Goal: Task Accomplishment & Management: Manage account settings

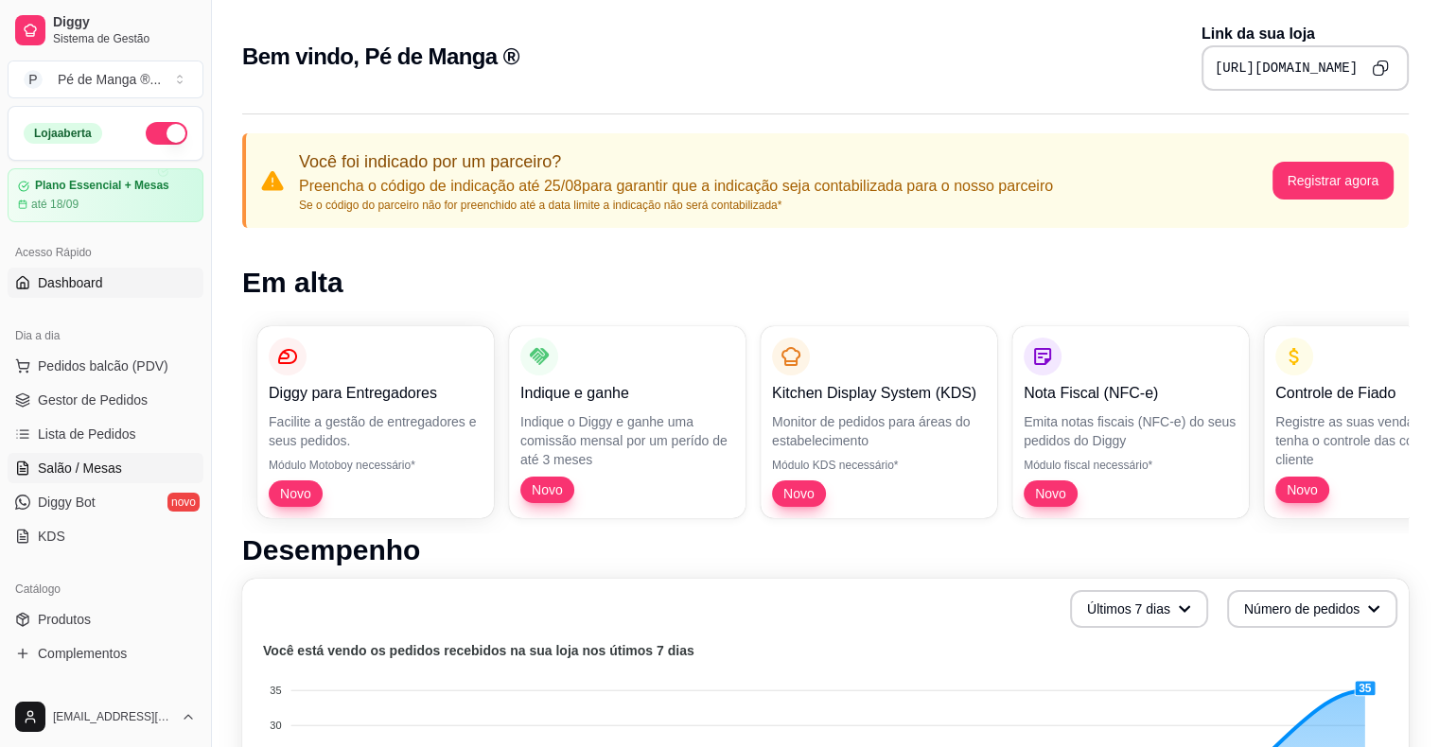
click at [92, 476] on span "Salão / Mesas" at bounding box center [80, 468] width 84 height 19
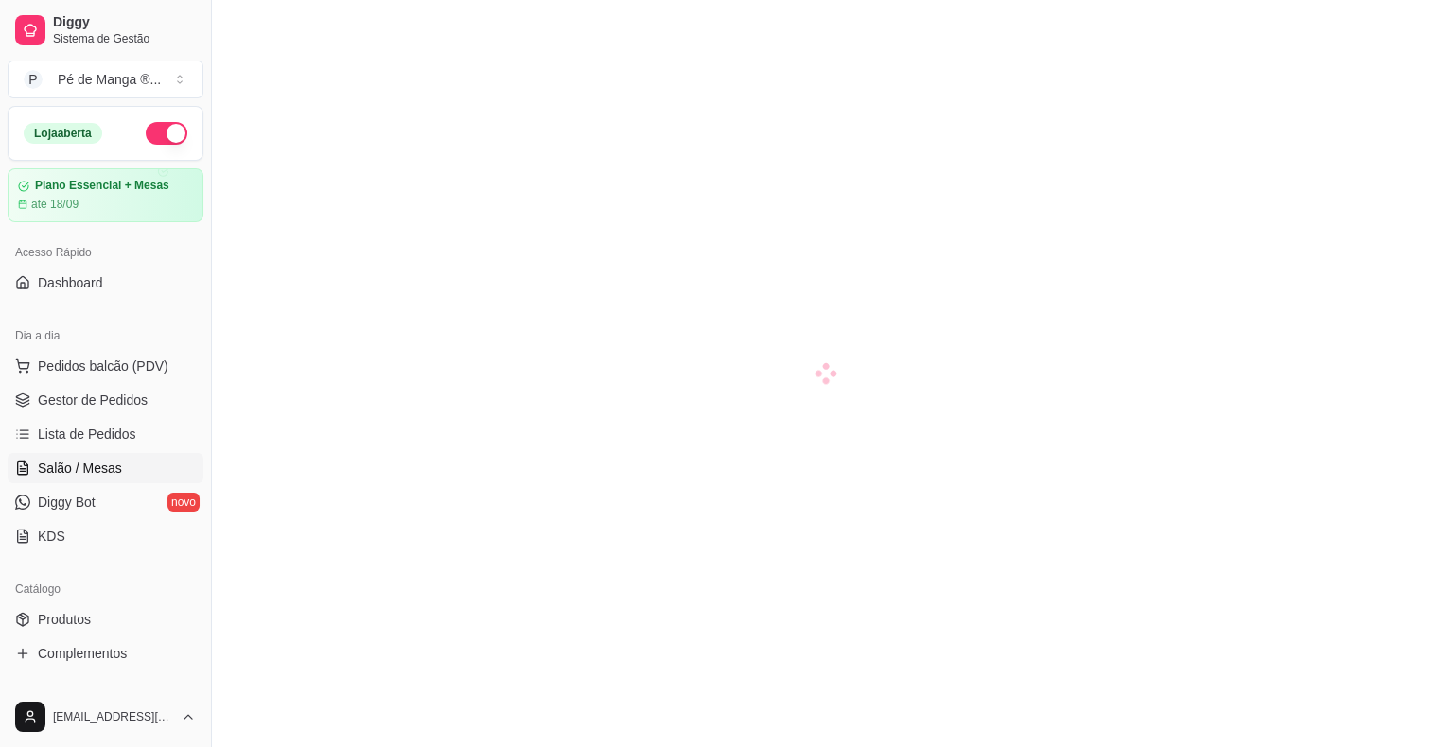
click at [92, 476] on span "Salão / Mesas" at bounding box center [80, 468] width 84 height 19
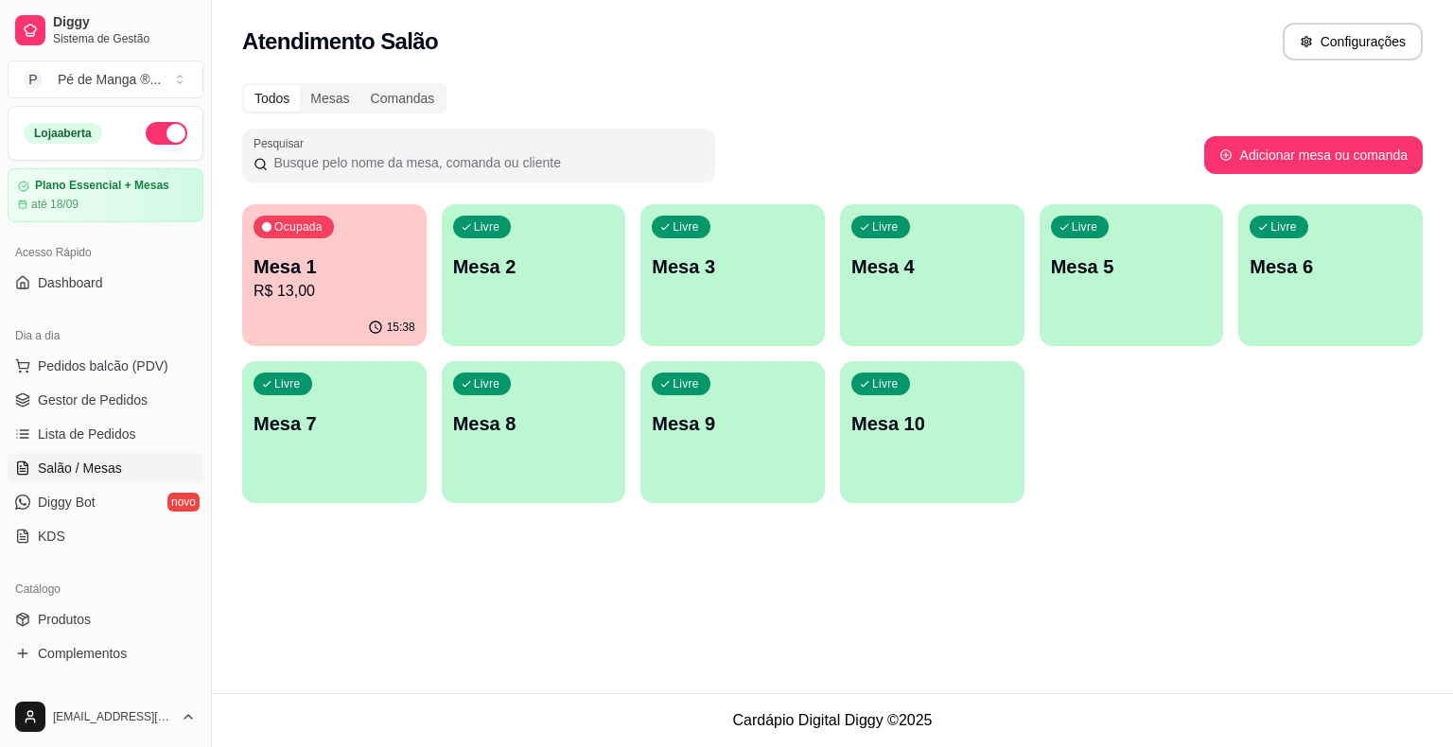
click at [317, 278] on p "Mesa 1" at bounding box center [334, 266] width 162 height 26
click at [317, 277] on p "Mesa 1" at bounding box center [334, 266] width 162 height 26
click at [508, 314] on div "Livre Mesa 2" at bounding box center [534, 263] width 184 height 119
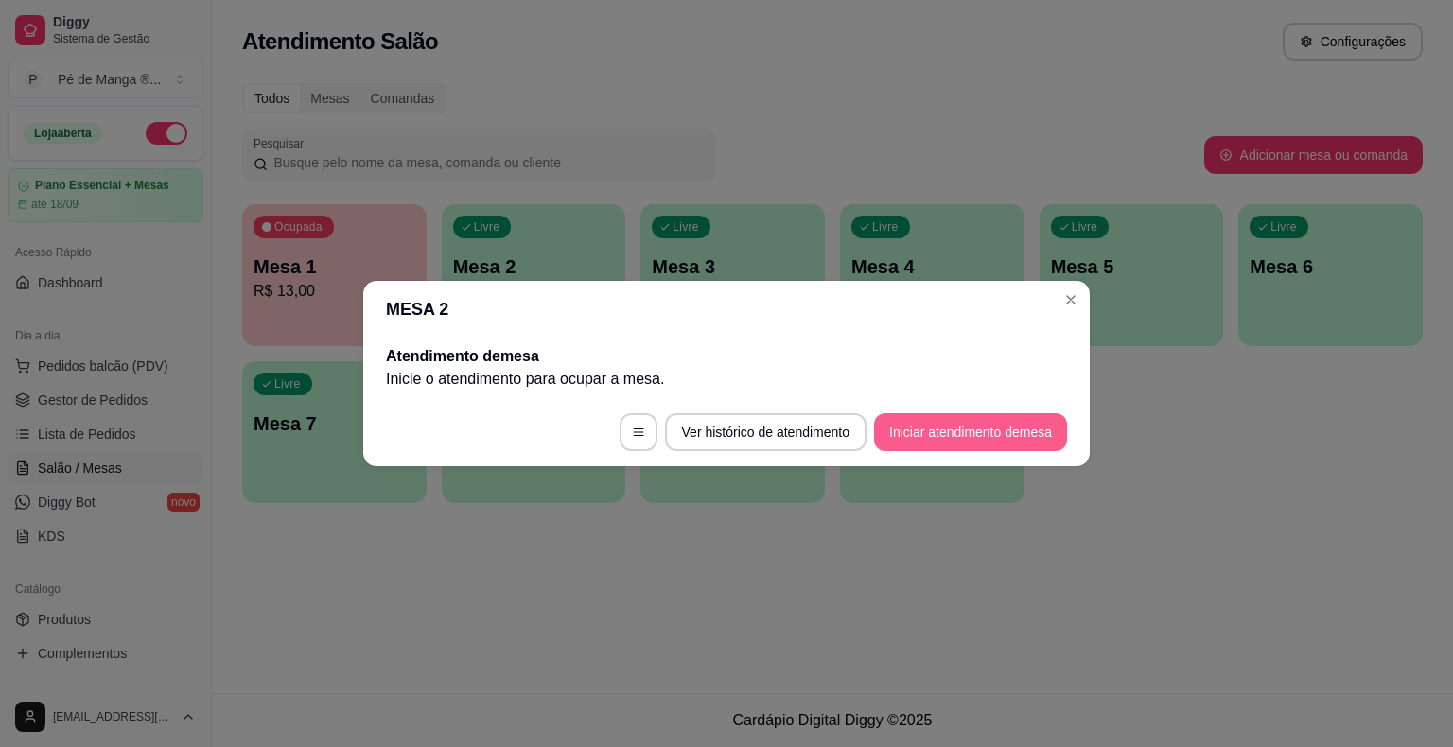
click at [933, 433] on button "Iniciar atendimento de mesa" at bounding box center [970, 432] width 193 height 38
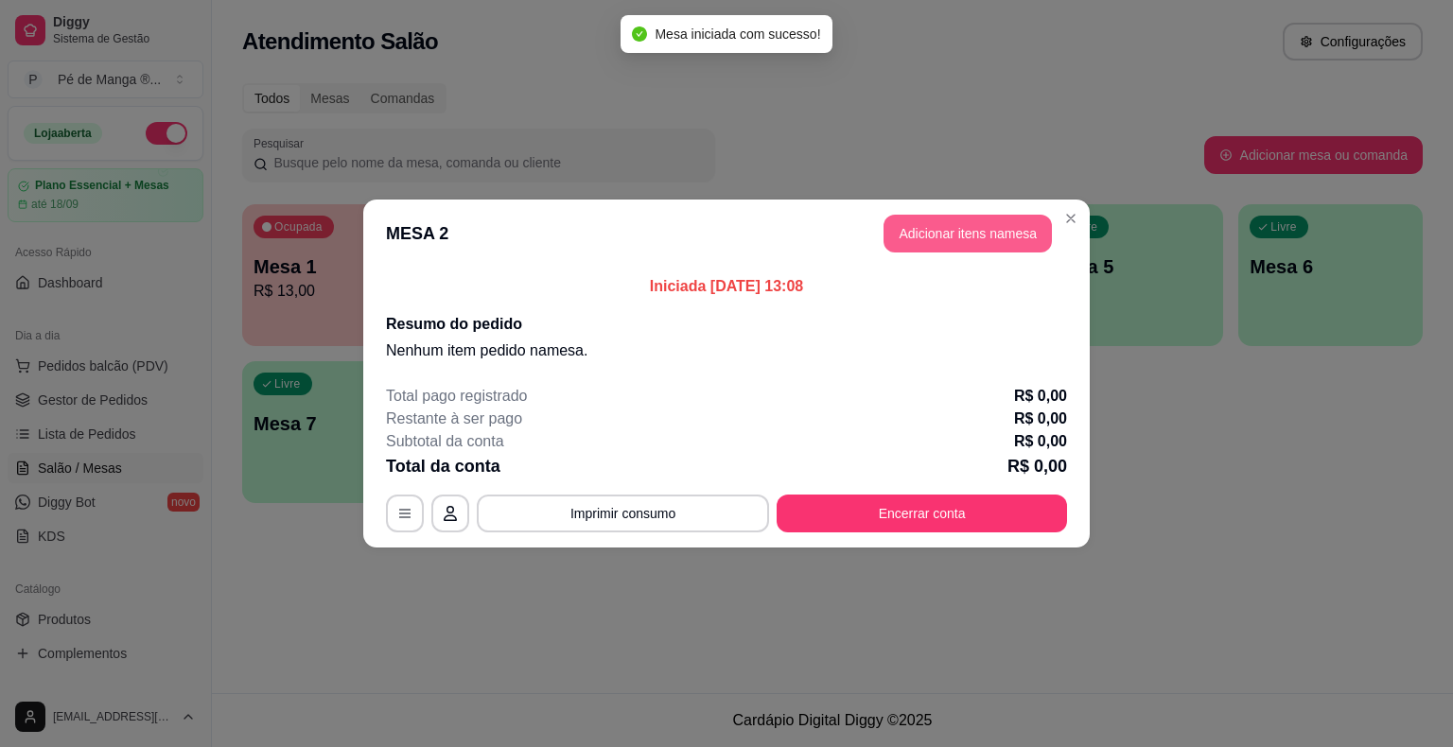
click at [989, 247] on button "Adicionar itens na mesa" at bounding box center [967, 234] width 168 height 38
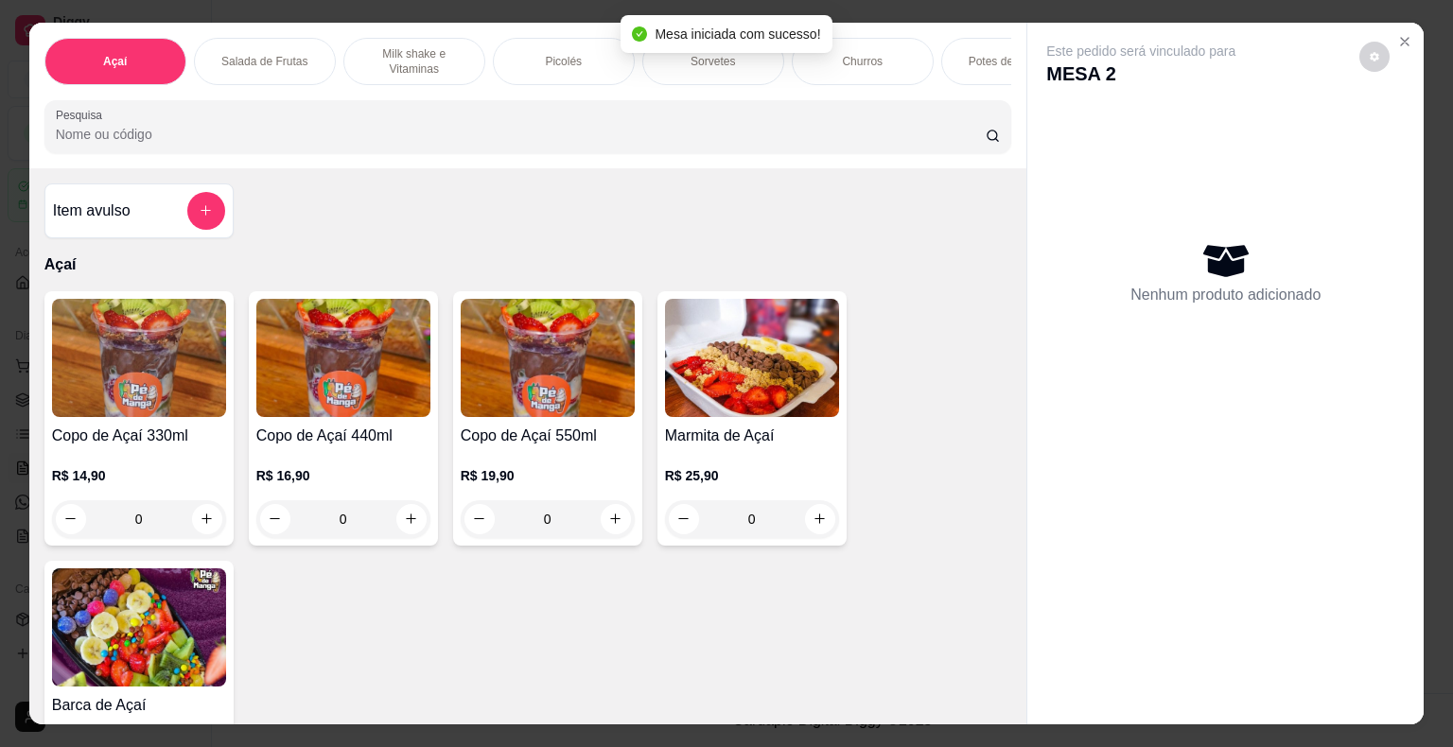
click at [362, 462] on div "R$ 16,90 0" at bounding box center [343, 492] width 174 height 91
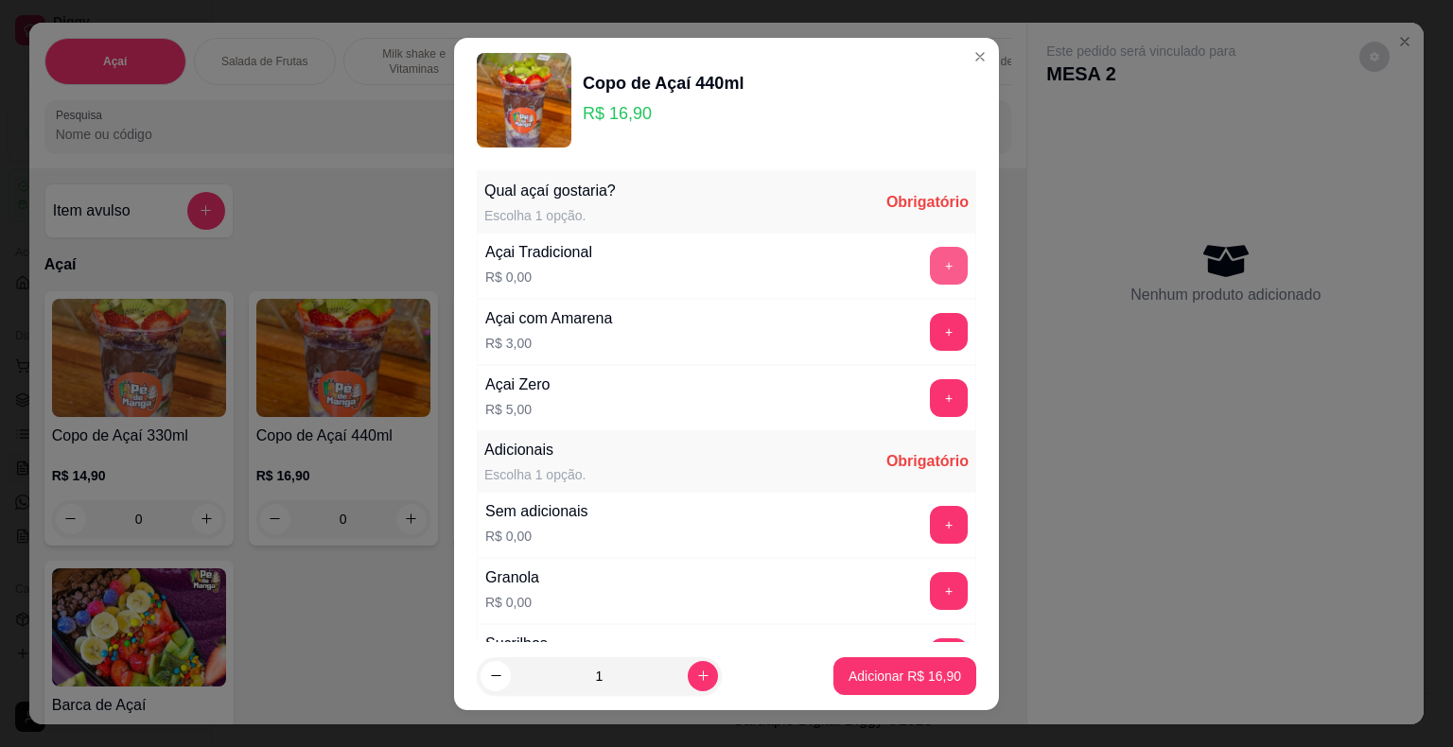
click at [930, 259] on button "+" at bounding box center [949, 266] width 38 height 38
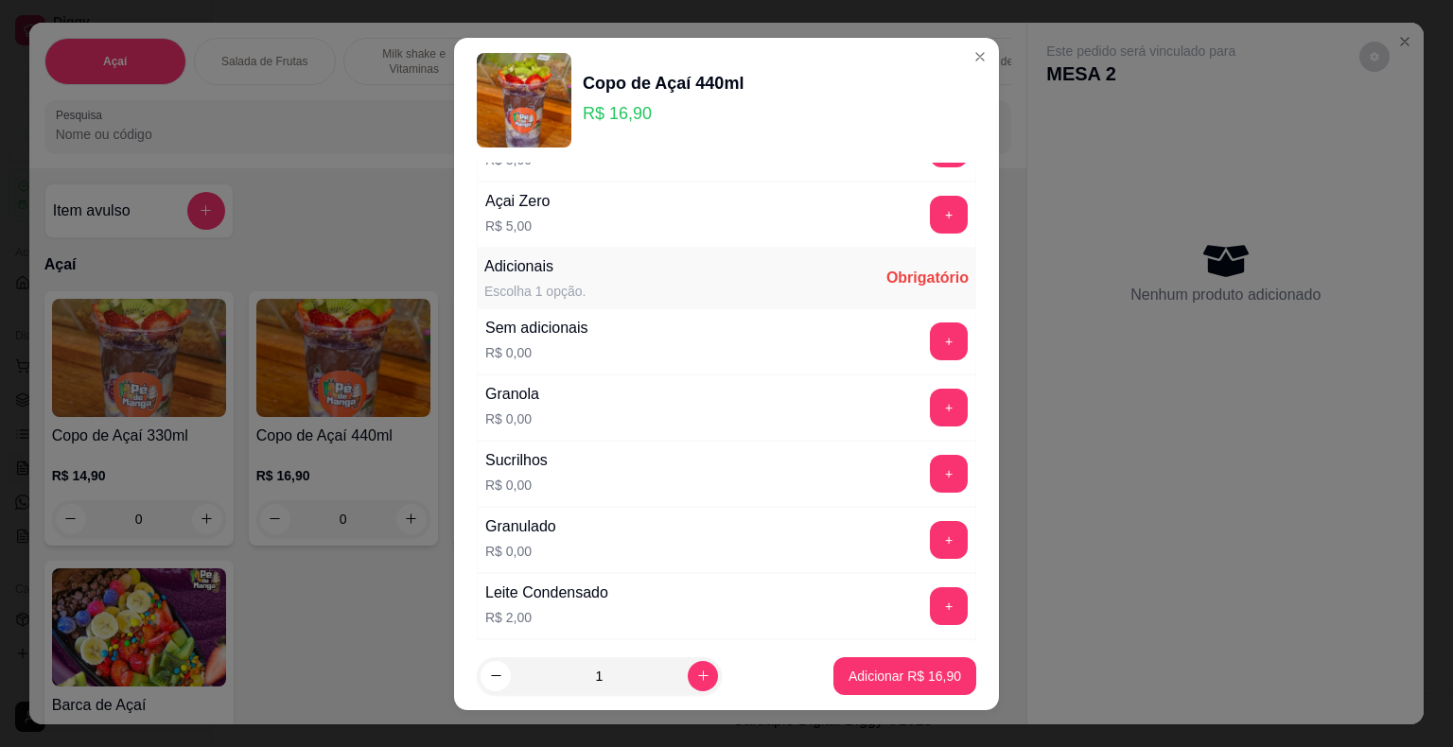
scroll to position [189, 0]
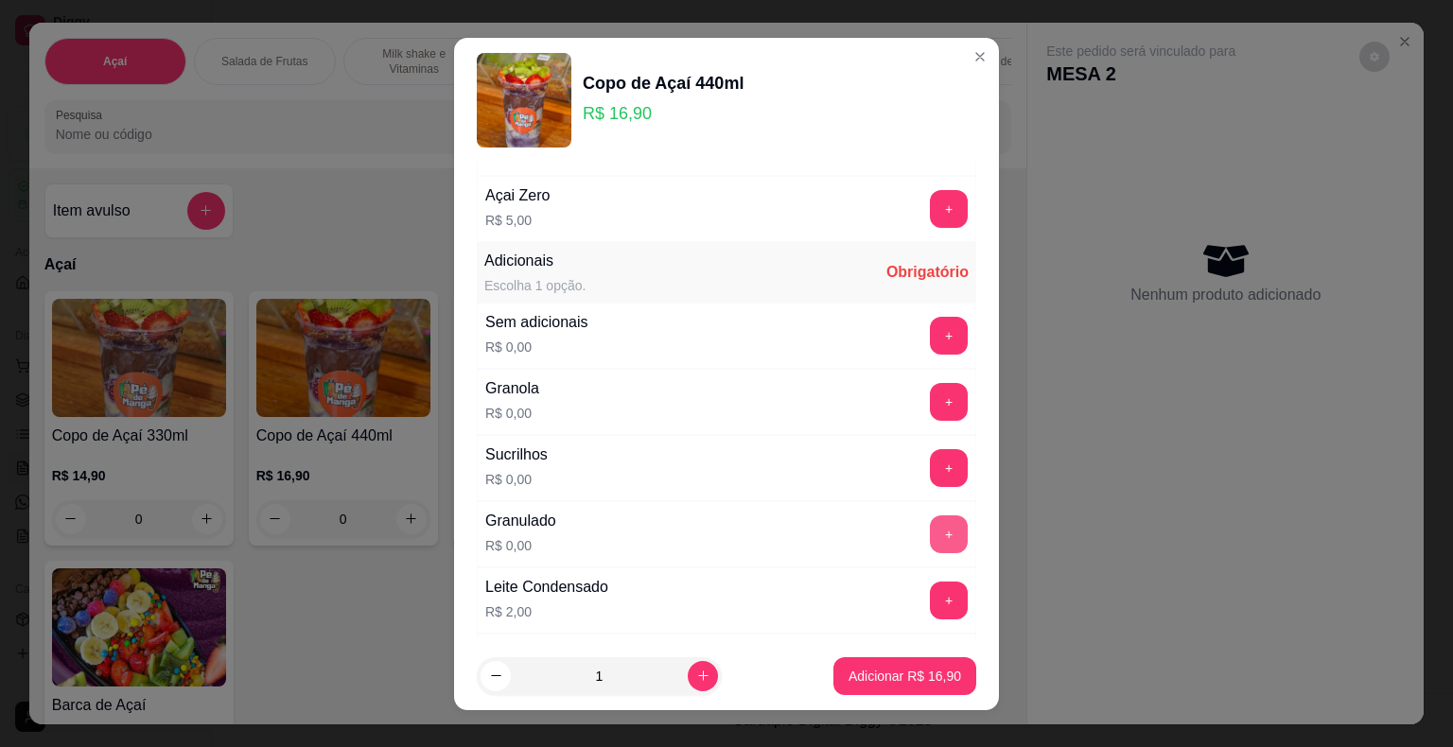
click at [930, 536] on button "+" at bounding box center [949, 534] width 38 height 38
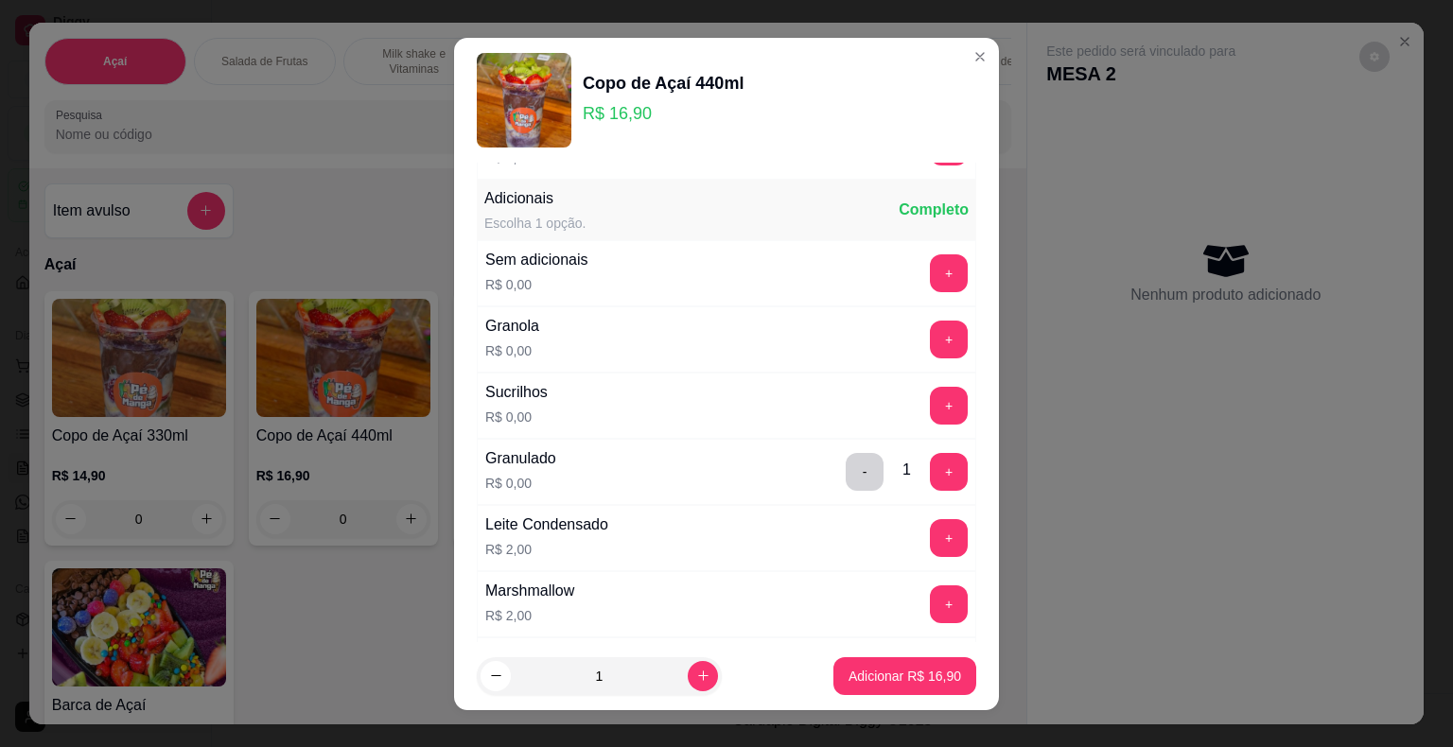
scroll to position [284, 0]
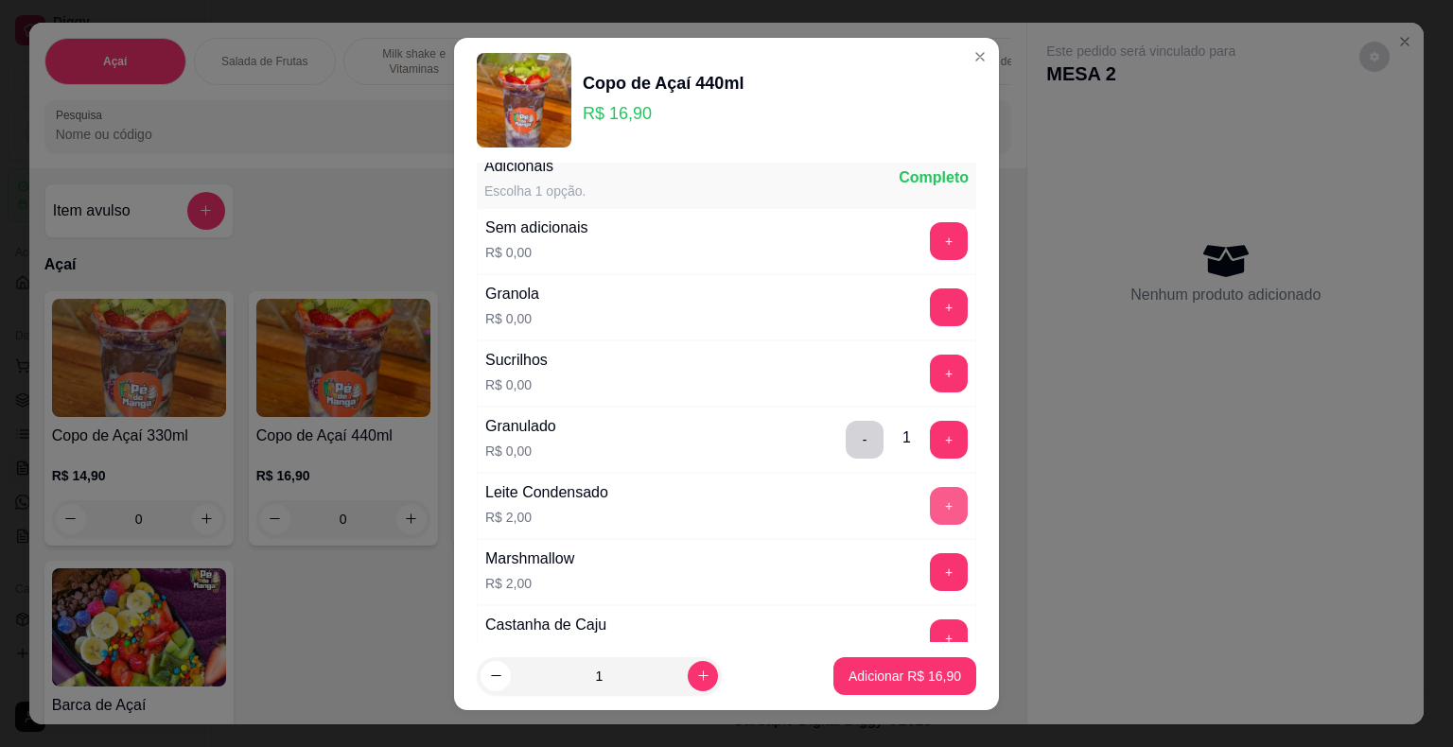
click at [930, 512] on button "+" at bounding box center [949, 506] width 38 height 38
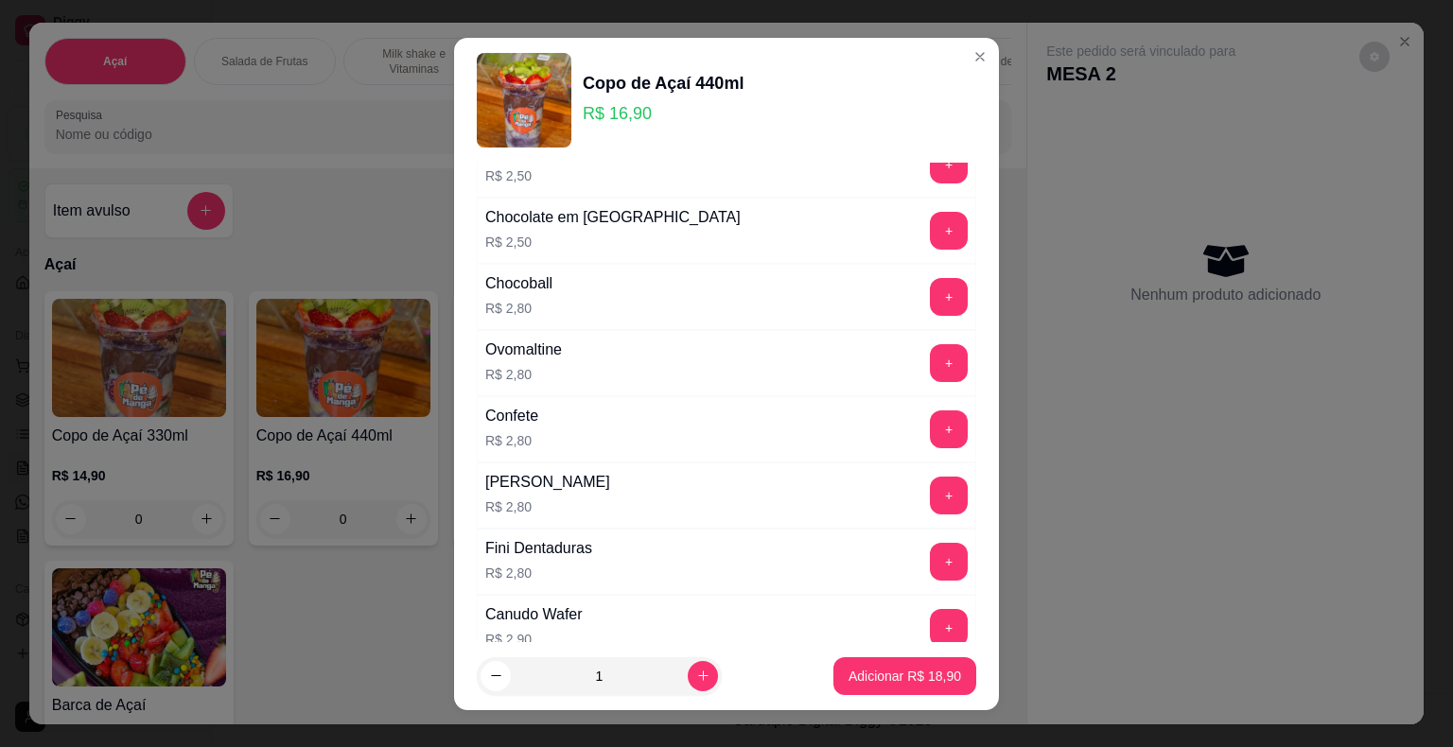
scroll to position [1040, 0]
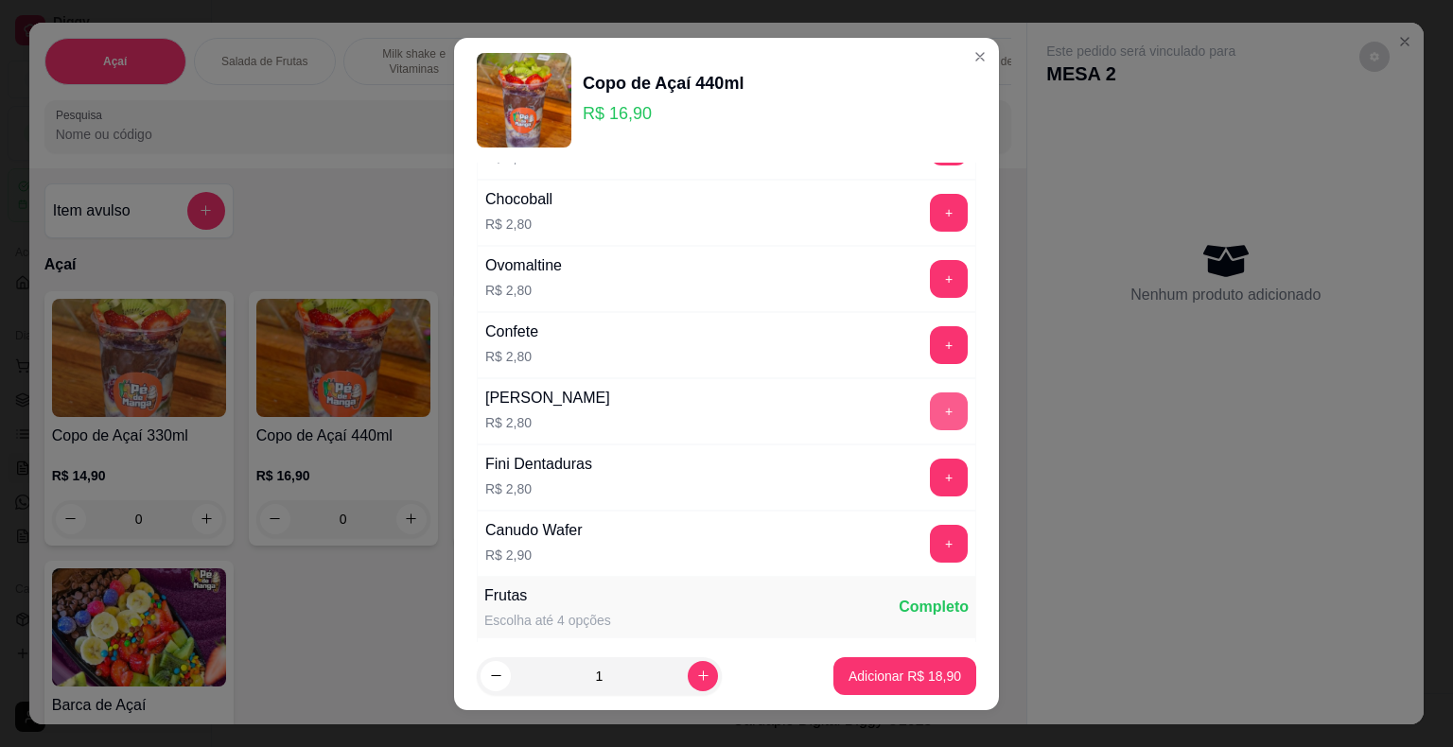
click at [930, 407] on button "+" at bounding box center [949, 412] width 38 height 38
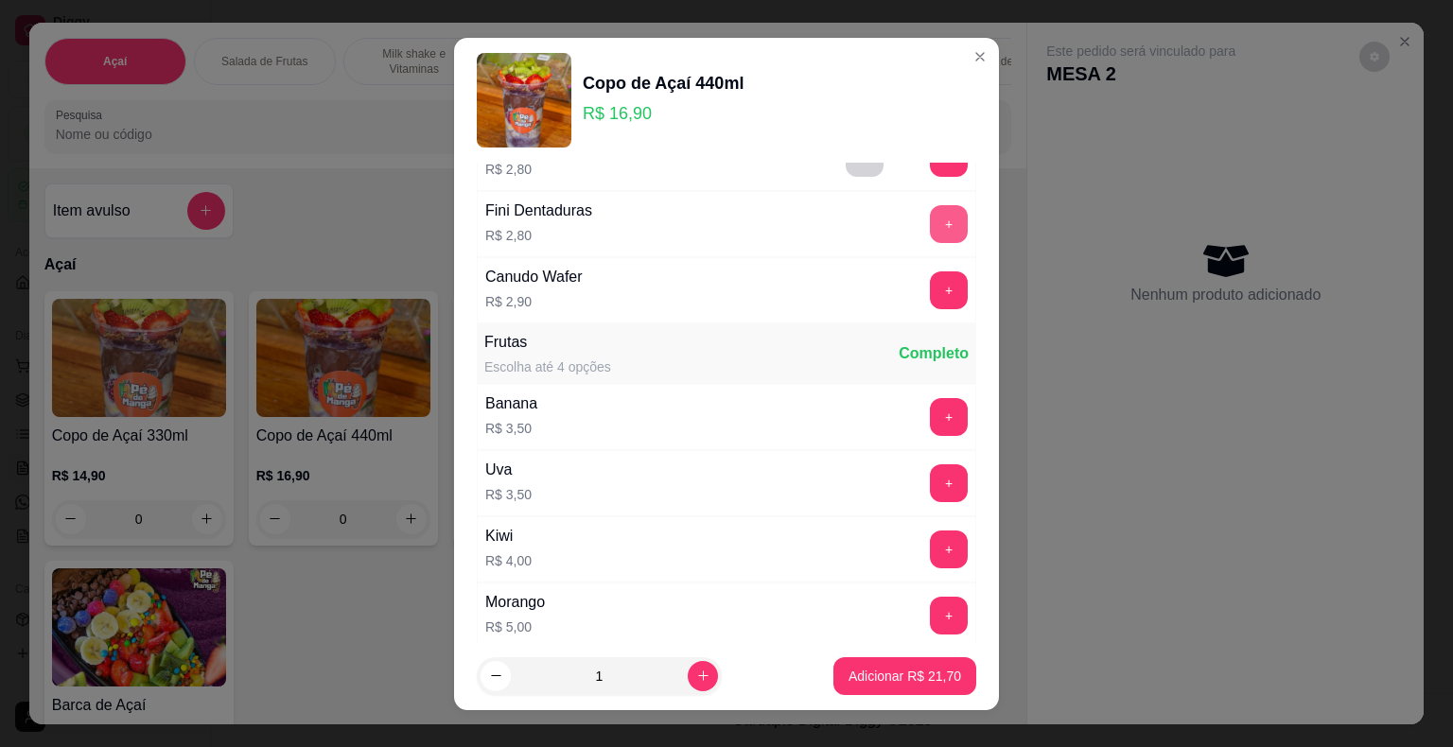
scroll to position [1419, 0]
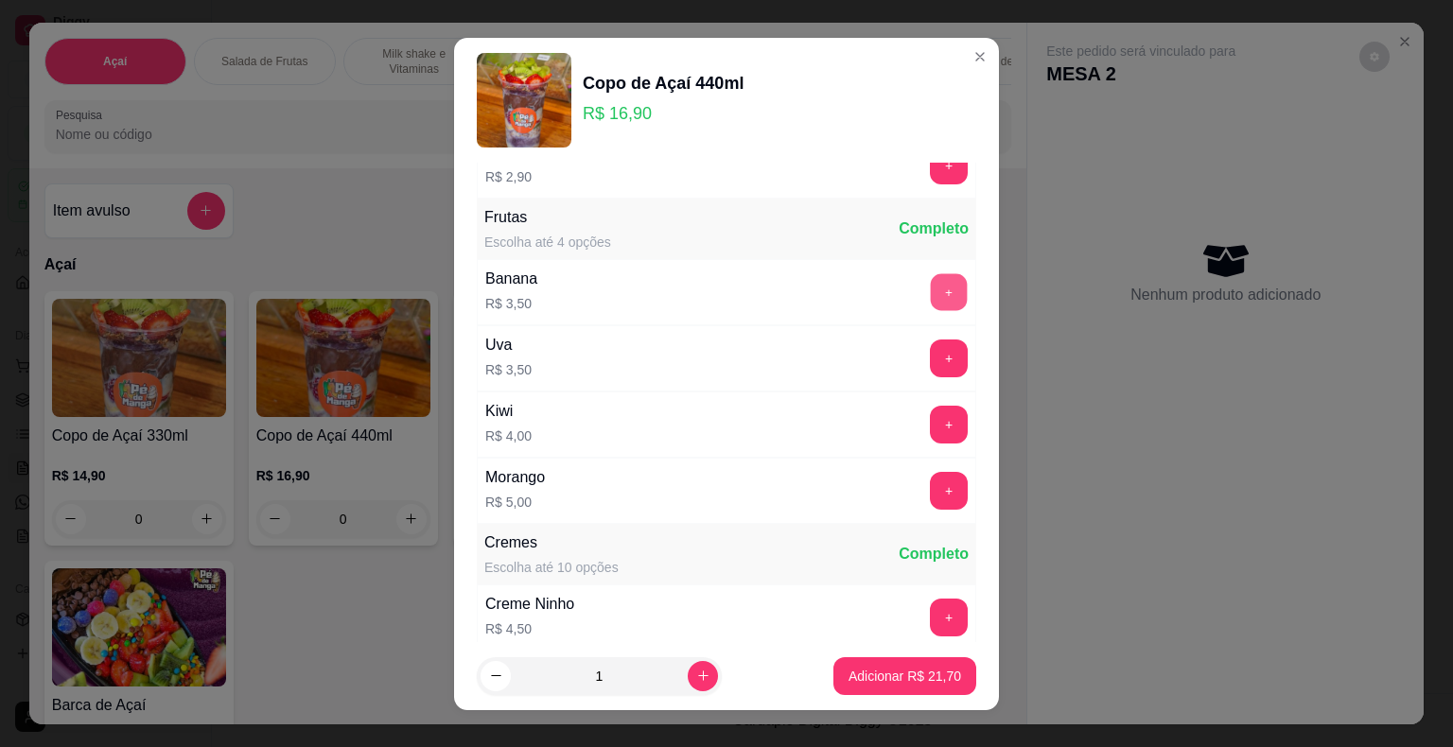
click at [931, 279] on button "+" at bounding box center [949, 291] width 37 height 37
click at [917, 503] on div "Morango R$ 5,00 +" at bounding box center [726, 491] width 499 height 66
click at [931, 494] on button "+" at bounding box center [949, 490] width 37 height 37
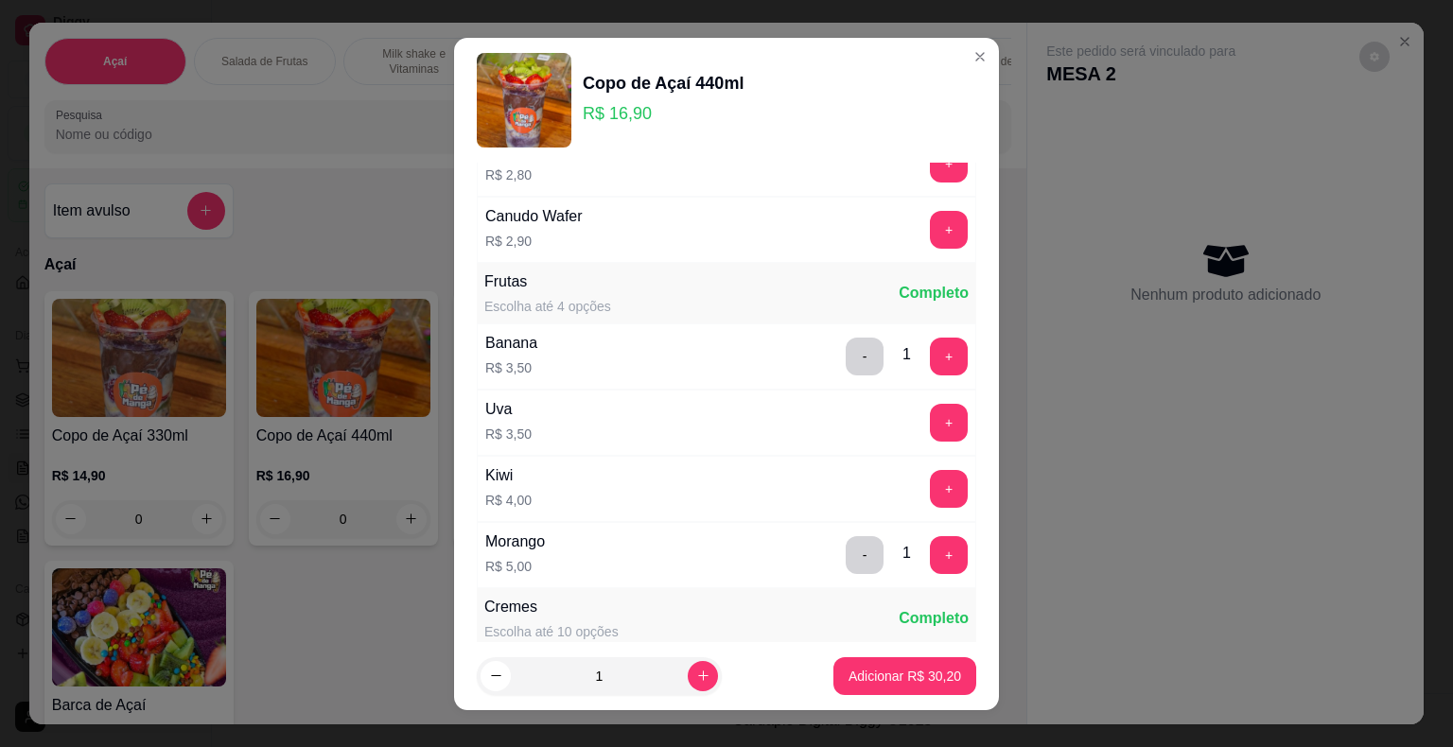
scroll to position [1324, 0]
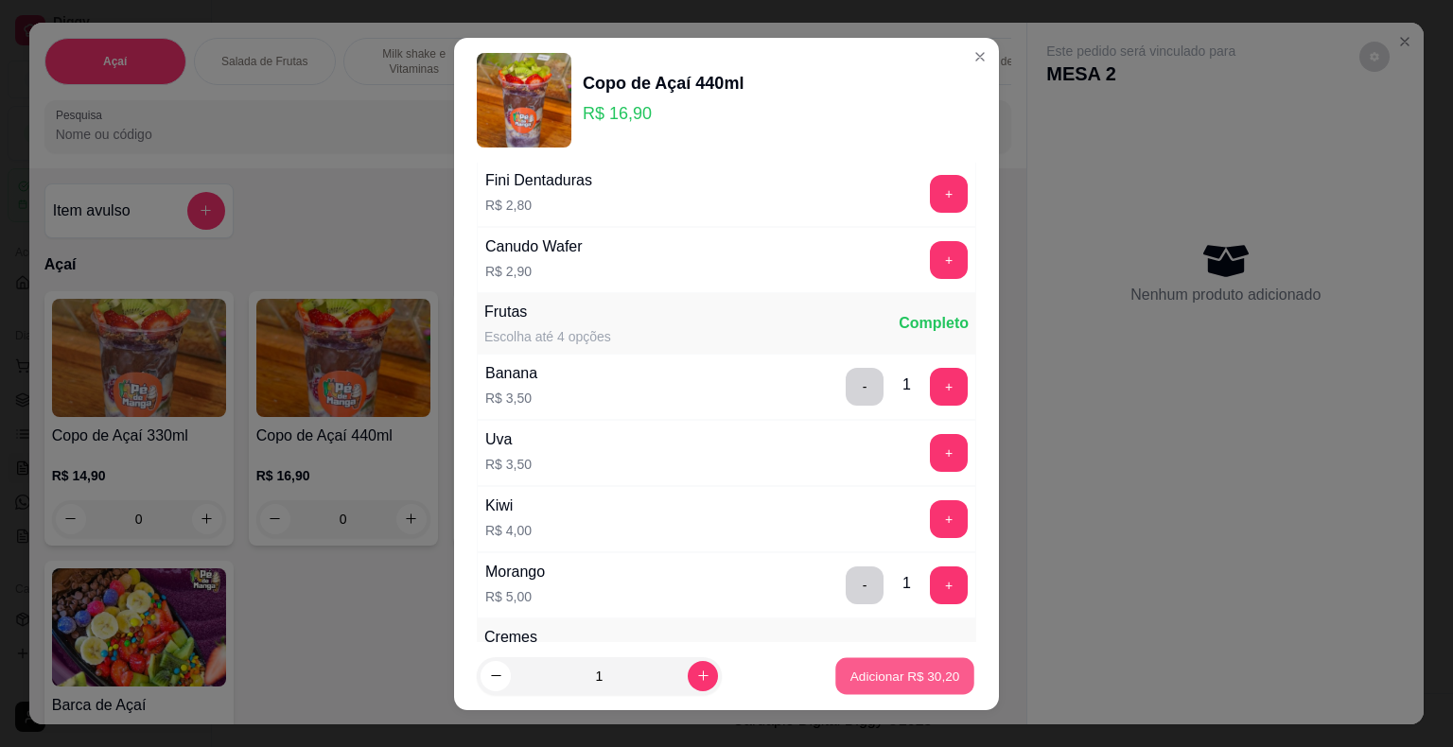
click at [893, 678] on p "Adicionar R$ 30,20" at bounding box center [905, 676] width 110 height 18
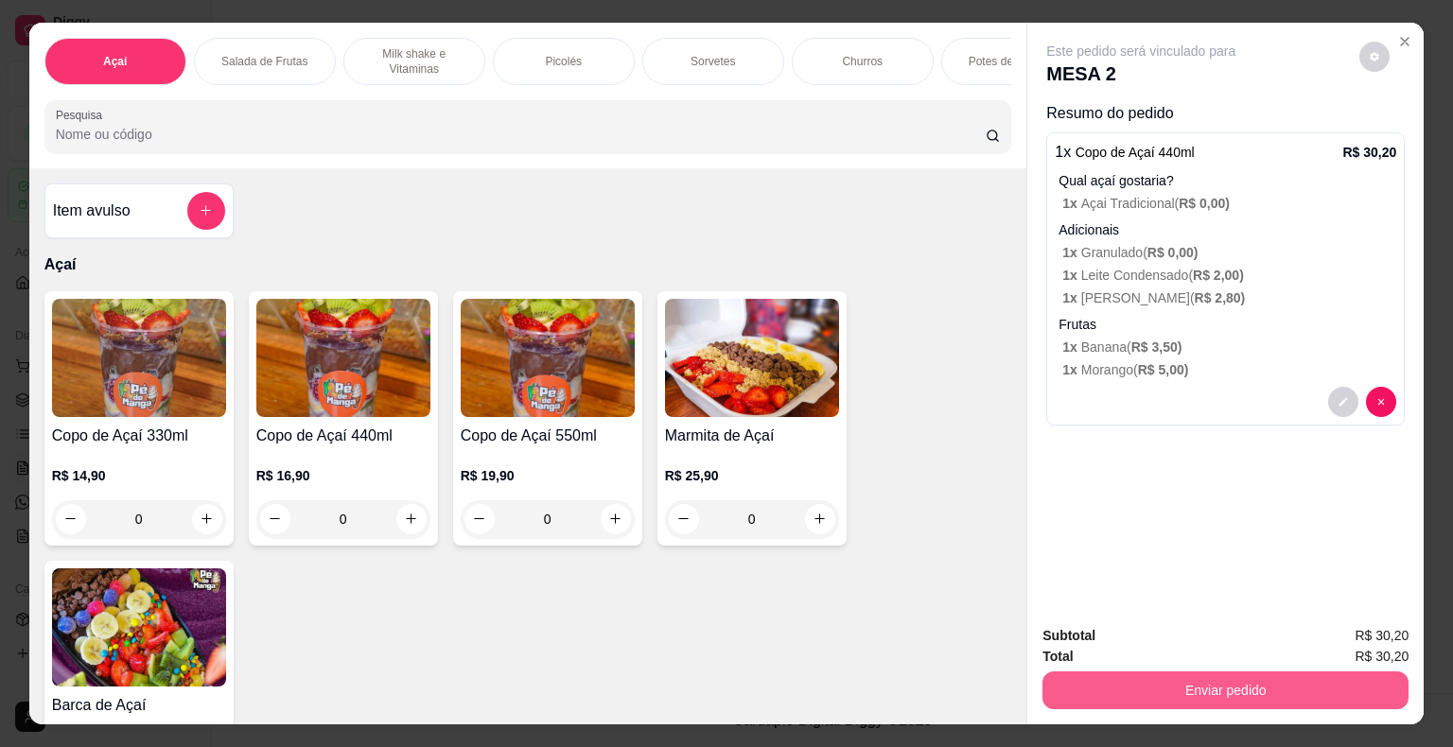
drag, startPoint x: 1081, startPoint y: 668, endPoint x: 1074, endPoint y: 699, distance: 31.9
drag, startPoint x: 1074, startPoint y: 699, endPoint x: 1027, endPoint y: 553, distance: 153.1
click at [1027, 553] on div "Este pedido será vinculado para MESA 2 Resumo do pedido 1 x Copo de Açaí 440ml …" at bounding box center [1225, 317] width 396 height 588
click at [1147, 689] on button "Enviar pedido" at bounding box center [1225, 691] width 366 height 38
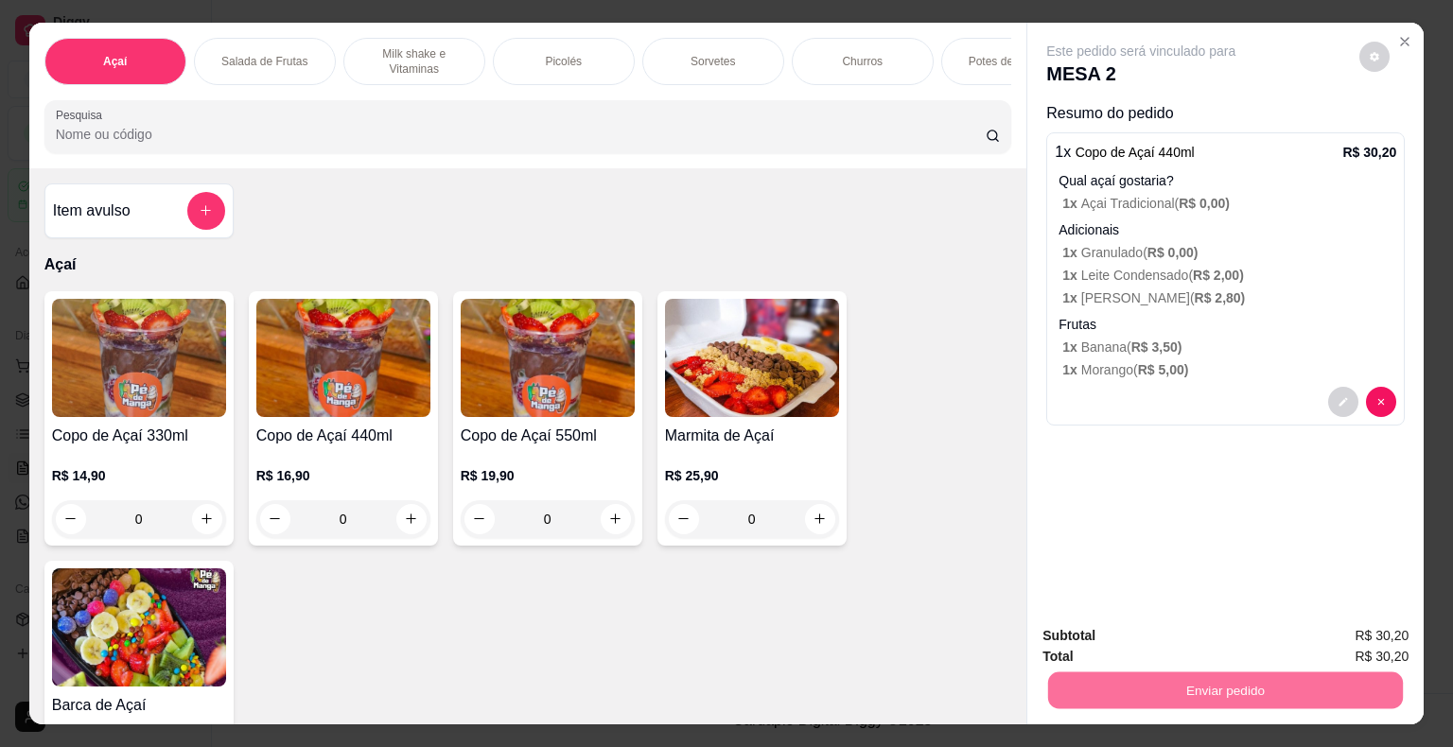
click at [1162, 644] on button "Não registrar e enviar pedido" at bounding box center [1162, 637] width 197 height 36
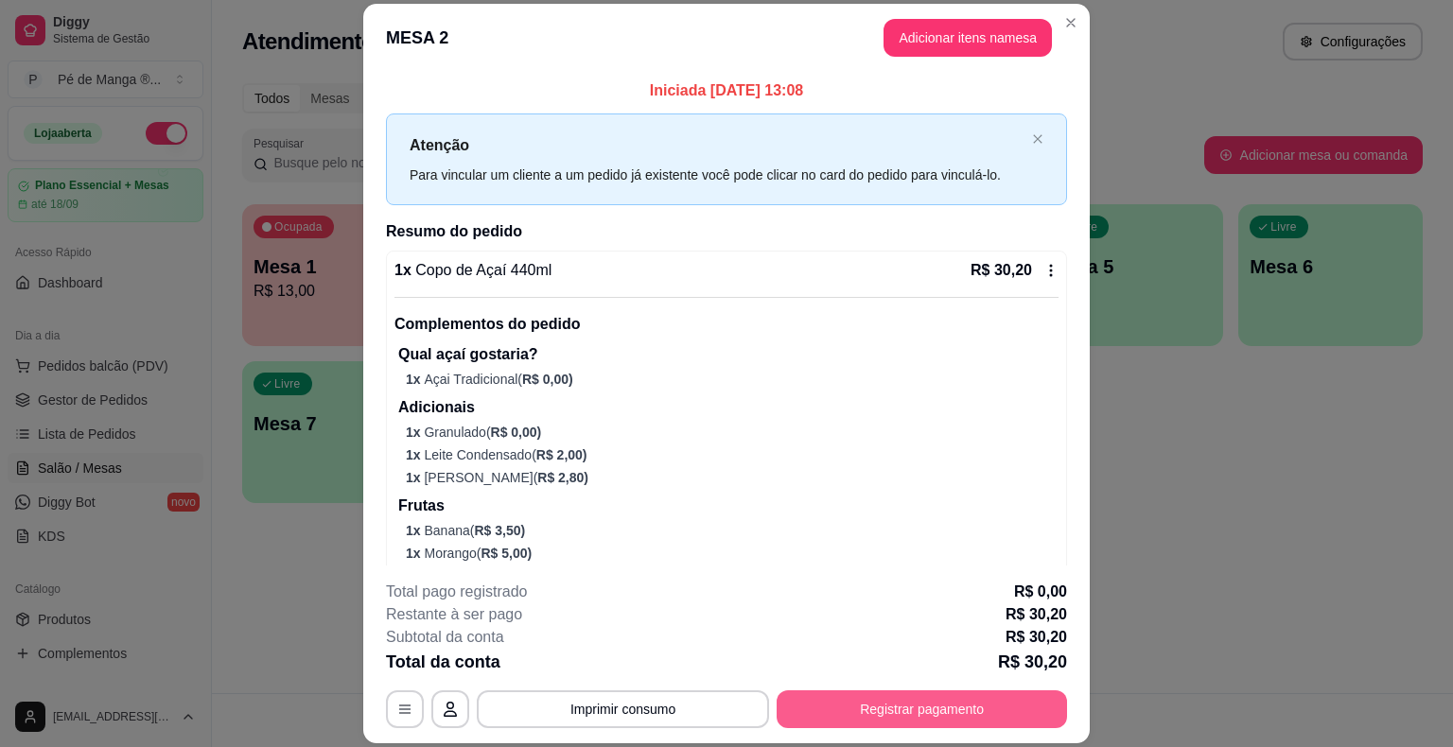
click at [881, 716] on button "Registrar pagamento" at bounding box center [921, 709] width 290 height 38
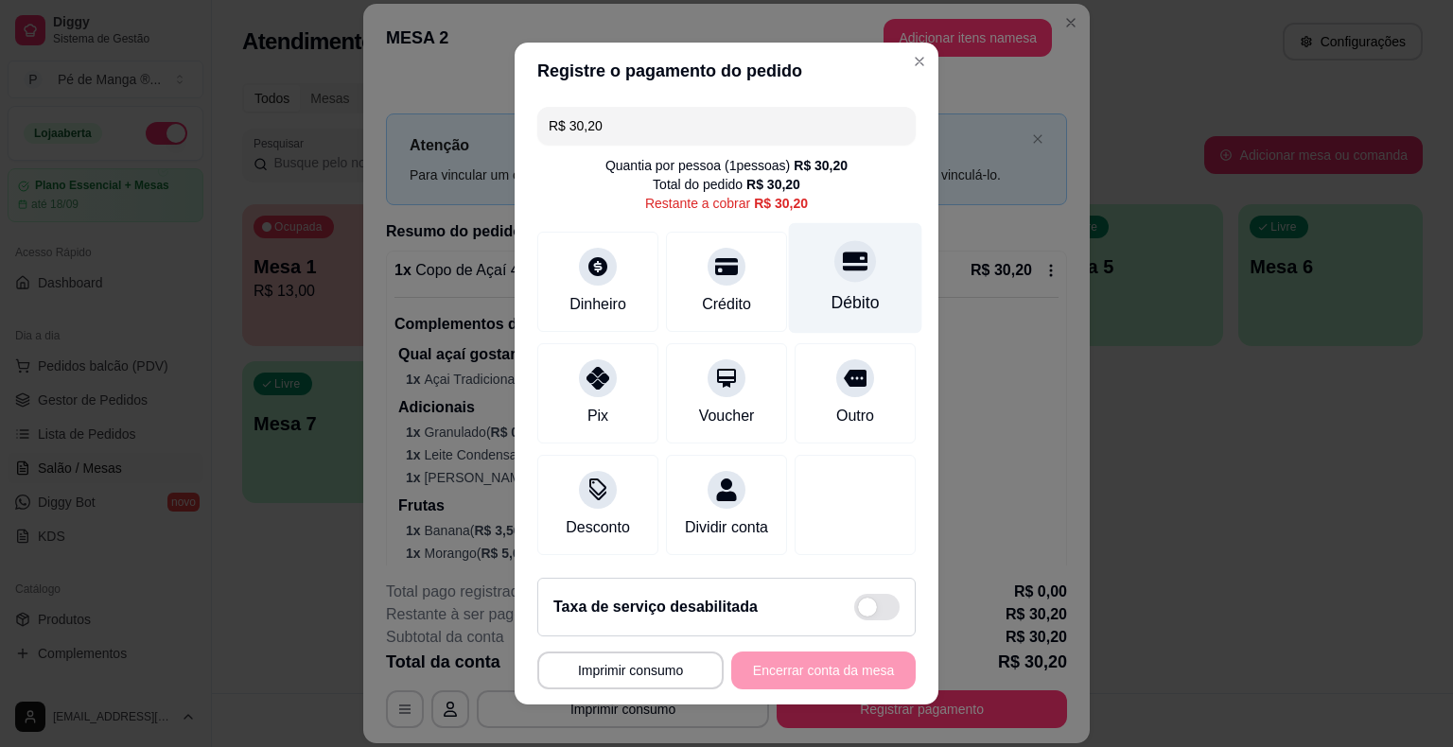
drag, startPoint x: 831, startPoint y: 301, endPoint x: 839, endPoint y: 308, distance: 10.7
click at [834, 302] on div "Débito" at bounding box center [855, 302] width 48 height 25
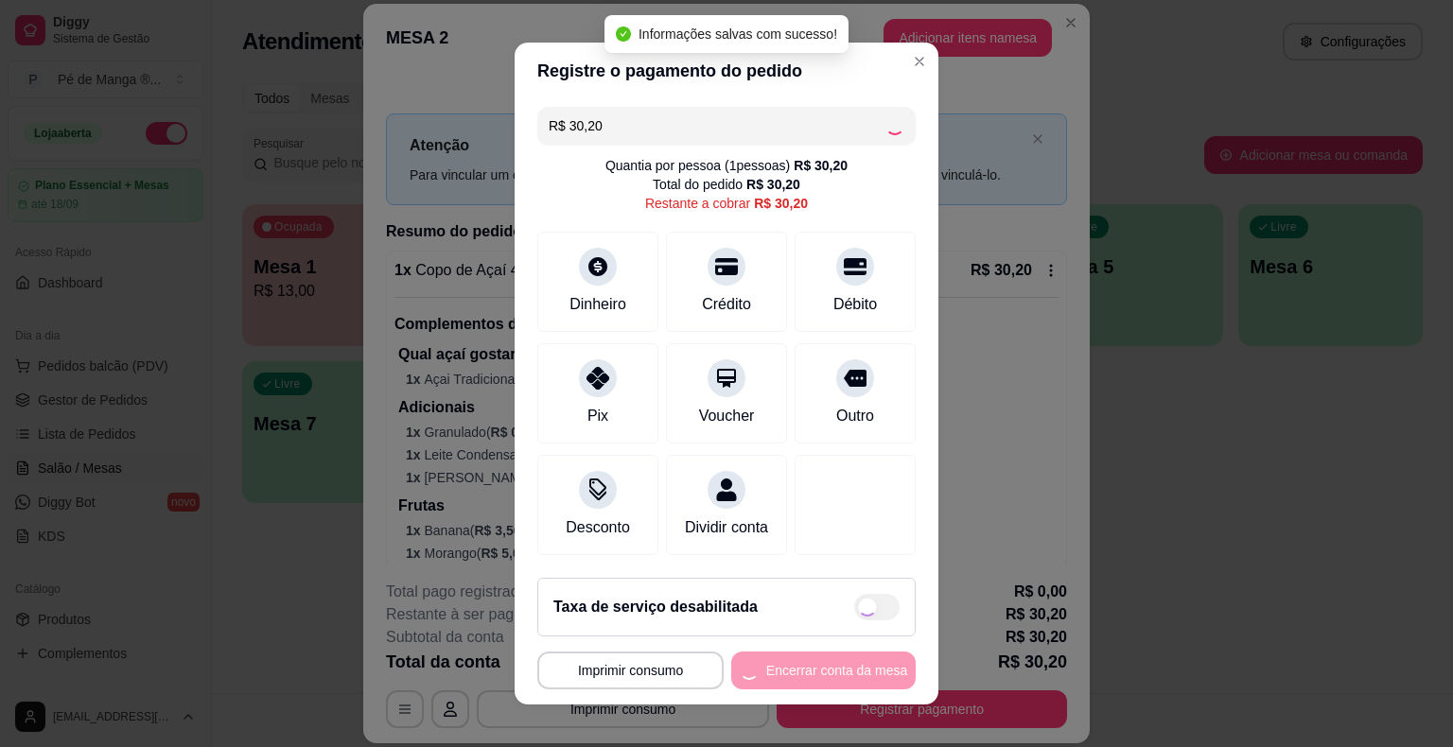
type input "R$ 0,00"
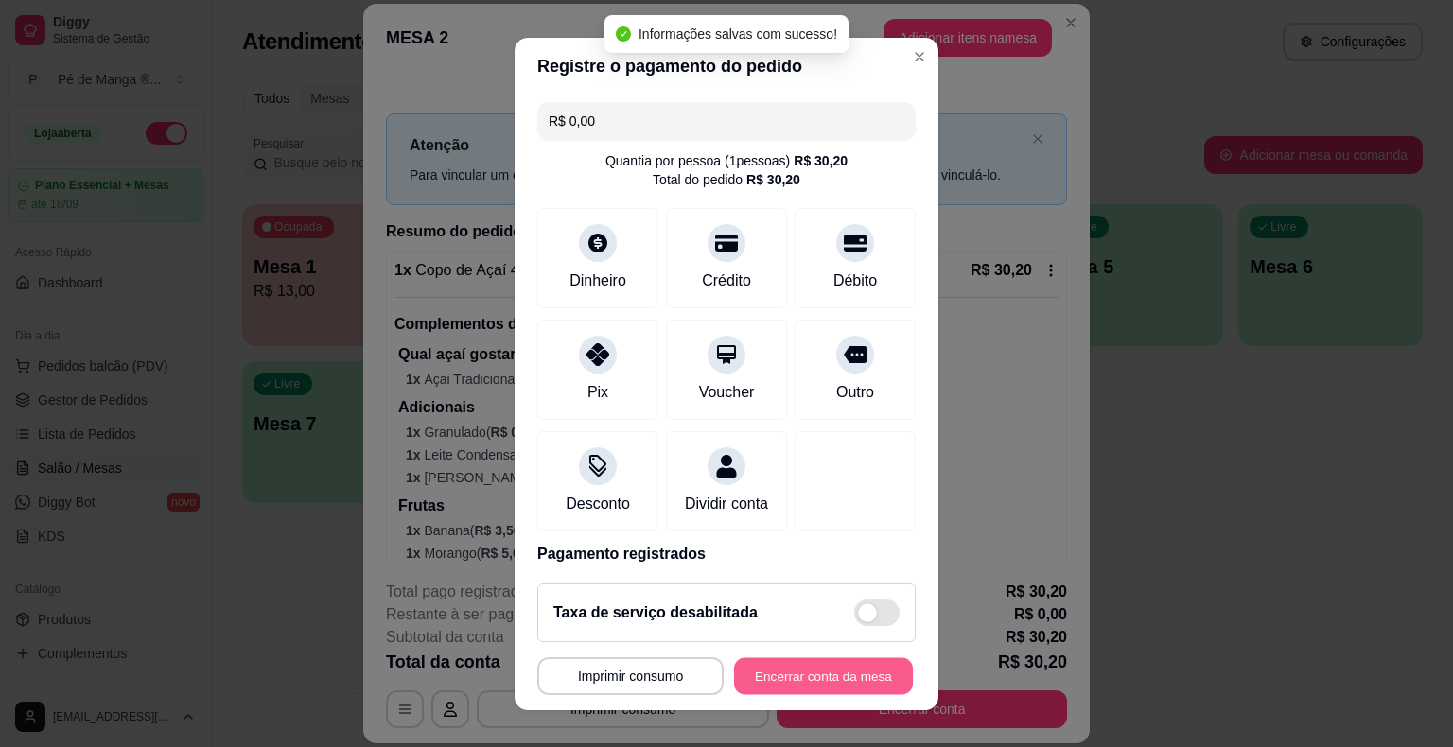
click at [825, 685] on button "Encerrar conta da mesa" at bounding box center [823, 675] width 179 height 37
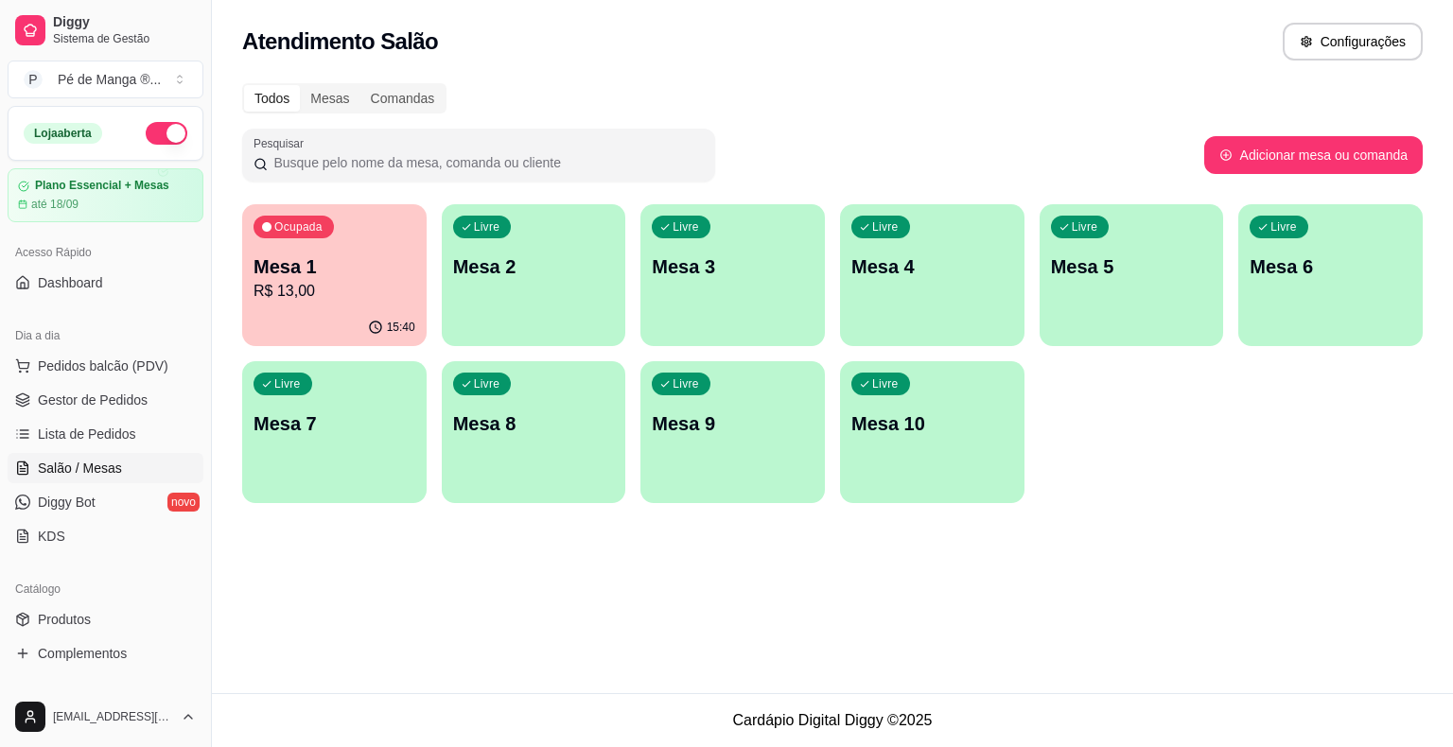
click at [494, 283] on div "Livre Mesa 2" at bounding box center [534, 263] width 184 height 119
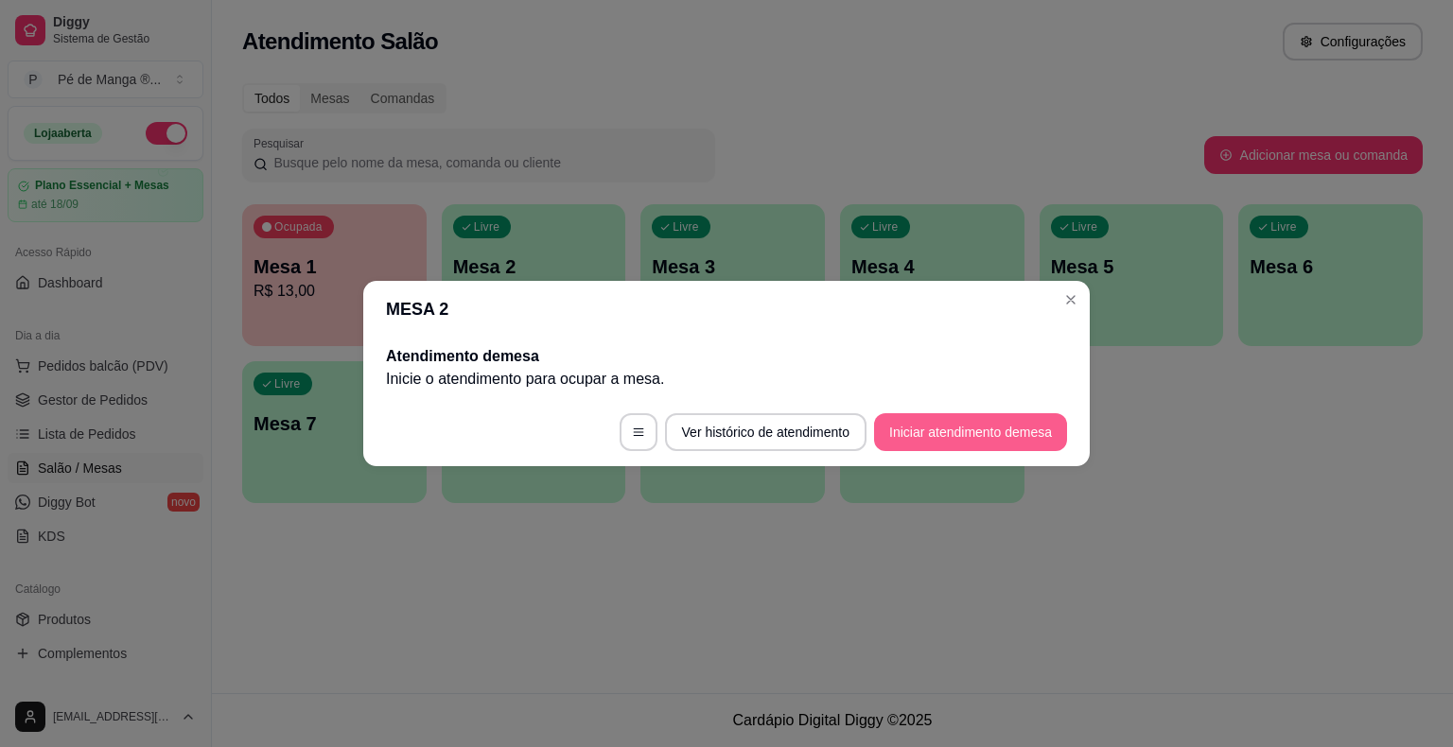
click at [961, 435] on button "Iniciar atendimento de mesa" at bounding box center [970, 432] width 193 height 38
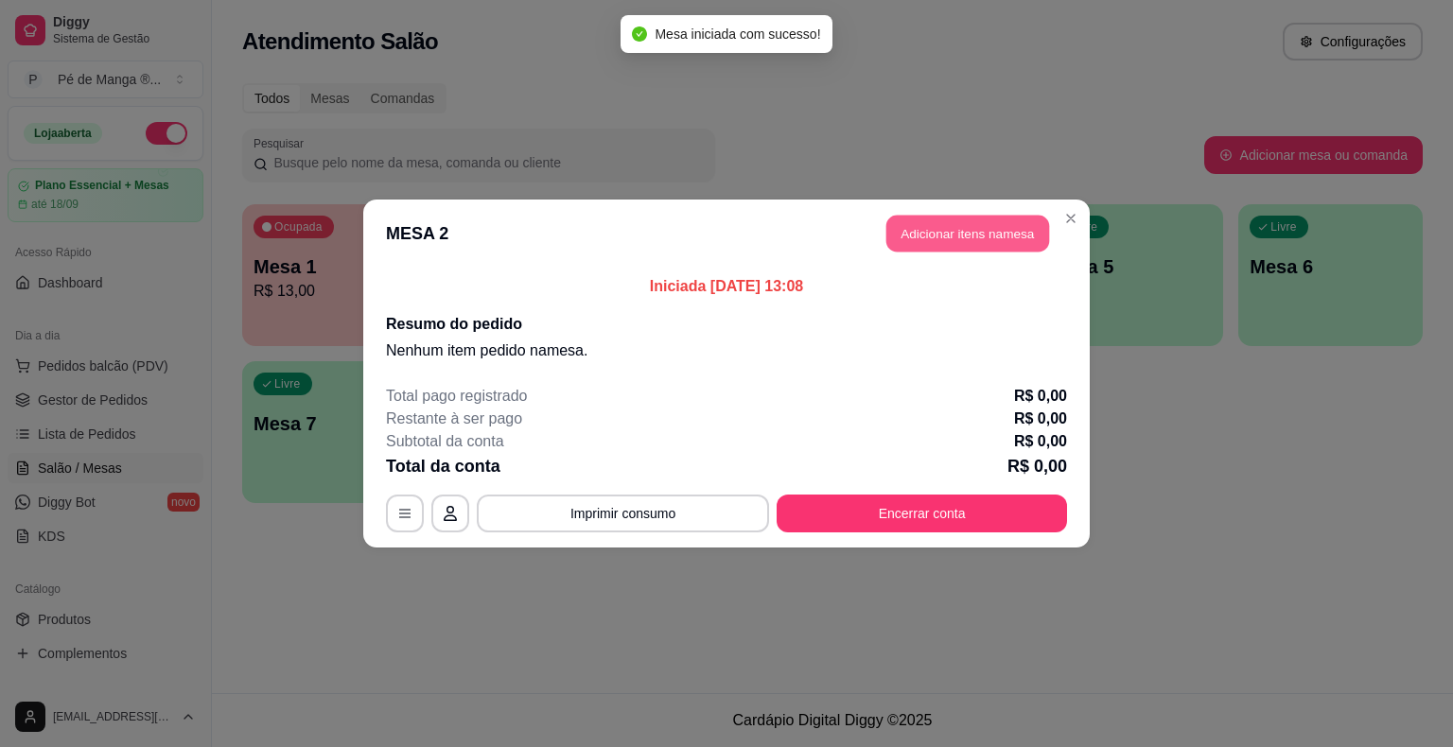
click at [945, 235] on button "Adicionar itens na mesa" at bounding box center [967, 234] width 163 height 37
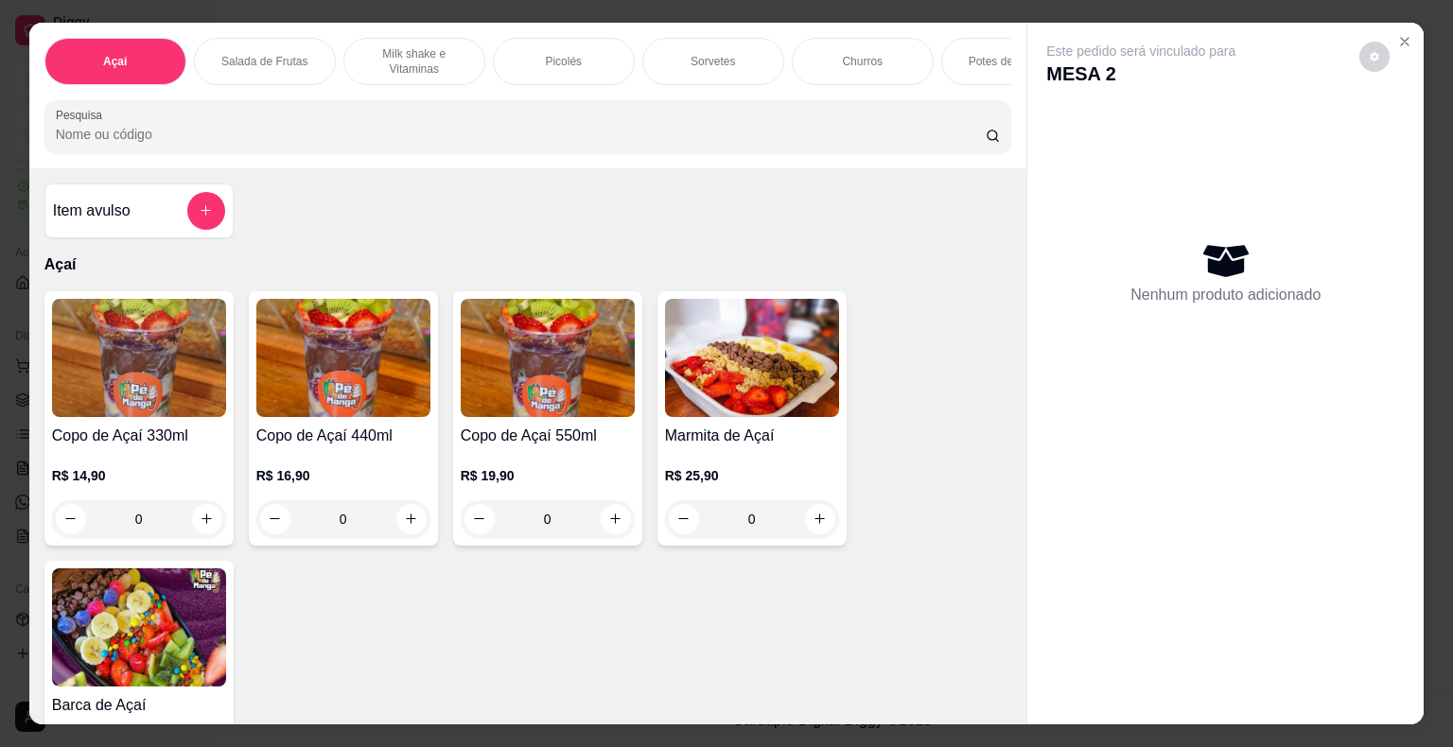
click at [583, 63] on div "Picolés" at bounding box center [564, 61] width 142 height 47
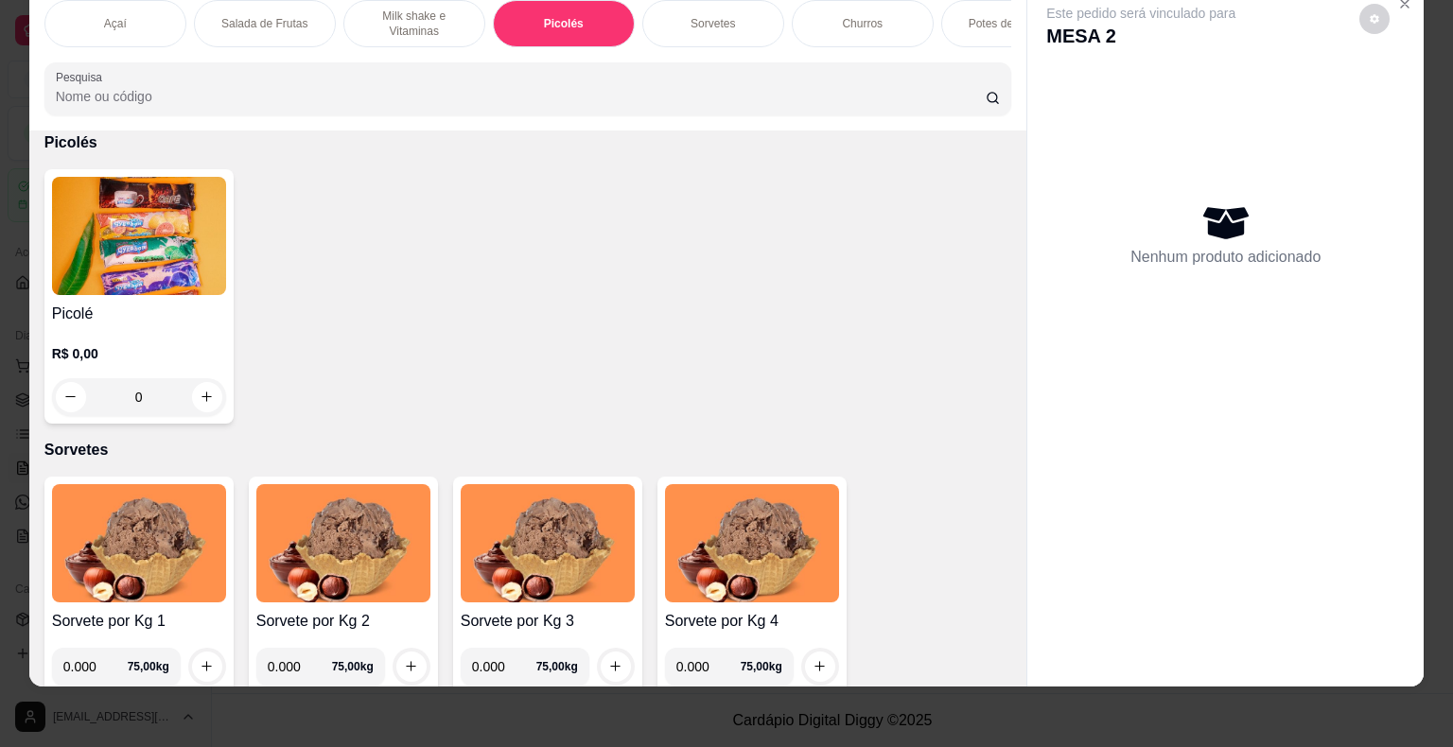
click at [205, 396] on div "0" at bounding box center [139, 397] width 174 height 38
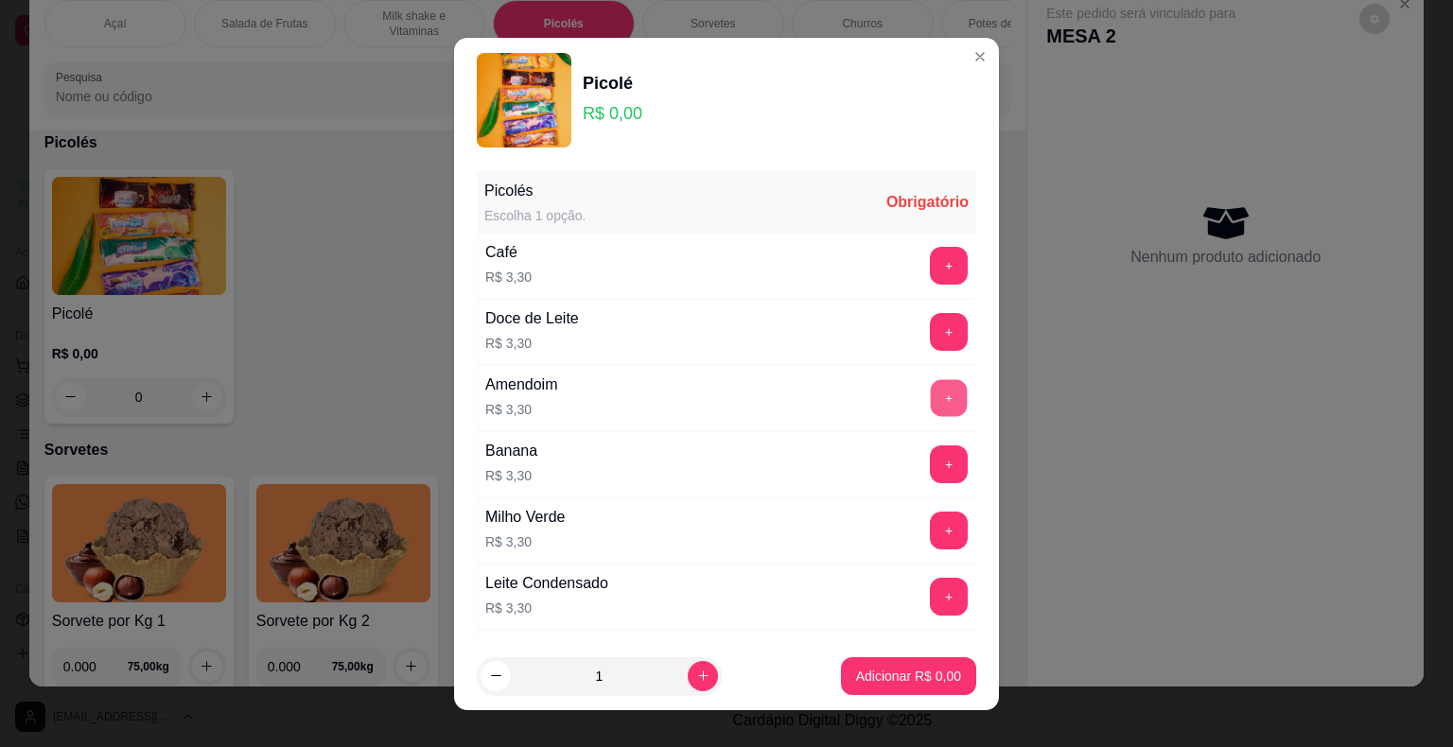
click at [931, 410] on button "+" at bounding box center [949, 397] width 37 height 37
click at [883, 681] on p "Adicionar R$ 3,30" at bounding box center [908, 676] width 102 height 18
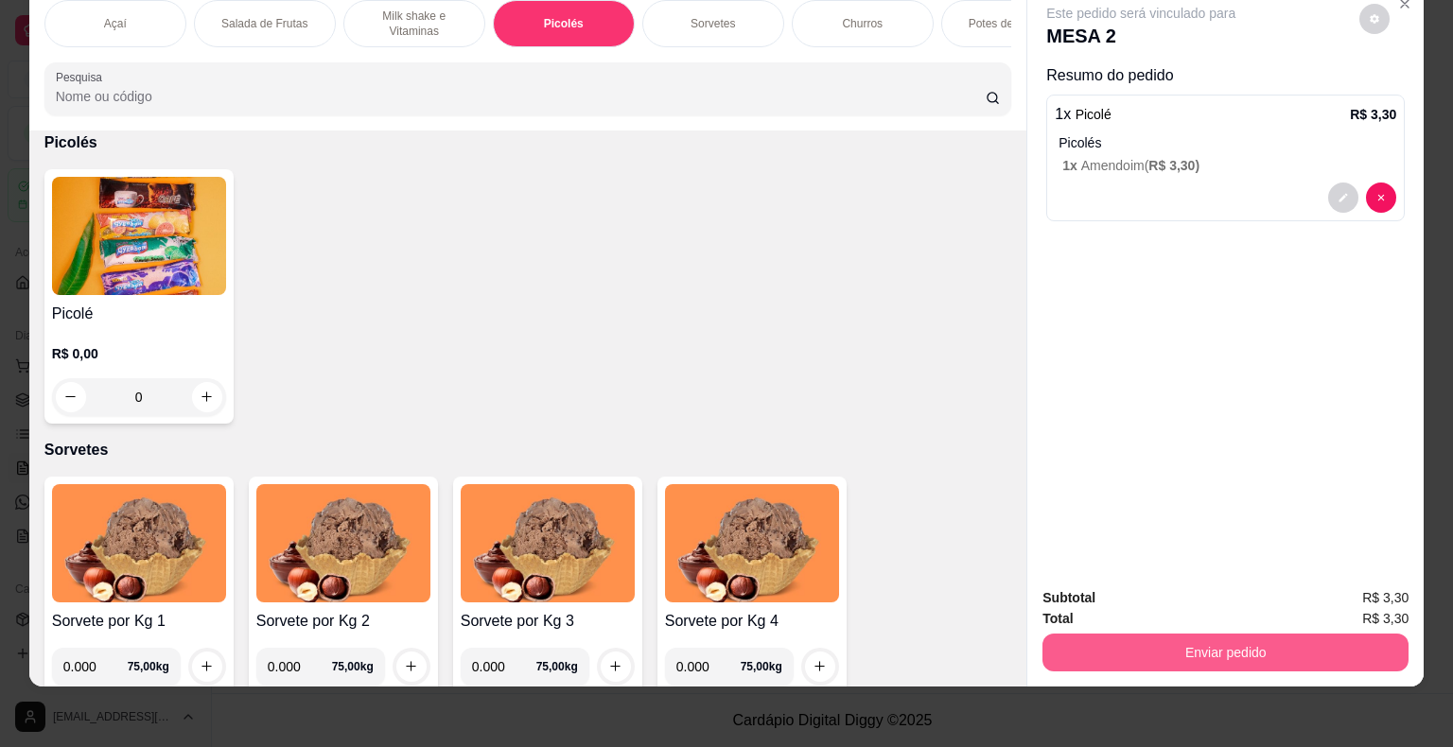
click at [1188, 637] on button "Enviar pedido" at bounding box center [1225, 653] width 366 height 38
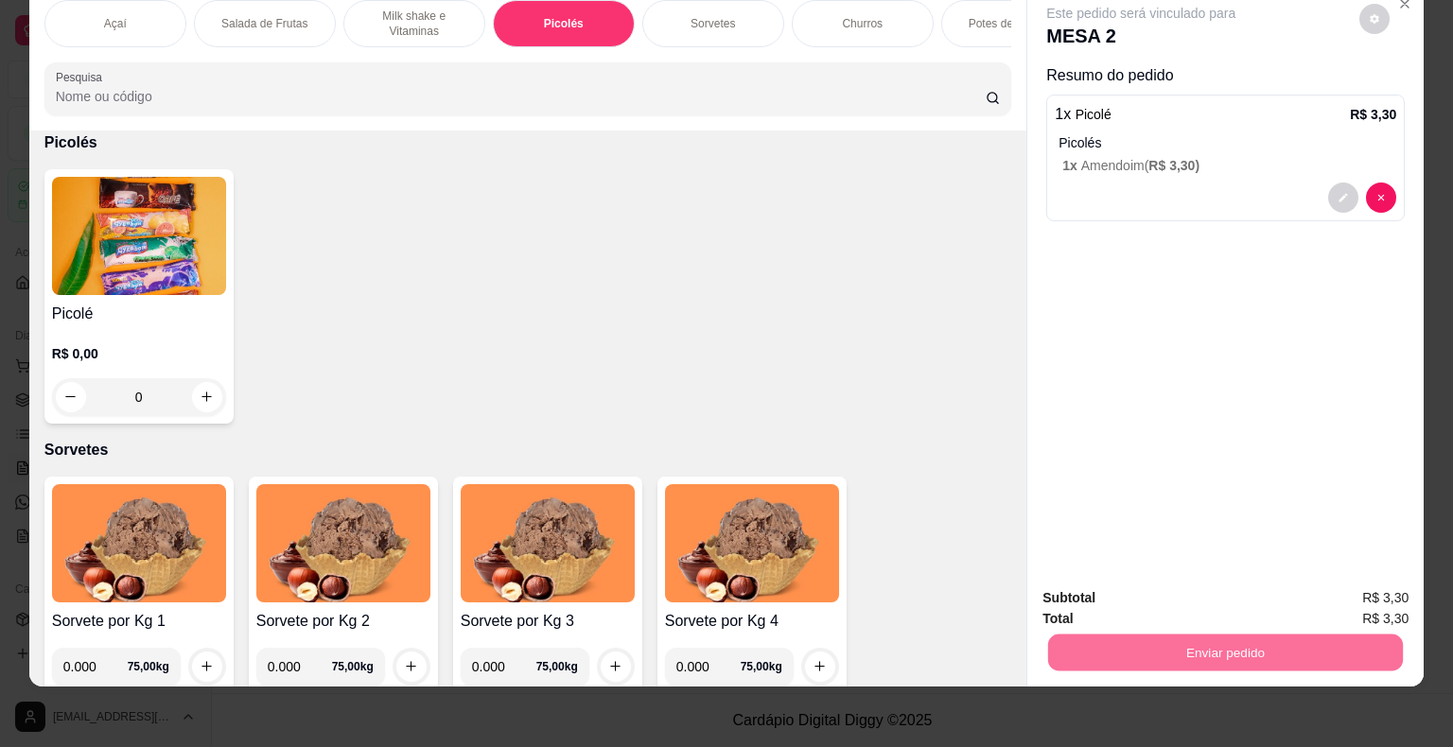
click at [1152, 584] on button "Não registrar e enviar pedido" at bounding box center [1162, 592] width 197 height 36
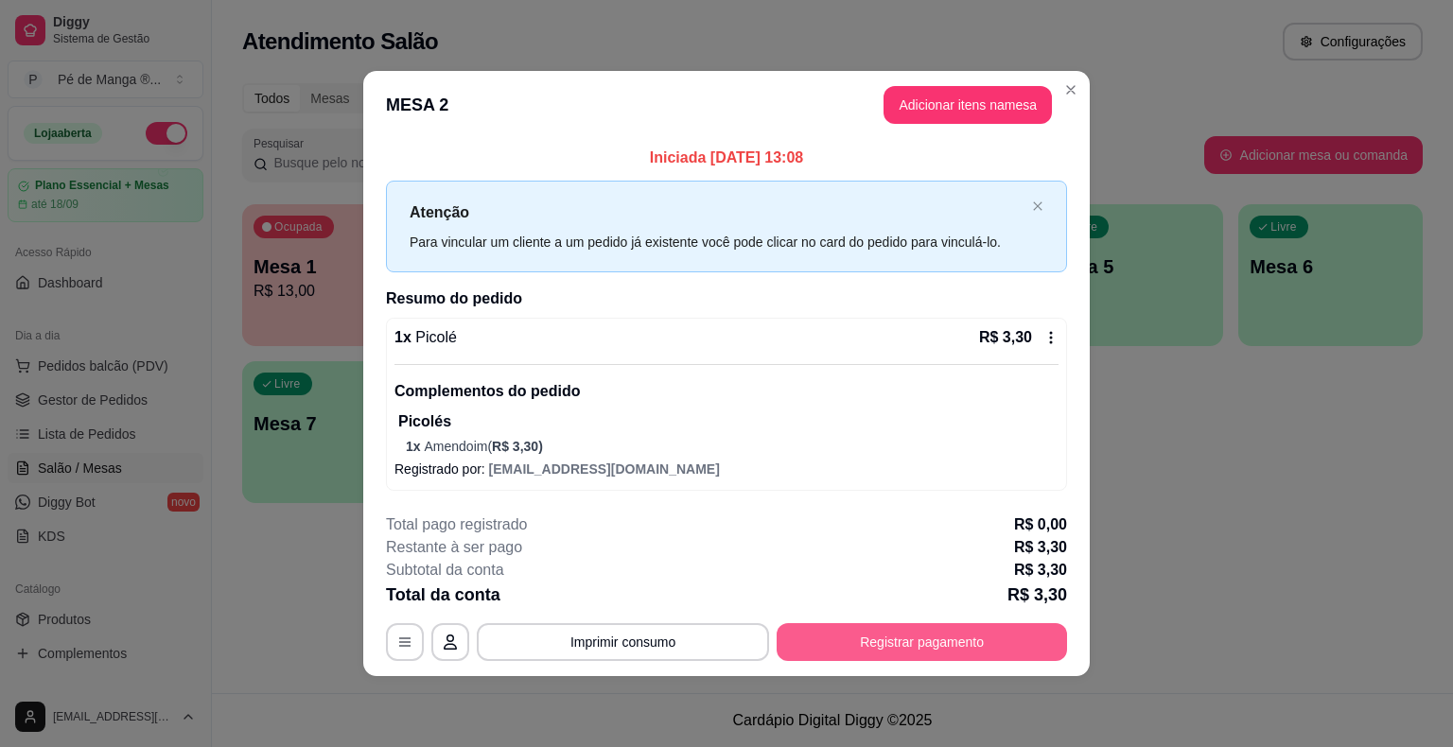
click at [914, 637] on button "Registrar pagamento" at bounding box center [921, 642] width 290 height 38
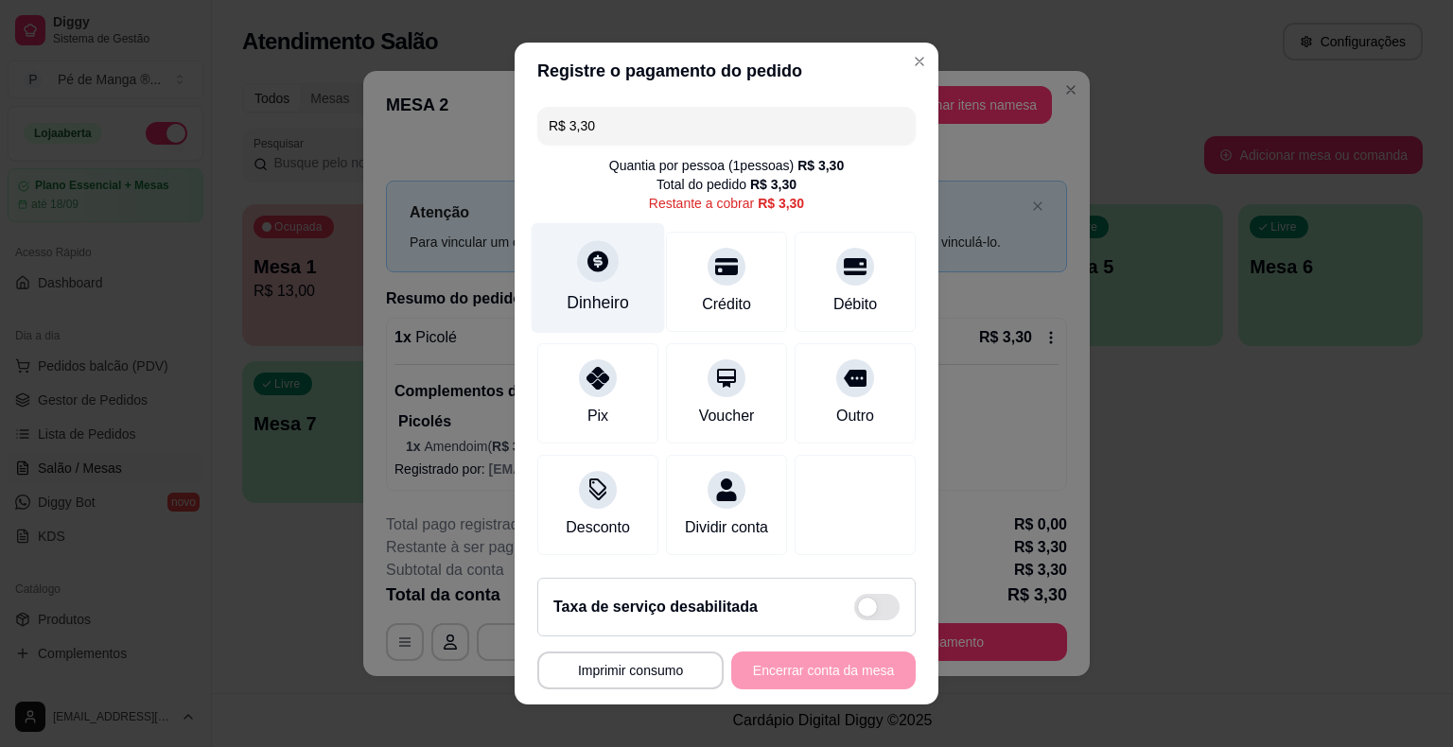
click at [615, 275] on div "Dinheiro" at bounding box center [598, 278] width 133 height 111
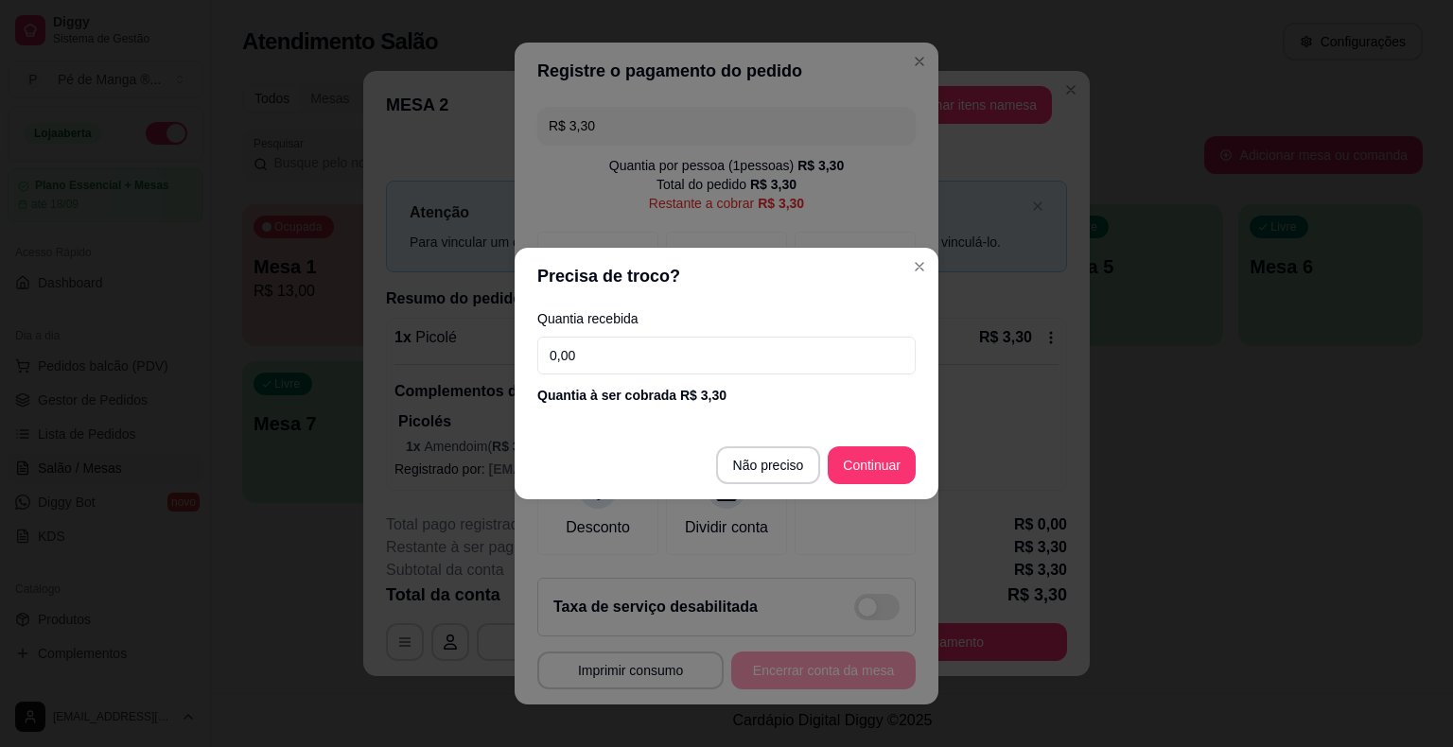
drag, startPoint x: 692, startPoint y: 361, endPoint x: 398, endPoint y: 374, distance: 294.4
click at [399, 373] on div "Precisa de troco? Quantia recebida 0,00 Quantia à ser cobrada R$ 3,30 Não preci…" at bounding box center [726, 373] width 1453 height 747
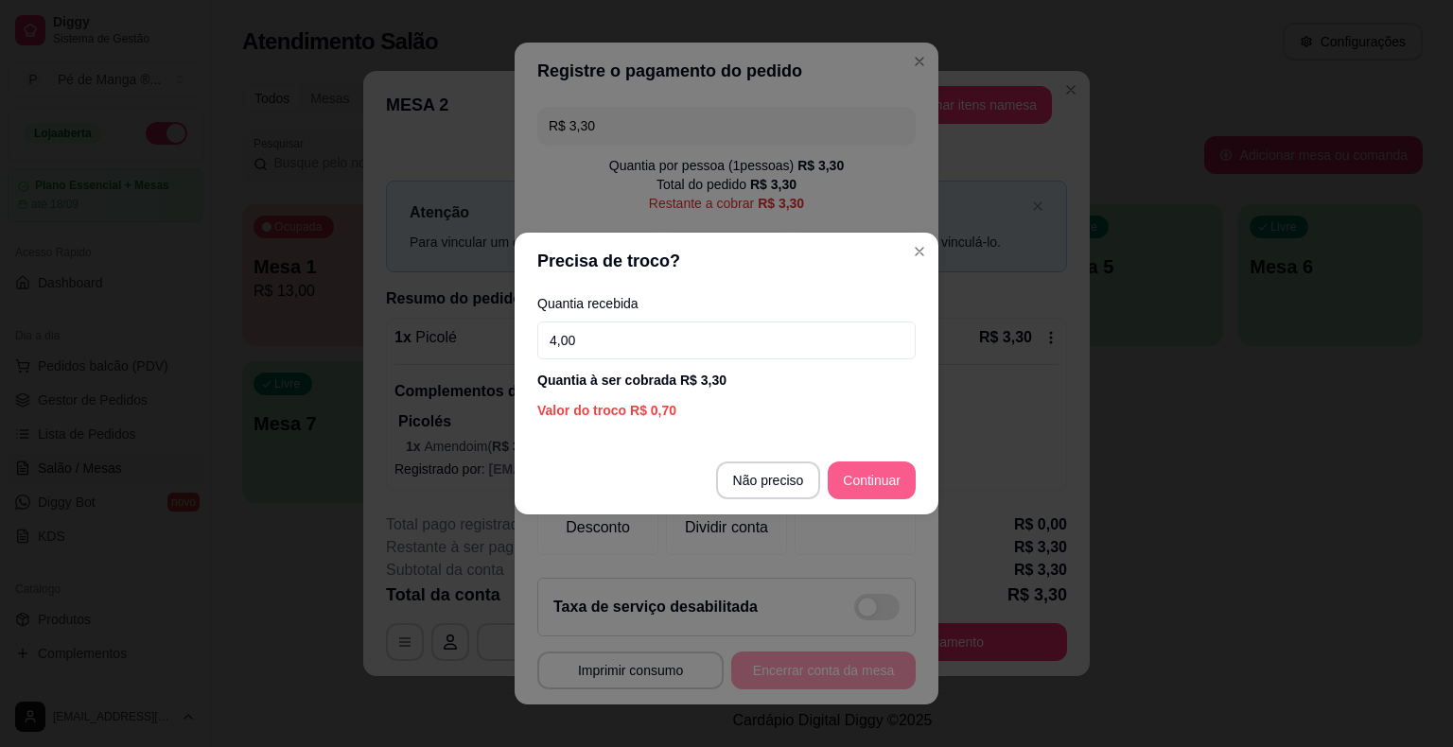
type input "4,00"
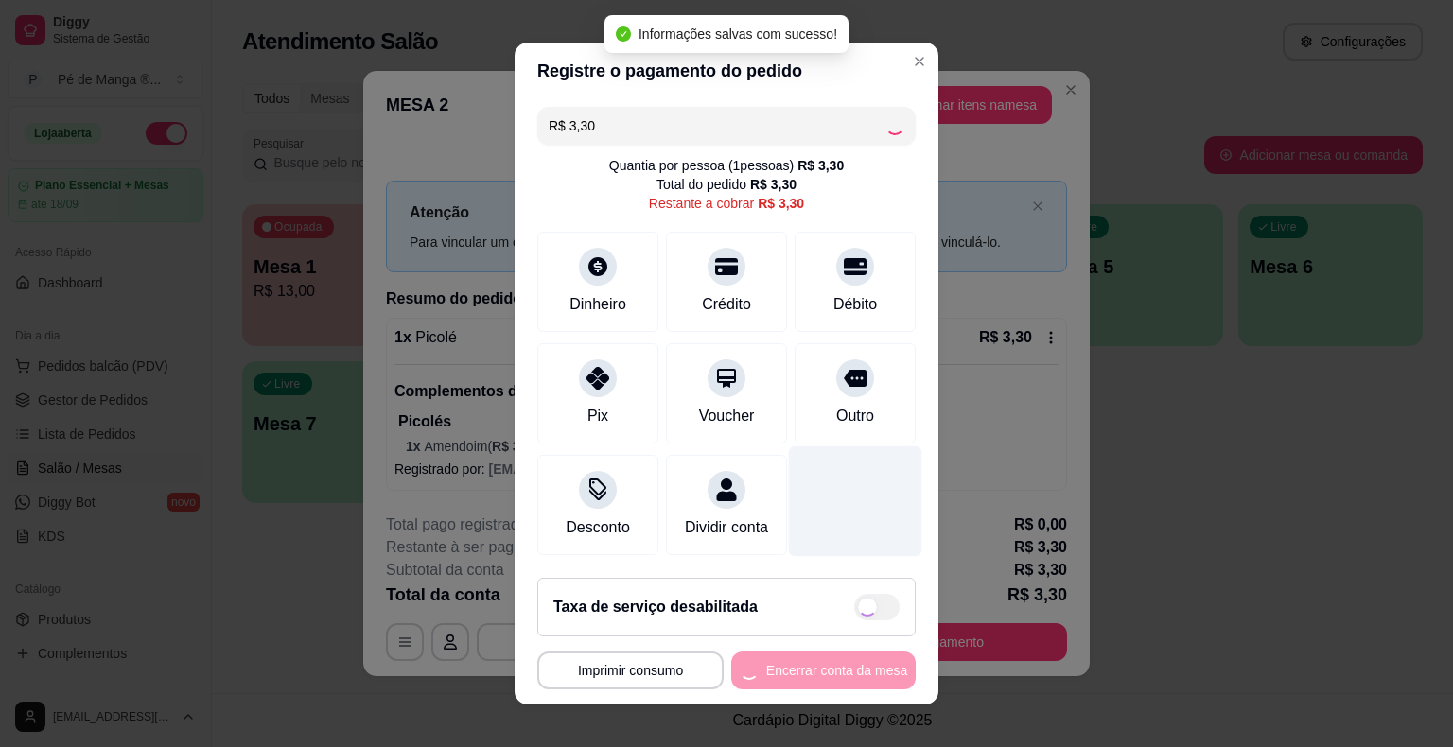
type input "R$ 0,00"
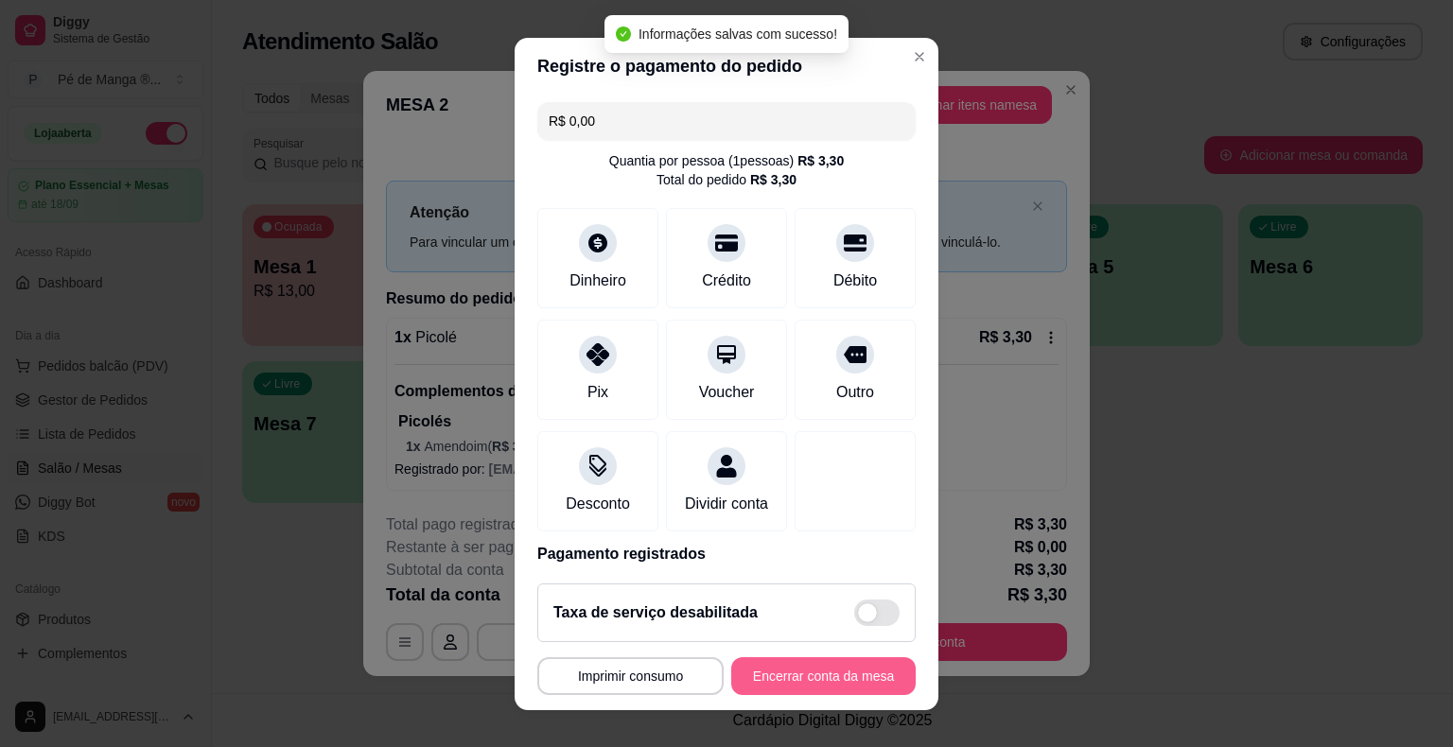
click at [825, 673] on button "Encerrar conta da mesa" at bounding box center [823, 676] width 184 height 38
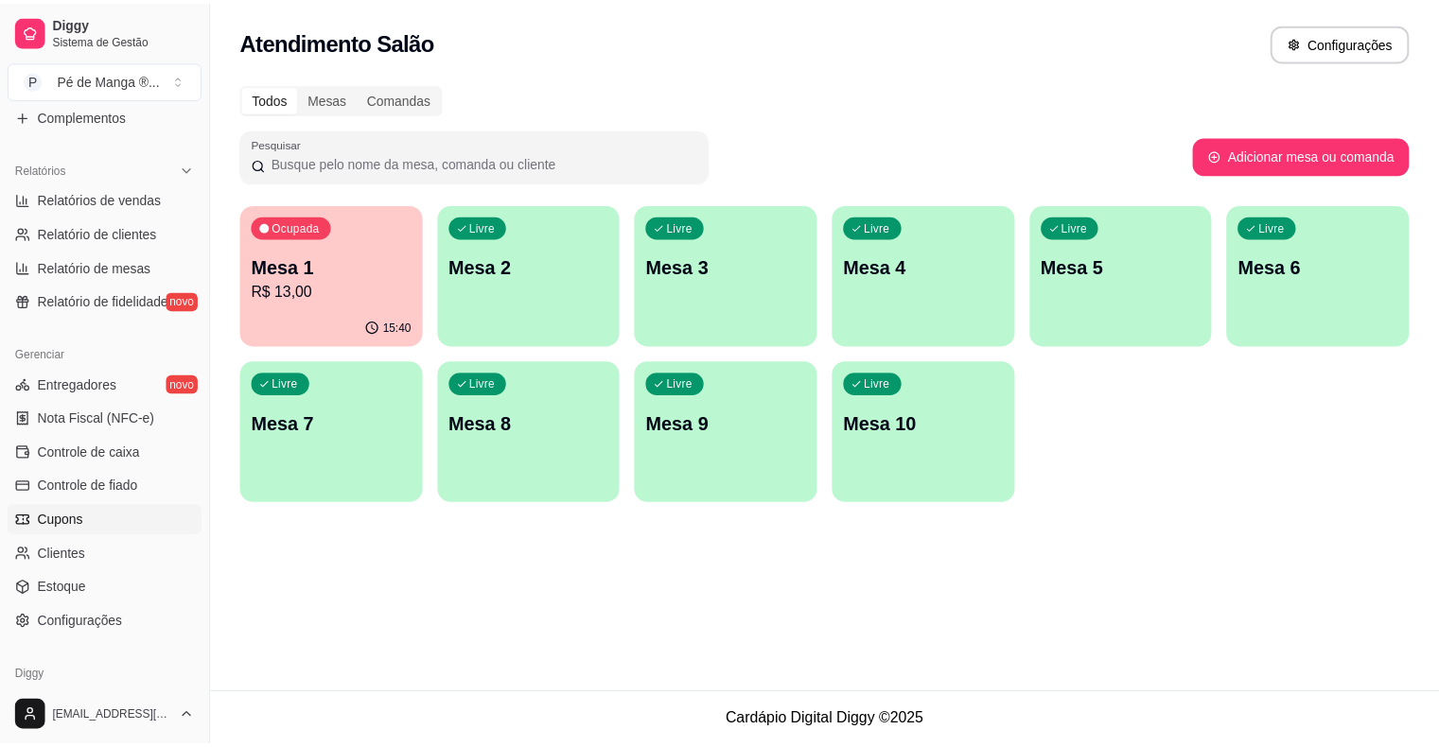
scroll to position [567, 0]
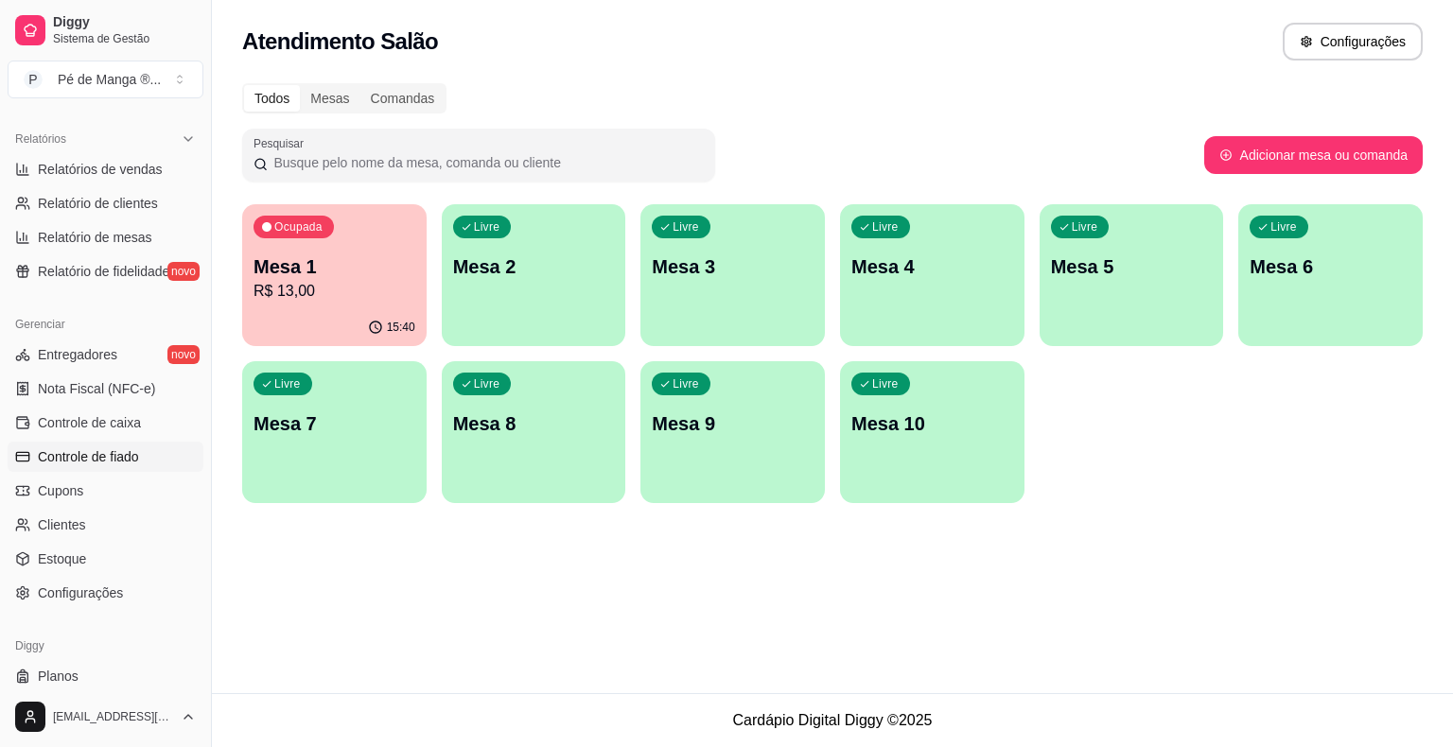
click at [100, 463] on span "Controle de fiado" at bounding box center [88, 456] width 101 height 19
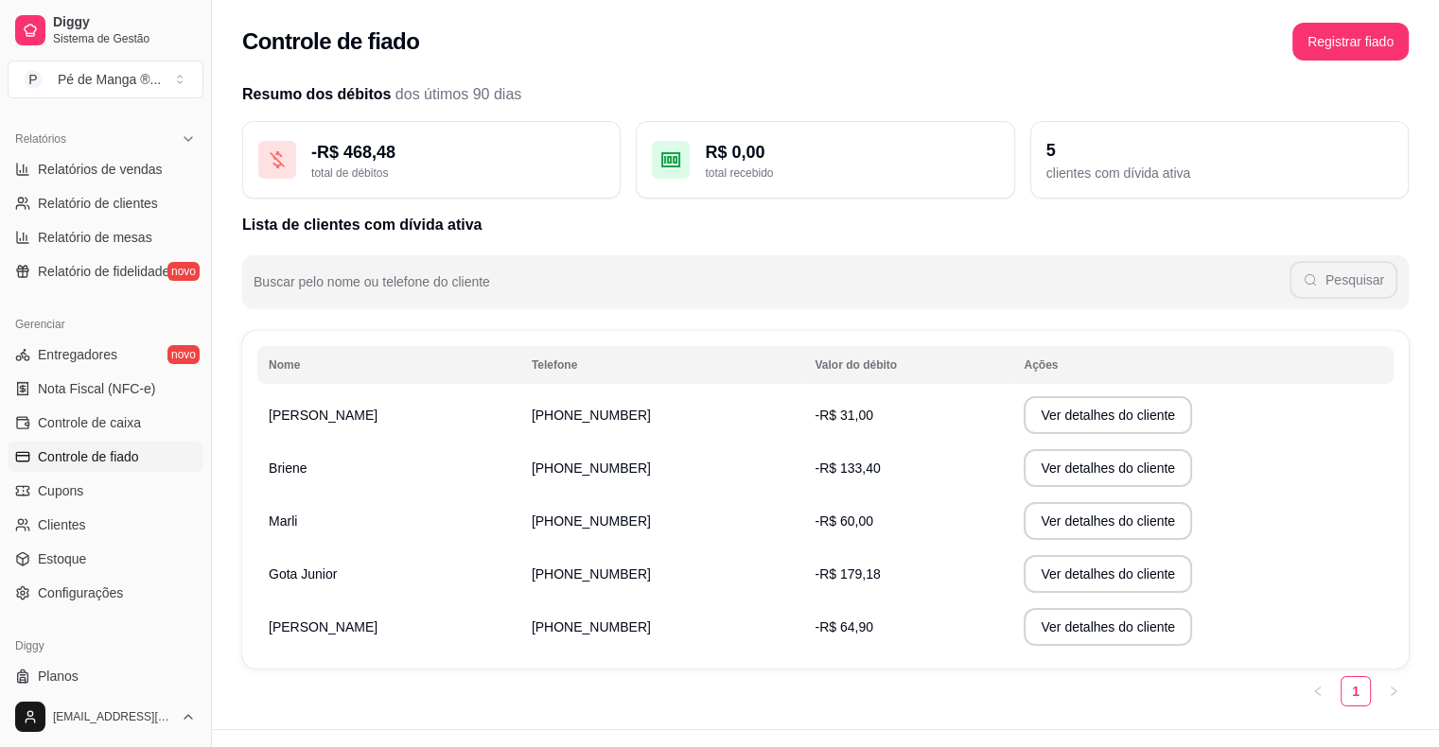
click at [520, 642] on td "[PHONE_NUMBER]" at bounding box center [662, 627] width 284 height 53
click at [1073, 633] on button "Ver detalhes do cliente" at bounding box center [1107, 627] width 168 height 38
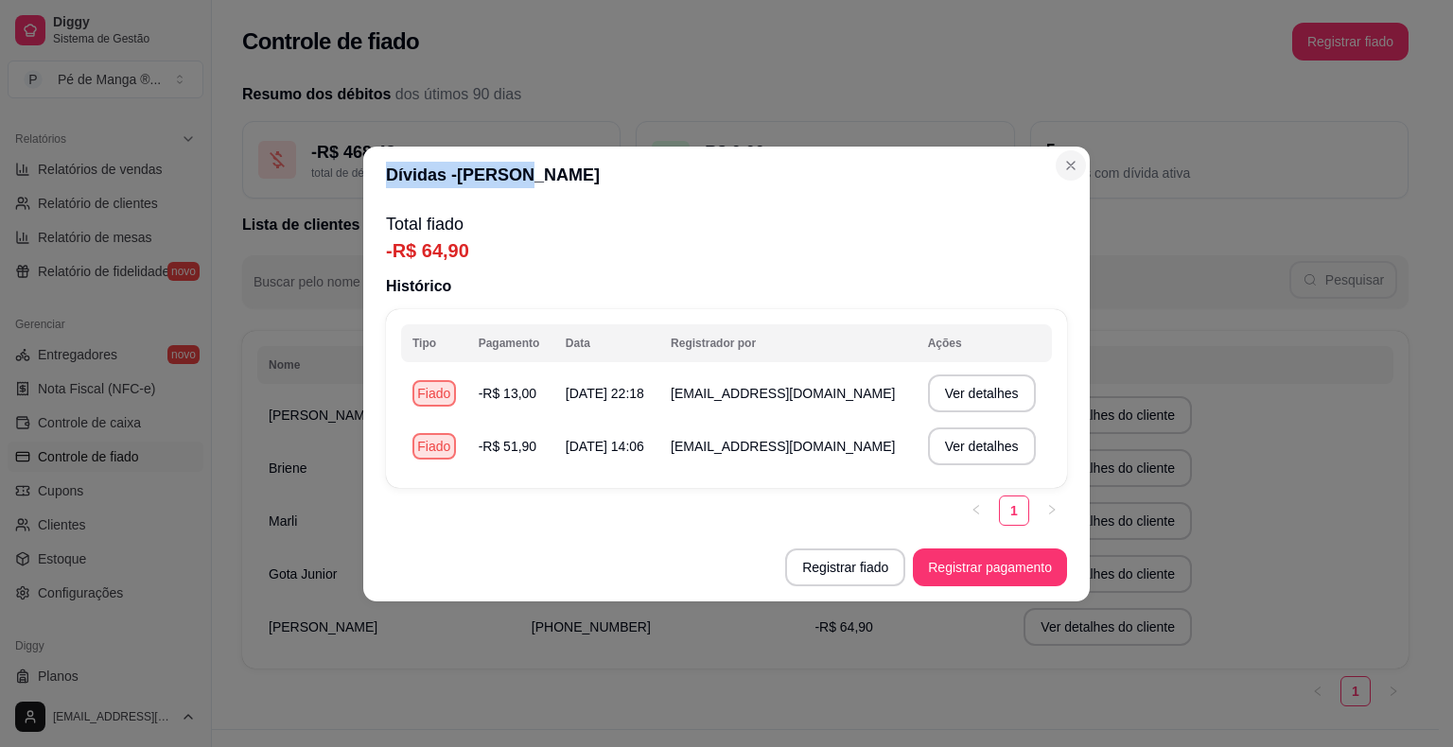
drag, startPoint x: 1052, startPoint y: 174, endPoint x: 1062, endPoint y: 165, distance: 14.1
click at [1060, 166] on section "Dívidas - [PERSON_NAME] Total fiado -R$ 64,90 Histórico Tipo Pagamento Data Reg…" at bounding box center [726, 374] width 726 height 455
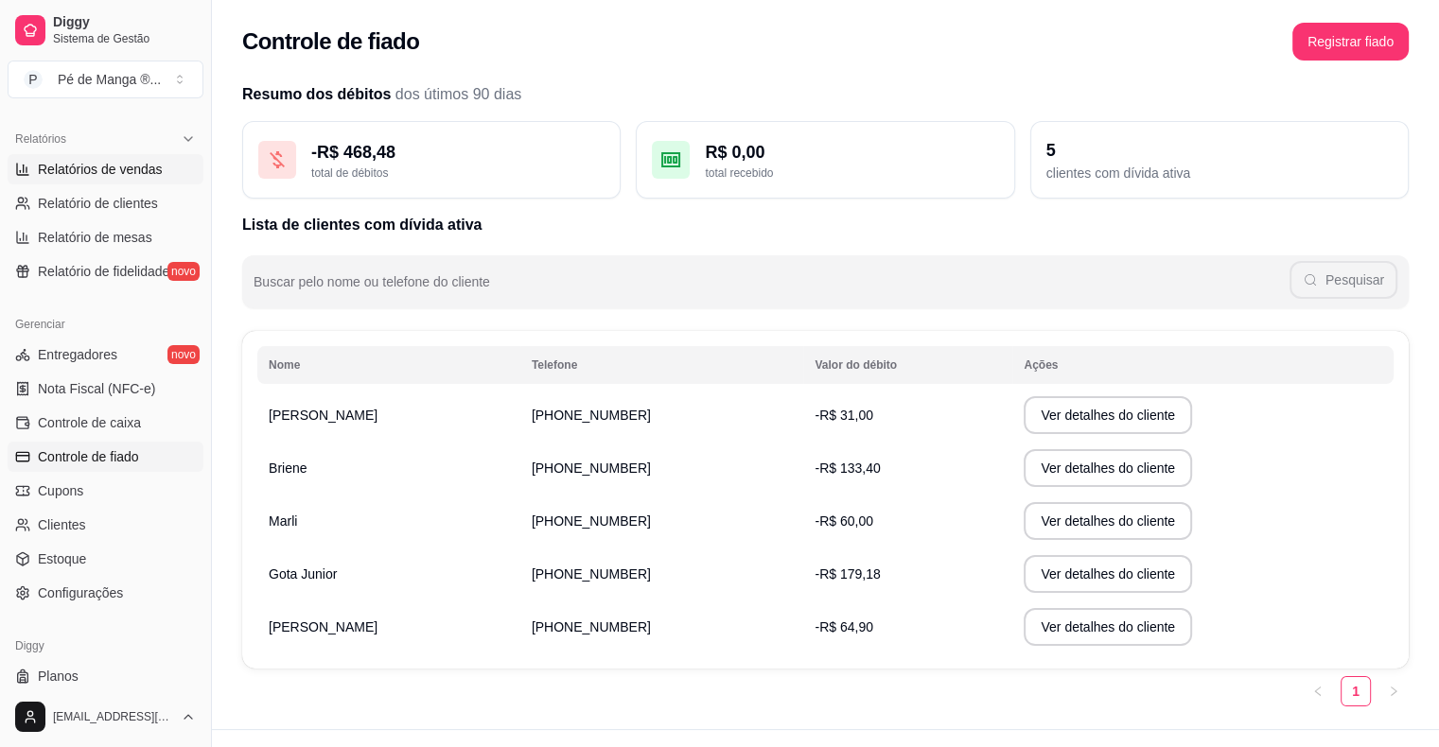
click at [163, 183] on ul "Relatórios de vendas Relatório de clientes Relatório de mesas Relatório de fide…" at bounding box center [106, 220] width 196 height 132
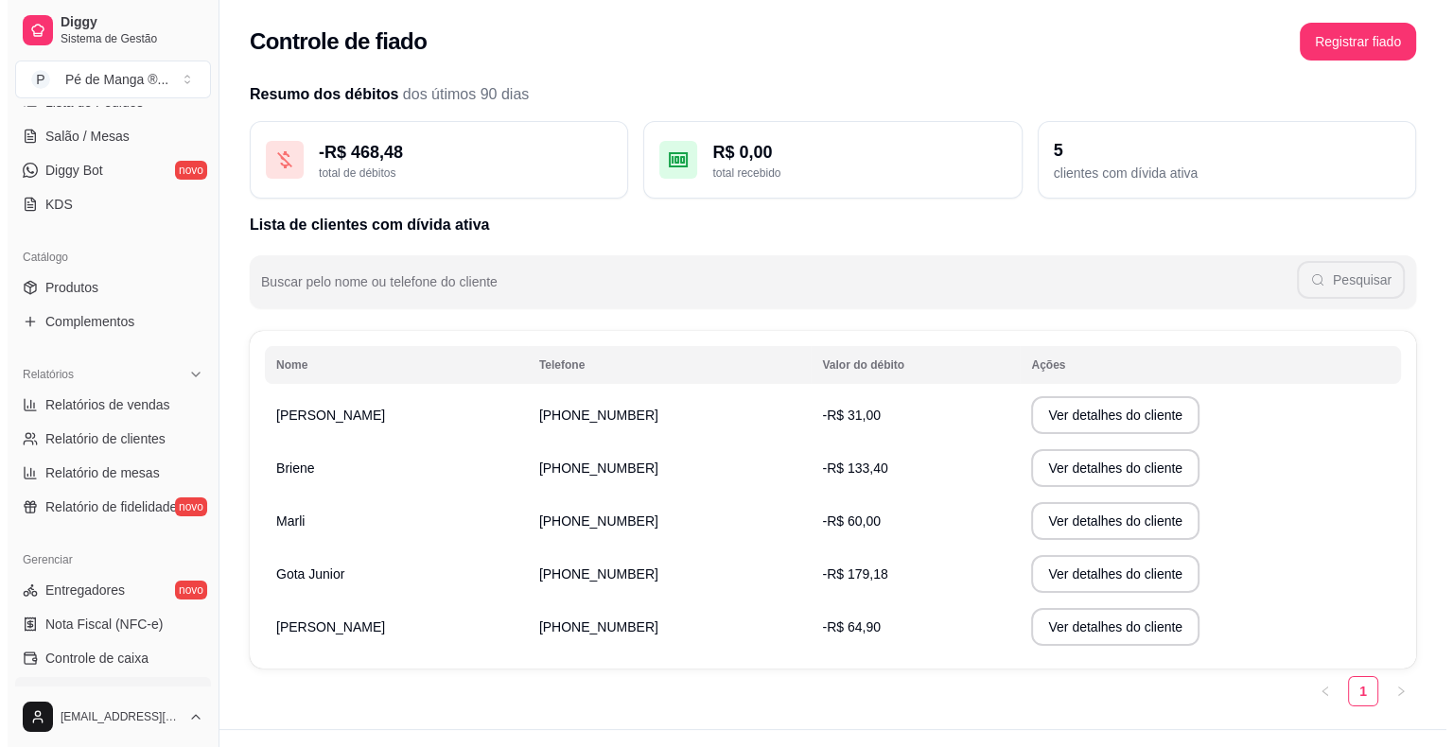
scroll to position [189, 0]
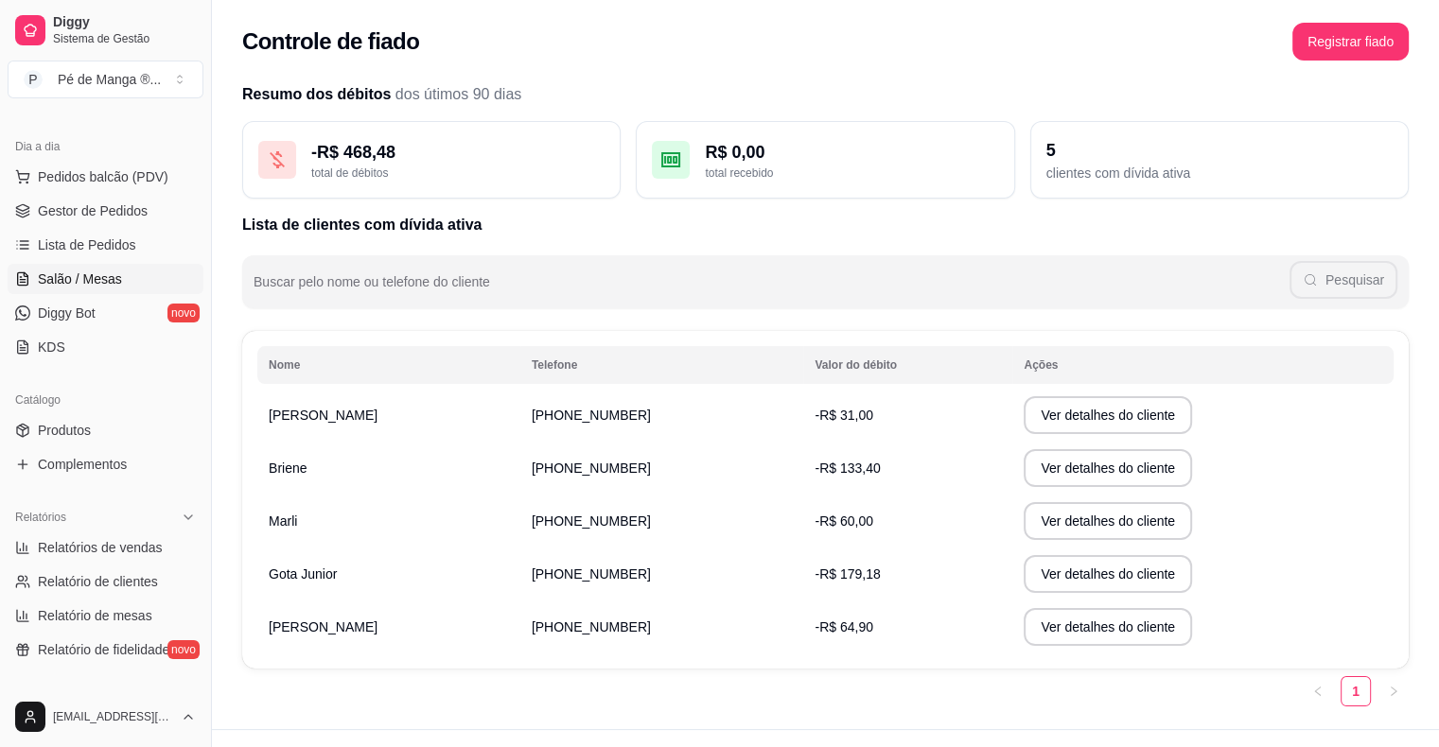
click at [98, 281] on span "Salão / Mesas" at bounding box center [80, 279] width 84 height 19
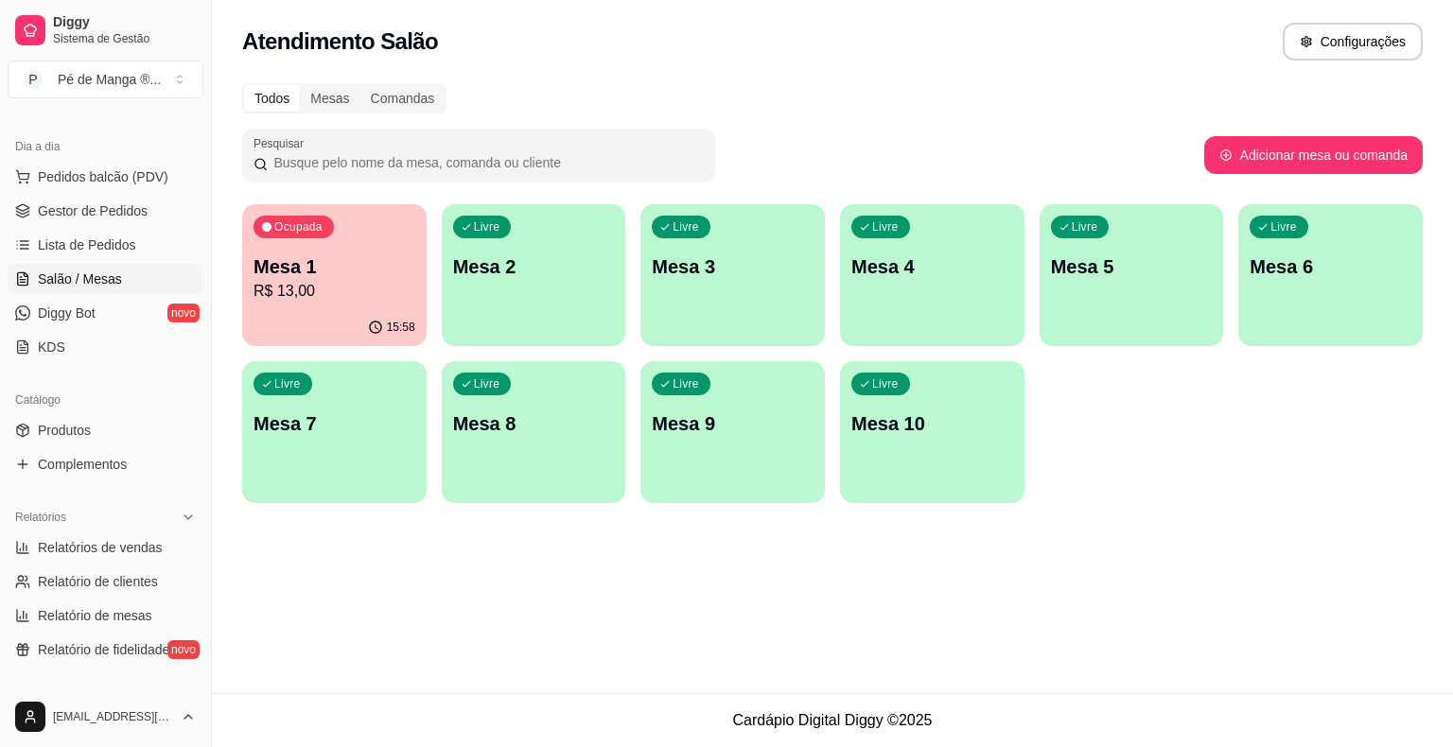
click at [303, 291] on p "R$ 13,00" at bounding box center [334, 291] width 162 height 23
click at [303, 291] on body "Diggy Sistema de Gestão P Pé de Manga ® ... Loja aberta Plano Essencial + Mesas…" at bounding box center [726, 373] width 1453 height 747
click at [325, 296] on p "R$ 13,00" at bounding box center [334, 291] width 162 height 23
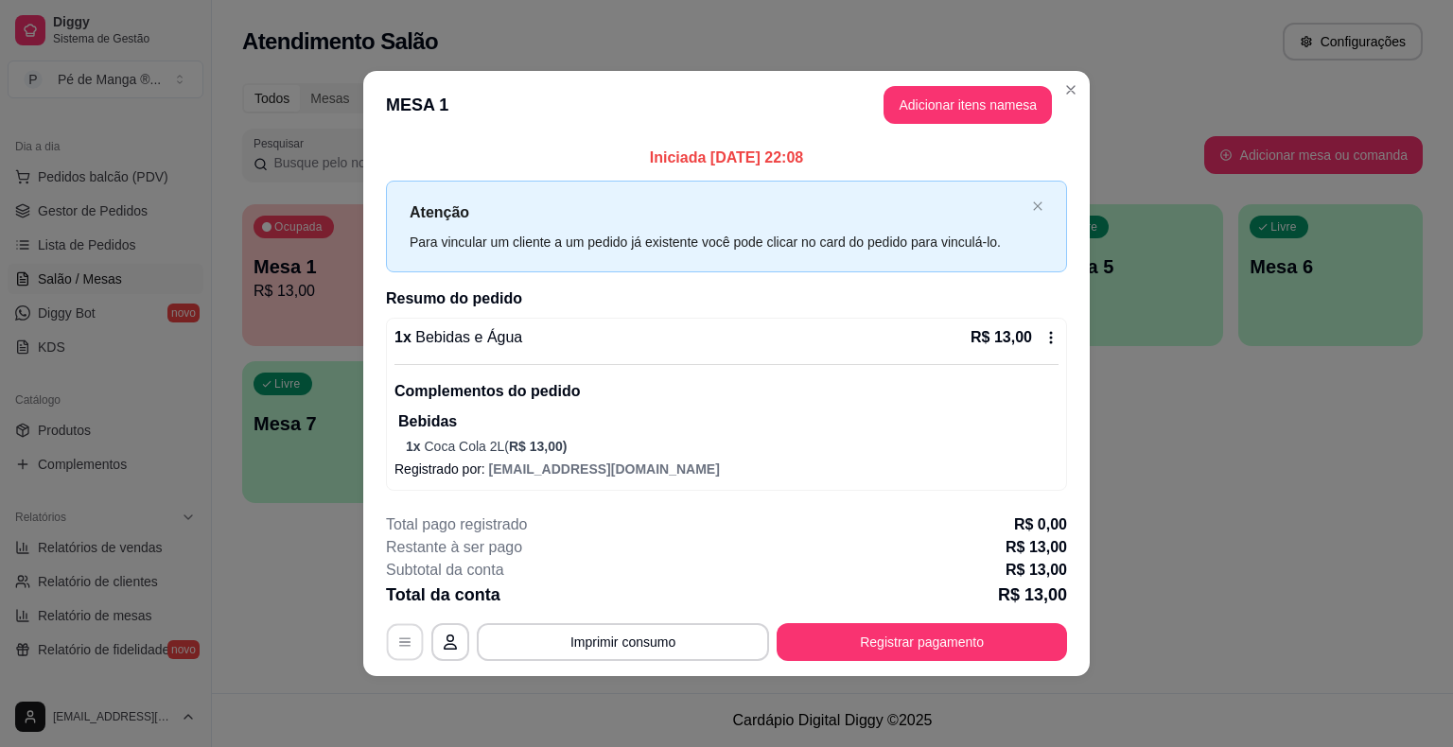
click at [398, 639] on icon "button" at bounding box center [404, 642] width 15 height 15
click at [1044, 335] on icon at bounding box center [1050, 337] width 15 height 15
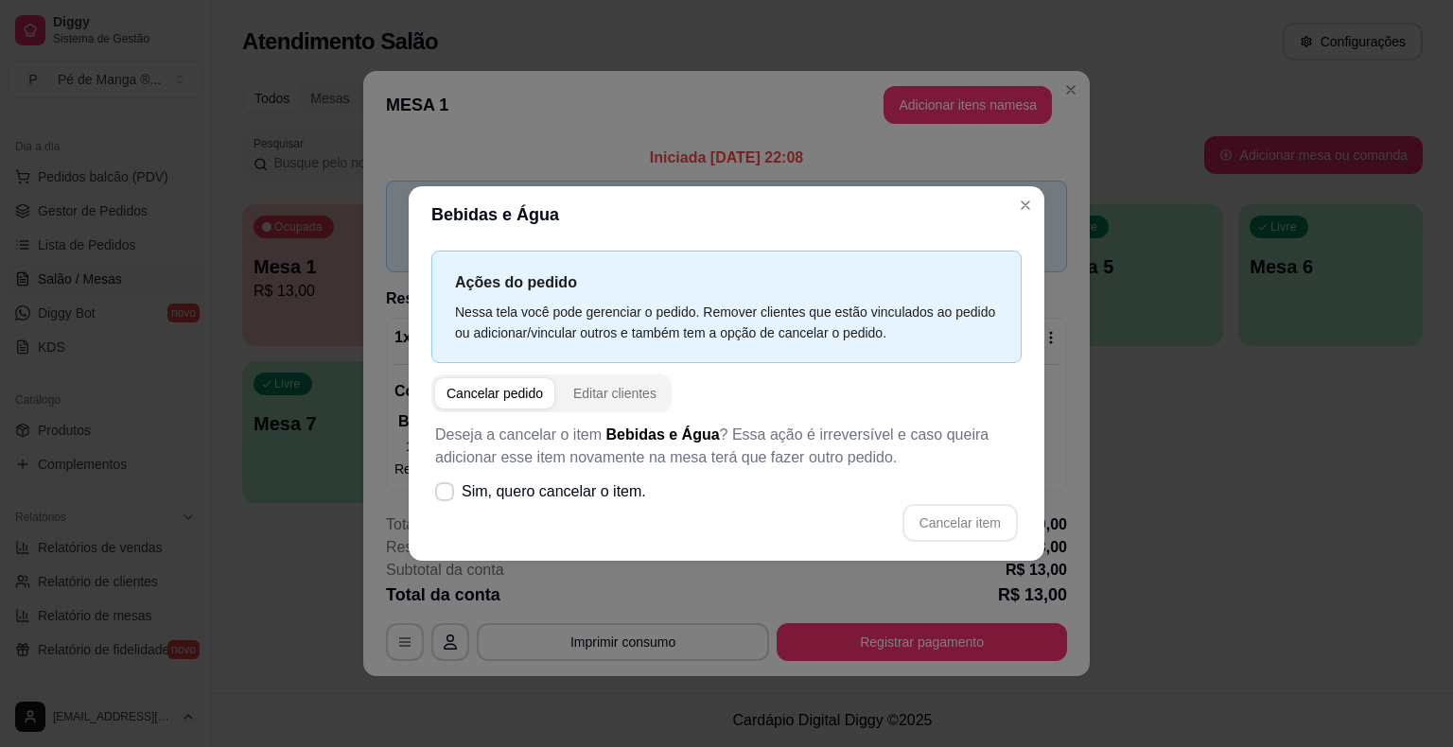
click at [699, 501] on div "Deseja a cancelar o item Bebidas e Água ? Essa ação é irreversível e caso queir…" at bounding box center [726, 482] width 590 height 141
click at [519, 500] on span "Sim, quero cancelar o item." at bounding box center [554, 491] width 184 height 23
click at [446, 500] on input "Sim, quero cancelar o item." at bounding box center [440, 502] width 12 height 12
checkbox input "true"
click at [1006, 515] on button "Cancelar item" at bounding box center [959, 523] width 113 height 37
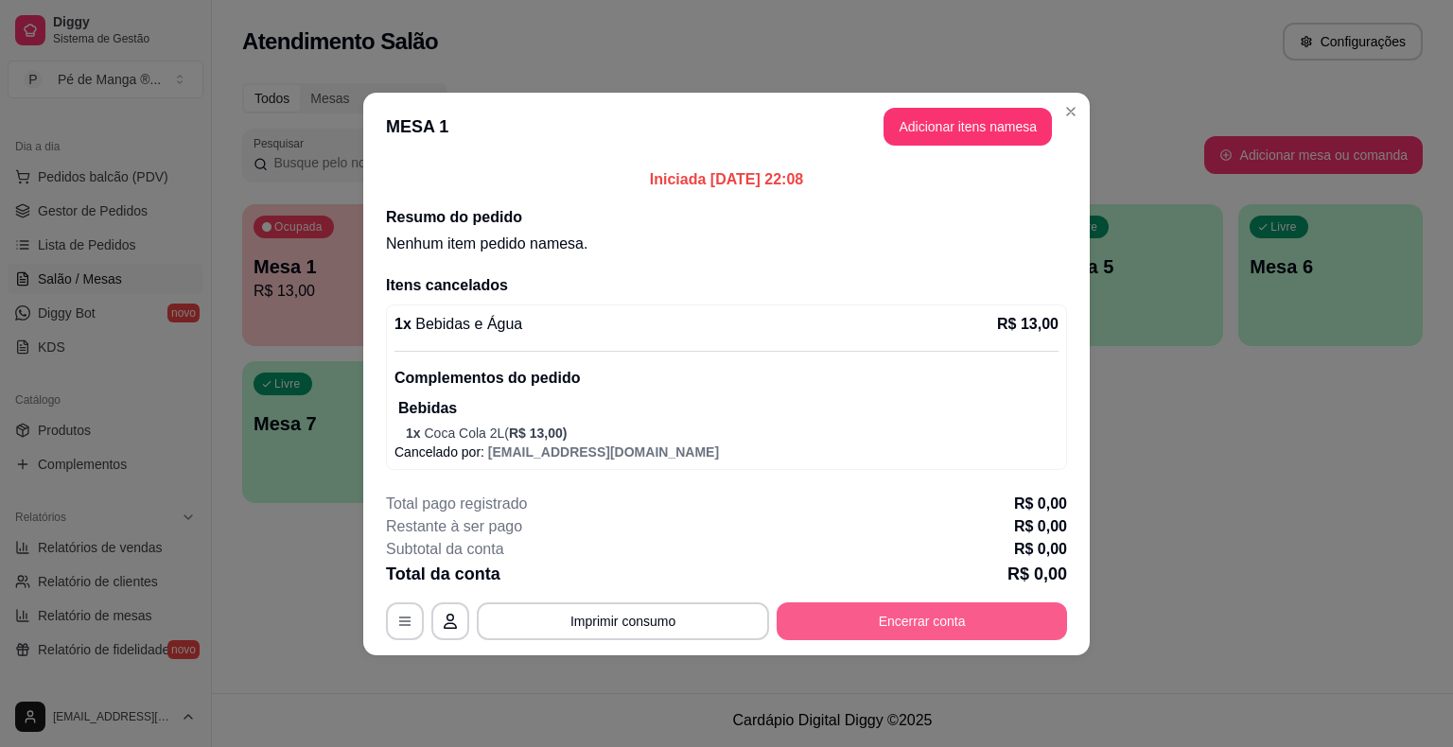
click at [942, 631] on button "Encerrar conta" at bounding box center [921, 621] width 290 height 38
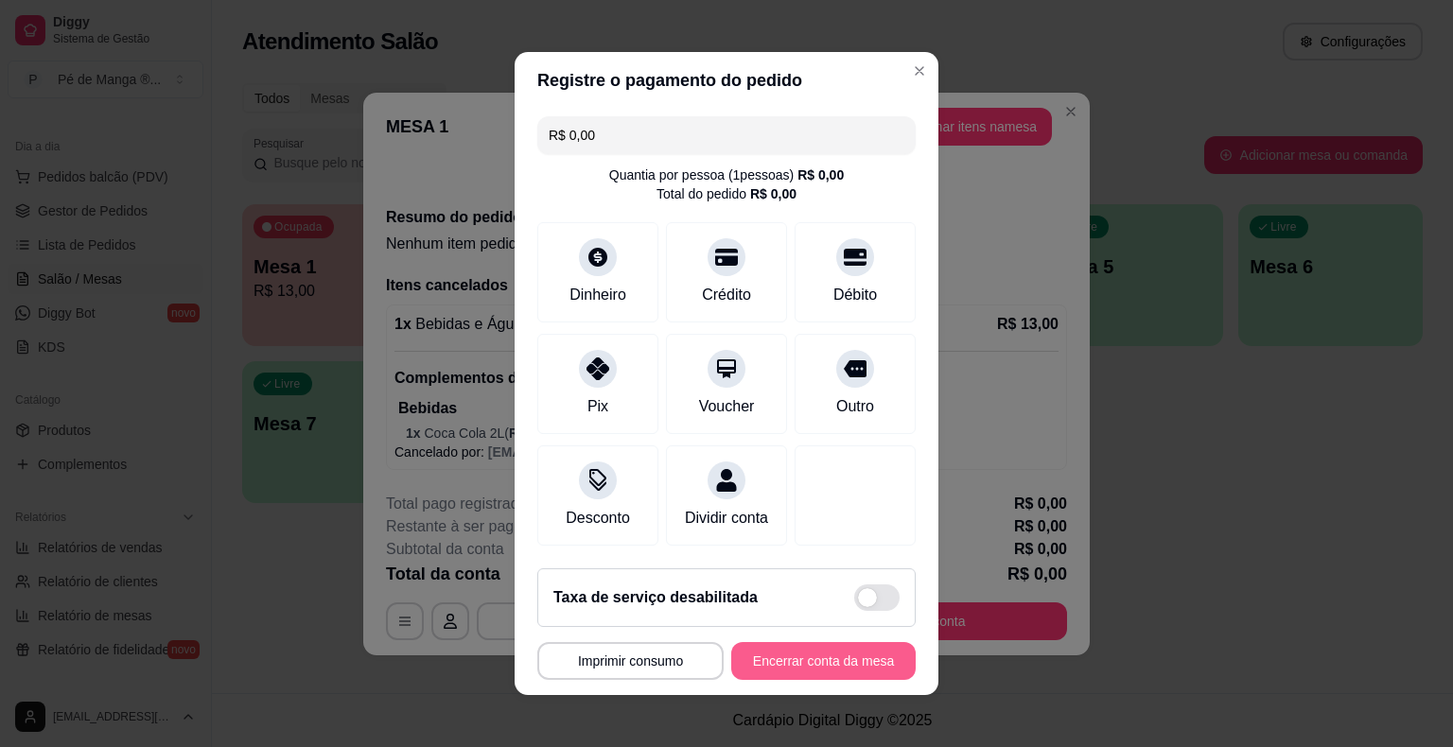
click at [834, 672] on button "Encerrar conta da mesa" at bounding box center [823, 661] width 184 height 38
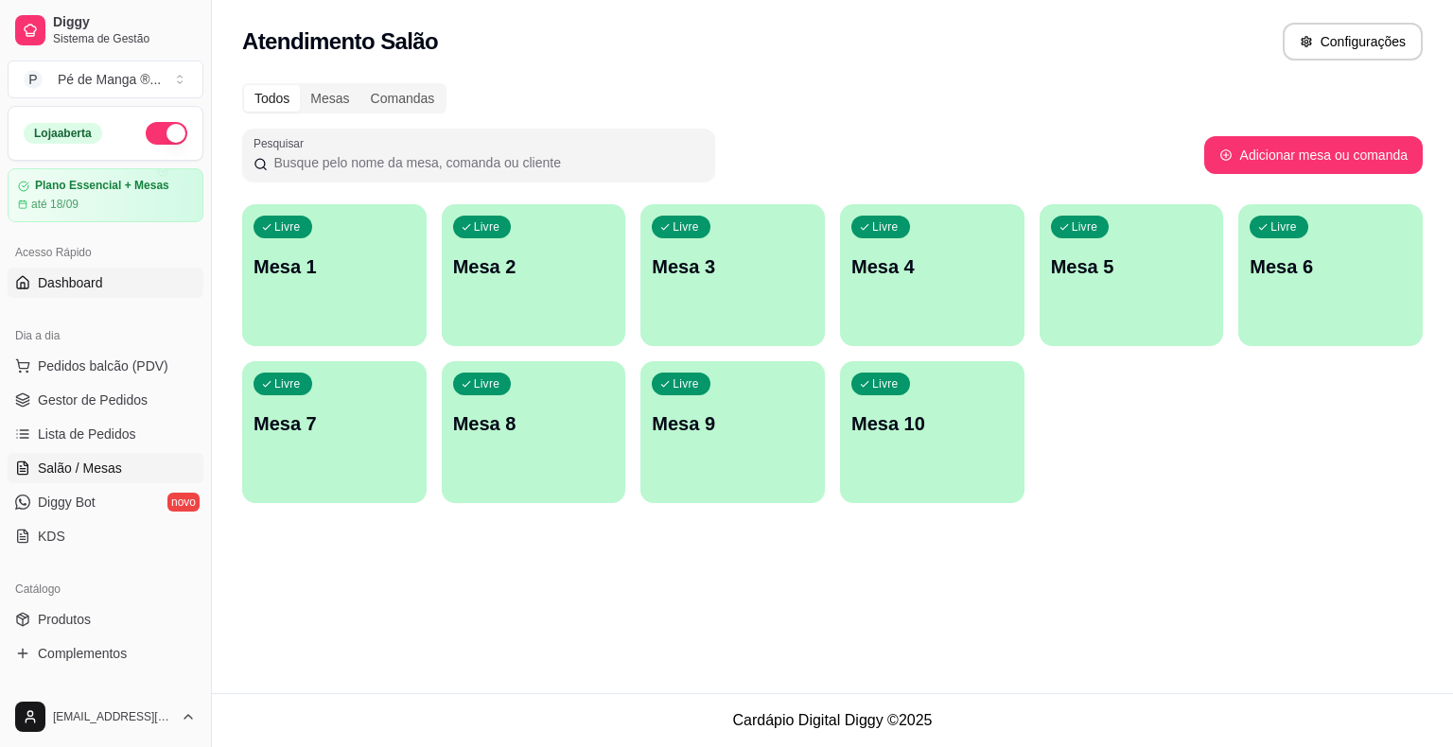
click at [113, 288] on link "Dashboard" at bounding box center [106, 283] width 196 height 30
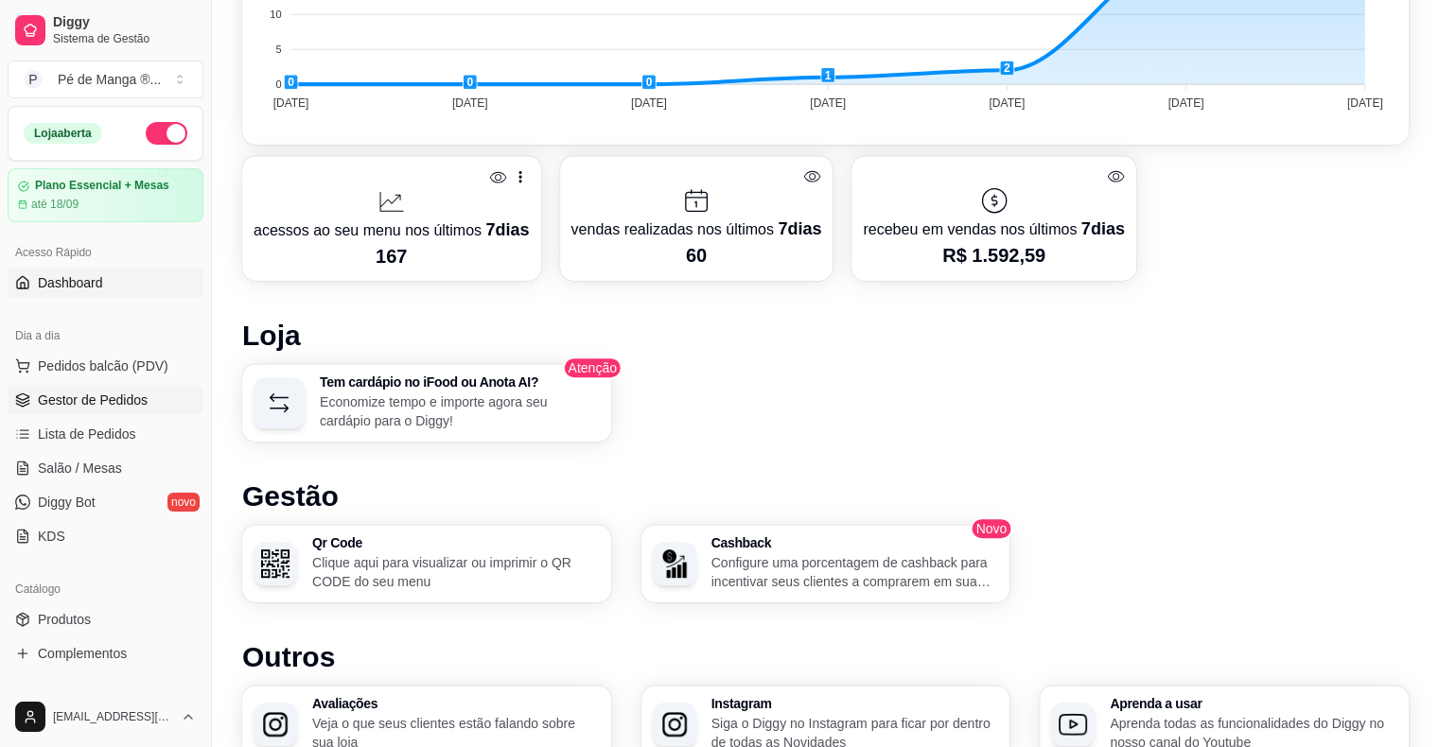
click at [121, 401] on span "Gestor de Pedidos" at bounding box center [93, 400] width 110 height 19
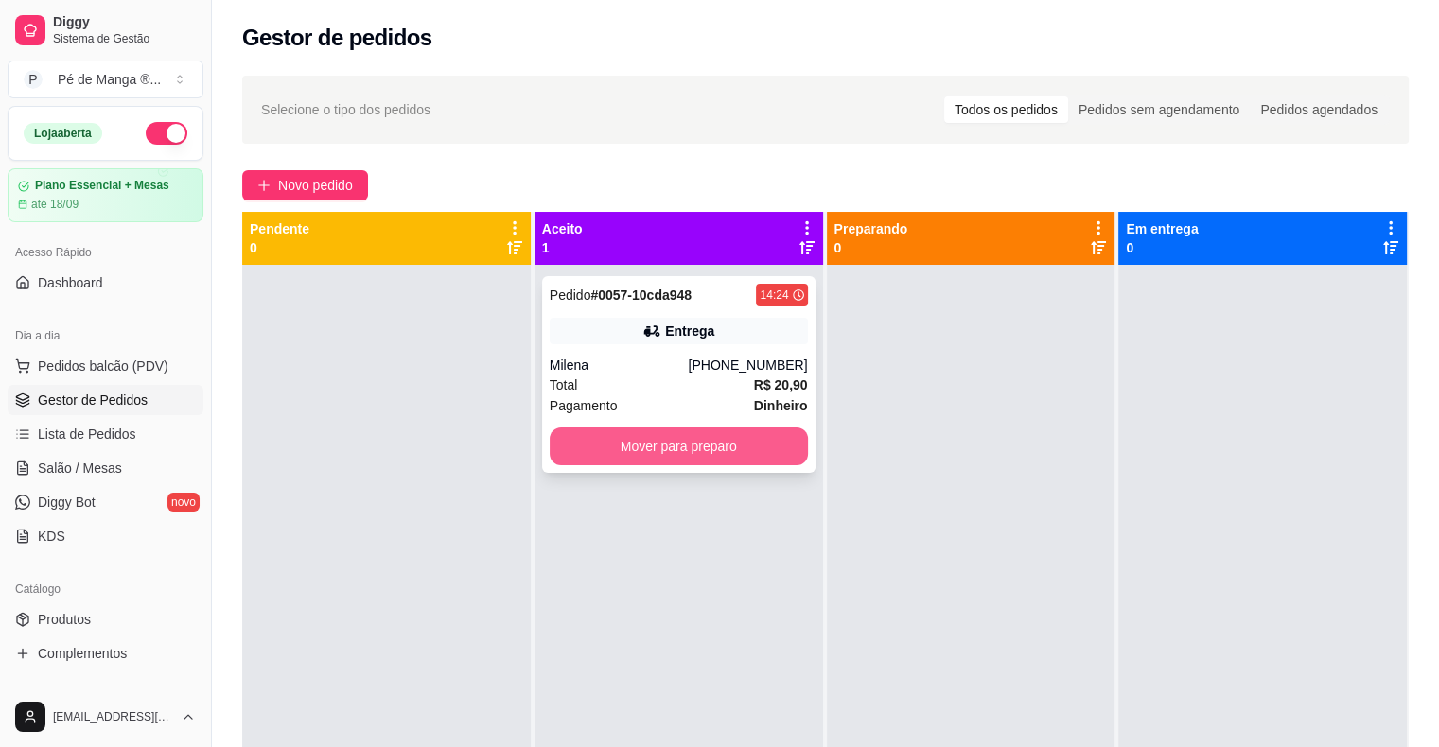
click at [666, 463] on button "Mover para preparo" at bounding box center [679, 446] width 258 height 38
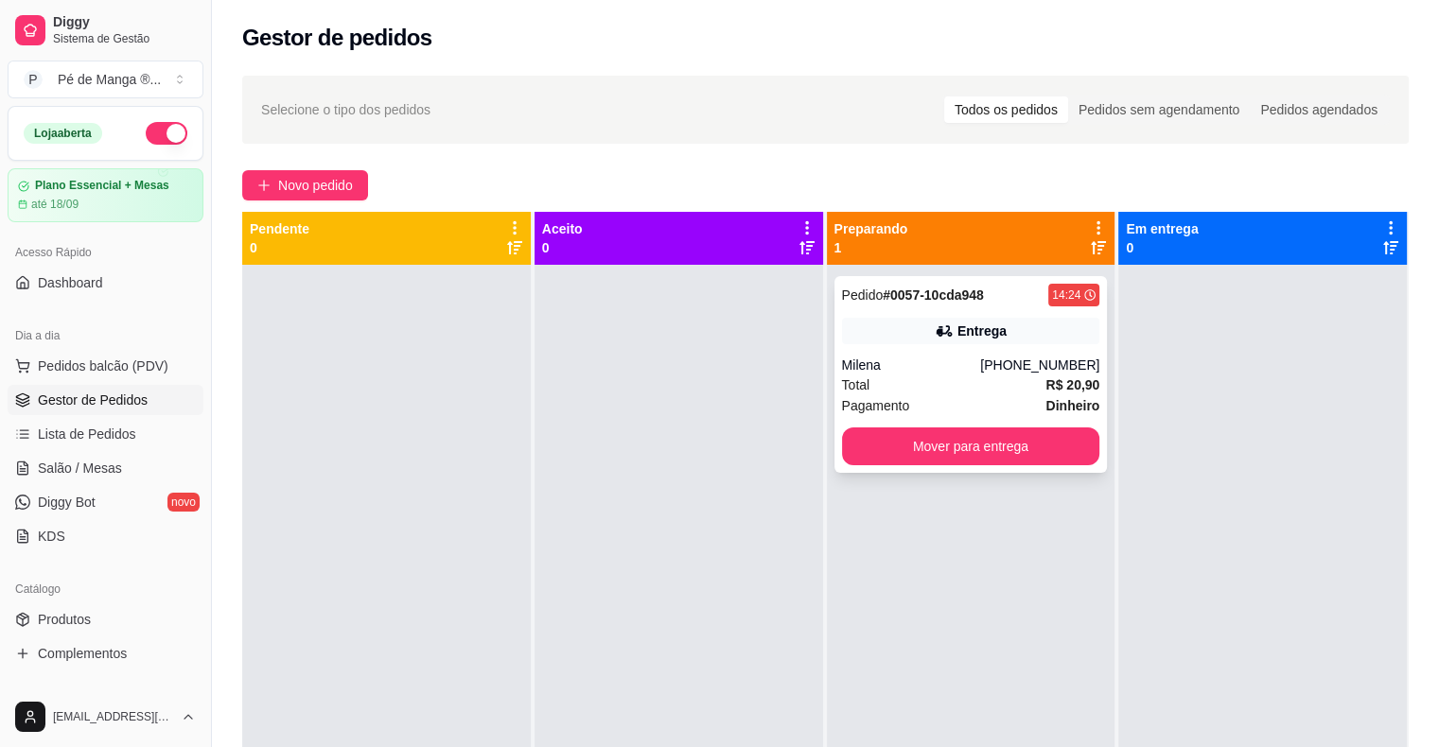
click at [940, 366] on div "Milena" at bounding box center [911, 365] width 139 height 19
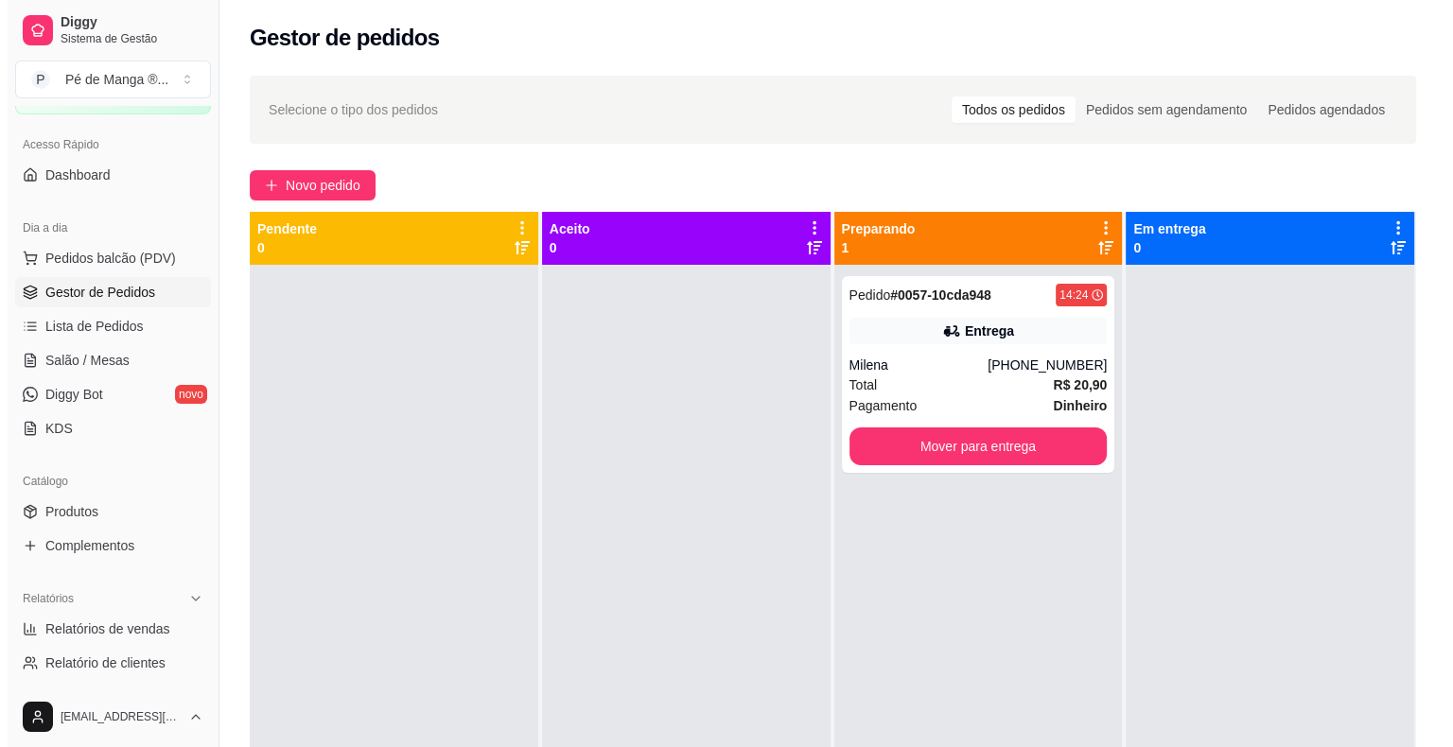
scroll to position [284, 0]
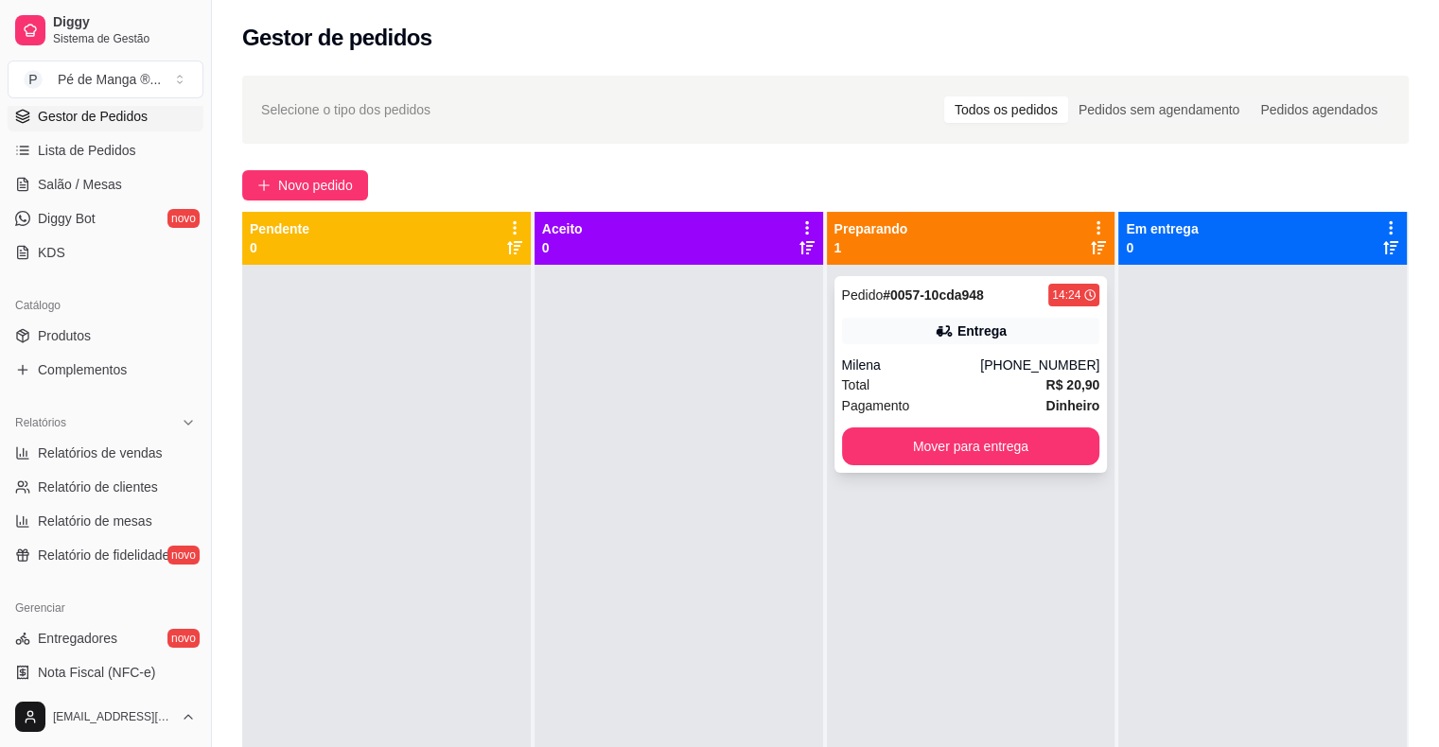
click at [936, 421] on div "Pedido # 0057-10cda948 14:24 Entrega Milena [PHONE_NUMBER] Total R$ 20,90 Pagam…" at bounding box center [970, 374] width 273 height 197
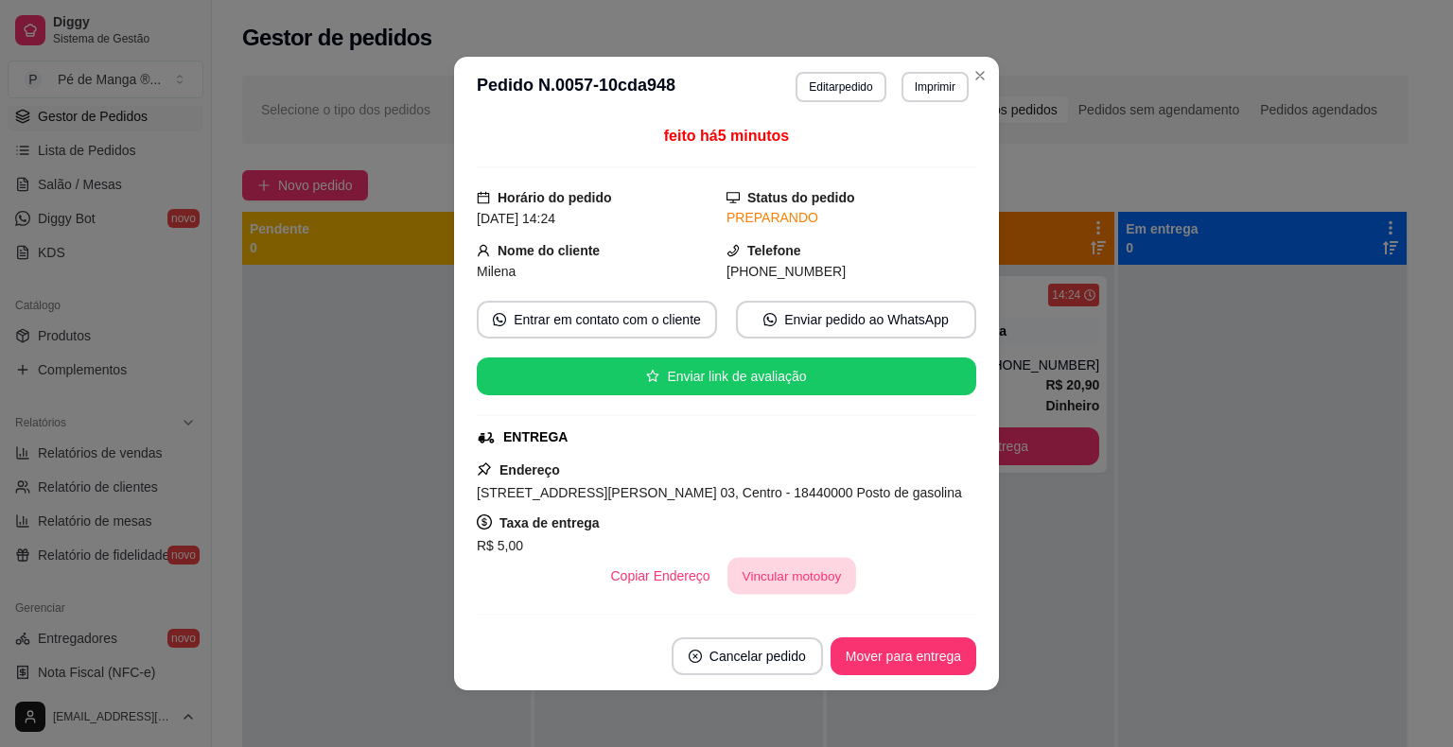
click at [786, 570] on button "Vincular motoboy" at bounding box center [791, 576] width 129 height 37
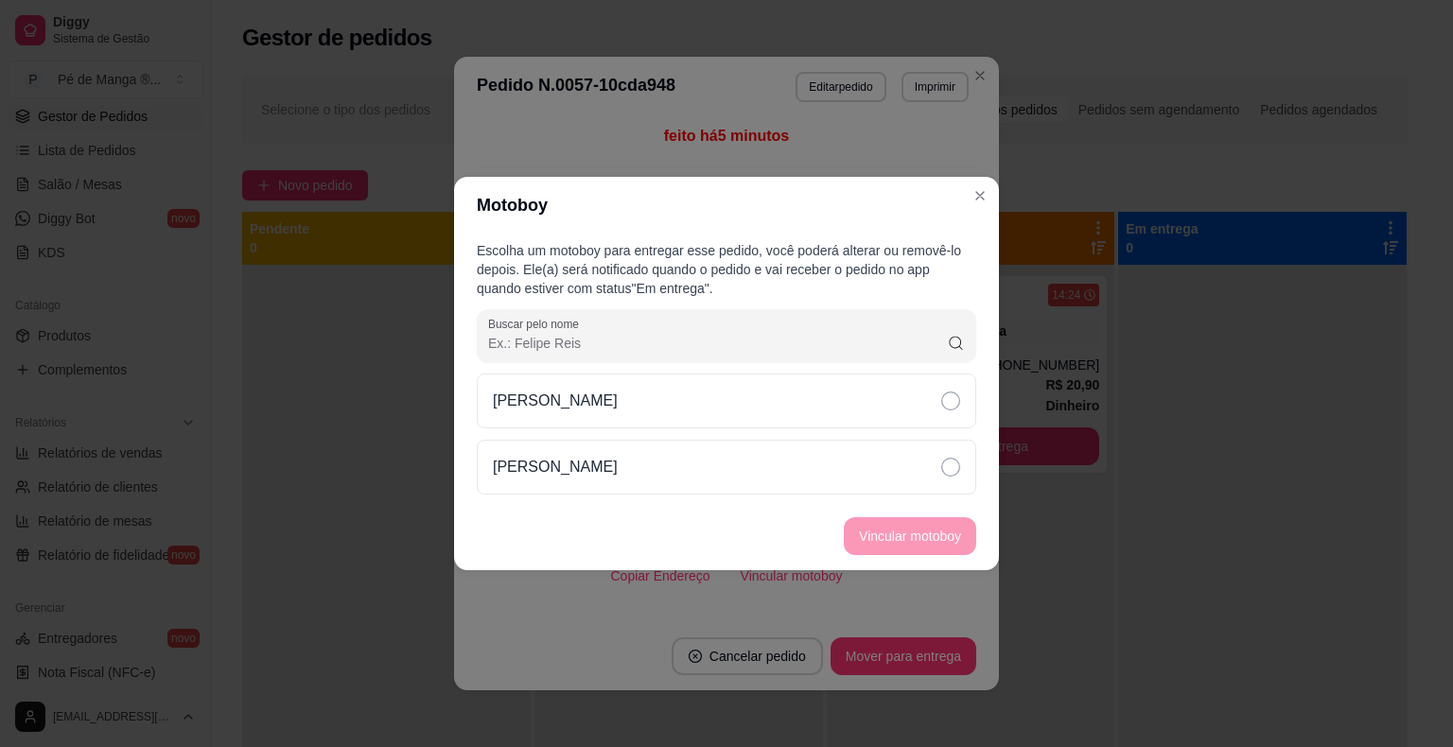
drag, startPoint x: 953, startPoint y: 474, endPoint x: 942, endPoint y: 501, distance: 29.7
click at [952, 478] on div "[PERSON_NAME]" at bounding box center [726, 467] width 499 height 55
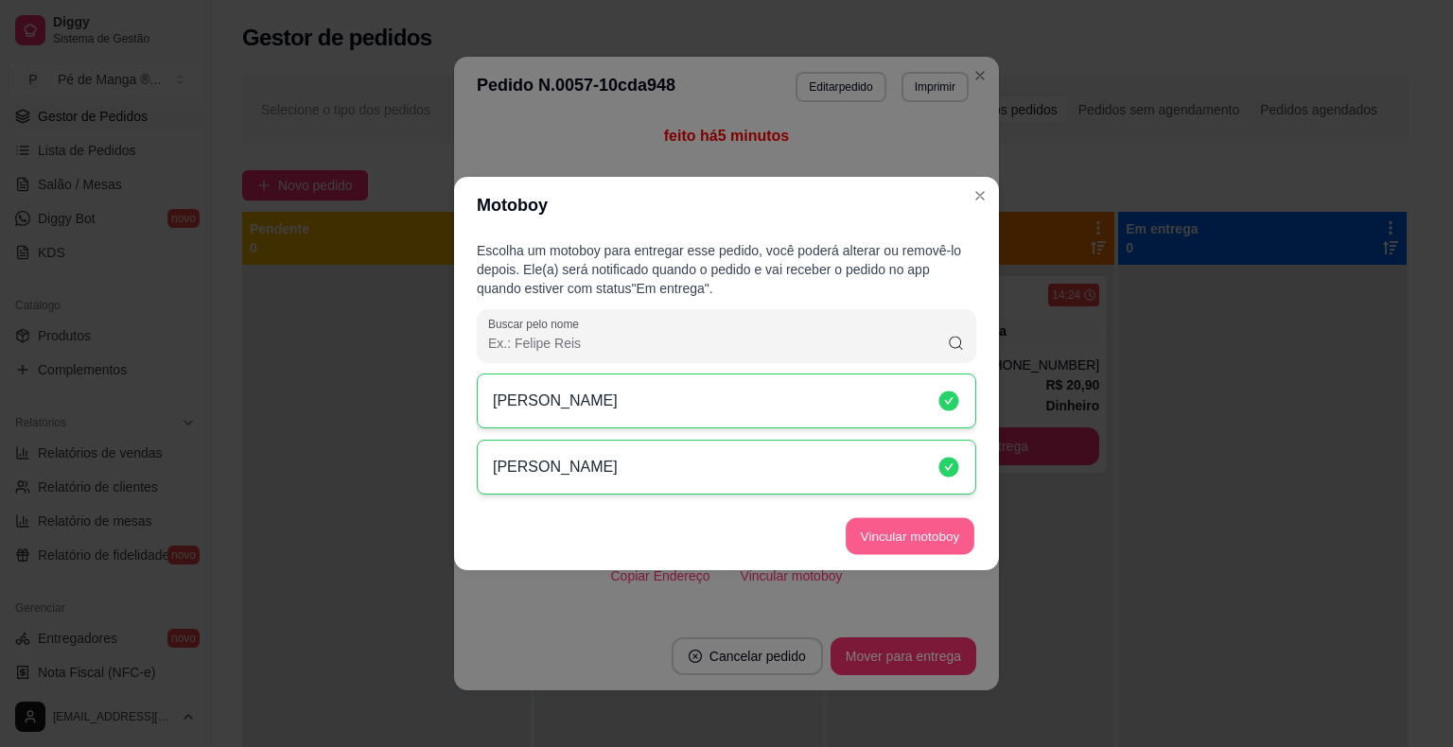
click at [936, 547] on button "Vincular motoboy" at bounding box center [910, 536] width 129 height 37
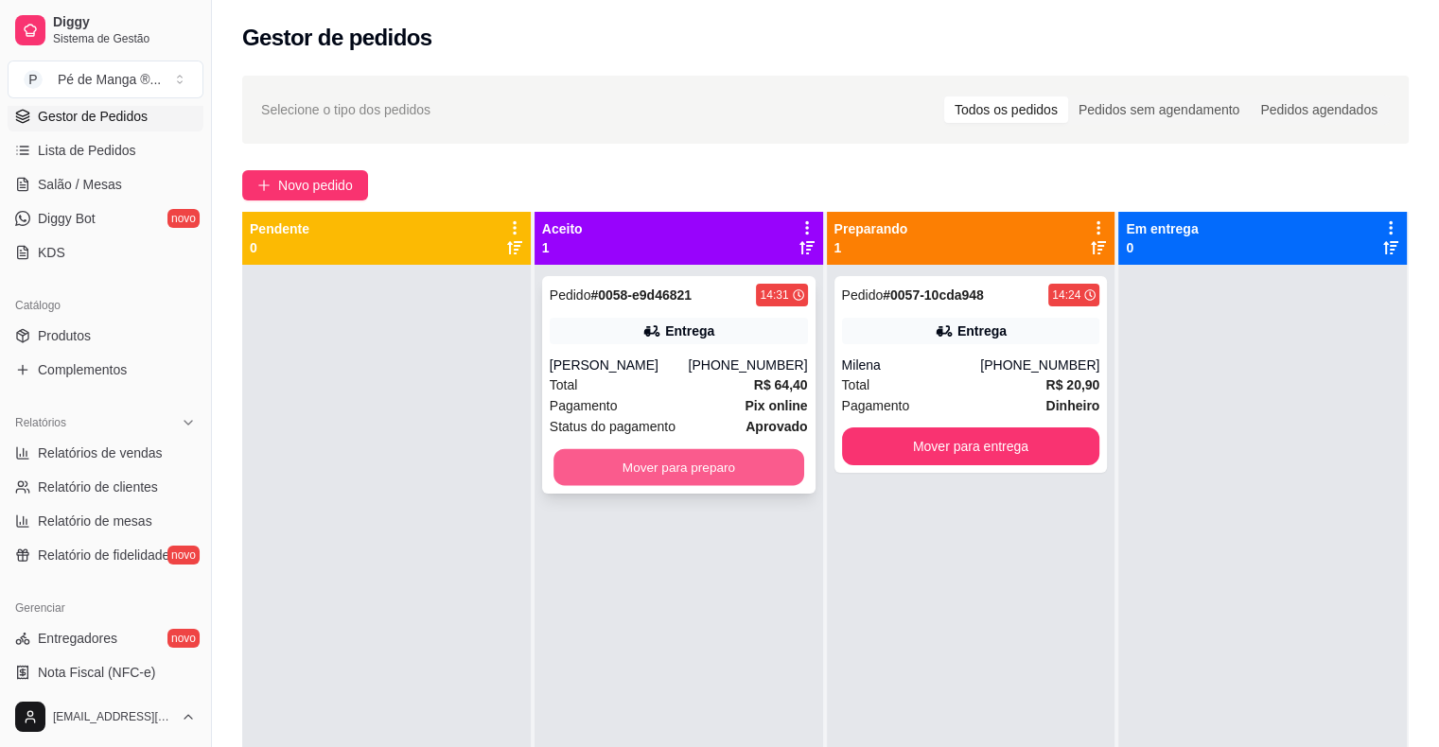
click at [738, 479] on button "Mover para preparo" at bounding box center [678, 467] width 251 height 37
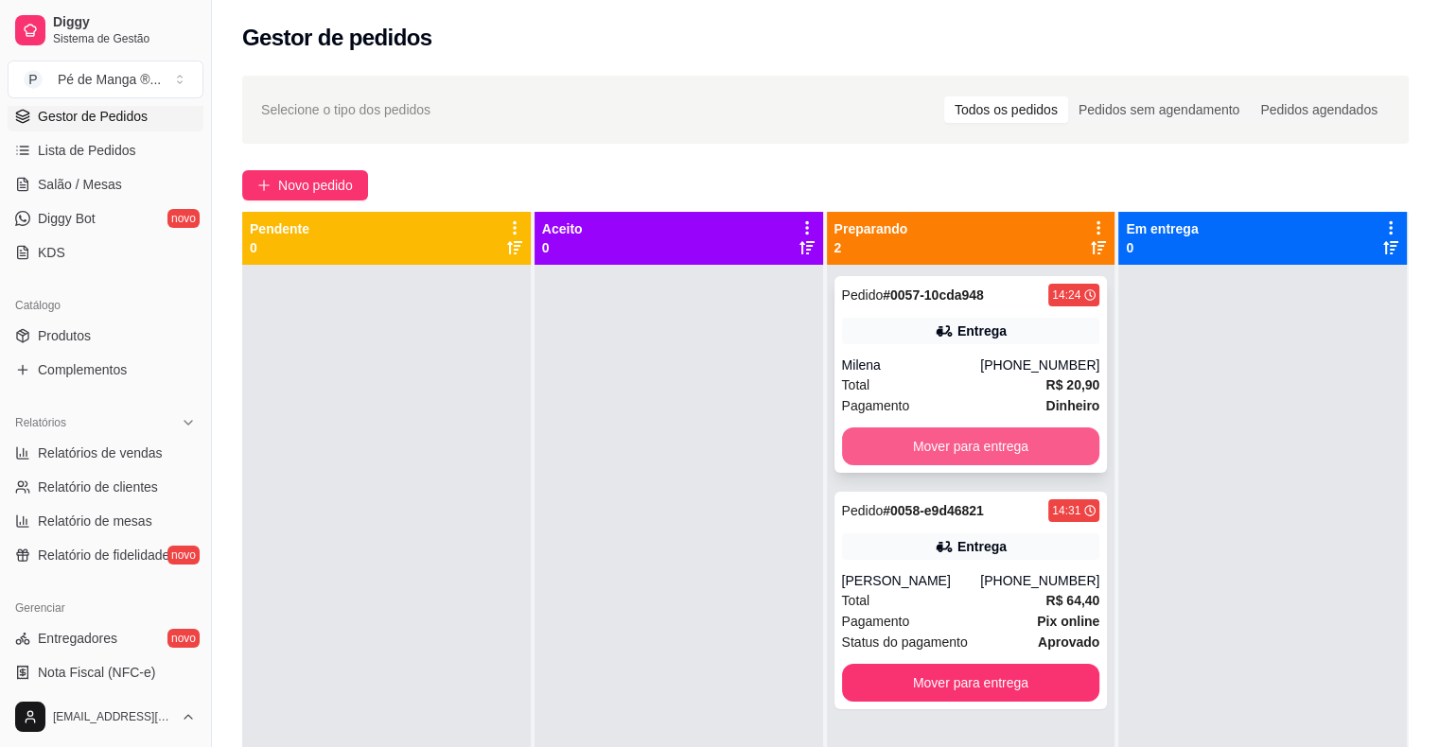
click at [1019, 448] on button "Mover para entrega" at bounding box center [971, 446] width 258 height 38
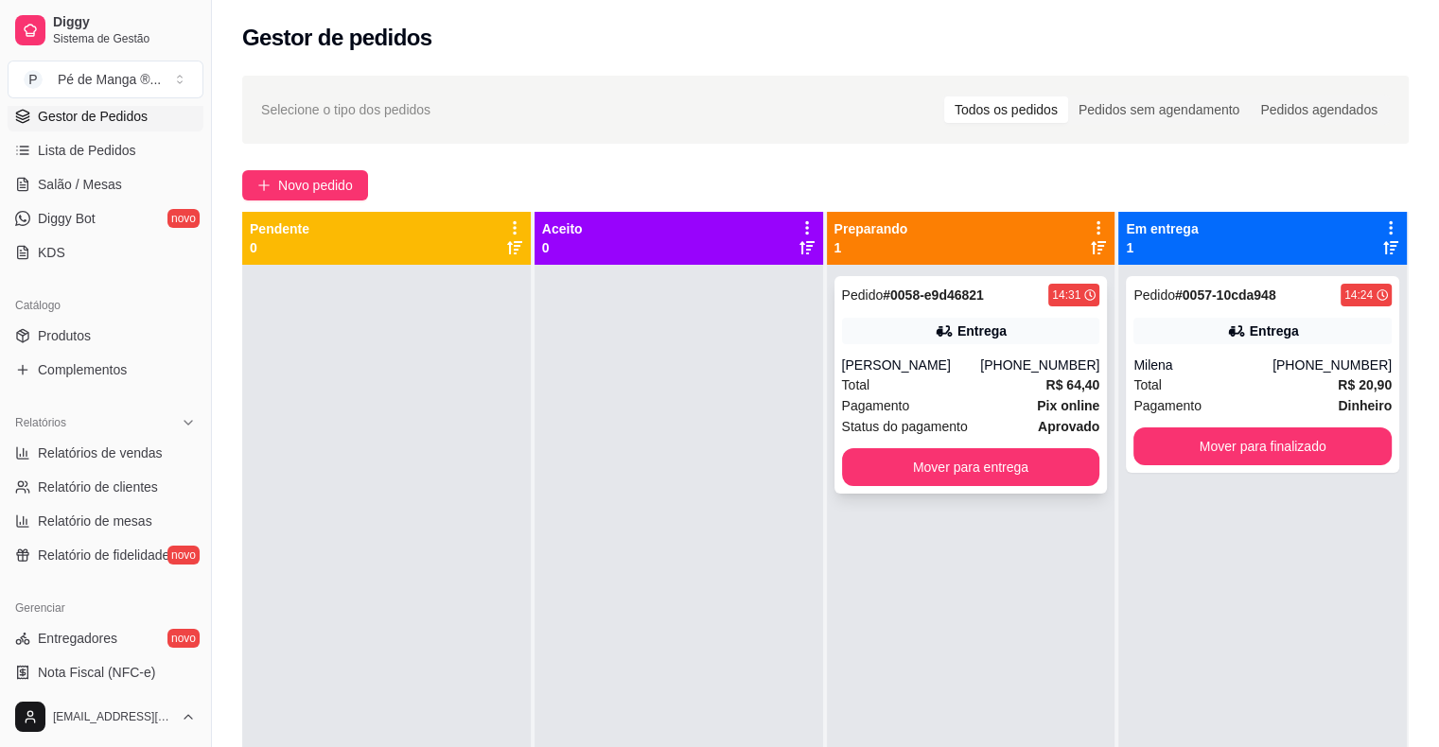
click at [1025, 363] on div "[PHONE_NUMBER]" at bounding box center [1039, 365] width 119 height 19
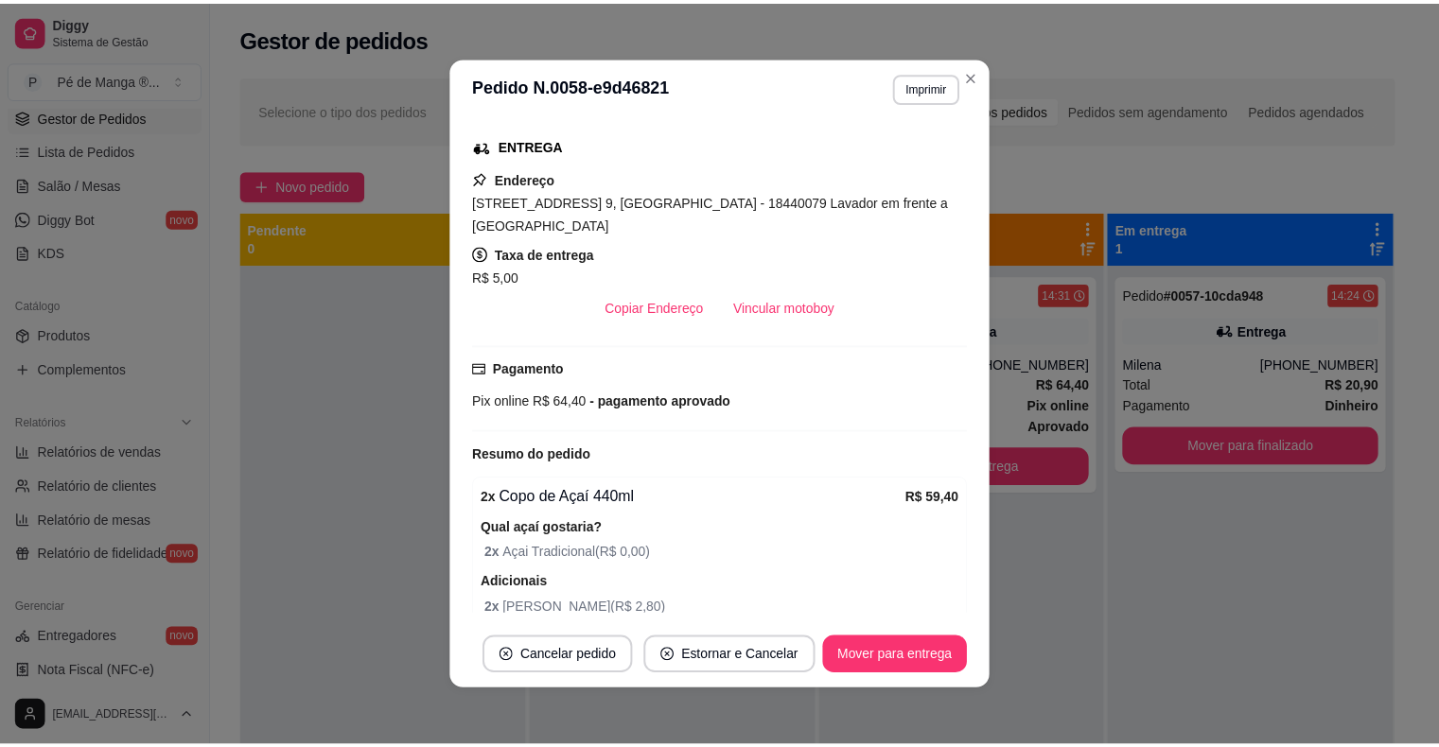
scroll to position [0, 0]
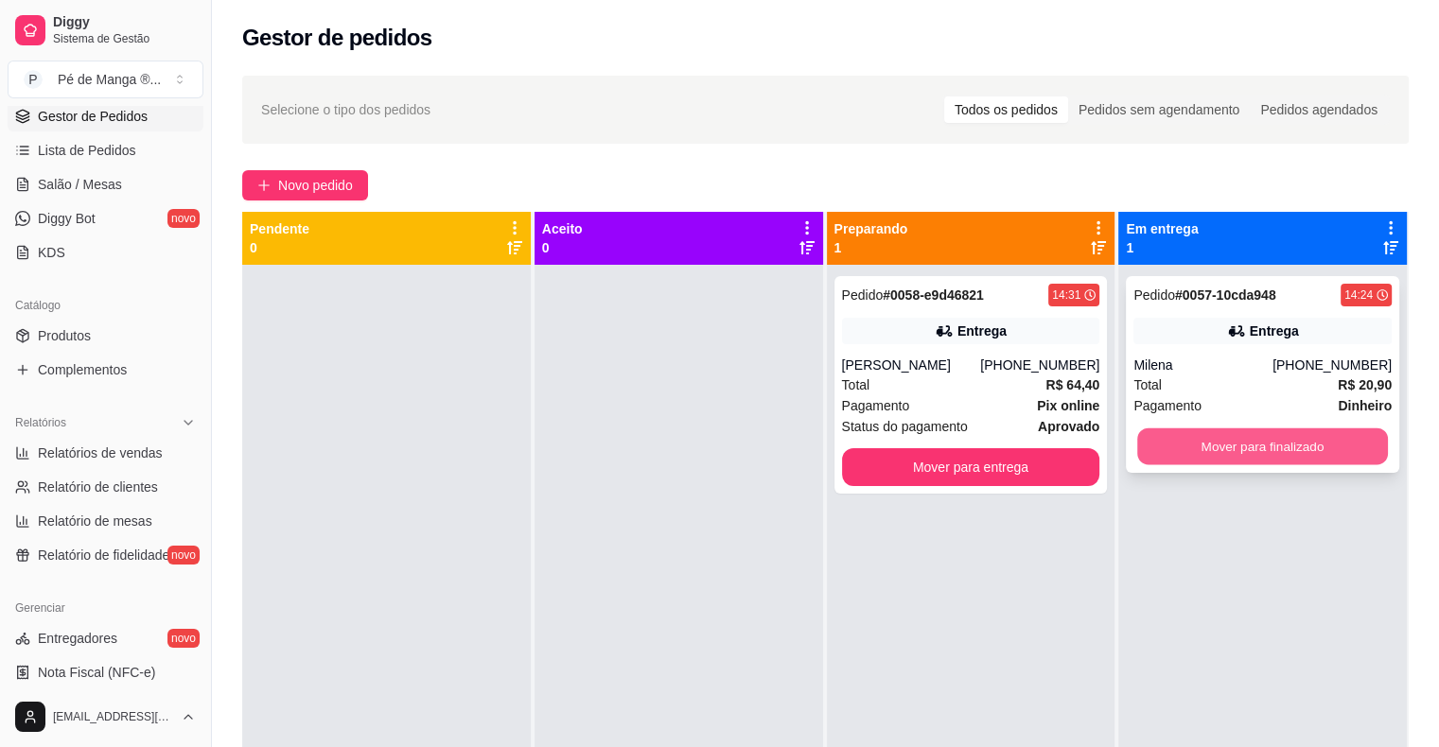
click at [1233, 438] on button "Mover para finalizado" at bounding box center [1262, 446] width 251 height 37
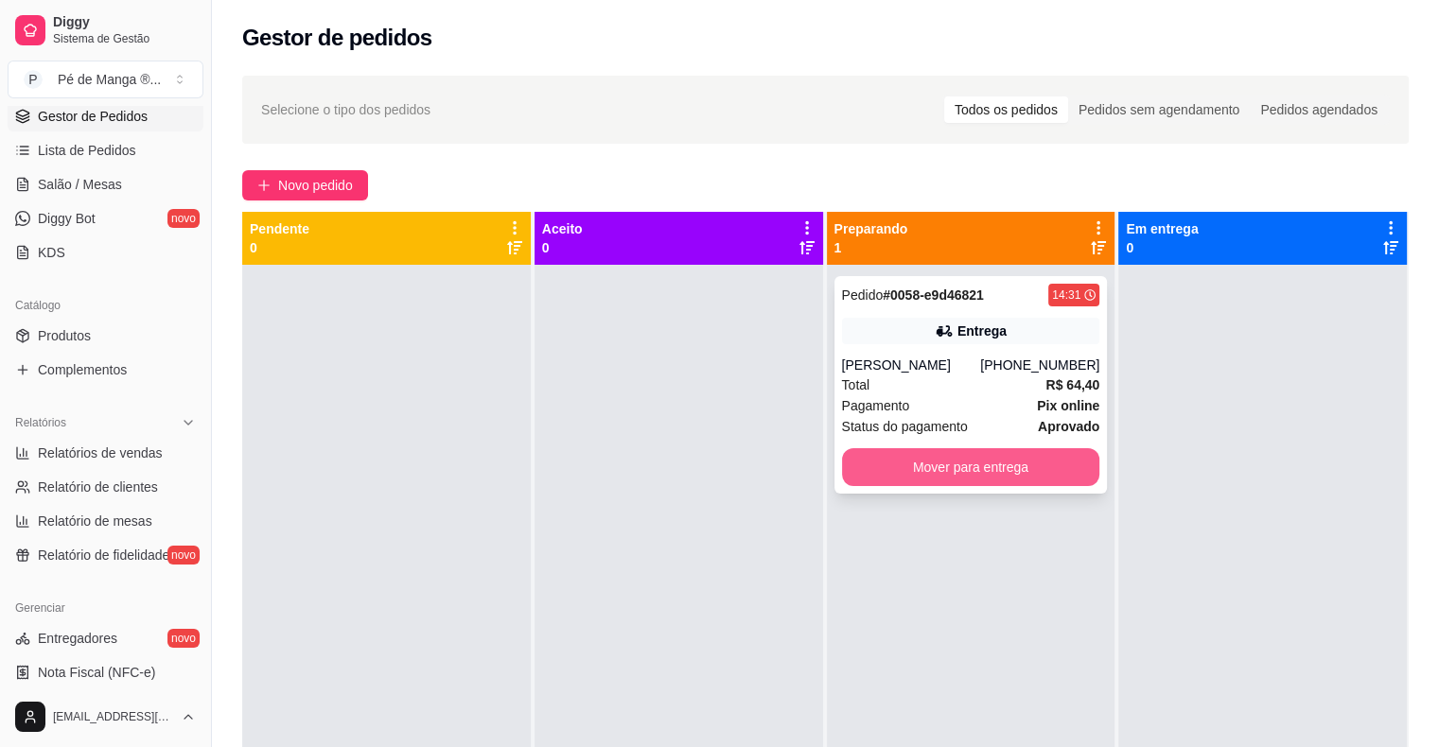
click at [960, 450] on button "Mover para entrega" at bounding box center [971, 467] width 258 height 38
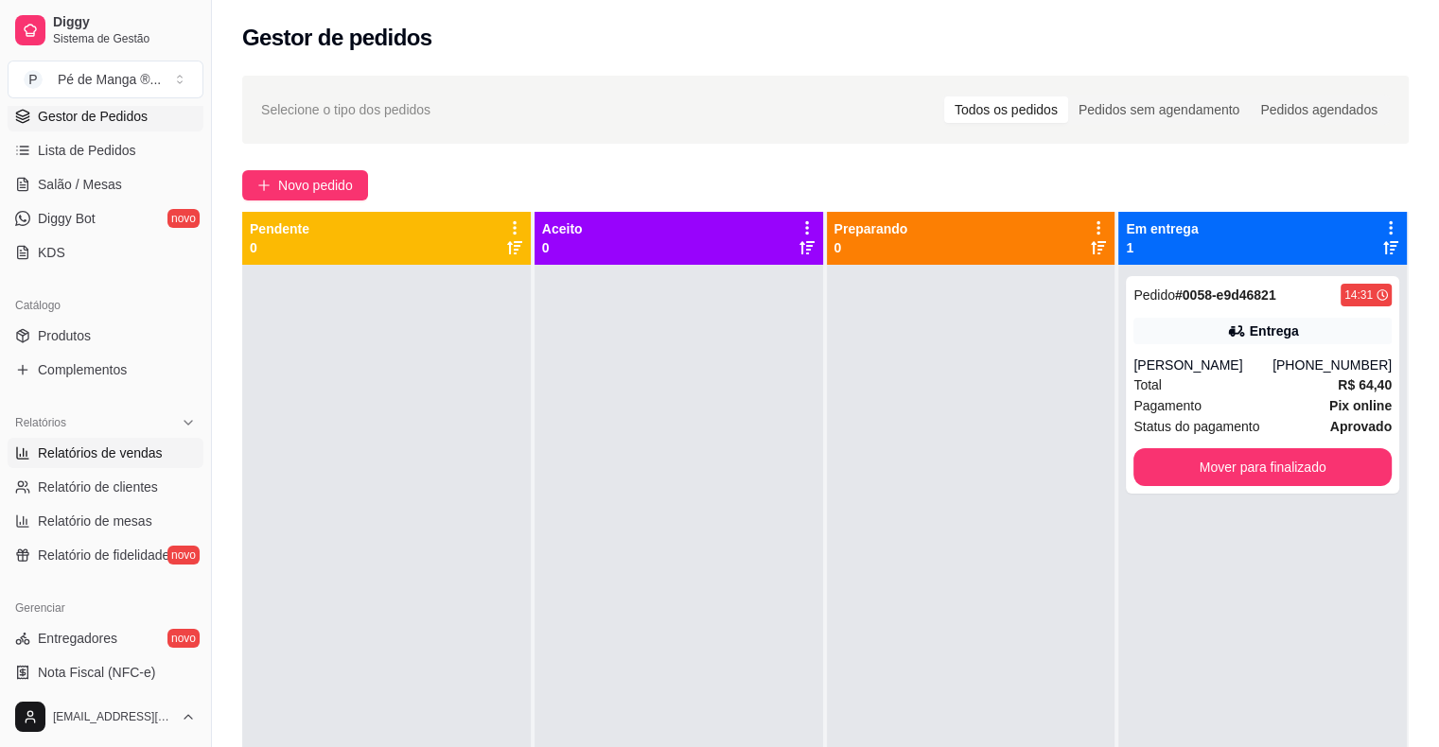
click at [96, 449] on span "Relatórios de vendas" at bounding box center [100, 453] width 125 height 19
select select "ALL"
select select "0"
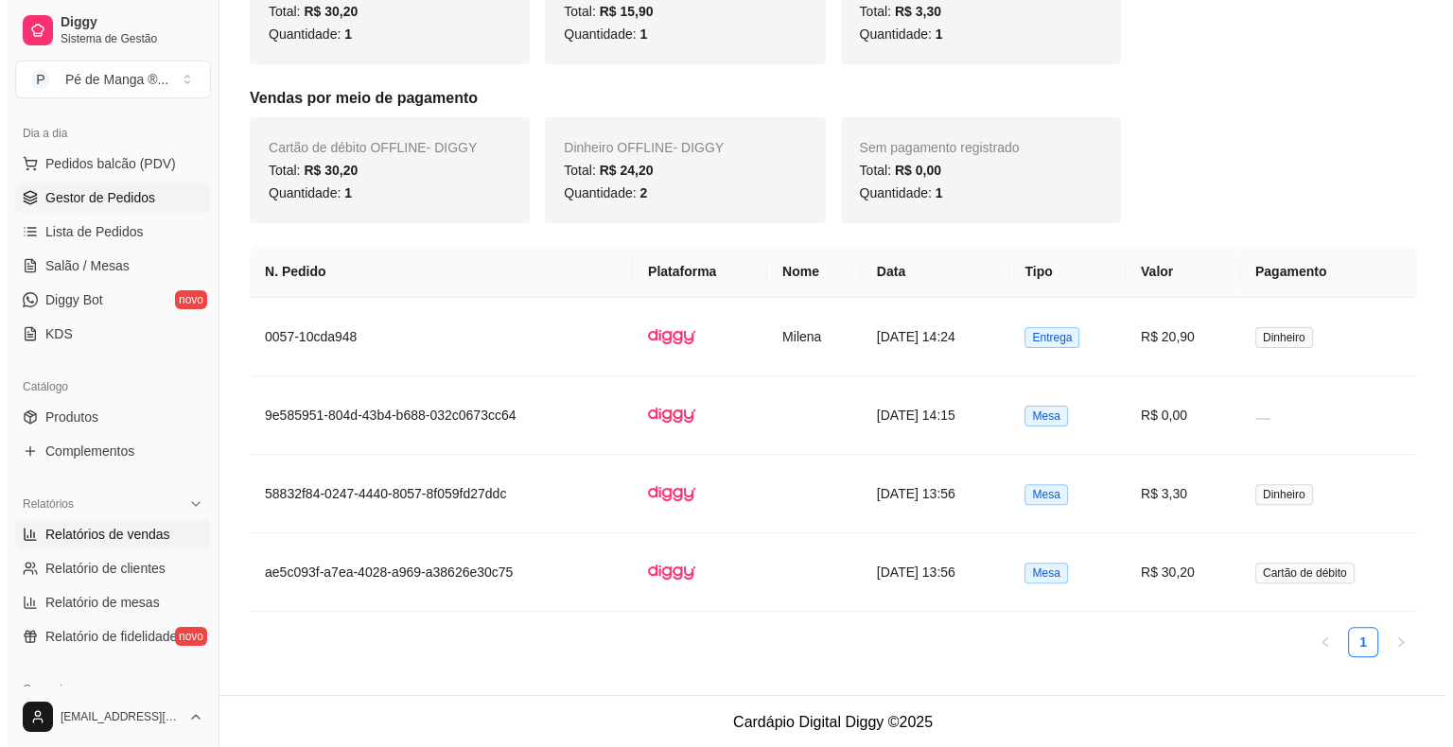
scroll to position [95, 0]
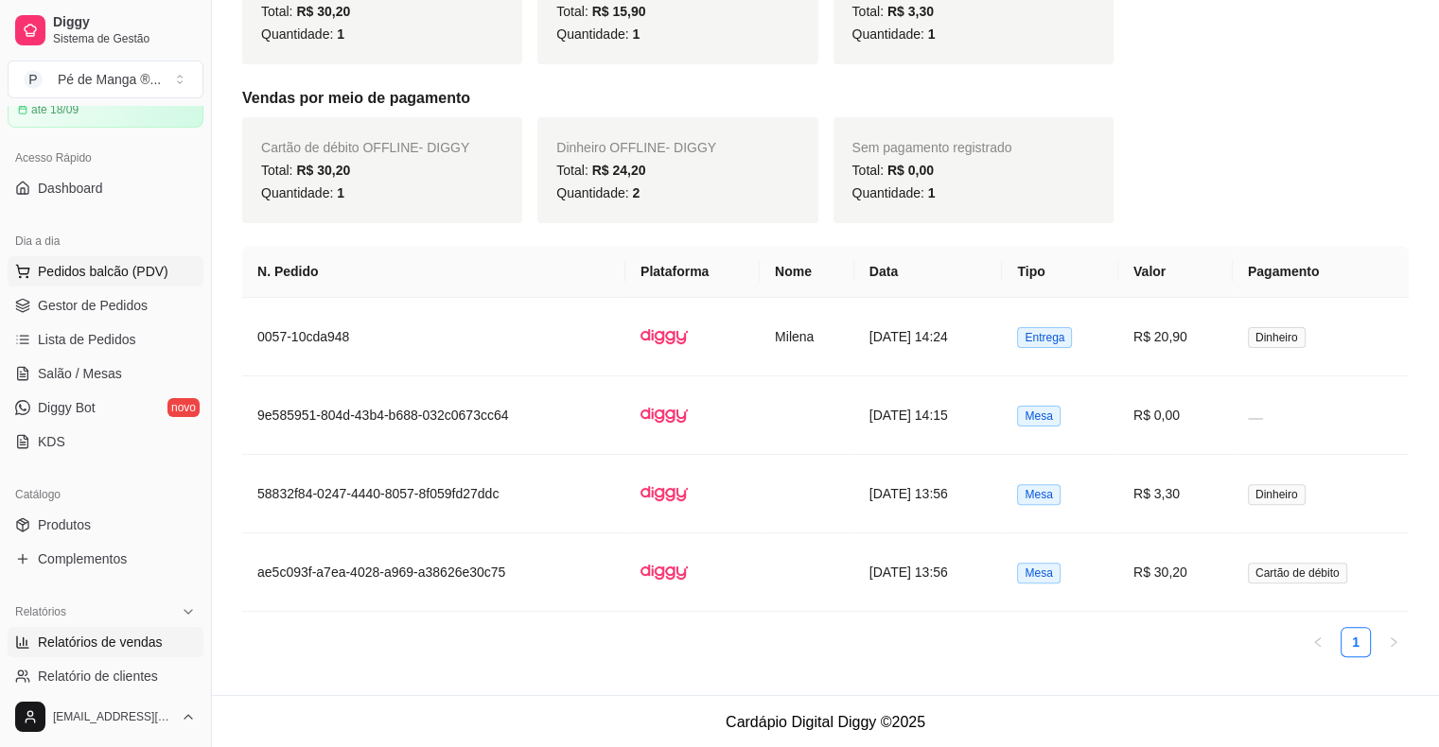
click at [141, 268] on span "Pedidos balcão (PDV)" at bounding box center [103, 271] width 131 height 19
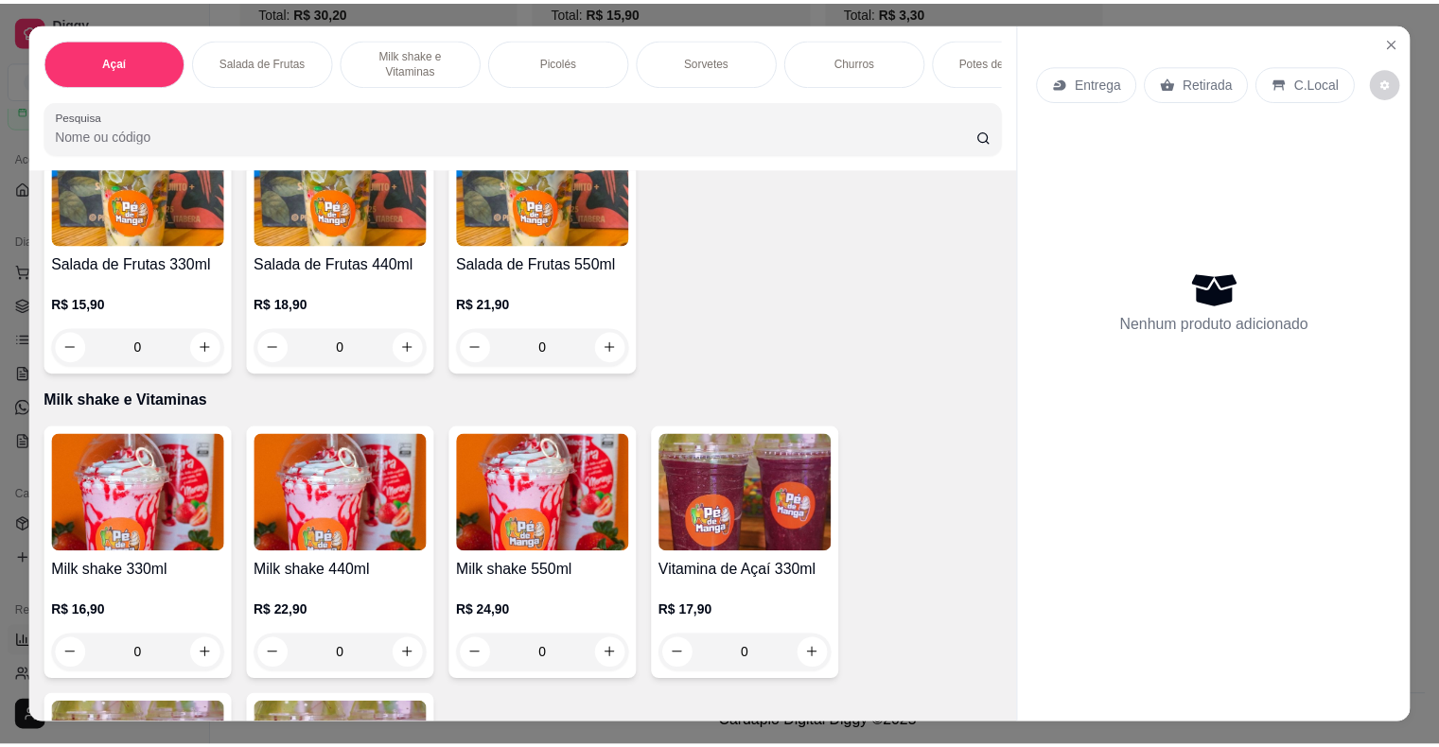
scroll to position [851, 0]
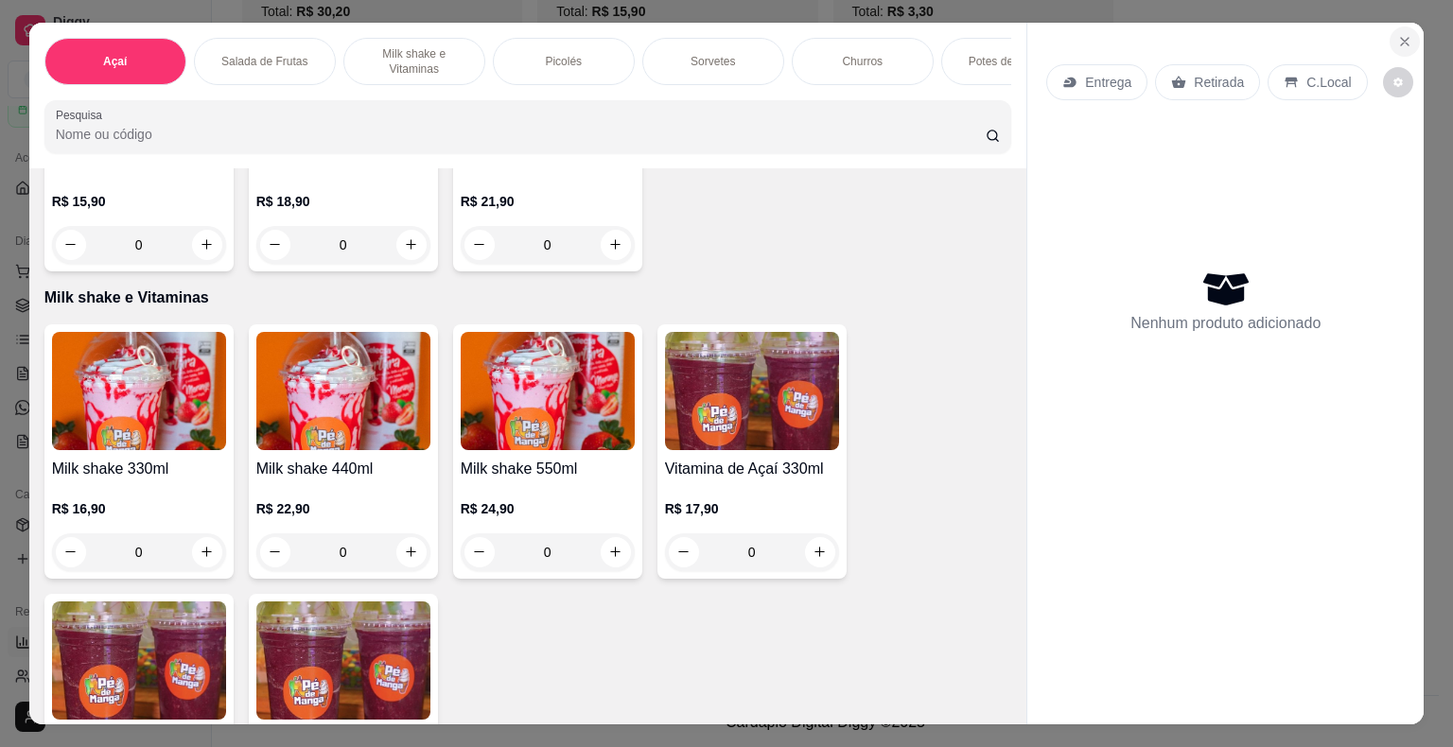
click at [1403, 34] on icon "Close" at bounding box center [1404, 41] width 15 height 15
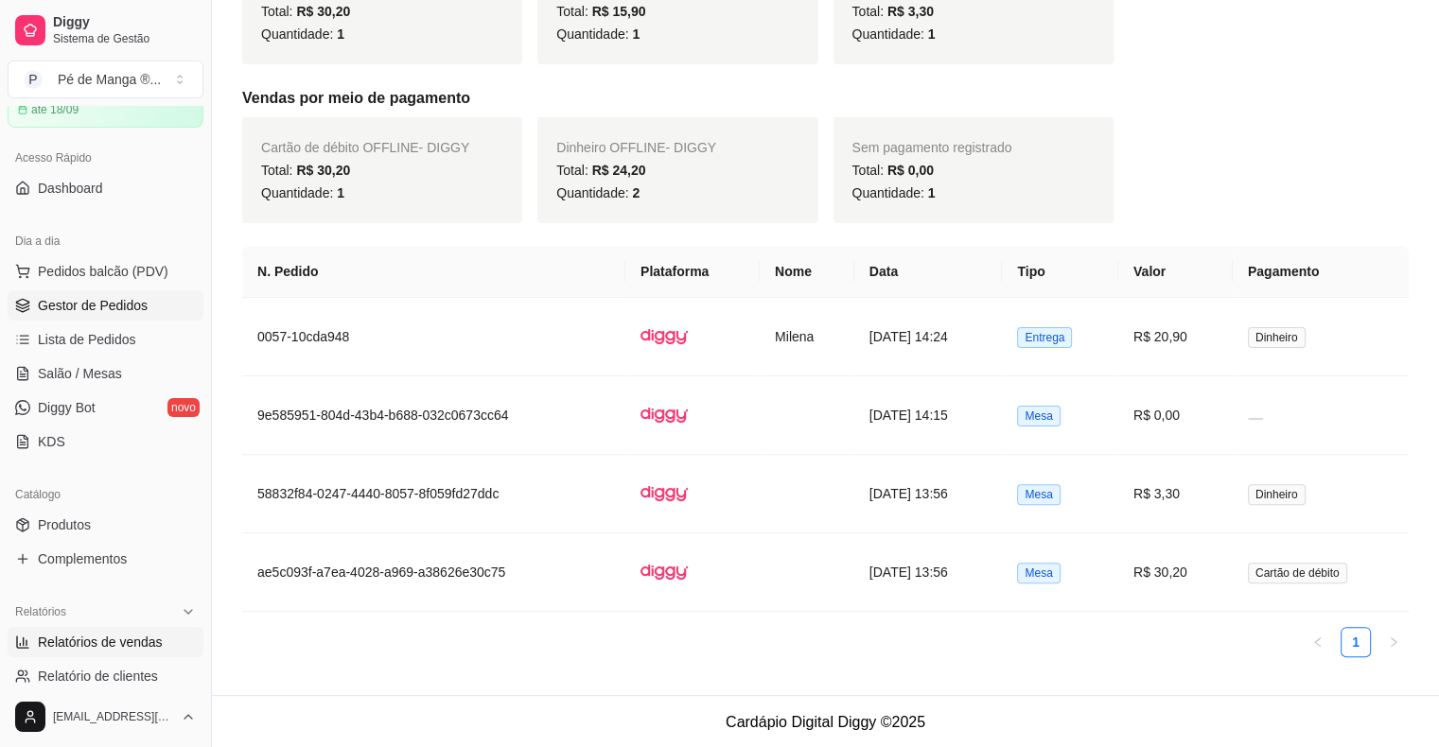
click at [84, 319] on link "Gestor de Pedidos" at bounding box center [106, 305] width 196 height 30
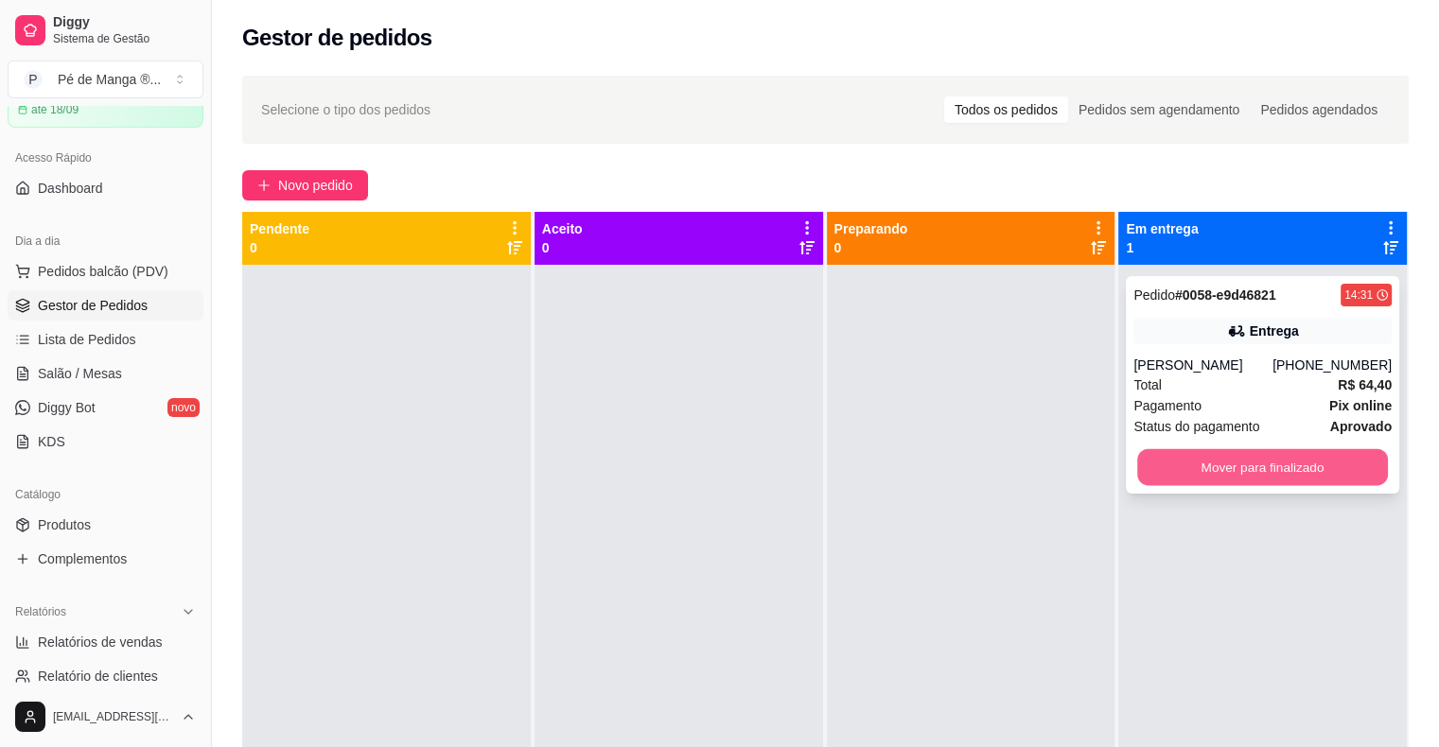
click at [1225, 459] on button "Mover para finalizado" at bounding box center [1262, 467] width 251 height 37
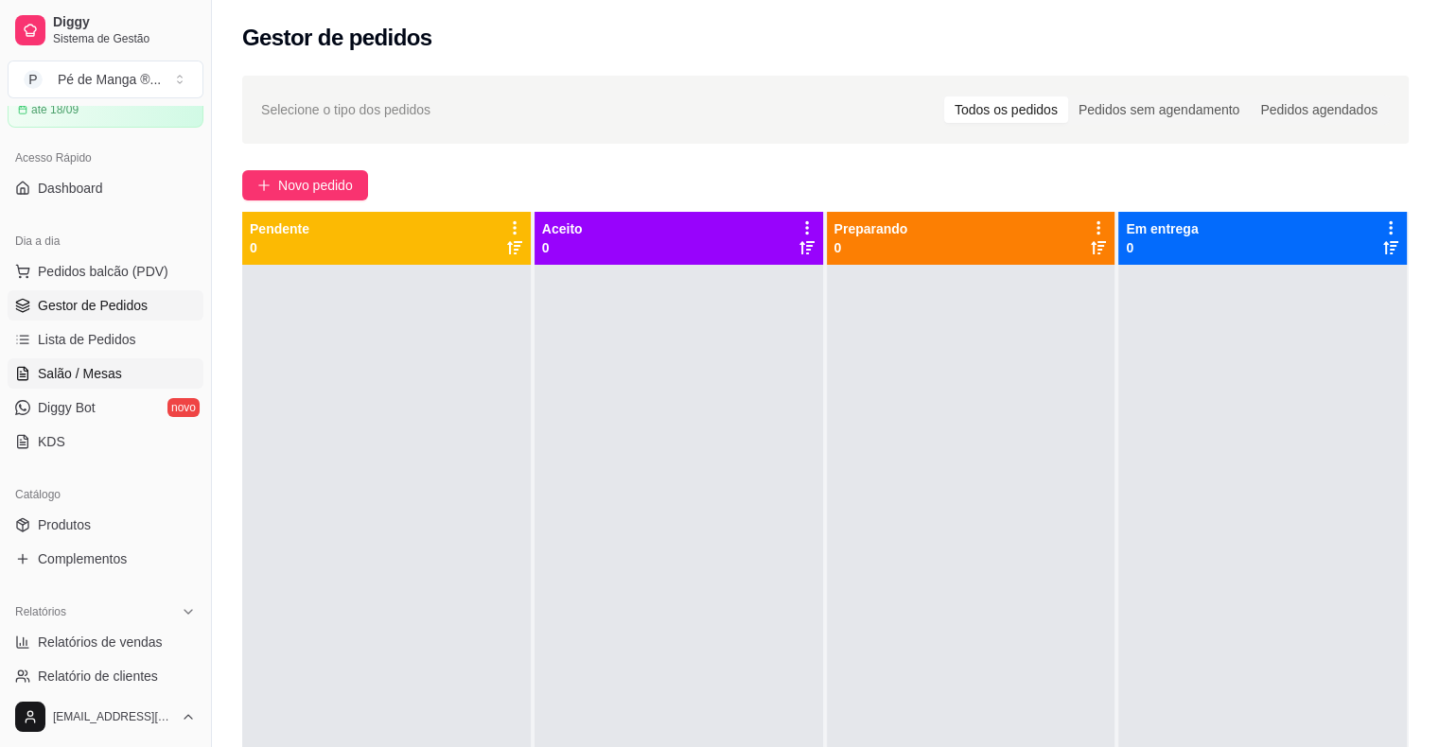
click at [106, 376] on span "Salão / Mesas" at bounding box center [80, 373] width 84 height 19
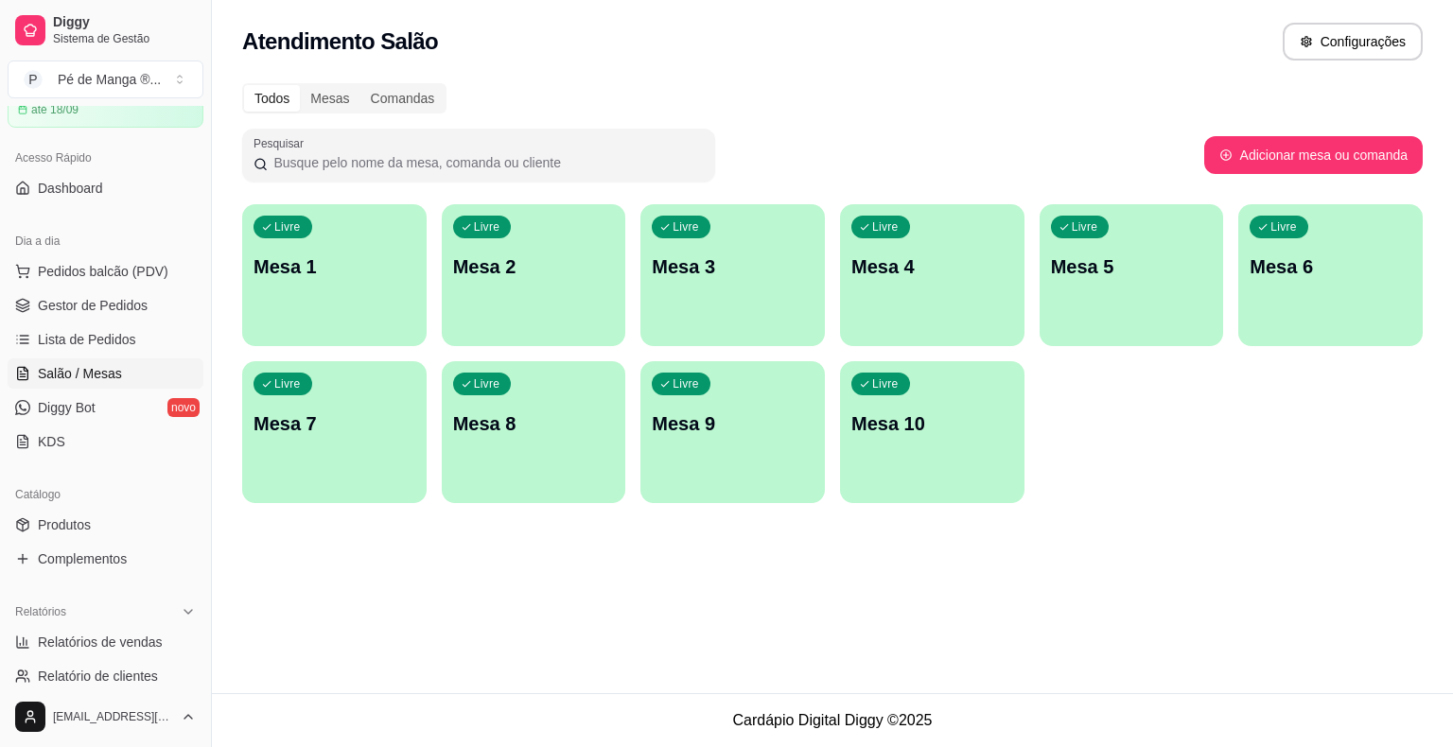
click at [350, 295] on div "Livre Mesa 1" at bounding box center [334, 263] width 184 height 119
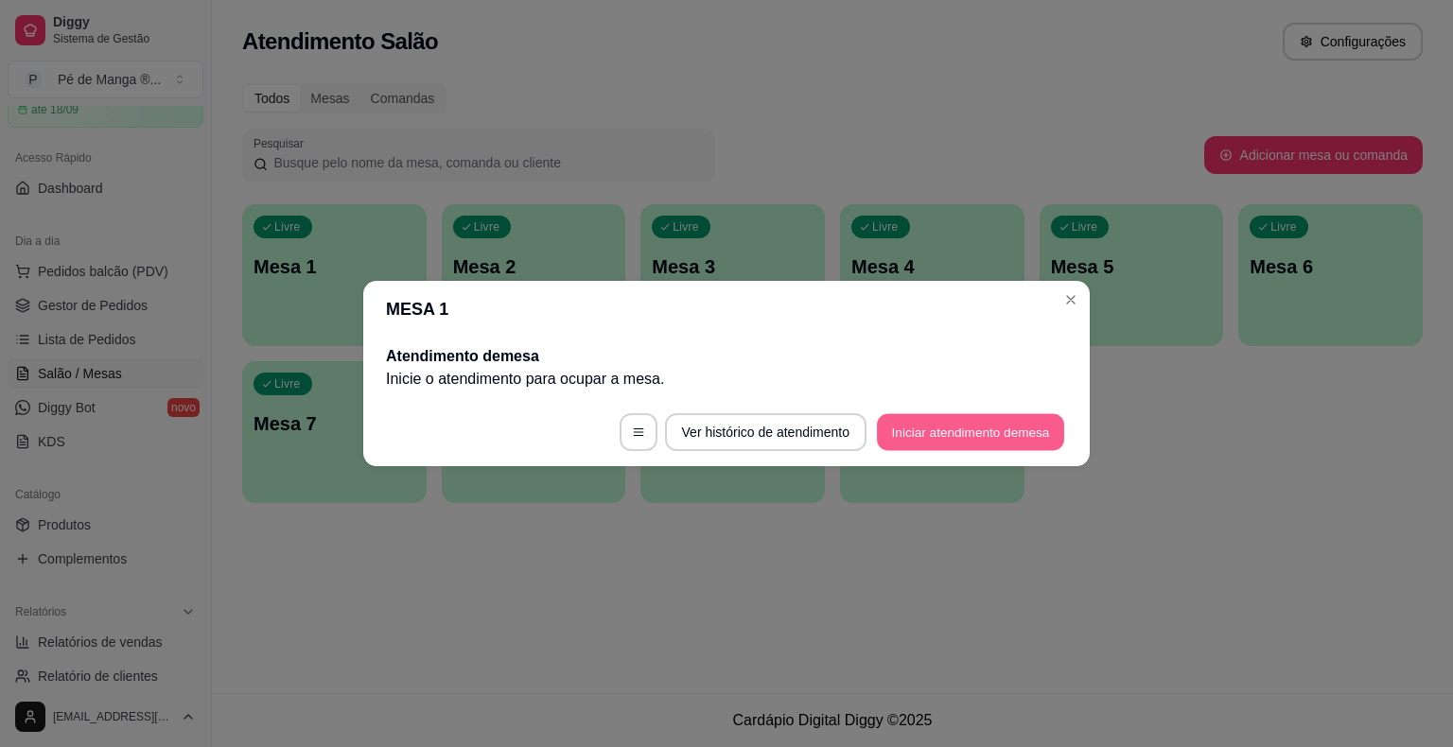
click at [955, 433] on button "Iniciar atendimento de mesa" at bounding box center [970, 432] width 187 height 37
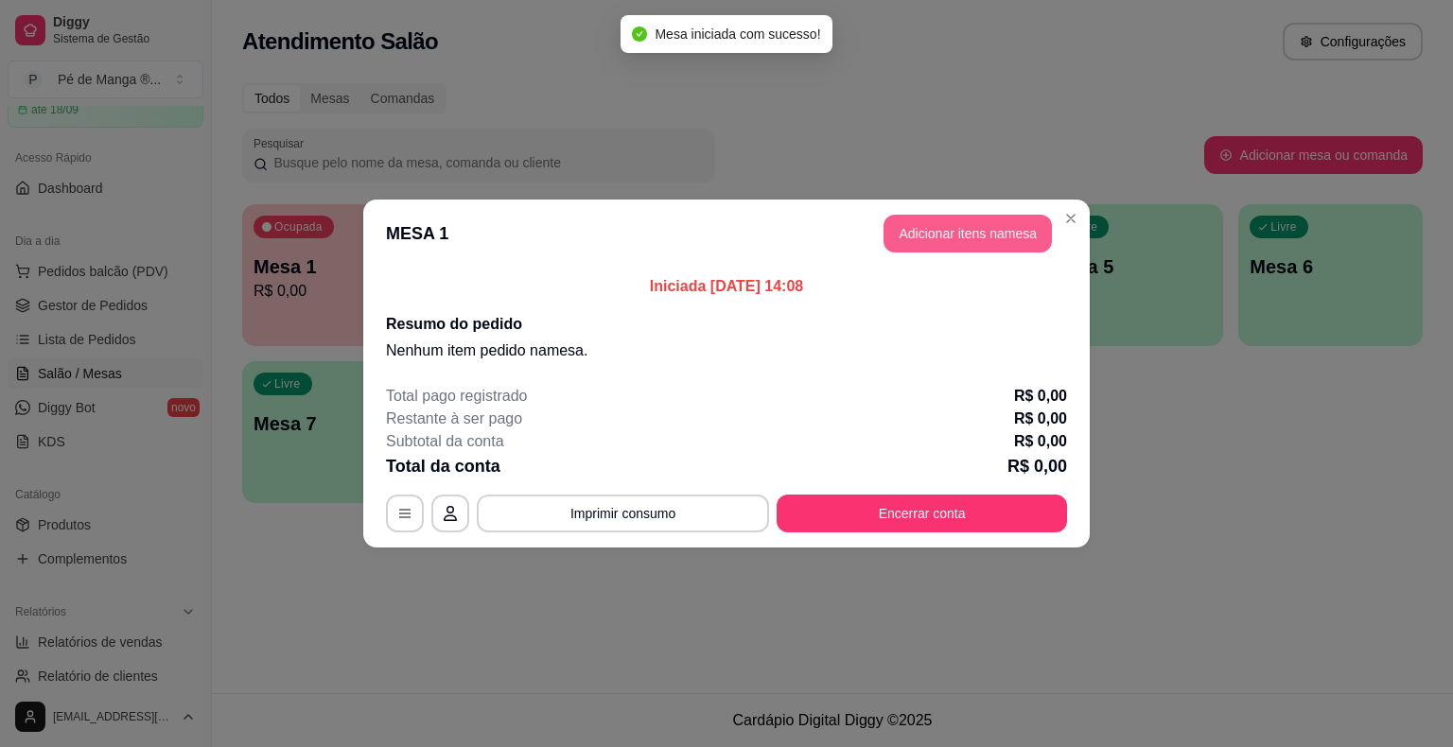
click at [989, 231] on button "Adicionar itens na mesa" at bounding box center [967, 234] width 168 height 38
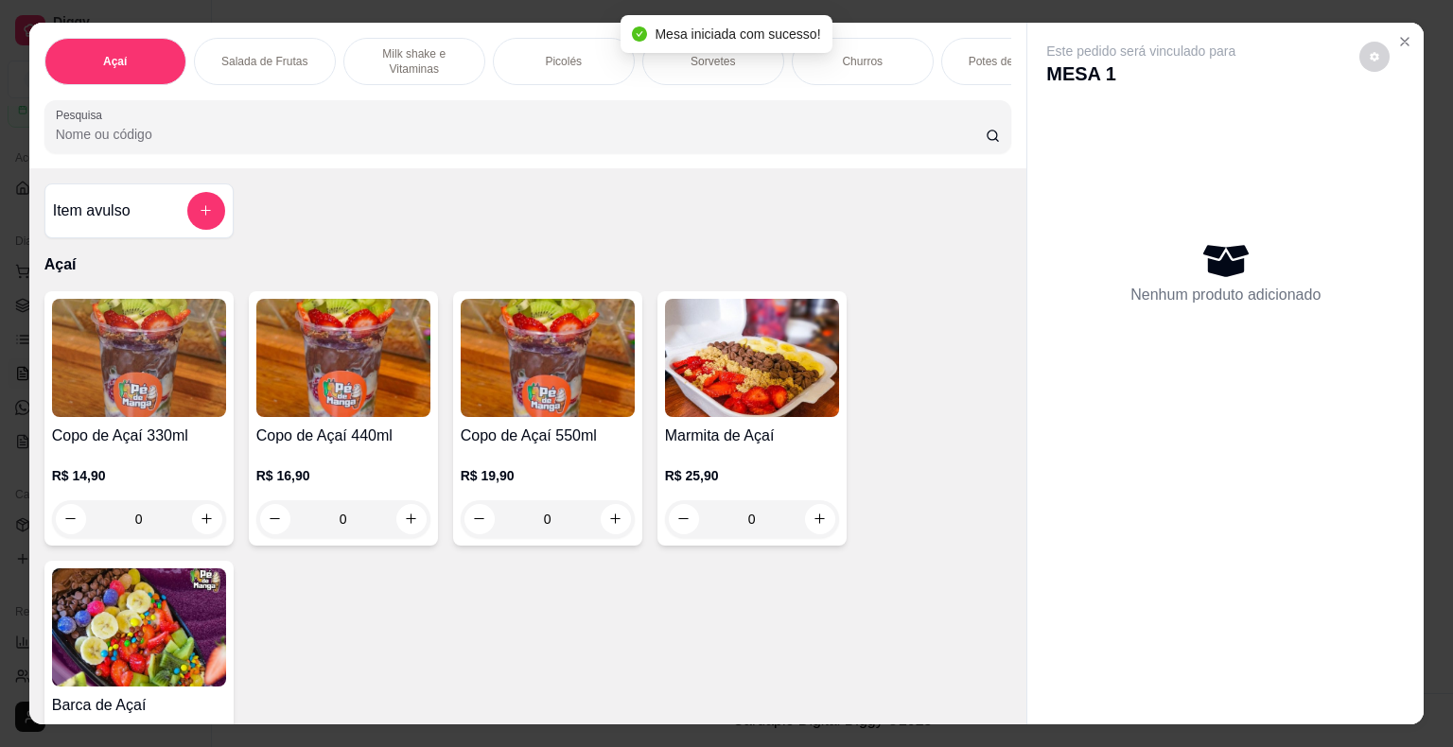
click at [385, 438] on h4 "Copo de Açaí 440ml" at bounding box center [343, 436] width 174 height 23
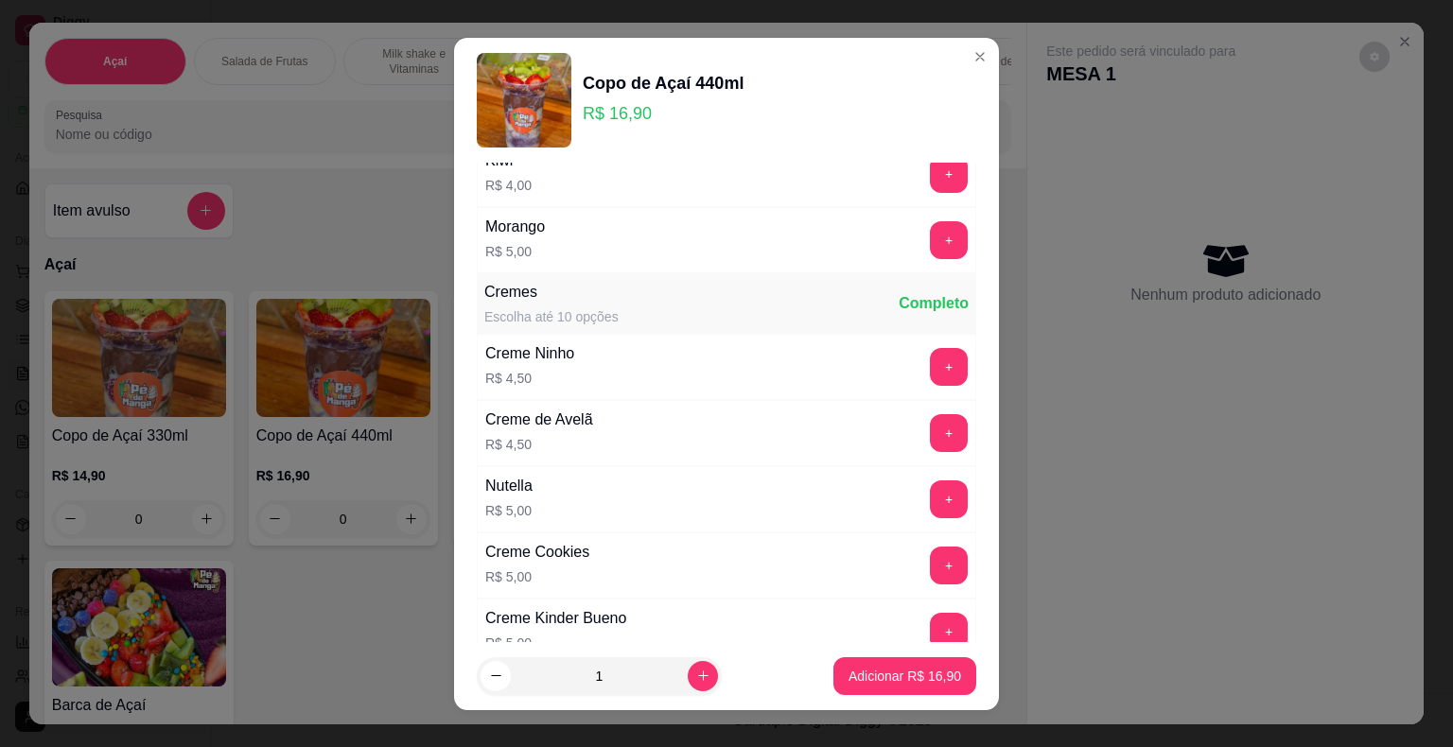
scroll to position [1419, 0]
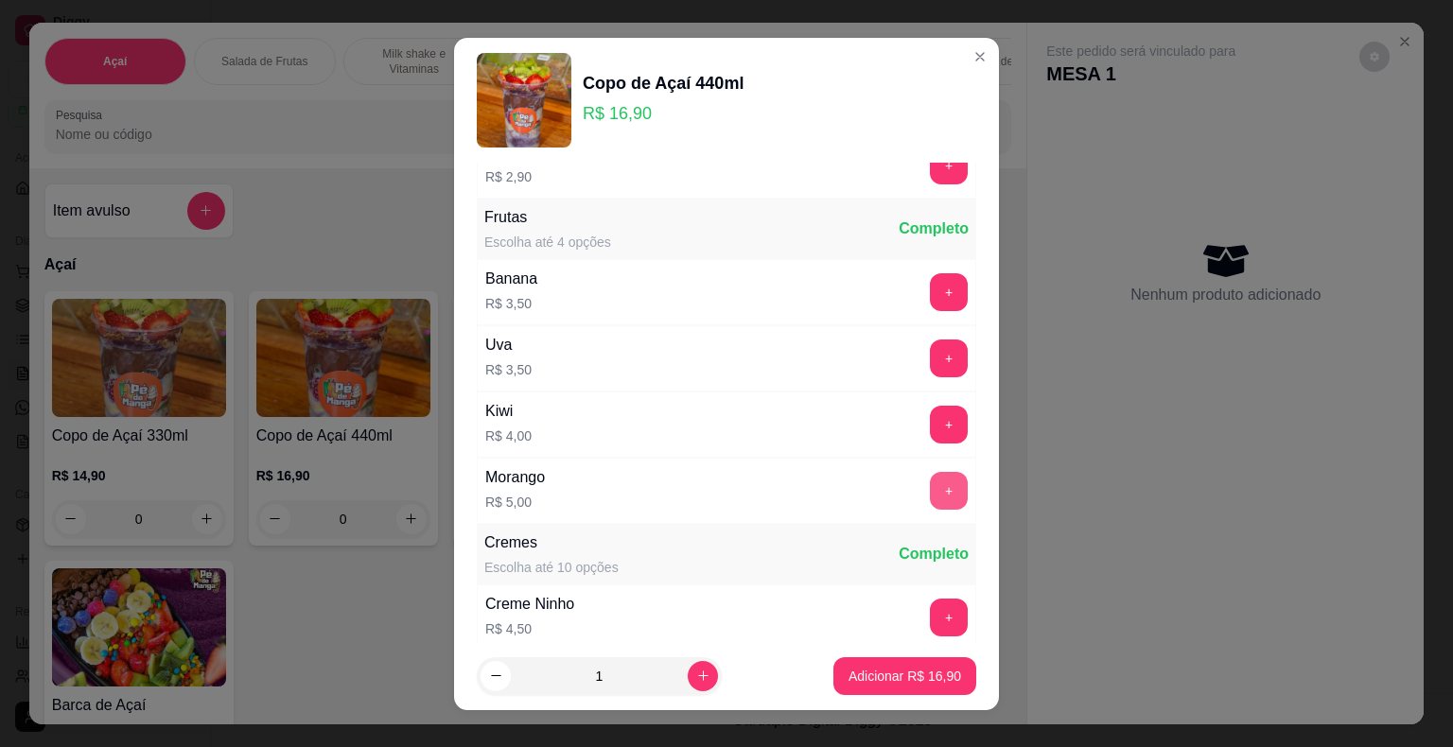
click at [930, 490] on button "+" at bounding box center [949, 491] width 38 height 38
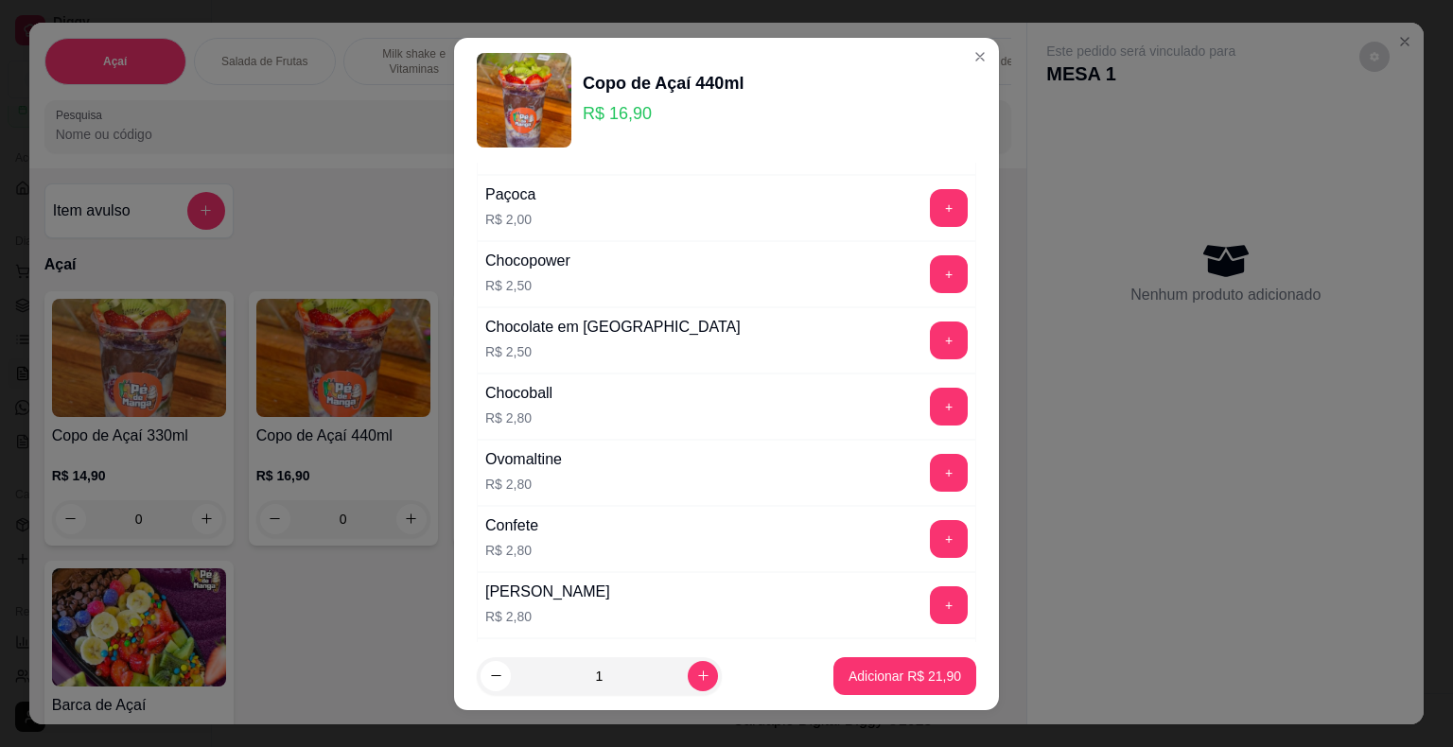
scroll to position [1040, 0]
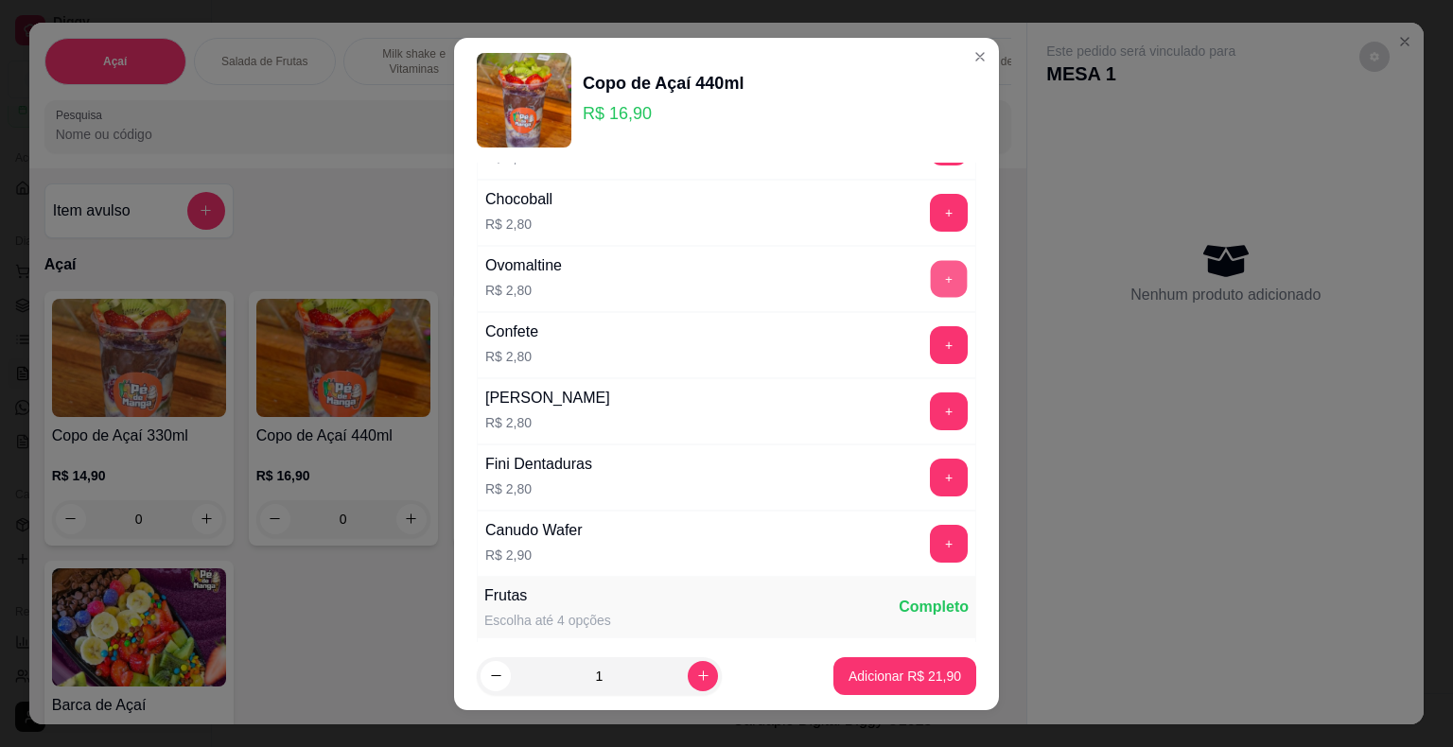
click at [931, 280] on button "+" at bounding box center [949, 278] width 37 height 37
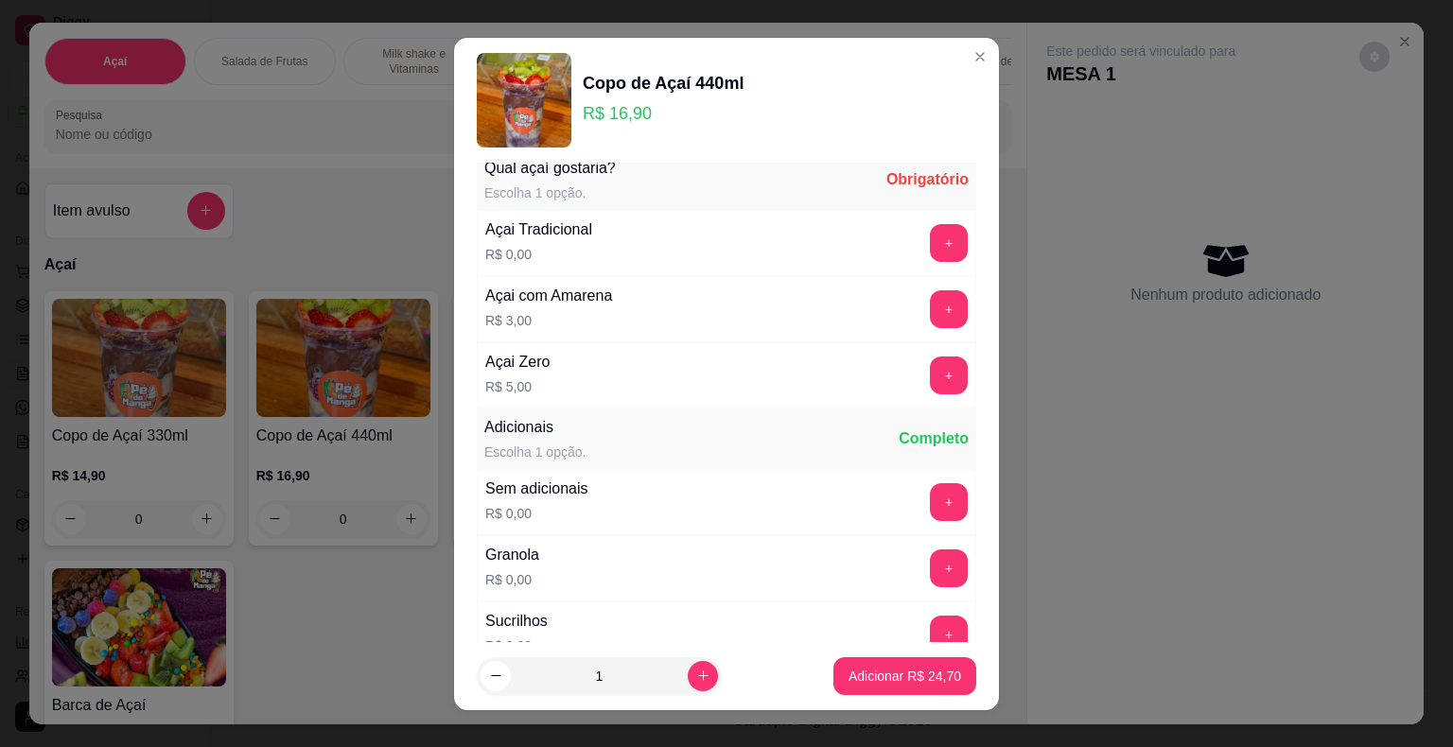
scroll to position [0, 0]
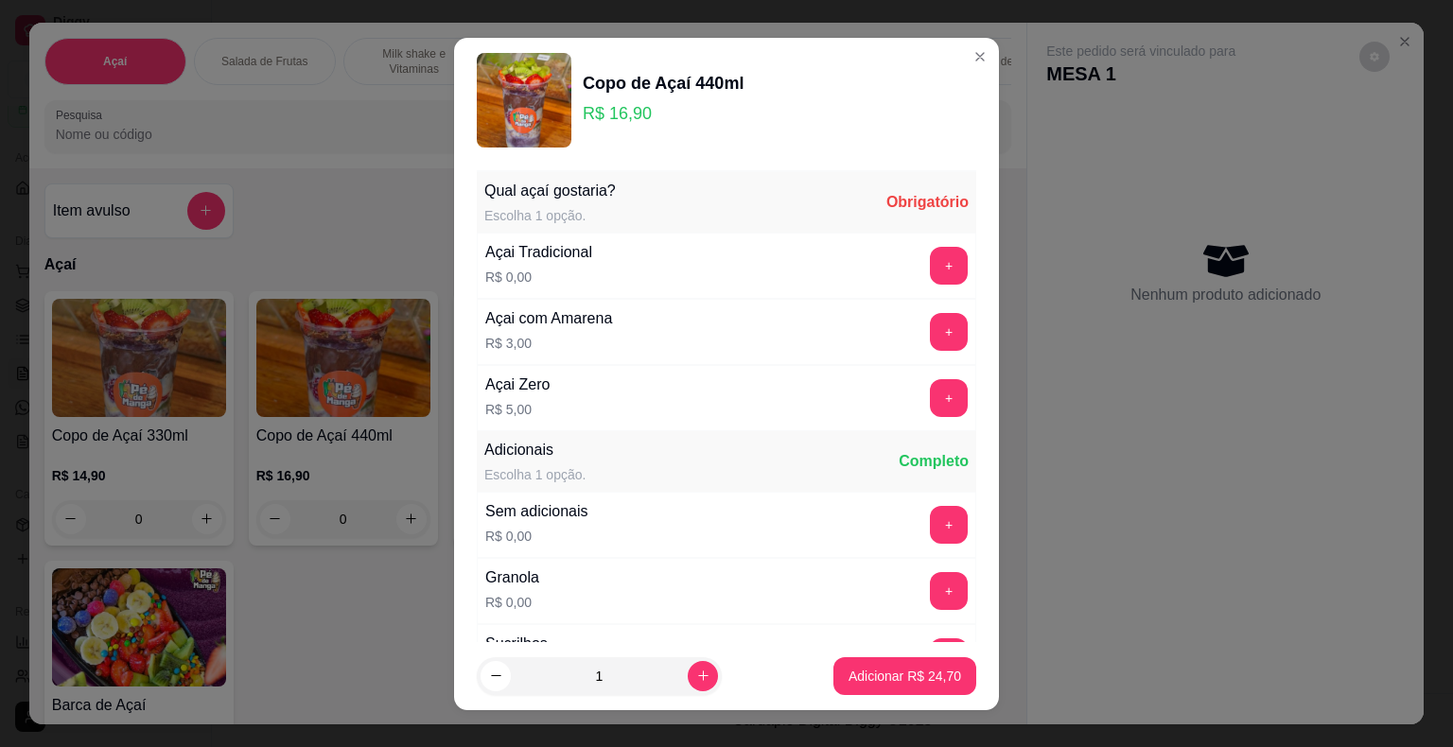
drag, startPoint x: 933, startPoint y: 246, endPoint x: 920, endPoint y: 264, distance: 22.3
click at [933, 247] on div "+" at bounding box center [948, 266] width 53 height 38
click at [930, 270] on button "+" at bounding box center [949, 266] width 38 height 38
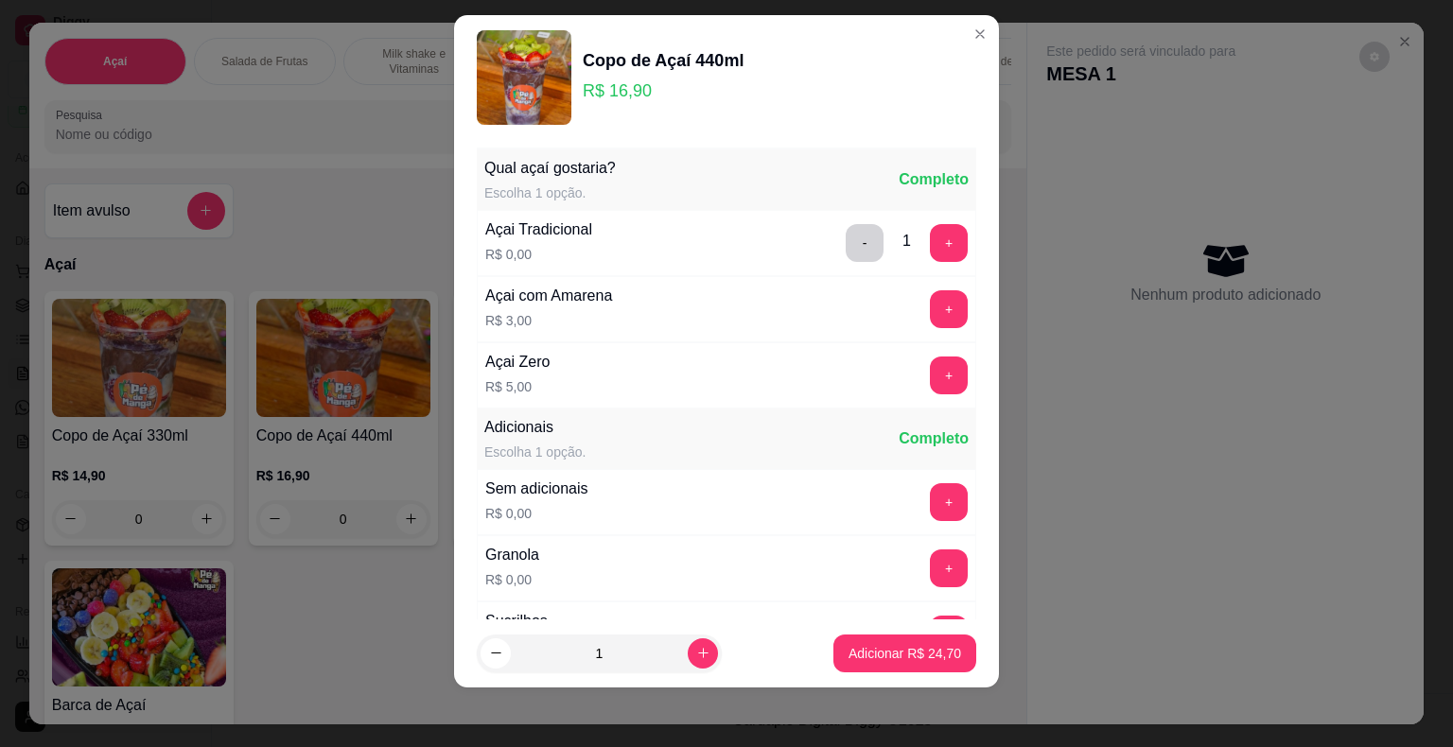
click at [884, 681] on footer "1 Adicionar R$ 24,70" at bounding box center [726, 653] width 545 height 68
click at [874, 664] on button "Adicionar R$ 24,70" at bounding box center [904, 653] width 139 height 37
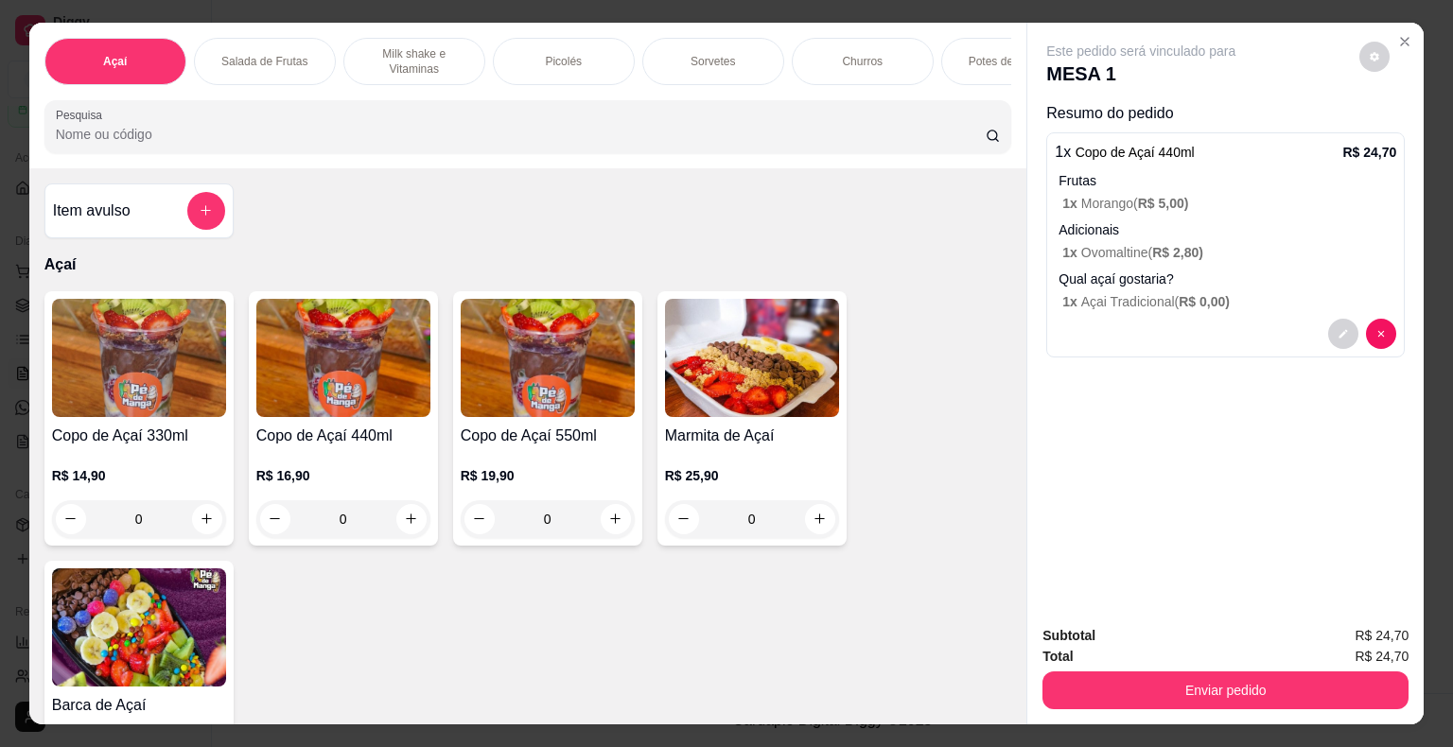
click at [1216, 667] on div "Enviar pedido" at bounding box center [1225, 688] width 366 height 43
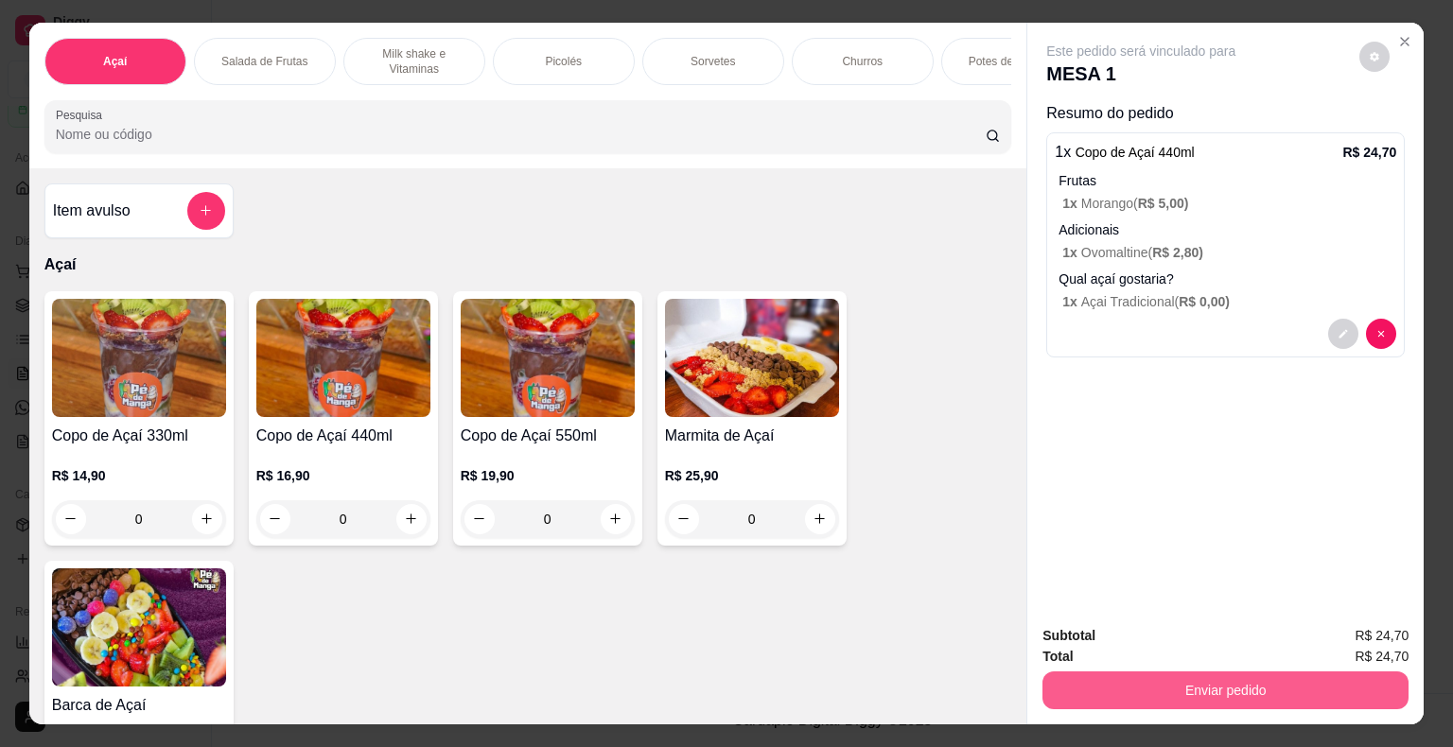
click at [1214, 672] on button "Enviar pedido" at bounding box center [1225, 691] width 366 height 38
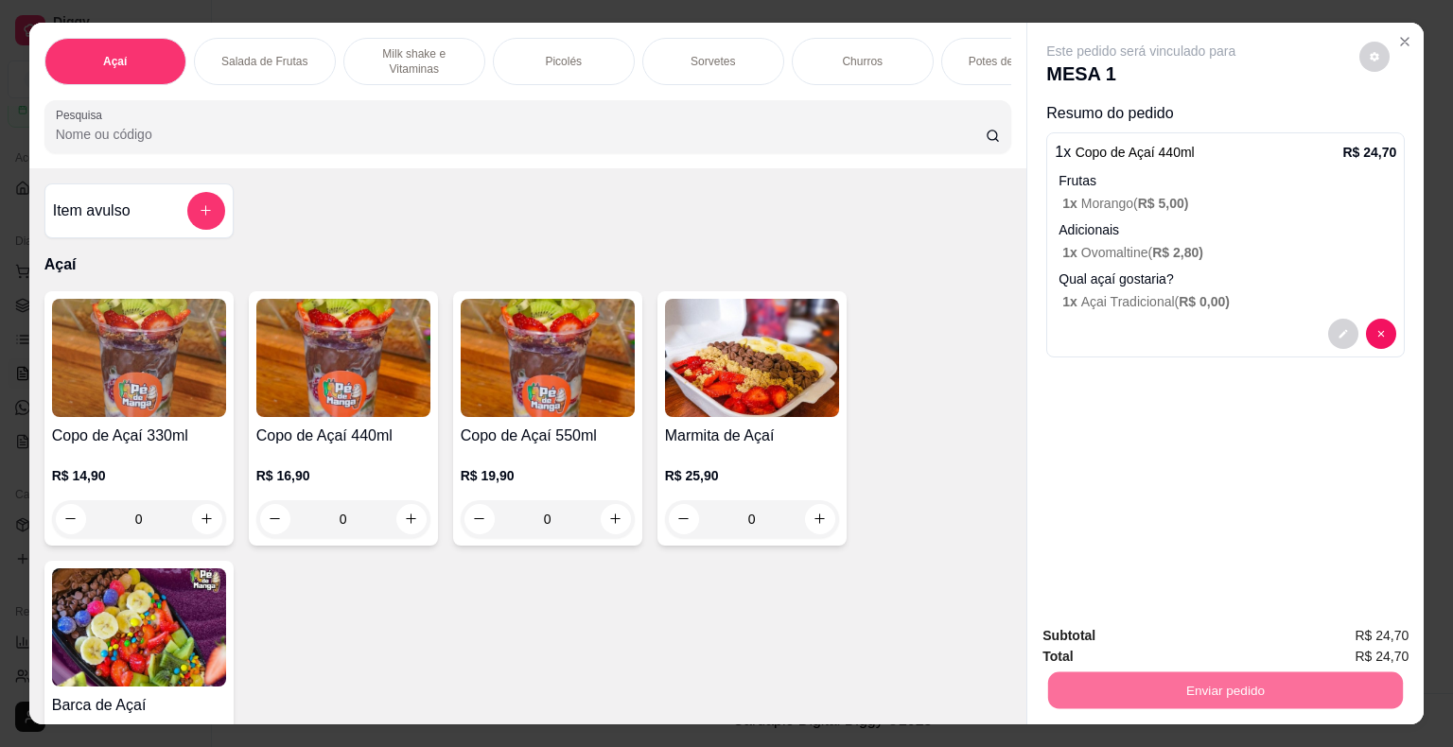
click at [1186, 648] on button "Não registrar e enviar pedido" at bounding box center [1162, 636] width 191 height 35
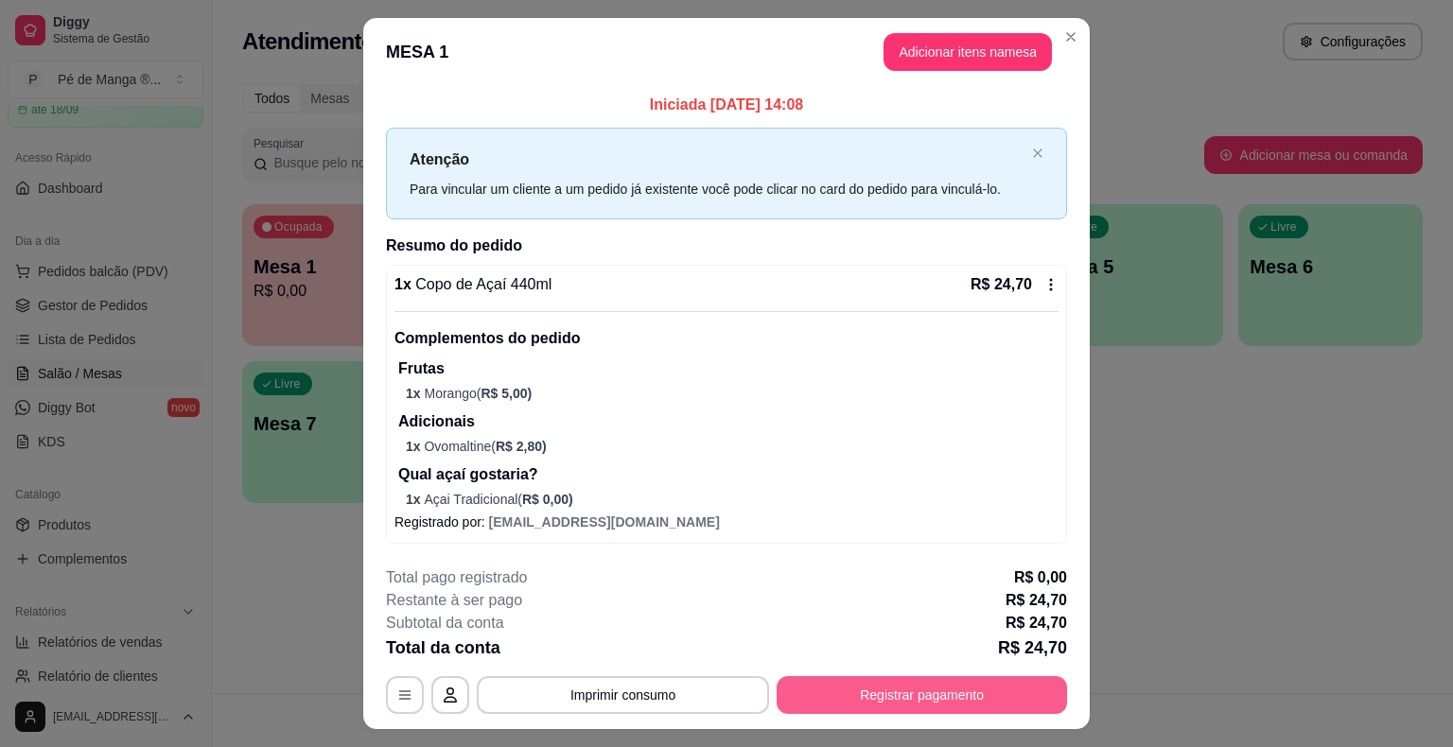
click at [874, 707] on button "Registrar pagamento" at bounding box center [921, 695] width 290 height 38
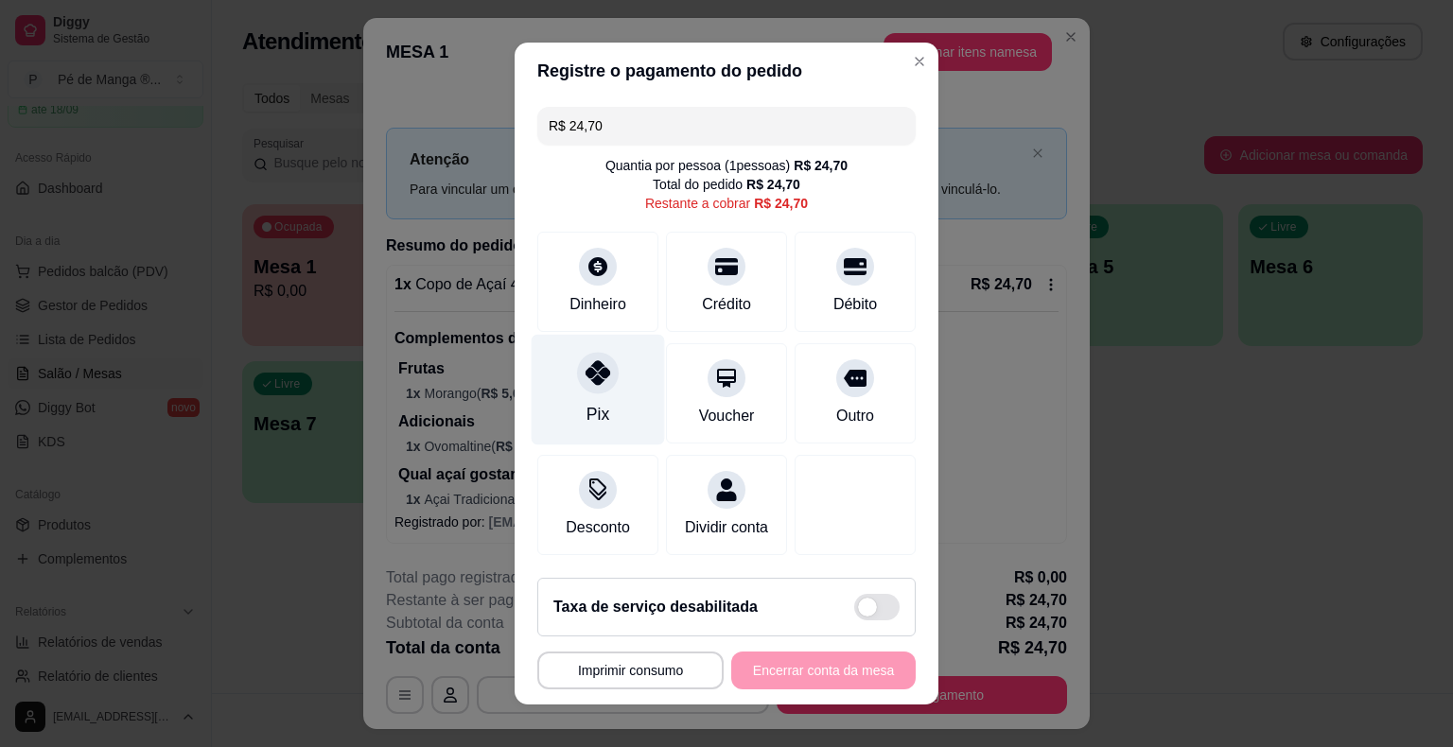
click at [593, 423] on div "Pix" at bounding box center [597, 414] width 23 height 25
type input "R$ 0,00"
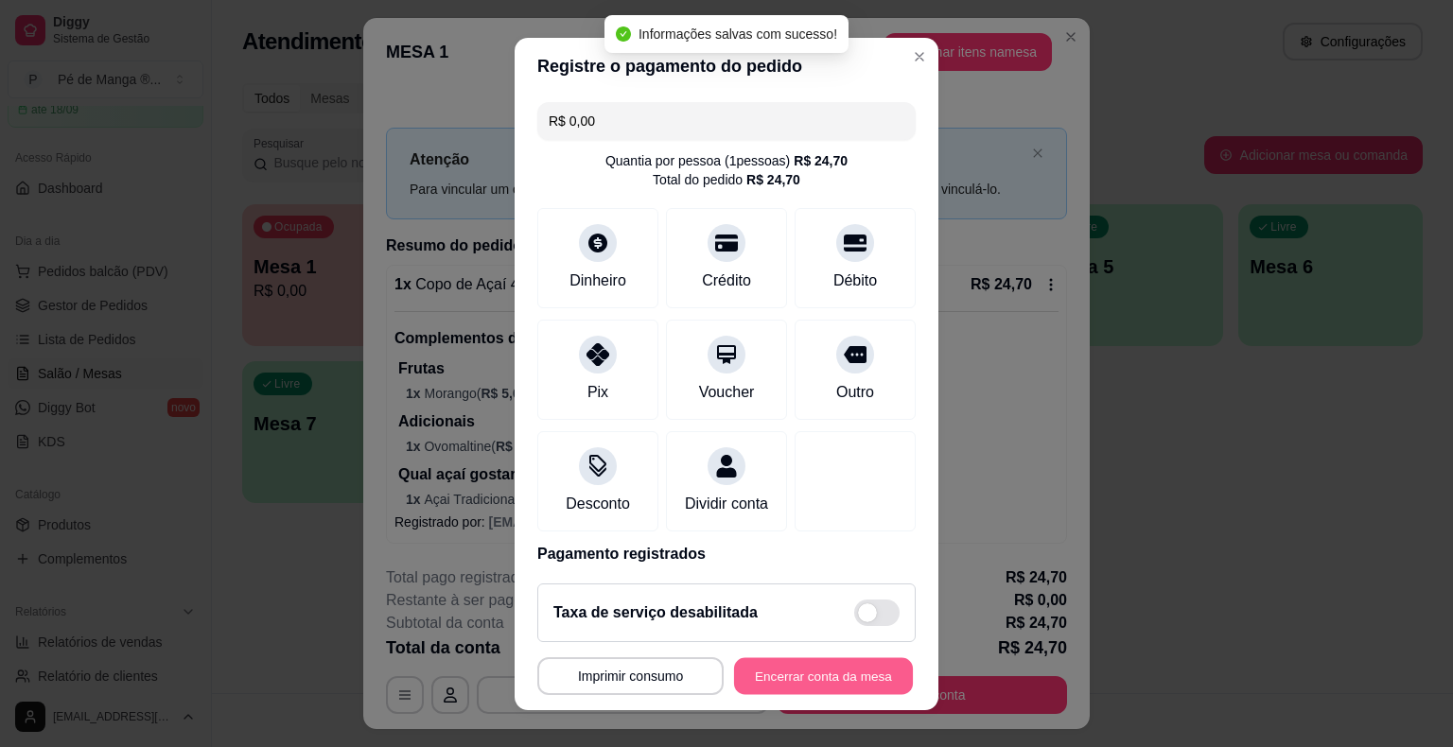
click at [802, 672] on button "Encerrar conta da mesa" at bounding box center [823, 675] width 179 height 37
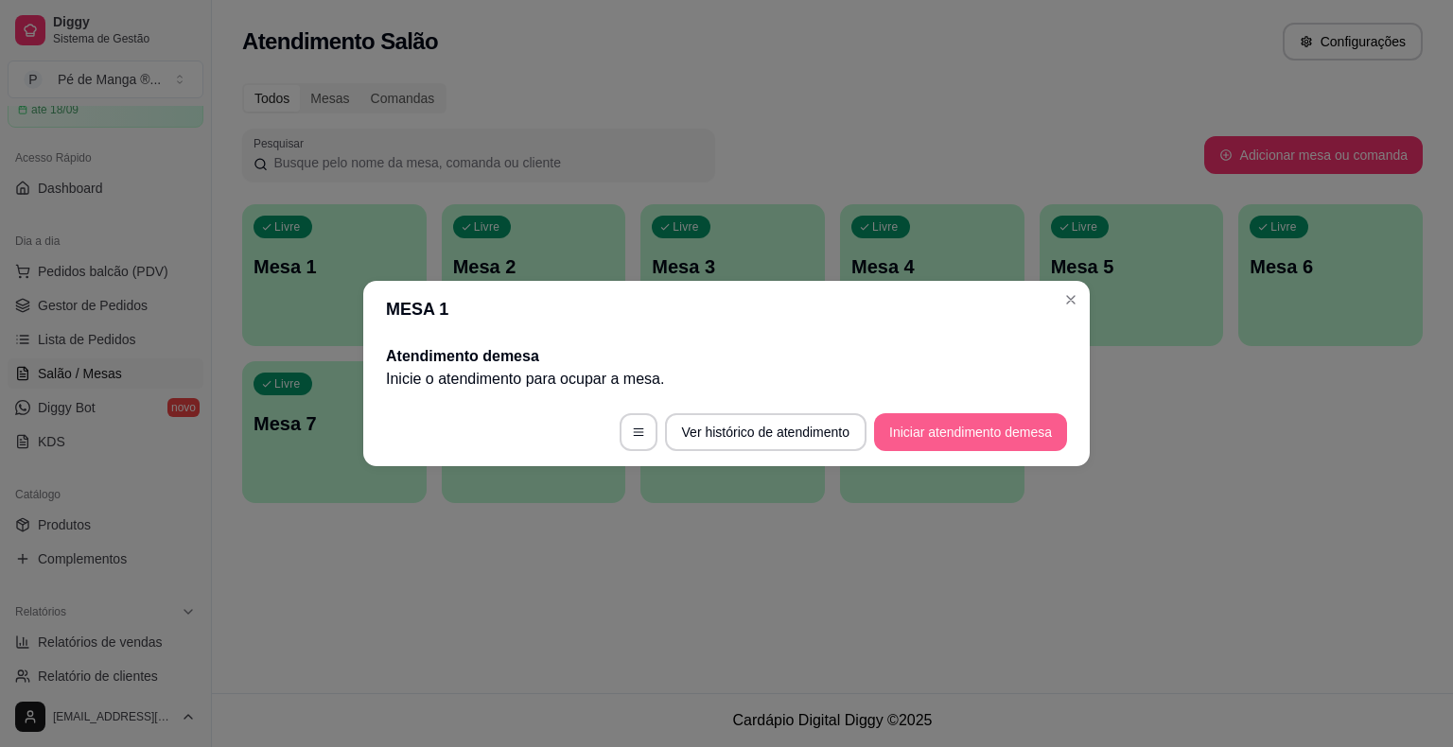
click at [1023, 438] on button "Iniciar atendimento de mesa" at bounding box center [970, 432] width 193 height 38
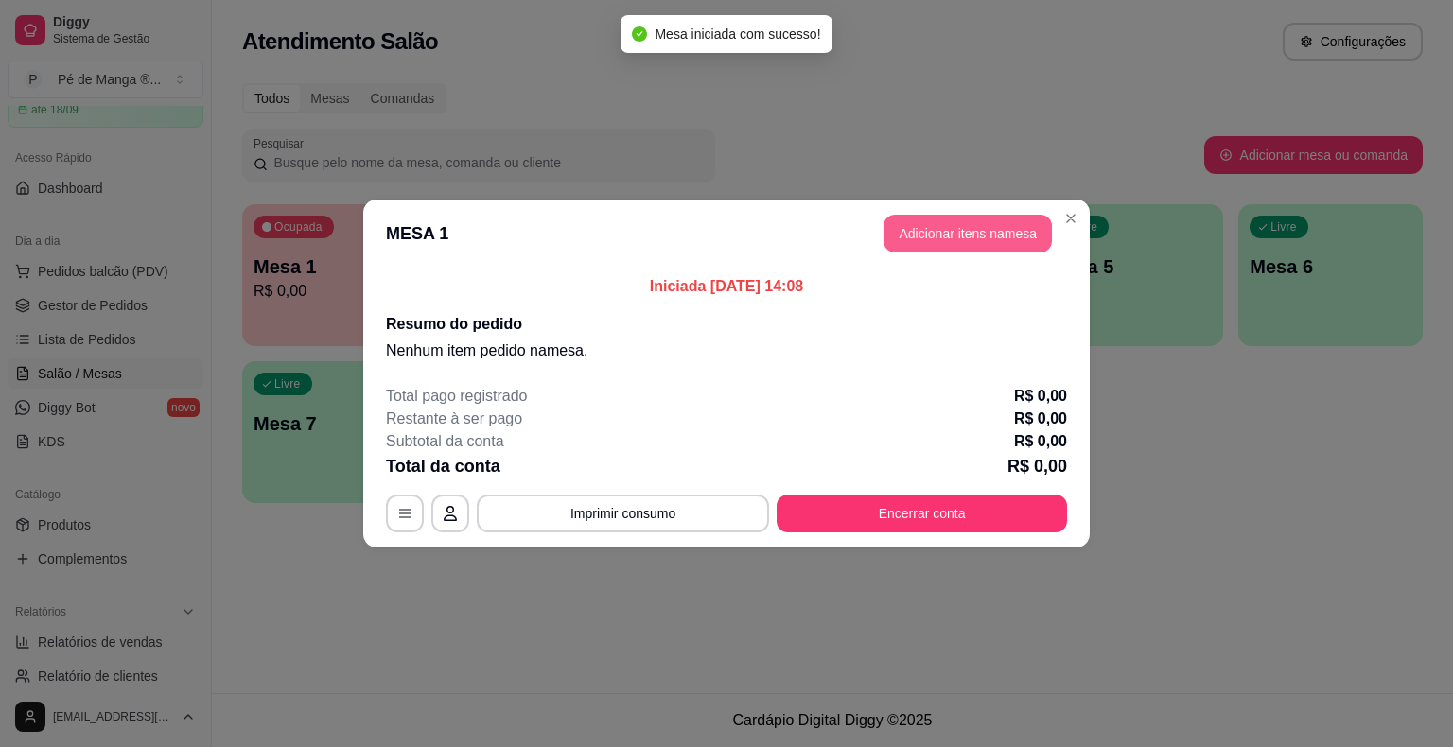
click at [1003, 247] on button "Adicionar itens na mesa" at bounding box center [967, 234] width 168 height 38
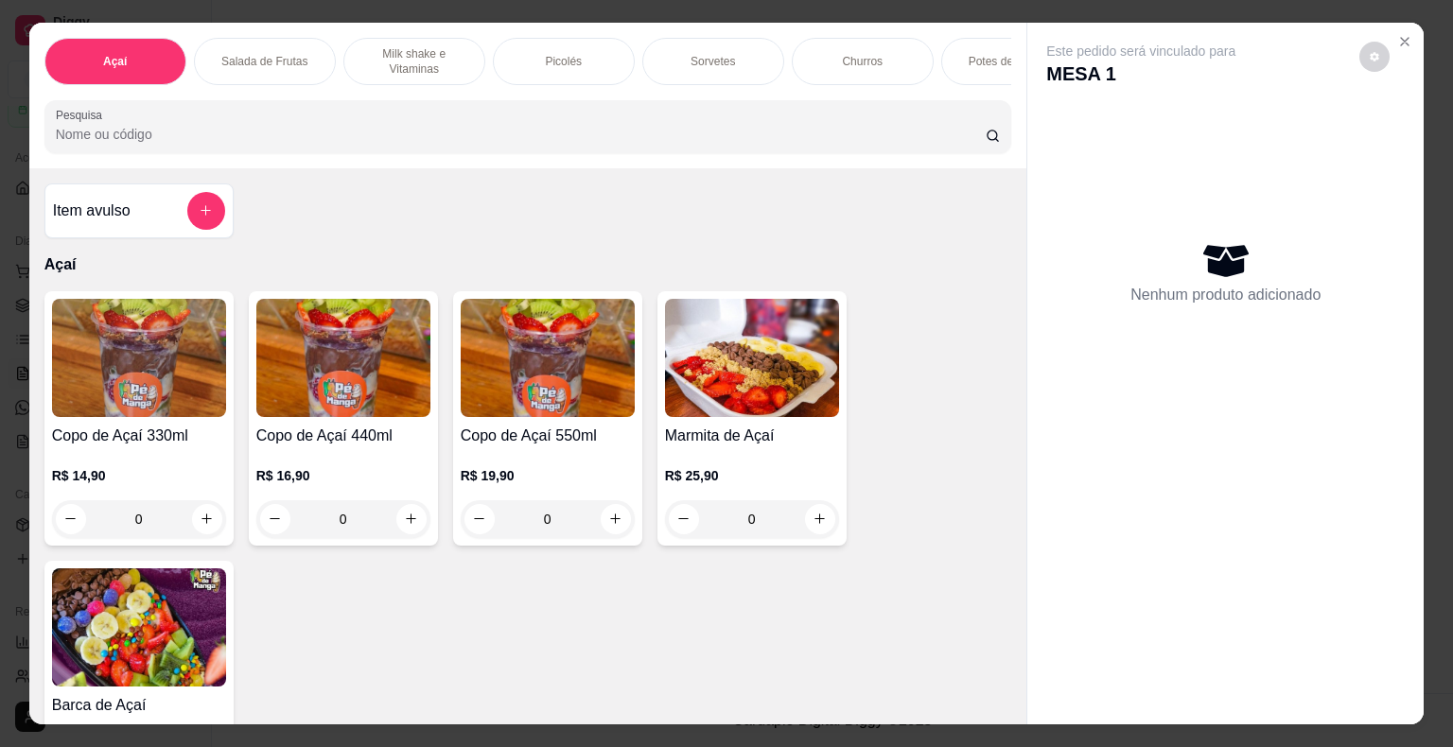
click at [603, 54] on div "Picolés" at bounding box center [564, 61] width 142 height 47
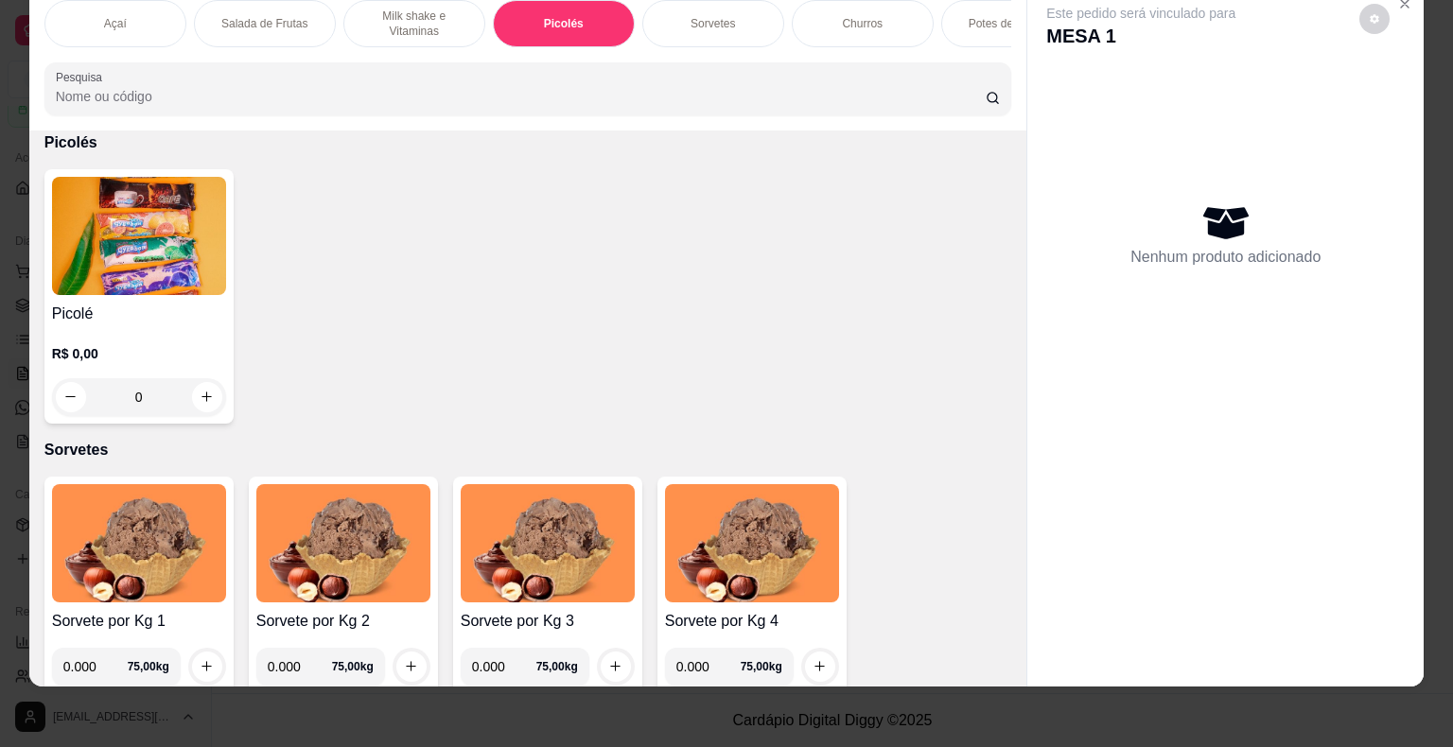
click at [152, 293] on div "Picolé R$ 0,00 0" at bounding box center [138, 296] width 189 height 254
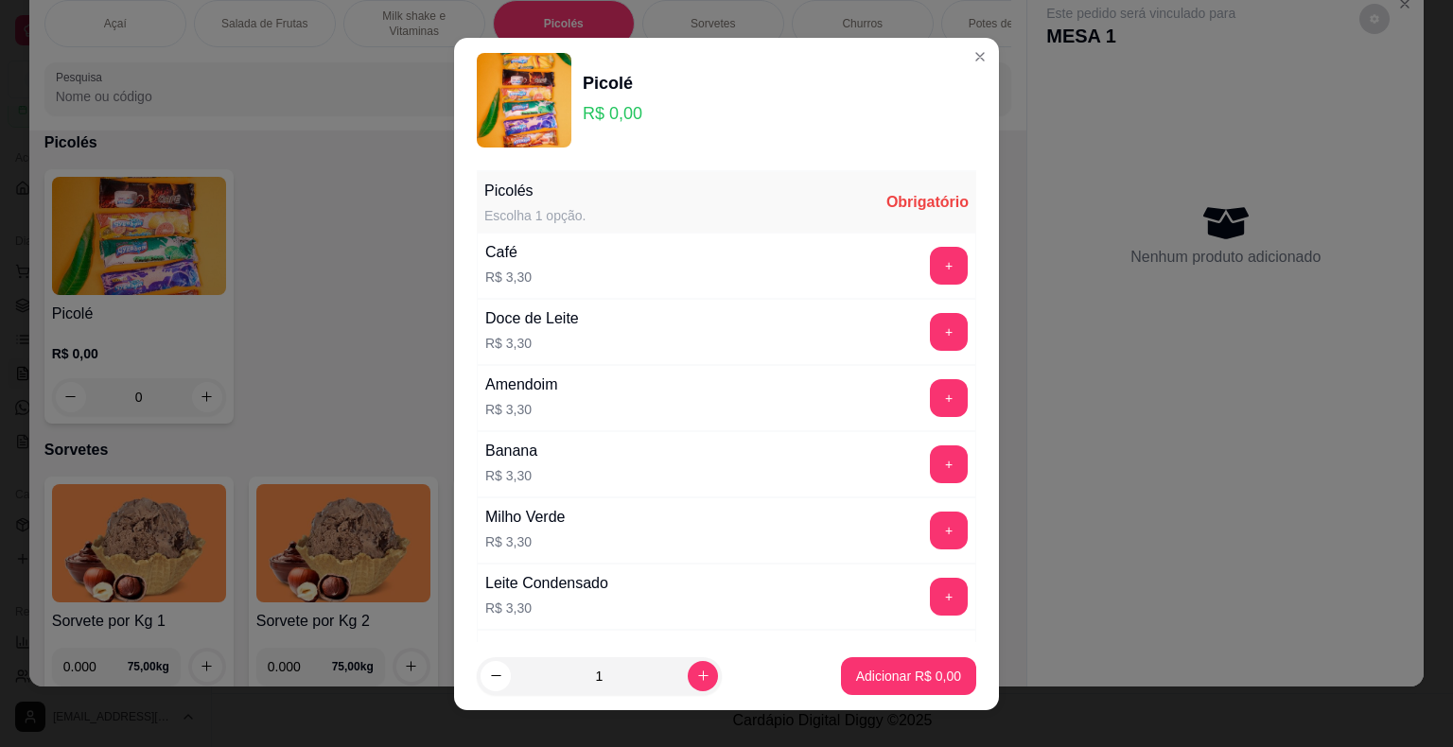
click at [930, 476] on button "+" at bounding box center [949, 464] width 38 height 38
click at [912, 677] on p "Adicionar R$ 3,30" at bounding box center [908, 676] width 102 height 18
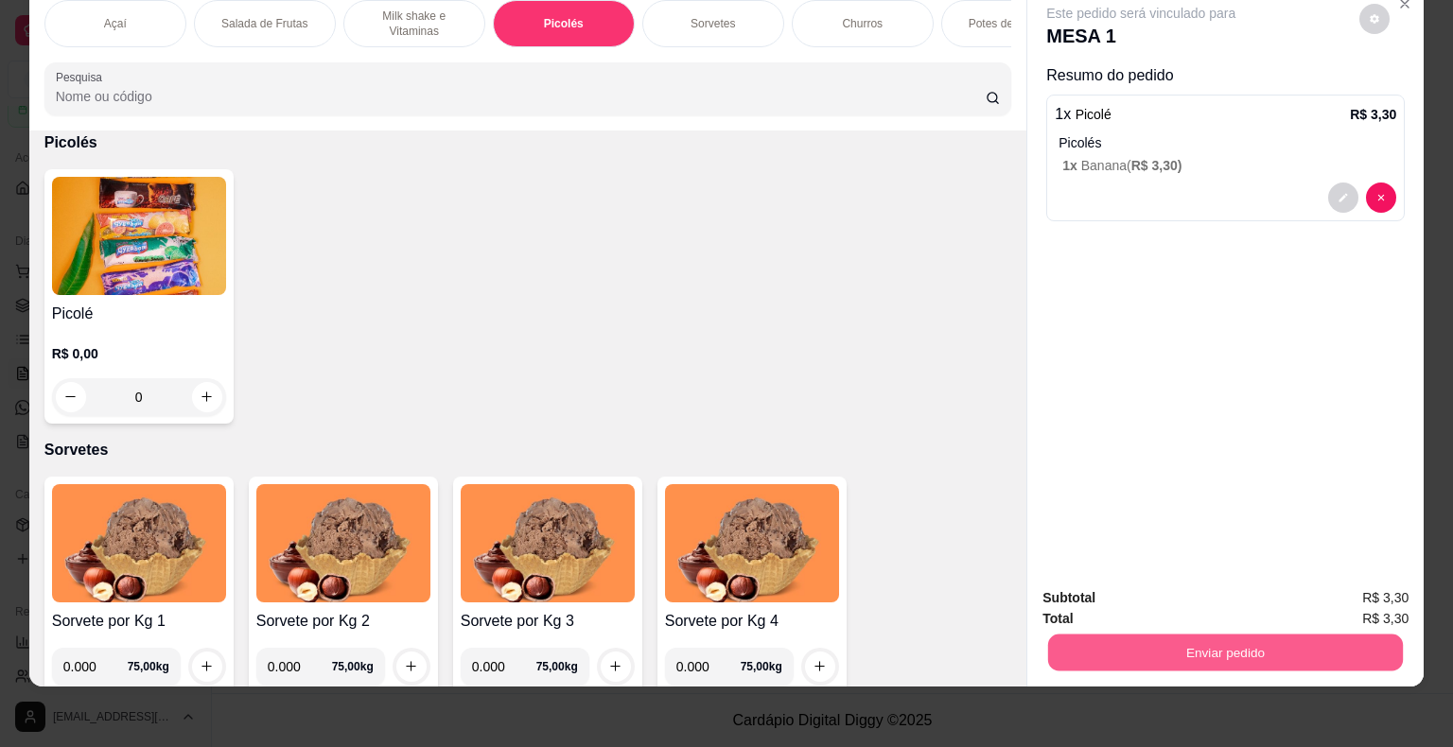
click at [1170, 641] on button "Enviar pedido" at bounding box center [1225, 653] width 355 height 37
click at [1168, 580] on button "Não registrar e enviar pedido" at bounding box center [1162, 591] width 191 height 35
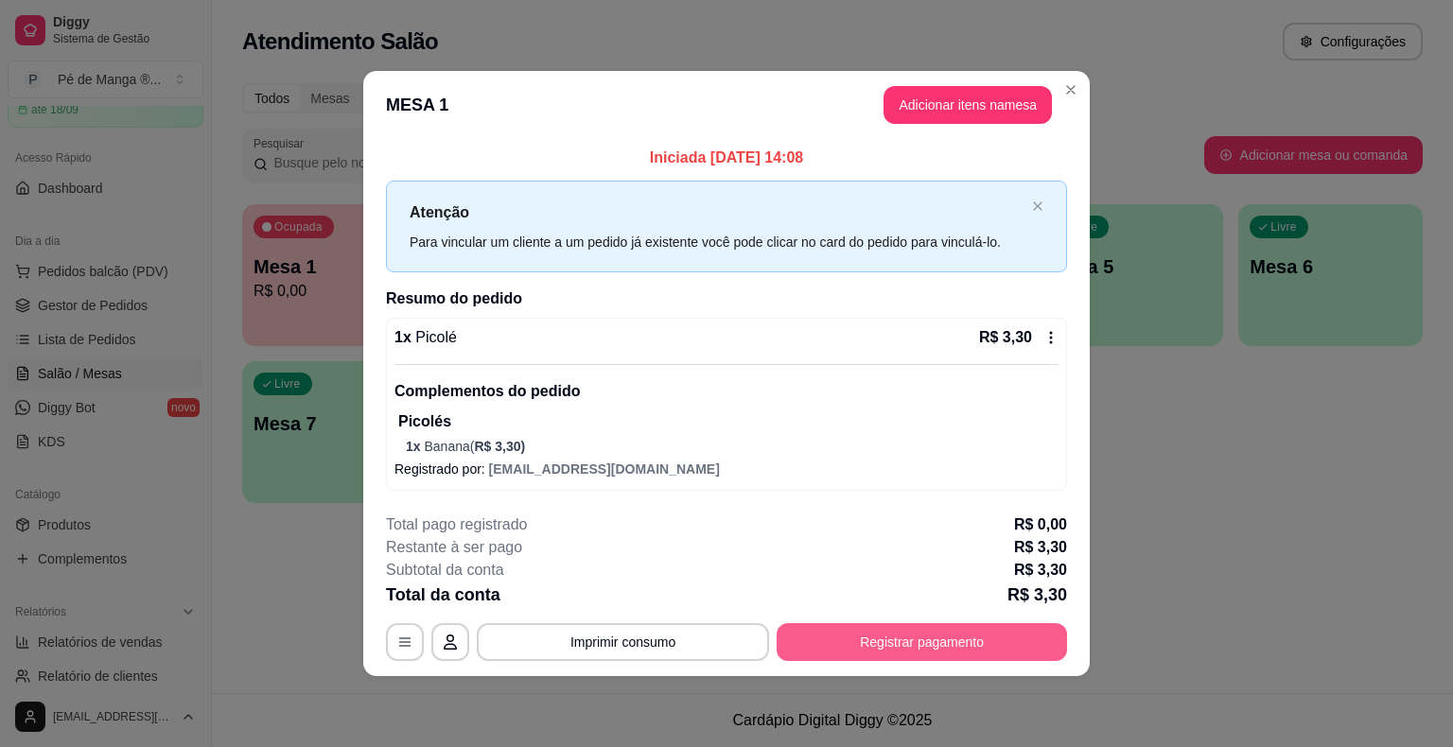
click at [923, 652] on button "Registrar pagamento" at bounding box center [921, 642] width 290 height 38
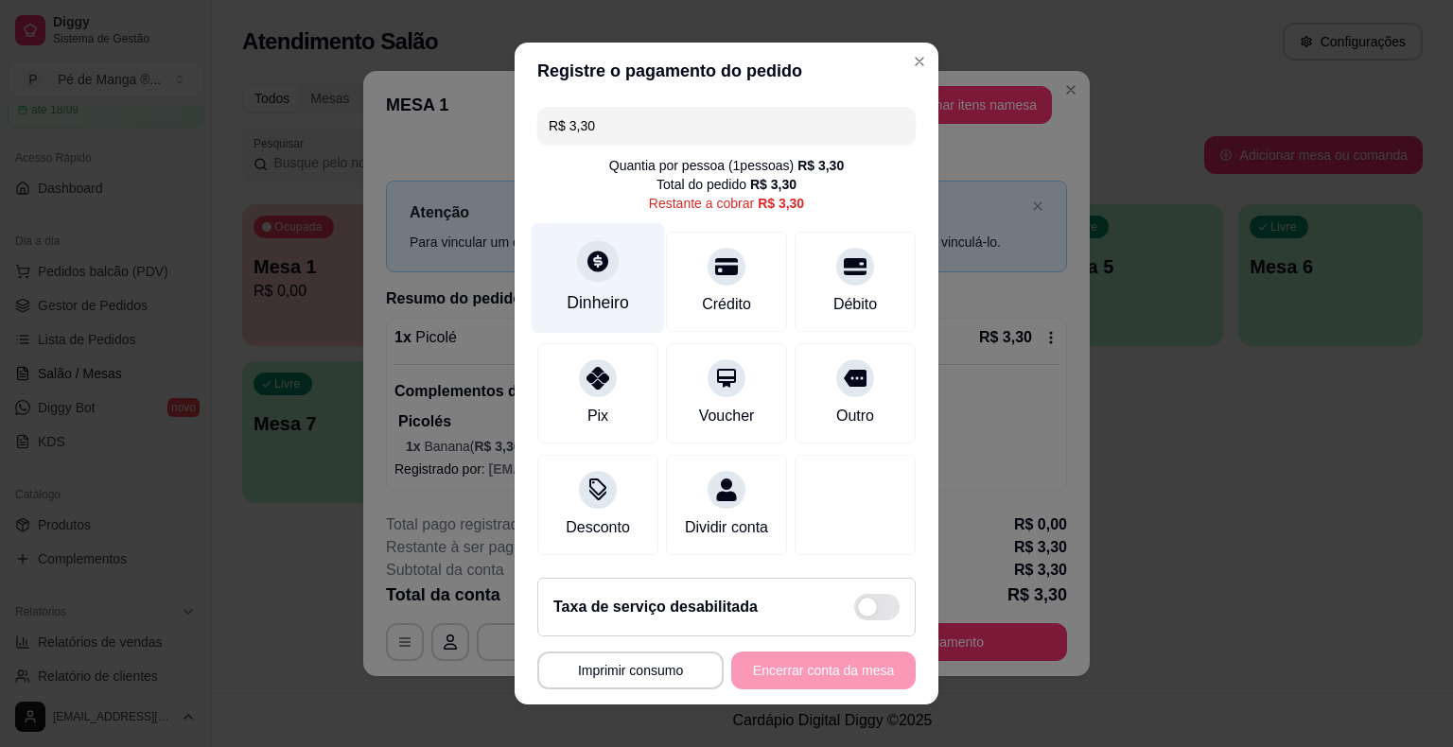
click at [583, 293] on div "Dinheiro" at bounding box center [598, 302] width 62 height 25
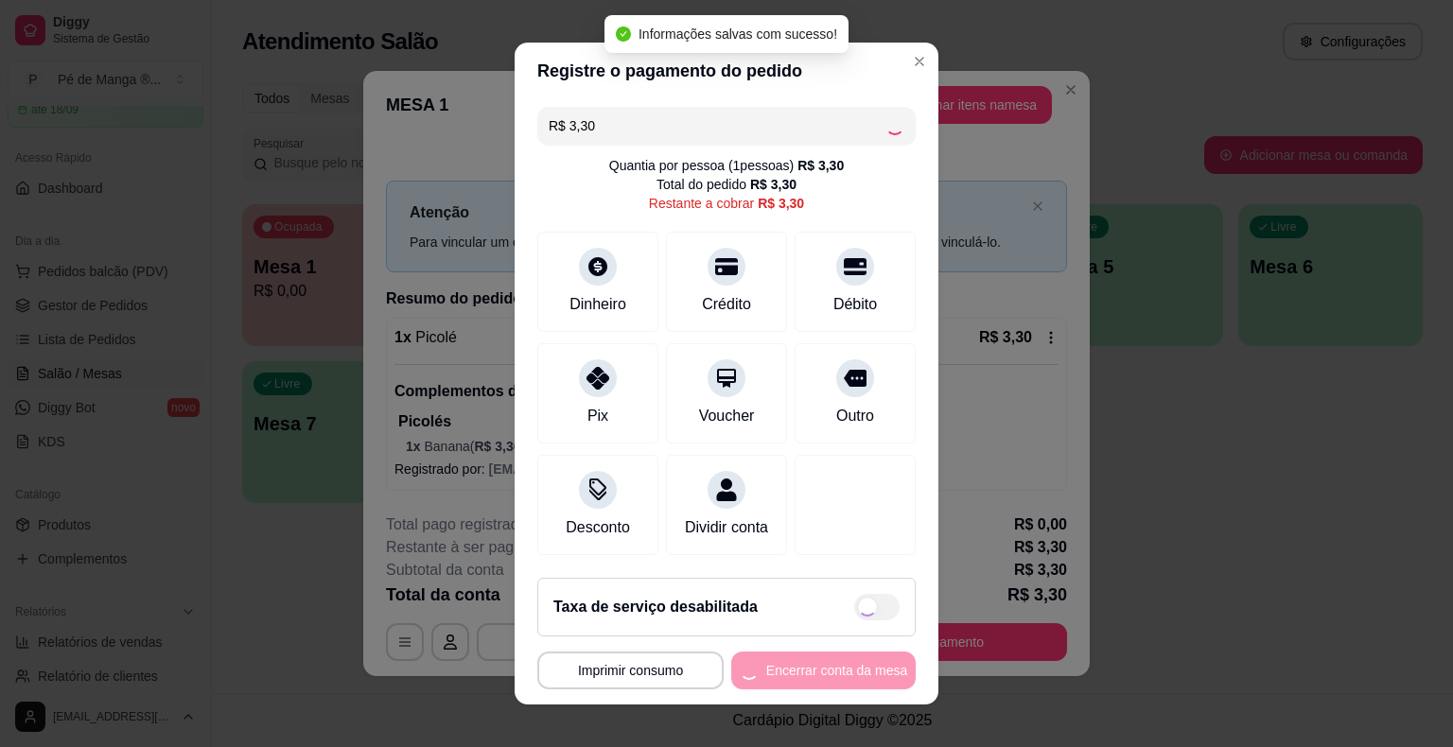
type input "R$ 0,00"
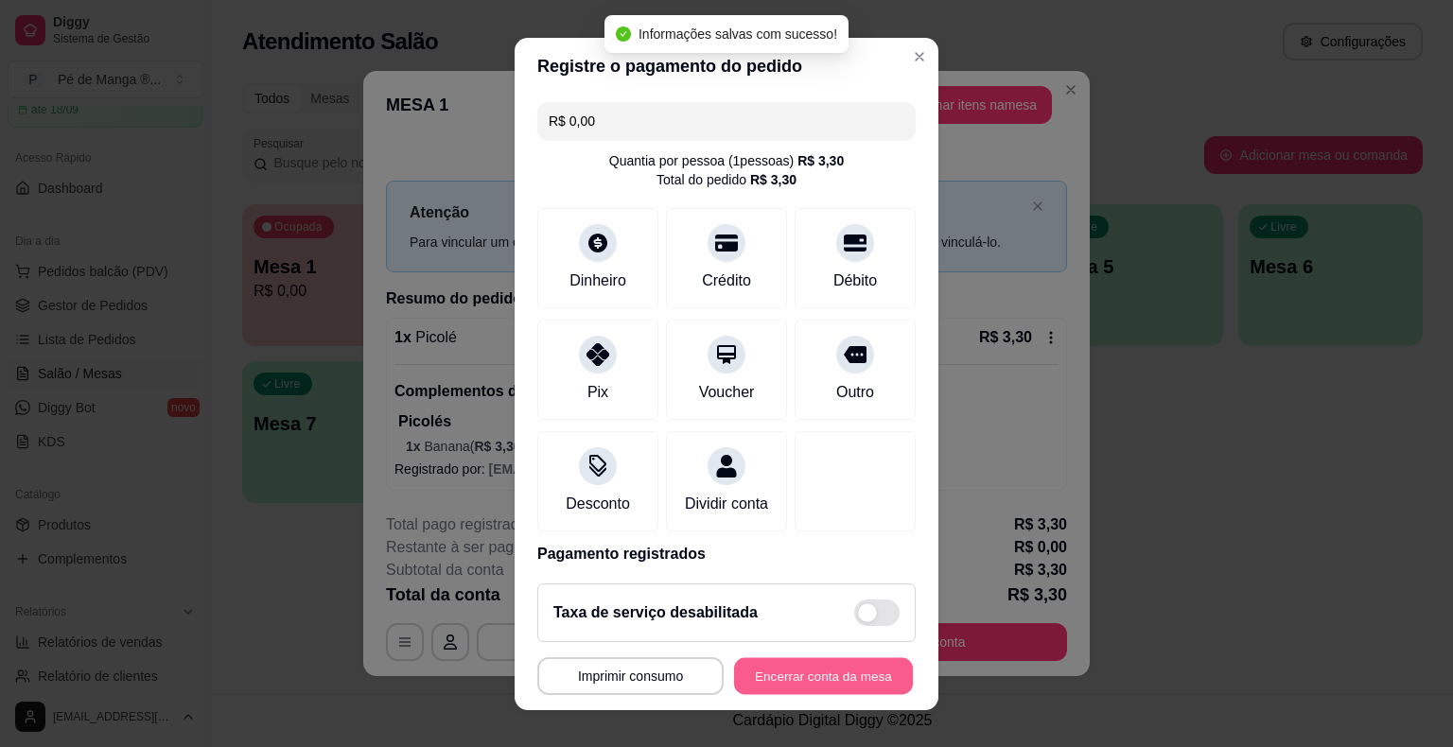
click at [825, 672] on button "Encerrar conta da mesa" at bounding box center [823, 675] width 179 height 37
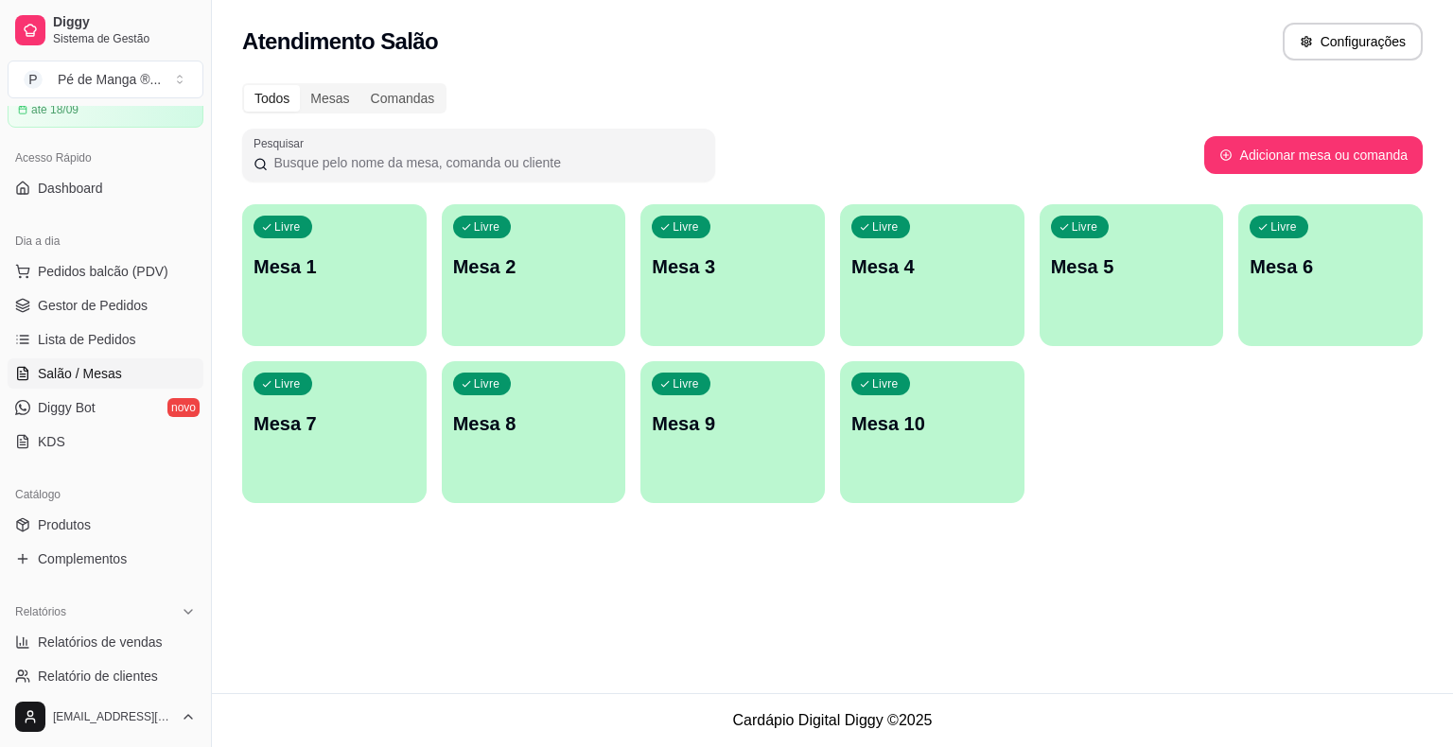
click at [298, 288] on div "Livre Mesa 1" at bounding box center [334, 263] width 184 height 119
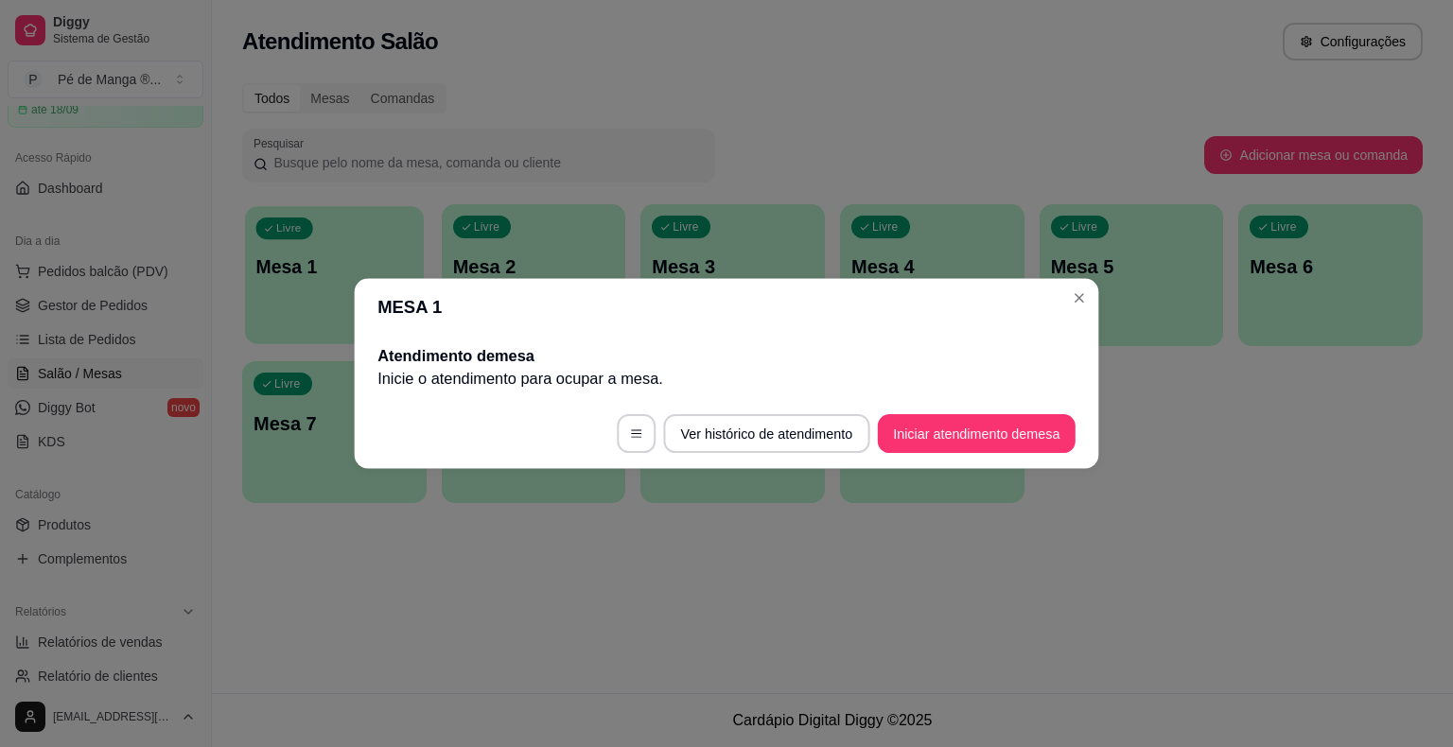
click at [298, 288] on body "Diggy Sistema de Gestão P Pé de Manga ® ... Loja aberta Plano Essencial + Mesas…" at bounding box center [726, 373] width 1453 height 747
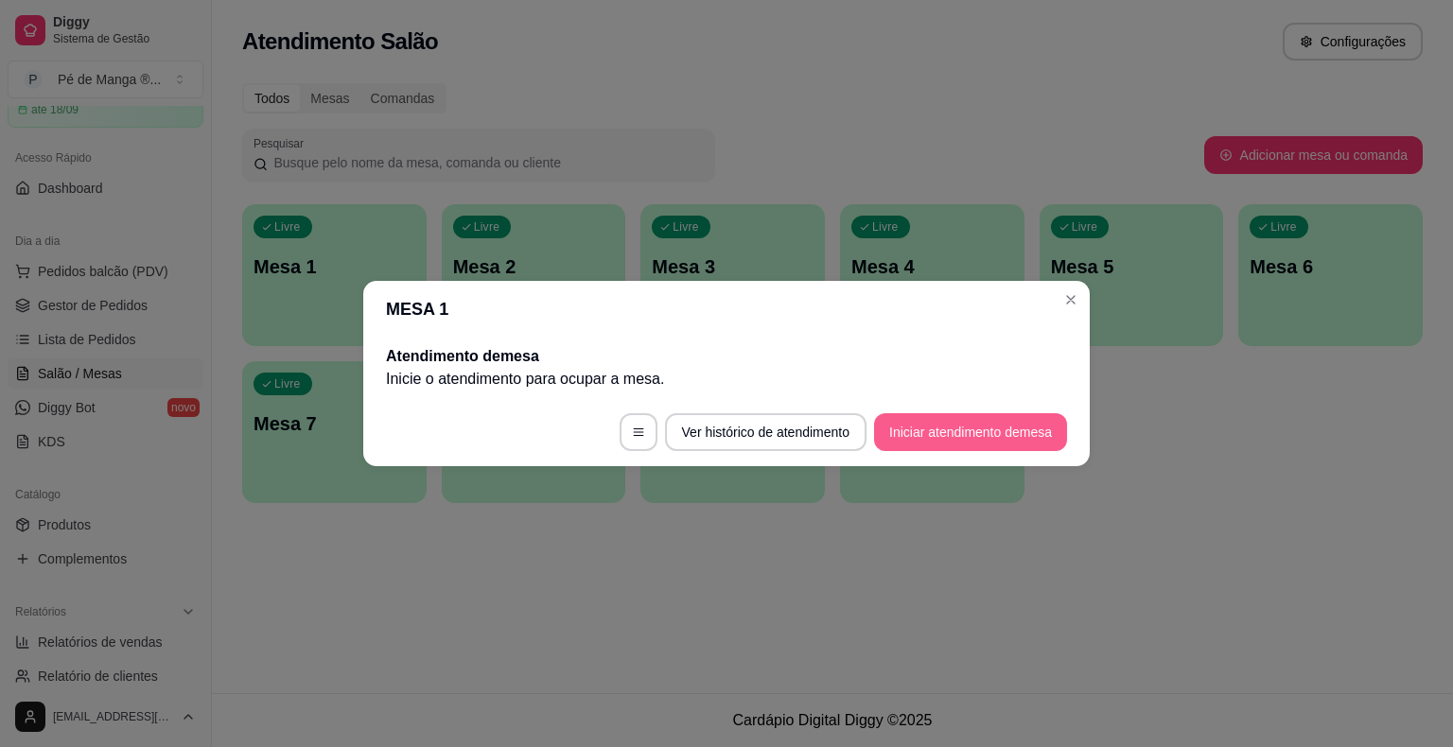
click at [1039, 448] on button "Iniciar atendimento de mesa" at bounding box center [970, 432] width 193 height 38
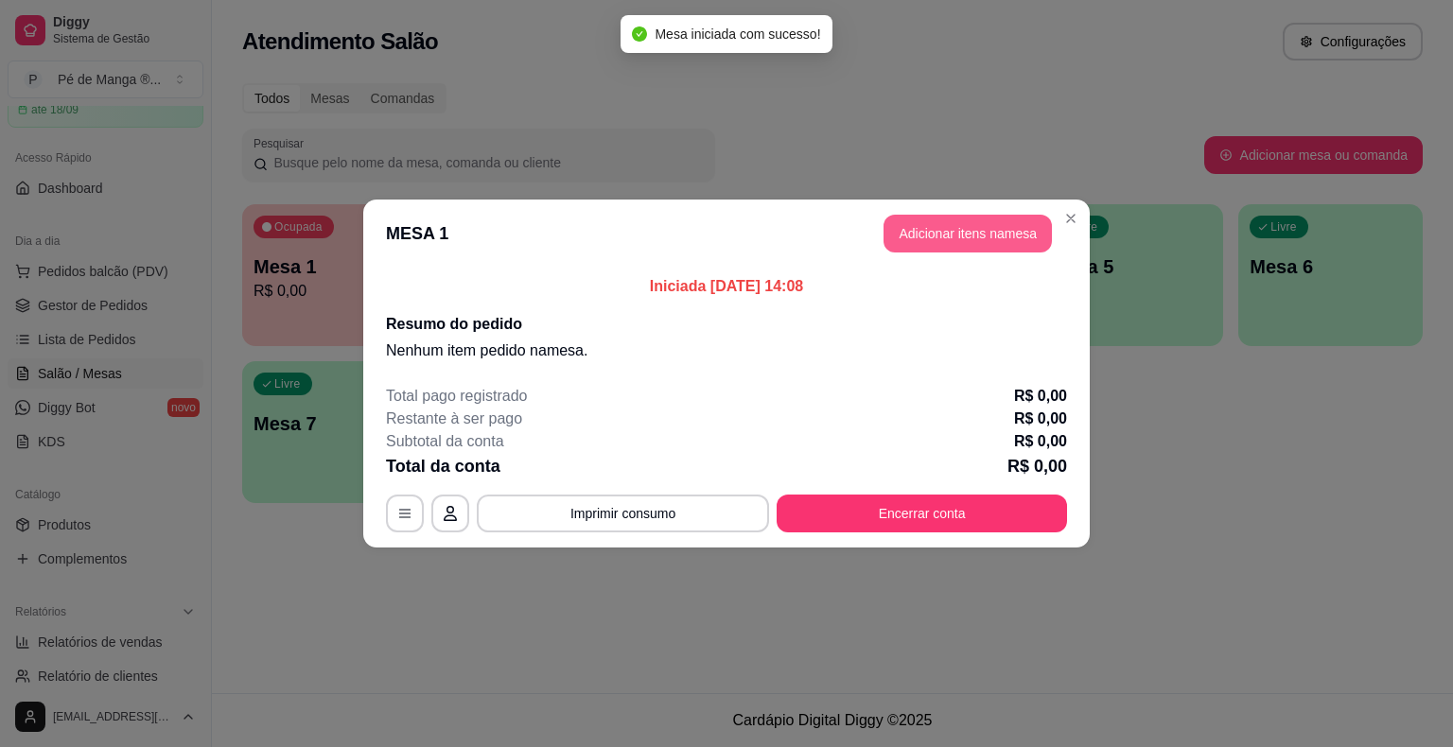
click at [990, 249] on button "Adicionar itens na mesa" at bounding box center [967, 234] width 168 height 38
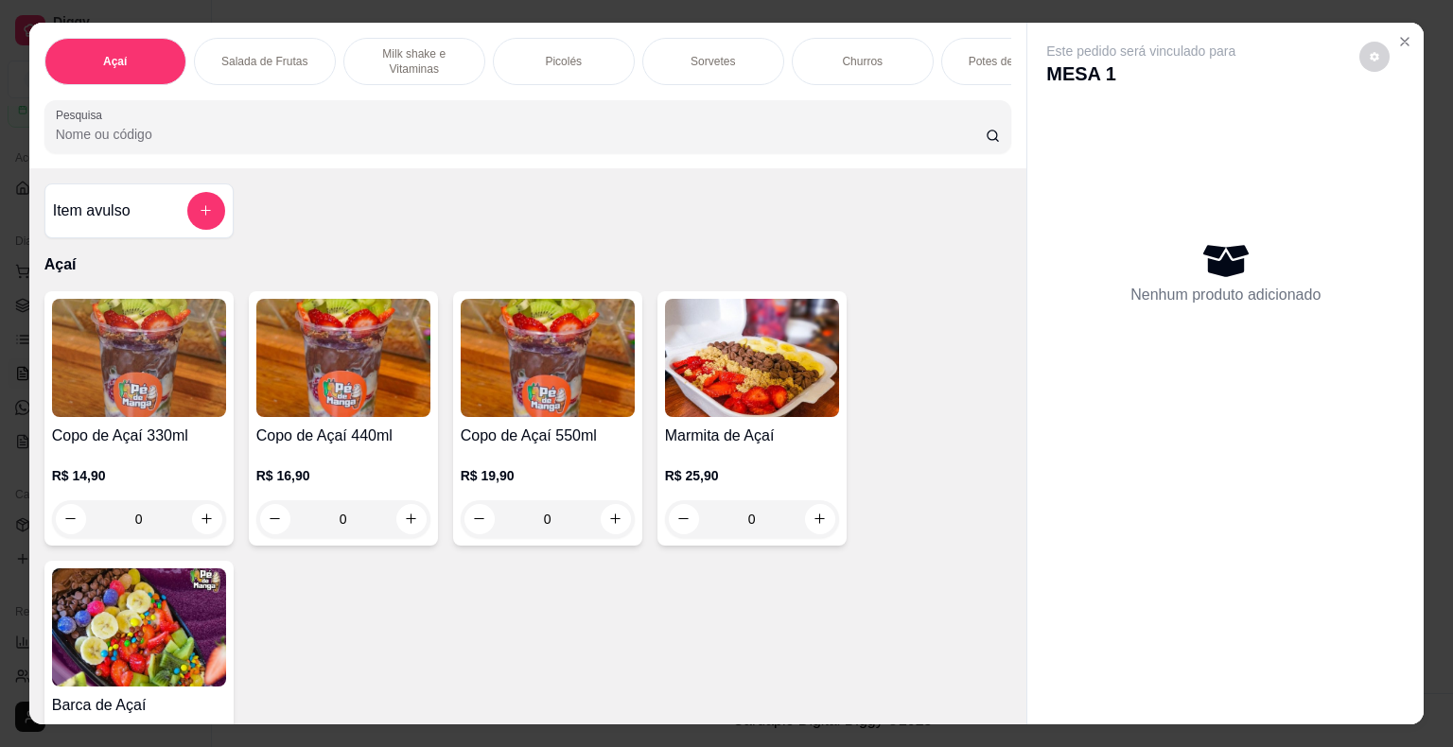
click at [203, 484] on p "R$ 14,90" at bounding box center [139, 475] width 174 height 19
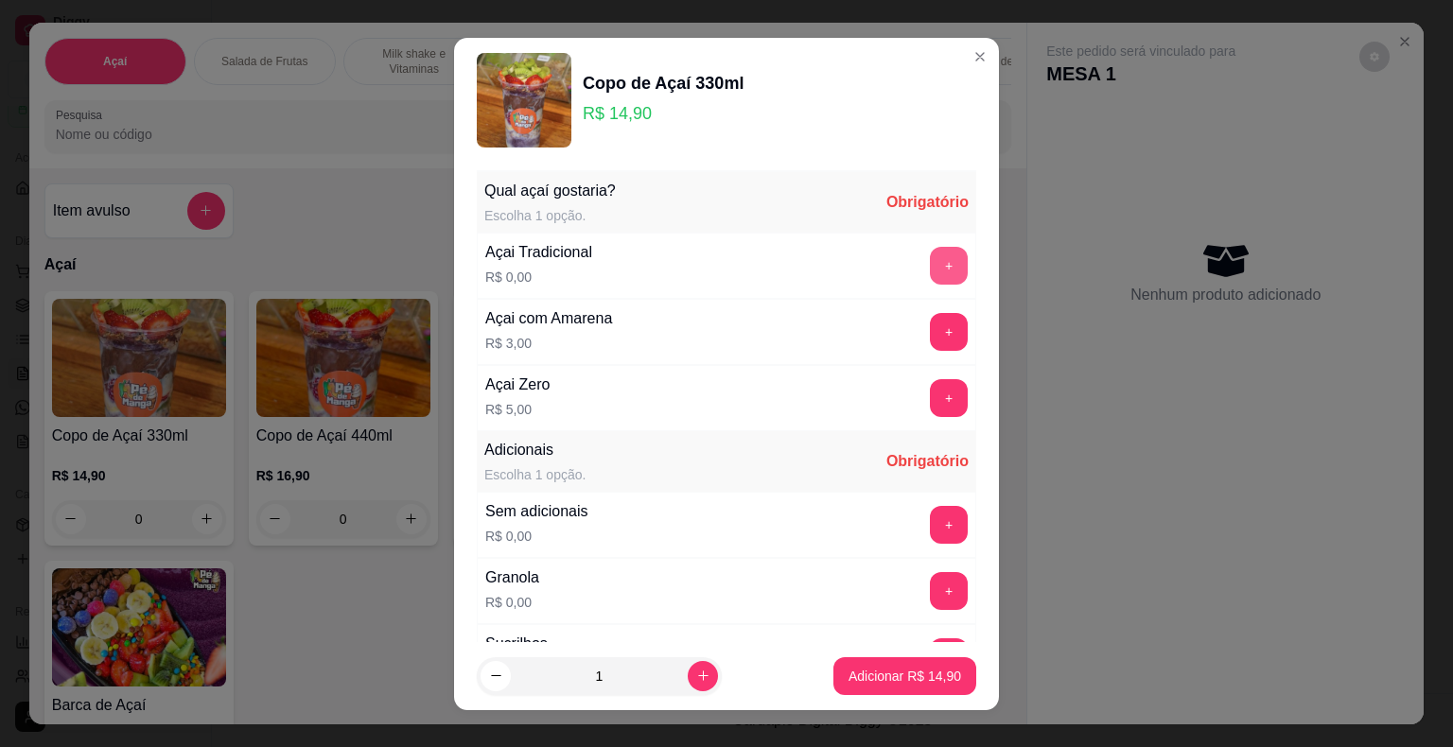
click at [930, 264] on button "+" at bounding box center [949, 266] width 38 height 38
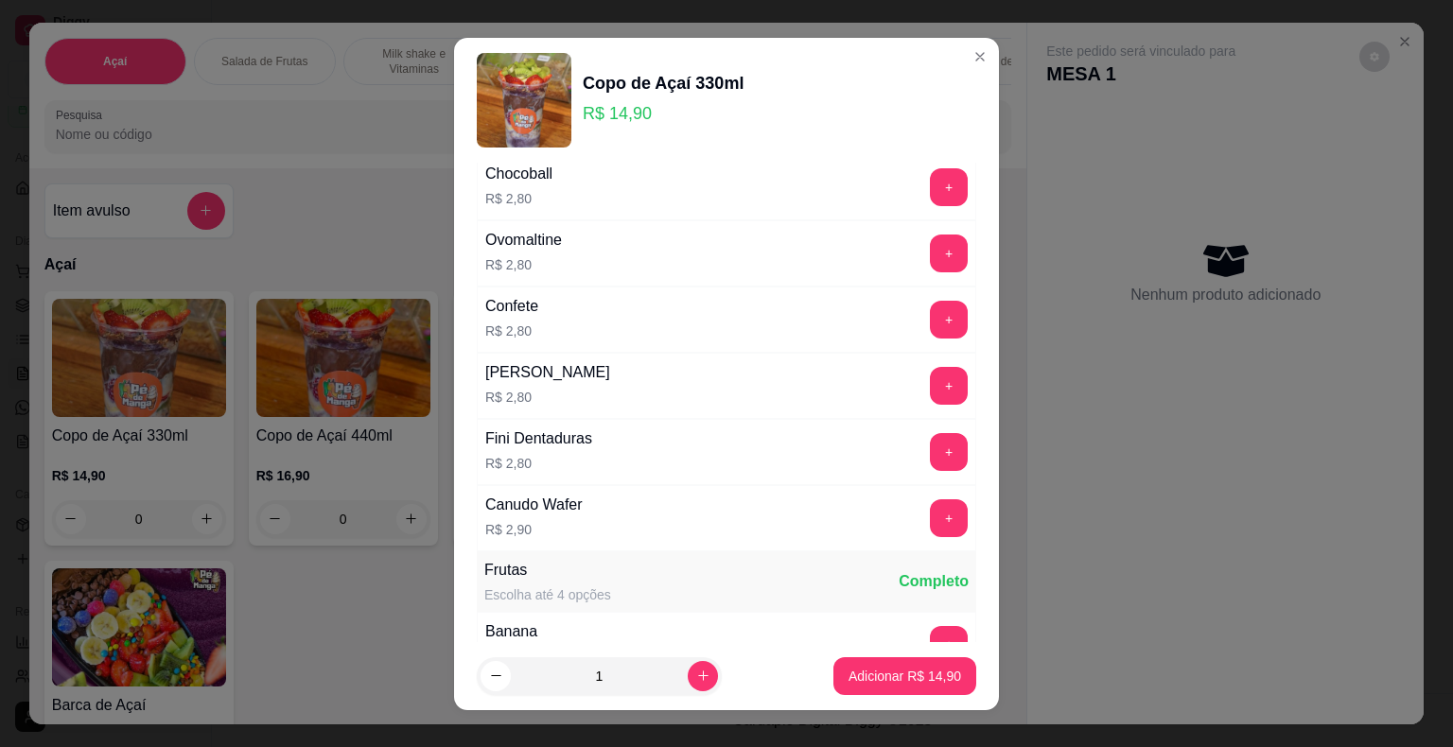
scroll to position [1135, 0]
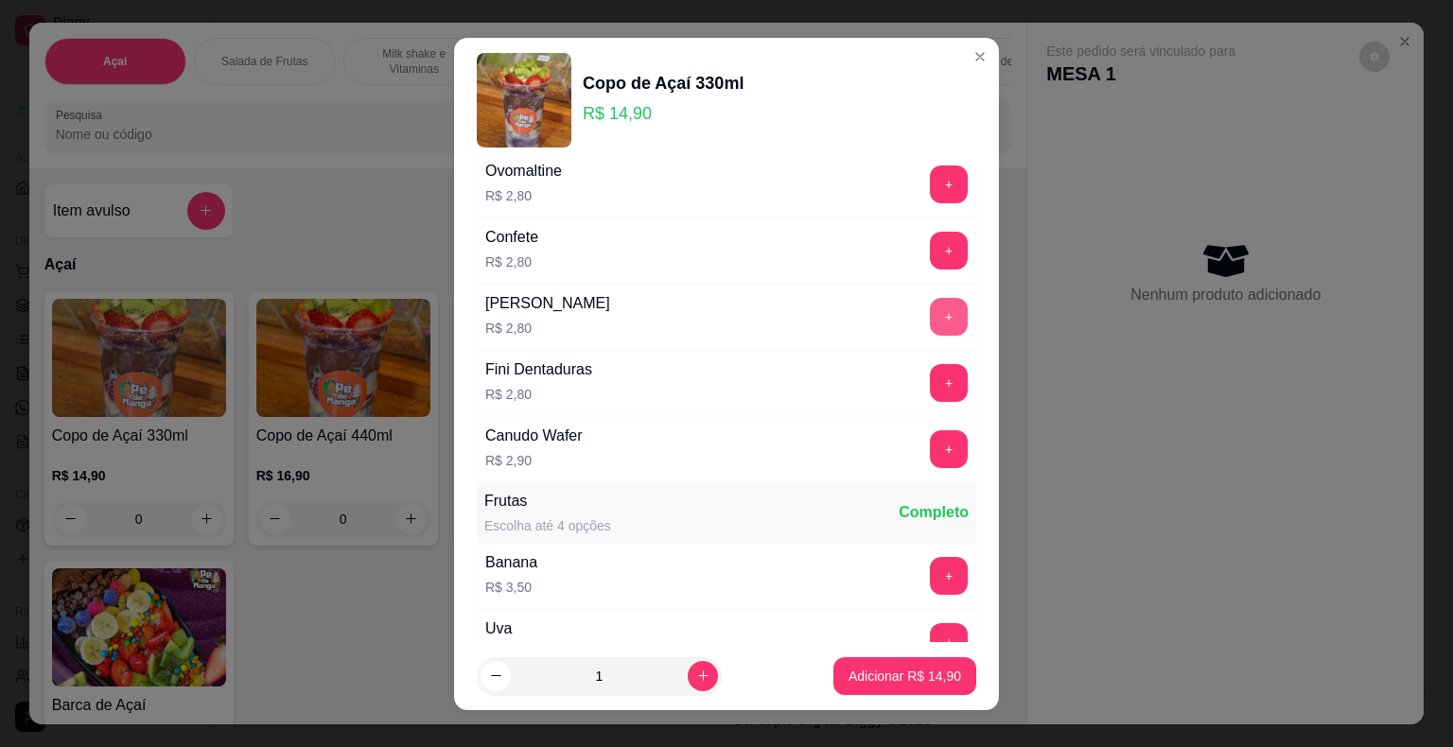
click at [930, 305] on button "+" at bounding box center [949, 317] width 38 height 38
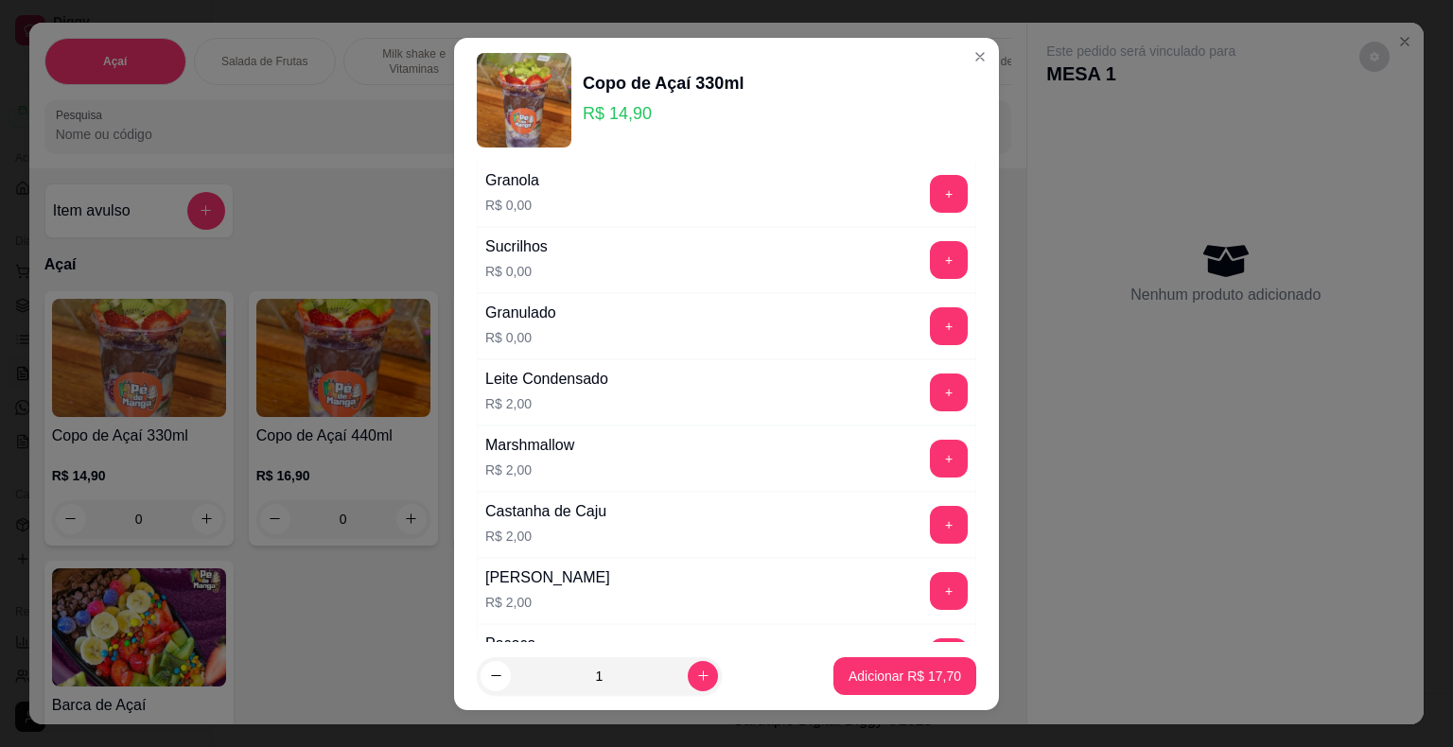
scroll to position [284, 0]
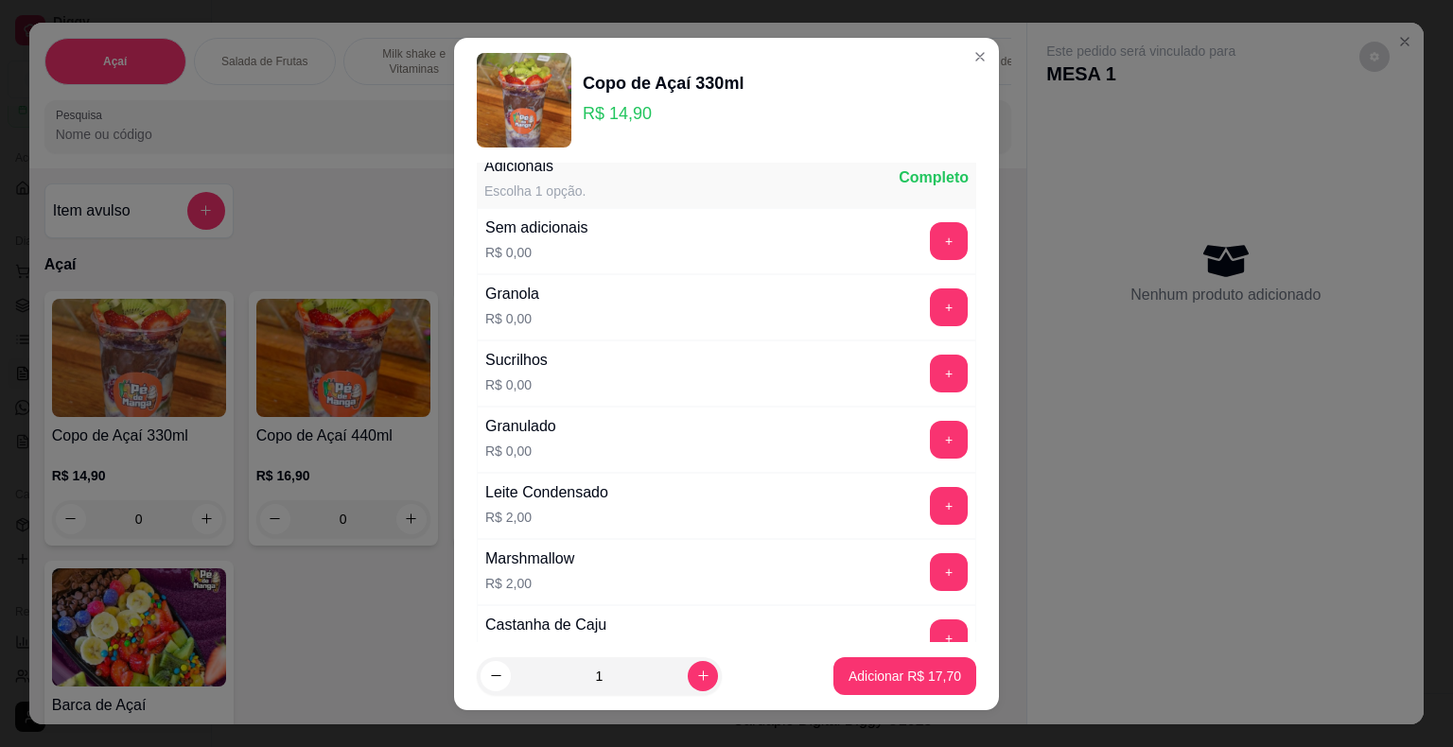
click at [930, 509] on button "+" at bounding box center [949, 506] width 38 height 38
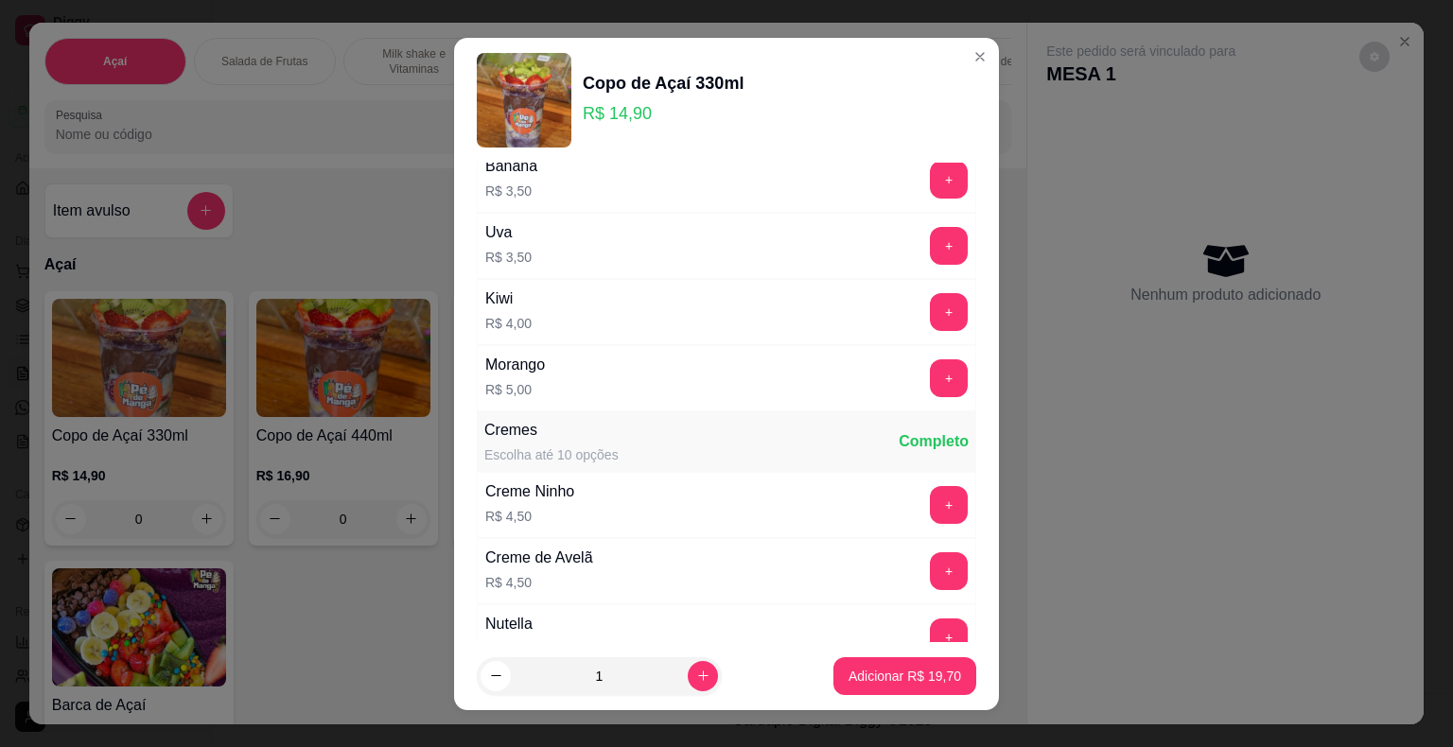
scroll to position [1419, 0]
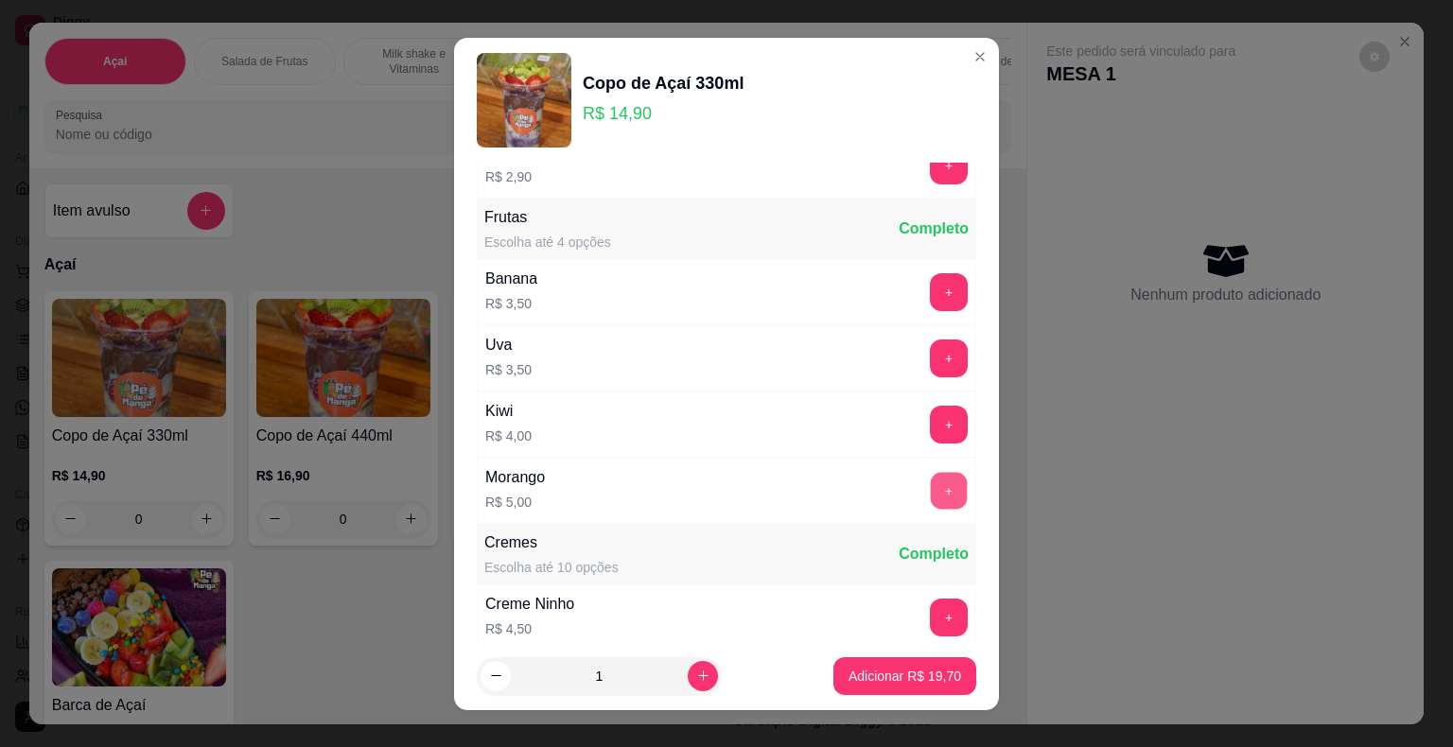
click at [931, 488] on button "+" at bounding box center [949, 490] width 37 height 37
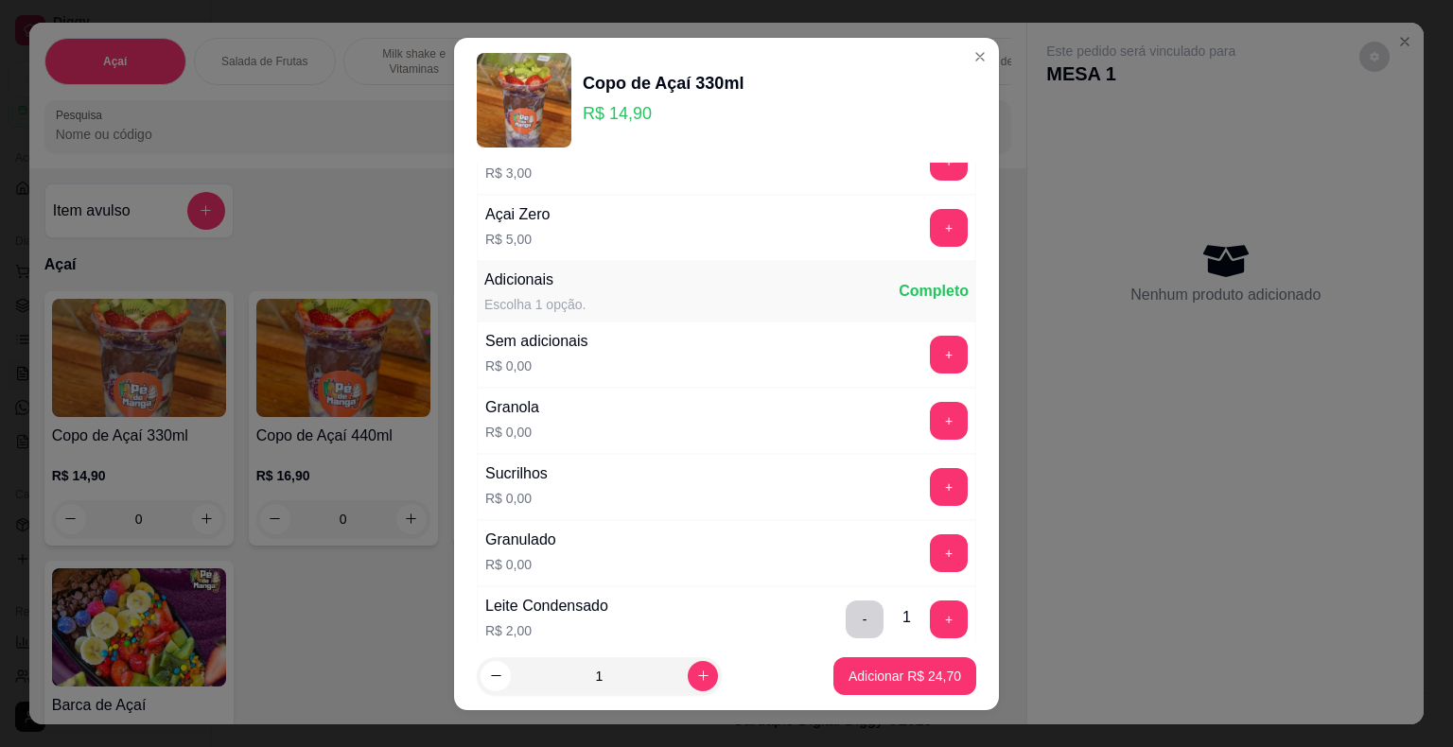
scroll to position [95, 0]
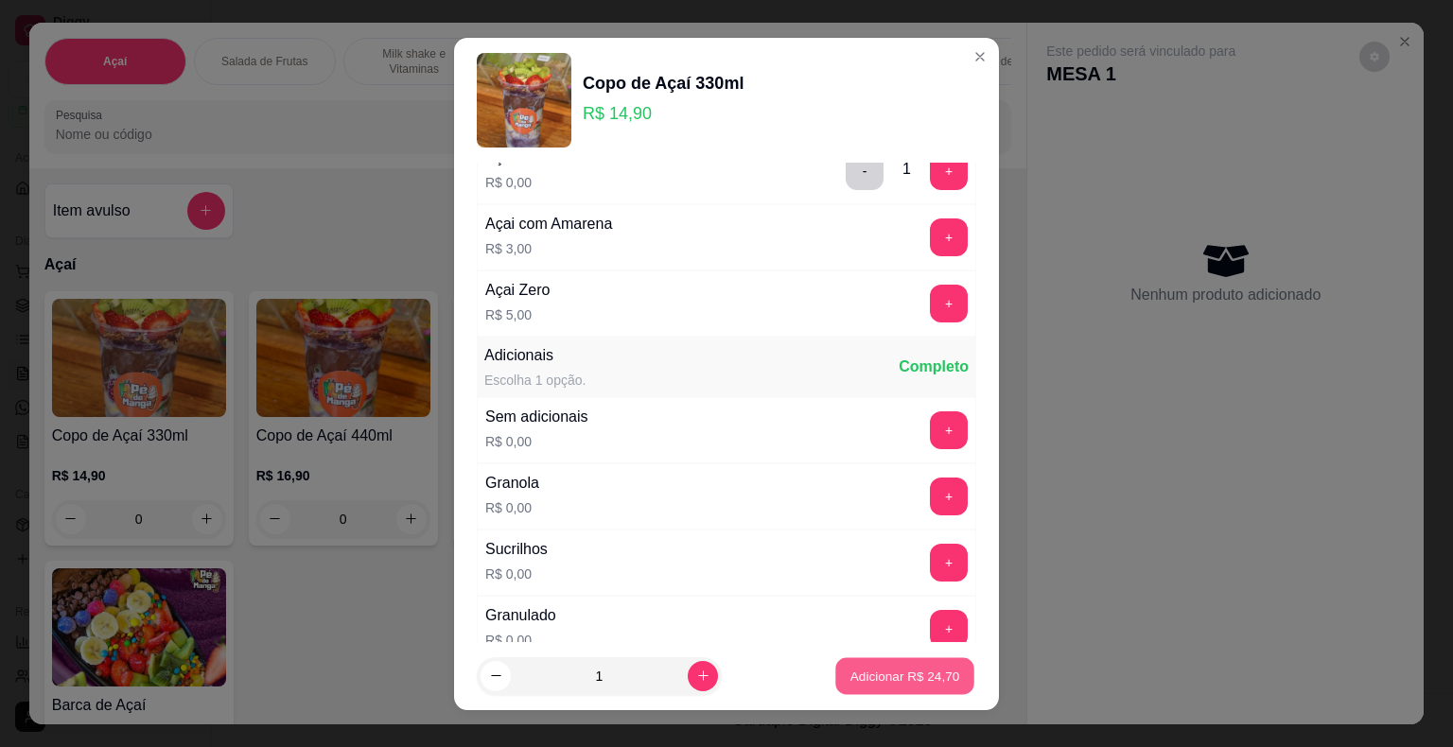
click at [886, 688] on button "Adicionar R$ 24,70" at bounding box center [904, 675] width 139 height 37
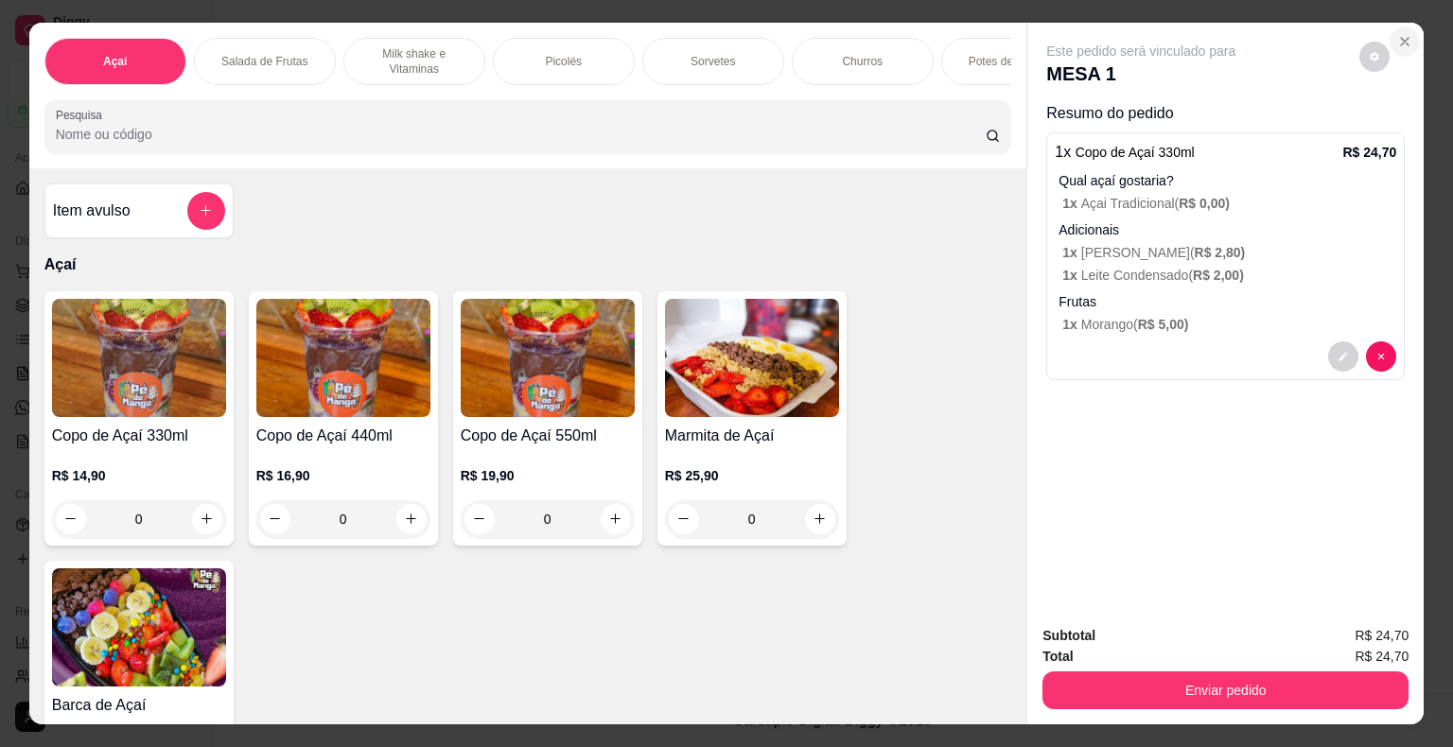
click at [1397, 39] on icon "Close" at bounding box center [1404, 41] width 15 height 15
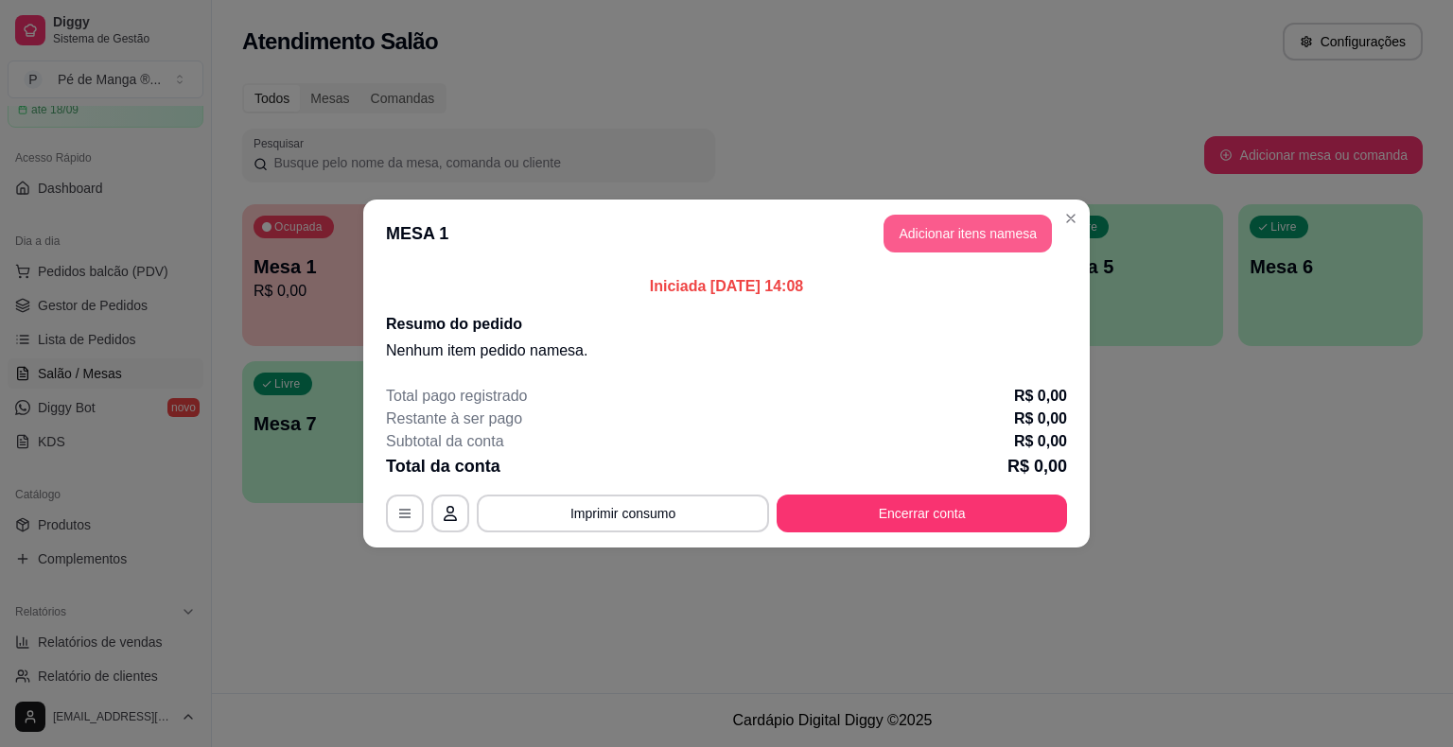
click at [1000, 237] on button "Adicionar itens na mesa" at bounding box center [967, 234] width 168 height 38
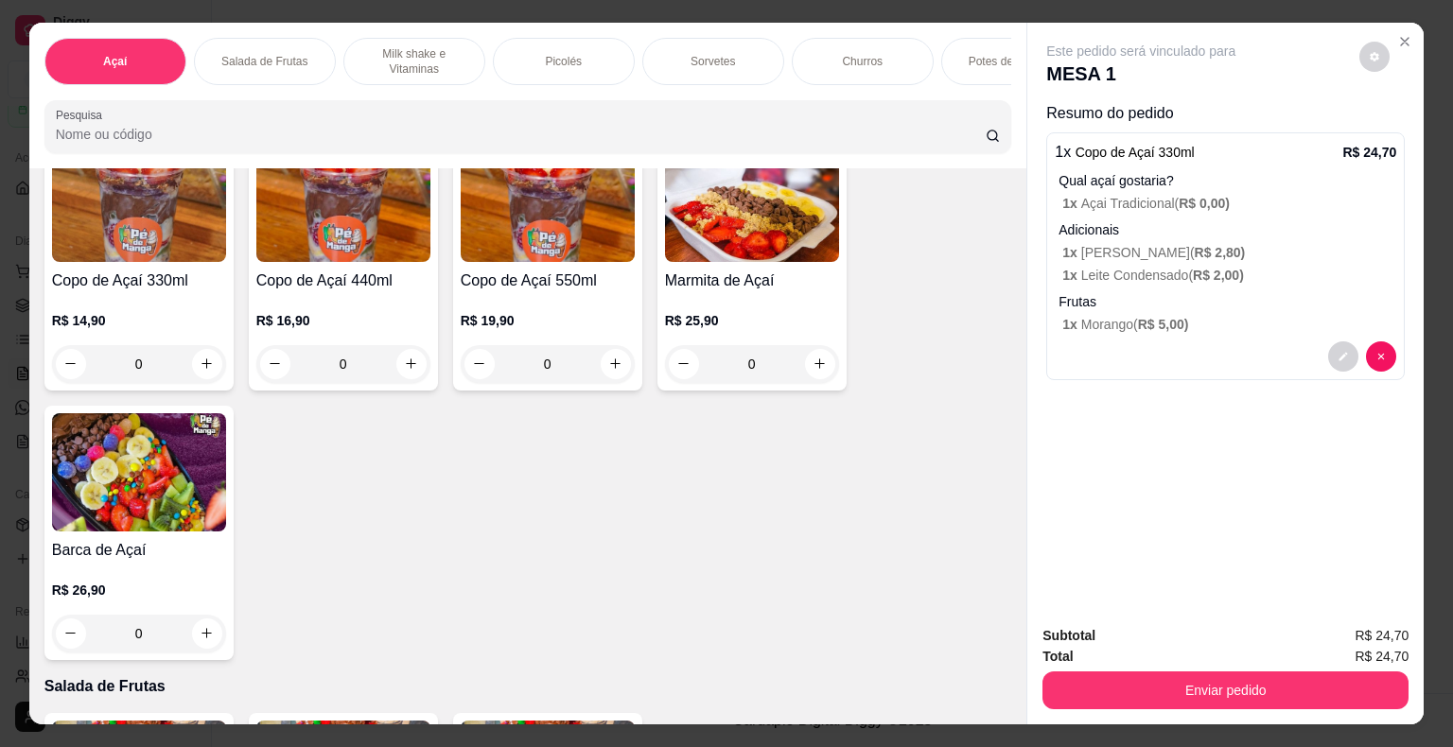
scroll to position [0, 0]
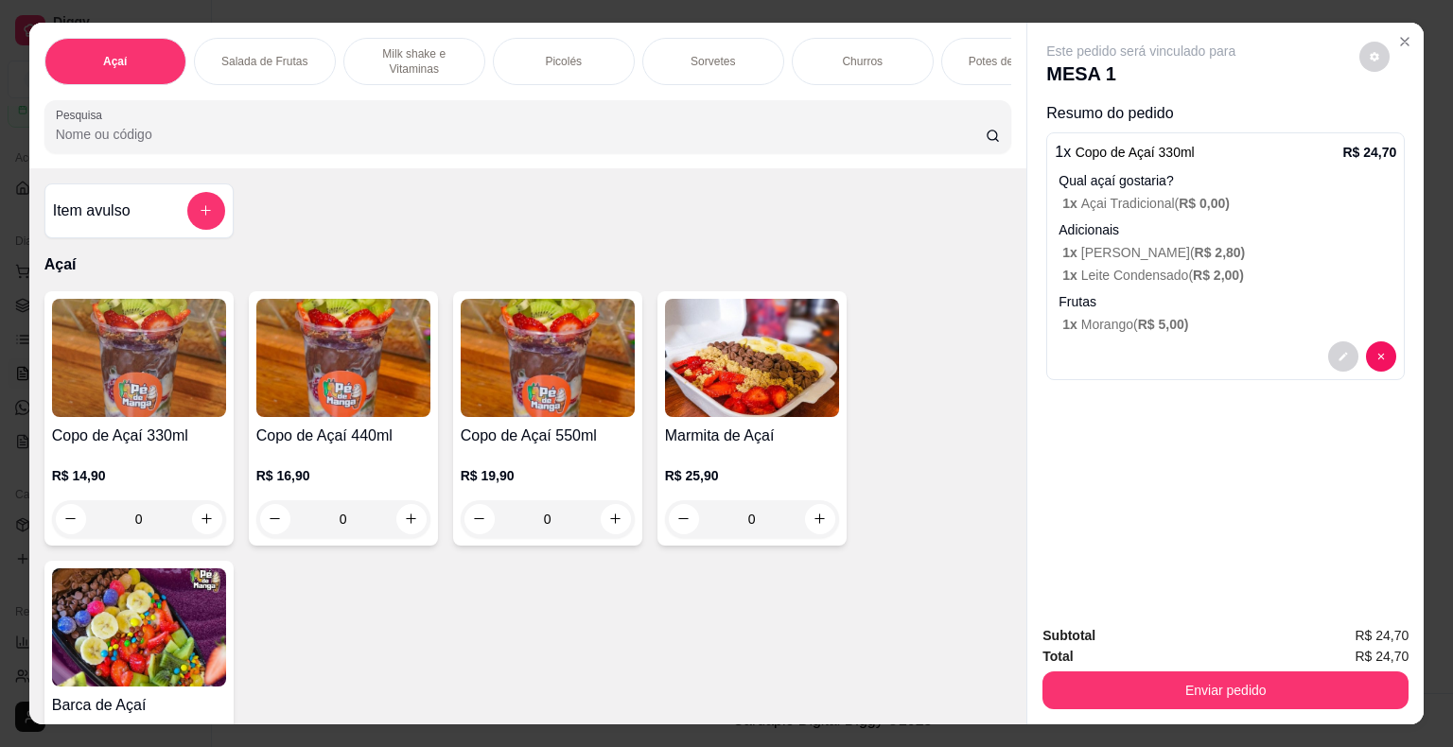
click at [732, 51] on div "Sorvetes" at bounding box center [713, 61] width 142 height 47
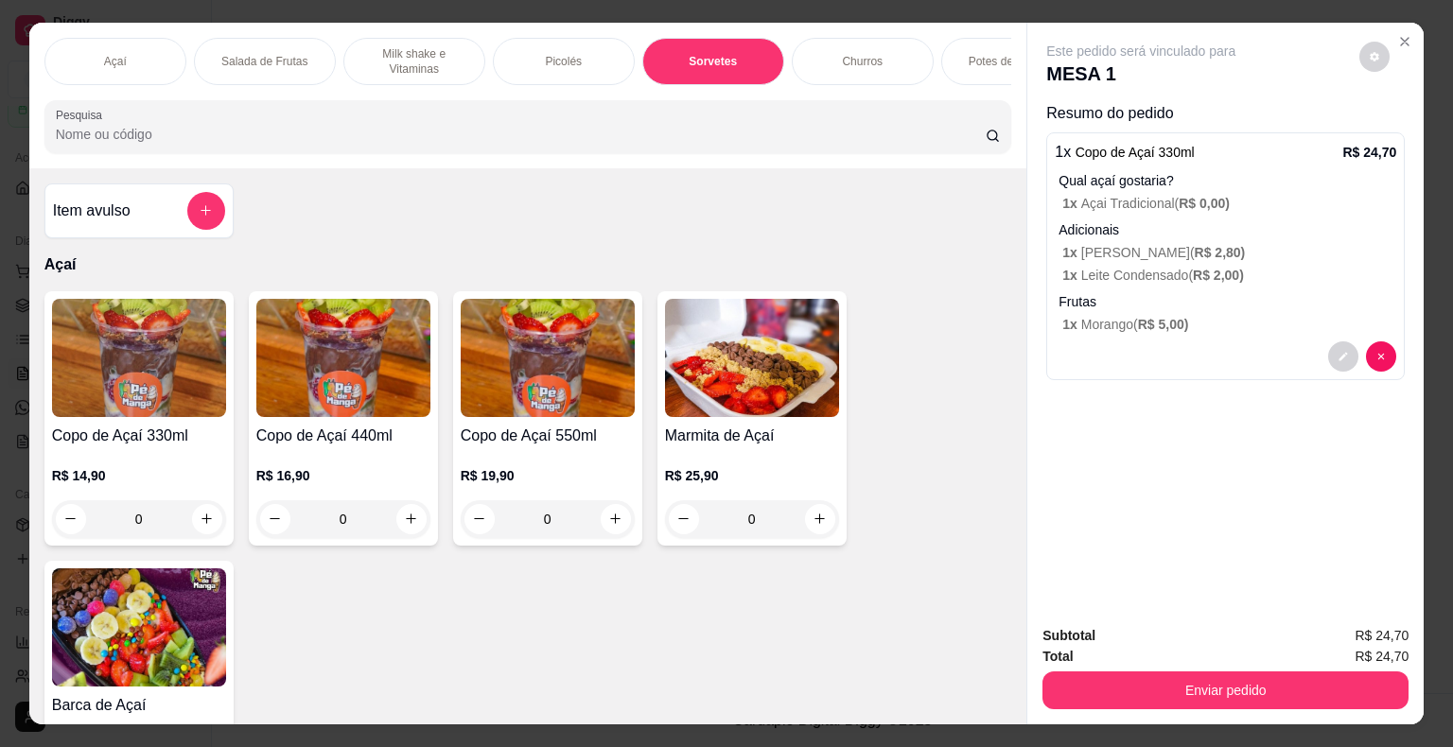
scroll to position [45, 0]
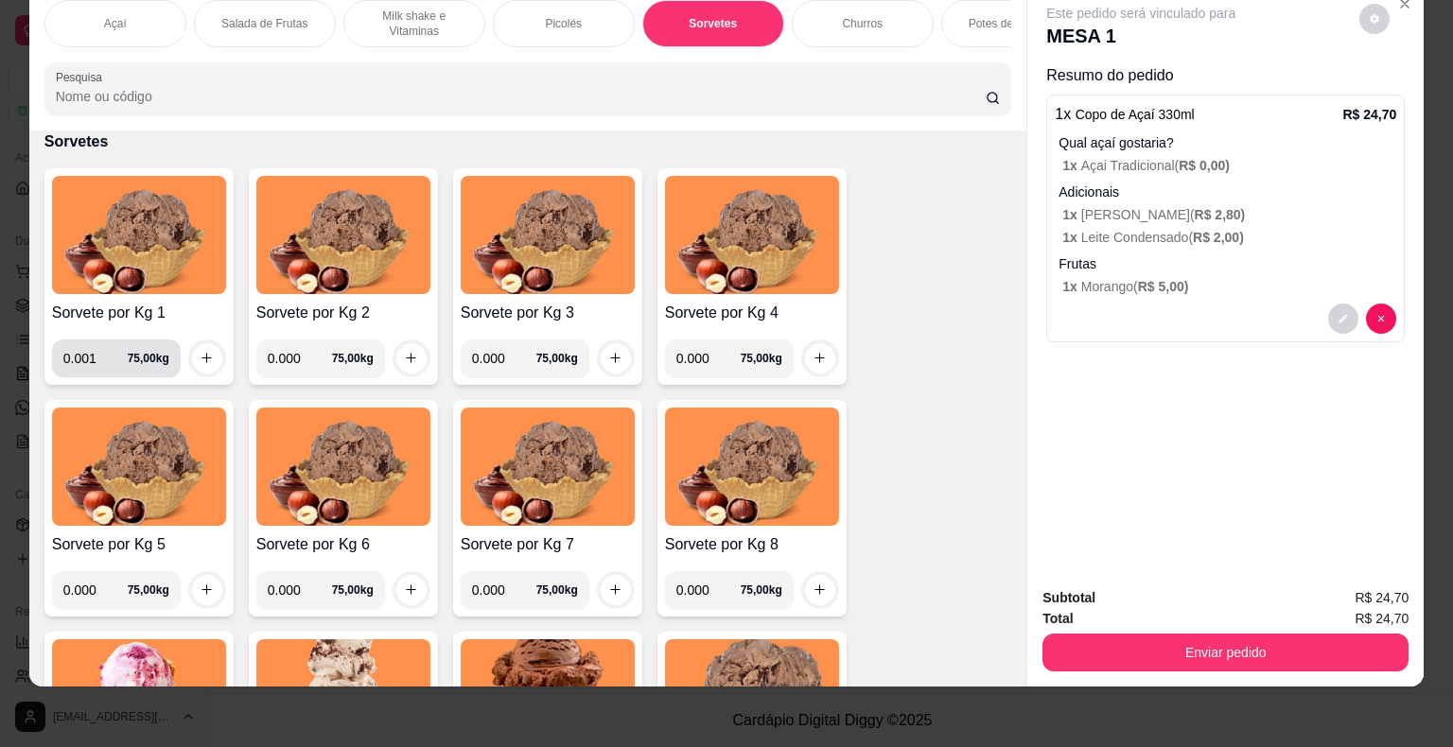
click at [101, 359] on input "0.001" at bounding box center [95, 359] width 64 height 38
drag, startPoint x: 85, startPoint y: 358, endPoint x: 66, endPoint y: 358, distance: 18.9
click at [66, 358] on input "0.001" at bounding box center [95, 359] width 64 height 38
click at [139, 361] on div "0.000 75,00 kg" at bounding box center [116, 359] width 106 height 38
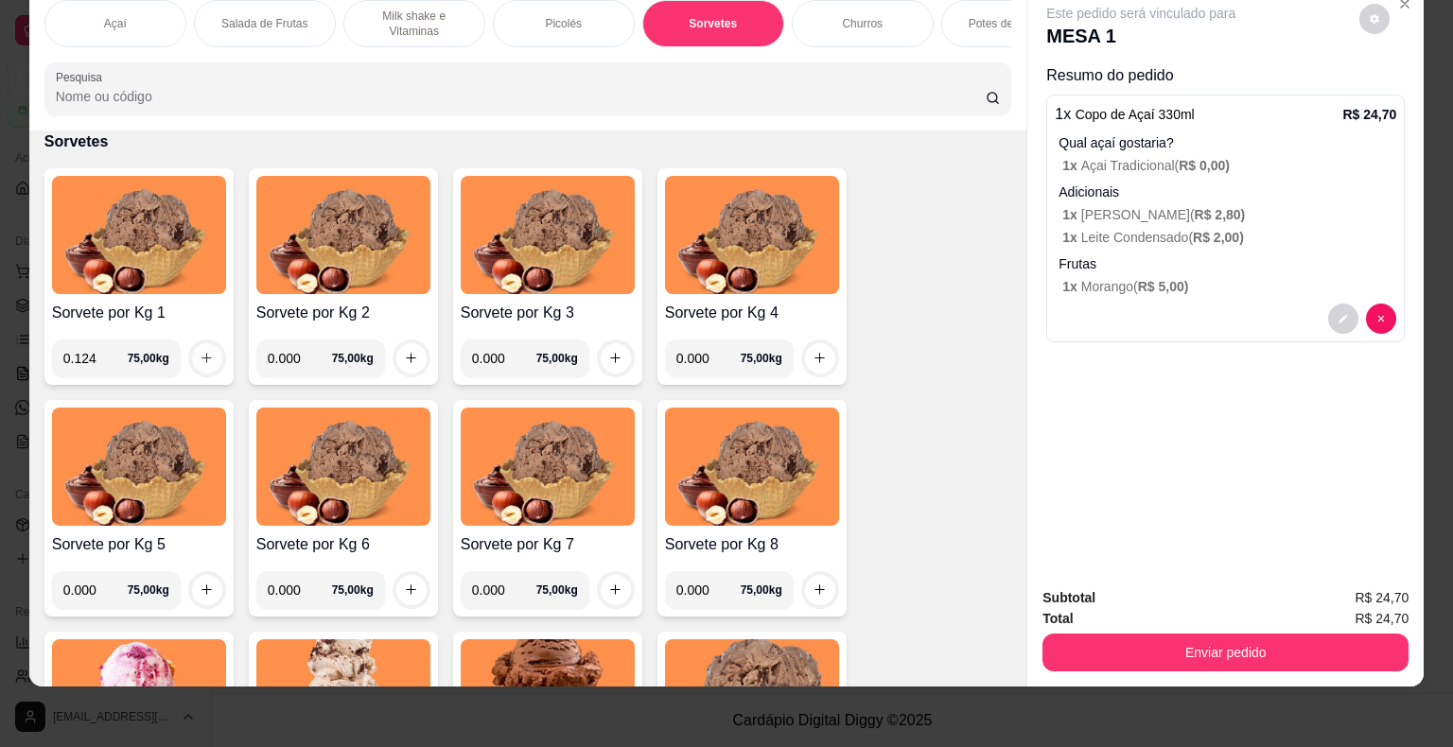
type input "0.124"
click at [207, 358] on button "increase-product-quantity" at bounding box center [207, 358] width 30 height 30
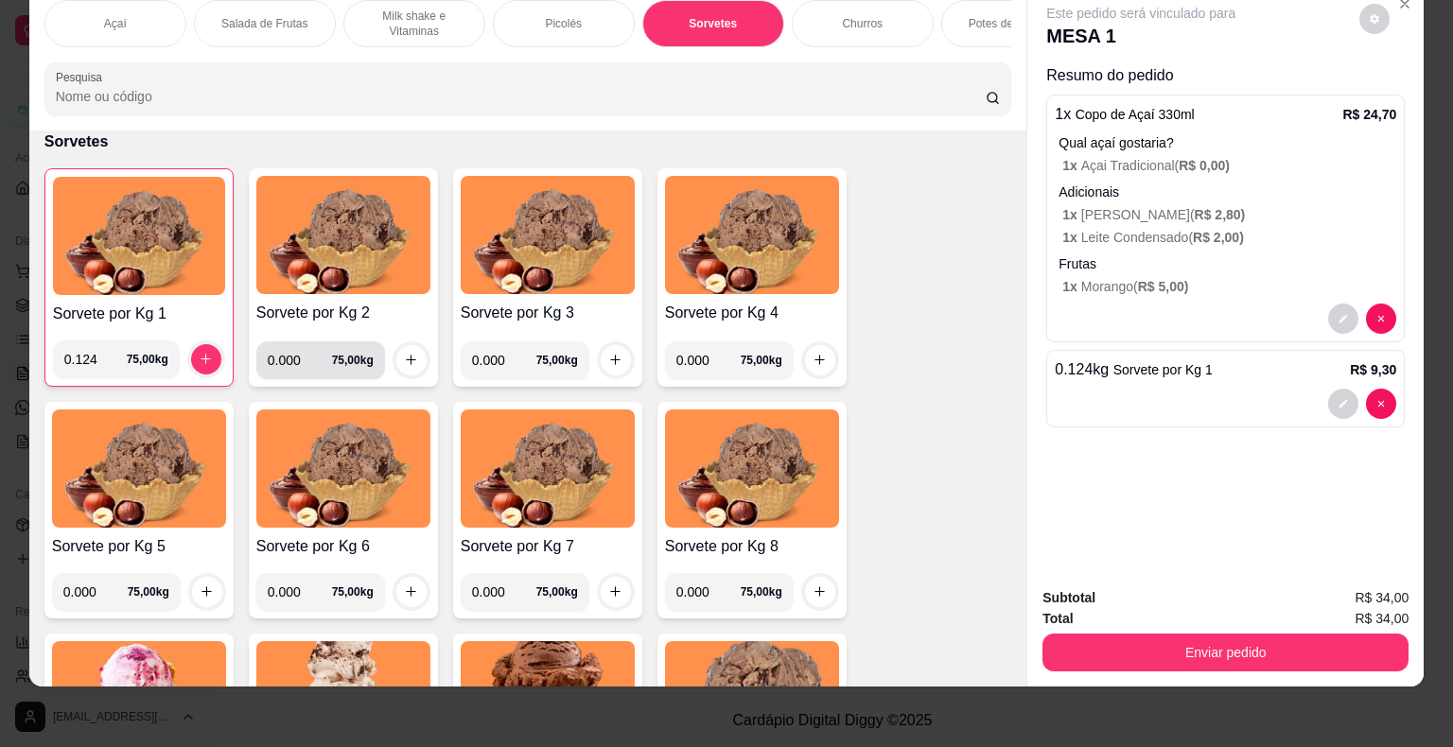
click at [299, 362] on input "0.000" at bounding box center [300, 360] width 64 height 38
type input "0.300"
click at [408, 365] on icon "increase-product-quantity" at bounding box center [411, 360] width 14 height 14
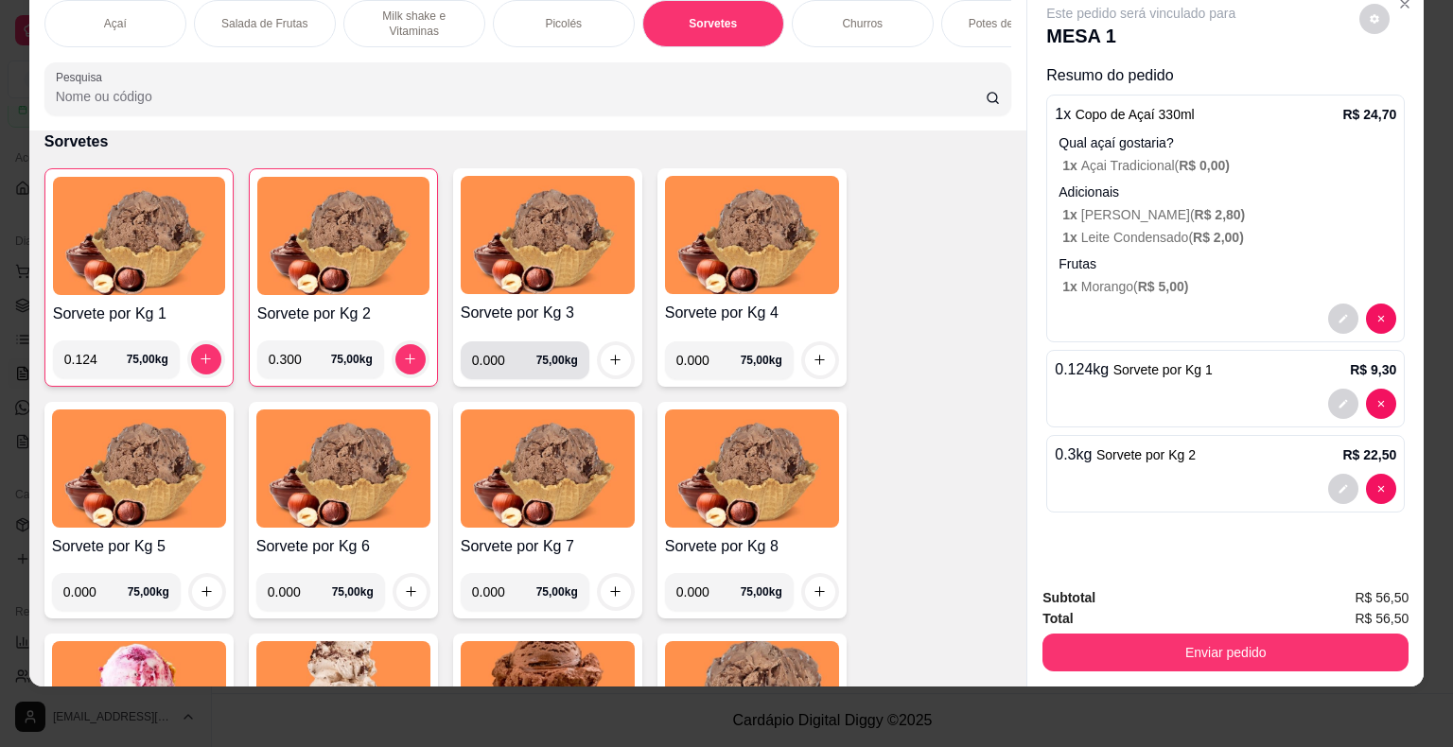
click at [503, 359] on input "0.000" at bounding box center [504, 360] width 64 height 38
type input "0.125"
click at [608, 359] on icon "increase-product-quantity" at bounding box center [615, 360] width 14 height 14
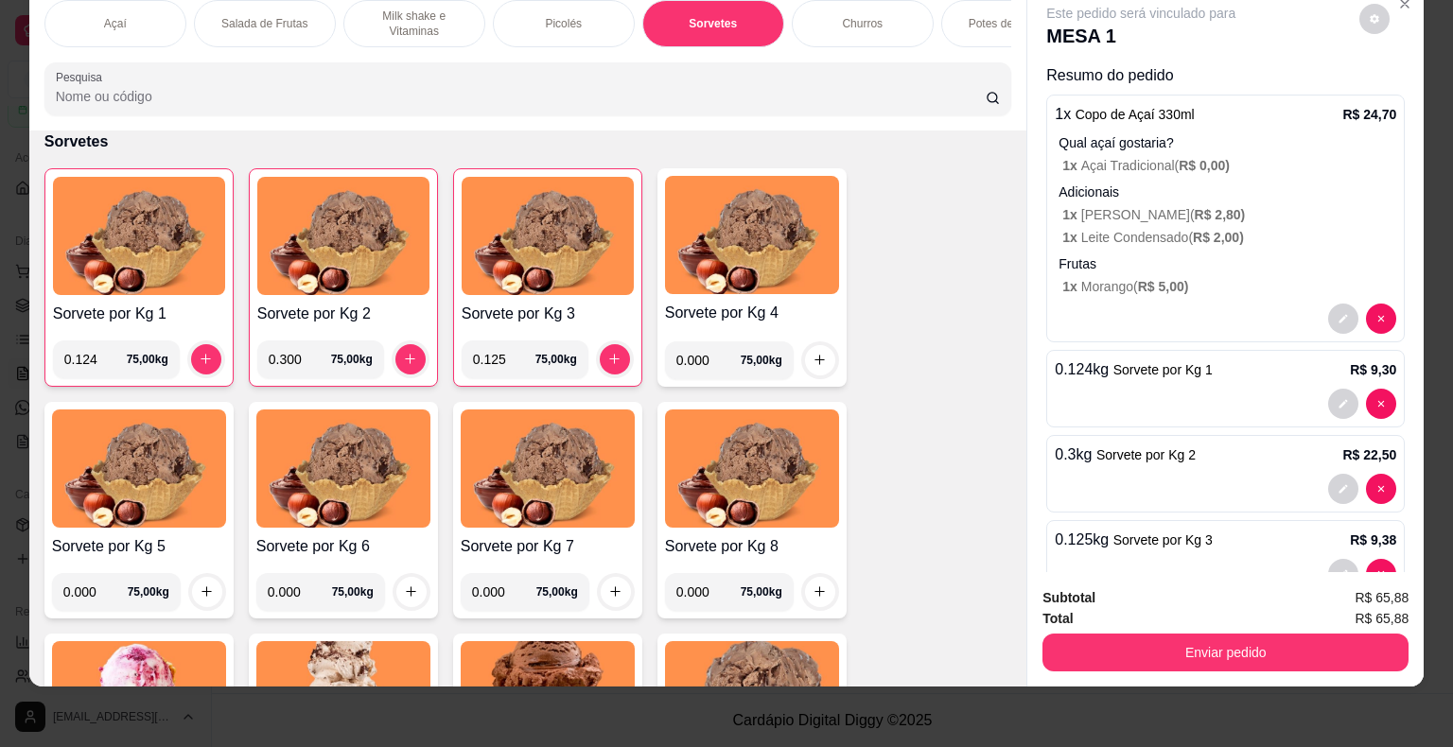
scroll to position [49, 0]
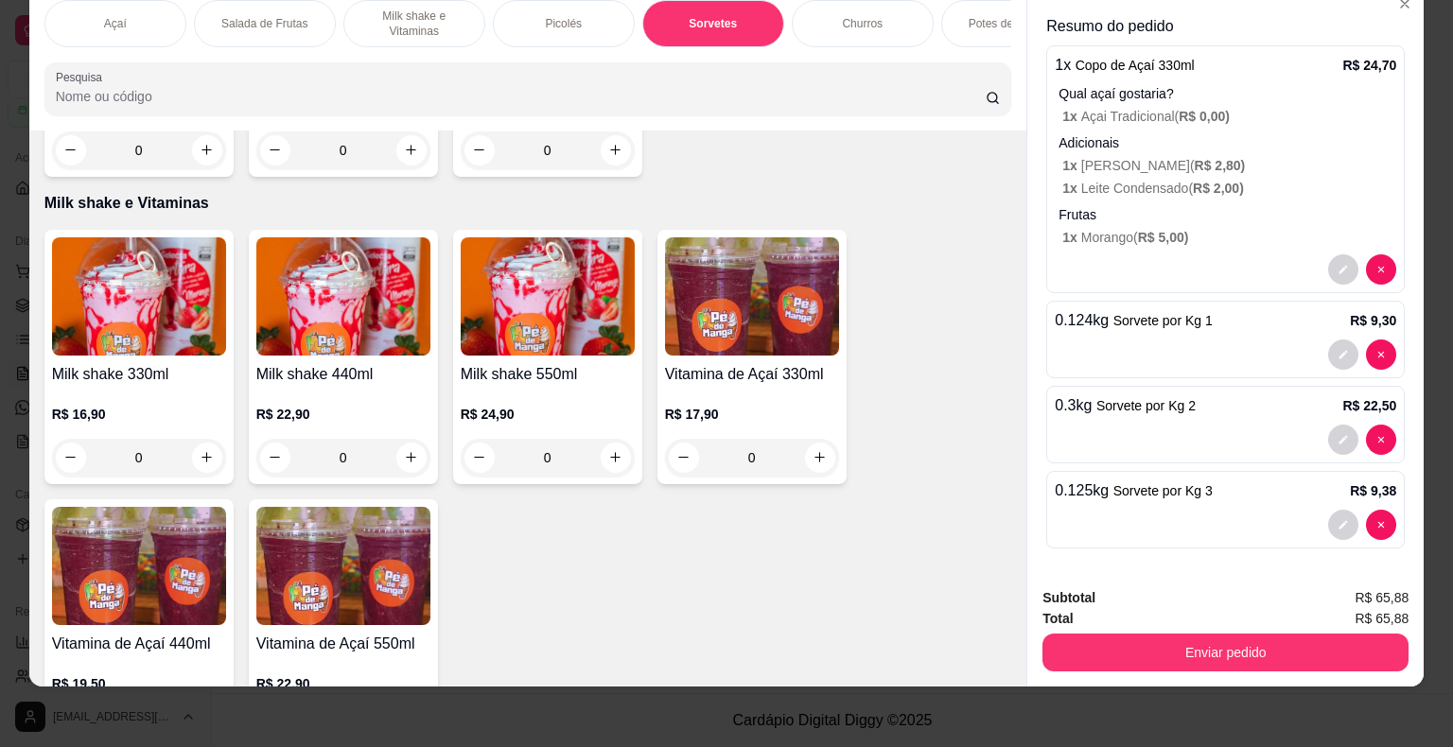
click at [983, 16] on p "Potes de Sorvete" at bounding box center [1011, 23] width 87 height 15
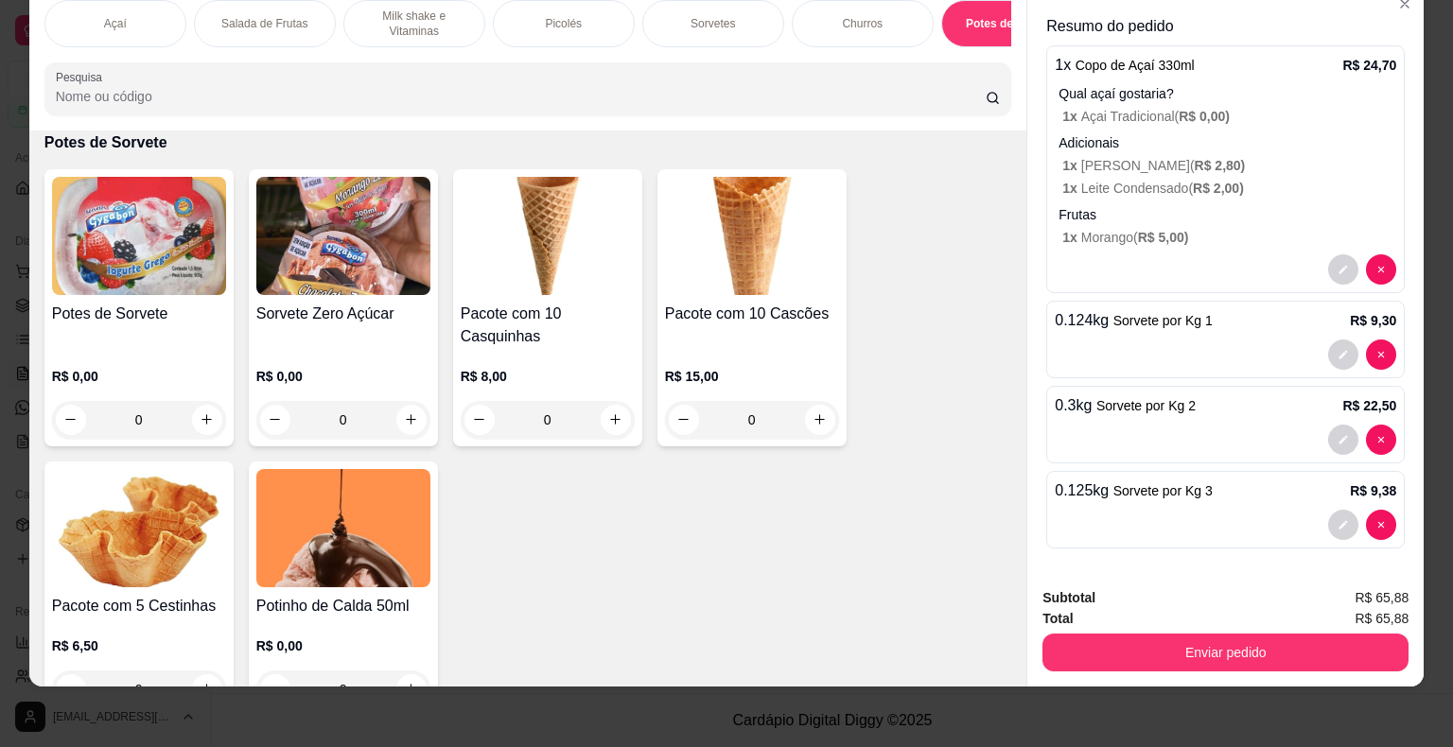
click at [94, 367] on p "R$ 0,00" at bounding box center [139, 376] width 174 height 19
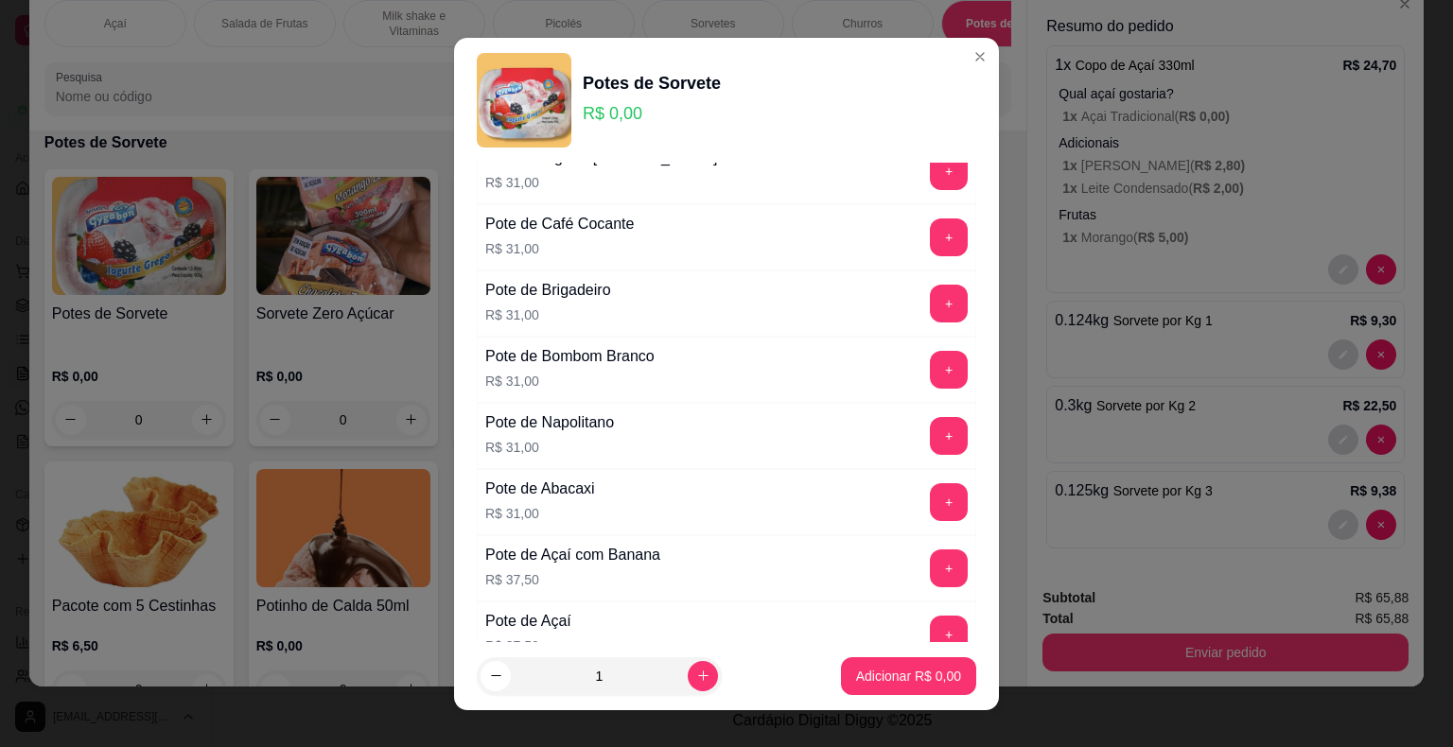
scroll to position [189, 0]
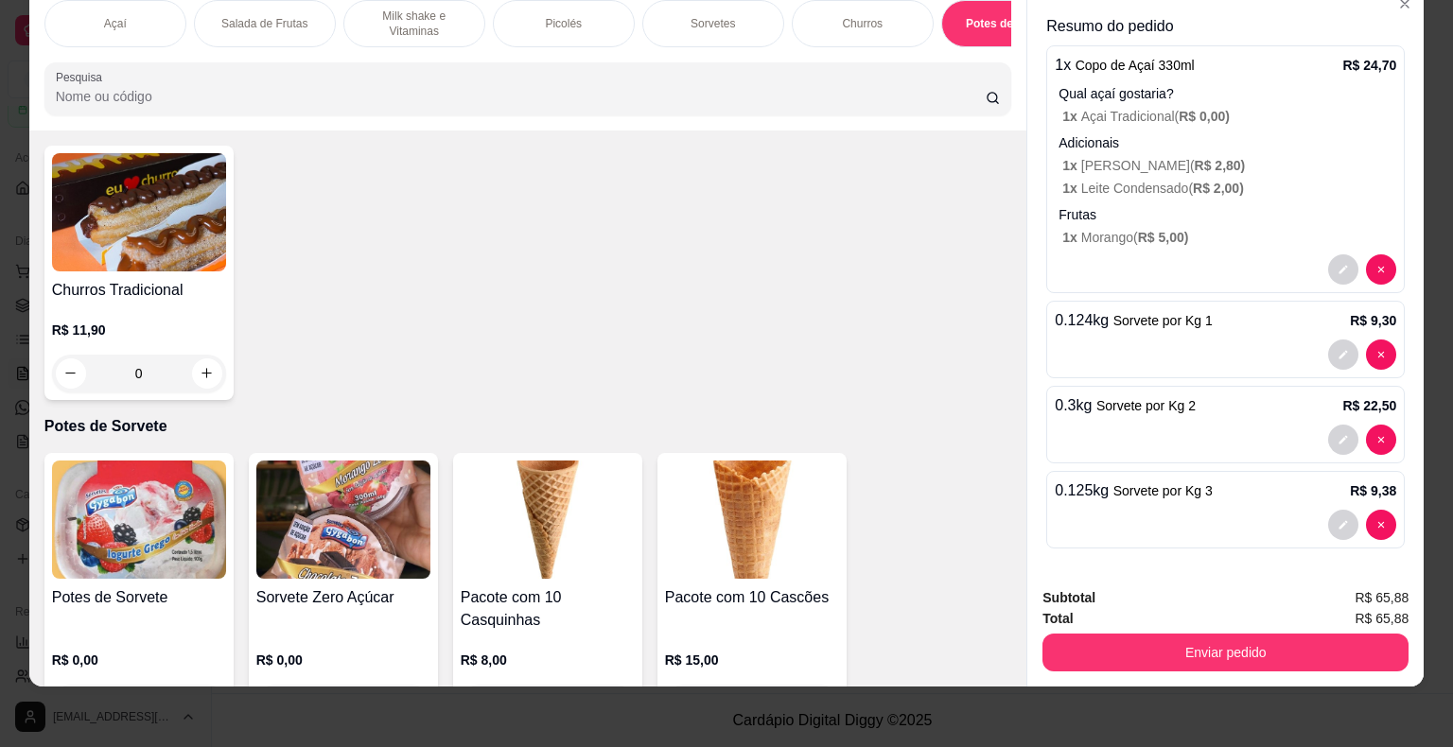
click at [739, 13] on div "Sorvetes" at bounding box center [713, 23] width 142 height 47
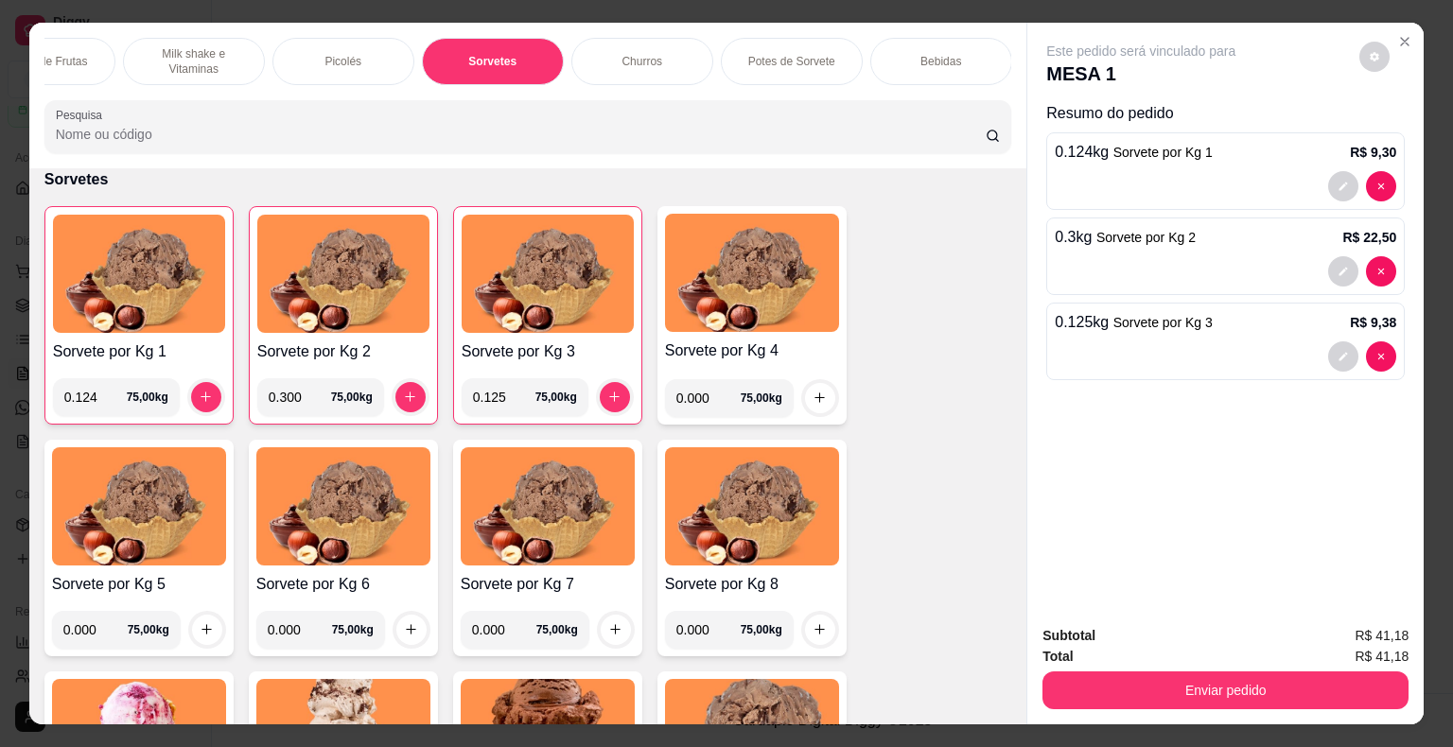
scroll to position [0, 0]
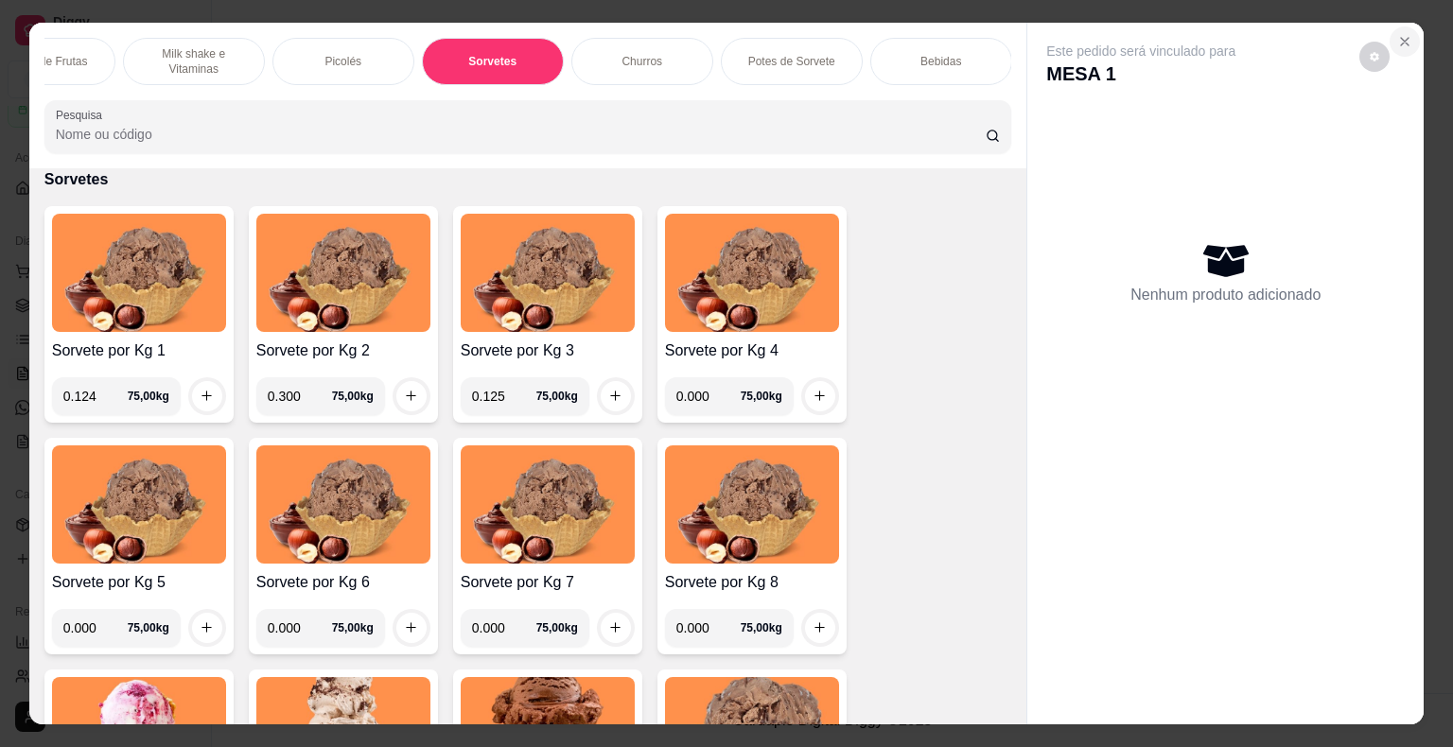
click at [1397, 34] on icon "Close" at bounding box center [1404, 41] width 15 height 15
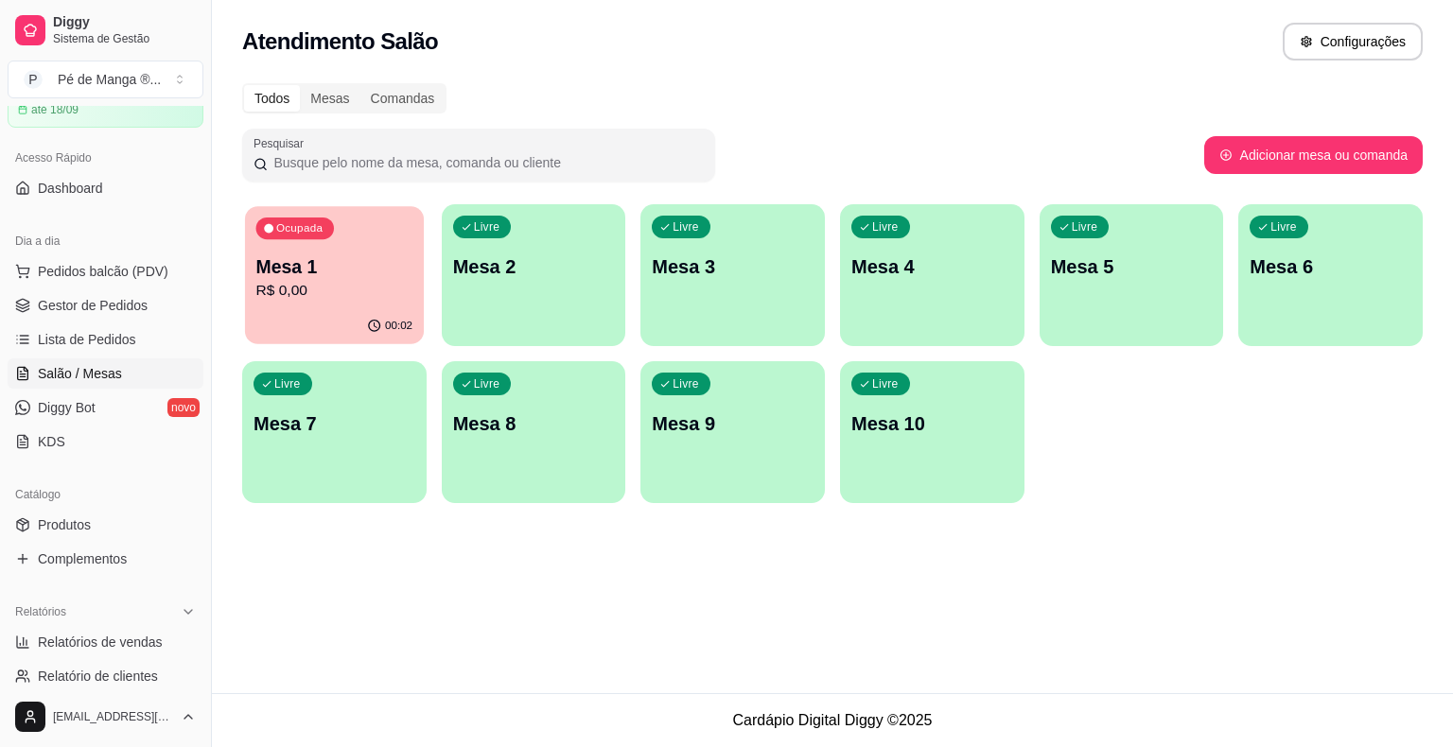
click at [376, 318] on div "00:02" at bounding box center [334, 326] width 179 height 36
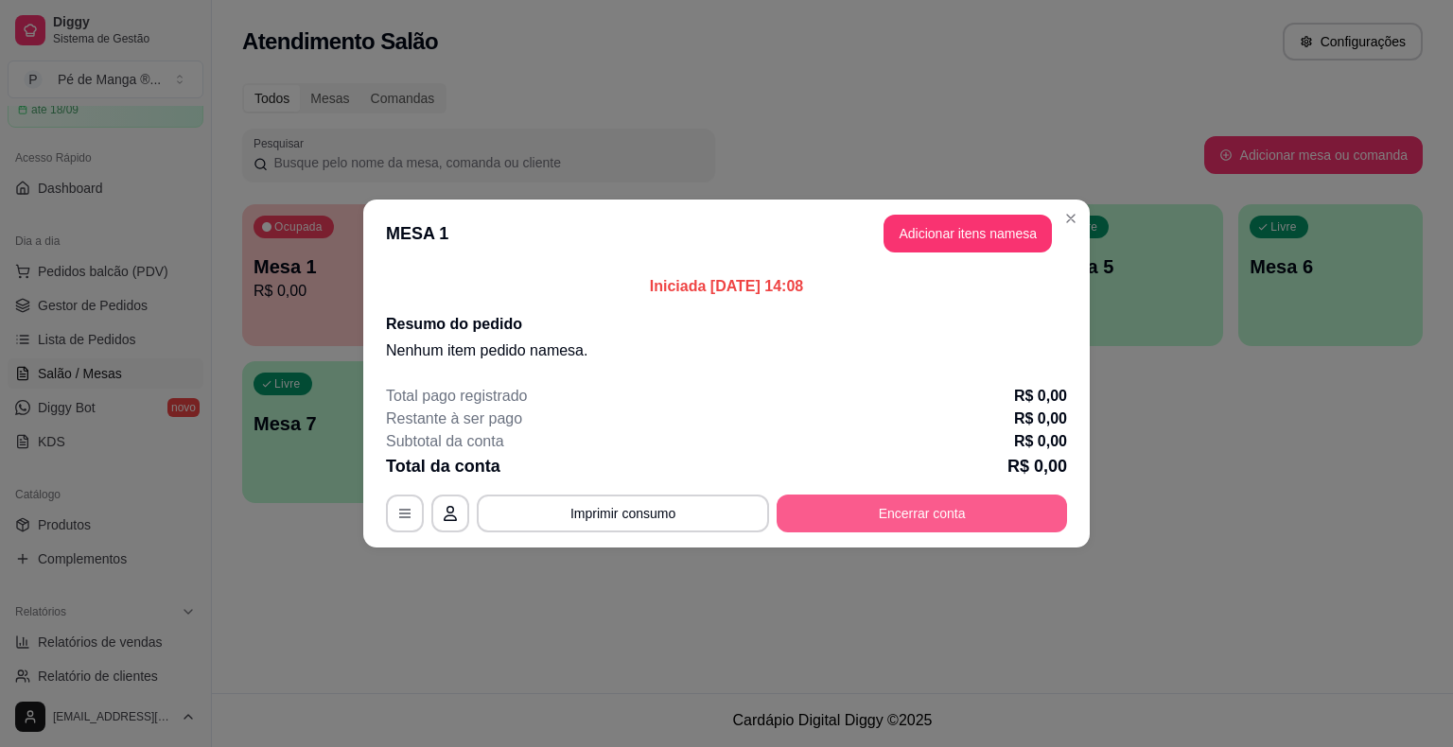
click at [857, 524] on button "Encerrar conta" at bounding box center [921, 514] width 290 height 38
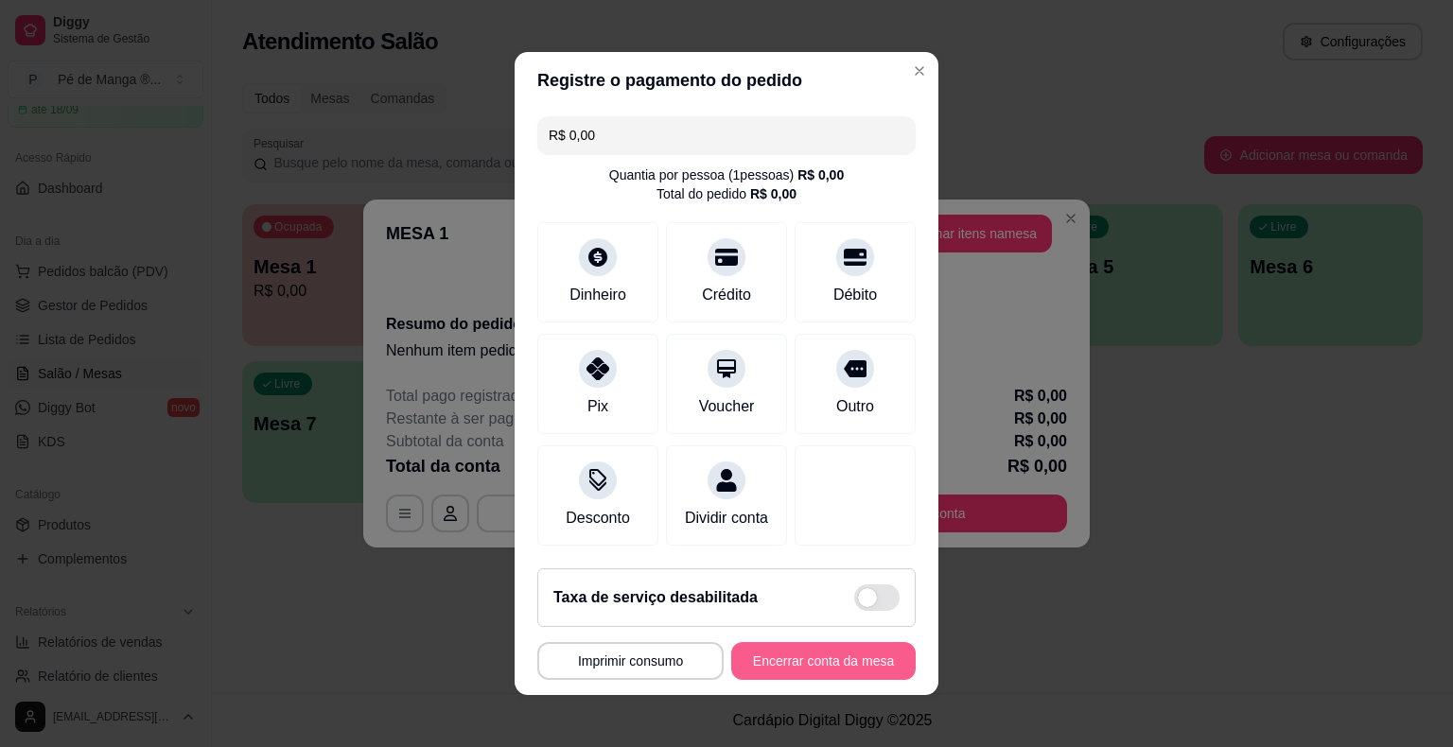
click at [772, 668] on button "Encerrar conta da mesa" at bounding box center [823, 661] width 184 height 38
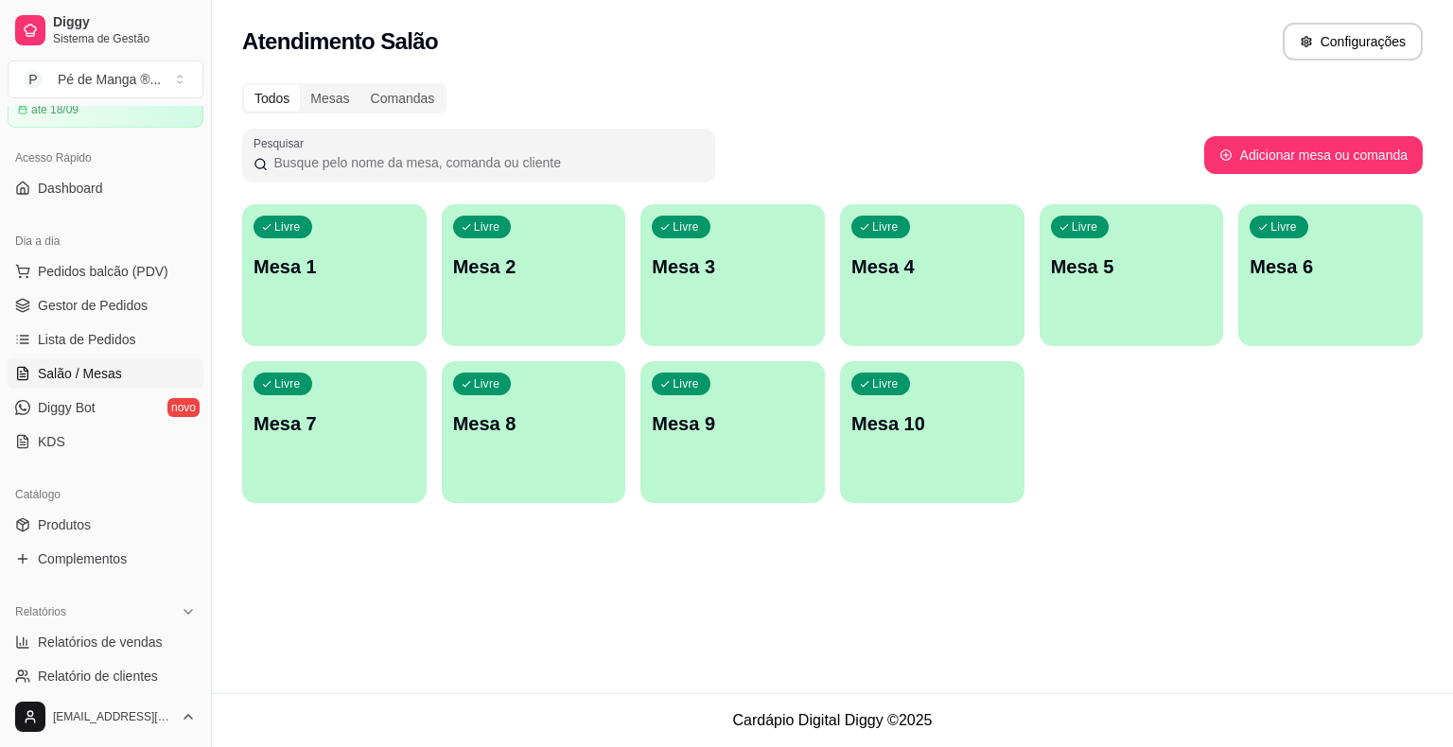
click at [358, 287] on div "Livre Mesa 1" at bounding box center [334, 263] width 184 height 119
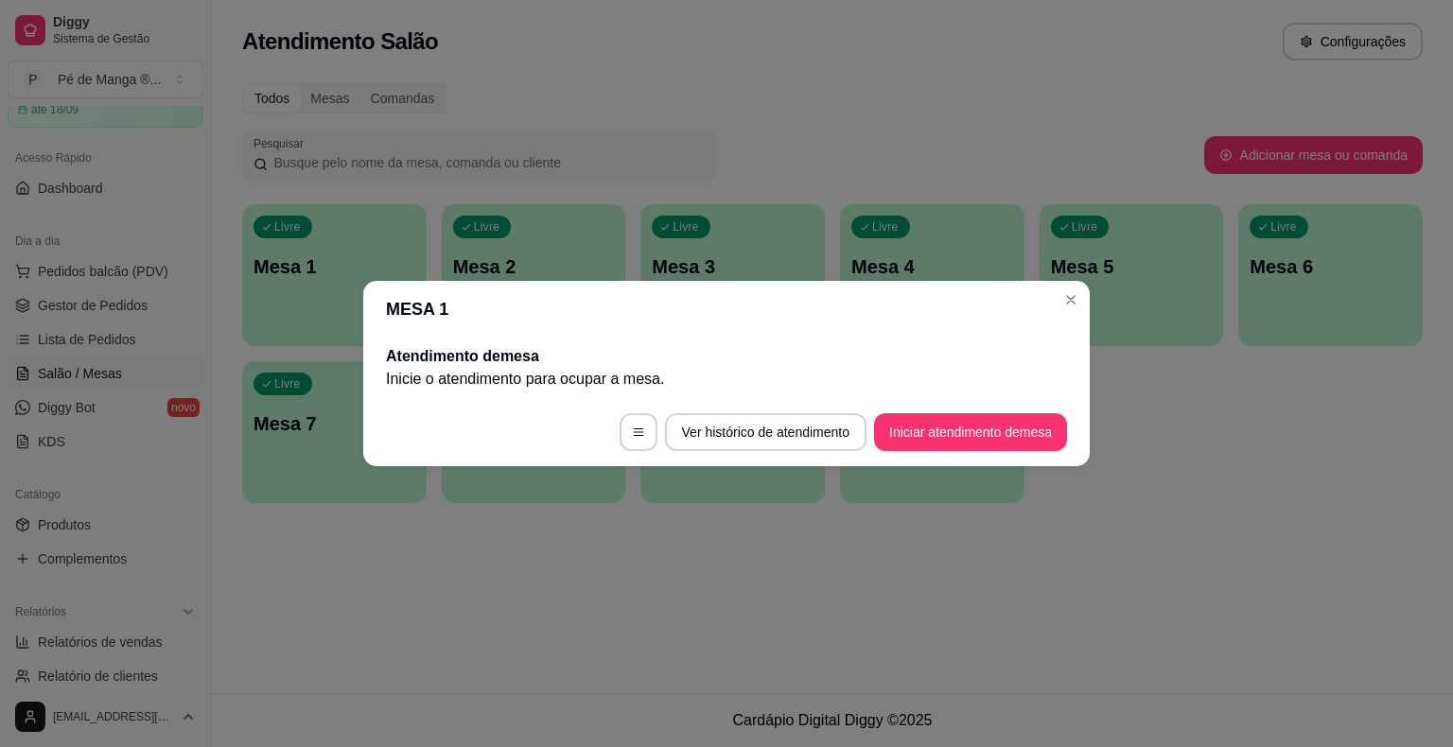
click at [1041, 464] on div "MESA 1 Atendimento de mesa Inicie o atendimento para ocupar a mesa . Ver histór…" at bounding box center [726, 373] width 1453 height 747
click at [1037, 443] on button "Iniciar atendimento de mesa" at bounding box center [970, 432] width 193 height 38
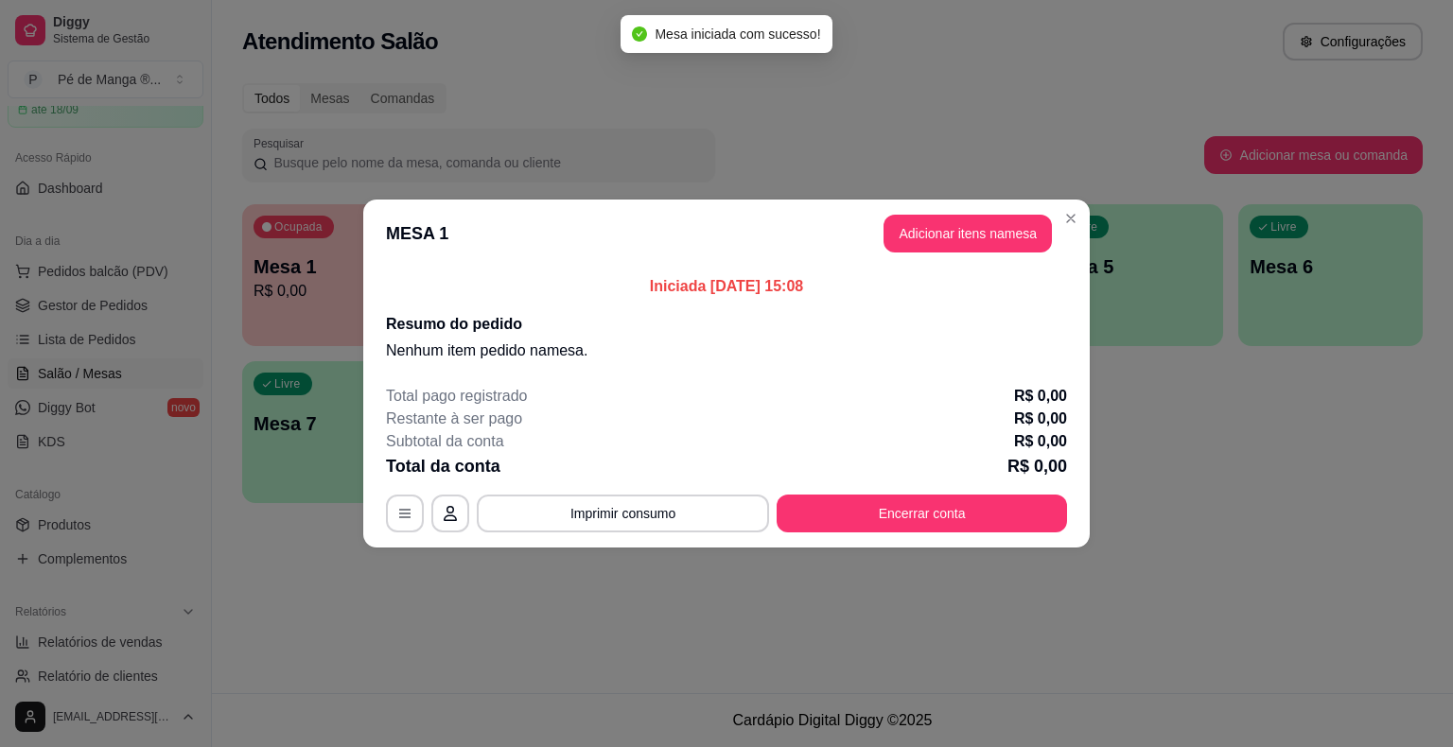
click at [997, 220] on button "Adicionar itens na mesa" at bounding box center [967, 234] width 168 height 38
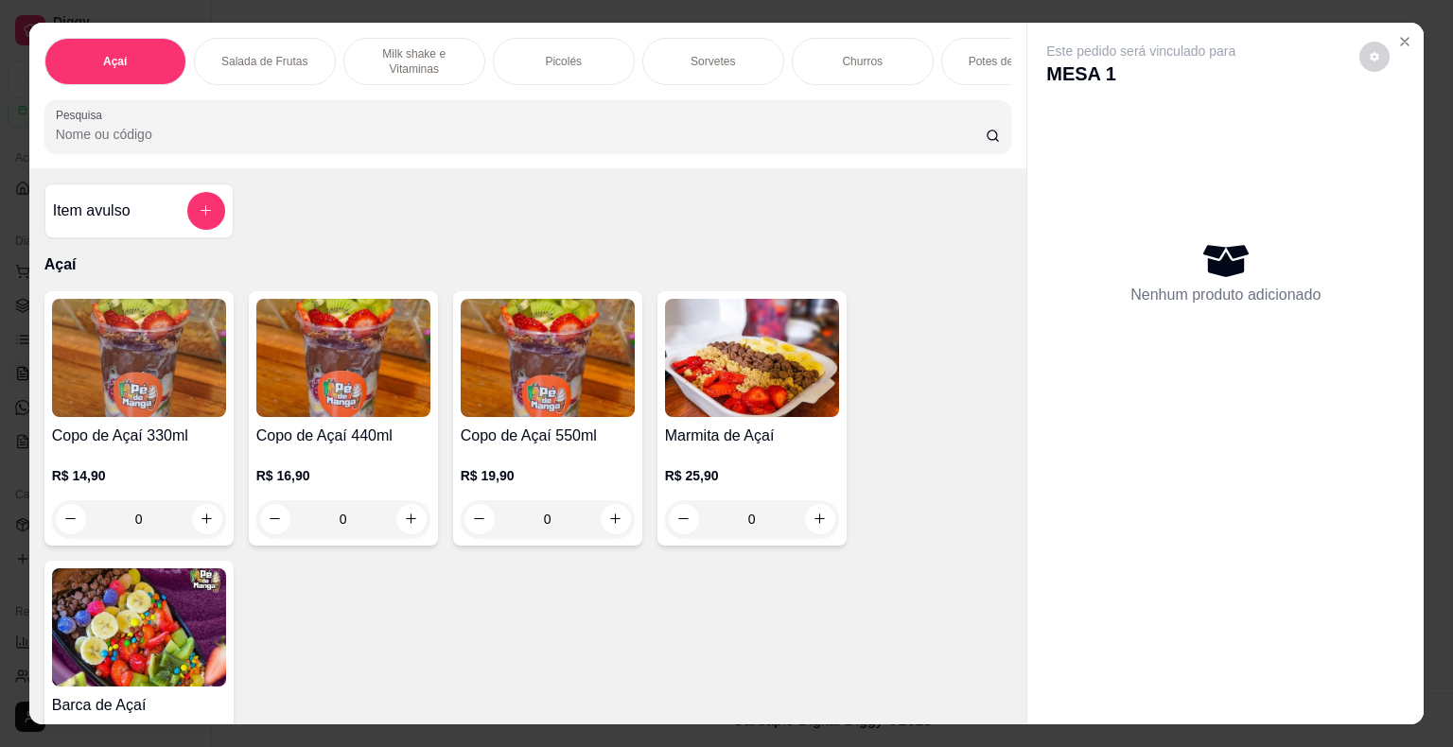
click at [557, 27] on div "Açaí Salada de Frutas Milk shake e Vitaminas Picolés Sorvetes Churros Potes de …" at bounding box center [528, 96] width 998 height 146
click at [567, 44] on div "Picolés" at bounding box center [564, 61] width 142 height 47
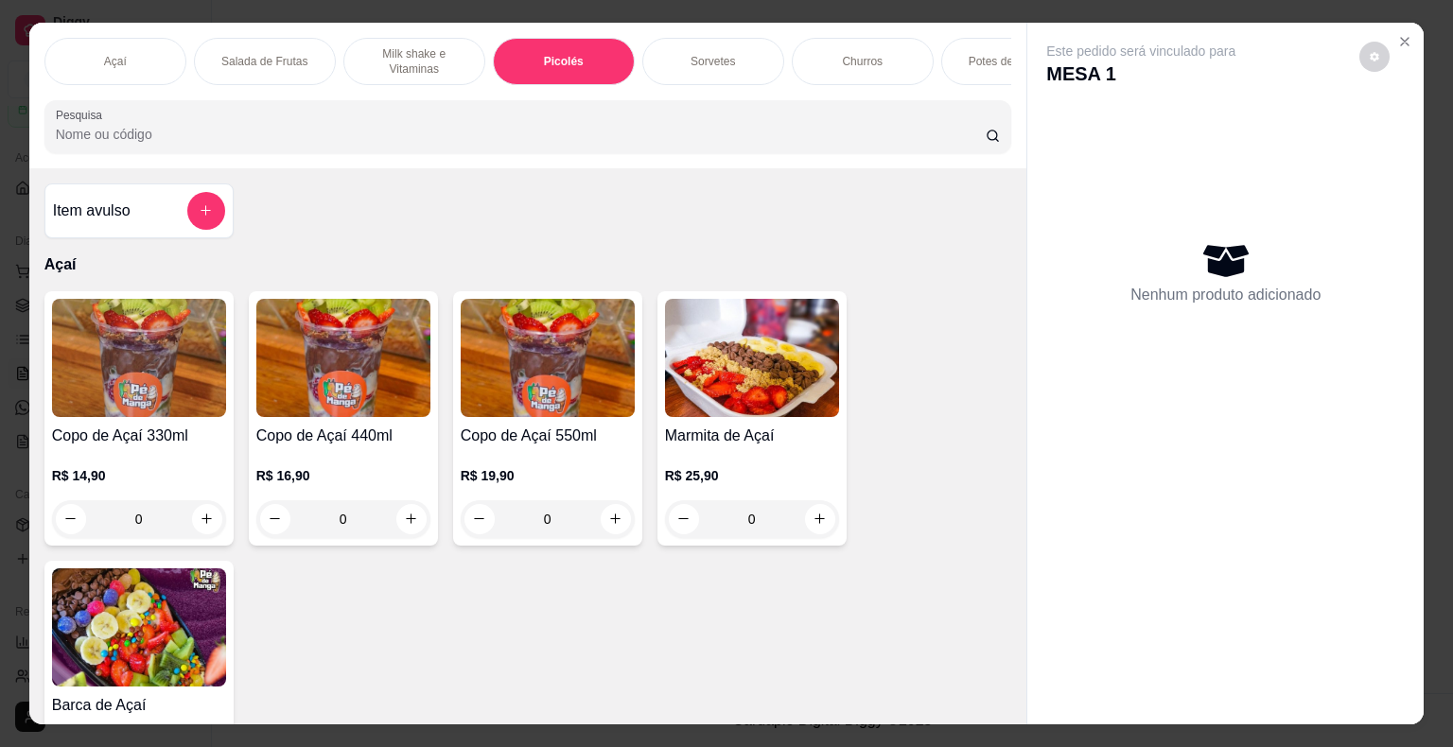
scroll to position [45, 0]
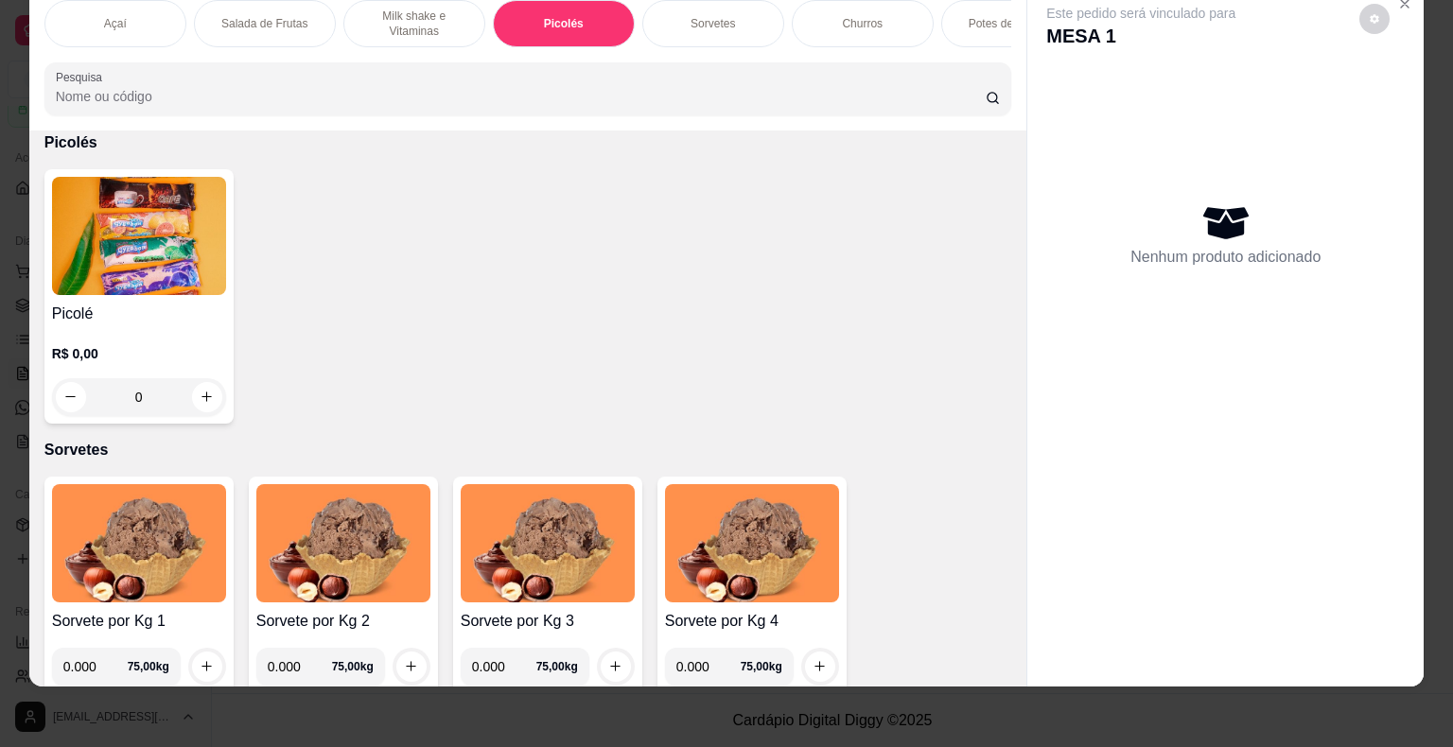
click at [115, 320] on h4 "Picolé" at bounding box center [139, 314] width 174 height 23
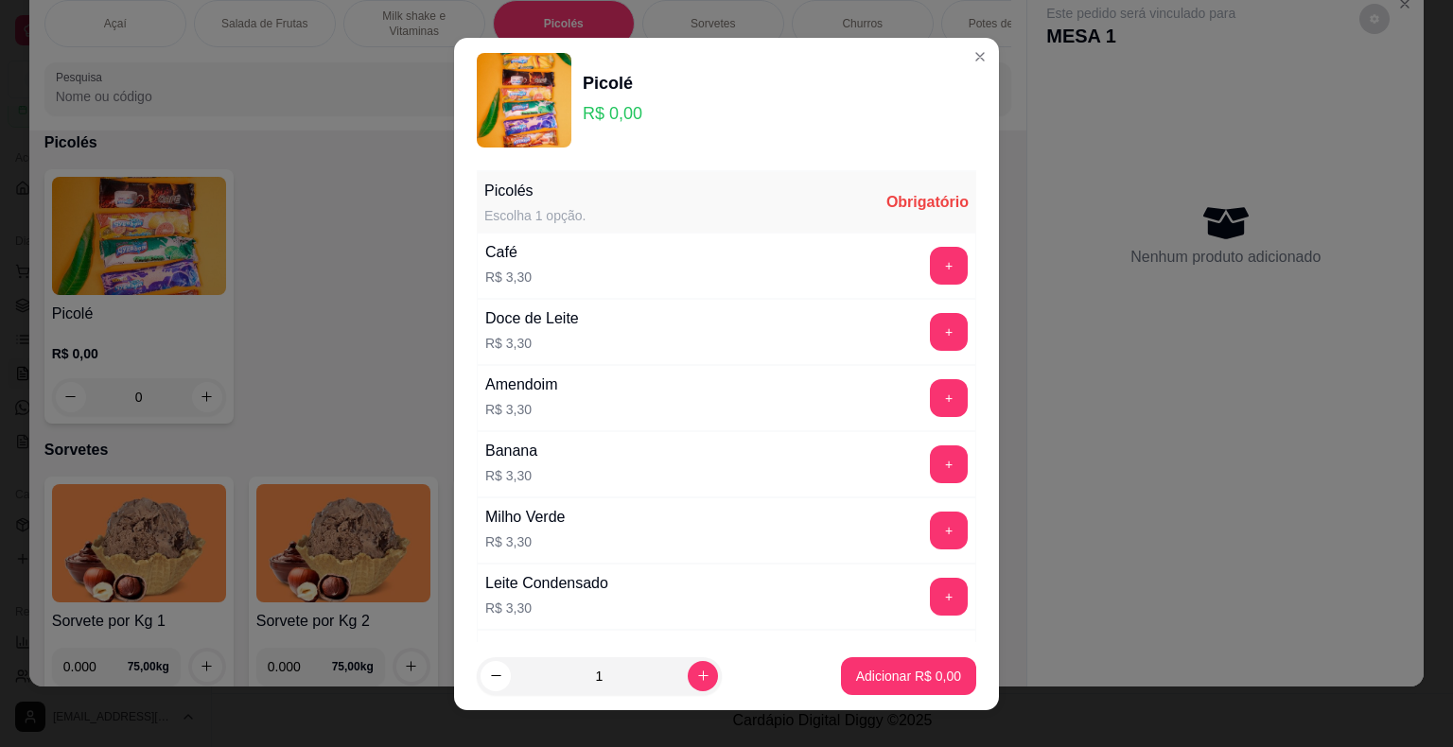
click at [930, 335] on button "+" at bounding box center [949, 332] width 38 height 38
click at [887, 672] on p "Adicionar R$ 3,30" at bounding box center [908, 676] width 105 height 19
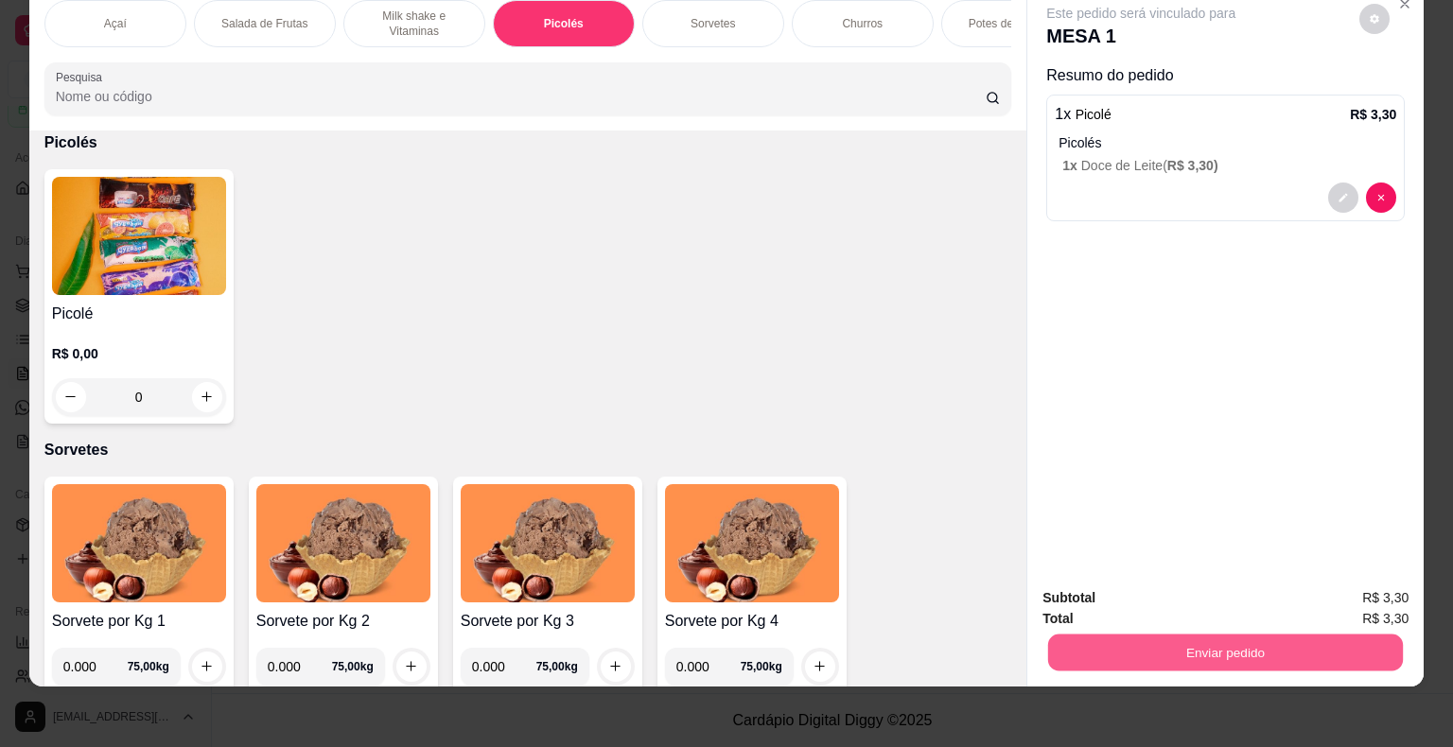
click at [1218, 650] on button "Enviar pedido" at bounding box center [1225, 653] width 355 height 37
click at [1222, 581] on button "Não registrar e enviar pedido" at bounding box center [1162, 592] width 197 height 36
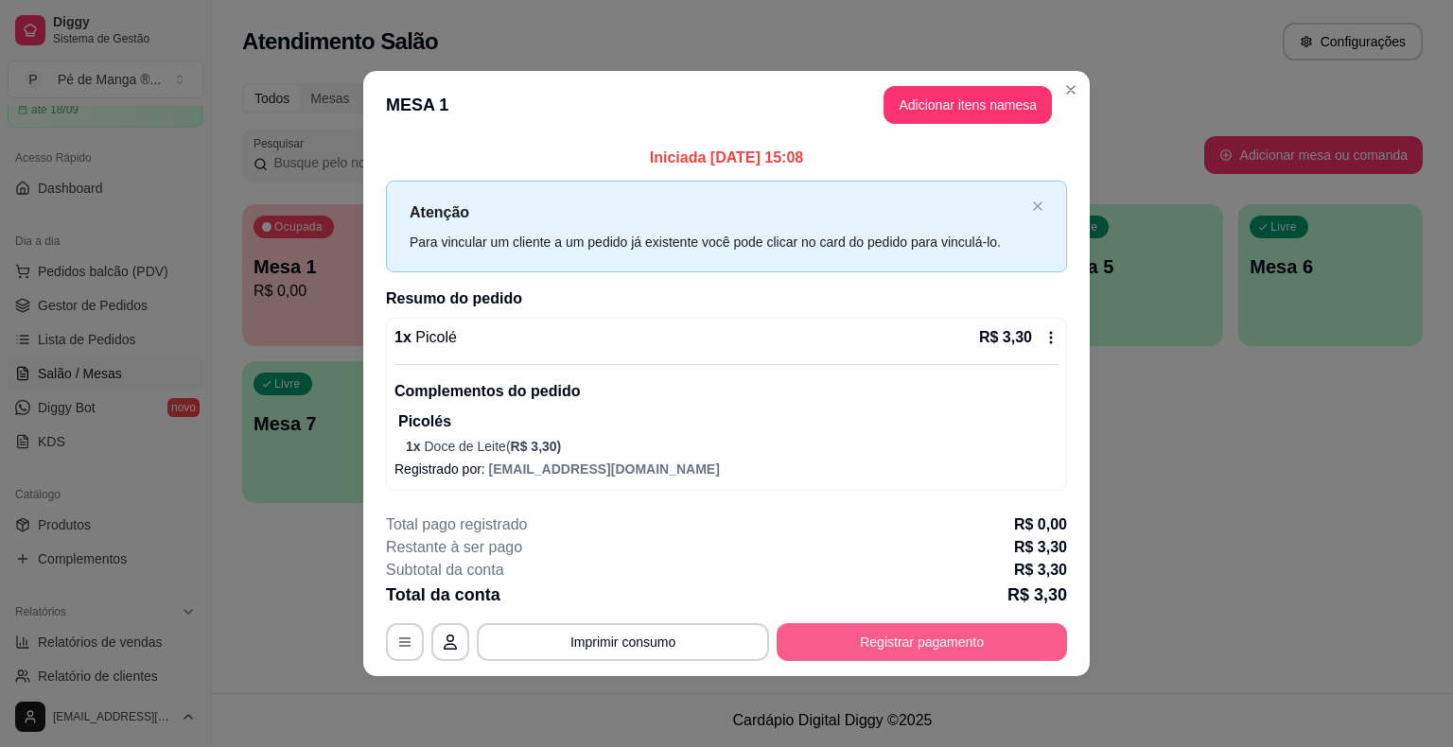
click at [829, 654] on button "Registrar pagamento" at bounding box center [921, 642] width 290 height 38
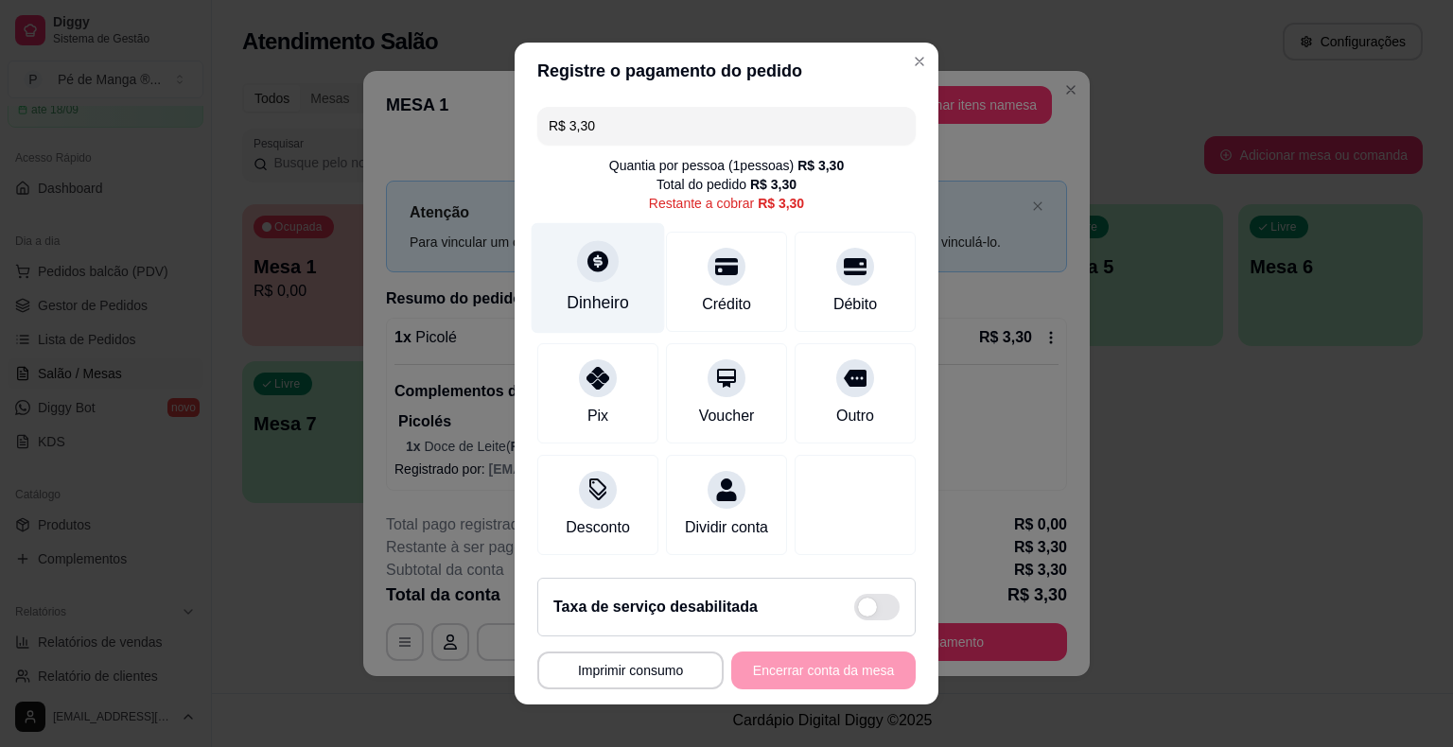
click at [598, 282] on div at bounding box center [598, 261] width 42 height 42
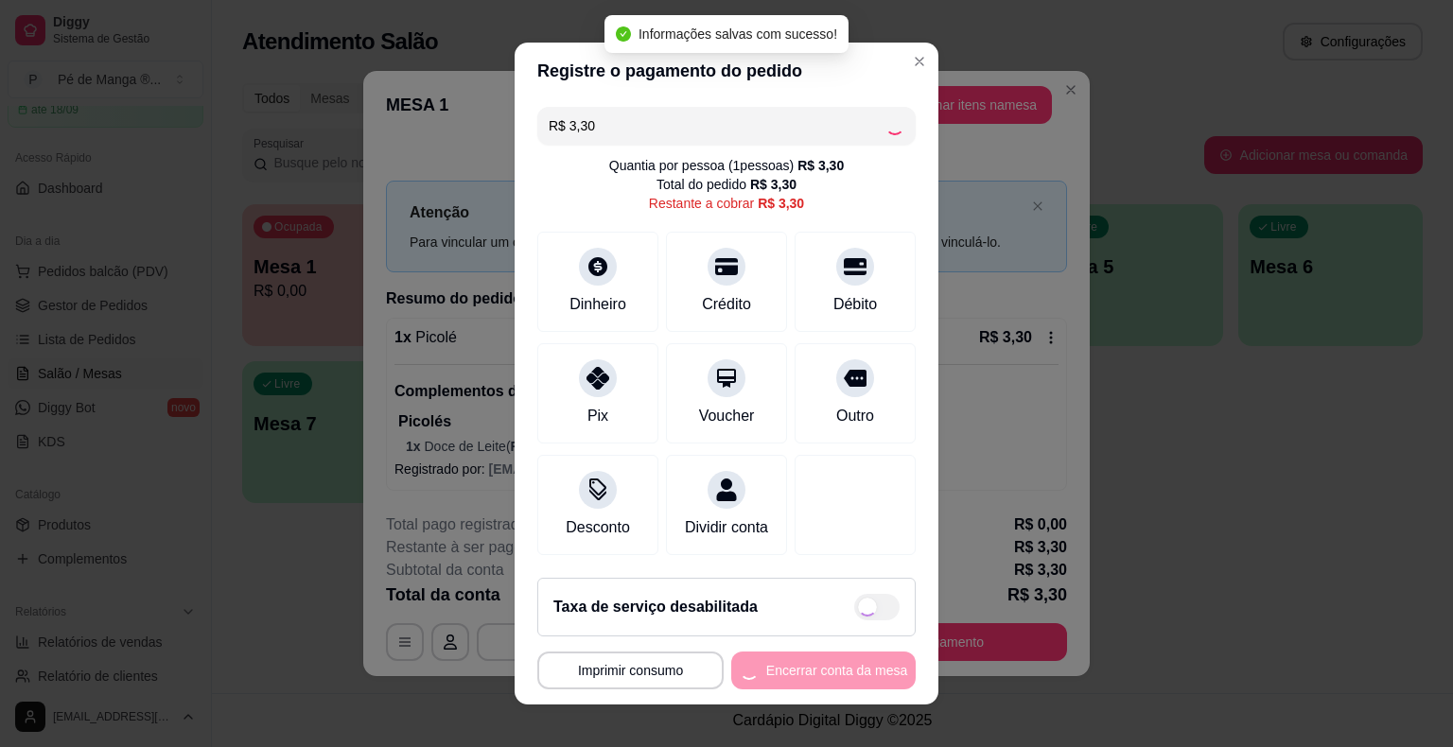
type input "R$ 0,00"
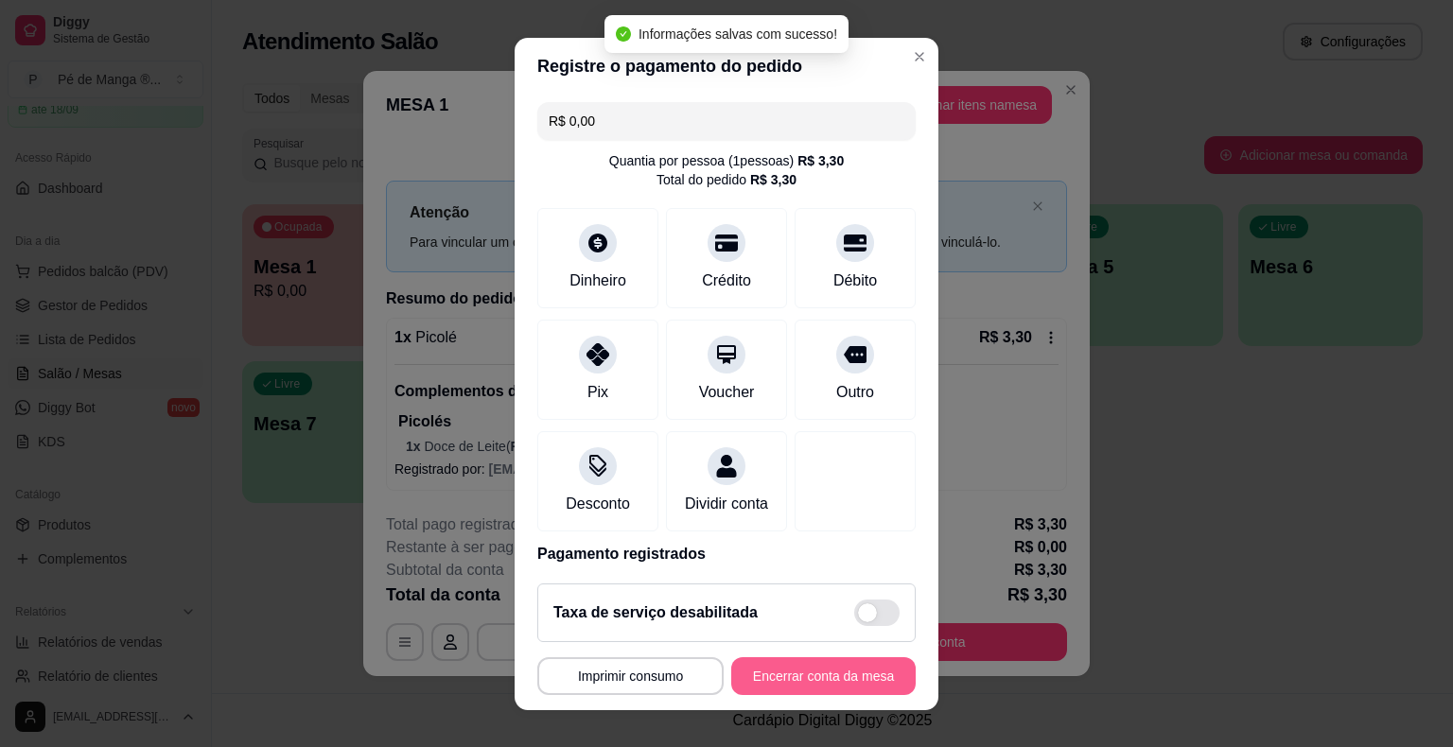
click at [807, 674] on button "Encerrar conta da mesa" at bounding box center [823, 676] width 184 height 38
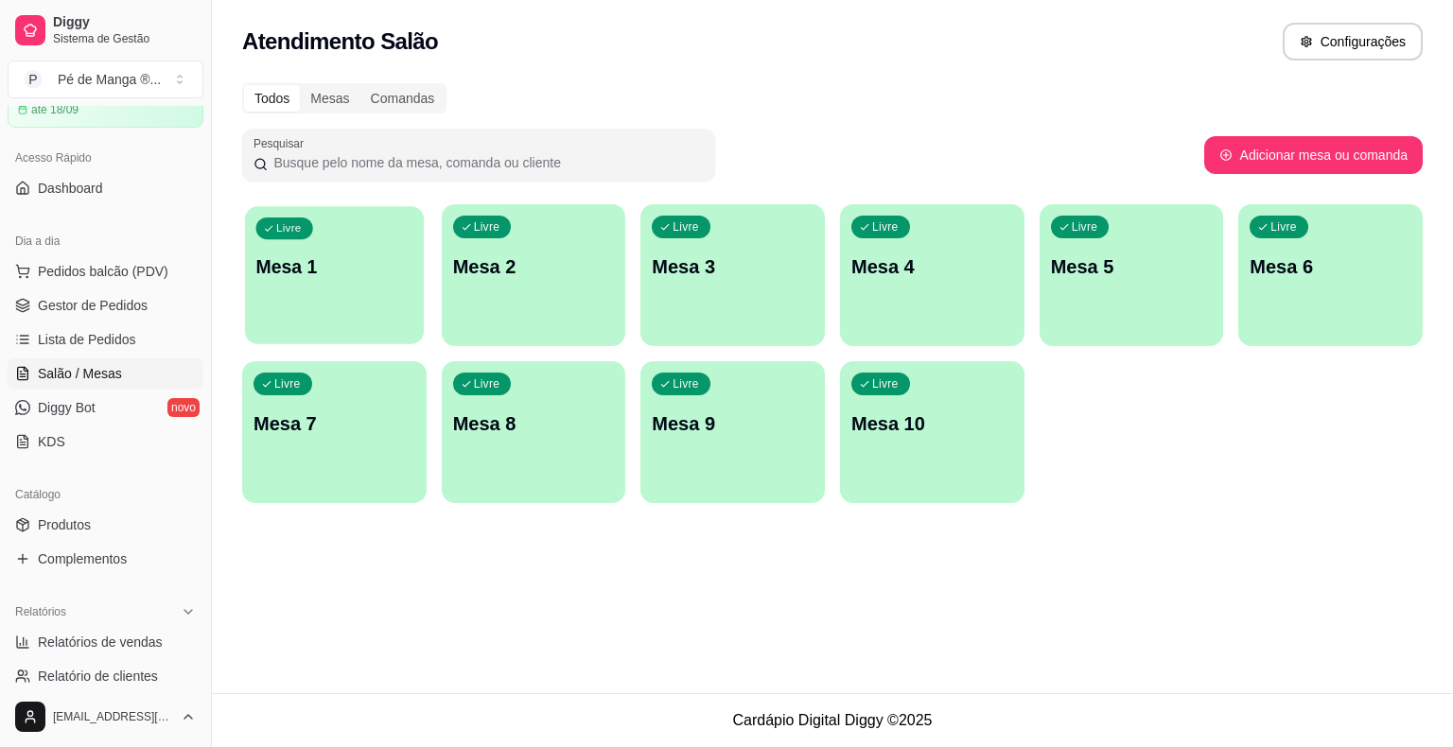
click at [375, 275] on p "Mesa 1" at bounding box center [334, 267] width 157 height 26
click at [375, 275] on body "Diggy Sistema de Gestão P Pé de Manga ® ... Loja aberta Plano Essencial + Mesas…" at bounding box center [726, 373] width 1453 height 747
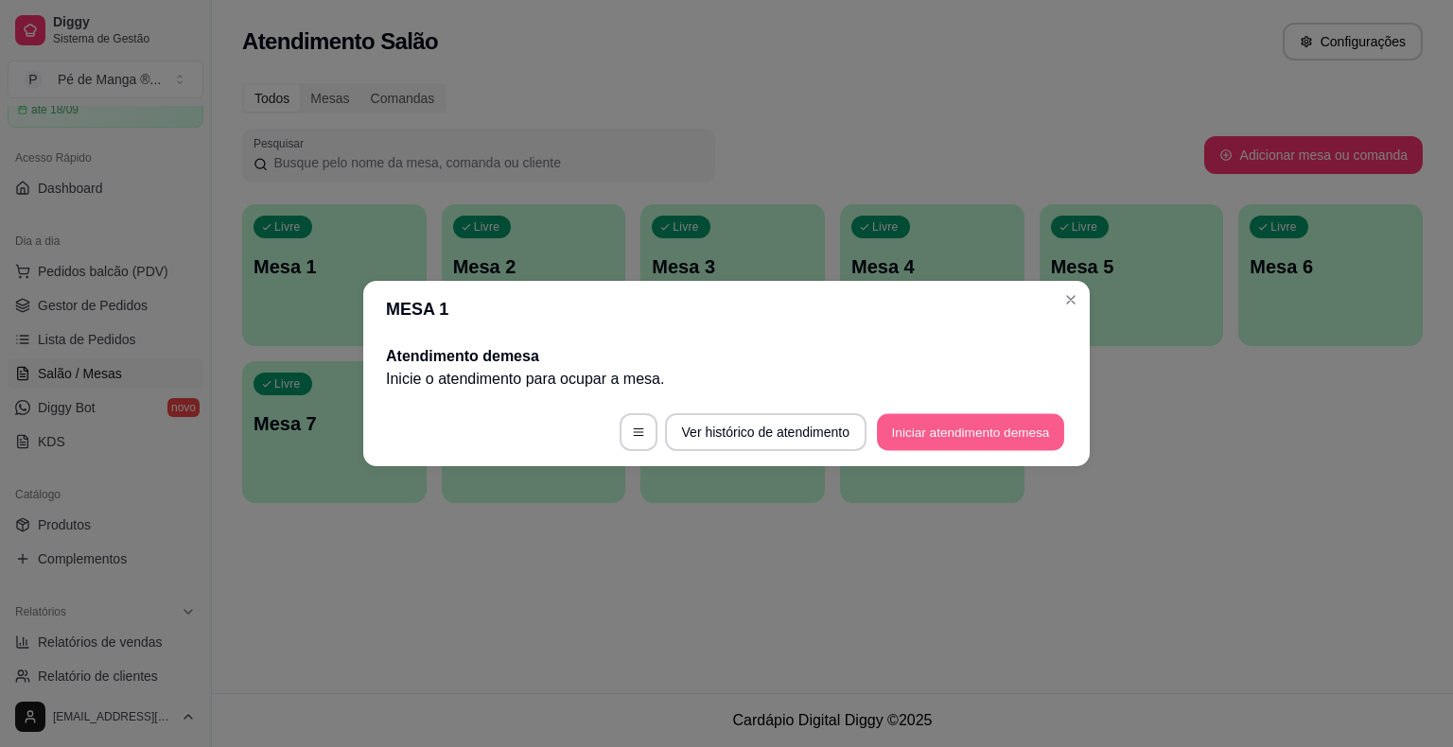
click at [900, 429] on button "Iniciar atendimento de mesa" at bounding box center [970, 432] width 187 height 37
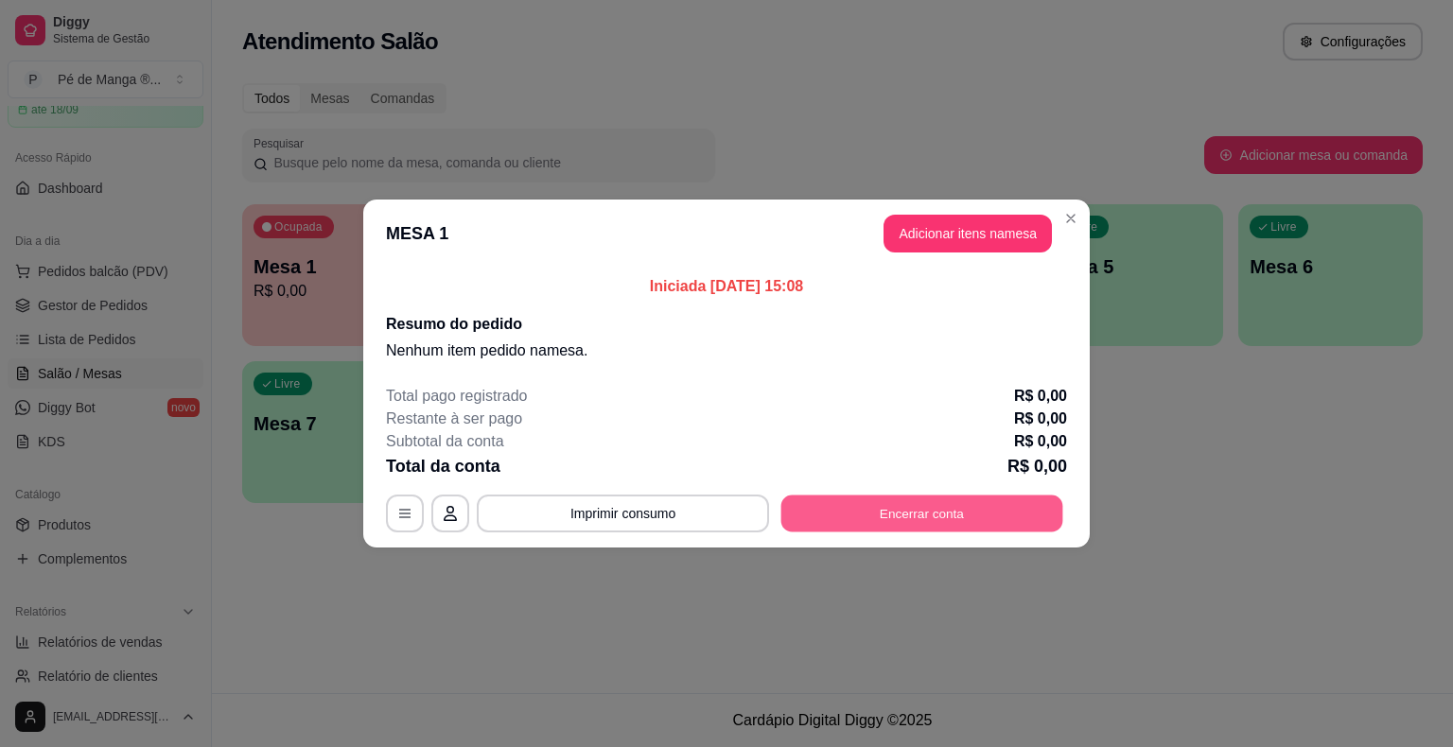
click at [884, 521] on button "Encerrar conta" at bounding box center [922, 514] width 282 height 37
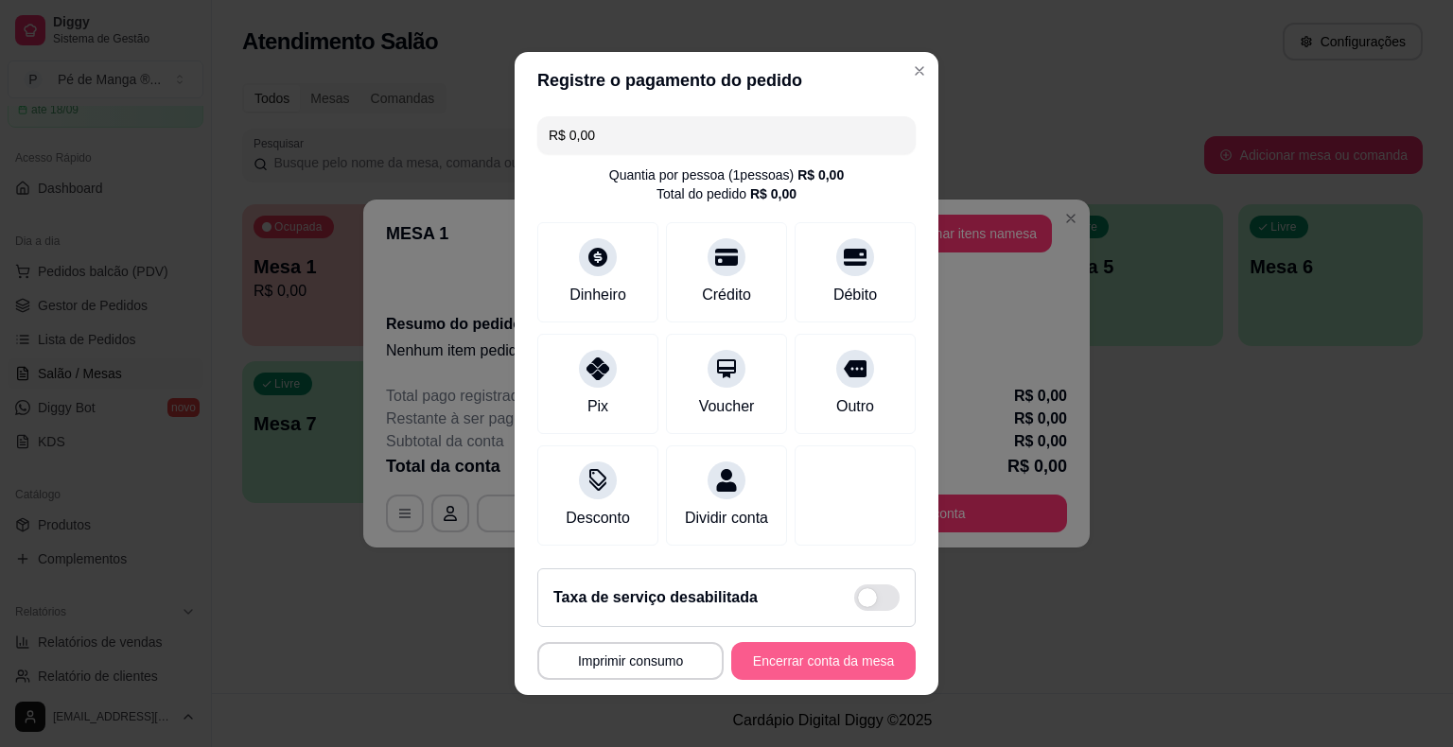
click at [852, 675] on button "Encerrar conta da mesa" at bounding box center [823, 661] width 184 height 38
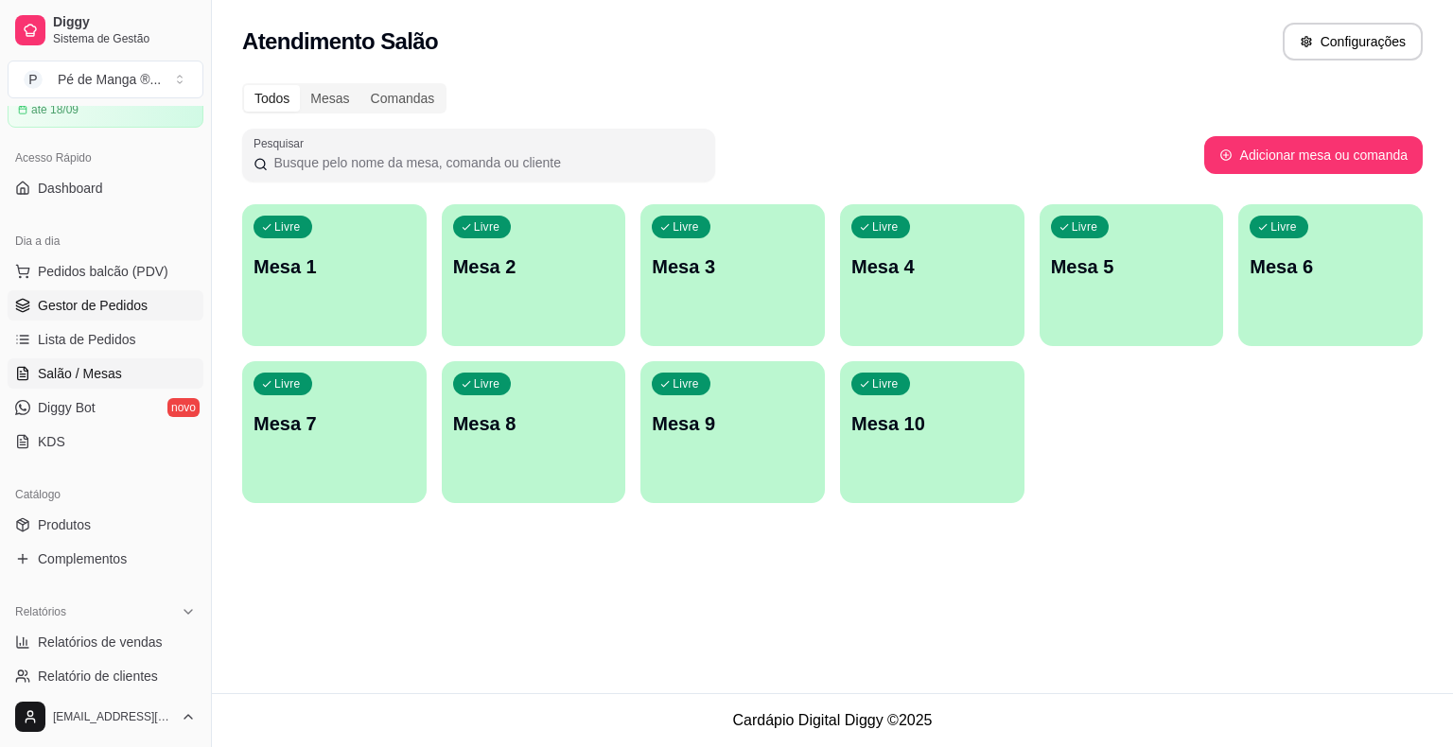
click at [71, 299] on span "Gestor de Pedidos" at bounding box center [93, 305] width 110 height 19
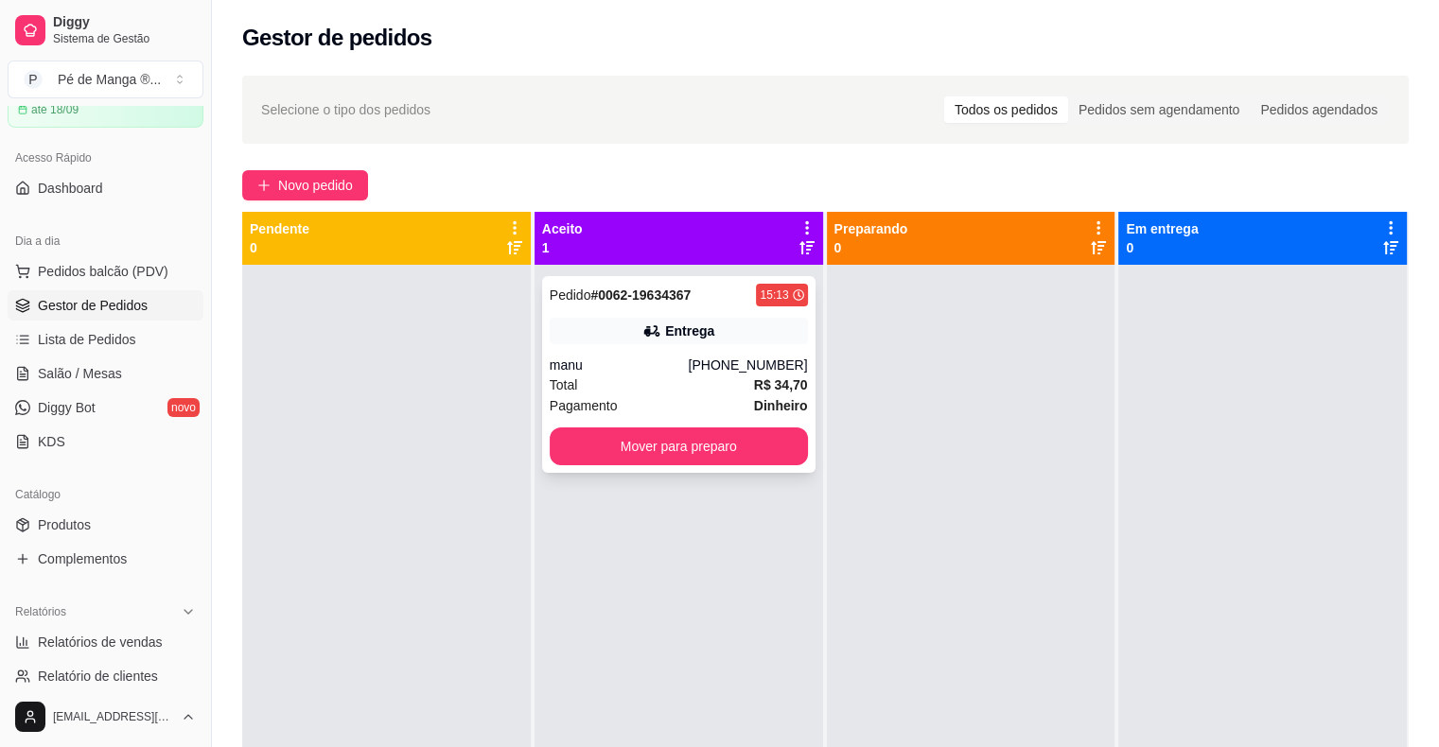
click at [685, 376] on div "Total R$ 34,70" at bounding box center [679, 385] width 258 height 21
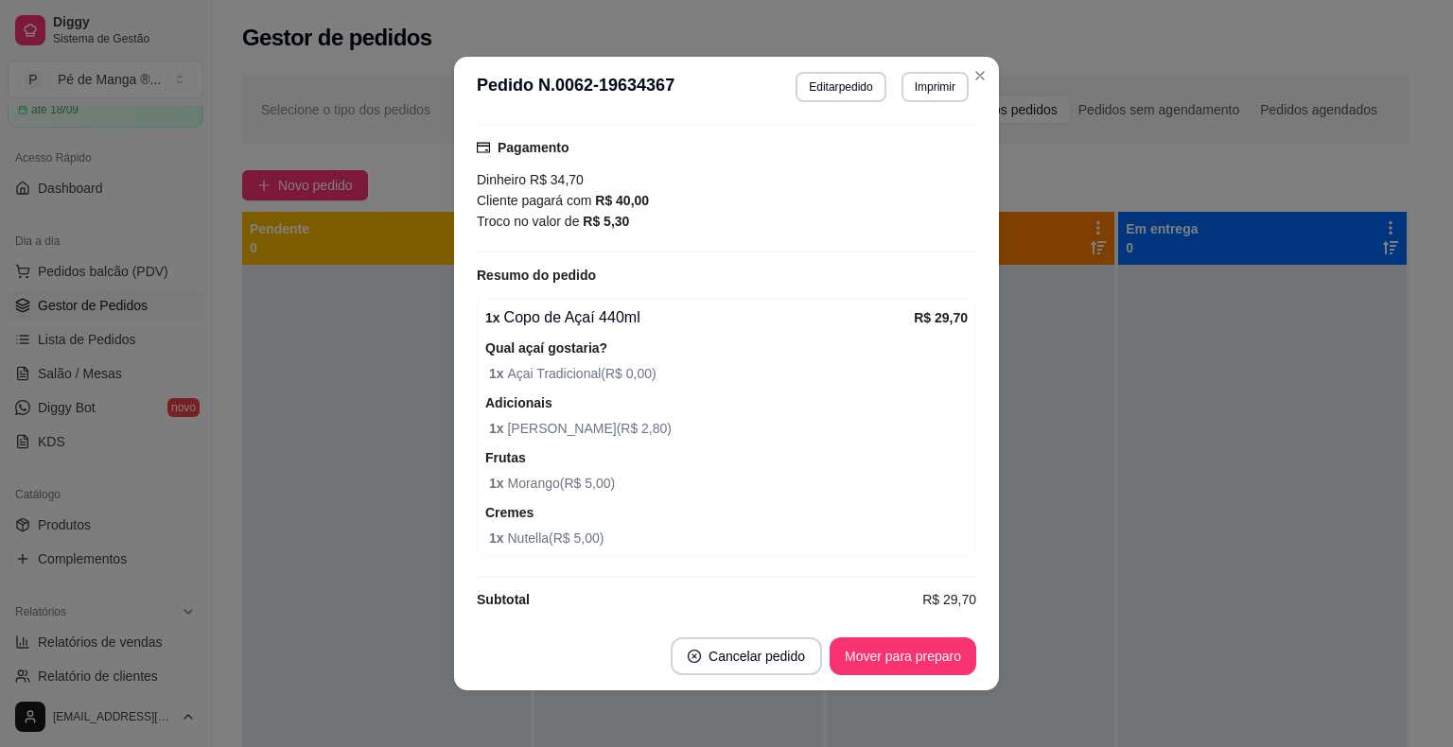
scroll to position [547, 0]
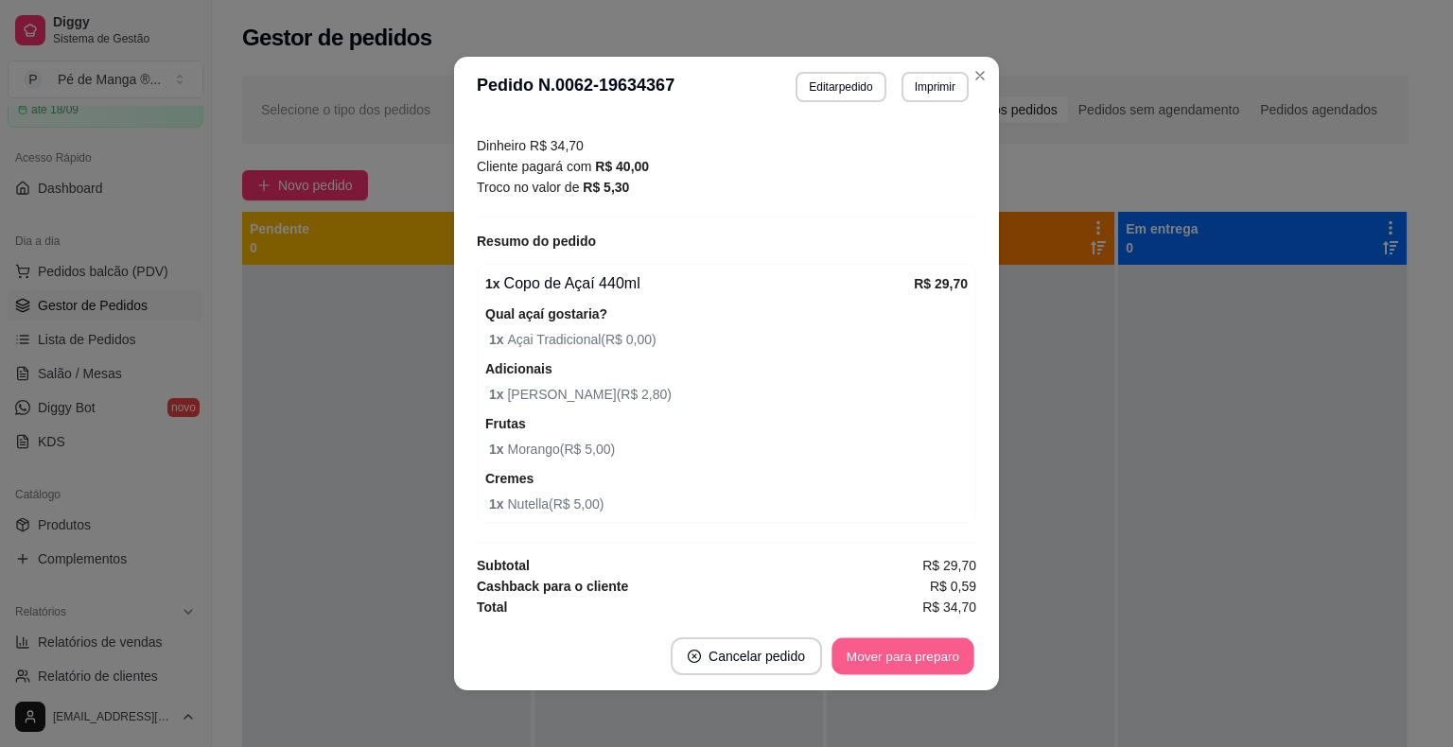
click at [846, 648] on button "Mover para preparo" at bounding box center [902, 656] width 142 height 37
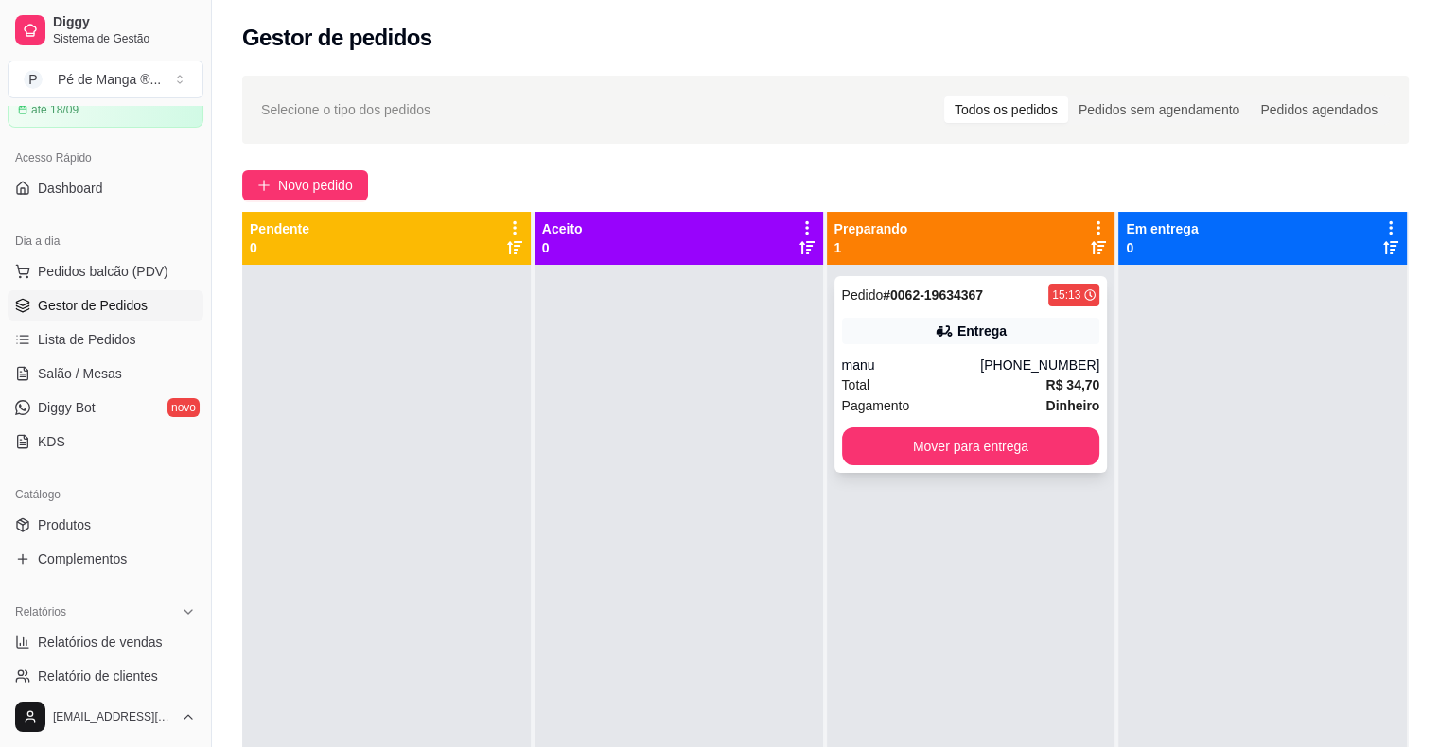
click at [933, 367] on div "manu" at bounding box center [911, 365] width 139 height 19
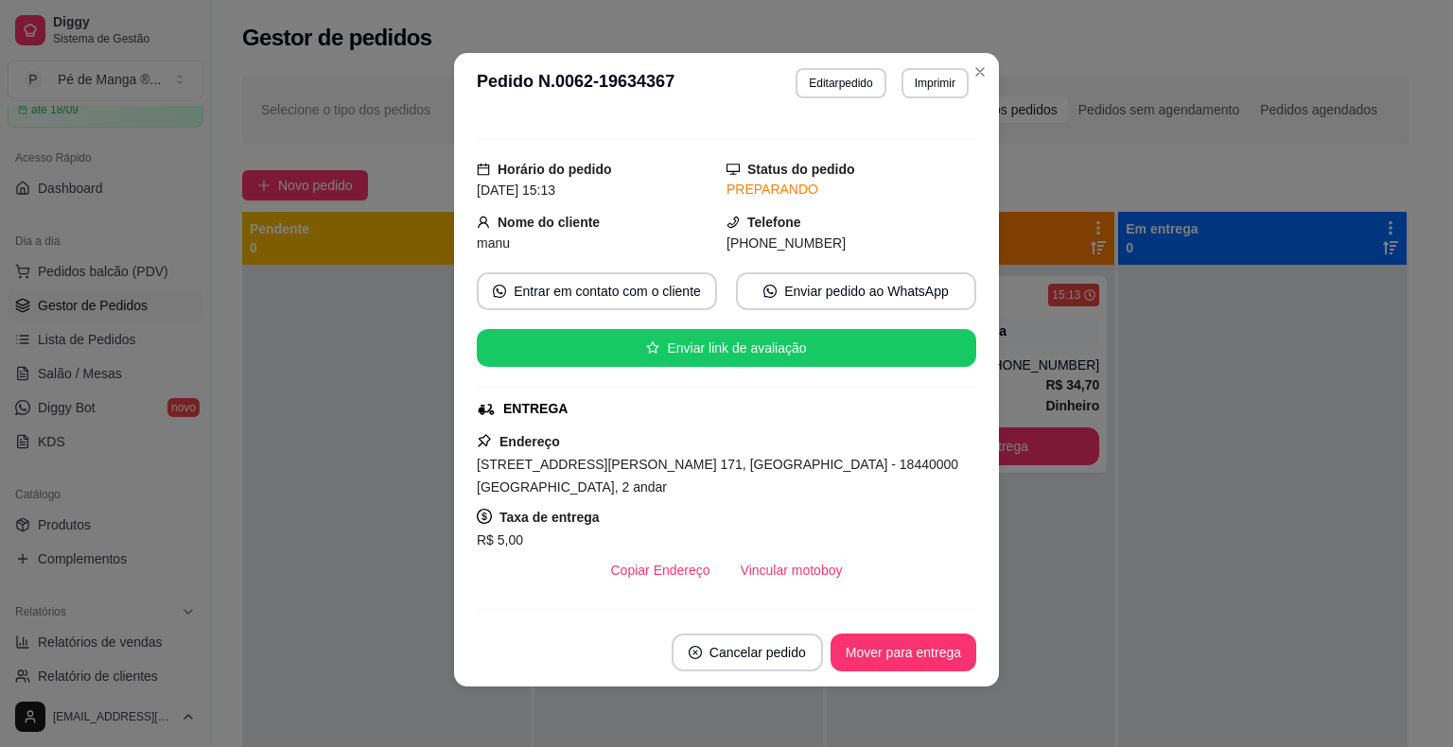
scroll to position [0, 0]
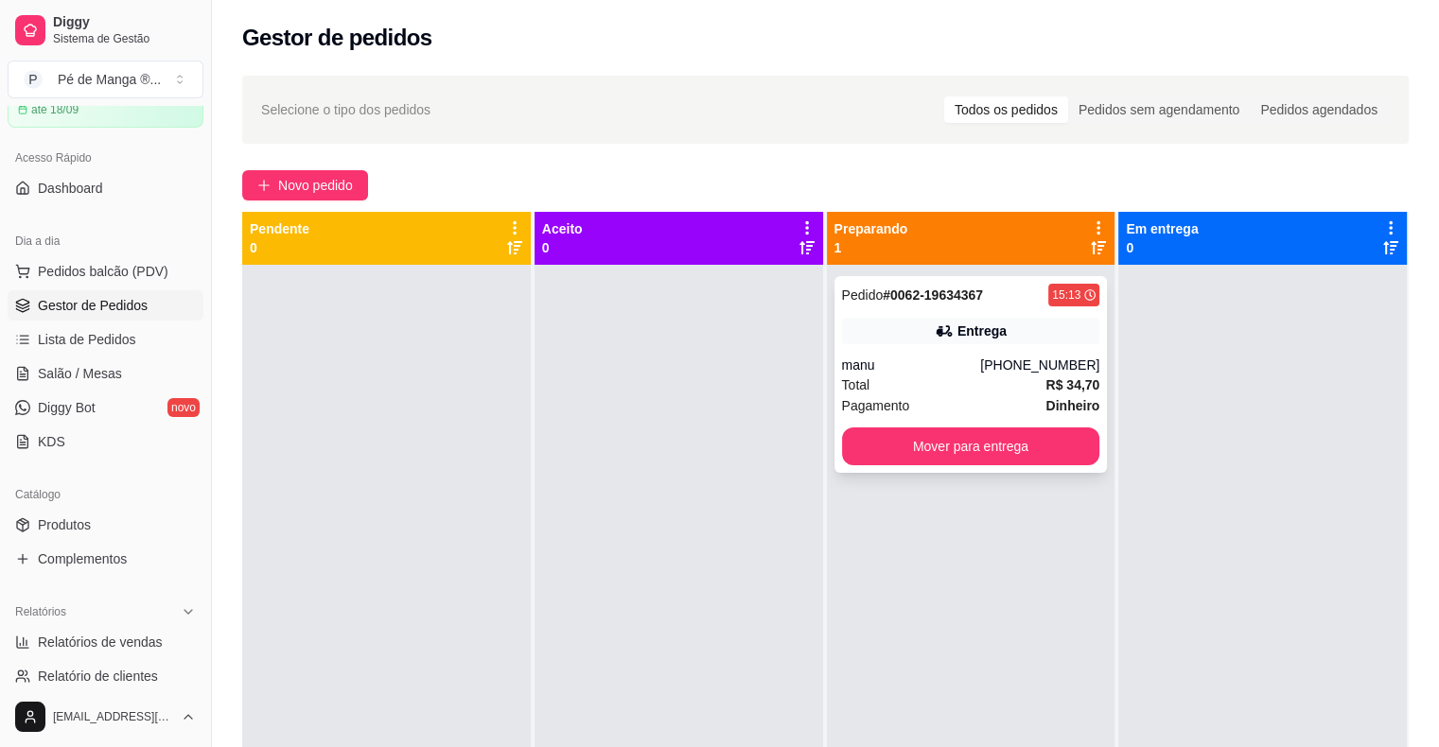
click at [1024, 390] on div "Total R$ 34,70" at bounding box center [971, 385] width 258 height 21
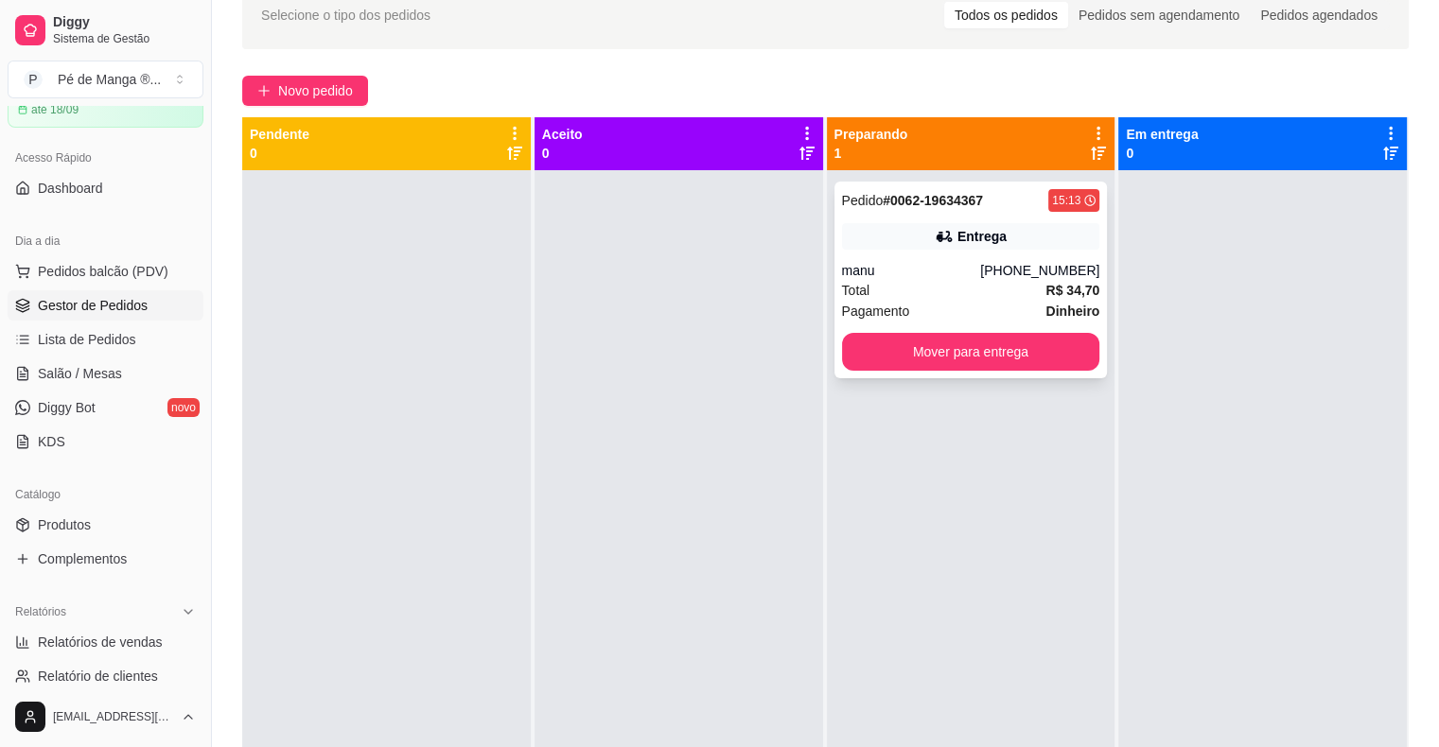
click at [974, 261] on div "manu" at bounding box center [911, 270] width 139 height 19
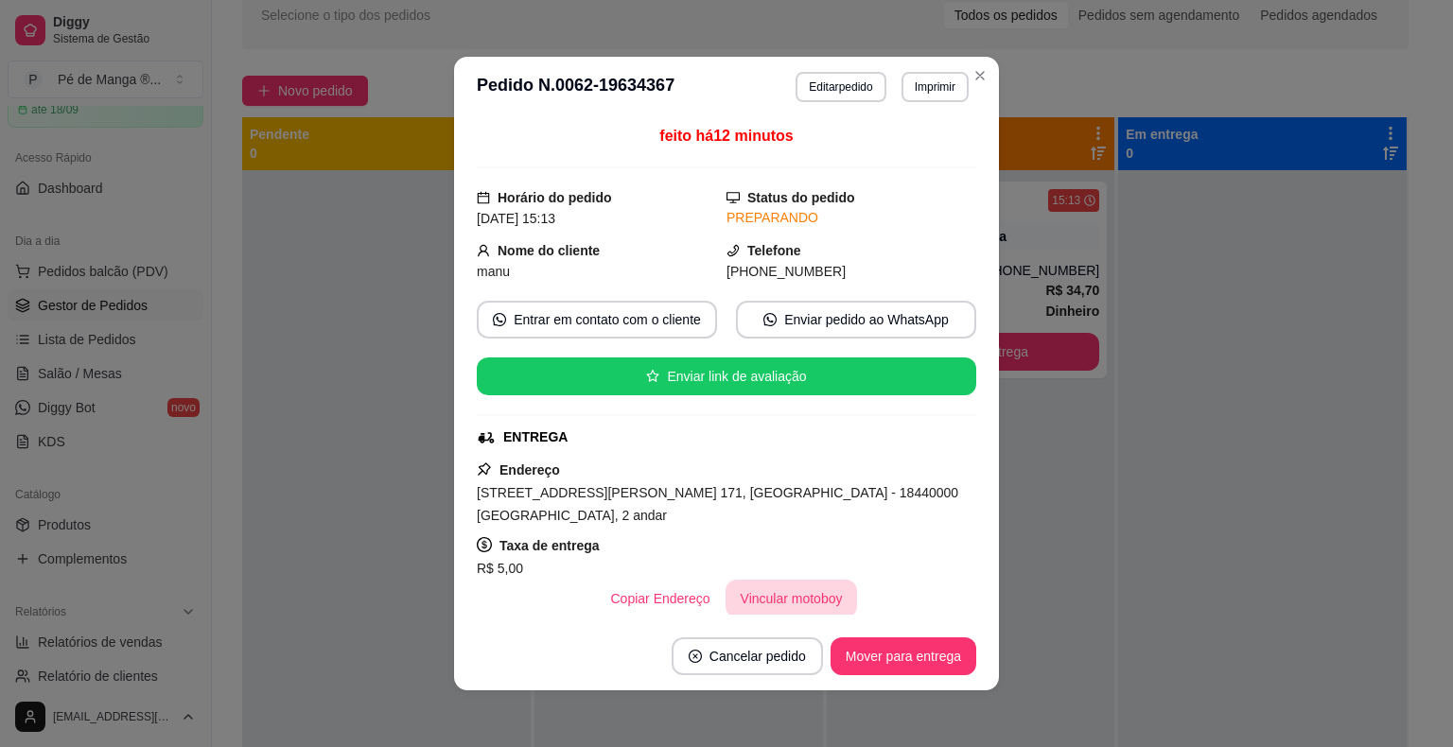
click at [792, 596] on button "Vincular motoboy" at bounding box center [791, 599] width 132 height 38
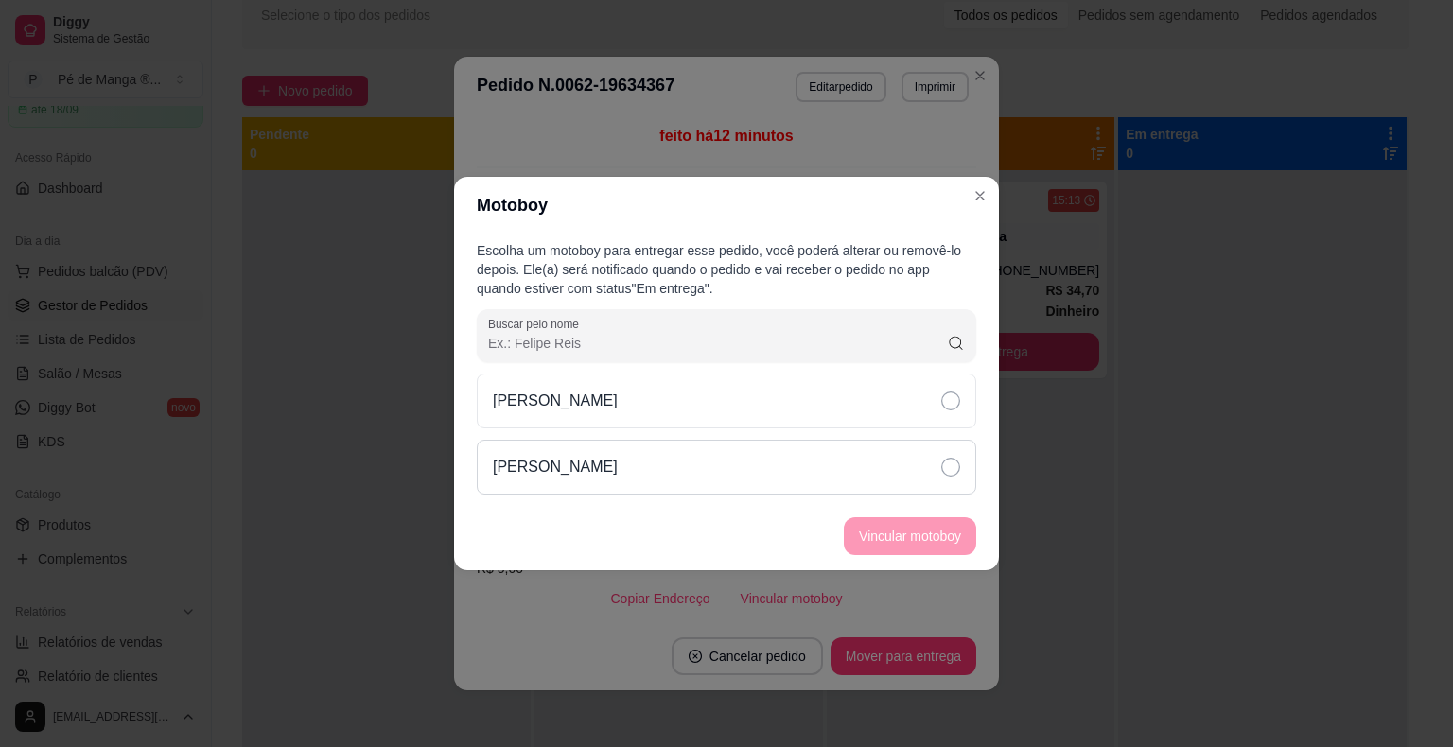
click at [964, 480] on div "[PERSON_NAME]" at bounding box center [726, 467] width 499 height 55
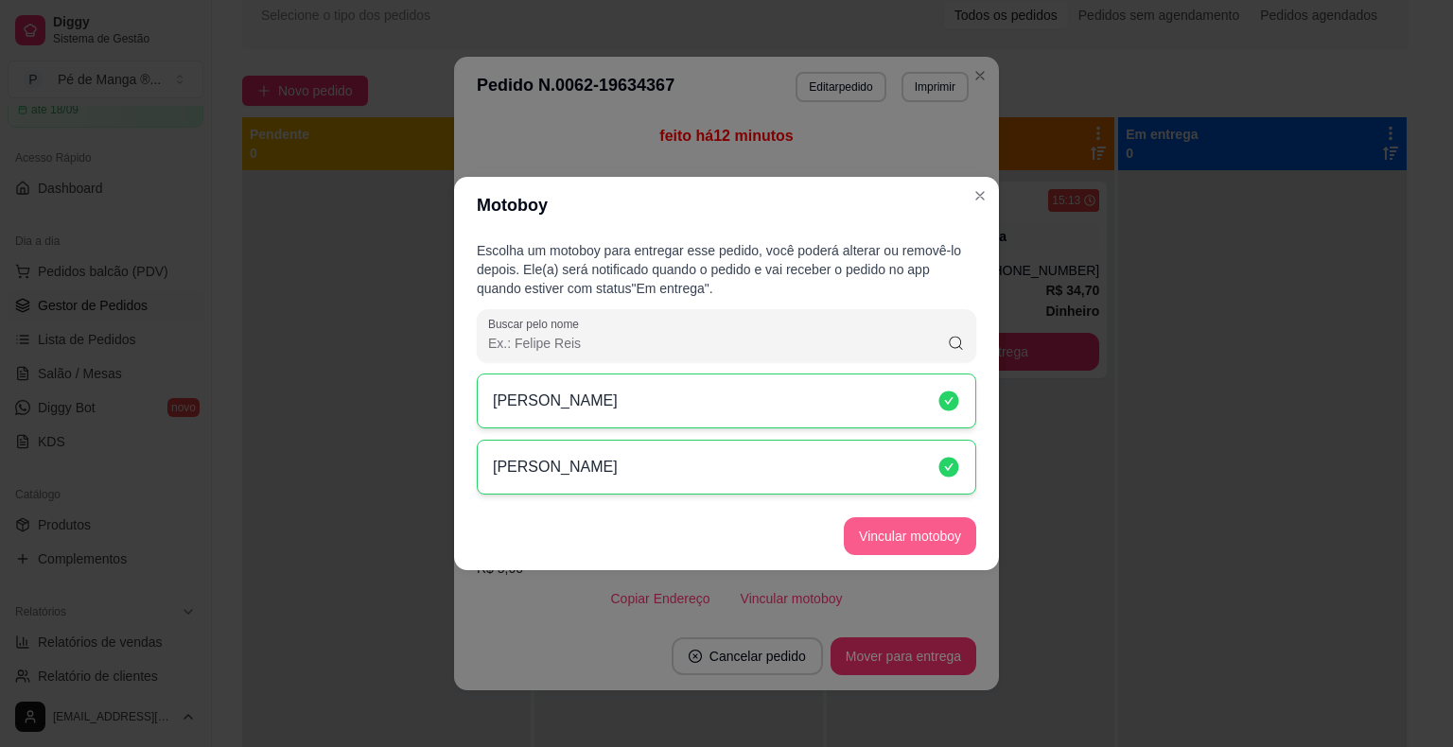
click at [947, 542] on button "Vincular motoboy" at bounding box center [910, 536] width 132 height 38
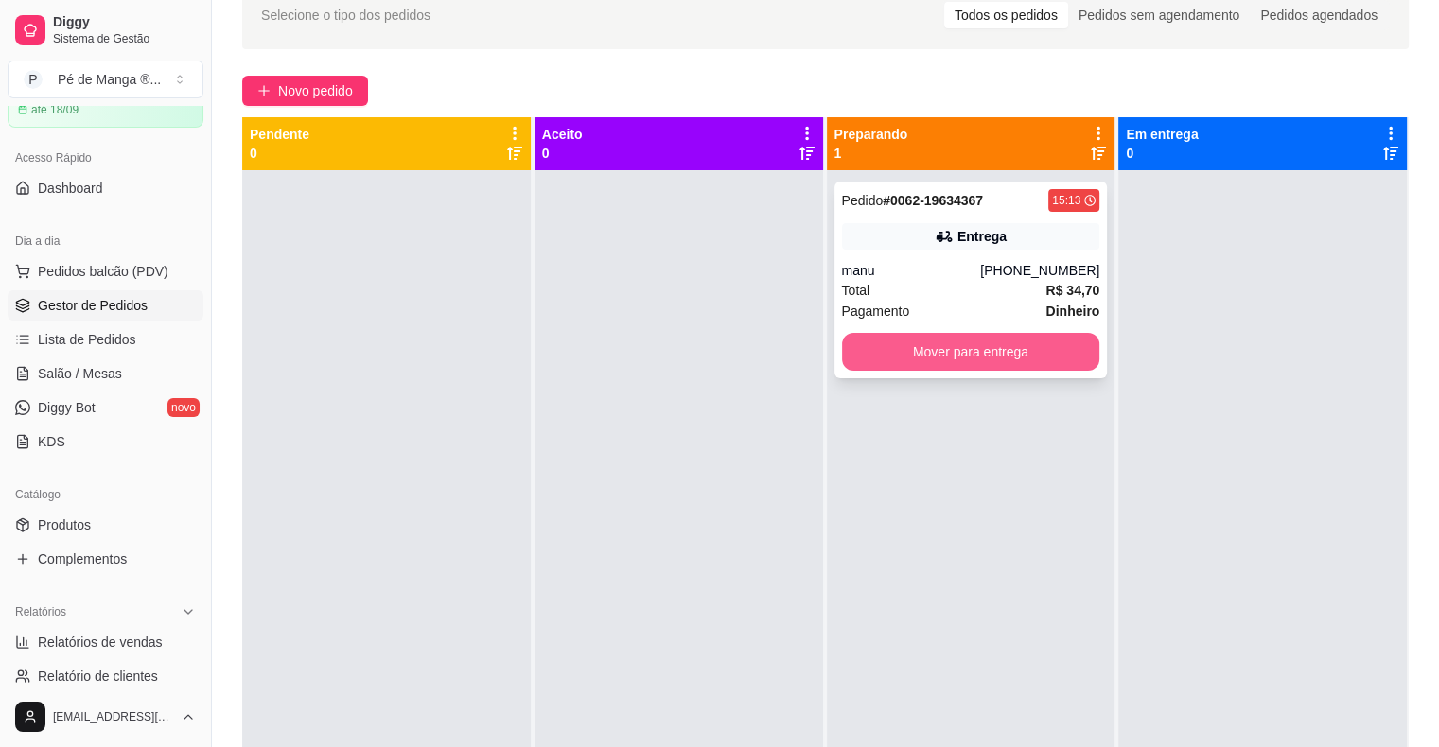
click at [877, 353] on button "Mover para entrega" at bounding box center [971, 352] width 258 height 38
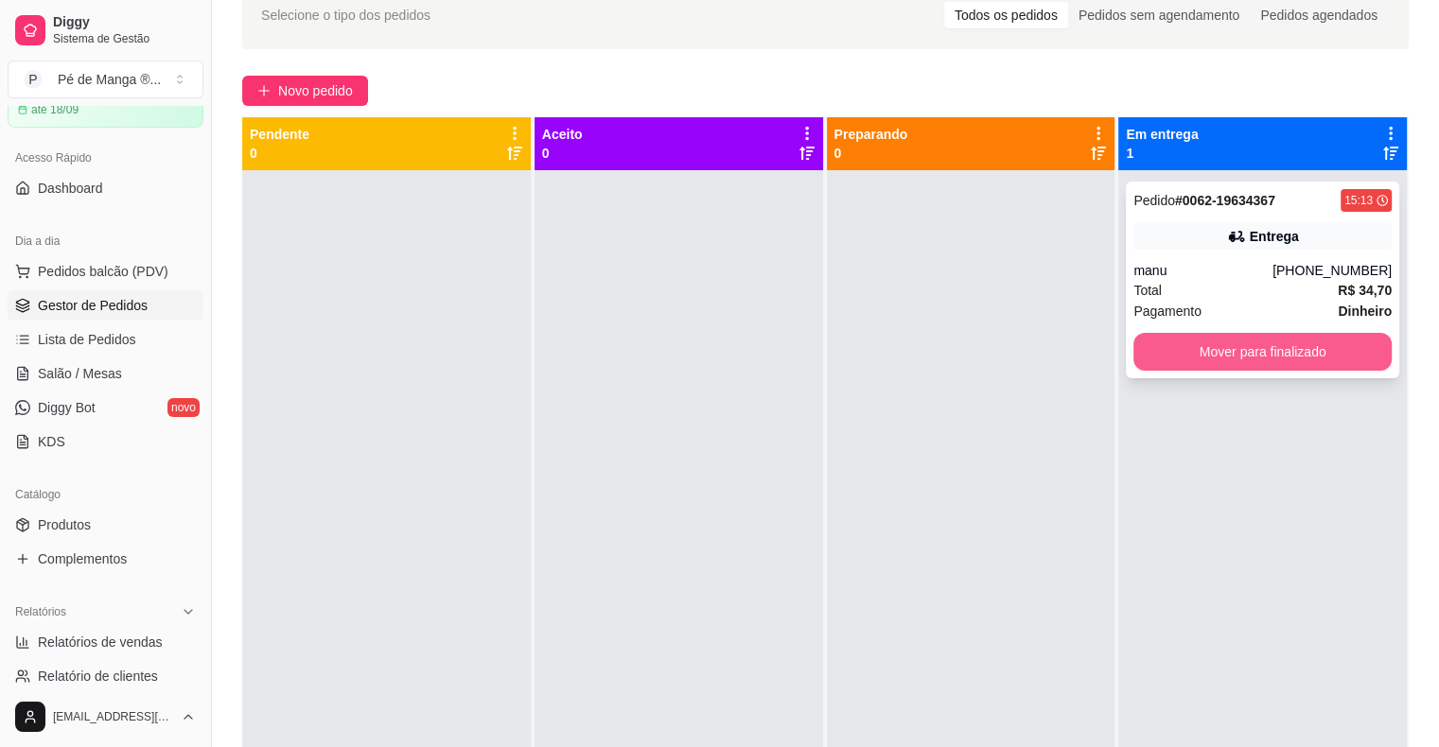
click at [1296, 349] on button "Mover para finalizado" at bounding box center [1262, 352] width 258 height 38
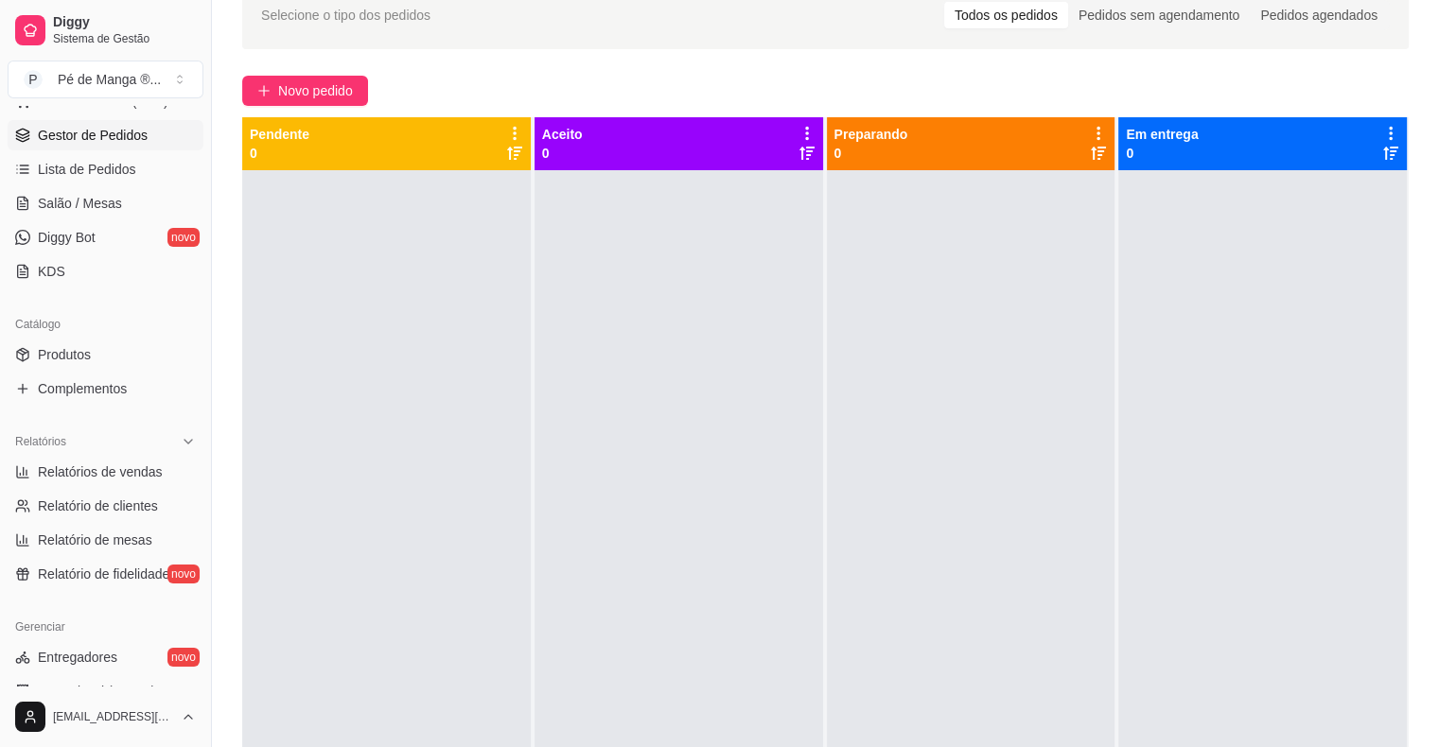
scroll to position [473, 0]
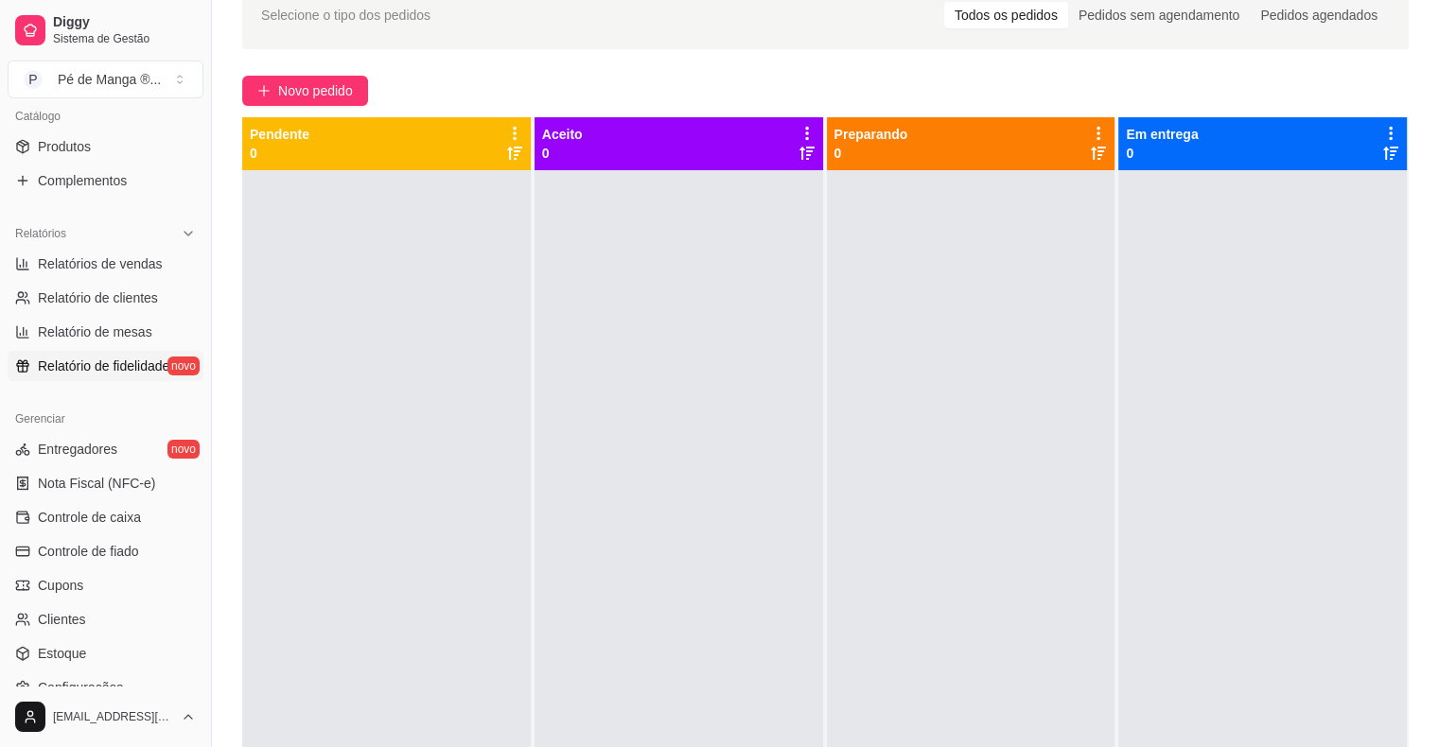
click at [124, 369] on span "Relatório de fidelidade" at bounding box center [103, 366] width 131 height 19
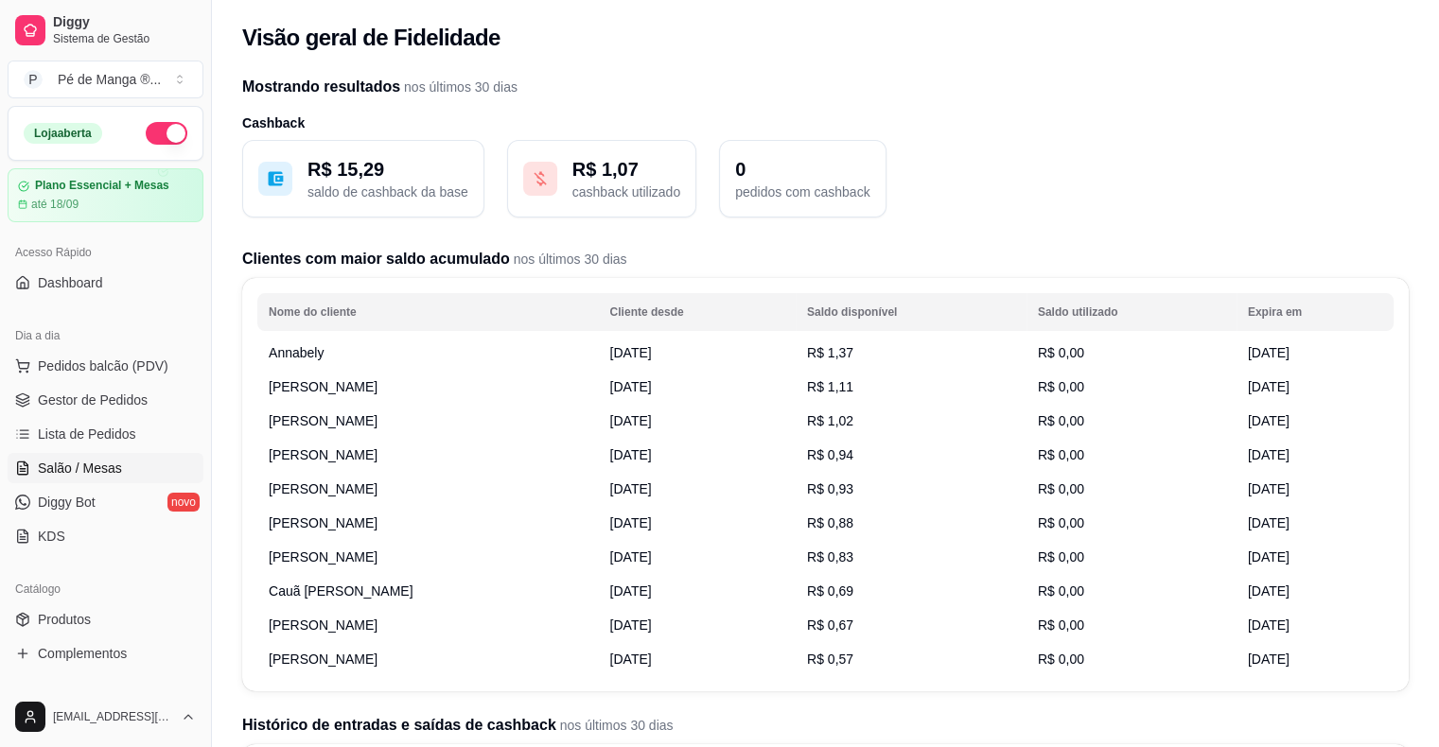
click at [140, 460] on link "Salão / Mesas" at bounding box center [106, 468] width 196 height 30
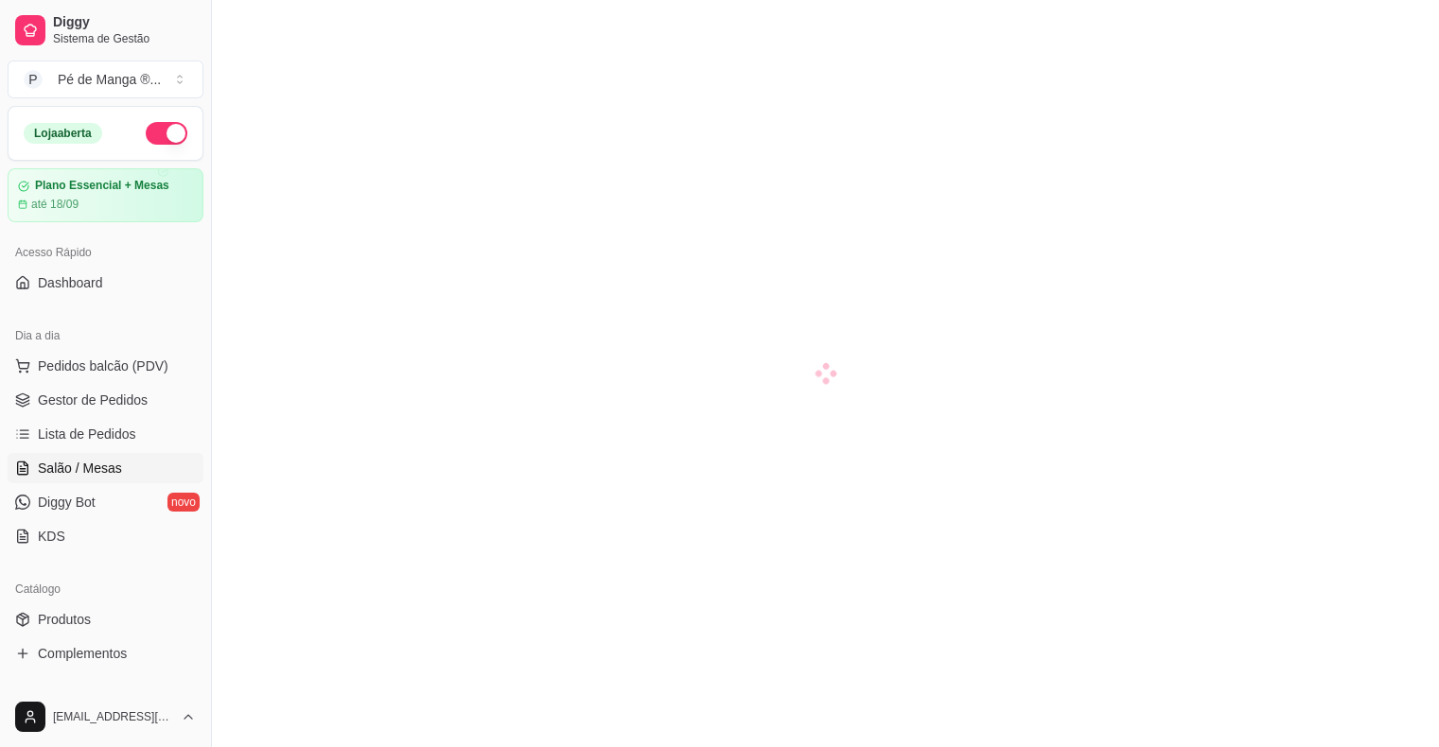
click at [140, 462] on link "Salão / Mesas" at bounding box center [106, 468] width 196 height 30
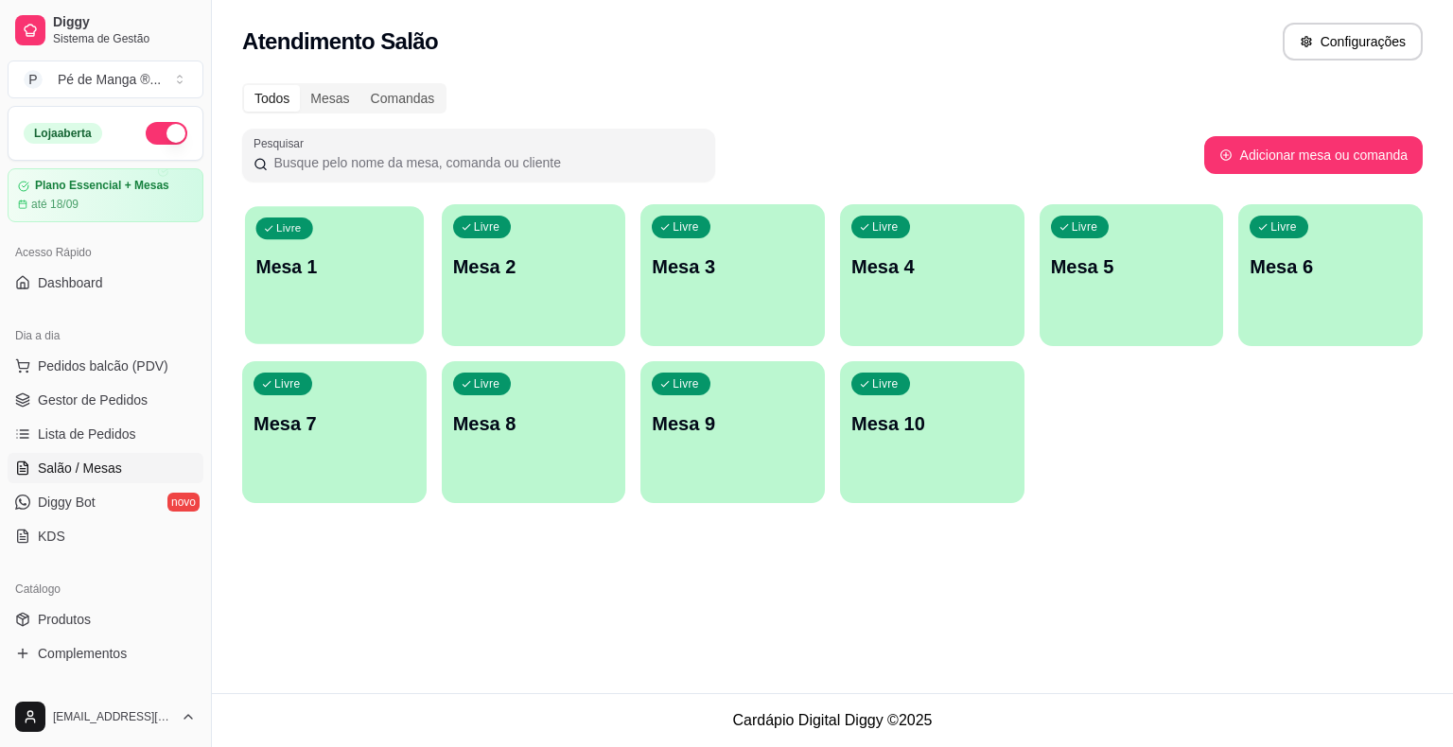
click at [310, 271] on p "Mesa 1" at bounding box center [334, 267] width 157 height 26
click at [310, 272] on p "Mesa 1" at bounding box center [334, 266] width 162 height 26
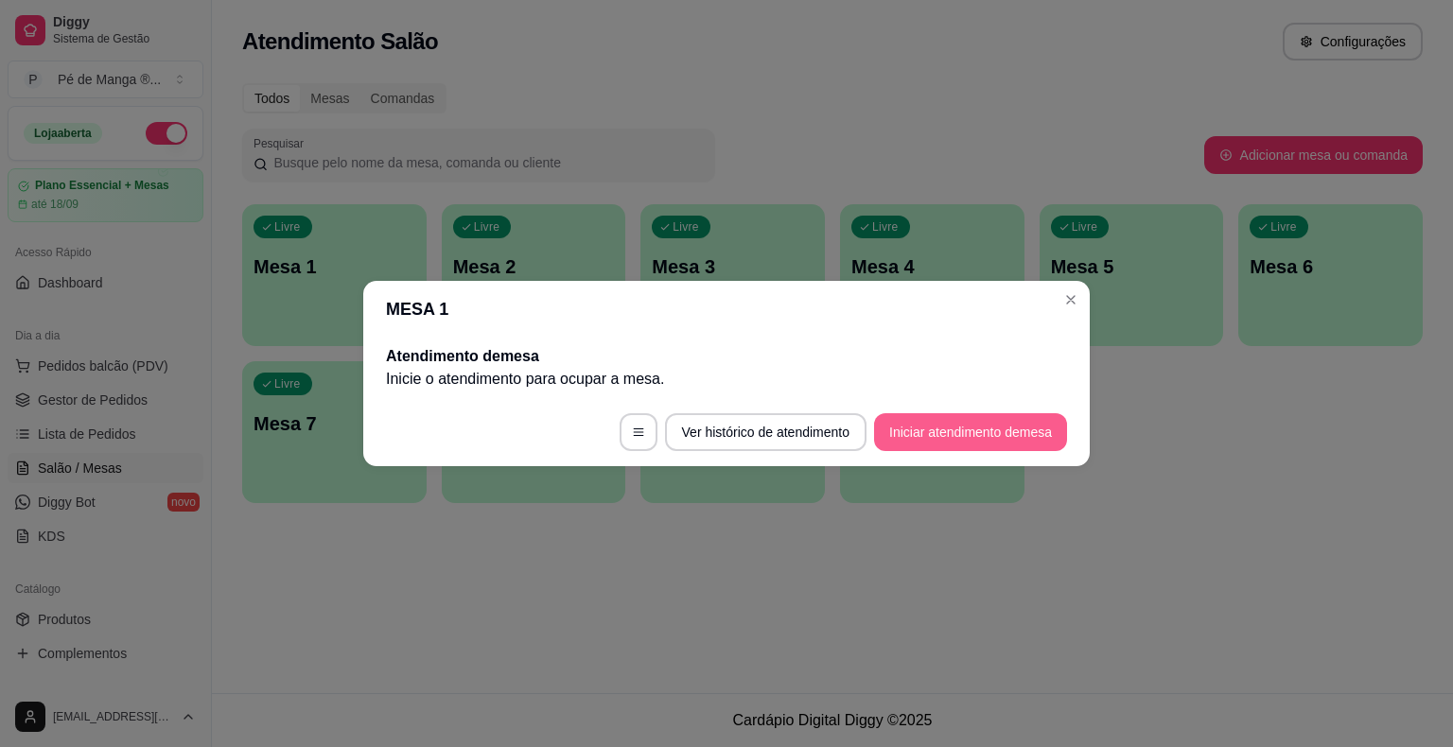
click at [1020, 433] on button "Iniciar atendimento de mesa" at bounding box center [970, 432] width 193 height 38
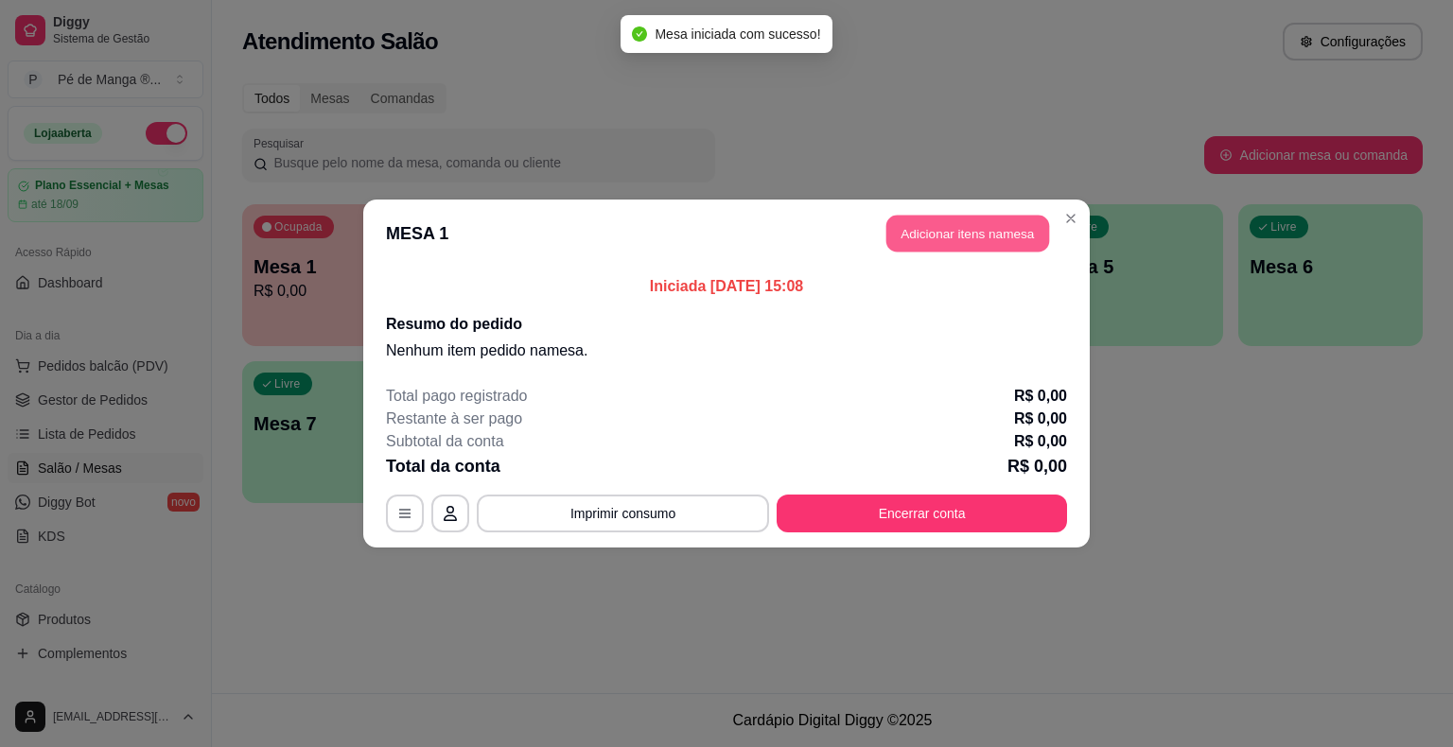
click at [950, 228] on button "Adicionar itens na mesa" at bounding box center [967, 234] width 163 height 37
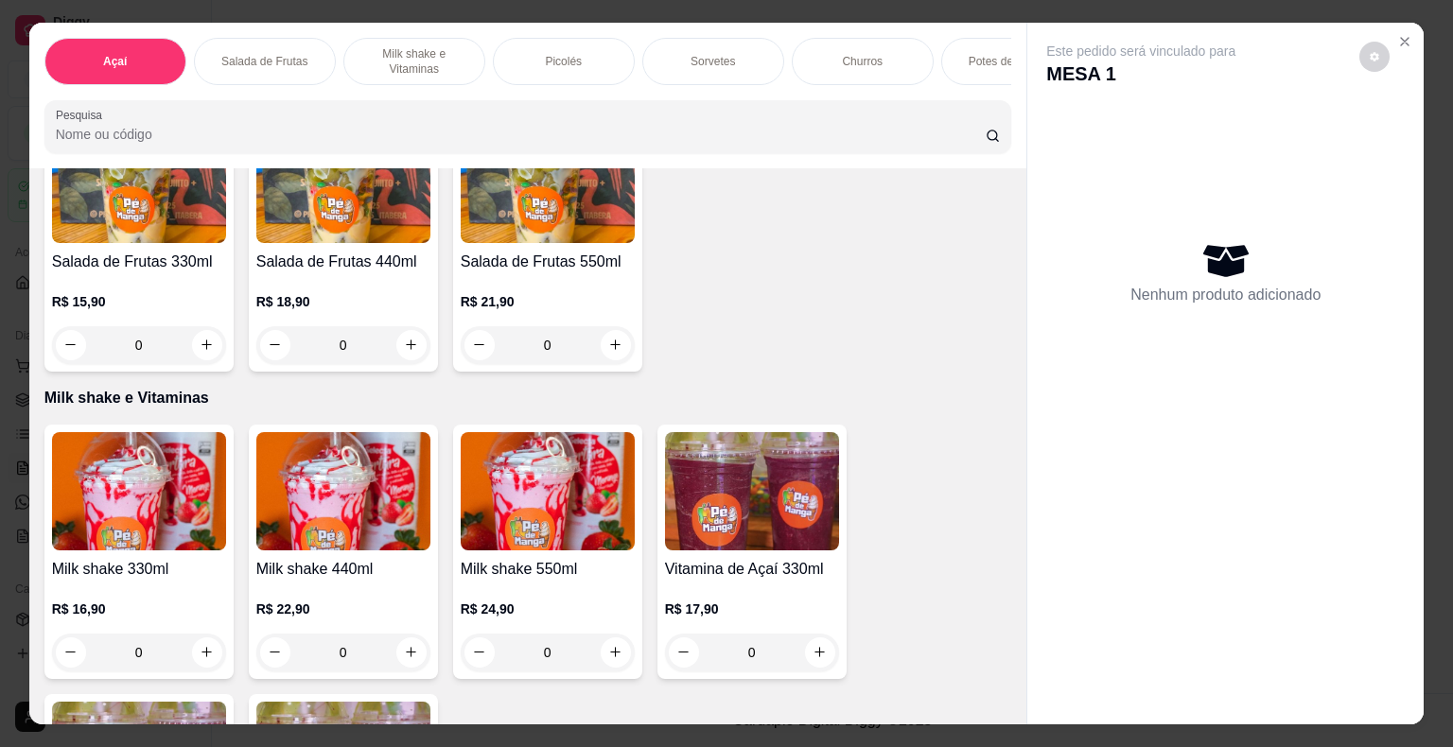
scroll to position [851, 0]
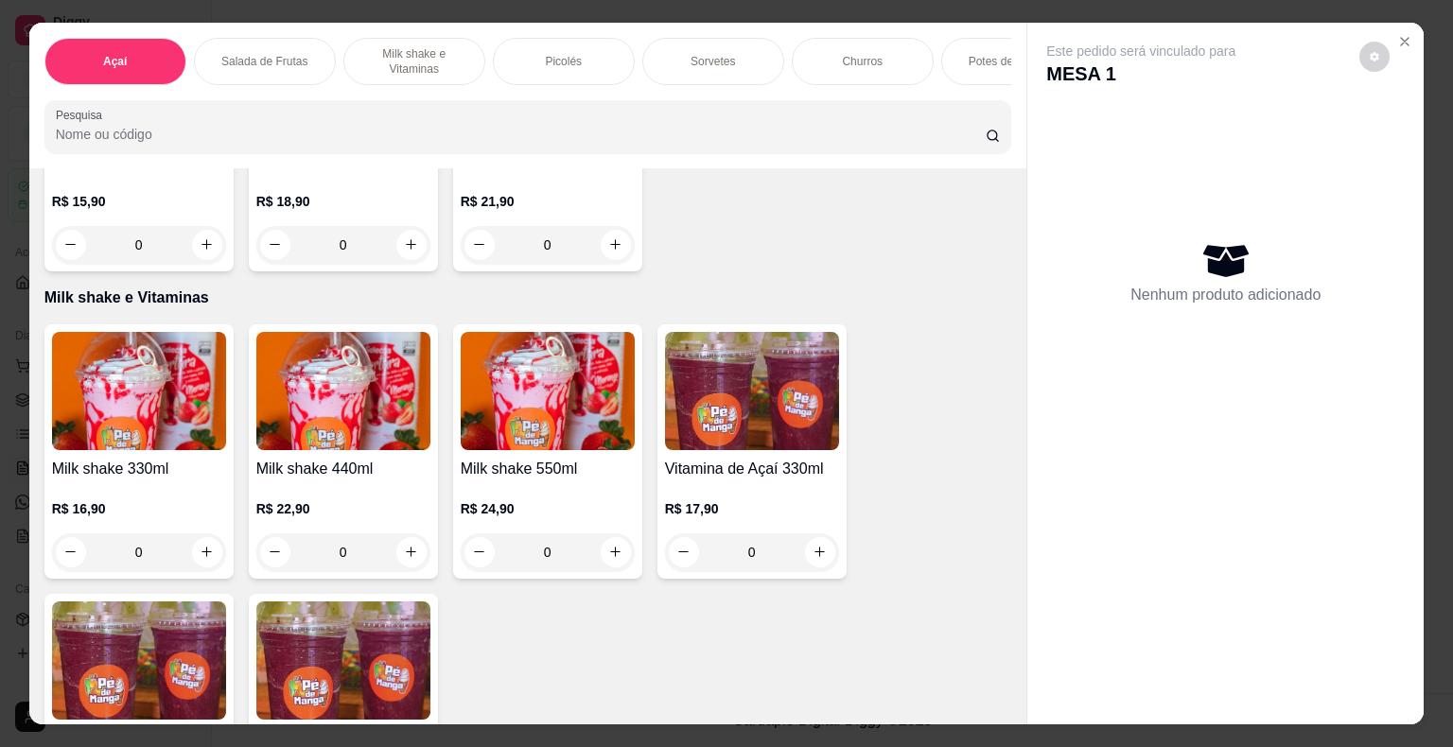
click at [409, 513] on p "R$ 22,90" at bounding box center [343, 508] width 174 height 19
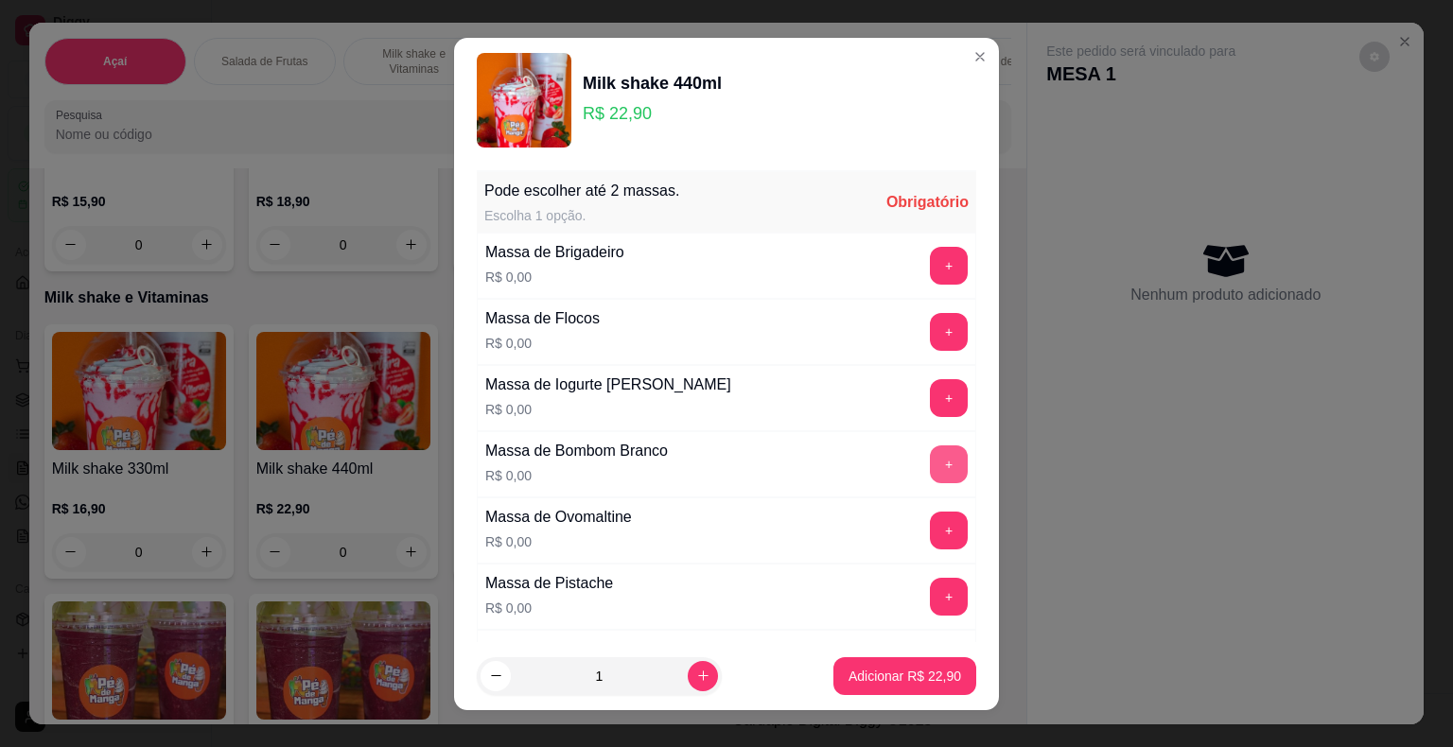
click at [930, 460] on button "+" at bounding box center [949, 464] width 38 height 38
click at [931, 532] on button "+" at bounding box center [949, 530] width 37 height 37
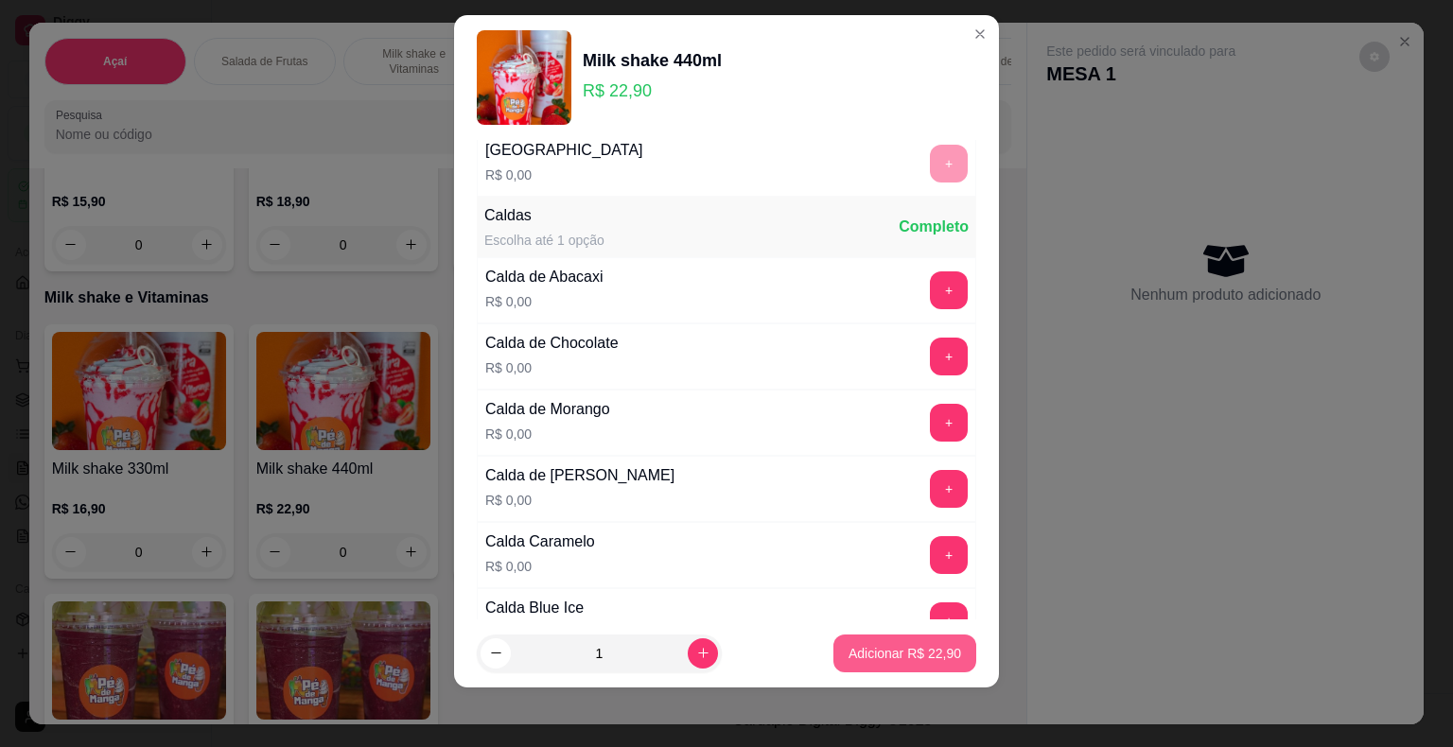
scroll to position [1254, 0]
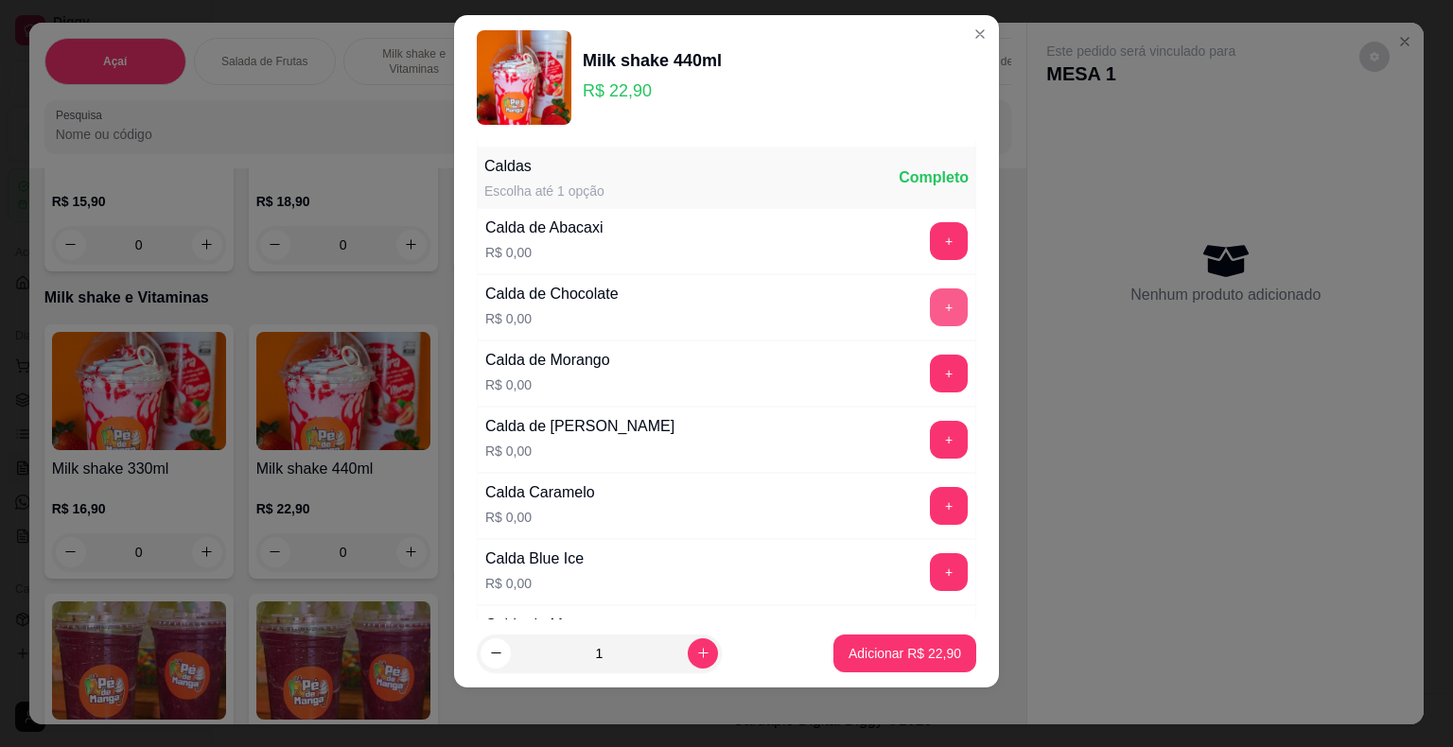
click at [930, 293] on button "+" at bounding box center [949, 307] width 38 height 38
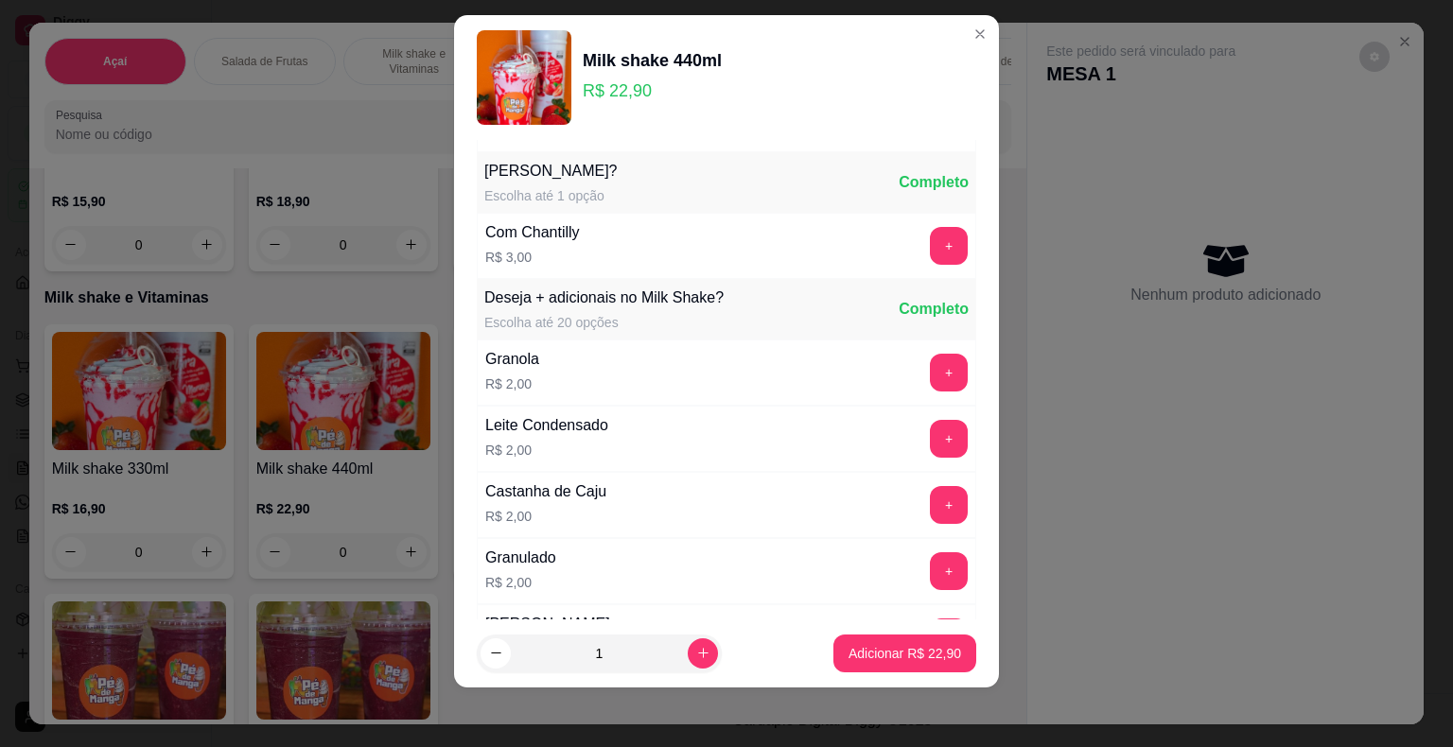
scroll to position [1973, 0]
click at [874, 656] on p "Adicionar R$ 22,90" at bounding box center [904, 653] width 113 height 19
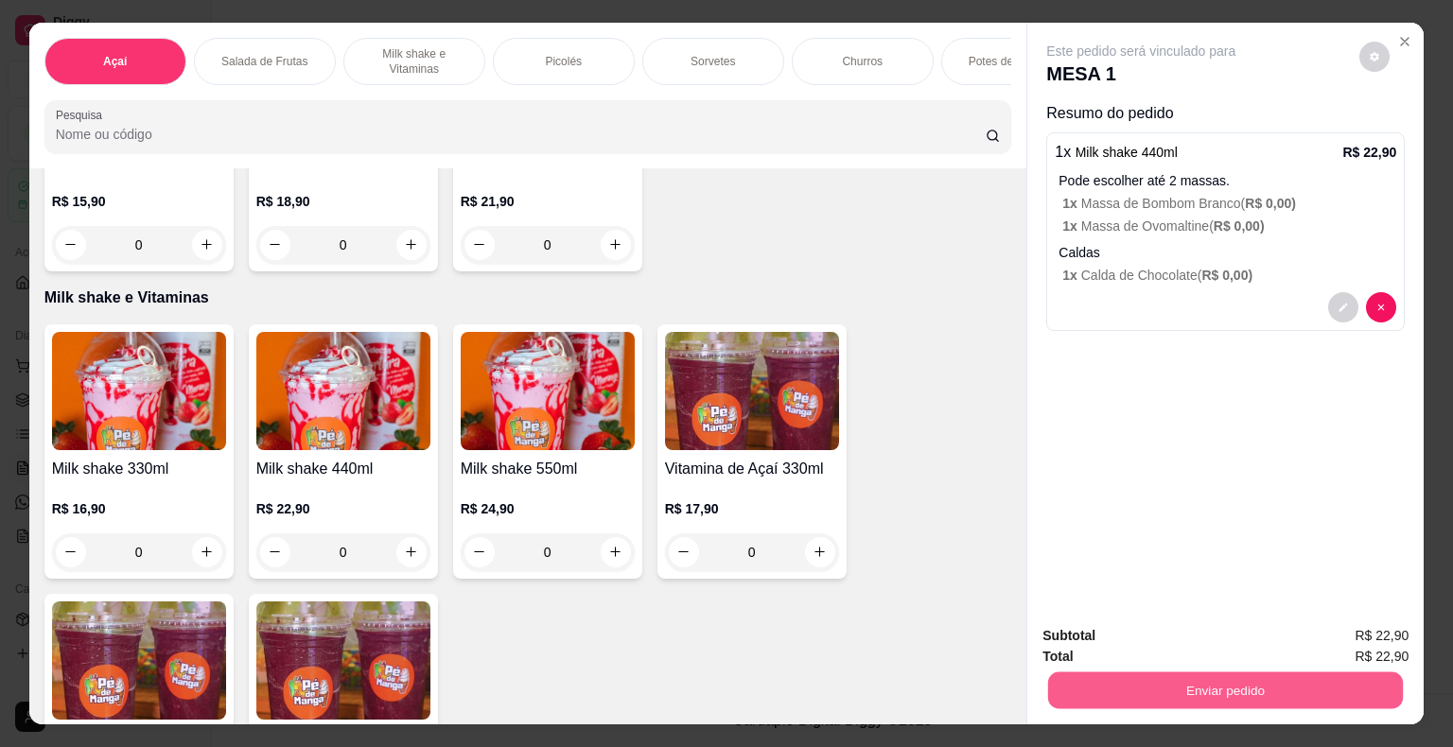
click at [1093, 685] on button "Enviar pedido" at bounding box center [1225, 690] width 355 height 37
click at [1125, 463] on div "Este pedido será vinculado para MESA 1 Resumo do pedido 1 x Milk shake 440ml R$…" at bounding box center [1225, 317] width 396 height 588
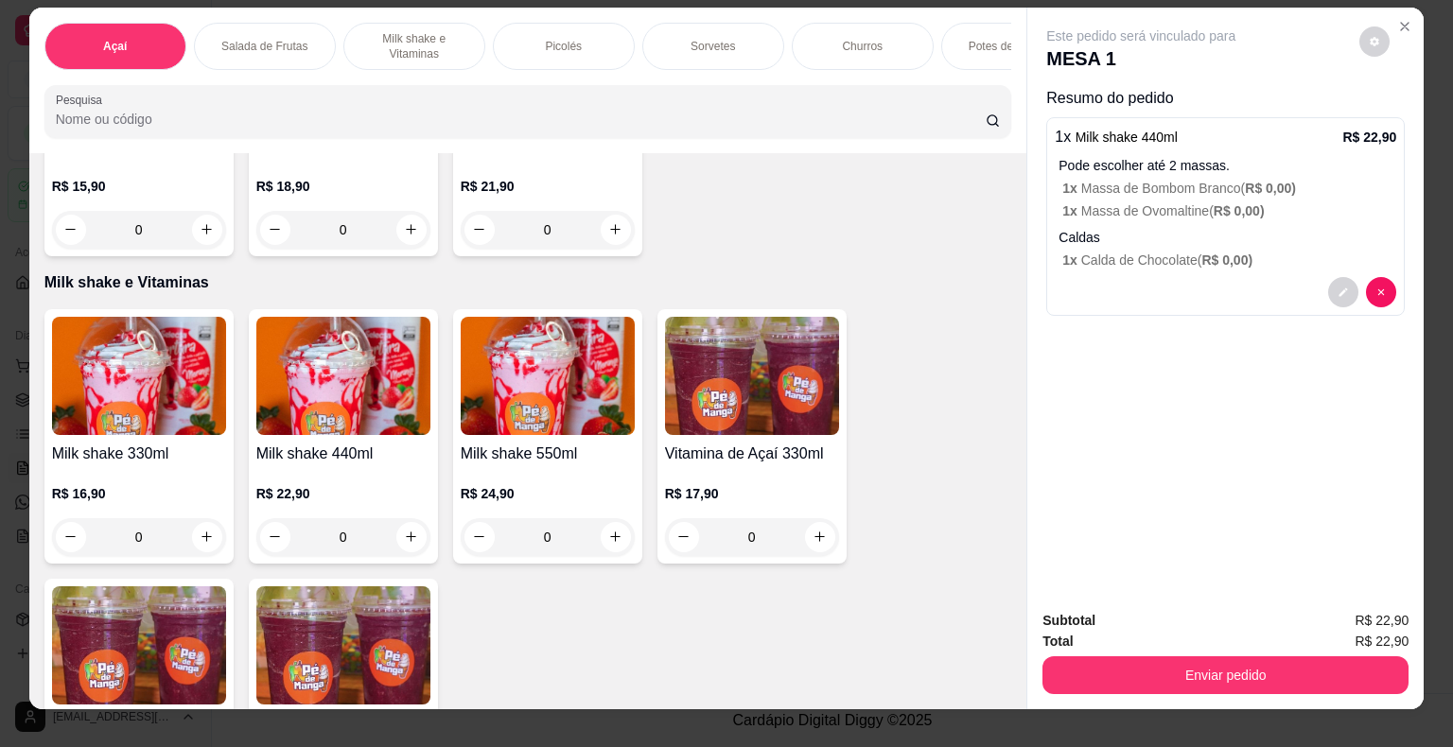
scroll to position [0, 0]
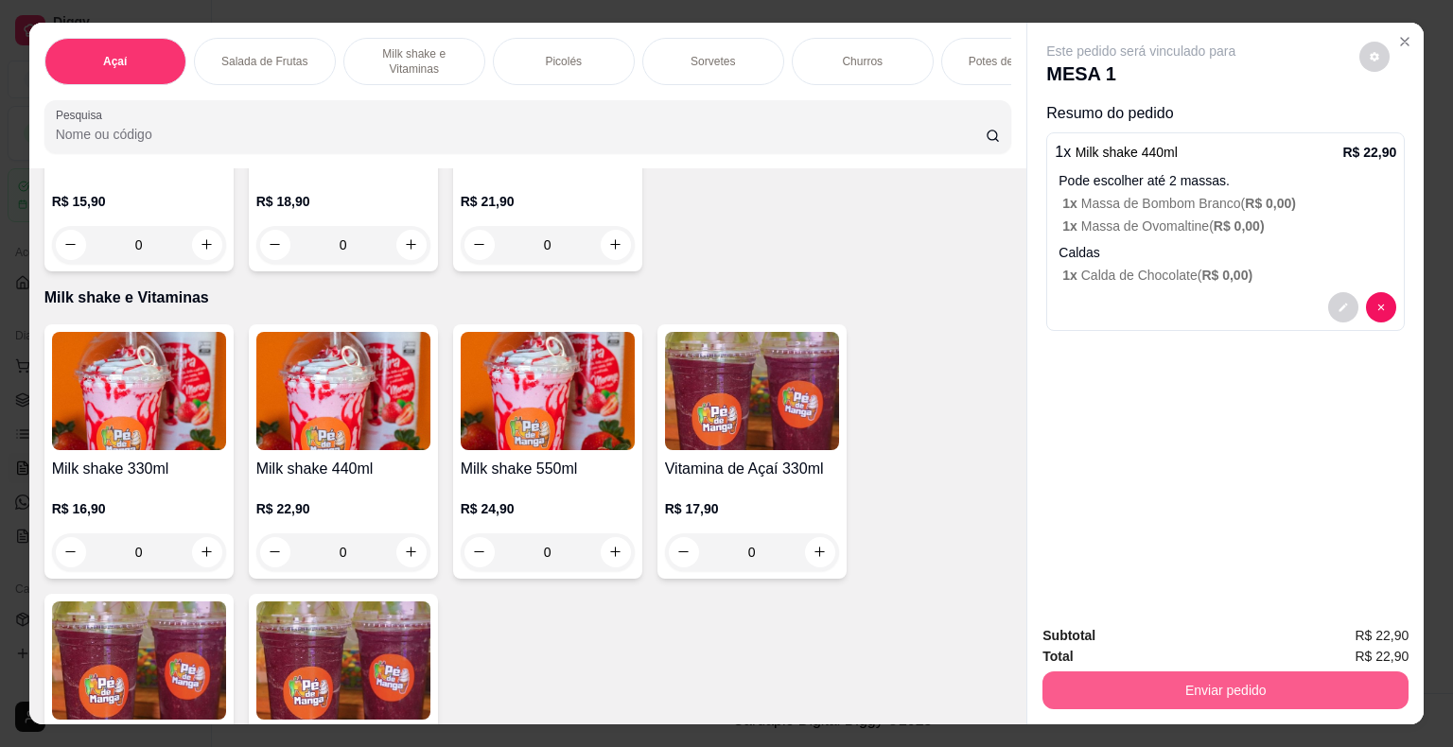
click at [1116, 683] on button "Enviar pedido" at bounding box center [1225, 691] width 366 height 38
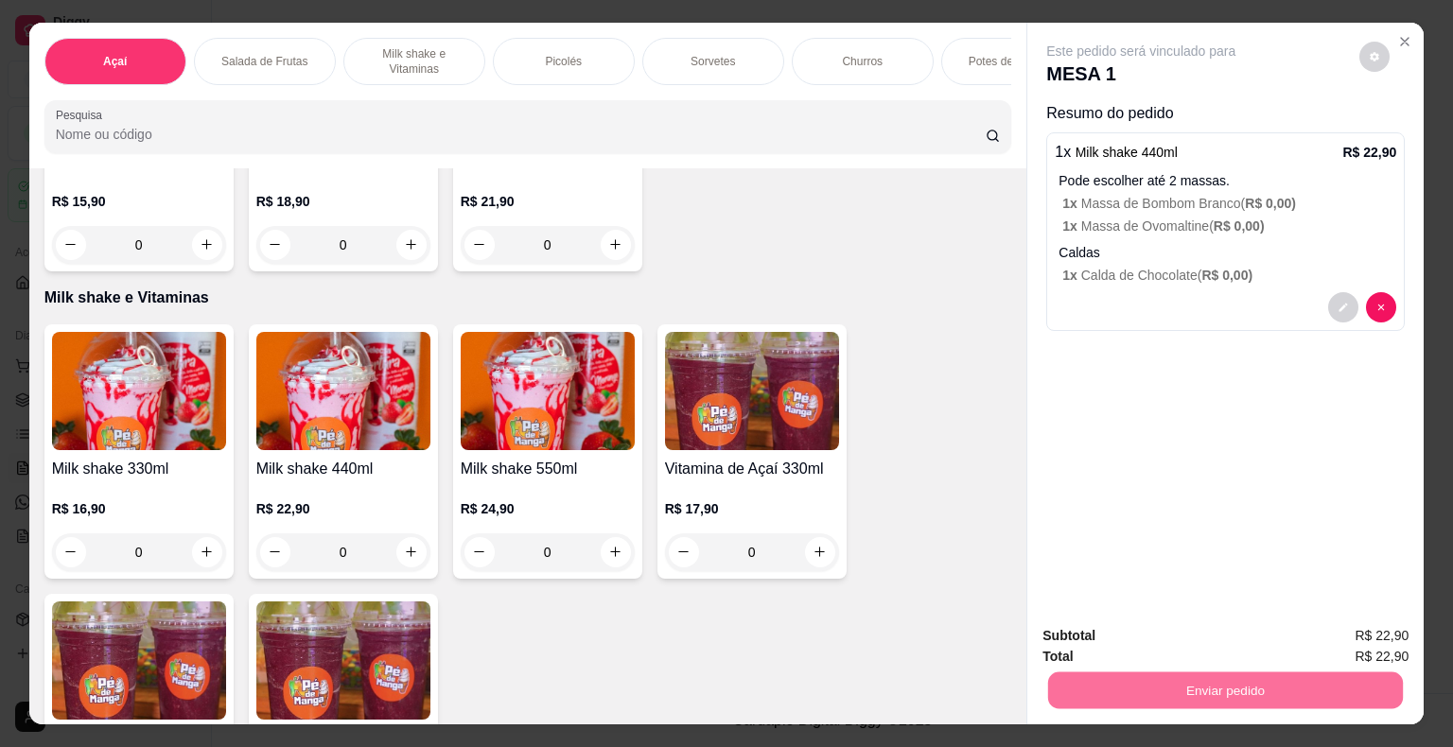
click at [1120, 626] on button "Não registrar e enviar pedido" at bounding box center [1162, 636] width 191 height 35
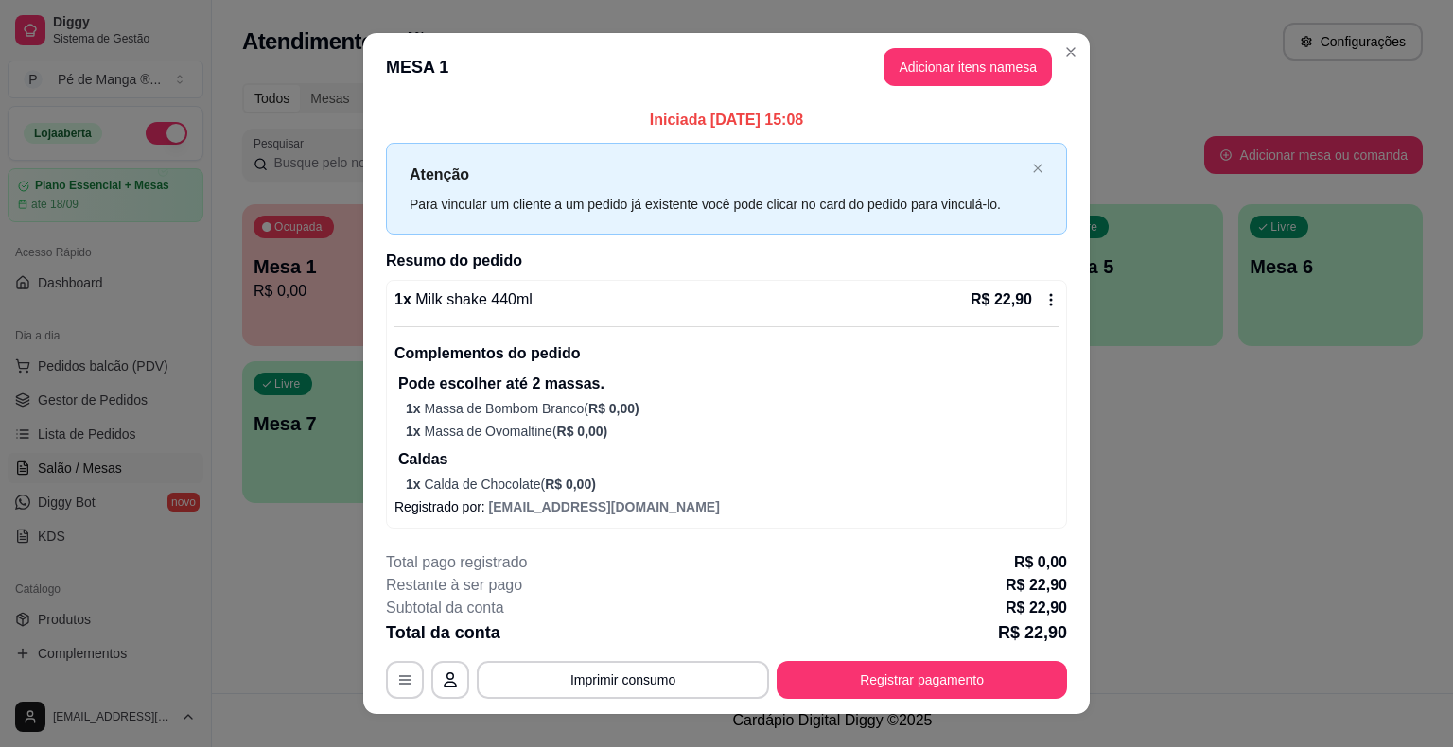
click at [834, 691] on button "Registrar pagamento" at bounding box center [921, 680] width 290 height 38
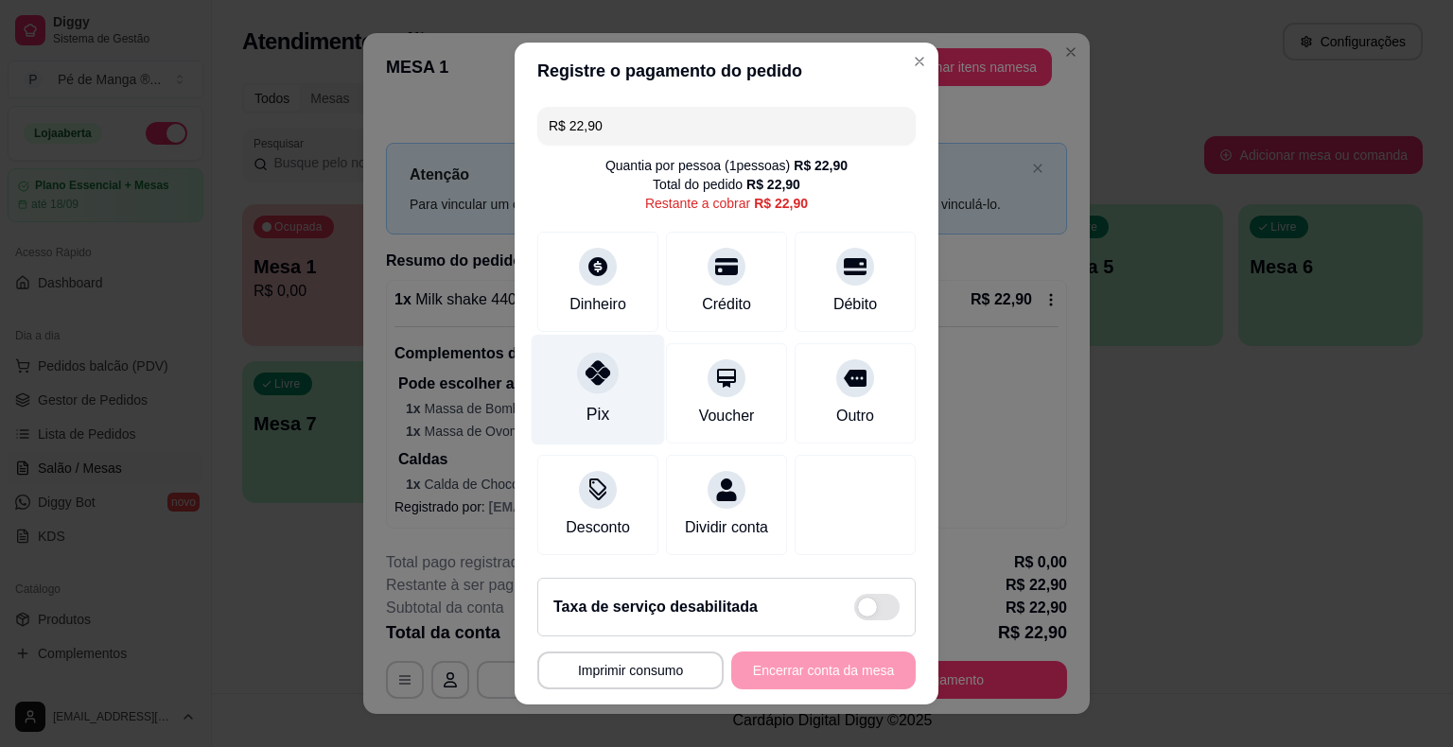
click at [617, 405] on div "Pix" at bounding box center [598, 390] width 133 height 111
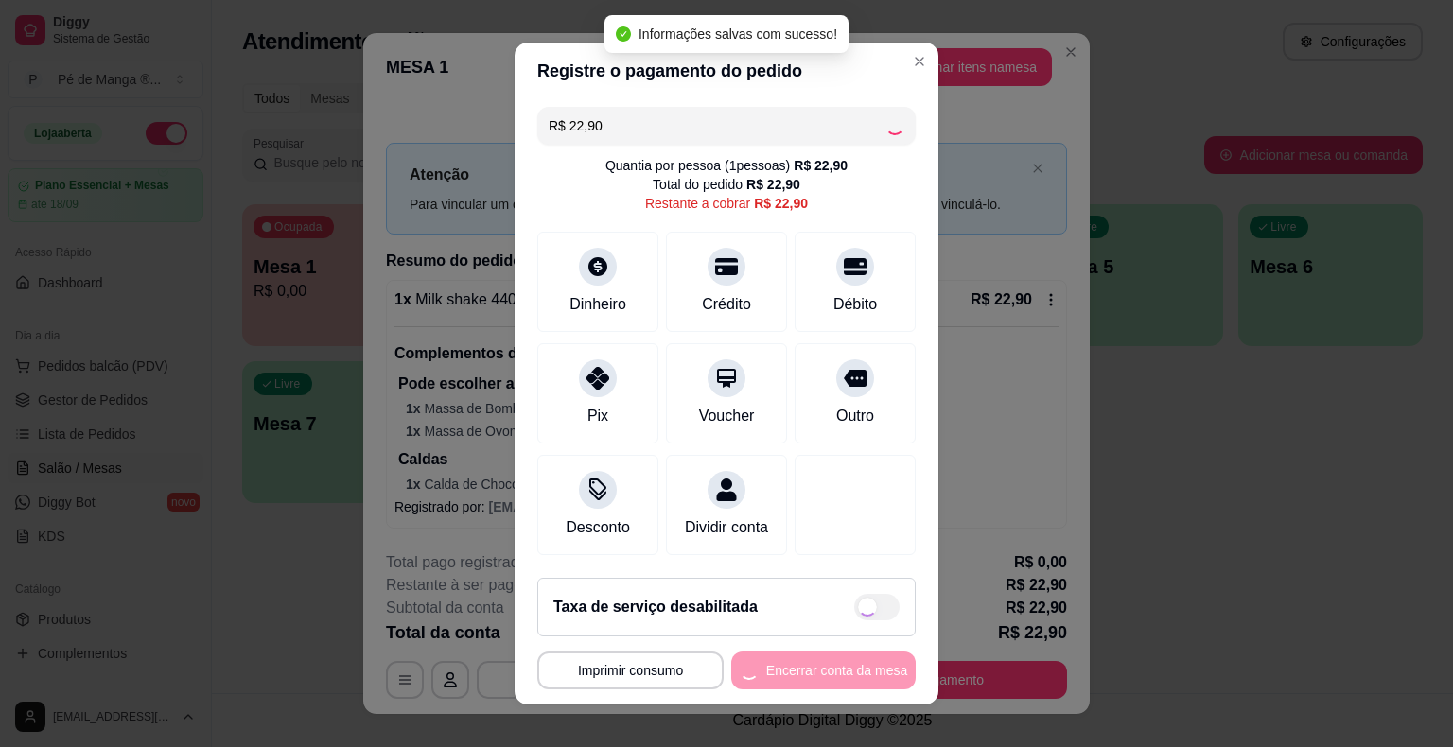
type input "R$ 0,00"
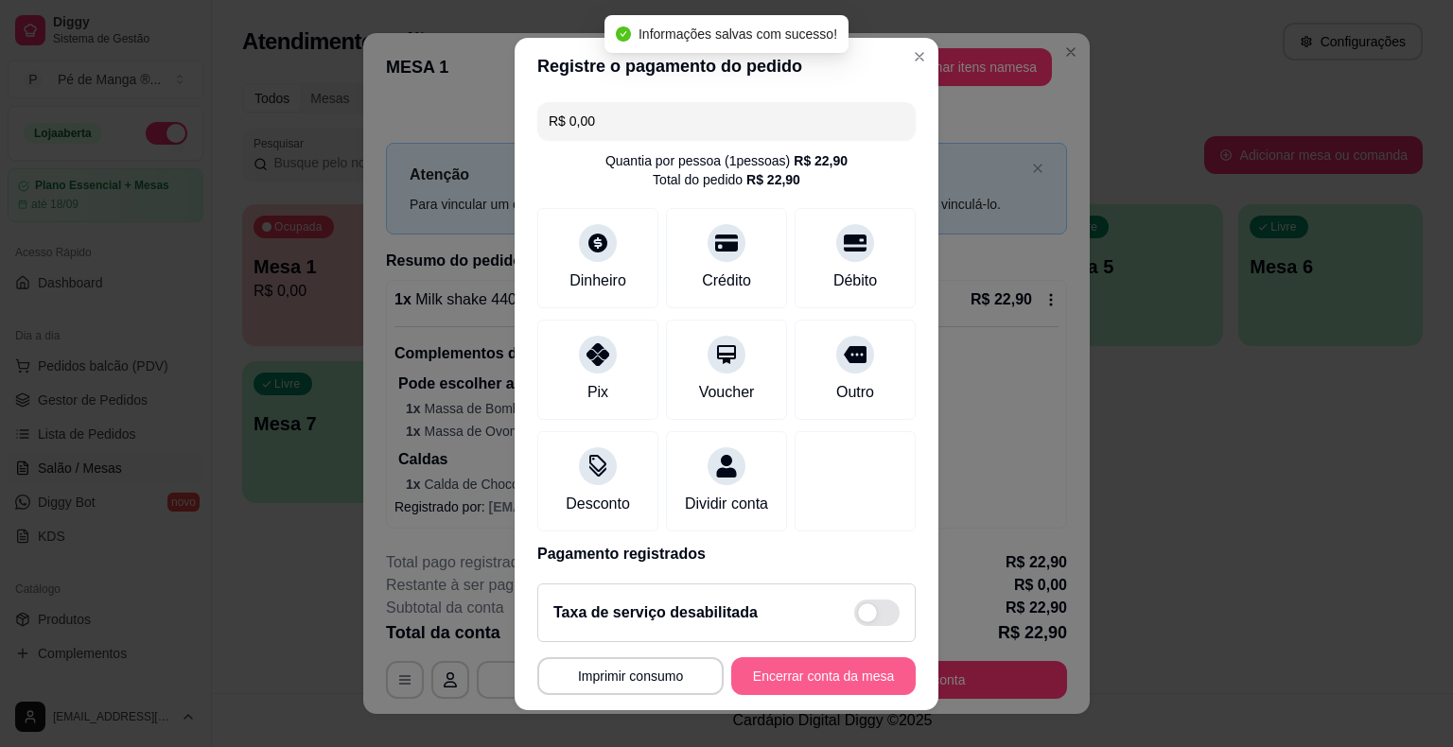
click at [820, 675] on button "Encerrar conta da mesa" at bounding box center [823, 676] width 184 height 38
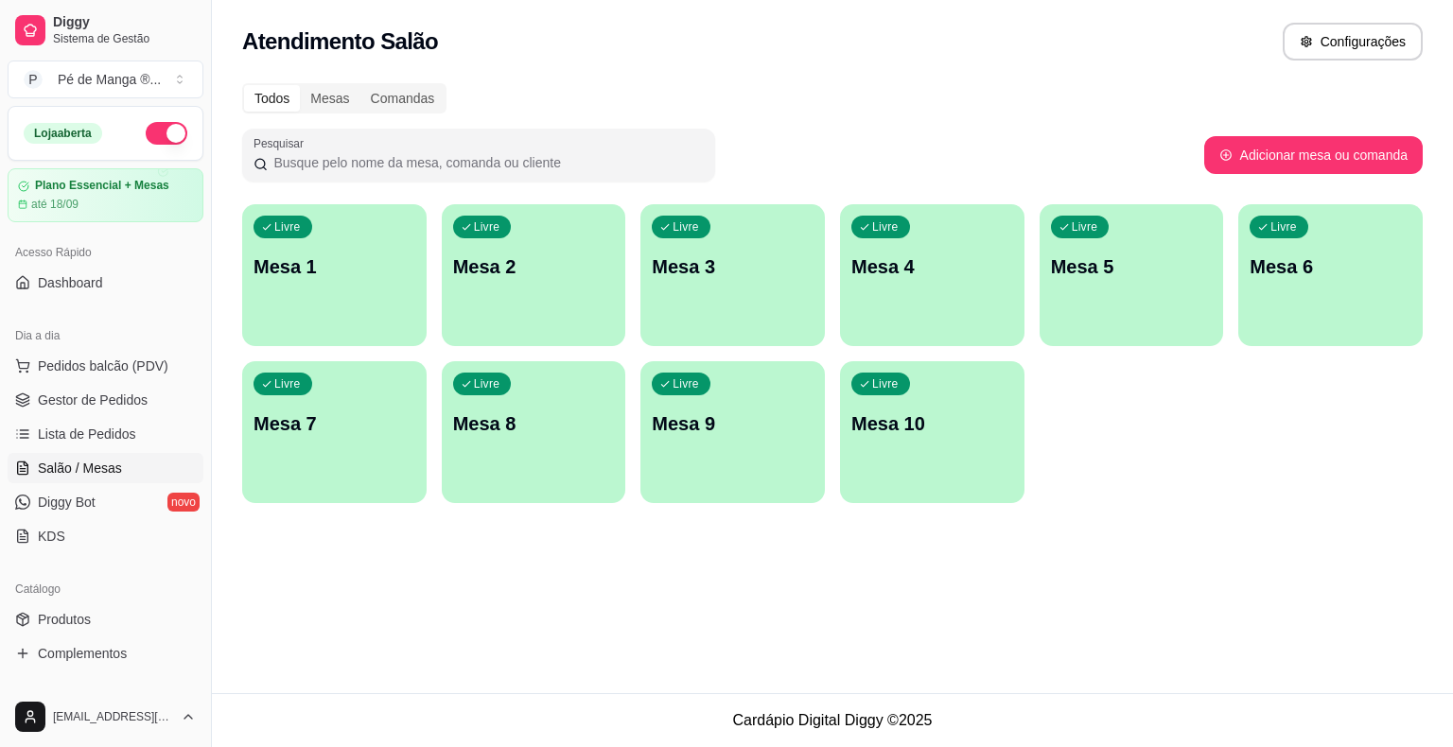
click at [348, 249] on div "Livre Mesa 1" at bounding box center [334, 263] width 184 height 119
click at [348, 248] on body "Diggy Sistema de Gestão P Pé de Manga ® ... Loja aberta Plano Essencial + Mesas…" at bounding box center [726, 373] width 1453 height 747
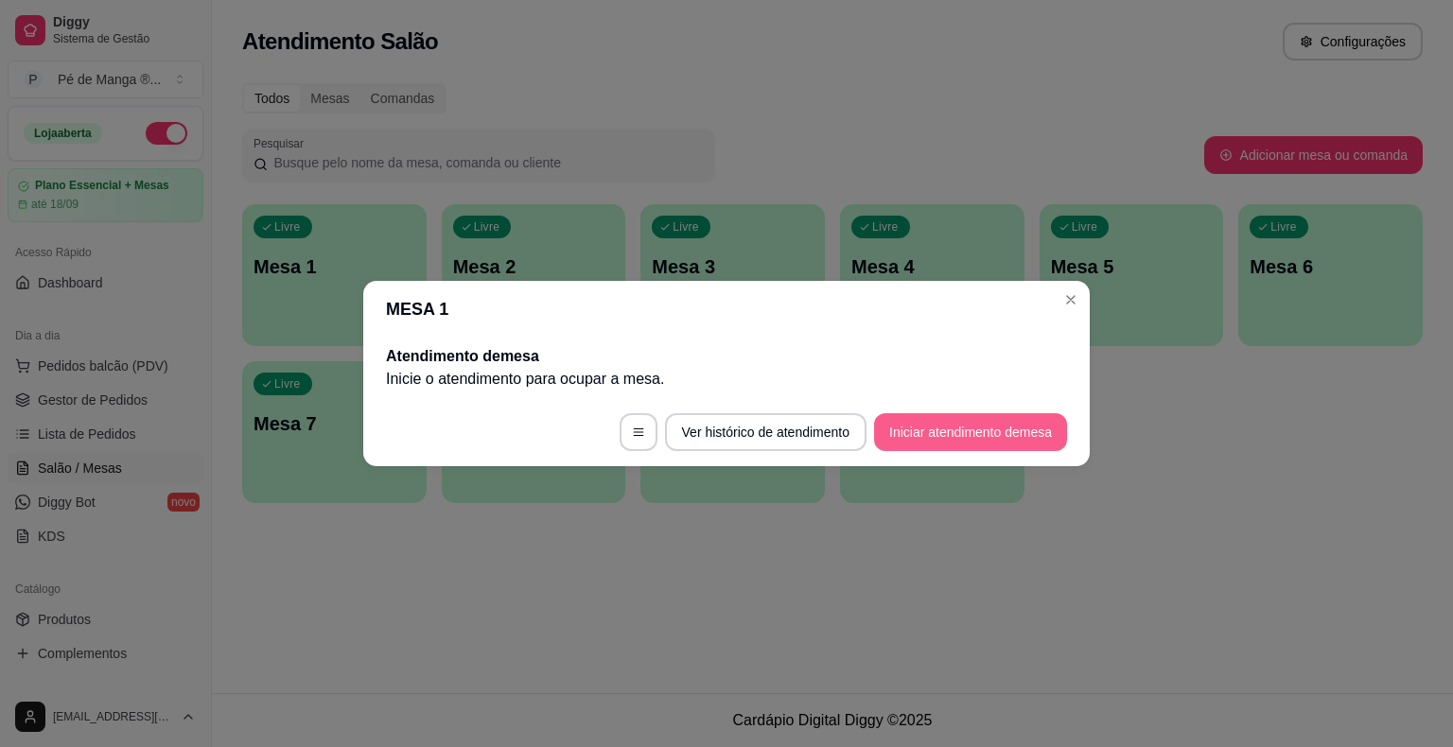
click at [1003, 427] on button "Iniciar atendimento de mesa" at bounding box center [970, 432] width 193 height 38
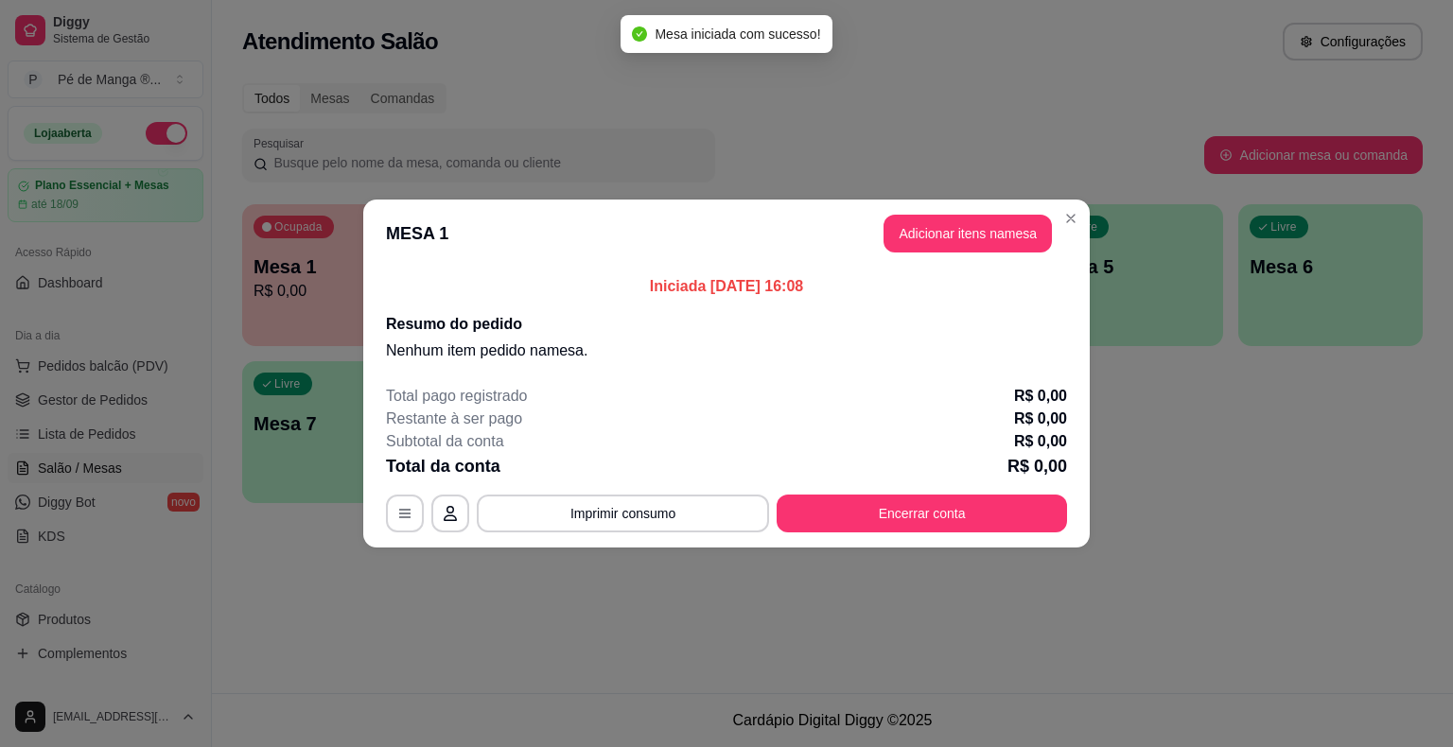
click at [978, 227] on button "Adicionar itens na mesa" at bounding box center [967, 234] width 168 height 38
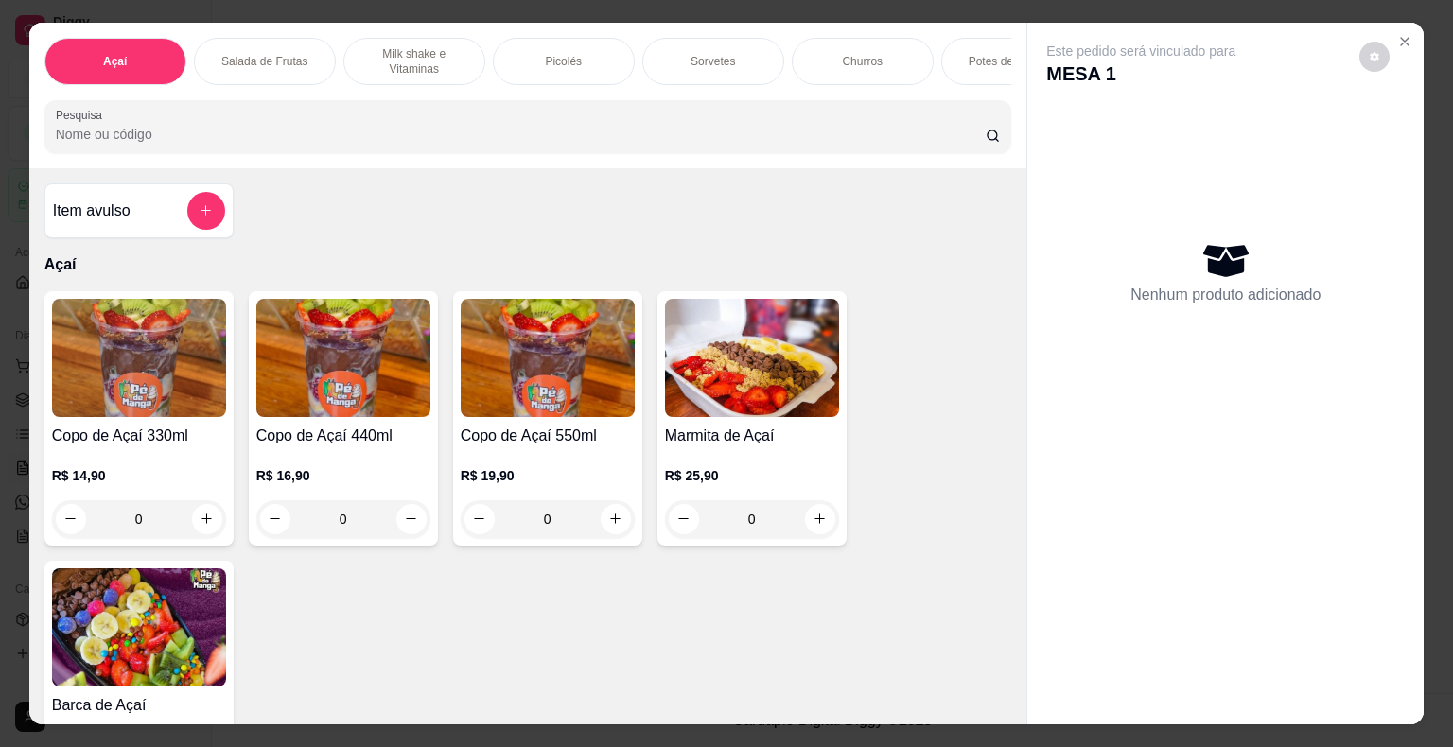
click at [152, 490] on div "R$ 14,90 0" at bounding box center [139, 502] width 174 height 72
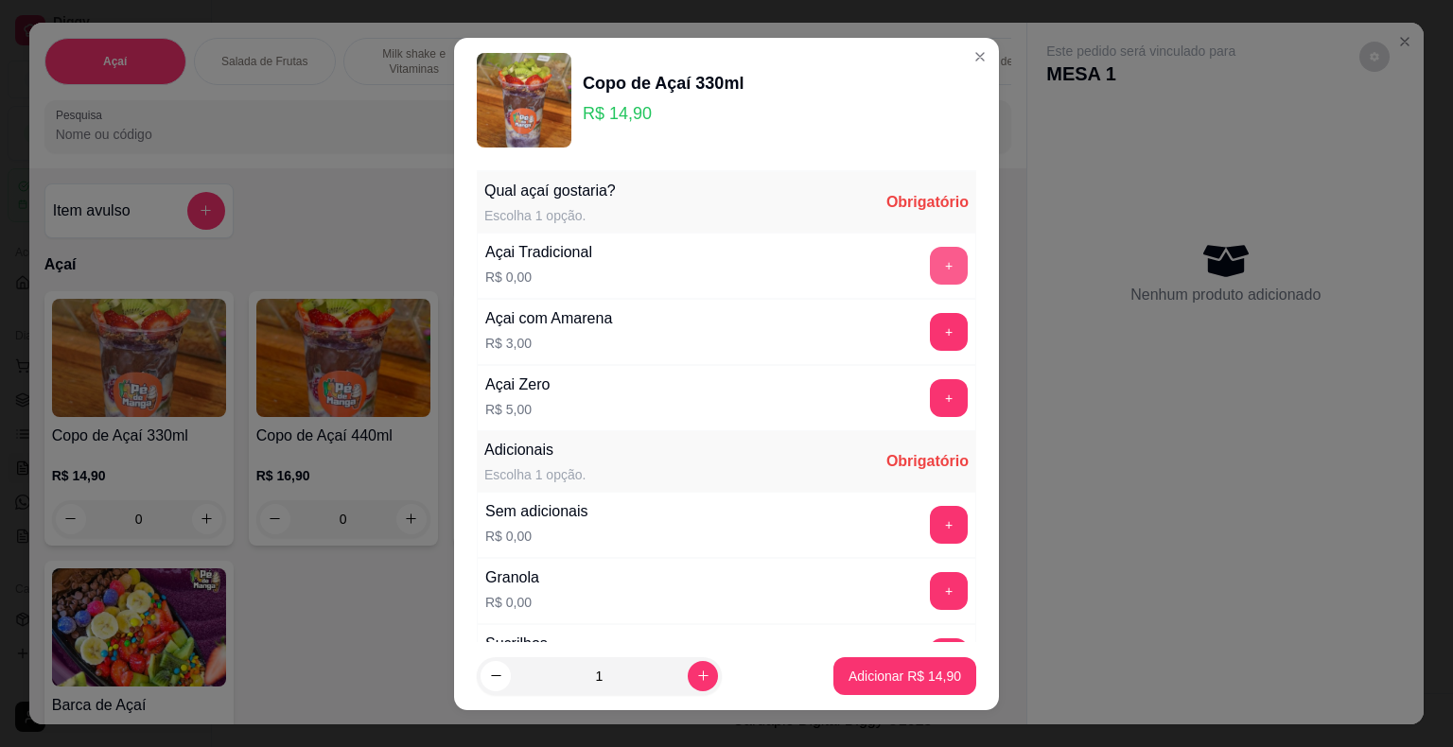
click at [930, 257] on button "+" at bounding box center [949, 266] width 38 height 38
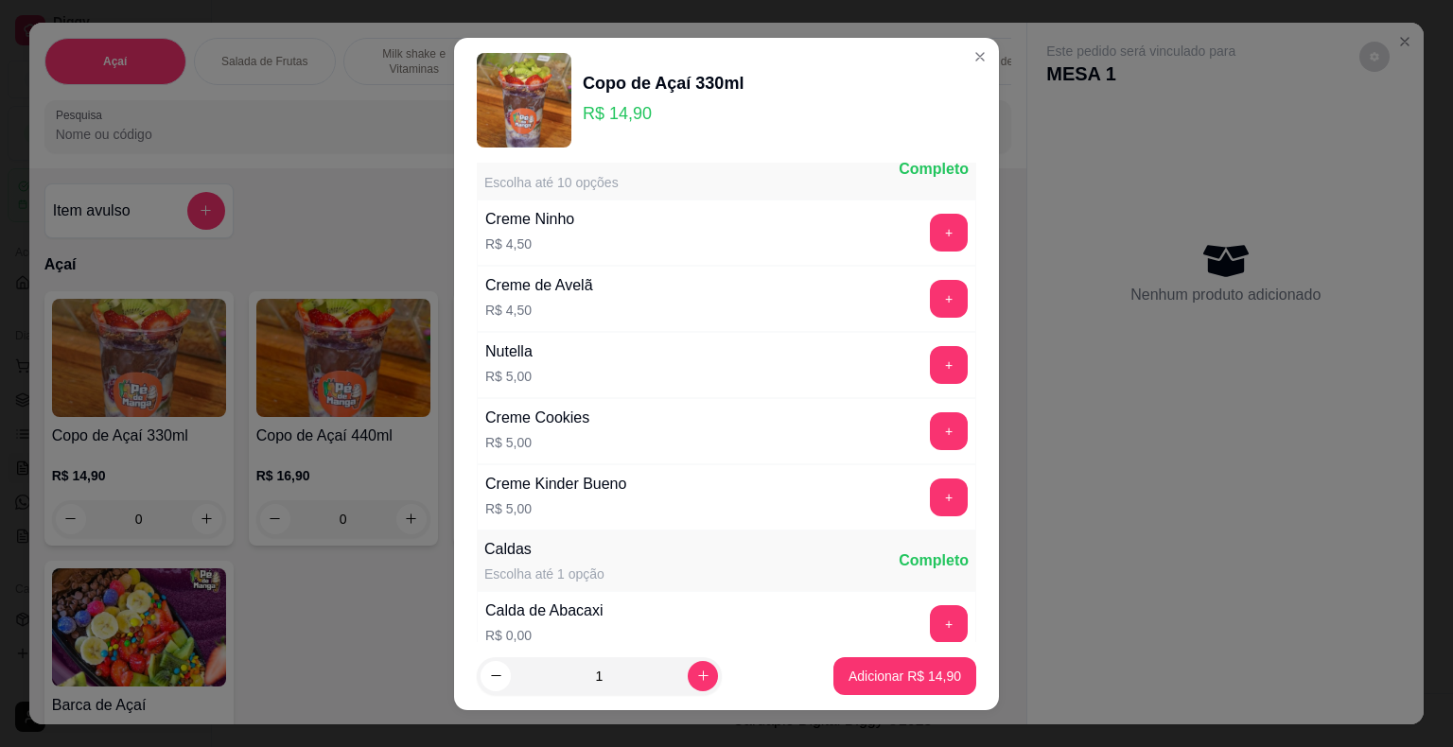
scroll to position [1702, 0]
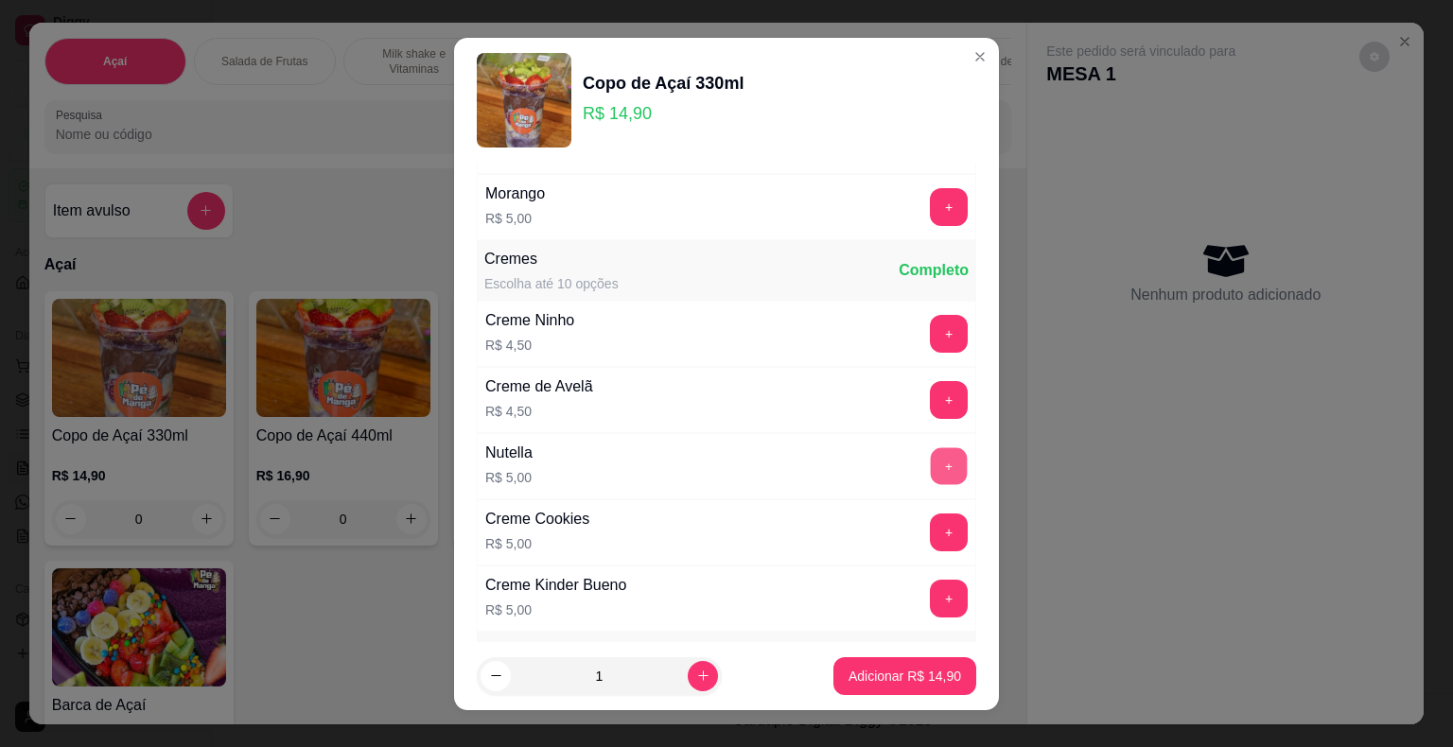
click at [931, 452] on button "+" at bounding box center [949, 465] width 37 height 37
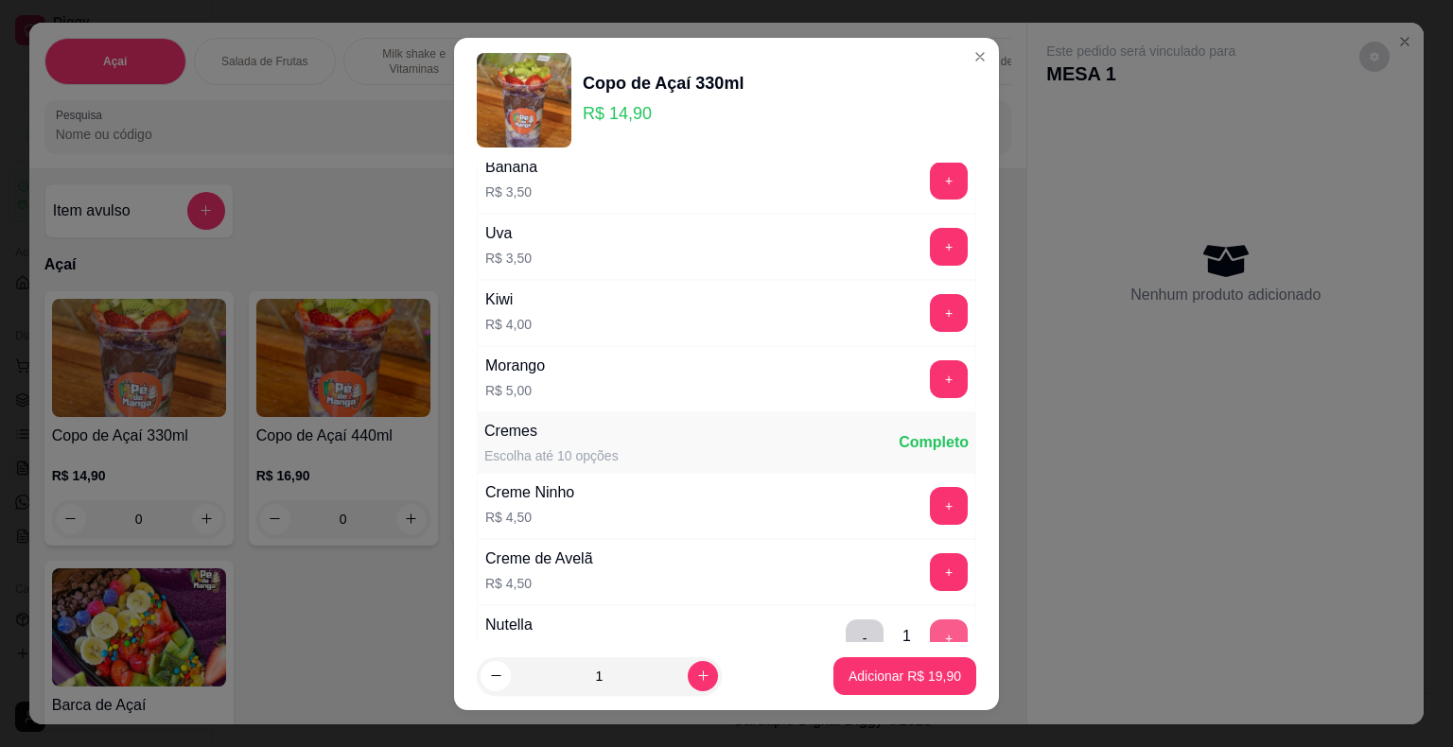
scroll to position [1324, 0]
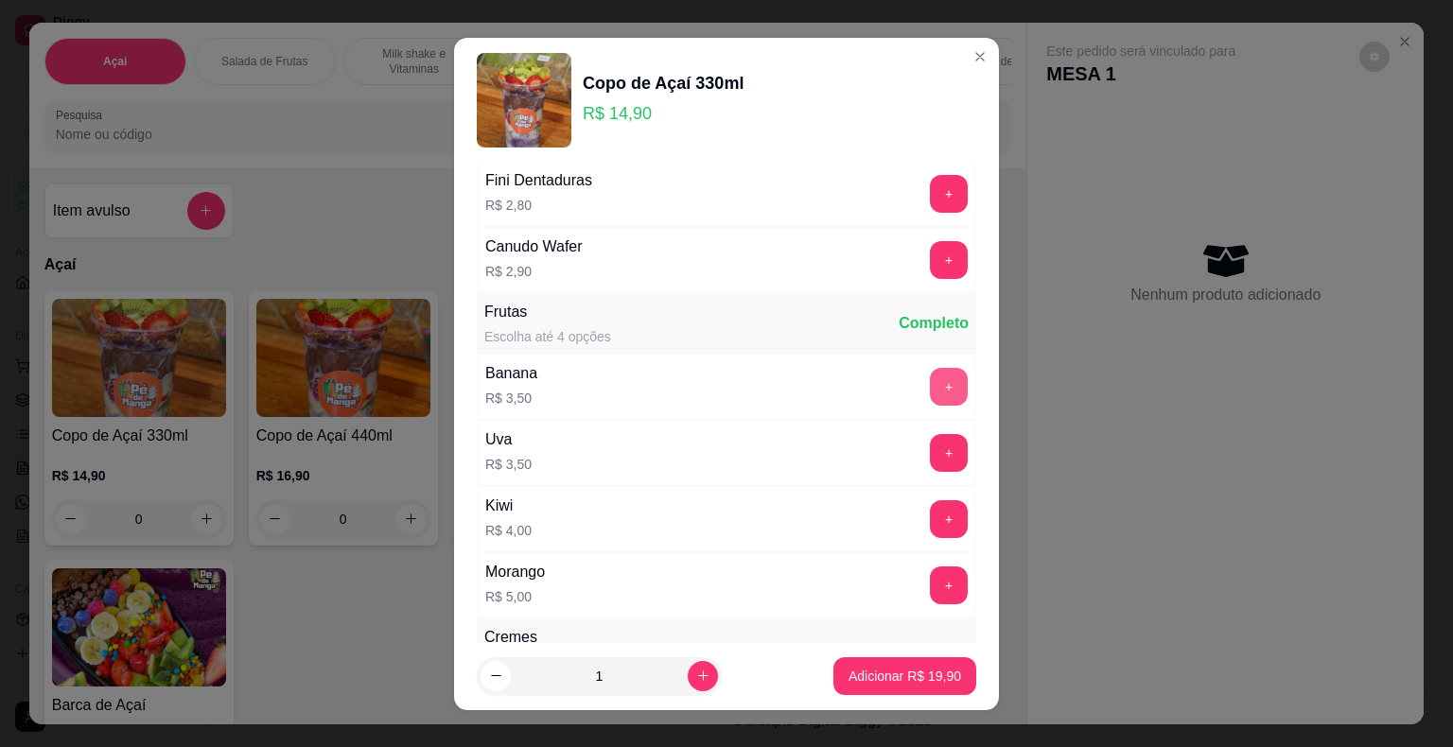
click at [930, 382] on button "+" at bounding box center [949, 387] width 38 height 38
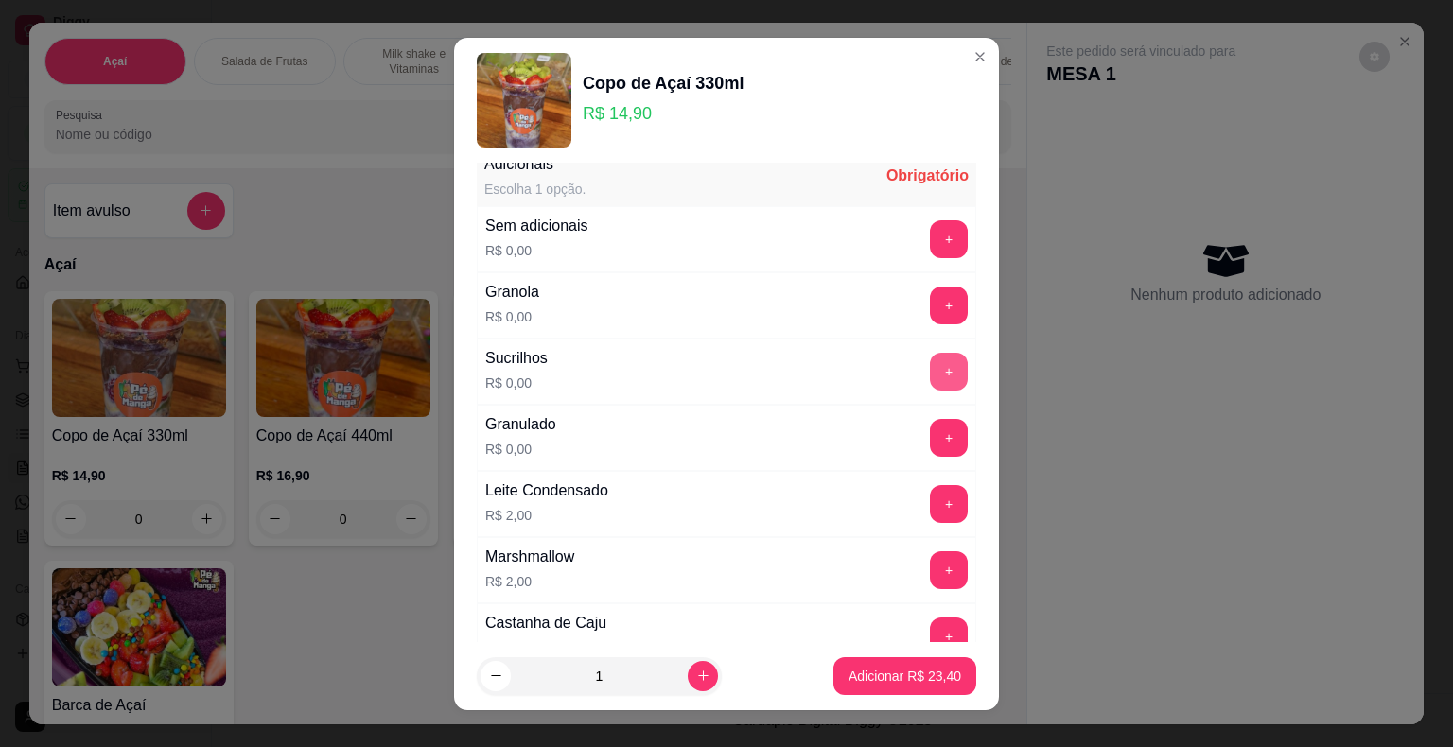
scroll to position [284, 0]
click at [931, 498] on button "+" at bounding box center [949, 505] width 37 height 37
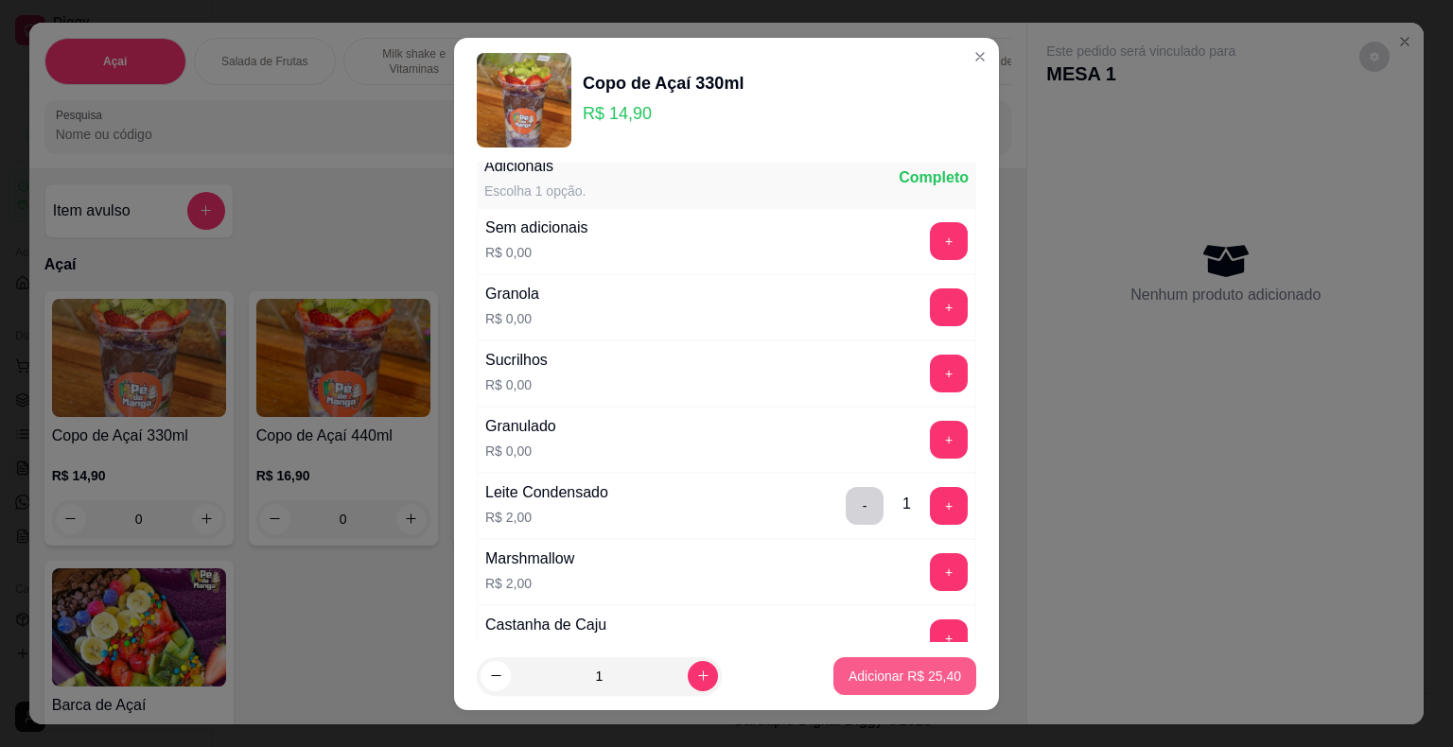
click at [906, 672] on p "Adicionar R$ 25,40" at bounding box center [904, 676] width 113 height 19
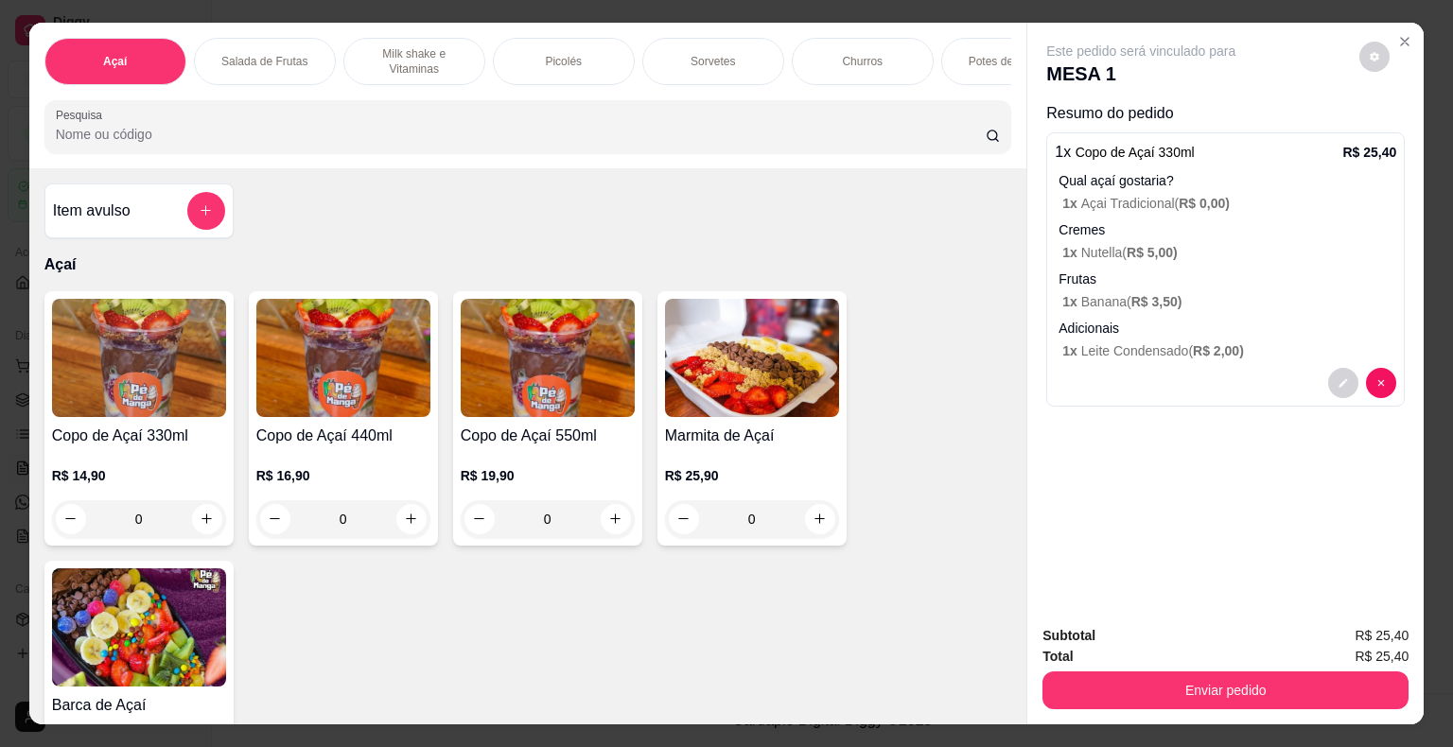
click at [126, 467] on div "R$ 14,90 0" at bounding box center [139, 492] width 174 height 91
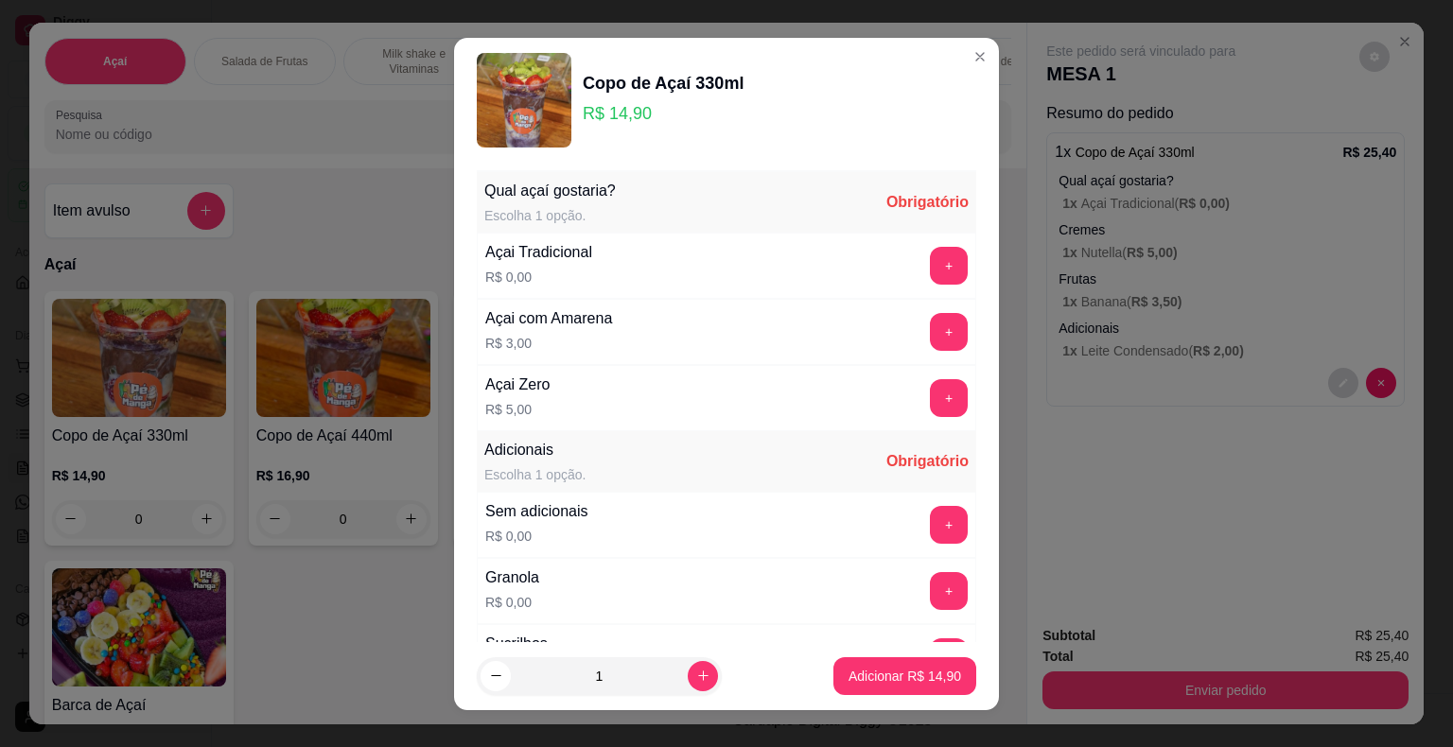
click at [912, 283] on div "Açai Tradicional R$ 0,00 +" at bounding box center [726, 266] width 499 height 66
click at [930, 266] on button "+" at bounding box center [949, 266] width 38 height 38
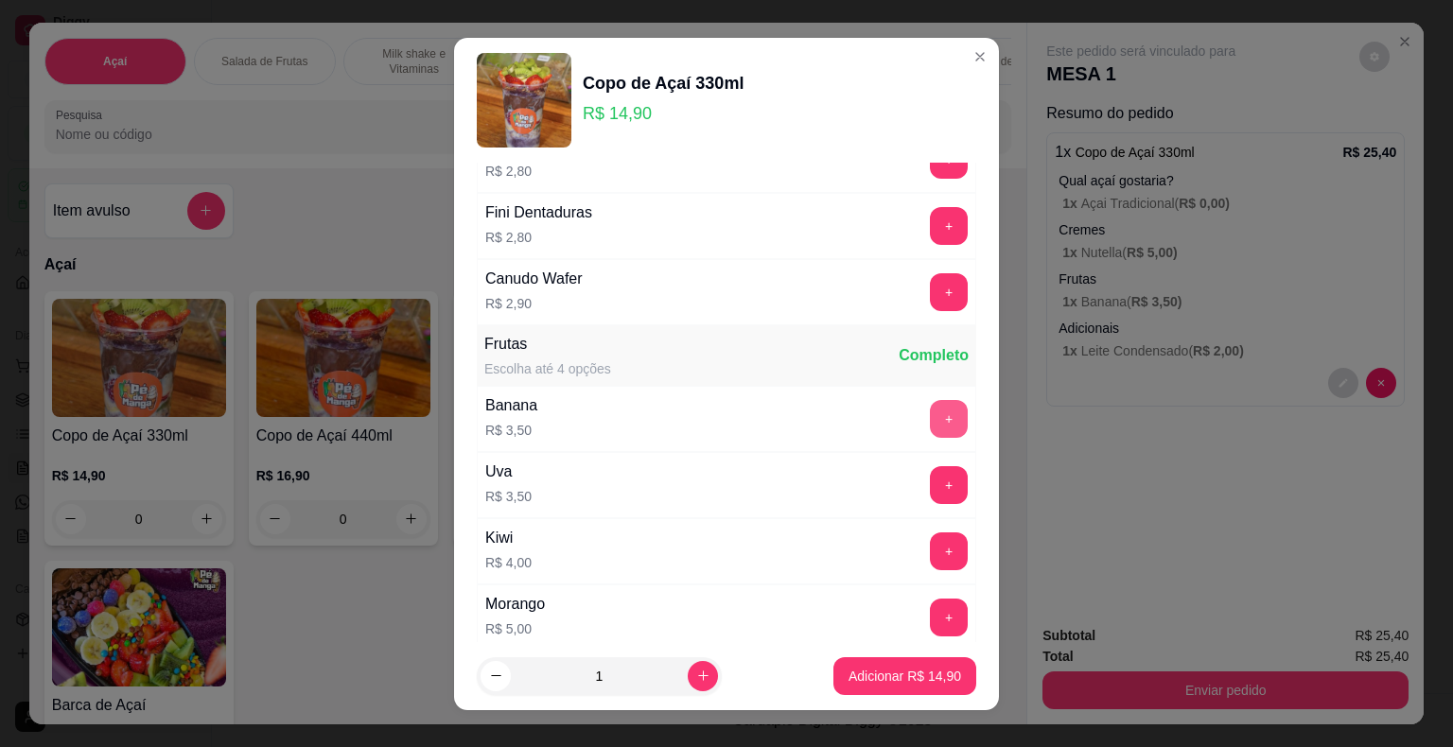
scroll to position [1324, 0]
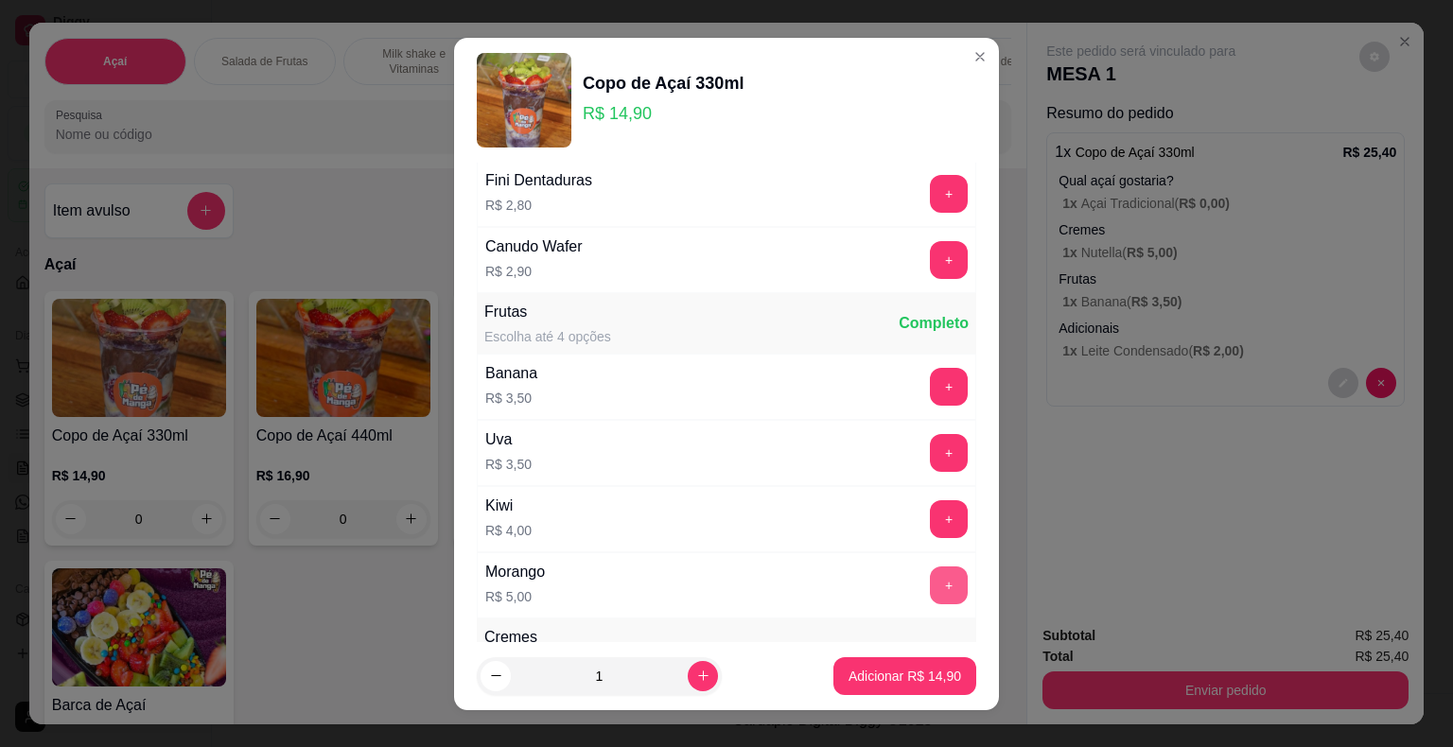
click at [930, 580] on button "+" at bounding box center [949, 586] width 38 height 38
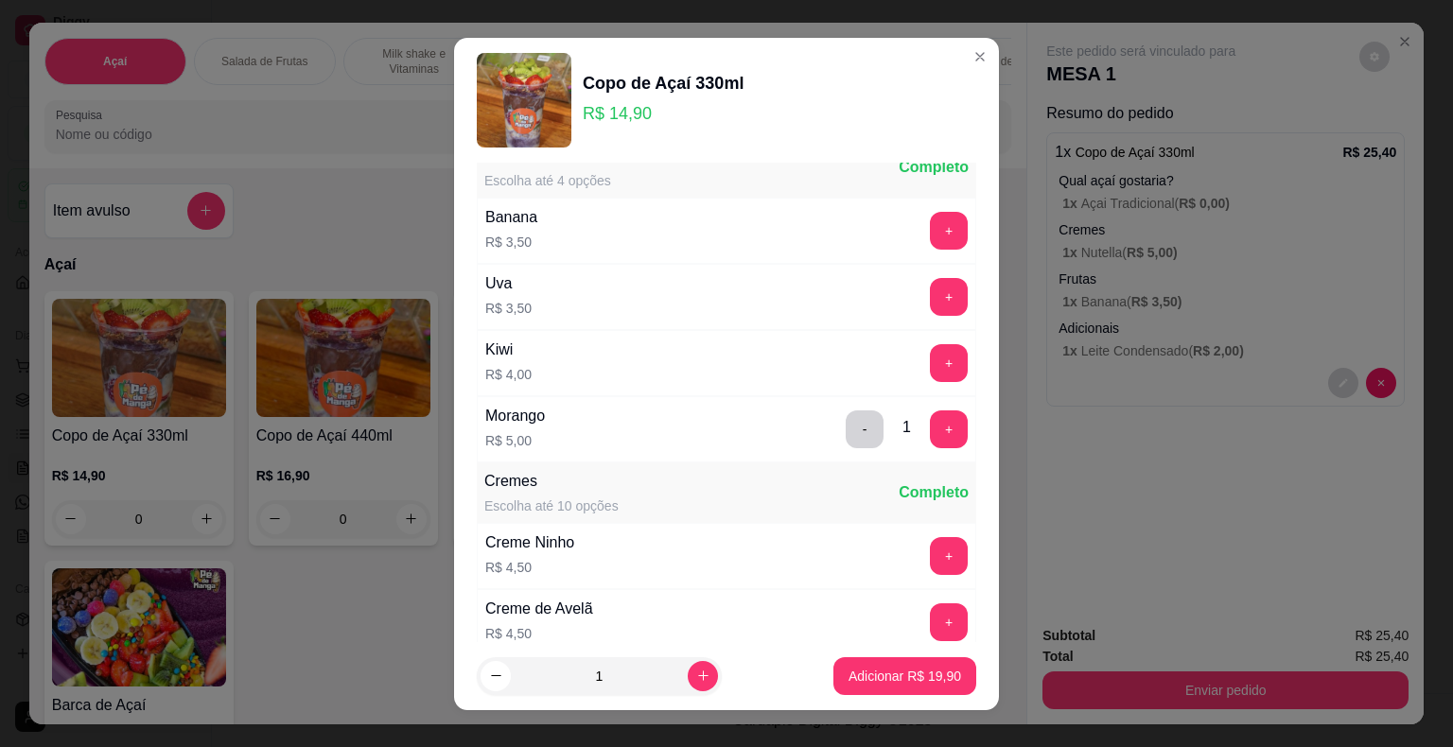
scroll to position [1702, 0]
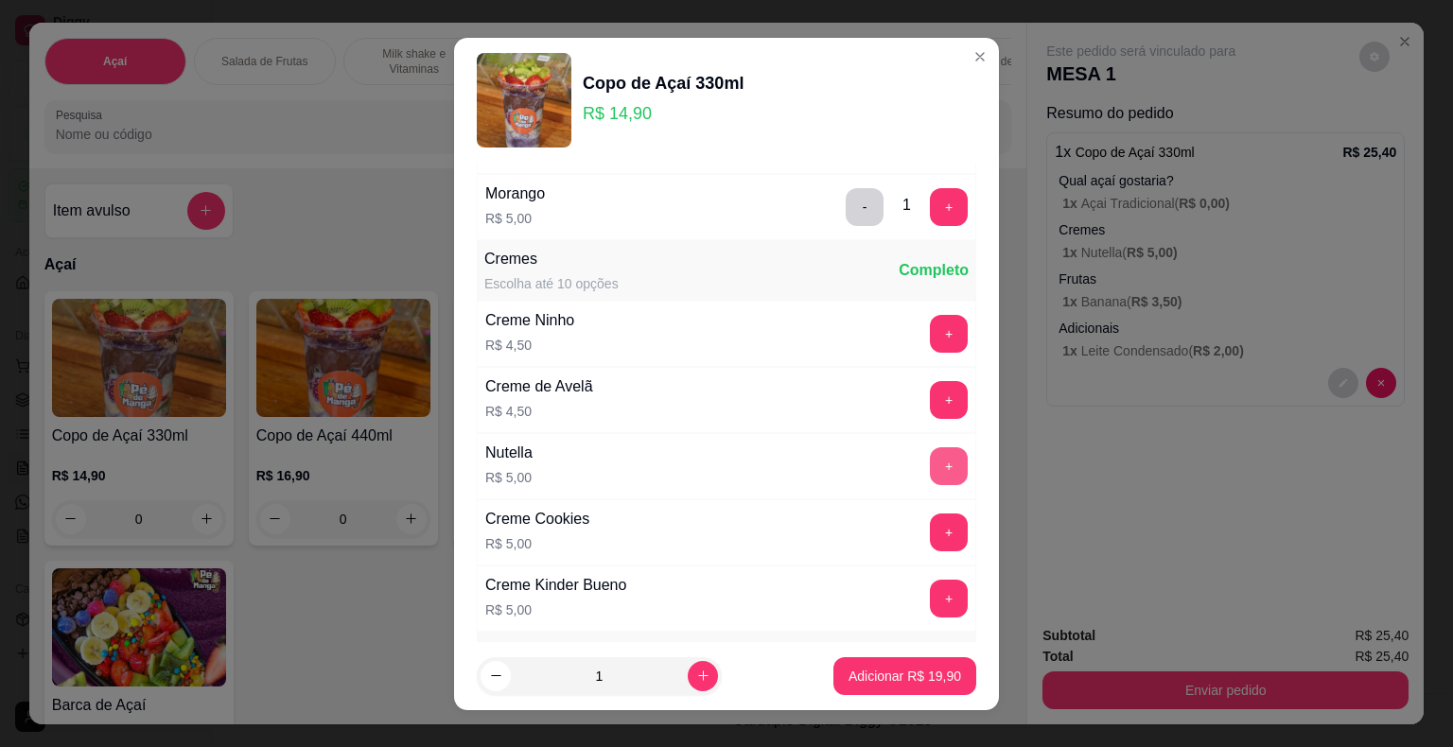
click at [930, 463] on button "+" at bounding box center [949, 466] width 38 height 38
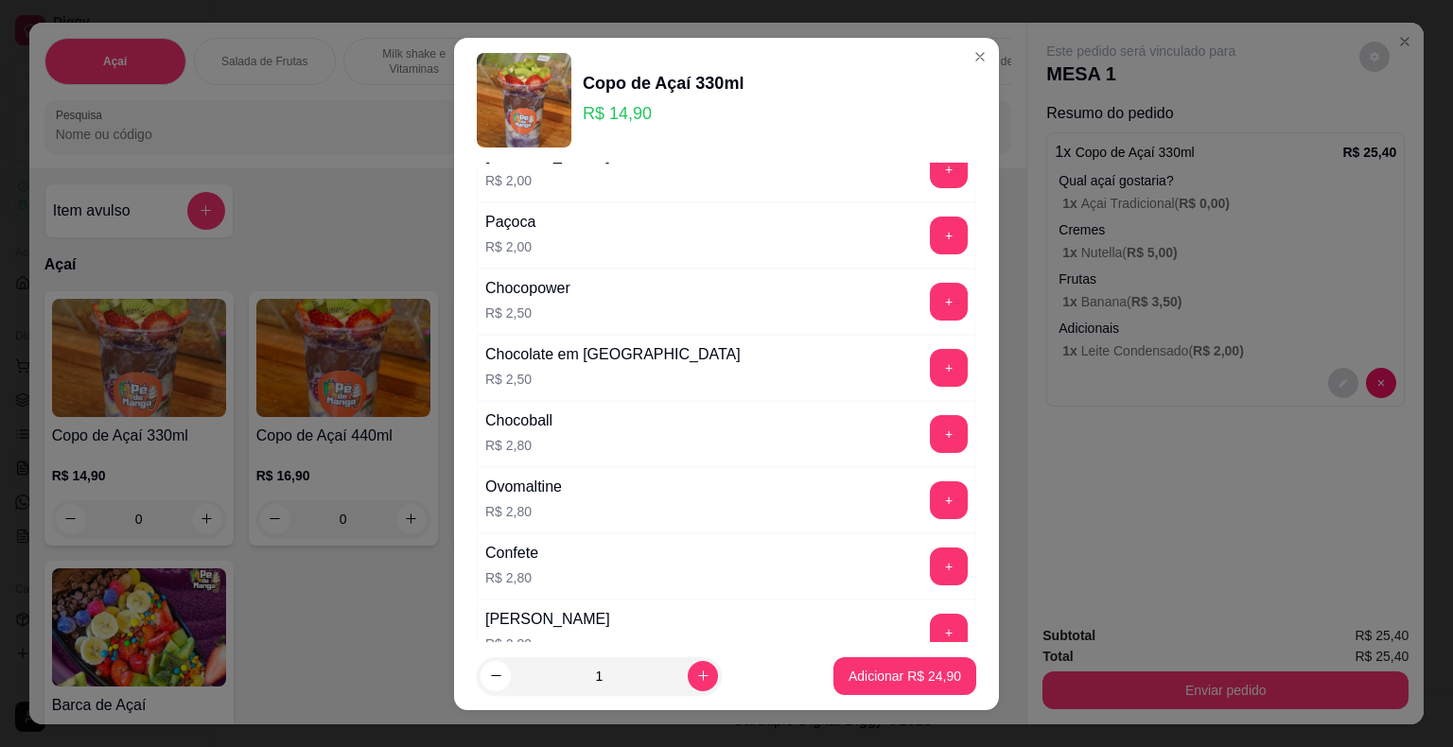
scroll to position [851, 0]
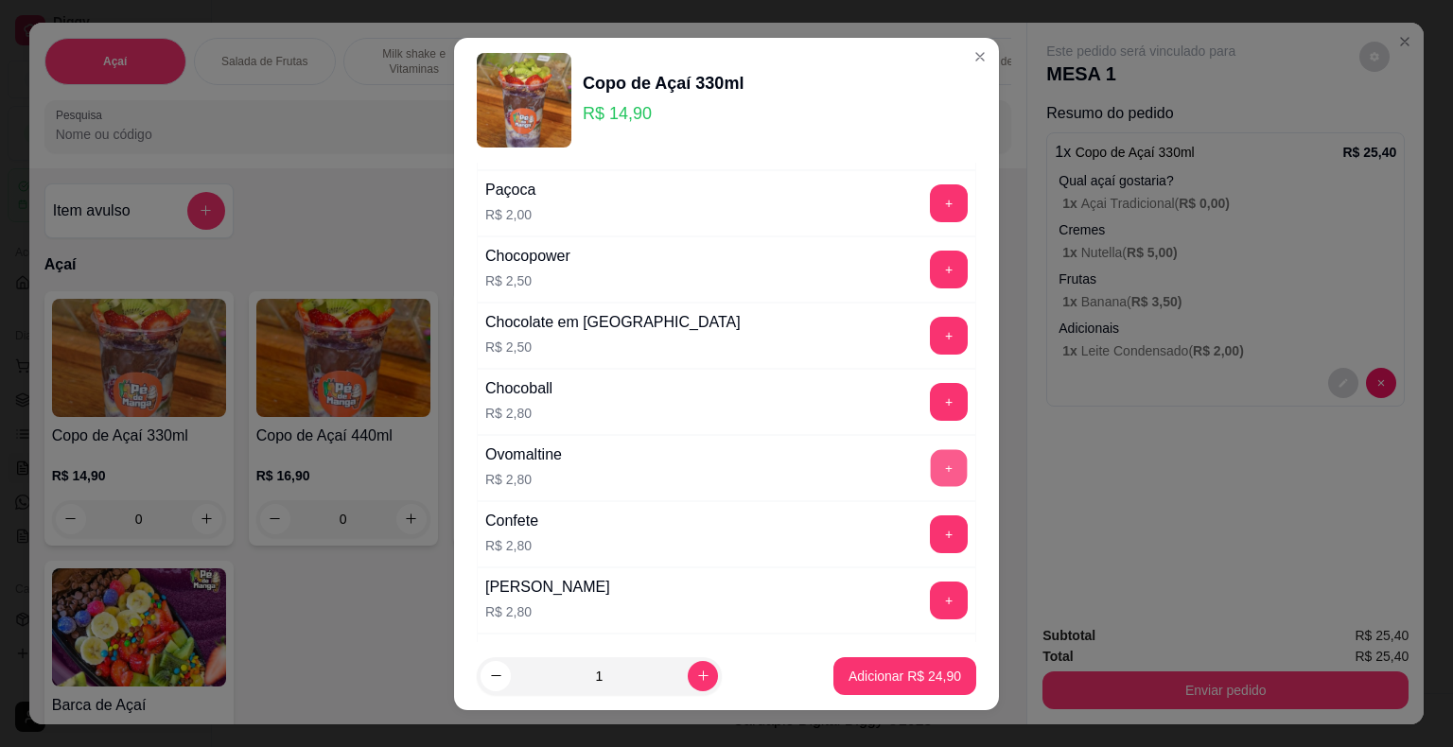
click at [931, 458] on button "+" at bounding box center [949, 467] width 37 height 37
click at [909, 668] on p "Adicionar R$ 27,70" at bounding box center [904, 676] width 113 height 19
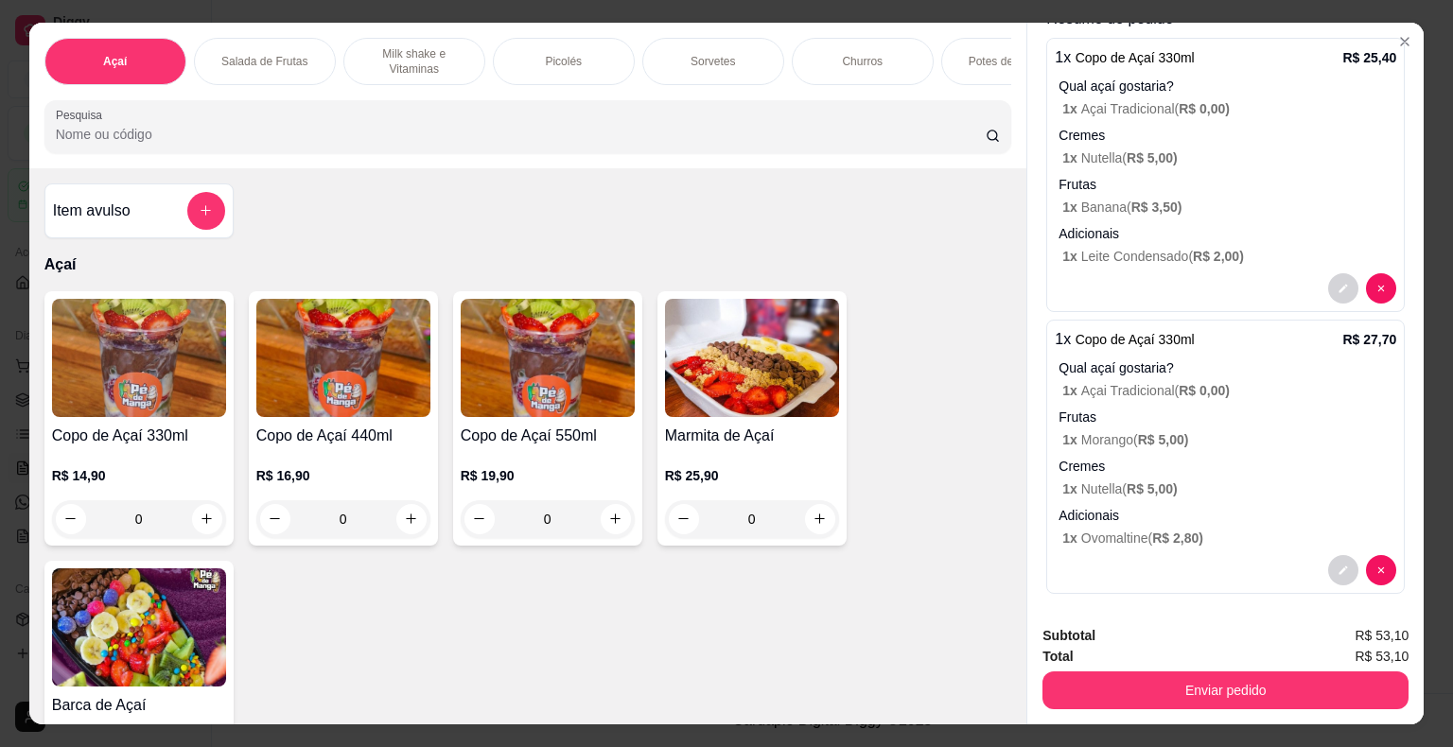
scroll to position [102, 0]
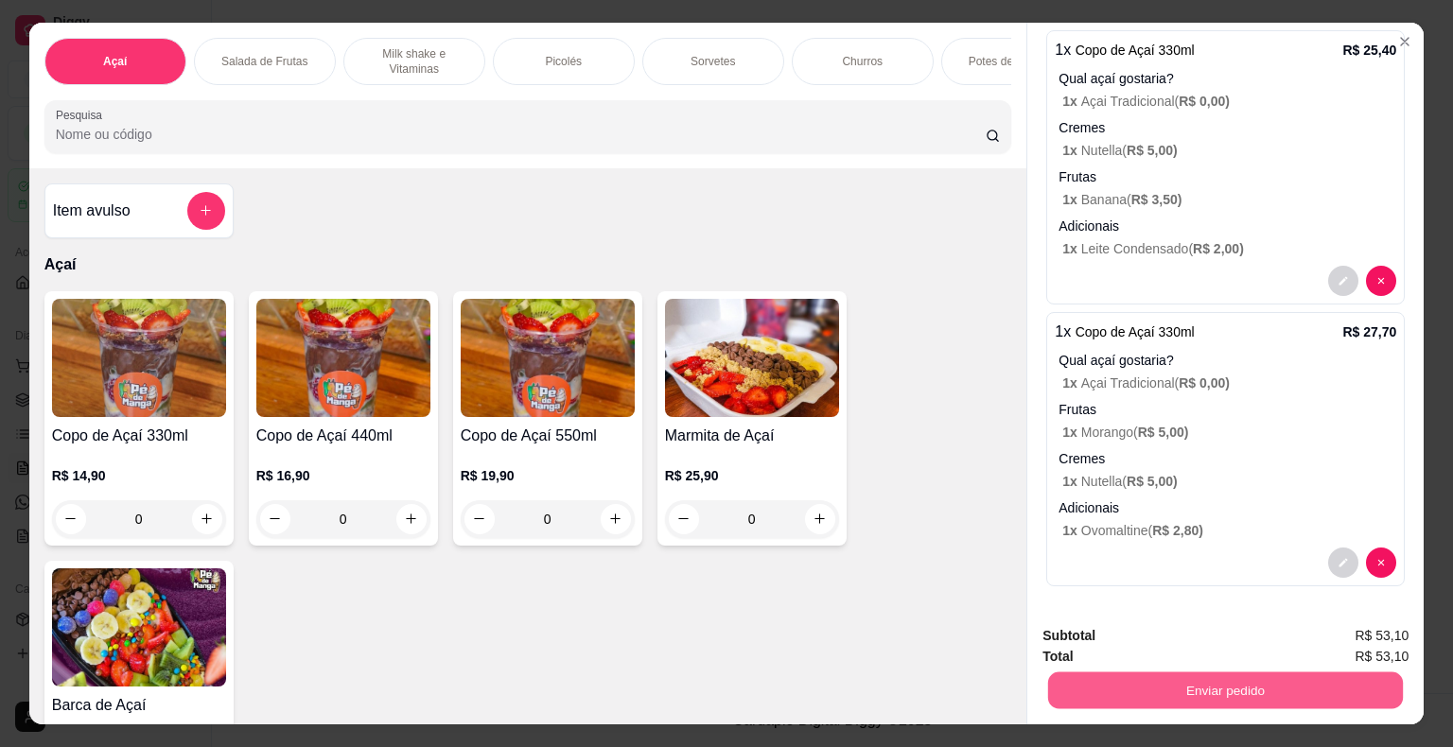
click at [1230, 684] on button "Enviar pedido" at bounding box center [1225, 690] width 355 height 37
click at [1185, 629] on button "Não registrar e enviar pedido" at bounding box center [1162, 636] width 191 height 35
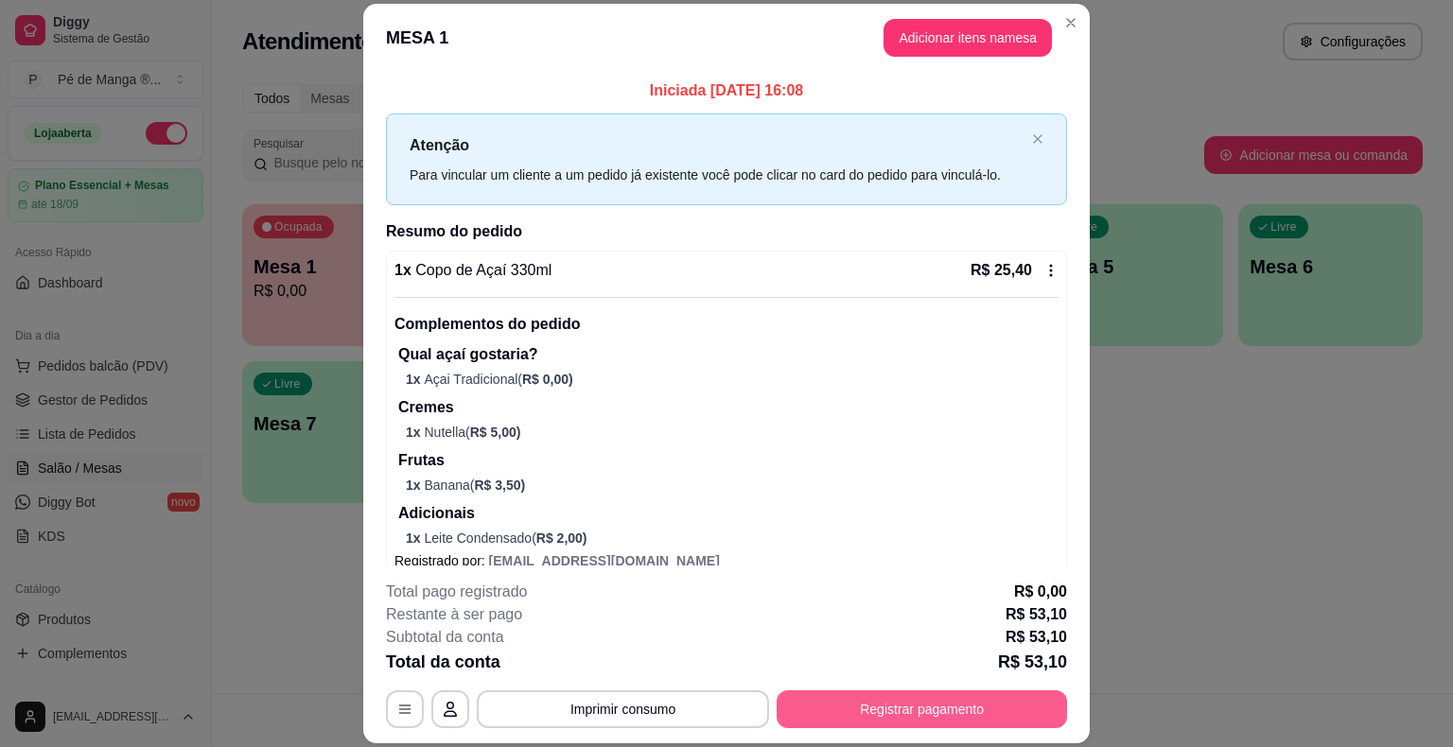
click at [827, 702] on button "Registrar pagamento" at bounding box center [921, 709] width 290 height 38
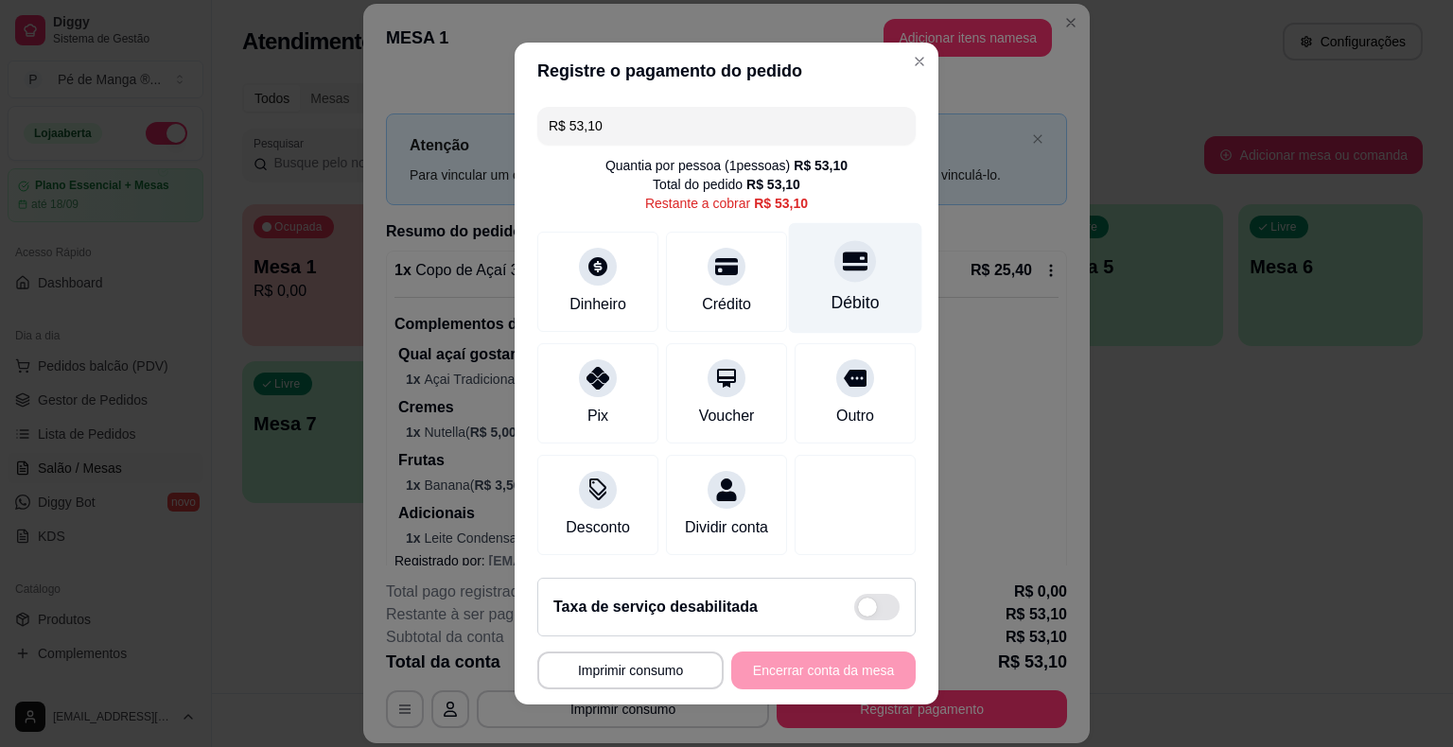
click at [829, 291] on div "Débito" at bounding box center [855, 278] width 133 height 111
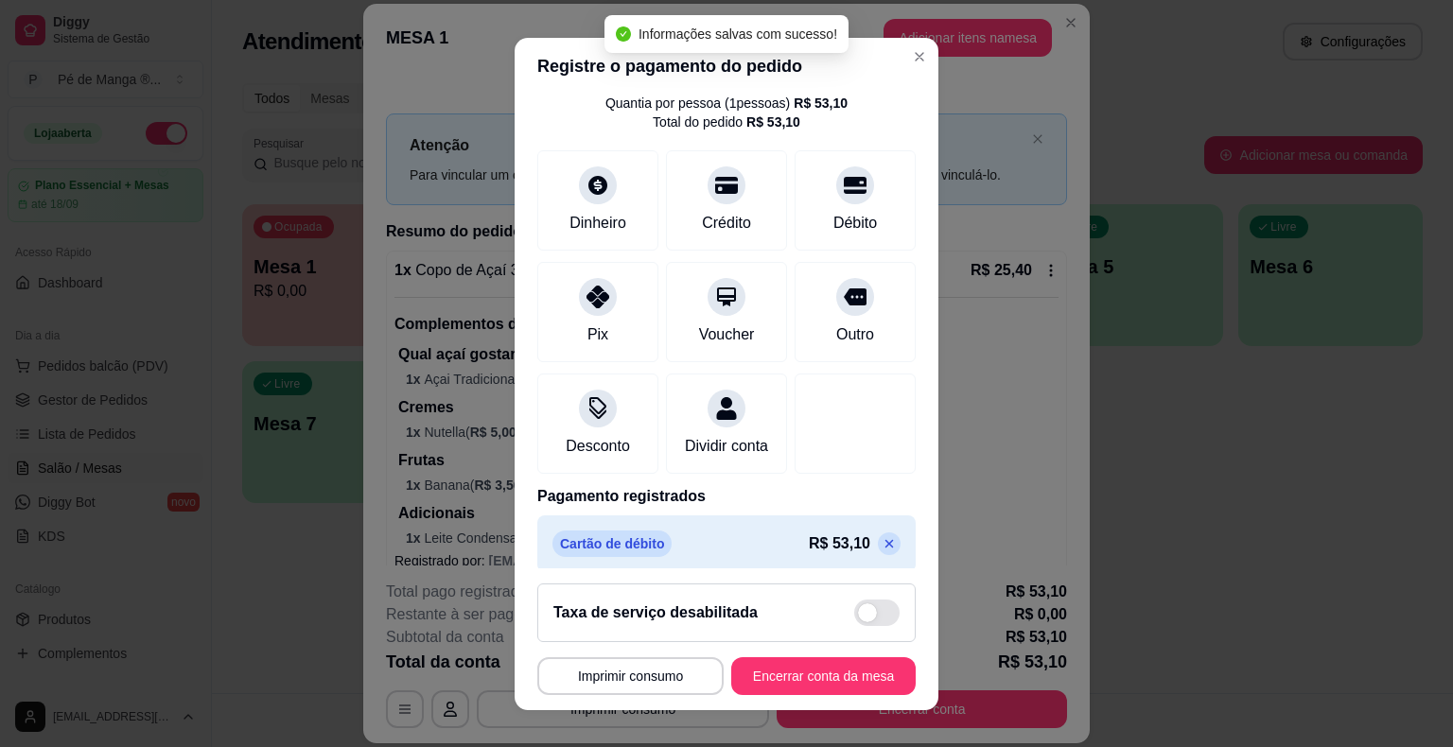
scroll to position [89, 0]
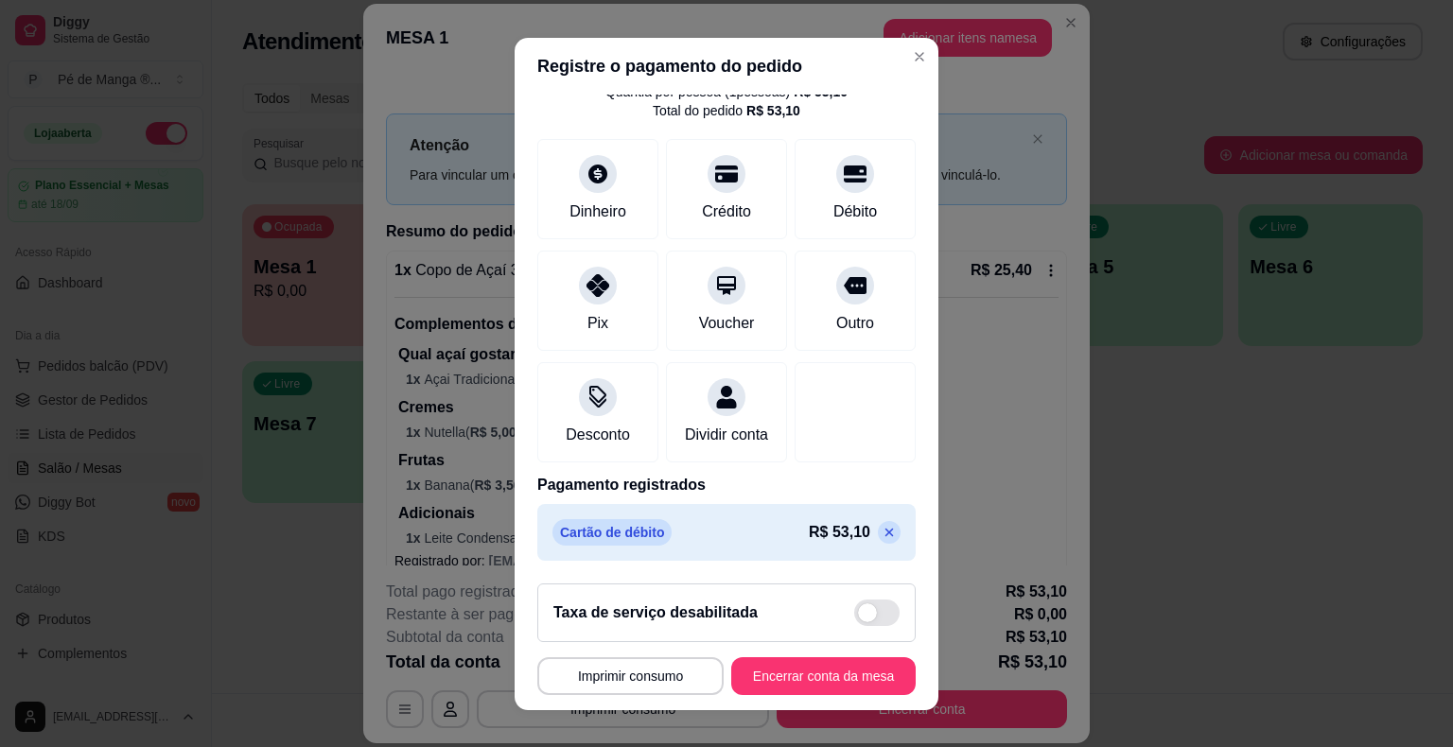
click at [881, 532] on icon at bounding box center [888, 532] width 15 height 15
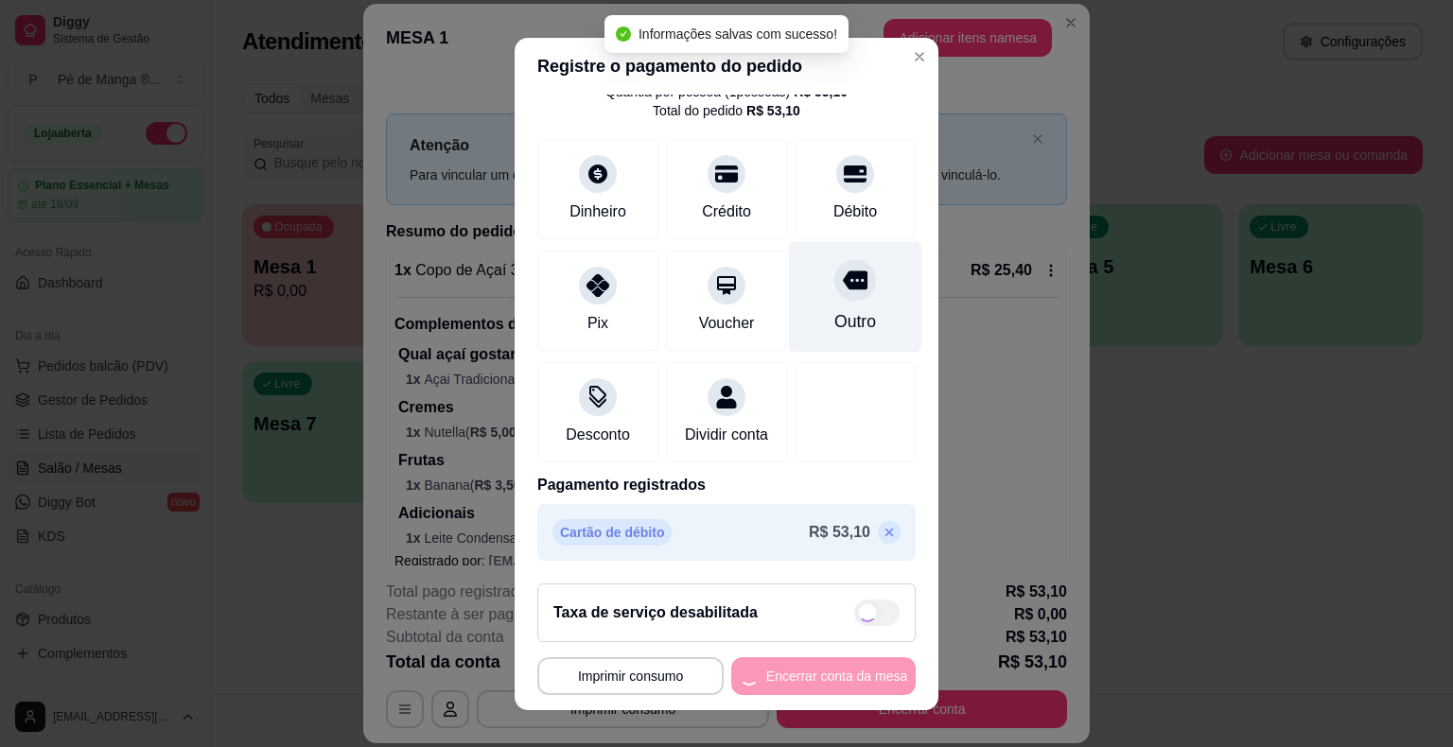
scroll to position [0, 0]
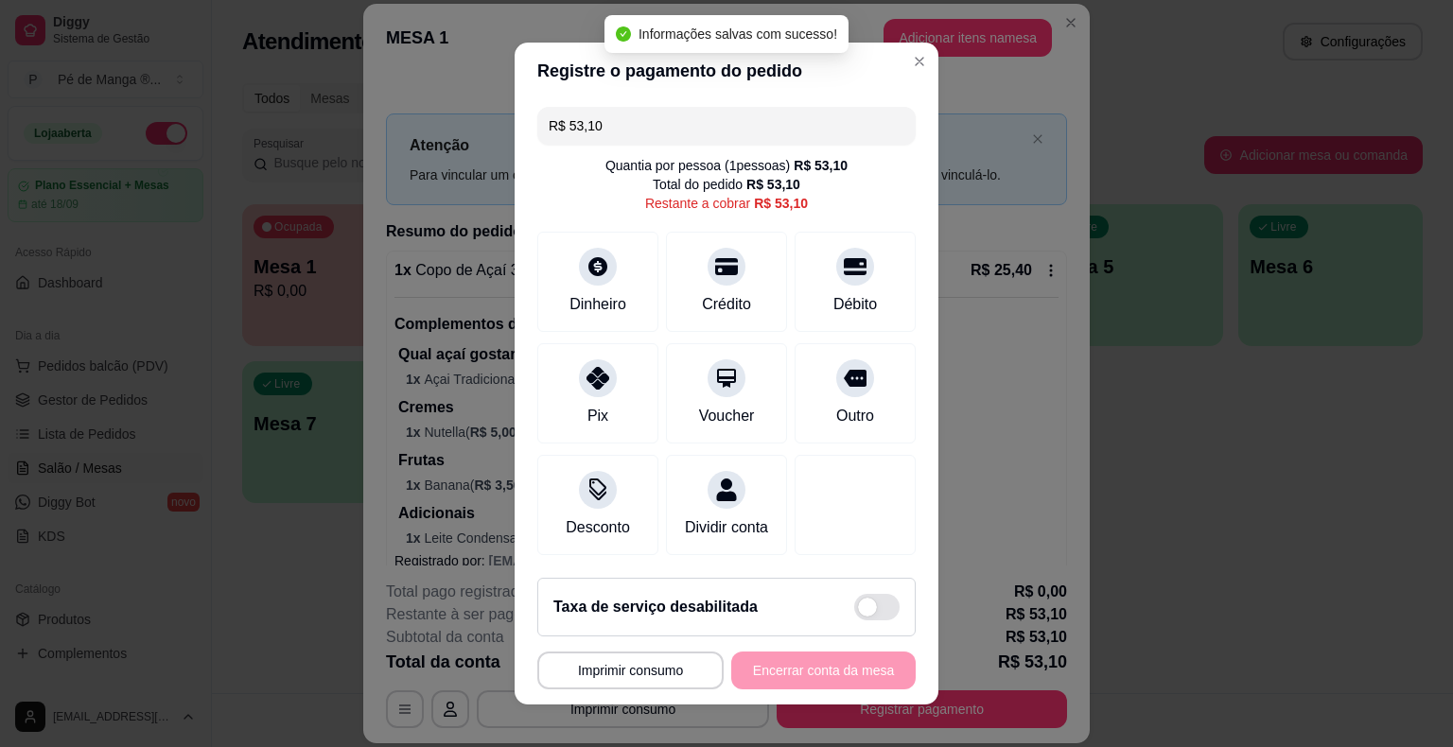
drag, startPoint x: 630, startPoint y: 136, endPoint x: 454, endPoint y: 117, distance: 176.9
click at [456, 118] on div "**********" at bounding box center [726, 373] width 1453 height 747
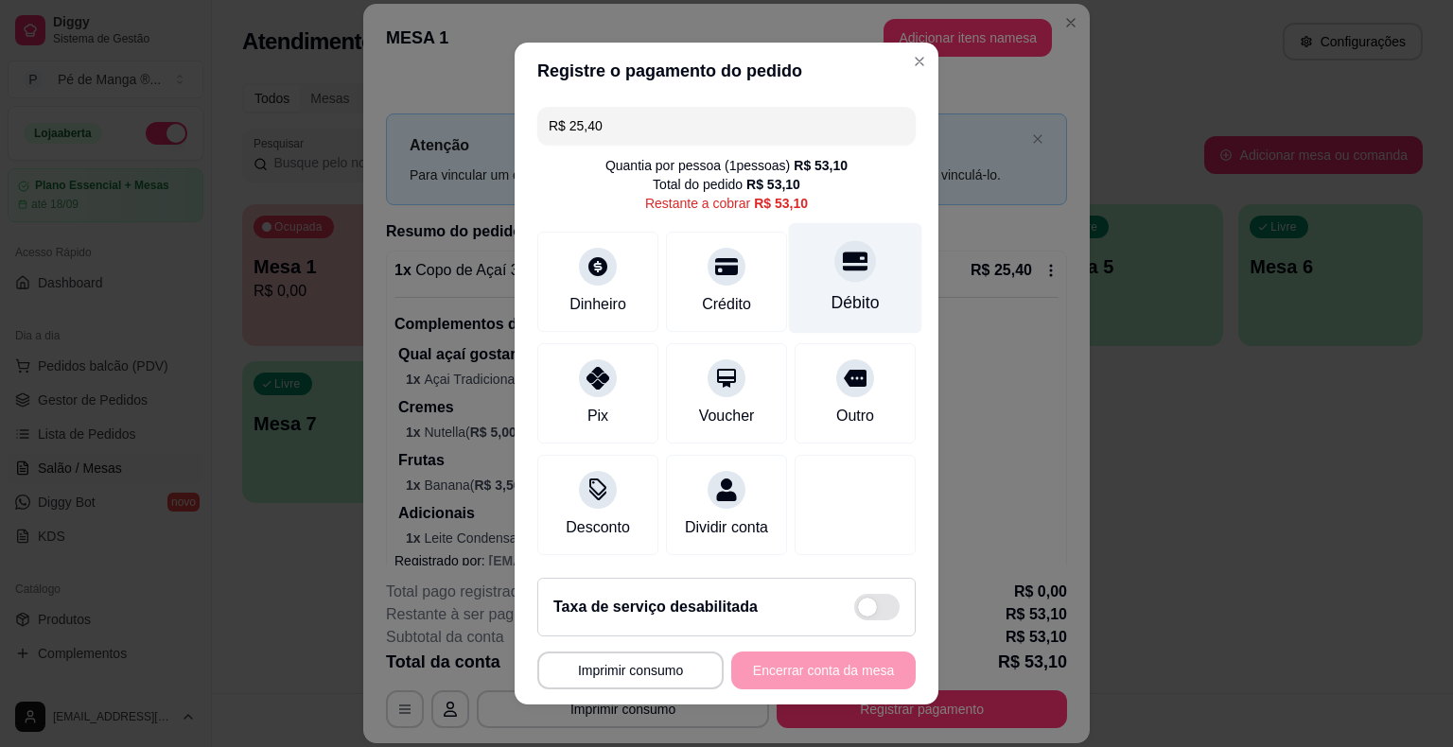
click at [831, 305] on div "Débito" at bounding box center [855, 302] width 48 height 25
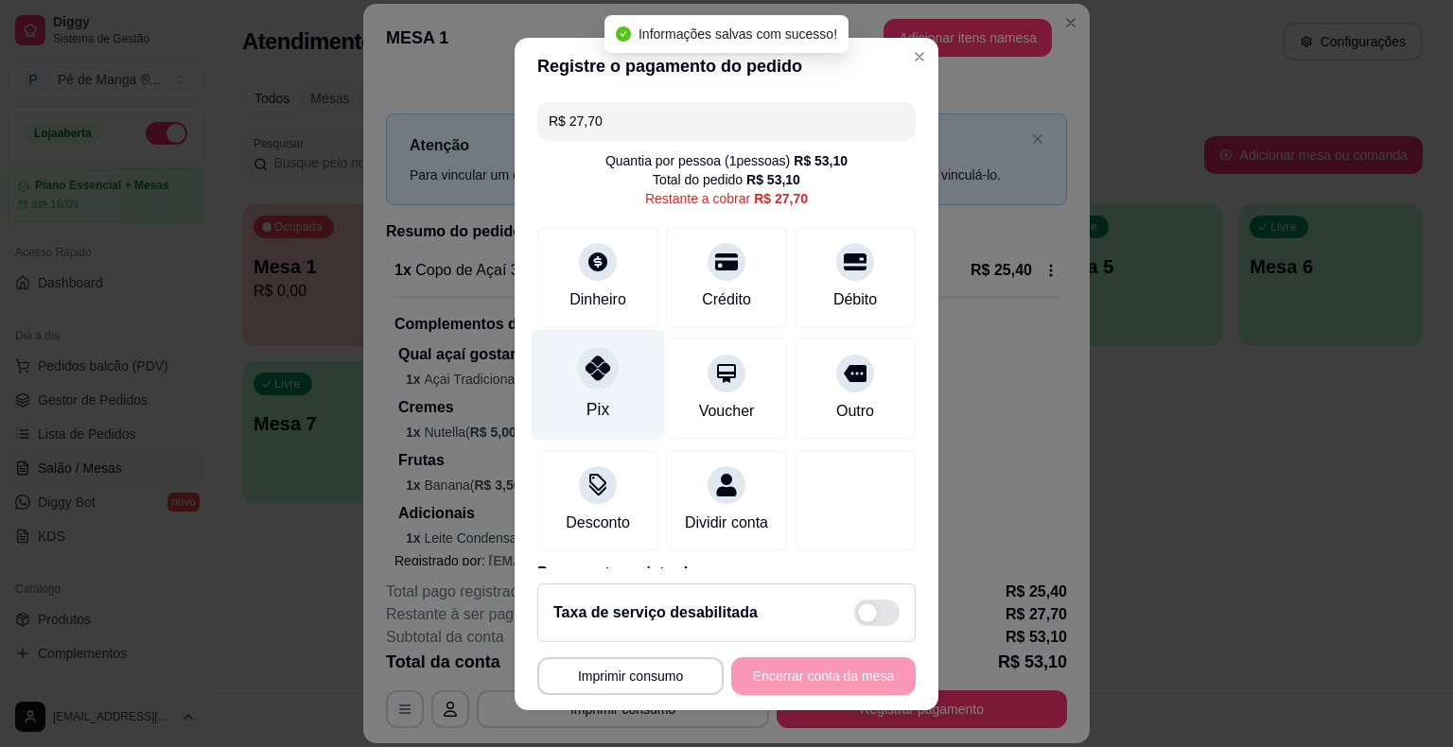
click at [599, 405] on div "Pix" at bounding box center [598, 384] width 133 height 111
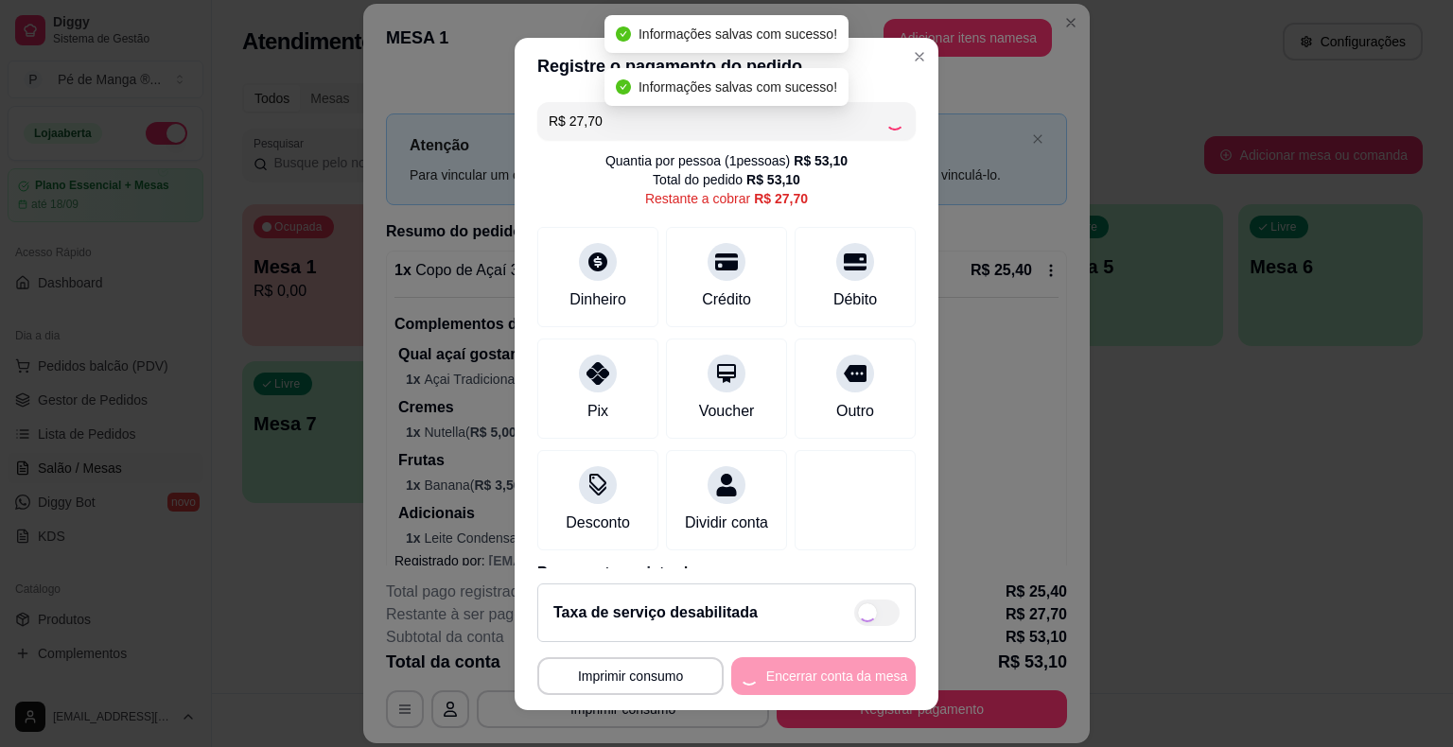
type input "R$ 0,00"
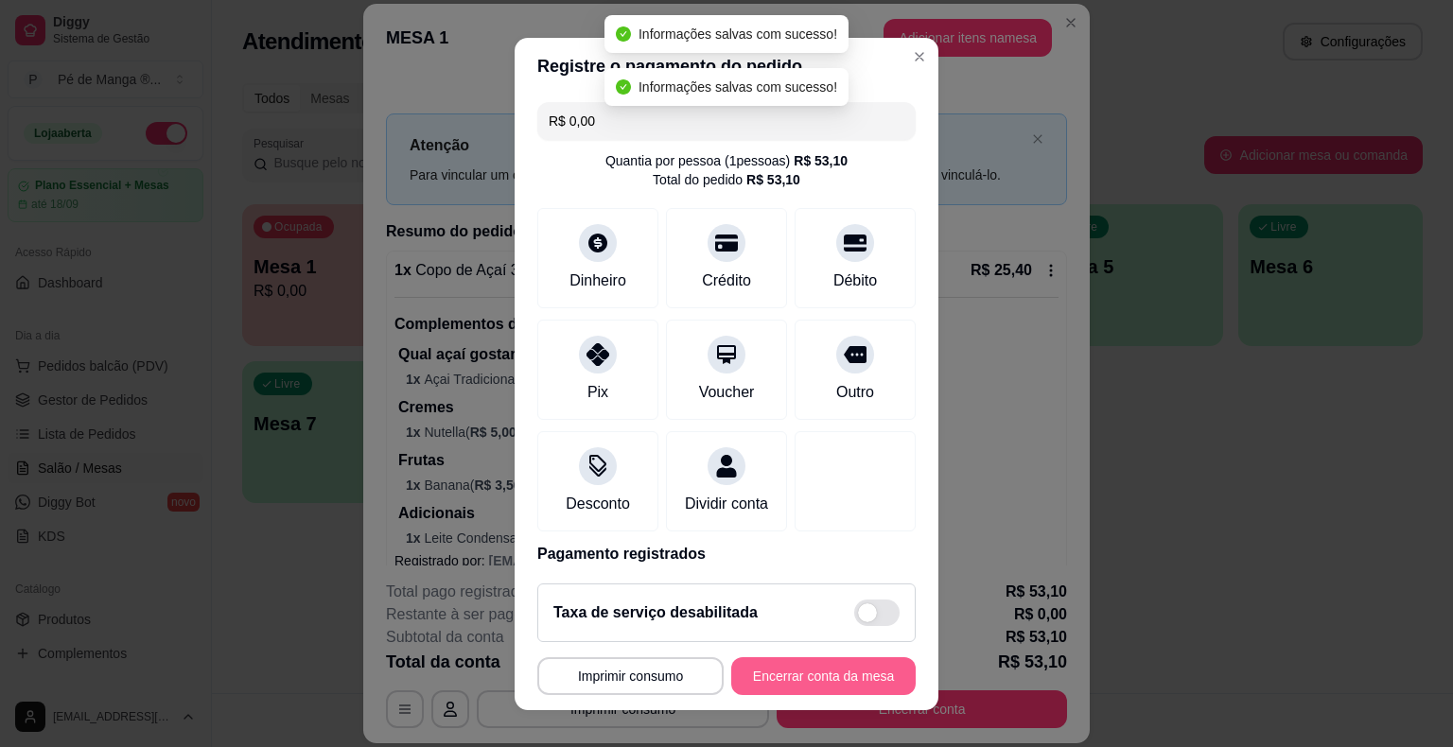
click at [810, 682] on button "Encerrar conta da mesa" at bounding box center [823, 676] width 184 height 38
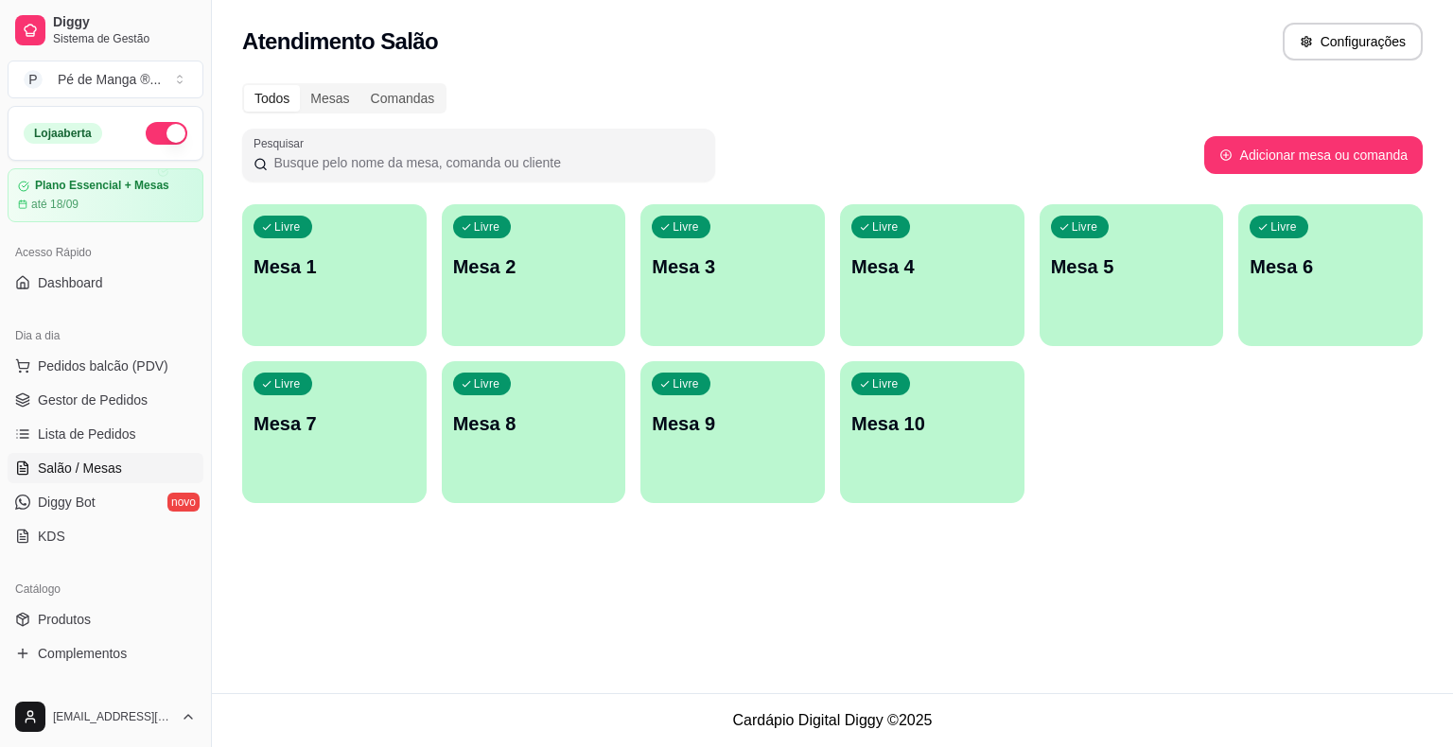
click at [285, 289] on div "Livre Mesa 1" at bounding box center [334, 263] width 184 height 119
click at [289, 280] on body "Diggy Sistema de Gestão P Pé de Manga ® ... Loja aberta Plano Essencial + Mesas…" at bounding box center [726, 373] width 1453 height 747
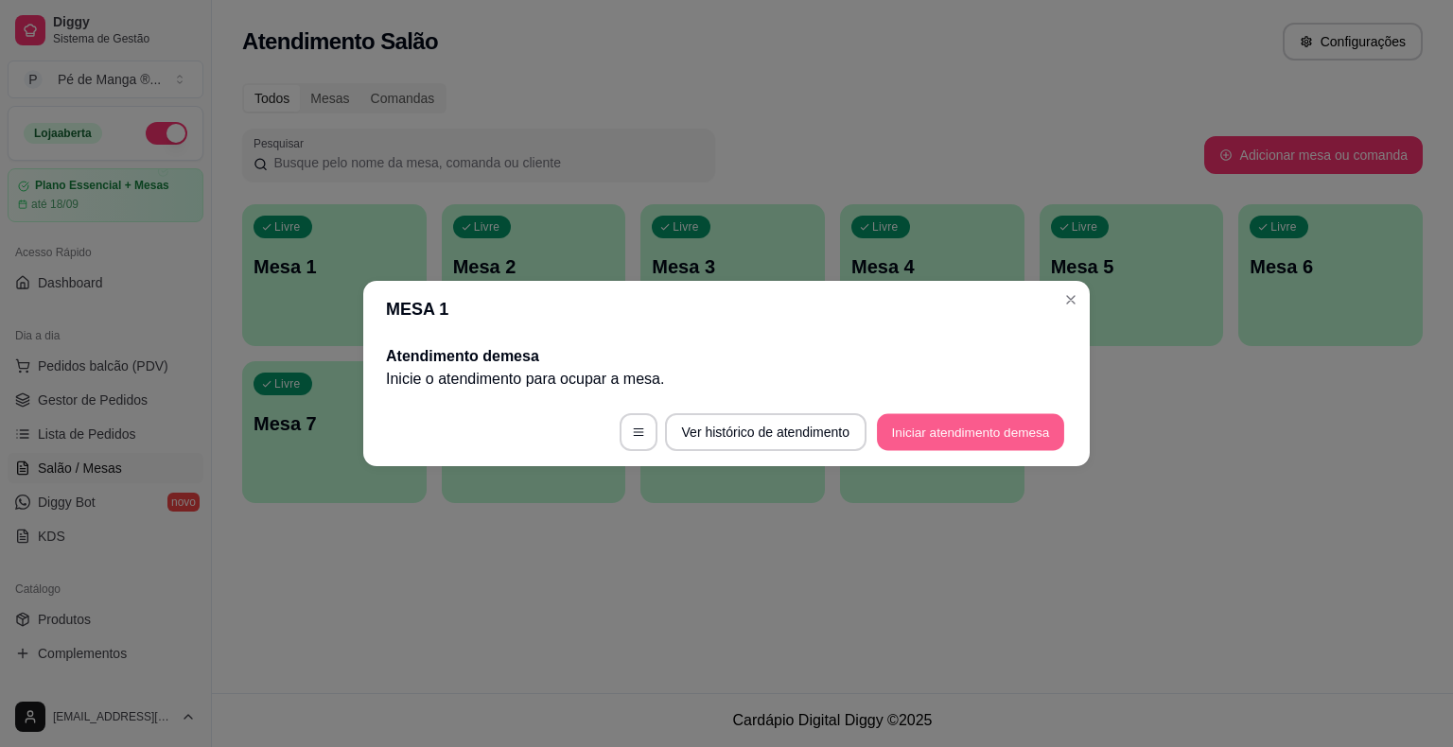
click at [979, 435] on button "Iniciar atendimento de mesa" at bounding box center [970, 432] width 187 height 37
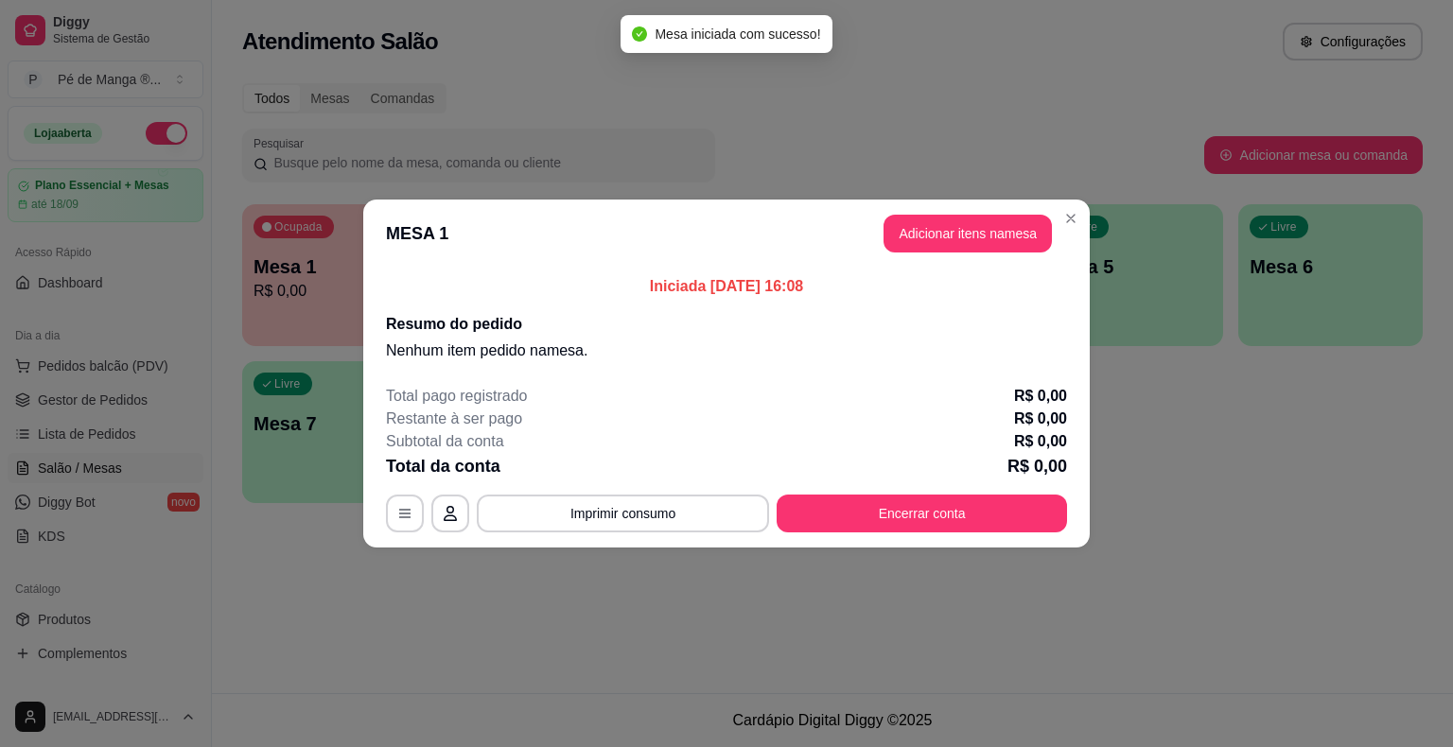
drag, startPoint x: 942, startPoint y: 200, endPoint x: 941, endPoint y: 215, distance: 15.2
click at [942, 206] on header "MESA 1 Adicionar itens na mesa" at bounding box center [726, 234] width 726 height 68
click at [949, 227] on button "Adicionar itens na mesa" at bounding box center [967, 234] width 163 height 37
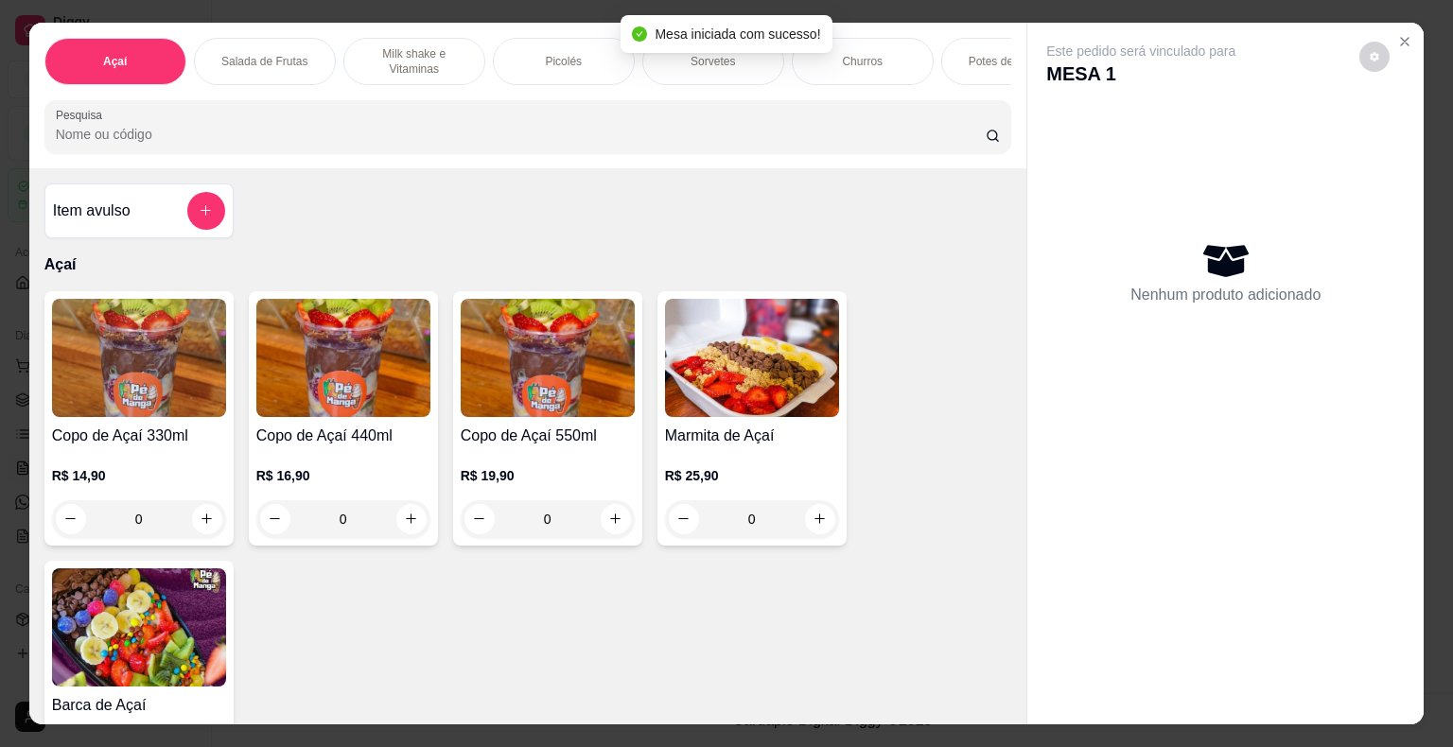
click at [583, 66] on div "Picolés" at bounding box center [564, 61] width 142 height 47
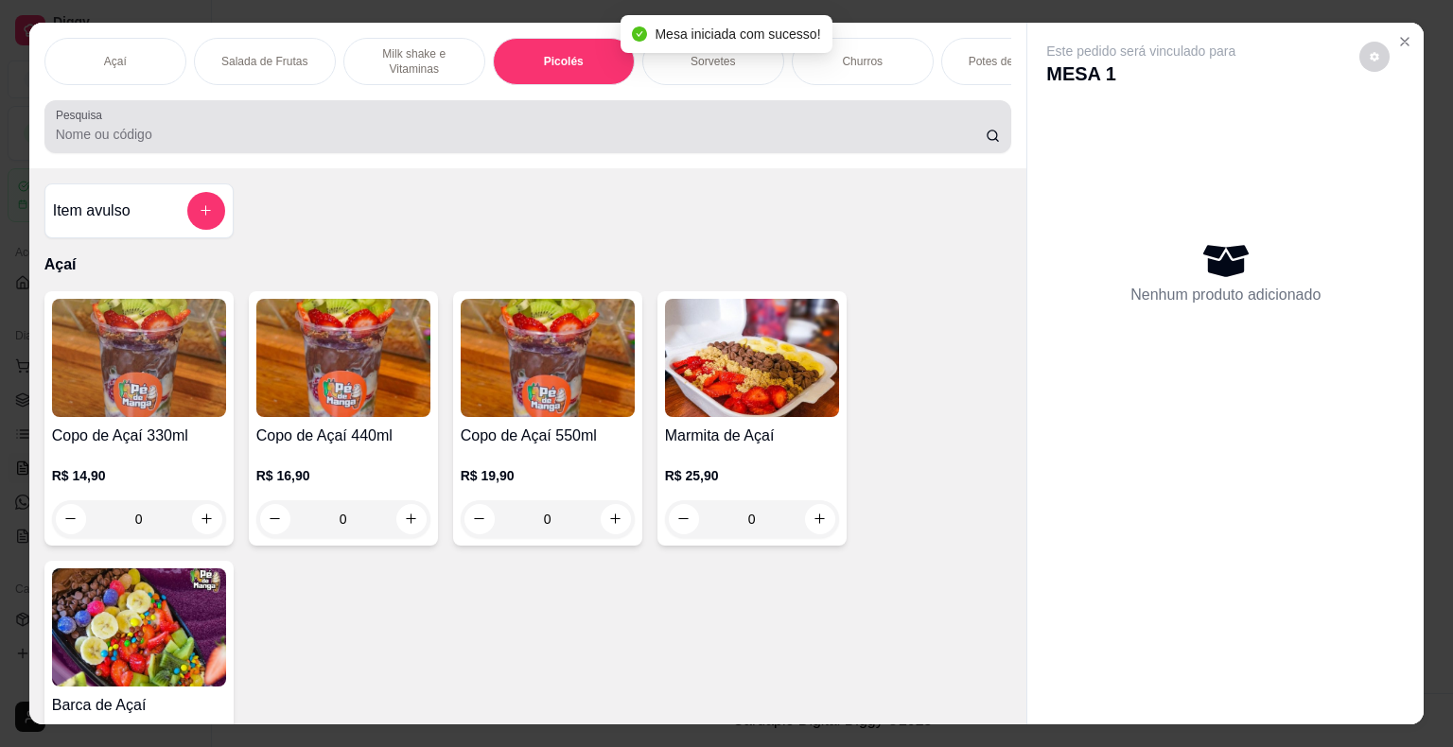
scroll to position [45, 0]
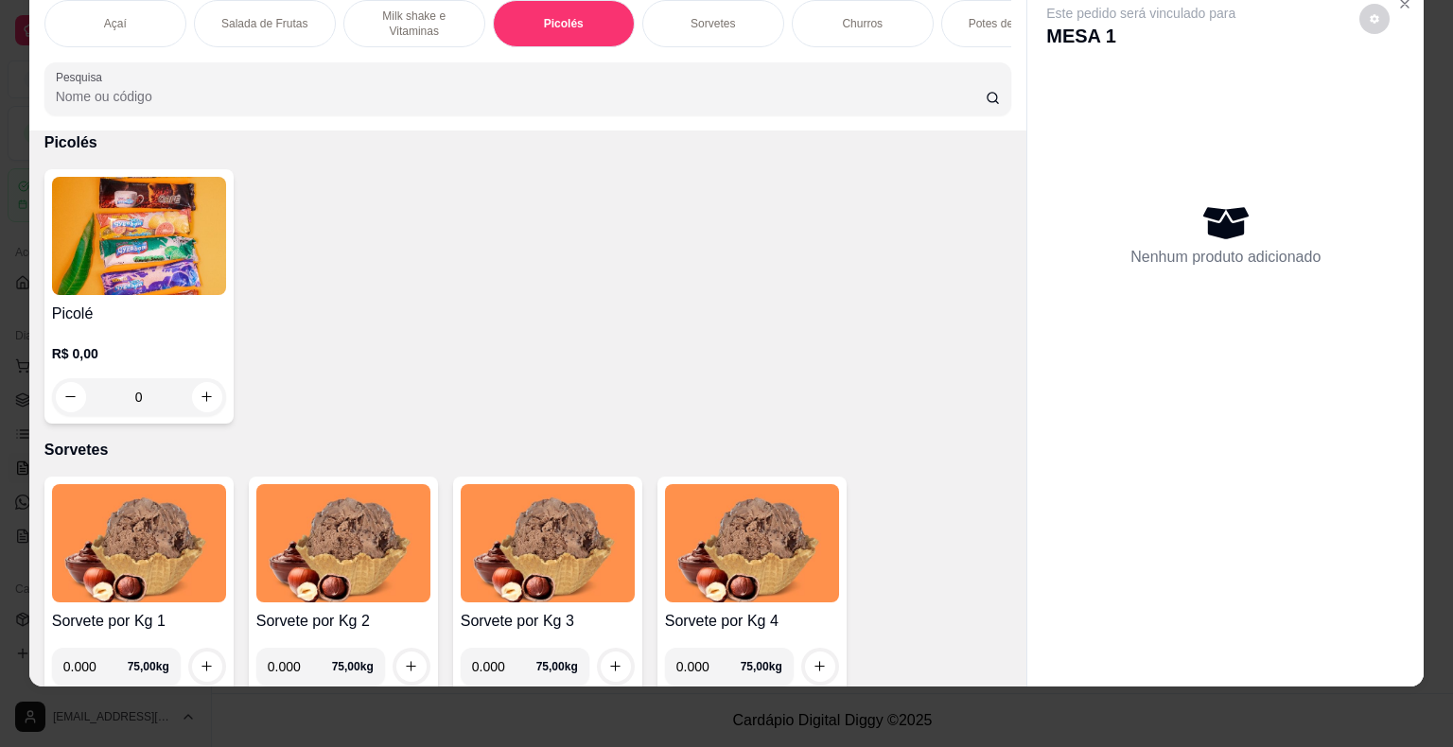
drag, startPoint x: 163, startPoint y: 312, endPoint x: 159, endPoint y: 301, distance: 12.0
click at [159, 303] on h4 "Picolé" at bounding box center [139, 314] width 174 height 23
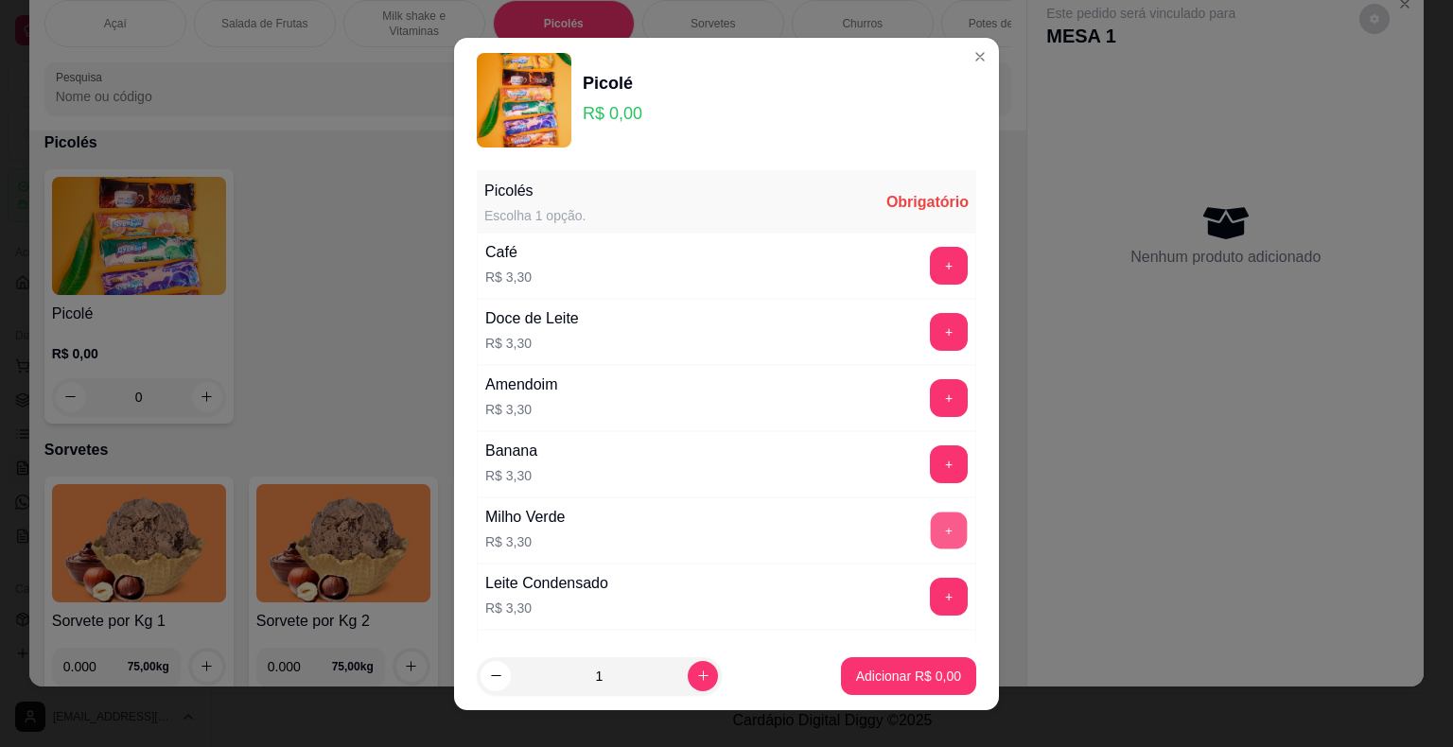
click at [931, 532] on button "+" at bounding box center [949, 530] width 37 height 37
click at [931, 531] on button "+" at bounding box center [949, 530] width 37 height 37
click at [930, 529] on button "+" at bounding box center [949, 531] width 38 height 38
click at [879, 678] on p "Adicionar R$ 9,90" at bounding box center [908, 676] width 102 height 18
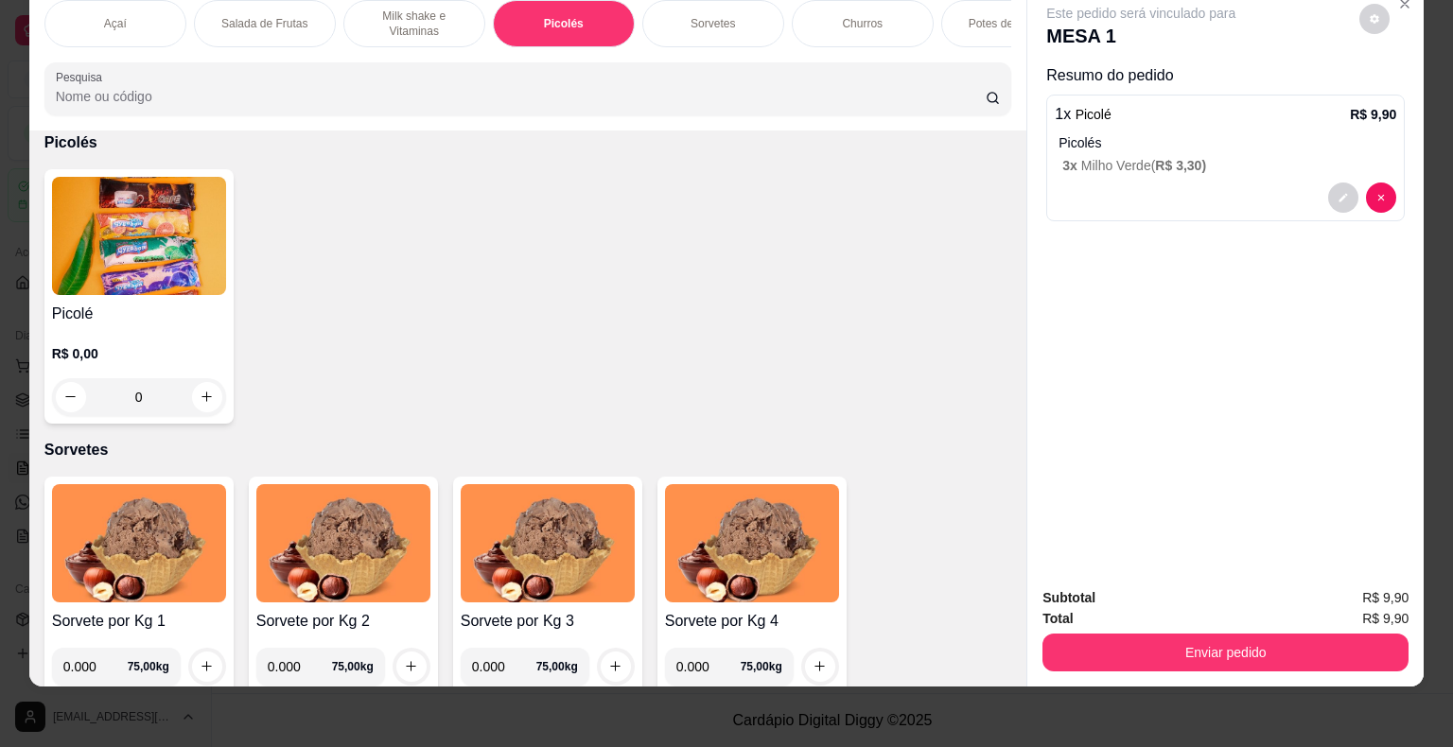
click at [97, 335] on div "R$ 0,00 0" at bounding box center [139, 370] width 174 height 91
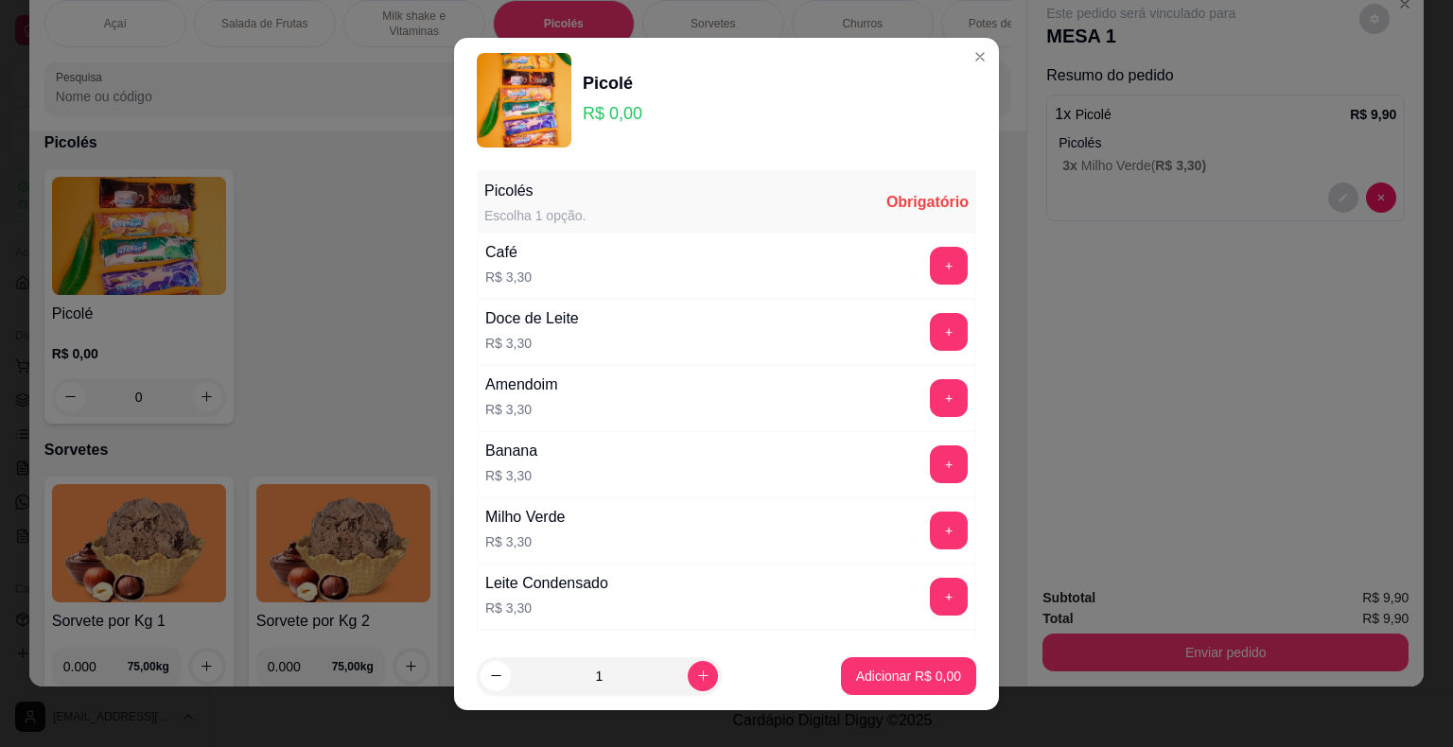
drag, startPoint x: 715, startPoint y: 446, endPoint x: 793, endPoint y: 437, distance: 78.1
click at [716, 446] on div "Banana R$ 3,30 +" at bounding box center [726, 464] width 499 height 66
click at [931, 391] on button "+" at bounding box center [949, 397] width 37 height 37
click at [898, 653] on footer "1 Adicionar R$ 3,30" at bounding box center [726, 676] width 545 height 68
click at [895, 663] on button "Adicionar R$ 3,30" at bounding box center [908, 676] width 135 height 38
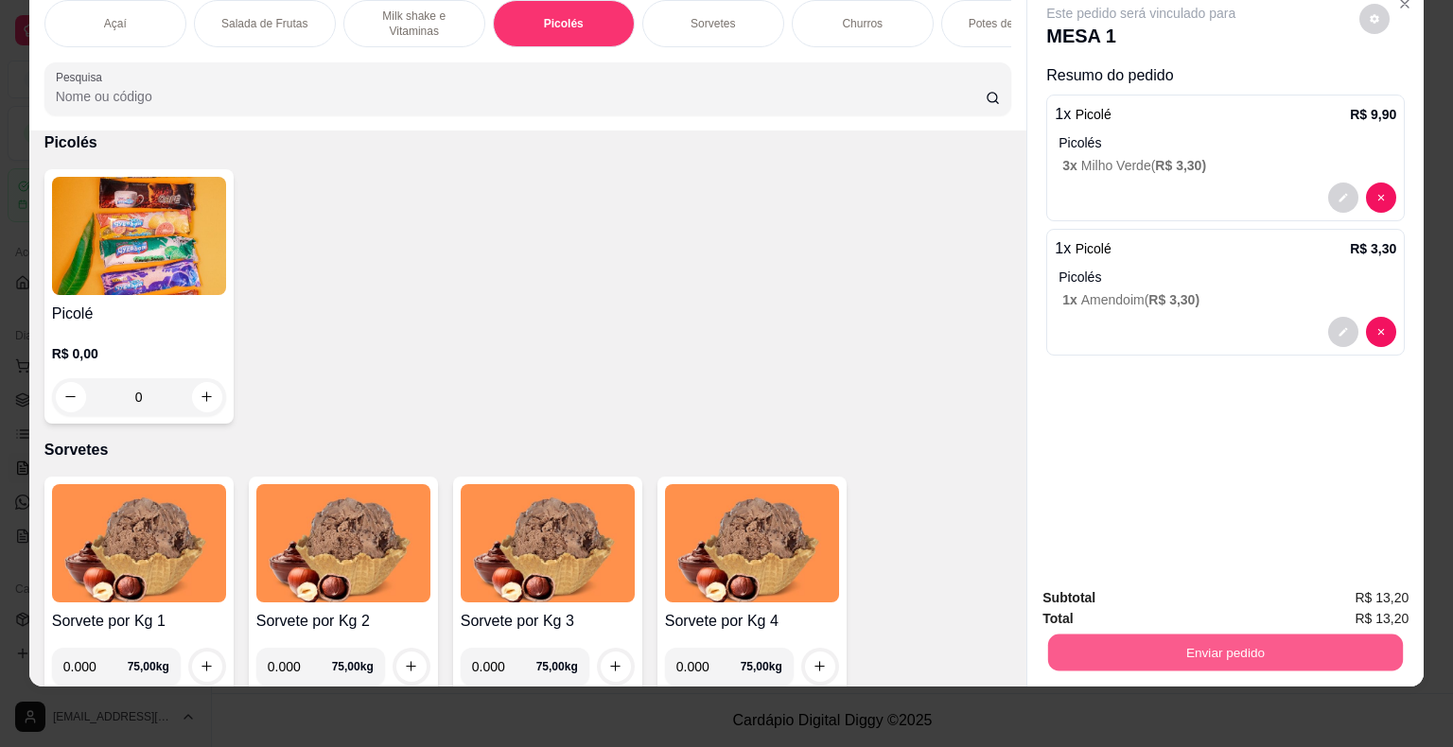
click at [1143, 635] on button "Enviar pedido" at bounding box center [1225, 653] width 355 height 37
click at [1212, 584] on button "Não registrar e enviar pedido" at bounding box center [1162, 591] width 191 height 35
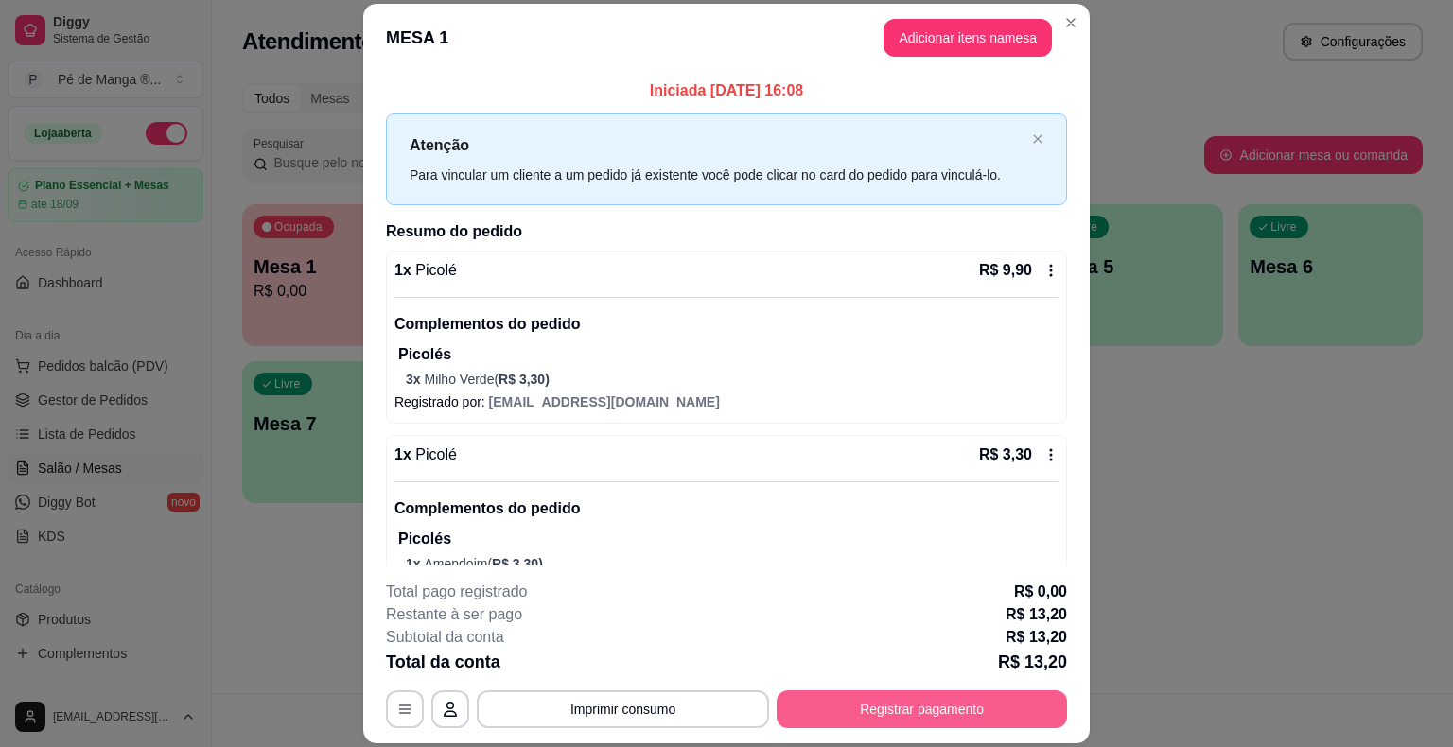
click at [909, 698] on button "Registrar pagamento" at bounding box center [921, 709] width 290 height 38
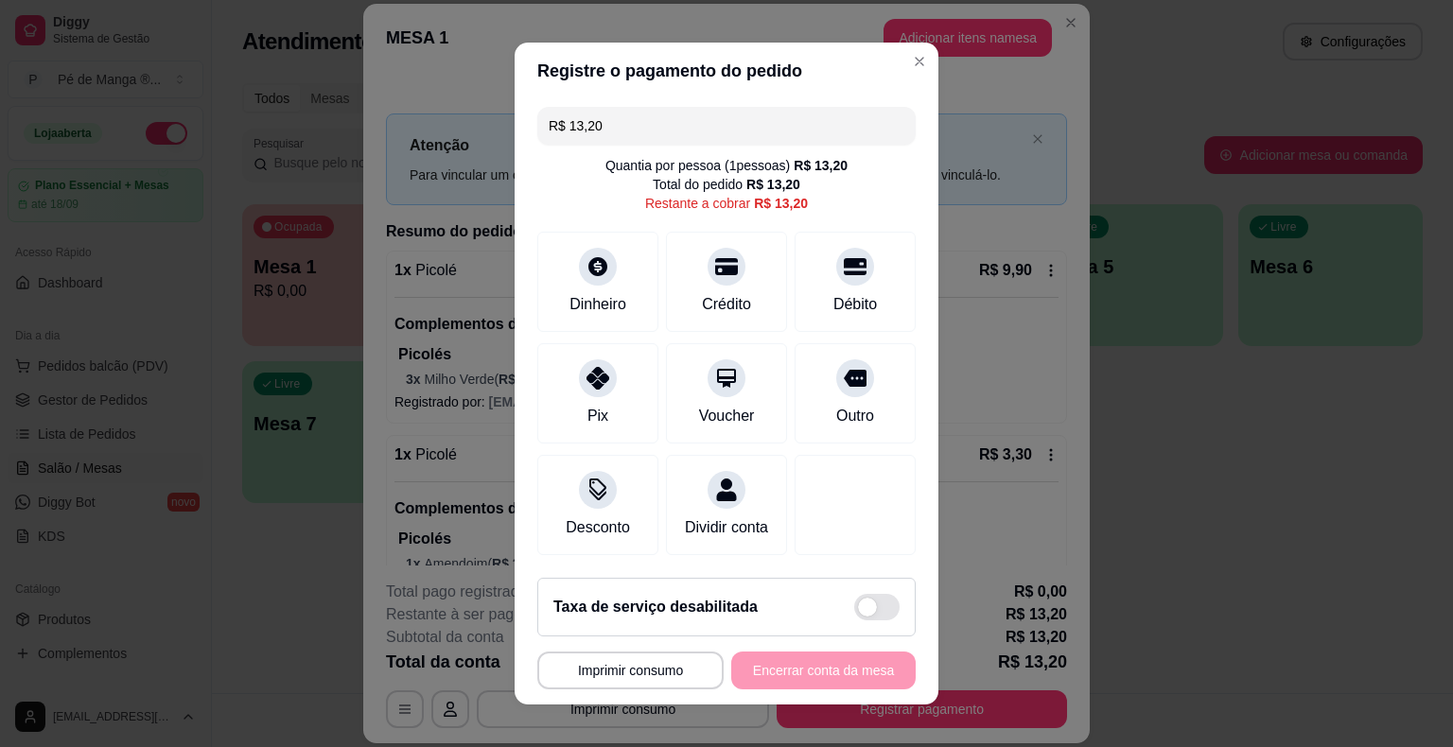
drag, startPoint x: 654, startPoint y: 126, endPoint x: 274, endPoint y: 111, distance: 380.5
click at [274, 111] on div "**********" at bounding box center [726, 373] width 1453 height 747
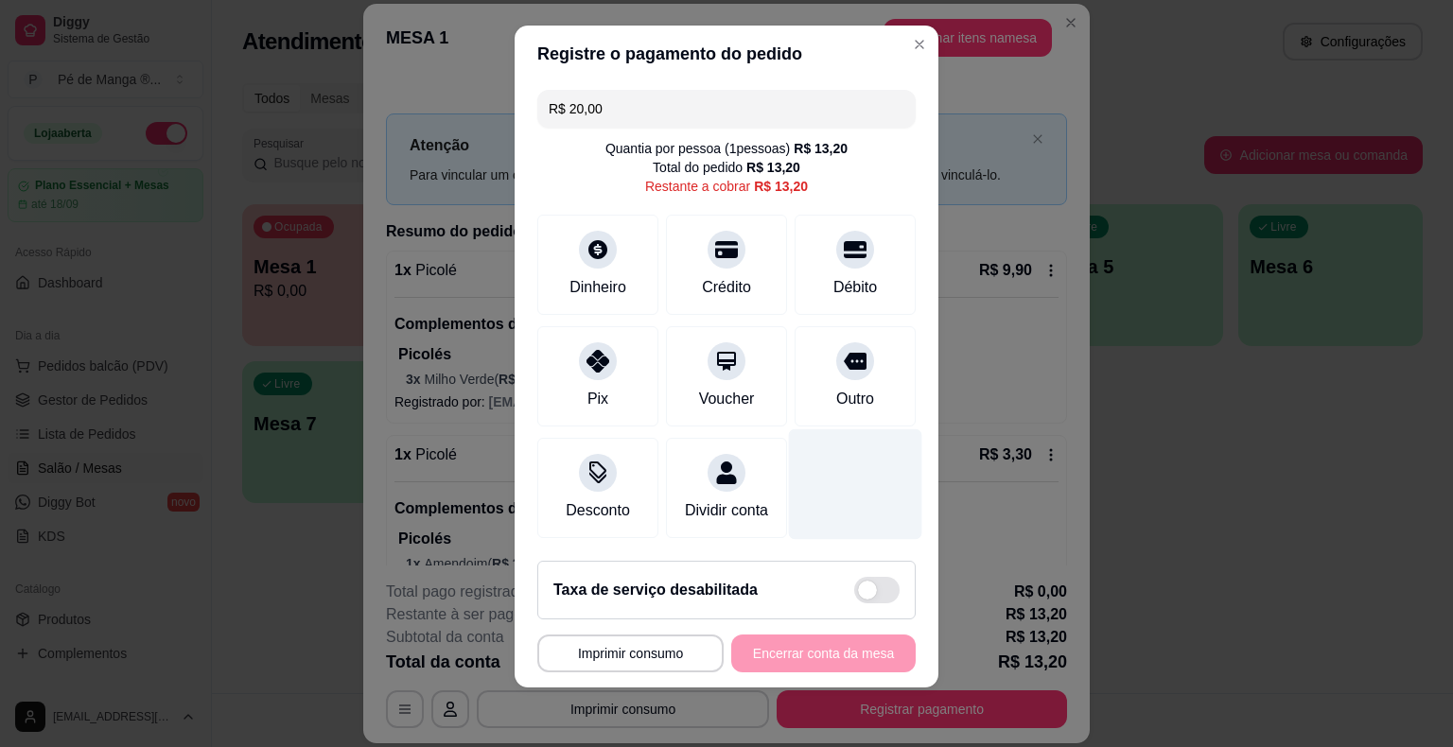
scroll to position [0, 0]
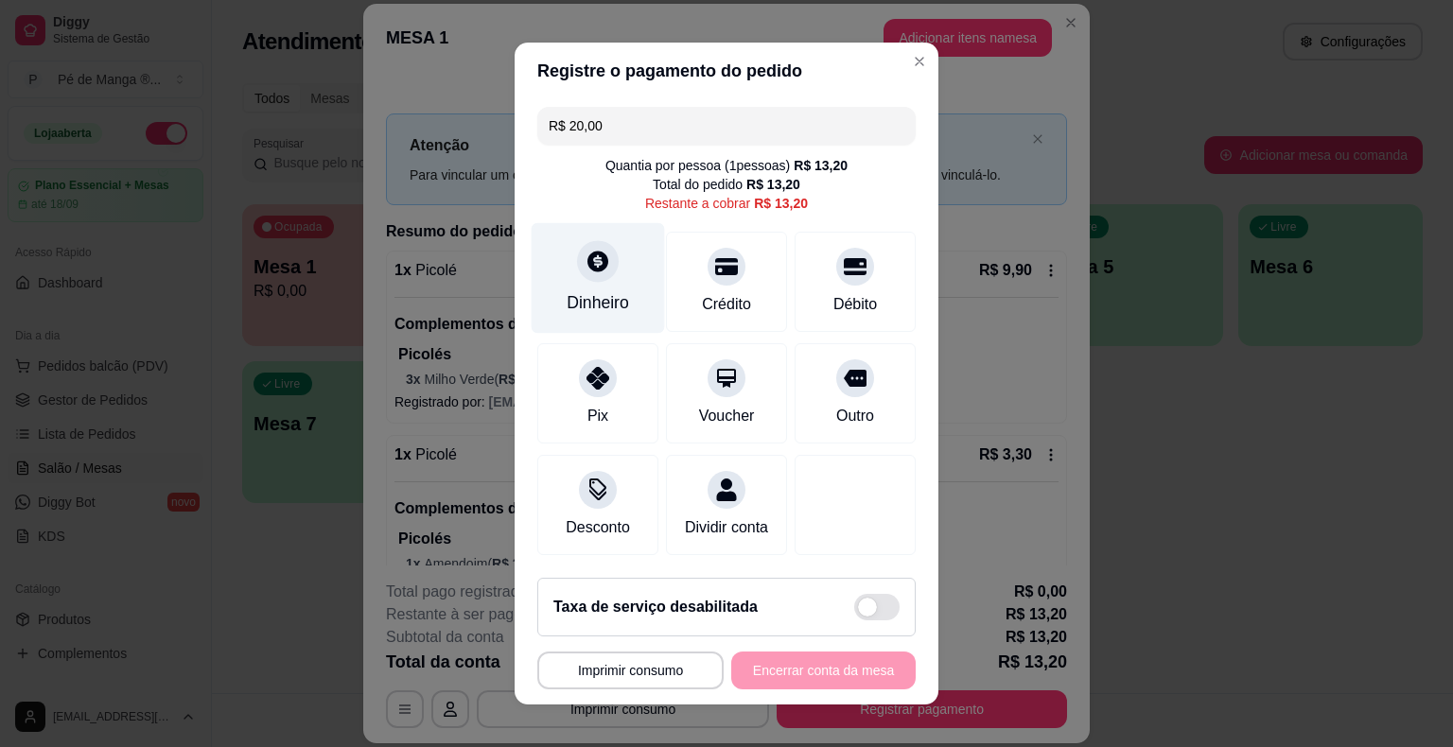
type input "R$ 20,00"
click at [597, 286] on div "Dinheiro" at bounding box center [598, 278] width 133 height 111
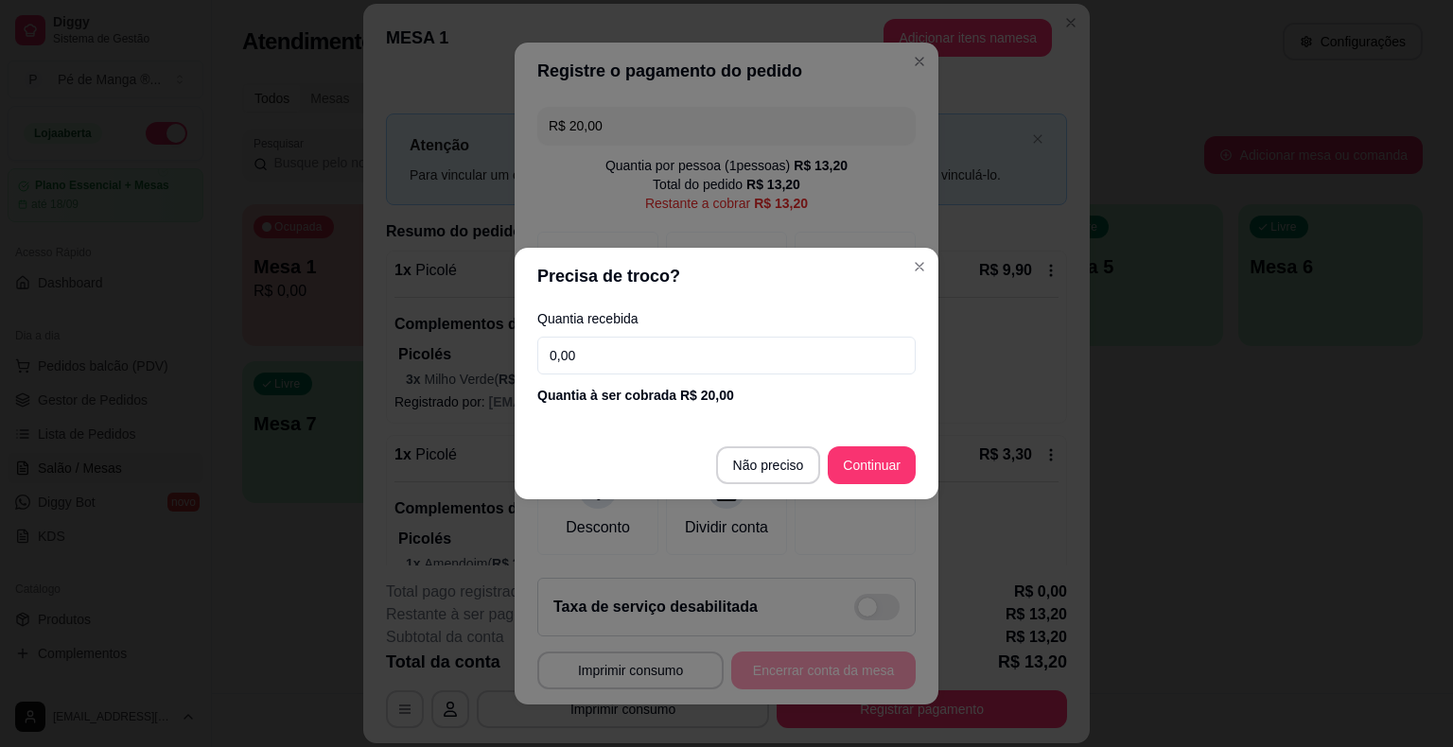
click at [783, 364] on input "0,00" at bounding box center [726, 356] width 378 height 38
type input "20,00"
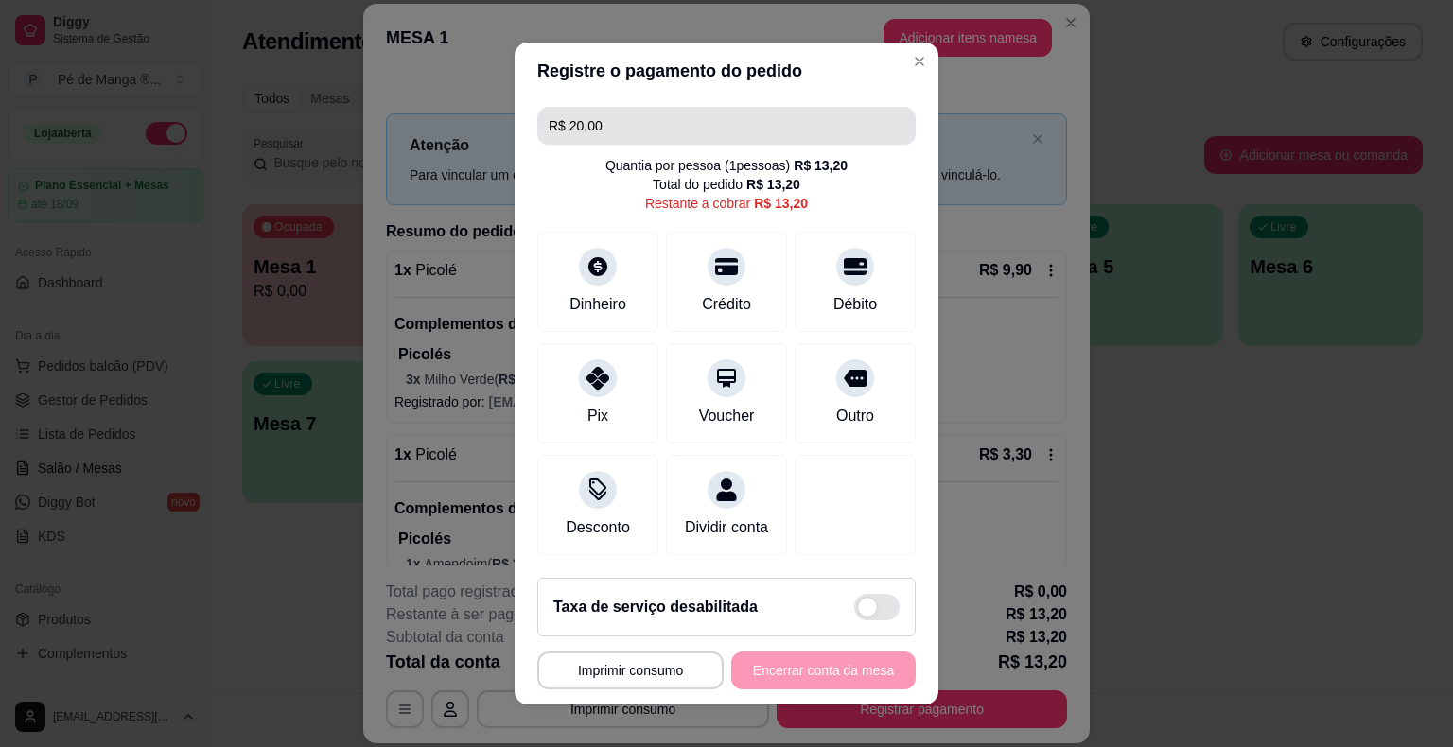
click at [602, 121] on input "R$ 20,00" at bounding box center [727, 126] width 356 height 38
drag, startPoint x: 599, startPoint y: 127, endPoint x: 391, endPoint y: 117, distance: 208.3
click at [391, 117] on div "**********" at bounding box center [726, 373] width 1453 height 747
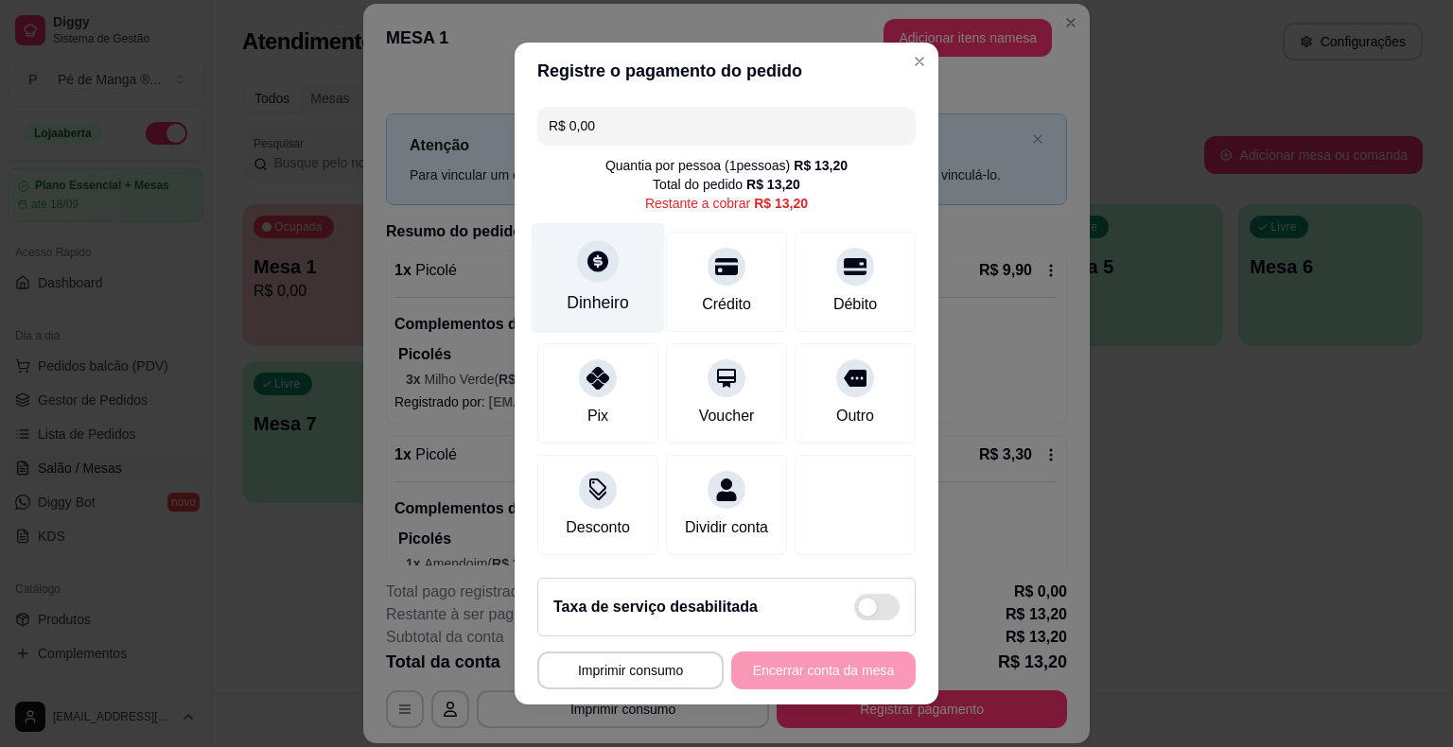
type input "R$ 0,00"
click at [594, 259] on icon at bounding box center [597, 261] width 25 height 25
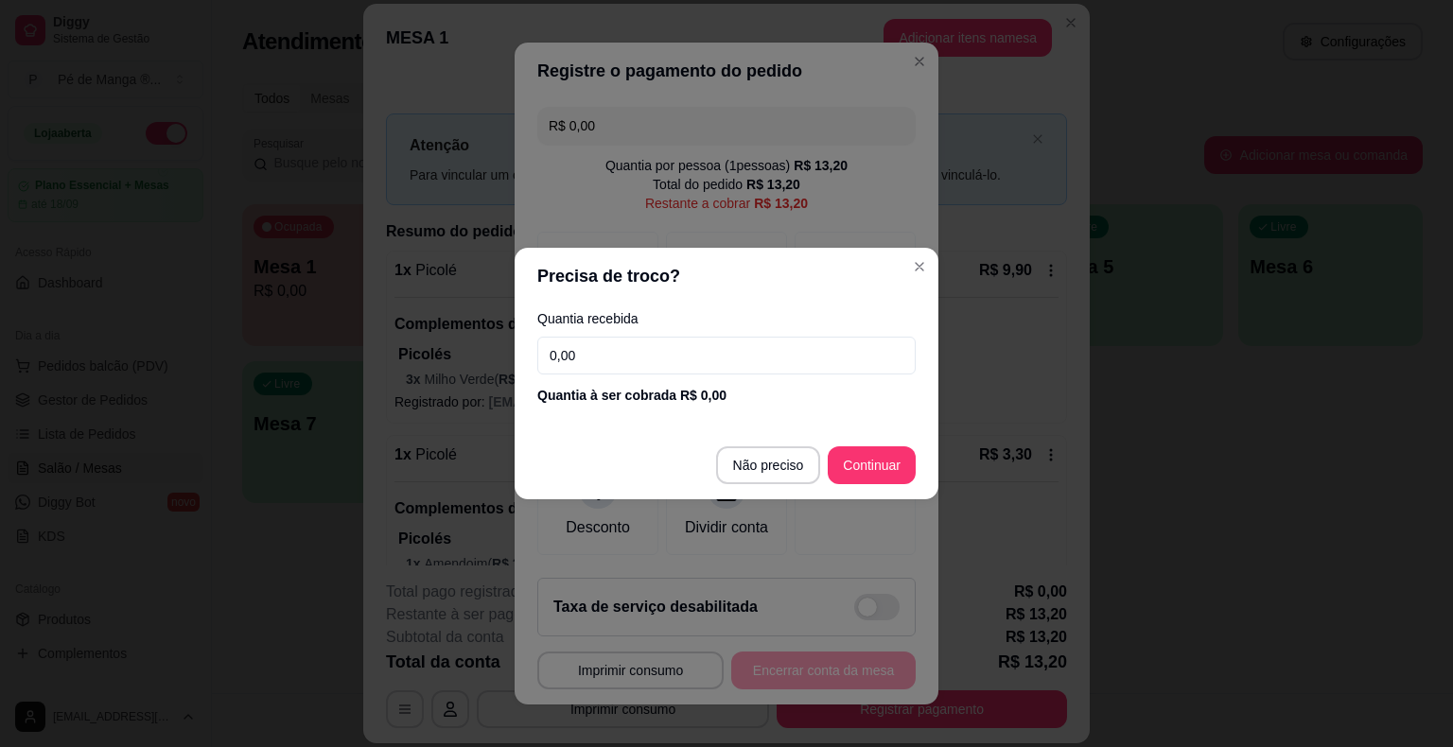
click at [686, 377] on div "Quantia recebida 0,00 Quantia à ser cobrada R$ 0,00" at bounding box center [727, 359] width 424 height 108
click at [673, 348] on input "0,00" at bounding box center [726, 356] width 378 height 38
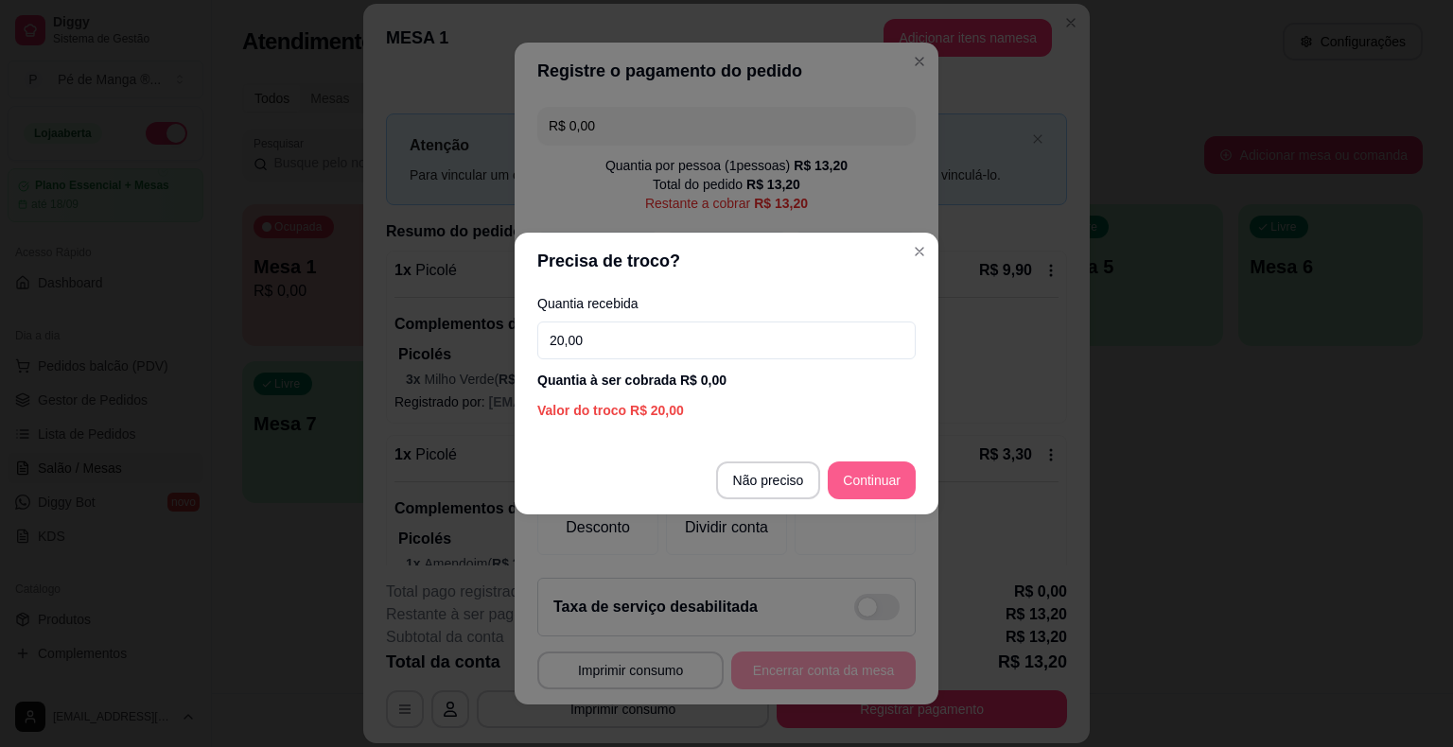
type input "20,00"
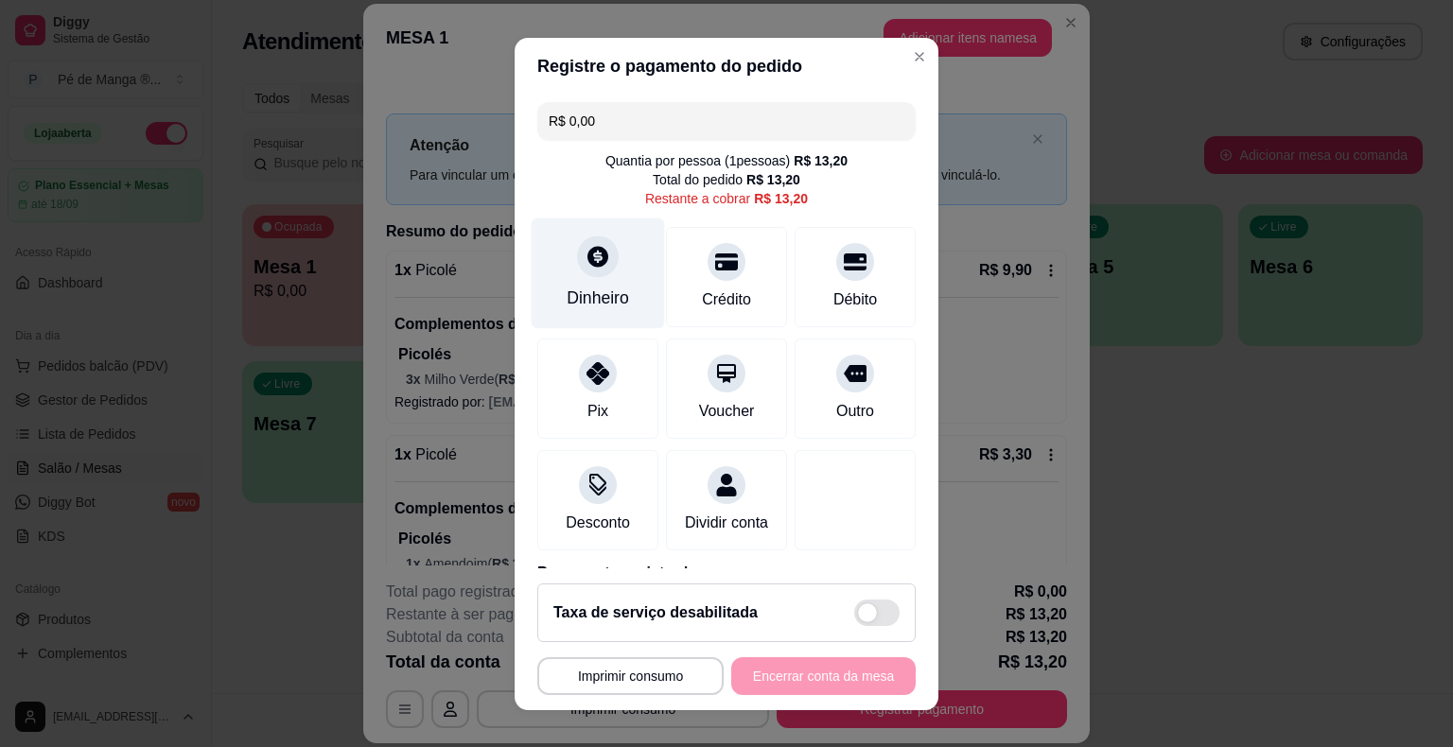
click at [606, 291] on div "Dinheiro" at bounding box center [598, 298] width 62 height 25
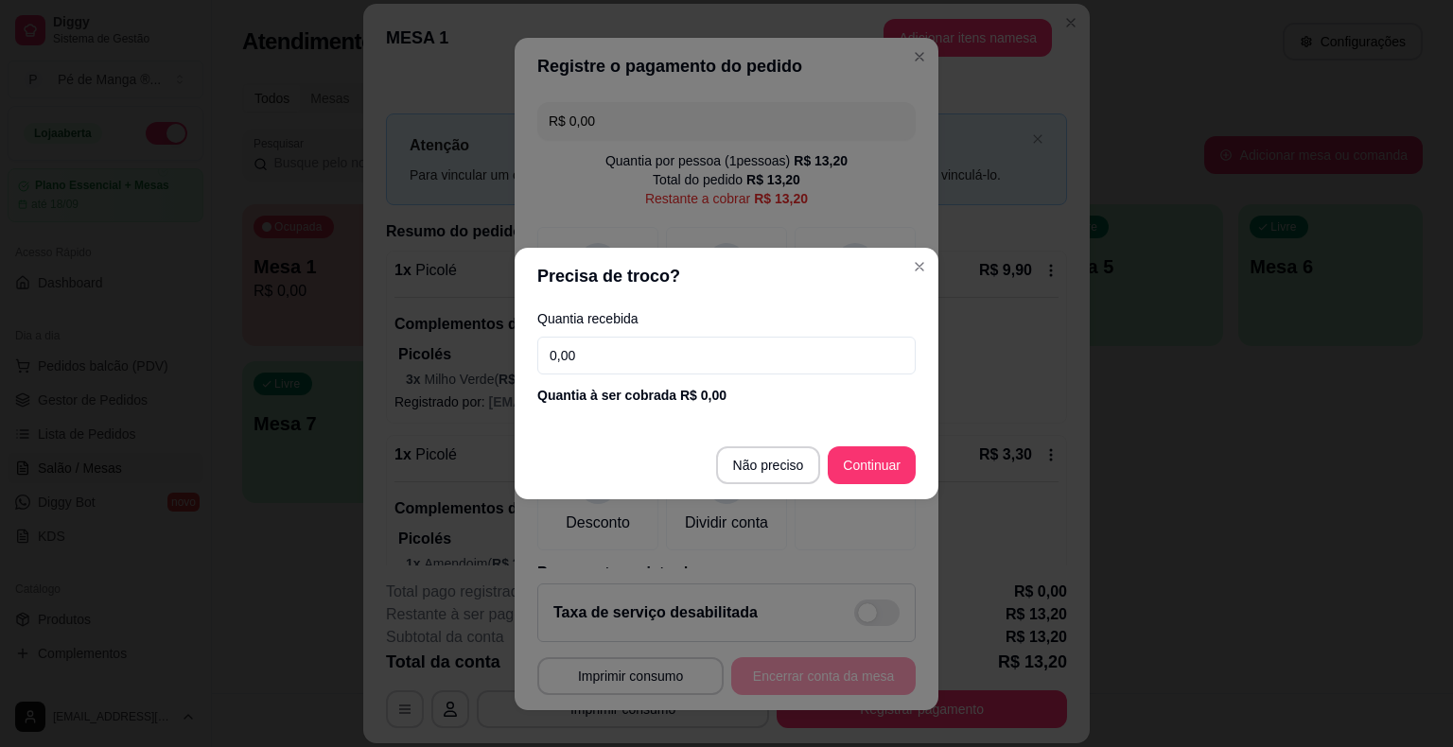
click at [639, 363] on input "0,00" at bounding box center [726, 356] width 378 height 38
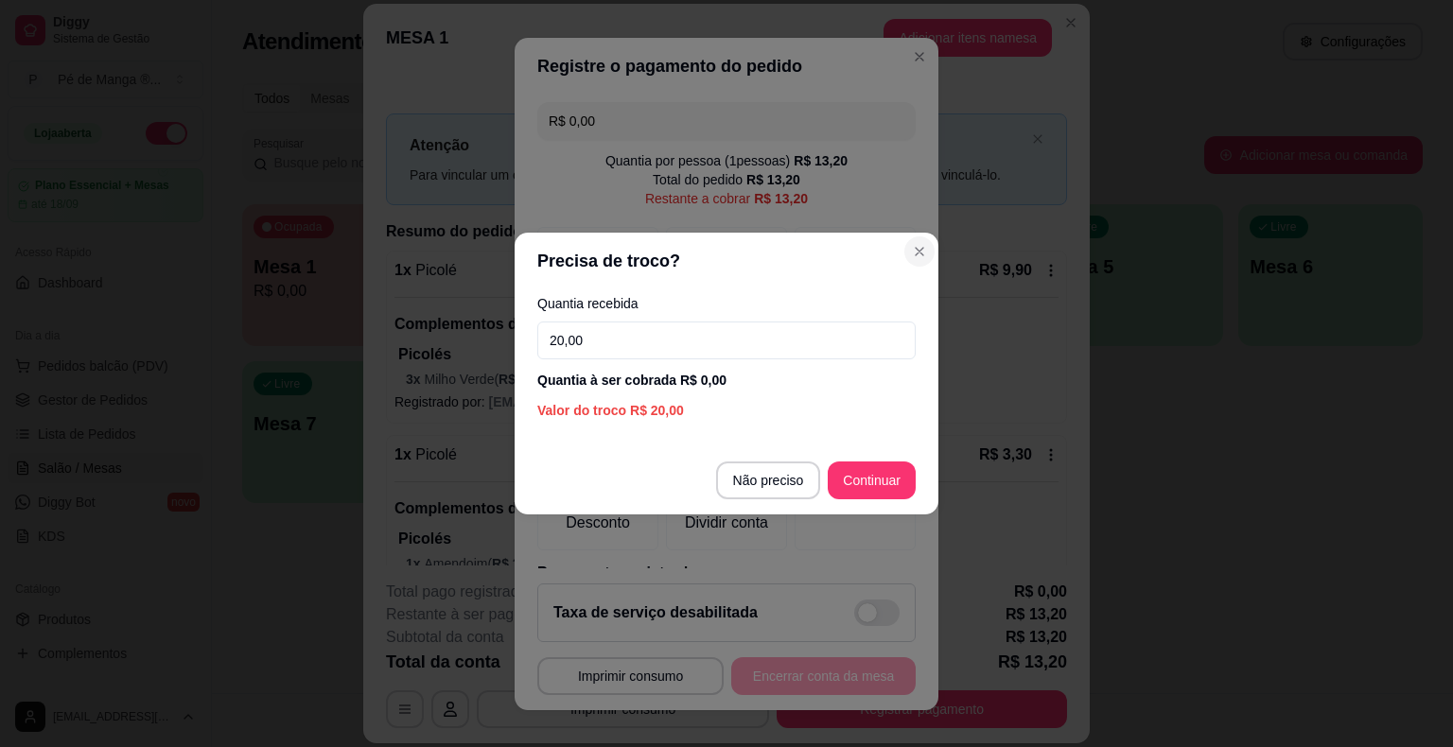
type input "20,00"
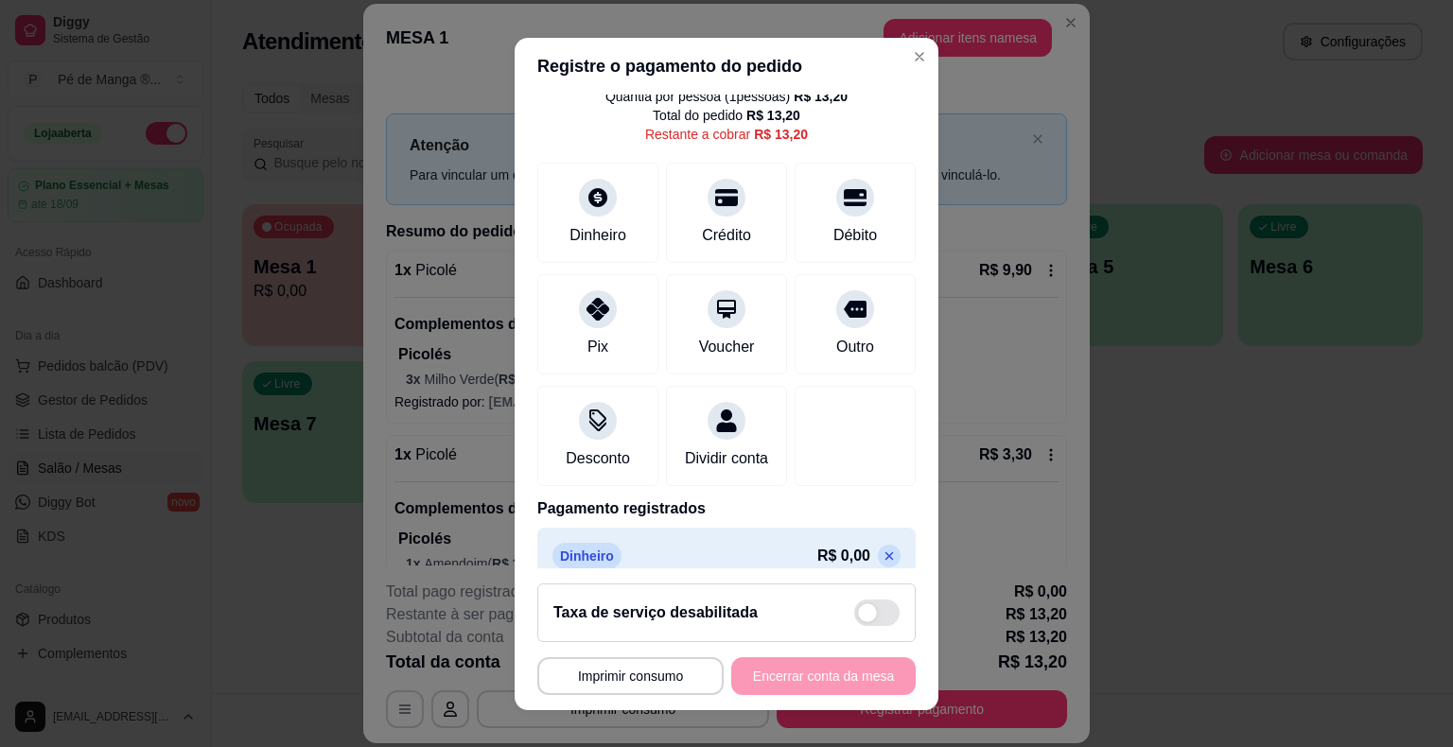
scroll to position [108, 0]
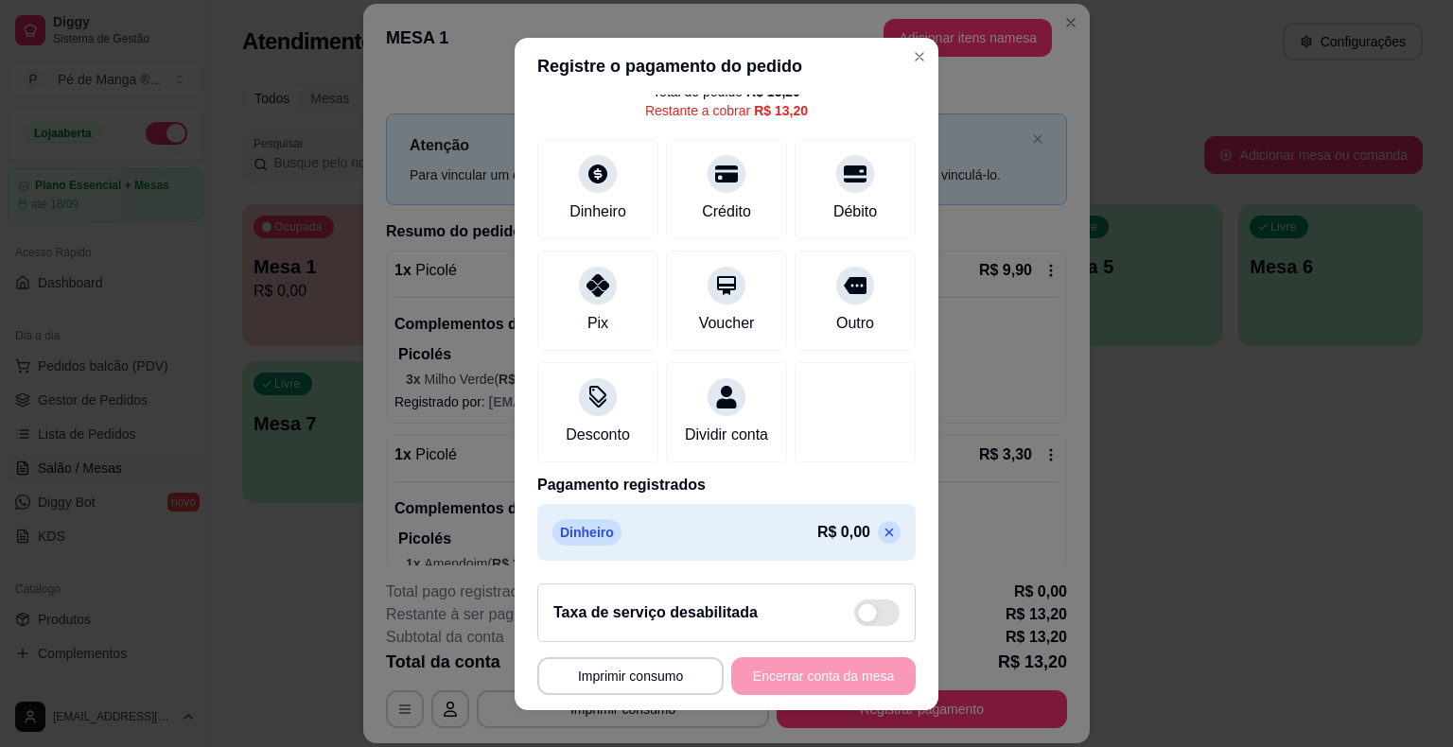
click at [881, 539] on icon at bounding box center [888, 532] width 15 height 15
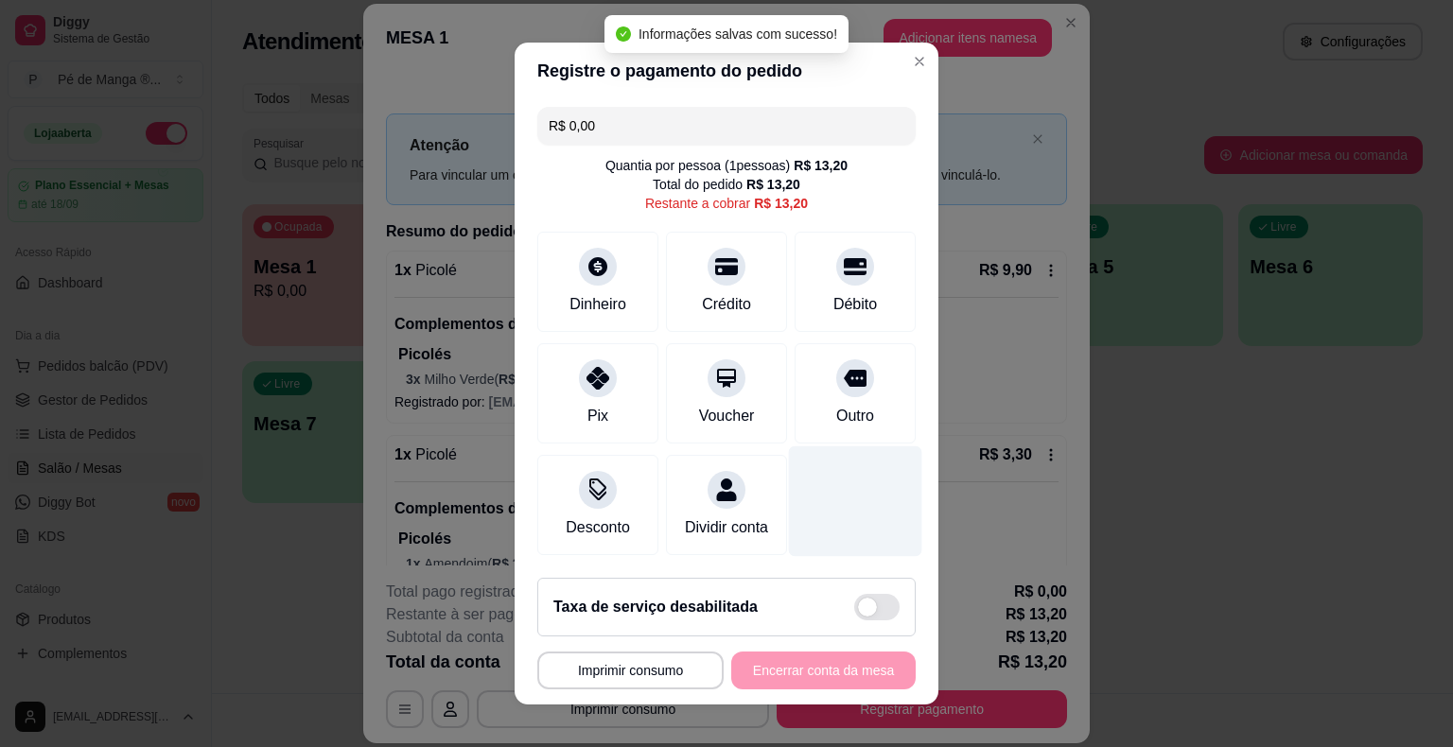
scroll to position [0, 0]
drag, startPoint x: 597, startPoint y: 109, endPoint x: 389, endPoint y: 112, distance: 208.1
click at [389, 110] on div "**********" at bounding box center [726, 373] width 1453 height 747
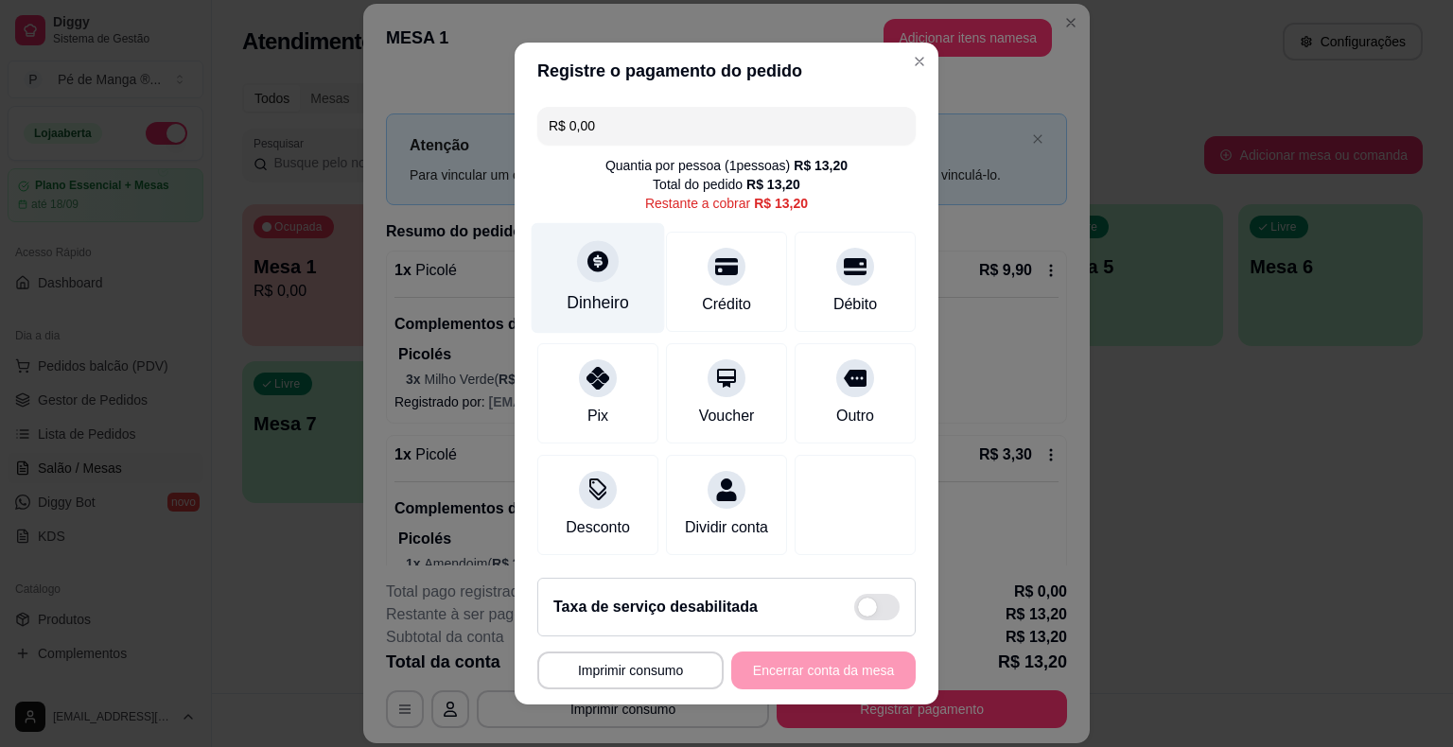
click at [586, 275] on div at bounding box center [598, 261] width 42 height 42
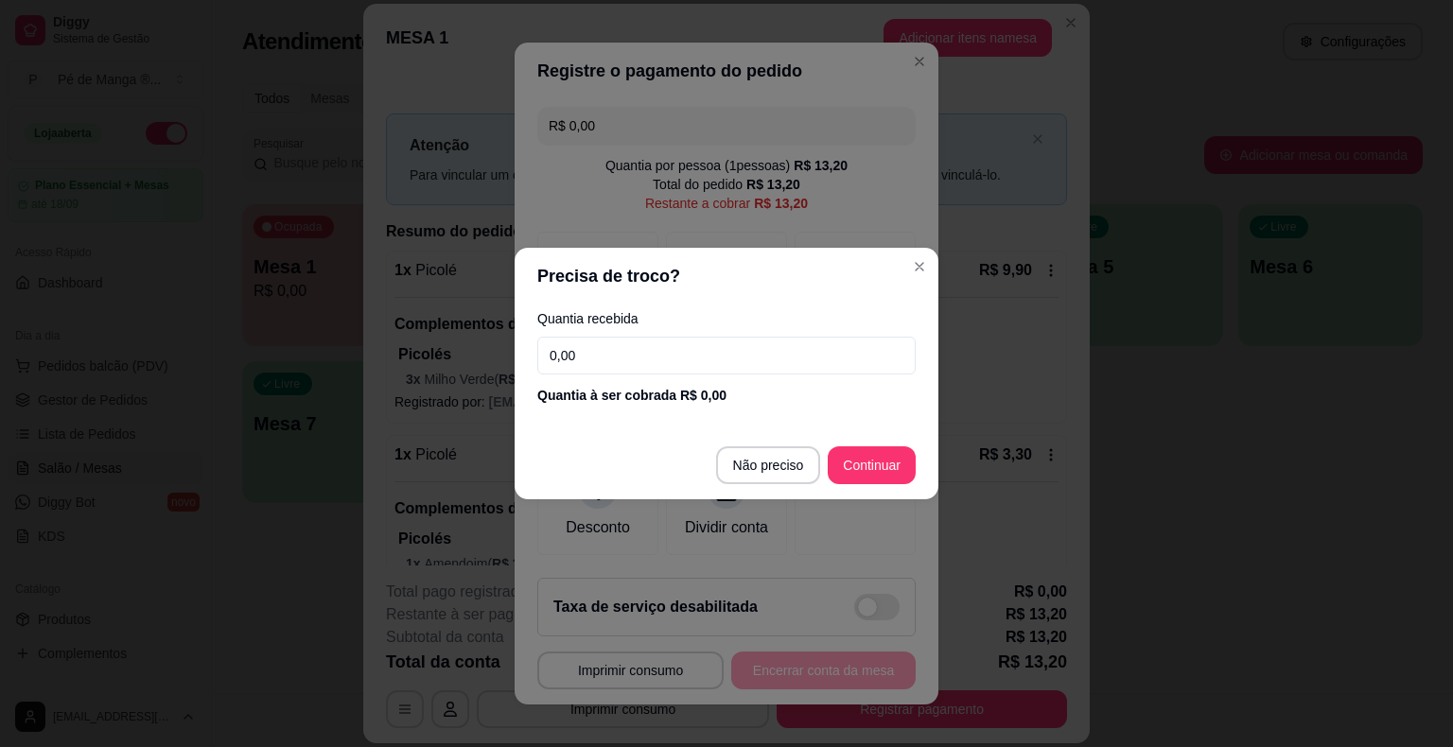
click at [616, 358] on input "0,00" at bounding box center [726, 356] width 378 height 38
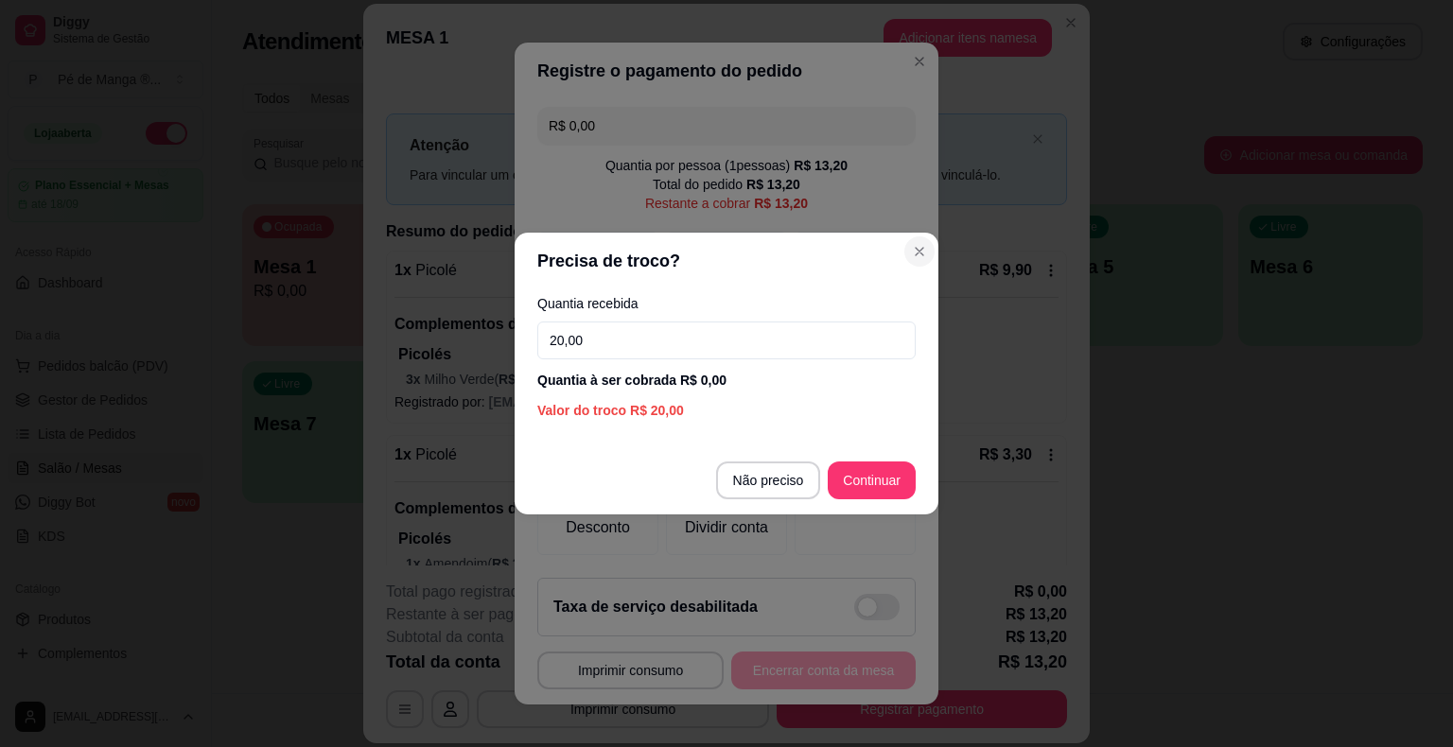
type input "20,00"
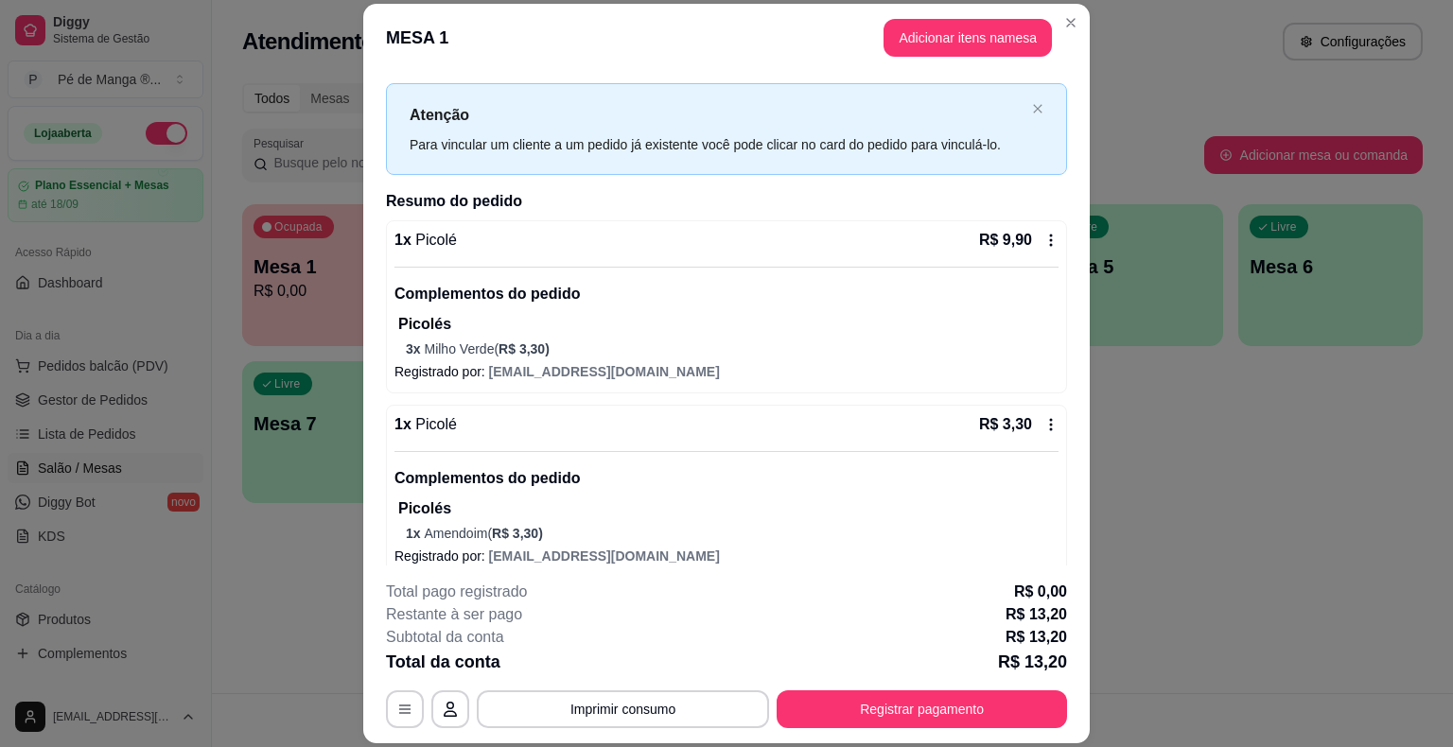
scroll to position [48, 0]
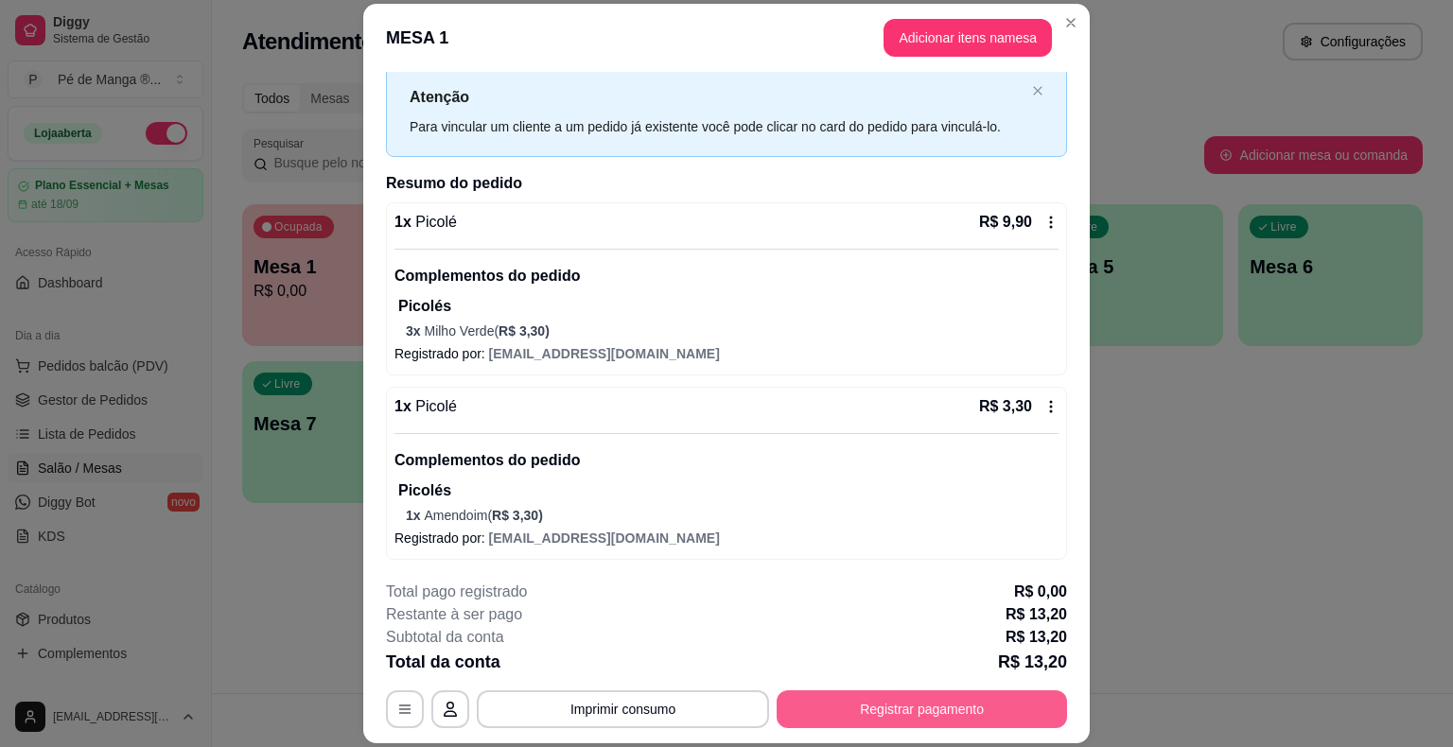
click at [900, 719] on button "Registrar pagamento" at bounding box center [921, 709] width 290 height 38
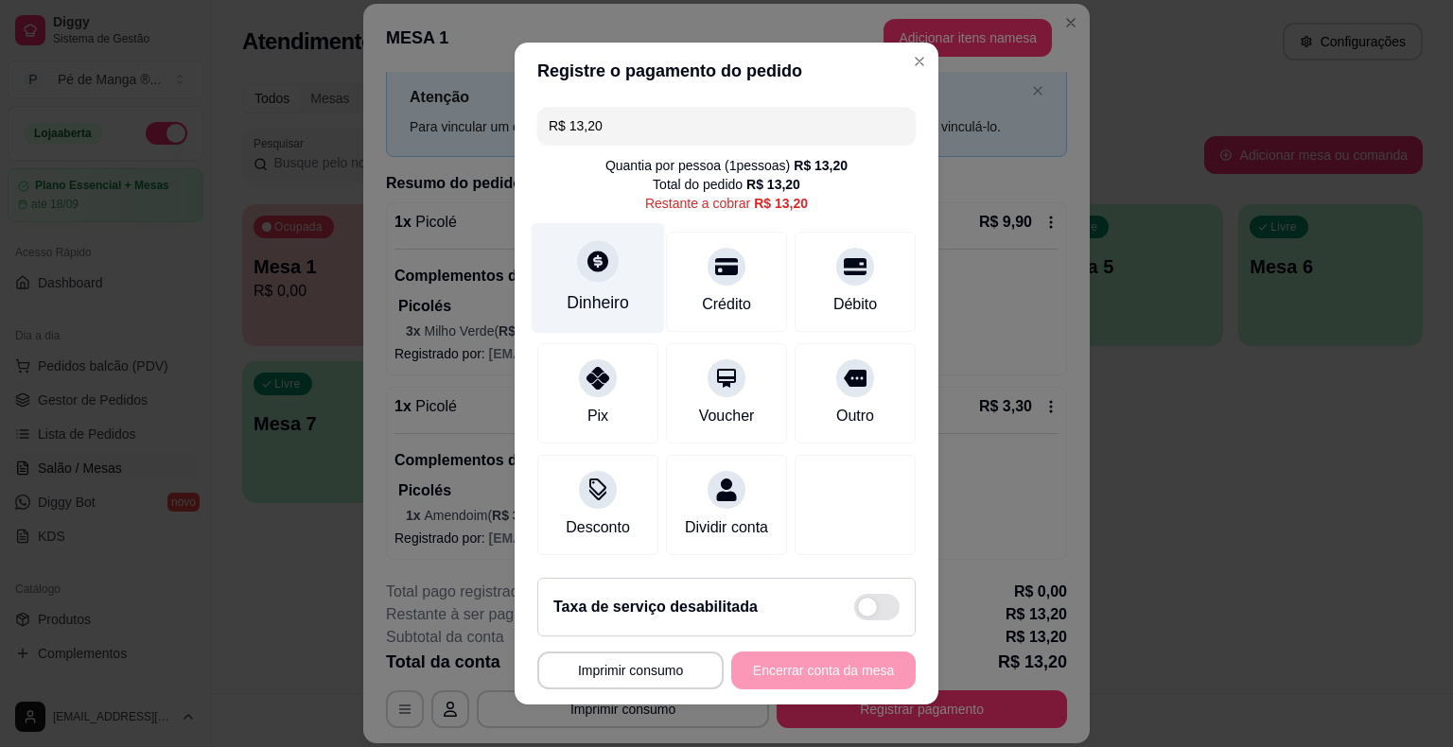
click at [594, 304] on div "Dinheiro" at bounding box center [598, 302] width 62 height 25
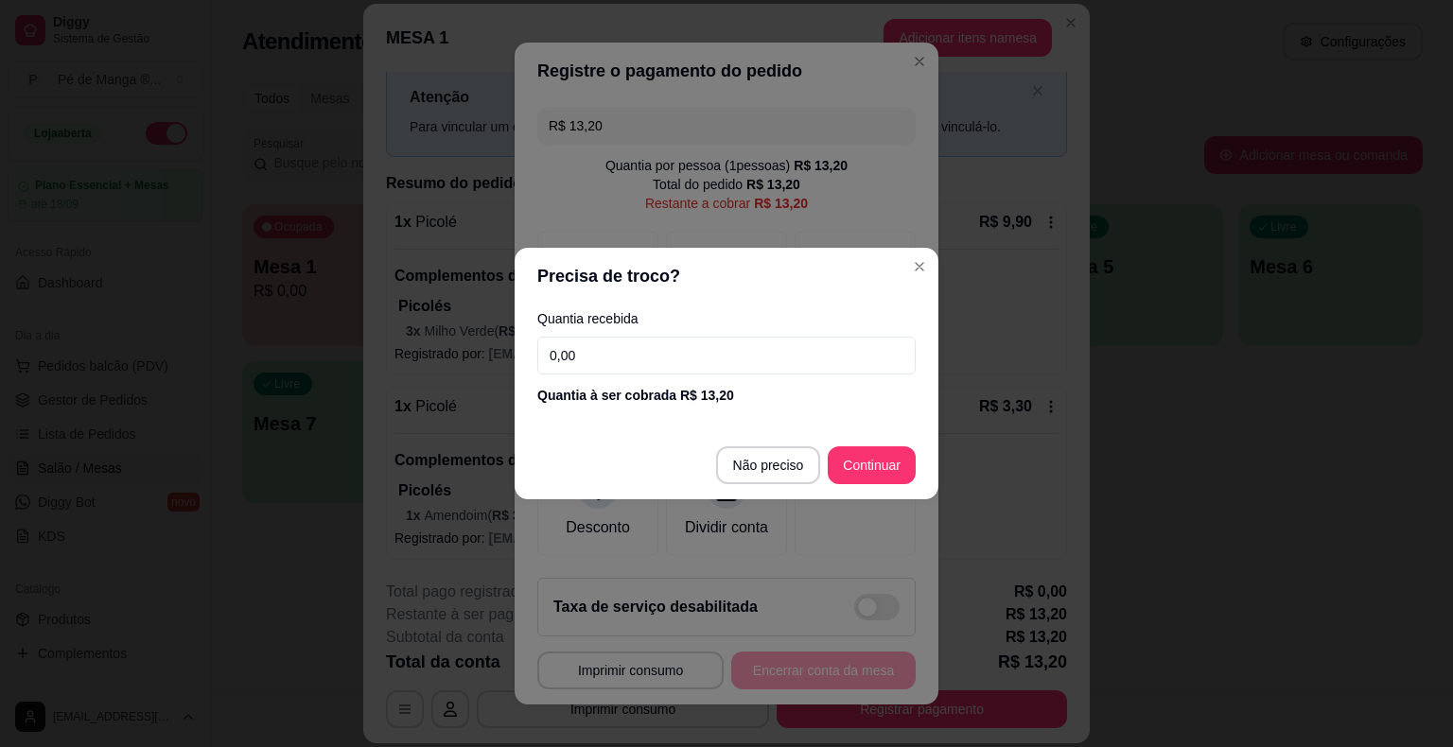
click at [672, 369] on input "0,00" at bounding box center [726, 356] width 378 height 38
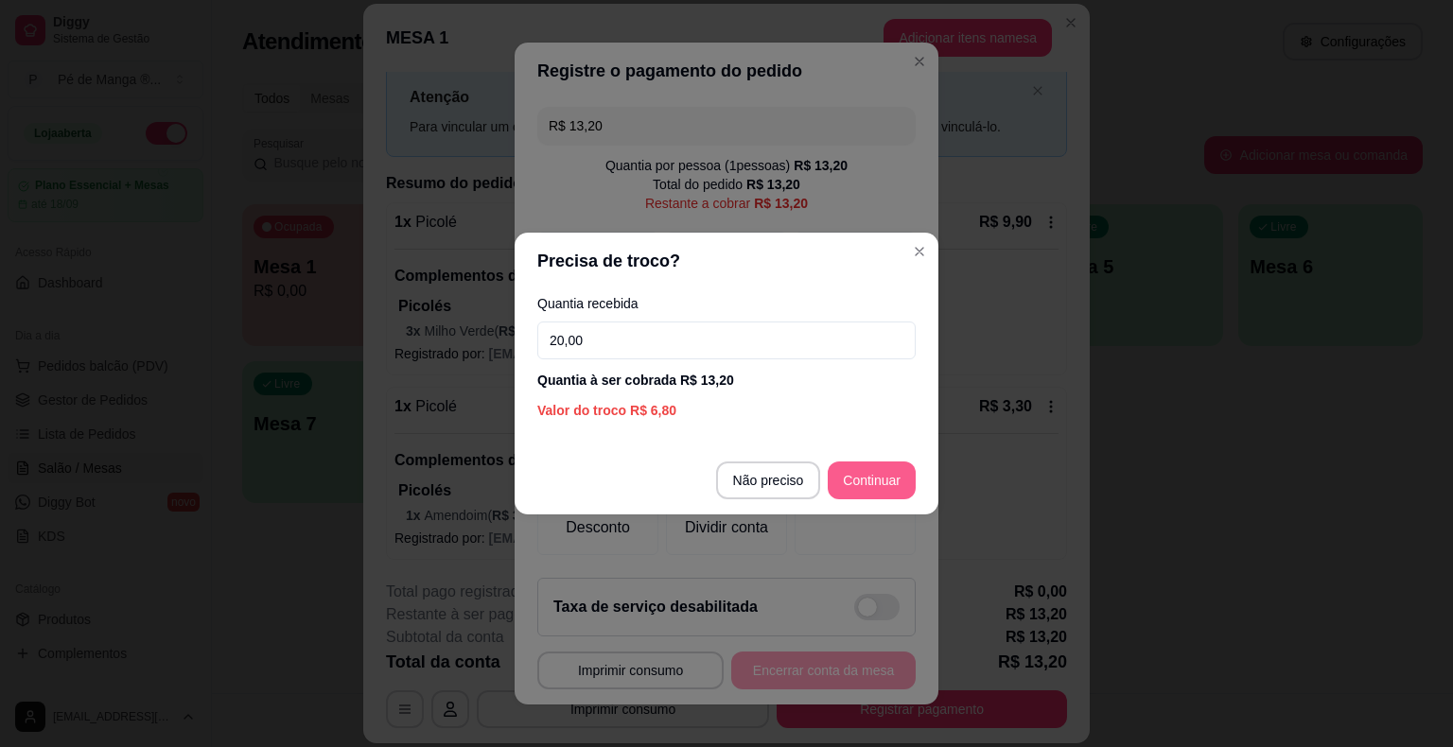
type input "20,00"
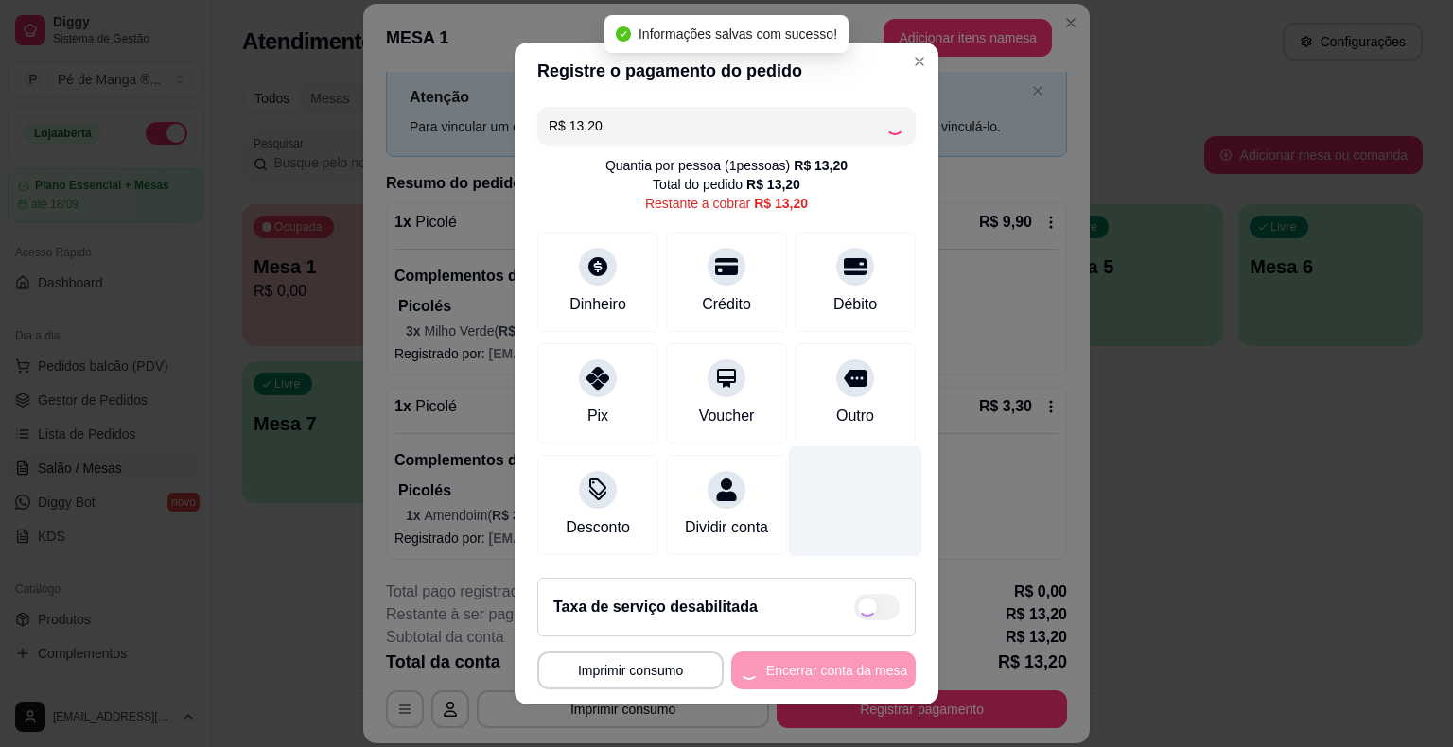
type input "R$ 0,00"
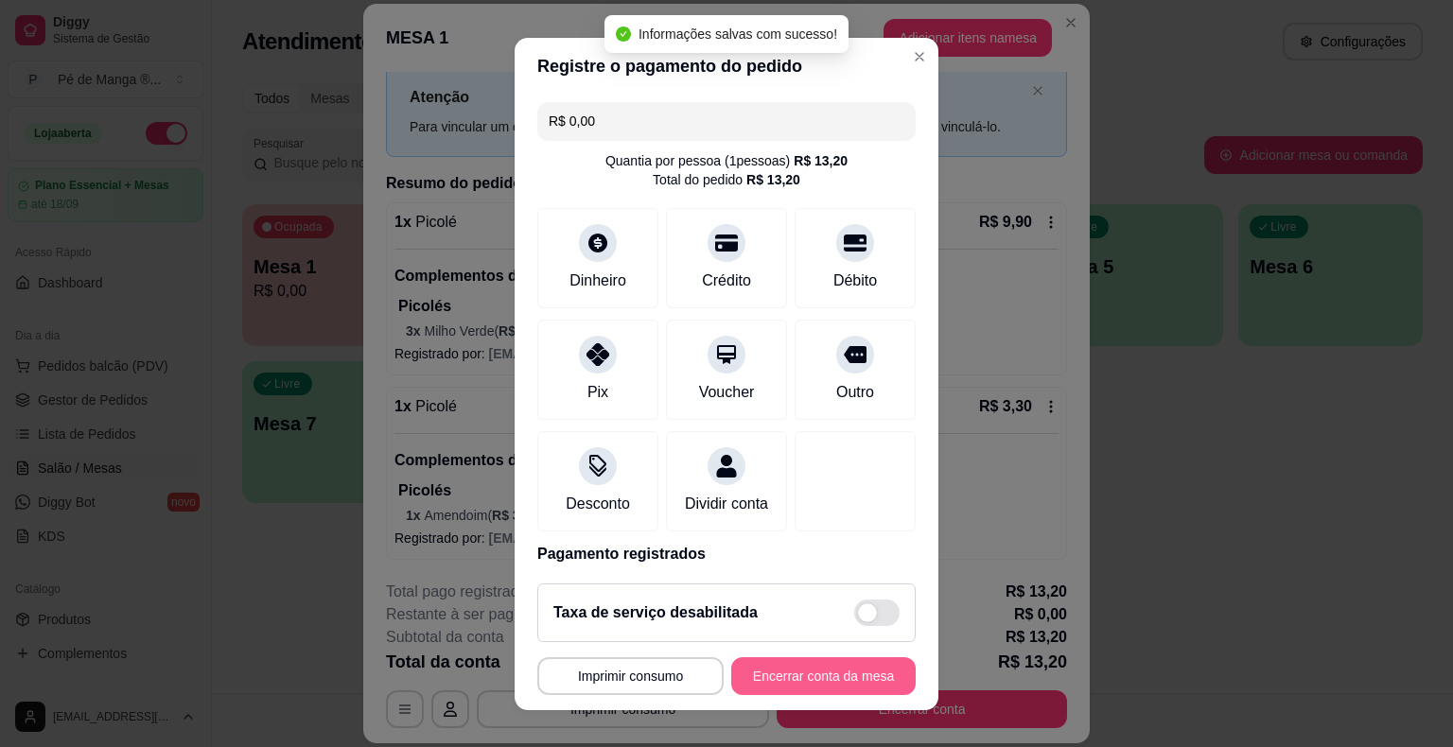
click at [829, 677] on button "Encerrar conta da mesa" at bounding box center [823, 676] width 184 height 38
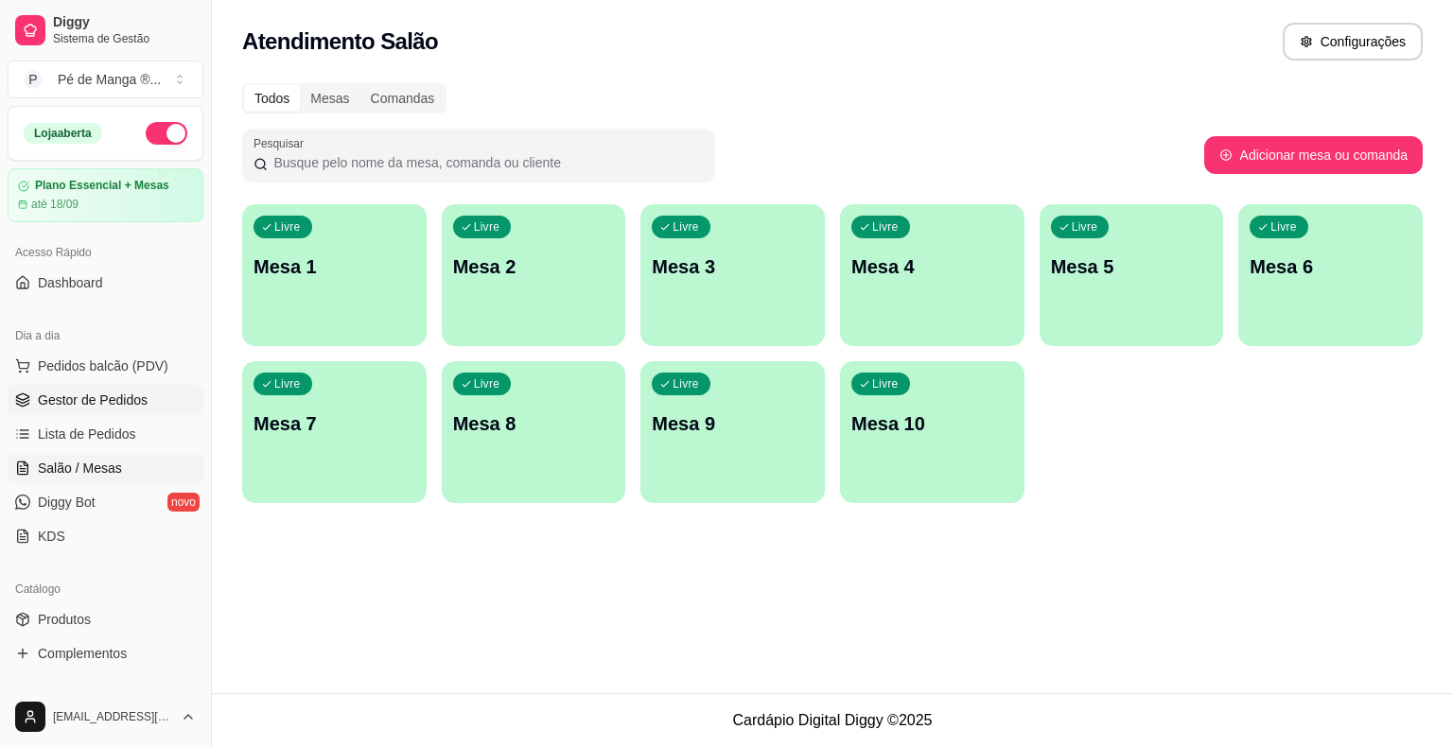
click at [151, 399] on link "Gestor de Pedidos" at bounding box center [106, 400] width 196 height 30
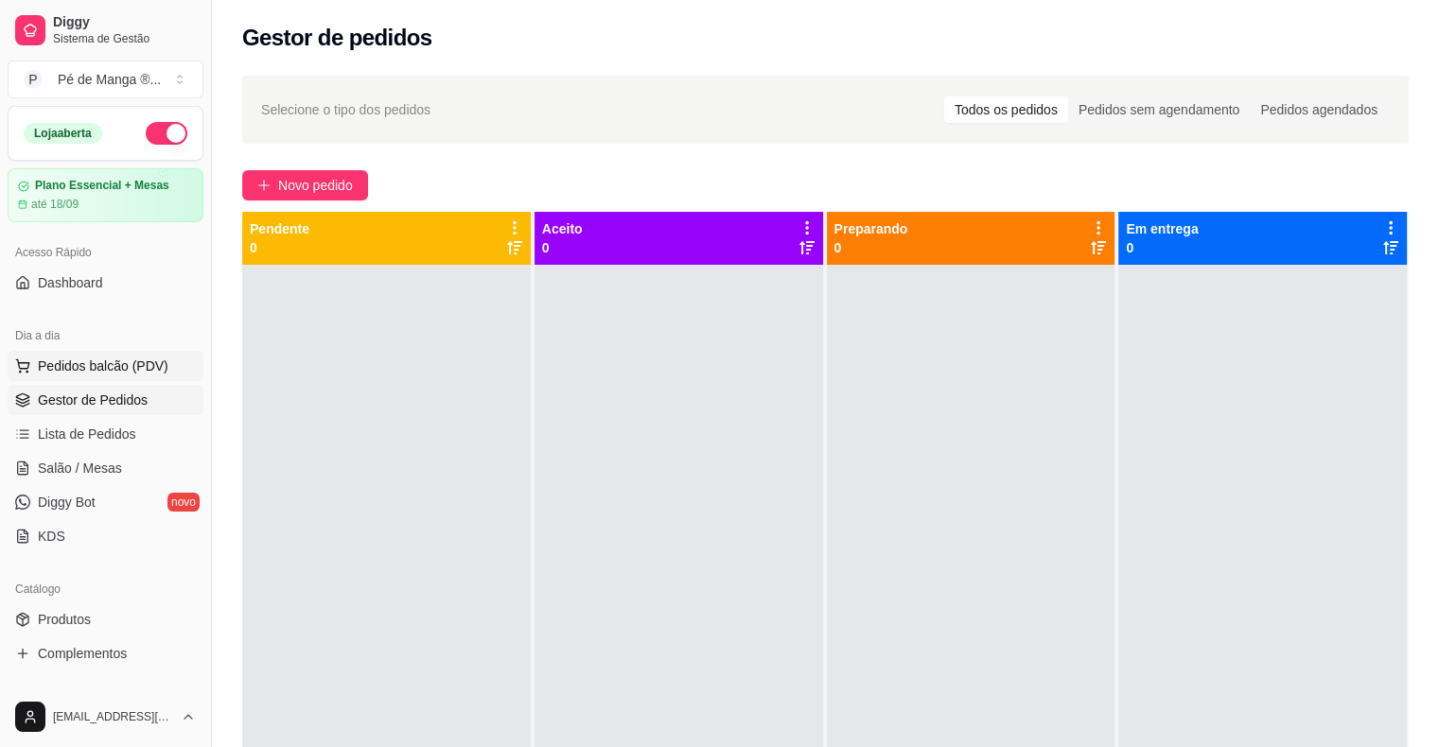
click at [128, 364] on span "Pedidos balcão (PDV)" at bounding box center [103, 366] width 131 height 19
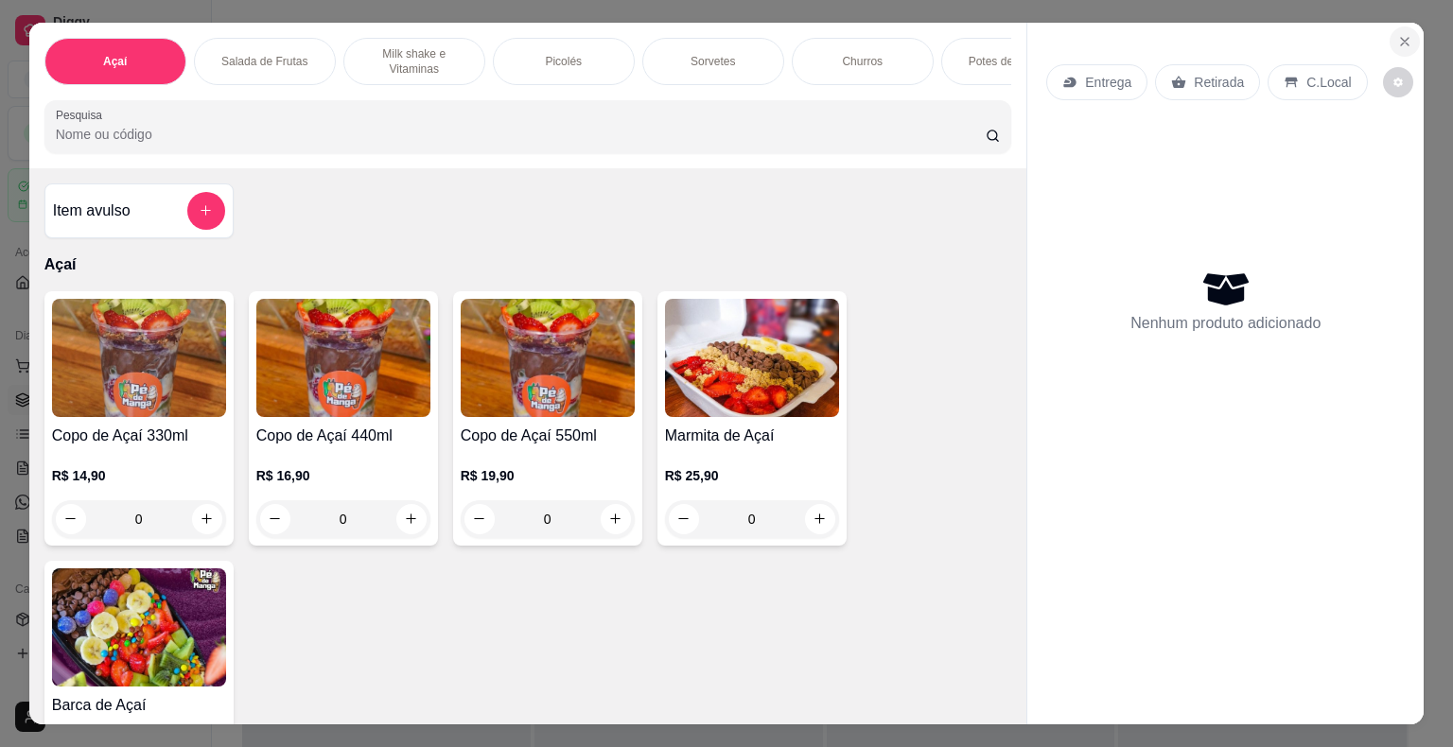
click at [1400, 34] on icon "Close" at bounding box center [1404, 41] width 15 height 15
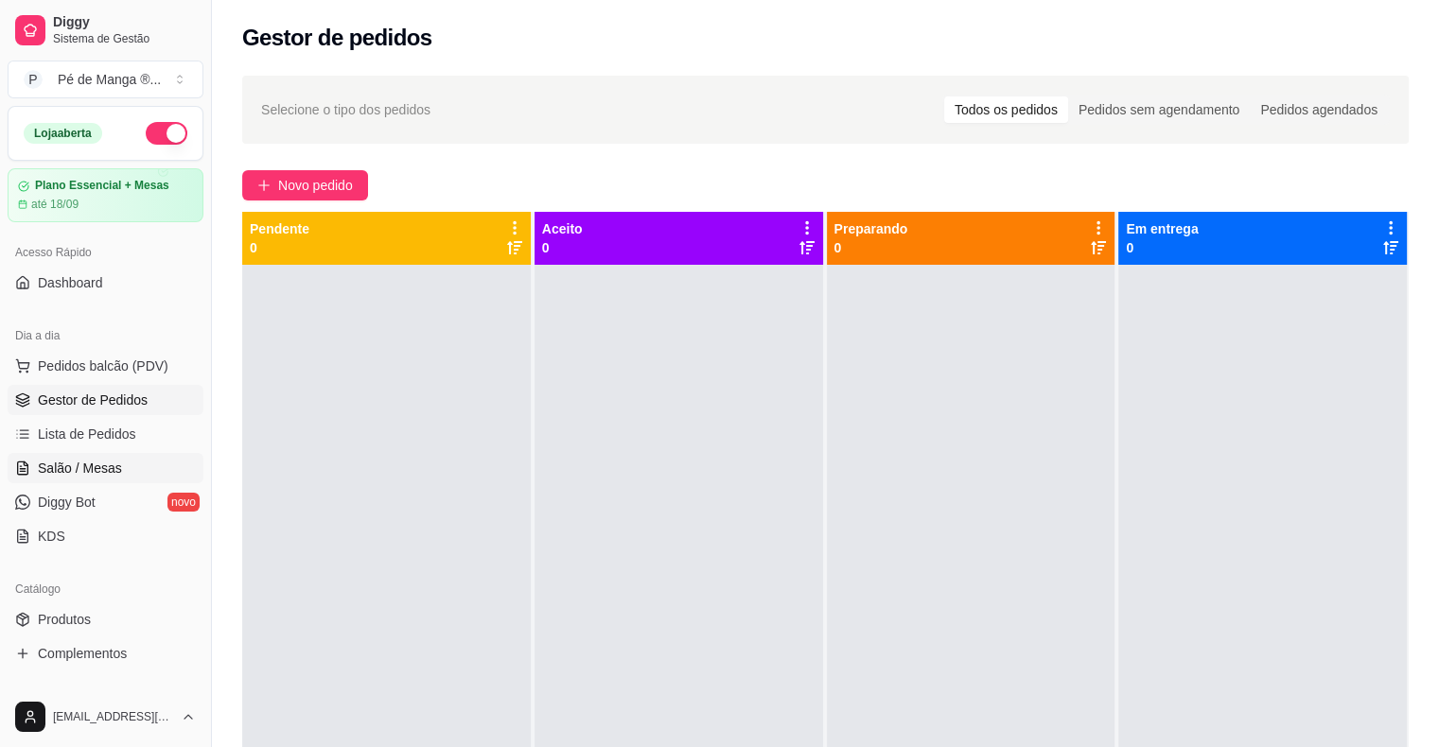
click at [119, 475] on link "Salão / Mesas" at bounding box center [106, 468] width 196 height 30
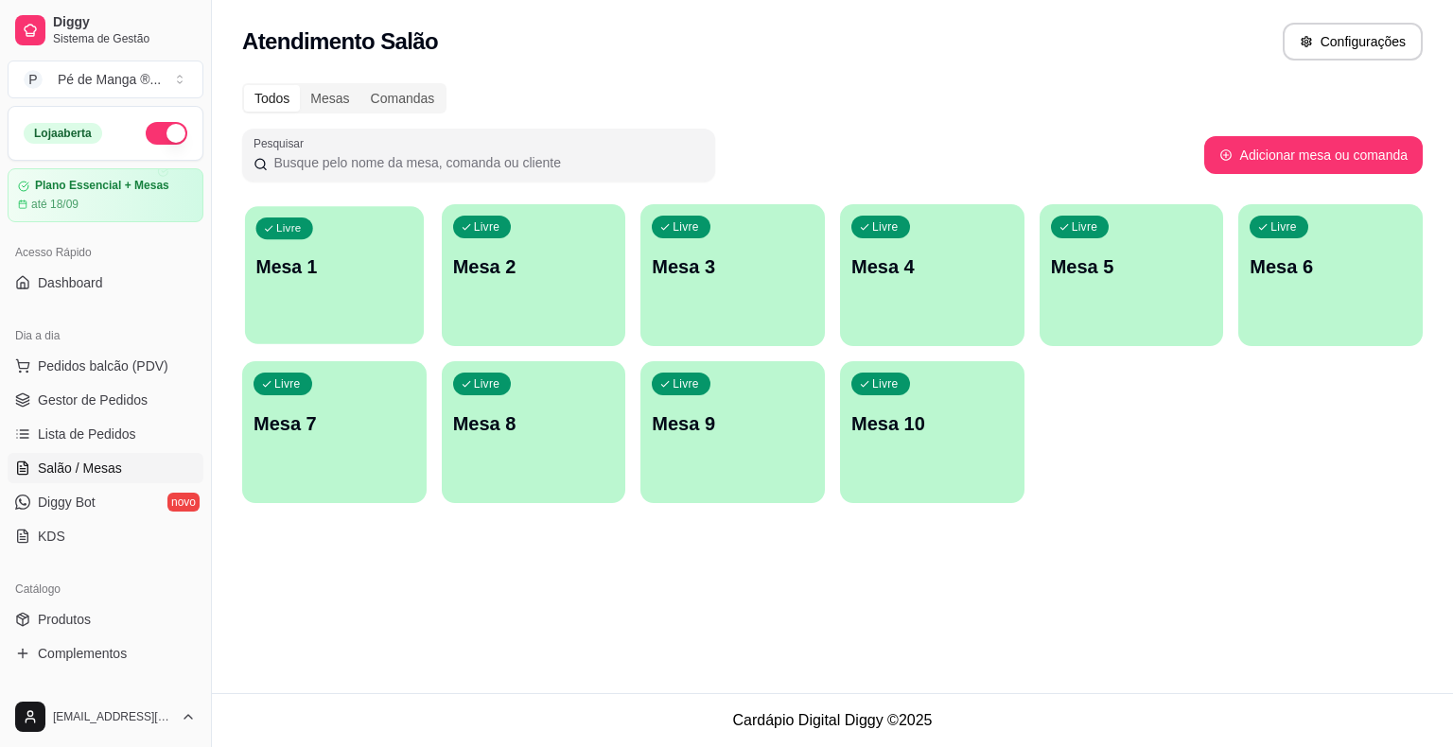
click at [364, 293] on div "Livre Mesa 1" at bounding box center [334, 263] width 179 height 115
click at [364, 293] on body "Diggy Sistema de Gestão P Pé de Manga ® ... Loja aberta Plano Essencial + Mesas…" at bounding box center [726, 373] width 1453 height 747
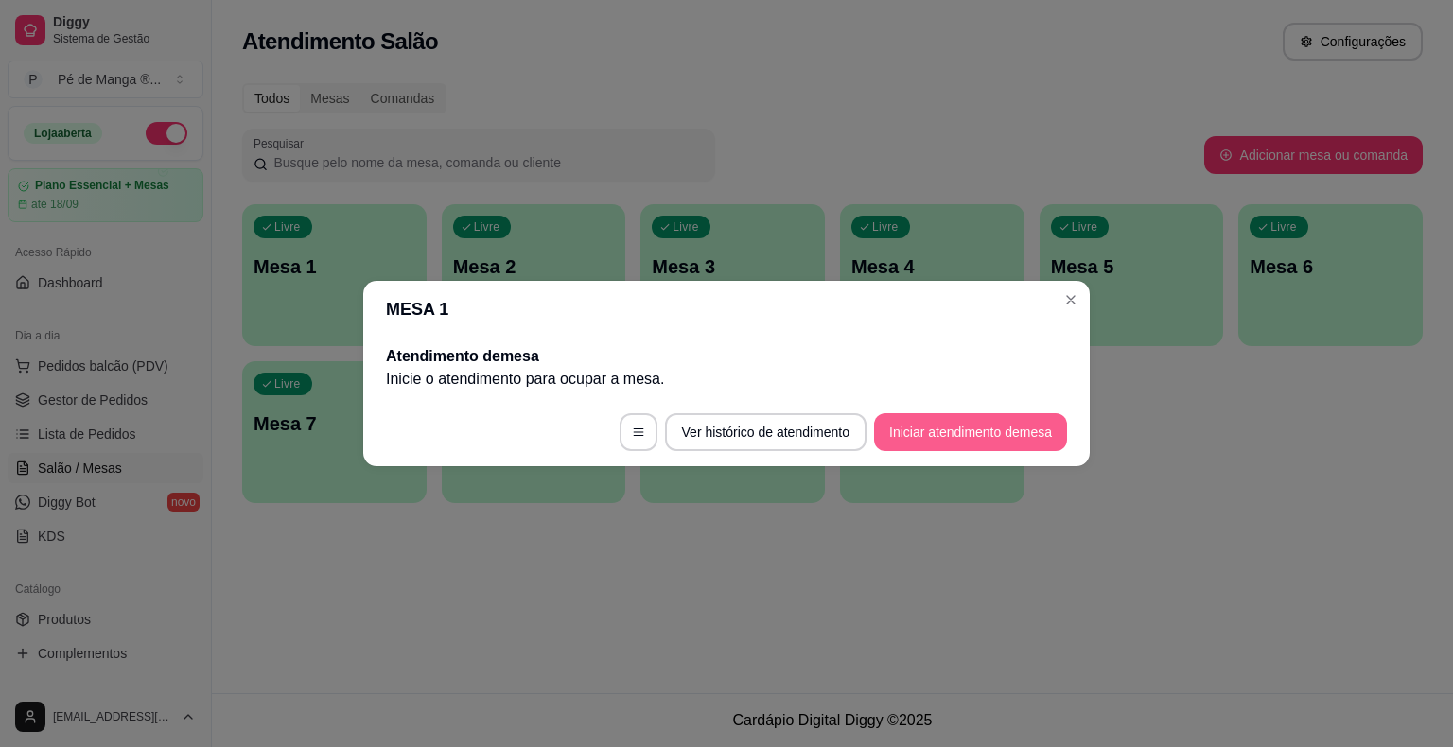
click at [1003, 426] on button "Iniciar atendimento de mesa" at bounding box center [970, 432] width 193 height 38
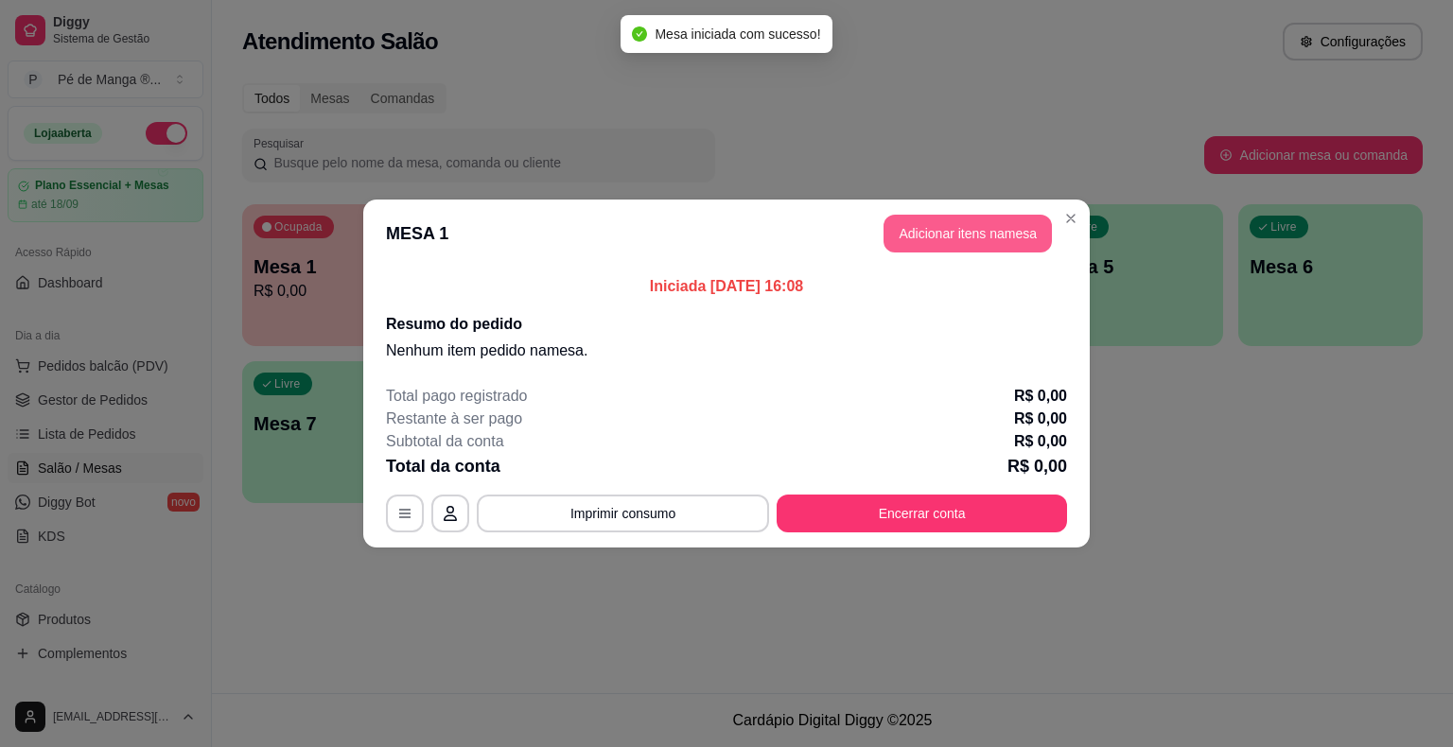
click at [990, 244] on button "Adicionar itens na mesa" at bounding box center [967, 234] width 168 height 38
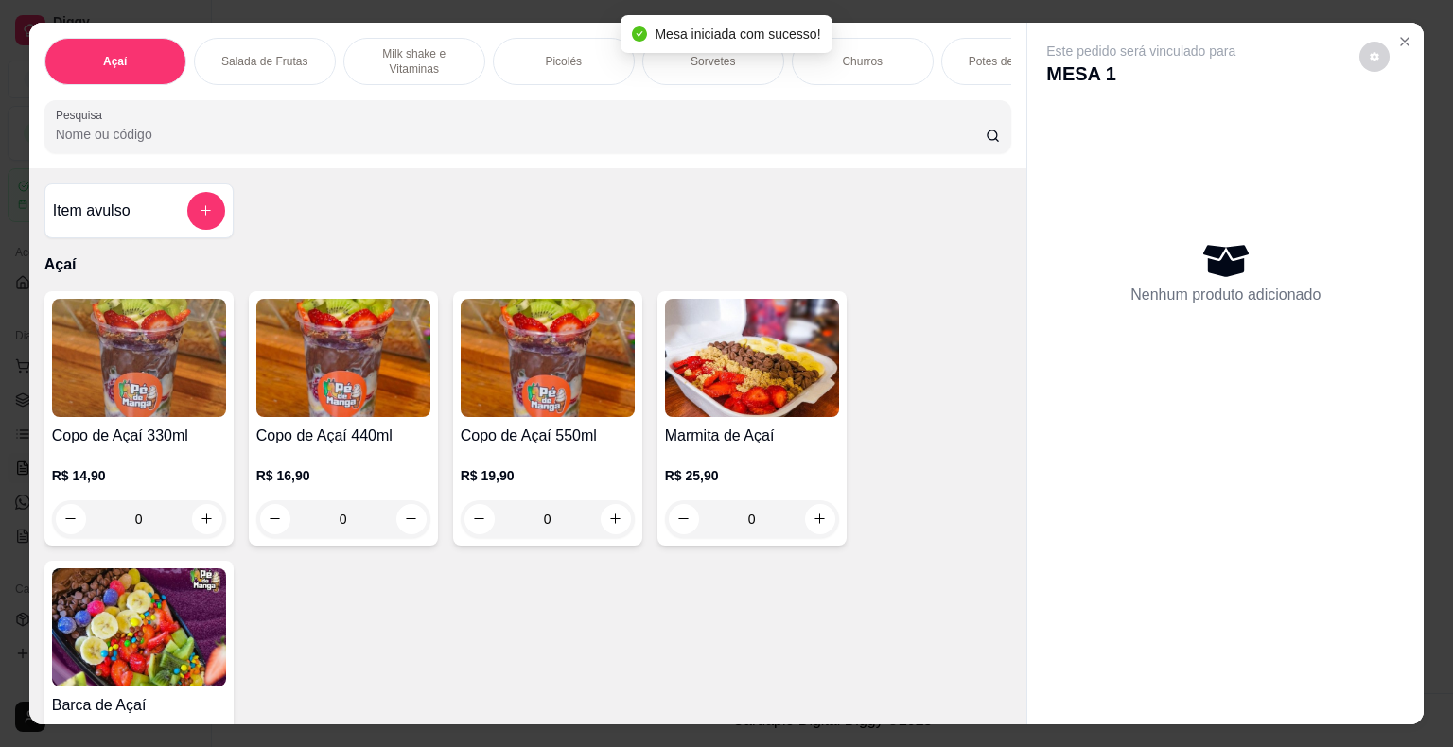
click at [589, 60] on div "Picolés" at bounding box center [564, 61] width 142 height 47
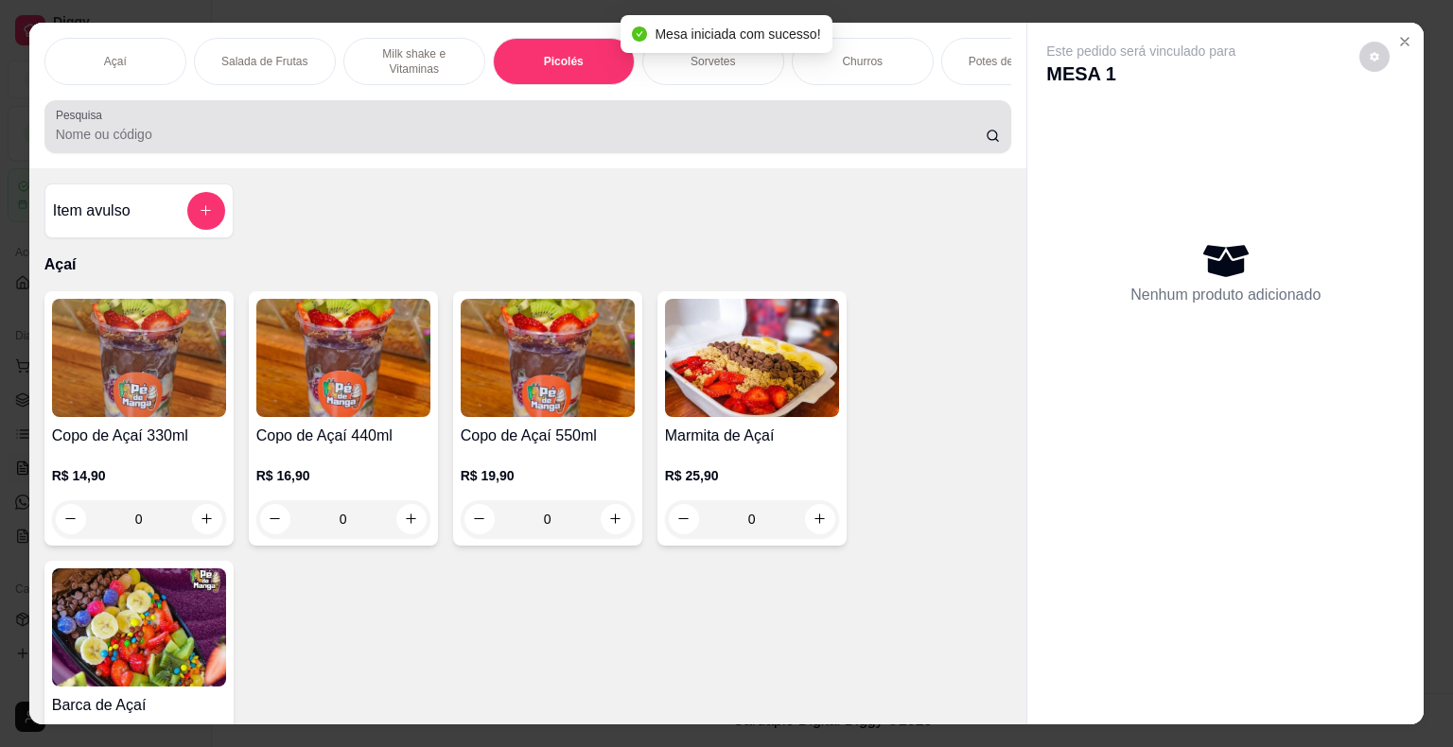
scroll to position [45, 0]
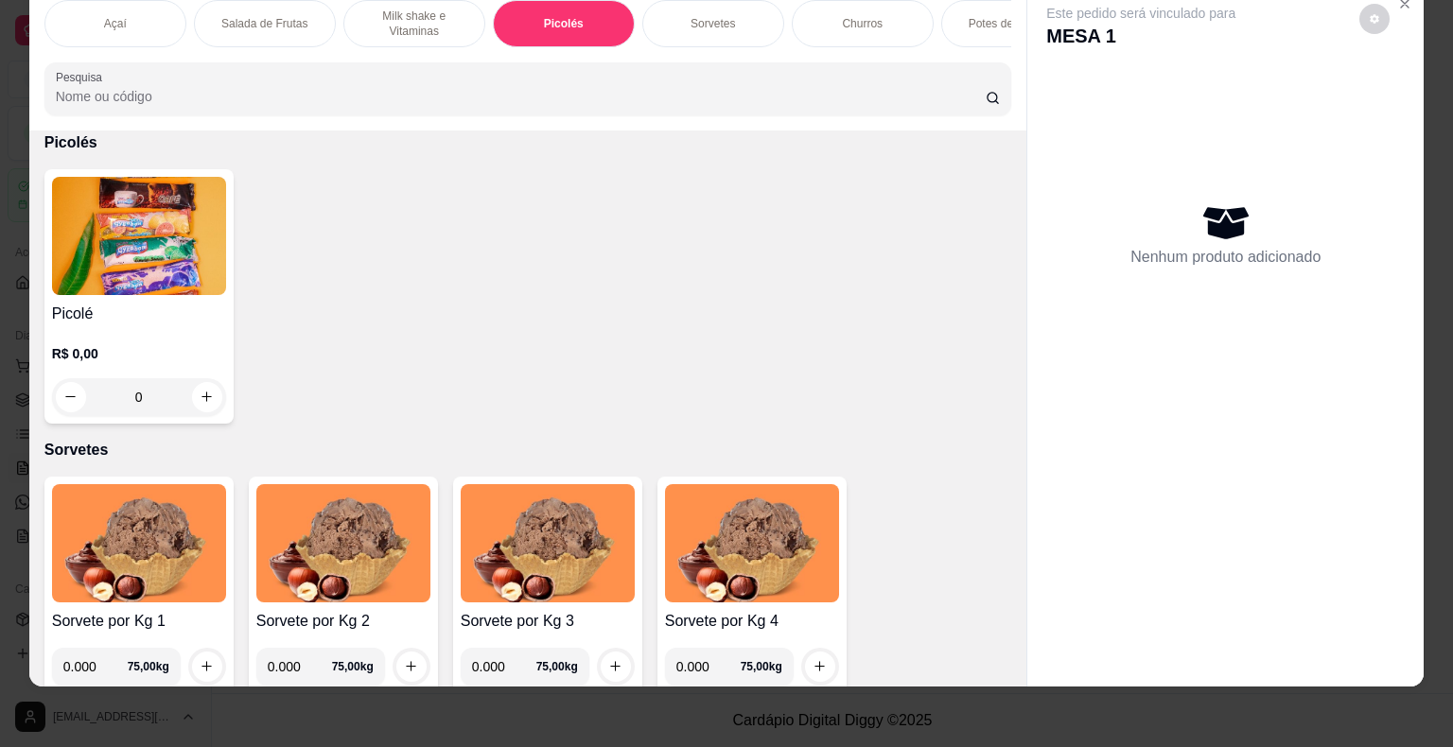
click at [133, 363] on div "R$ 0,00 0" at bounding box center [139, 380] width 174 height 72
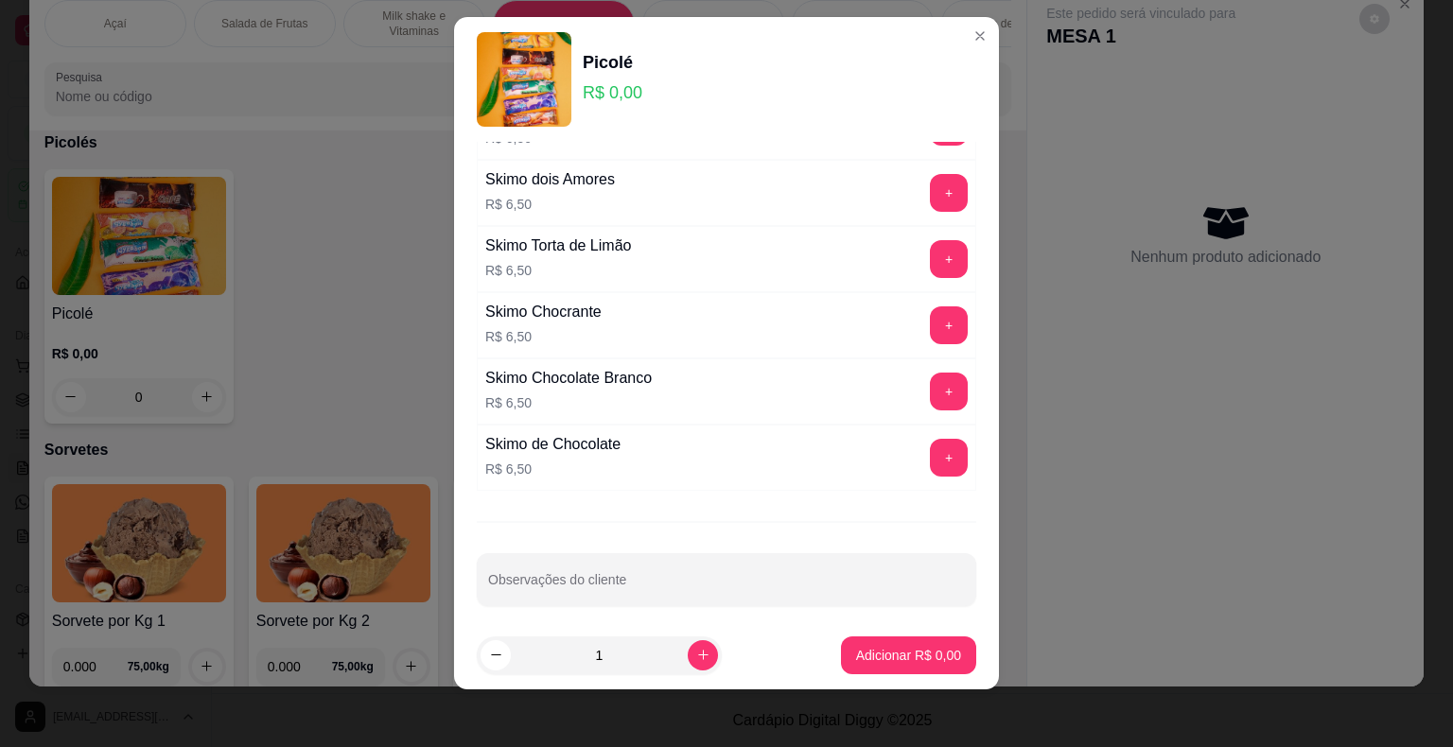
scroll to position [23, 0]
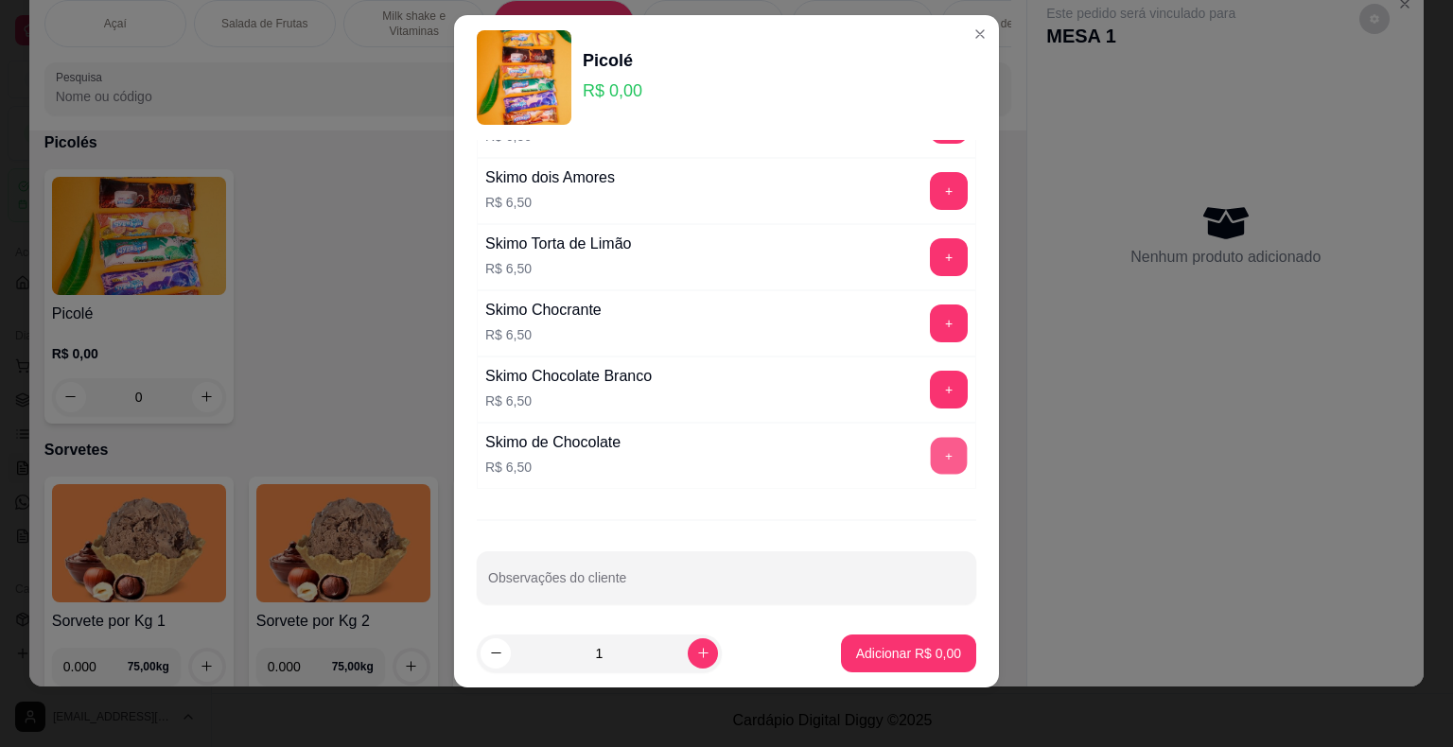
click at [931, 449] on button "+" at bounding box center [949, 455] width 37 height 37
click at [925, 659] on p "Adicionar R$ 6,50" at bounding box center [908, 653] width 105 height 19
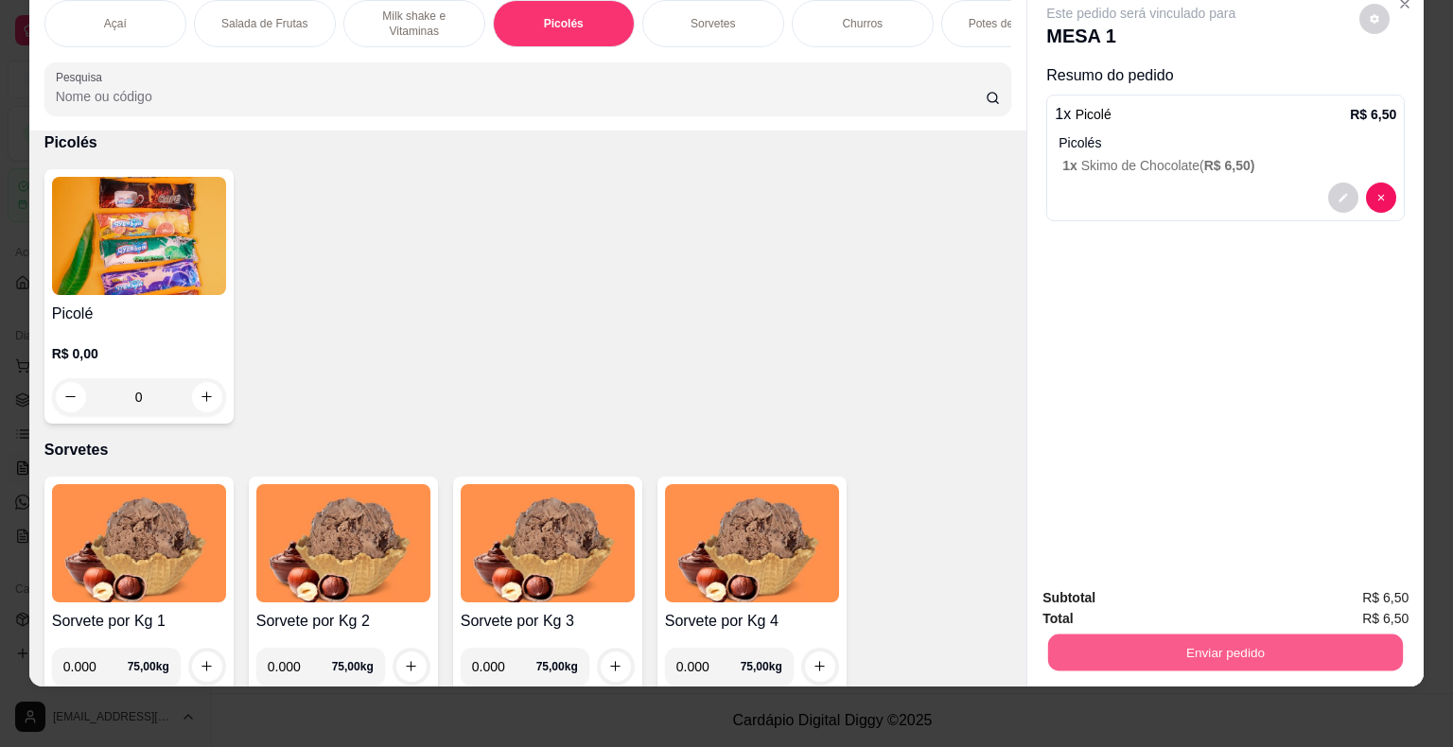
click at [1118, 643] on button "Enviar pedido" at bounding box center [1225, 653] width 355 height 37
click at [1195, 599] on button "Não registrar e enviar pedido" at bounding box center [1162, 591] width 191 height 35
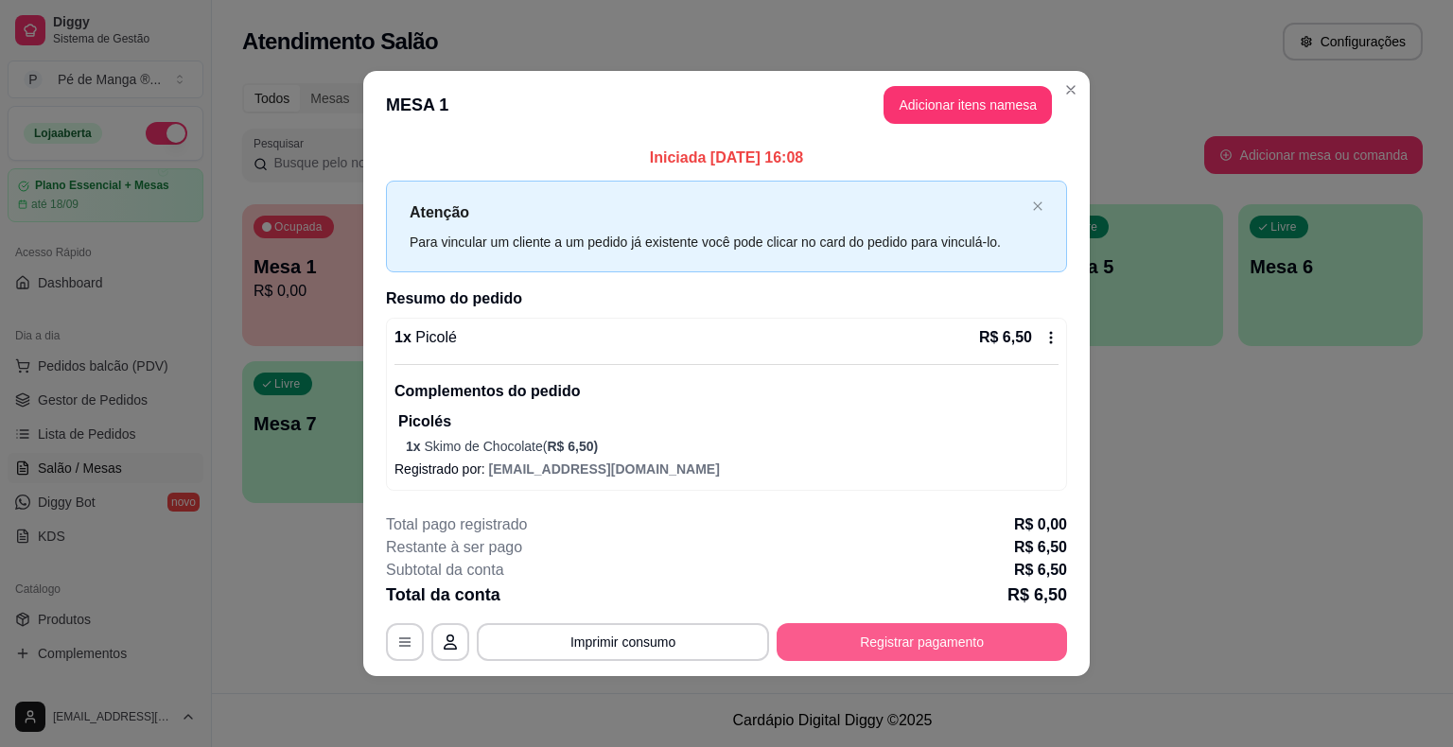
click at [902, 645] on button "Registrar pagamento" at bounding box center [921, 642] width 290 height 38
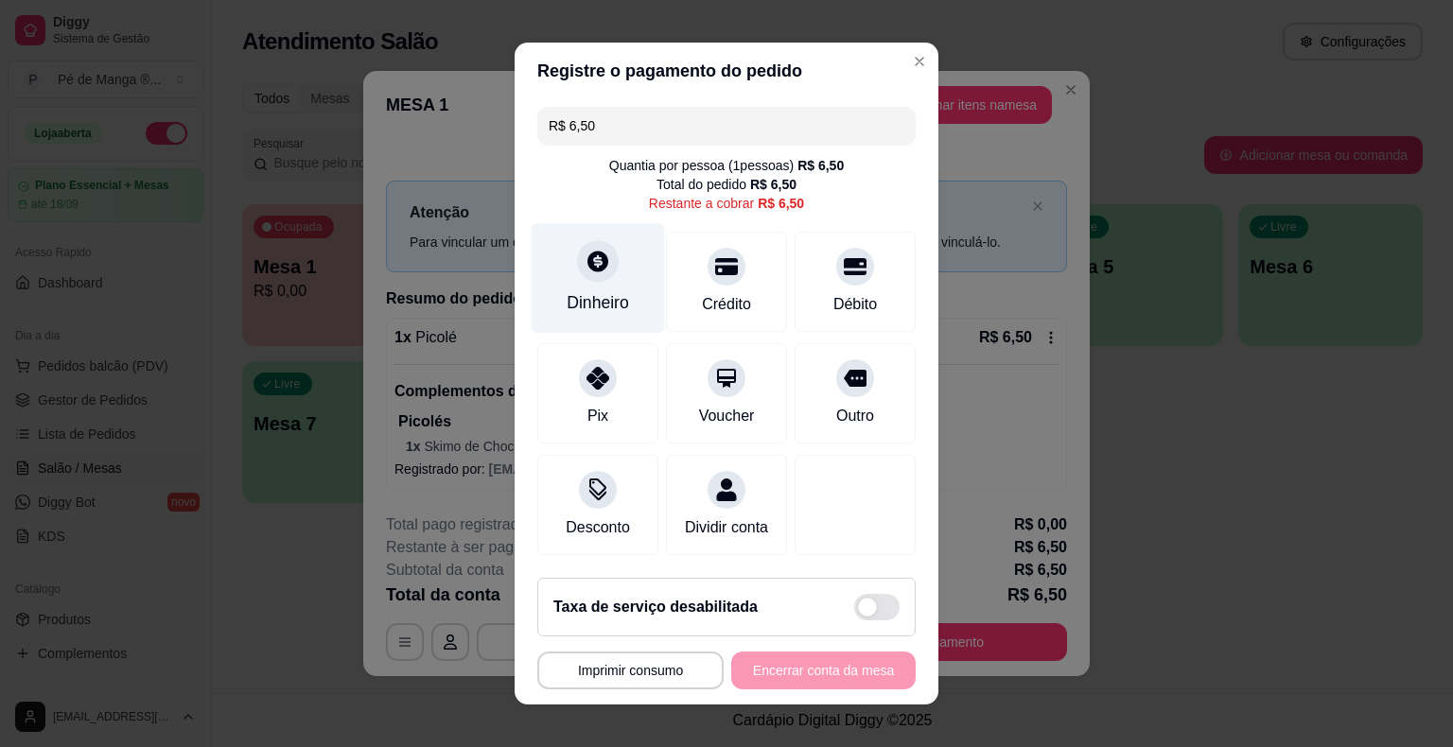
click at [612, 288] on div "Dinheiro" at bounding box center [598, 278] width 133 height 111
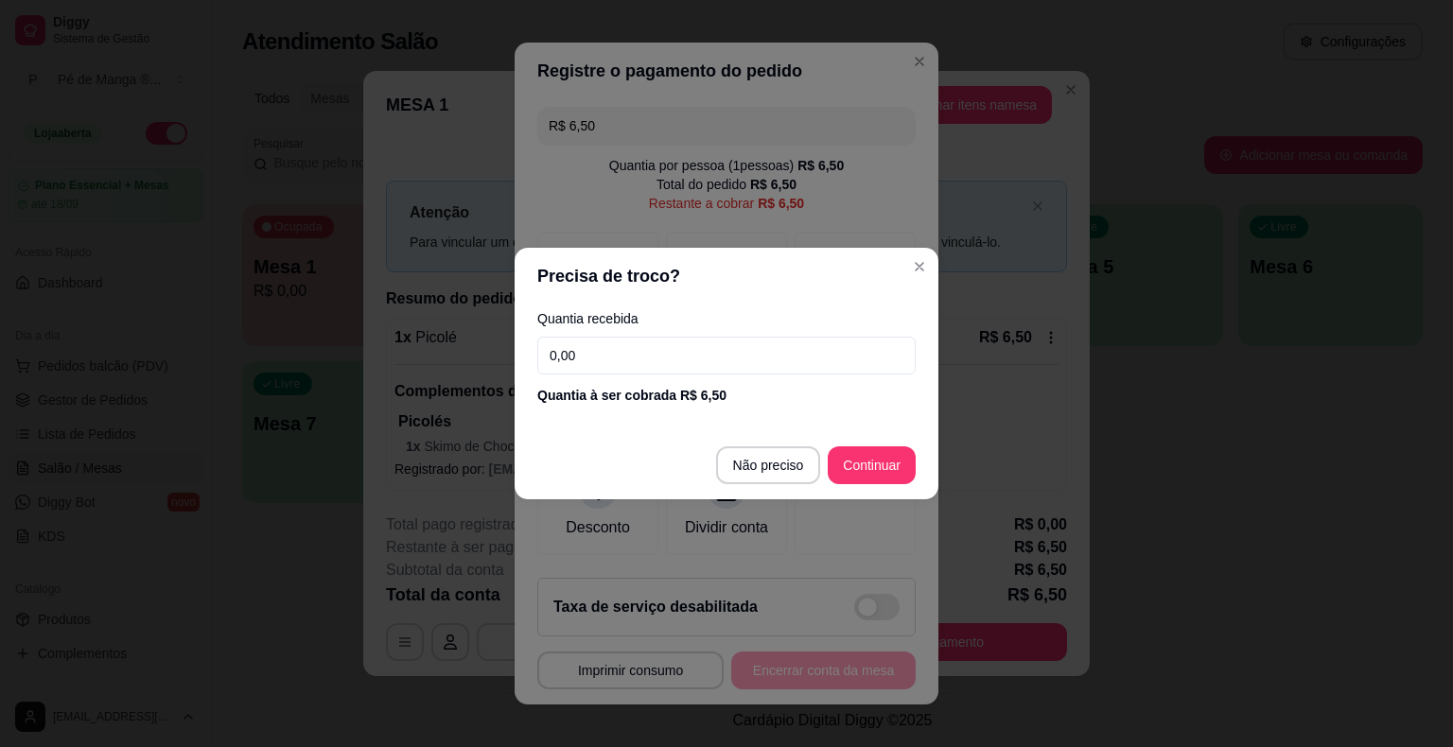
click at [708, 358] on input "0,00" at bounding box center [726, 356] width 378 height 38
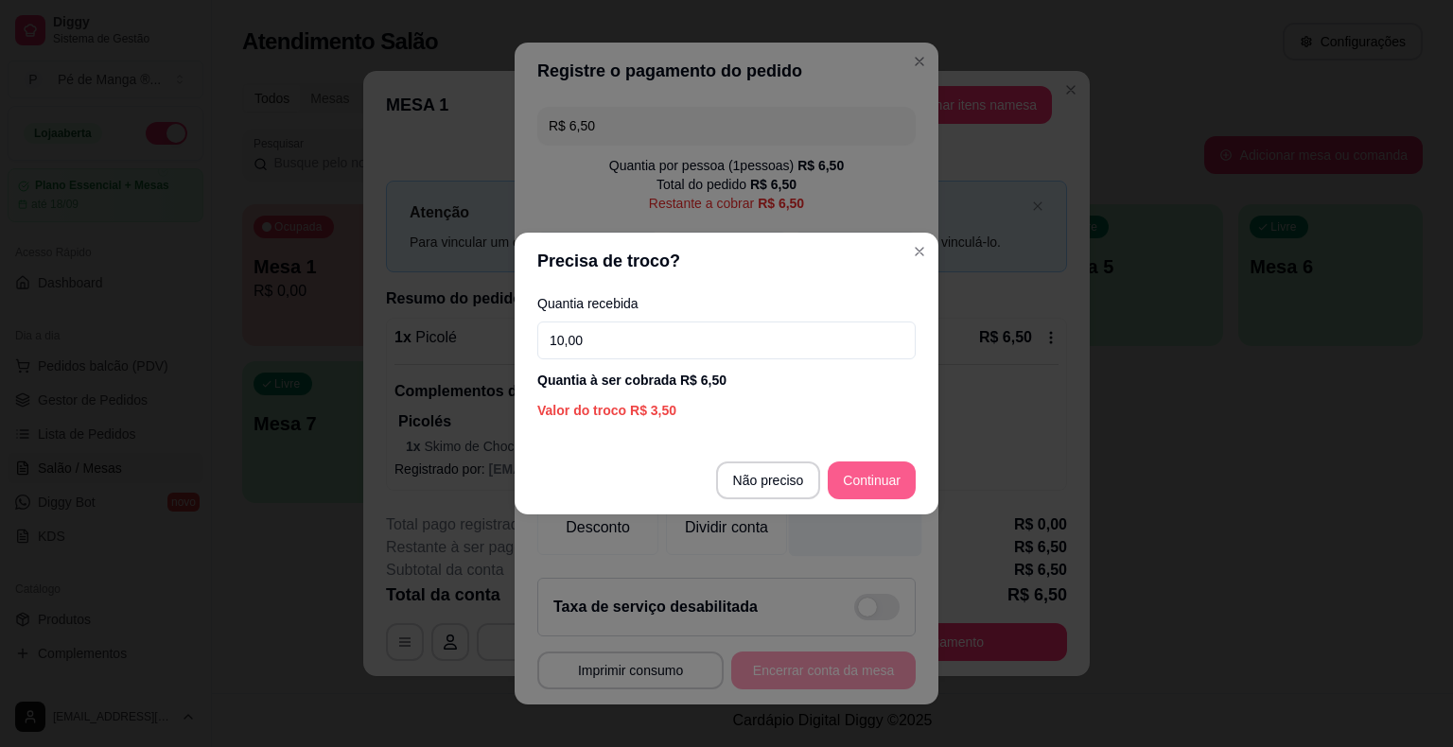
type input "10,00"
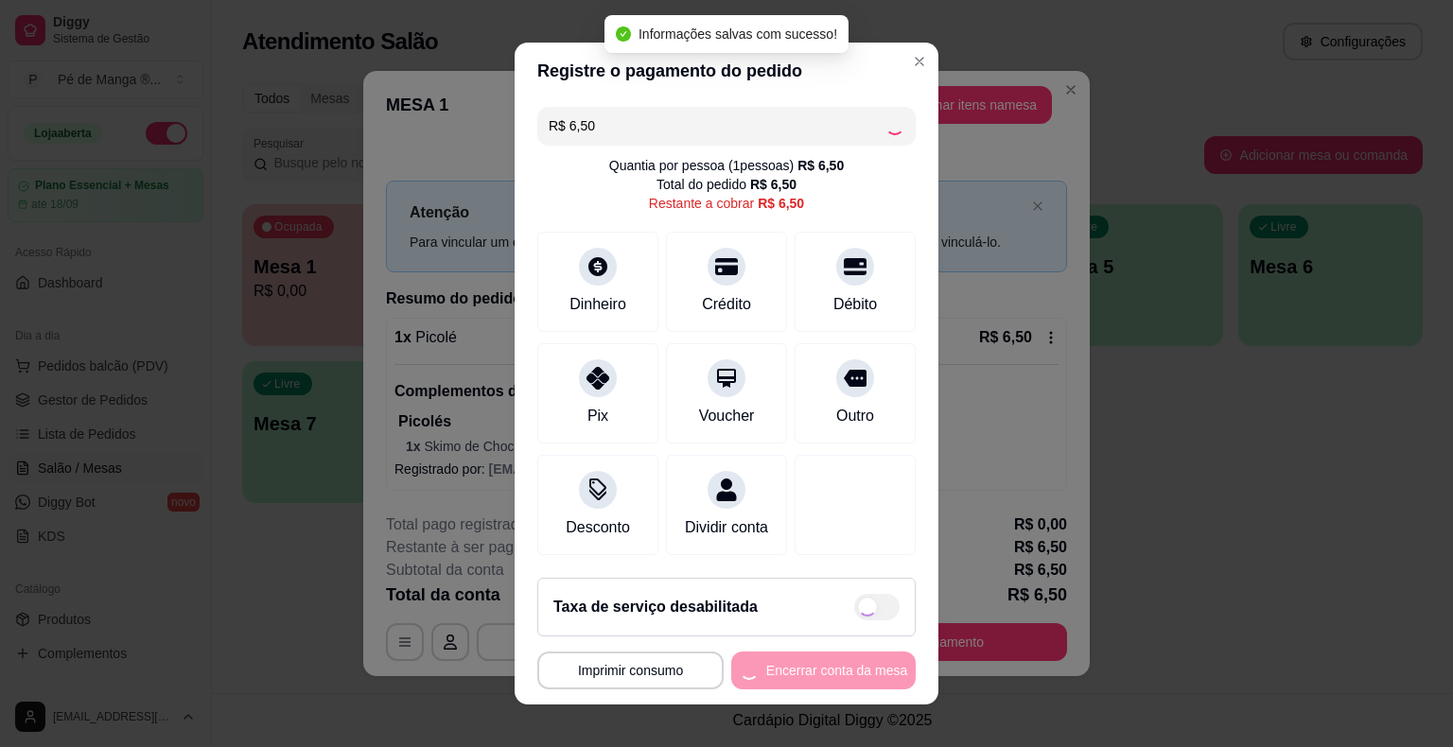
type input "R$ 0,00"
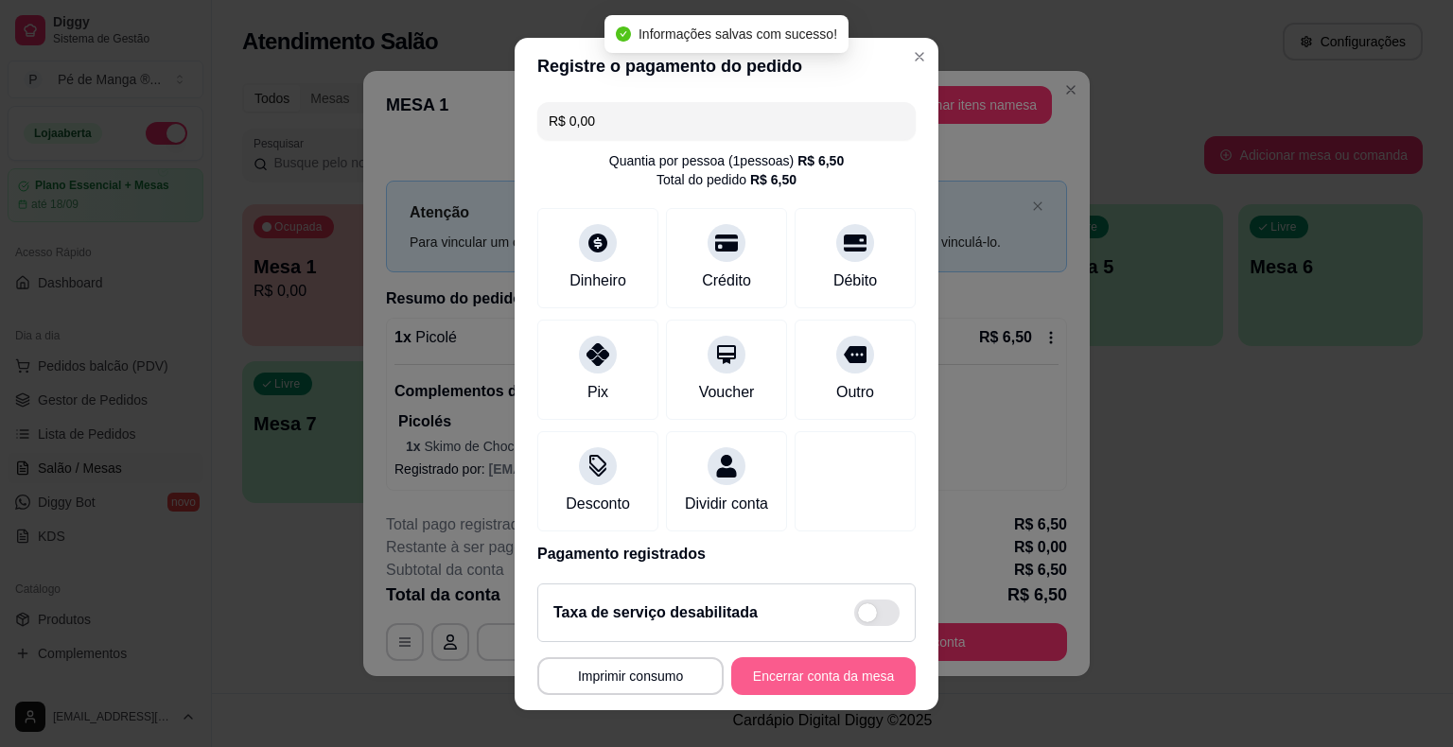
click at [870, 676] on button "Encerrar conta da mesa" at bounding box center [823, 676] width 184 height 38
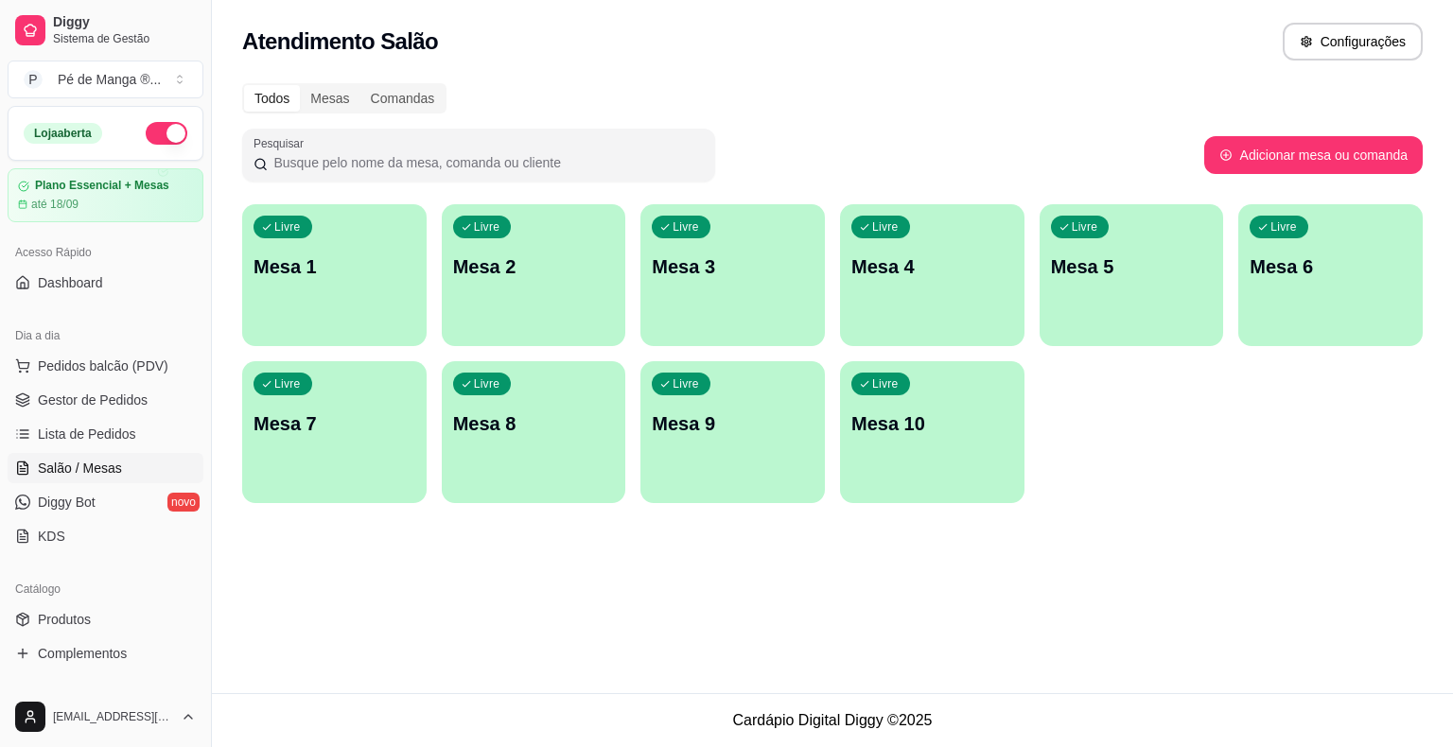
click at [374, 341] on div "button" at bounding box center [334, 334] width 184 height 23
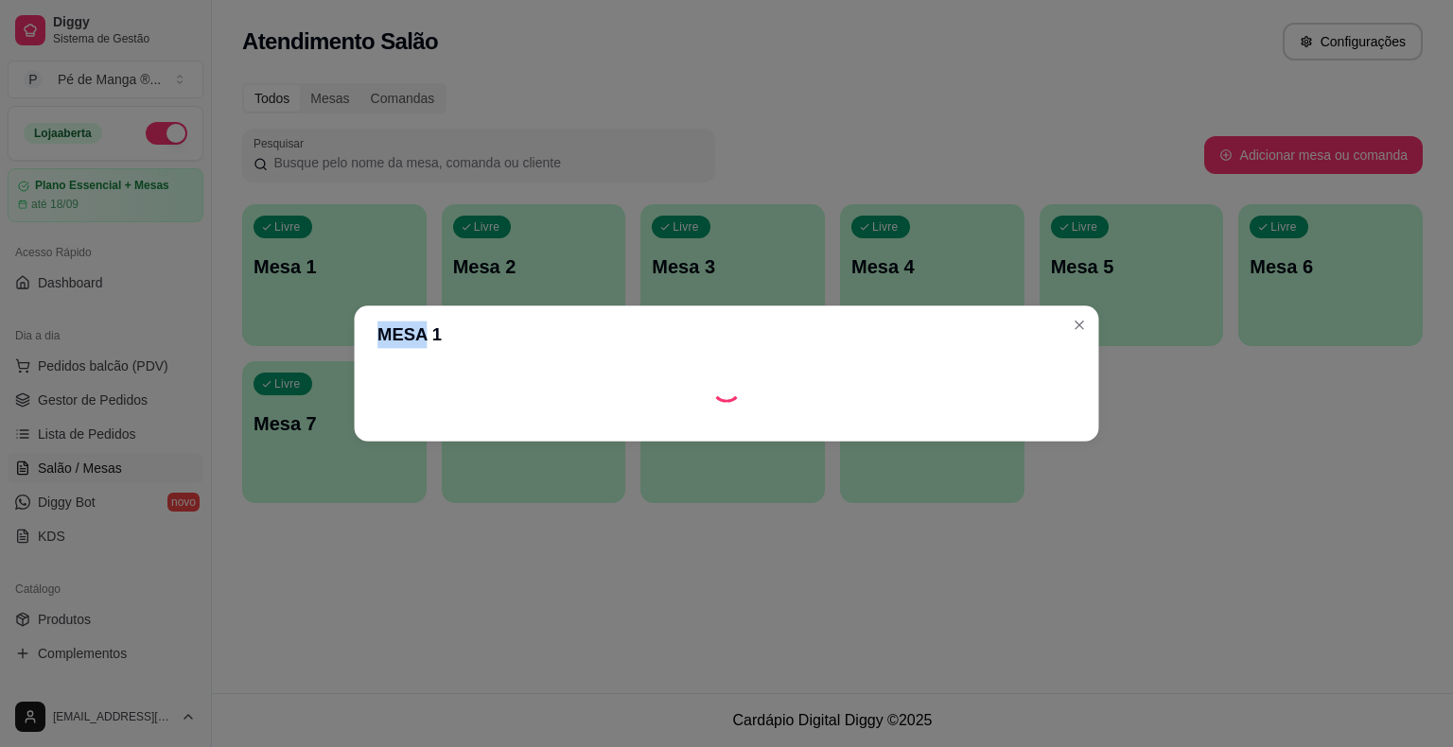
click at [373, 340] on header "MESA 1" at bounding box center [726, 334] width 744 height 58
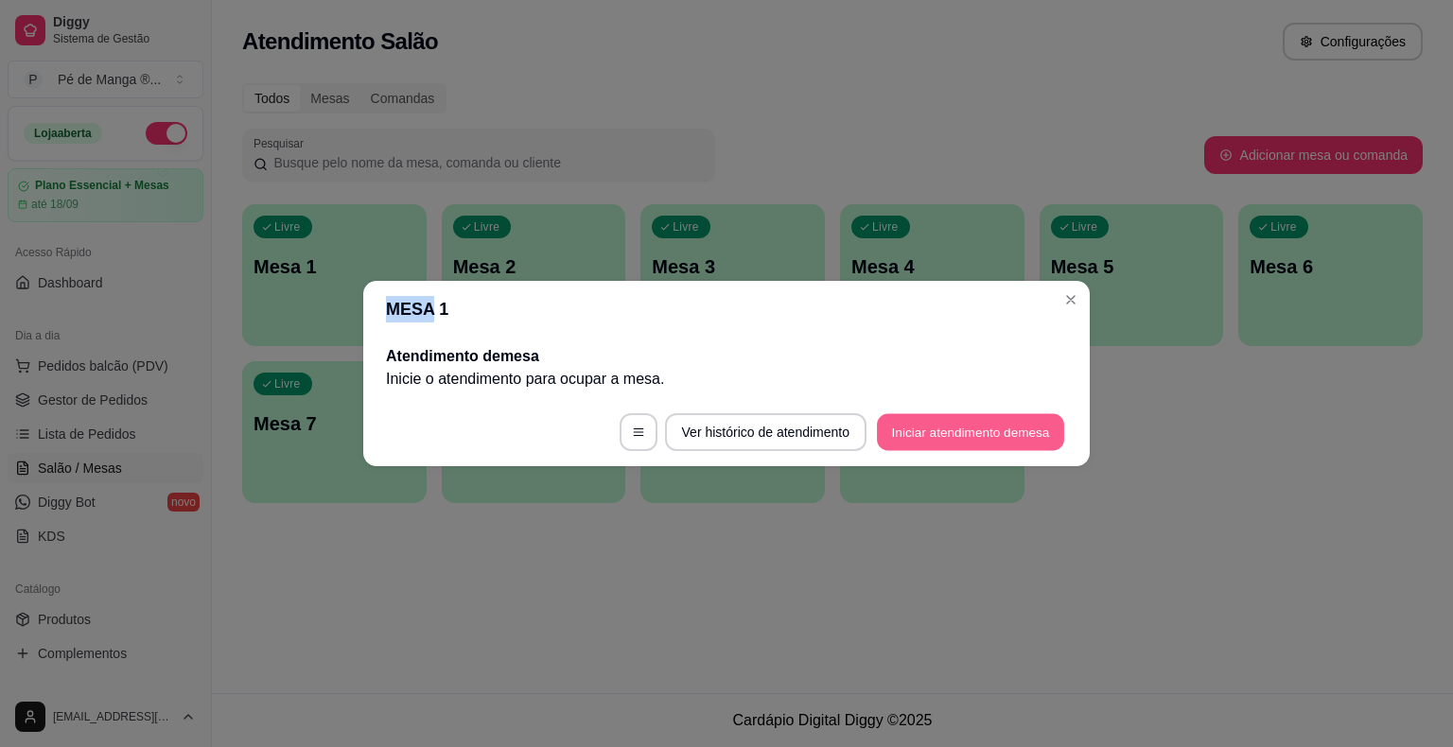
click at [951, 432] on button "Iniciar atendimento de mesa" at bounding box center [970, 432] width 187 height 37
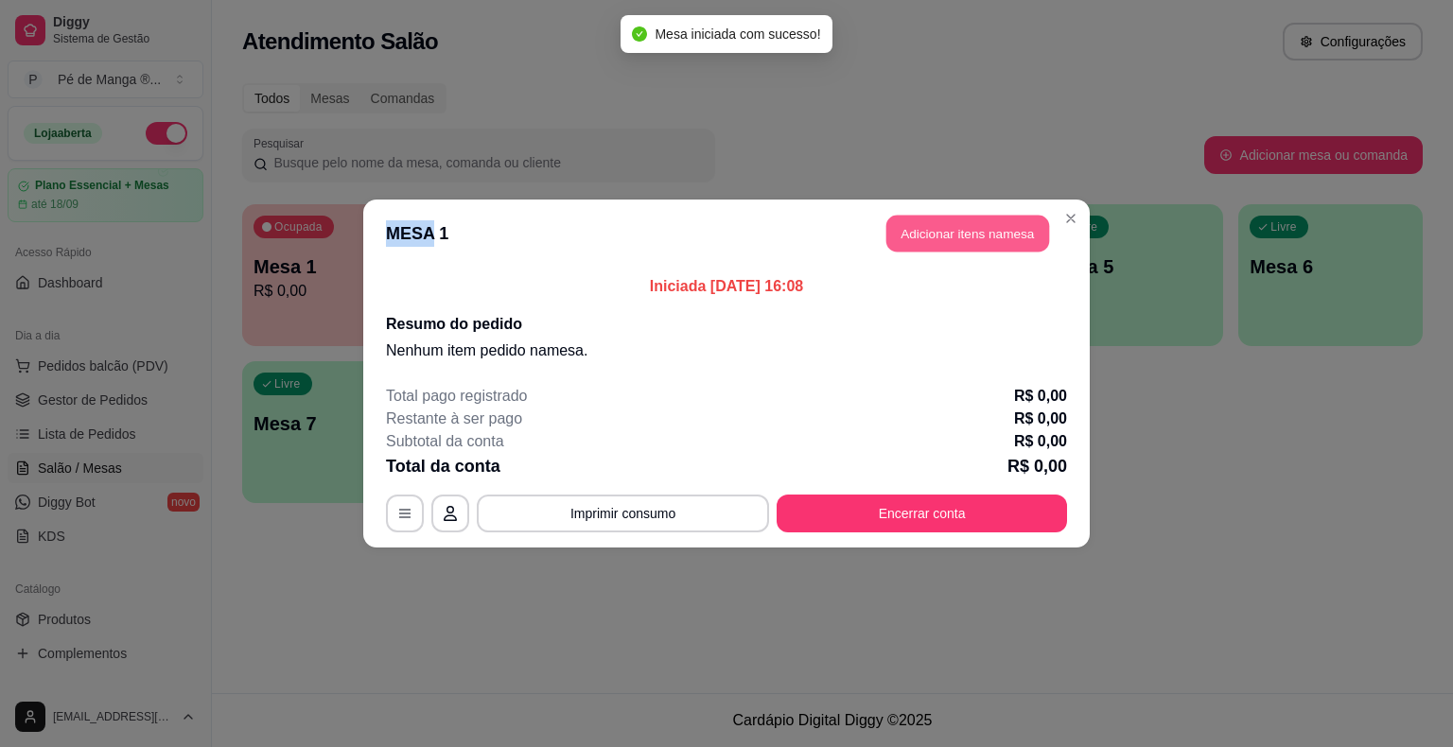
click at [950, 244] on button "Adicionar itens na mesa" at bounding box center [967, 234] width 163 height 37
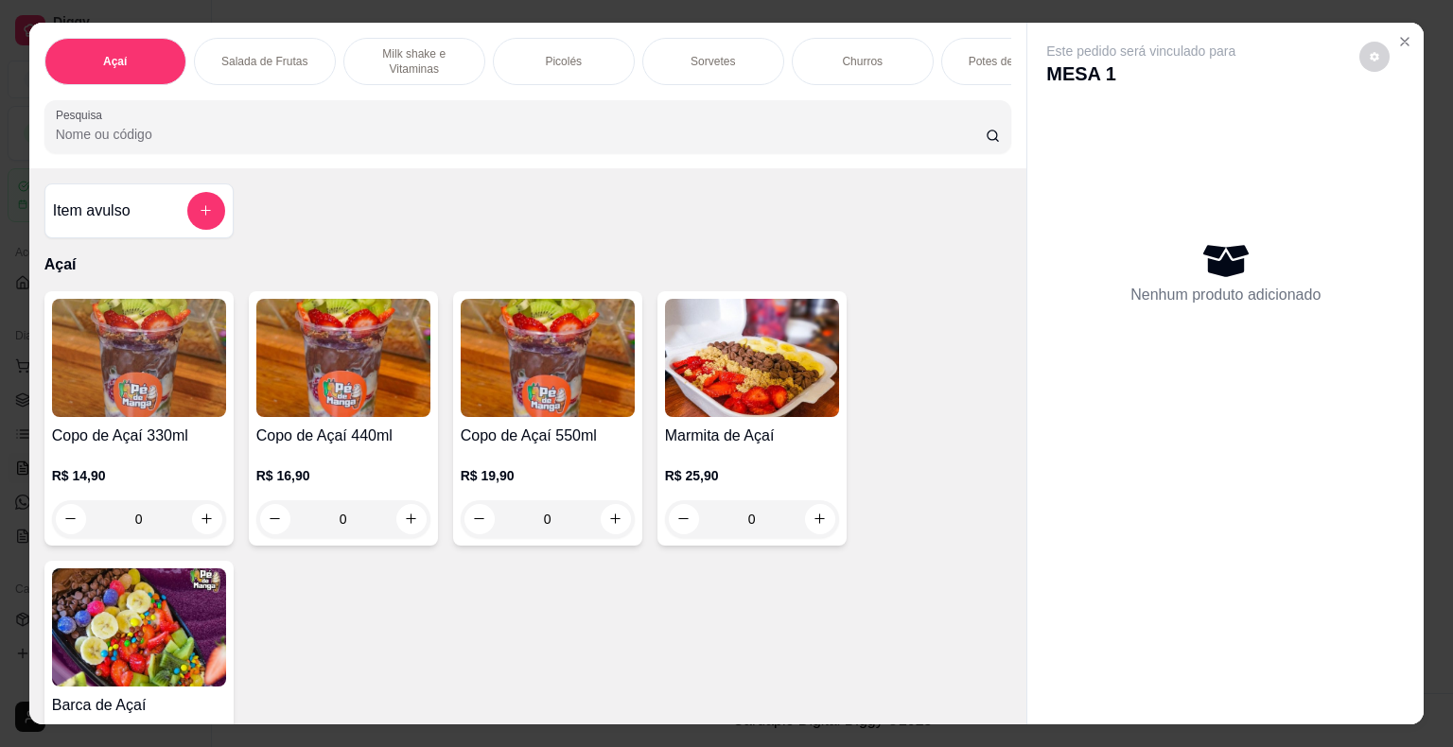
click at [592, 49] on div "Picolés" at bounding box center [564, 61] width 142 height 47
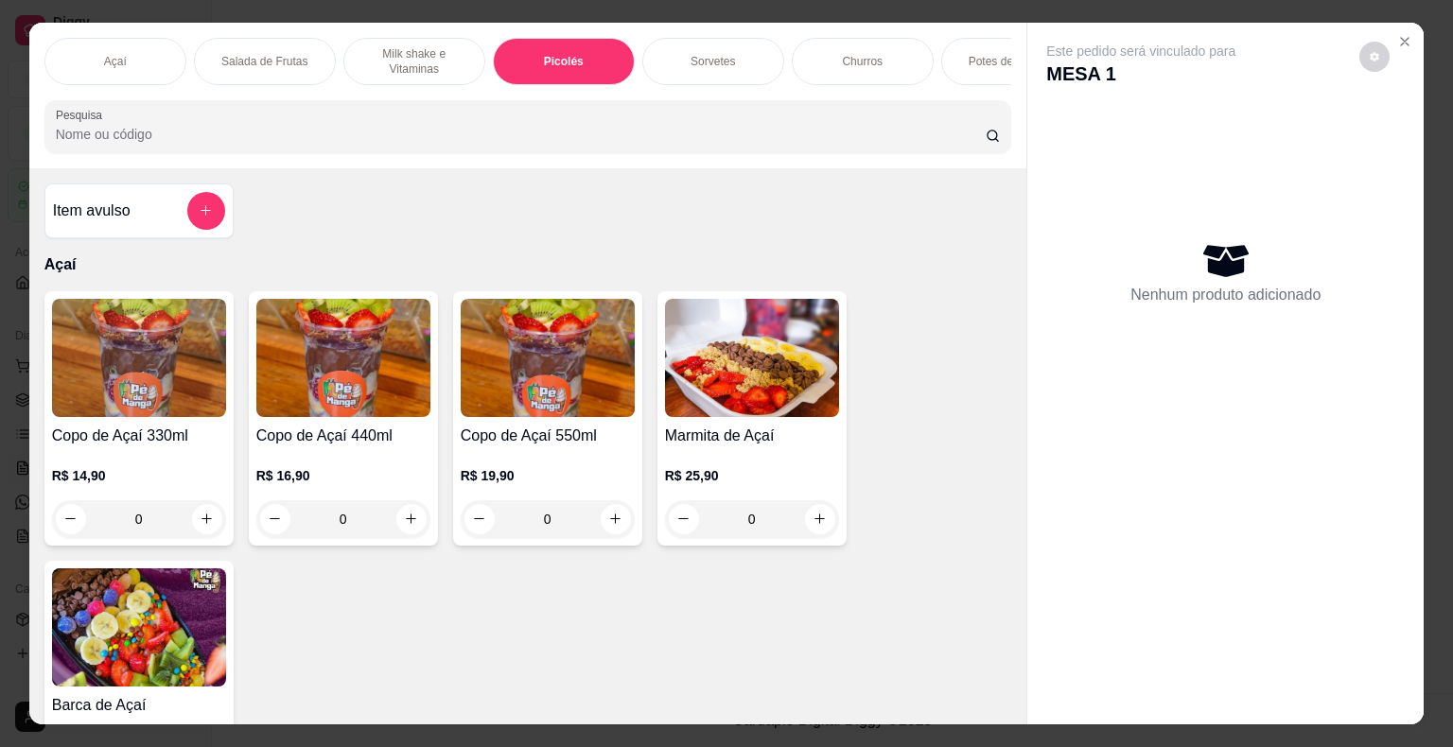
scroll to position [45, 0]
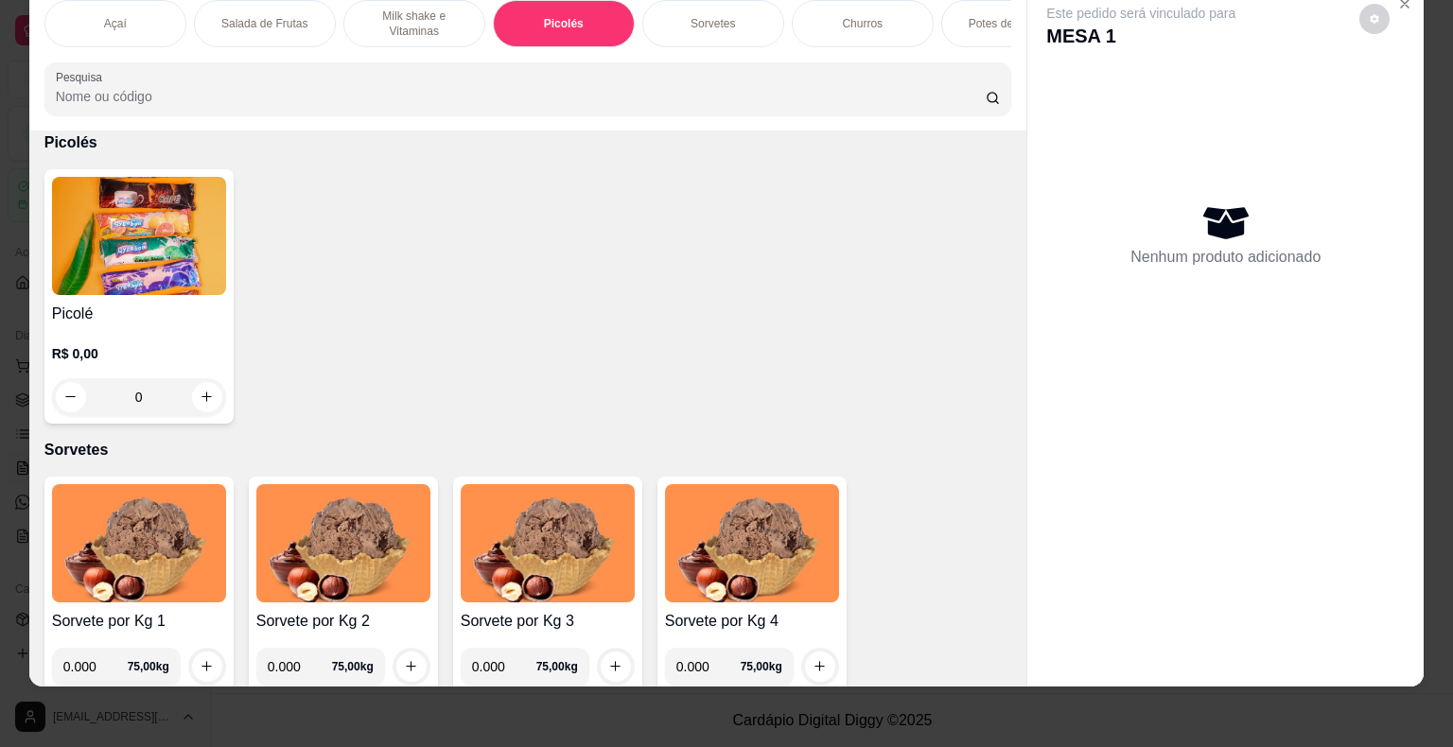
click at [706, 30] on div "Sorvetes" at bounding box center [713, 23] width 142 height 47
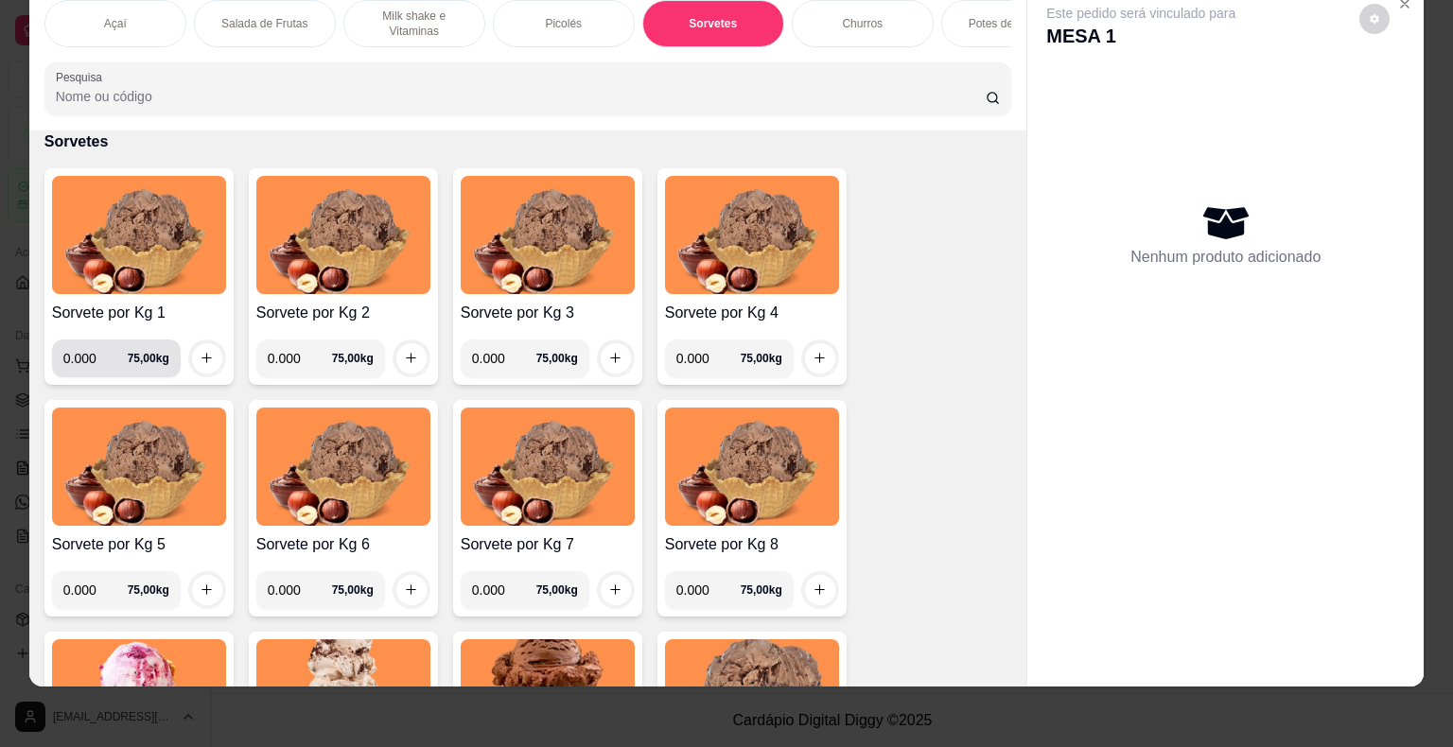
click at [91, 355] on input "0.000" at bounding box center [95, 359] width 64 height 38
type input "0.242"
click at [201, 361] on icon "increase-product-quantity" at bounding box center [207, 358] width 14 height 14
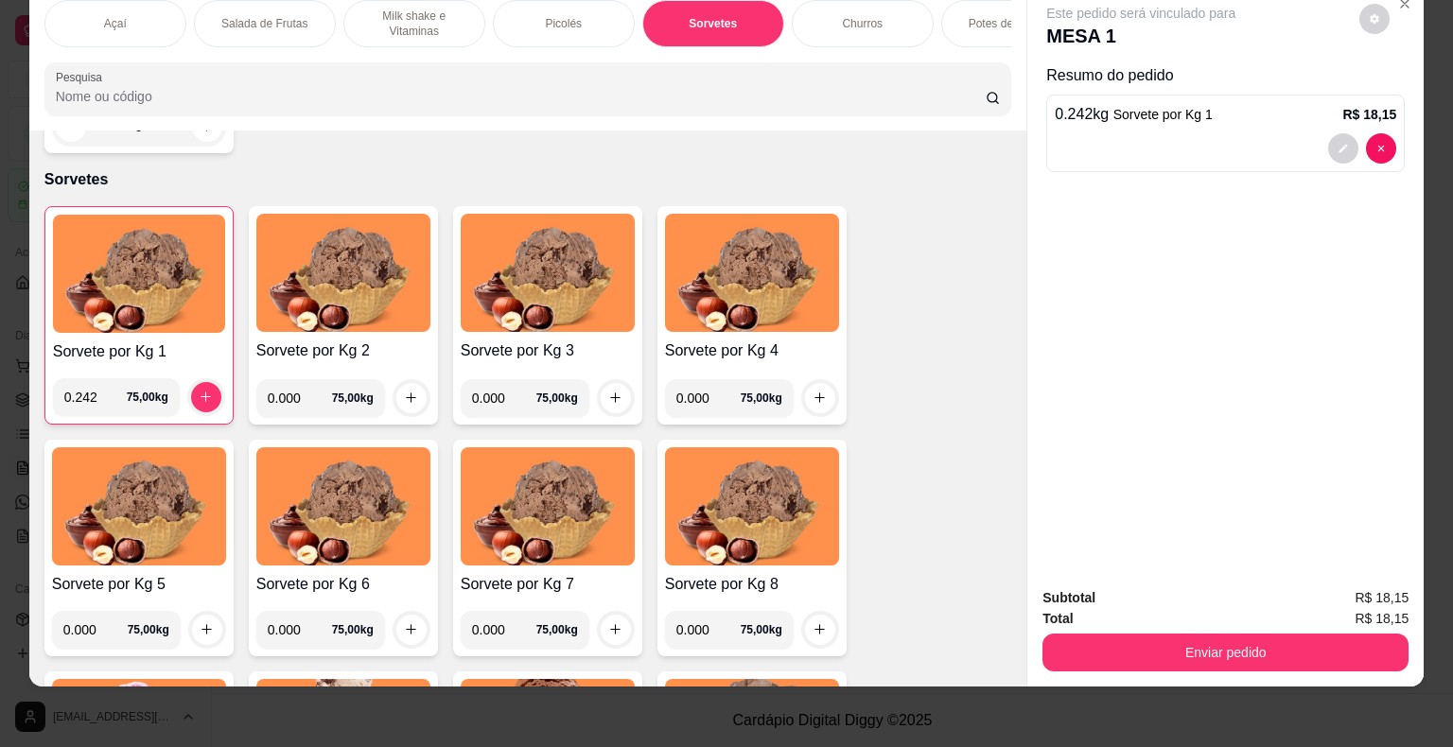
scroll to position [1759, 0]
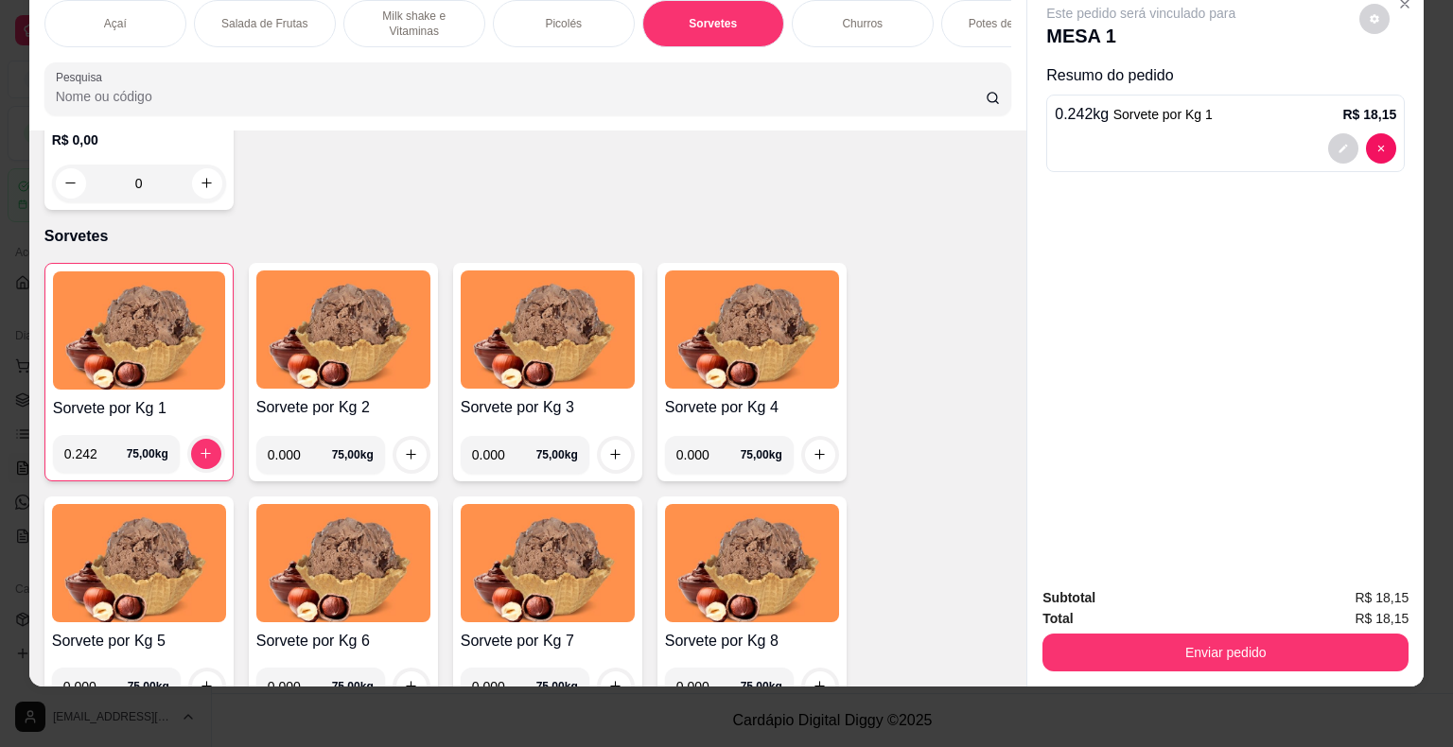
click at [1065, 629] on div "Enviar pedido" at bounding box center [1225, 650] width 366 height 43
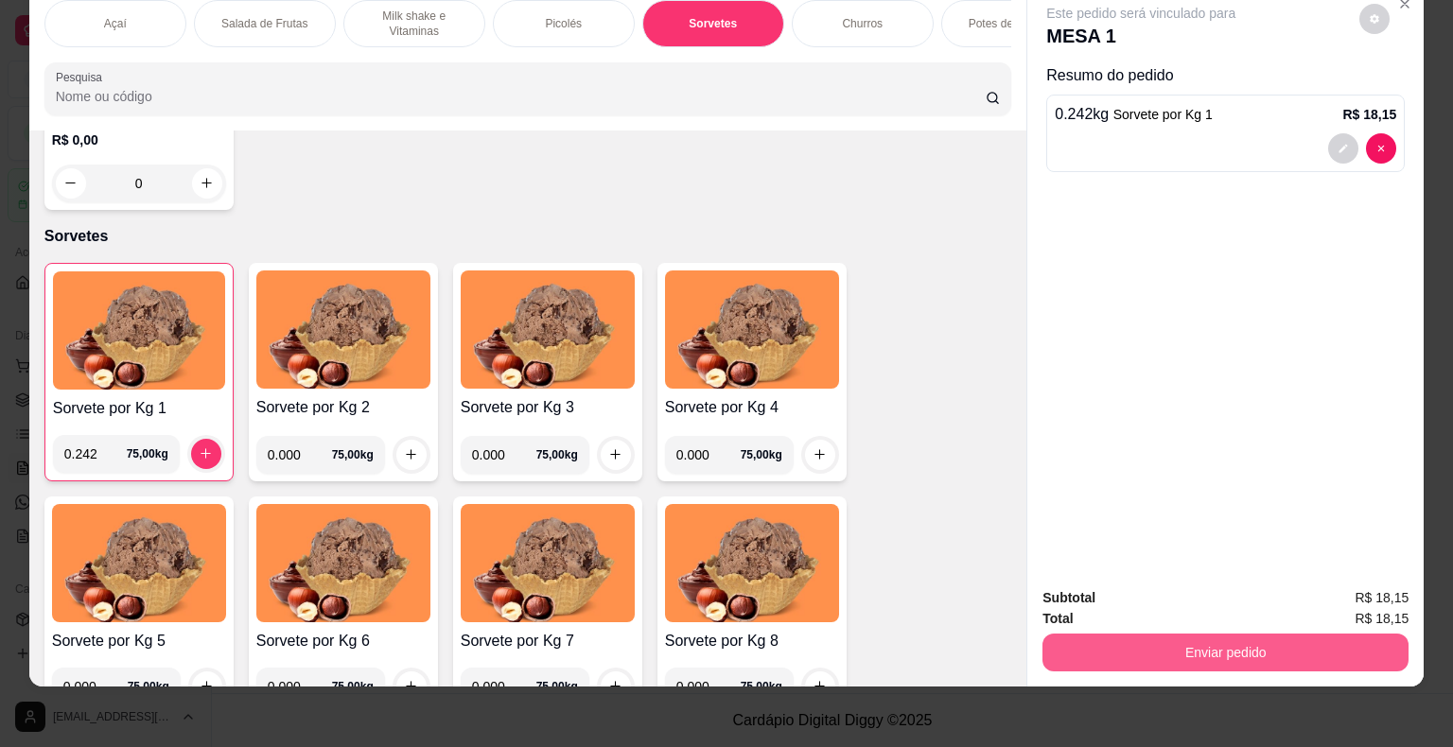
click at [1069, 634] on button "Enviar pedido" at bounding box center [1225, 653] width 366 height 38
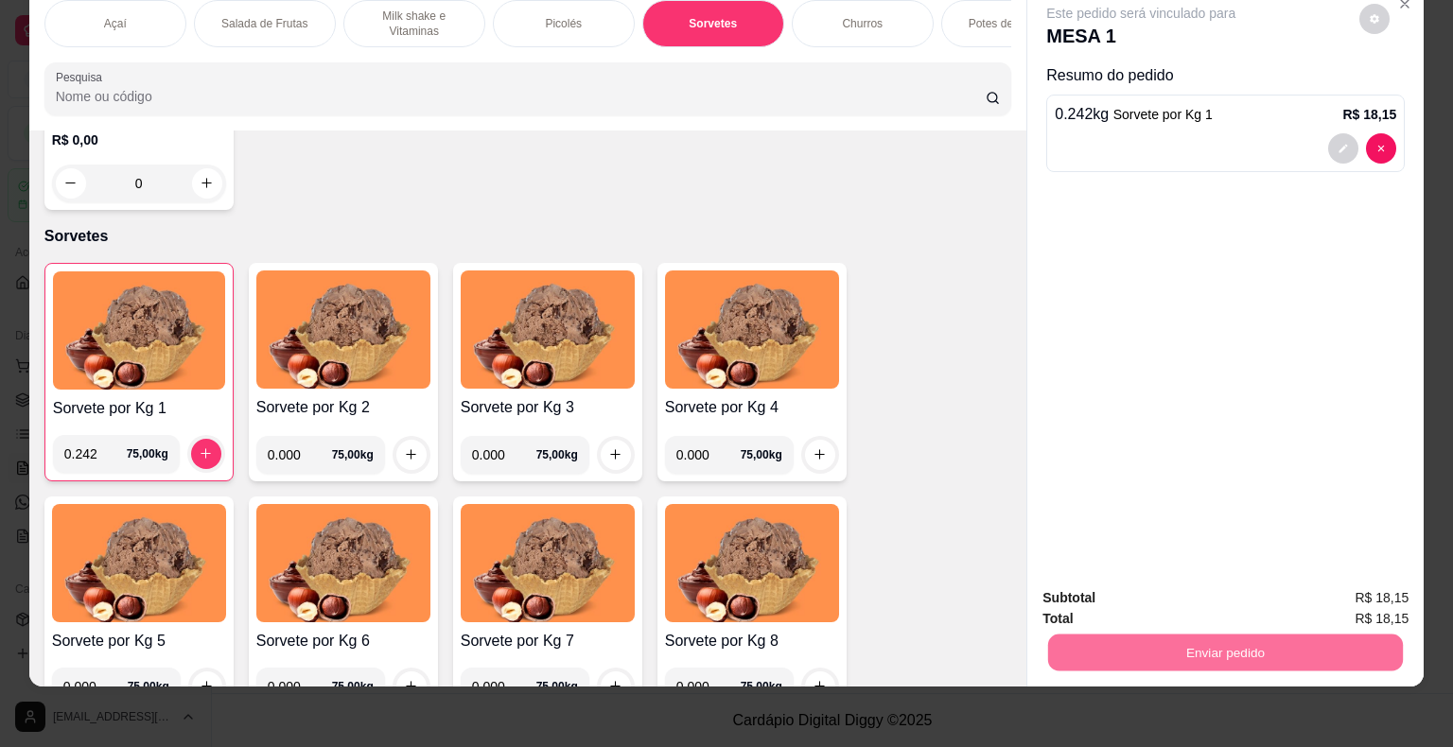
click at [1156, 595] on button "Não registrar e enviar pedido" at bounding box center [1162, 591] width 191 height 35
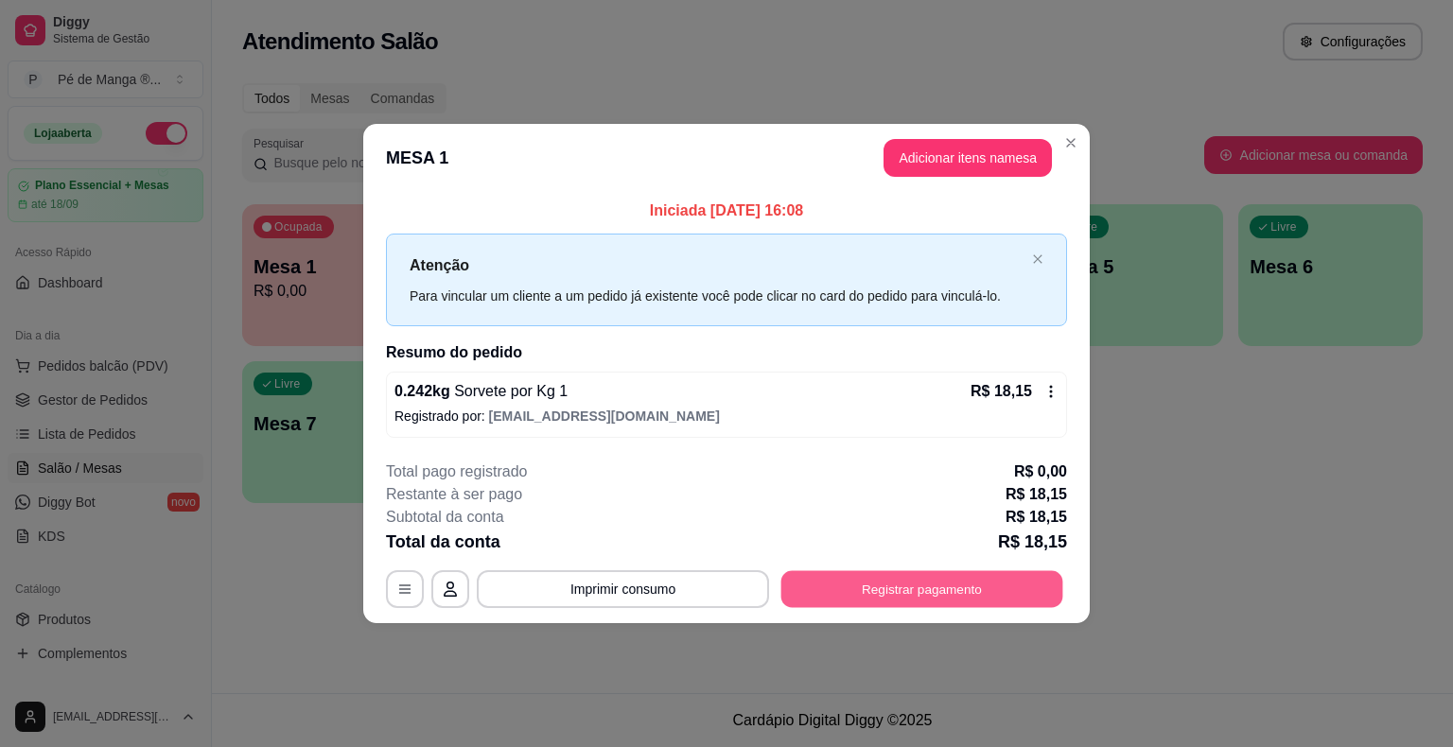
click at [847, 596] on button "Registrar pagamento" at bounding box center [922, 588] width 282 height 37
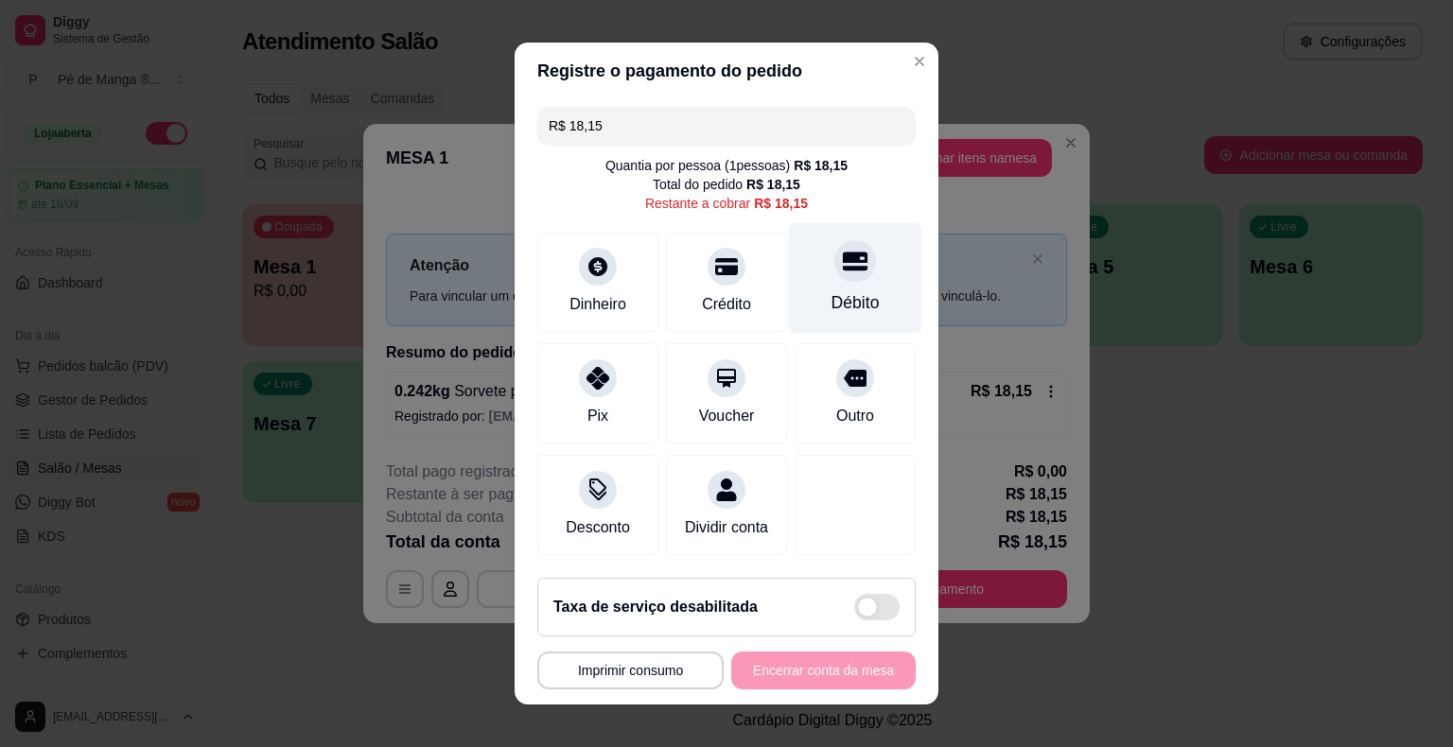
click at [817, 317] on div "Débito" at bounding box center [855, 278] width 133 height 111
type input "R$ 0,00"
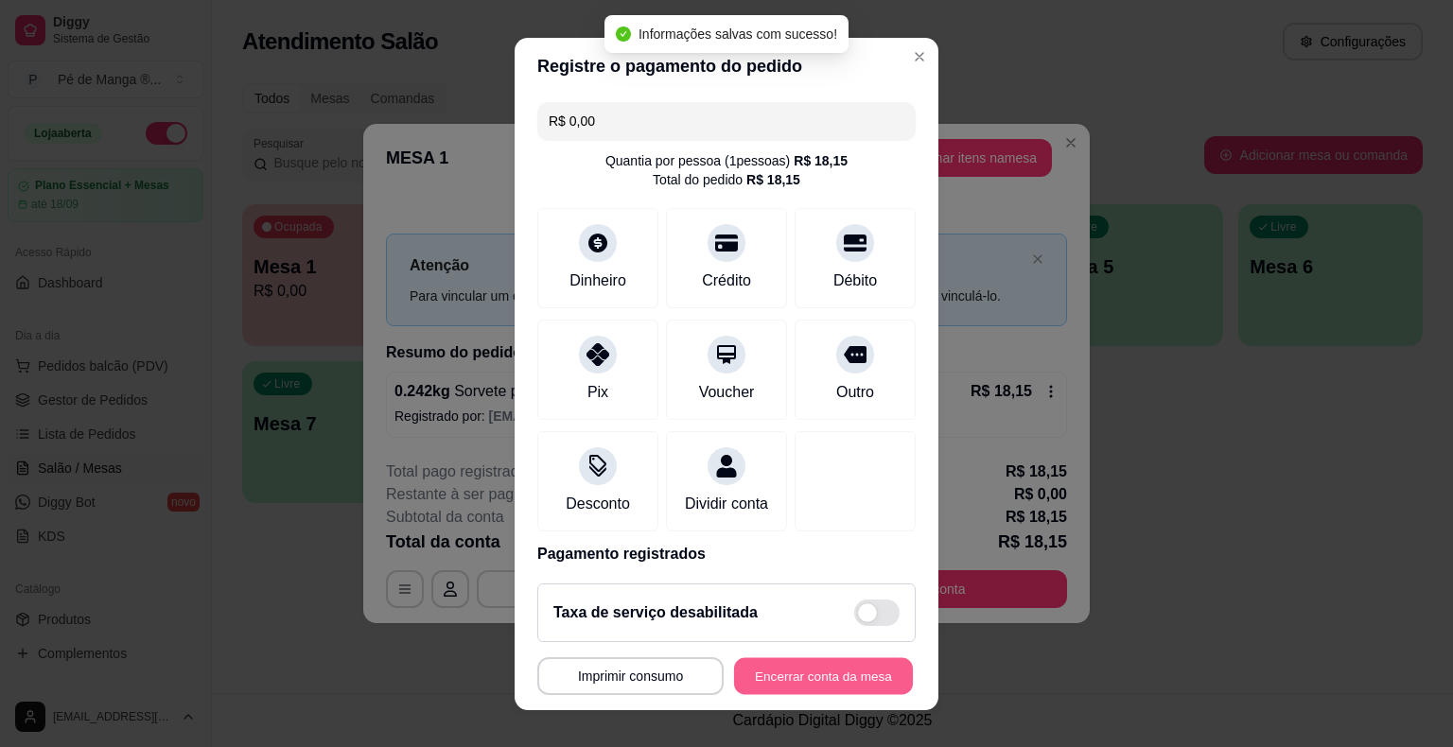
click at [837, 679] on button "Encerrar conta da mesa" at bounding box center [823, 675] width 179 height 37
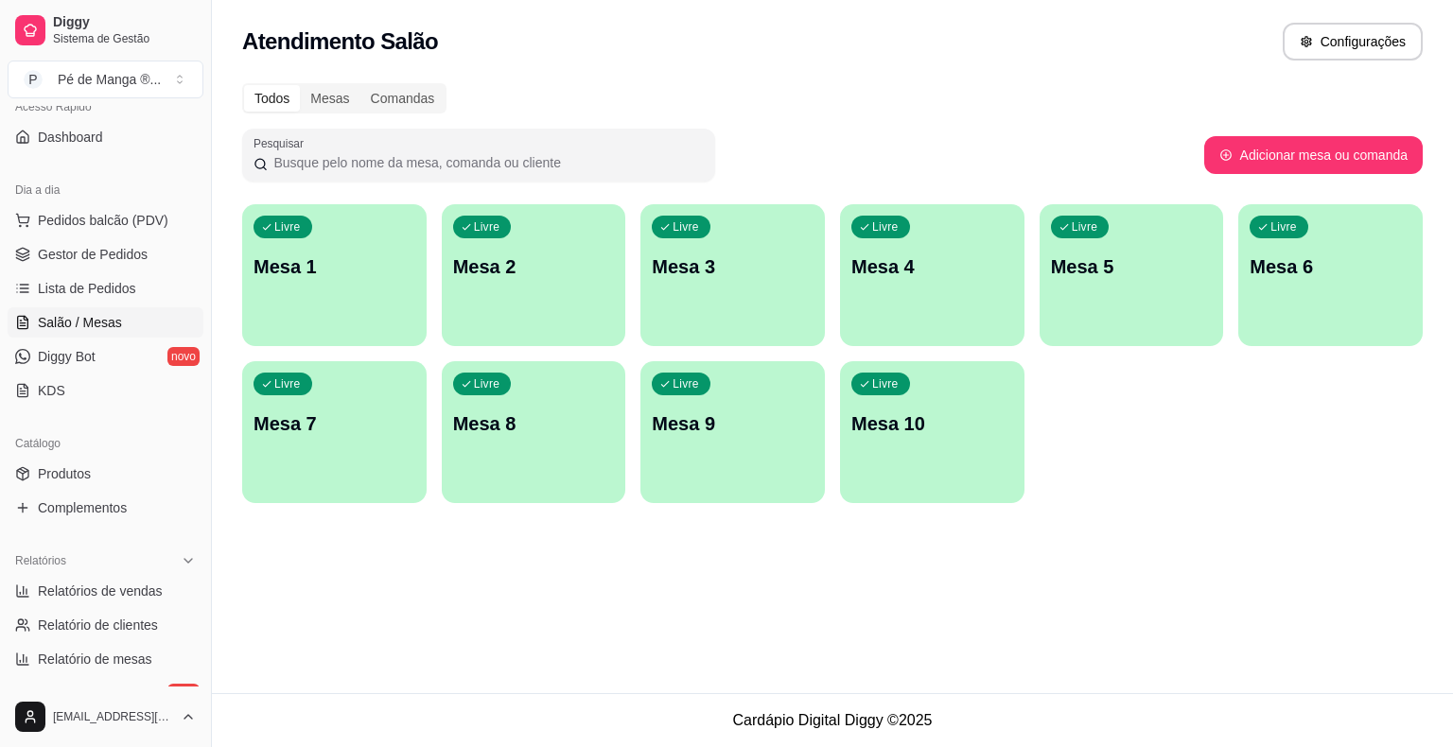
scroll to position [95, 0]
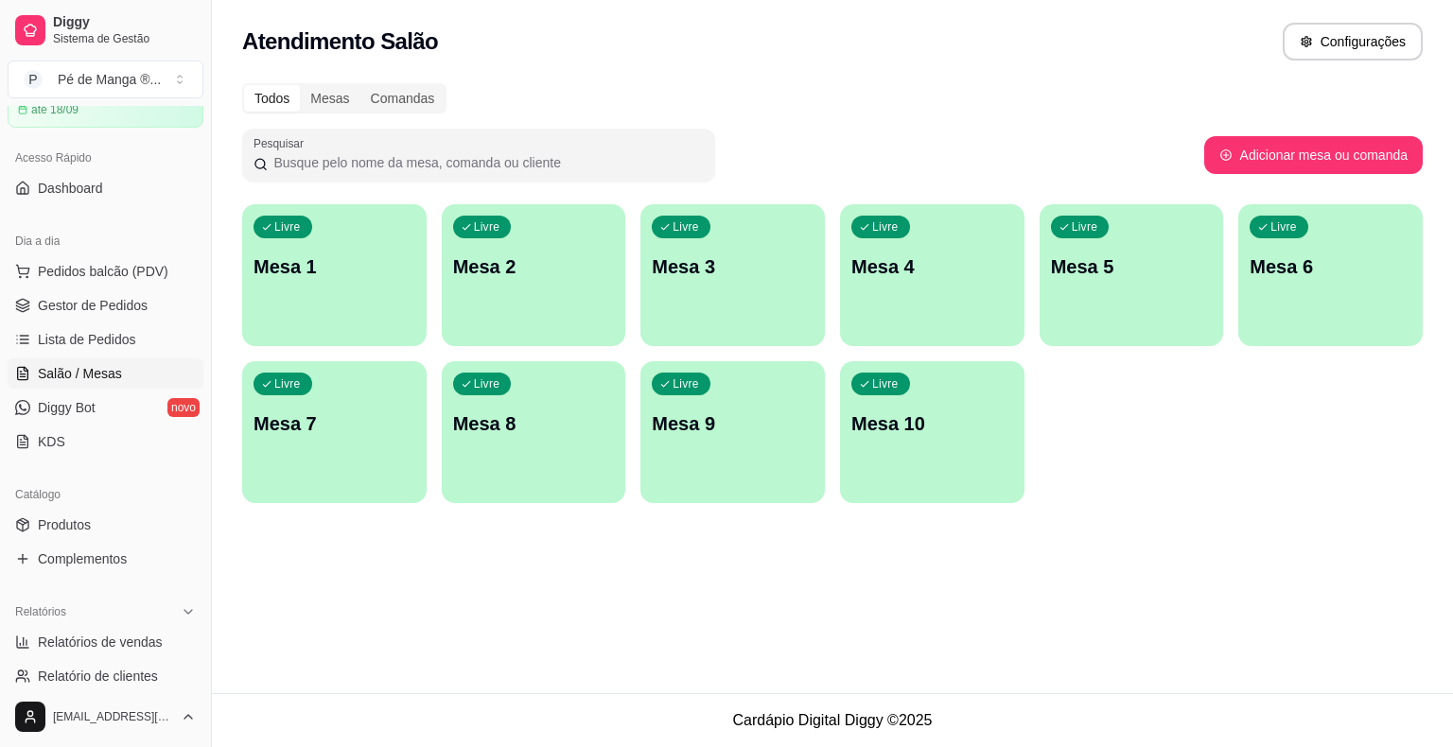
click at [329, 219] on div "Livre Mesa 1" at bounding box center [334, 263] width 184 height 119
click at [368, 273] on p "Mesa 1" at bounding box center [334, 267] width 157 height 26
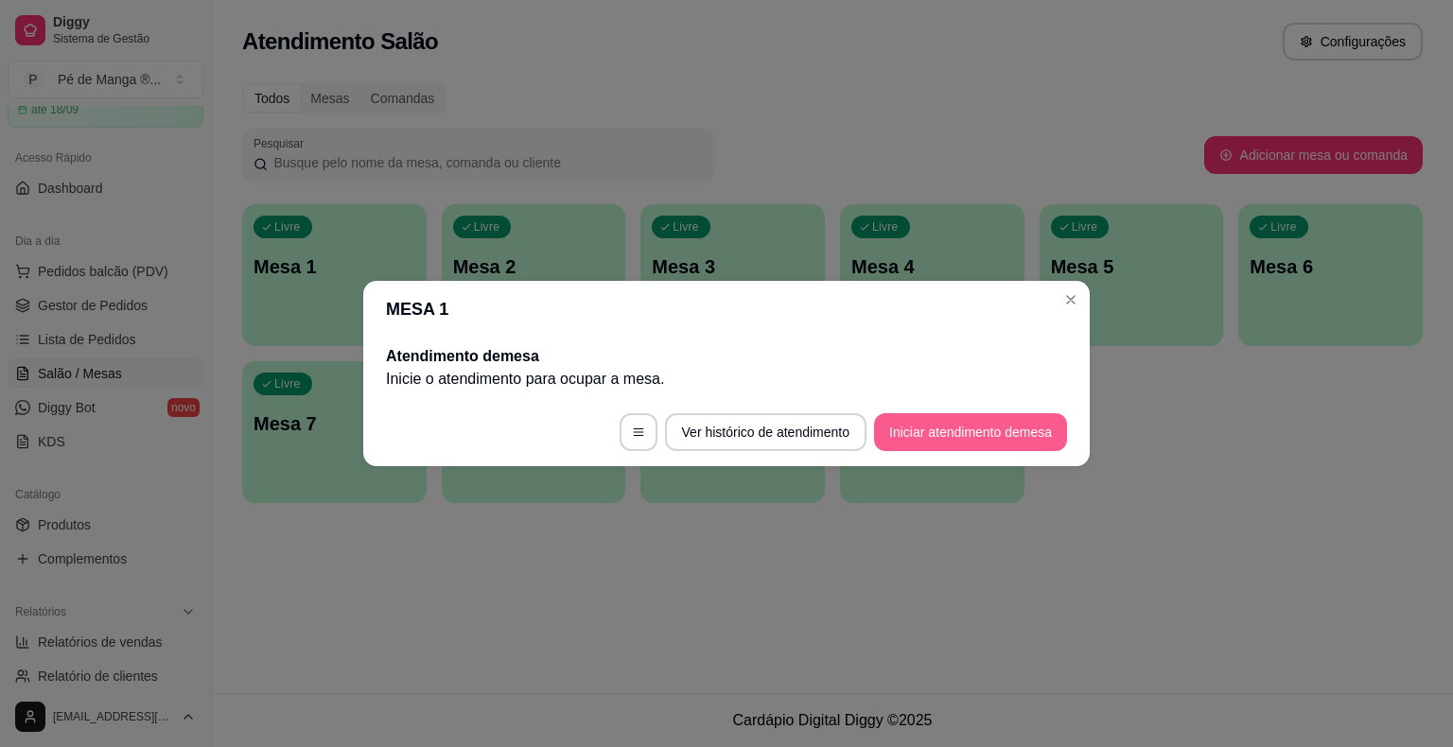
click at [940, 438] on button "Iniciar atendimento de mesa" at bounding box center [970, 432] width 193 height 38
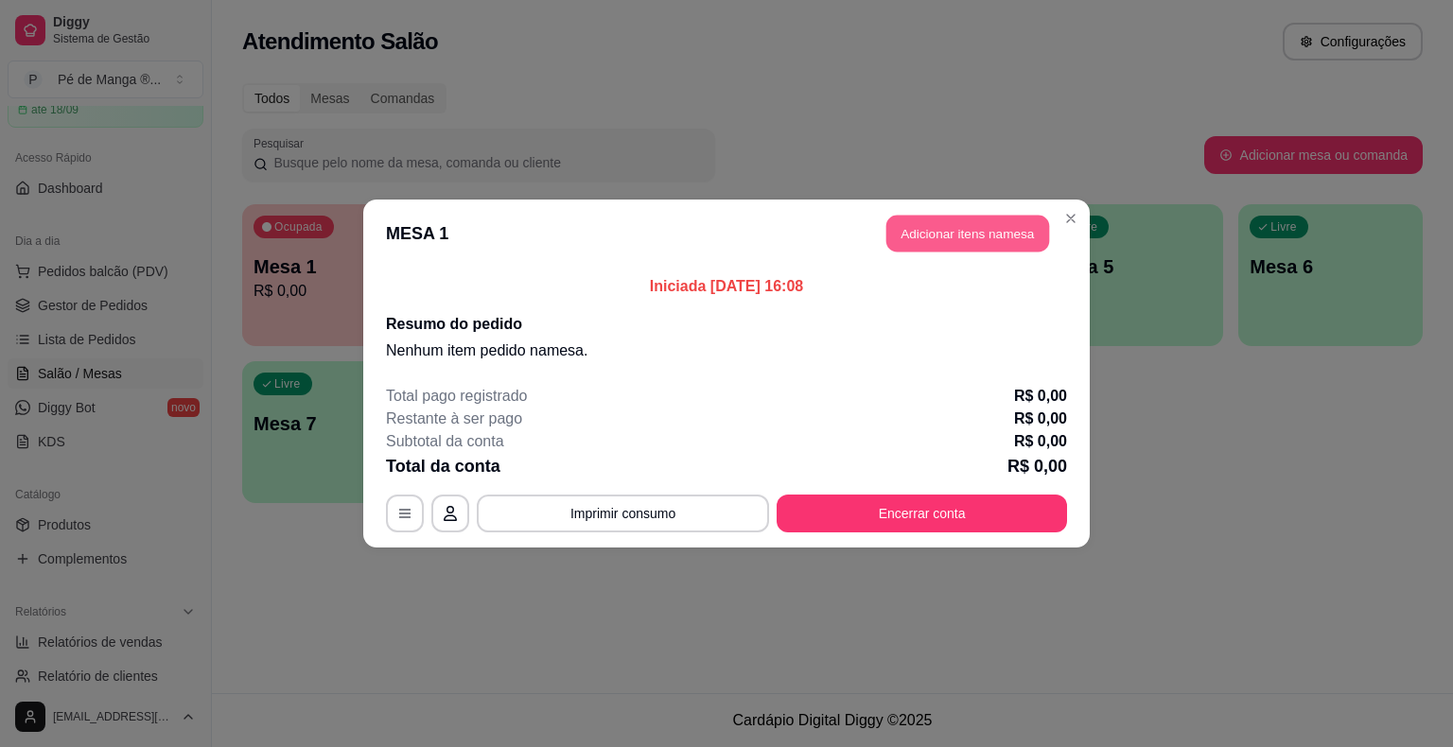
click at [921, 241] on button "Adicionar itens na mesa" at bounding box center [967, 234] width 163 height 37
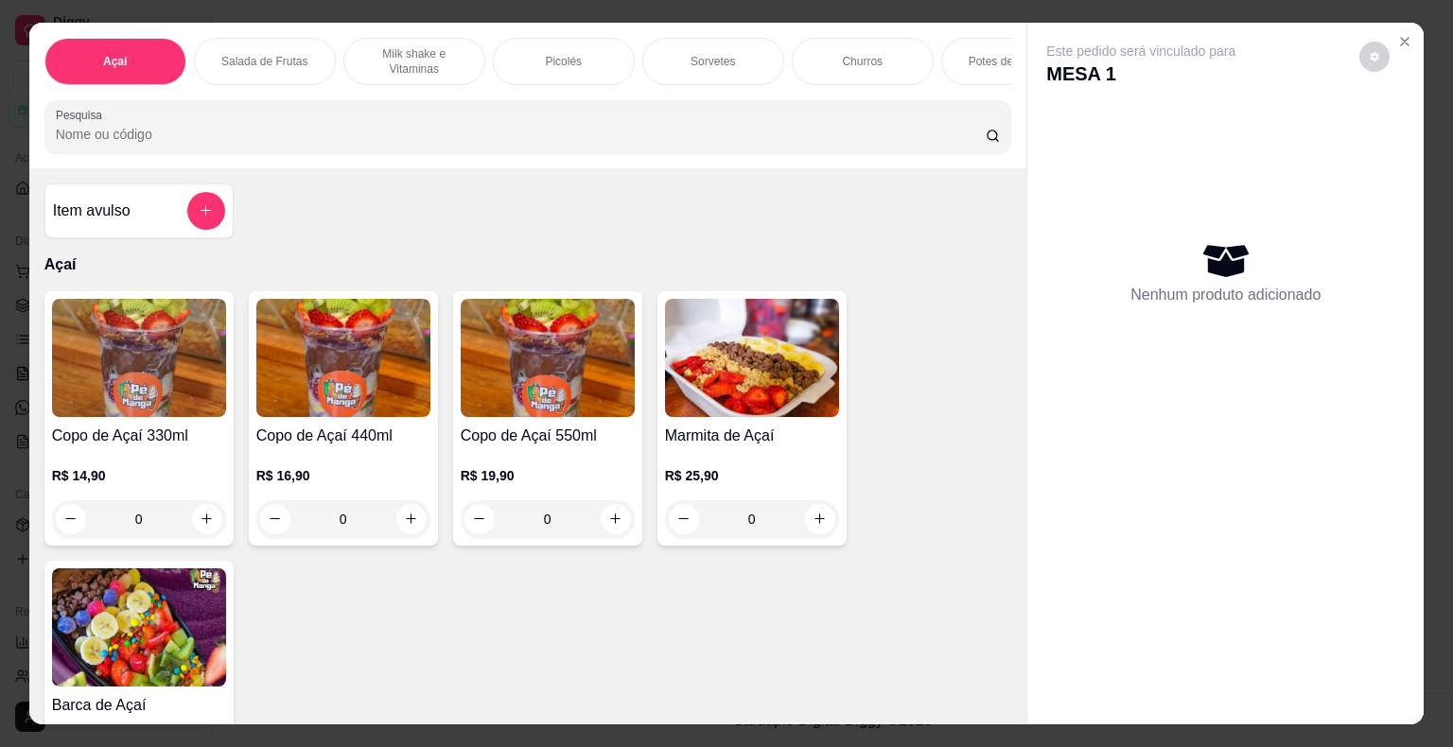
click at [741, 44] on div "Sorvetes" at bounding box center [713, 61] width 142 height 47
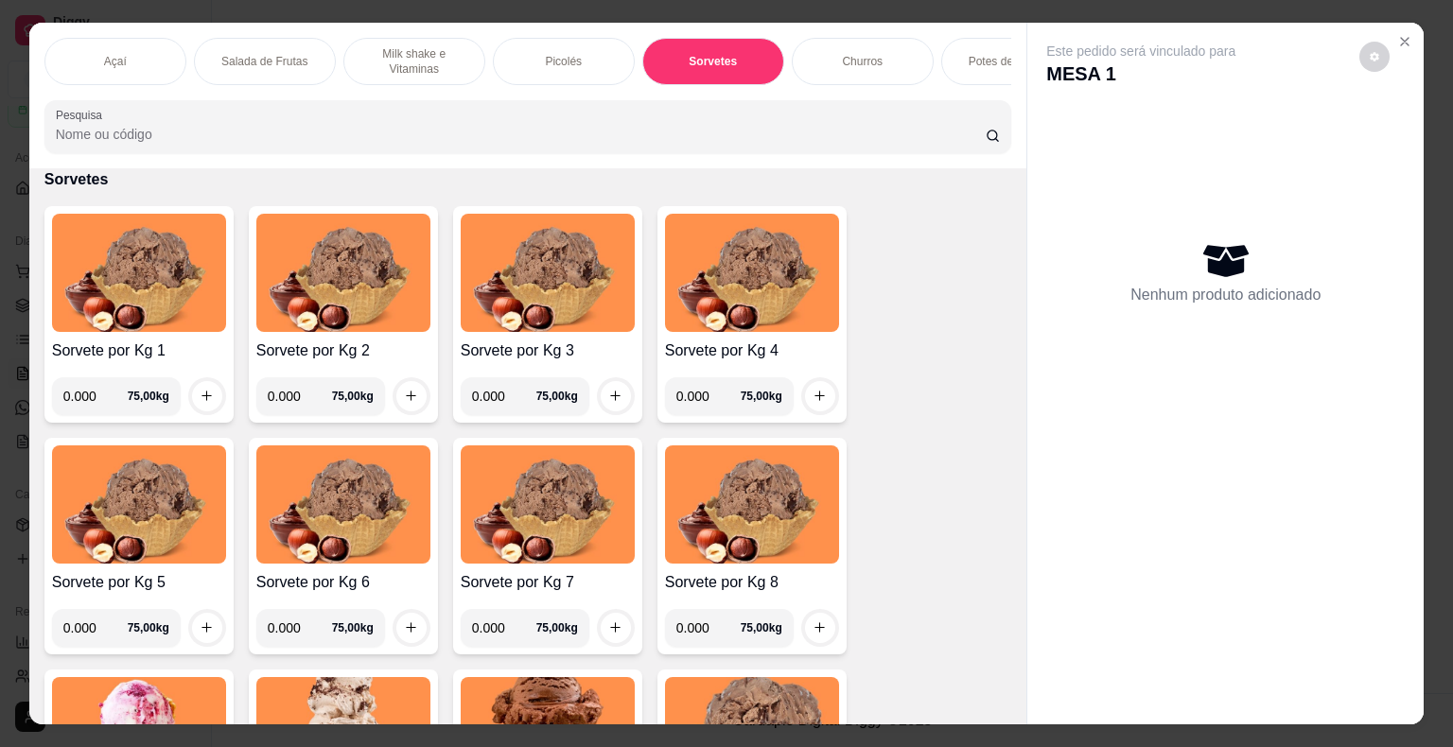
scroll to position [45, 0]
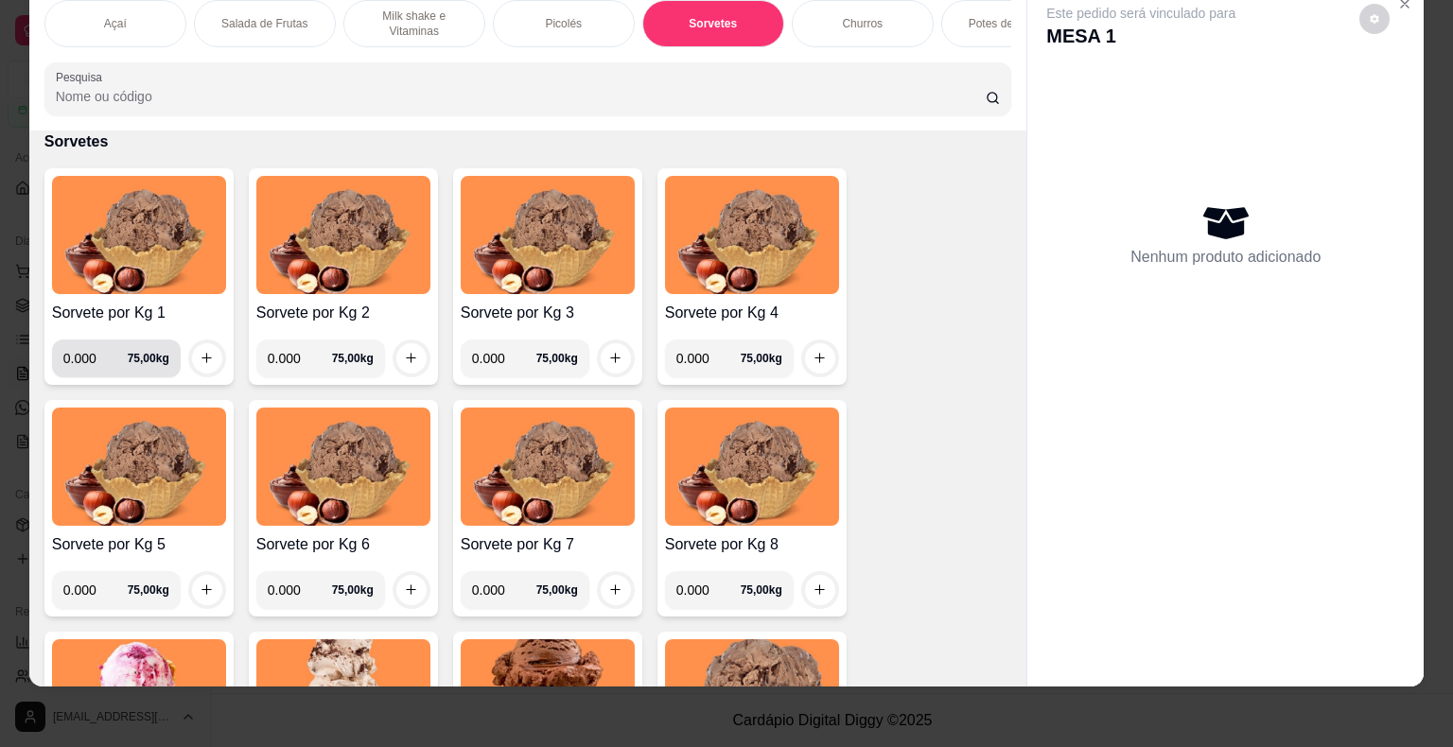
click at [96, 360] on input "0.000" at bounding box center [95, 359] width 64 height 38
type input "0.098"
click at [200, 361] on icon "increase-product-quantity" at bounding box center [207, 358] width 14 height 14
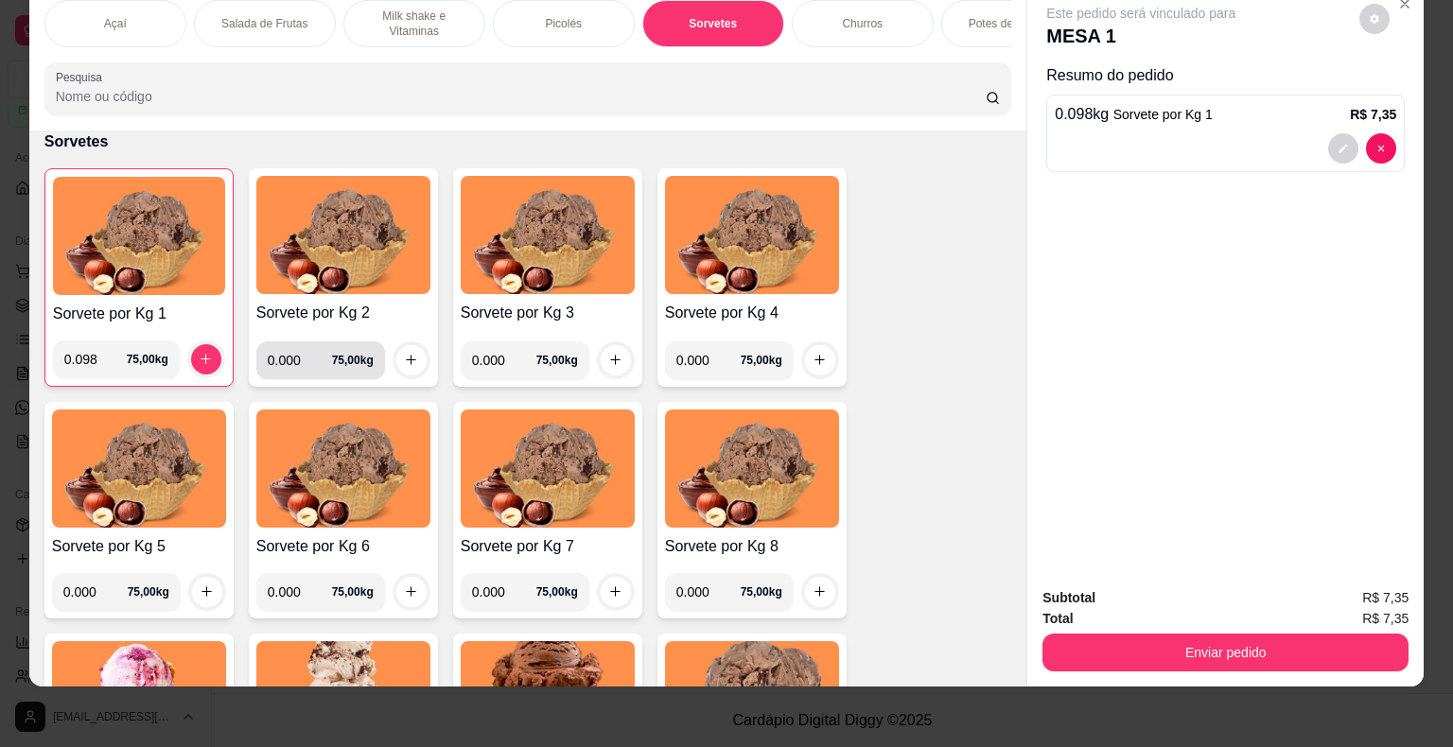
click at [288, 358] on input "0.000" at bounding box center [300, 360] width 64 height 38
click at [299, 361] on input "0.000" at bounding box center [300, 360] width 64 height 38
type input "0.322"
click at [408, 362] on icon "increase-product-quantity" at bounding box center [411, 360] width 14 height 14
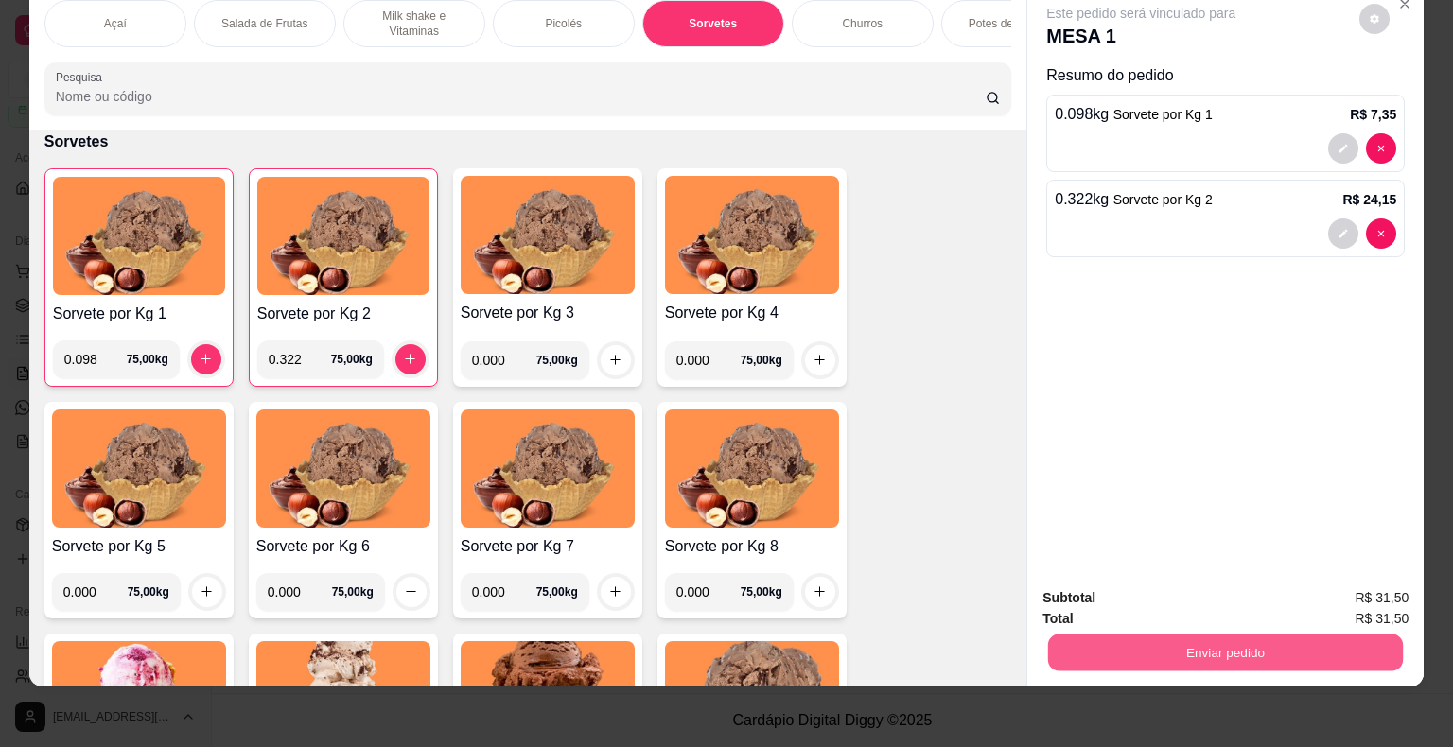
click at [1230, 650] on button "Enviar pedido" at bounding box center [1225, 653] width 355 height 37
click at [1203, 607] on button "Não registrar e enviar pedido" at bounding box center [1162, 592] width 197 height 36
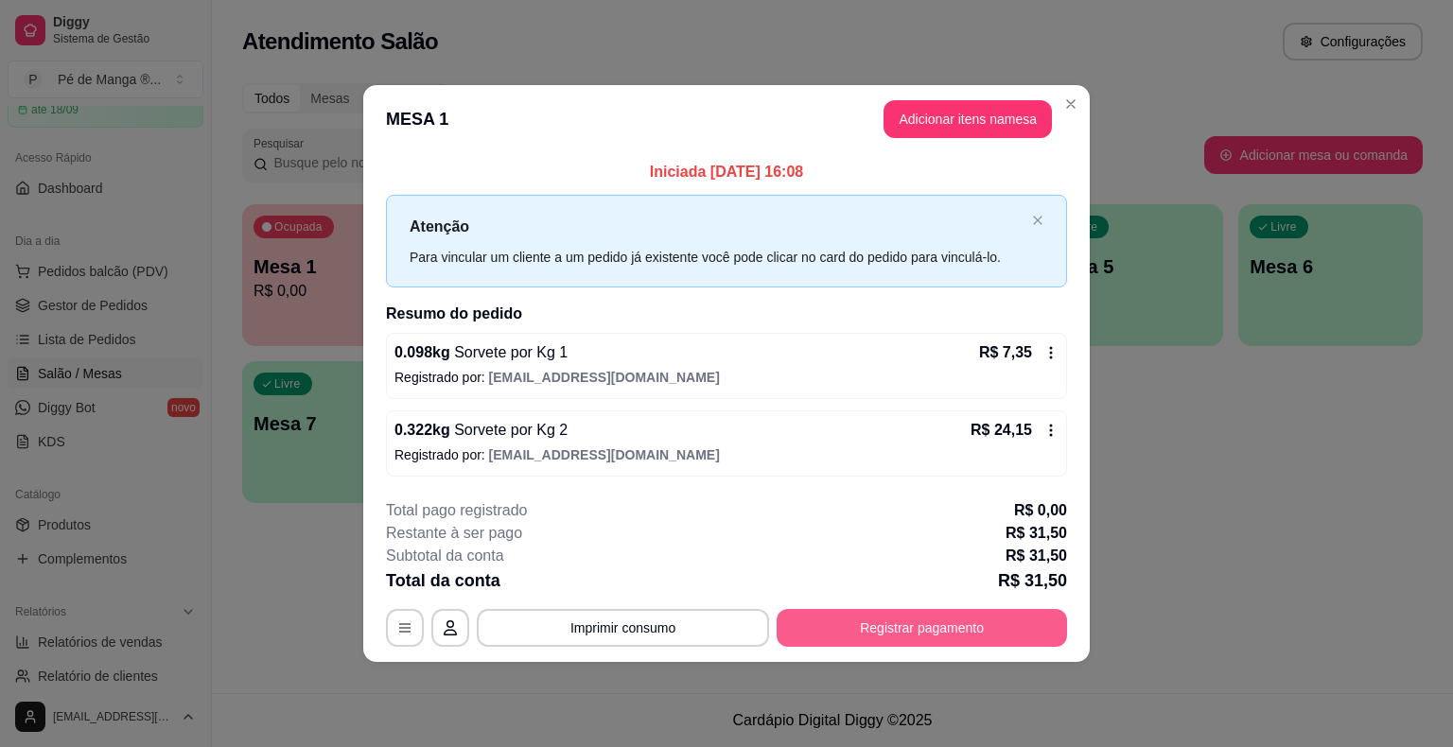
click at [953, 633] on button "Registrar pagamento" at bounding box center [921, 628] width 290 height 38
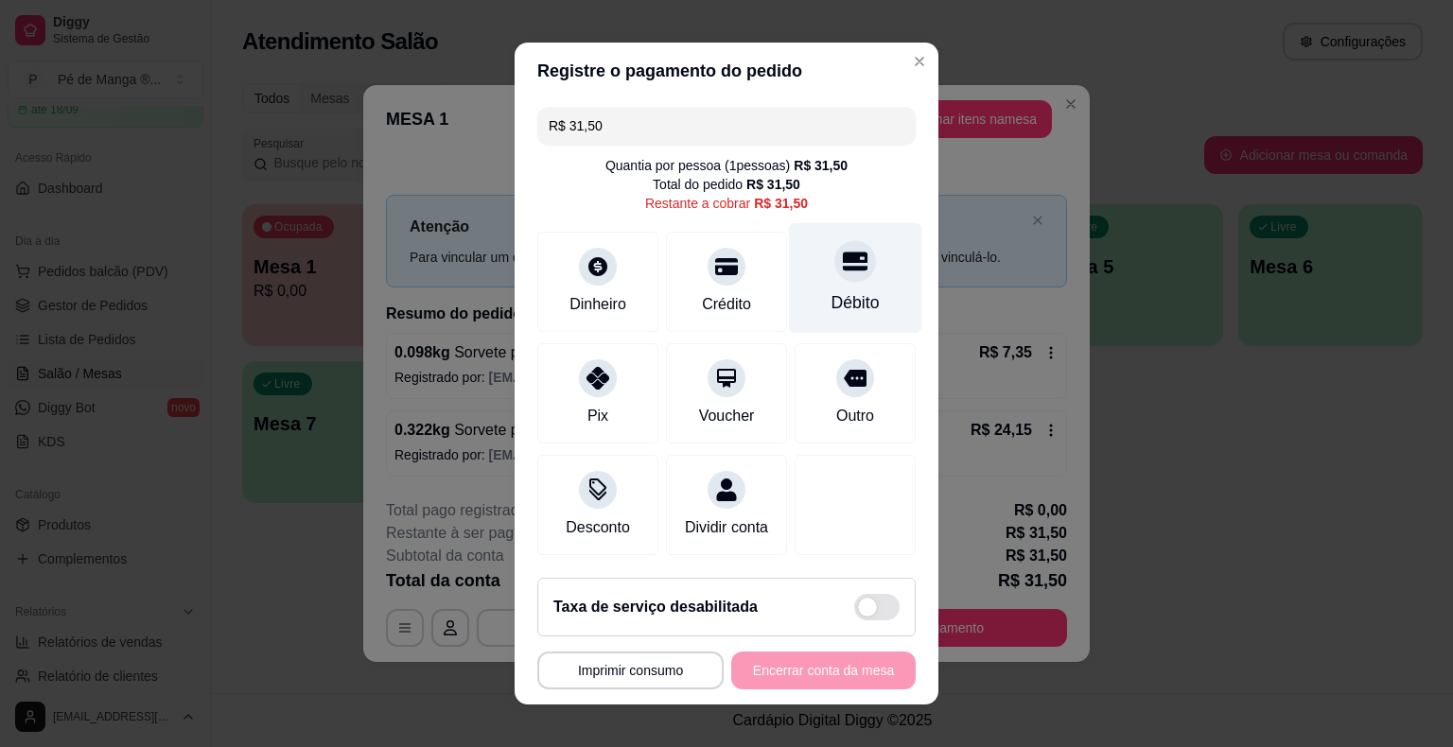
click at [859, 306] on div "Débito" at bounding box center [855, 278] width 133 height 111
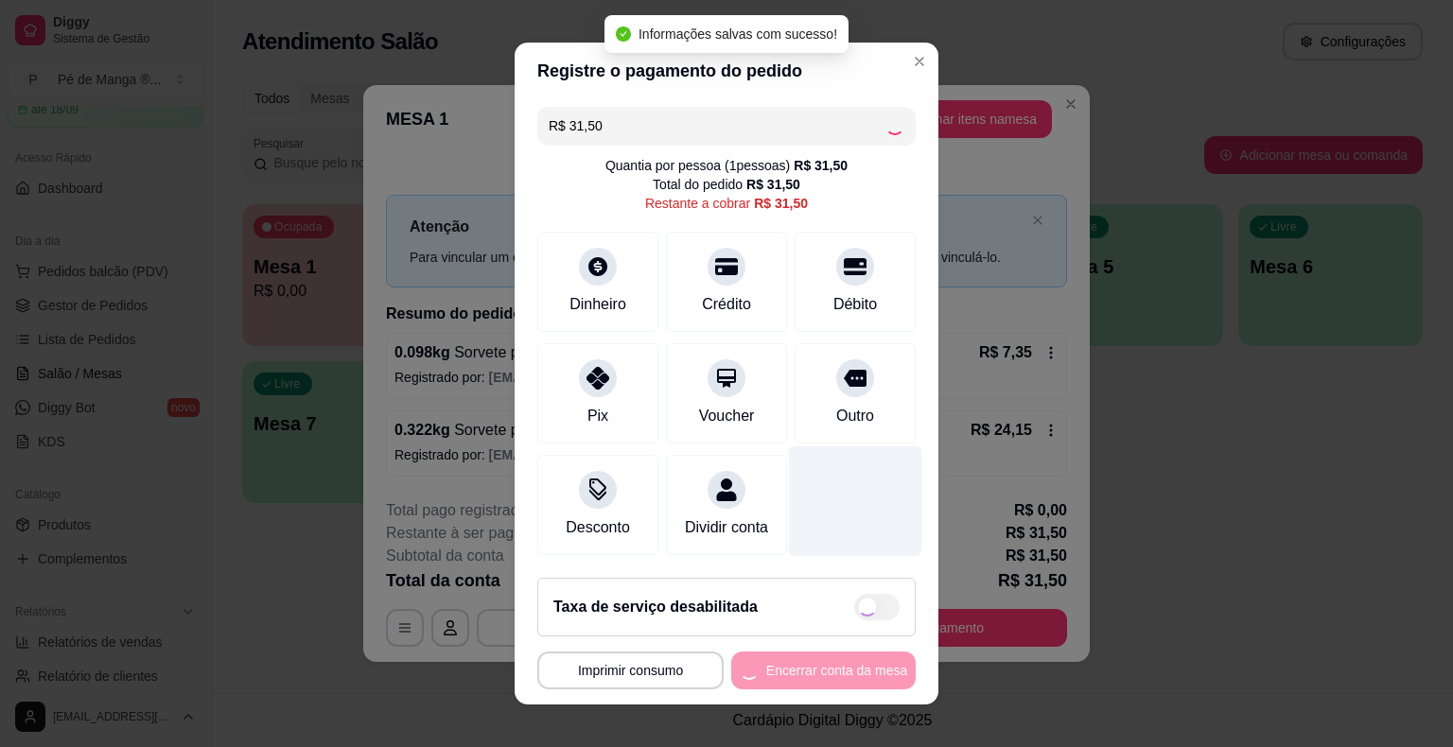
type input "R$ 0,00"
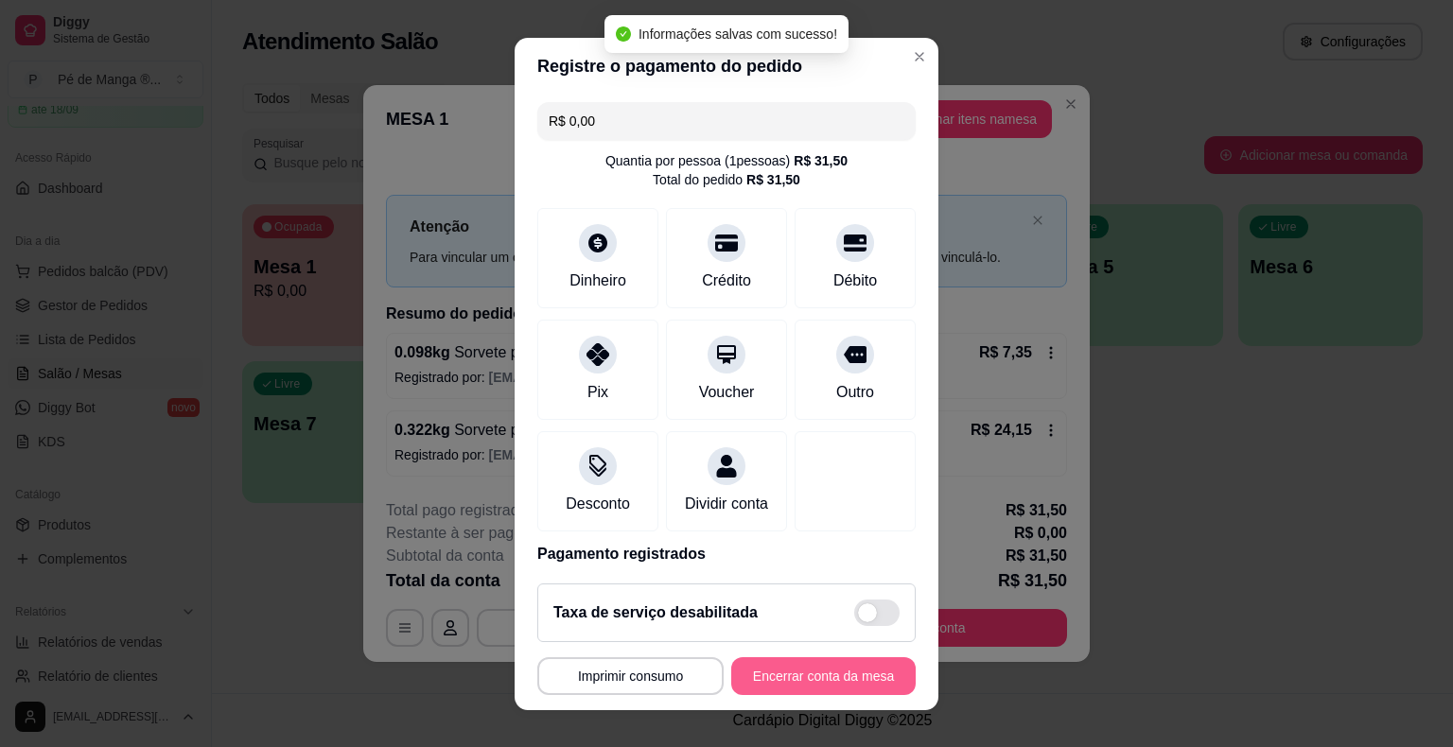
click at [791, 687] on button "Encerrar conta da mesa" at bounding box center [823, 676] width 184 height 38
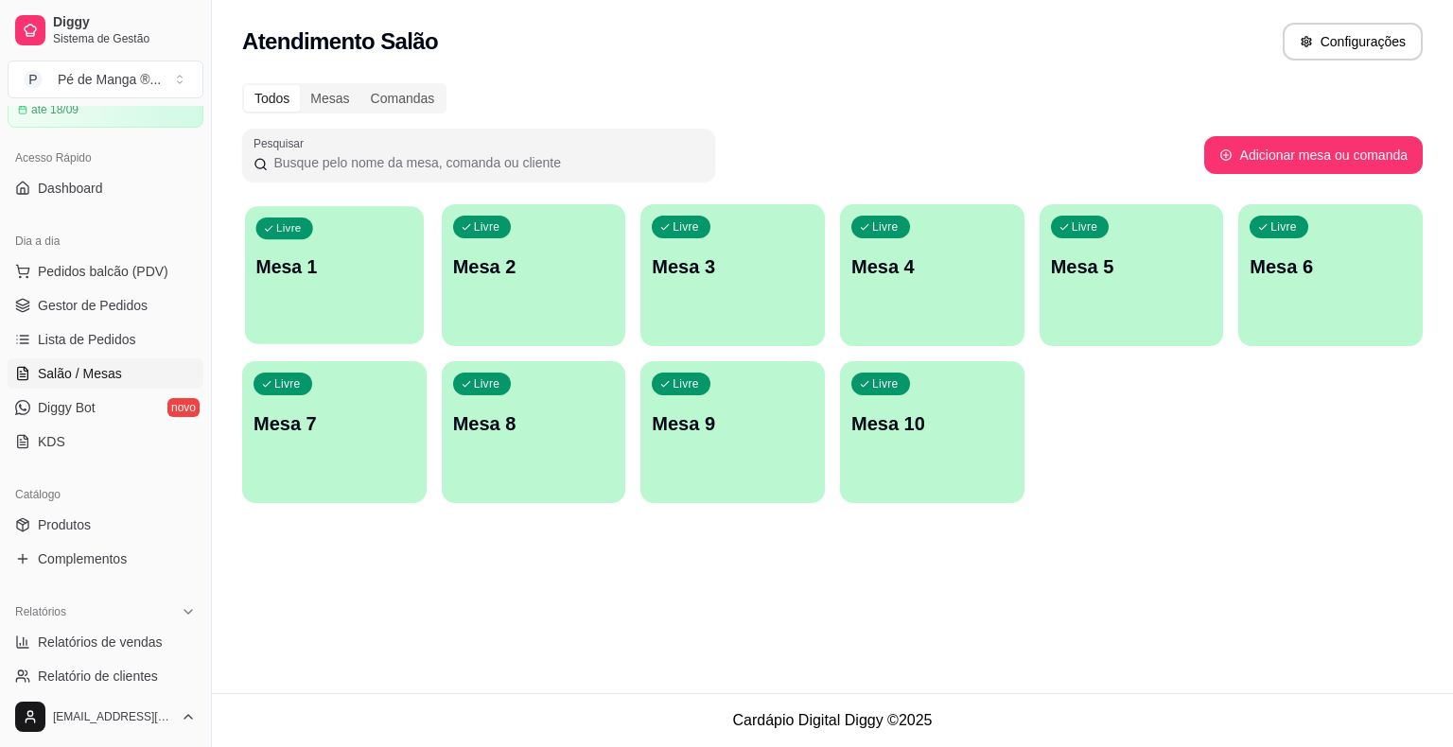
click at [383, 316] on div "Livre Mesa 1" at bounding box center [334, 263] width 179 height 115
click at [363, 289] on div "Livre Mesa 1" at bounding box center [334, 263] width 179 height 115
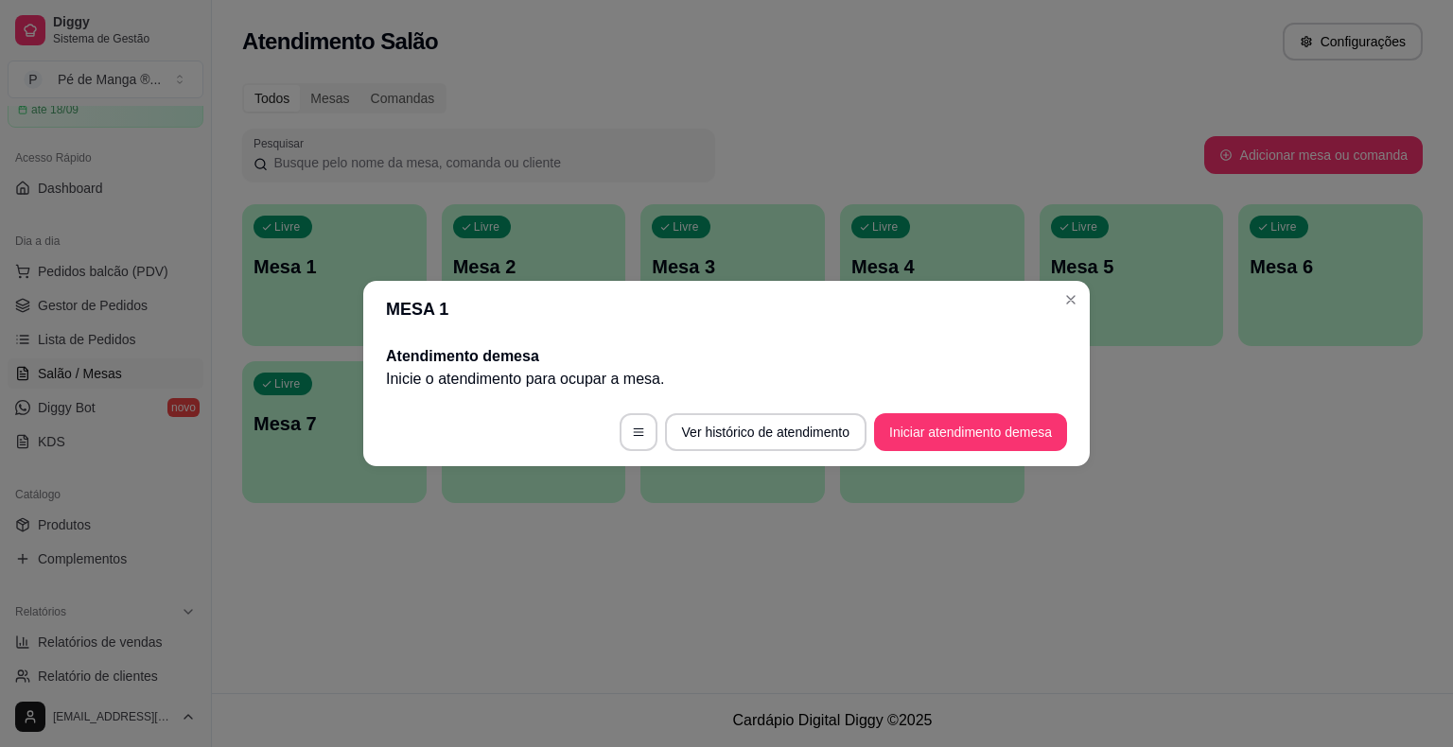
click at [1026, 426] on button "Iniciar atendimento de mesa" at bounding box center [970, 432] width 193 height 38
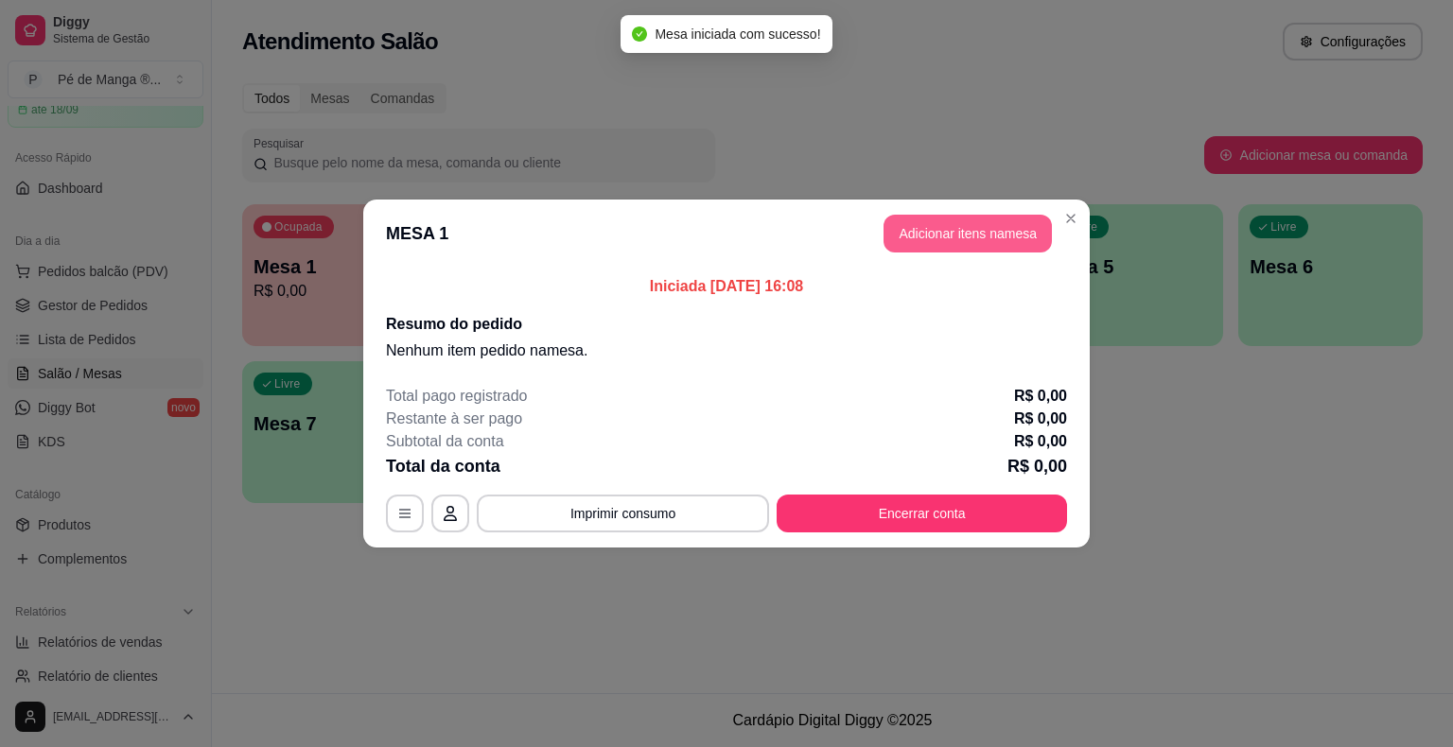
click at [1006, 241] on button "Adicionar itens na mesa" at bounding box center [967, 234] width 168 height 38
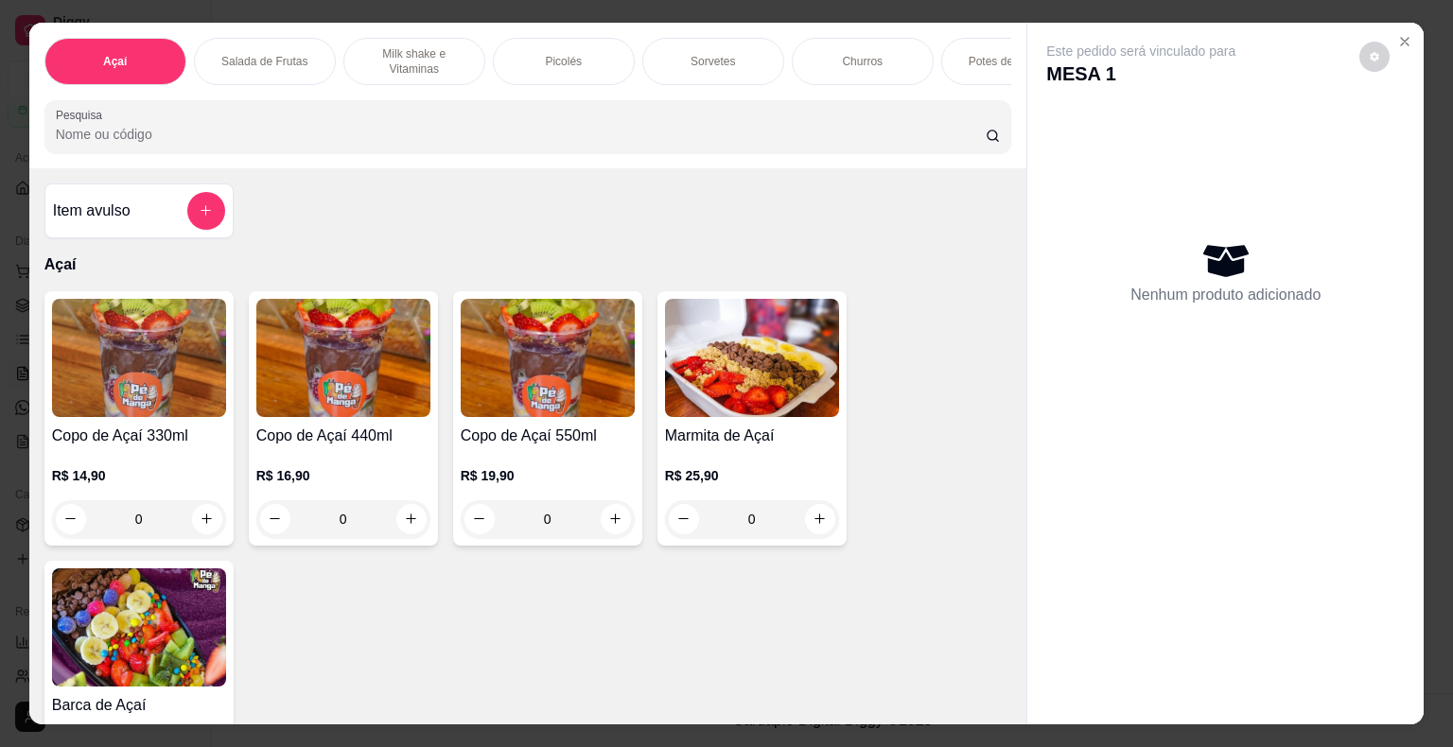
click at [724, 63] on div "Sorvetes" at bounding box center [713, 61] width 142 height 47
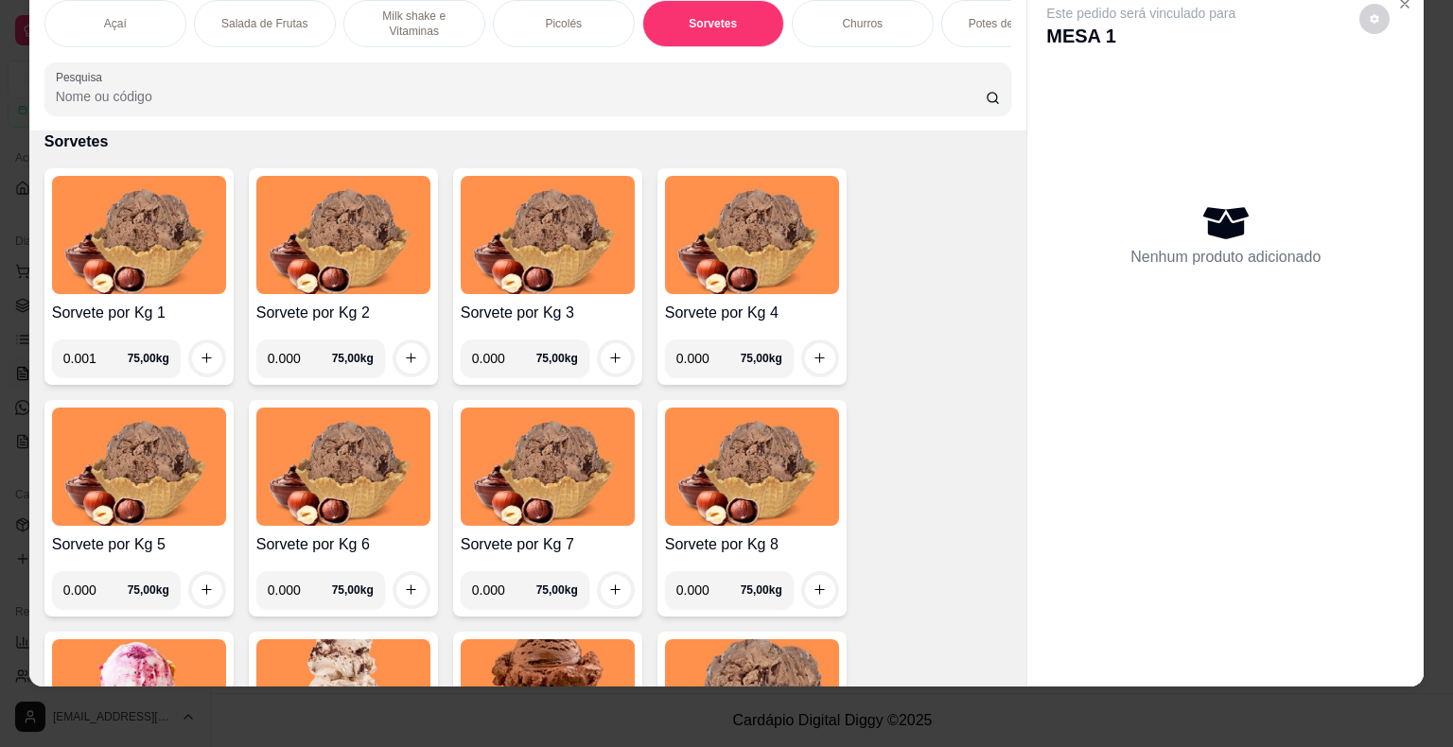
click at [102, 358] on input "0.001" at bounding box center [95, 359] width 64 height 38
click at [89, 358] on input "0.001" at bounding box center [95, 359] width 64 height 38
click at [110, 365] on input "0.000" at bounding box center [95, 359] width 64 height 38
click at [89, 364] on input "0.000" at bounding box center [95, 359] width 64 height 38
type input "0.412"
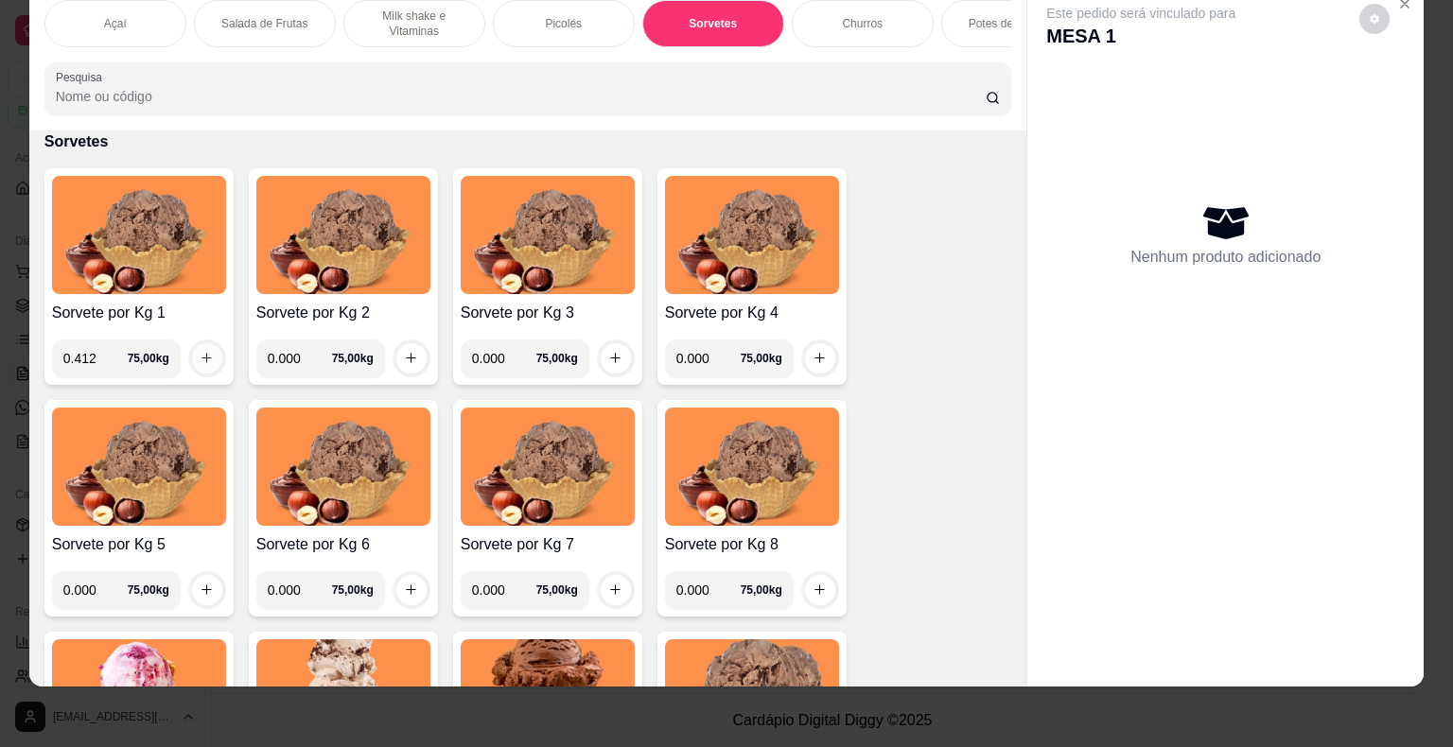
click at [200, 361] on icon "increase-product-quantity" at bounding box center [207, 358] width 14 height 14
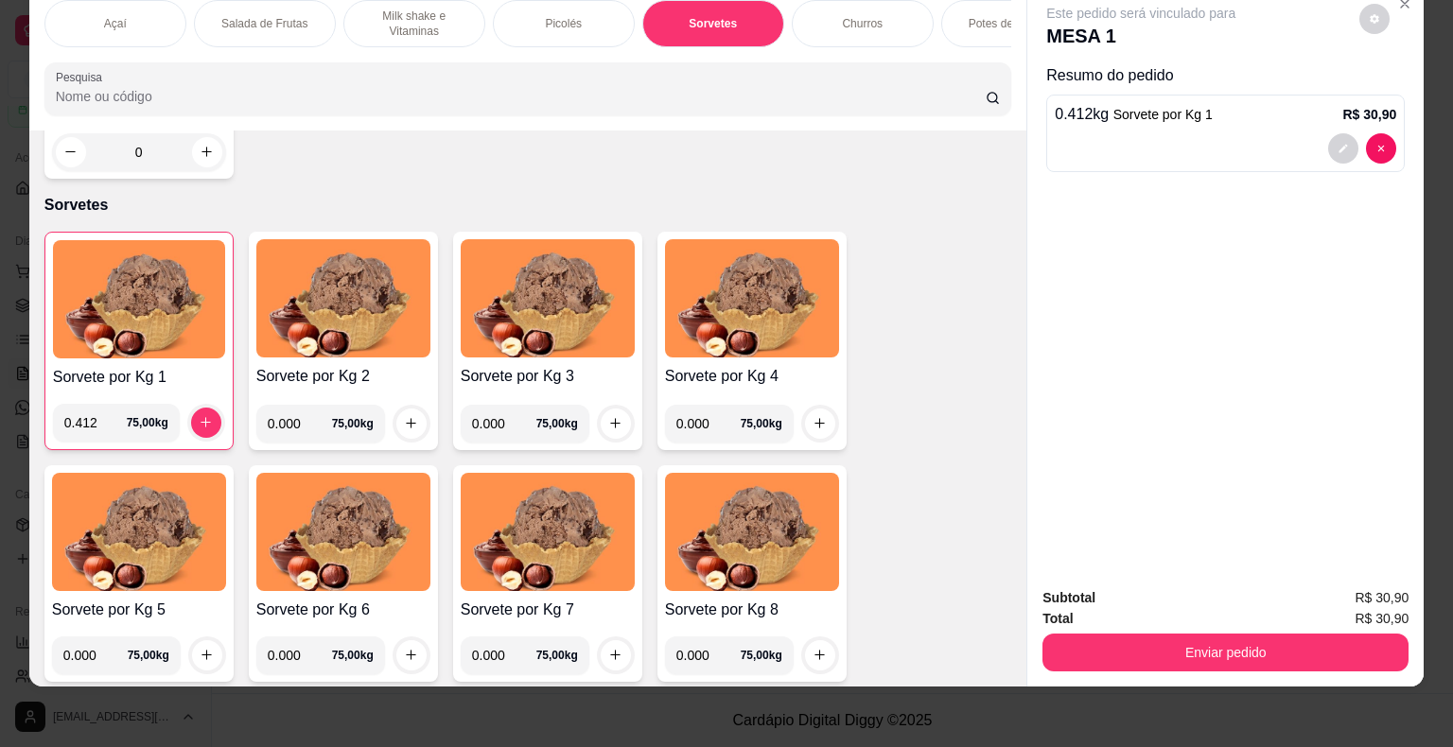
scroll to position [1759, 0]
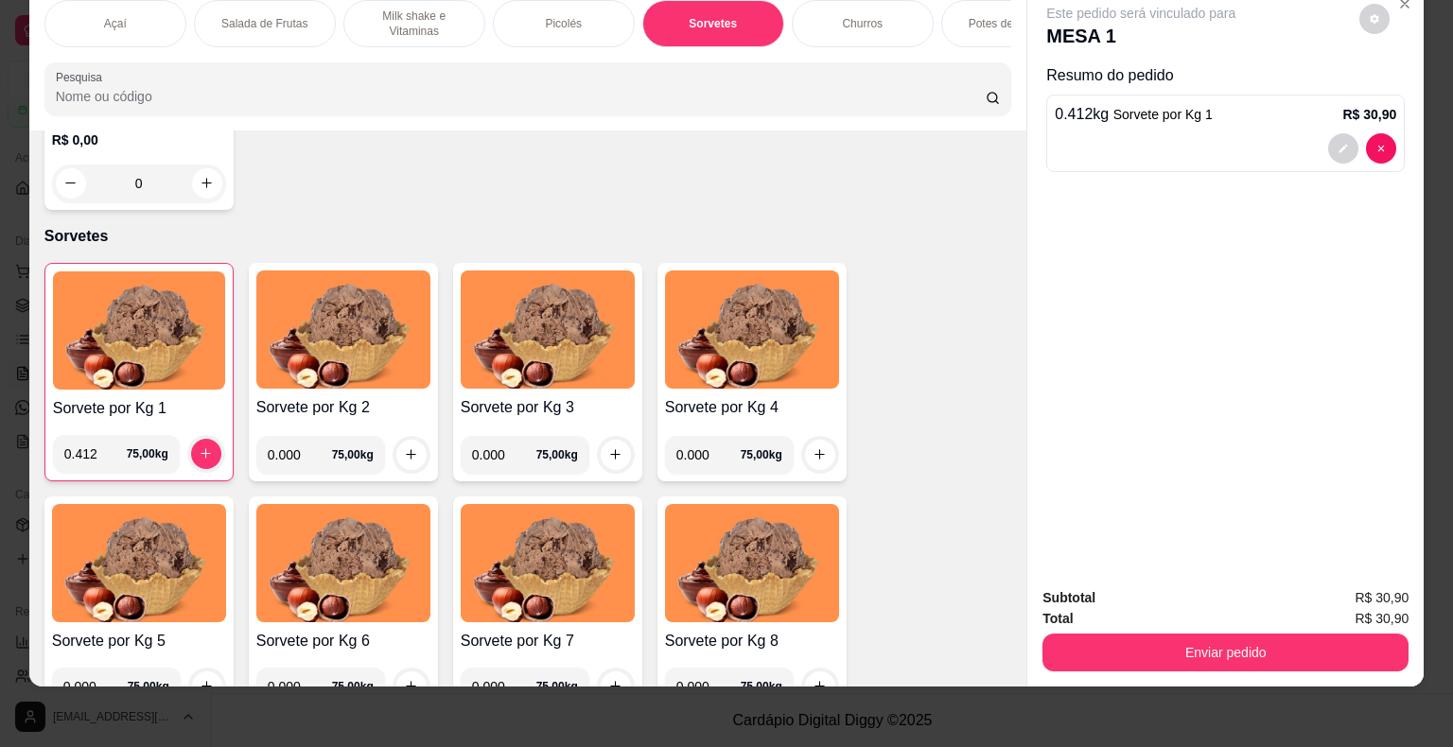
click at [306, 463] on input "0.000" at bounding box center [300, 455] width 64 height 38
type input "0.422"
click at [404, 449] on icon "increase-product-quantity" at bounding box center [411, 454] width 14 height 14
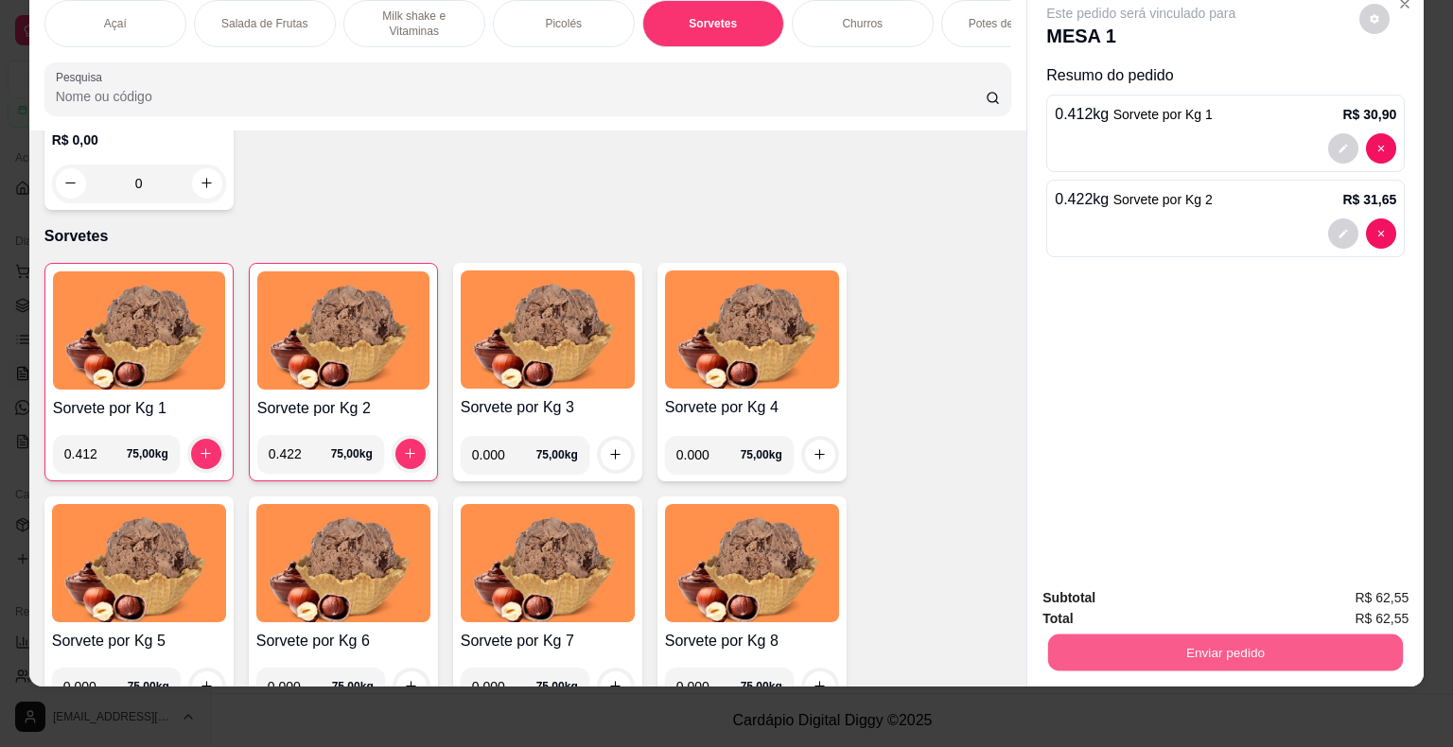
click at [1146, 651] on button "Enviar pedido" at bounding box center [1225, 653] width 355 height 37
click at [1208, 605] on button "Não registrar e enviar pedido" at bounding box center [1162, 592] width 197 height 36
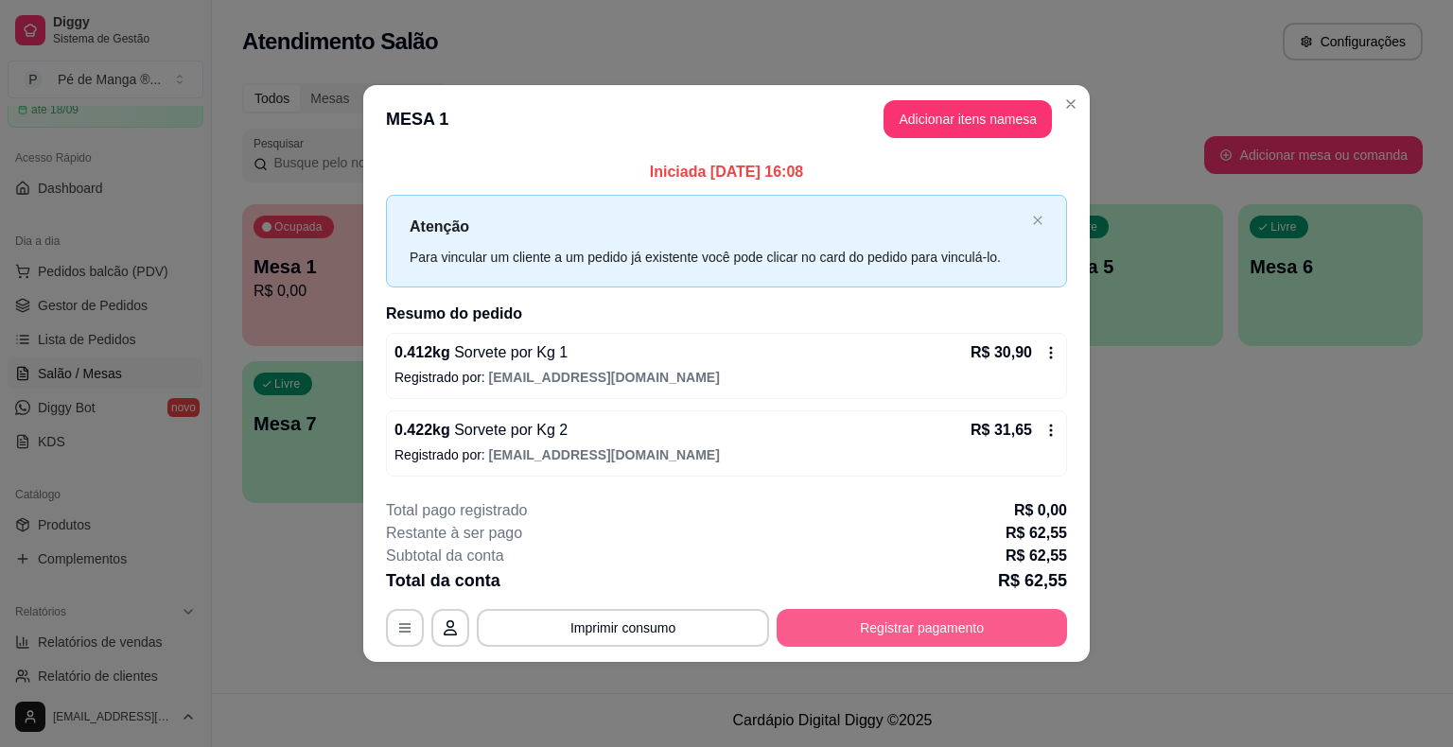
click at [912, 604] on div "**********" at bounding box center [726, 573] width 681 height 148
click at [917, 628] on button "Registrar pagamento" at bounding box center [922, 627] width 282 height 37
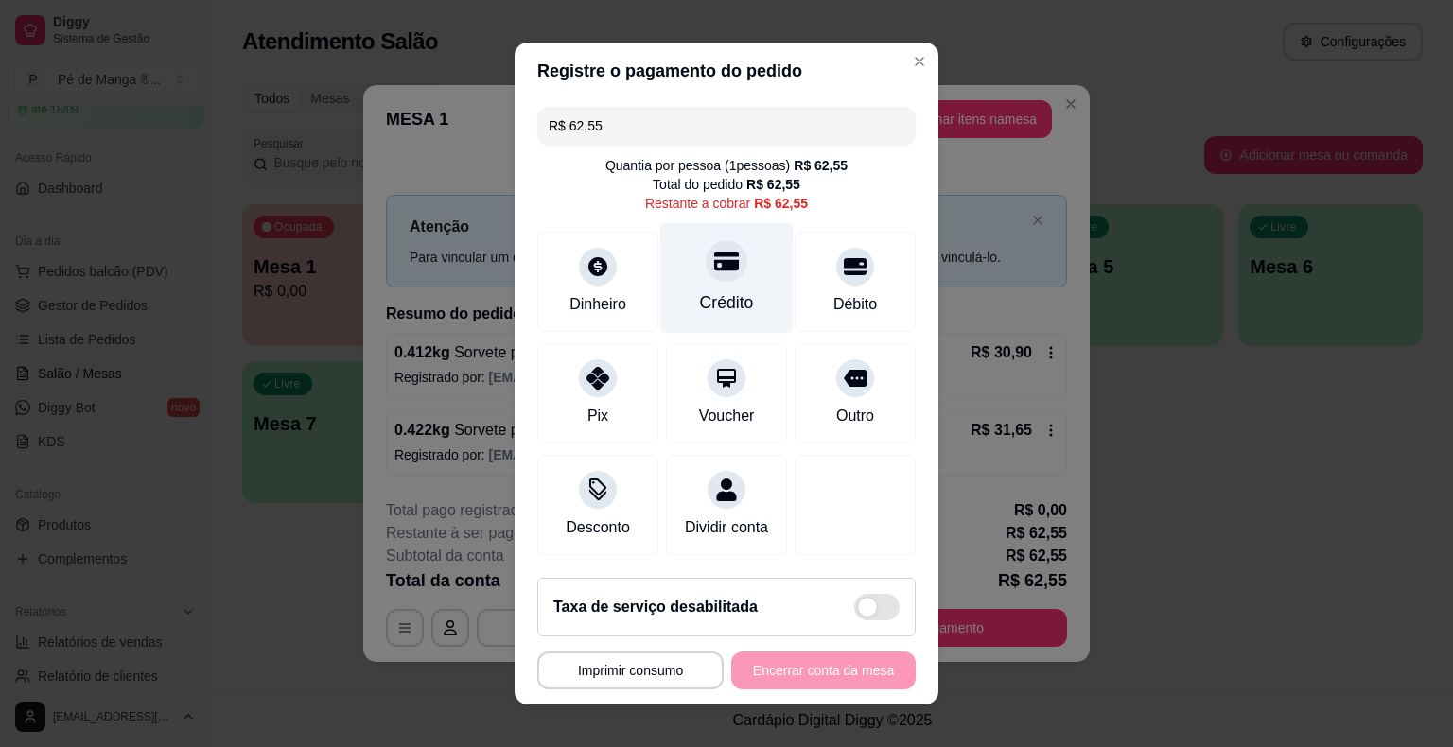
click at [727, 308] on div "Crédito" at bounding box center [727, 302] width 54 height 25
type input "R$ 0,00"
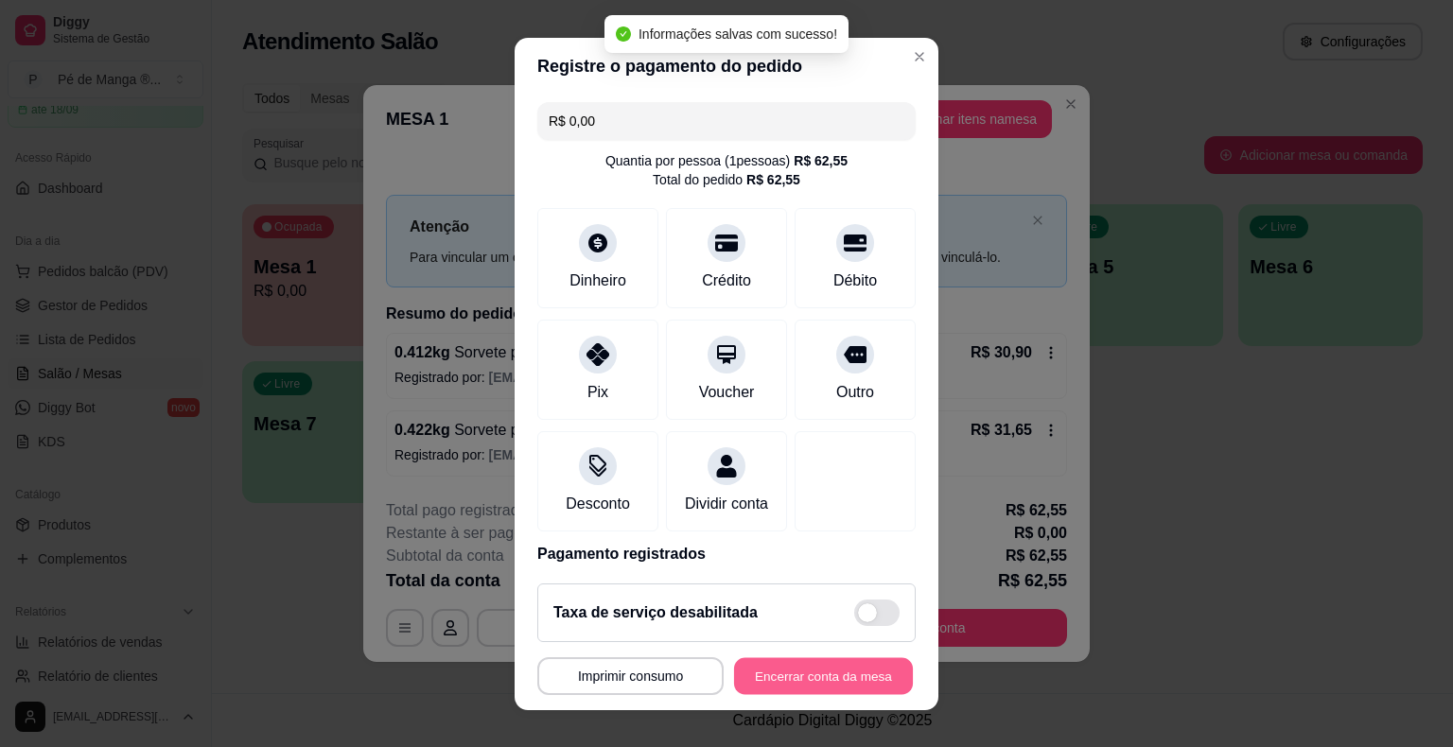
click at [816, 690] on button "Encerrar conta da mesa" at bounding box center [823, 675] width 179 height 37
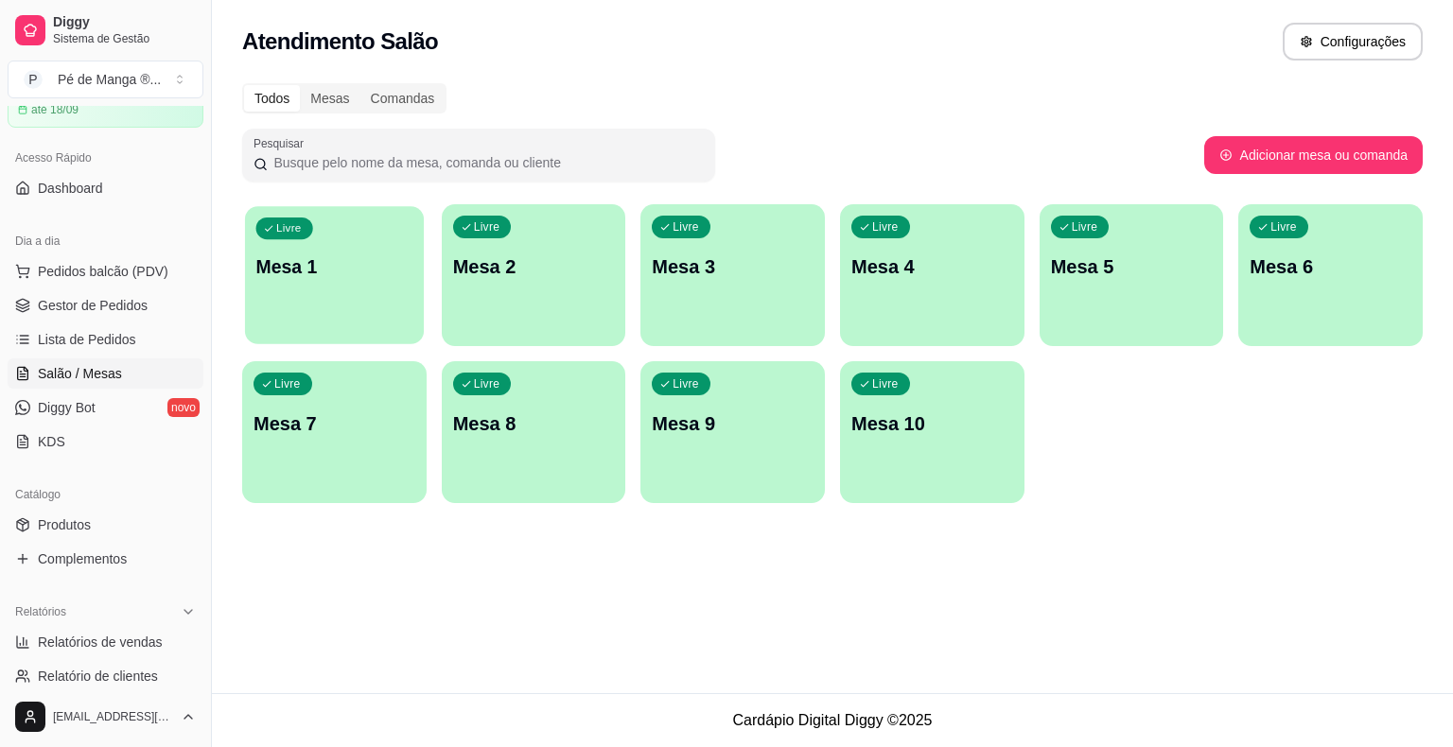
click at [338, 298] on div "Livre Mesa 1" at bounding box center [334, 263] width 179 height 115
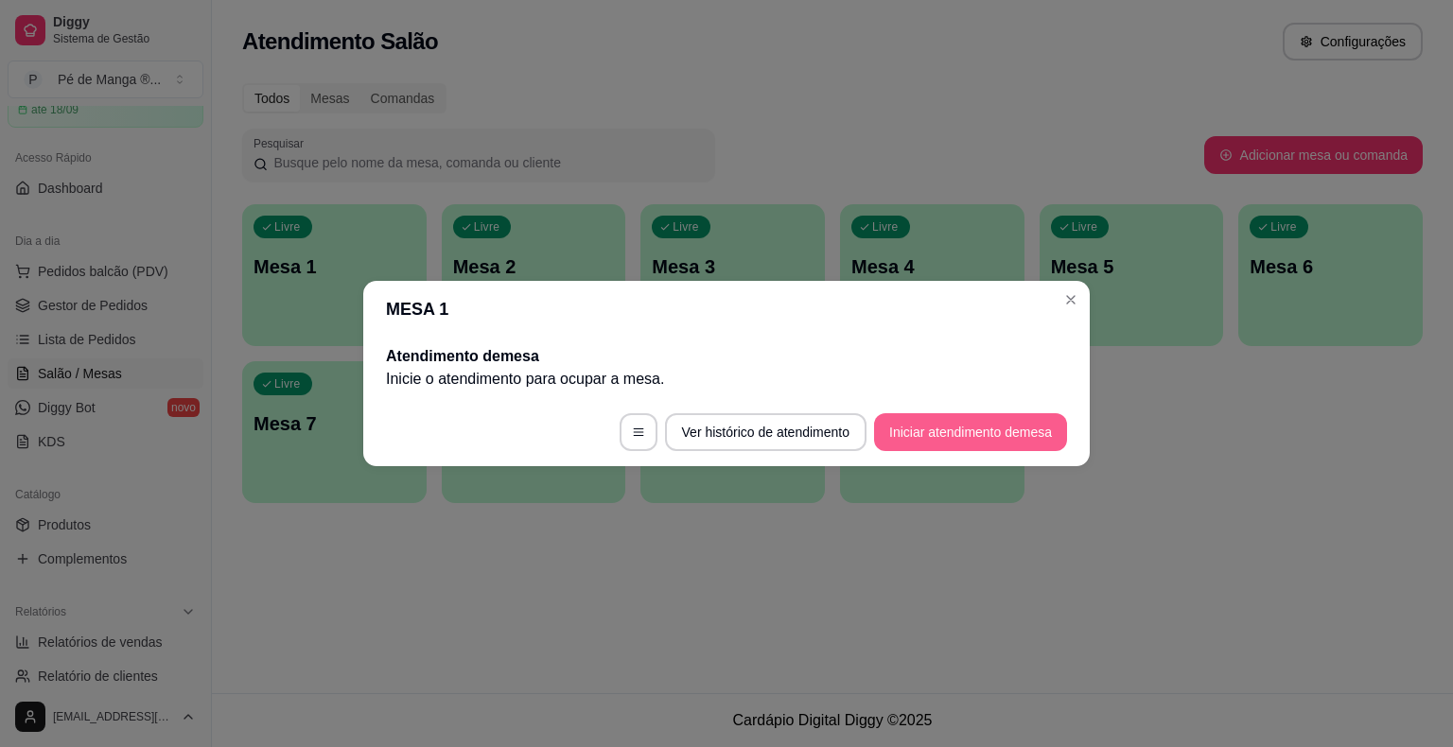
click at [1021, 429] on button "Iniciar atendimento de mesa" at bounding box center [970, 432] width 193 height 38
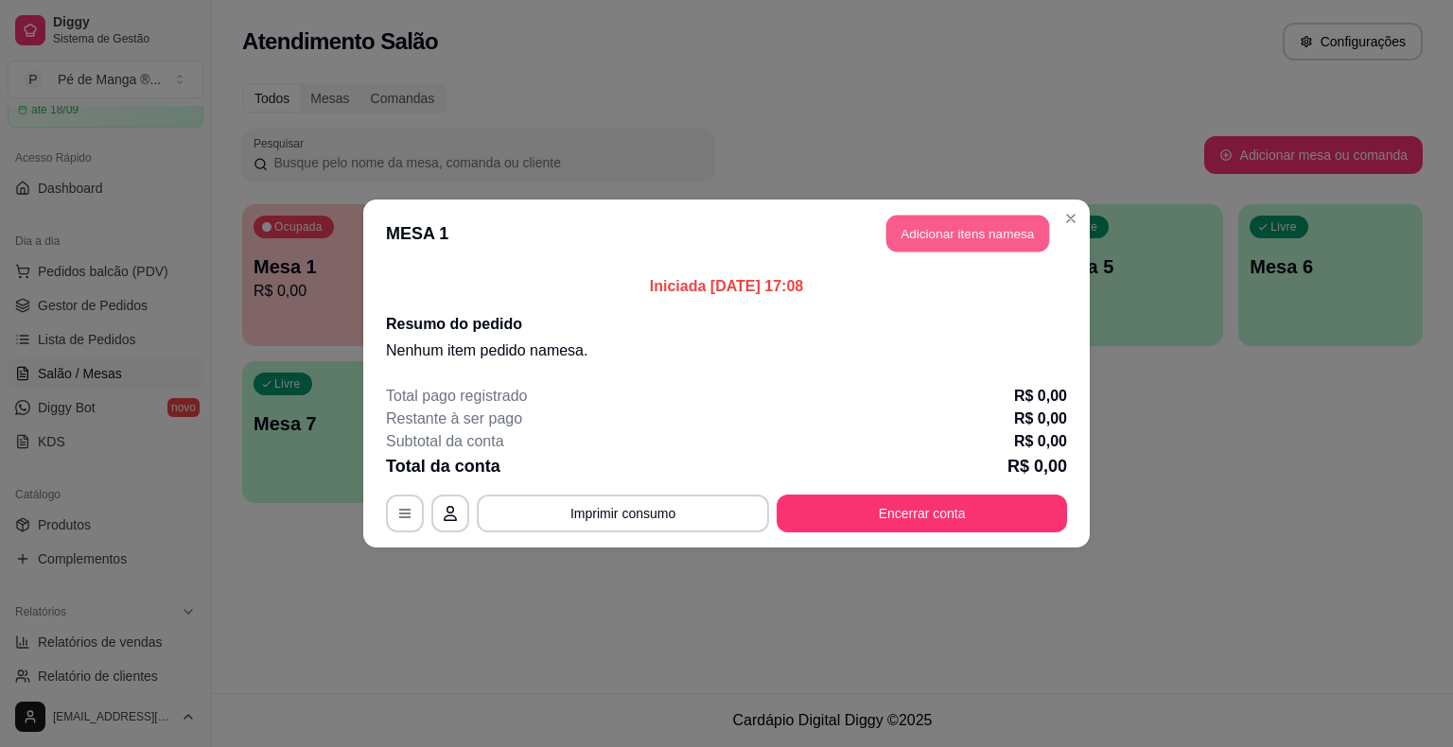
click at [998, 227] on button "Adicionar itens na mesa" at bounding box center [967, 234] width 163 height 37
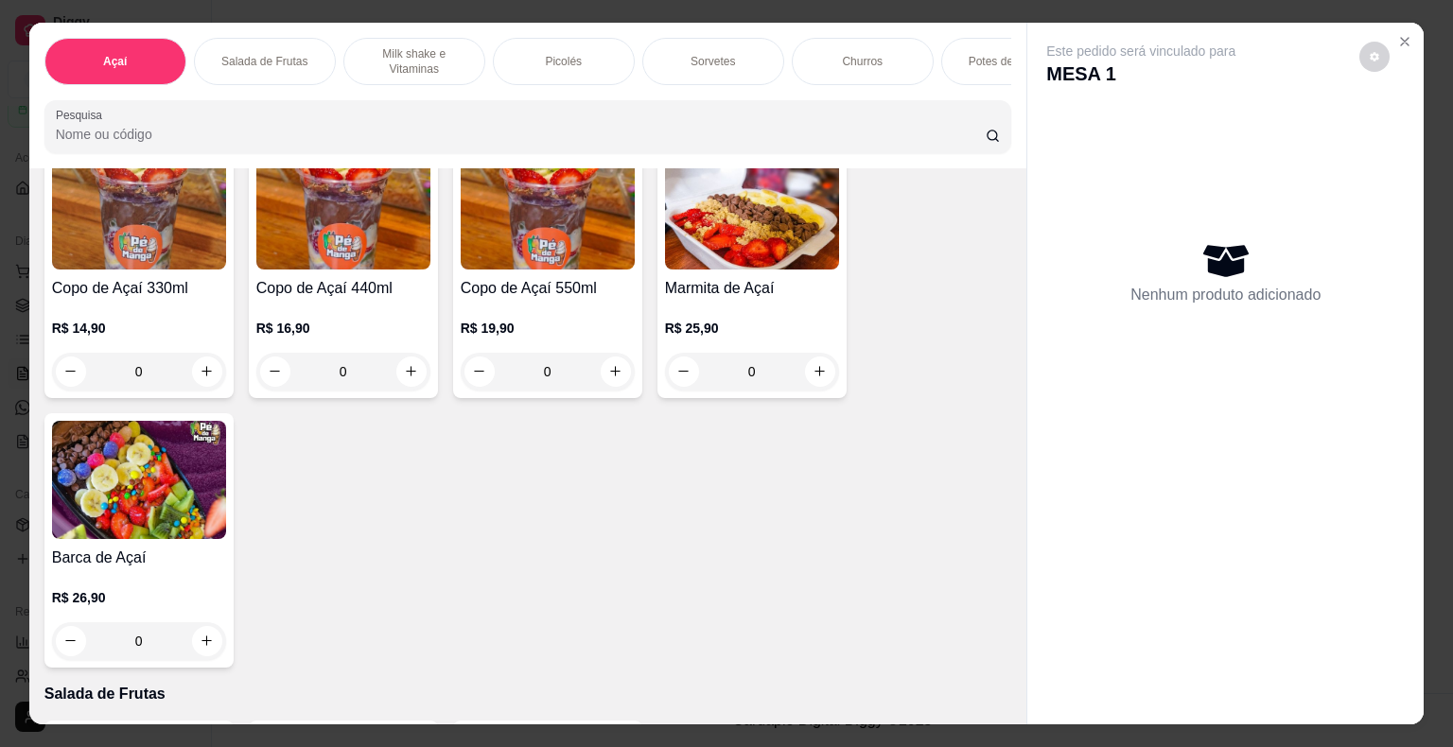
scroll to position [0, 0]
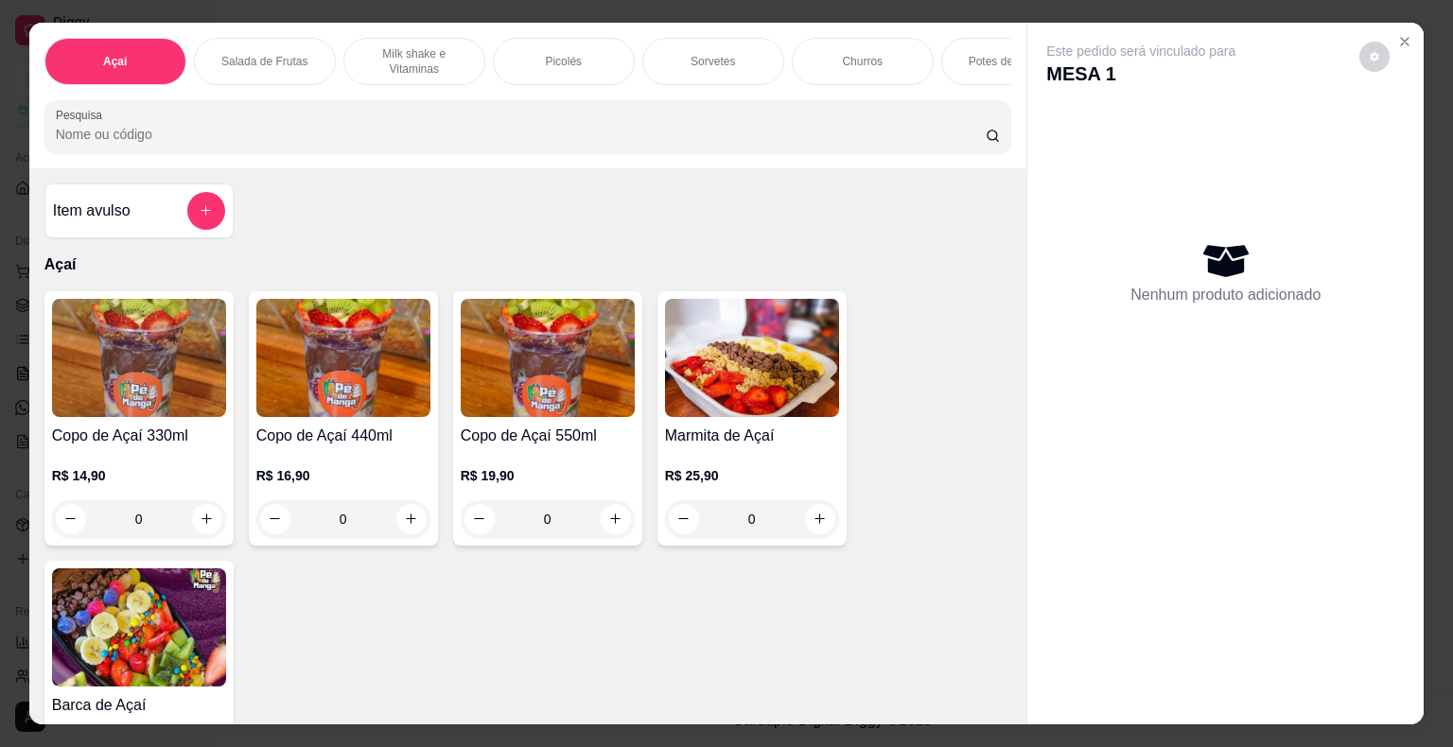
click at [304, 65] on div "Salada de Frutas" at bounding box center [265, 61] width 142 height 47
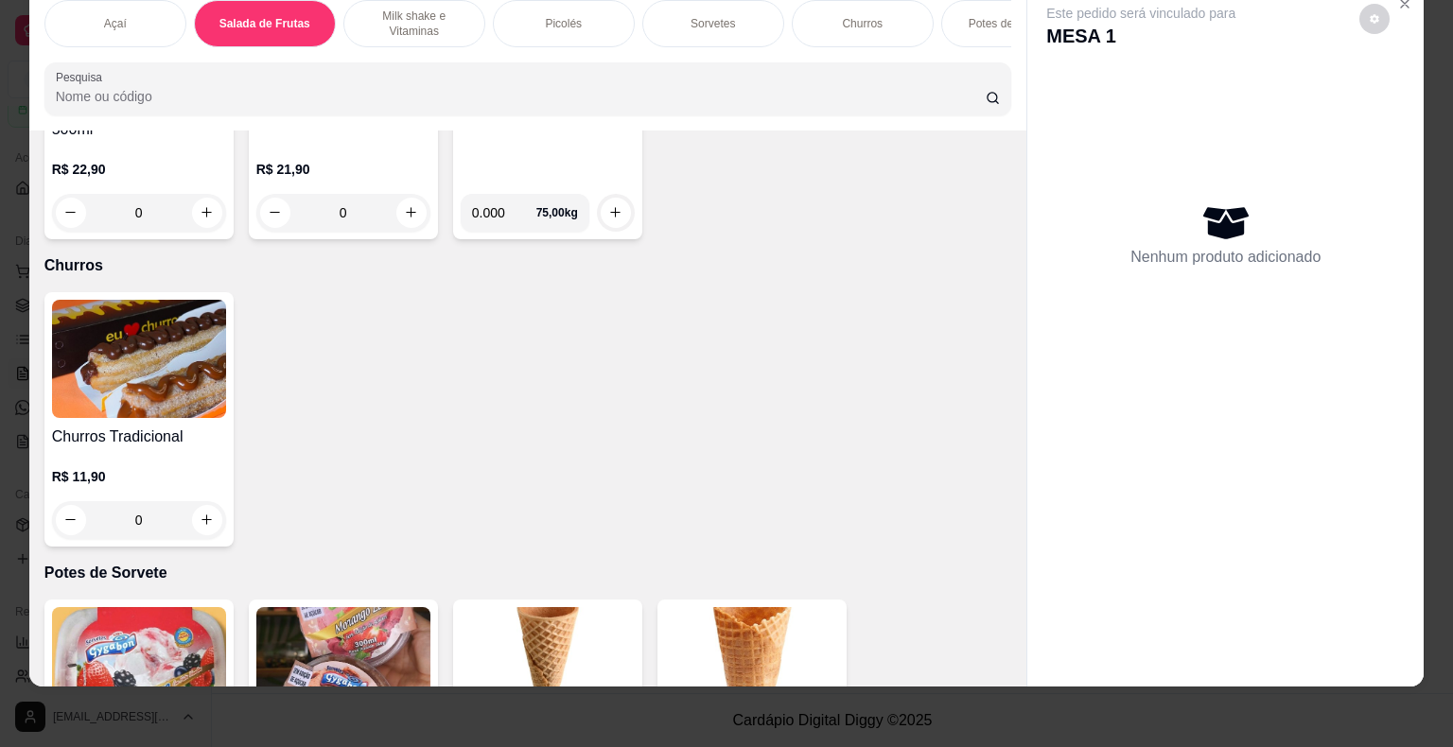
scroll to position [3121, 0]
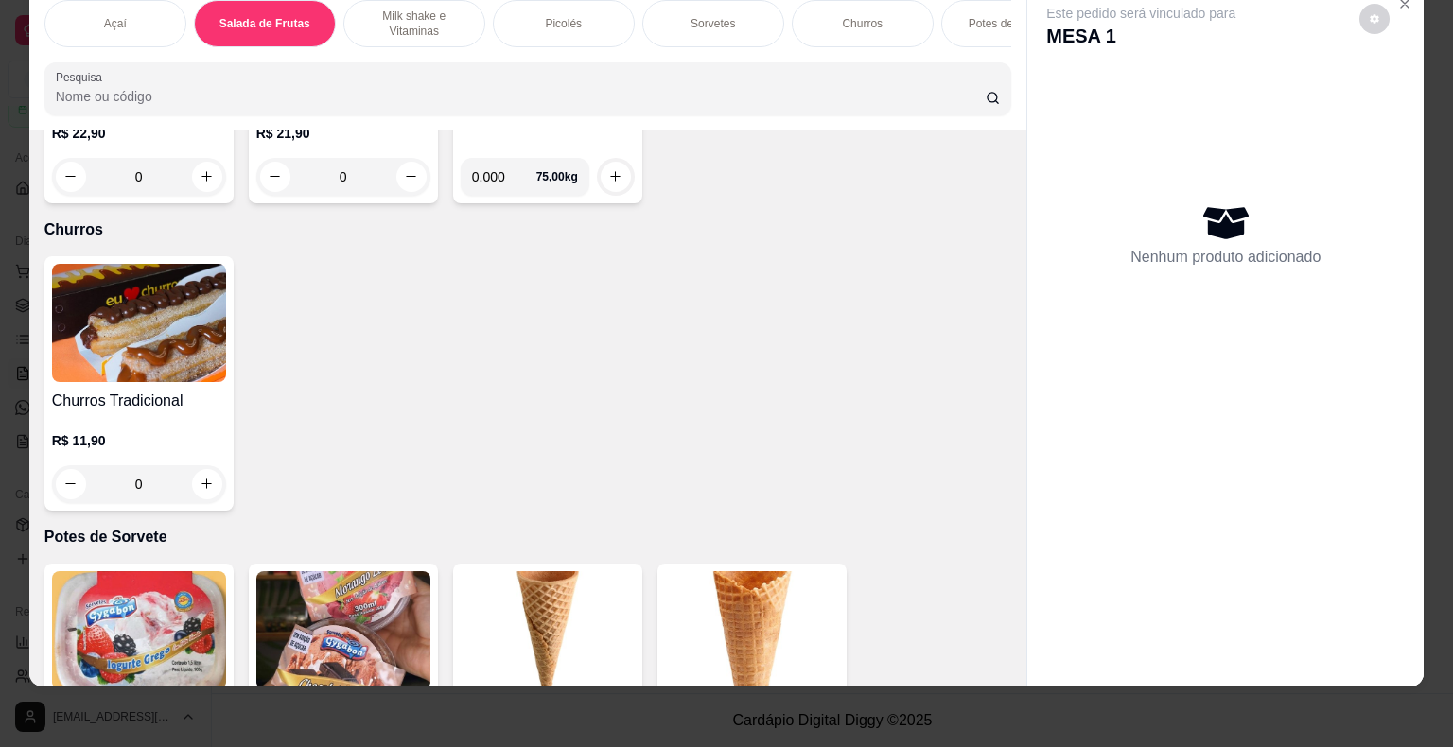
click at [206, 416] on div "R$ 11,90 0" at bounding box center [139, 457] width 174 height 91
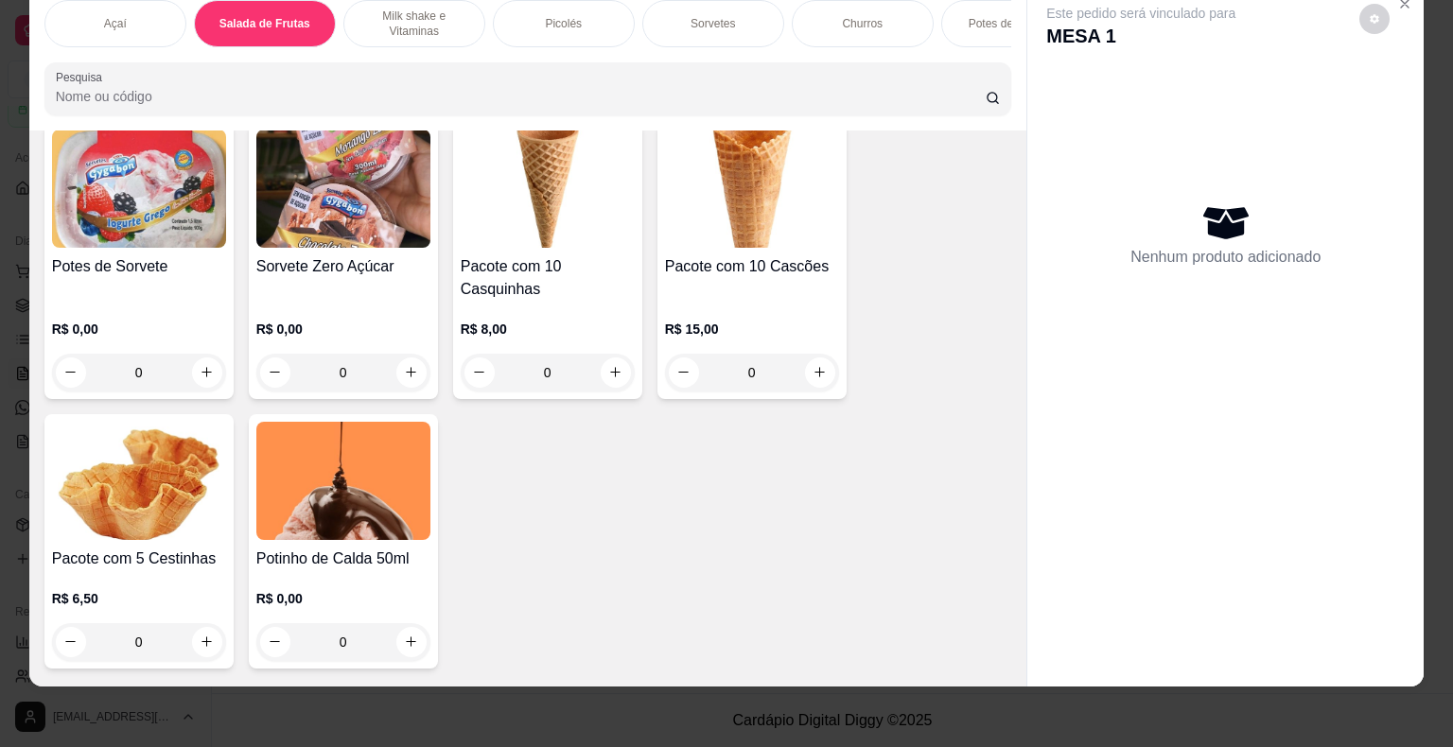
scroll to position [3594, 0]
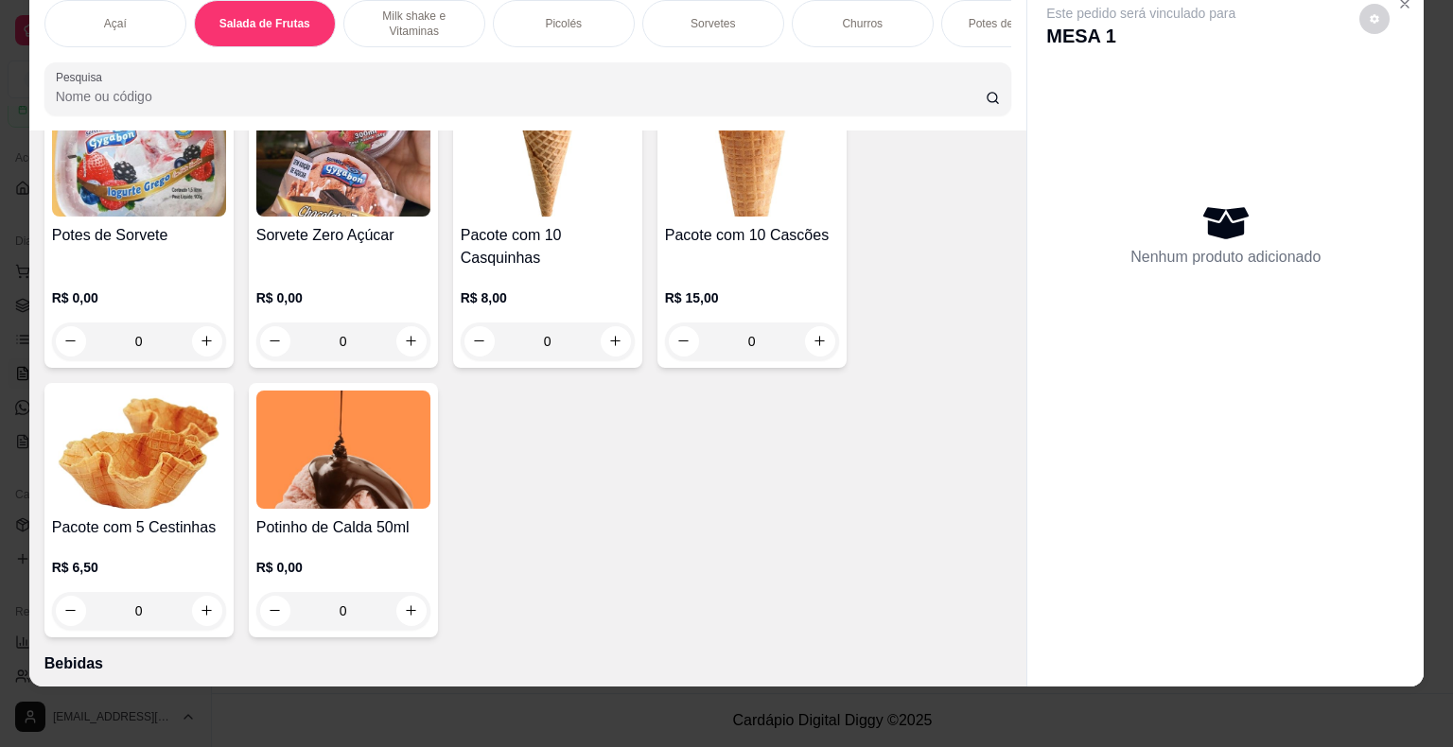
click at [384, 563] on p "R$ 0,00" at bounding box center [343, 567] width 174 height 19
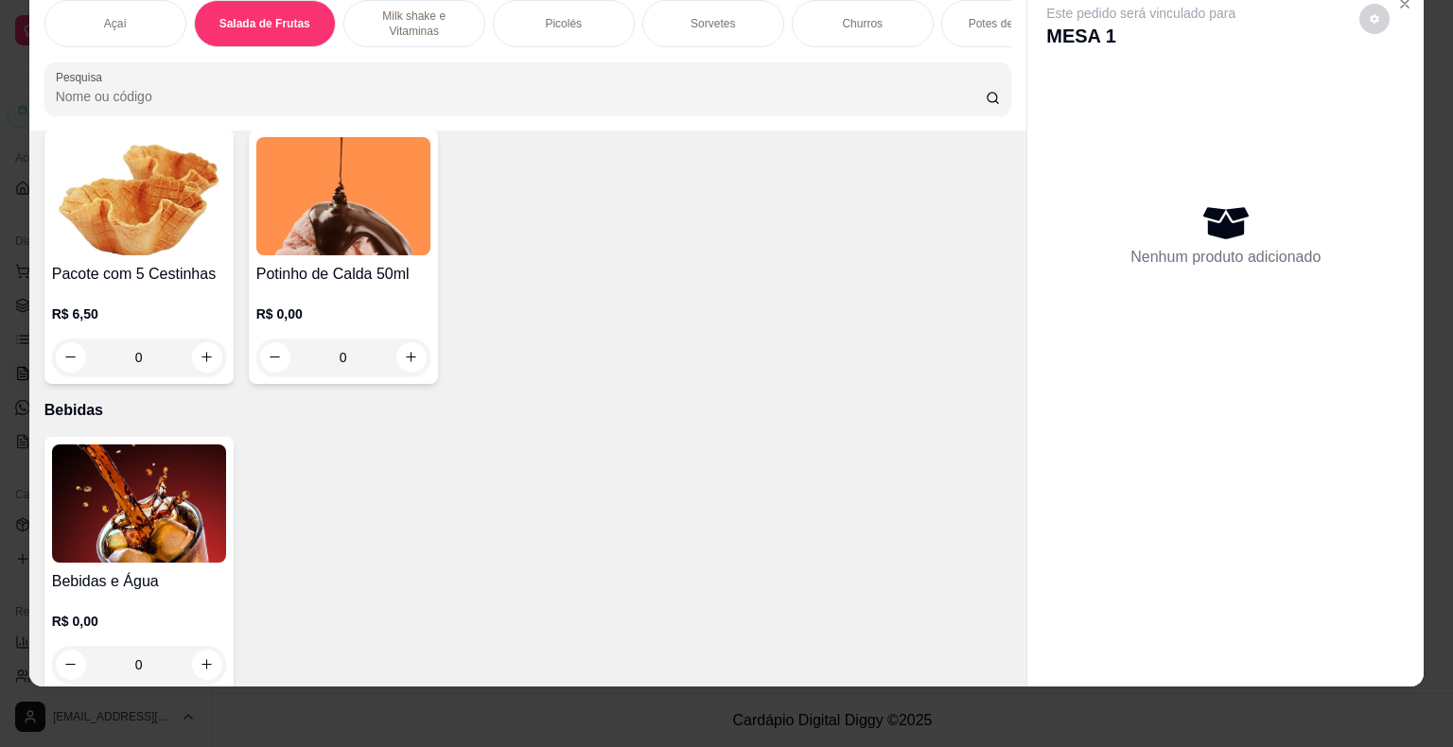
scroll to position [3878, 0]
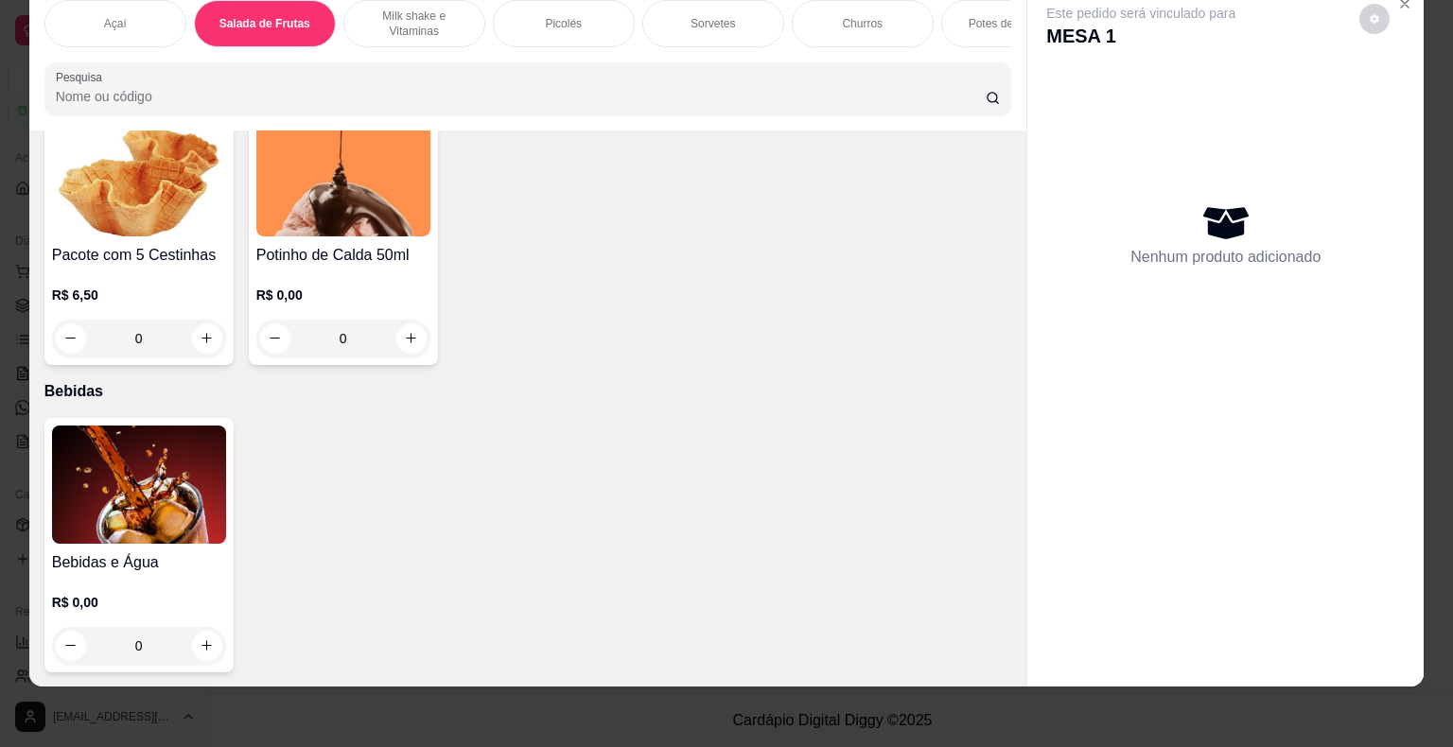
click at [170, 579] on div "R$ 0,00 0" at bounding box center [139, 619] width 174 height 91
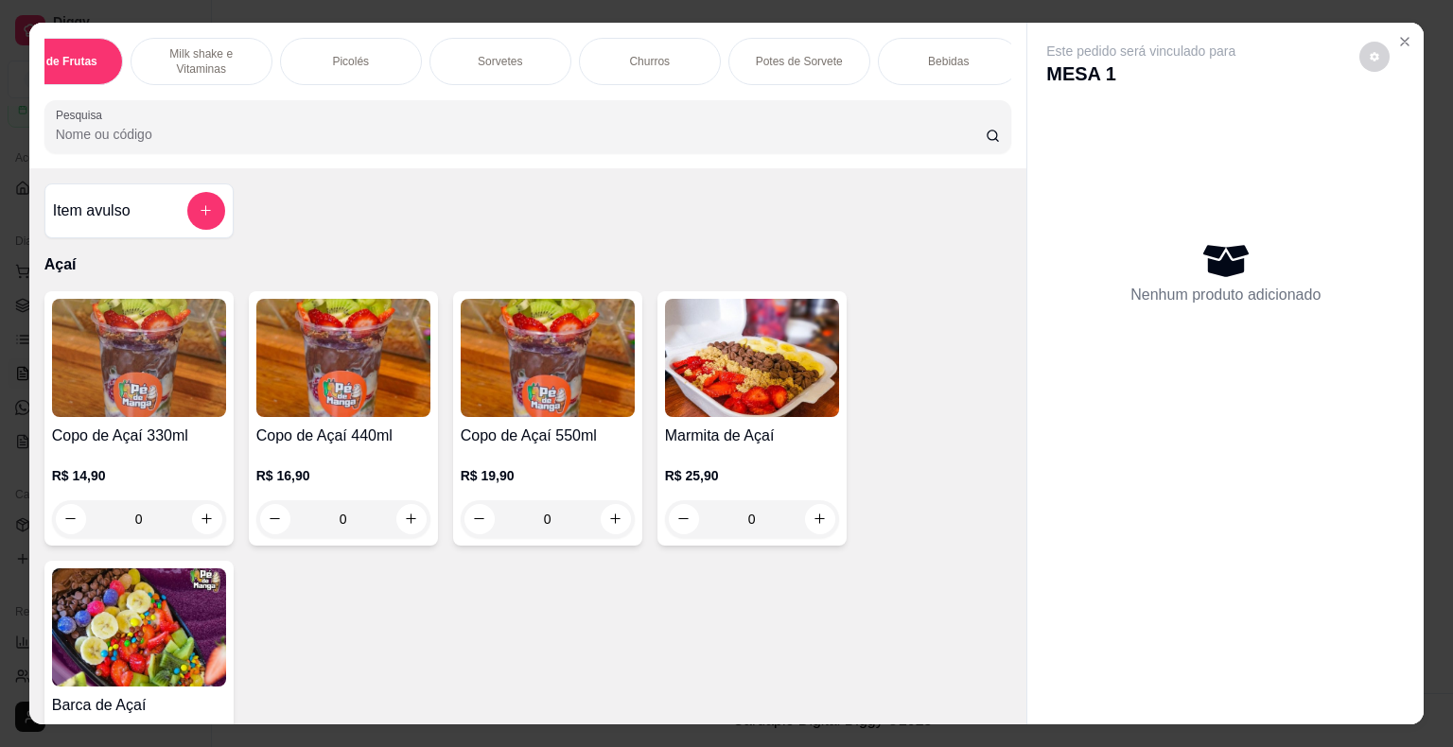
scroll to position [0, 220]
click at [1398, 34] on icon "Close" at bounding box center [1404, 41] width 15 height 15
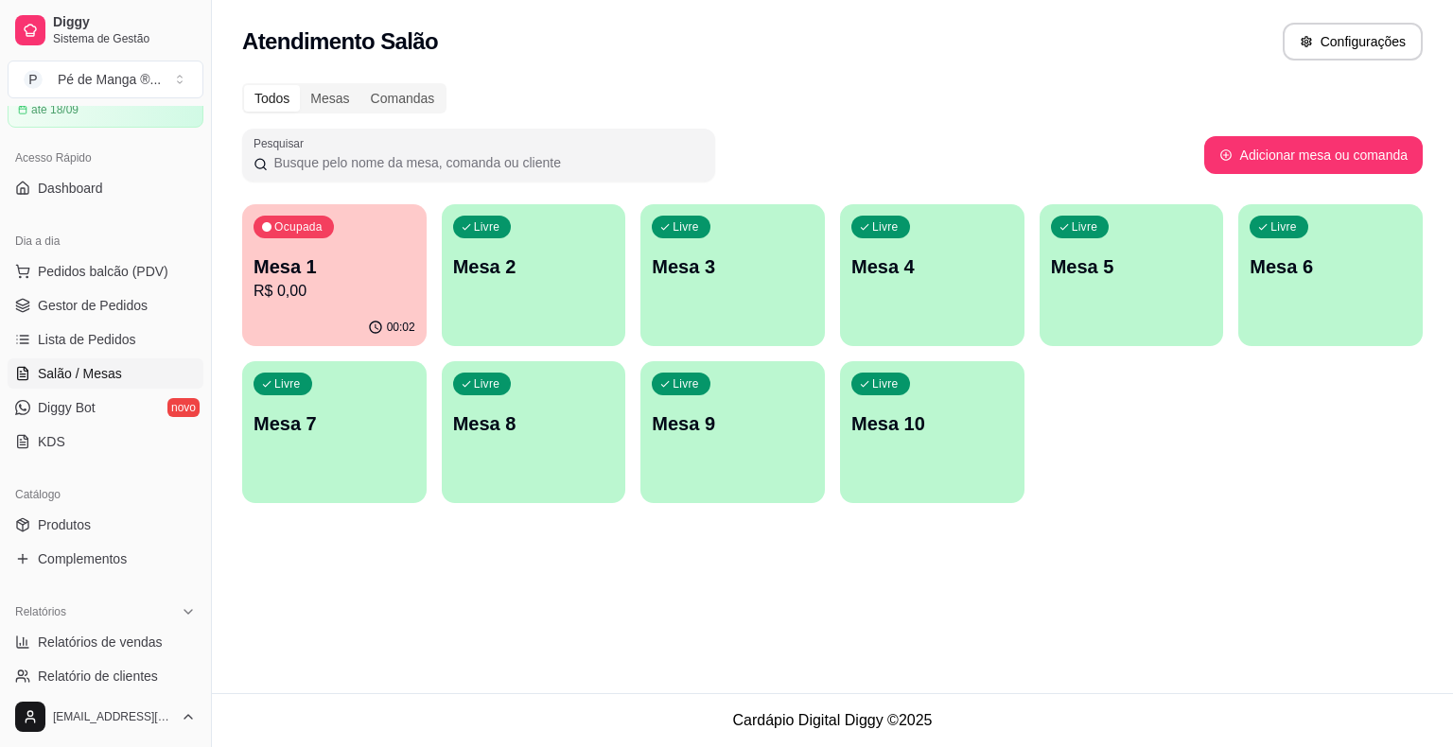
click at [309, 220] on p "Ocupada" at bounding box center [298, 226] width 48 height 15
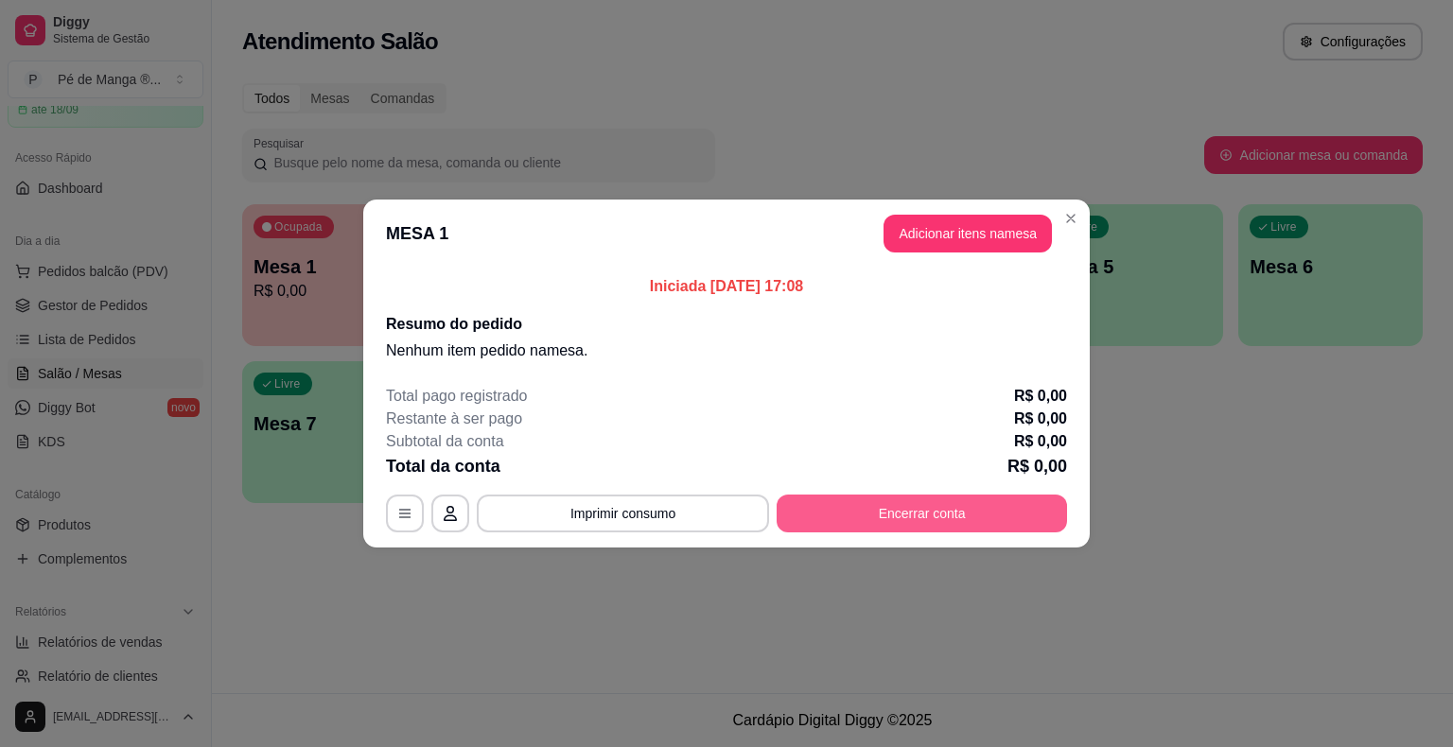
click at [866, 526] on button "Encerrar conta" at bounding box center [921, 514] width 290 height 38
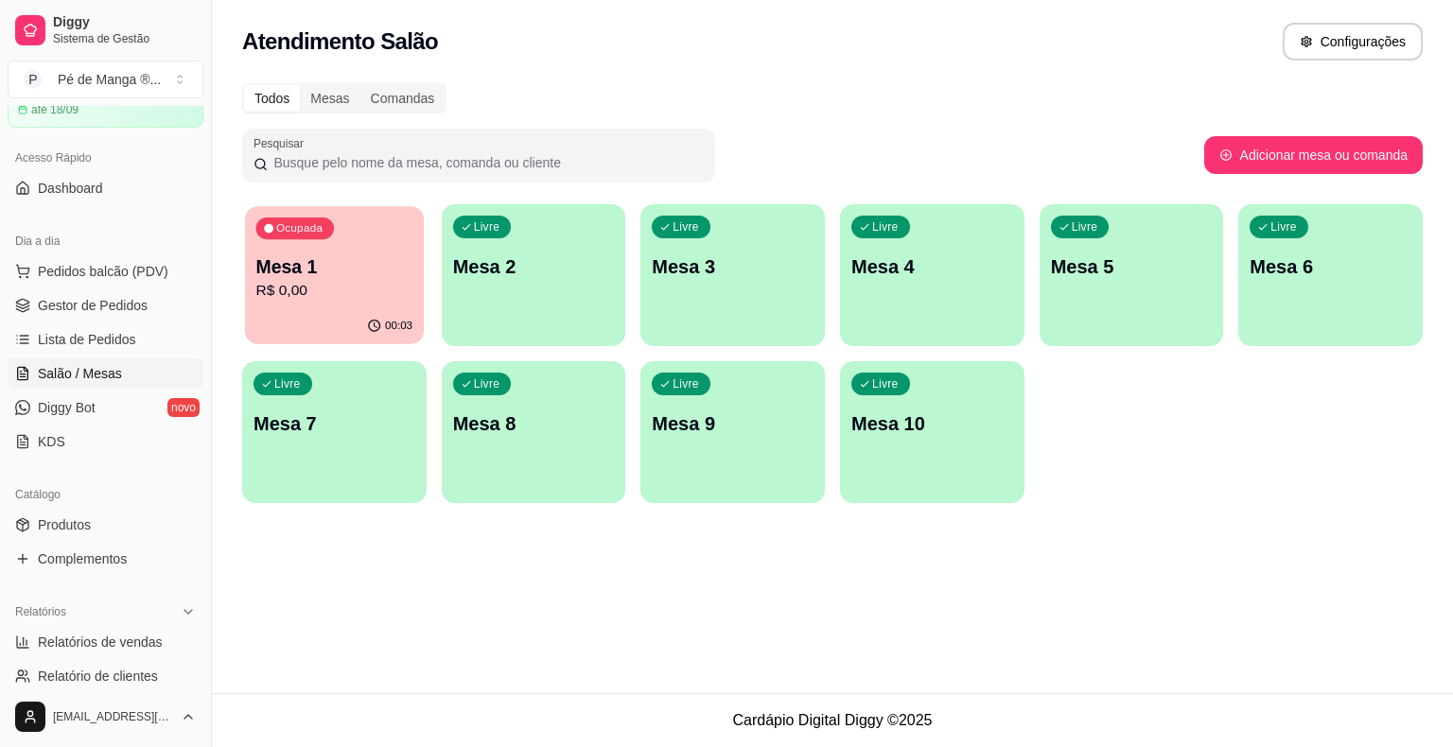
click at [340, 289] on p "R$ 0,00" at bounding box center [334, 291] width 157 height 22
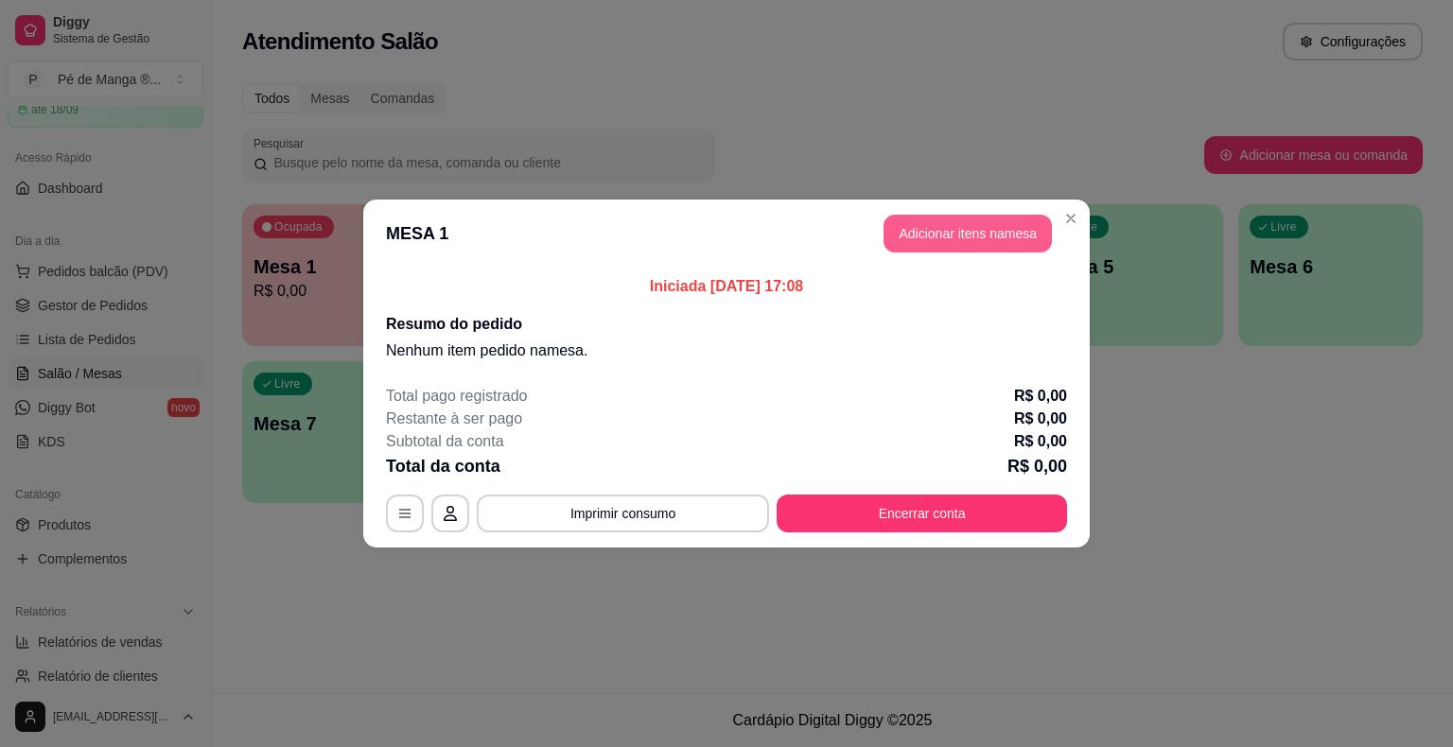
click at [987, 239] on button "Adicionar itens na mesa" at bounding box center [967, 234] width 168 height 38
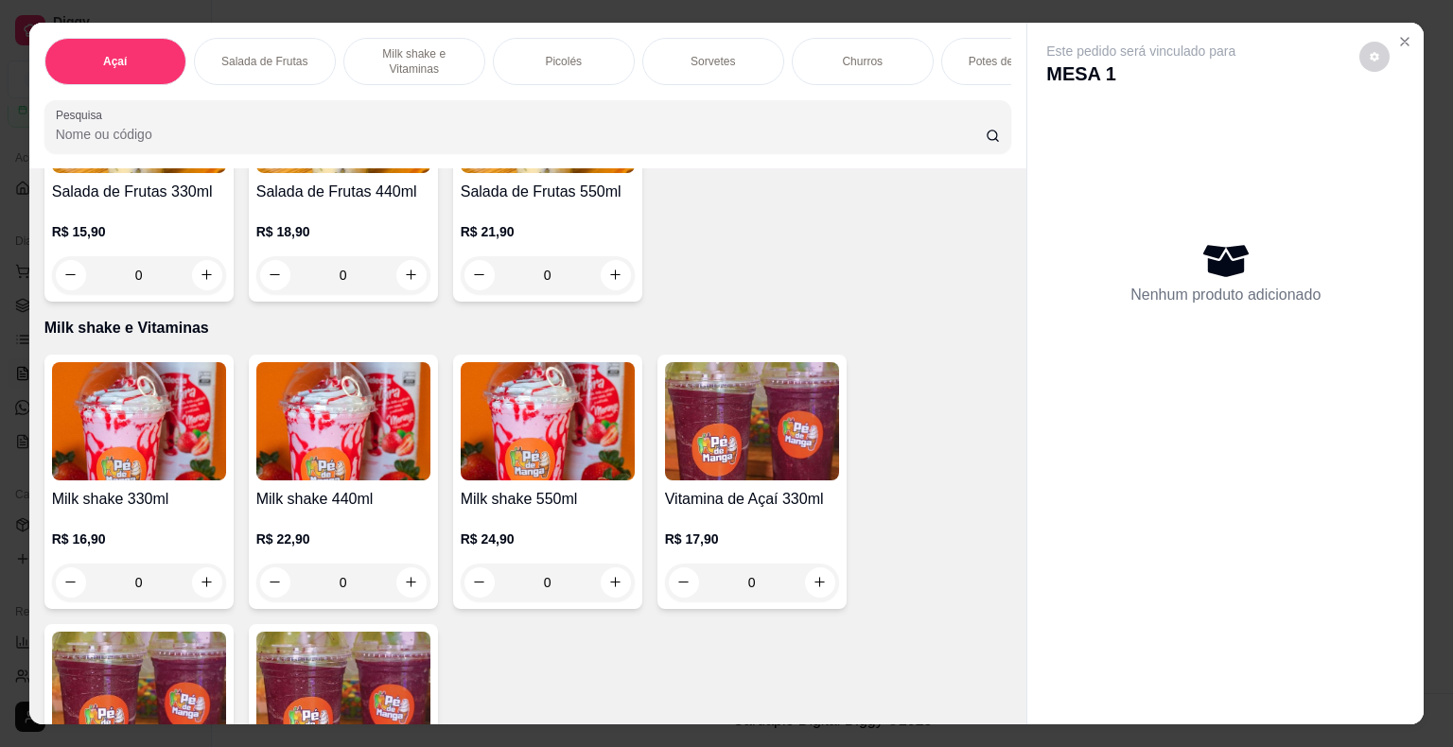
scroll to position [851, 0]
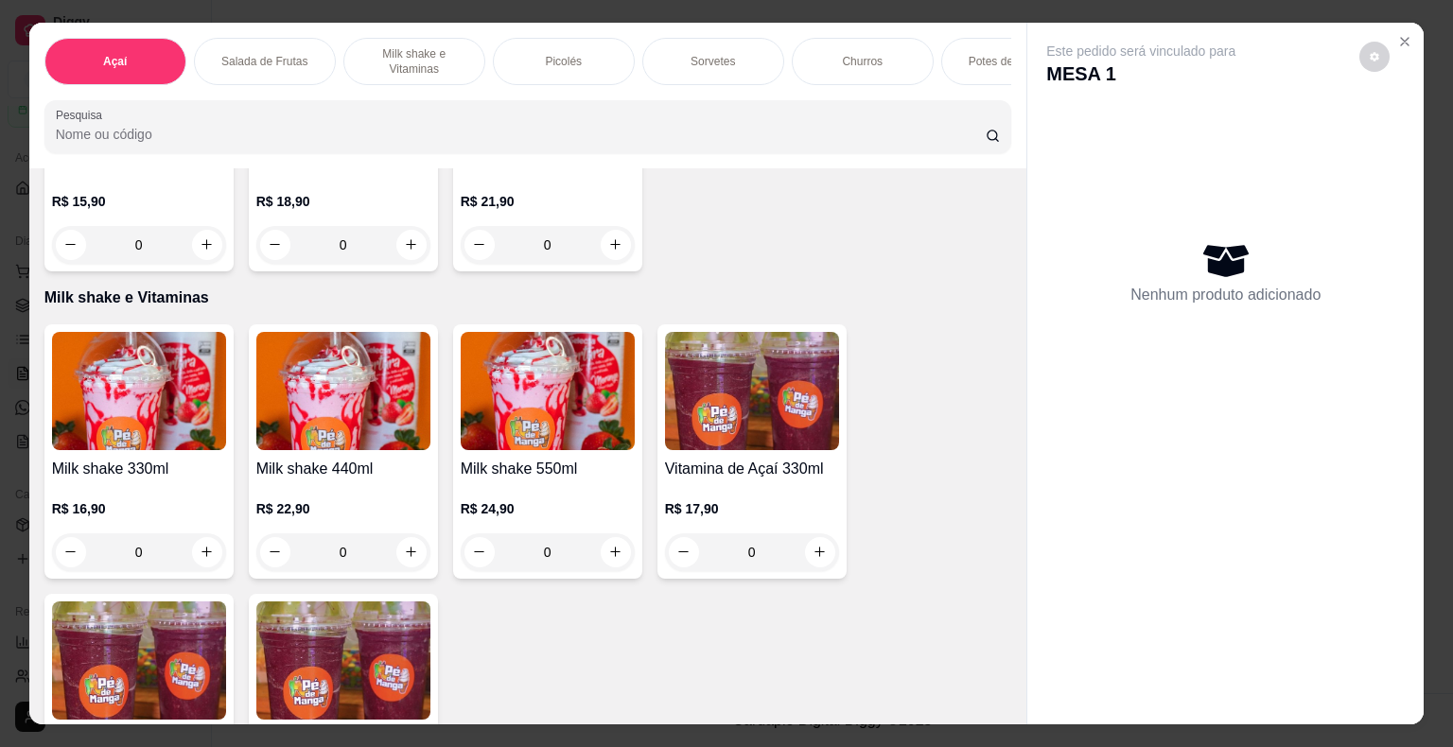
click at [719, 58] on p "Sorvetes" at bounding box center [712, 61] width 44 height 15
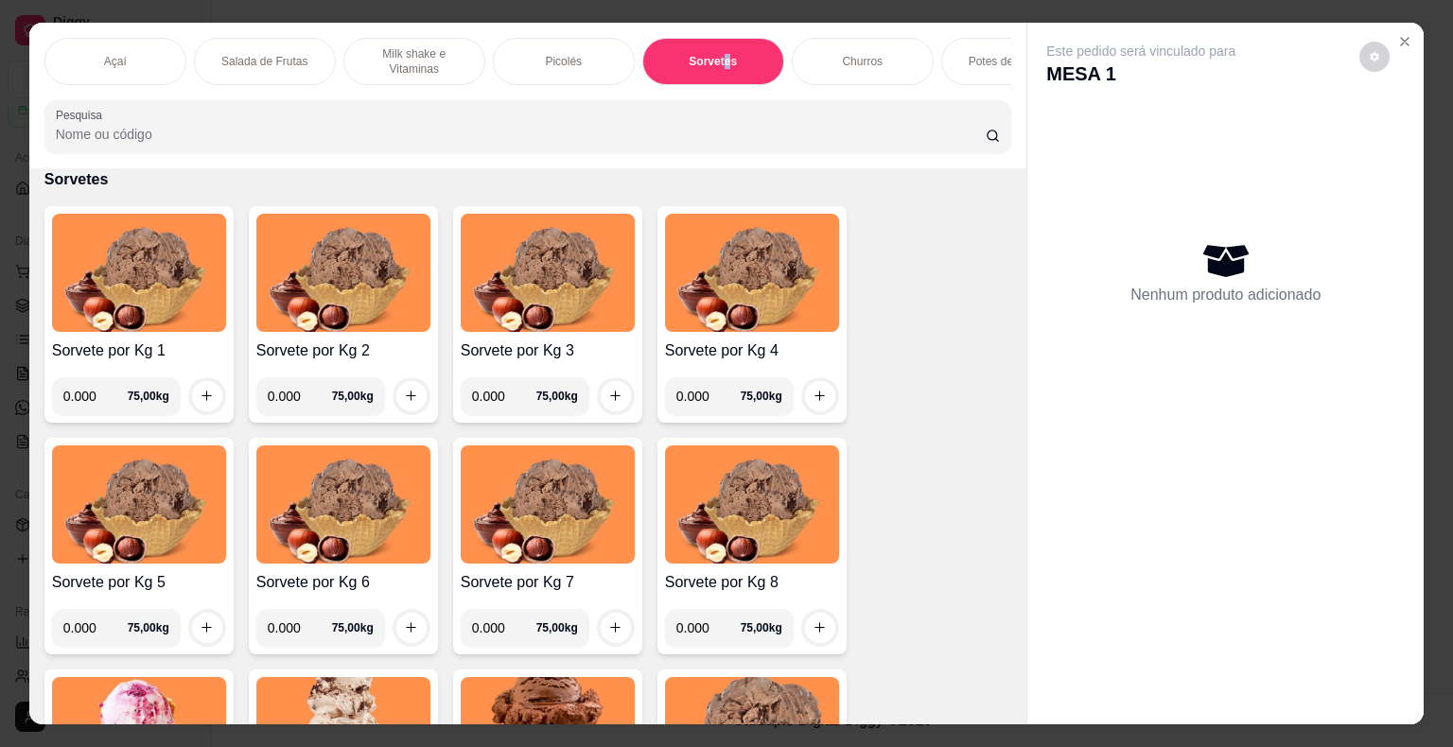
scroll to position [45, 0]
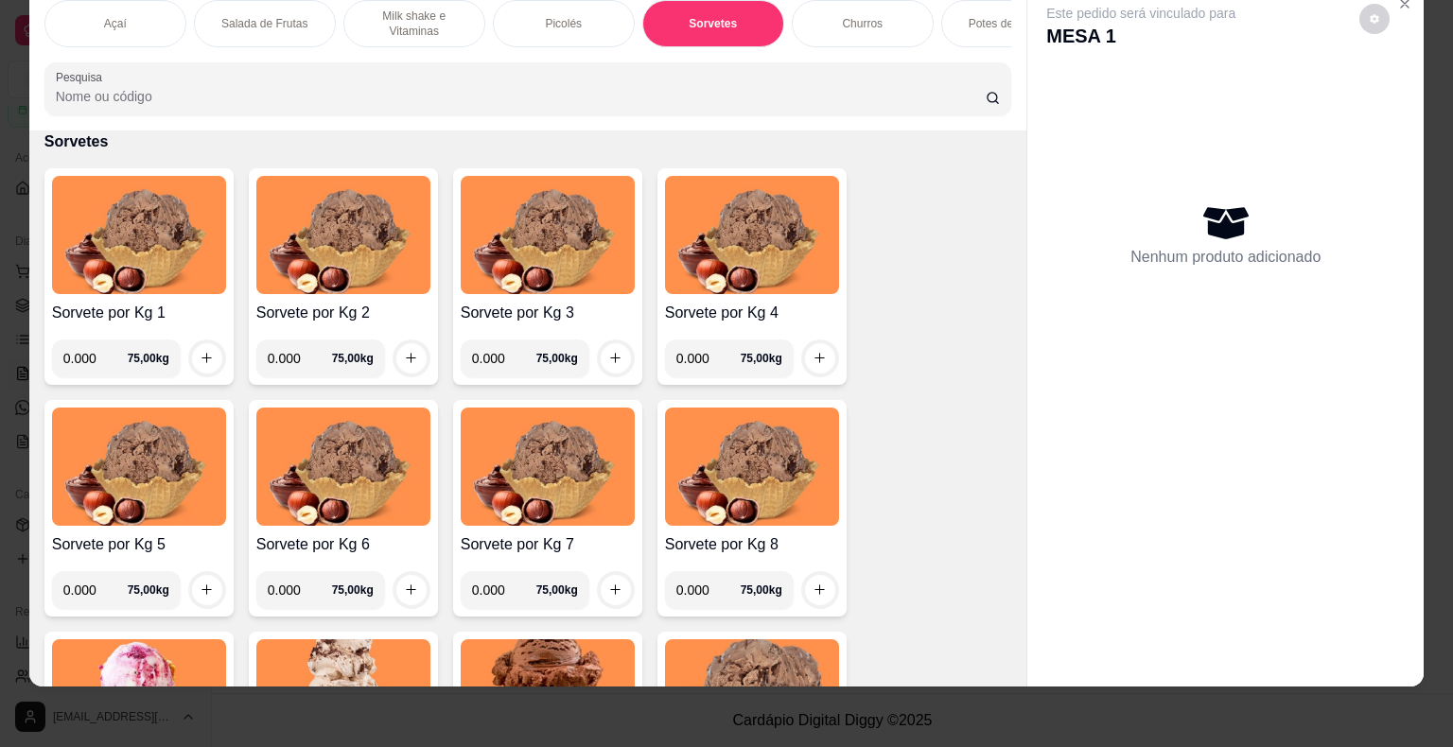
drag, startPoint x: 926, startPoint y: 377, endPoint x: 916, endPoint y: 376, distance: 10.4
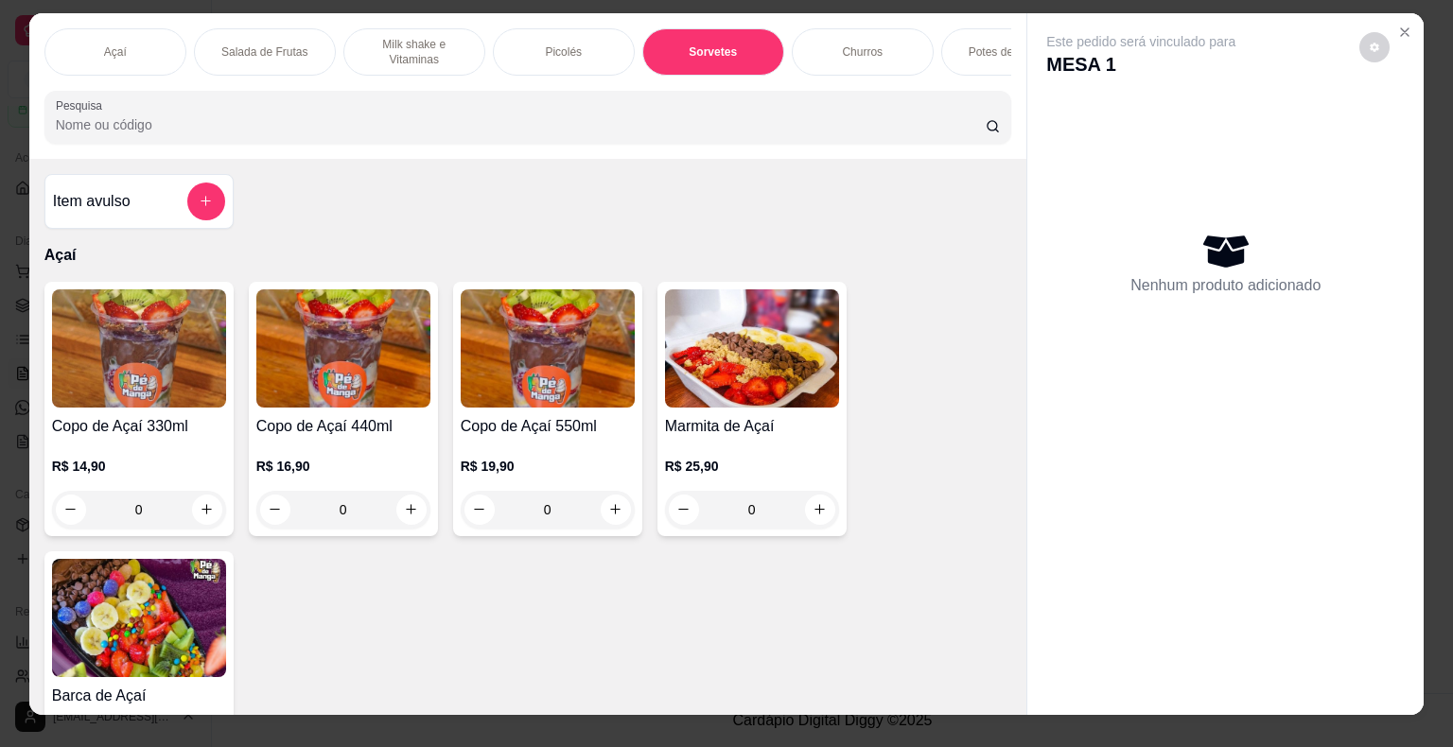
scroll to position [0, 0]
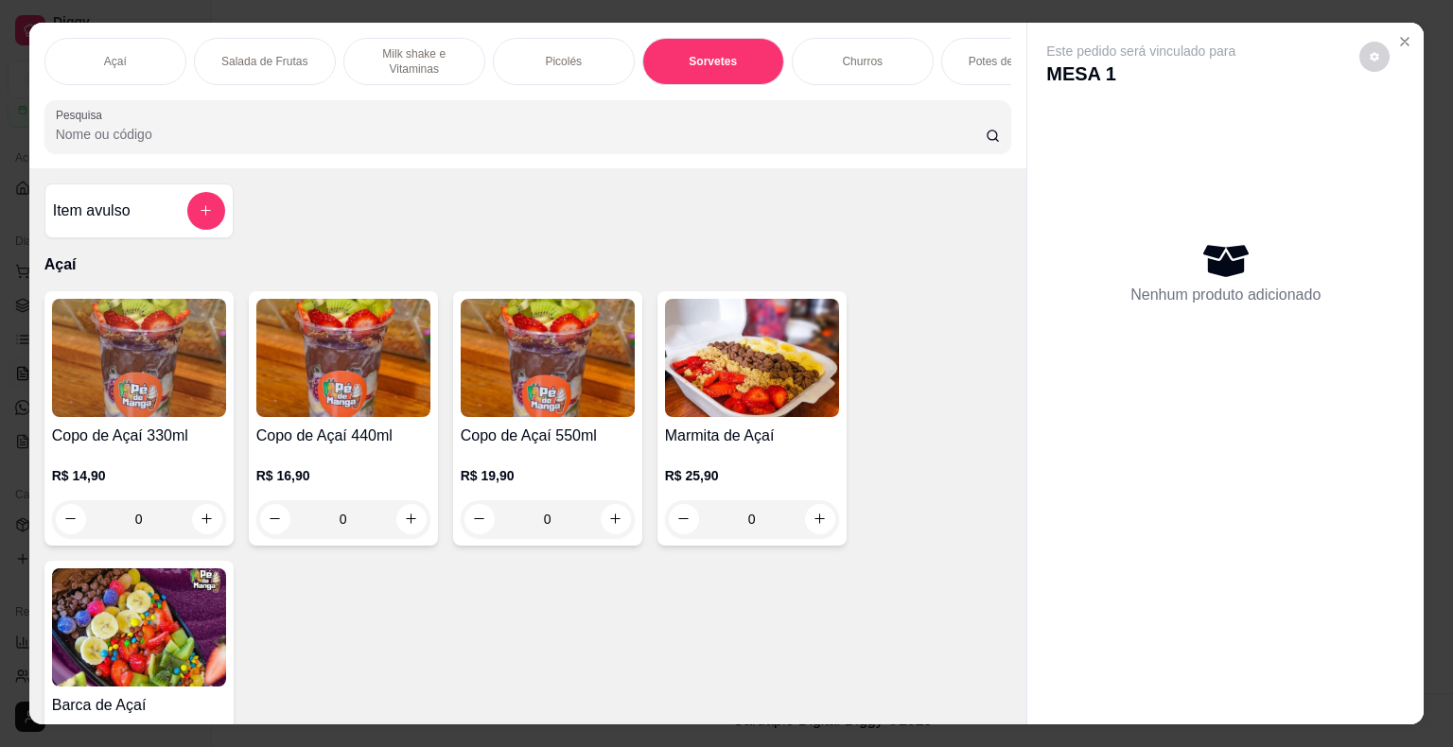
click at [725, 58] on p "Sorvetes" at bounding box center [713, 61] width 48 height 15
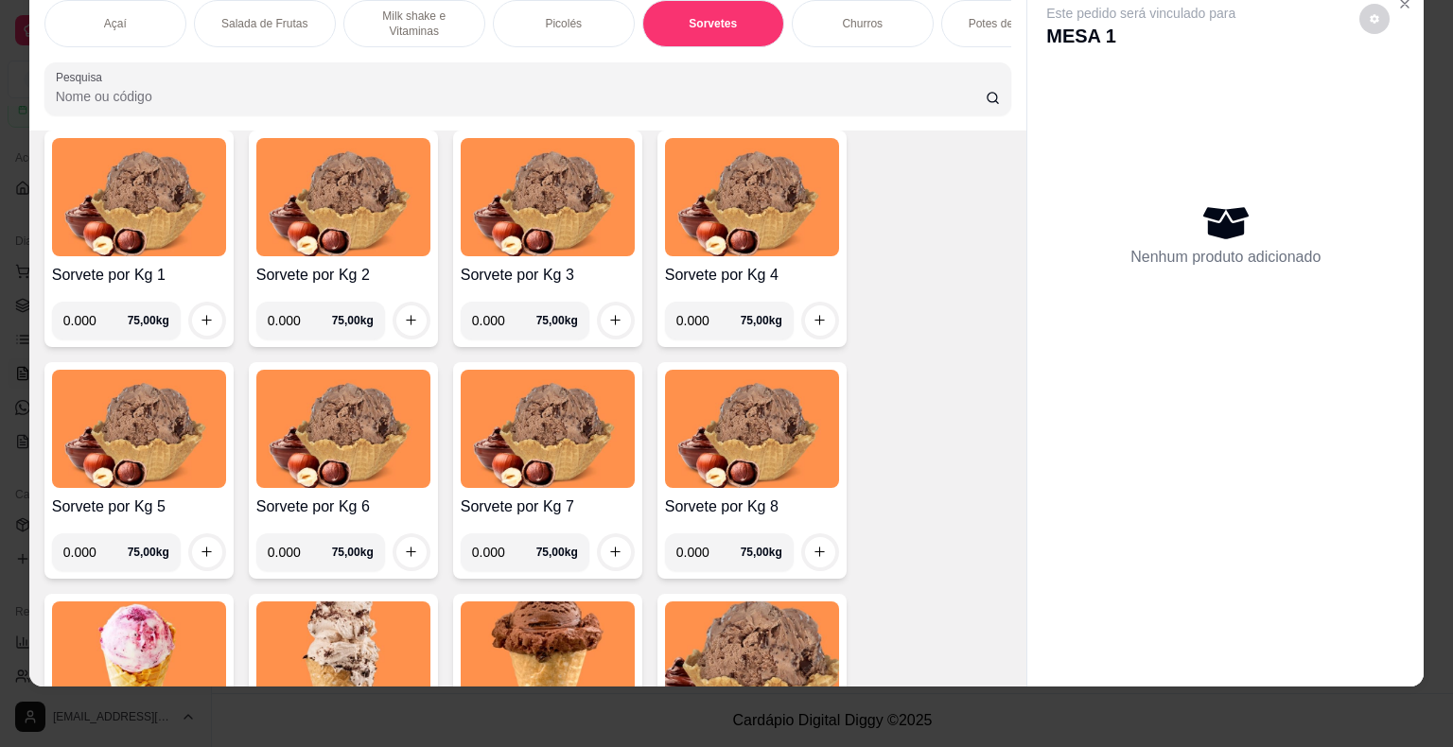
scroll to position [2232, 0]
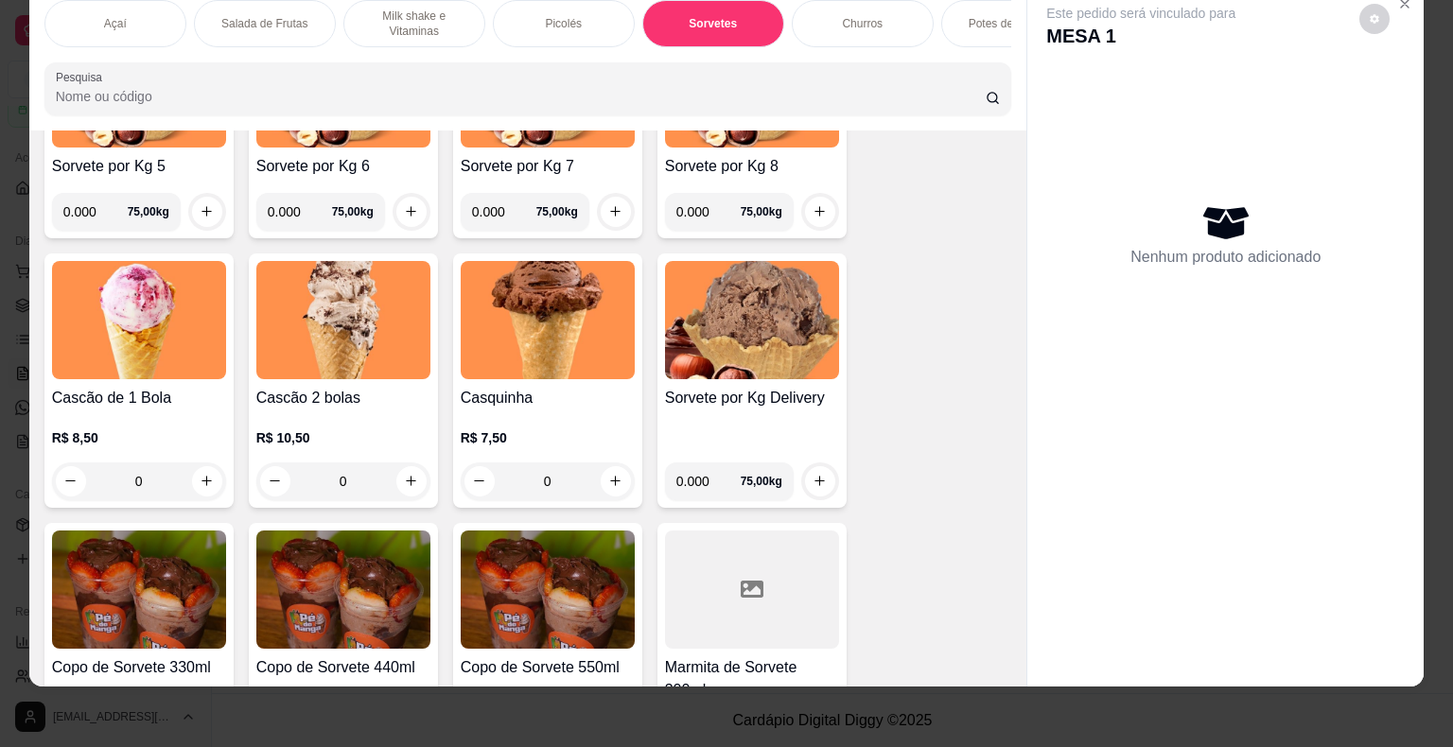
click at [197, 479] on div "0" at bounding box center [139, 481] width 174 height 38
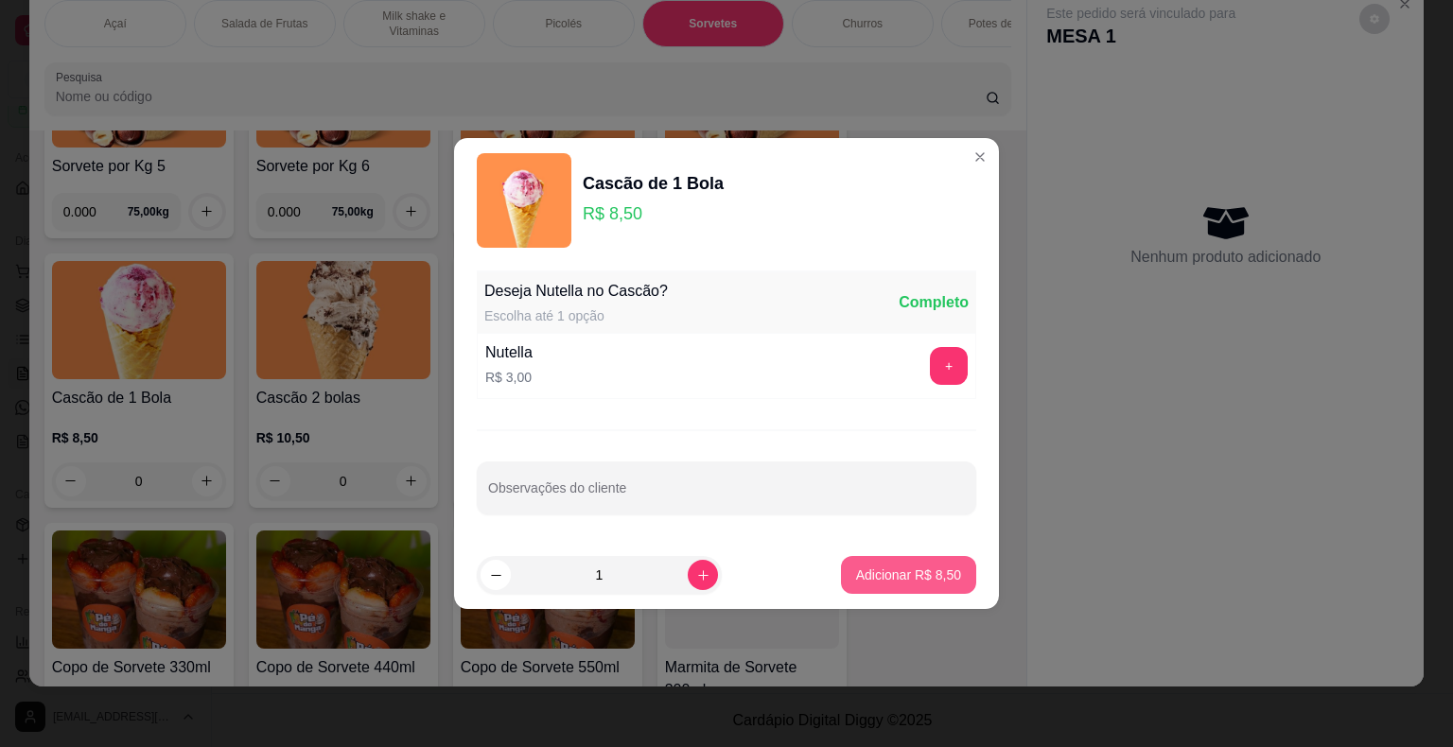
click at [895, 578] on p "Adicionar R$ 8,50" at bounding box center [908, 575] width 105 height 19
type input "1"
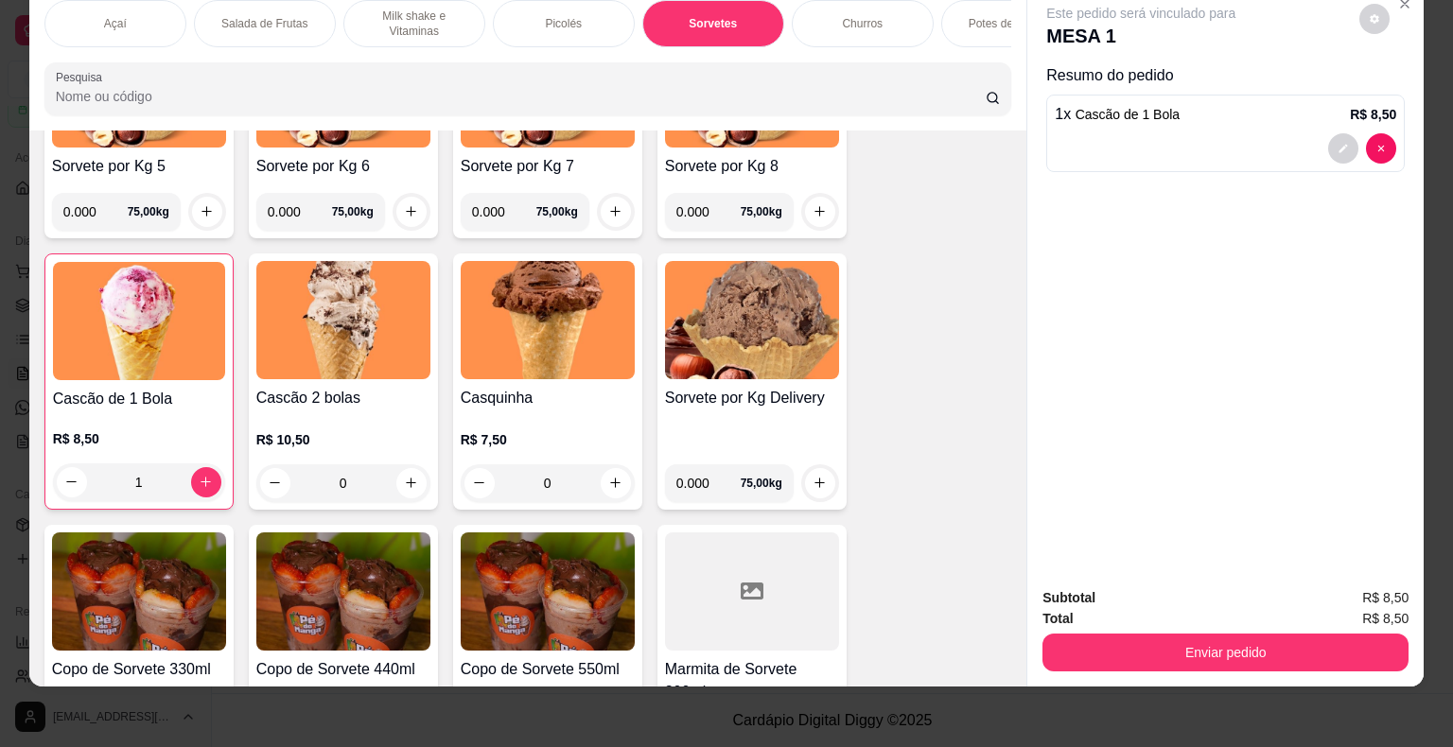
click at [405, 485] on div "0" at bounding box center [343, 483] width 174 height 38
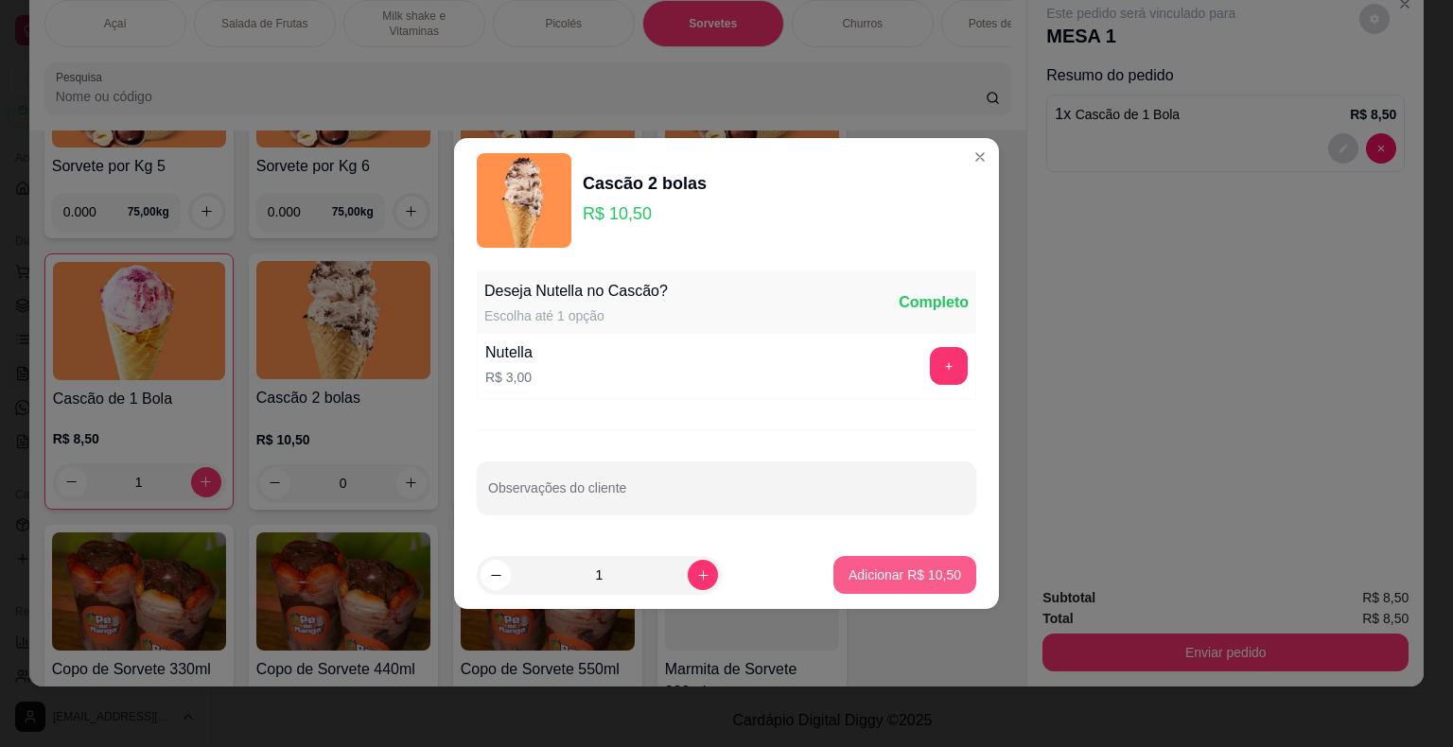
click at [850, 569] on p "Adicionar R$ 10,50" at bounding box center [904, 575] width 113 height 19
type input "1"
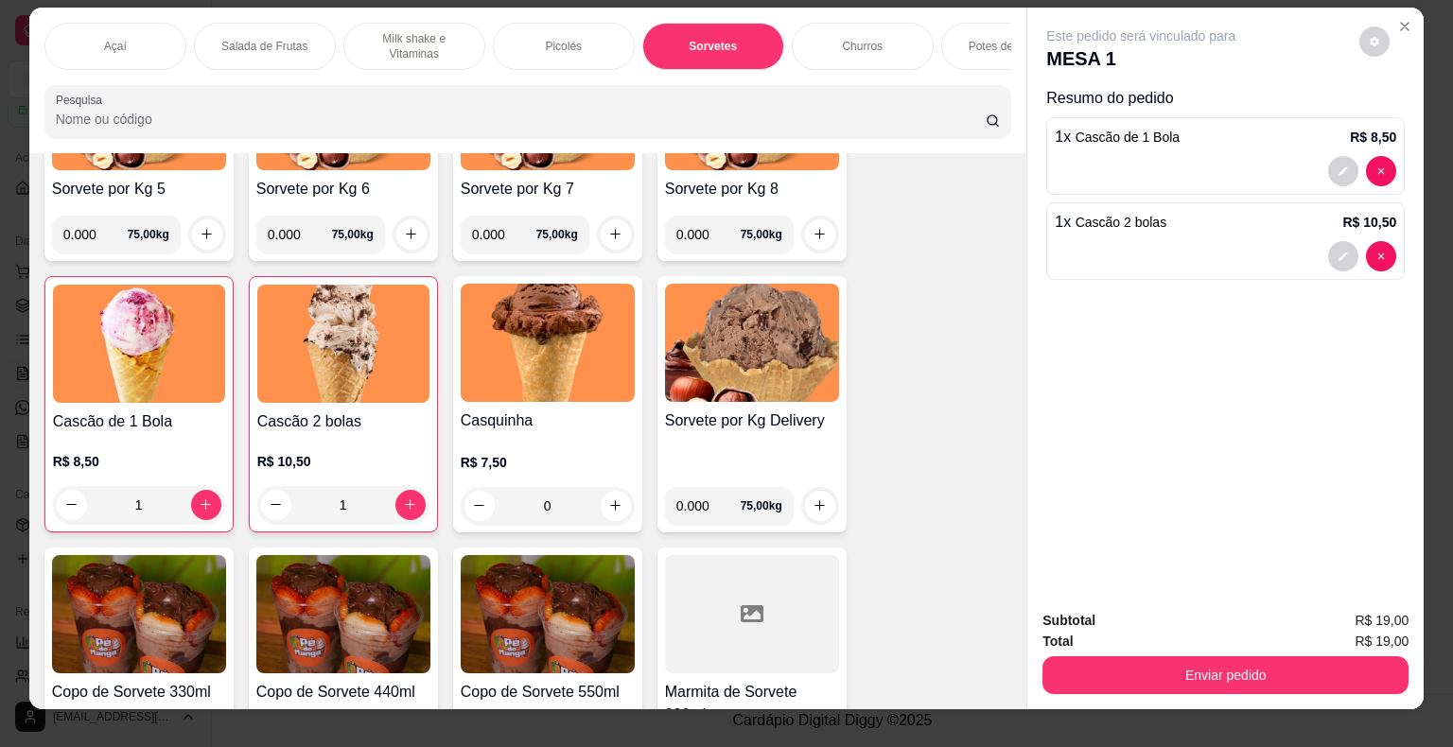
scroll to position [0, 0]
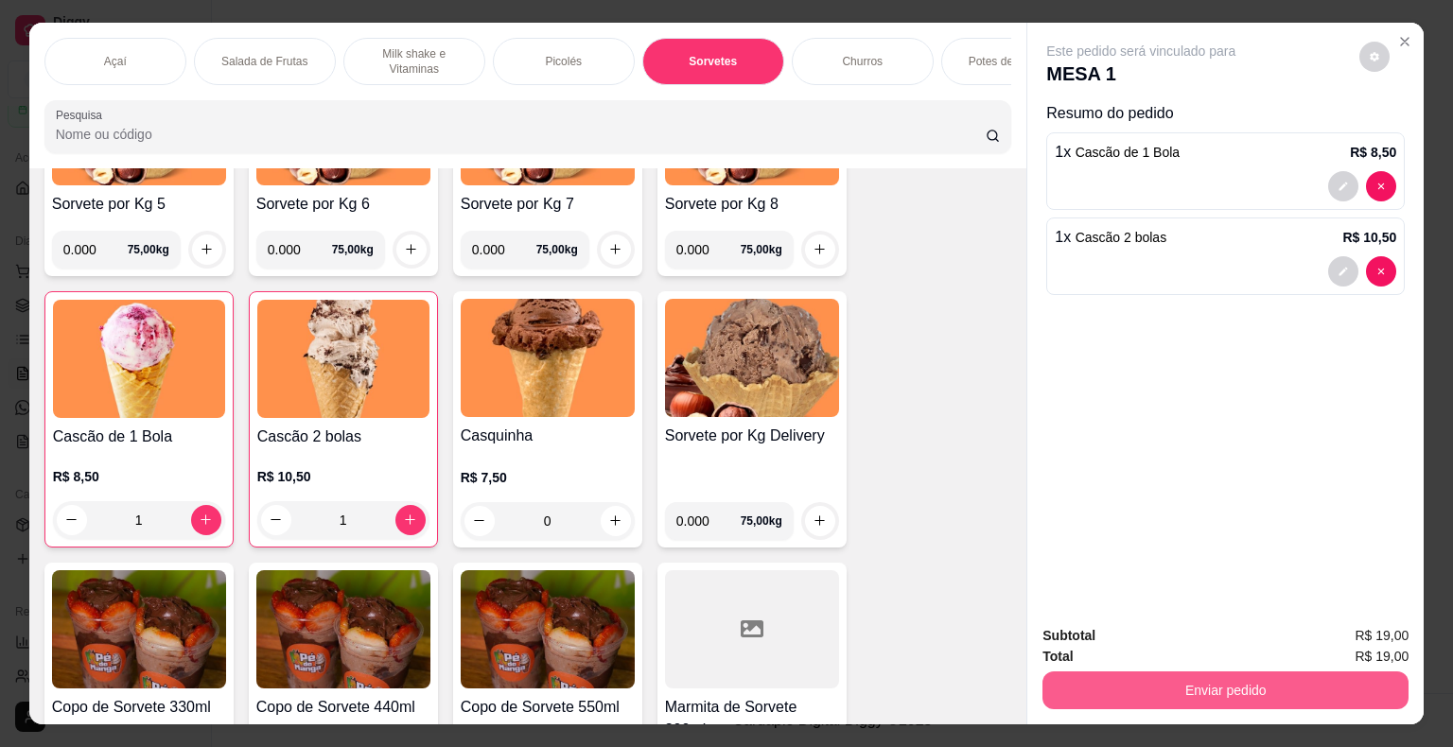
click at [1235, 673] on button "Enviar pedido" at bounding box center [1225, 691] width 366 height 38
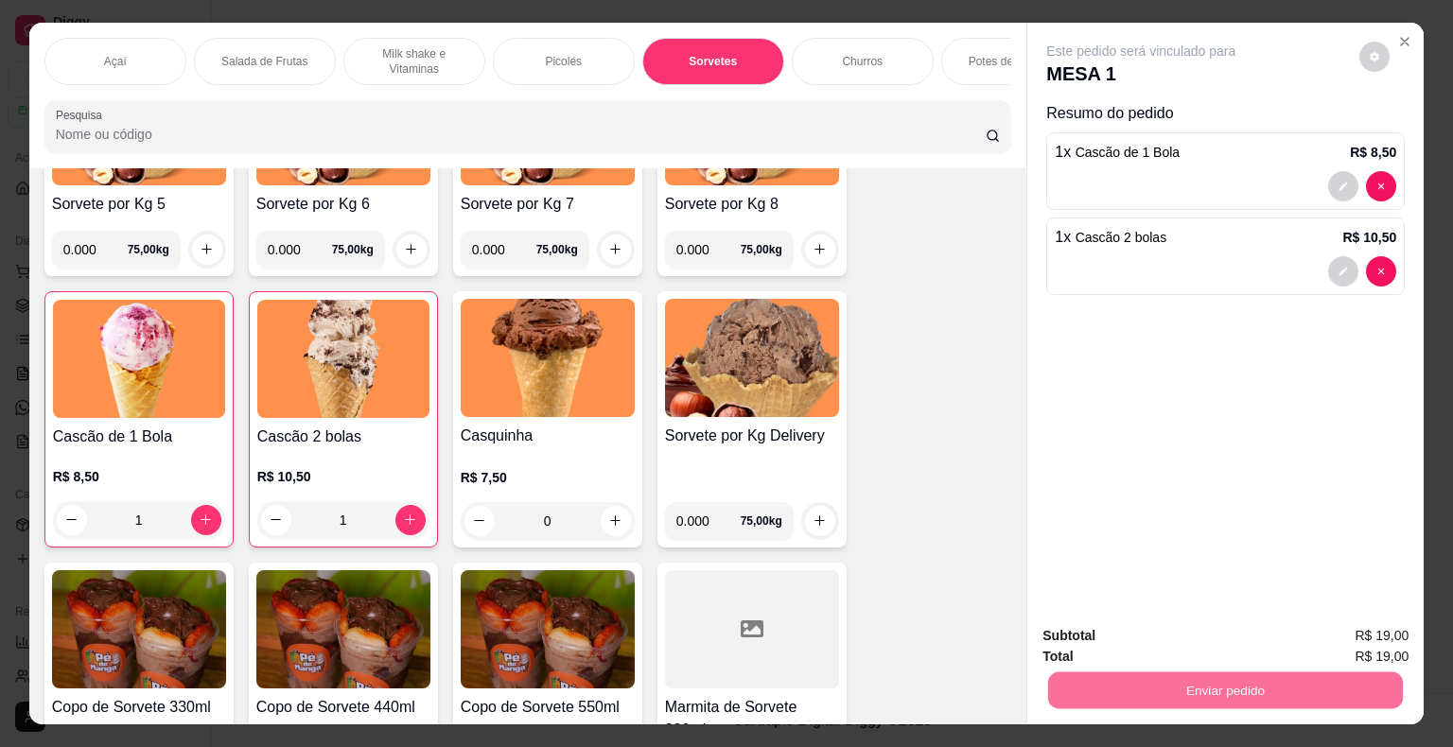
click at [1210, 652] on button "Não registrar e enviar pedido" at bounding box center [1162, 637] width 197 height 36
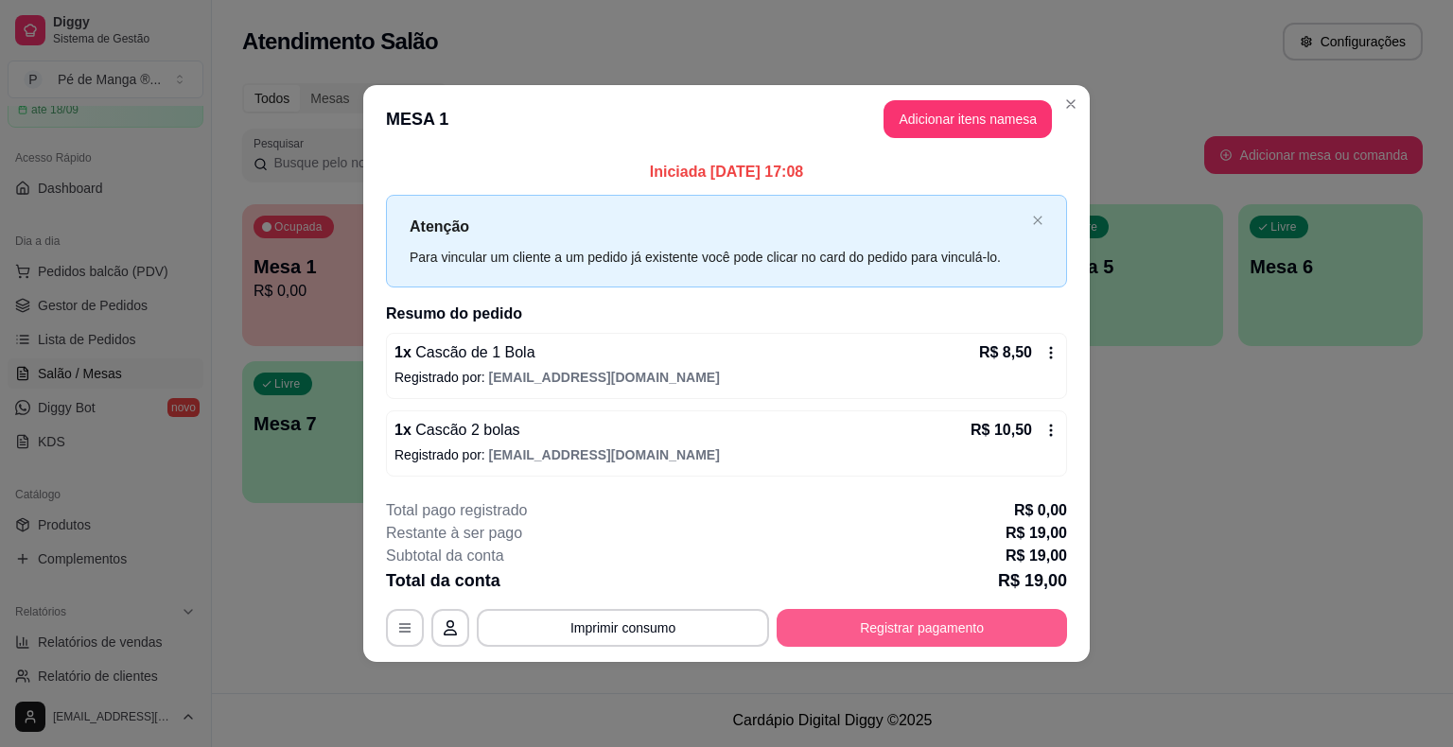
click at [940, 637] on button "Registrar pagamento" at bounding box center [921, 628] width 290 height 38
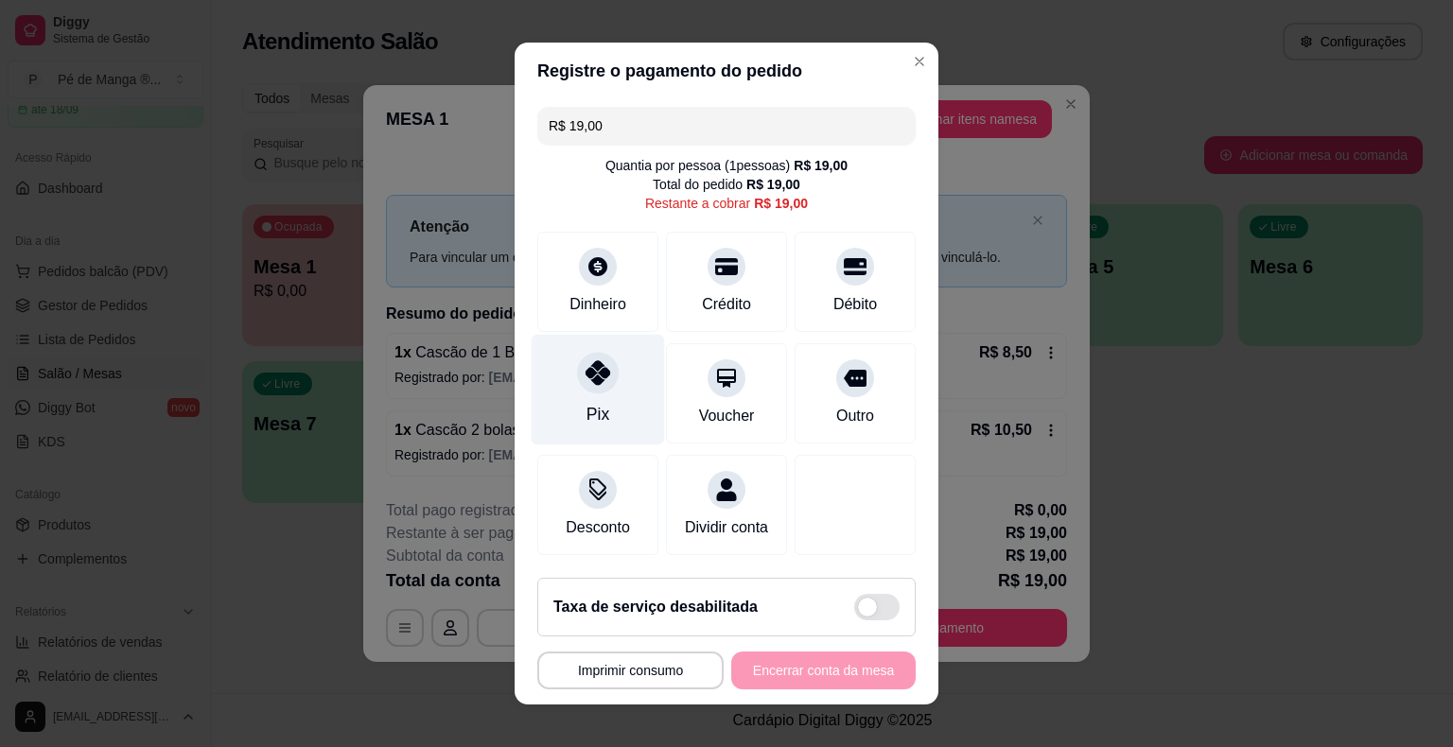
click at [608, 392] on div "Pix" at bounding box center [598, 390] width 133 height 111
type input "R$ 0,00"
click at [602, 410] on div "Pix" at bounding box center [598, 390] width 133 height 111
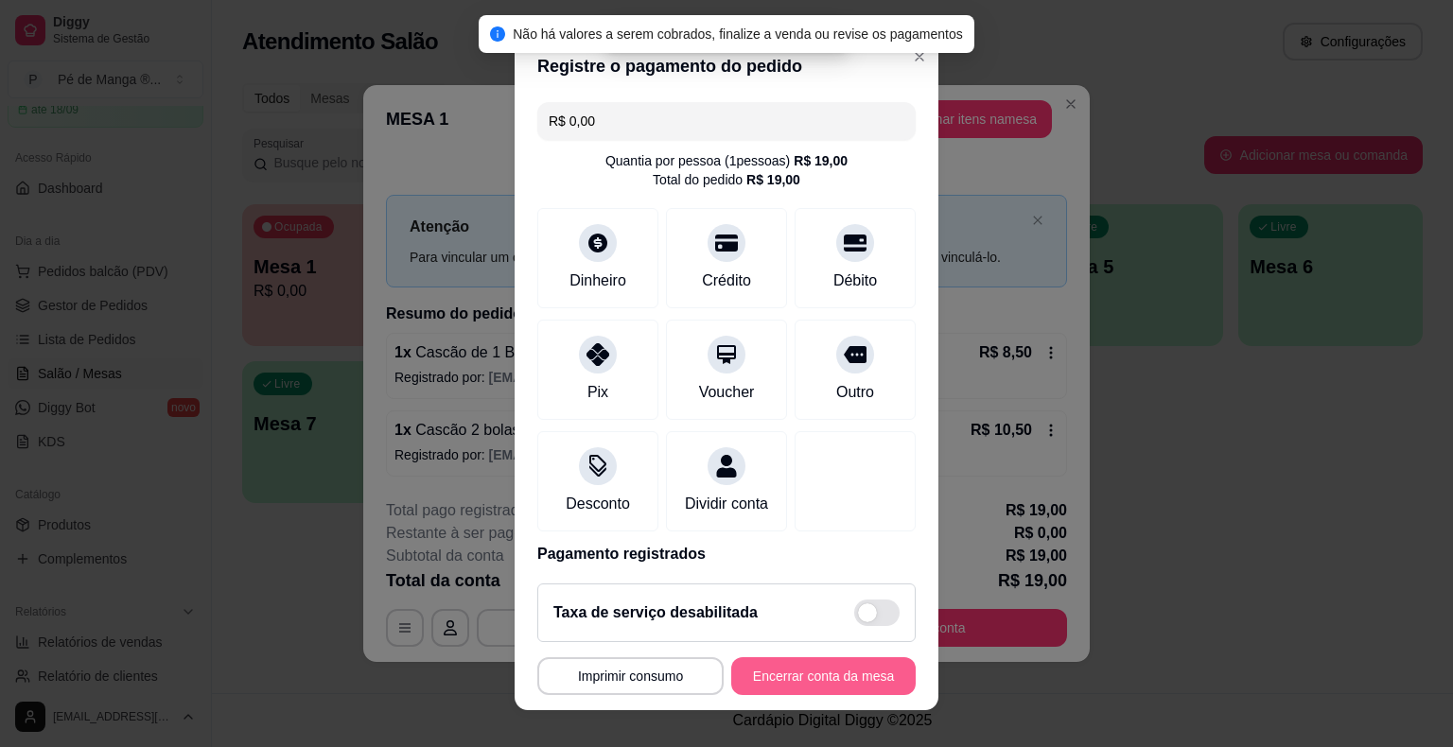
click at [789, 677] on button "Encerrar conta da mesa" at bounding box center [823, 676] width 184 height 38
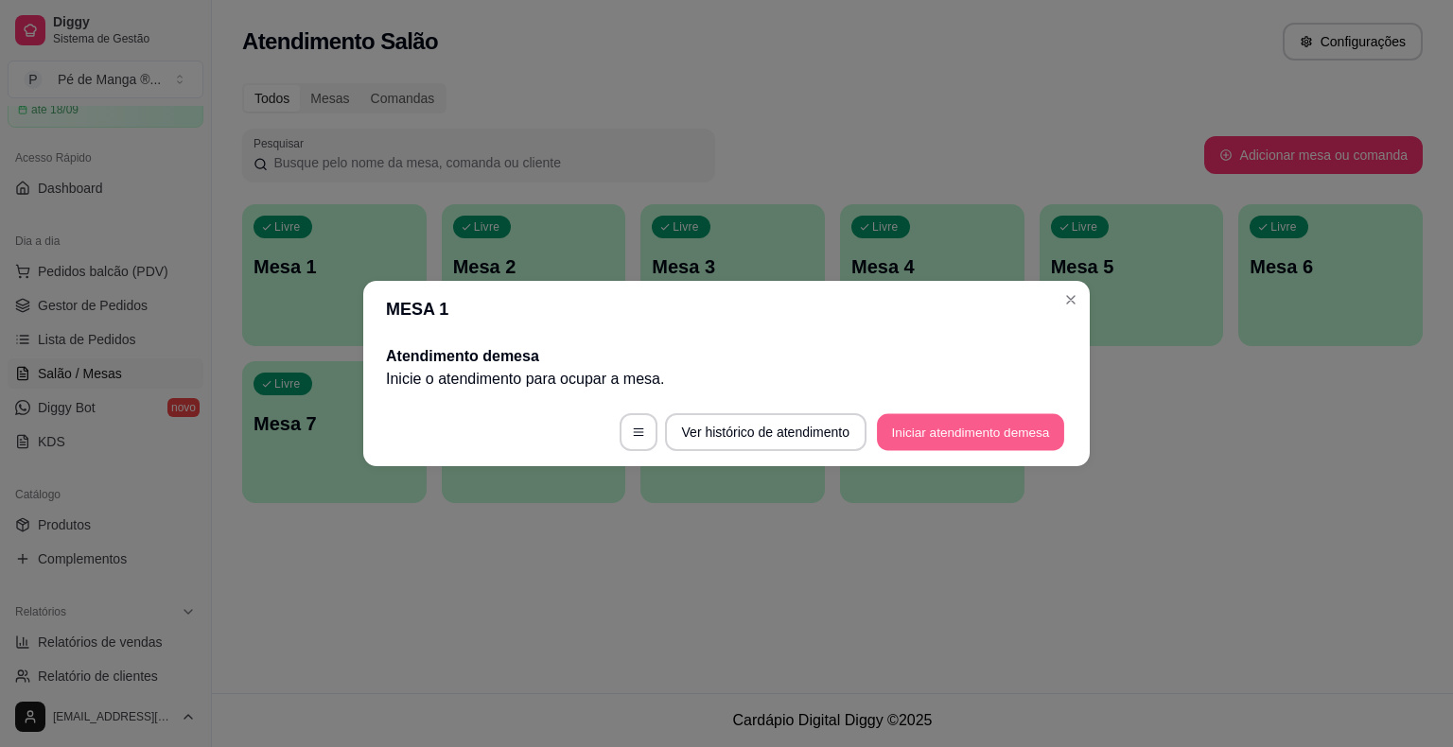
click at [996, 430] on button "Iniciar atendimento de mesa" at bounding box center [970, 432] width 187 height 37
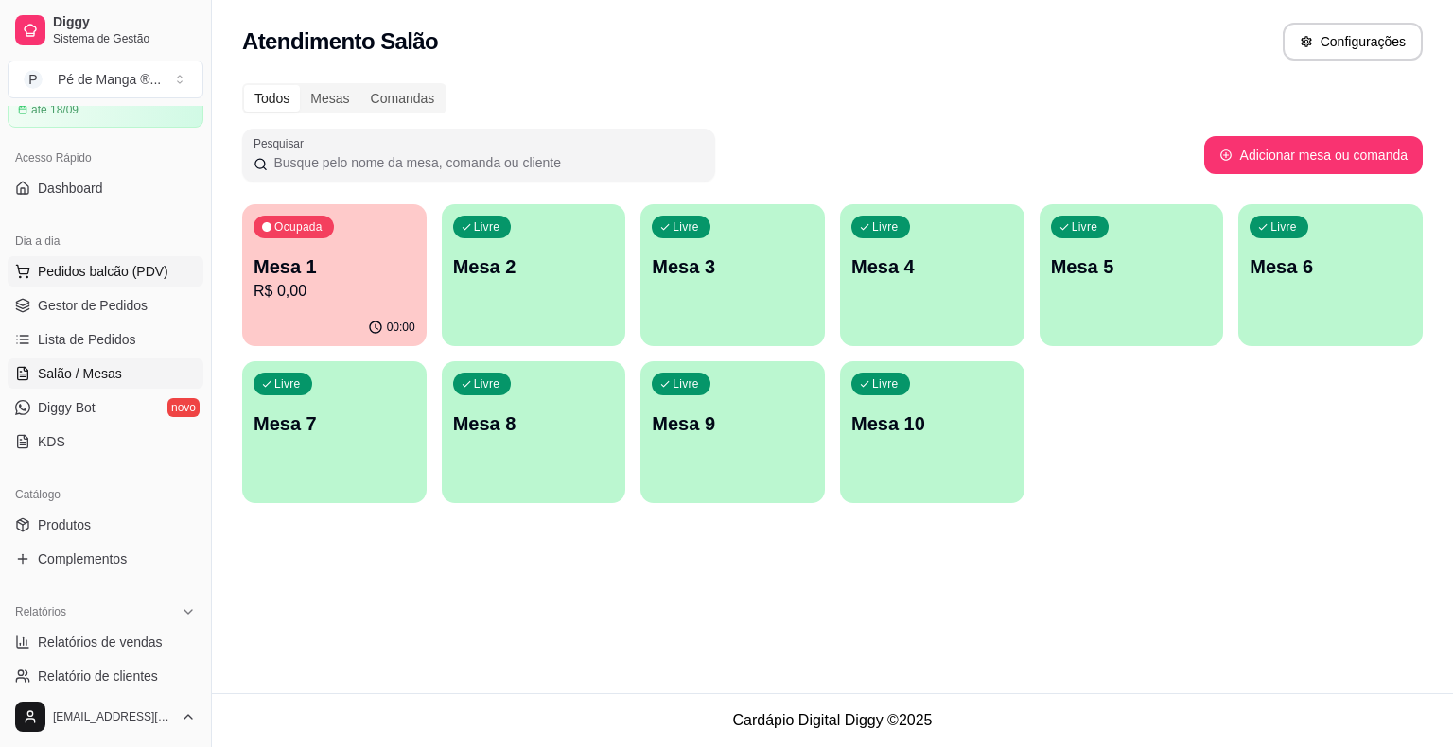
click at [129, 274] on span "Pedidos balcão (PDV)" at bounding box center [103, 271] width 131 height 19
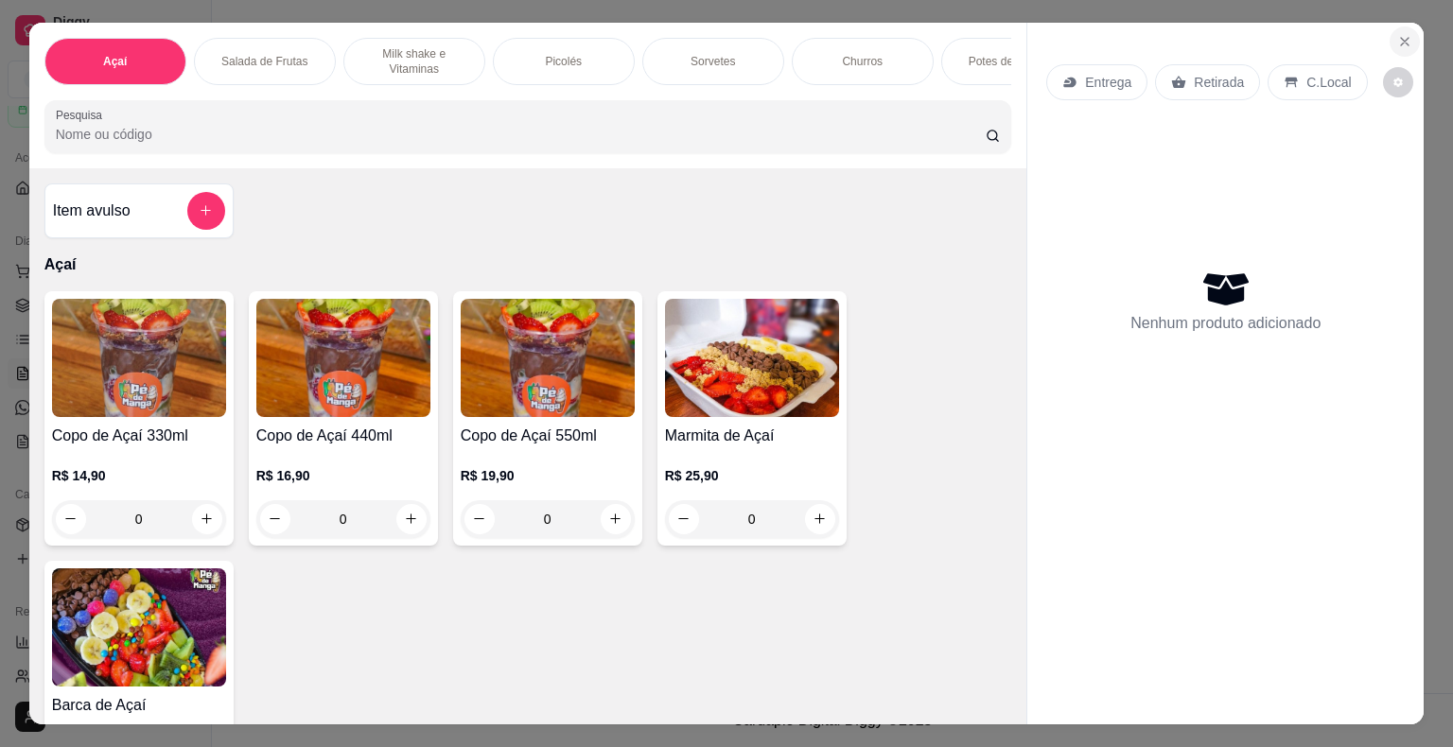
click at [1404, 34] on icon "Close" at bounding box center [1404, 41] width 15 height 15
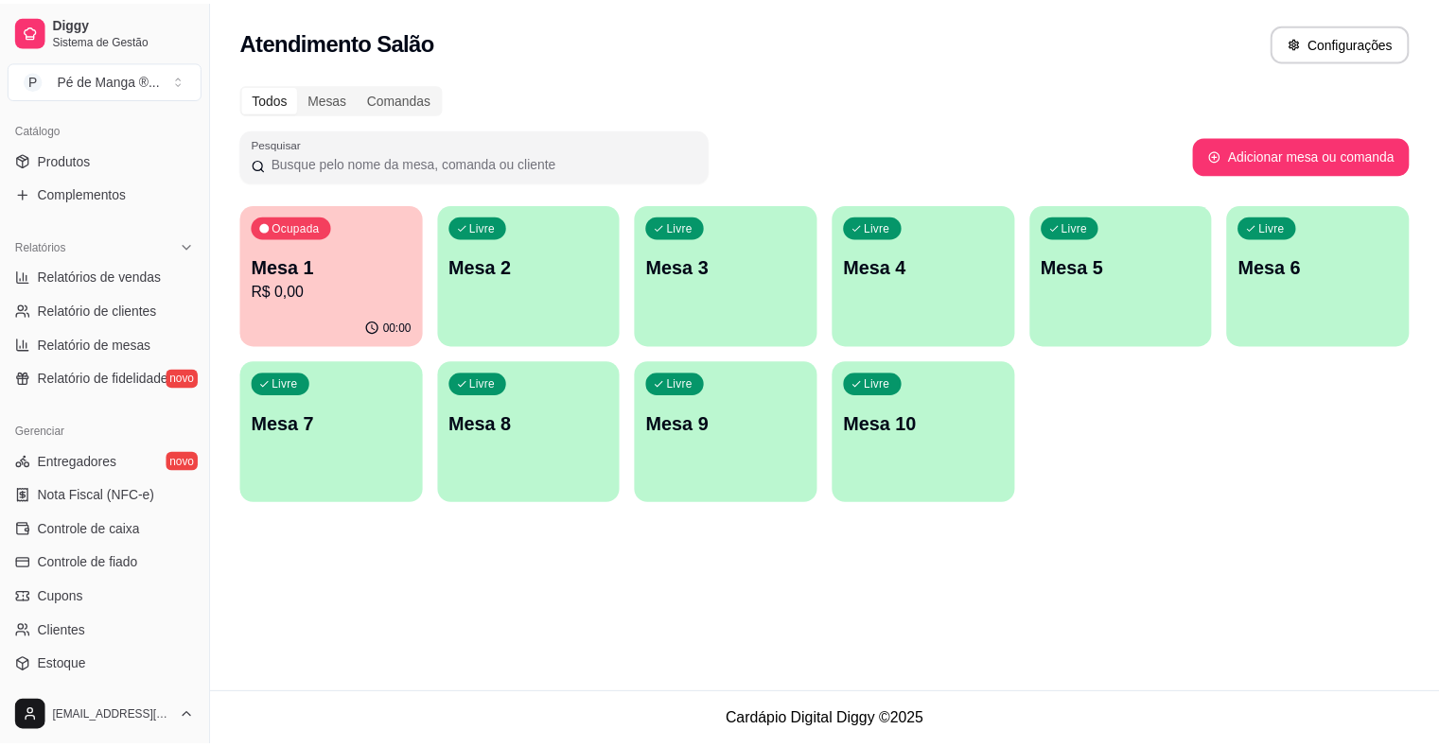
scroll to position [473, 0]
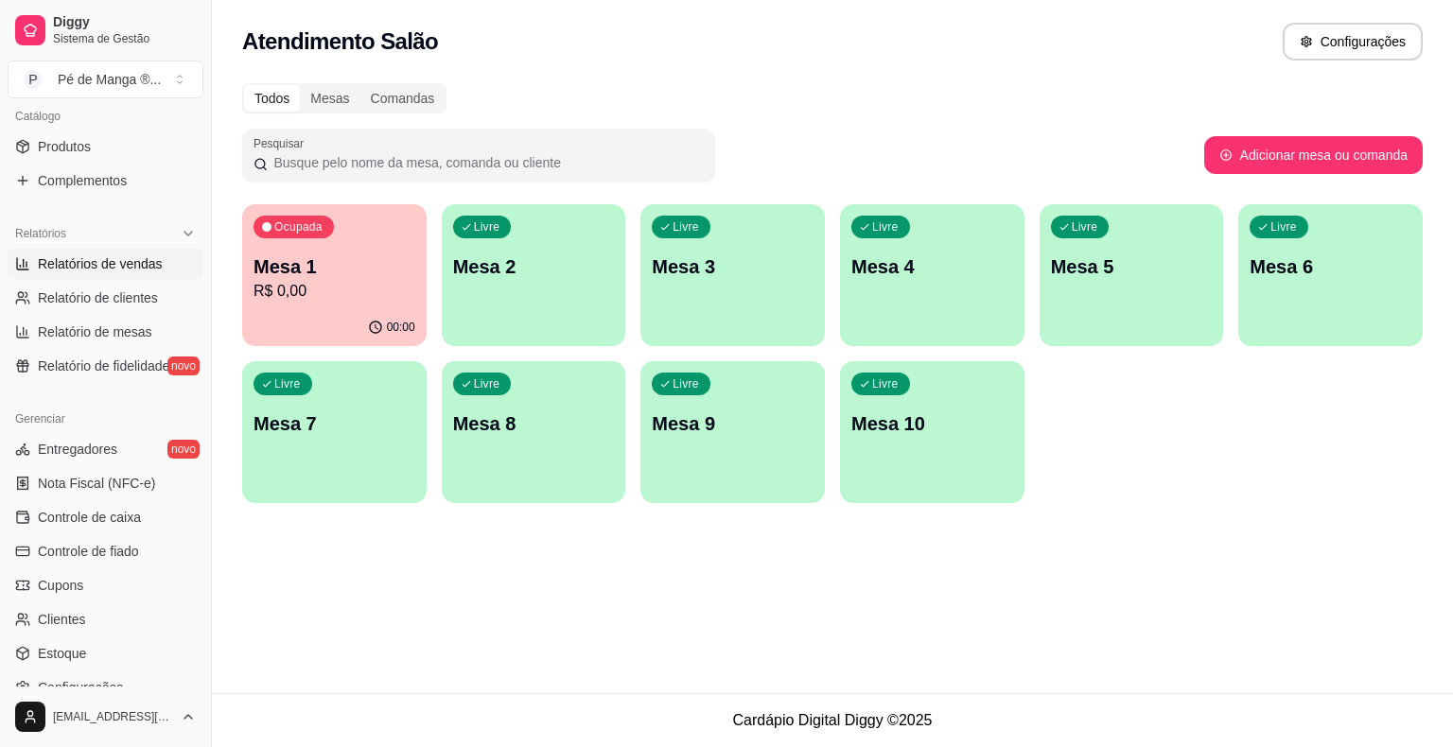
click at [110, 257] on span "Relatórios de vendas" at bounding box center [100, 263] width 125 height 19
select select "ALL"
select select "0"
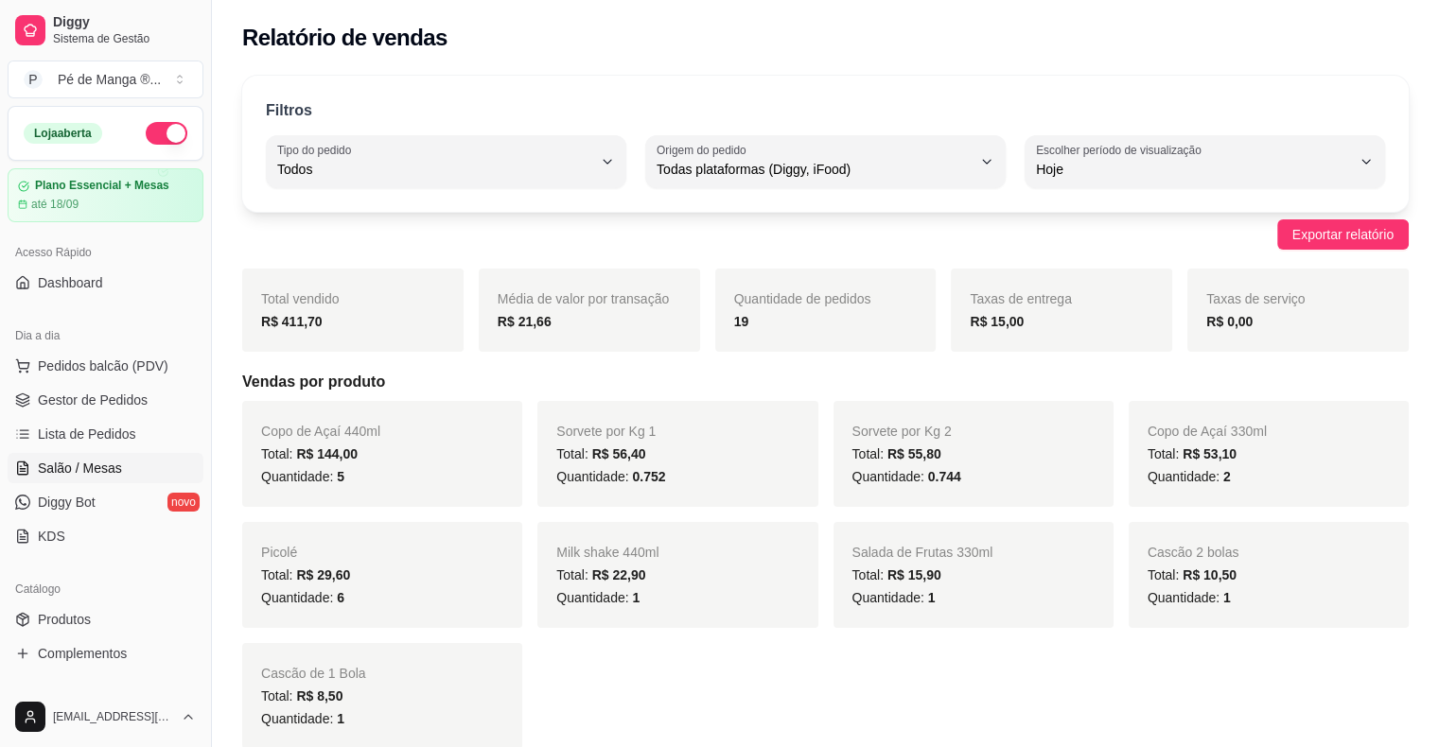
scroll to position [95, 0]
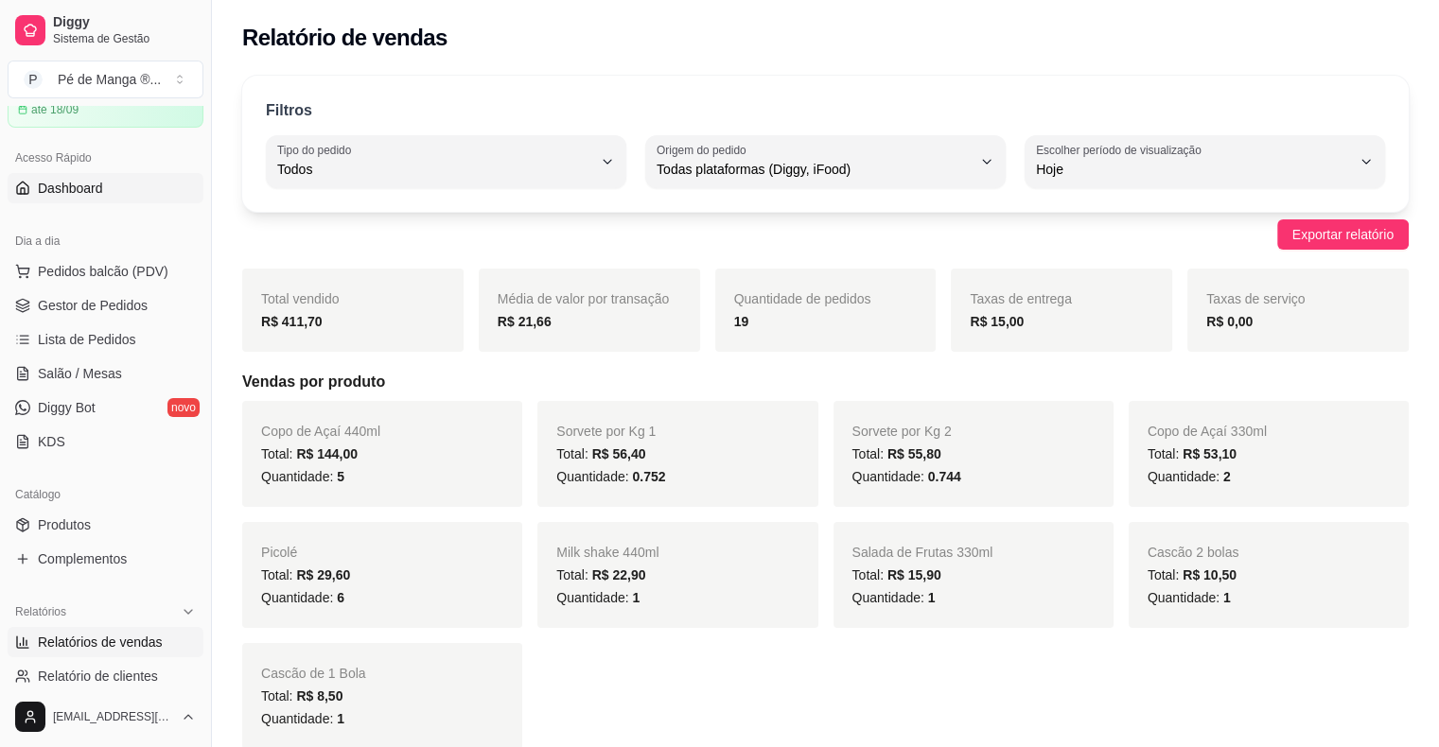
click at [80, 192] on span "Dashboard" at bounding box center [70, 188] width 65 height 19
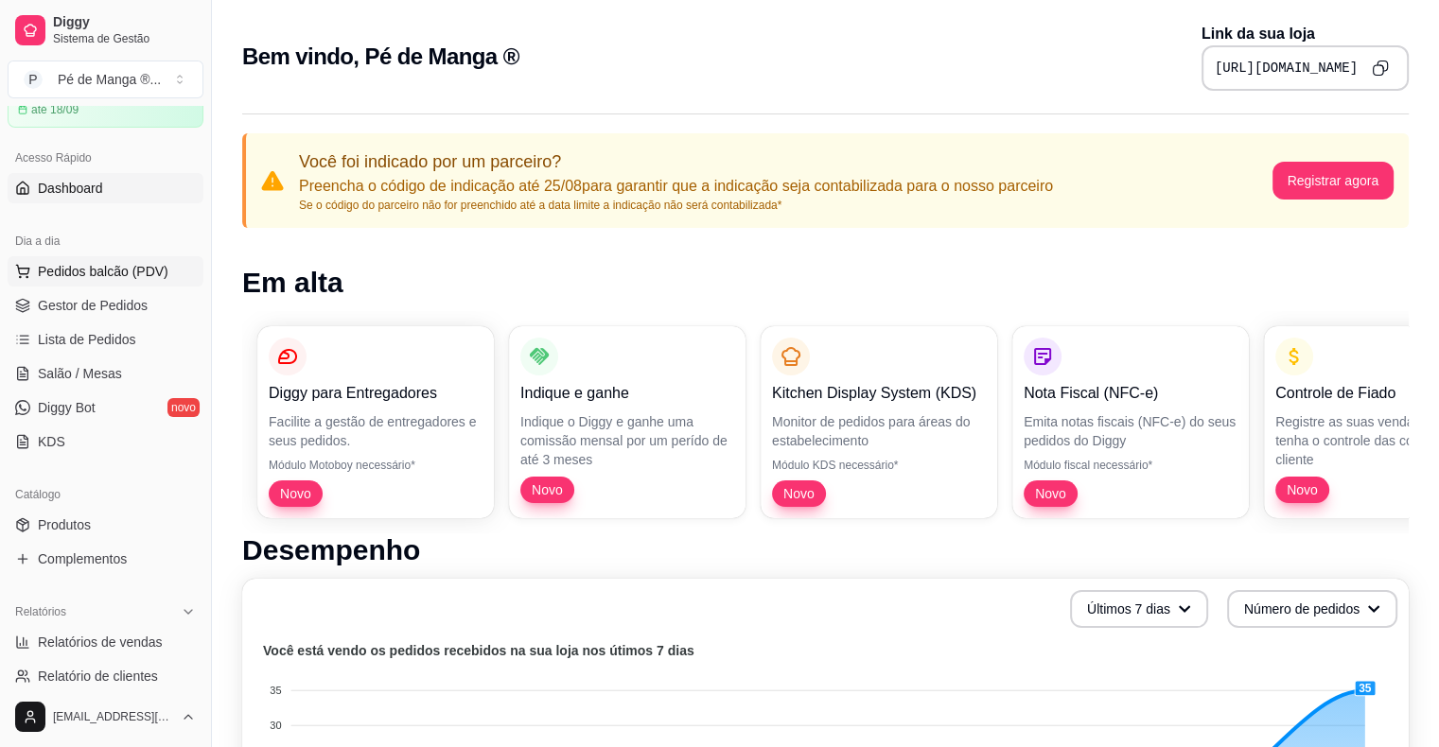
click at [129, 270] on span "Pedidos balcão (PDV)" at bounding box center [103, 271] width 131 height 19
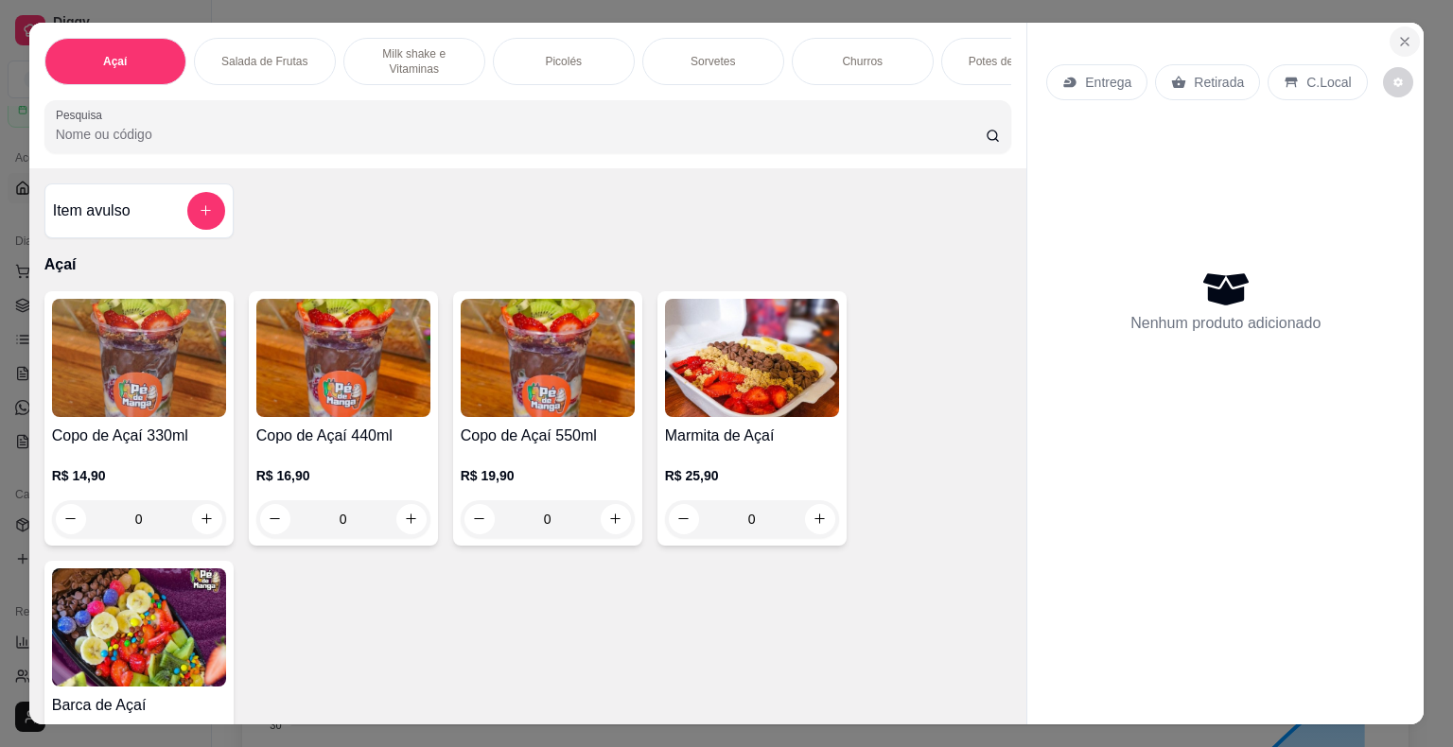
click at [1404, 34] on icon "Close" at bounding box center [1404, 41] width 15 height 15
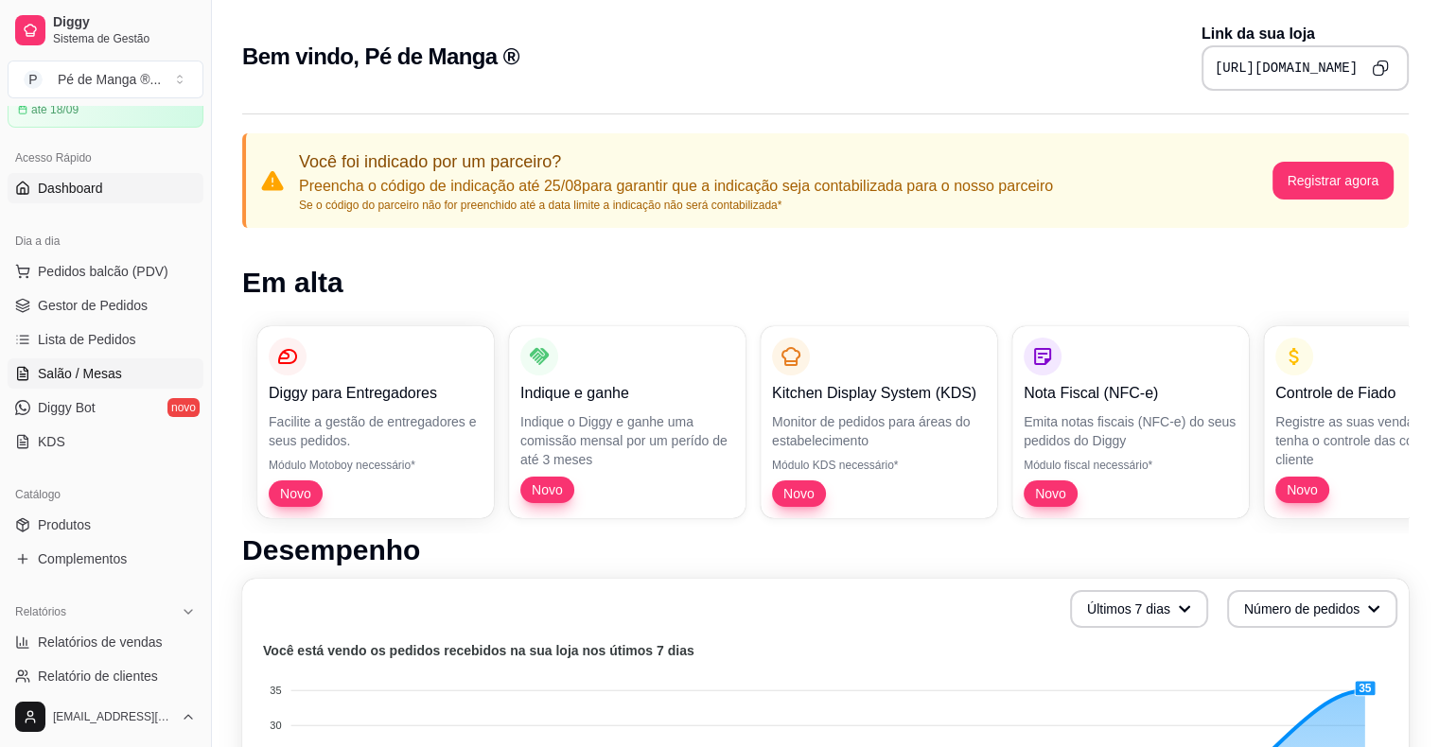
click at [125, 372] on link "Salão / Mesas" at bounding box center [106, 373] width 196 height 30
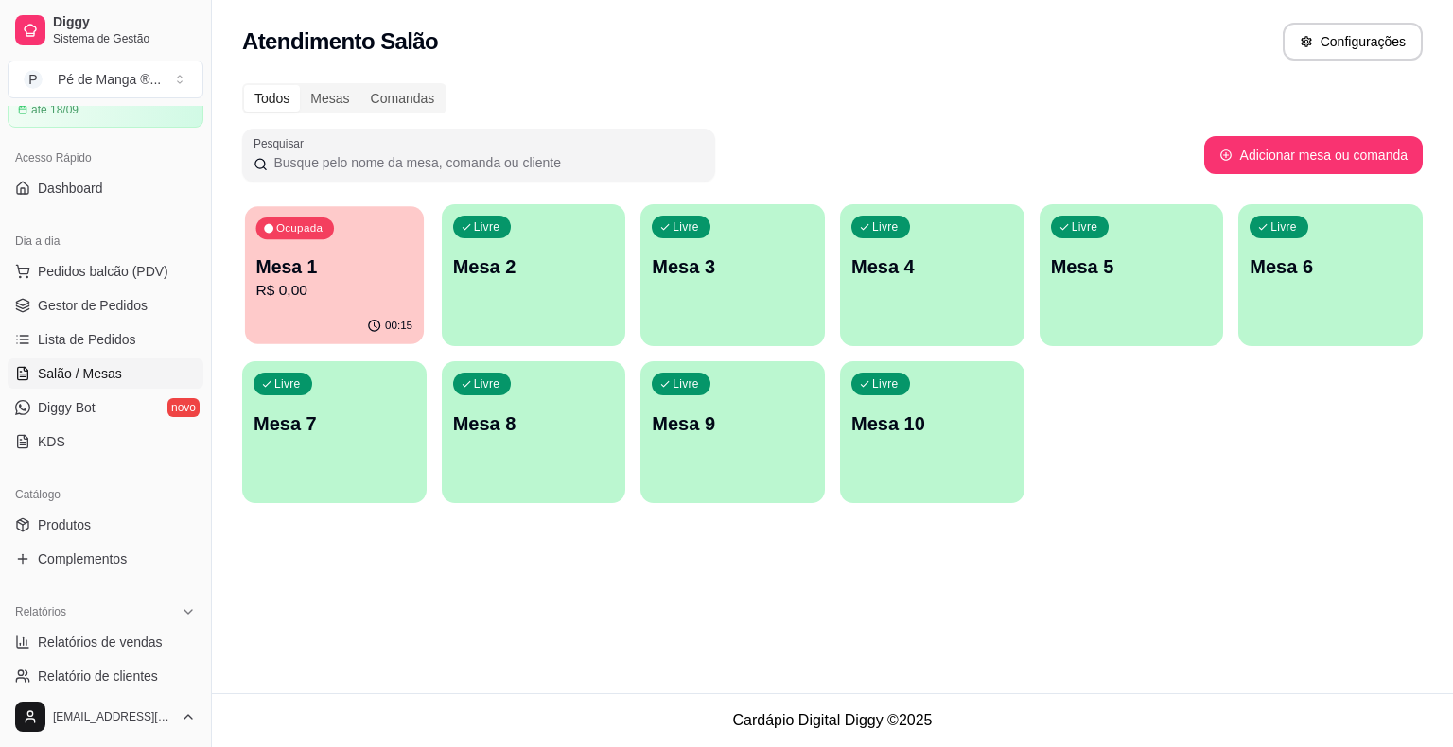
click at [383, 312] on div "00:15" at bounding box center [334, 326] width 179 height 36
click at [386, 312] on body "Diggy Sistema de Gestão P Pé de Manga ® ... Loja aberta Plano Essencial + Mesas…" at bounding box center [726, 373] width 1453 height 747
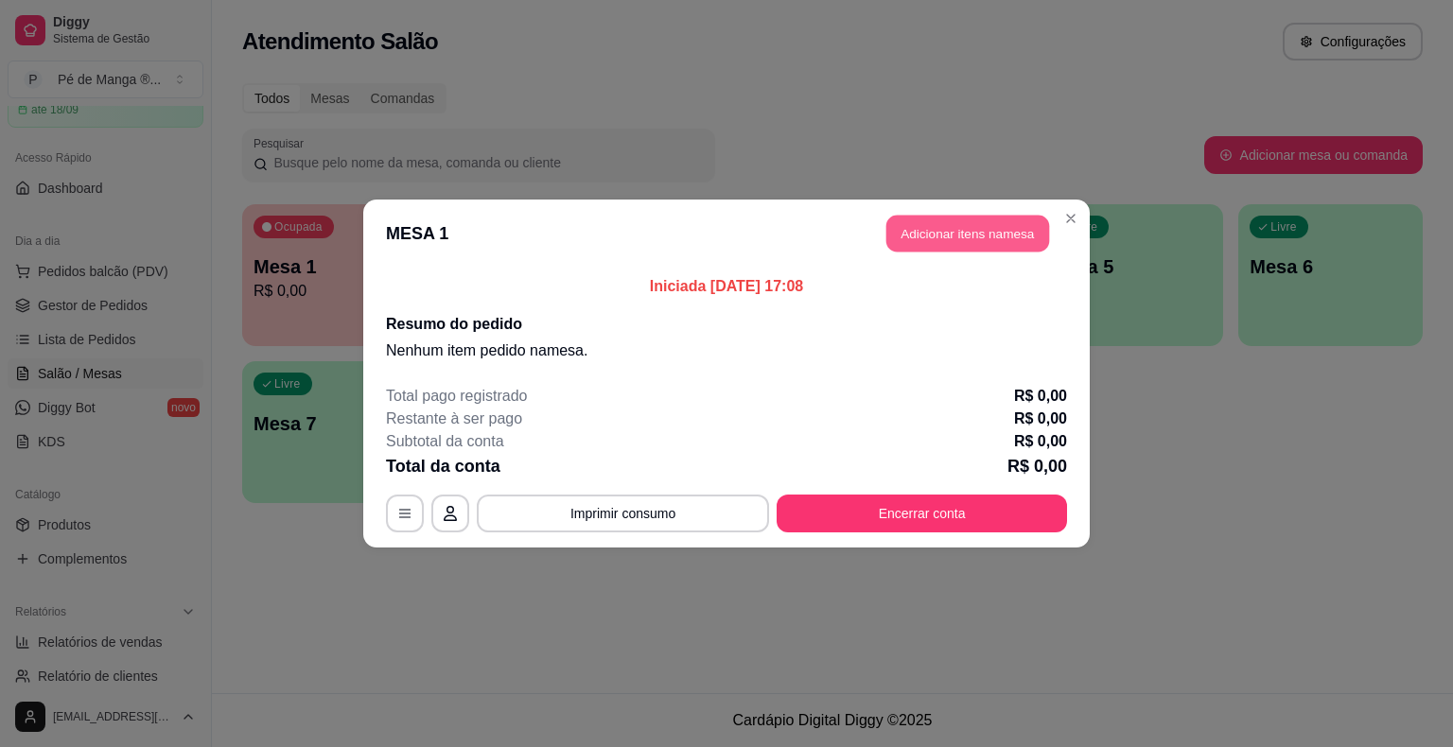
click at [984, 240] on button "Adicionar itens na mesa" at bounding box center [967, 234] width 163 height 37
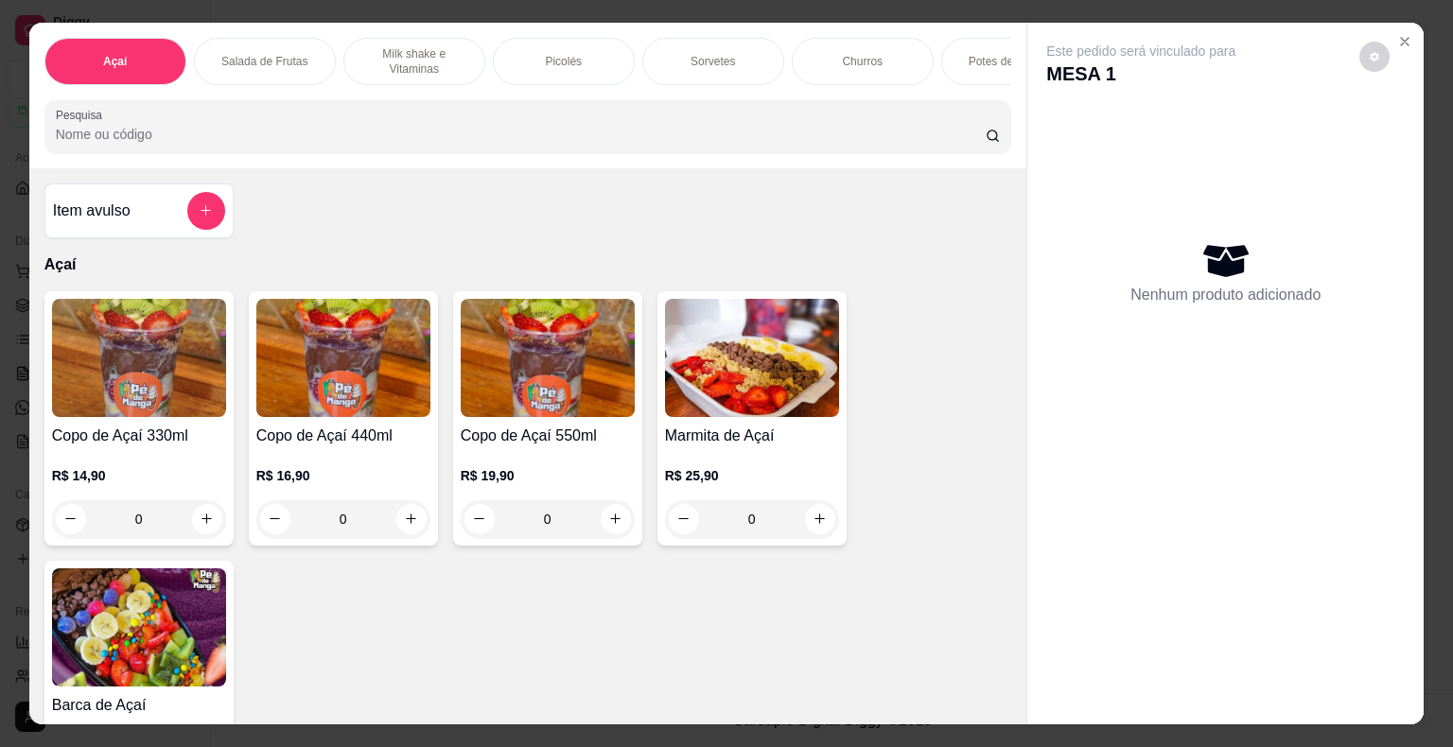
click at [719, 66] on div "Sorvetes" at bounding box center [713, 61] width 142 height 47
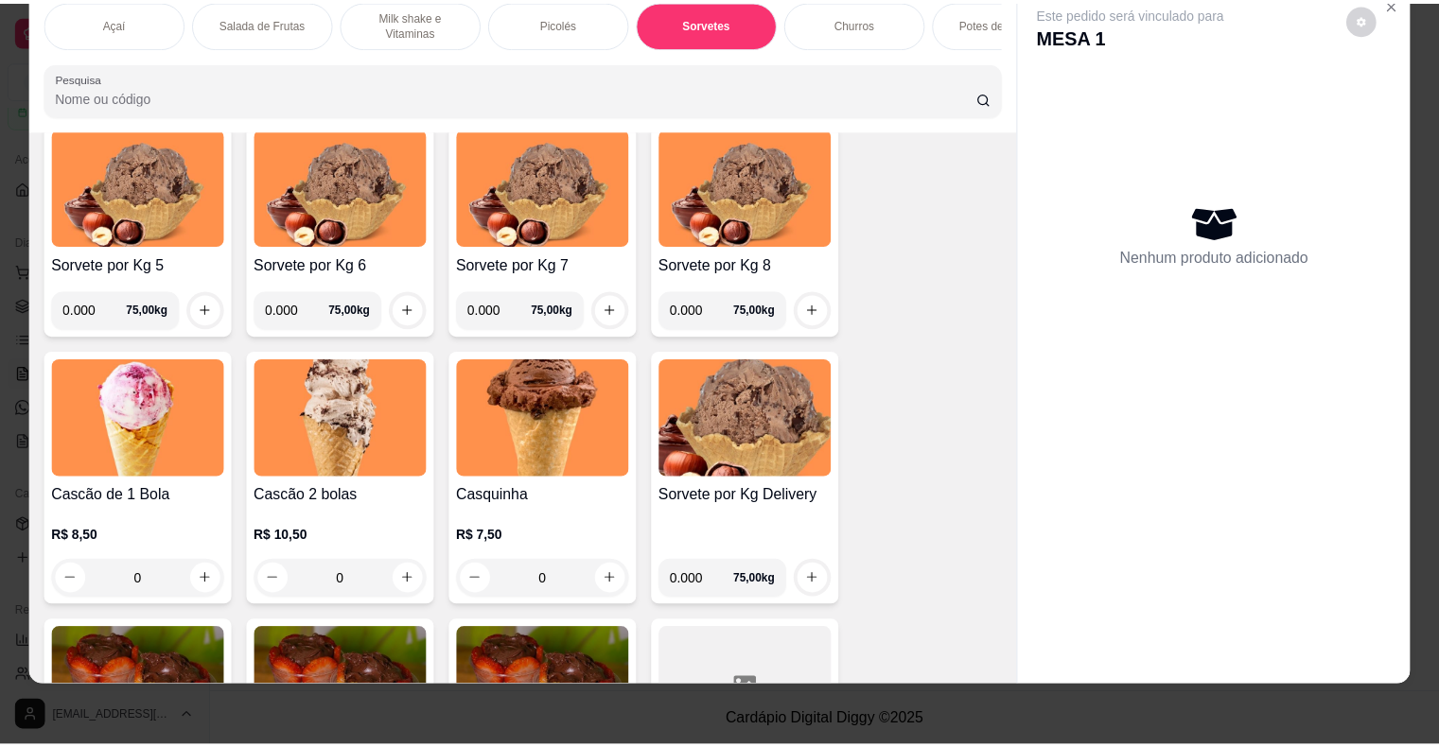
scroll to position [2137, 0]
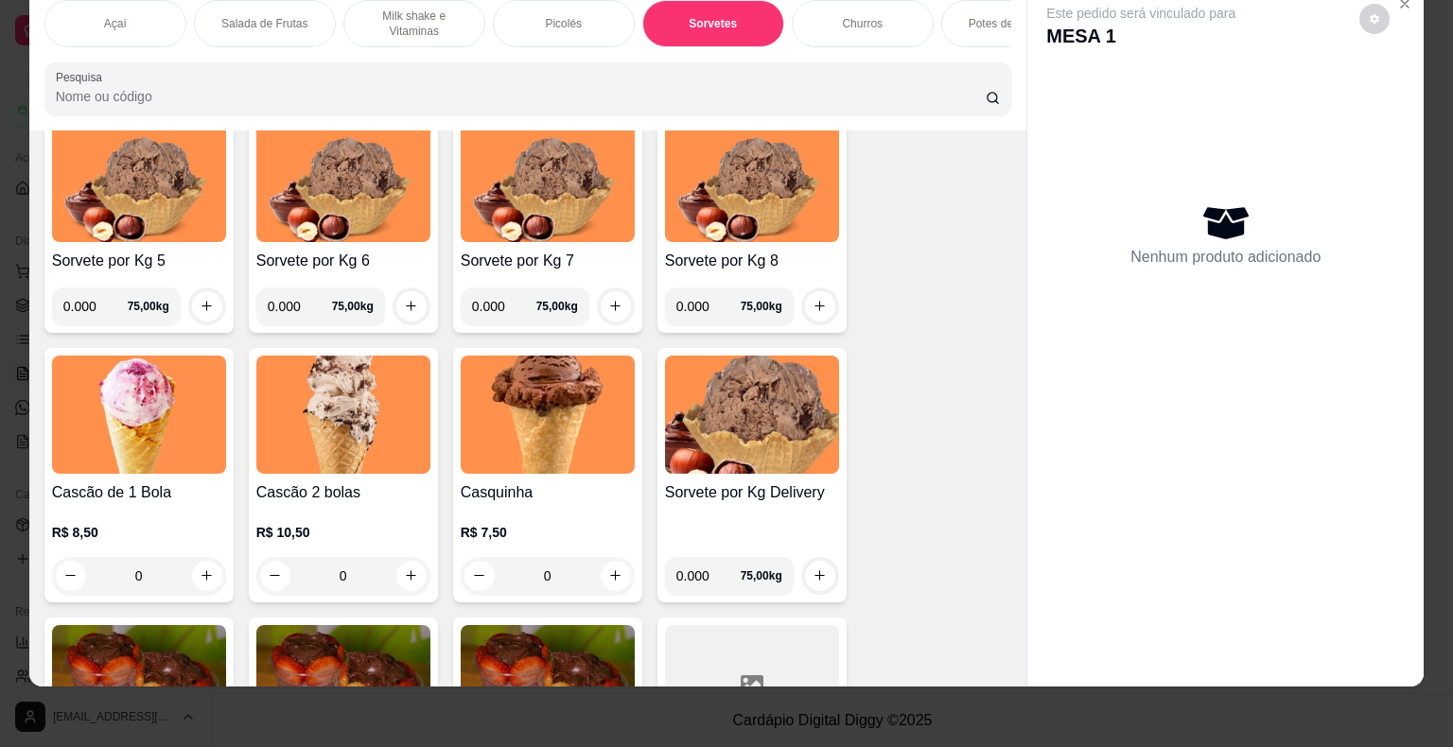
click at [401, 576] on div "0" at bounding box center [343, 576] width 174 height 38
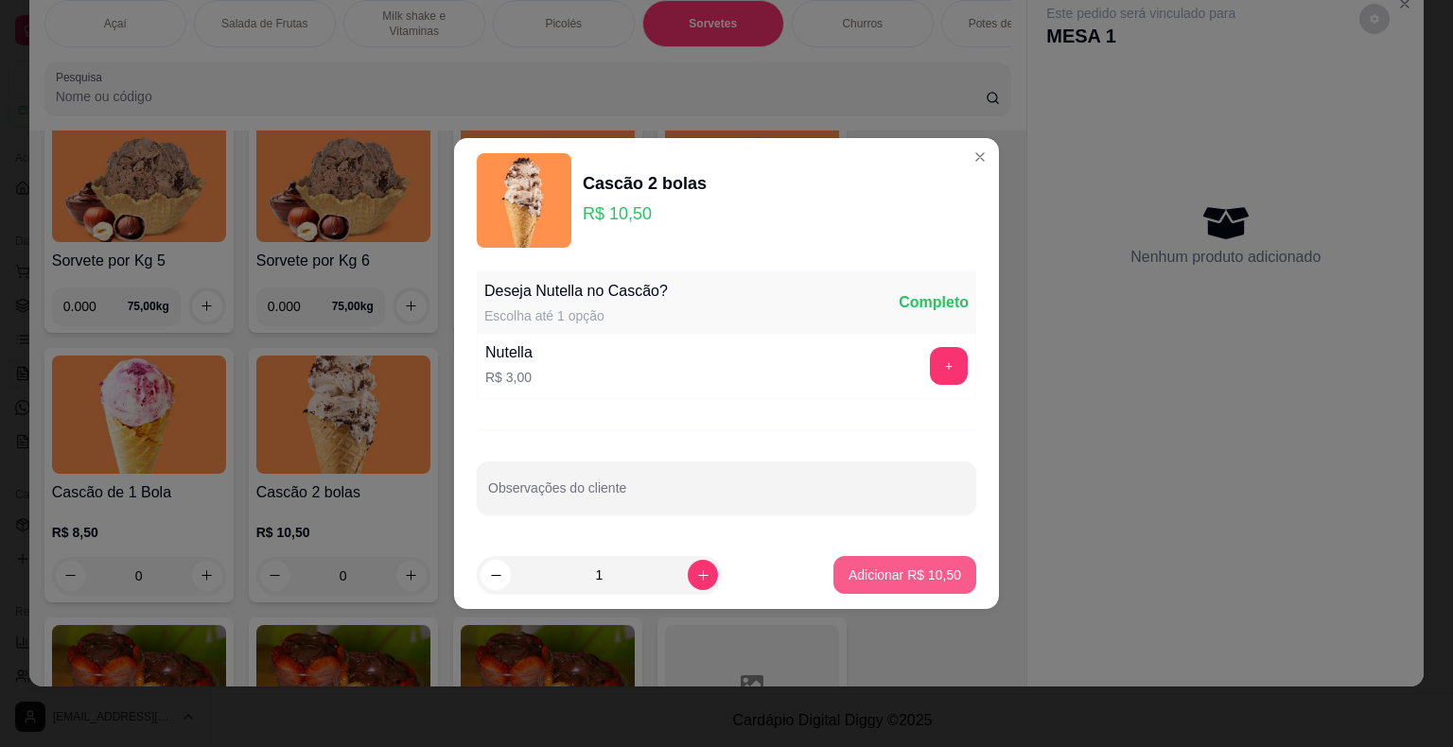
click at [948, 574] on button "Adicionar R$ 10,50" at bounding box center [904, 575] width 143 height 38
type input "1"
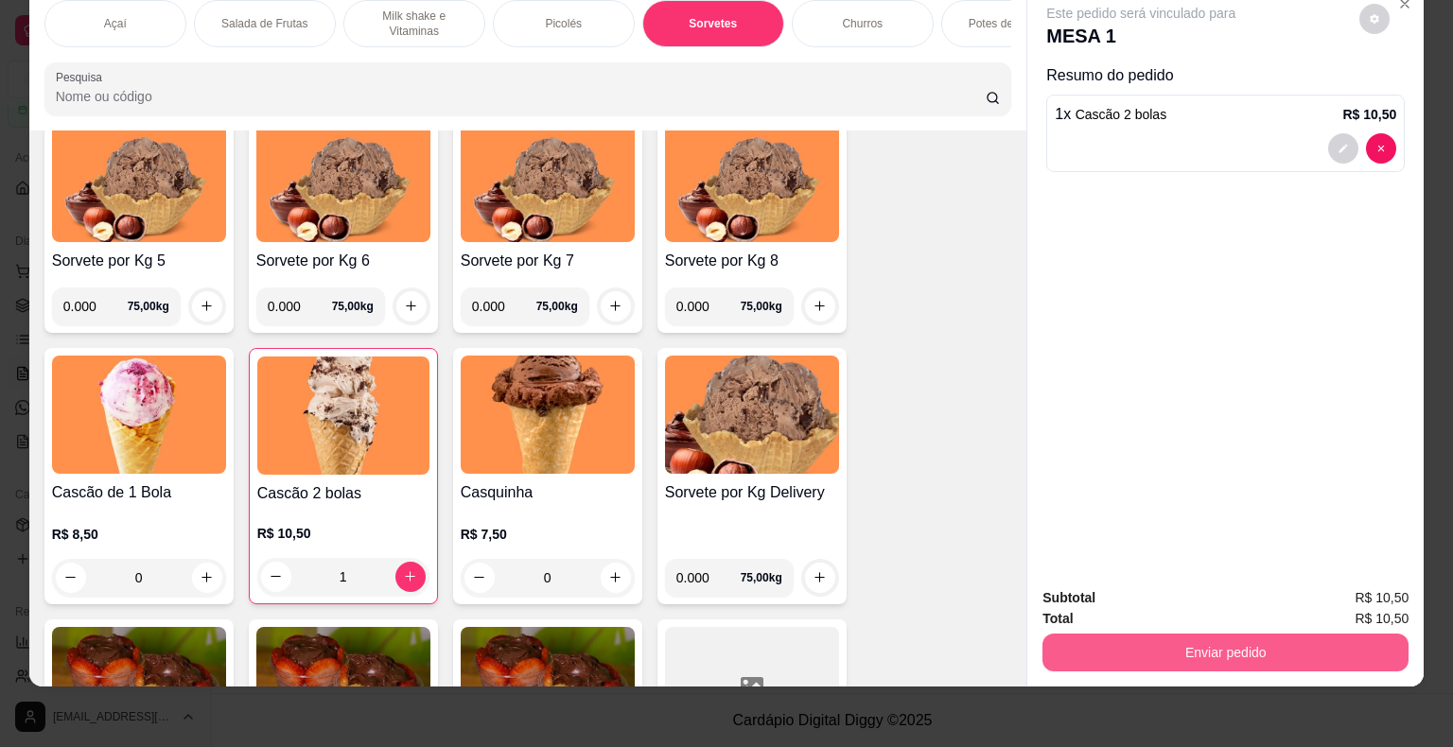
click at [1191, 640] on button "Enviar pedido" at bounding box center [1225, 653] width 366 height 38
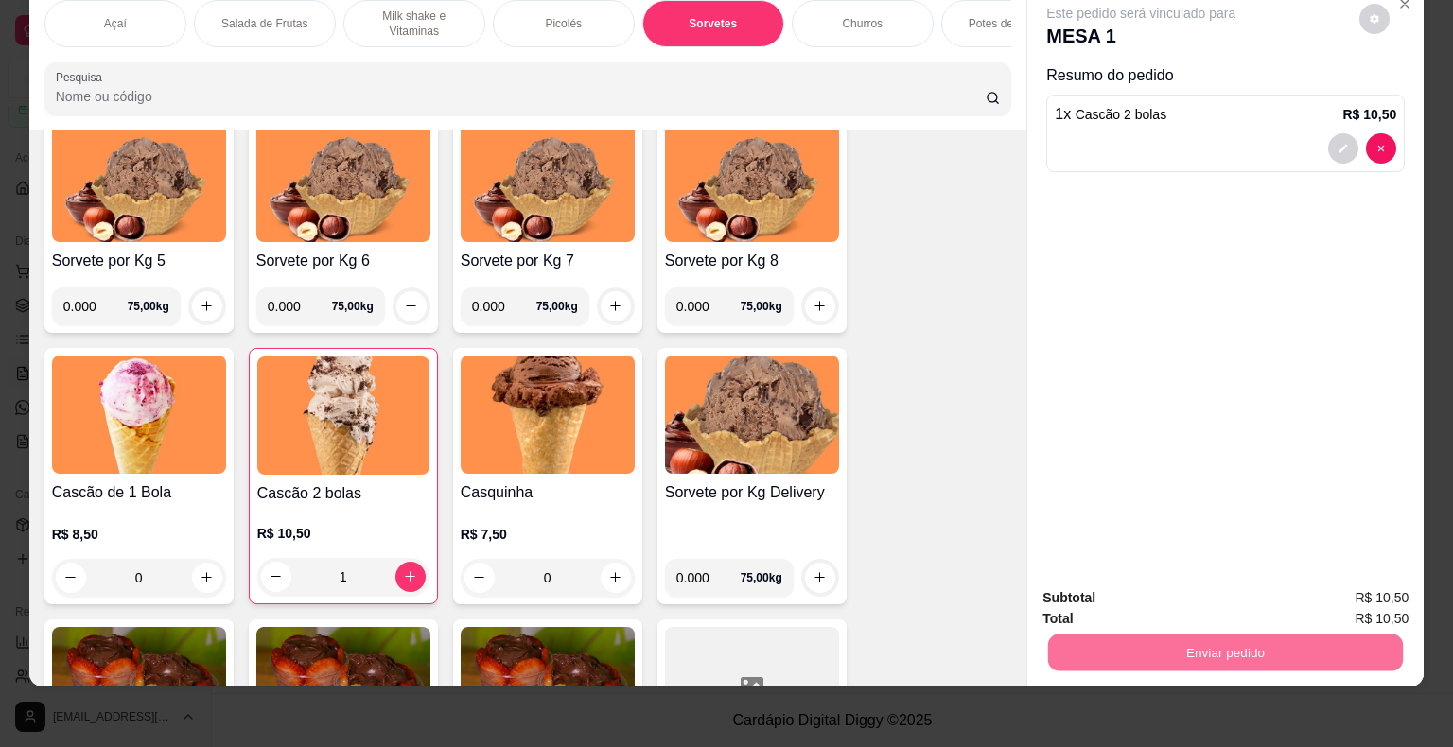
click at [1169, 582] on button "Não registrar e enviar pedido" at bounding box center [1162, 592] width 197 height 36
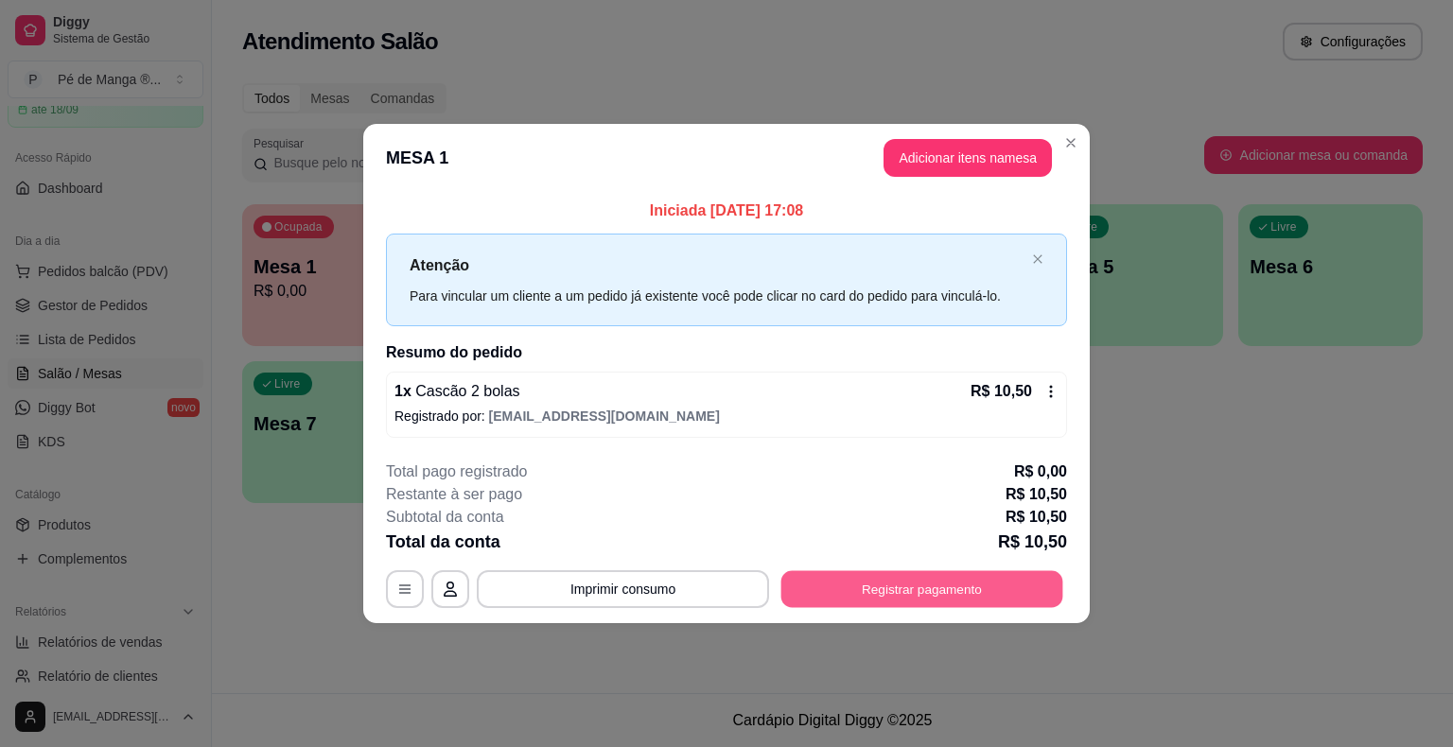
click at [862, 588] on button "Registrar pagamento" at bounding box center [922, 588] width 282 height 37
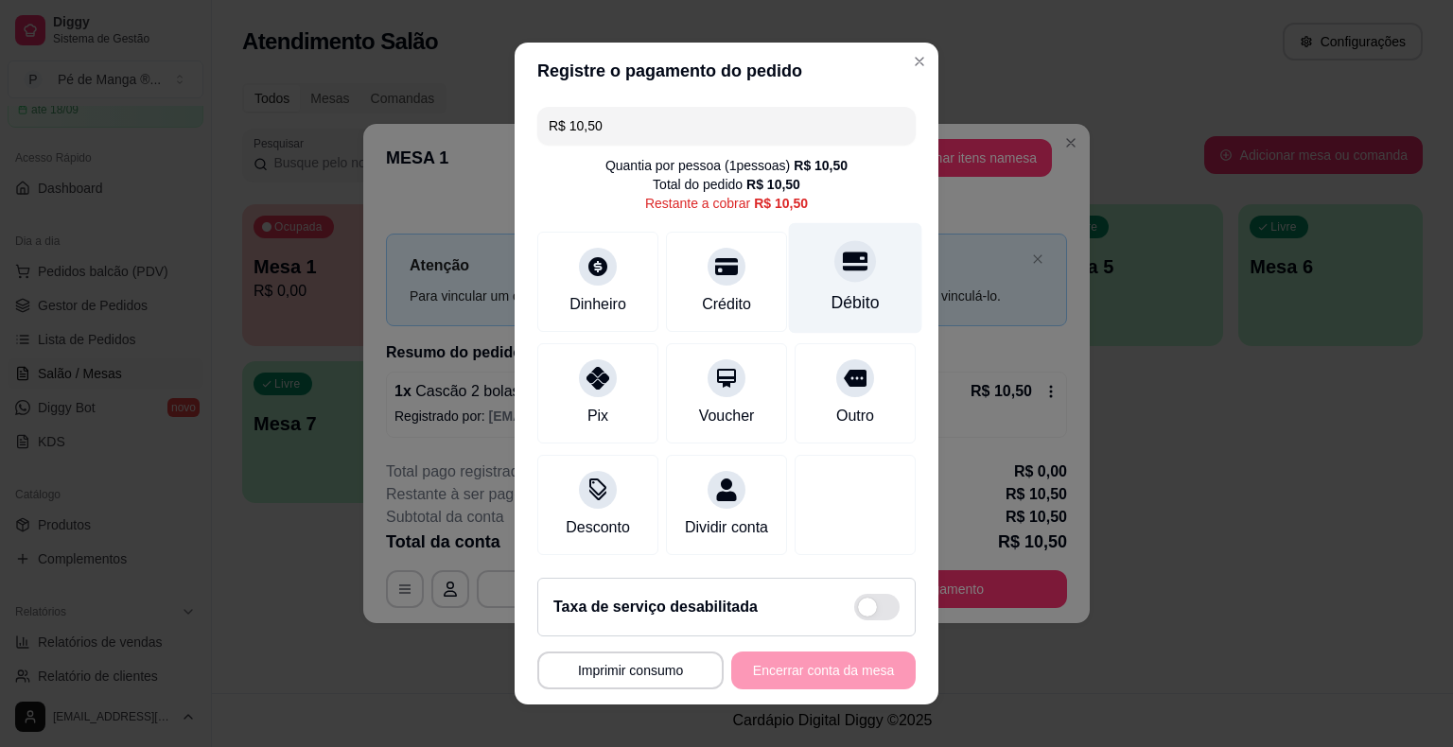
click at [831, 315] on div "Débito" at bounding box center [855, 302] width 48 height 25
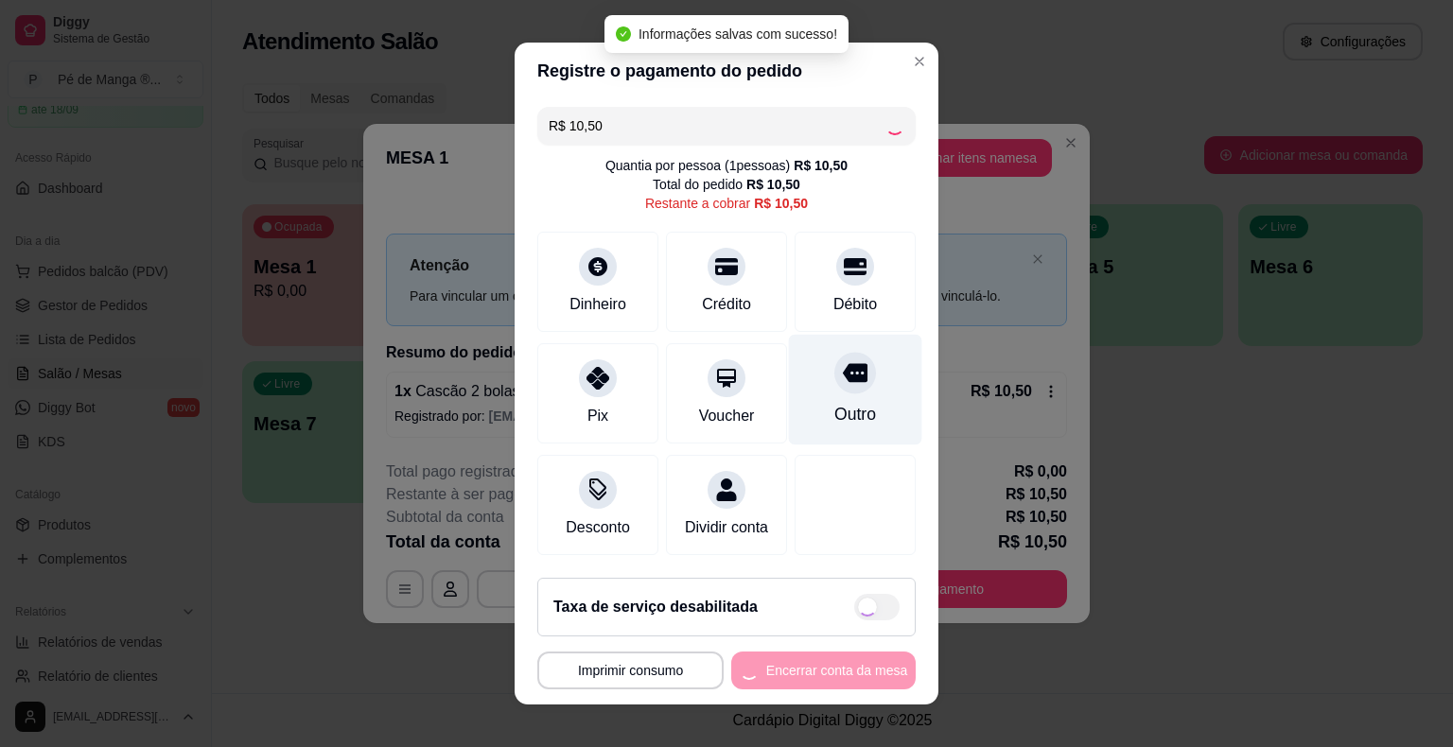
type input "R$ 0,00"
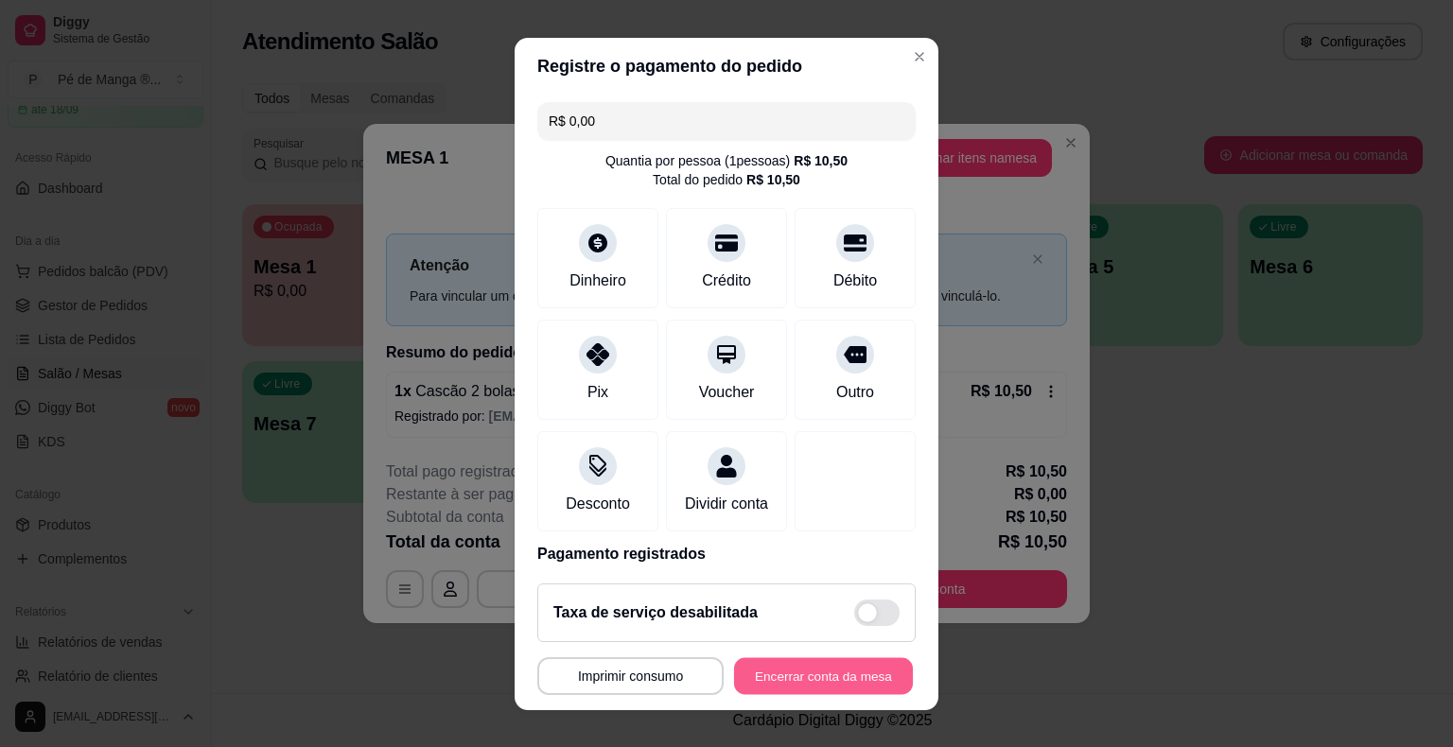
click at [821, 679] on button "Encerrar conta da mesa" at bounding box center [823, 675] width 179 height 37
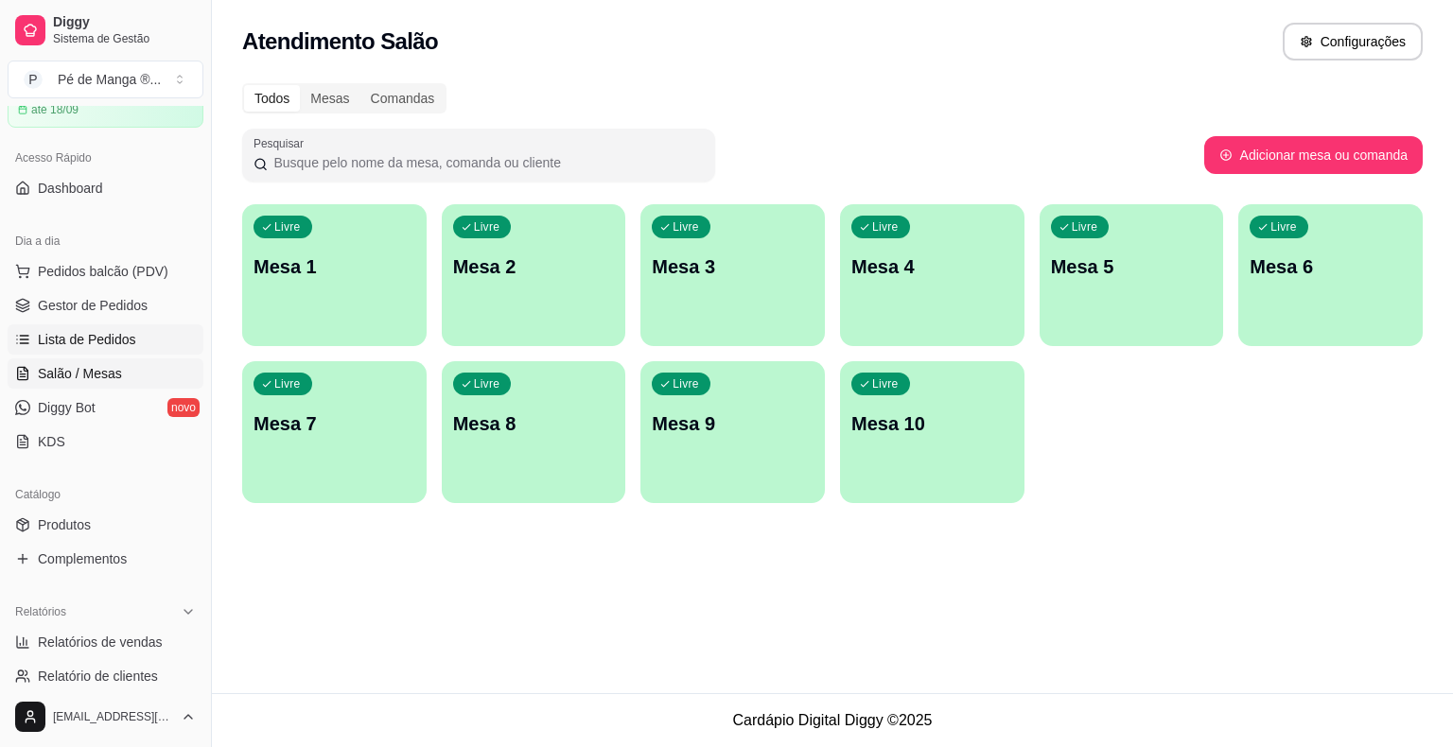
click at [97, 342] on span "Lista de Pedidos" at bounding box center [87, 339] width 98 height 19
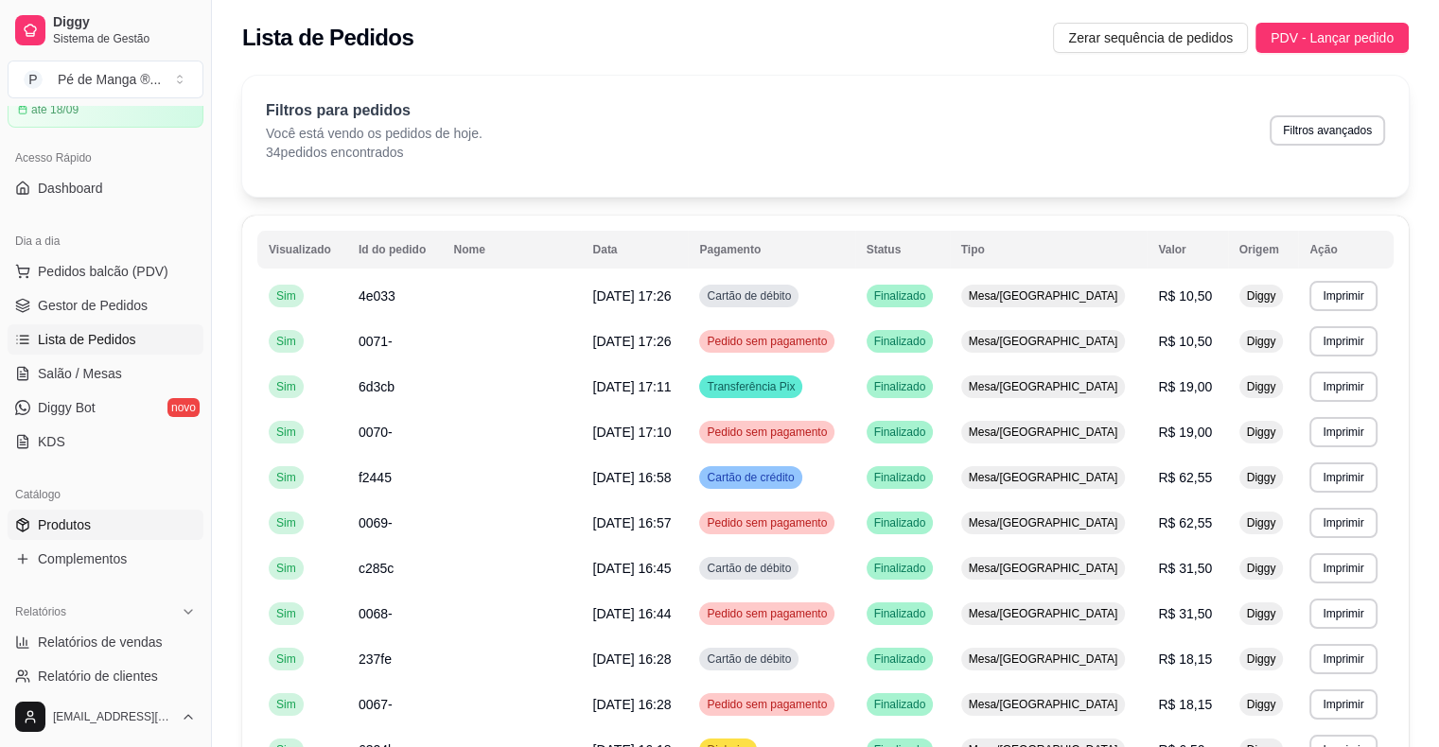
click at [77, 523] on span "Produtos" at bounding box center [64, 524] width 53 height 19
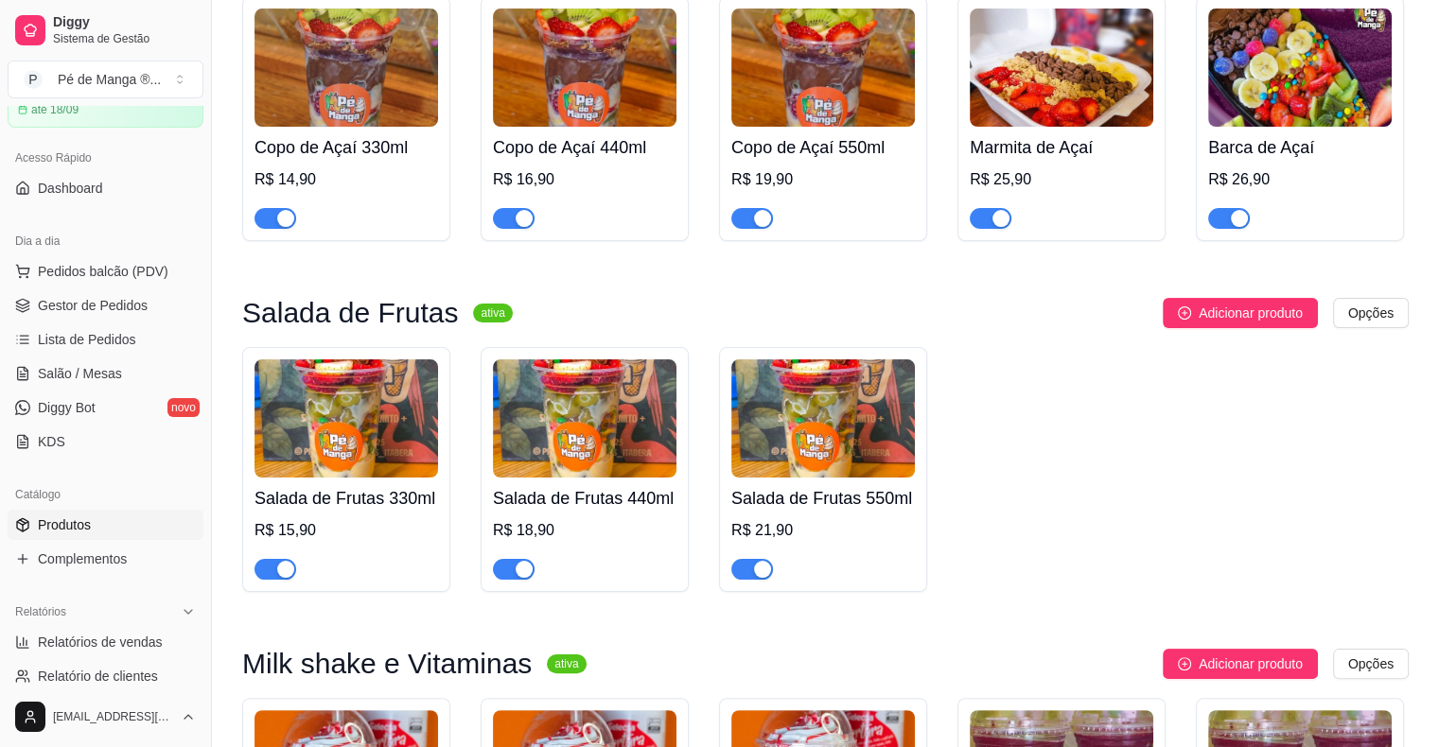
scroll to position [284, 0]
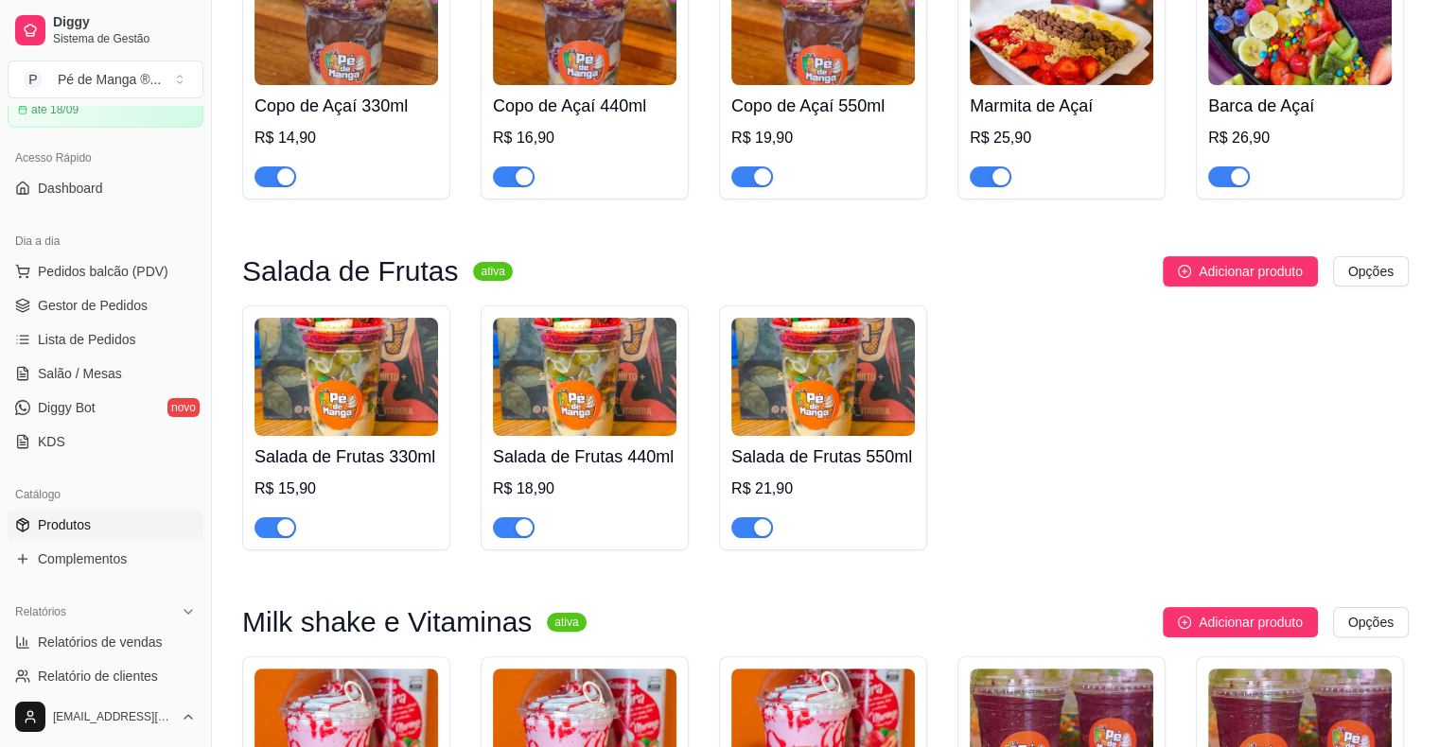
click at [189, 565] on div "Catálogo Produtos Complementos" at bounding box center [105, 527] width 211 height 110
click at [156, 565] on link "Complementos" at bounding box center [106, 559] width 196 height 30
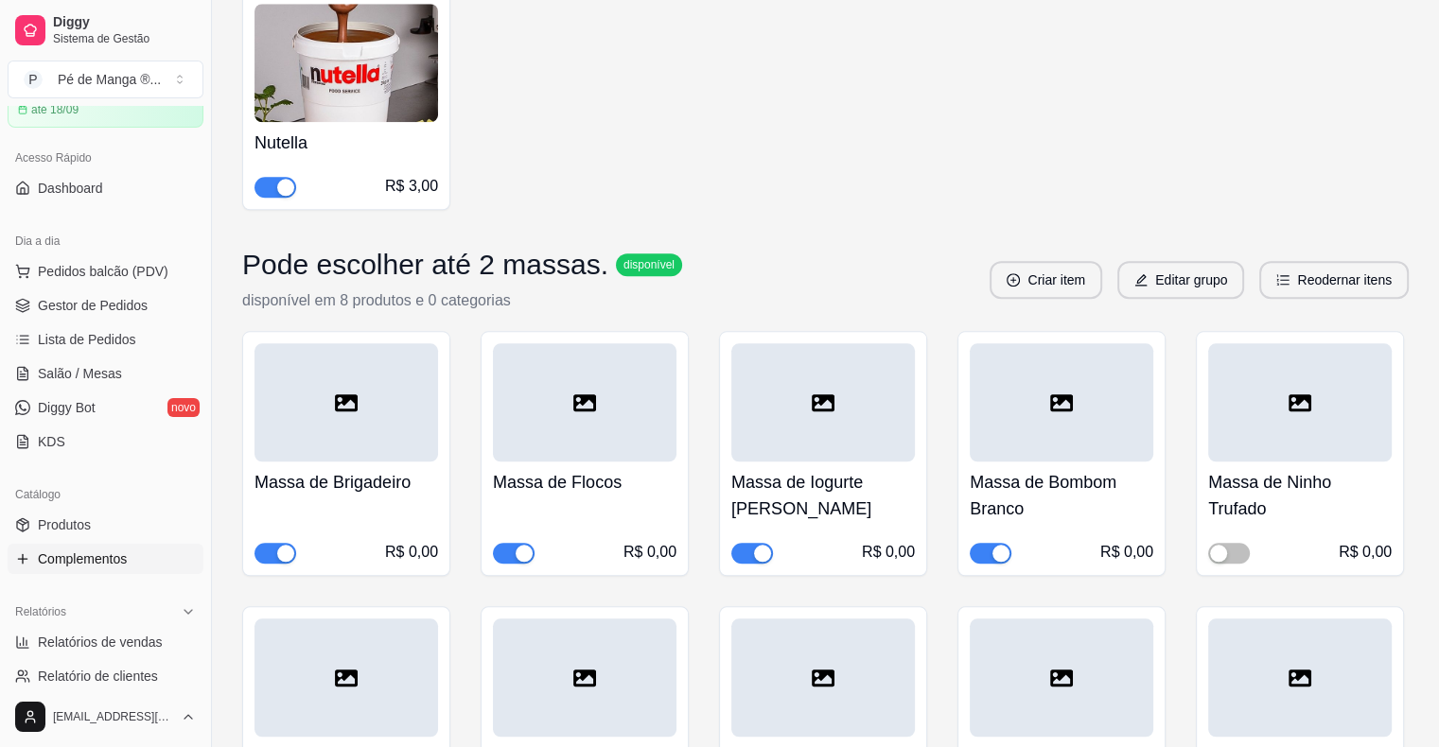
scroll to position [8985, 0]
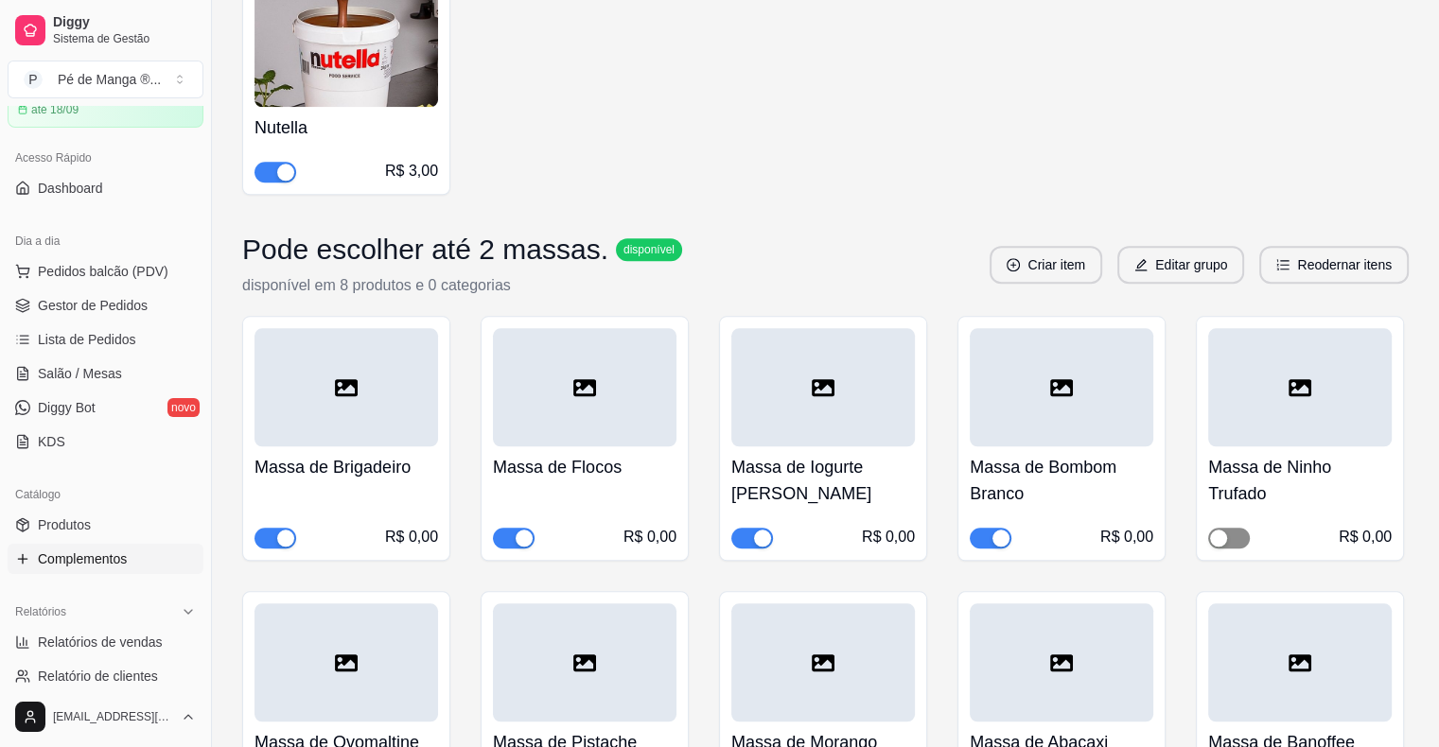
click at [1237, 528] on span "button" at bounding box center [1229, 538] width 42 height 21
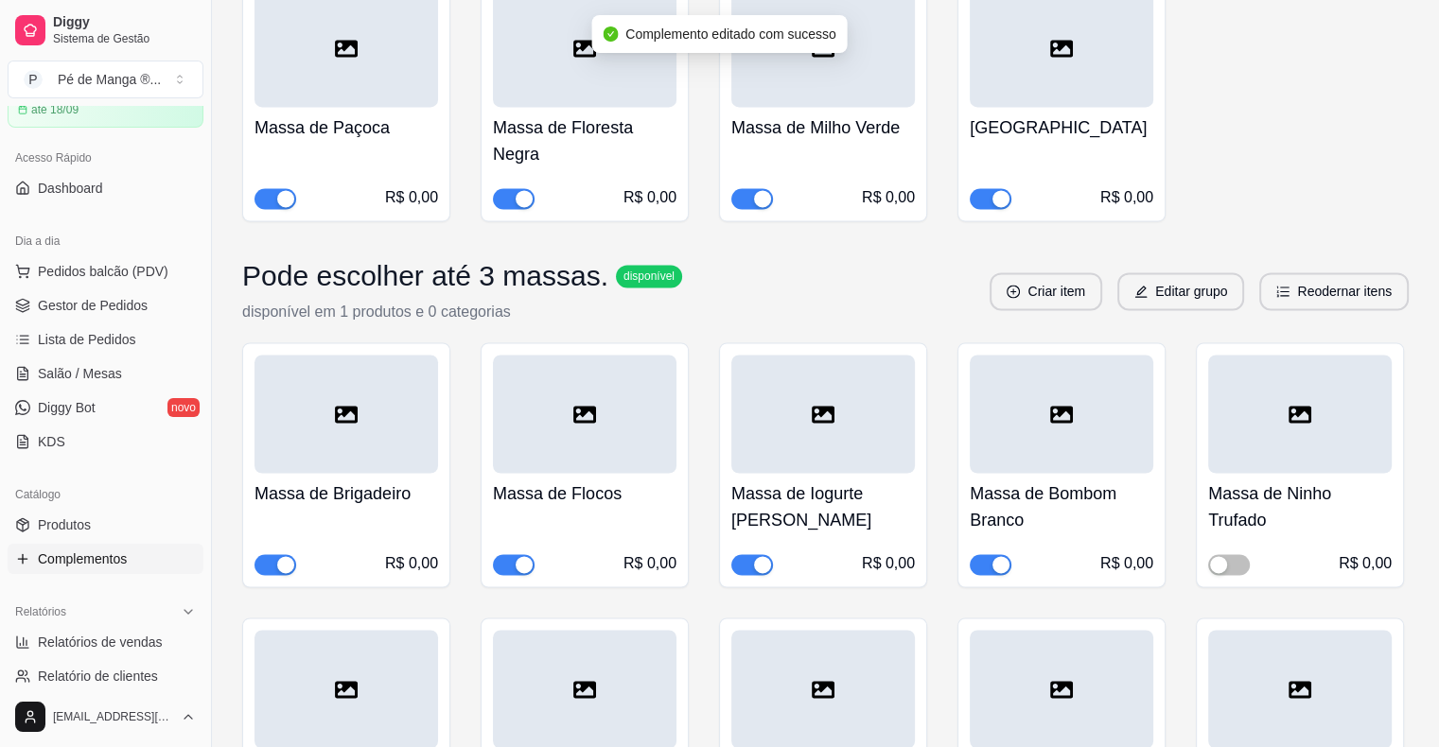
scroll to position [10120, 0]
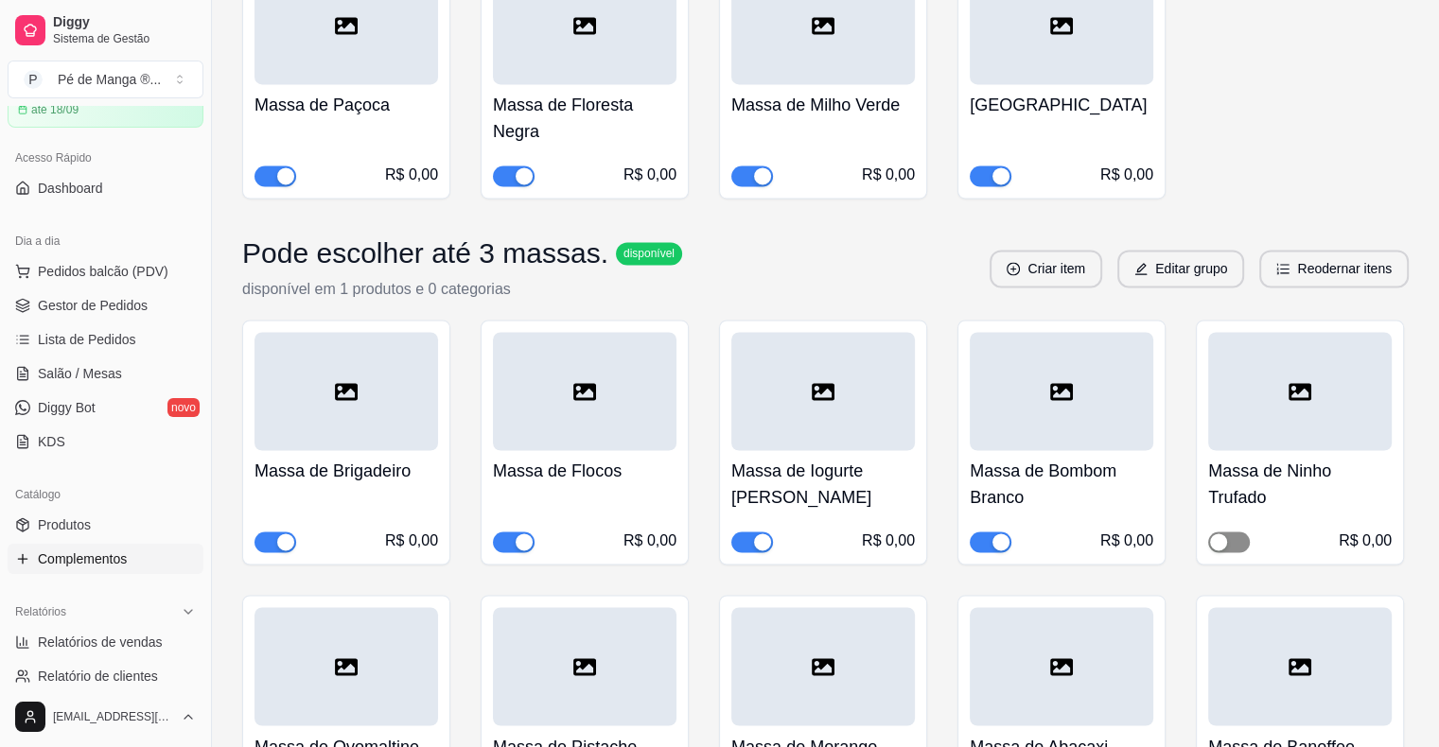
click at [1235, 532] on span "button" at bounding box center [1229, 542] width 42 height 21
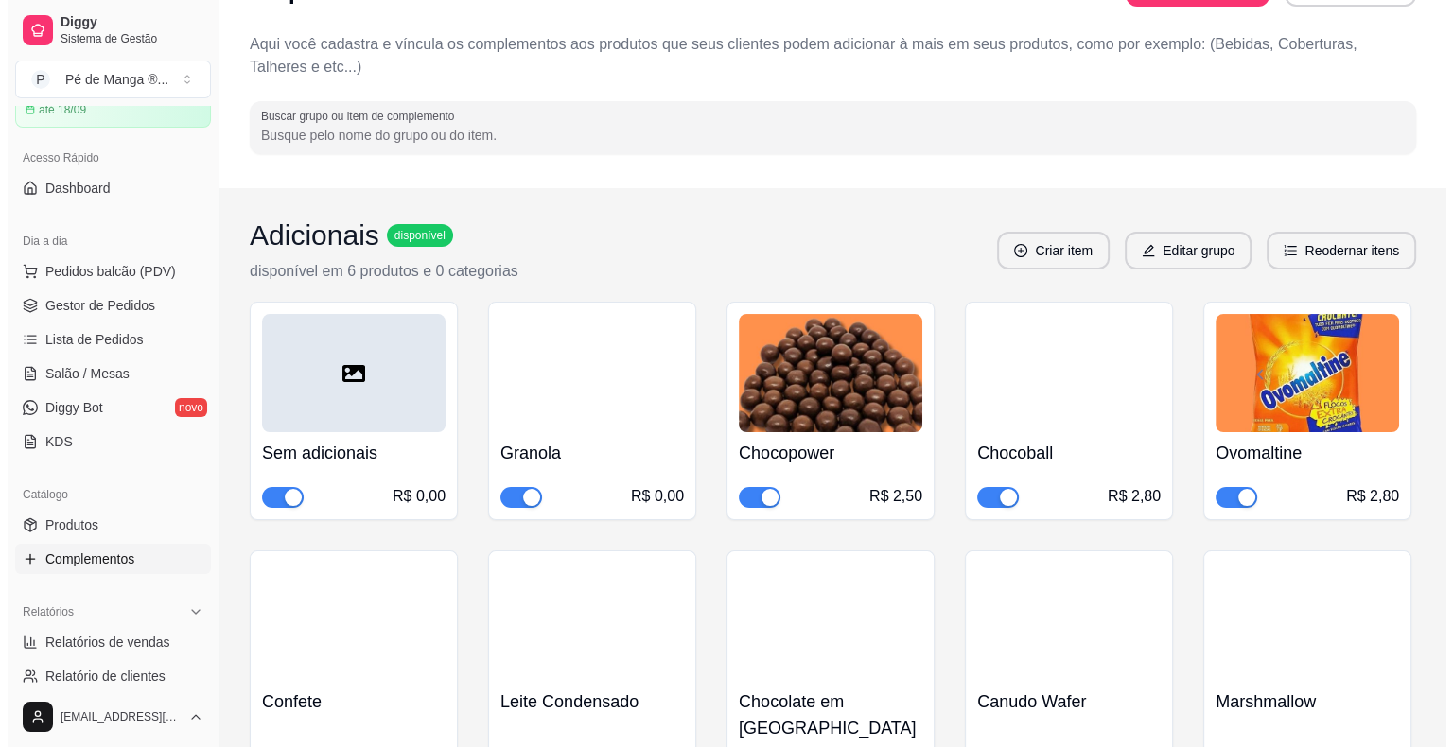
scroll to position [0, 0]
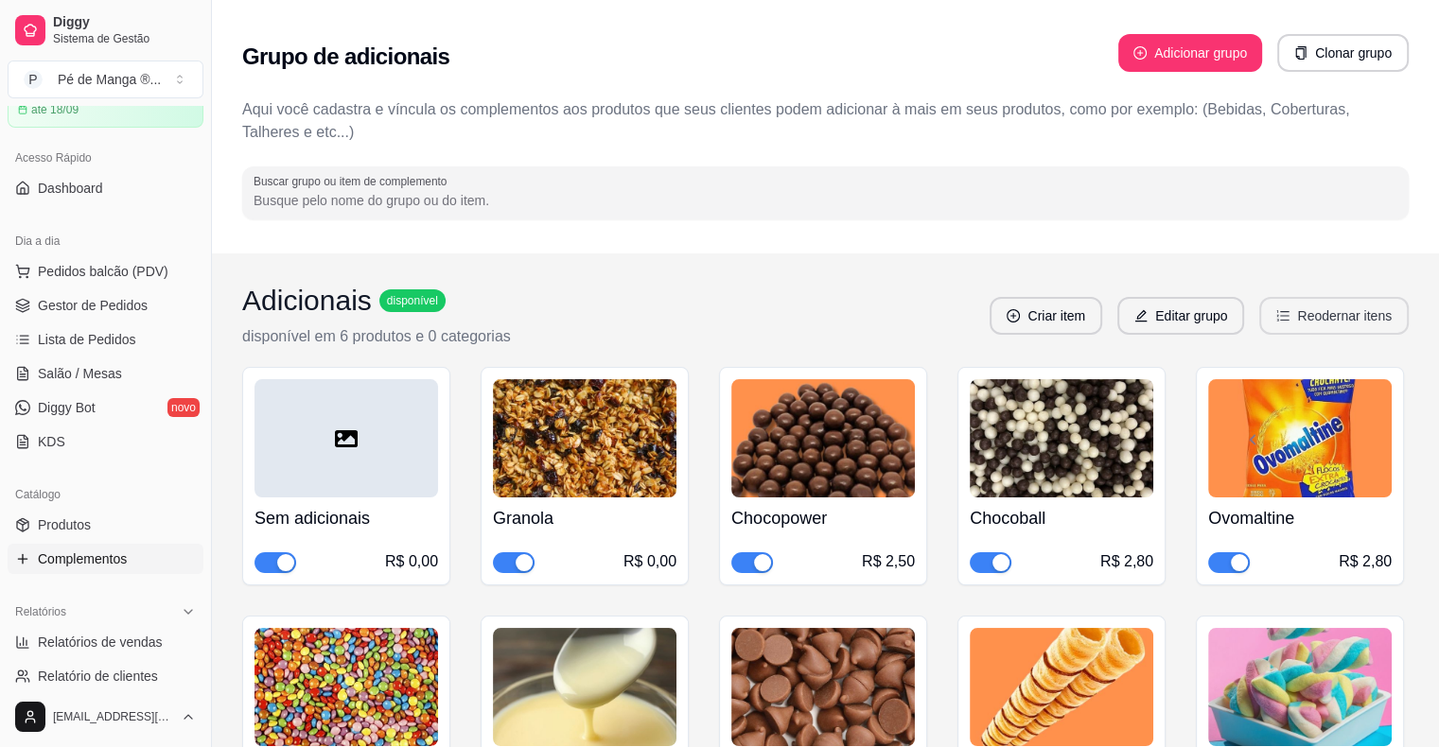
click at [1305, 323] on button "Reodernar itens" at bounding box center [1333, 316] width 149 height 38
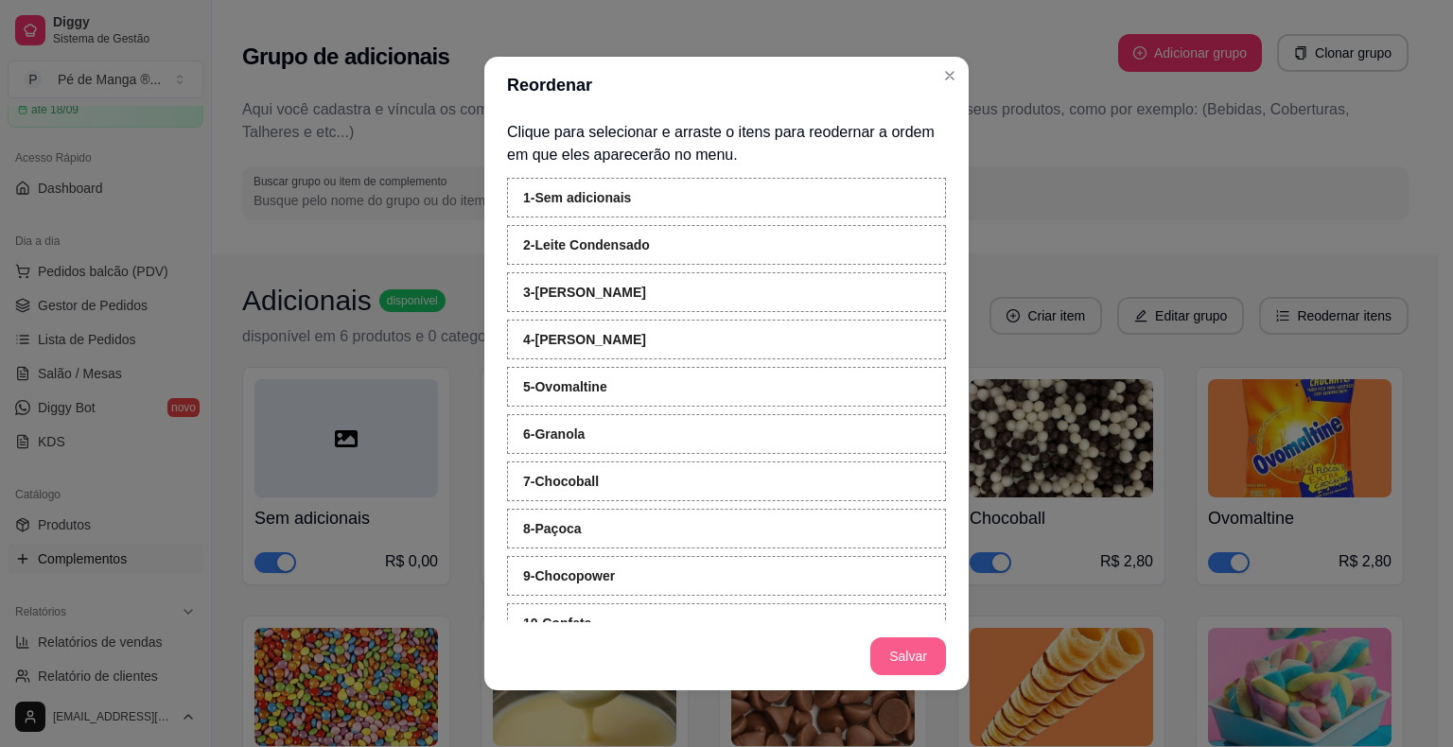
click at [898, 668] on button "Salvar" at bounding box center [908, 656] width 76 height 38
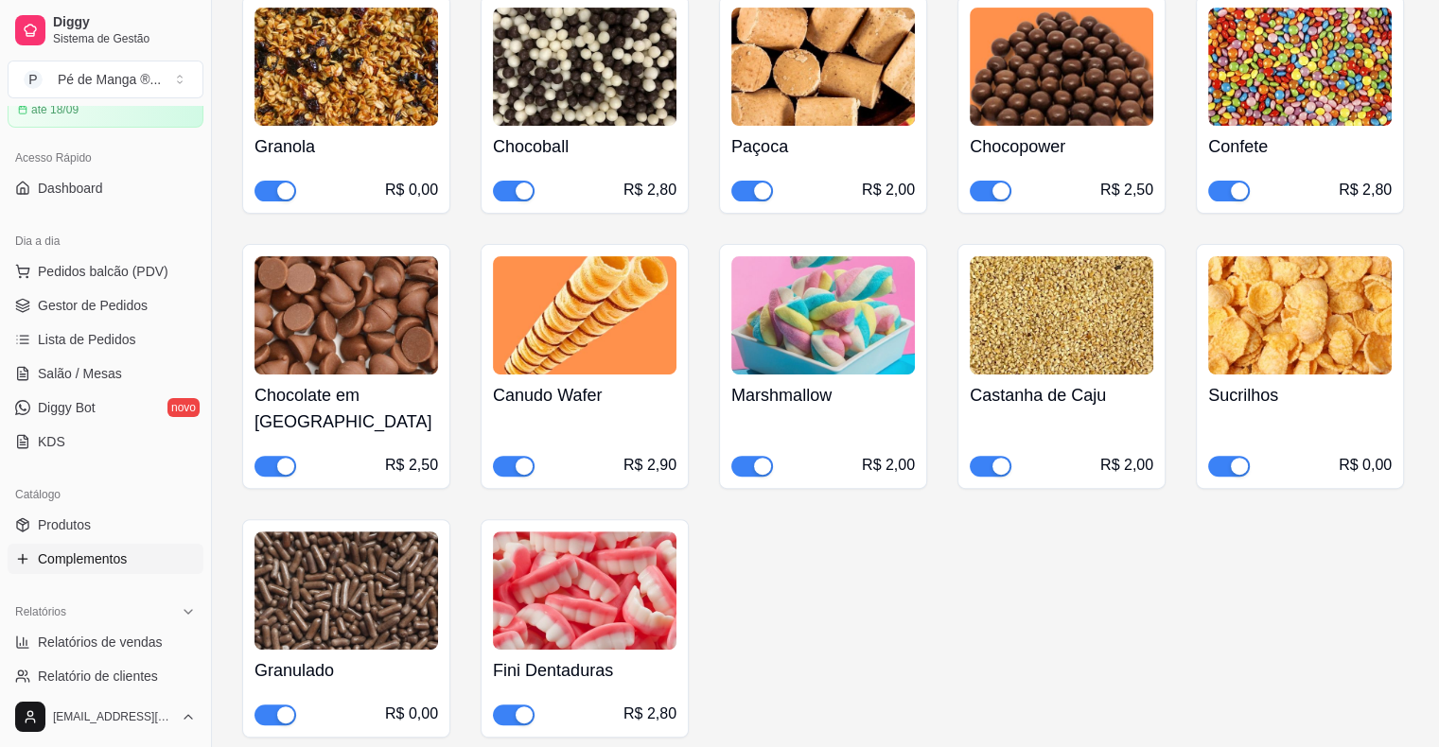
scroll to position [662, 0]
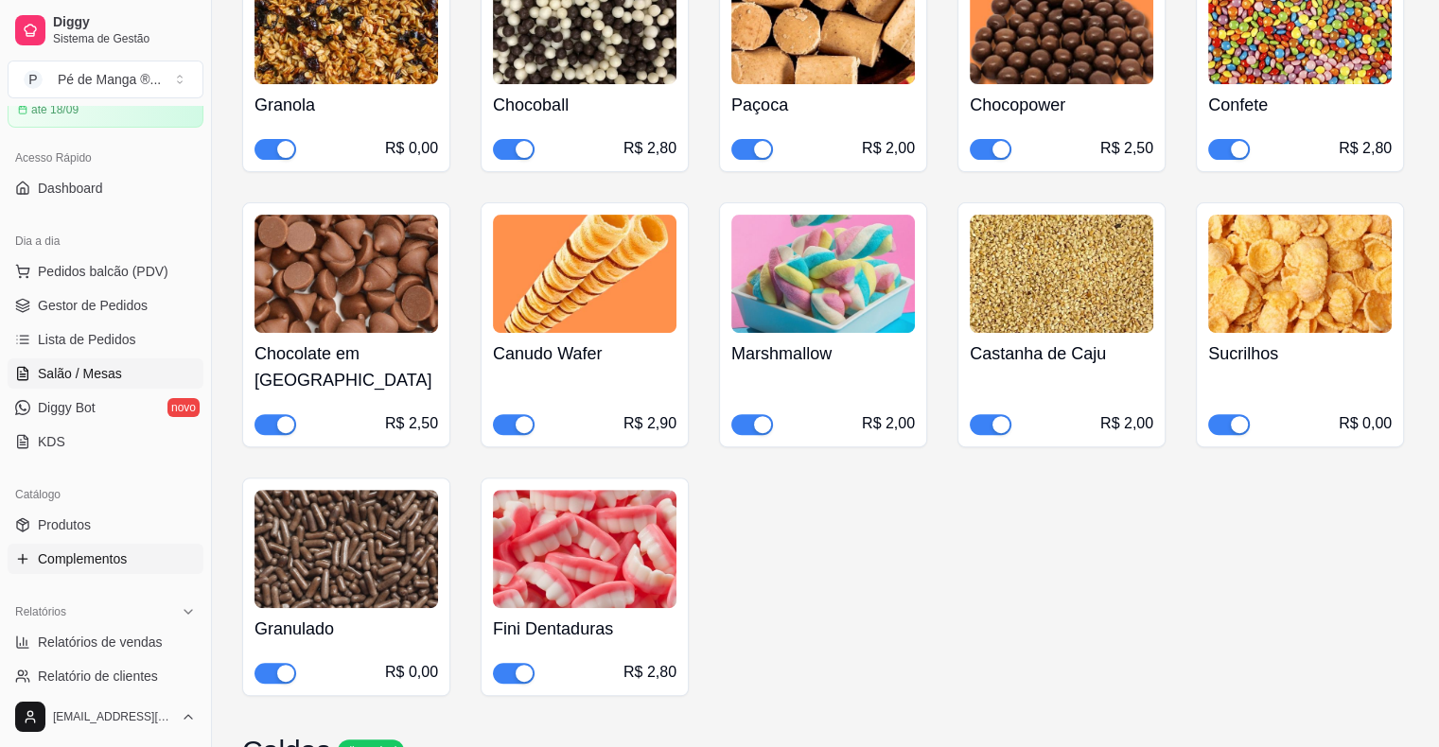
click at [49, 364] on span "Salão / Mesas" at bounding box center [80, 373] width 84 height 19
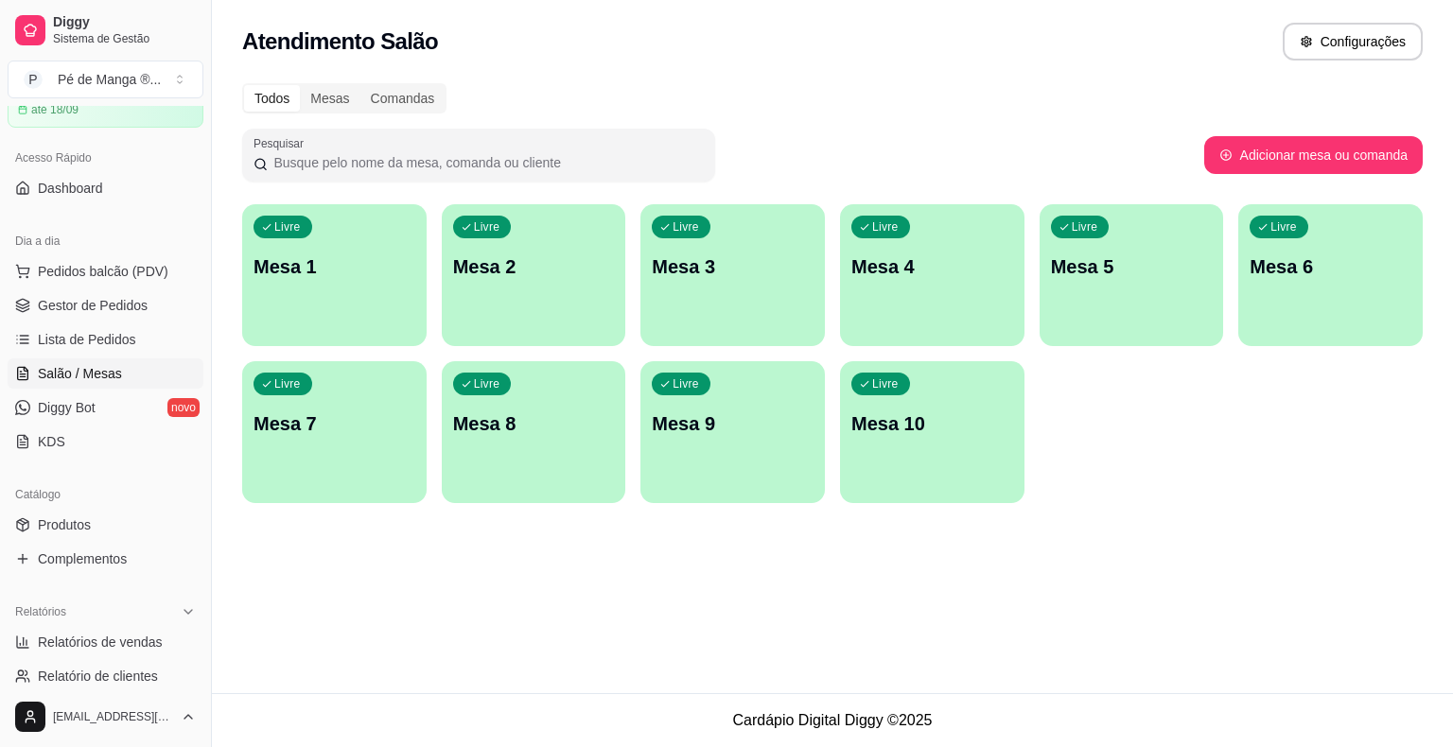
click at [310, 305] on div "Livre Mesa 1" at bounding box center [334, 263] width 184 height 119
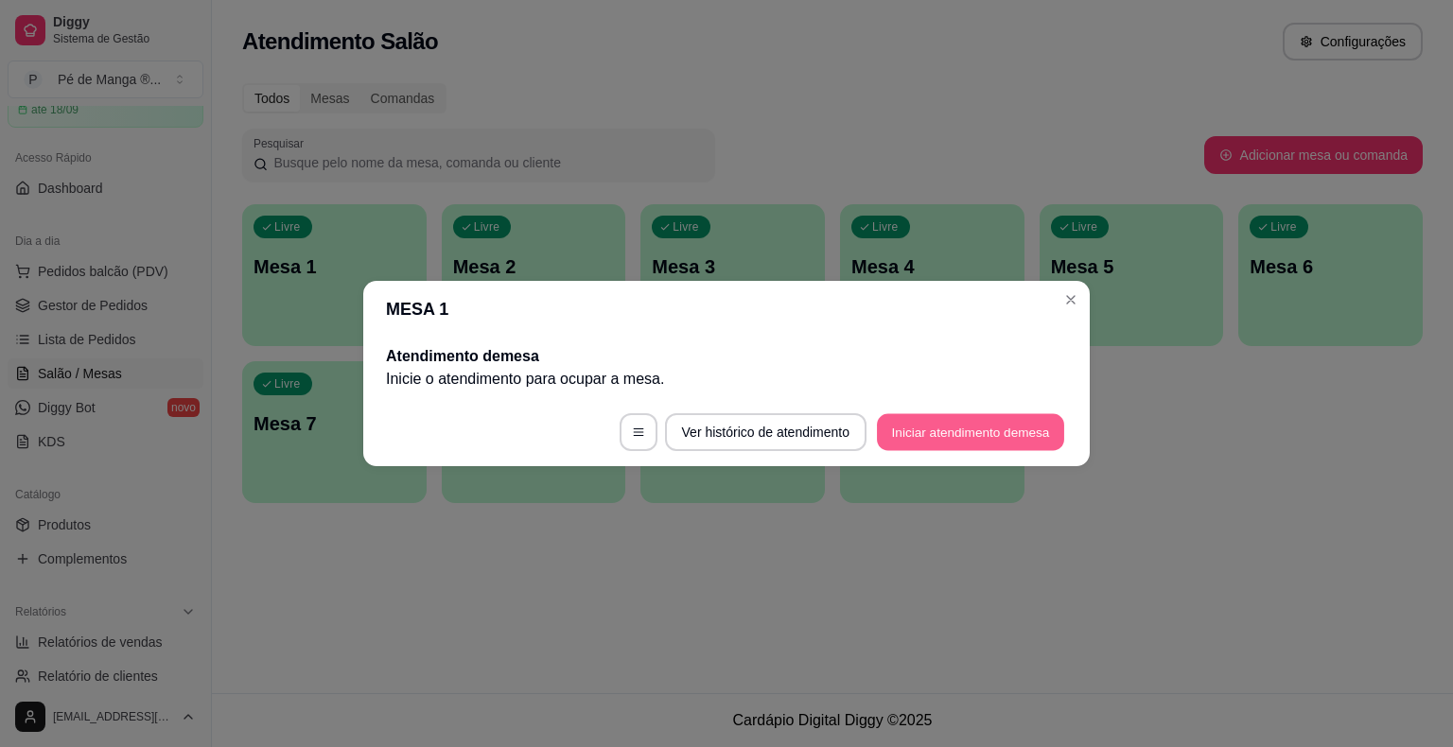
click at [984, 437] on button "Iniciar atendimento de mesa" at bounding box center [970, 432] width 187 height 37
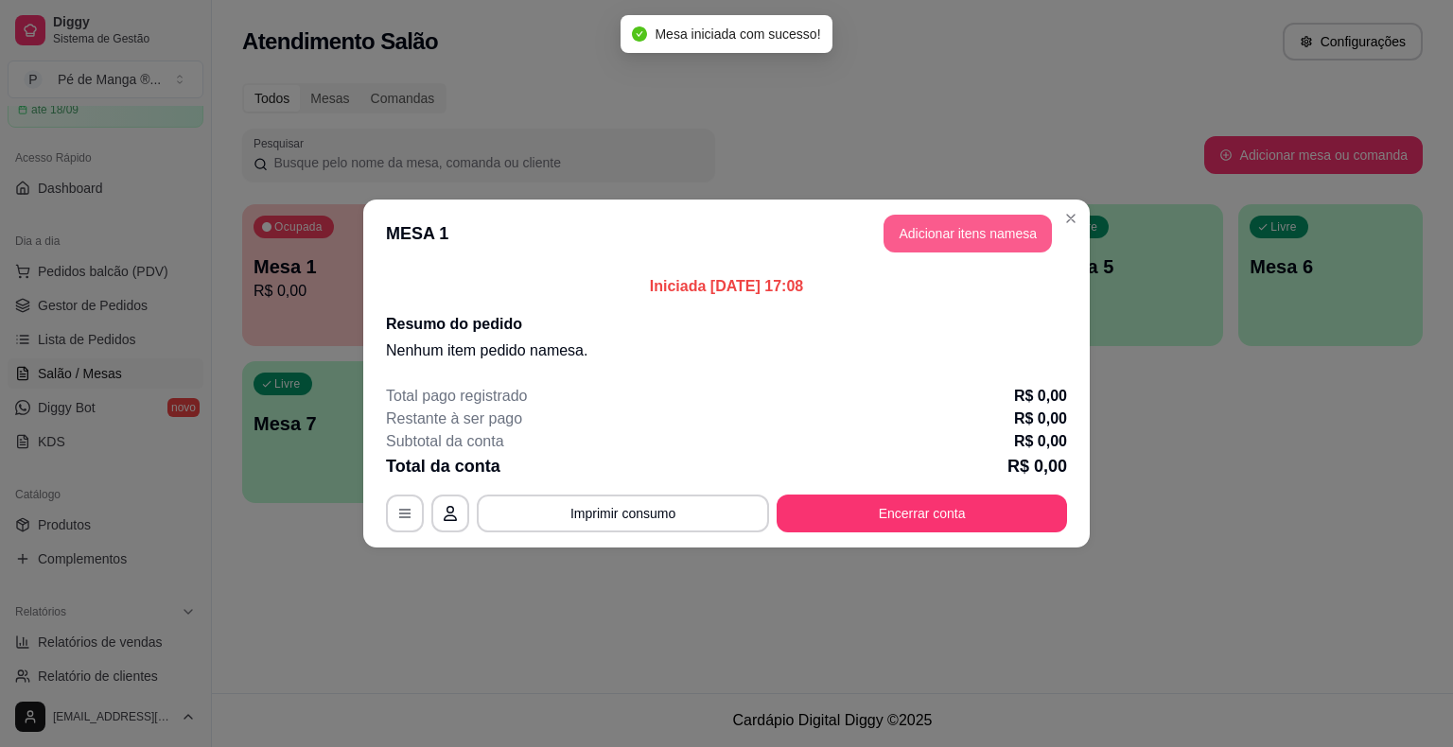
click at [956, 239] on button "Adicionar itens na mesa" at bounding box center [967, 234] width 168 height 38
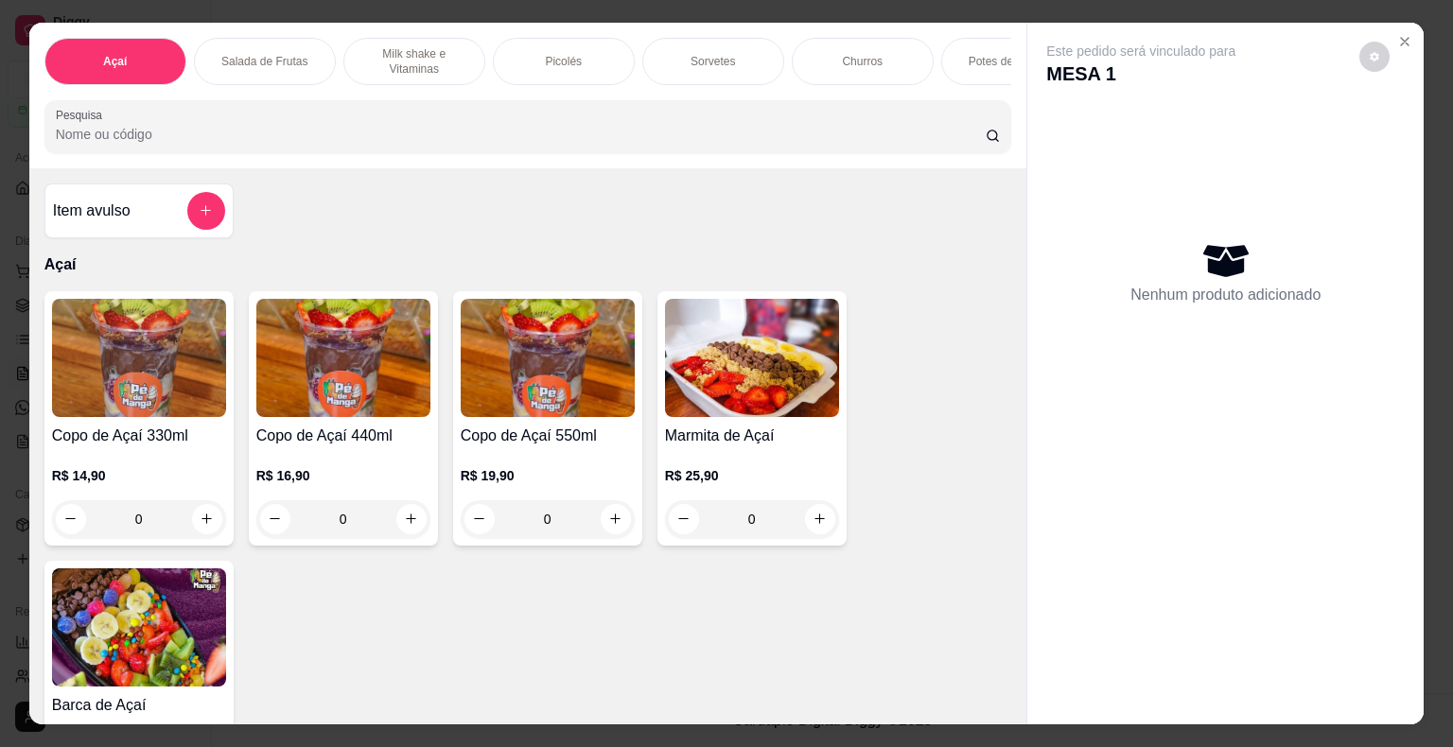
click at [548, 56] on p "Picolés" at bounding box center [563, 61] width 37 height 15
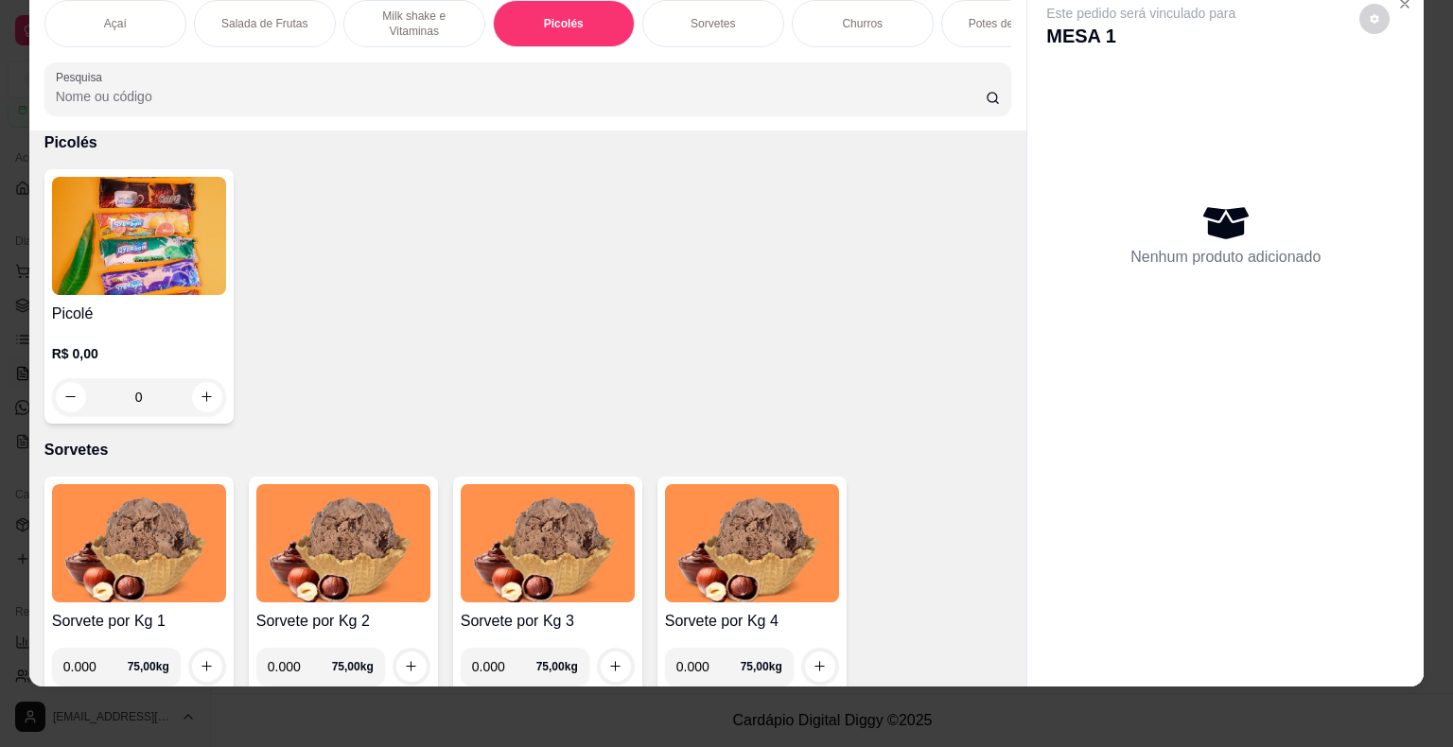
click at [162, 282] on img at bounding box center [139, 236] width 174 height 118
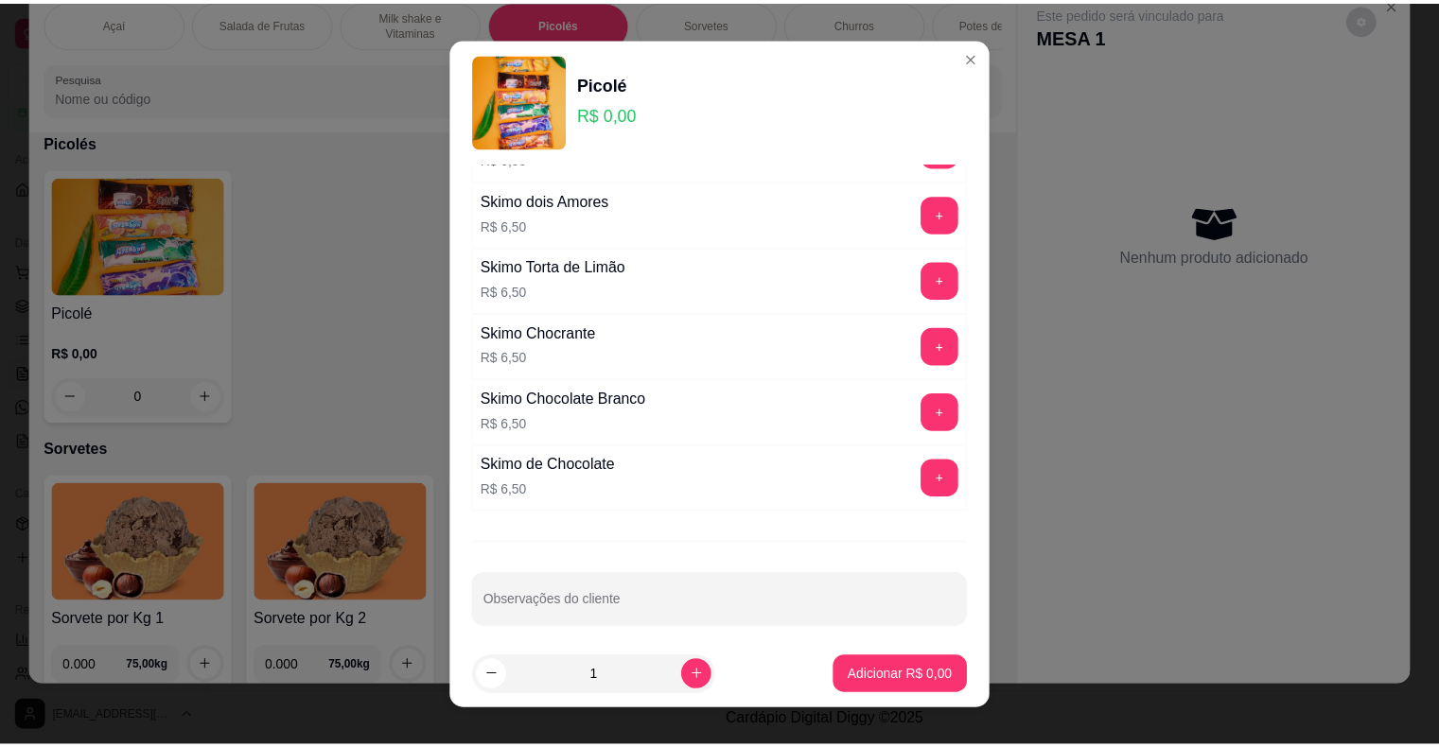
scroll to position [23, 0]
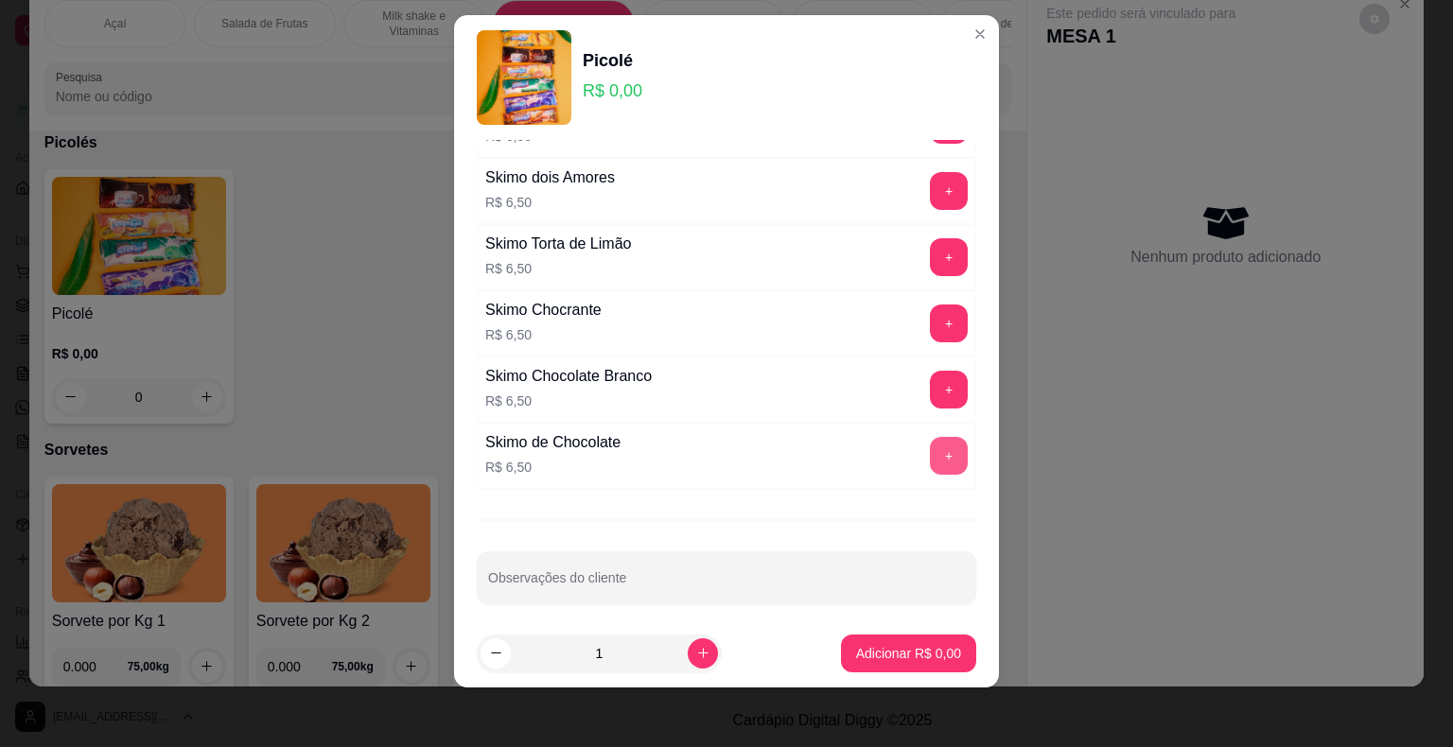
click at [930, 441] on button "+" at bounding box center [949, 456] width 38 height 38
click at [900, 650] on p "Adicionar R$ 13,00" at bounding box center [905, 653] width 110 height 18
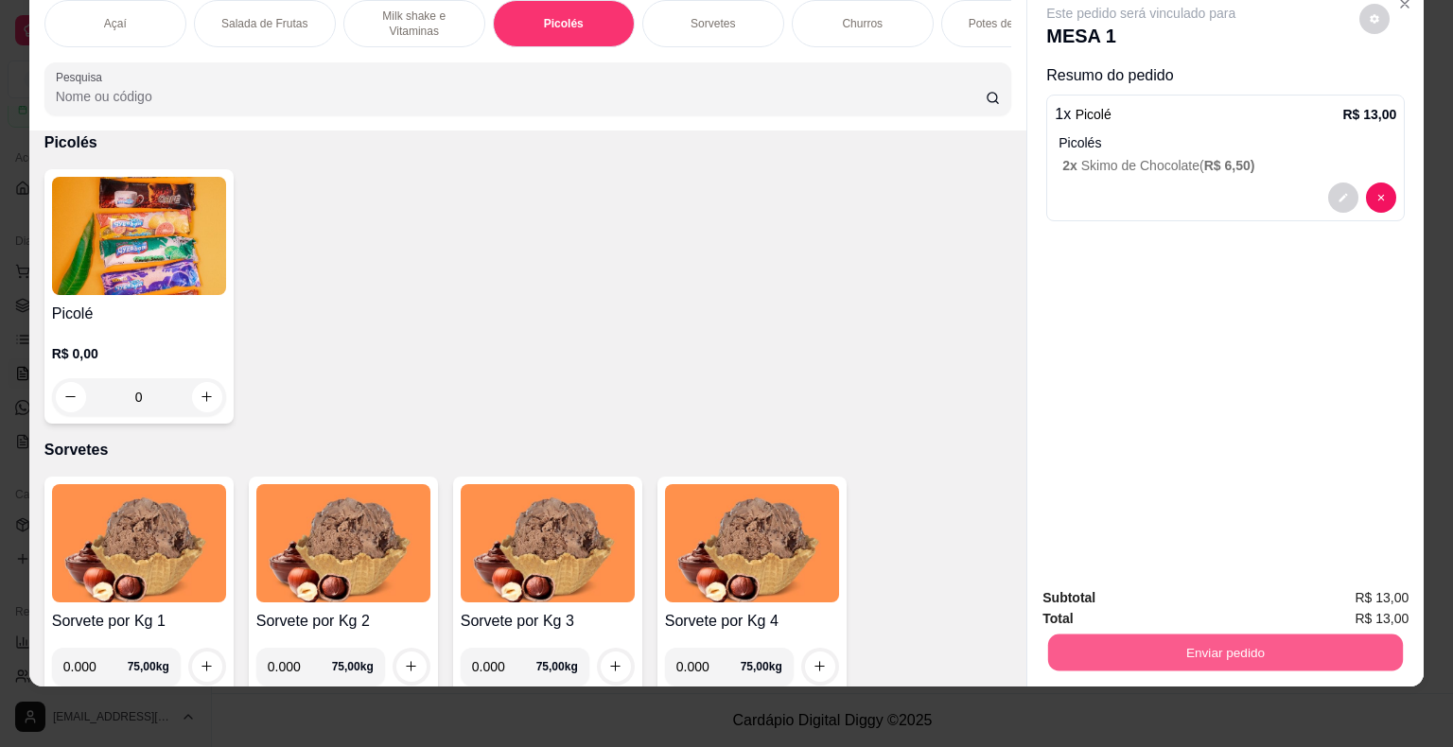
click at [1319, 637] on button "Enviar pedido" at bounding box center [1225, 653] width 355 height 37
click at [1171, 592] on button "Não registrar e enviar pedido" at bounding box center [1162, 591] width 191 height 35
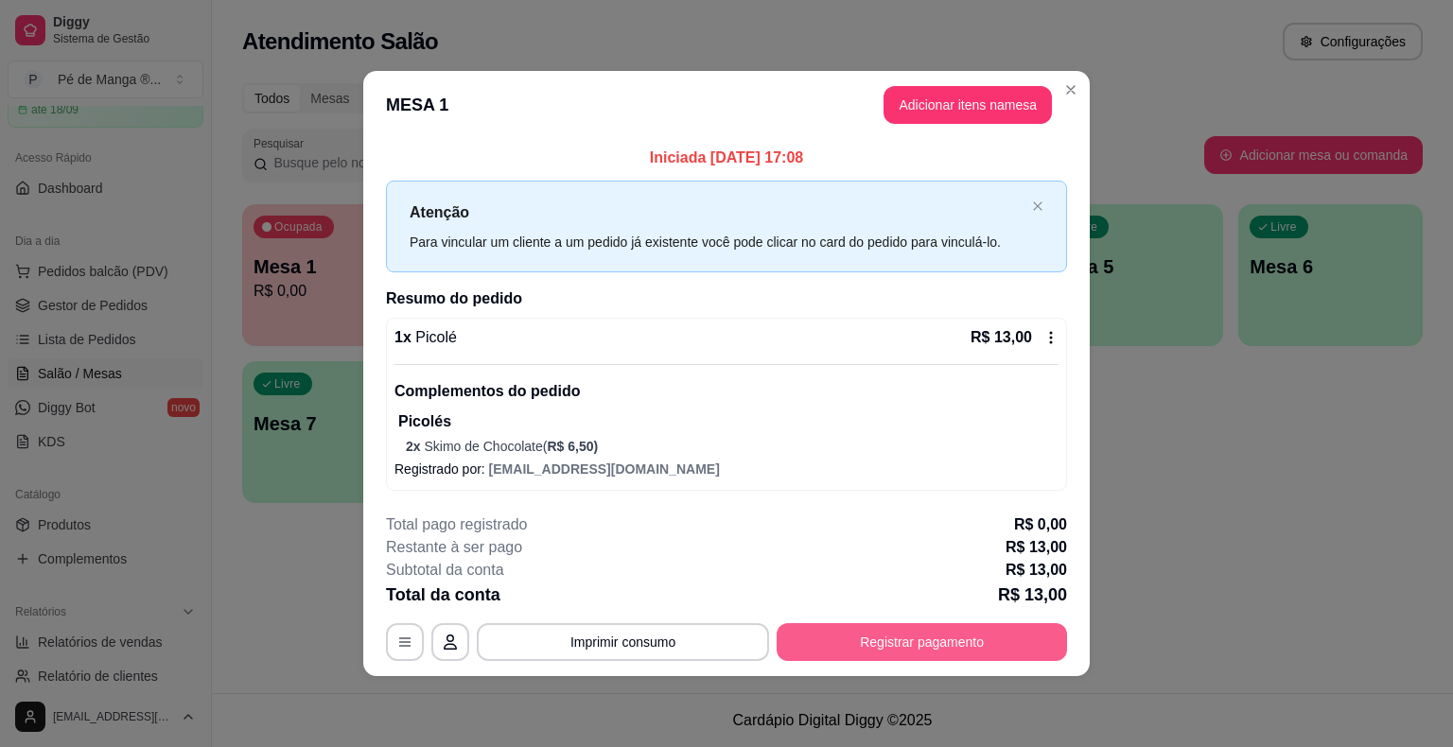
click at [887, 649] on button "Registrar pagamento" at bounding box center [921, 642] width 290 height 38
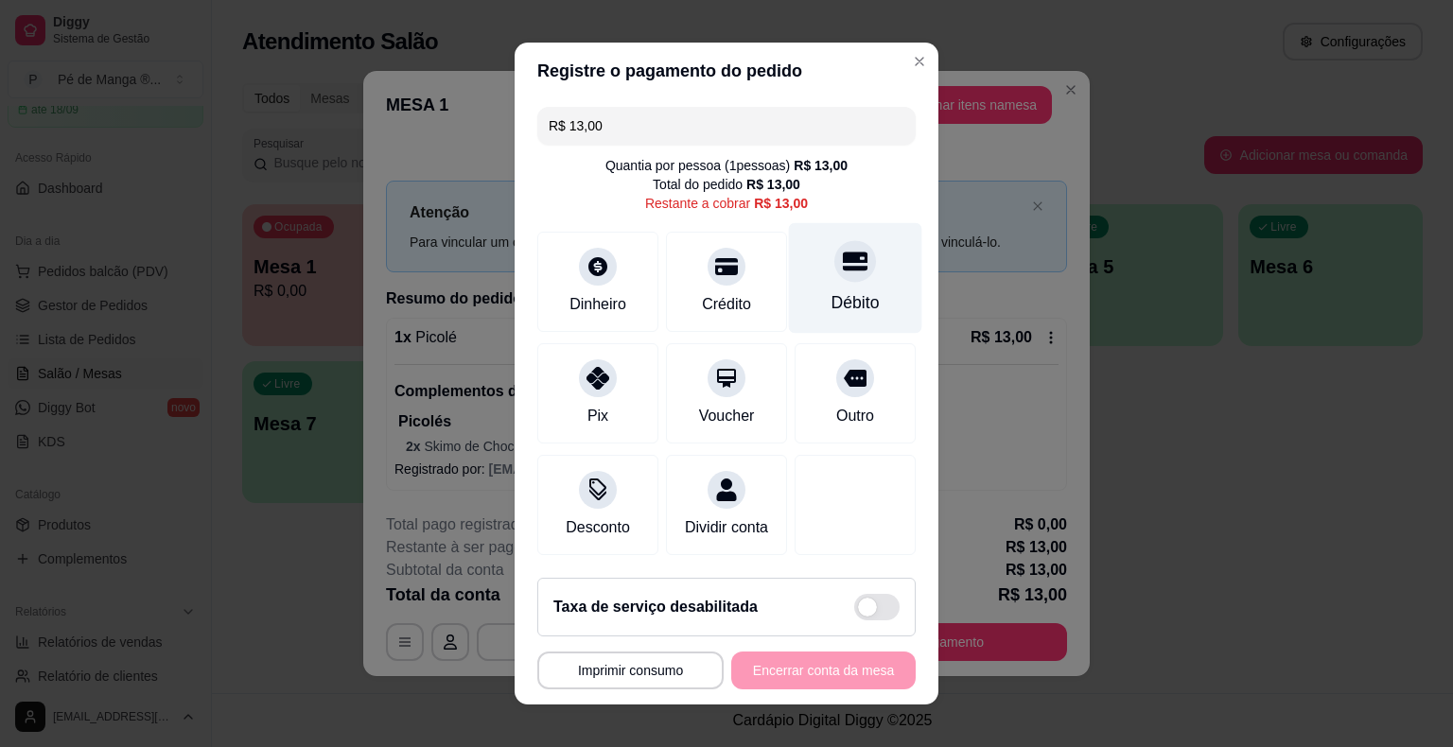
click at [834, 274] on div at bounding box center [855, 261] width 42 height 42
type input "R$ 0,00"
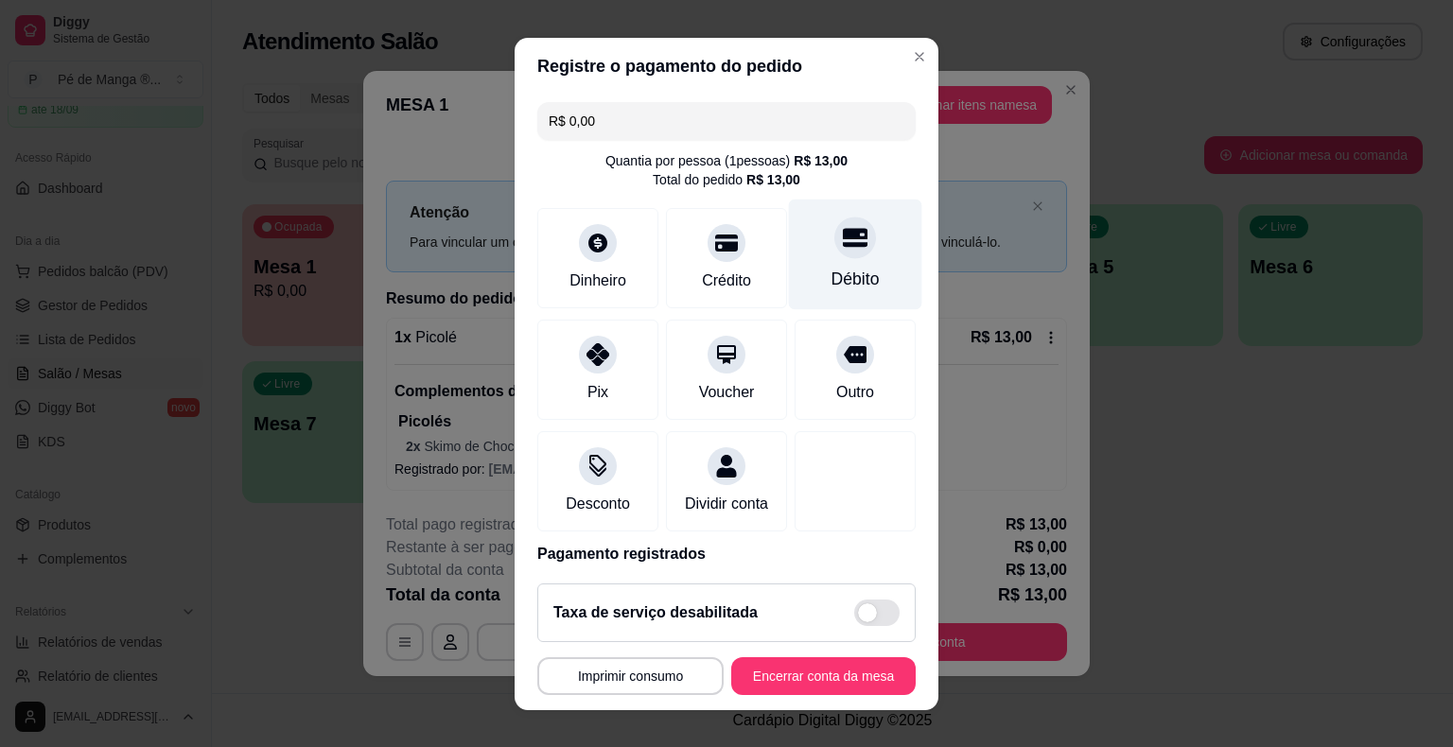
click at [831, 274] on div "Débito" at bounding box center [855, 279] width 48 height 25
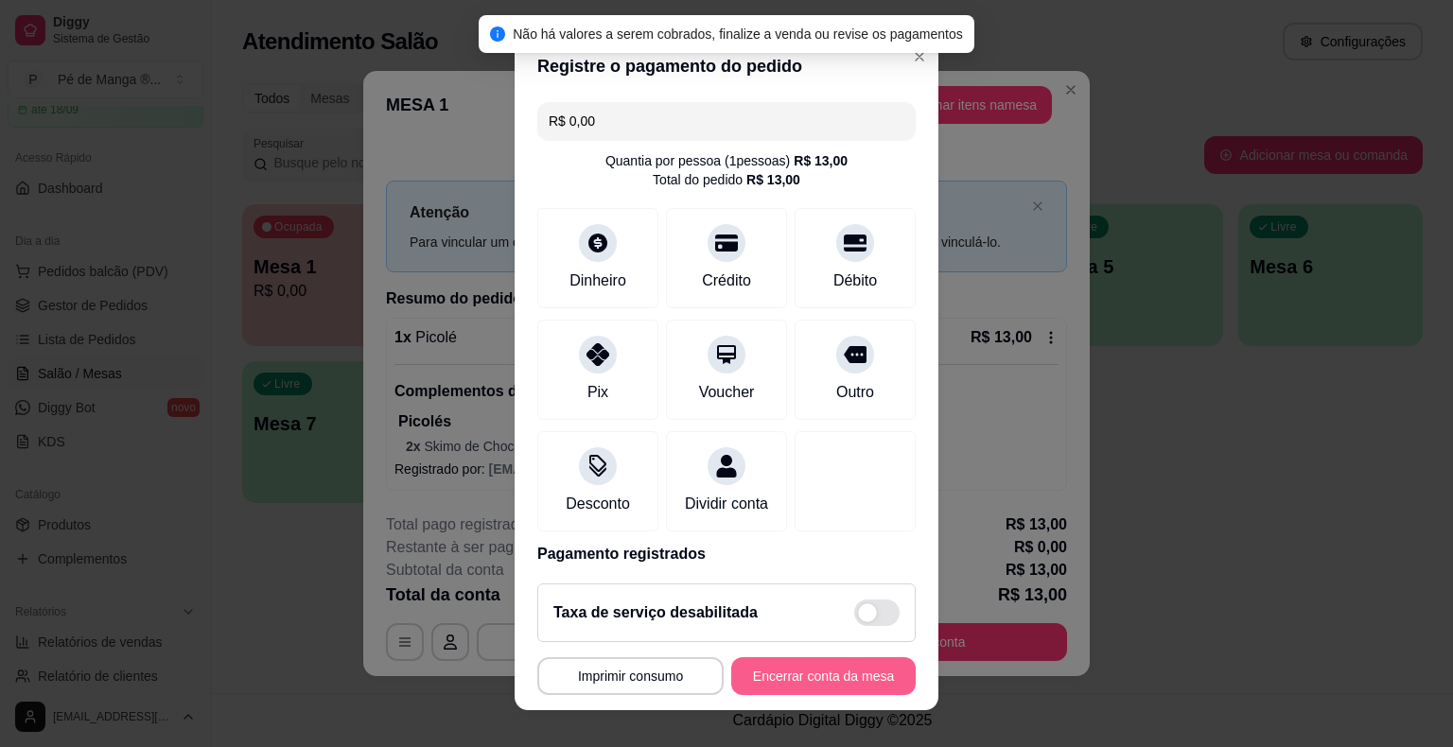
click at [825, 673] on button "Encerrar conta da mesa" at bounding box center [823, 676] width 184 height 38
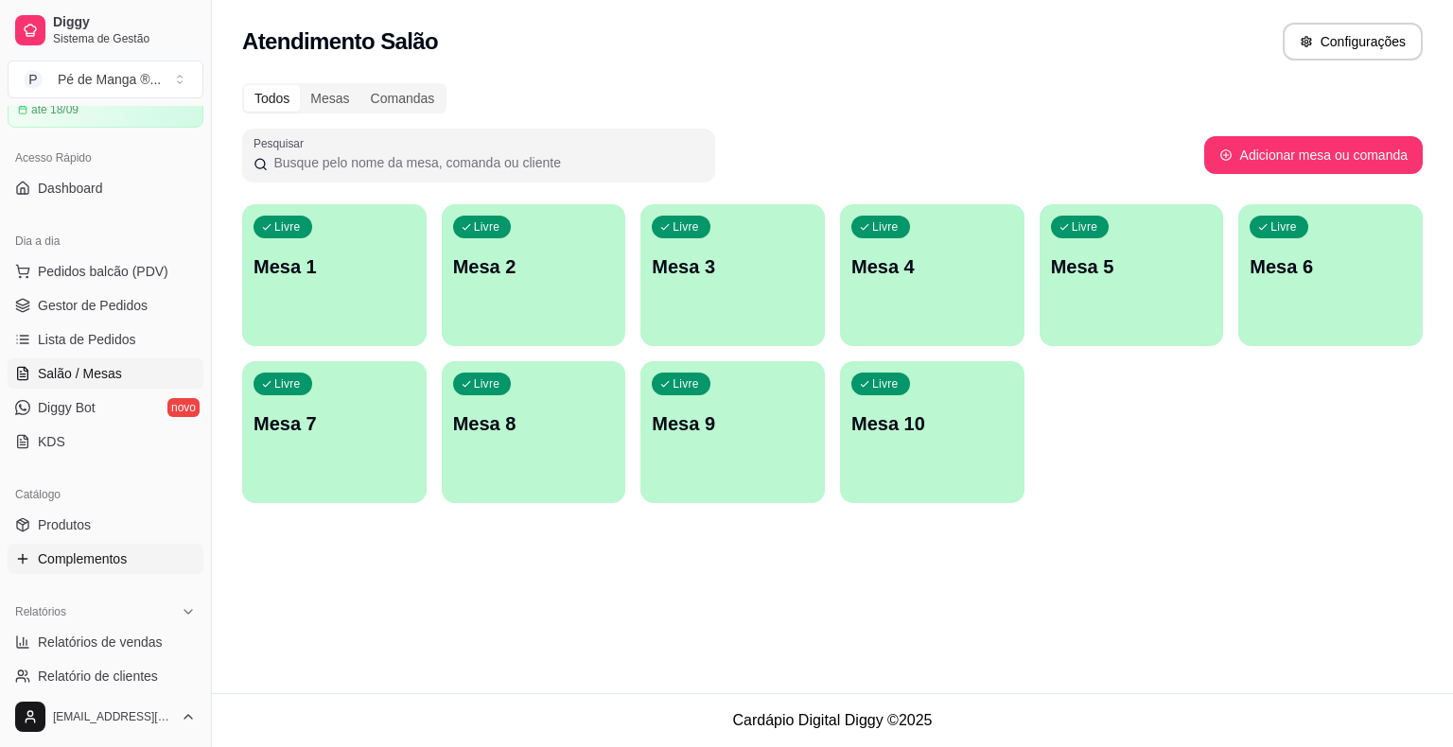
click at [61, 562] on span "Complementos" at bounding box center [82, 559] width 89 height 19
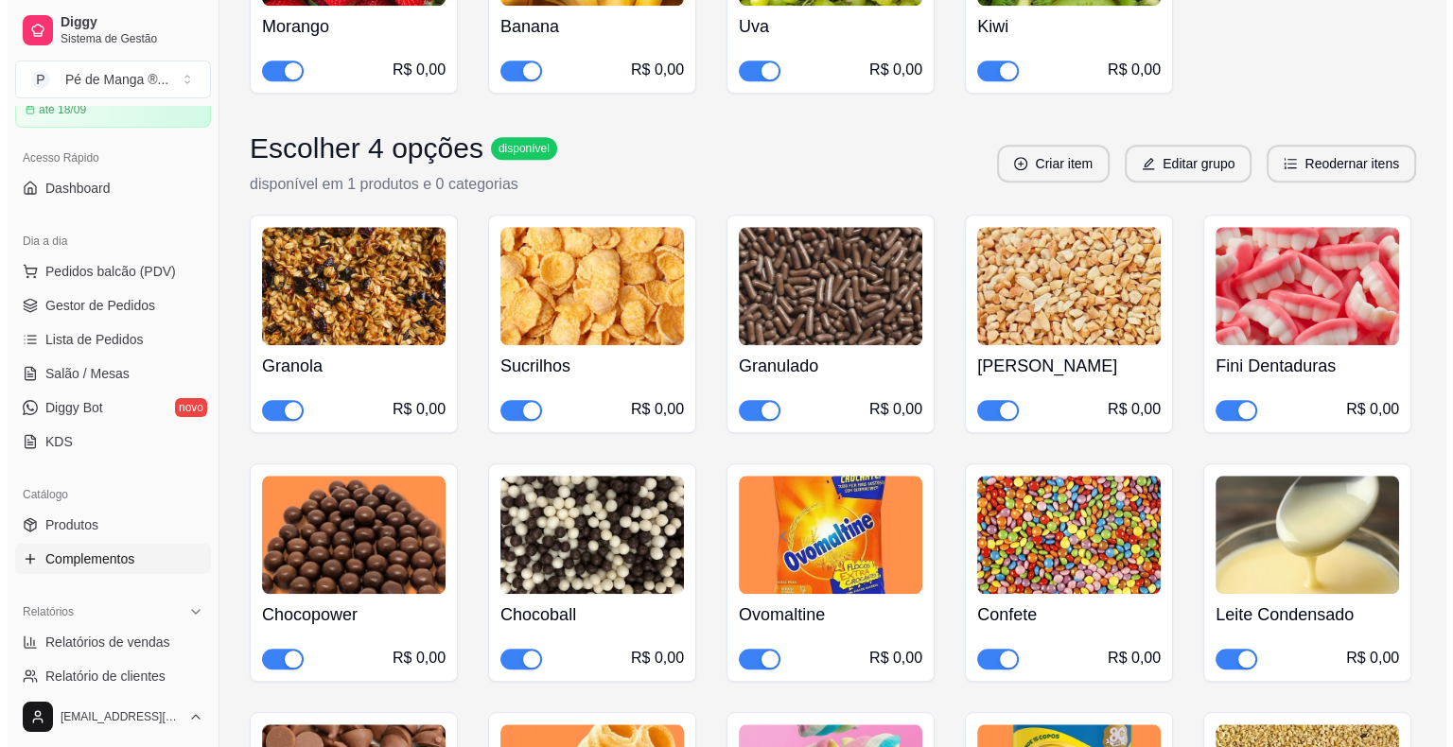
scroll to position [1608, 0]
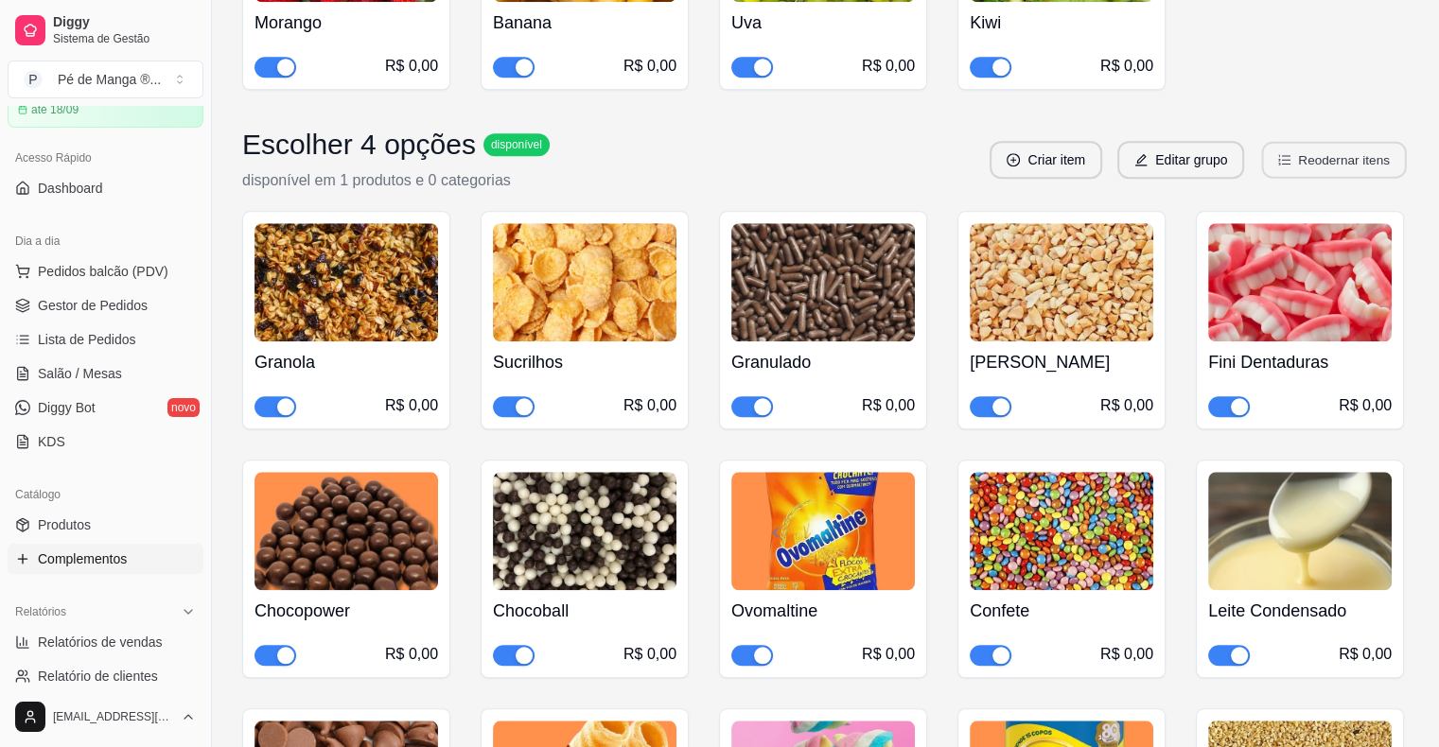
click at [1343, 142] on button "Reodernar itens" at bounding box center [1334, 160] width 145 height 37
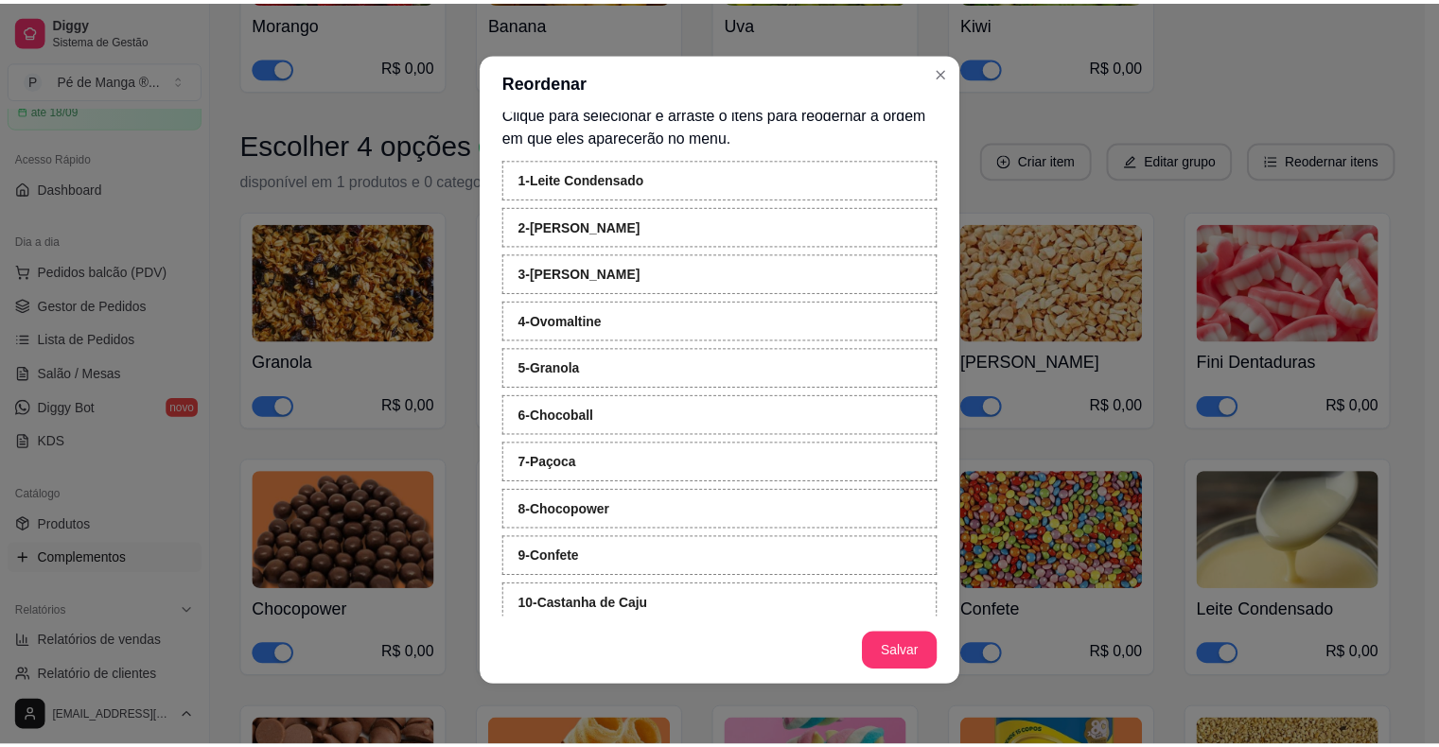
scroll to position [0, 0]
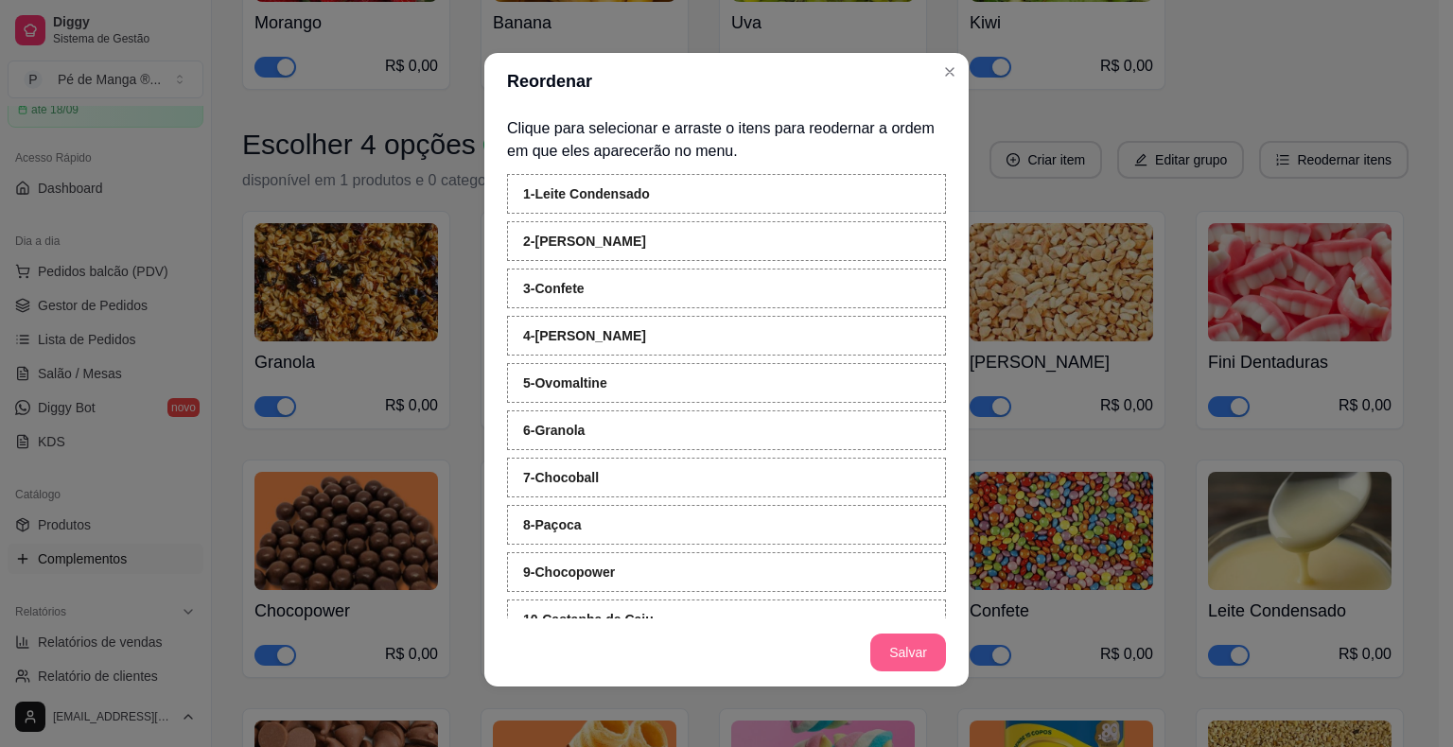
click at [897, 653] on button "Salvar" at bounding box center [908, 653] width 76 height 38
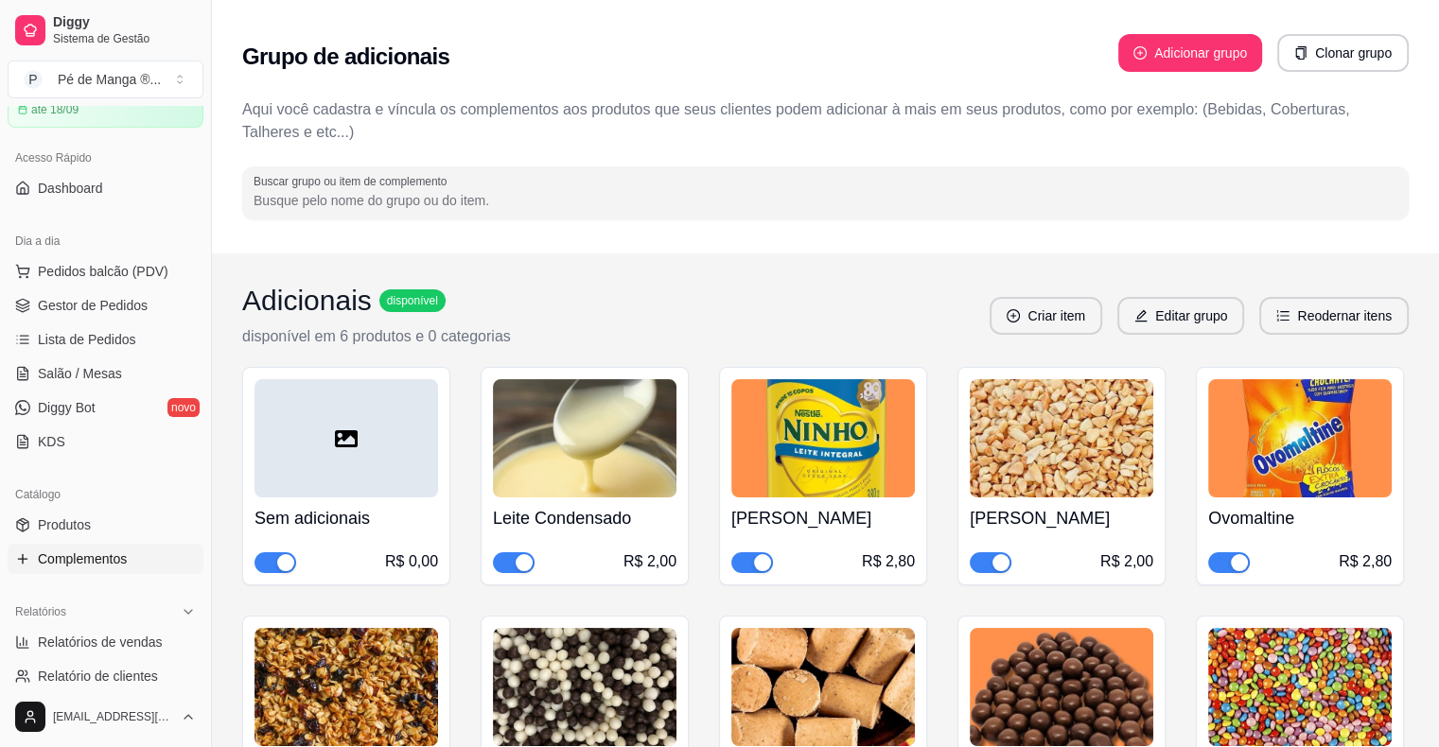
click at [1339, 327] on button "Reodernar itens" at bounding box center [1333, 316] width 149 height 38
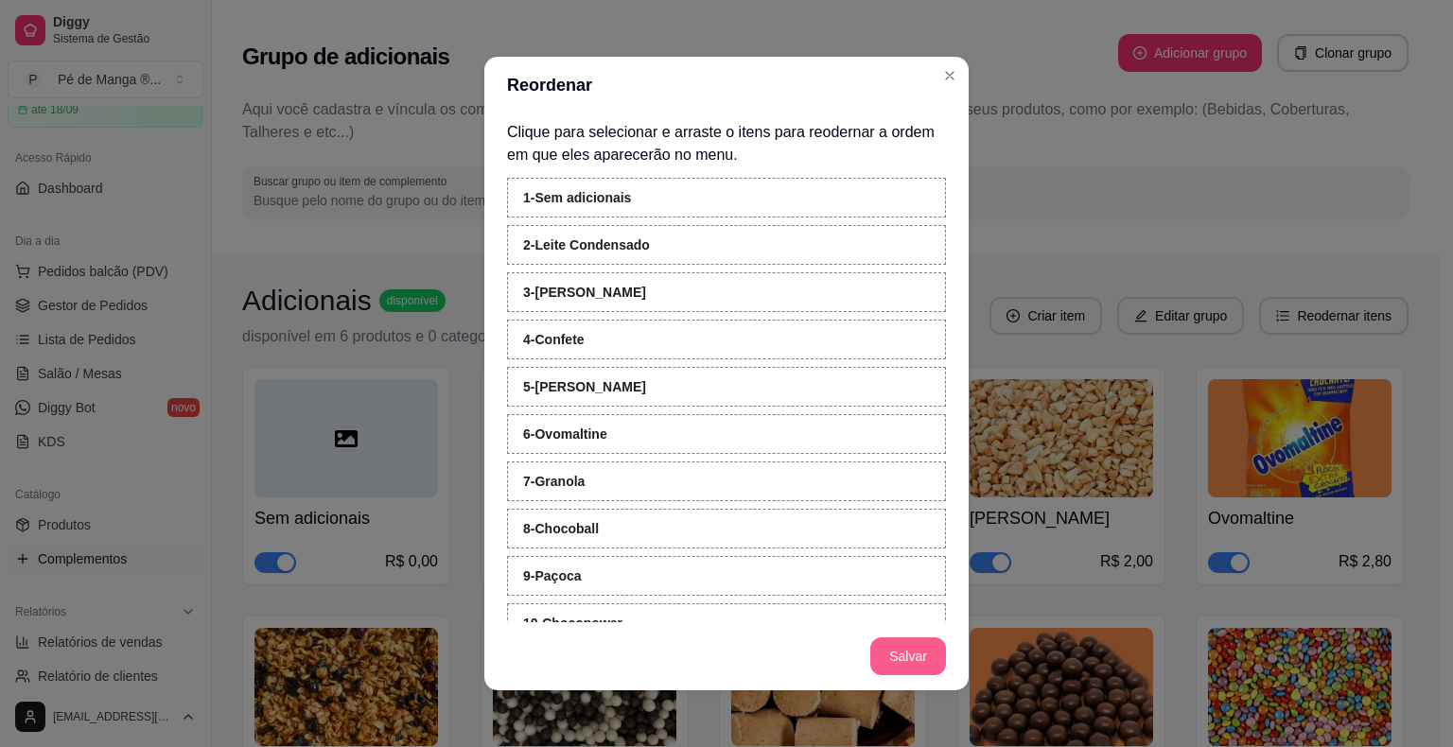
click at [910, 669] on button "Salvar" at bounding box center [908, 656] width 76 height 38
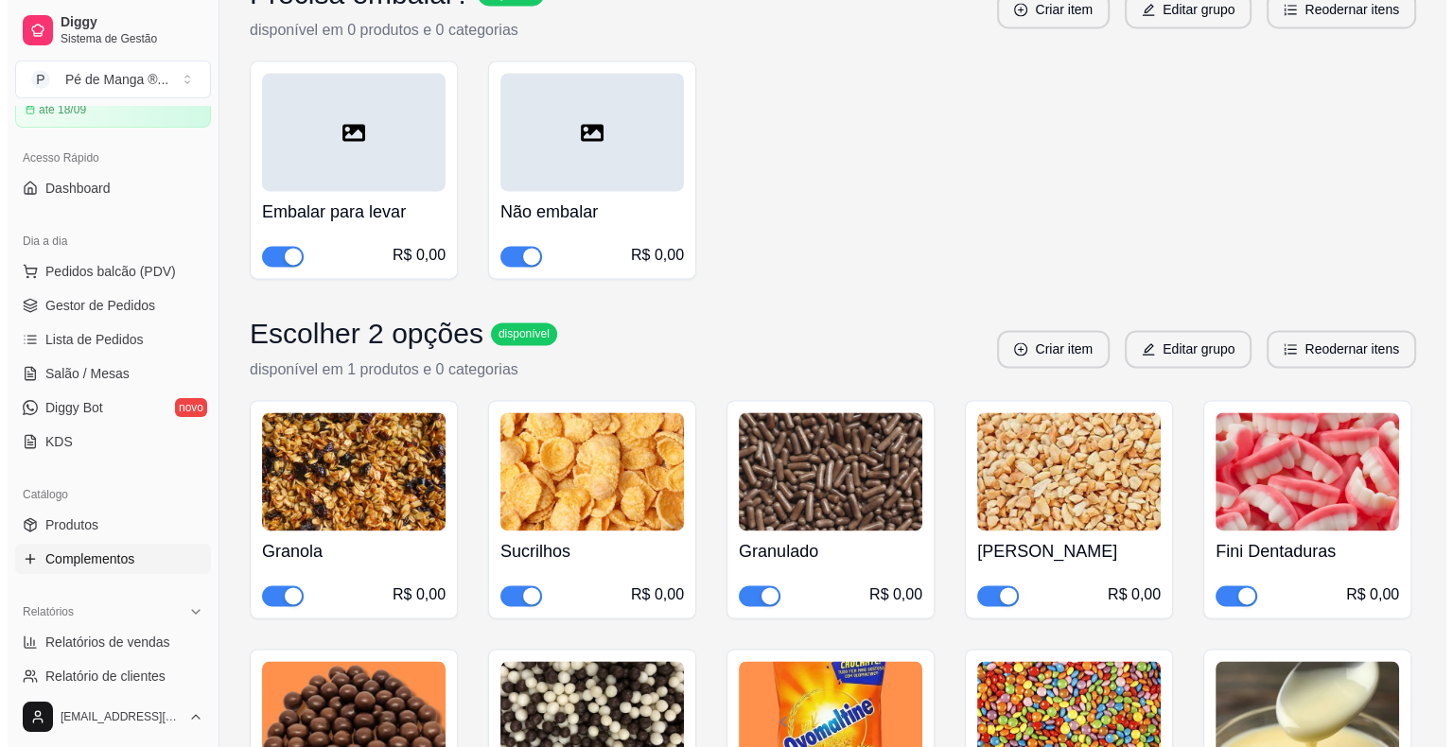
scroll to position [2743, 0]
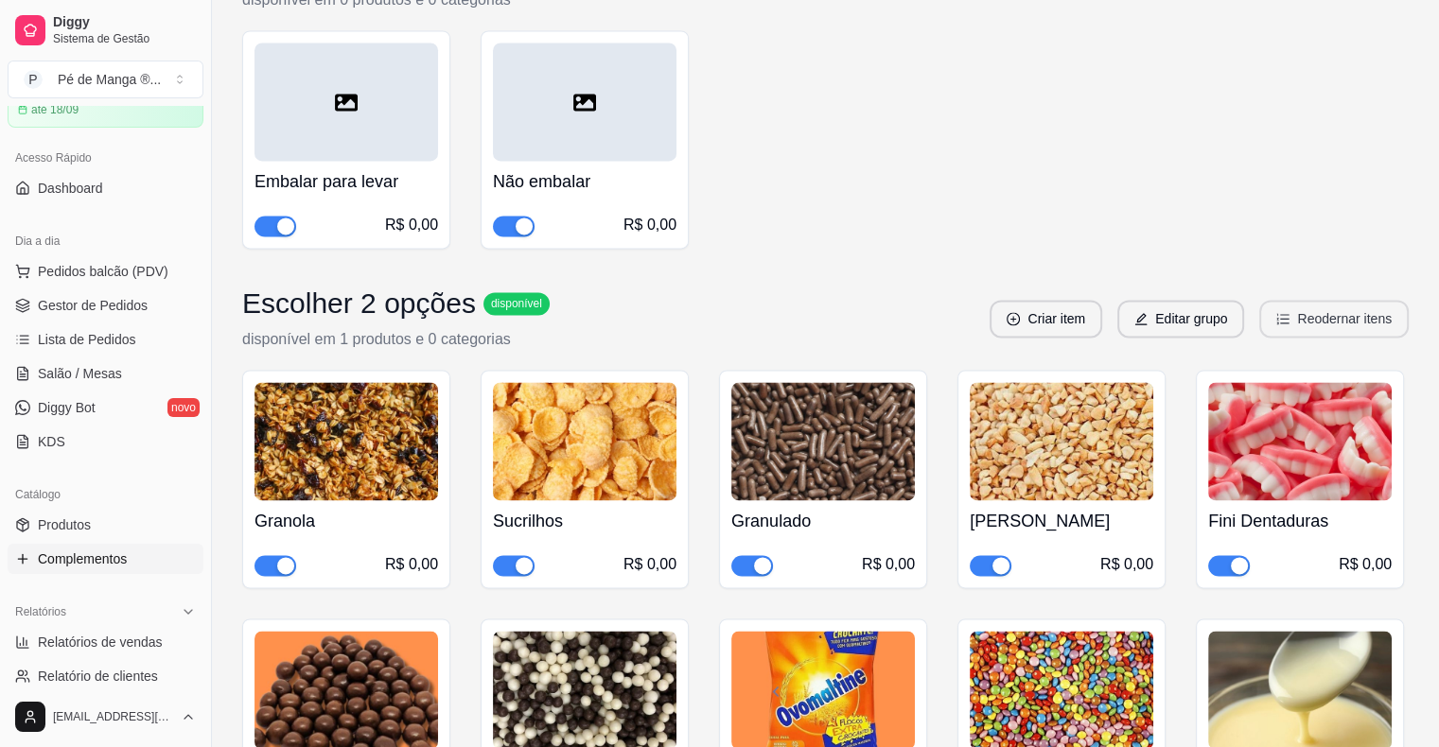
click at [1357, 300] on button "Reodernar itens" at bounding box center [1333, 319] width 149 height 38
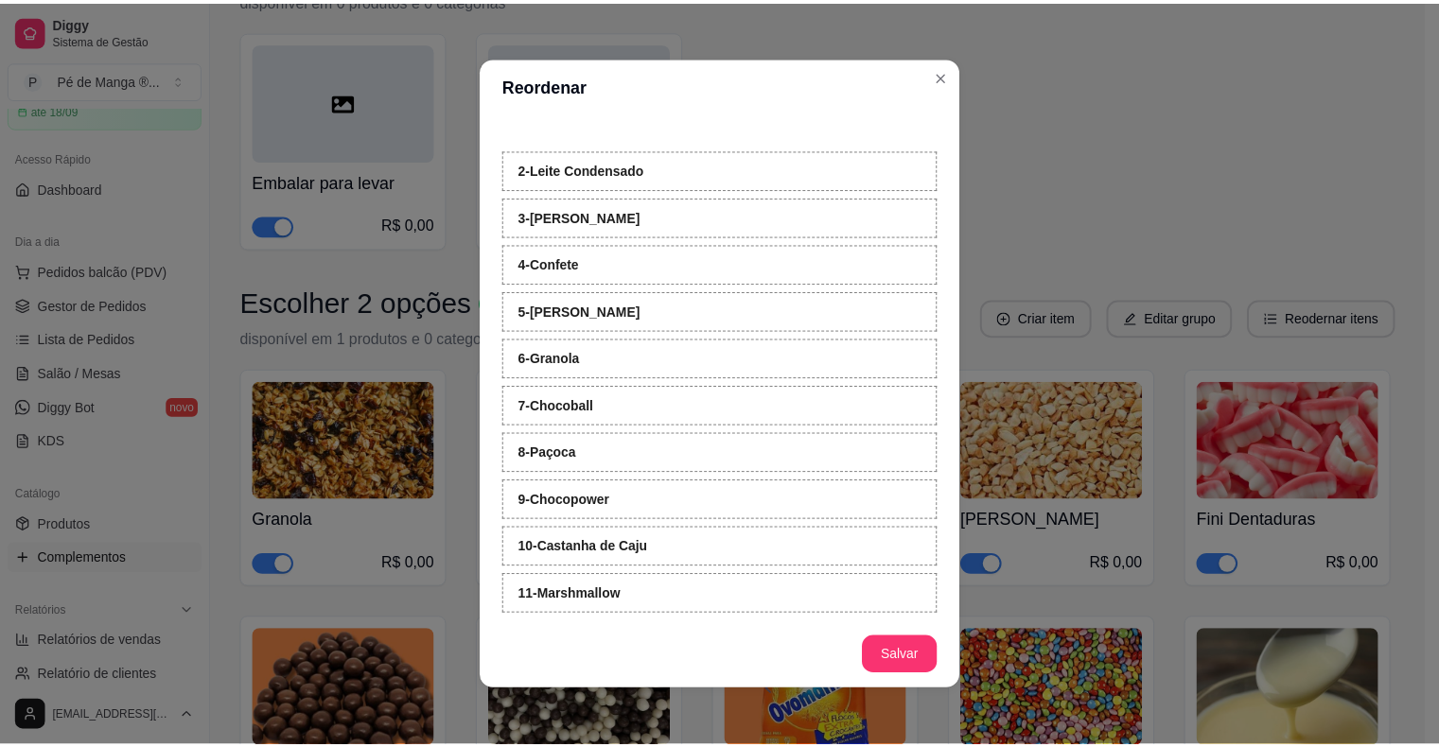
scroll to position [28, 0]
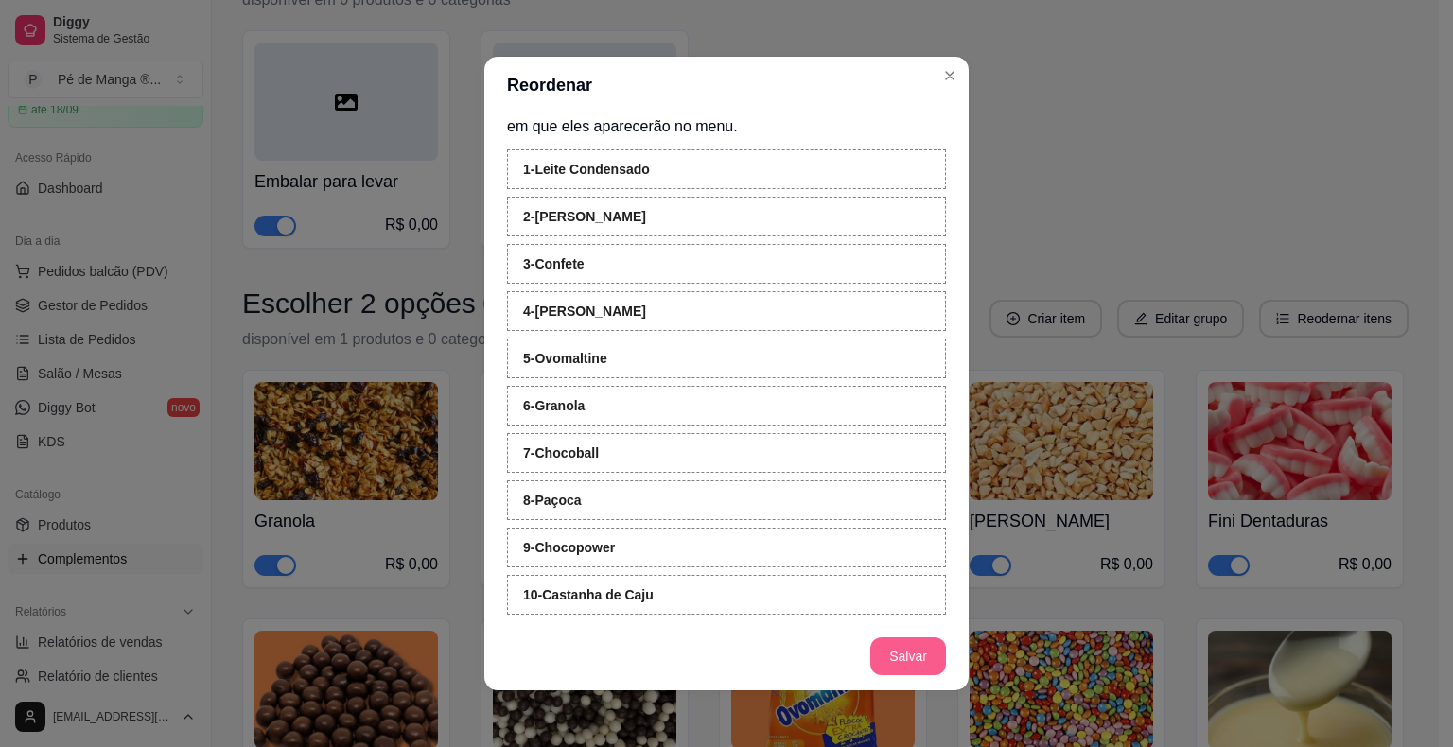
click at [899, 656] on button "Salvar" at bounding box center [908, 656] width 76 height 38
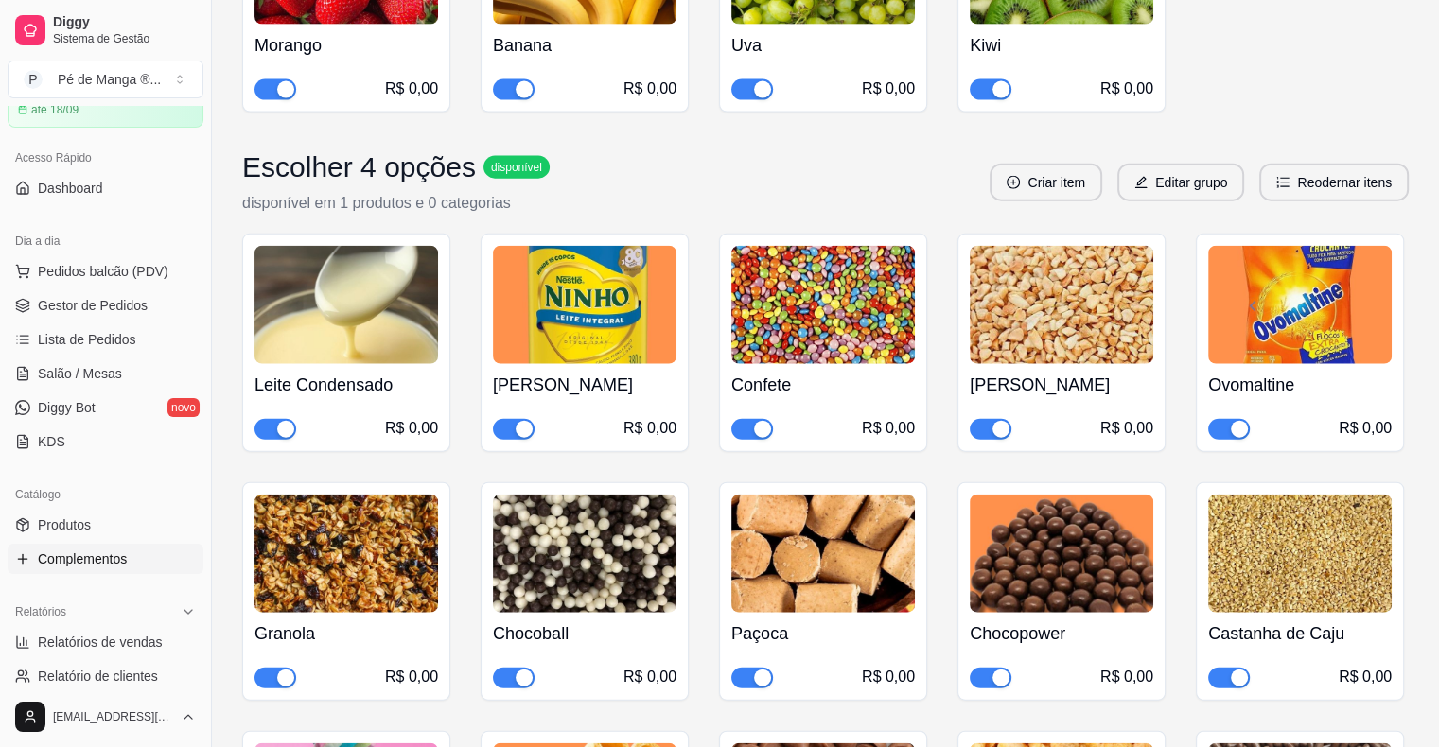
scroll to position [4351, 0]
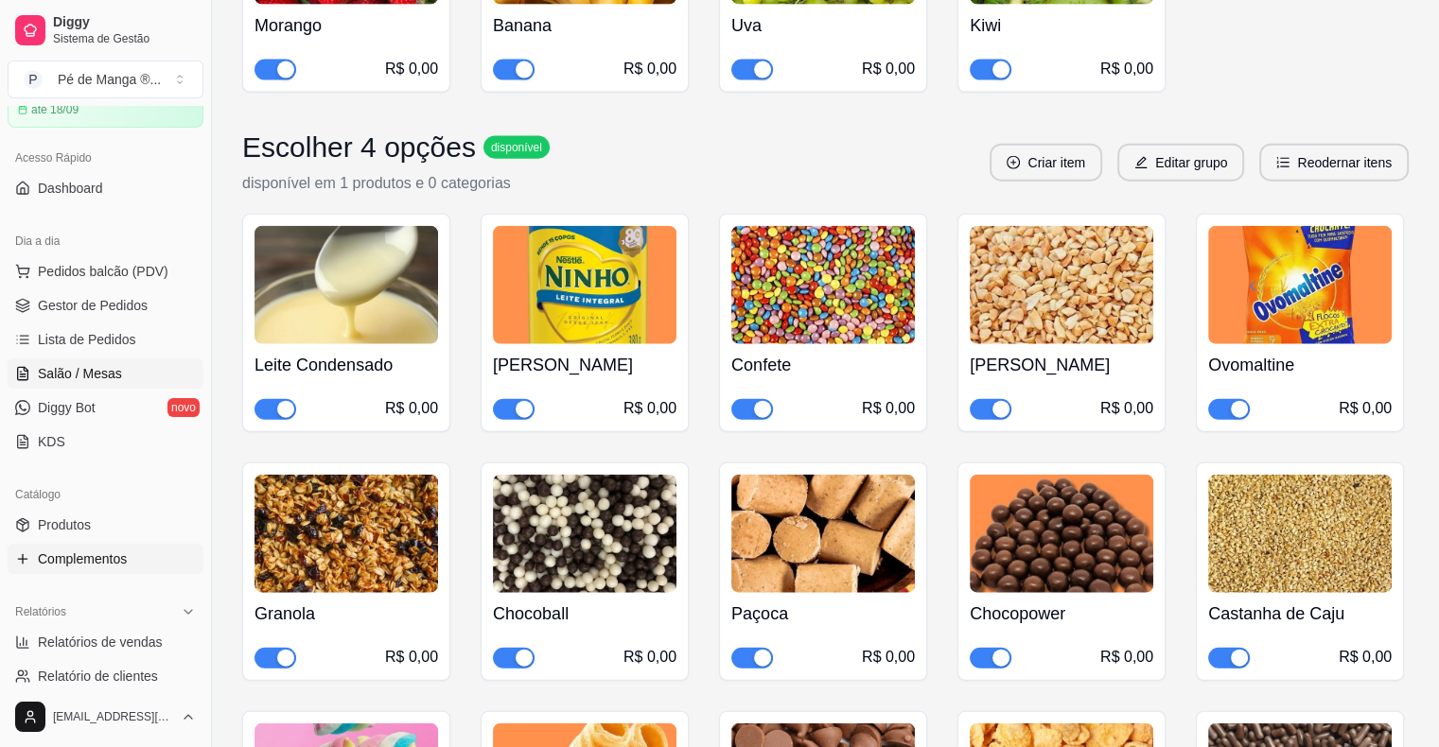
click at [87, 369] on span "Salão / Mesas" at bounding box center [80, 373] width 84 height 19
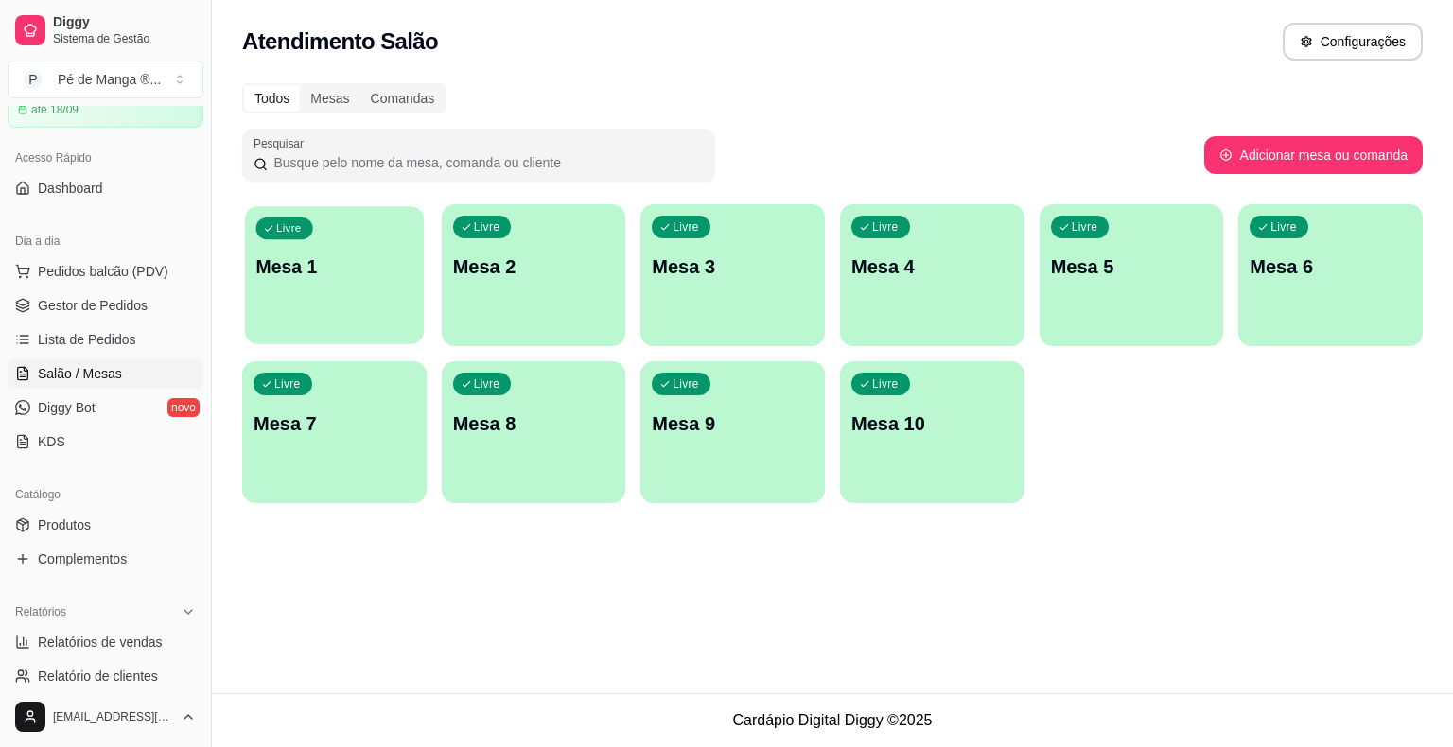
click at [420, 236] on div "Livre Mesa 1" at bounding box center [334, 263] width 179 height 115
click at [419, 236] on body "Diggy Sistema de Gestão P Pé de Manga ® ... Loja aberta Plano Essencial + Mesas…" at bounding box center [726, 373] width 1453 height 747
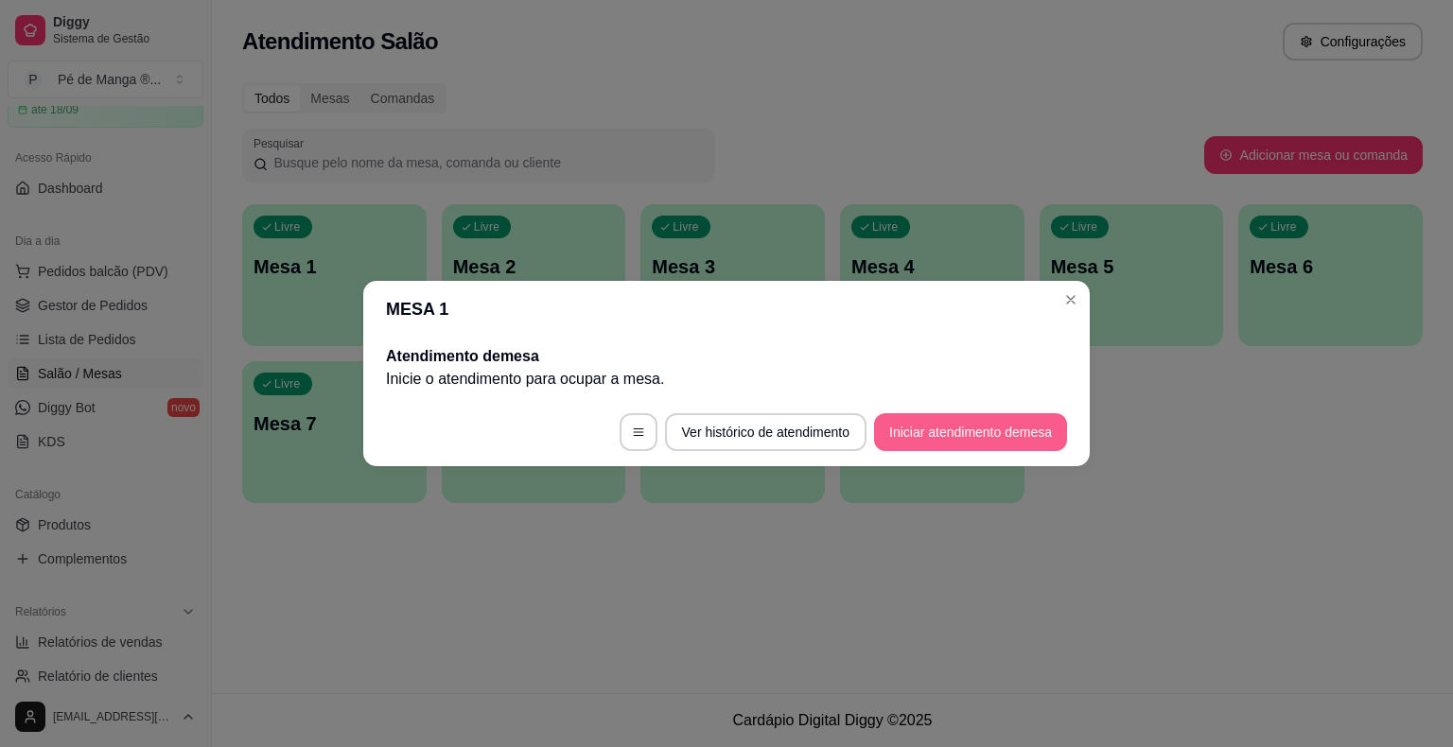
click at [1003, 433] on button "Iniciar atendimento de mesa" at bounding box center [970, 432] width 193 height 38
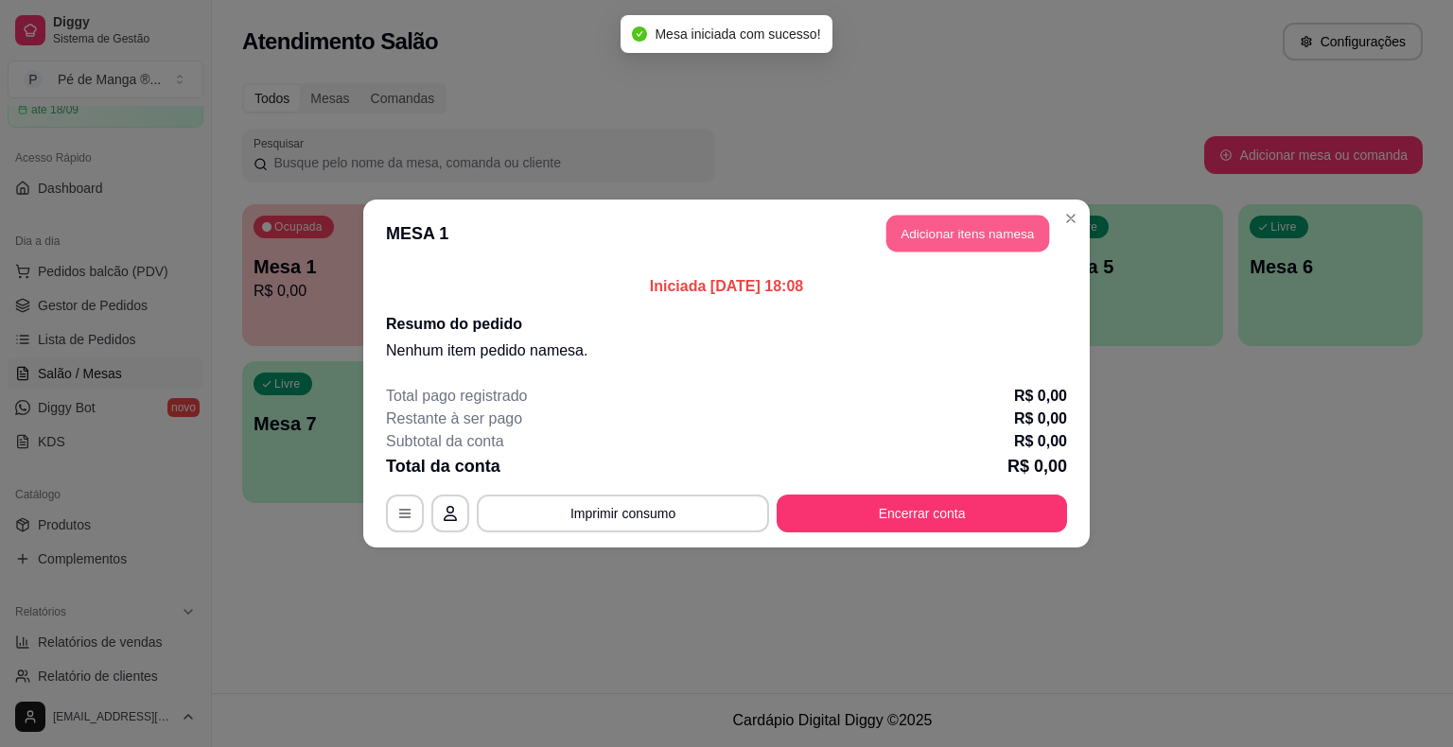
click at [935, 231] on button "Adicionar itens na mesa" at bounding box center [967, 234] width 163 height 37
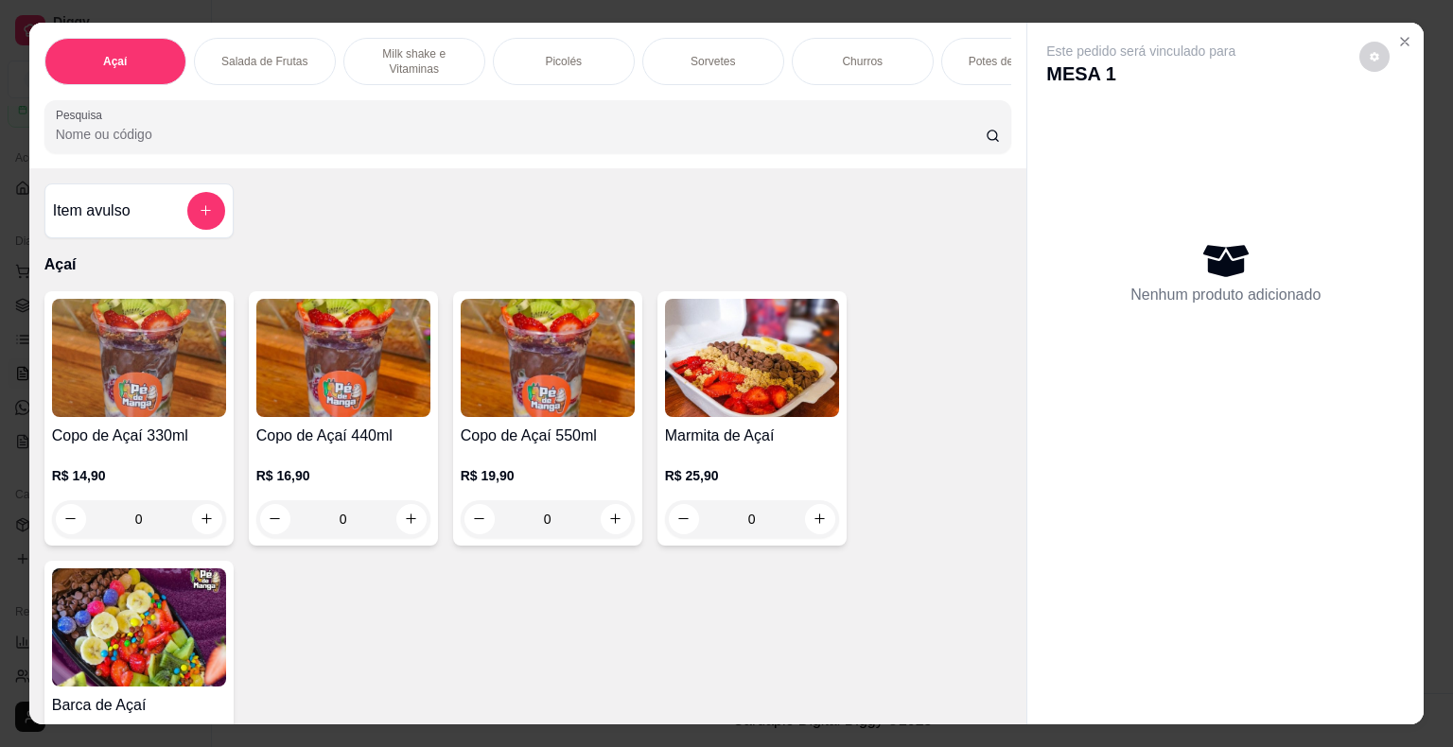
drag, startPoint x: 556, startPoint y: 53, endPoint x: 542, endPoint y: 62, distance: 17.1
click at [554, 55] on p "Picolés" at bounding box center [563, 61] width 37 height 15
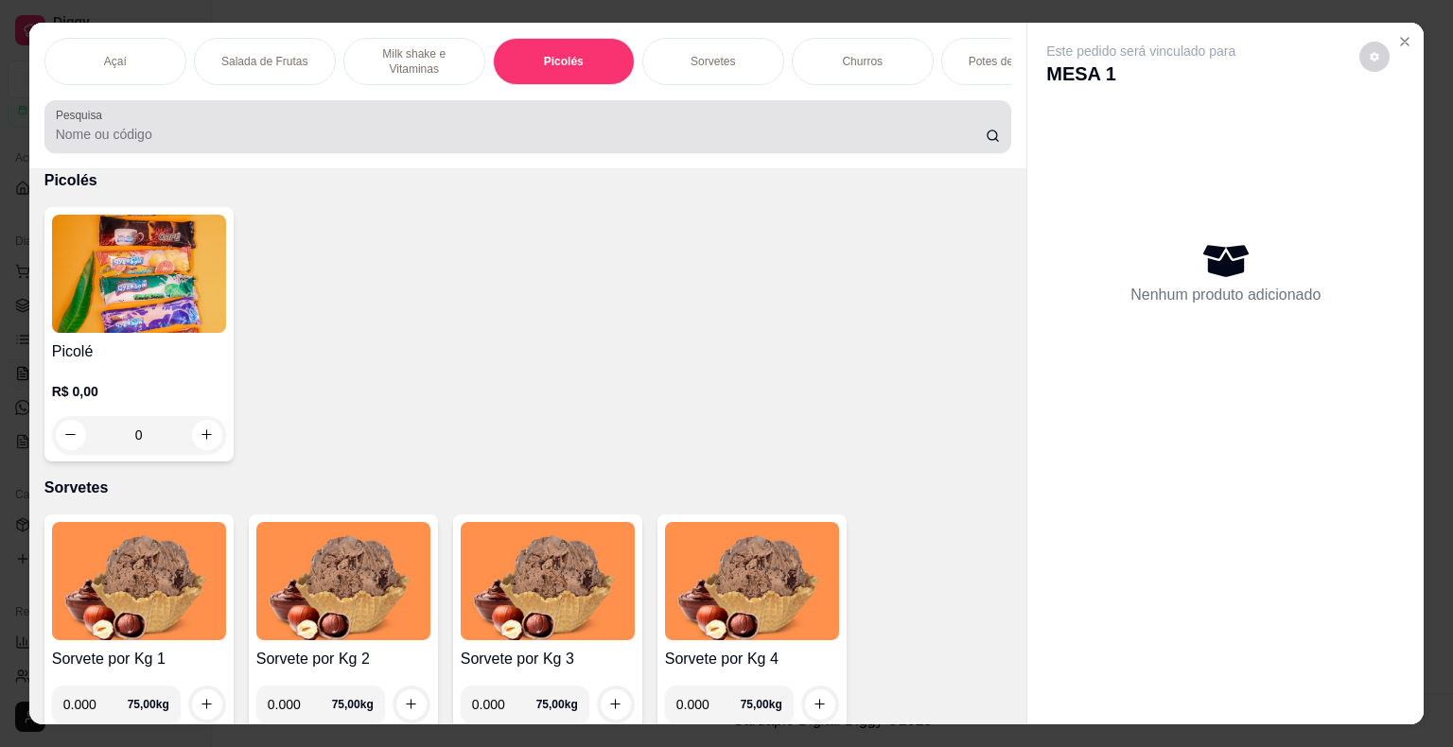
scroll to position [45, 0]
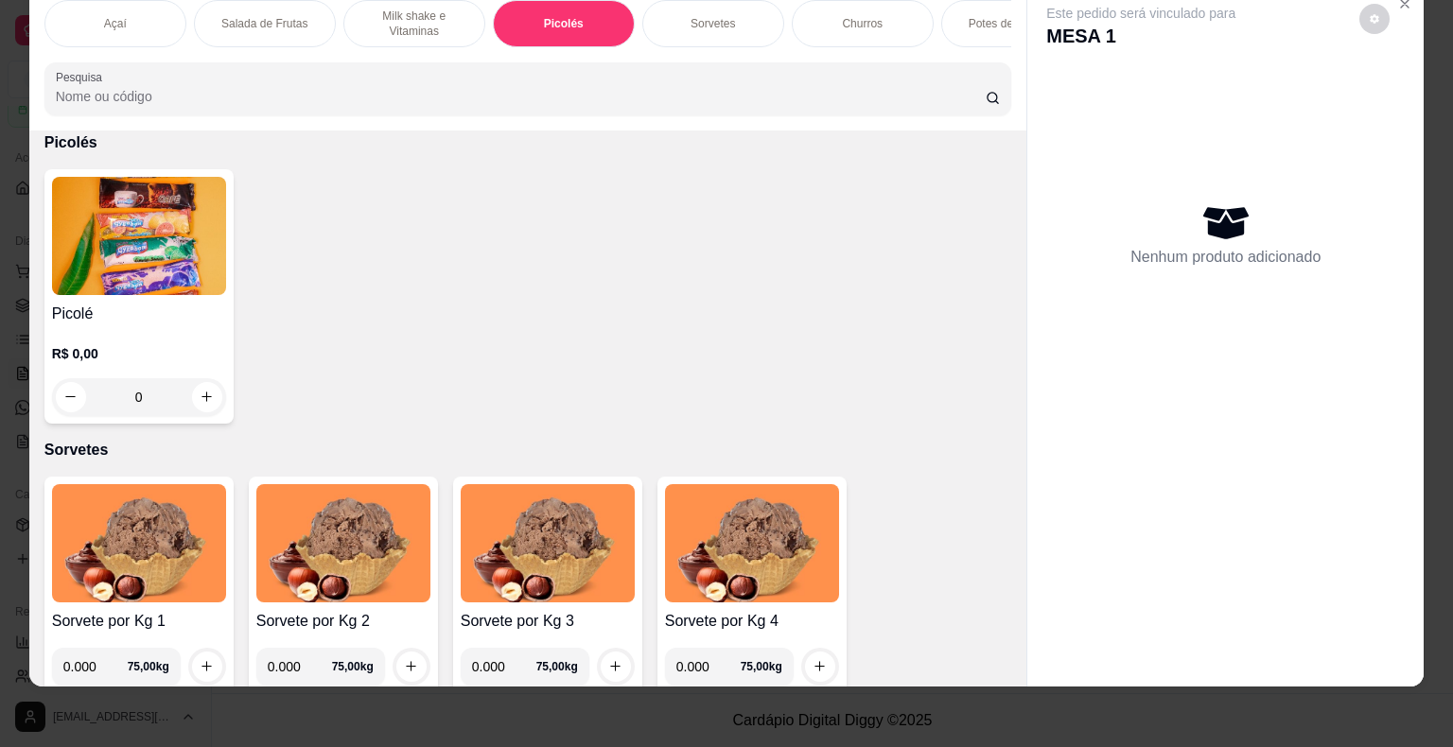
click at [145, 339] on div "R$ 0,00 0" at bounding box center [139, 370] width 174 height 91
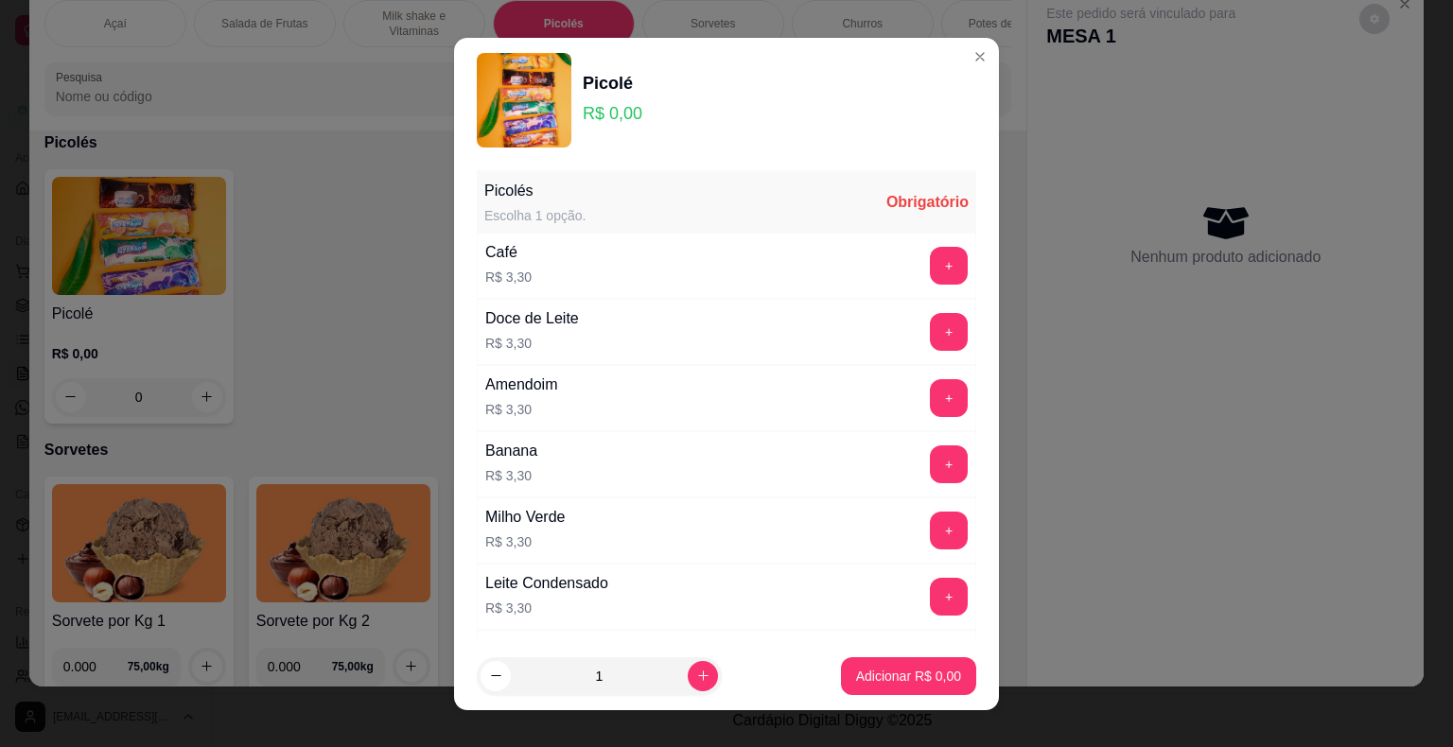
click at [930, 476] on button "+" at bounding box center [949, 464] width 38 height 38
click at [931, 473] on button "+" at bounding box center [949, 463] width 37 height 37
click at [931, 472] on button "+" at bounding box center [949, 463] width 37 height 37
click at [856, 668] on p "Adicionar R$ 9,90" at bounding box center [908, 676] width 105 height 19
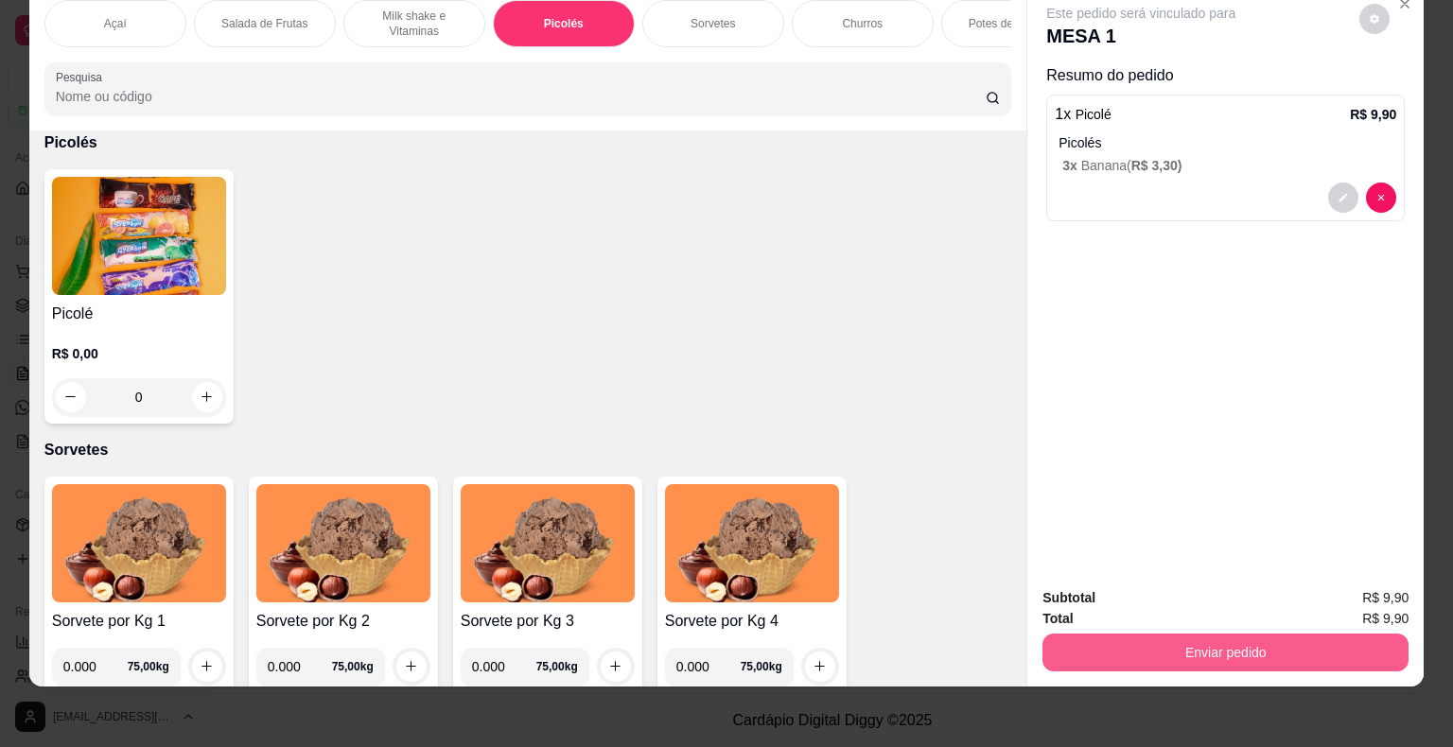
click at [1119, 634] on button "Enviar pedido" at bounding box center [1225, 653] width 366 height 38
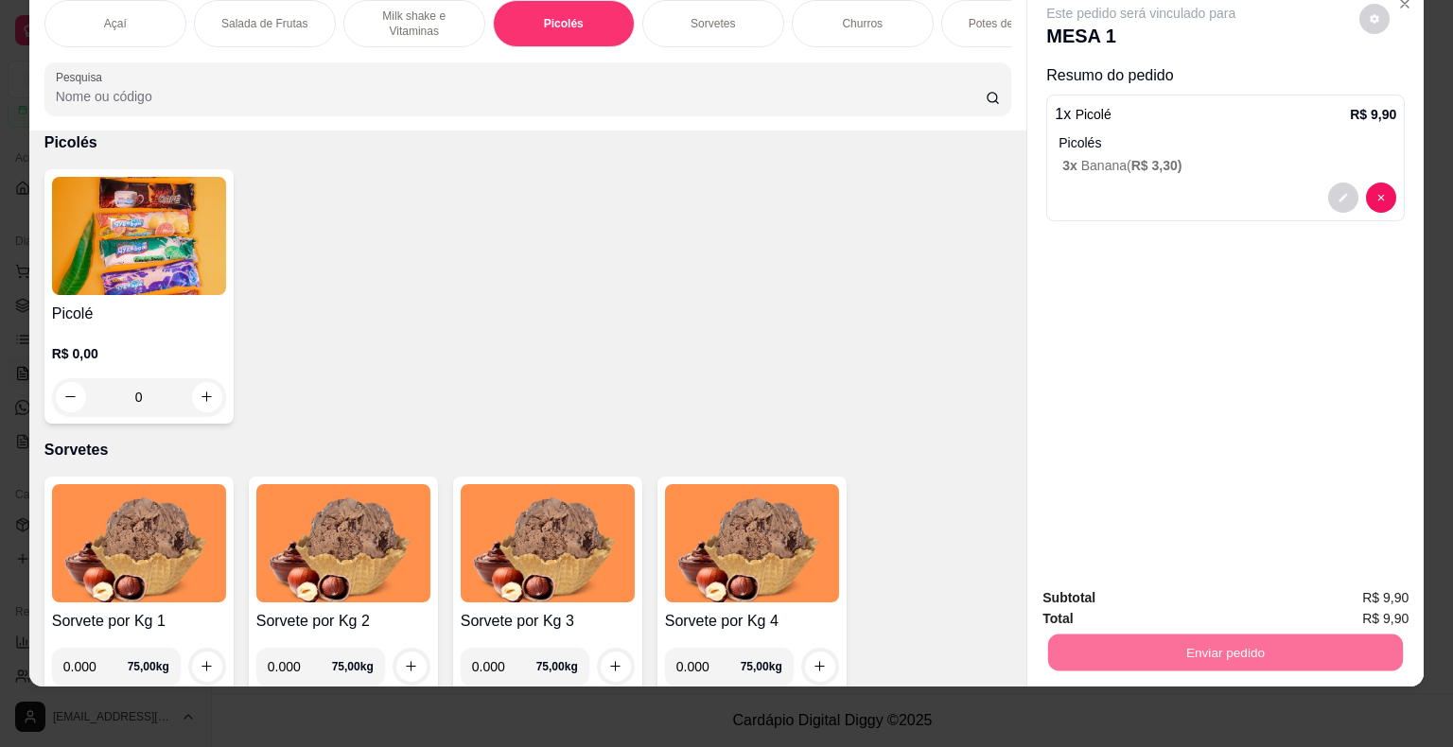
click at [1184, 583] on button "Não registrar e enviar pedido" at bounding box center [1162, 592] width 197 height 36
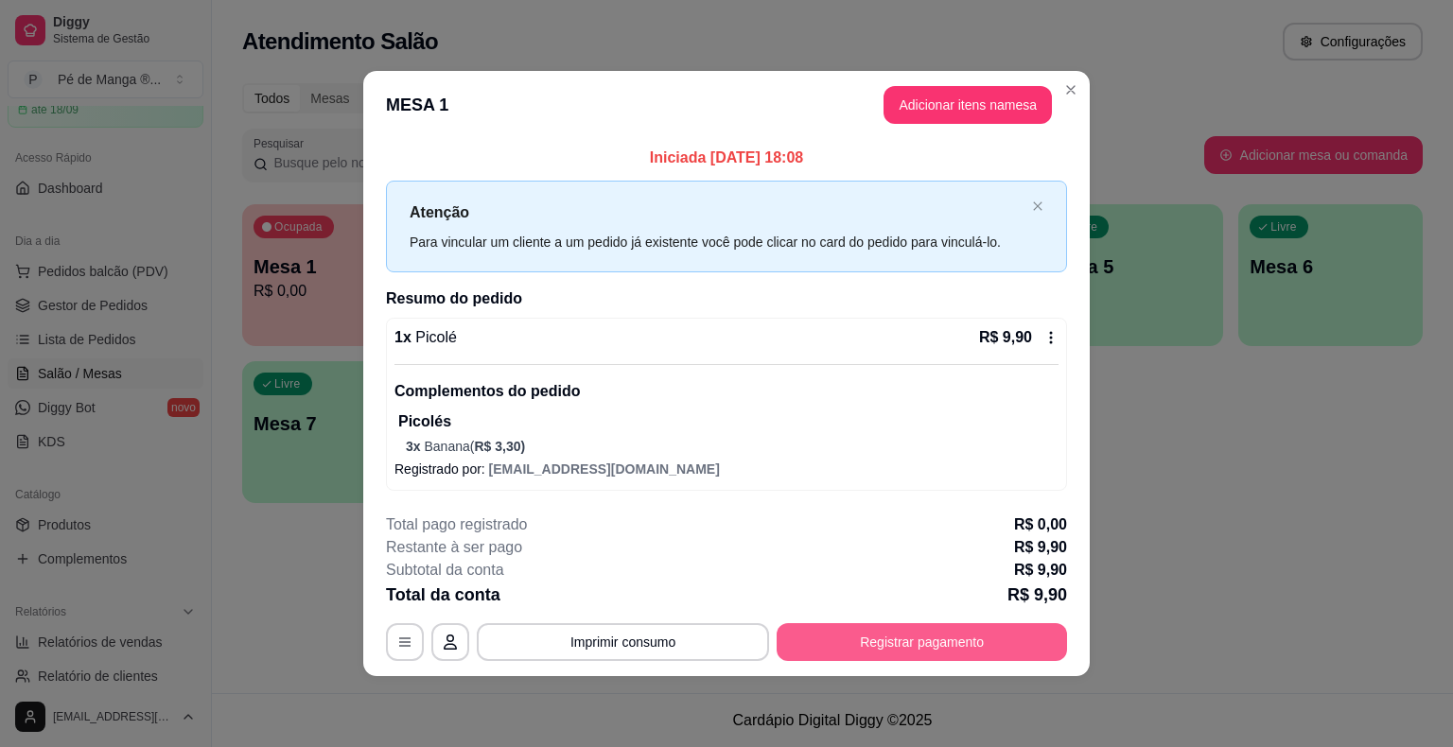
click at [851, 641] on button "Registrar pagamento" at bounding box center [921, 642] width 290 height 38
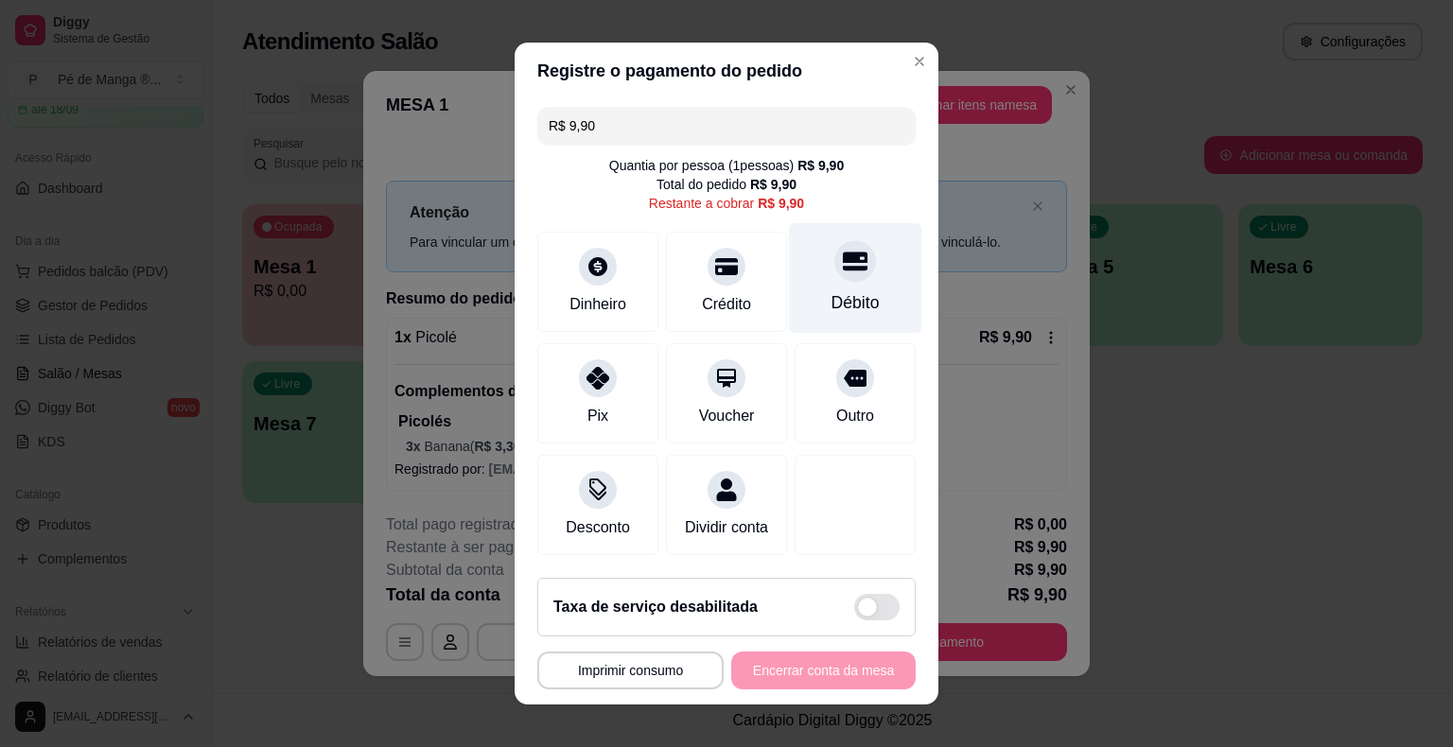
click at [850, 258] on div at bounding box center [855, 261] width 42 height 42
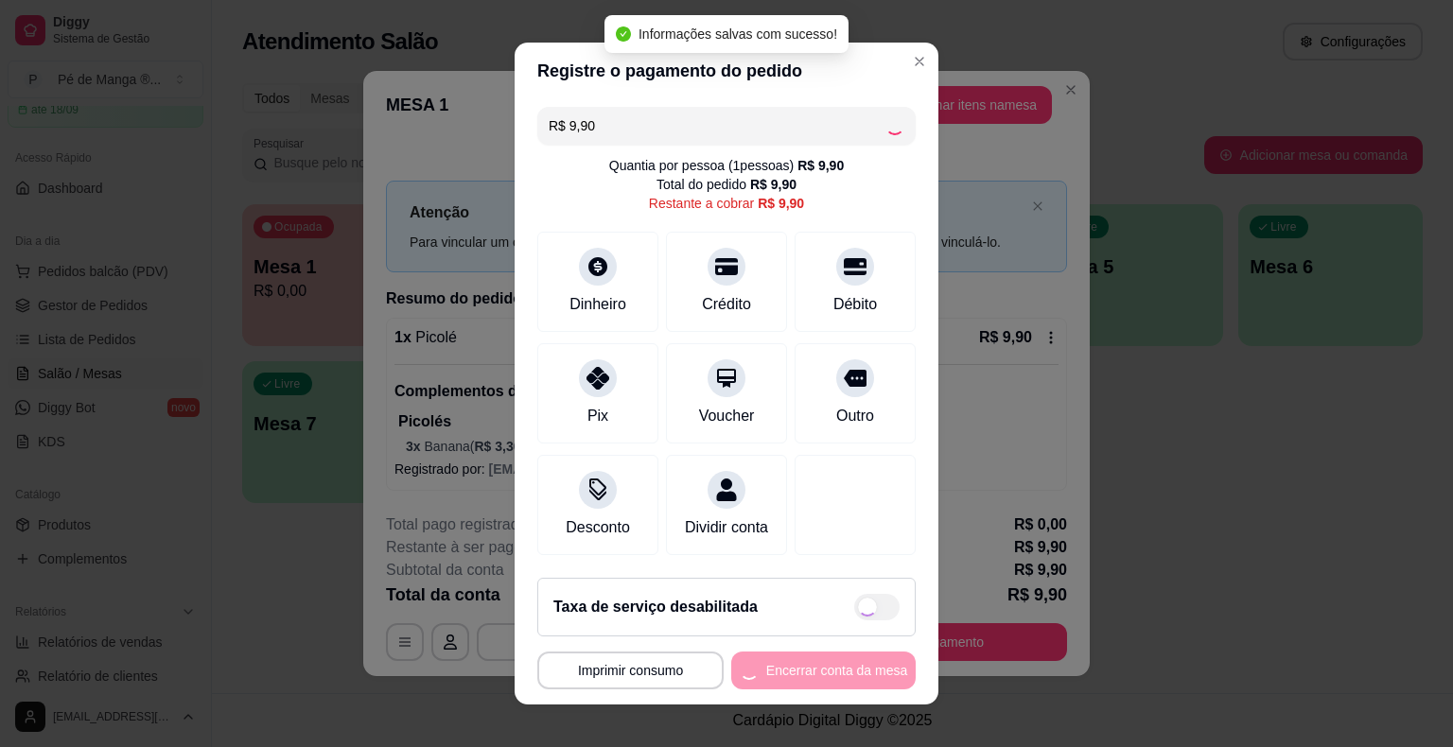
type input "R$ 0,00"
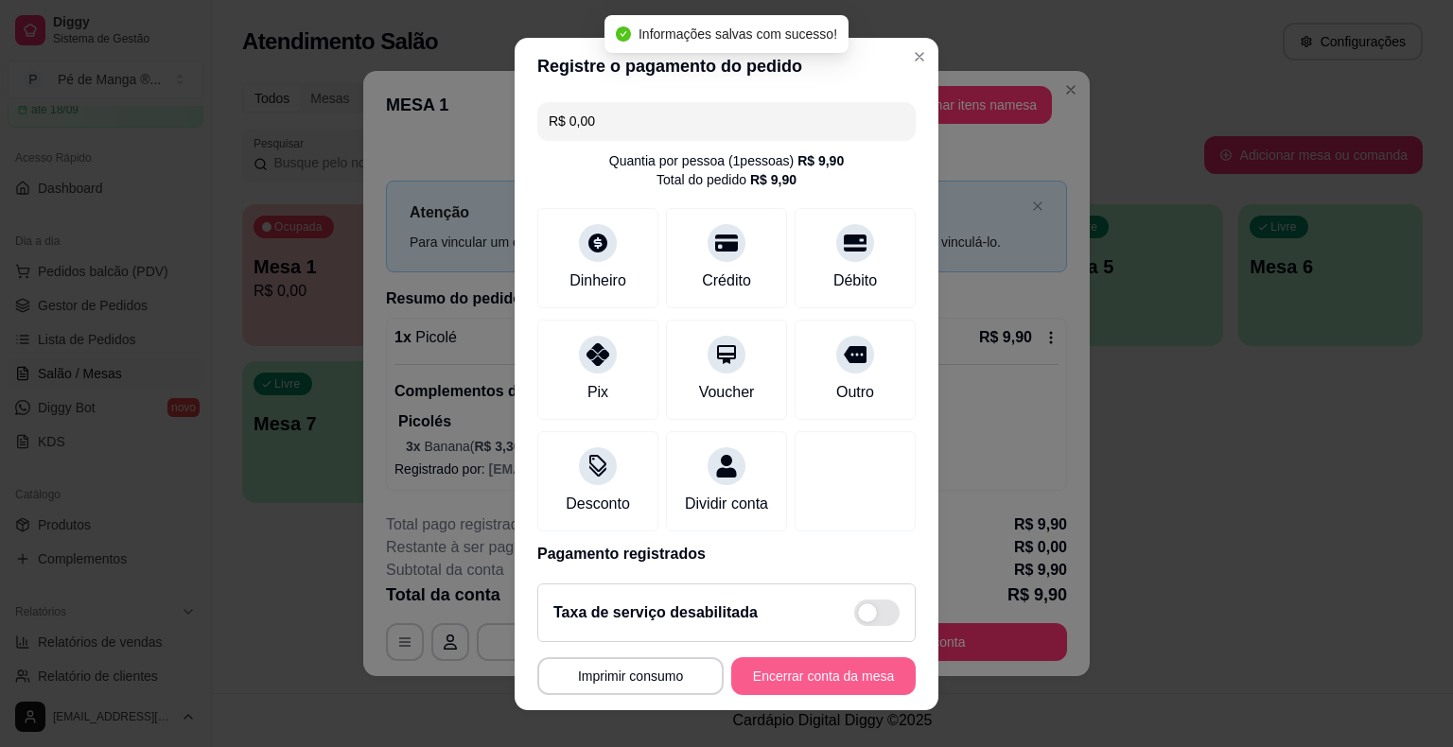
click at [812, 677] on button "Encerrar conta da mesa" at bounding box center [823, 676] width 184 height 38
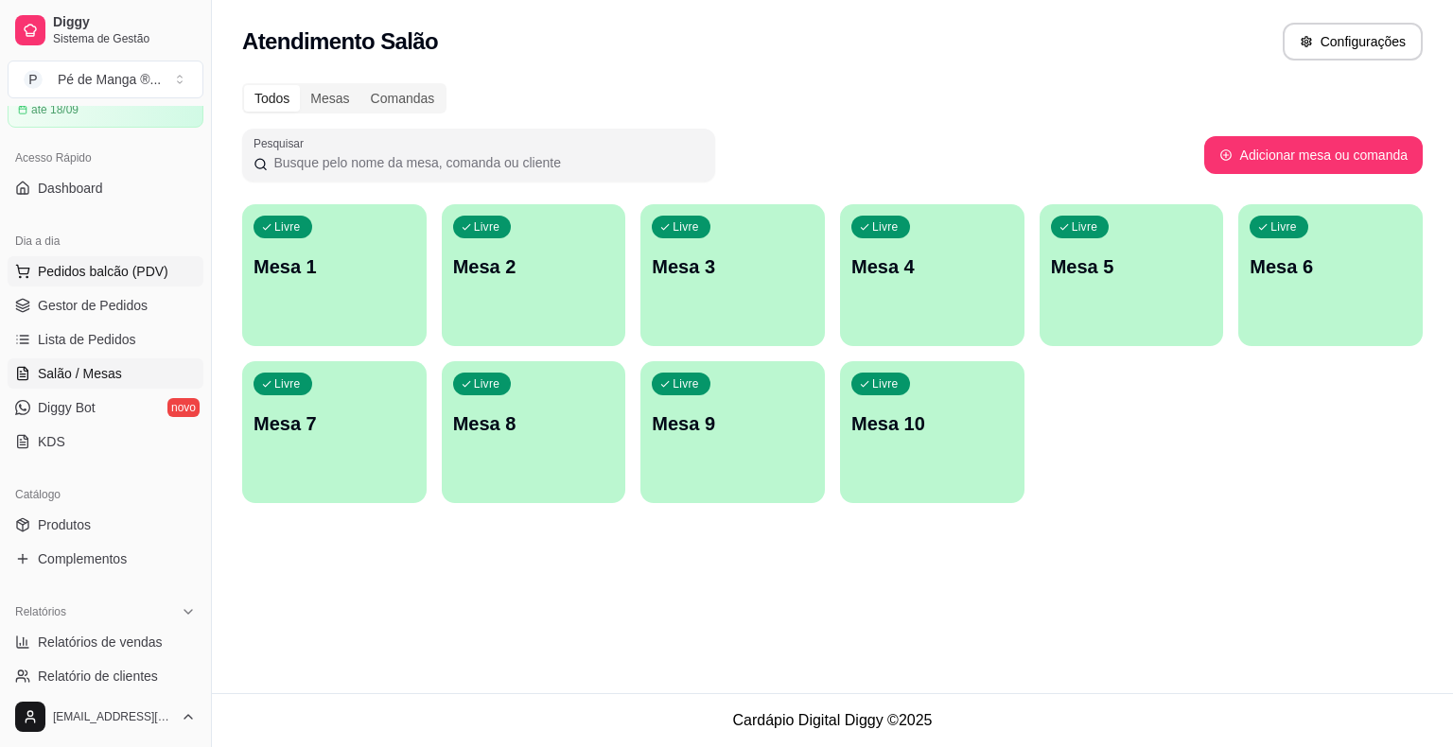
click at [111, 271] on span "Pedidos balcão (PDV)" at bounding box center [103, 271] width 131 height 19
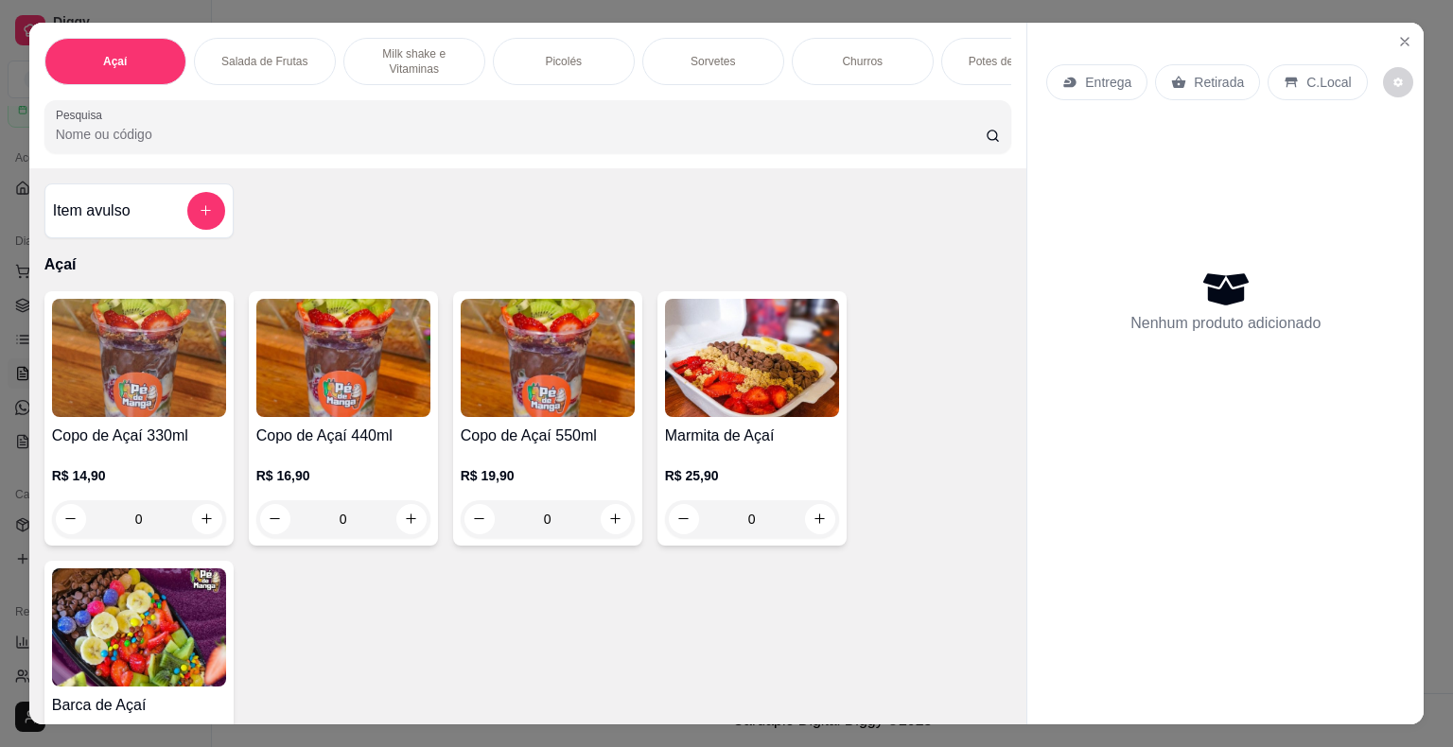
click at [596, 472] on p "R$ 19,90" at bounding box center [548, 475] width 174 height 19
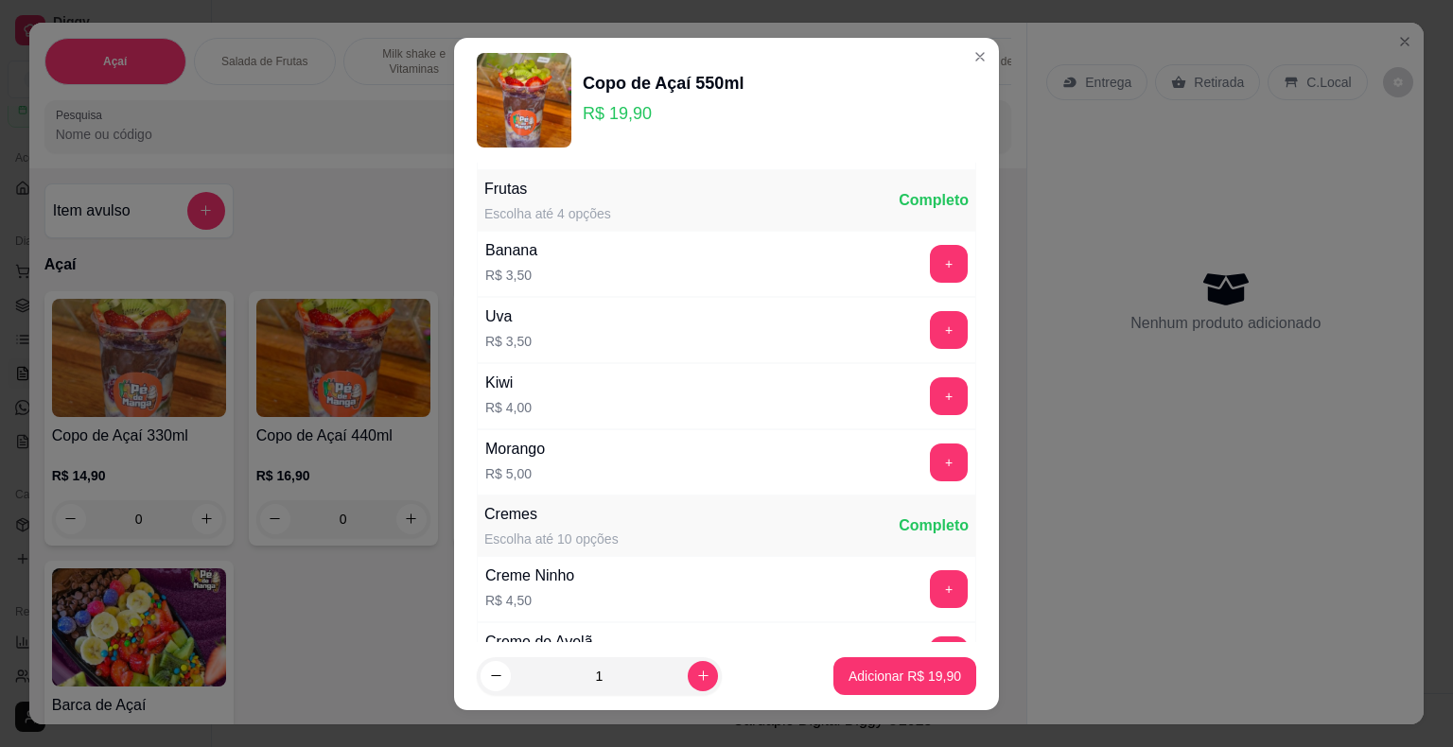
scroll to position [1437, 0]
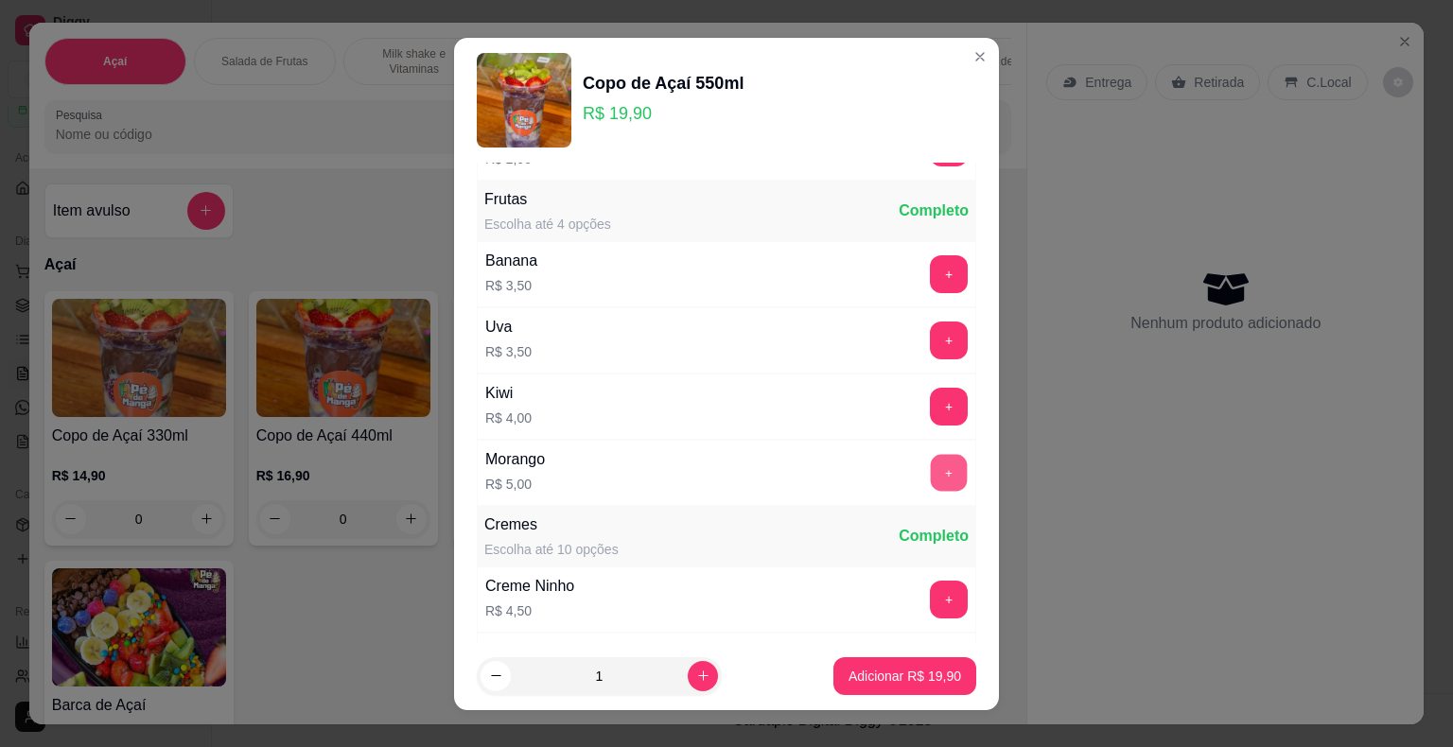
click at [931, 462] on button "+" at bounding box center [949, 472] width 37 height 37
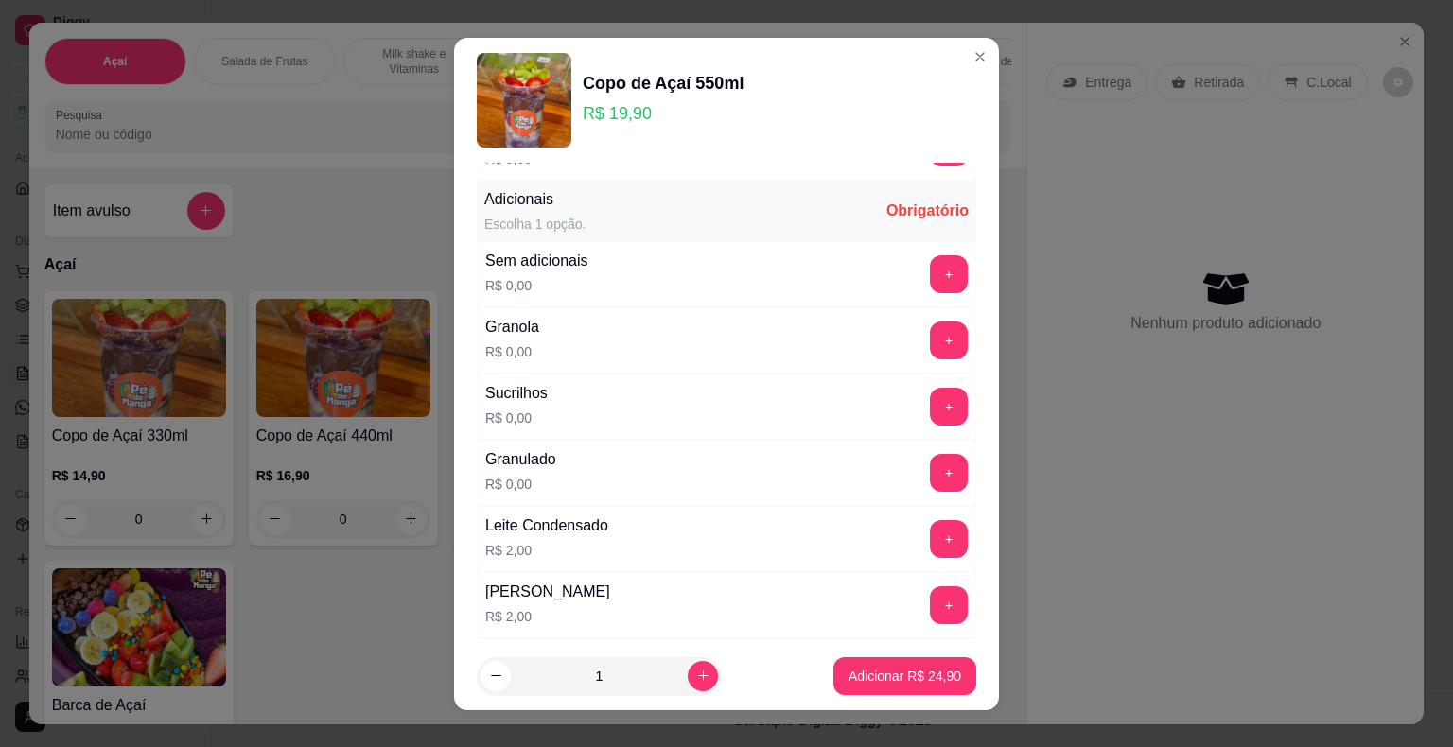
scroll to position [284, 0]
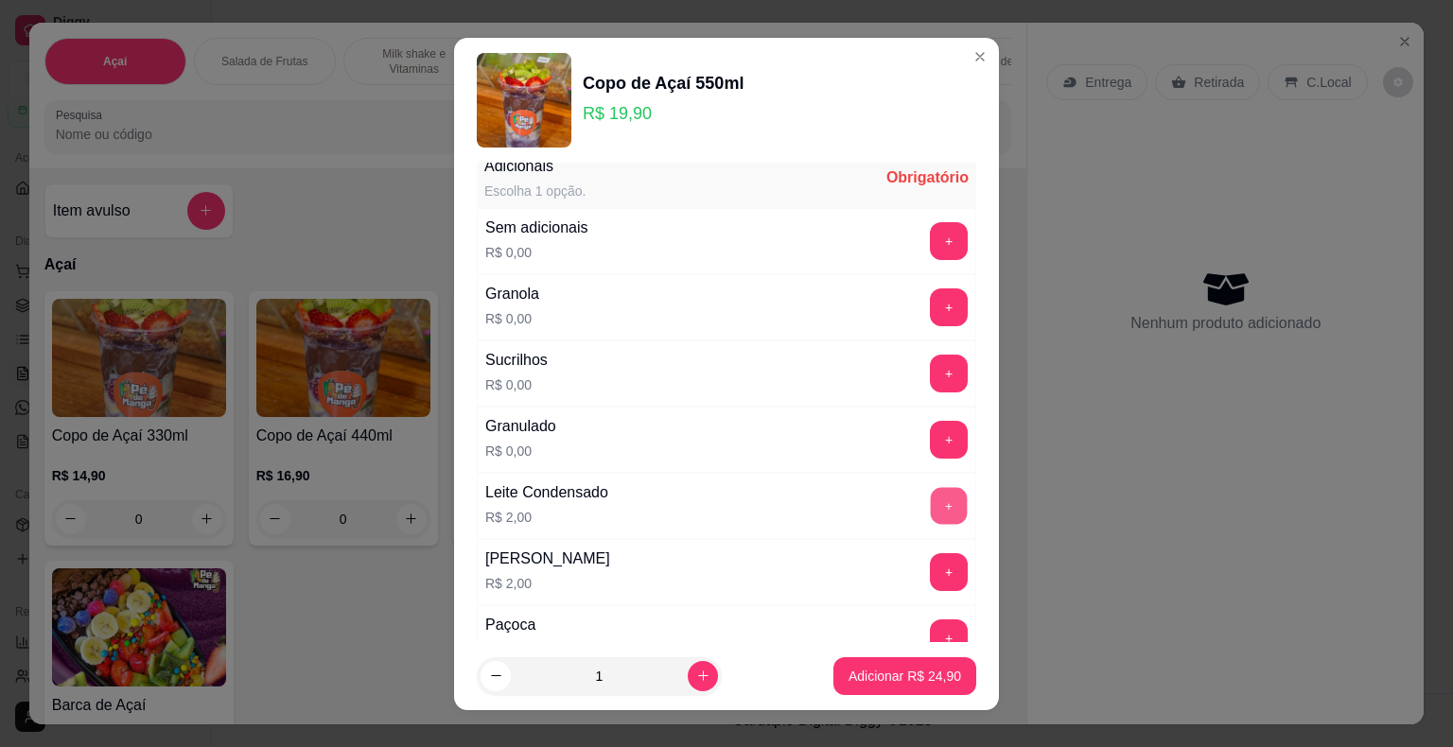
click at [931, 499] on button "+" at bounding box center [949, 505] width 37 height 37
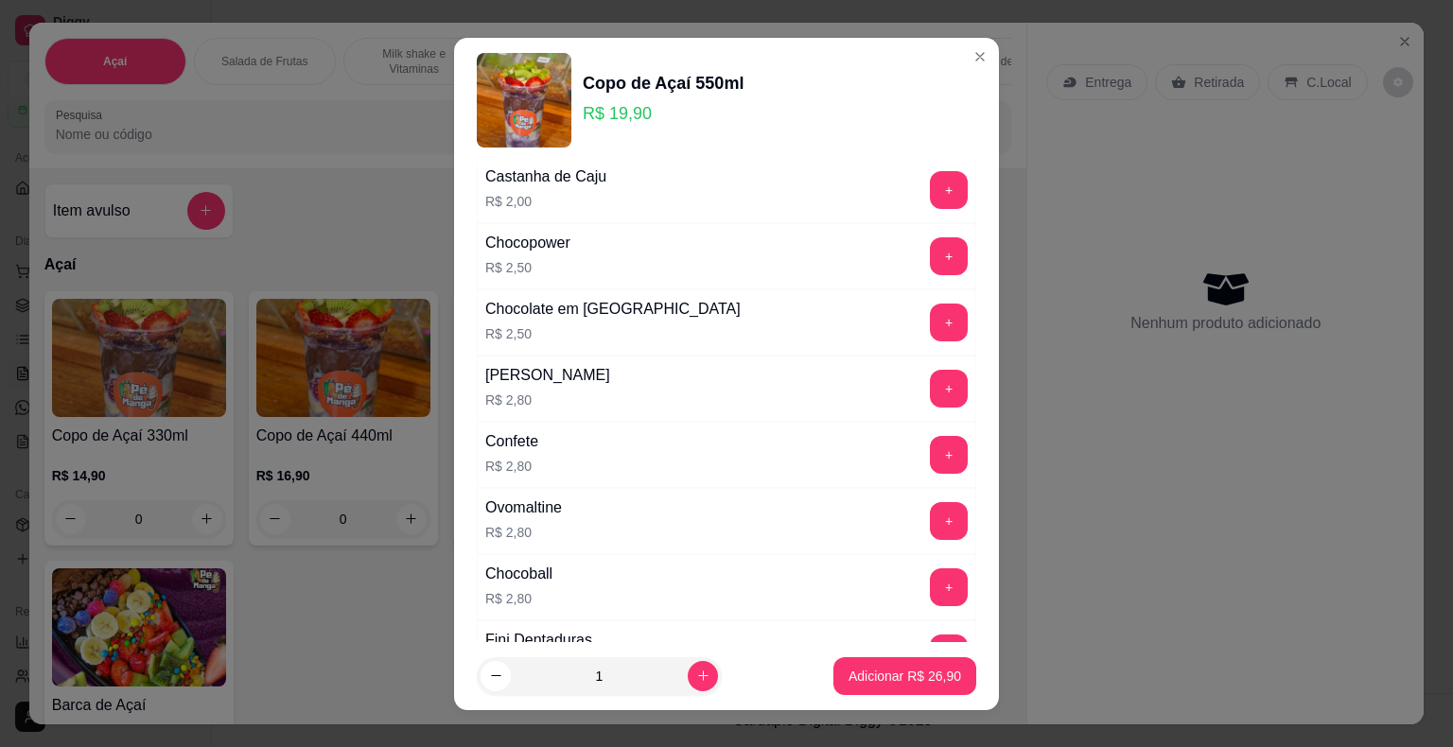
scroll to position [946, 0]
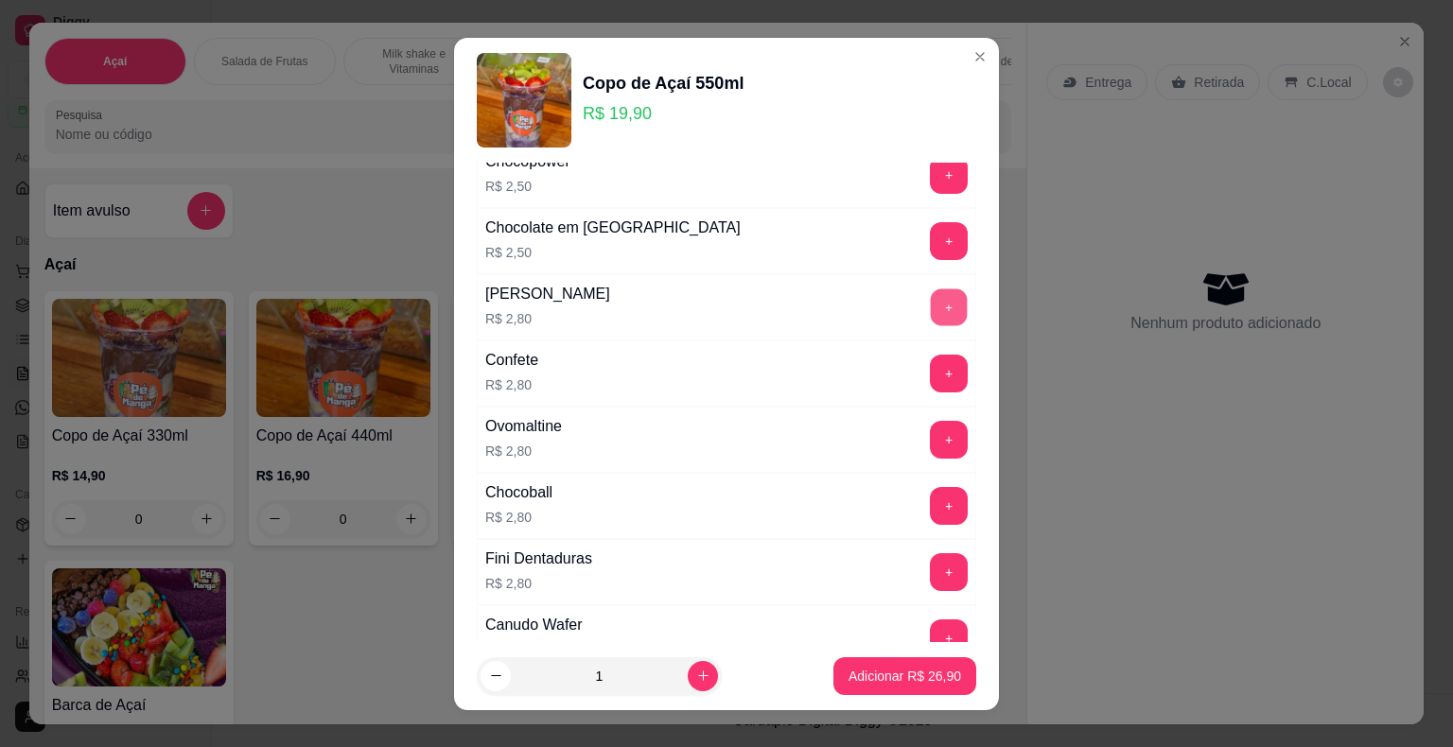
click at [931, 297] on button "+" at bounding box center [949, 306] width 37 height 37
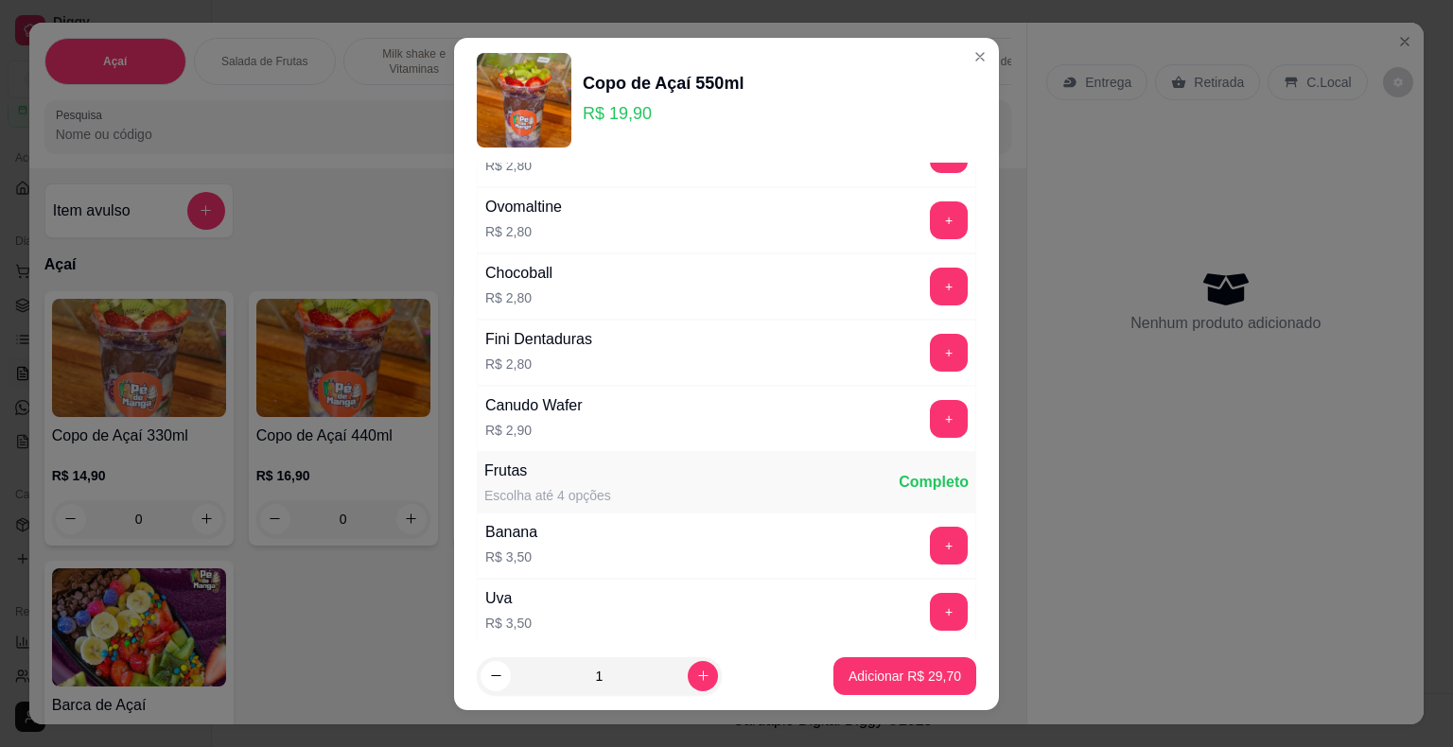
scroll to position [851, 0]
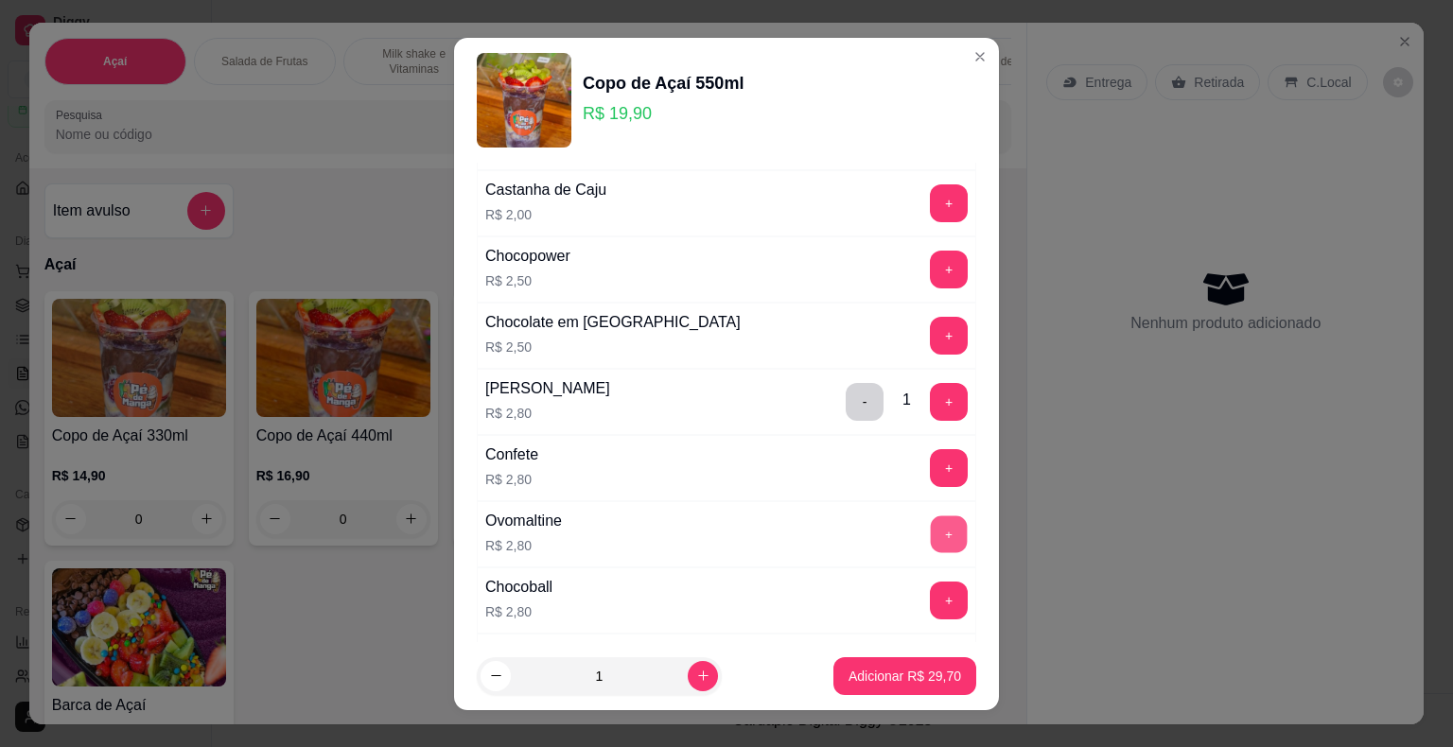
click at [931, 524] on button "+" at bounding box center [949, 533] width 37 height 37
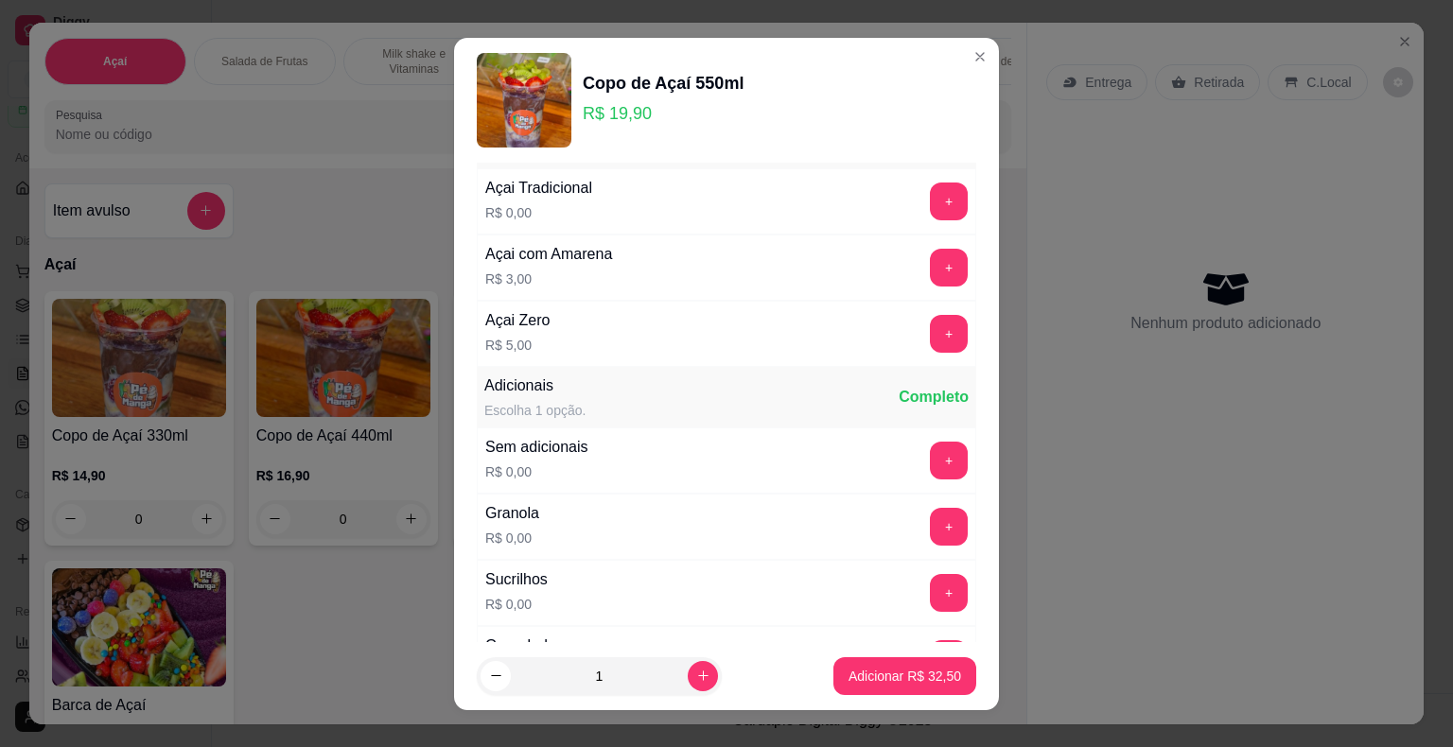
scroll to position [0, 0]
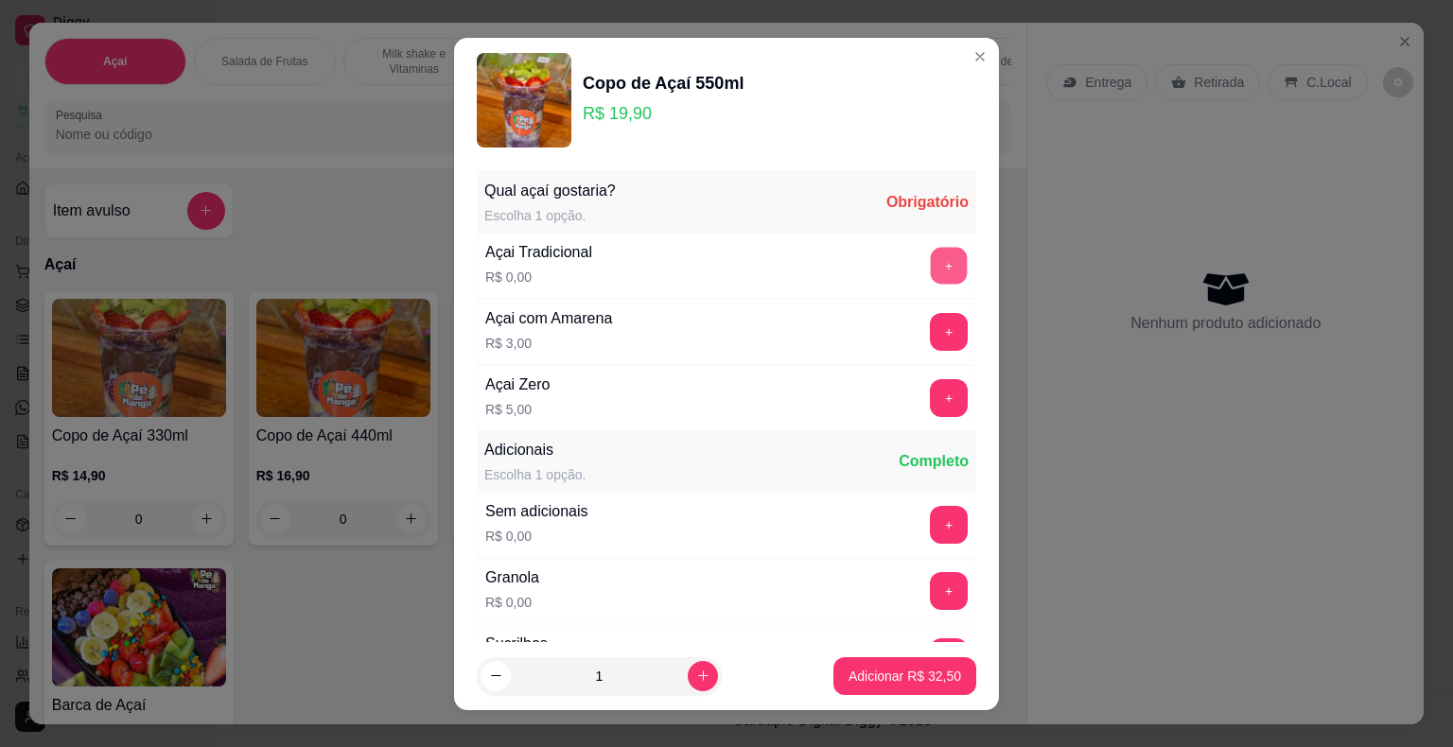
click at [931, 252] on button "+" at bounding box center [949, 265] width 37 height 37
click at [875, 668] on p "Adicionar R$ 32,50" at bounding box center [905, 676] width 110 height 18
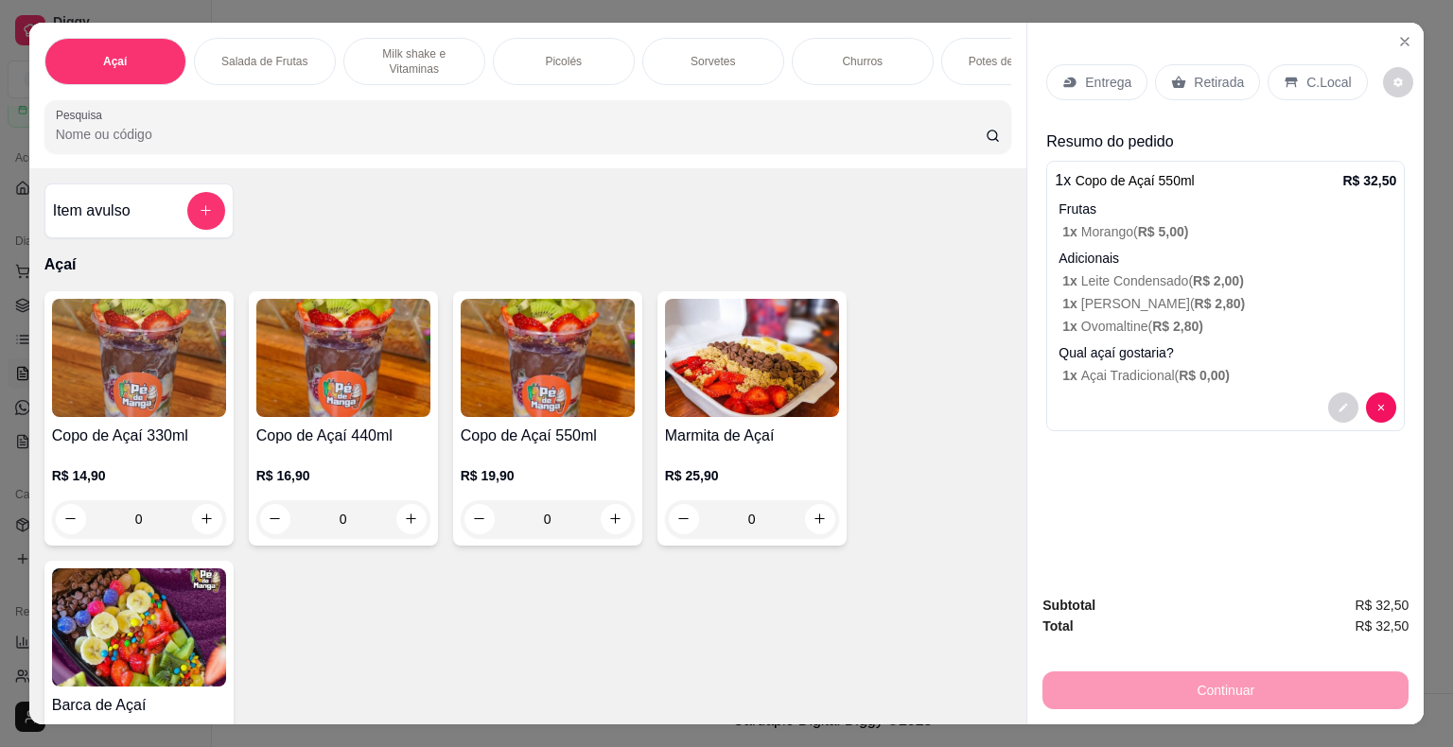
click at [1194, 74] on p "Retirada" at bounding box center [1219, 82] width 50 height 19
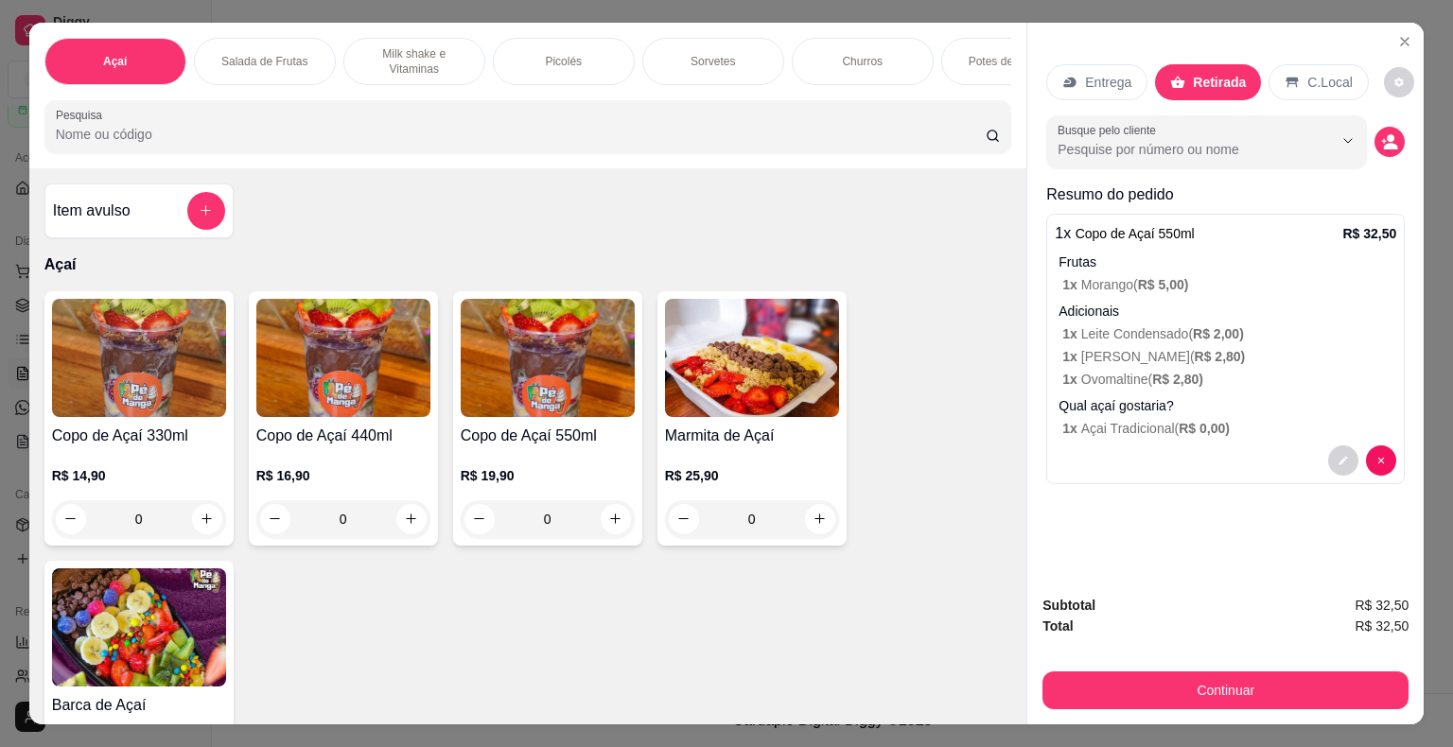
click at [1187, 146] on input "Busque pelo cliente" at bounding box center [1179, 149] width 245 height 19
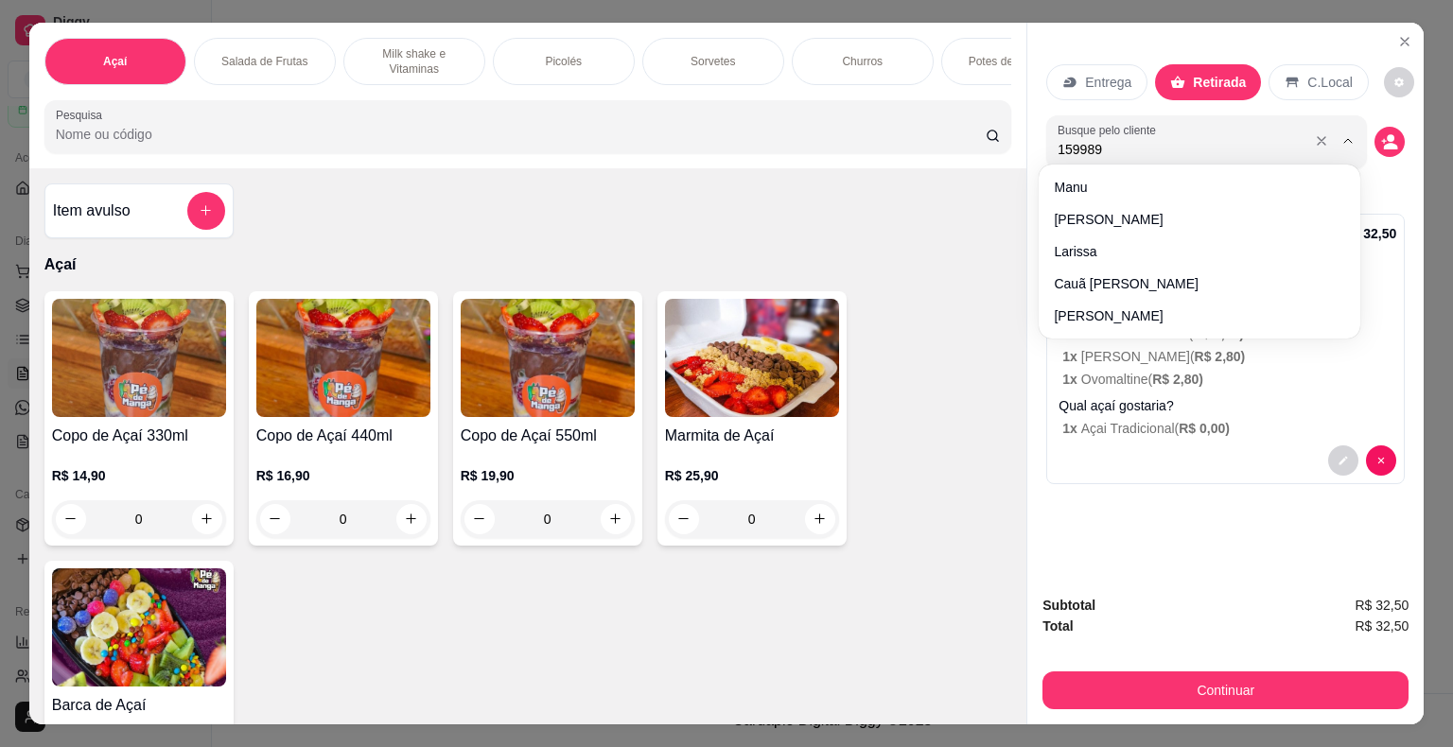
type input "1599897"
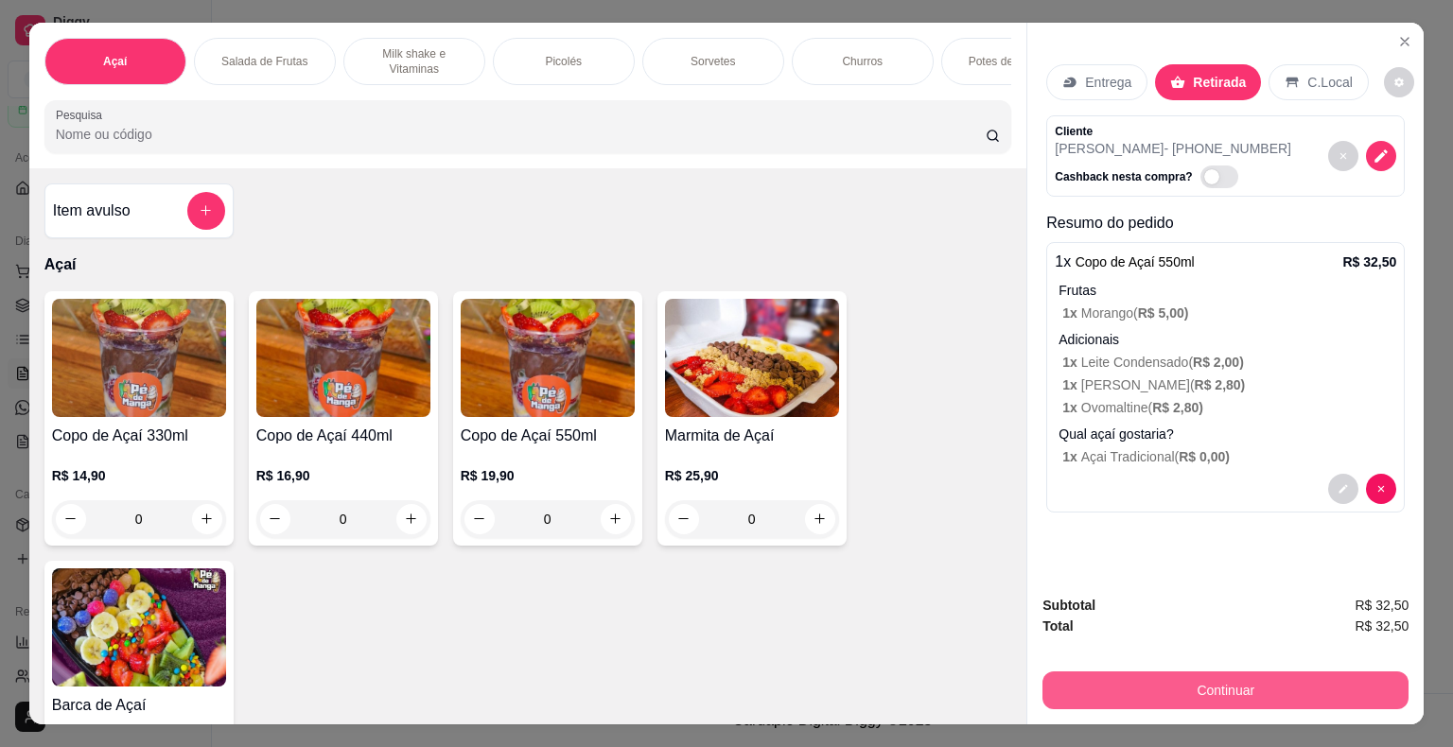
click at [1223, 694] on button "Continuar" at bounding box center [1225, 691] width 366 height 38
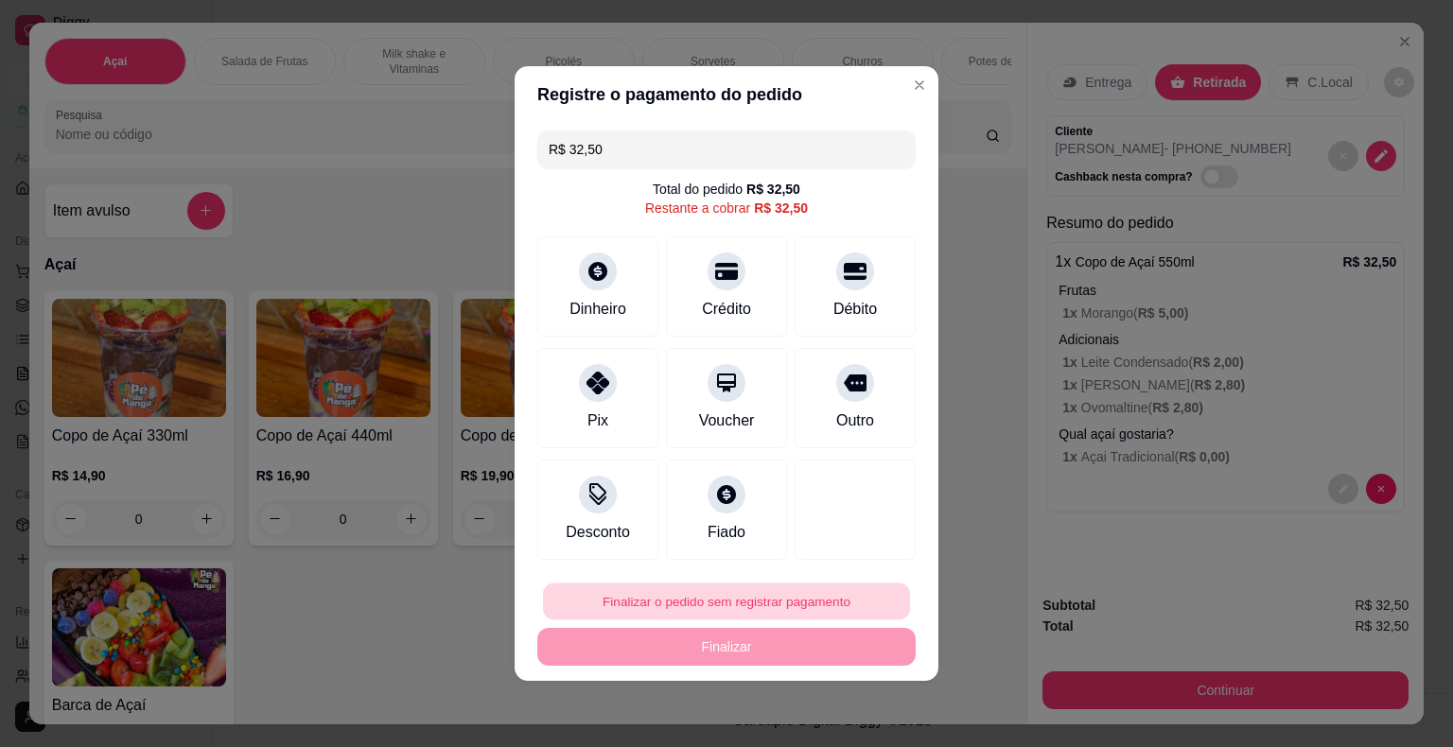
click at [675, 609] on button "Finalizar o pedido sem registrar pagamento" at bounding box center [726, 602] width 367 height 37
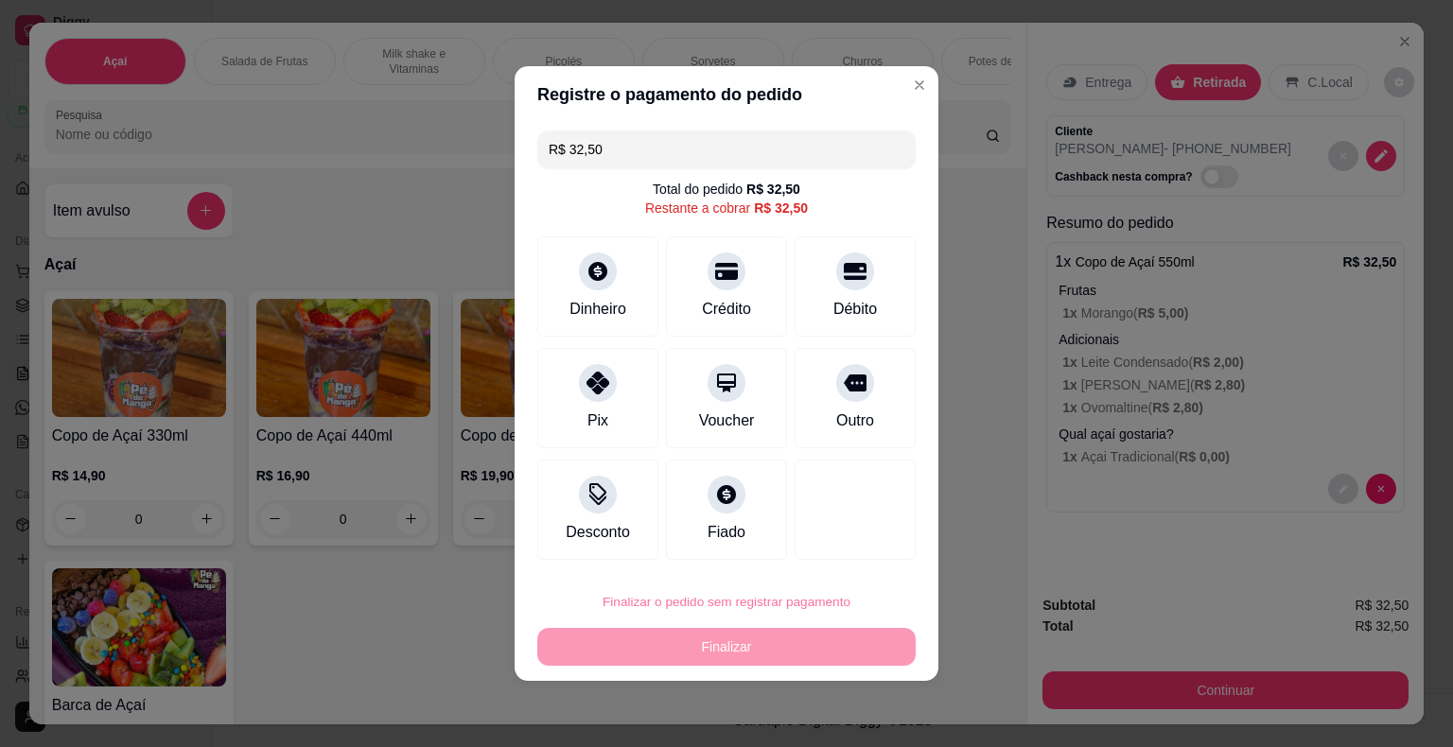
click at [835, 549] on button "Confirmar" at bounding box center [843, 547] width 70 height 29
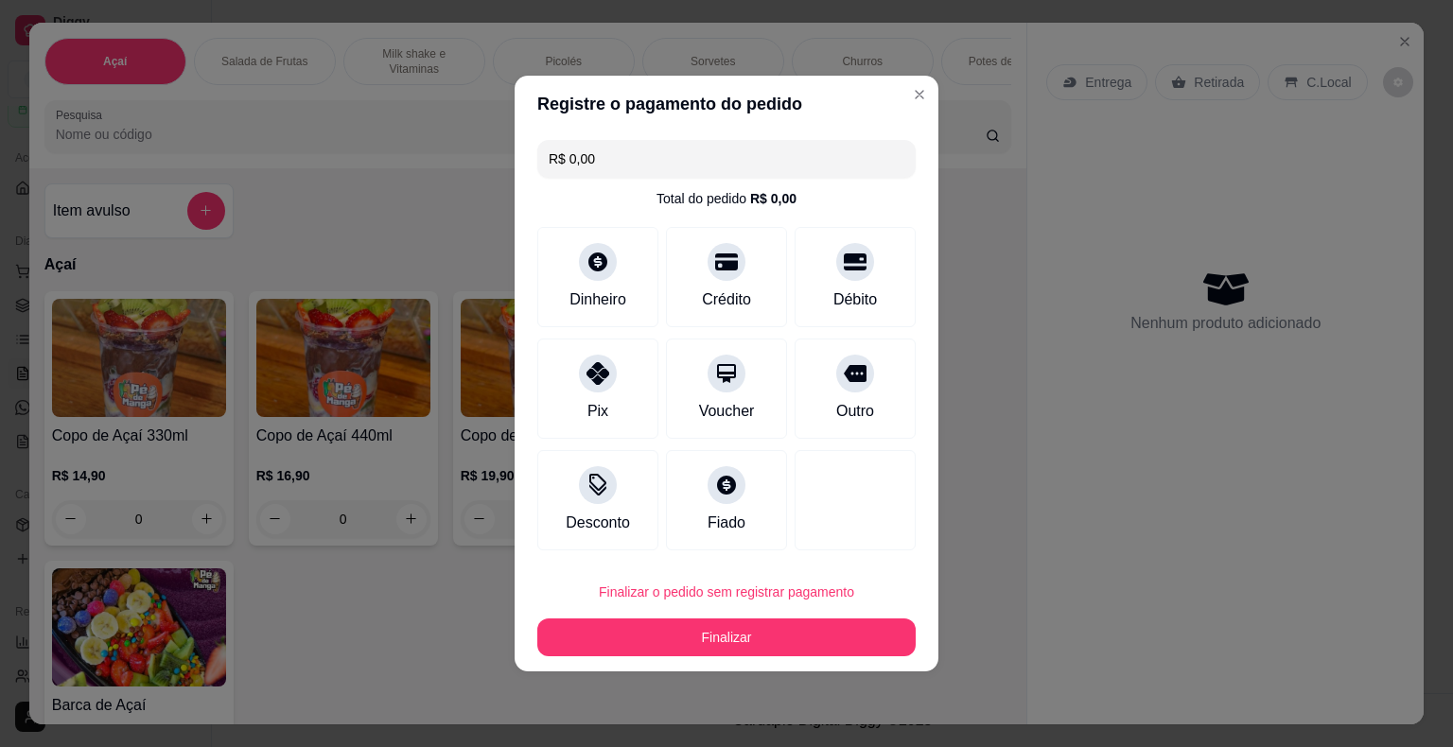
type input "R$ 0,00"
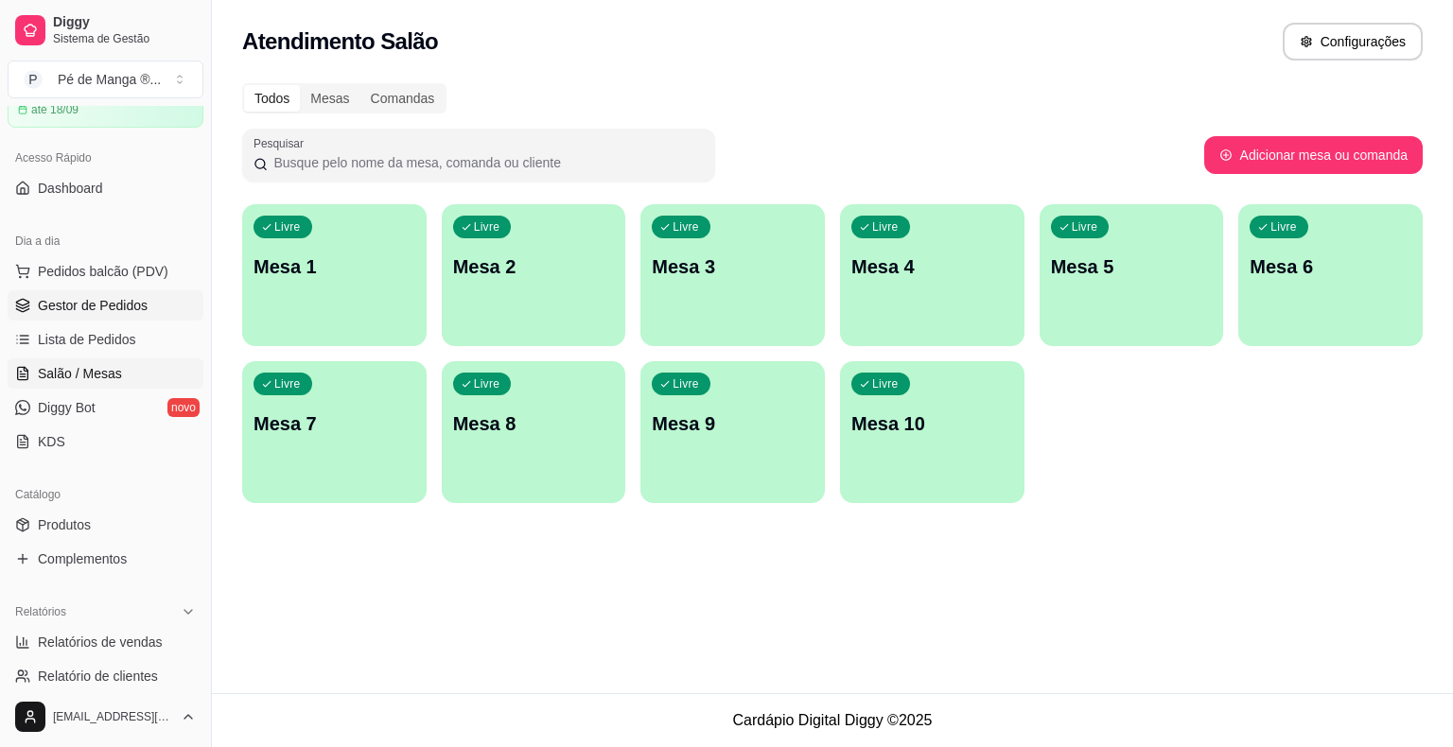
click at [104, 301] on span "Gestor de Pedidos" at bounding box center [93, 305] width 110 height 19
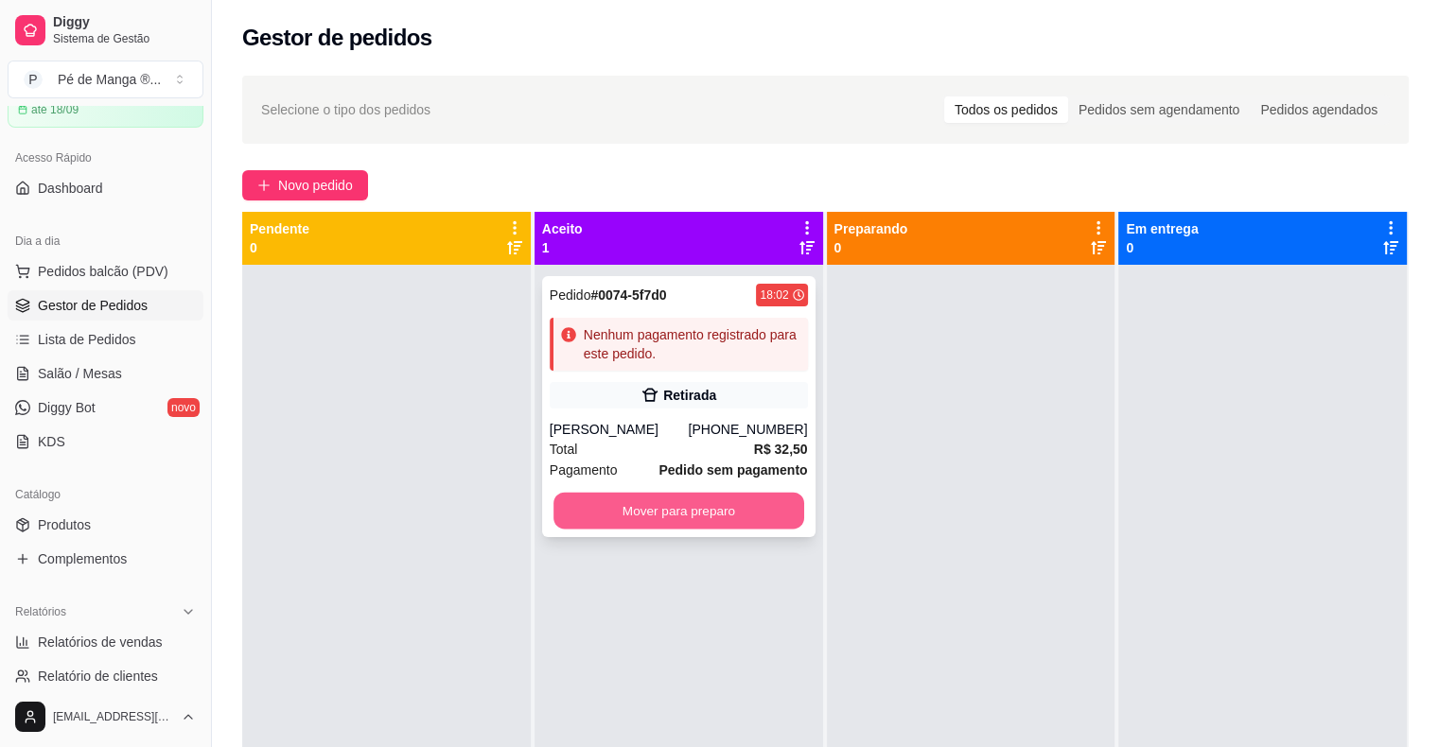
click at [745, 510] on button "Mover para preparo" at bounding box center [678, 511] width 251 height 37
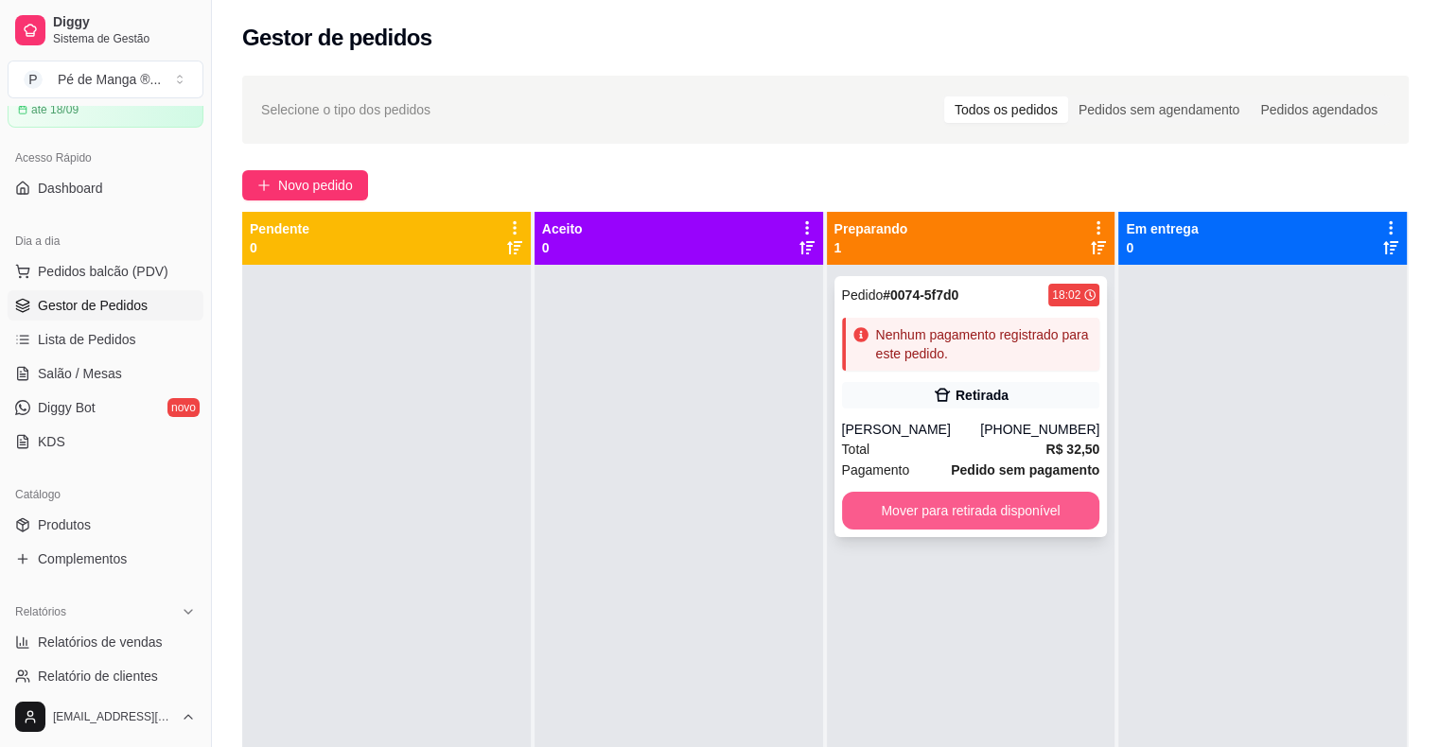
click at [943, 510] on button "Mover para retirada disponível" at bounding box center [971, 511] width 258 height 38
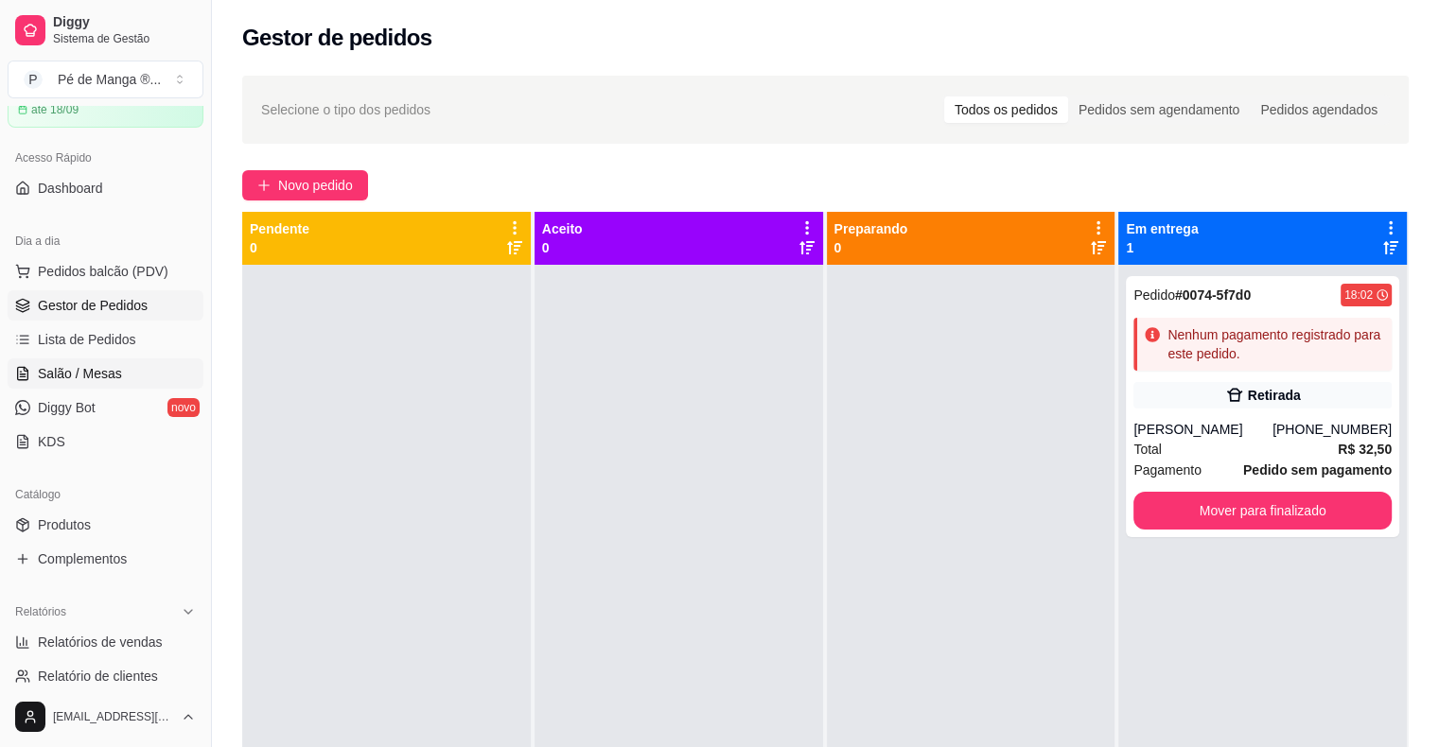
click at [140, 373] on link "Salão / Mesas" at bounding box center [106, 373] width 196 height 30
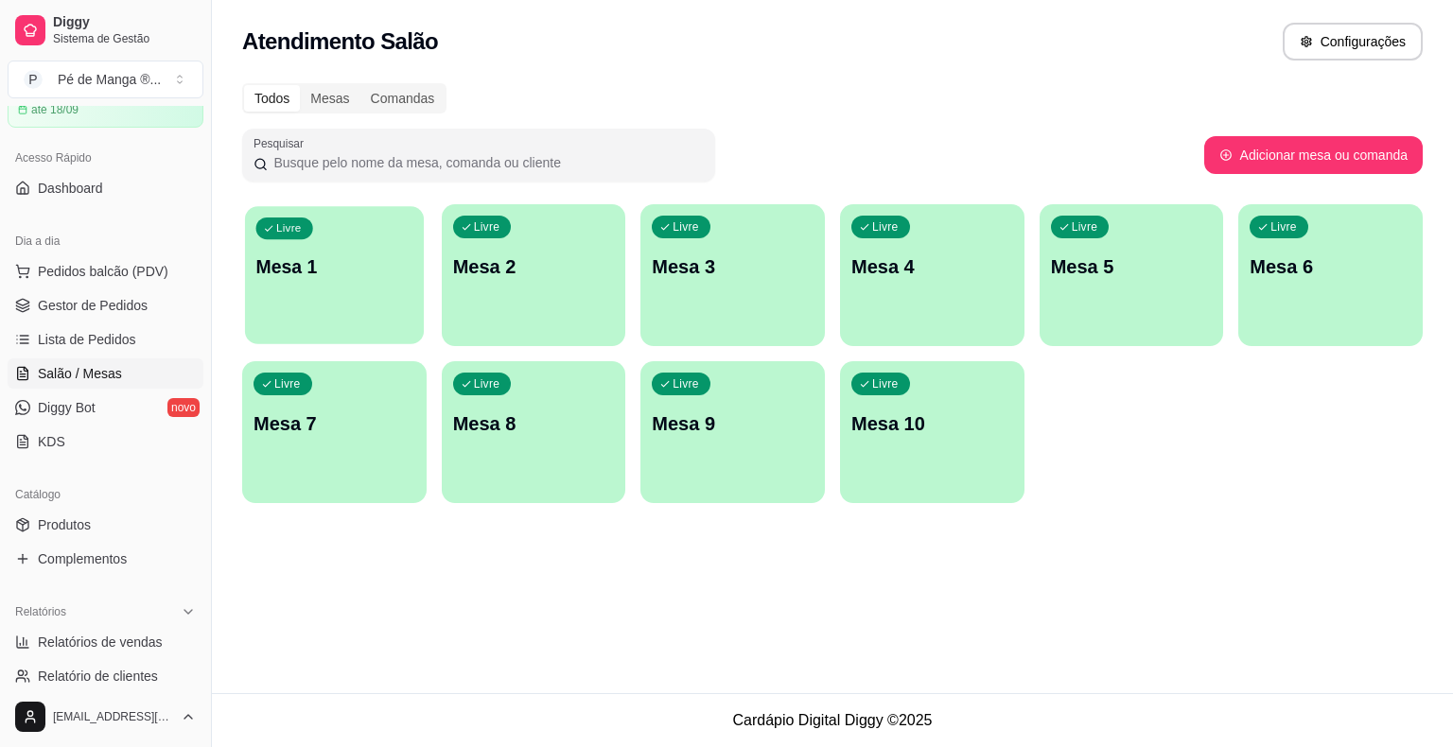
click at [314, 310] on div "Livre Mesa 1" at bounding box center [334, 263] width 179 height 115
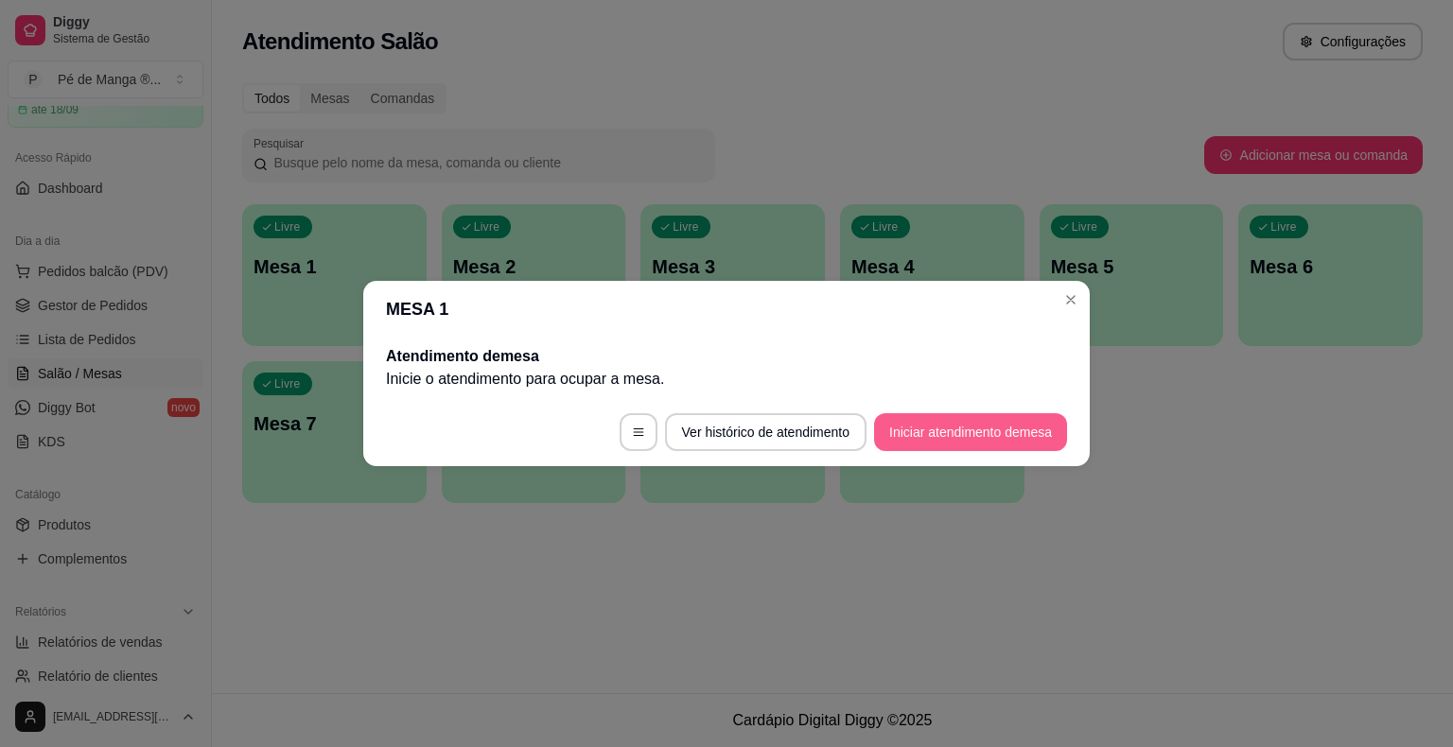
click at [972, 433] on button "Iniciar atendimento de mesa" at bounding box center [970, 432] width 193 height 38
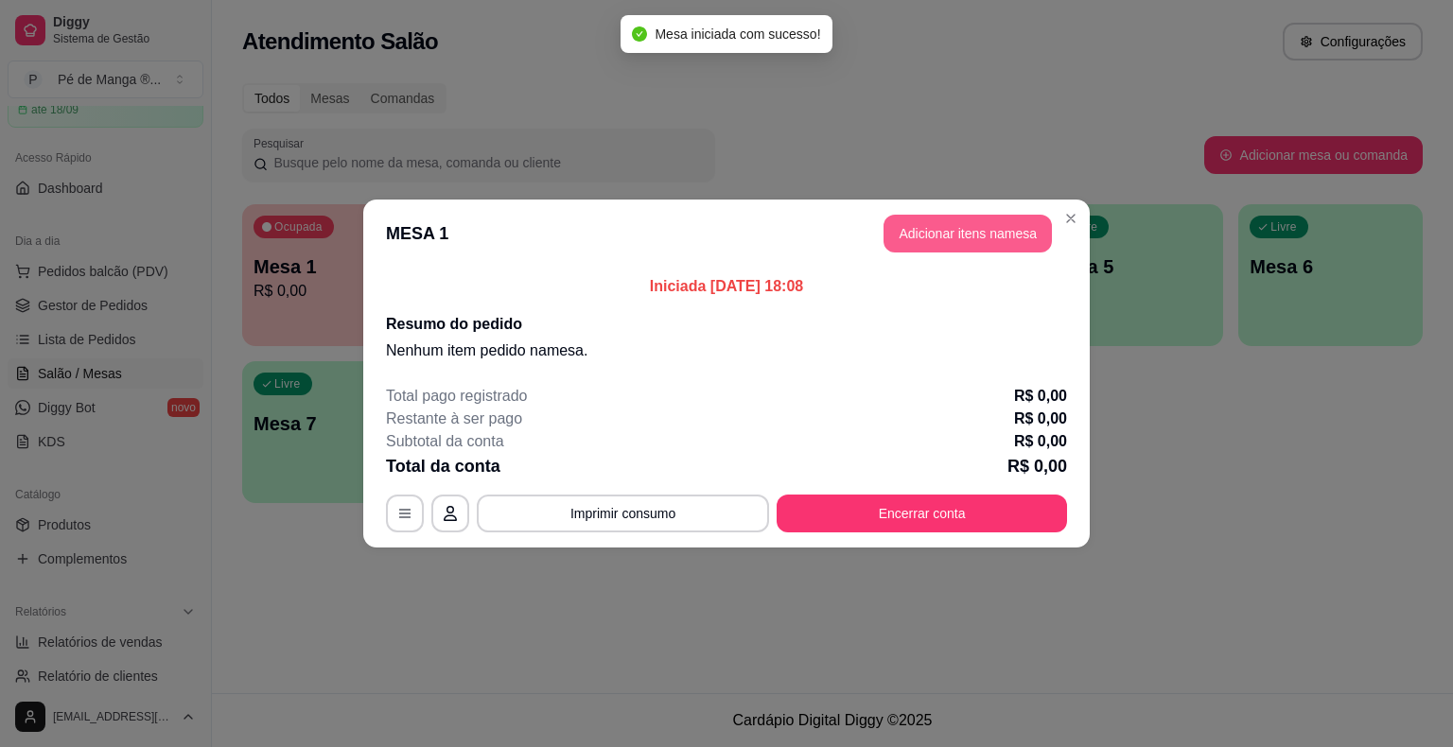
click at [986, 232] on button "Adicionar itens na mesa" at bounding box center [967, 234] width 168 height 38
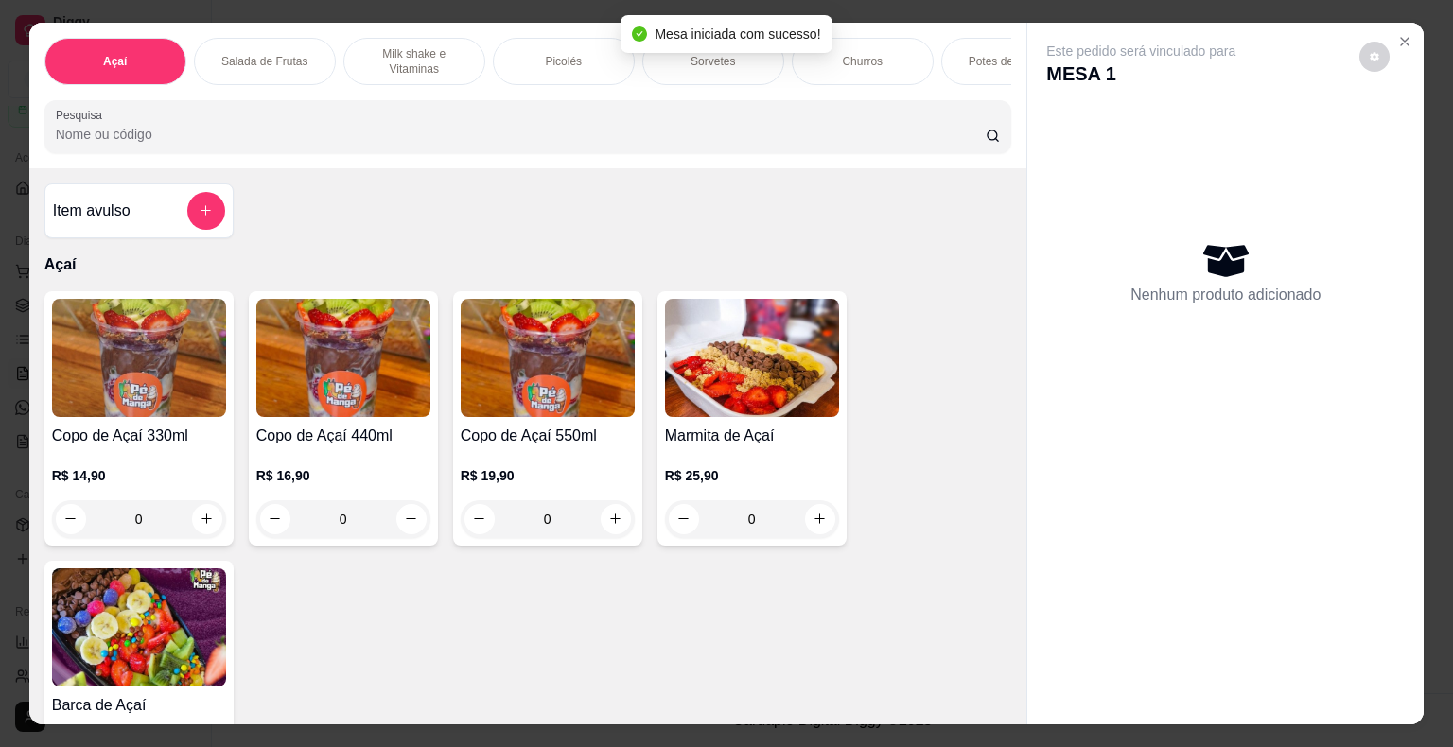
click at [607, 62] on div "Picolés" at bounding box center [564, 61] width 142 height 47
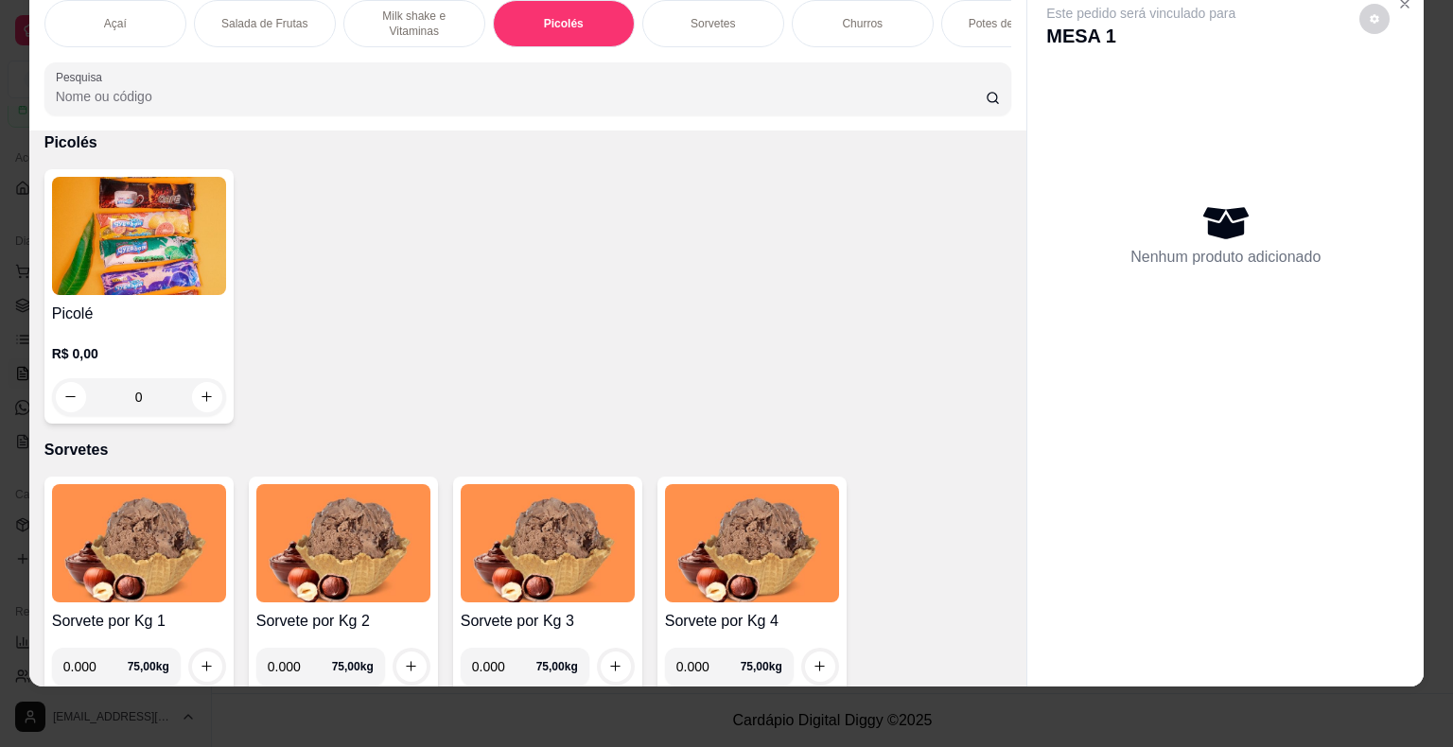
click at [189, 386] on div "0" at bounding box center [139, 397] width 174 height 38
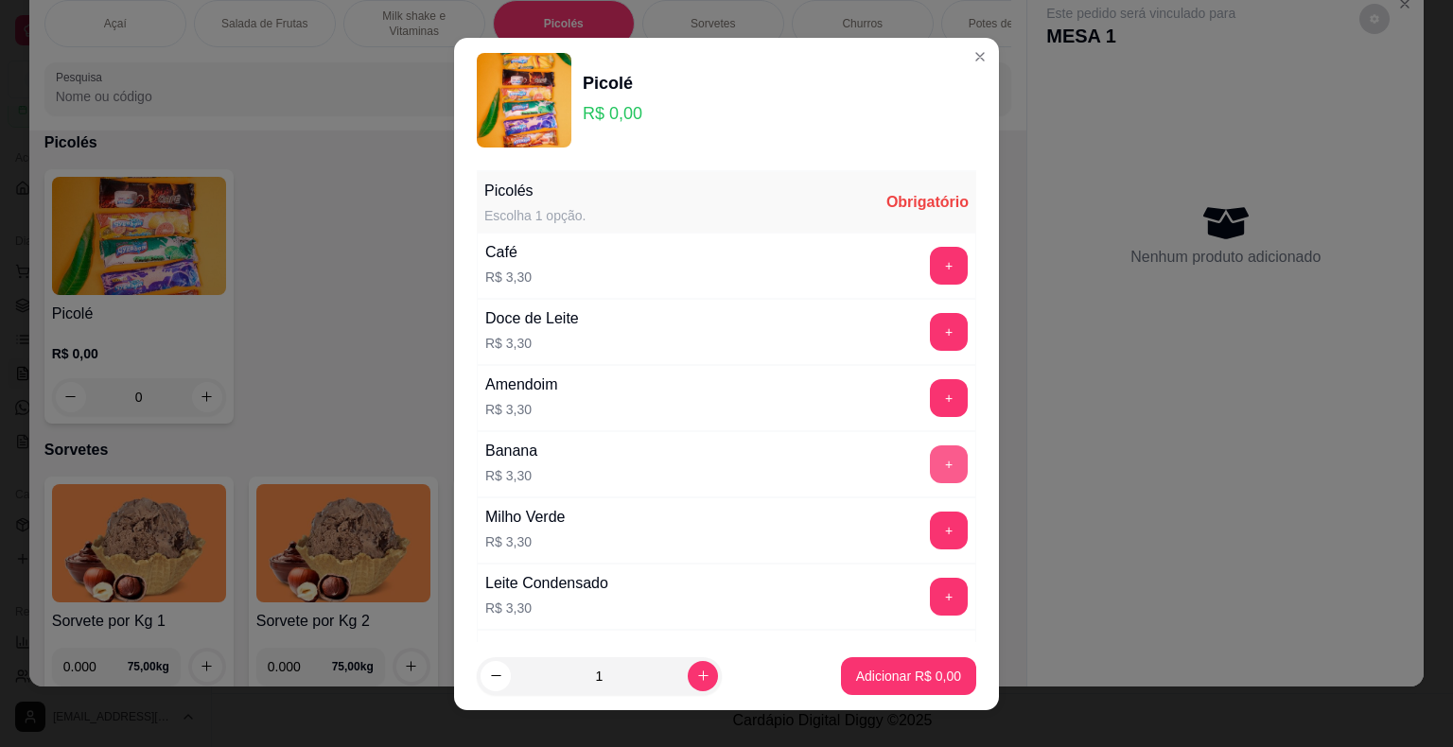
click at [930, 464] on button "+" at bounding box center [949, 464] width 38 height 38
click at [923, 661] on button "Adicionar R$ 3,30" at bounding box center [908, 676] width 135 height 38
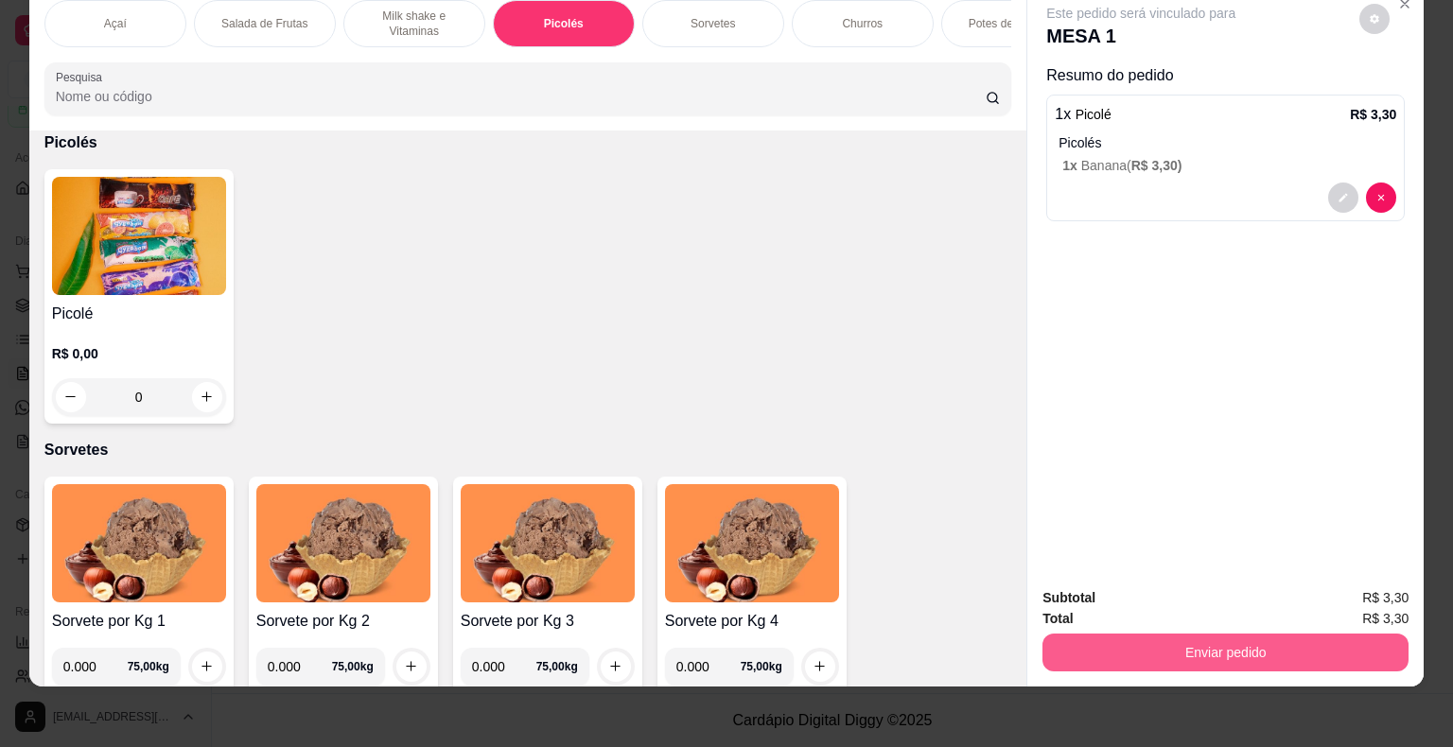
click at [1298, 649] on button "Enviar pedido" at bounding box center [1225, 653] width 366 height 38
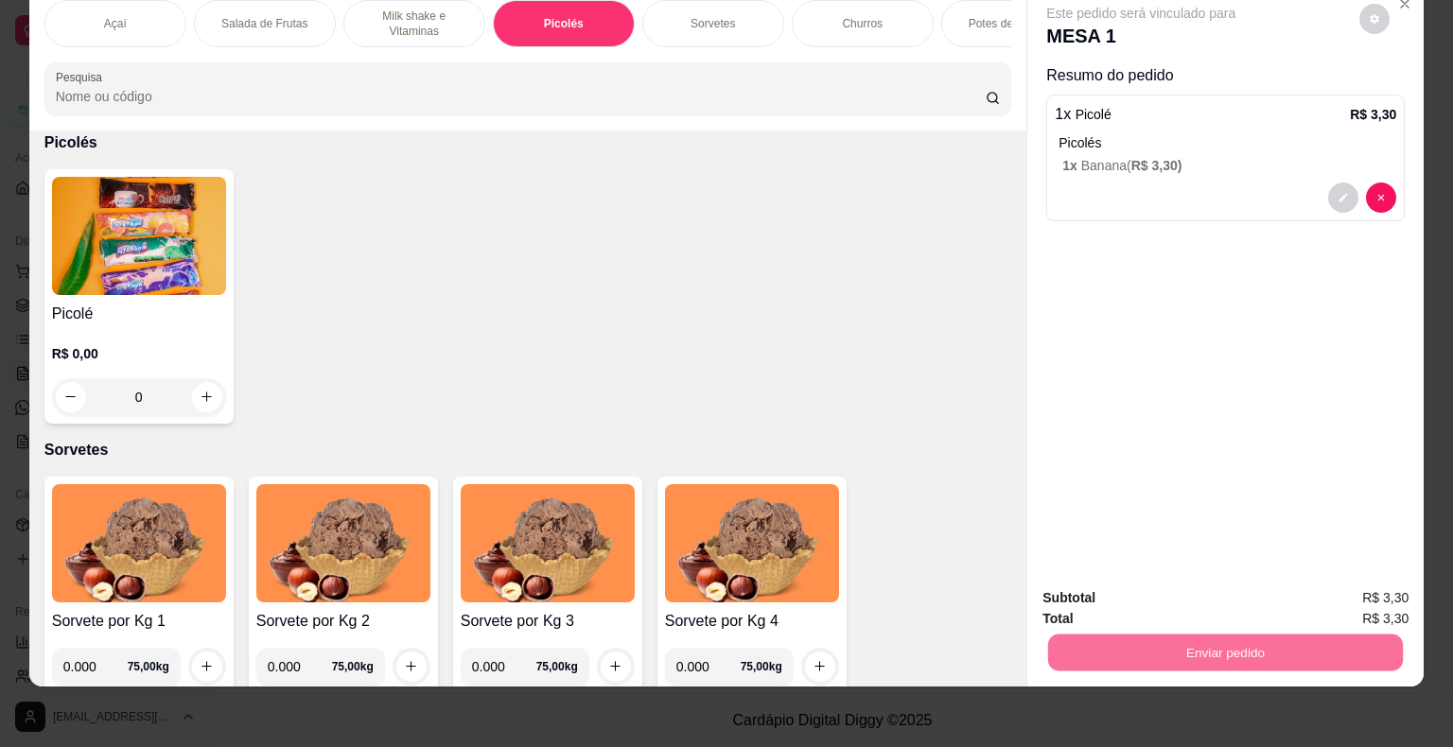
click at [1188, 593] on button "Não registrar e enviar pedido" at bounding box center [1162, 591] width 191 height 35
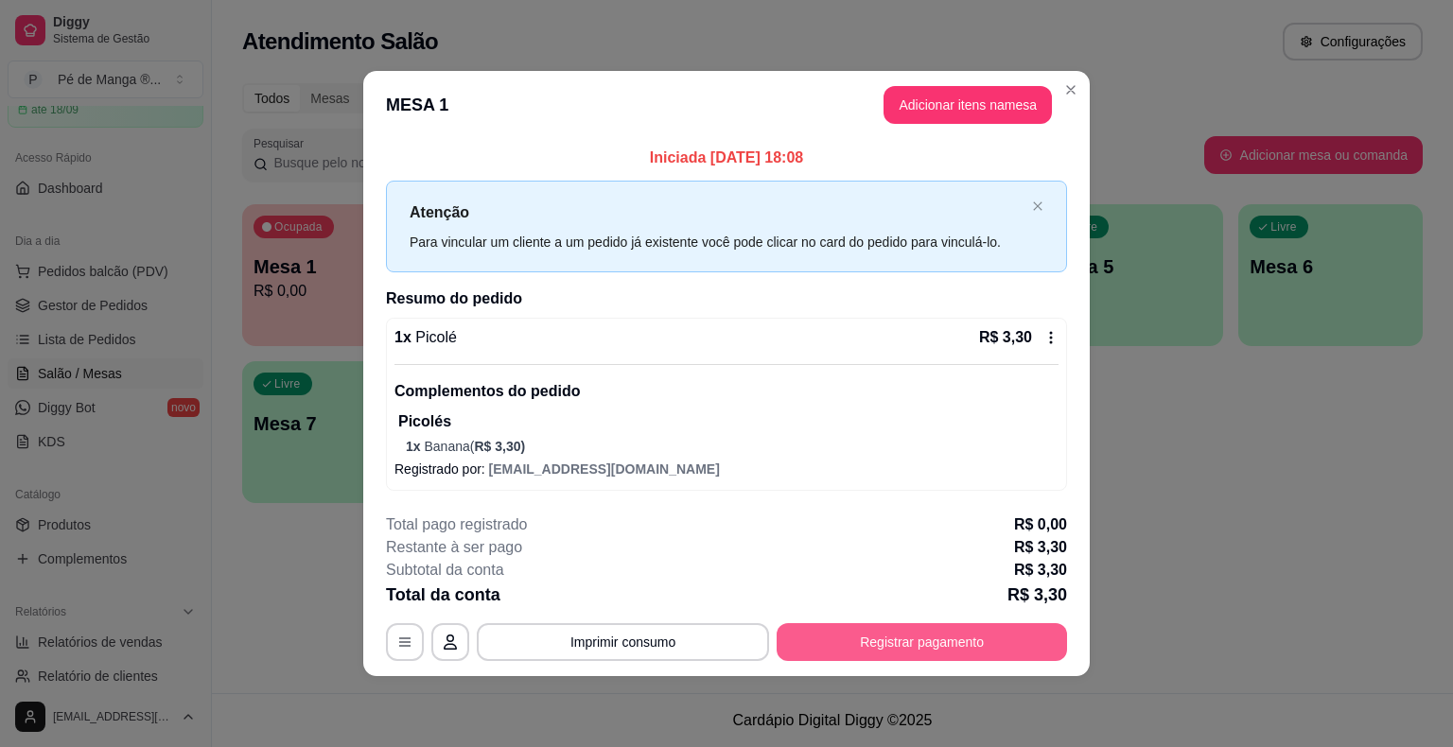
click at [1005, 650] on button "Registrar pagamento" at bounding box center [921, 642] width 290 height 38
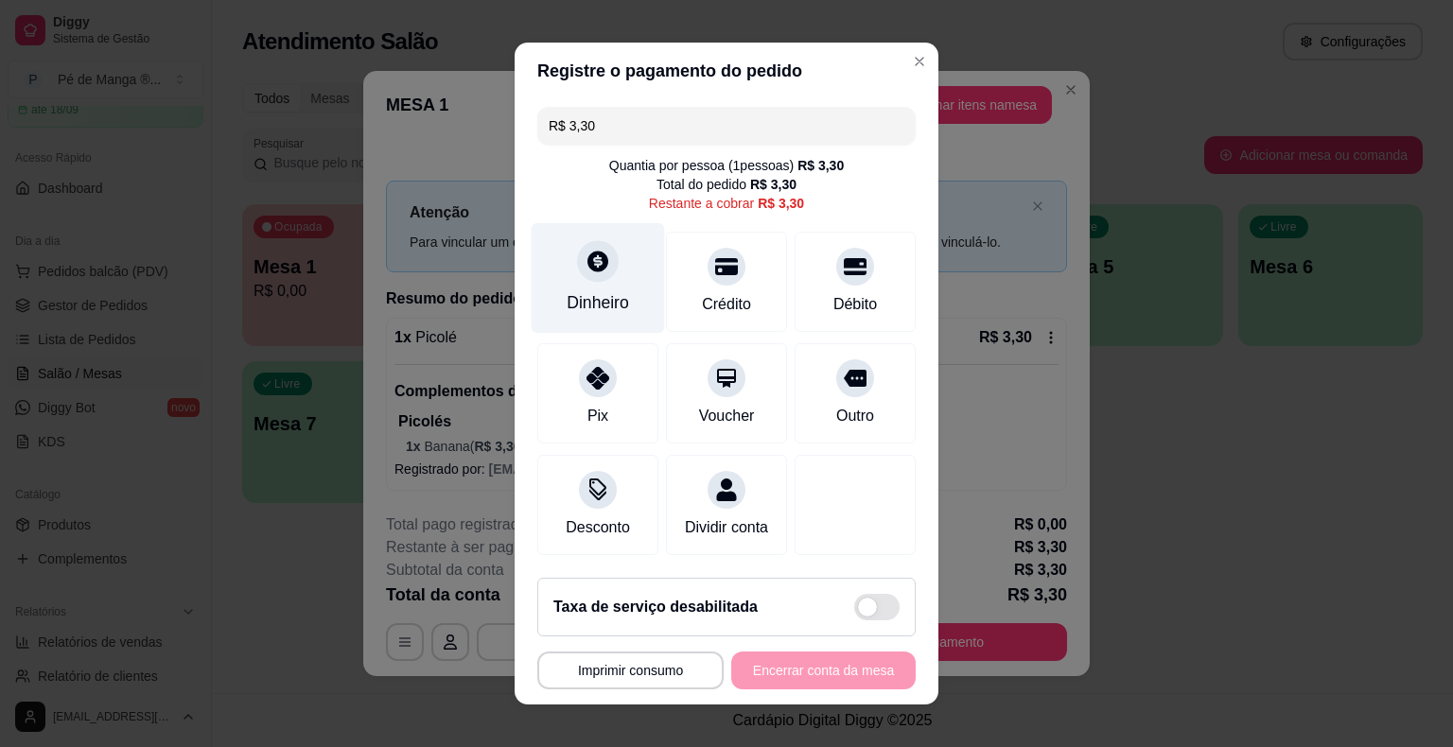
click at [610, 293] on div "Dinheiro" at bounding box center [598, 302] width 62 height 25
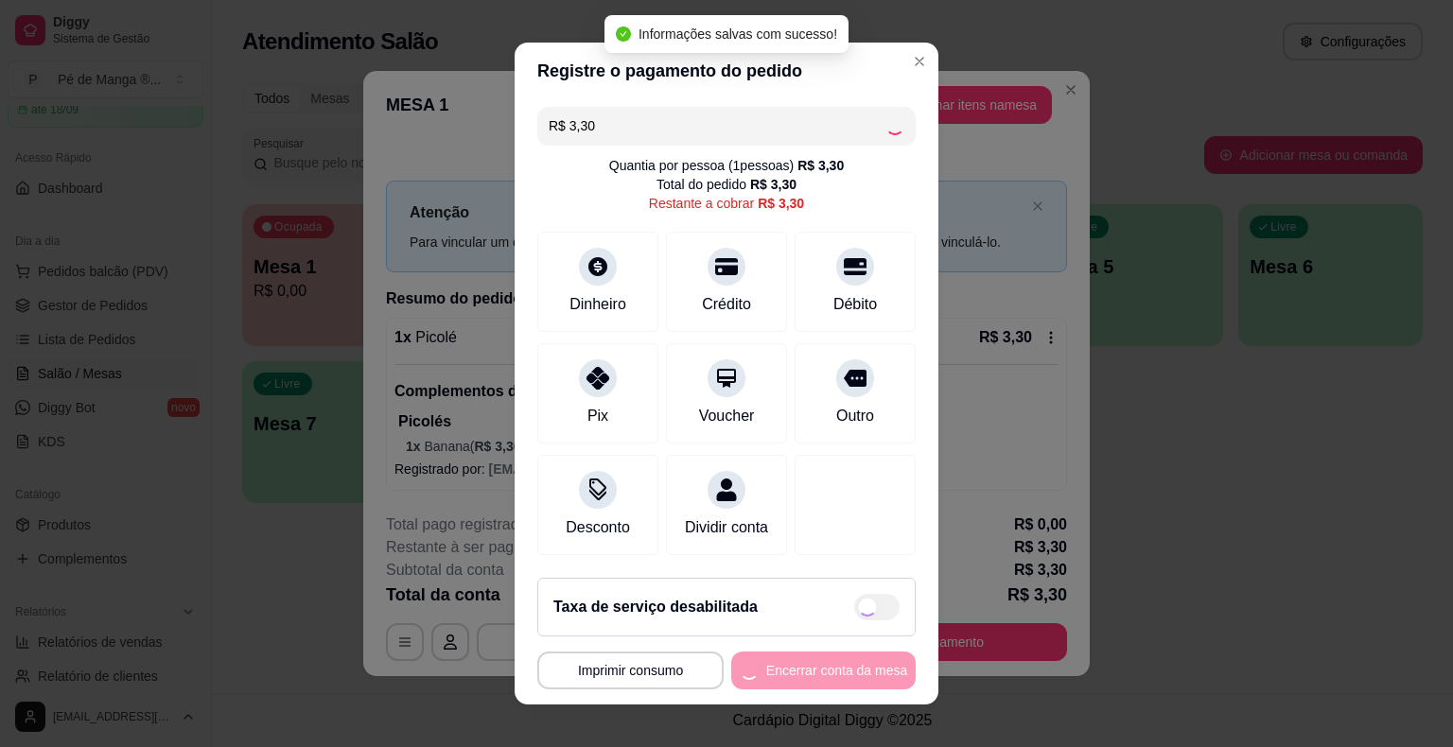
type input "R$ 0,00"
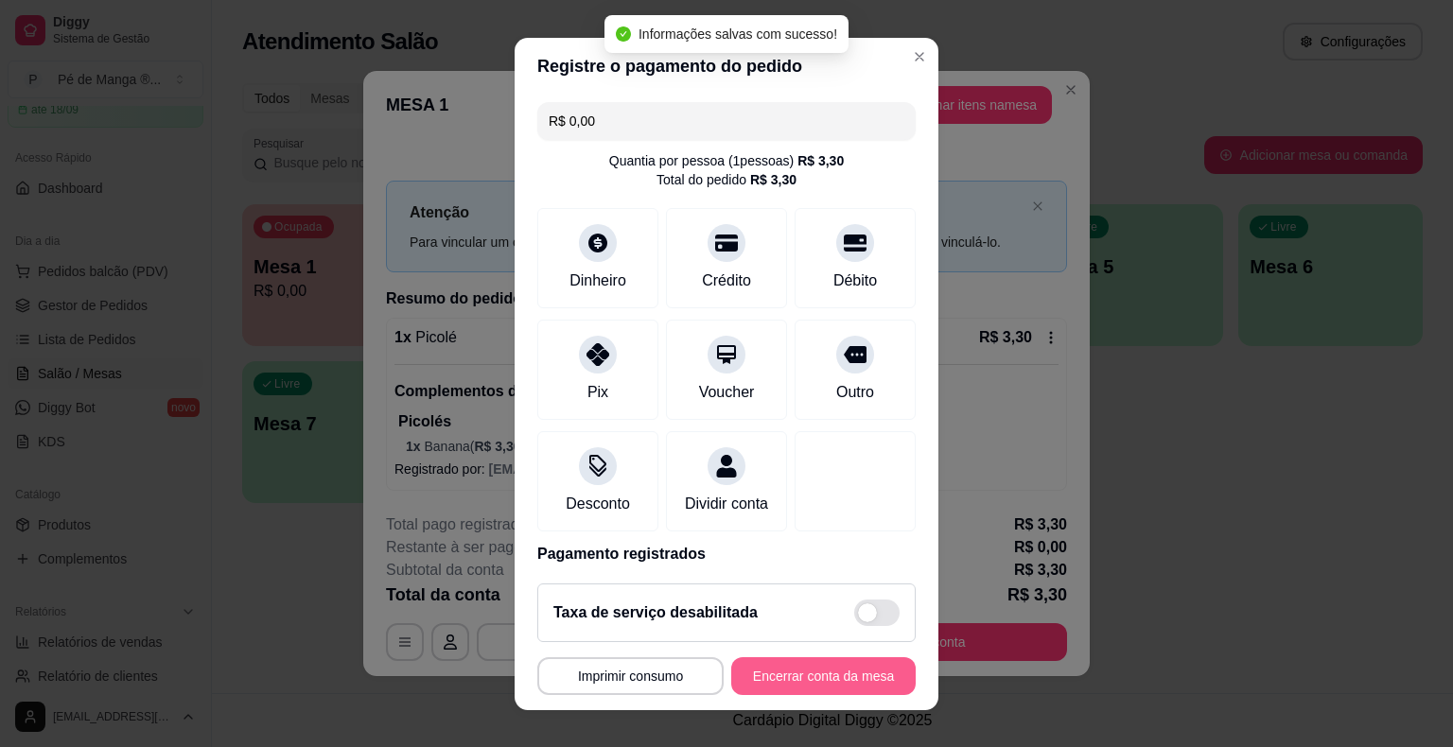
click at [880, 670] on button "Encerrar conta da mesa" at bounding box center [823, 676] width 184 height 38
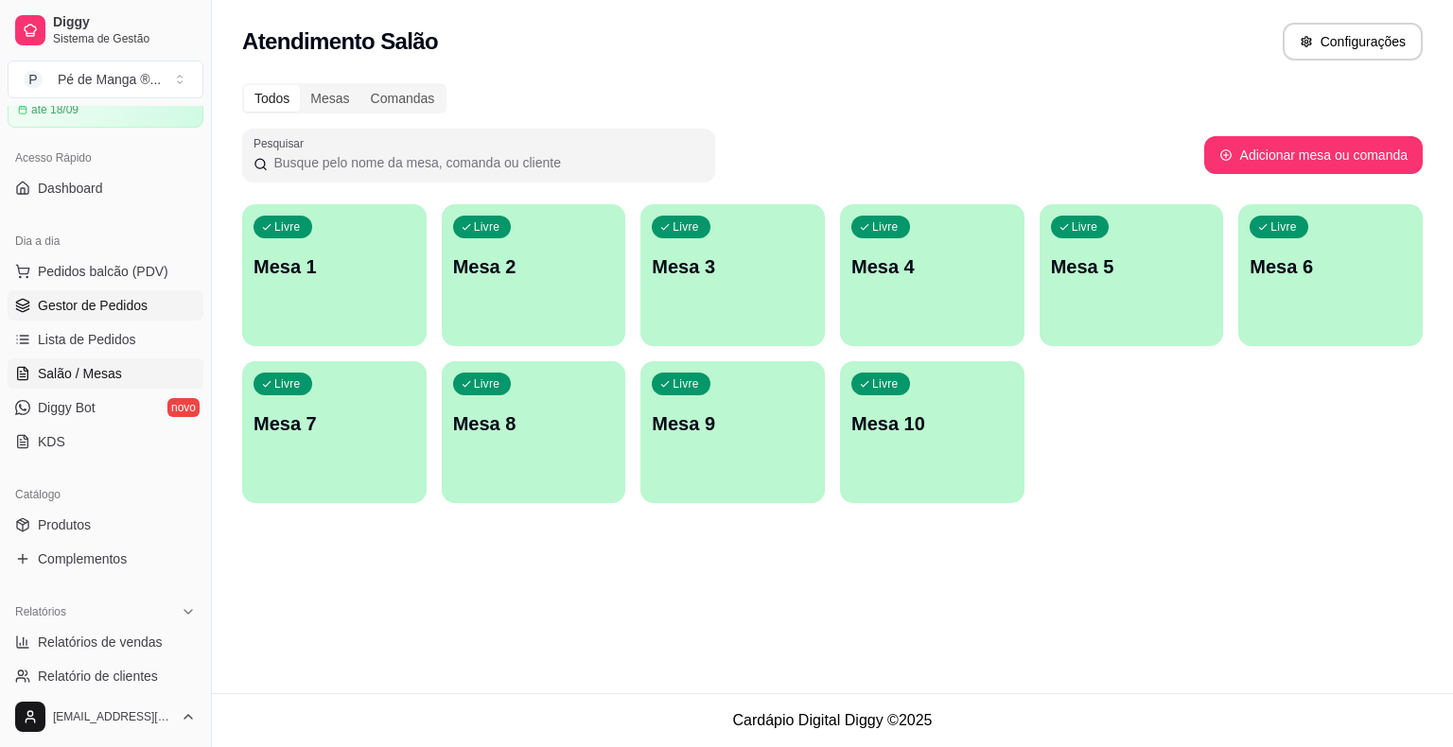
click at [102, 310] on span "Gestor de Pedidos" at bounding box center [93, 305] width 110 height 19
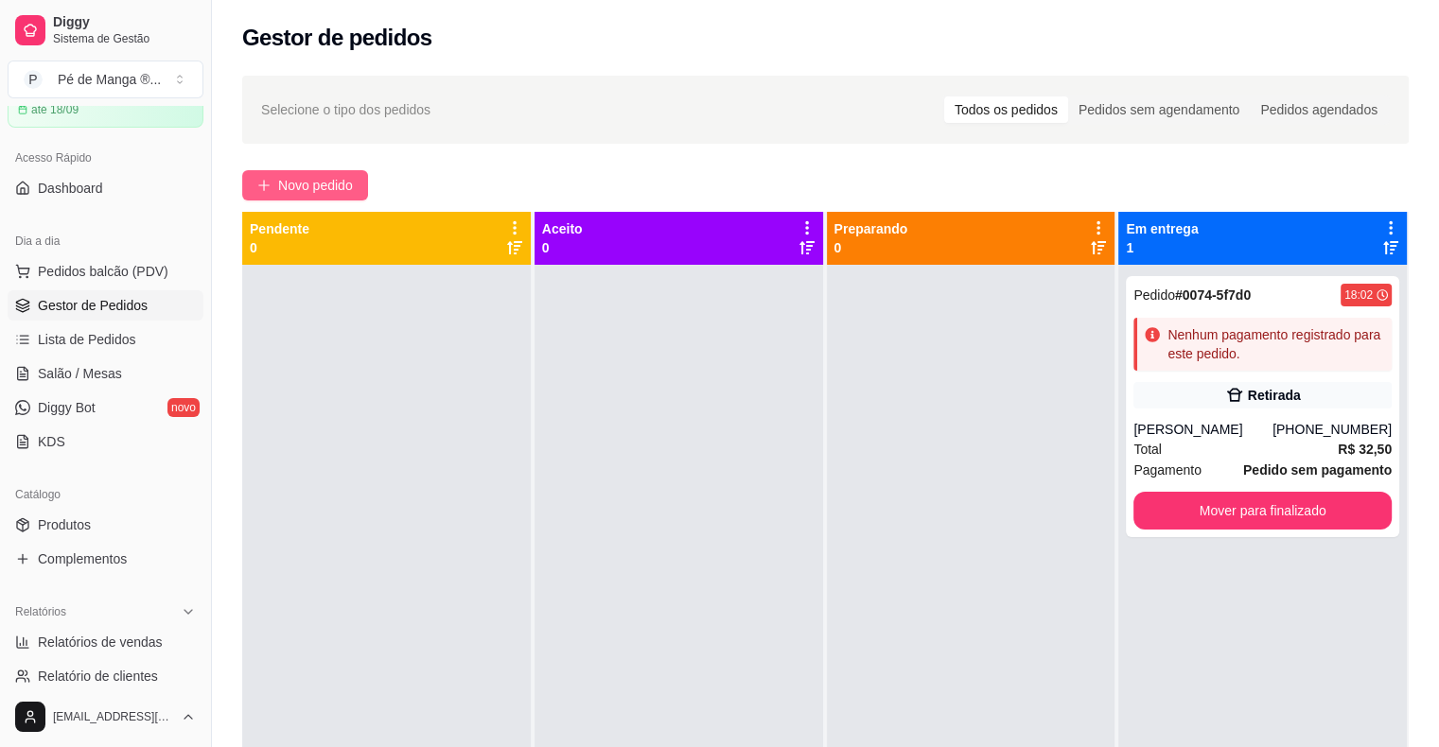
click at [291, 195] on span "Novo pedido" at bounding box center [315, 185] width 75 height 21
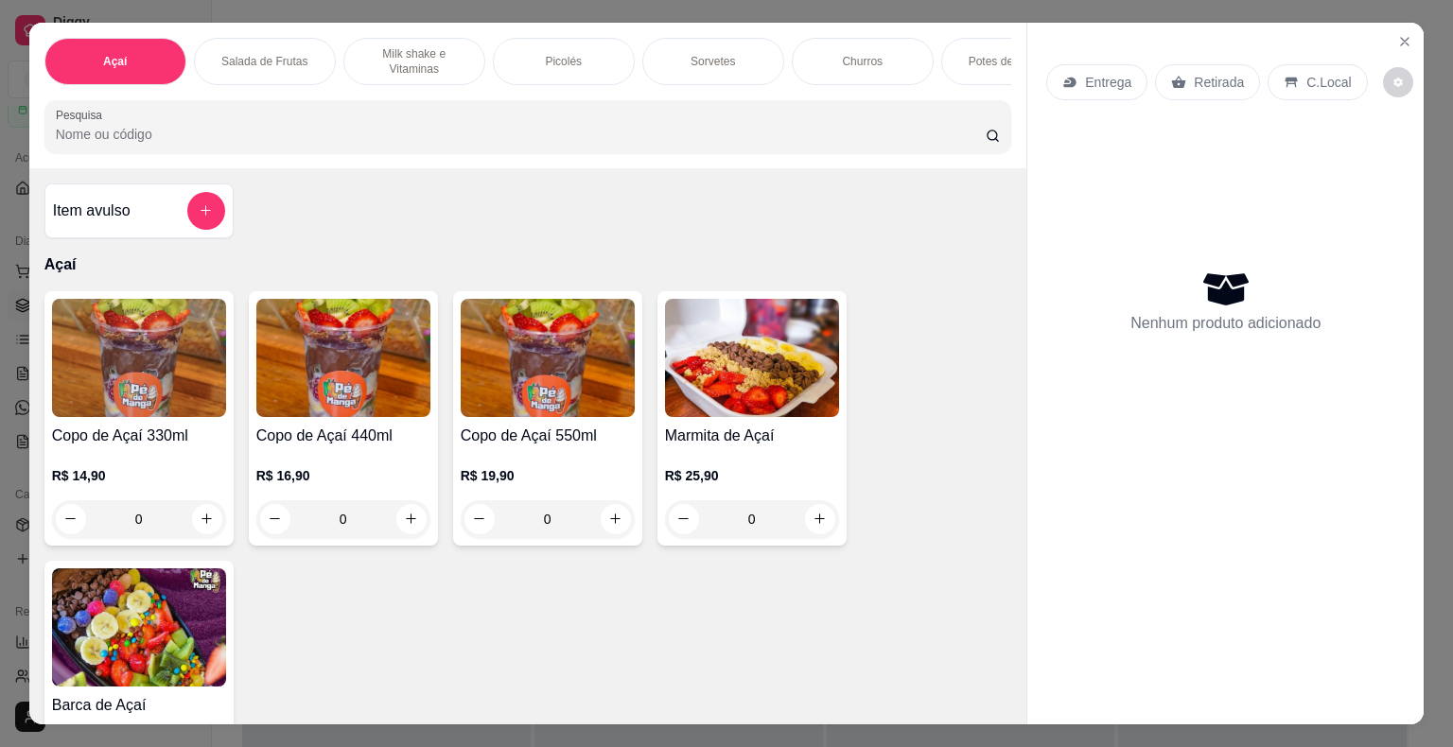
click at [295, 394] on img at bounding box center [343, 358] width 174 height 118
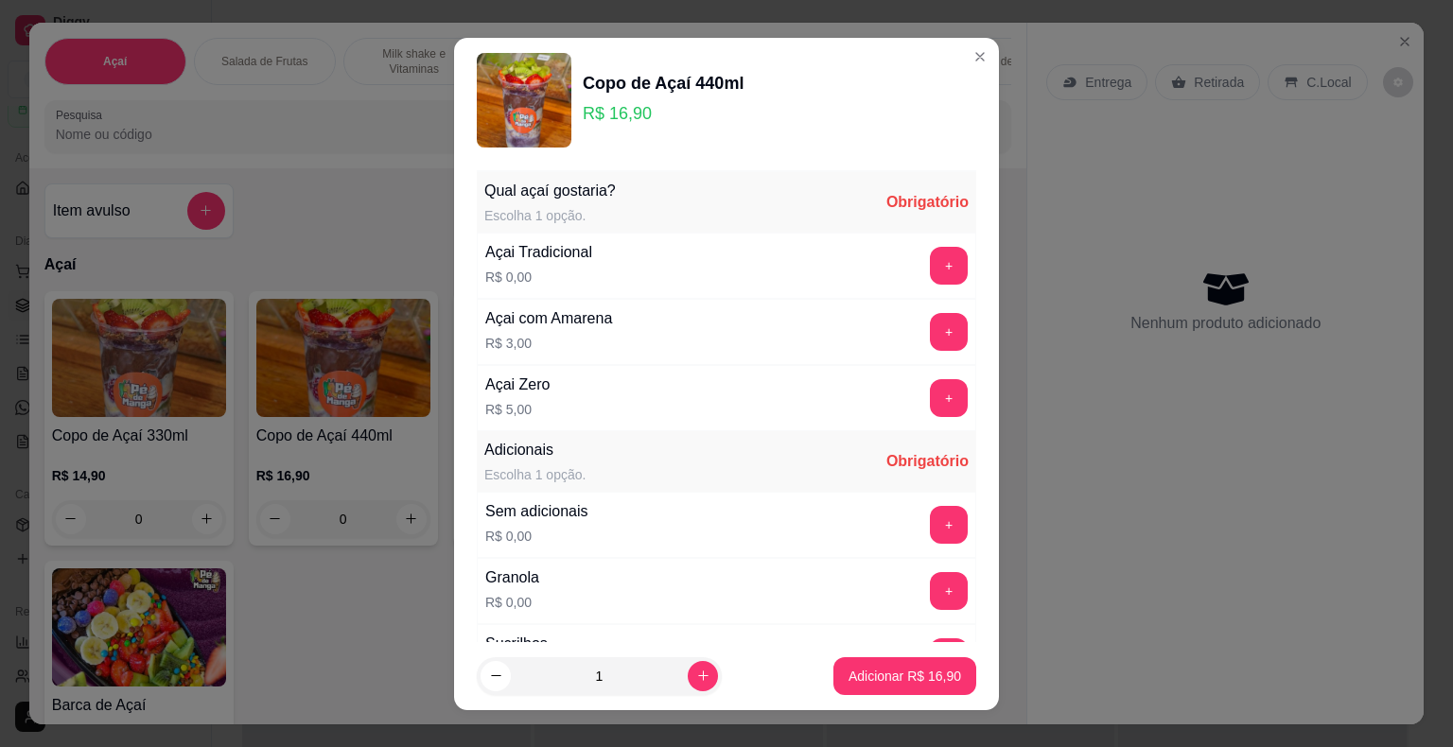
click at [930, 277] on button "+" at bounding box center [949, 266] width 38 height 38
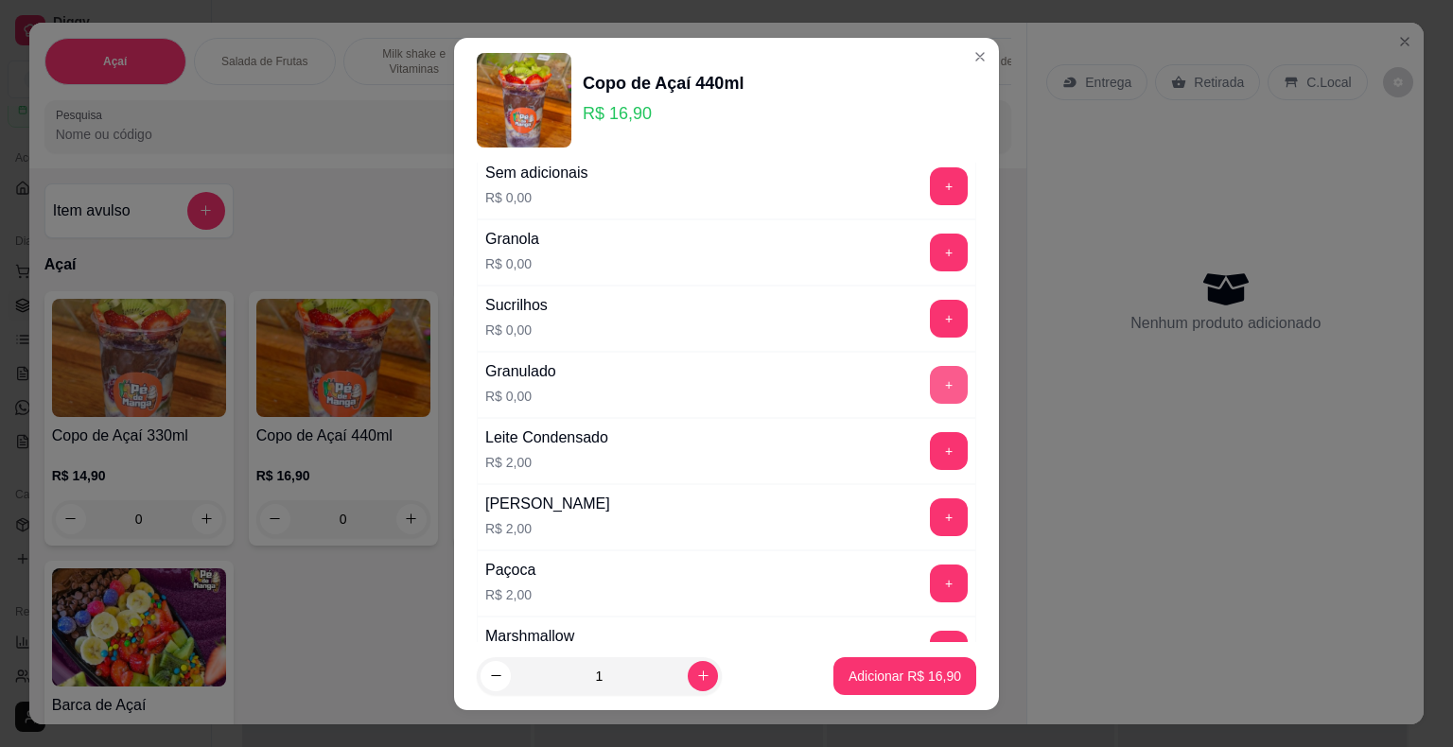
scroll to position [378, 0]
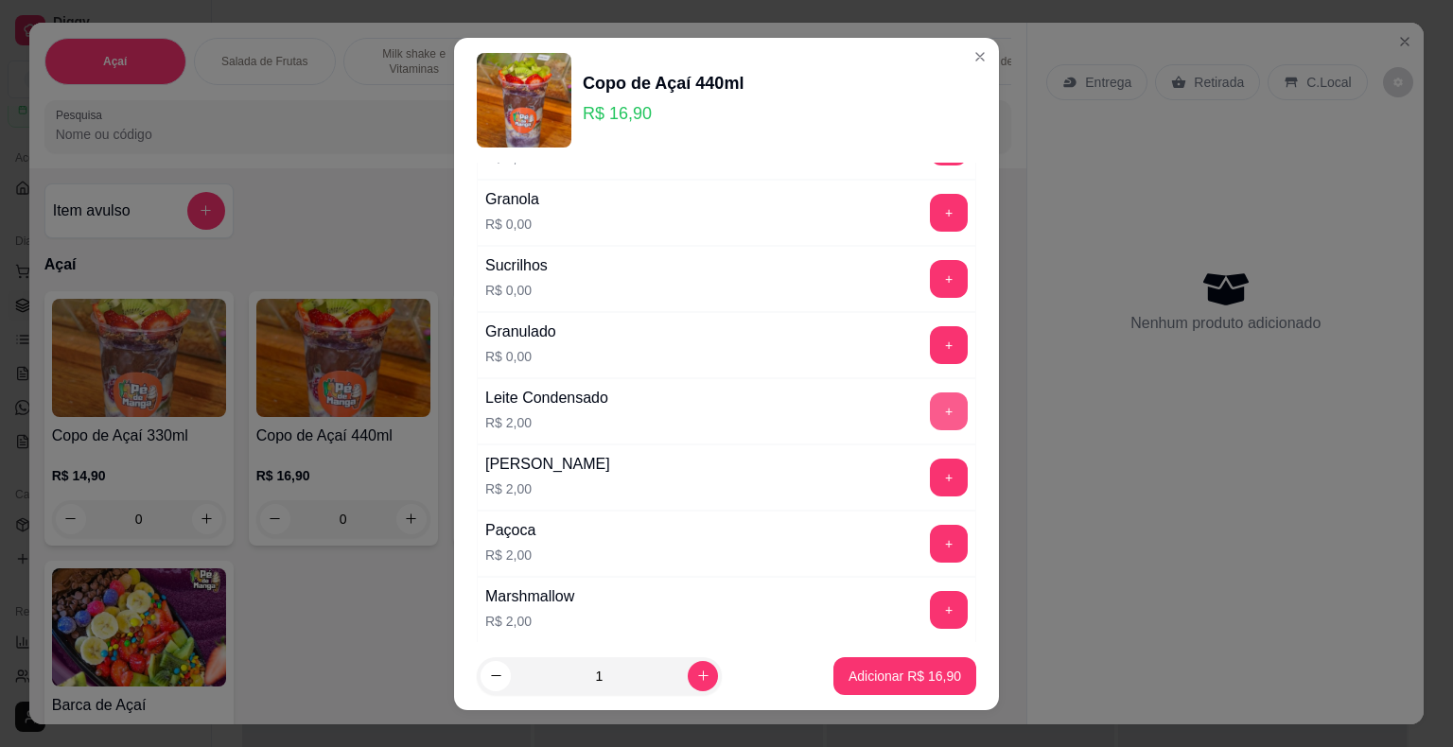
click at [914, 430] on div "Leite Condensado R$ 2,00 +" at bounding box center [726, 411] width 499 height 66
click at [930, 410] on button "+" at bounding box center [949, 412] width 38 height 38
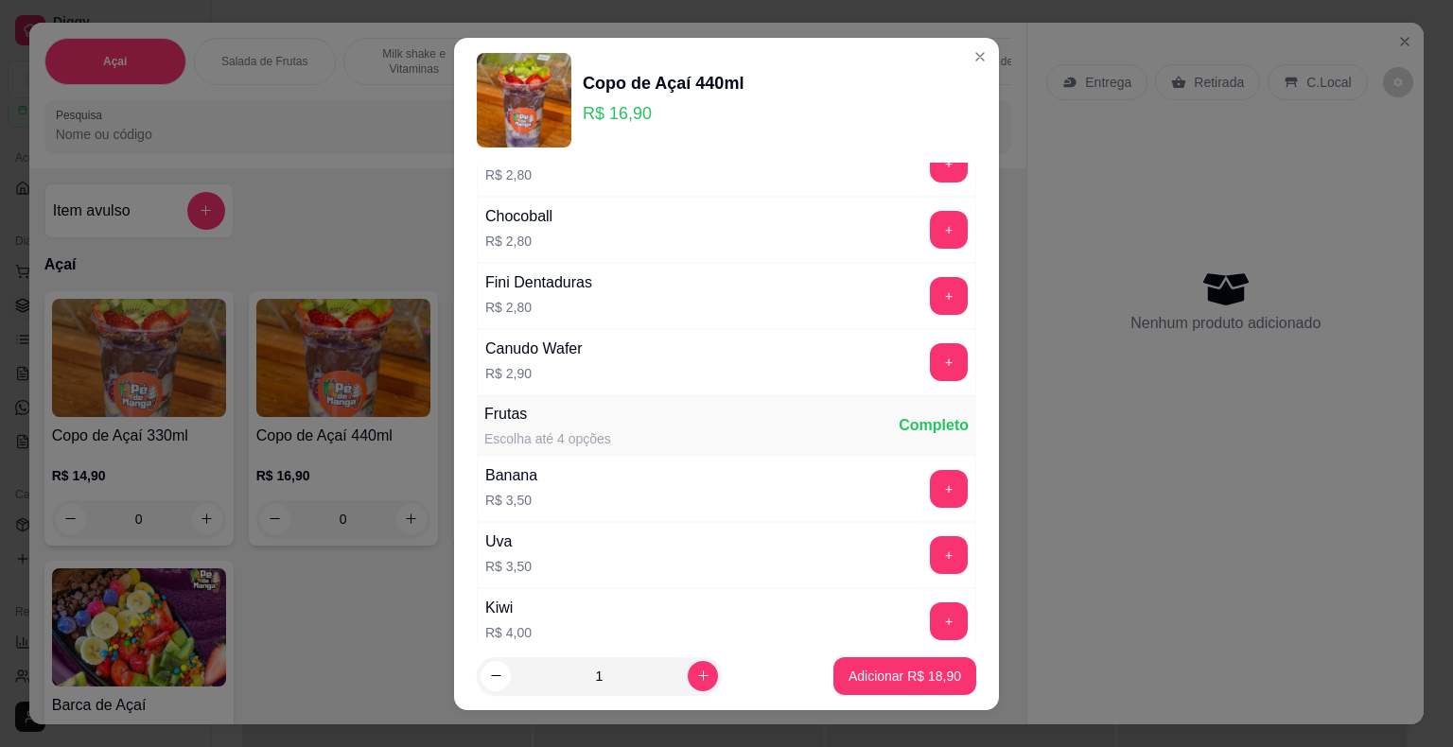
scroll to position [1324, 0]
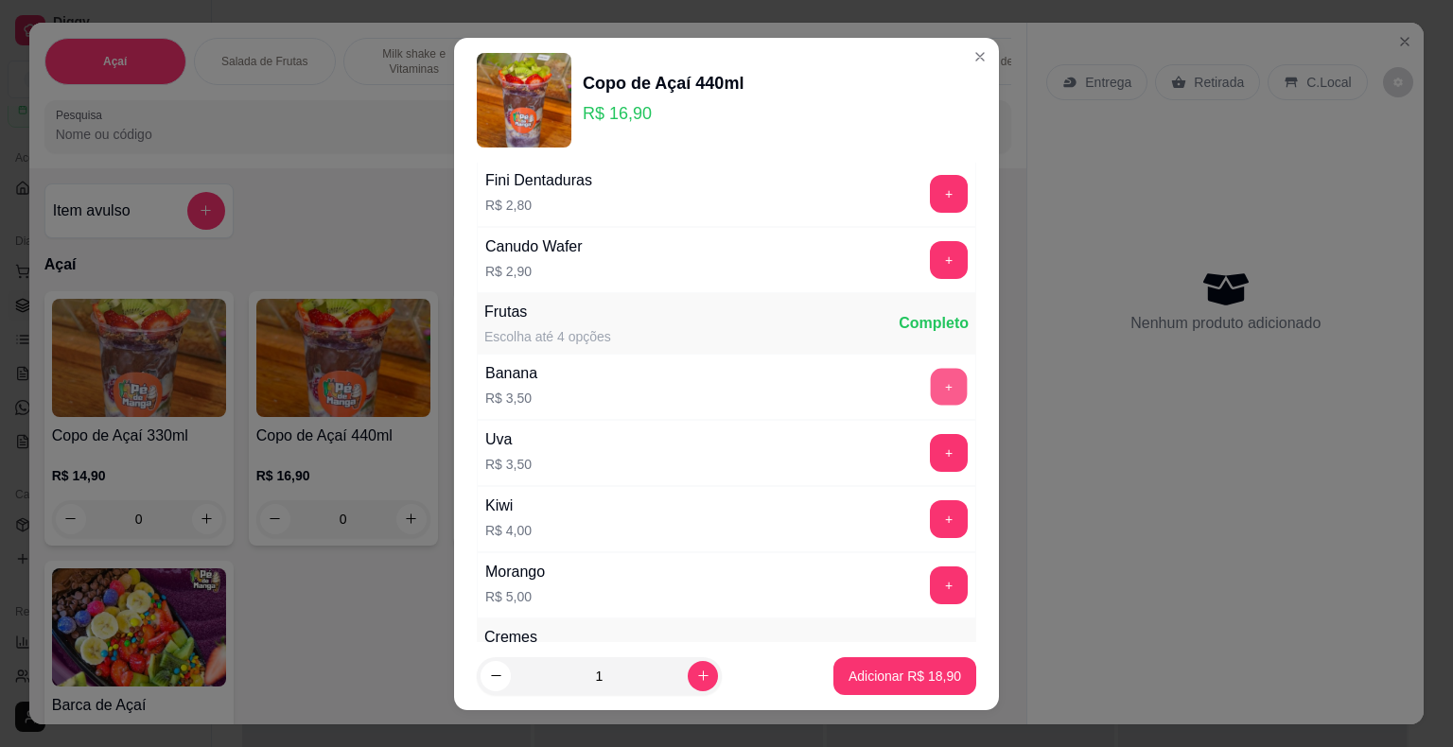
click at [931, 376] on button "+" at bounding box center [949, 386] width 37 height 37
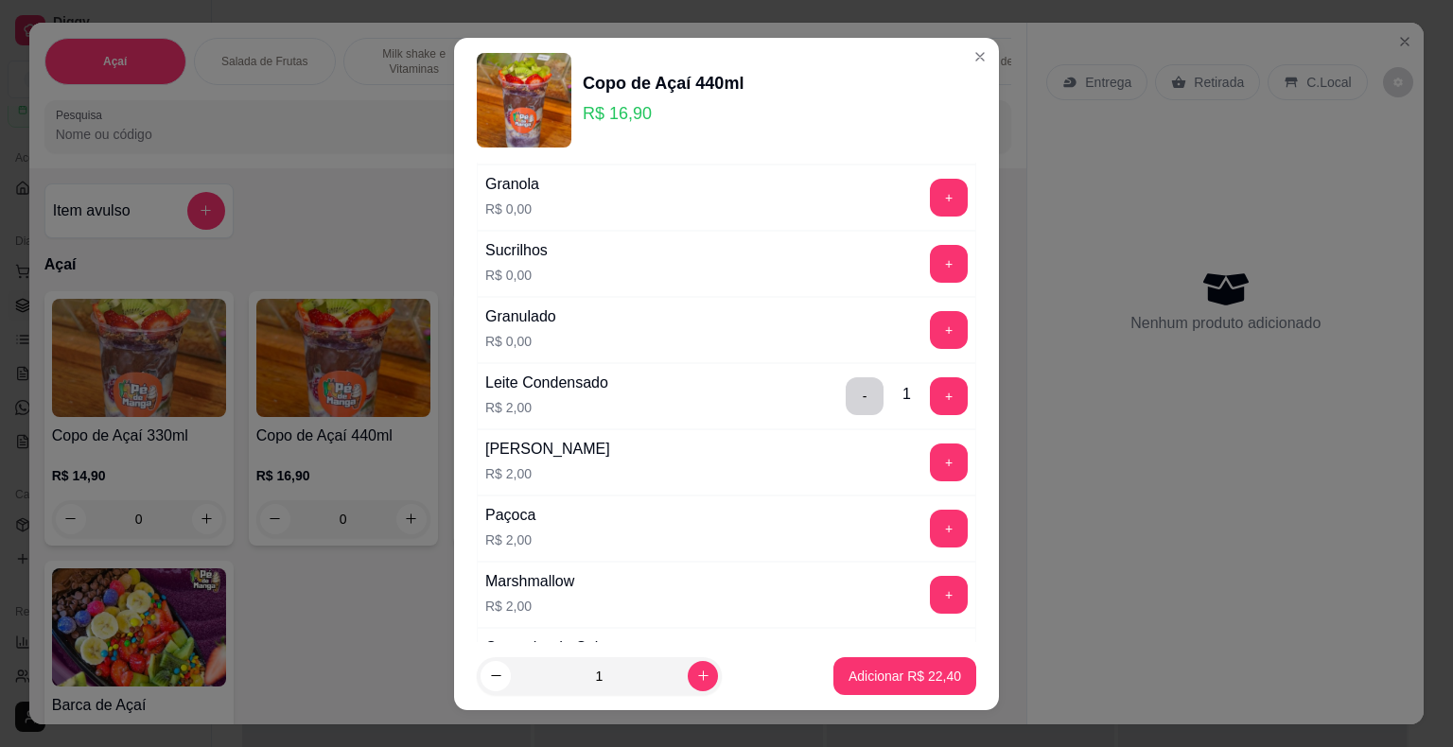
scroll to position [284, 0]
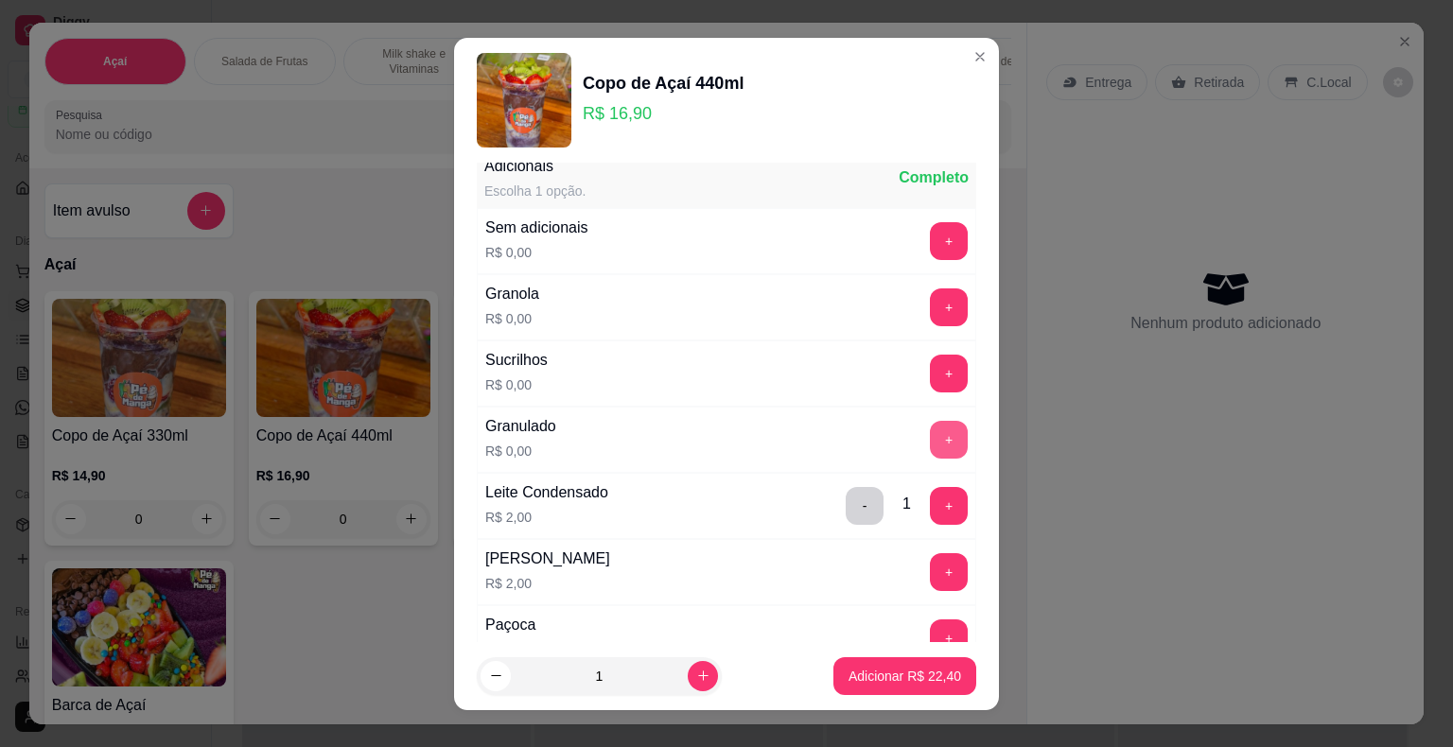
click at [930, 437] on button "+" at bounding box center [949, 440] width 38 height 38
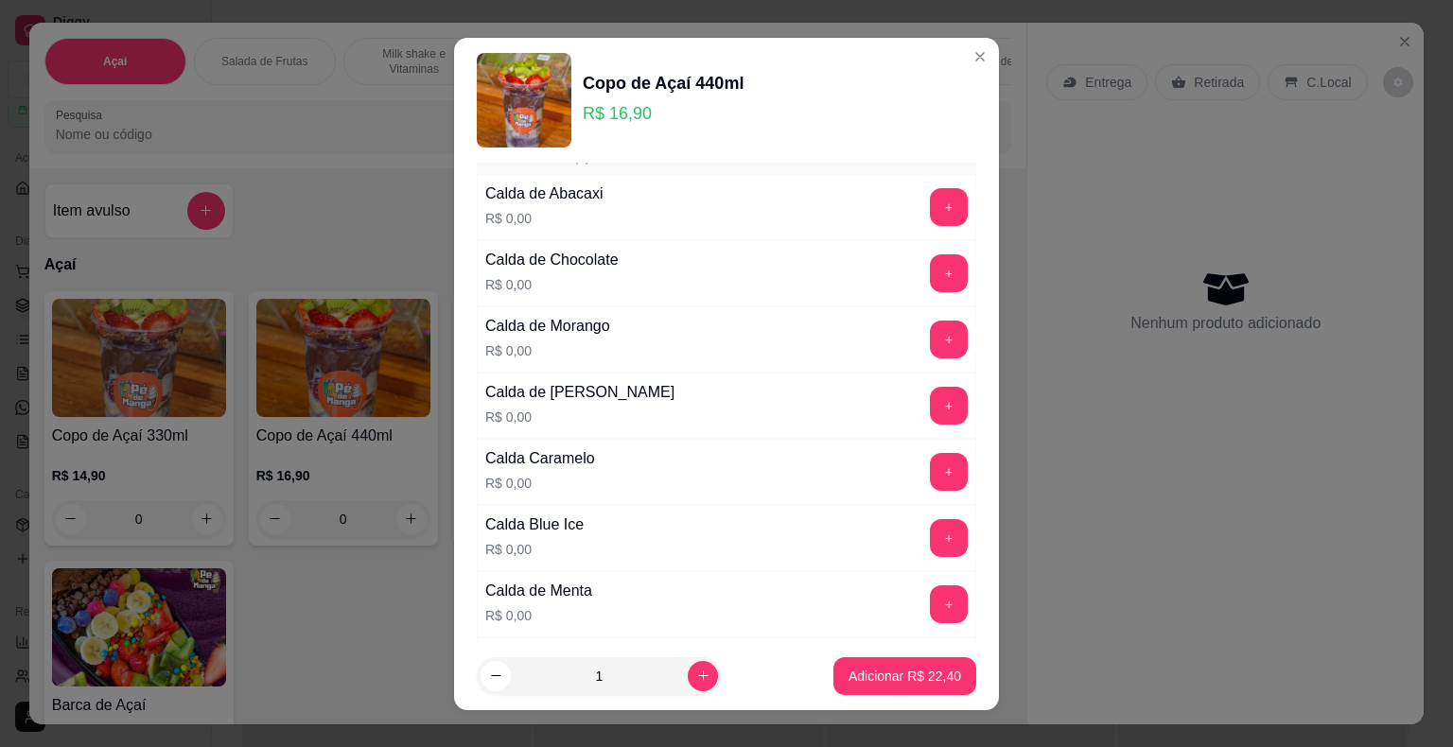
scroll to position [2175, 0]
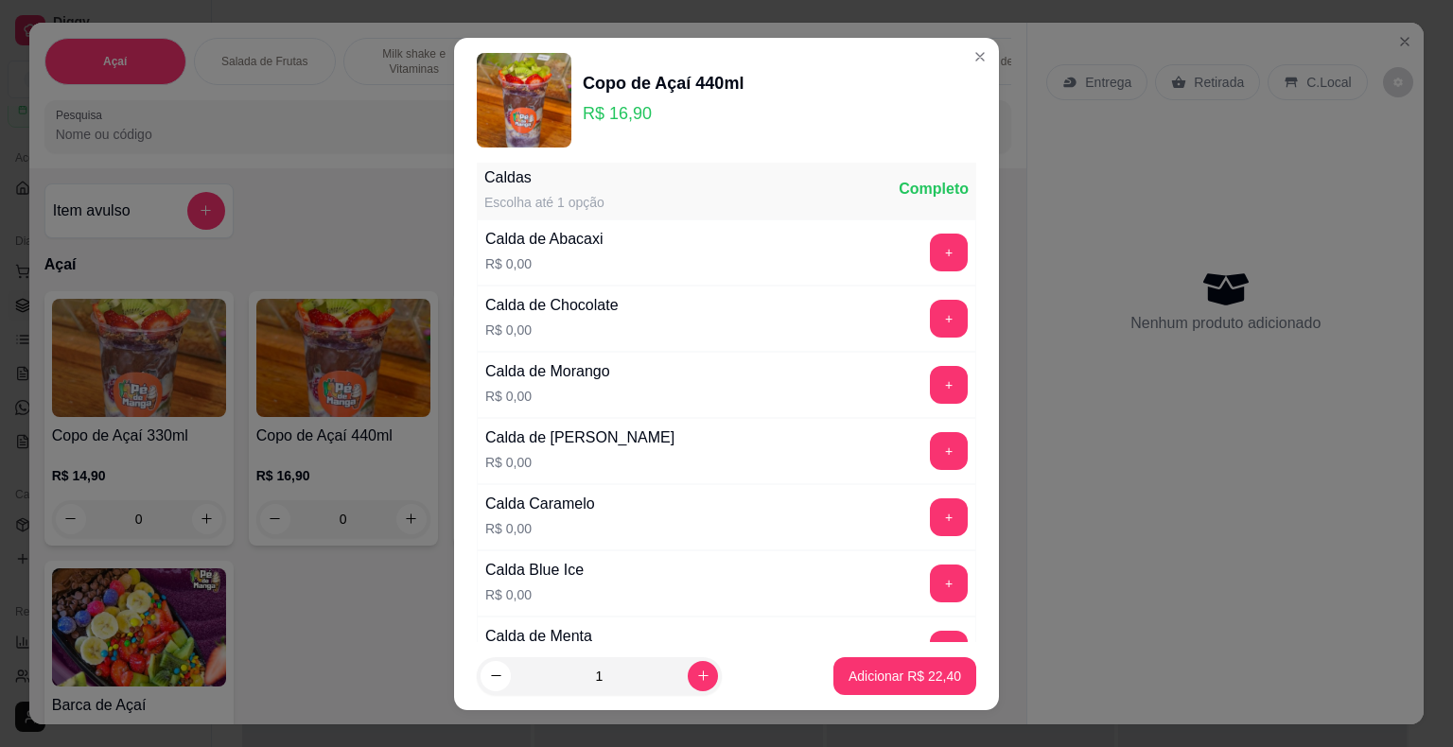
click at [908, 286] on div "Calda de Chocolate R$ 0,00 +" at bounding box center [726, 319] width 499 height 66
click at [930, 305] on button "+" at bounding box center [949, 319] width 38 height 38
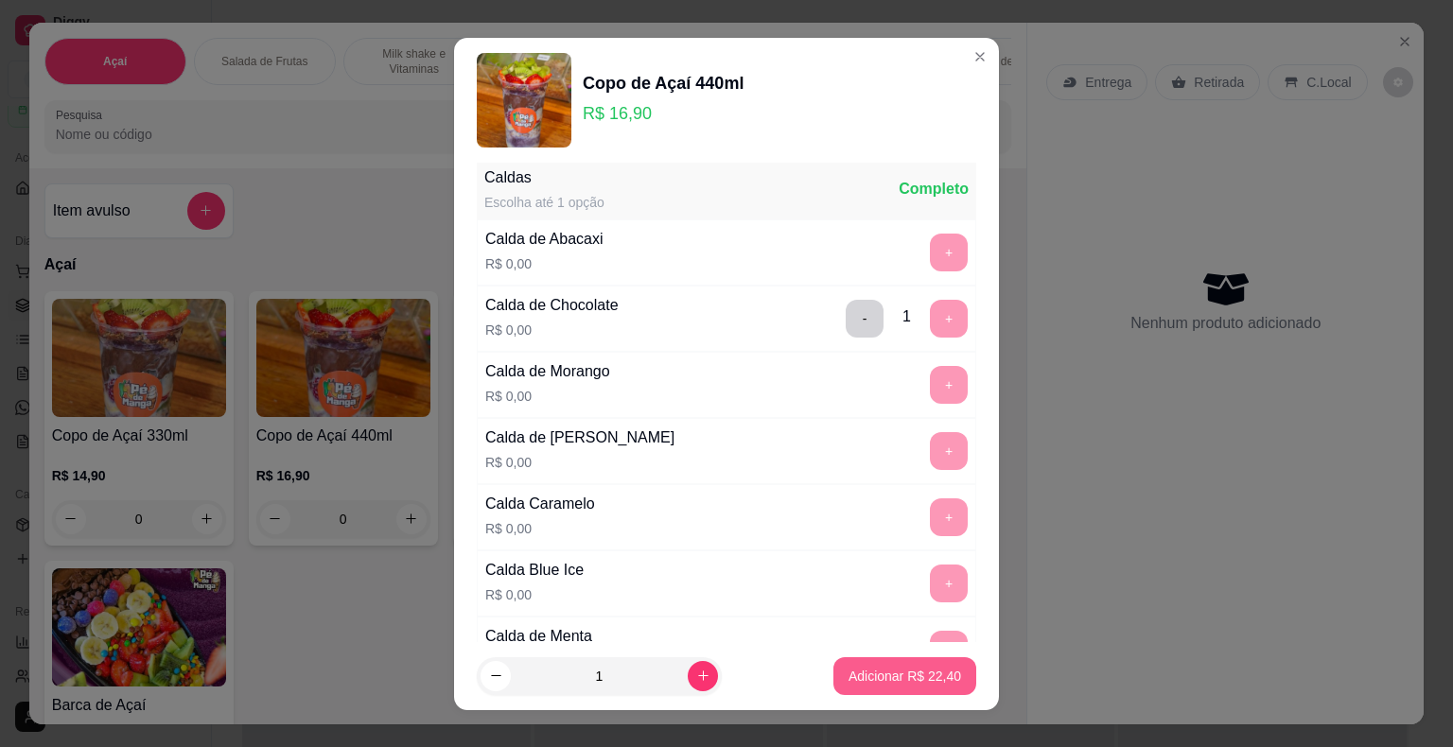
click at [921, 670] on p "Adicionar R$ 22,40" at bounding box center [904, 676] width 113 height 19
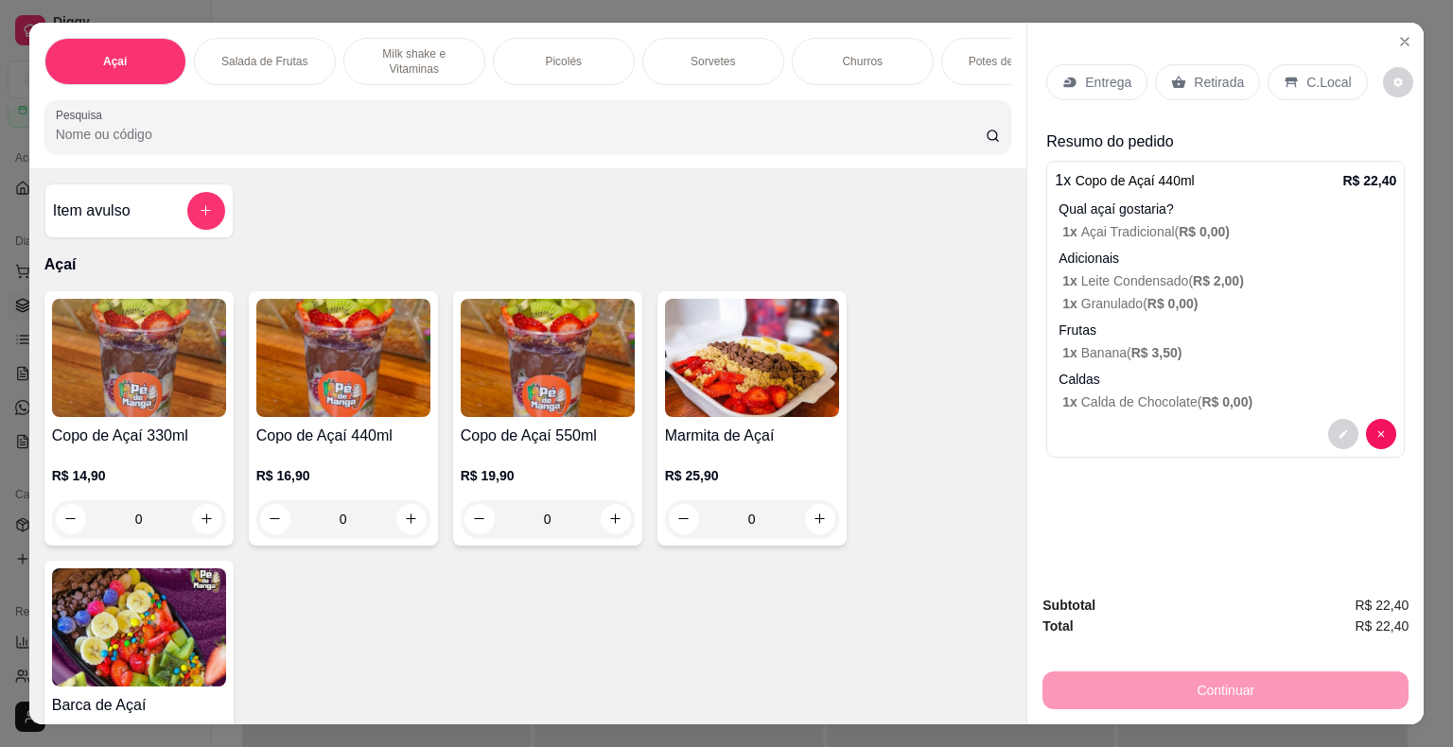
click at [314, 378] on img at bounding box center [343, 358] width 174 height 118
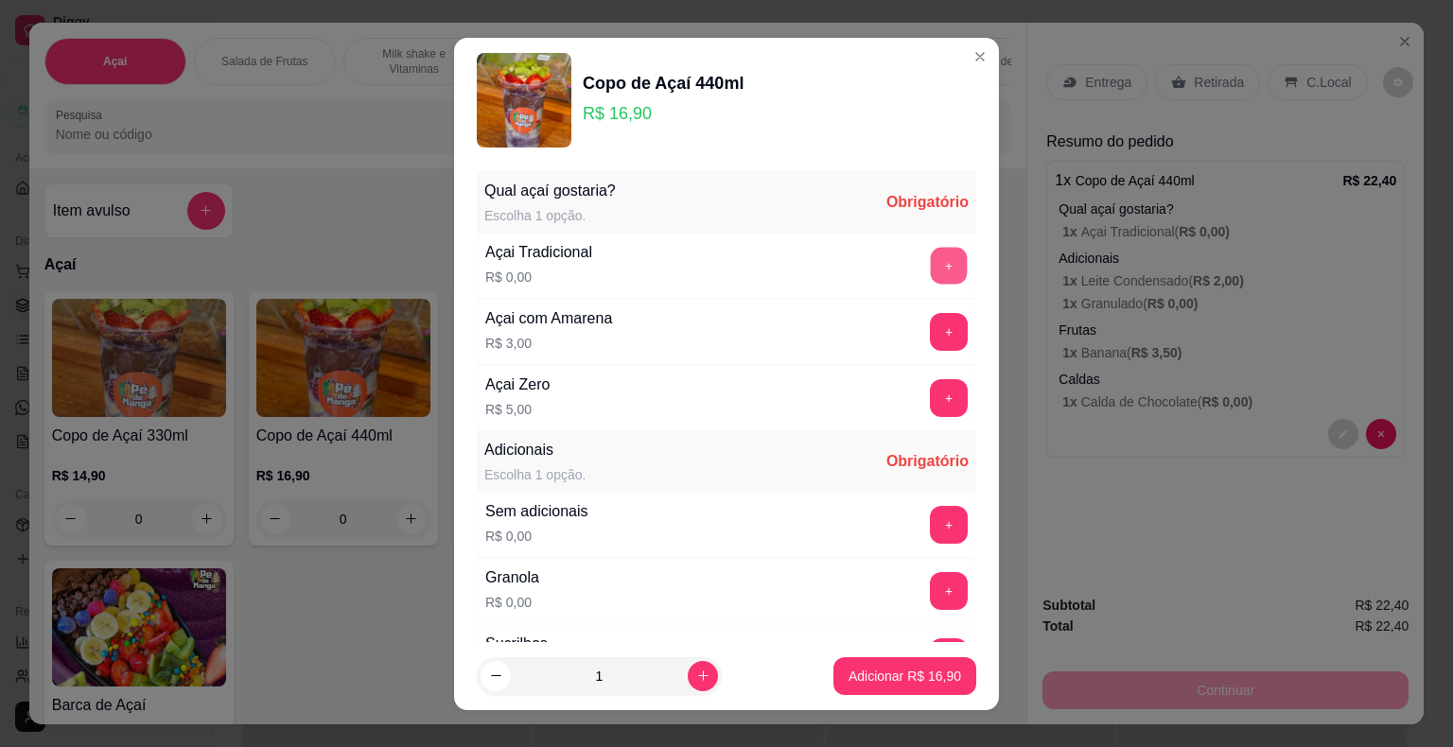
click at [931, 267] on button "+" at bounding box center [949, 265] width 37 height 37
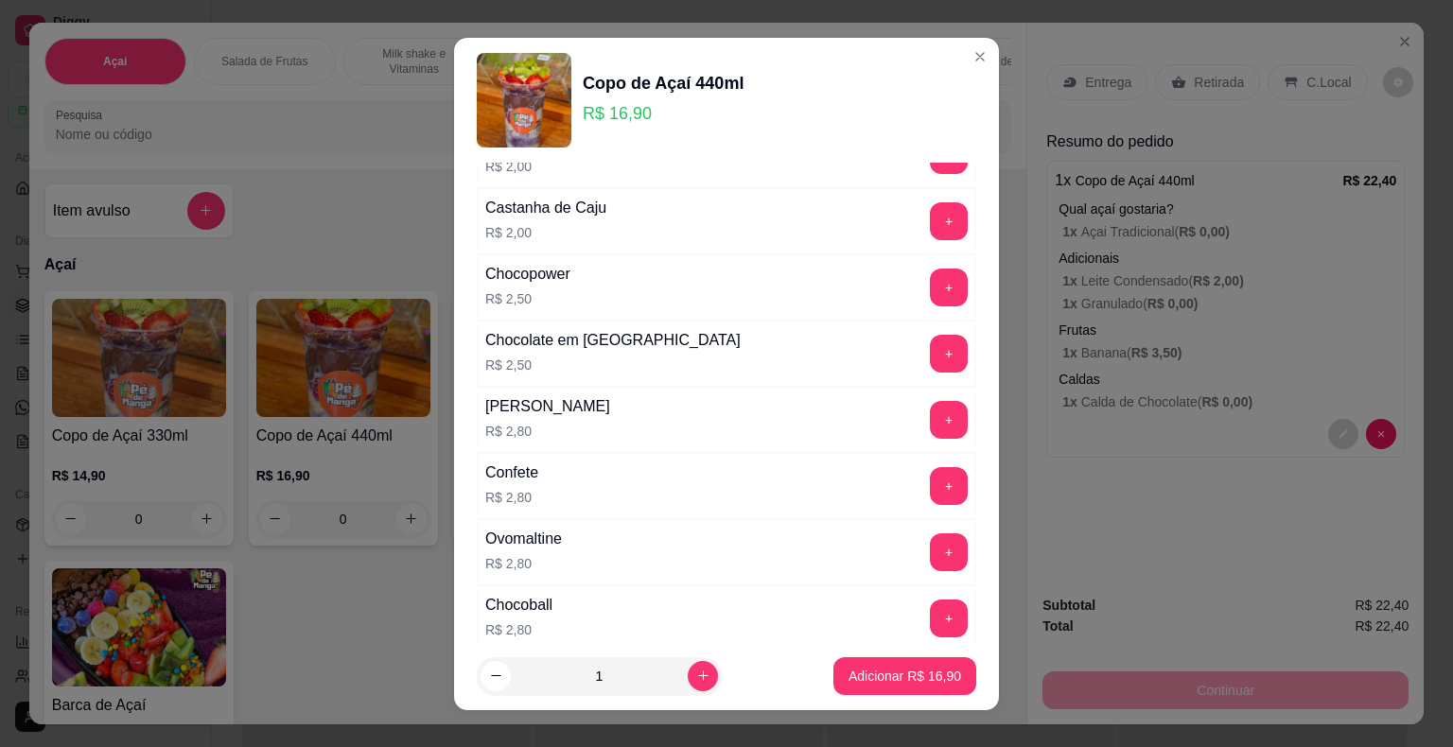
scroll to position [851, 0]
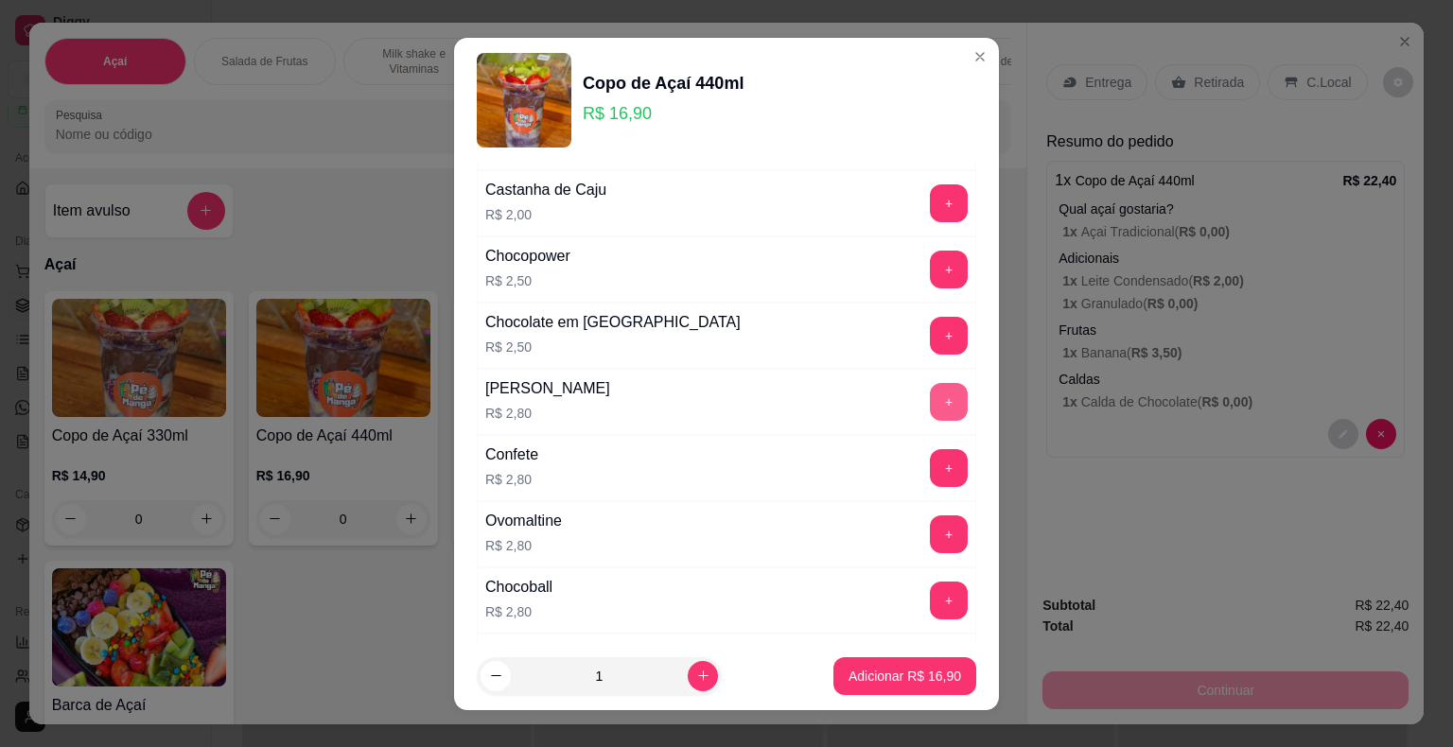
click at [930, 392] on button "+" at bounding box center [949, 402] width 38 height 38
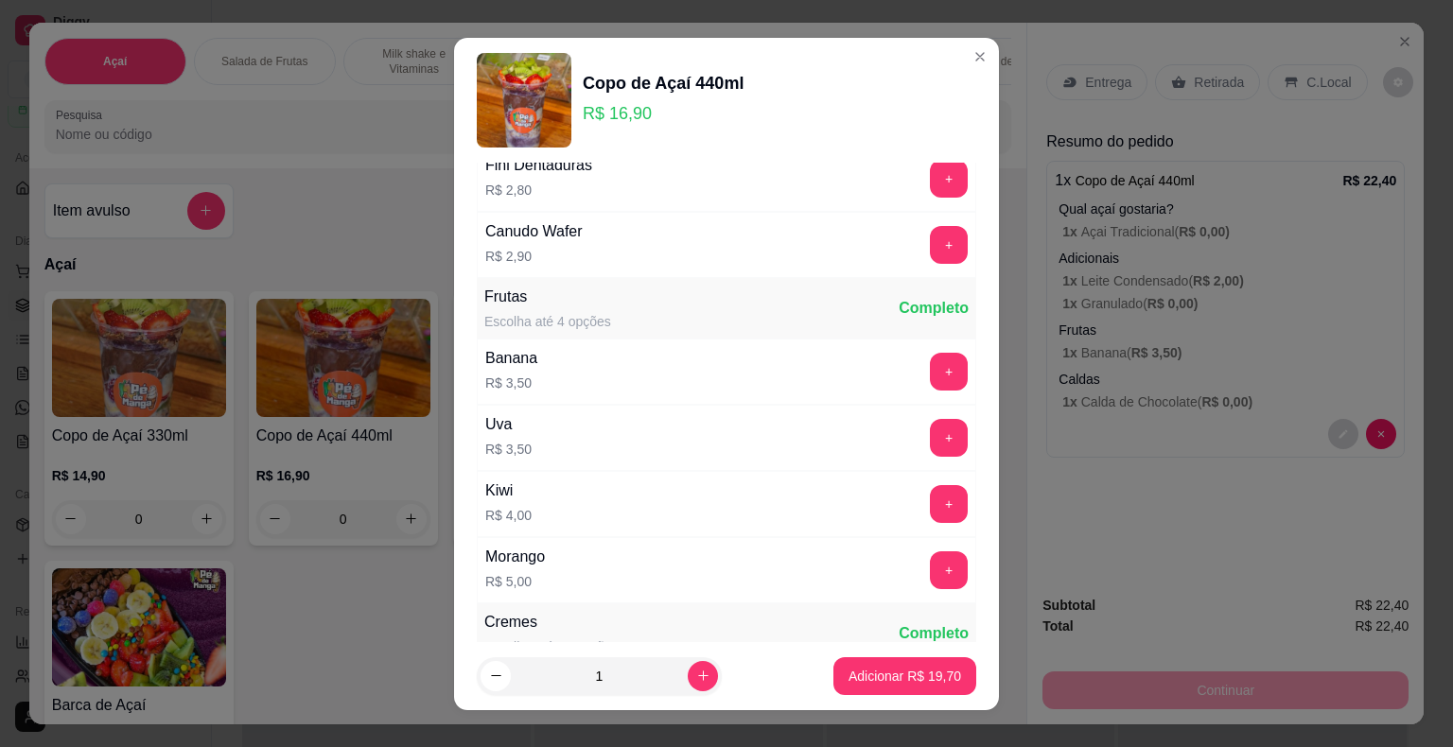
scroll to position [1324, 0]
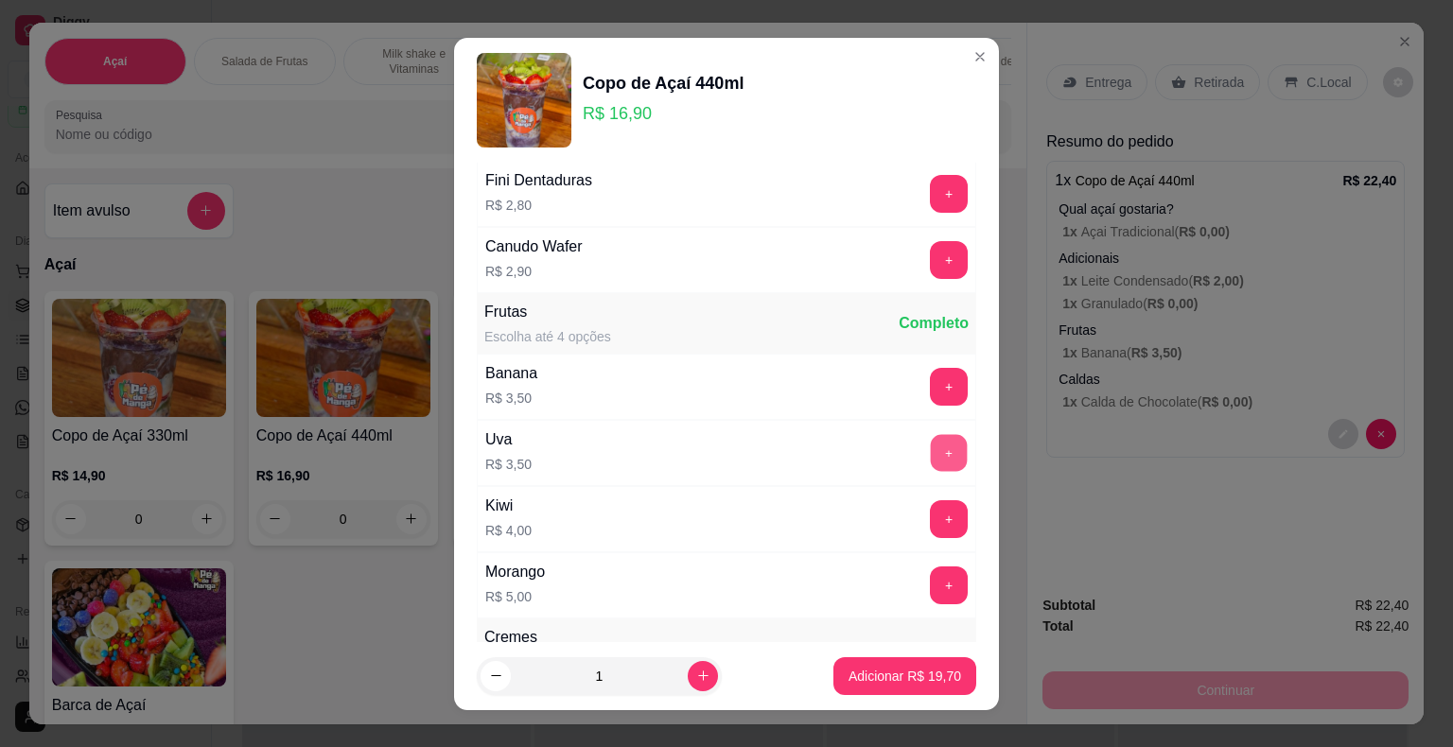
click at [931, 448] on button "+" at bounding box center [949, 452] width 37 height 37
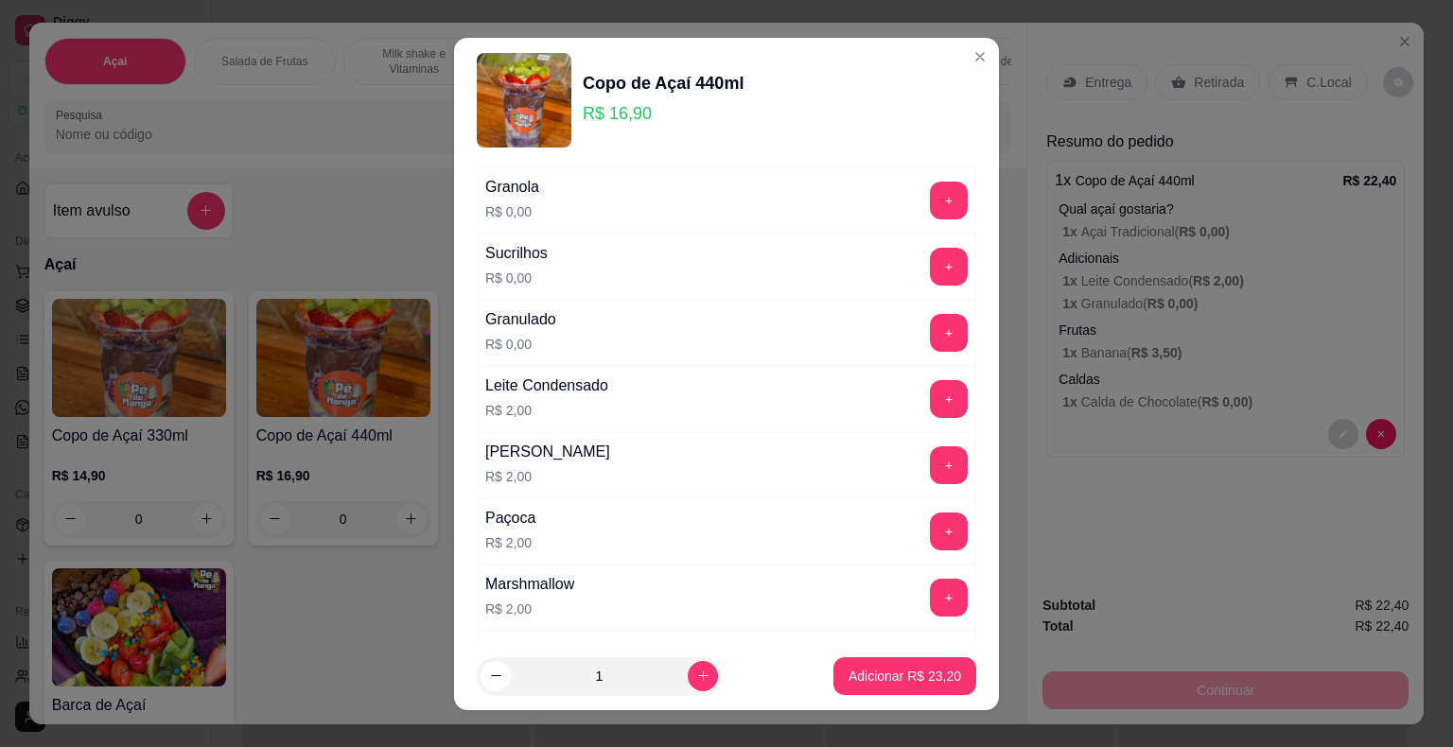
scroll to position [378, 0]
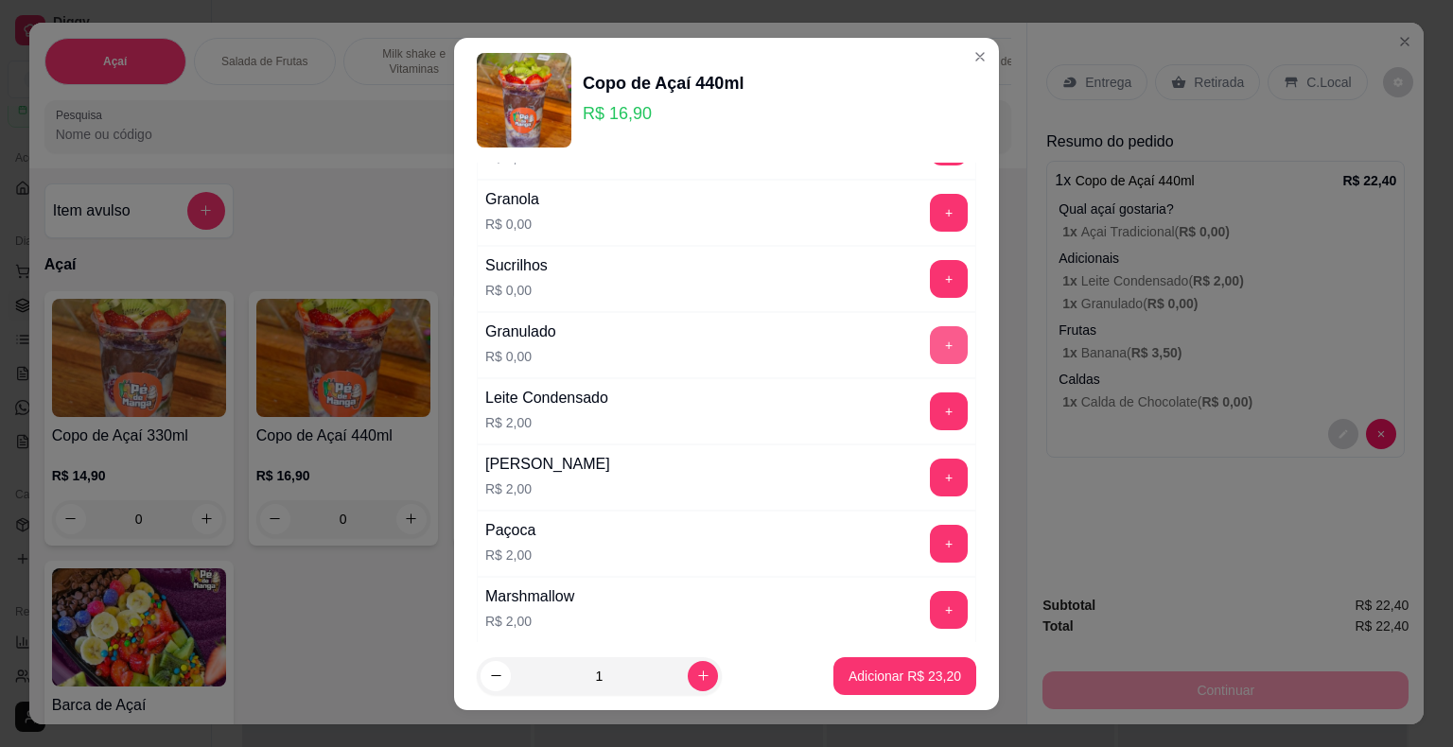
click at [930, 340] on button "+" at bounding box center [949, 345] width 38 height 38
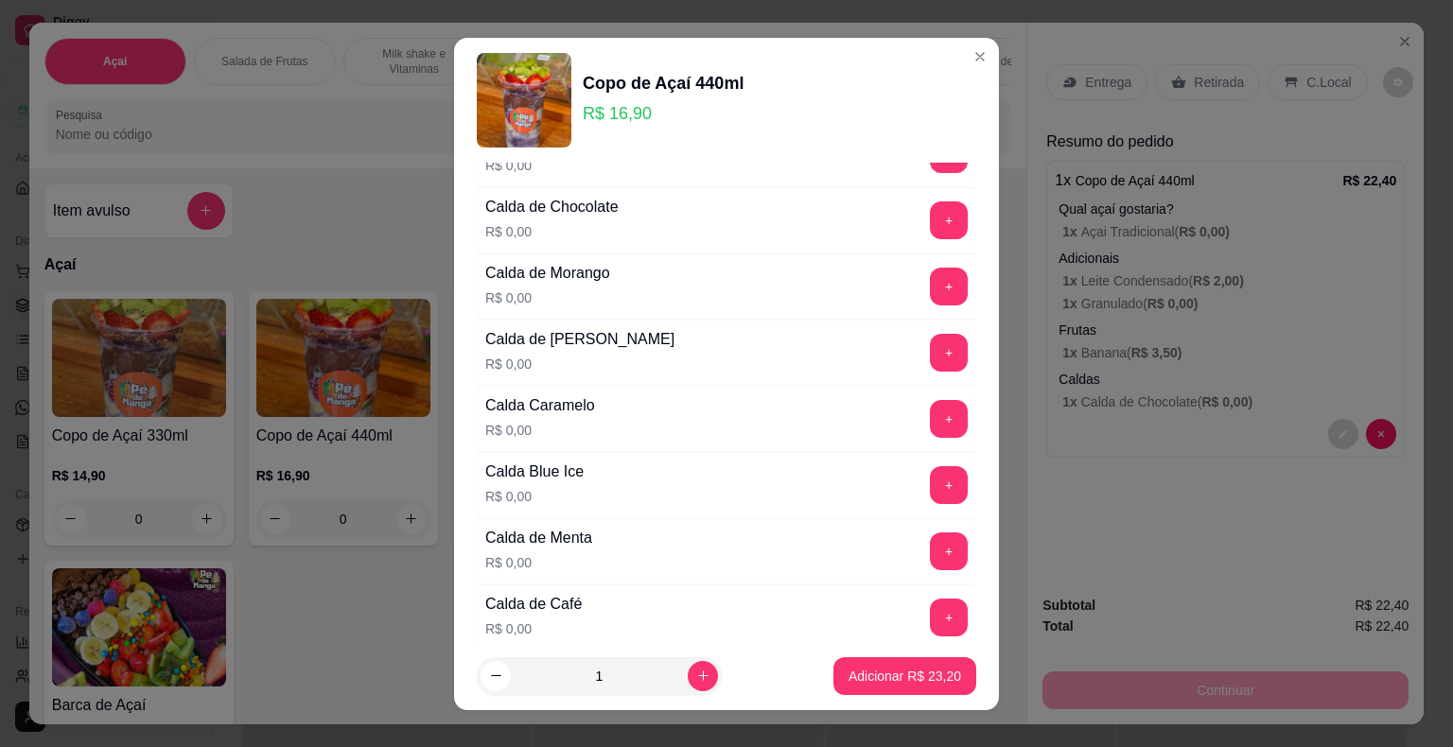
scroll to position [2161, 0]
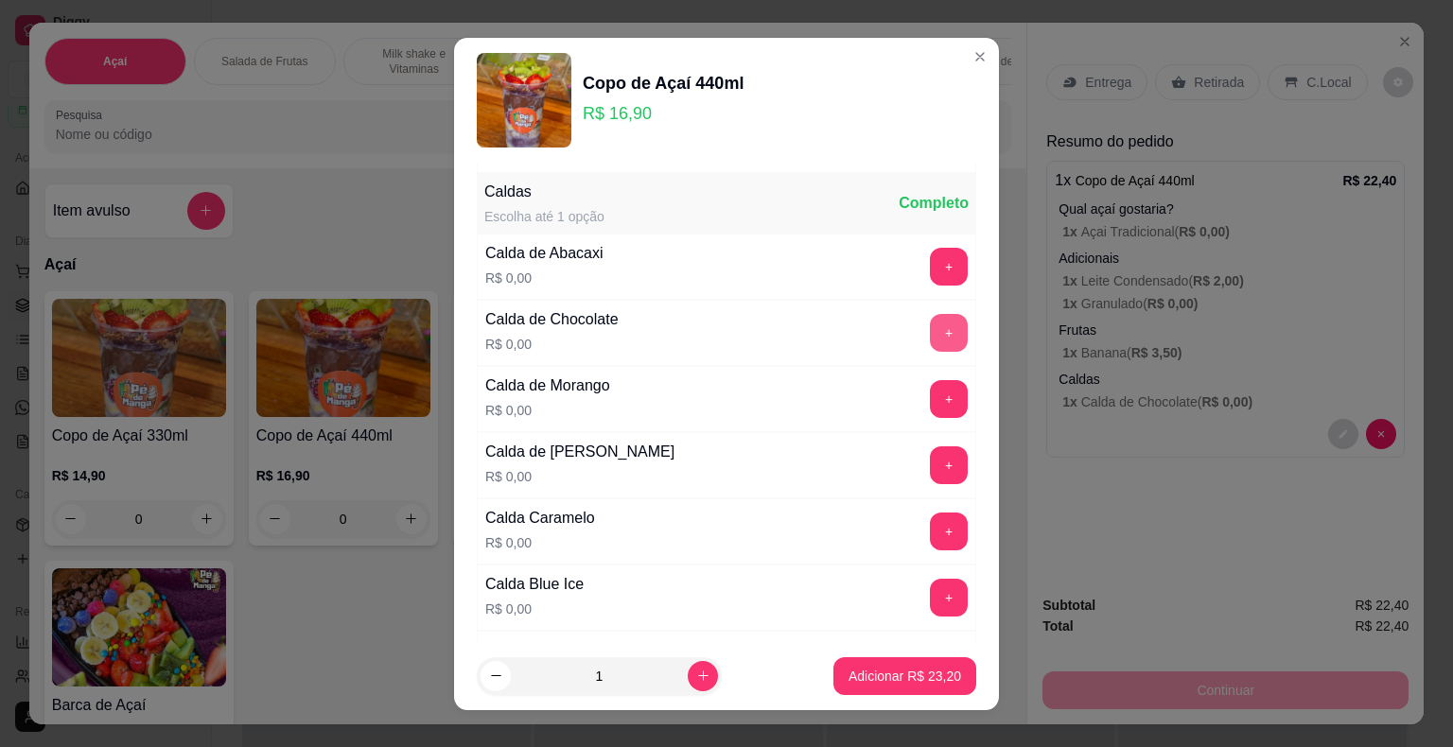
click at [930, 323] on button "+" at bounding box center [949, 333] width 38 height 38
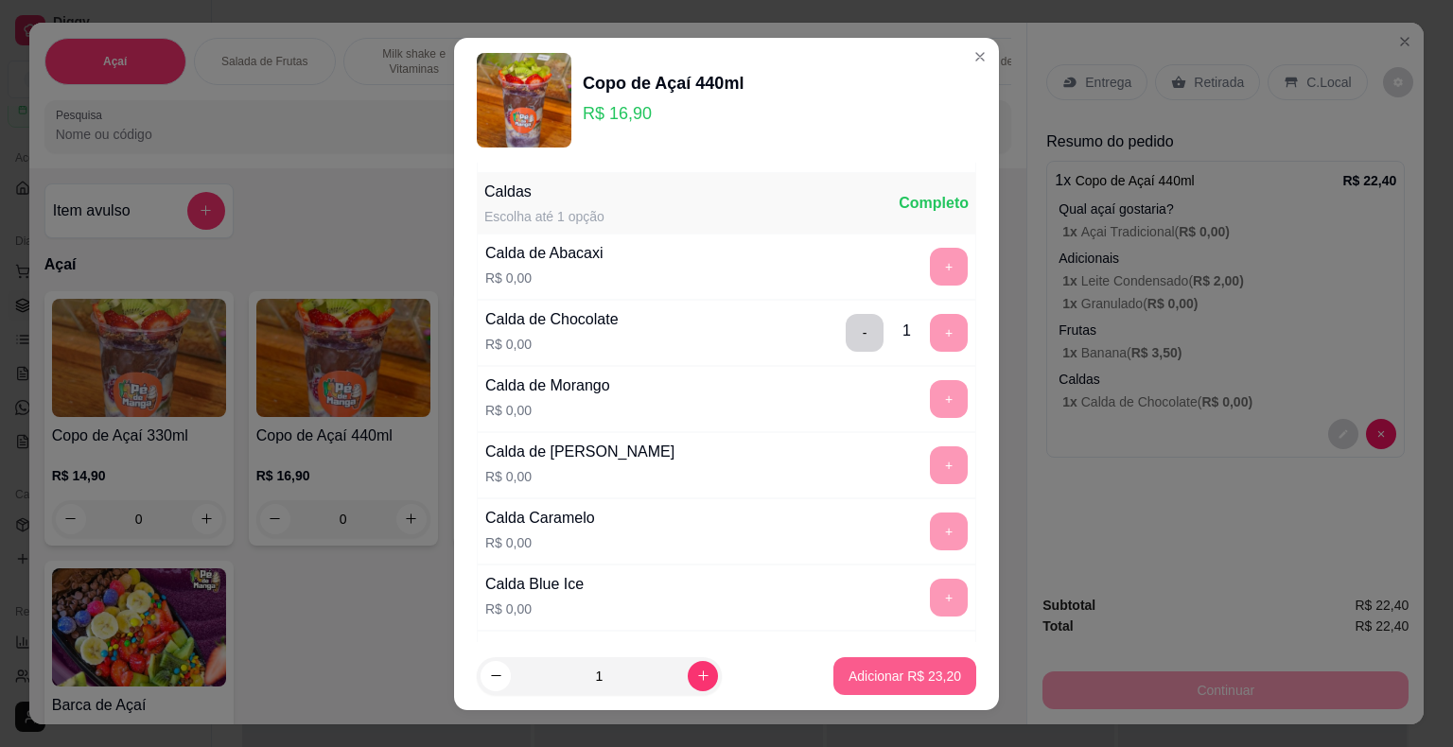
click at [897, 682] on p "Adicionar R$ 23,20" at bounding box center [904, 676] width 113 height 19
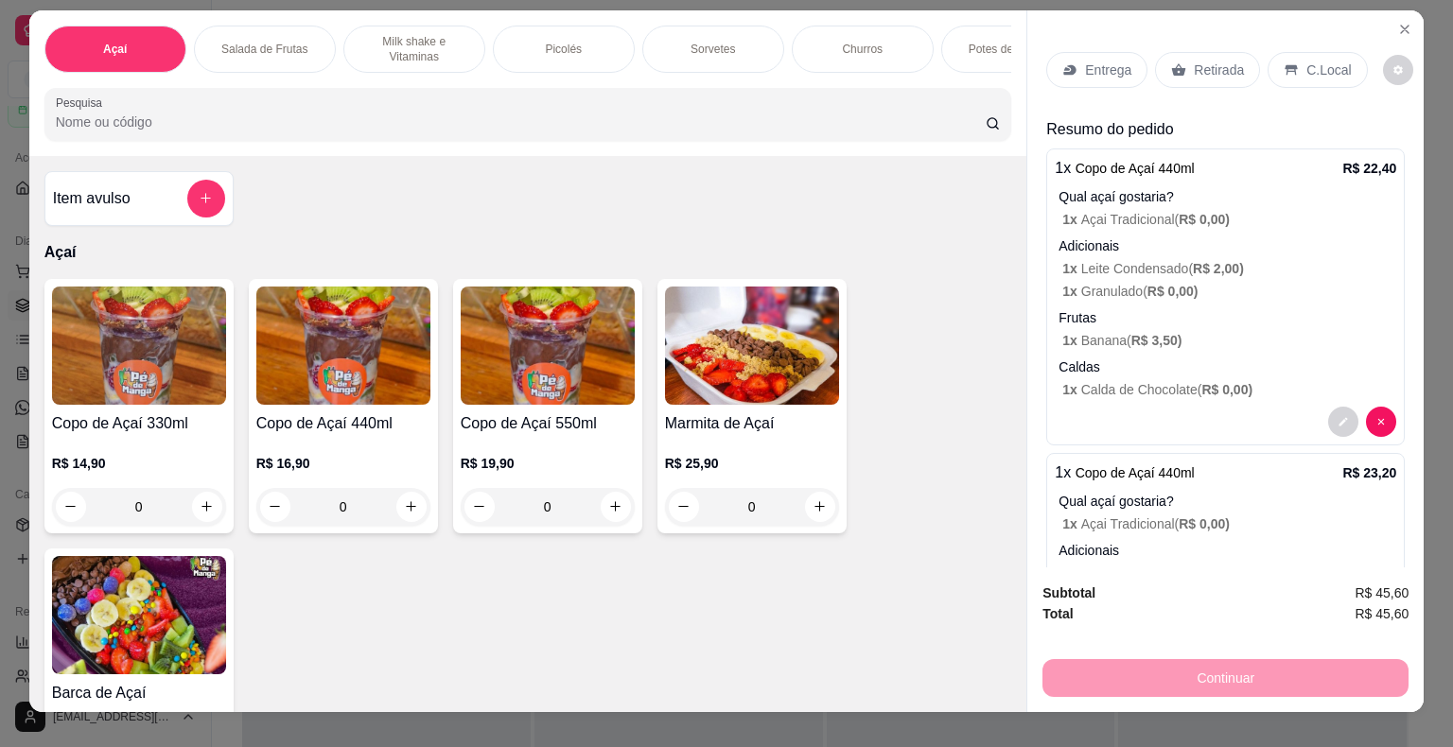
scroll to position [0, 0]
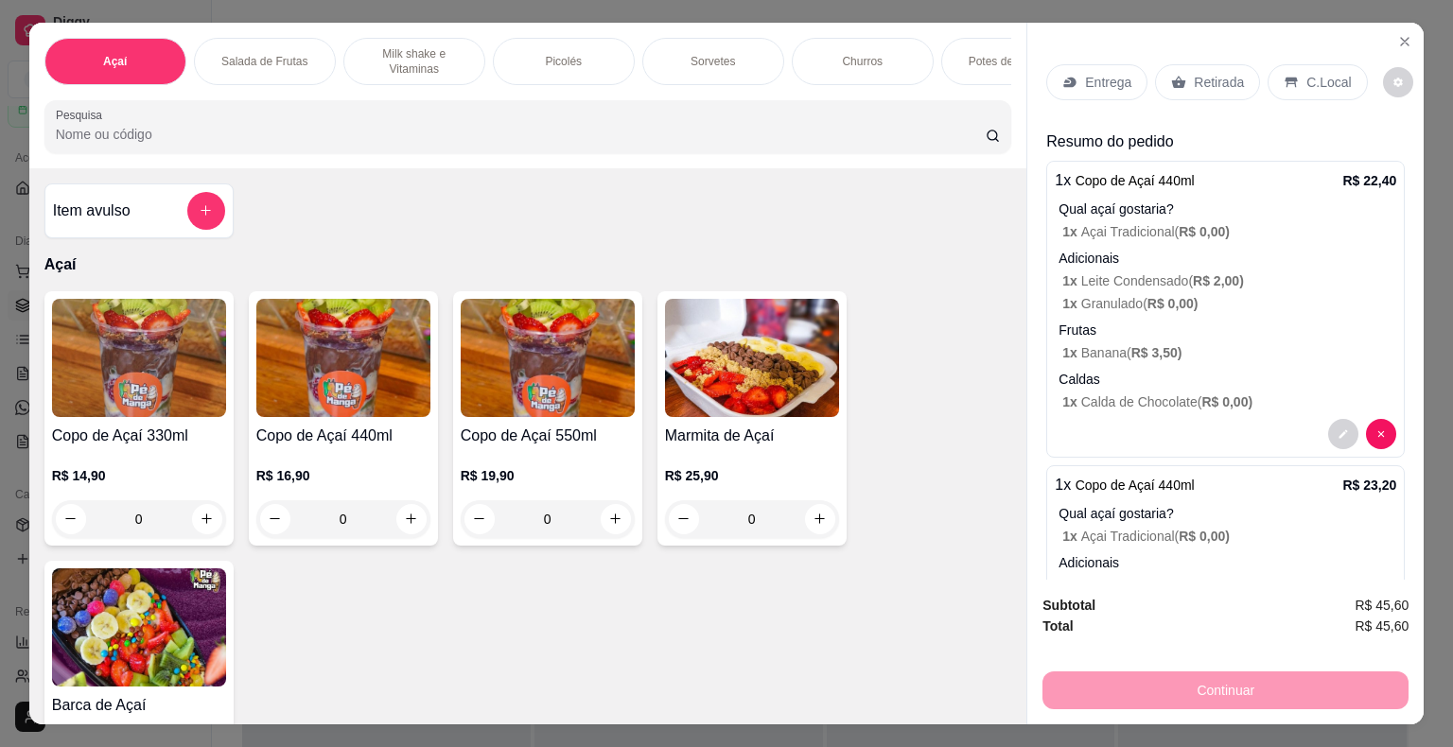
click at [1093, 79] on p "Entrega" at bounding box center [1108, 82] width 46 height 19
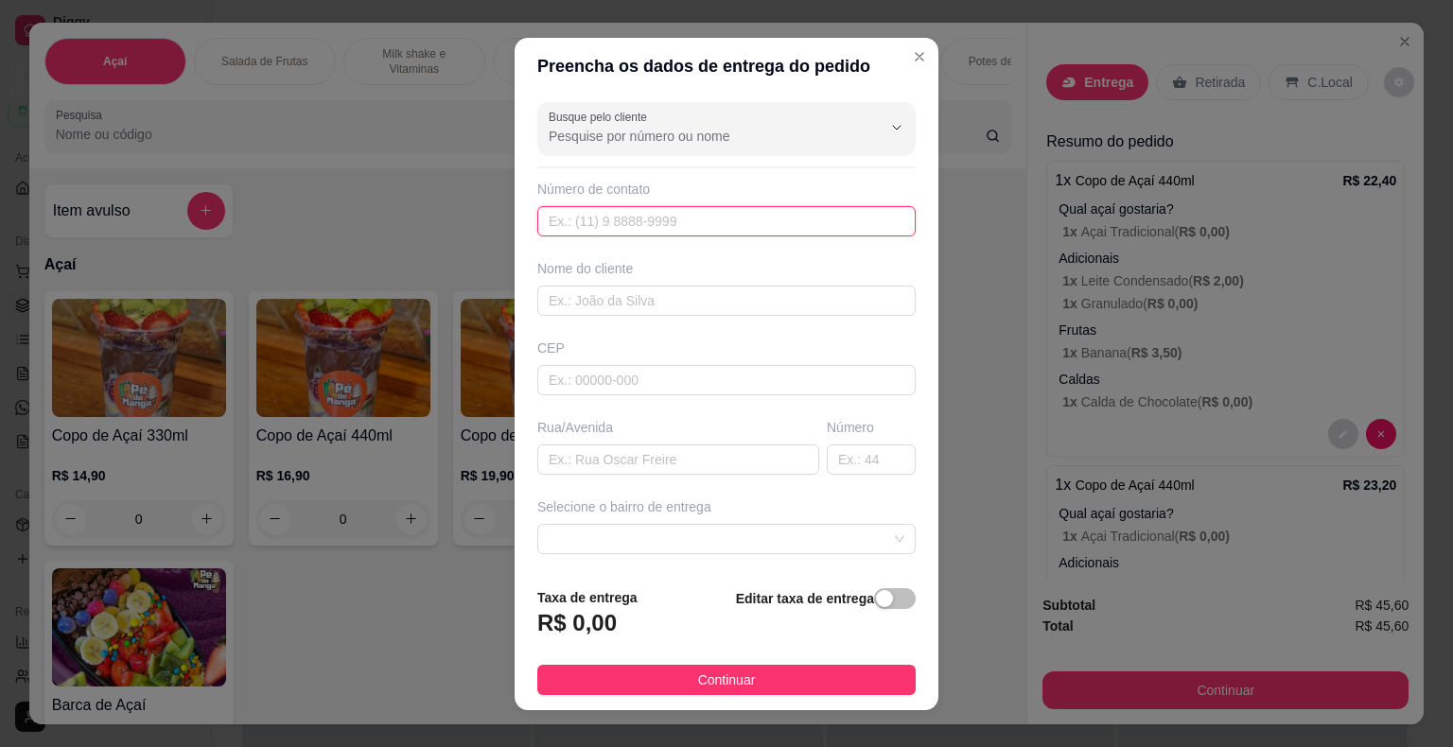
click at [643, 224] on input "text" at bounding box center [726, 221] width 378 height 30
click at [628, 225] on input "text" at bounding box center [726, 221] width 378 height 30
type input "[PHONE_NUMBER]"
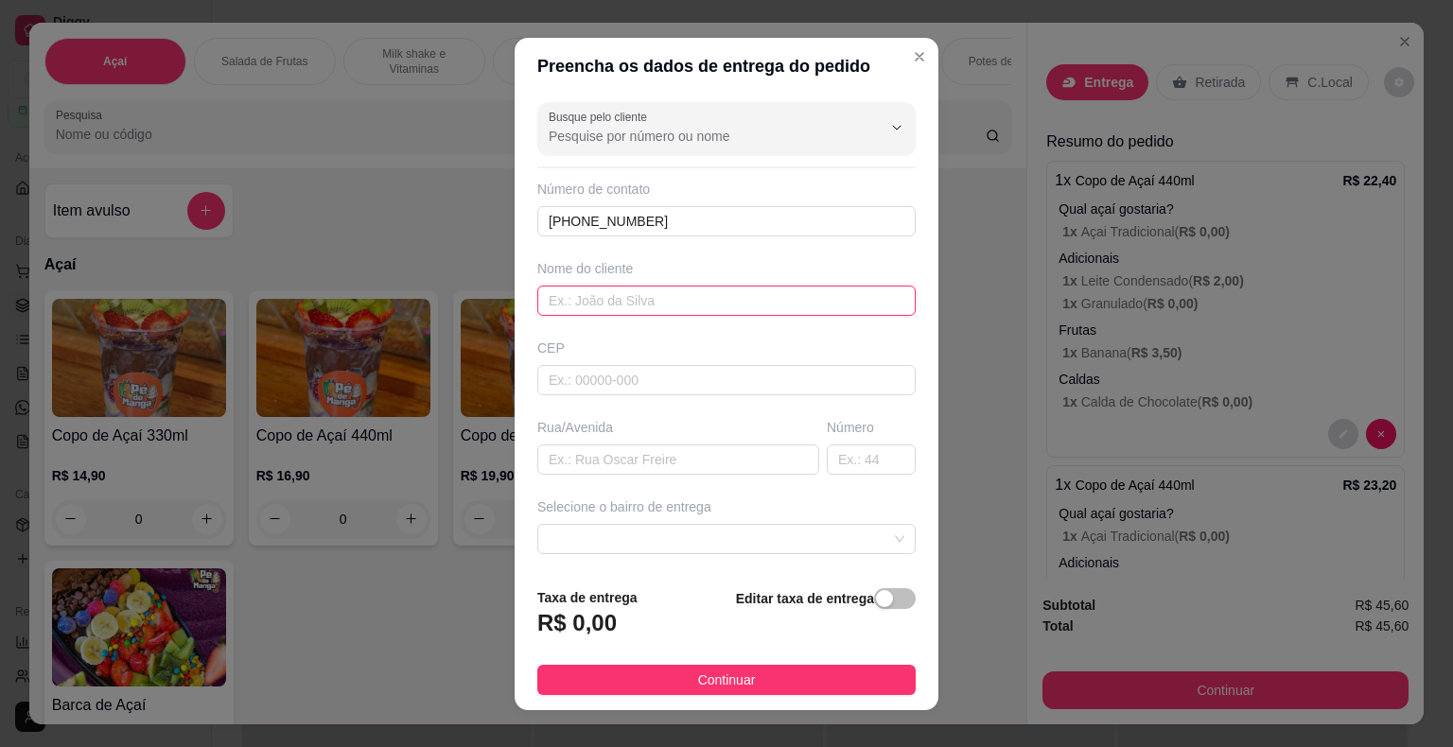
click at [594, 309] on input "text" at bounding box center [726, 301] width 378 height 30
type input "V"
type input "Bia"
click at [625, 373] on input "text" at bounding box center [726, 380] width 378 height 30
type input "18440000"
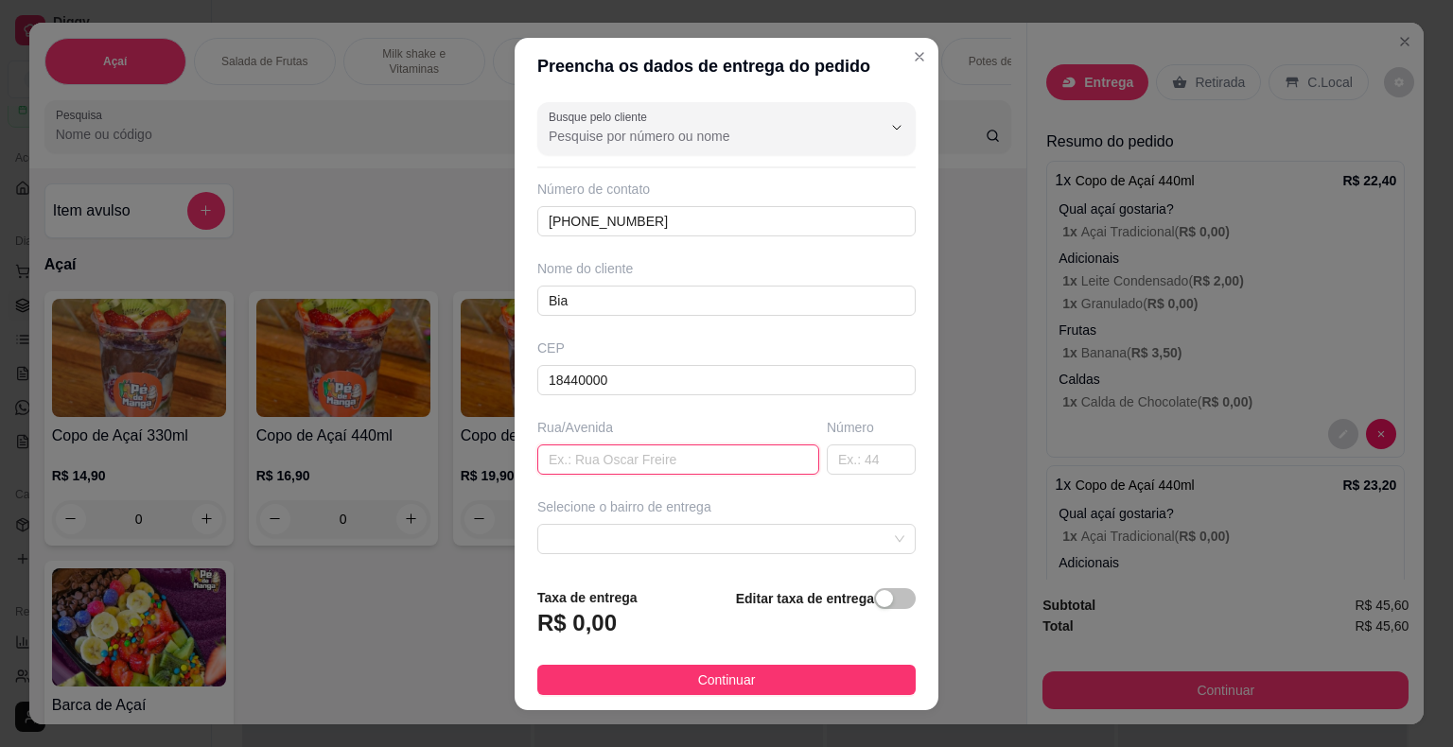
click at [674, 458] on input "text" at bounding box center [678, 460] width 282 height 30
type input "[DATE]"
drag, startPoint x: 888, startPoint y: 462, endPoint x: 871, endPoint y: 461, distance: 17.1
click at [888, 463] on div "Busque pelo cliente Número de contato [PHONE_NUMBER] Nome do cliente Bia CEP 18…" at bounding box center [727, 334] width 424 height 478
click at [859, 456] on input "text" at bounding box center [871, 460] width 89 height 30
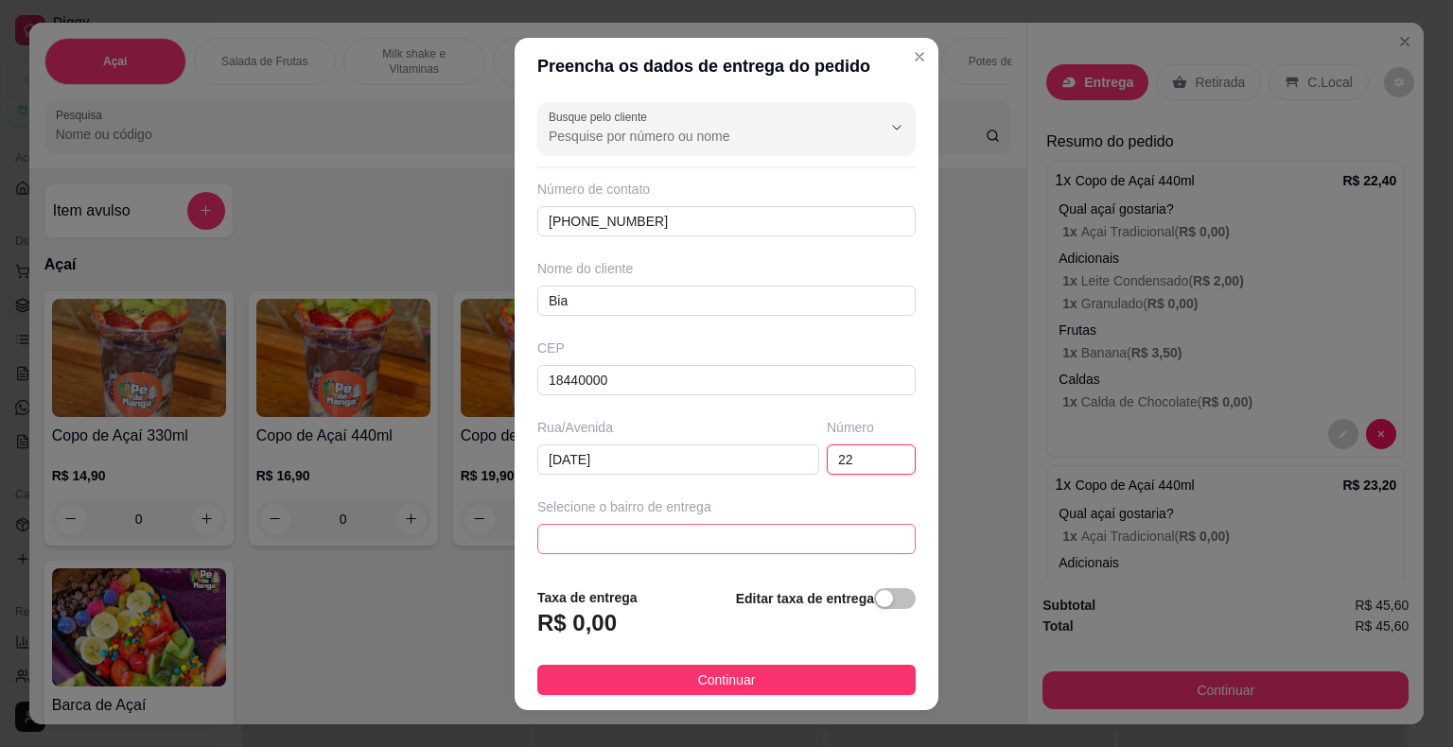
click at [811, 532] on span at bounding box center [727, 539] width 356 height 28
type input "22"
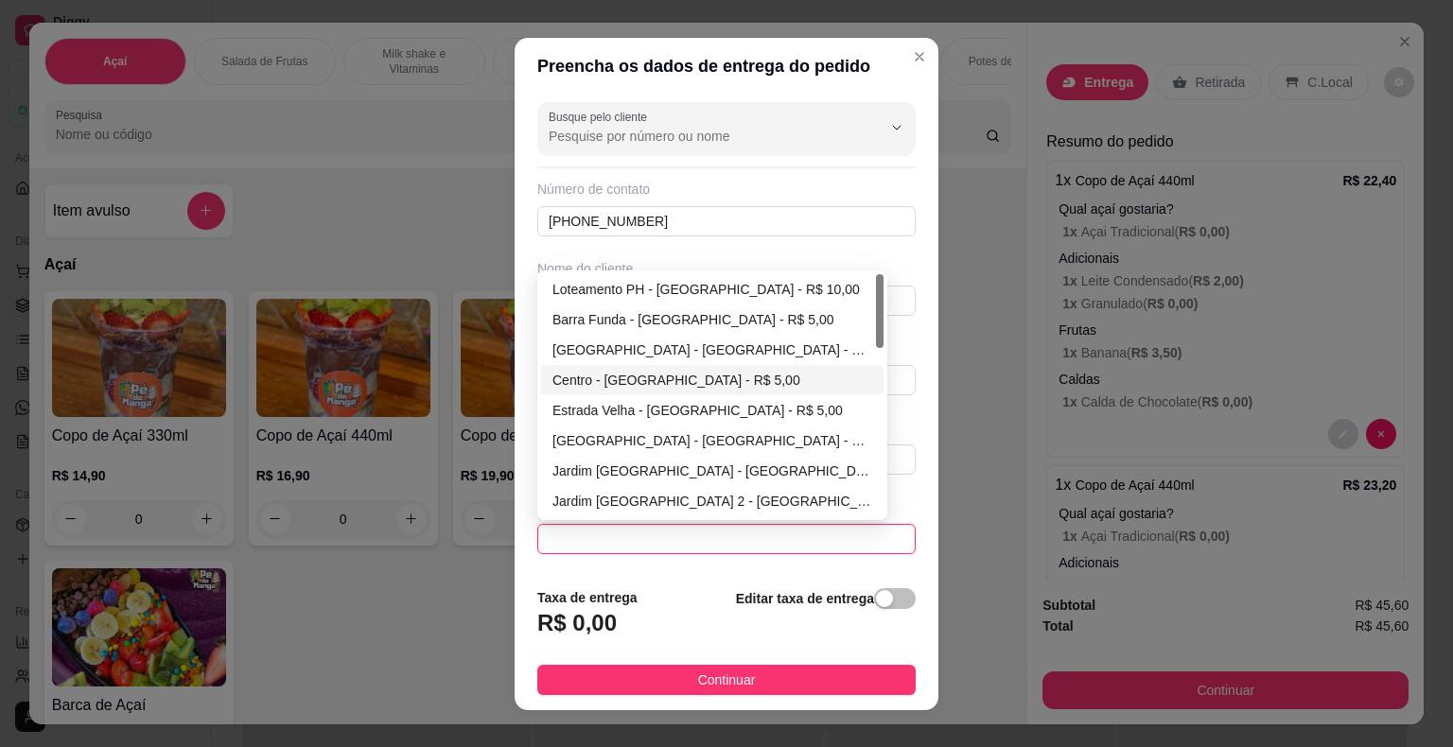
click at [635, 370] on div "Centro - [GEOGRAPHIC_DATA] - R$ 5,00" at bounding box center [712, 380] width 320 height 21
type input "Itaberá"
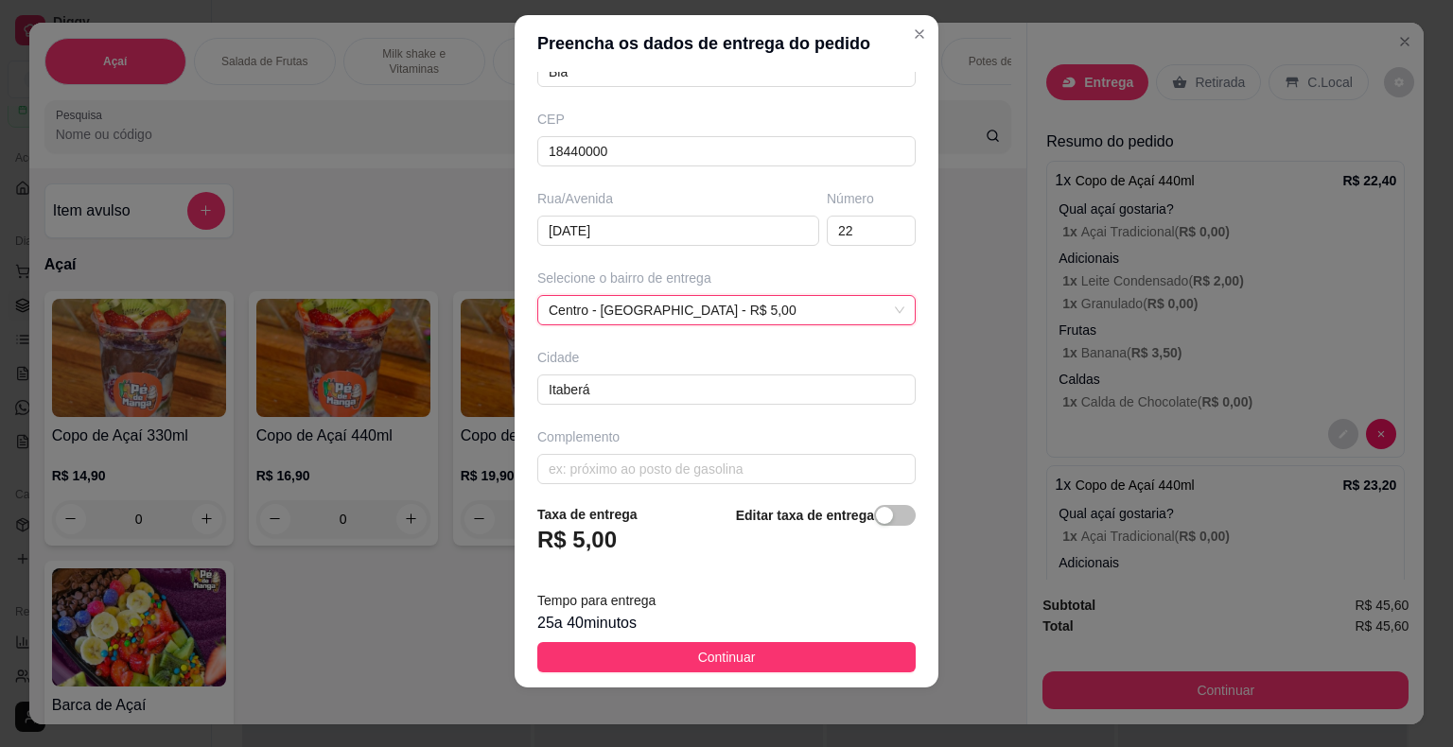
scroll to position [217, 0]
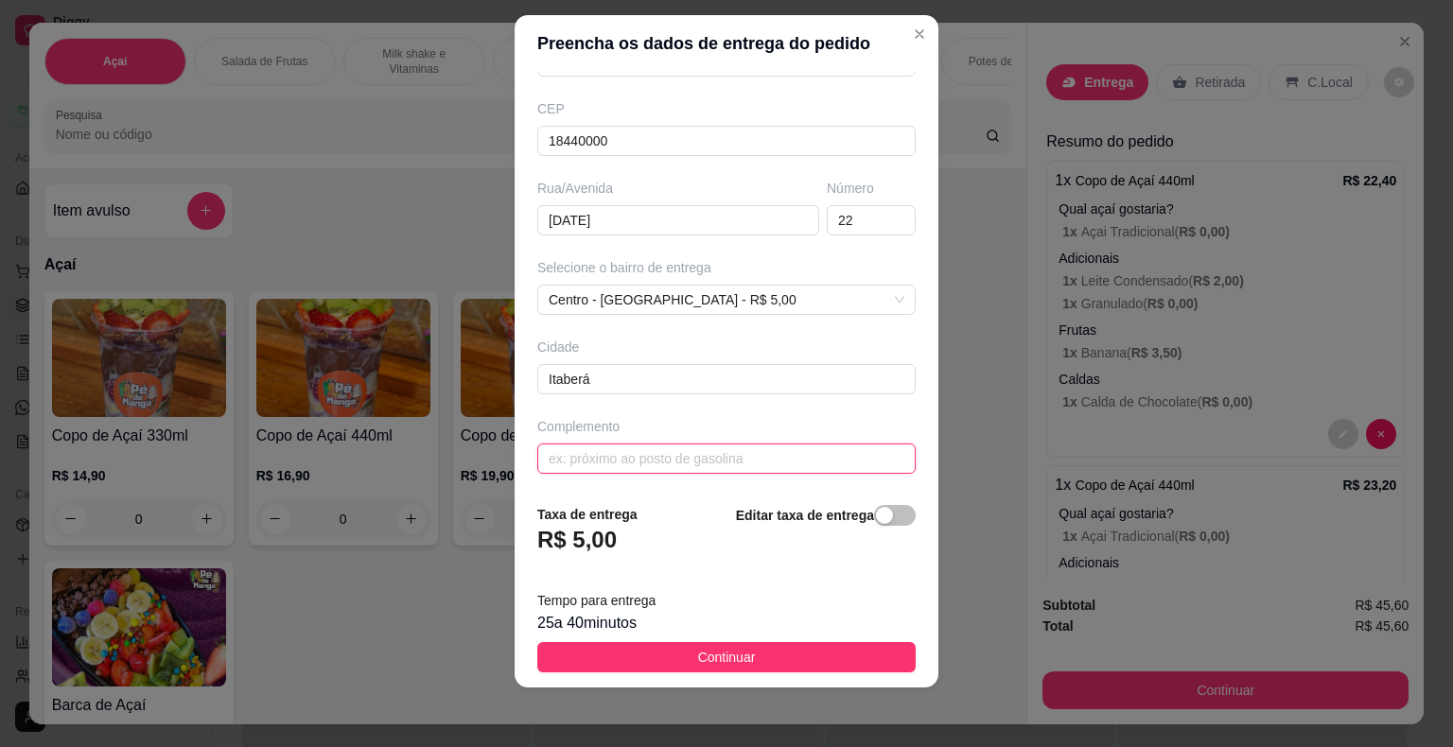
click at [704, 450] on input "text" at bounding box center [726, 459] width 378 height 30
click at [545, 454] on input "atrás da serralheria JF" at bounding box center [726, 459] width 378 height 30
type input "Atrás da serralheria JF"
click at [815, 664] on button "Continuar" at bounding box center [726, 657] width 378 height 30
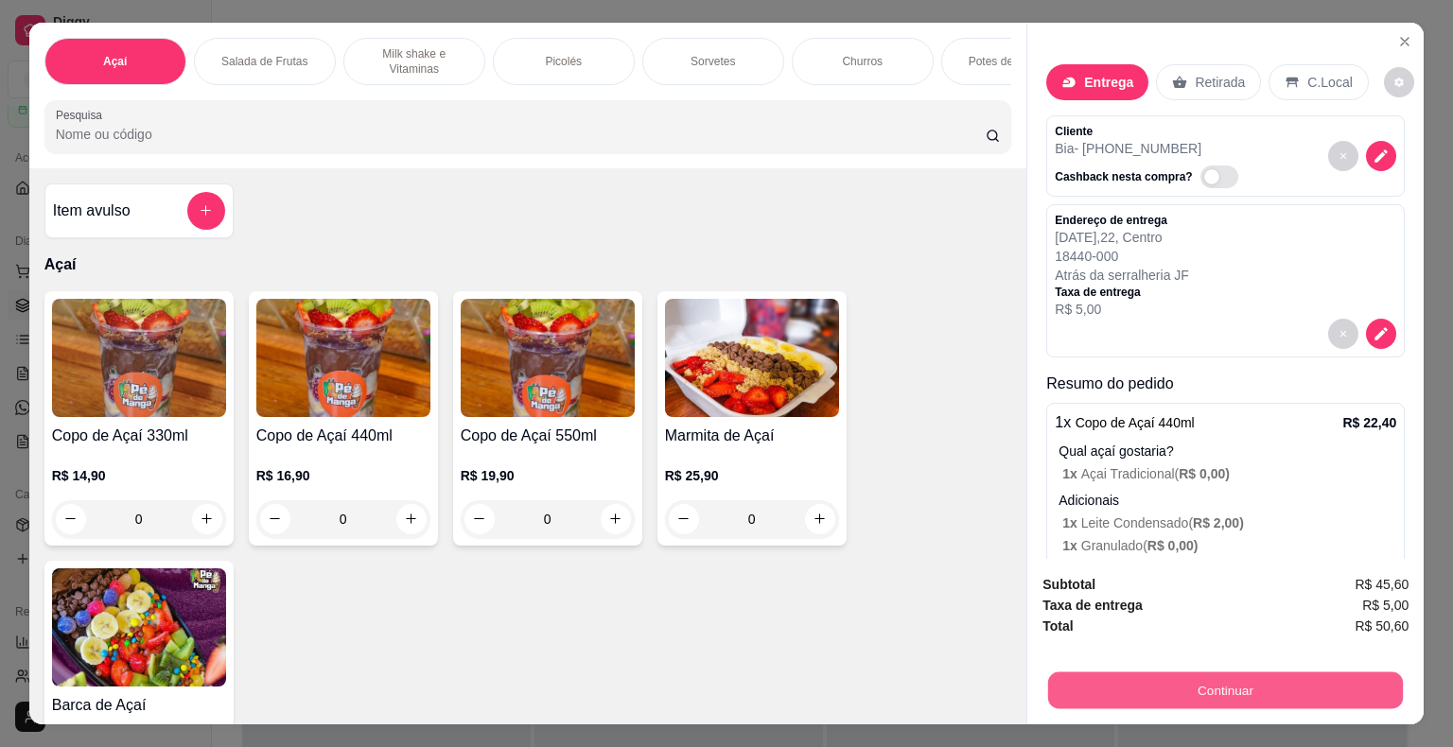
click at [1101, 679] on button "Continuar" at bounding box center [1225, 690] width 355 height 37
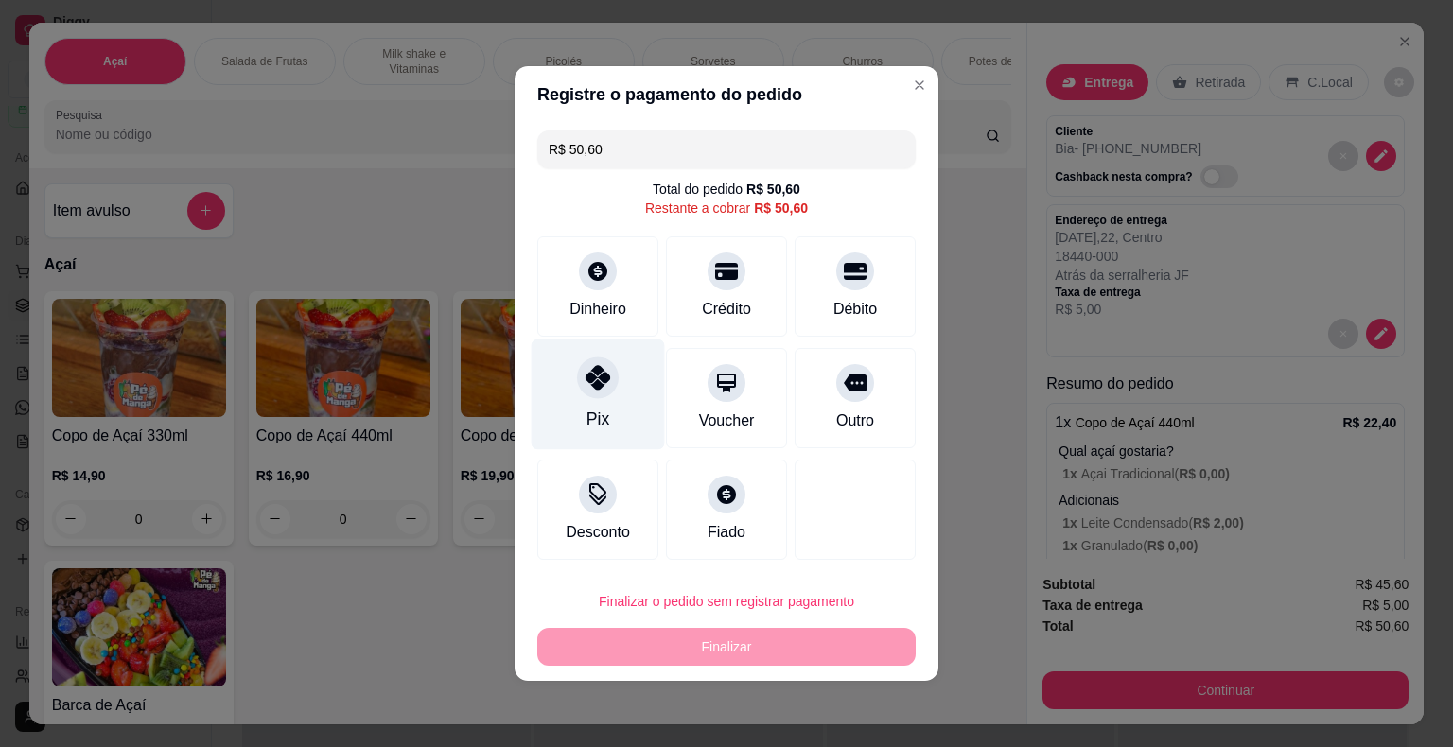
click at [590, 390] on icon at bounding box center [597, 377] width 25 height 25
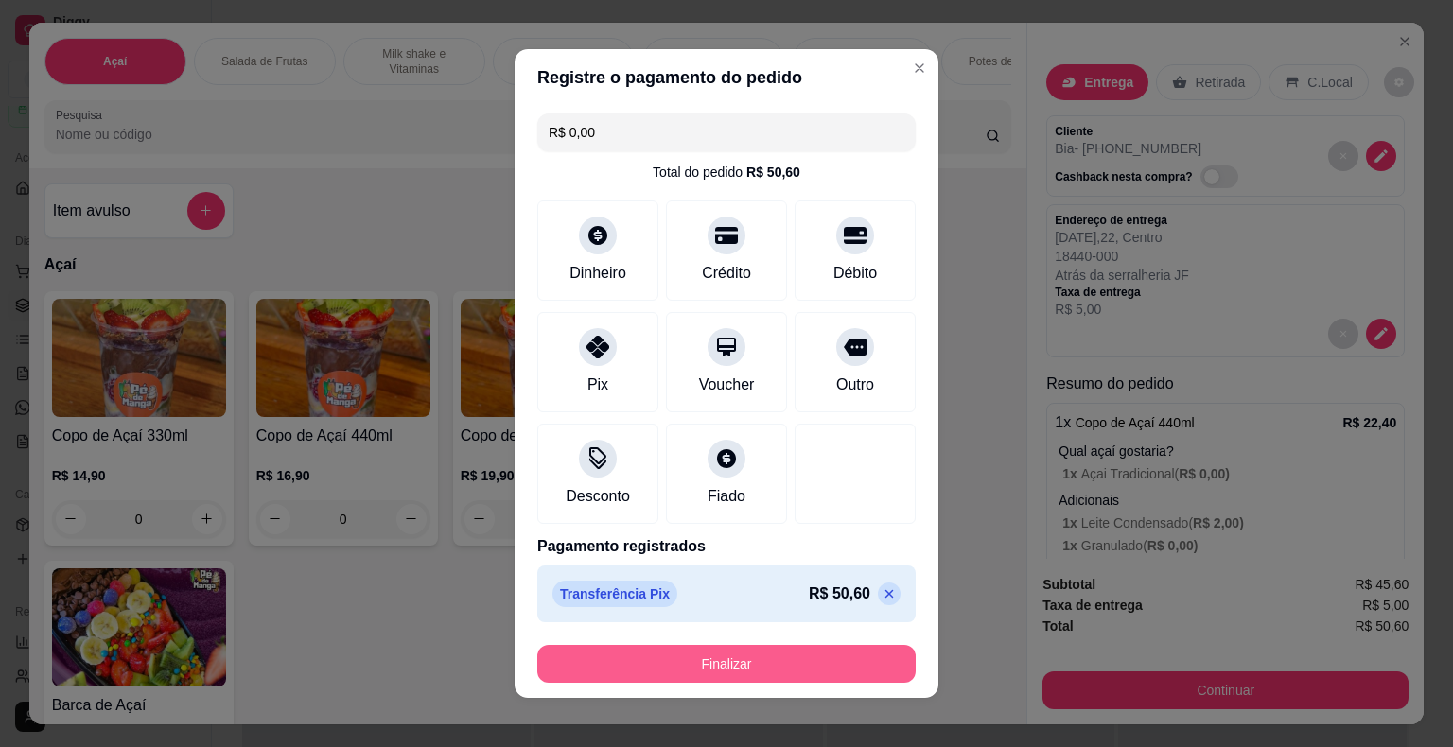
click at [723, 671] on button "Finalizar" at bounding box center [726, 664] width 378 height 38
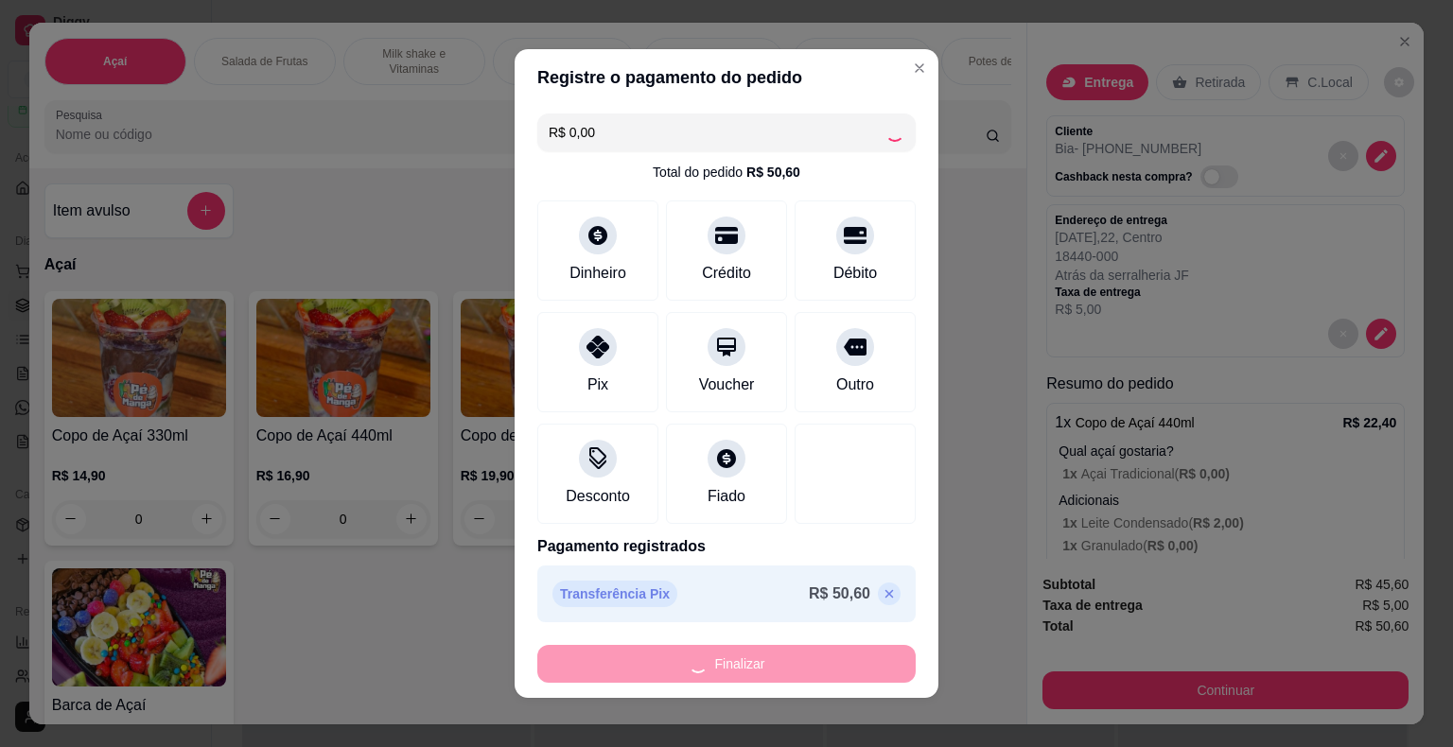
type input "-R$ 50,60"
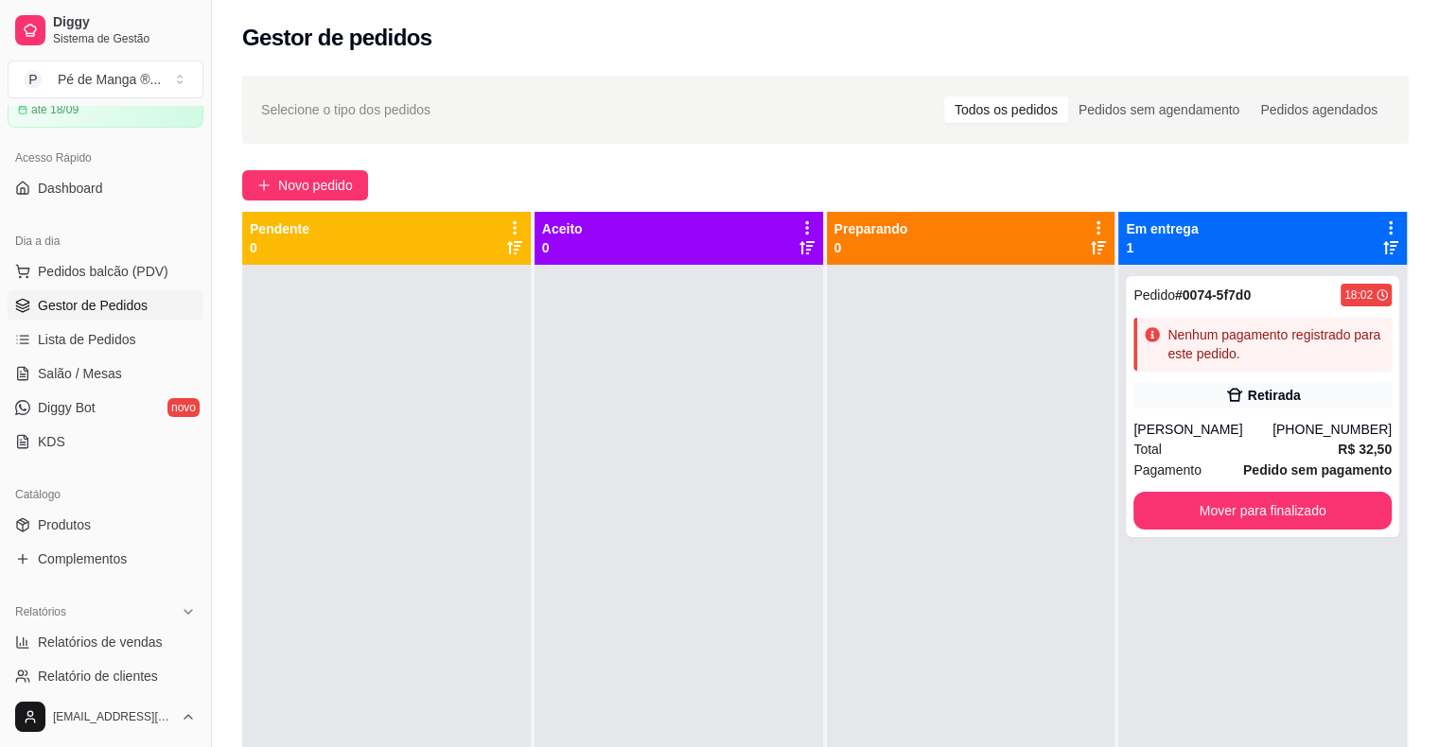
click at [114, 305] on span "Gestor de Pedidos" at bounding box center [93, 305] width 110 height 19
click at [125, 338] on span "Lista de Pedidos" at bounding box center [87, 339] width 98 height 19
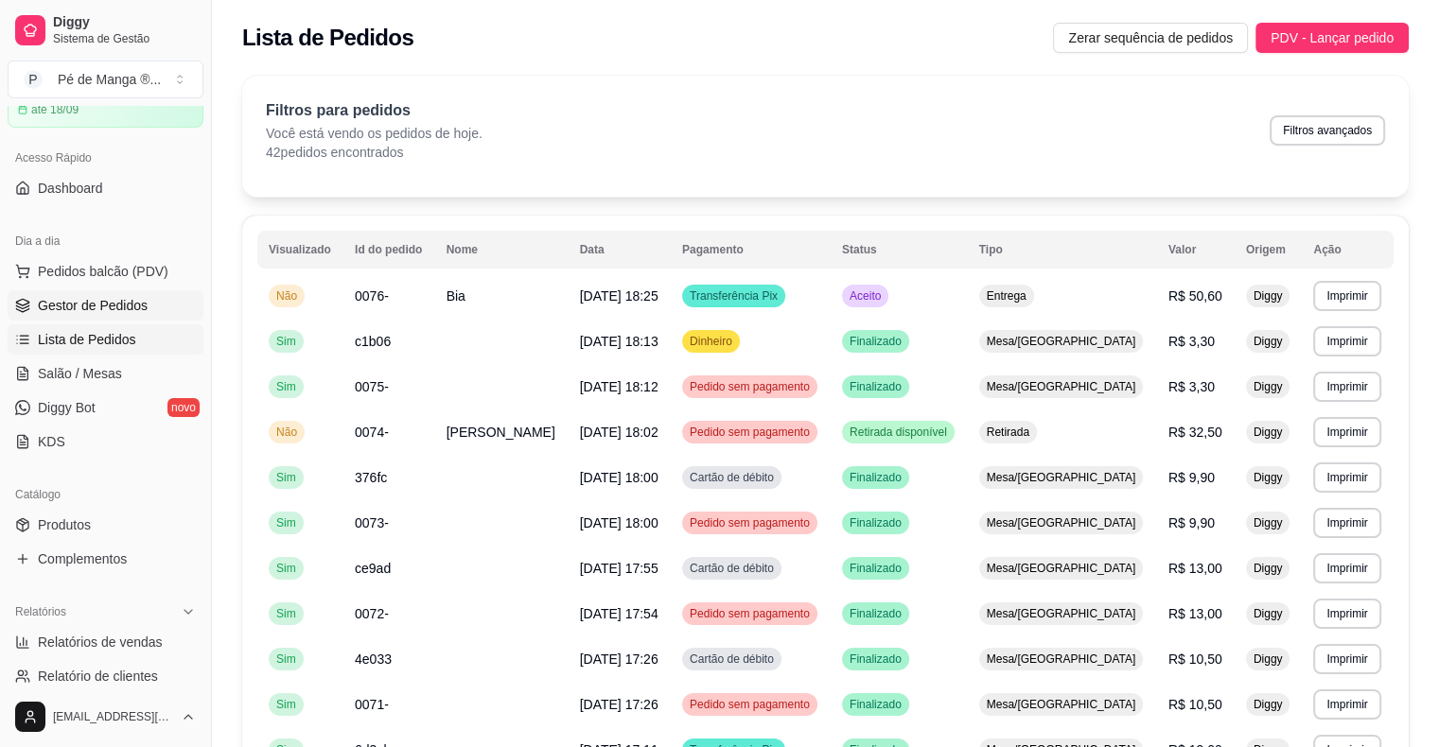
click at [122, 309] on span "Gestor de Pedidos" at bounding box center [93, 305] width 110 height 19
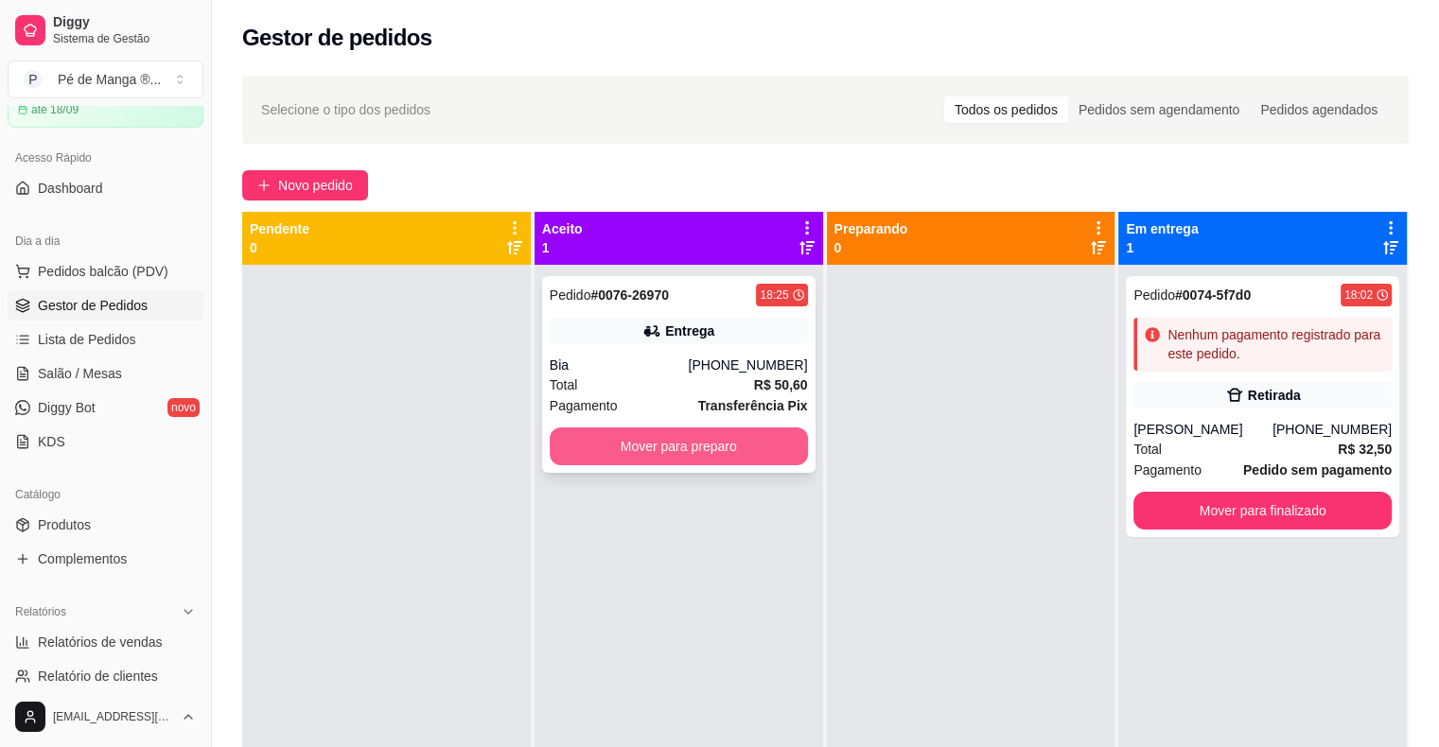
click at [636, 456] on button "Mover para preparo" at bounding box center [679, 446] width 258 height 38
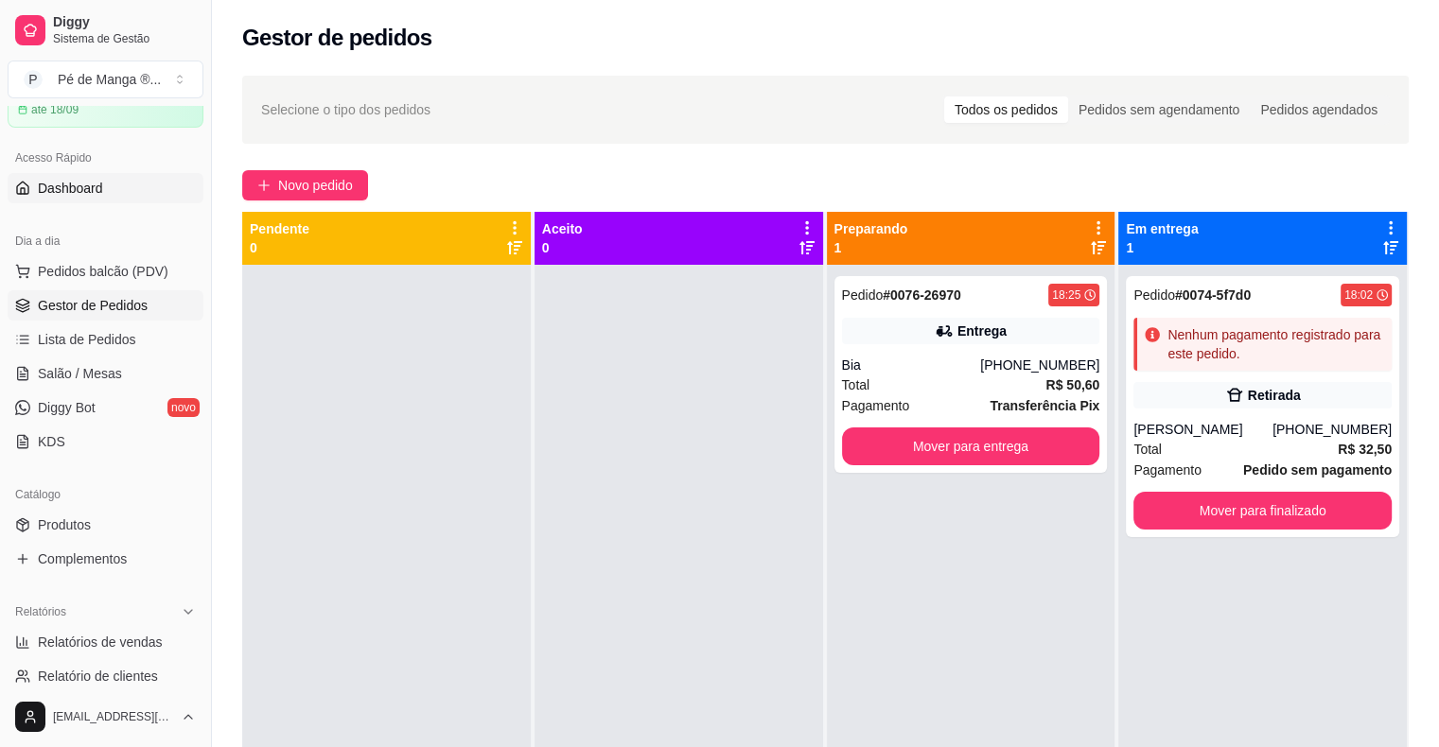
click at [64, 183] on span "Dashboard" at bounding box center [70, 188] width 65 height 19
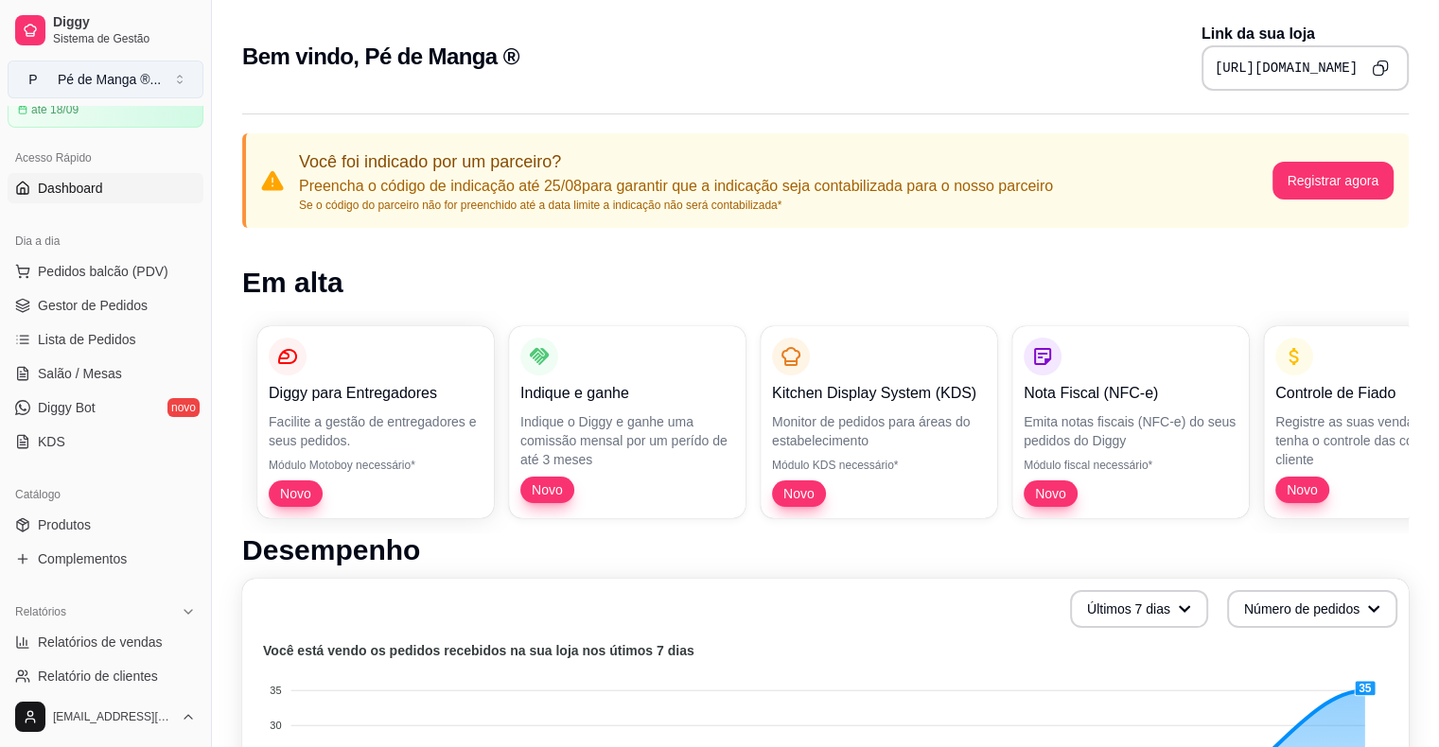
click at [54, 70] on button "P Pé de Manga ® ..." at bounding box center [106, 80] width 196 height 38
click at [40, 78] on span "P" at bounding box center [33, 79] width 19 height 19
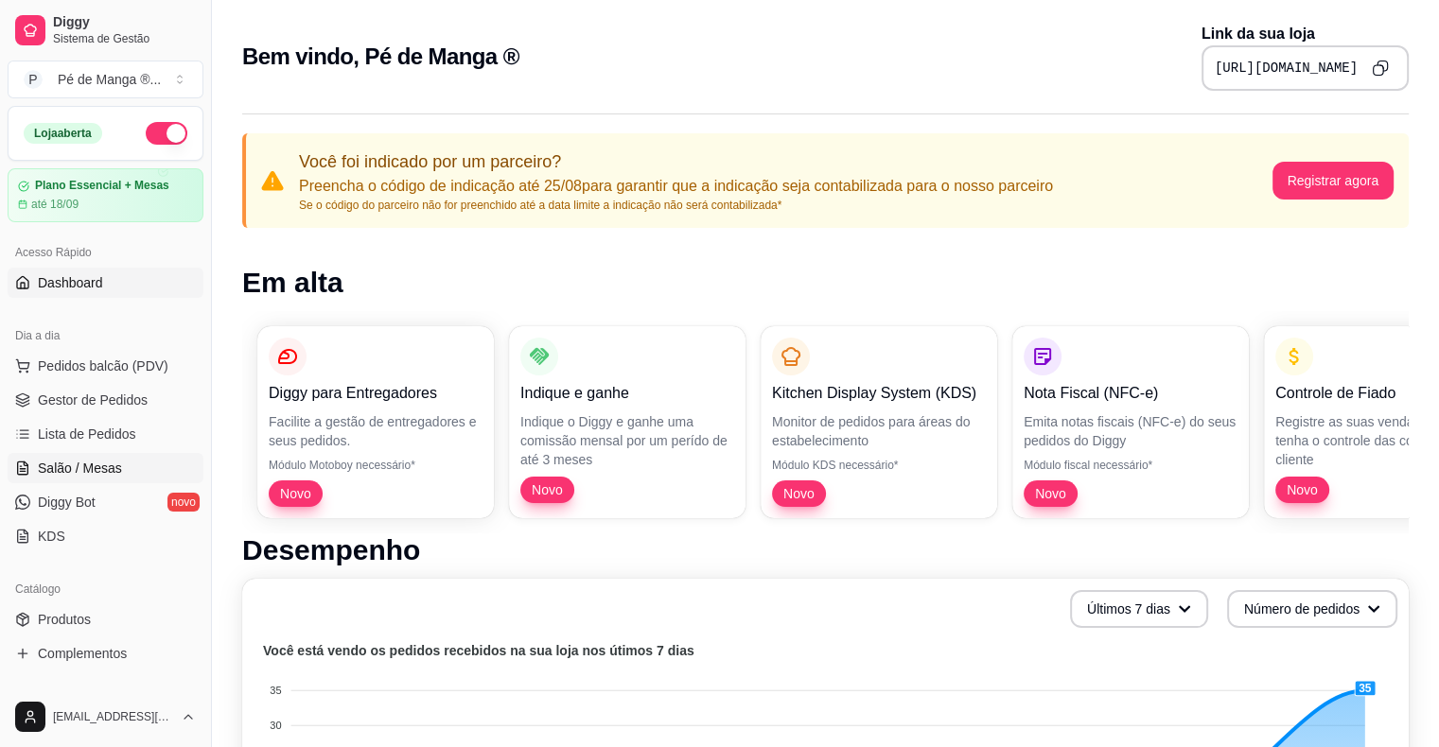
click at [128, 457] on link "Salão / Mesas" at bounding box center [106, 468] width 196 height 30
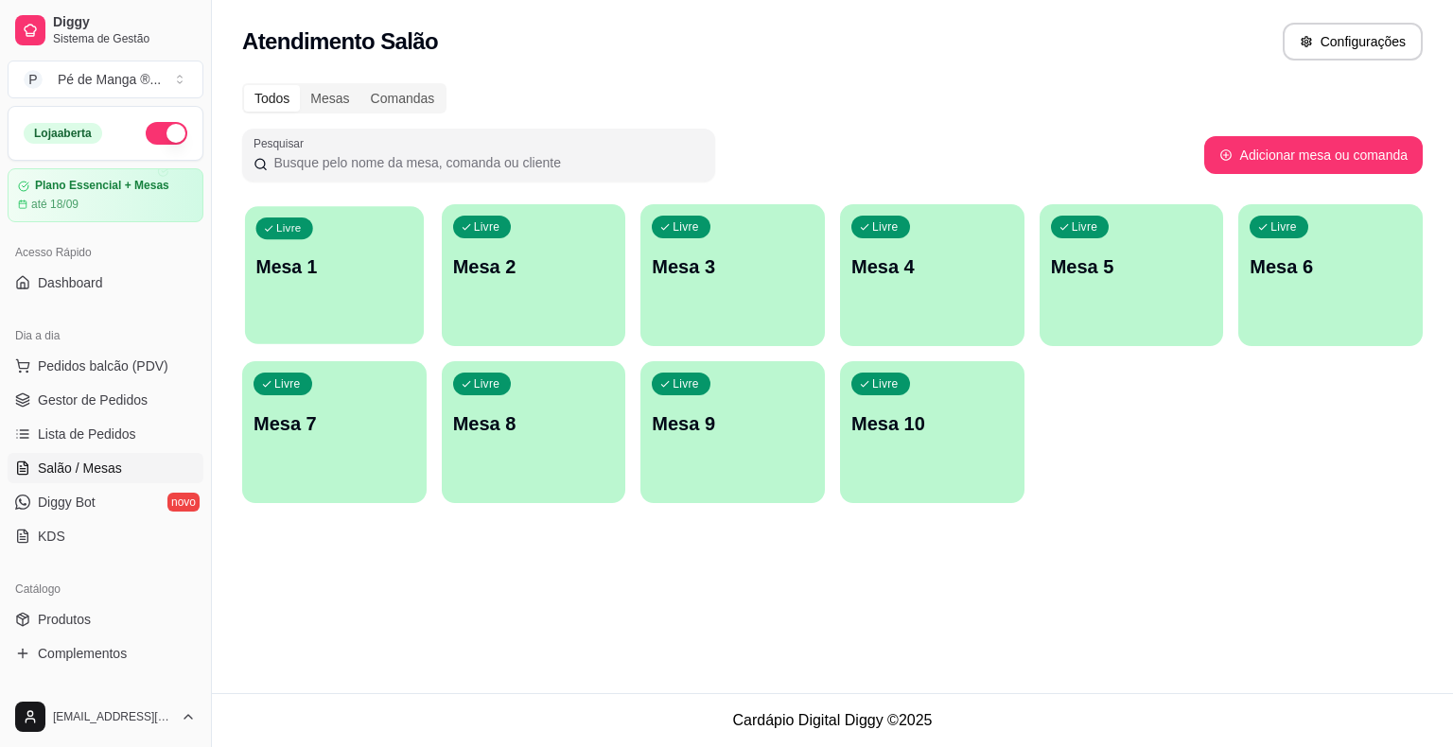
click at [328, 274] on p "Mesa 1" at bounding box center [334, 267] width 157 height 26
click at [328, 274] on body "Diggy Sistema de Gestão P Pé de Manga ® ... Loja aberta Plano Essencial + Mesas…" at bounding box center [726, 373] width 1453 height 747
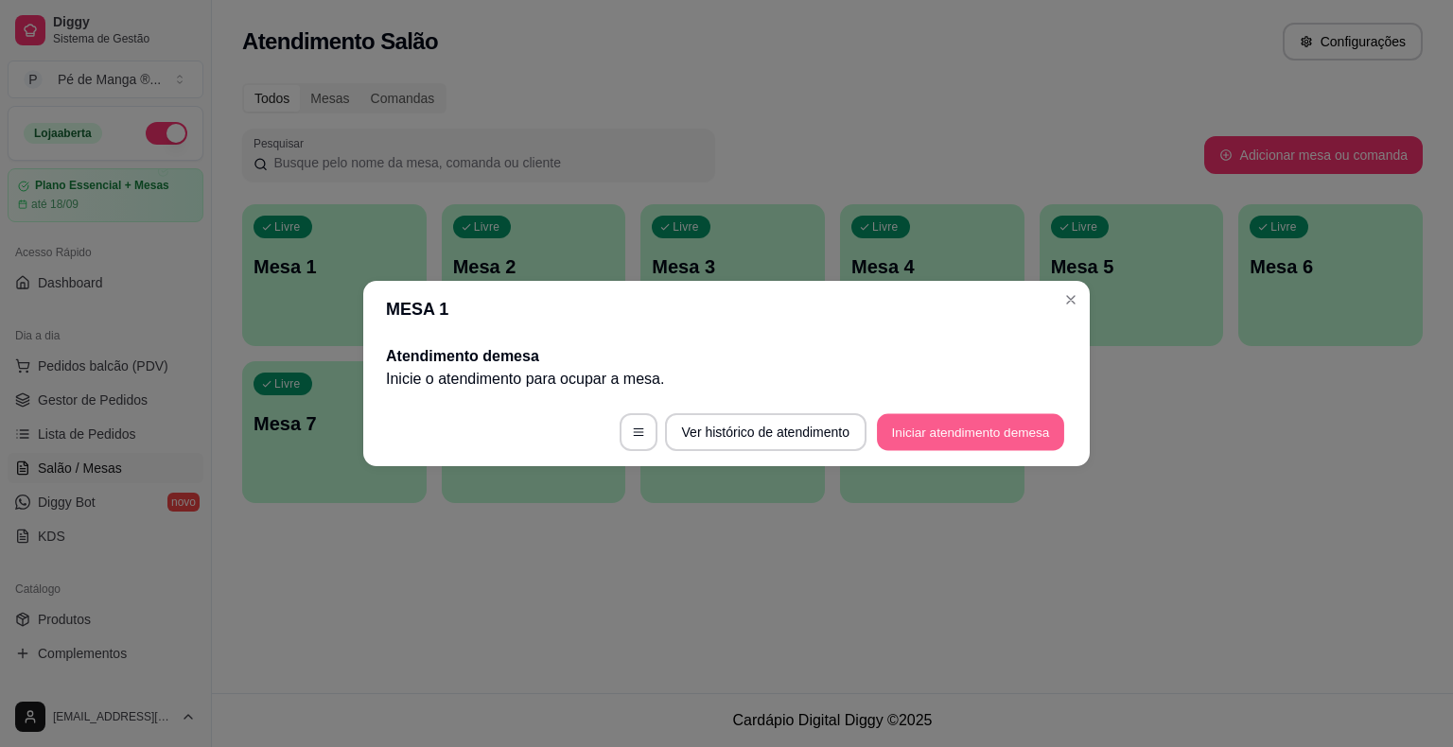
click at [974, 435] on button "Iniciar atendimento de mesa" at bounding box center [970, 432] width 187 height 37
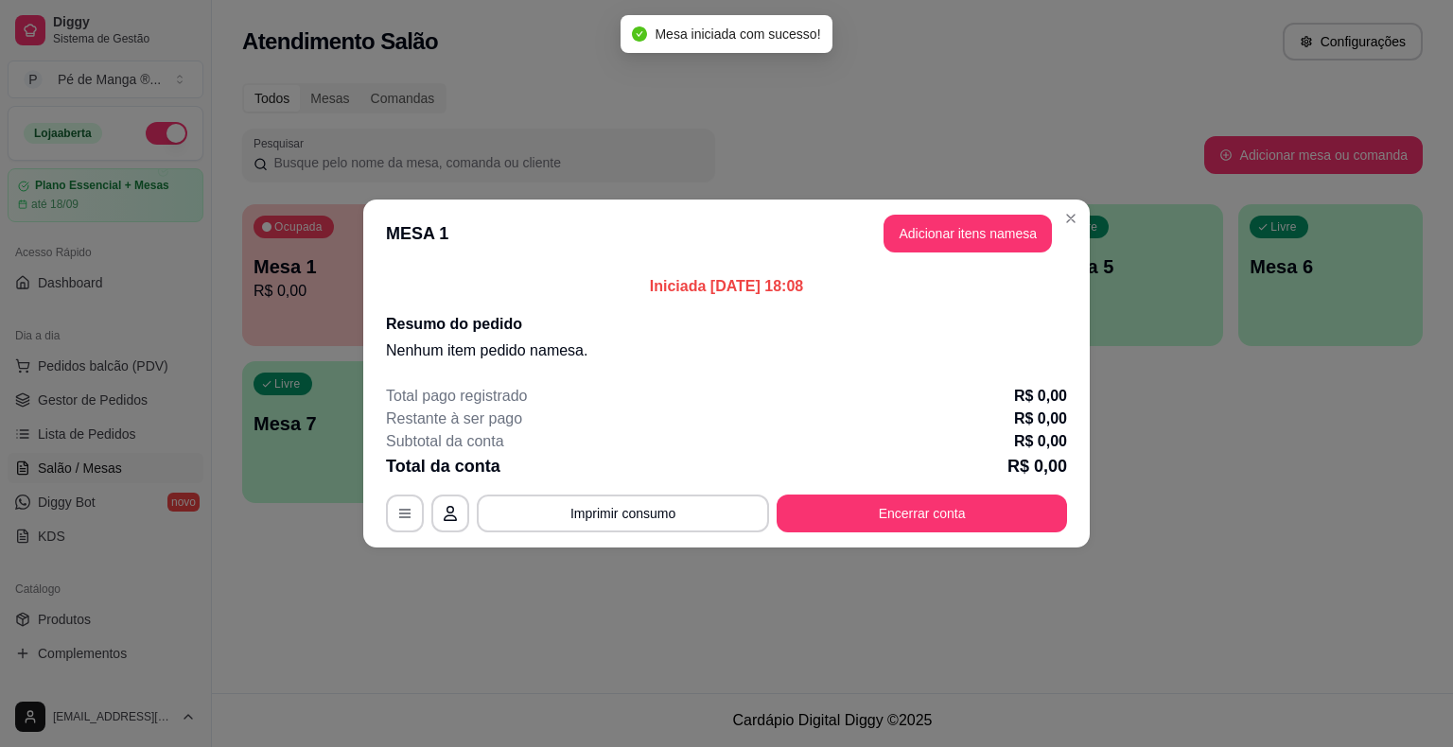
click at [1013, 244] on button "Adicionar itens na mesa" at bounding box center [967, 234] width 168 height 38
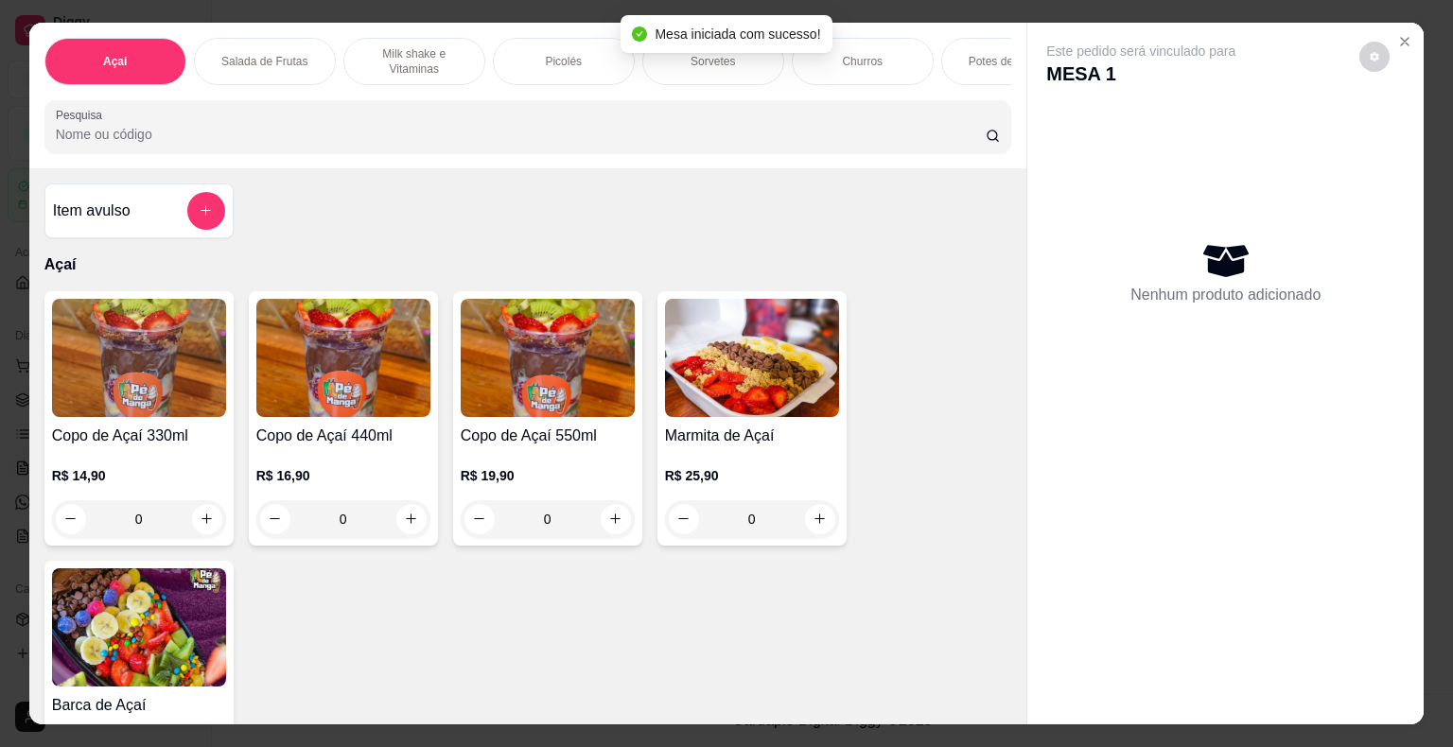
click at [545, 405] on img at bounding box center [548, 358] width 174 height 118
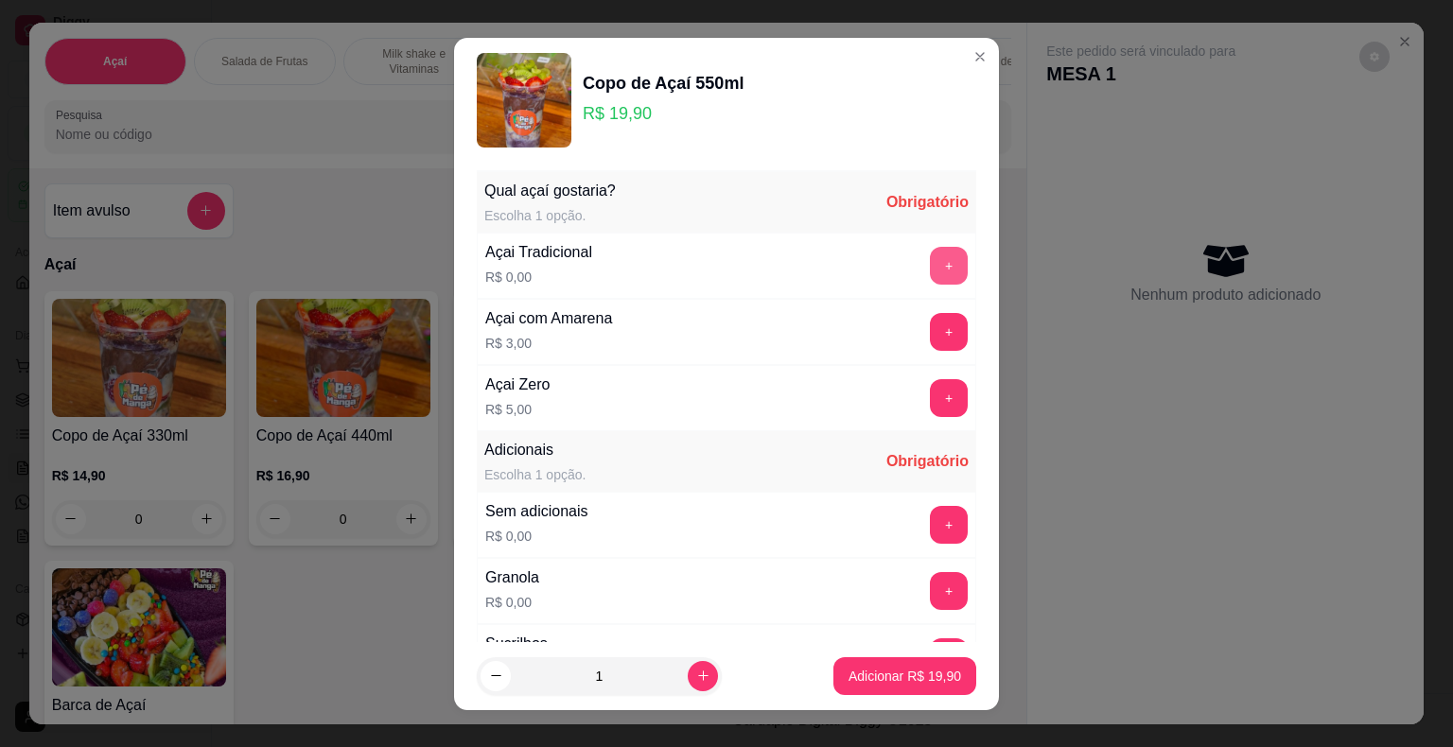
click at [930, 279] on button "+" at bounding box center [949, 266] width 38 height 38
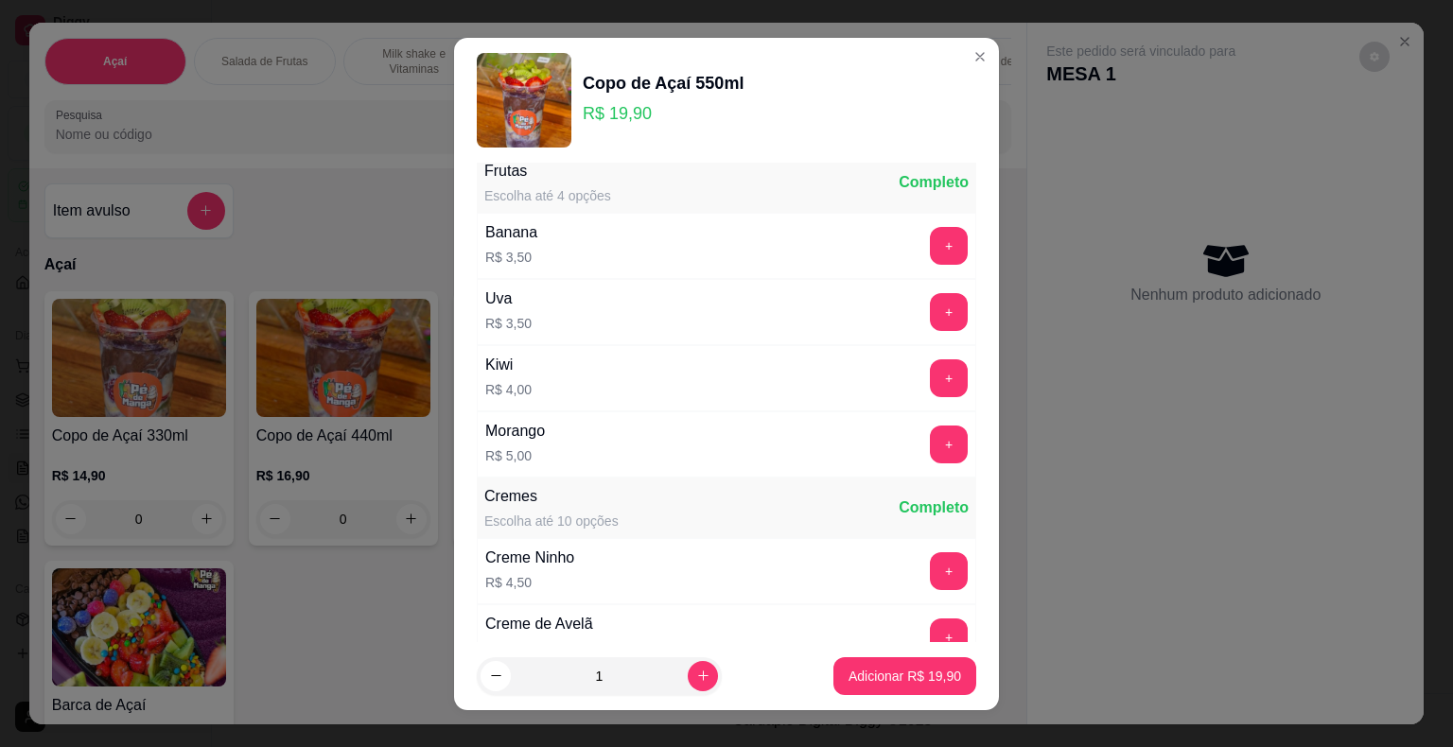
scroll to position [1324, 0]
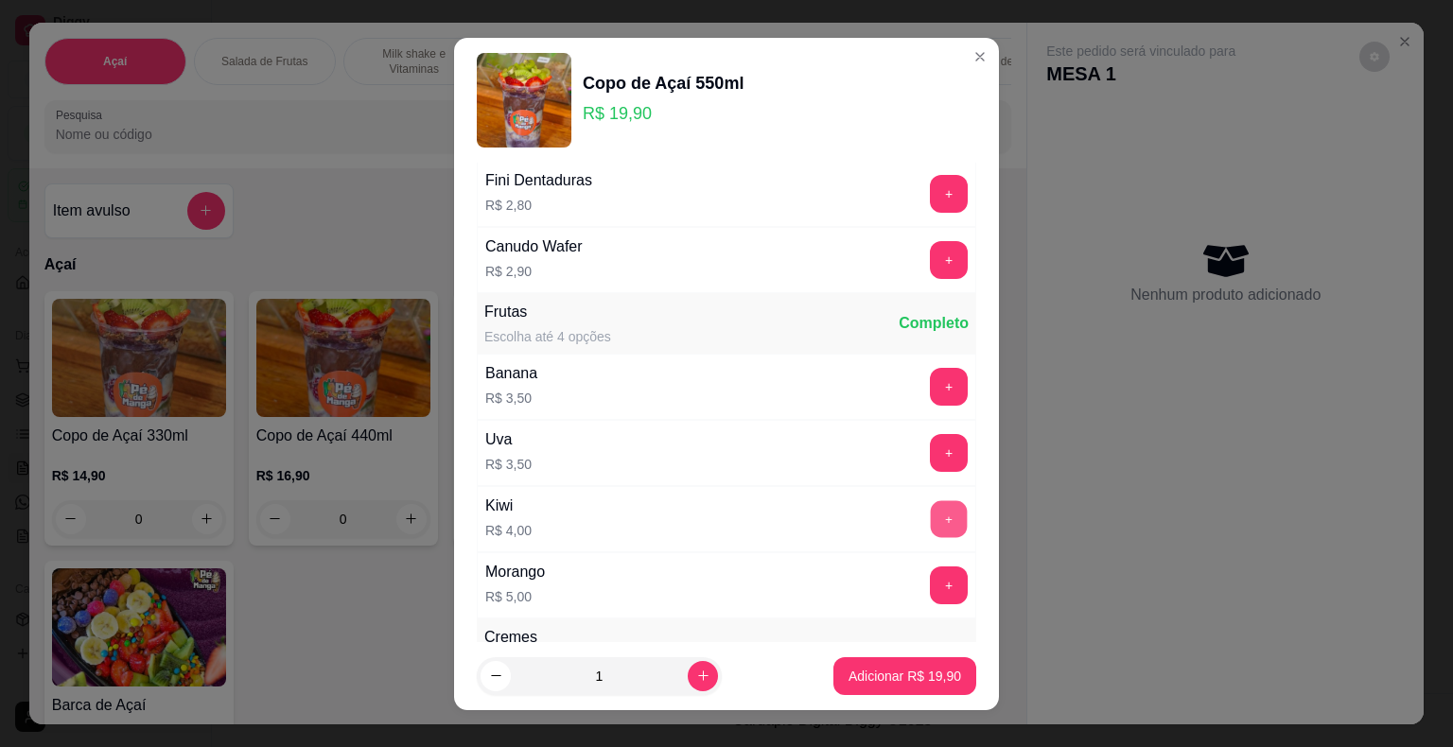
click at [931, 500] on button "+" at bounding box center [949, 518] width 37 height 37
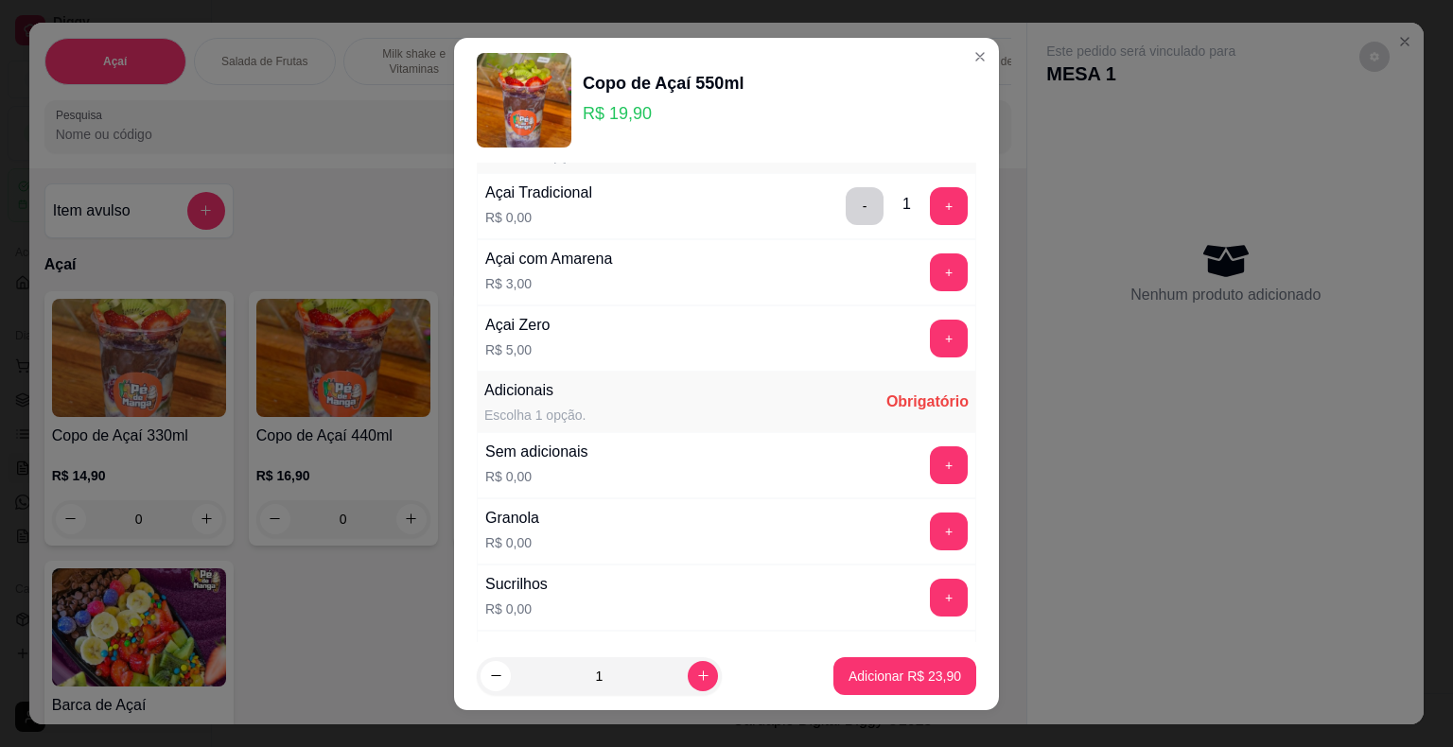
scroll to position [0, 0]
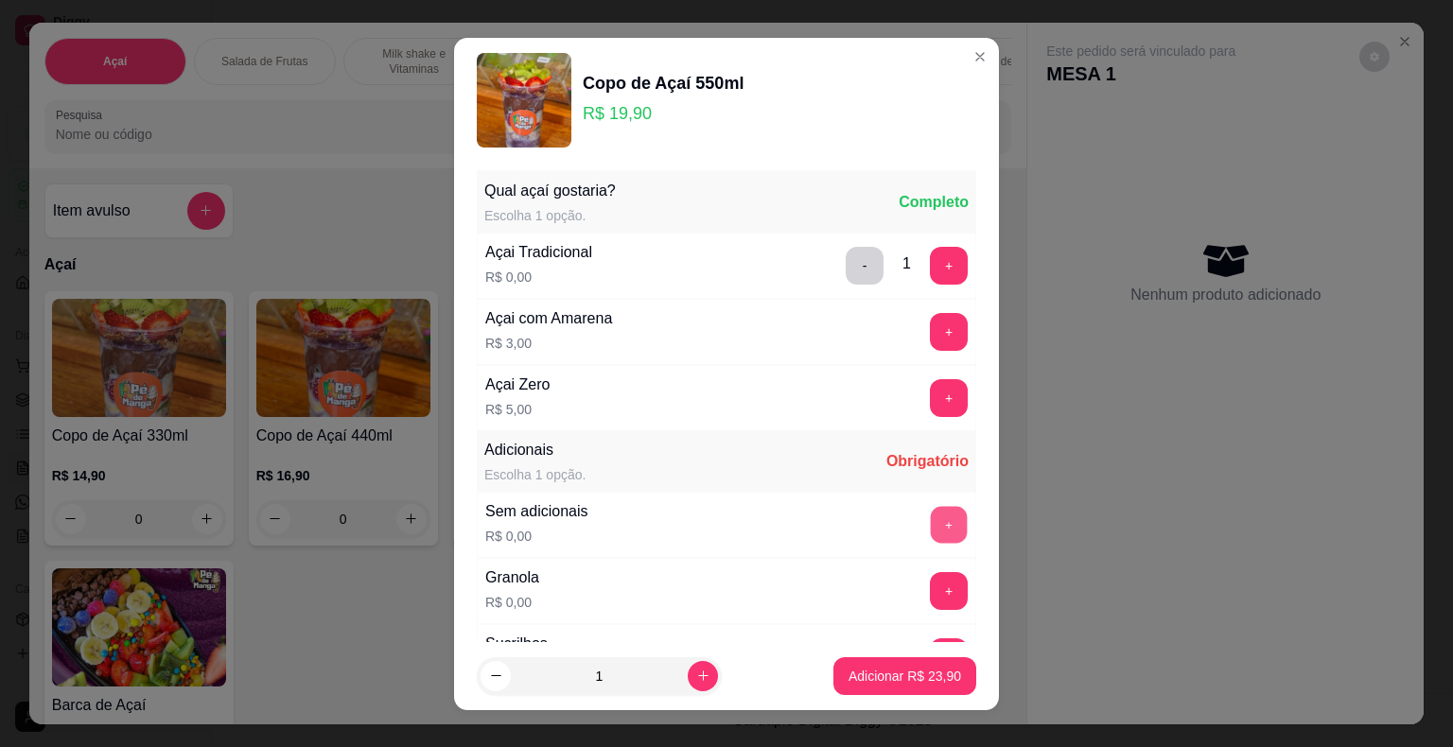
click at [931, 525] on button "+" at bounding box center [949, 524] width 37 height 37
drag, startPoint x: 886, startPoint y: 653, endPoint x: 893, endPoint y: 662, distance: 11.5
click at [893, 662] on footer "1 Adicionar R$ 23,90" at bounding box center [726, 676] width 545 height 68
click at [892, 666] on button "Adicionar R$ 23,90" at bounding box center [904, 676] width 143 height 38
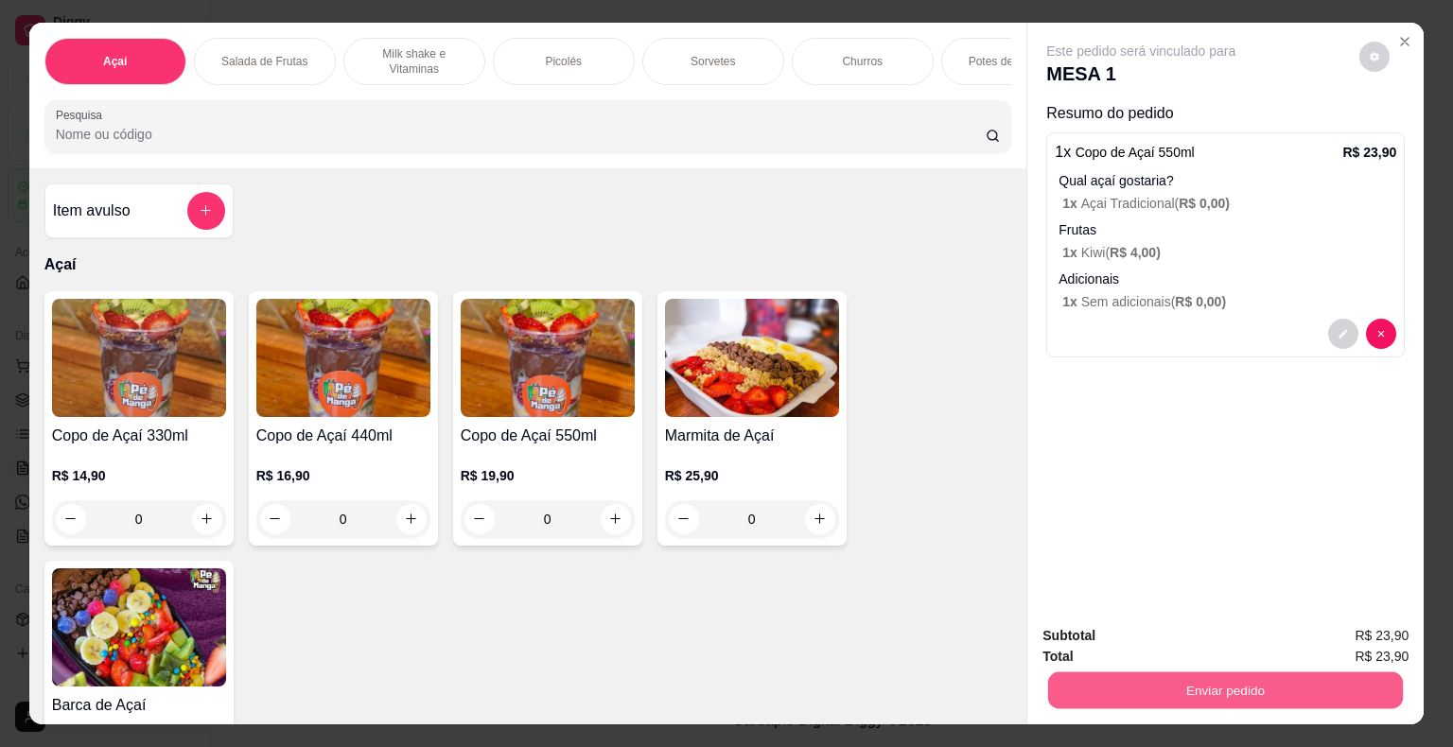
click at [1221, 697] on button "Enviar pedido" at bounding box center [1225, 690] width 355 height 37
click at [1315, 645] on button "Sim, quero registrar" at bounding box center [1342, 637] width 141 height 36
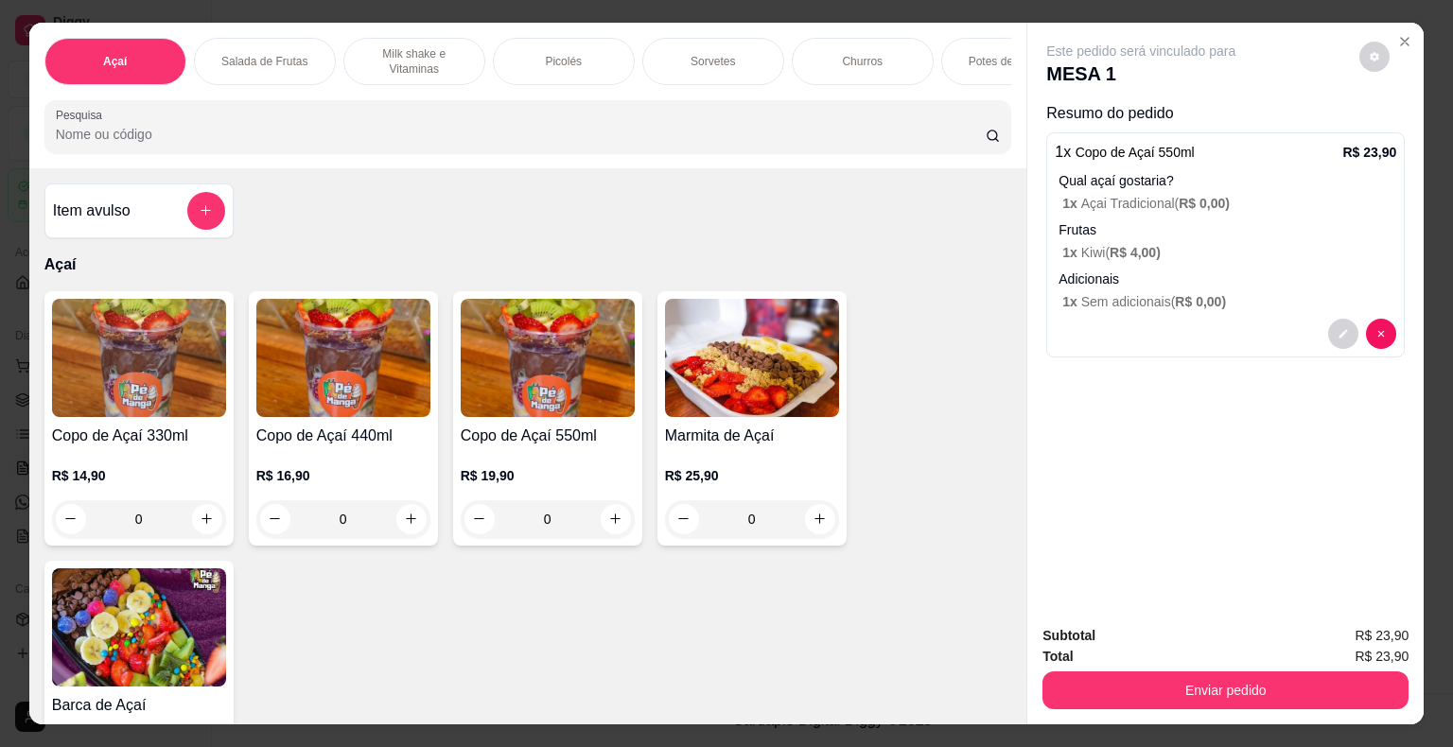
click at [1137, 687] on button "Enviar pedido" at bounding box center [1225, 691] width 366 height 38
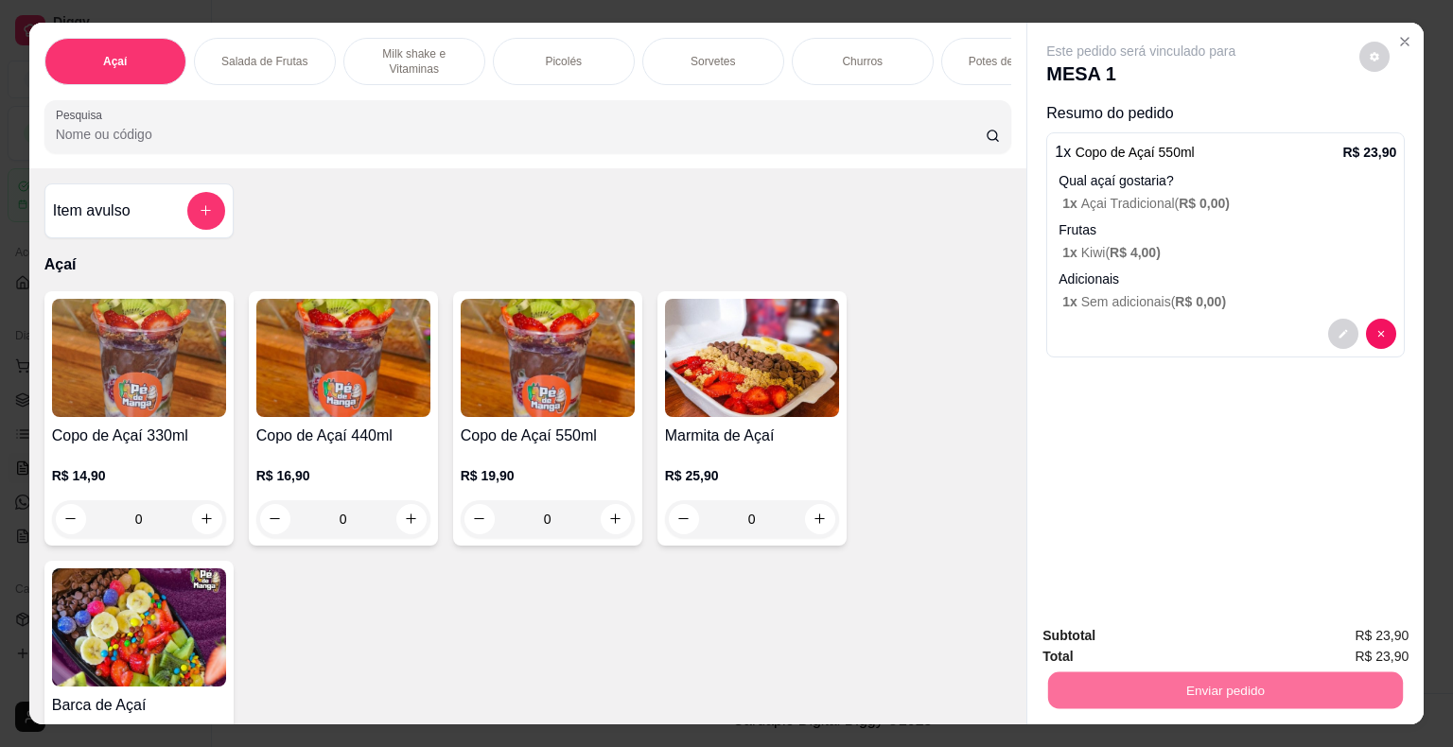
click at [1088, 632] on button "Não registrar e enviar pedido" at bounding box center [1162, 636] width 191 height 35
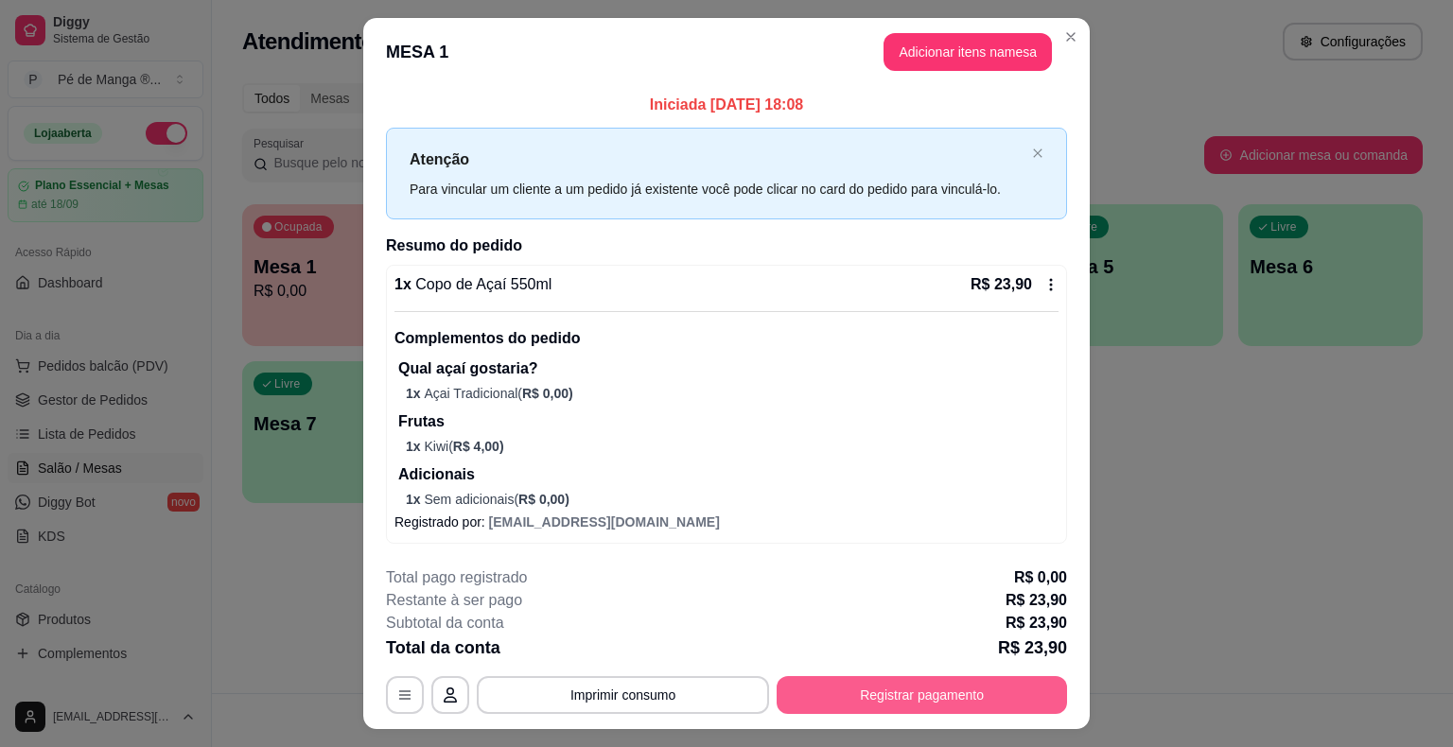
click at [844, 689] on button "Registrar pagamento" at bounding box center [921, 695] width 290 height 38
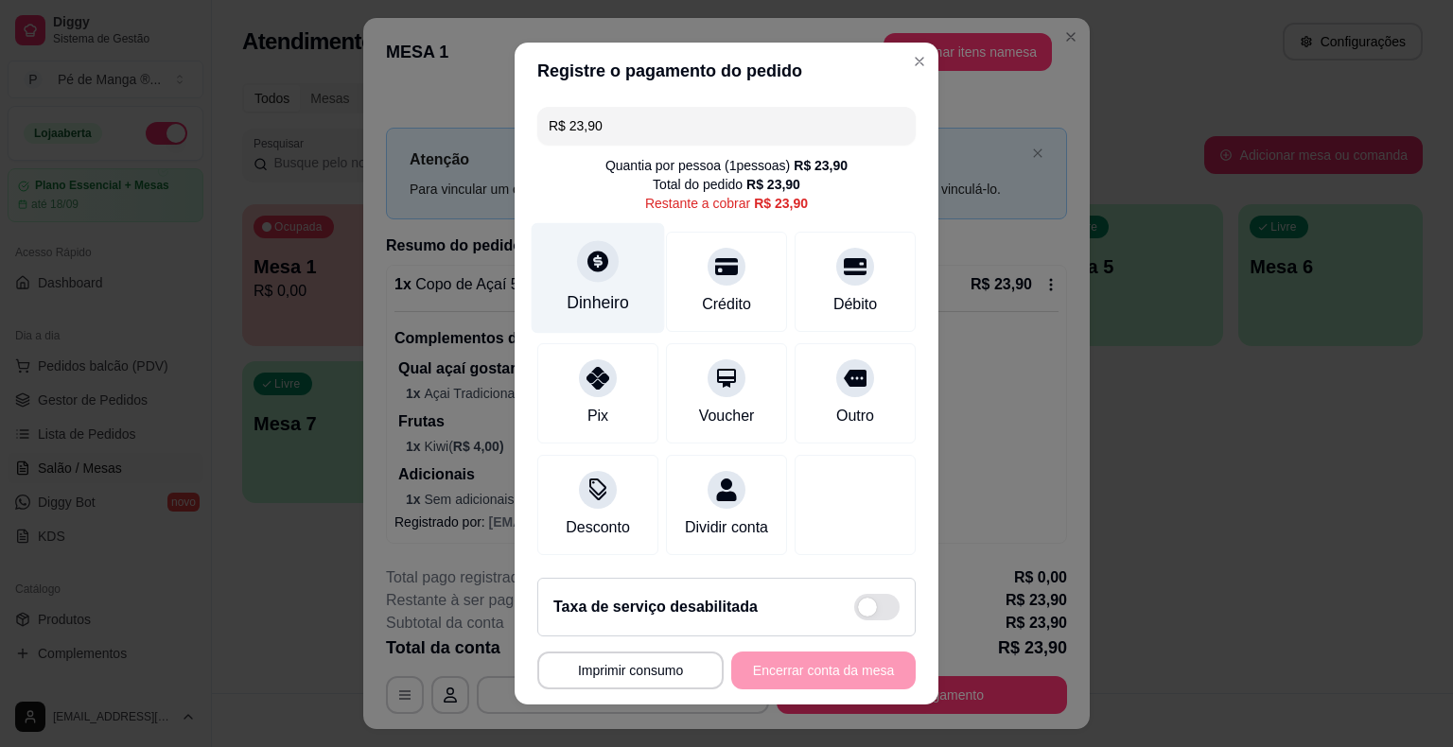
click at [590, 299] on div "Dinheiro" at bounding box center [598, 302] width 62 height 25
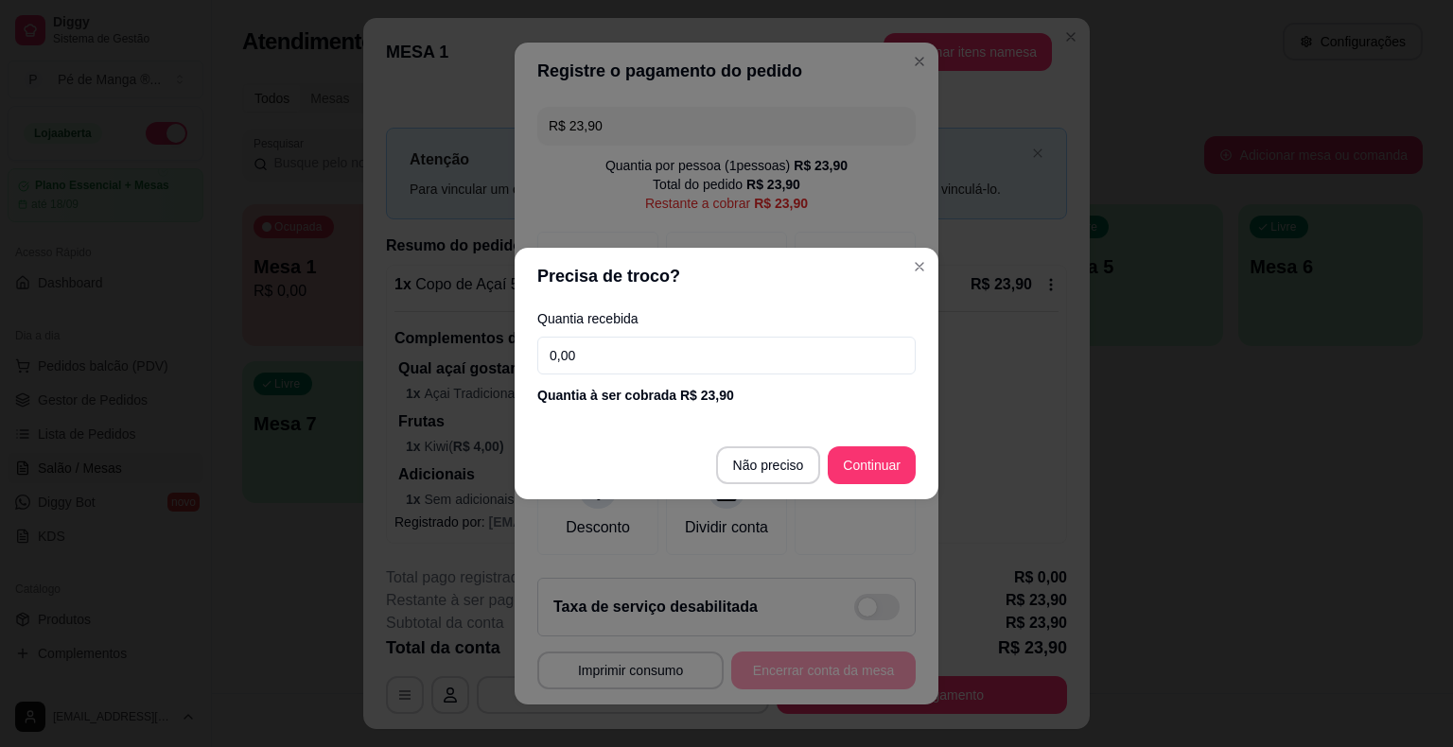
click at [651, 367] on input "0,00" at bounding box center [726, 356] width 378 height 38
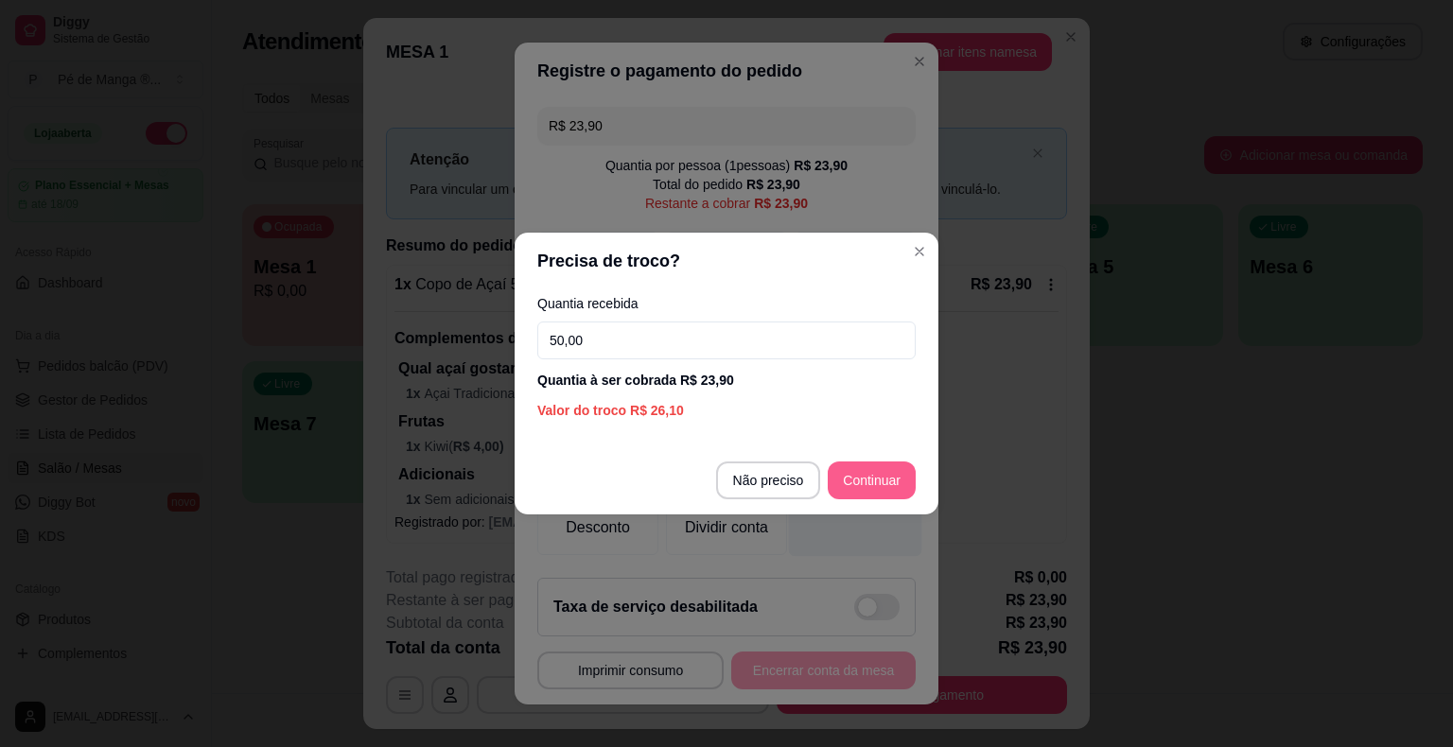
type input "50,00"
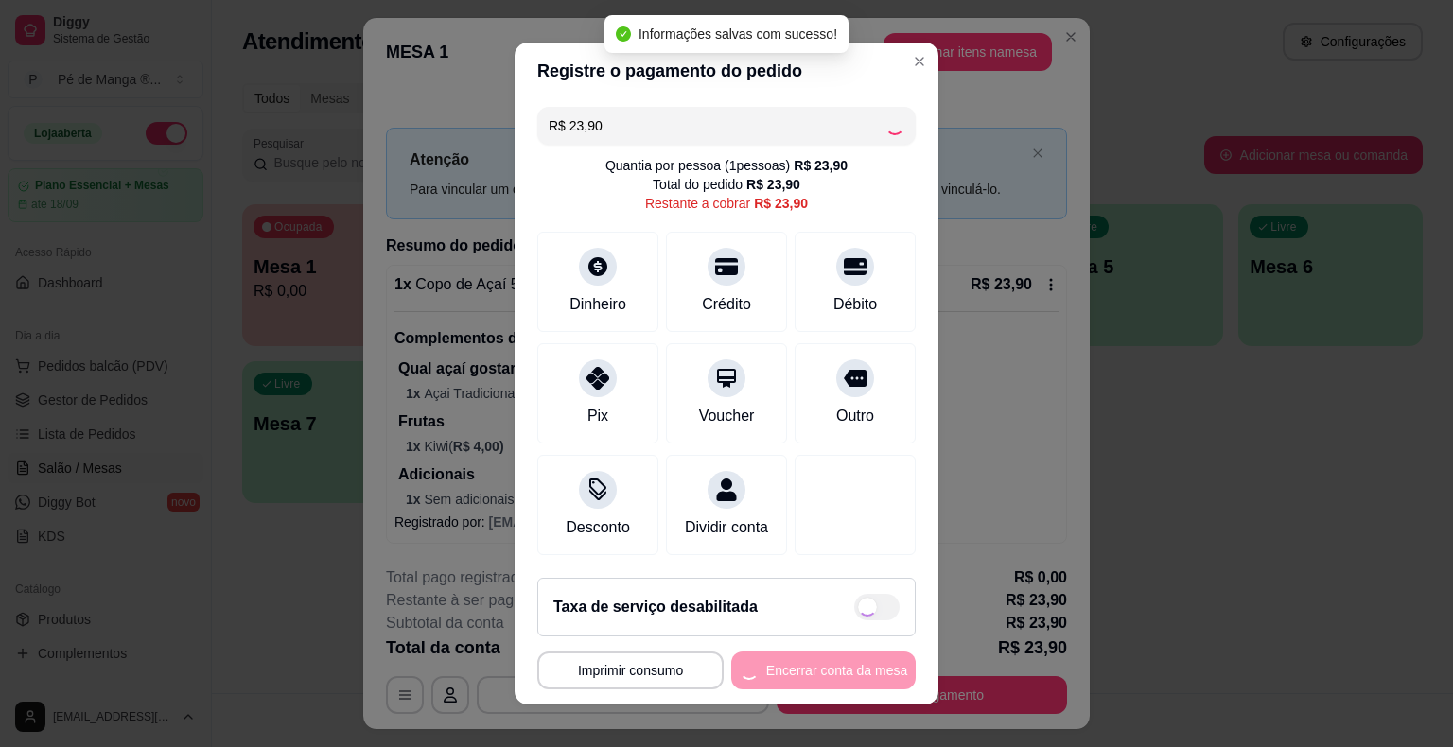
type input "R$ 0,00"
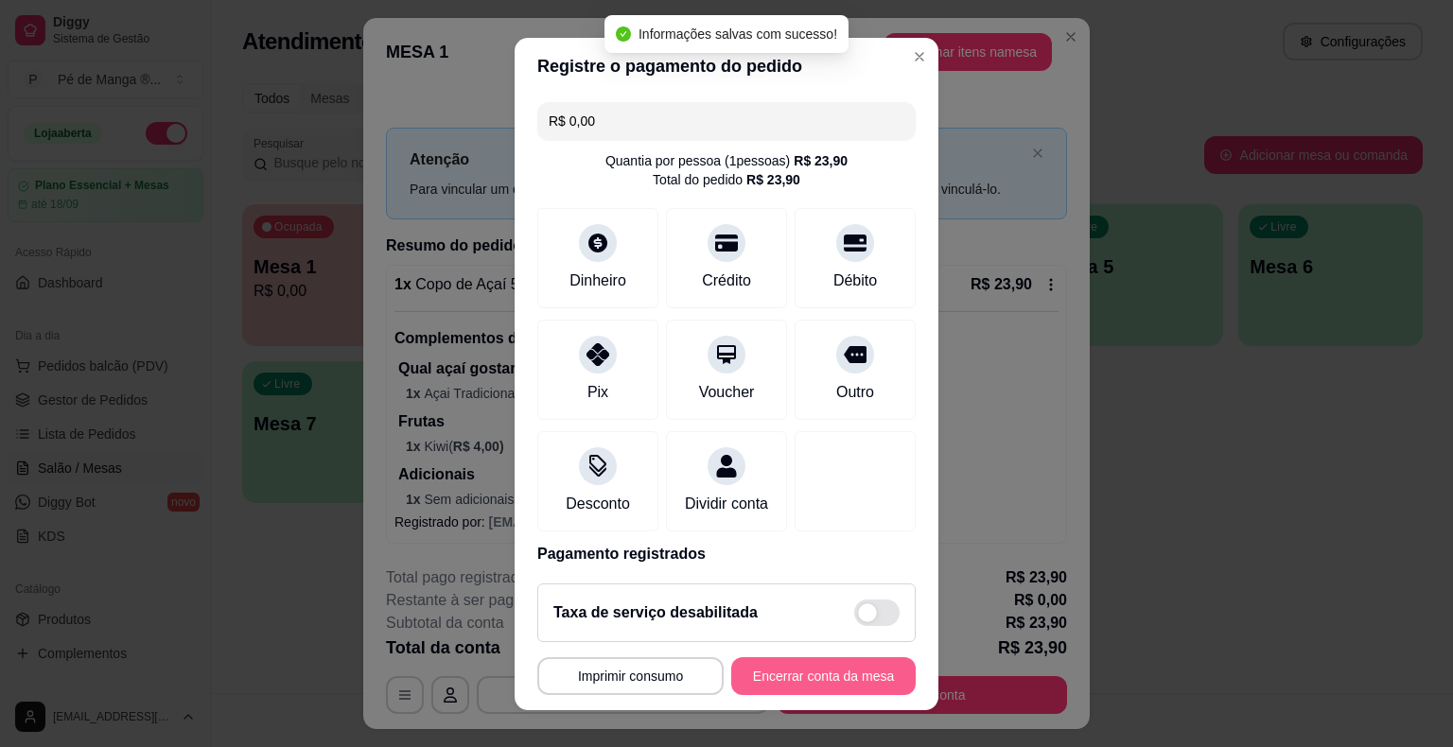
click at [839, 661] on button "Encerrar conta da mesa" at bounding box center [823, 676] width 184 height 38
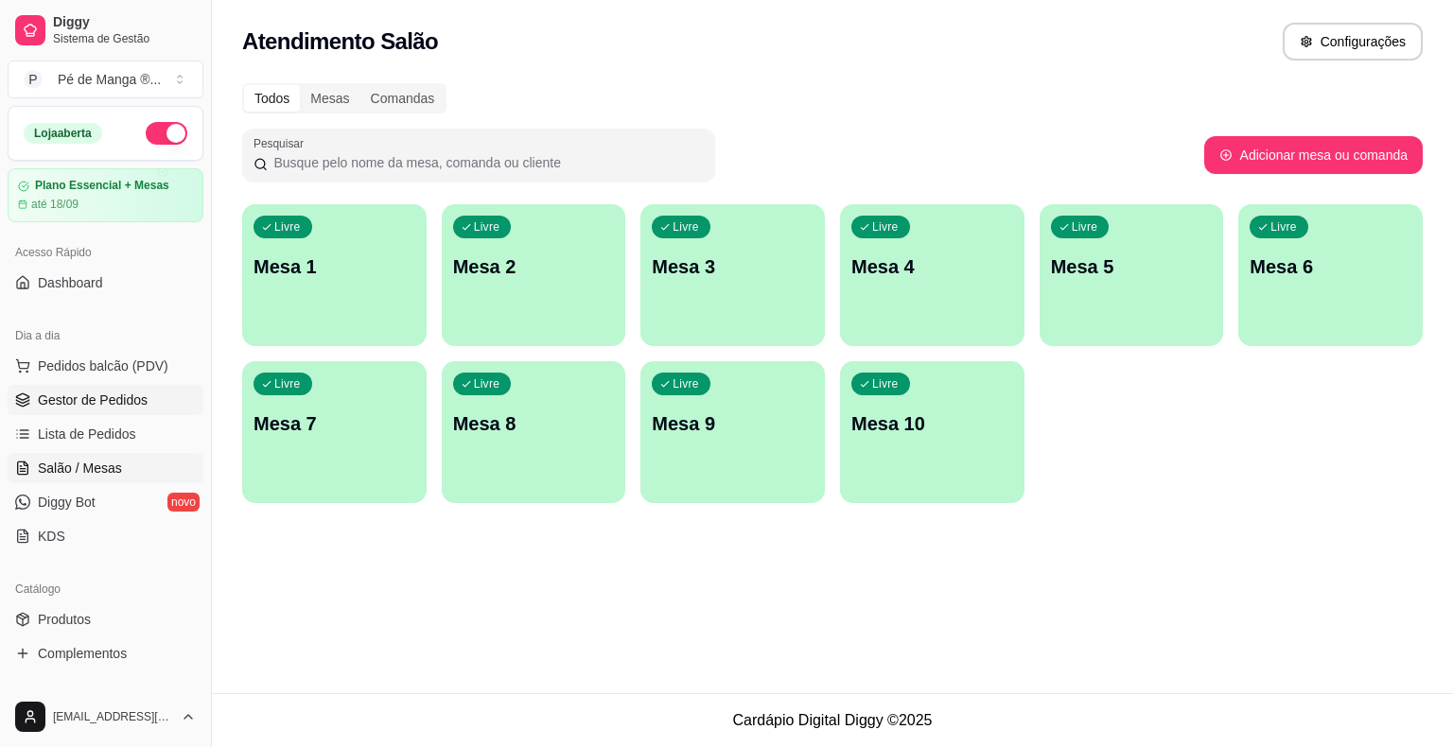
click at [148, 407] on link "Gestor de Pedidos" at bounding box center [106, 400] width 196 height 30
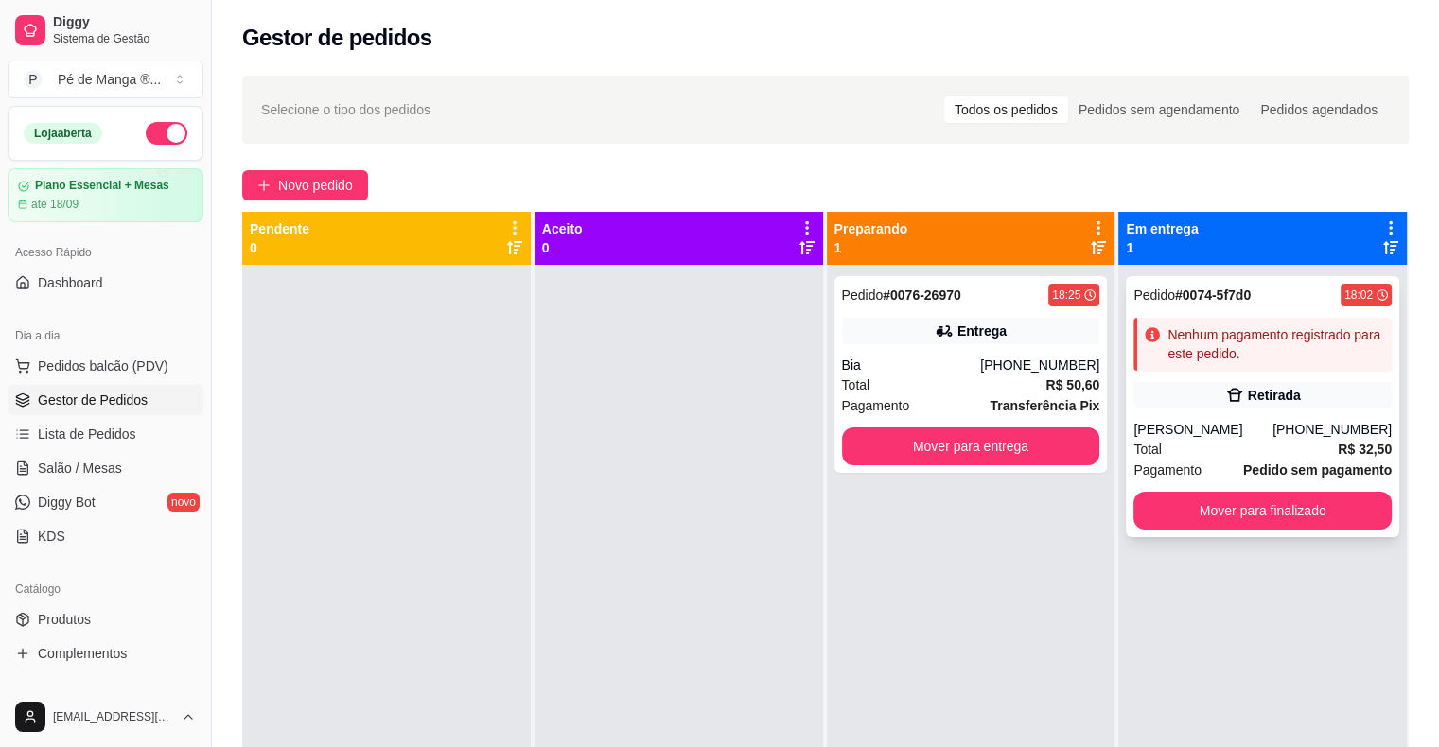
click at [1207, 455] on div "Total R$ 32,50" at bounding box center [1262, 449] width 258 height 21
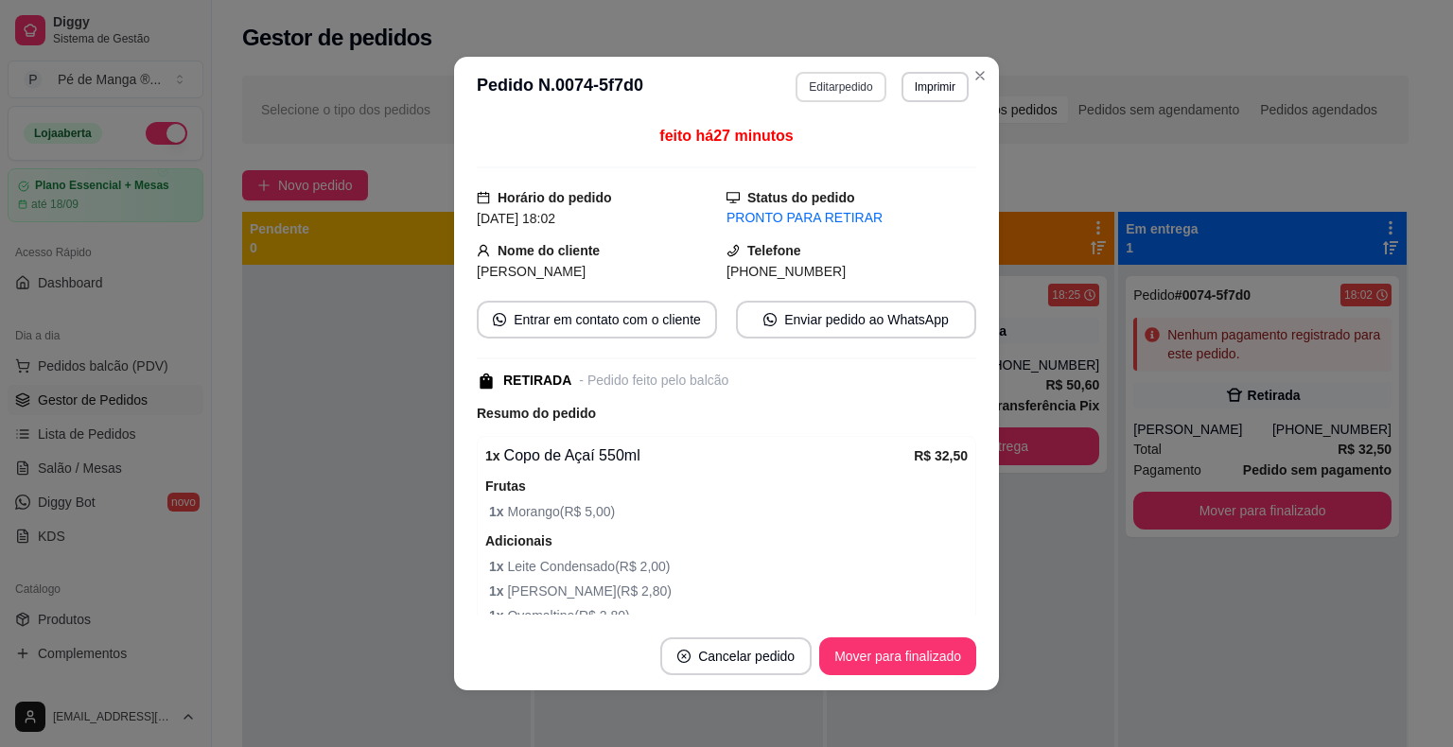
click at [863, 96] on button "Editar pedido" at bounding box center [840, 87] width 90 height 30
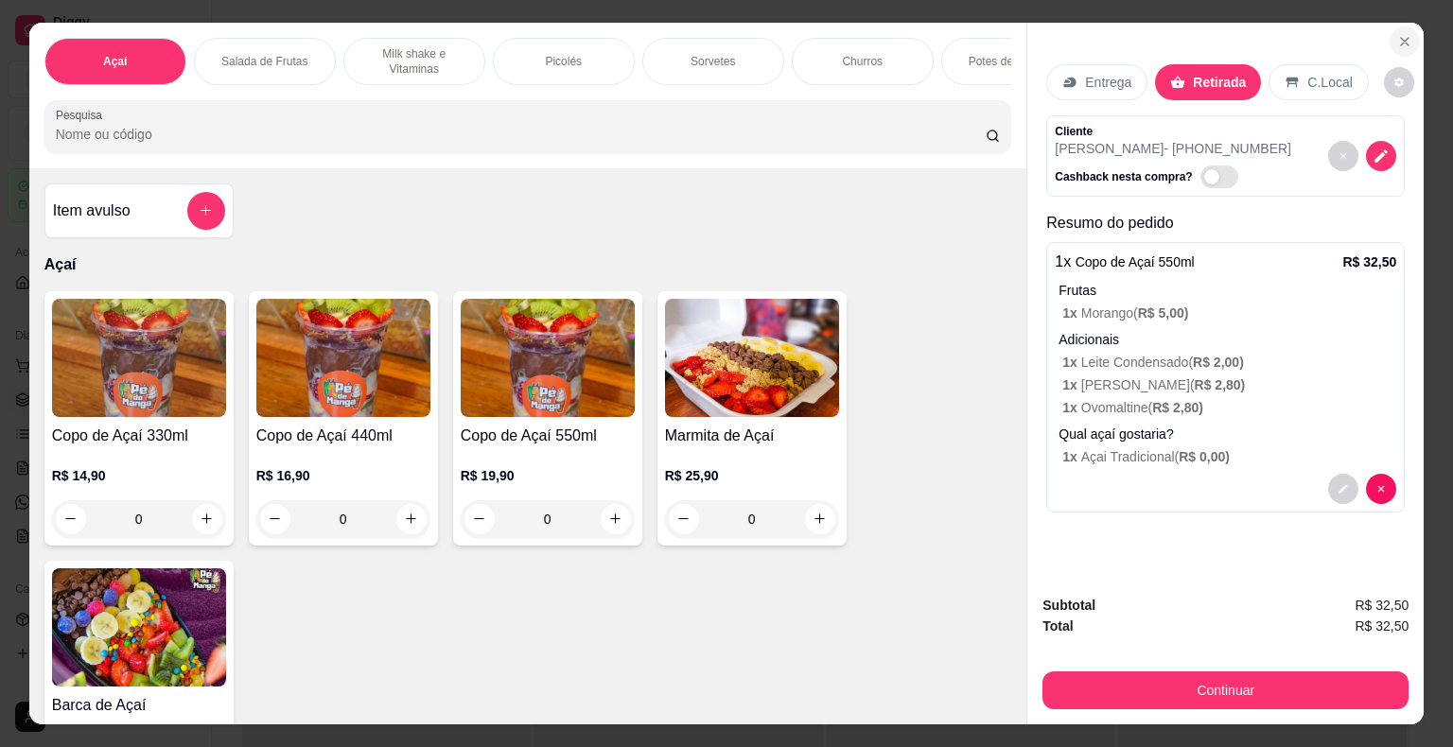
click at [1408, 28] on button "Close" at bounding box center [1404, 41] width 30 height 30
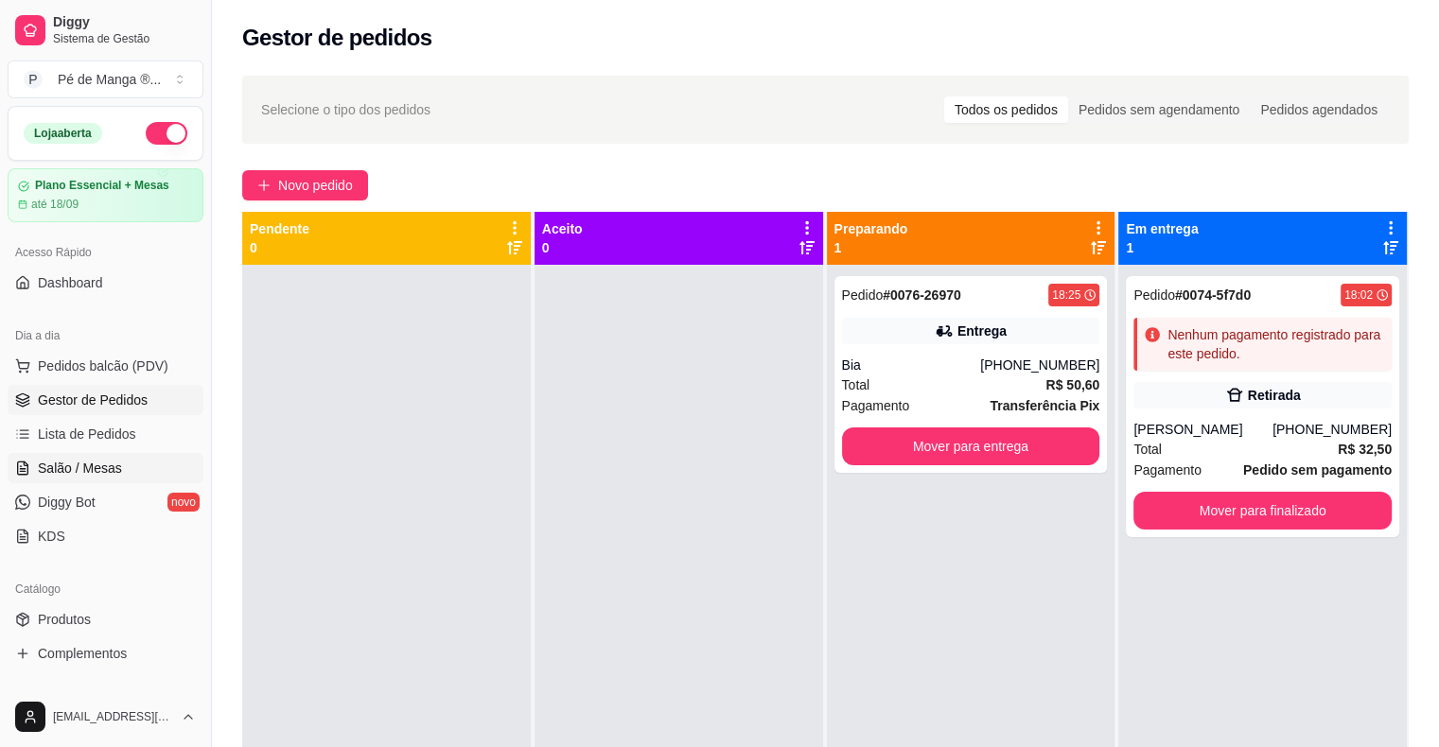
click at [138, 462] on link "Salão / Mesas" at bounding box center [106, 468] width 196 height 30
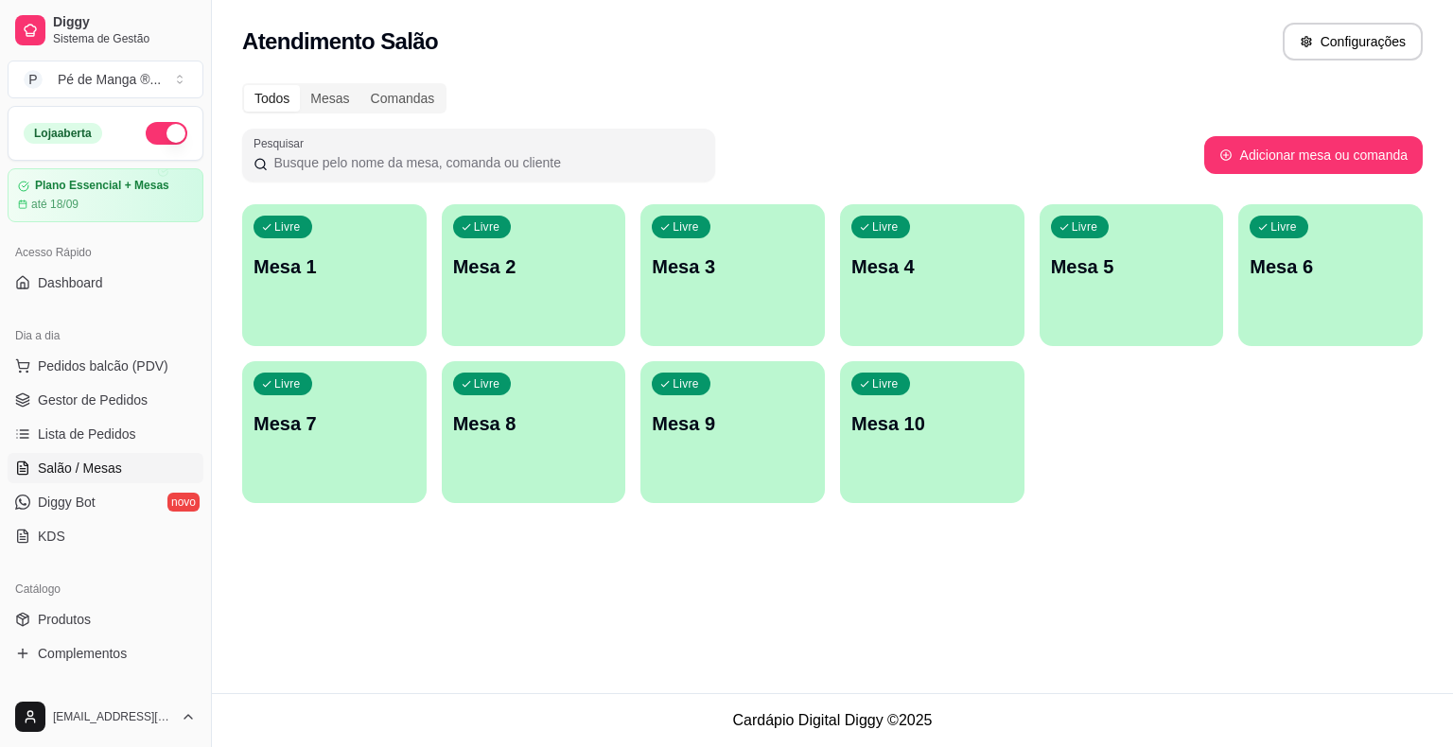
click at [340, 283] on div "Livre Mesa 1" at bounding box center [334, 263] width 184 height 119
click at [340, 282] on body "Diggy Sistema de Gestão P Pé de Manga ® ... Loja aberta Plano Essencial + Mesas…" at bounding box center [726, 373] width 1453 height 747
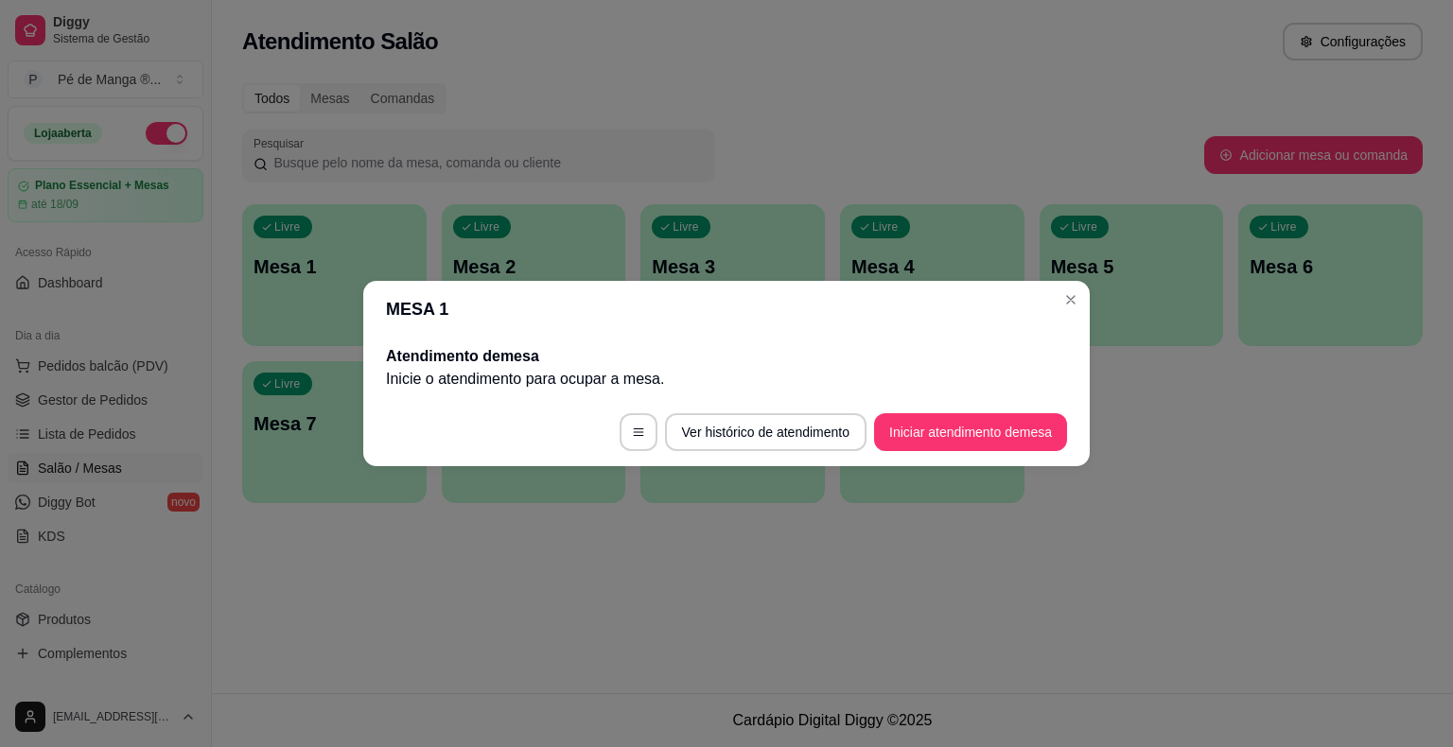
click at [952, 445] on button "Iniciar atendimento de mesa" at bounding box center [970, 432] width 193 height 38
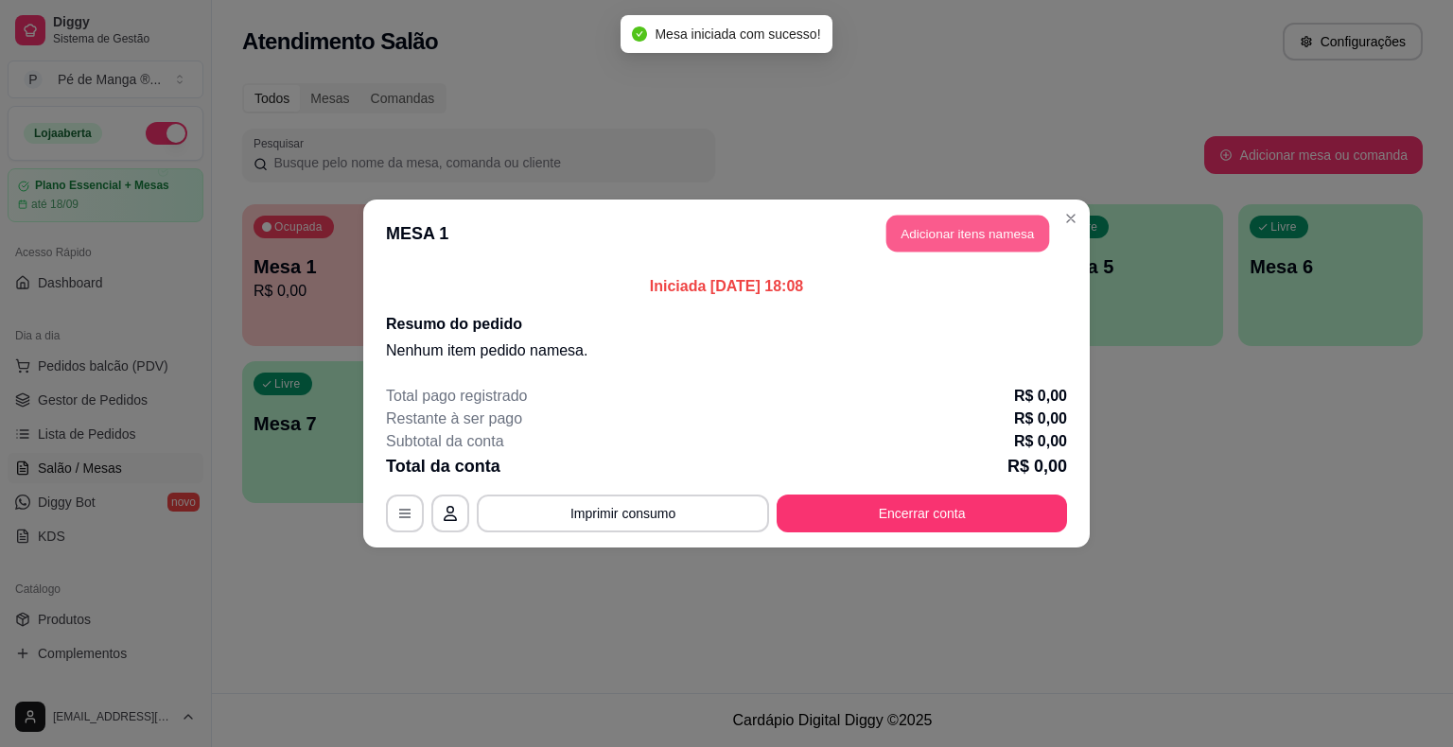
click at [960, 219] on button "Adicionar itens na mesa" at bounding box center [967, 234] width 163 height 37
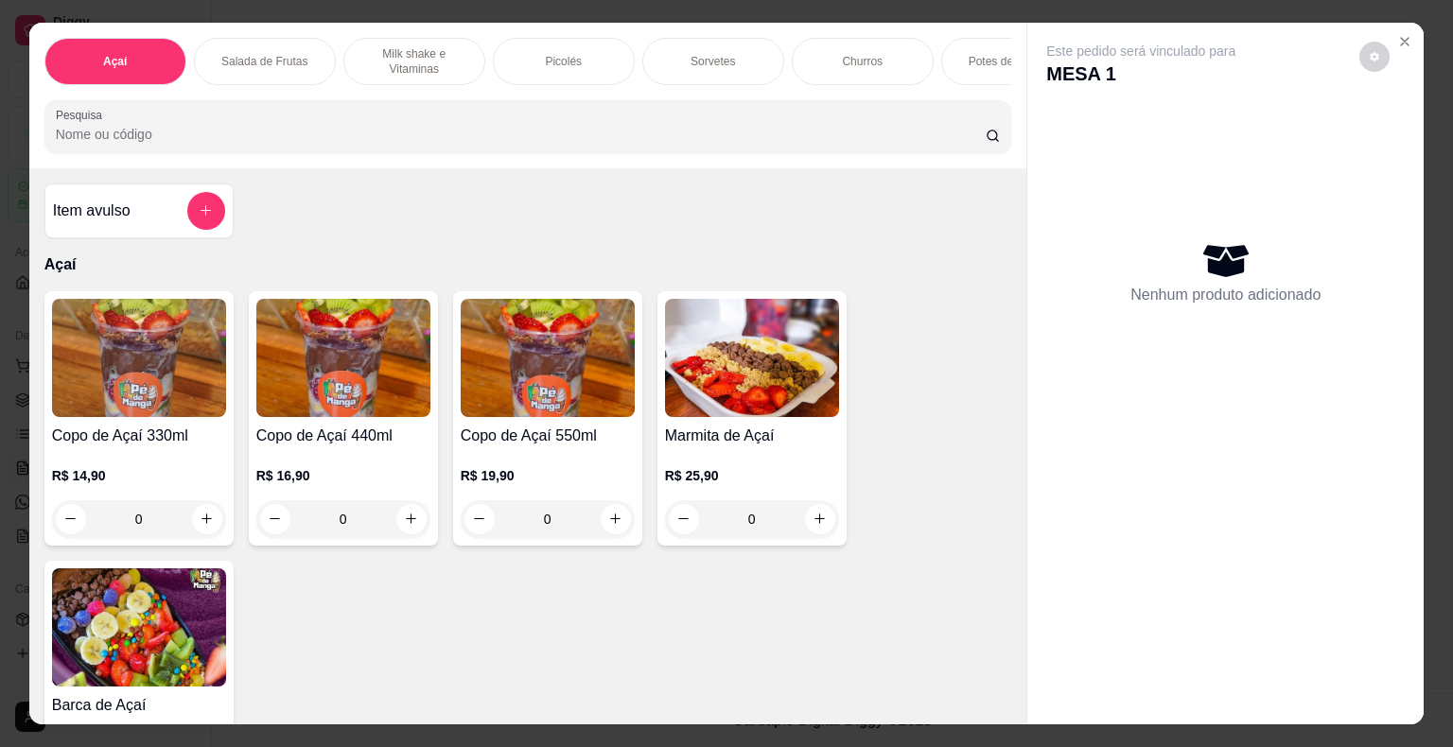
click at [556, 462] on div "R$ 19,90 0" at bounding box center [548, 492] width 174 height 91
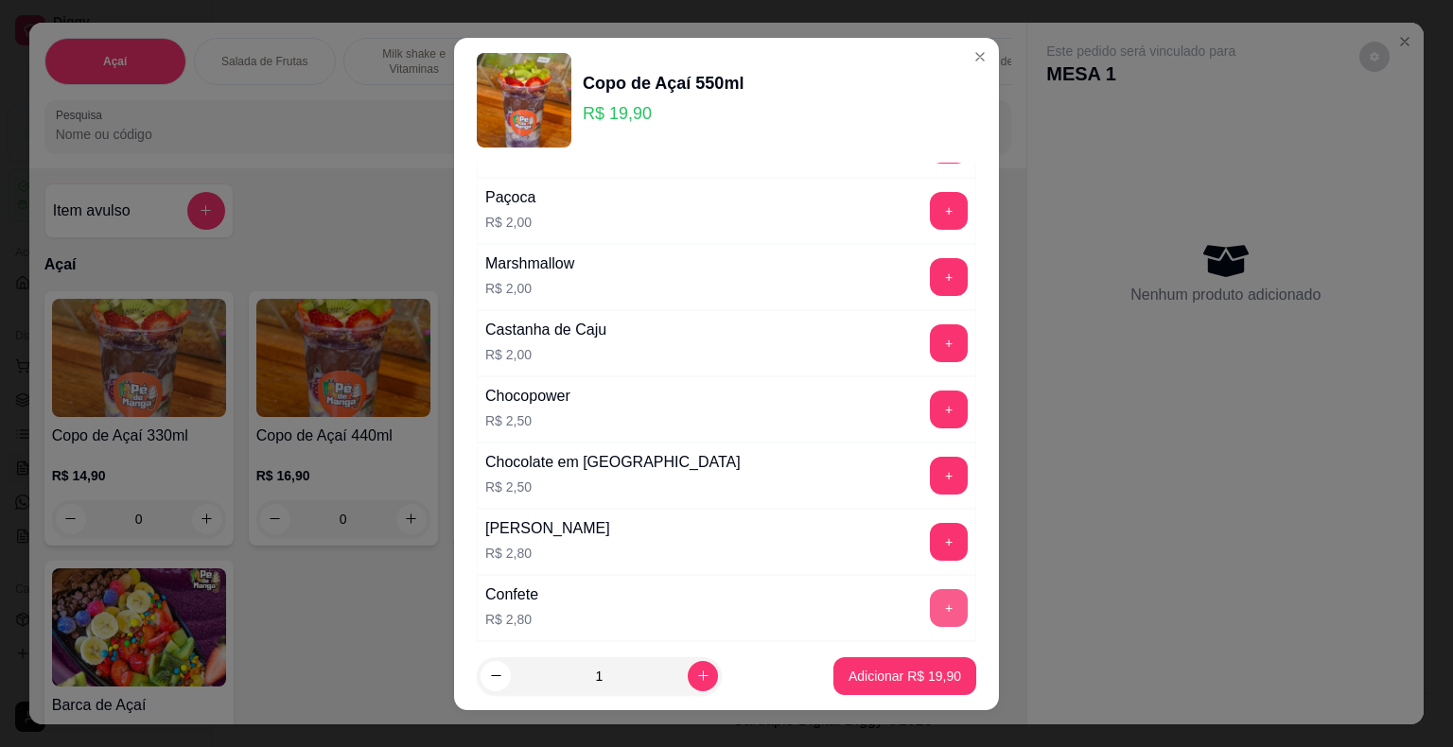
scroll to position [757, 0]
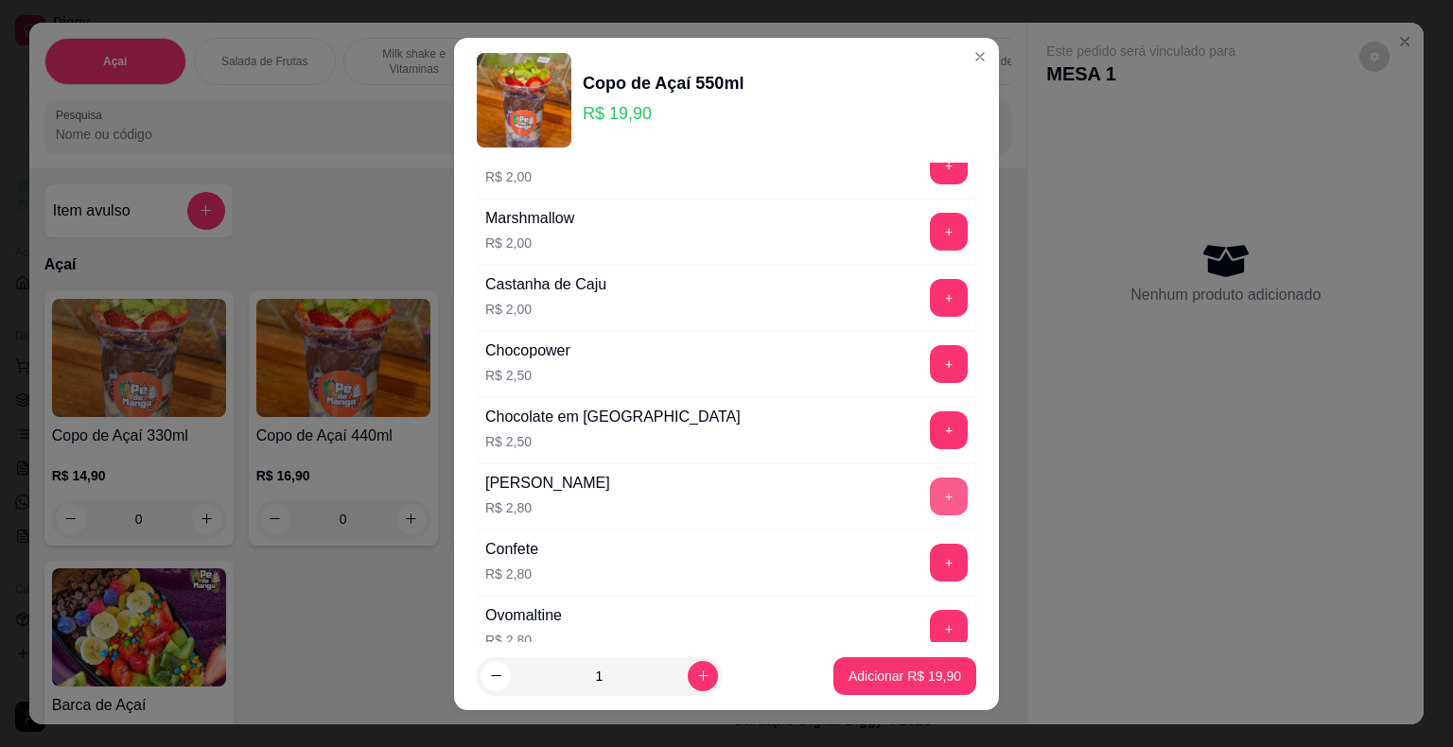
click at [930, 492] on button "+" at bounding box center [949, 497] width 38 height 38
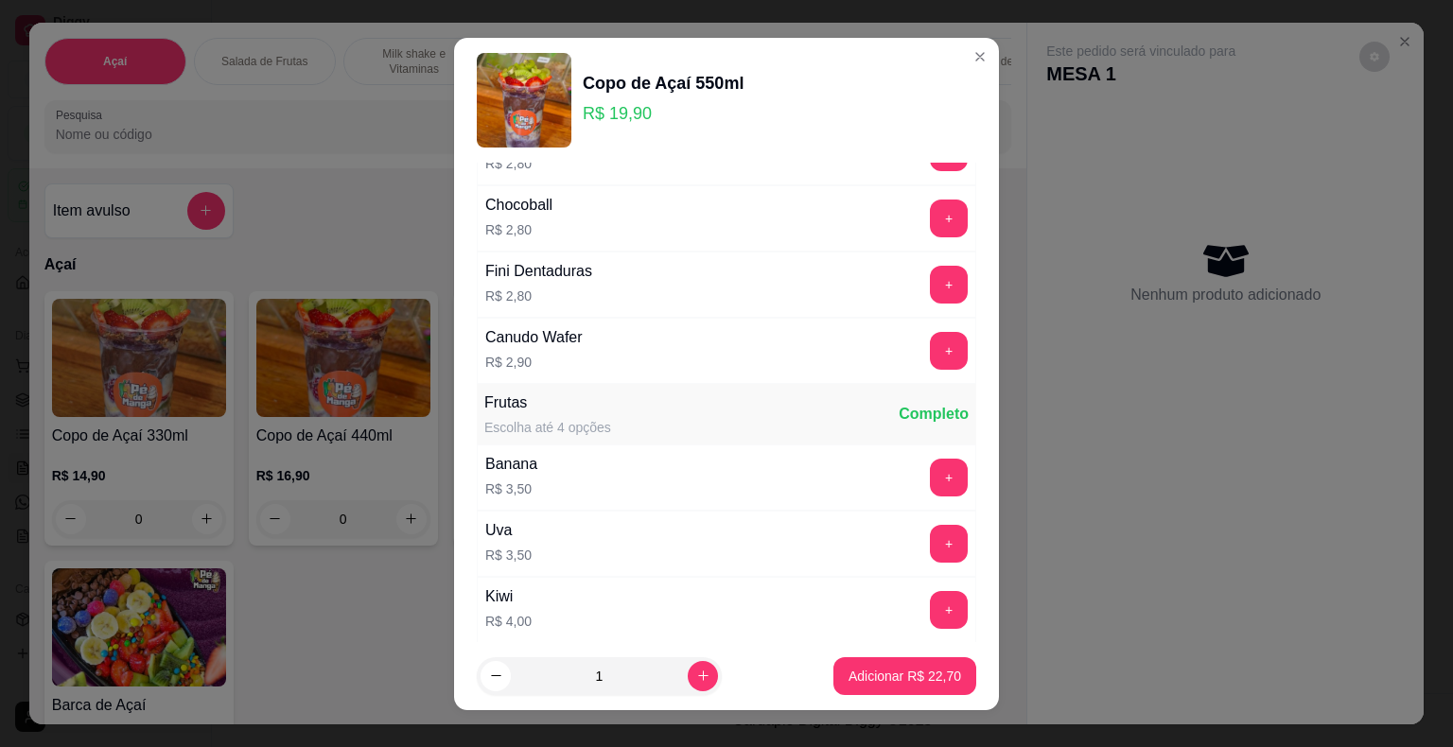
scroll to position [1419, 0]
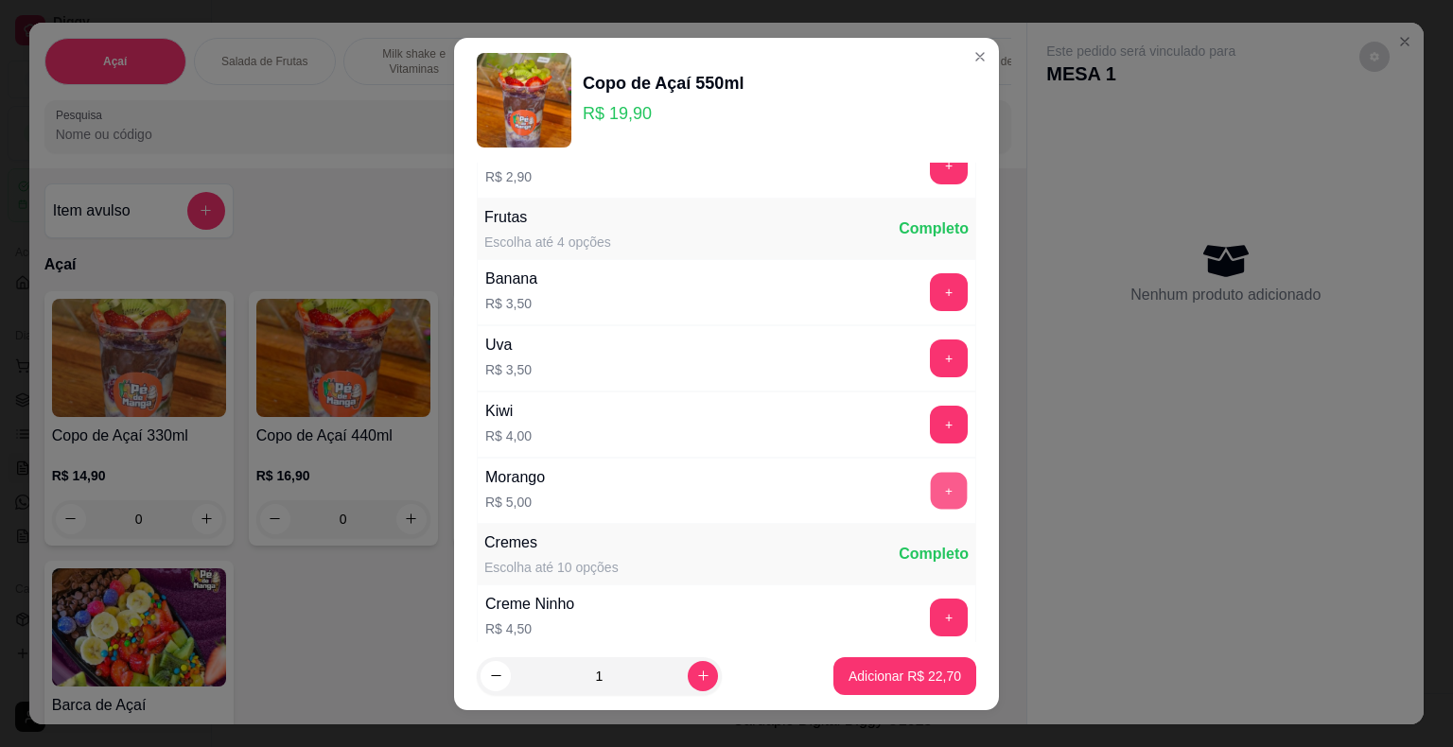
click at [931, 480] on button "+" at bounding box center [949, 490] width 37 height 37
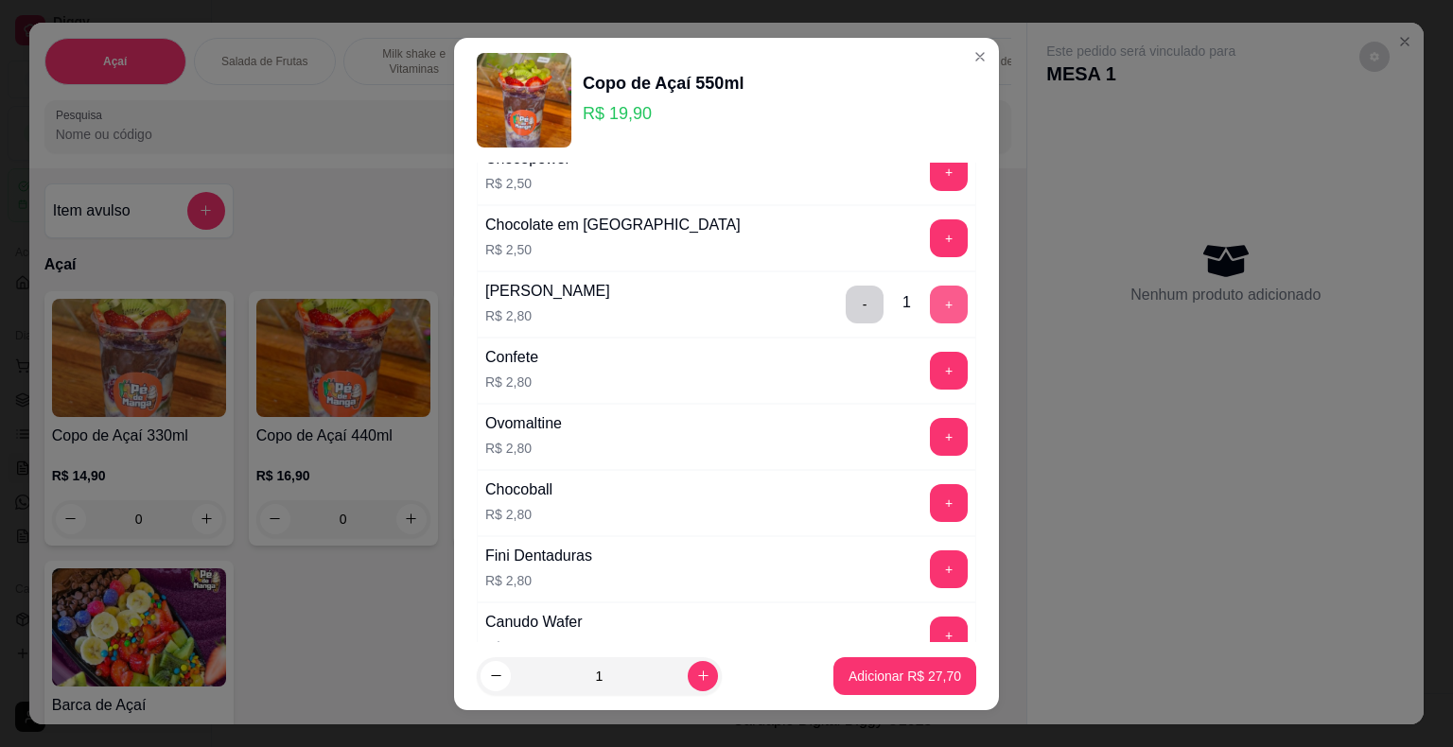
scroll to position [851, 0]
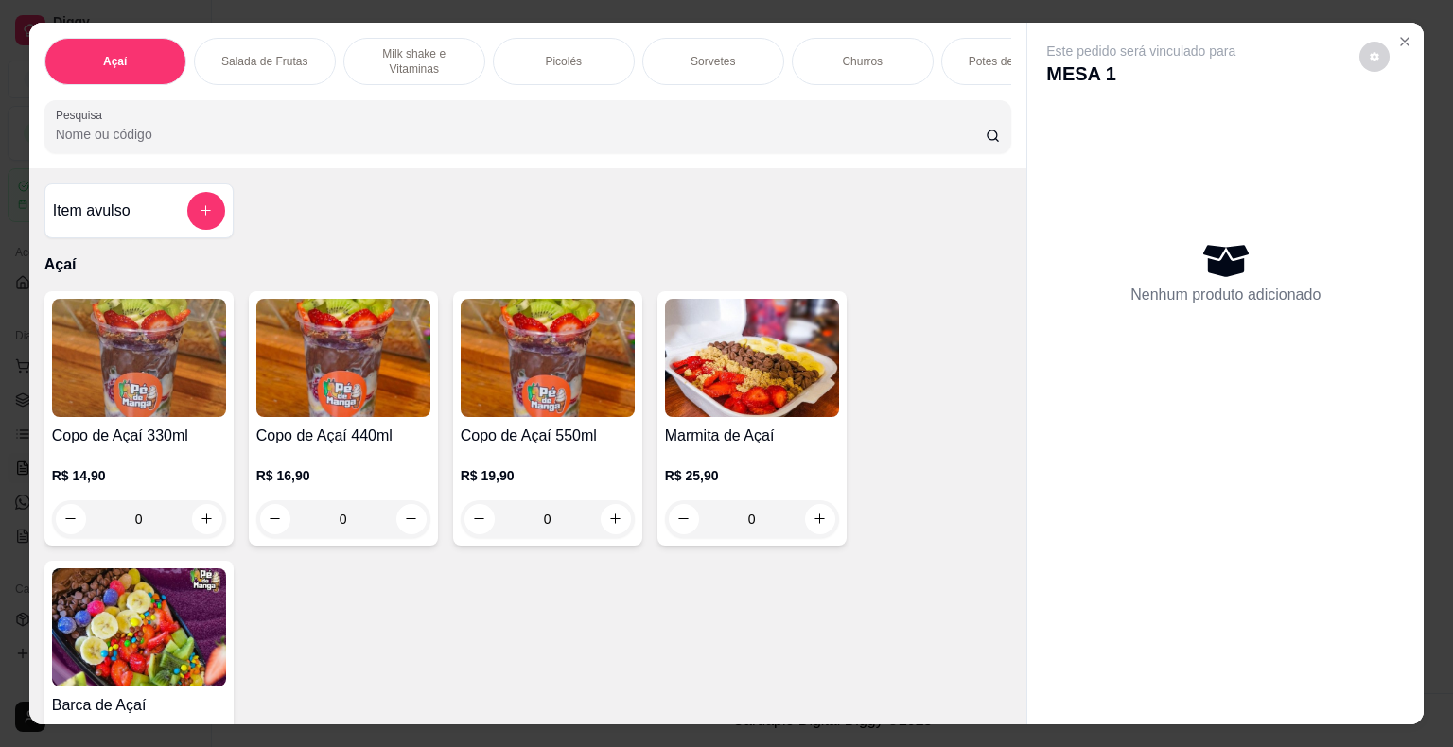
click at [344, 407] on img at bounding box center [343, 358] width 174 height 118
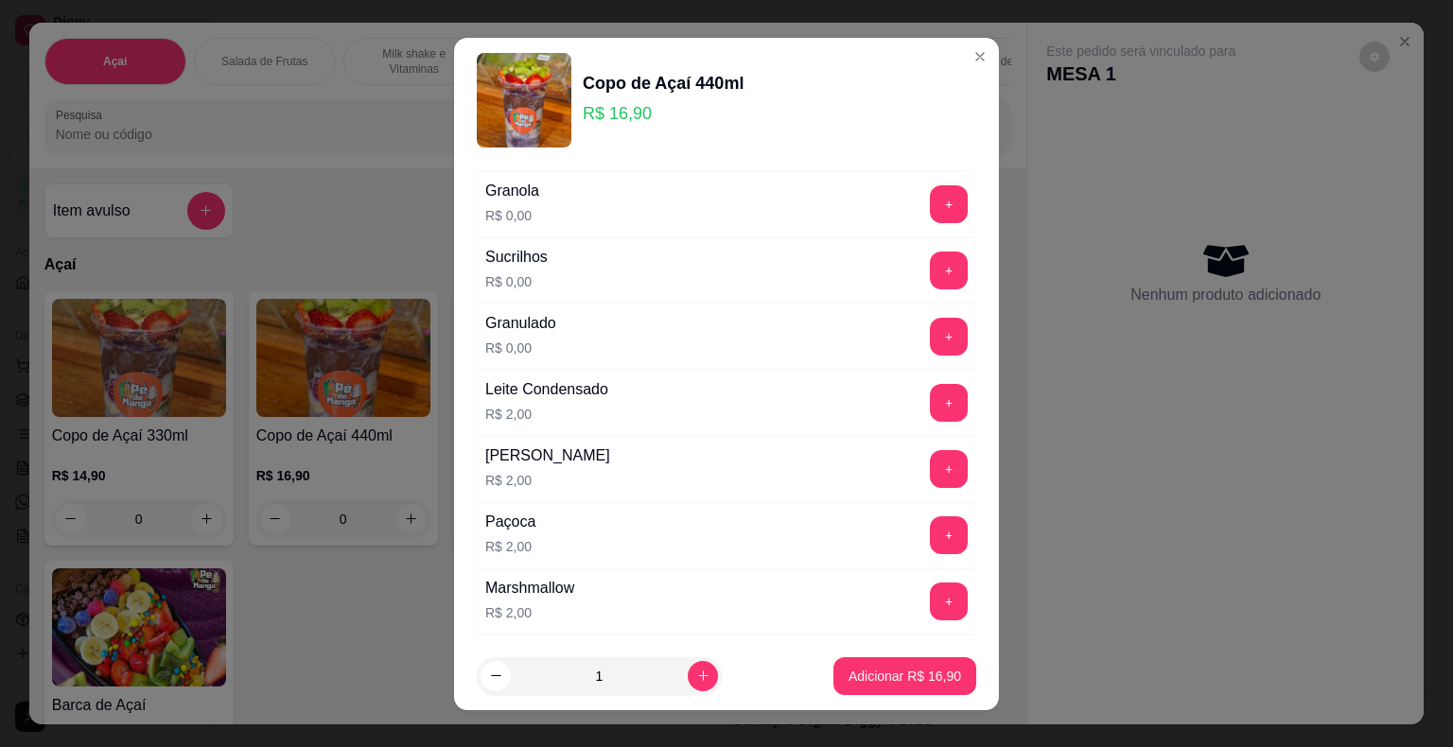
scroll to position [0, 0]
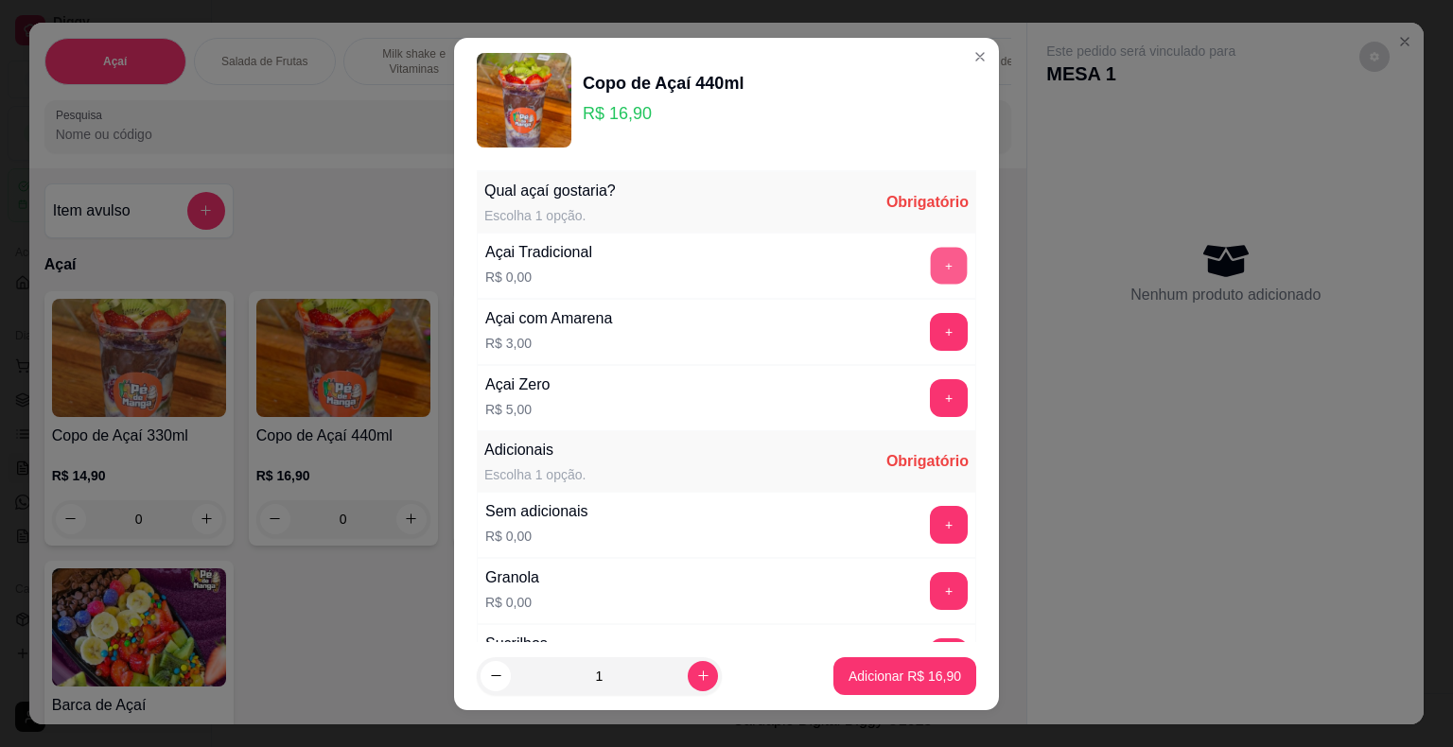
click at [931, 253] on button "+" at bounding box center [949, 265] width 37 height 37
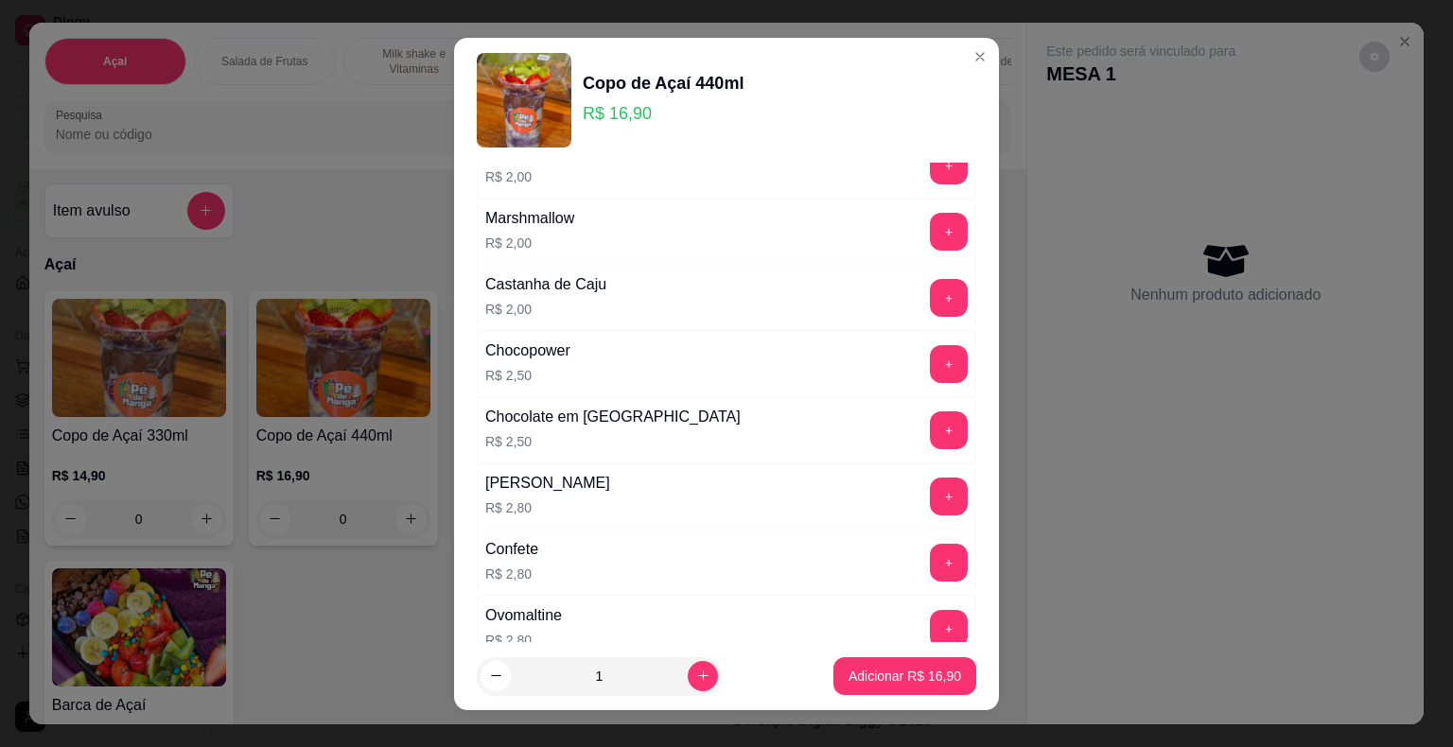
scroll to position [851, 0]
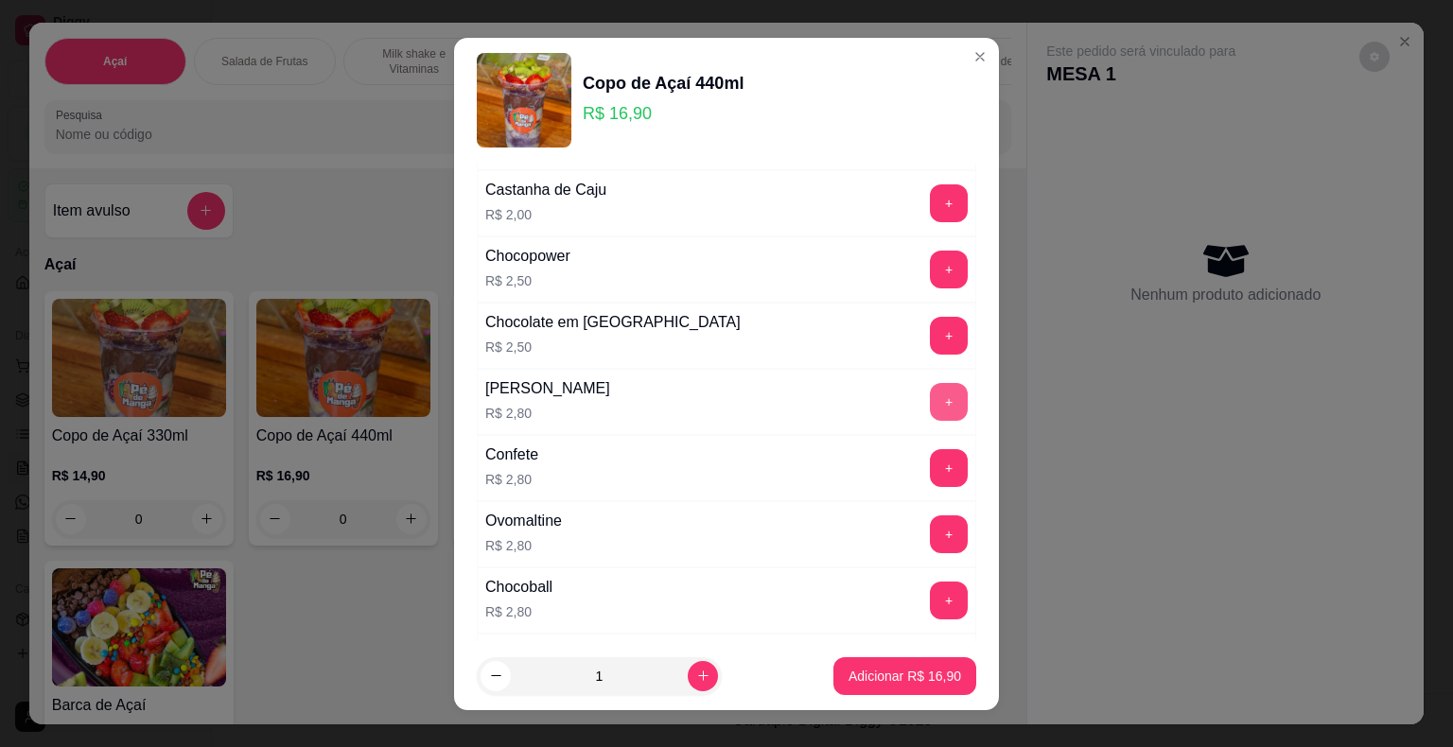
click at [930, 408] on button "+" at bounding box center [949, 402] width 38 height 38
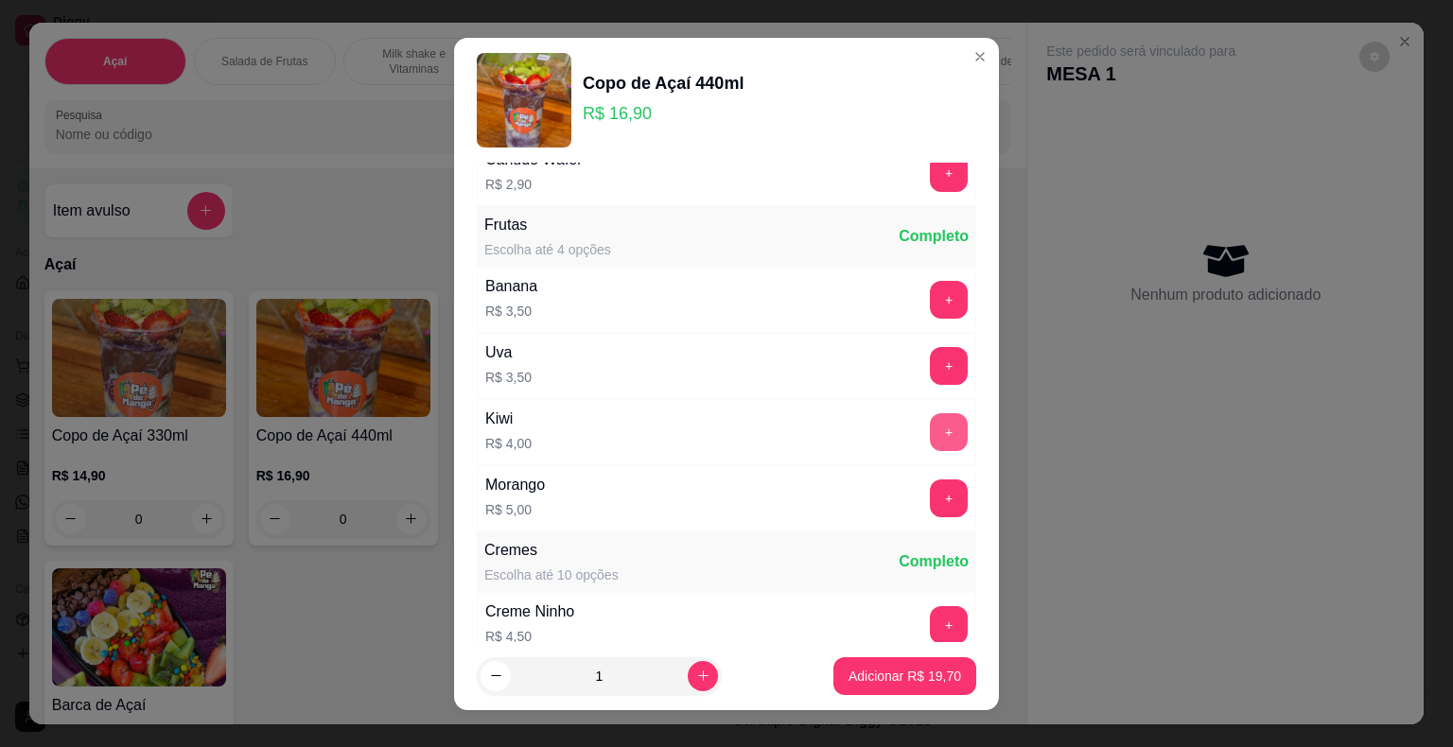
scroll to position [1608, 0]
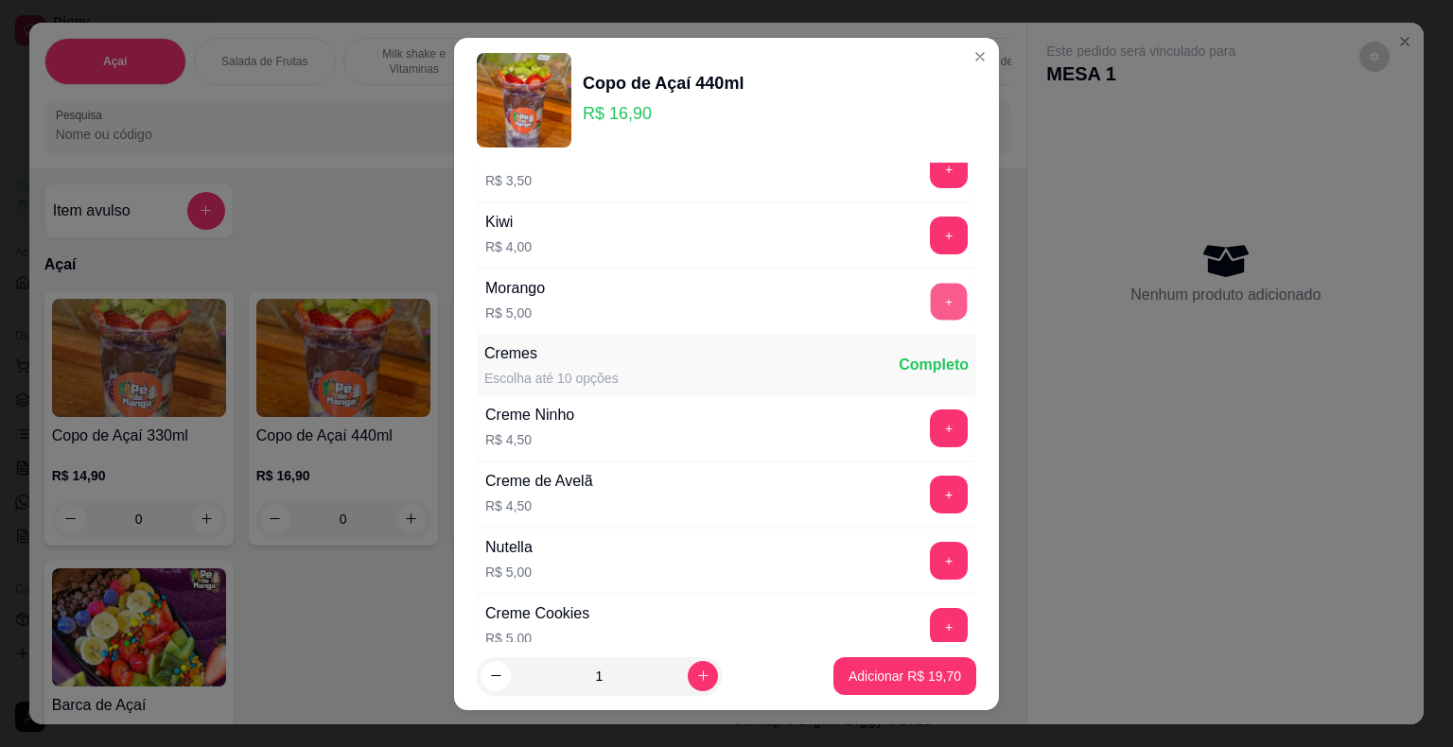
click at [931, 298] on button "+" at bounding box center [949, 301] width 37 height 37
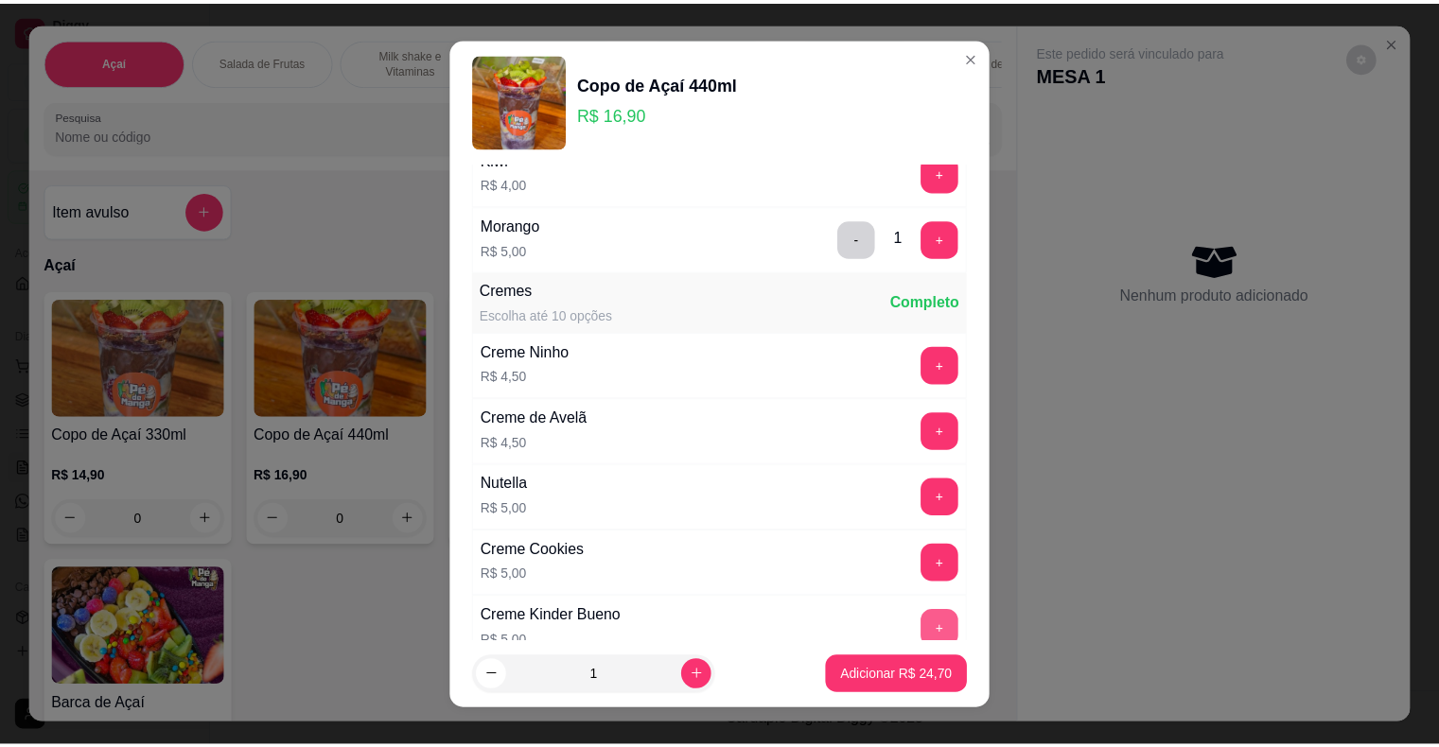
scroll to position [1702, 0]
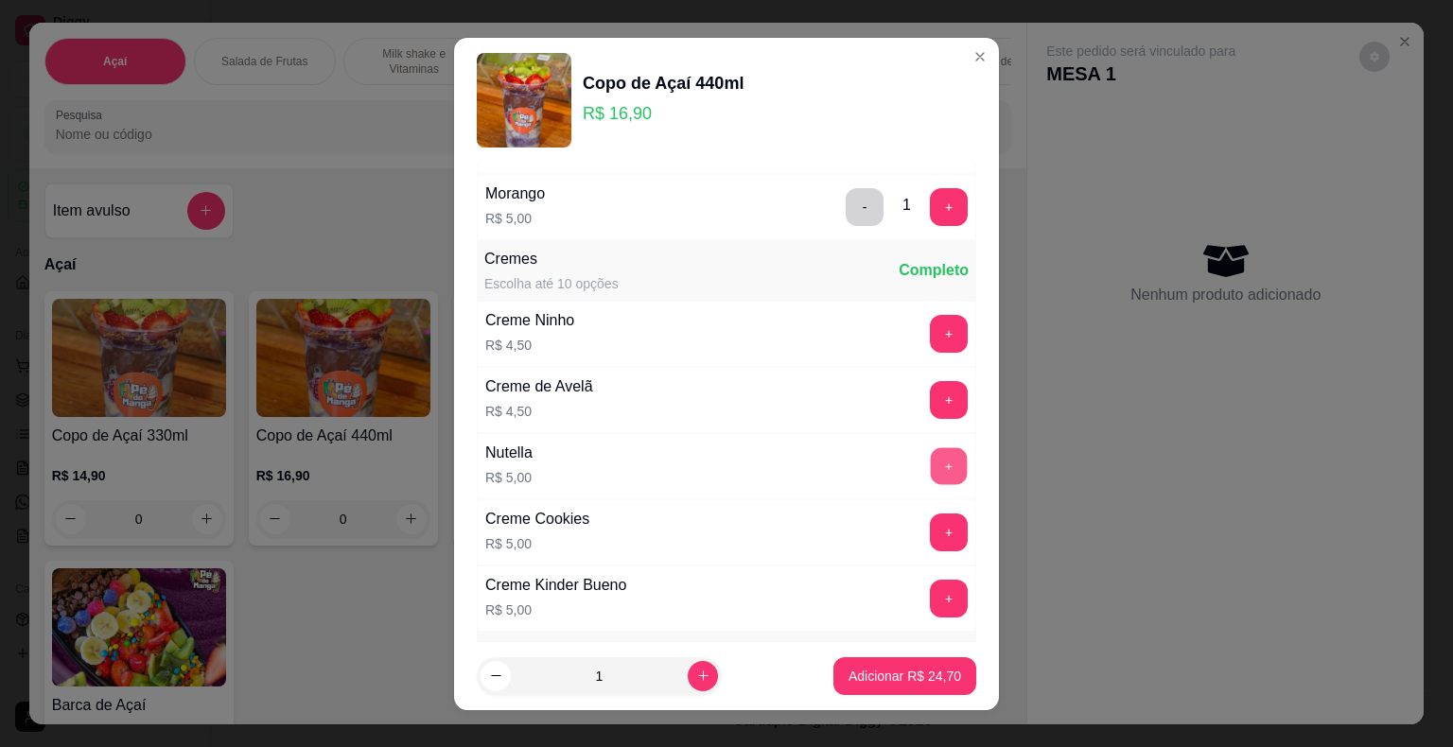
click at [931, 454] on button "+" at bounding box center [949, 465] width 37 height 37
click at [876, 672] on p "Adicionar R$ 29,70" at bounding box center [904, 676] width 113 height 19
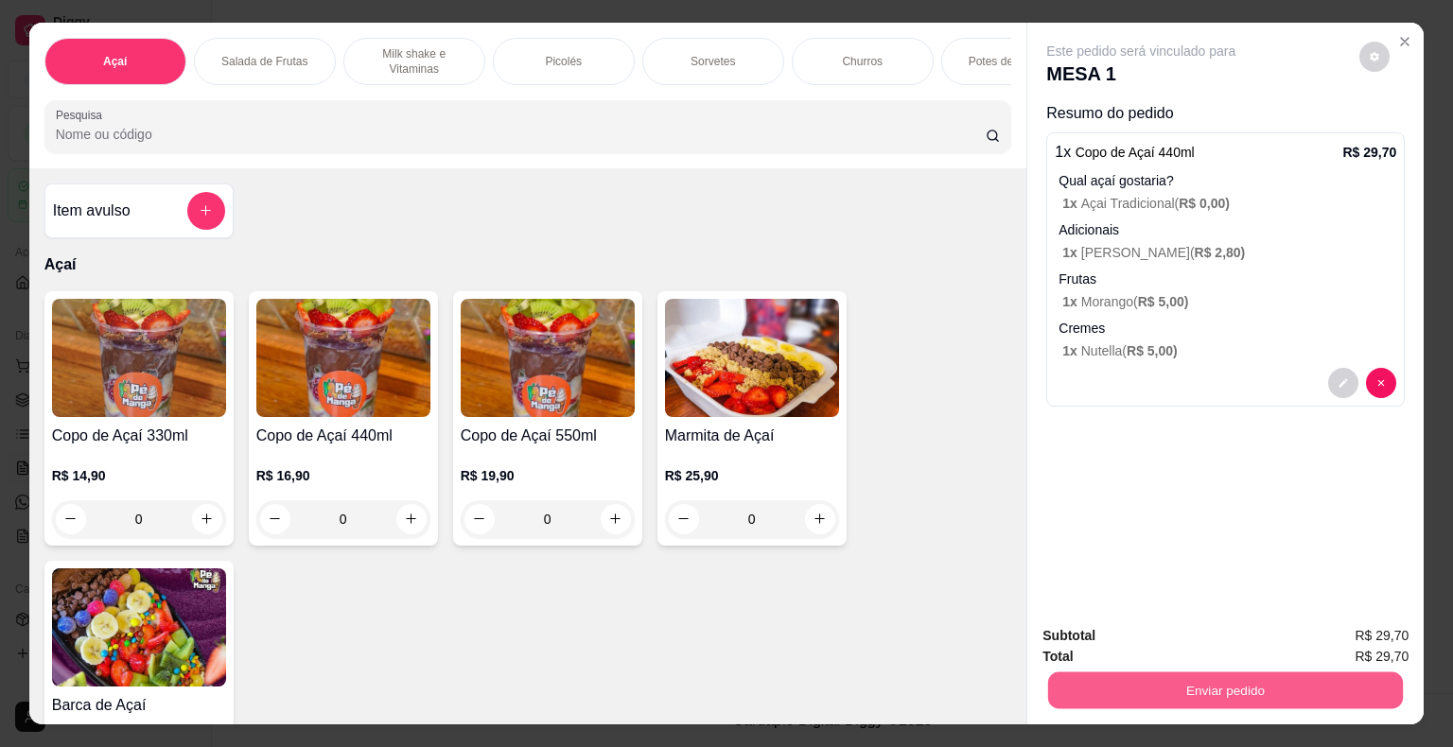
click at [1300, 687] on button "Enviar pedido" at bounding box center [1225, 690] width 355 height 37
click at [1229, 638] on button "Não registrar e enviar pedido" at bounding box center [1162, 637] width 197 height 36
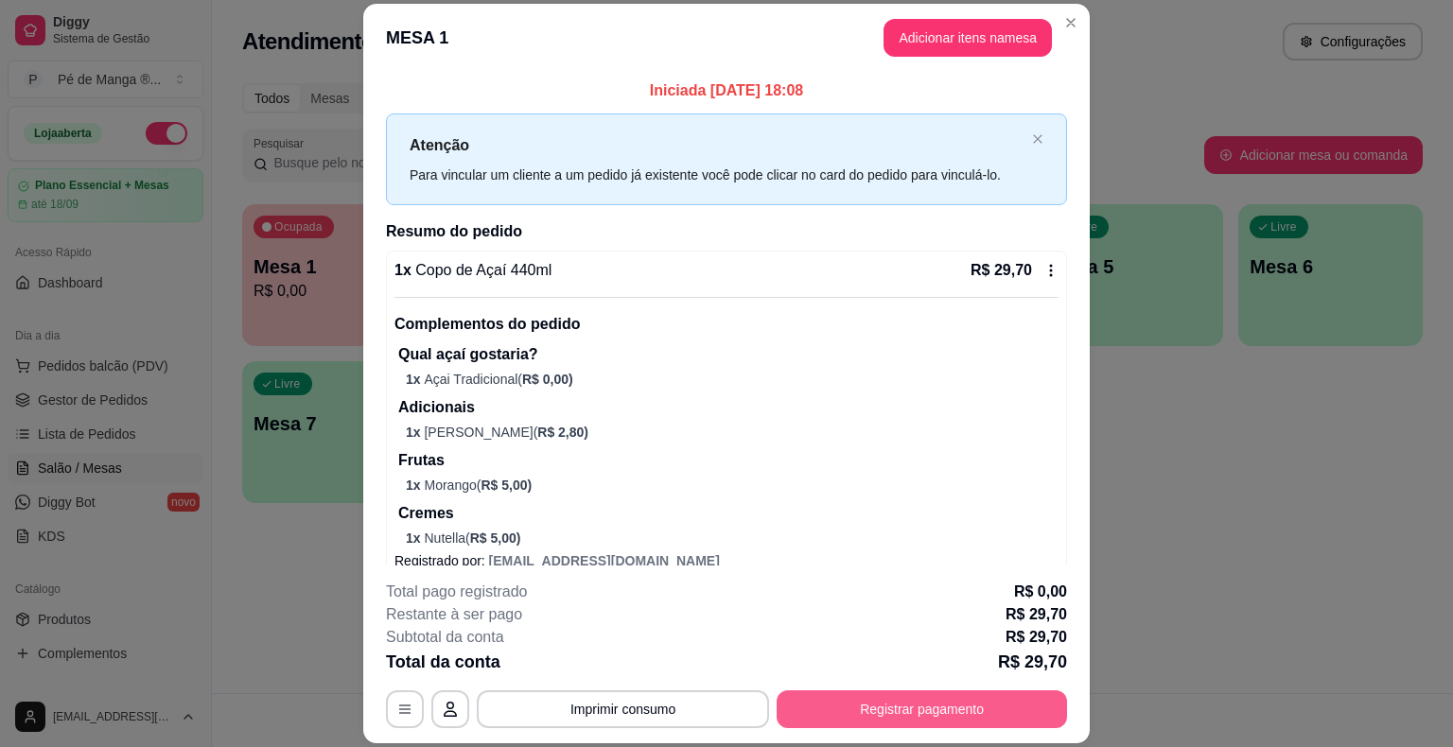
click at [923, 722] on button "Registrar pagamento" at bounding box center [921, 709] width 290 height 38
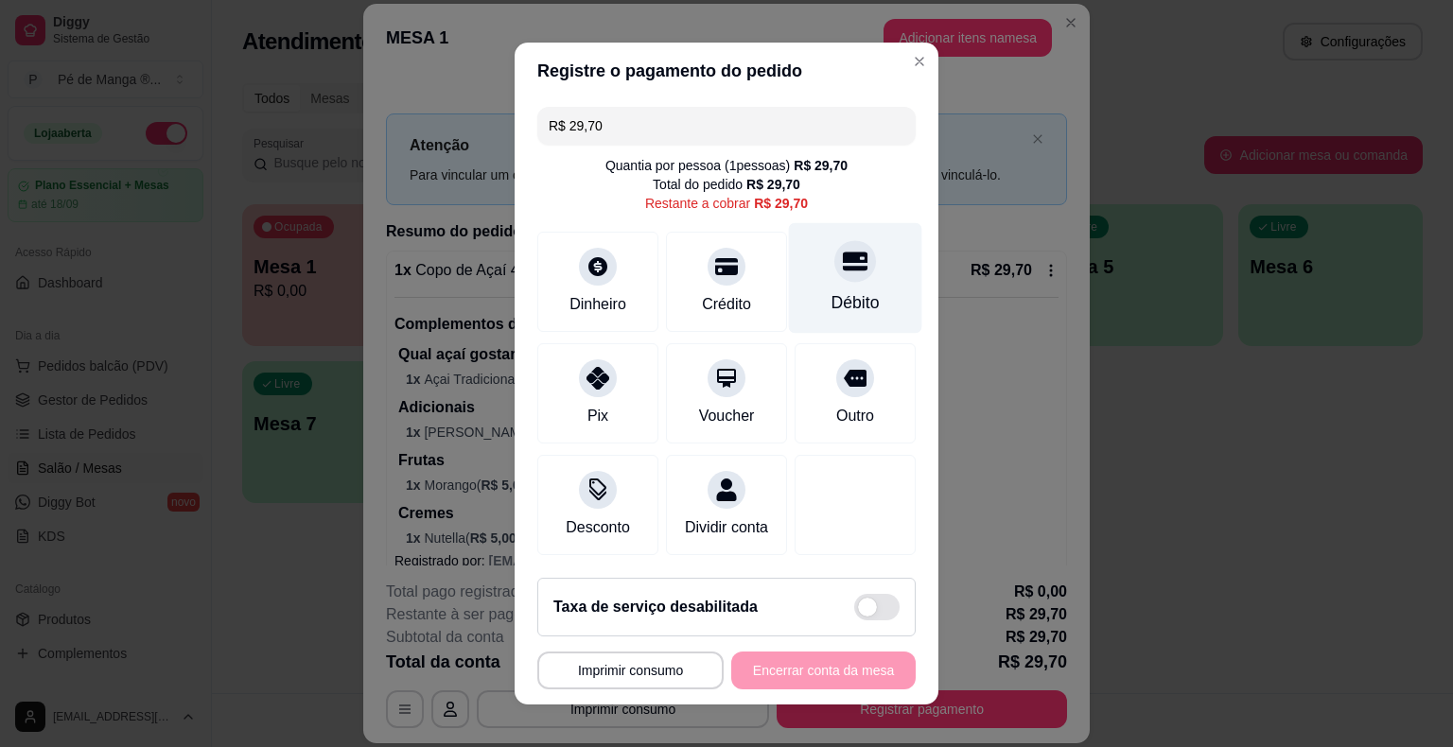
click at [841, 305] on div "Débito" at bounding box center [855, 302] width 48 height 25
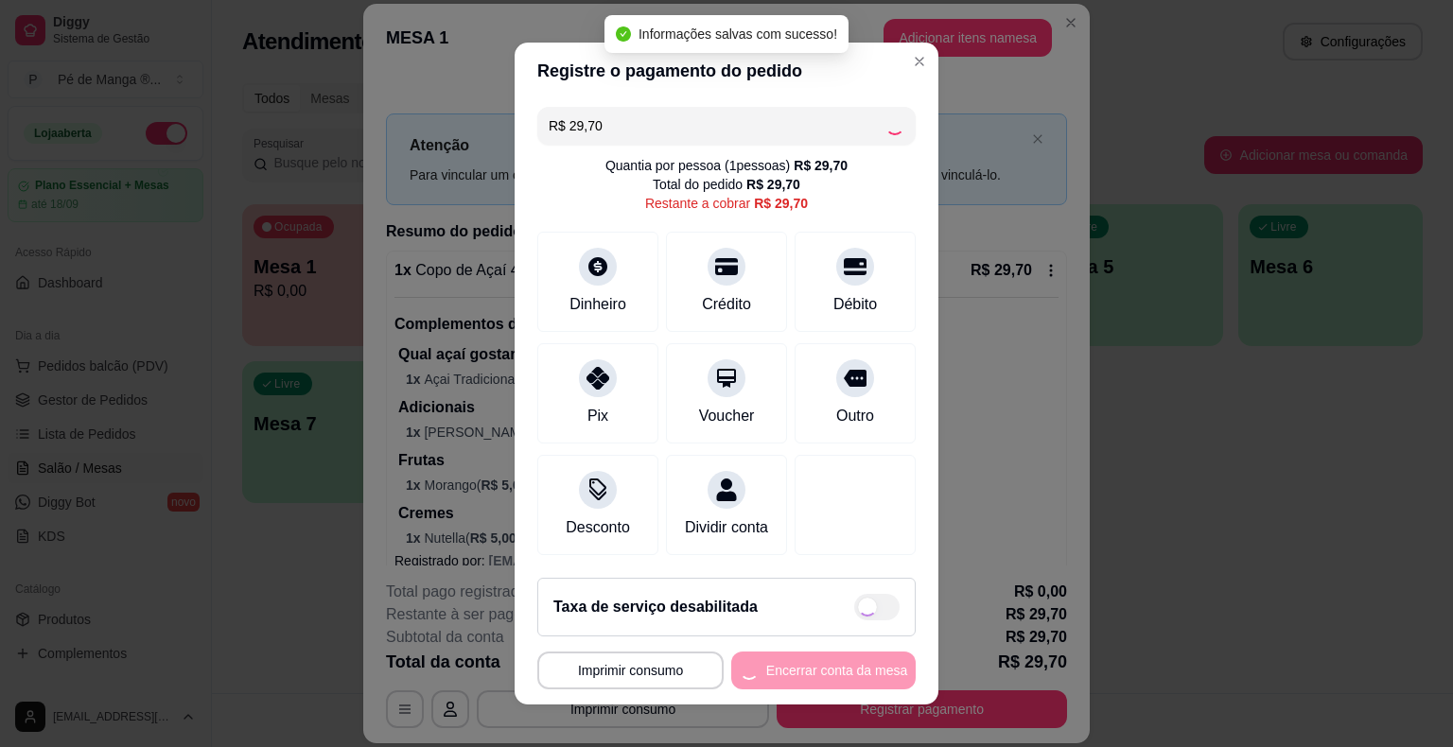
type input "R$ 0,00"
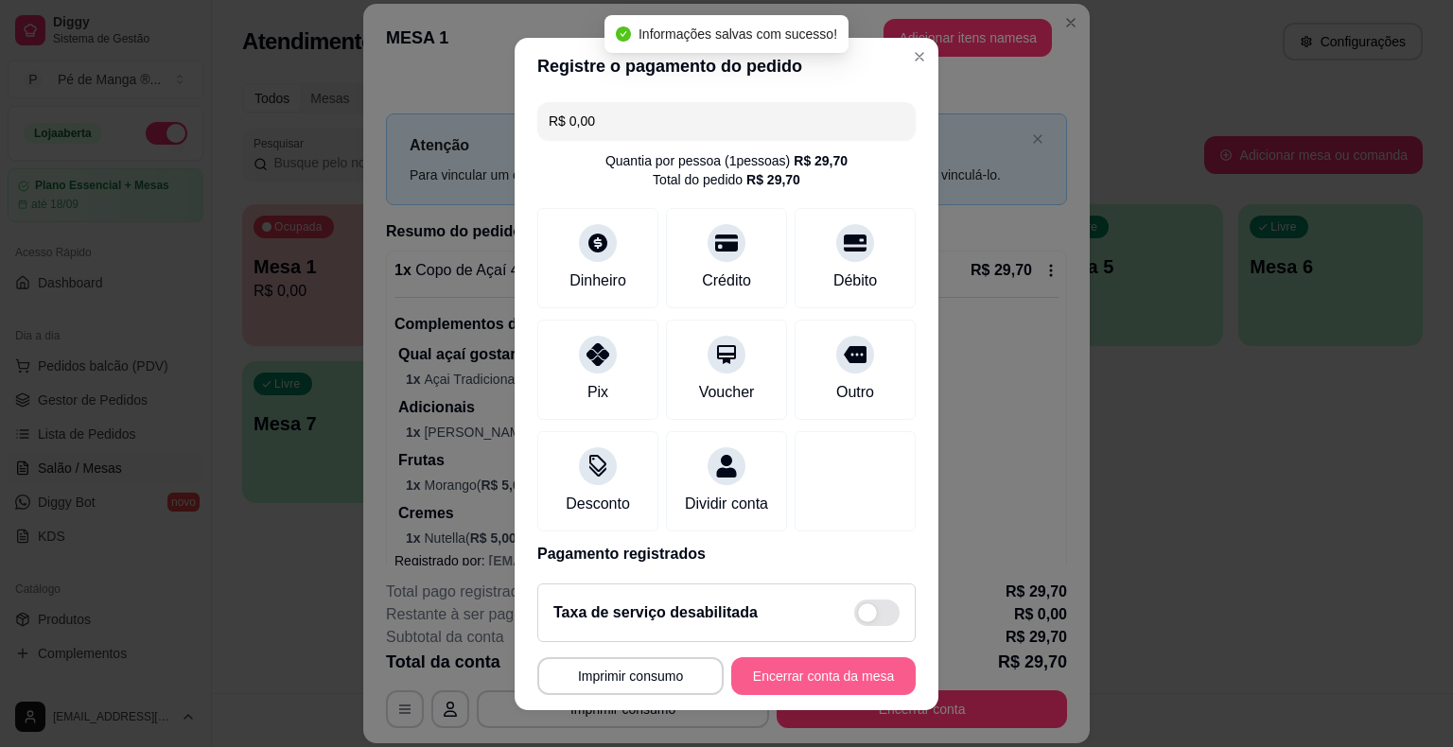
click at [805, 679] on button "Encerrar conta da mesa" at bounding box center [823, 676] width 184 height 38
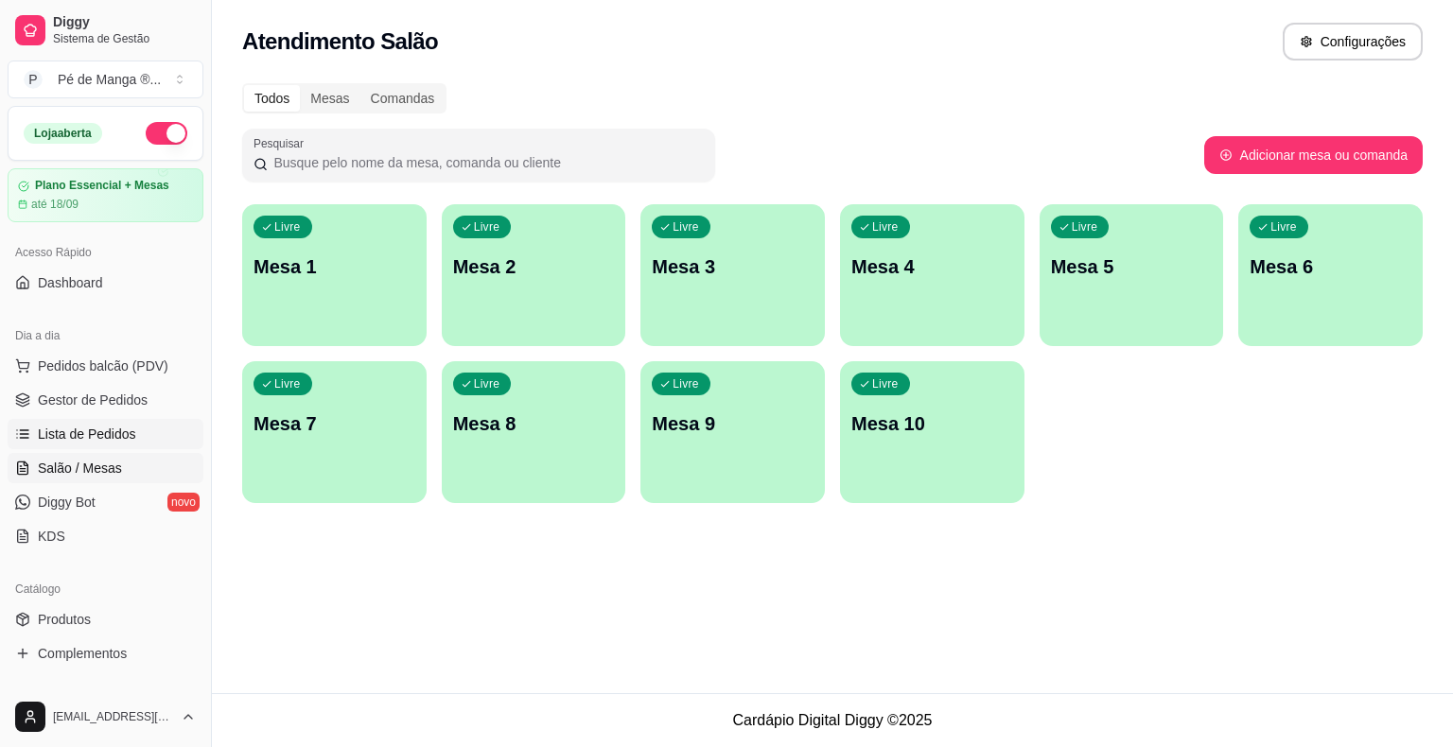
click at [86, 425] on span "Lista de Pedidos" at bounding box center [87, 434] width 98 height 19
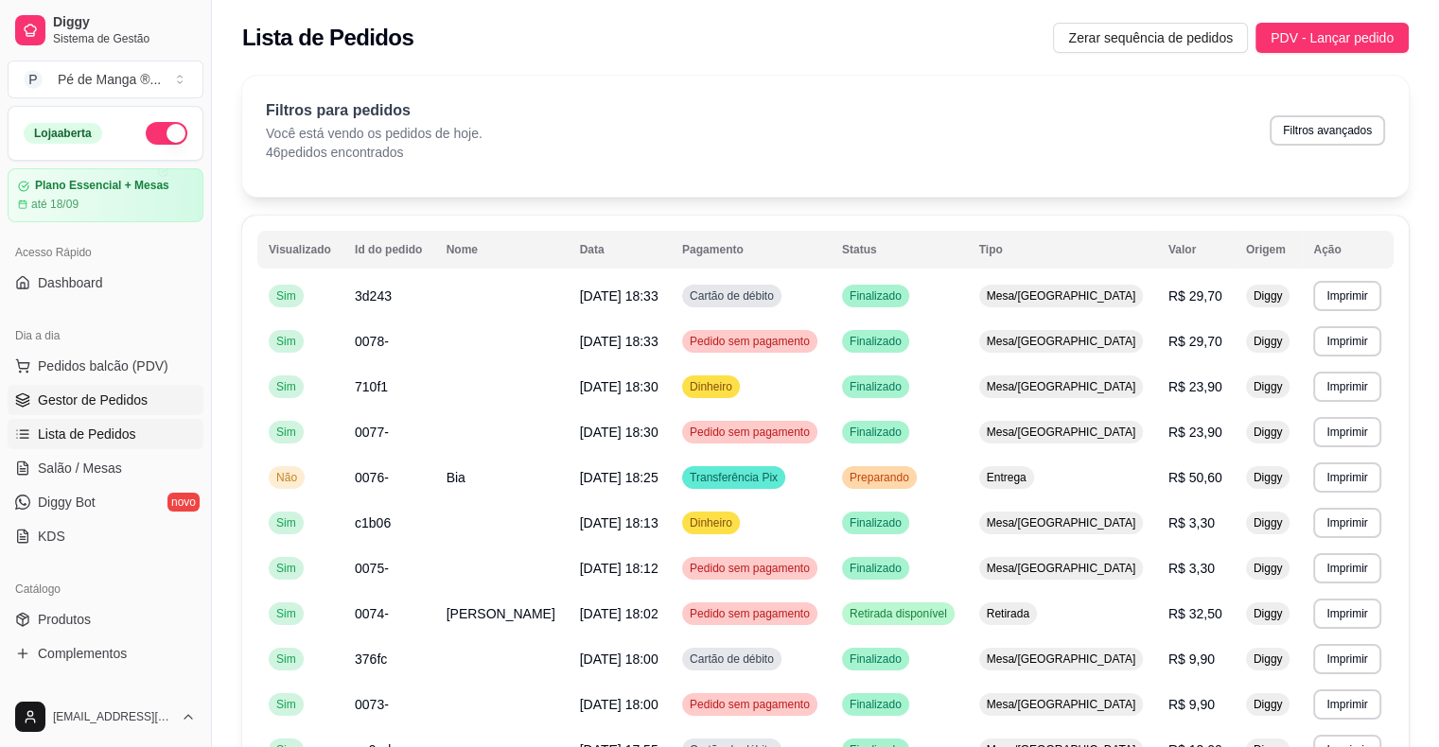
click at [131, 395] on span "Gestor de Pedidos" at bounding box center [93, 400] width 110 height 19
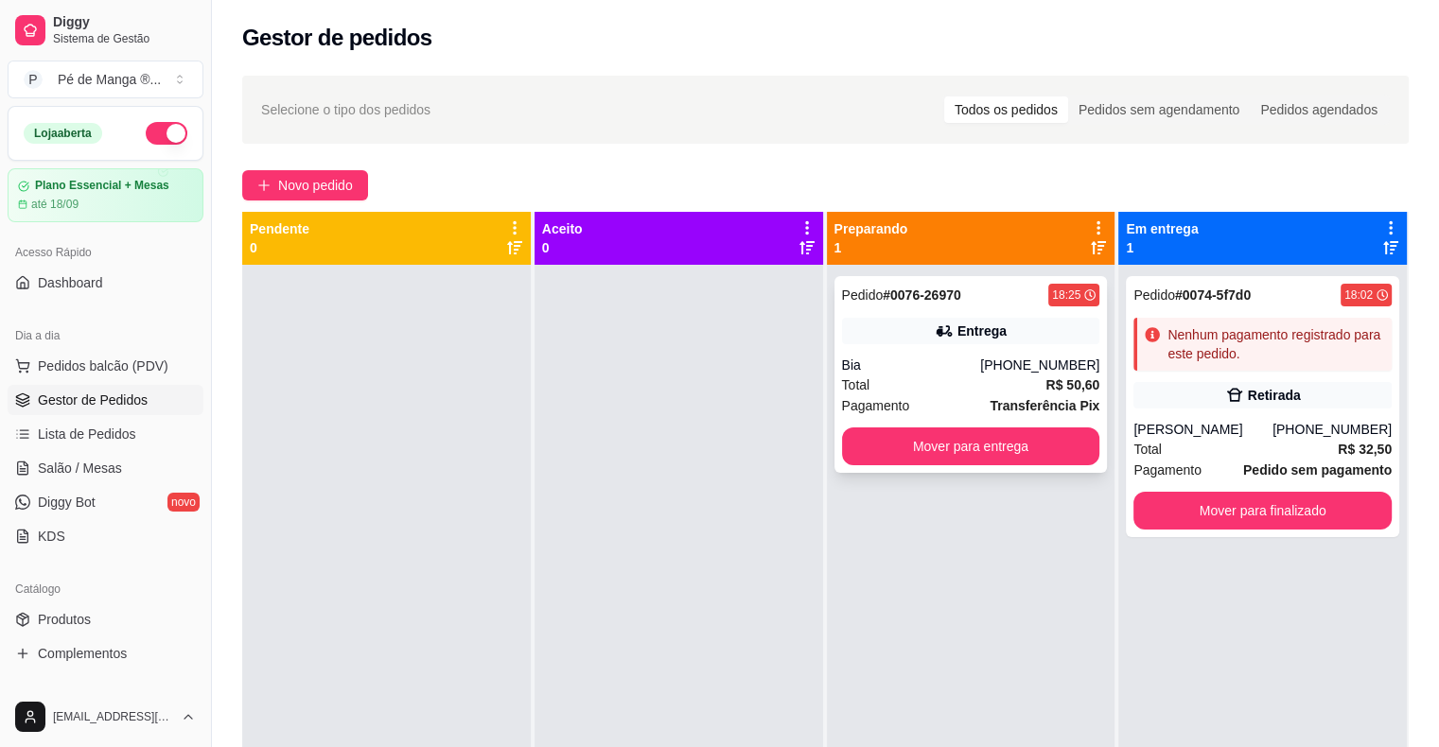
click at [941, 380] on div "Total R$ 50,60" at bounding box center [971, 385] width 258 height 21
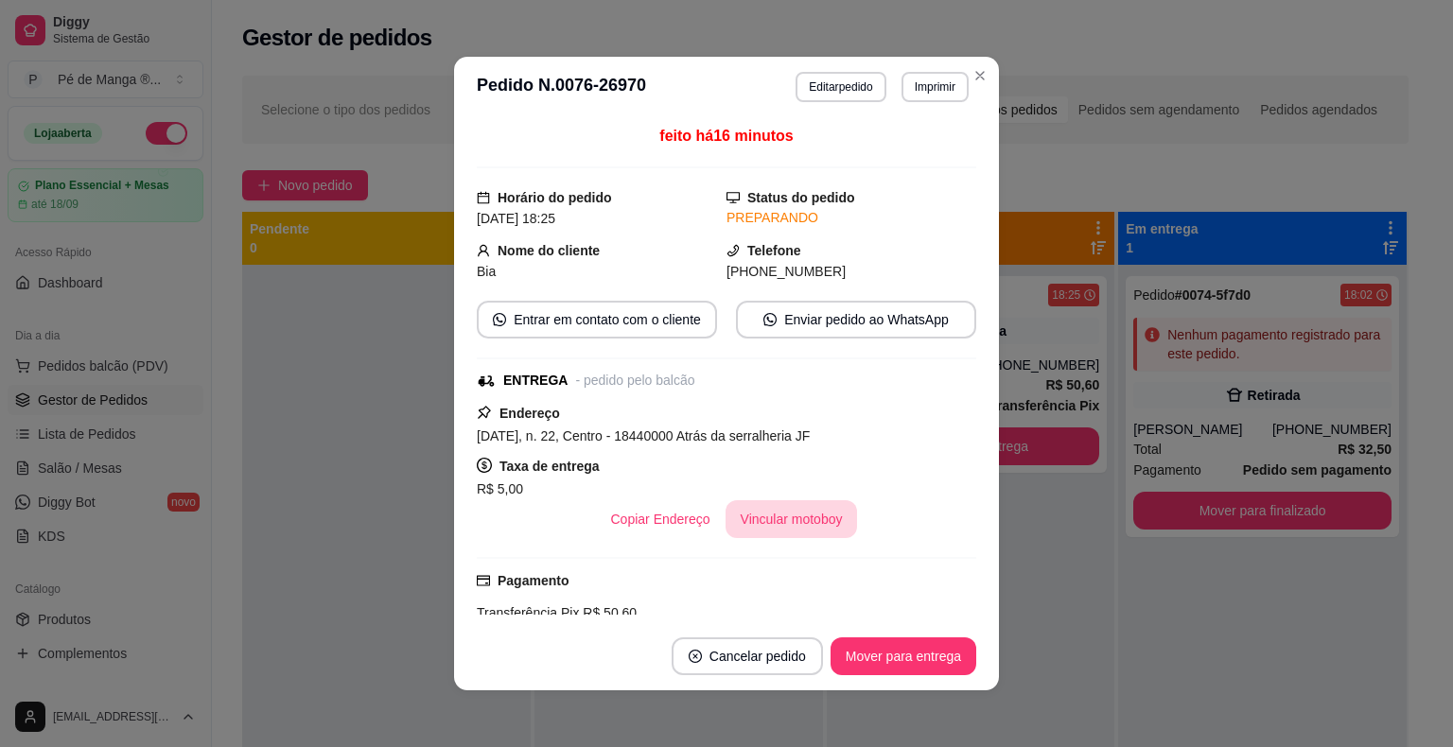
click at [808, 519] on button "Vincular motoboy" at bounding box center [791, 519] width 132 height 38
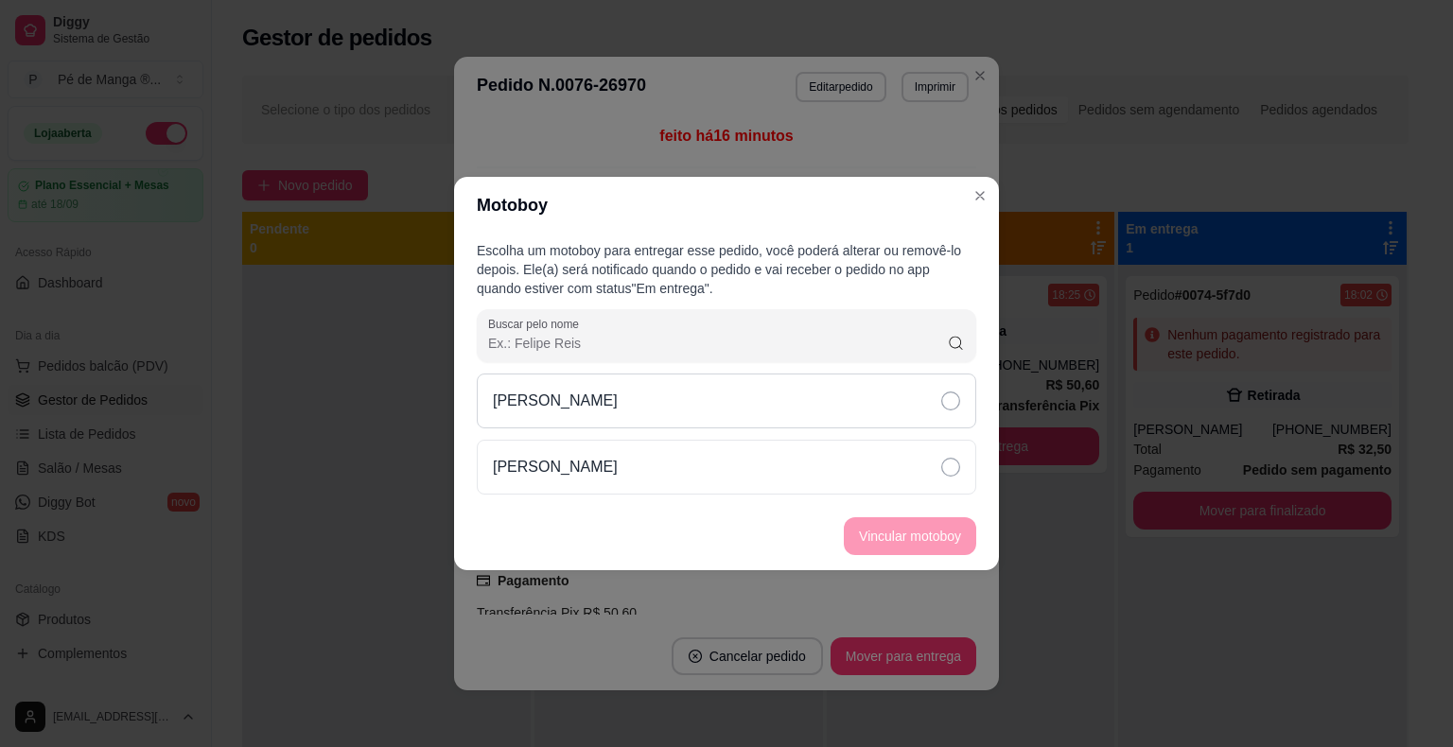
click at [741, 407] on div "[PERSON_NAME]" at bounding box center [726, 401] width 499 height 55
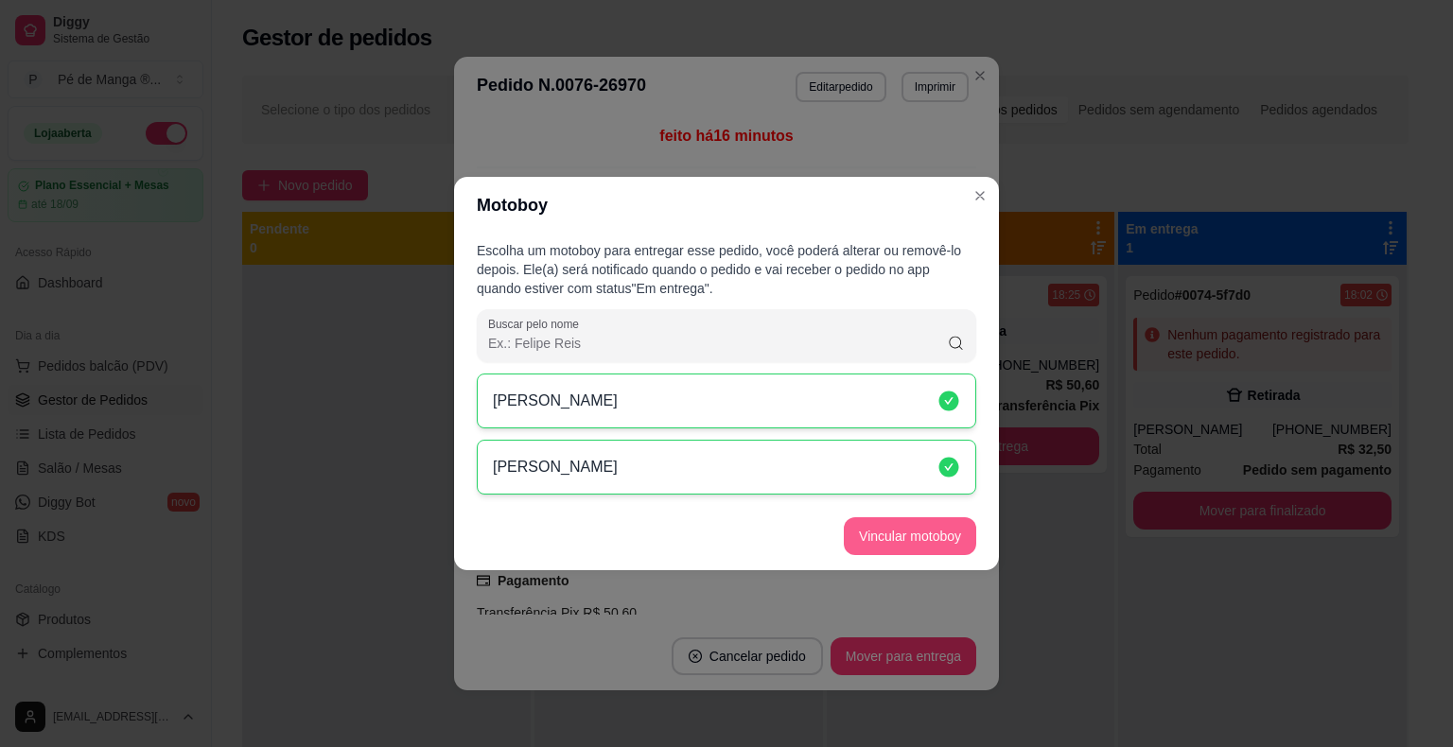
click at [873, 526] on button "Vincular motoboy" at bounding box center [910, 536] width 132 height 38
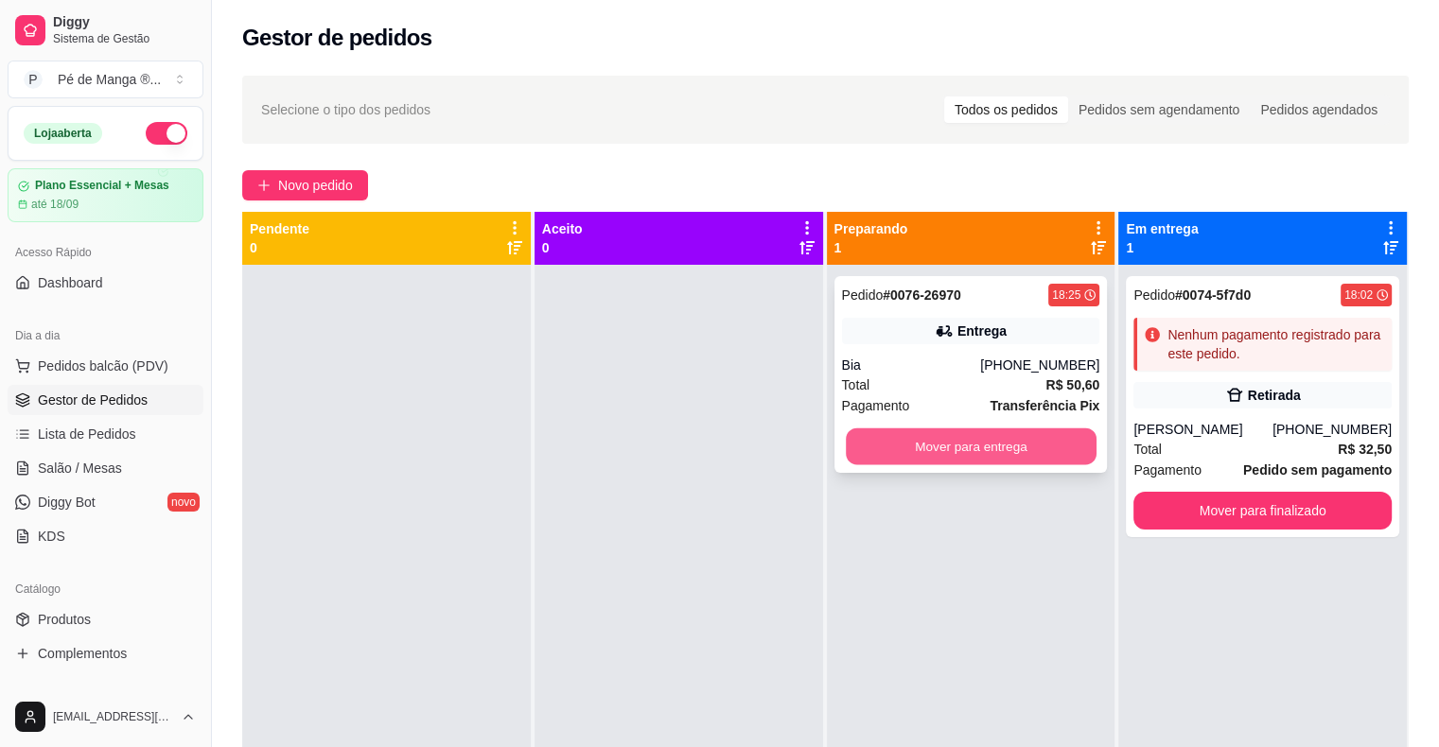
click at [1017, 445] on button "Mover para entrega" at bounding box center [971, 446] width 251 height 37
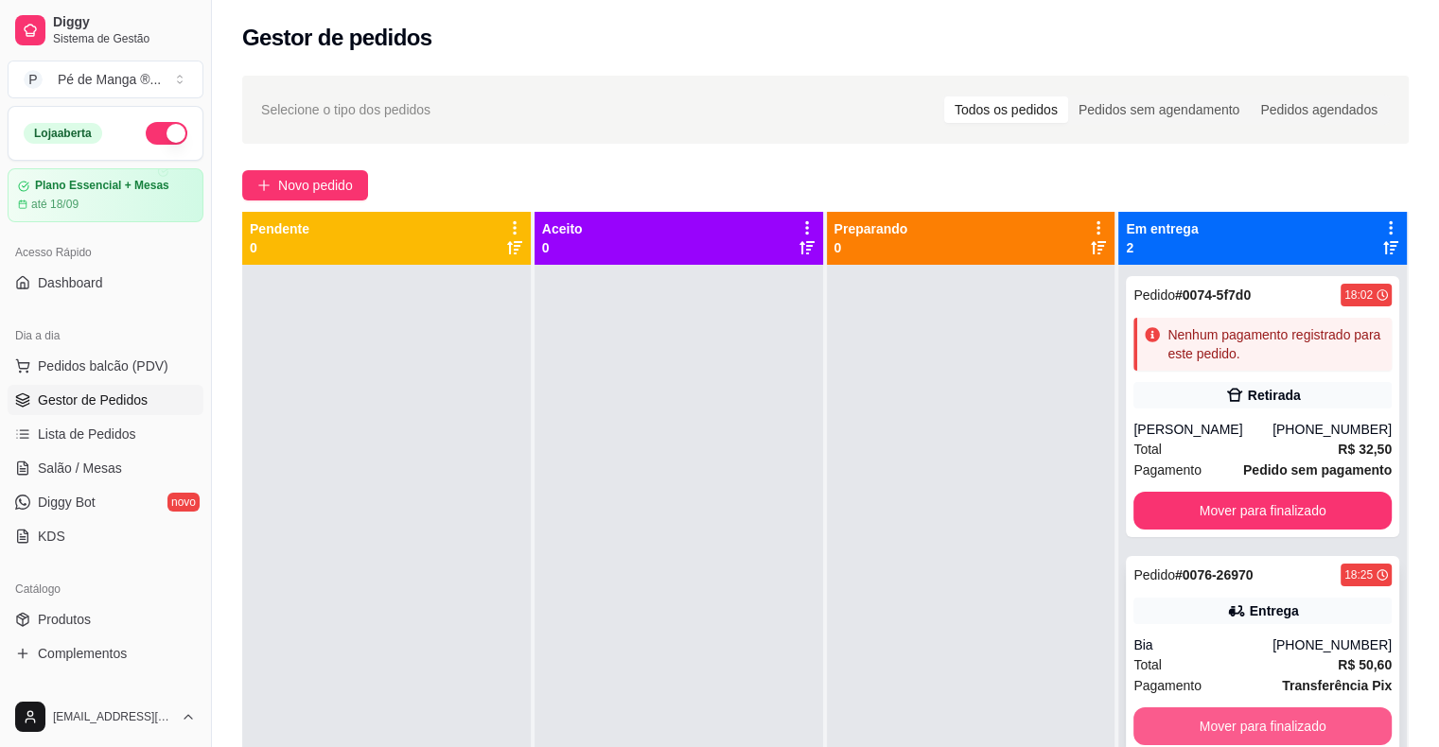
click at [1287, 728] on button "Mover para finalizado" at bounding box center [1262, 726] width 258 height 38
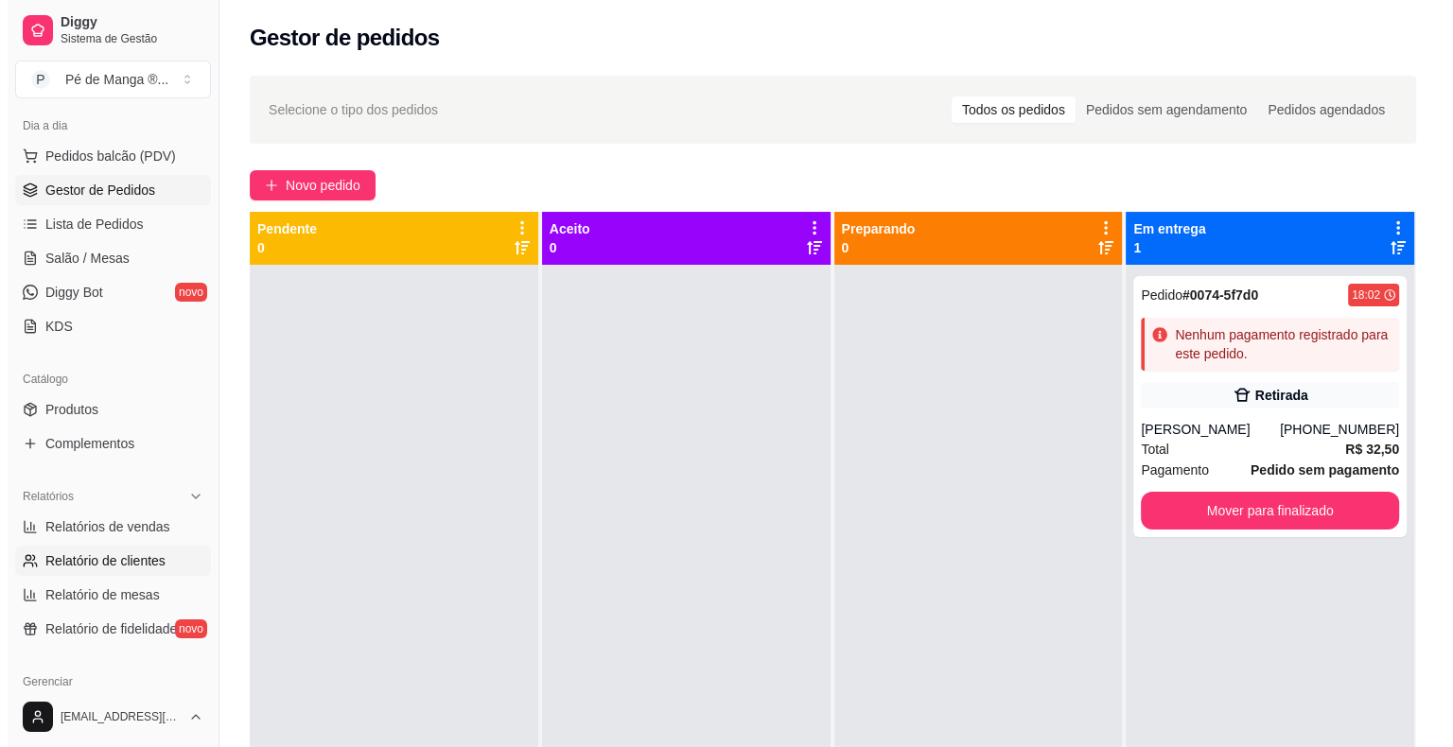
scroll to position [284, 0]
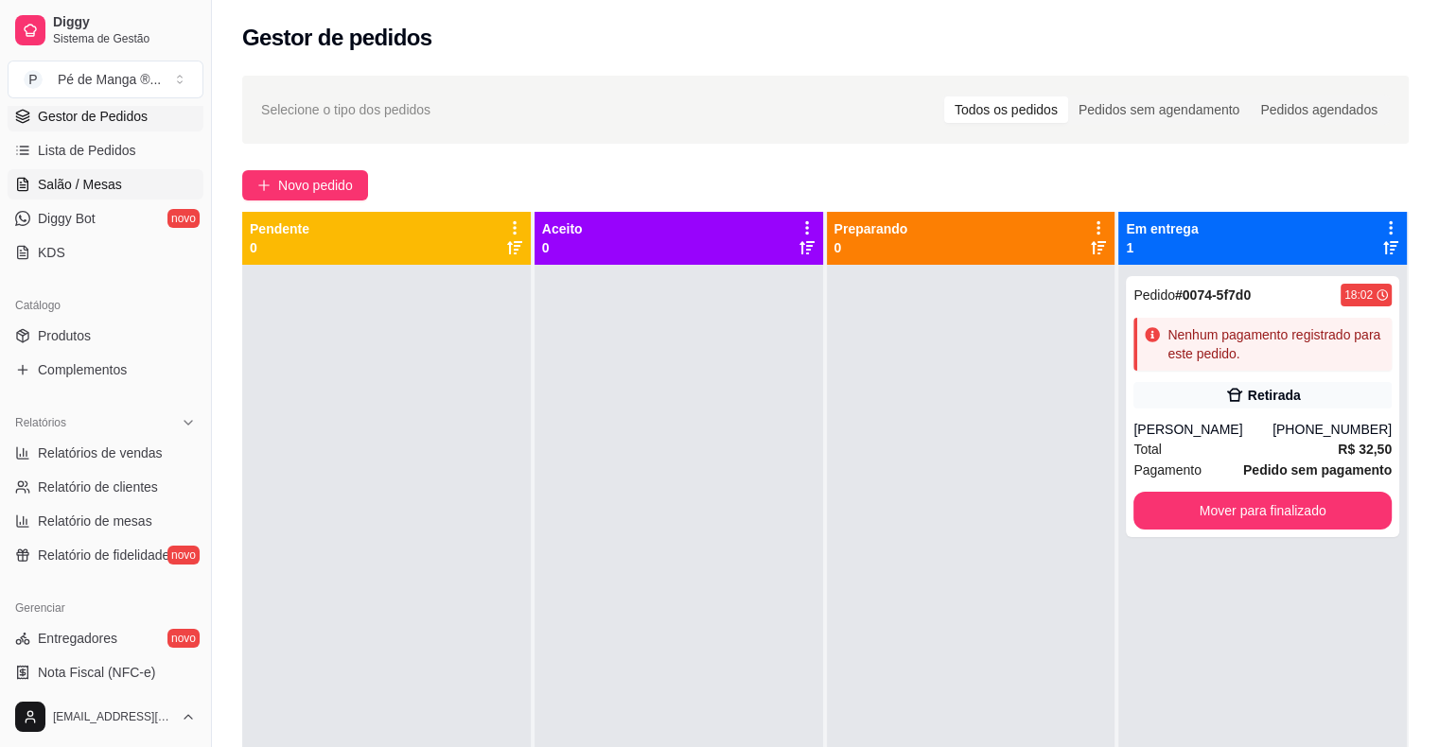
click at [79, 169] on link "Salão / Mesas" at bounding box center [106, 184] width 196 height 30
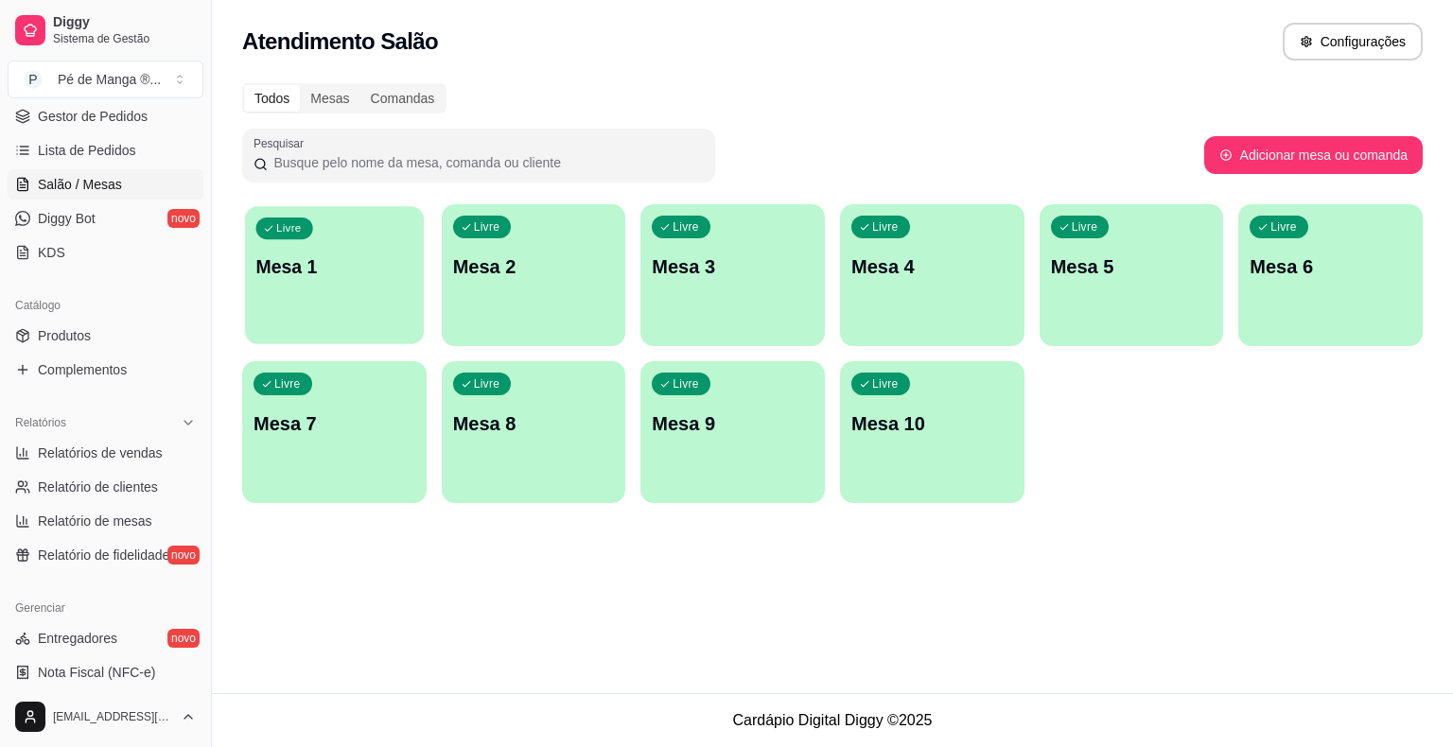
click at [342, 274] on p "Mesa 1" at bounding box center [334, 267] width 157 height 26
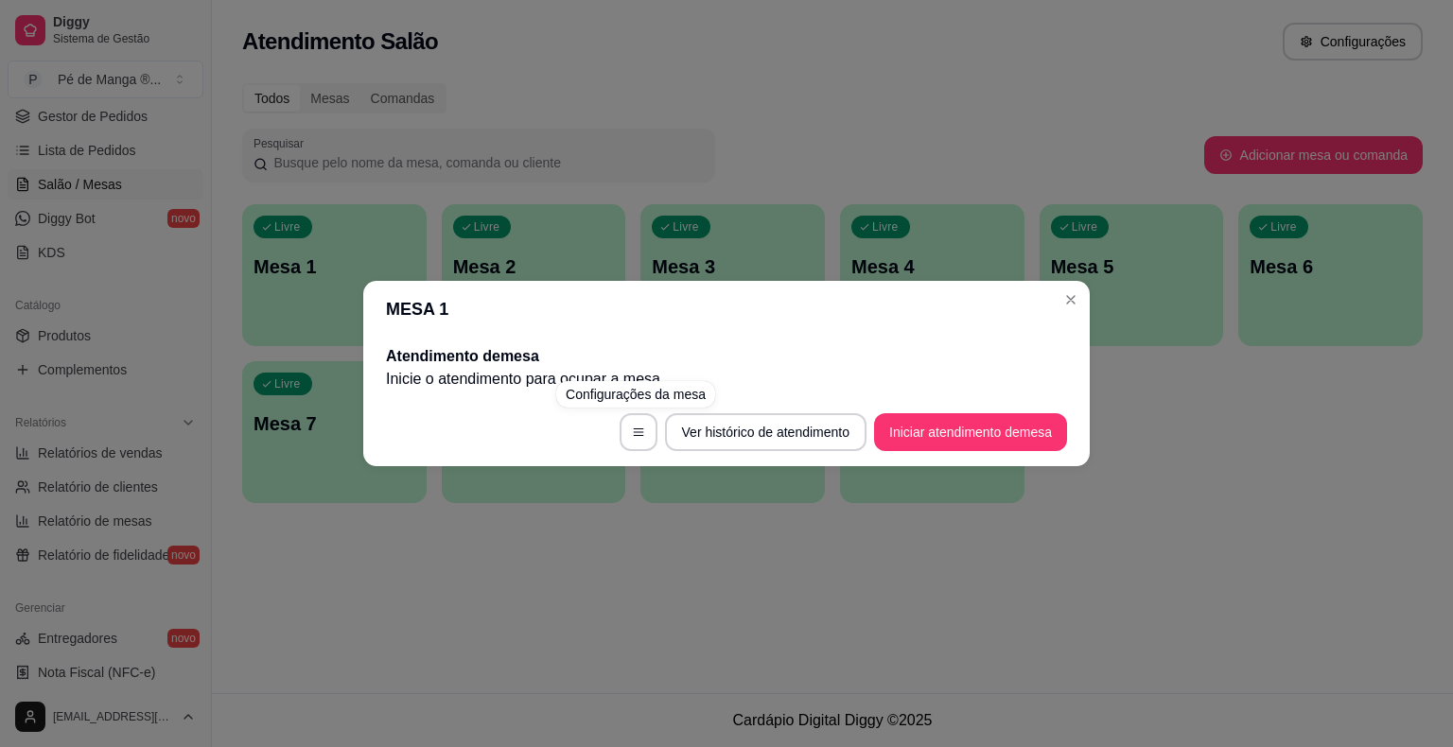
click at [950, 422] on button "Iniciar atendimento de mesa" at bounding box center [970, 432] width 193 height 38
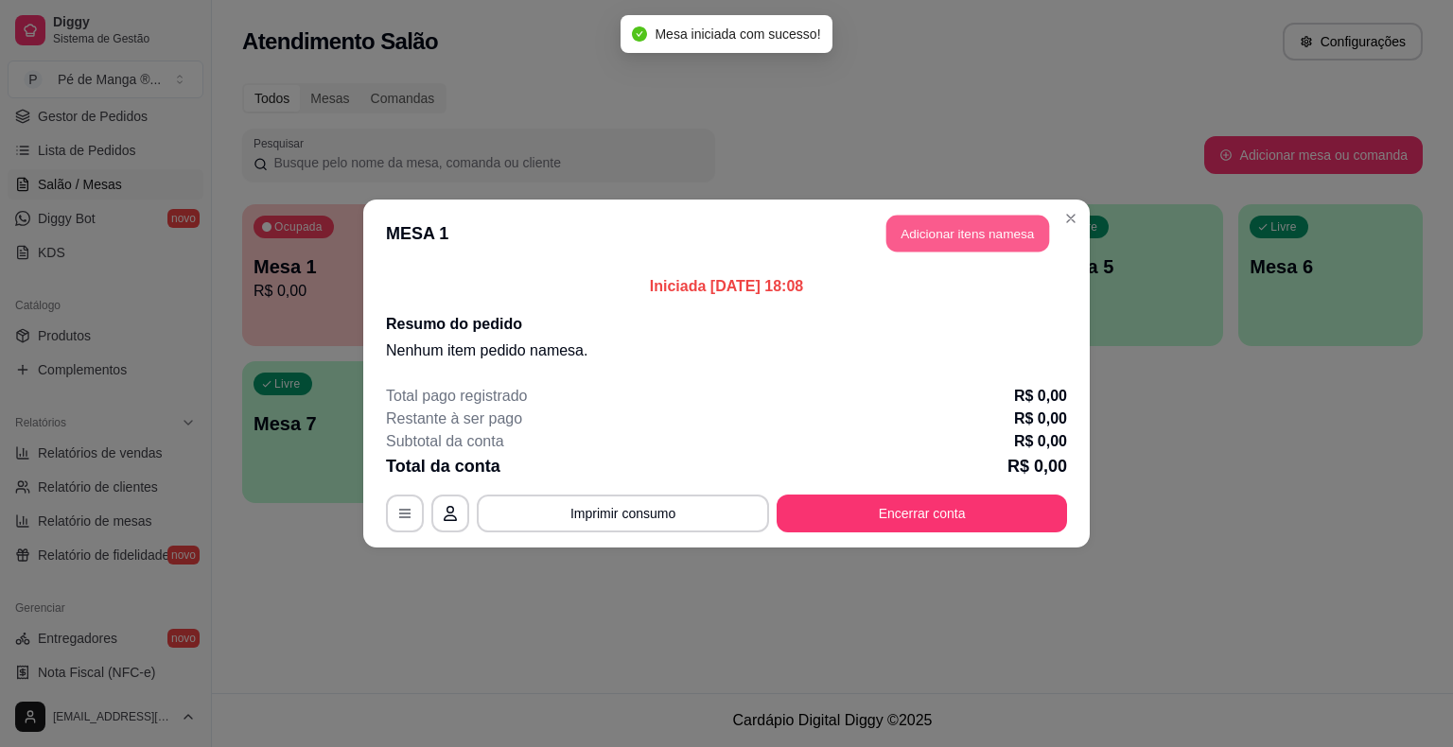
click at [944, 227] on button "Adicionar itens na mesa" at bounding box center [967, 234] width 163 height 37
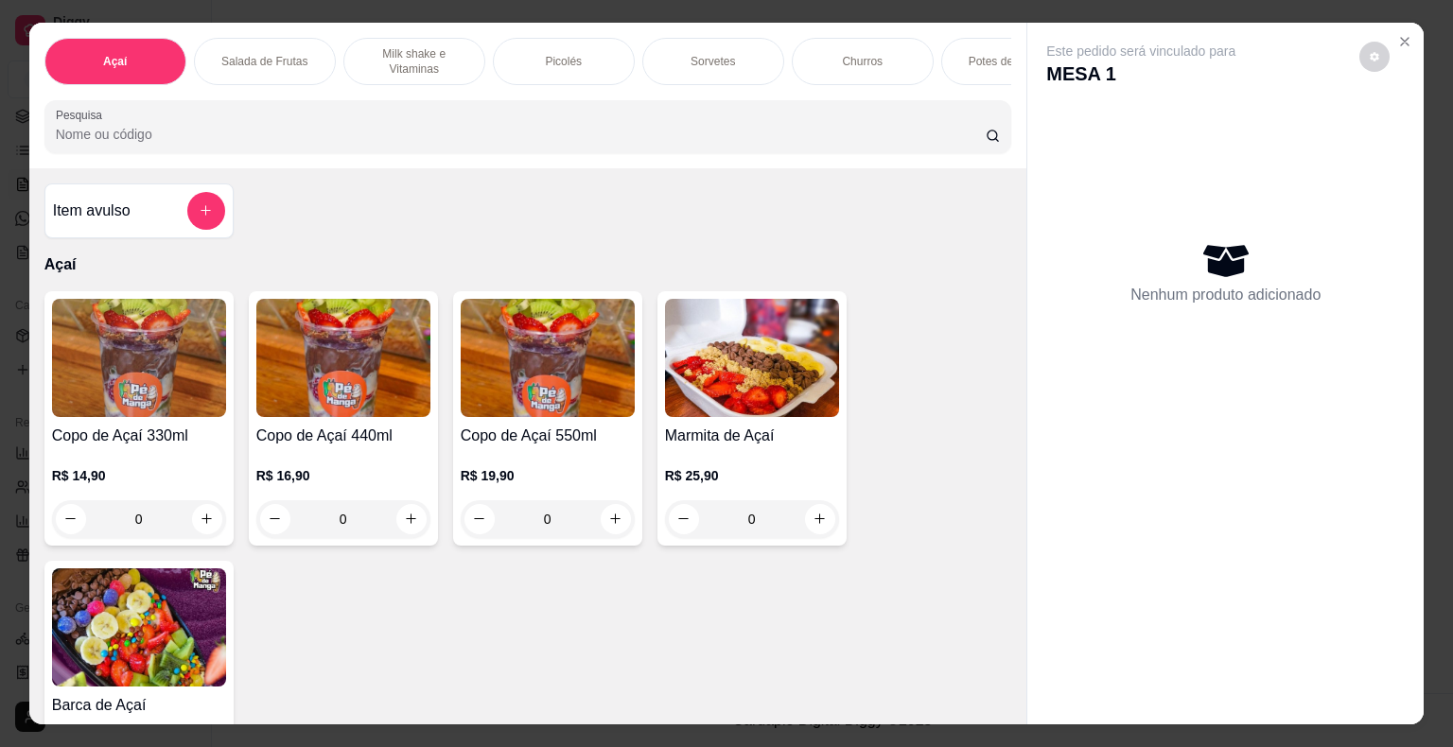
click at [632, 58] on div "Açaí Salada de Frutas Milk shake e Vitaminas Picolés Sorvetes Churros Potes de …" at bounding box center [528, 61] width 968 height 47
click at [603, 49] on div "Picolés" at bounding box center [564, 61] width 142 height 47
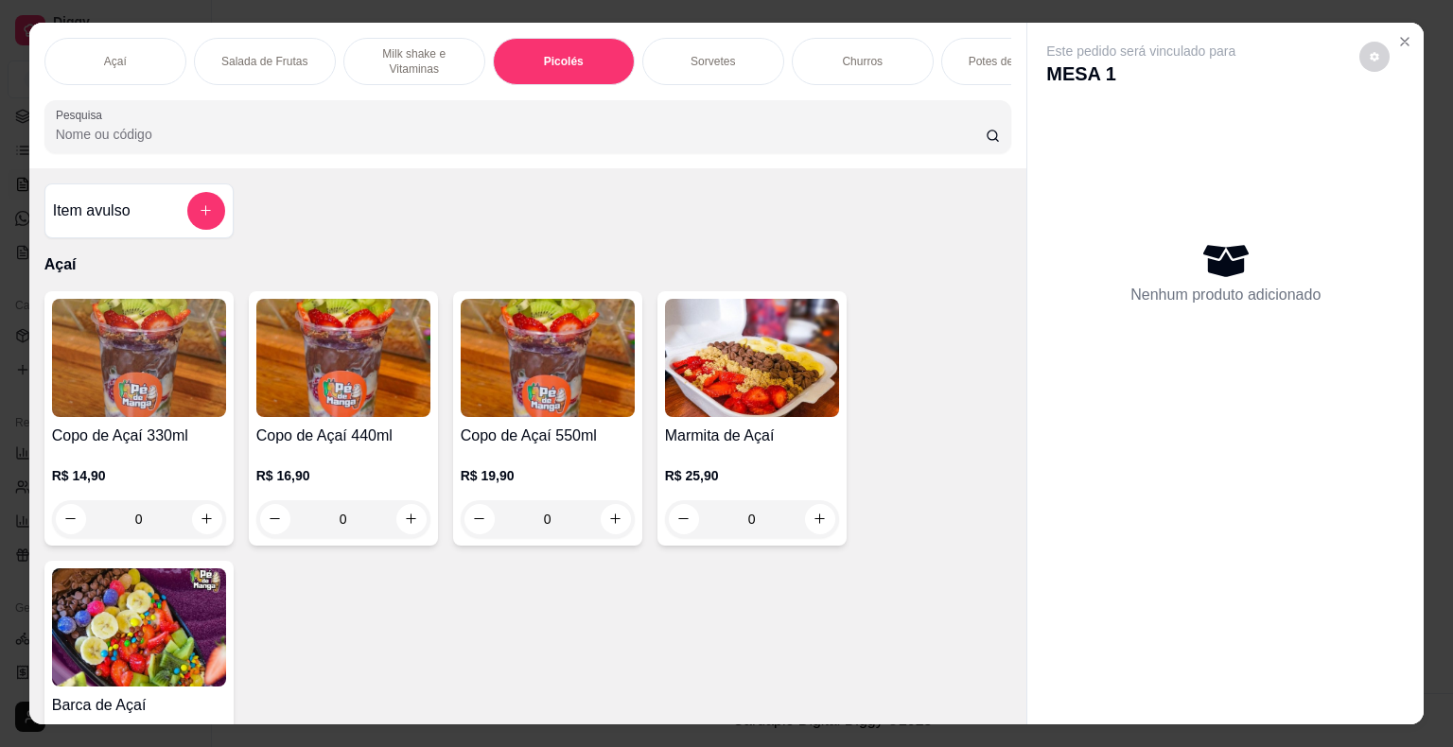
scroll to position [45, 0]
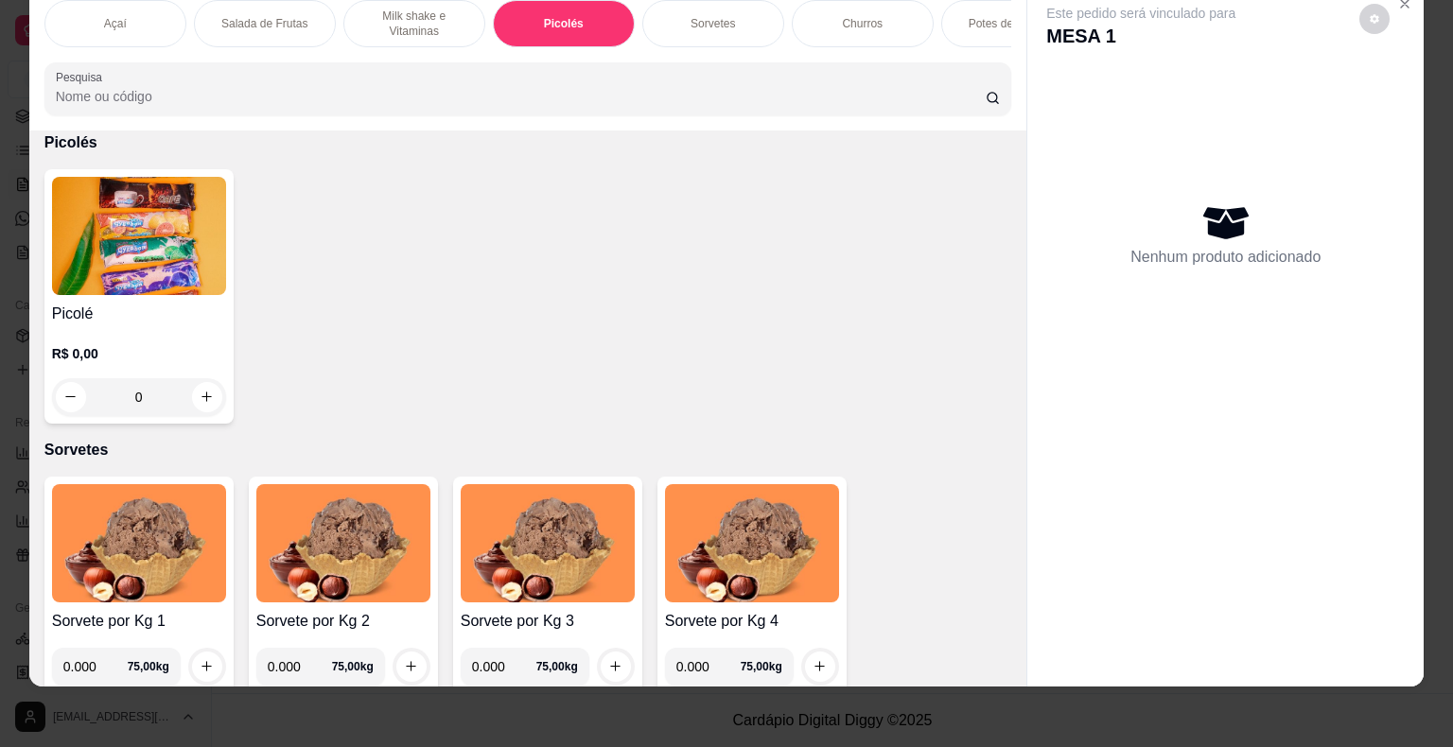
click at [166, 284] on img at bounding box center [139, 236] width 174 height 118
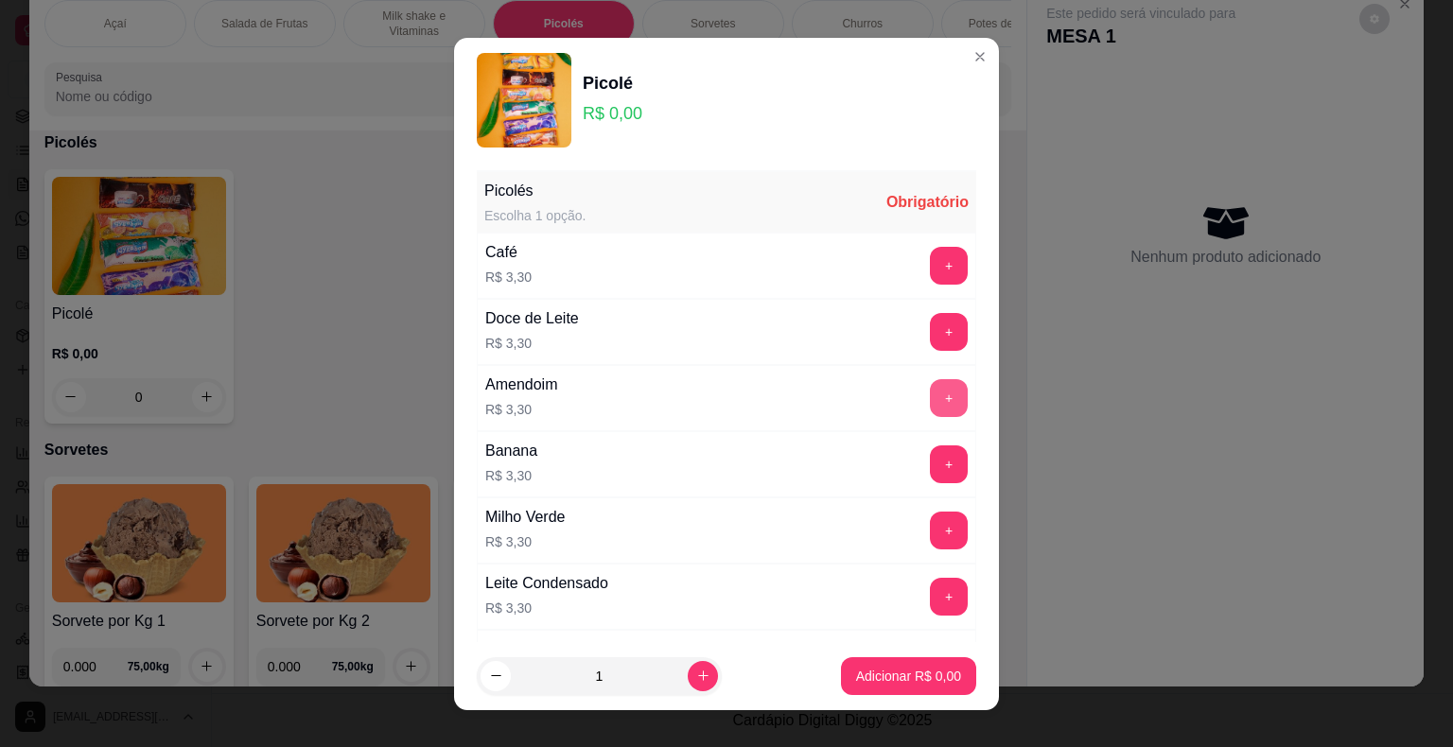
click at [930, 398] on button "+" at bounding box center [949, 398] width 38 height 38
click at [931, 398] on button "+" at bounding box center [949, 397] width 37 height 37
click at [893, 672] on p "Adicionar R$ 6,60" at bounding box center [908, 676] width 105 height 19
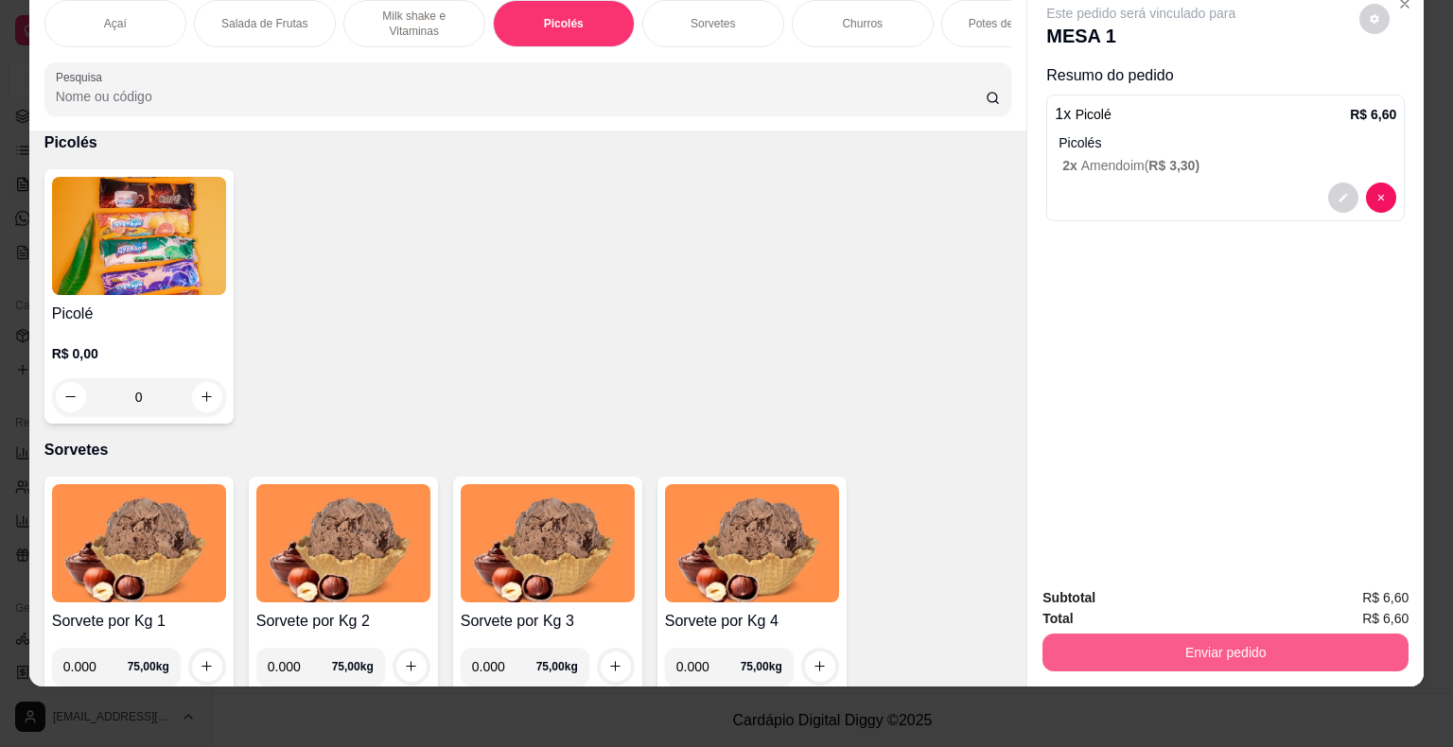
click at [1146, 646] on button "Enviar pedido" at bounding box center [1225, 653] width 366 height 38
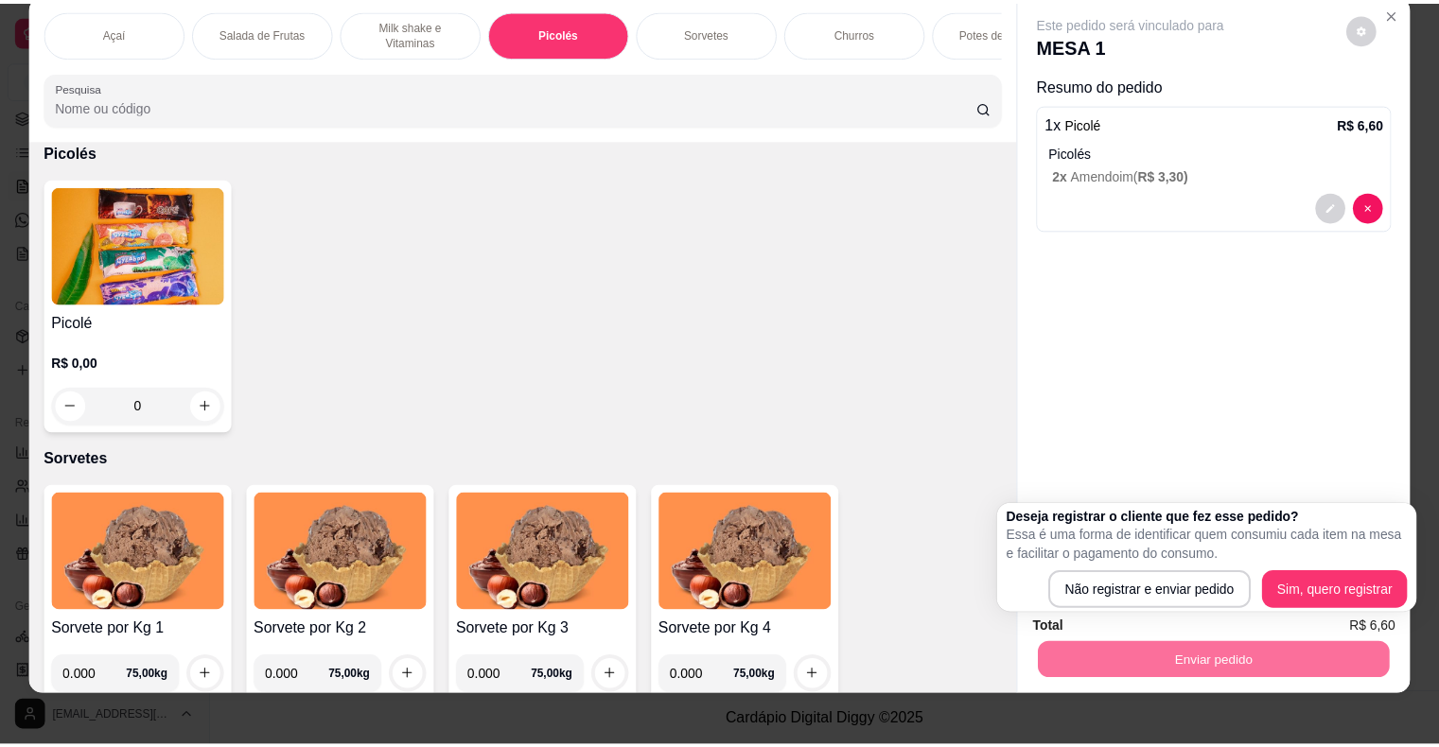
scroll to position [0, 0]
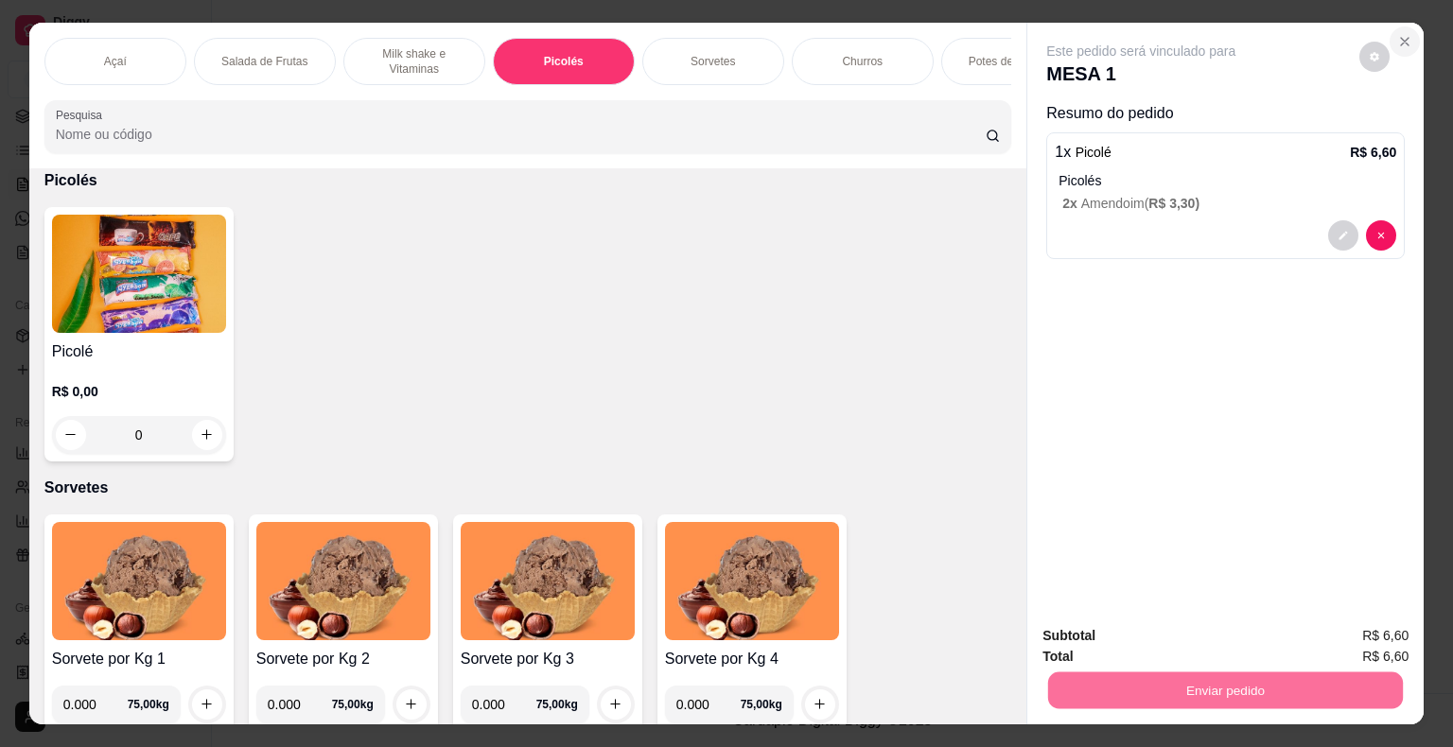
click at [1397, 34] on icon "Close" at bounding box center [1404, 41] width 15 height 15
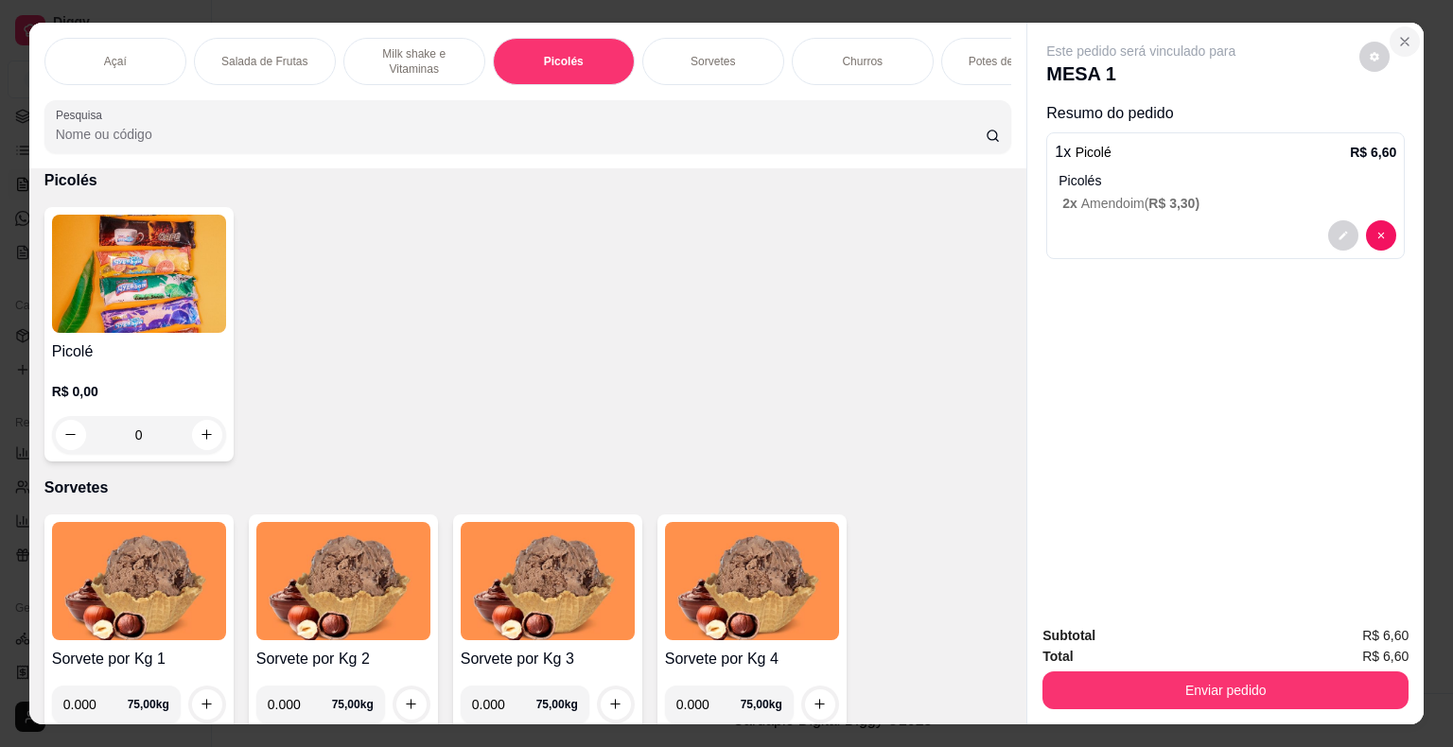
click at [1397, 34] on icon "Close" at bounding box center [1404, 41] width 15 height 15
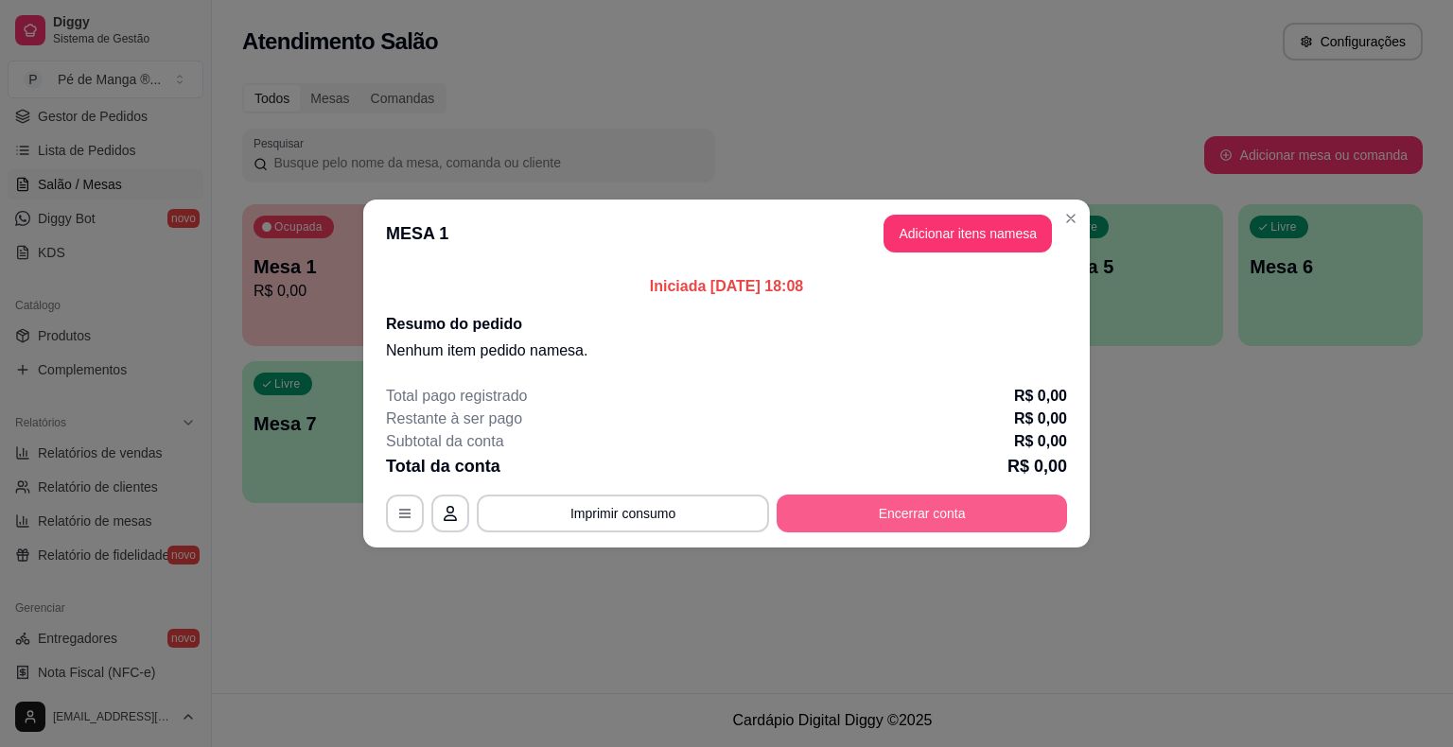
click at [870, 516] on button "Encerrar conta" at bounding box center [921, 514] width 290 height 38
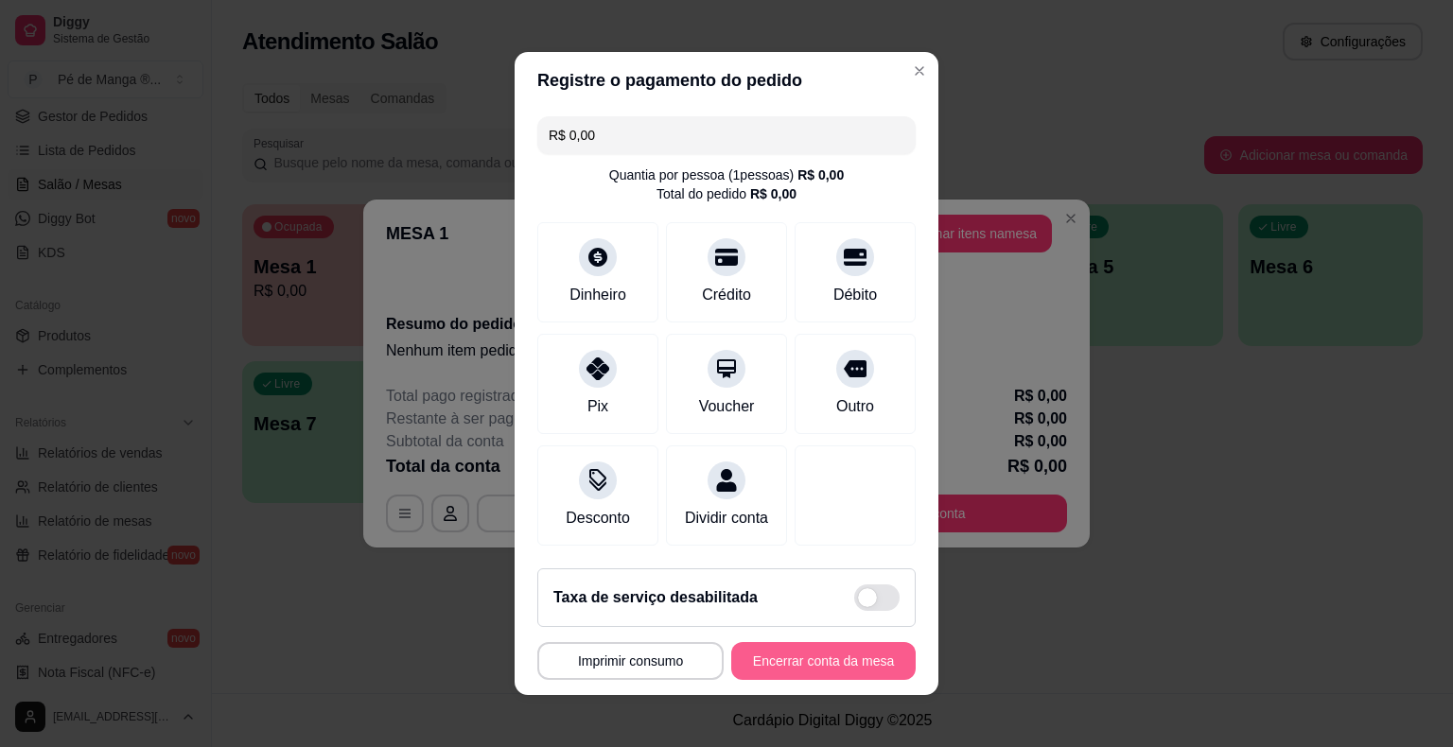
click at [796, 667] on button "Encerrar conta da mesa" at bounding box center [823, 661] width 184 height 38
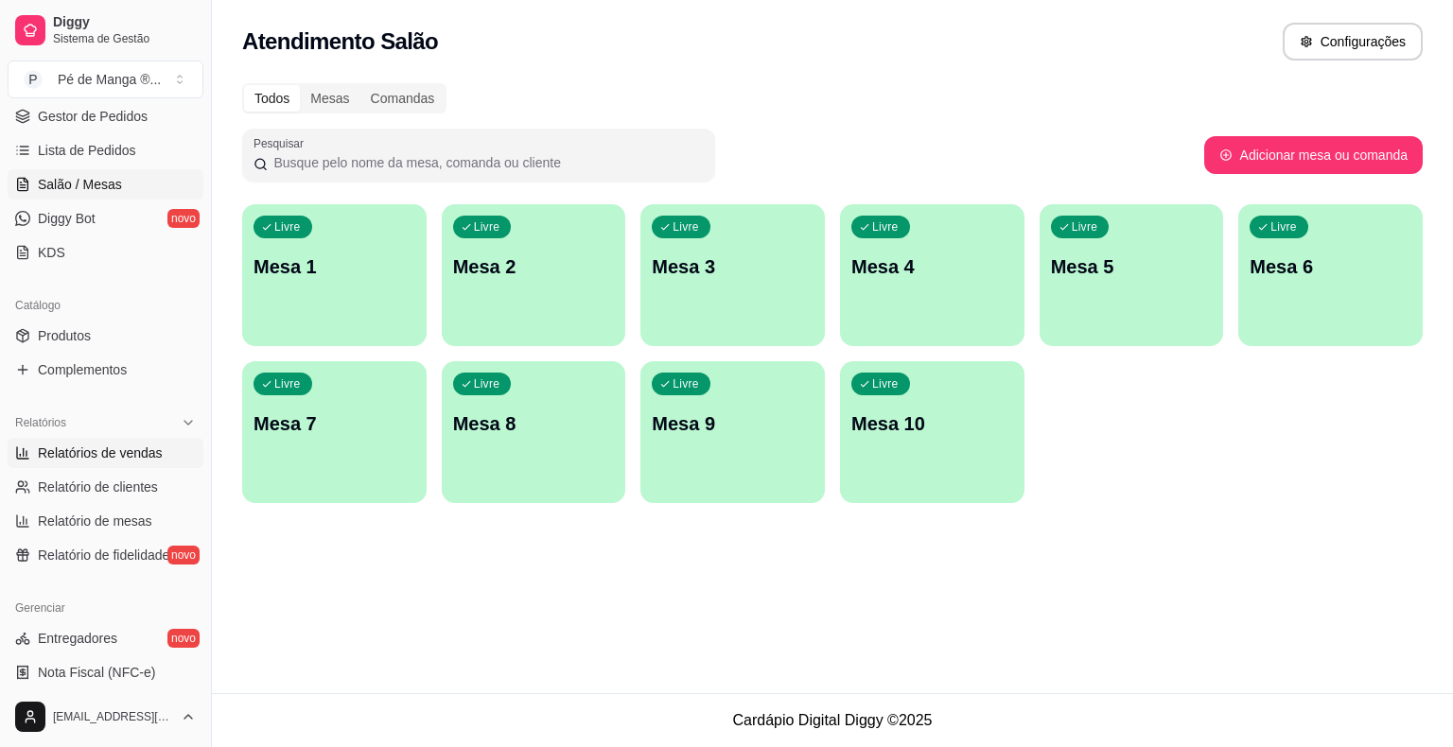
click at [105, 452] on span "Relatórios de vendas" at bounding box center [100, 453] width 125 height 19
select select "ALL"
select select "0"
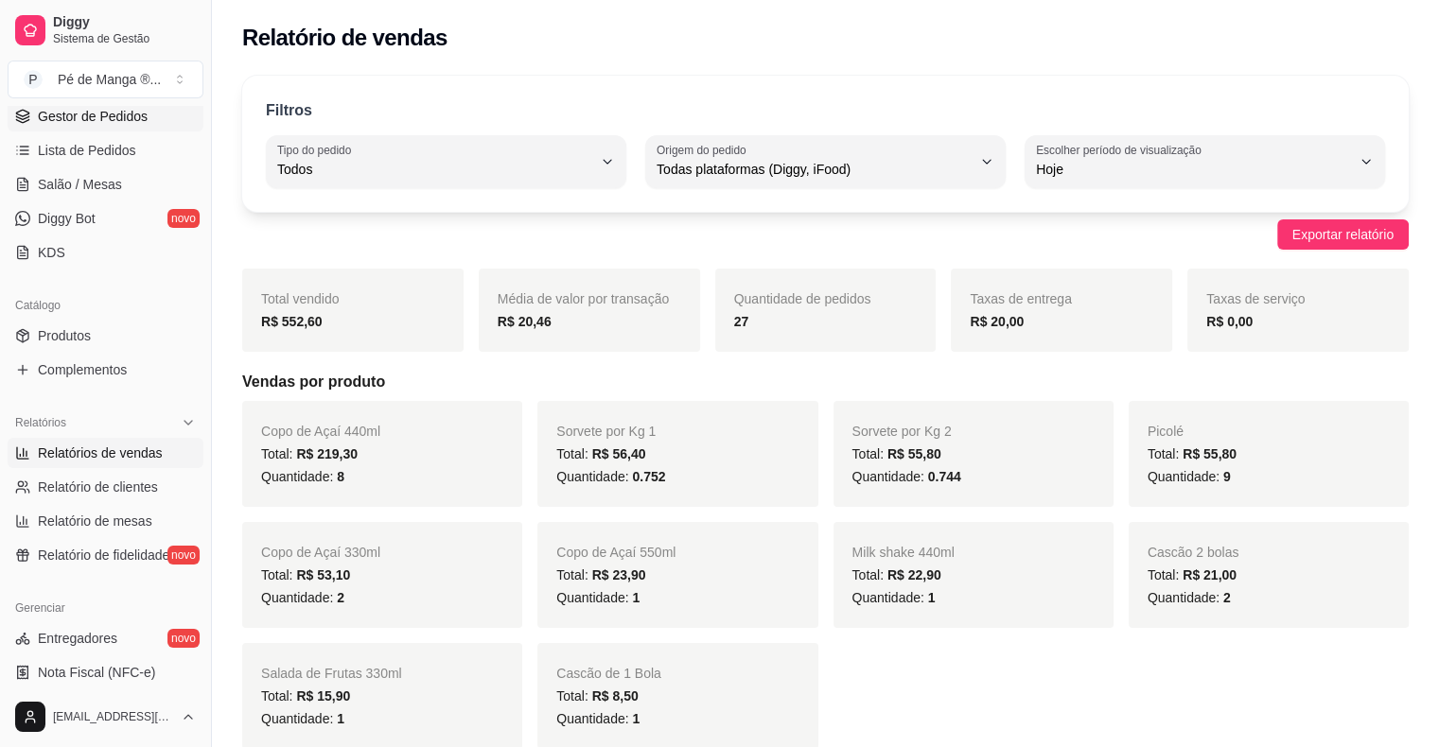
click at [76, 117] on span "Gestor de Pedidos" at bounding box center [93, 116] width 110 height 19
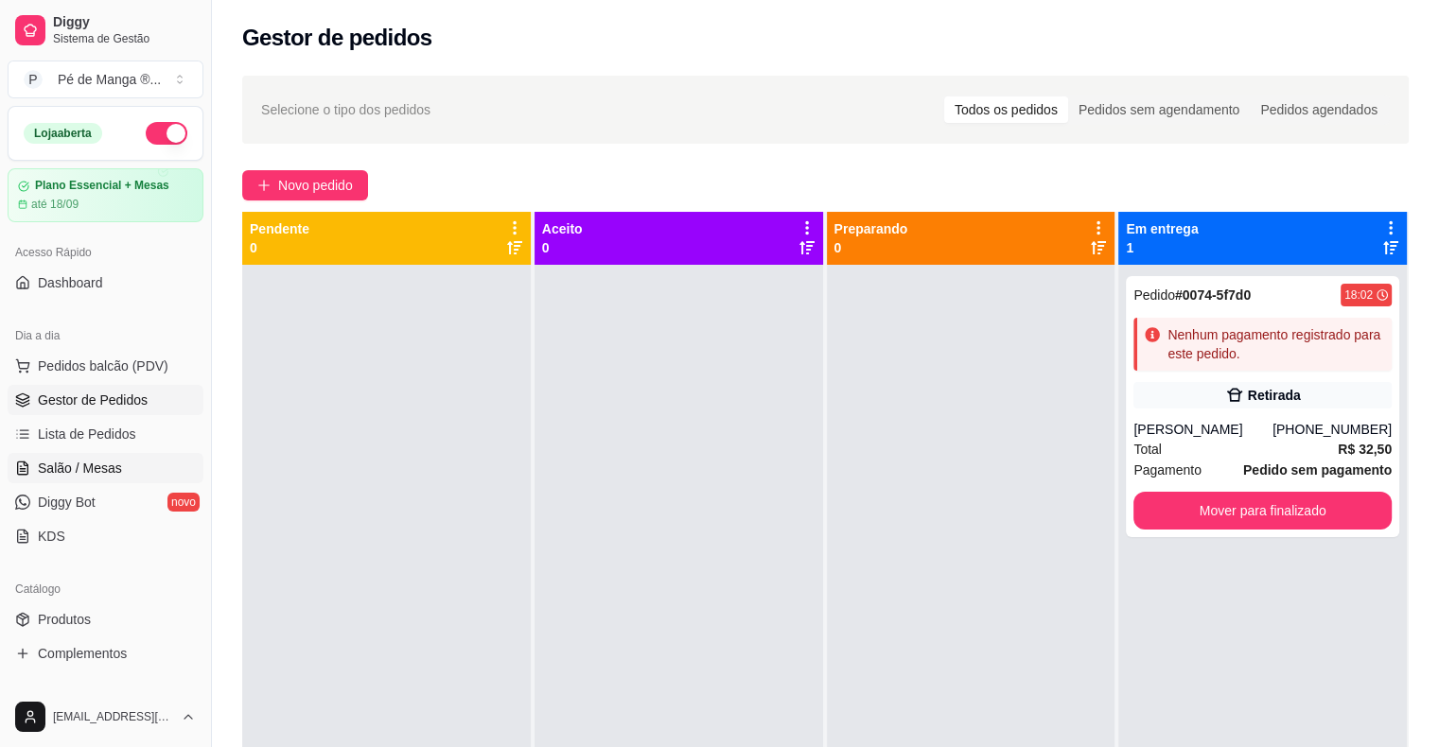
click at [83, 479] on link "Salão / Mesas" at bounding box center [106, 468] width 196 height 30
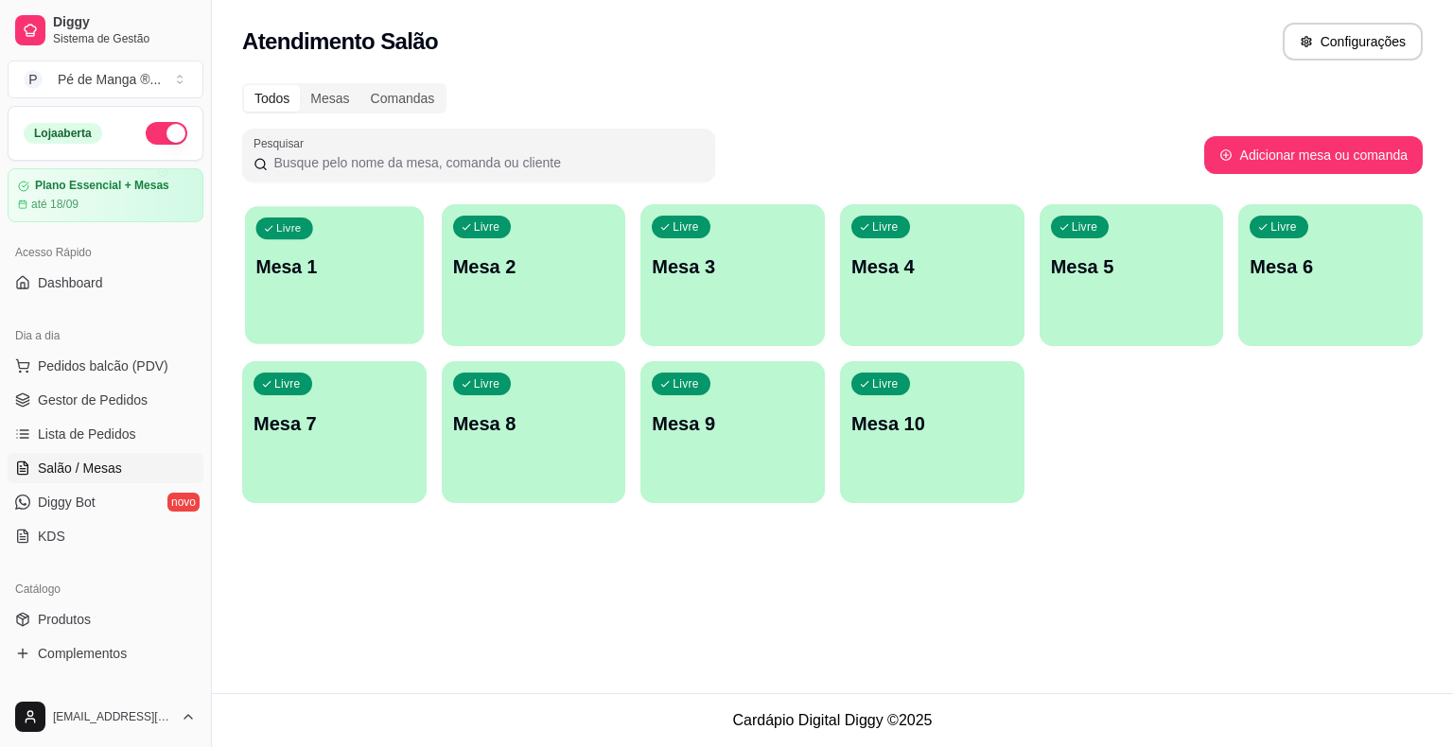
click at [307, 303] on div "Livre Mesa 1" at bounding box center [334, 263] width 179 height 115
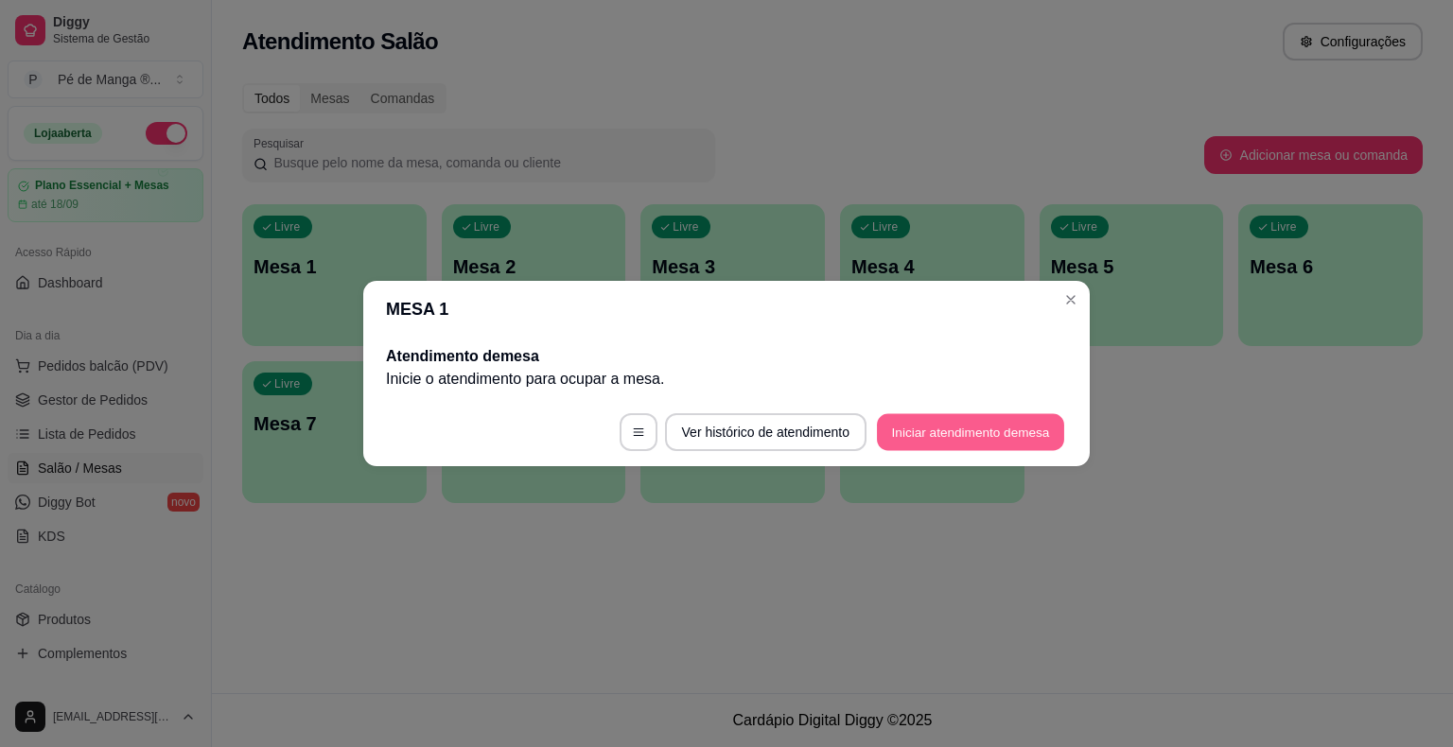
click at [971, 443] on button "Iniciar atendimento de mesa" at bounding box center [970, 432] width 187 height 37
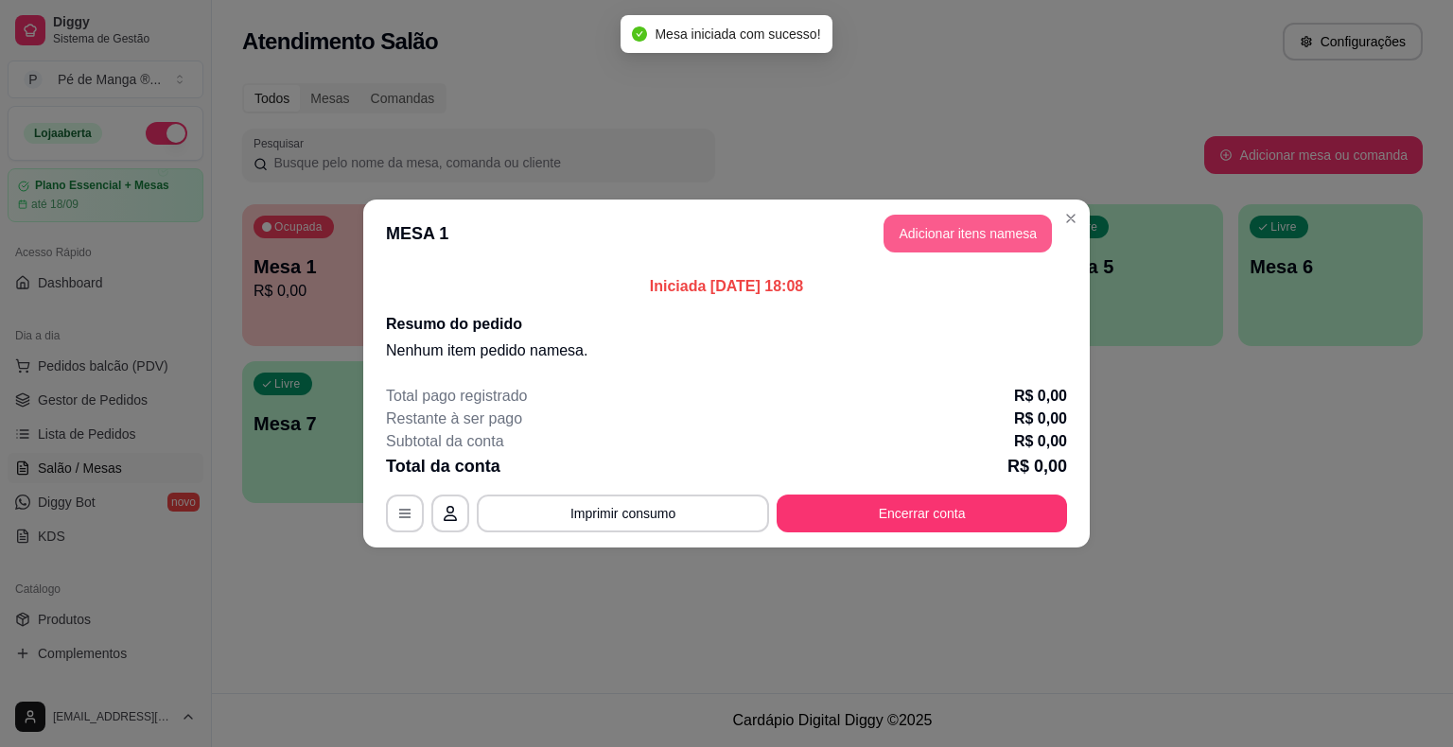
click at [963, 230] on button "Adicionar itens na mesa" at bounding box center [967, 234] width 168 height 38
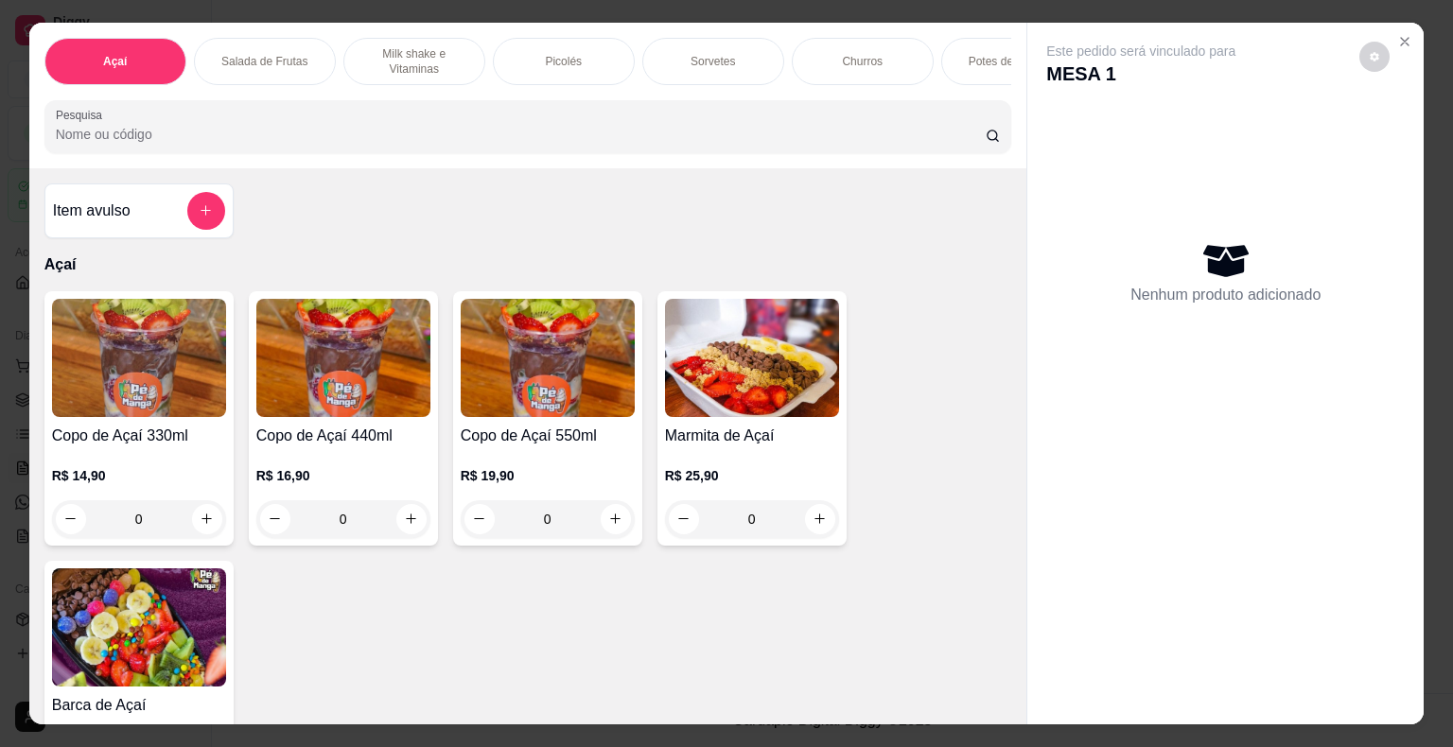
click at [312, 427] on div "Copo de Açaí 440ml R$ 16,90 0" at bounding box center [343, 418] width 189 height 254
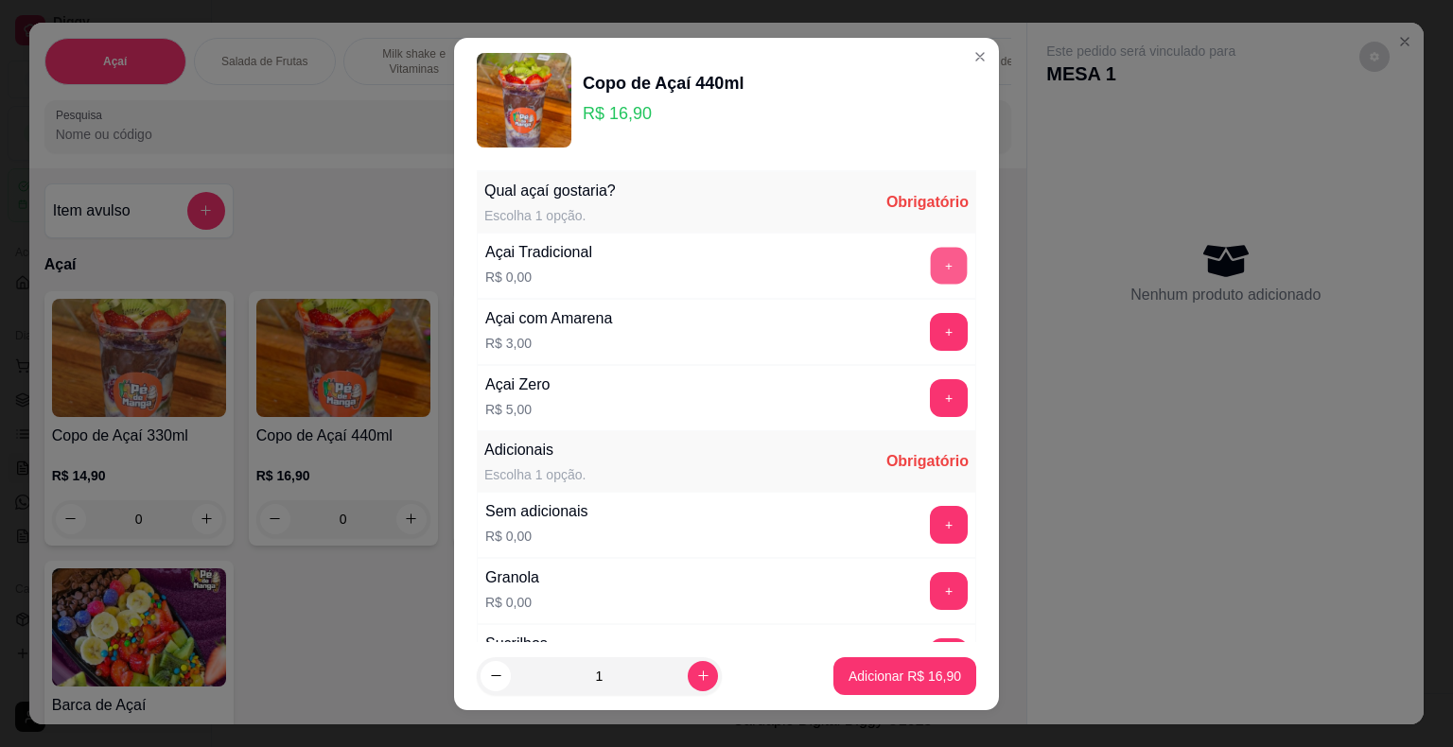
click at [931, 252] on button "+" at bounding box center [949, 265] width 37 height 37
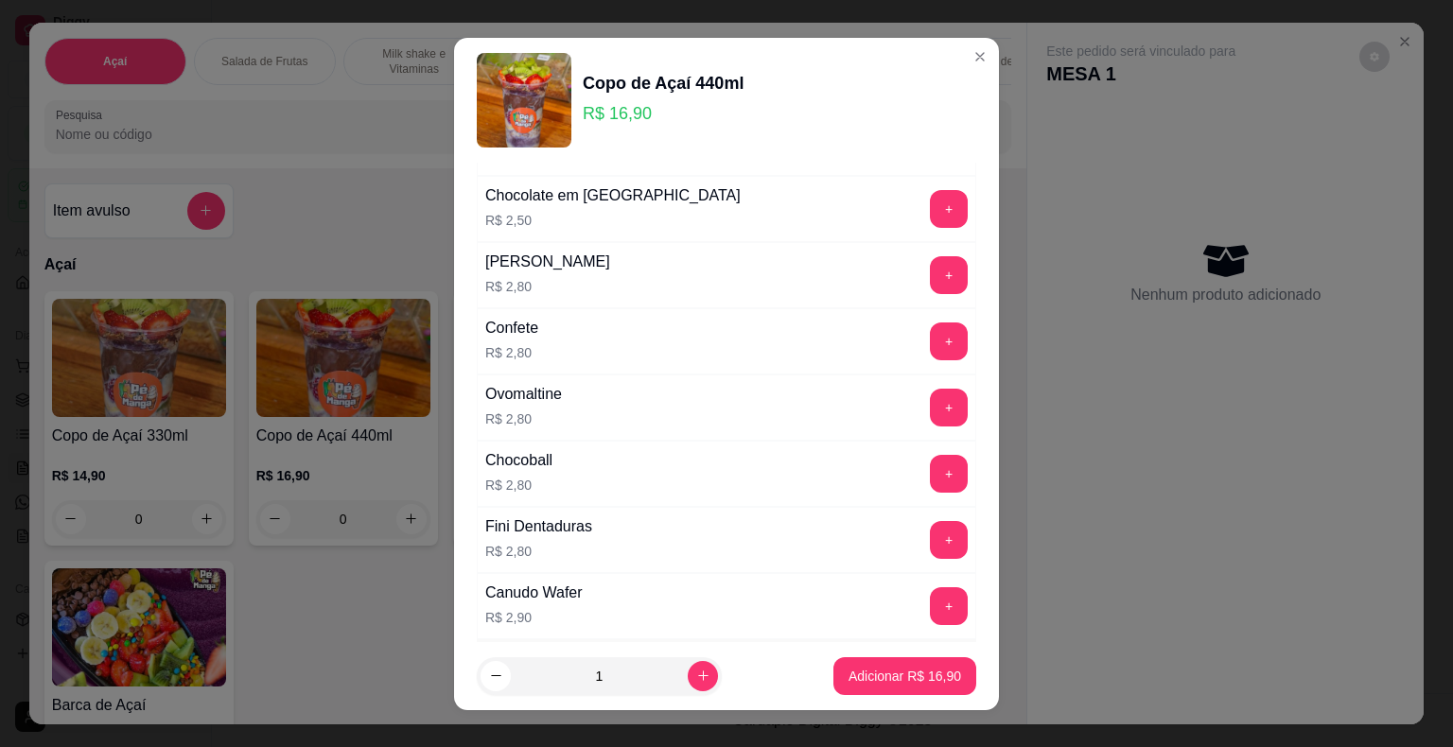
scroll to position [946, 0]
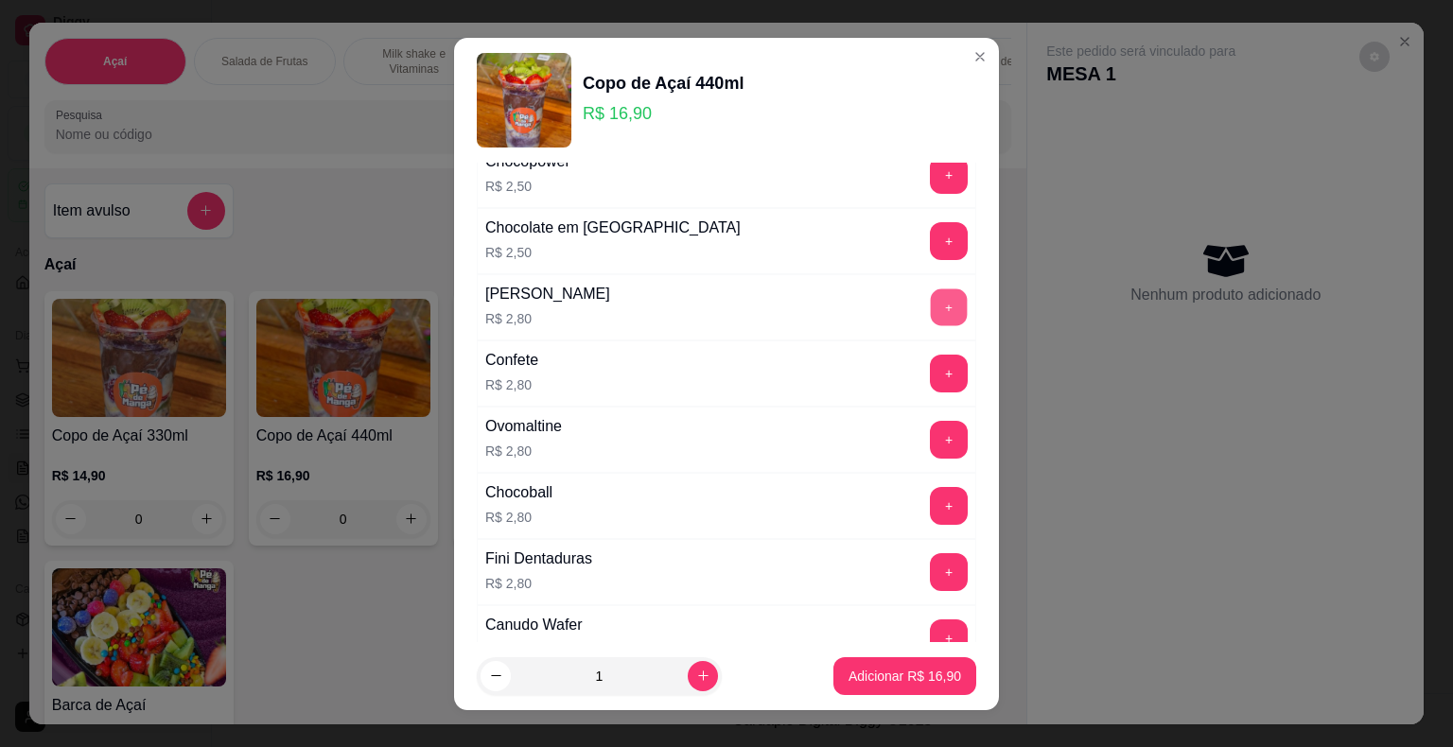
click at [931, 312] on button "+" at bounding box center [949, 306] width 37 height 37
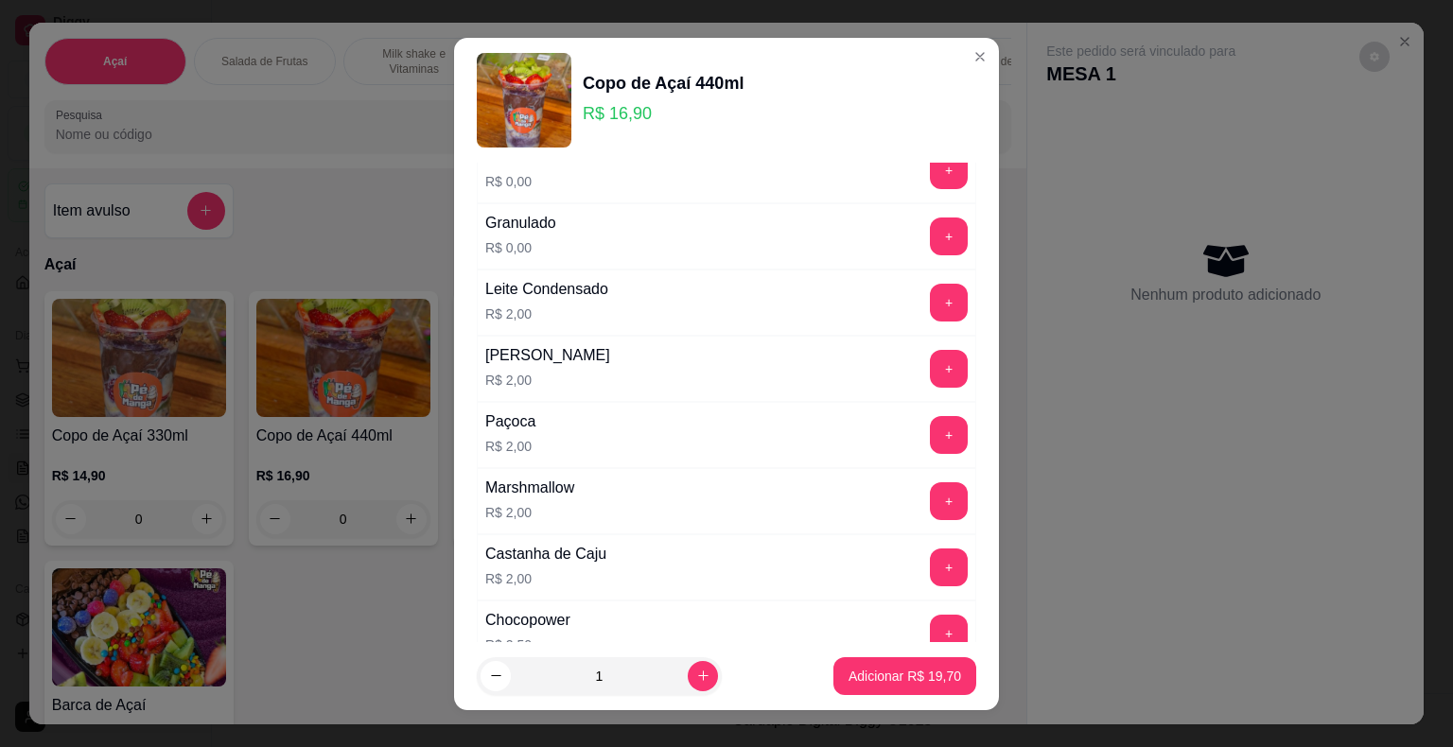
scroll to position [378, 0]
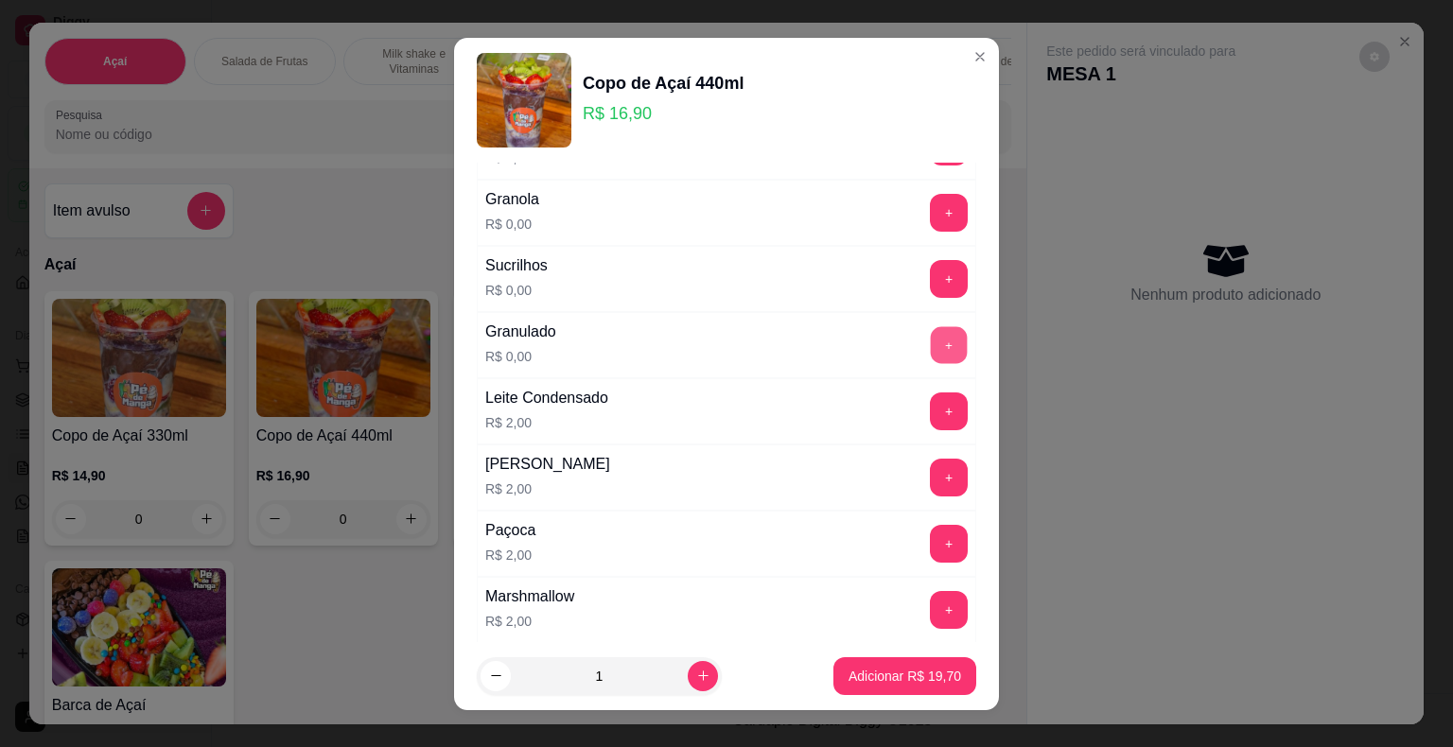
click at [931, 346] on button "+" at bounding box center [949, 344] width 37 height 37
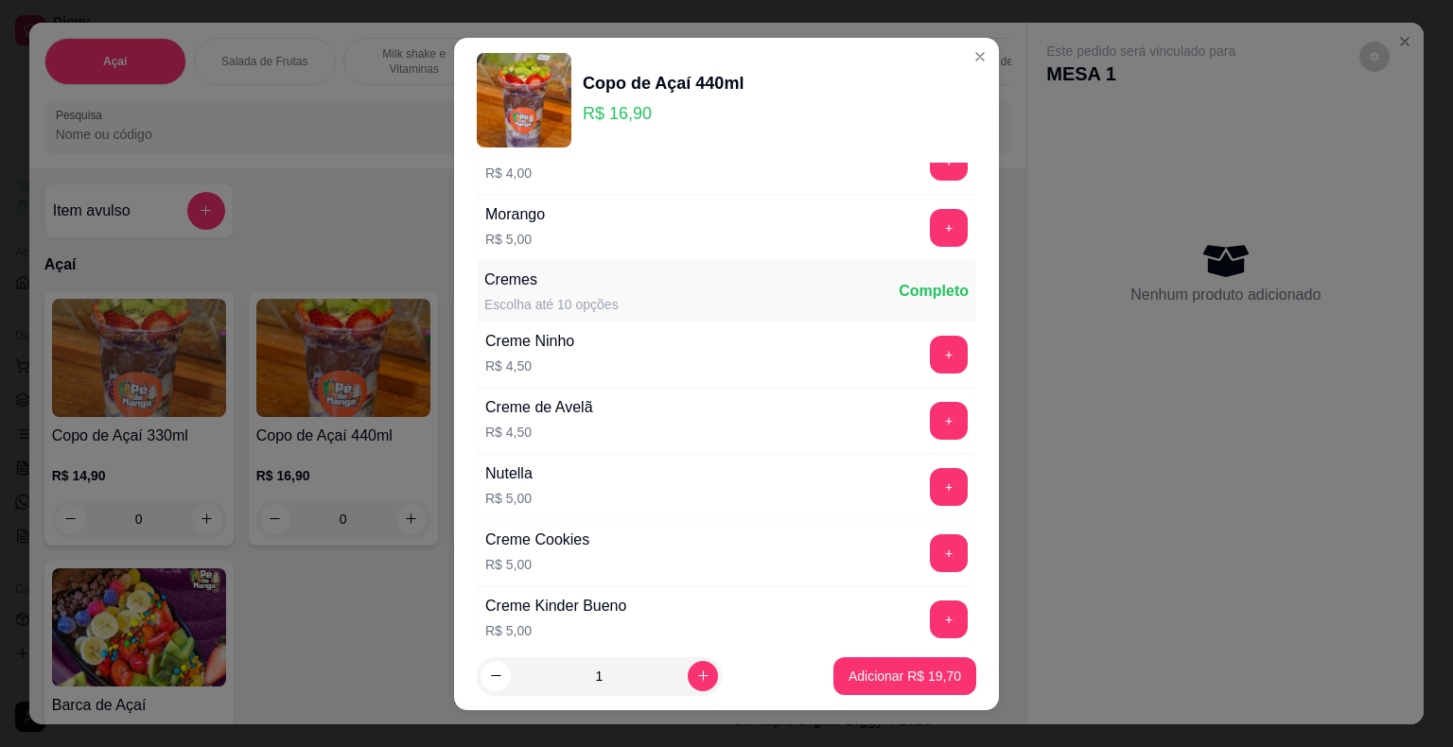
scroll to position [1783, 0]
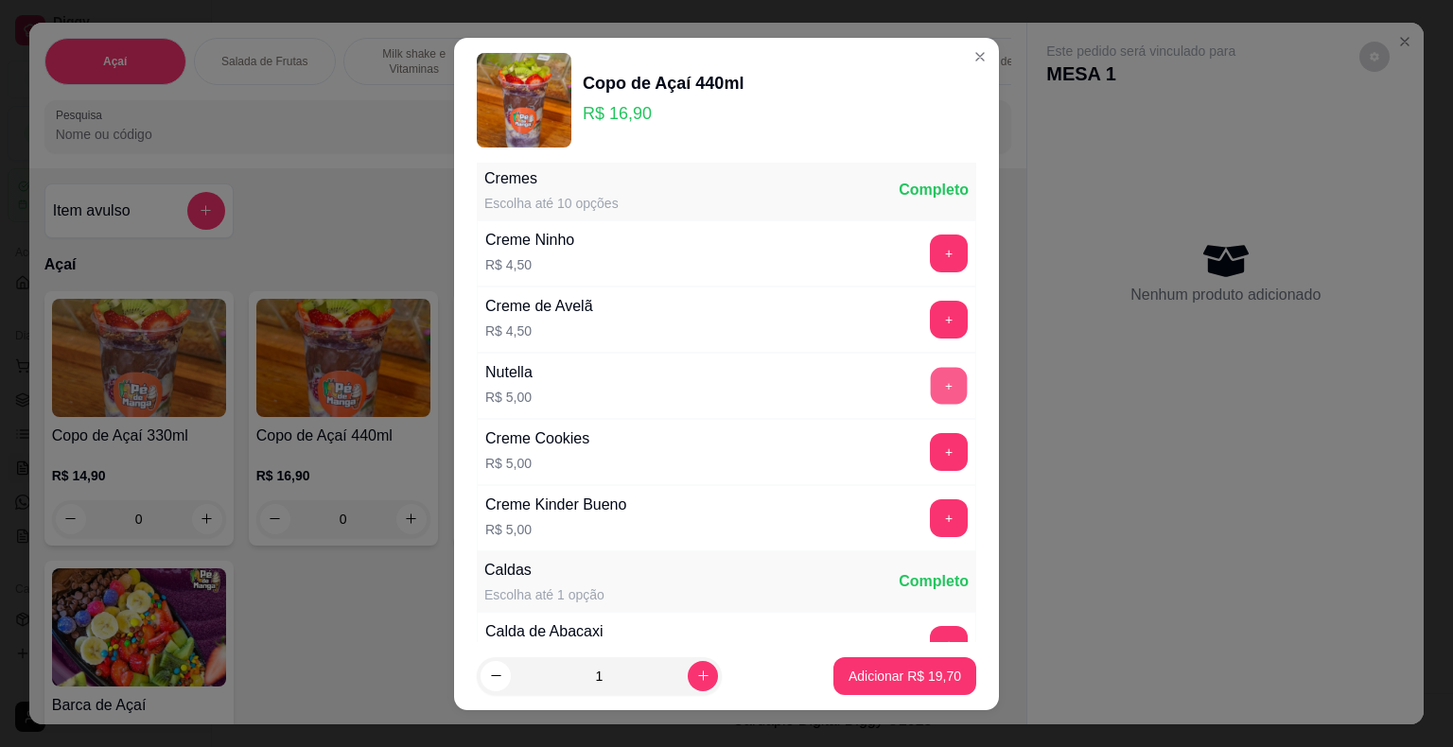
click at [931, 377] on button "+" at bounding box center [949, 385] width 37 height 37
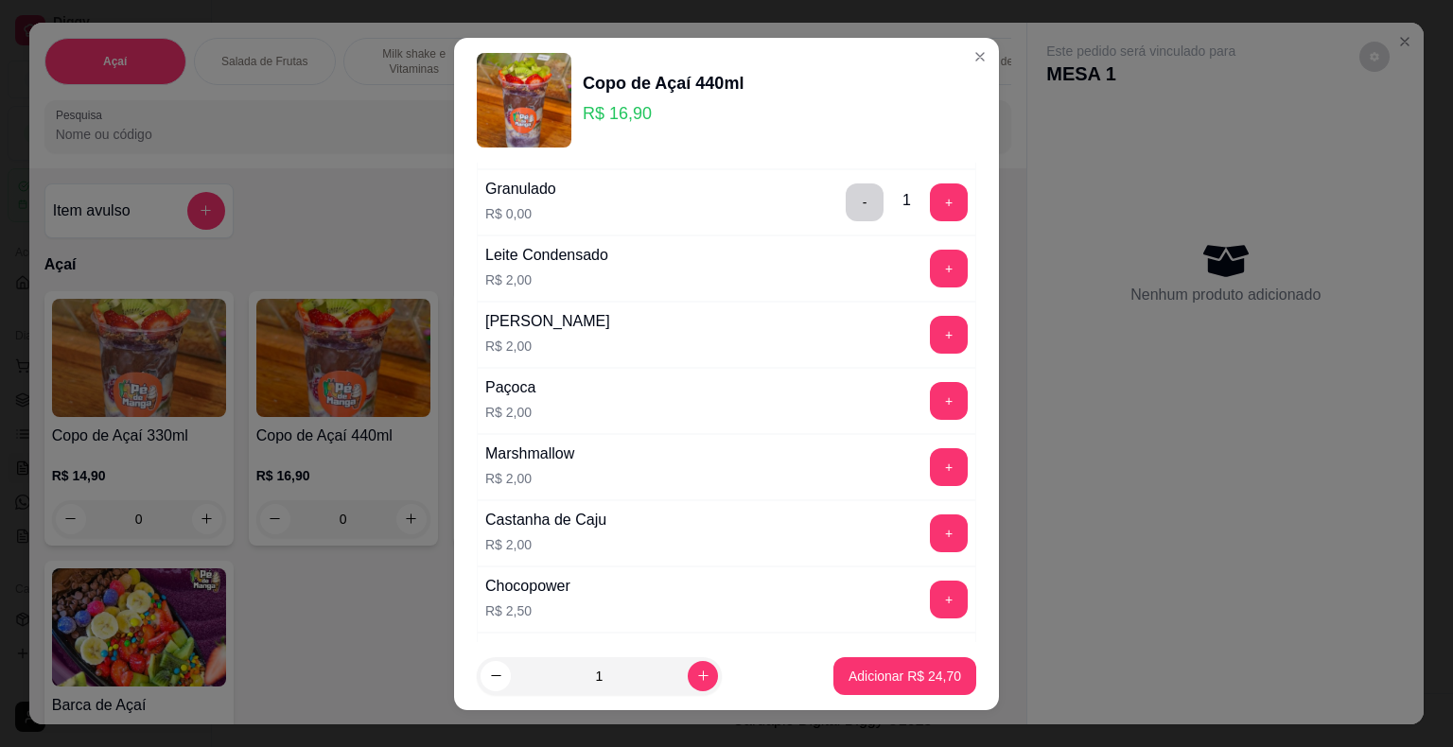
scroll to position [553, 0]
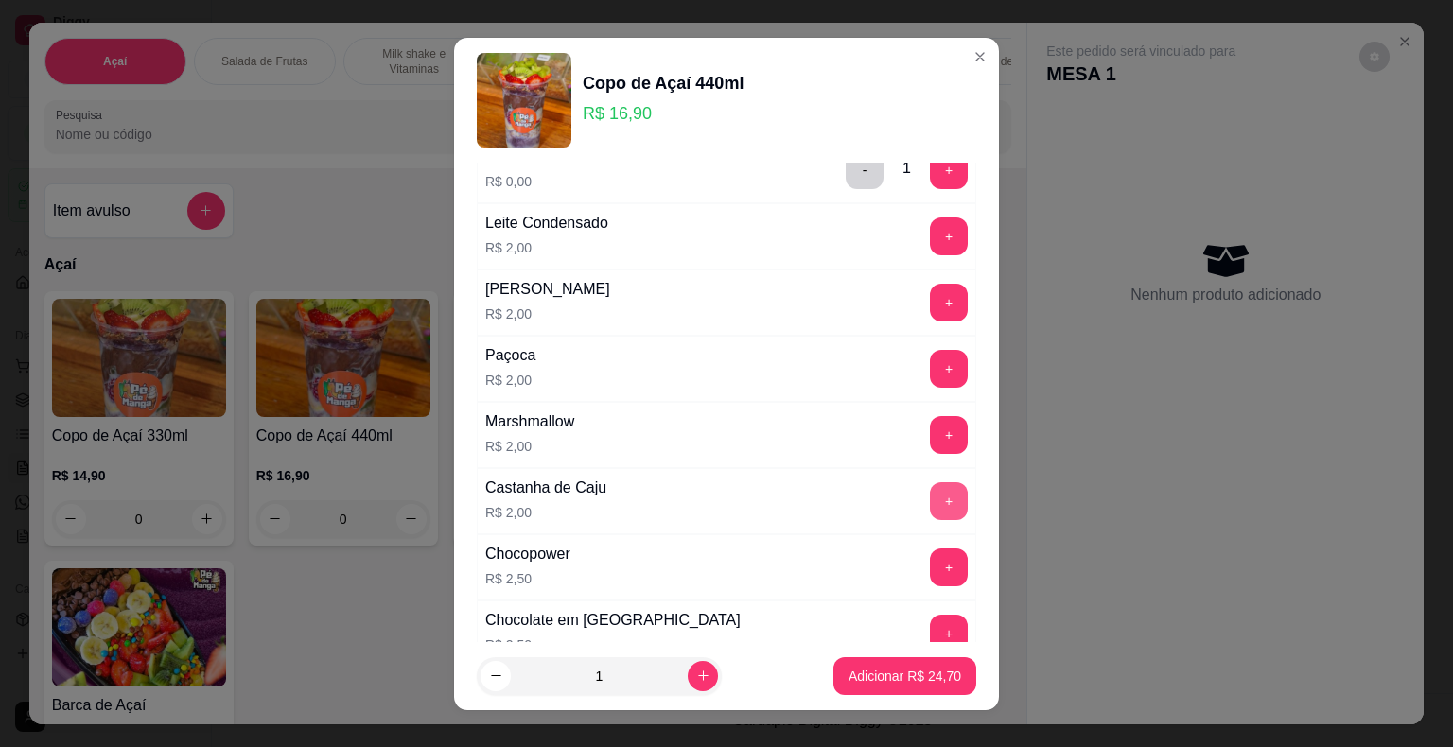
click at [930, 486] on button "+" at bounding box center [949, 501] width 38 height 38
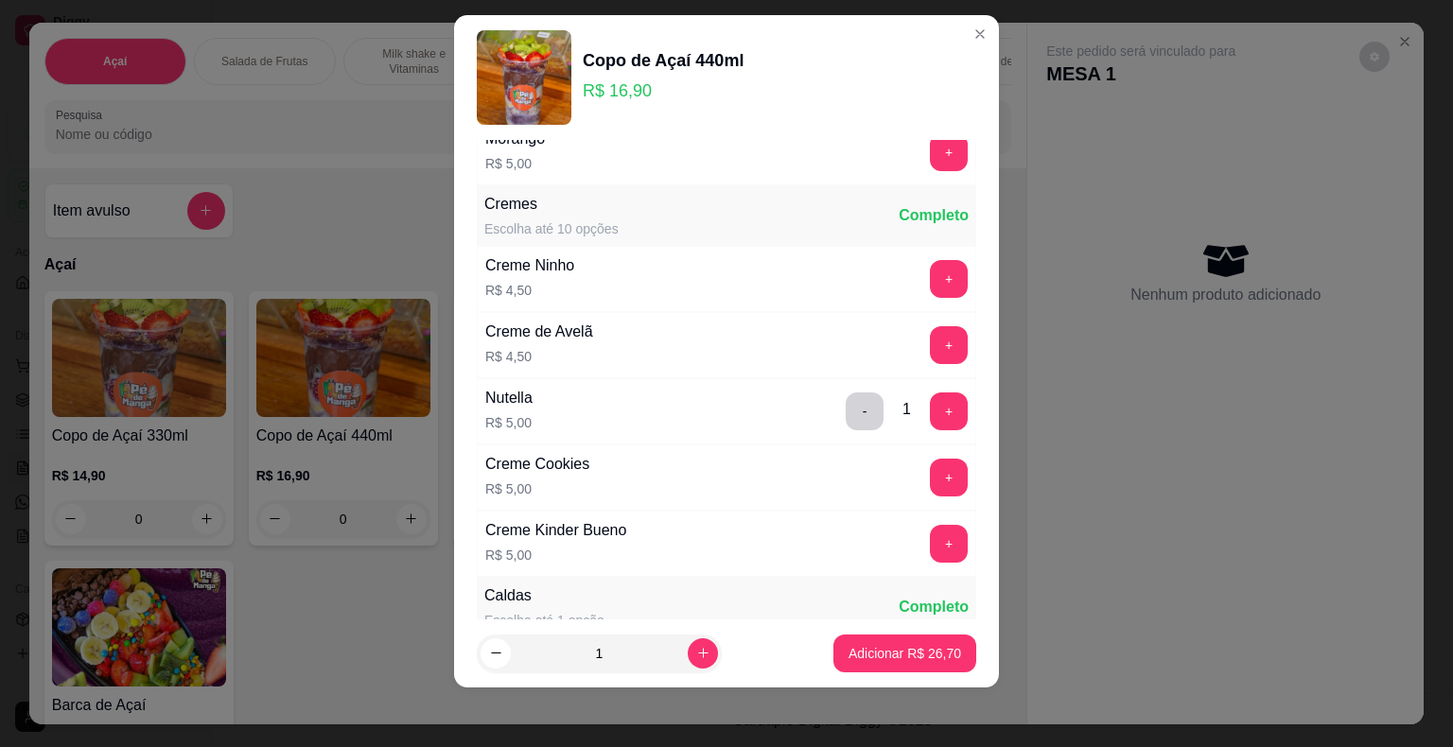
scroll to position [1594, 0]
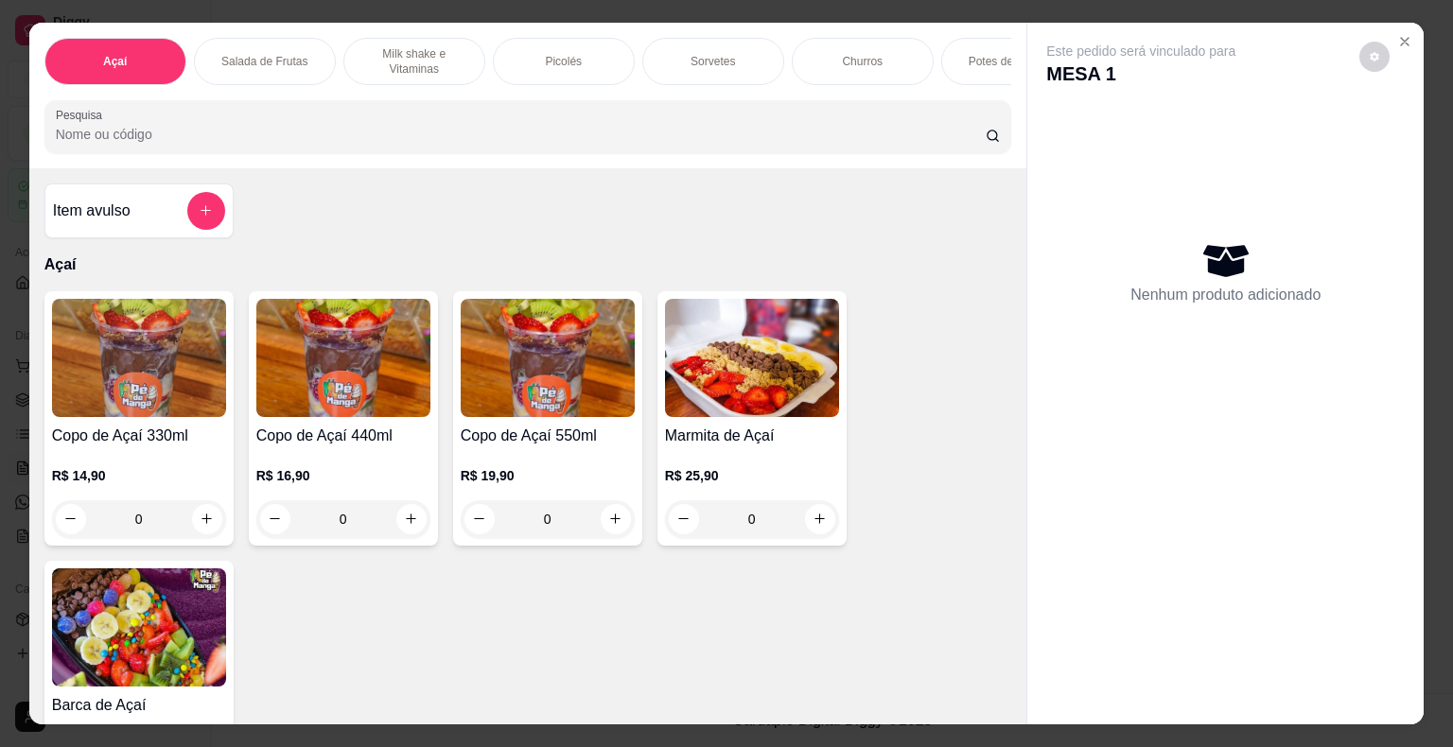
click at [412, 58] on p "Milk shake e Vitaminas" at bounding box center [414, 61] width 110 height 30
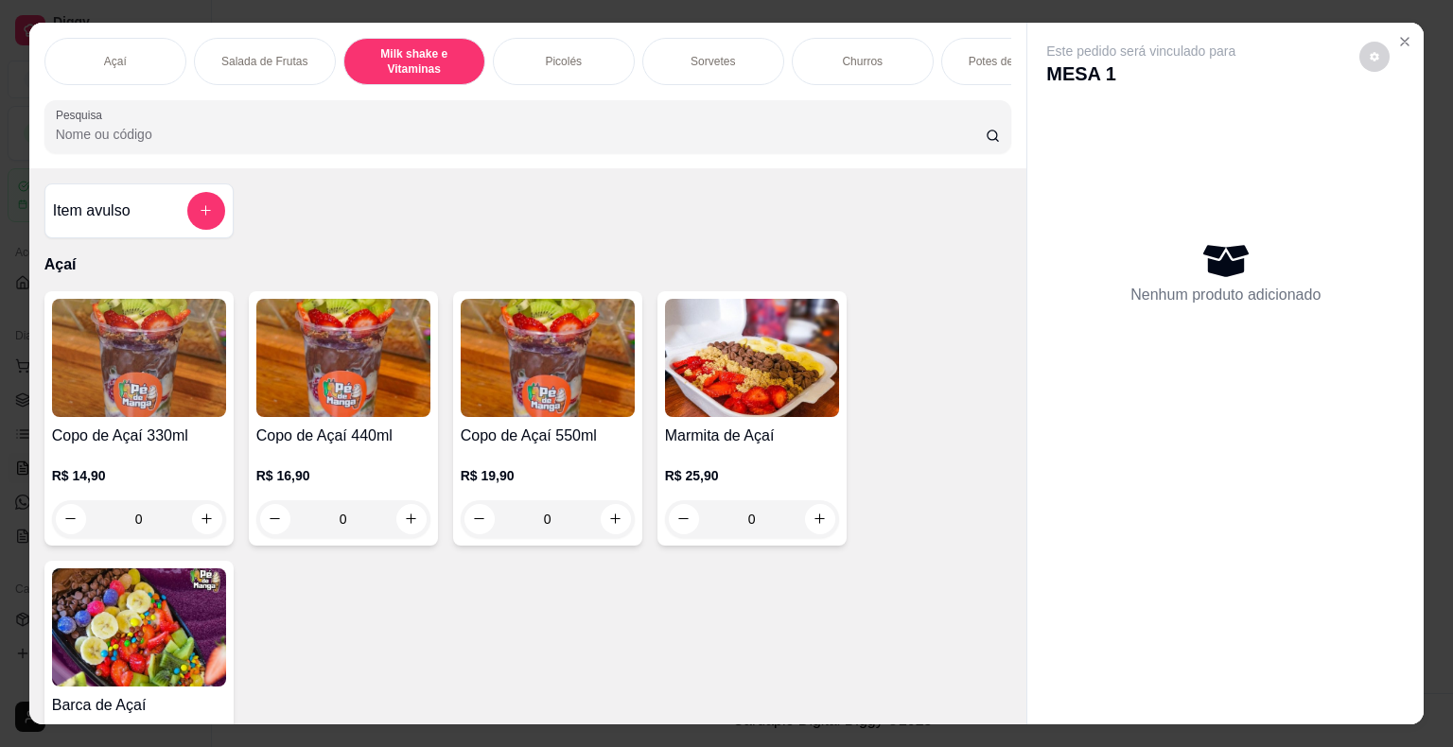
scroll to position [45, 0]
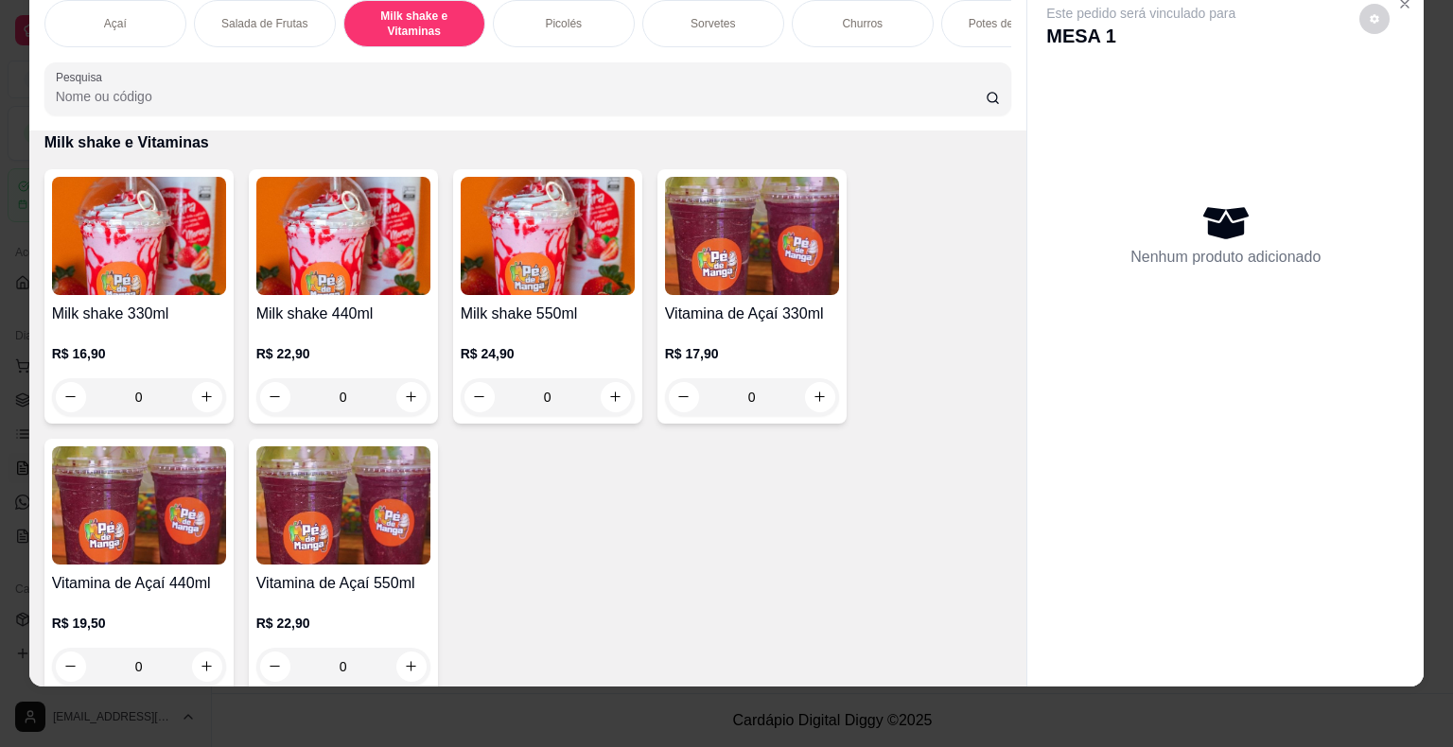
click at [359, 292] on img at bounding box center [343, 236] width 174 height 118
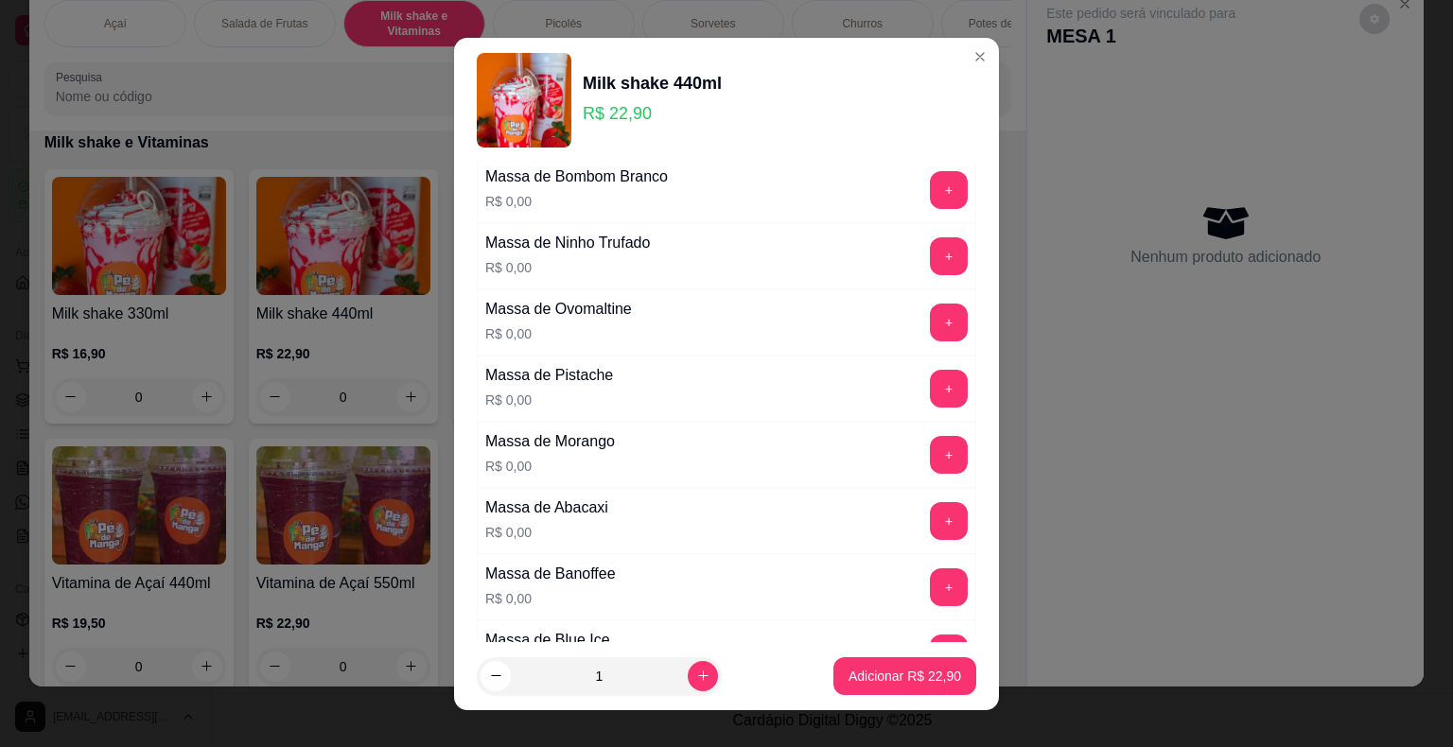
scroll to position [284, 0]
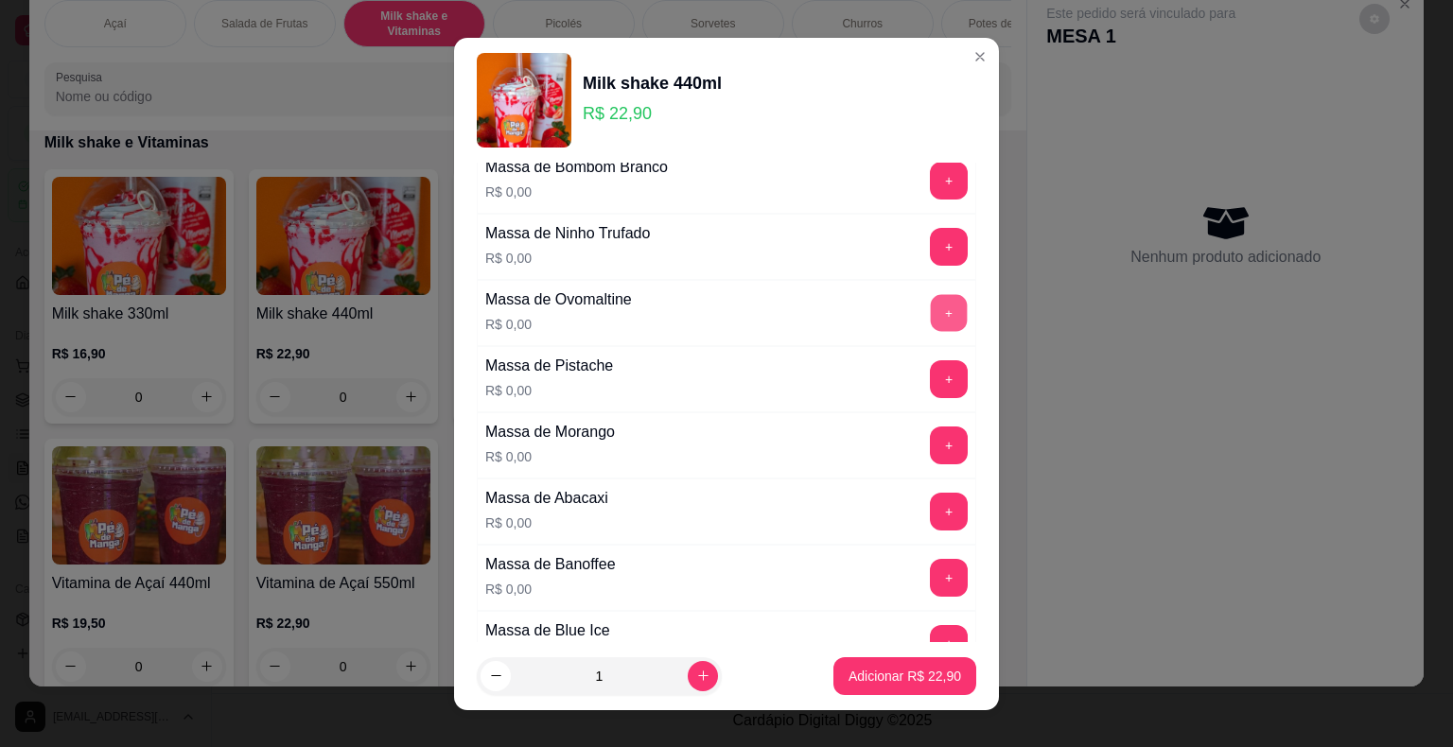
click at [931, 297] on button "+" at bounding box center [949, 312] width 37 height 37
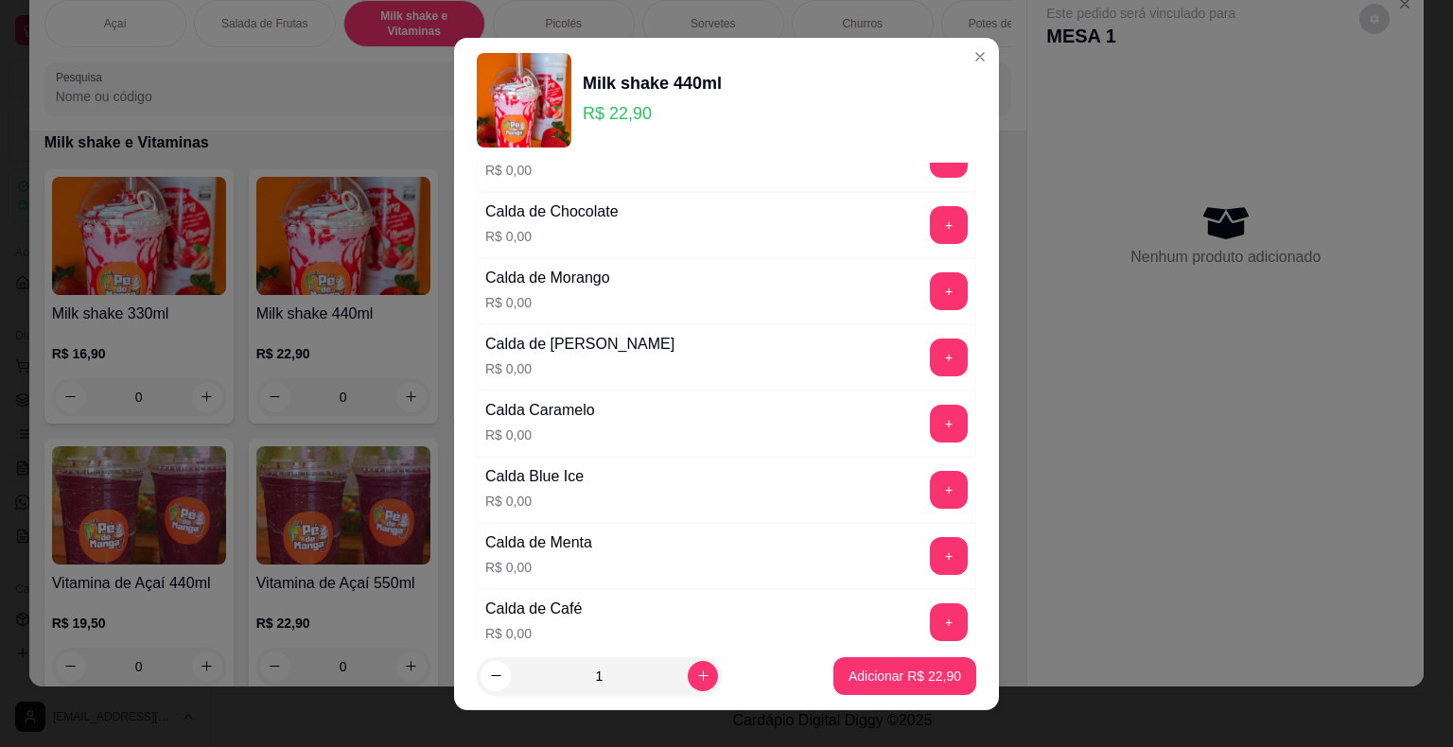
scroll to position [1324, 0]
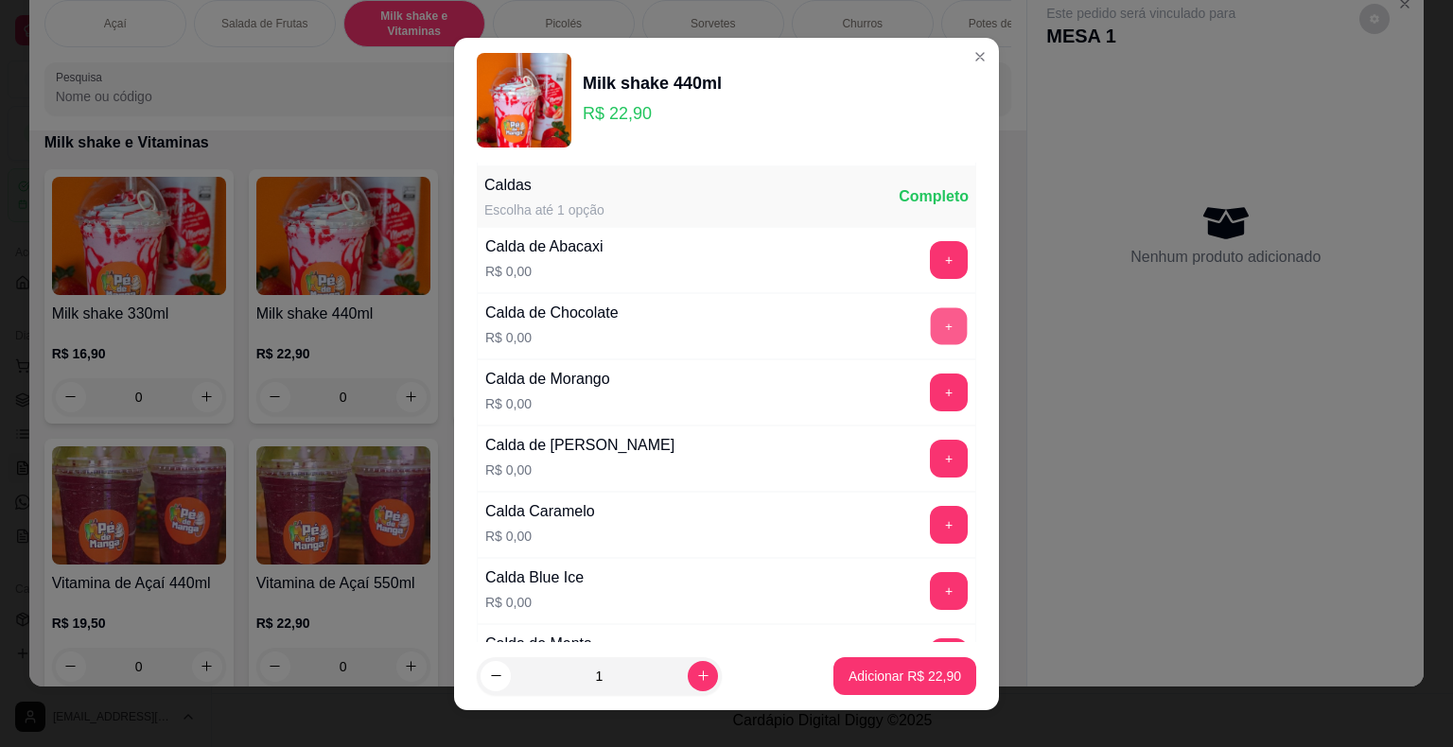
click at [931, 312] on button "+" at bounding box center [949, 325] width 37 height 37
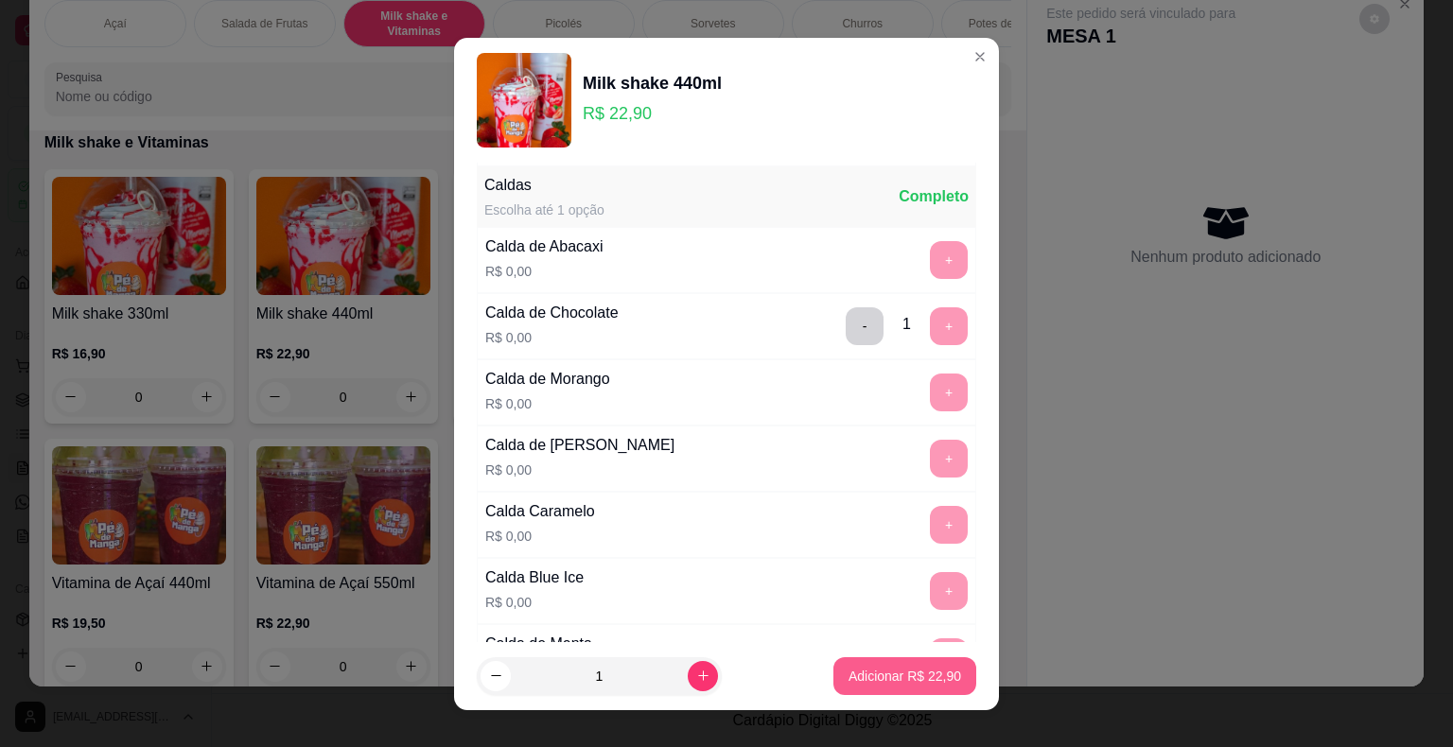
click at [865, 680] on p "Adicionar R$ 22,90" at bounding box center [904, 676] width 113 height 19
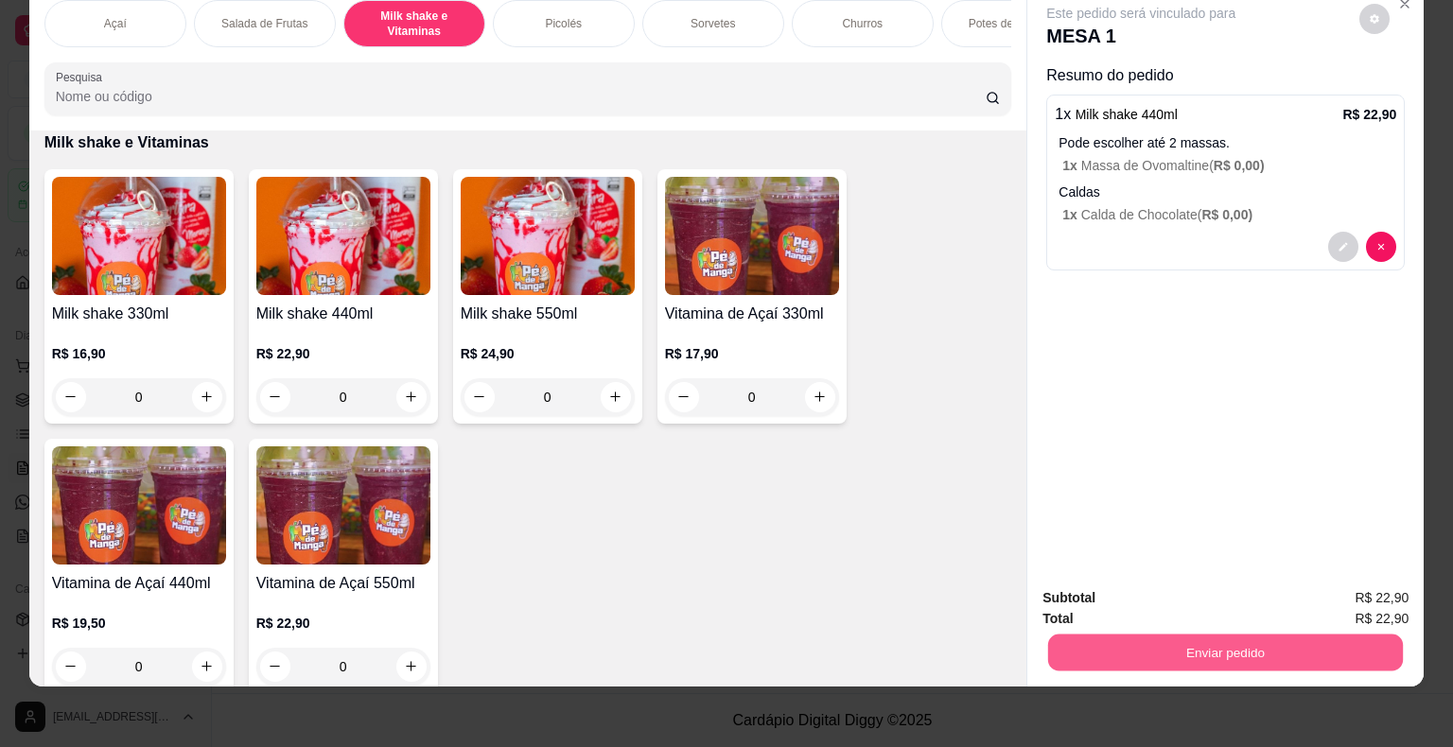
click at [1160, 639] on button "Enviar pedido" at bounding box center [1225, 653] width 355 height 37
click at [1310, 585] on button "Sim, quero registrar" at bounding box center [1342, 592] width 141 height 36
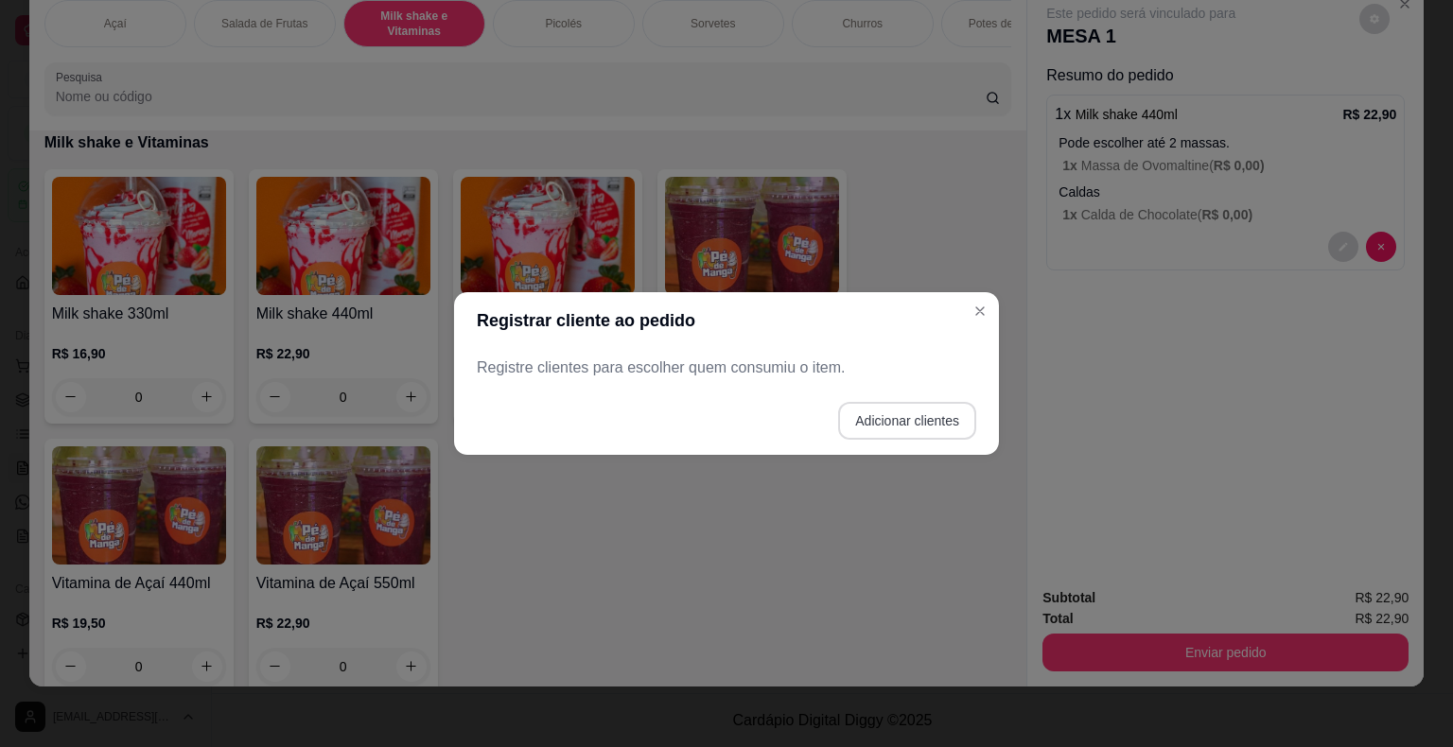
click at [960, 433] on footer "Adicionar clientes" at bounding box center [726, 421] width 545 height 68
click at [960, 433] on button "Adicionar clientes" at bounding box center [907, 421] width 138 height 38
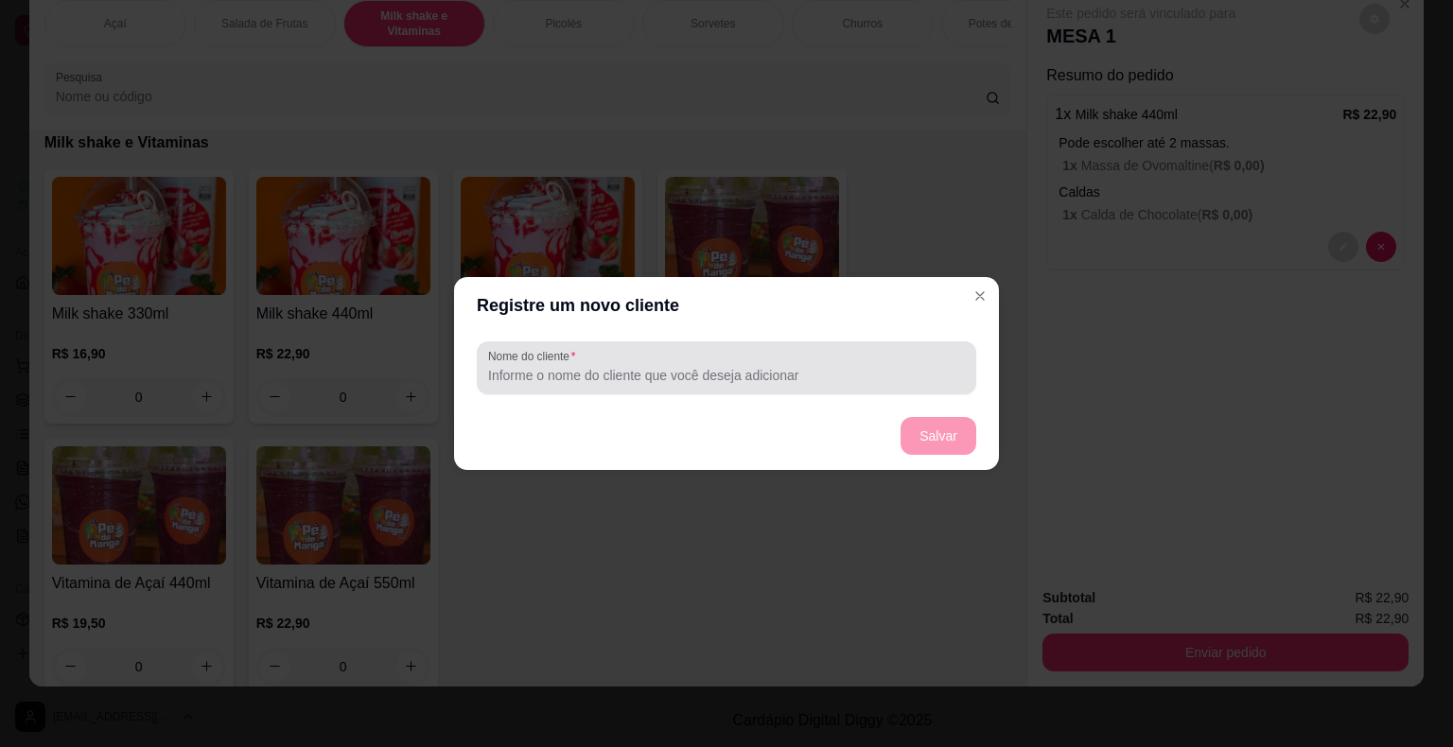
click at [698, 372] on input "Nome do cliente" at bounding box center [726, 375] width 477 height 19
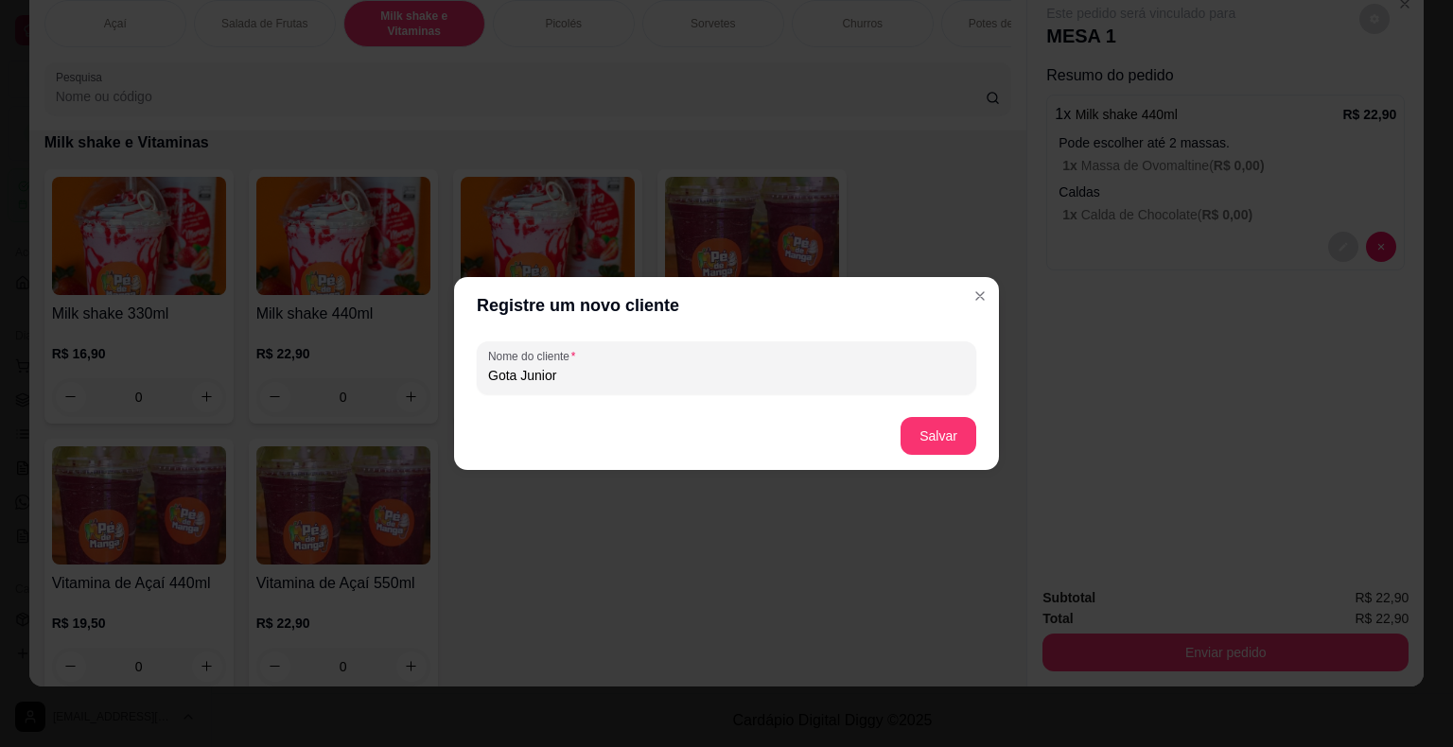
type input "Gota Junior"
click at [949, 429] on button "Salvar" at bounding box center [938, 436] width 74 height 37
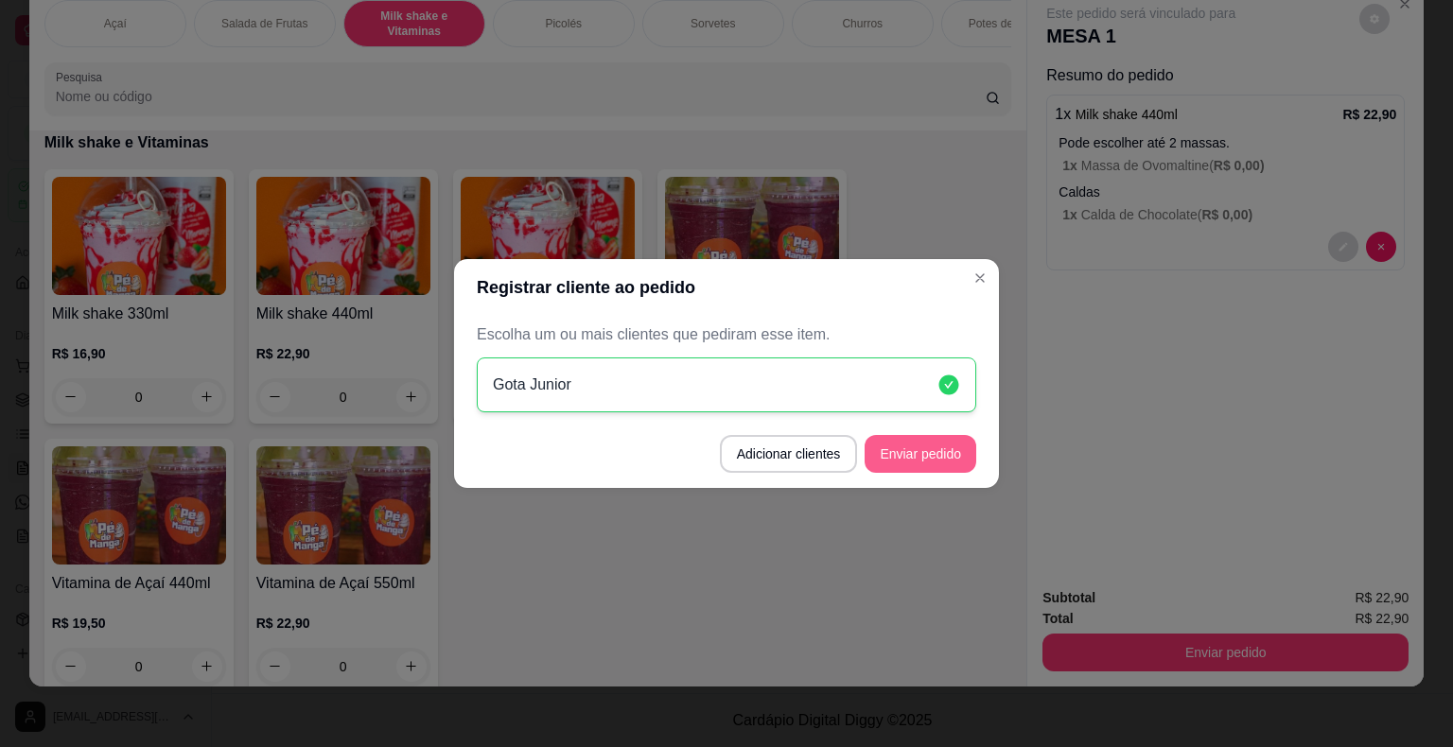
click at [917, 458] on button "Enviar pedido" at bounding box center [920, 454] width 112 height 38
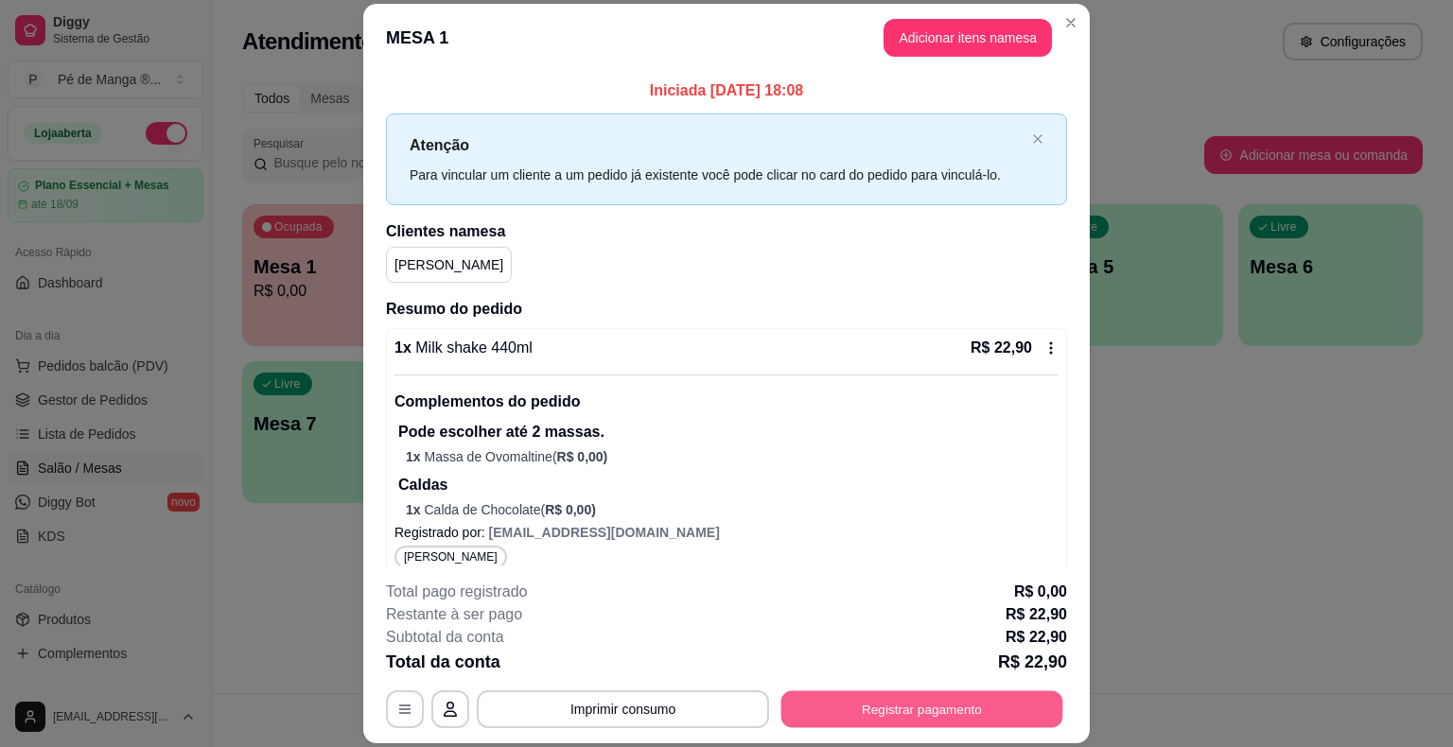
click at [868, 717] on button "Registrar pagamento" at bounding box center [922, 709] width 282 height 37
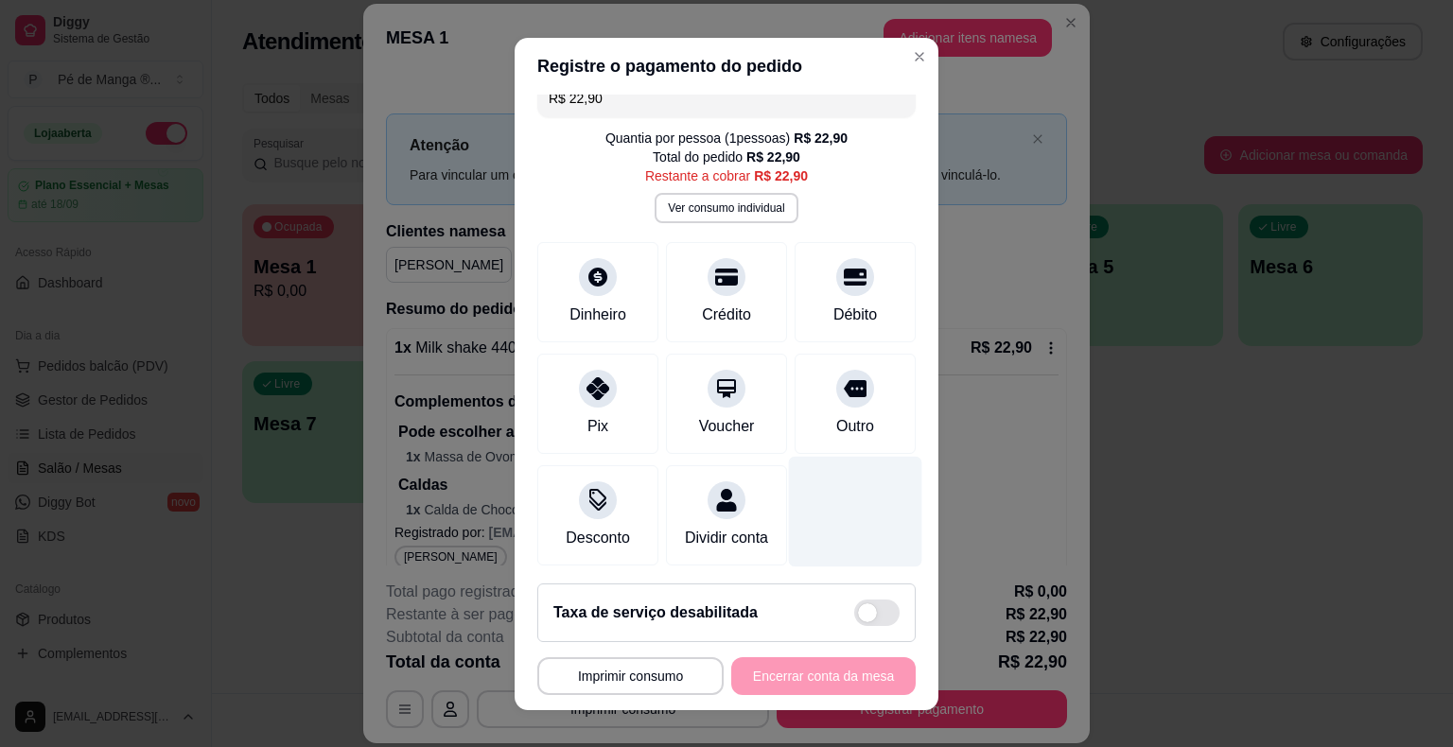
scroll to position [0, 0]
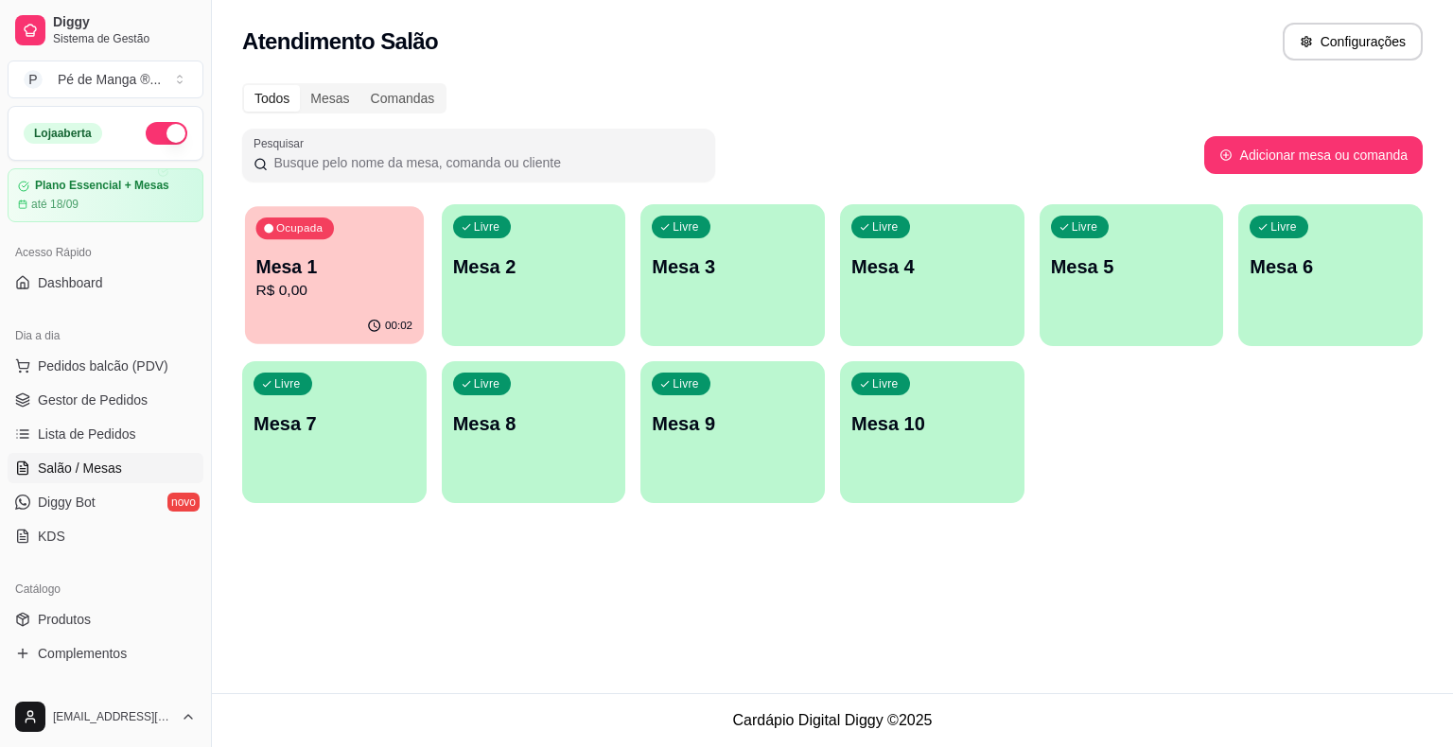
click at [349, 316] on div "00:02" at bounding box center [334, 326] width 179 height 36
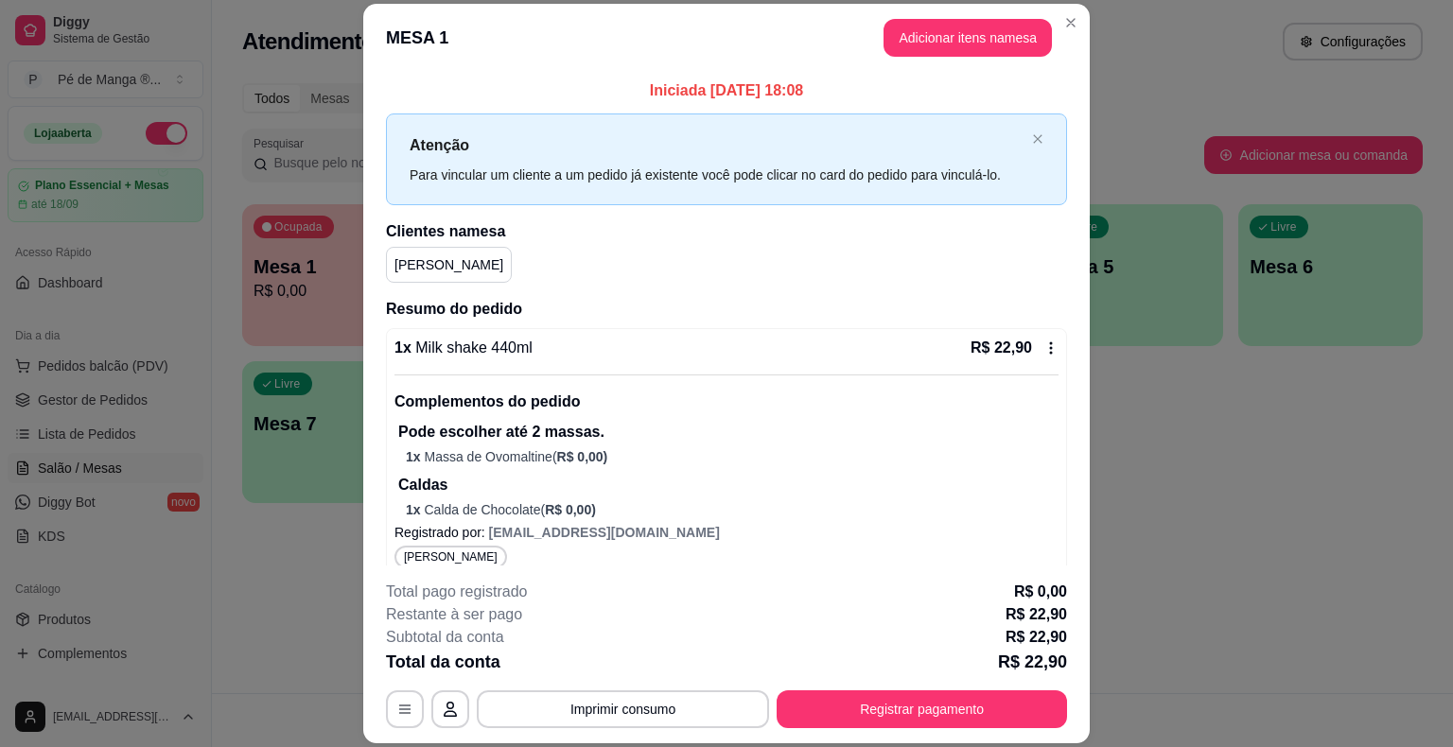
scroll to position [17, 0]
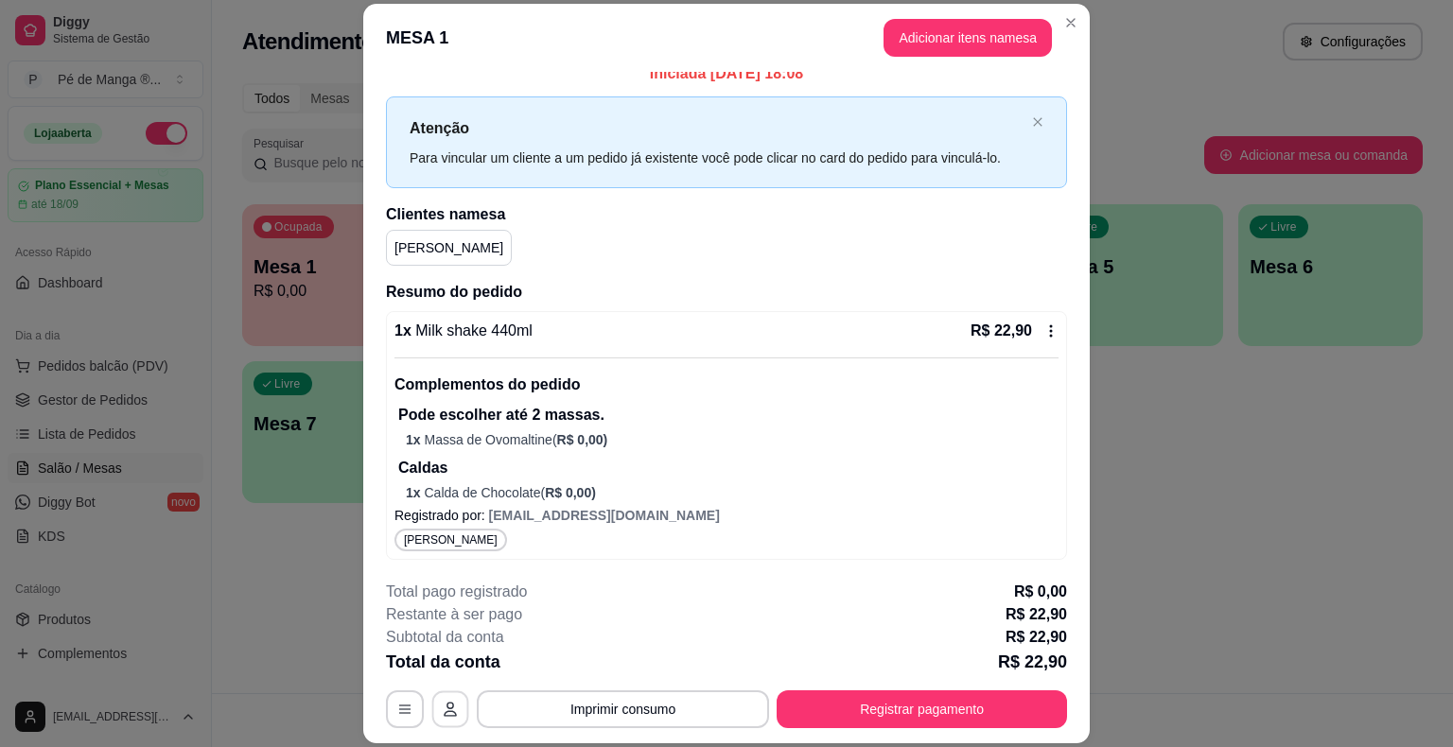
click at [439, 719] on button "button" at bounding box center [450, 709] width 37 height 37
click at [397, 710] on icon "button" at bounding box center [404, 709] width 15 height 15
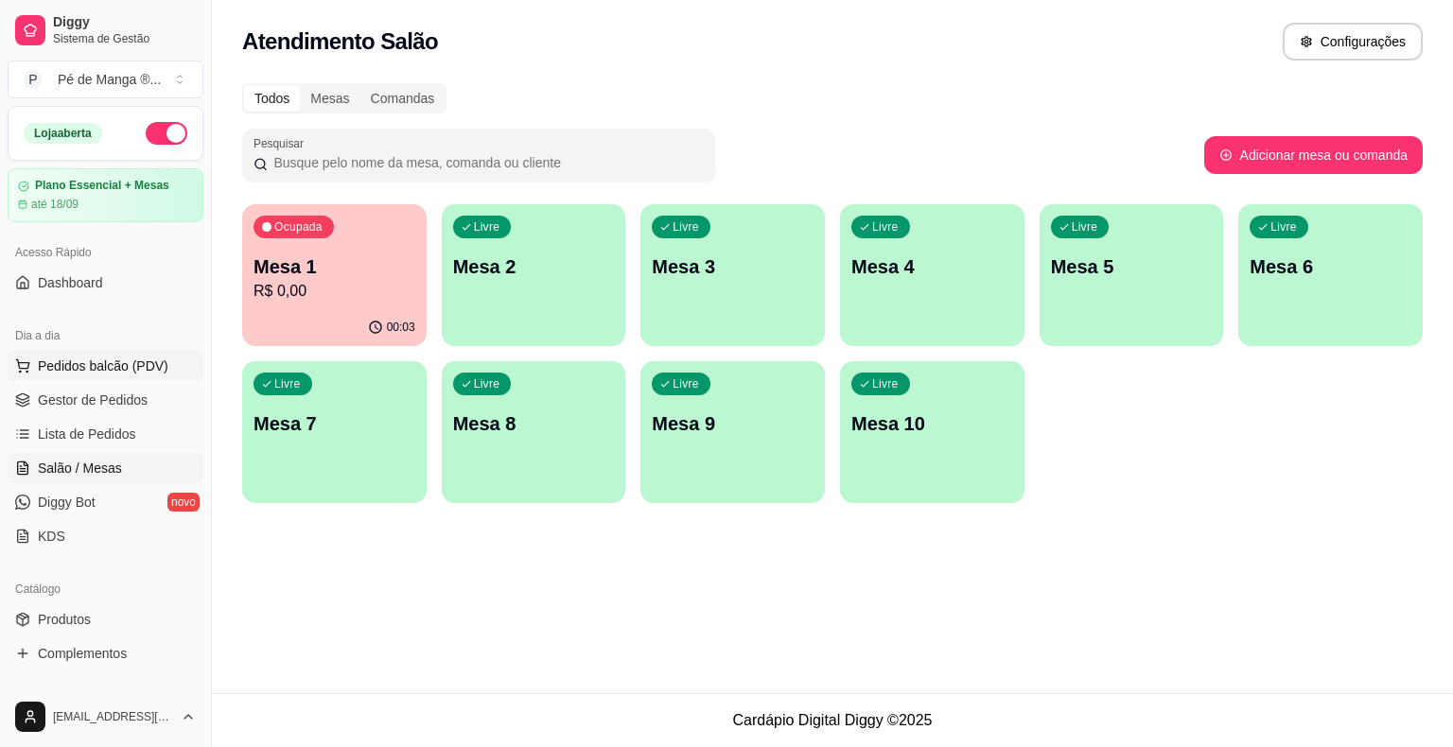
click at [156, 359] on span "Pedidos balcão (PDV)" at bounding box center [103, 366] width 131 height 19
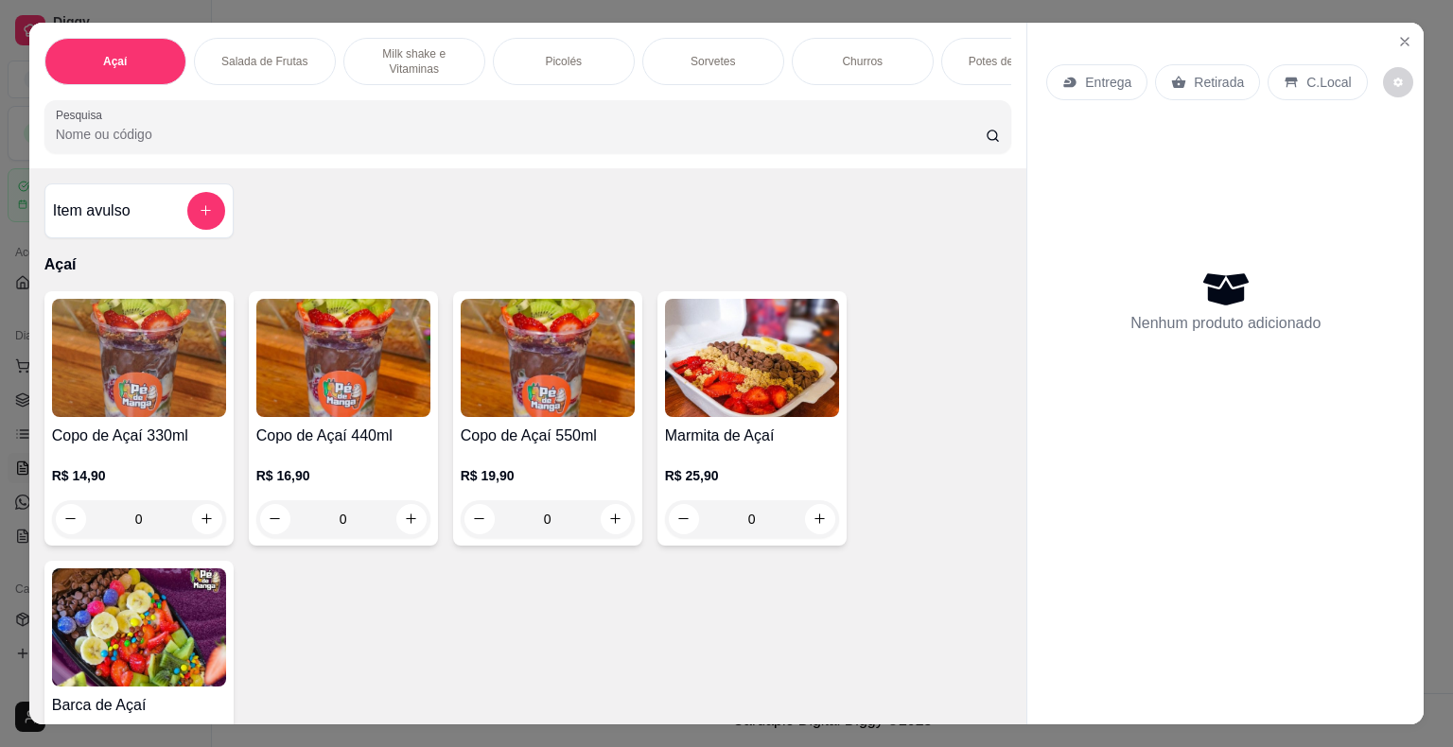
click at [400, 70] on div "Milk shake e Vitaminas" at bounding box center [414, 61] width 142 height 47
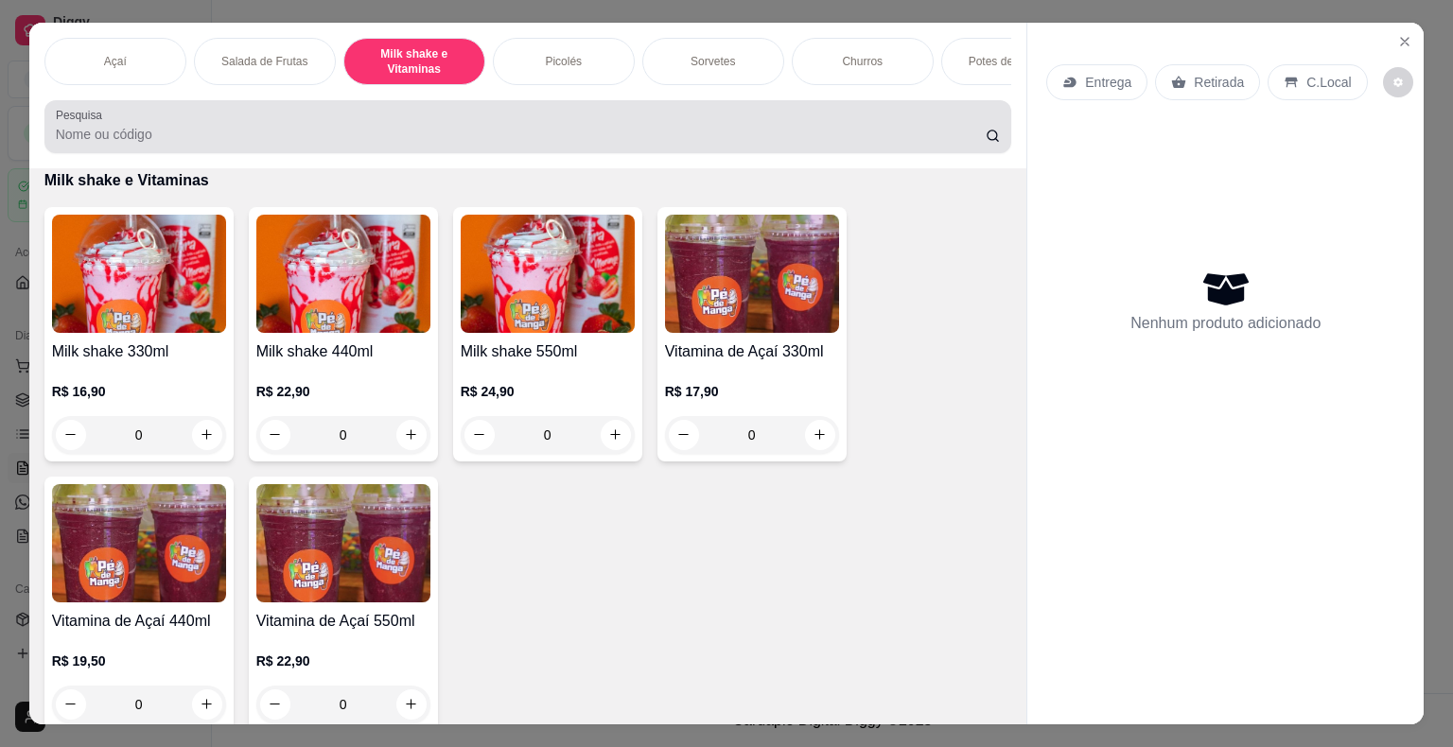
scroll to position [45, 0]
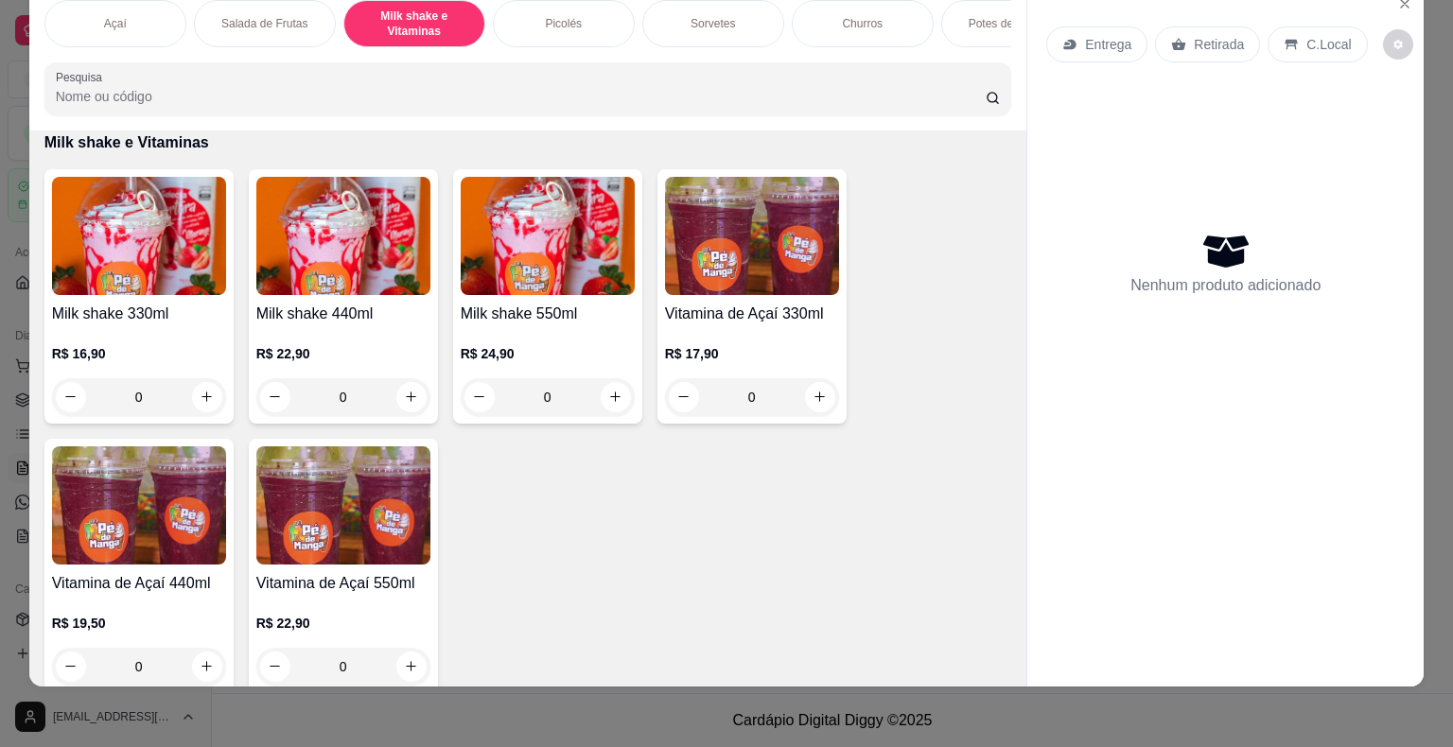
click at [299, 297] on div "Milk shake 440ml R$ 22,90 0" at bounding box center [343, 296] width 189 height 254
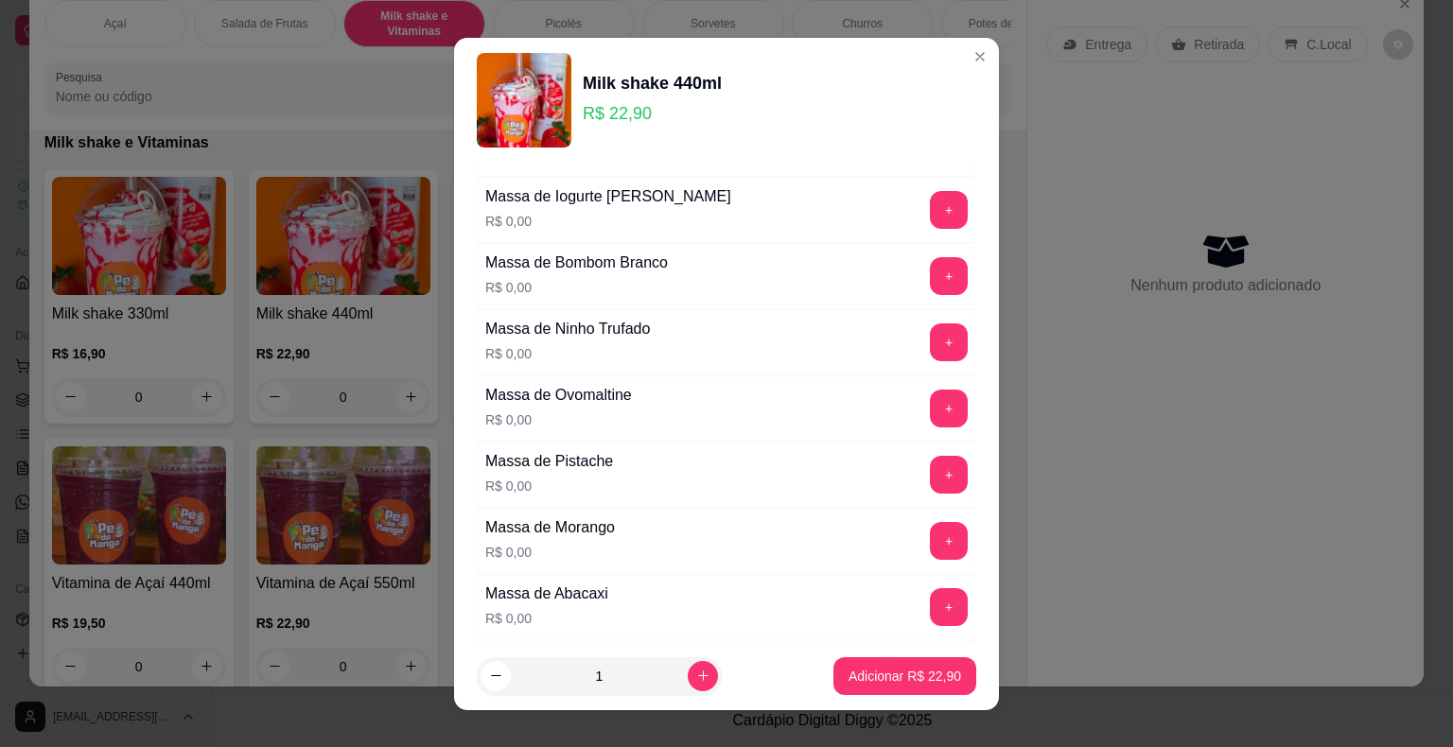
scroll to position [189, 0]
click at [931, 404] on button "+" at bounding box center [949, 407] width 37 height 37
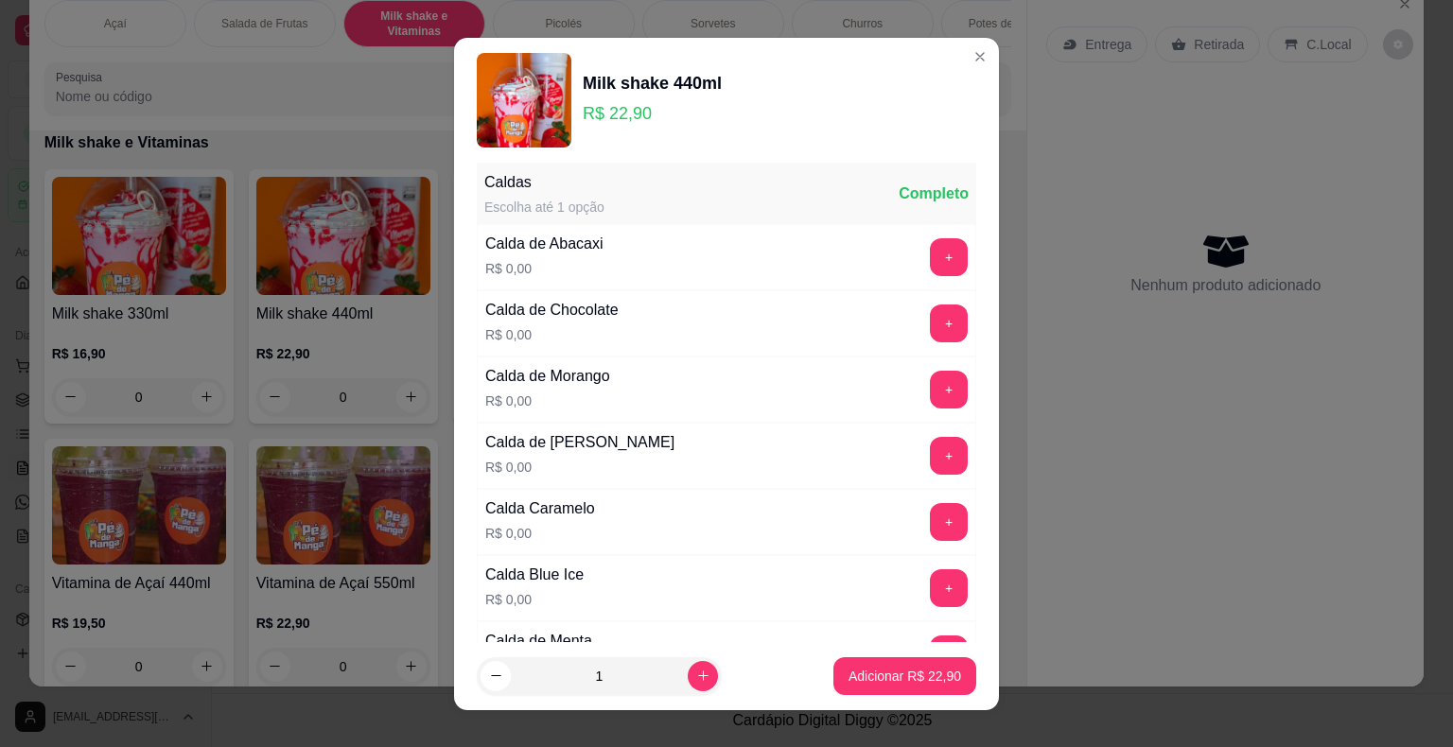
scroll to position [1324, 0]
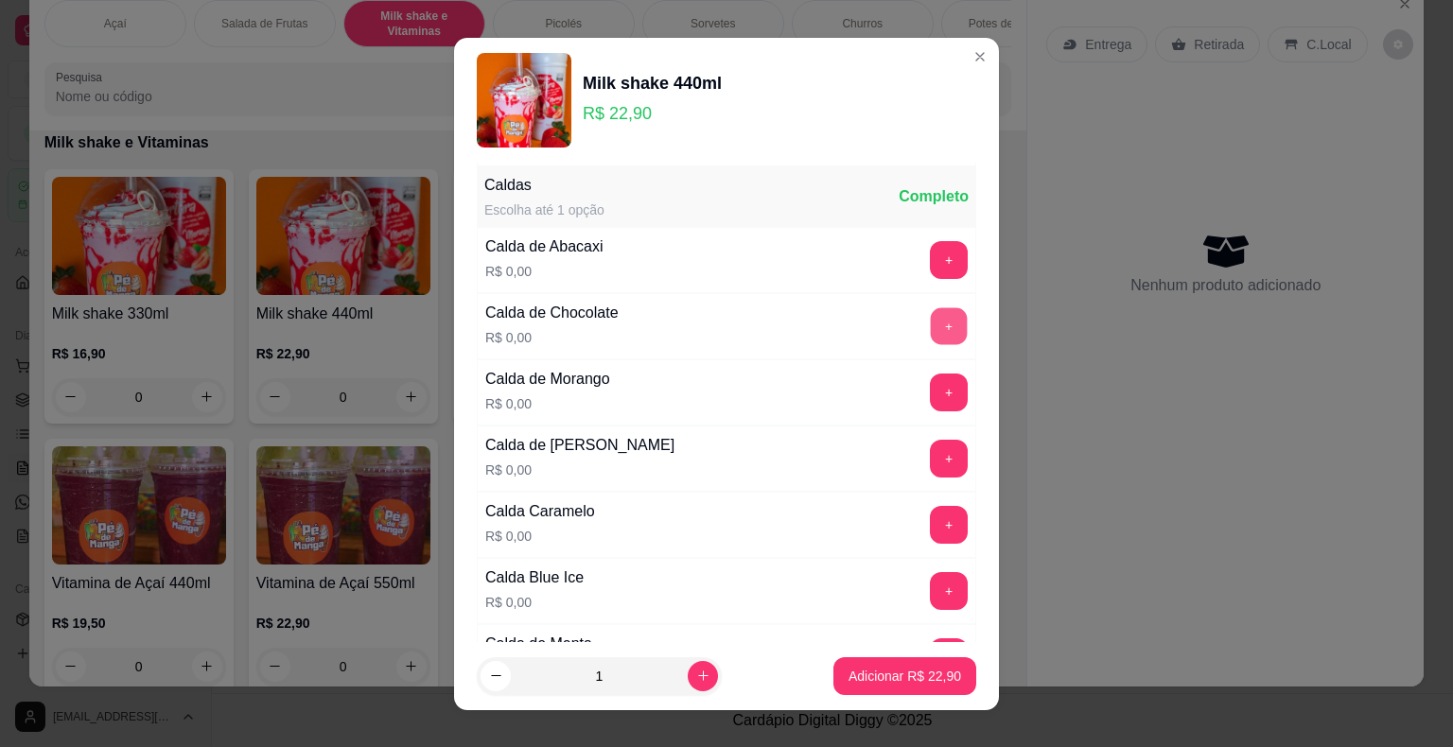
click at [931, 312] on button "+" at bounding box center [949, 325] width 37 height 37
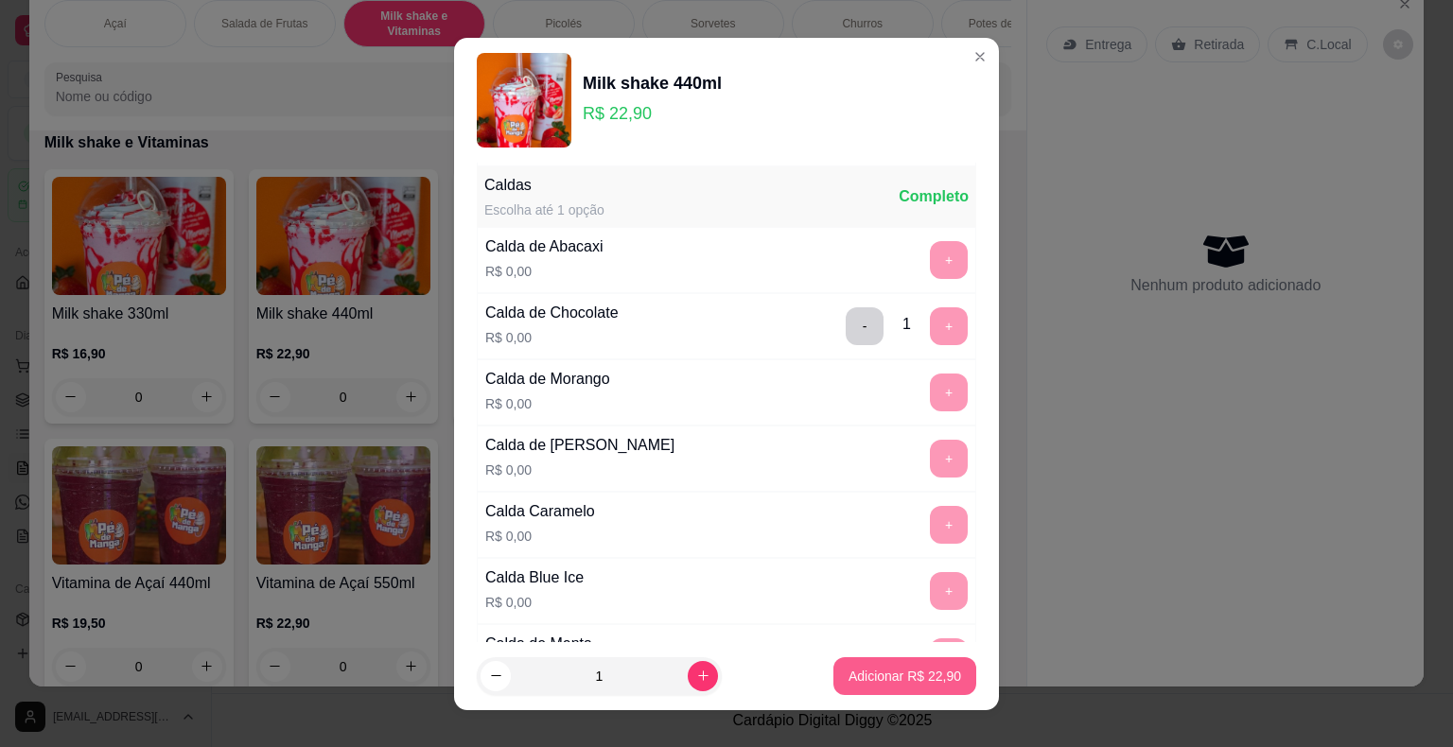
click at [904, 676] on p "Adicionar R$ 22,90" at bounding box center [904, 676] width 113 height 19
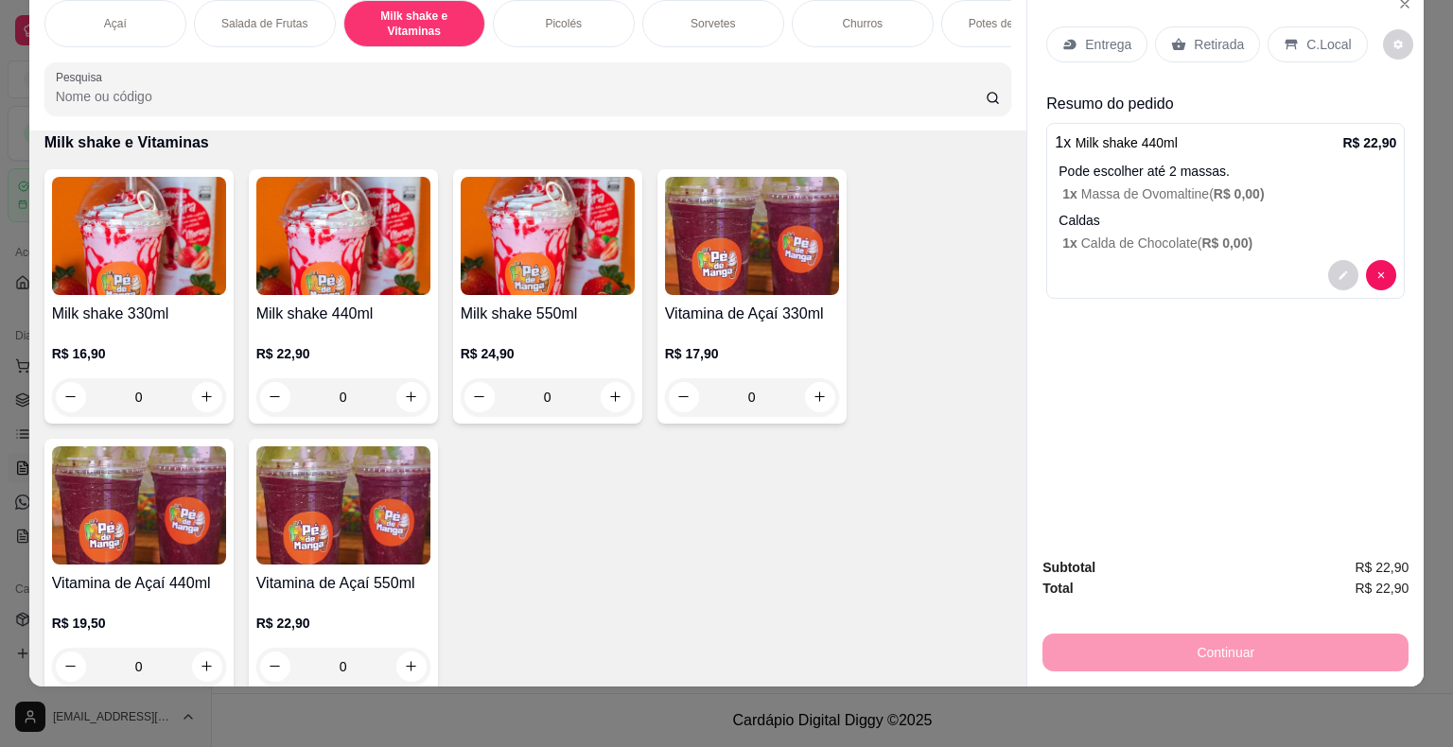
click at [1209, 35] on p "Retirada" at bounding box center [1219, 44] width 50 height 19
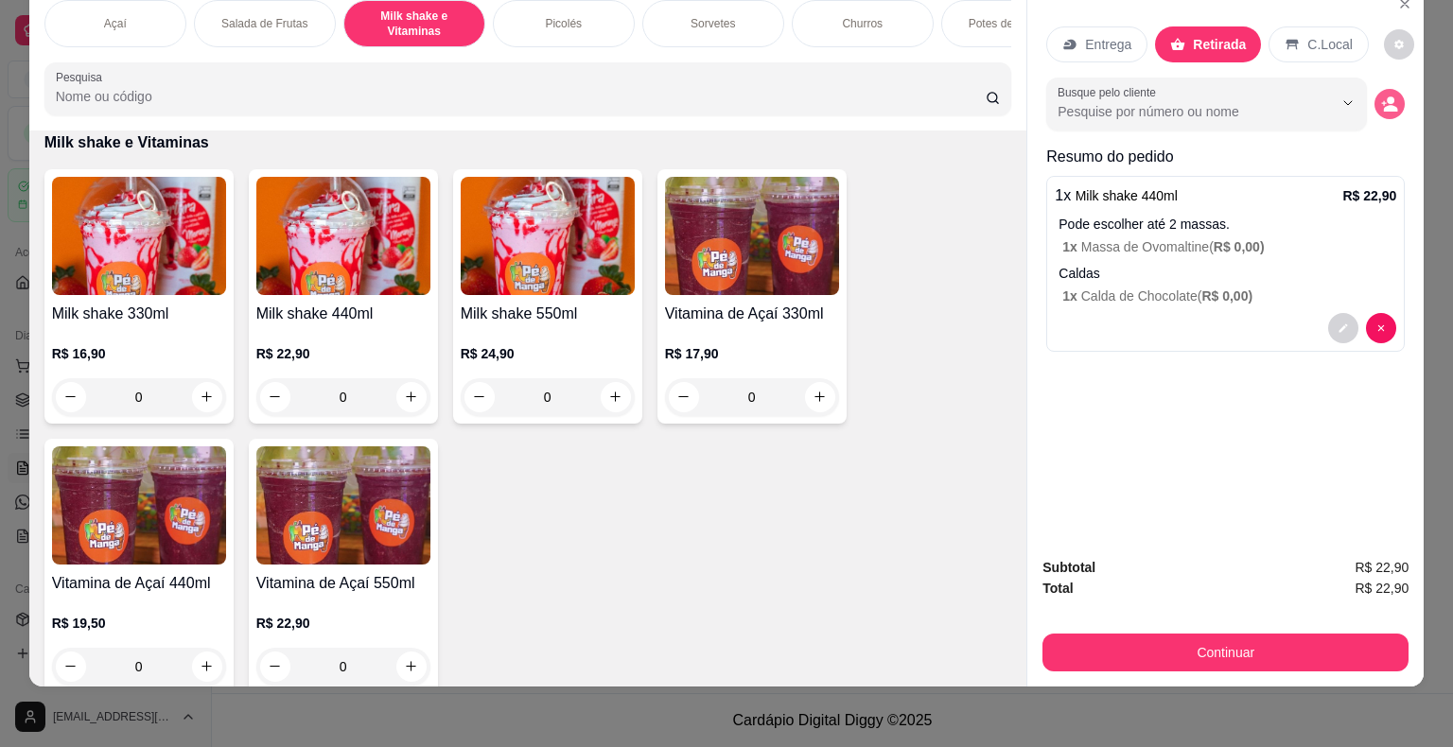
click at [1368, 85] on div "Busque pelo cliente" at bounding box center [1225, 104] width 358 height 53
click at [1381, 96] on icon "decrease-product-quantity" at bounding box center [1389, 104] width 17 height 17
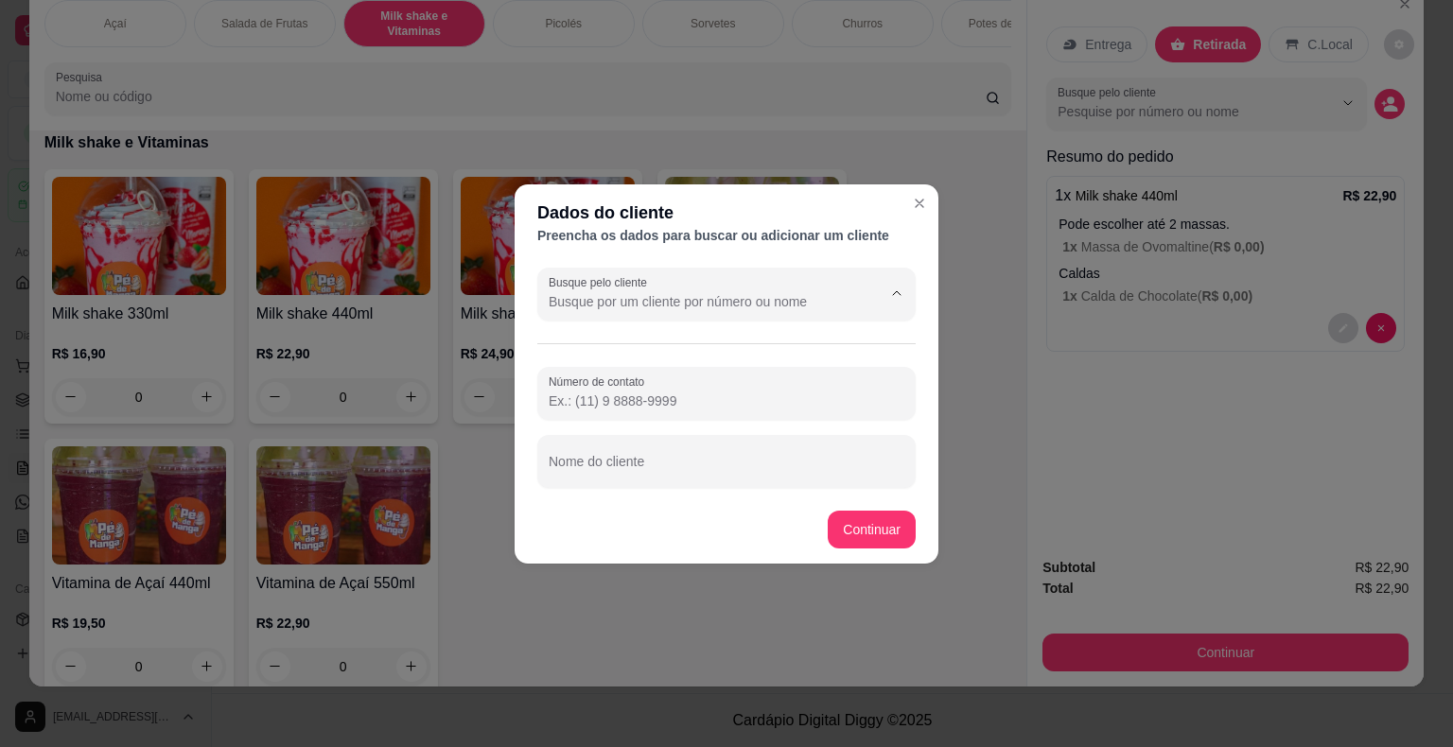
click at [646, 305] on input "Busque pelo cliente" at bounding box center [700, 301] width 303 height 19
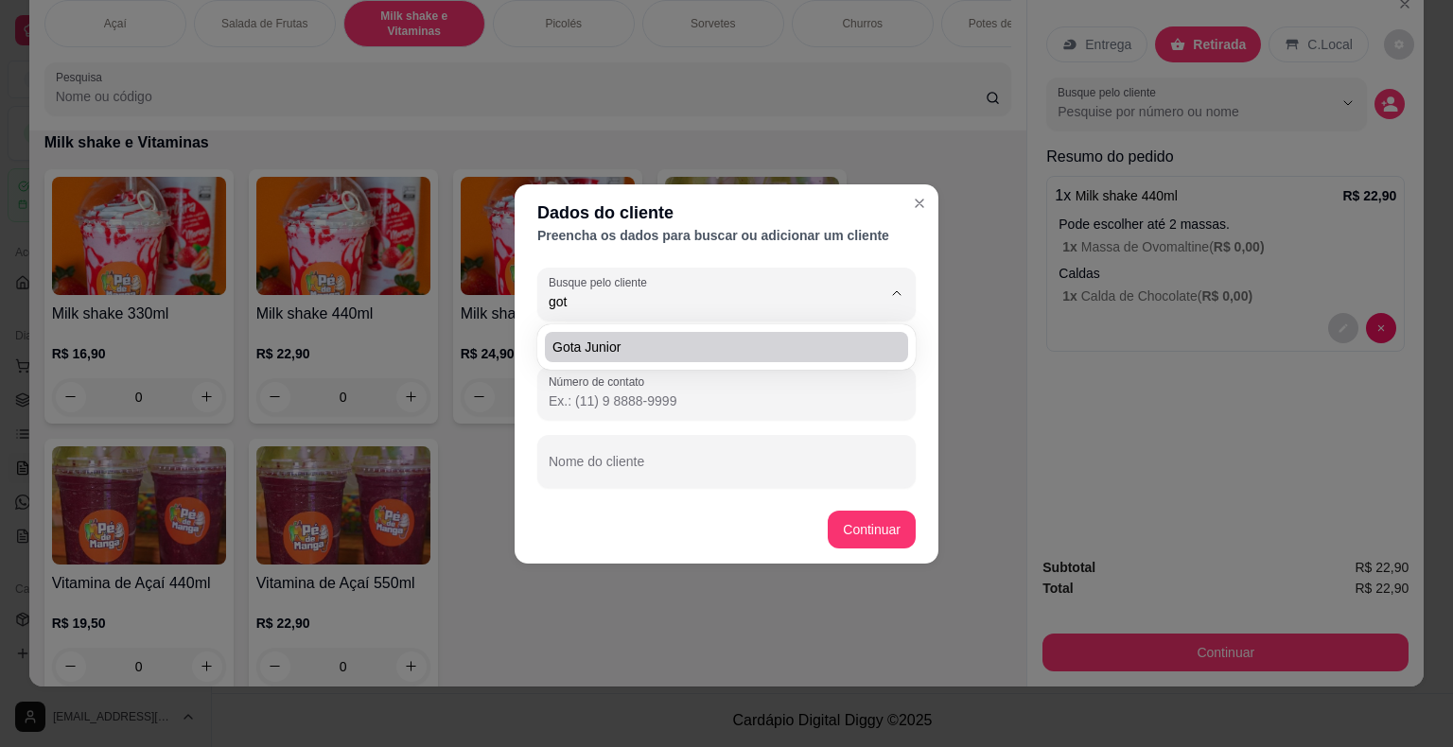
click at [707, 359] on li "Gota Junior" at bounding box center [726, 347] width 363 height 30
type input "Gota Junior"
type input "[PHONE_NUMBER]"
type input "Gota Junior"
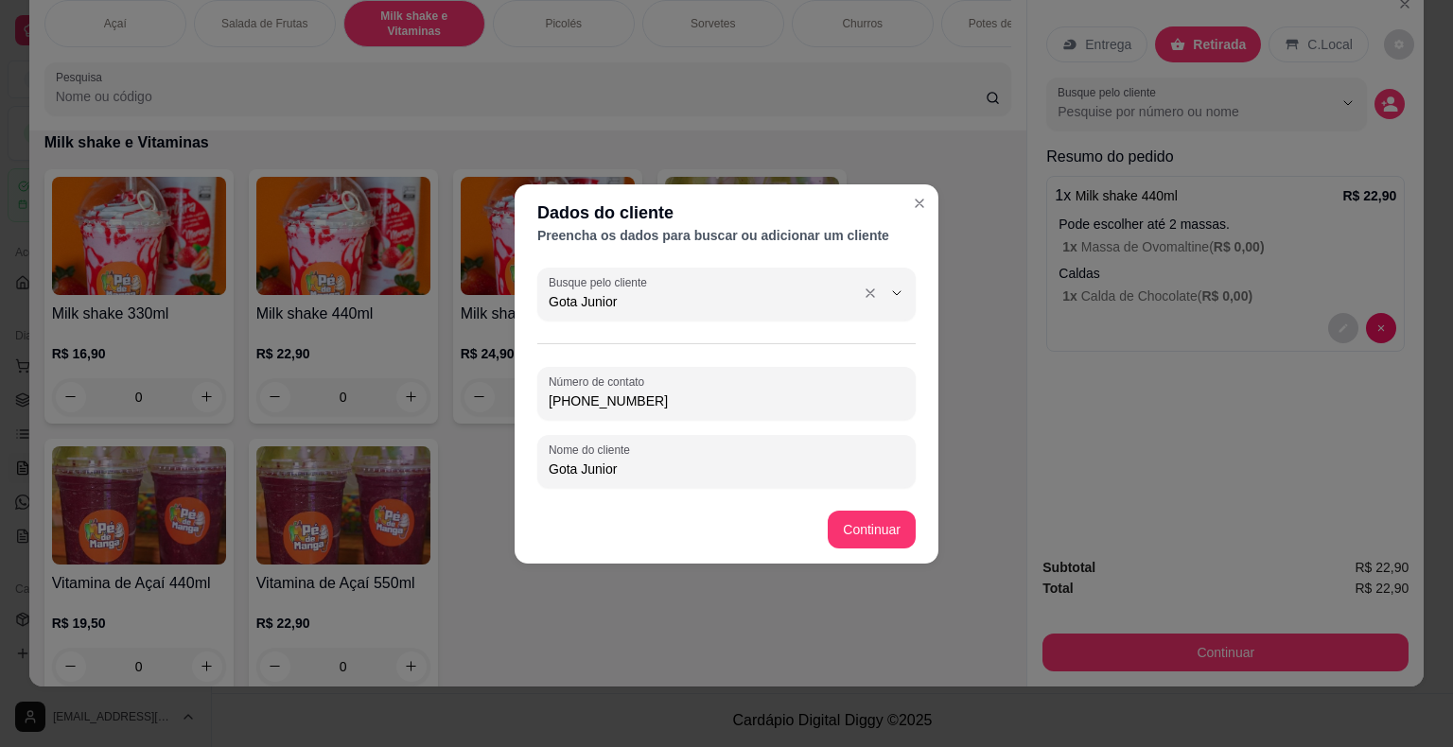
drag, startPoint x: 609, startPoint y: 319, endPoint x: 509, endPoint y: 334, distance: 101.4
click at [511, 337] on div "Dados do cliente Preencha os dados para buscar ou adicionar um cliente Busque p…" at bounding box center [726, 373] width 1453 height 747
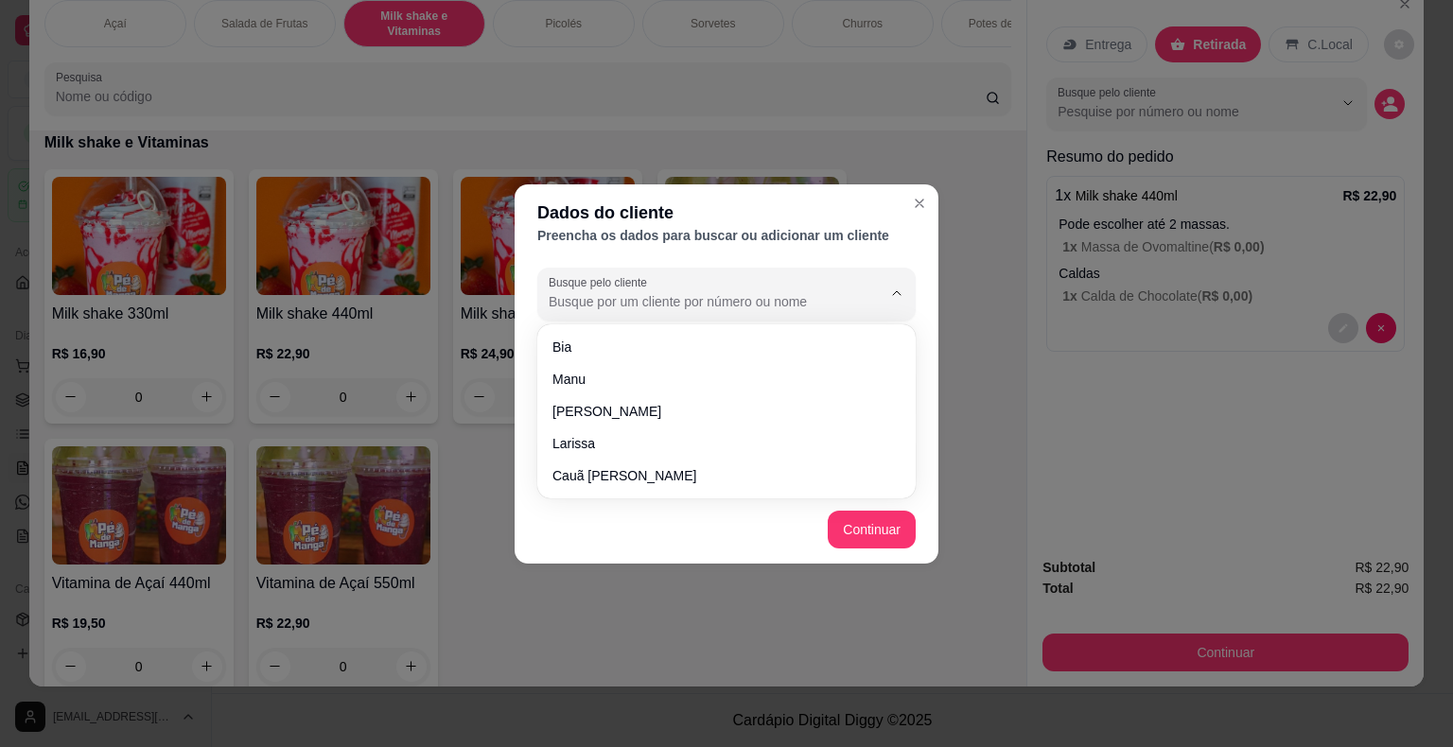
click at [644, 289] on label "Busque pelo cliente" at bounding box center [601, 282] width 105 height 16
click at [644, 292] on input "Busque pelo cliente" at bounding box center [700, 301] width 303 height 19
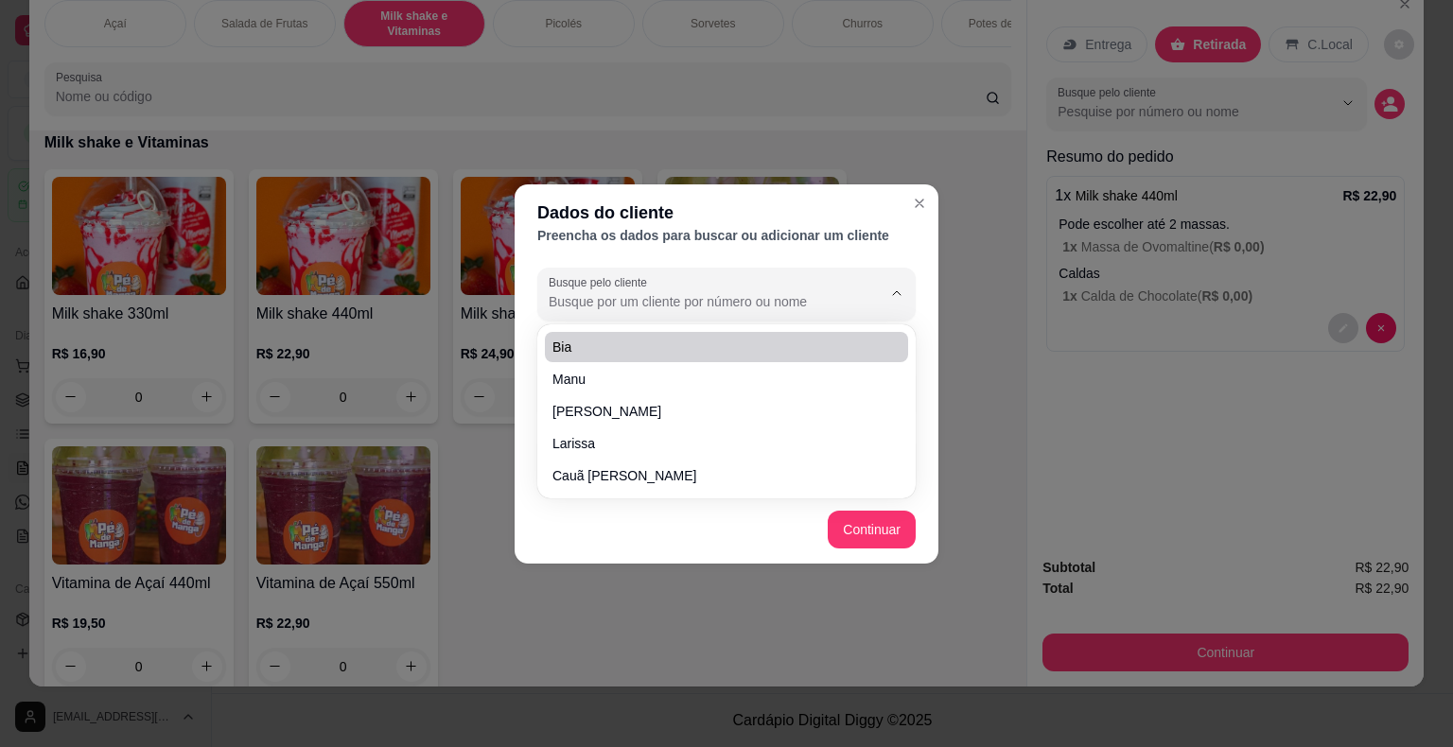
click at [750, 300] on input "Busque pelo cliente" at bounding box center [700, 301] width 303 height 19
click at [924, 308] on div "Busque pelo cliente Número de contato [PHONE_NUMBER] Nome do cliente Gota Junior" at bounding box center [727, 378] width 424 height 236
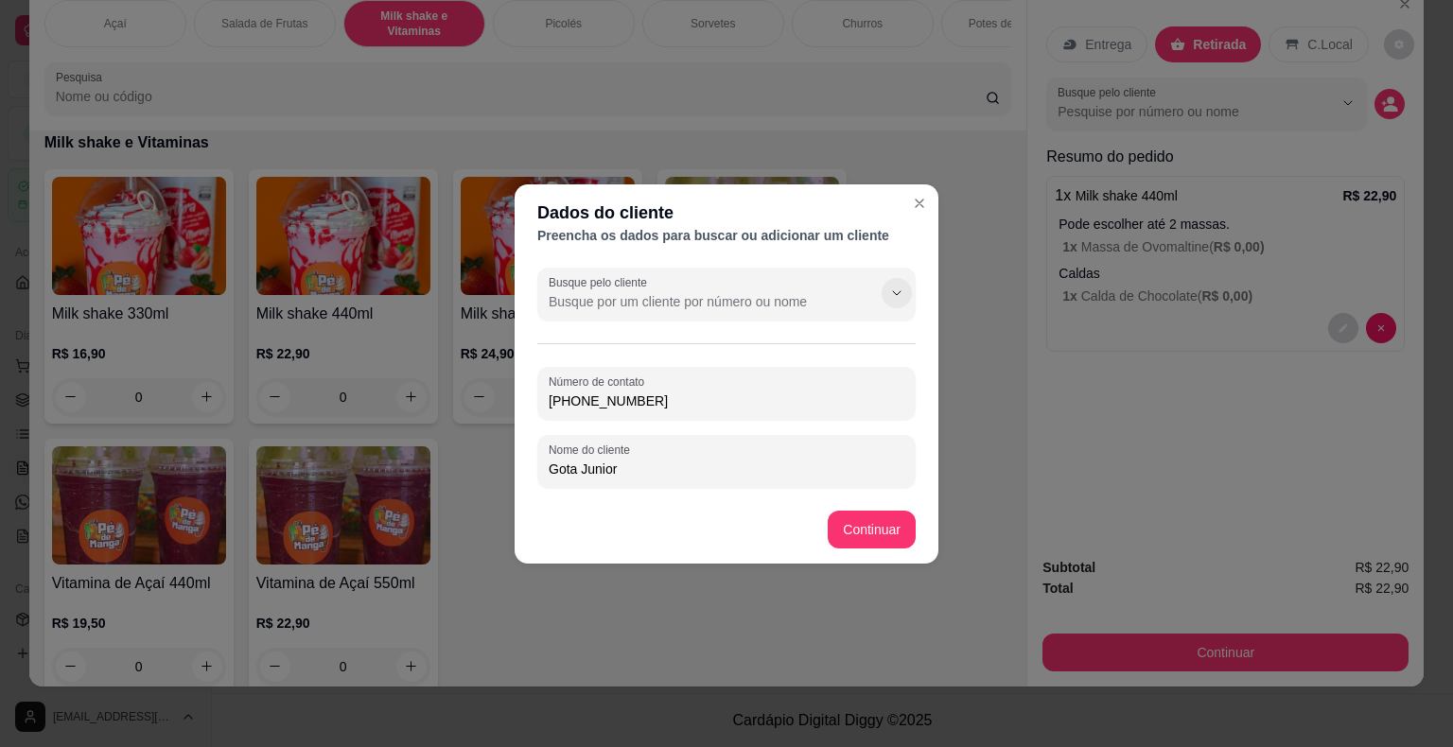
click at [895, 286] on icon "Show suggestions" at bounding box center [896, 293] width 15 height 15
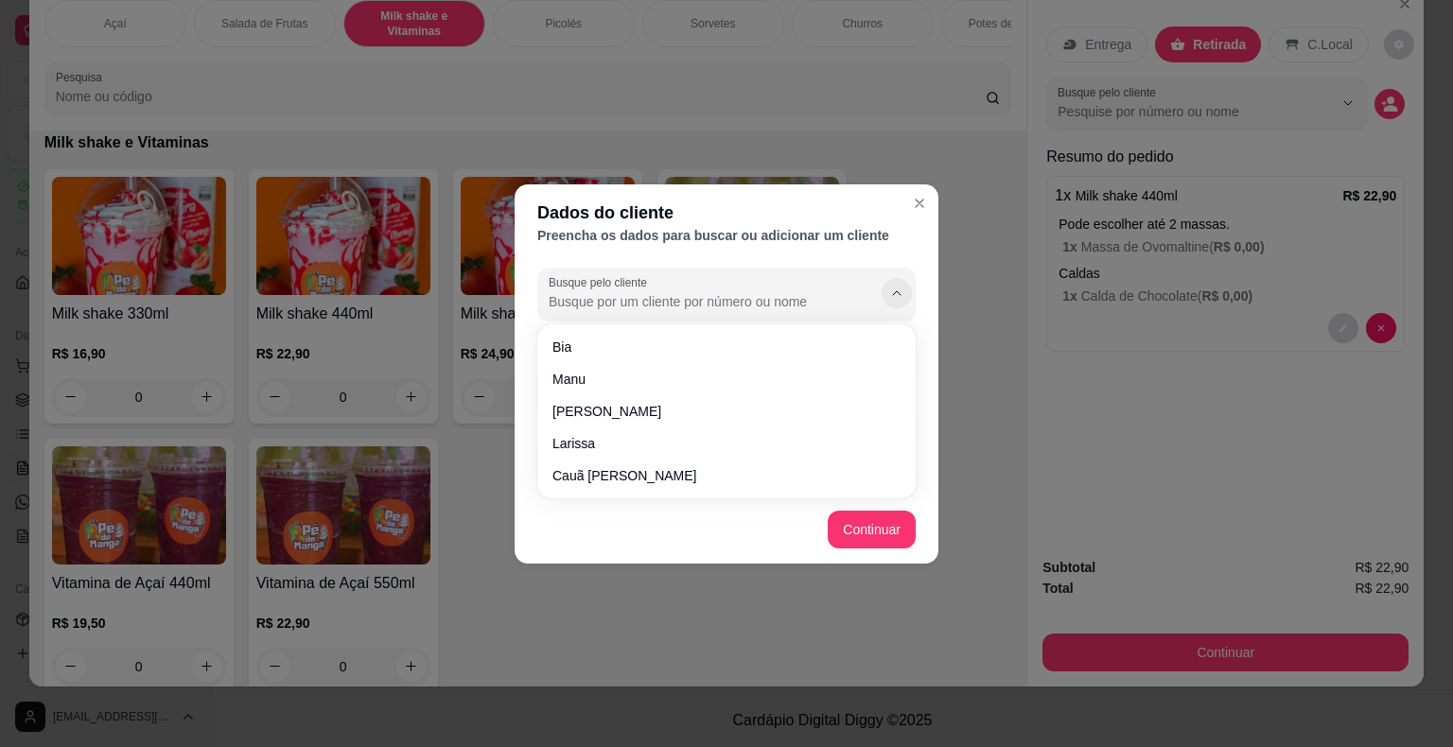
click at [887, 284] on button "Show suggestions" at bounding box center [896, 293] width 30 height 30
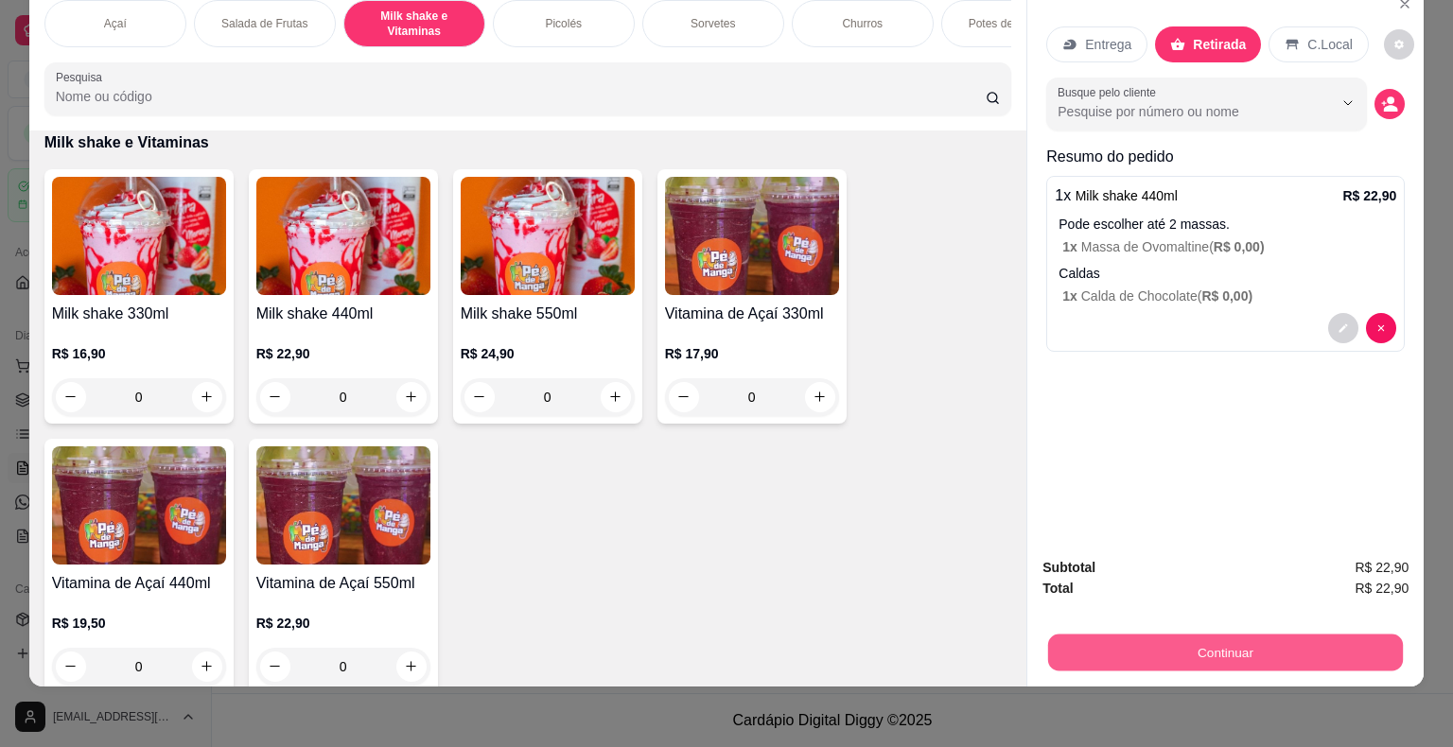
click at [1233, 635] on button "Continuar" at bounding box center [1225, 653] width 355 height 37
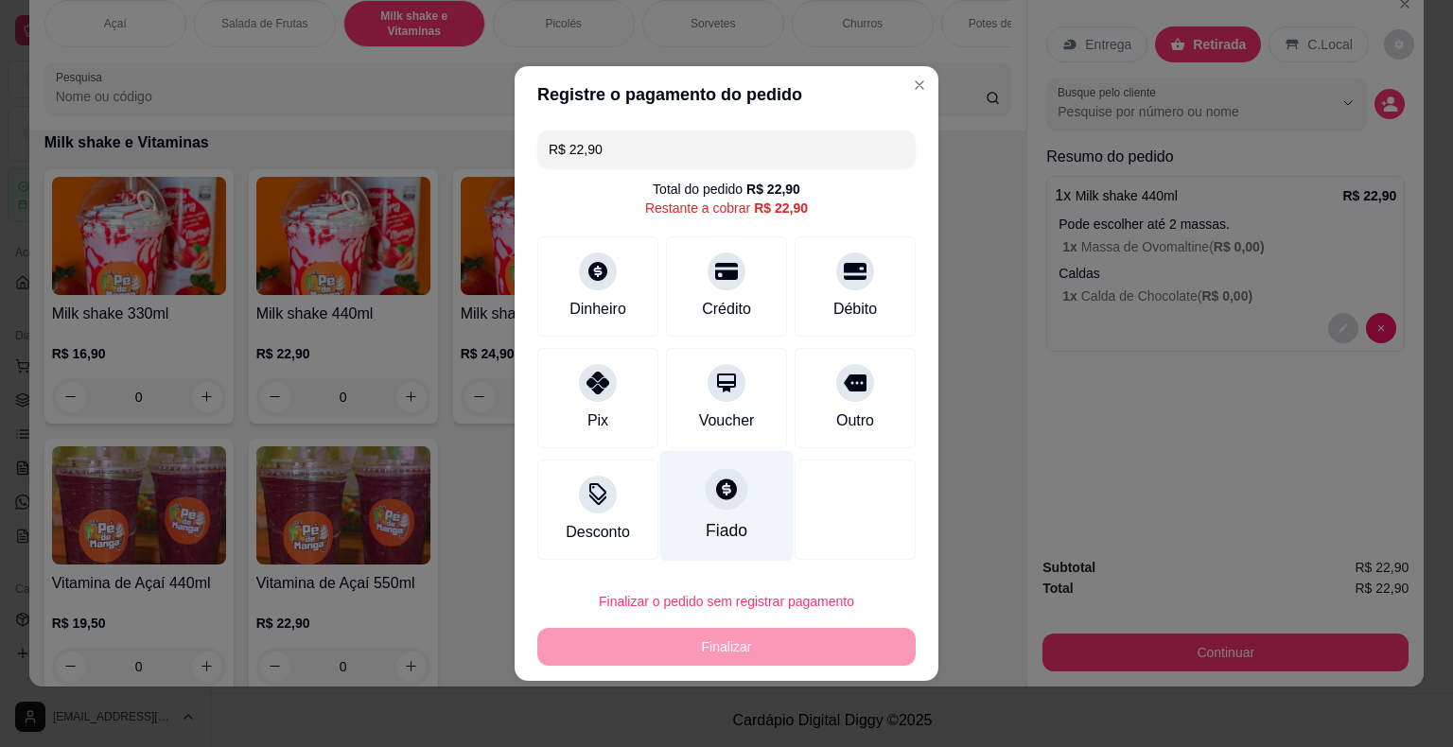
click at [764, 510] on div "Fiado" at bounding box center [726, 506] width 133 height 111
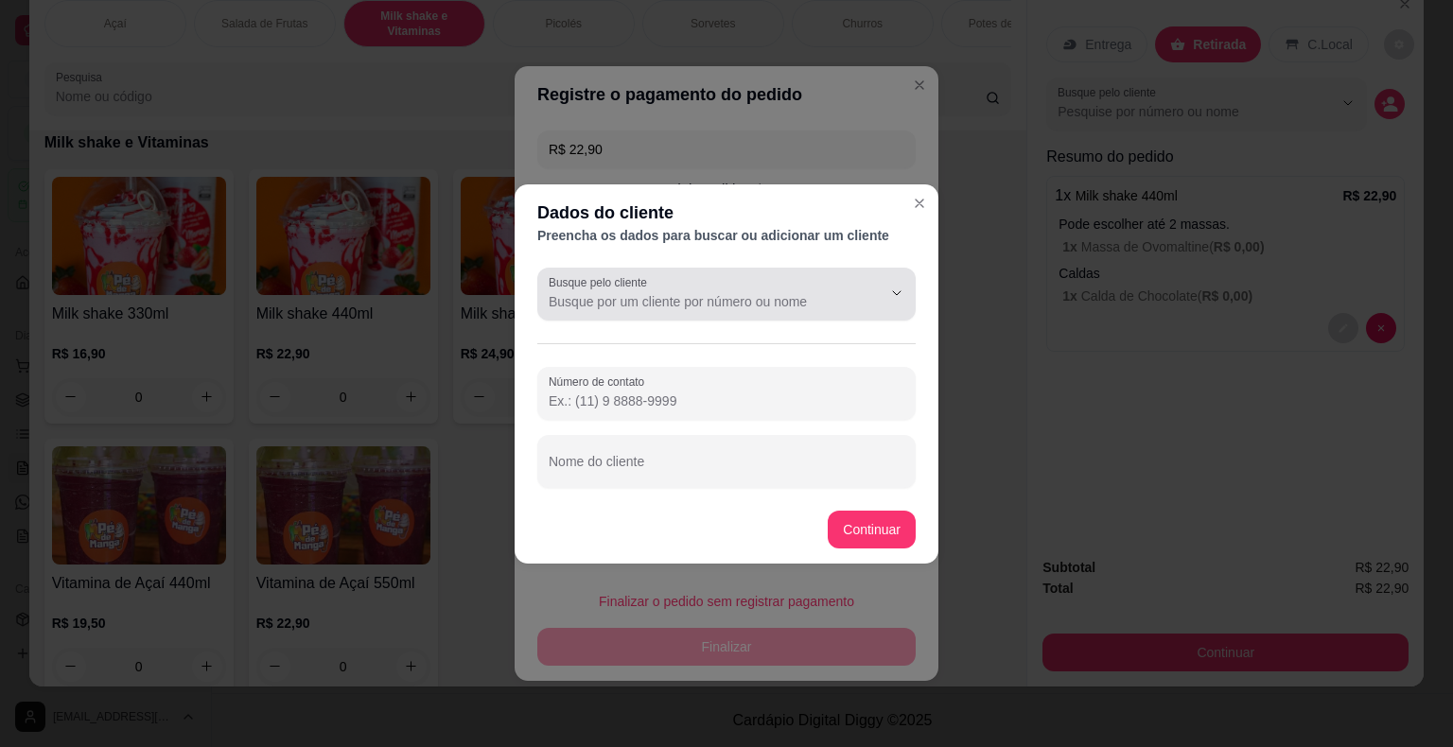
click at [840, 286] on div at bounding box center [727, 294] width 356 height 38
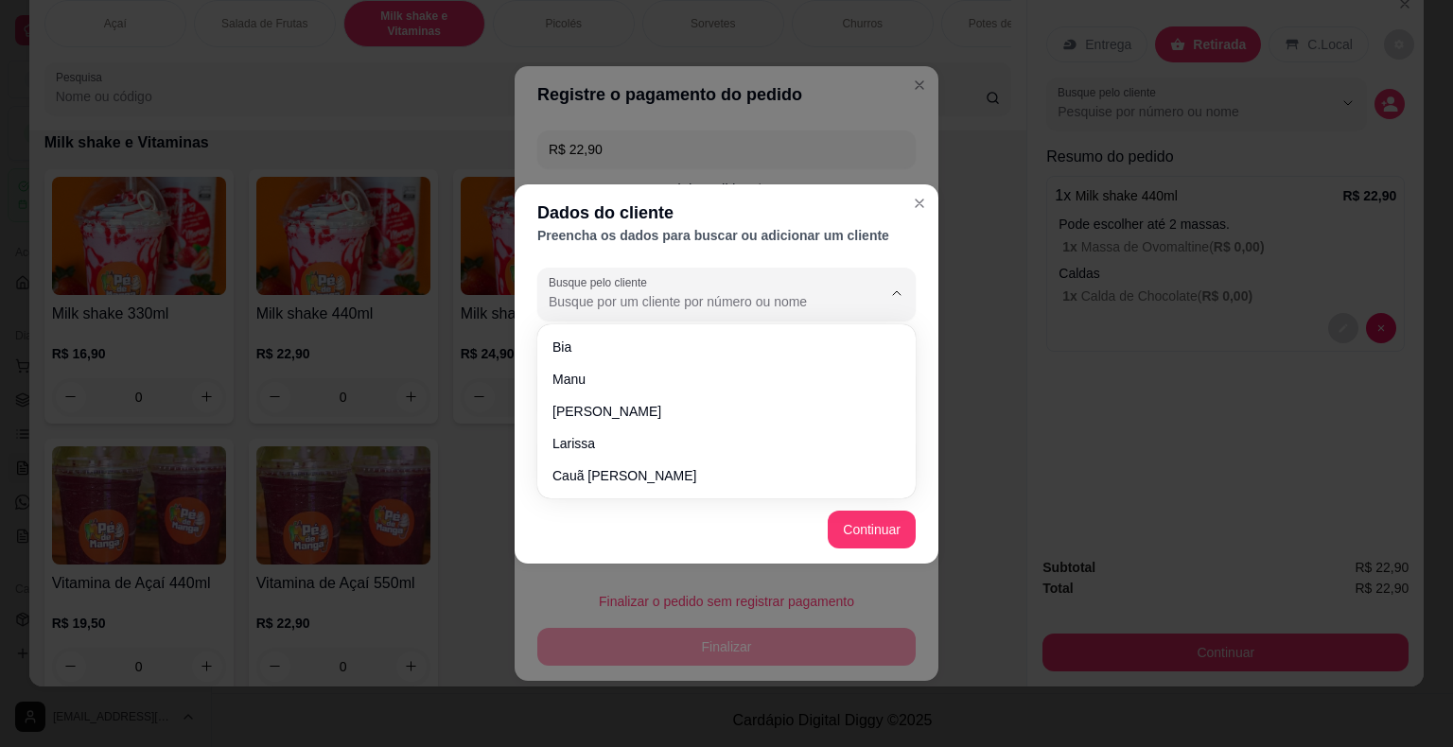
click at [857, 295] on button "Show suggestions" at bounding box center [870, 293] width 30 height 30
click at [902, 210] on div "Dados do cliente" at bounding box center [726, 213] width 378 height 26
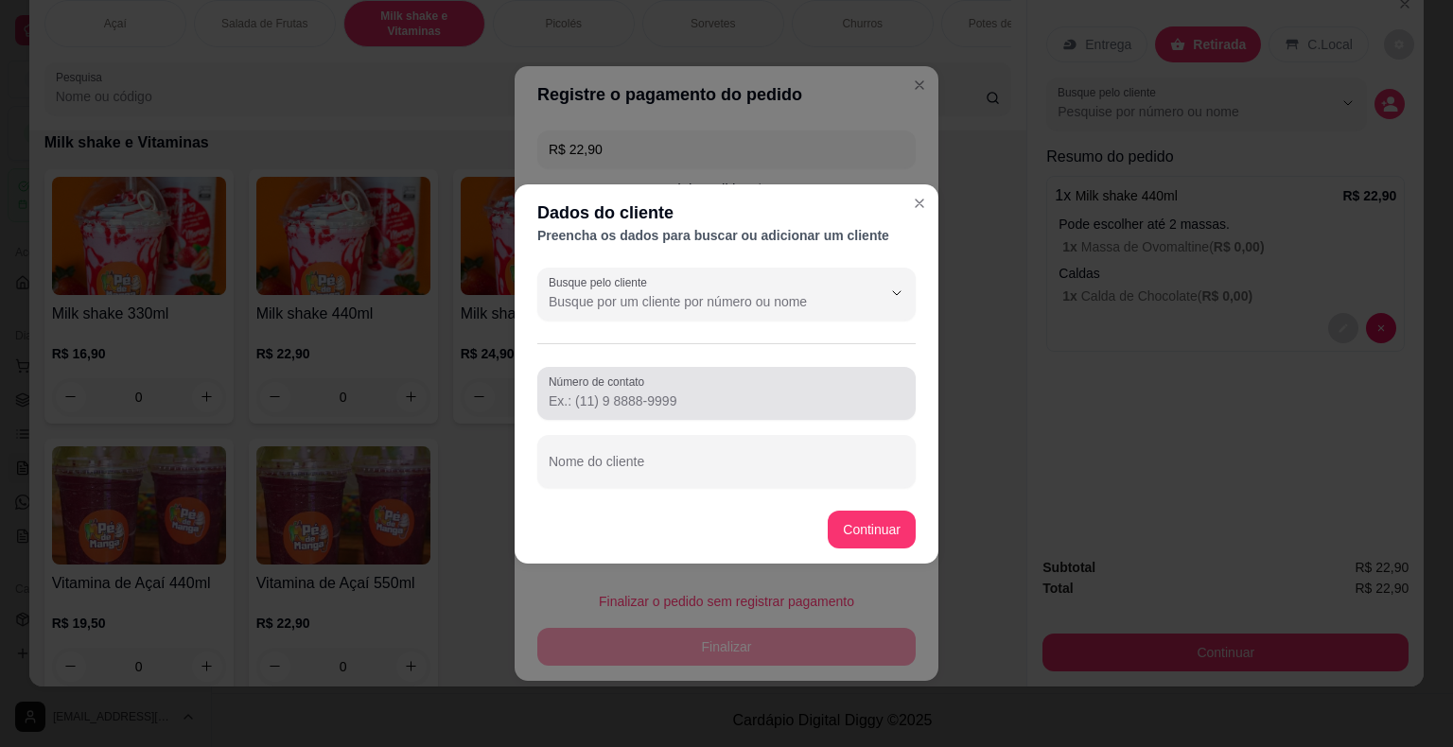
click at [840, 406] on input "Número de contato" at bounding box center [727, 401] width 356 height 19
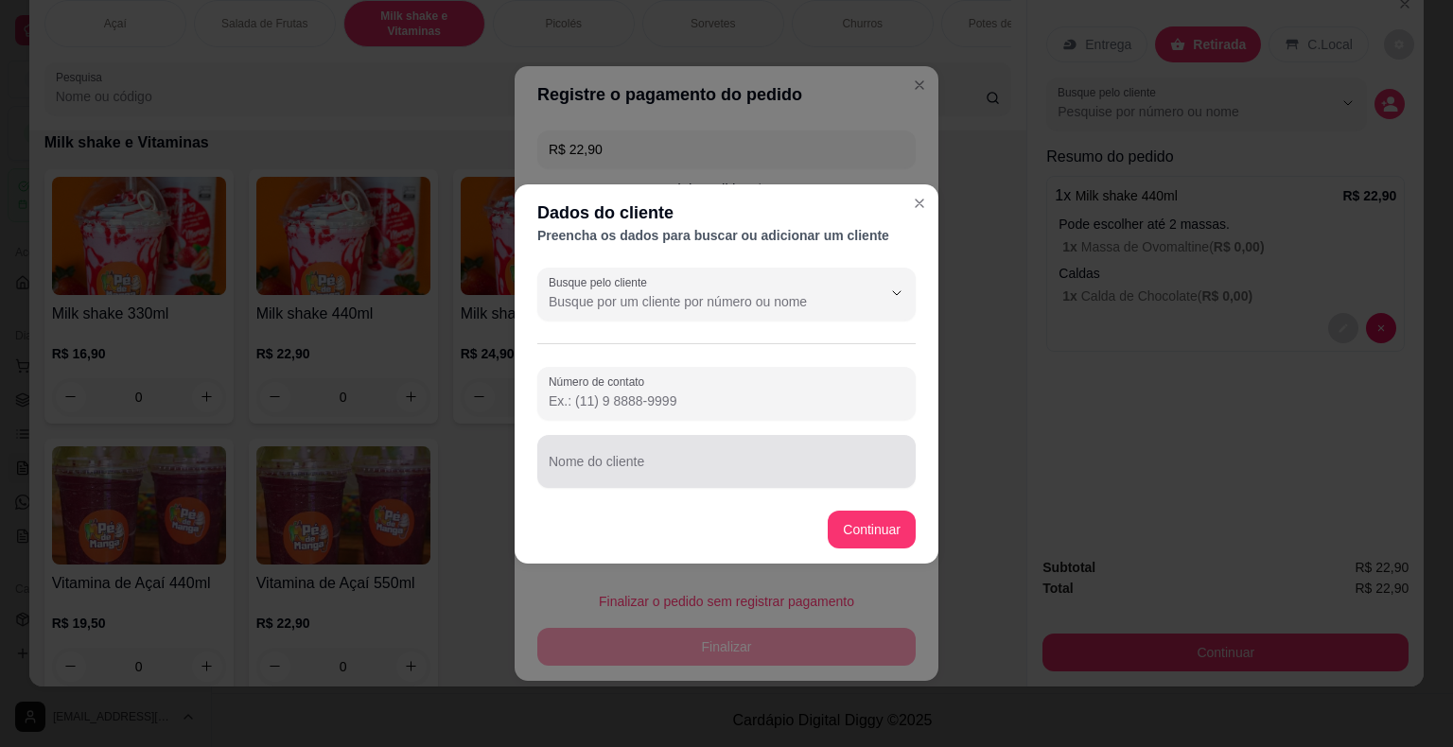
click at [835, 467] on input "Nome do cliente" at bounding box center [727, 469] width 356 height 19
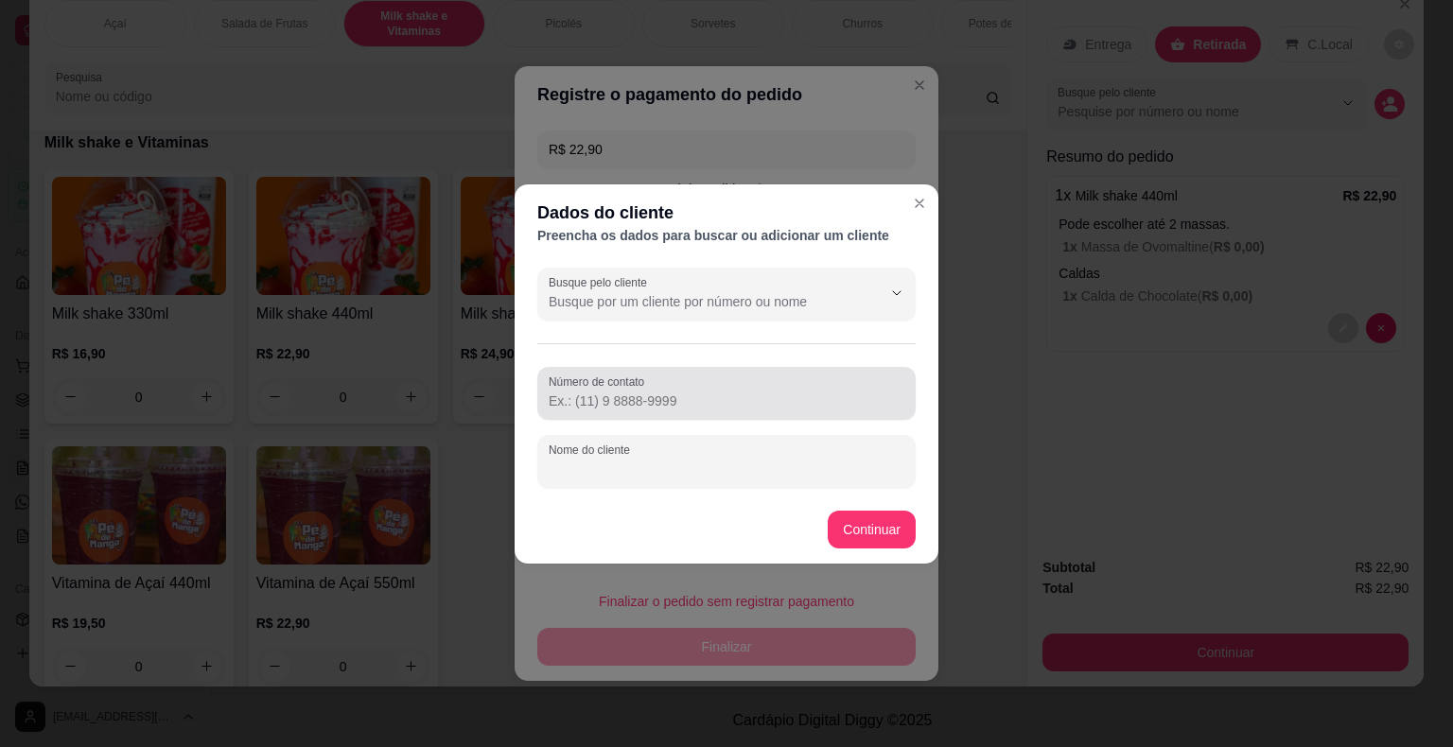
click at [765, 399] on input "Número de contato" at bounding box center [727, 401] width 356 height 19
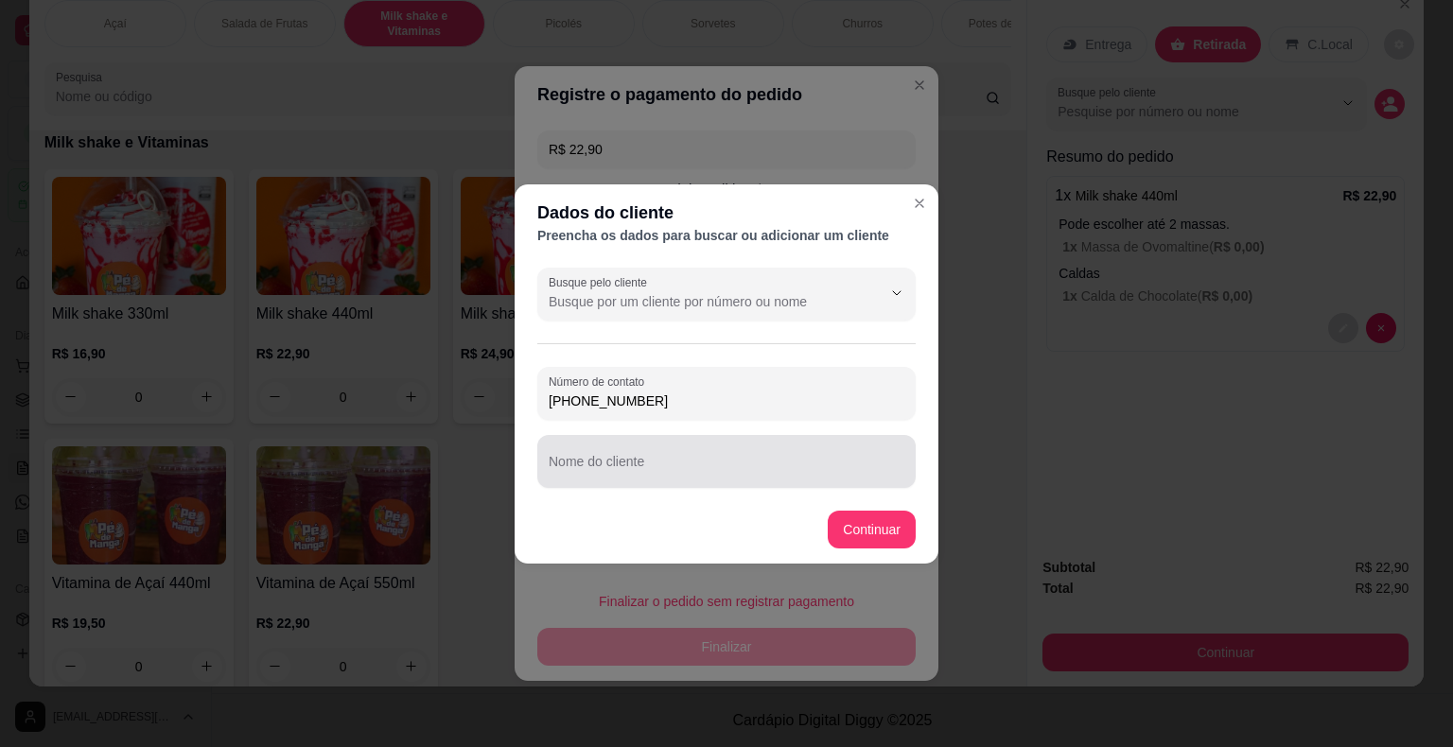
type input "[PHONE_NUMBER]"
click at [623, 458] on div at bounding box center [727, 462] width 356 height 38
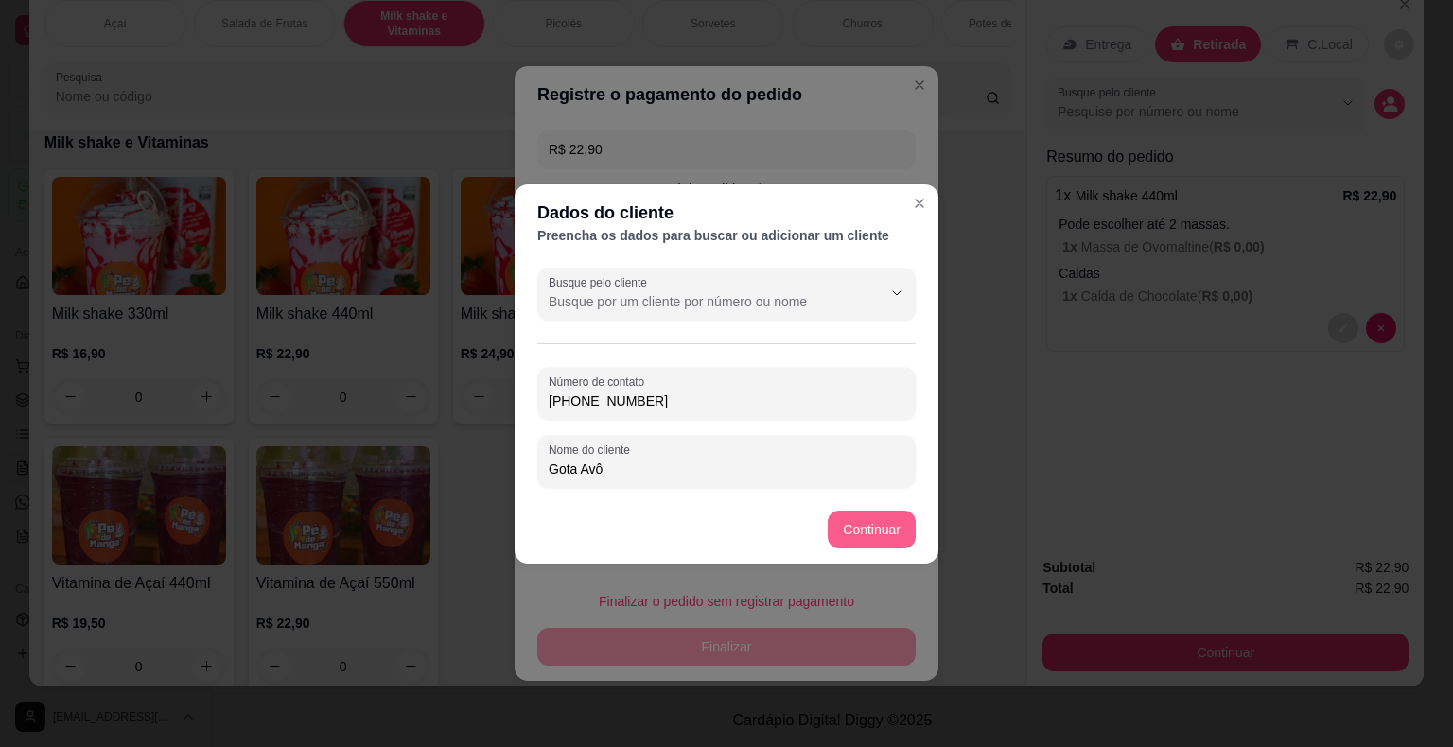
type input "Gota Avô"
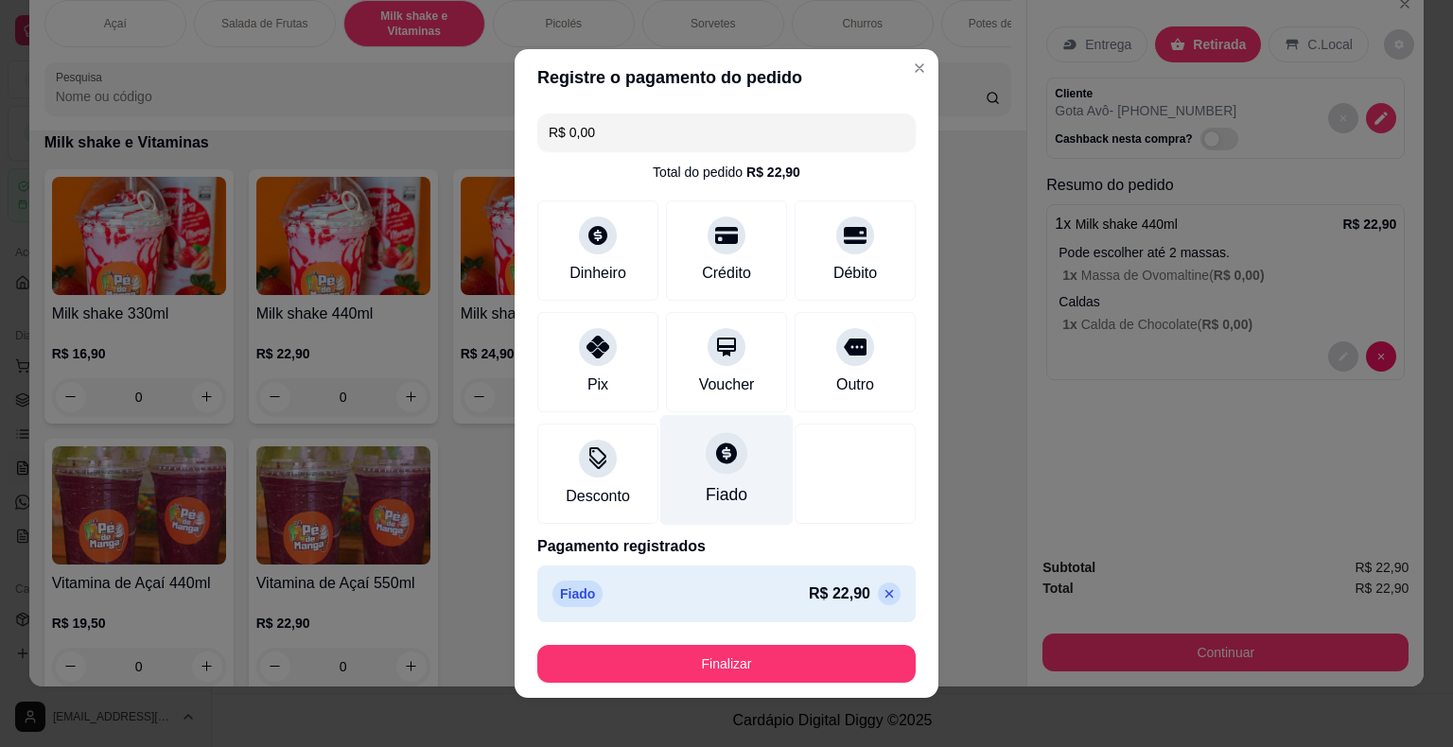
click at [723, 475] on div "Fiado" at bounding box center [726, 470] width 133 height 111
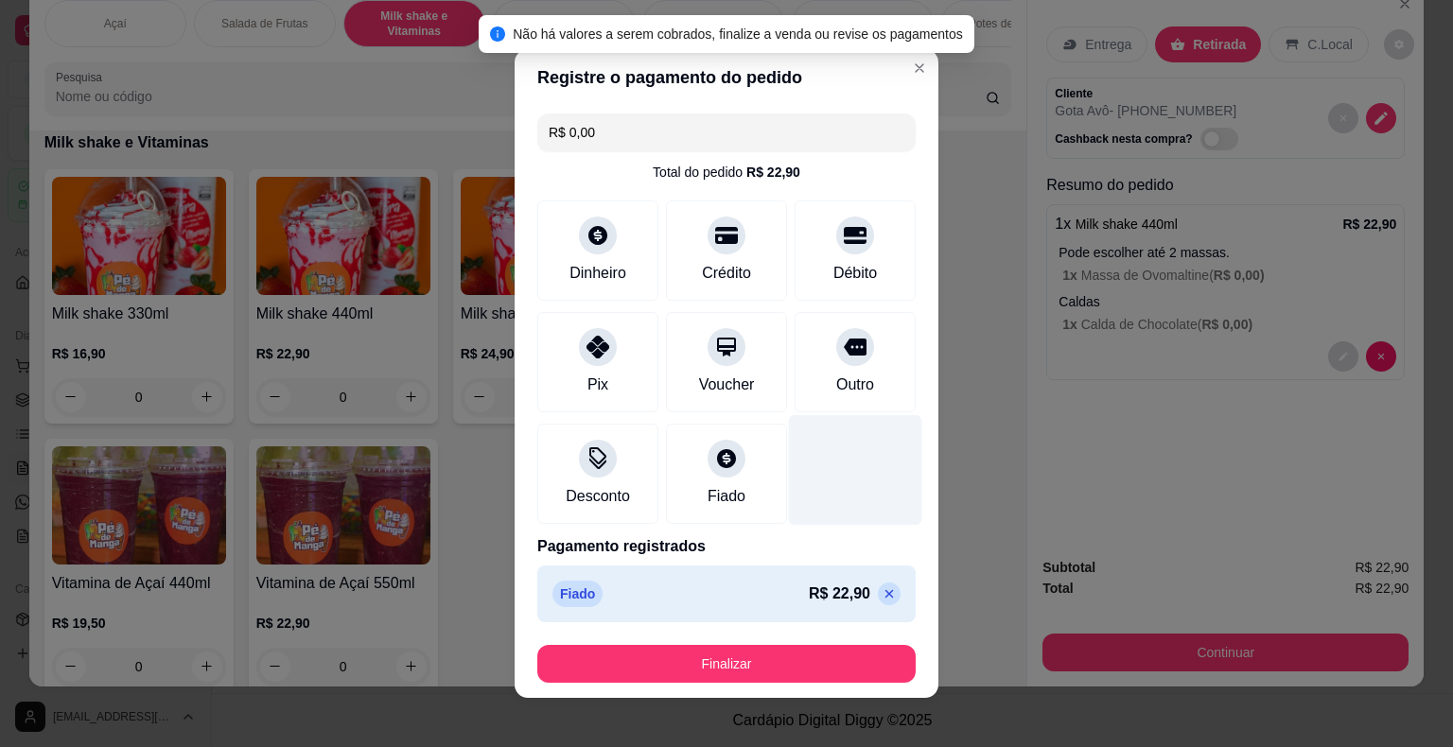
scroll to position [10, 0]
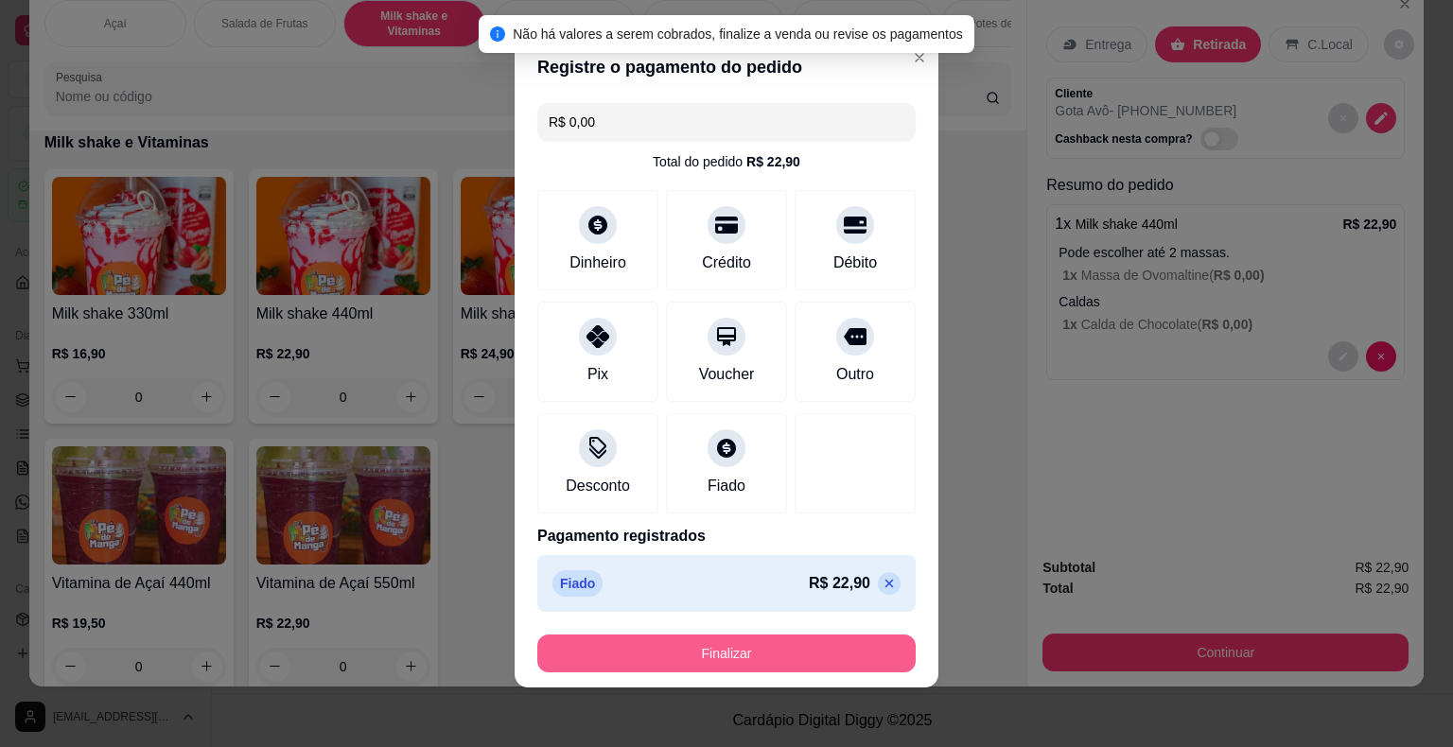
click at [794, 653] on button "Finalizar" at bounding box center [726, 654] width 378 height 38
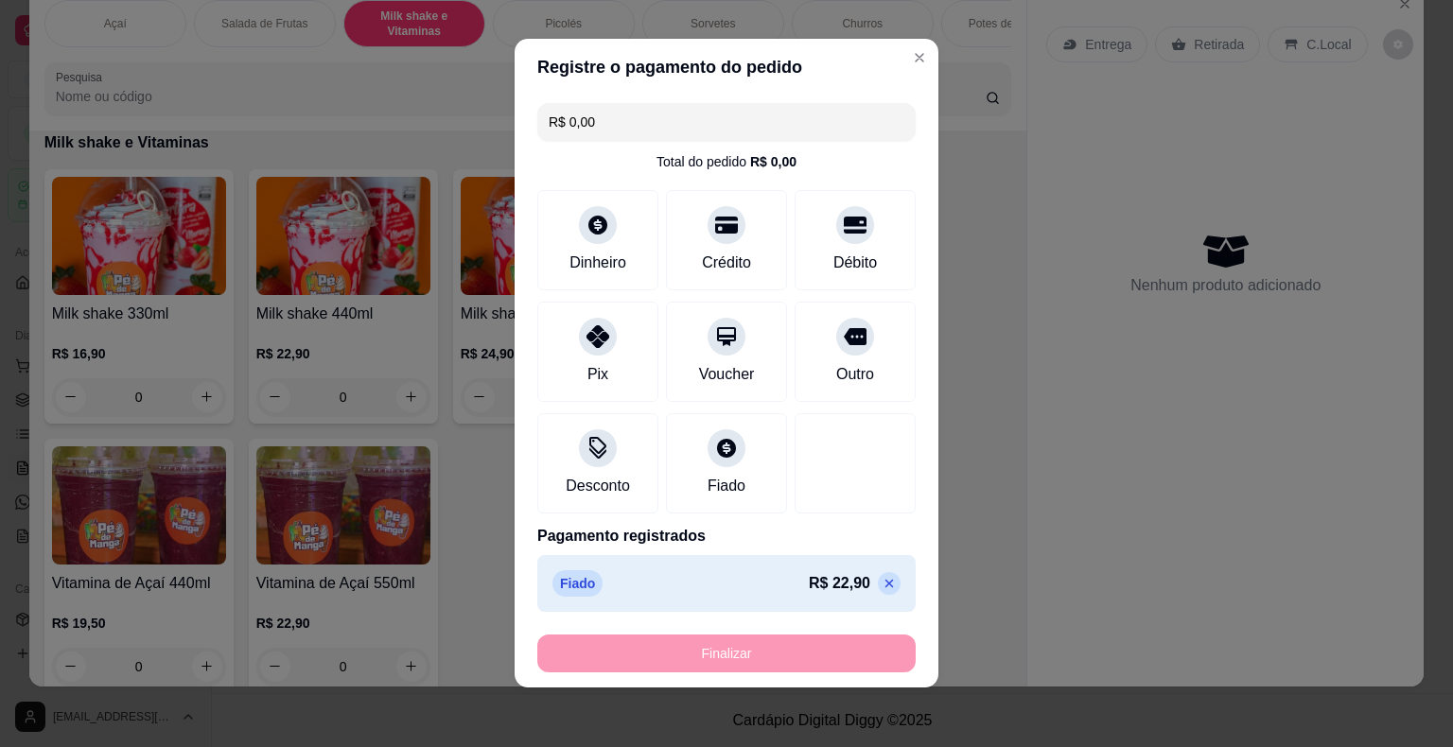
type input "-R$ 22,90"
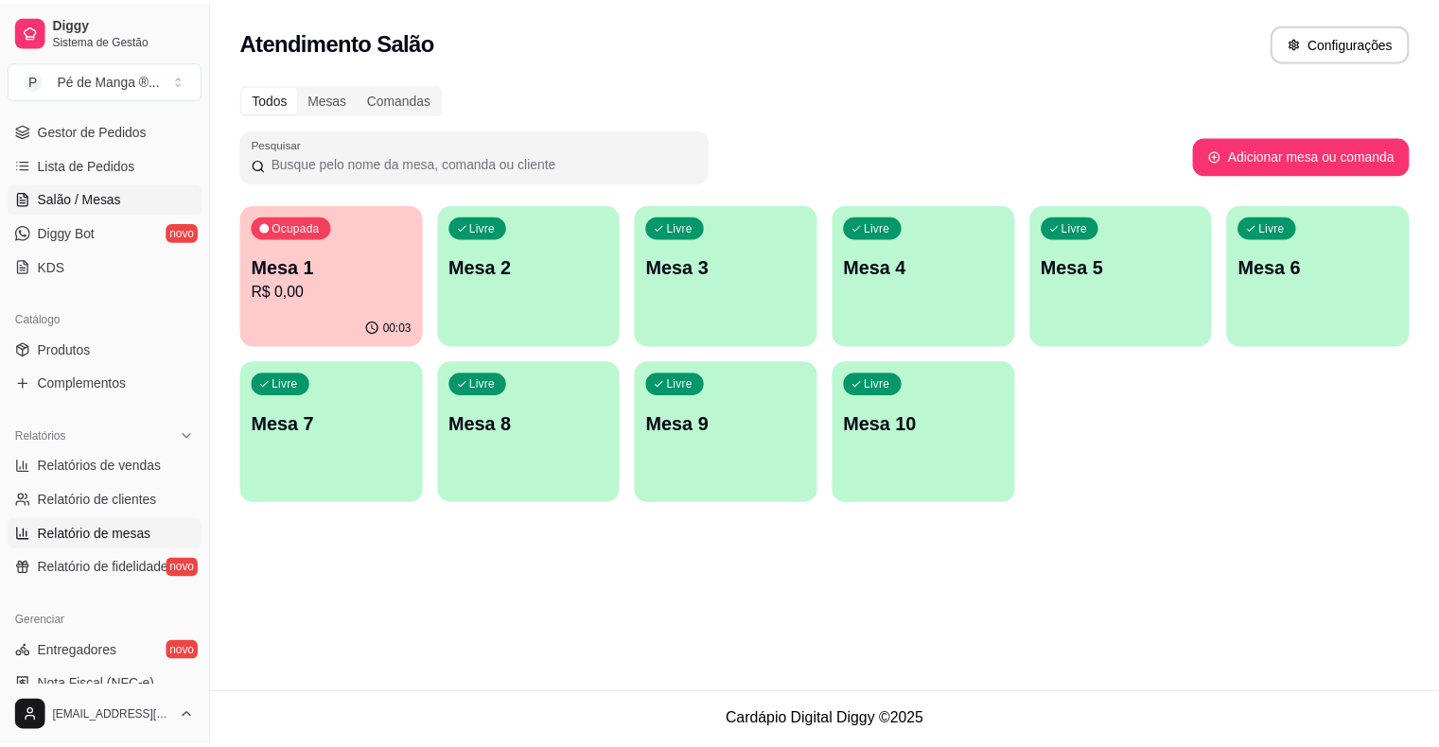
scroll to position [284, 0]
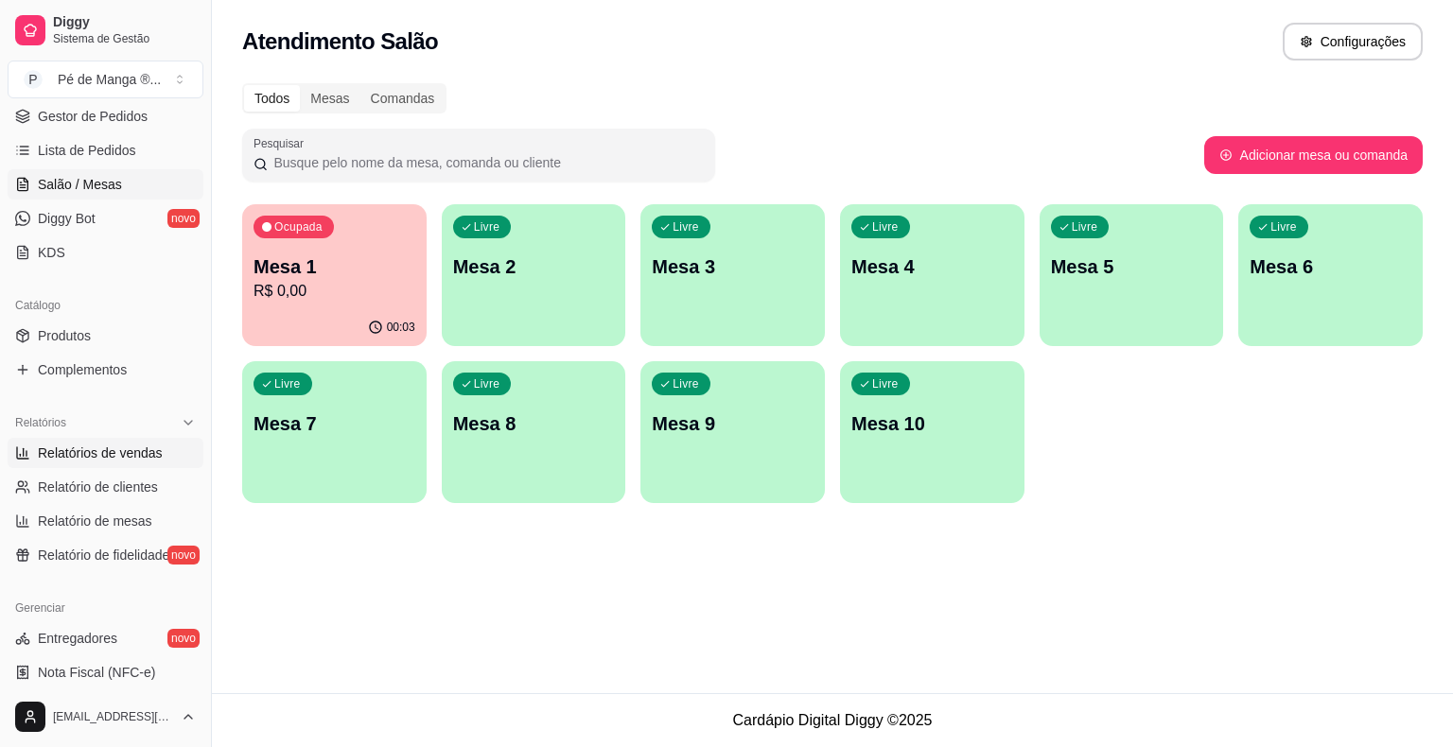
click at [144, 456] on span "Relatórios de vendas" at bounding box center [100, 453] width 125 height 19
select select "ALL"
select select "0"
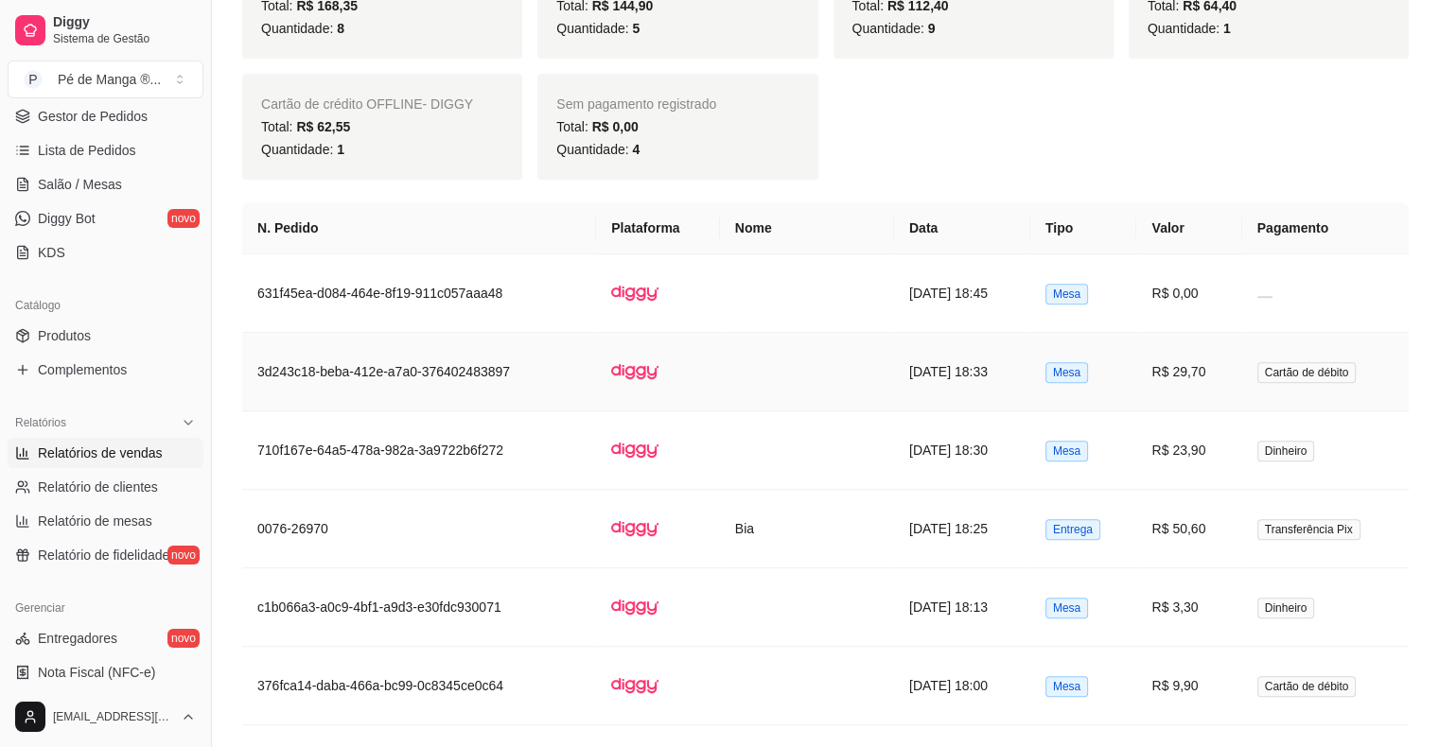
scroll to position [893, 0]
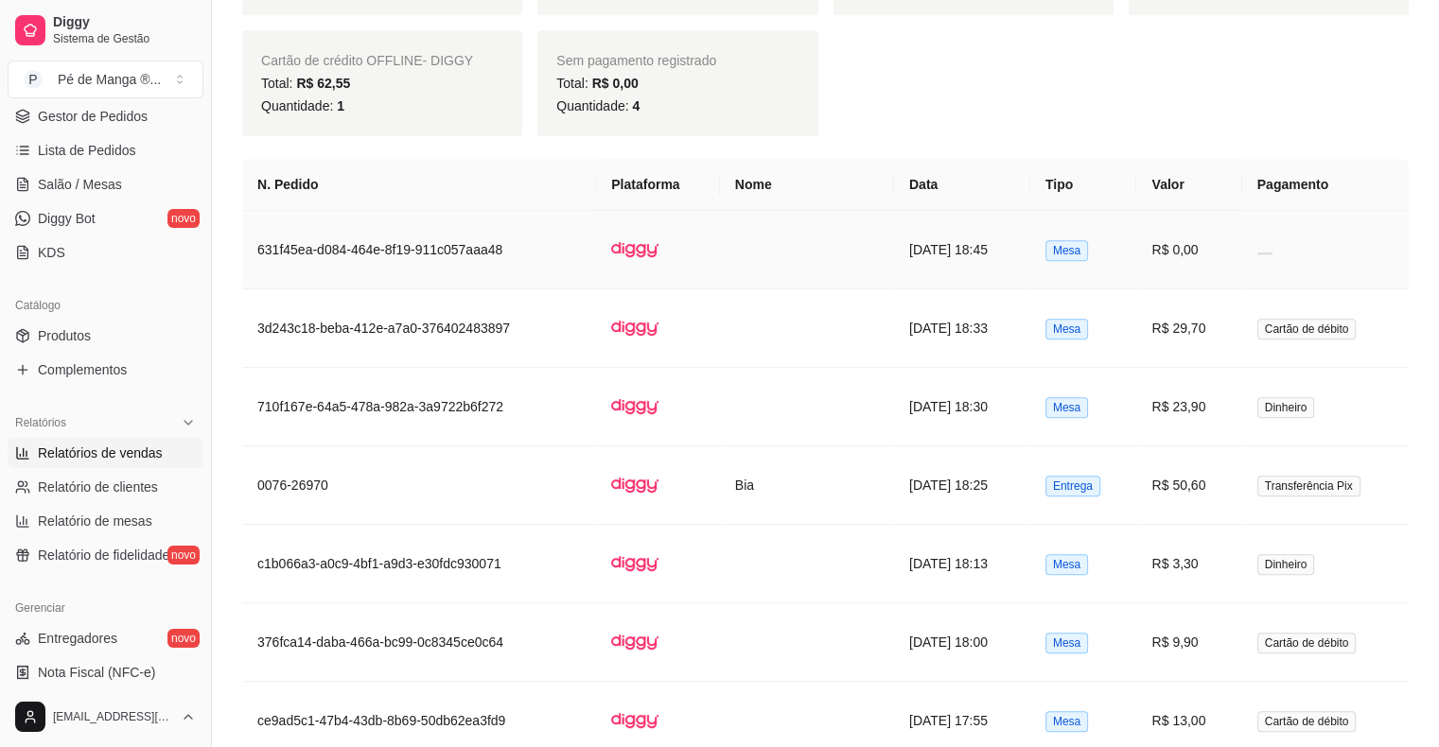
click at [1022, 250] on td "[DATE] 18:45" at bounding box center [962, 250] width 136 height 79
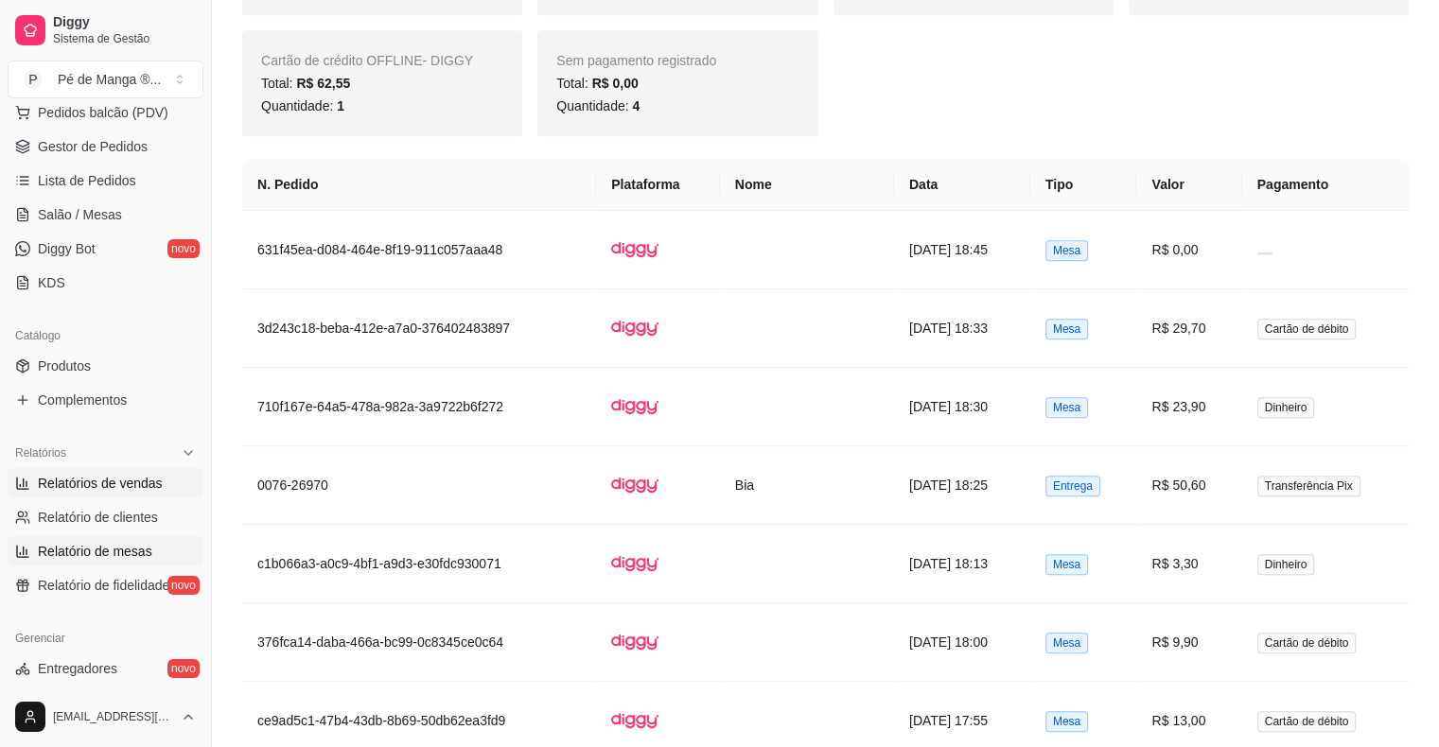
scroll to position [95, 0]
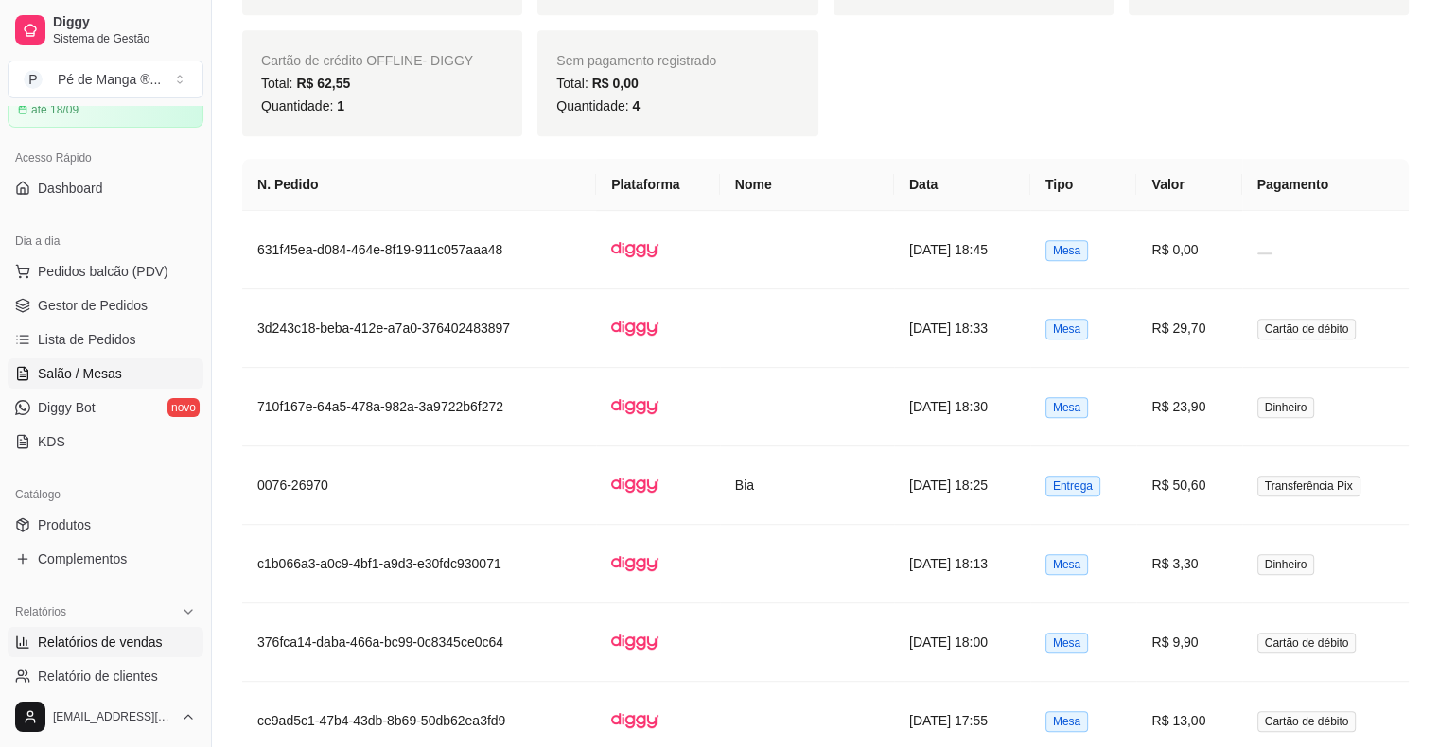
click at [102, 381] on span "Salão / Mesas" at bounding box center [80, 373] width 84 height 19
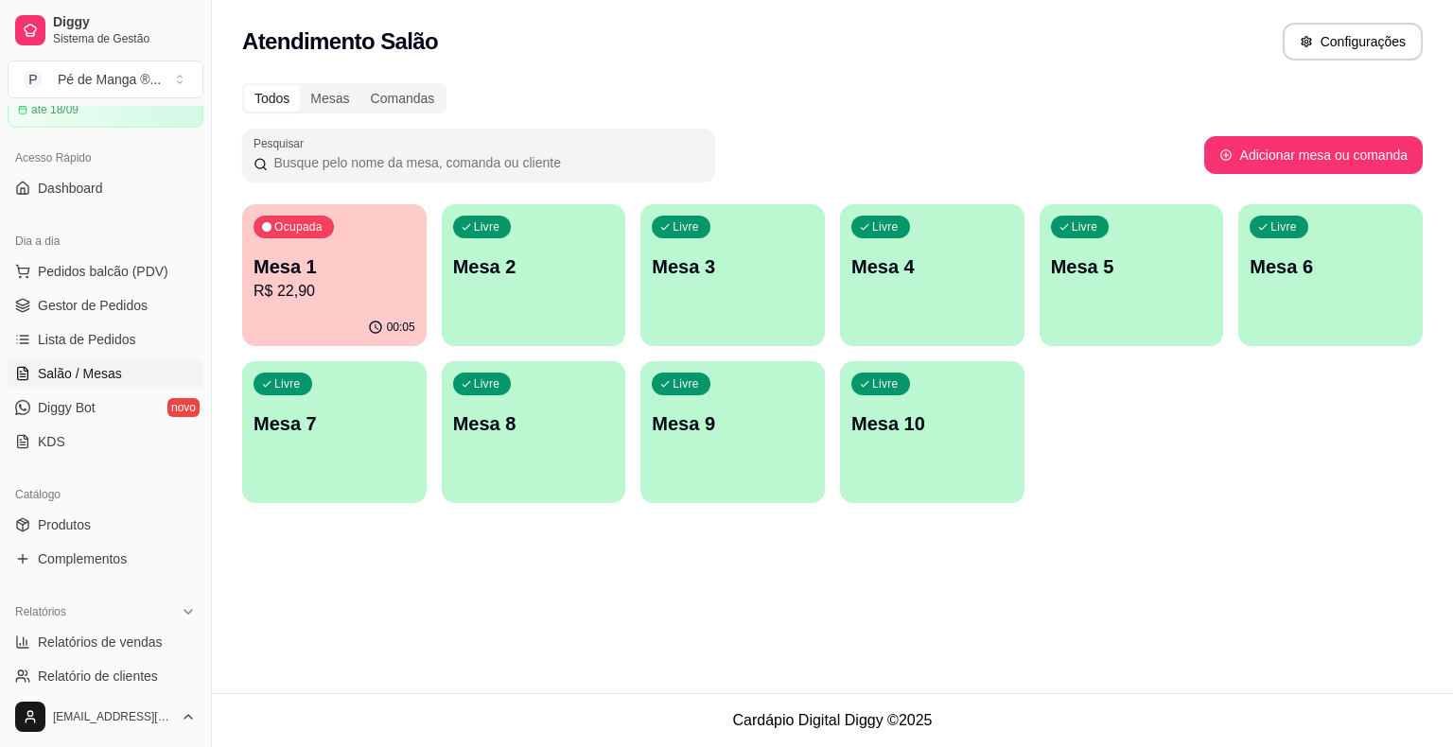
click at [274, 308] on div "Ocupada Mesa 1 R$ 22,90" at bounding box center [334, 256] width 184 height 105
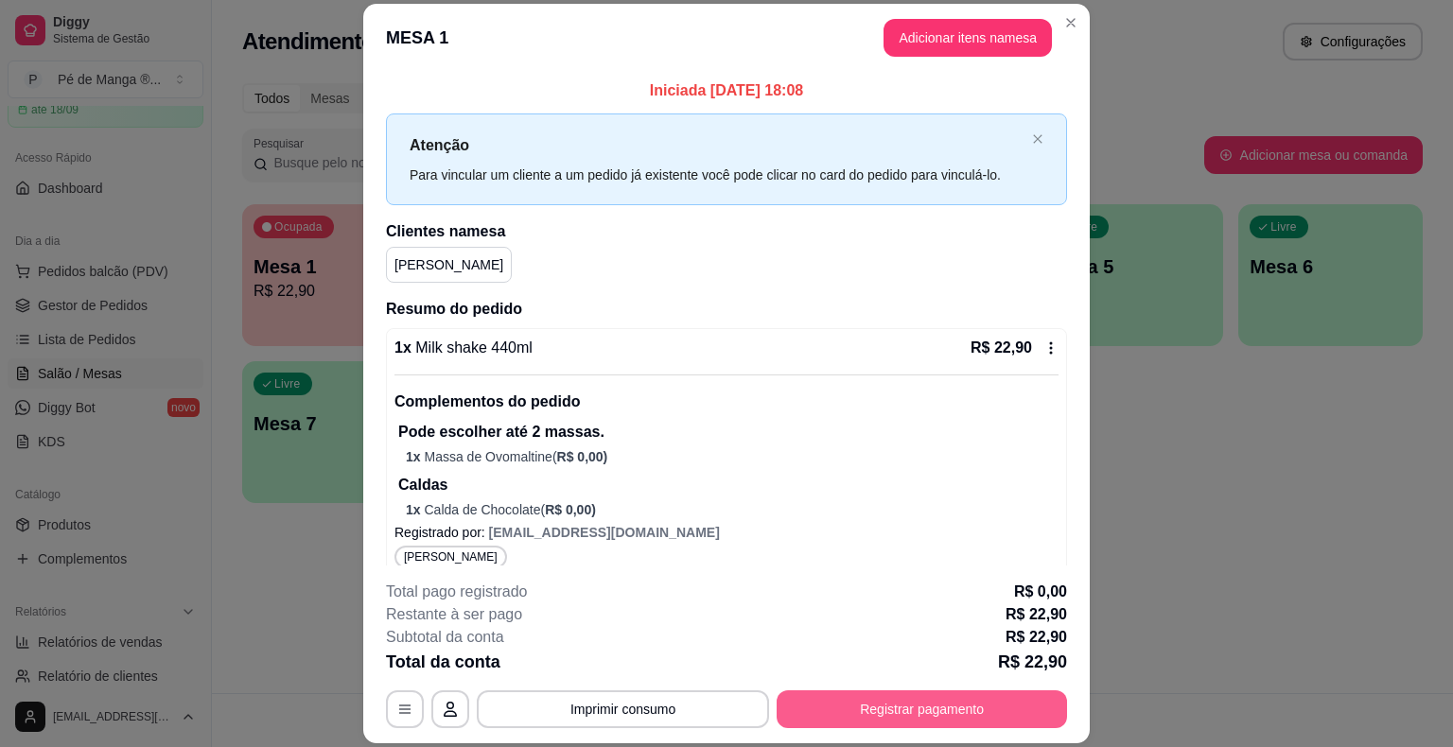
click at [916, 709] on button "Registrar pagamento" at bounding box center [921, 709] width 290 height 38
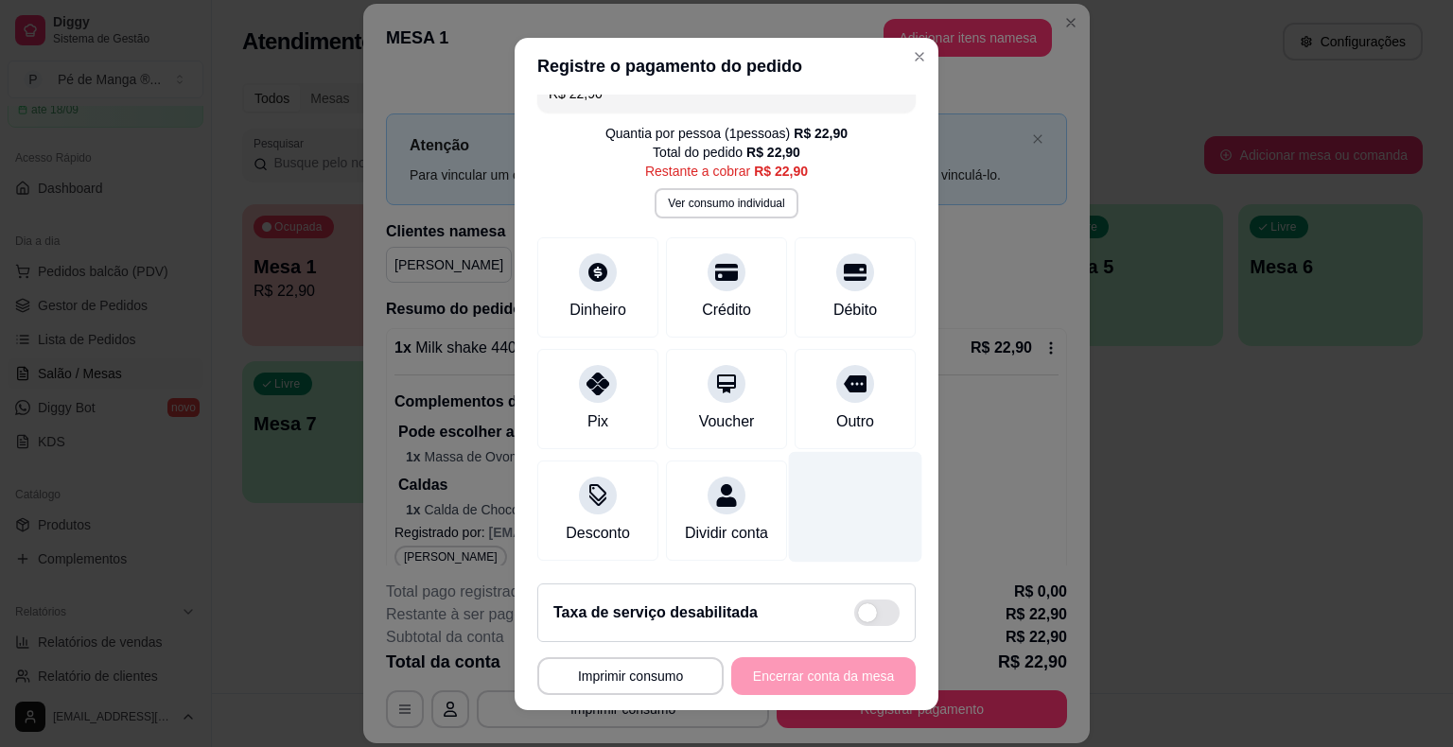
scroll to position [47, 0]
click at [915, 49] on header "Registre o pagamento do pedido" at bounding box center [727, 66] width 424 height 57
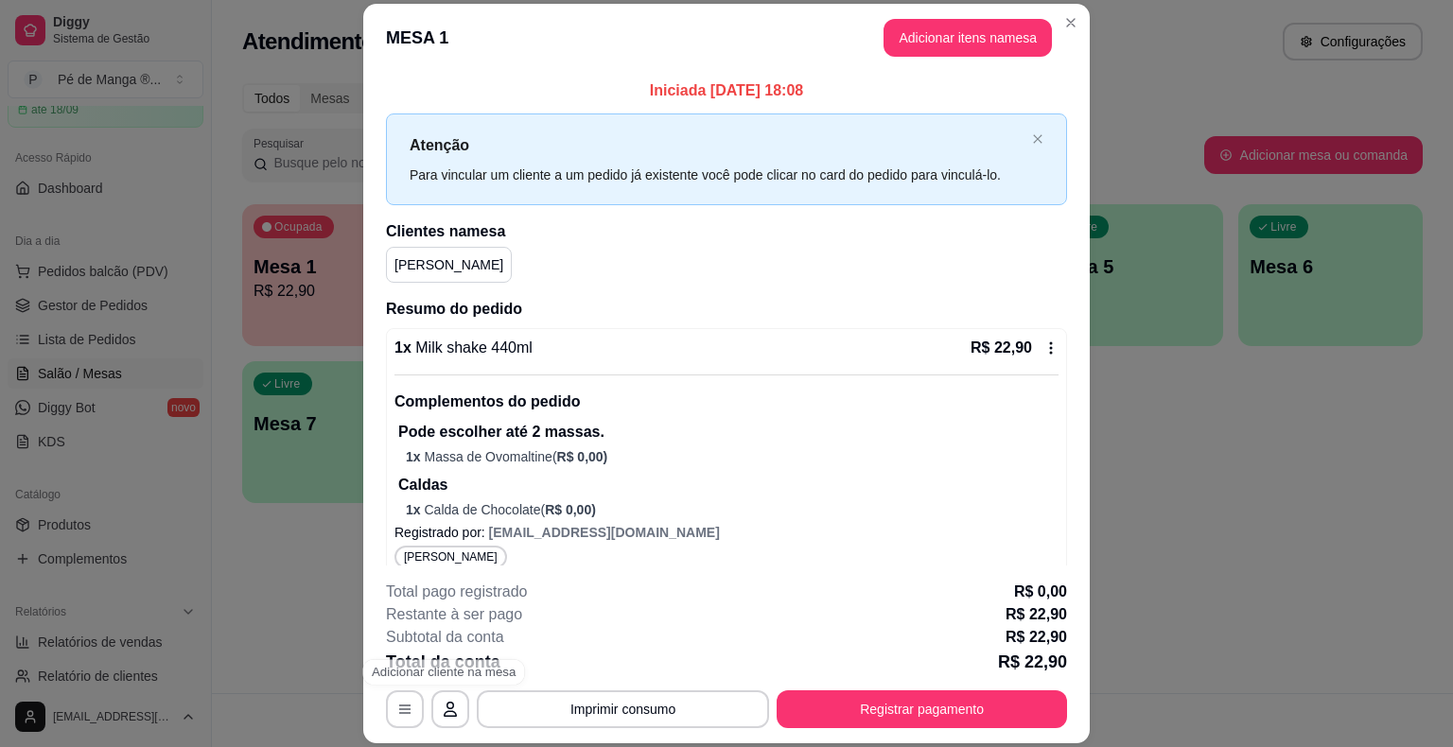
click at [393, 729] on footer "**********" at bounding box center [726, 655] width 726 height 178
click at [389, 715] on button "button" at bounding box center [405, 709] width 37 height 37
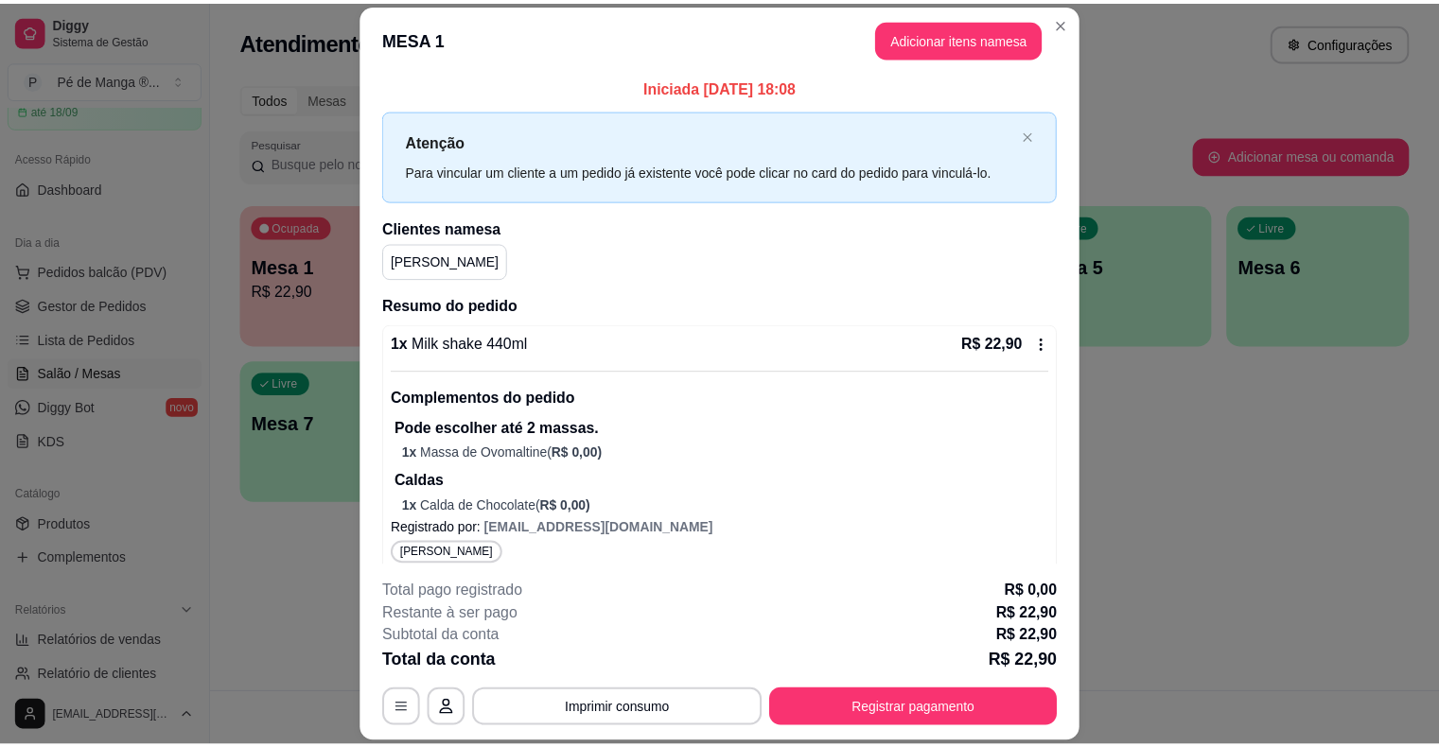
scroll to position [0, 0]
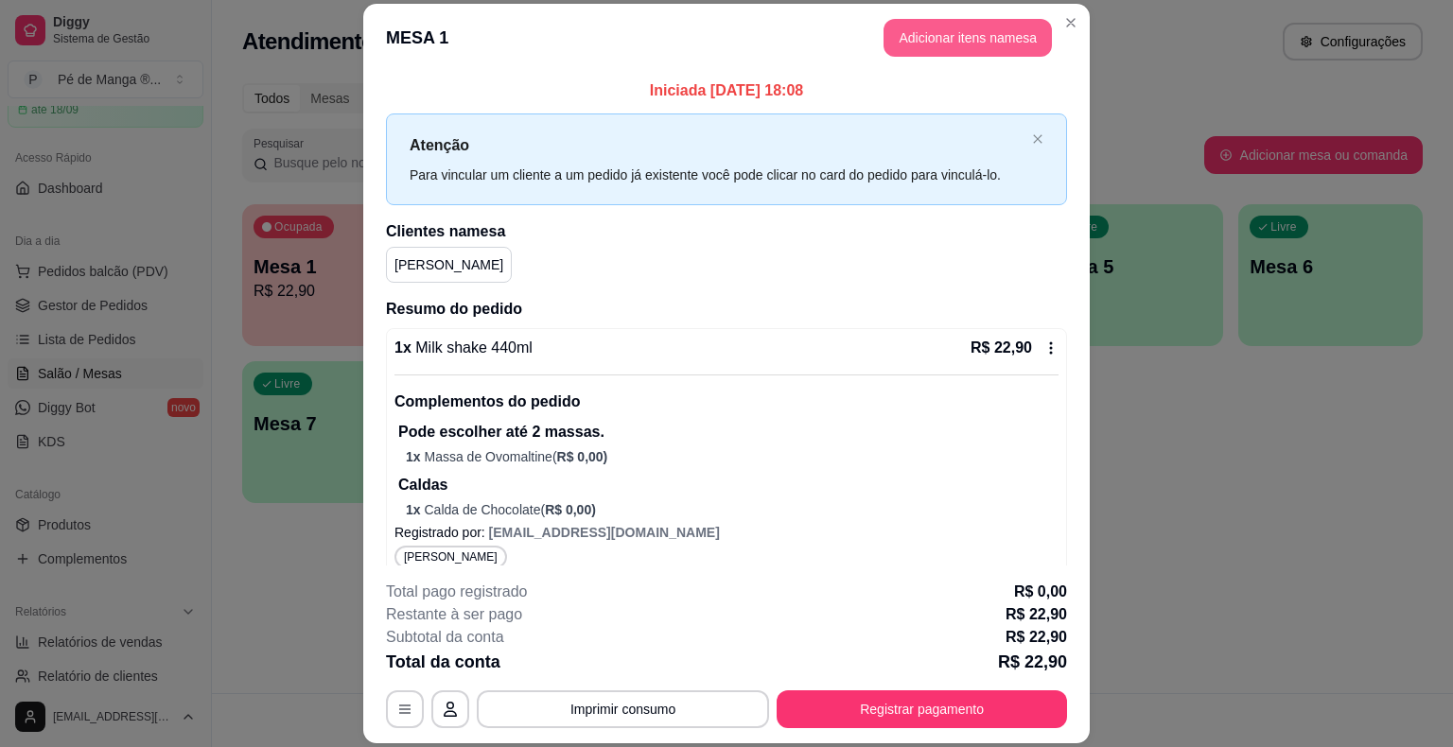
click at [1051, 25] on section "**********" at bounding box center [726, 374] width 726 height 740
click at [1043, 352] on icon at bounding box center [1050, 347] width 15 height 15
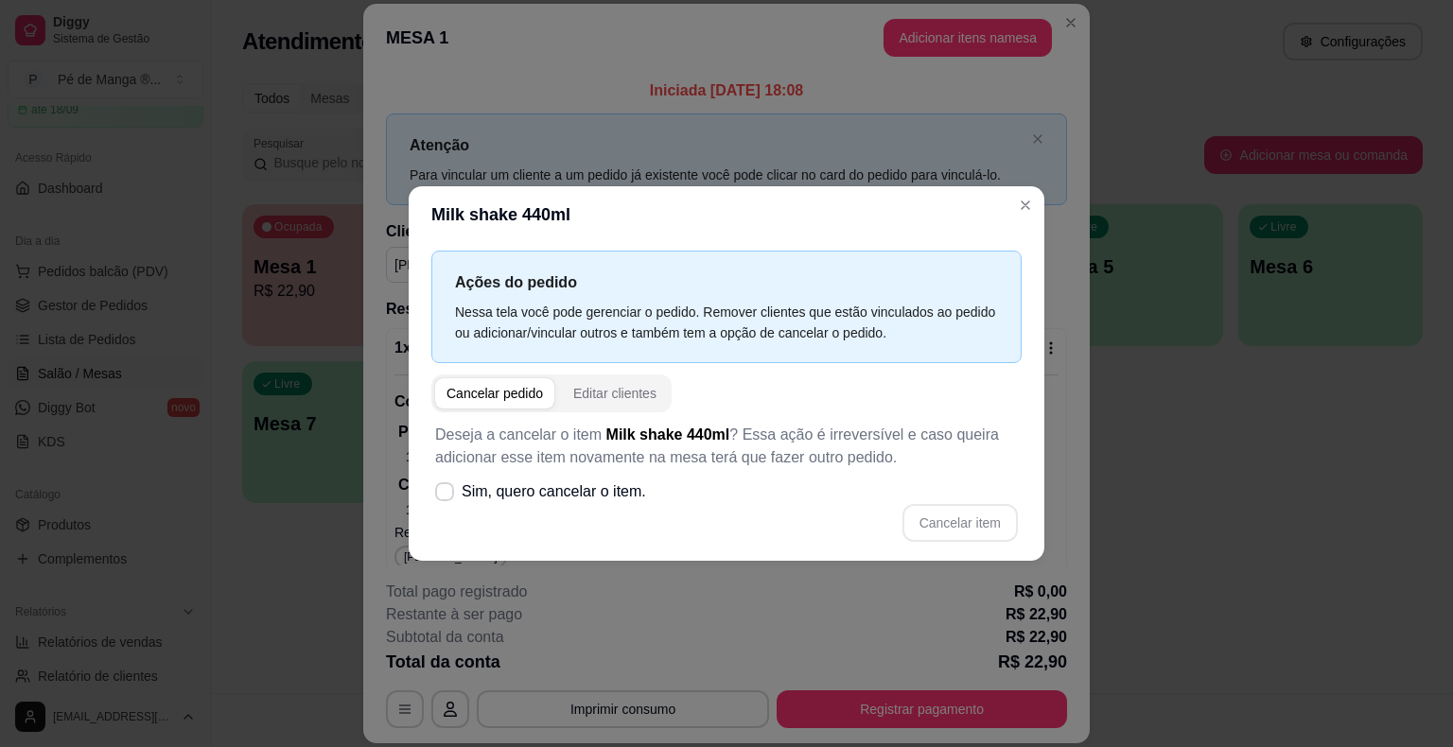
click at [514, 399] on div "Cancelar pedido" at bounding box center [494, 393] width 96 height 19
click at [438, 494] on icon at bounding box center [444, 491] width 15 height 11
click at [438, 496] on input "Sim, quero cancelar o item." at bounding box center [440, 502] width 12 height 12
checkbox input "true"
click at [973, 512] on button "Cancelar item" at bounding box center [959, 523] width 113 height 37
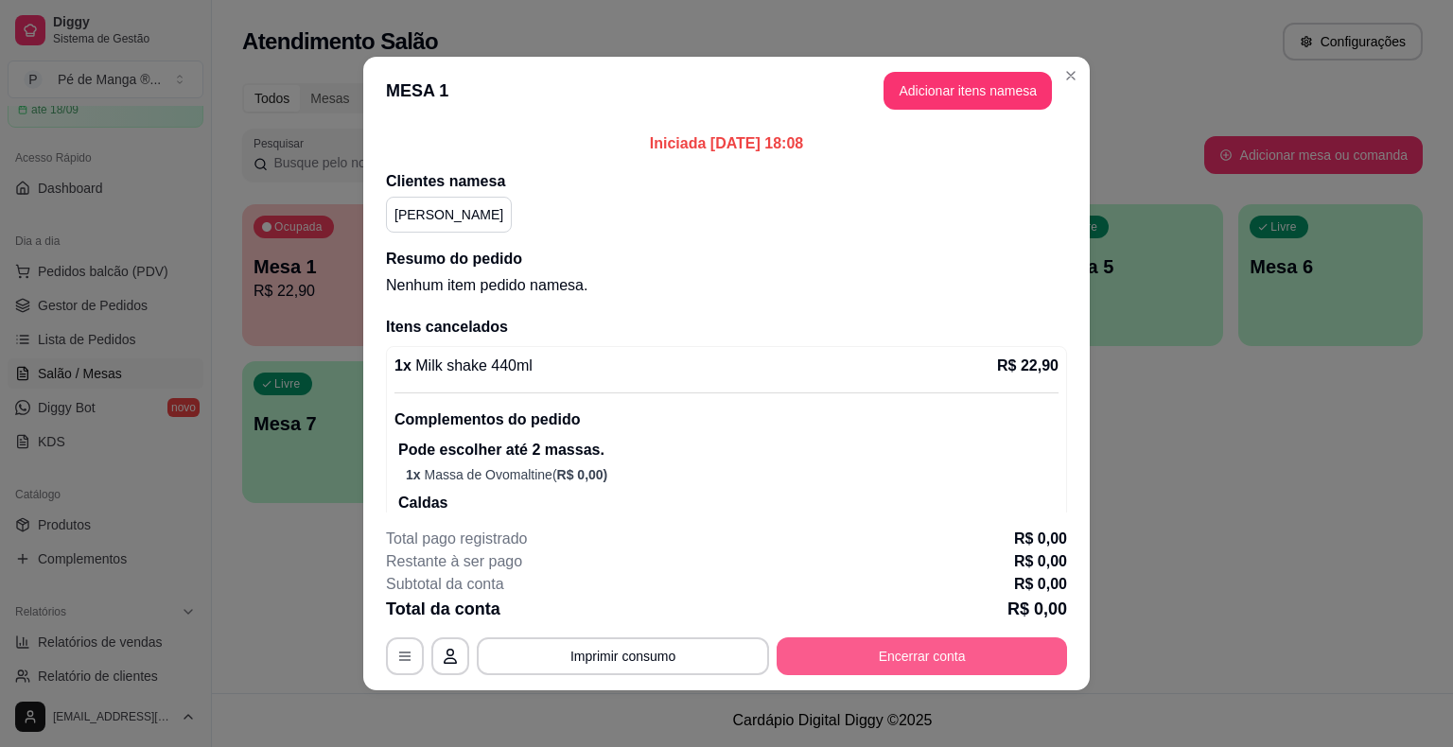
click at [939, 668] on button "Encerrar conta" at bounding box center [921, 656] width 290 height 38
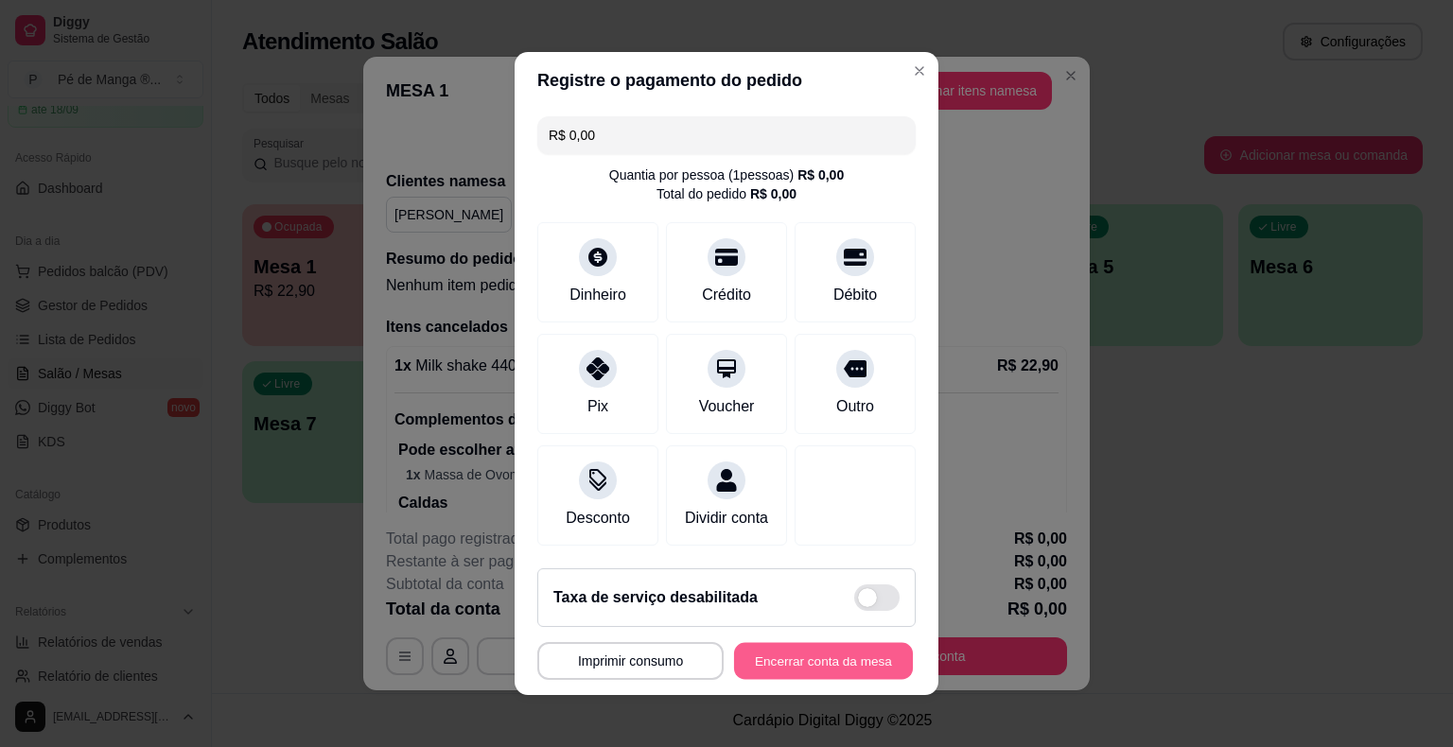
click at [797, 668] on button "Encerrar conta da mesa" at bounding box center [823, 661] width 179 height 37
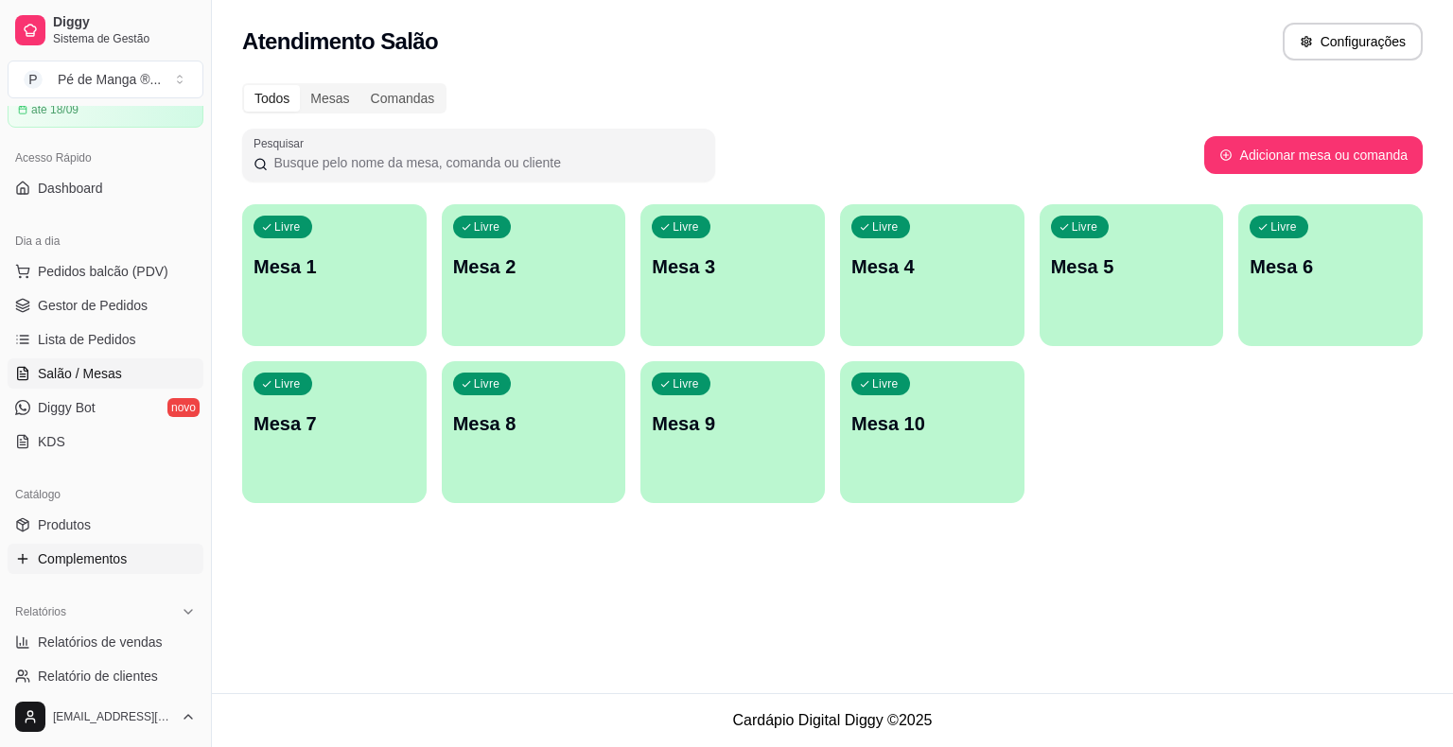
click at [42, 567] on link "Complementos" at bounding box center [106, 559] width 196 height 30
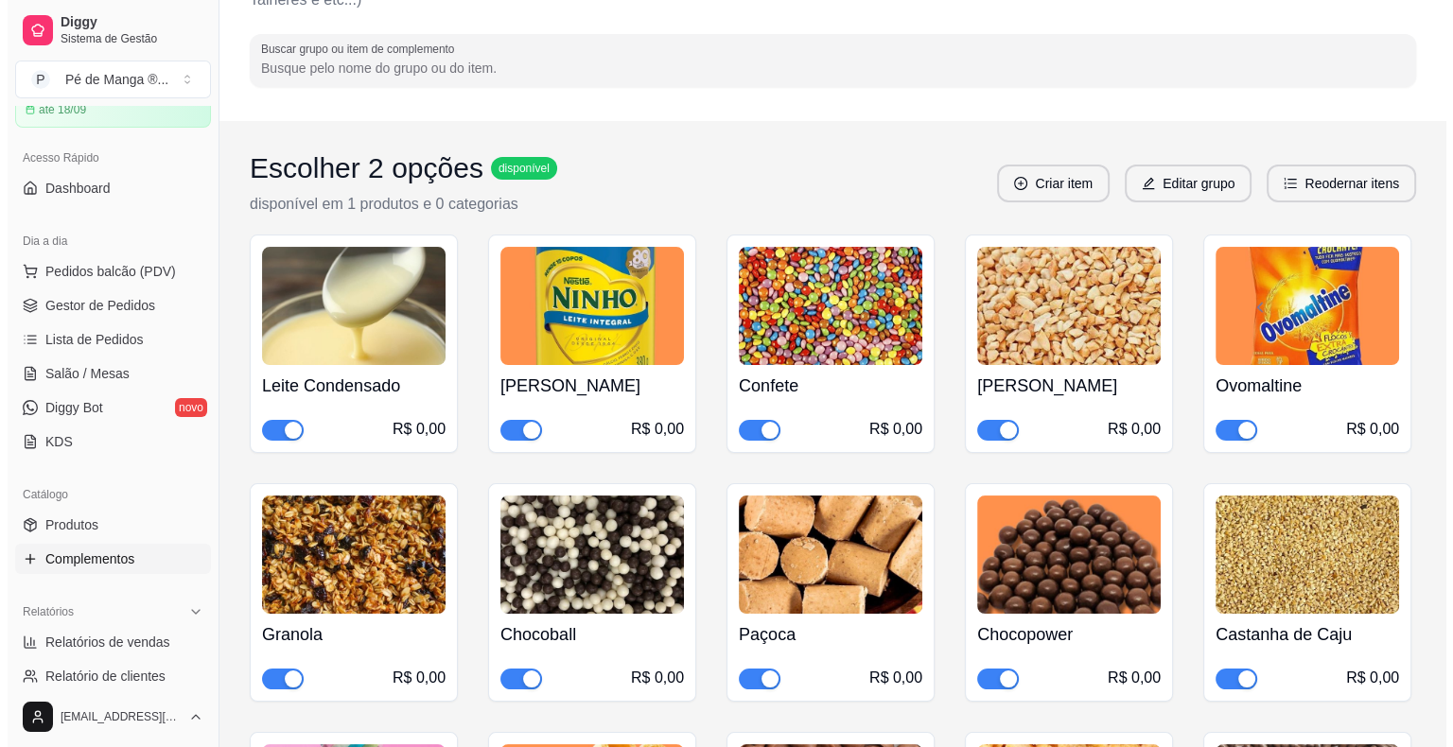
scroll to position [189, 0]
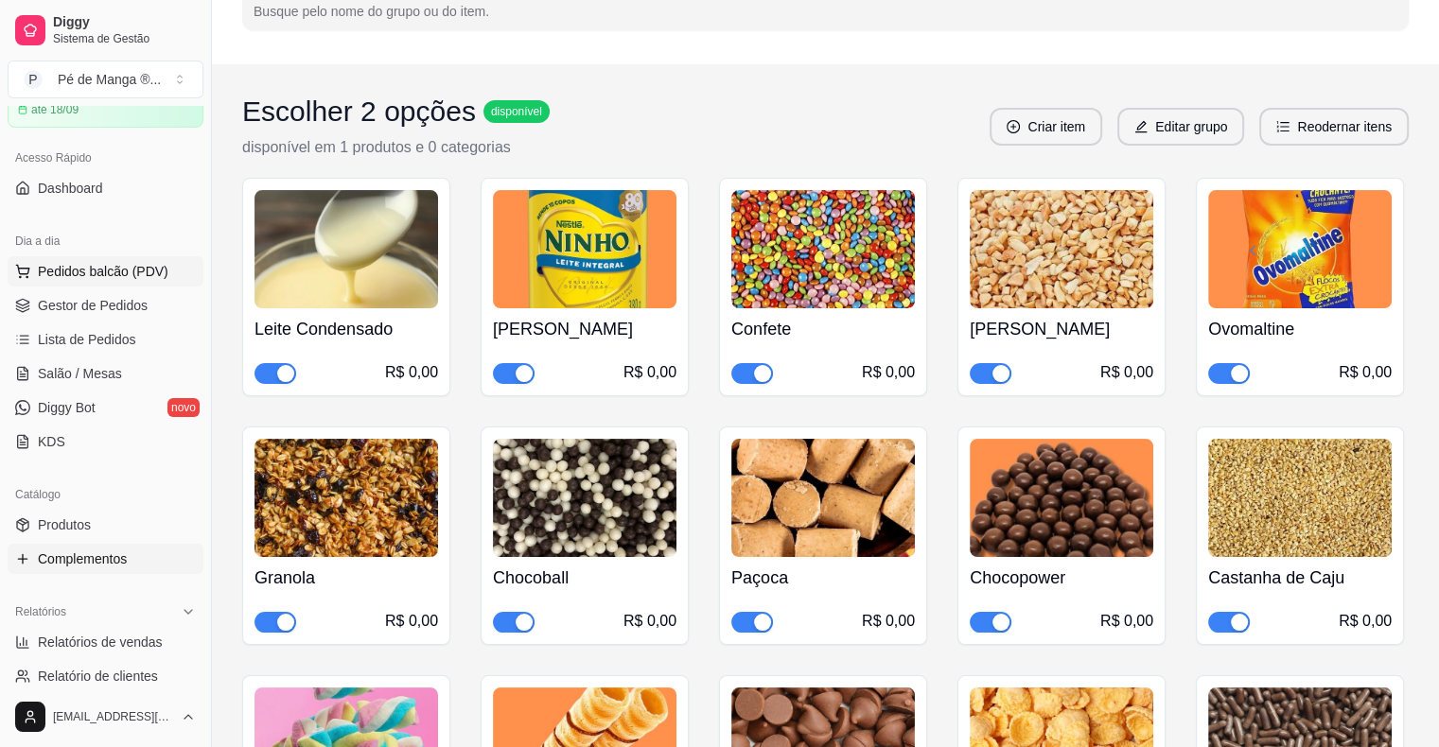
click at [85, 274] on span "Pedidos balcão (PDV)" at bounding box center [103, 271] width 131 height 19
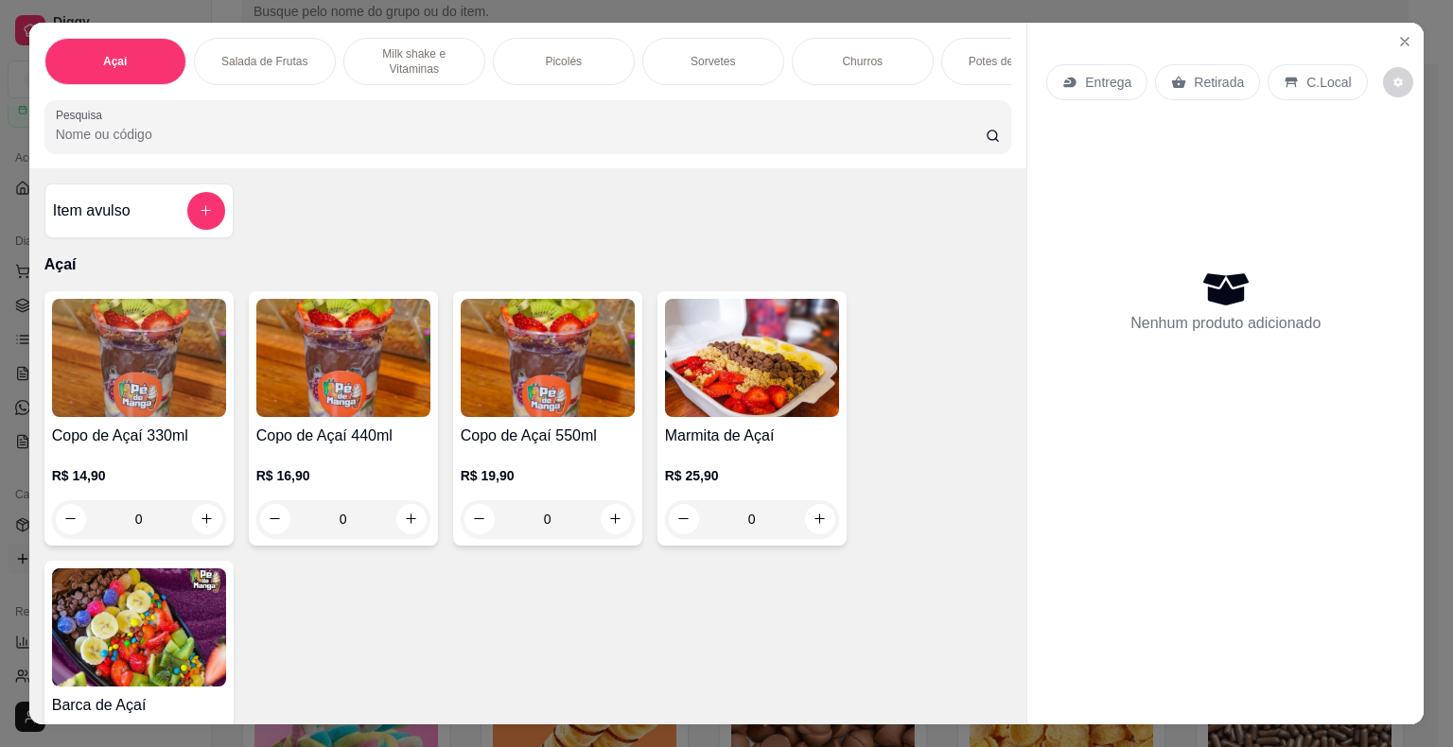
click at [124, 73] on div "Açaí" at bounding box center [115, 61] width 142 height 47
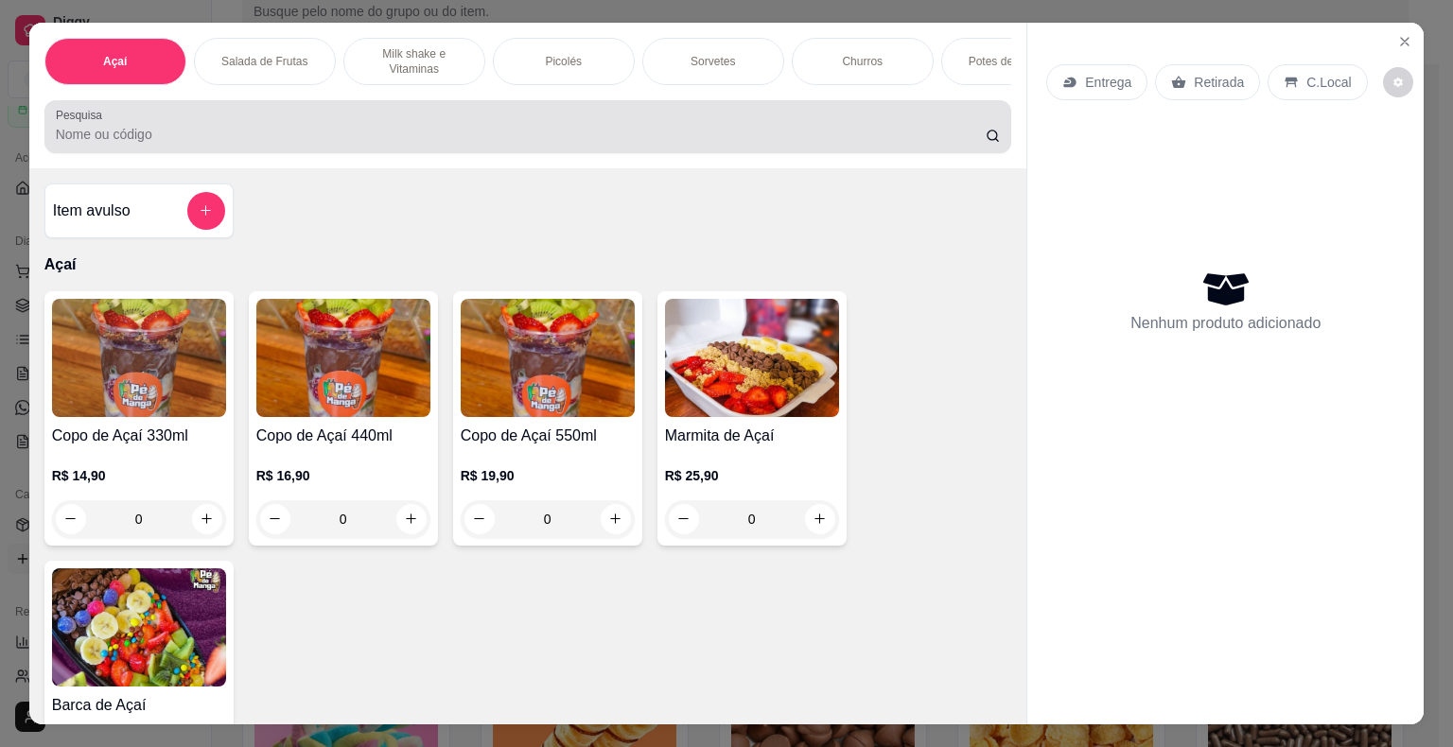
scroll to position [45, 0]
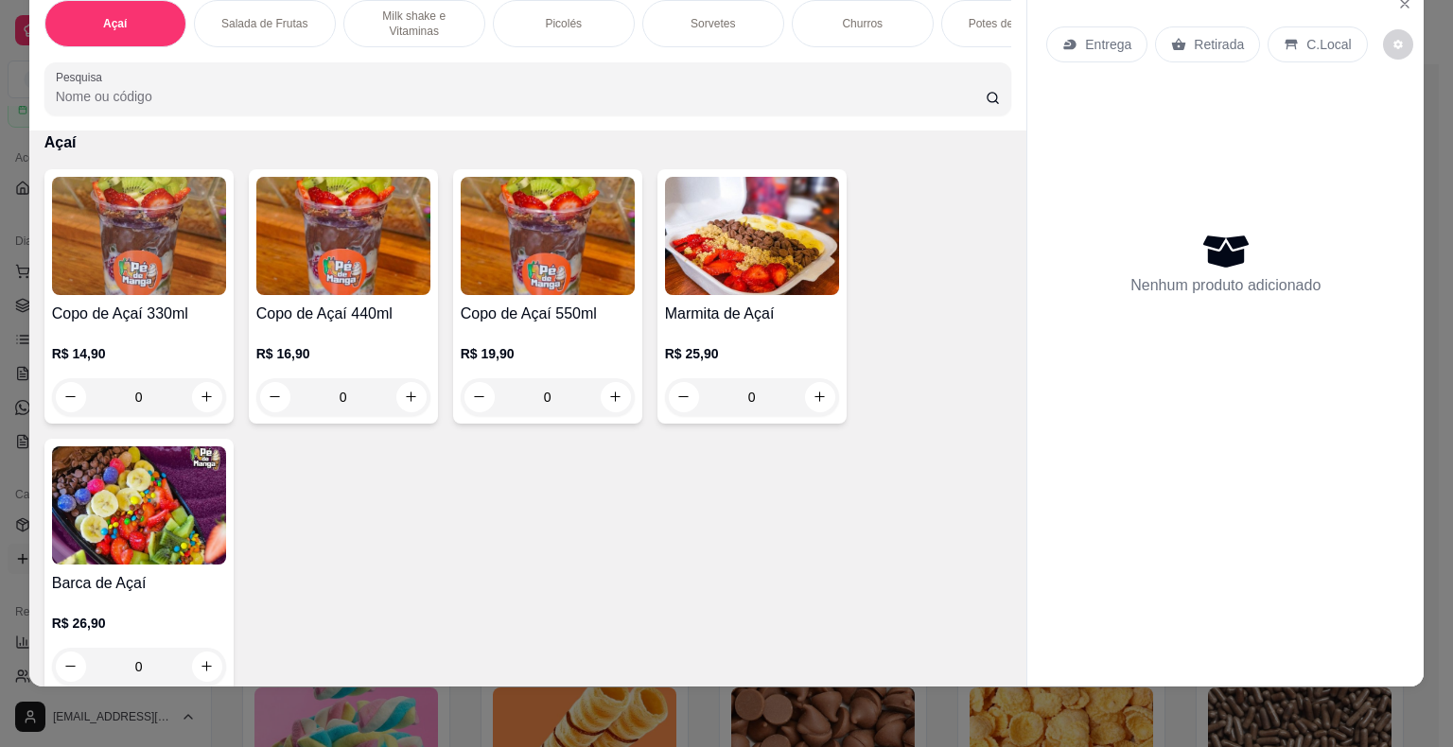
click at [726, 311] on h4 "Marmita de Açaí" at bounding box center [752, 314] width 174 height 23
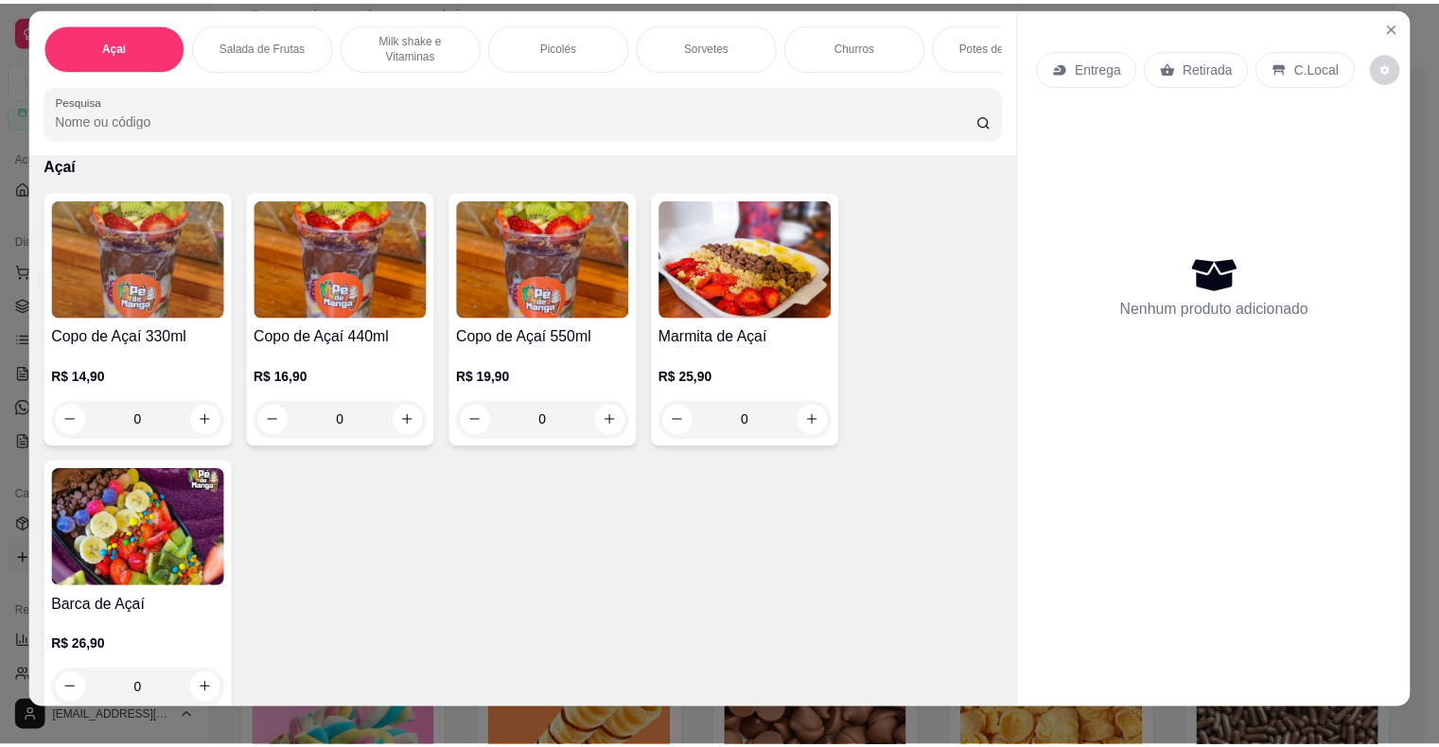
scroll to position [0, 0]
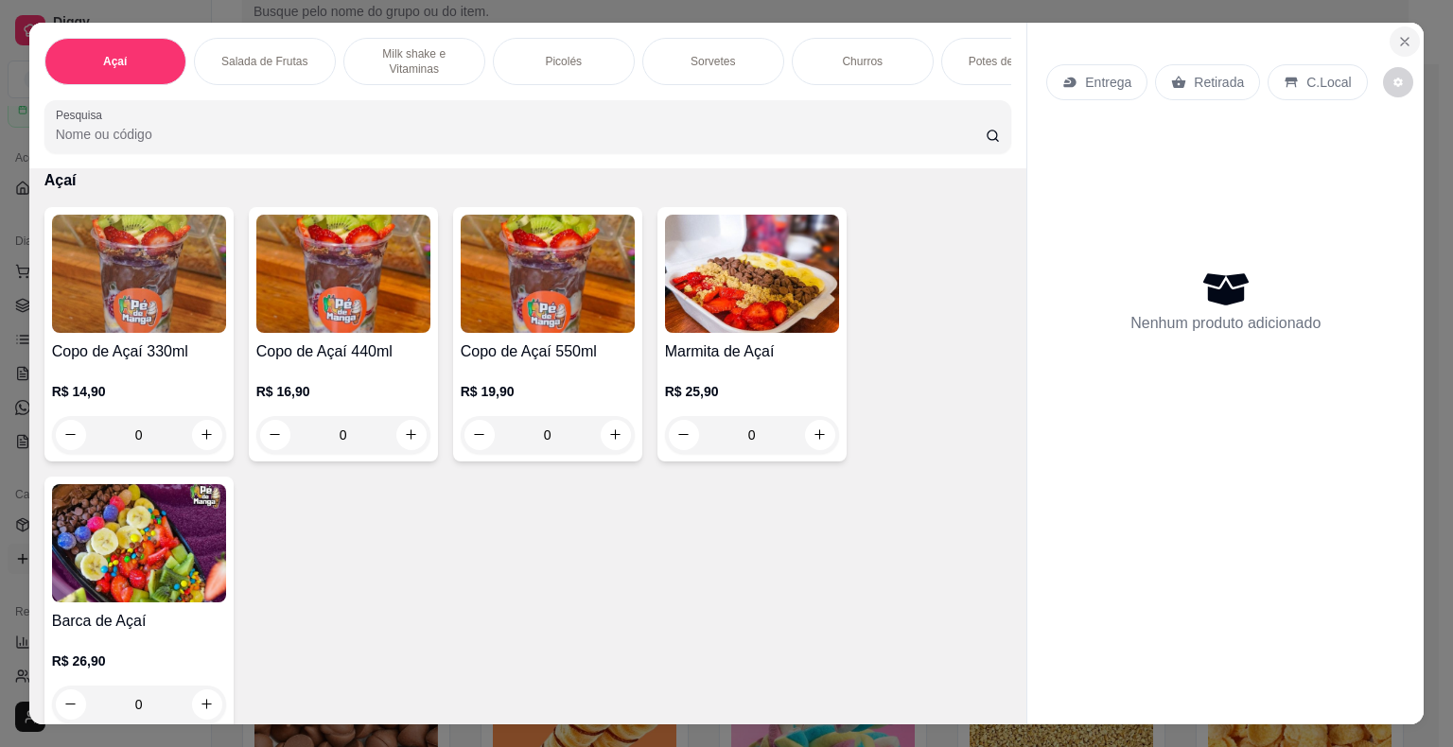
click at [1399, 34] on icon "Close" at bounding box center [1404, 41] width 15 height 15
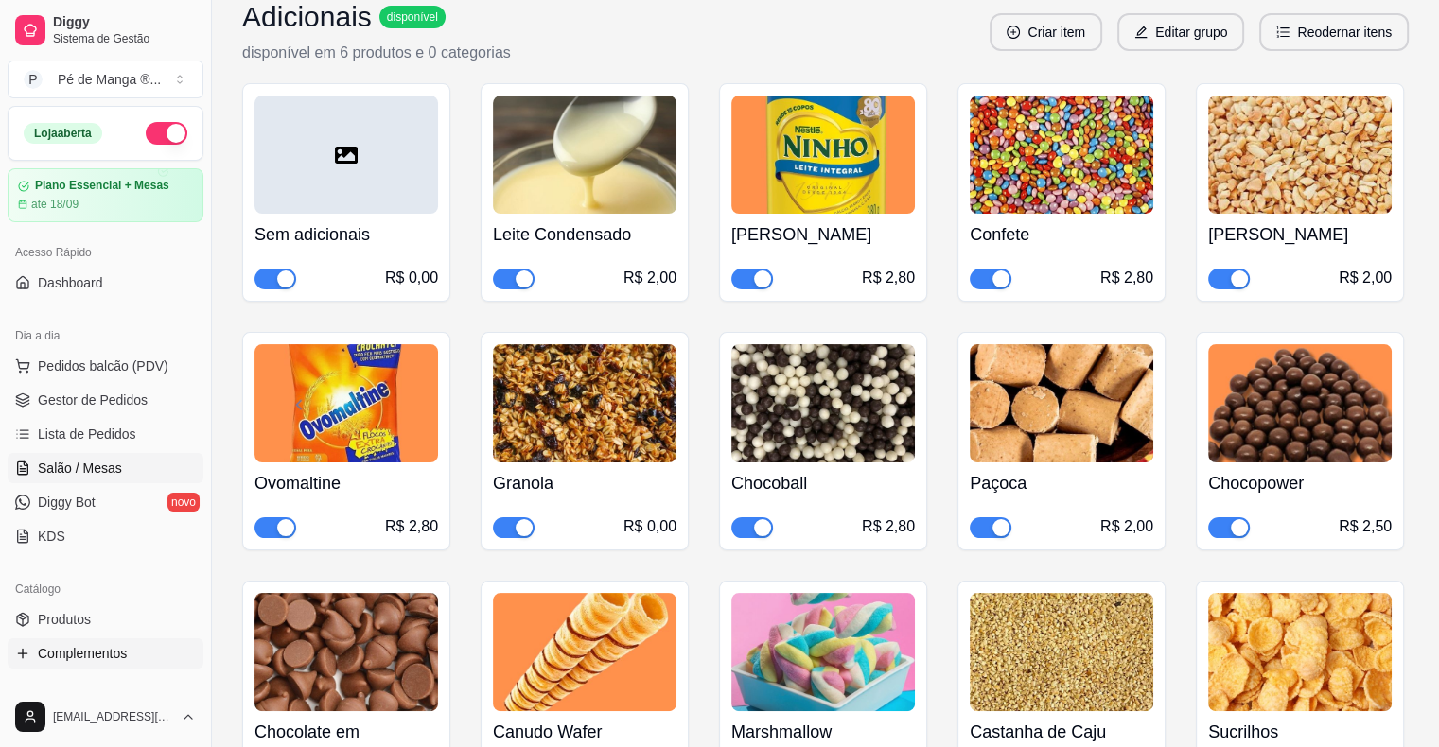
click at [73, 467] on span "Salão / Mesas" at bounding box center [80, 468] width 84 height 19
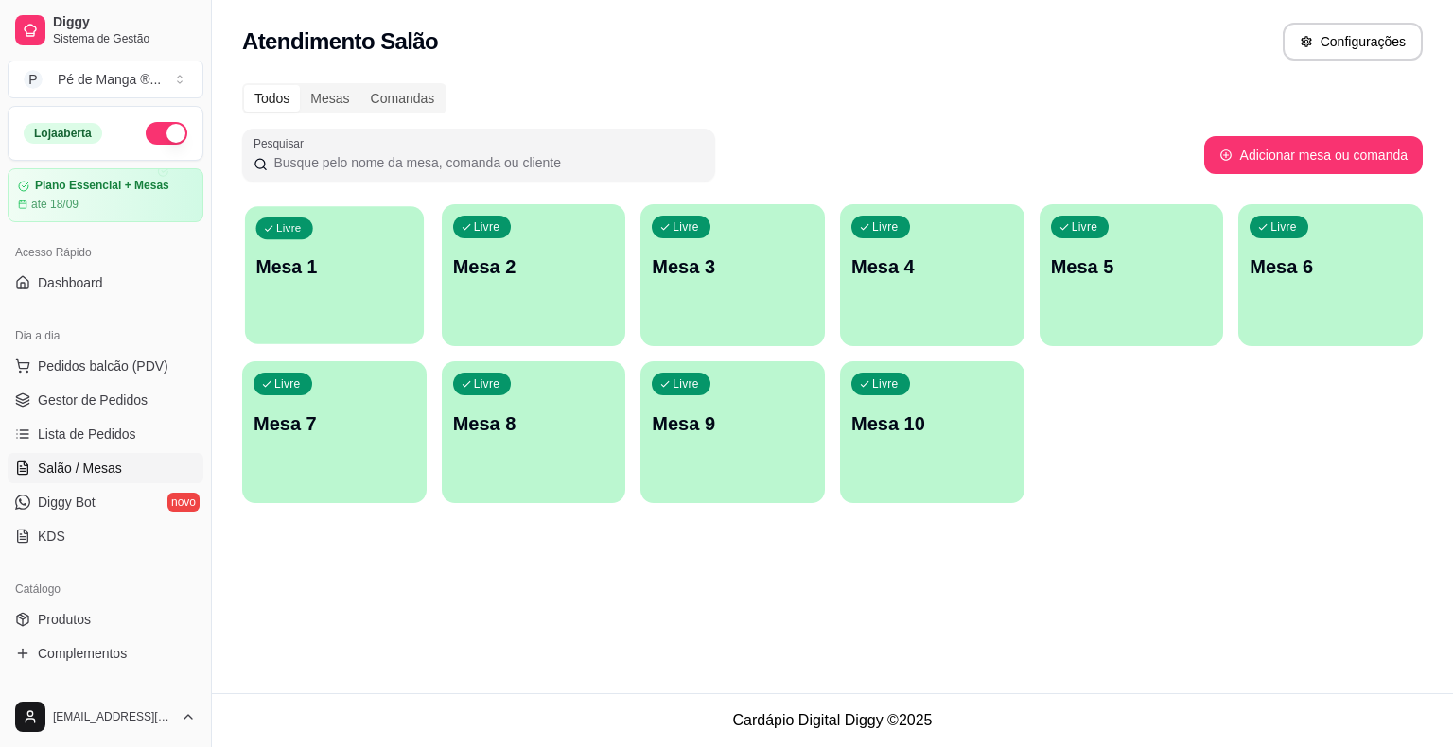
click at [309, 275] on p "Mesa 1" at bounding box center [334, 267] width 157 height 26
click at [310, 275] on p "Mesa 1" at bounding box center [334, 266] width 162 height 26
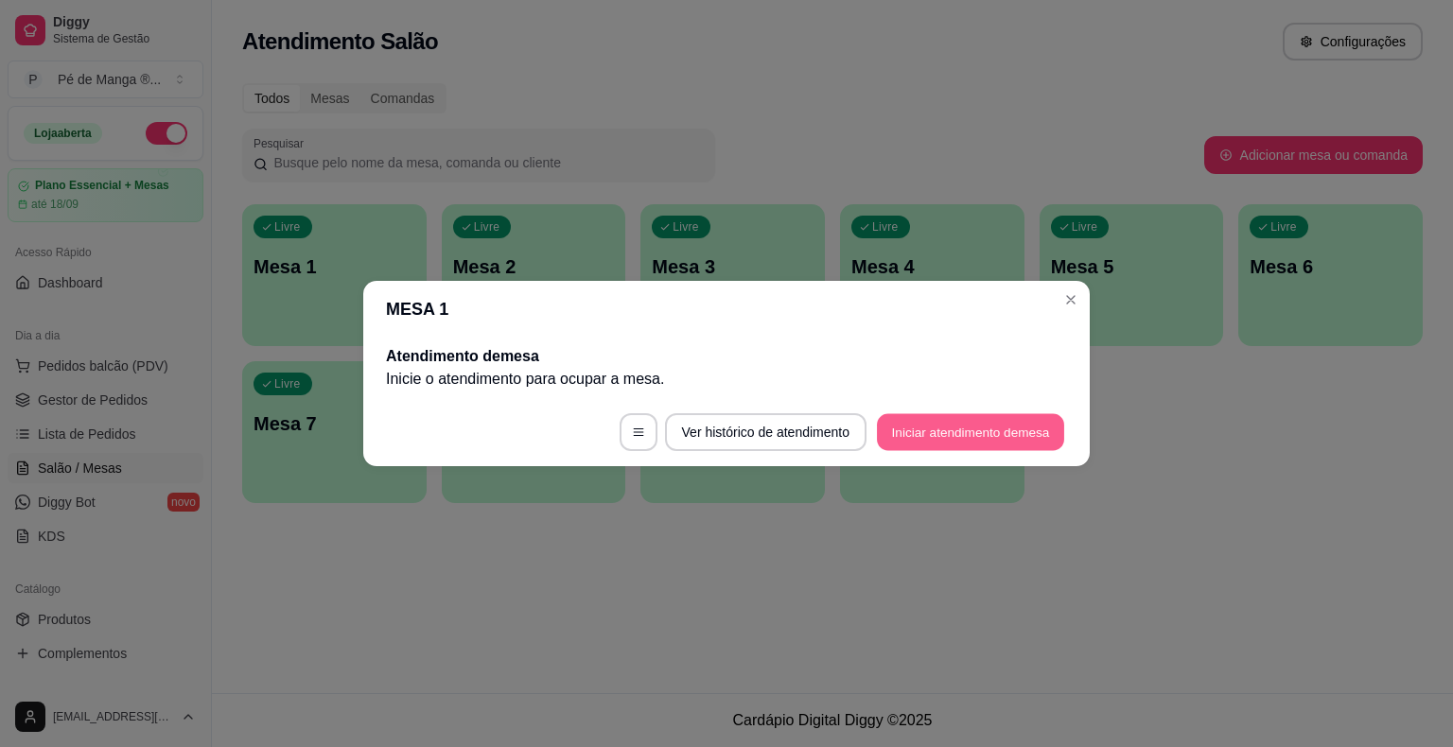
click at [946, 431] on button "Iniciar atendimento de mesa" at bounding box center [970, 432] width 187 height 37
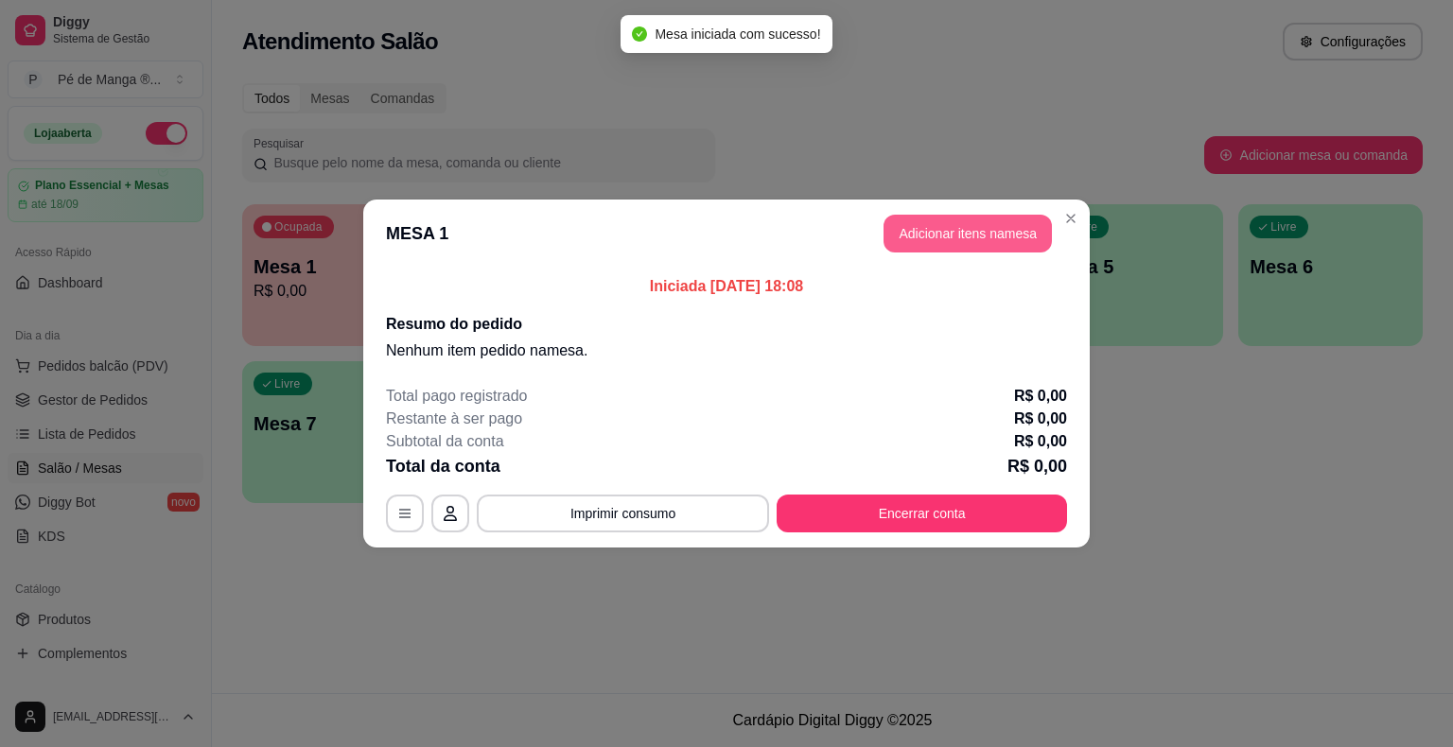
click at [980, 248] on button "Adicionar itens na mesa" at bounding box center [967, 234] width 168 height 38
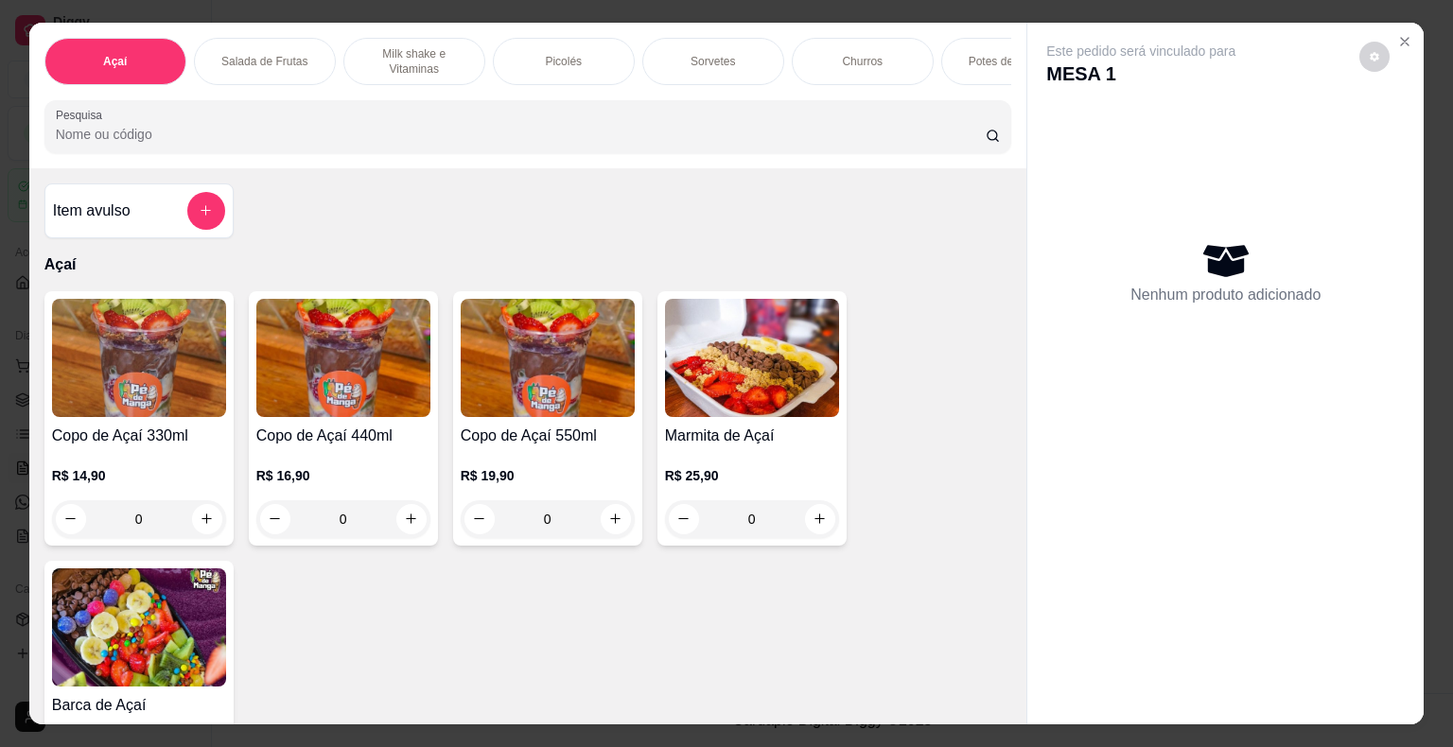
click at [216, 343] on img at bounding box center [139, 358] width 174 height 118
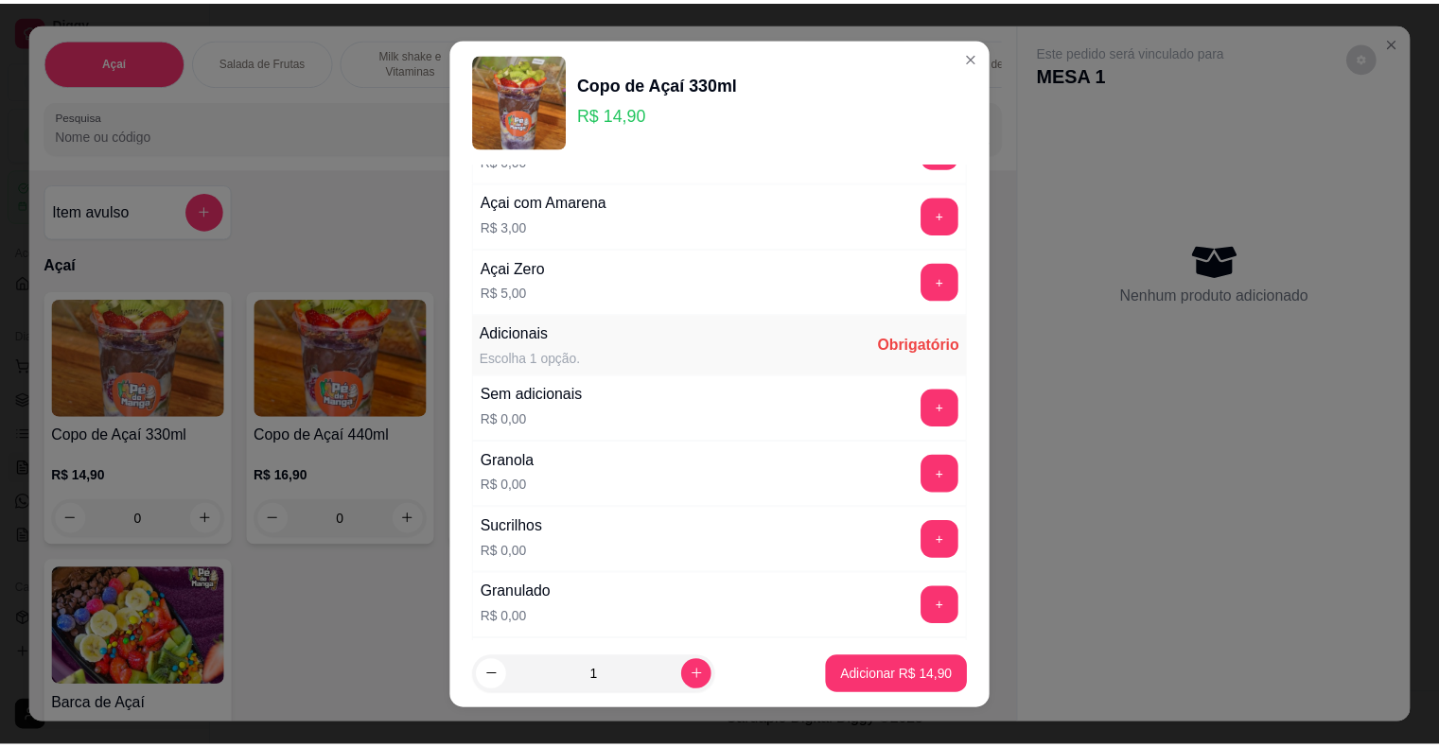
scroll to position [95, 0]
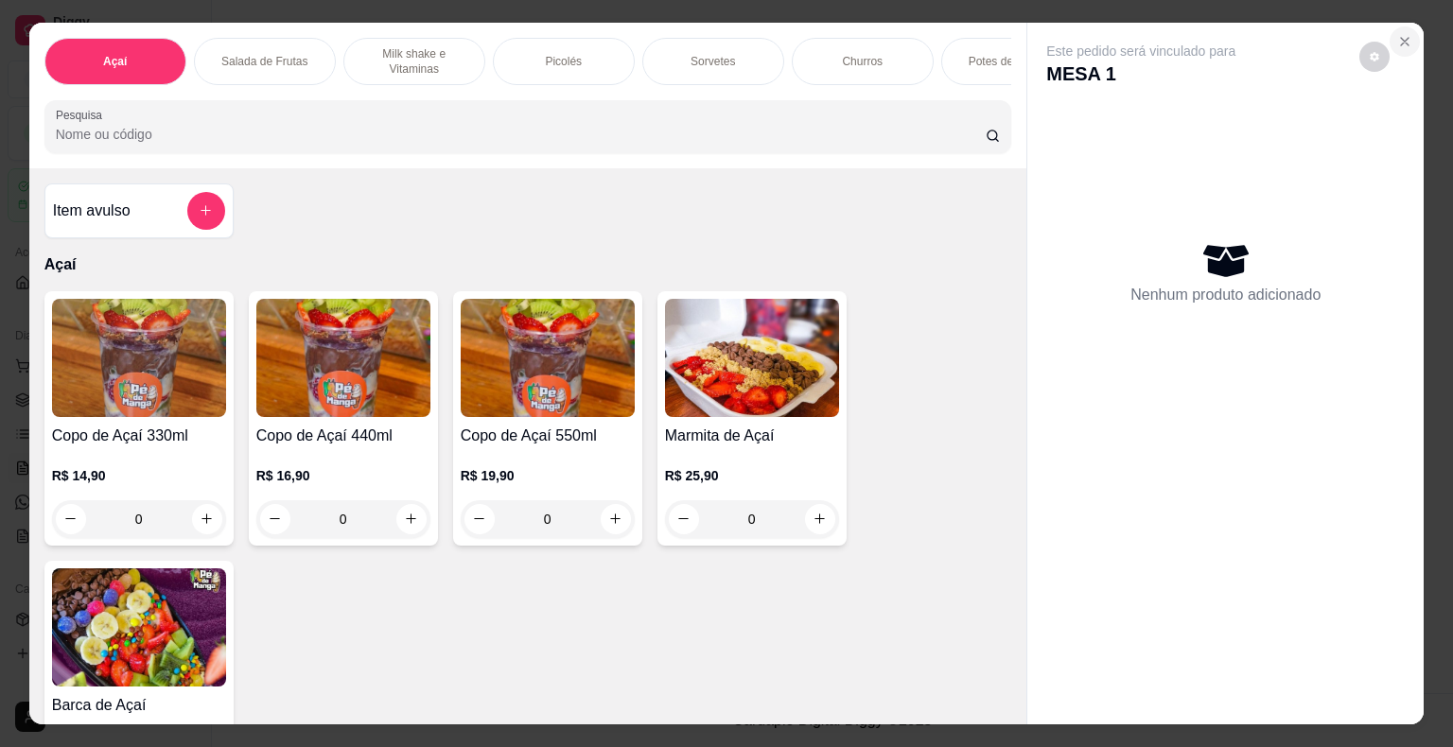
click at [1397, 34] on icon "Close" at bounding box center [1404, 41] width 15 height 15
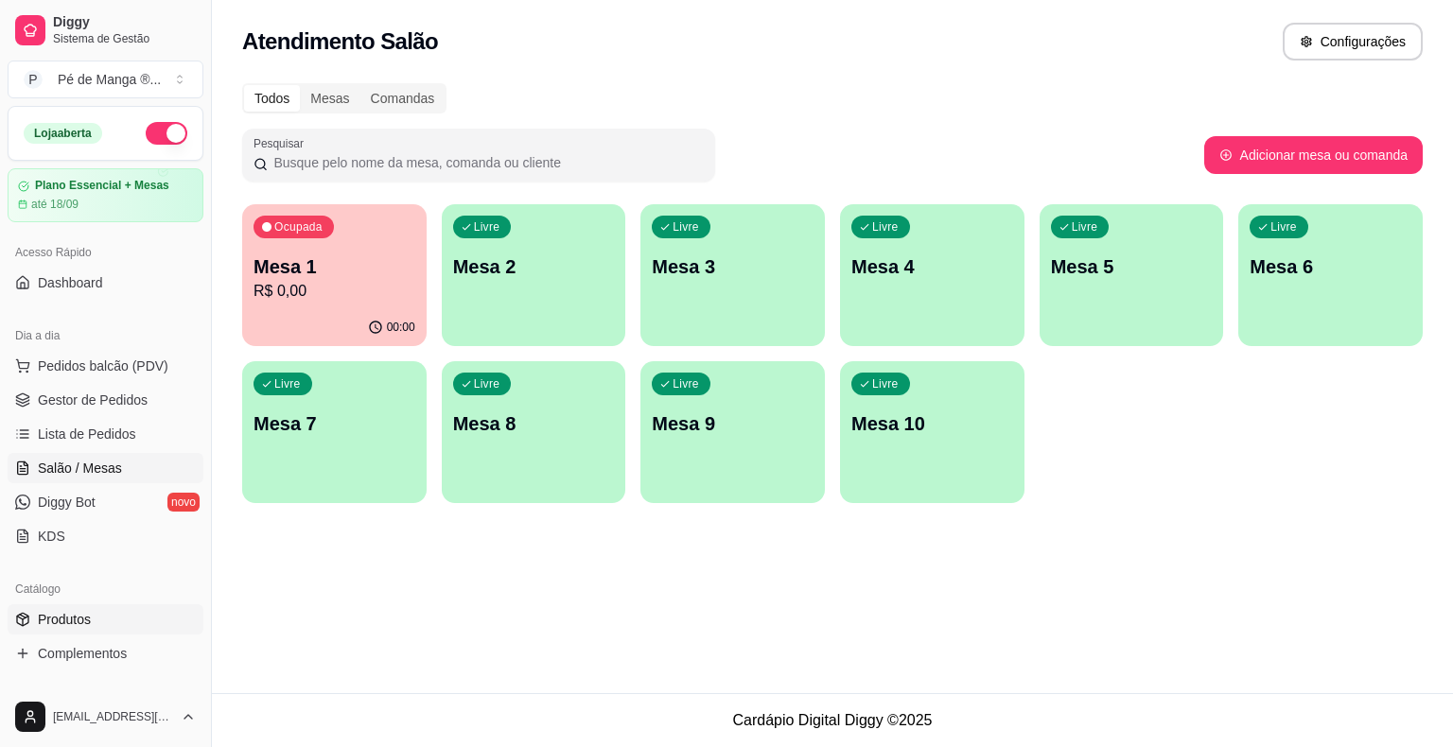
click at [97, 615] on link "Produtos" at bounding box center [106, 619] width 196 height 30
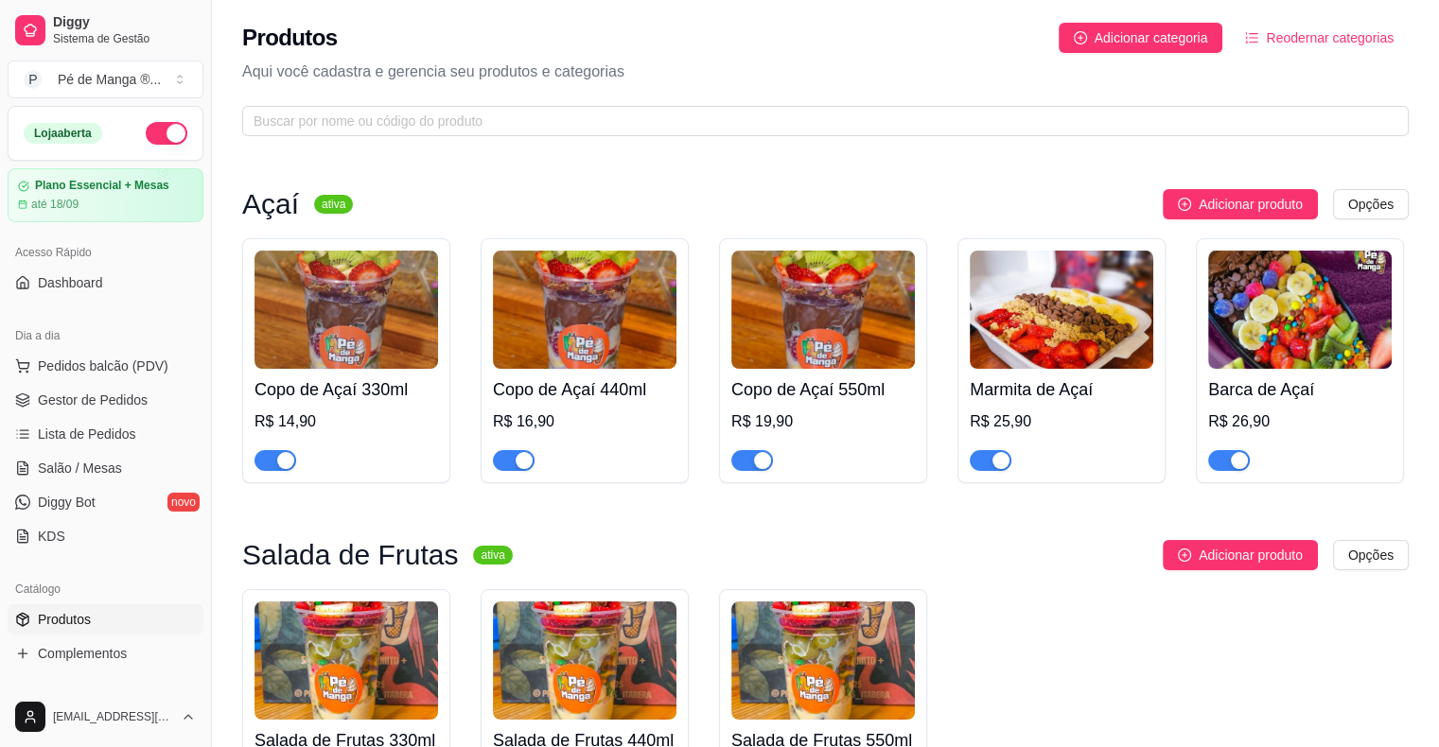
click at [400, 418] on div "R$ 14,90" at bounding box center [345, 421] width 183 height 23
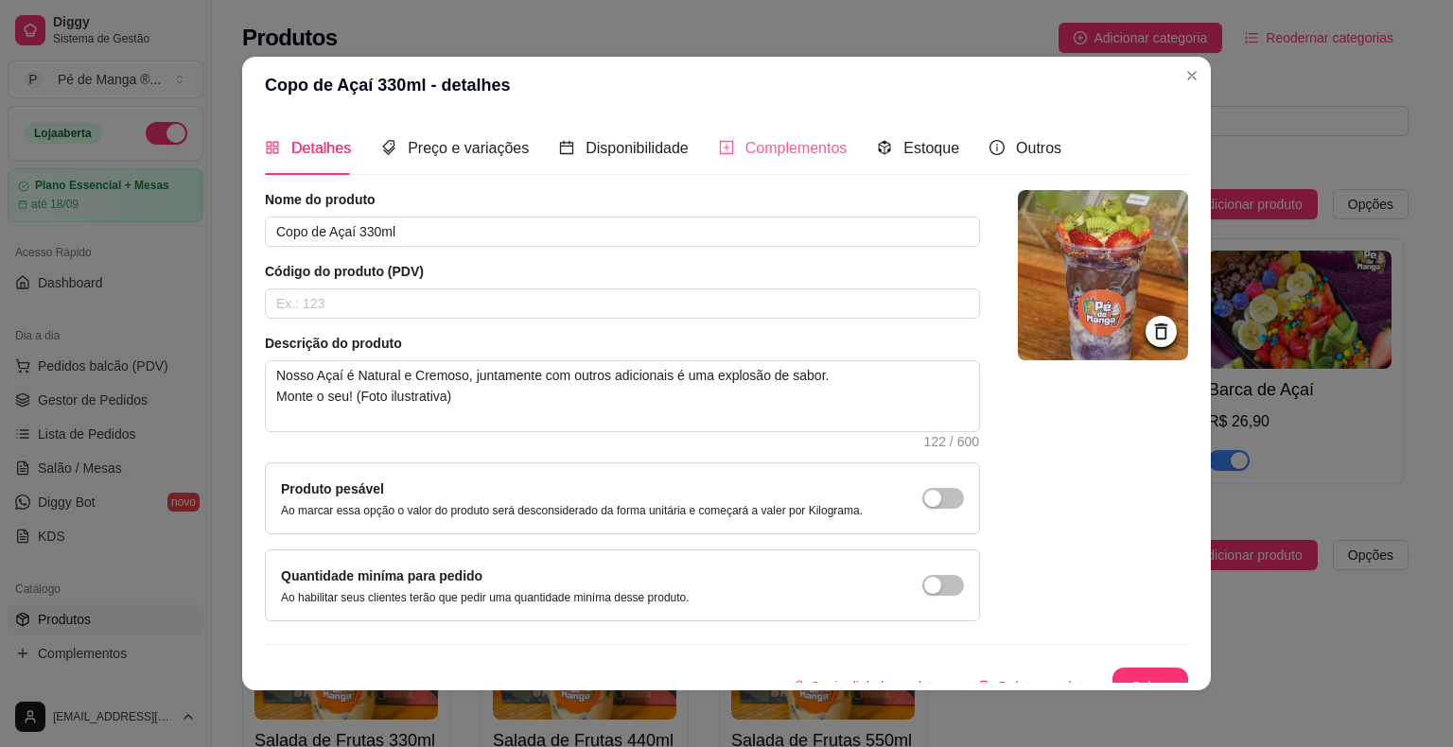
click at [779, 160] on div "Complementos" at bounding box center [783, 148] width 129 height 54
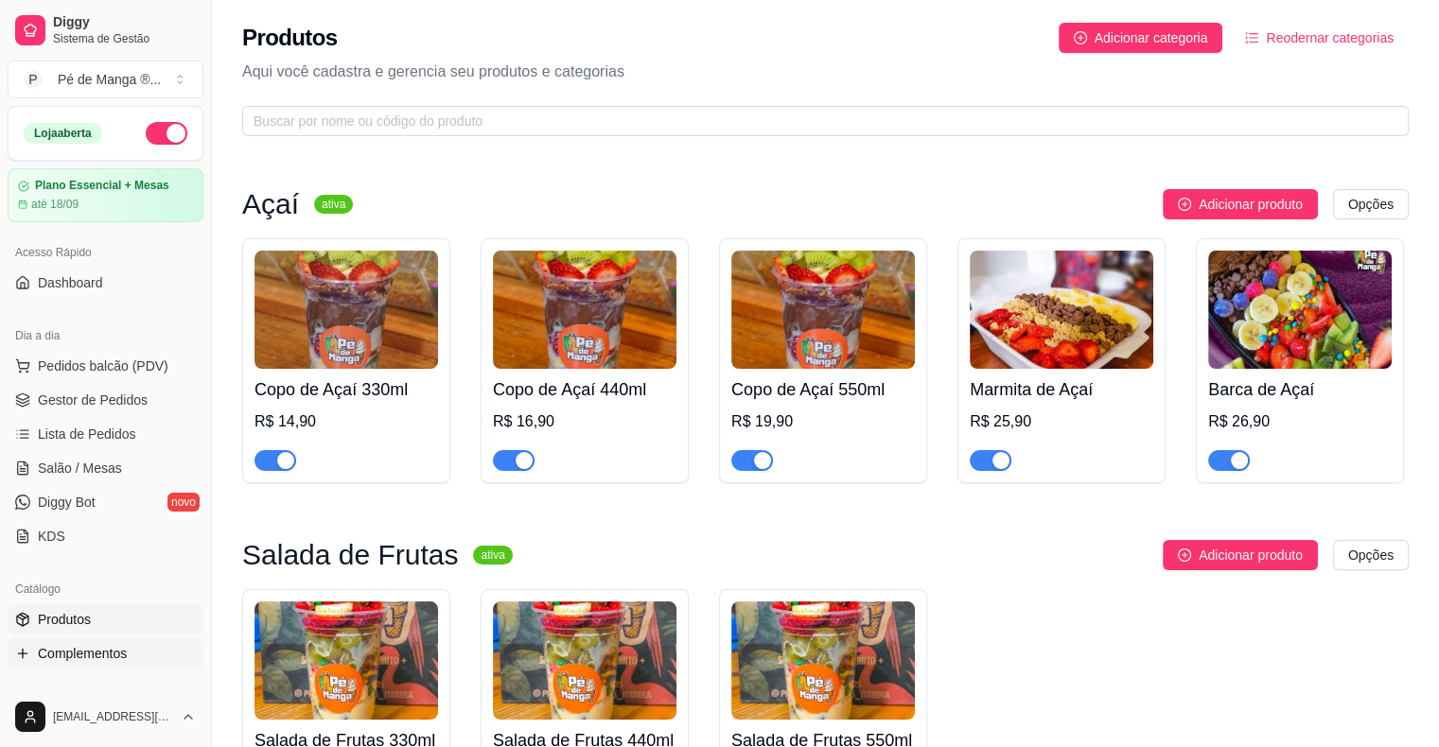
click at [129, 653] on link "Complementos" at bounding box center [106, 653] width 196 height 30
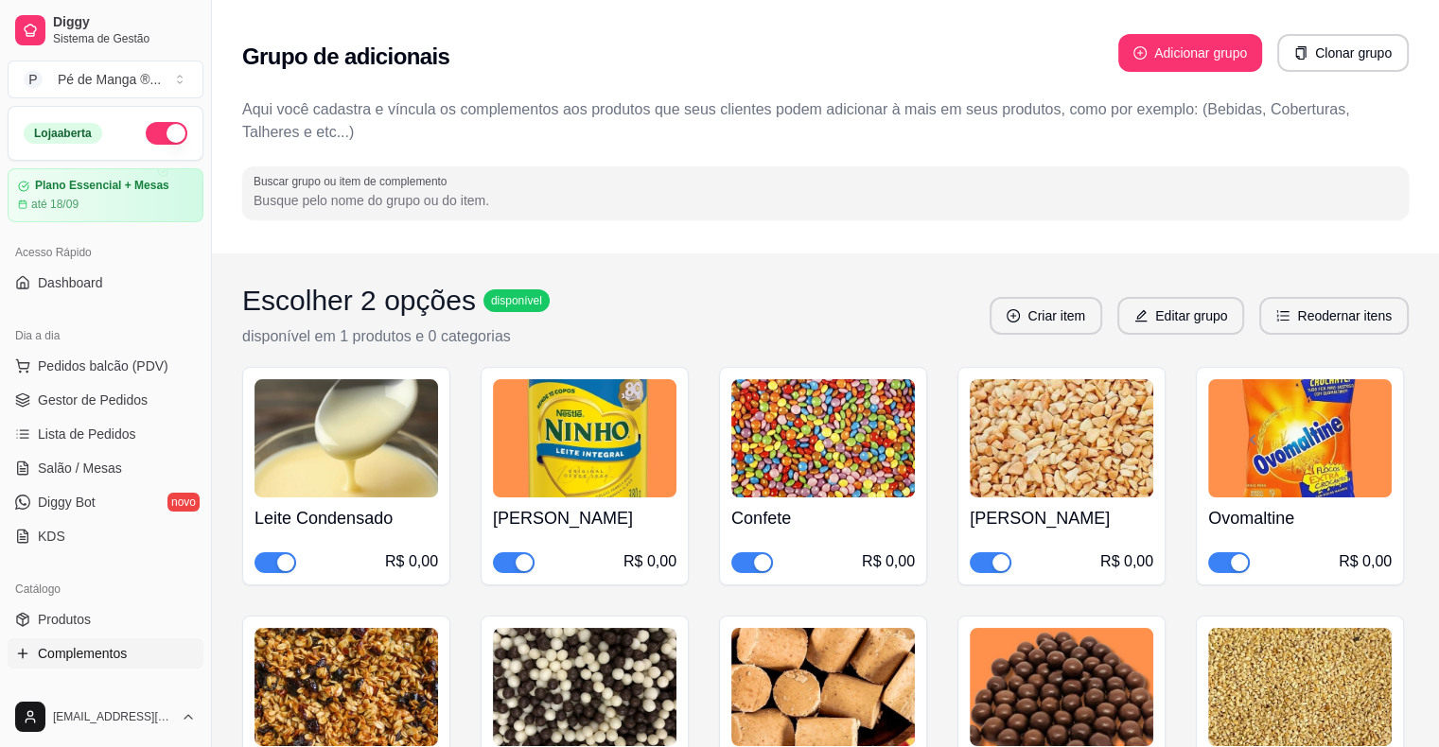
click at [144, 647] on link "Complementos" at bounding box center [106, 653] width 196 height 30
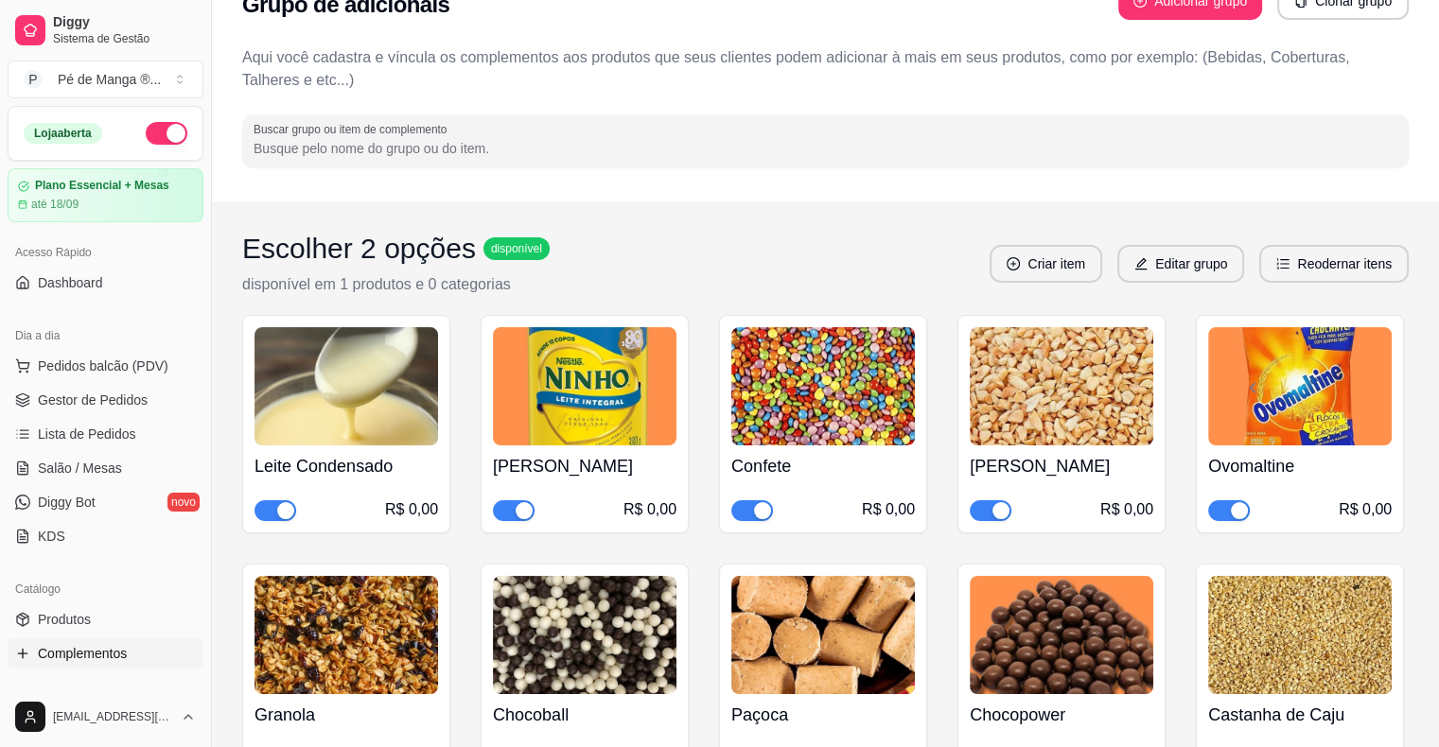
scroll to position [95, 0]
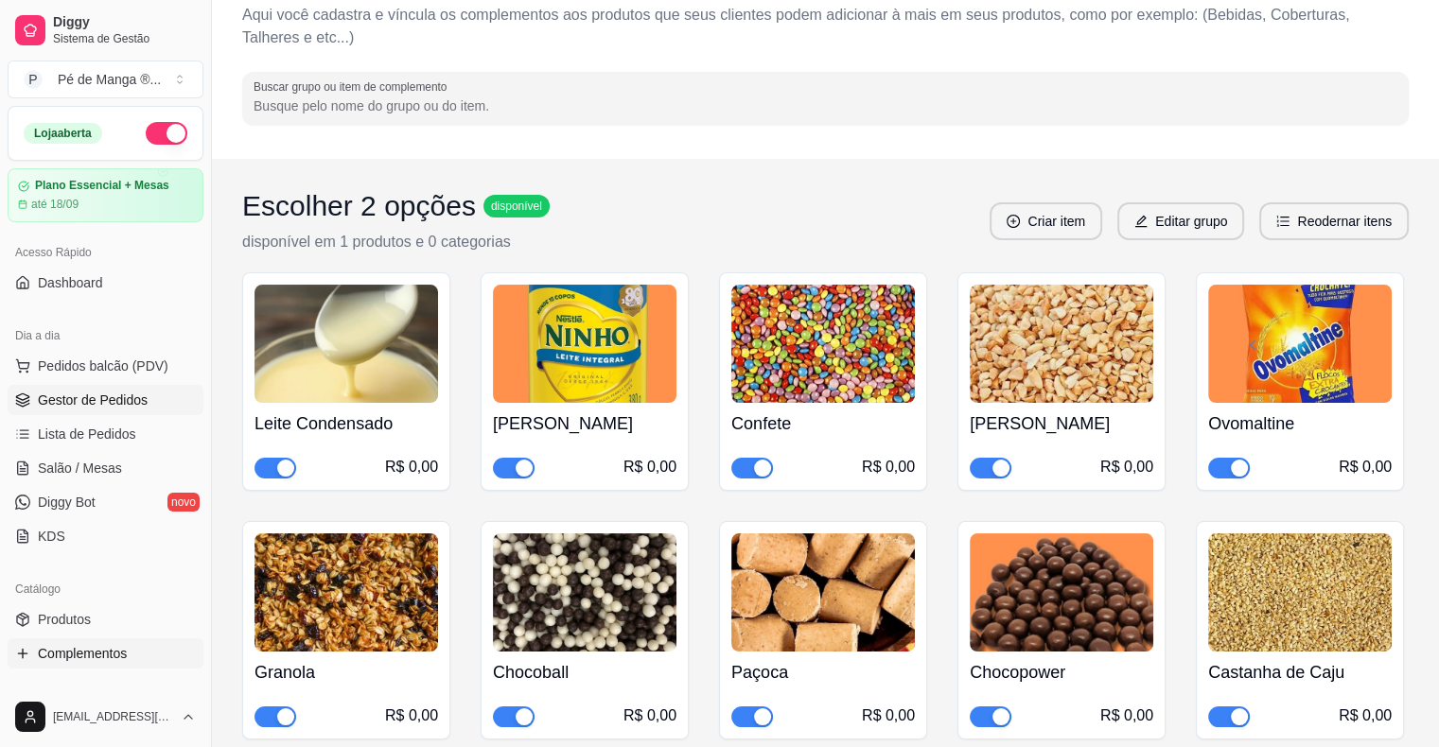
click at [147, 395] on link "Gestor de Pedidos" at bounding box center [106, 400] width 196 height 30
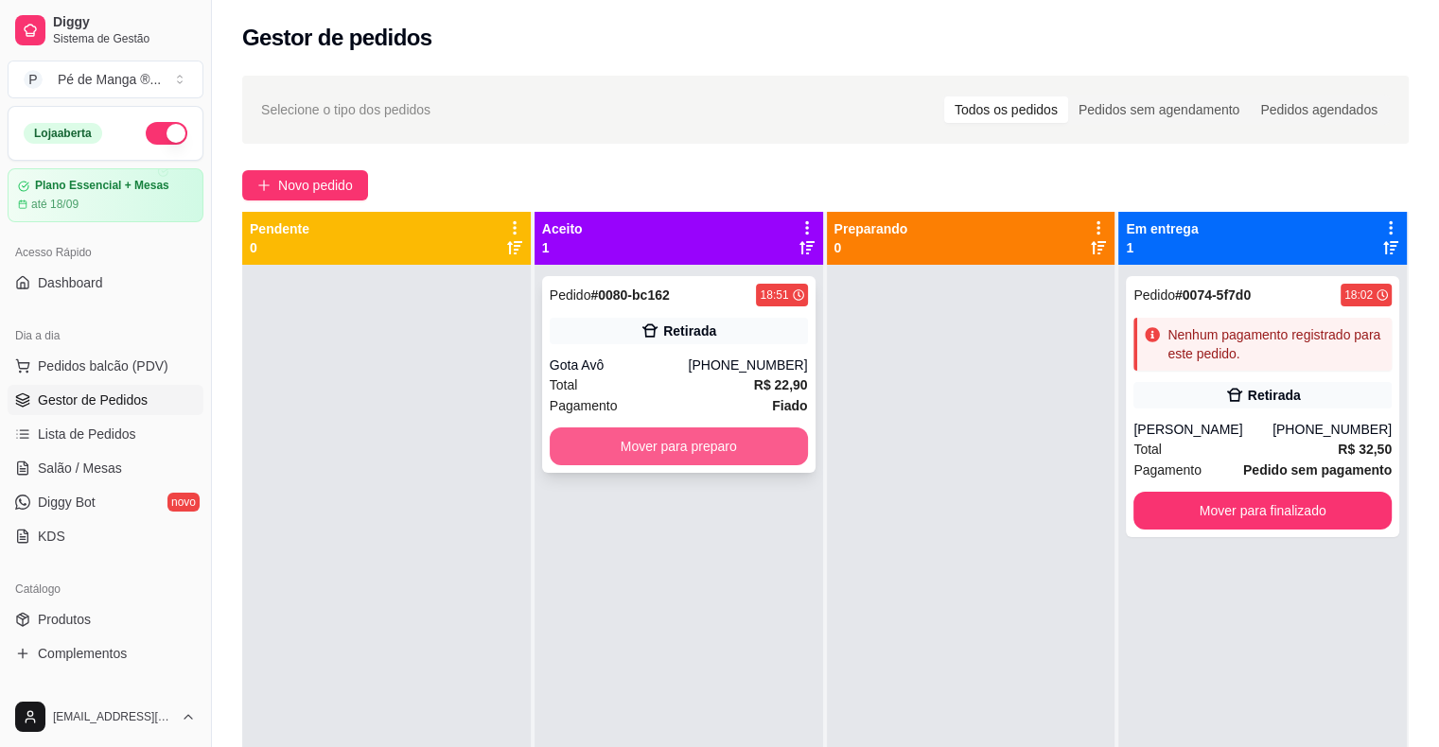
click at [738, 452] on button "Mover para preparo" at bounding box center [679, 446] width 258 height 38
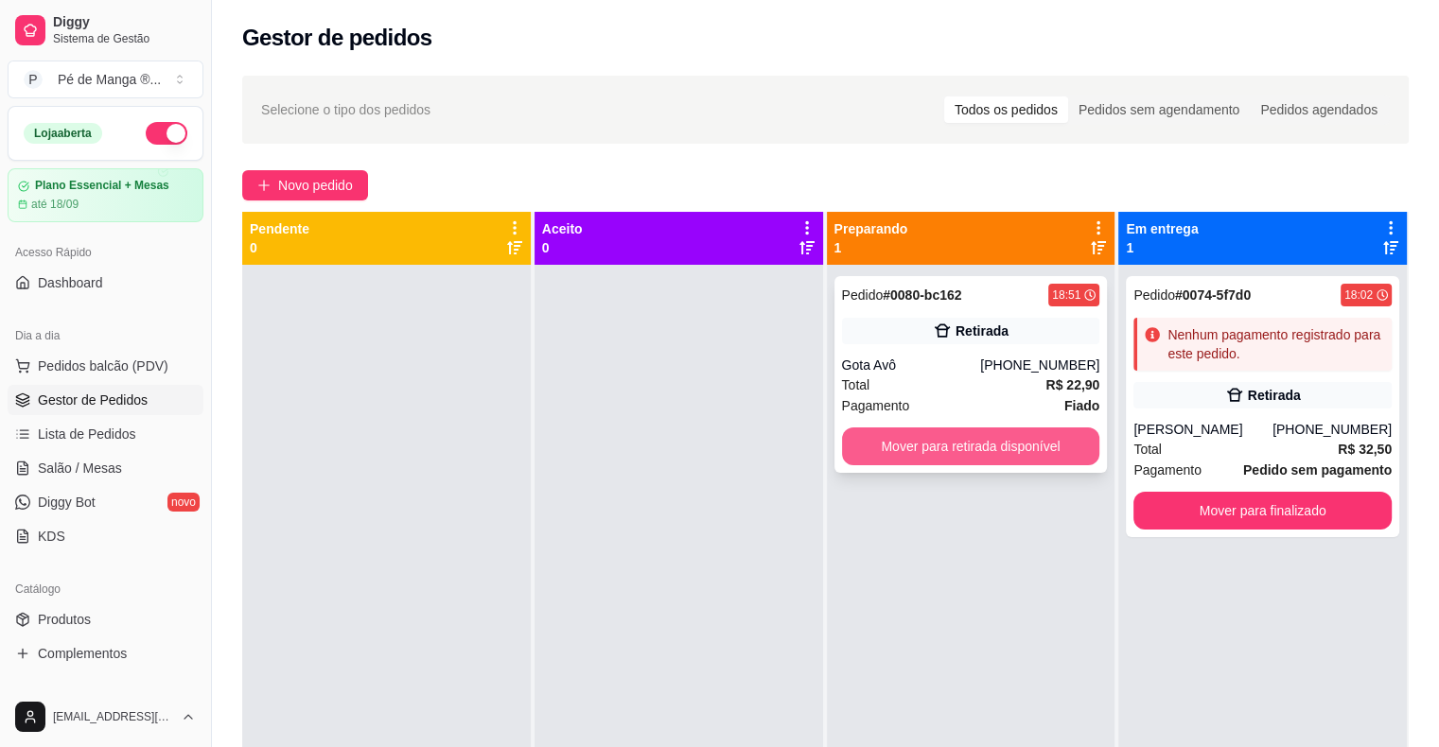
click at [942, 448] on button "Mover para retirada disponível" at bounding box center [971, 446] width 258 height 38
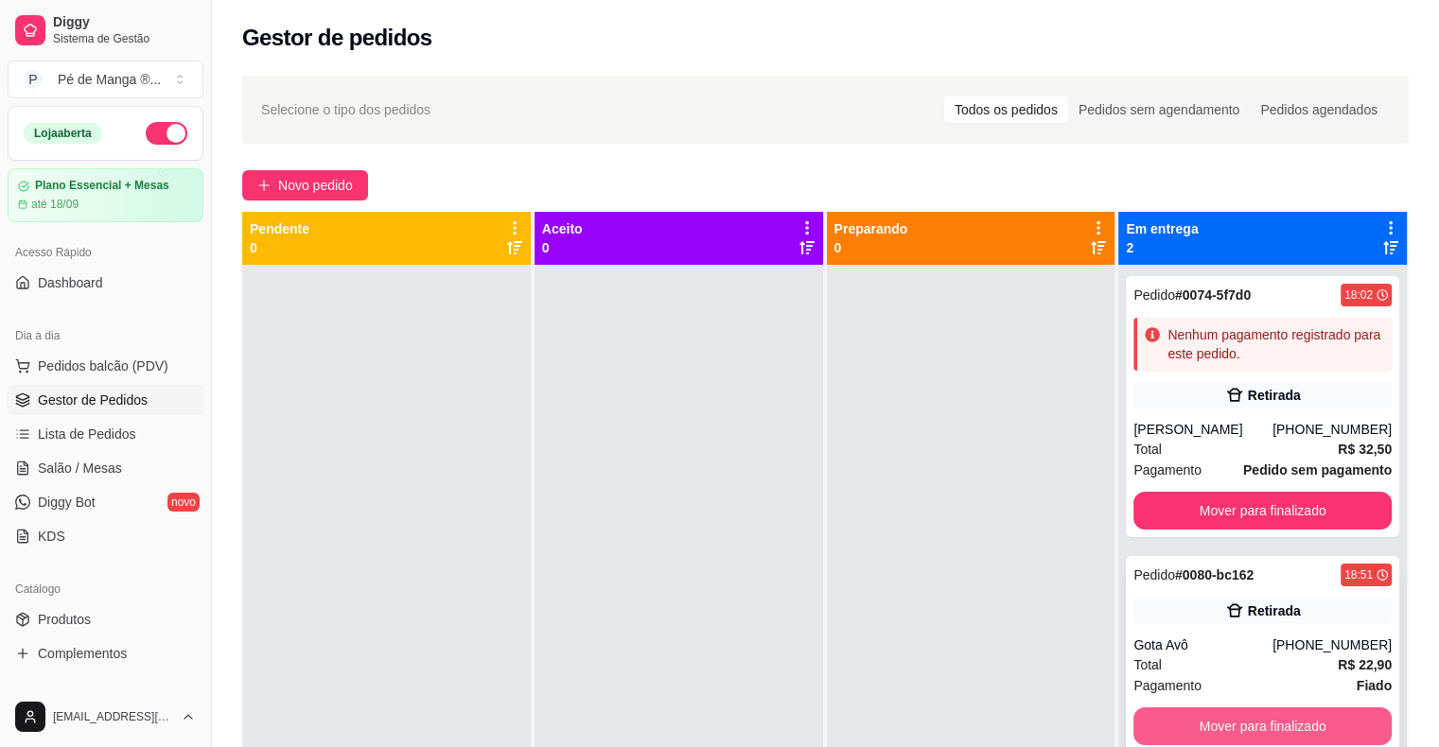
click at [1221, 733] on button "Mover para finalizado" at bounding box center [1262, 726] width 258 height 38
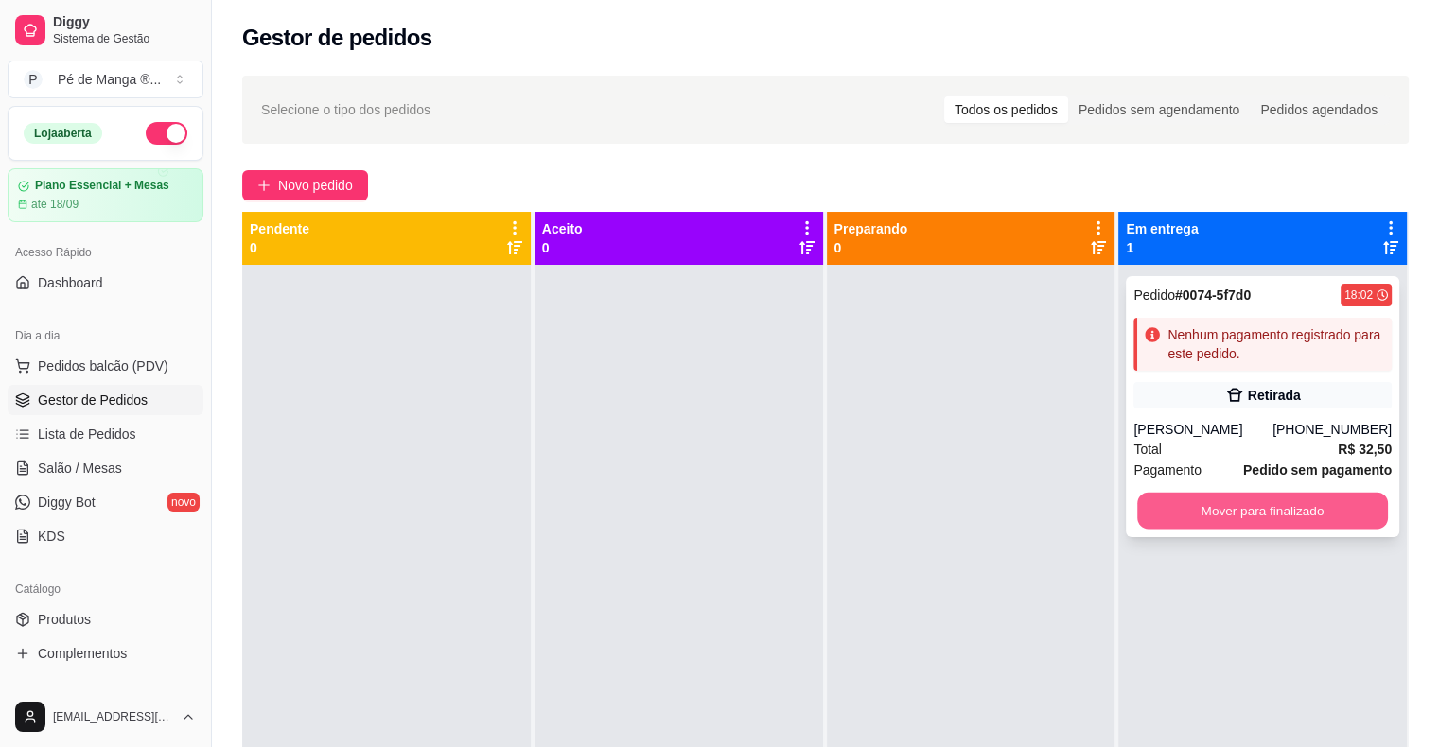
click at [1180, 520] on button "Mover para finalizado" at bounding box center [1262, 511] width 251 height 37
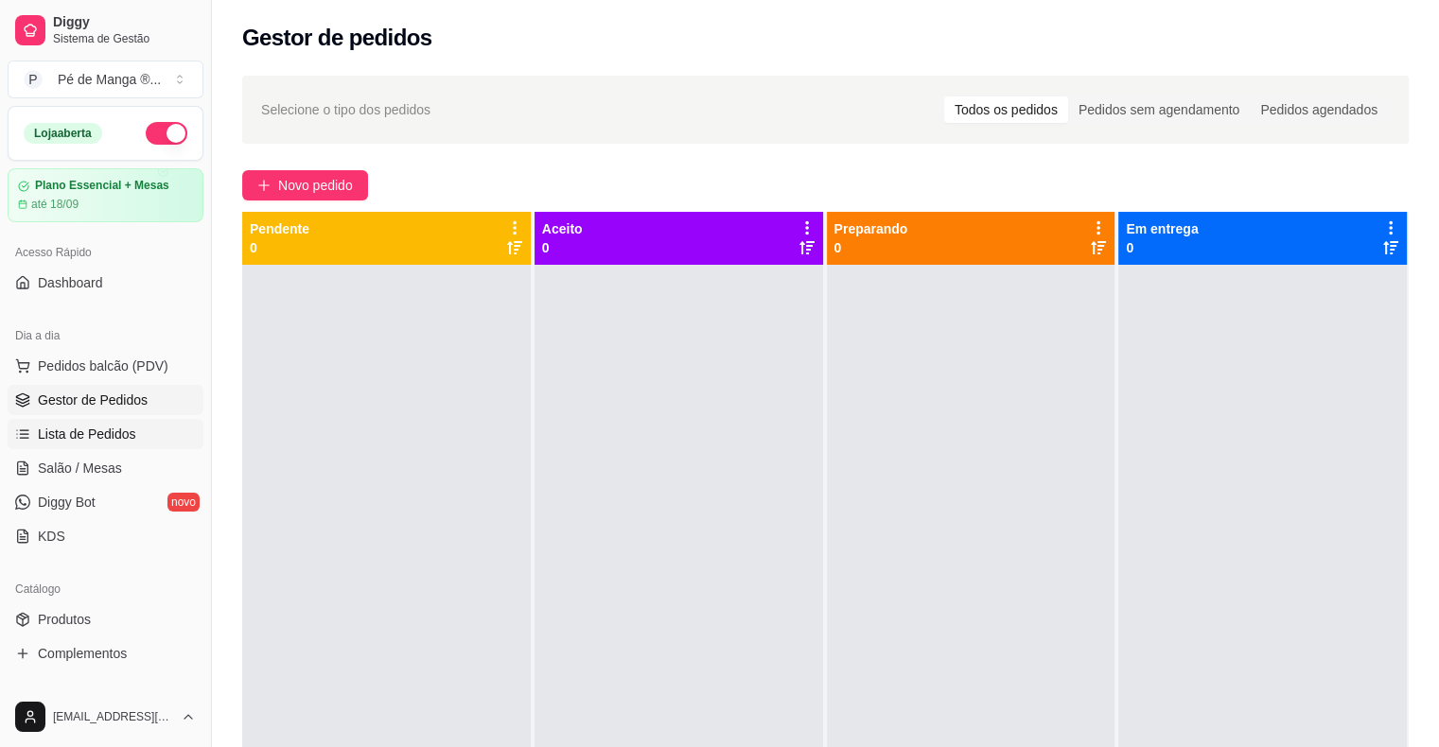
click at [132, 432] on link "Lista de Pedidos" at bounding box center [106, 434] width 196 height 30
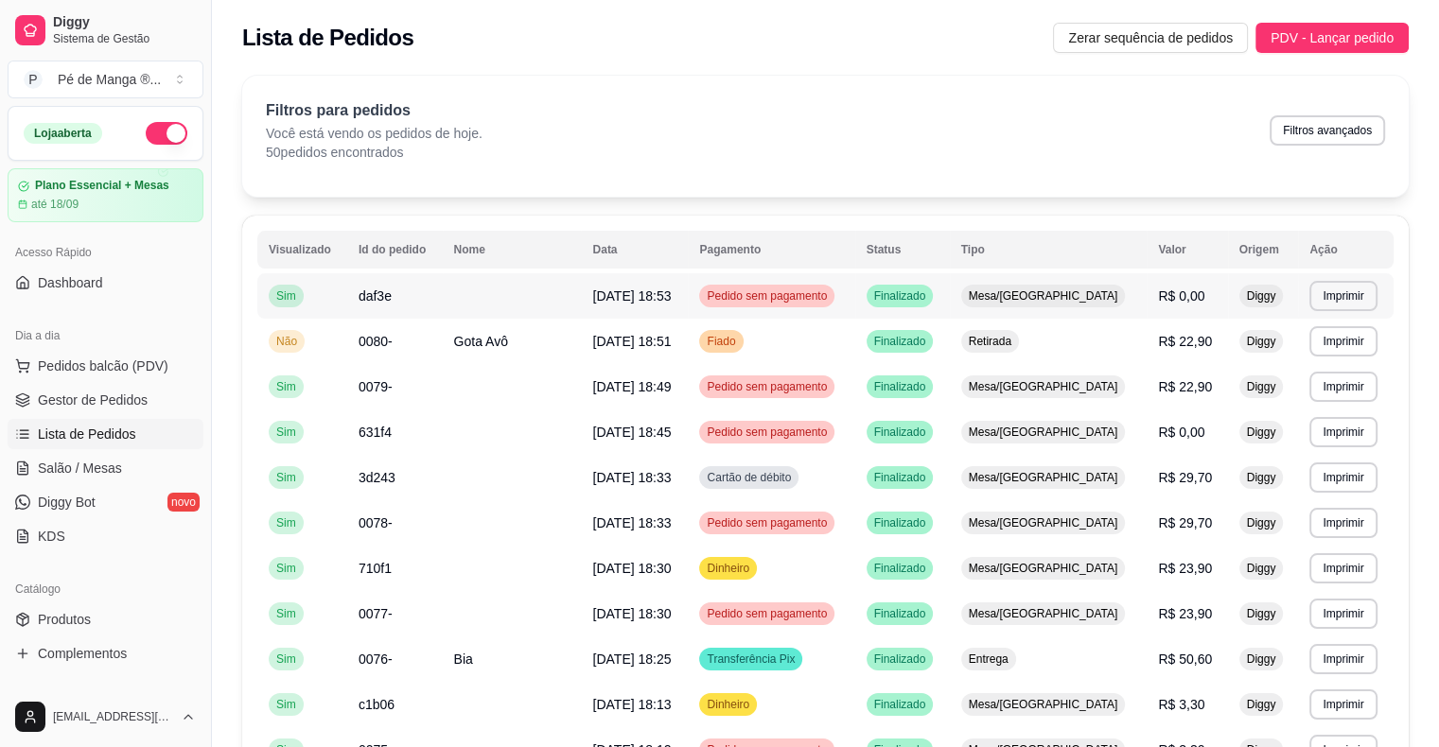
click at [1078, 299] on span "Mesa/[GEOGRAPHIC_DATA]" at bounding box center [1043, 295] width 157 height 15
click at [119, 394] on span "Gestor de Pedidos" at bounding box center [93, 400] width 110 height 19
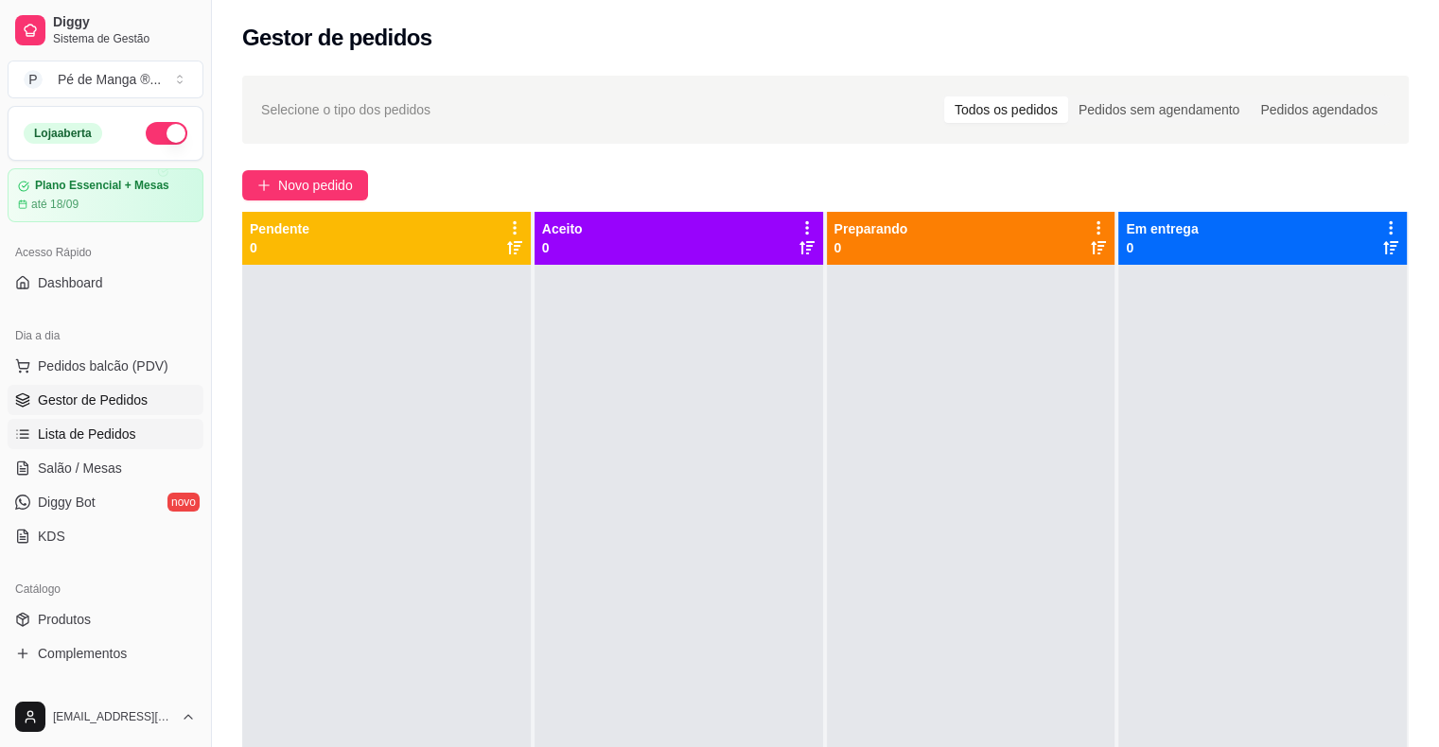
click at [140, 427] on link "Lista de Pedidos" at bounding box center [106, 434] width 196 height 30
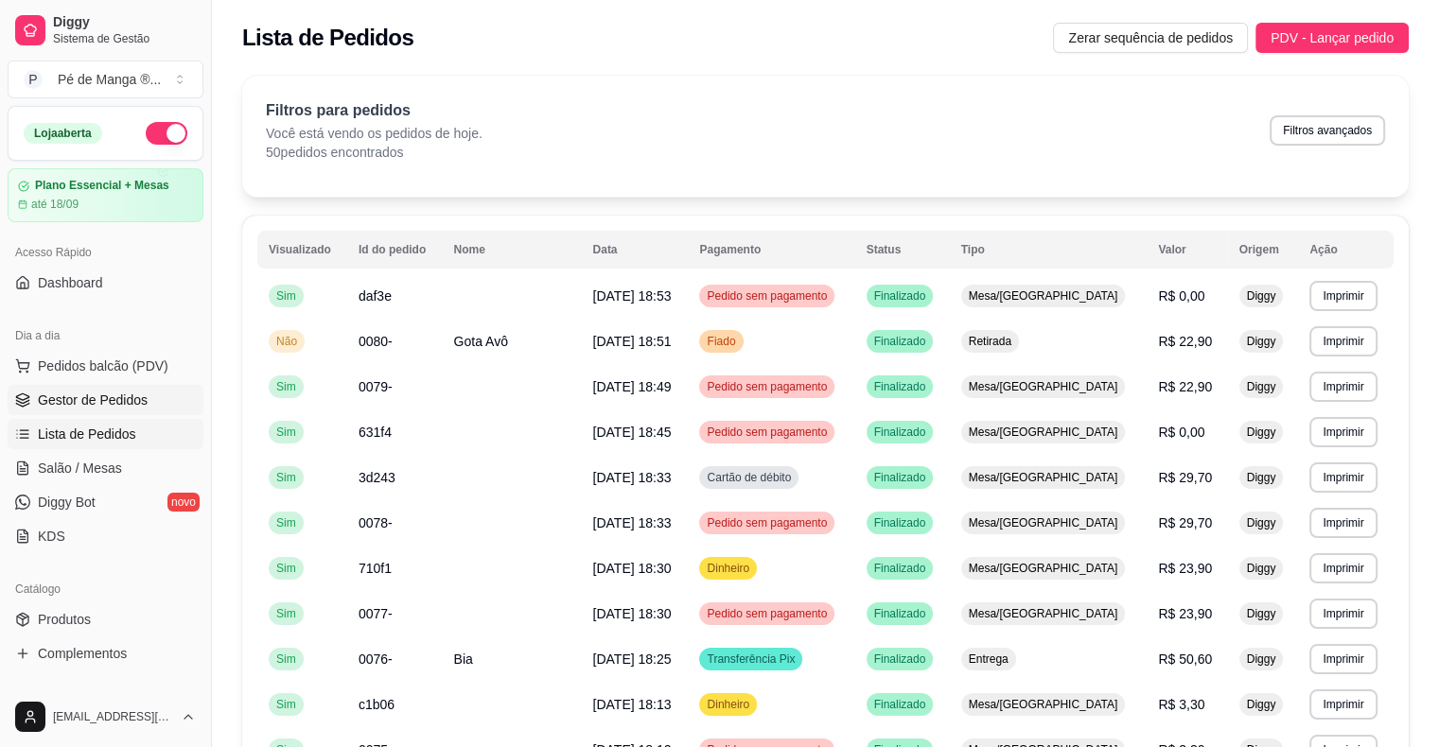
click at [148, 409] on link "Gestor de Pedidos" at bounding box center [106, 400] width 196 height 30
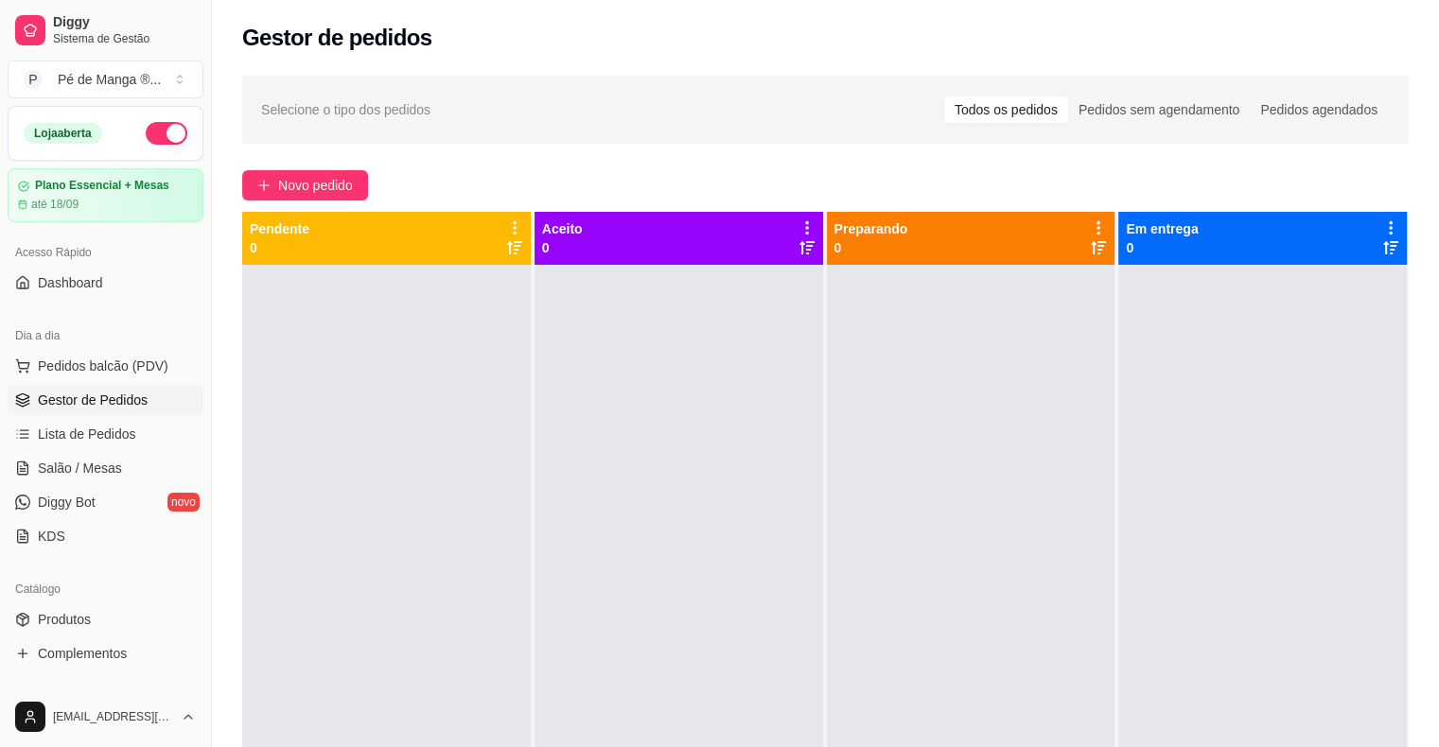
click at [1052, 108] on div "Todos os pedidos" at bounding box center [1006, 109] width 124 height 26
click at [944, 96] on input "Todos os pedidos" at bounding box center [944, 96] width 0 height 0
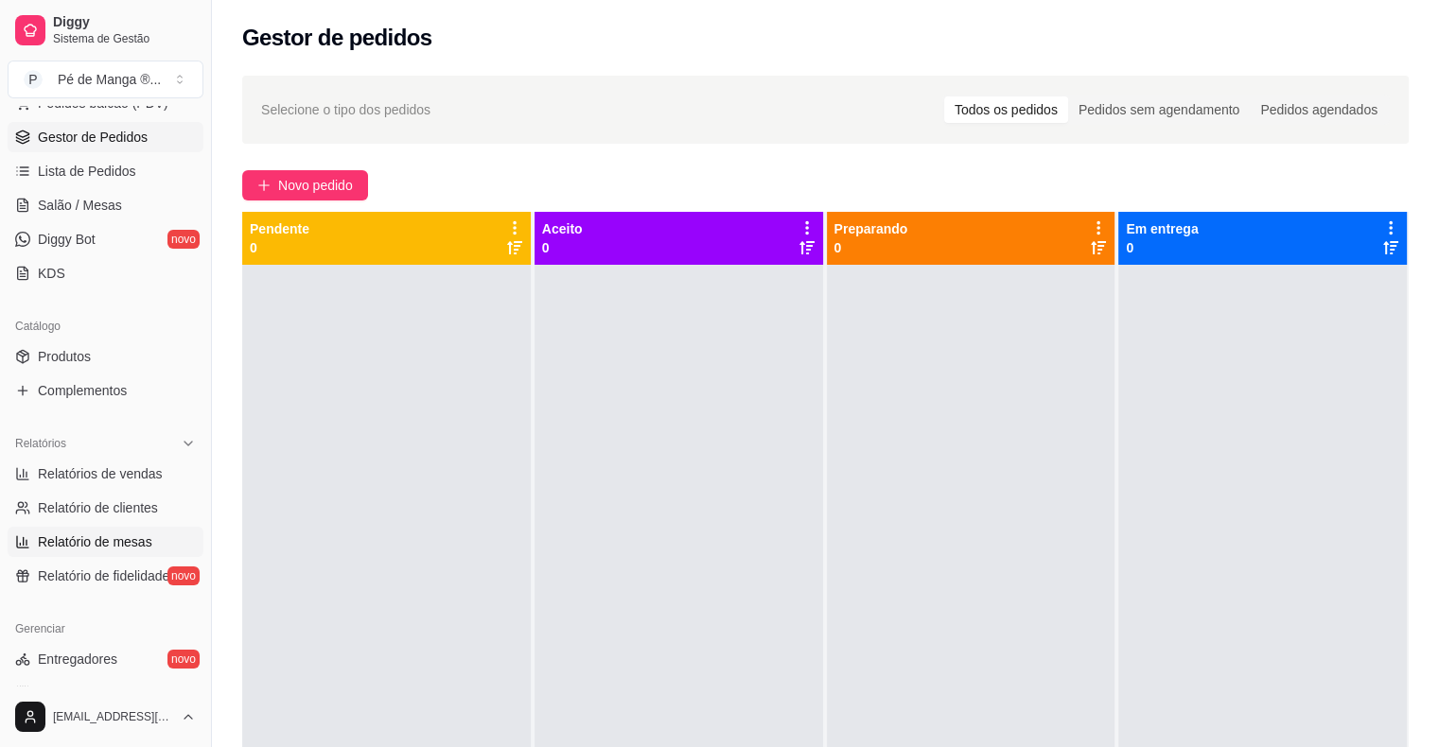
scroll to position [284, 0]
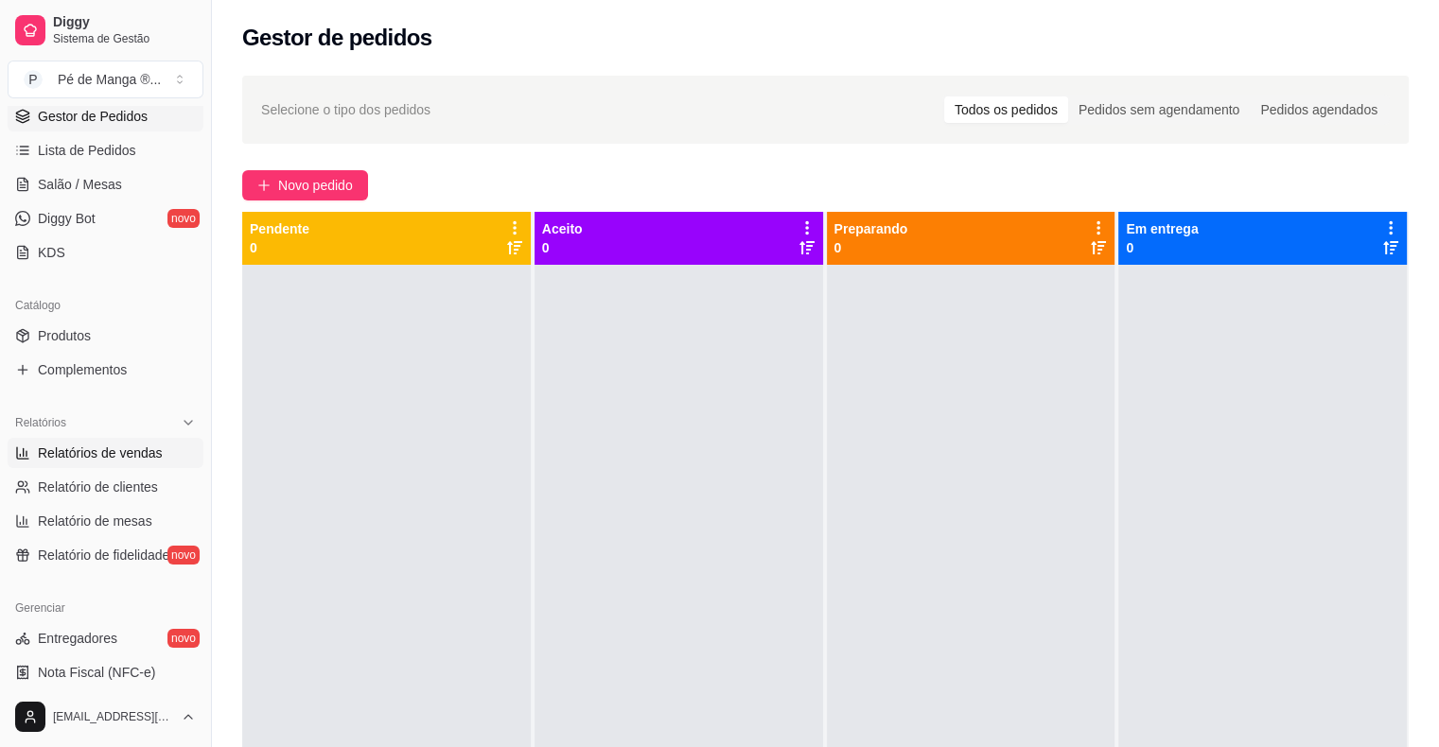
click at [126, 455] on span "Relatórios de vendas" at bounding box center [100, 453] width 125 height 19
select select "ALL"
select select "0"
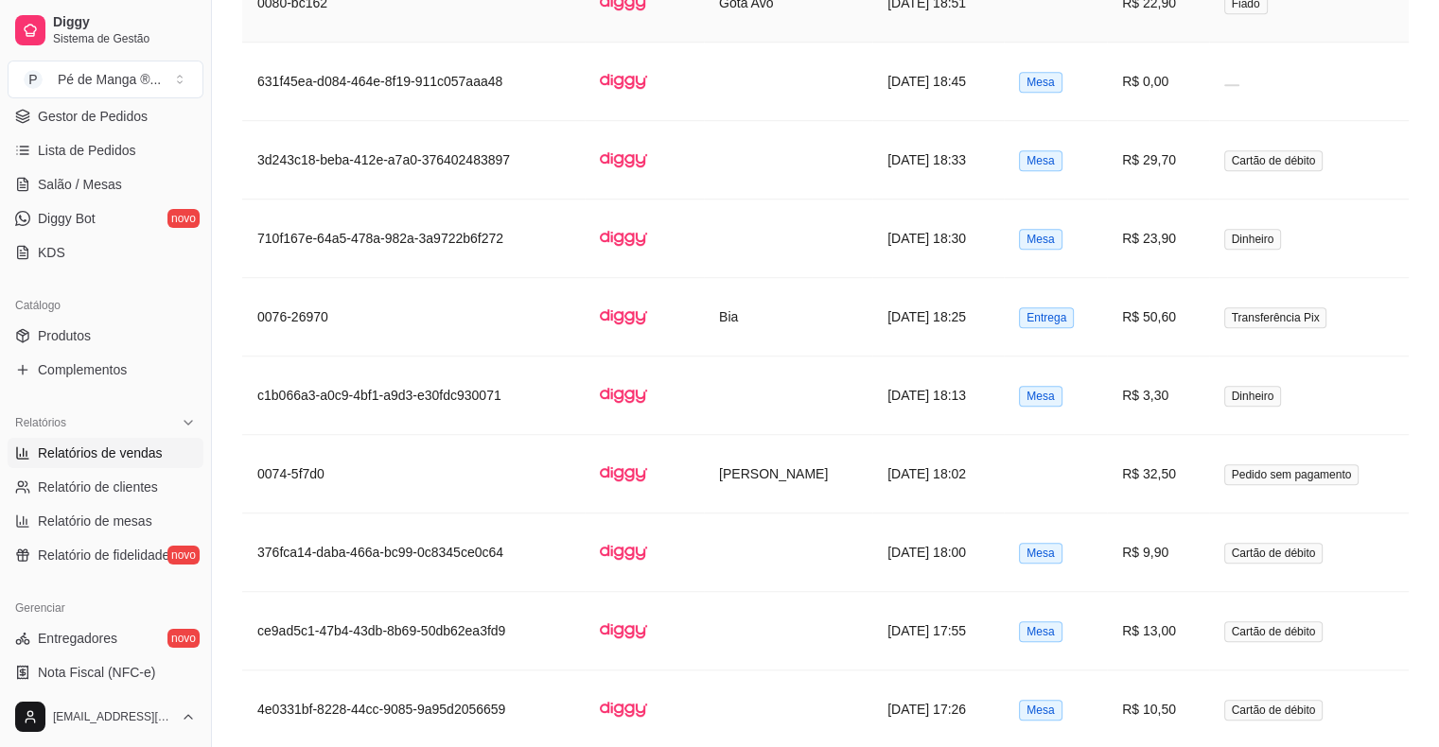
scroll to position [1271, 0]
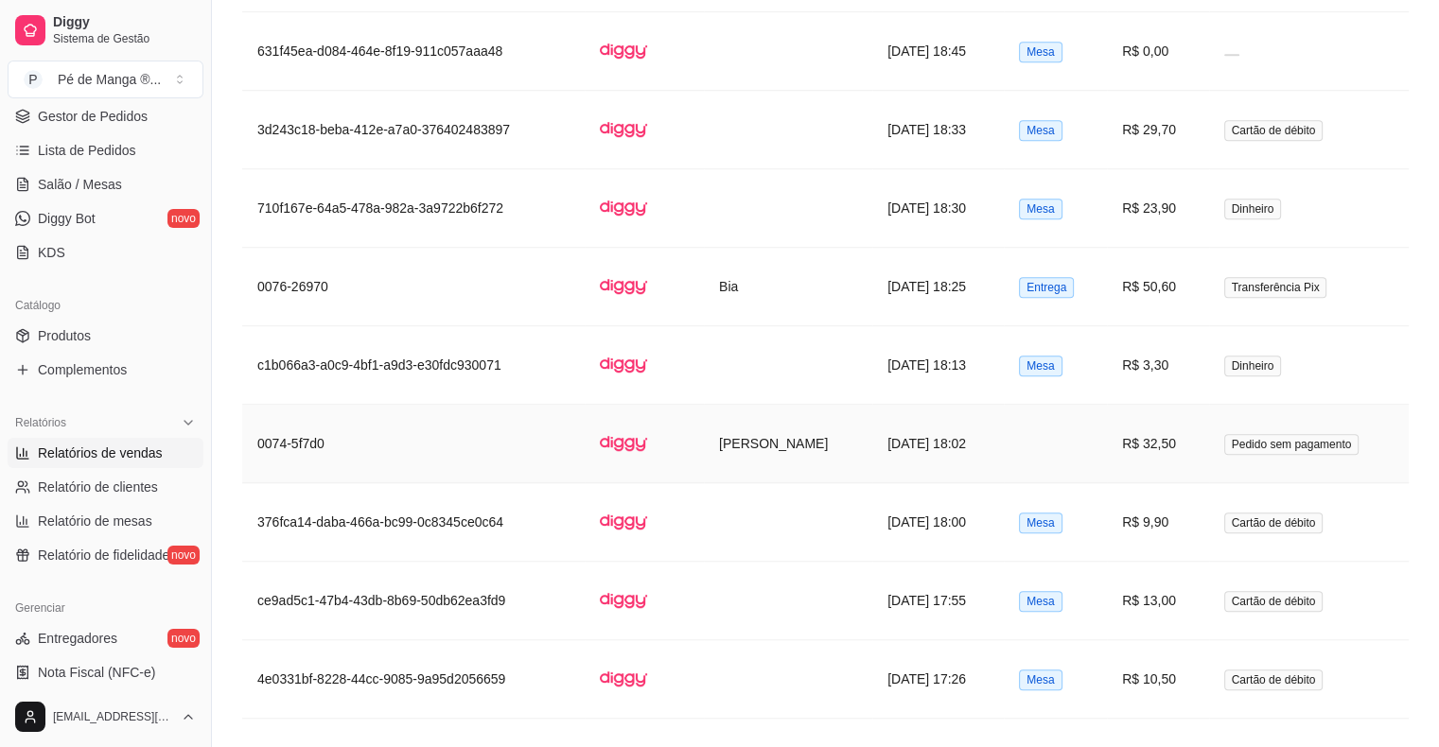
click at [1199, 448] on td "R$ 32,50" at bounding box center [1157, 444] width 101 height 79
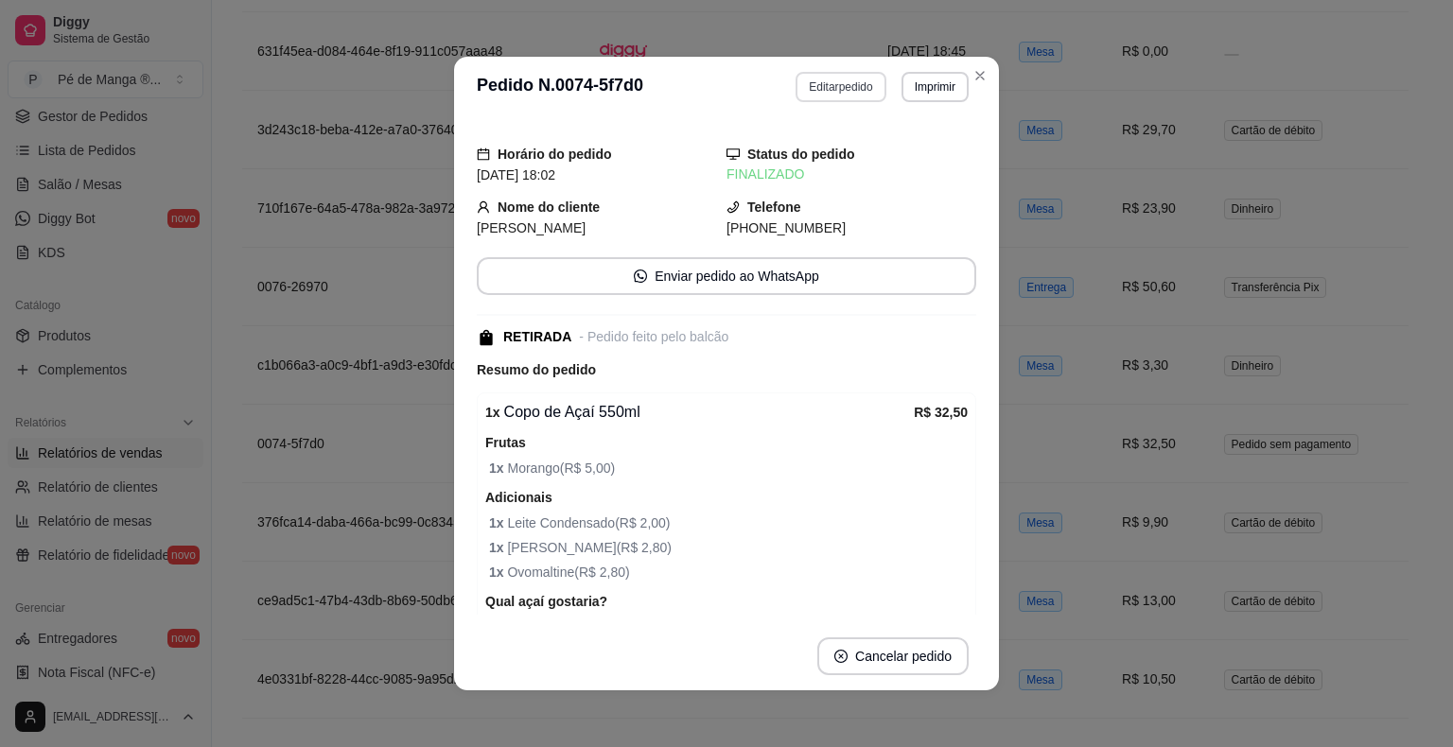
click at [863, 93] on button "Editar pedido" at bounding box center [840, 87] width 90 height 30
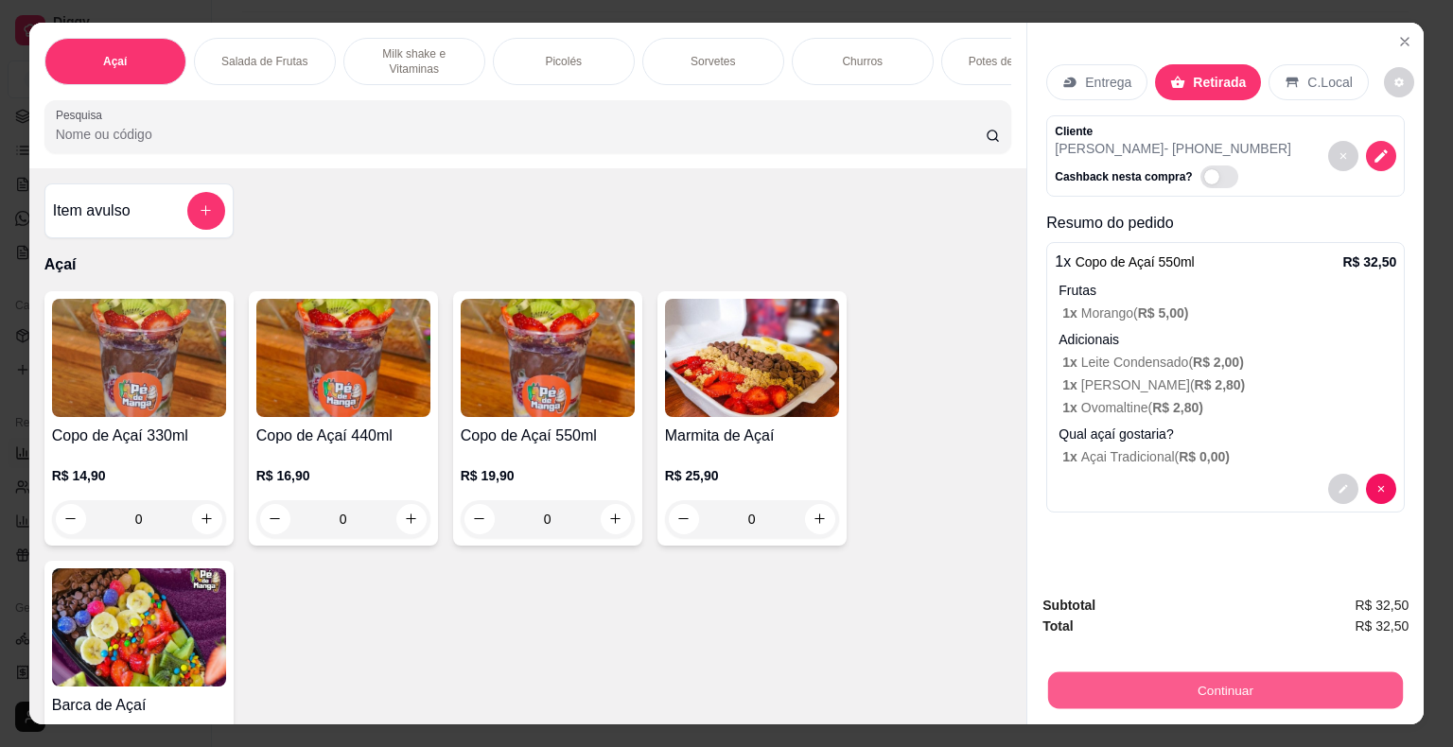
click at [1233, 682] on button "Continuar" at bounding box center [1225, 690] width 355 height 37
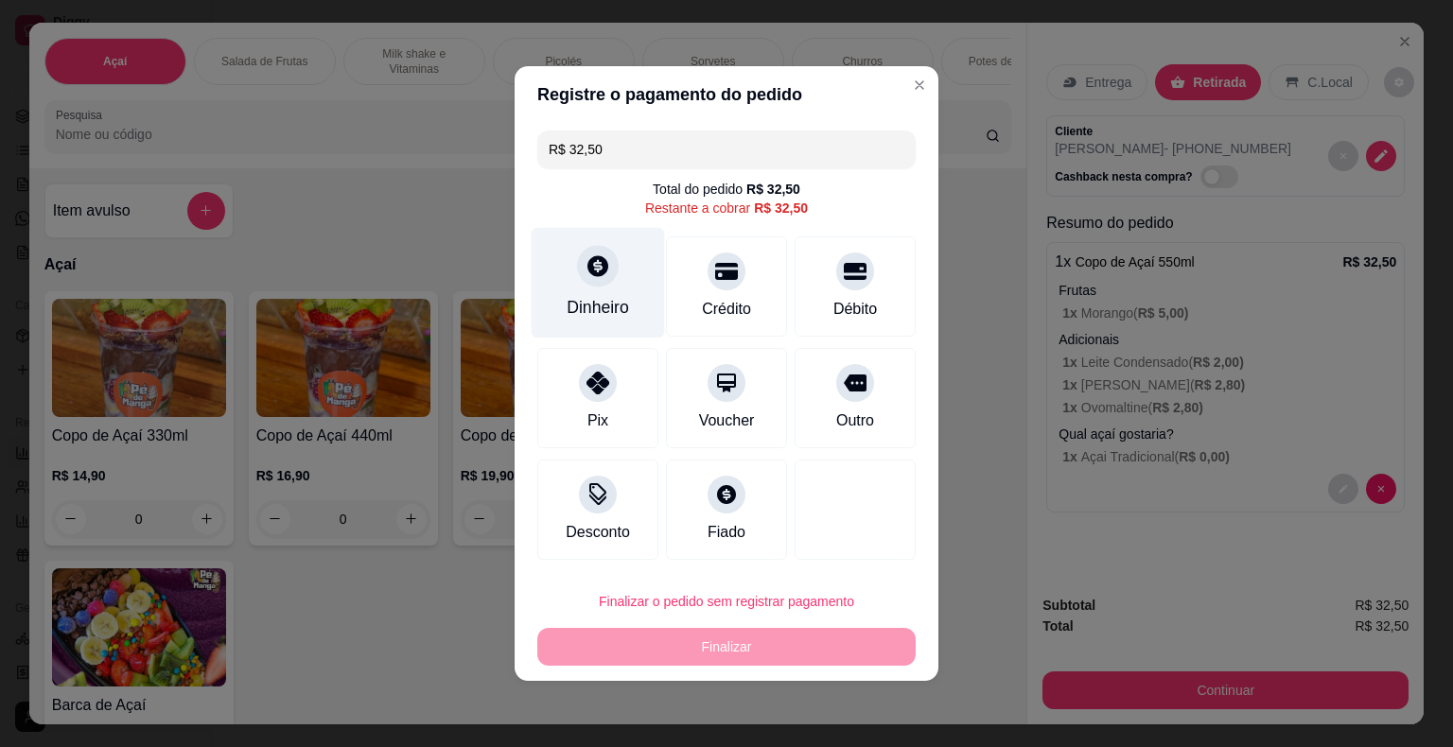
click at [618, 288] on div "Dinheiro" at bounding box center [598, 283] width 133 height 111
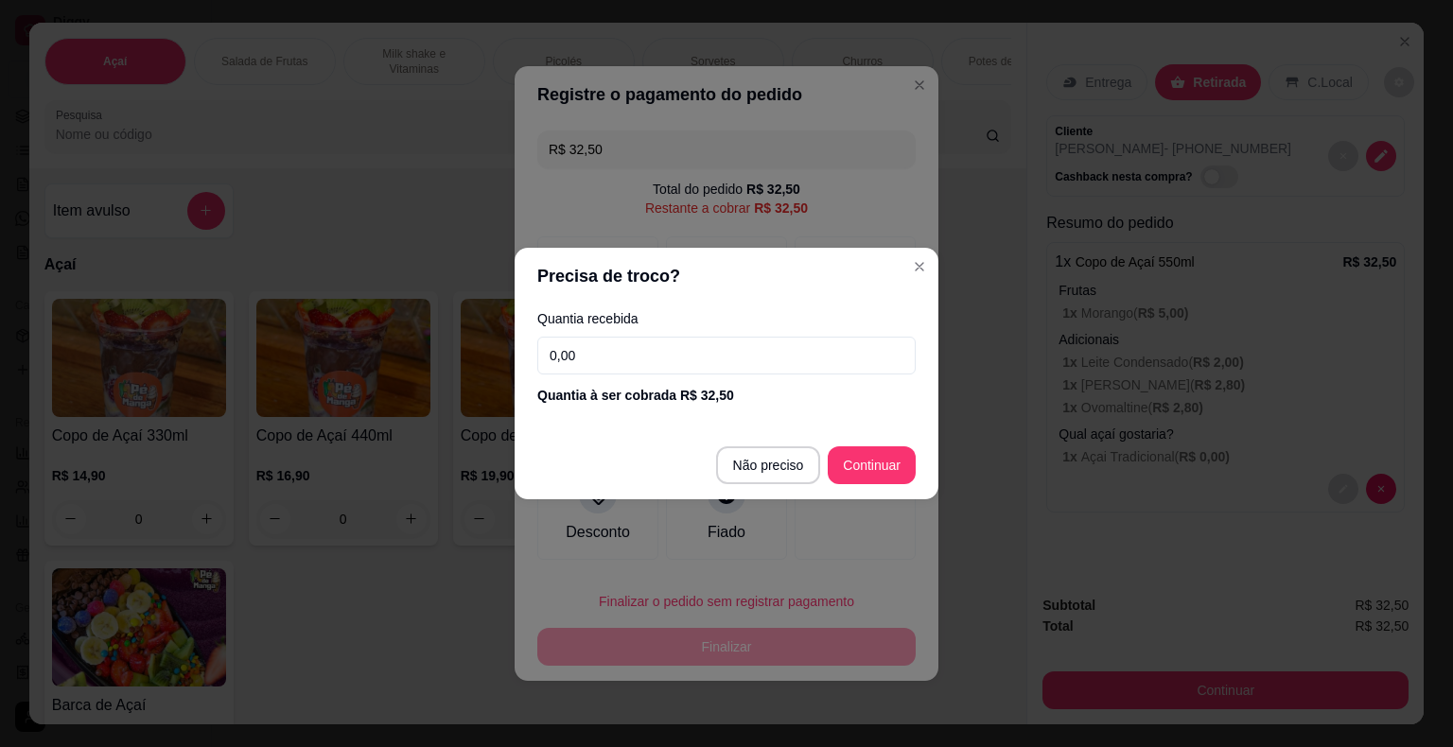
click at [654, 350] on input "0,00" at bounding box center [726, 356] width 378 height 38
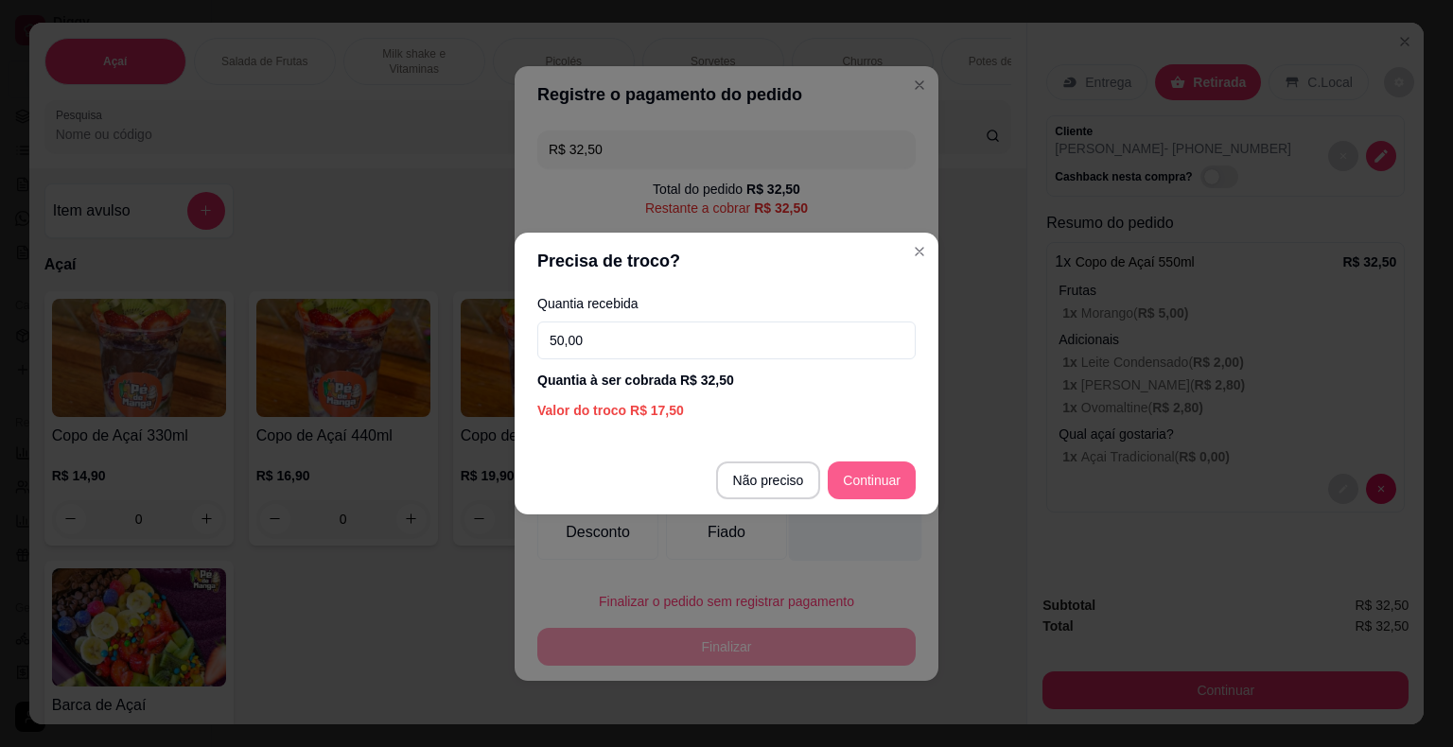
type input "50,00"
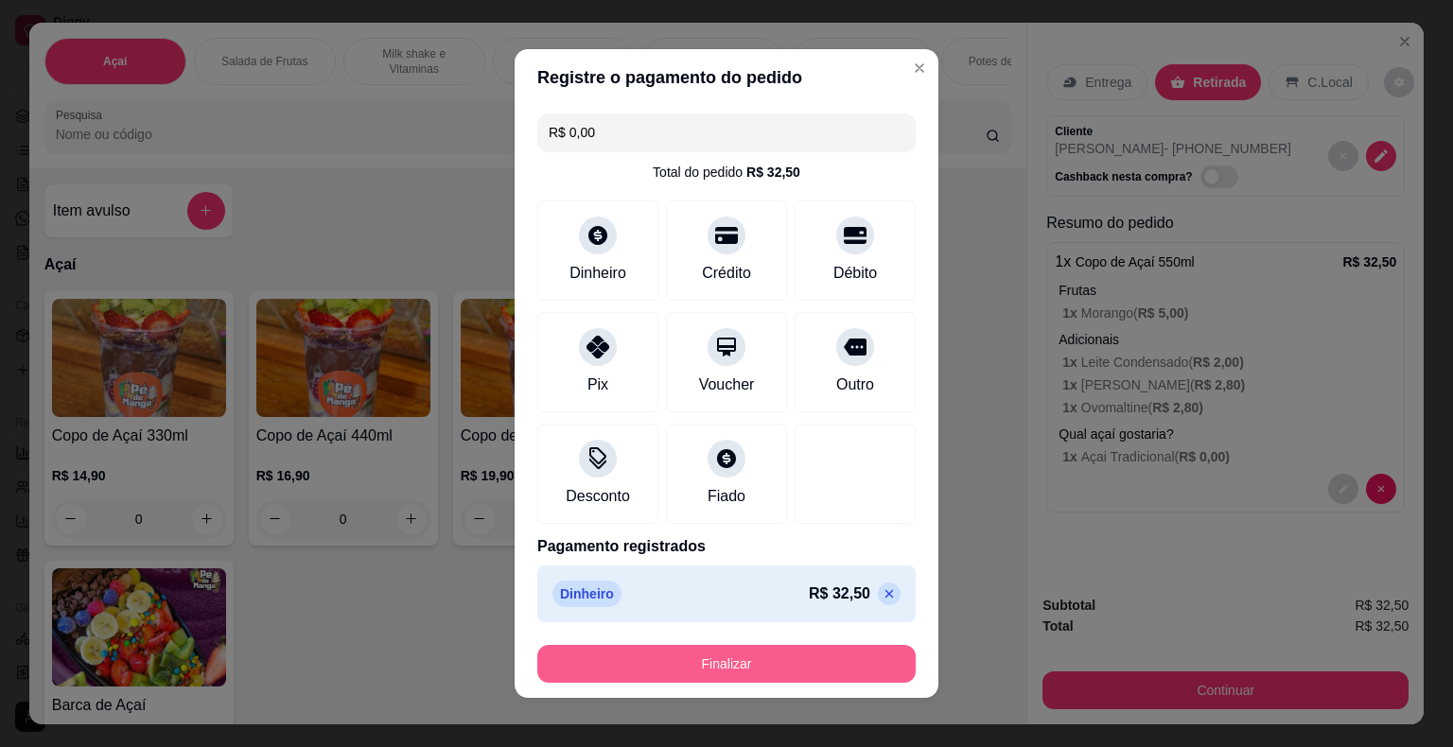
click at [795, 666] on button "Finalizar" at bounding box center [726, 664] width 378 height 38
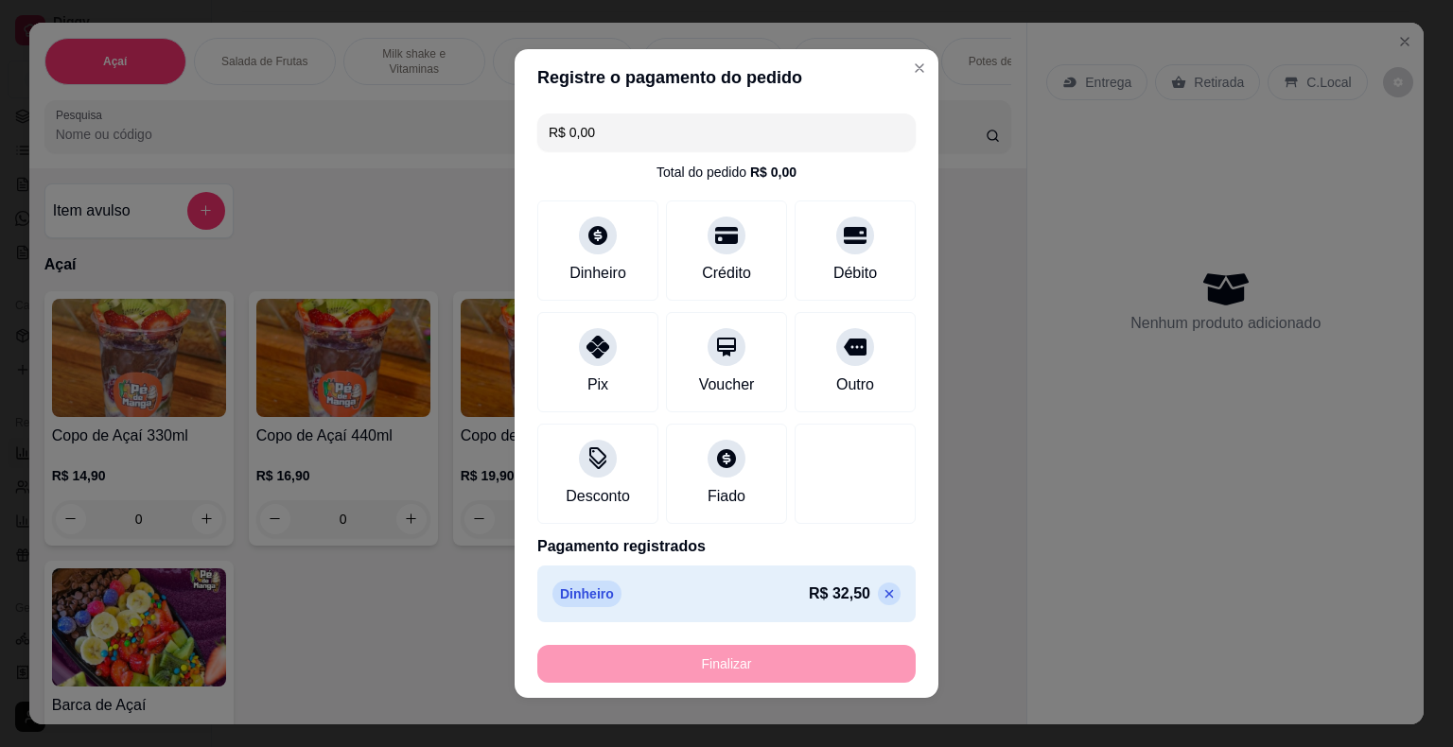
type input "-R$ 32,50"
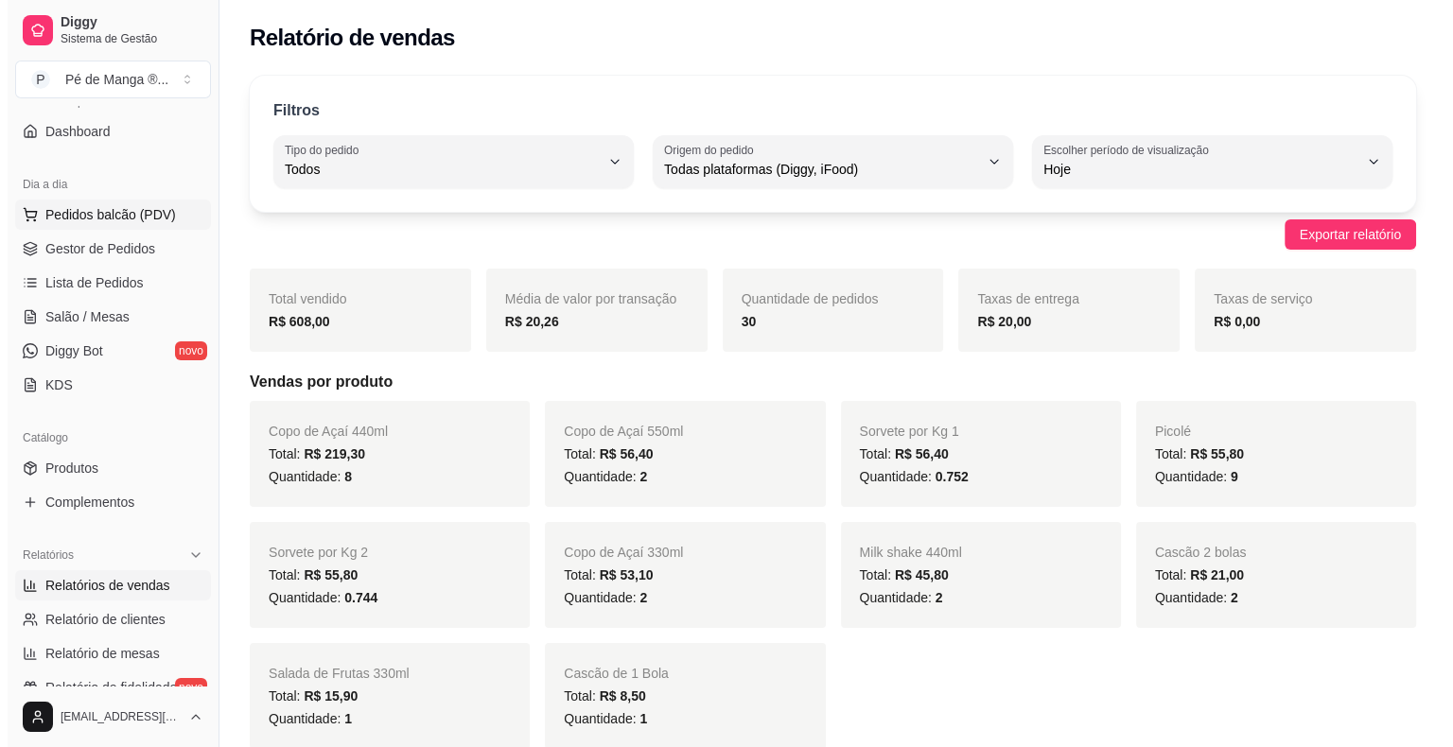
scroll to position [0, 0]
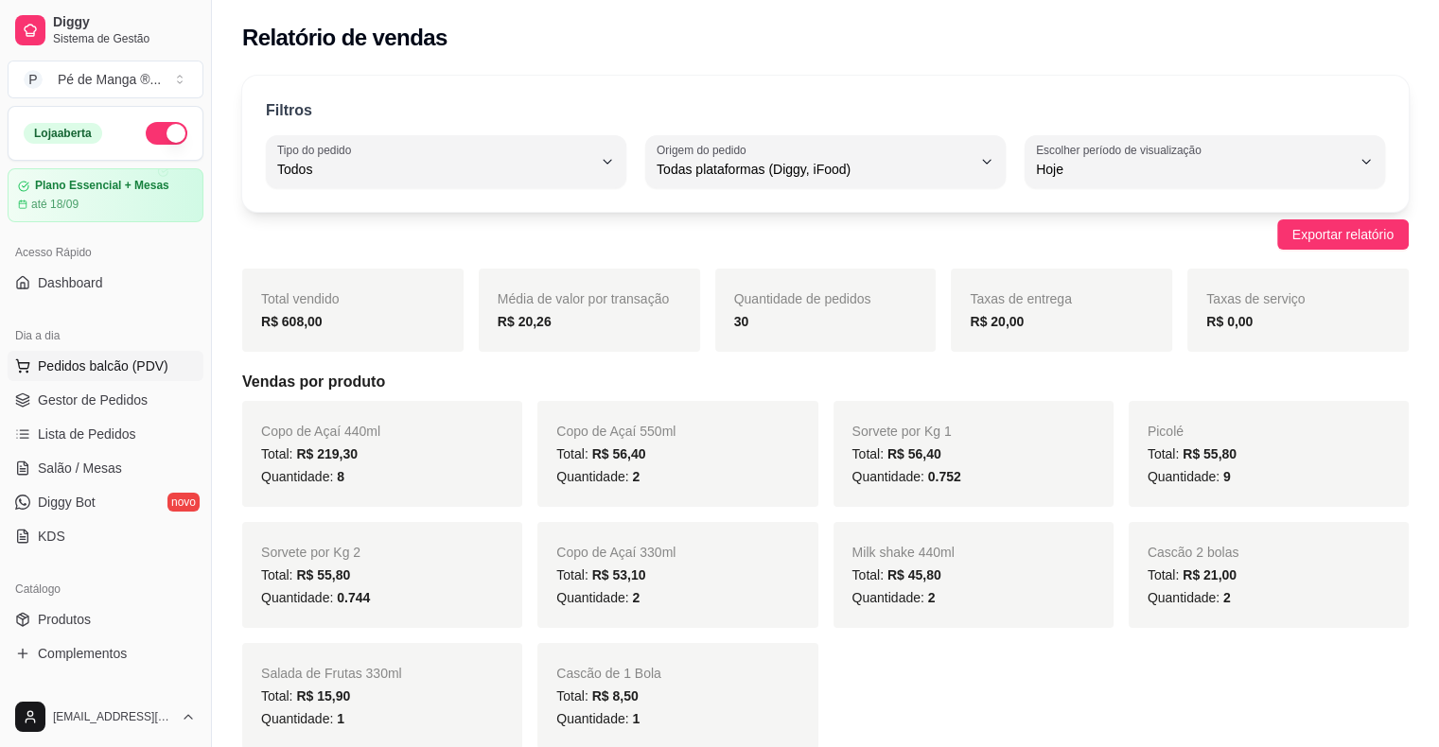
click at [86, 366] on span "Pedidos balcão (PDV)" at bounding box center [103, 366] width 131 height 19
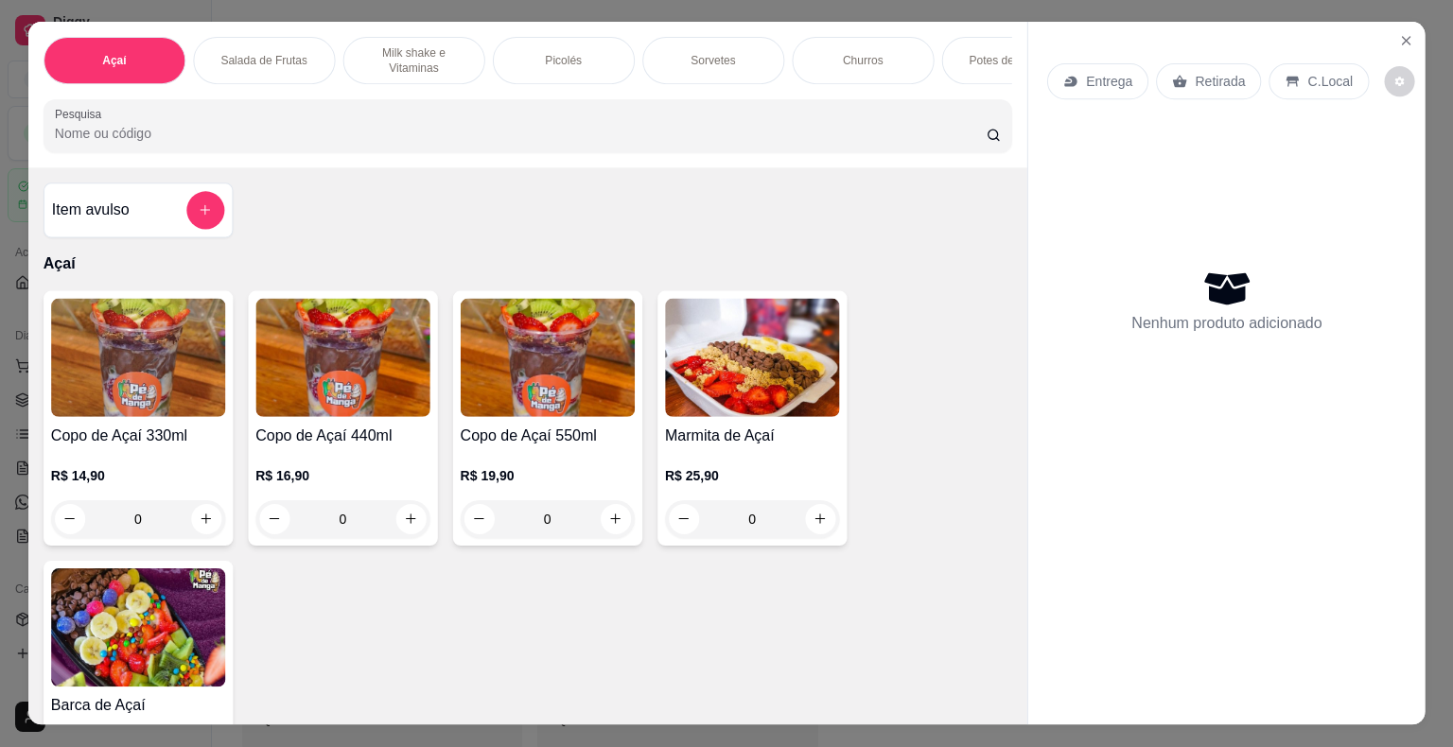
click at [87, 366] on img at bounding box center [137, 358] width 174 height 118
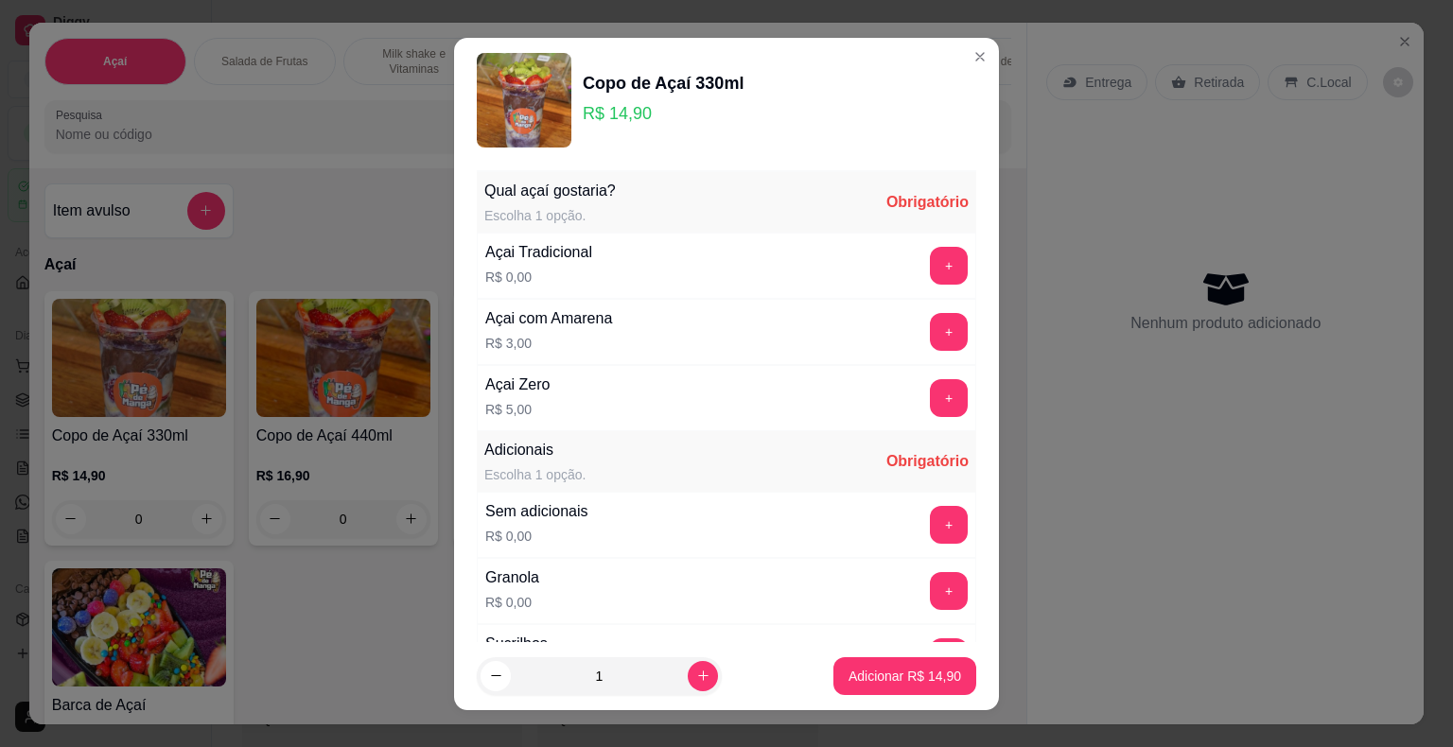
click at [937, 47] on header "Copo de Açaí 330ml R$ 14,90" at bounding box center [726, 100] width 545 height 125
click at [972, 47] on header "Copo de Açaí 330ml R$ 14,90" at bounding box center [726, 100] width 545 height 125
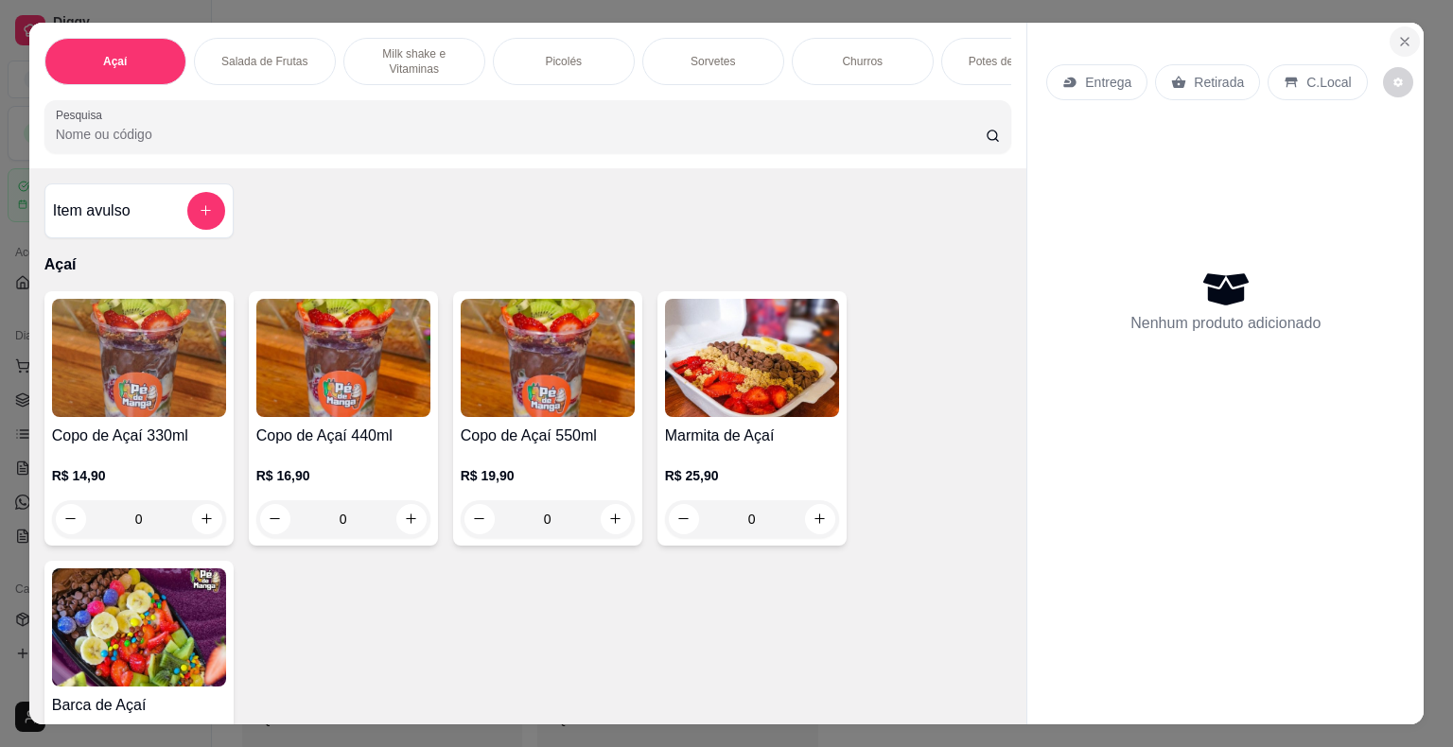
click at [1393, 26] on button "Close" at bounding box center [1404, 41] width 30 height 30
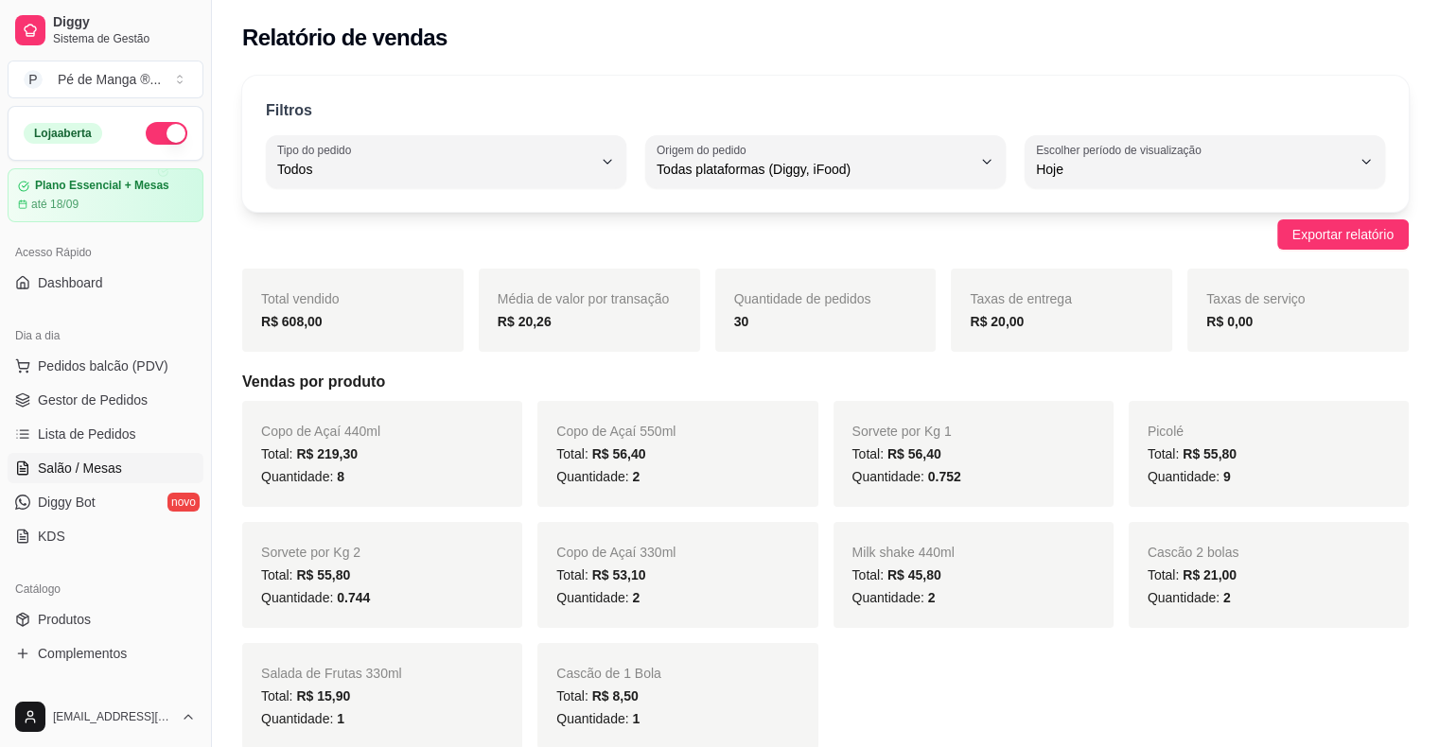
click at [95, 465] on span "Salão / Mesas" at bounding box center [80, 468] width 84 height 19
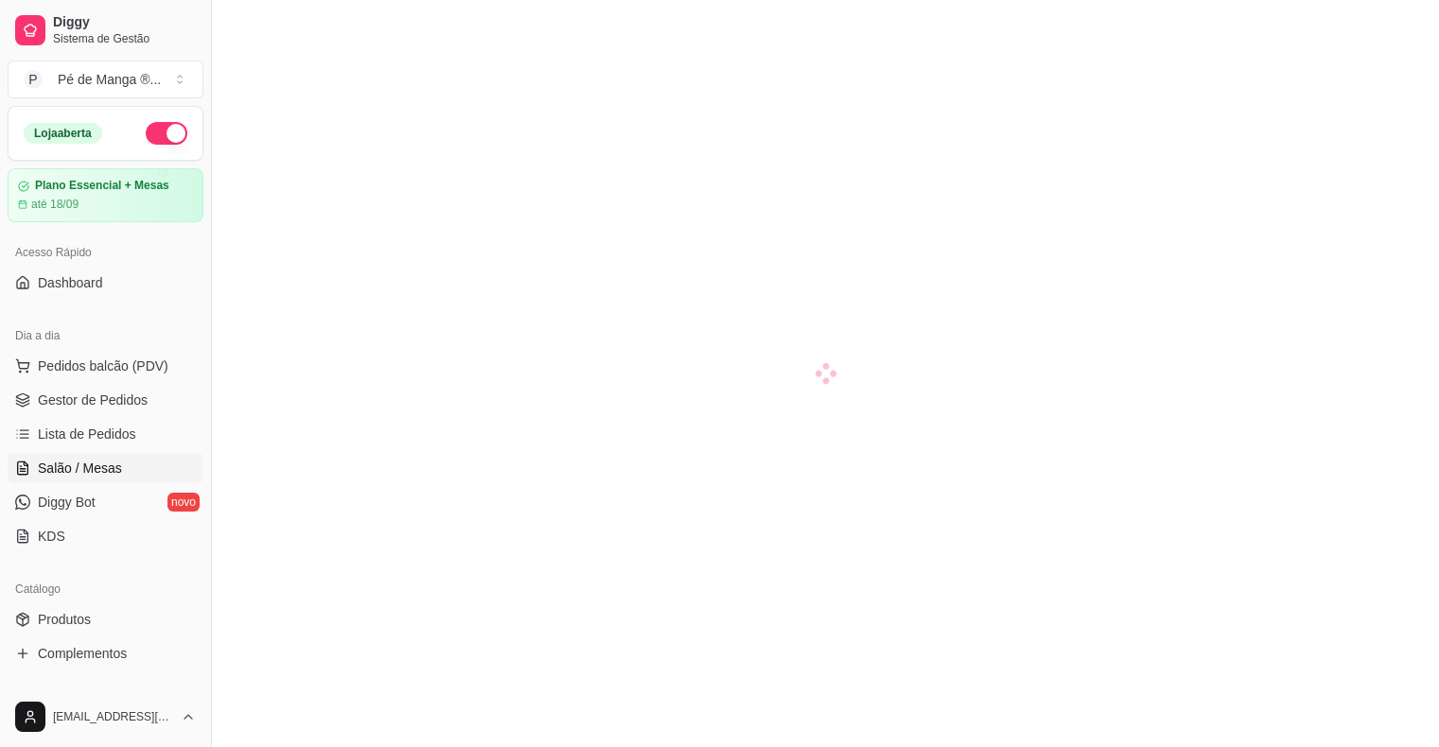
click at [95, 465] on span "Salão / Mesas" at bounding box center [80, 468] width 84 height 19
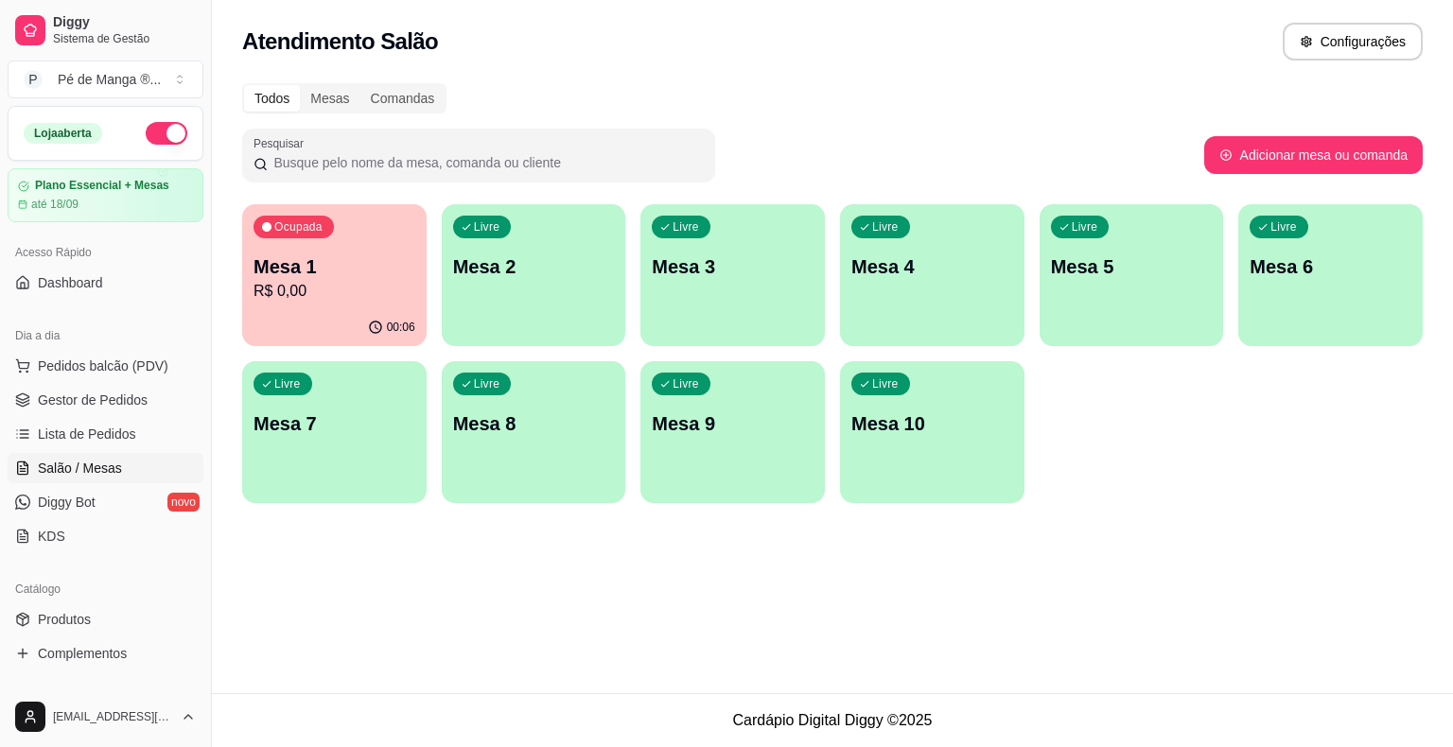
click at [490, 283] on div "Livre Mesa 2" at bounding box center [534, 263] width 184 height 119
drag, startPoint x: 231, startPoint y: 236, endPoint x: 243, endPoint y: 238, distance: 12.4
click at [242, 238] on div "Todos Mesas Comandas Pesquisar Adicionar mesa ou comanda Ocupada Mesa 1 R$ 0,00…" at bounding box center [832, 299] width 1241 height 454
click at [305, 278] on div "Mesa 1 R$ 0,00" at bounding box center [334, 277] width 157 height 47
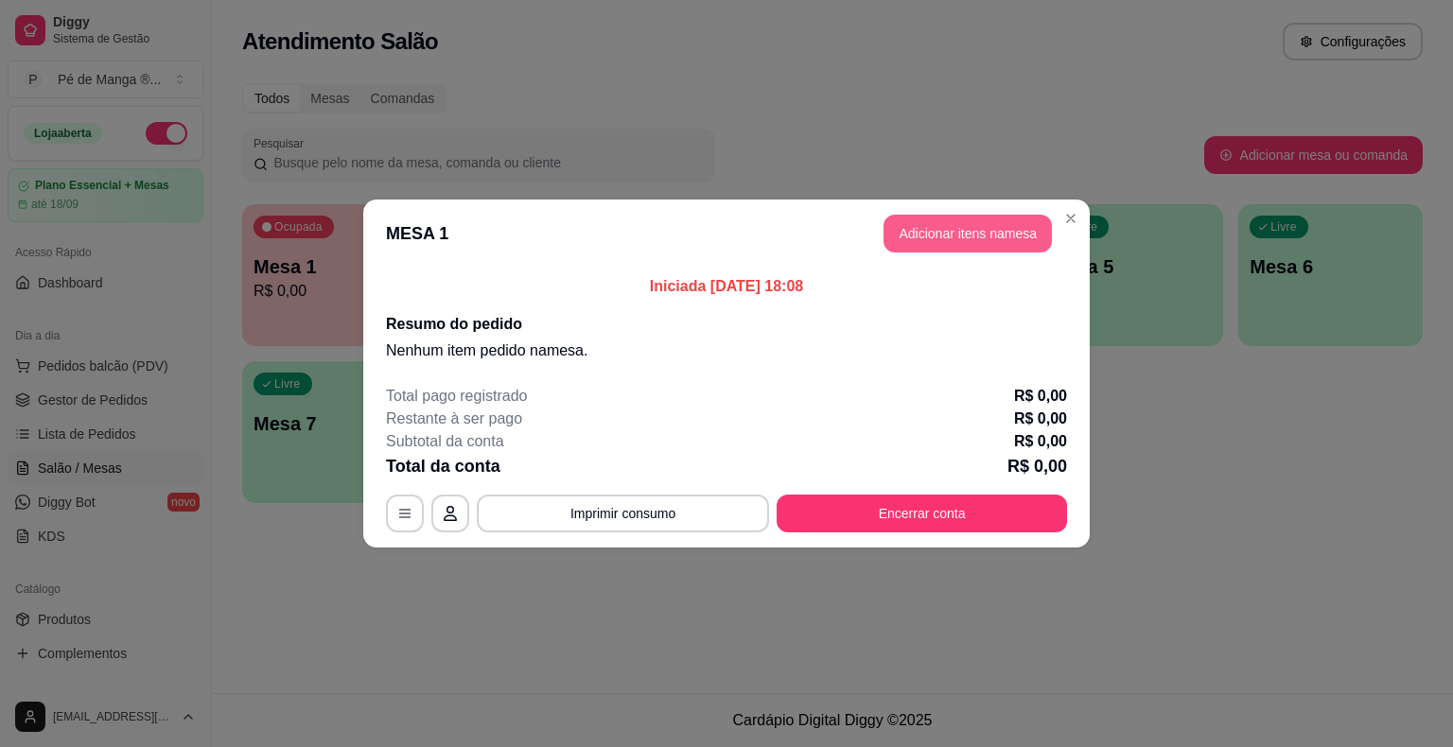
click at [947, 218] on button "Adicionar itens na mesa" at bounding box center [967, 234] width 168 height 38
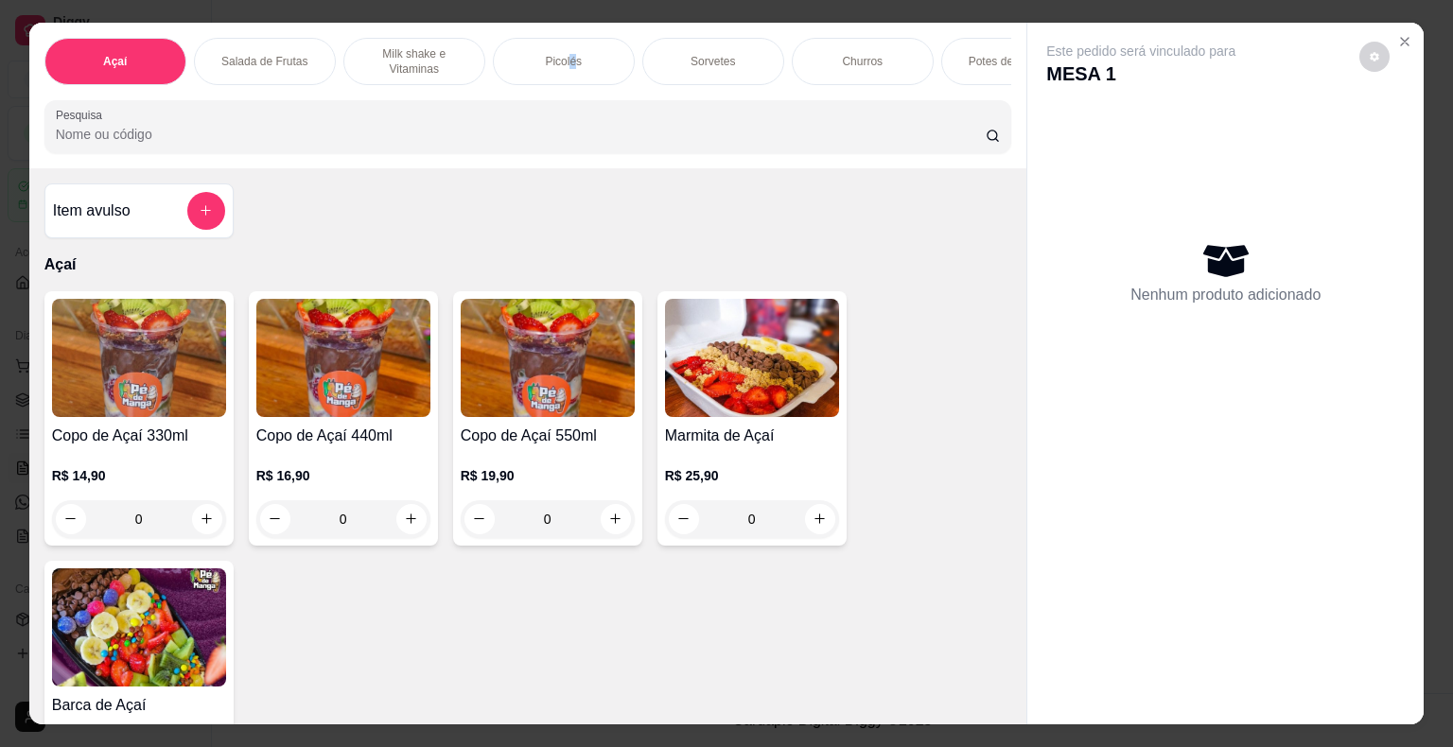
drag, startPoint x: 567, startPoint y: 44, endPoint x: 592, endPoint y: 66, distance: 33.5
click at [573, 47] on div "Picolés" at bounding box center [564, 61] width 142 height 47
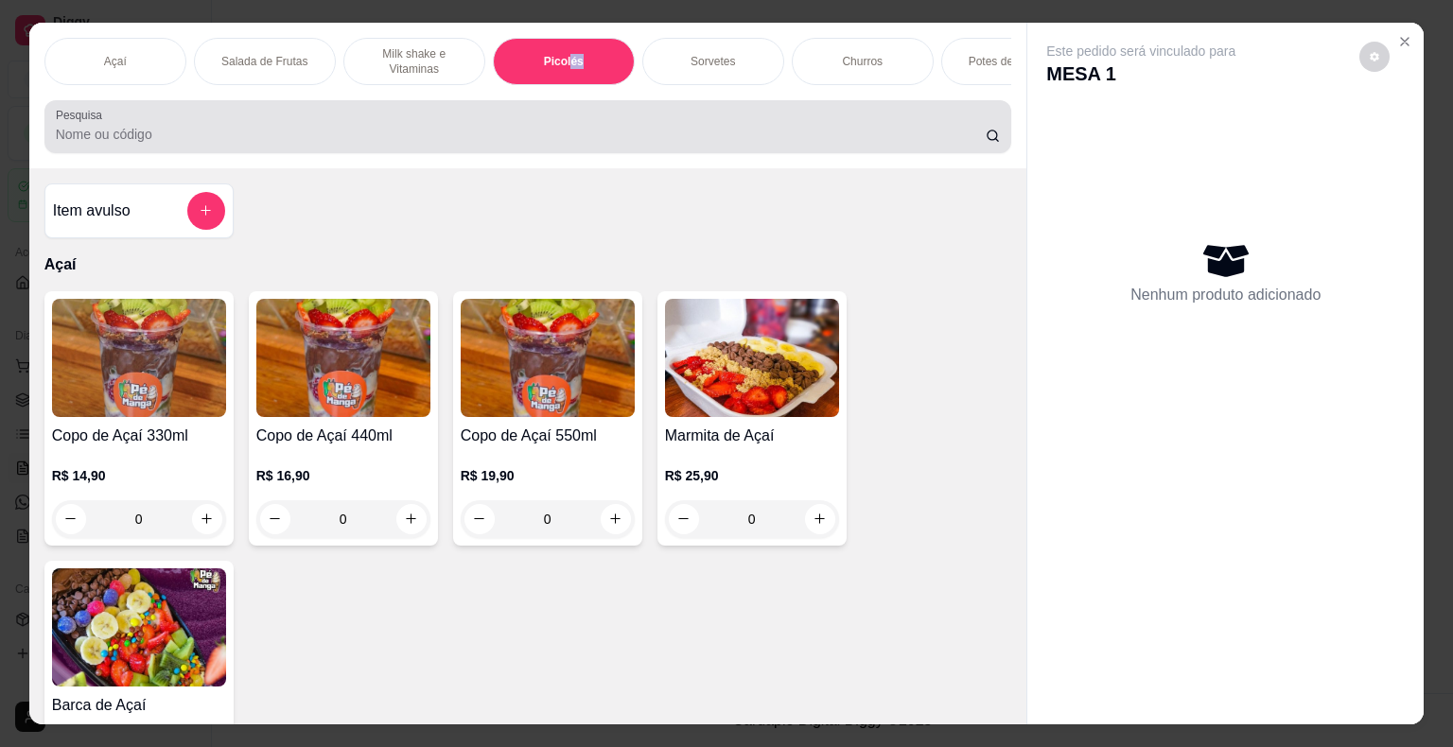
scroll to position [45, 0]
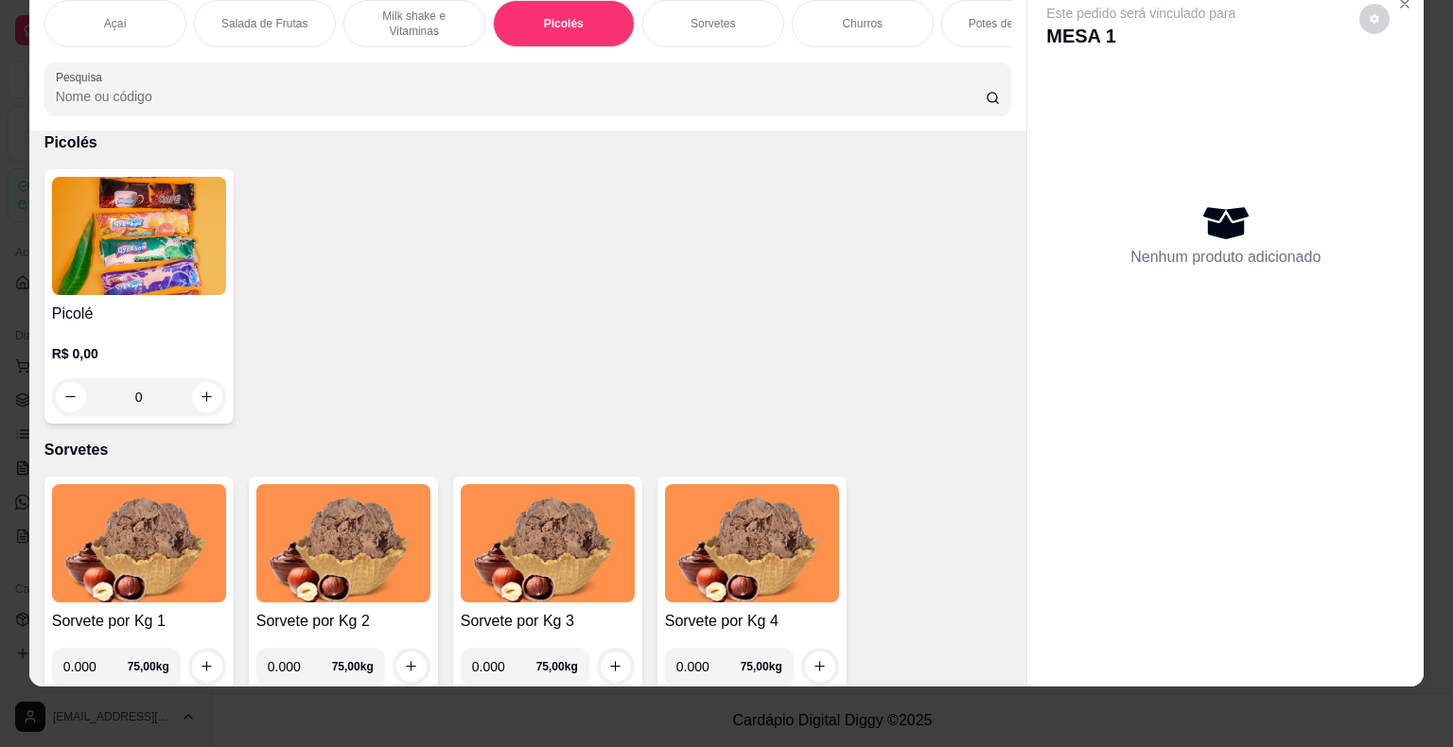
click at [211, 403] on div "0" at bounding box center [139, 397] width 174 height 38
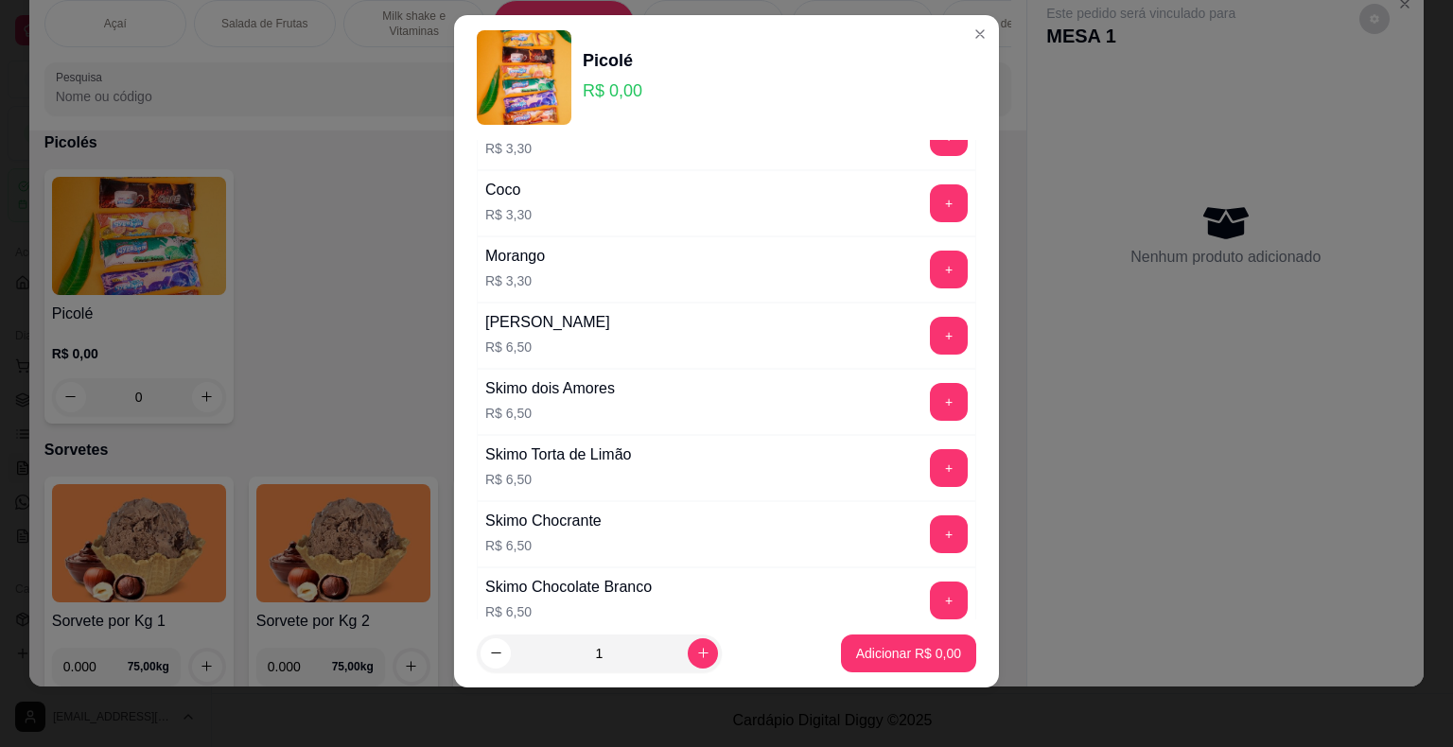
scroll to position [1230, 0]
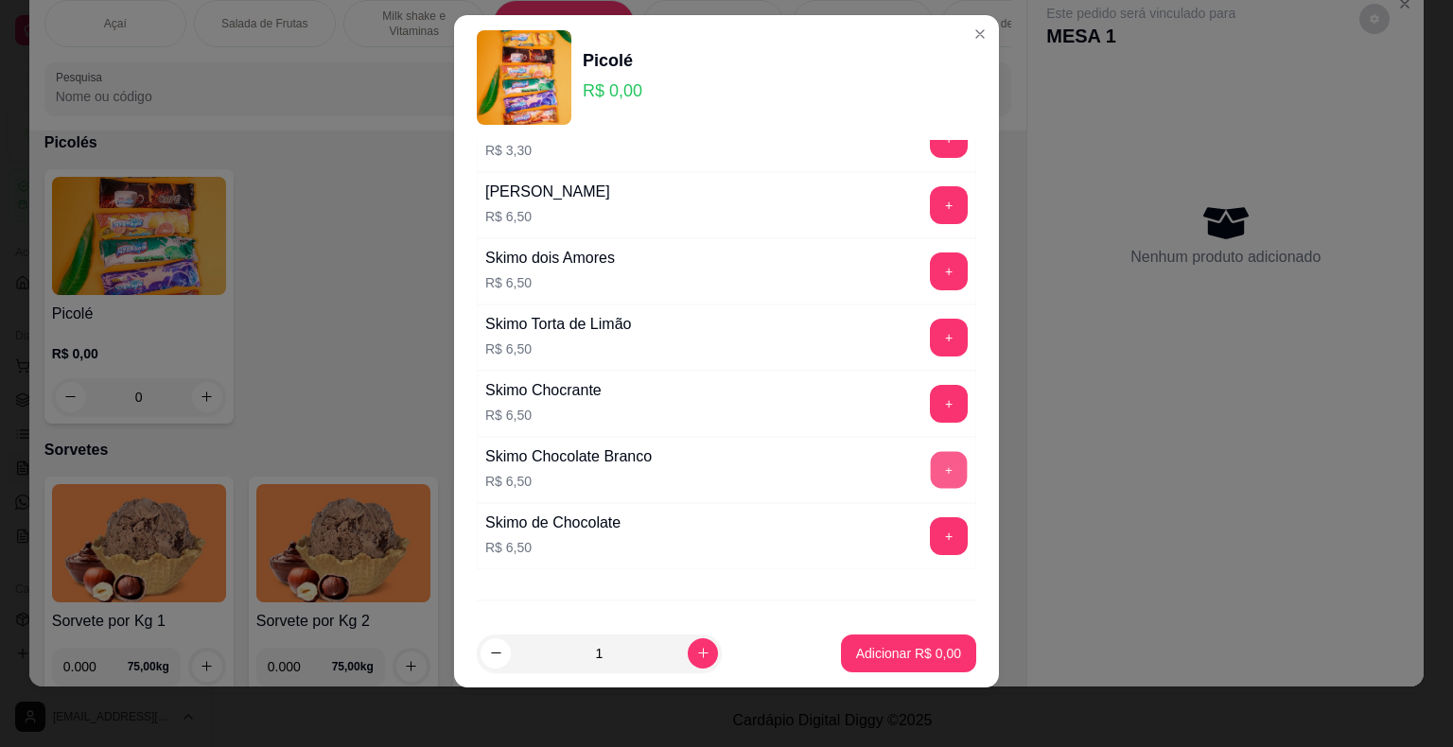
click at [931, 461] on button "+" at bounding box center [949, 469] width 37 height 37
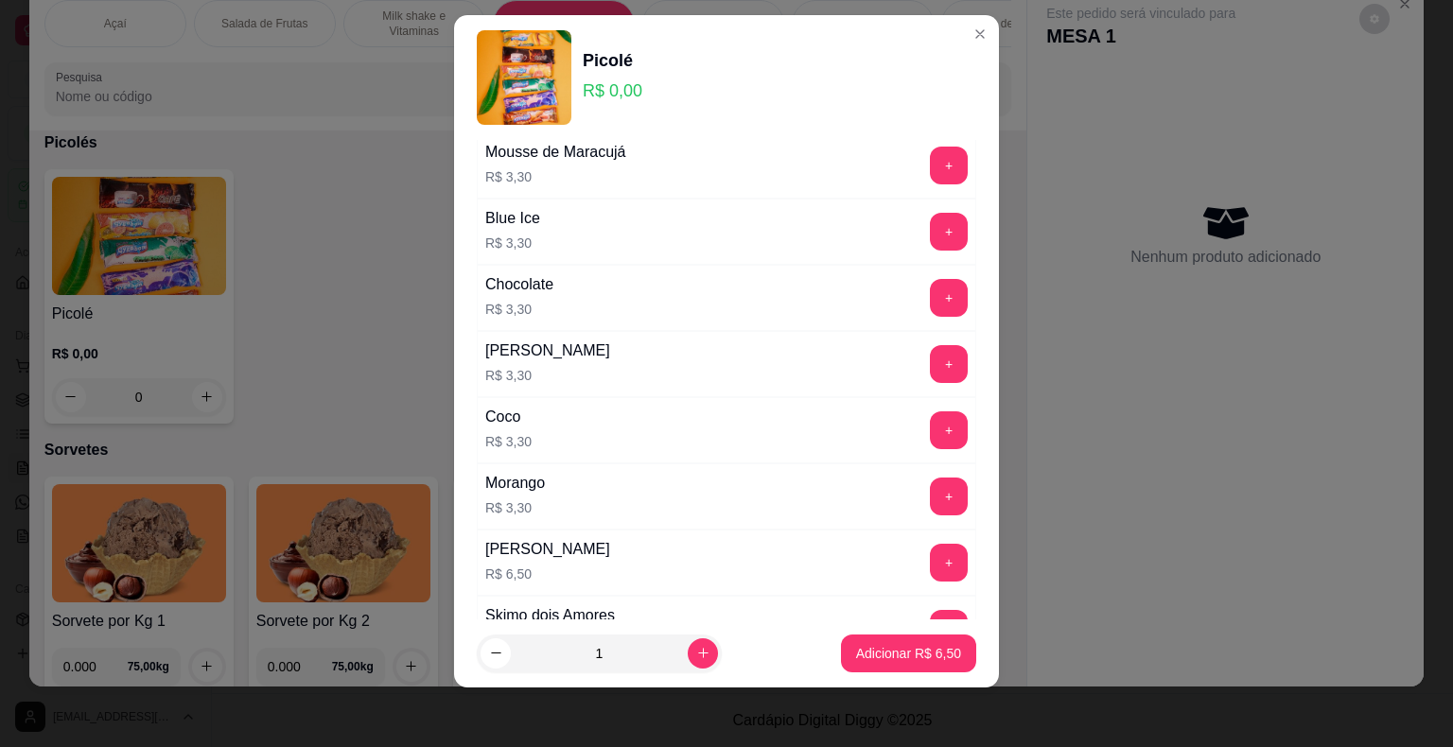
scroll to position [757, 0]
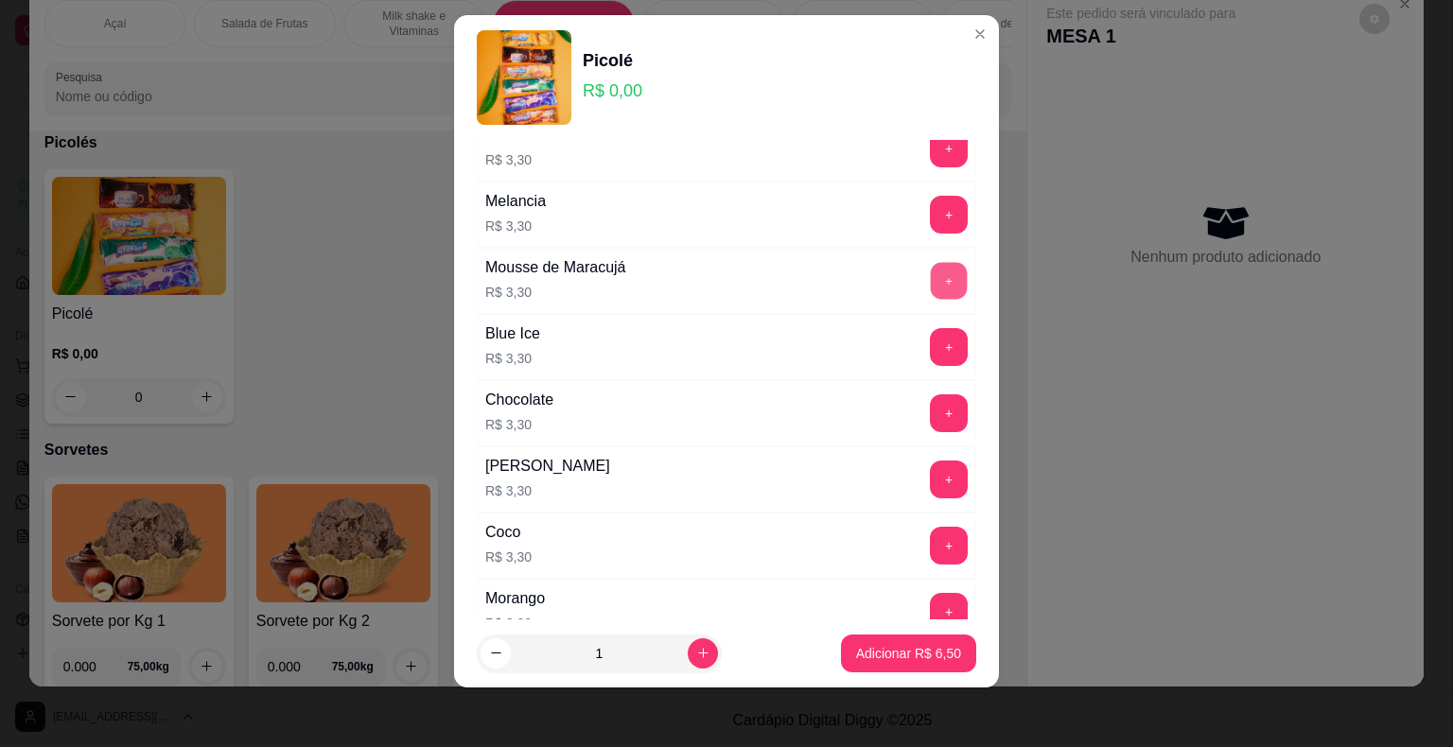
click at [931, 280] on button "+" at bounding box center [949, 280] width 37 height 37
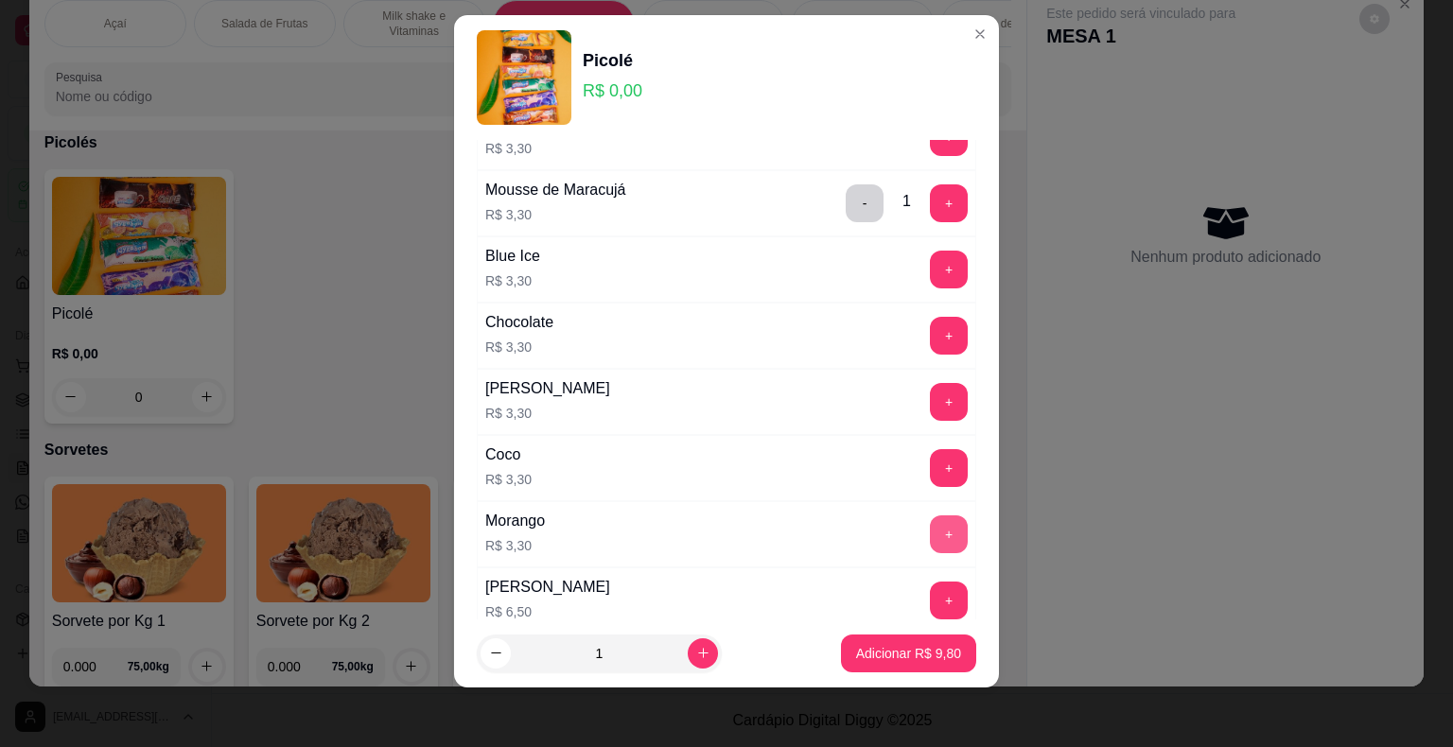
scroll to position [851, 0]
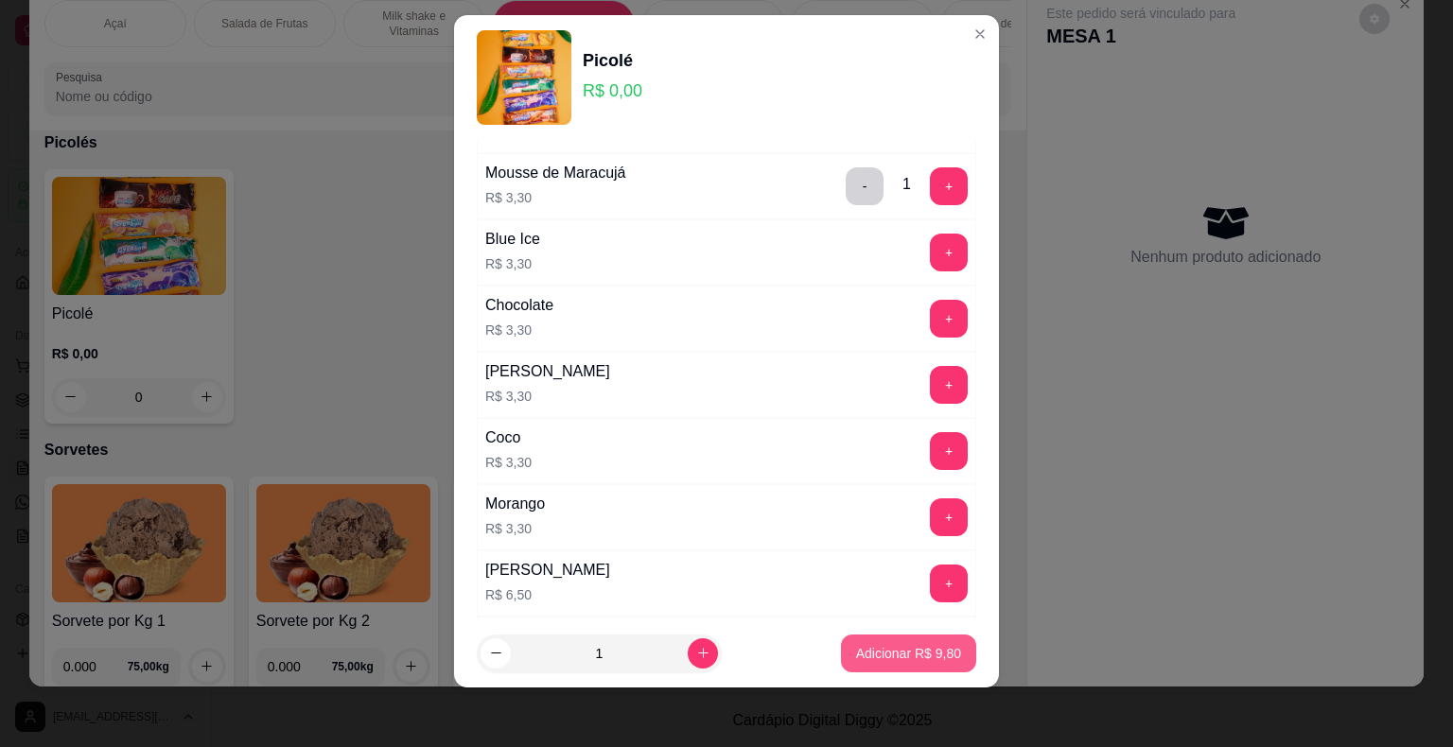
click at [911, 652] on p "Adicionar R$ 9,80" at bounding box center [908, 653] width 105 height 19
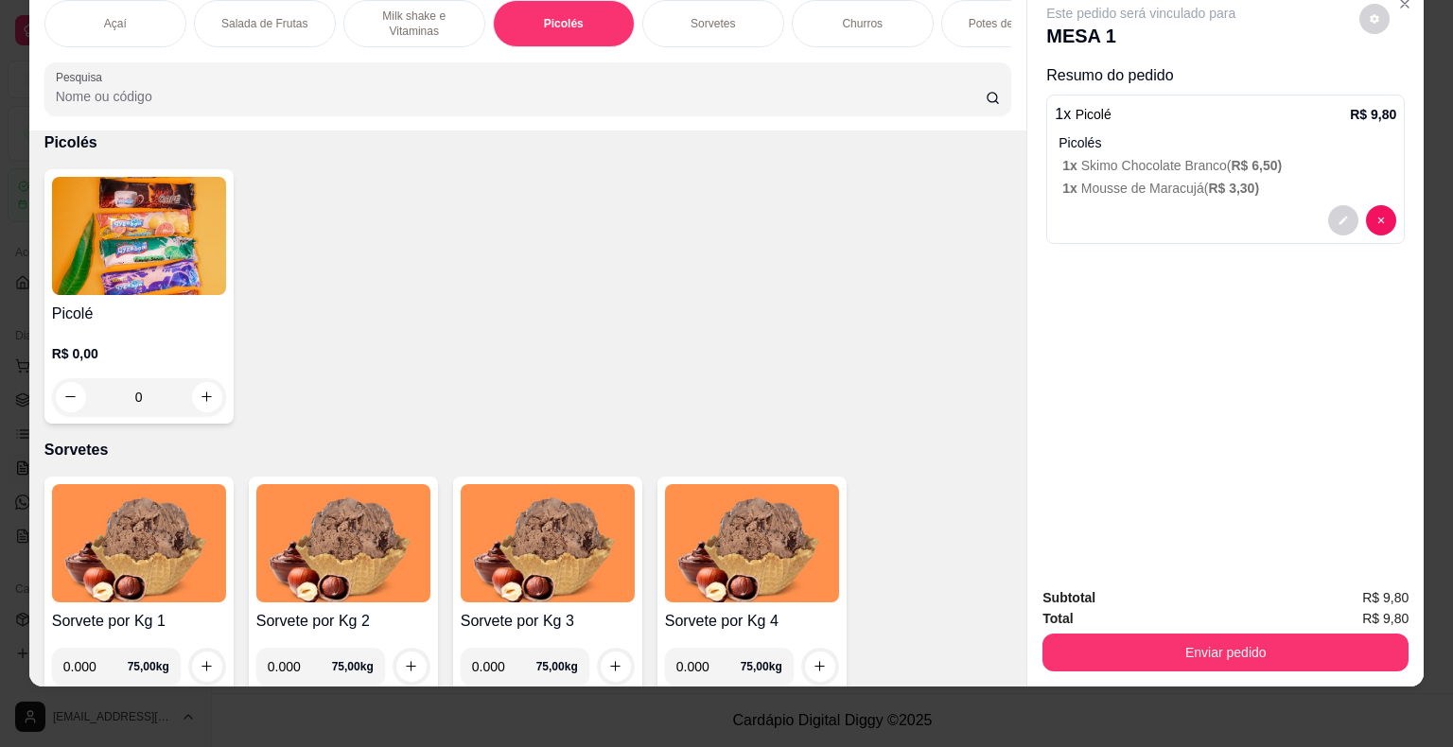
click at [199, 400] on div "0" at bounding box center [139, 397] width 174 height 38
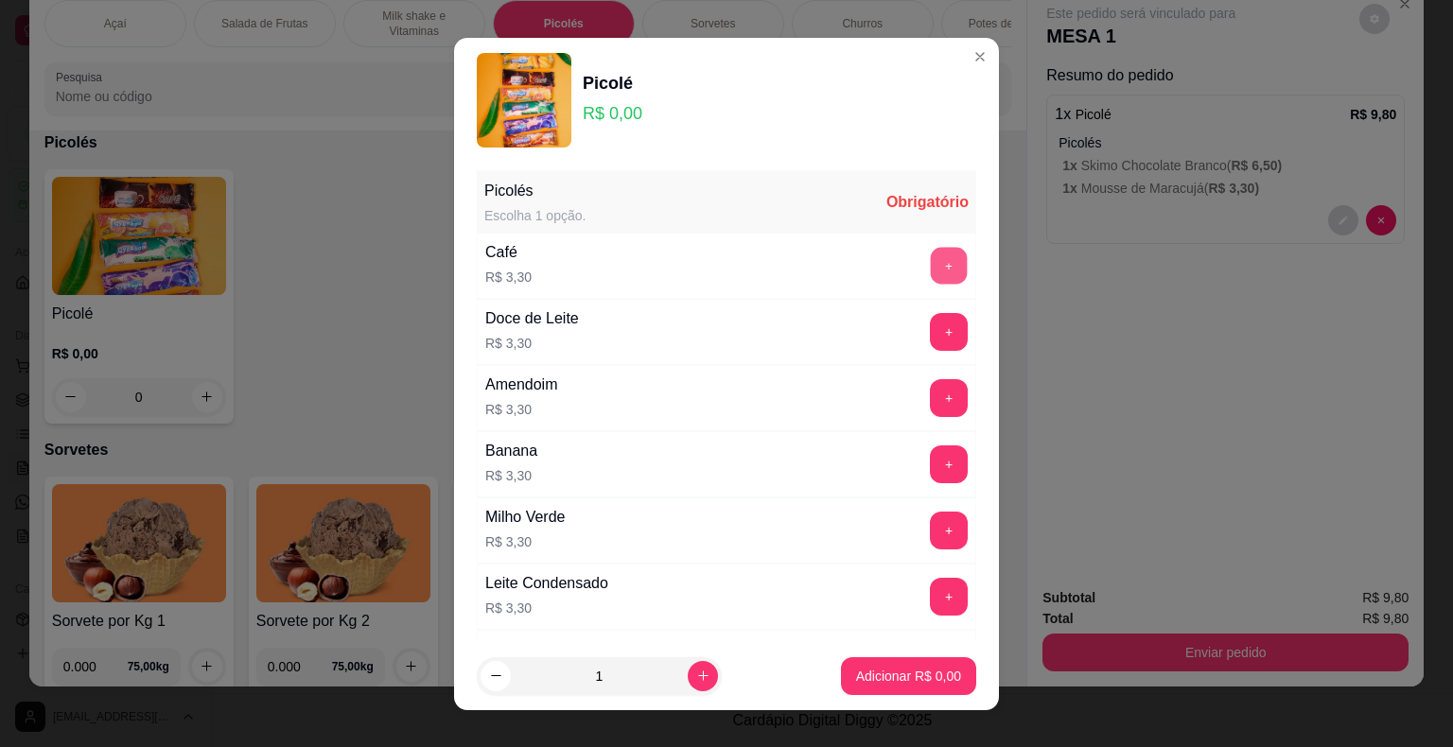
click at [931, 270] on button "+" at bounding box center [949, 265] width 37 height 37
click at [931, 675] on p "Adicionar R$ 3,30" at bounding box center [908, 676] width 102 height 18
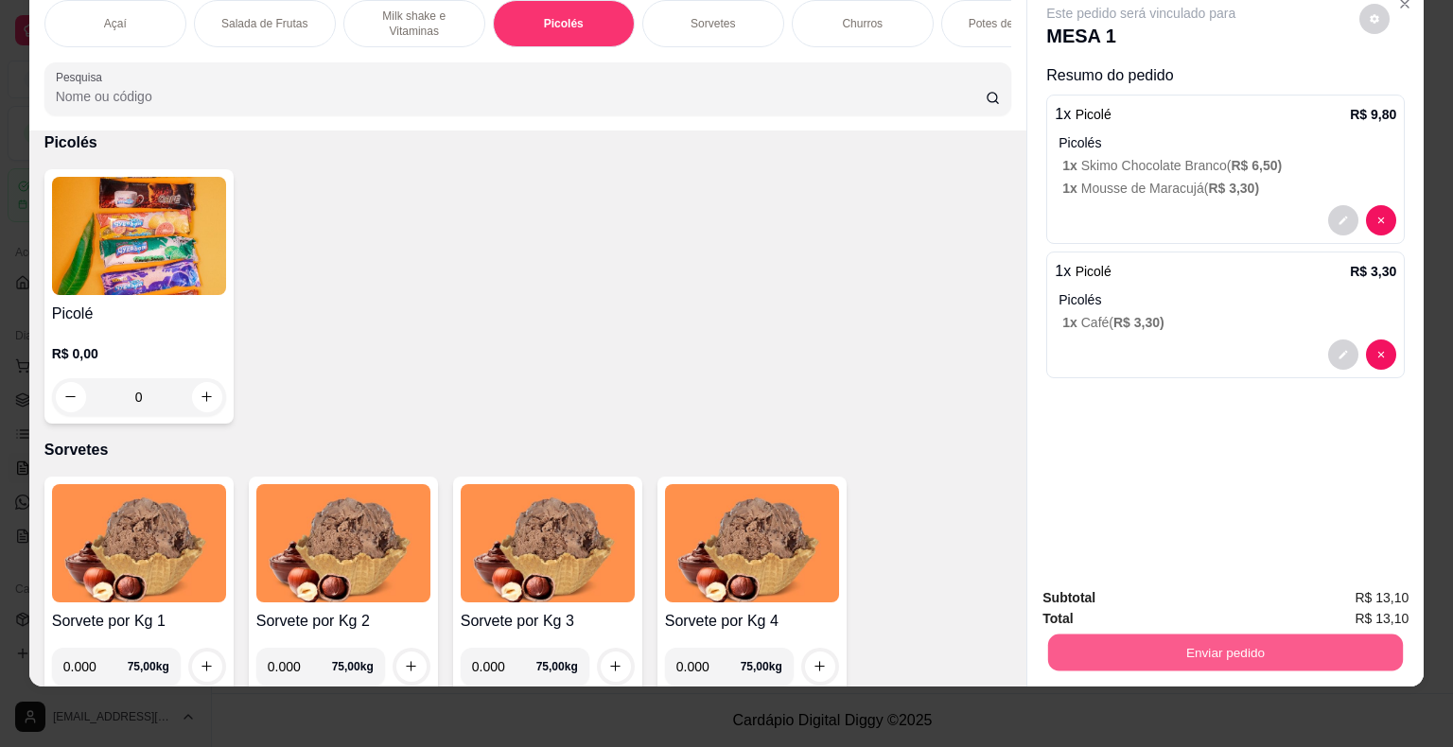
click at [1233, 640] on button "Enviar pedido" at bounding box center [1225, 653] width 355 height 37
click at [1340, 590] on button "Sim, quero registrar" at bounding box center [1342, 592] width 141 height 36
click at [1184, 637] on button "Enviar pedido" at bounding box center [1225, 653] width 366 height 38
click at [1155, 584] on button "Não registrar e enviar pedido" at bounding box center [1162, 592] width 197 height 36
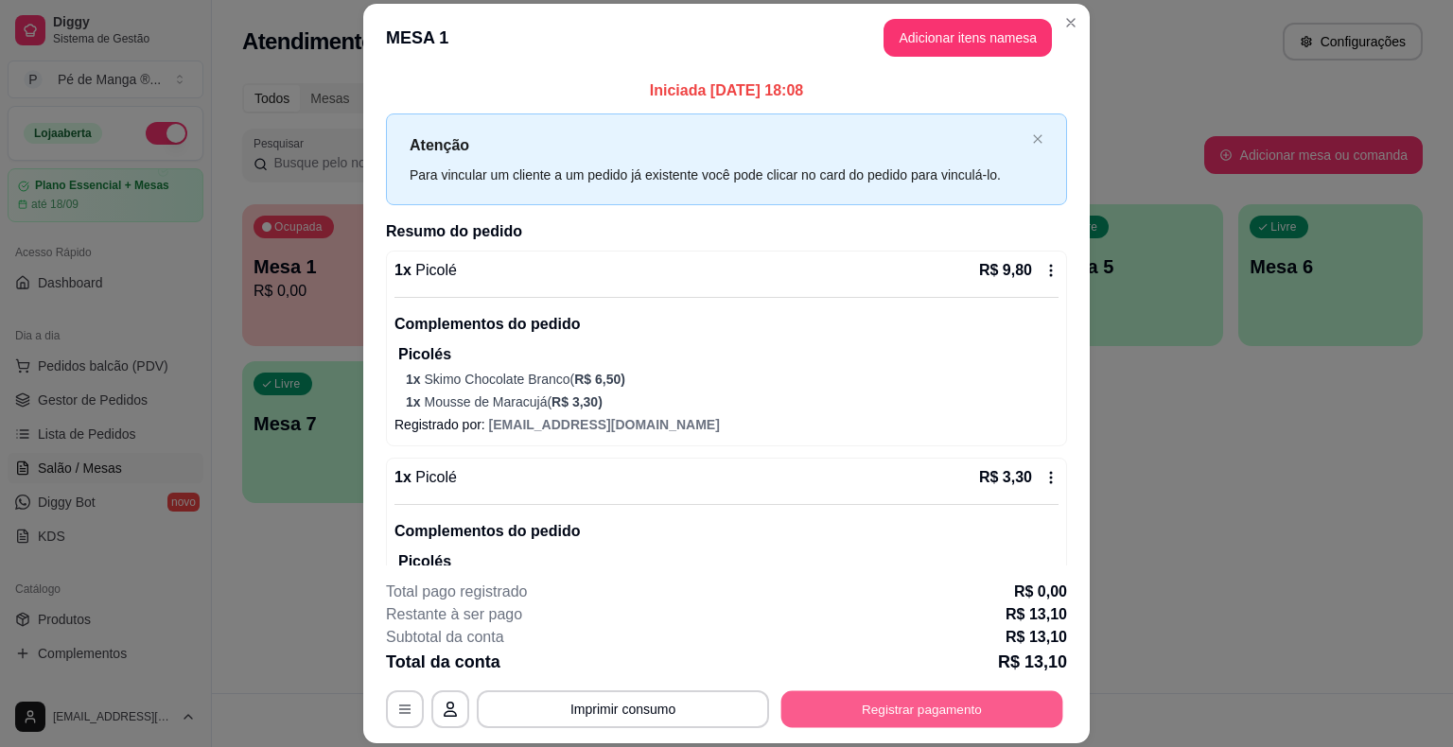
click at [912, 717] on button "Registrar pagamento" at bounding box center [922, 709] width 282 height 37
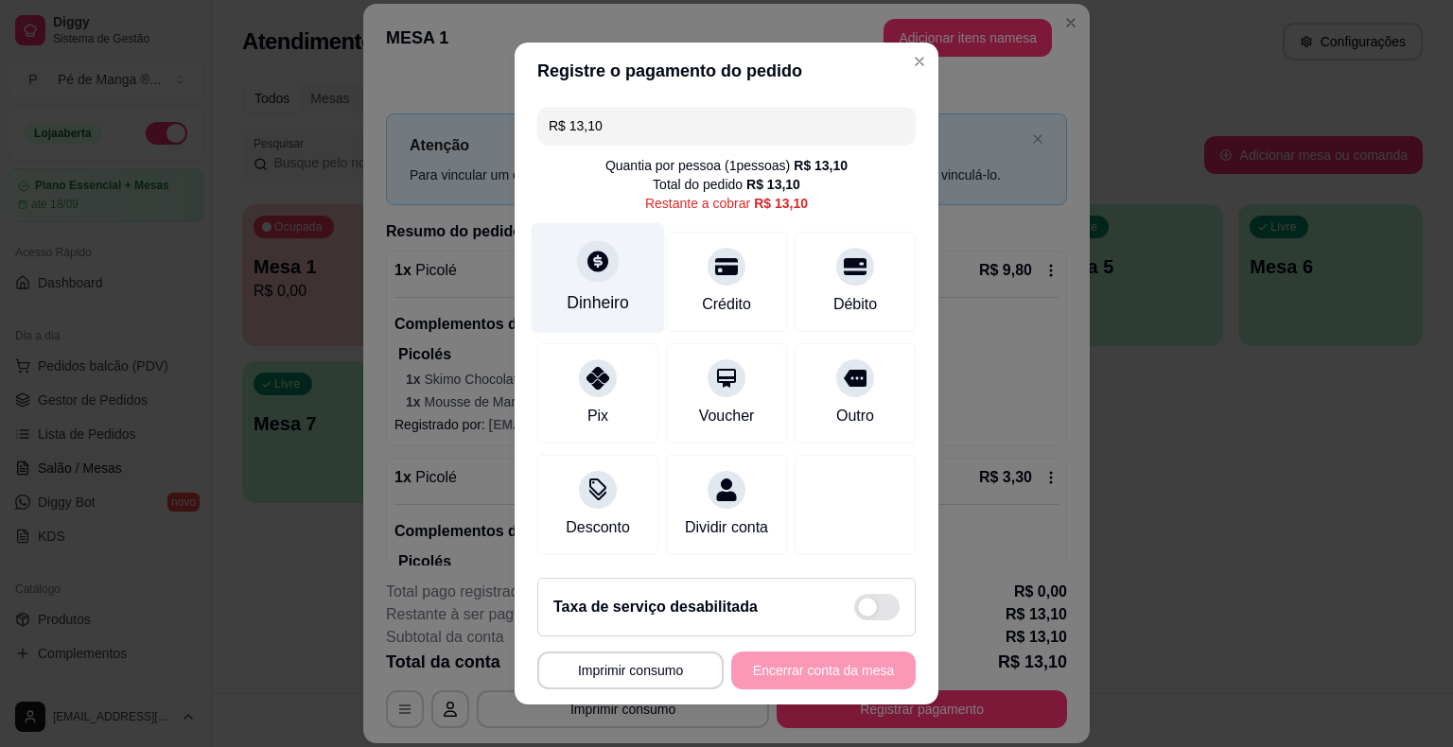
click at [600, 293] on div "Dinheiro" at bounding box center [598, 278] width 133 height 111
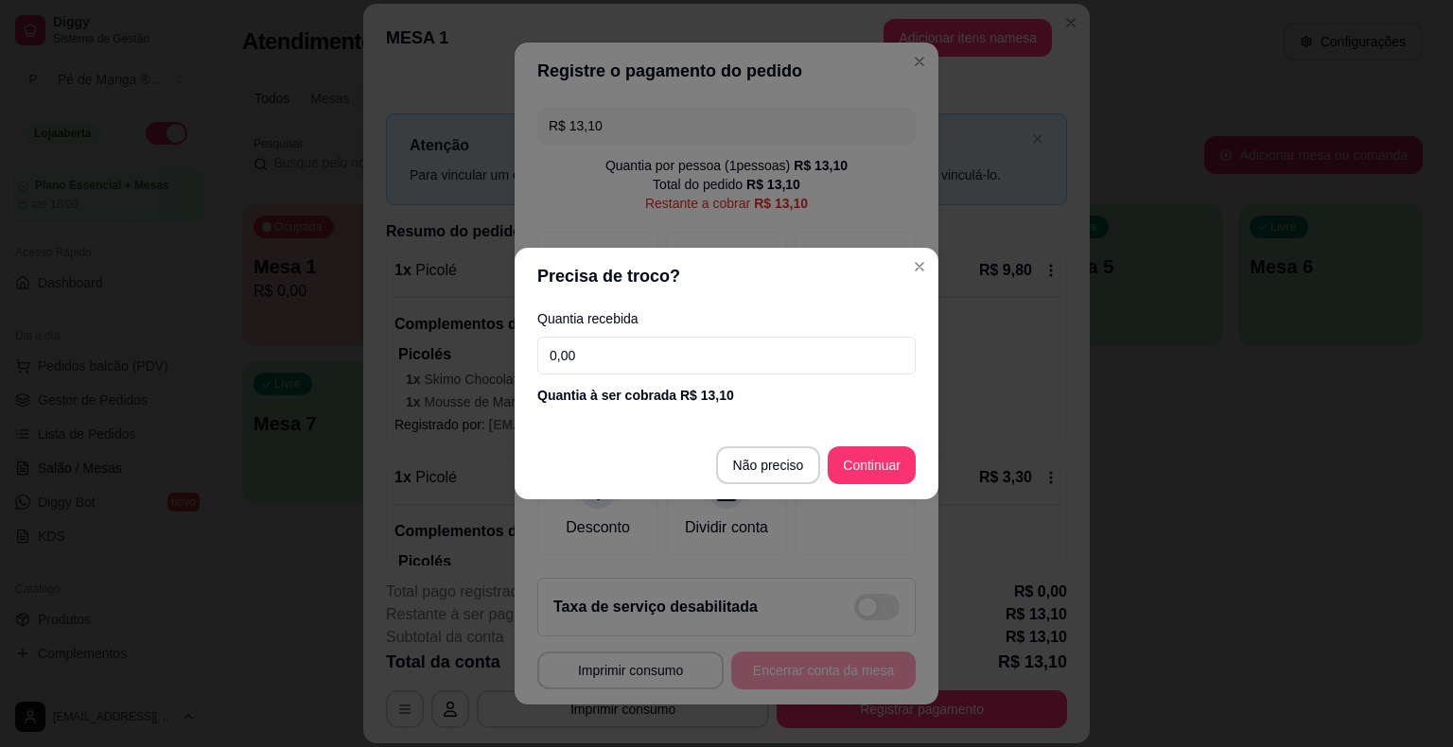
click at [621, 358] on input "0,00" at bounding box center [726, 356] width 378 height 38
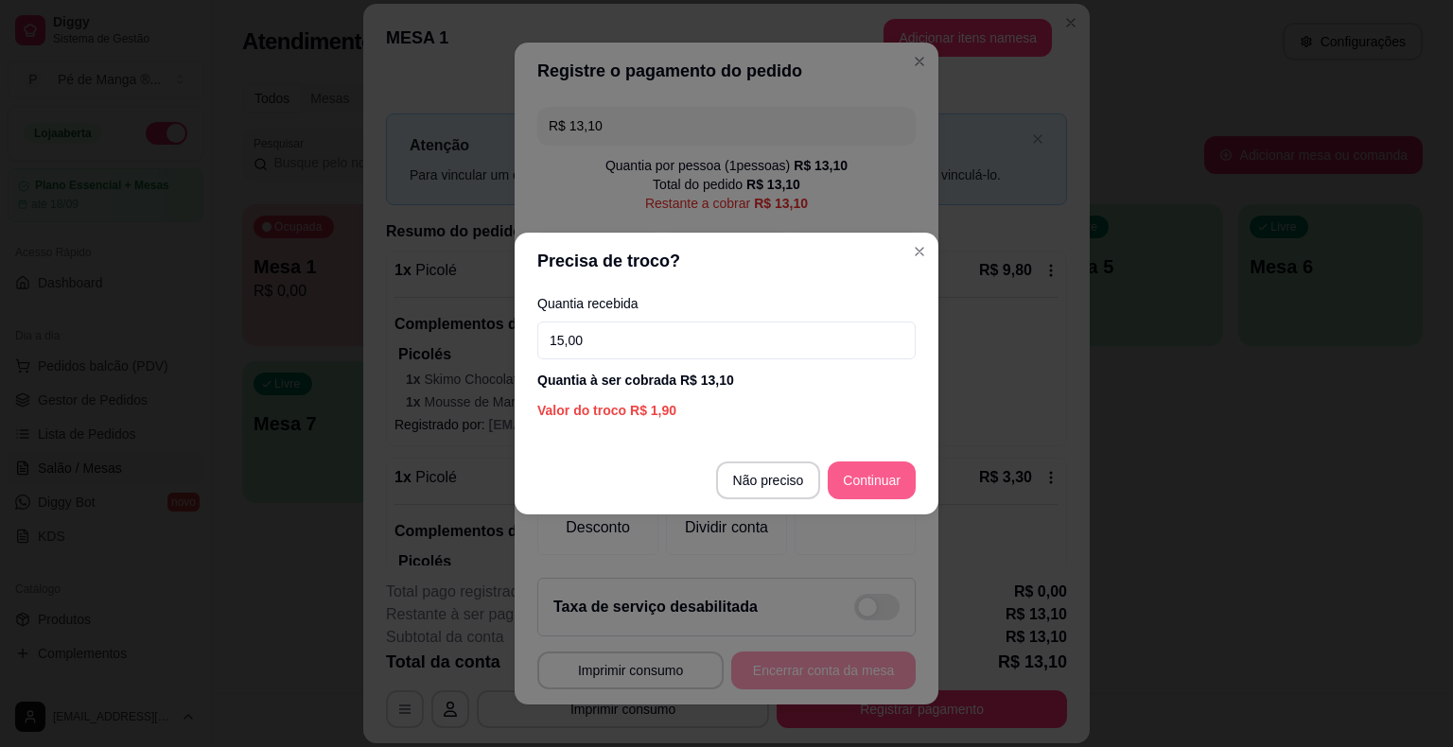
type input "15,00"
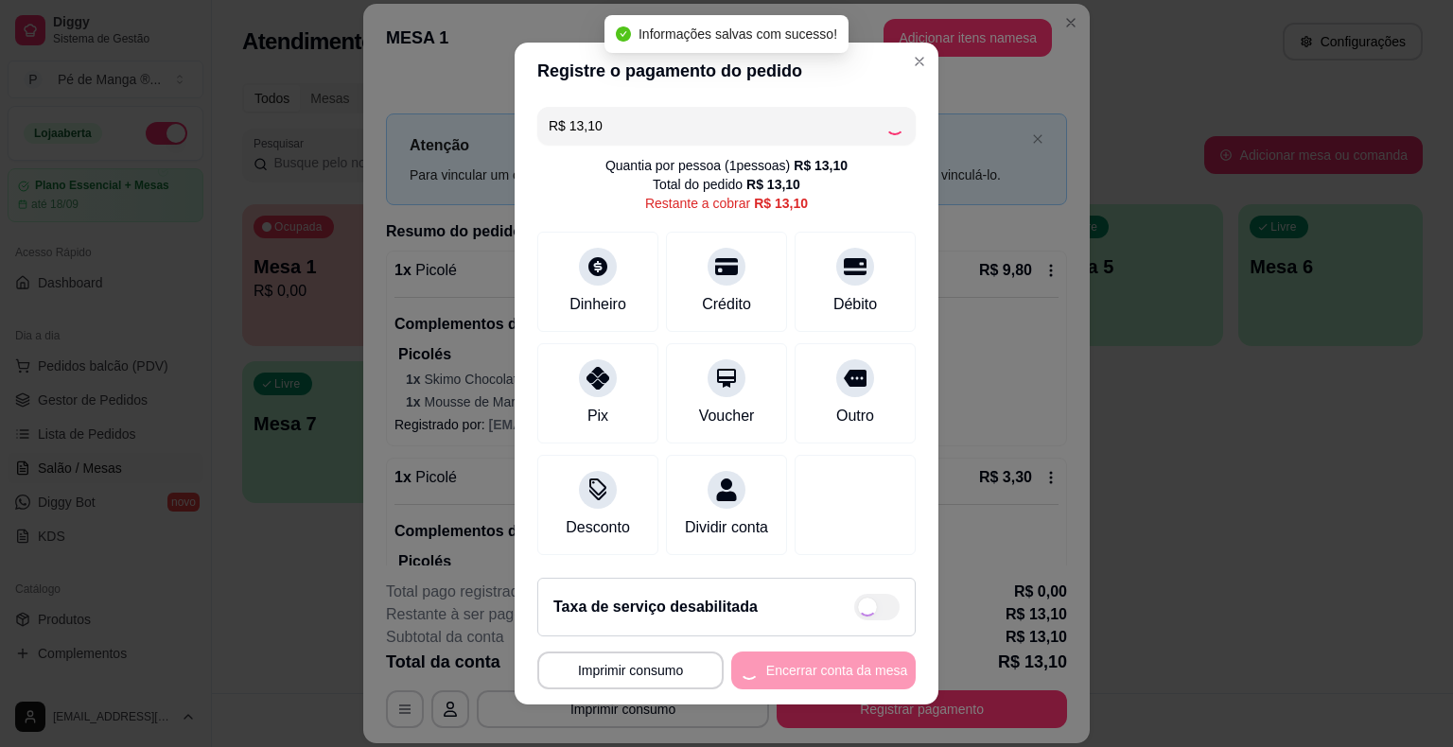
type input "R$ 0,00"
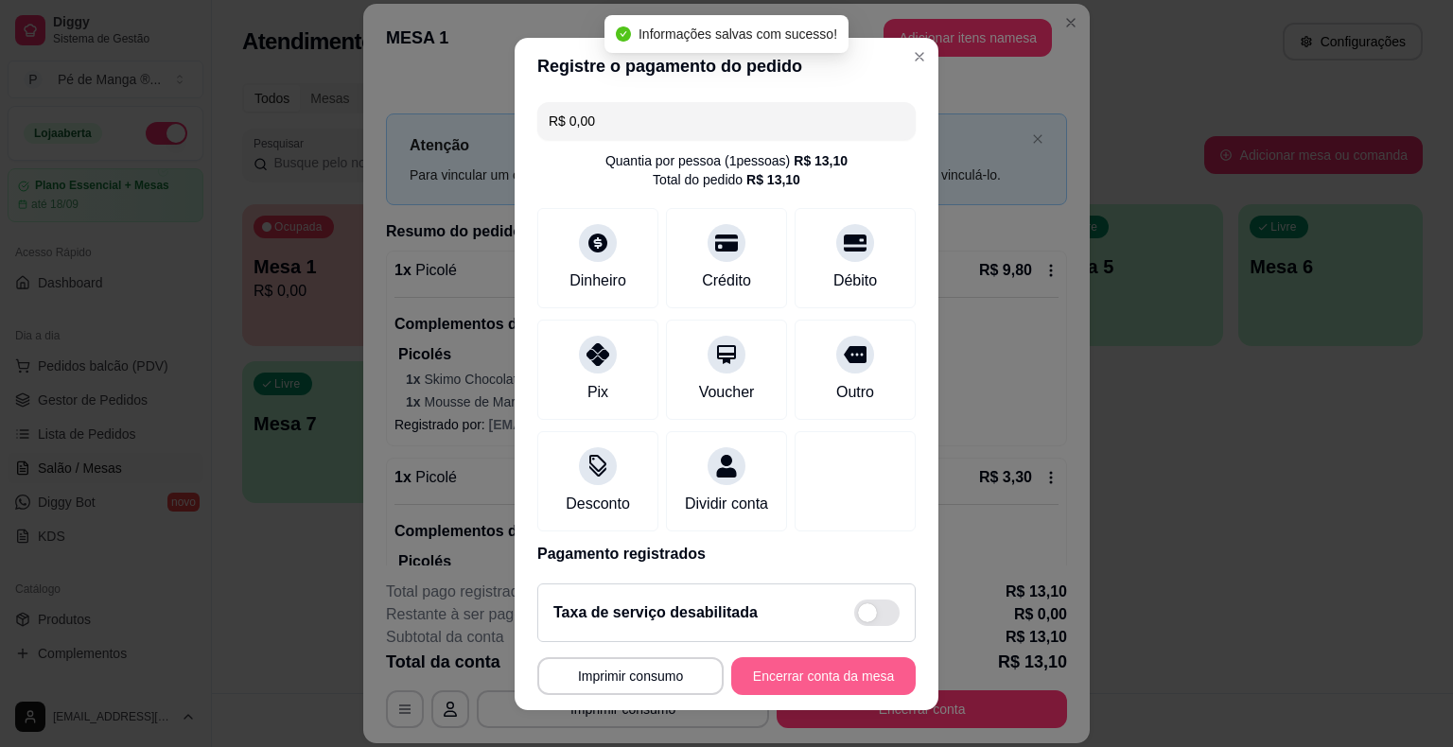
click at [796, 683] on button "Encerrar conta da mesa" at bounding box center [823, 676] width 184 height 38
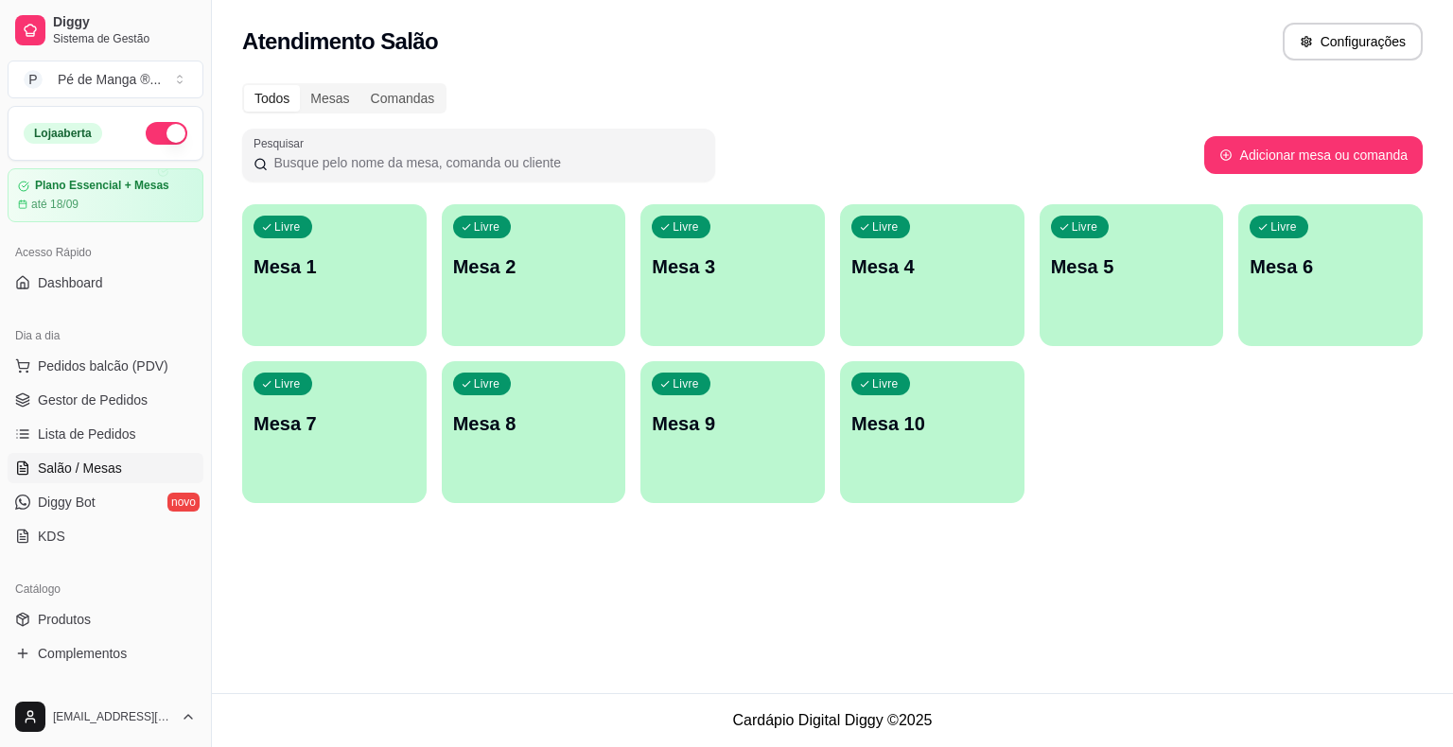
click at [287, 289] on div "Livre Mesa 1" at bounding box center [334, 263] width 184 height 119
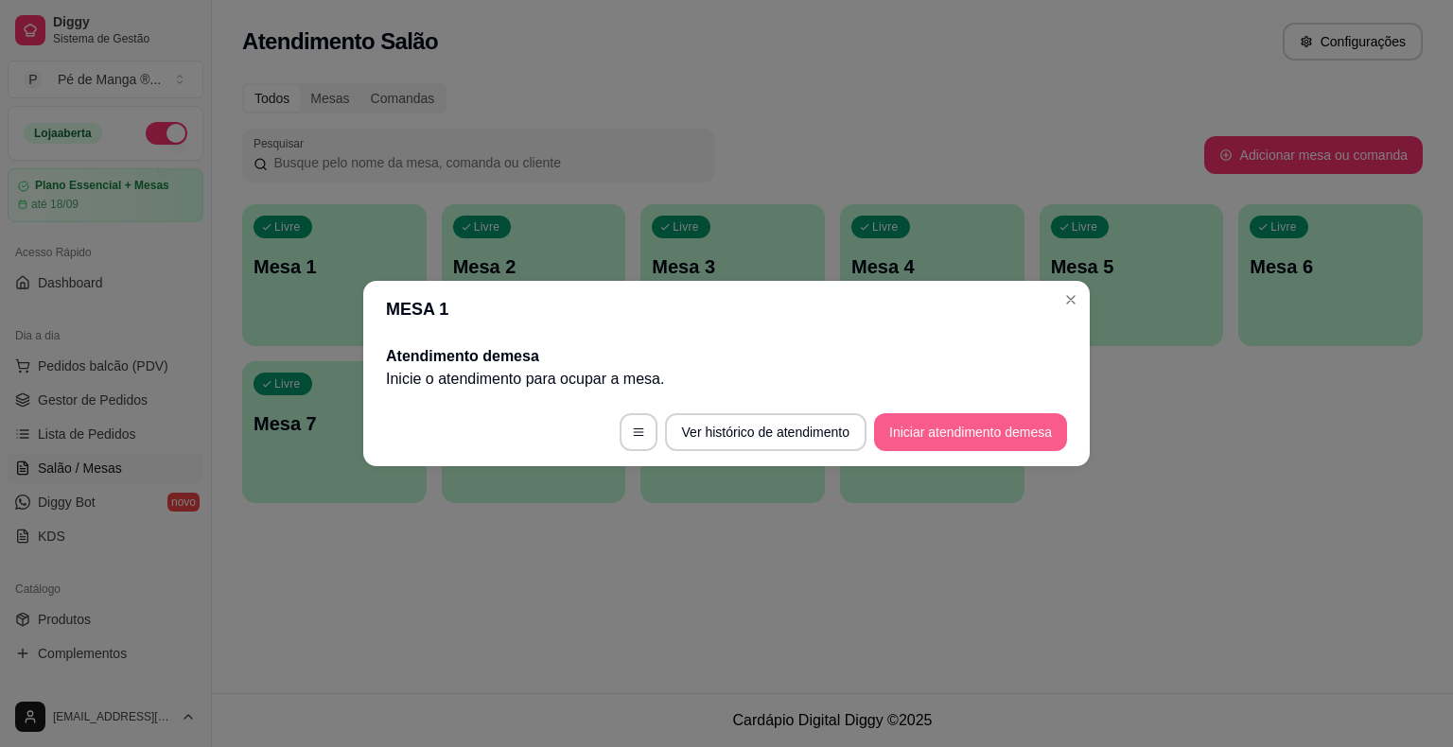
click at [974, 430] on button "Iniciar atendimento de mesa" at bounding box center [970, 432] width 193 height 38
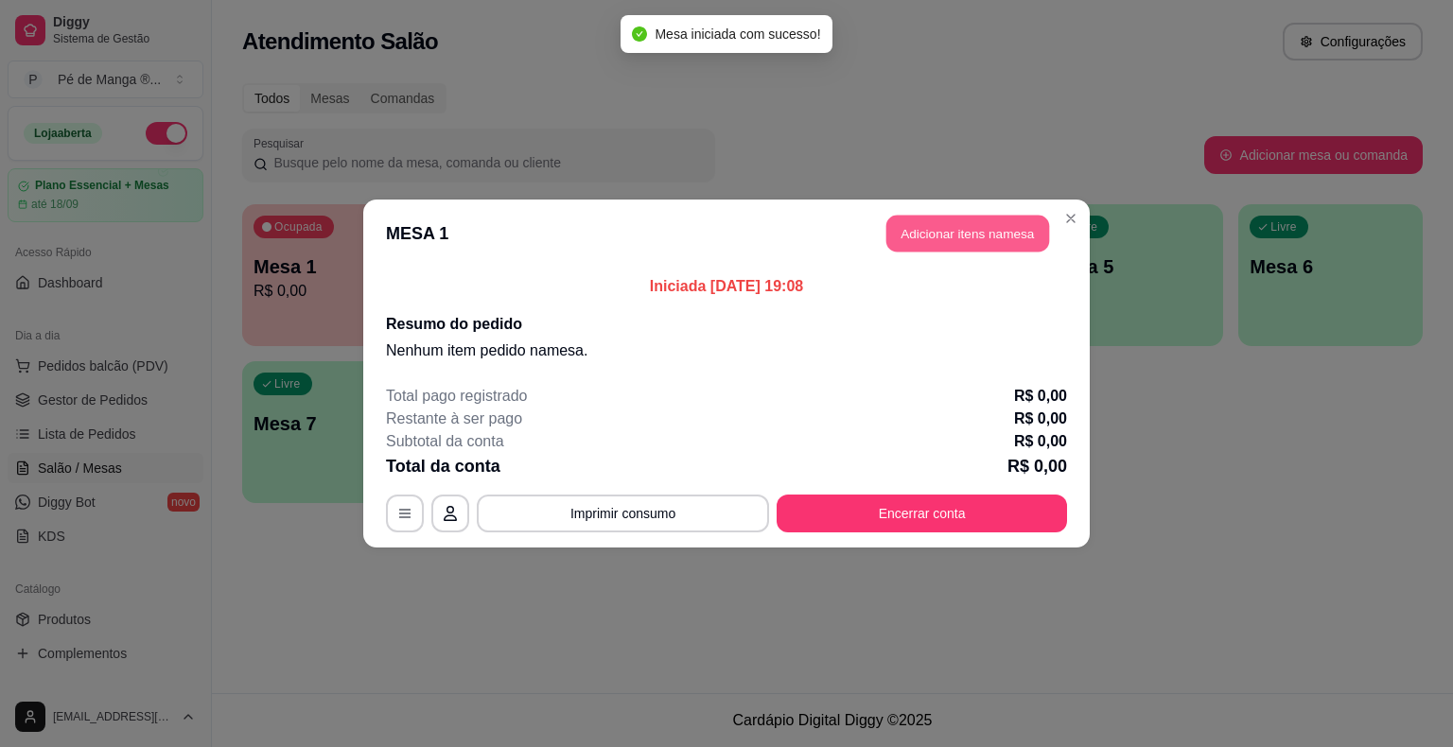
click at [944, 244] on button "Adicionar itens na mesa" at bounding box center [967, 234] width 163 height 37
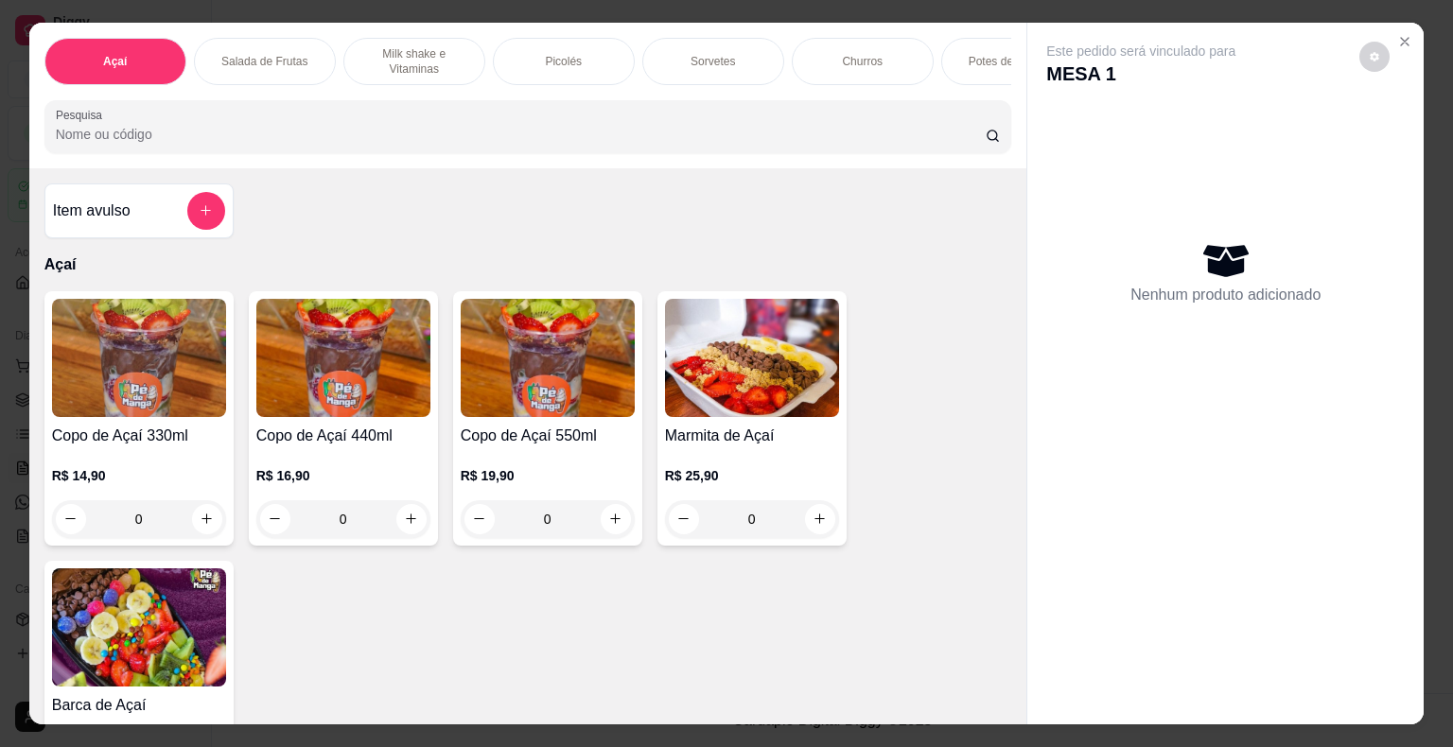
click at [532, 59] on div "Picolés" at bounding box center [564, 61] width 142 height 47
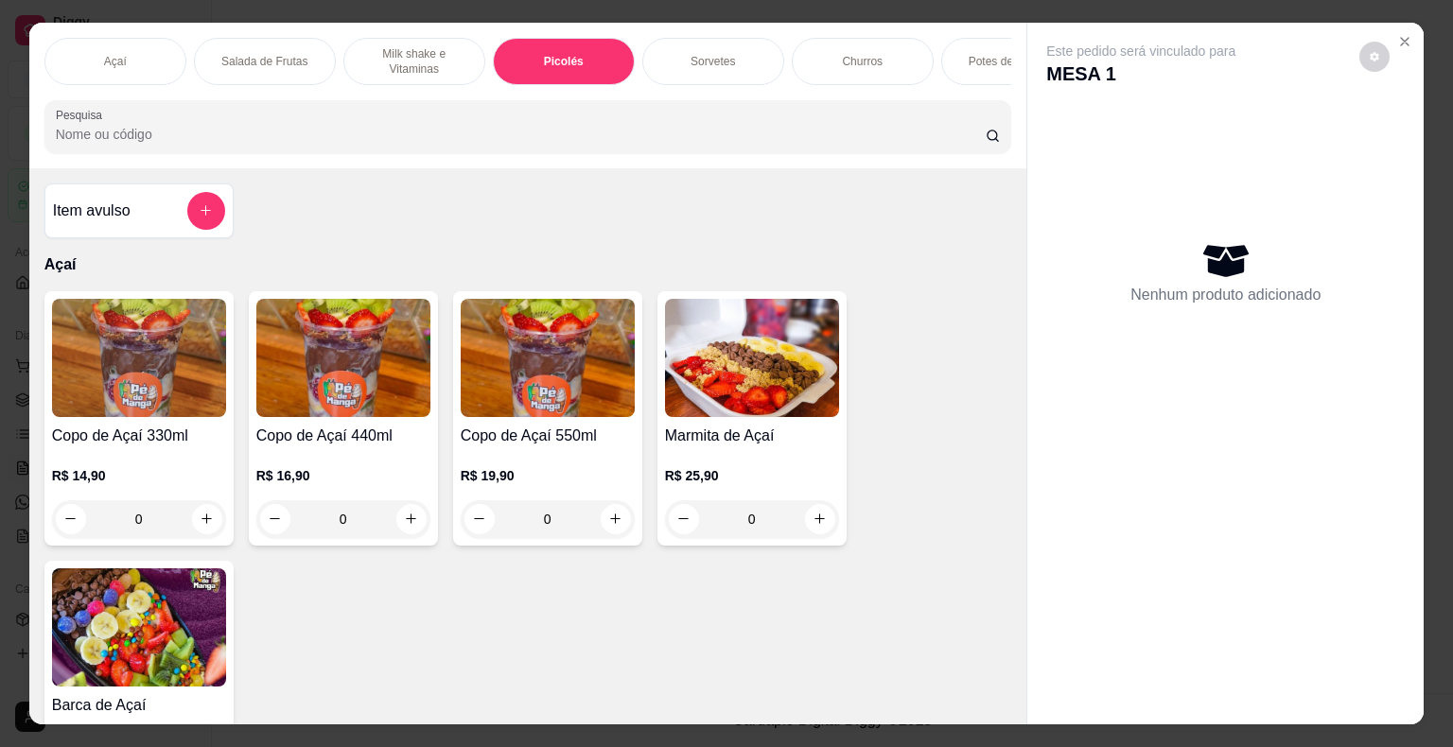
scroll to position [45, 0]
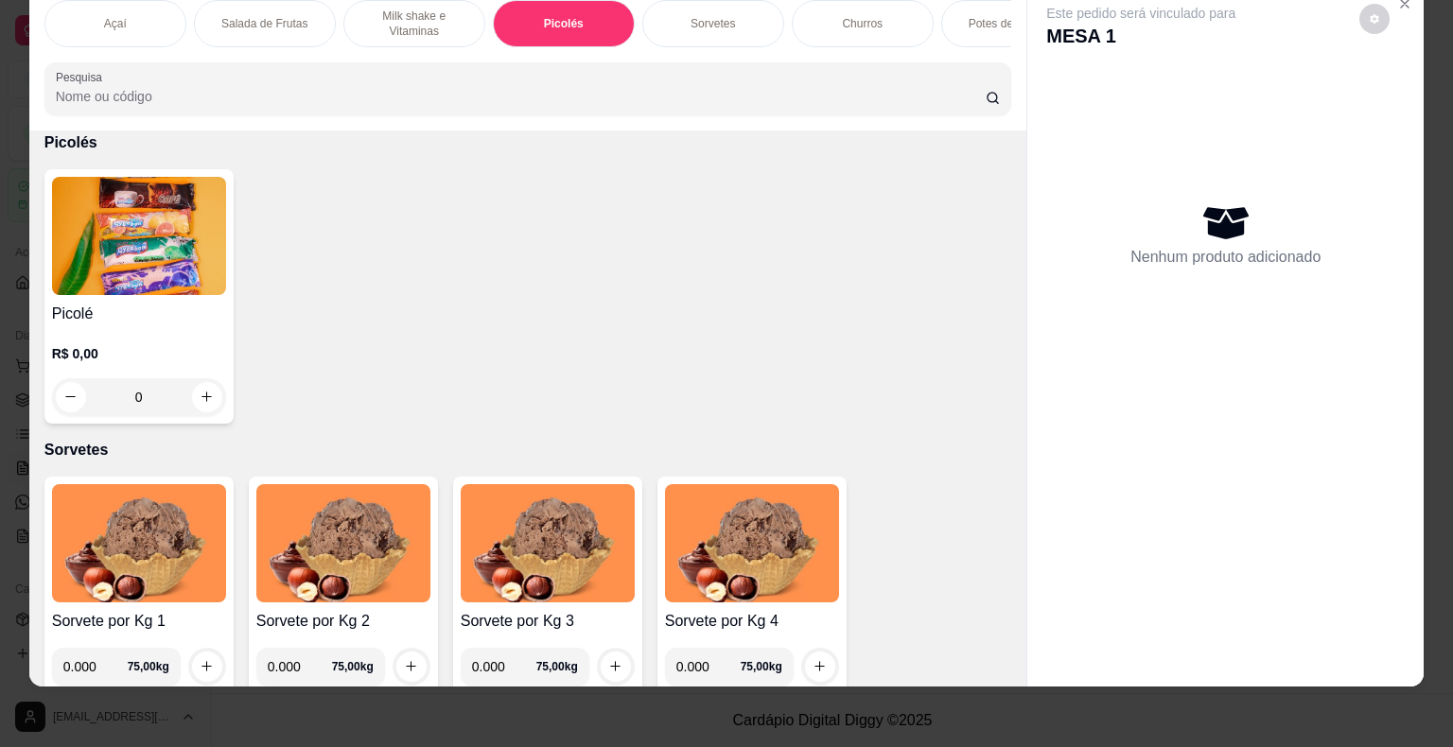
click at [209, 410] on div "0" at bounding box center [139, 397] width 174 height 38
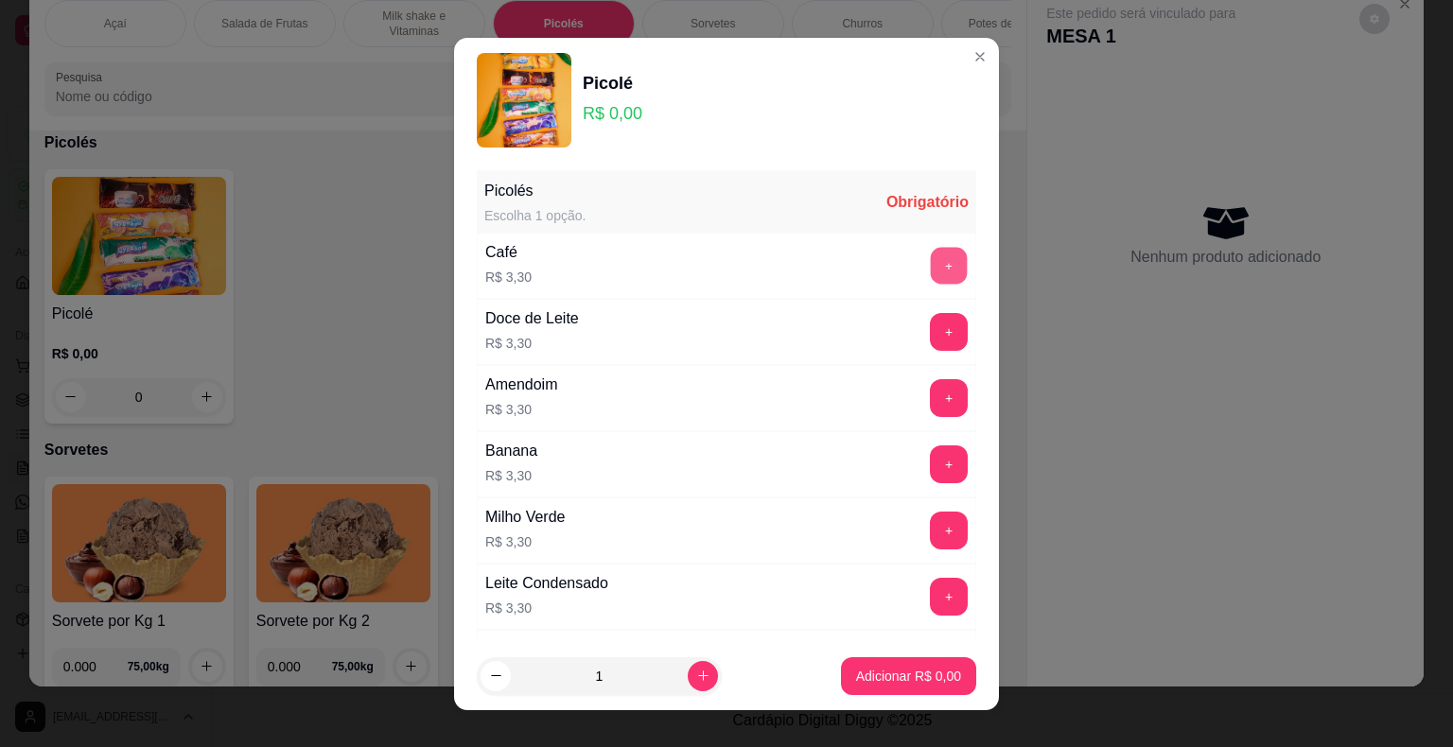
click at [931, 273] on button "+" at bounding box center [949, 265] width 37 height 37
click at [930, 270] on button "+" at bounding box center [949, 266] width 38 height 38
click at [931, 266] on button "+" at bounding box center [949, 265] width 37 height 37
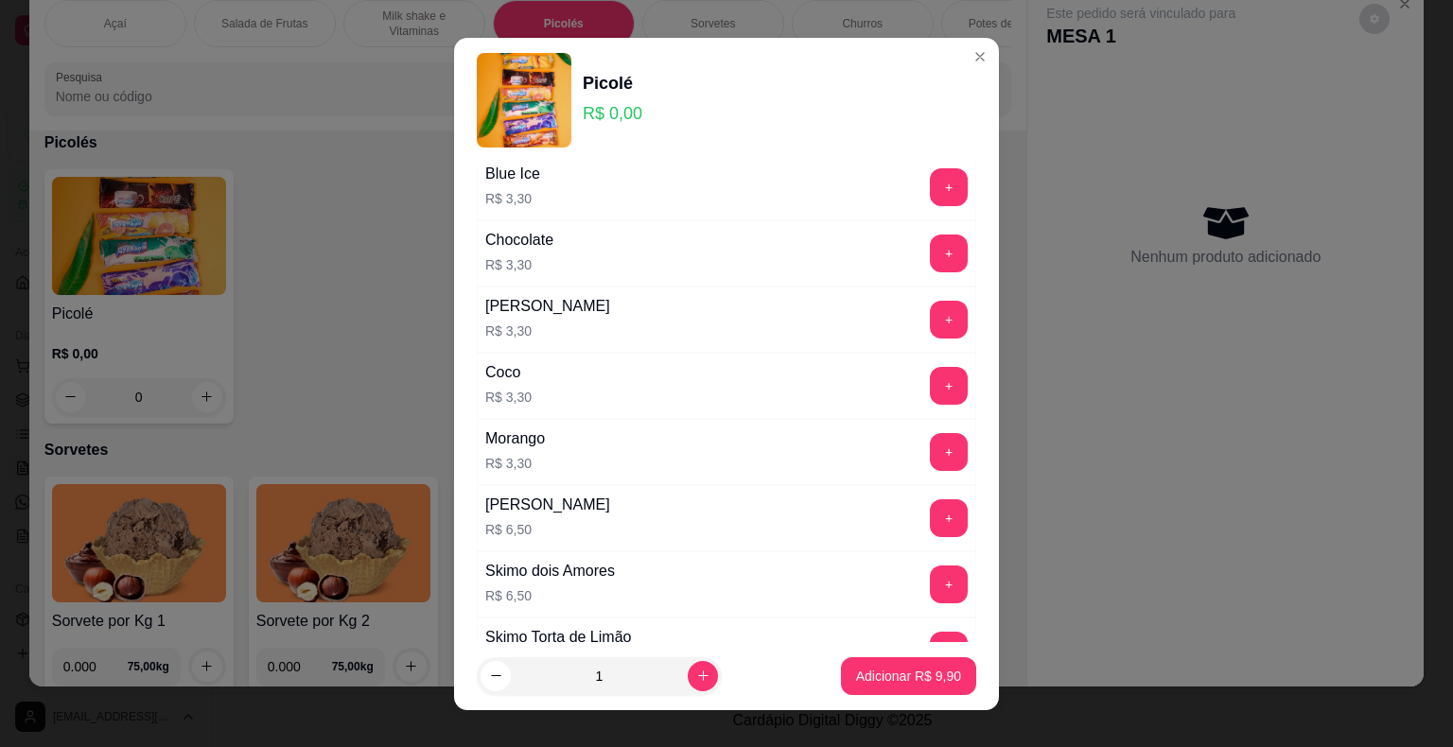
scroll to position [1135, 0]
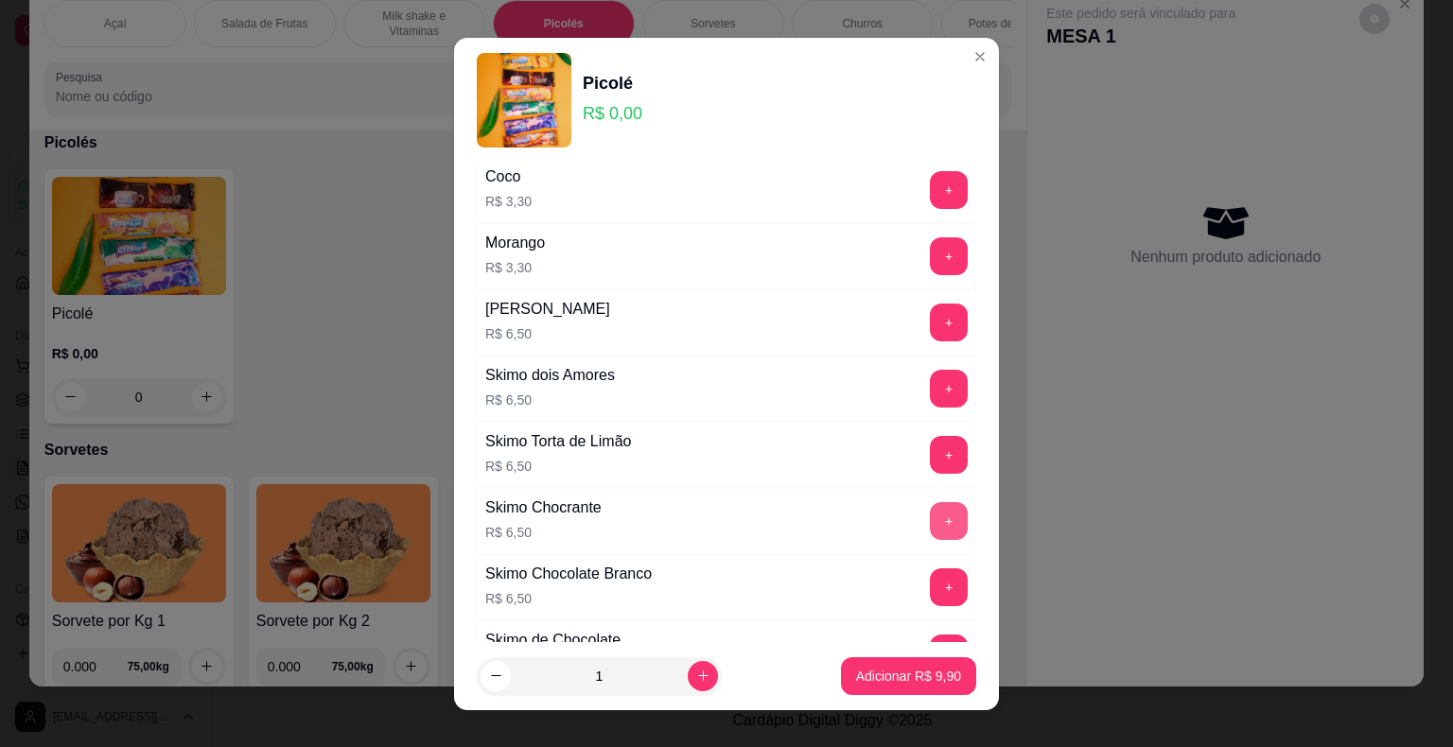
click at [930, 515] on button "+" at bounding box center [949, 521] width 38 height 38
click at [921, 681] on p "Adicionar R$ 16,40" at bounding box center [905, 676] width 110 height 18
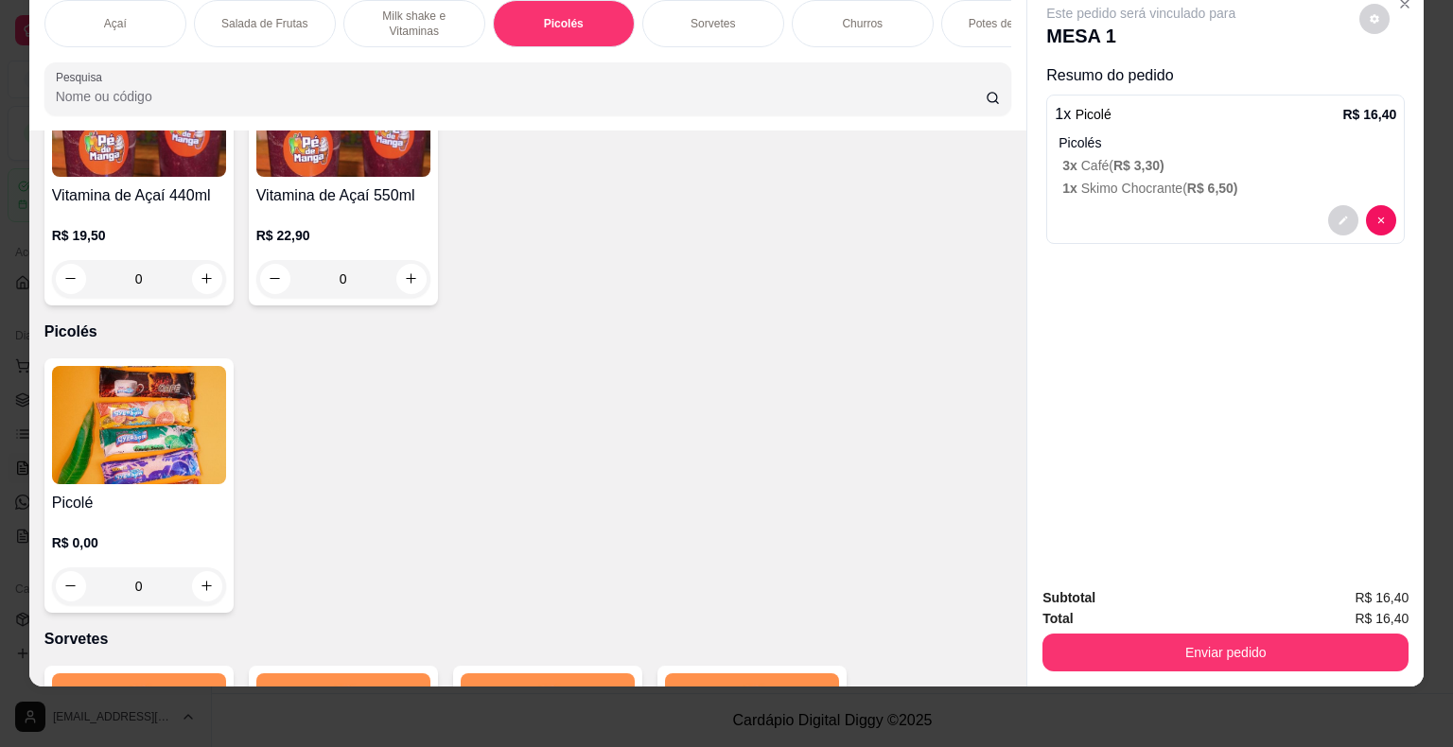
scroll to position [978, 0]
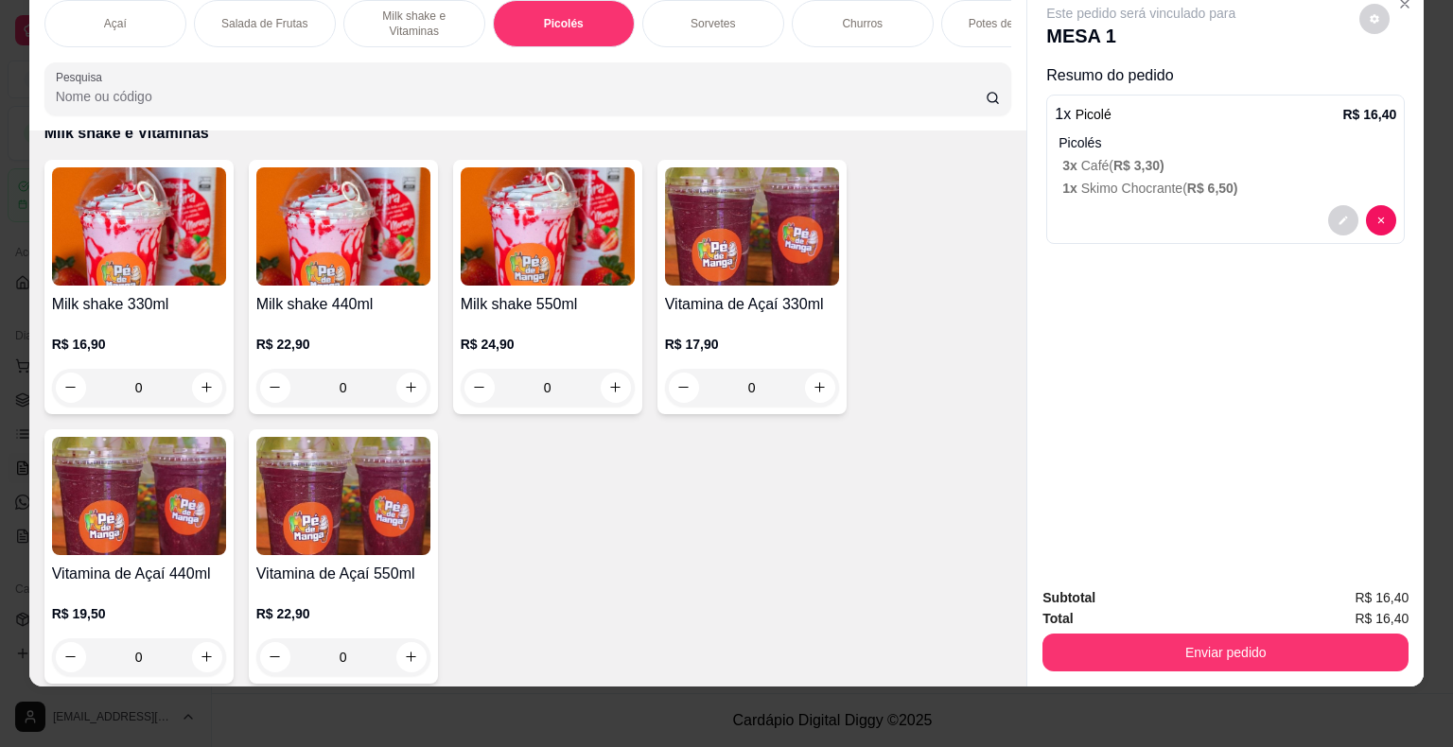
click at [681, 9] on div "Sorvetes" at bounding box center [713, 23] width 142 height 47
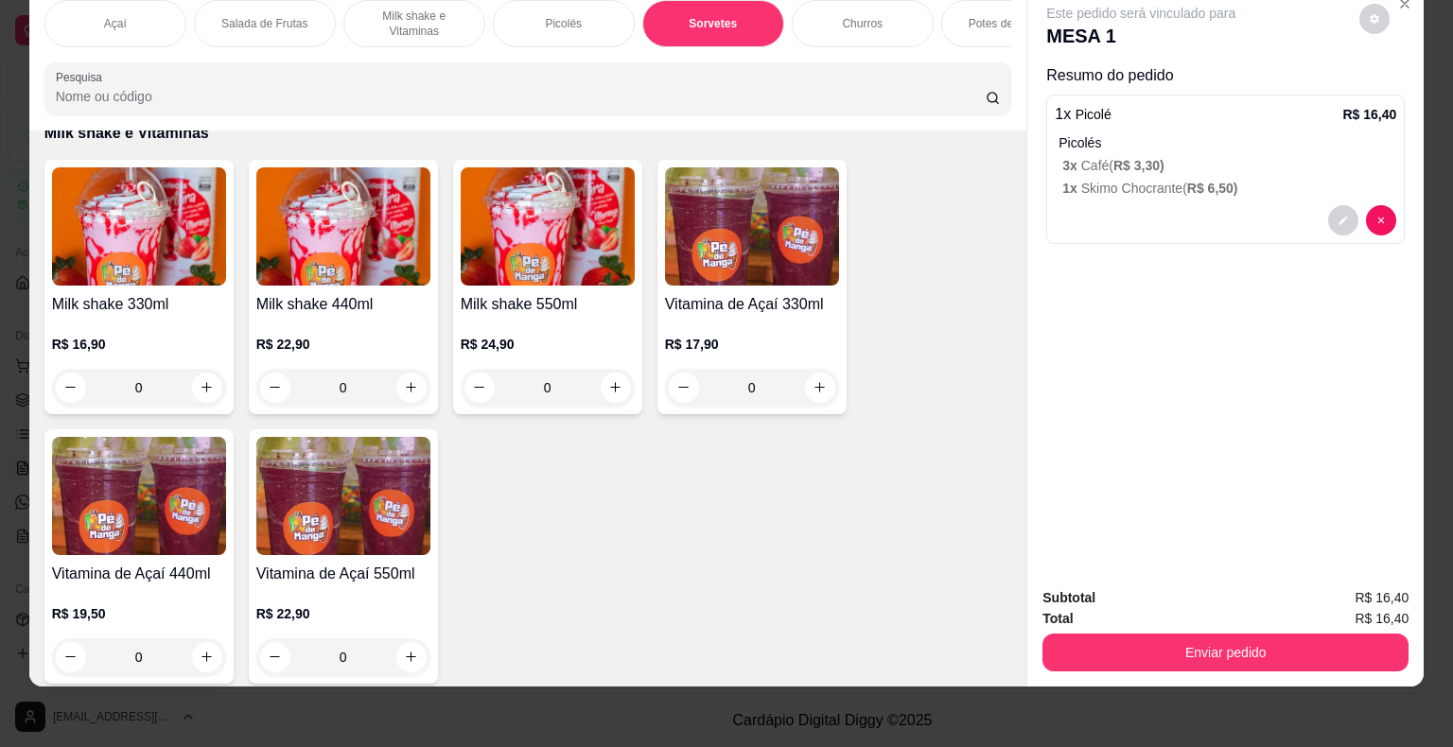
scroll to position [1854, 0]
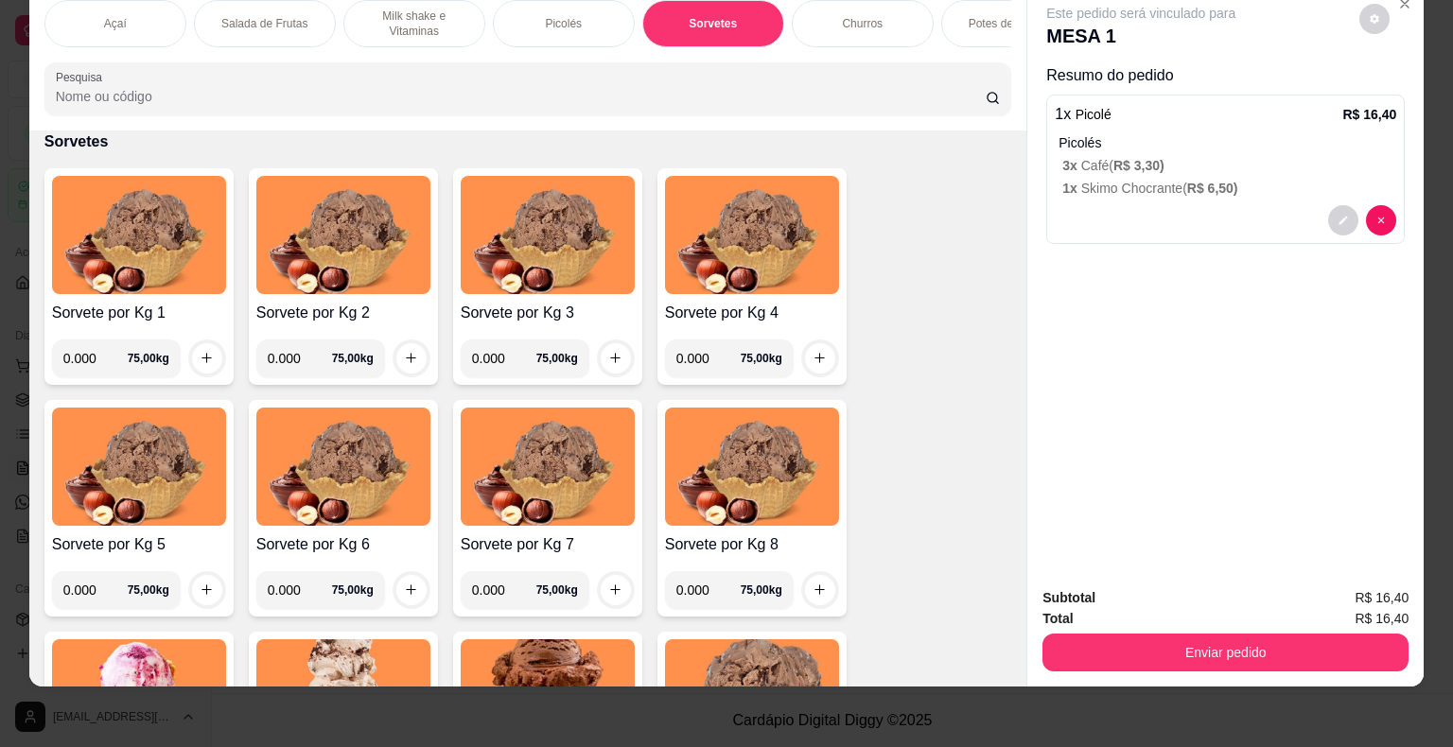
click at [72, 362] on input "0.000" at bounding box center [95, 359] width 64 height 38
click at [203, 358] on icon "increase-product-quantity" at bounding box center [207, 358] width 14 height 14
drag, startPoint x: 94, startPoint y: 354, endPoint x: 11, endPoint y: 366, distance: 83.2
click at [8, 369] on div "Açaí Salada de Frutas Milk shake e Vitaminas Picolés Sorvetes Churros Potes de …" at bounding box center [726, 373] width 1453 height 747
type input "0.296"
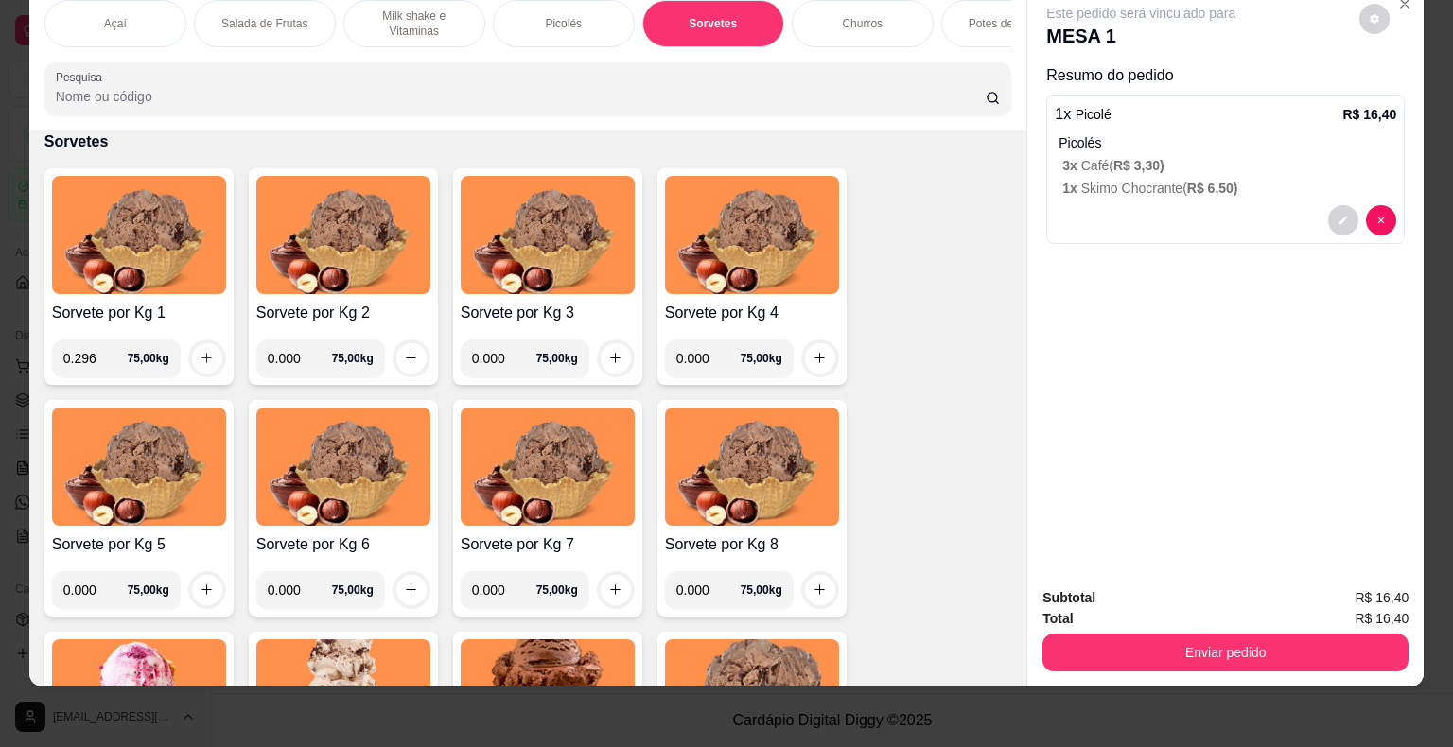
click at [192, 350] on button "increase-product-quantity" at bounding box center [207, 358] width 30 height 30
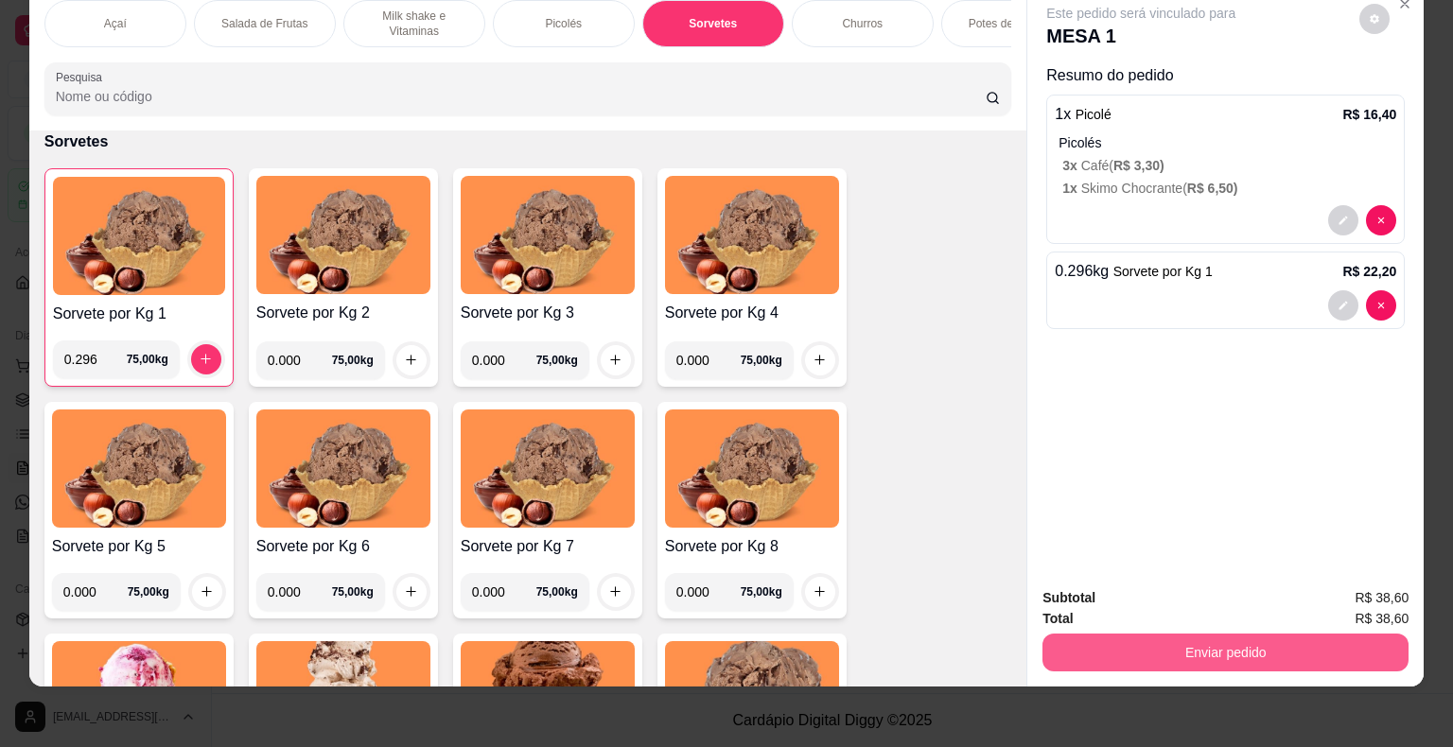
click at [1269, 635] on button "Enviar pedido" at bounding box center [1225, 653] width 366 height 38
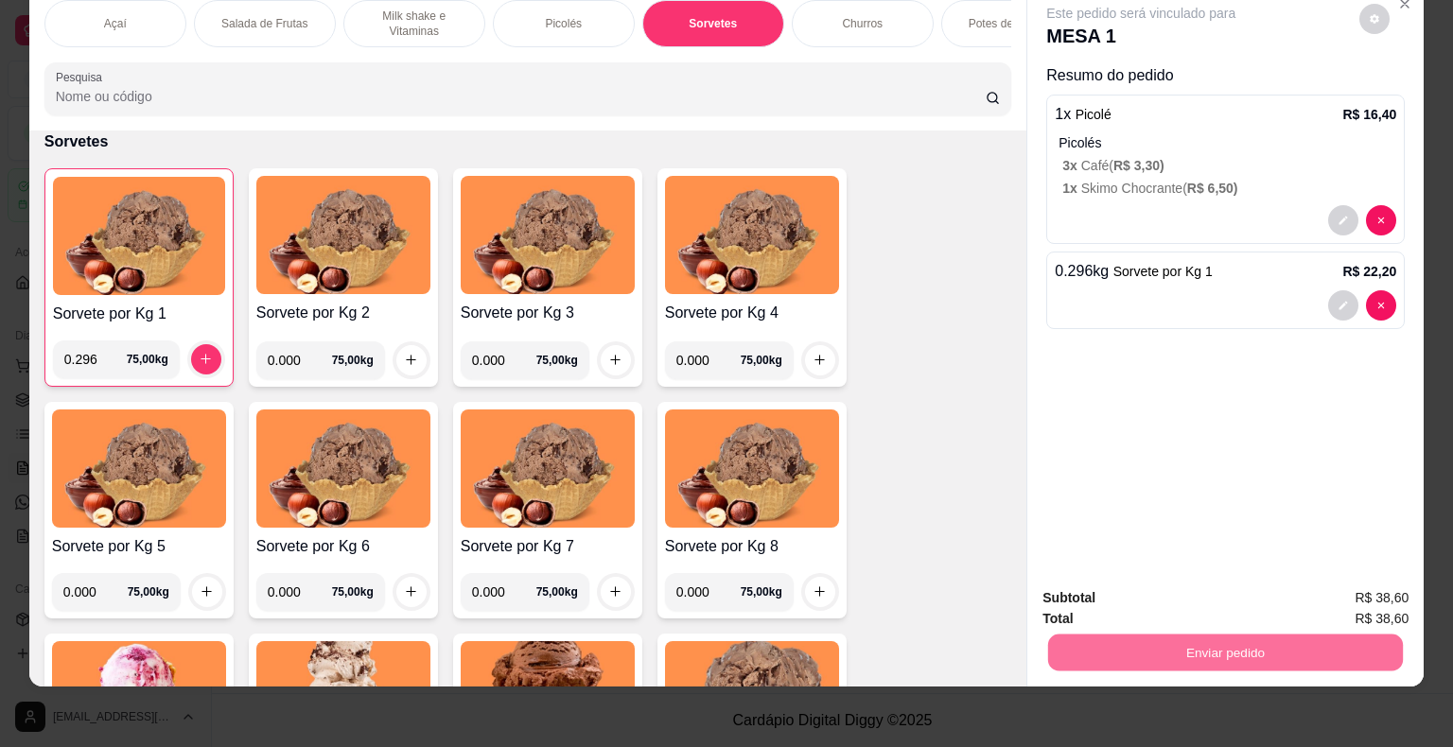
click at [1158, 592] on button "Não registrar e enviar pedido" at bounding box center [1162, 591] width 191 height 35
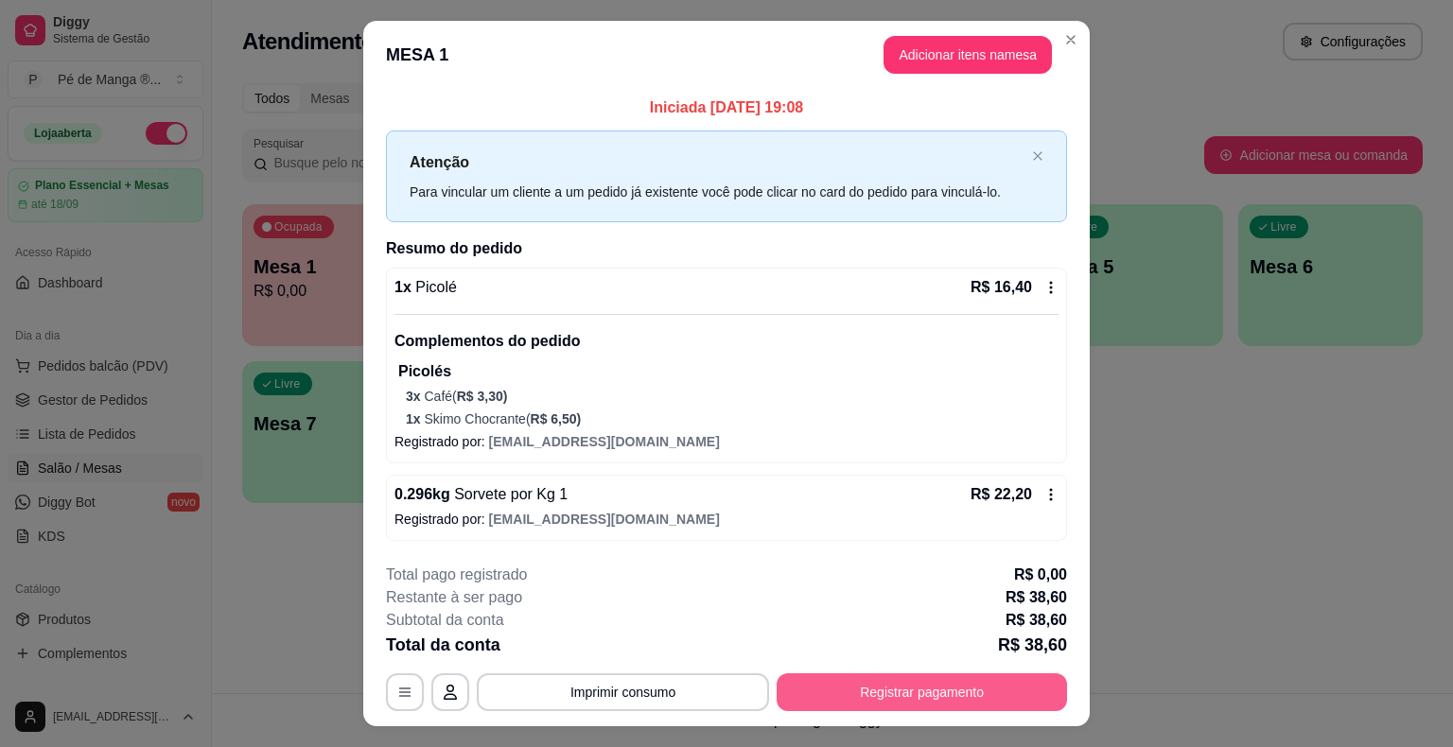
click at [923, 689] on button "Registrar pagamento" at bounding box center [921, 692] width 290 height 38
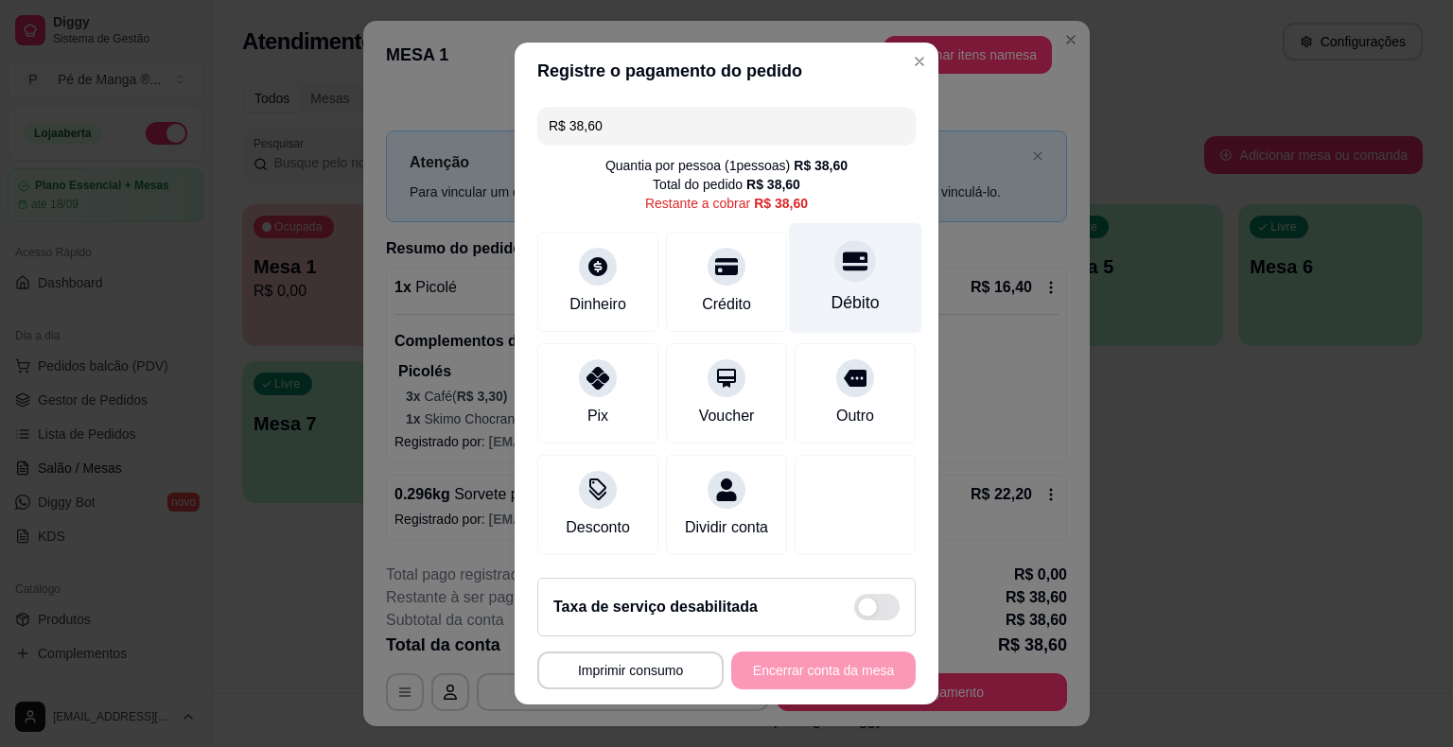
click at [846, 308] on div "Débito" at bounding box center [855, 302] width 48 height 25
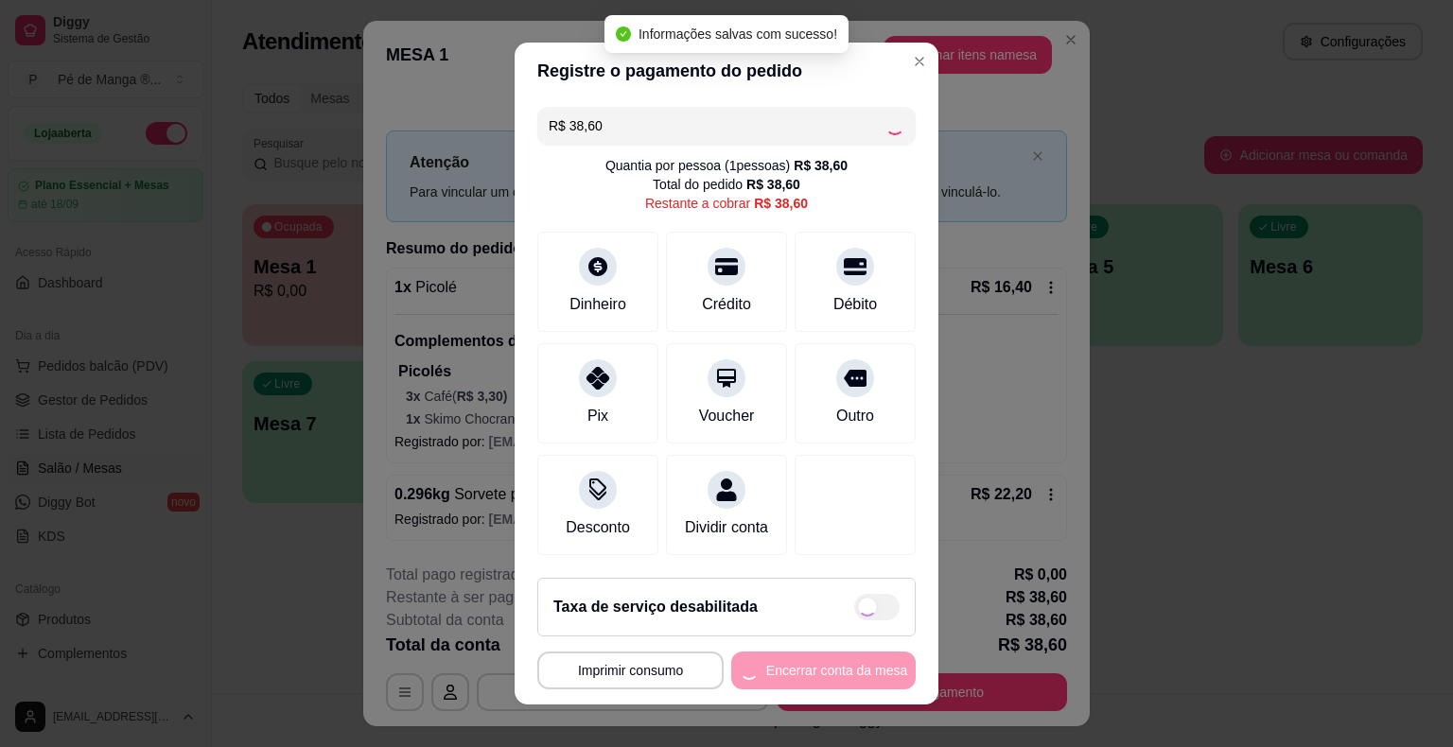
type input "R$ 0,00"
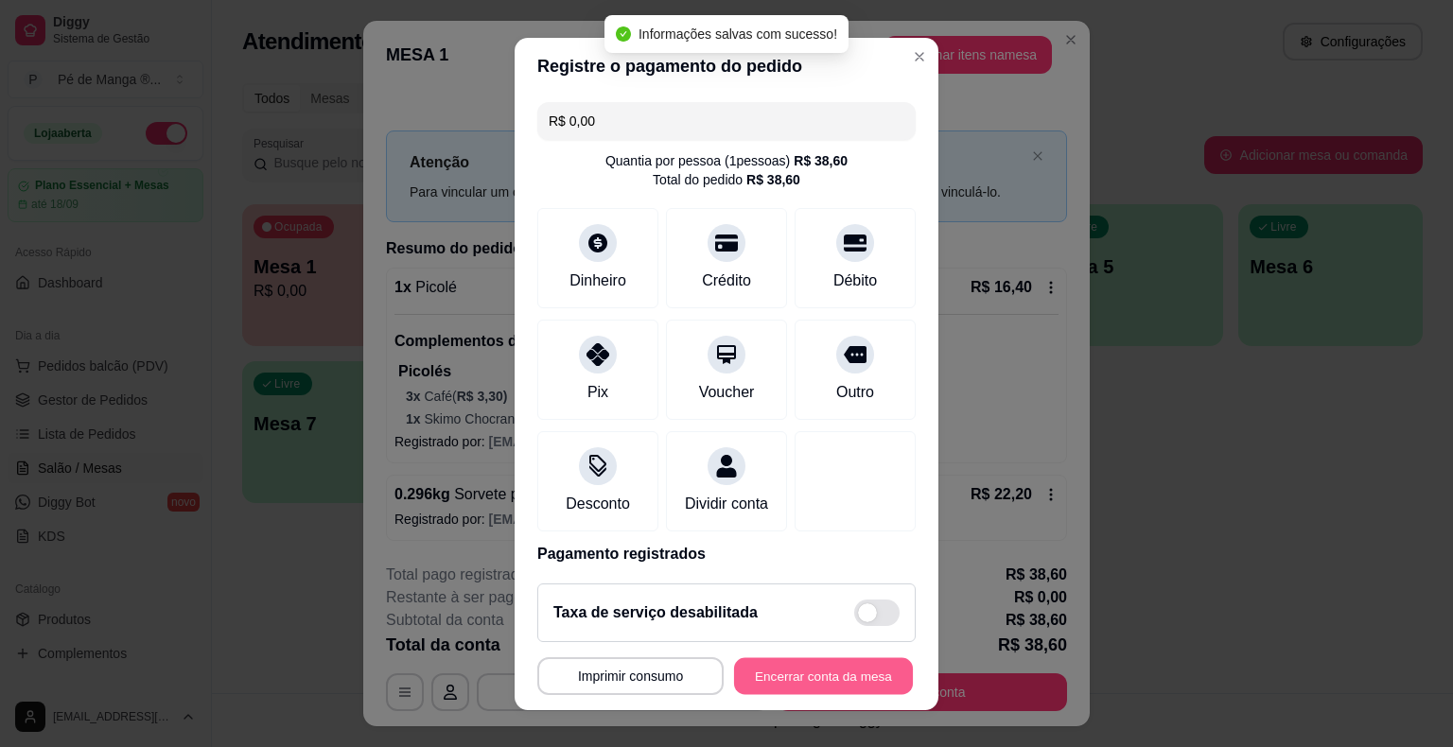
click at [772, 675] on button "Encerrar conta da mesa" at bounding box center [823, 675] width 179 height 37
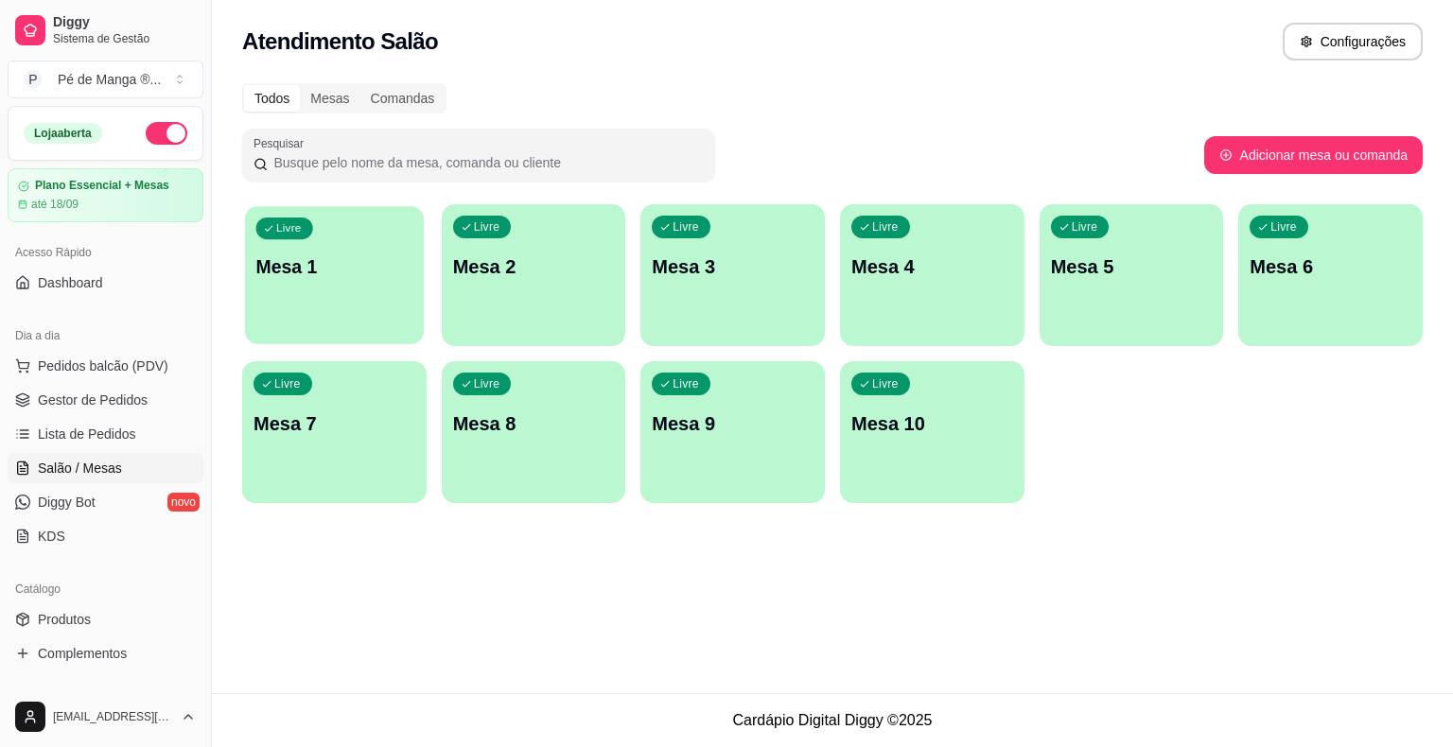
click at [337, 267] on p "Mesa 1" at bounding box center [334, 267] width 157 height 26
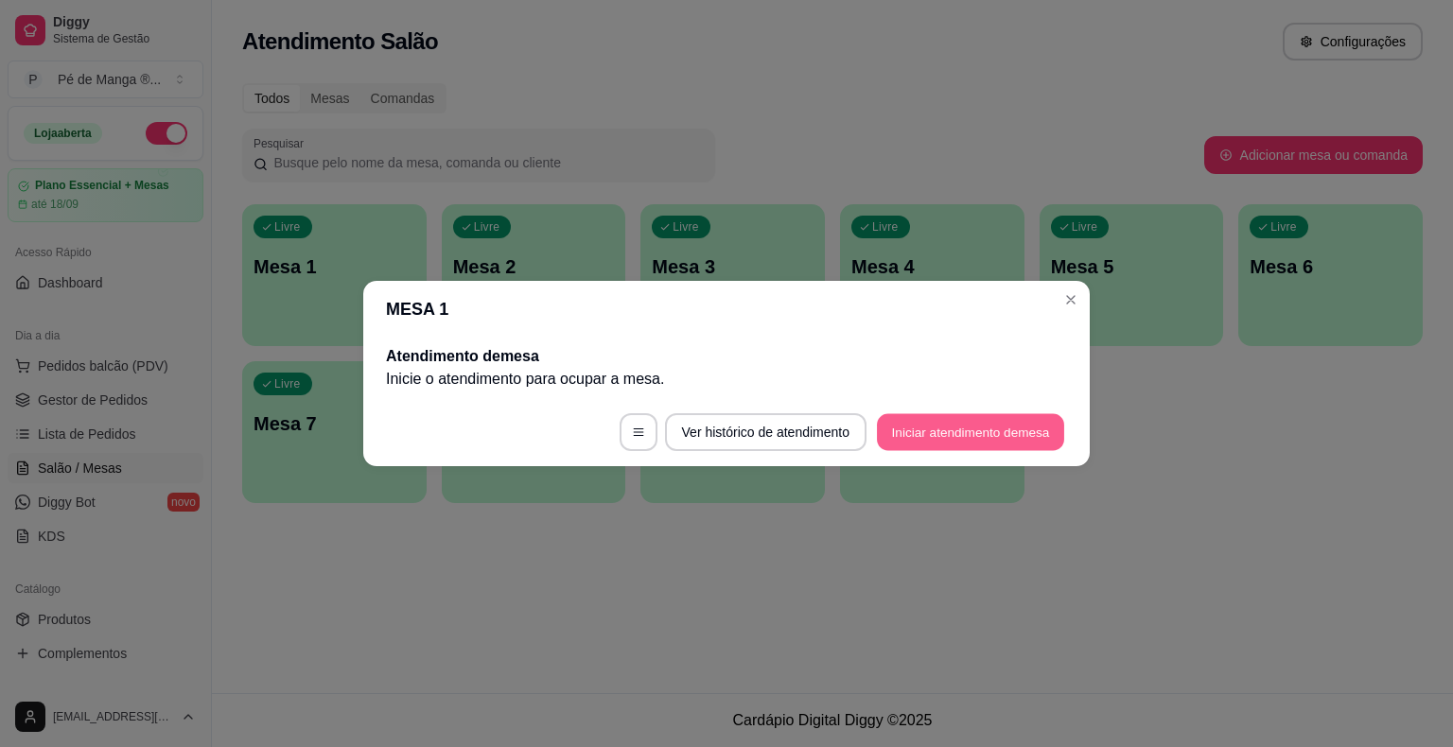
click at [1021, 425] on button "Iniciar atendimento de mesa" at bounding box center [970, 432] width 187 height 37
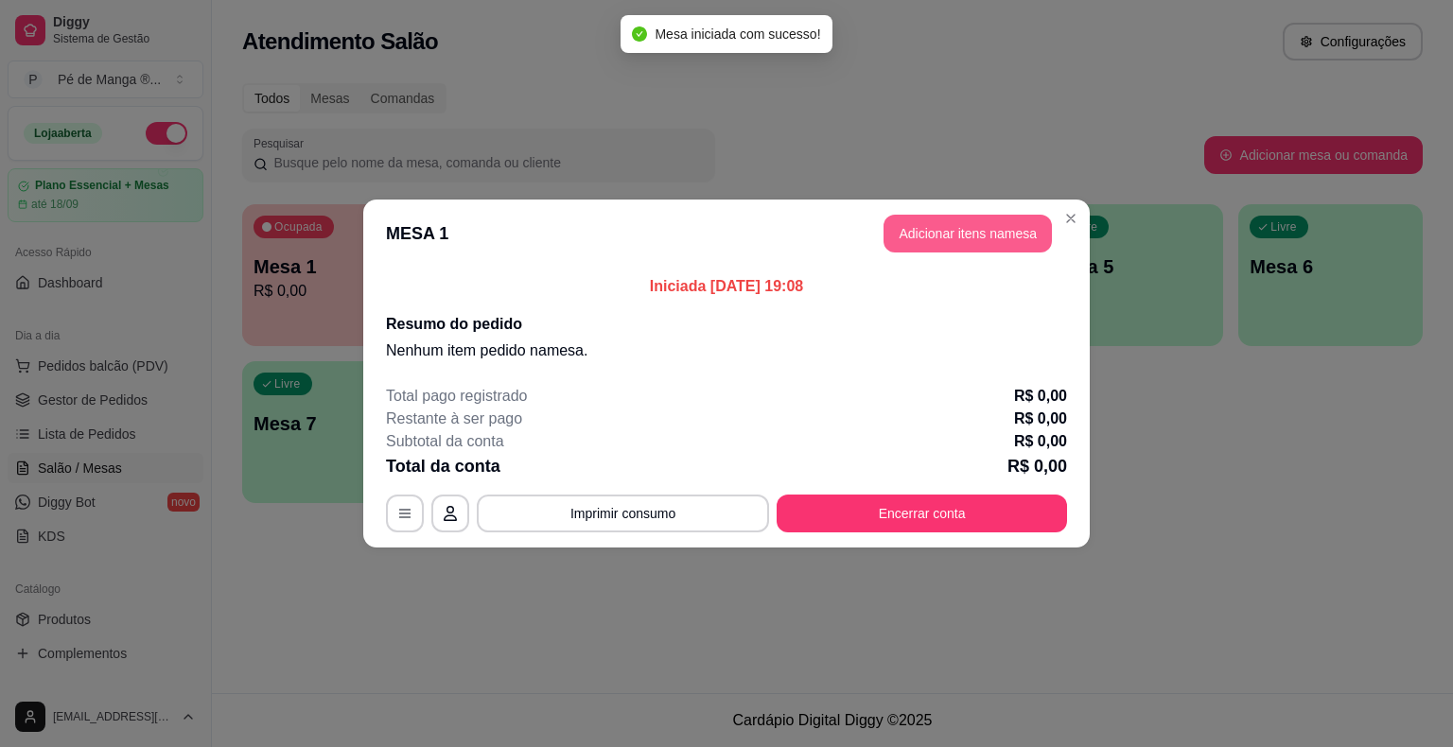
click at [984, 233] on button "Adicionar itens na mesa" at bounding box center [967, 234] width 168 height 38
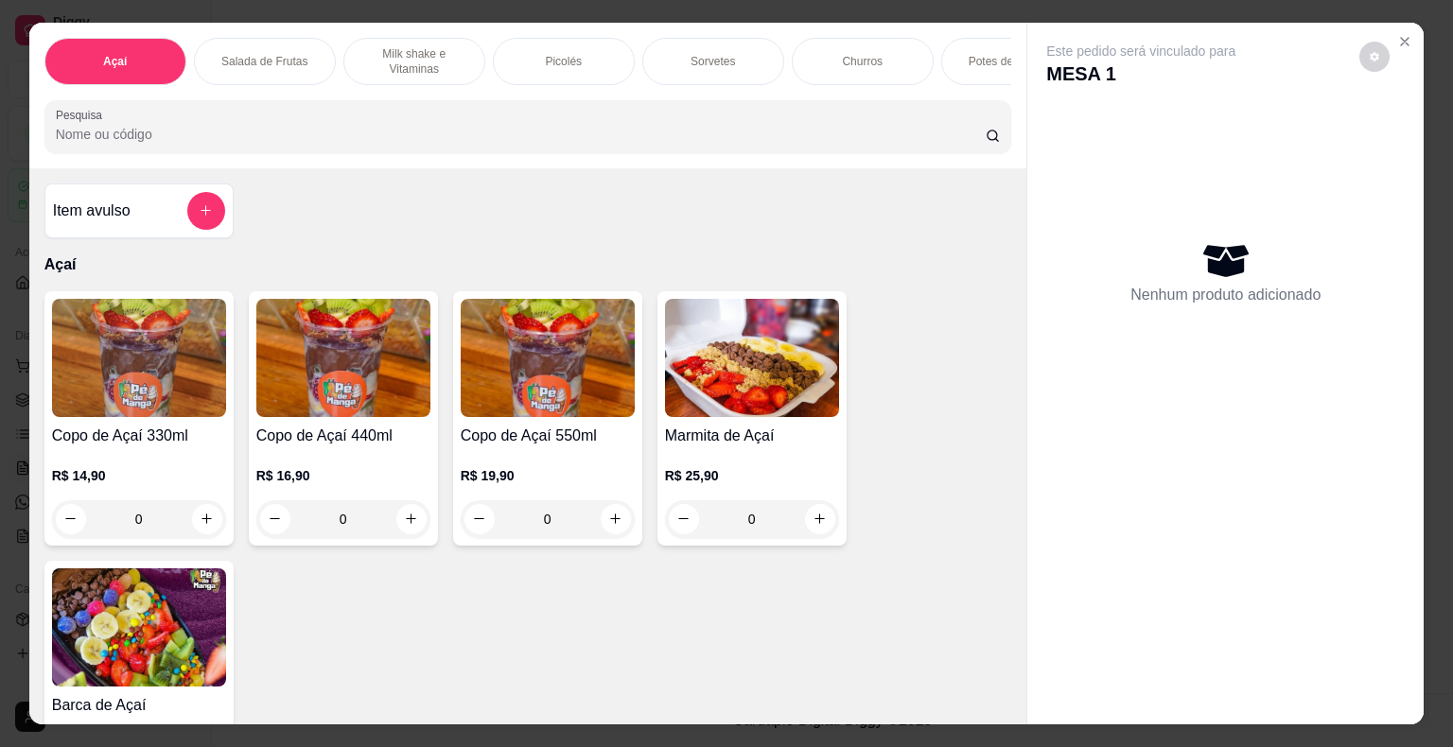
click at [398, 533] on div "0" at bounding box center [343, 519] width 174 height 38
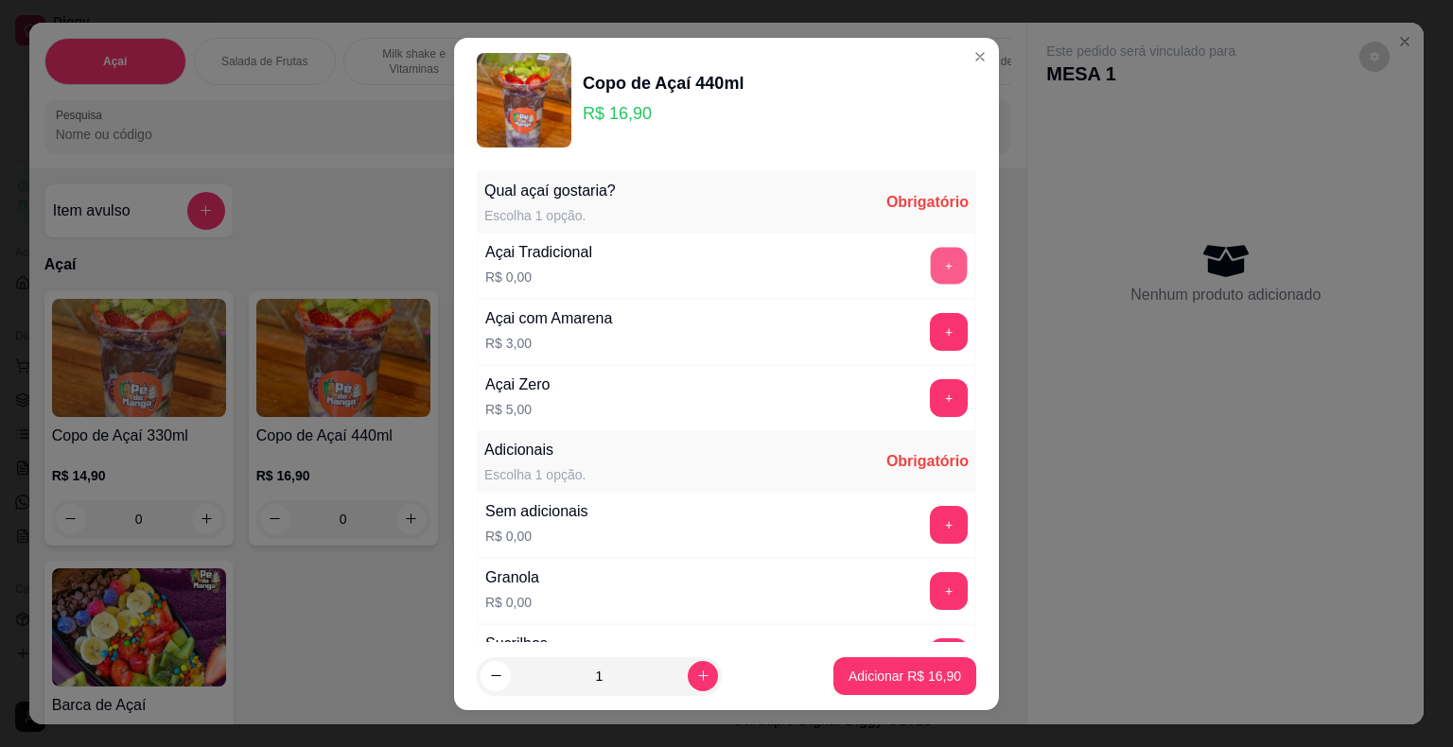
click at [931, 260] on button "+" at bounding box center [949, 265] width 37 height 37
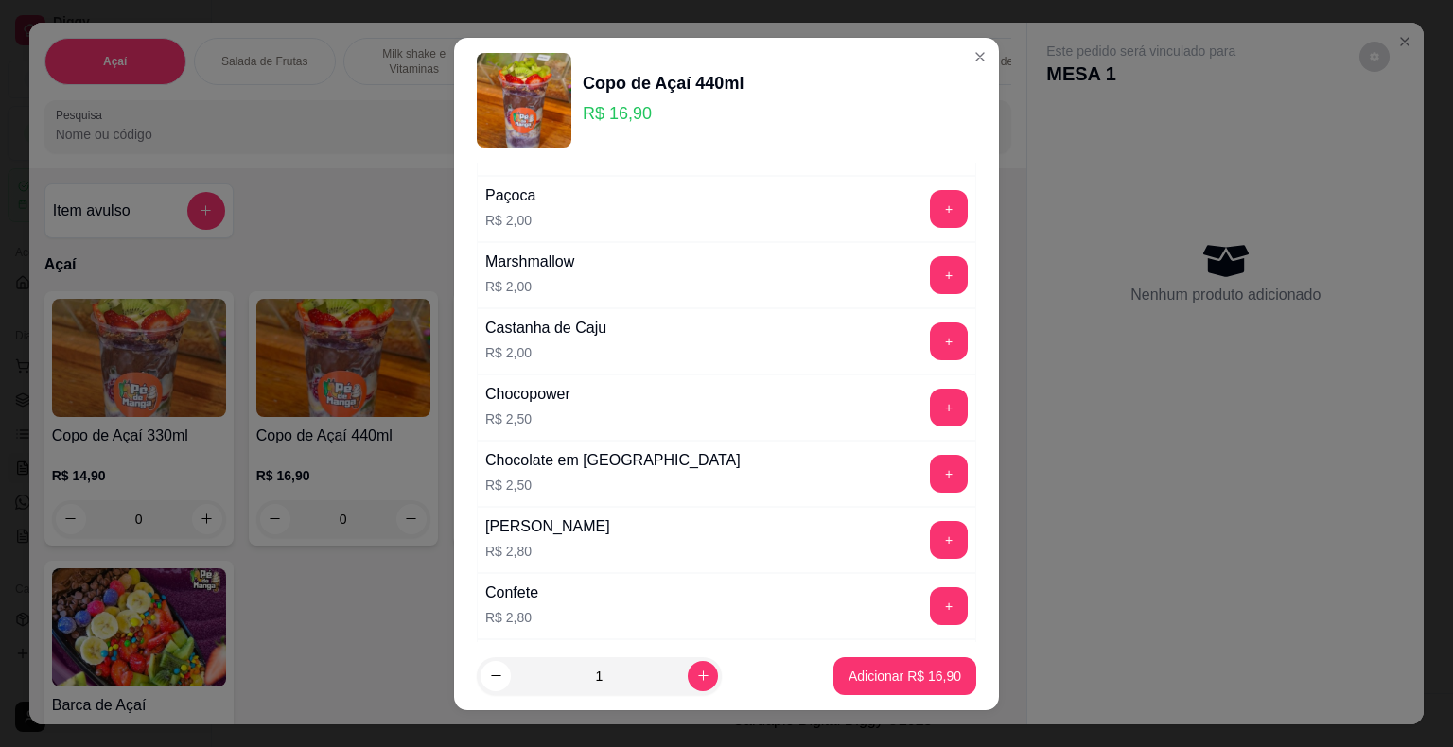
scroll to position [757, 0]
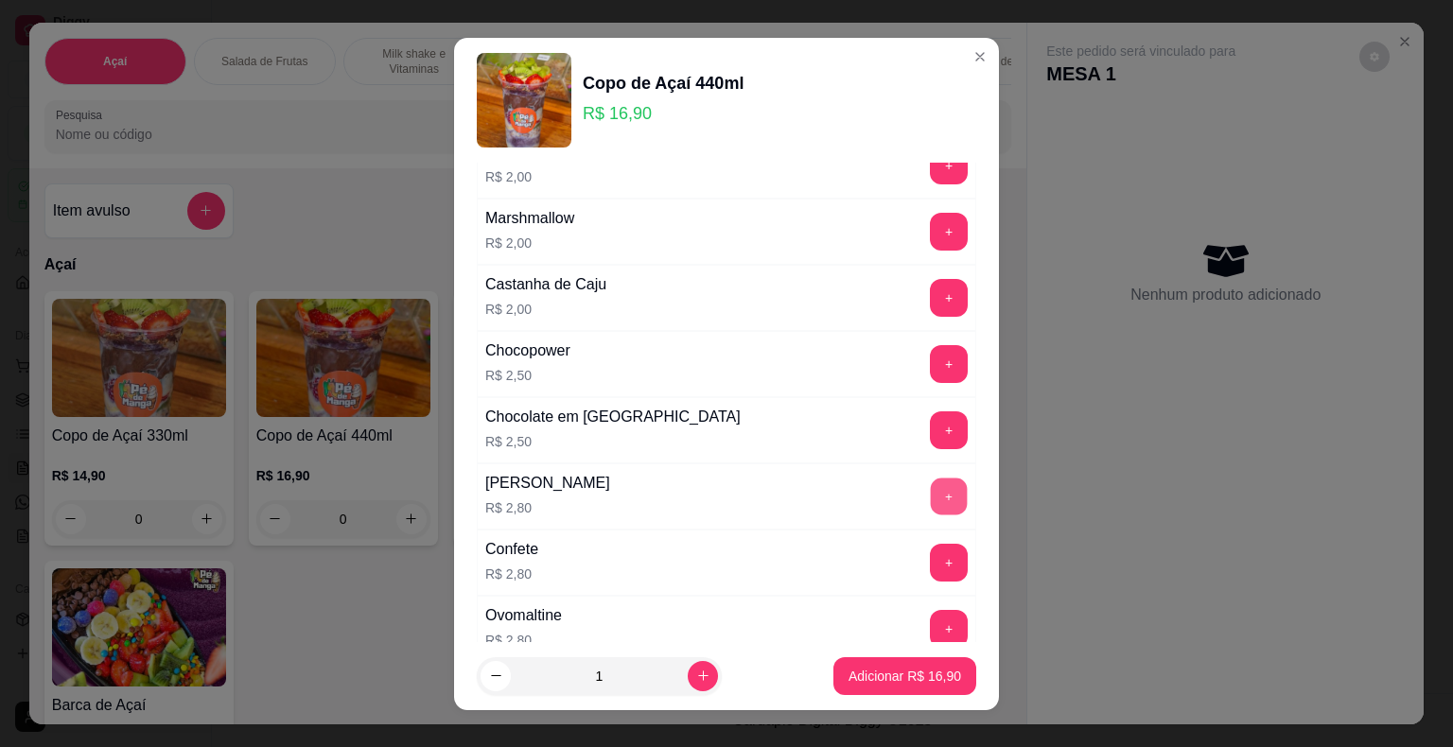
click at [931, 487] on button "+" at bounding box center [949, 496] width 37 height 37
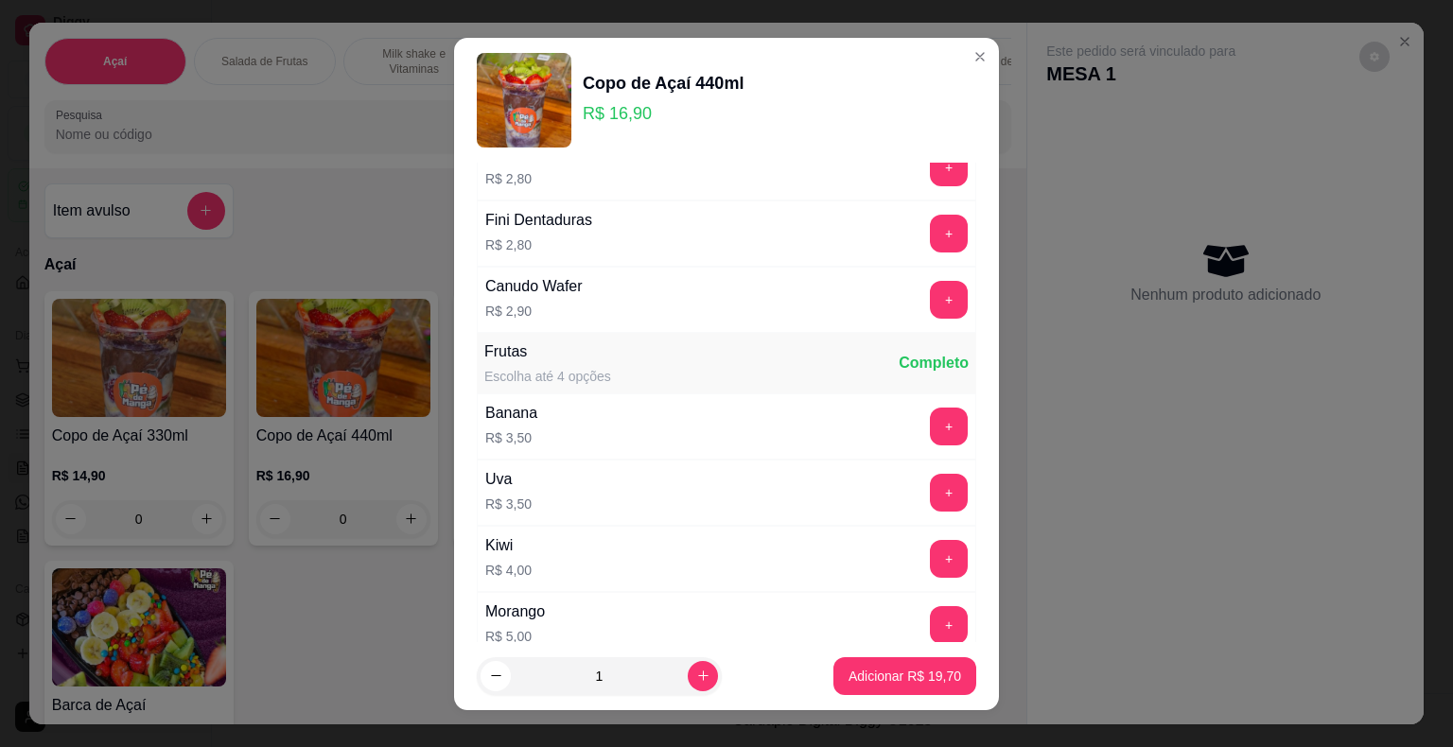
scroll to position [1419, 0]
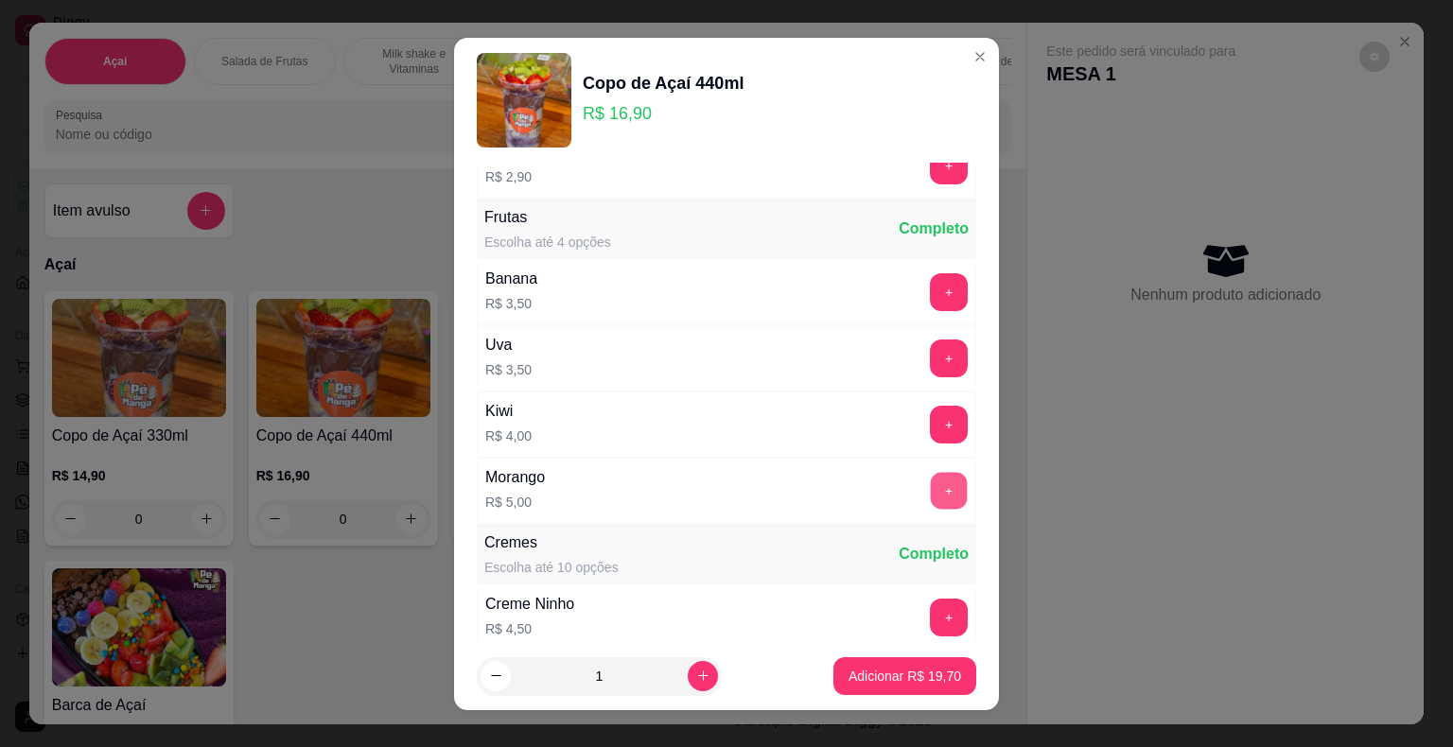
click at [931, 479] on button "+" at bounding box center [949, 490] width 37 height 37
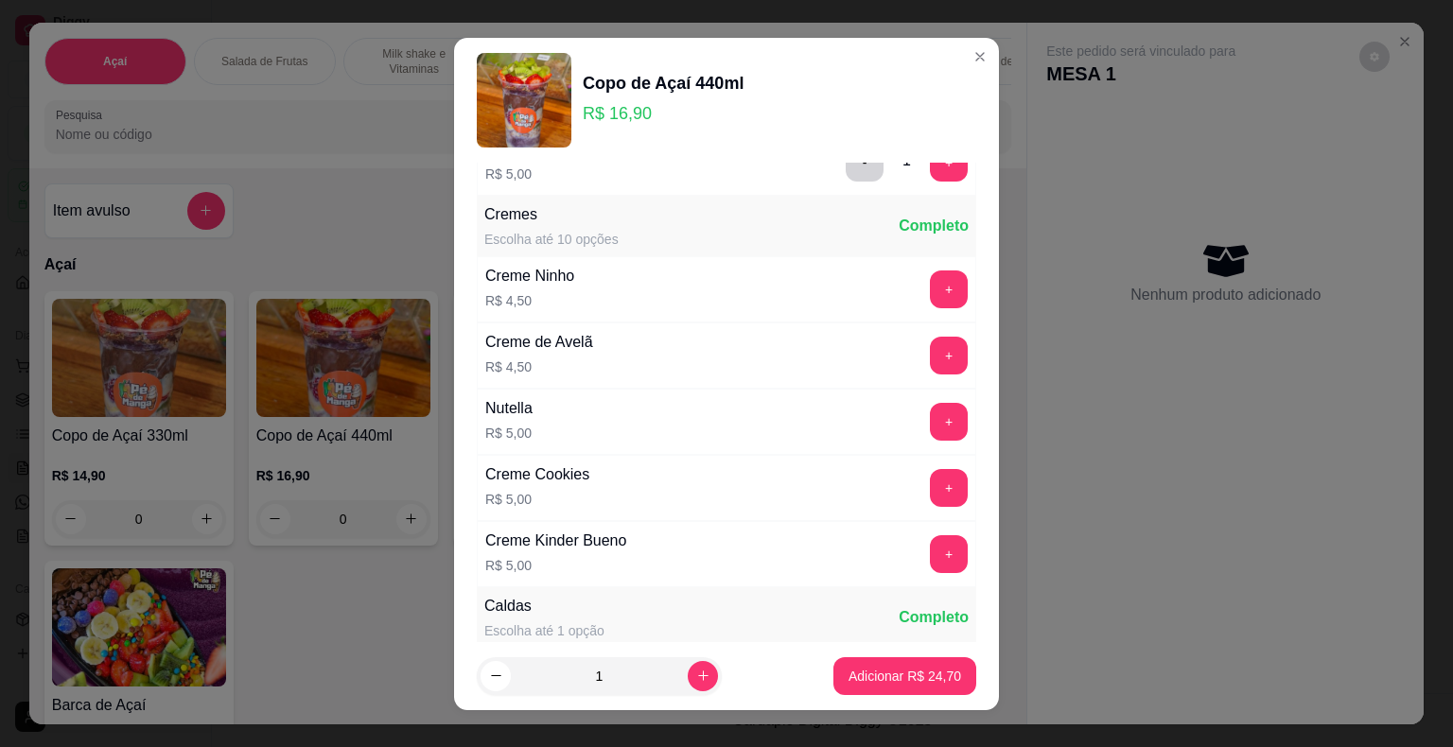
scroll to position [1702, 0]
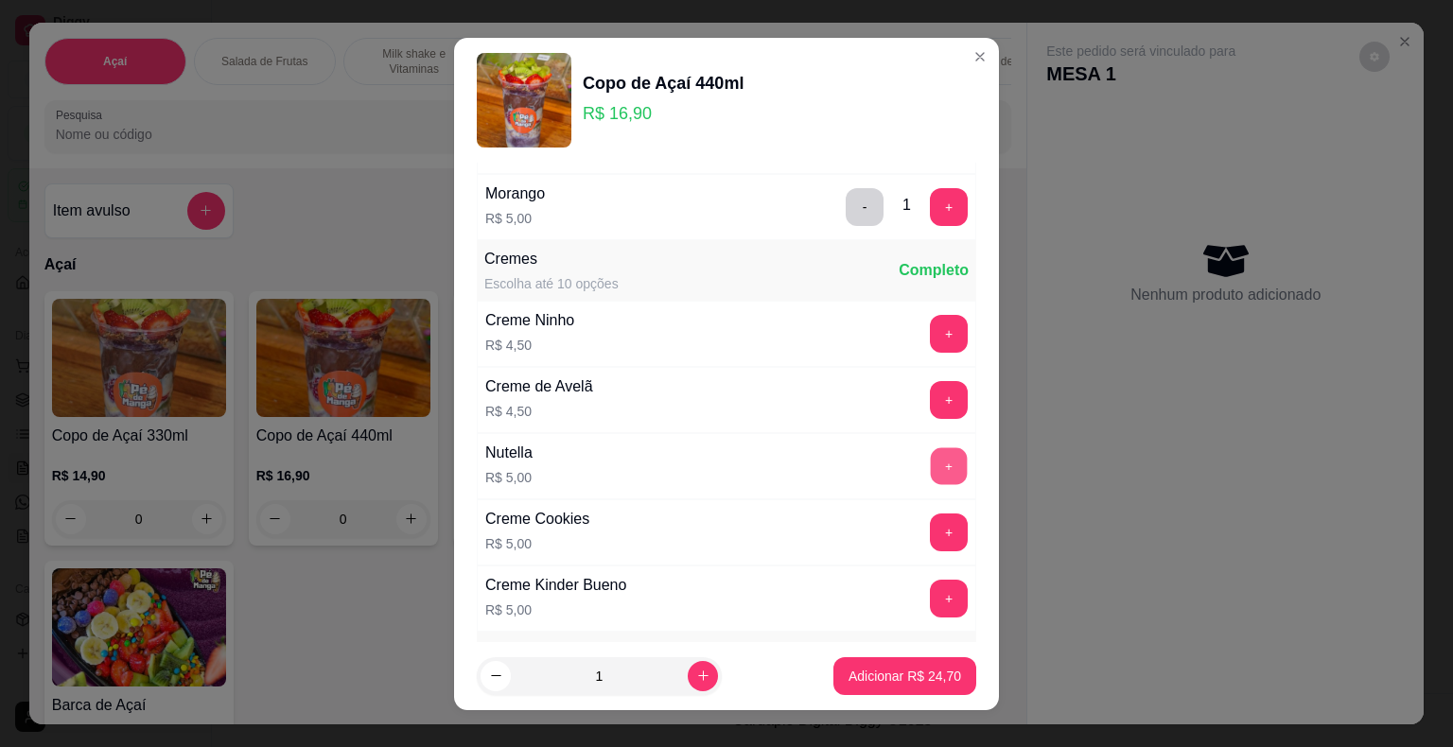
click at [931, 455] on button "+" at bounding box center [949, 465] width 37 height 37
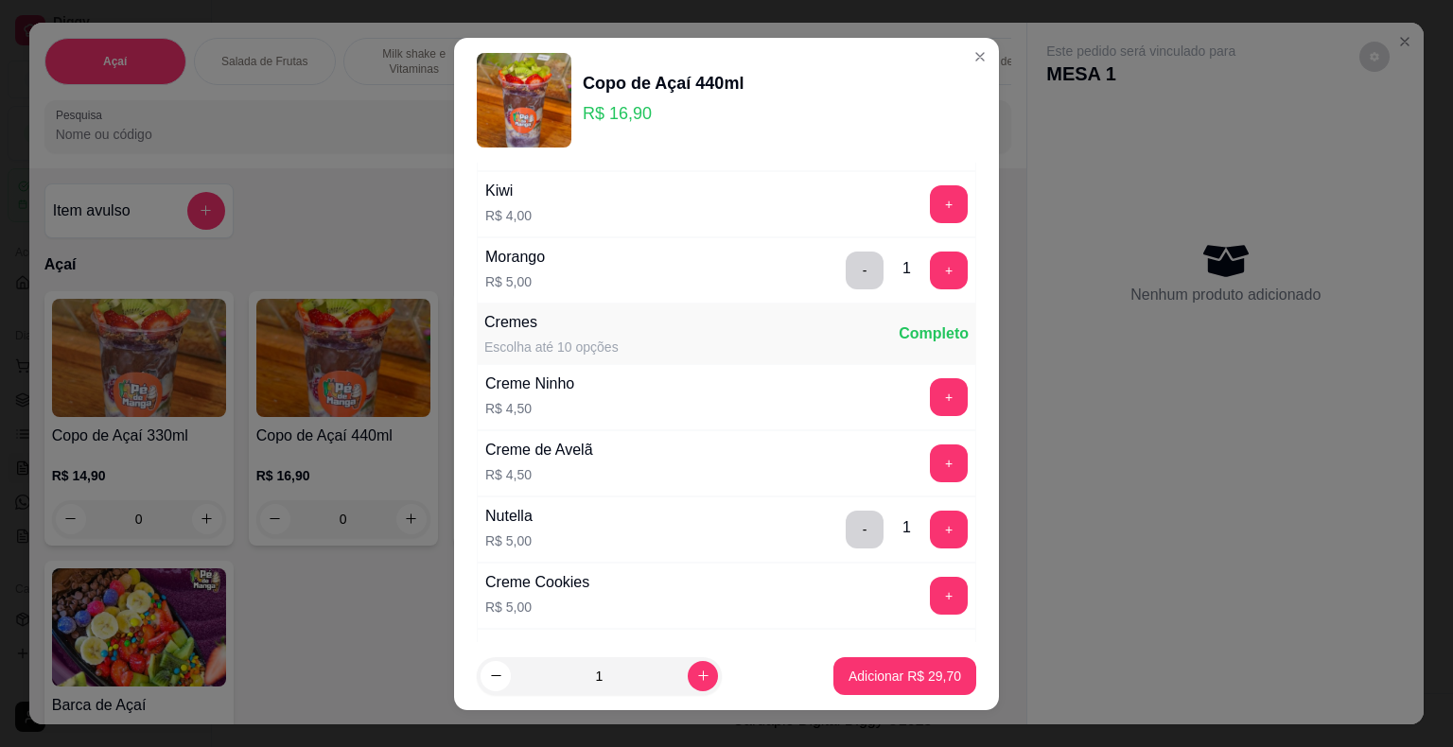
scroll to position [1608, 0]
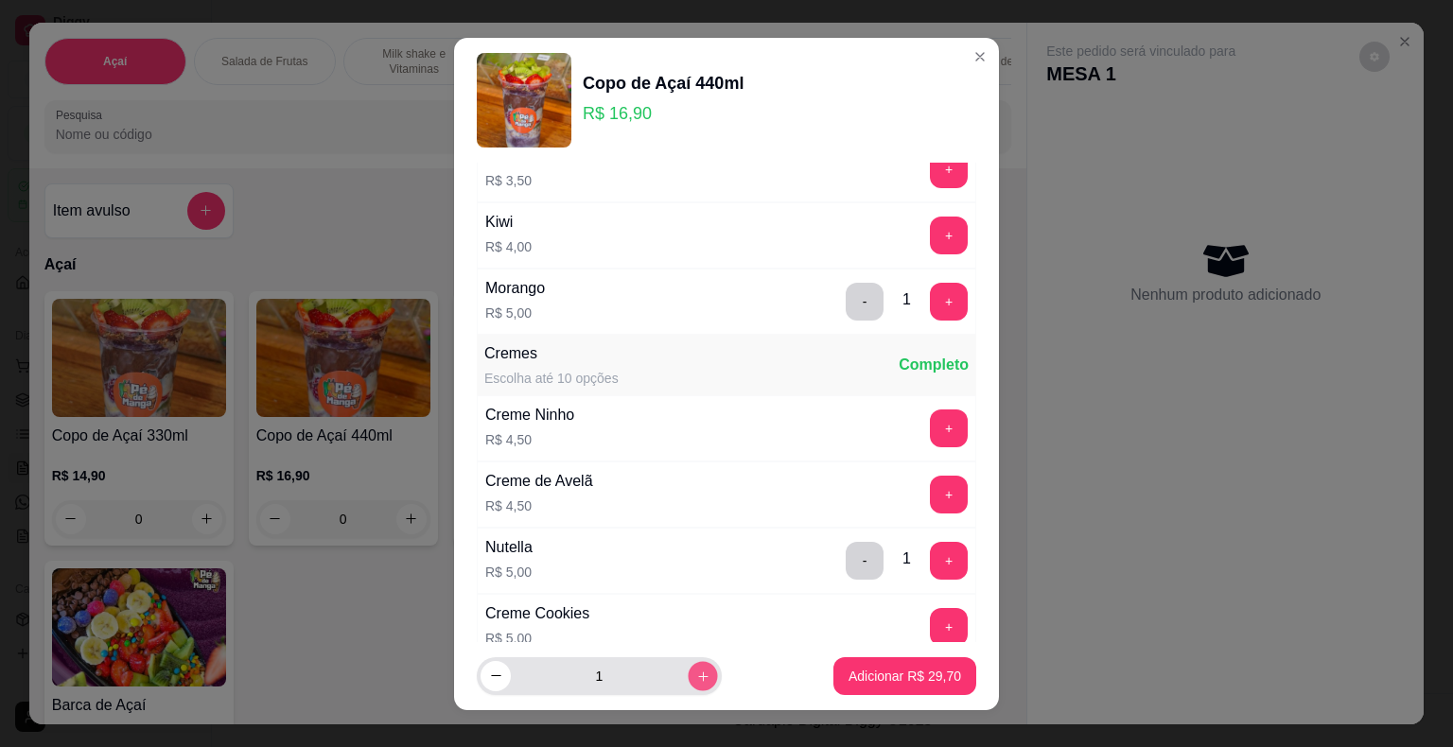
click at [696, 679] on icon "increase-product-quantity" at bounding box center [703, 676] width 14 height 14
type input "2"
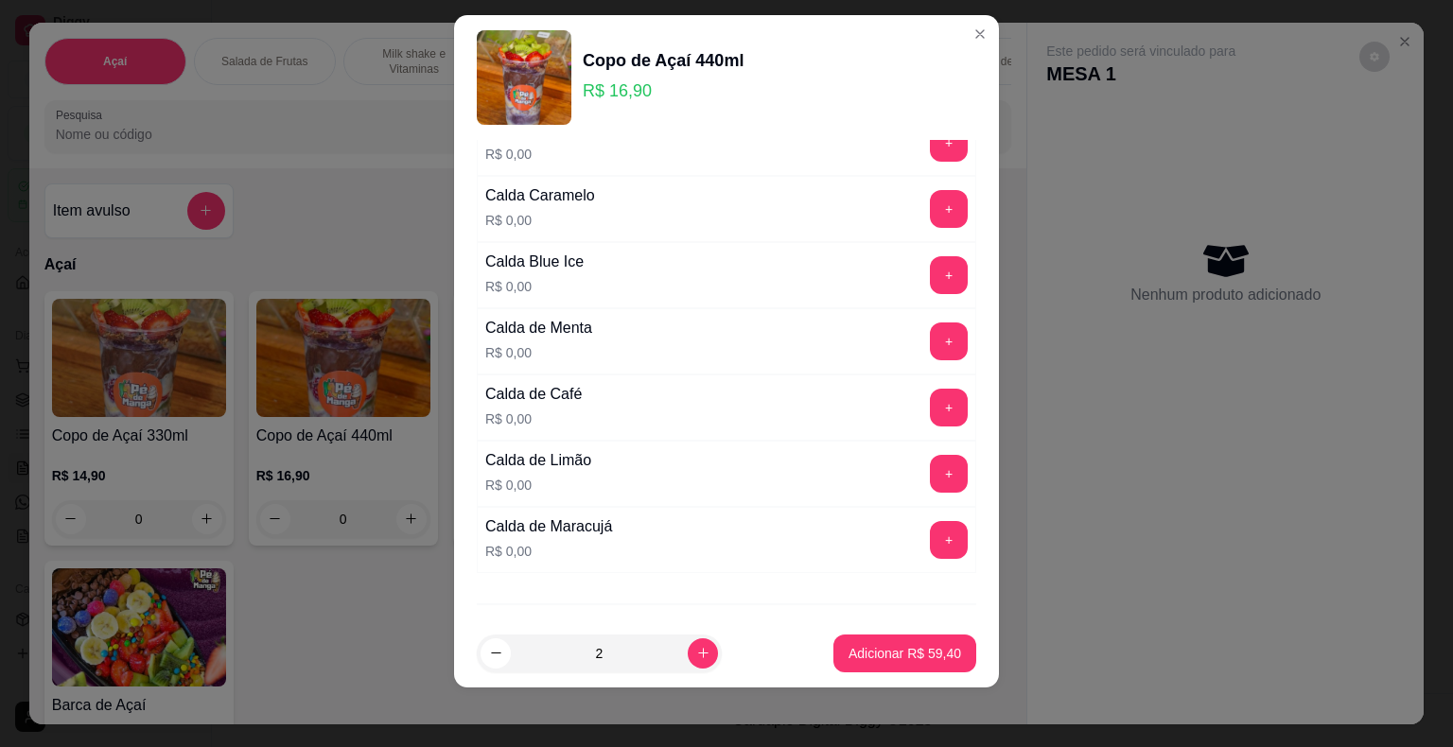
scroll to position [2539, 0]
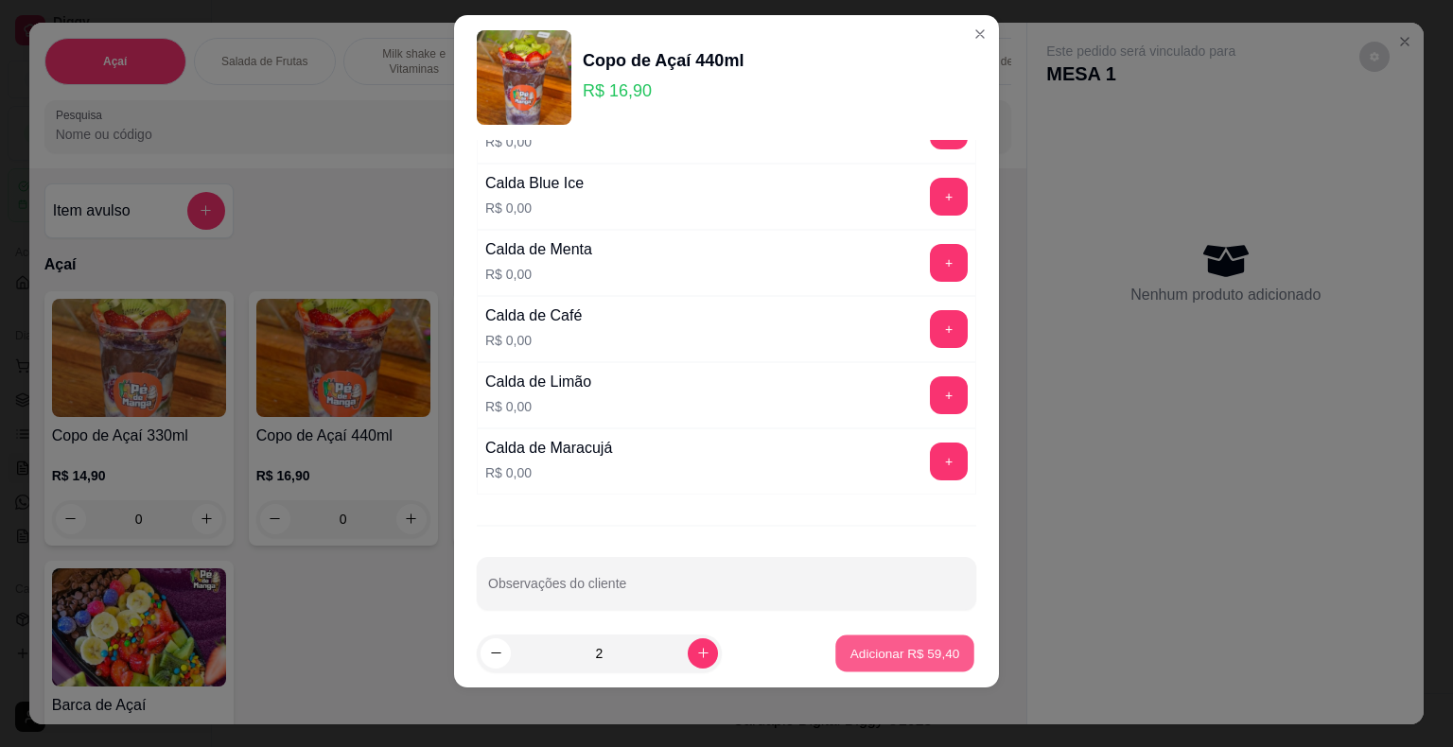
click at [885, 657] on p "Adicionar R$ 59,40" at bounding box center [905, 653] width 110 height 18
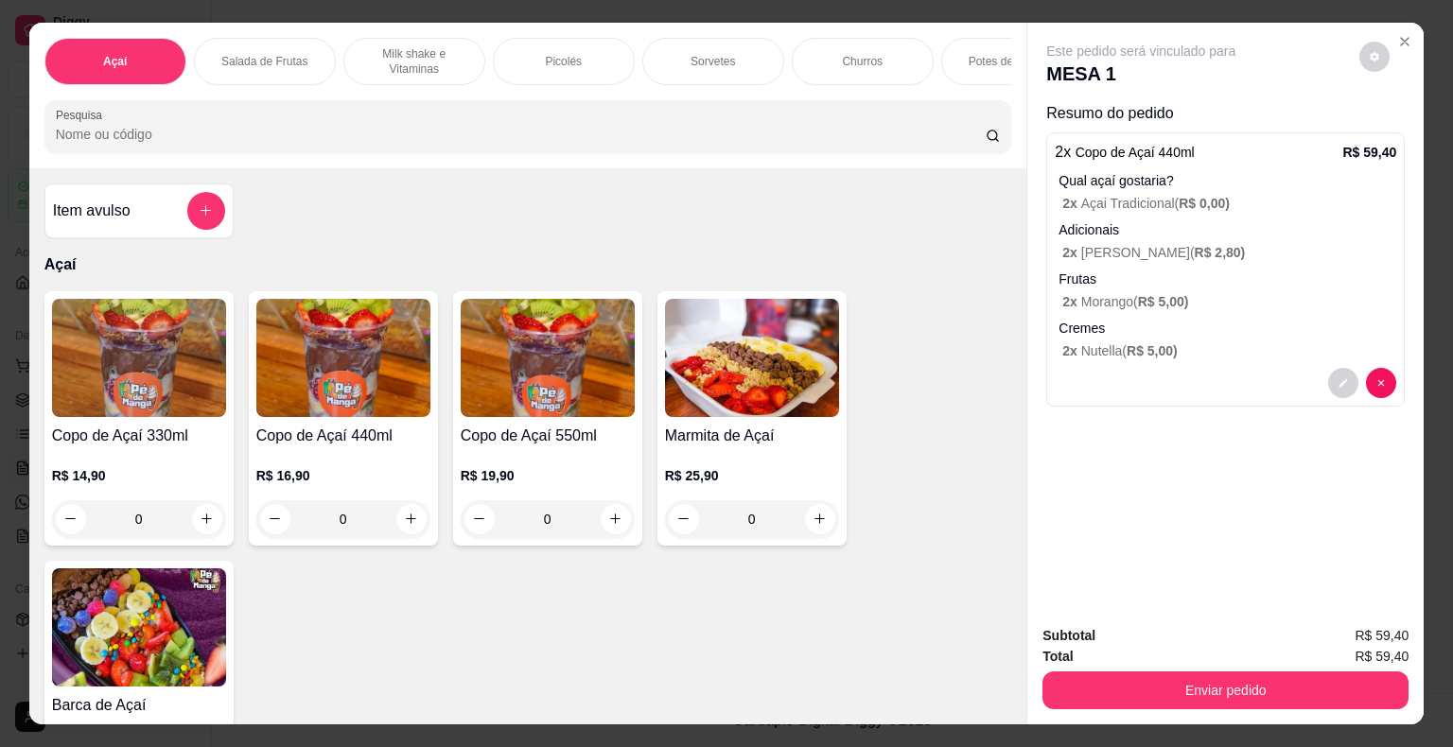
click at [1293, 270] on p "Frutas" at bounding box center [1227, 279] width 338 height 19
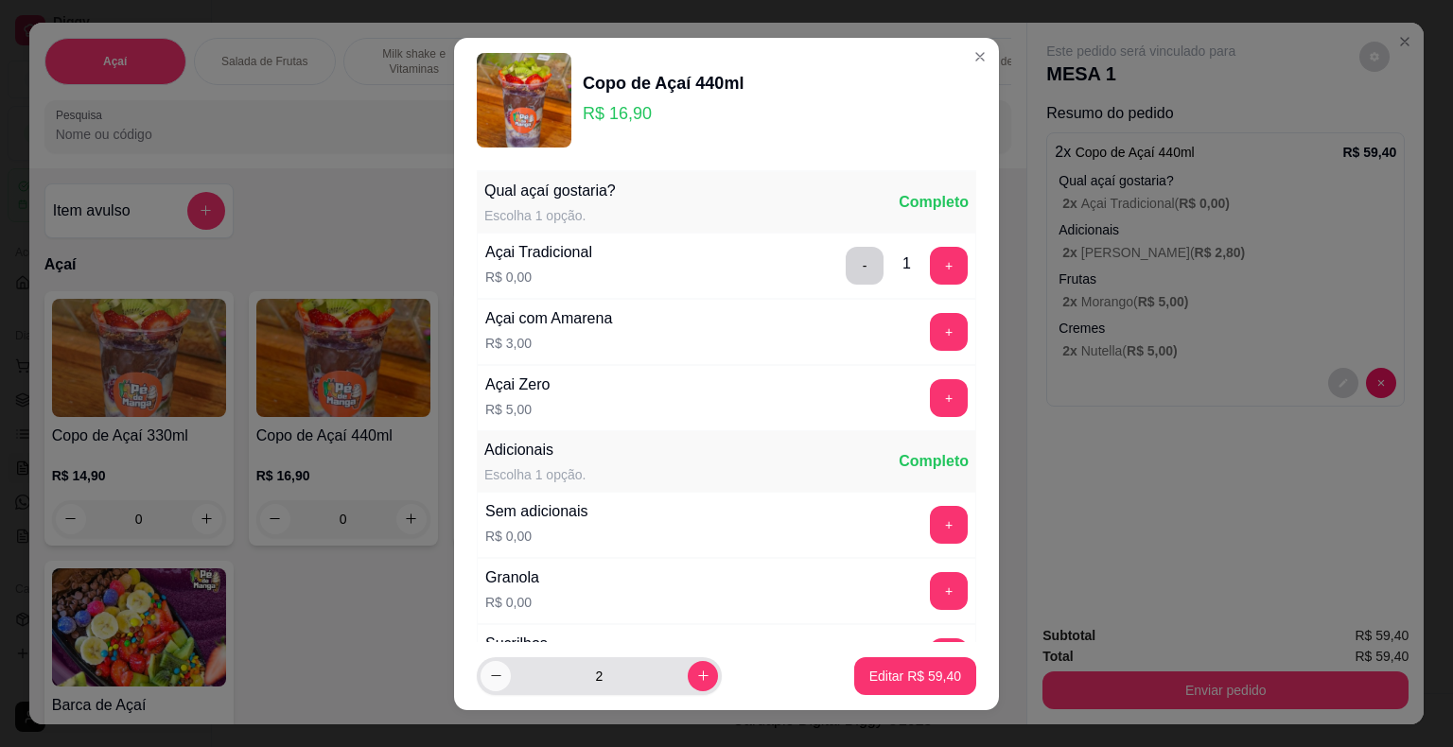
click at [489, 678] on icon "decrease-product-quantity" at bounding box center [496, 676] width 14 height 14
click at [688, 677] on button "increase-product-quantity" at bounding box center [703, 676] width 30 height 30
type input "2"
click at [894, 686] on button "Editar R$ 59,40" at bounding box center [915, 675] width 118 height 37
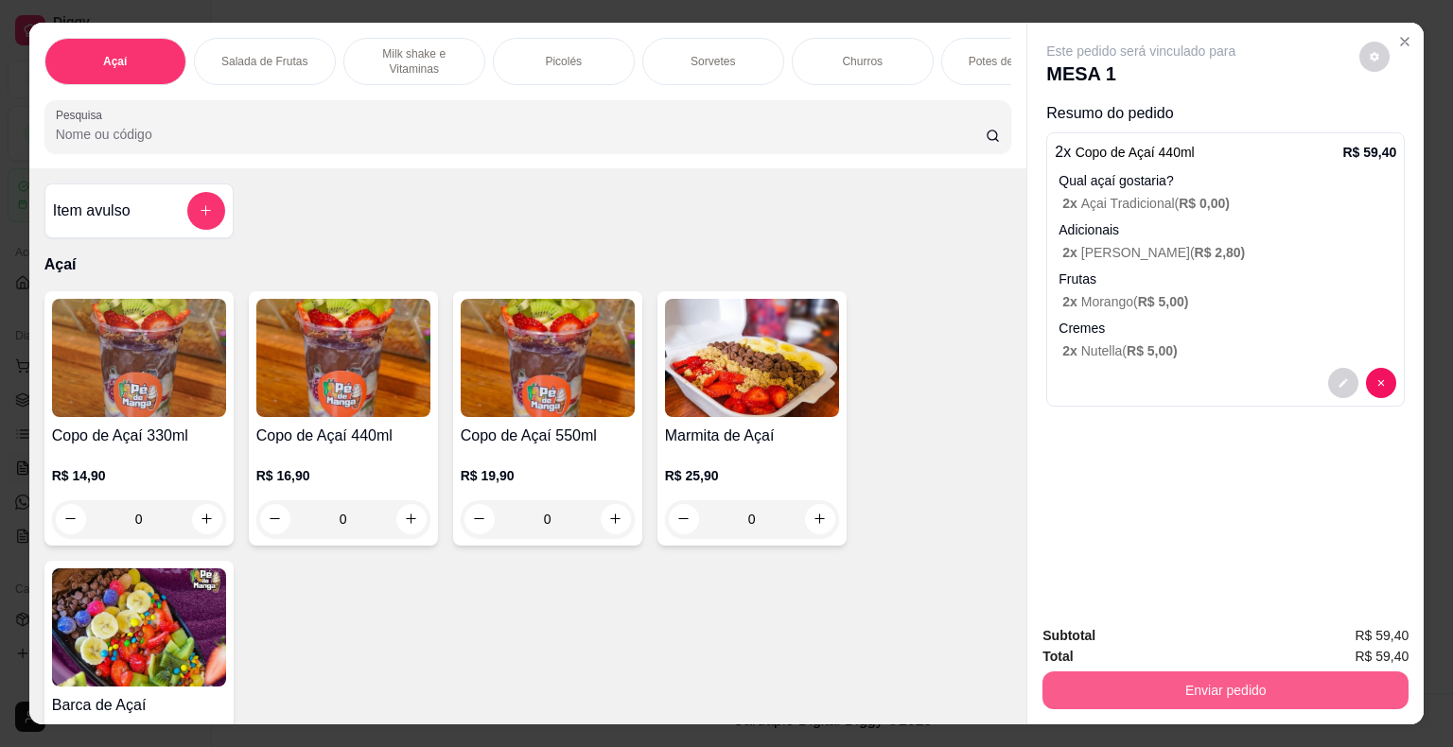
click at [1288, 681] on button "Enviar pedido" at bounding box center [1225, 691] width 366 height 38
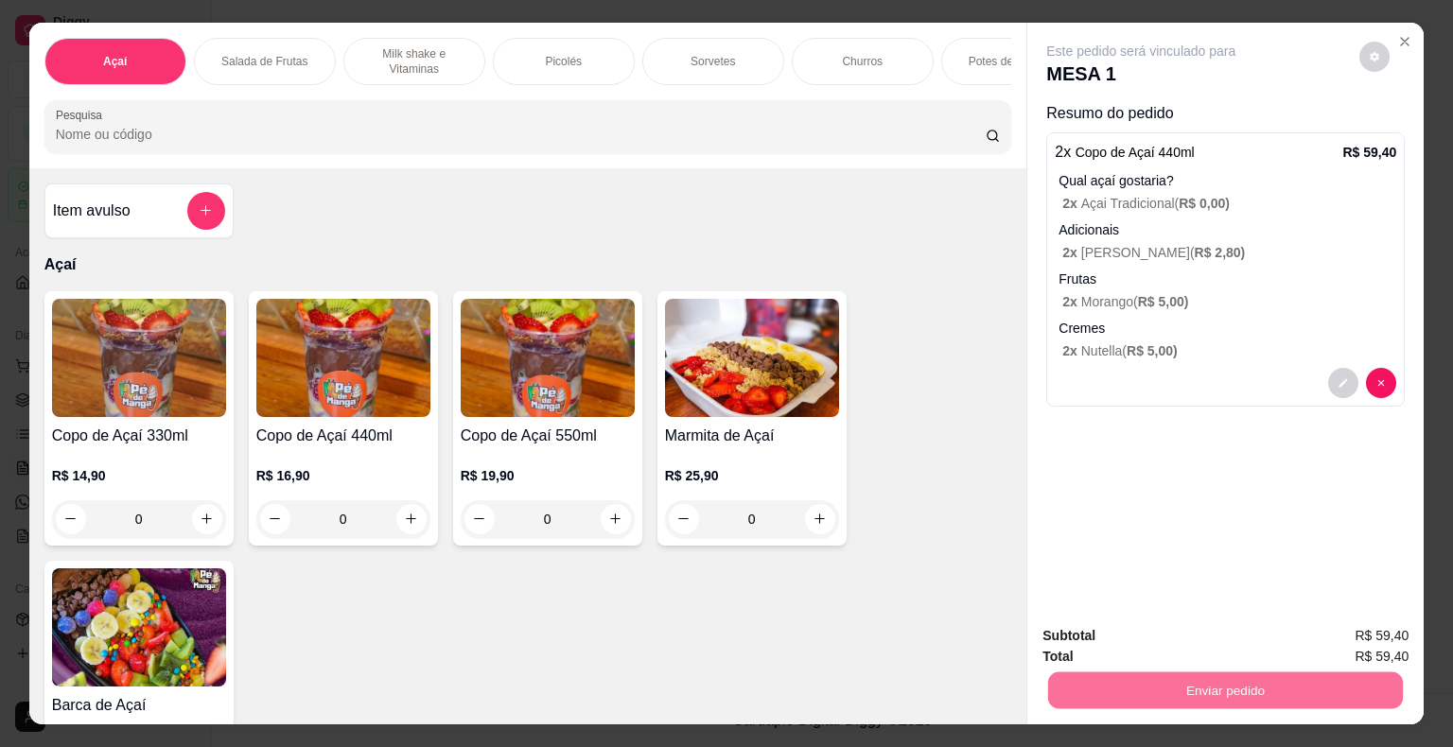
click at [1229, 637] on button "Não registrar e enviar pedido" at bounding box center [1162, 637] width 197 height 36
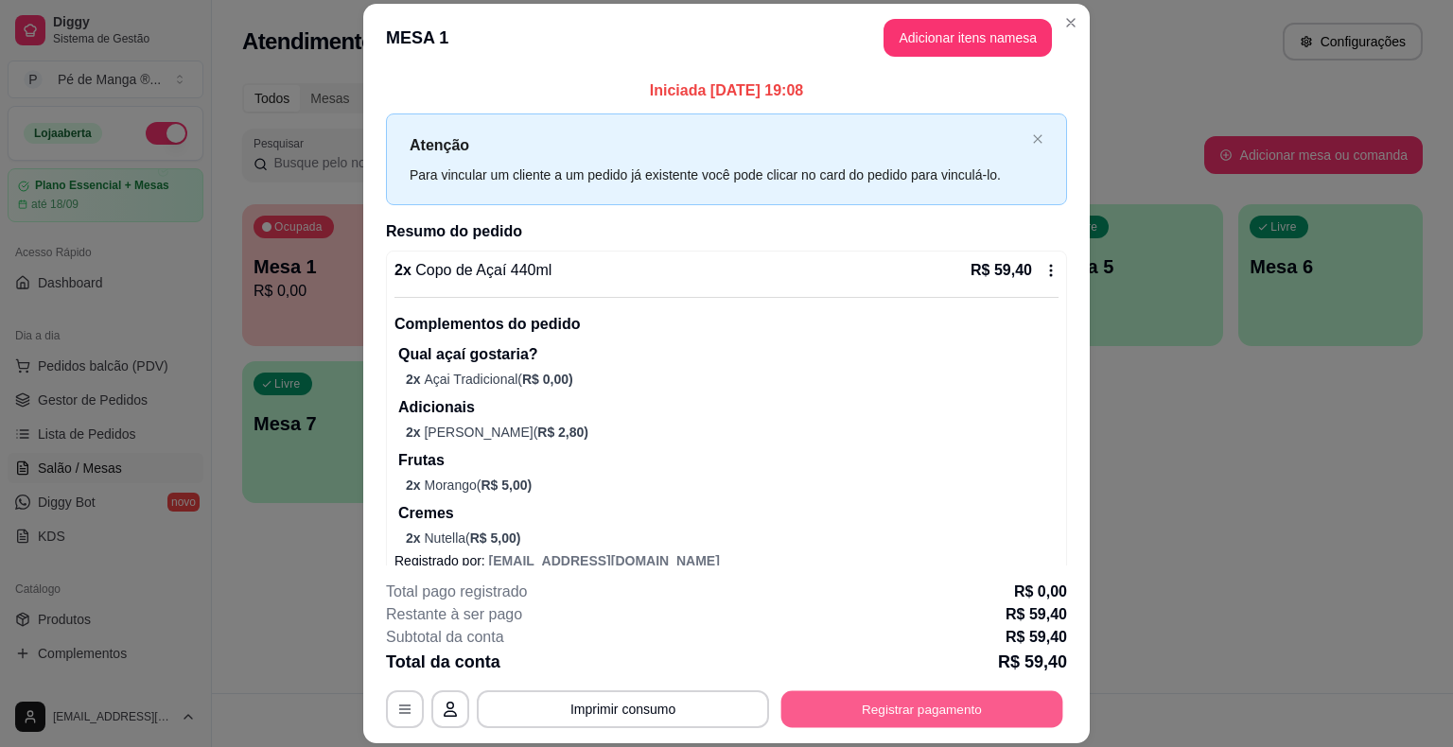
click at [969, 721] on button "Registrar pagamento" at bounding box center [922, 709] width 282 height 37
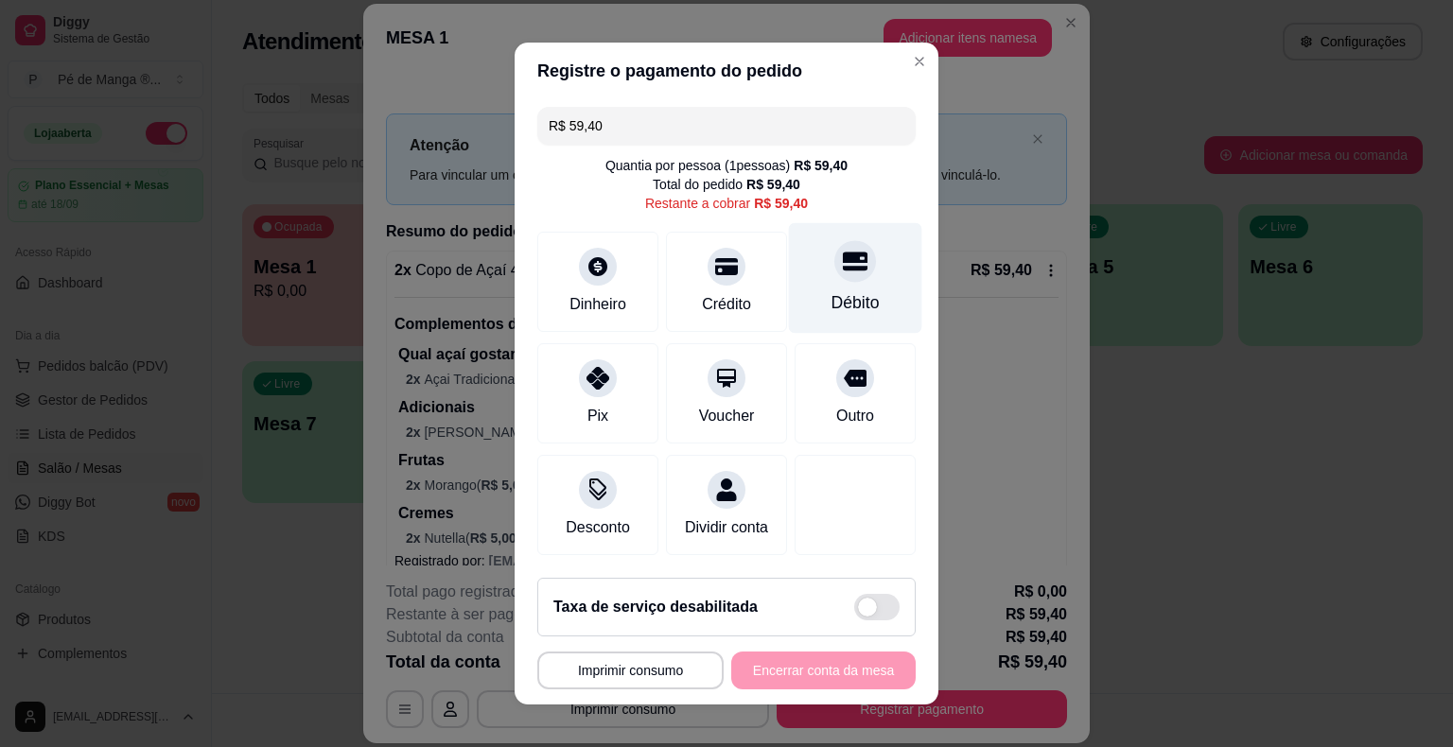
click at [846, 301] on div "Débito" at bounding box center [855, 302] width 48 height 25
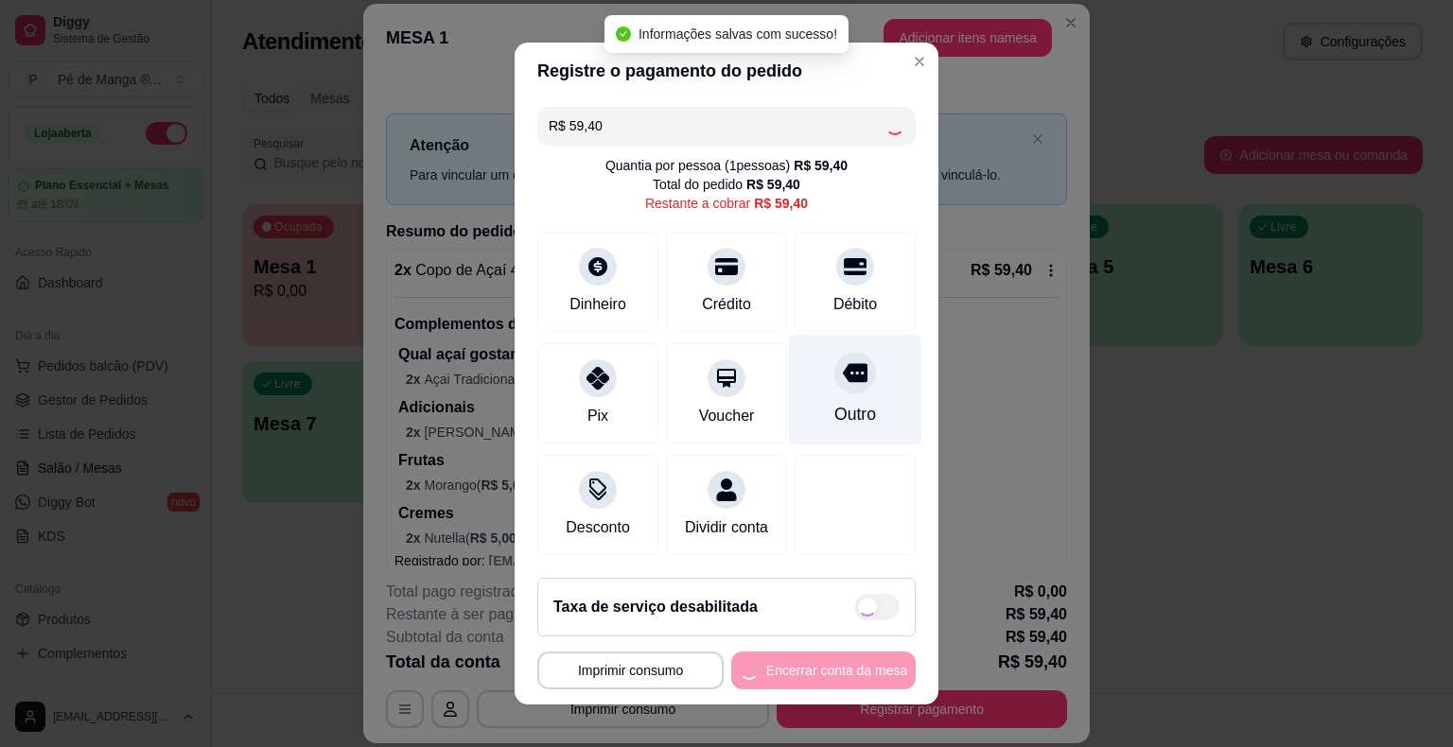
type input "R$ 0,00"
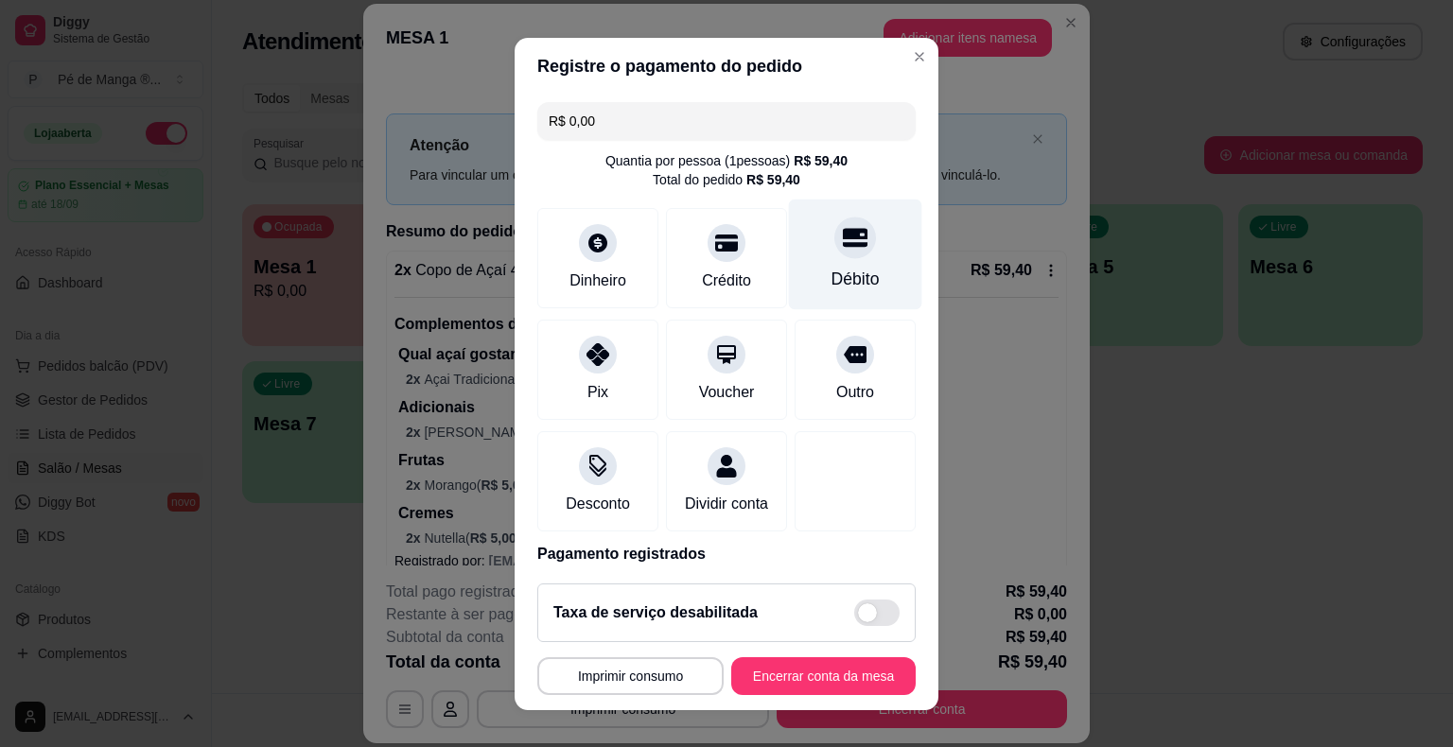
click at [798, 266] on div "Débito" at bounding box center [855, 254] width 133 height 111
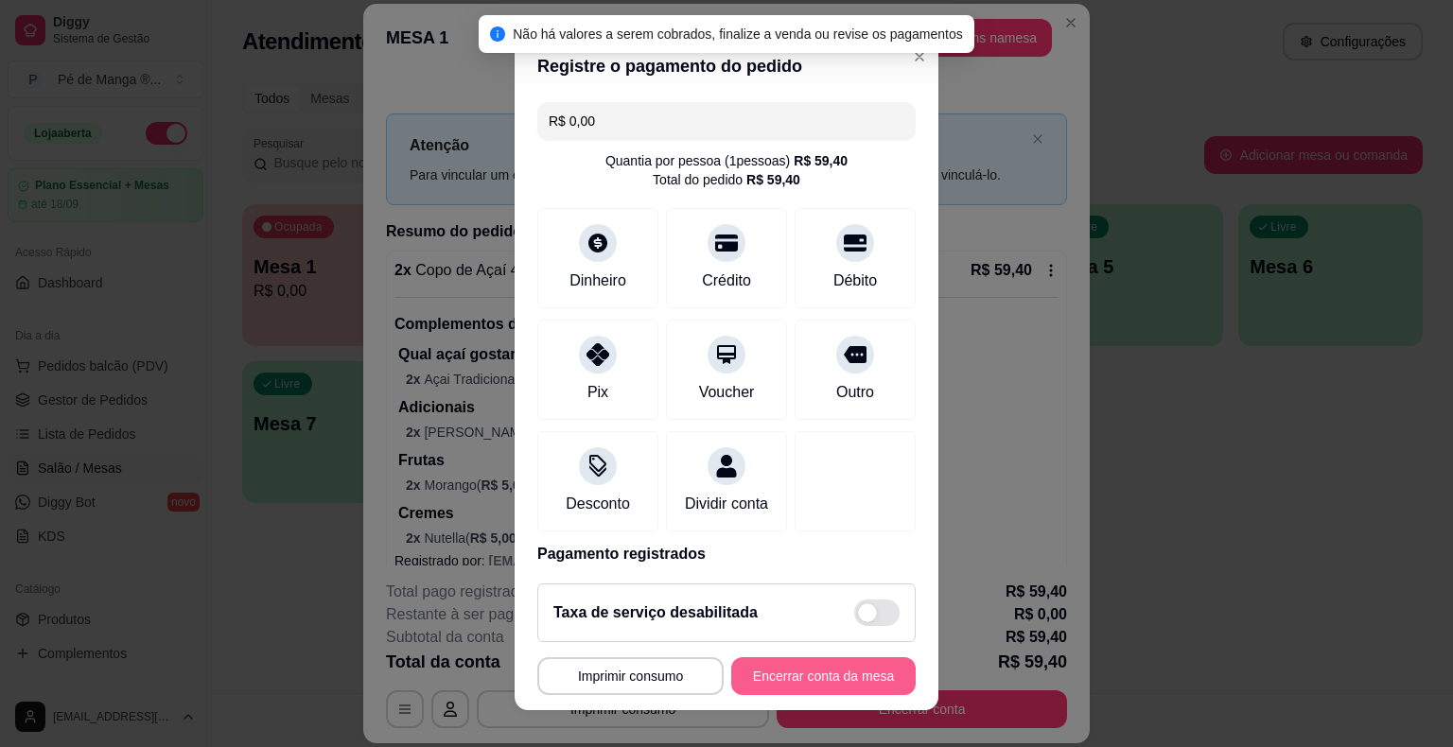
click at [851, 675] on button "Encerrar conta da mesa" at bounding box center [823, 676] width 184 height 38
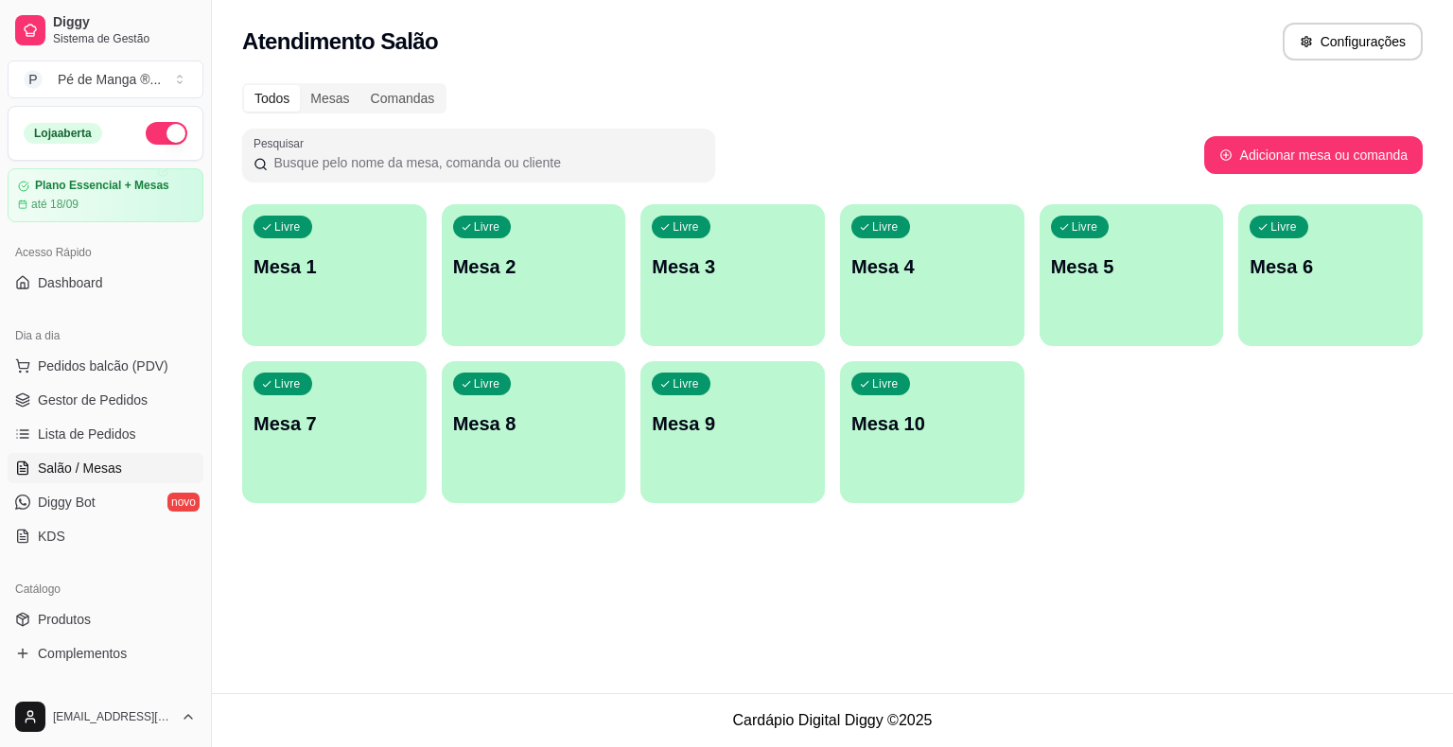
drag, startPoint x: 386, startPoint y: 215, endPoint x: 481, endPoint y: 284, distance: 117.9
click at [462, 267] on div "Todos Mesas Comandas Pesquisar Adicionar mesa ou comanda Livre Mesa 1 Livre Mes…" at bounding box center [832, 299] width 1241 height 454
click at [1089, 563] on div "Atendimento Salão Configurações Todos Mesas Comandas Pesquisar Adicionar mesa o…" at bounding box center [832, 346] width 1241 height 693
click at [1084, 560] on div "Atendimento Salão Configurações Todos Mesas Comandas Pesquisar Adicionar mesa o…" at bounding box center [832, 346] width 1241 height 693
click at [294, 292] on div "Livre Mesa 1" at bounding box center [334, 263] width 179 height 115
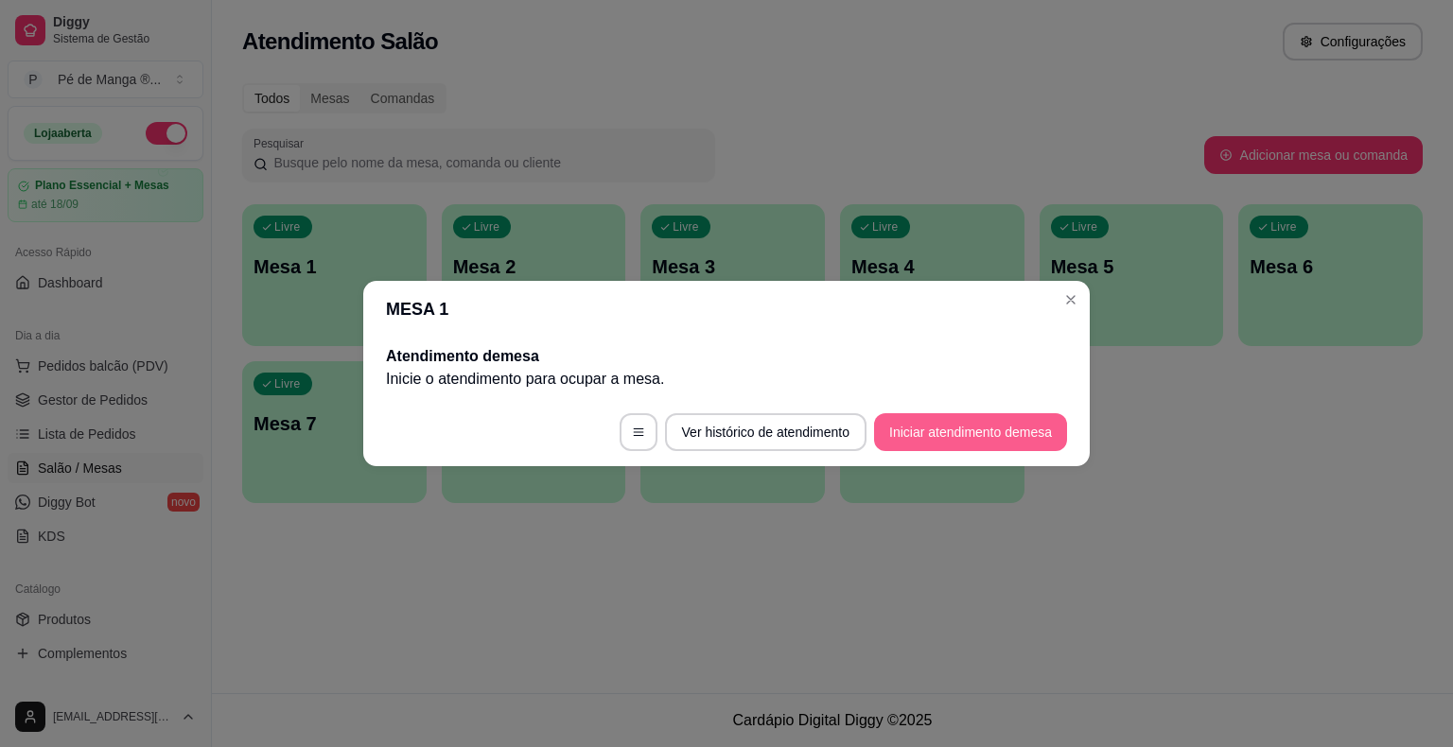
click at [987, 429] on button "Iniciar atendimento de mesa" at bounding box center [970, 432] width 193 height 38
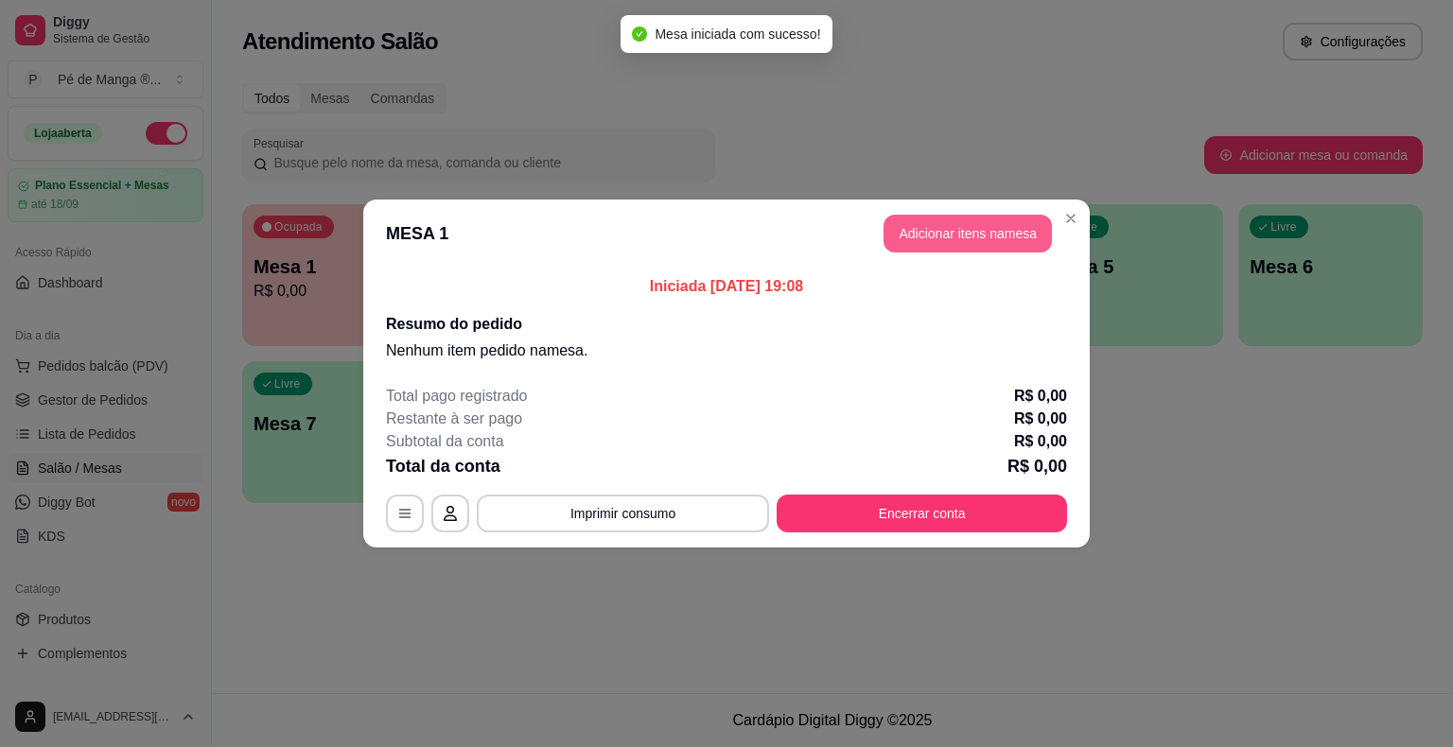
click at [946, 240] on button "Adicionar itens na mesa" at bounding box center [967, 234] width 168 height 38
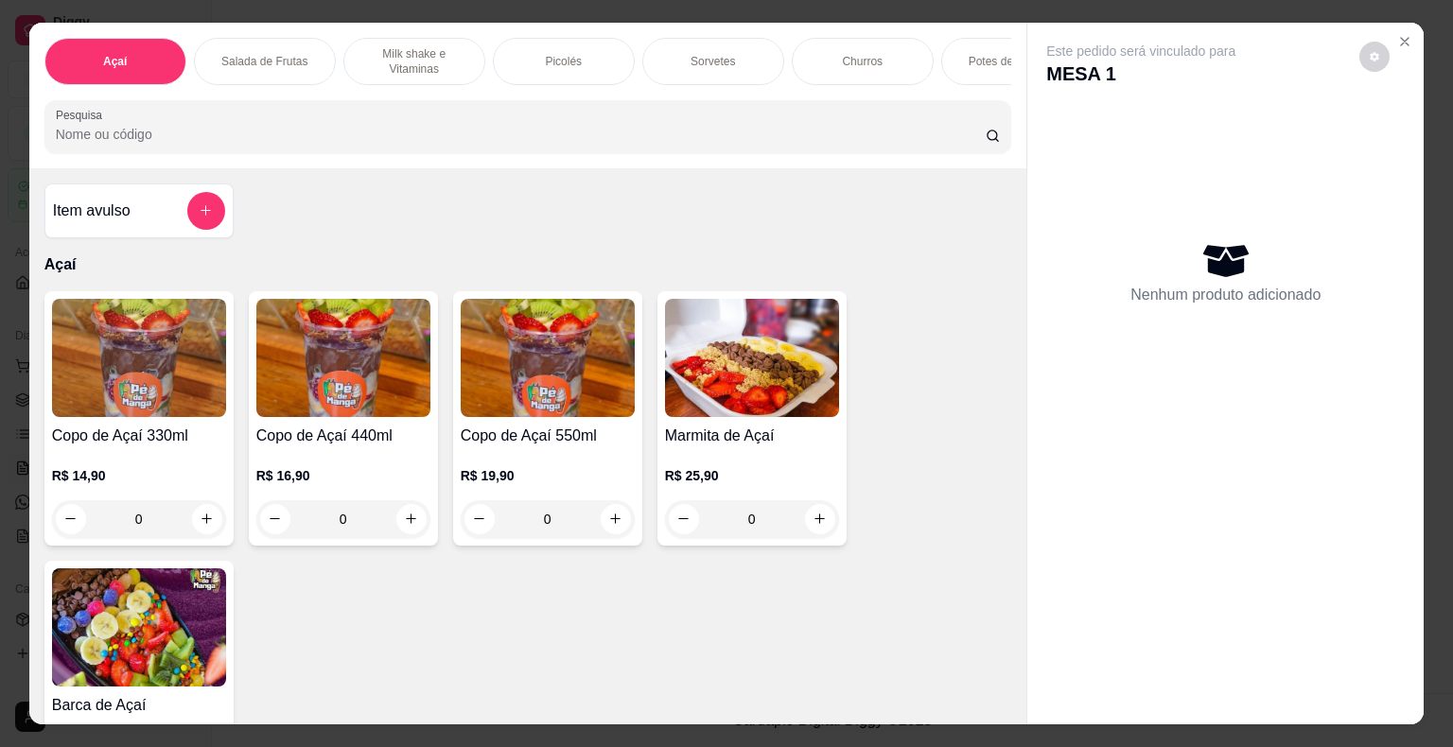
click at [948, 271] on p "Açaí" at bounding box center [528, 264] width 968 height 23
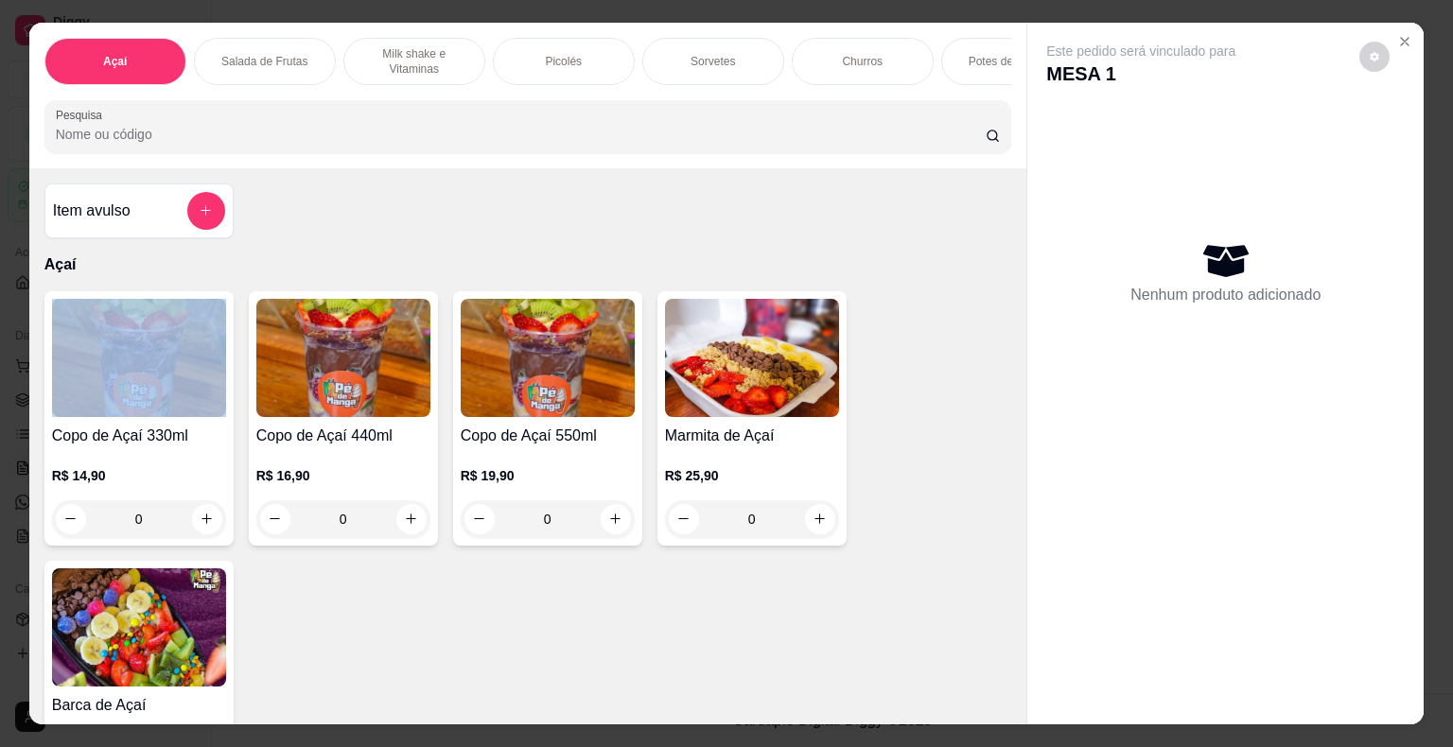
click at [949, 271] on p "Açaí" at bounding box center [528, 264] width 968 height 23
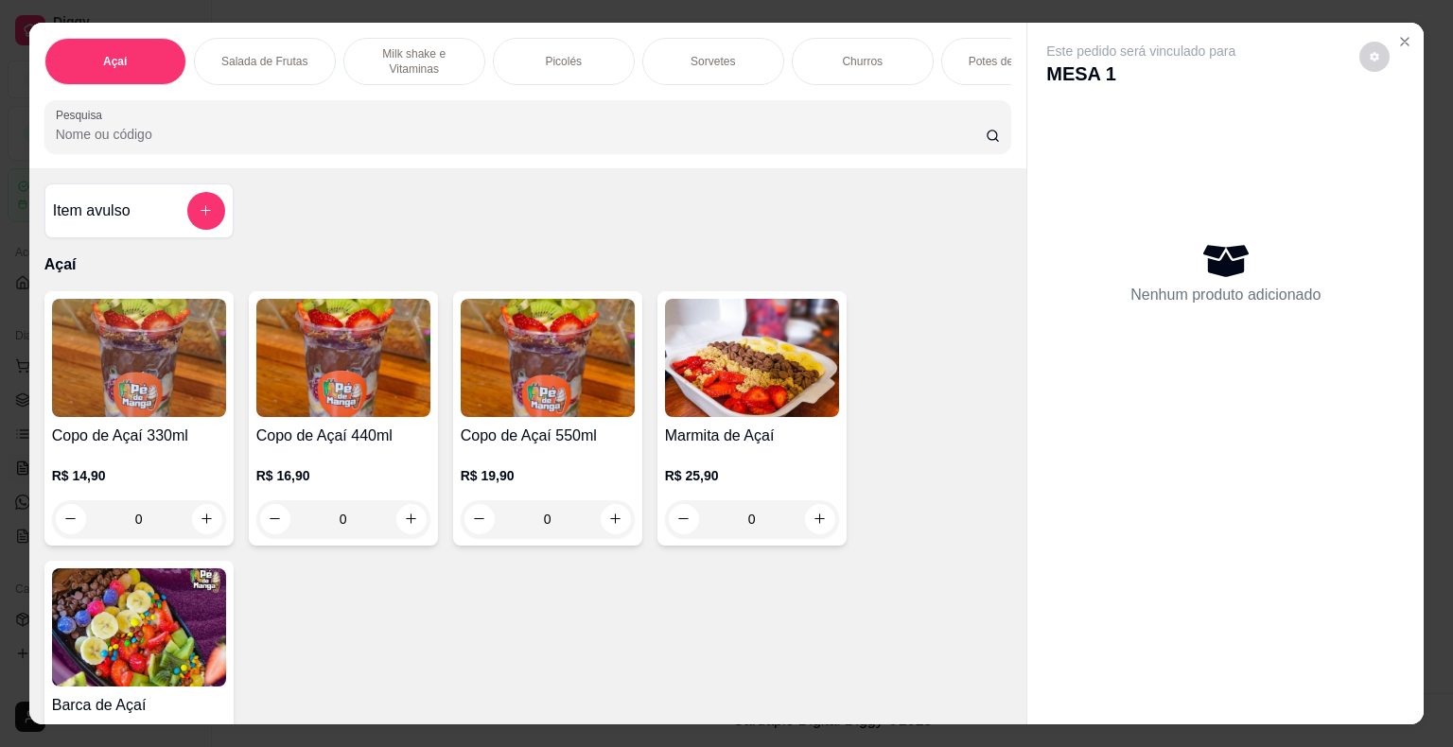
click at [190, 526] on div "0" at bounding box center [139, 519] width 174 height 38
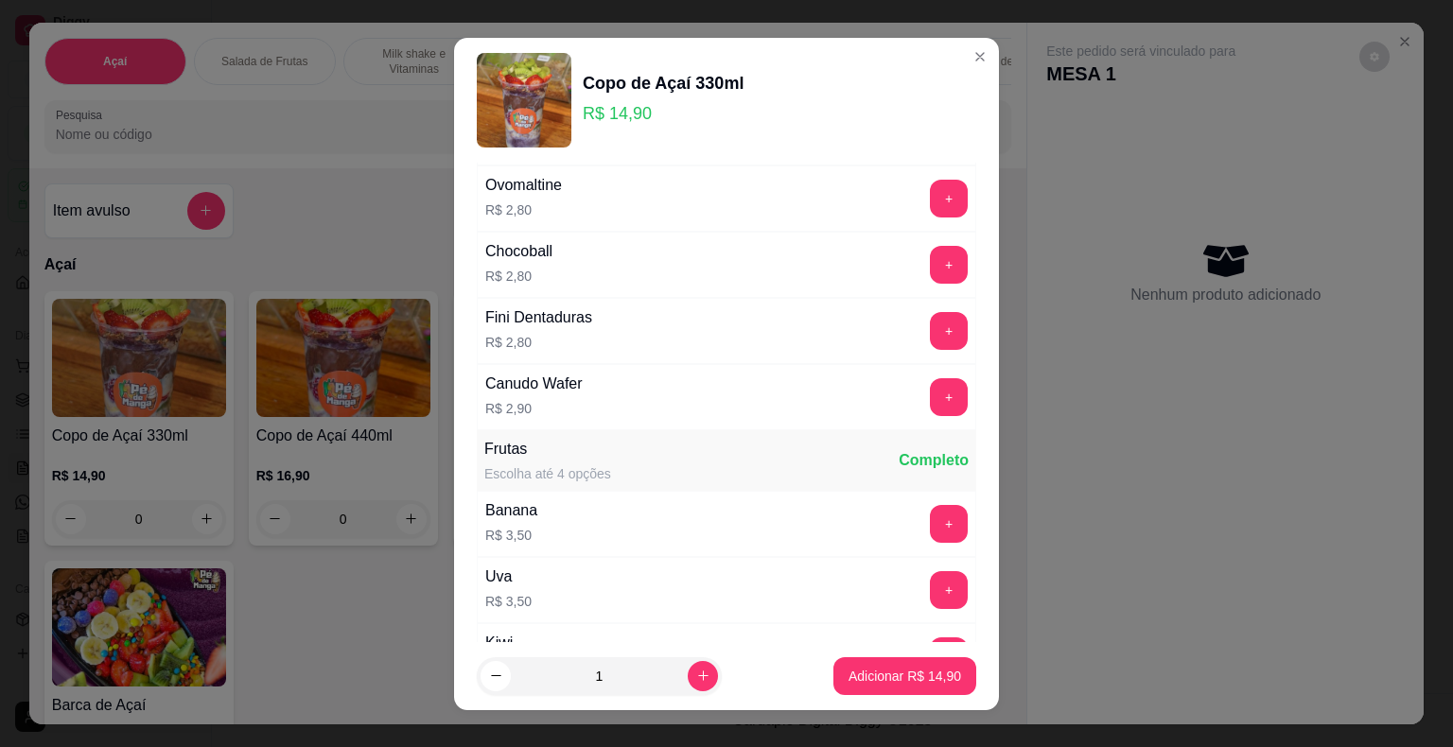
scroll to position [946, 0]
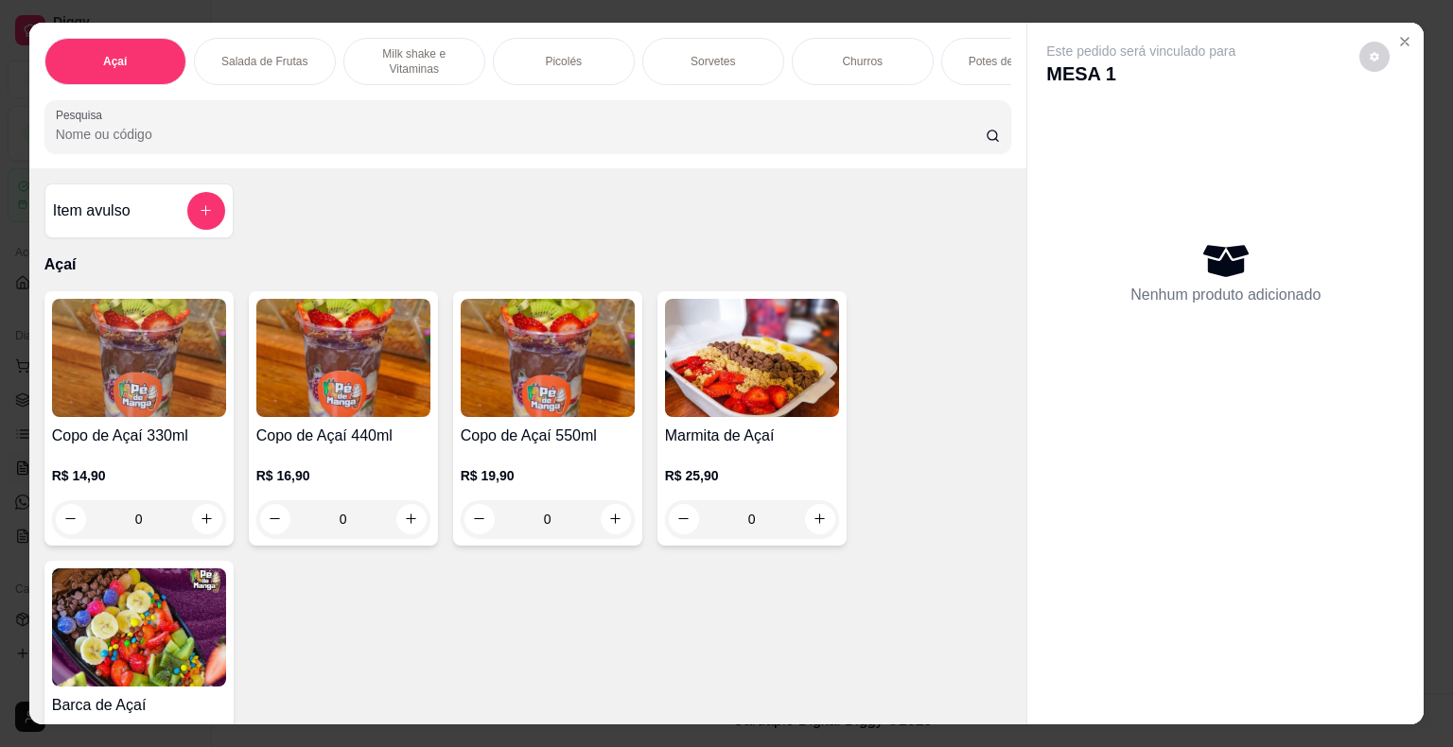
click at [209, 524] on div "0" at bounding box center [139, 519] width 174 height 38
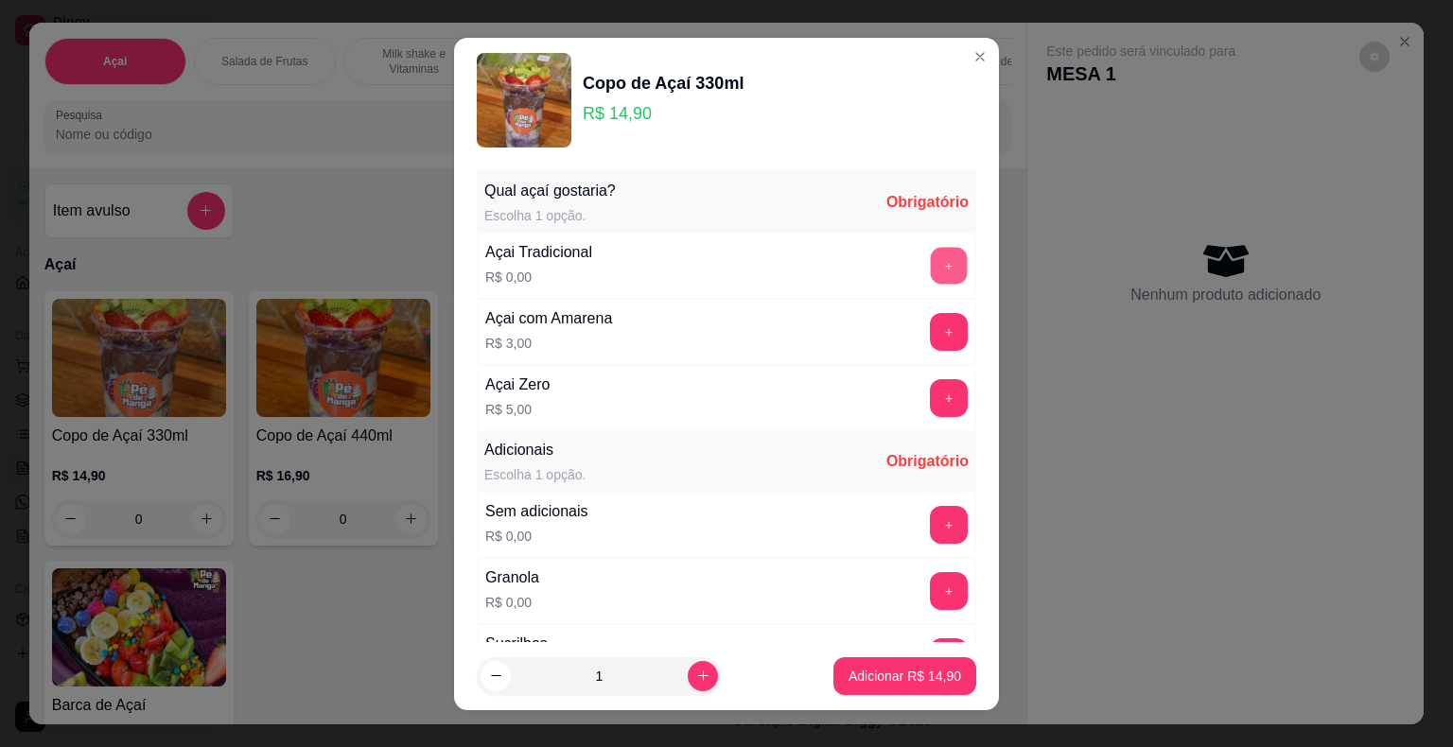
click at [931, 261] on button "+" at bounding box center [949, 265] width 37 height 37
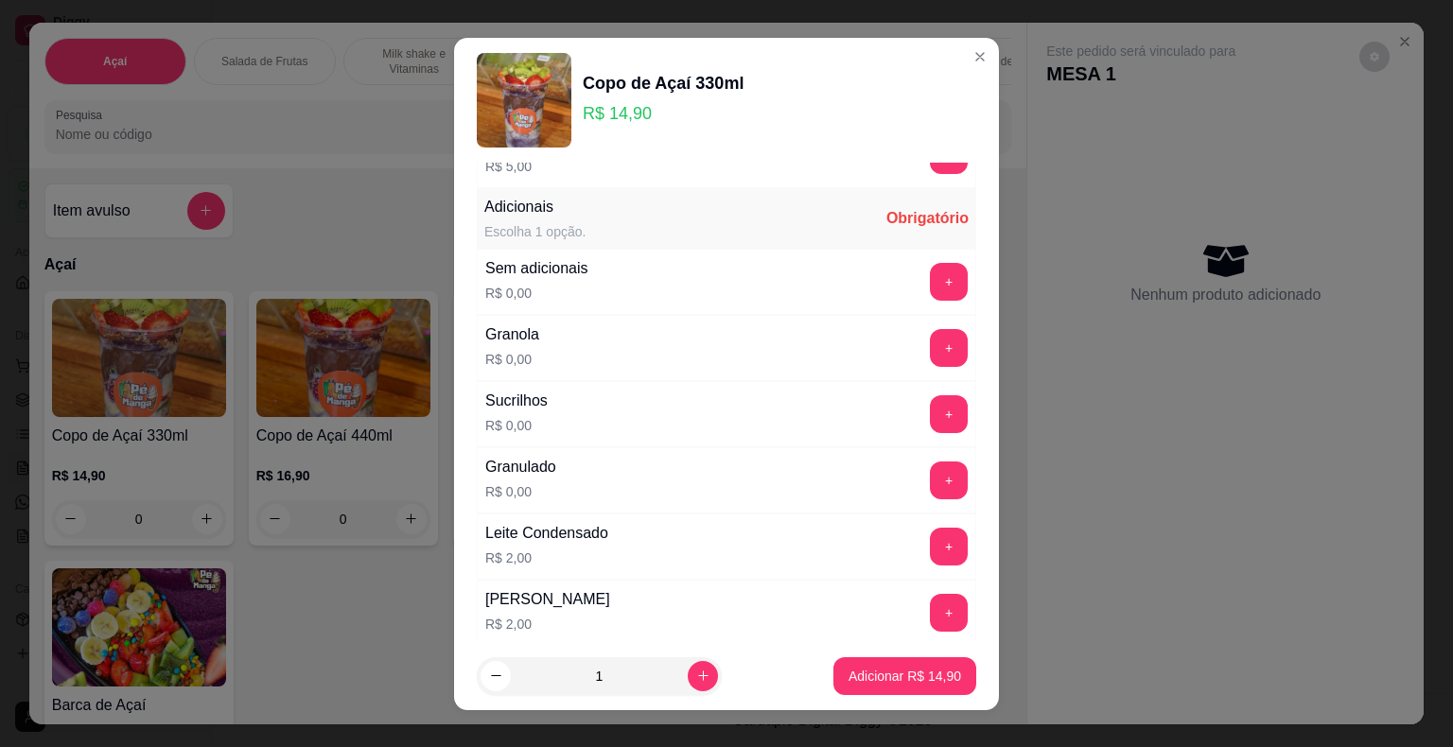
scroll to position [284, 0]
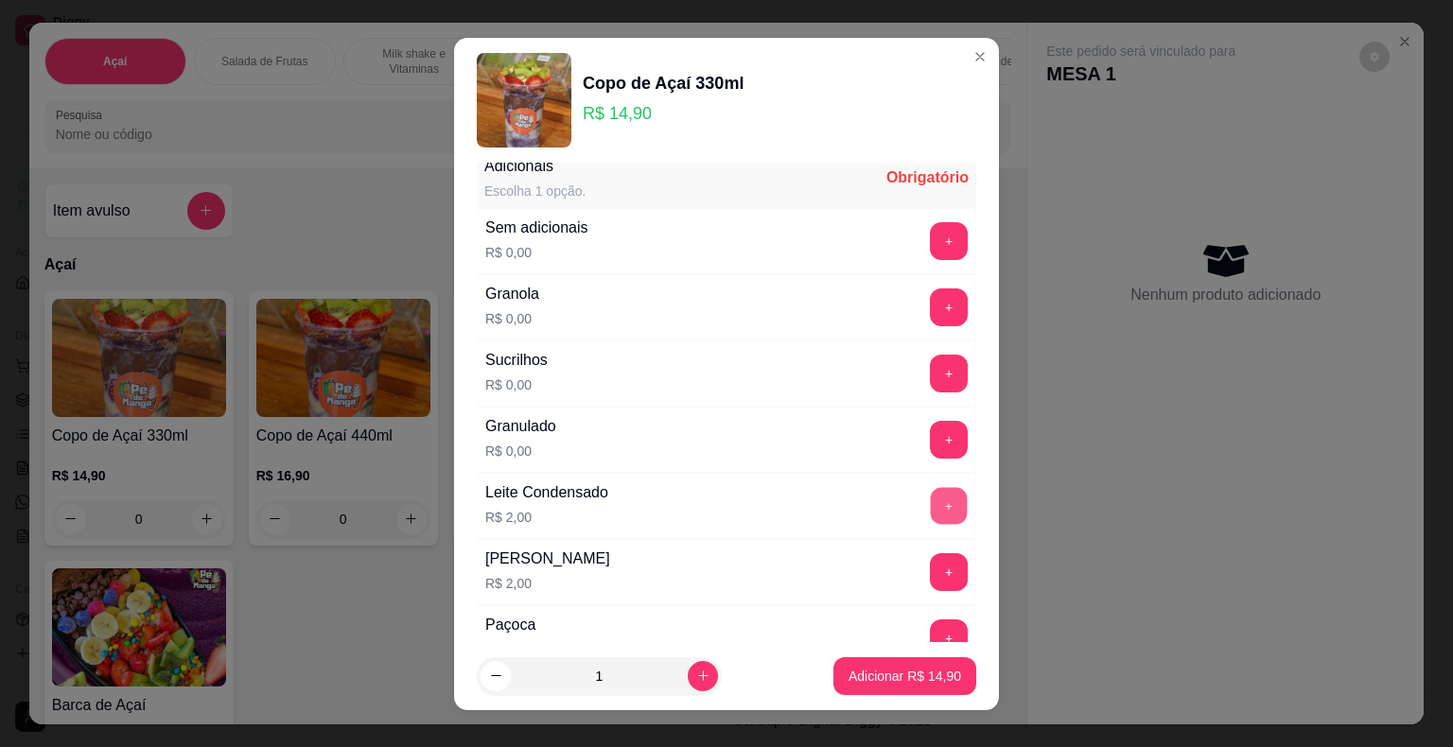
click at [931, 494] on button "+" at bounding box center [949, 505] width 37 height 37
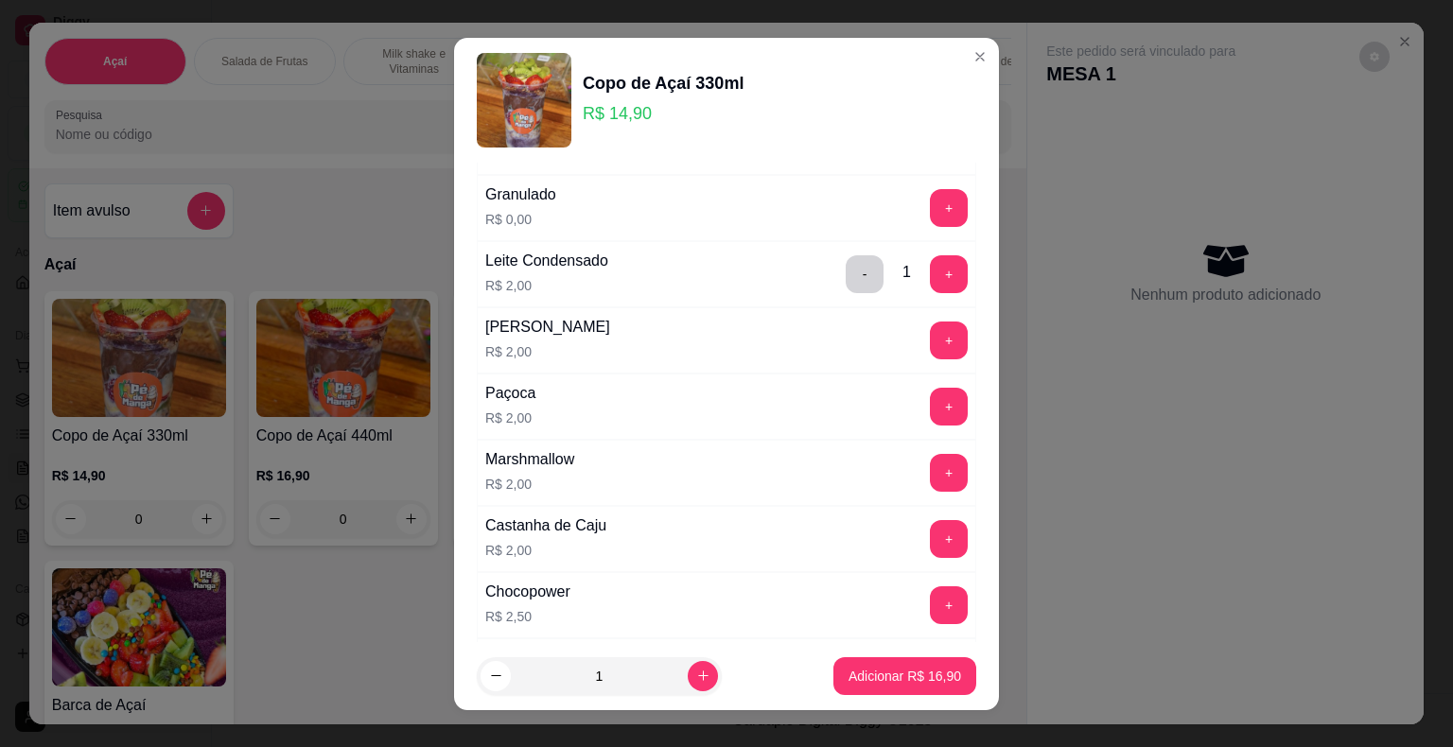
scroll to position [662, 0]
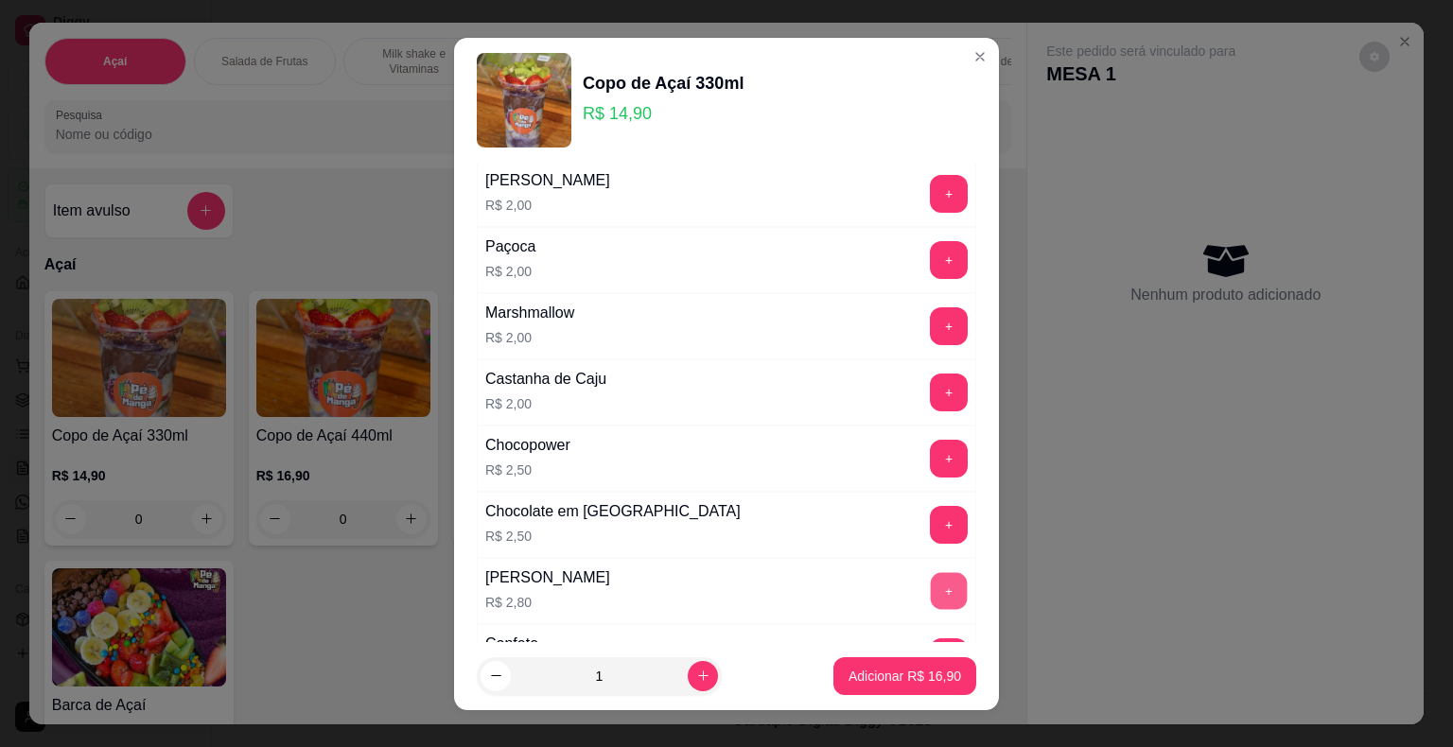
click at [931, 577] on button "+" at bounding box center [949, 590] width 37 height 37
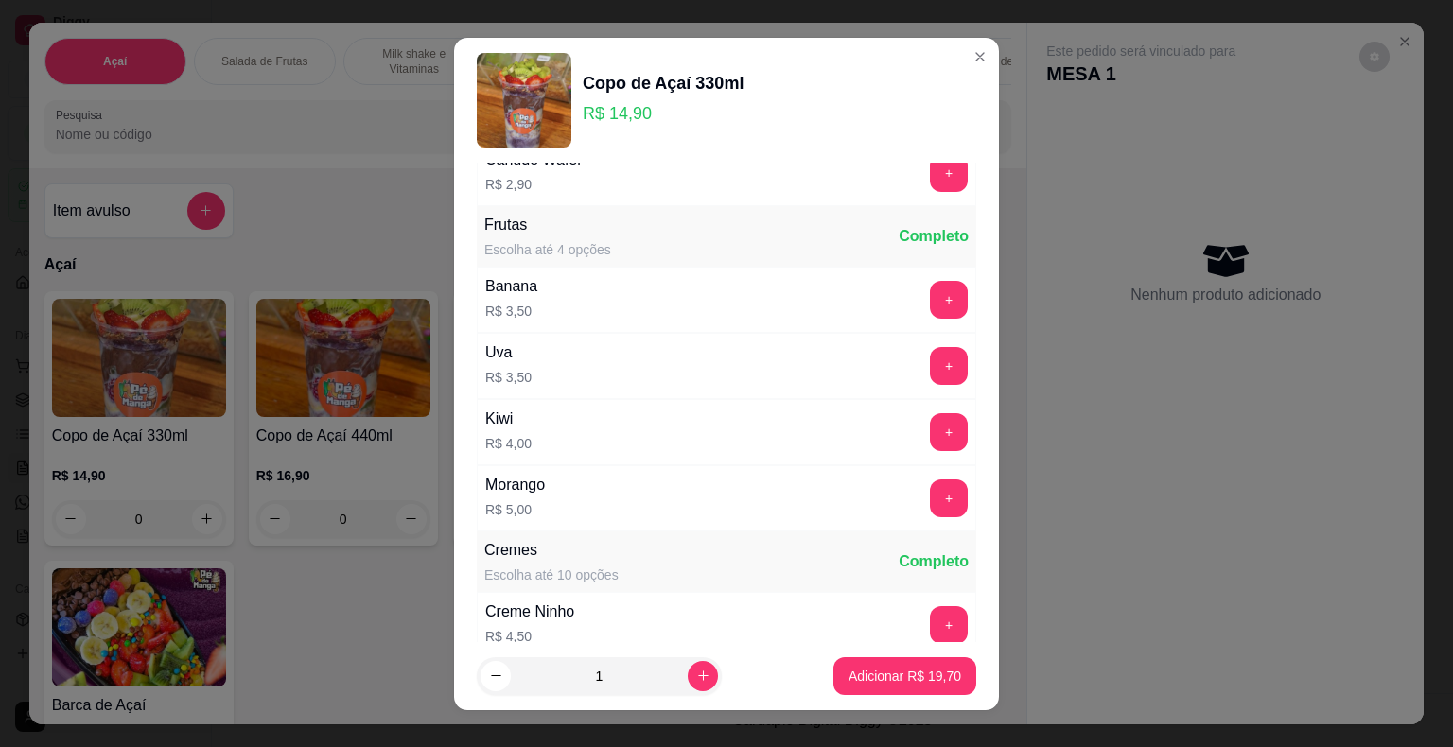
scroll to position [1419, 0]
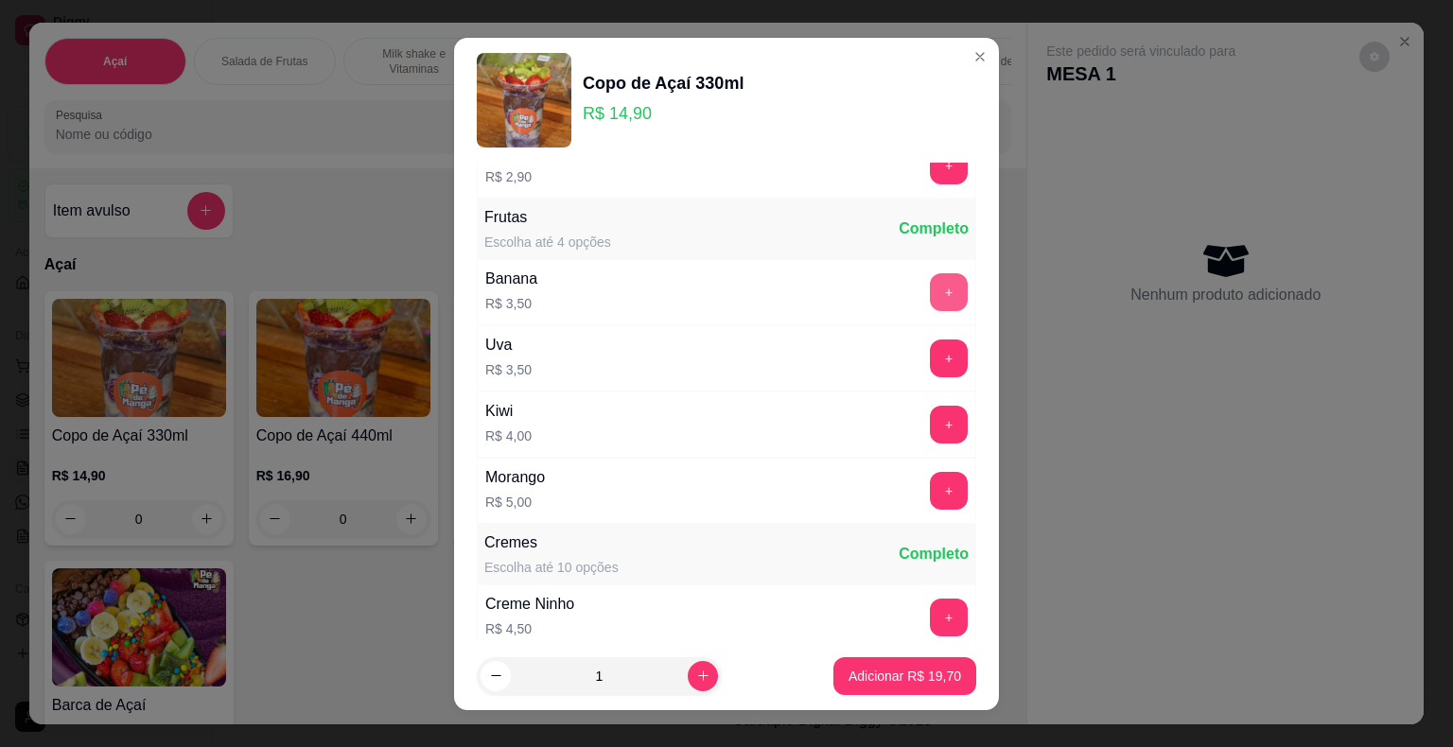
click at [930, 288] on button "+" at bounding box center [949, 292] width 38 height 38
click at [696, 672] on icon "increase-product-quantity" at bounding box center [703, 676] width 14 height 14
type input "2"
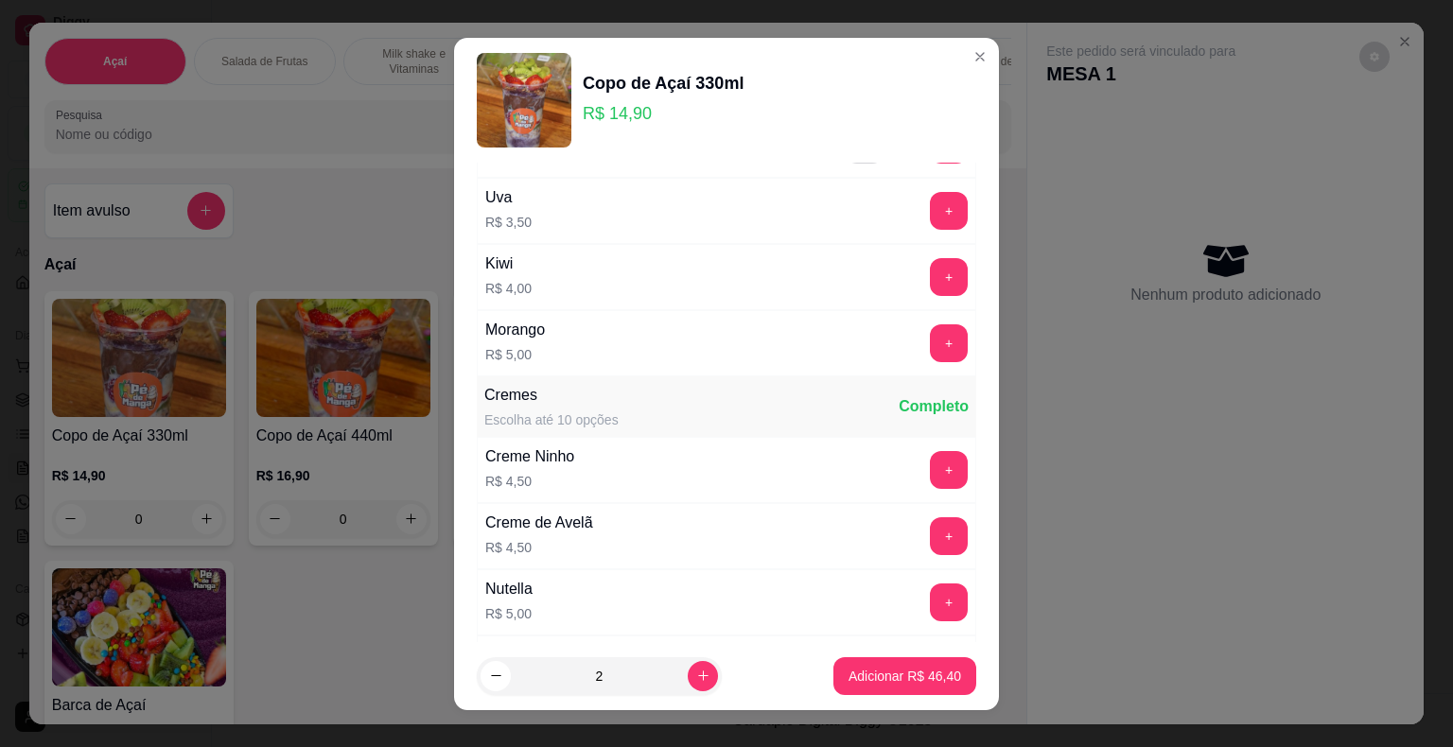
scroll to position [1608, 0]
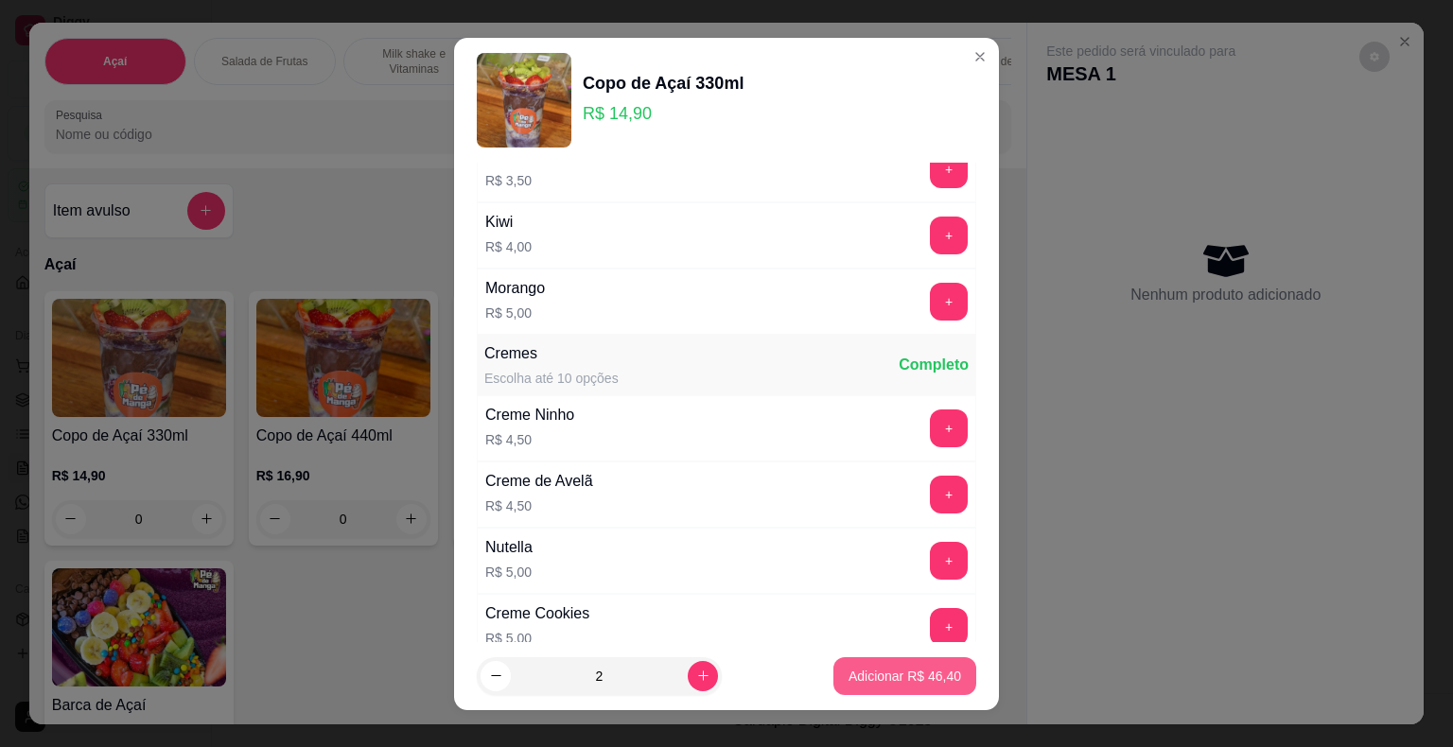
click at [904, 667] on p "Adicionar R$ 46,40" at bounding box center [904, 676] width 113 height 19
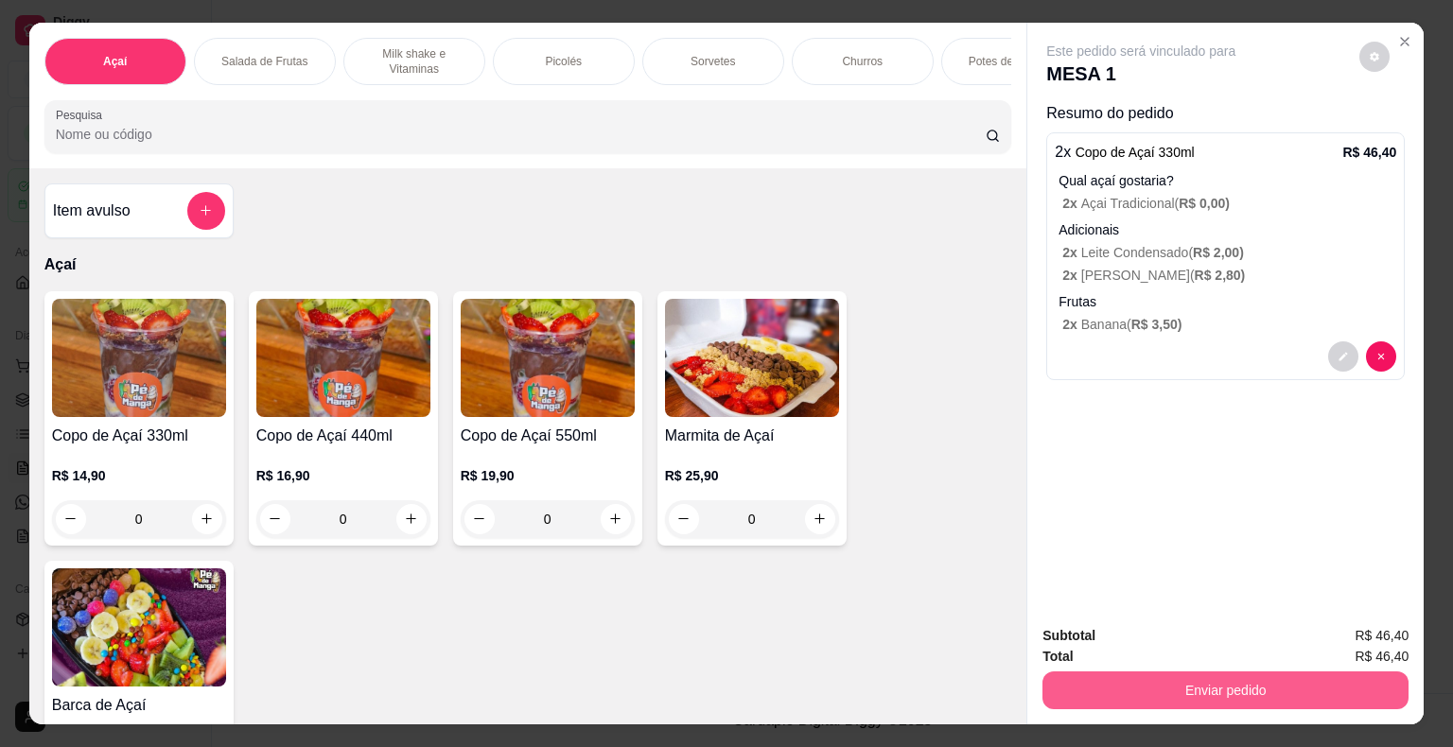
click at [1228, 676] on button "Enviar pedido" at bounding box center [1225, 691] width 366 height 38
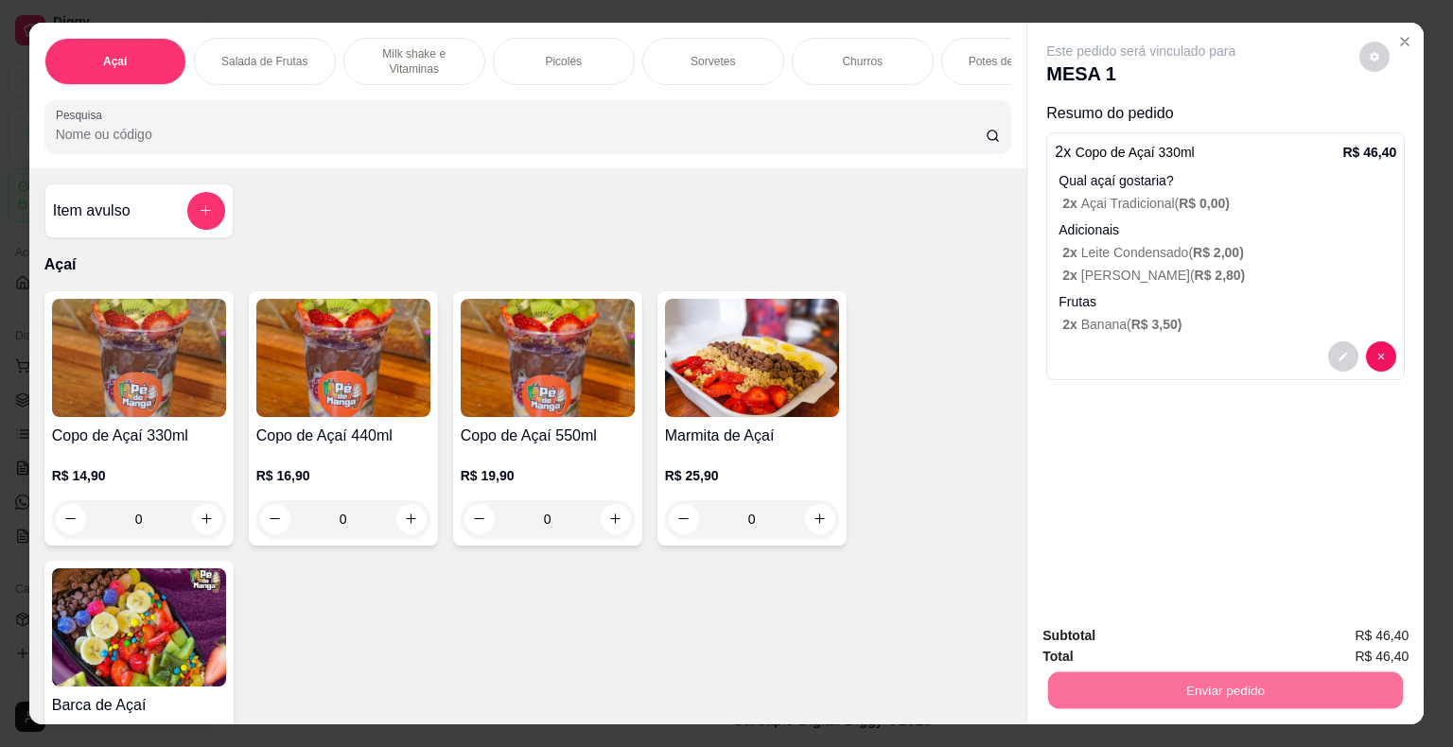
click at [1213, 637] on button "Não registrar e enviar pedido" at bounding box center [1162, 636] width 191 height 35
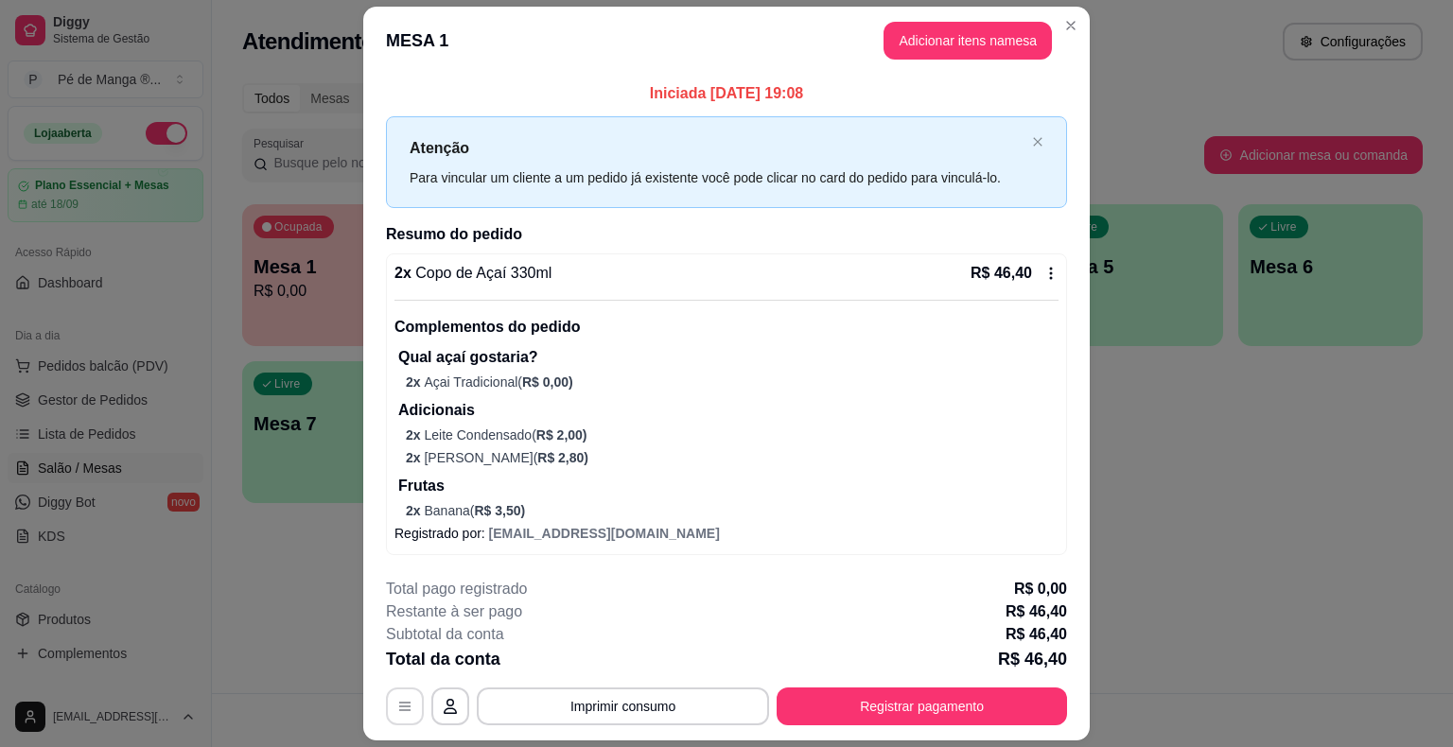
click at [402, 716] on button "button" at bounding box center [405, 707] width 38 height 38
click at [983, 41] on button "Adicionar itens na mesa" at bounding box center [967, 41] width 168 height 38
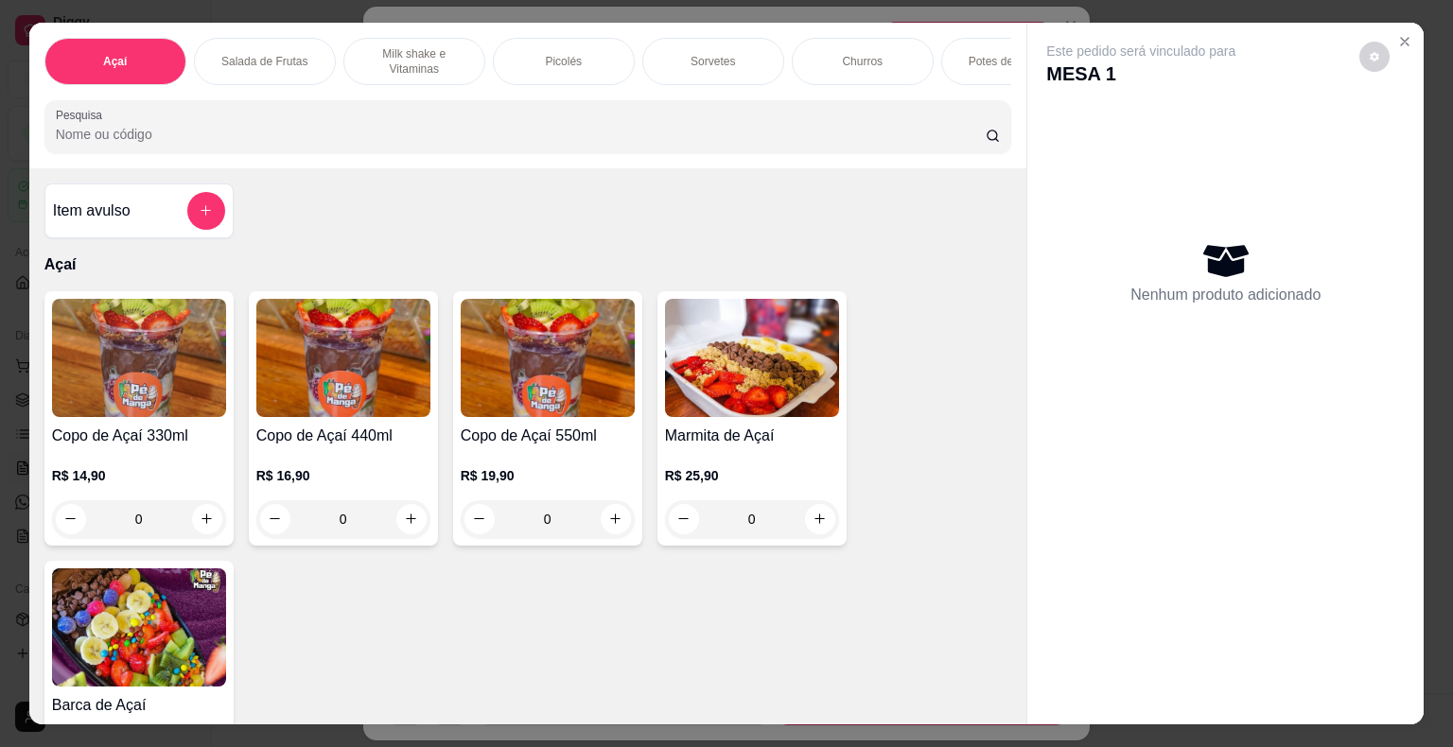
drag, startPoint x: 738, startPoint y: 56, endPoint x: 692, endPoint y: 63, distance: 46.0
click at [736, 57] on div "Sorvetes" at bounding box center [713, 61] width 142 height 47
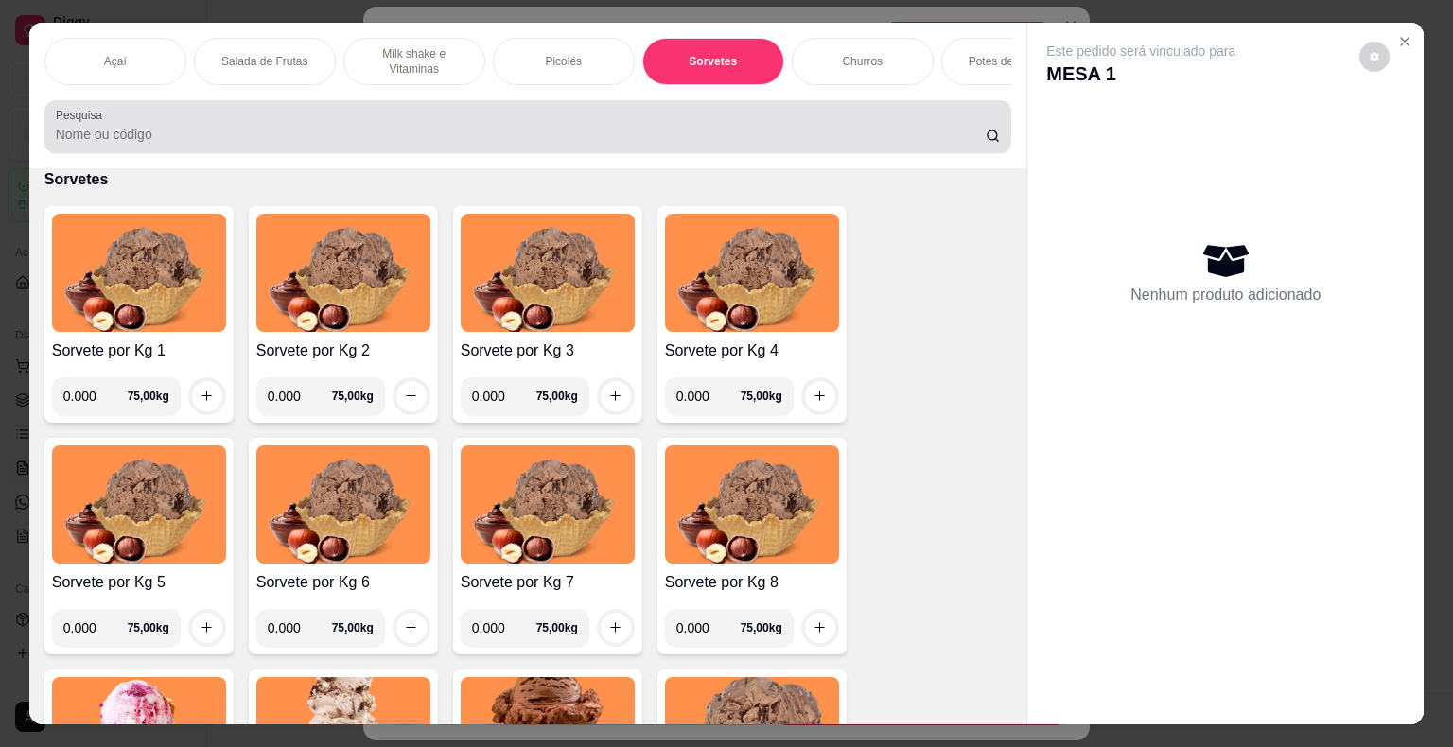
scroll to position [45, 0]
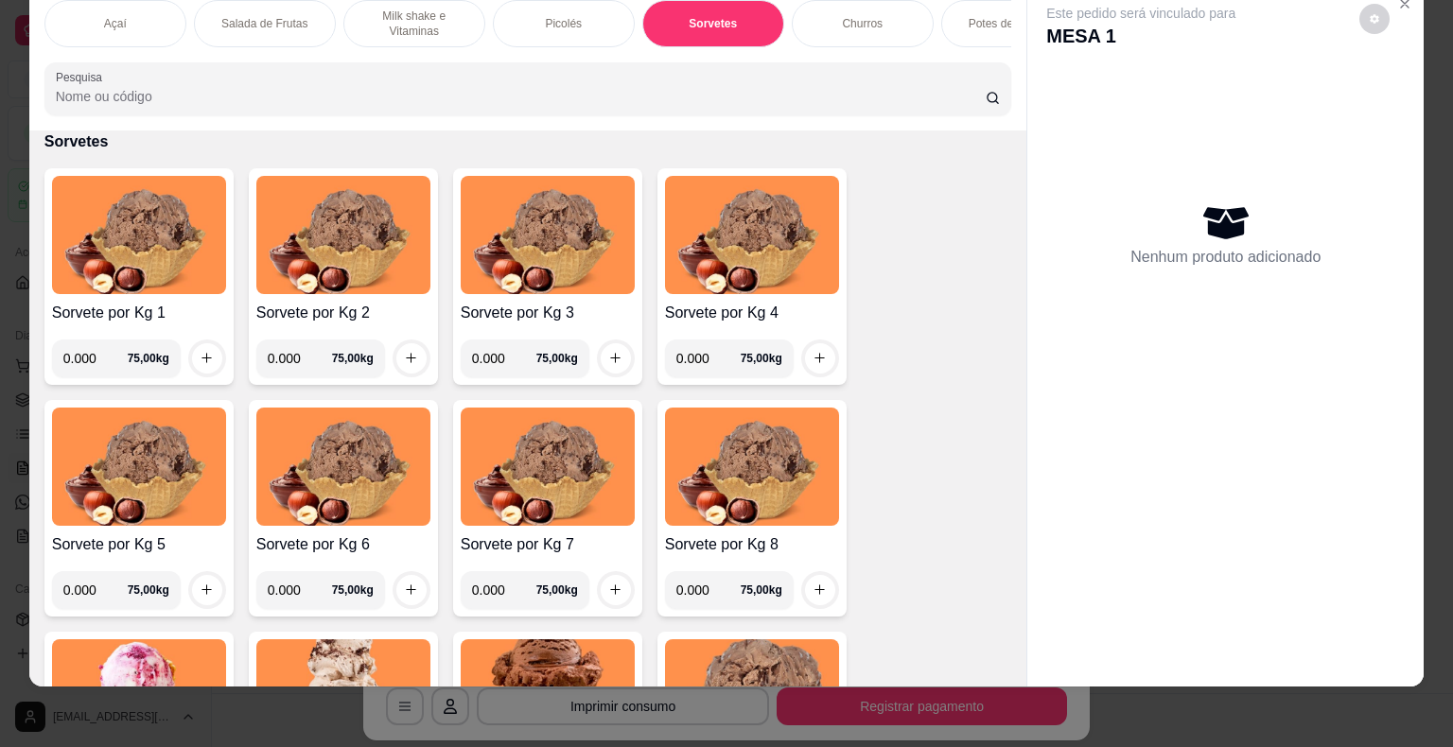
click at [79, 351] on input "0.000" at bounding box center [95, 359] width 64 height 38
click at [85, 358] on input "0.000" at bounding box center [95, 359] width 64 height 38
type input "0.286"
click at [197, 370] on button "increase-product-quantity" at bounding box center [206, 357] width 29 height 29
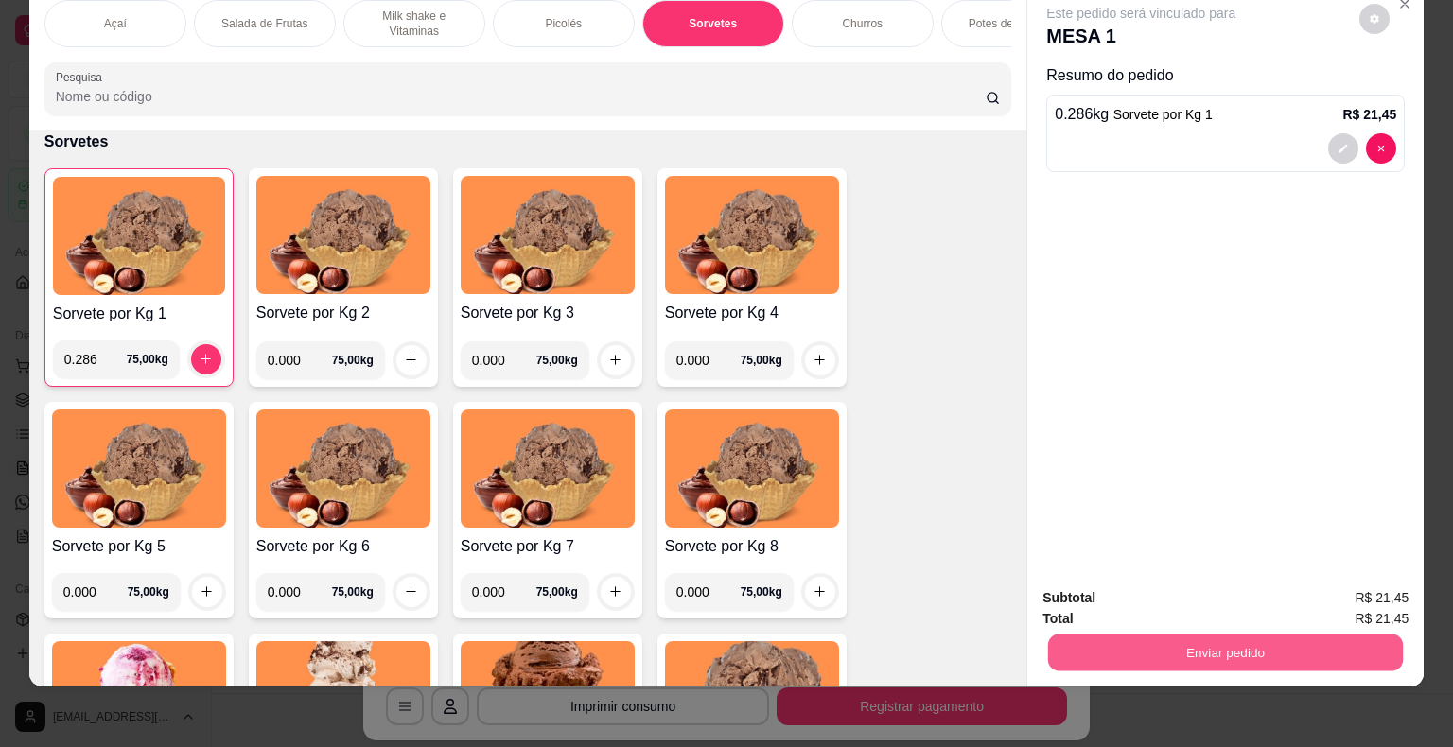
click at [1212, 649] on button "Enviar pedido" at bounding box center [1225, 653] width 355 height 37
click at [1165, 591] on button "Não registrar e enviar pedido" at bounding box center [1162, 591] width 191 height 35
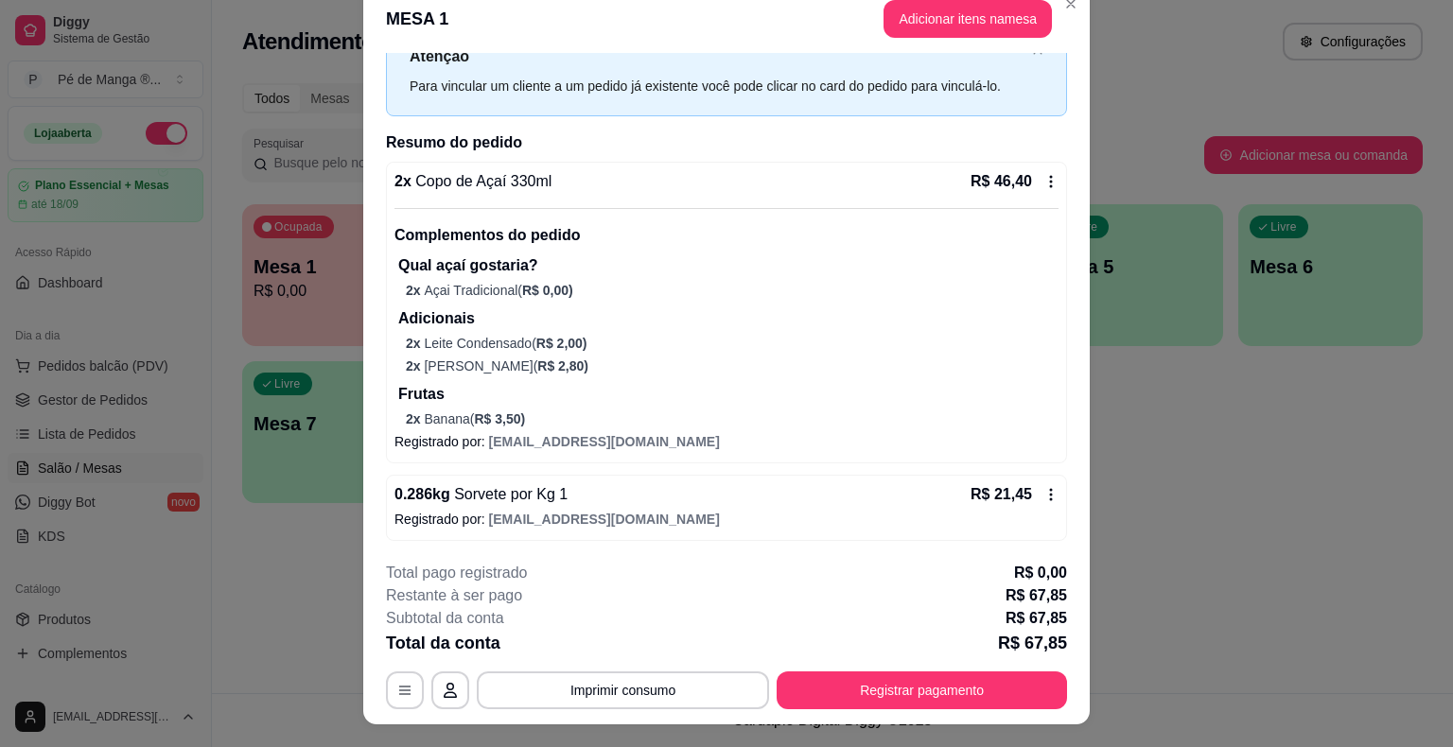
scroll to position [0, 0]
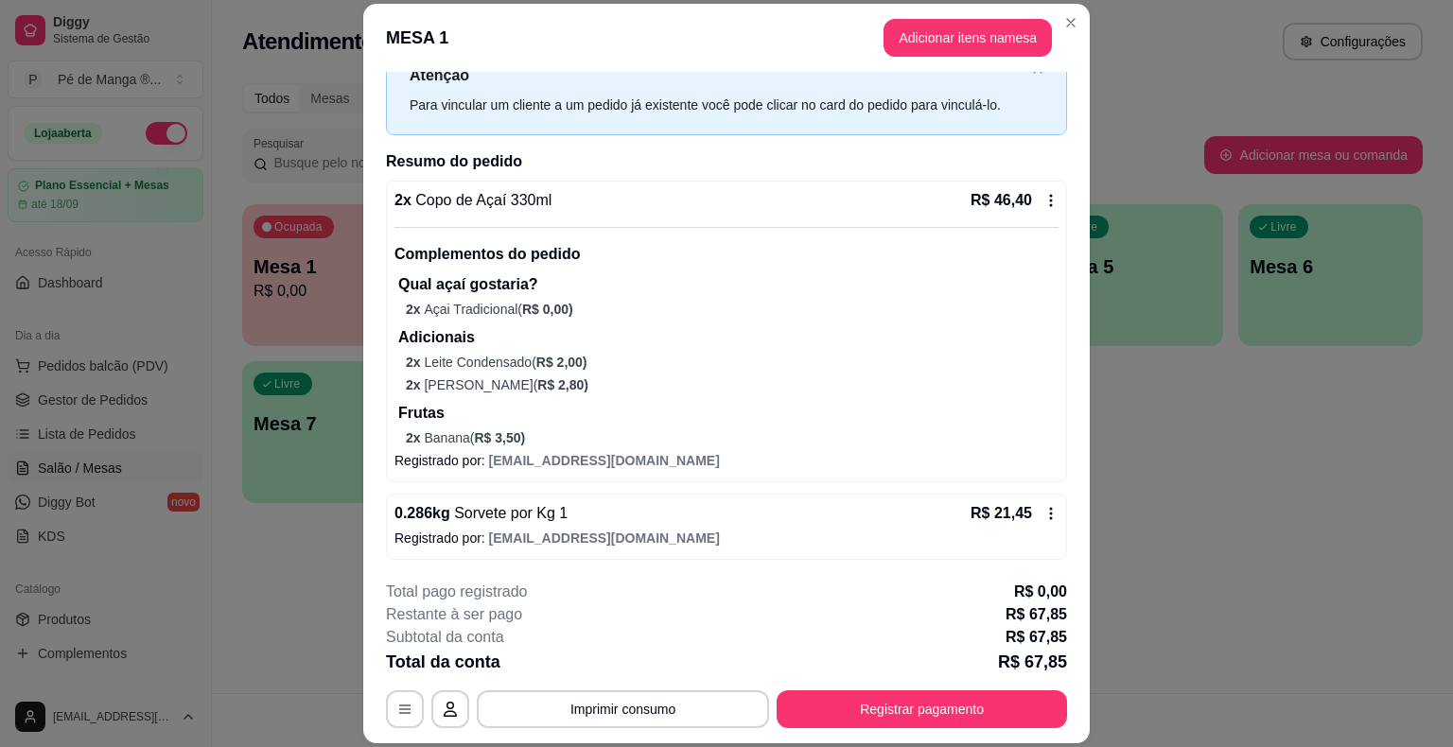
click at [531, 326] on p "Adicionais" at bounding box center [728, 337] width 660 height 23
click at [995, 698] on button "Registrar pagamento" at bounding box center [921, 709] width 290 height 38
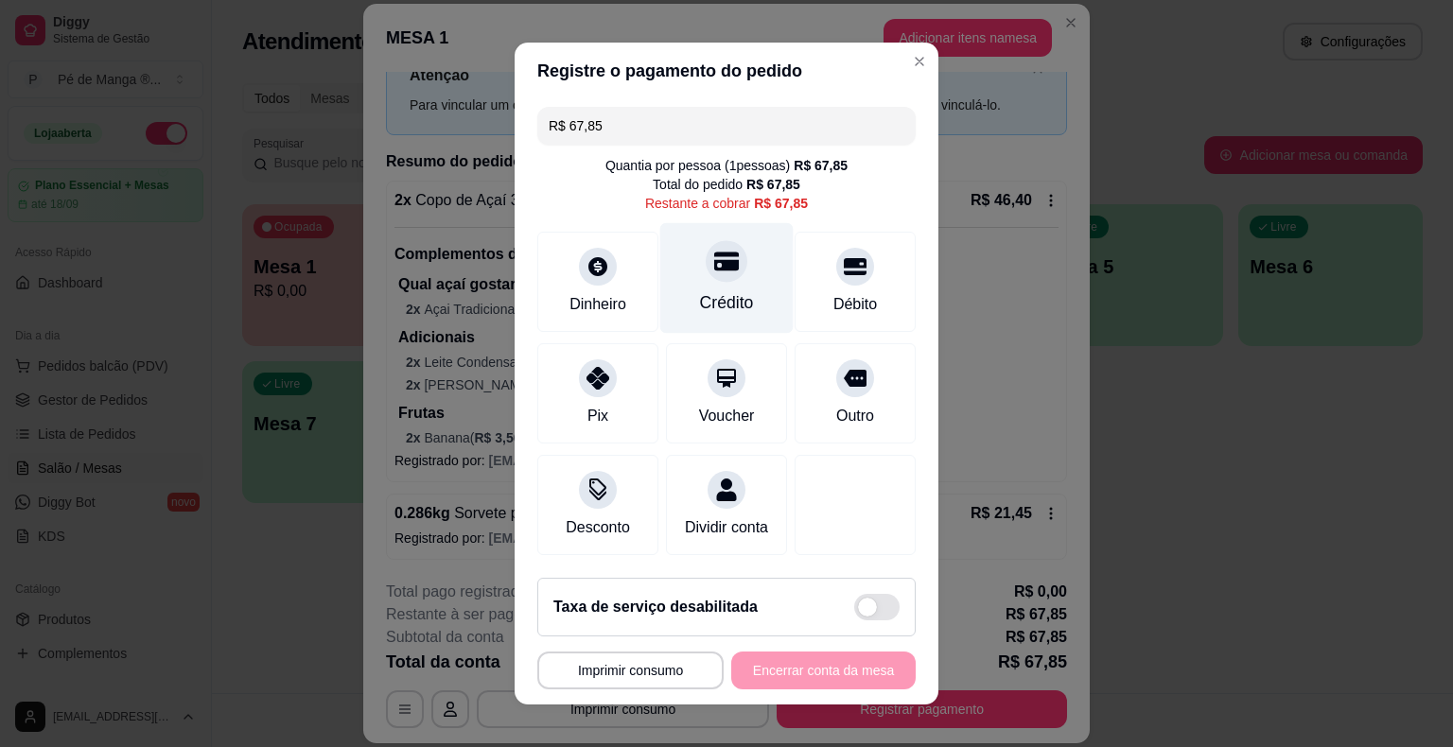
click at [707, 287] on div "Crédito" at bounding box center [726, 278] width 133 height 111
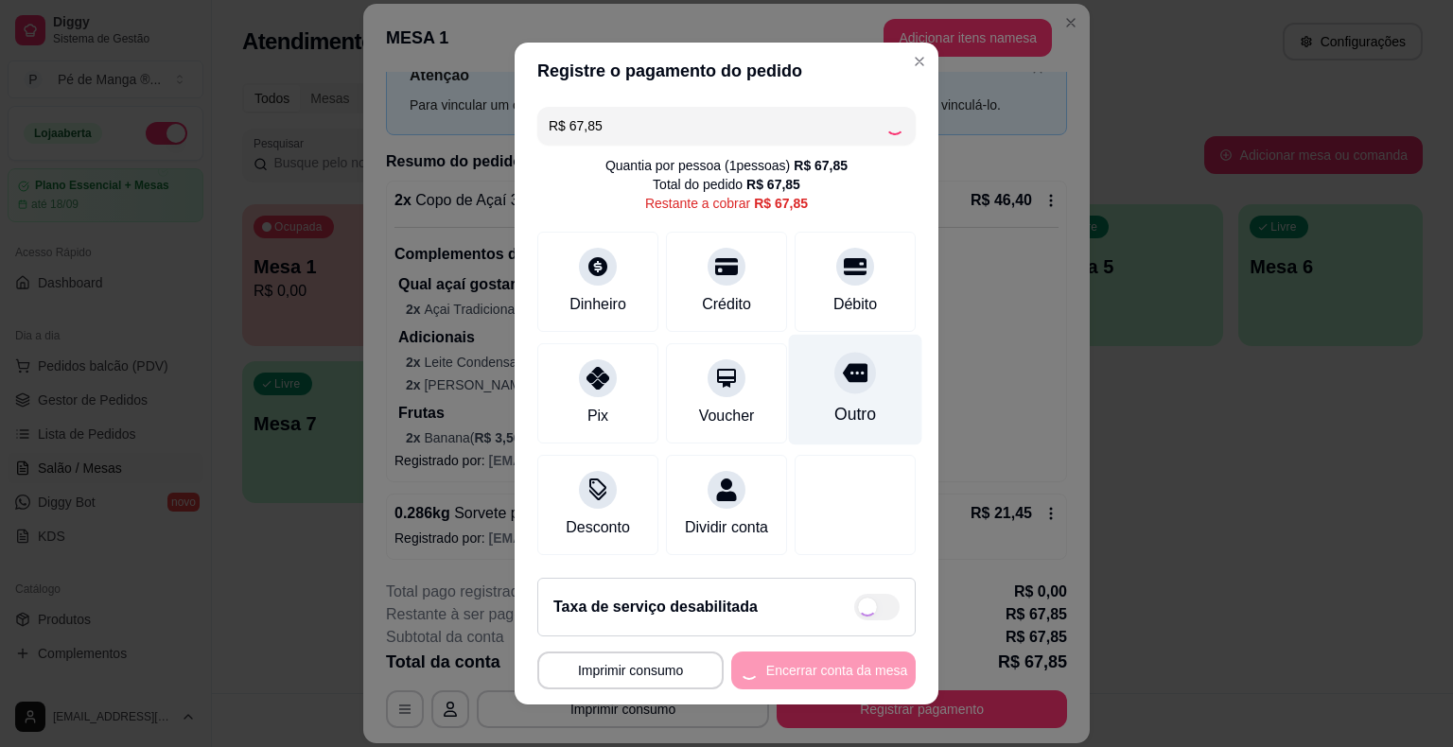
type input "R$ 0,00"
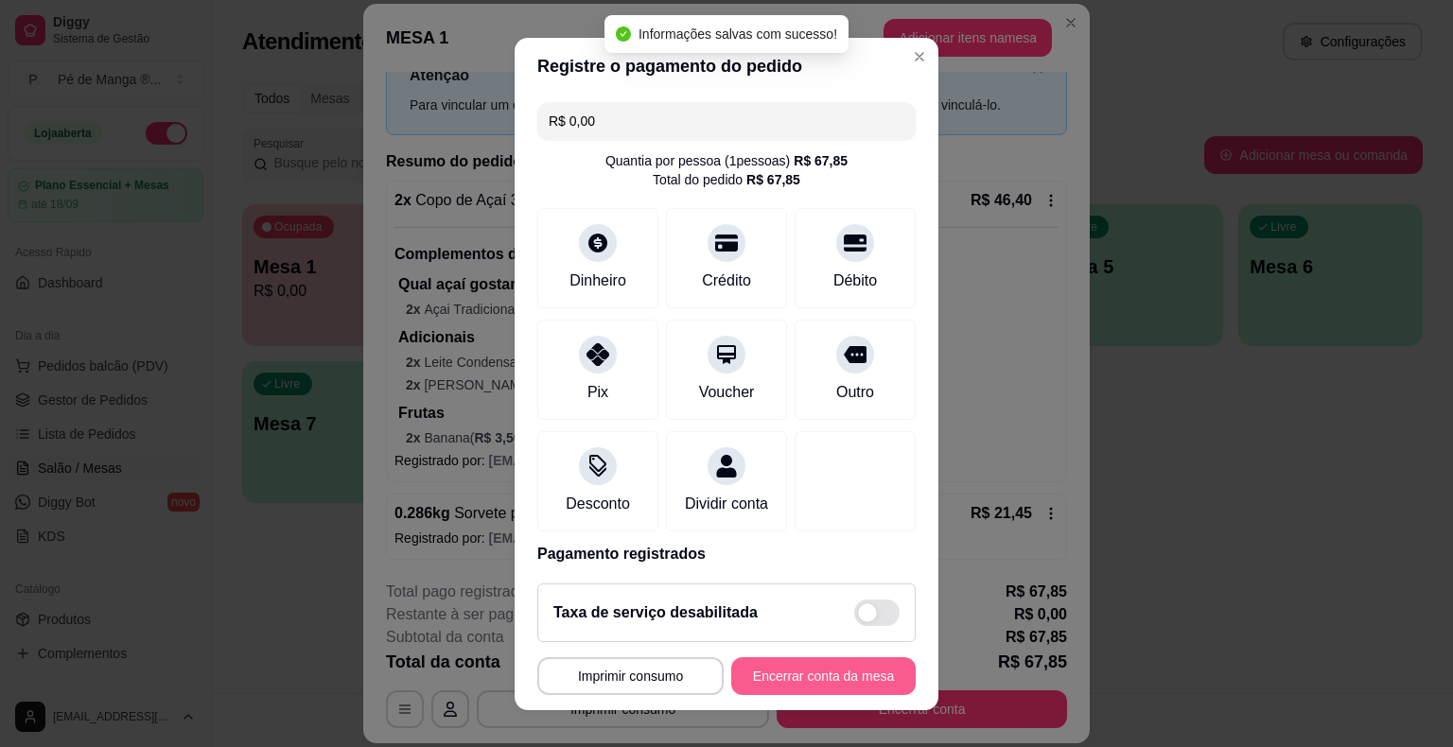
click at [791, 670] on button "Encerrar conta da mesa" at bounding box center [823, 676] width 184 height 38
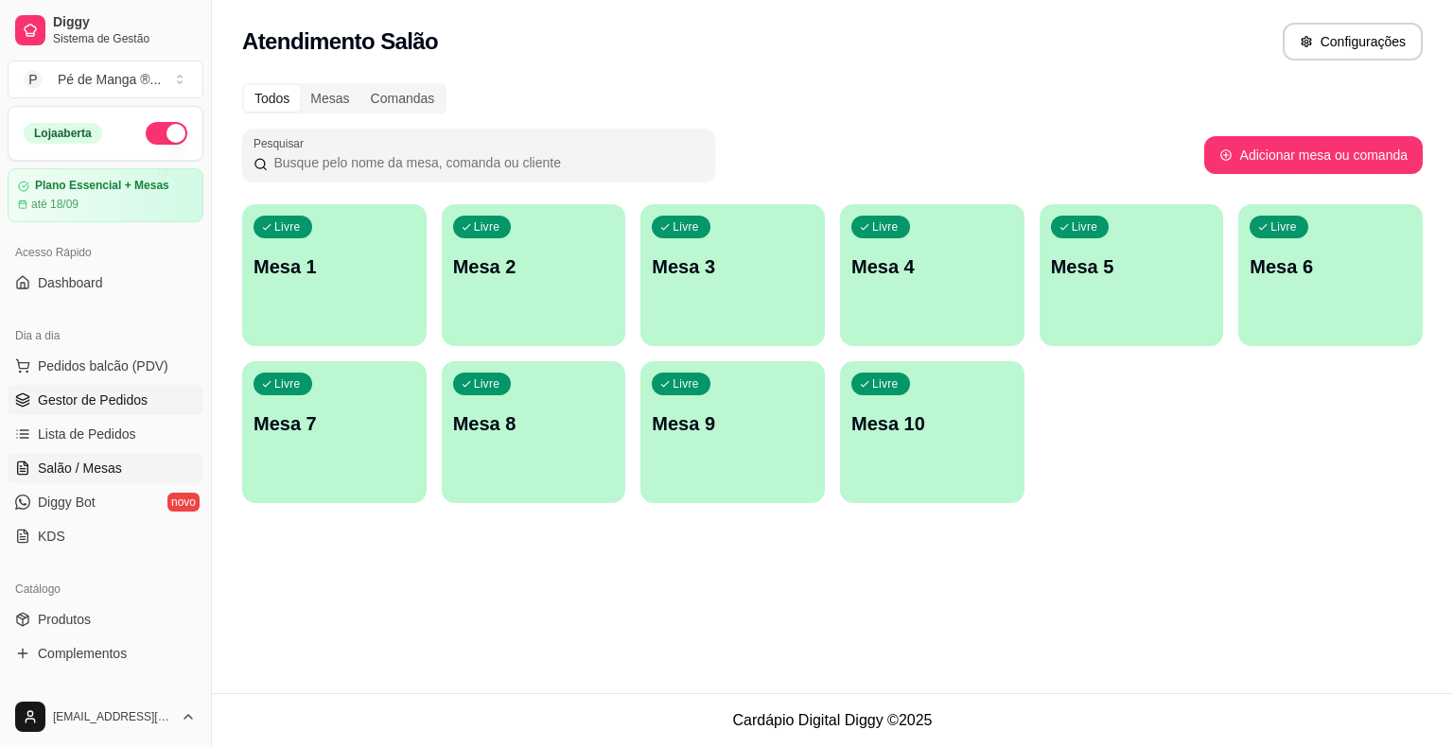
click at [100, 393] on span "Gestor de Pedidos" at bounding box center [93, 400] width 110 height 19
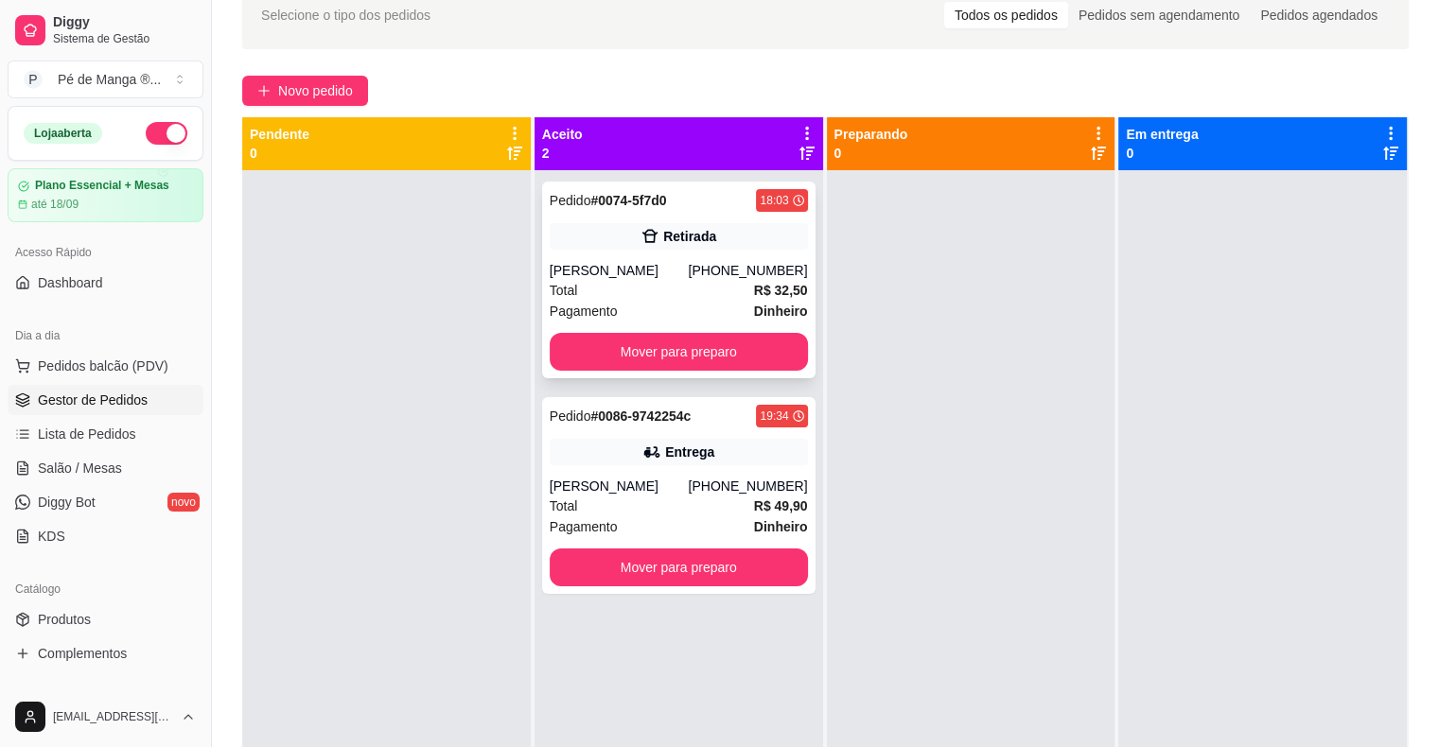
click at [673, 269] on div "[PERSON_NAME]" at bounding box center [619, 270] width 139 height 19
click at [666, 532] on div "Pagamento Dinheiro" at bounding box center [679, 526] width 258 height 21
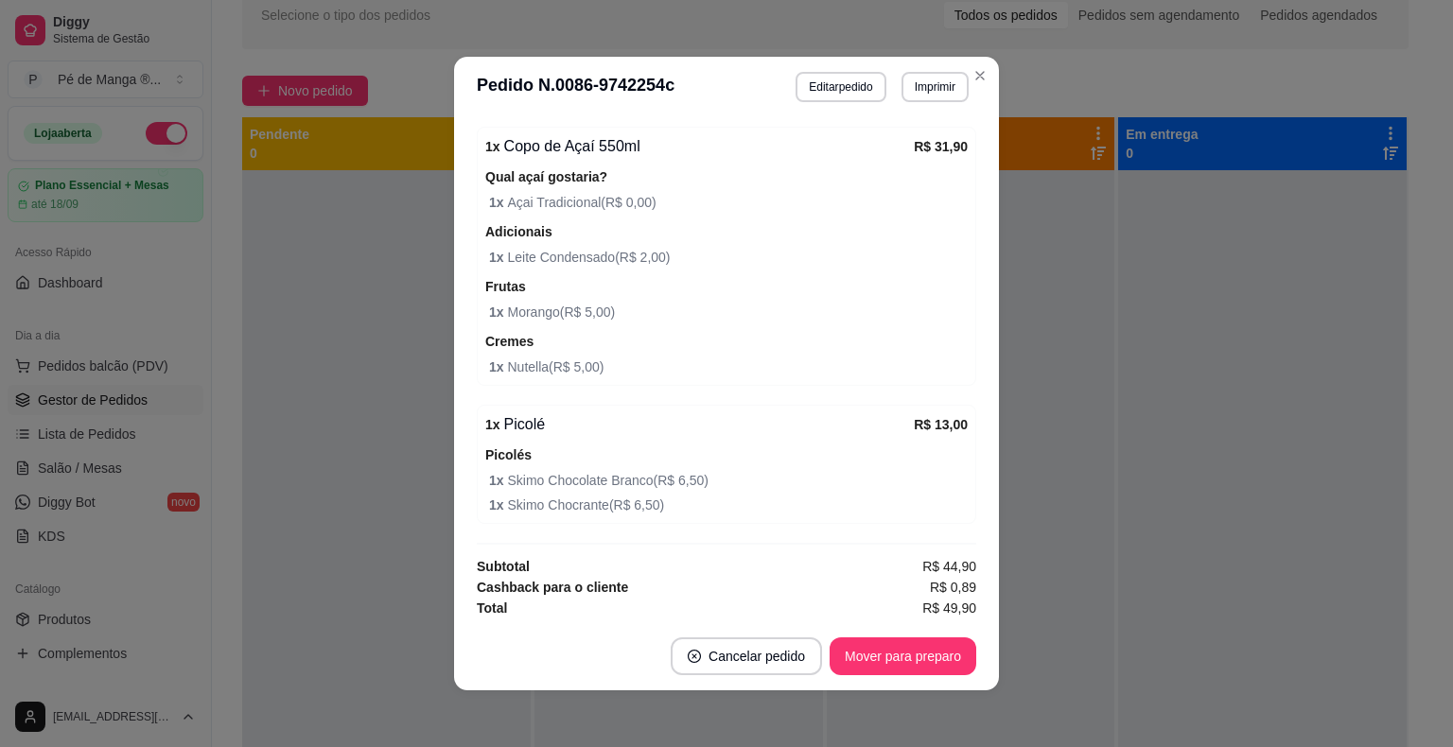
scroll to position [620, 0]
click at [902, 664] on button "Mover para preparo" at bounding box center [902, 656] width 147 height 38
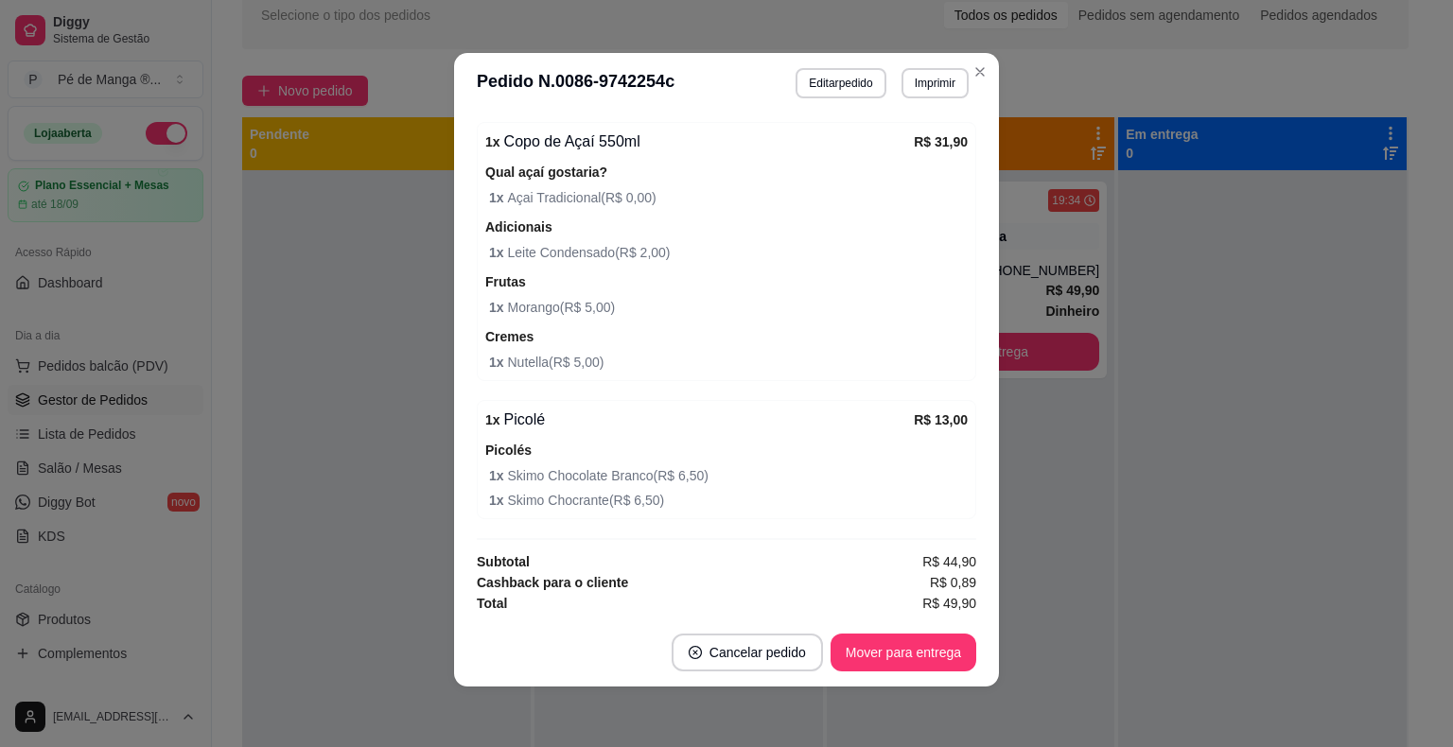
scroll to position [0, 0]
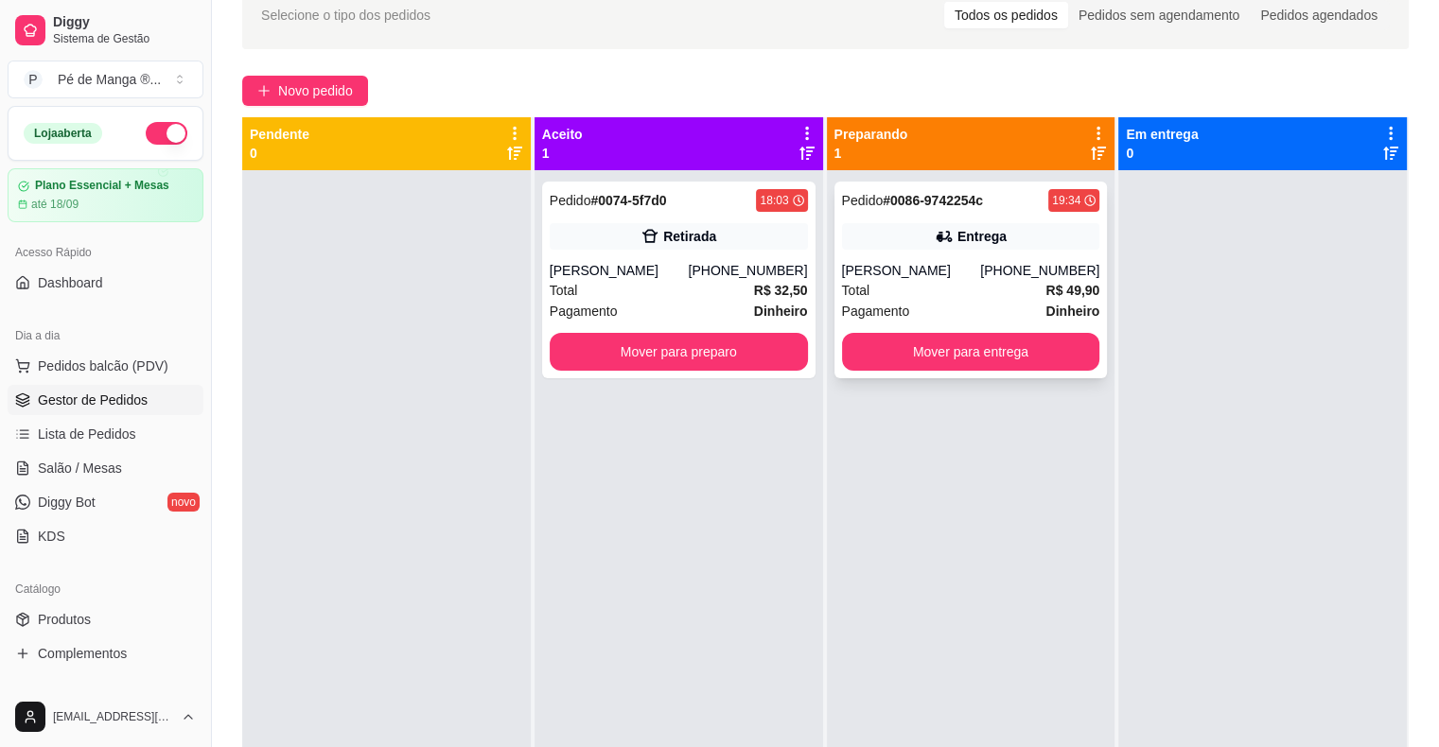
click at [944, 290] on div "Total R$ 49,90" at bounding box center [971, 290] width 258 height 21
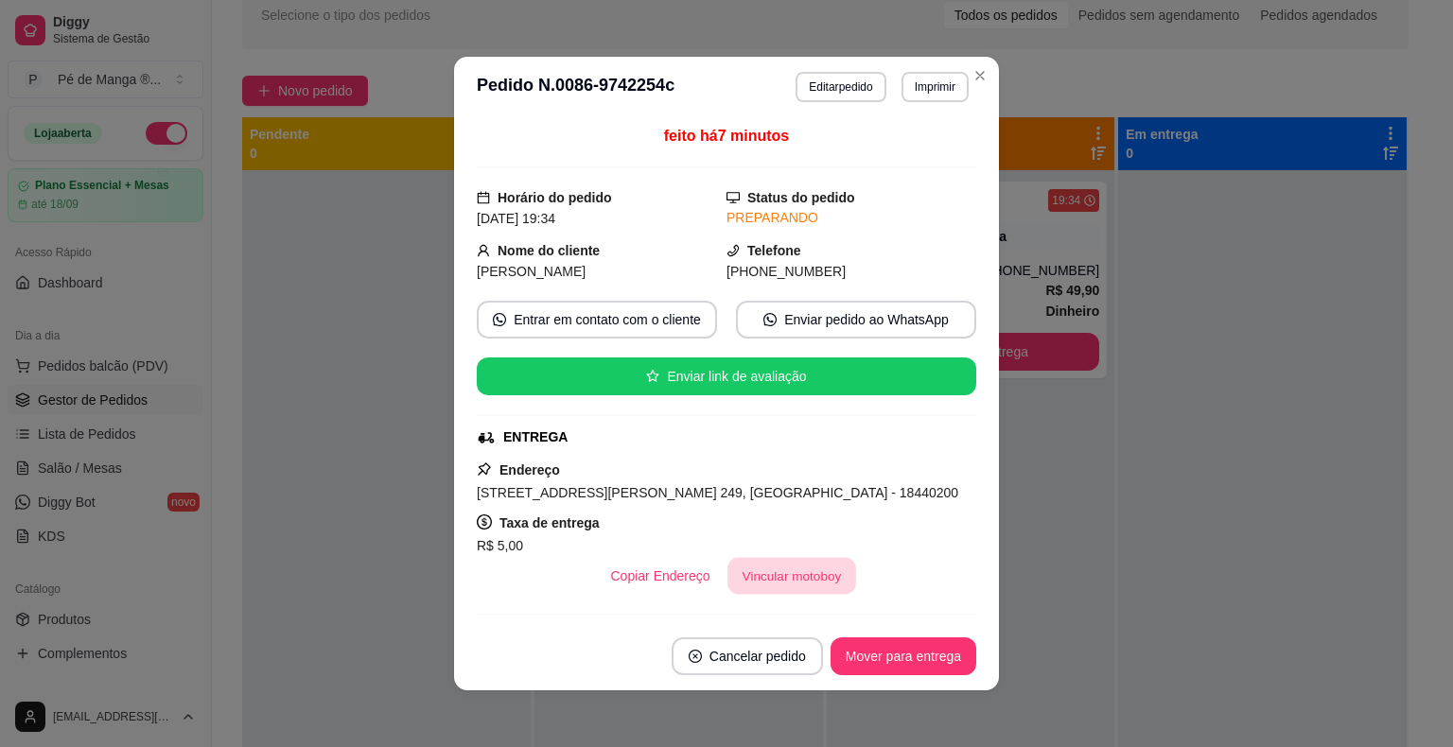
click at [768, 584] on button "Vincular motoboy" at bounding box center [791, 576] width 129 height 37
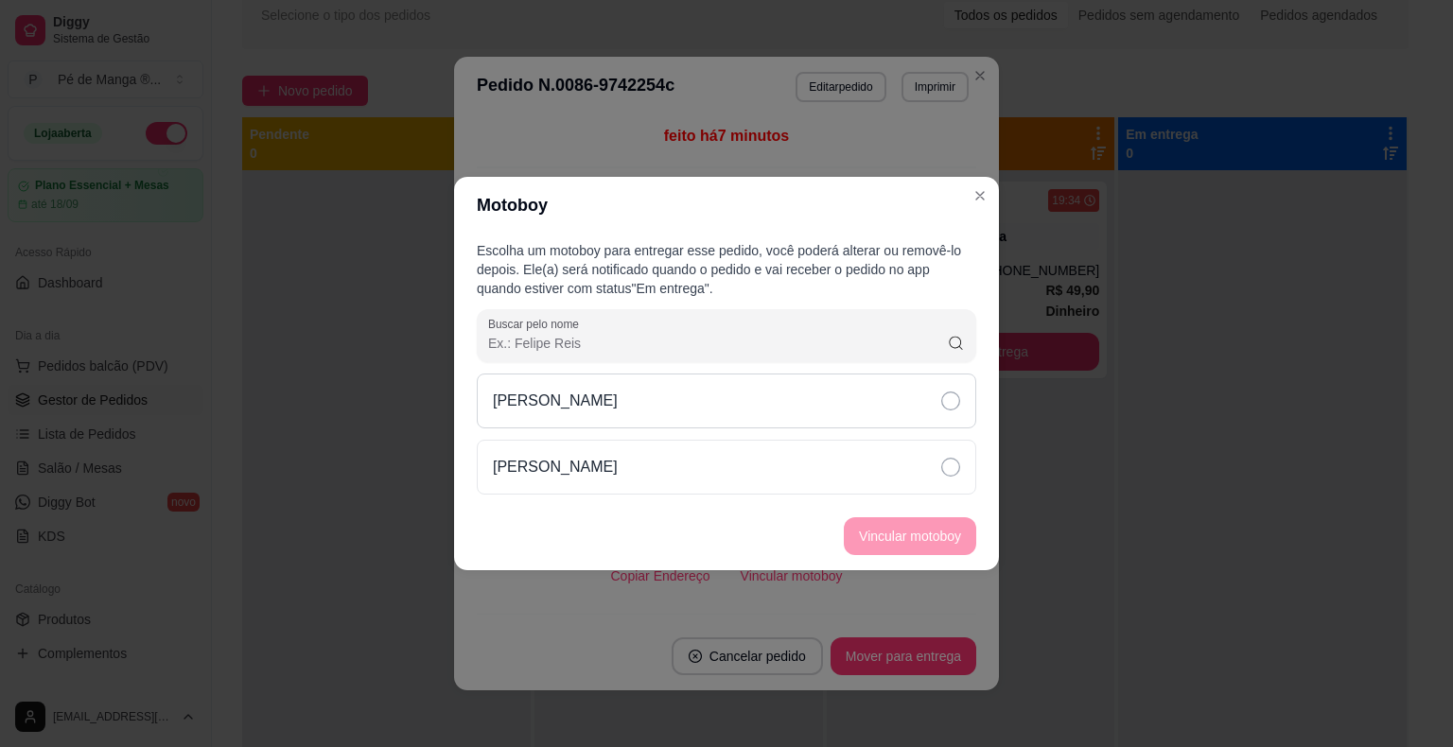
click at [959, 402] on icon at bounding box center [950, 401] width 19 height 19
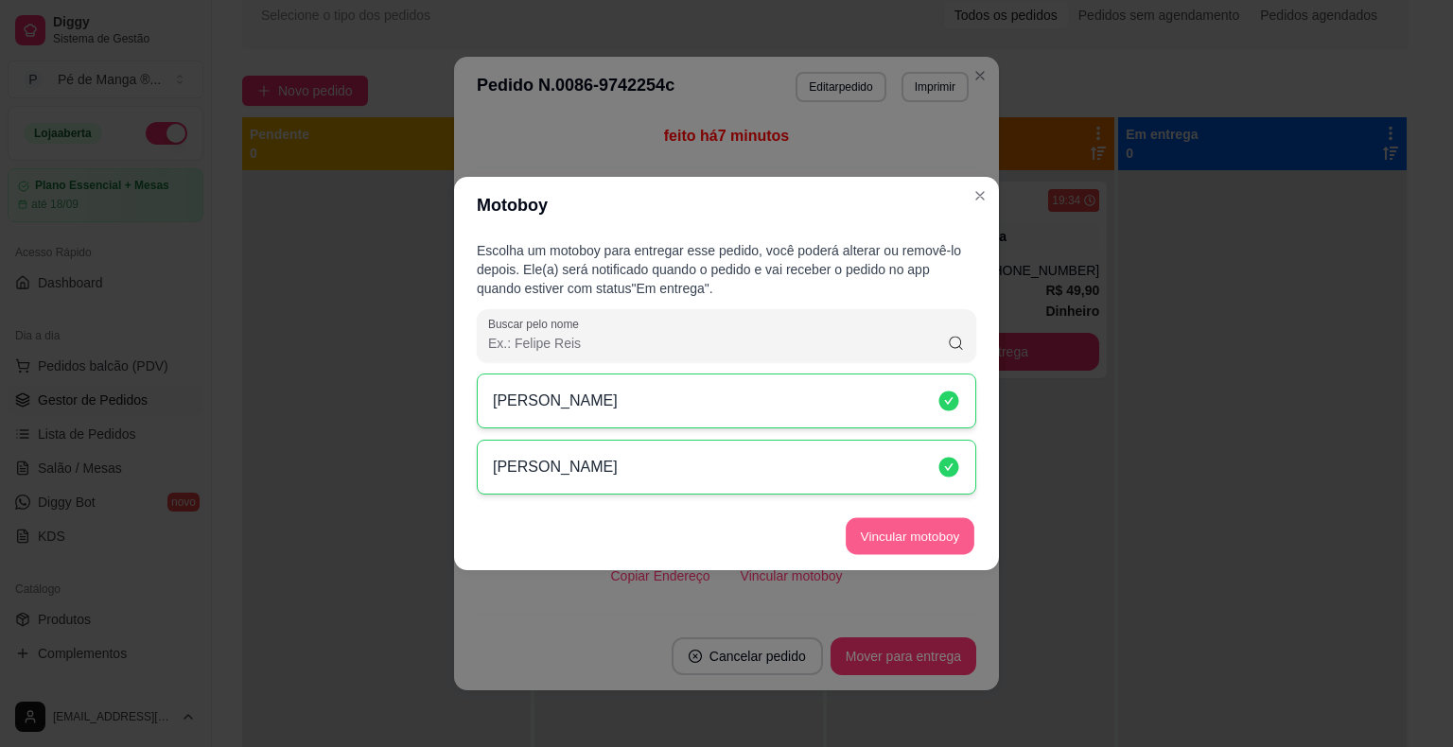
click at [916, 543] on button "Vincular motoboy" at bounding box center [910, 536] width 129 height 37
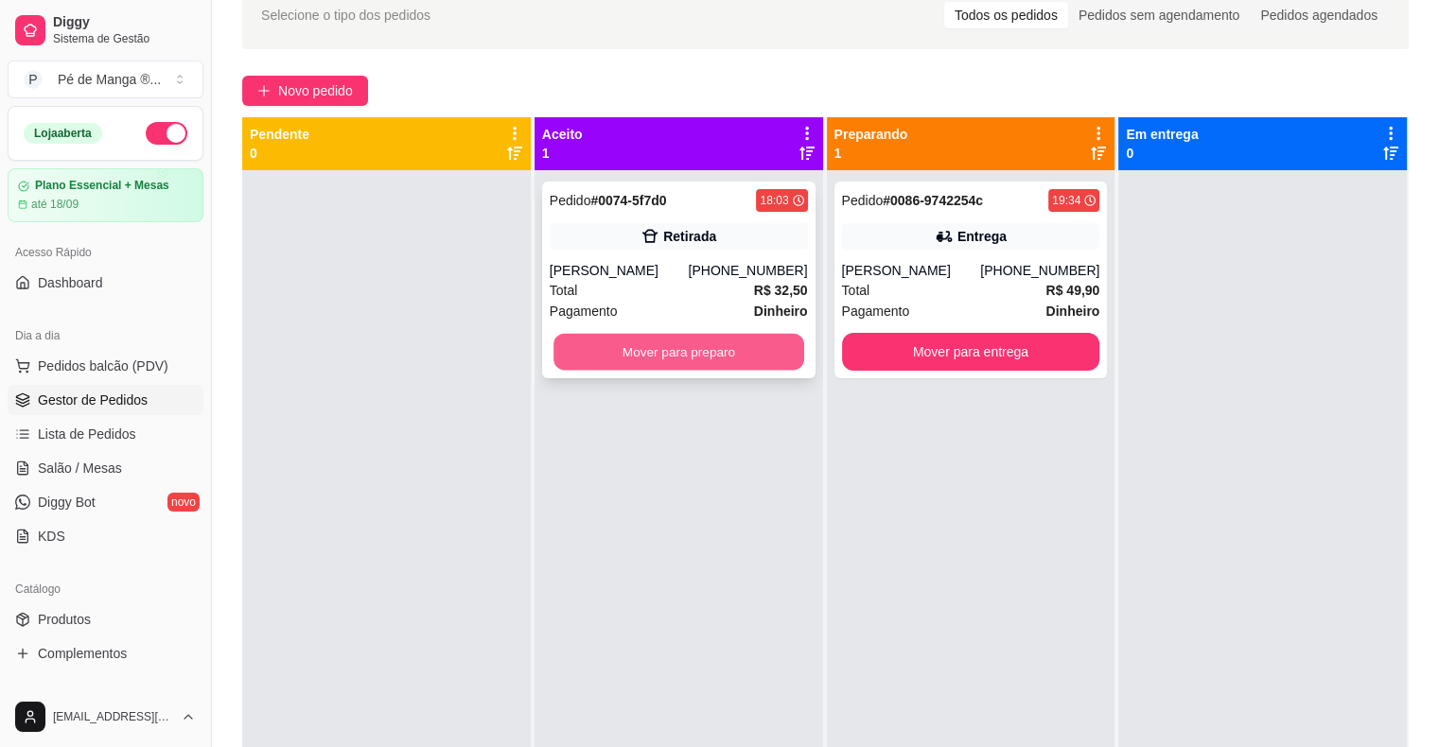
click at [706, 346] on button "Mover para preparo" at bounding box center [678, 352] width 251 height 37
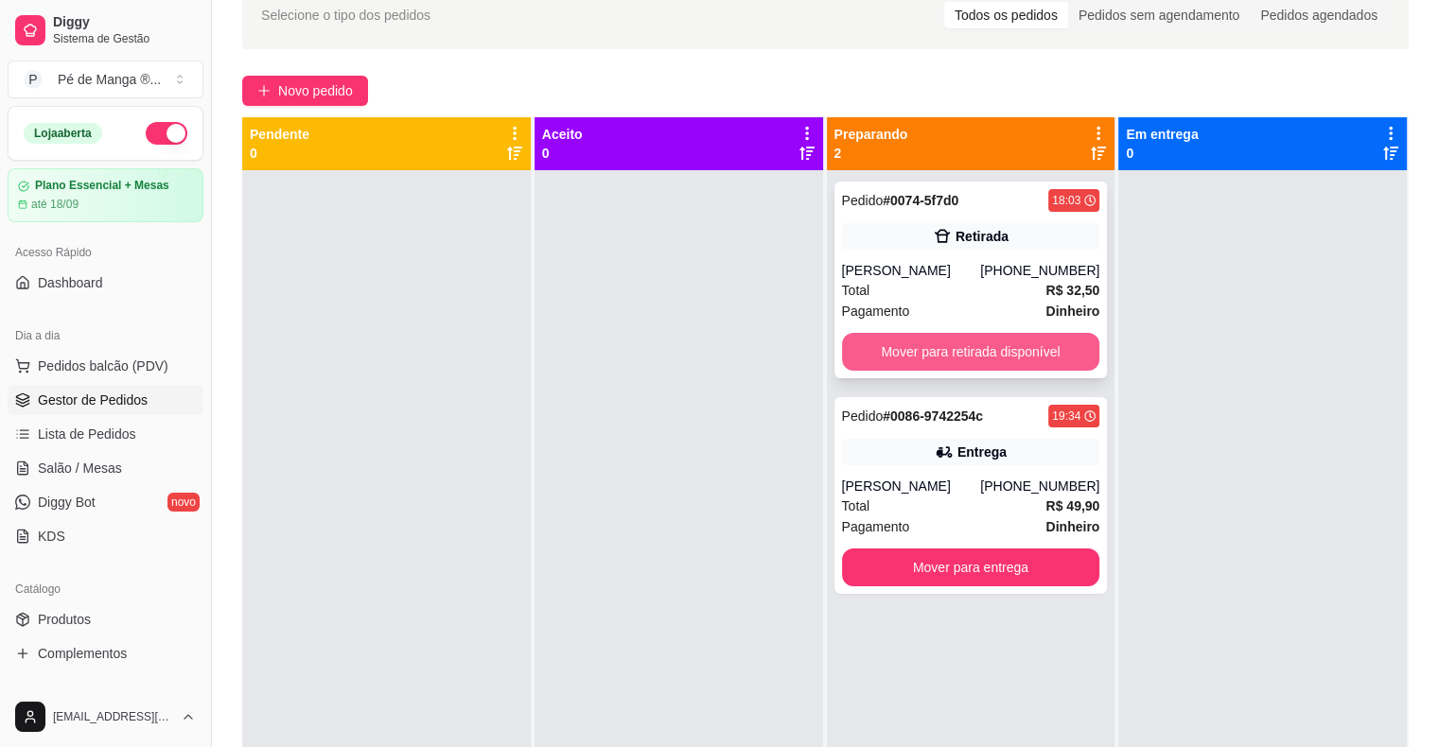
click at [1018, 349] on button "Mover para retirada disponível" at bounding box center [971, 352] width 258 height 38
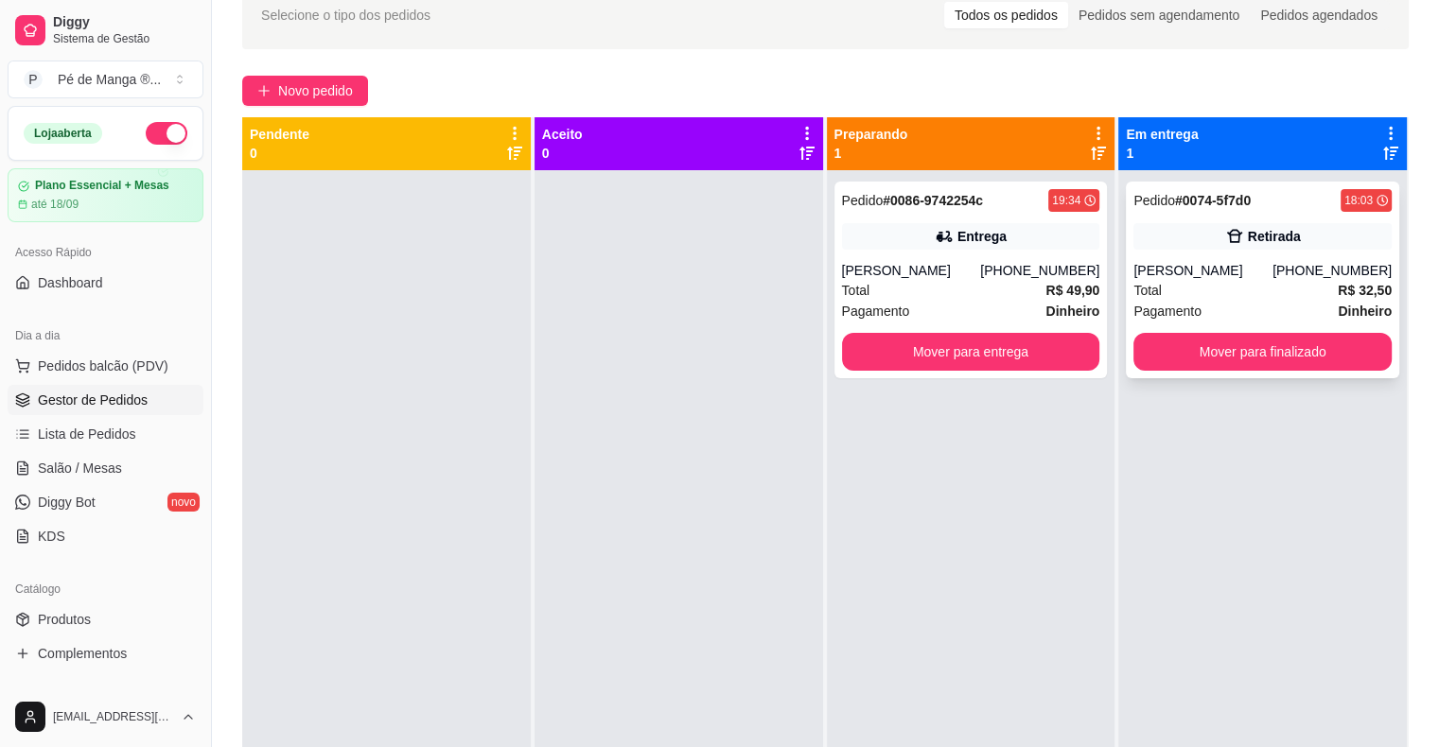
click at [1201, 259] on div "Pedido # 0074-5f7d0 18:03 Retirada João Henrique (15) 99897-1615 Total R$ 32,50…" at bounding box center [1261, 280] width 273 height 197
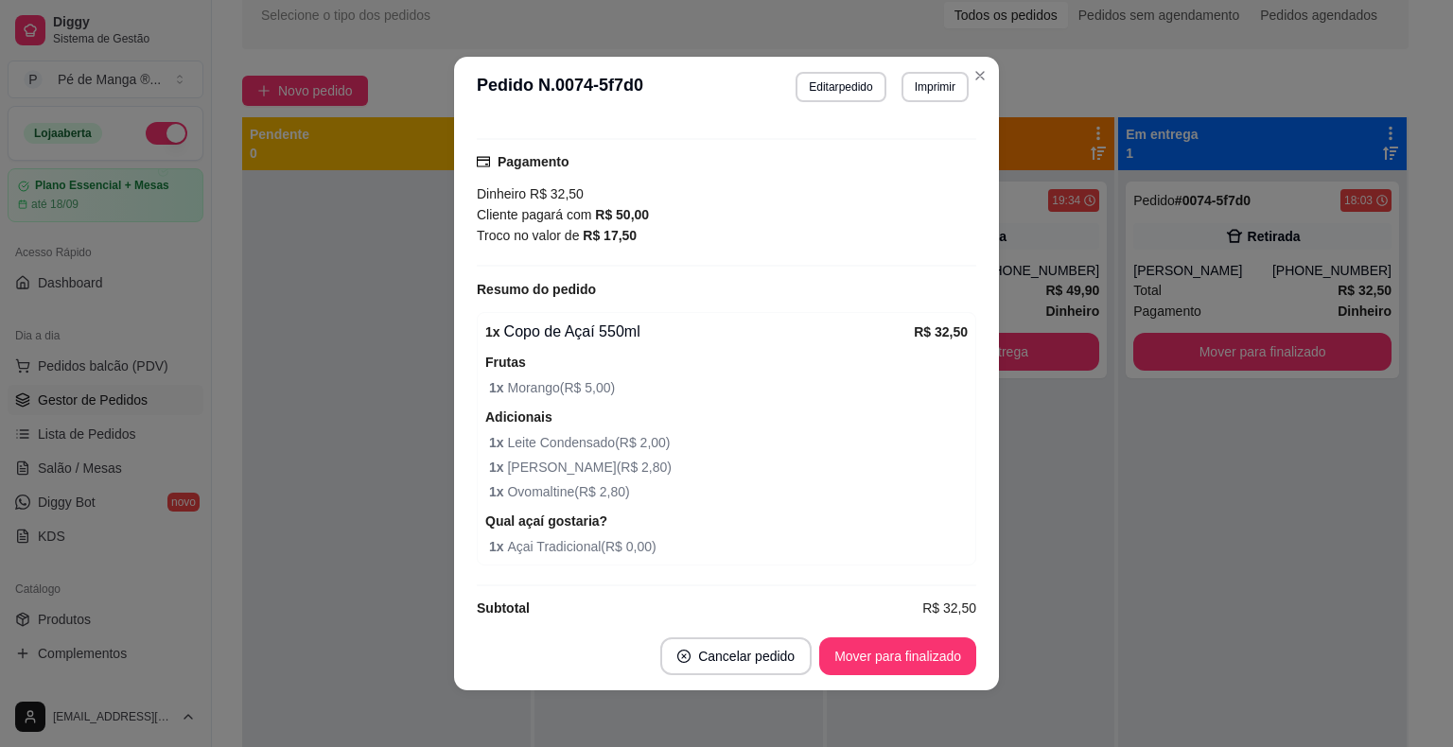
scroll to position [335, 0]
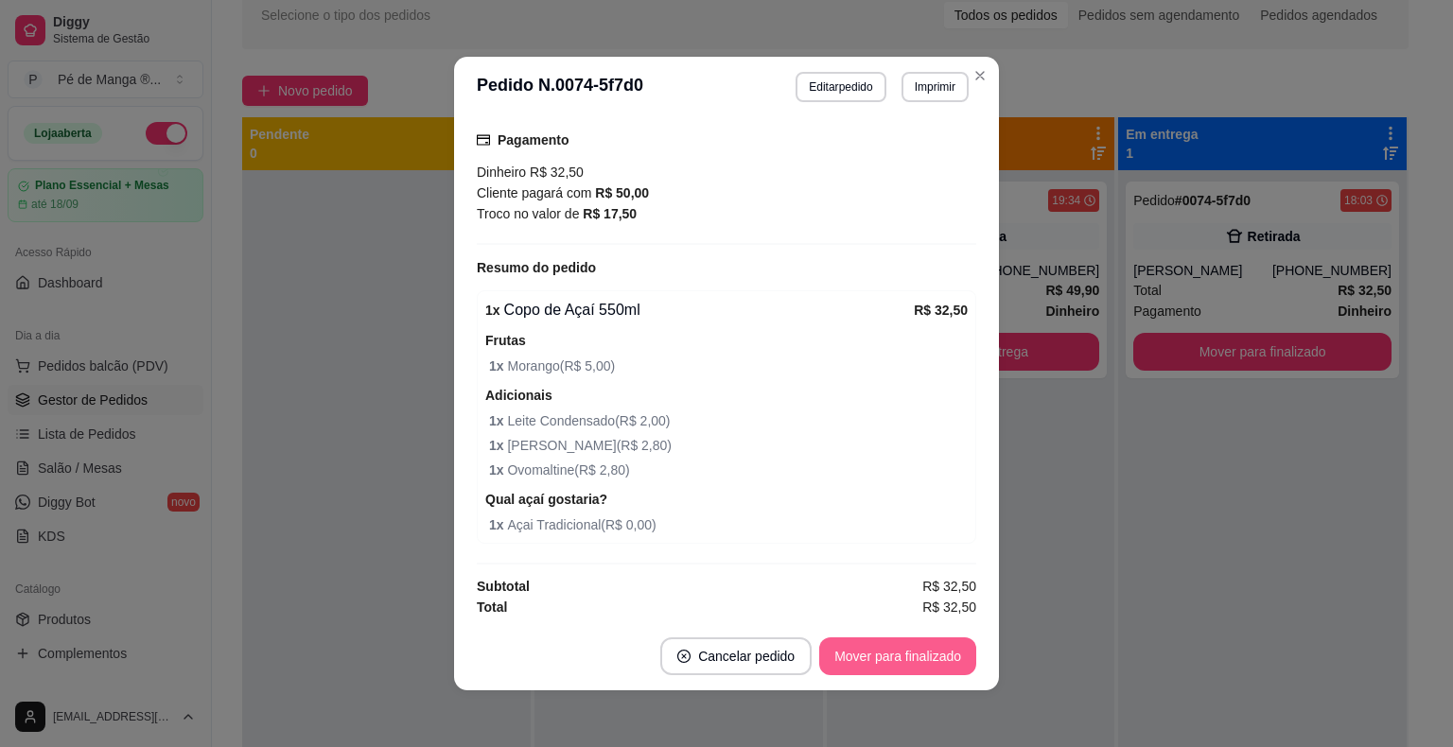
click at [904, 654] on button "Mover para finalizado" at bounding box center [897, 656] width 157 height 38
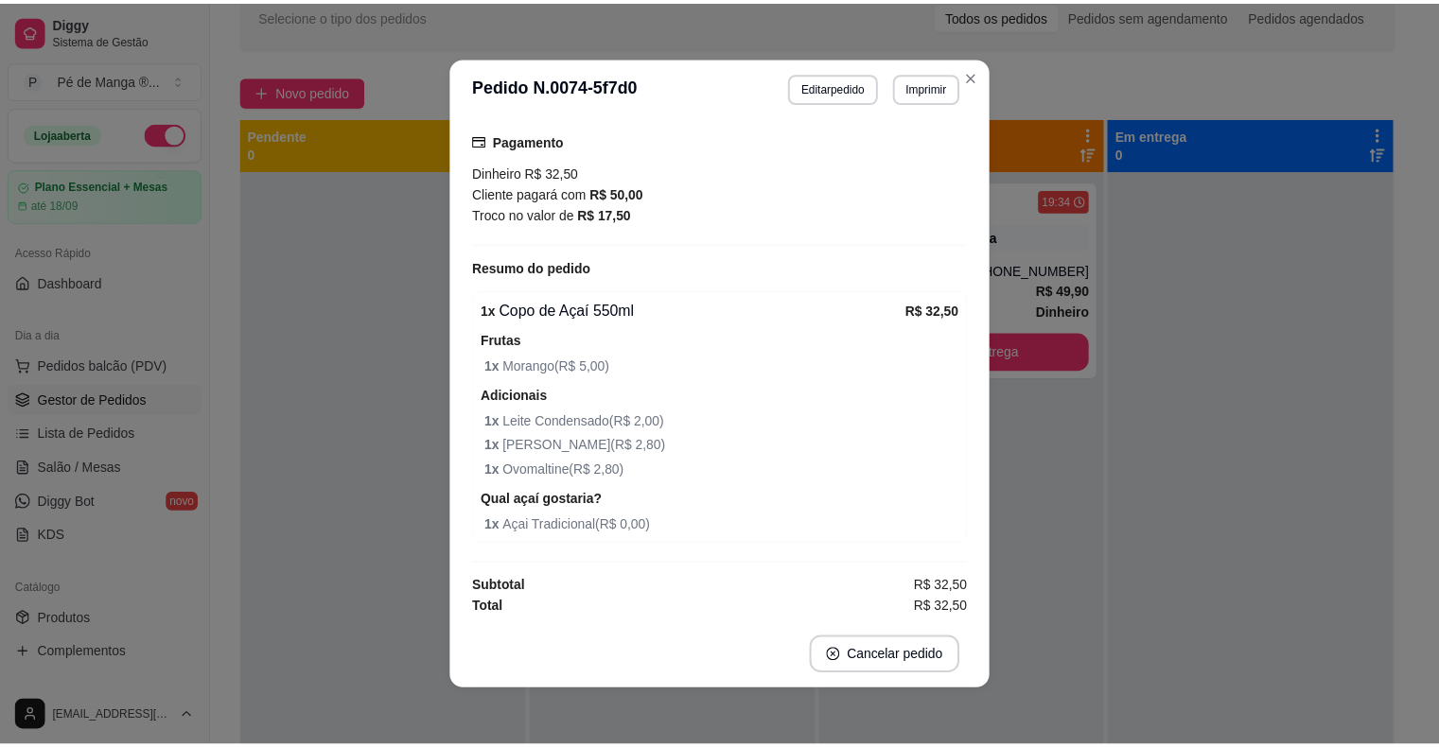
scroll to position [4, 0]
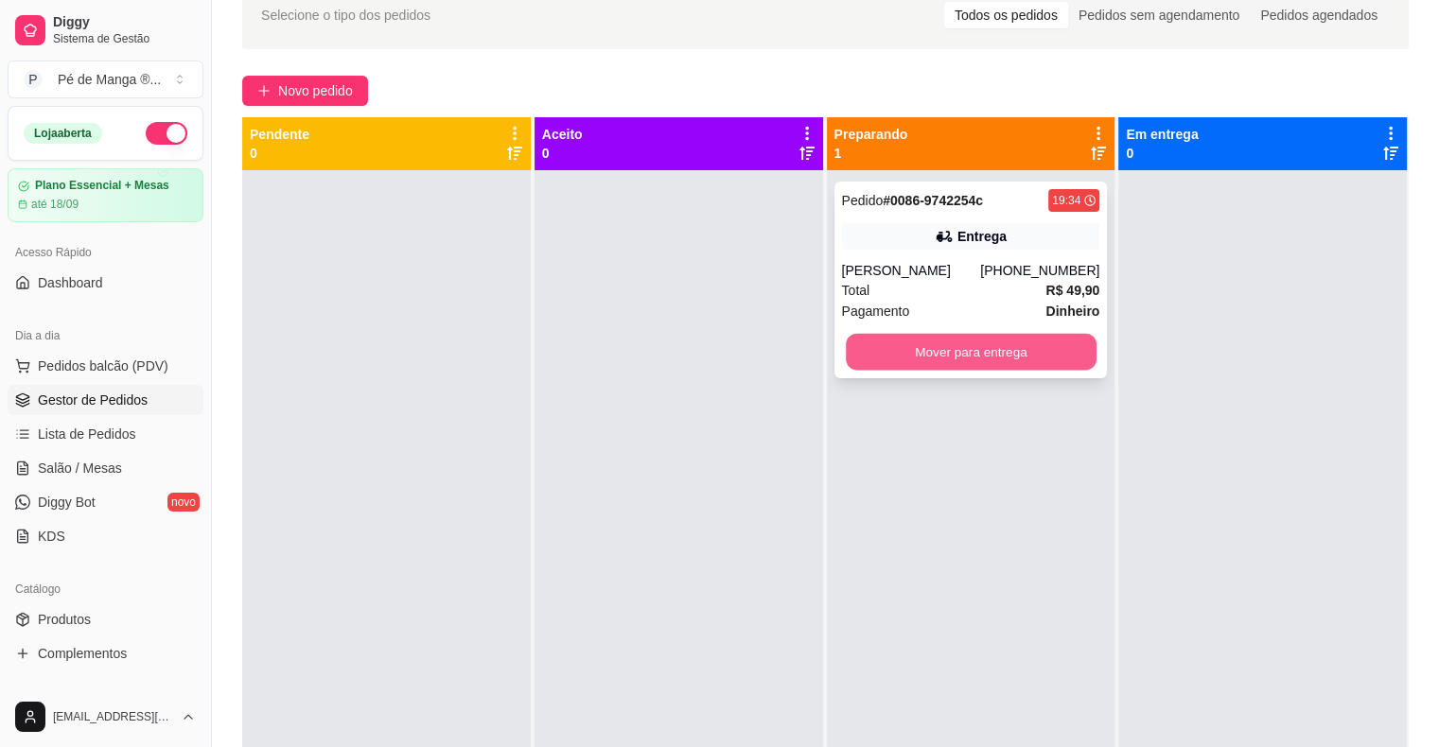
click at [945, 358] on button "Mover para entrega" at bounding box center [971, 352] width 251 height 37
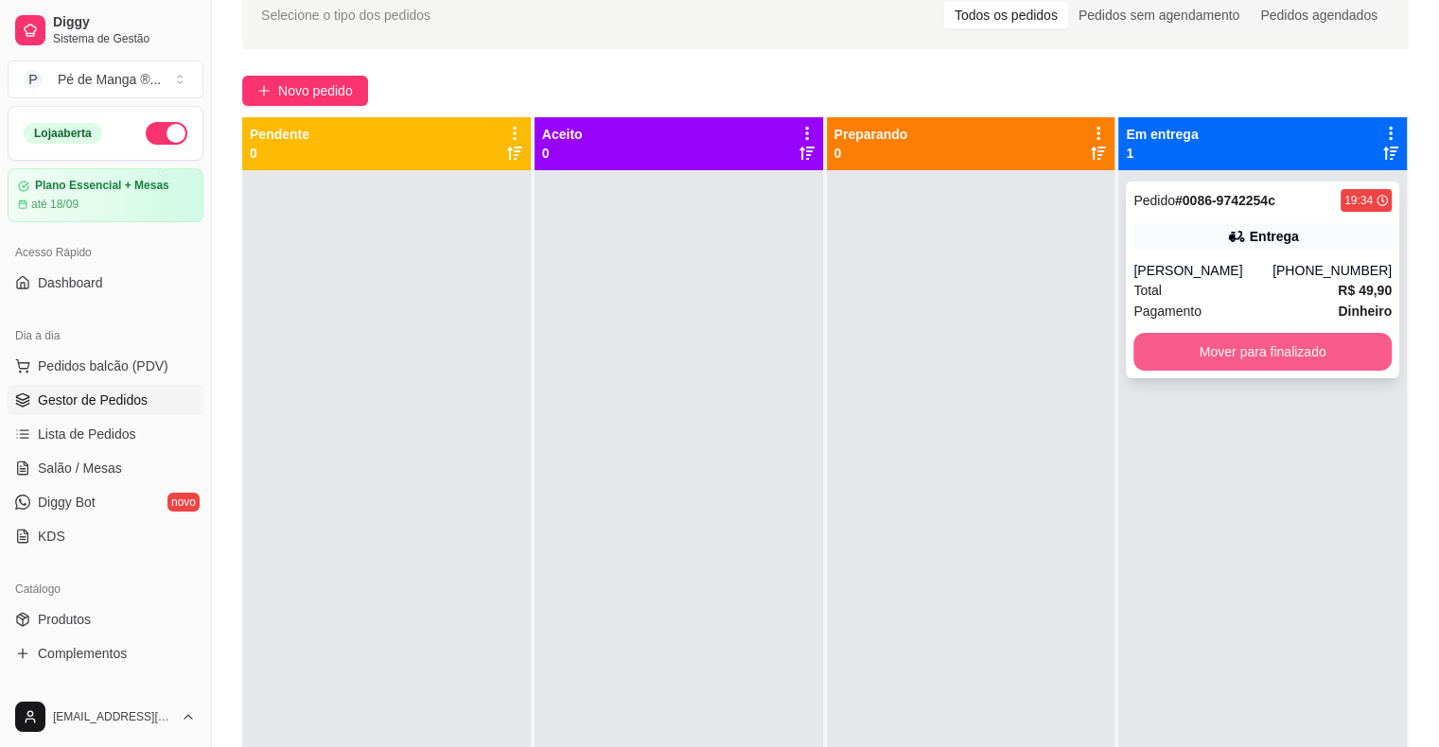
click at [1237, 363] on button "Mover para finalizado" at bounding box center [1262, 352] width 258 height 38
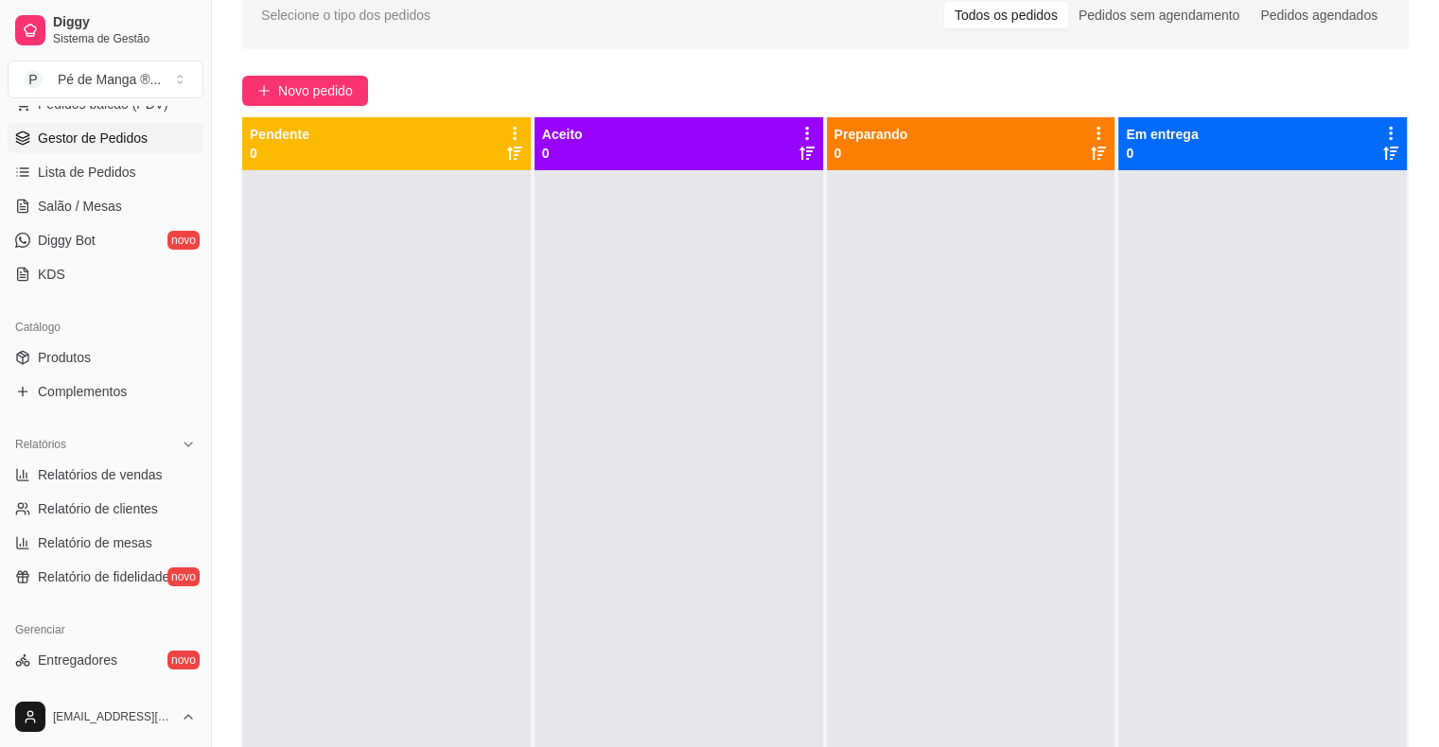
scroll to position [284, 0]
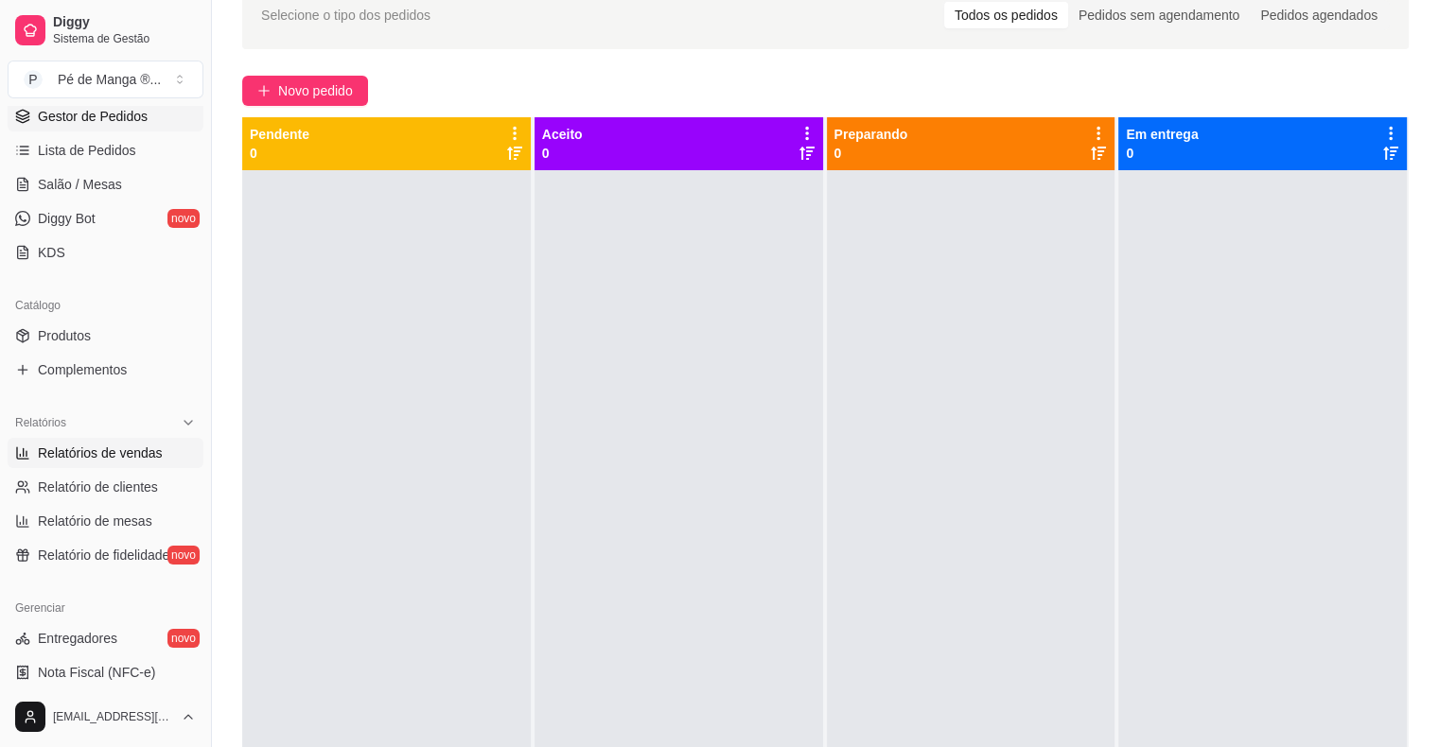
click at [153, 454] on span "Relatórios de vendas" at bounding box center [100, 453] width 125 height 19
select select "ALL"
select select "0"
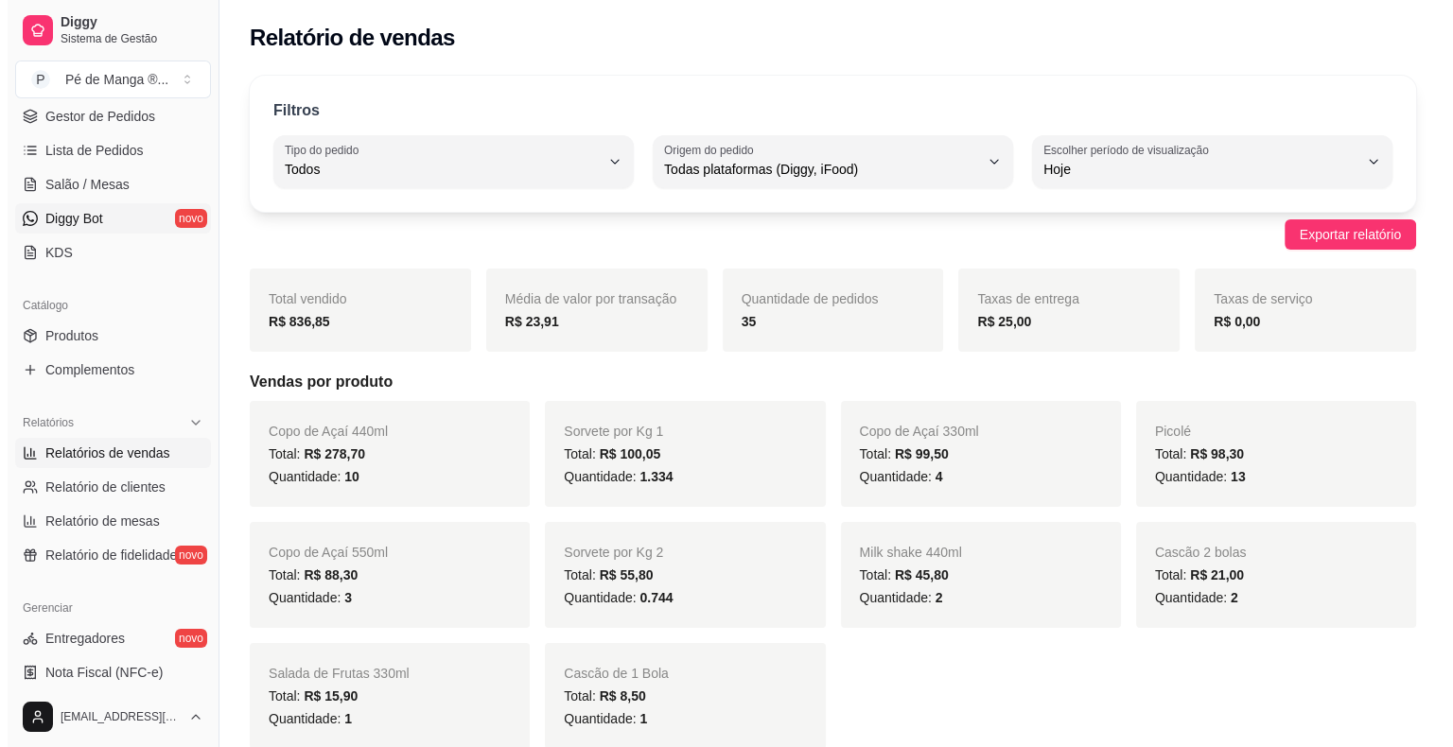
scroll to position [189, 0]
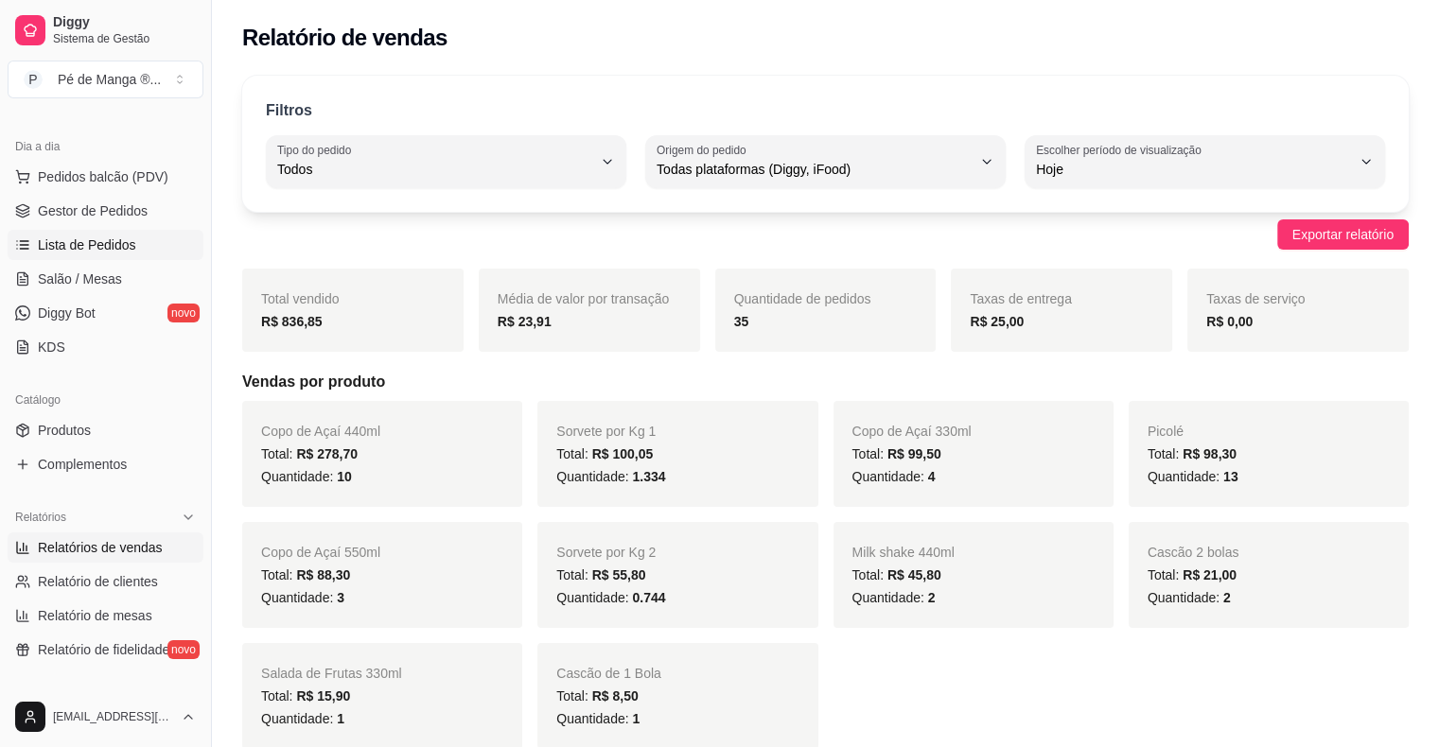
click at [82, 240] on span "Lista de Pedidos" at bounding box center [87, 245] width 98 height 19
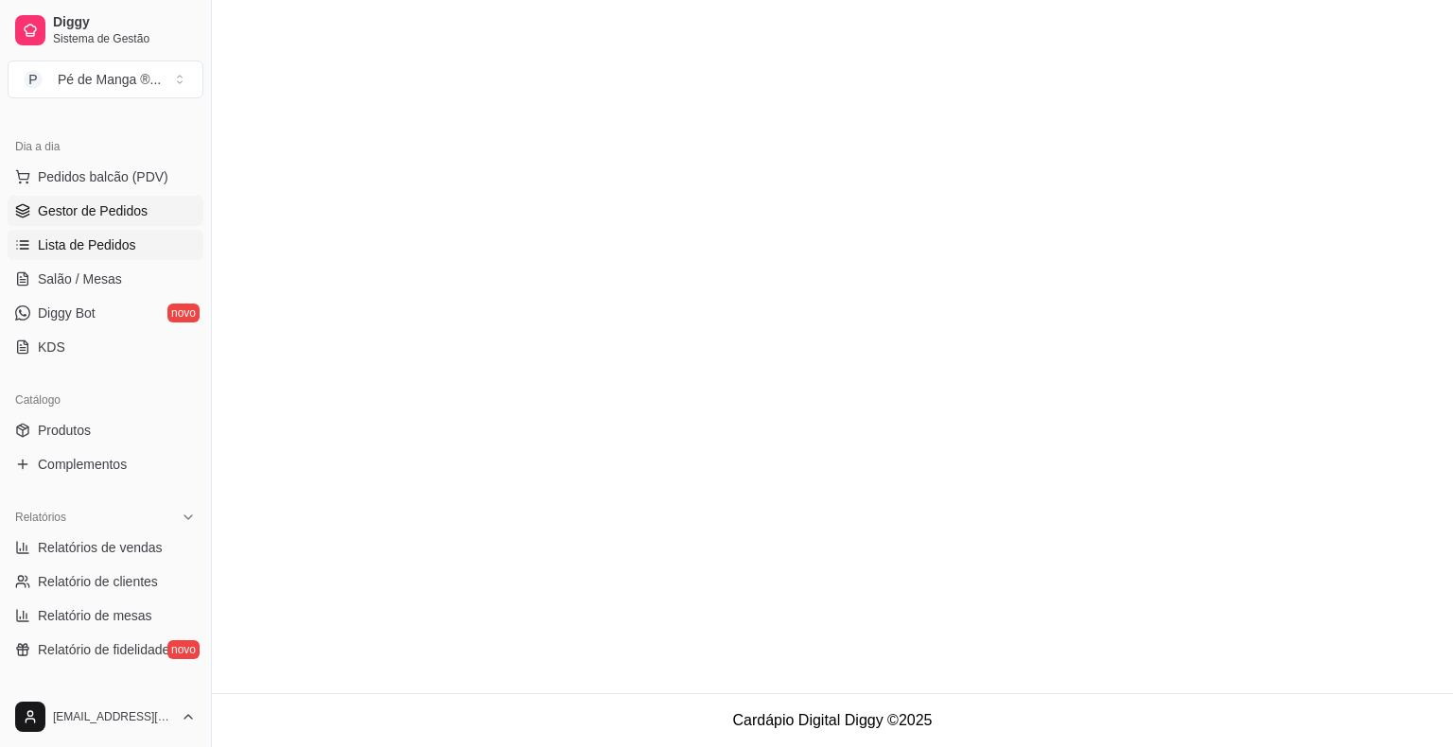
click at [88, 218] on span "Gestor de Pedidos" at bounding box center [93, 210] width 110 height 19
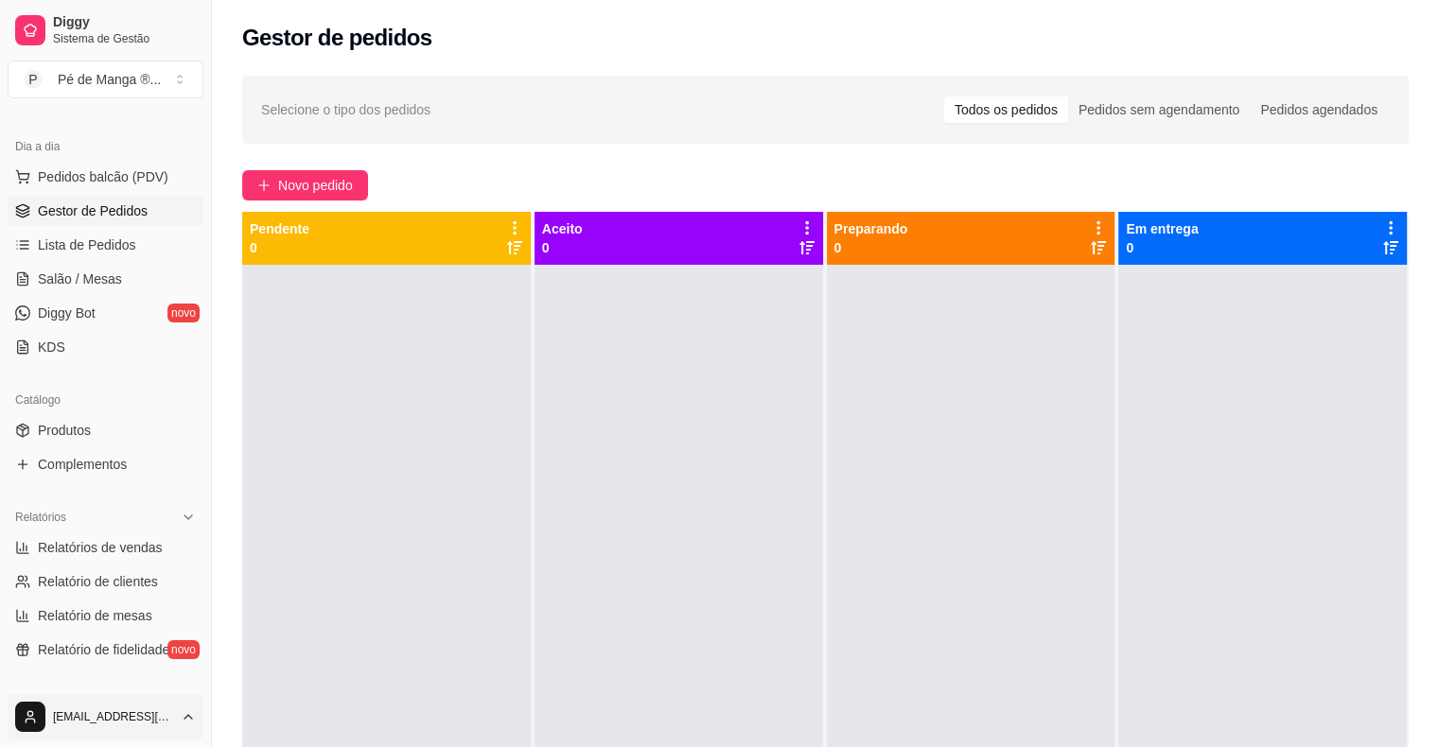
click at [52, 734] on button "[EMAIL_ADDRESS][DOMAIN_NAME]" at bounding box center [106, 716] width 196 height 45
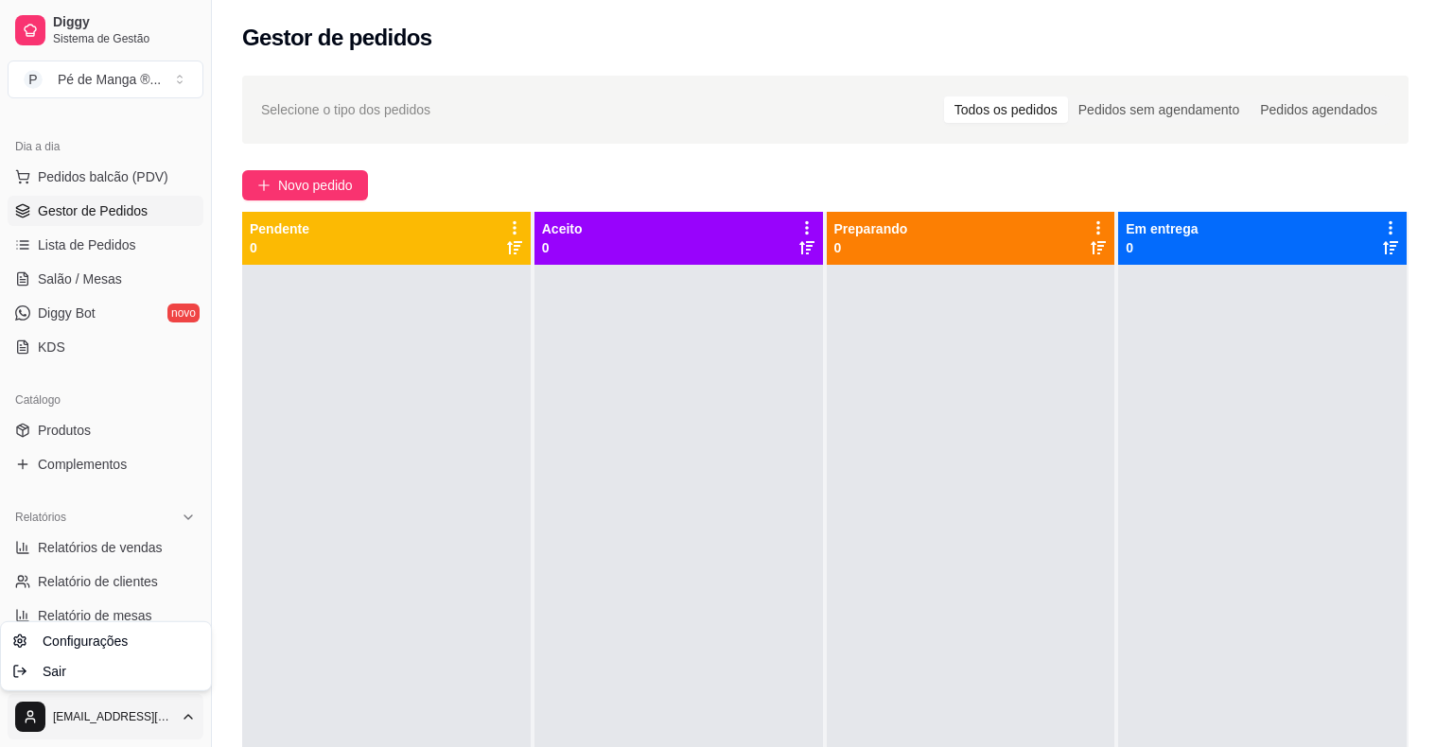
click at [584, 746] on html "Diggy Sistema de Gestão P Pé de Manga ® ... Loja aberta Plano Essencial + Mesas…" at bounding box center [726, 373] width 1453 height 747
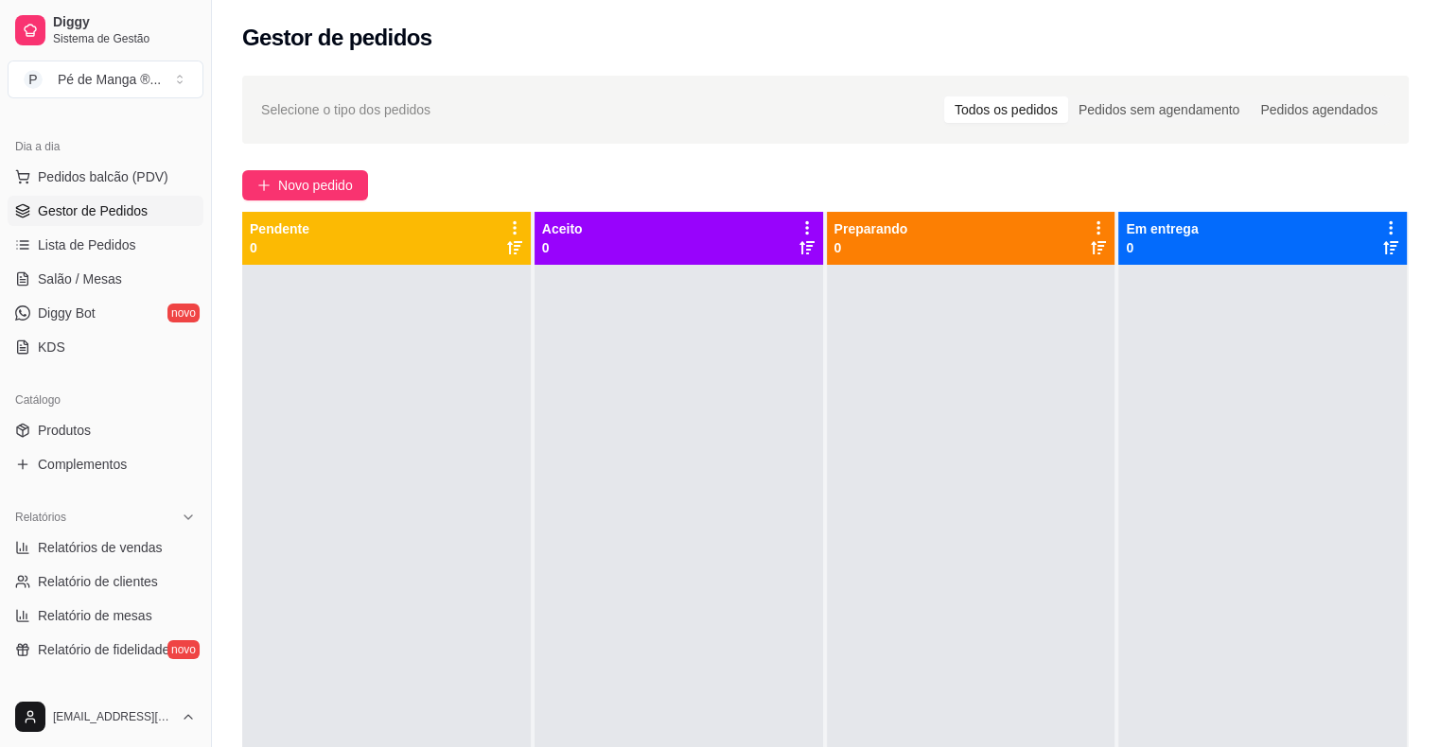
click at [346, 202] on div "Selecione o tipo dos pedidos Todos os pedidos Pedidos sem agendamento Pedidos a…" at bounding box center [825, 522] width 1227 height 917
click at [346, 195] on span "Novo pedido" at bounding box center [315, 185] width 75 height 21
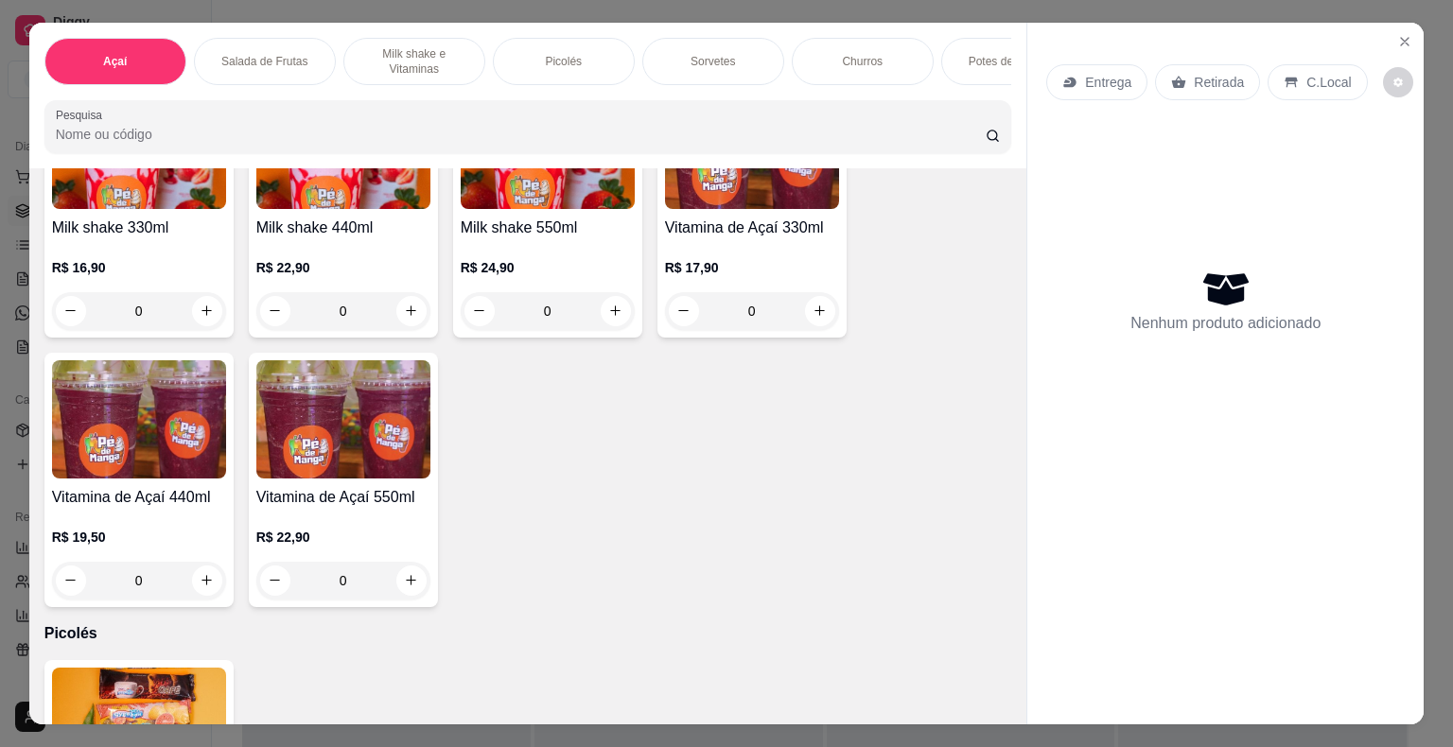
scroll to position [1040, 0]
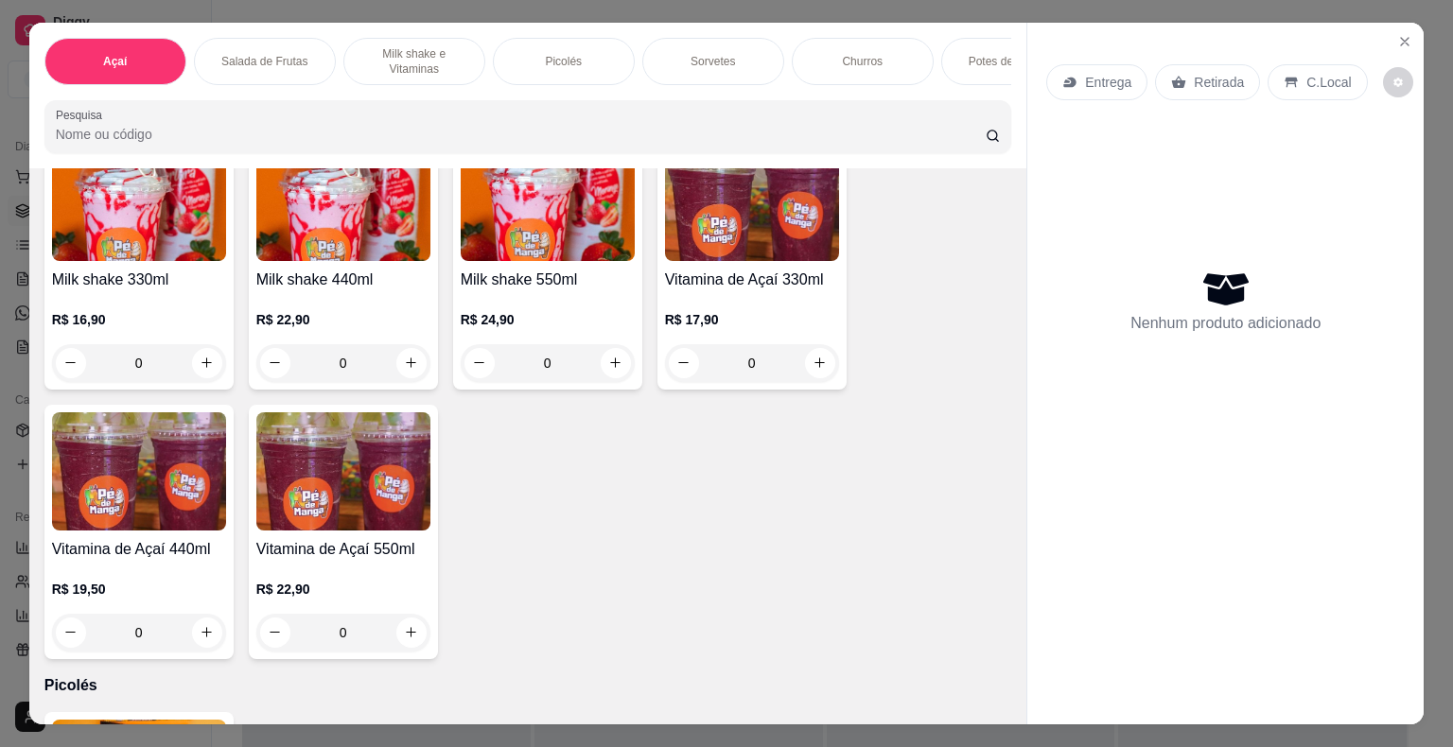
click at [155, 297] on div "R$ 16,90 0" at bounding box center [139, 336] width 174 height 91
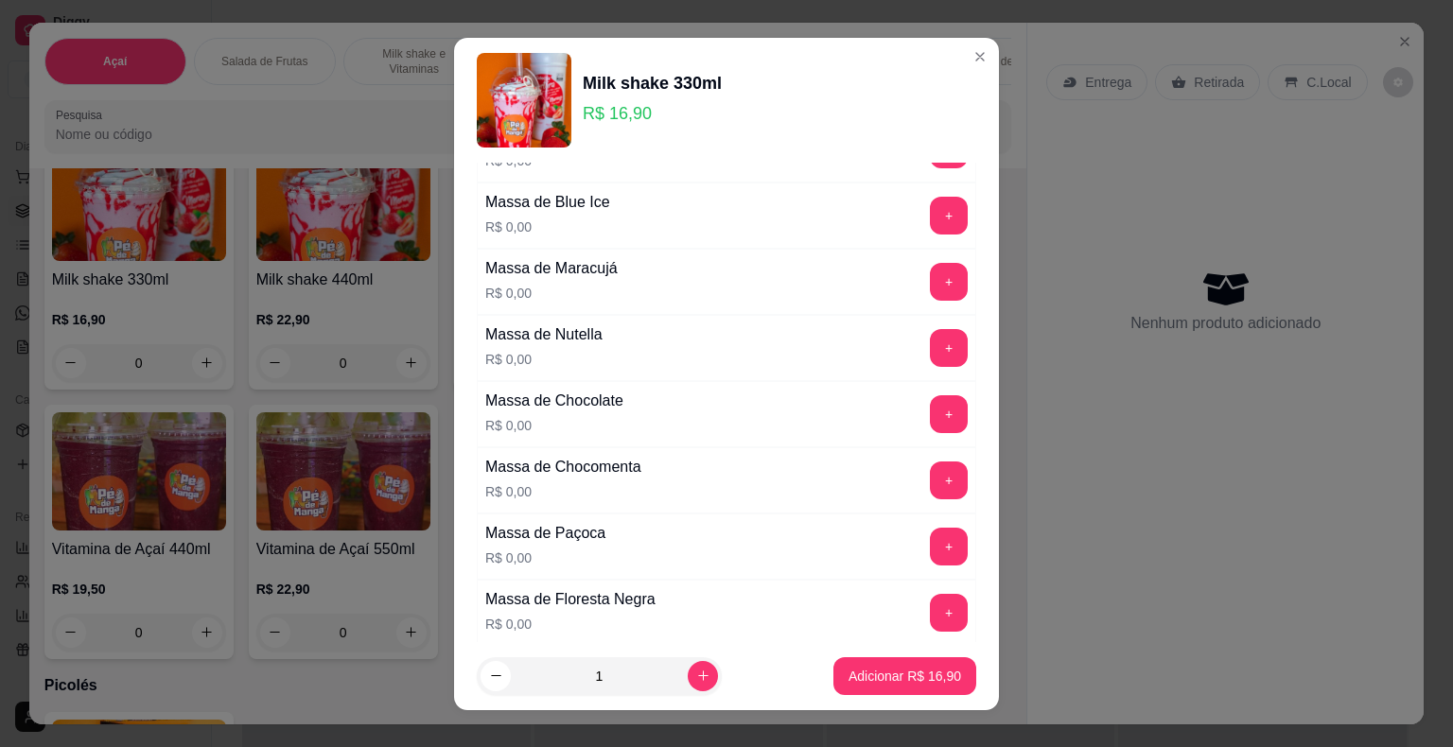
scroll to position [757, 0]
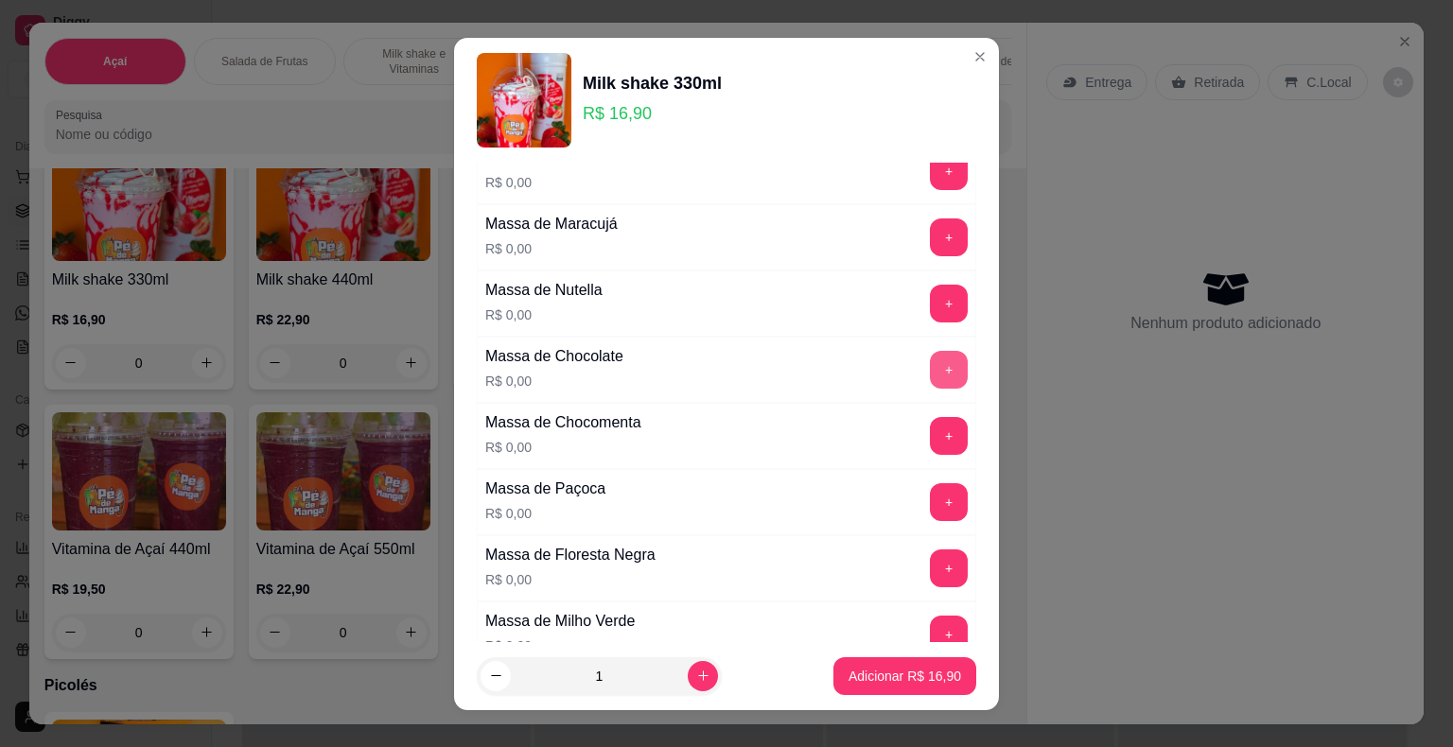
click at [930, 351] on button "+" at bounding box center [949, 370] width 38 height 38
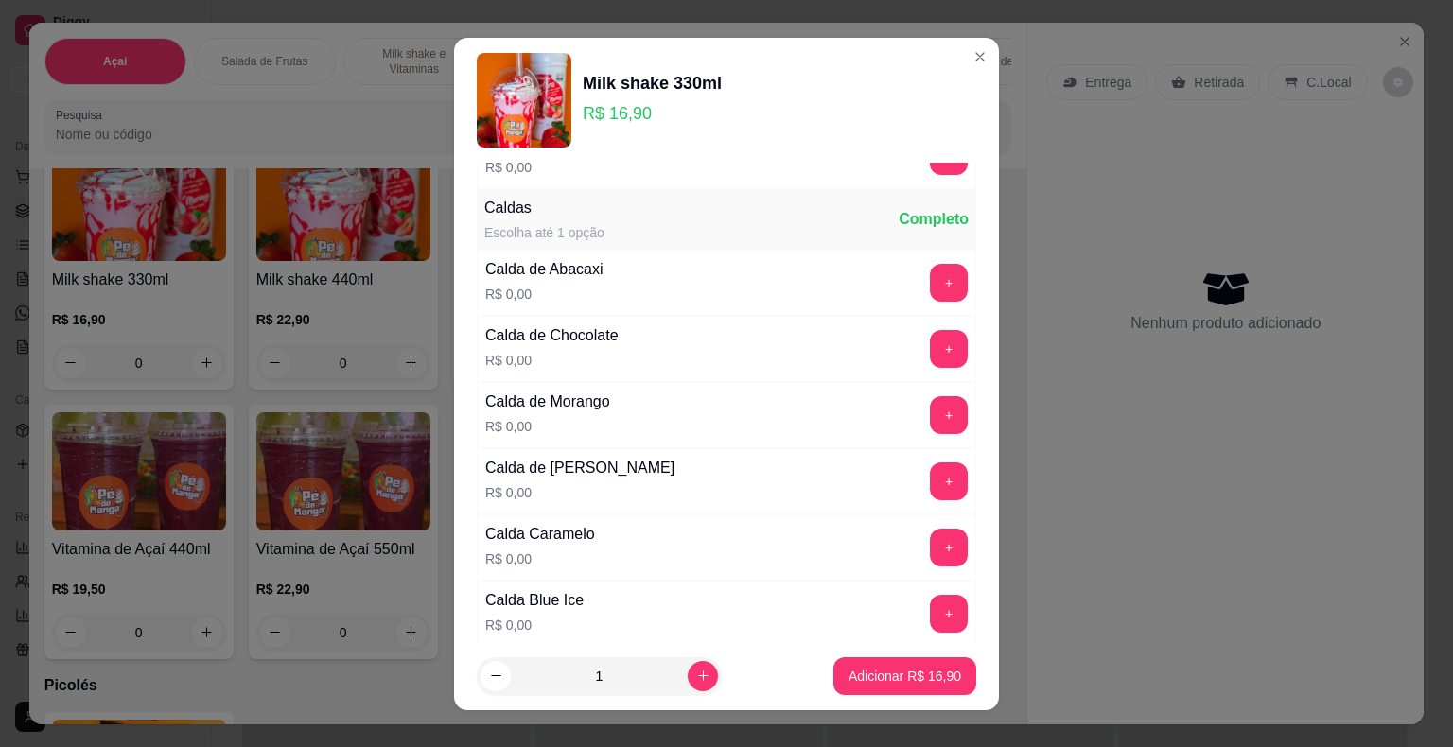
scroll to position [1230, 0]
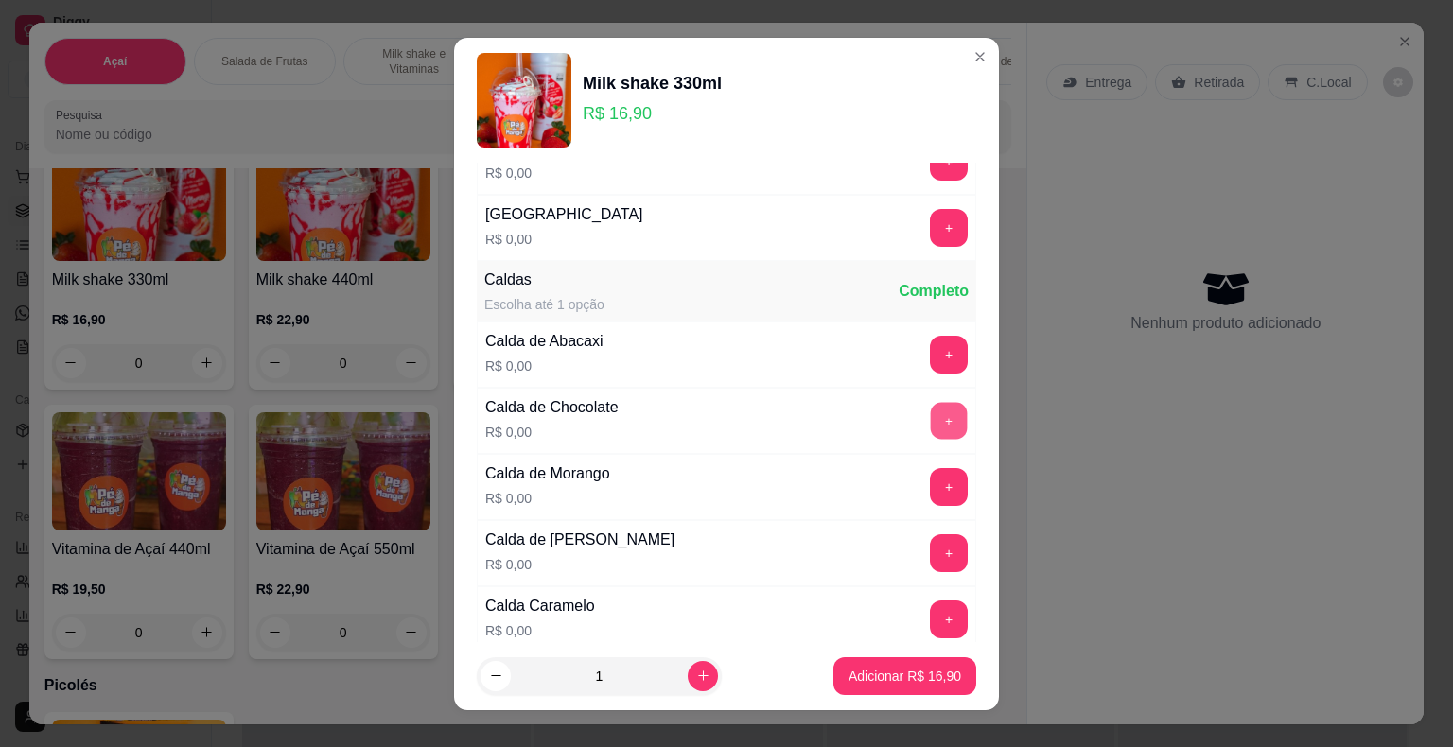
click at [931, 413] on button "+" at bounding box center [949, 420] width 37 height 37
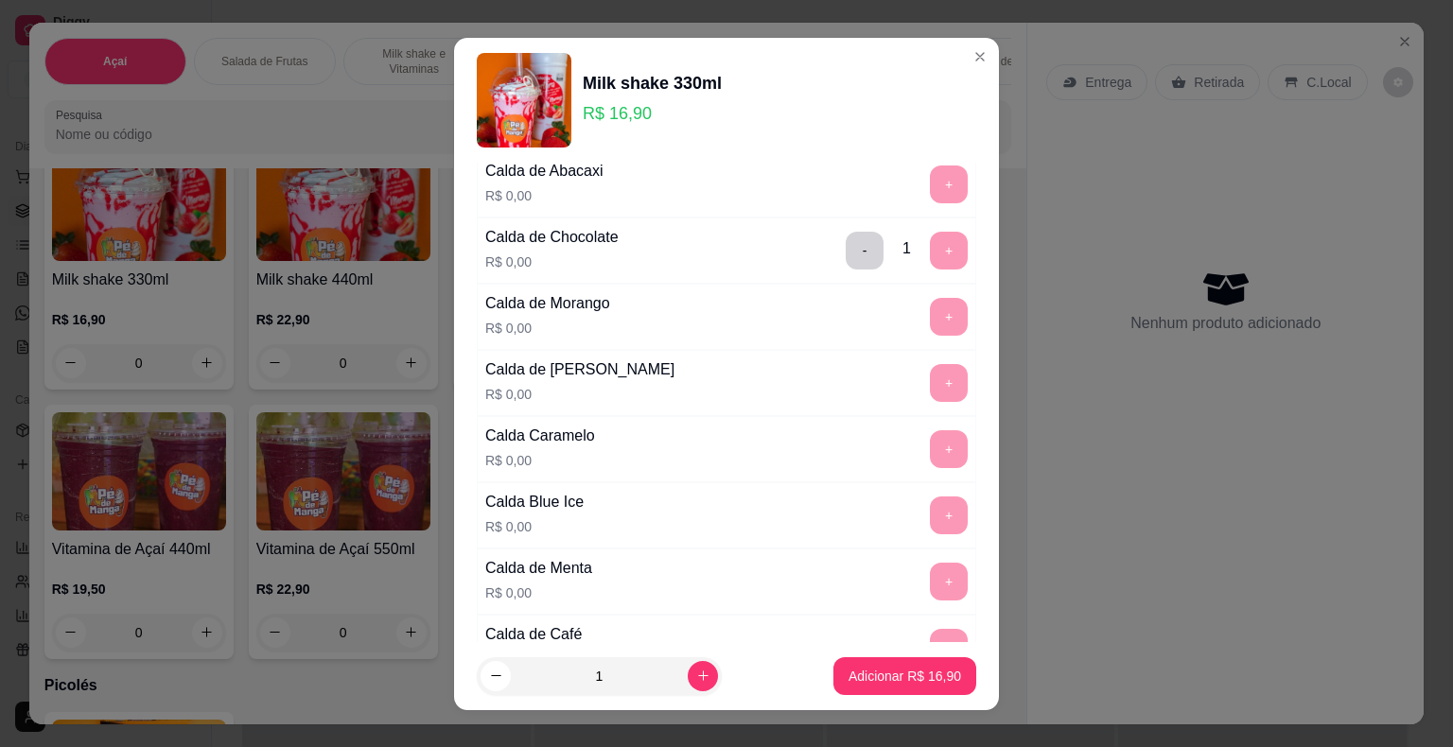
scroll to position [1892, 0]
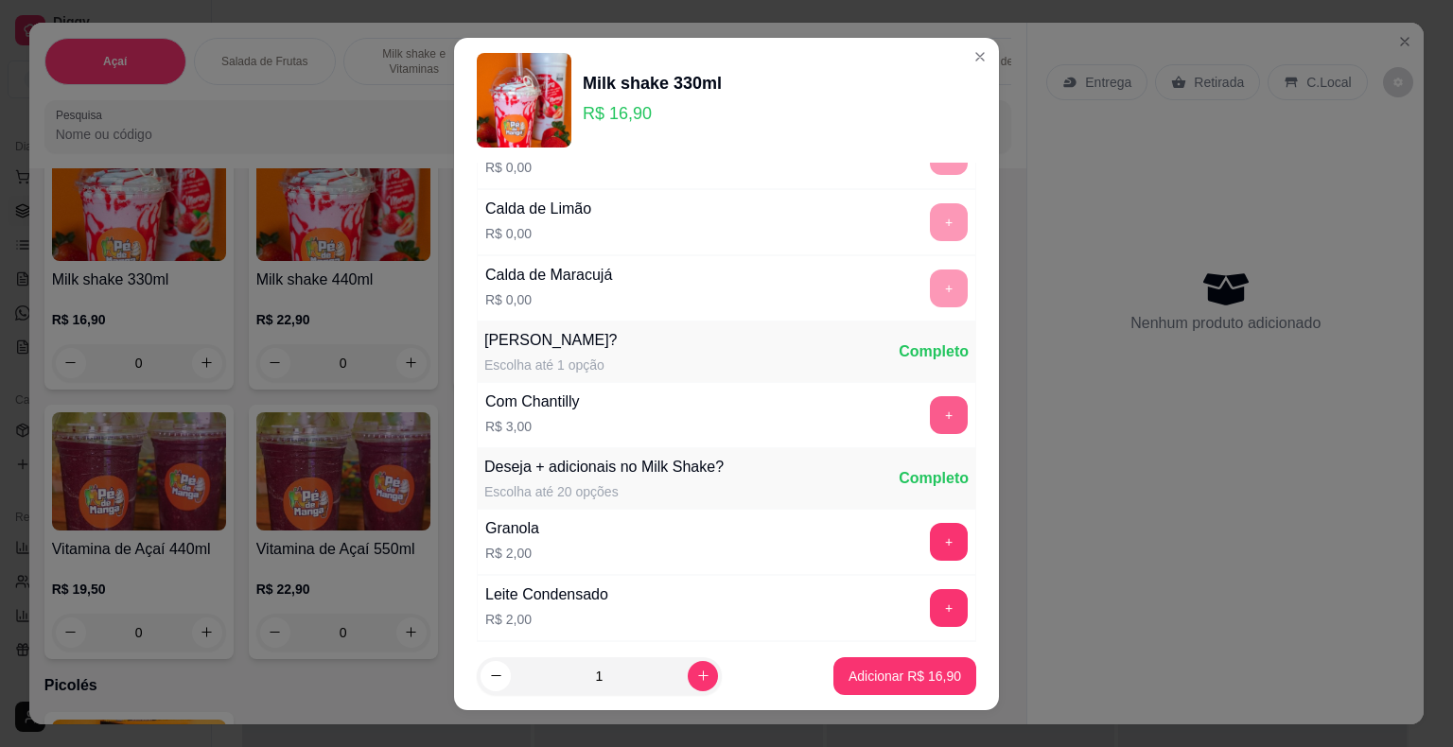
click at [930, 406] on button "+" at bounding box center [949, 415] width 38 height 38
click at [880, 674] on p "Adicionar R$ 19,90" at bounding box center [904, 676] width 113 height 19
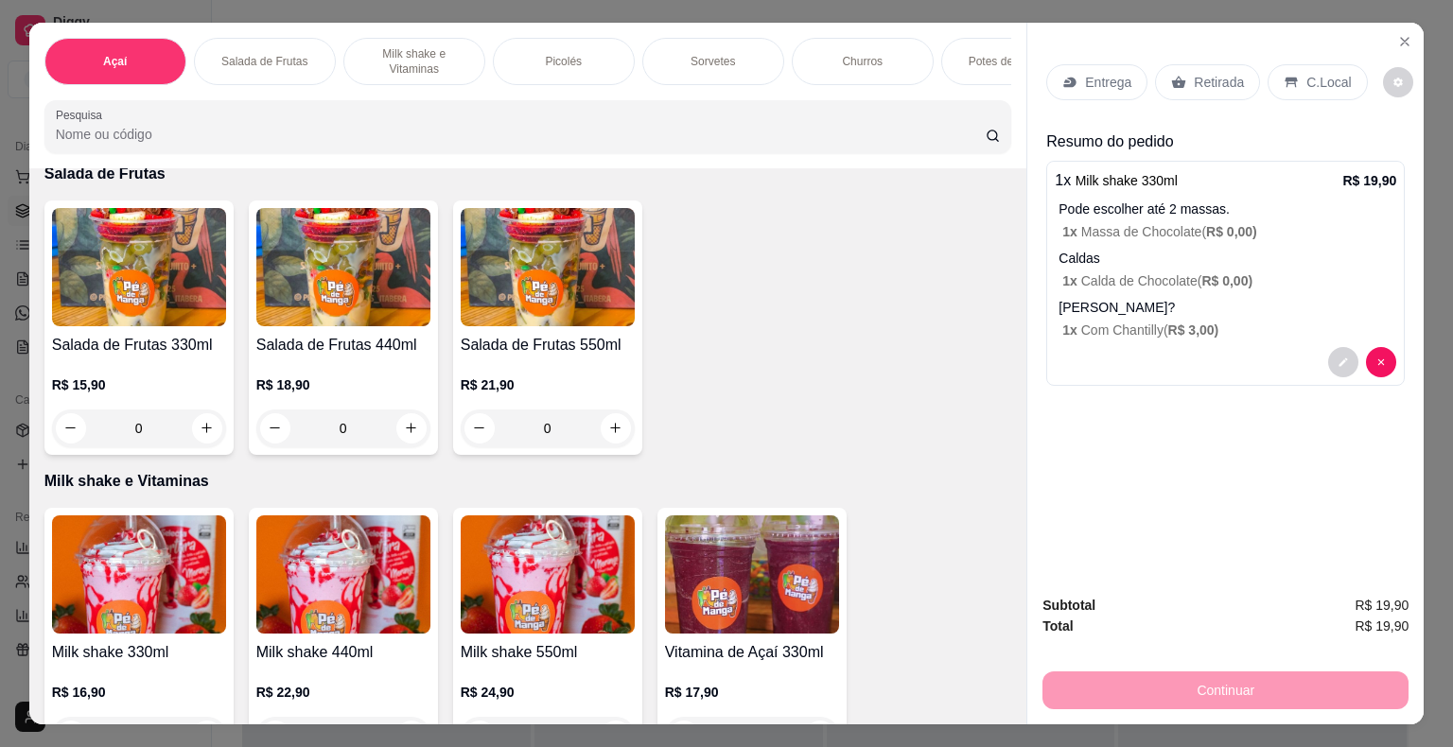
scroll to position [567, 0]
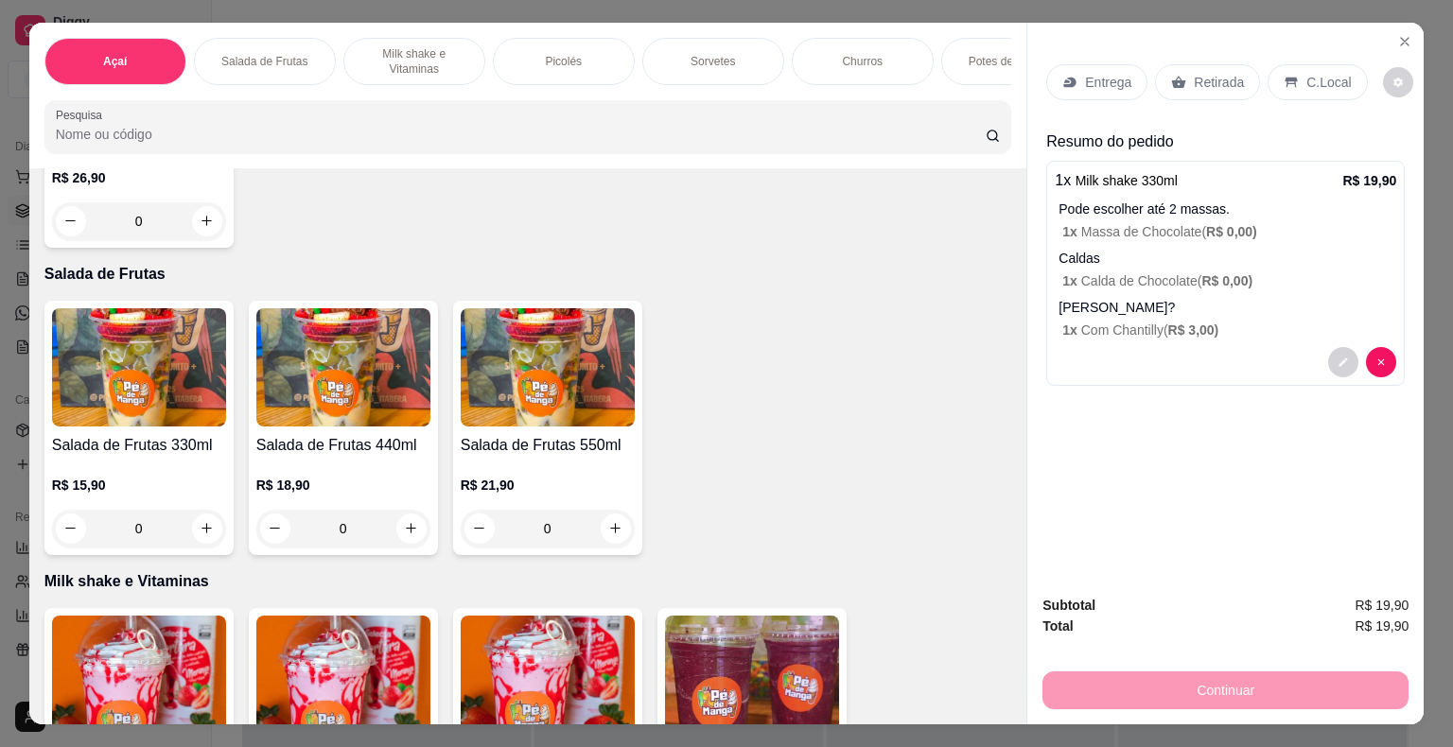
click at [146, 62] on div "Açaí" at bounding box center [115, 61] width 142 height 47
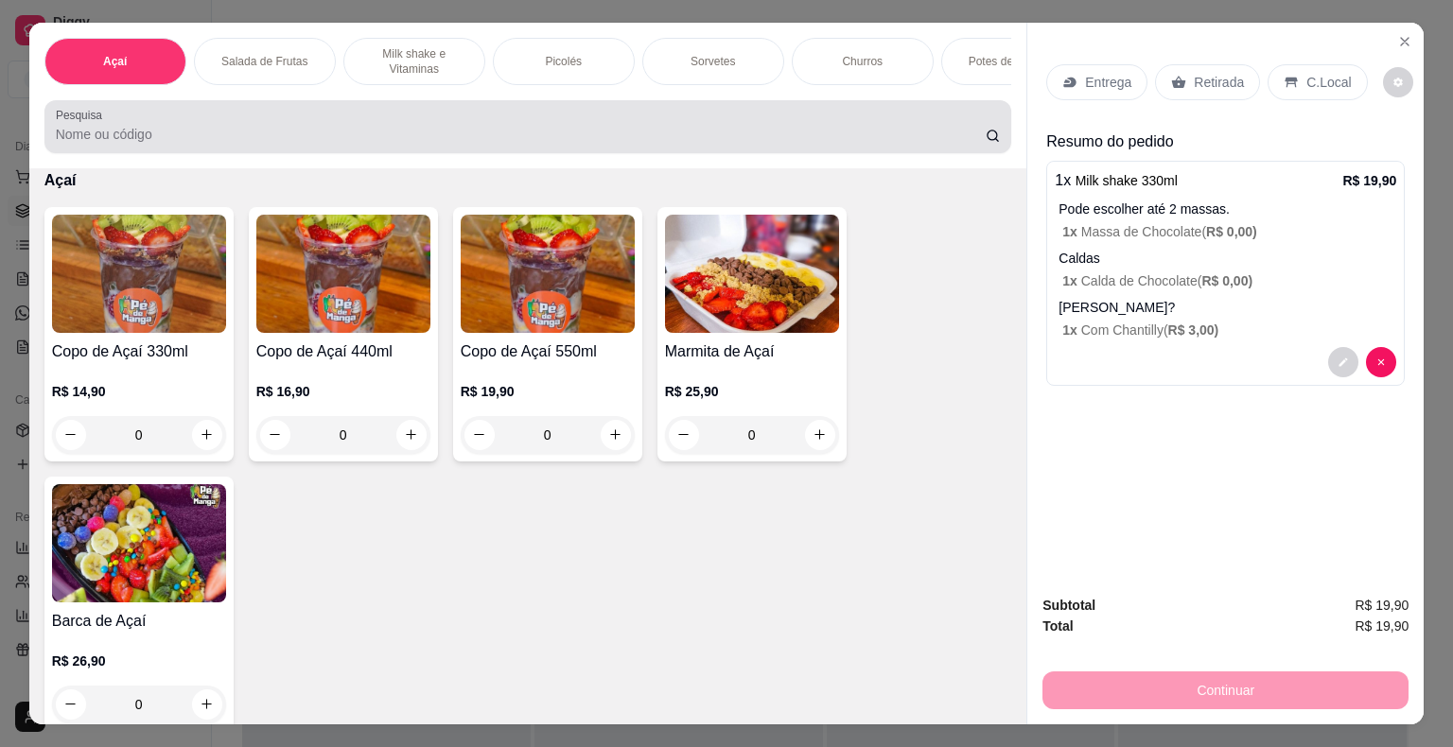
scroll to position [45, 0]
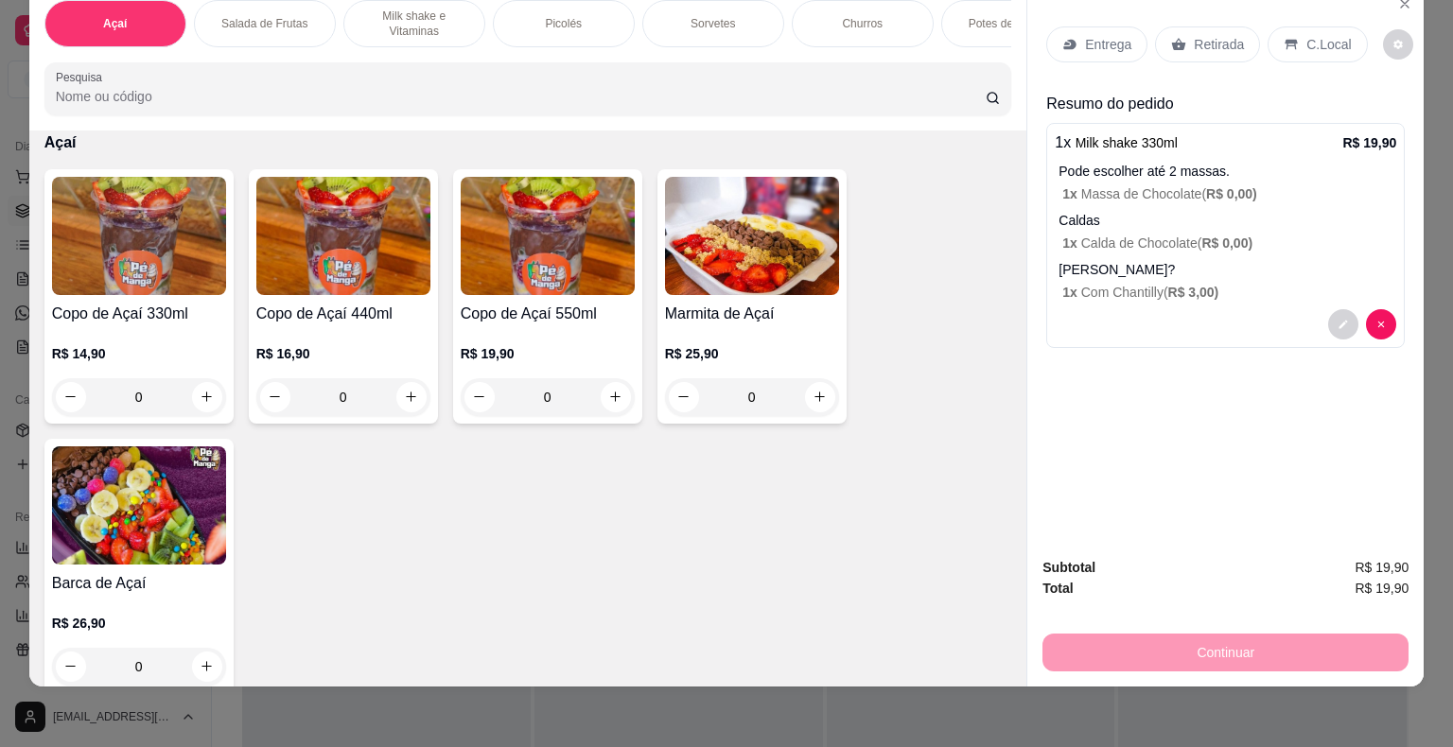
click at [371, 322] on h4 "Copo de Açaí 440ml" at bounding box center [343, 314] width 174 height 23
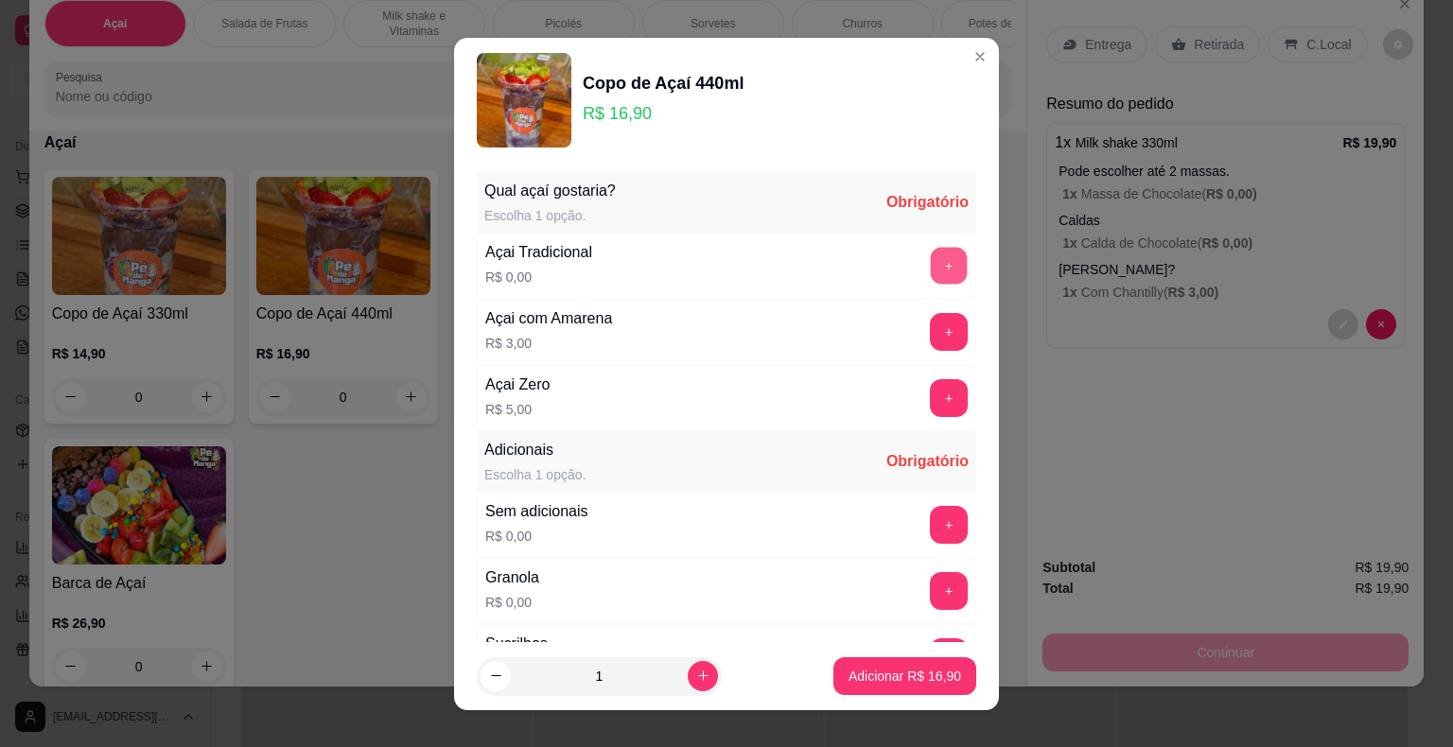
click at [931, 258] on button "+" at bounding box center [949, 265] width 37 height 37
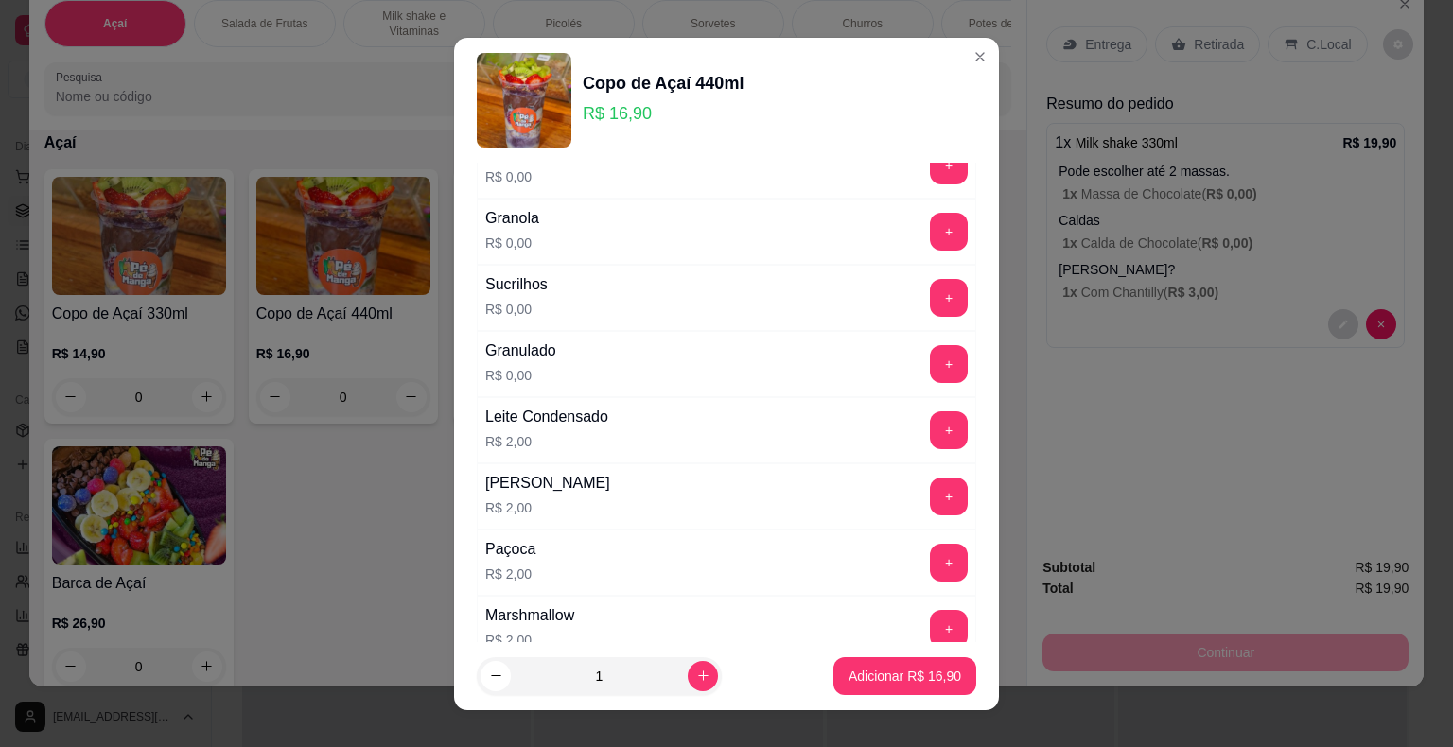
scroll to position [378, 0]
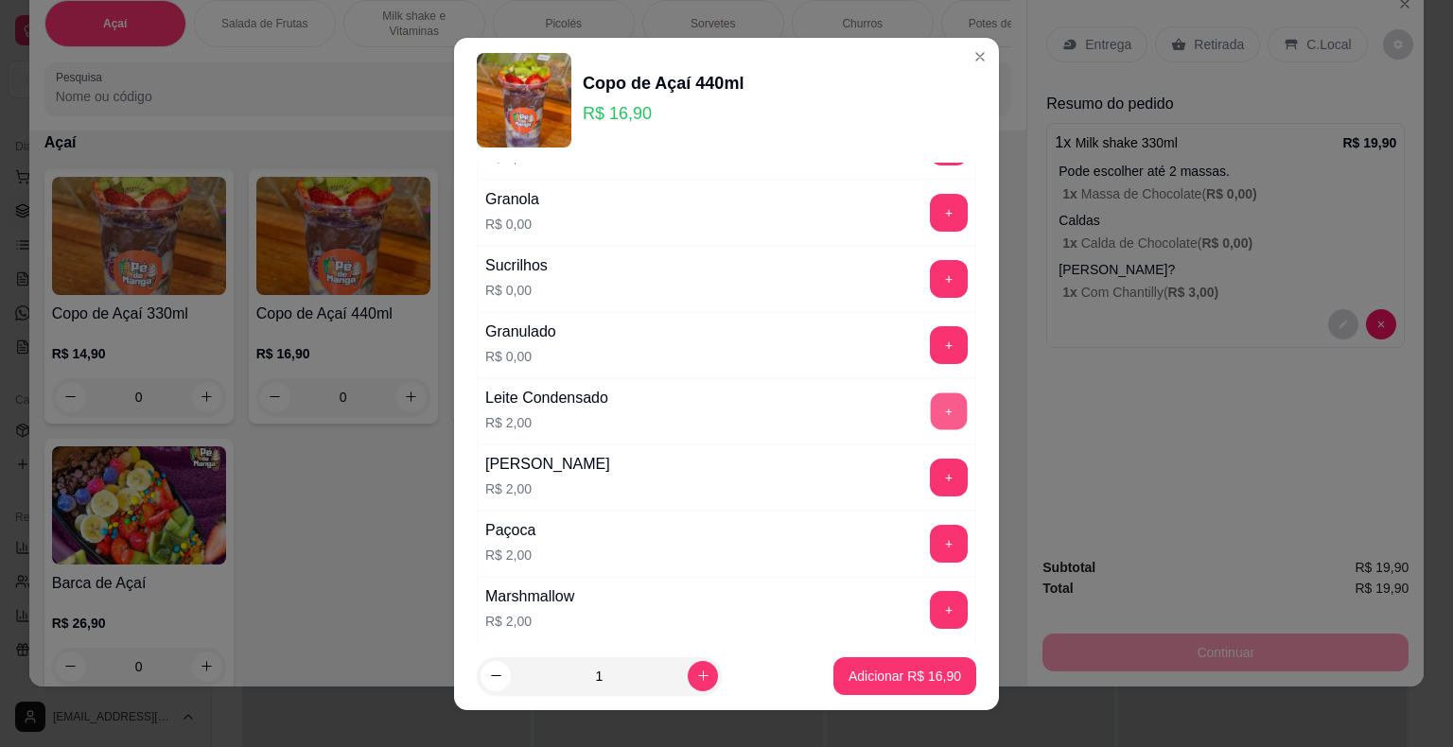
click at [931, 398] on button "+" at bounding box center [949, 411] width 37 height 37
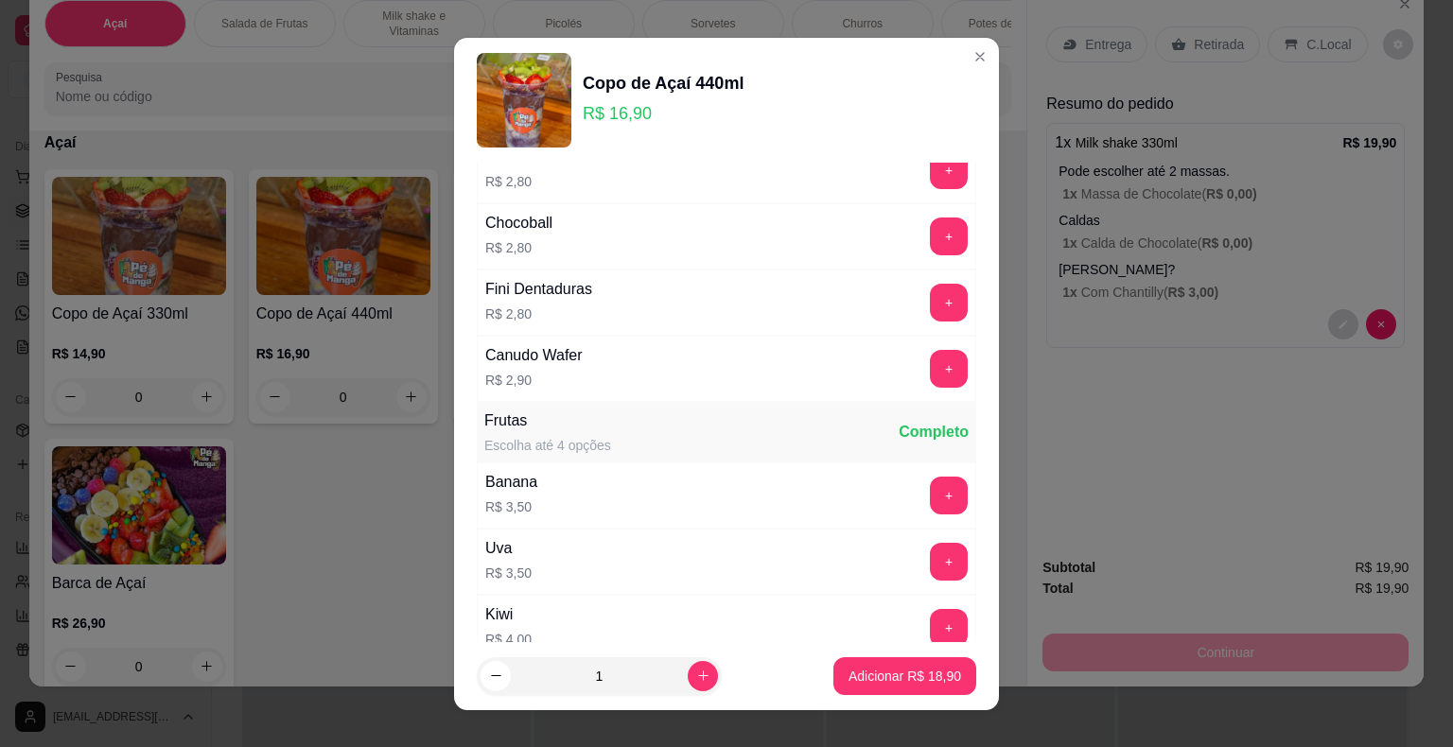
scroll to position [1230, 0]
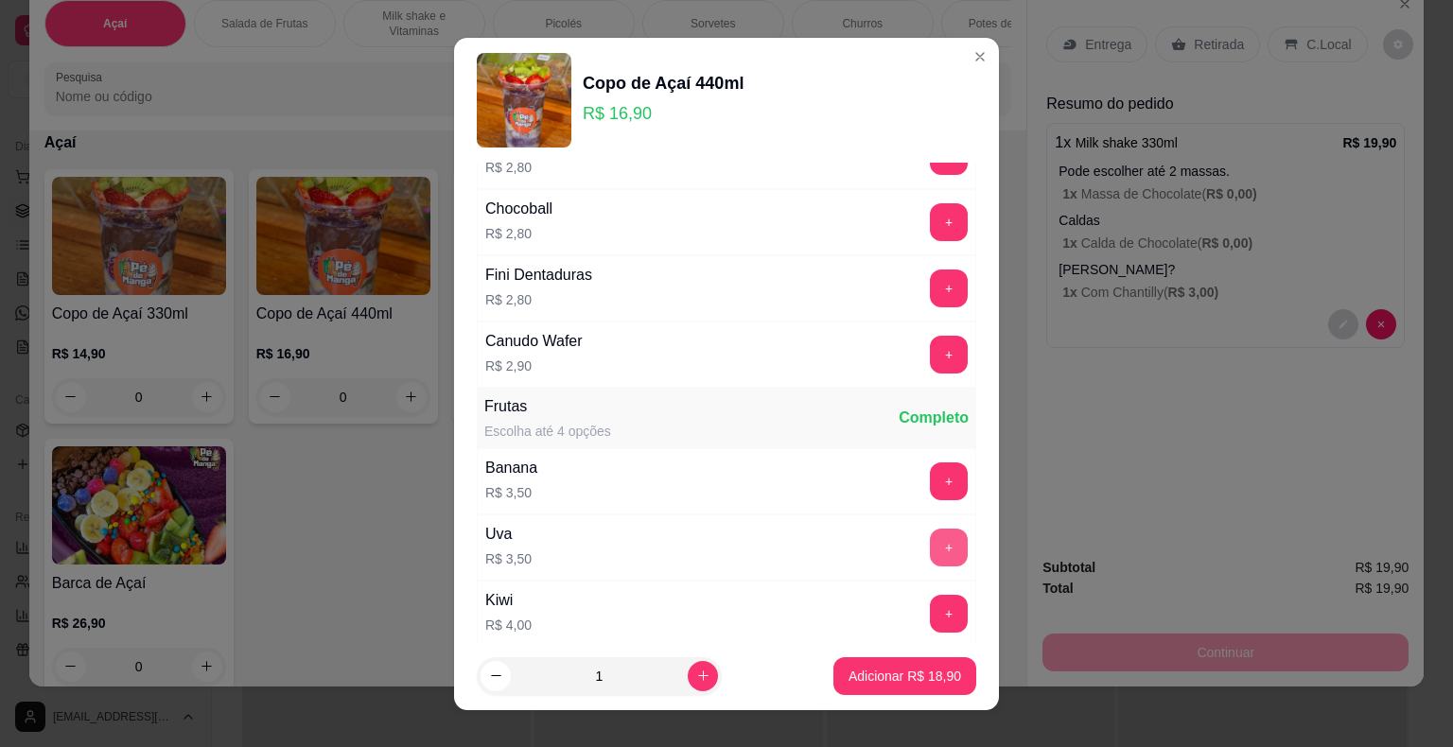
click at [930, 529] on button "+" at bounding box center [949, 548] width 38 height 38
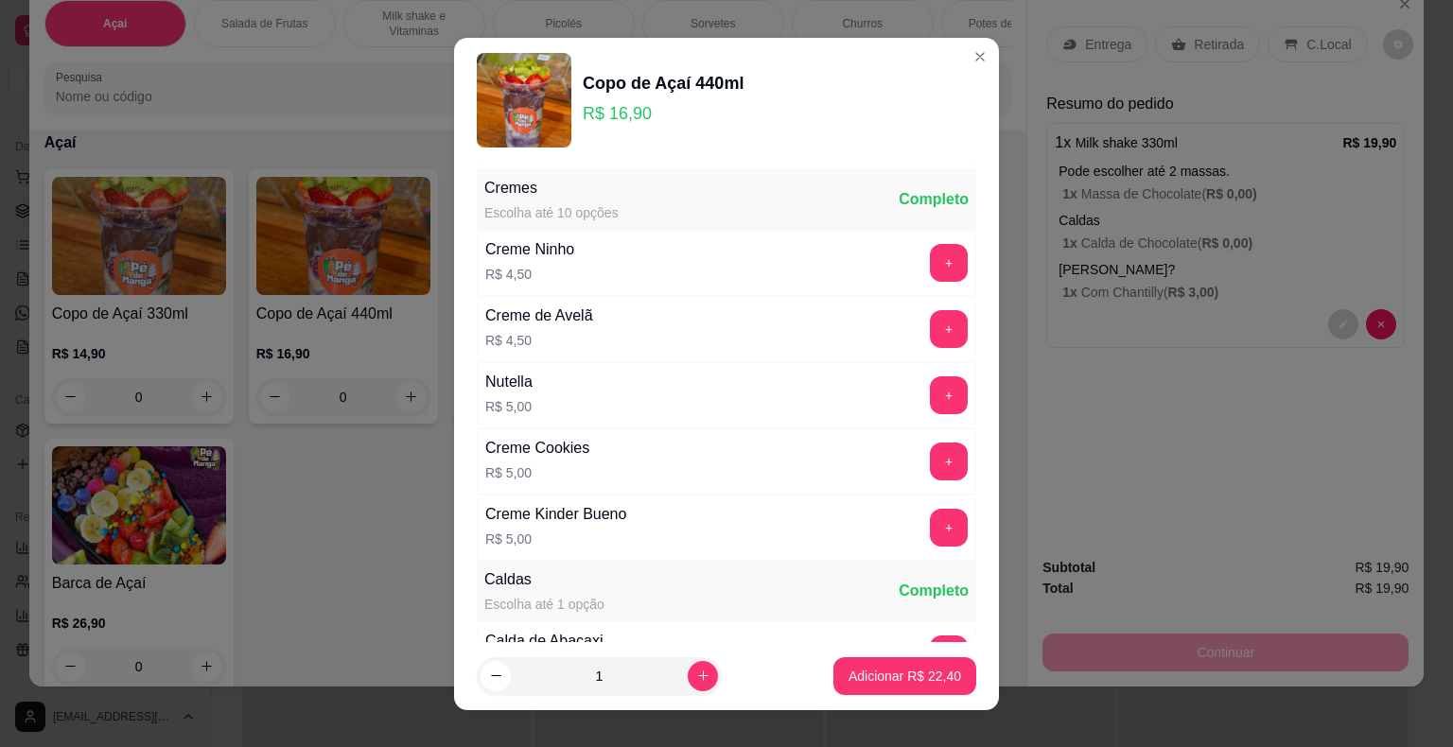
scroll to position [1797, 0]
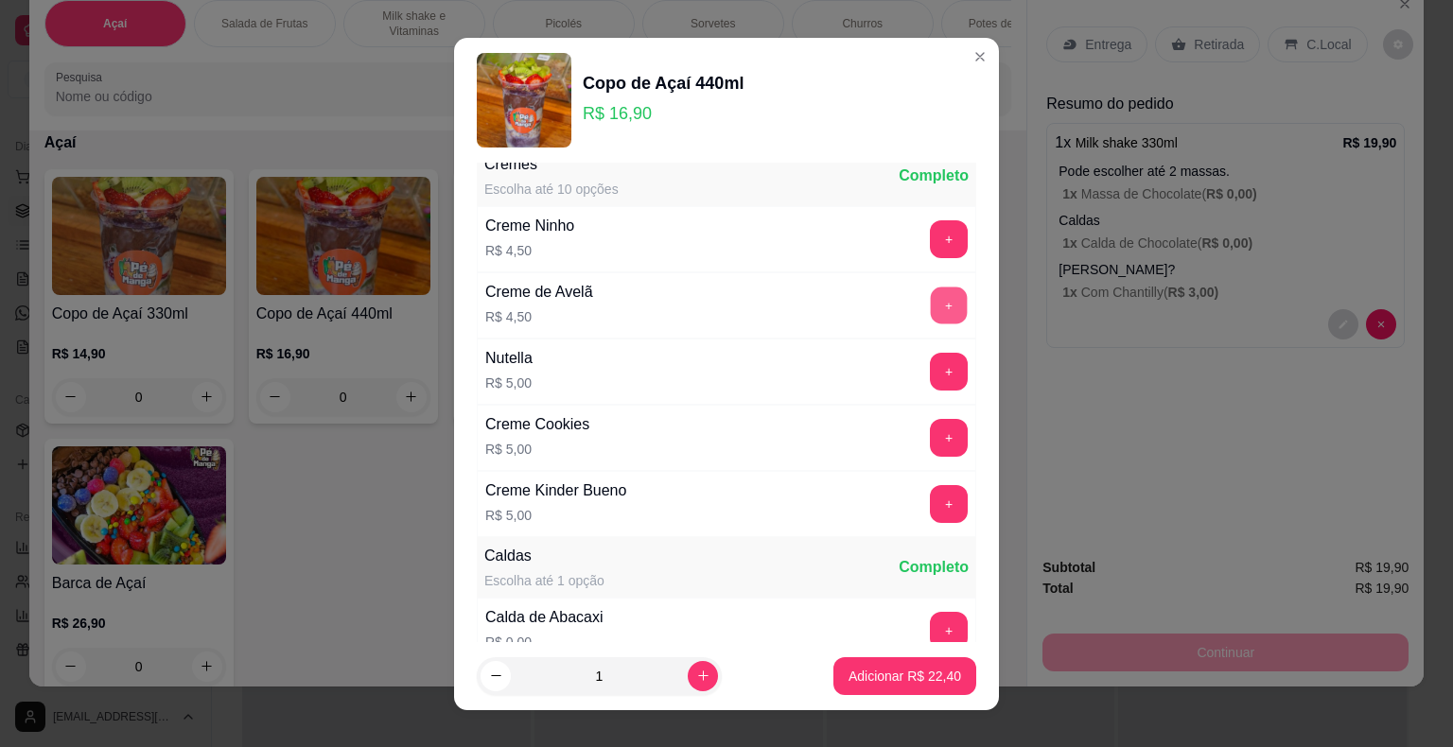
click at [931, 298] on button "+" at bounding box center [949, 305] width 37 height 37
click at [893, 690] on button "Adicionar R$ 26,90" at bounding box center [904, 676] width 143 height 38
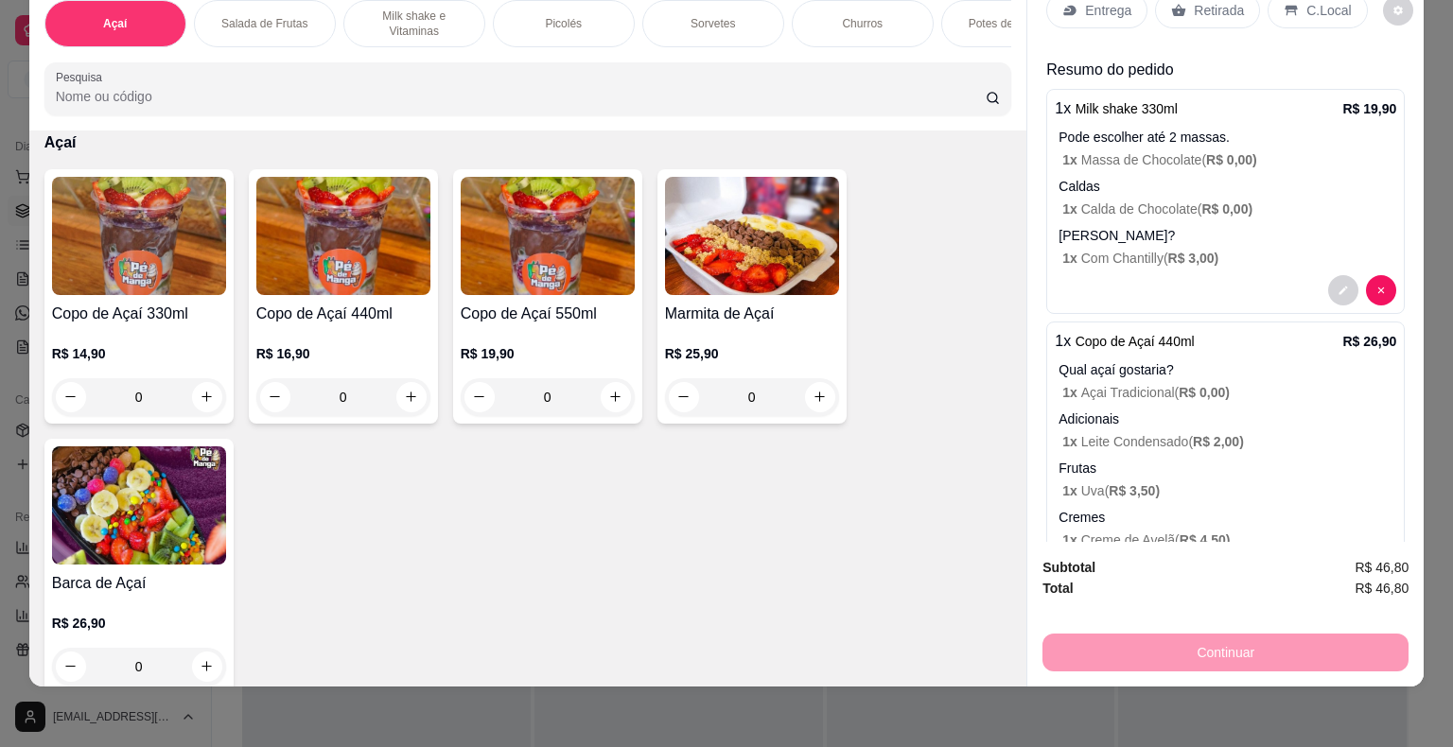
scroll to position [0, 0]
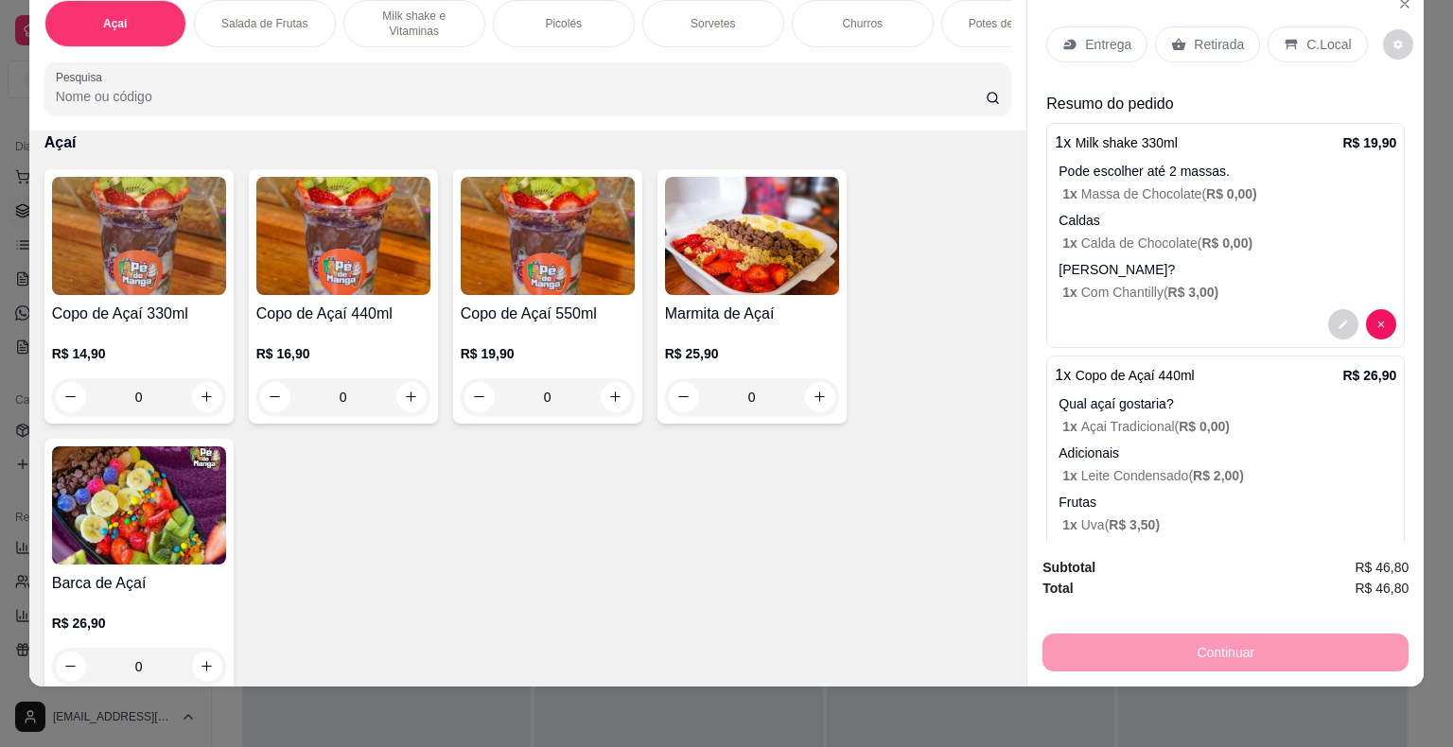
click at [1115, 35] on p "Entrega" at bounding box center [1108, 44] width 46 height 19
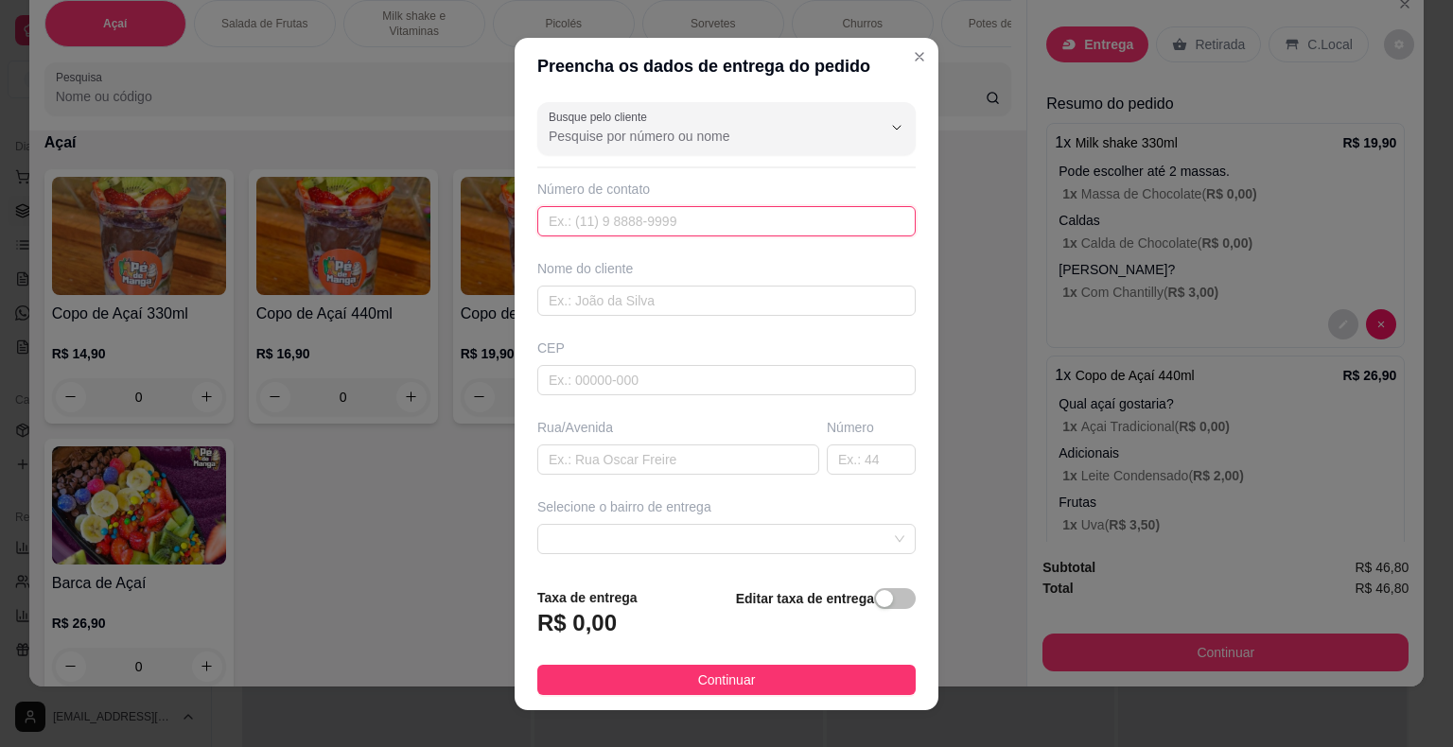
click at [730, 217] on input "text" at bounding box center [726, 221] width 378 height 30
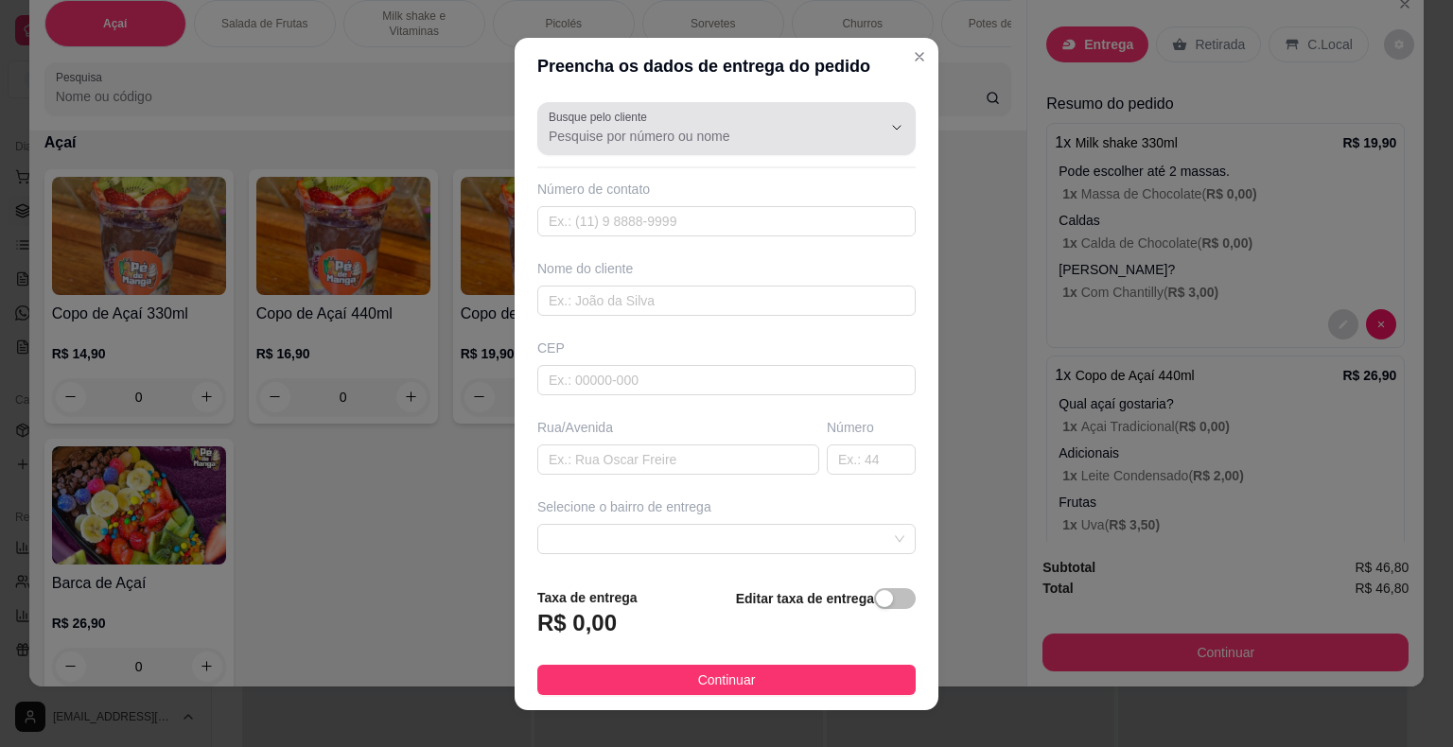
click at [792, 135] on input "Busque pelo cliente" at bounding box center [700, 136] width 303 height 19
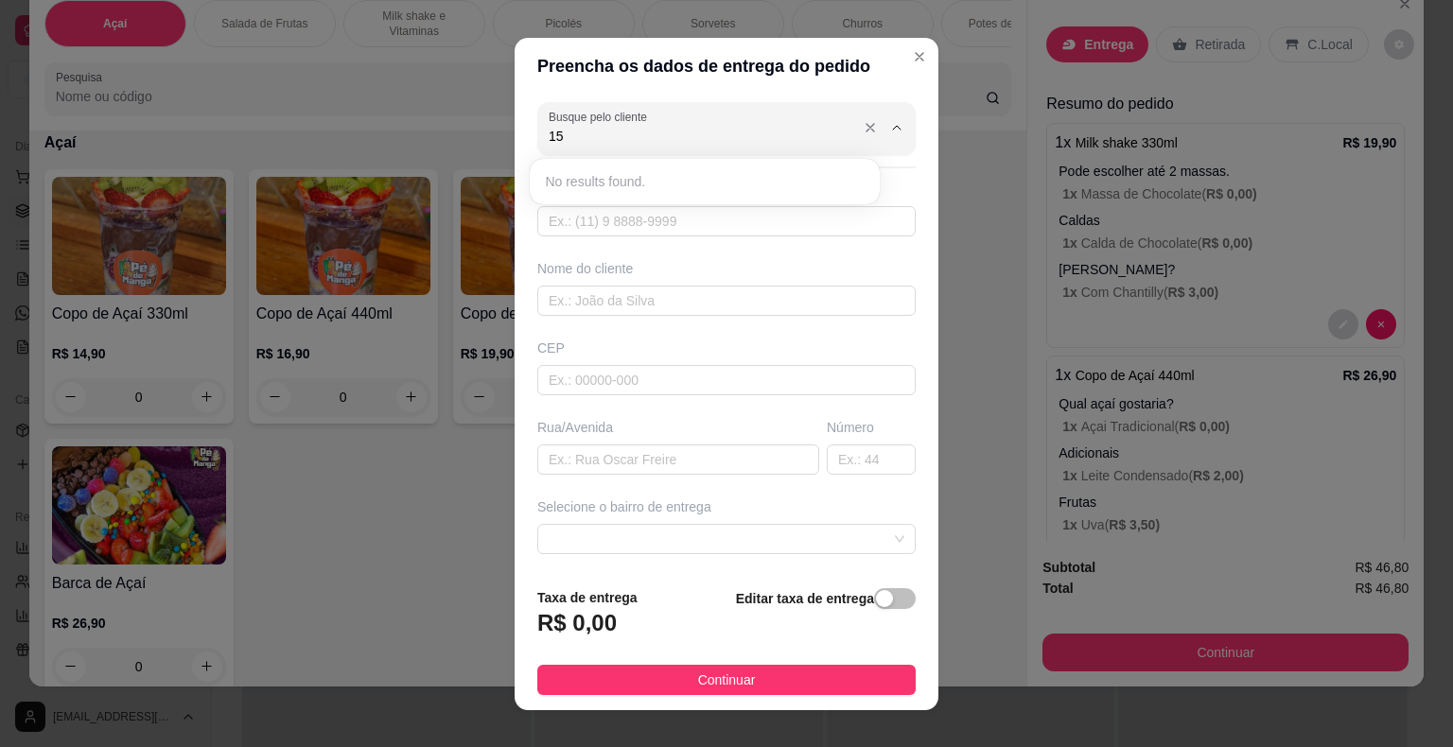
type input "1"
click at [734, 223] on input "text" at bounding box center [726, 221] width 378 height 30
type input "(15) 99723-4966"
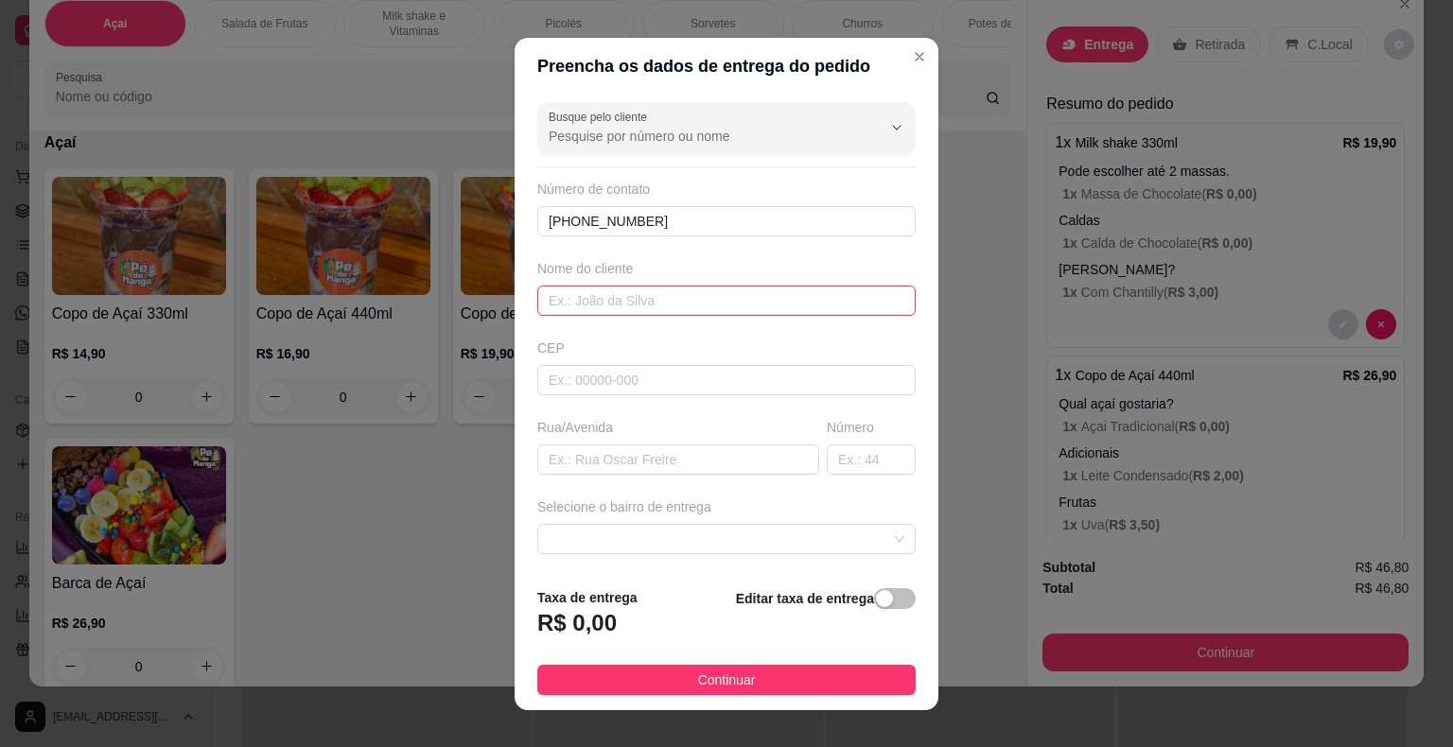
click at [728, 291] on input "text" at bounding box center [726, 301] width 378 height 30
click at [654, 381] on input "text" at bounding box center [726, 380] width 378 height 30
type input "18440000"
click at [637, 476] on div "Busque pelo cliente Número de contato (15) 99723-4966 Nome do cliente CEP 18440…" at bounding box center [727, 334] width 424 height 478
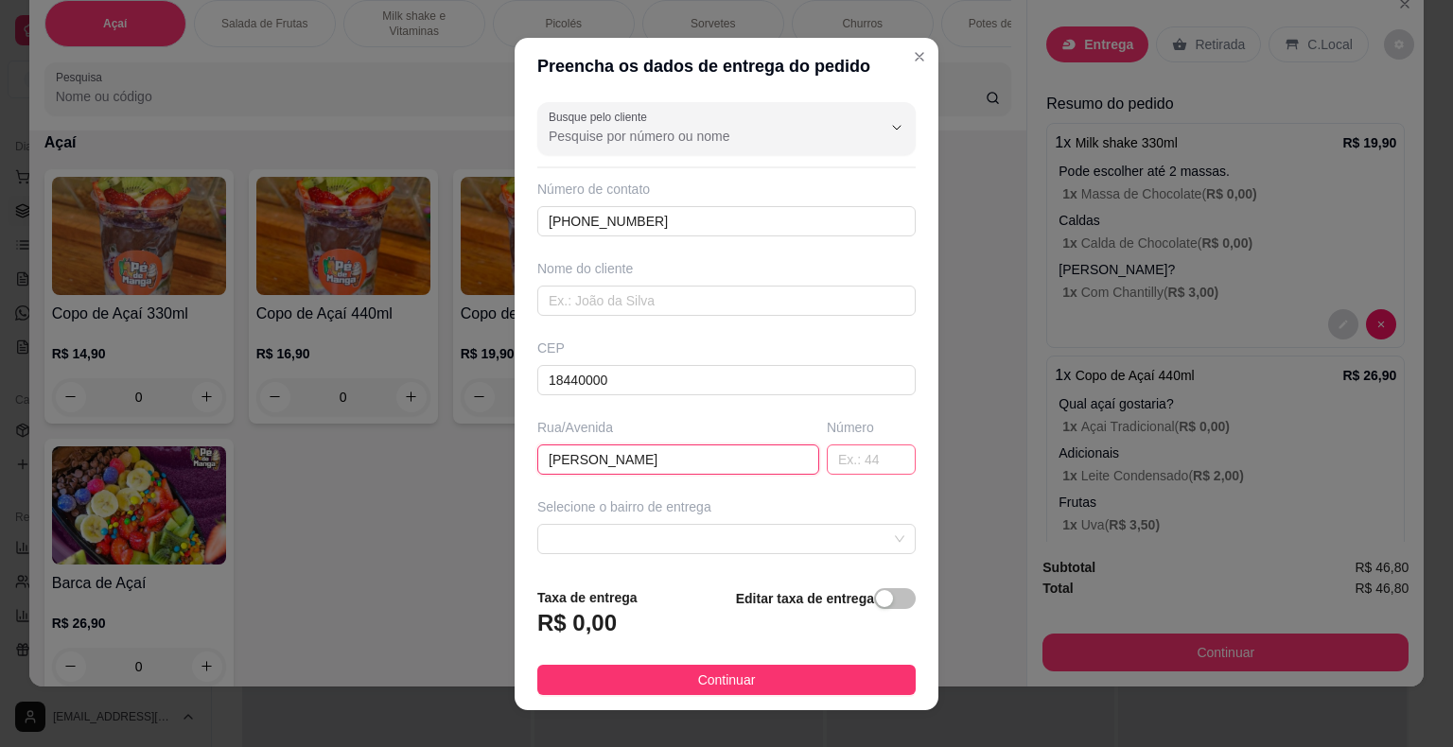
type input "Juvenal Rodrigues Martins"
click at [874, 448] on input "text" at bounding box center [871, 460] width 89 height 30
click at [660, 537] on span at bounding box center [727, 539] width 356 height 28
type input "01"
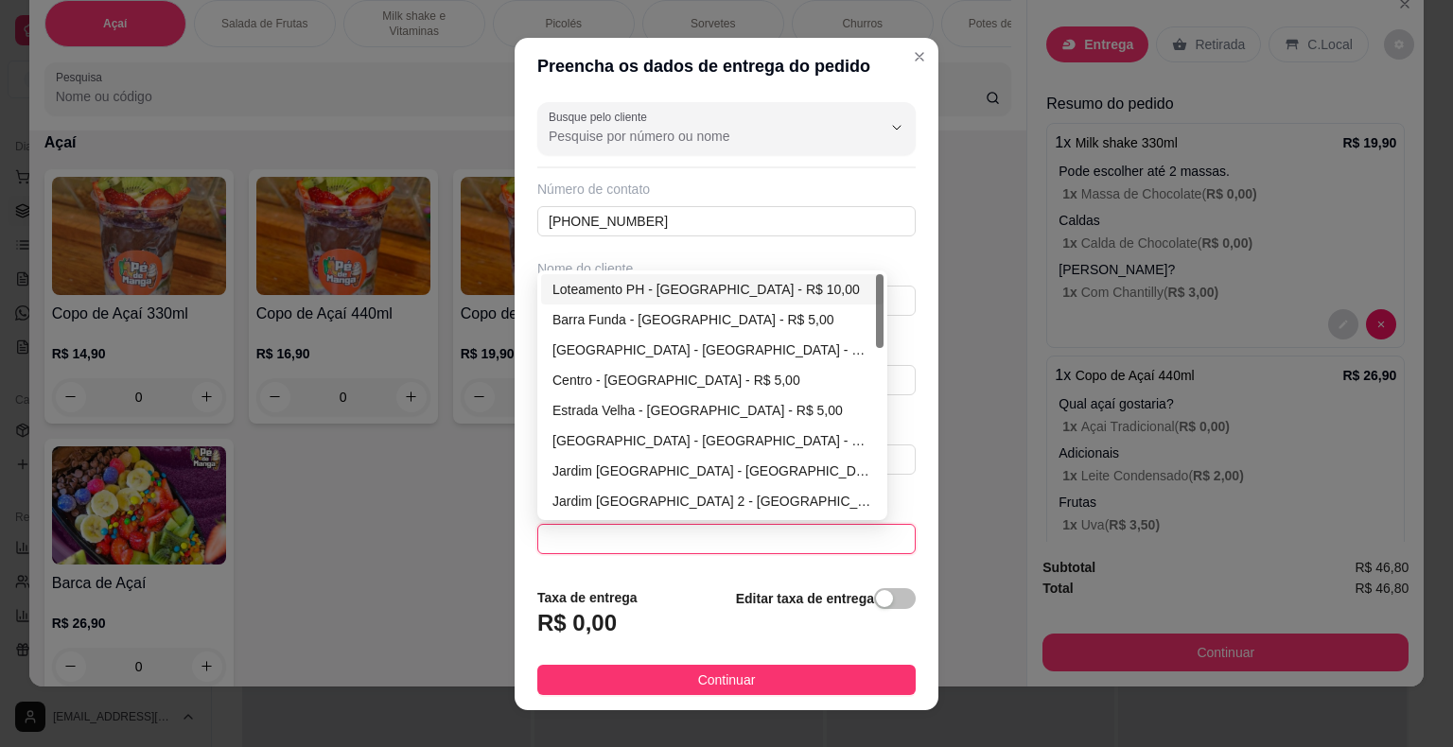
click at [660, 537] on span at bounding box center [727, 539] width 356 height 28
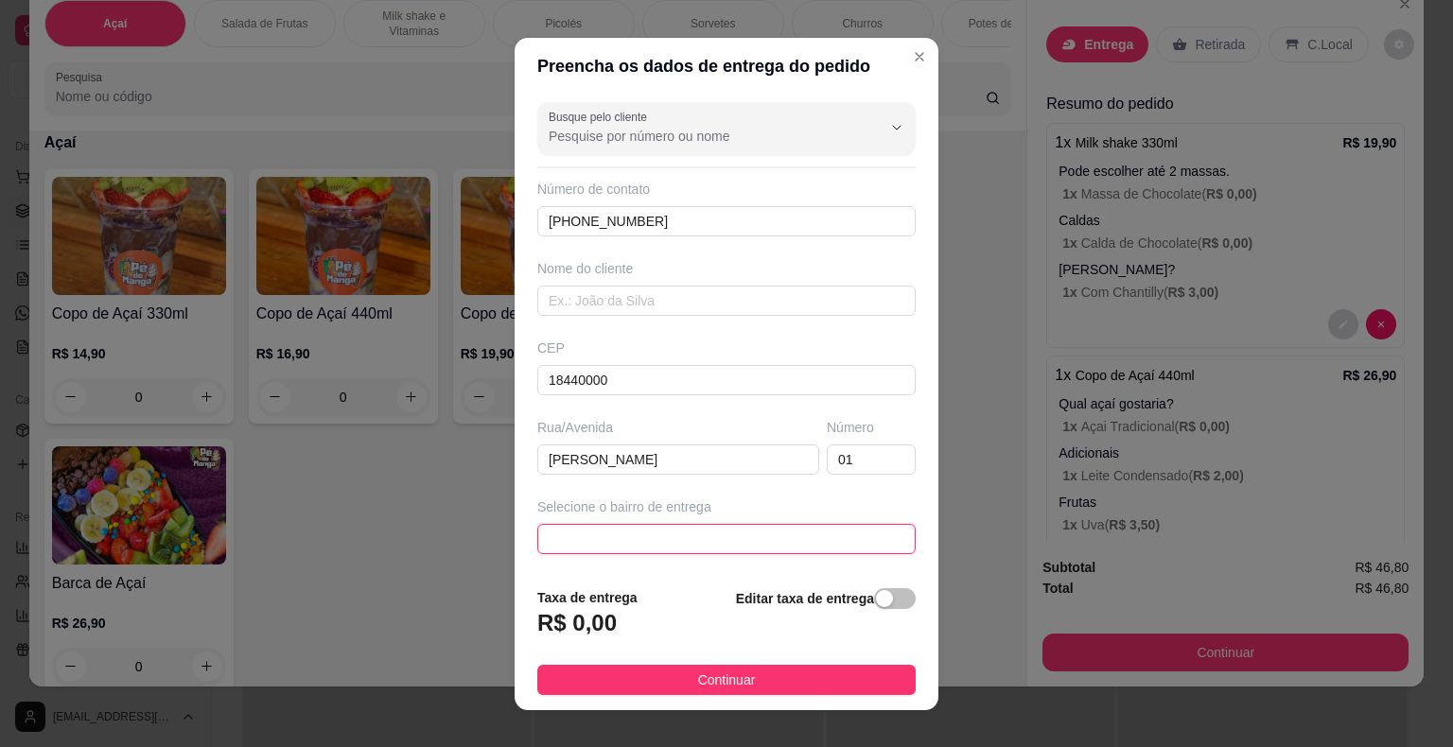
click at [664, 540] on span at bounding box center [727, 539] width 356 height 28
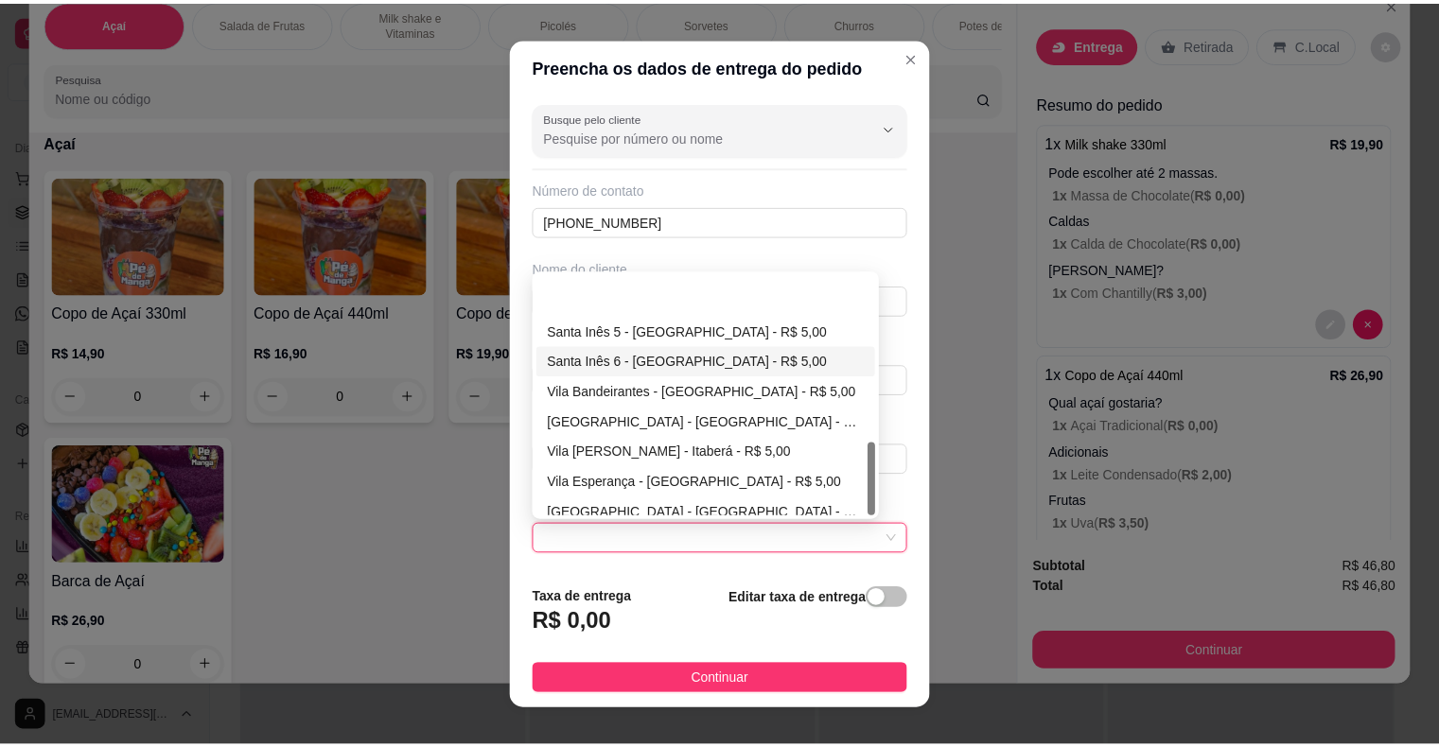
scroll to position [545, 0]
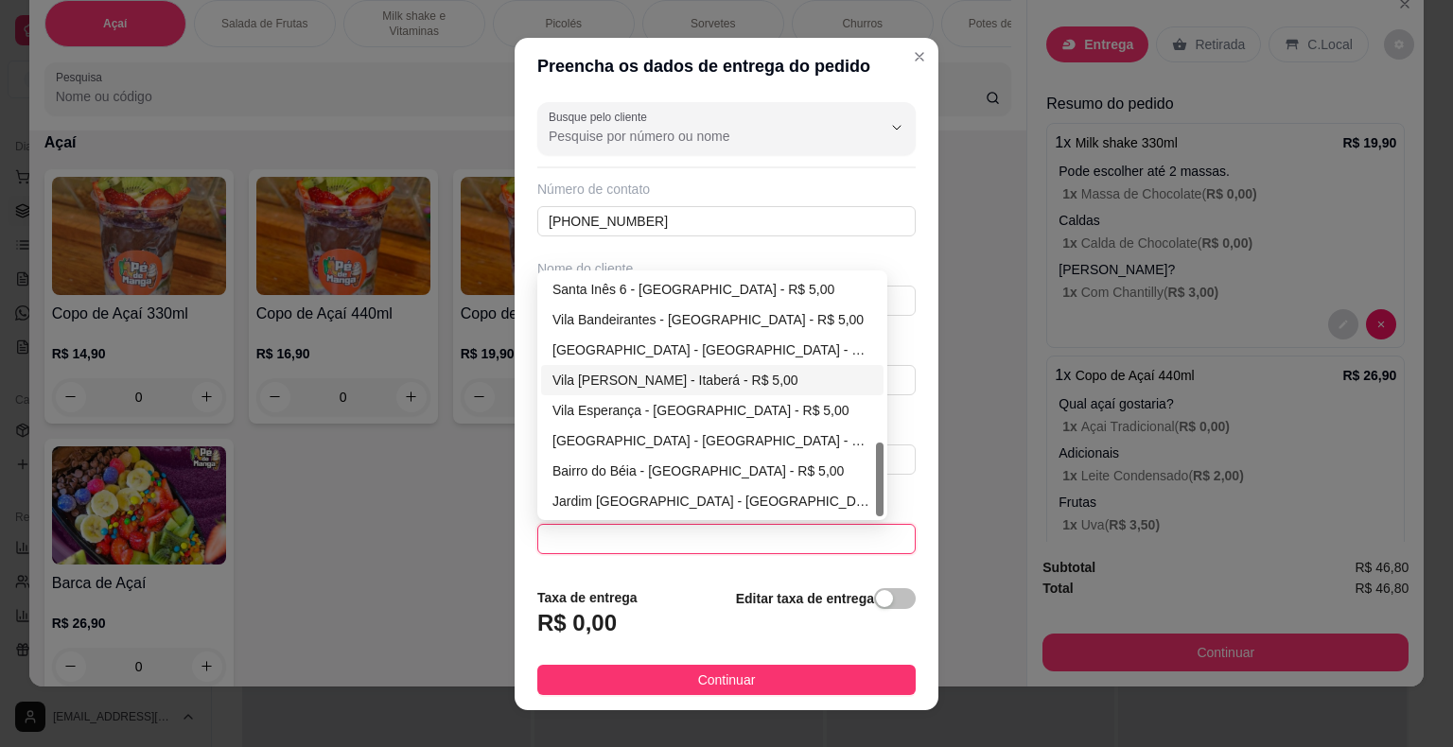
click at [668, 372] on div "Vila Dom Silvio - Itaberá - R$ 5,00" at bounding box center [712, 380] width 320 height 21
type input "Itaberá"
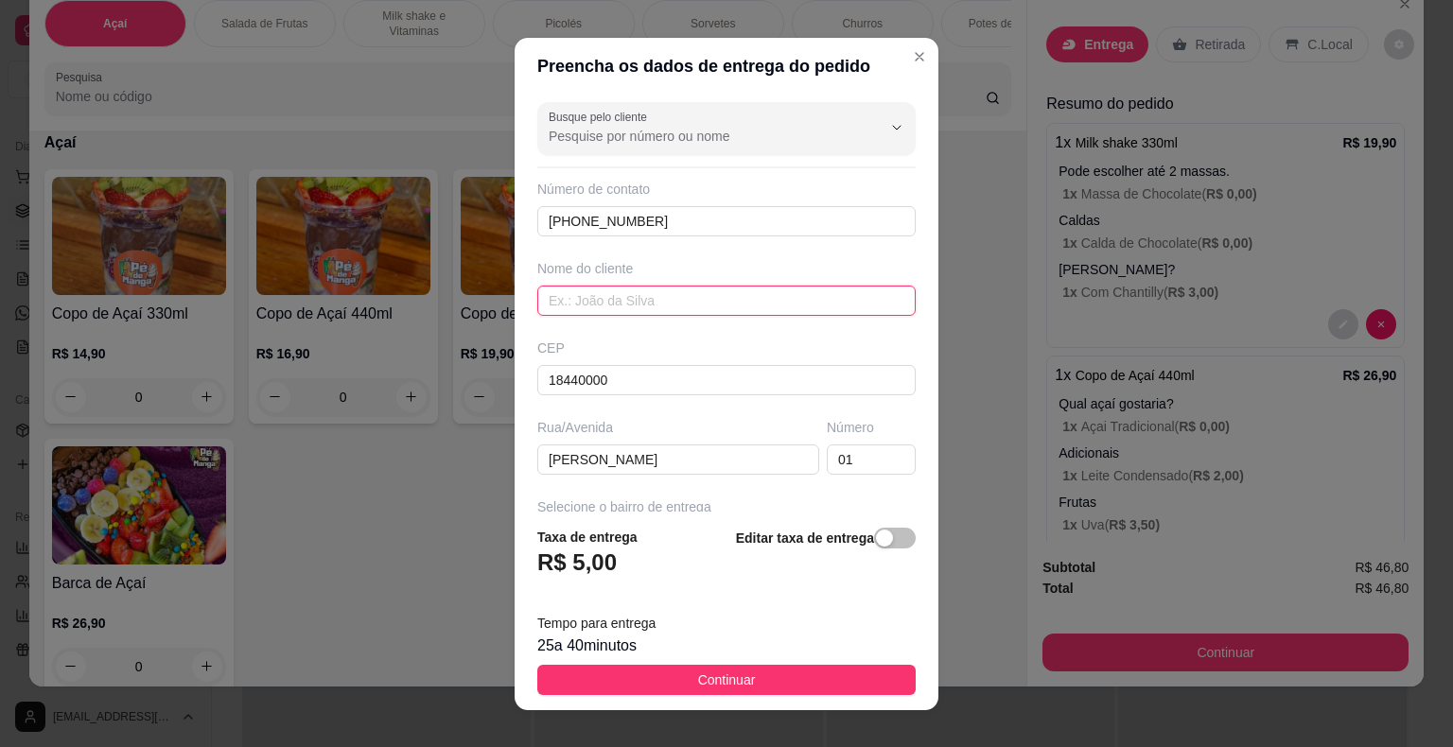
click at [683, 297] on input "text" at bounding box center [726, 301] width 378 height 30
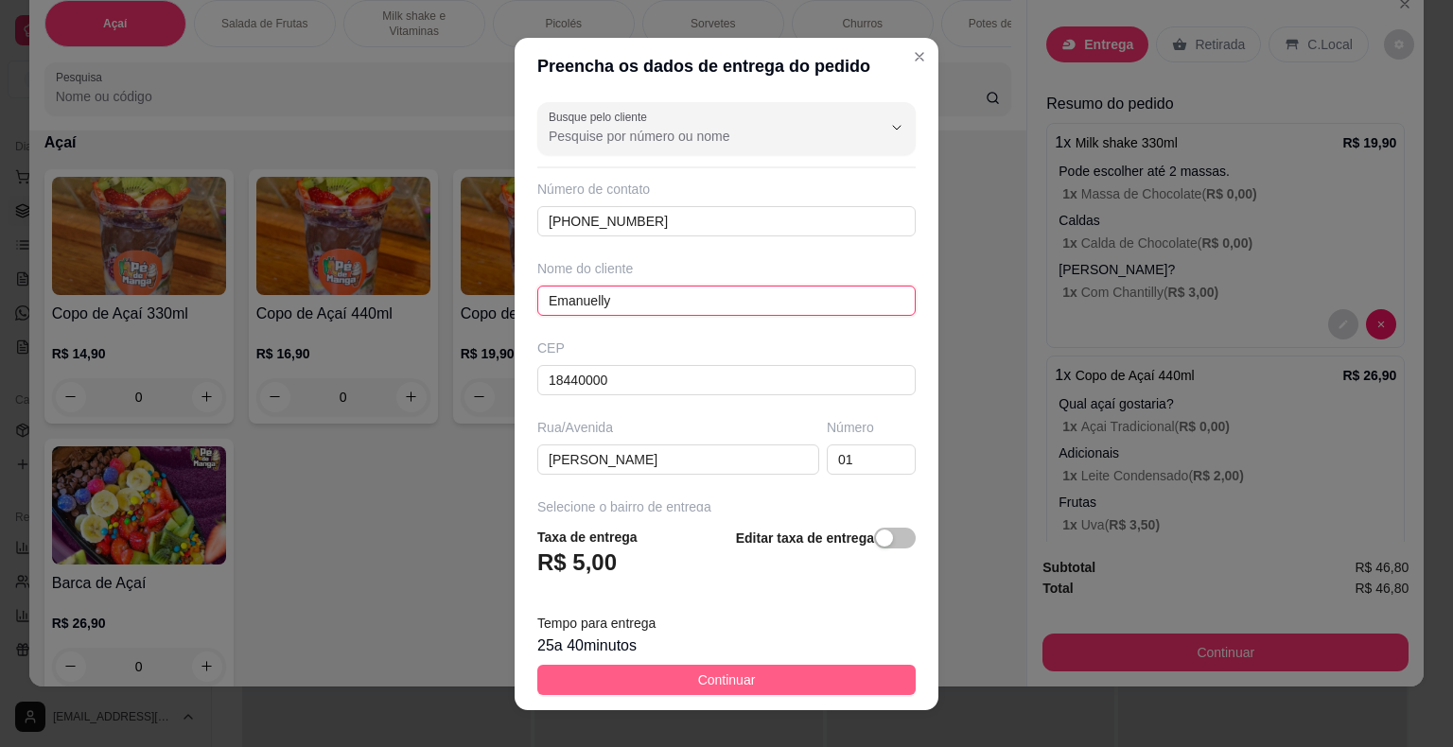
type input "Emanuelly"
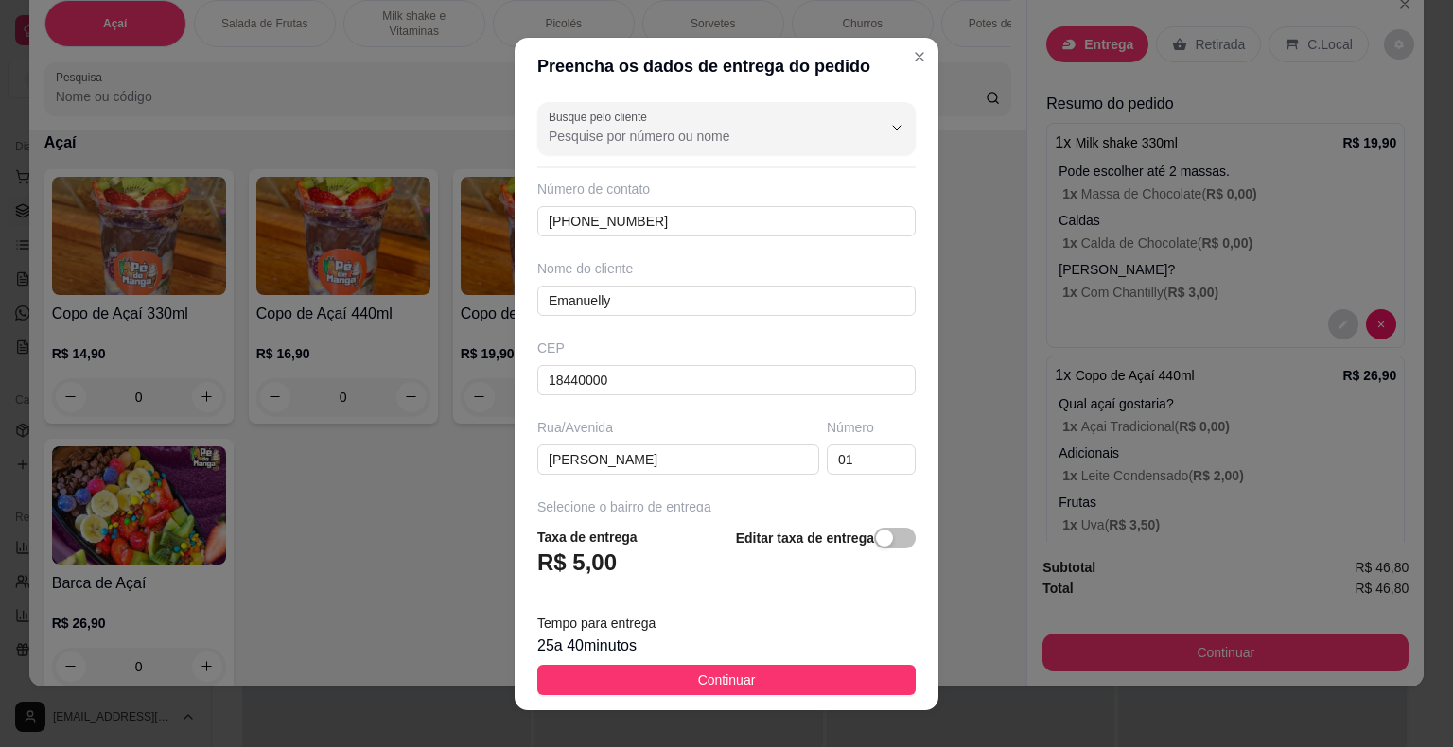
click at [745, 686] on button "Continuar" at bounding box center [726, 680] width 378 height 30
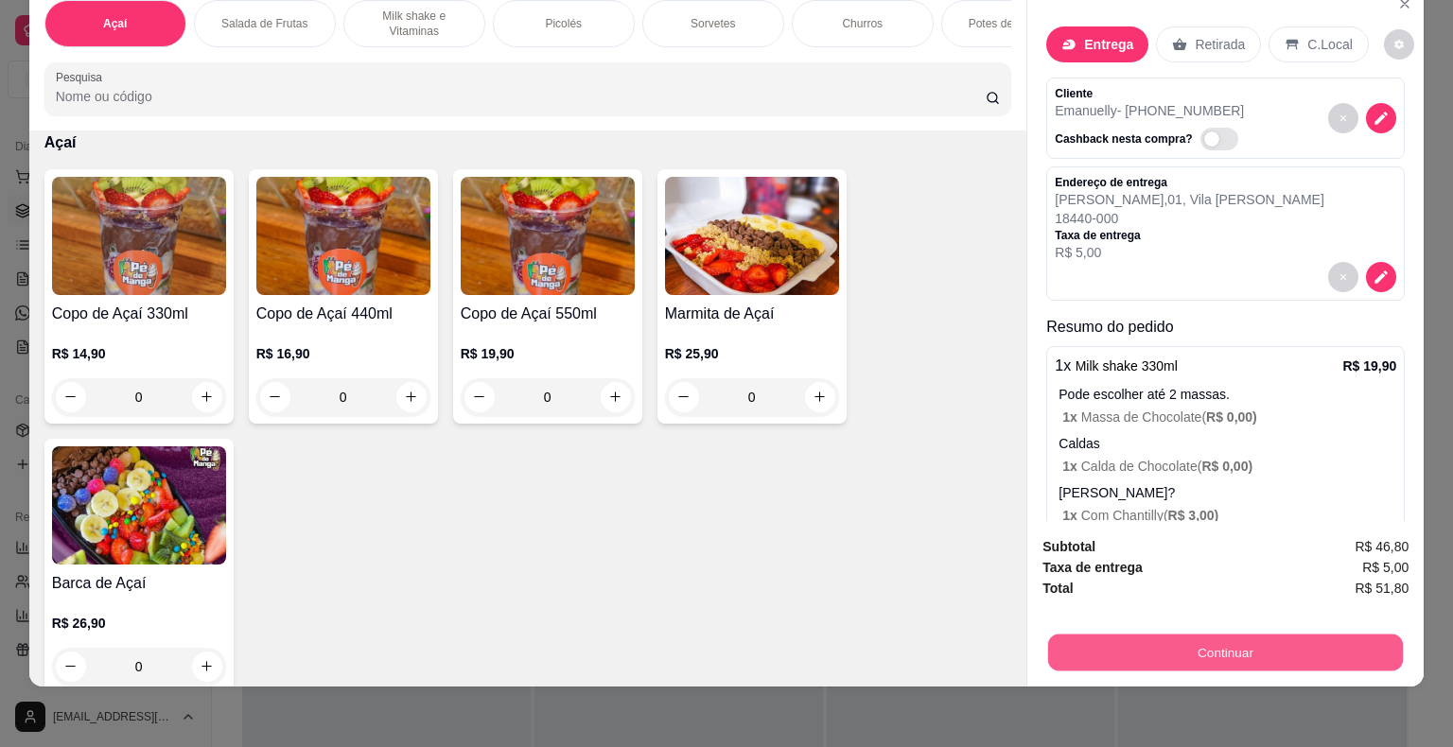
click at [1150, 643] on button "Continuar" at bounding box center [1225, 653] width 355 height 37
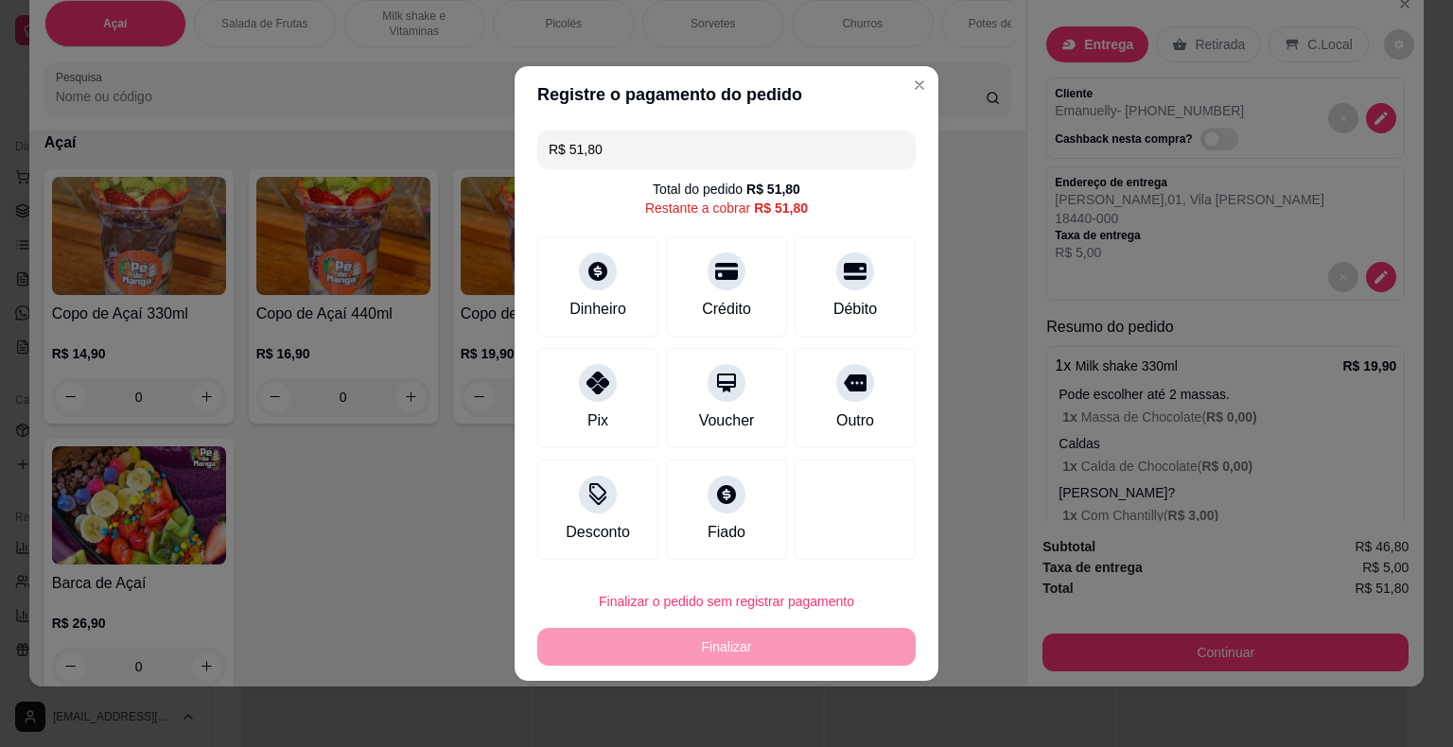
click at [833, 304] on div "Débito" at bounding box center [855, 309] width 44 height 23
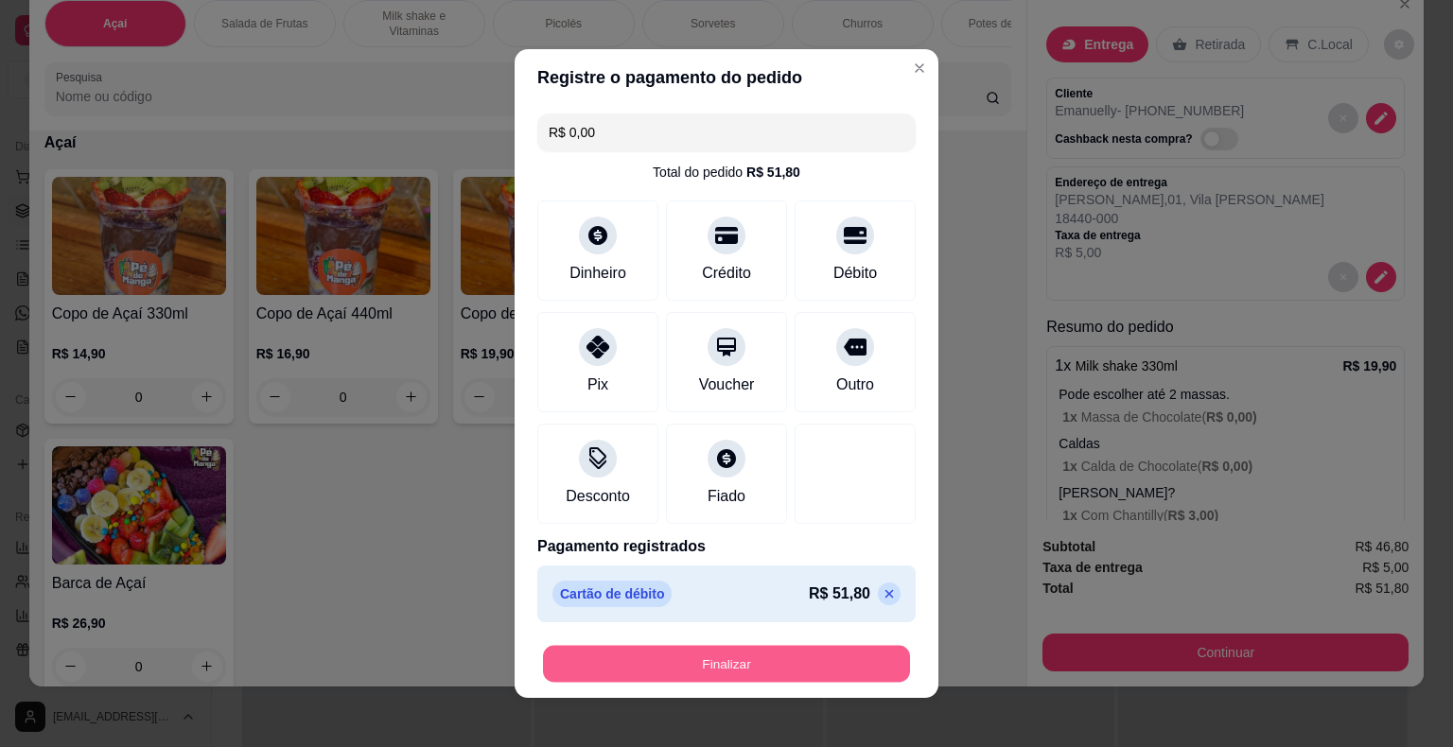
click at [693, 653] on button "Finalizar" at bounding box center [726, 664] width 367 height 37
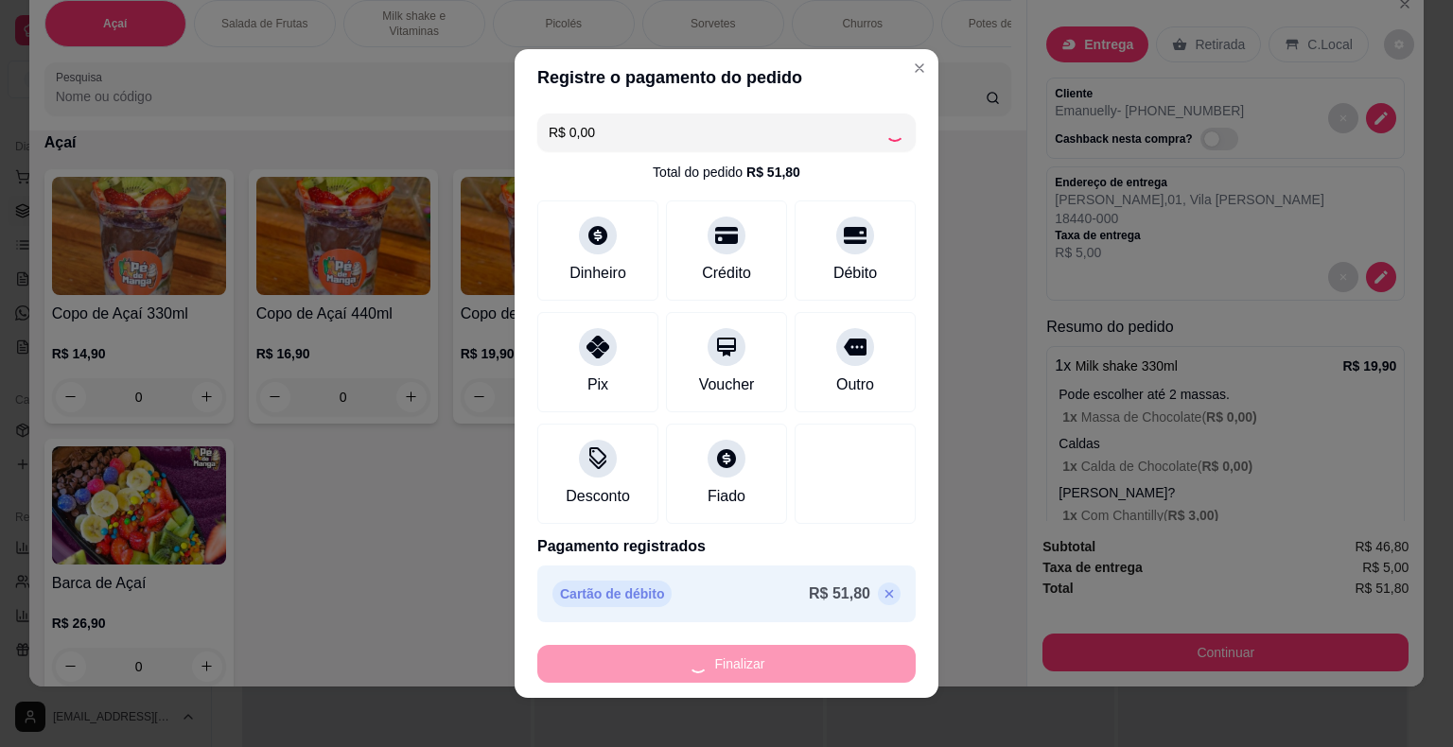
type input "-R$ 51,80"
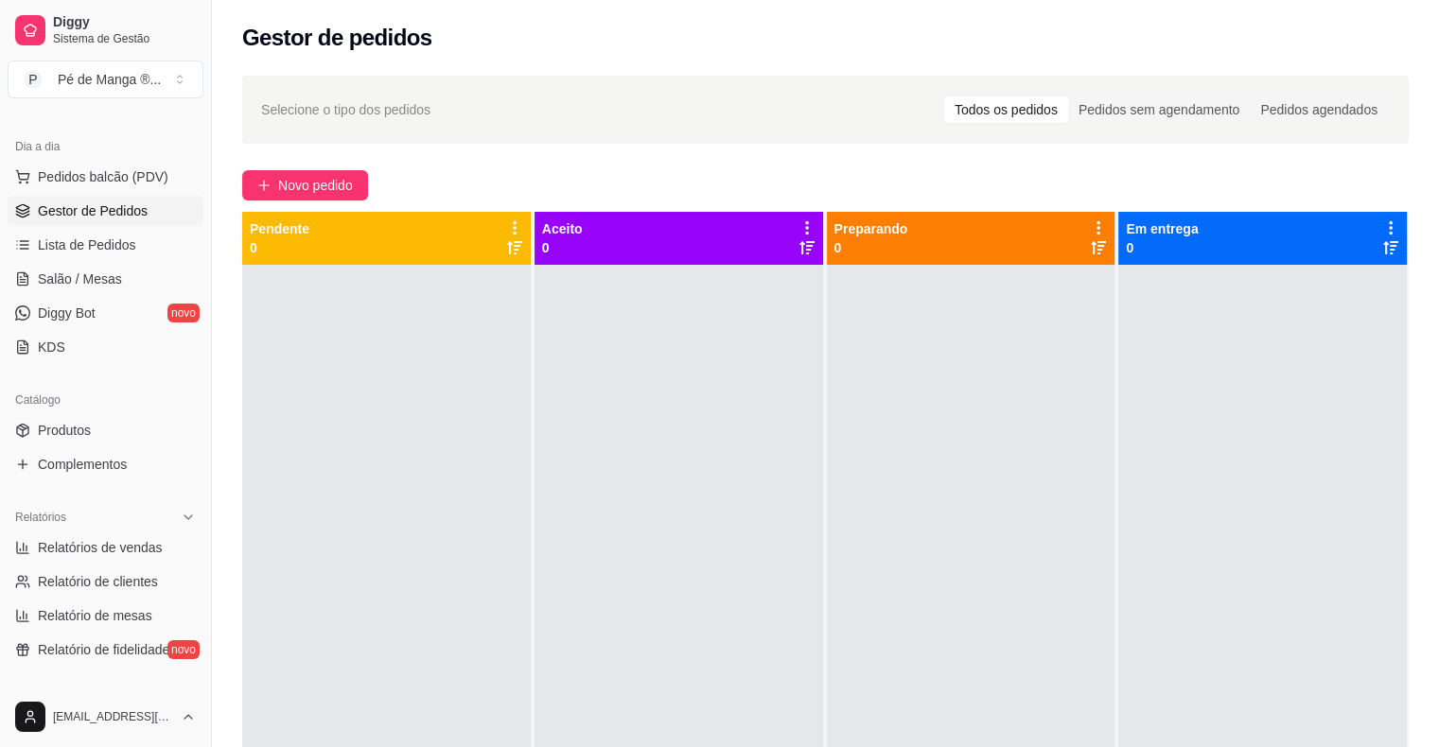
click at [96, 208] on span "Gestor de Pedidos" at bounding box center [93, 210] width 110 height 19
click at [110, 221] on link "Gestor de Pedidos" at bounding box center [106, 211] width 196 height 30
click at [107, 241] on span "Lista de Pedidos" at bounding box center [87, 245] width 98 height 19
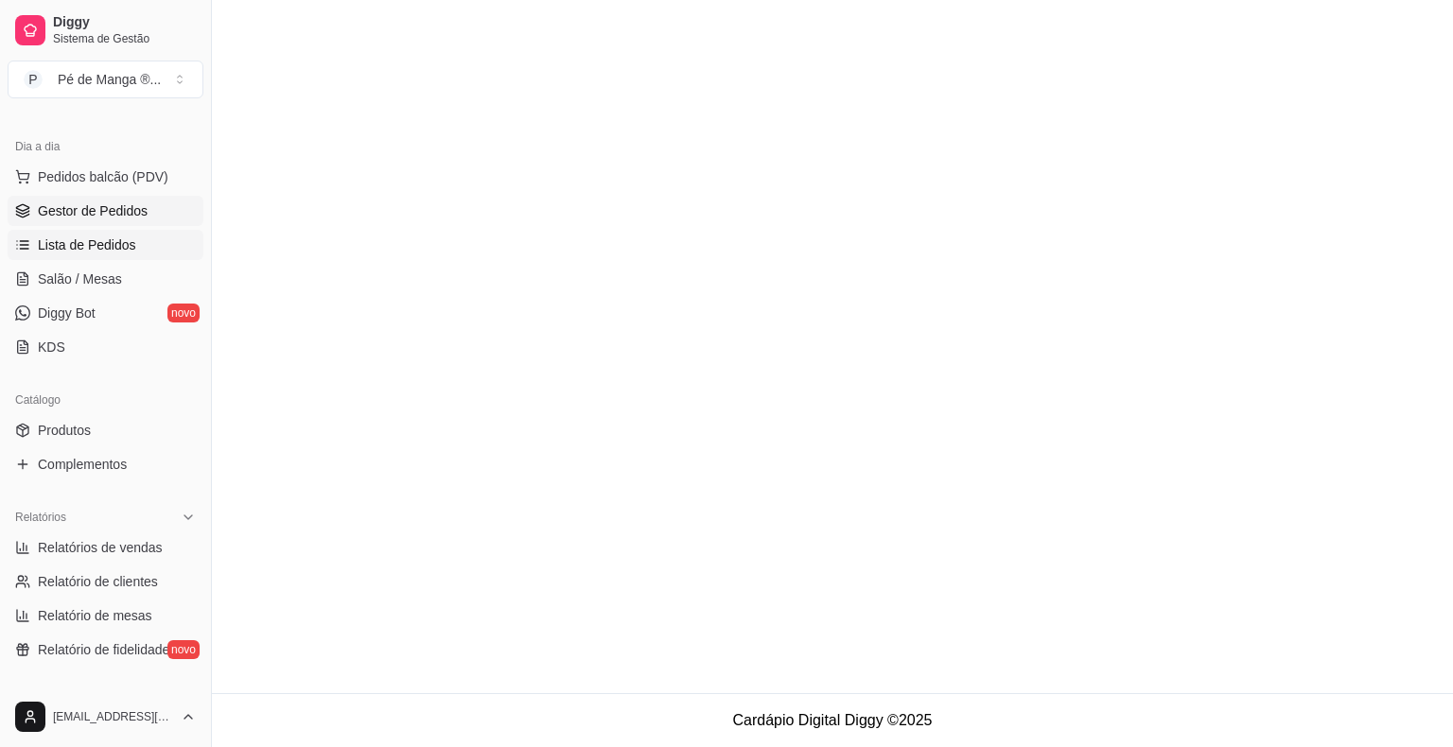
click at [113, 213] on span "Gestor de Pedidos" at bounding box center [93, 210] width 110 height 19
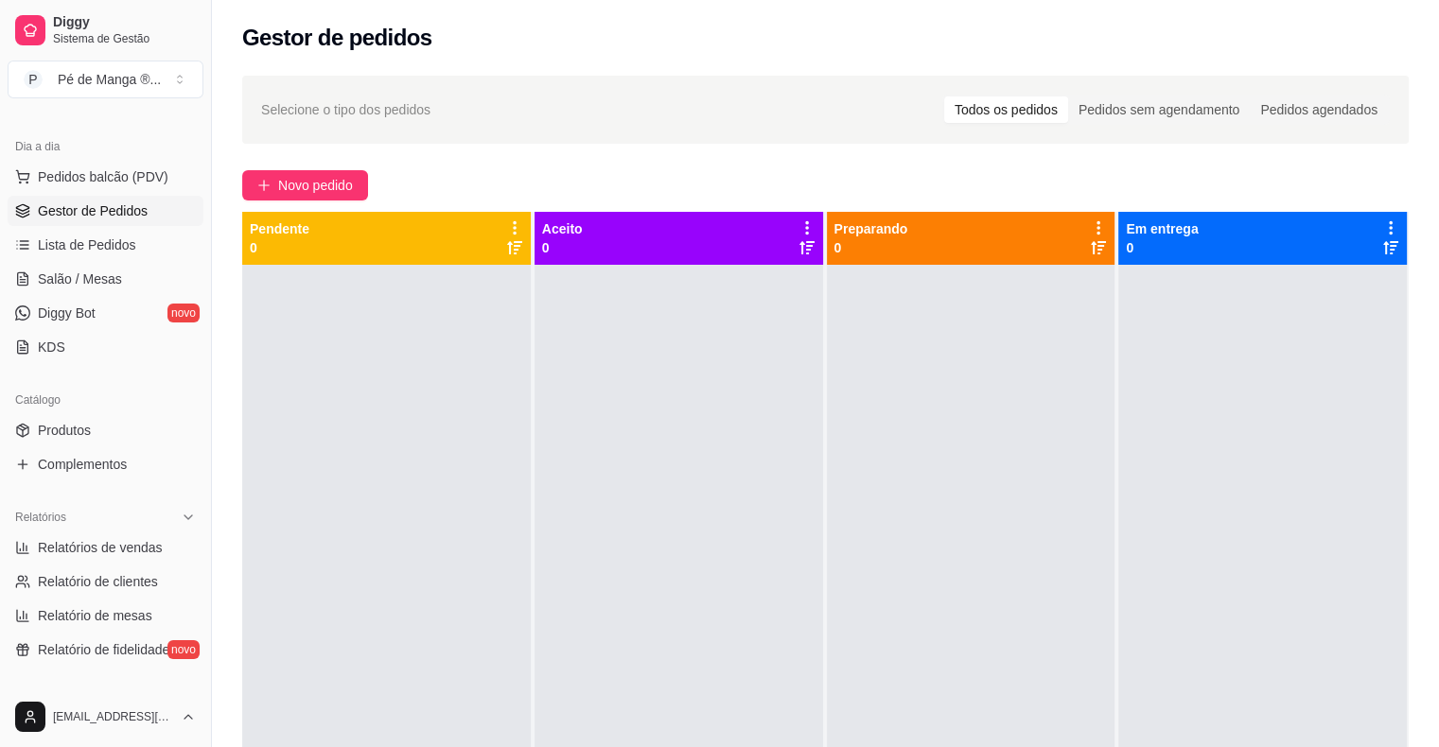
click at [114, 212] on span "Gestor de Pedidos" at bounding box center [93, 210] width 110 height 19
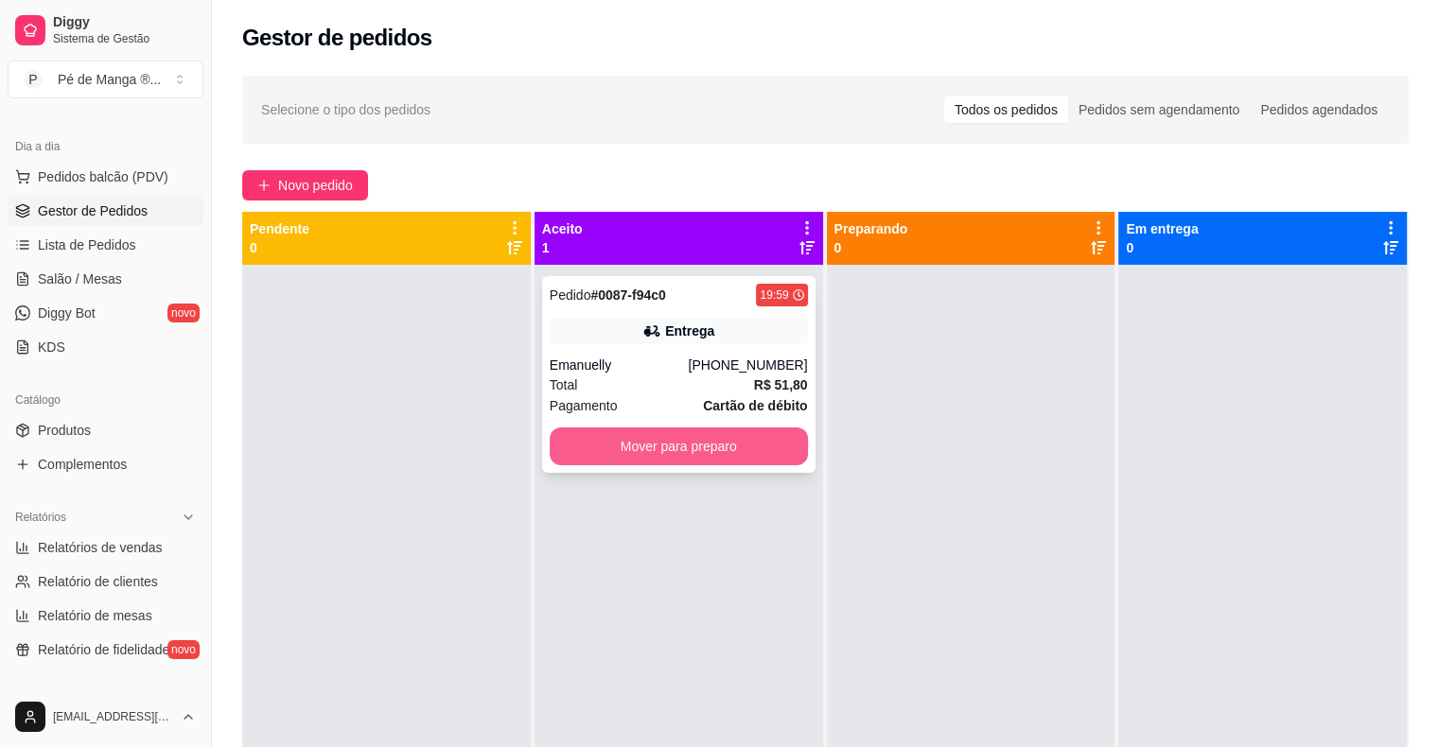
click at [666, 450] on button "Mover para preparo" at bounding box center [679, 446] width 258 height 38
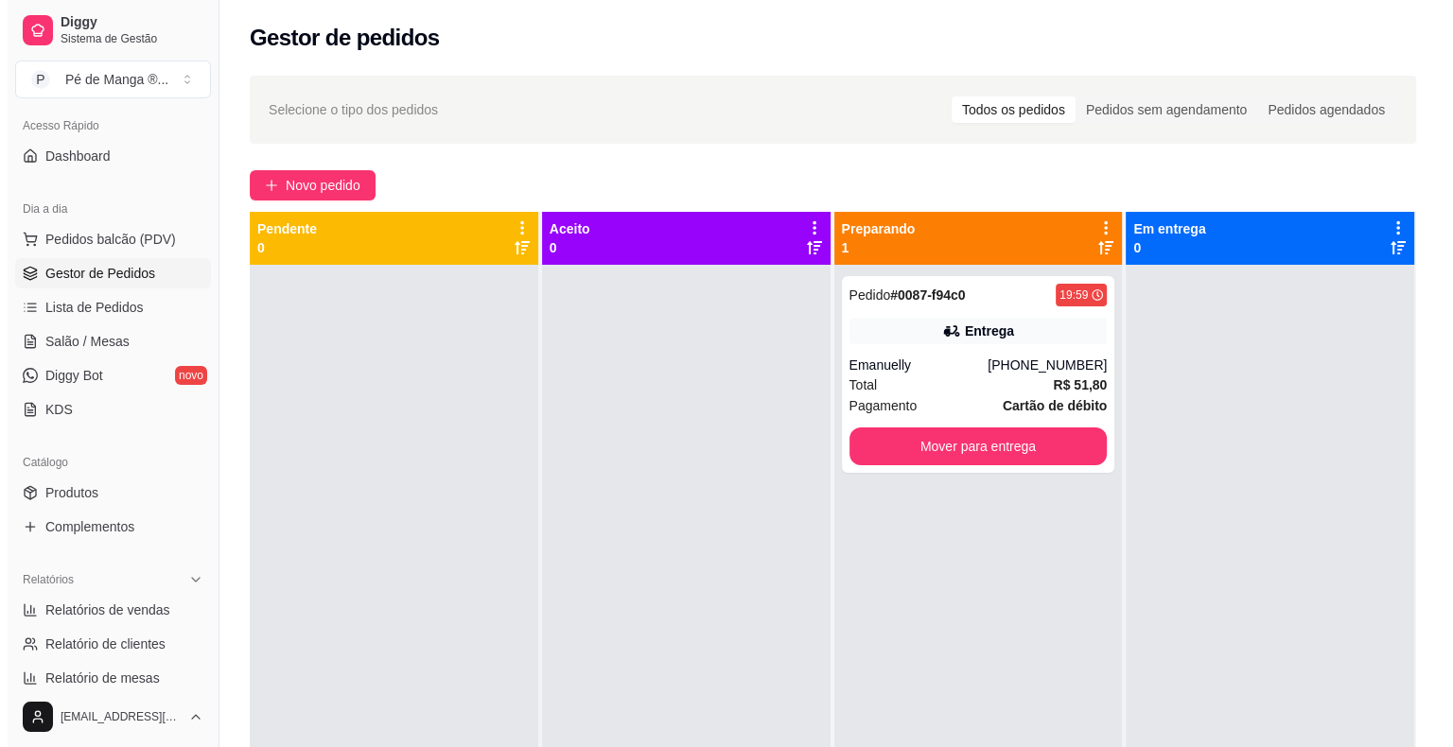
scroll to position [95, 0]
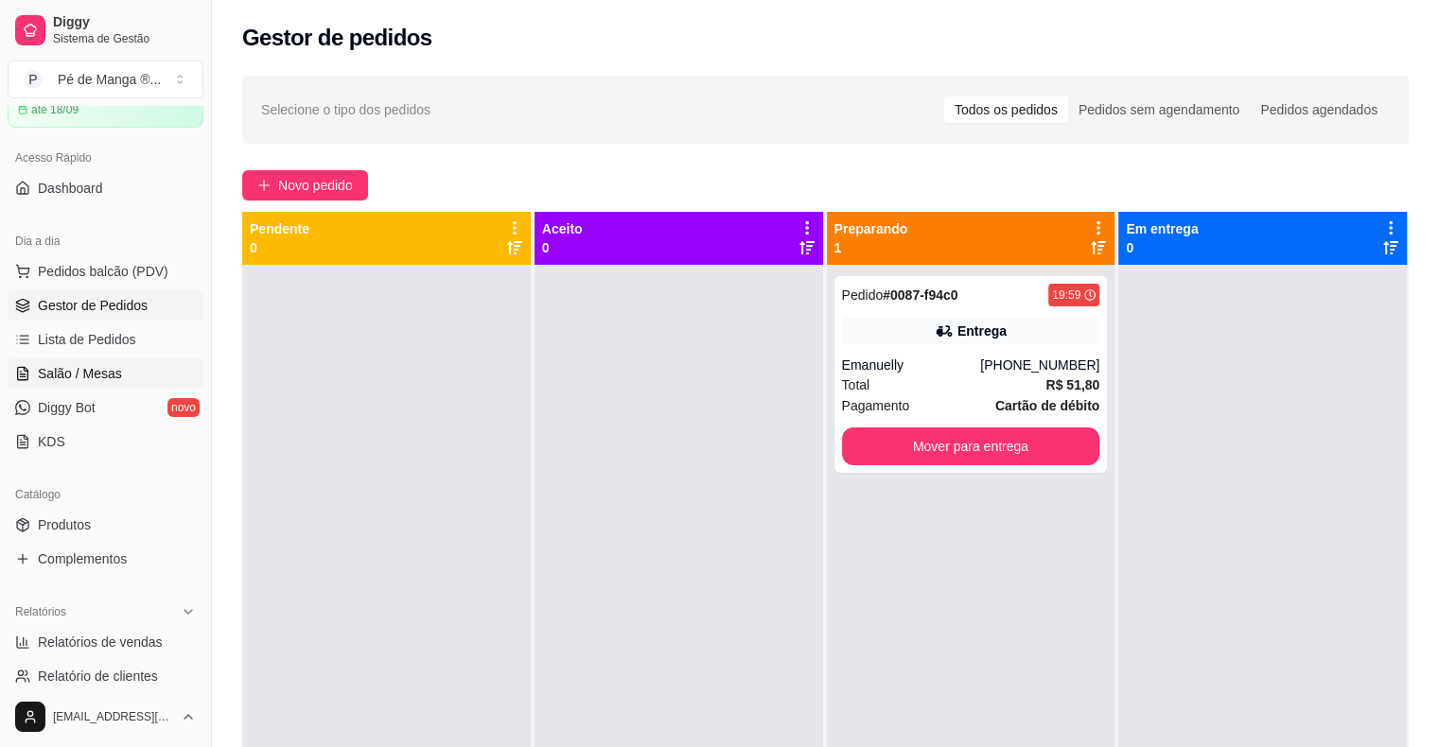
click at [99, 374] on span "Salão / Mesas" at bounding box center [80, 373] width 84 height 19
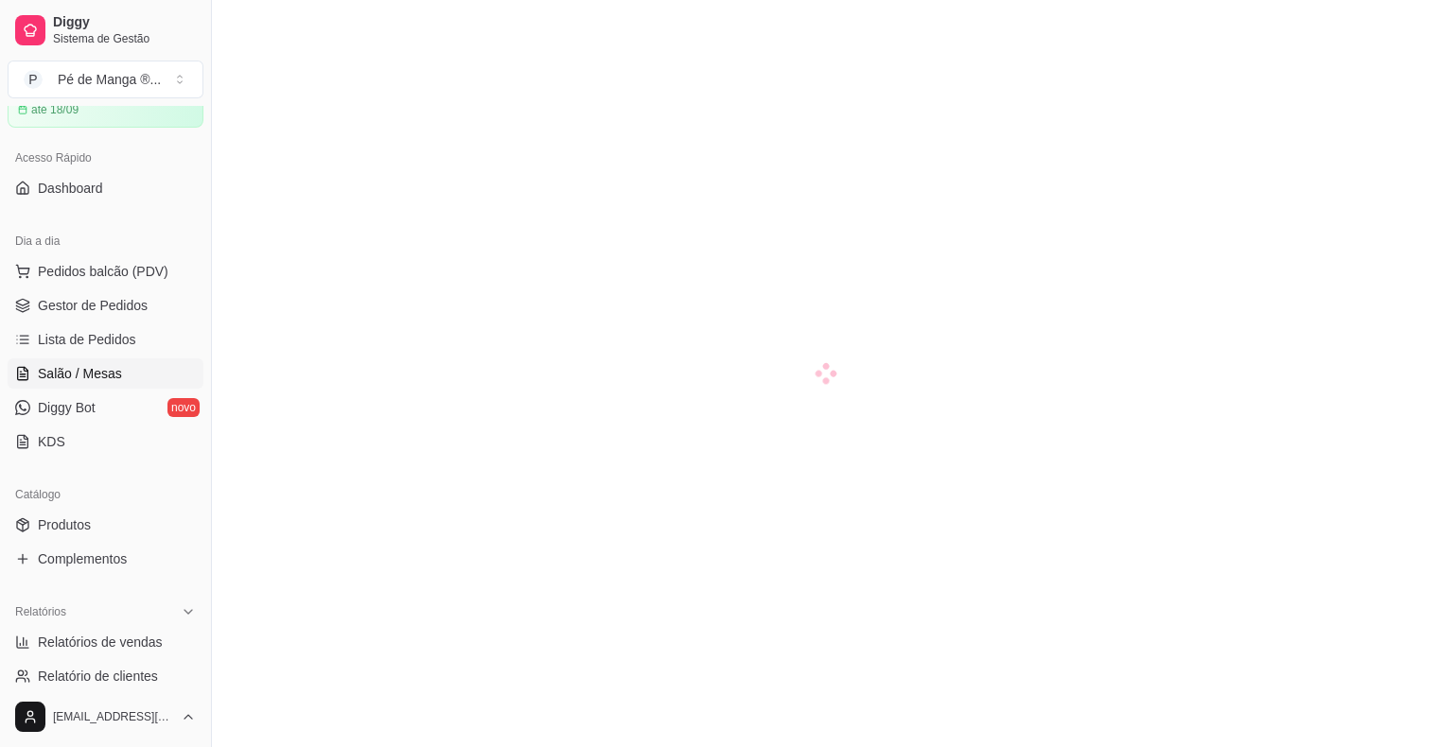
click at [97, 373] on span "Salão / Mesas" at bounding box center [80, 373] width 84 height 19
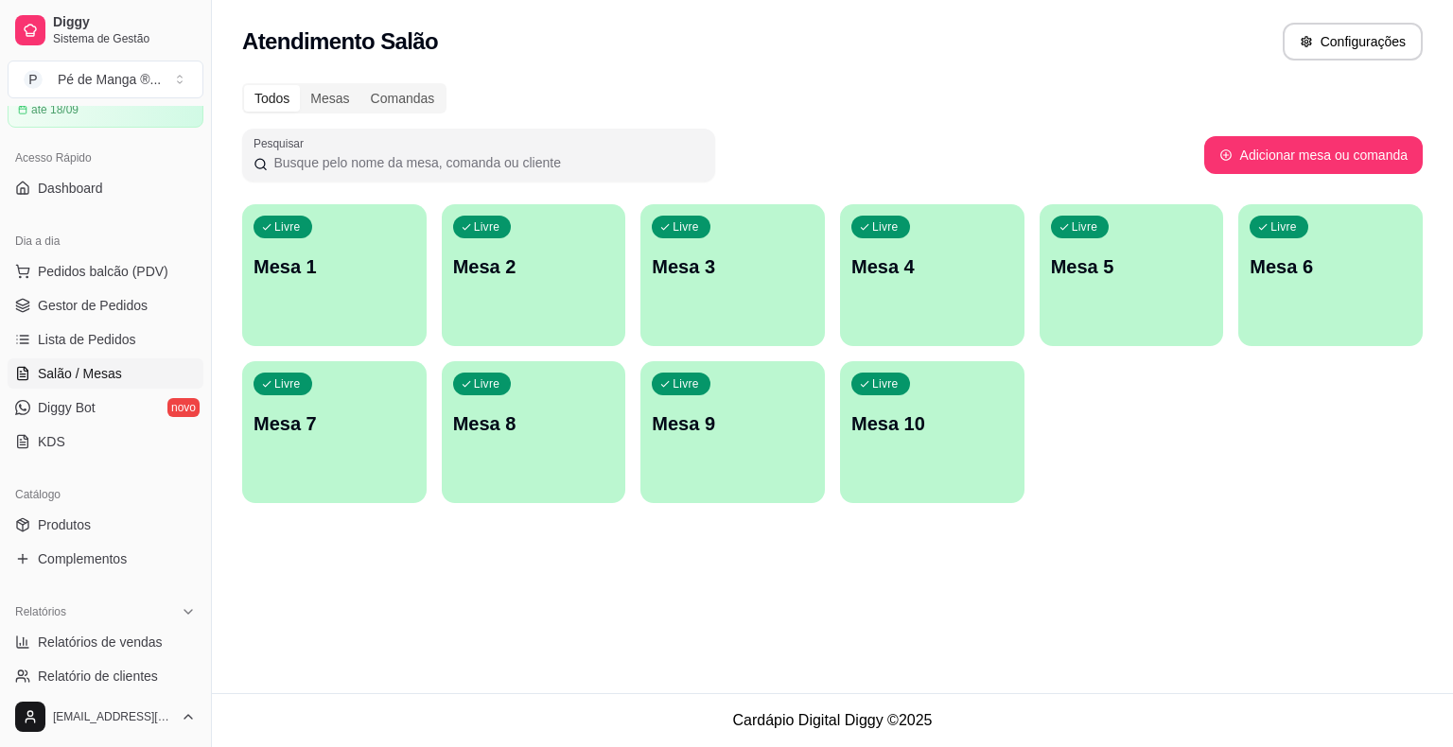
click at [289, 311] on div "Livre Mesa 1" at bounding box center [334, 263] width 184 height 119
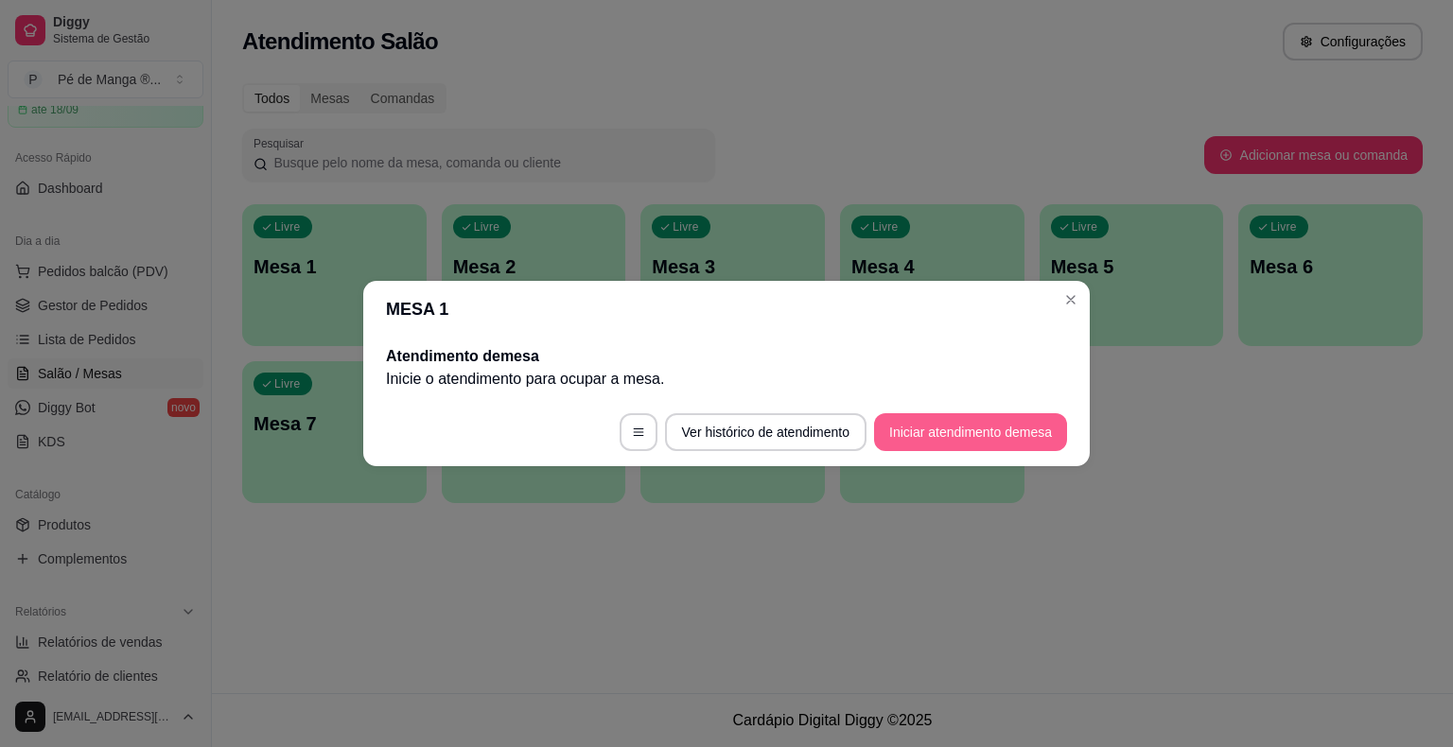
click at [993, 444] on button "Iniciar atendimento de mesa" at bounding box center [970, 432] width 193 height 38
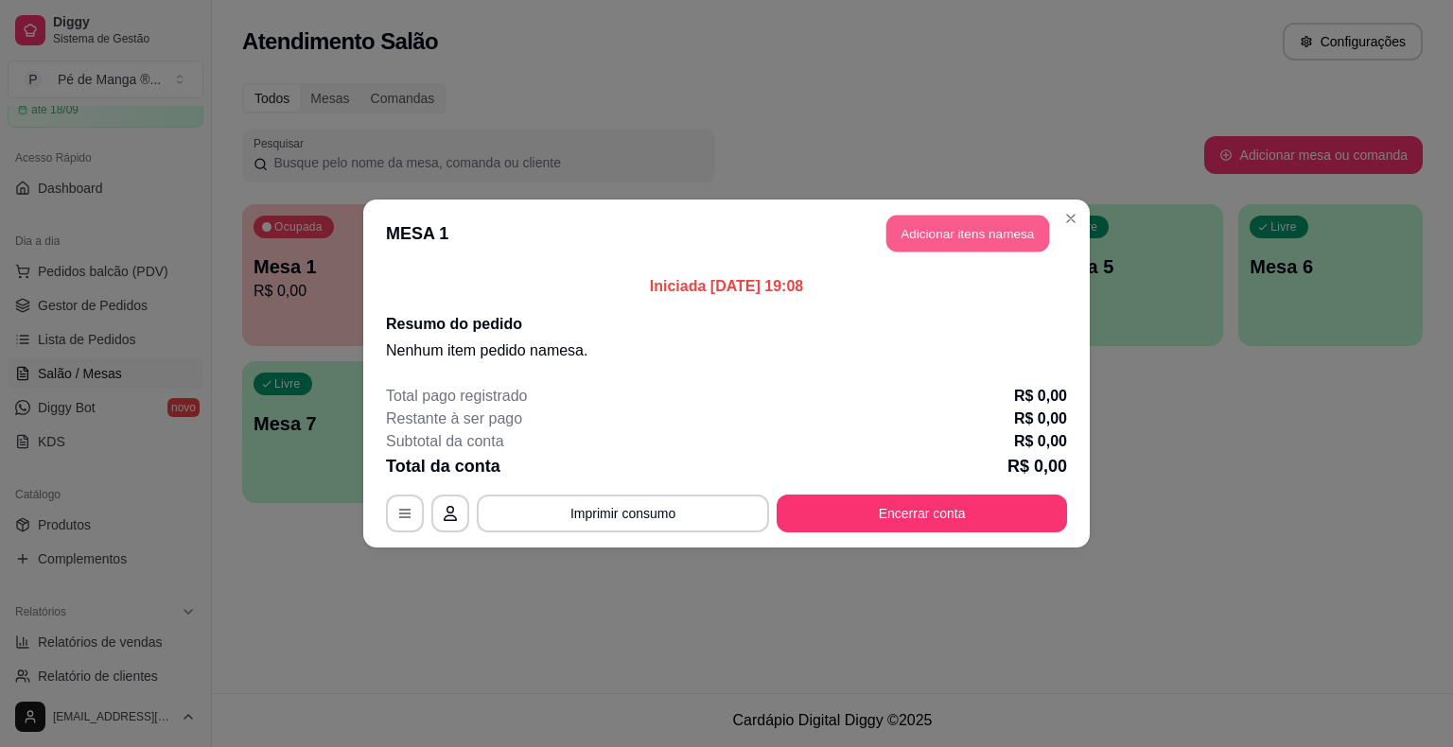
click at [1003, 232] on button "Adicionar itens na mesa" at bounding box center [967, 234] width 163 height 37
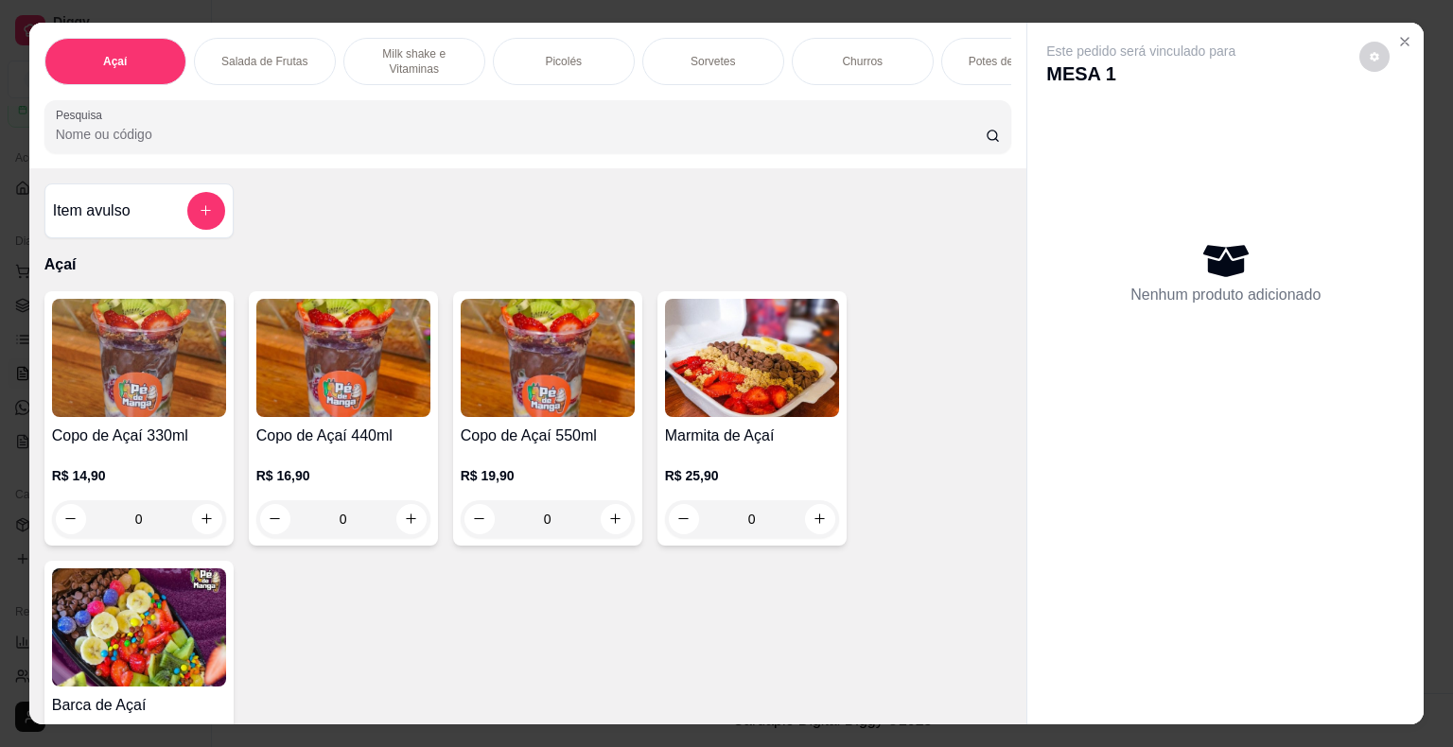
scroll to position [0, 220]
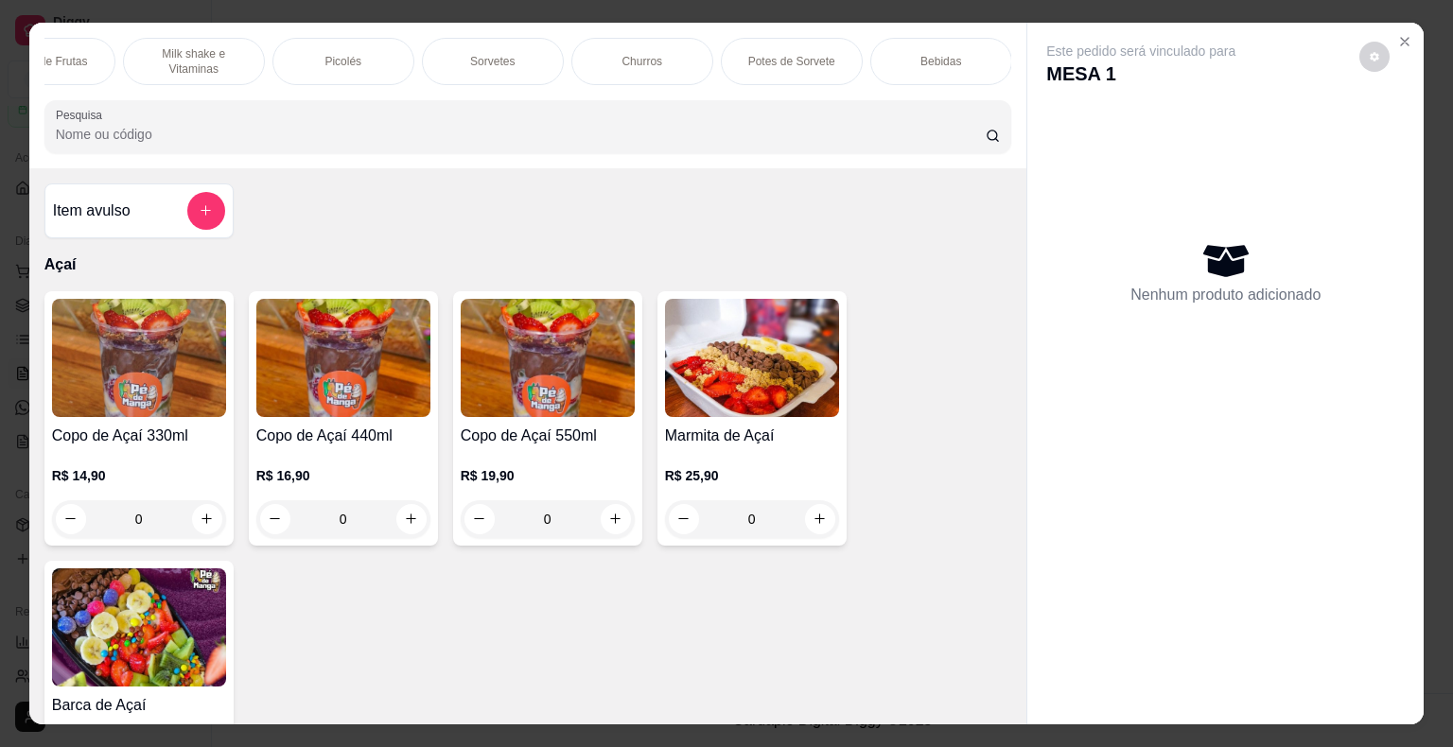
click at [951, 69] on div "Bebidas" at bounding box center [941, 61] width 142 height 47
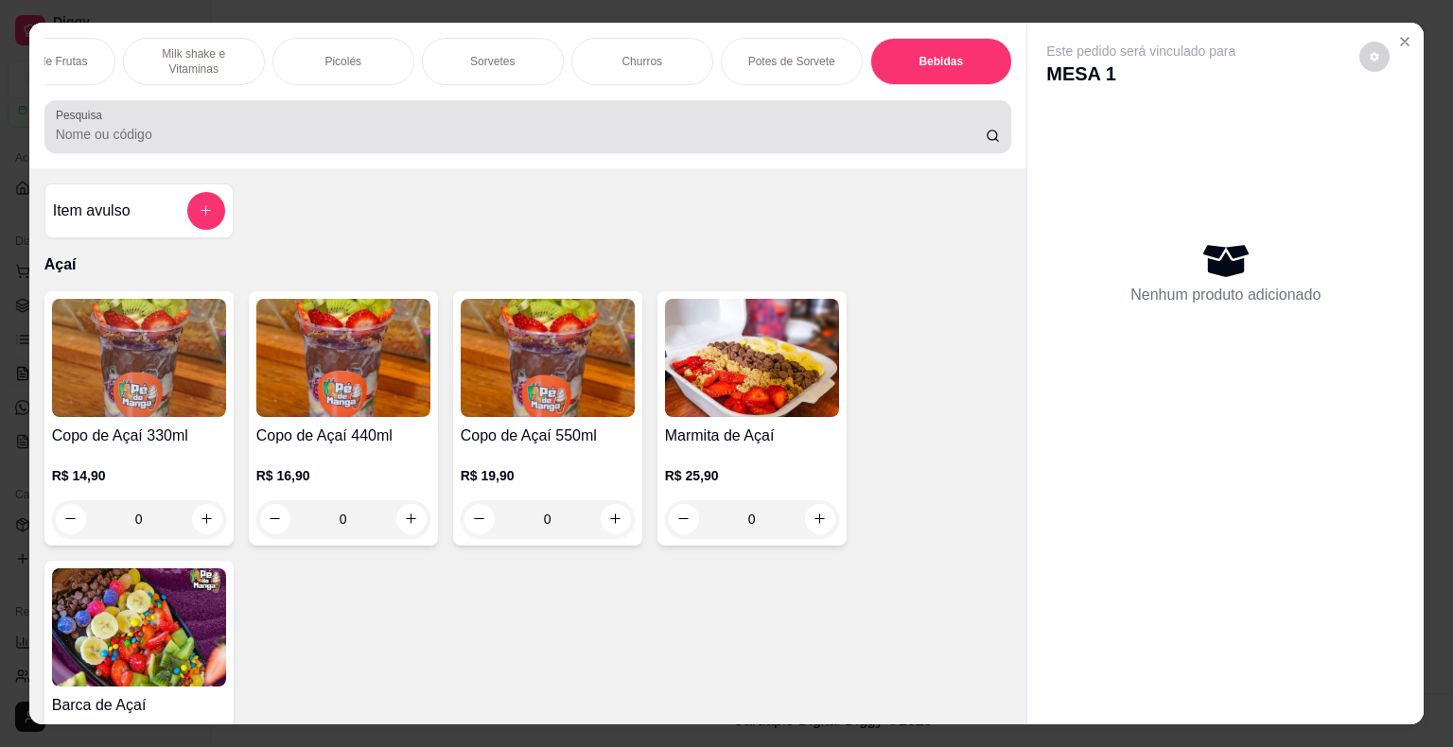
scroll to position [45, 0]
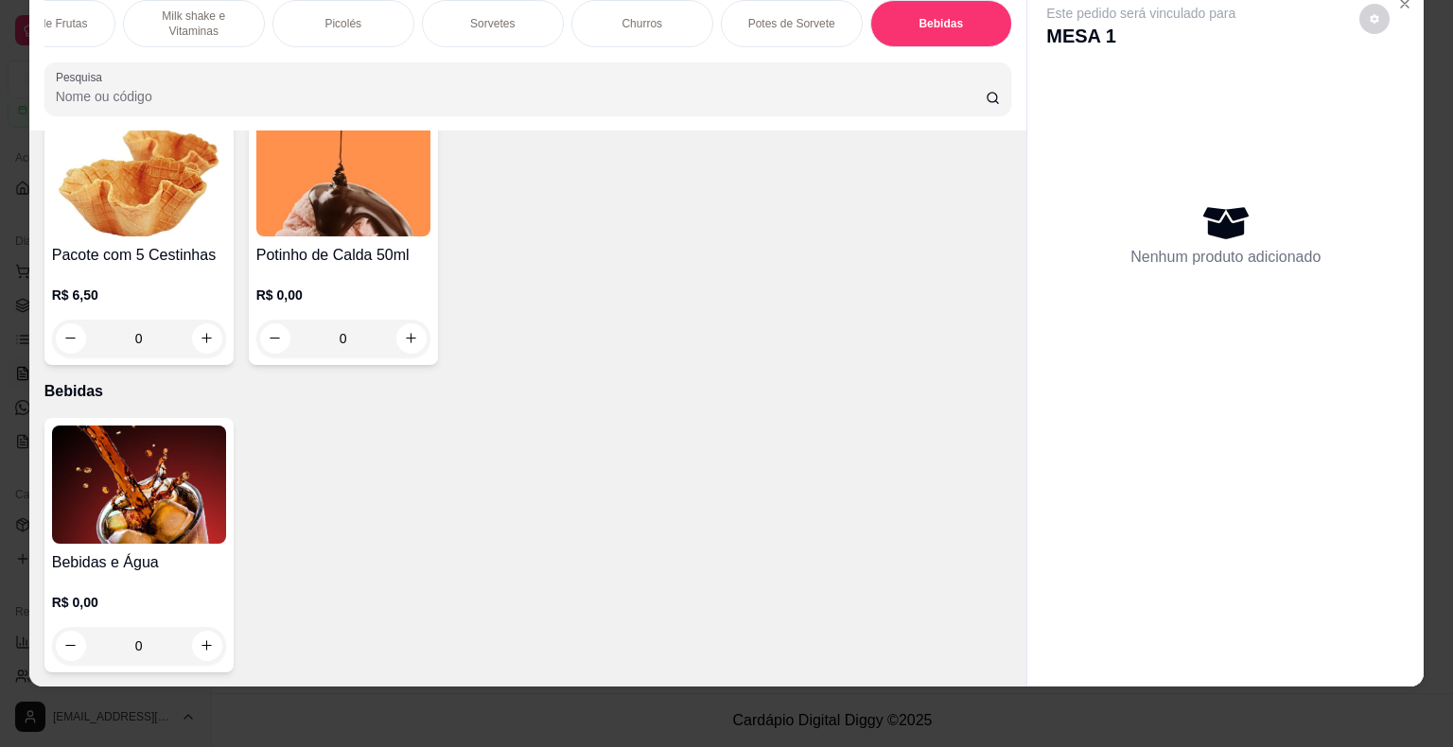
click at [196, 490] on img at bounding box center [139, 485] width 174 height 118
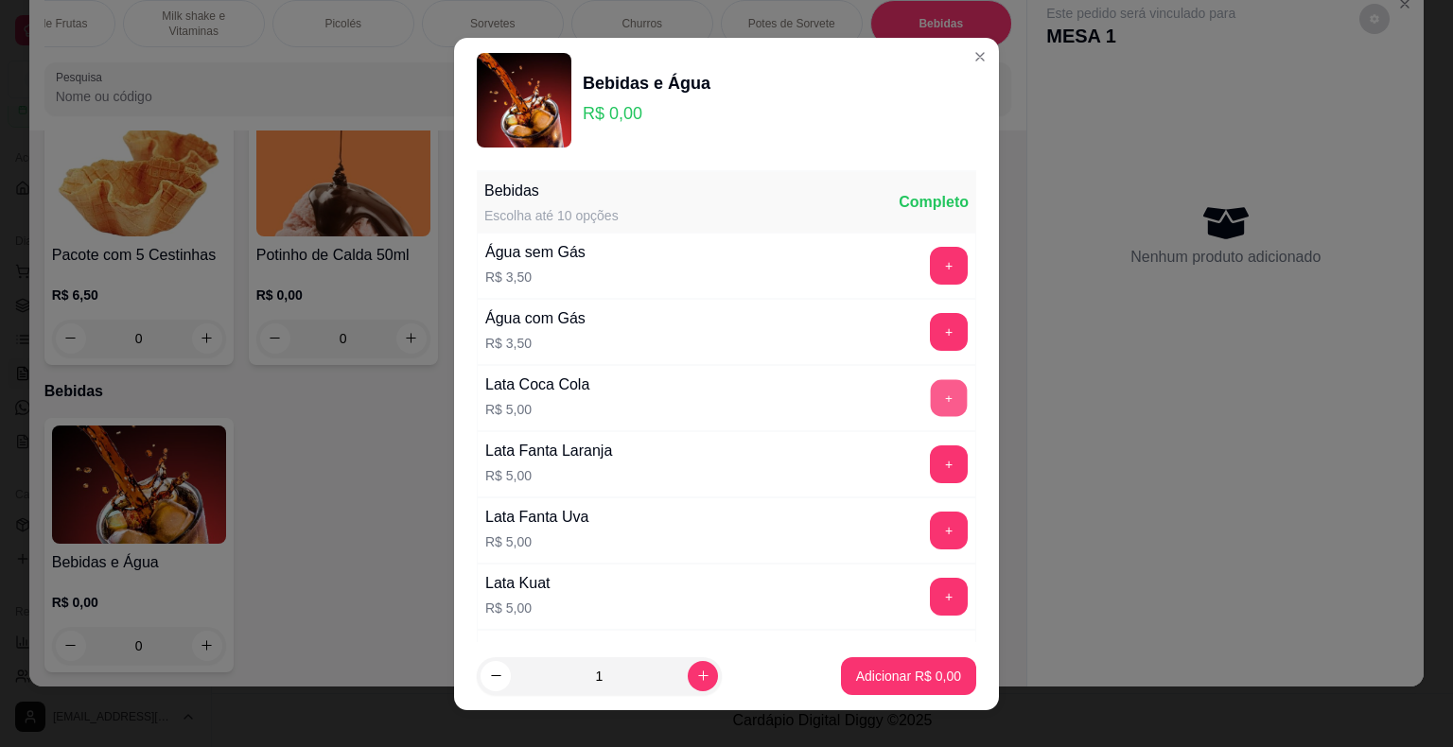
click at [931, 408] on button "+" at bounding box center [949, 397] width 37 height 37
click at [877, 664] on button "Adicionar R$ 5,00" at bounding box center [908, 676] width 135 height 38
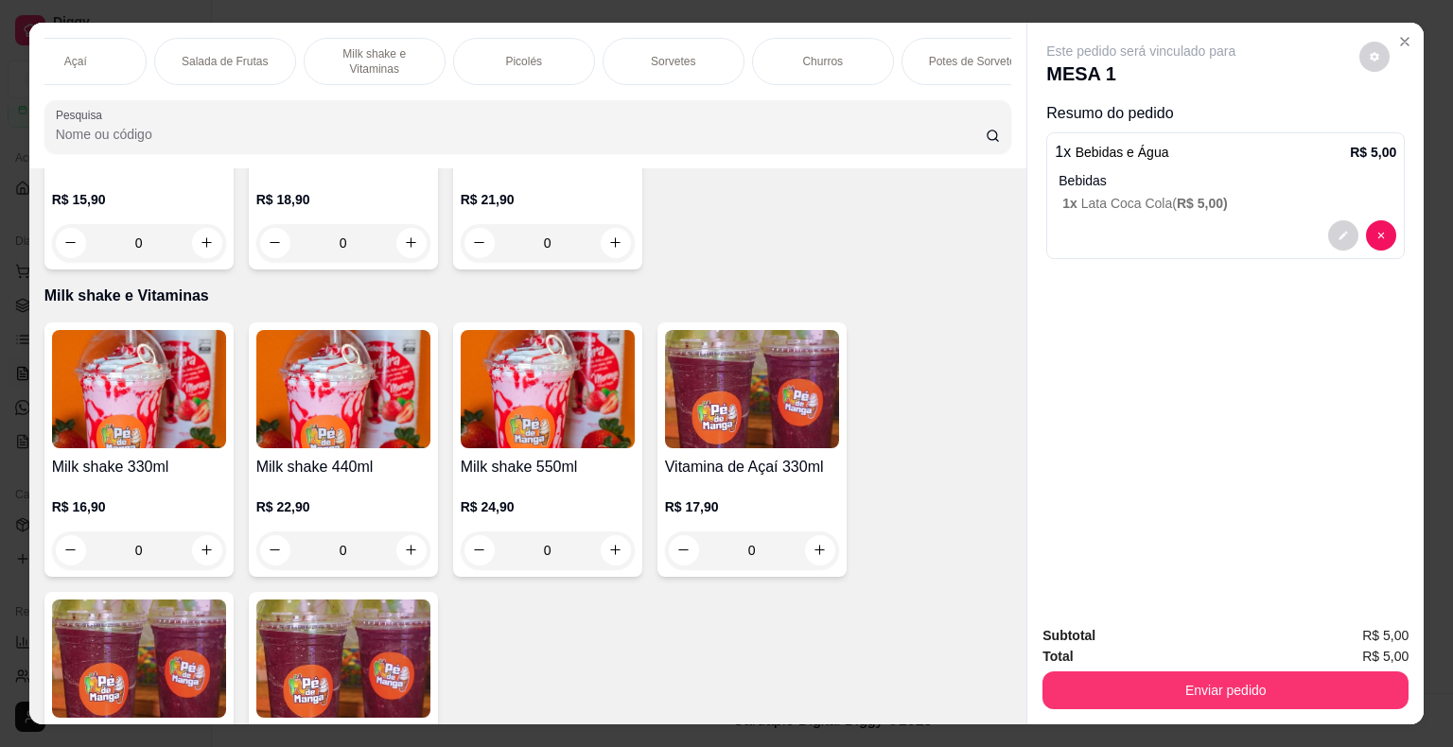
scroll to position [0, 0]
click at [104, 56] on p "Açaí" at bounding box center [115, 61] width 23 height 15
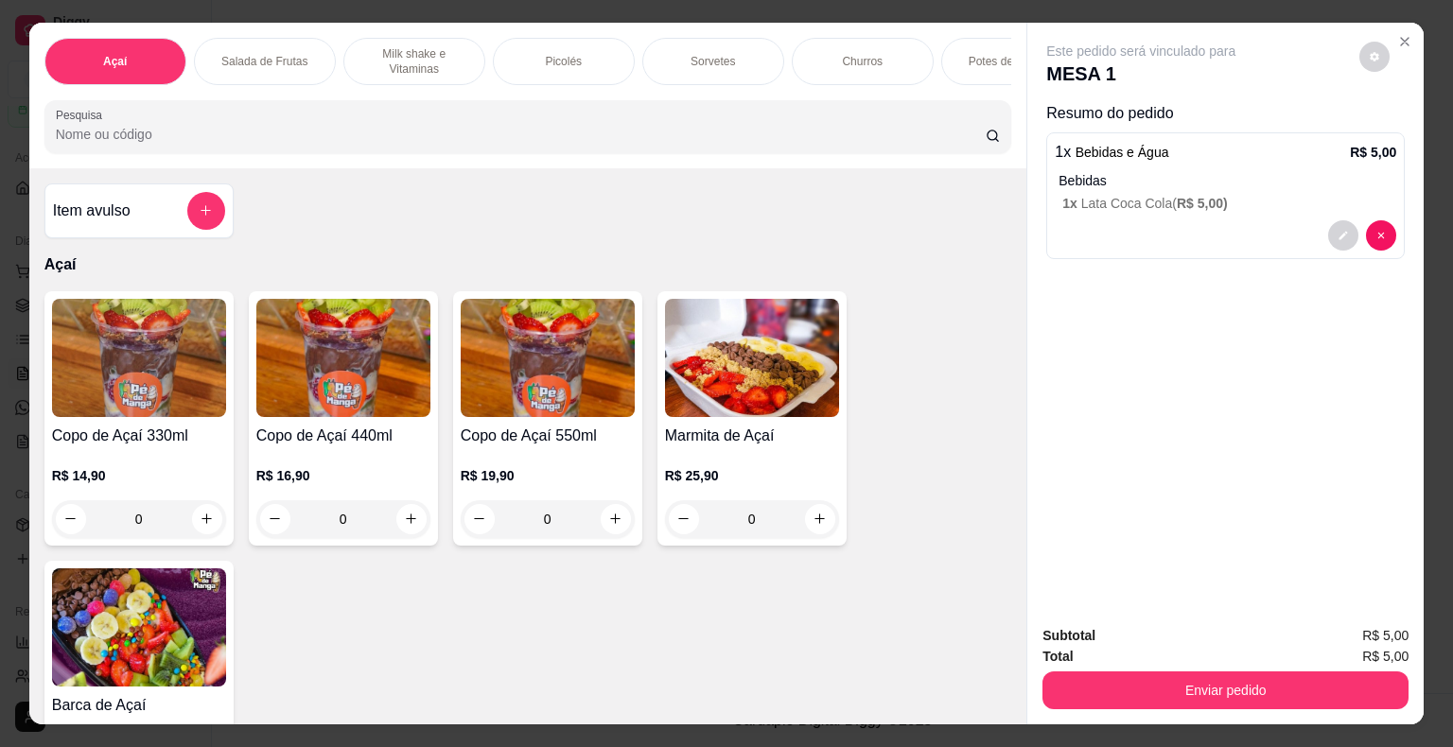
click at [747, 62] on div "Sorvetes" at bounding box center [713, 61] width 142 height 47
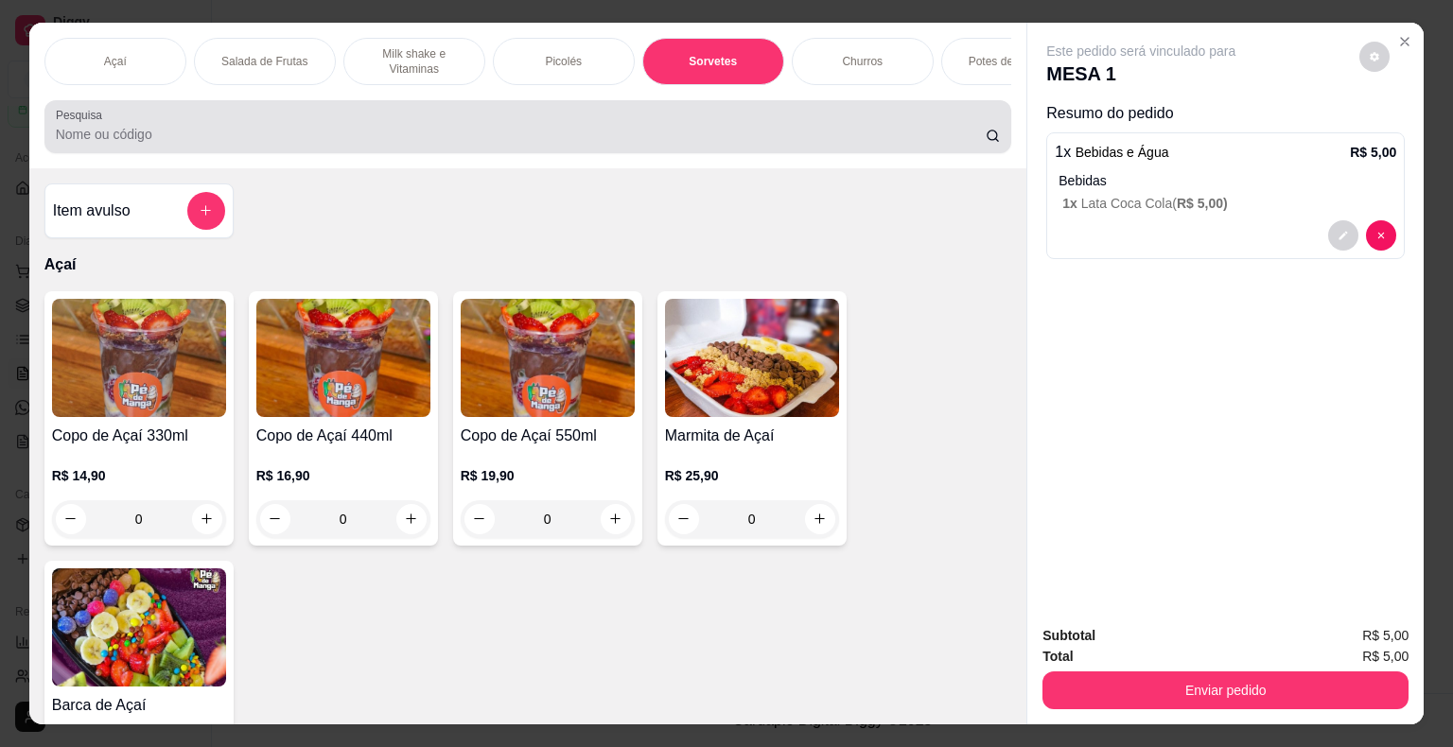
scroll to position [45, 0]
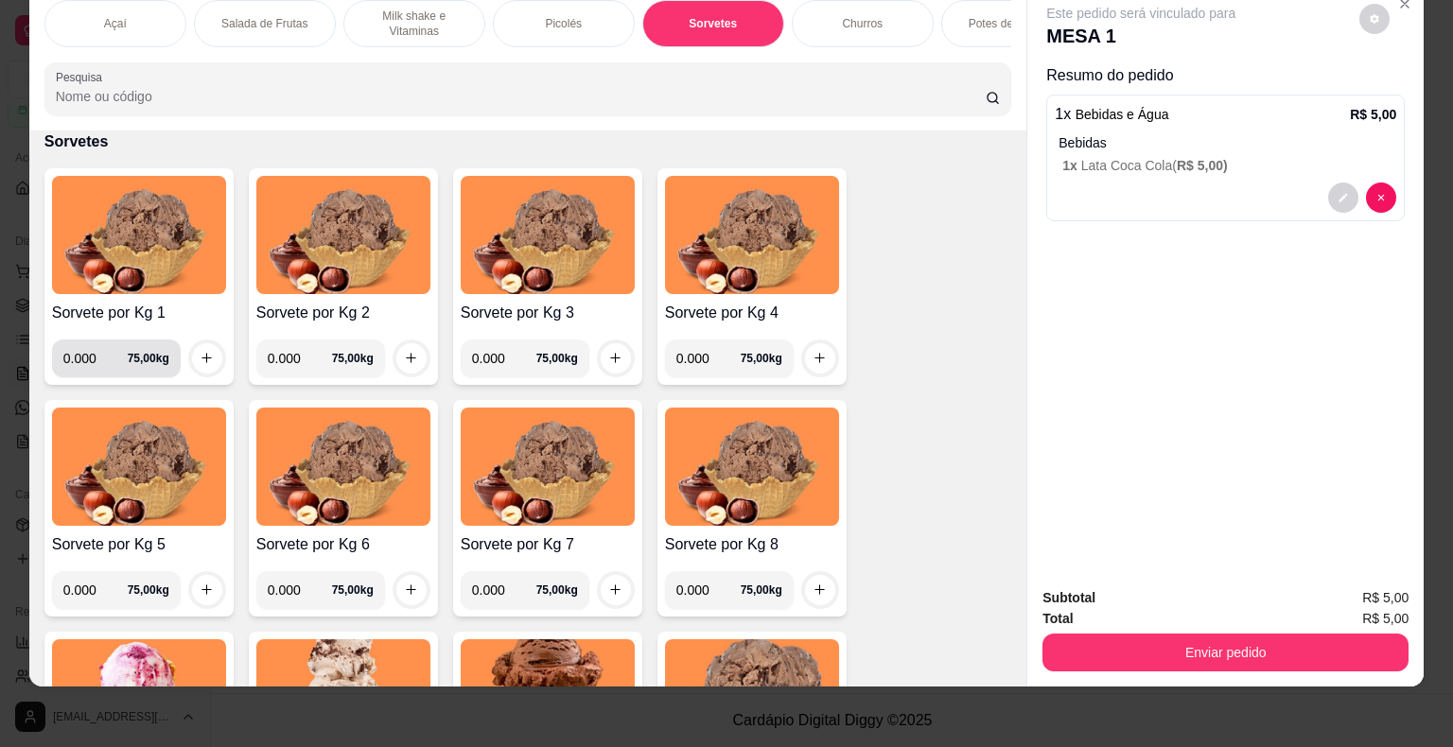
click at [94, 352] on input "0.000" at bounding box center [95, 359] width 64 height 38
type input "0.128"
click at [202, 364] on button "increase-product-quantity" at bounding box center [206, 357] width 29 height 29
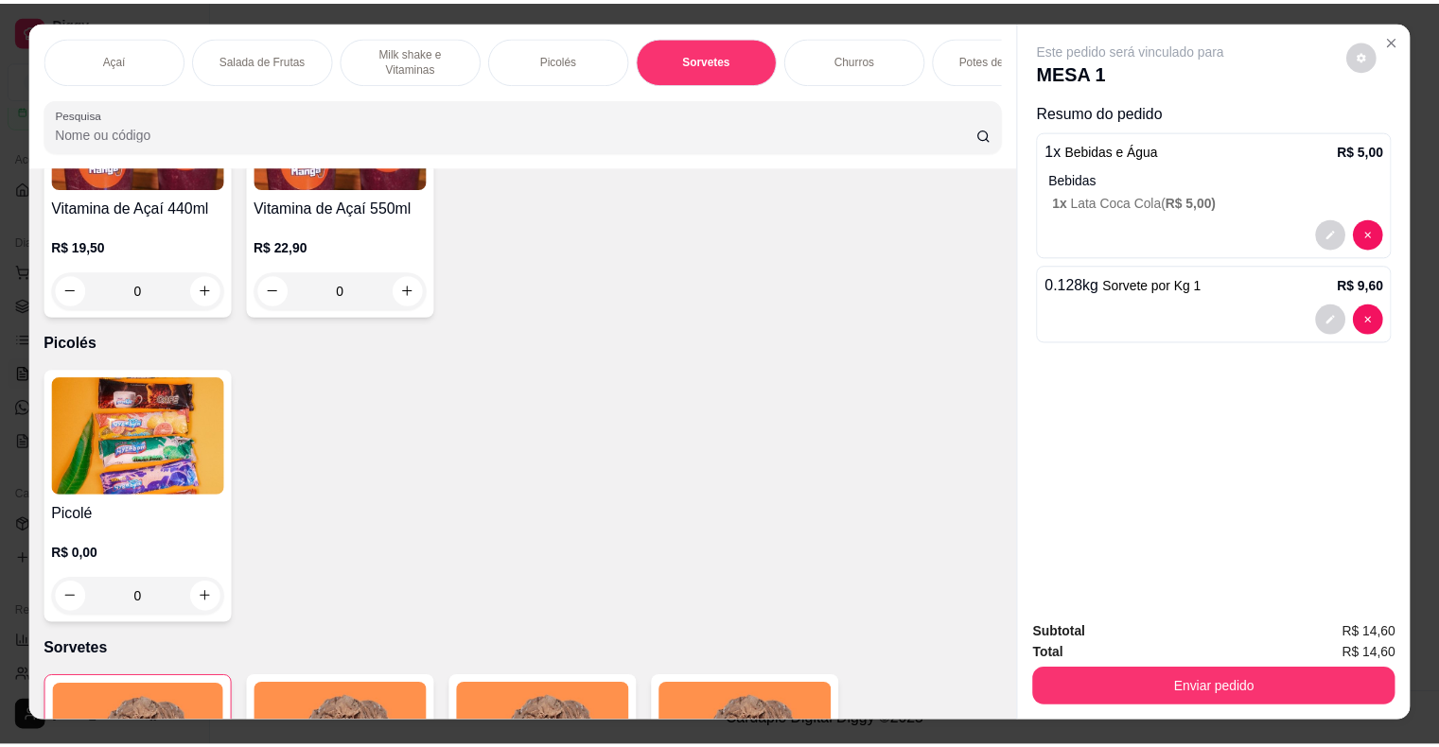
scroll to position [0, 0]
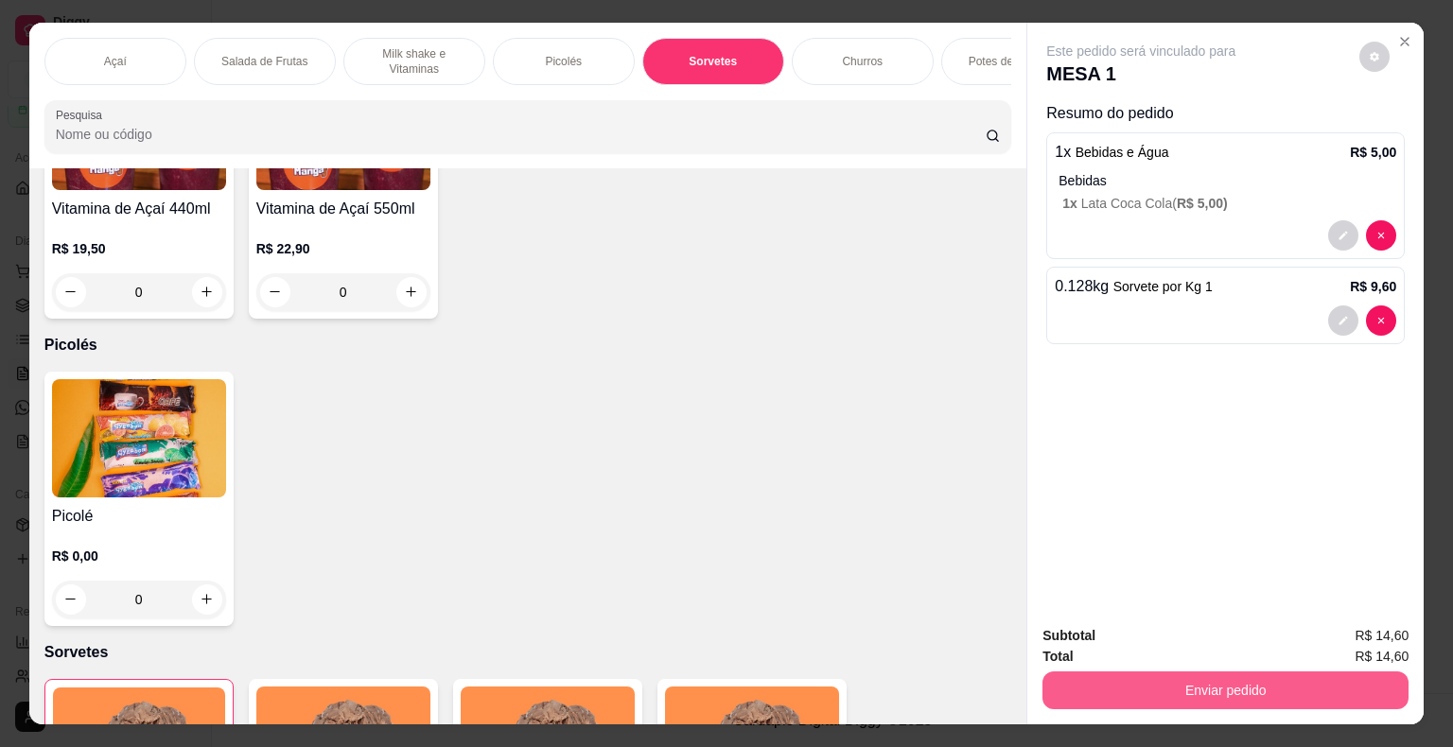
click at [1257, 681] on button "Enviar pedido" at bounding box center [1225, 691] width 366 height 38
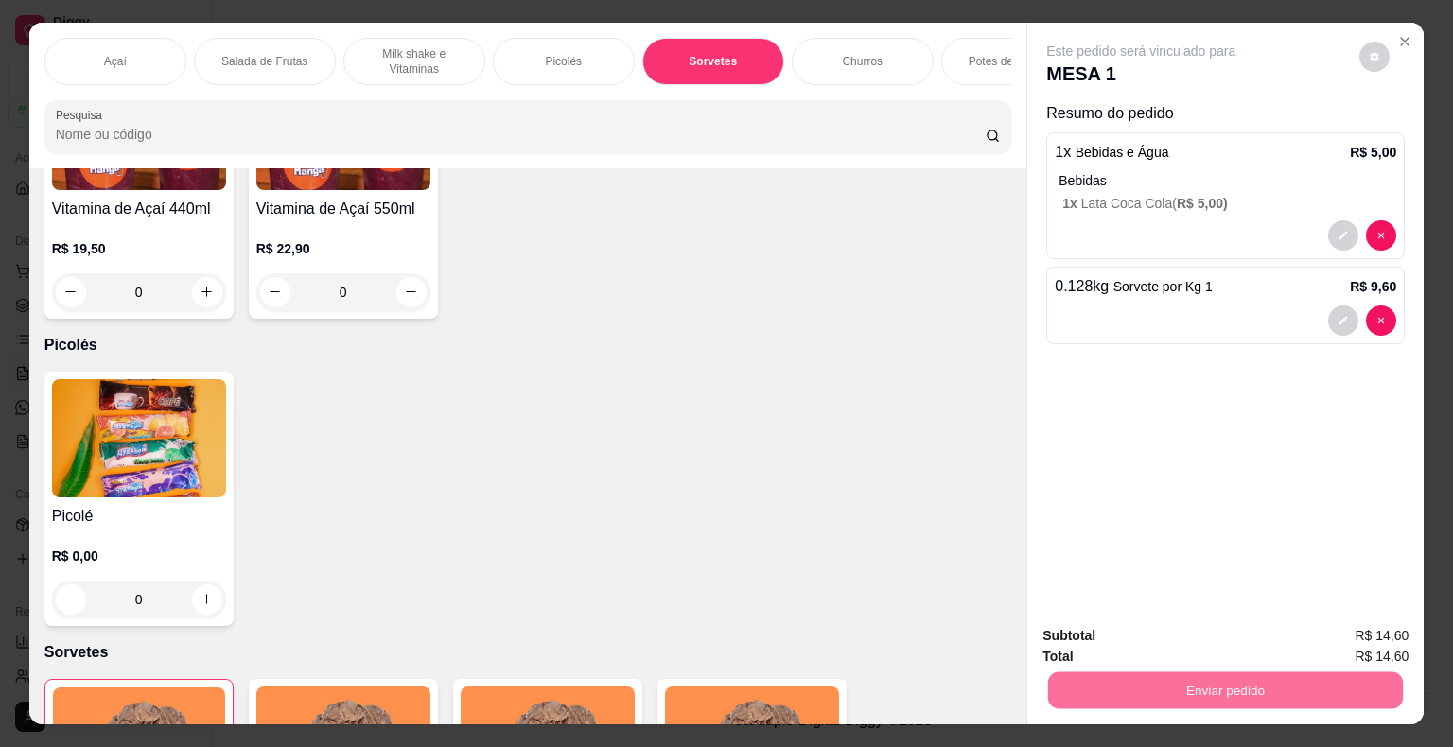
click at [1176, 636] on button "Não registrar e enviar pedido" at bounding box center [1162, 637] width 197 height 36
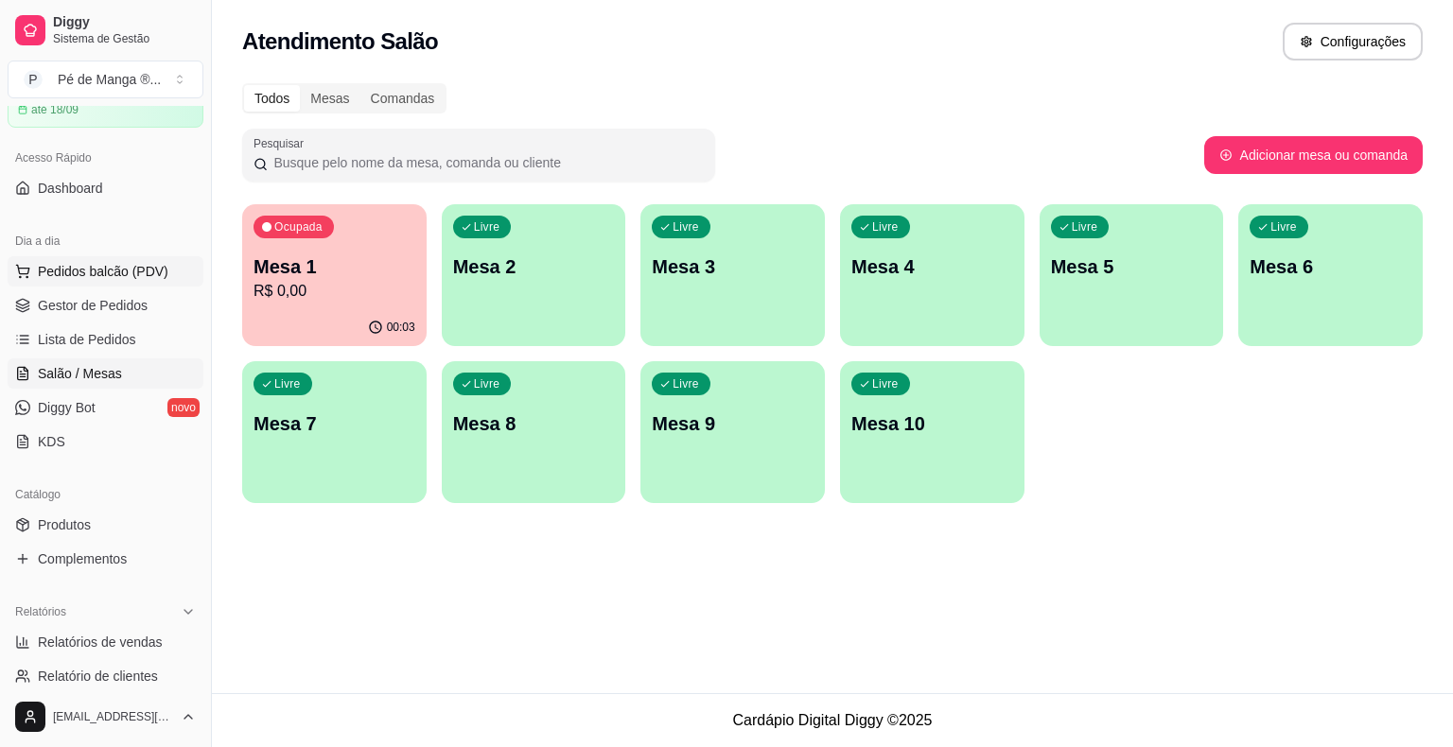
click at [105, 274] on span "Pedidos balcão (PDV)" at bounding box center [103, 271] width 131 height 19
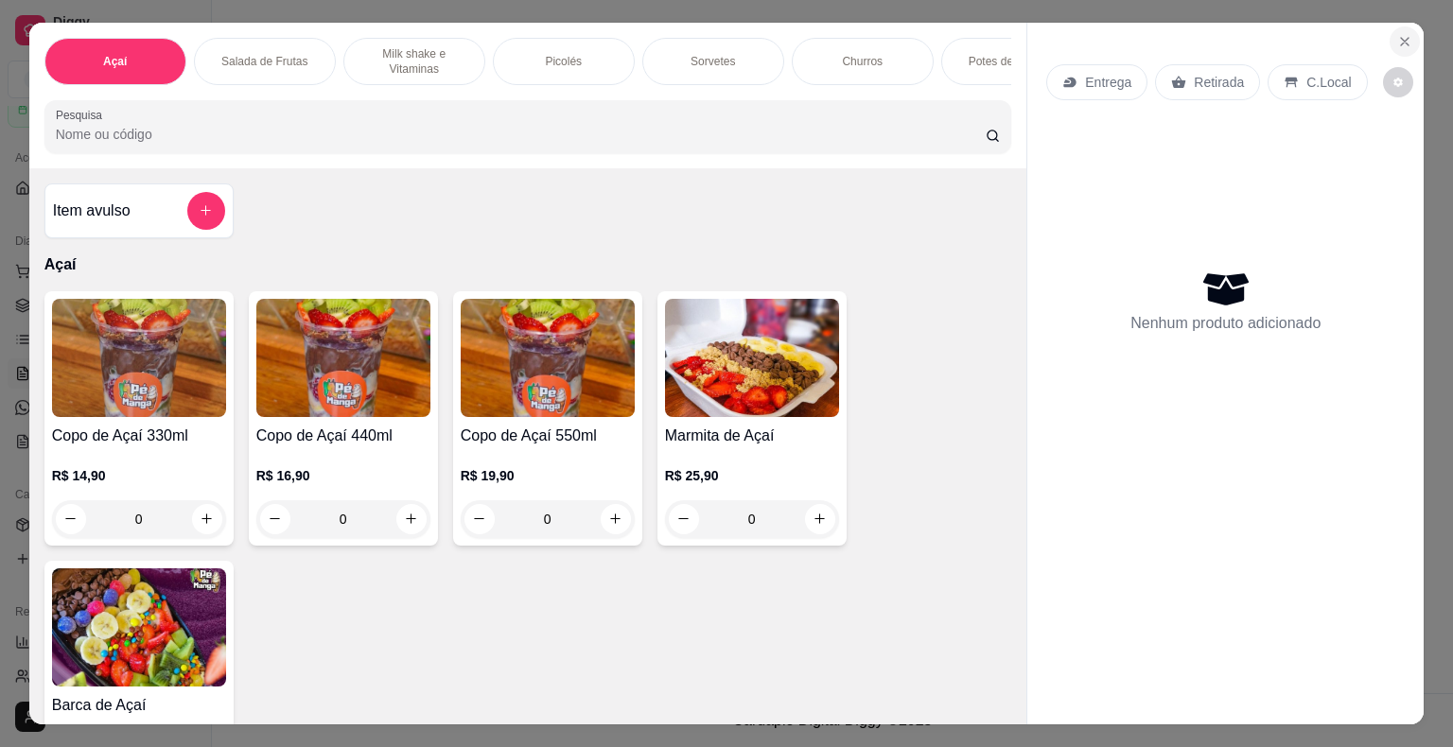
click at [1402, 34] on icon "Close" at bounding box center [1404, 41] width 15 height 15
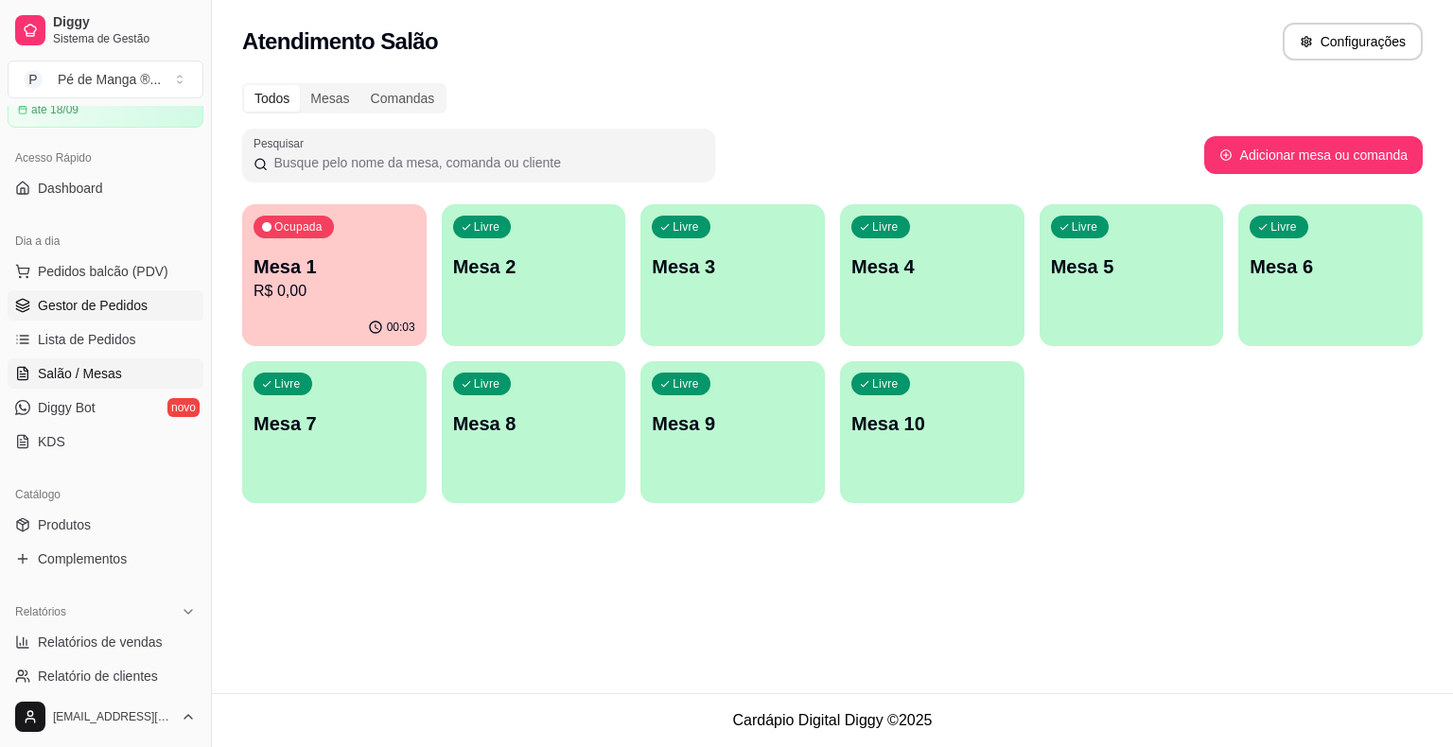
click at [122, 313] on link "Gestor de Pedidos" at bounding box center [106, 305] width 196 height 30
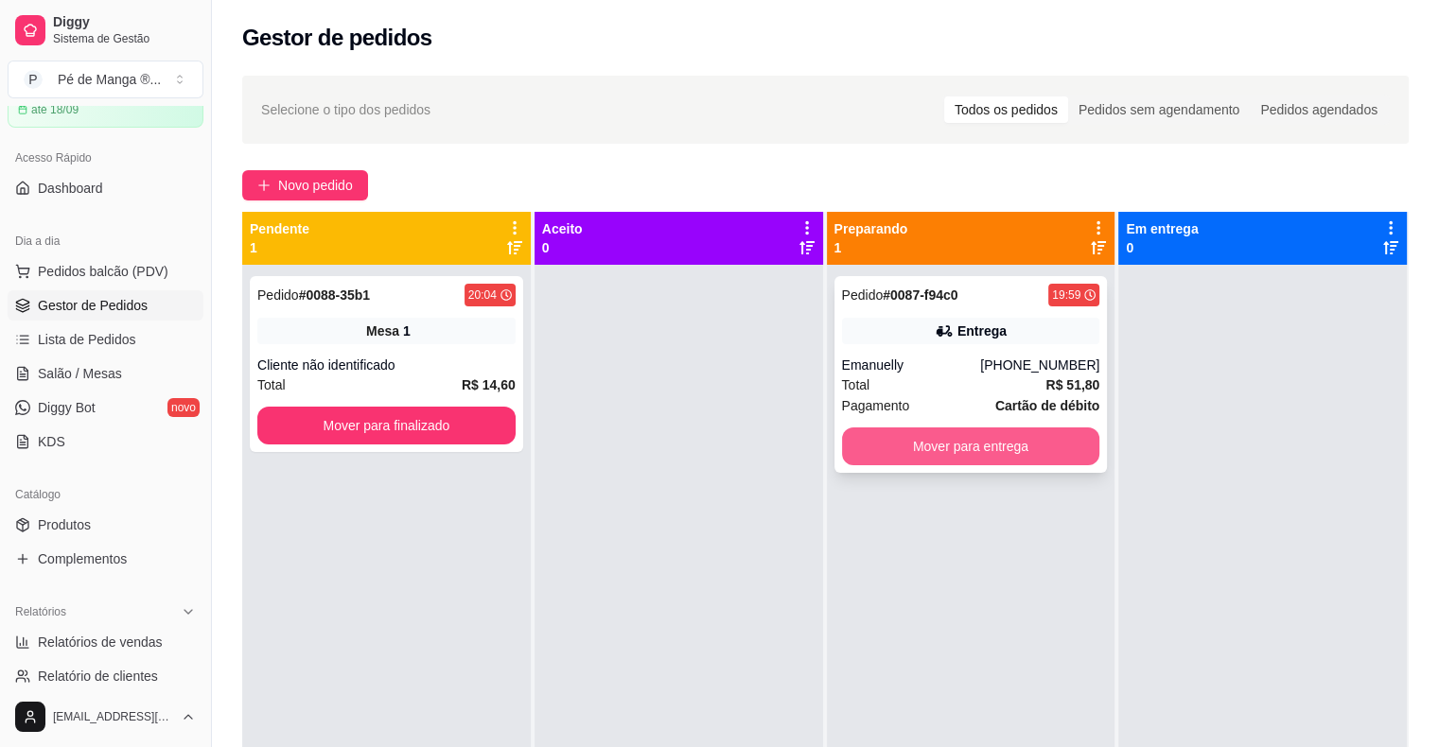
click at [993, 441] on button "Mover para entrega" at bounding box center [971, 446] width 258 height 38
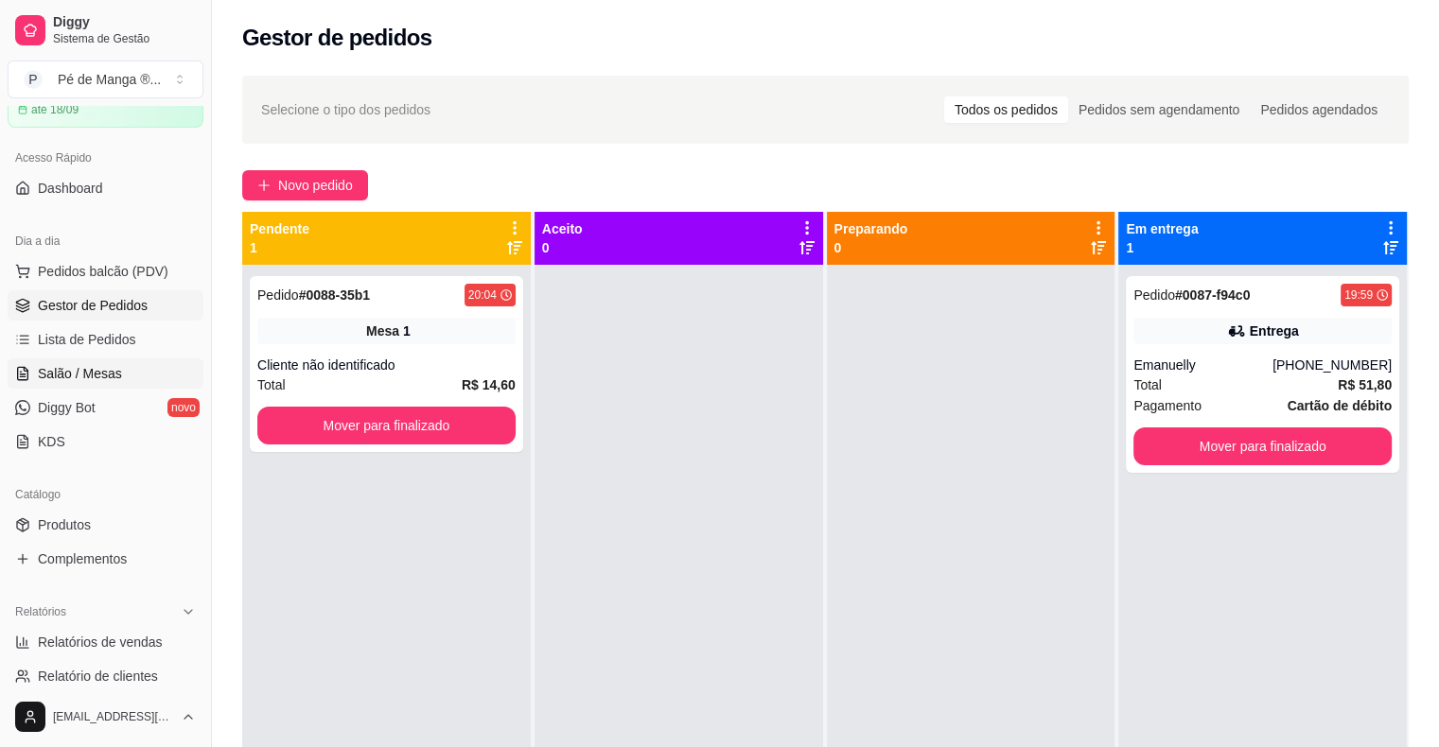
click at [86, 376] on span "Salão / Mesas" at bounding box center [80, 373] width 84 height 19
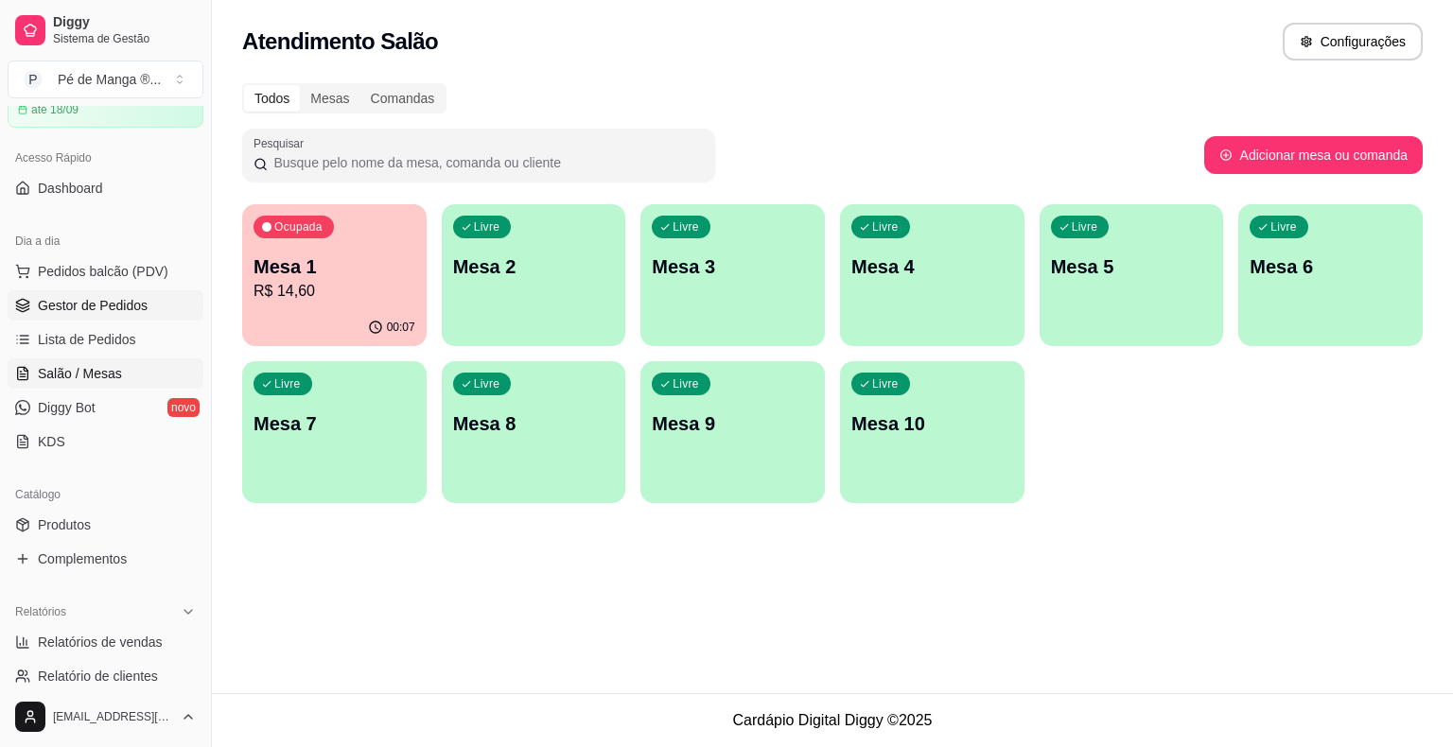
click at [126, 307] on span "Gestor de Pedidos" at bounding box center [93, 305] width 110 height 19
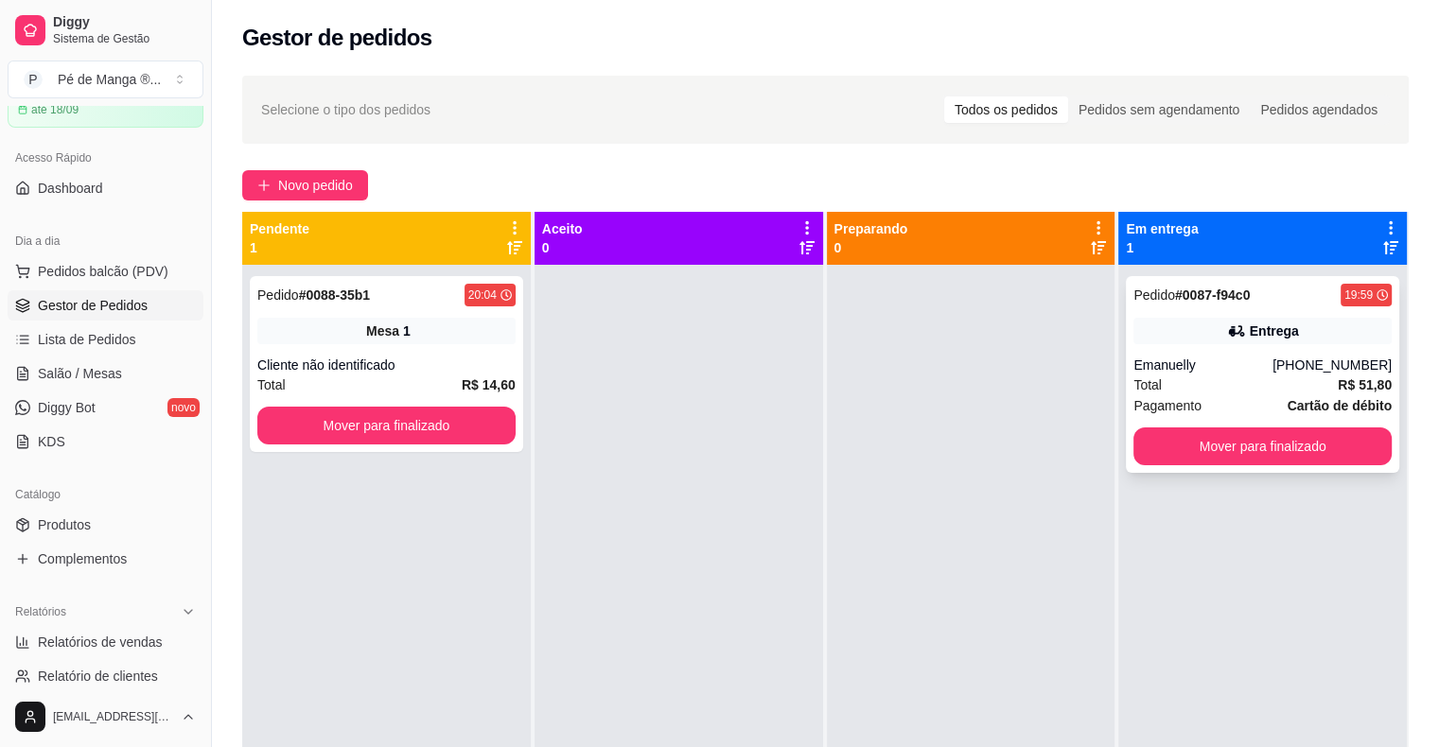
click at [1241, 385] on div "Total R$ 51,80" at bounding box center [1262, 385] width 258 height 21
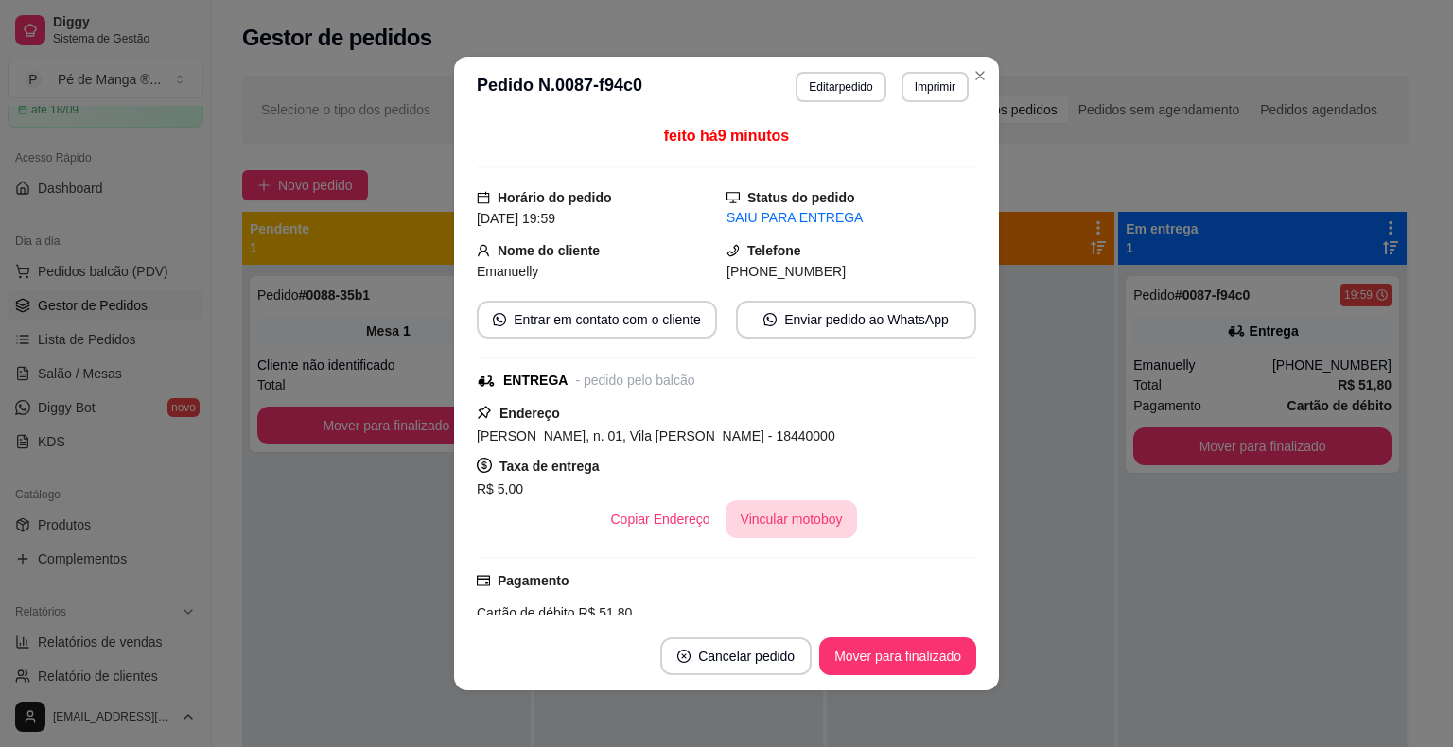
click at [772, 527] on button "Vincular motoboy" at bounding box center [791, 519] width 132 height 38
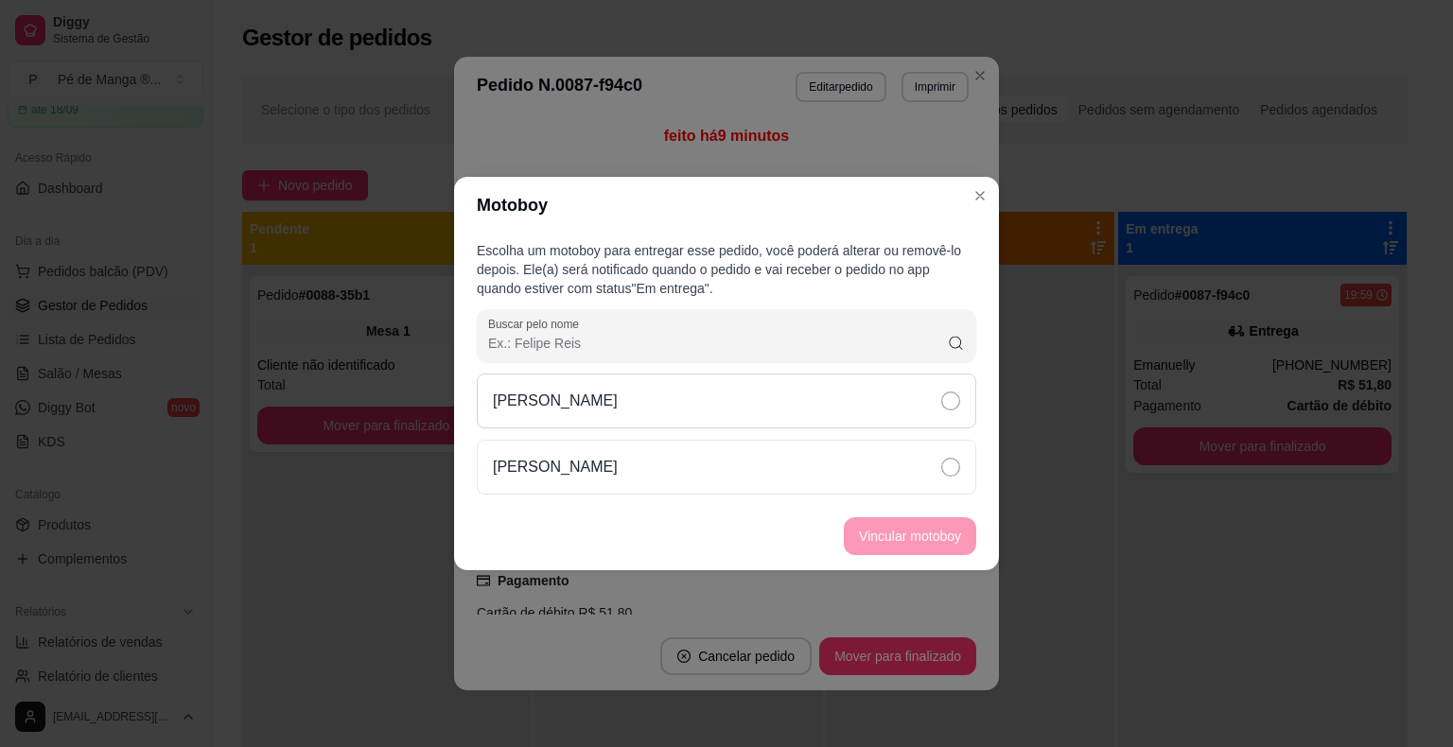
click at [932, 407] on div "[PERSON_NAME]" at bounding box center [726, 401] width 499 height 55
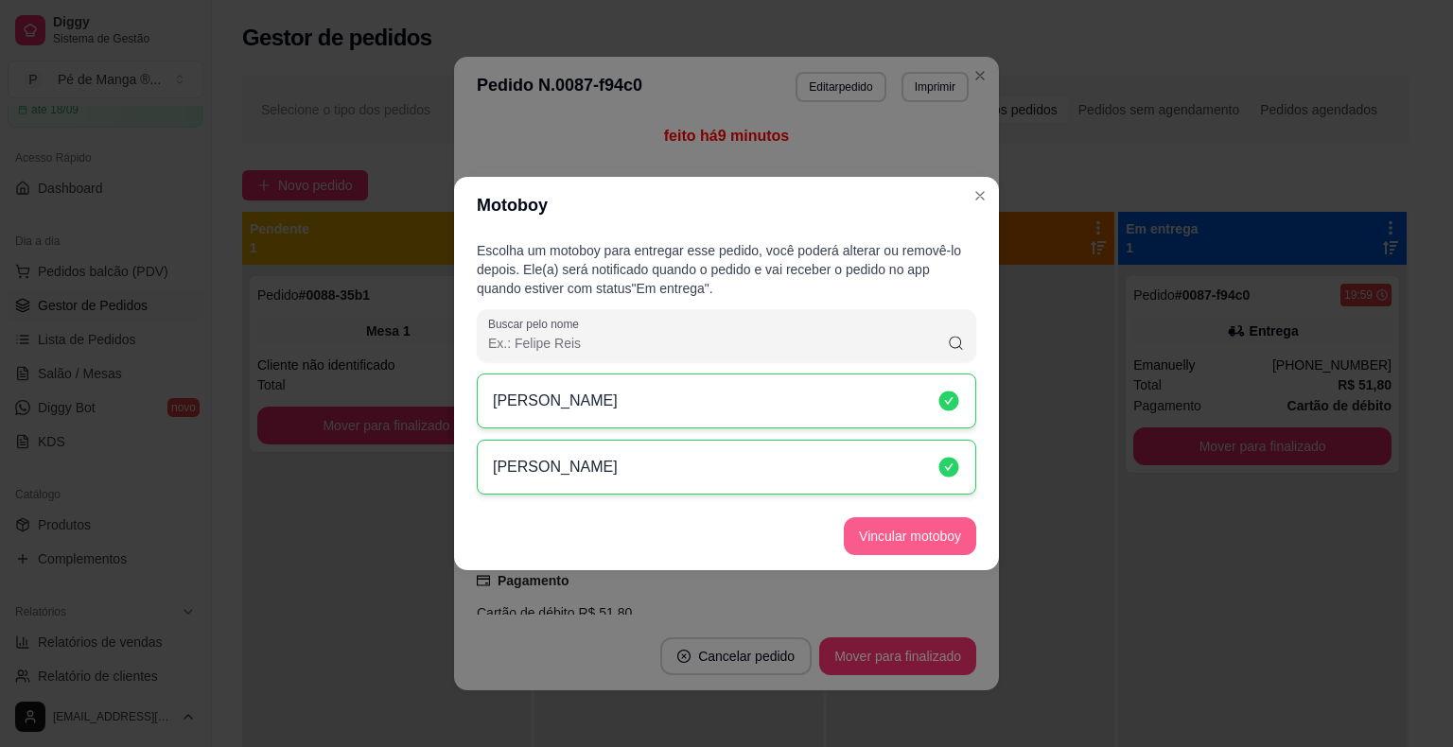
click at [954, 529] on button "Vincular motoboy" at bounding box center [910, 536] width 132 height 38
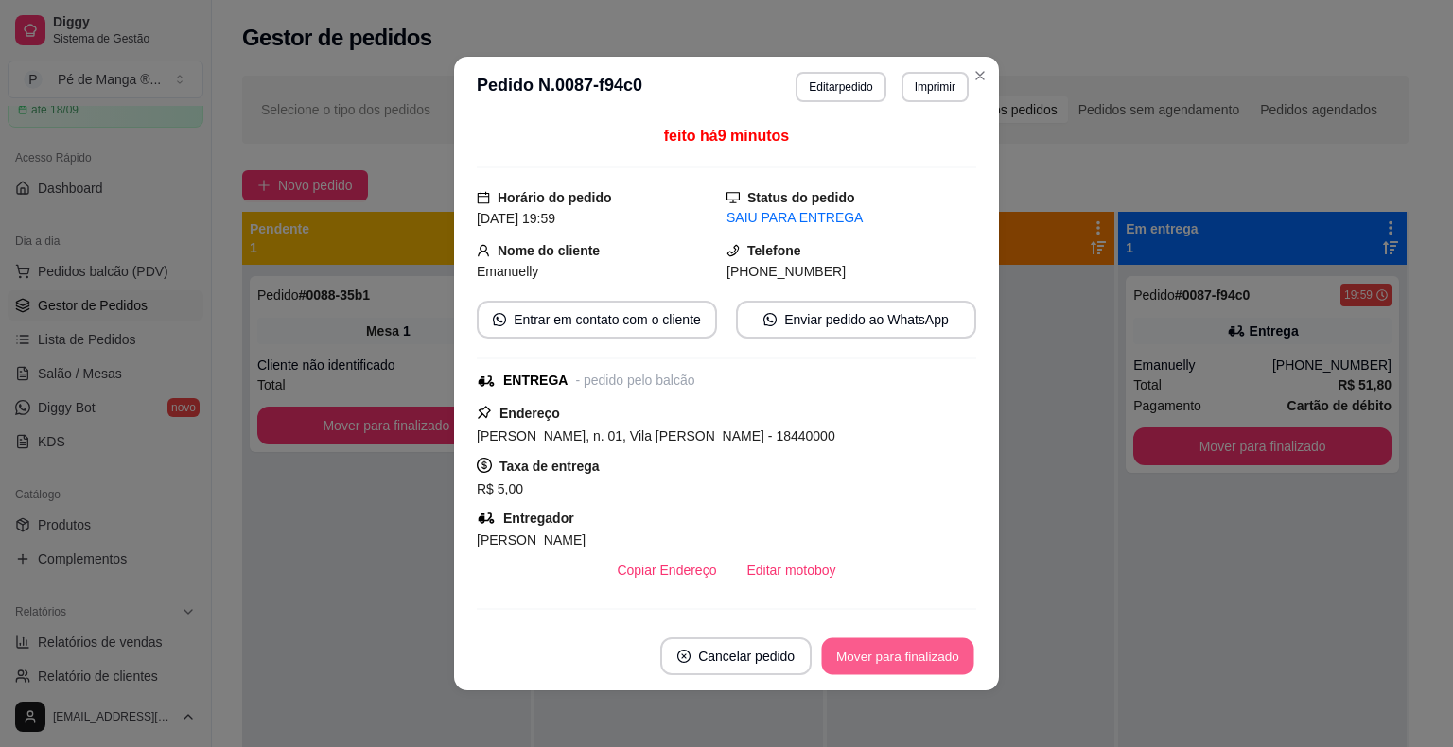
click at [923, 658] on button "Mover para finalizado" at bounding box center [898, 656] width 152 height 37
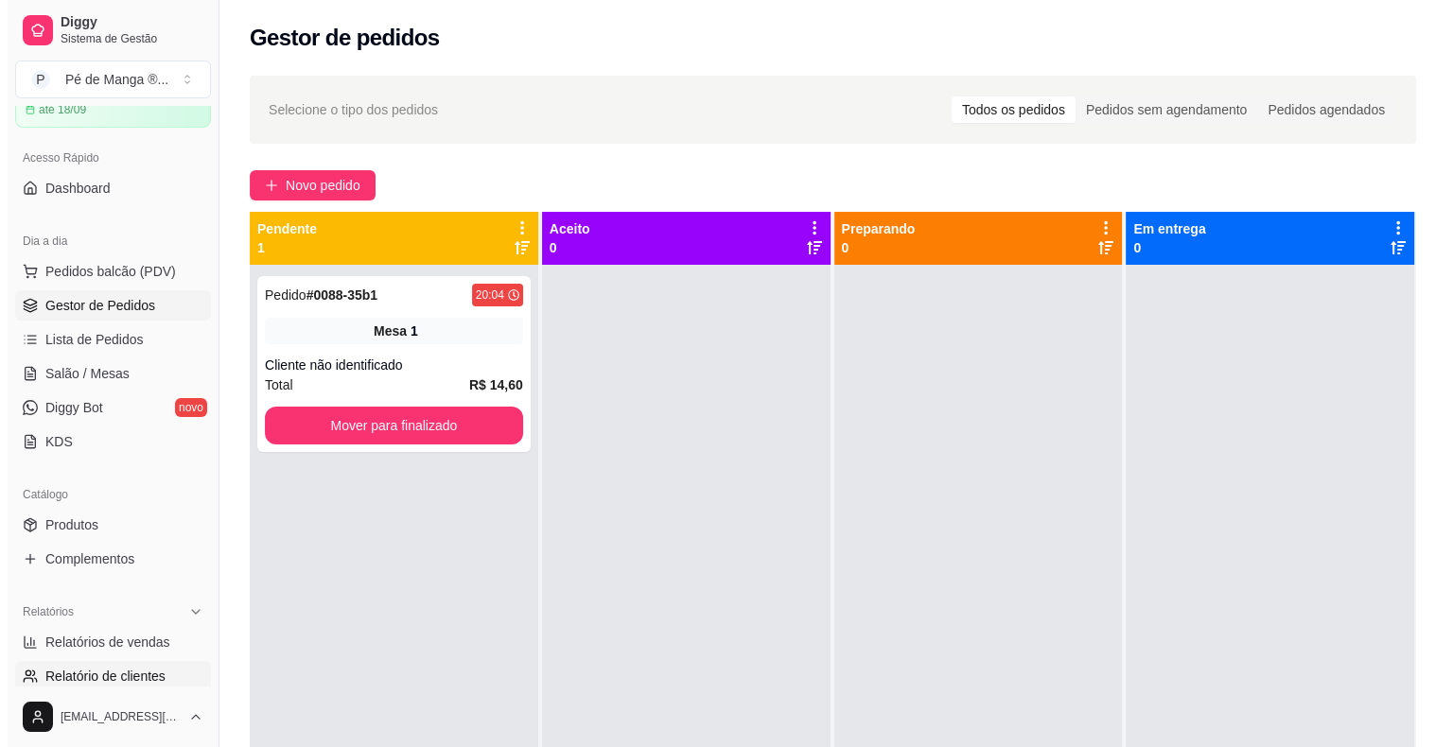
scroll to position [189, 0]
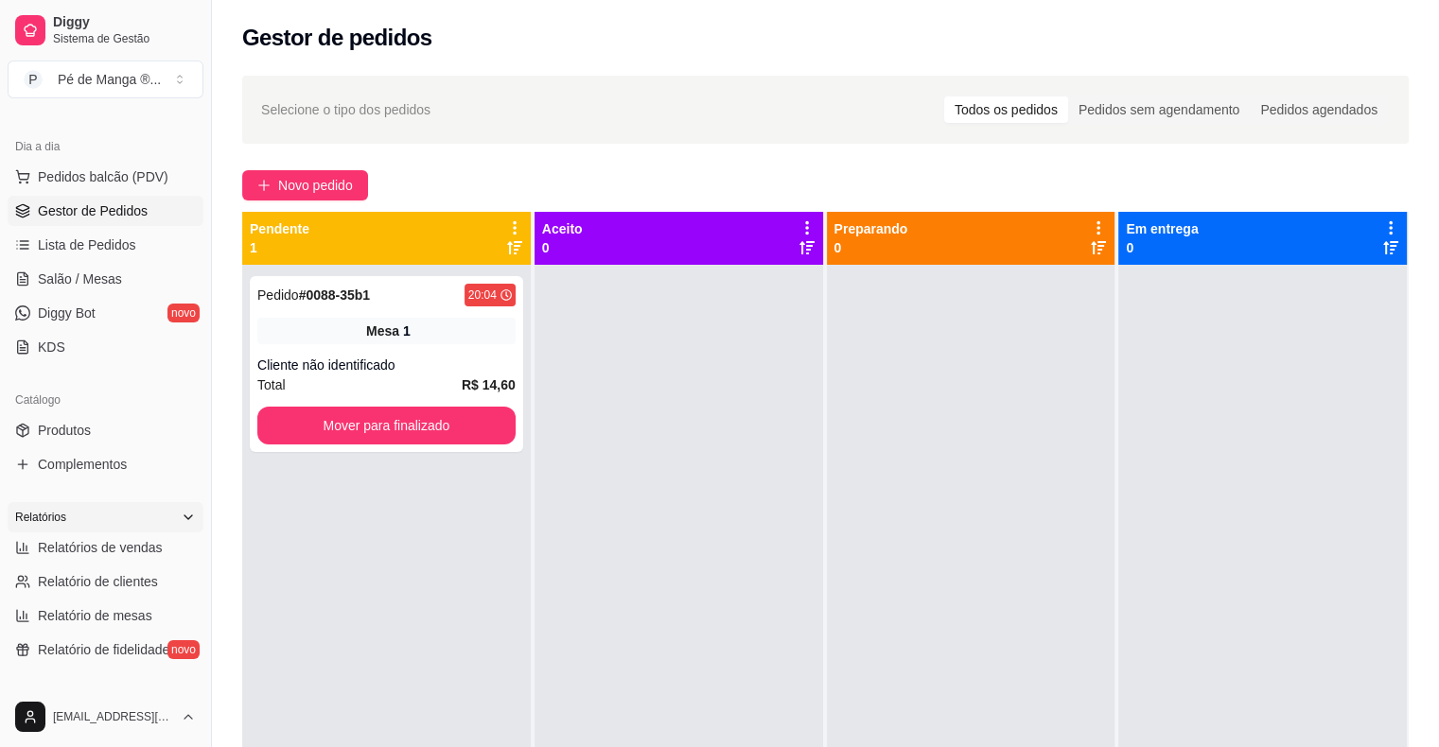
click at [111, 529] on div "Relatórios" at bounding box center [106, 517] width 196 height 30
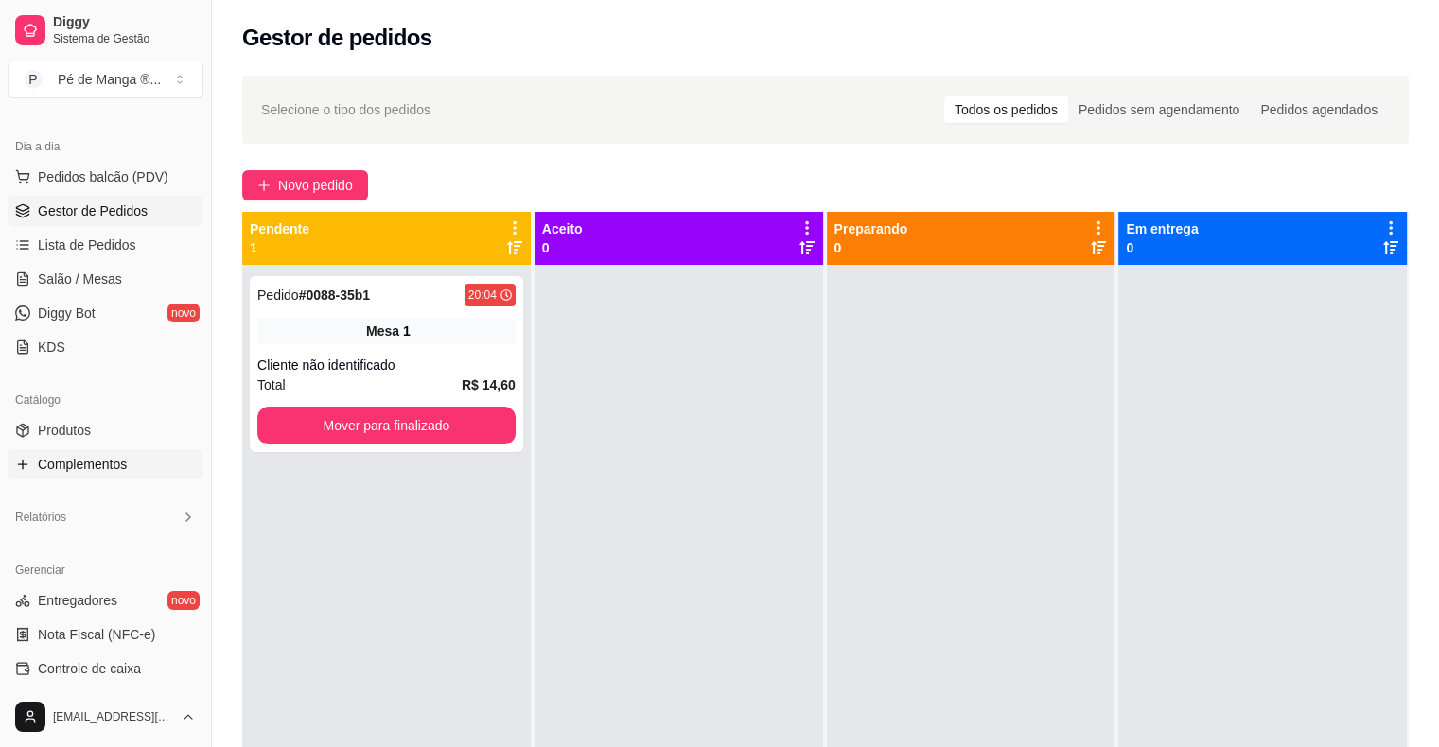
click at [91, 455] on span "Complementos" at bounding box center [82, 464] width 89 height 19
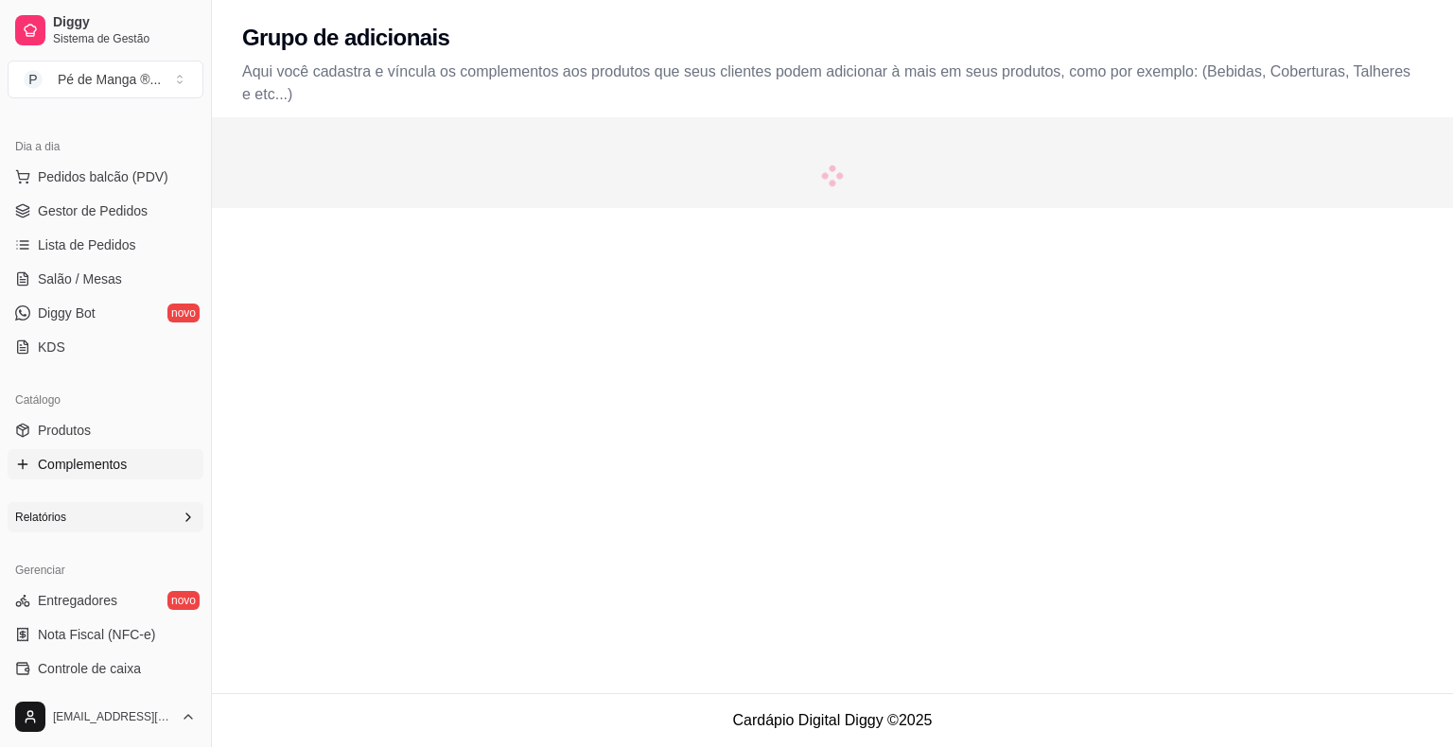
click at [159, 513] on div "Relatórios" at bounding box center [106, 517] width 196 height 30
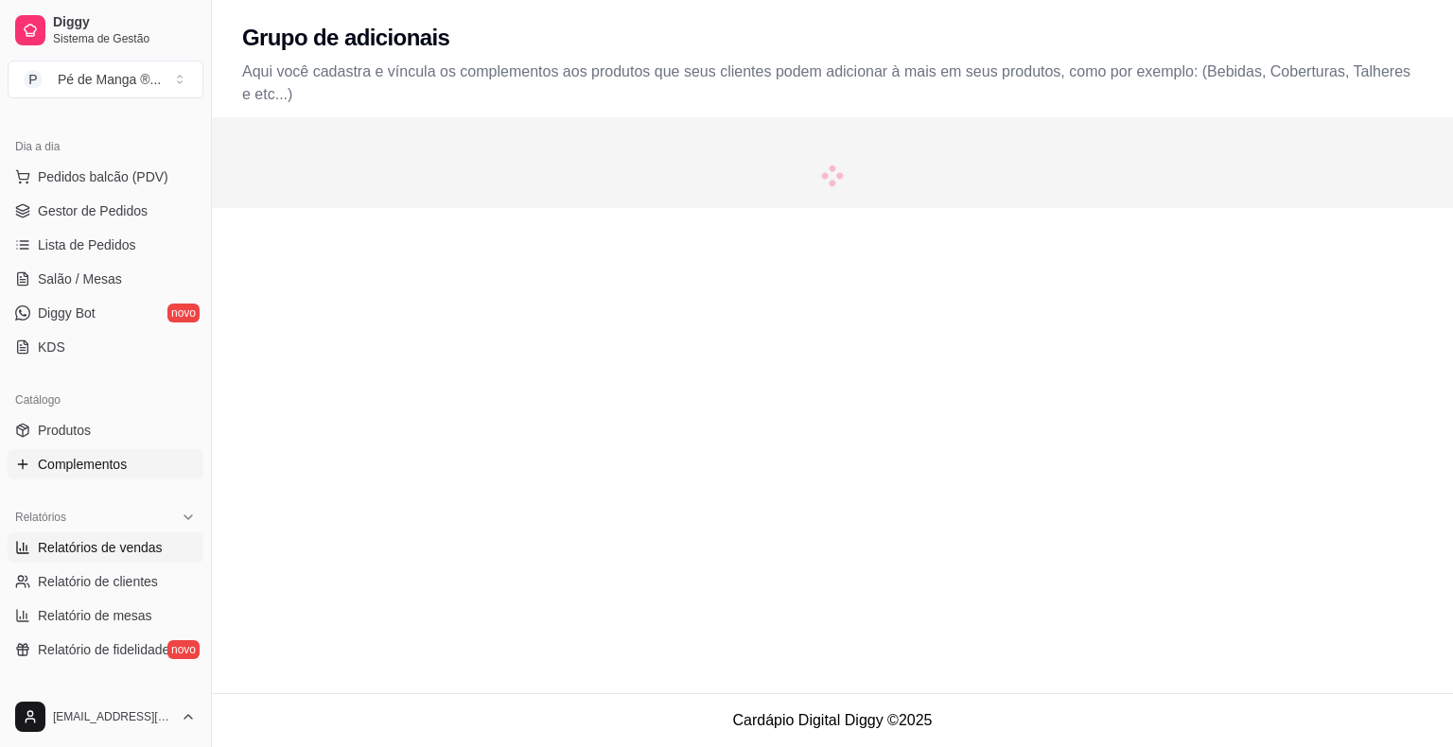
click at [115, 550] on span "Relatórios de vendas" at bounding box center [100, 547] width 125 height 19
select select "ALL"
select select "0"
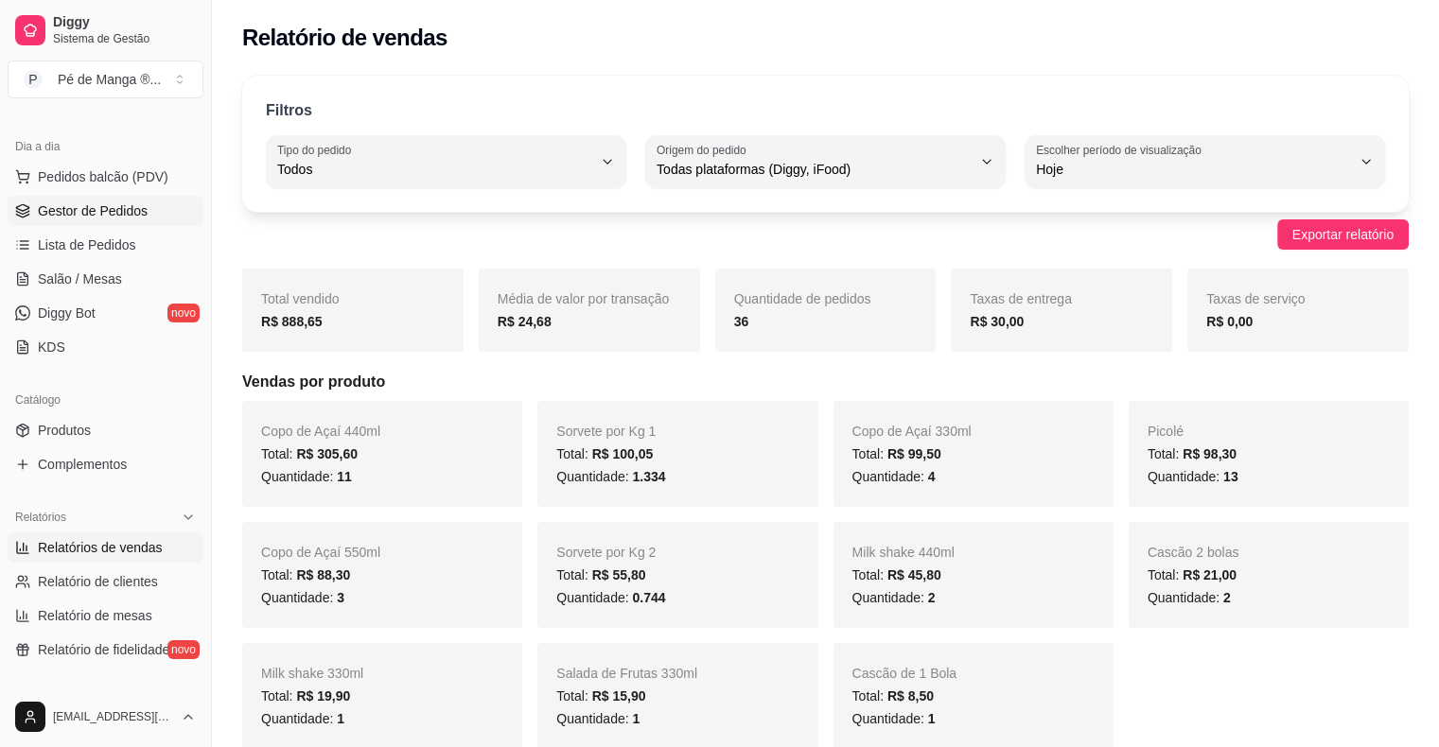
click at [114, 211] on span "Gestor de Pedidos" at bounding box center [93, 210] width 110 height 19
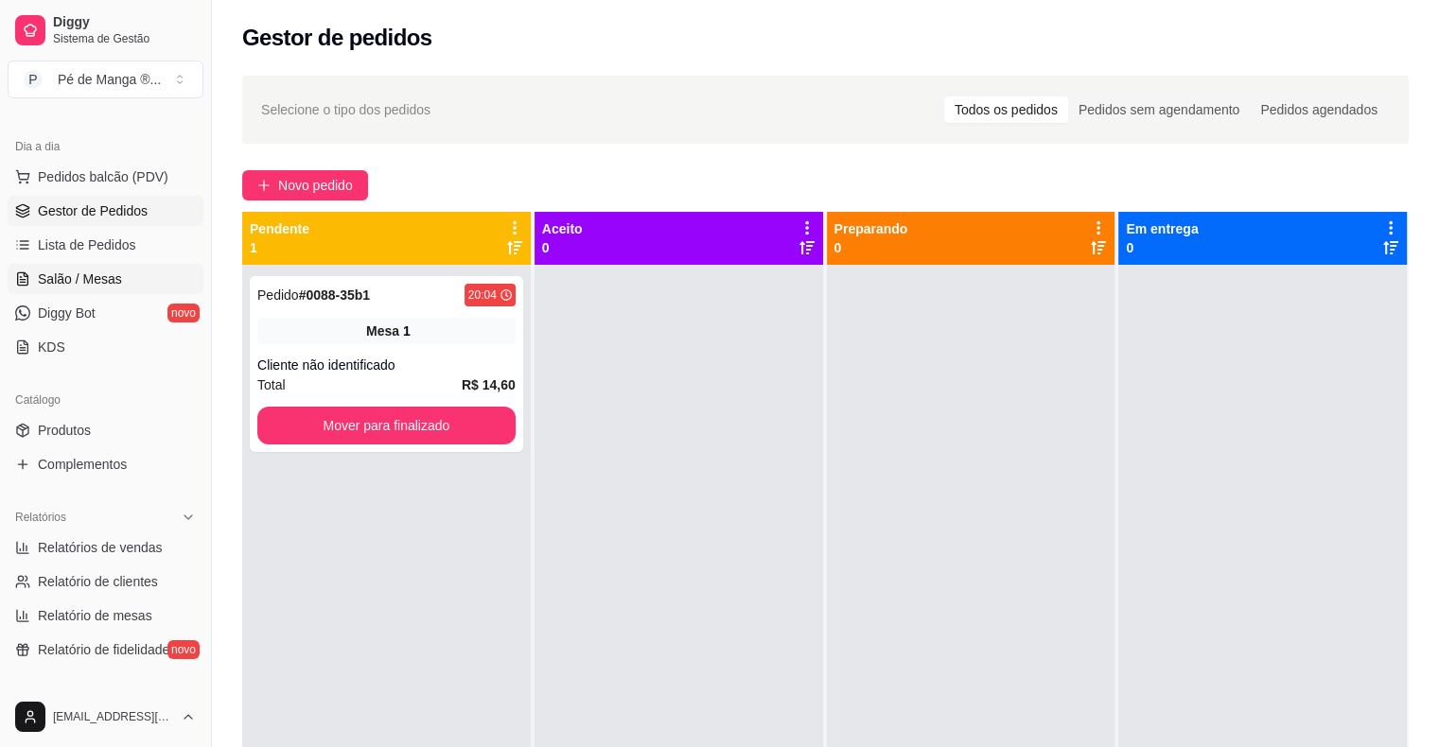
click at [117, 270] on span "Salão / Mesas" at bounding box center [80, 279] width 84 height 19
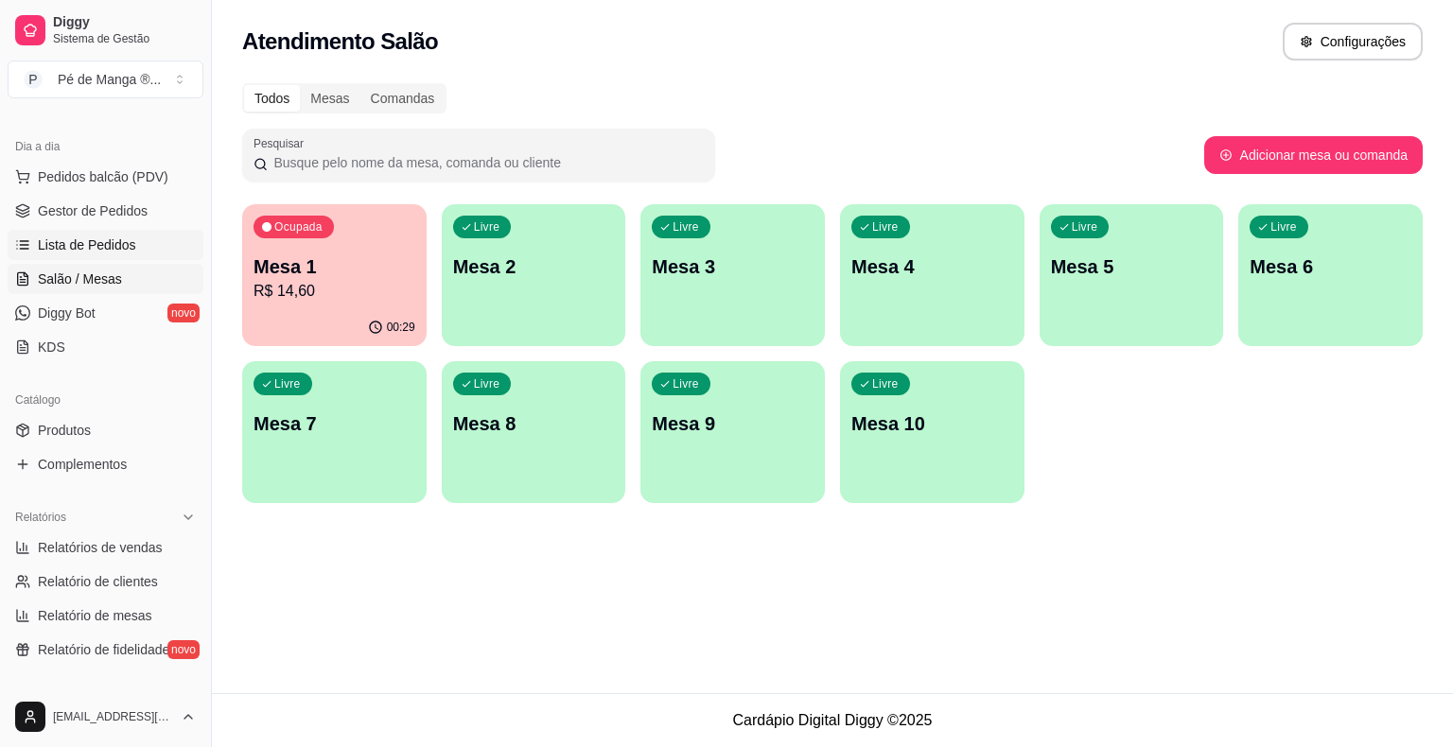
click at [62, 230] on link "Lista de Pedidos" at bounding box center [106, 245] width 196 height 30
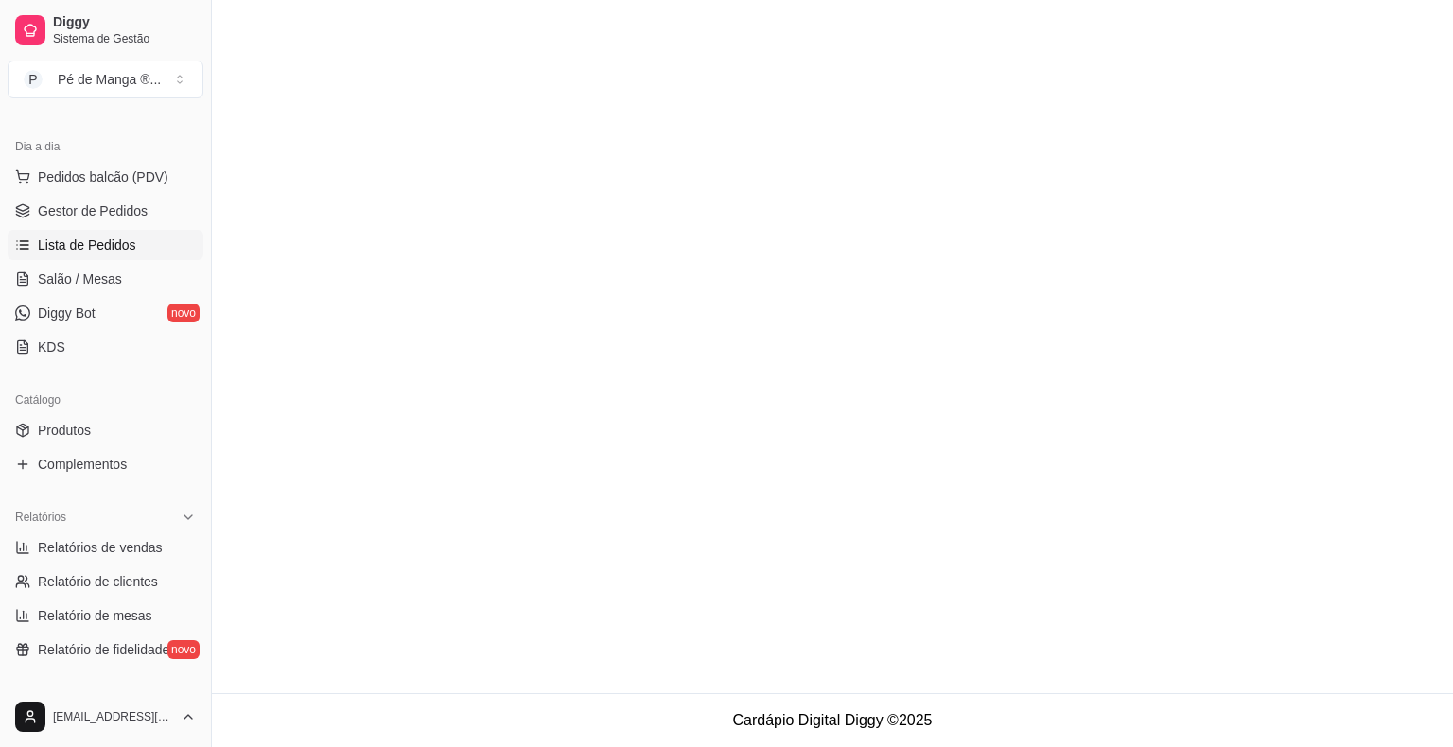
click at [62, 232] on link "Lista de Pedidos" at bounding box center [106, 245] width 196 height 30
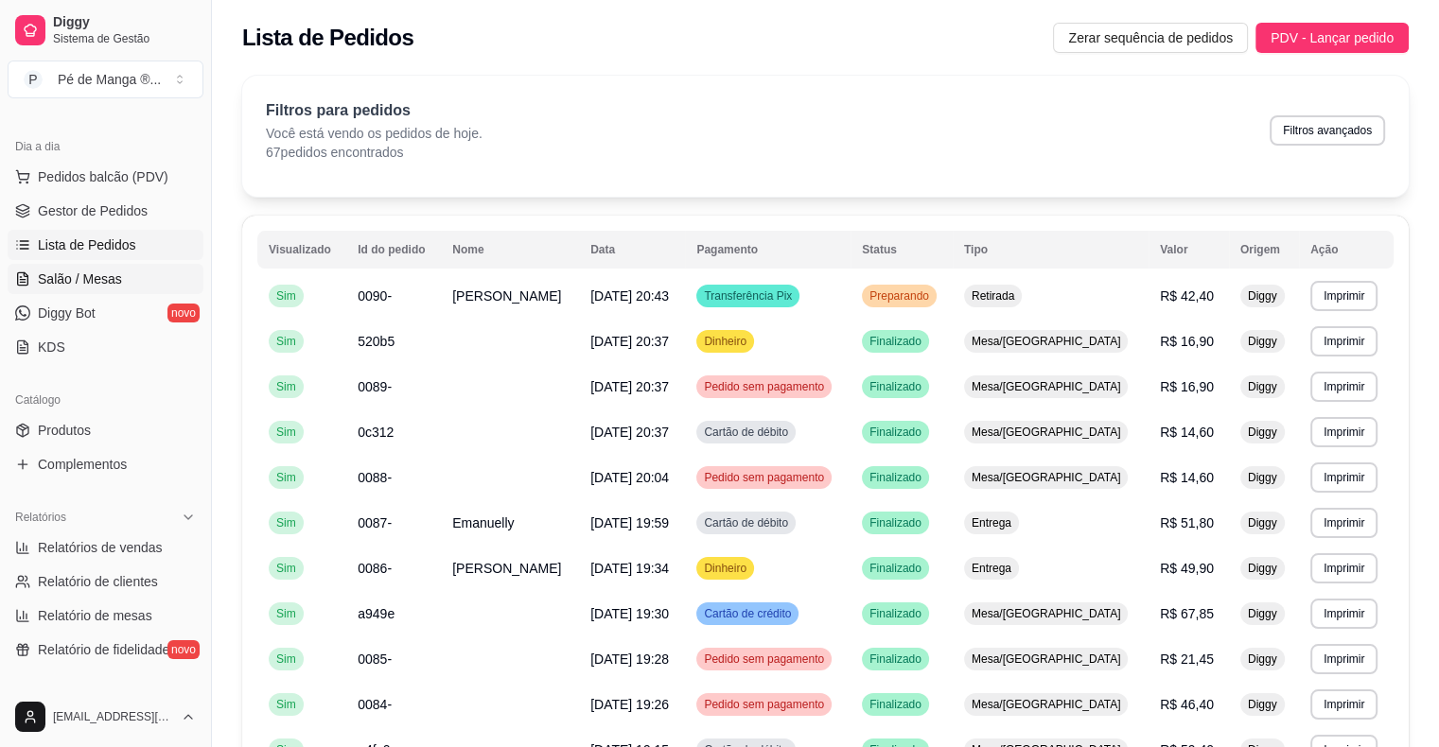
click at [84, 281] on span "Salão / Mesas" at bounding box center [80, 279] width 84 height 19
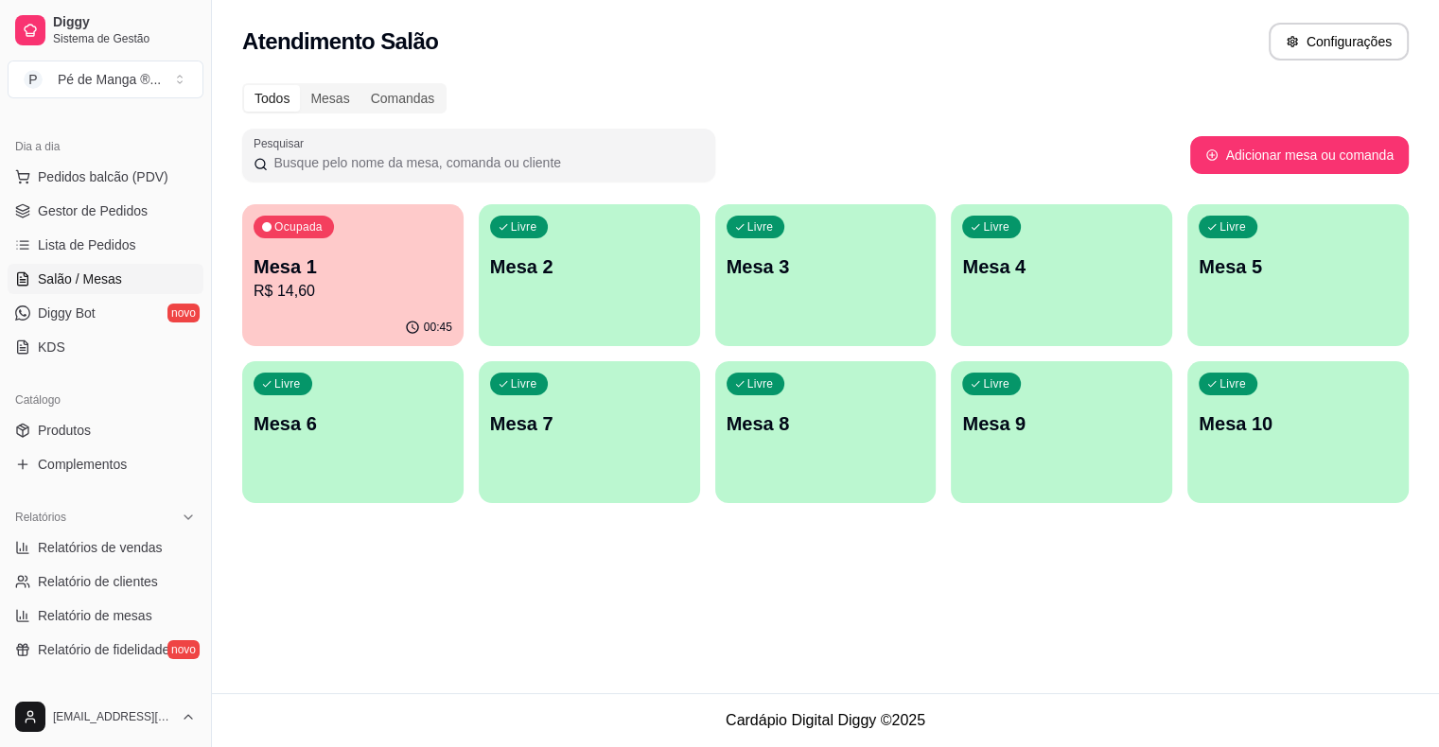
click at [84, 280] on span "Salão / Mesas" at bounding box center [80, 279] width 84 height 19
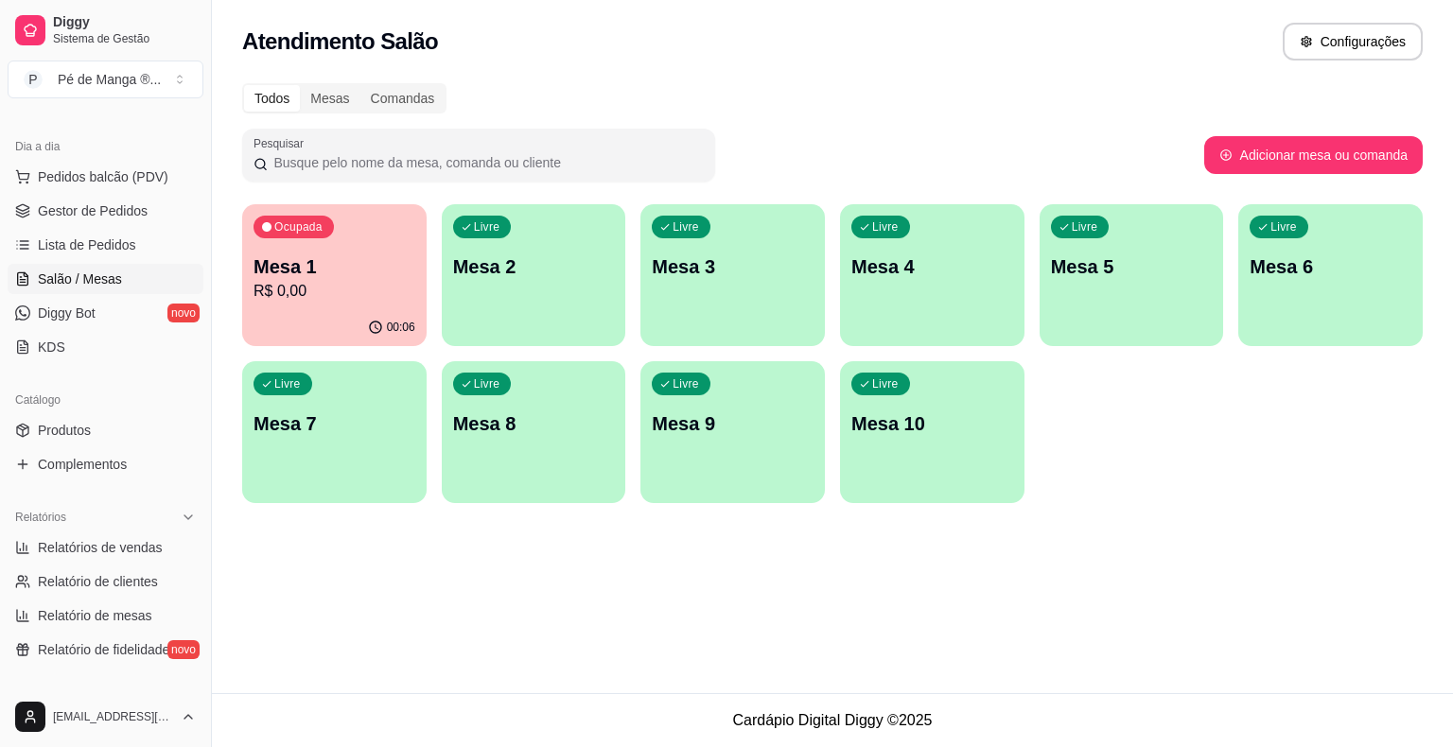
click at [341, 280] on p "R$ 0,00" at bounding box center [334, 291] width 162 height 23
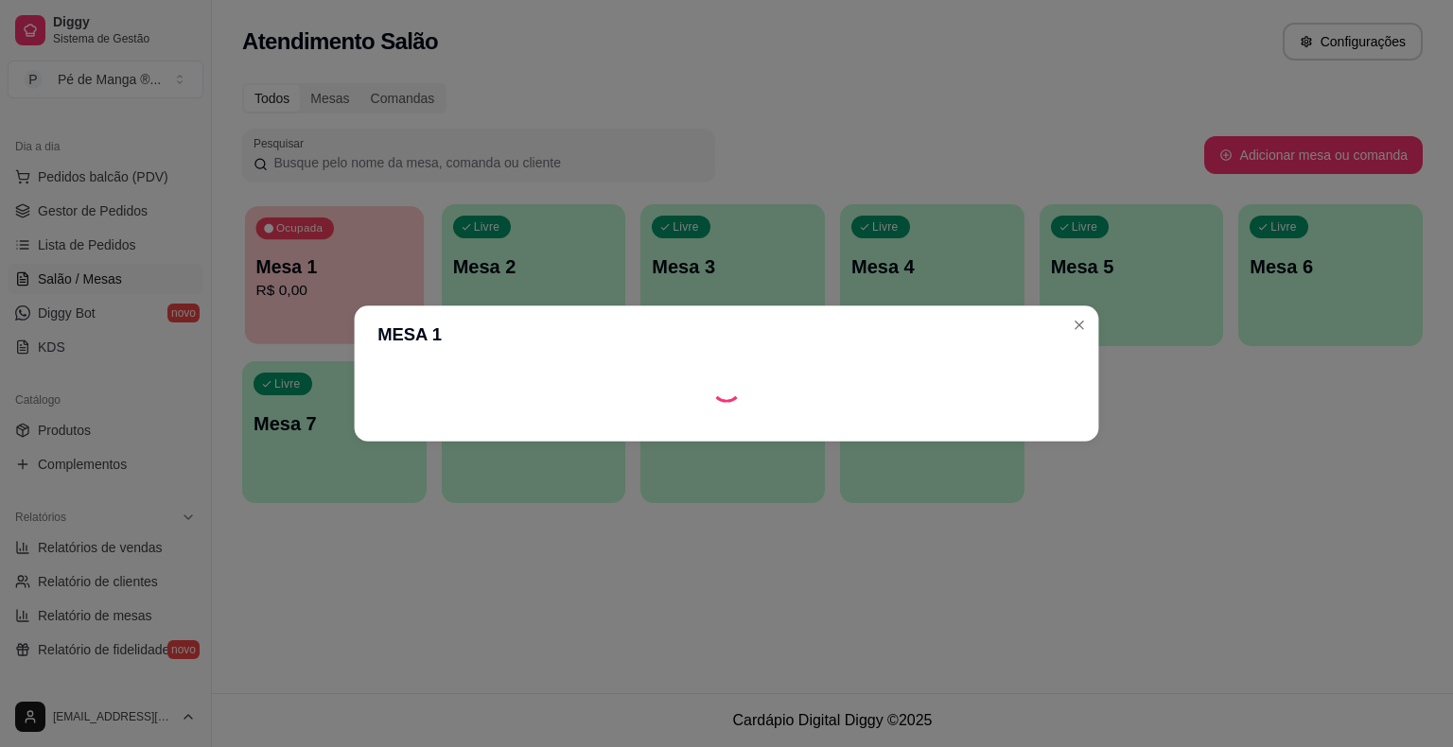
click at [341, 280] on body "Diggy Sistema de Gestão P Pé de Manga ® ... Loja aberta Plano Essencial + Mesas…" at bounding box center [726, 373] width 1453 height 747
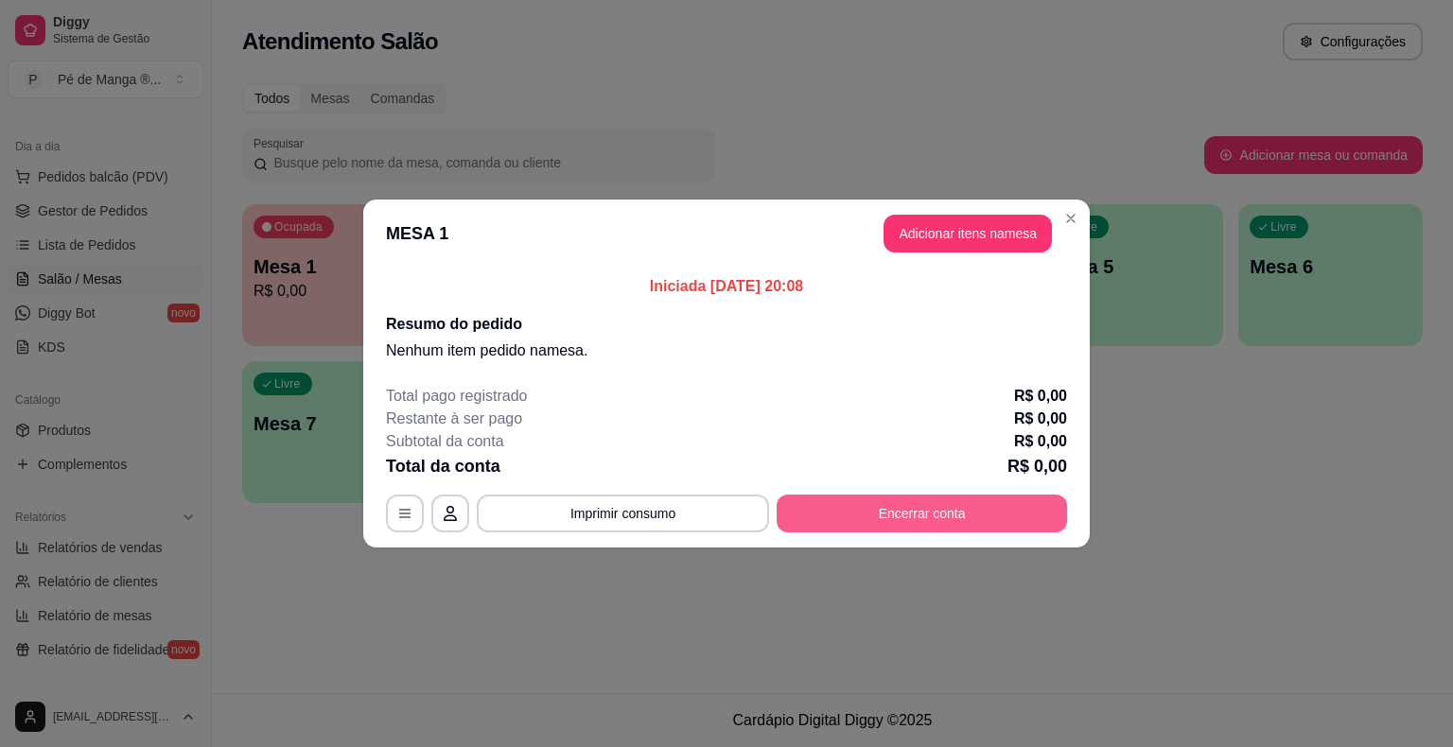
click at [870, 516] on button "Encerrar conta" at bounding box center [921, 514] width 290 height 38
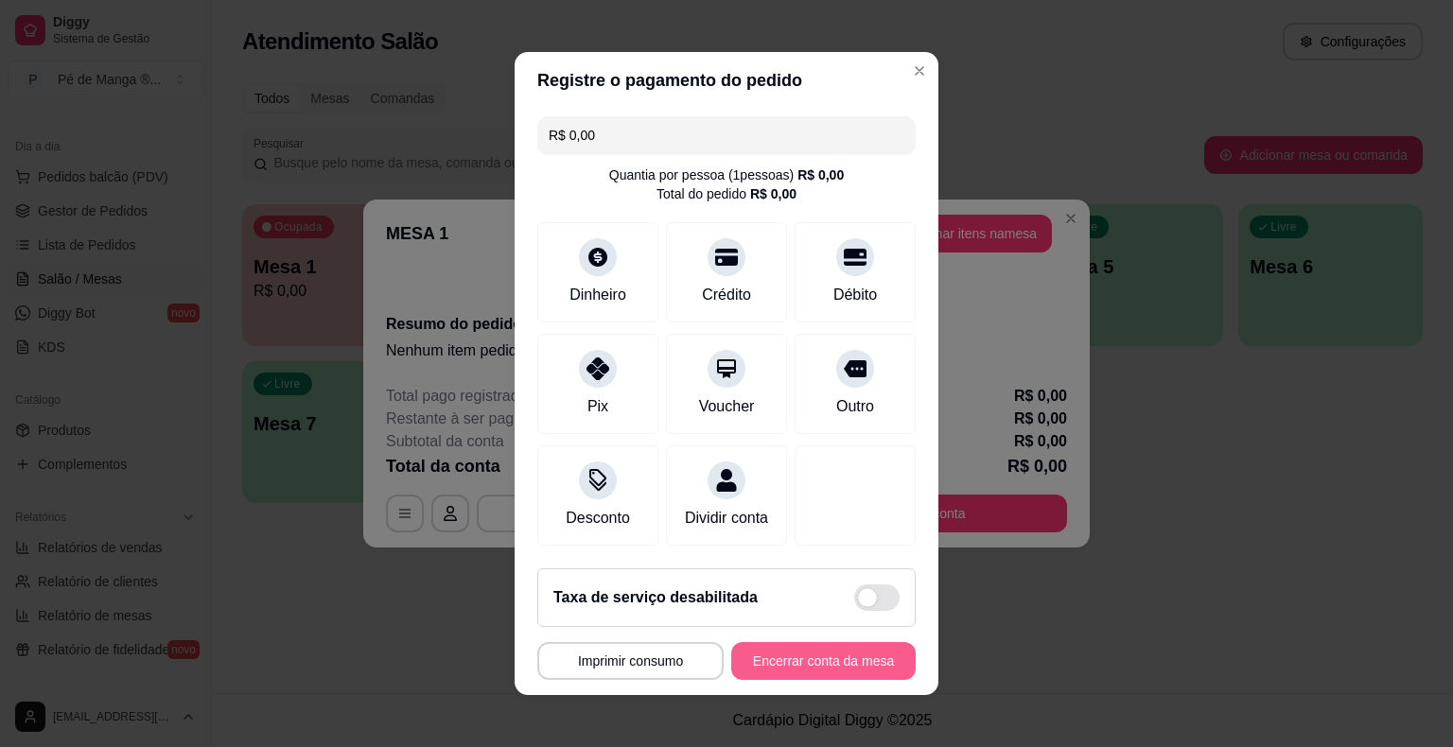
click at [821, 675] on button "Encerrar conta da mesa" at bounding box center [823, 661] width 184 height 38
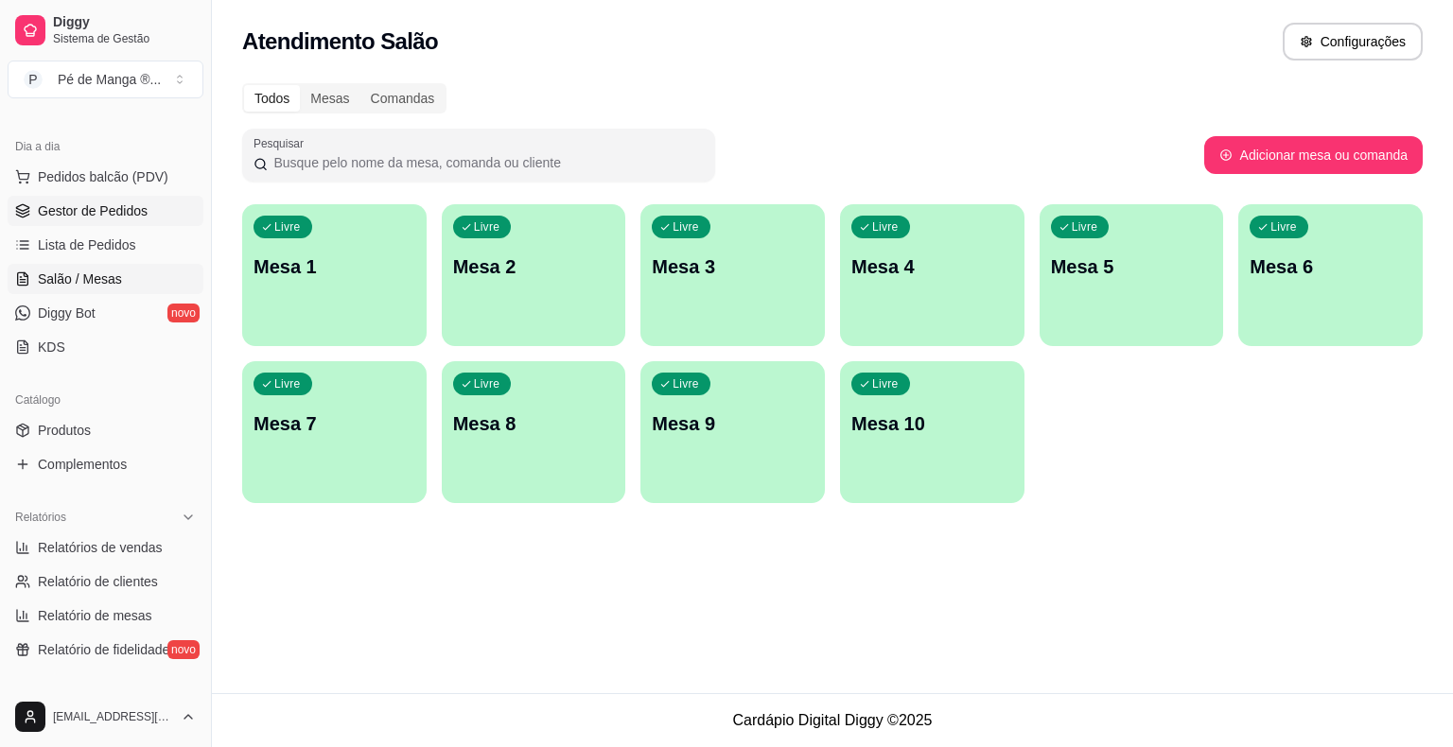
click at [122, 213] on span "Gestor de Pedidos" at bounding box center [93, 210] width 110 height 19
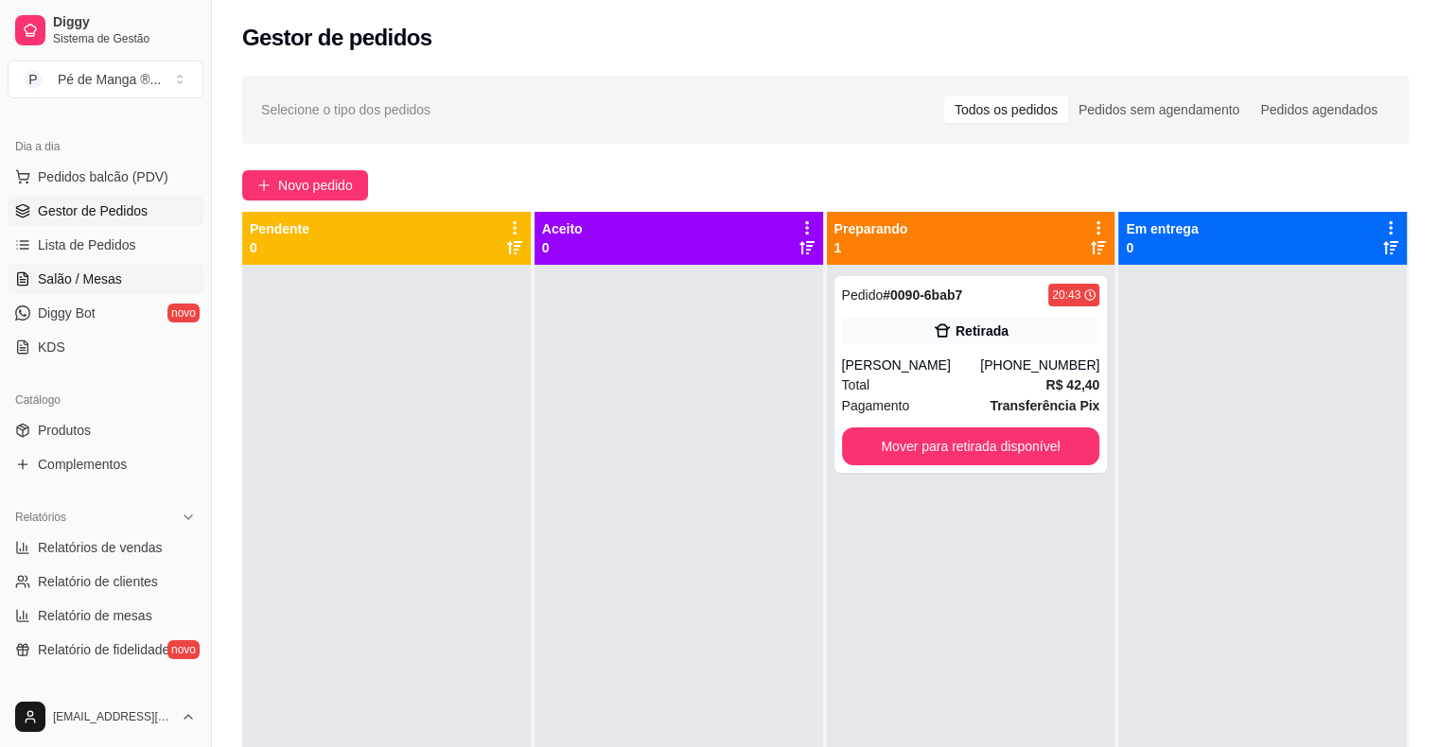
click at [115, 282] on span "Salão / Mesas" at bounding box center [80, 279] width 84 height 19
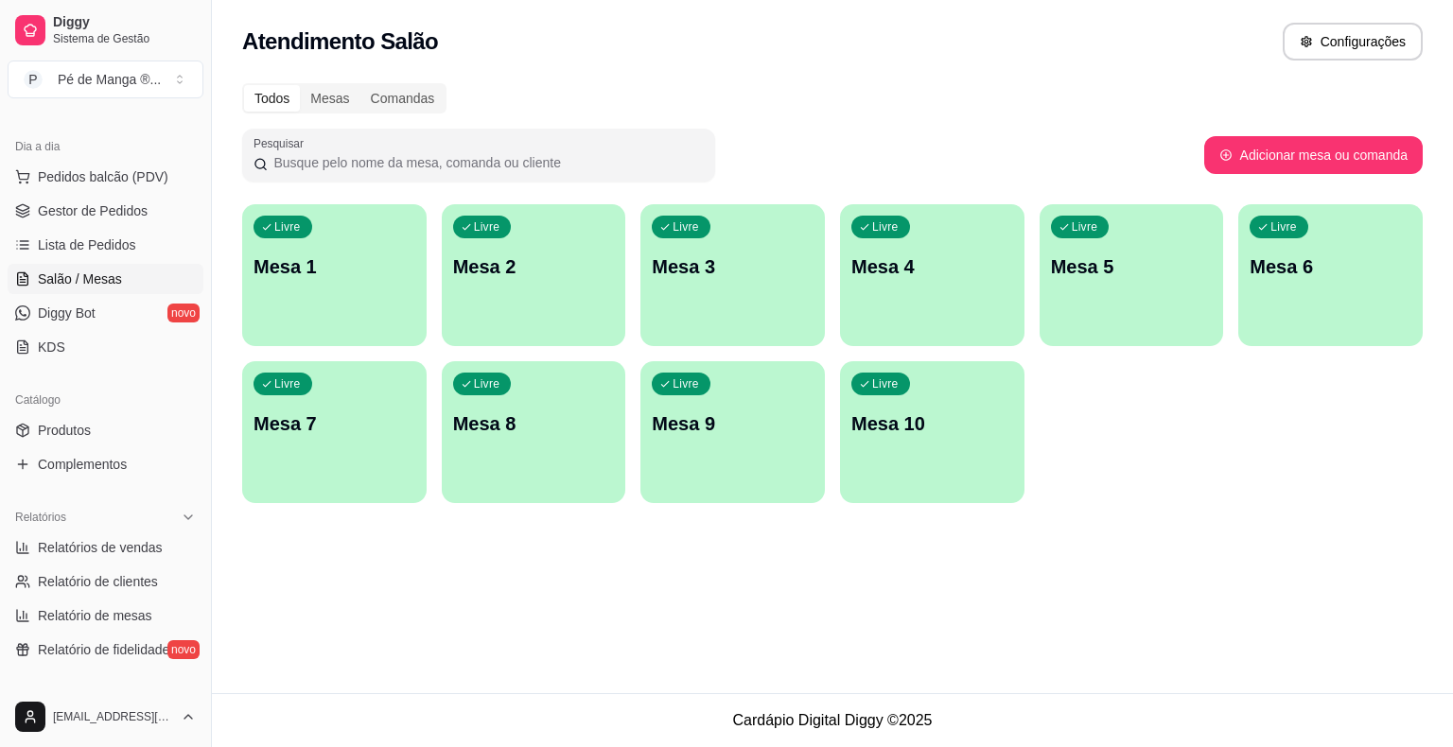
click at [114, 282] on span "Salão / Mesas" at bounding box center [80, 279] width 84 height 19
click at [317, 316] on div "Livre Mesa 1" at bounding box center [334, 263] width 179 height 115
click at [284, 306] on div "Livre Mesa 1" at bounding box center [334, 263] width 179 height 115
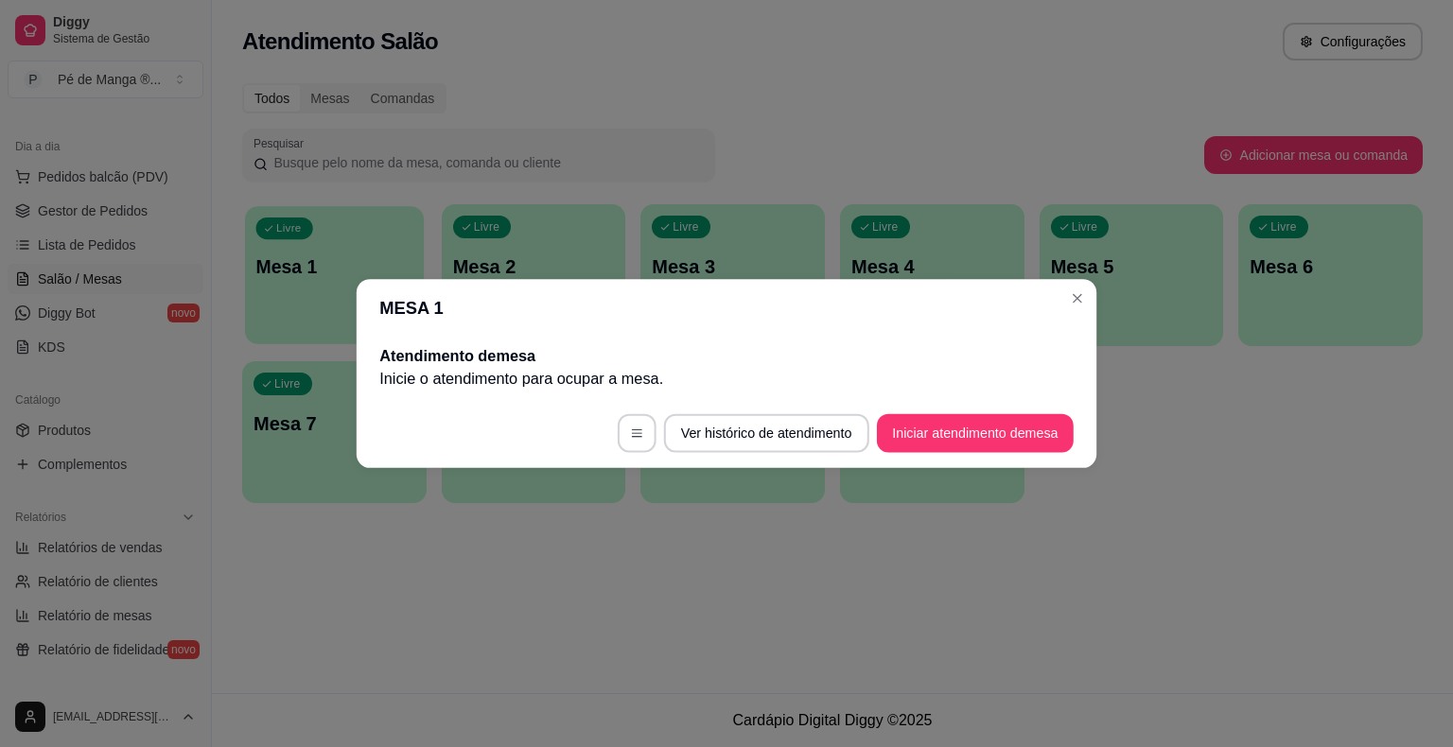
click at [284, 306] on body "Diggy Sistema de Gestão P Pé de Manga ® ... Loja aberta Plano Essencial + Mesas…" at bounding box center [726, 373] width 1453 height 747
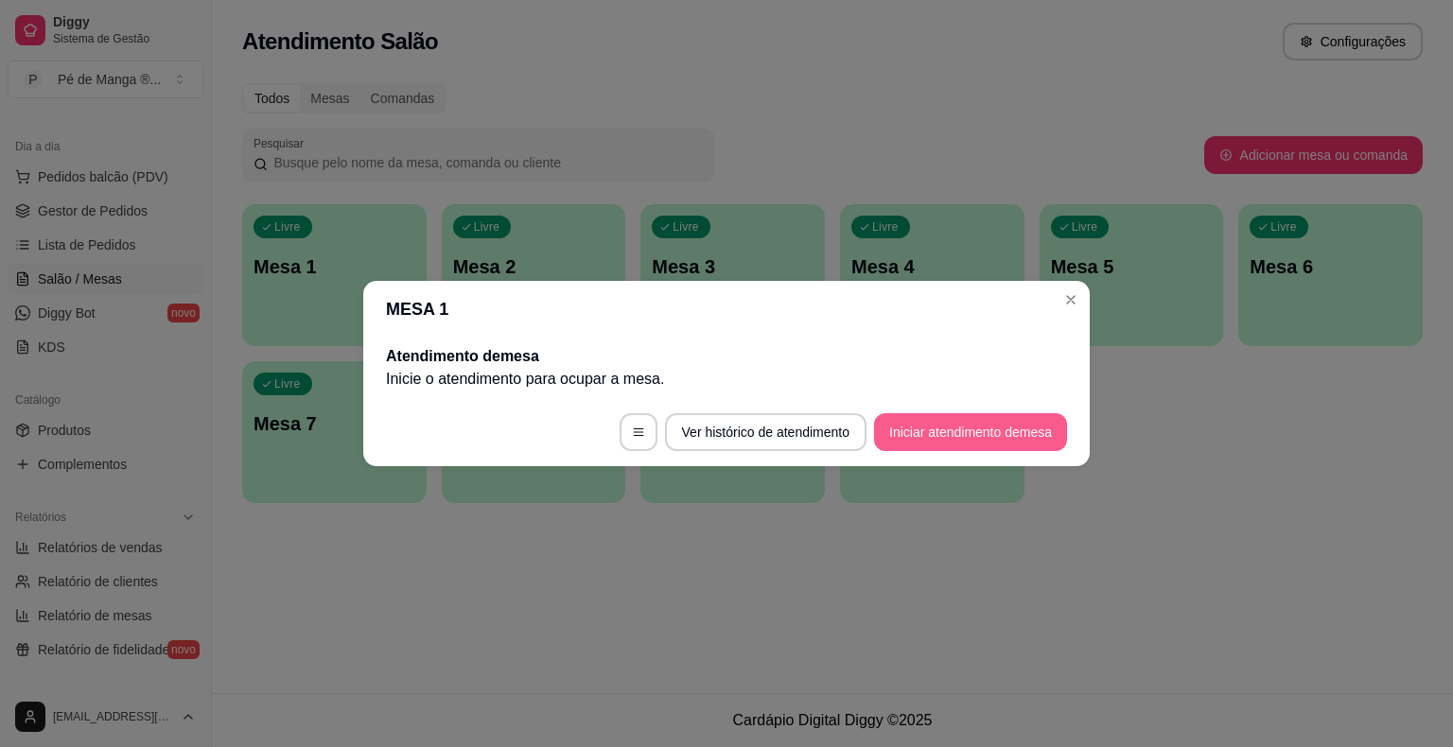
click at [932, 420] on button "Iniciar atendimento de mesa" at bounding box center [970, 432] width 193 height 38
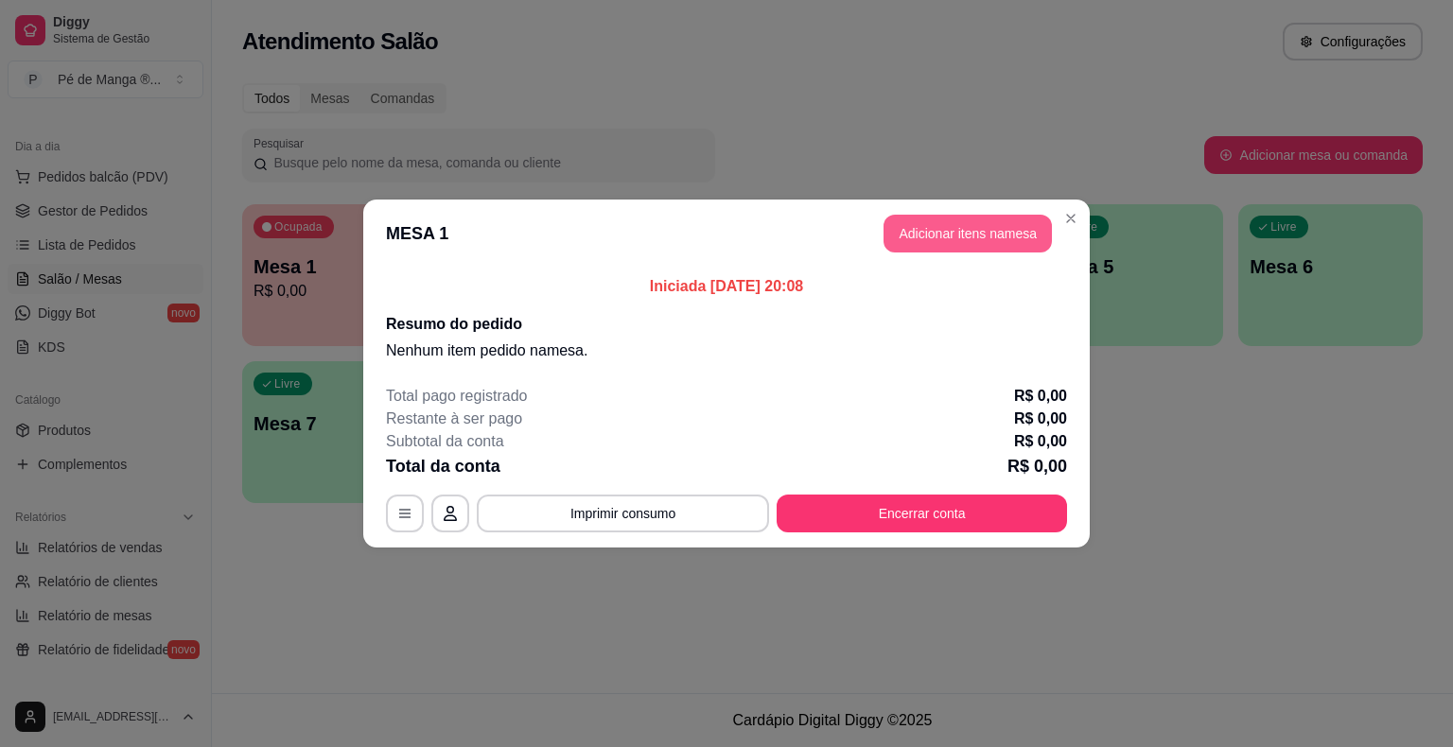
click at [893, 233] on button "Adicionar itens na mesa" at bounding box center [967, 234] width 168 height 38
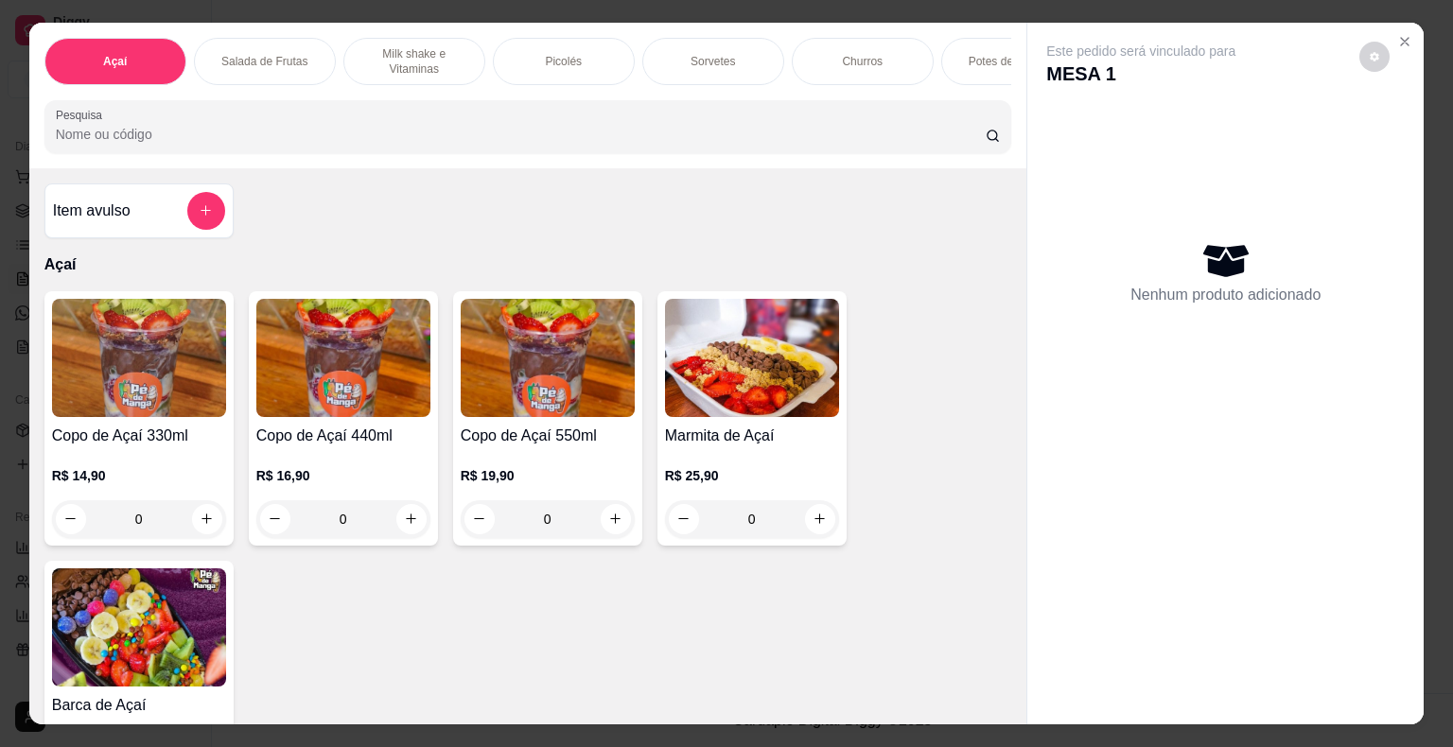
click at [418, 61] on p "Milk shake e Vitaminas" at bounding box center [414, 61] width 110 height 30
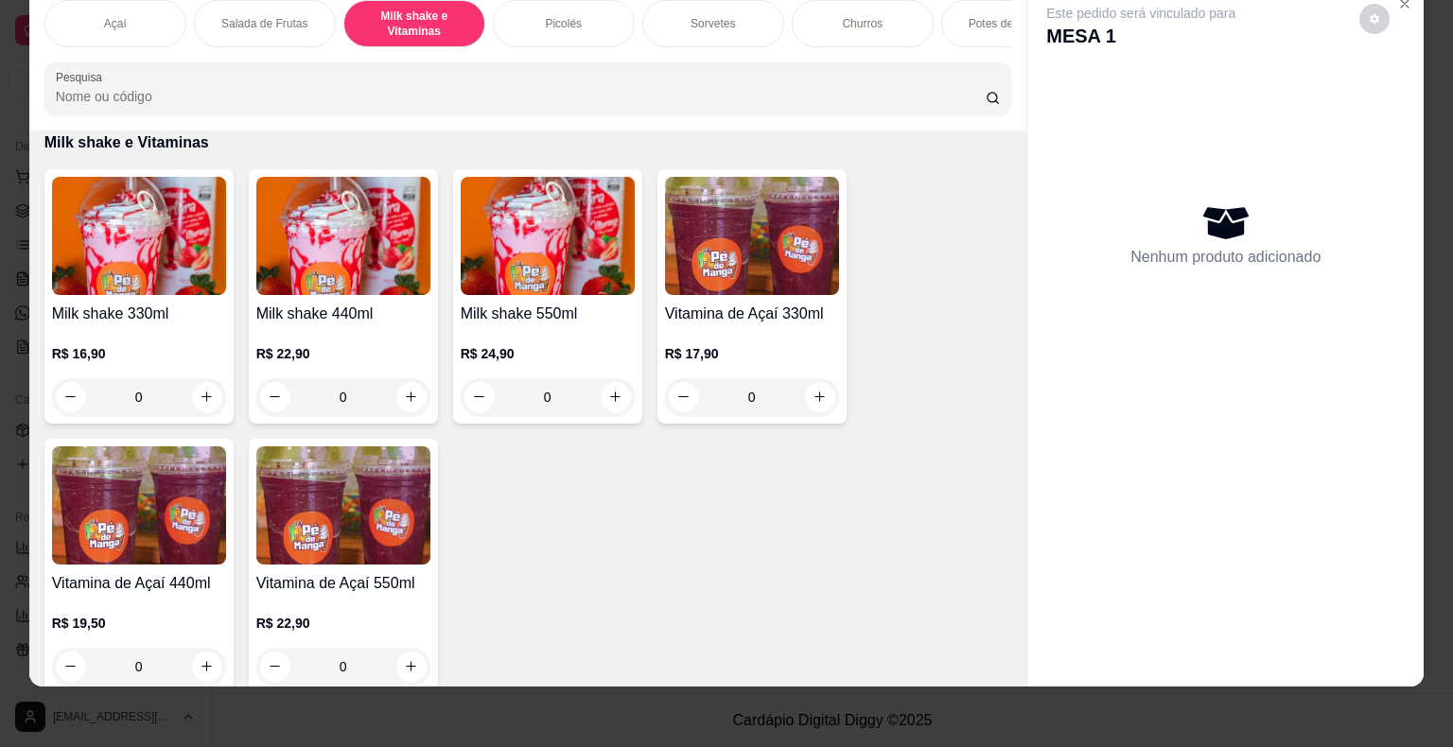
click at [107, 337] on div "R$ 16,90 0" at bounding box center [139, 370] width 174 height 91
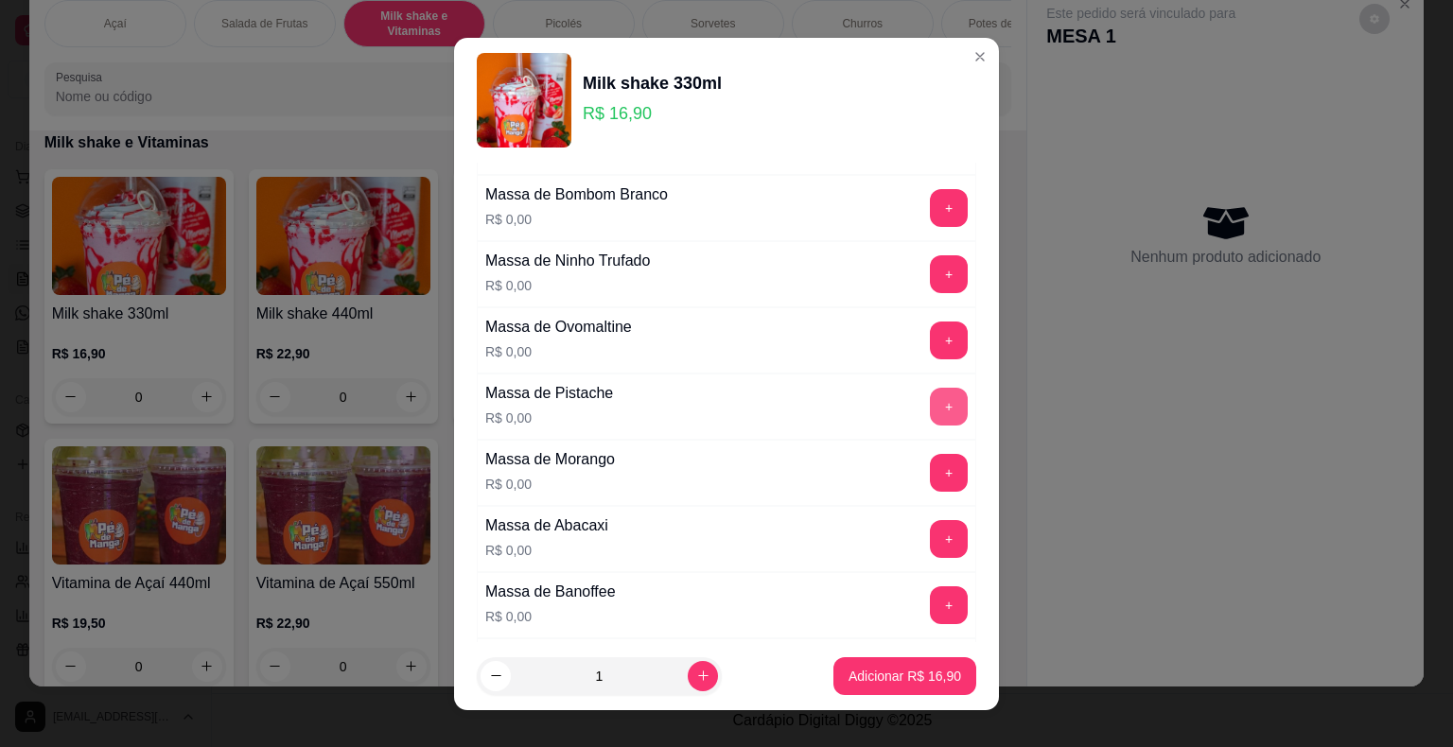
scroll to position [284, 0]
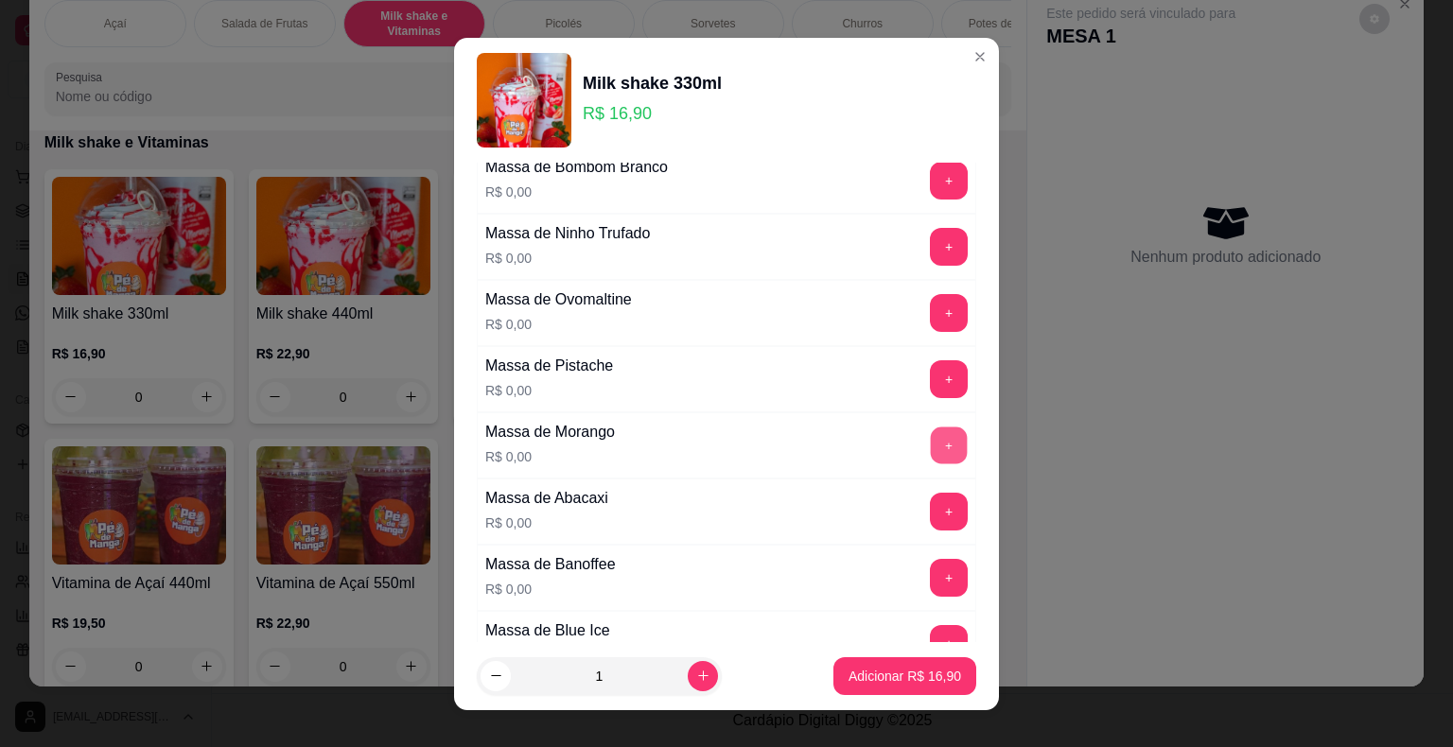
click at [931, 437] on button "+" at bounding box center [949, 445] width 37 height 37
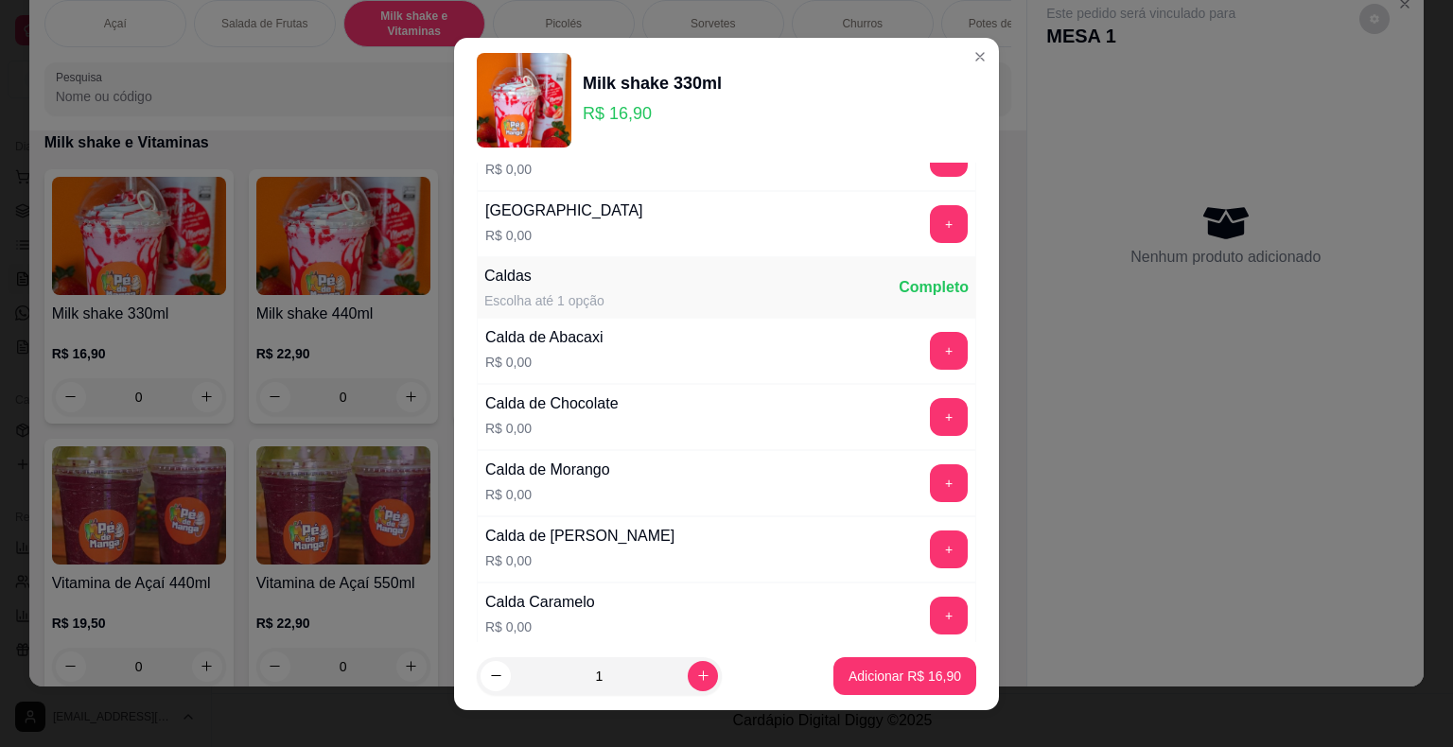
scroll to position [1324, 0]
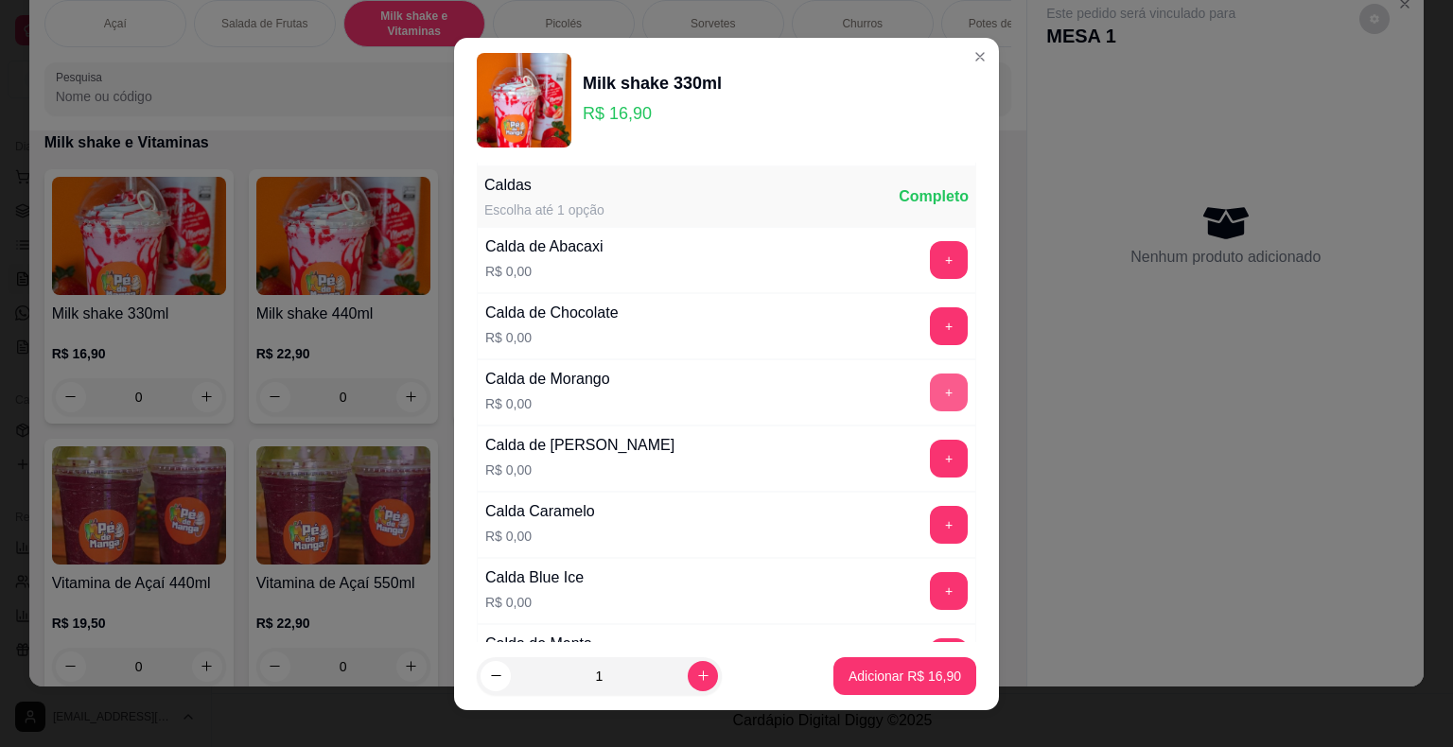
click at [930, 384] on button "+" at bounding box center [949, 393] width 38 height 38
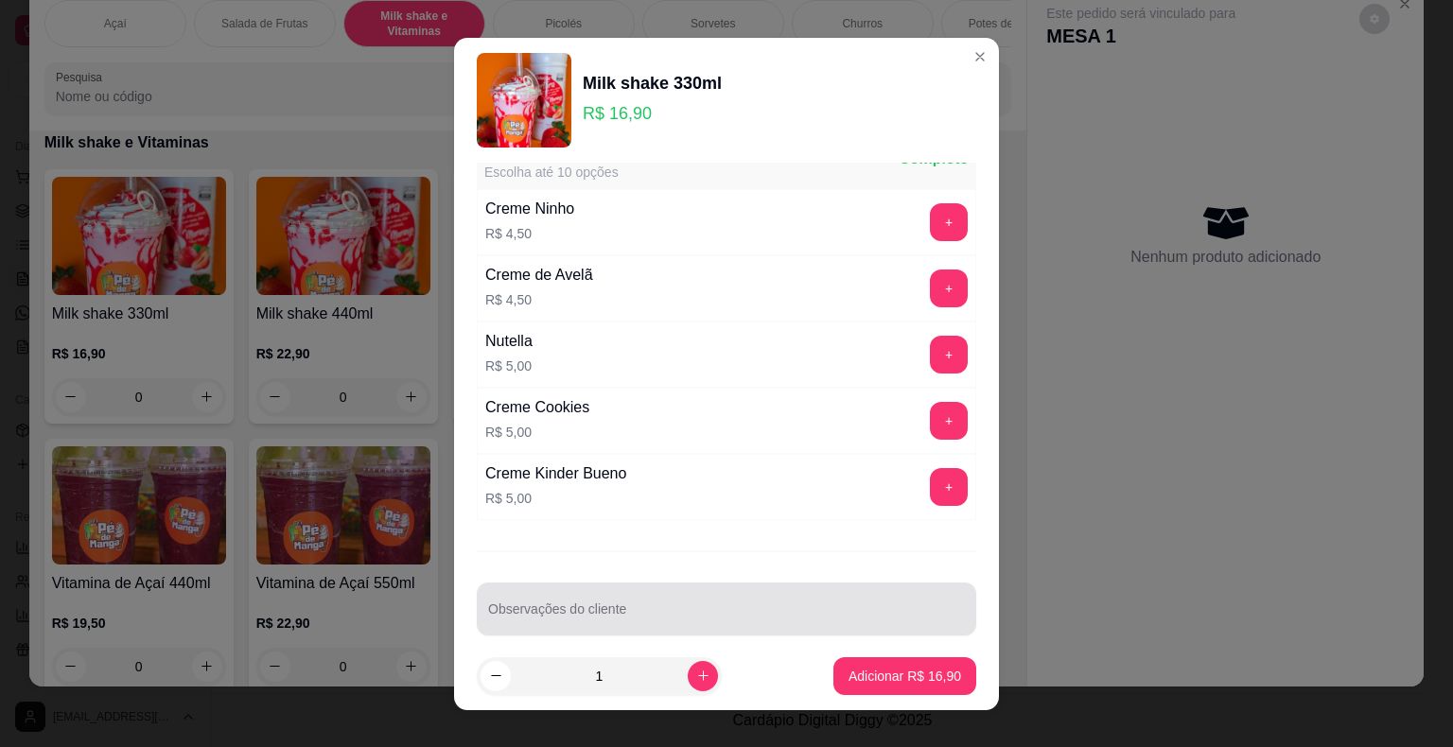
scroll to position [23, 0]
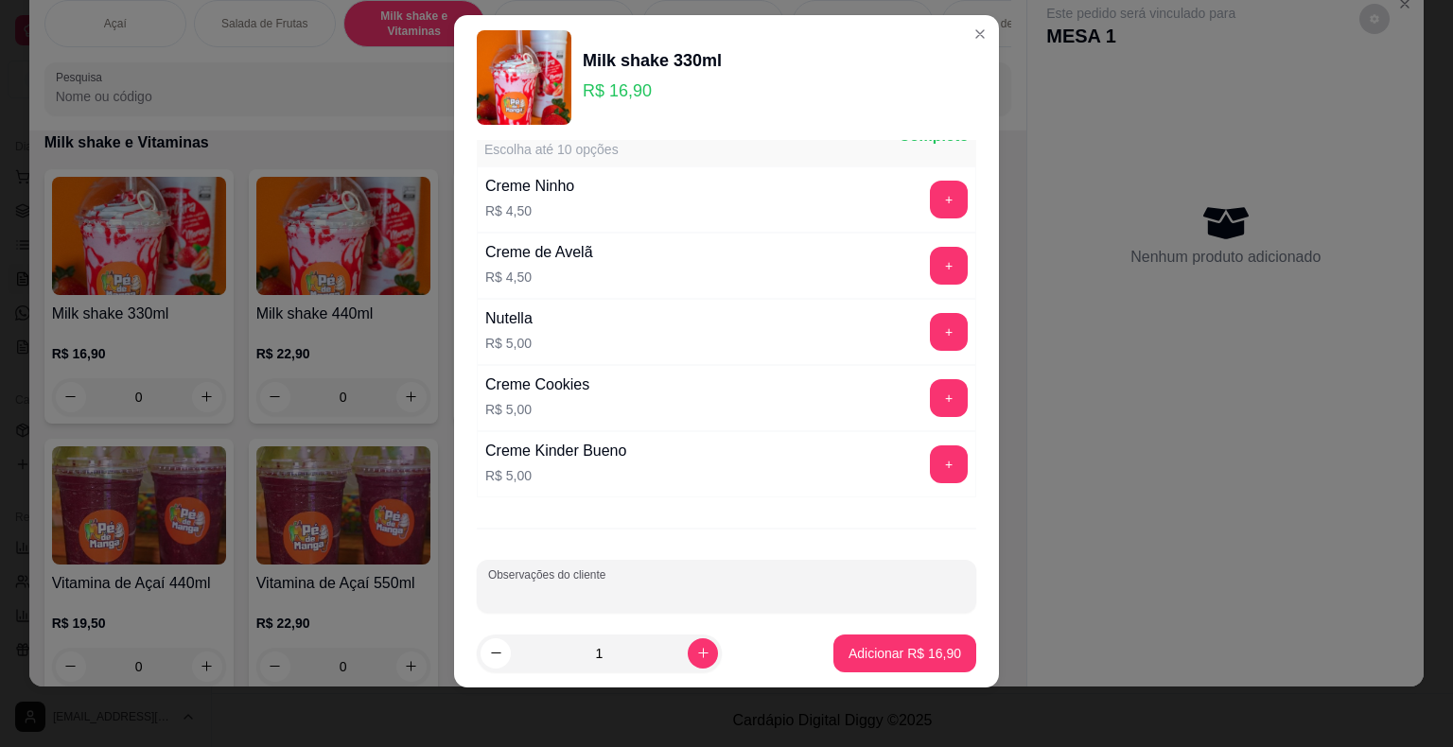
click at [707, 584] on input "Observações do cliente" at bounding box center [726, 593] width 477 height 19
type input "com calda azul tambem"
click at [848, 650] on p "Adicionar R$ 16,90" at bounding box center [904, 653] width 113 height 19
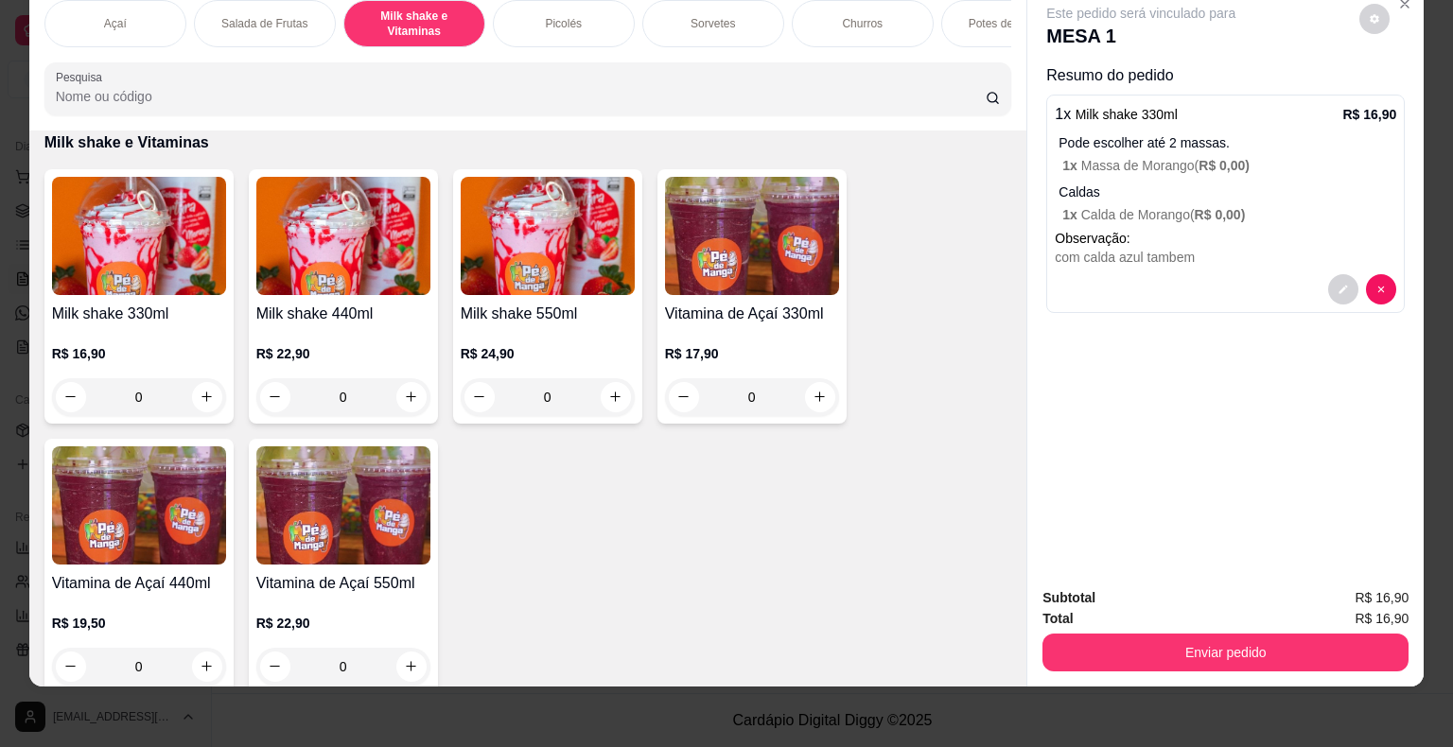
click at [155, 337] on div "R$ 16,90 0" at bounding box center [139, 370] width 174 height 91
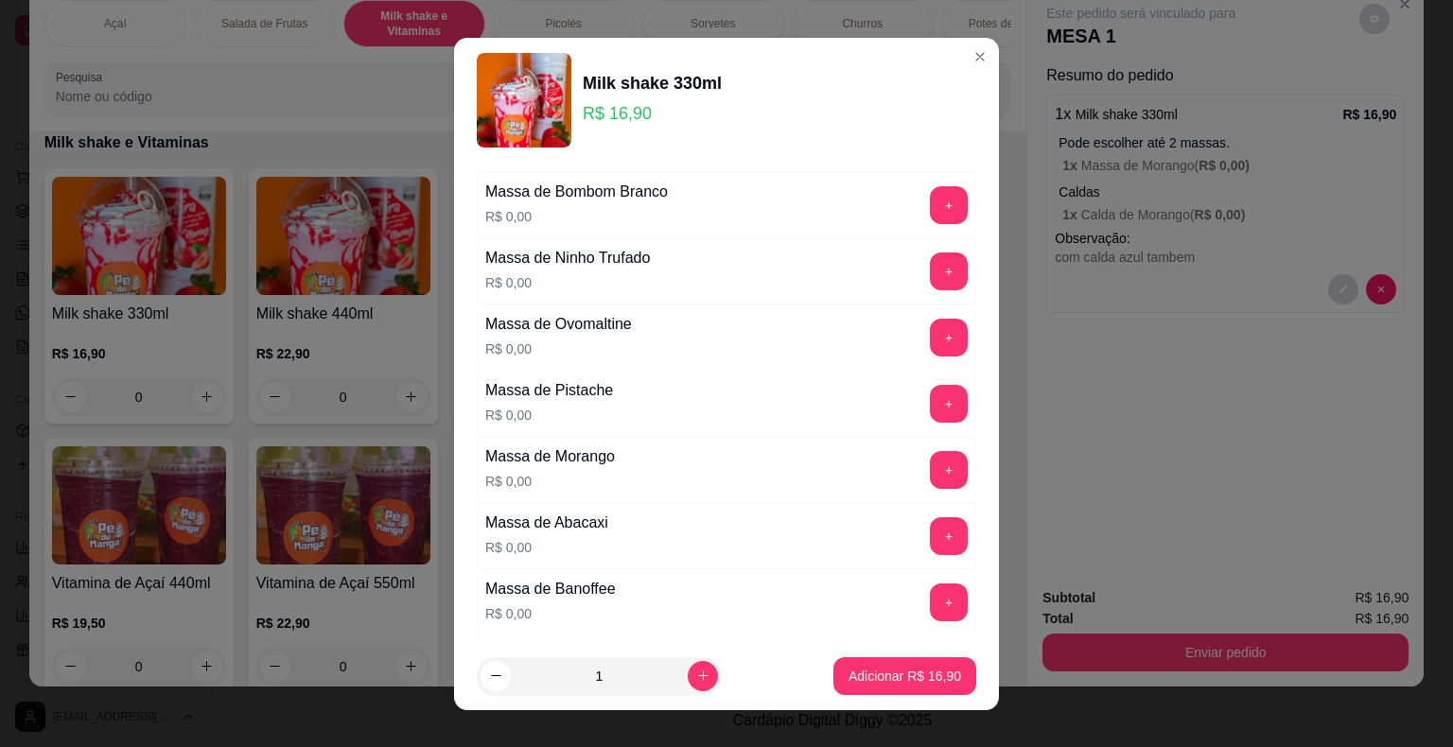
scroll to position [284, 0]
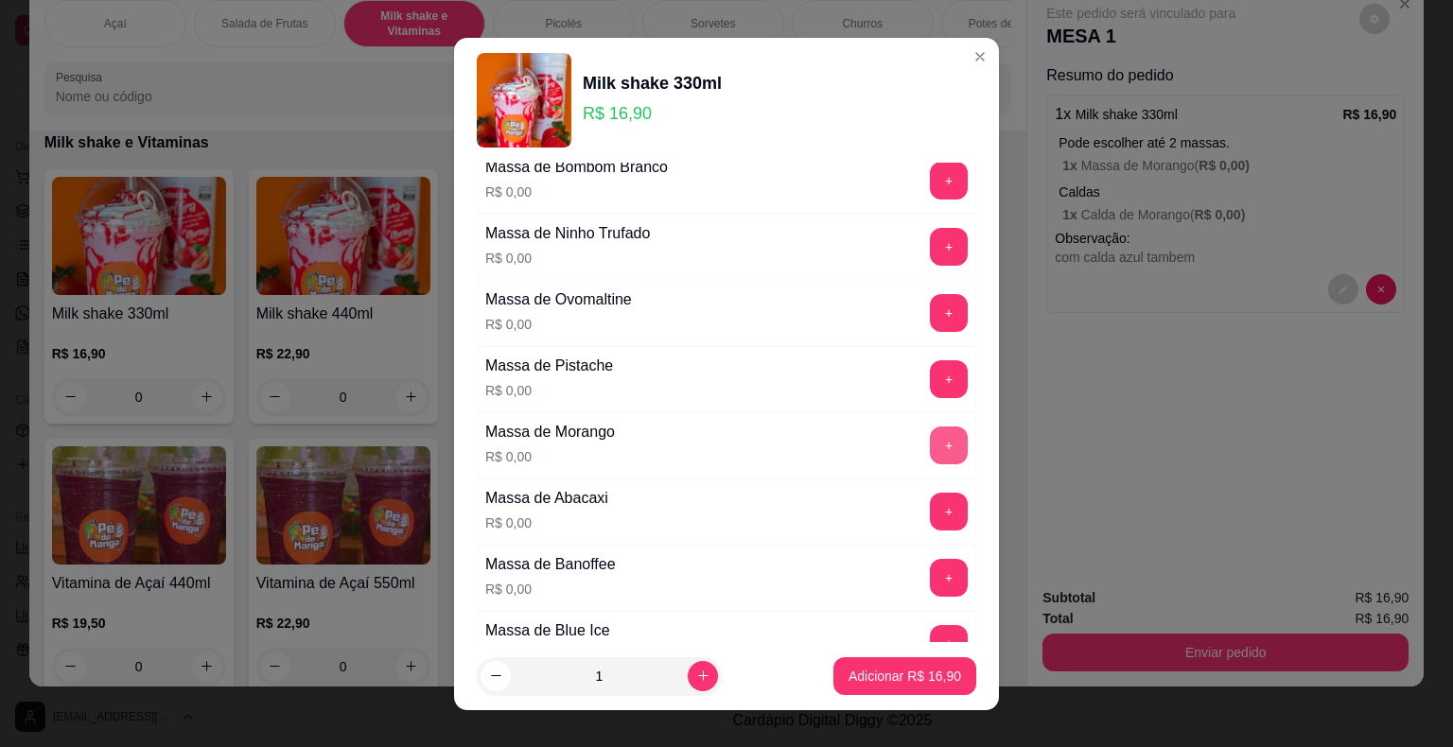
click at [930, 448] on button "+" at bounding box center [949, 446] width 38 height 38
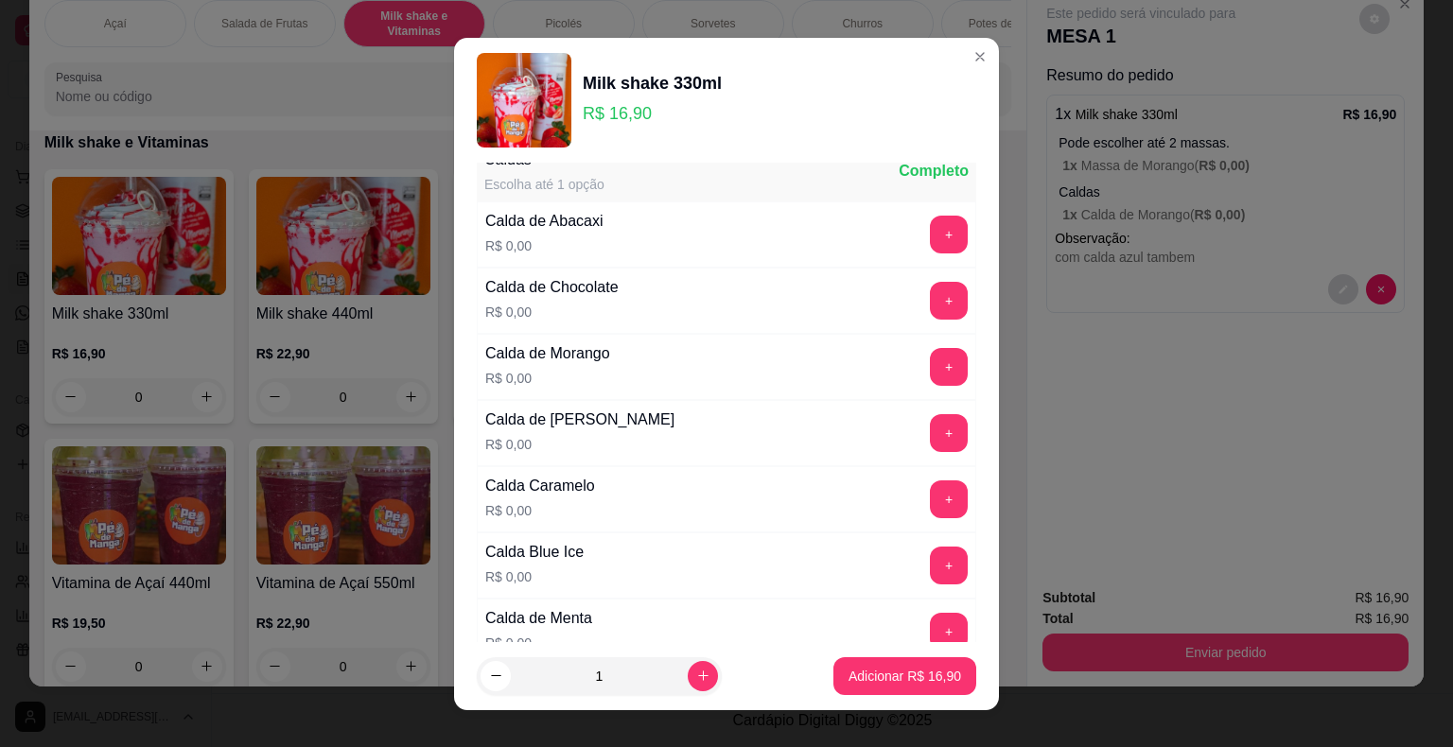
scroll to position [1230, 0]
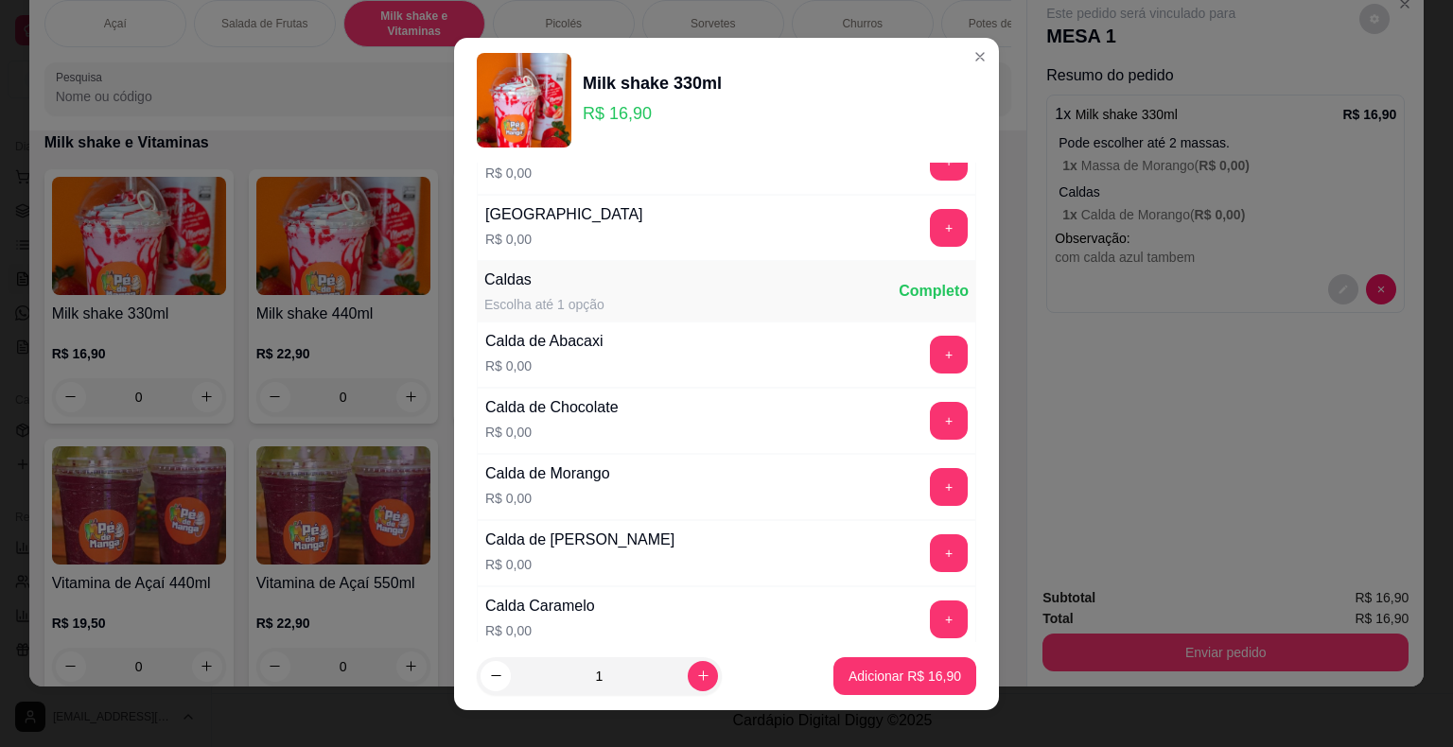
click at [930, 480] on button "+" at bounding box center [949, 487] width 38 height 38
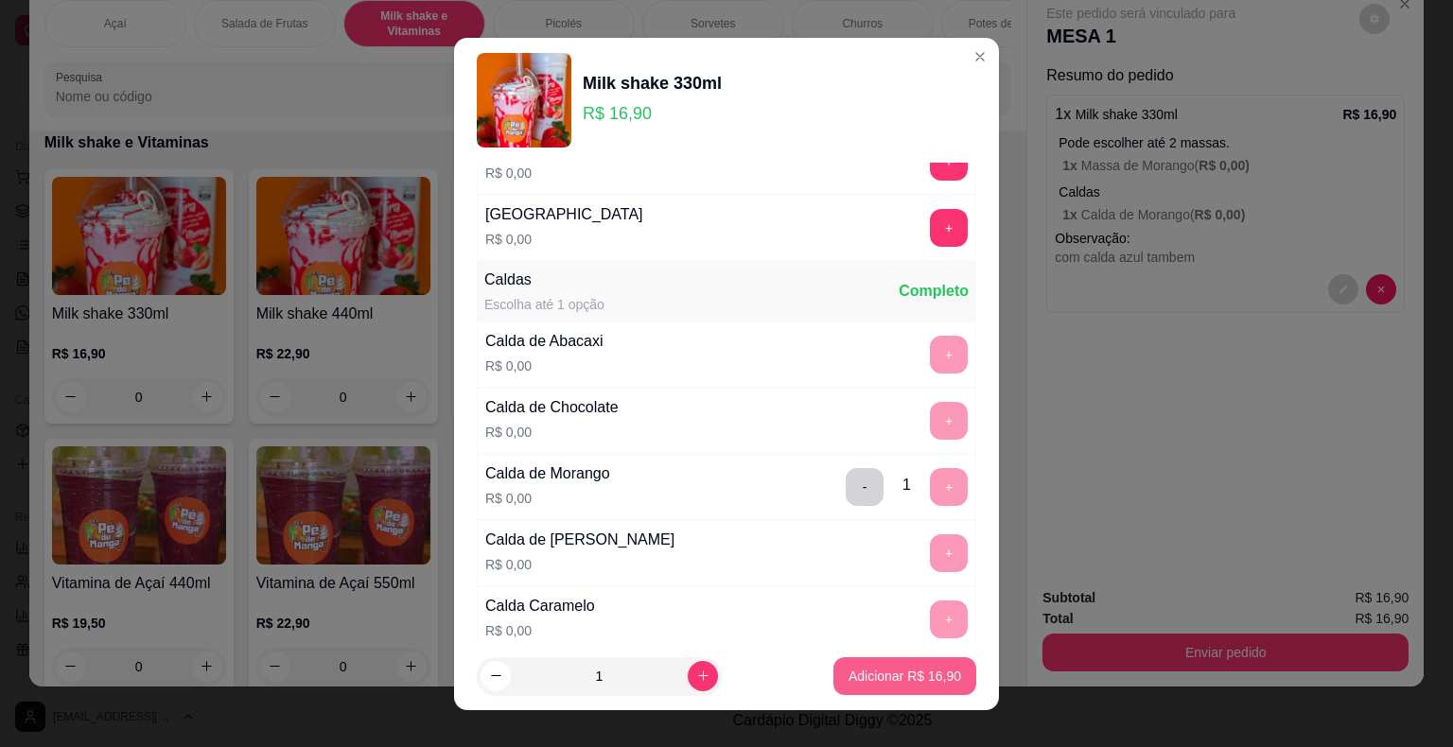
click at [906, 672] on p "Adicionar R$ 16,90" at bounding box center [904, 676] width 113 height 19
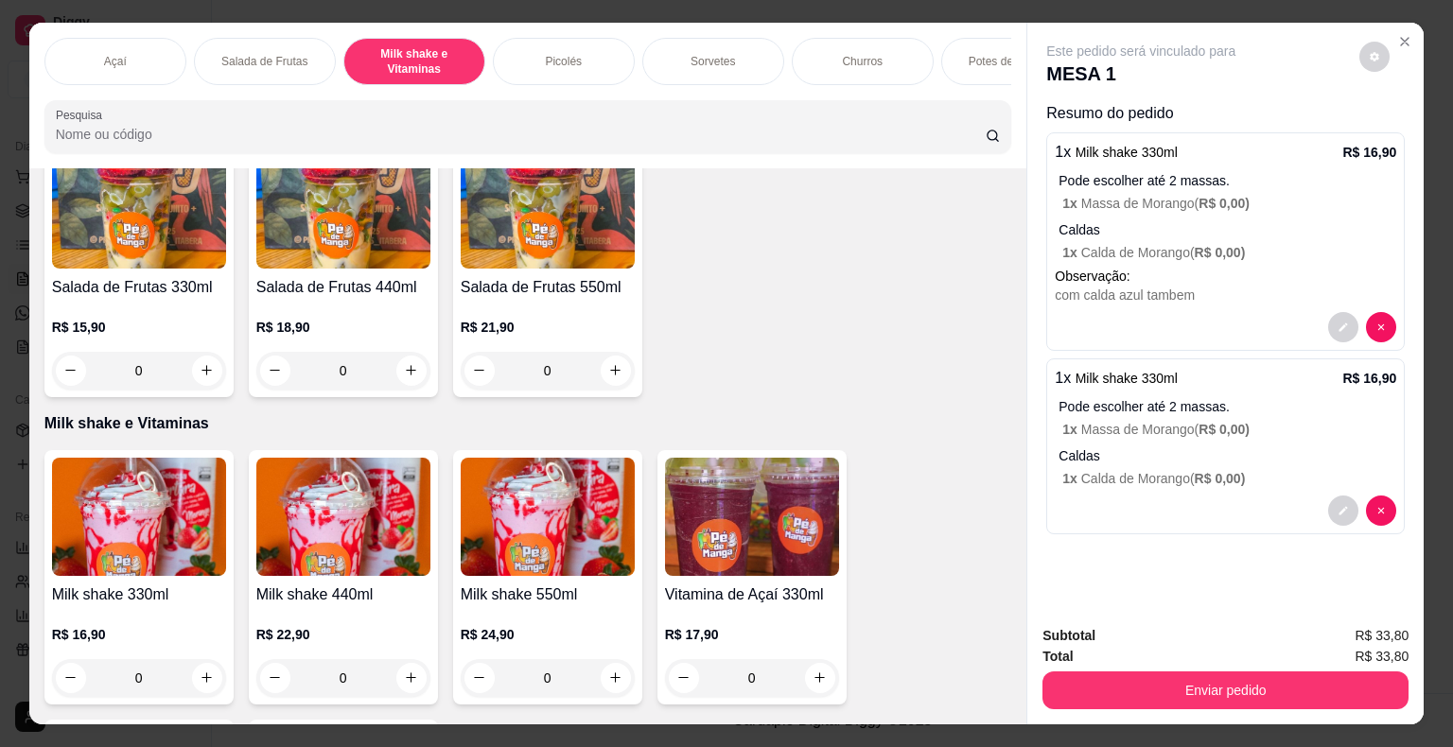
scroll to position [590, 0]
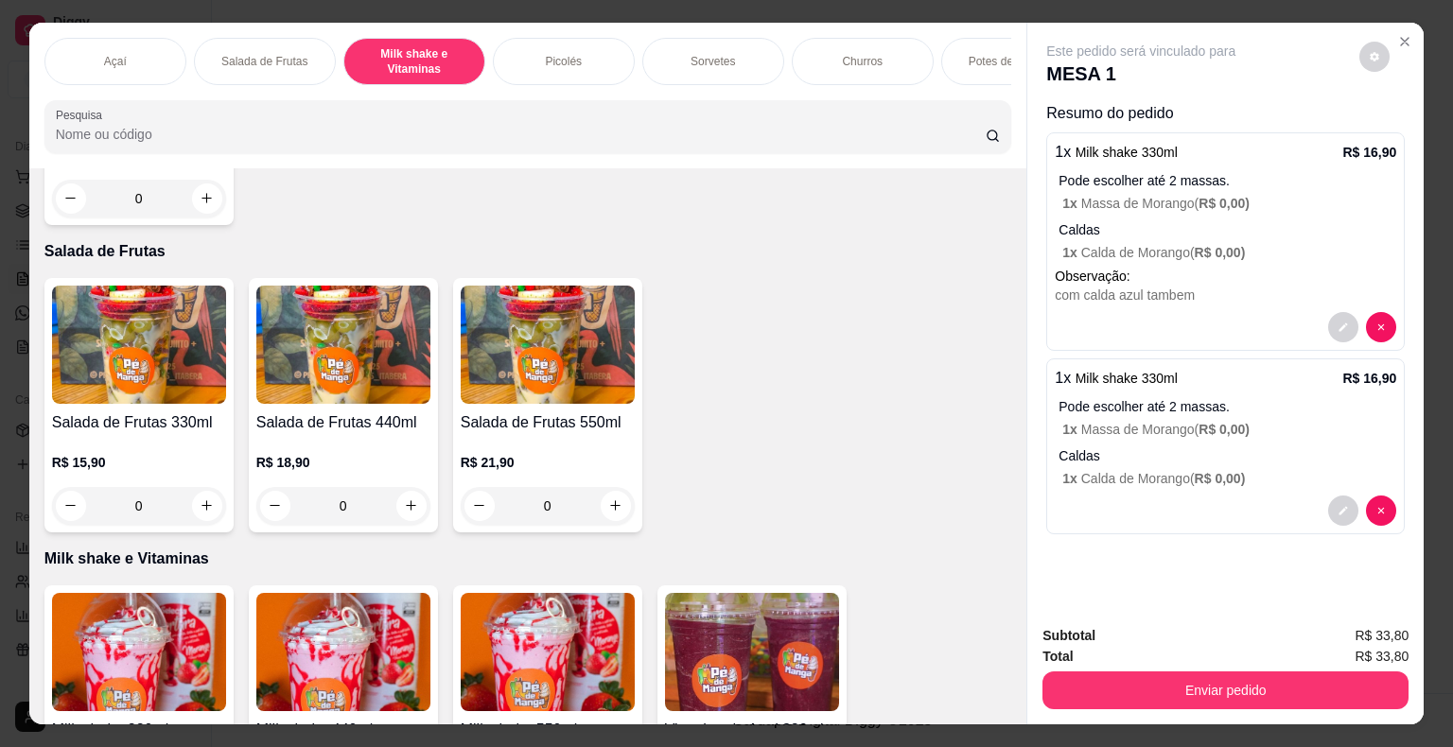
click at [719, 55] on p "Sorvetes" at bounding box center [712, 61] width 44 height 15
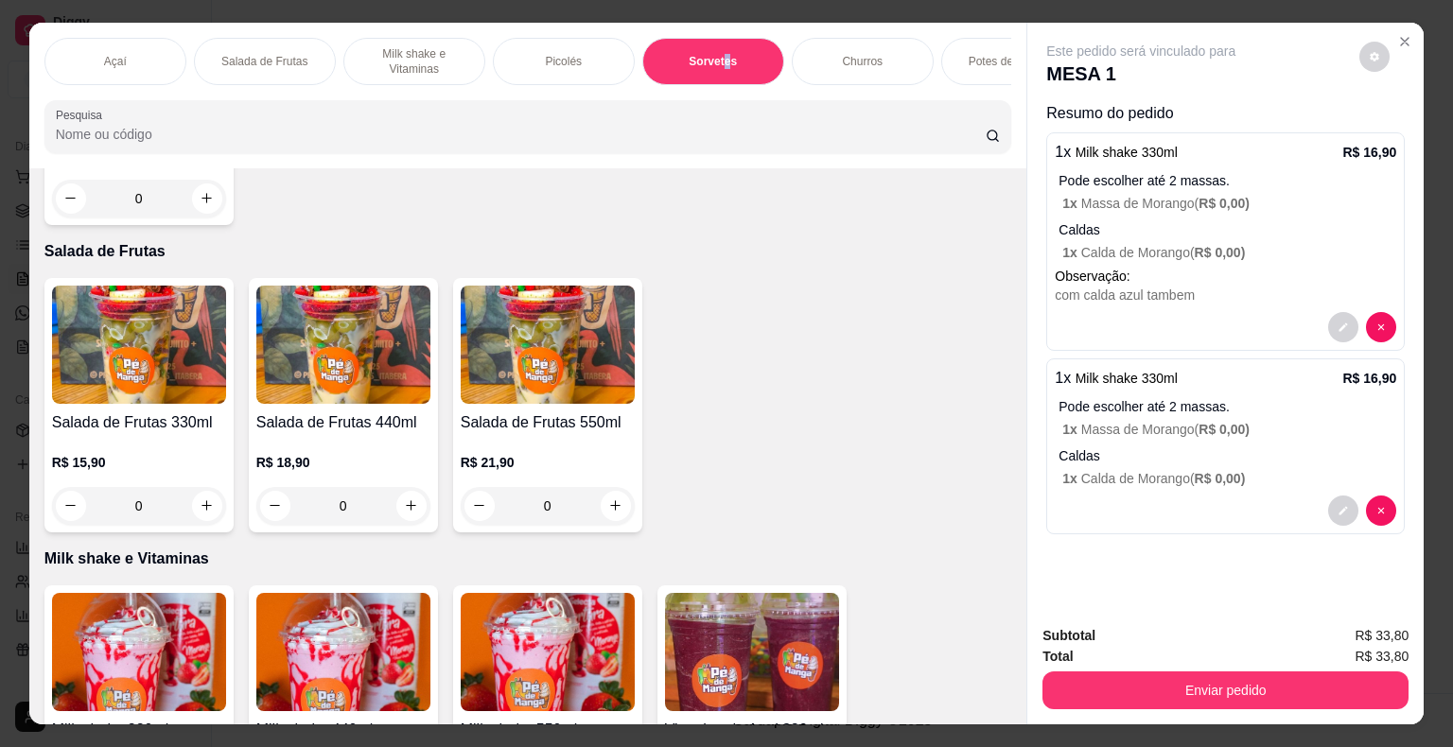
scroll to position [45, 0]
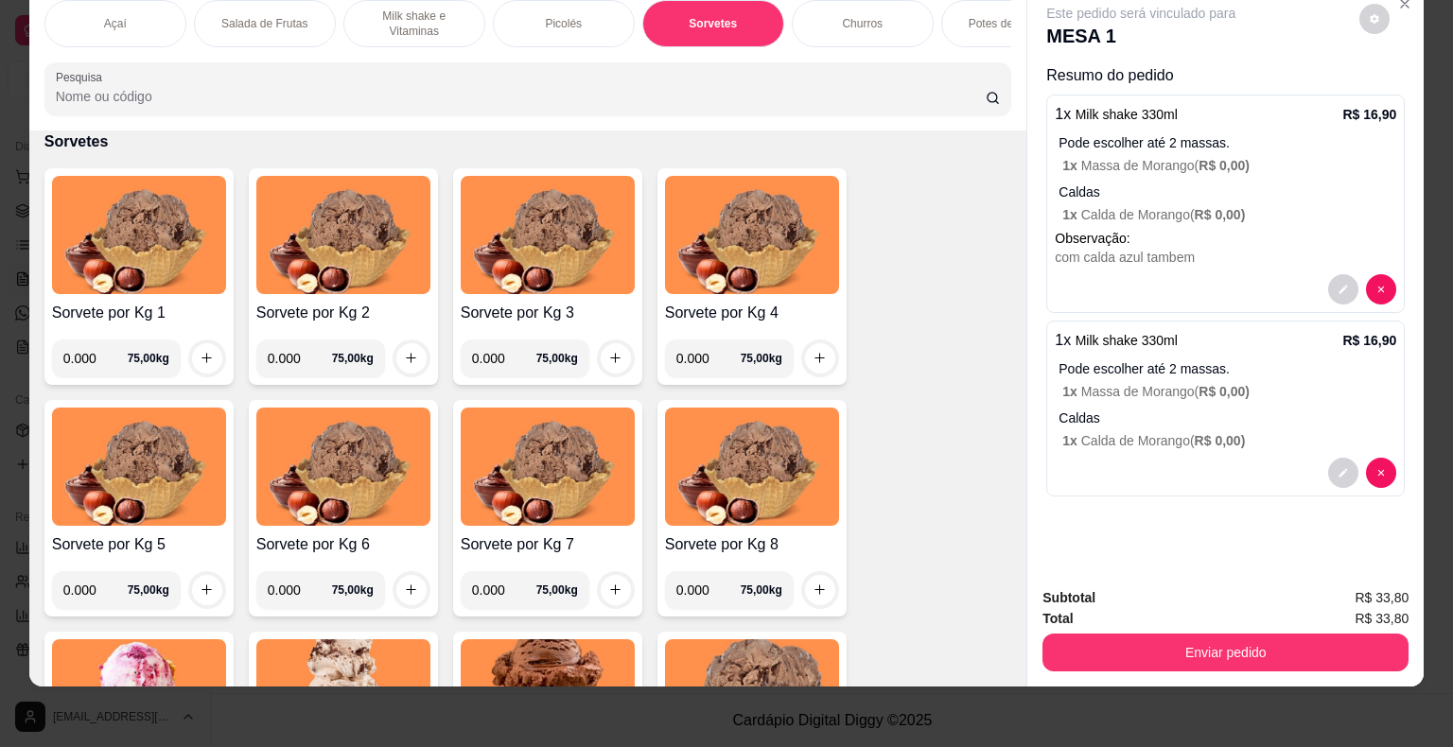
click at [91, 372] on input "0.000" at bounding box center [95, 359] width 64 height 38
type input "0.214"
click at [216, 362] on div "Sorvete por Kg 1 0.214 75,00 kg" at bounding box center [138, 276] width 189 height 217
click at [212, 361] on button "increase-product-quantity" at bounding box center [206, 357] width 29 height 29
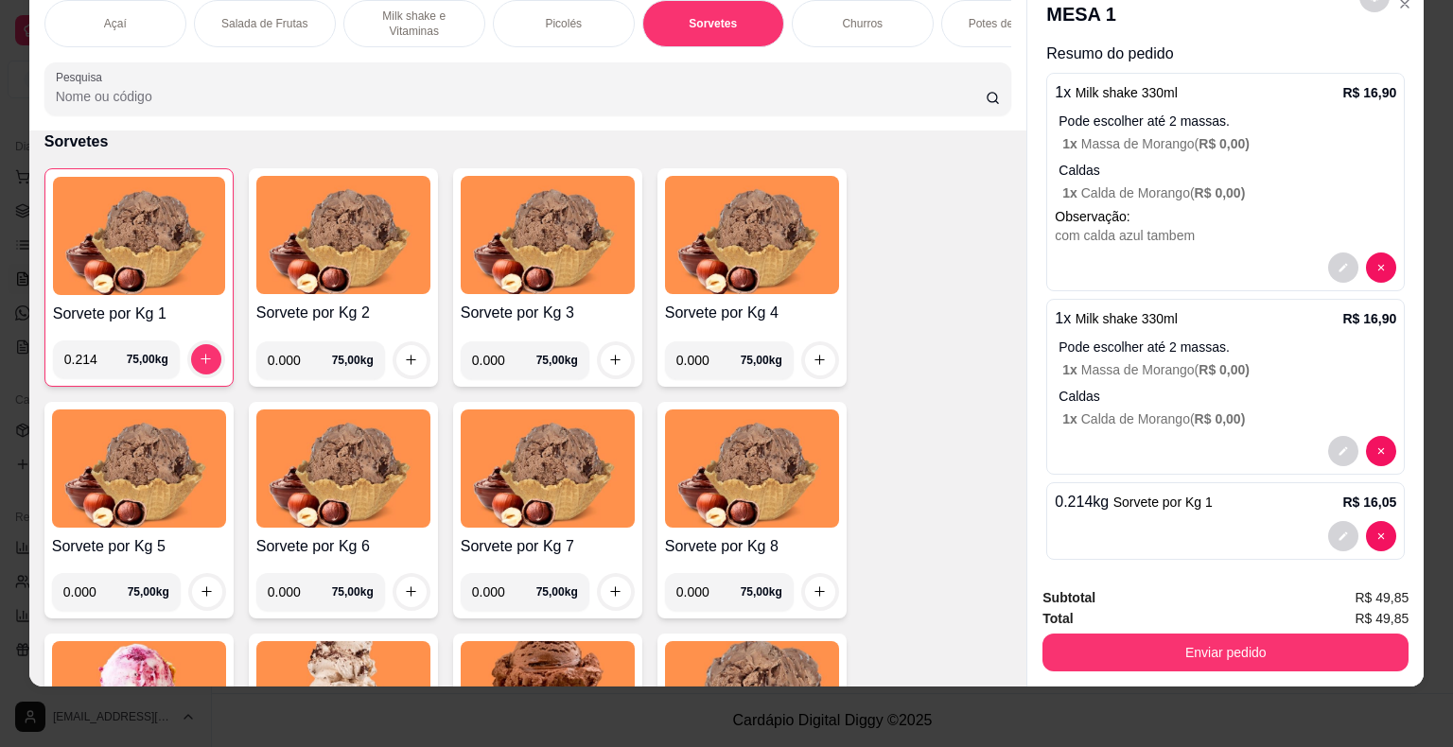
scroll to position [33, 0]
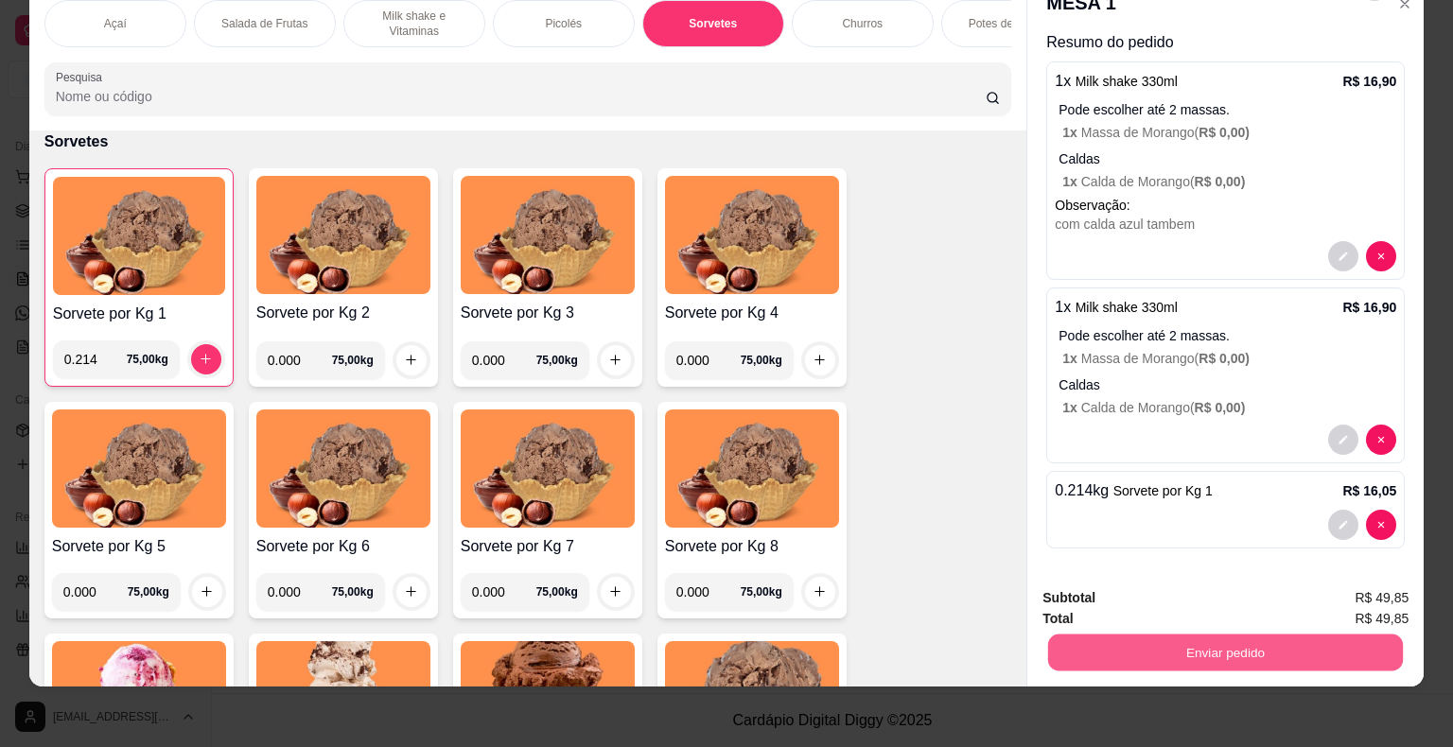
click at [1220, 640] on button "Enviar pedido" at bounding box center [1225, 653] width 355 height 37
click at [1178, 580] on button "Não registrar e enviar pedido" at bounding box center [1162, 592] width 197 height 36
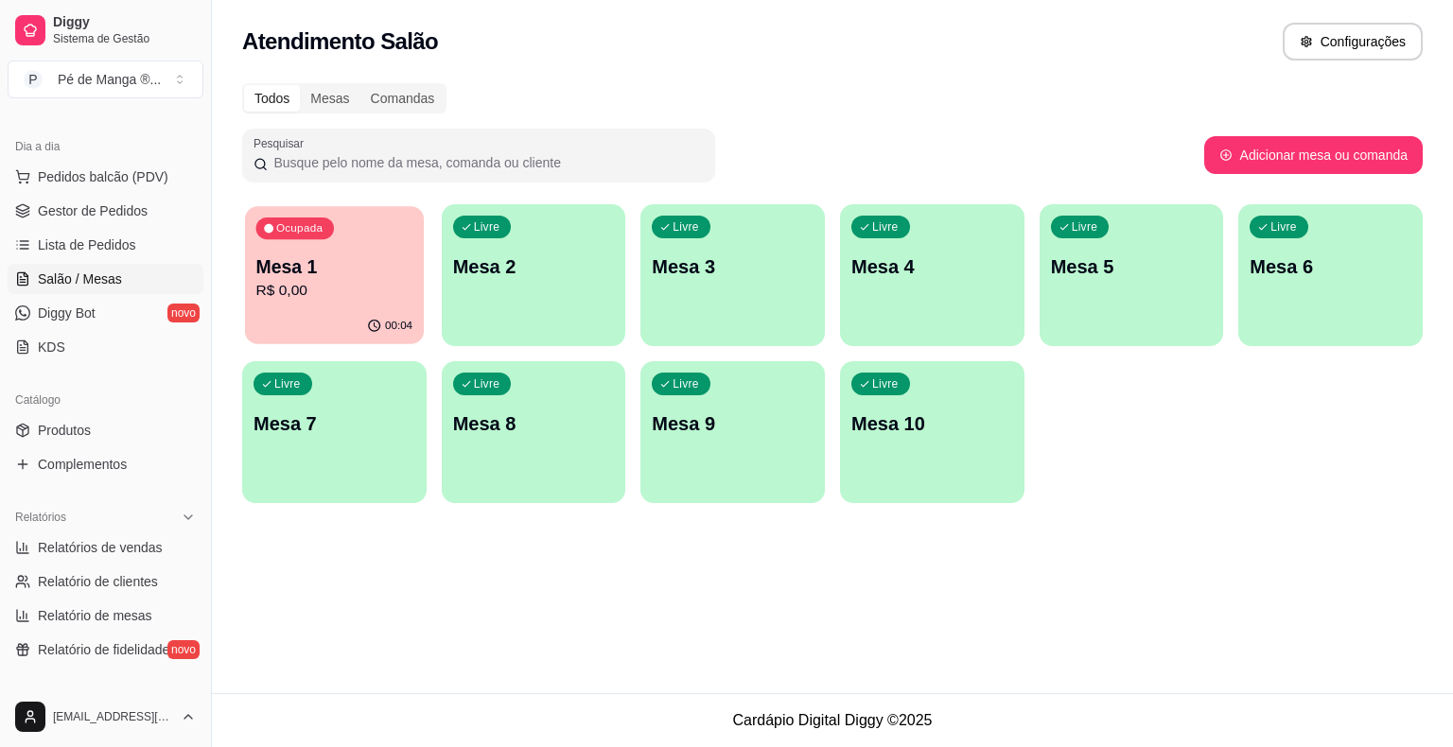
click at [356, 313] on div "00:04" at bounding box center [334, 326] width 179 height 36
click at [356, 313] on body "Diggy Sistema de Gestão P Pé de Manga ® ... Loja aberta Plano Essencial + Mesas…" at bounding box center [726, 373] width 1453 height 747
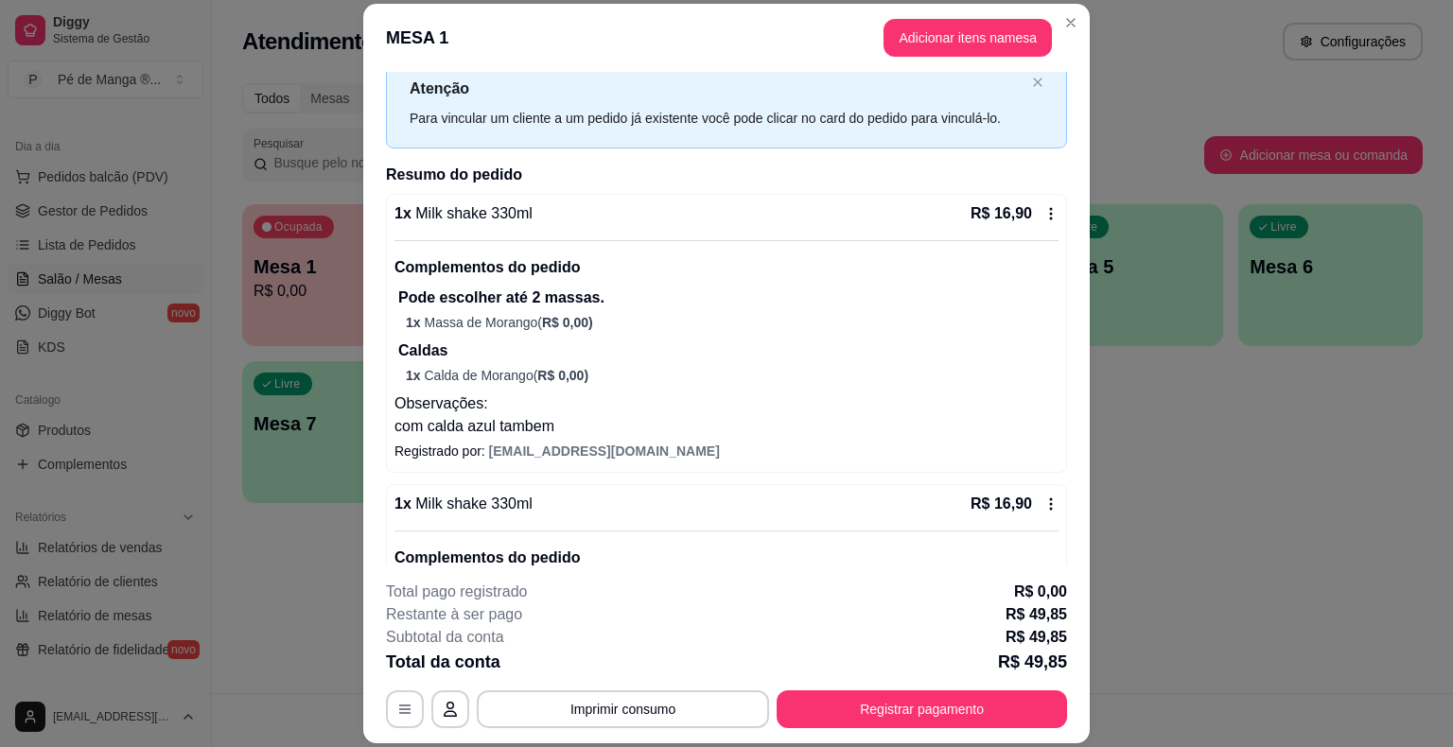
scroll to position [0, 0]
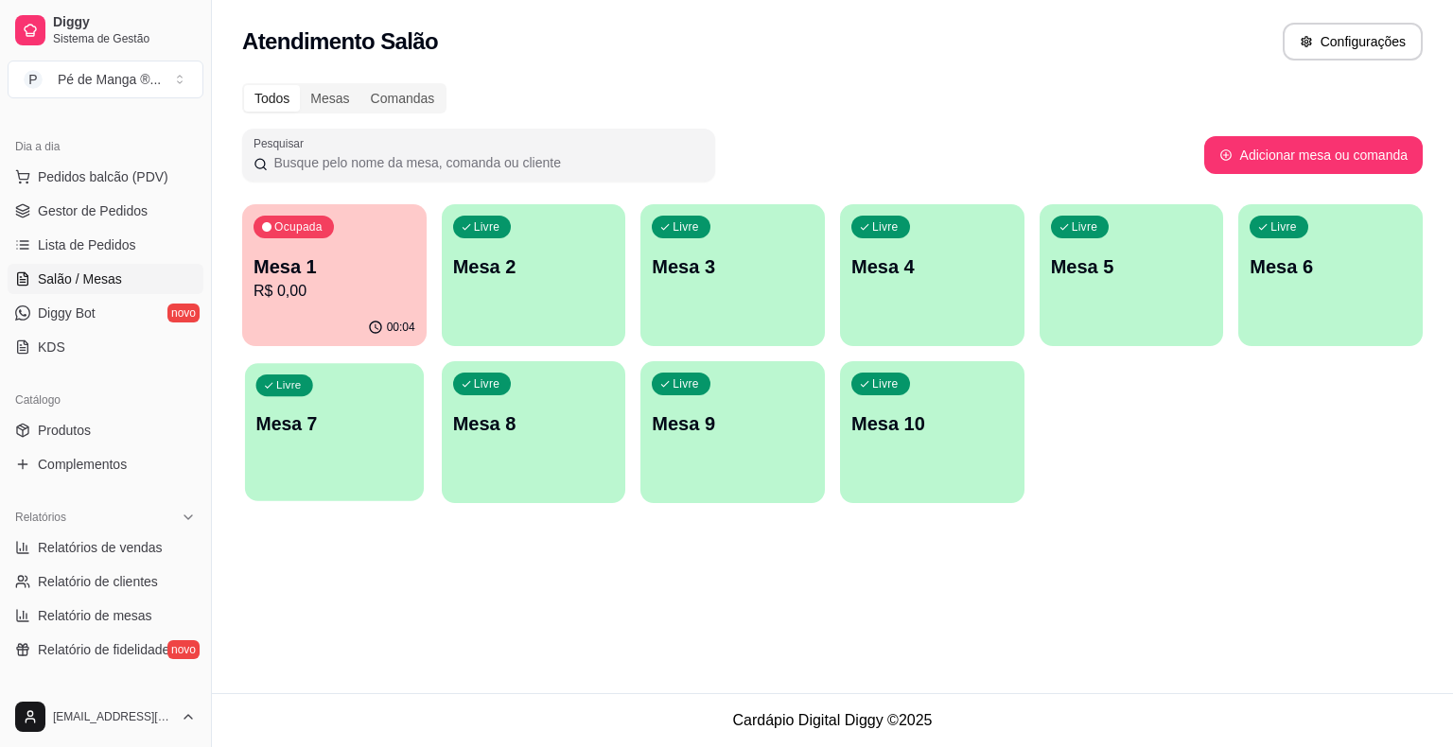
click at [371, 410] on div "Livre Mesa 7" at bounding box center [334, 420] width 179 height 115
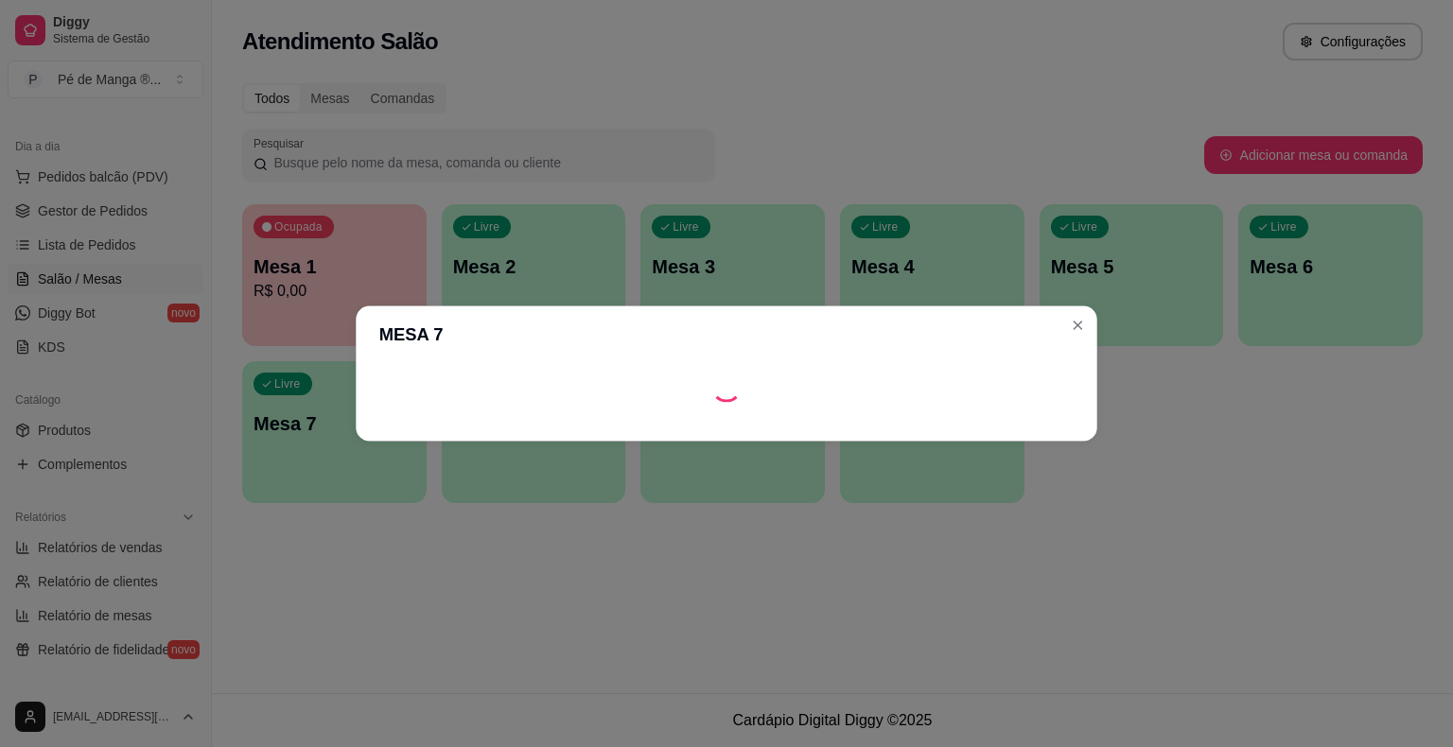
click at [372, 410] on section "MESA 7" at bounding box center [726, 373] width 741 height 135
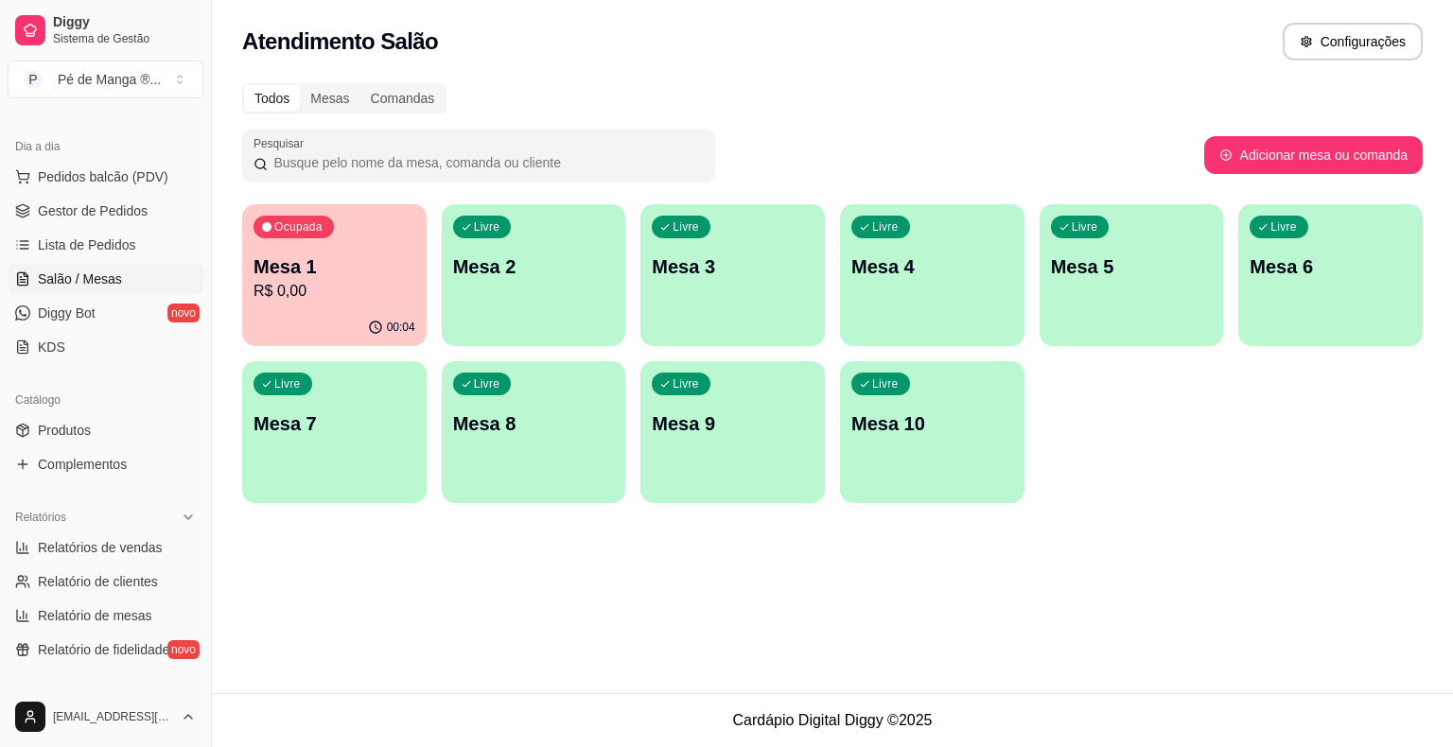
click at [132, 274] on link "Salão / Mesas" at bounding box center [106, 279] width 196 height 30
click at [129, 250] on span "Lista de Pedidos" at bounding box center [87, 245] width 98 height 19
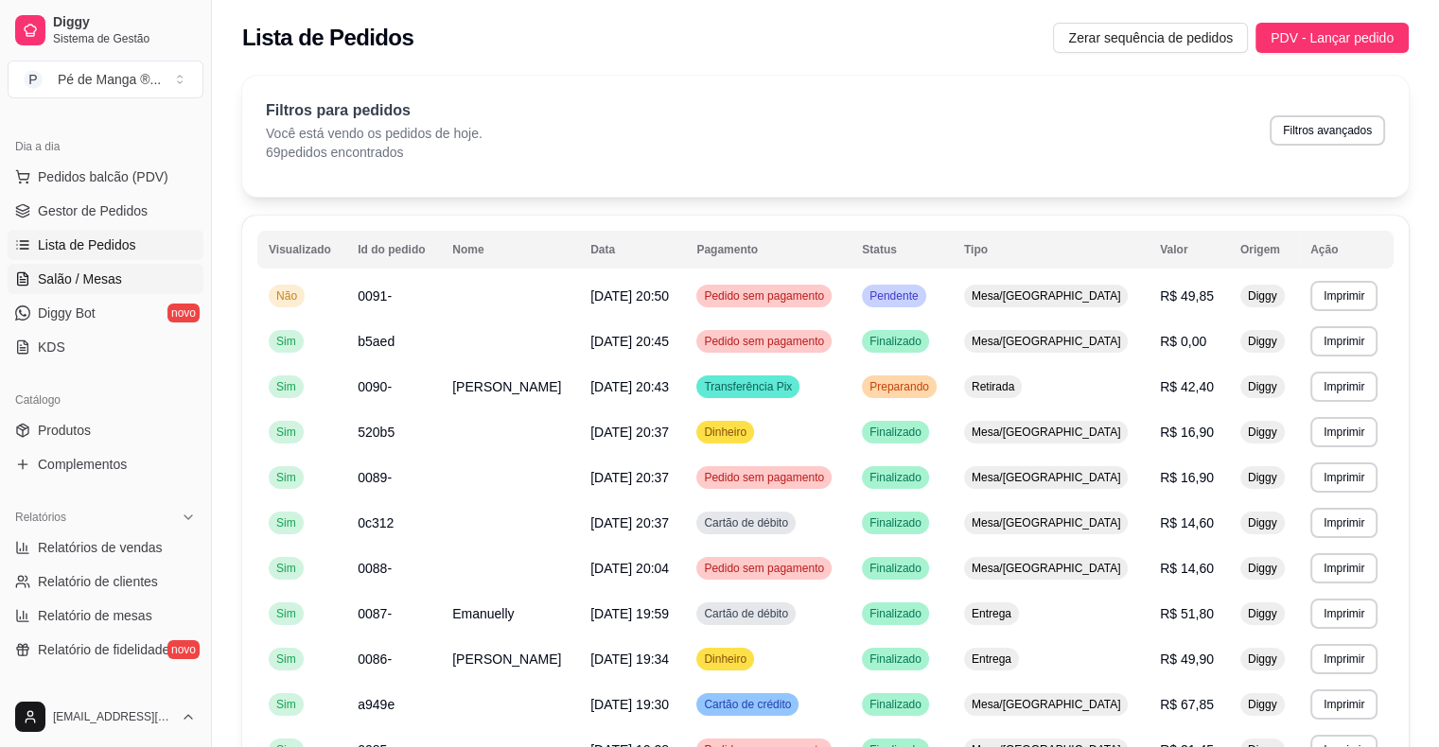
click at [125, 276] on link "Salão / Mesas" at bounding box center [106, 279] width 196 height 30
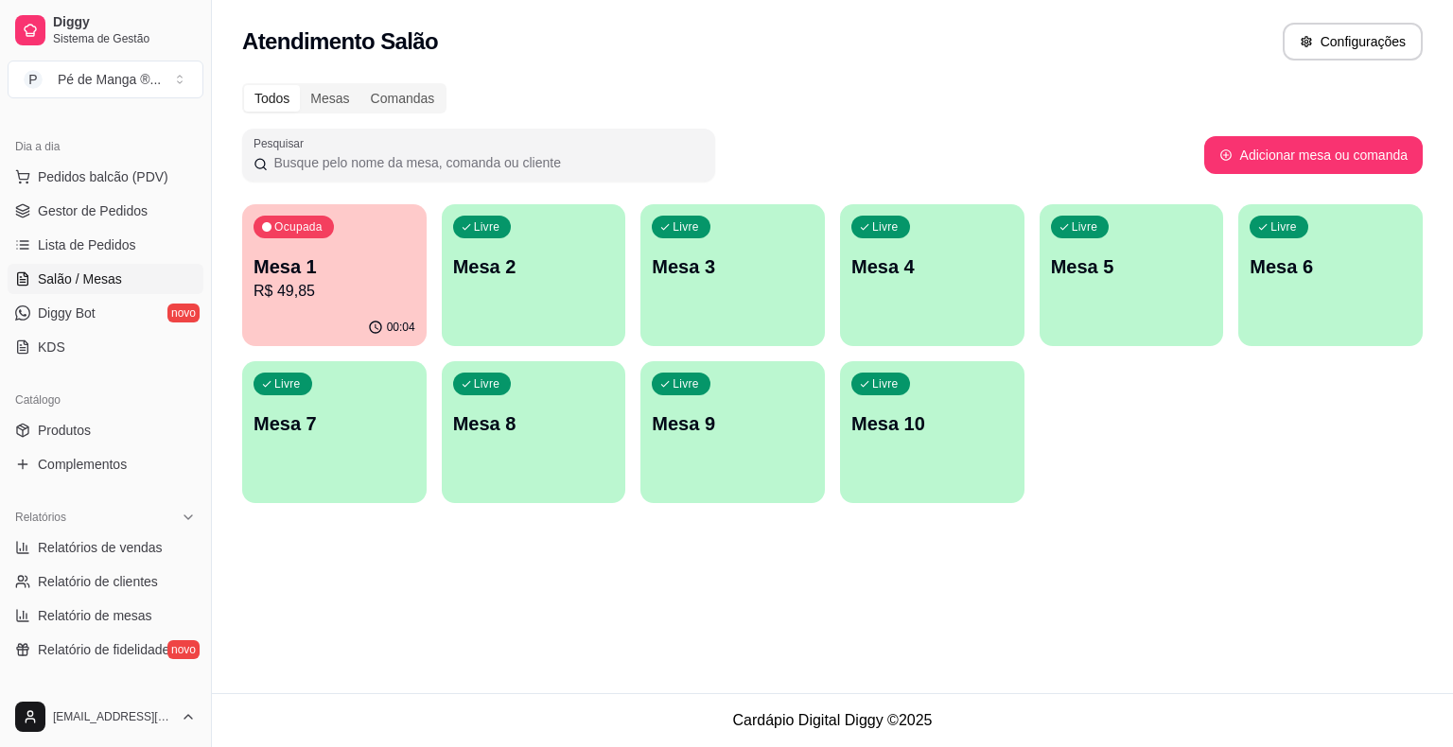
click at [495, 284] on div "Livre Mesa 2" at bounding box center [534, 263] width 184 height 119
click at [495, 282] on body "Diggy Sistema de Gestão P Pé de Manga ® ... Loja aberta Plano Essencial + Mesas…" at bounding box center [726, 373] width 1453 height 747
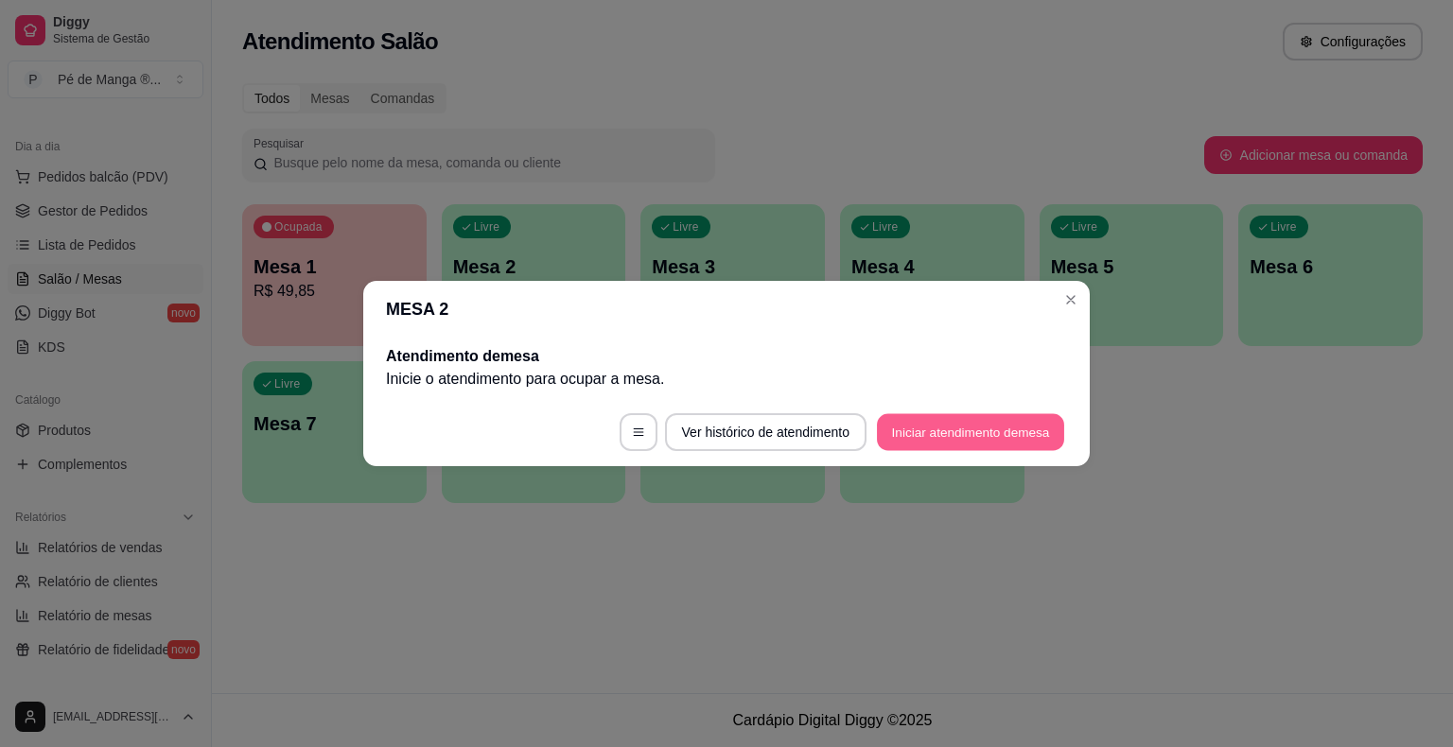
click at [990, 433] on button "Iniciar atendimento de mesa" at bounding box center [970, 432] width 187 height 37
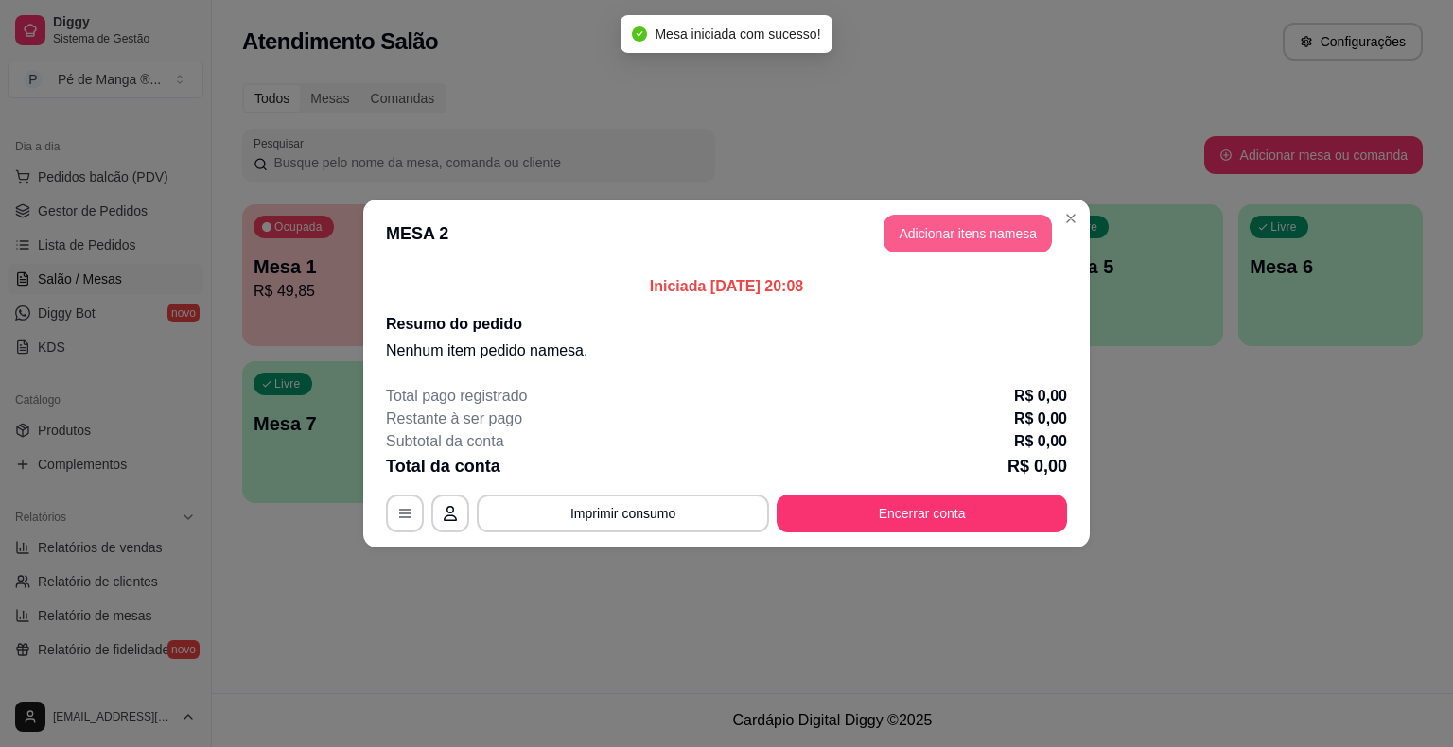
click at [989, 233] on button "Adicionar itens na mesa" at bounding box center [967, 234] width 168 height 38
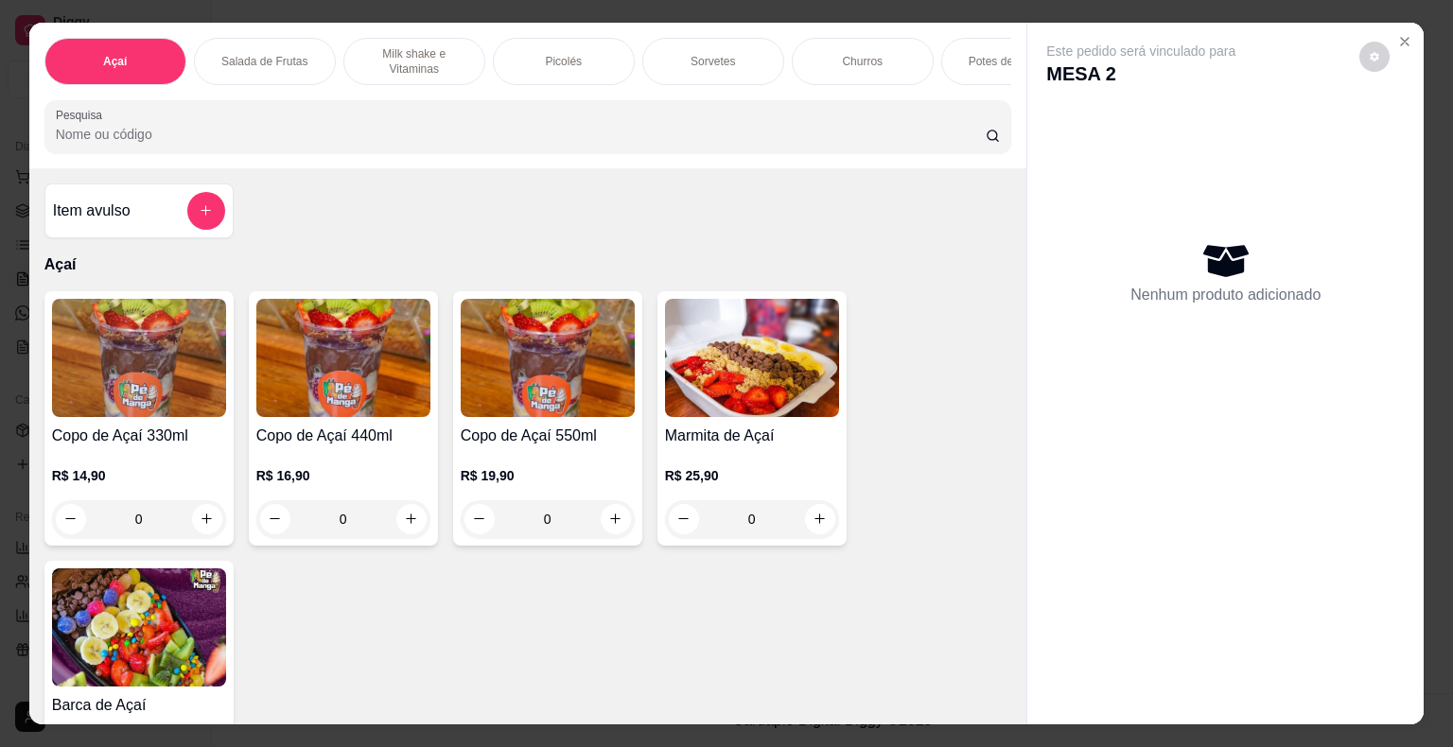
click at [685, 74] on div "Sorvetes" at bounding box center [713, 61] width 142 height 47
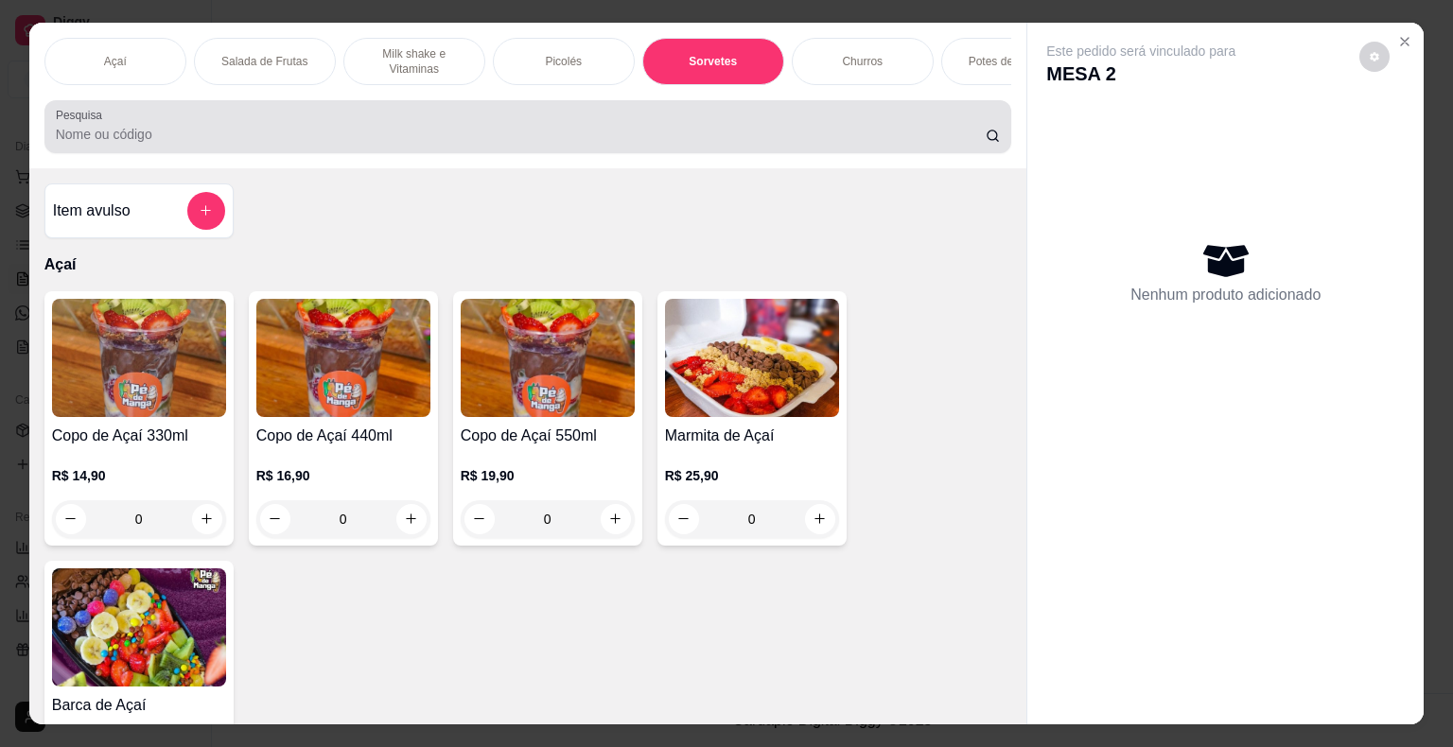
scroll to position [45, 0]
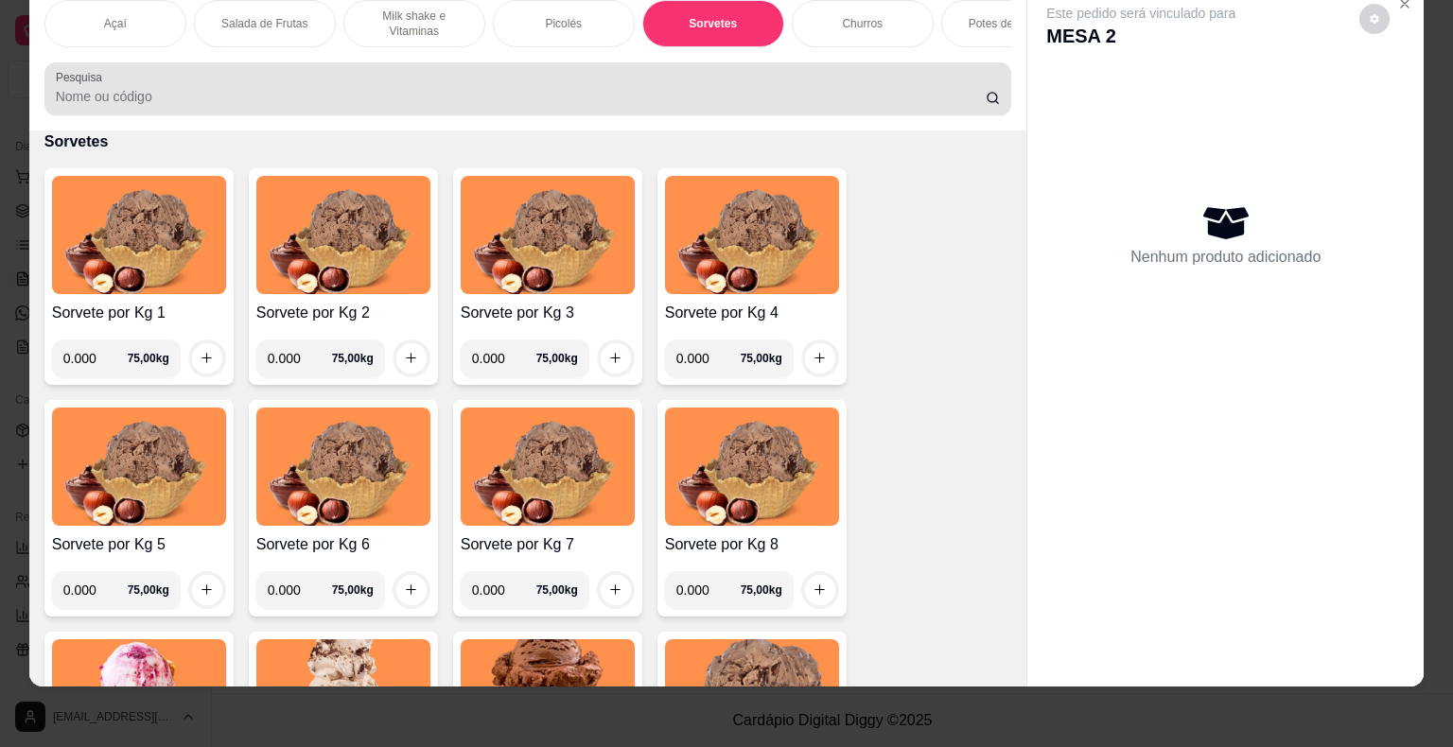
click at [688, 57] on div "Açaí Salada de Frutas Milk shake e Vitaminas Picolés Sorvetes Churros Potes de …" at bounding box center [528, 58] width 998 height 146
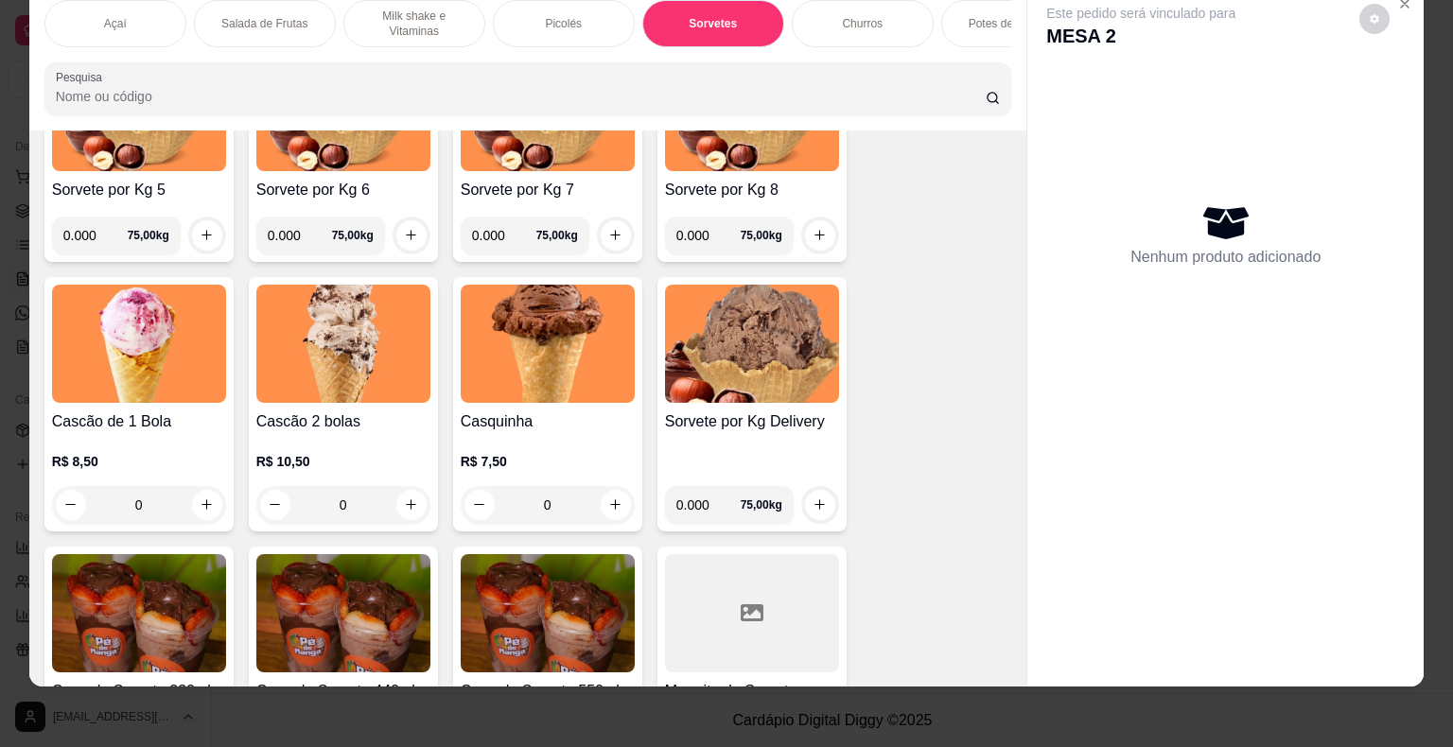
scroll to position [2232, 0]
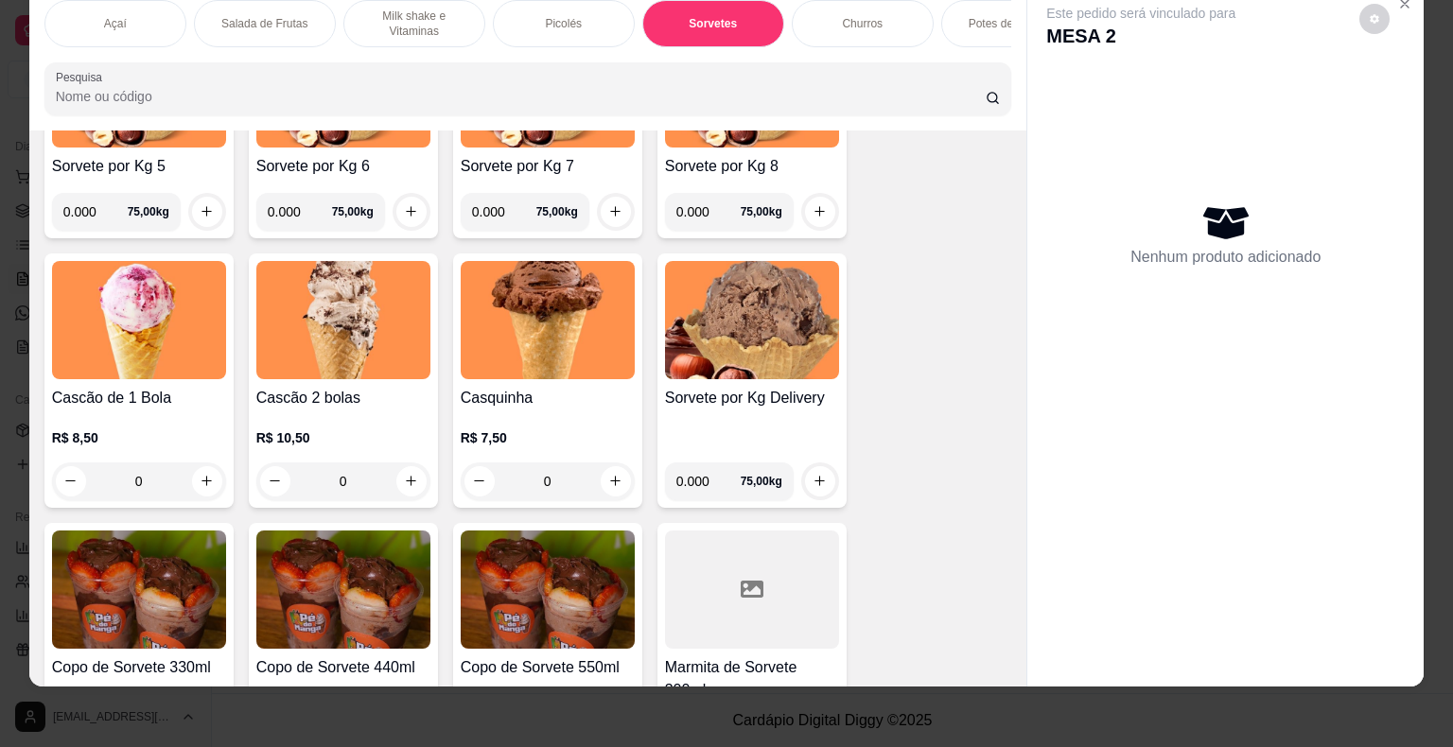
click at [410, 484] on div "0" at bounding box center [343, 481] width 174 height 38
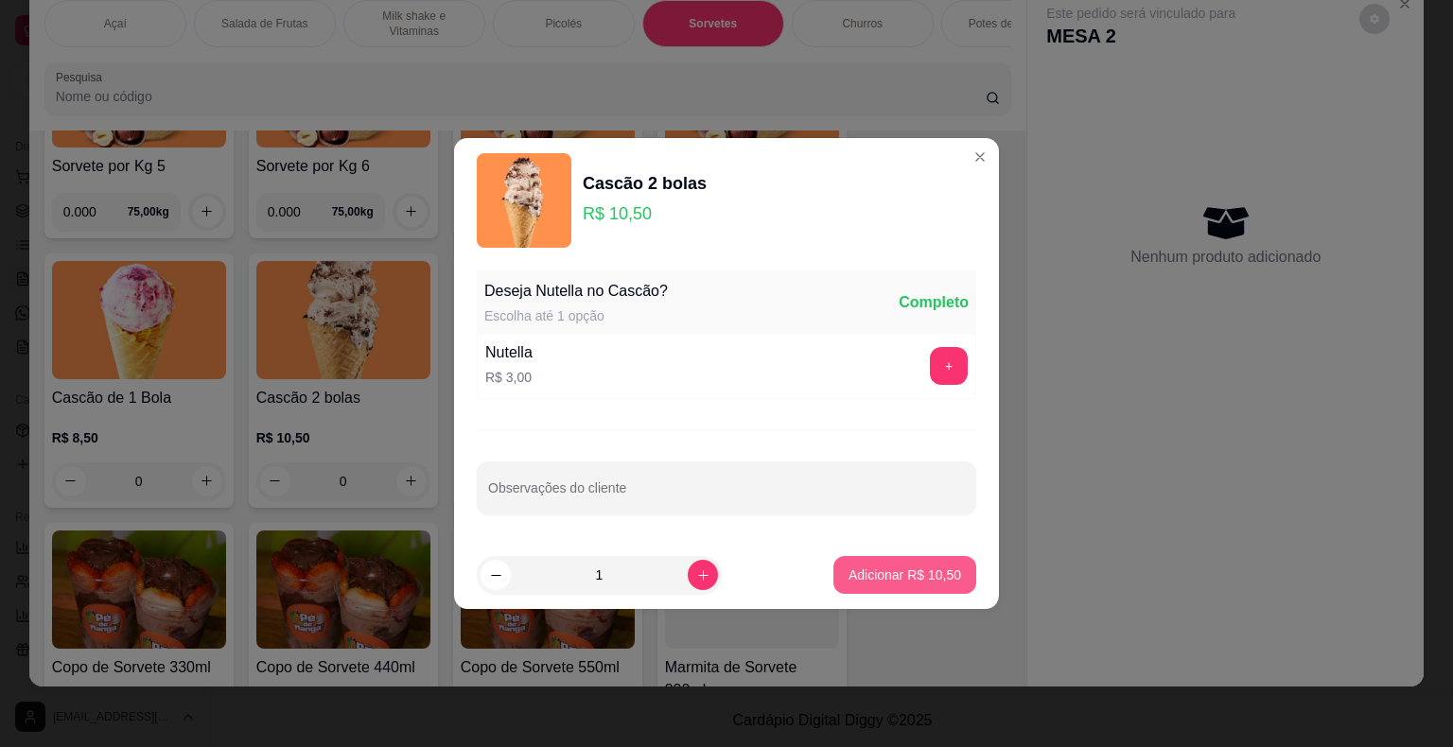
click at [881, 583] on p "Adicionar R$ 10,50" at bounding box center [904, 575] width 113 height 19
type input "1"
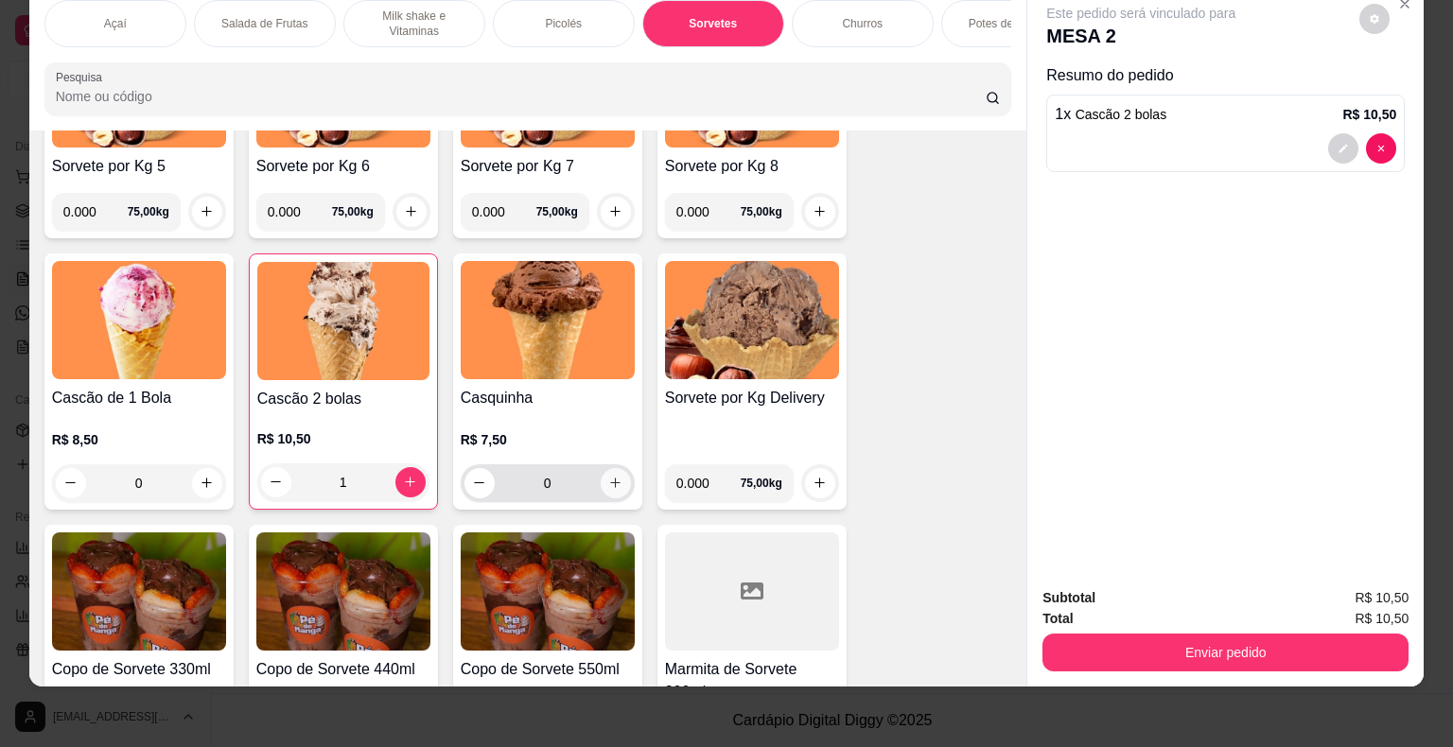
click at [608, 483] on icon "increase-product-quantity" at bounding box center [615, 483] width 14 height 14
type input "1"
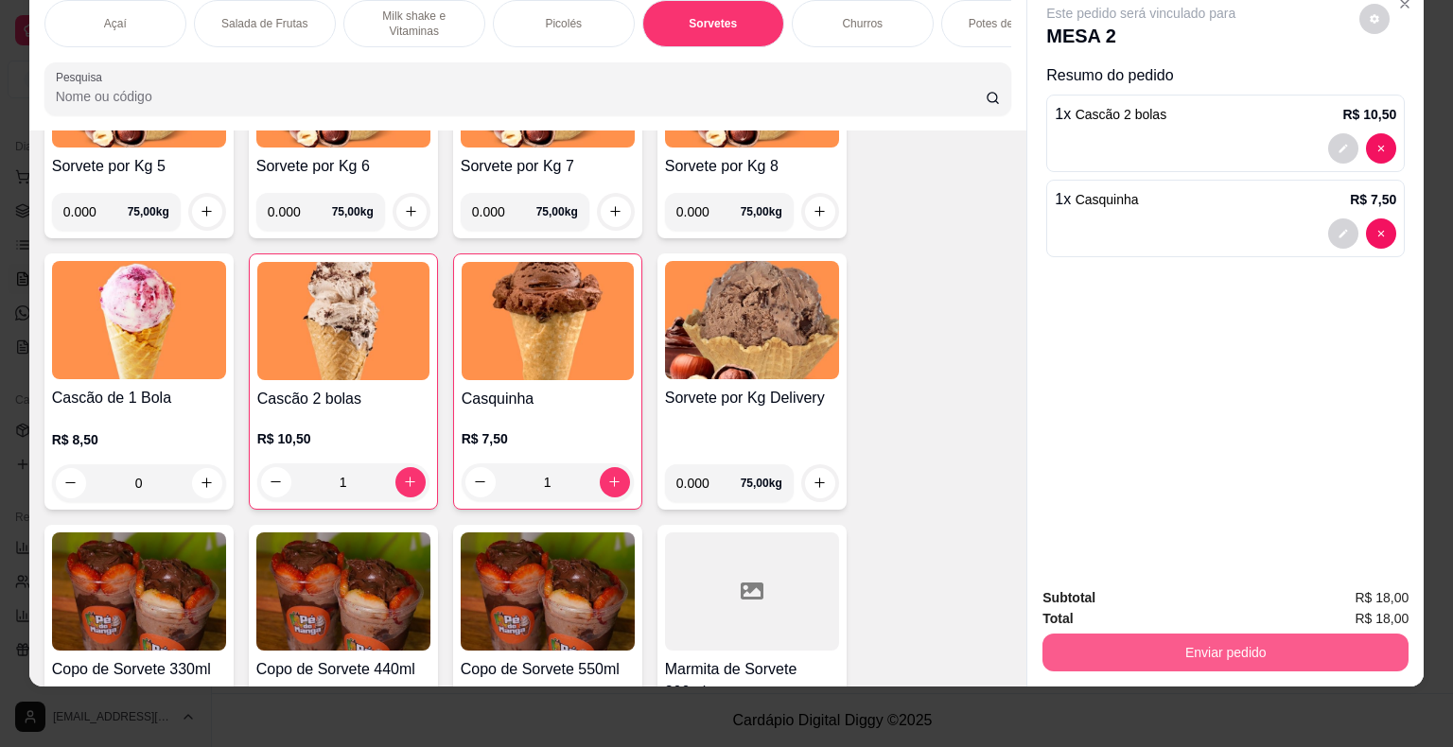
click at [1128, 634] on button "Enviar pedido" at bounding box center [1225, 653] width 366 height 38
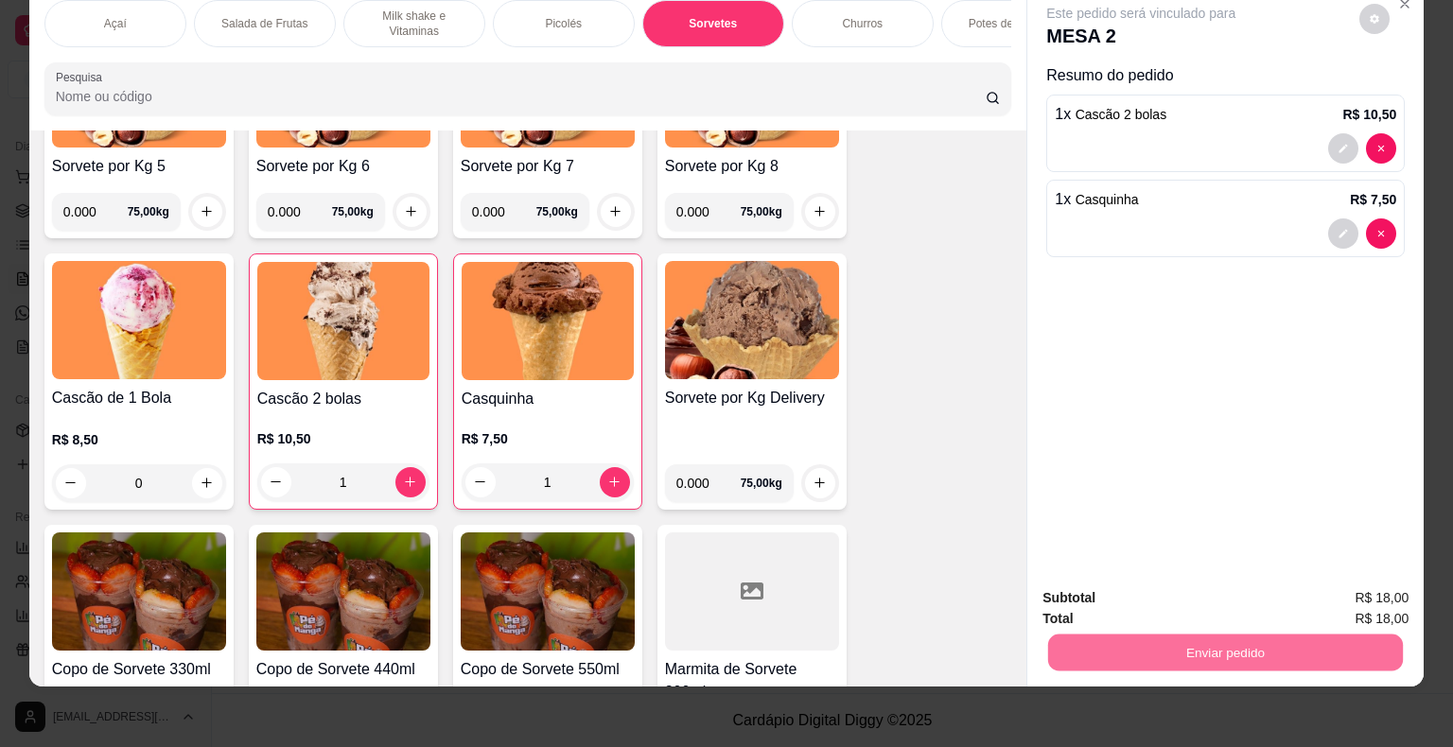
click at [1160, 588] on button "Não registrar e enviar pedido" at bounding box center [1162, 591] width 191 height 35
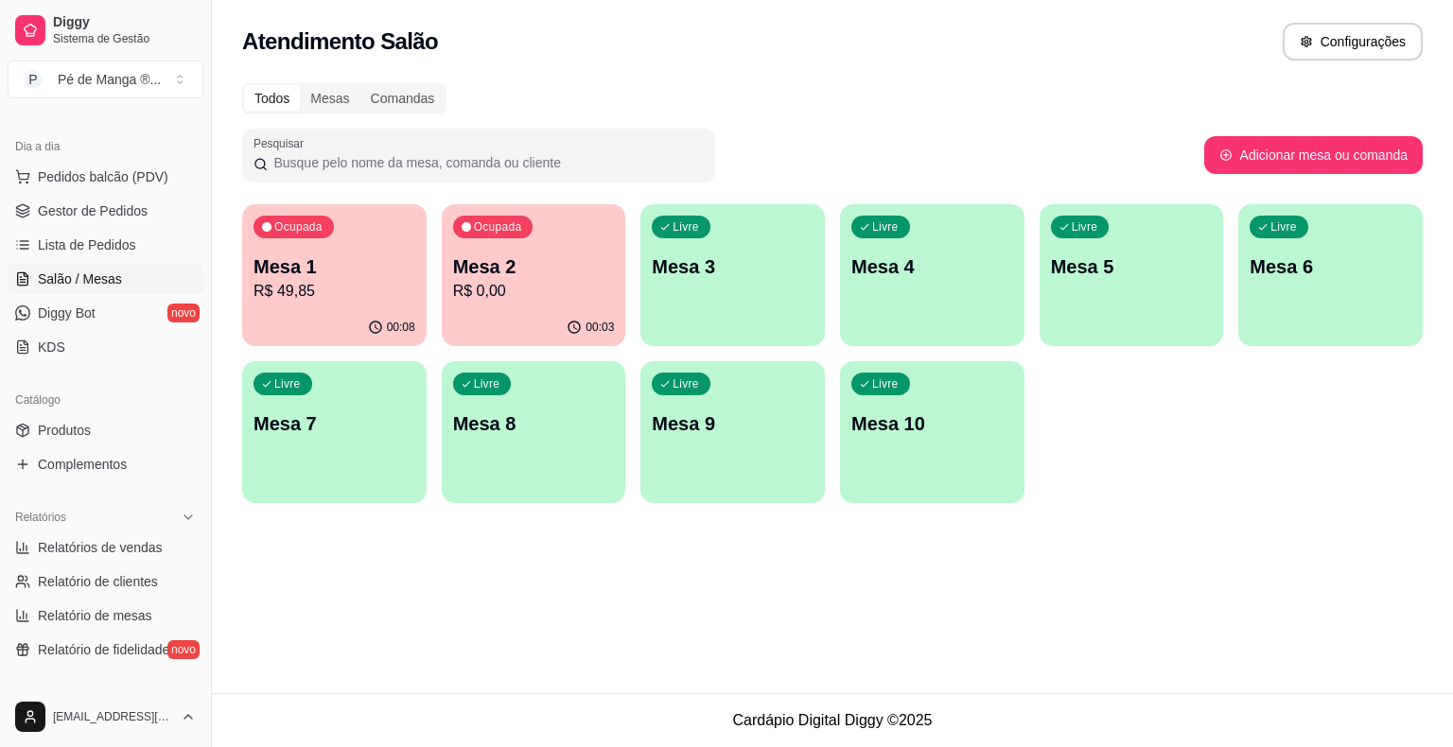
click at [715, 294] on div "Livre Mesa 3" at bounding box center [732, 263] width 184 height 119
click at [715, 294] on body "Diggy Sistema de Gestão P Pé de Manga ® ... Loja aberta Plano Essencial + Mesas…" at bounding box center [726, 373] width 1453 height 747
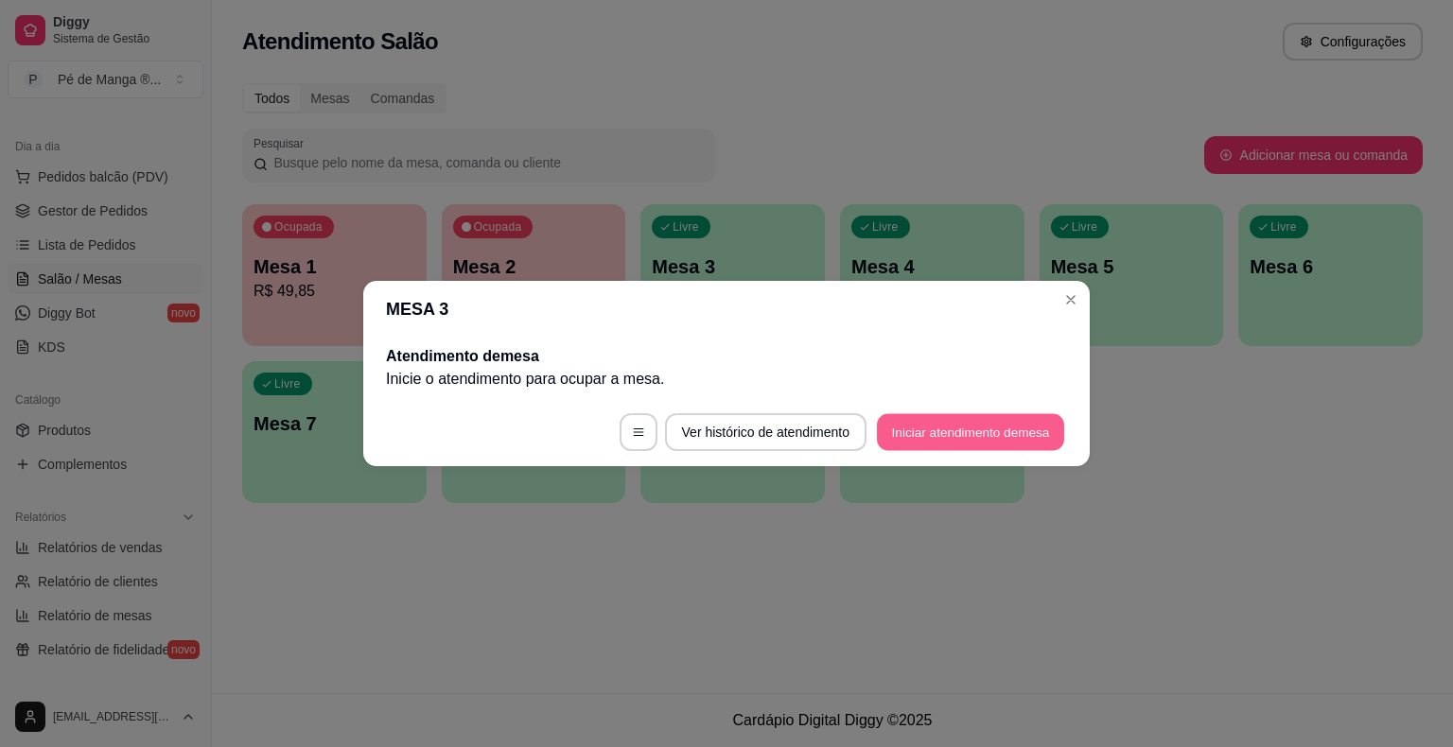
click at [950, 434] on button "Iniciar atendimento de mesa" at bounding box center [970, 432] width 187 height 37
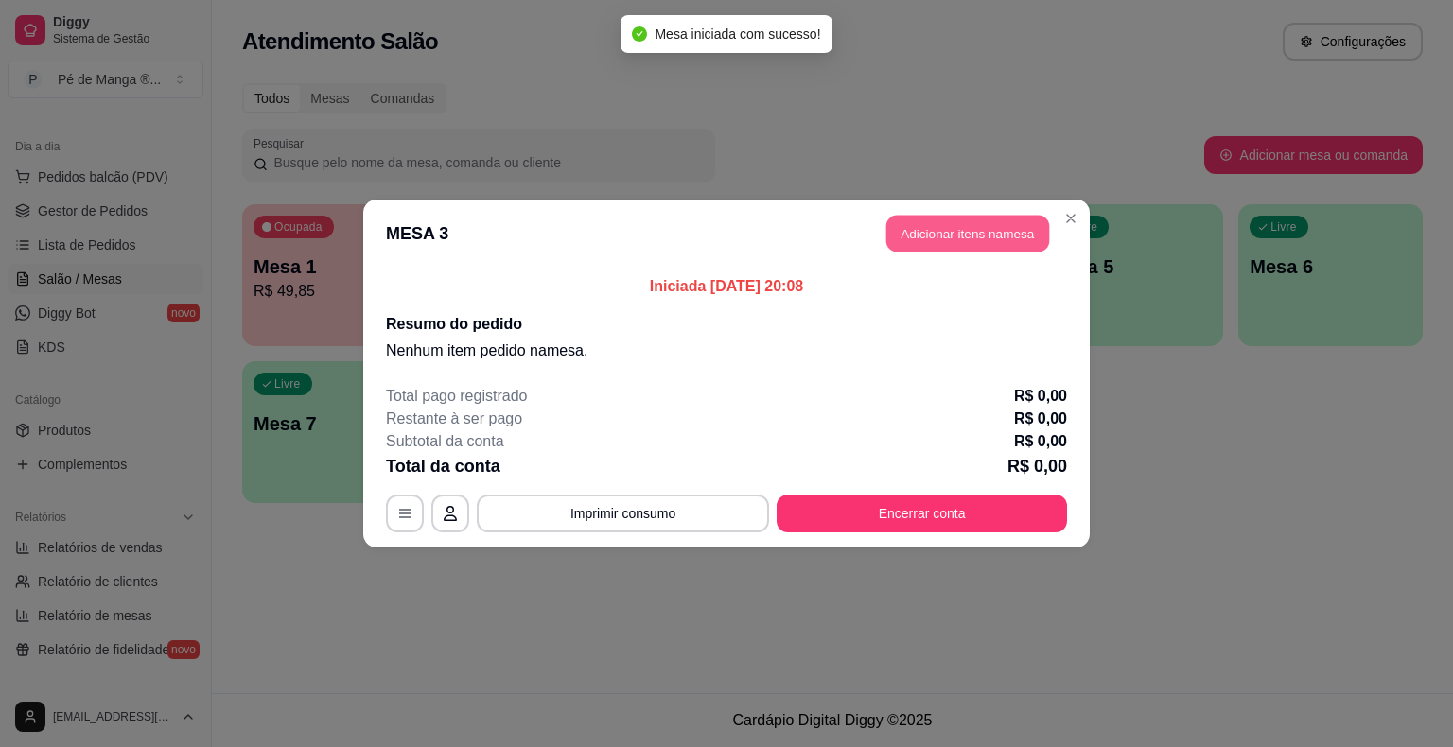
click at [1005, 235] on button "Adicionar itens na mesa" at bounding box center [967, 234] width 163 height 37
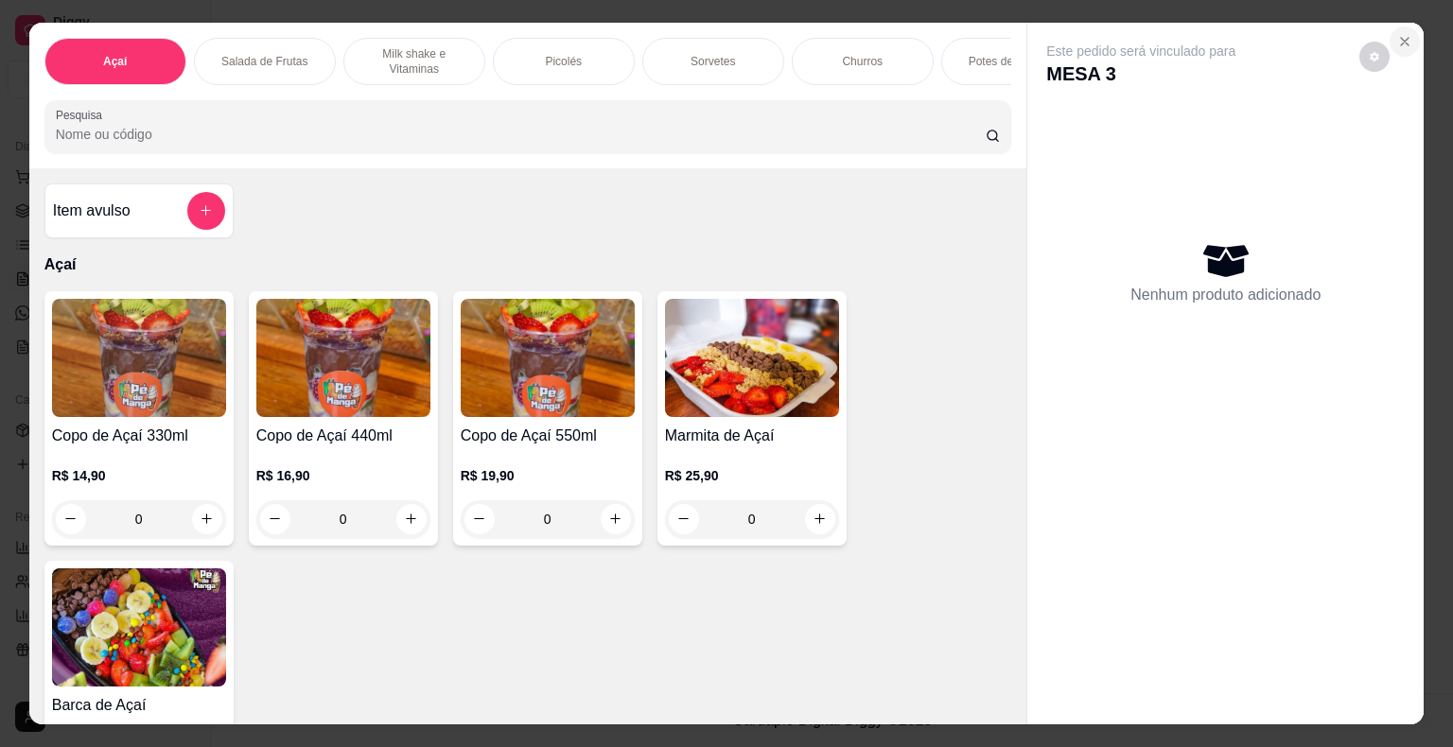
click at [1401, 38] on icon "Close" at bounding box center [1405, 42] width 8 height 8
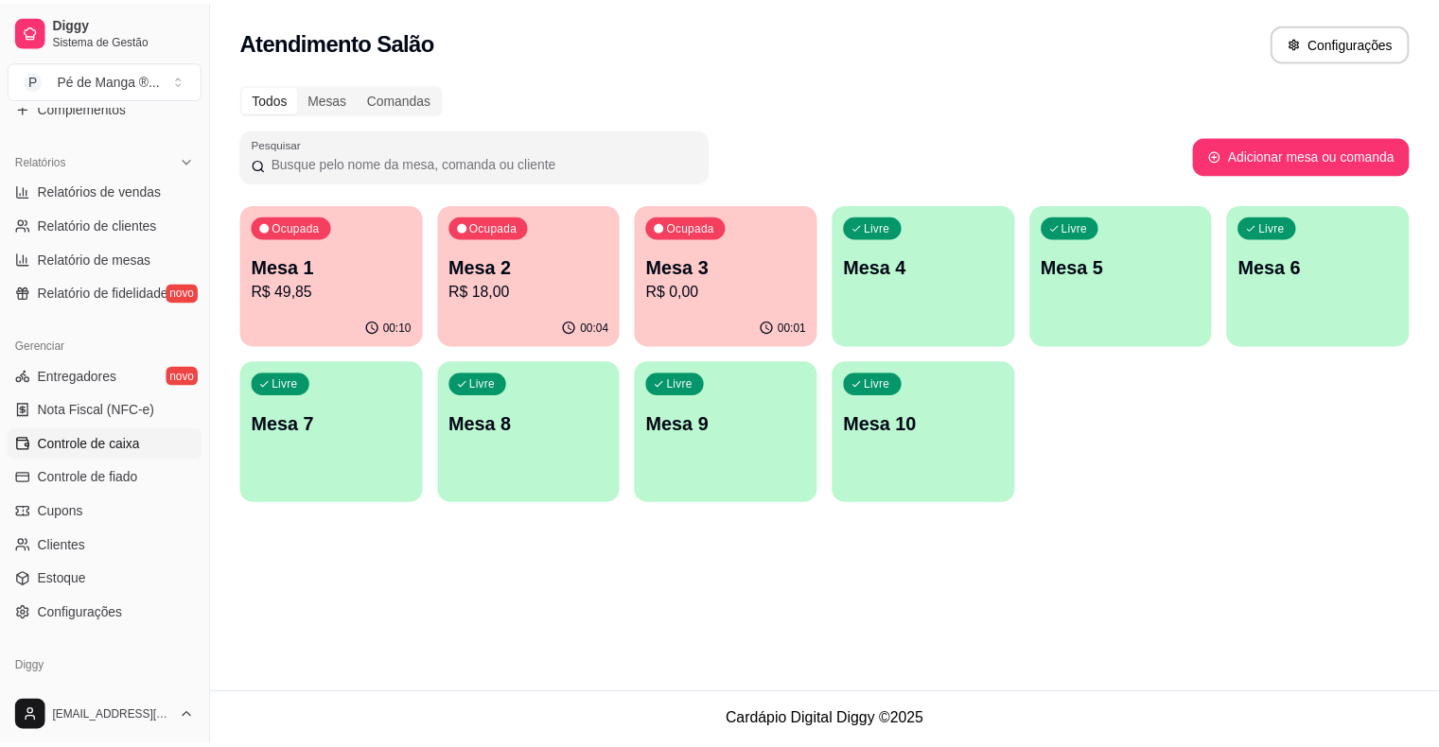
scroll to position [567, 0]
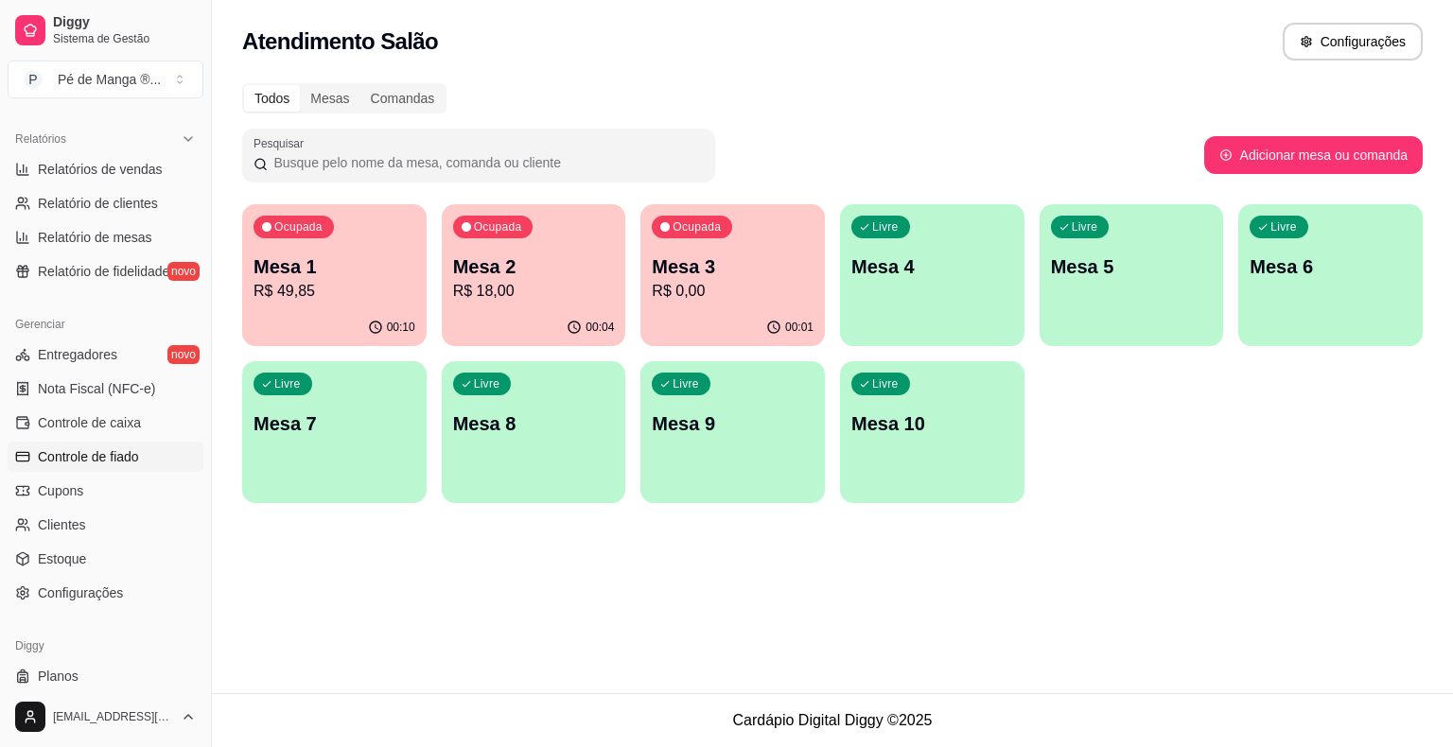
click at [129, 463] on span "Controle de fiado" at bounding box center [88, 456] width 101 height 19
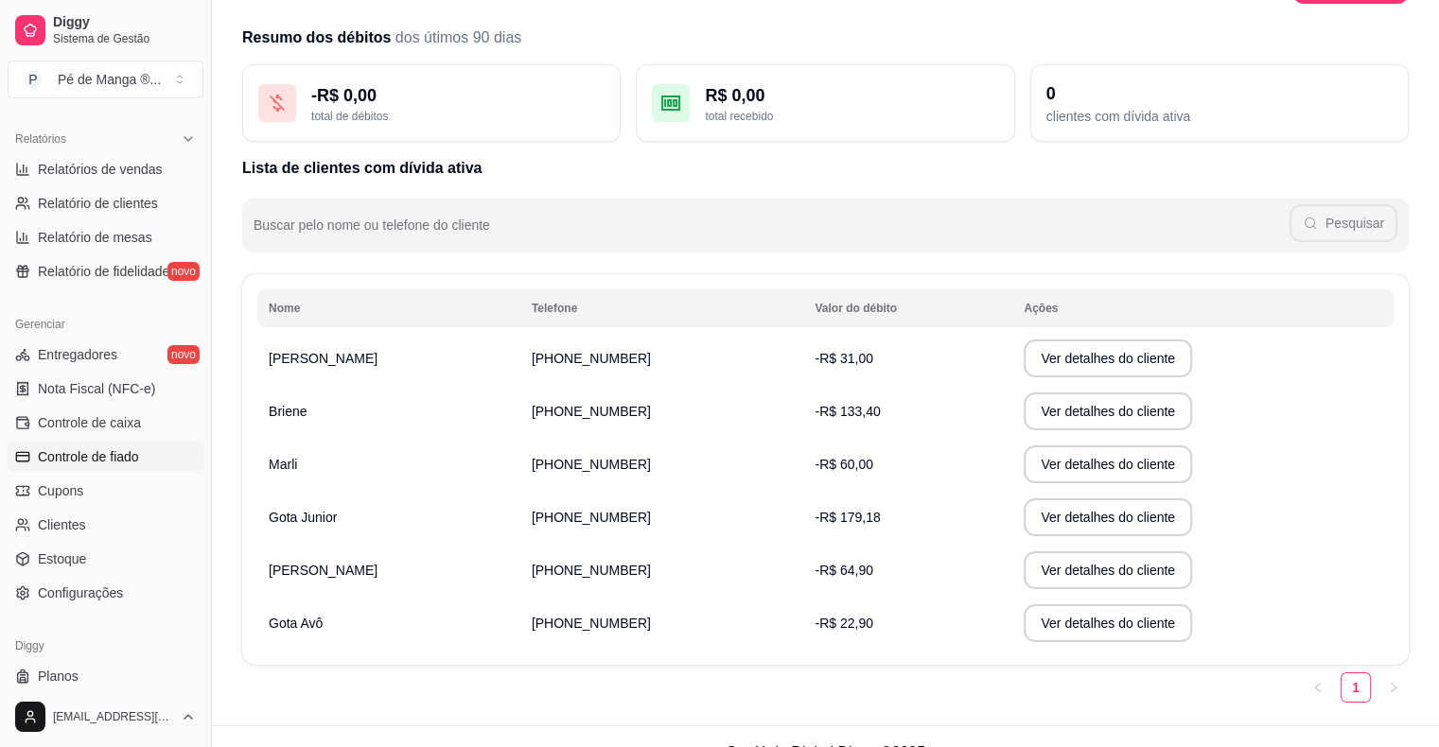
scroll to position [87, 0]
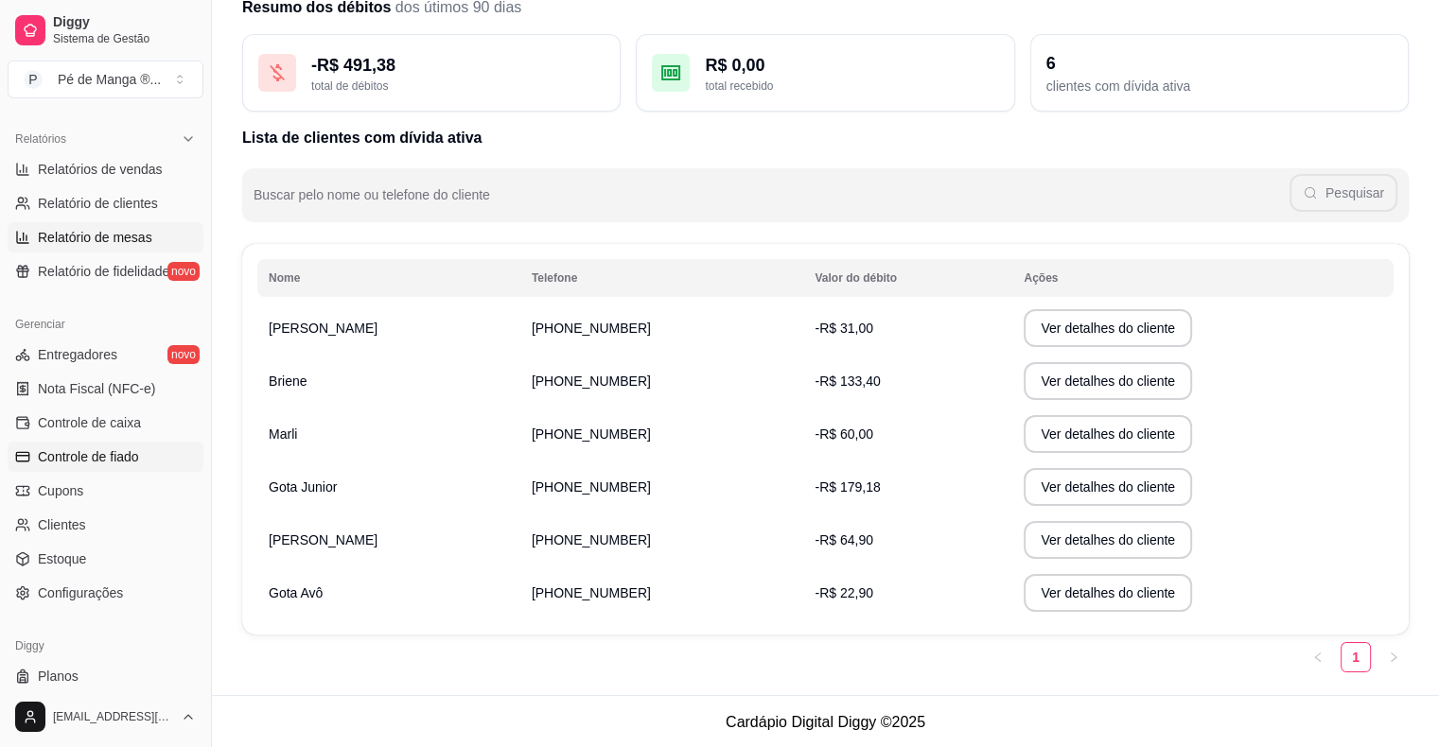
click at [102, 236] on span "Relatório de mesas" at bounding box center [95, 237] width 114 height 19
select select "TOTAL_OF_ORDERS"
select select "7"
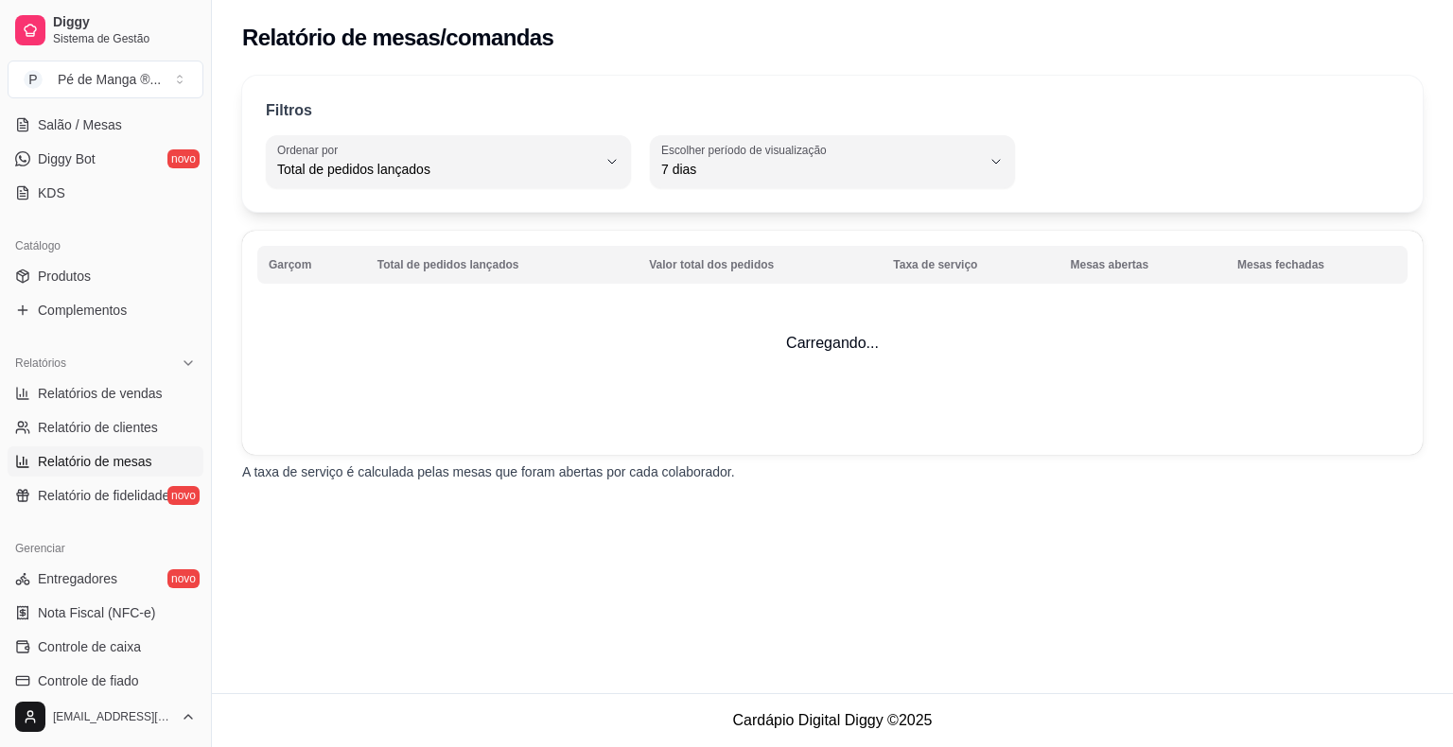
scroll to position [189, 0]
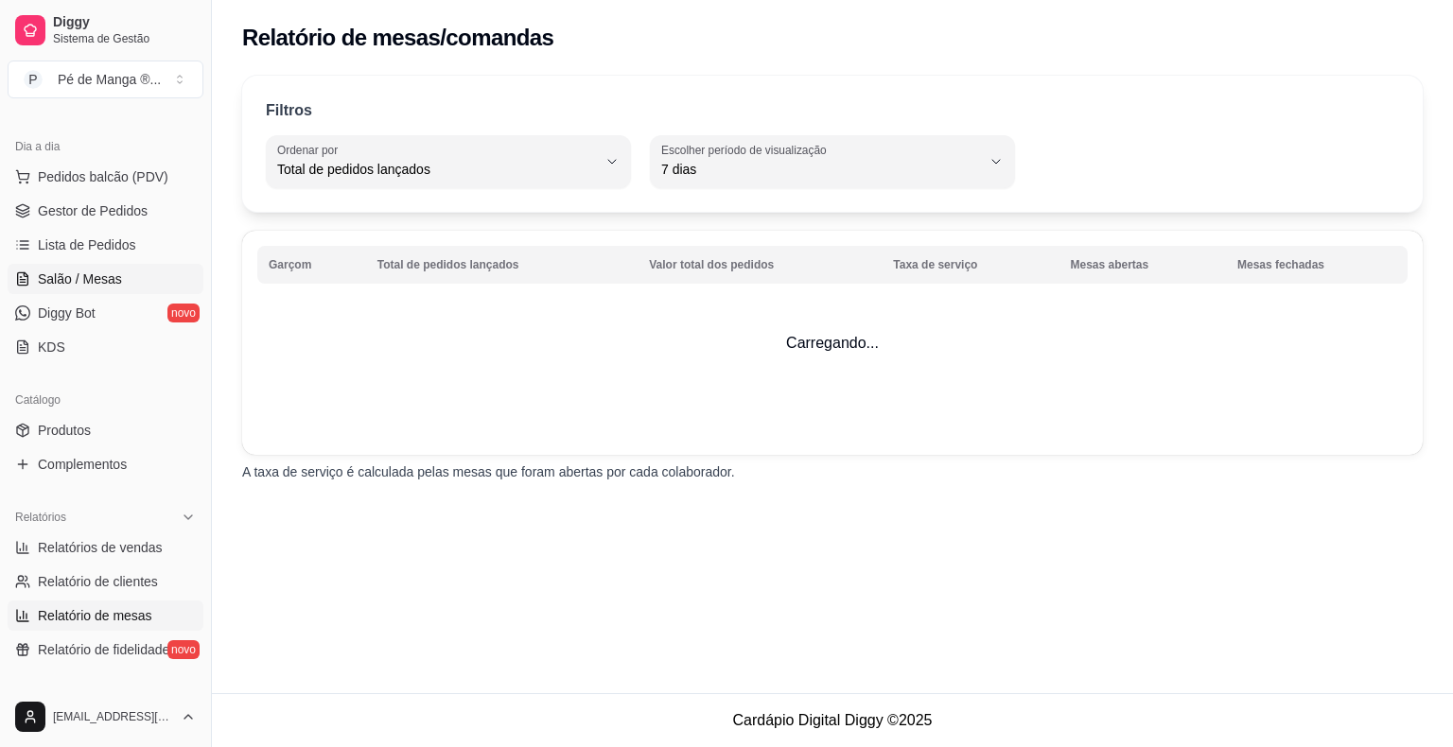
click at [85, 280] on span "Salão / Mesas" at bounding box center [80, 279] width 84 height 19
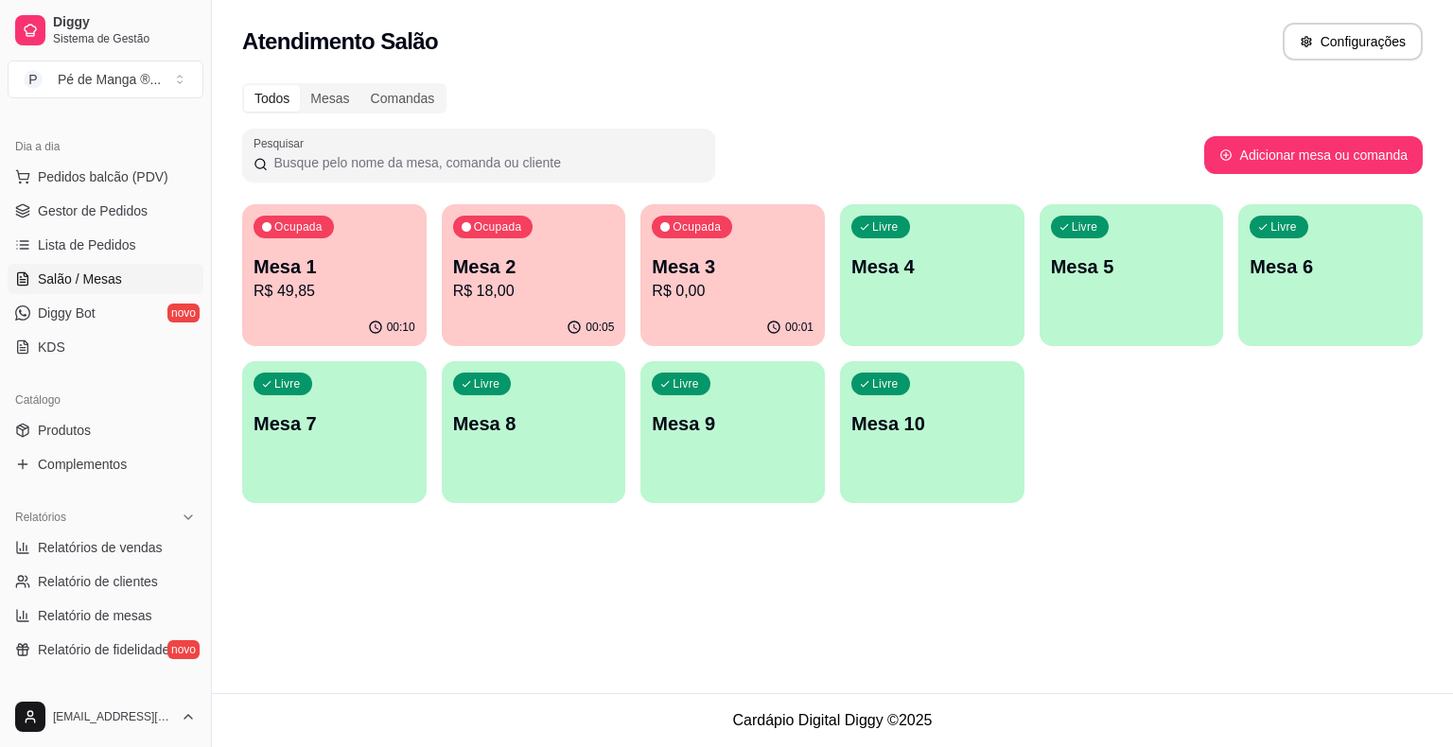
click at [768, 276] on p "Mesa 3" at bounding box center [733, 266] width 162 height 26
click at [768, 276] on body "Diggy Sistema de Gestão P Pé de Manga ® ... Loja aberta Plano Essencial + Mesas…" at bounding box center [726, 373] width 1453 height 747
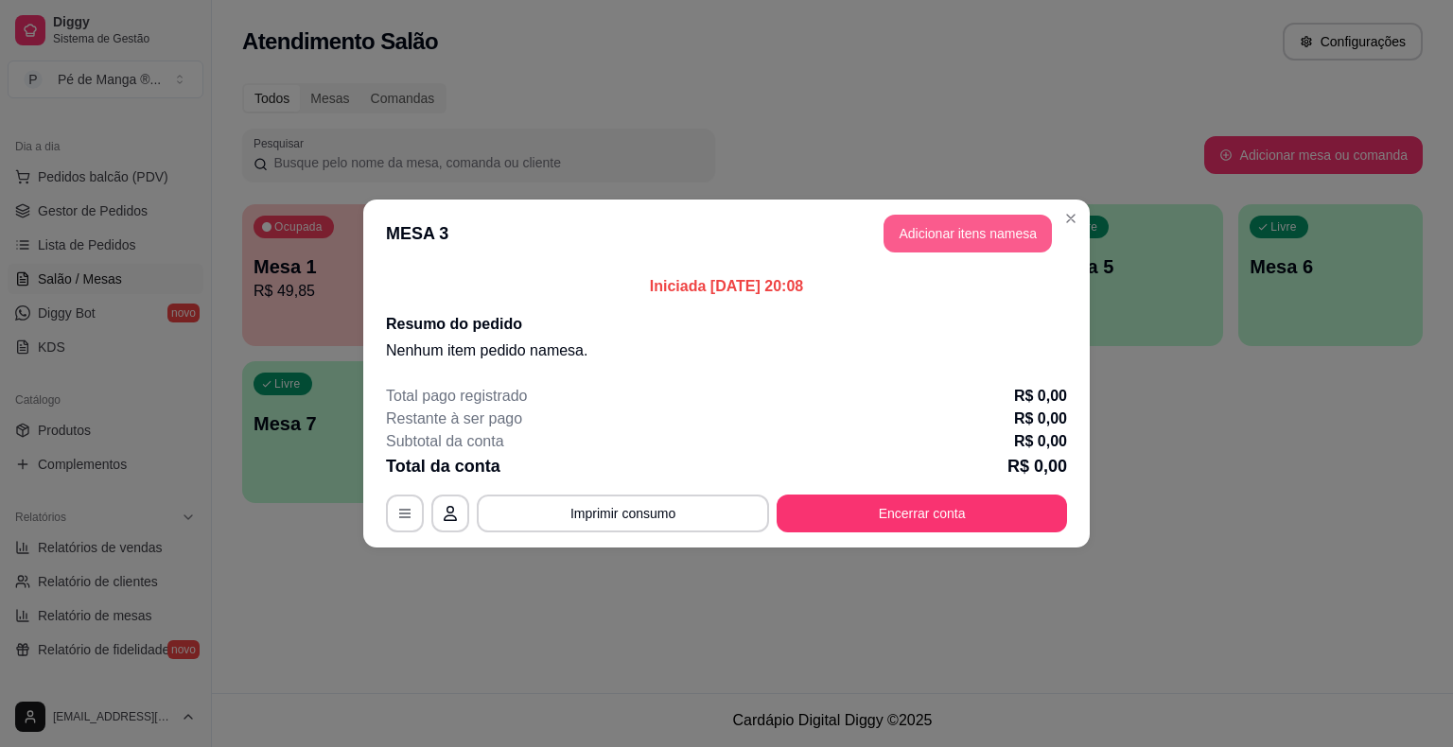
click at [964, 240] on button "Adicionar itens na mesa" at bounding box center [967, 234] width 168 height 38
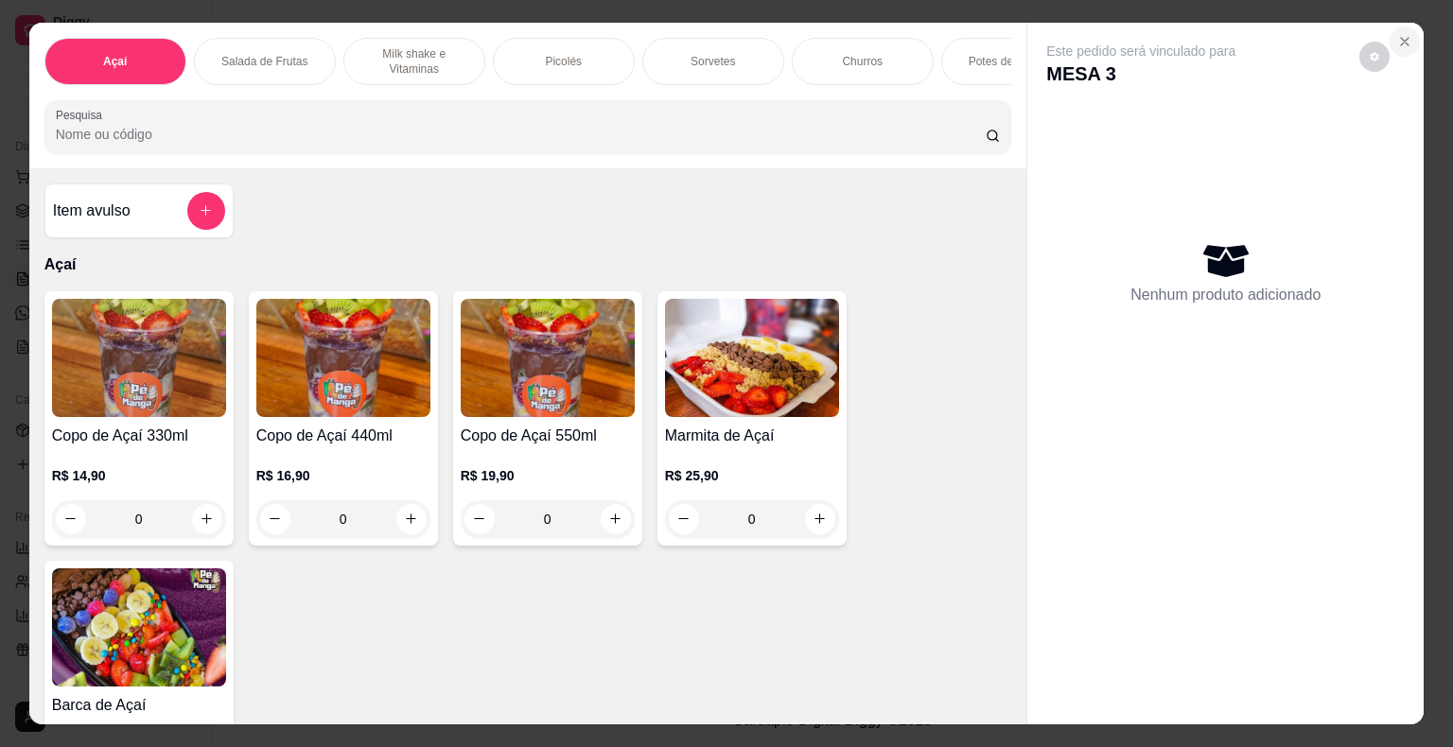
click at [1397, 34] on icon "Close" at bounding box center [1404, 41] width 15 height 15
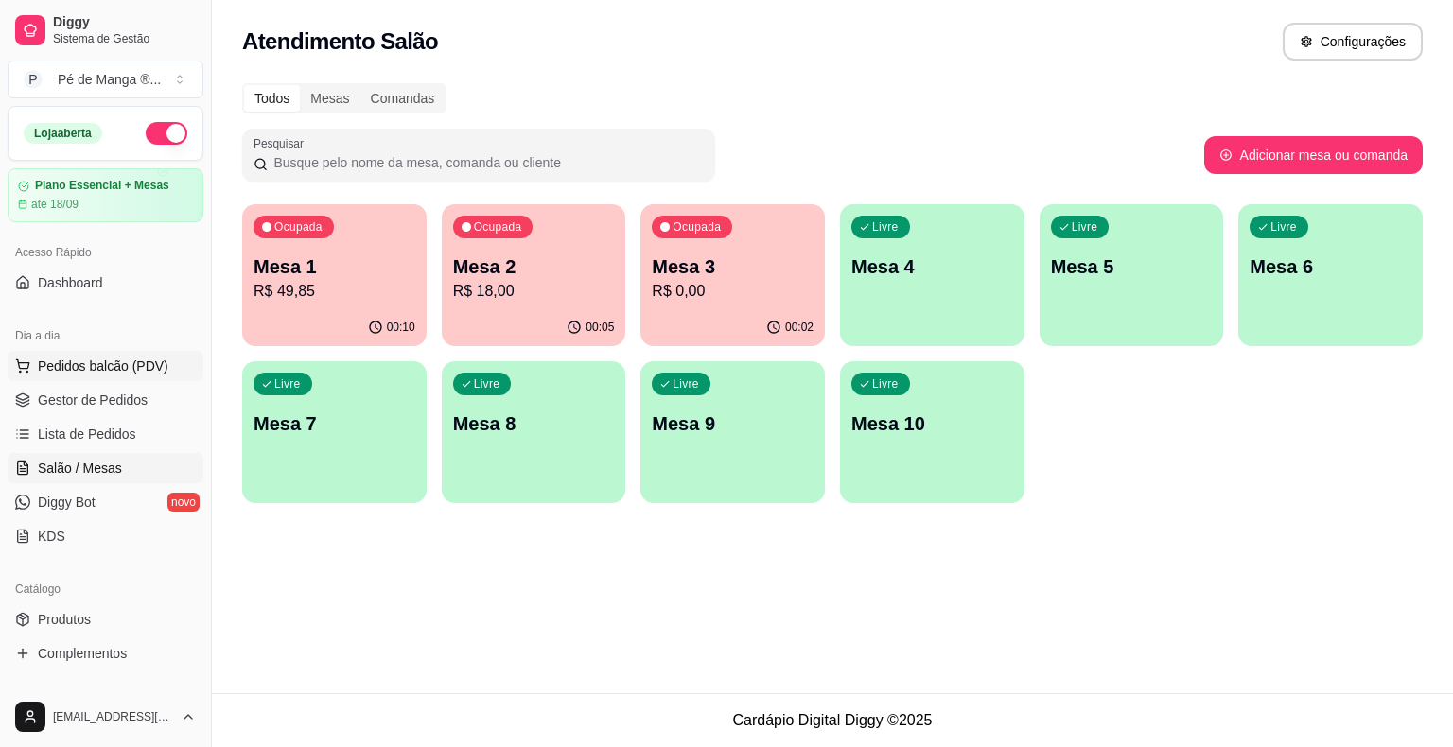
click at [108, 372] on span "Pedidos balcão (PDV)" at bounding box center [103, 366] width 131 height 19
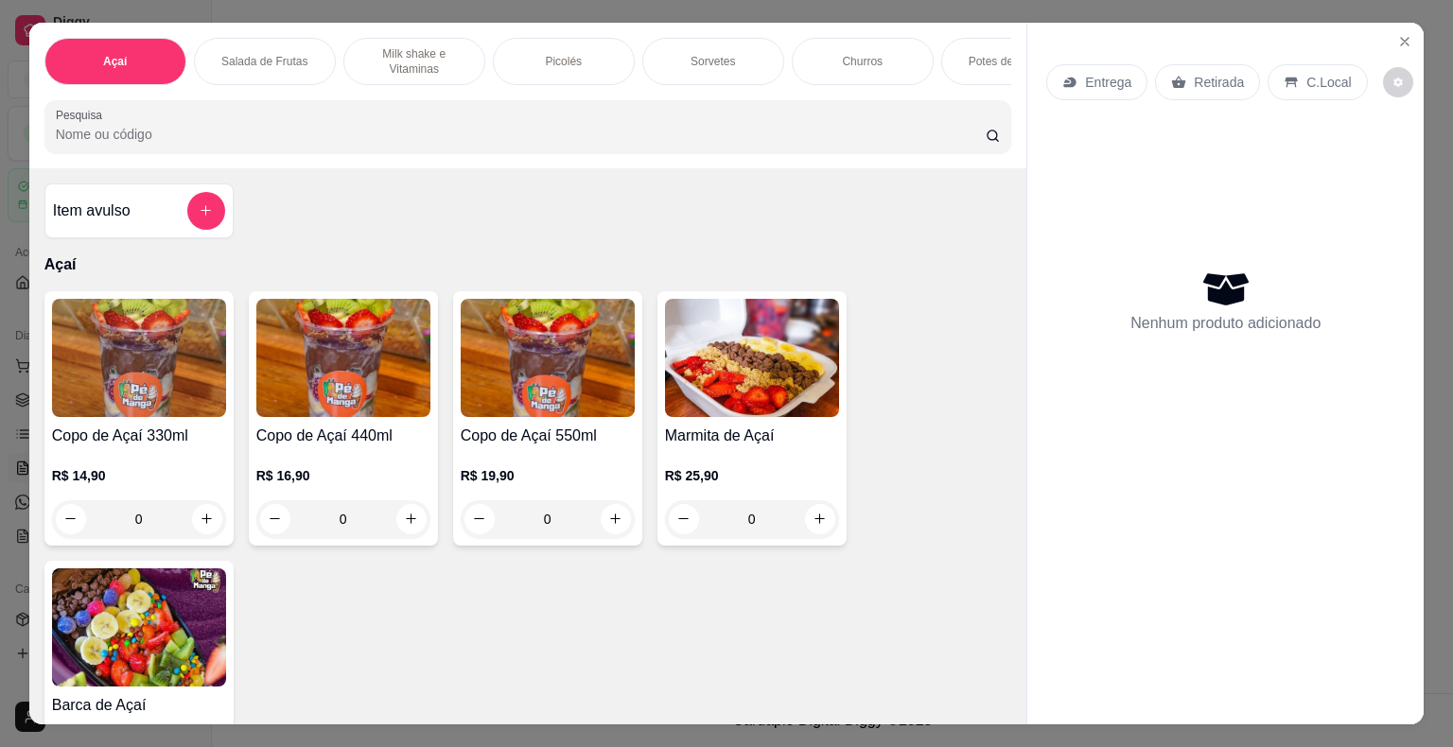
click at [408, 63] on p "Milk shake e Vitaminas" at bounding box center [414, 61] width 110 height 30
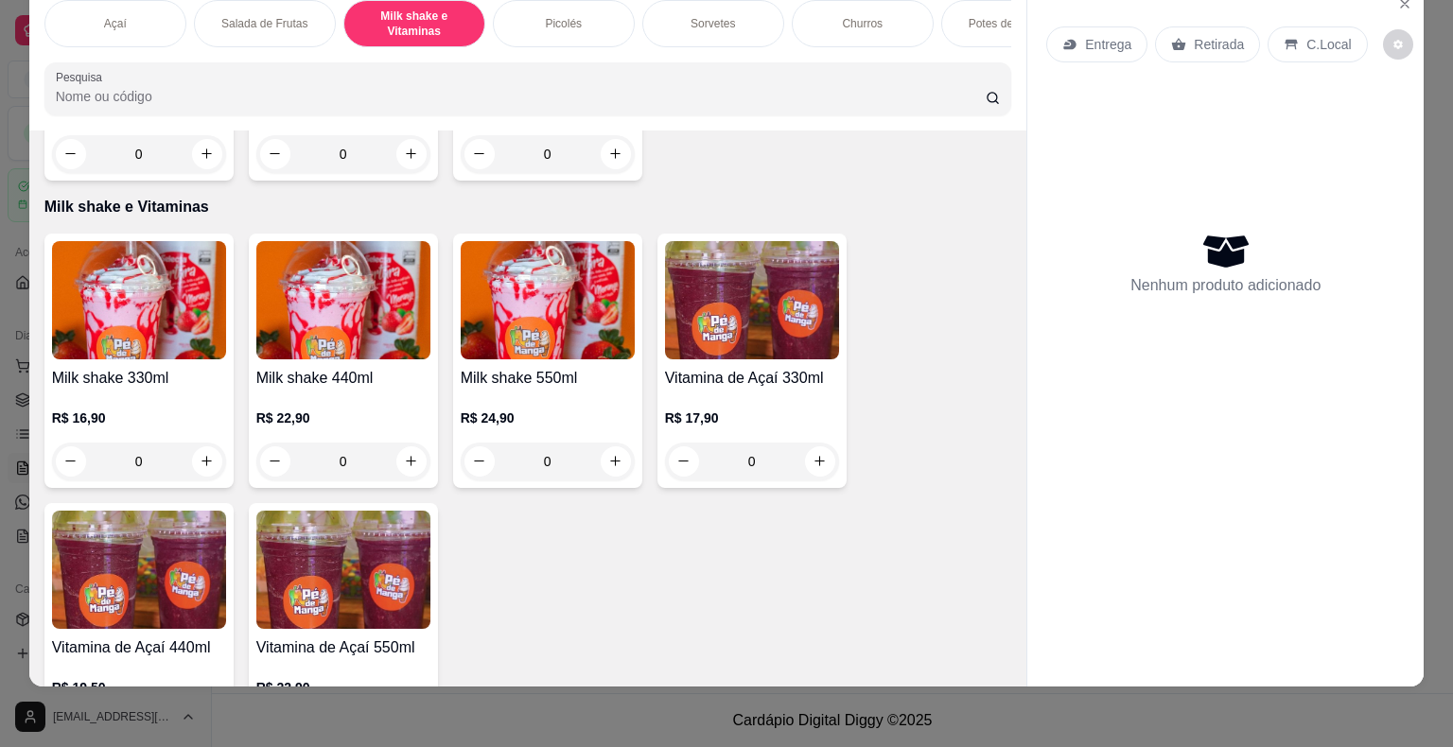
scroll to position [874, 0]
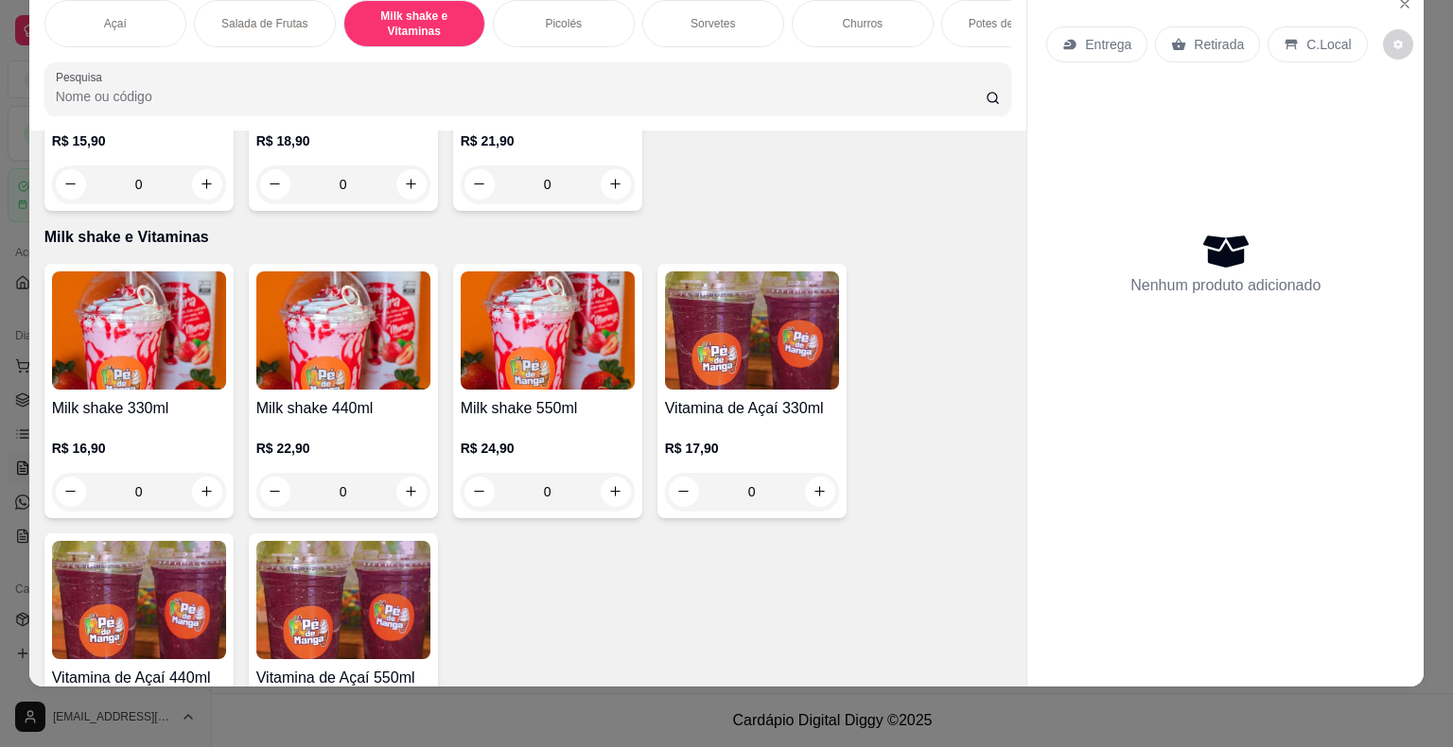
click at [395, 499] on div "0" at bounding box center [343, 492] width 174 height 38
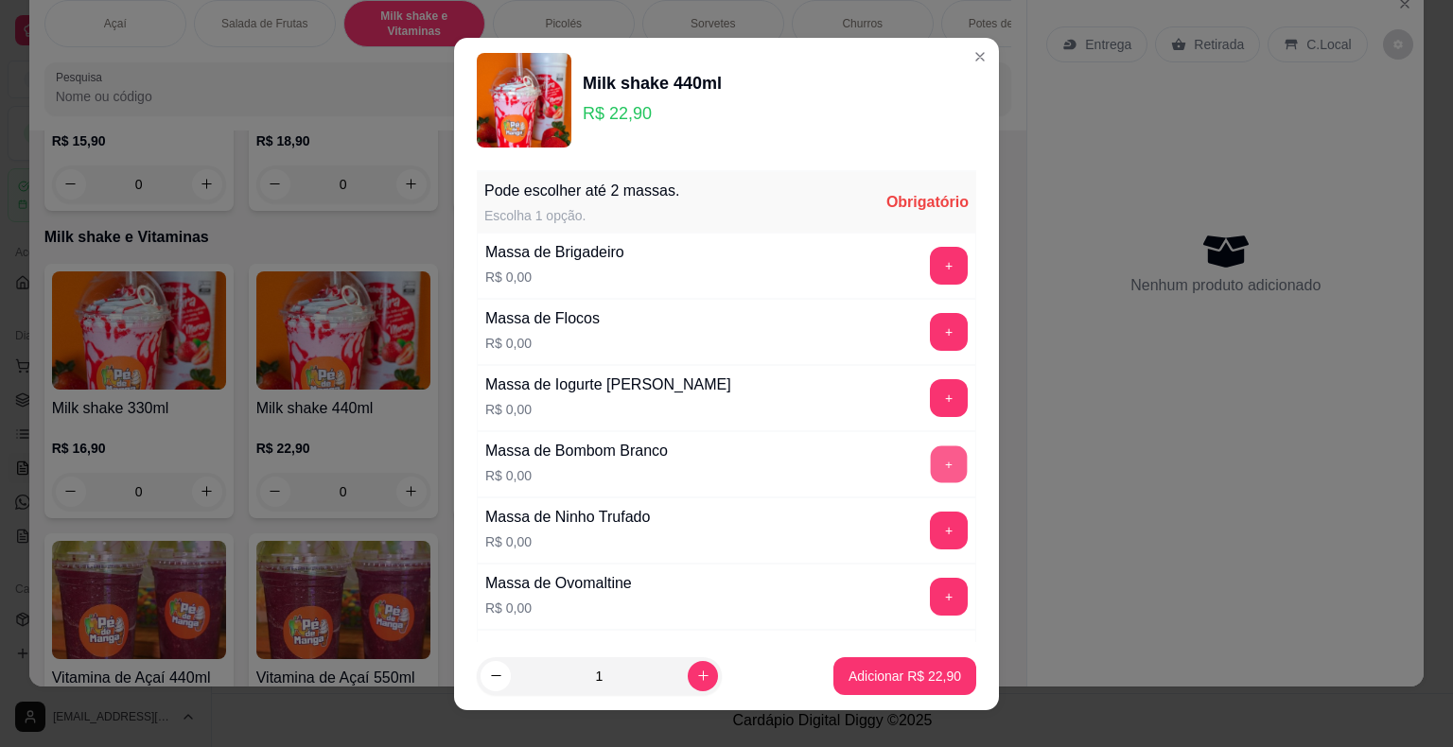
click at [931, 470] on button "+" at bounding box center [949, 463] width 37 height 37
click at [893, 680] on p "Adicionar R$ 22,90" at bounding box center [904, 676] width 113 height 19
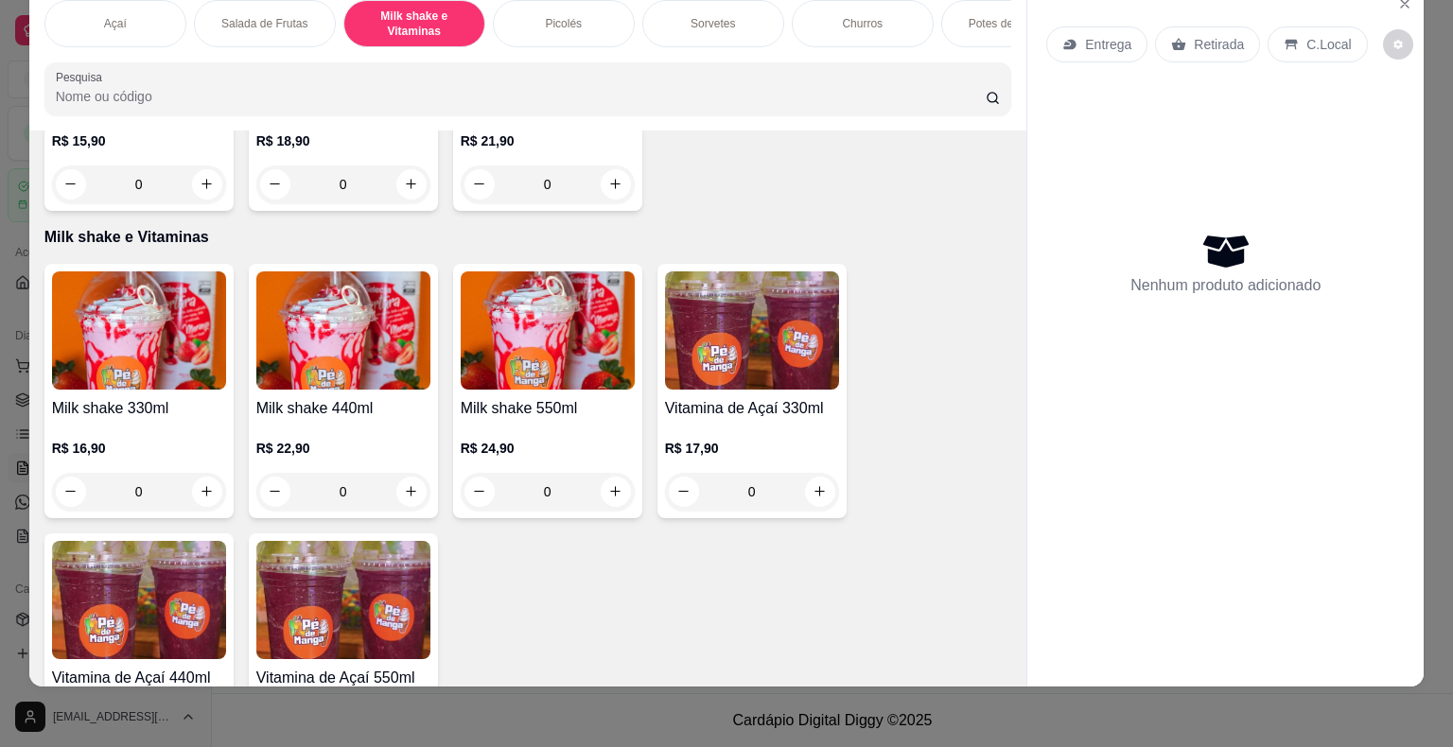
click at [127, 392] on div "Milk shake 330ml R$ 16,90 0" at bounding box center [138, 391] width 189 height 254
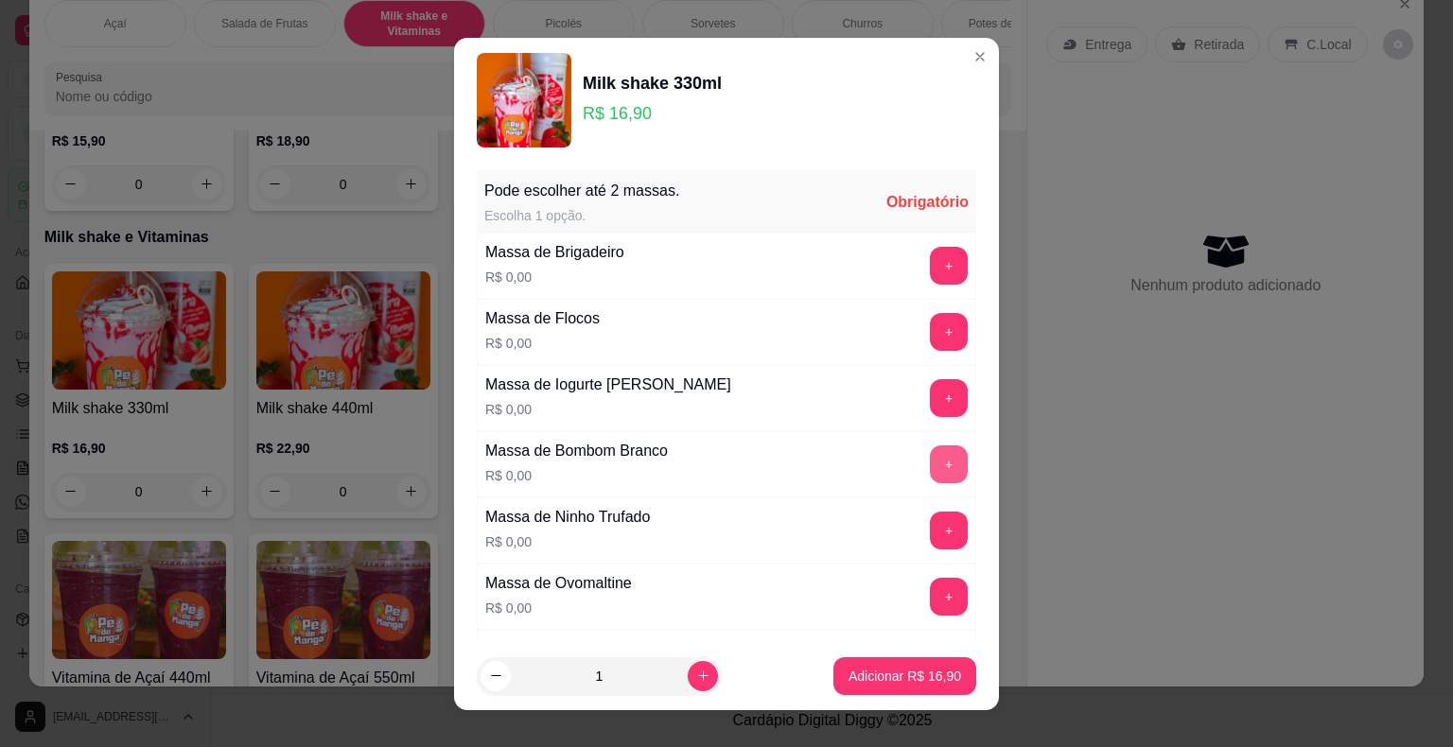
click at [930, 457] on button "+" at bounding box center [949, 464] width 38 height 38
click at [911, 690] on button "Adicionar R$ 16,90" at bounding box center [904, 675] width 139 height 37
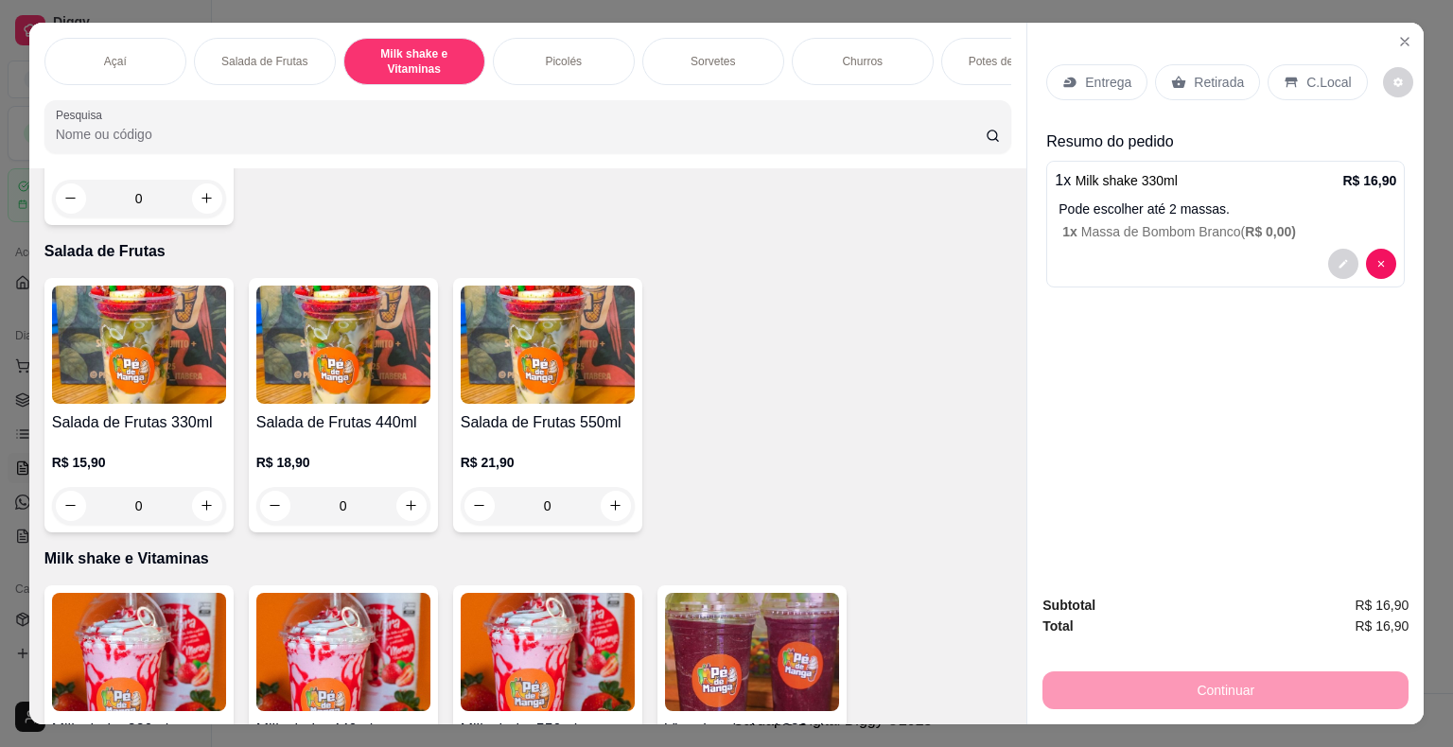
scroll to position [662, 0]
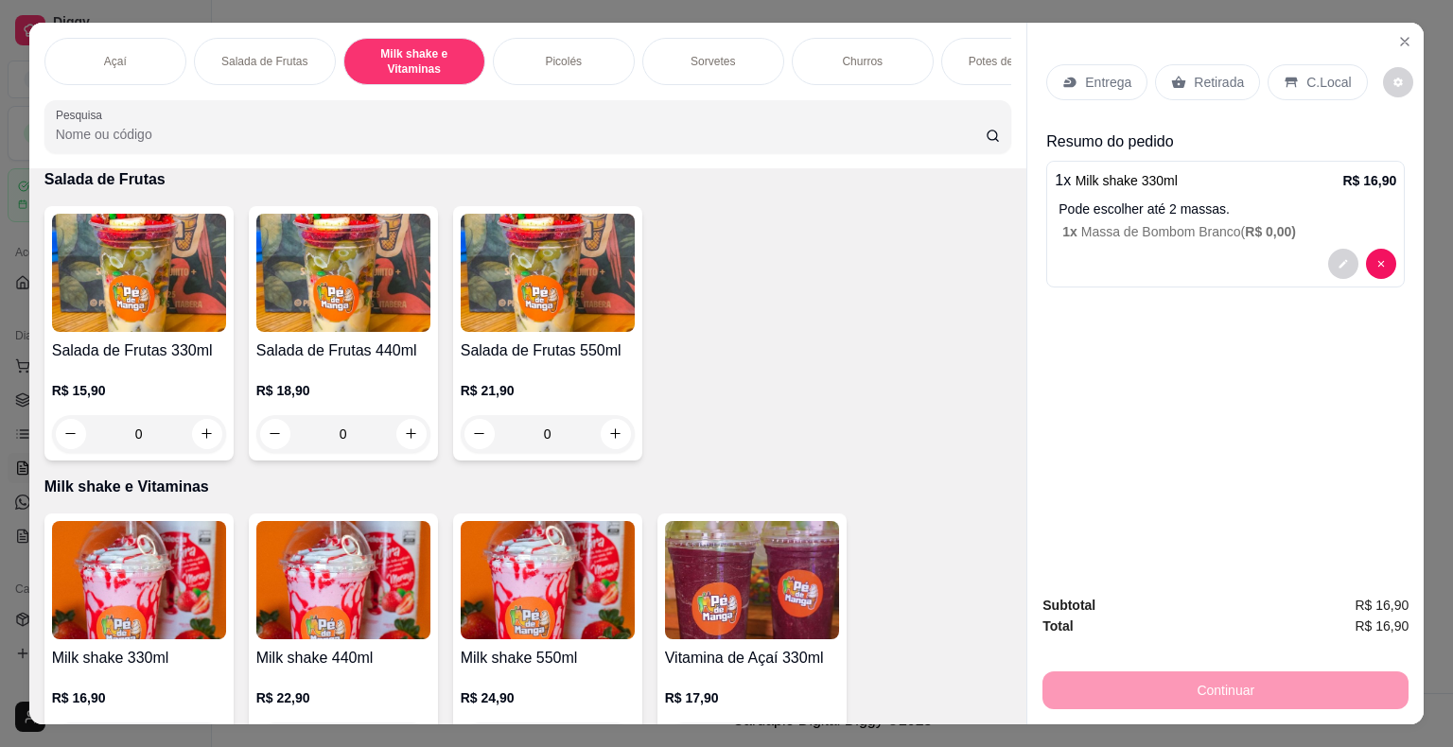
click at [1178, 683] on div "Continuar" at bounding box center [1225, 688] width 366 height 43
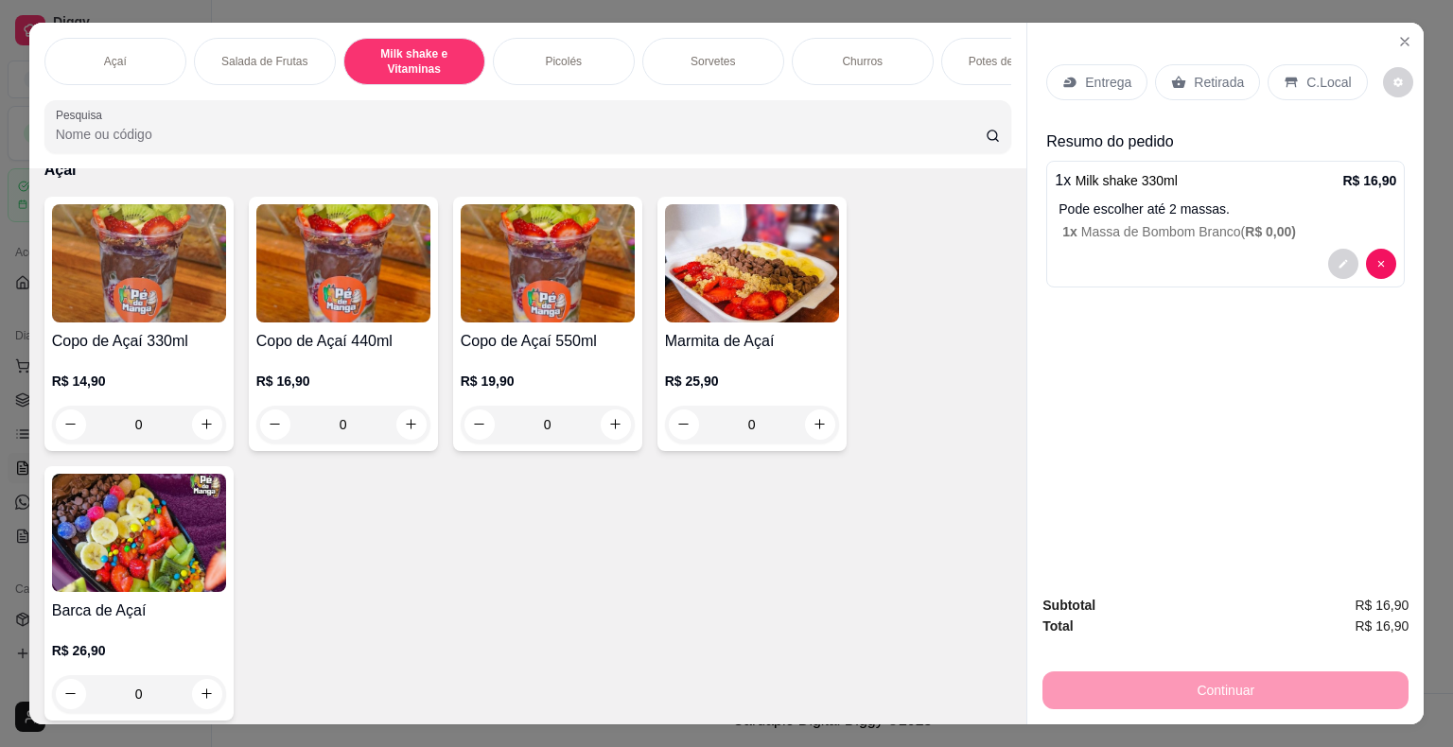
scroll to position [0, 0]
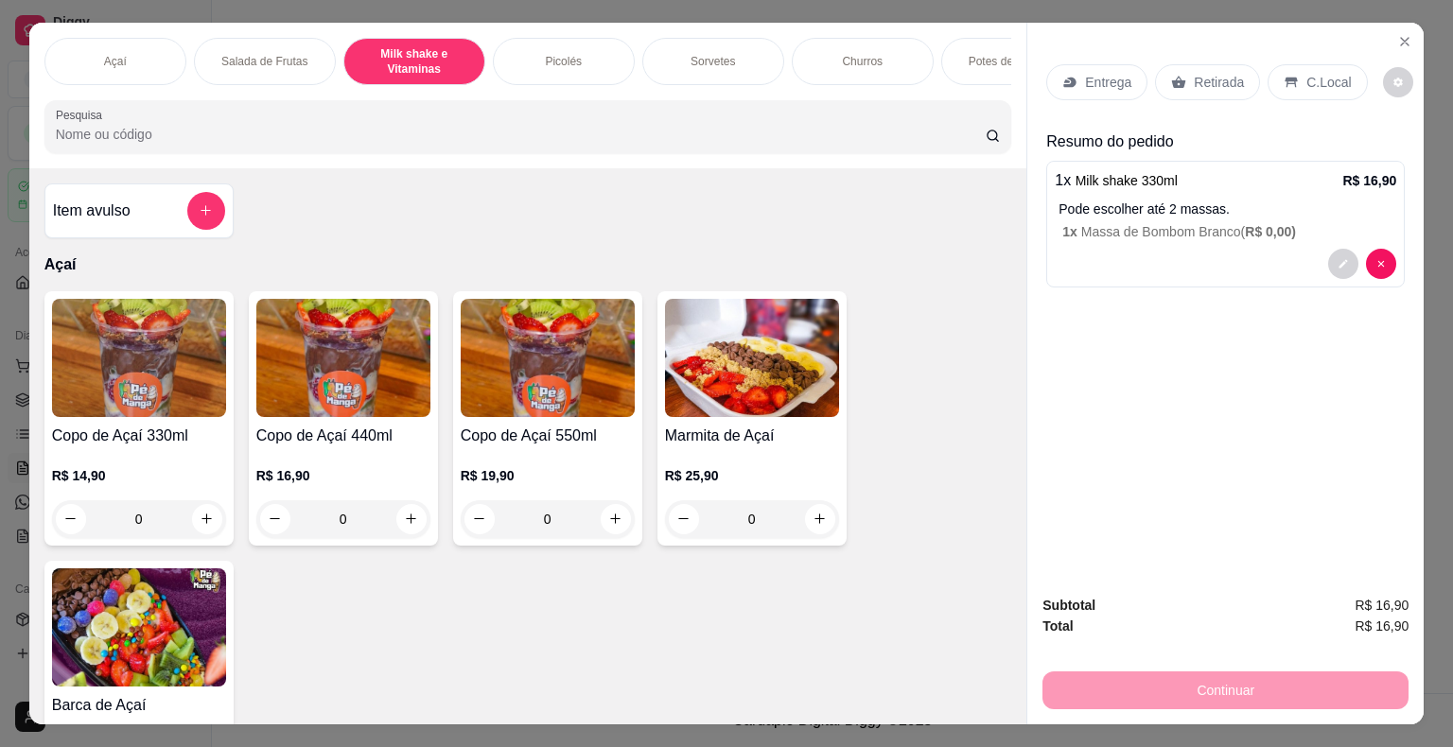
click at [1291, 81] on div "C.Local" at bounding box center [1316, 82] width 99 height 36
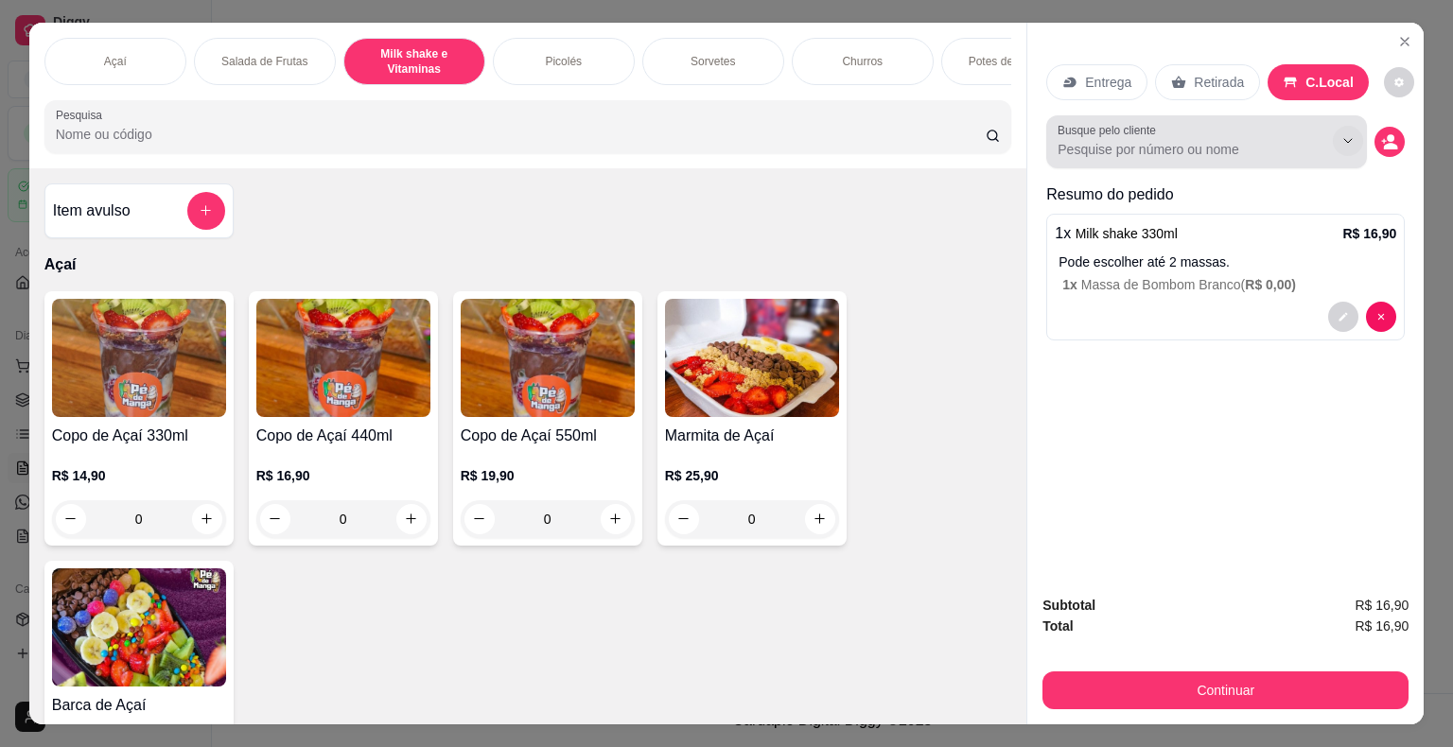
click at [1341, 147] on button "Show suggestions" at bounding box center [1348, 141] width 30 height 30
drag, startPoint x: 1175, startPoint y: 125, endPoint x: 1171, endPoint y: 136, distance: 12.0
click at [1177, 131] on div at bounding box center [1206, 142] width 298 height 38
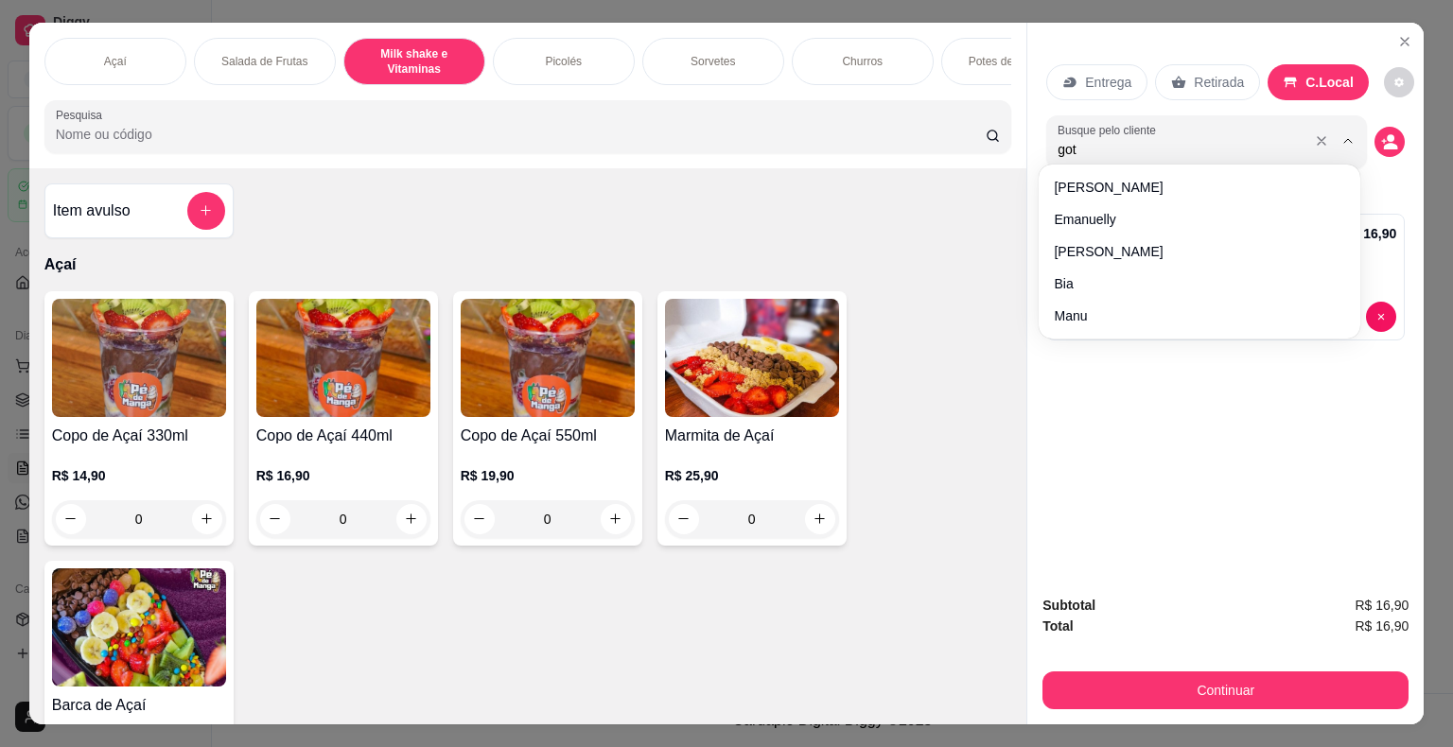
type input "gota"
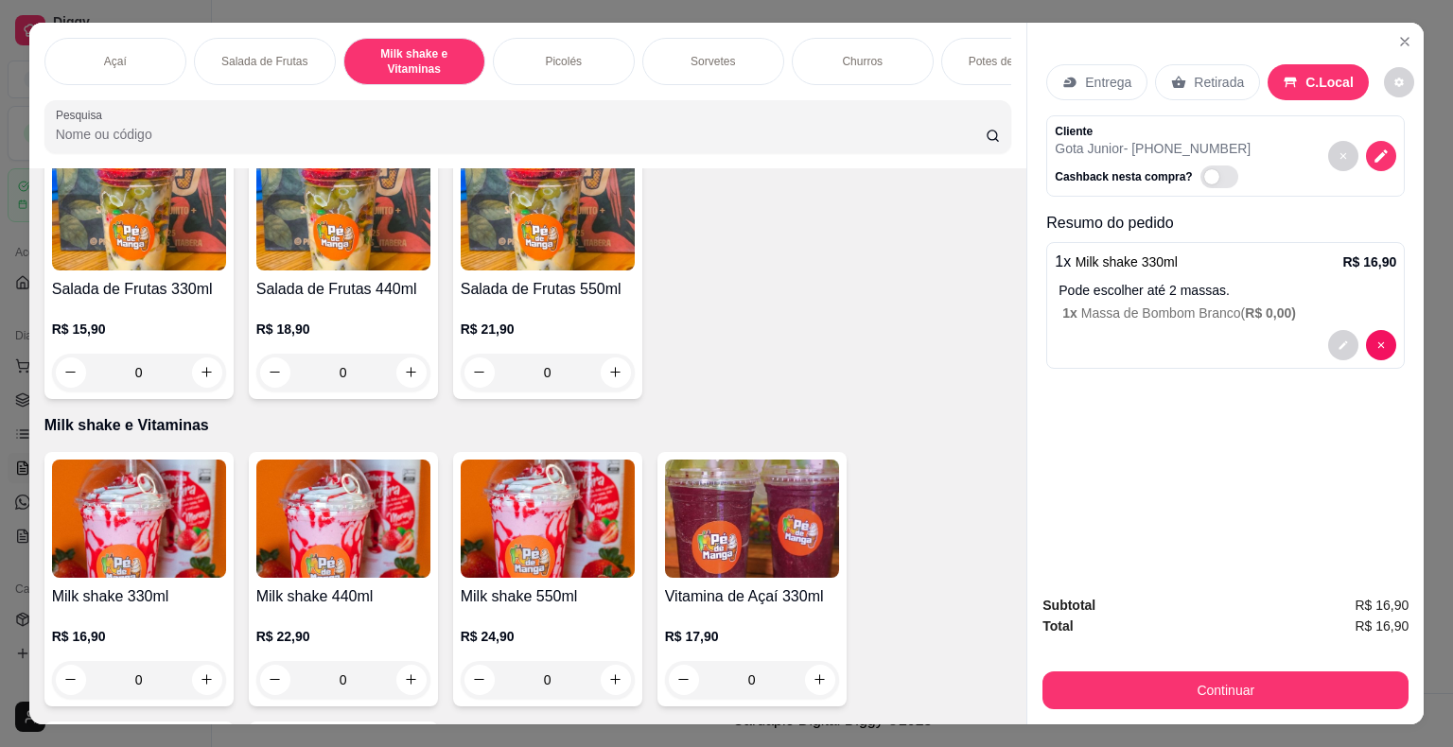
scroll to position [946, 0]
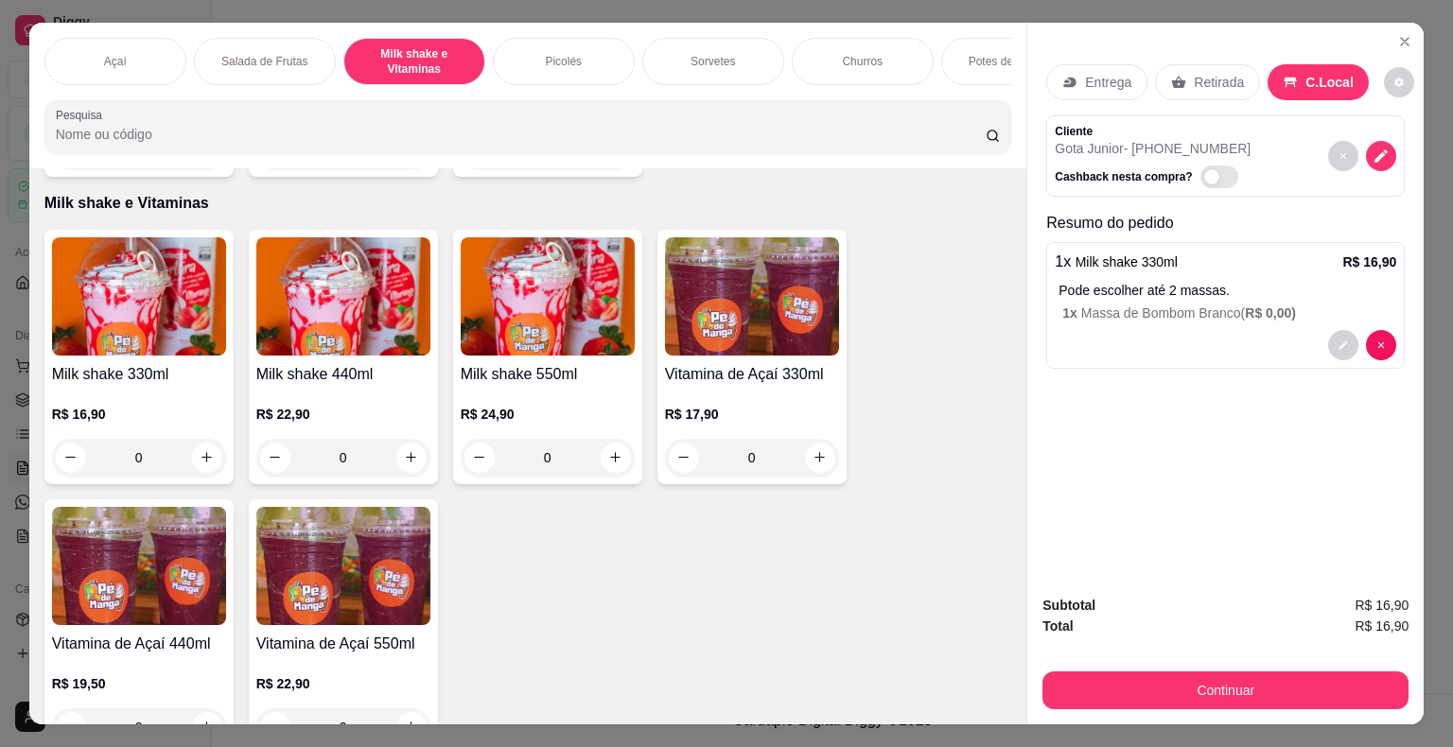
click at [374, 335] on img at bounding box center [343, 296] width 174 height 118
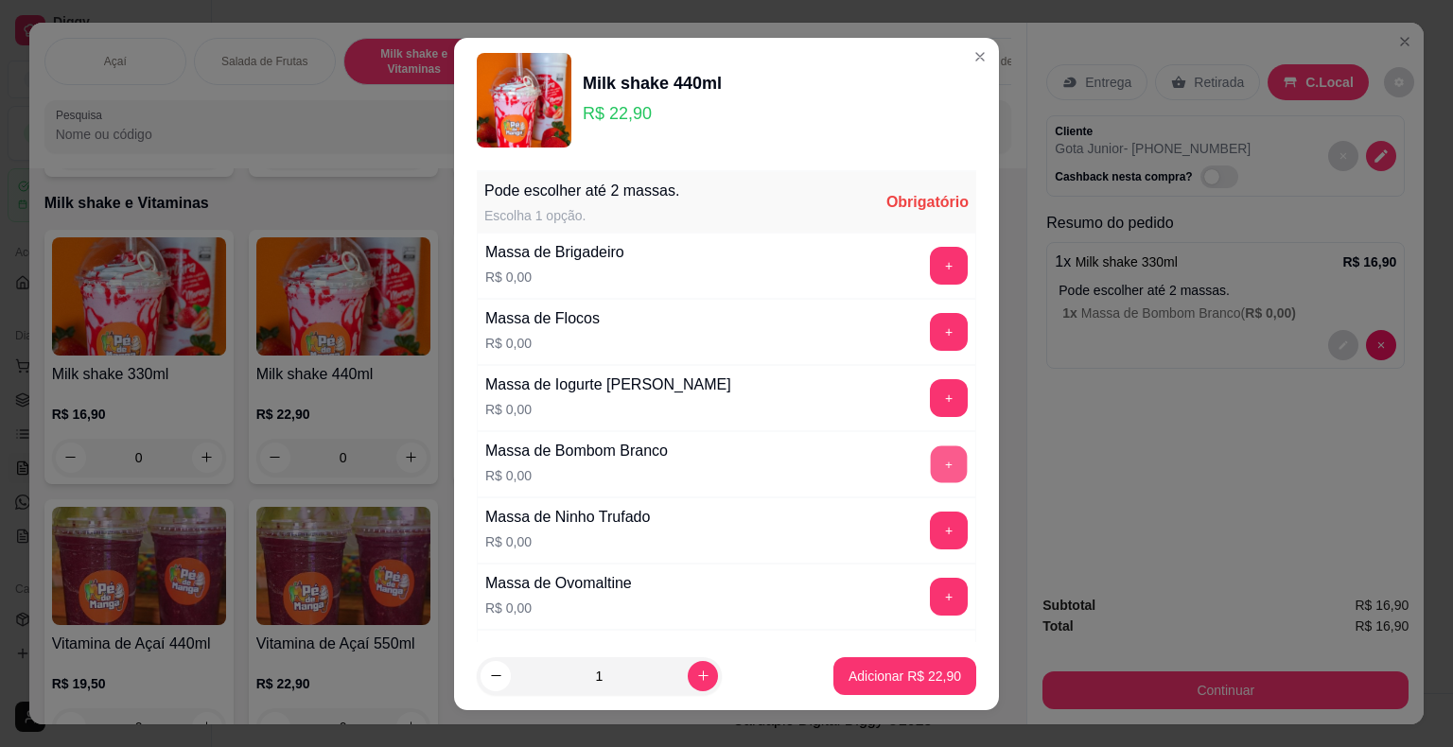
click at [931, 453] on button "+" at bounding box center [949, 463] width 37 height 37
click at [877, 668] on p "Adicionar R$ 22,90" at bounding box center [904, 676] width 113 height 19
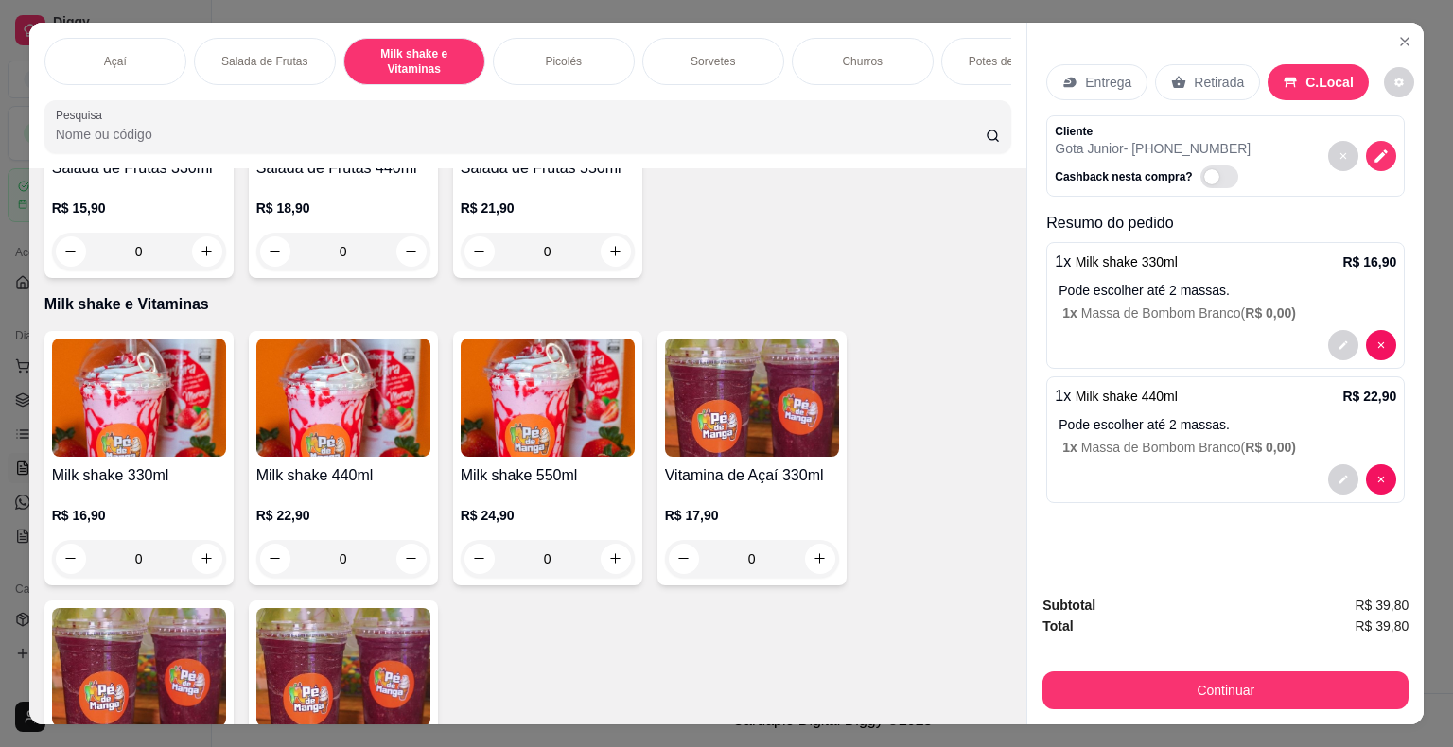
scroll to position [851, 0]
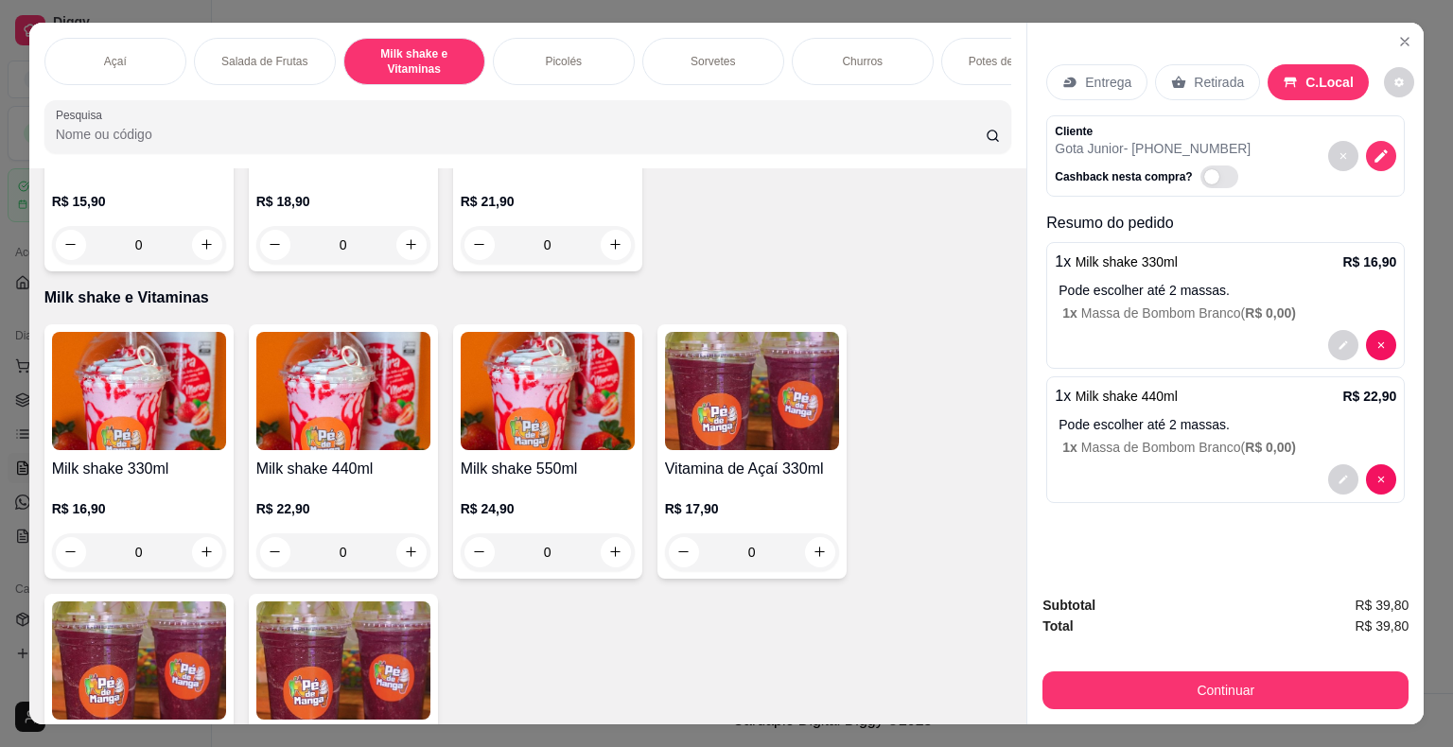
click at [1176, 430] on div "Pode escolher até 2 massas. 1 x Massa de Bombom Branco ( R$ 0,00 )" at bounding box center [1227, 436] width 338 height 42
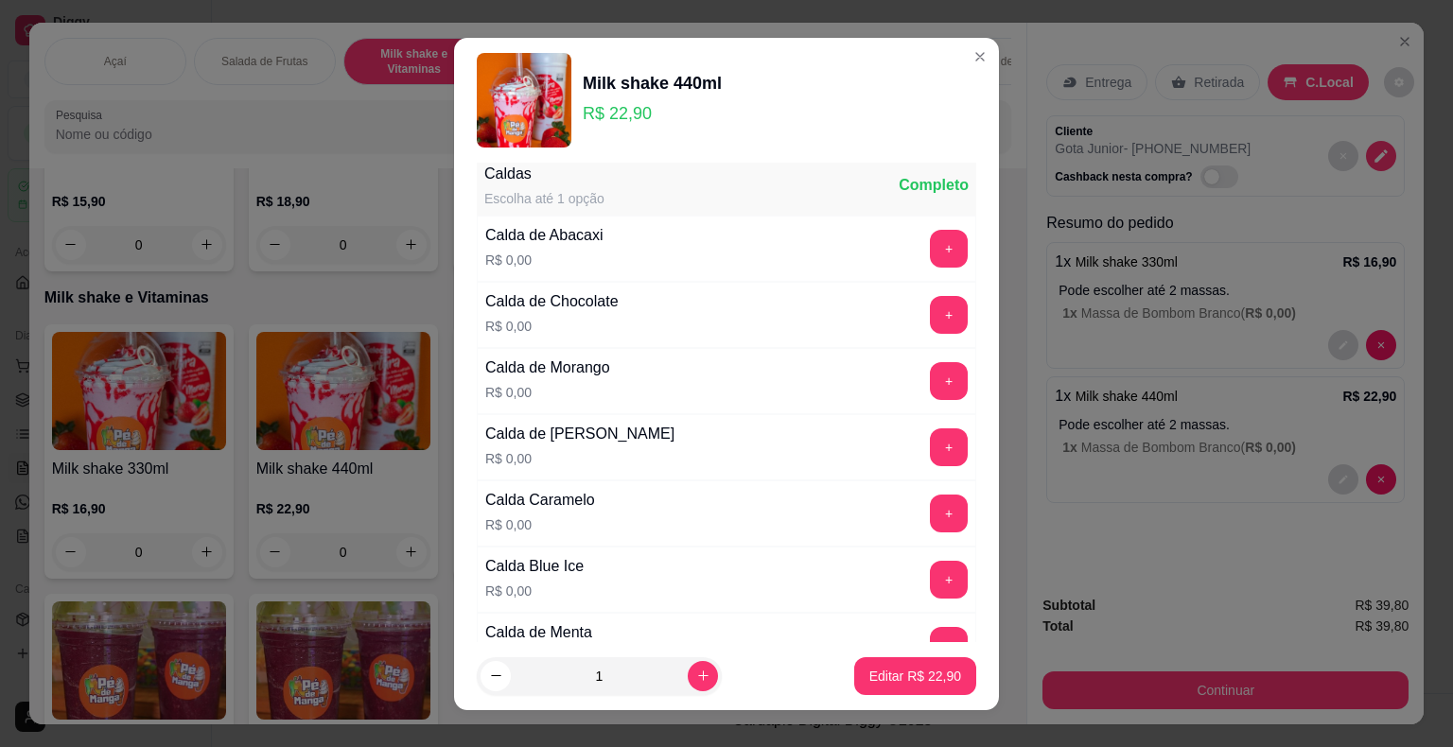
scroll to position [1419, 0]
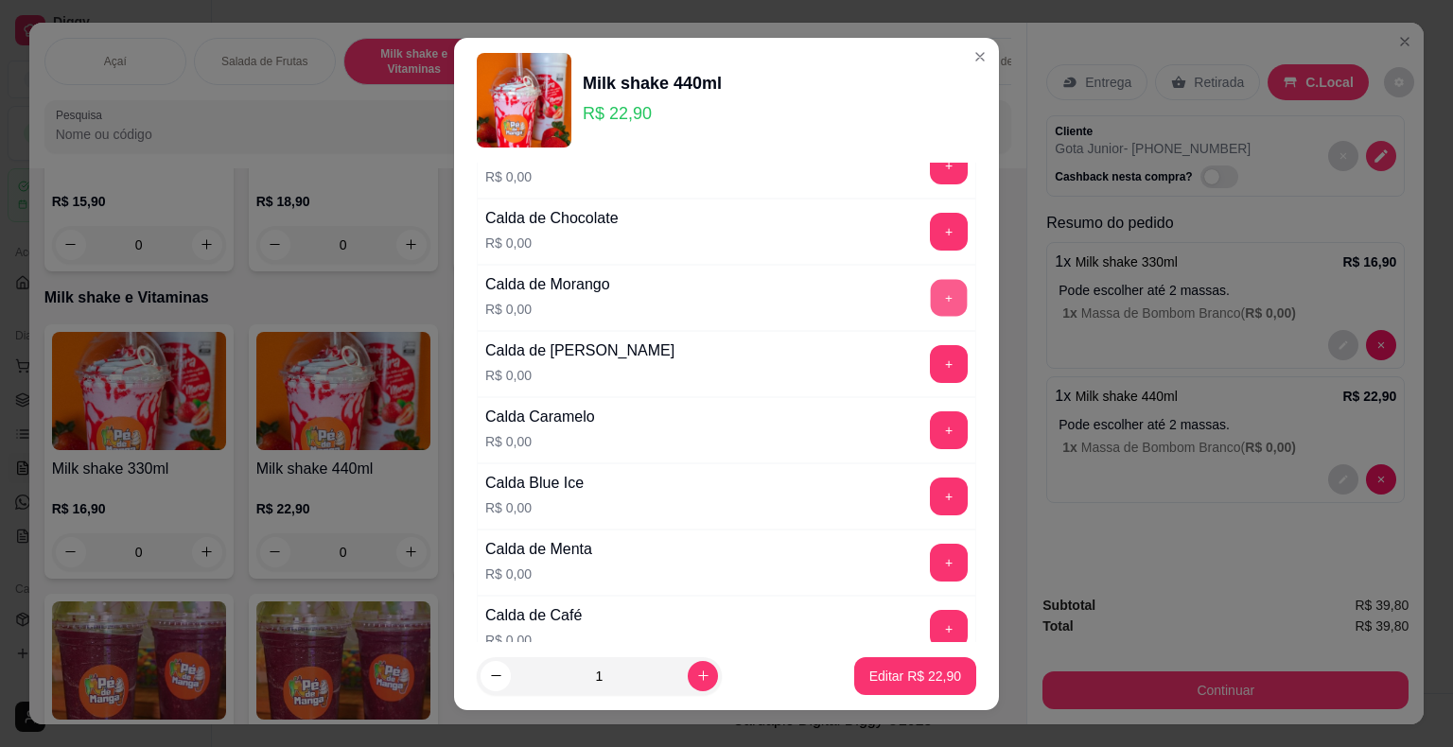
click at [931, 290] on button "+" at bounding box center [949, 297] width 37 height 37
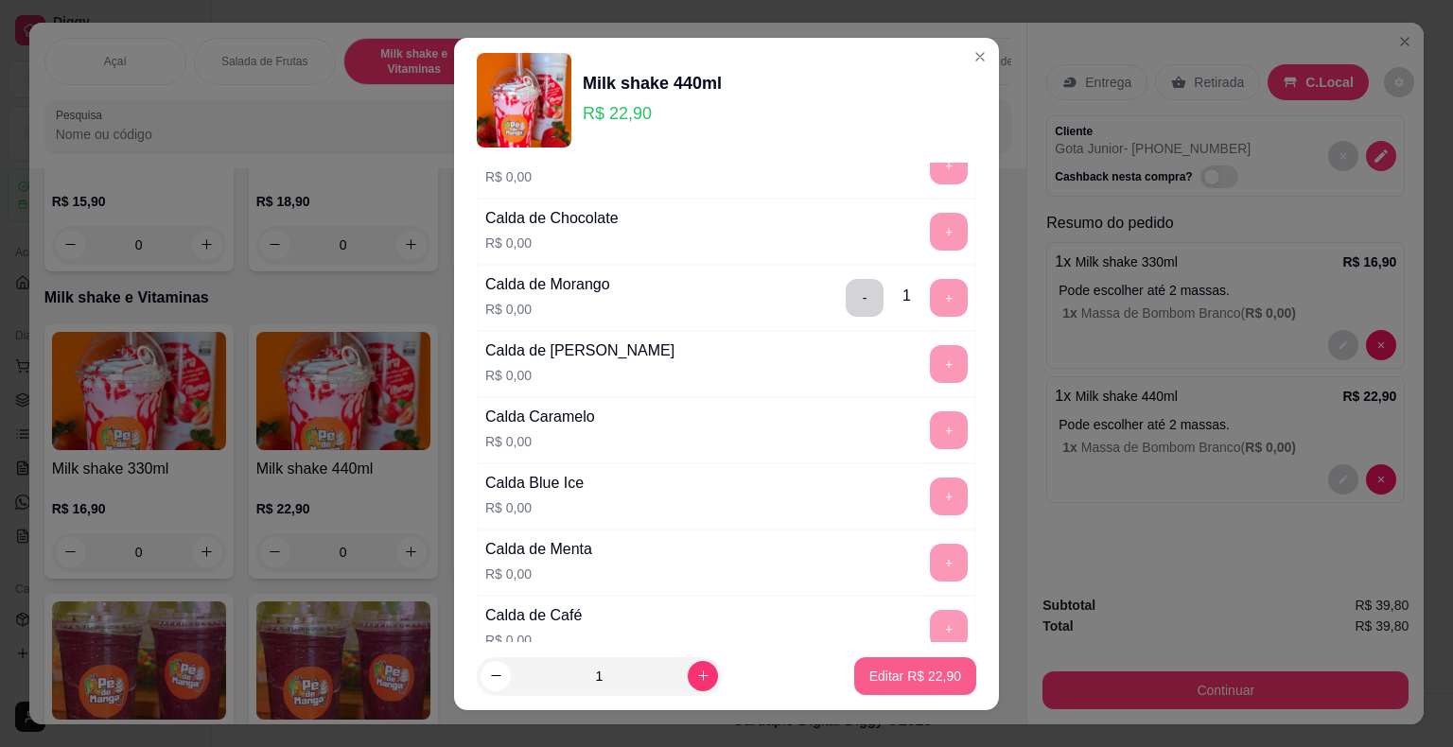
click at [891, 675] on p "Editar R$ 22,90" at bounding box center [915, 676] width 92 height 19
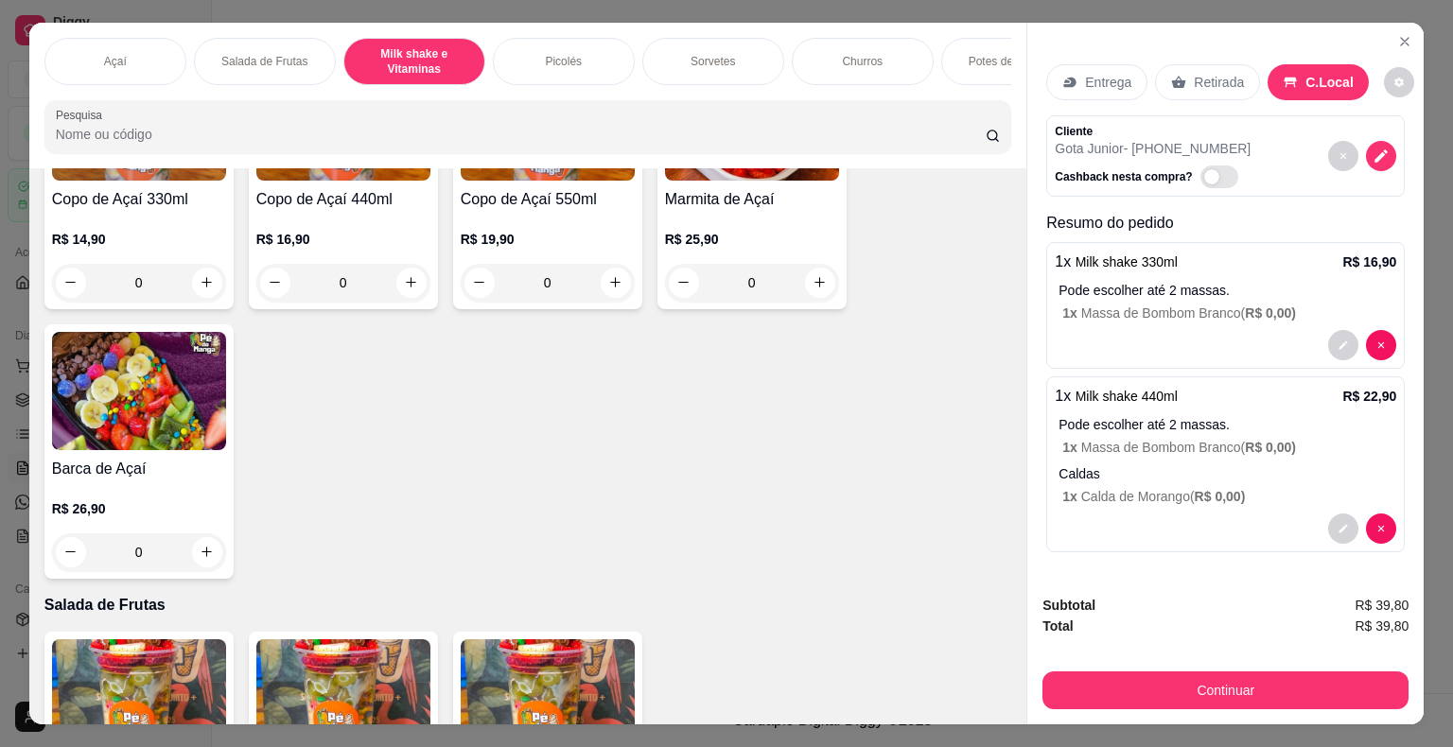
scroll to position [0, 0]
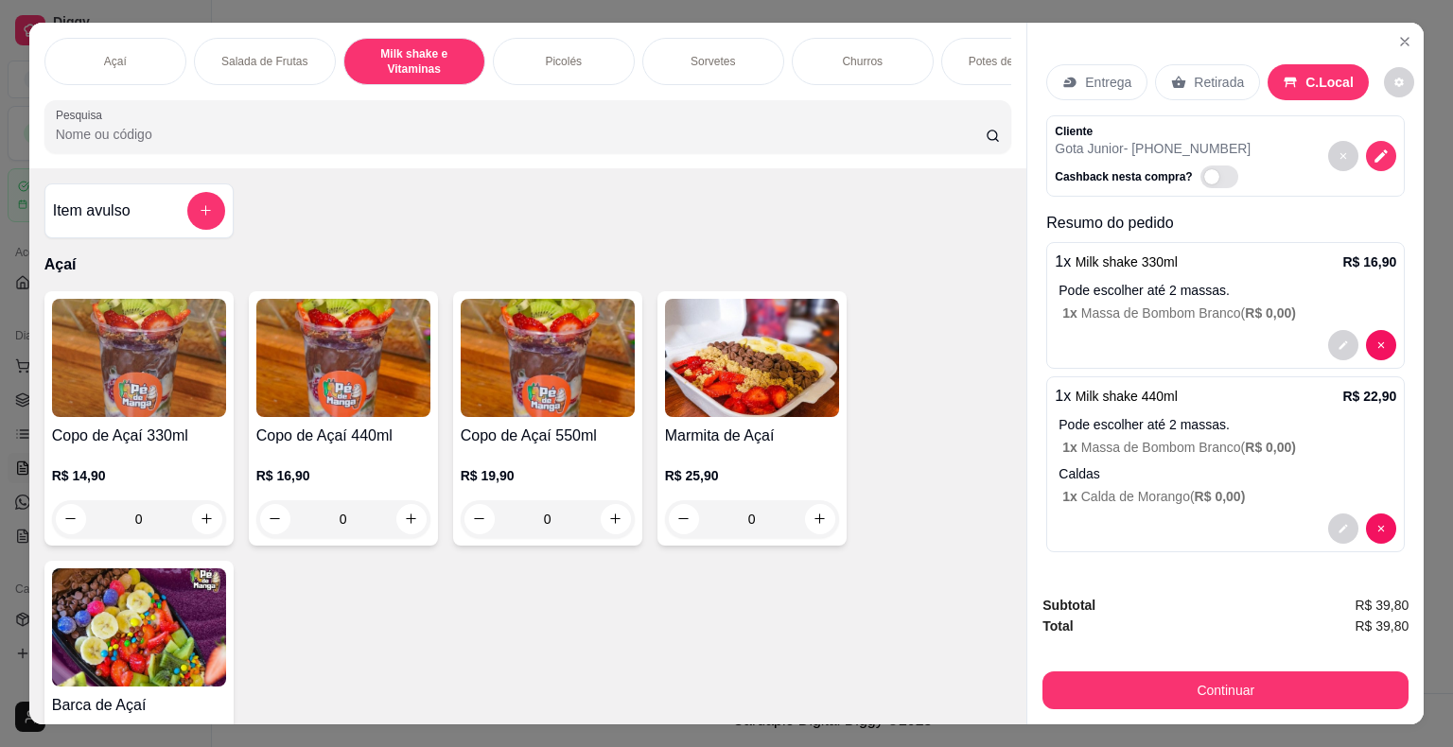
click at [155, 512] on div "0" at bounding box center [139, 519] width 174 height 38
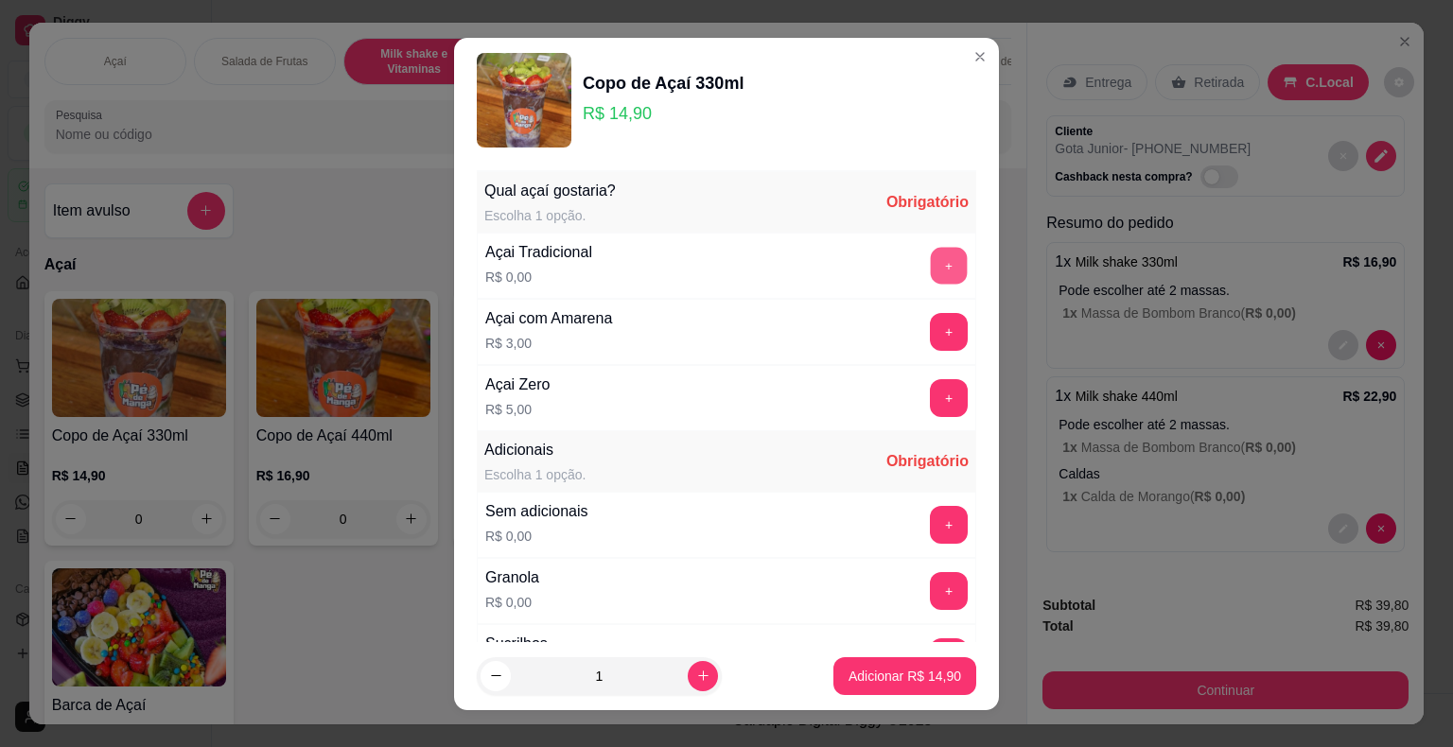
click at [931, 266] on button "+" at bounding box center [949, 265] width 37 height 37
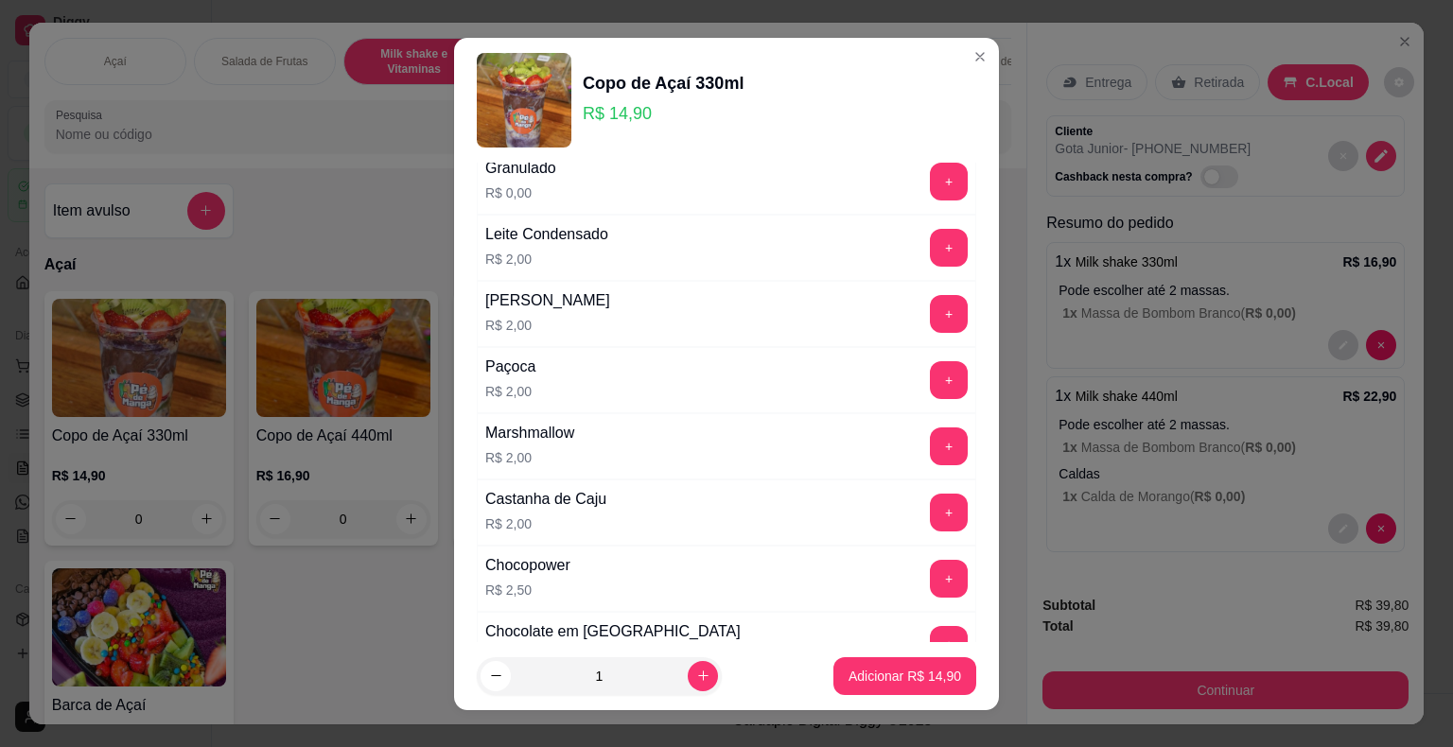
scroll to position [567, 0]
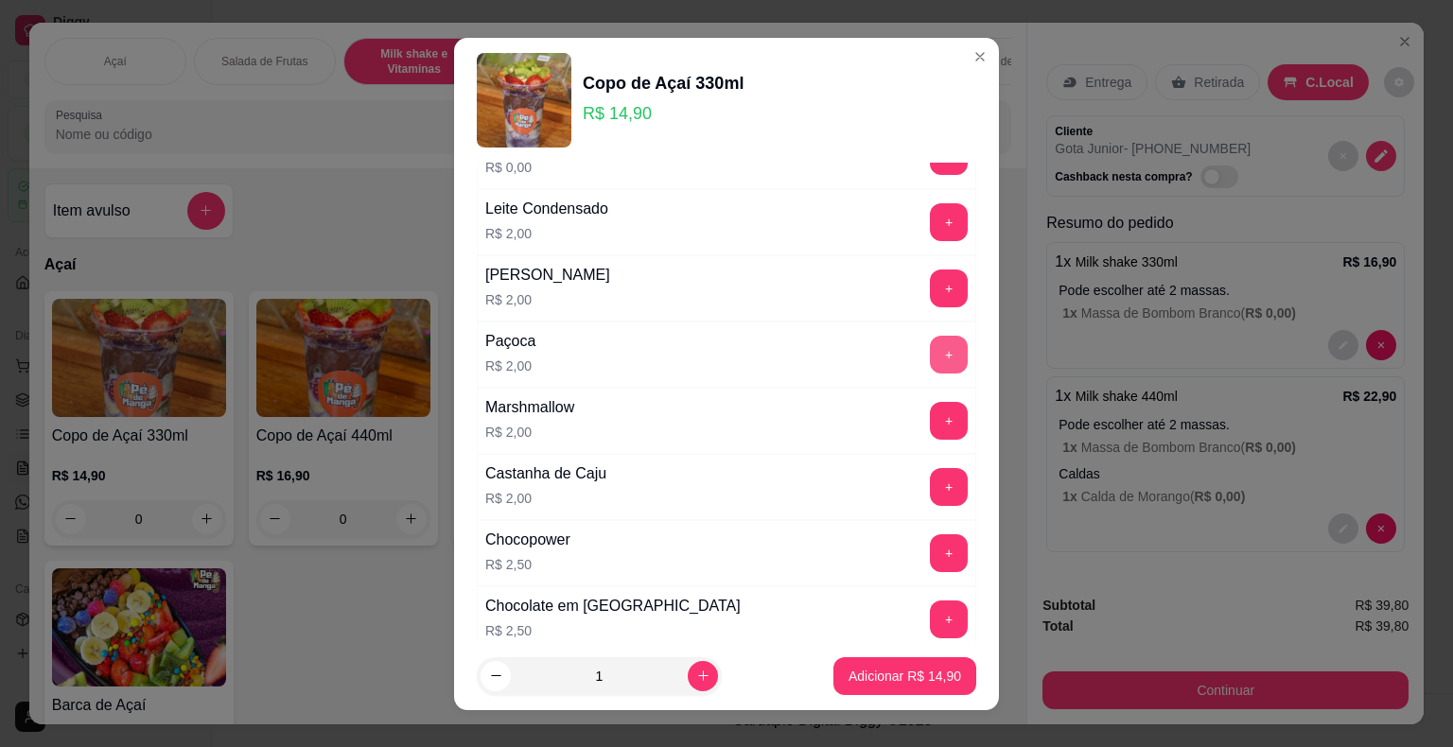
click at [930, 350] on button "+" at bounding box center [949, 355] width 38 height 38
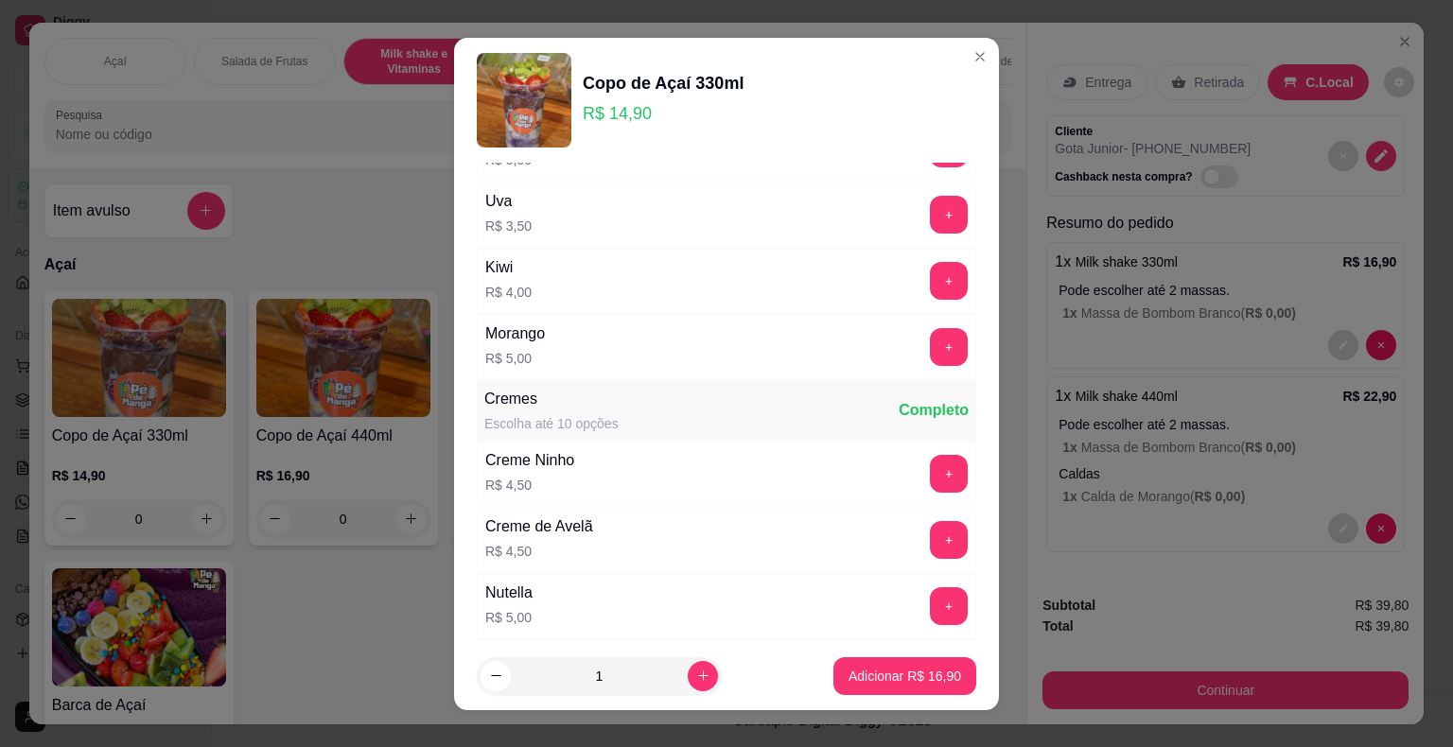
scroll to position [1608, 0]
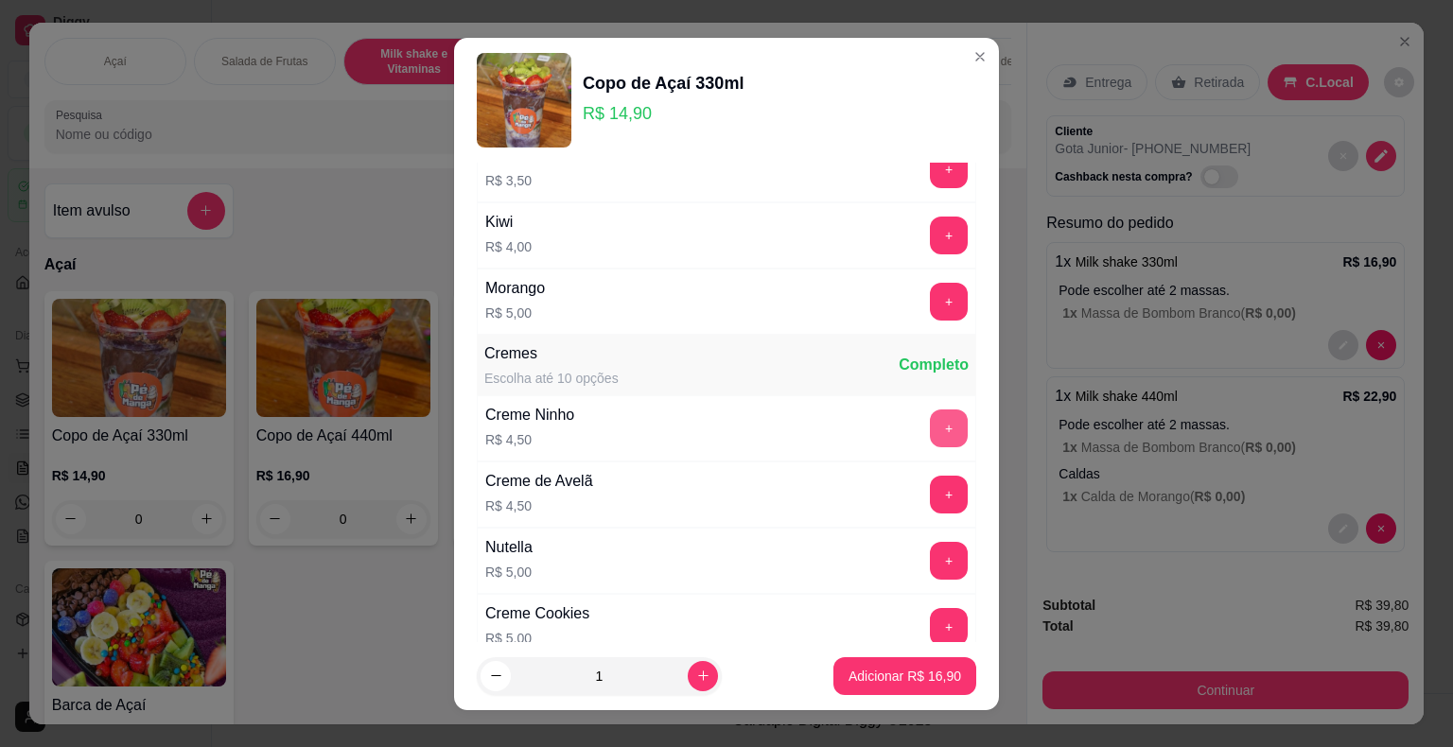
click at [930, 422] on button "+" at bounding box center [949, 429] width 38 height 38
click at [915, 680] on p "Adicionar R$ 21,40" at bounding box center [904, 676] width 113 height 19
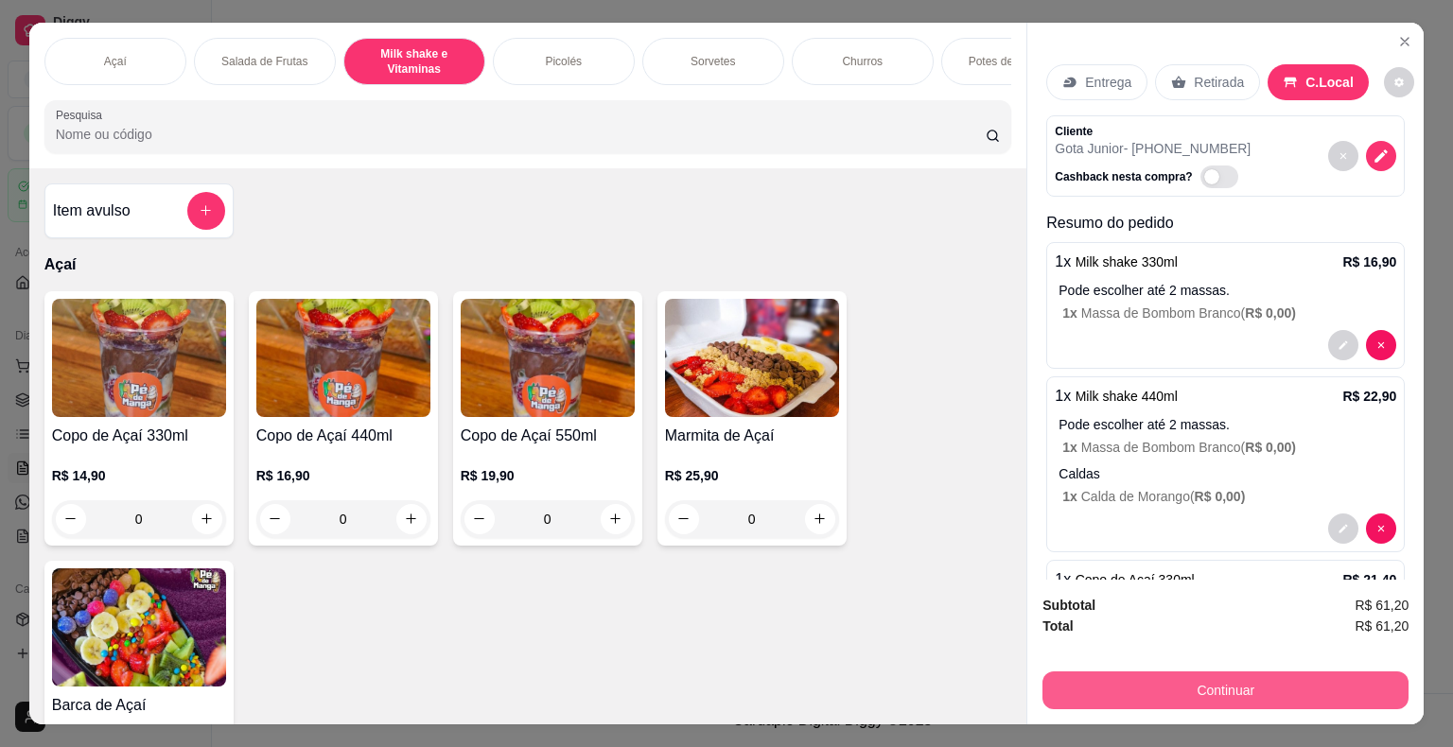
click at [1078, 692] on button "Continuar" at bounding box center [1225, 691] width 366 height 38
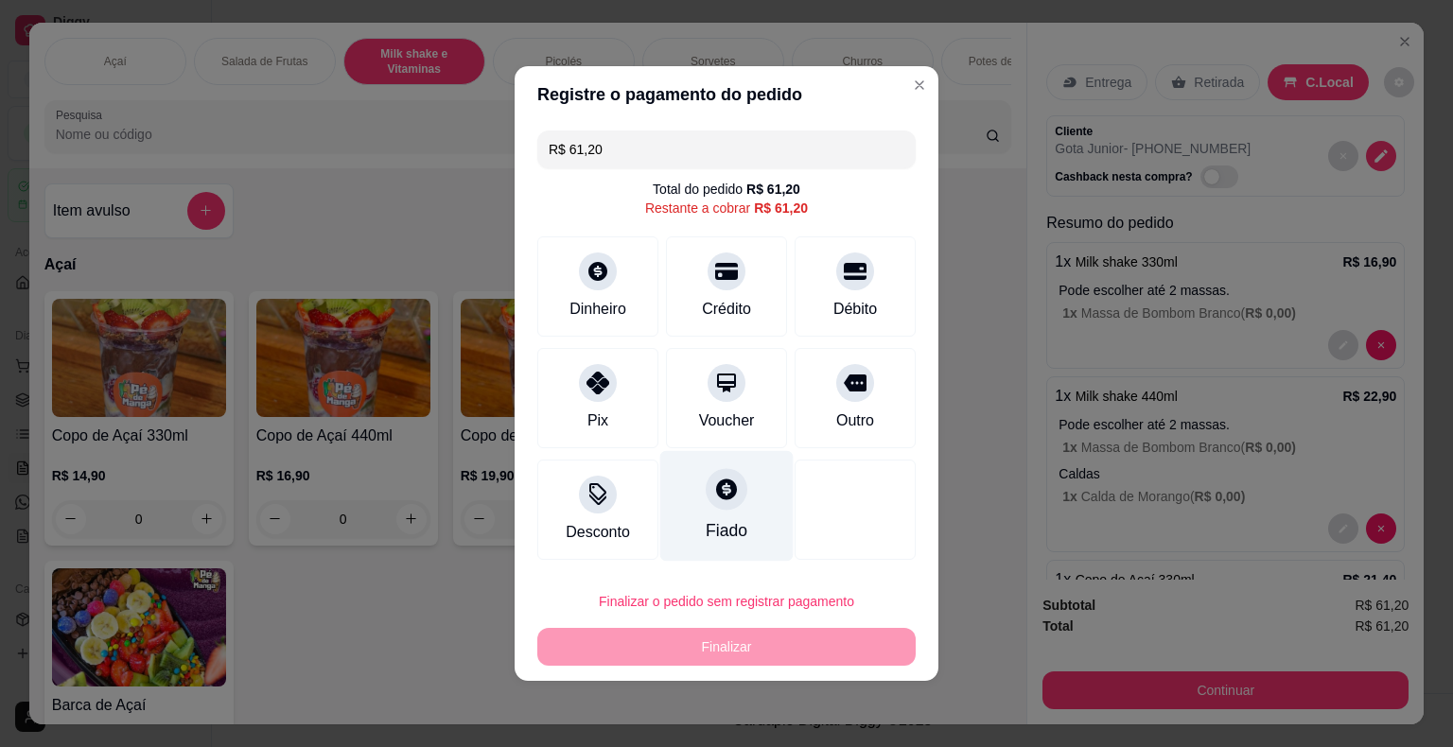
click at [715, 535] on div "Fiado" at bounding box center [727, 530] width 42 height 25
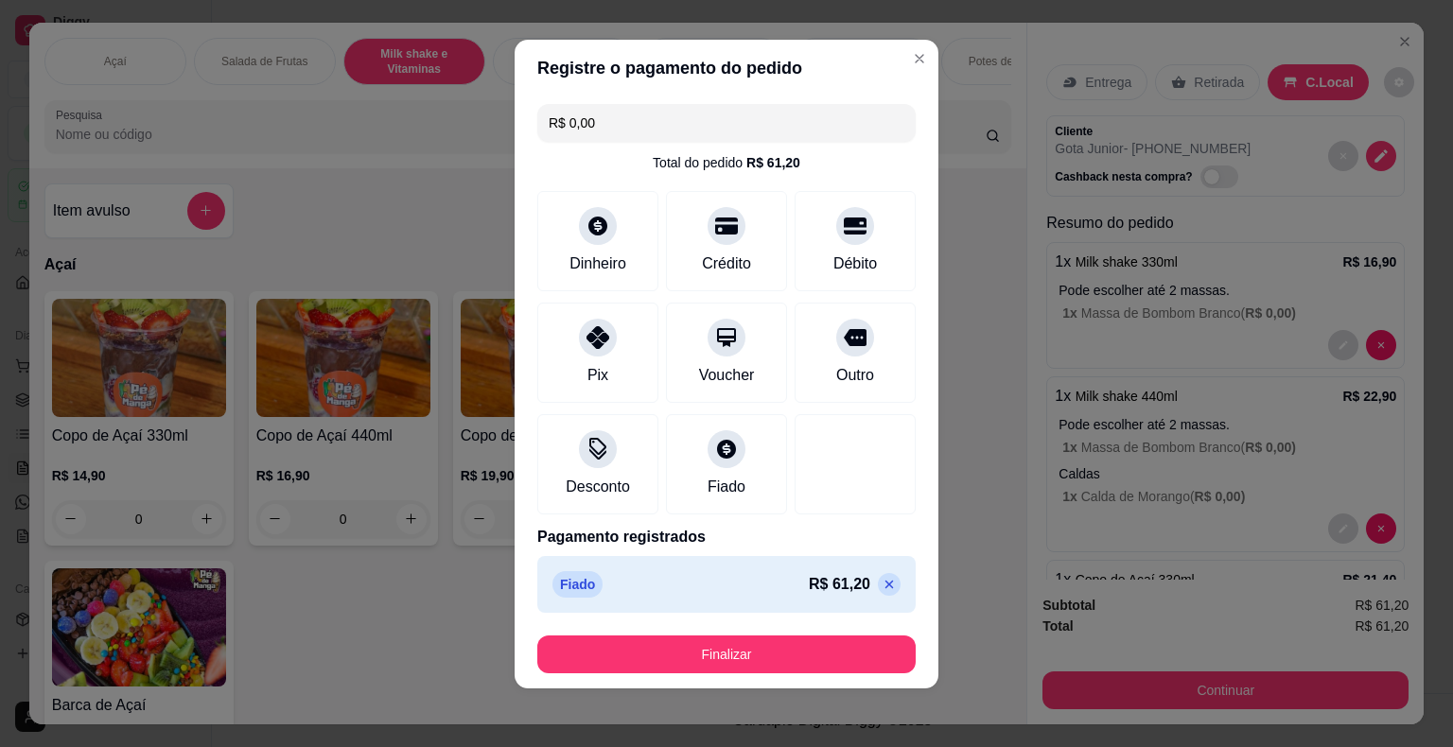
scroll to position [10, 0]
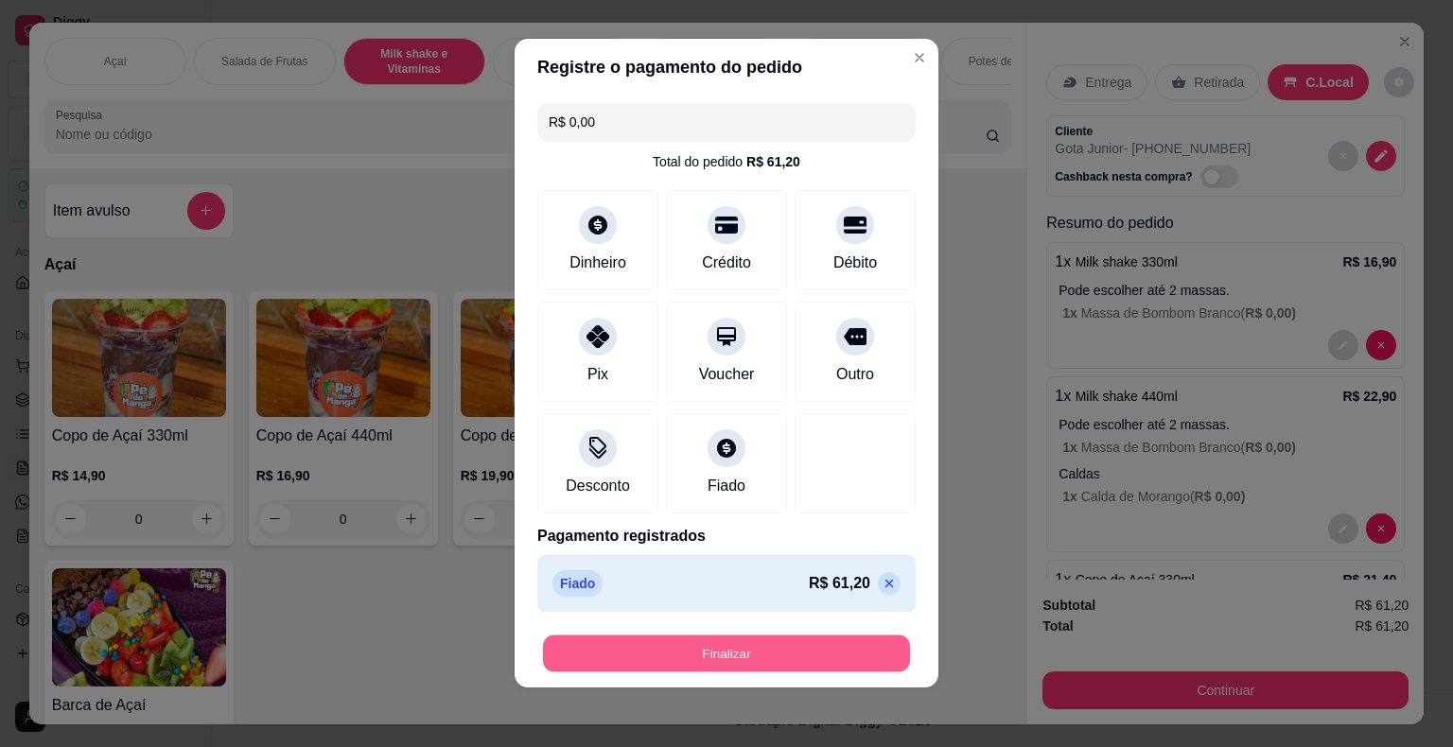
click at [772, 655] on button "Finalizar" at bounding box center [726, 654] width 367 height 37
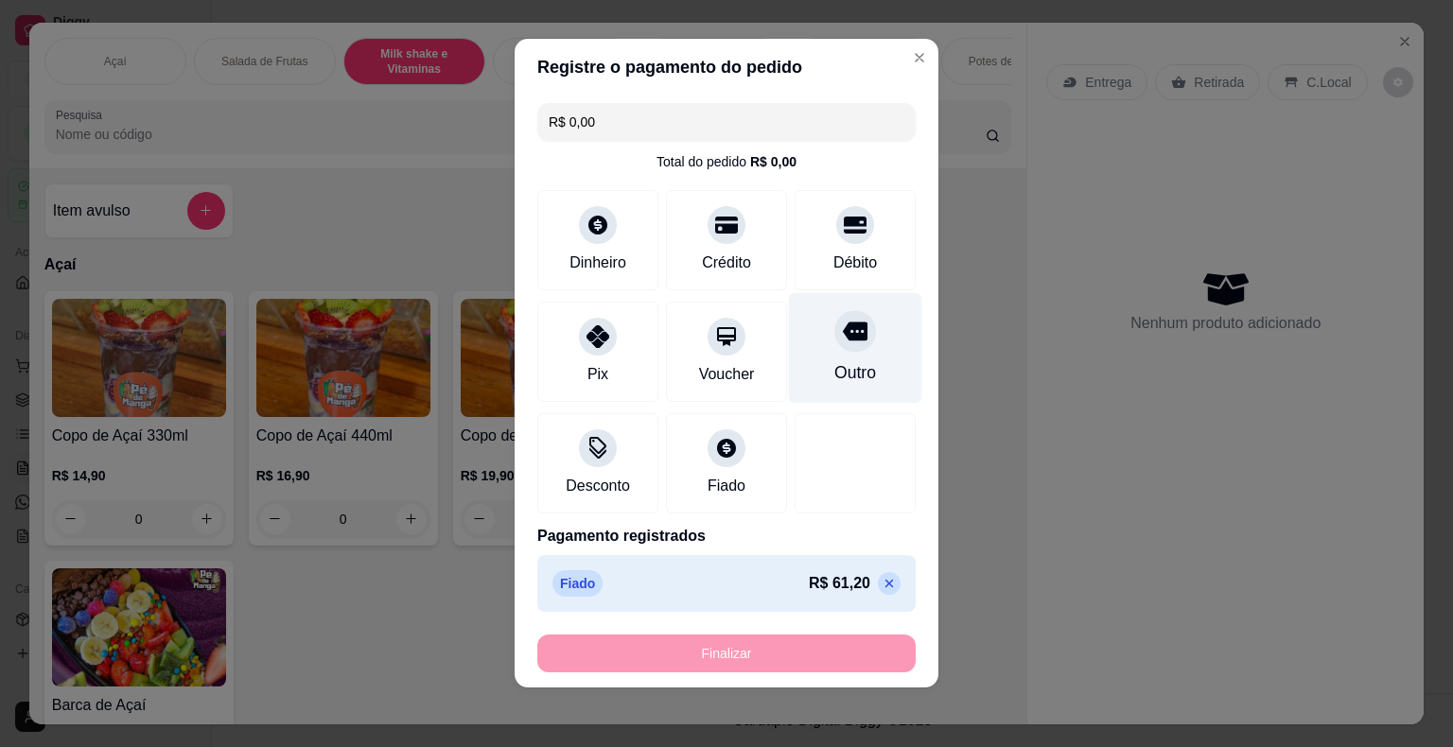
type input "-R$ 61,20"
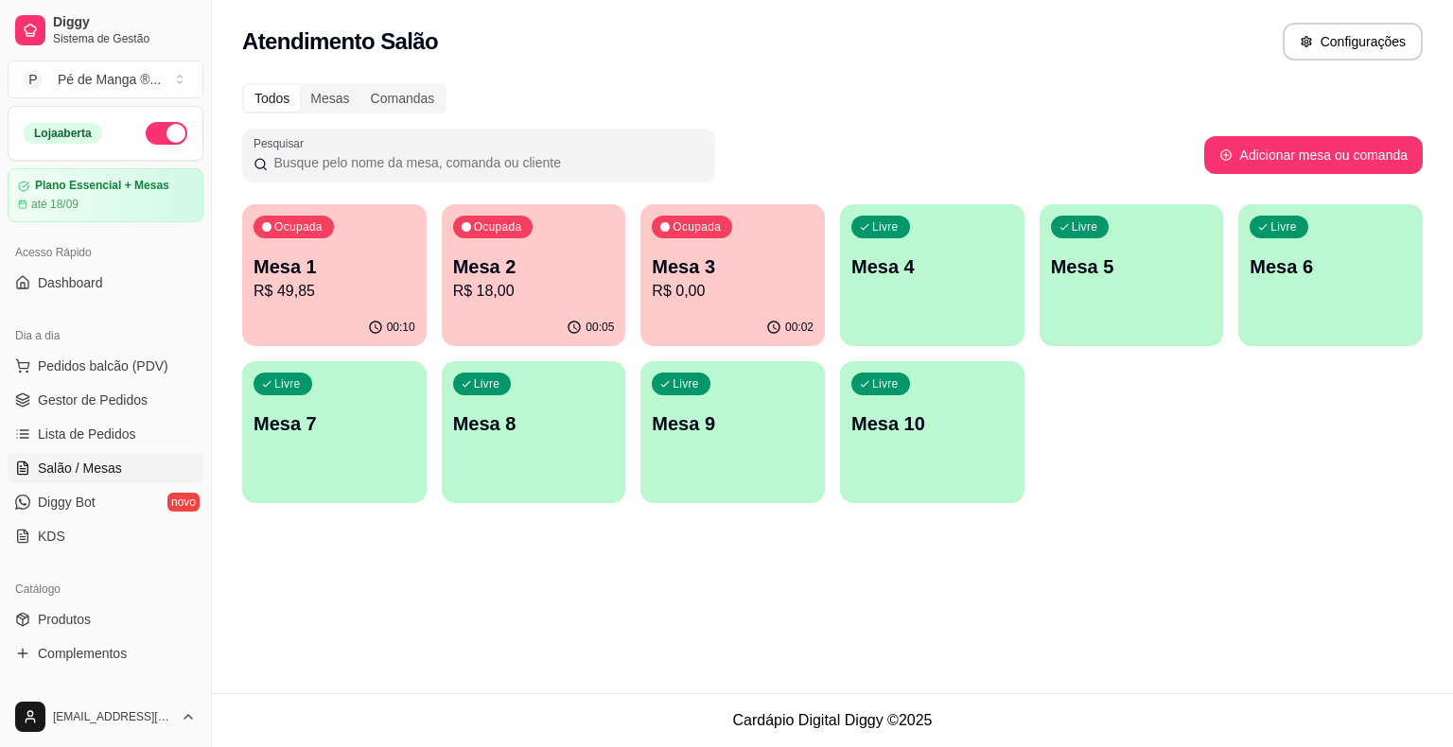
click at [751, 310] on div "00:02" at bounding box center [732, 327] width 184 height 37
click at [751, 311] on body "Diggy Sistema de Gestão P Pé de Manga ® ... Loja aberta Plano Essencial + Mesas…" at bounding box center [726, 373] width 1453 height 747
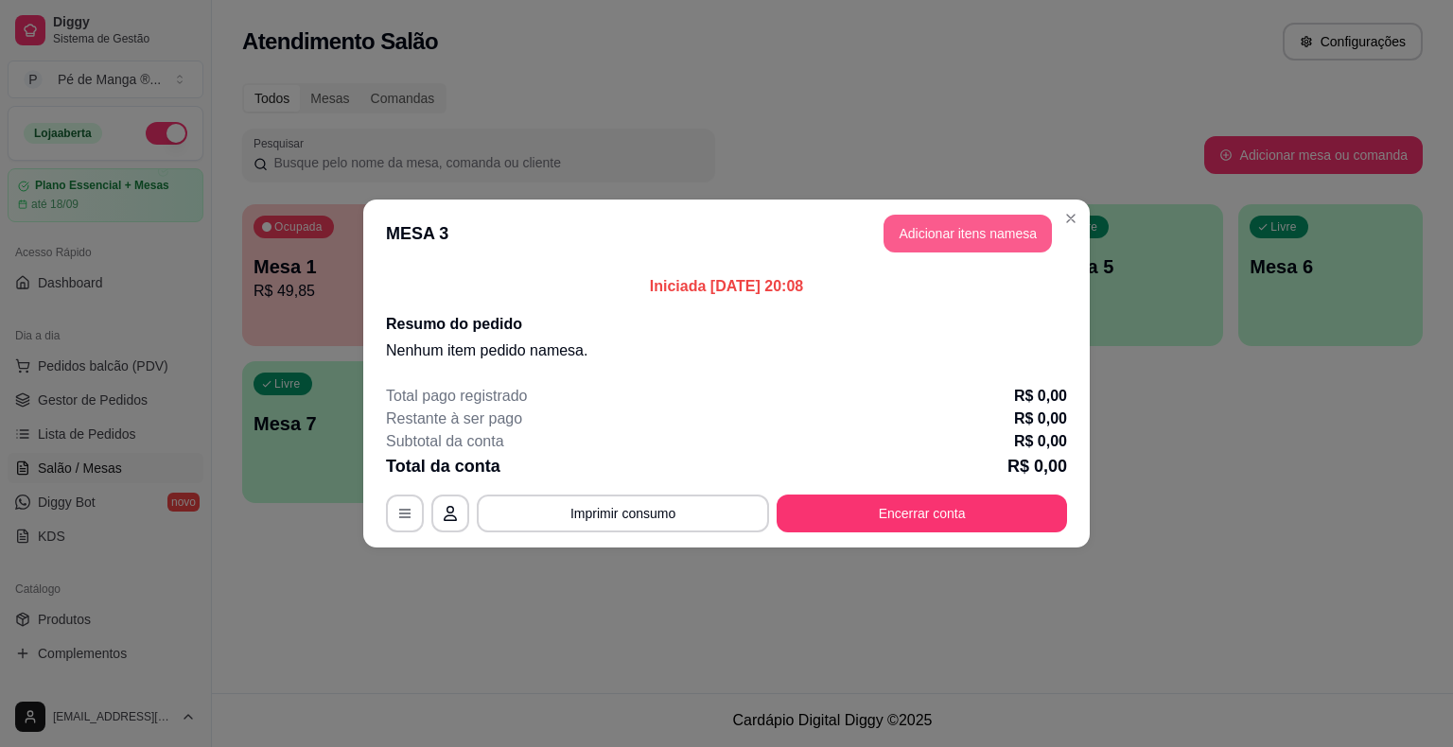
click at [961, 228] on button "Adicionar itens na mesa" at bounding box center [967, 234] width 168 height 38
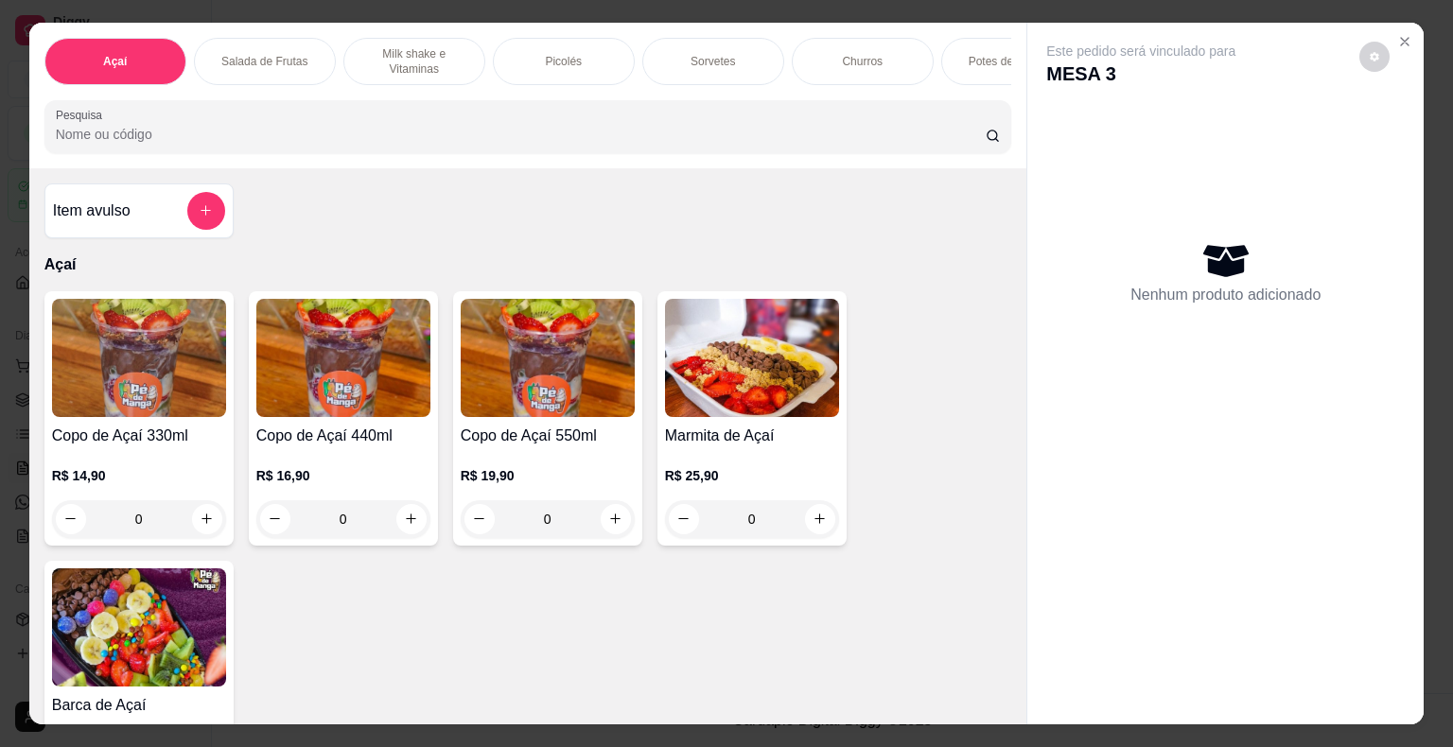
click at [584, 65] on div "Picolés" at bounding box center [564, 61] width 142 height 47
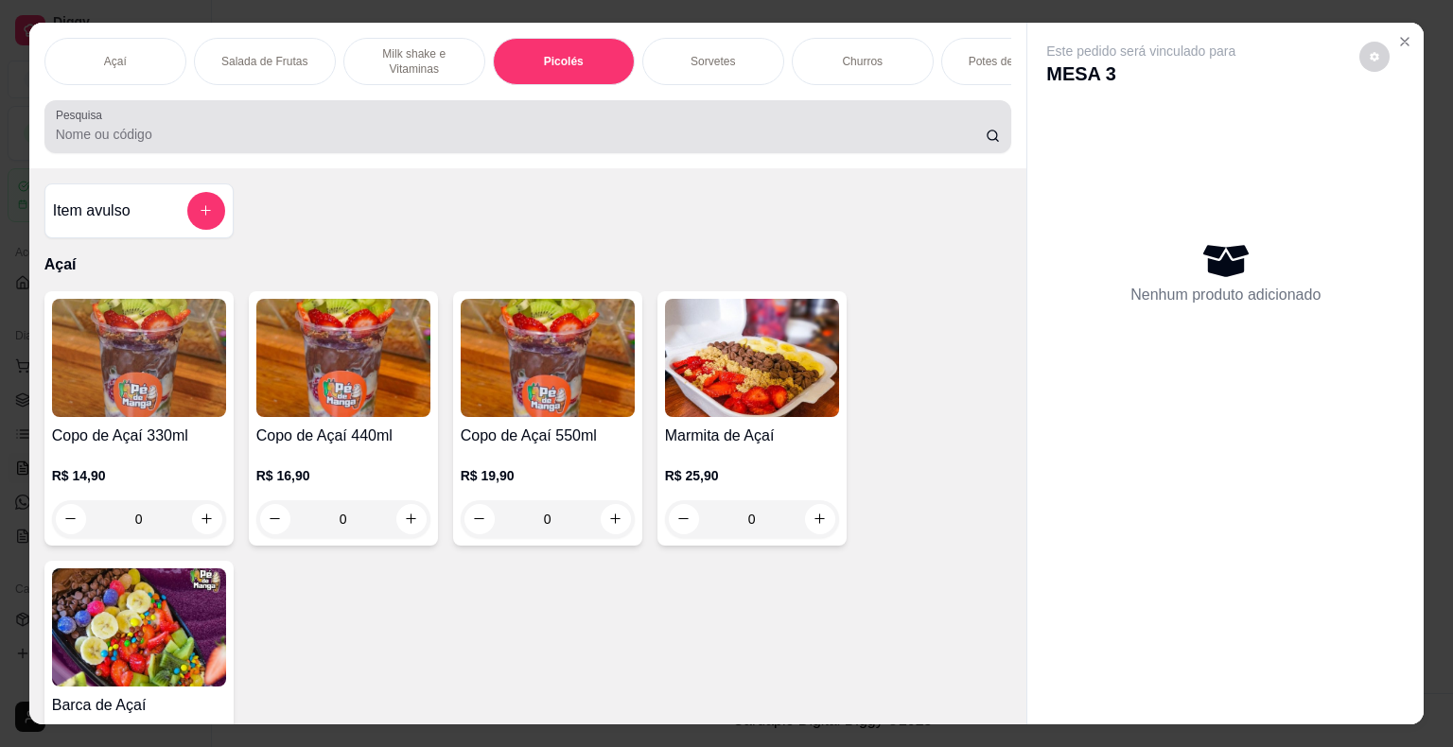
scroll to position [45, 0]
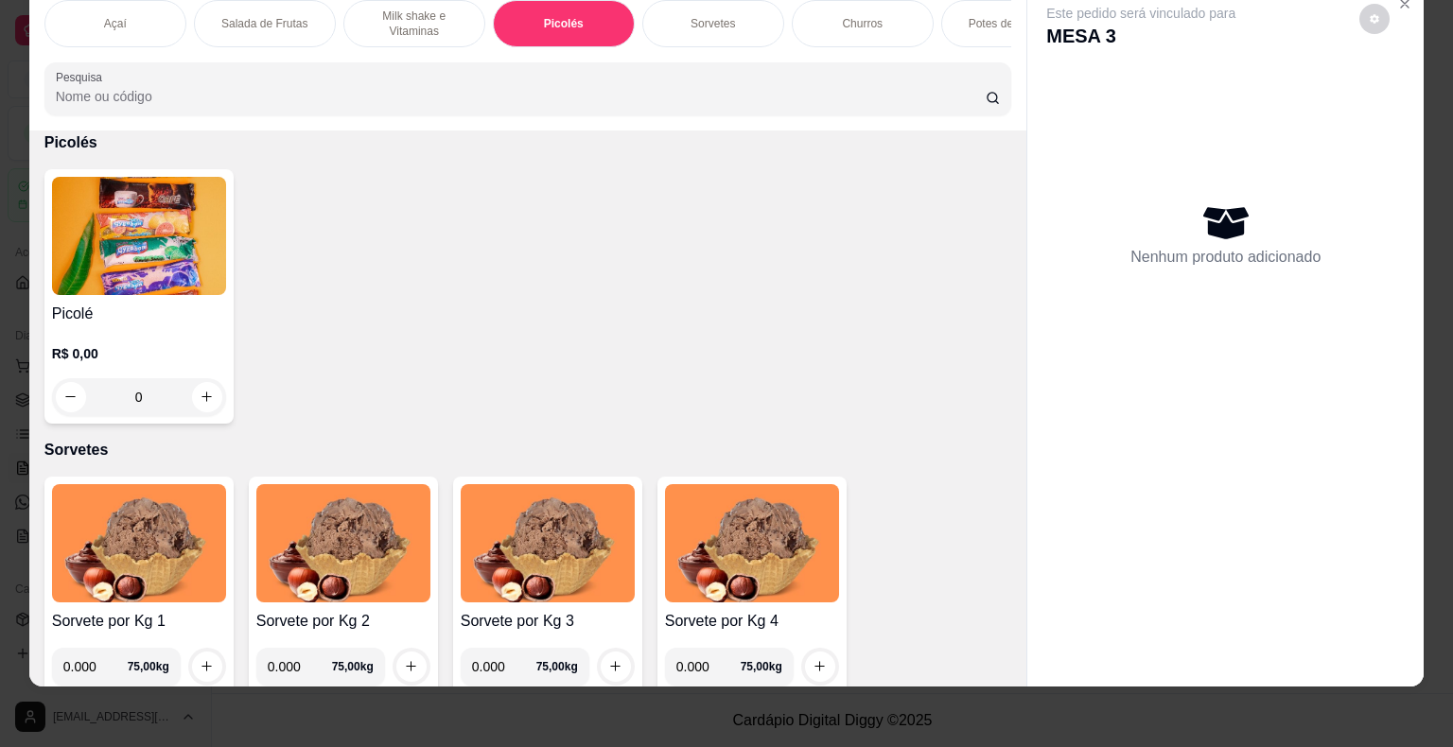
click at [719, 16] on p "Sorvetes" at bounding box center [712, 23] width 44 height 15
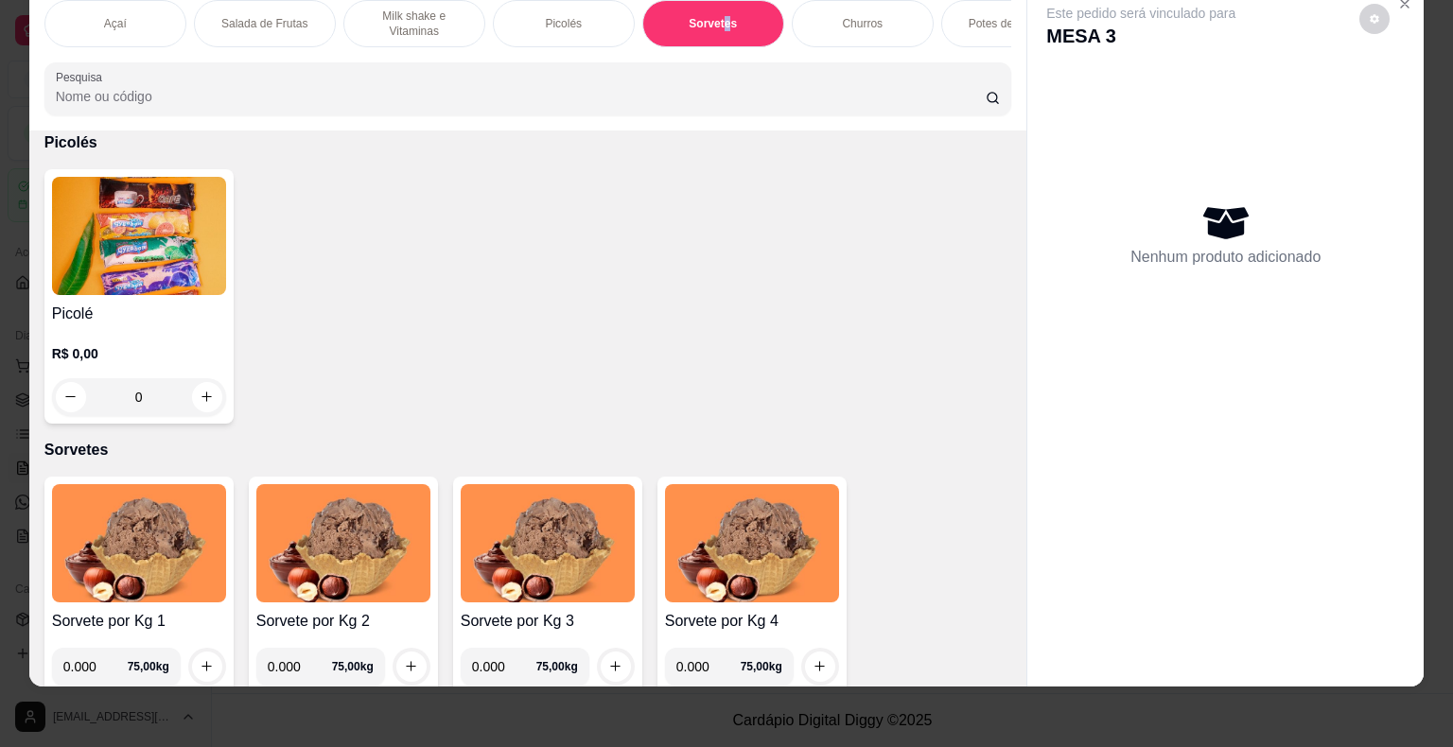
scroll to position [1854, 0]
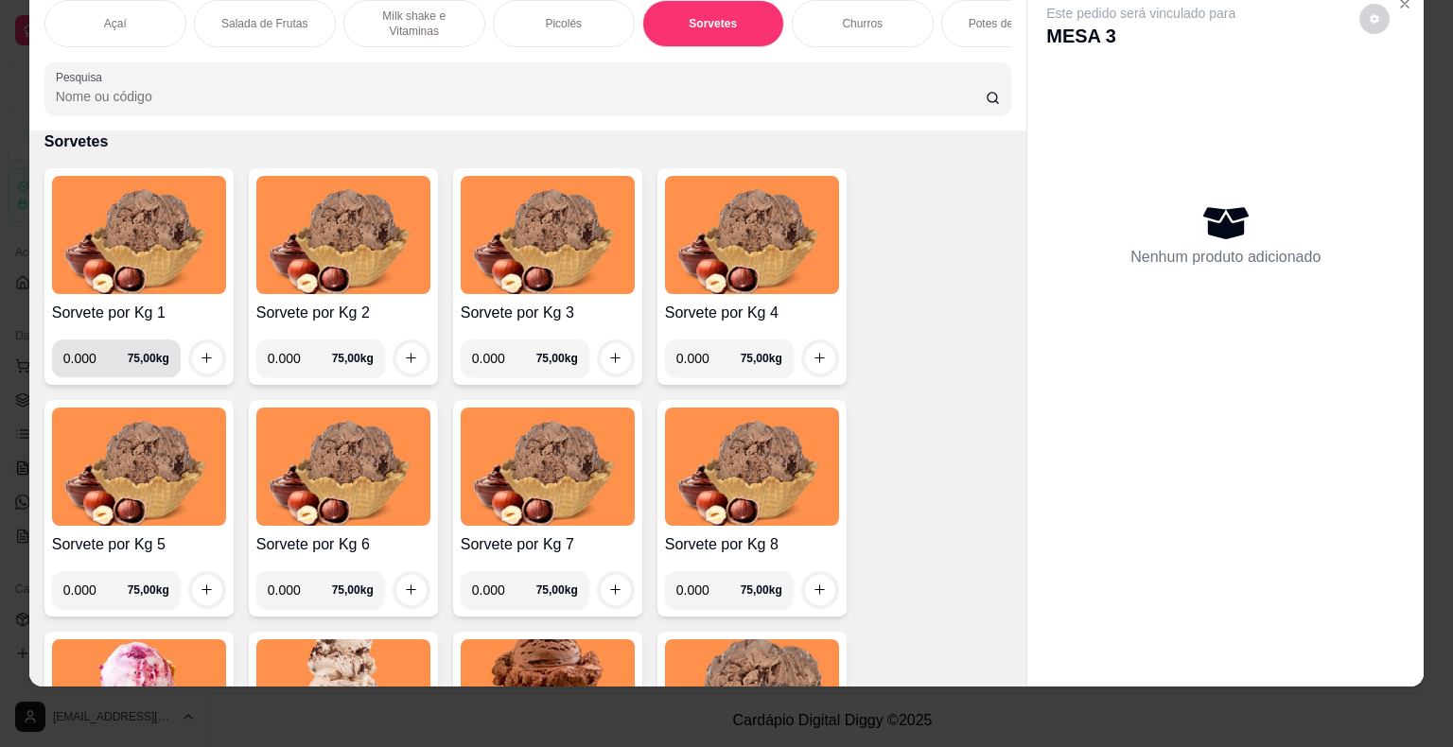
click at [95, 365] on input "0.000" at bounding box center [95, 359] width 64 height 38
type input "0.188"
click at [200, 356] on icon "increase-product-quantity" at bounding box center [207, 358] width 14 height 14
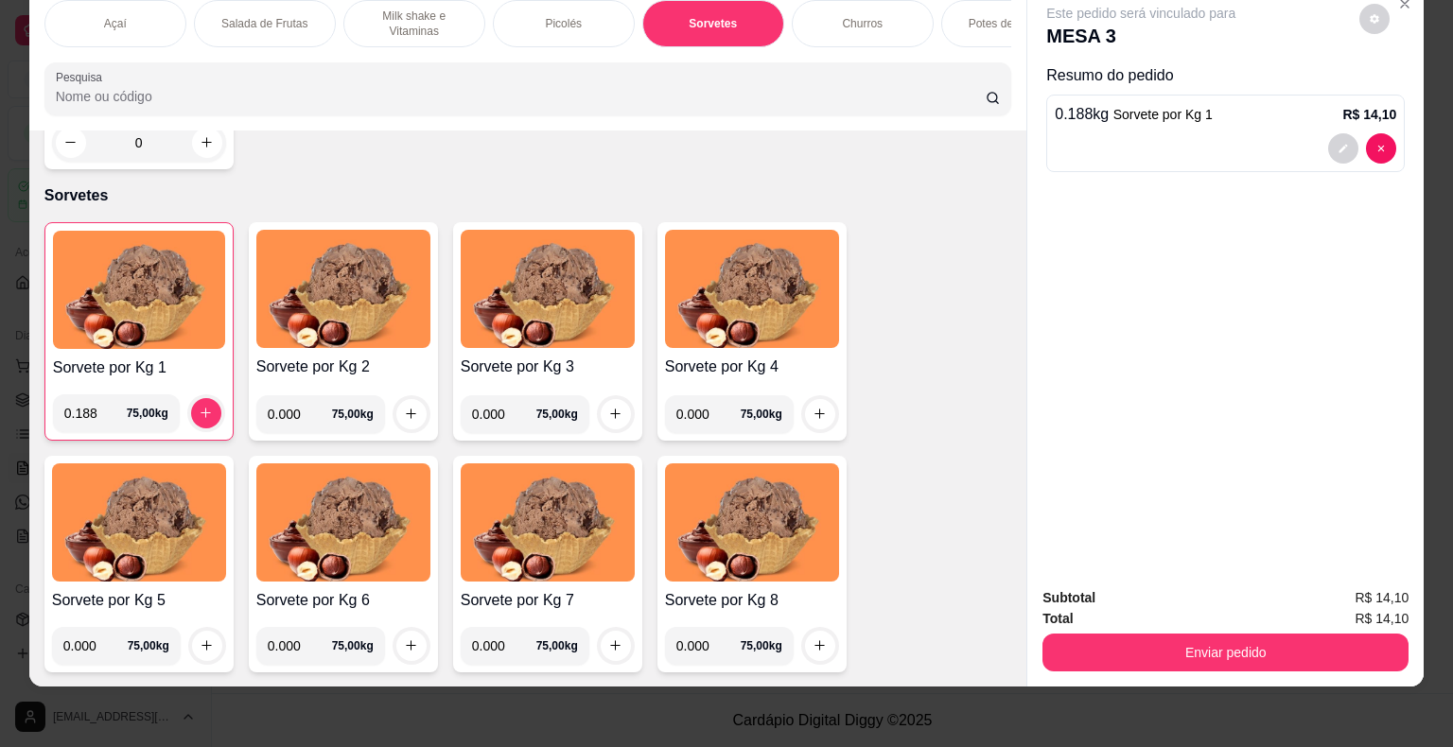
scroll to position [1570, 0]
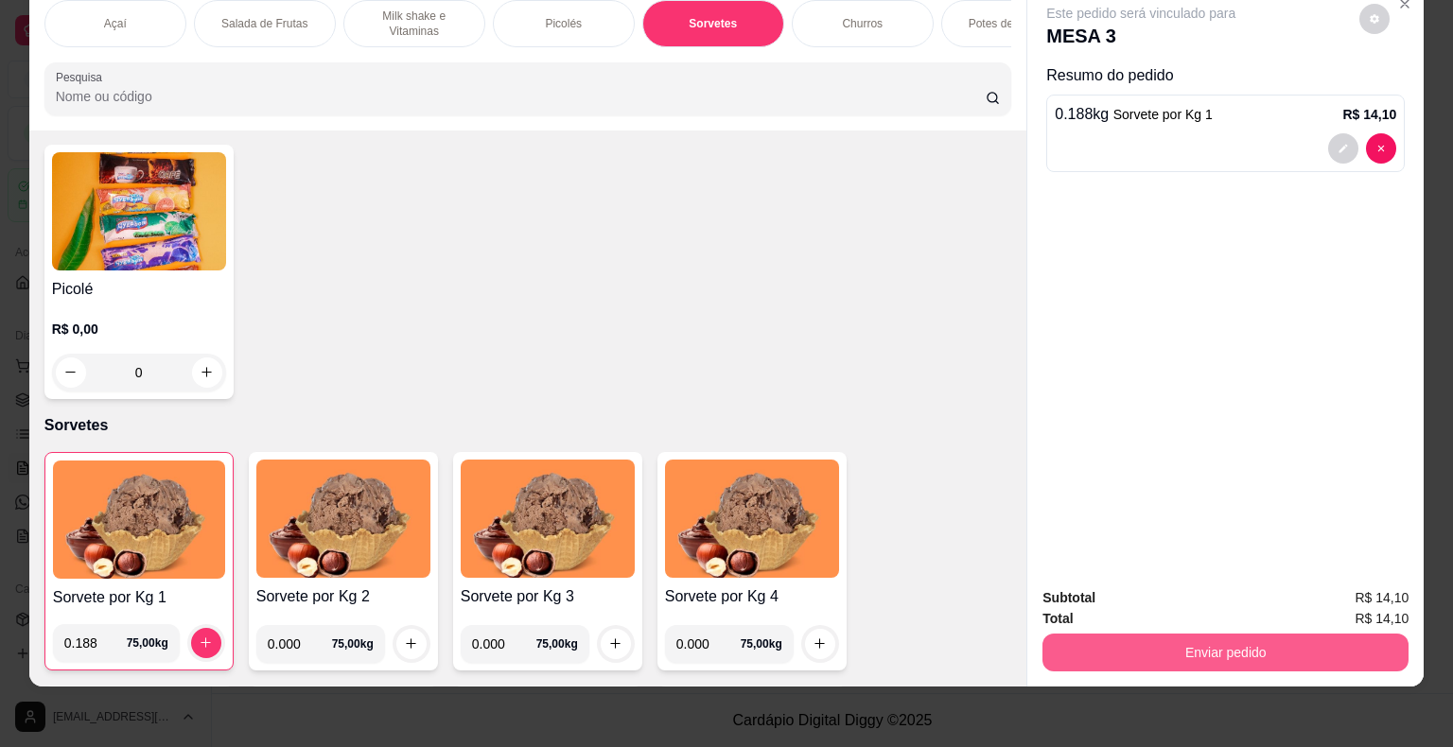
click at [1161, 651] on button "Enviar pedido" at bounding box center [1225, 653] width 366 height 38
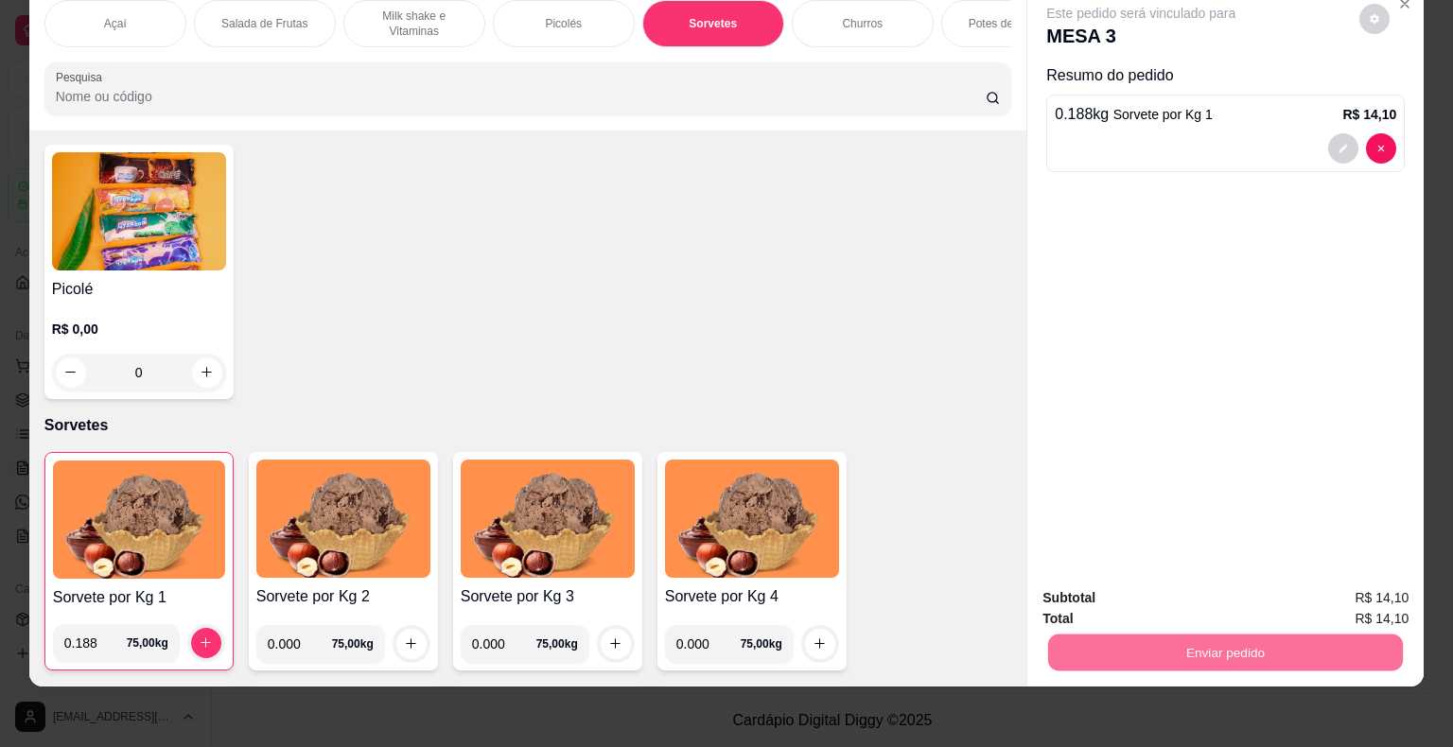
click at [1195, 584] on button "Não registrar e enviar pedido" at bounding box center [1162, 592] width 197 height 36
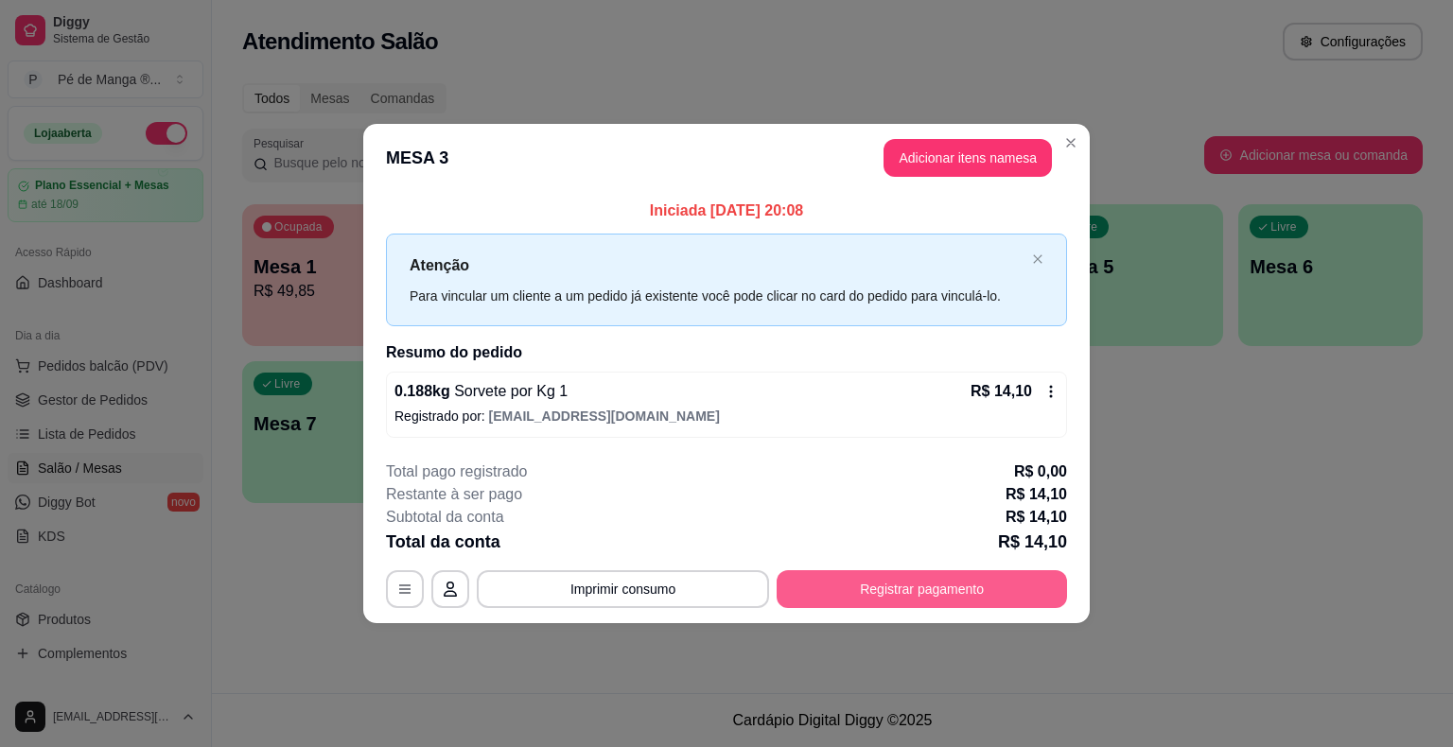
click at [848, 592] on button "Registrar pagamento" at bounding box center [921, 589] width 290 height 38
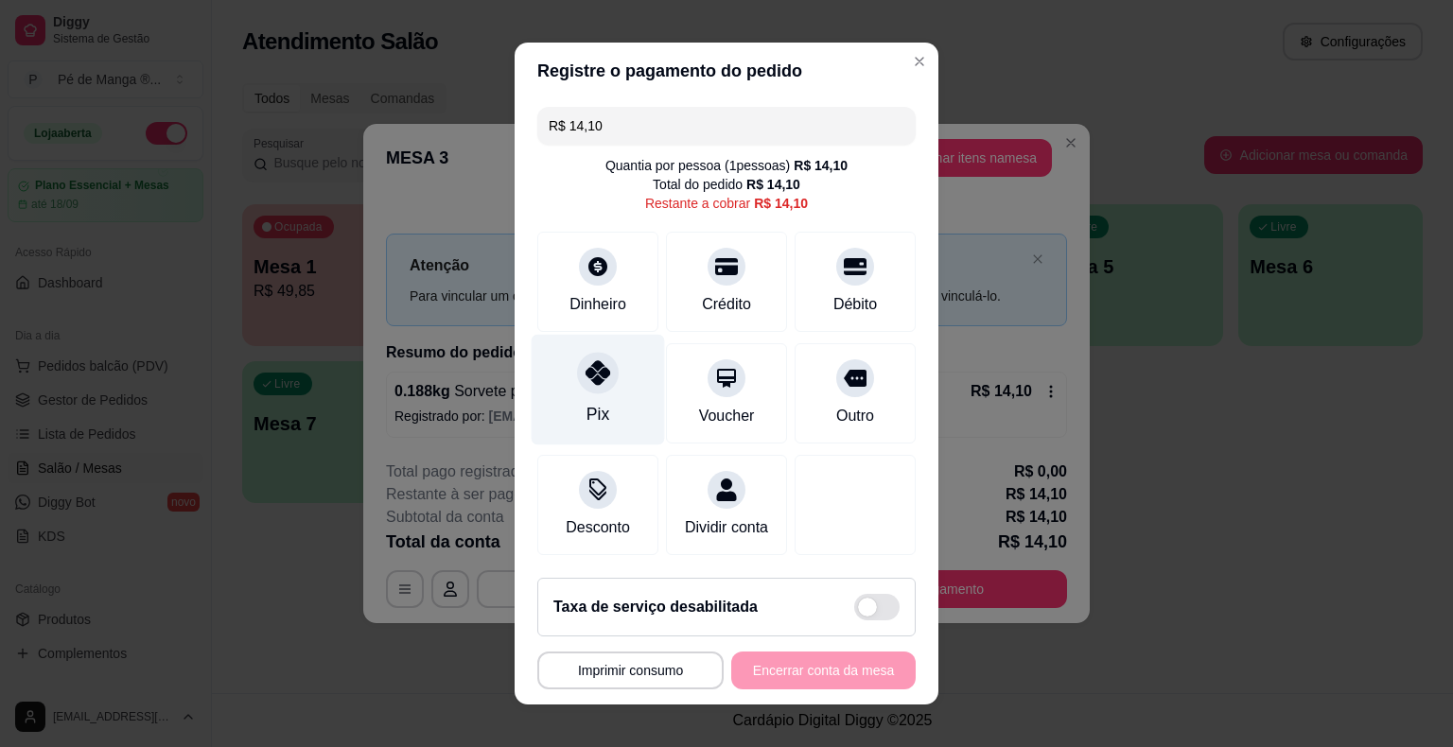
click at [622, 405] on div "Pix" at bounding box center [598, 390] width 133 height 111
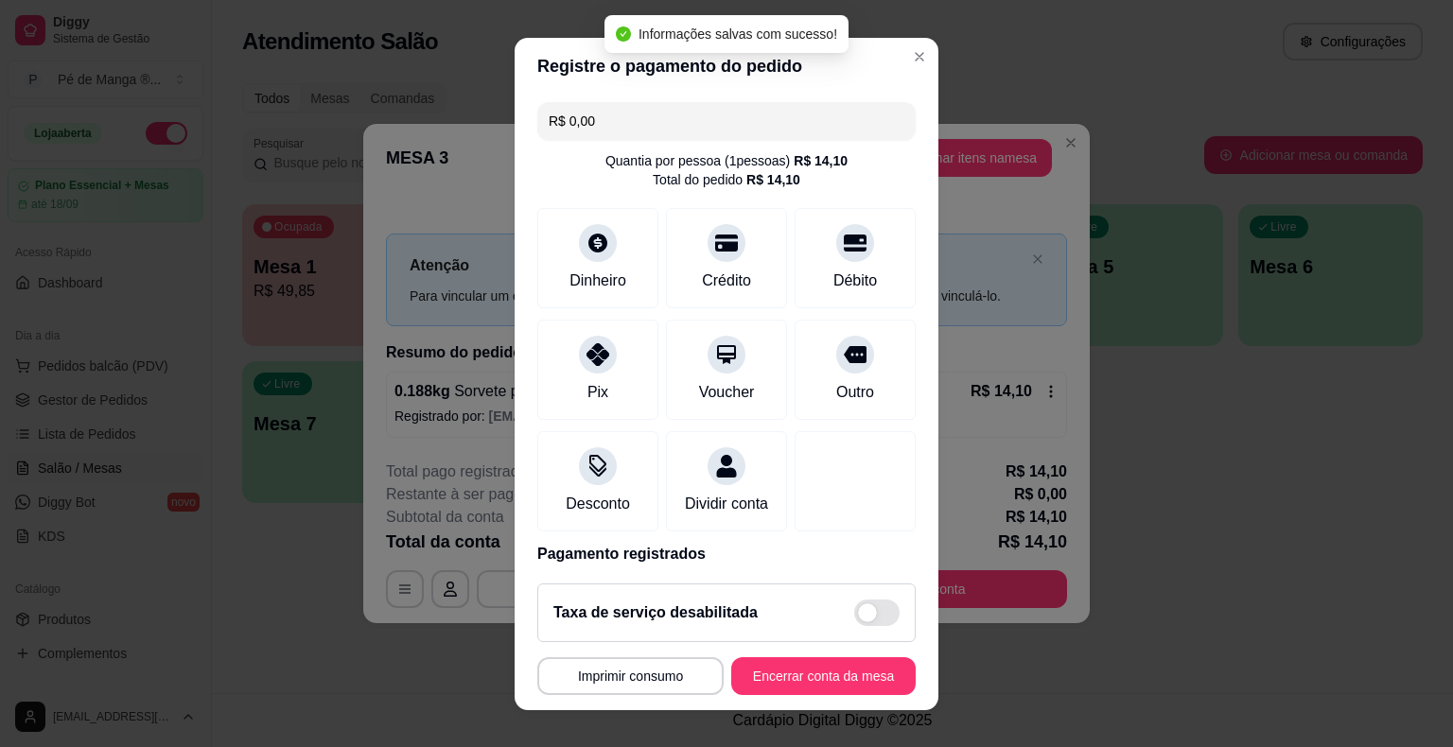
type input "R$ 0,00"
click at [587, 386] on div "Pix" at bounding box center [597, 390] width 23 height 25
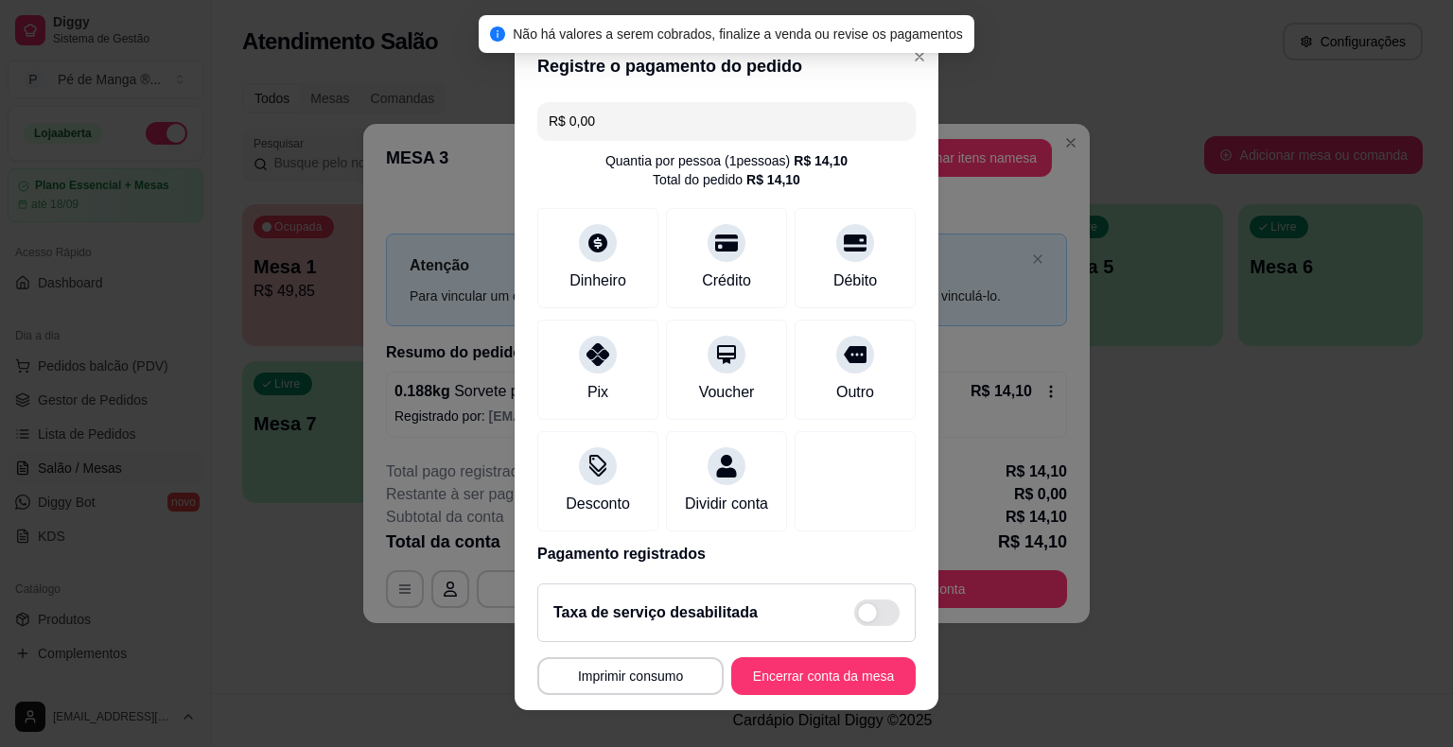
scroll to position [23, 0]
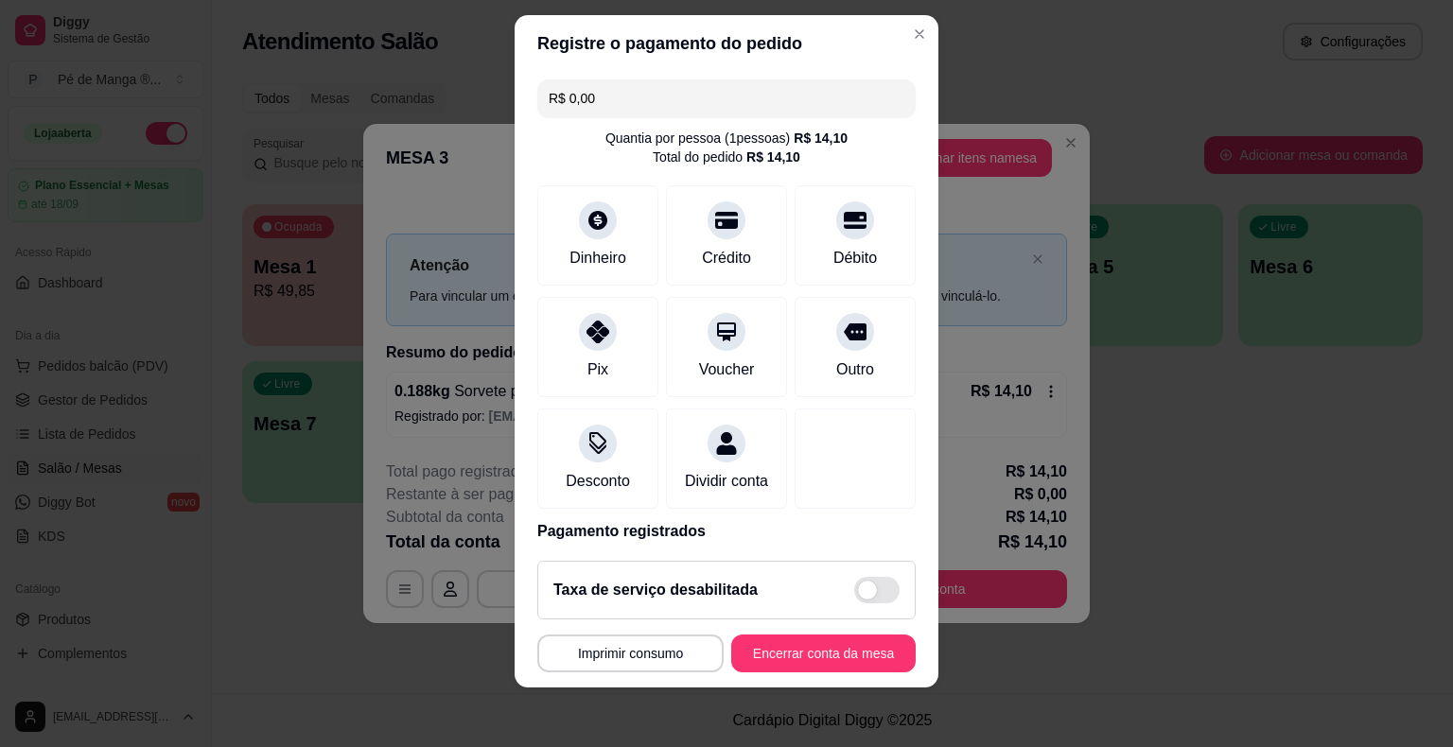
click at [797, 673] on footer "**********" at bounding box center [727, 617] width 424 height 142
click at [800, 652] on button "Encerrar conta da mesa" at bounding box center [823, 654] width 184 height 38
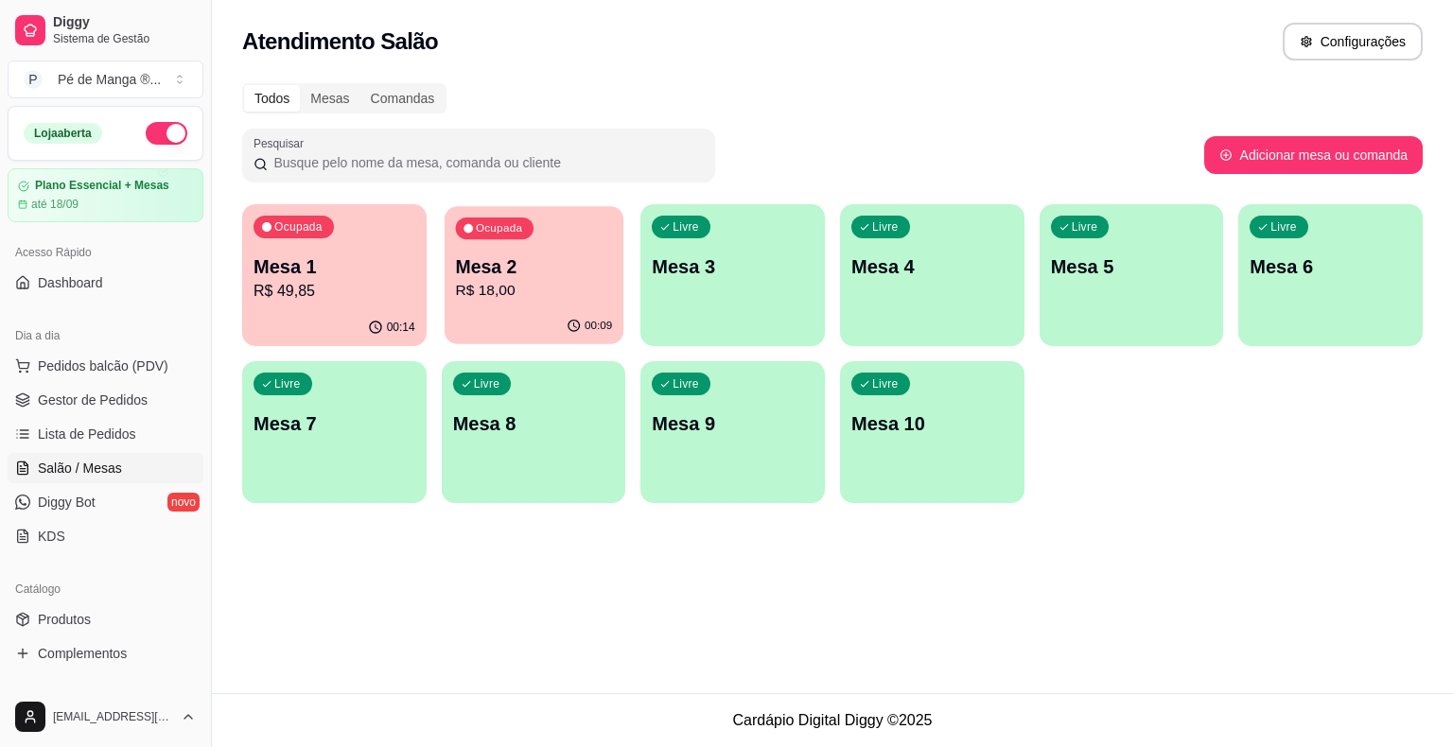
click at [534, 323] on div "00:09" at bounding box center [534, 326] width 179 height 36
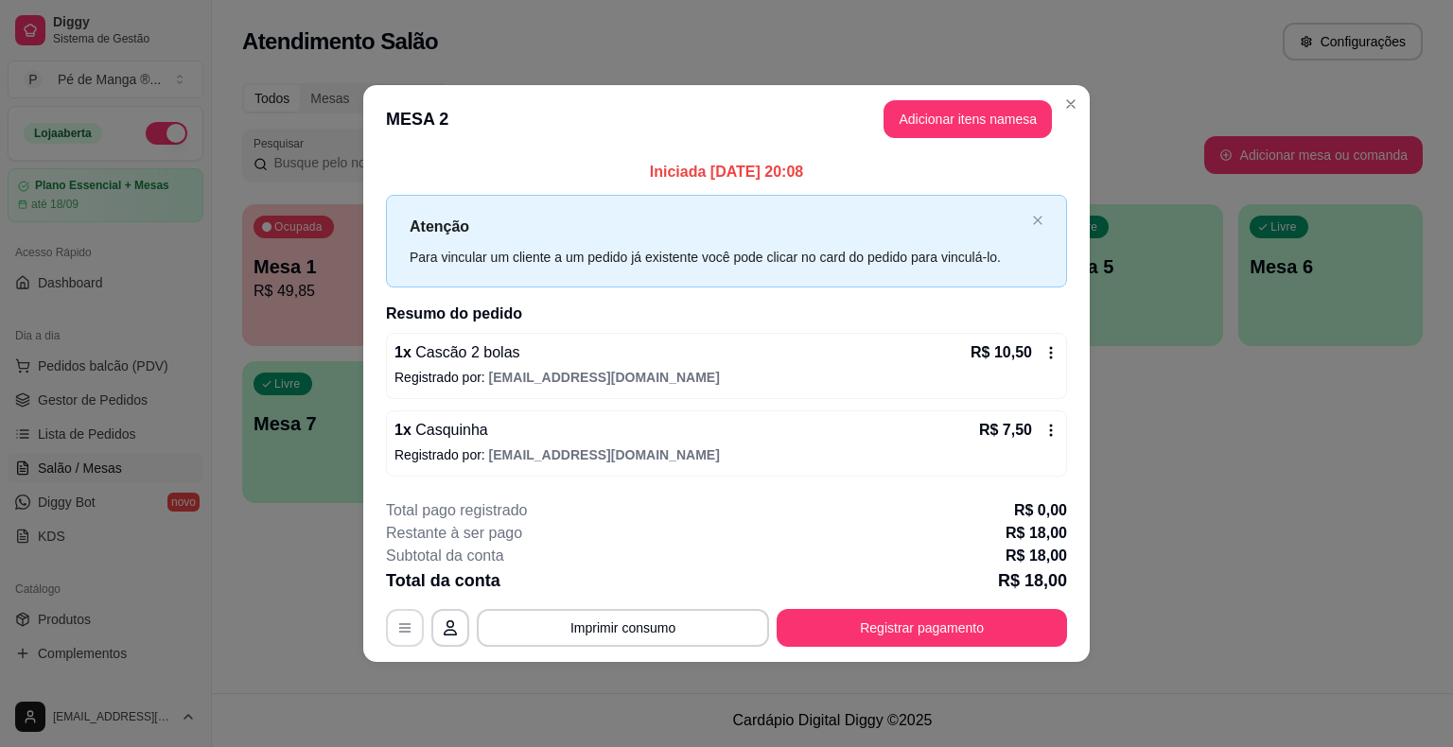
click at [399, 623] on icon "button" at bounding box center [404, 627] width 11 height 9
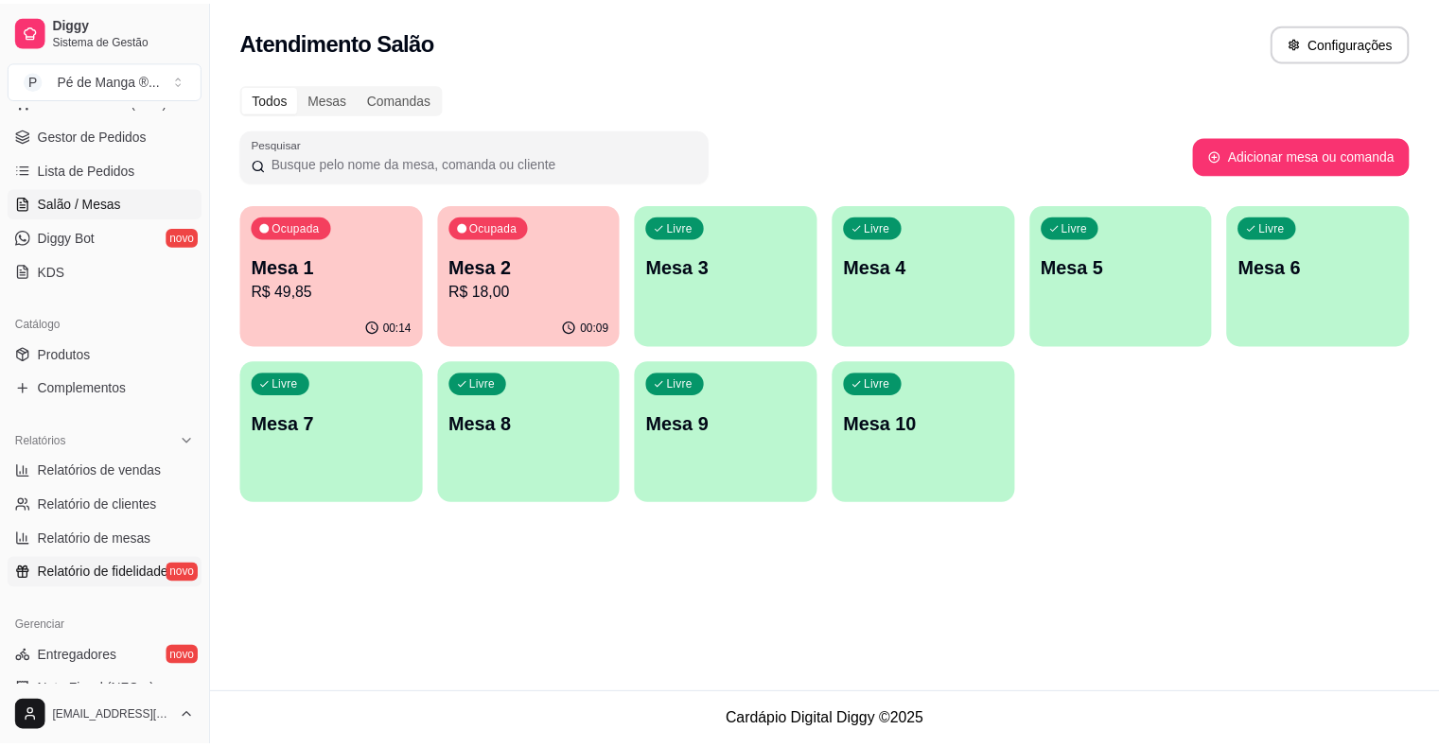
scroll to position [284, 0]
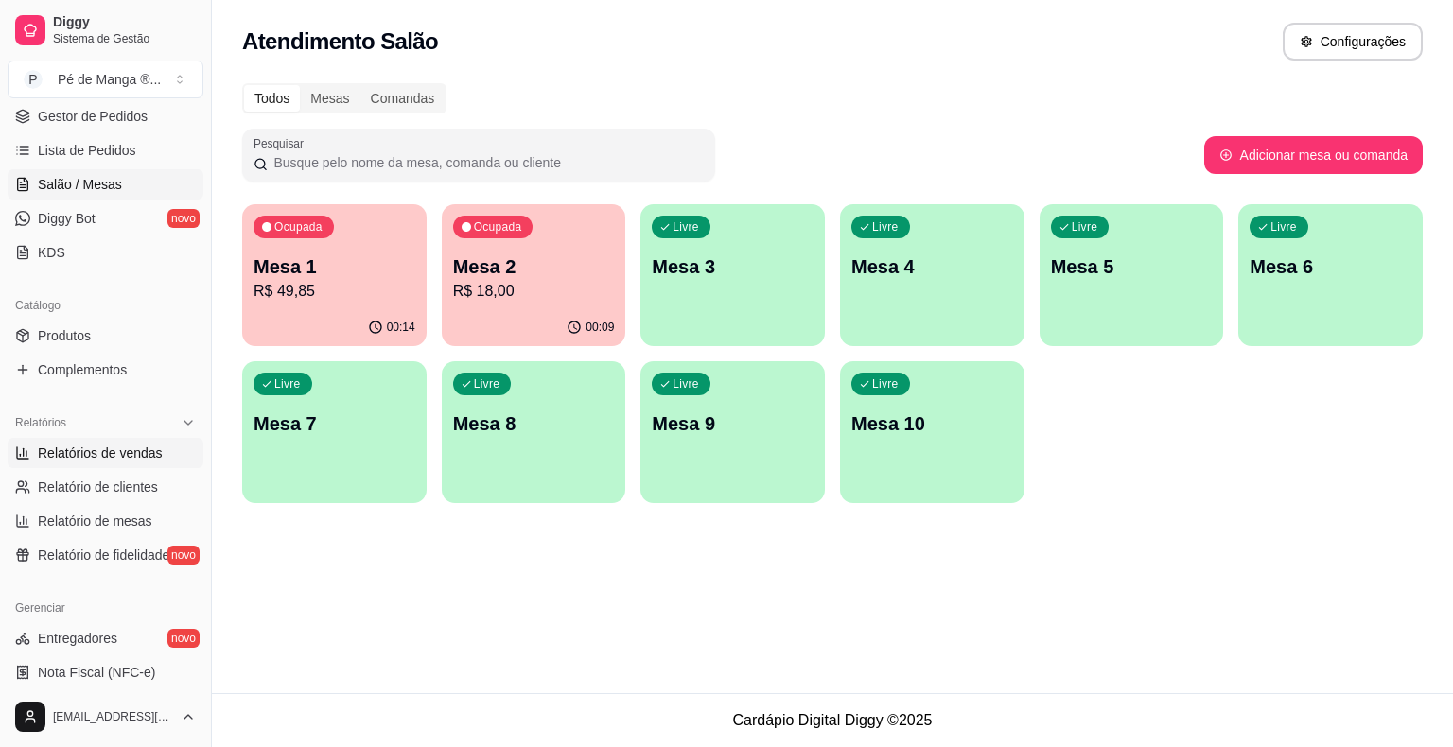
click at [100, 451] on span "Relatórios de vendas" at bounding box center [100, 453] width 125 height 19
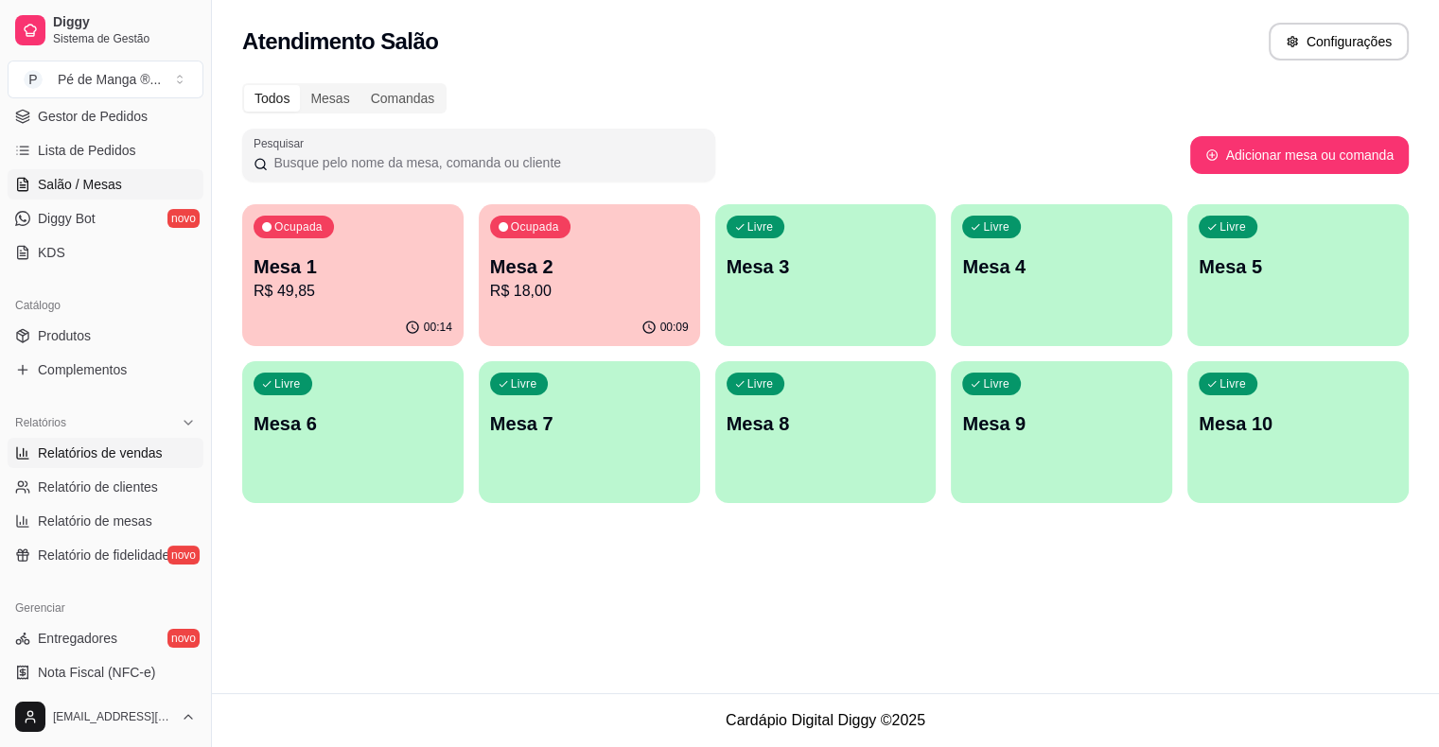
select select "ALL"
select select "0"
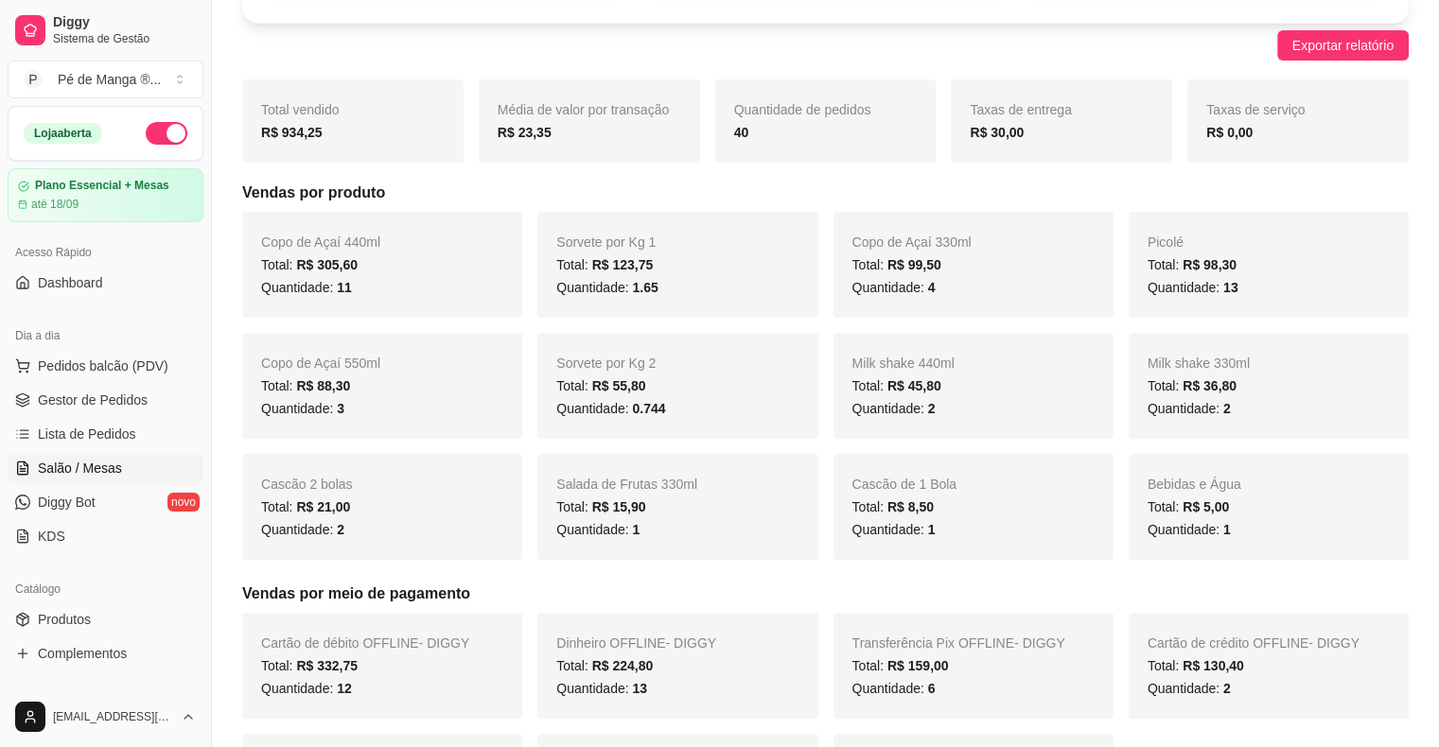
click at [126, 469] on link "Salão / Mesas" at bounding box center [106, 468] width 196 height 30
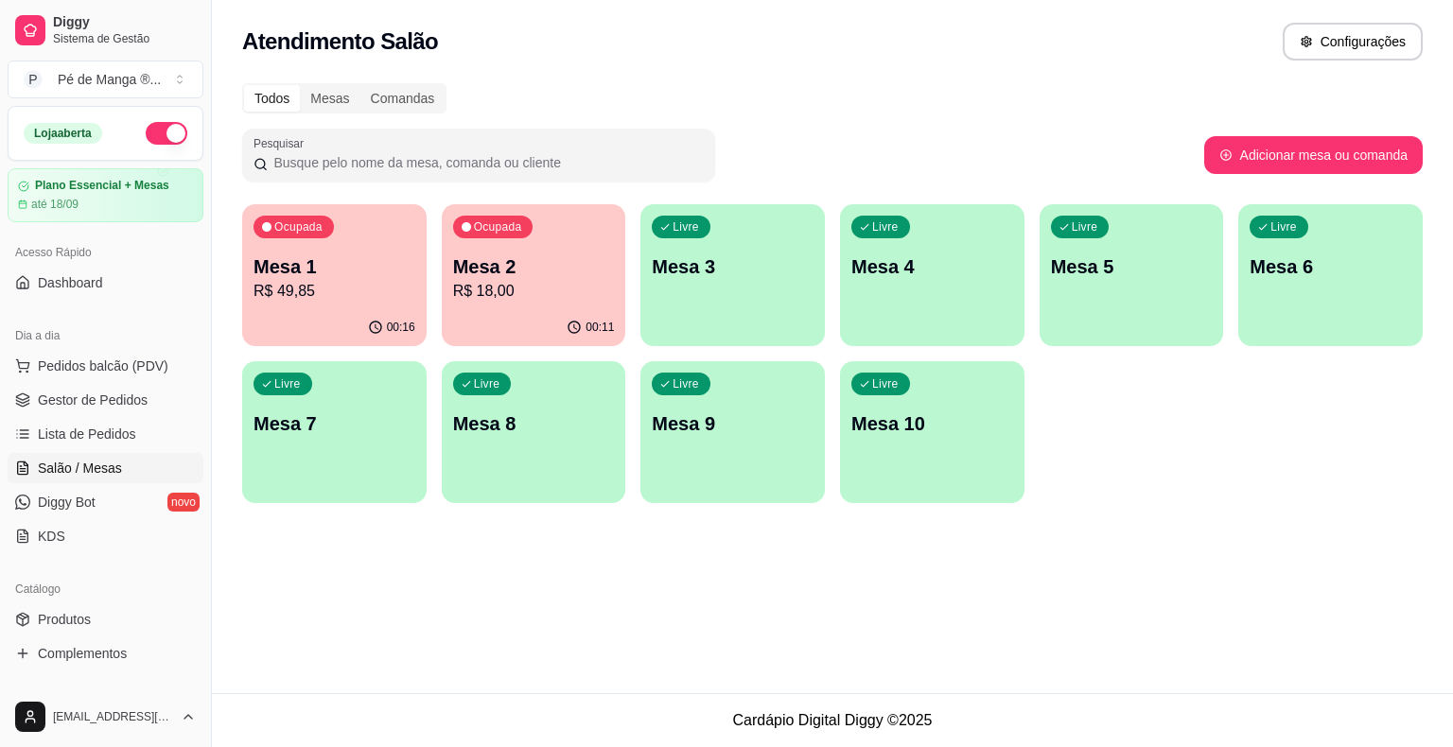
click at [390, 301] on p "R$ 49,85" at bounding box center [334, 291] width 162 height 23
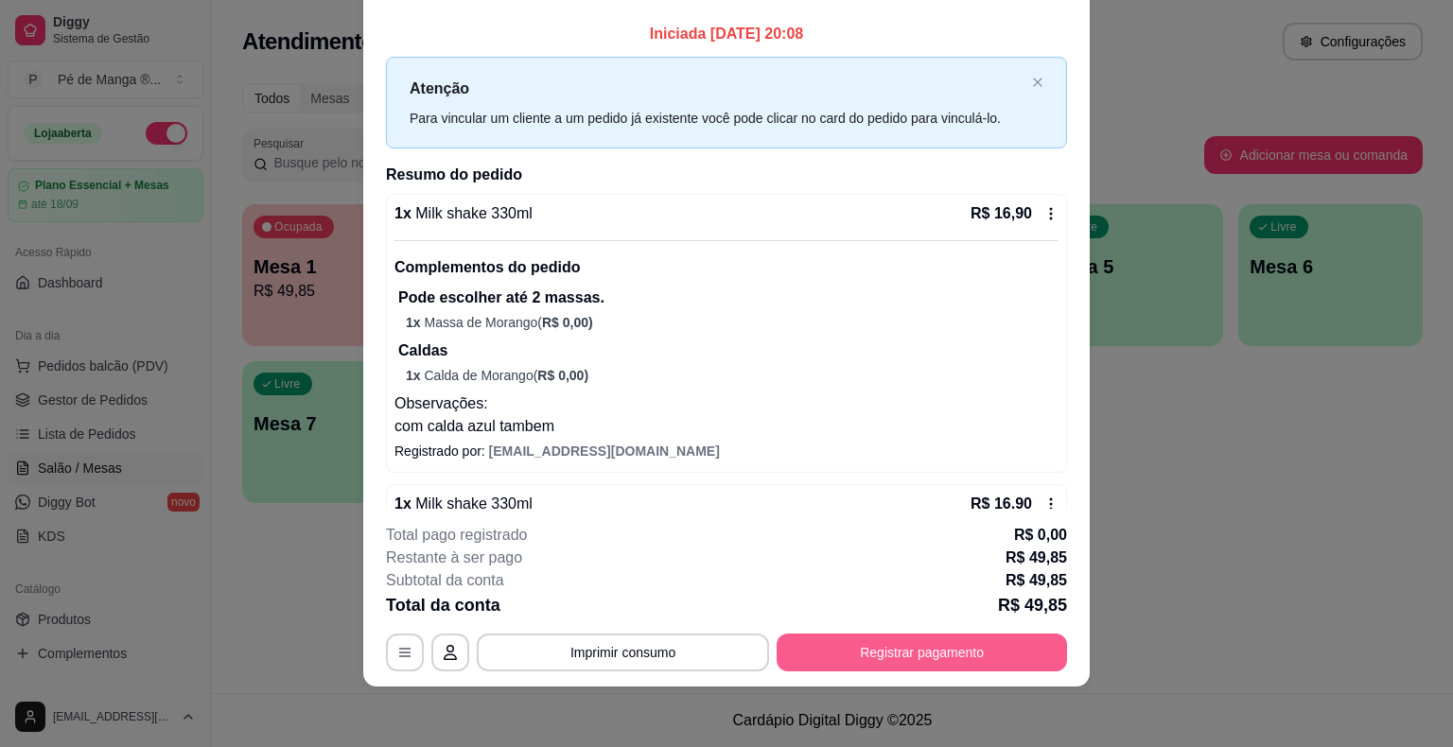
click at [958, 654] on button "Registrar pagamento" at bounding box center [921, 653] width 290 height 38
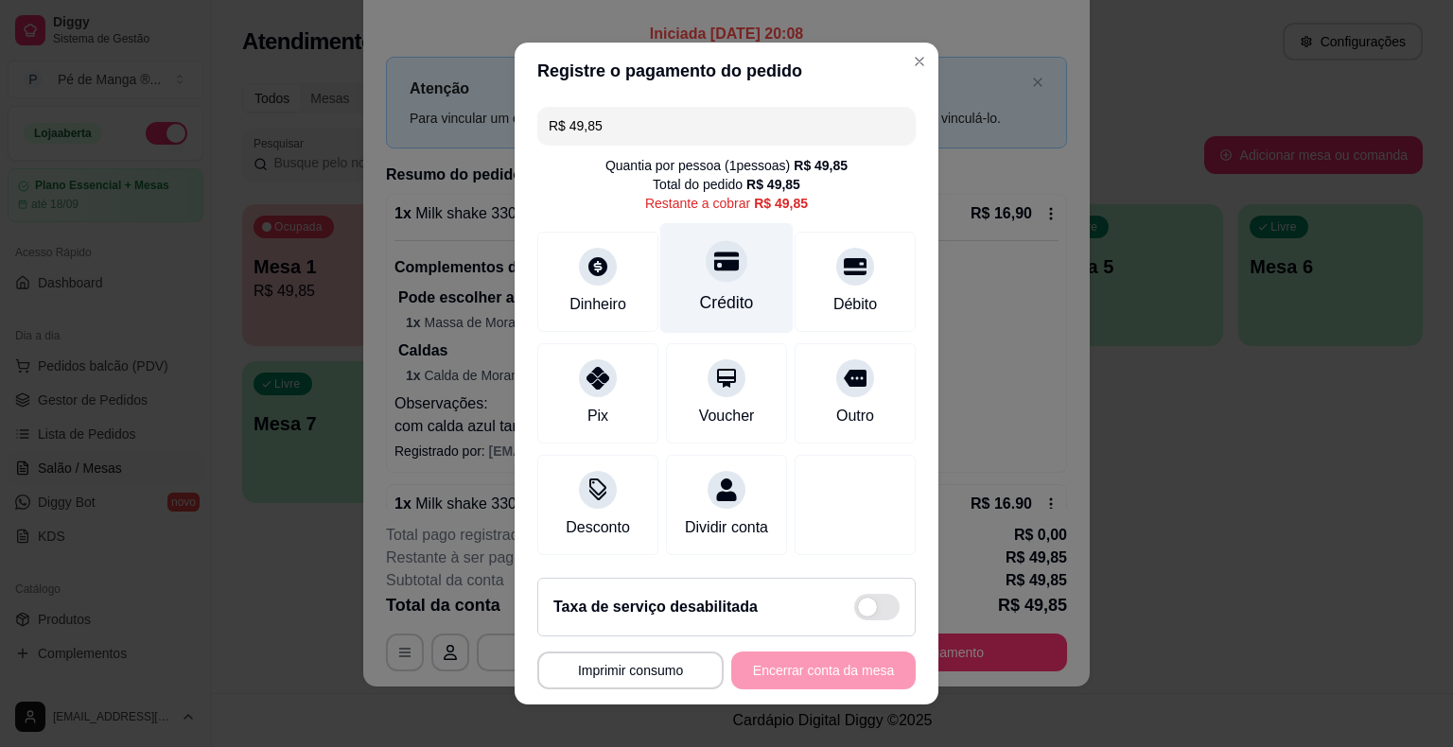
click at [719, 282] on div at bounding box center [727, 261] width 42 height 42
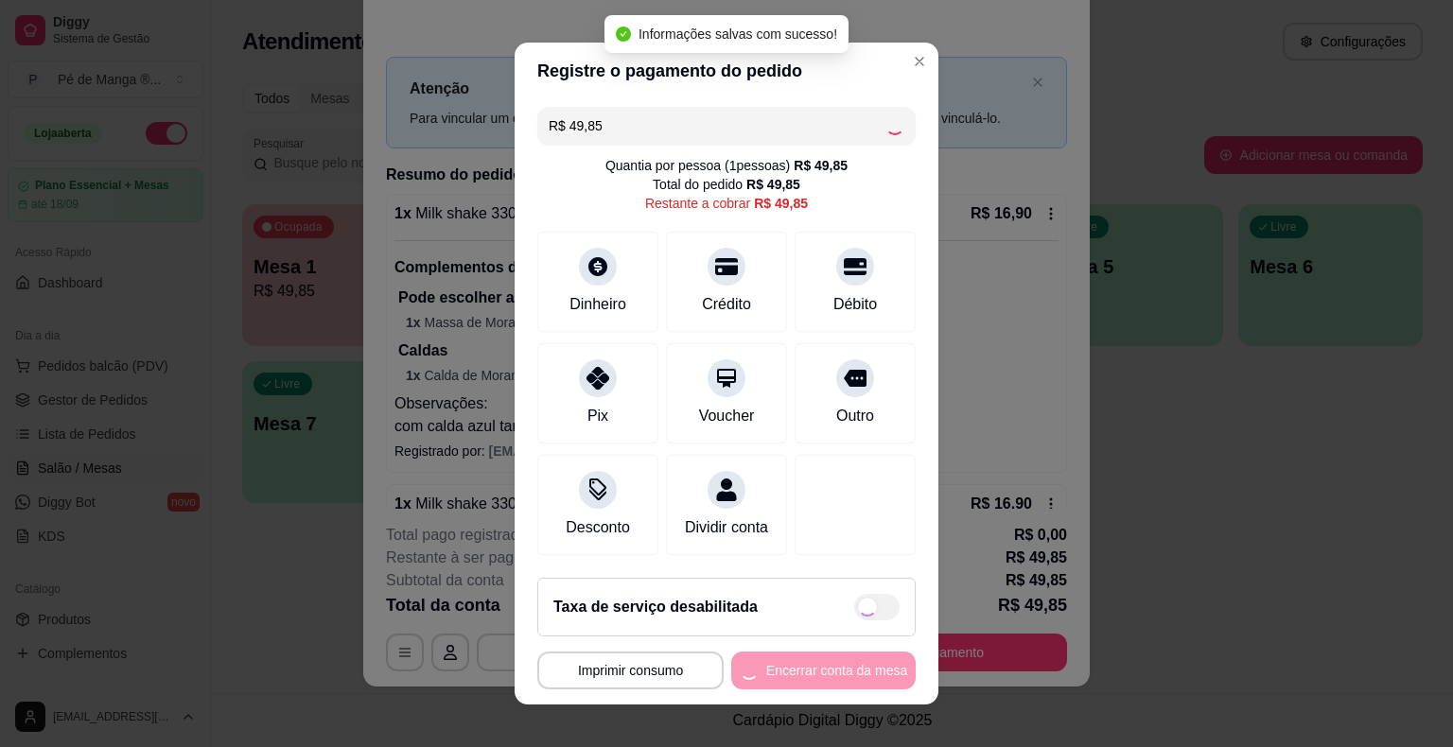
type input "R$ 0,00"
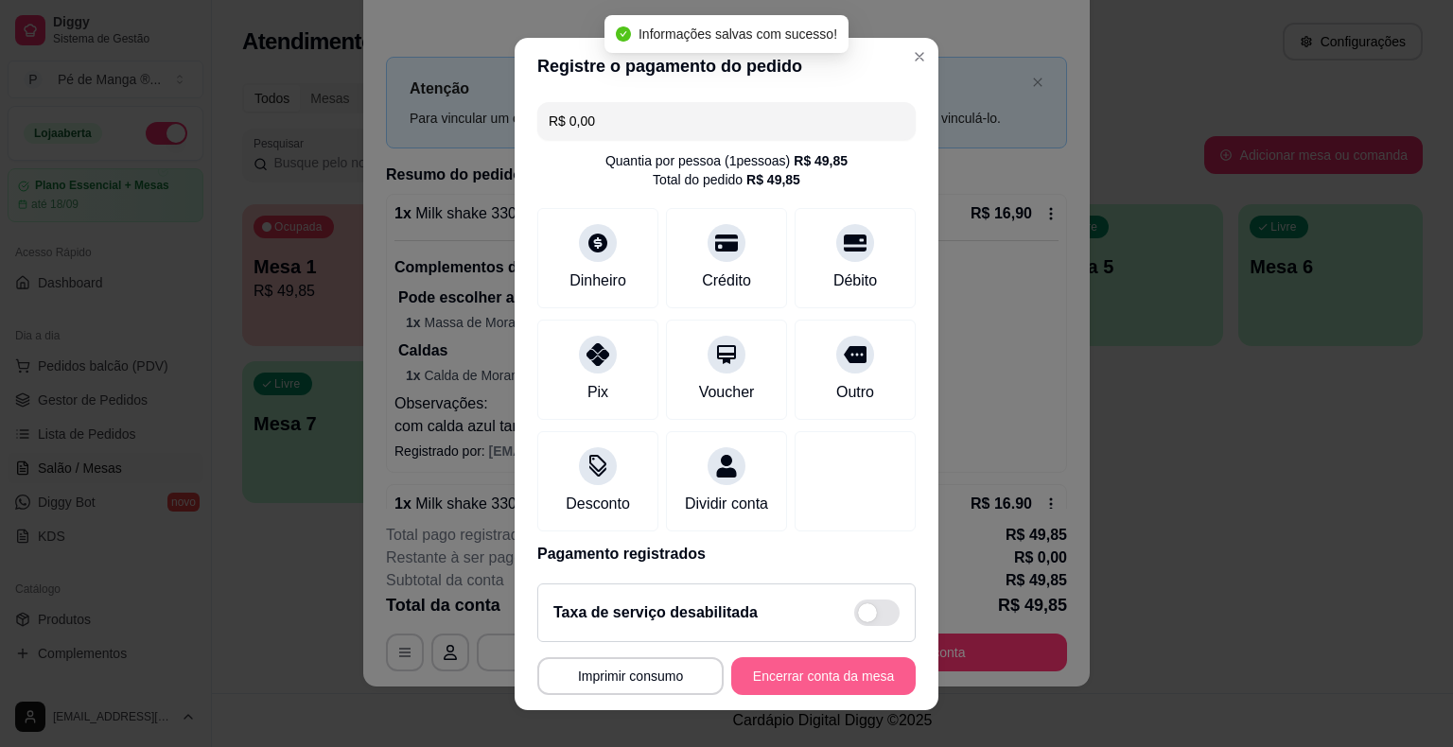
click at [785, 681] on button "Encerrar conta da mesa" at bounding box center [823, 676] width 184 height 38
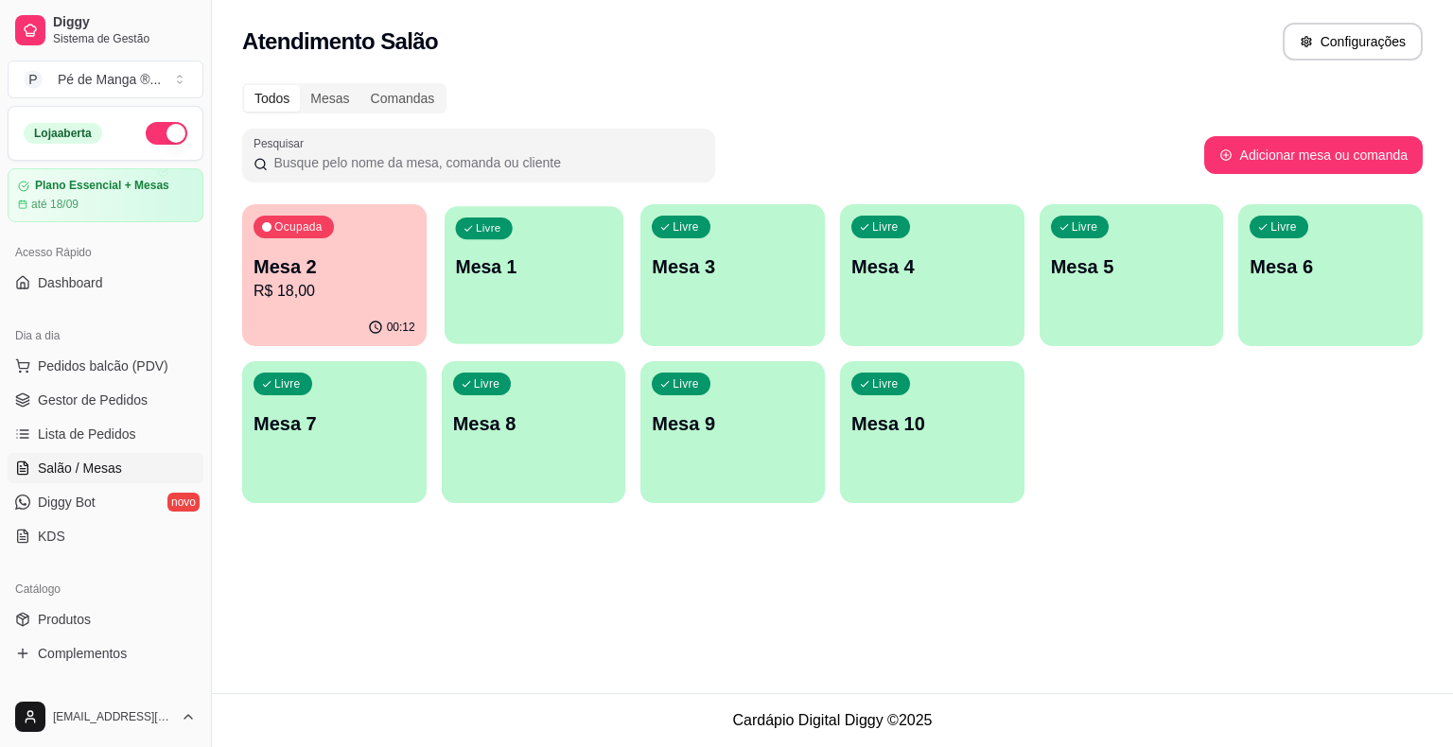
click at [504, 229] on div "Livre" at bounding box center [483, 229] width 57 height 22
click at [509, 227] on div "Livre" at bounding box center [483, 229] width 57 height 22
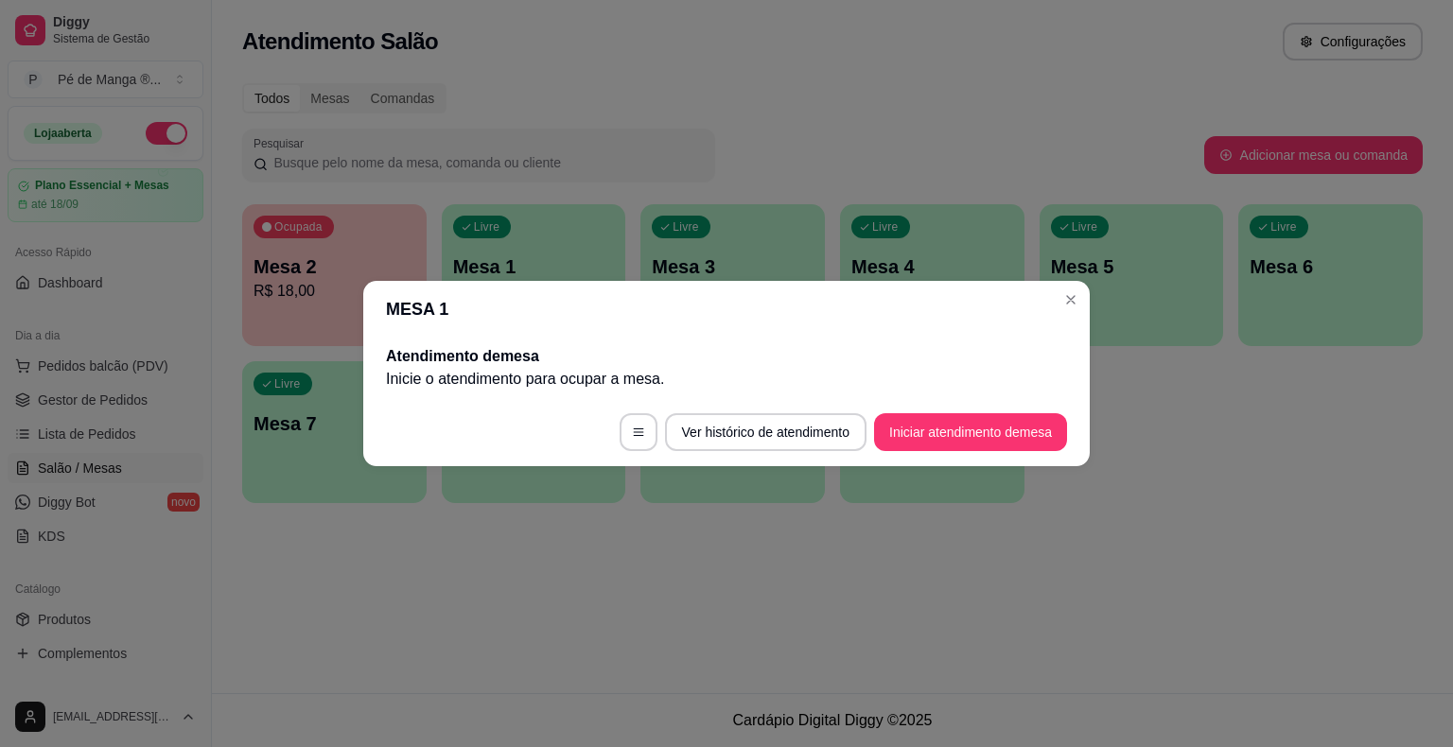
click at [923, 441] on button "Iniciar atendimento de mesa" at bounding box center [970, 432] width 193 height 38
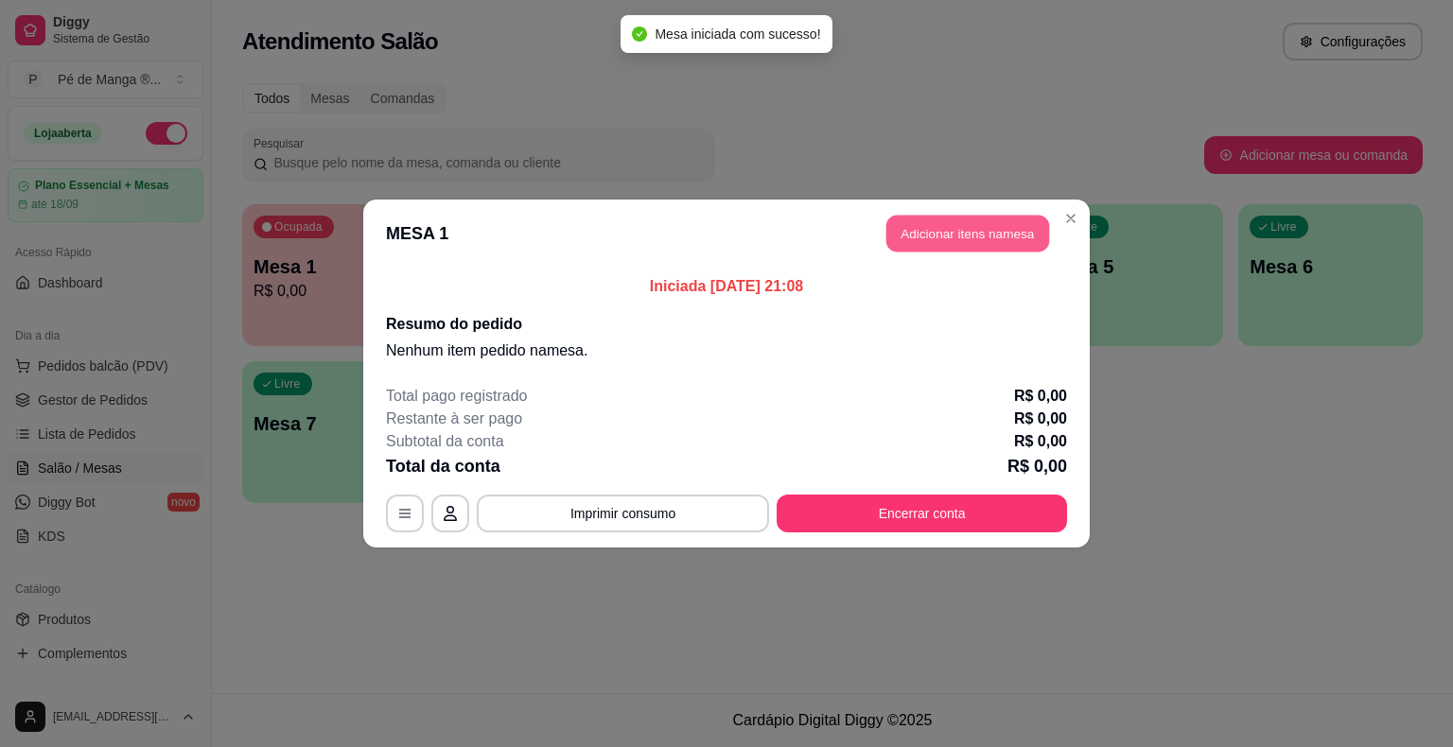
click at [974, 231] on button "Adicionar itens na mesa" at bounding box center [967, 234] width 163 height 37
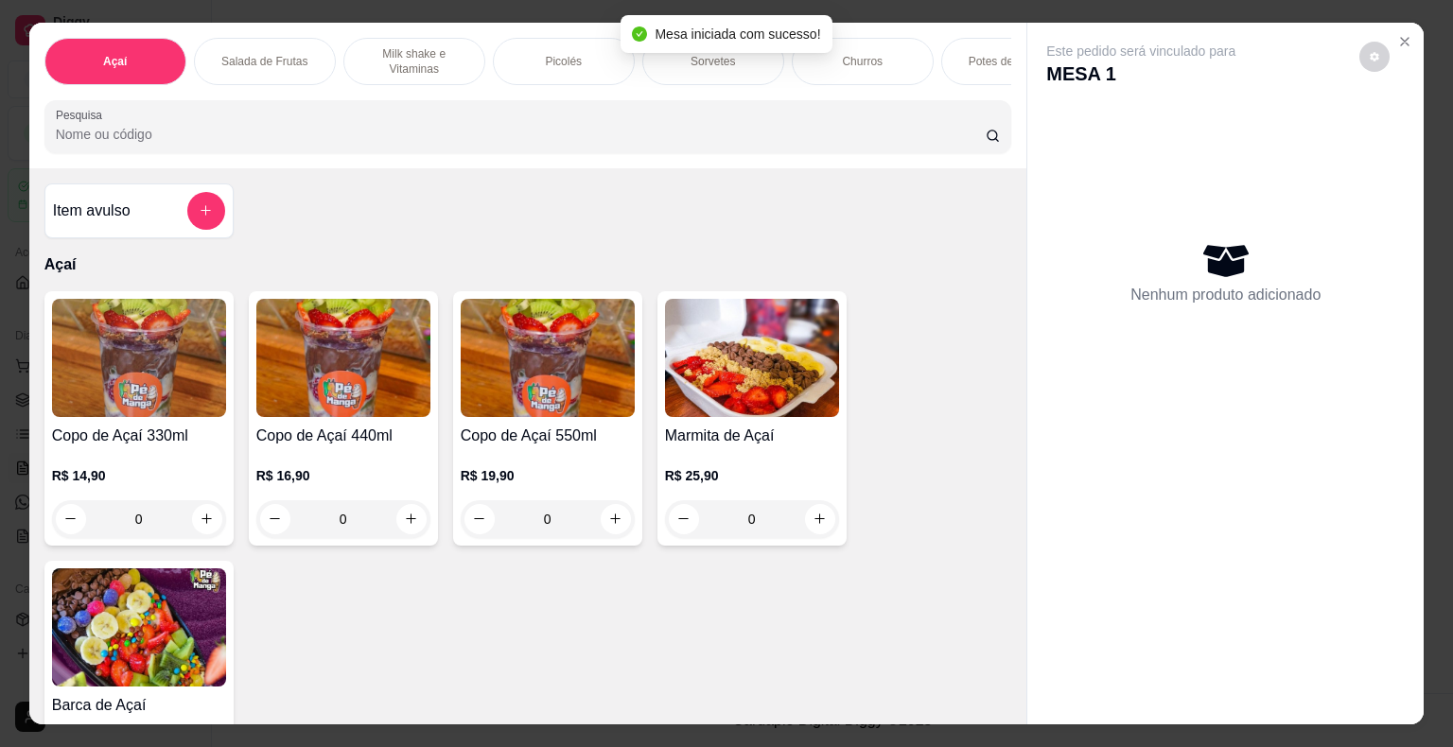
click at [155, 417] on img at bounding box center [139, 358] width 174 height 118
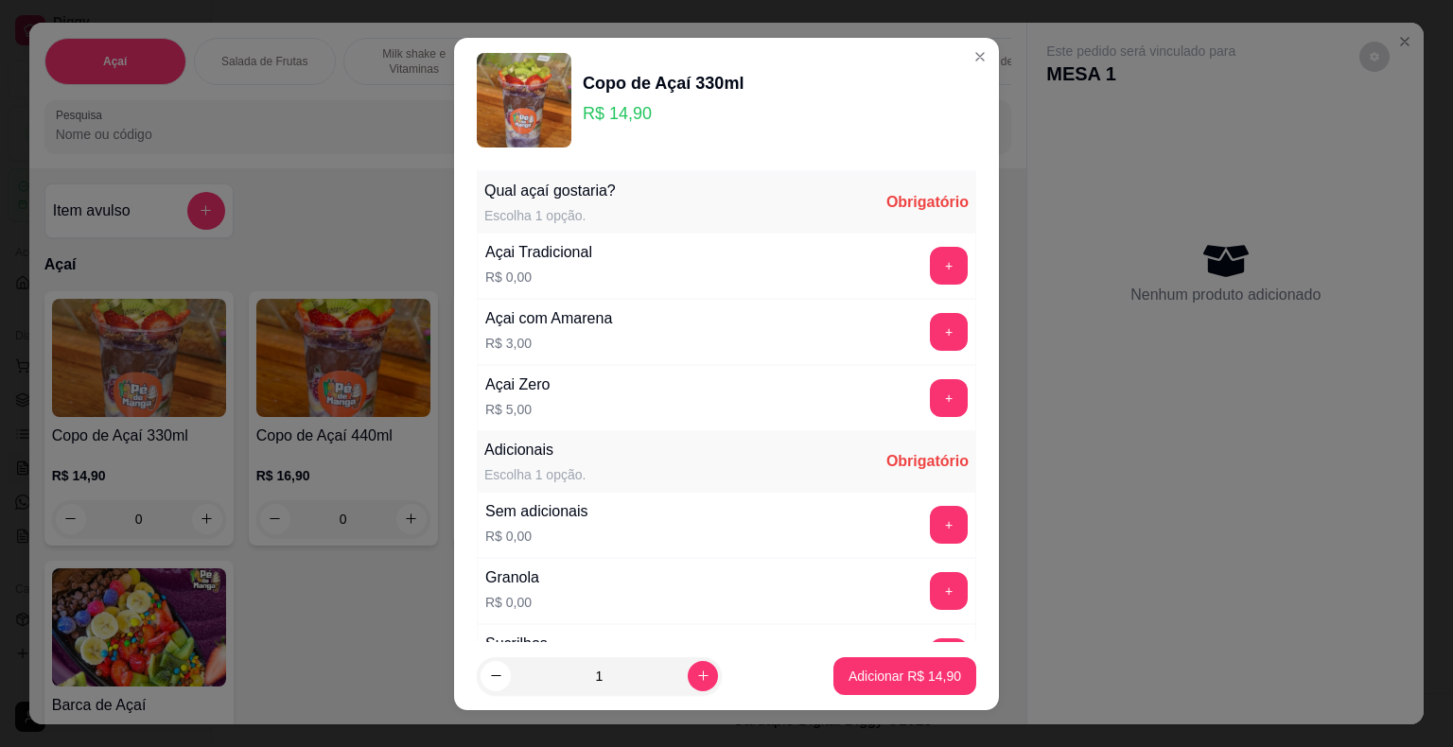
click at [930, 270] on button "+" at bounding box center [949, 266] width 38 height 38
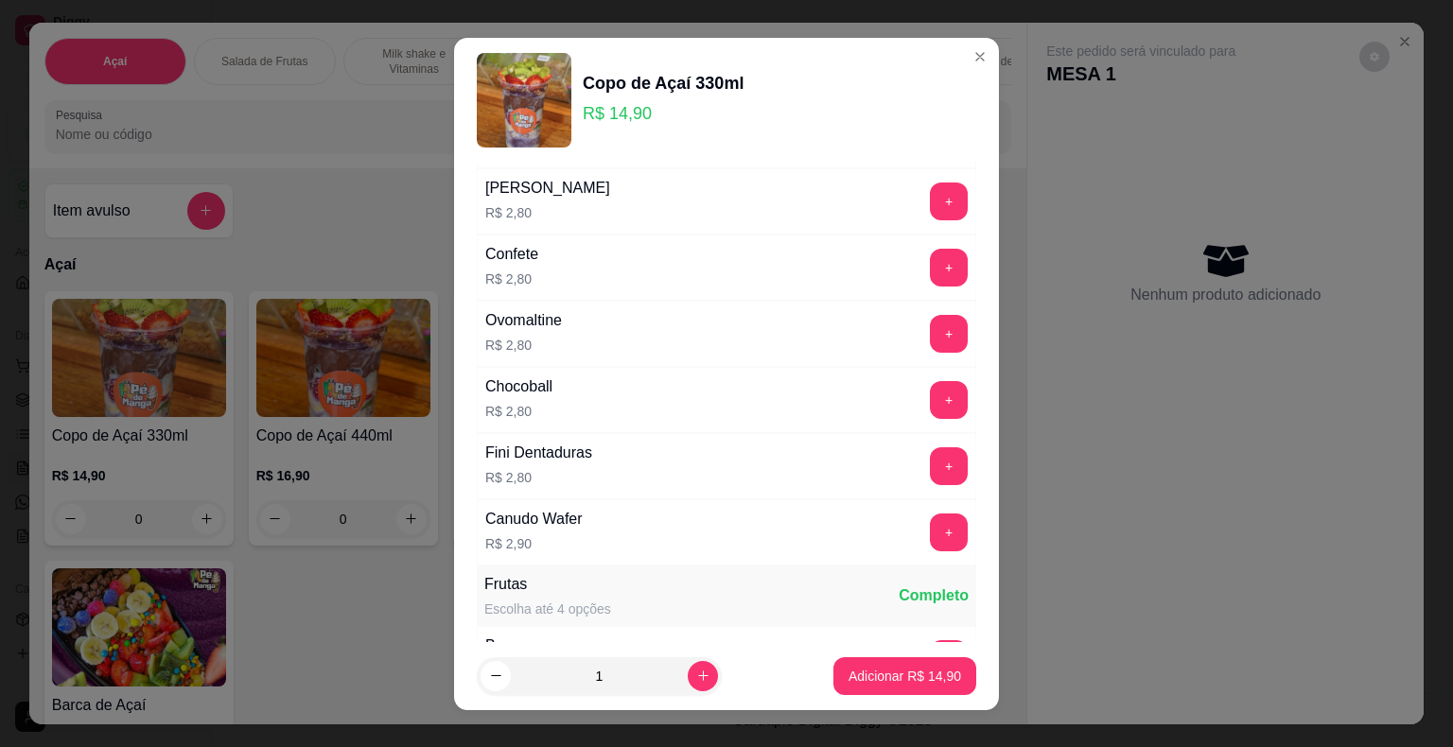
scroll to position [1419, 0]
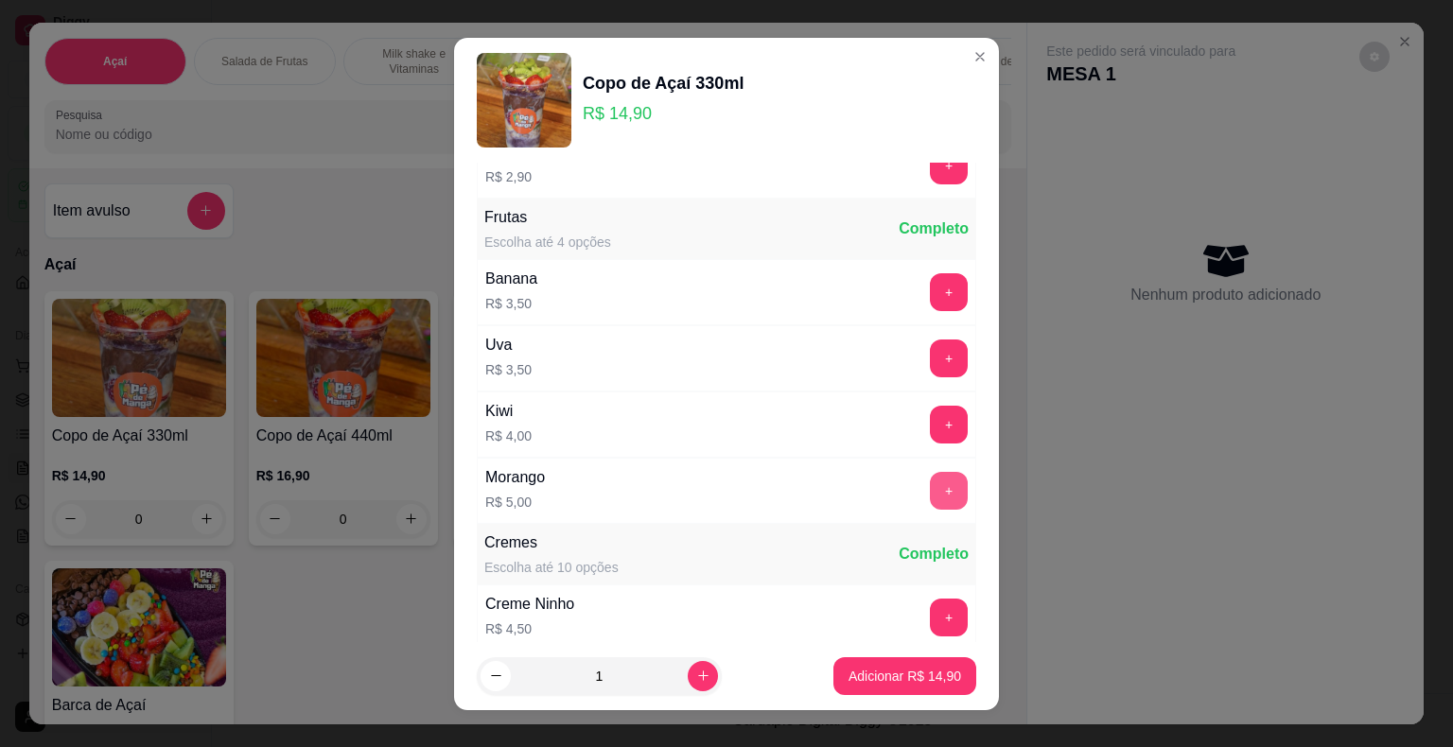
click at [930, 479] on button "+" at bounding box center [949, 491] width 38 height 38
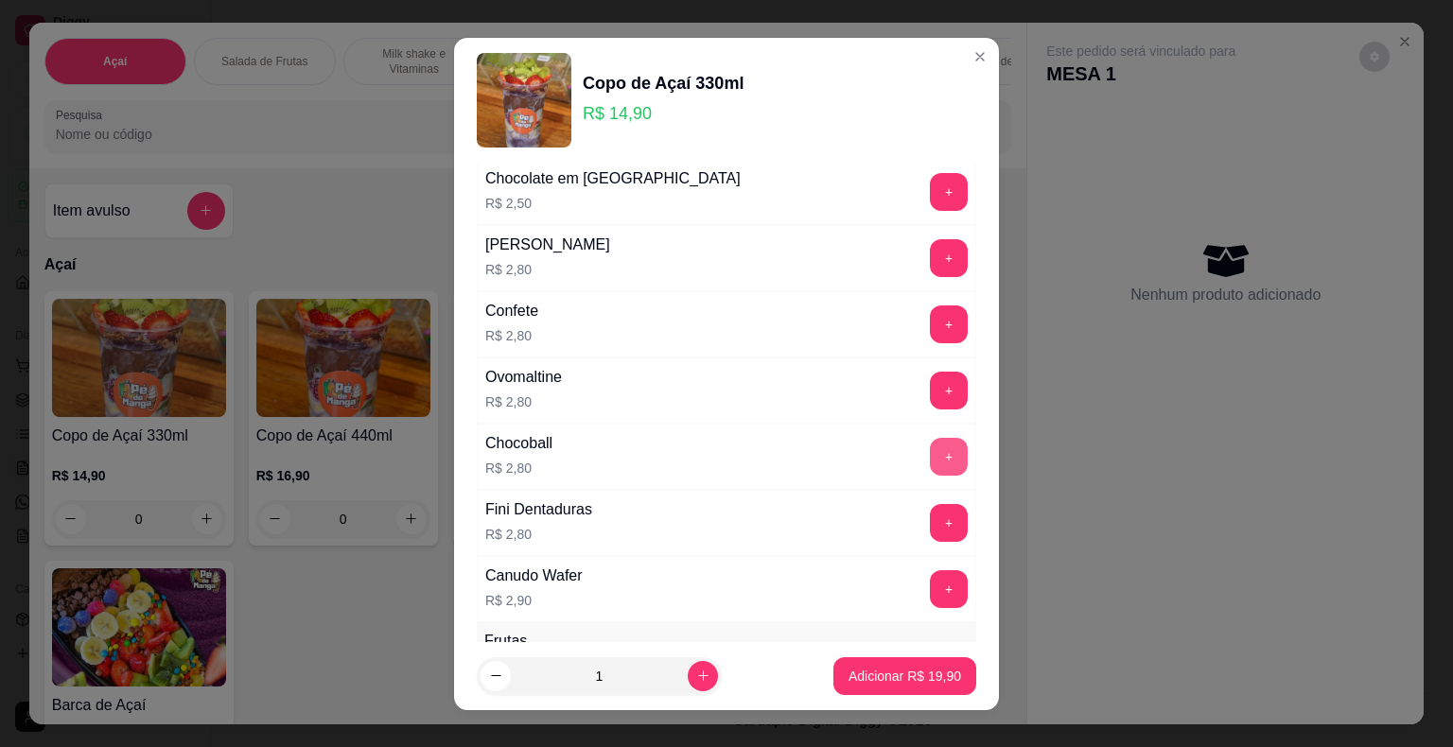
scroll to position [851, 0]
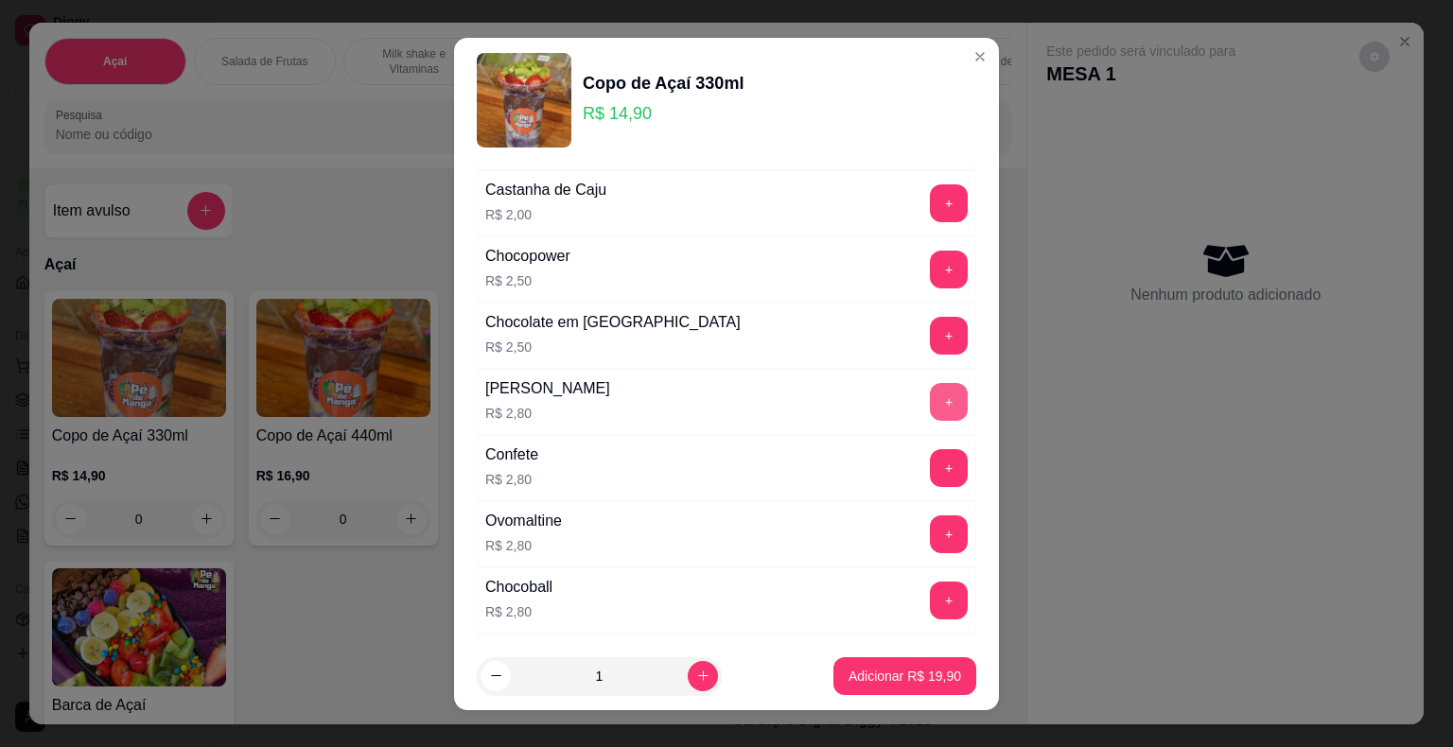
click at [930, 394] on button "+" at bounding box center [949, 402] width 38 height 38
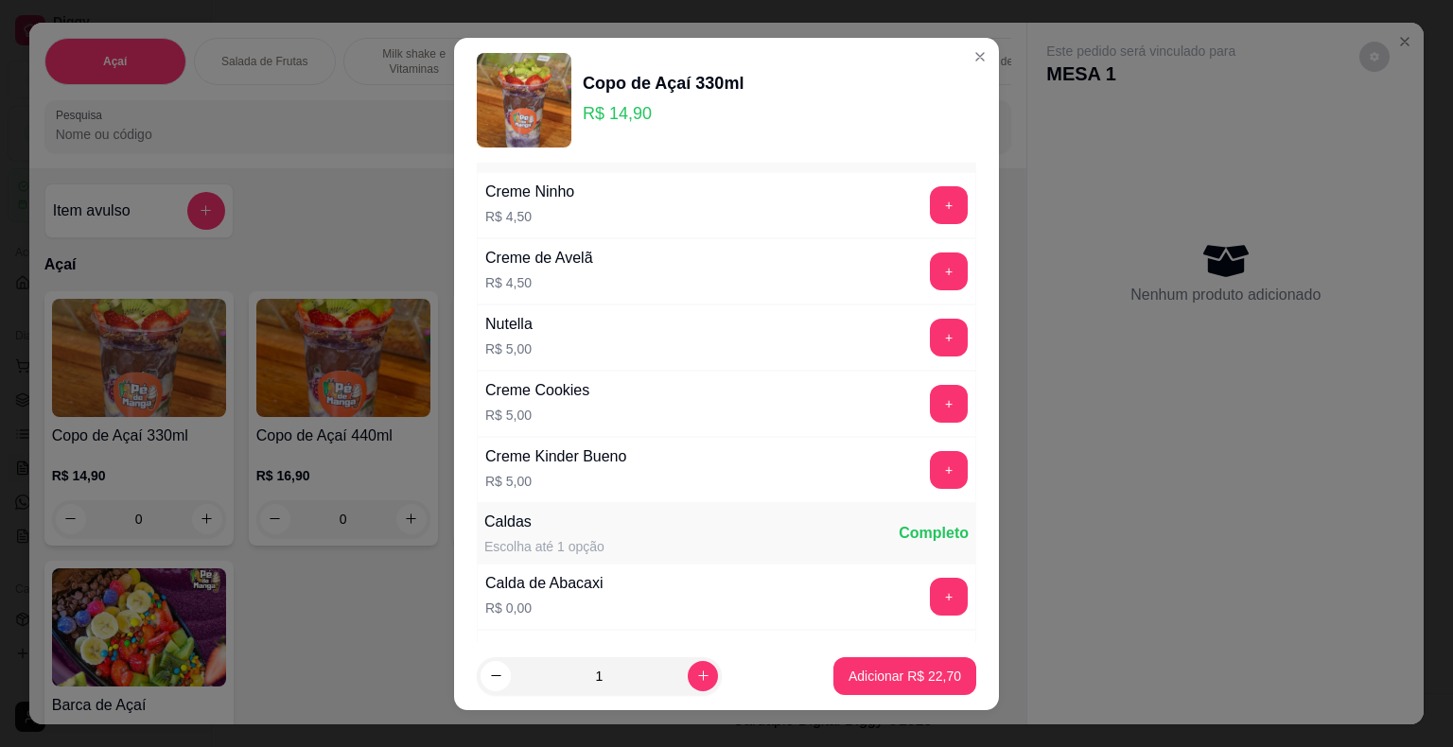
scroll to position [1892, 0]
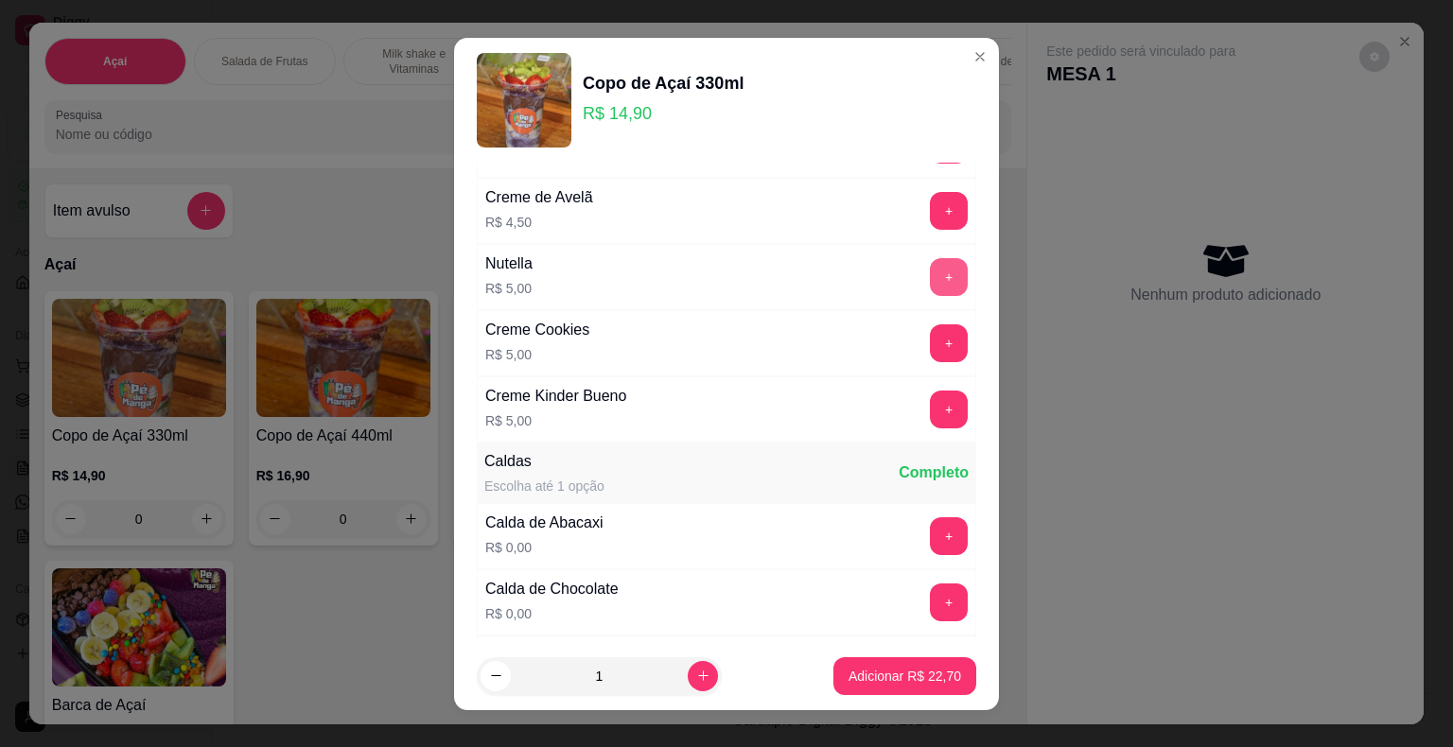
click at [930, 272] on button "+" at bounding box center [949, 277] width 38 height 38
click at [848, 668] on p "Adicionar R$ 27,70" at bounding box center [904, 676] width 113 height 19
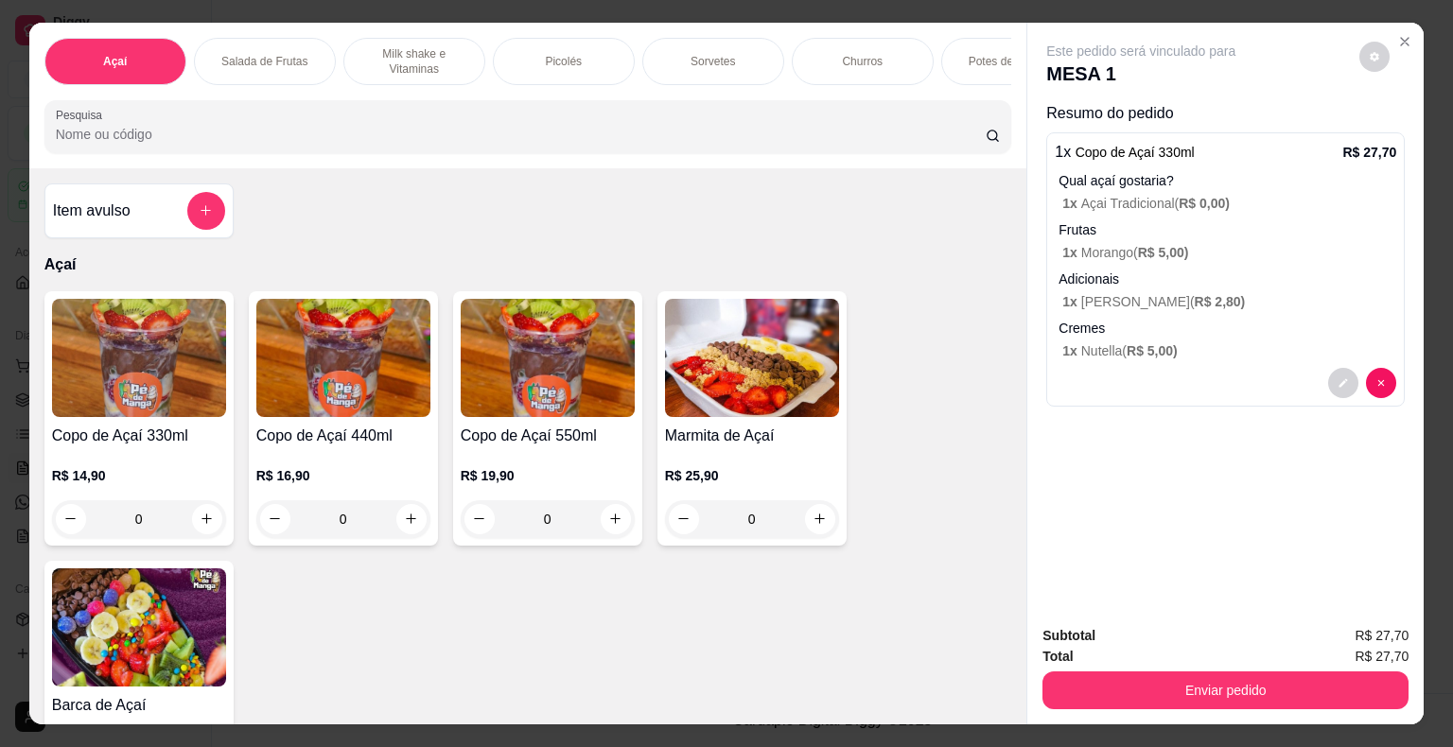
click at [178, 457] on div "R$ 14,90 0" at bounding box center [139, 492] width 174 height 91
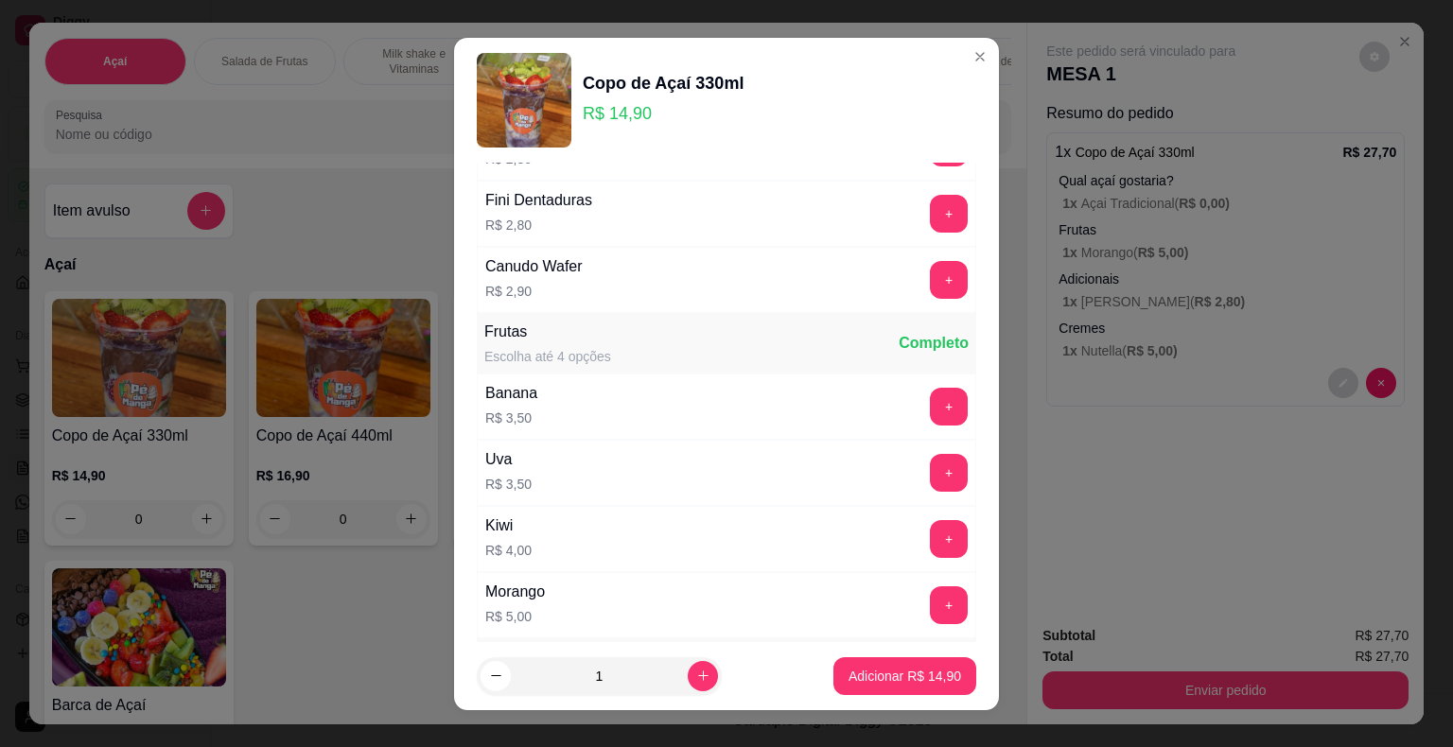
scroll to position [1419, 0]
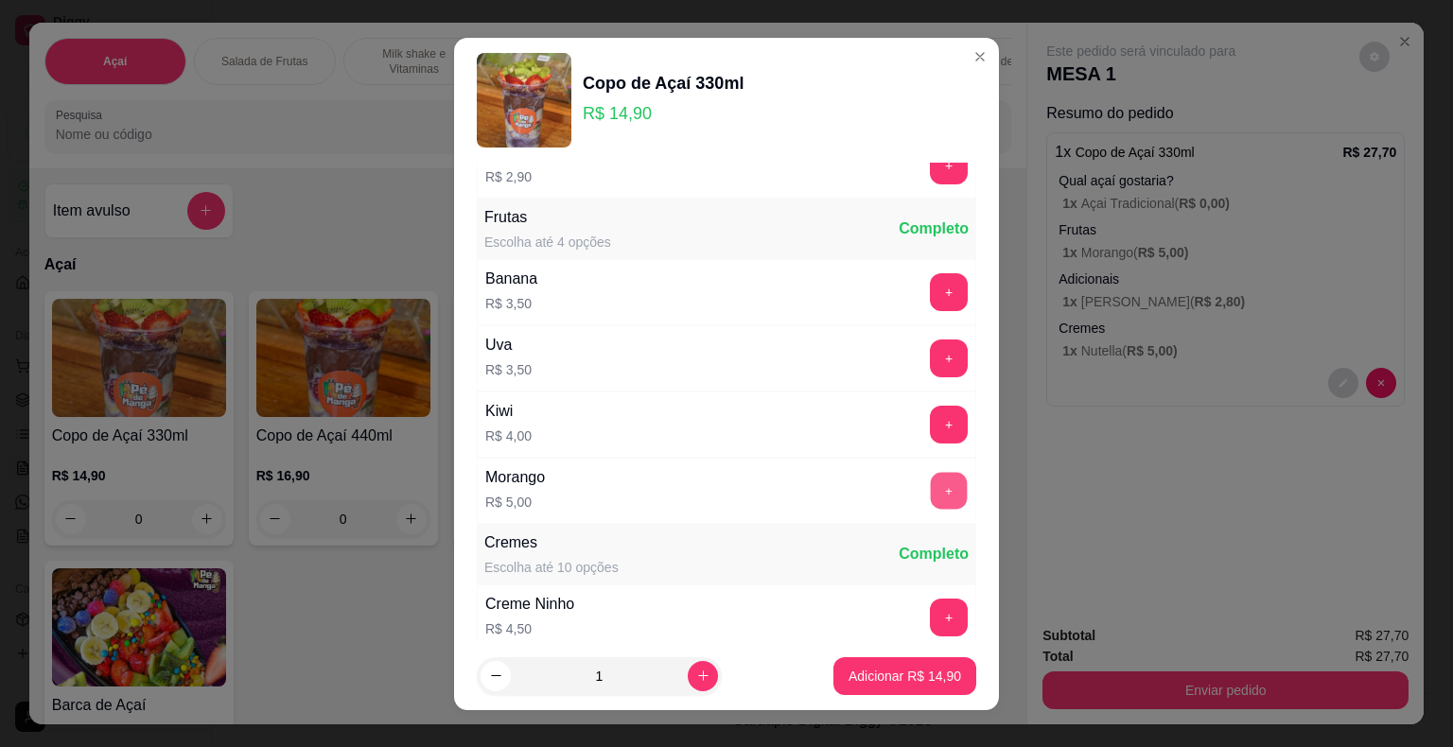
click at [931, 482] on button "+" at bounding box center [949, 490] width 37 height 37
click at [930, 415] on button "+" at bounding box center [949, 425] width 38 height 38
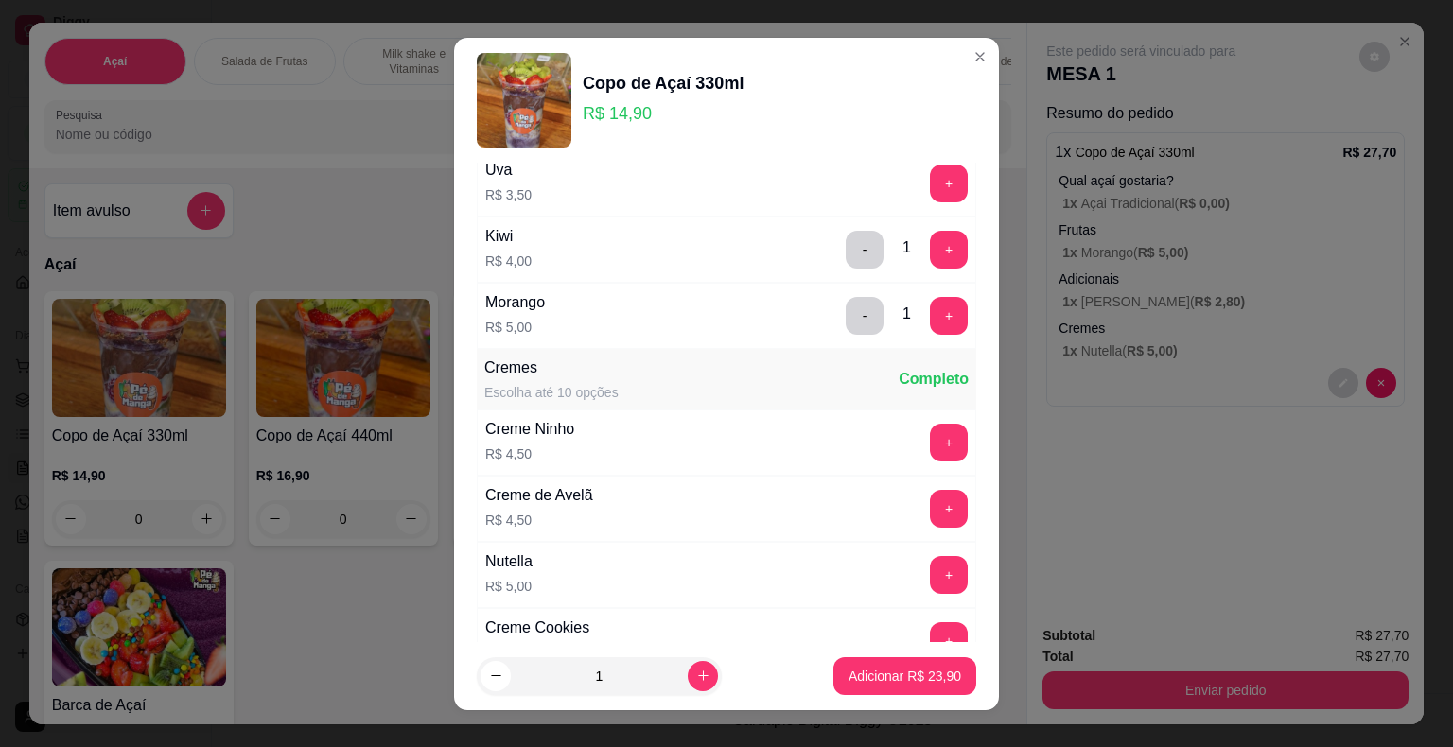
scroll to position [1797, 0]
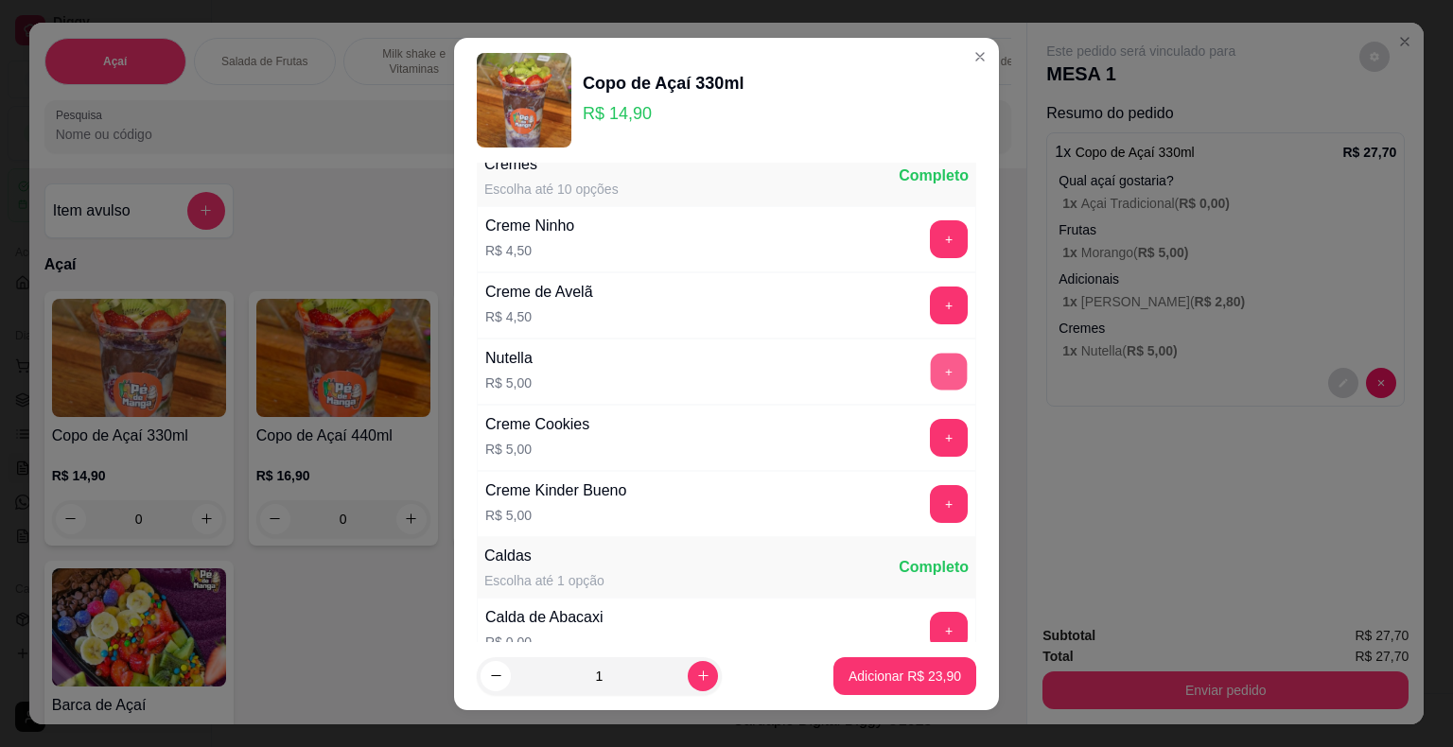
click at [931, 365] on button "+" at bounding box center [949, 371] width 37 height 37
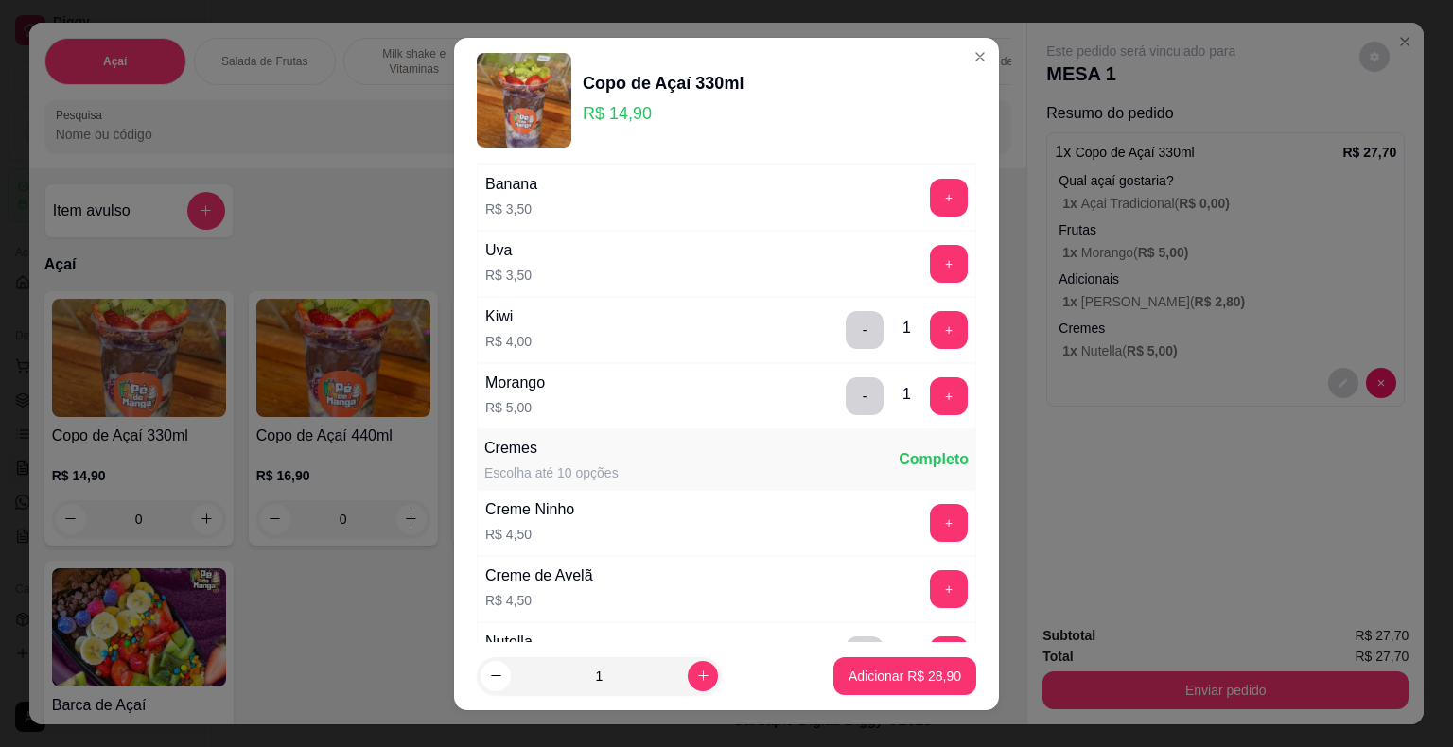
scroll to position [0, 0]
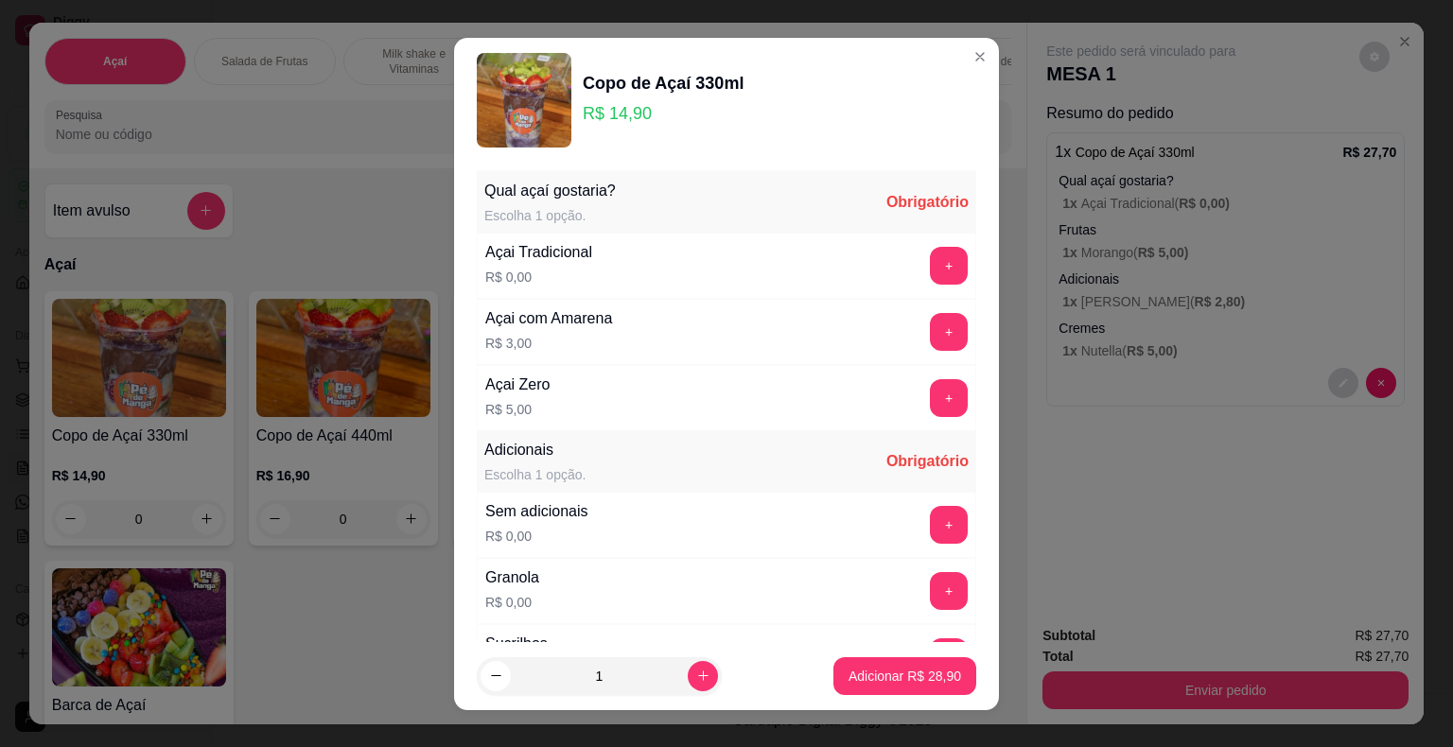
click at [922, 262] on div "+" at bounding box center [948, 266] width 53 height 38
click at [931, 252] on button "+" at bounding box center [949, 265] width 37 height 37
click at [904, 545] on div "Sem adicionais R$ 0,00 +" at bounding box center [726, 525] width 499 height 66
click at [930, 528] on button "+" at bounding box center [949, 525] width 38 height 38
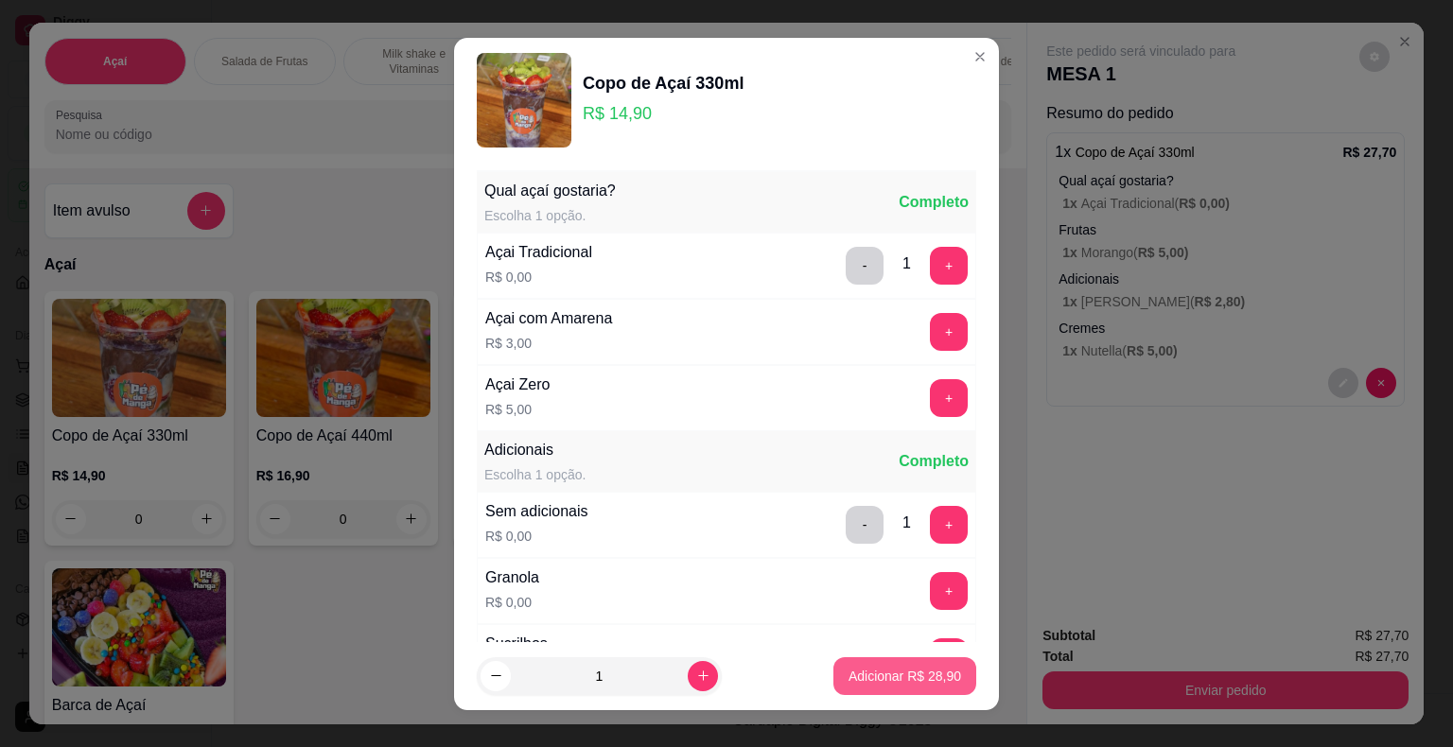
click at [897, 674] on p "Adicionar R$ 28,90" at bounding box center [904, 676] width 113 height 19
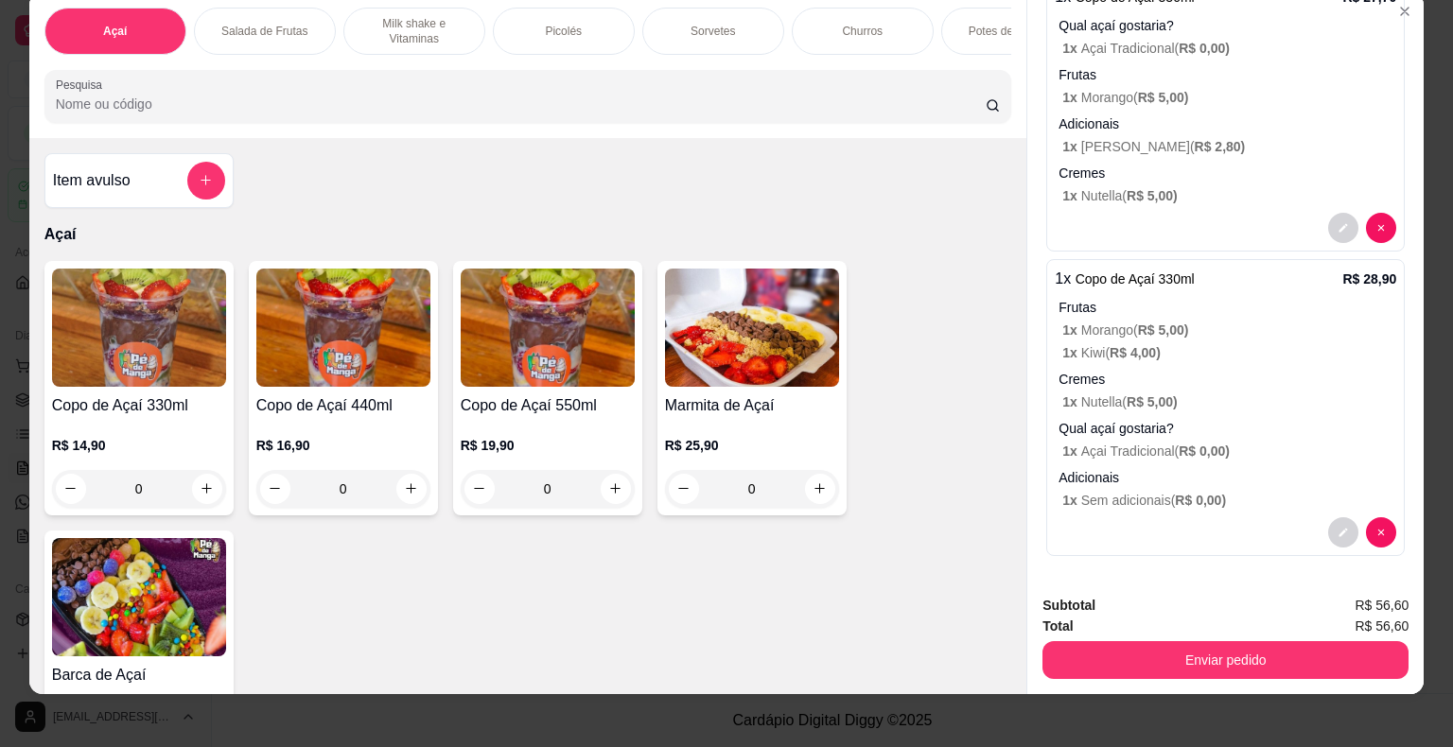
scroll to position [45, 0]
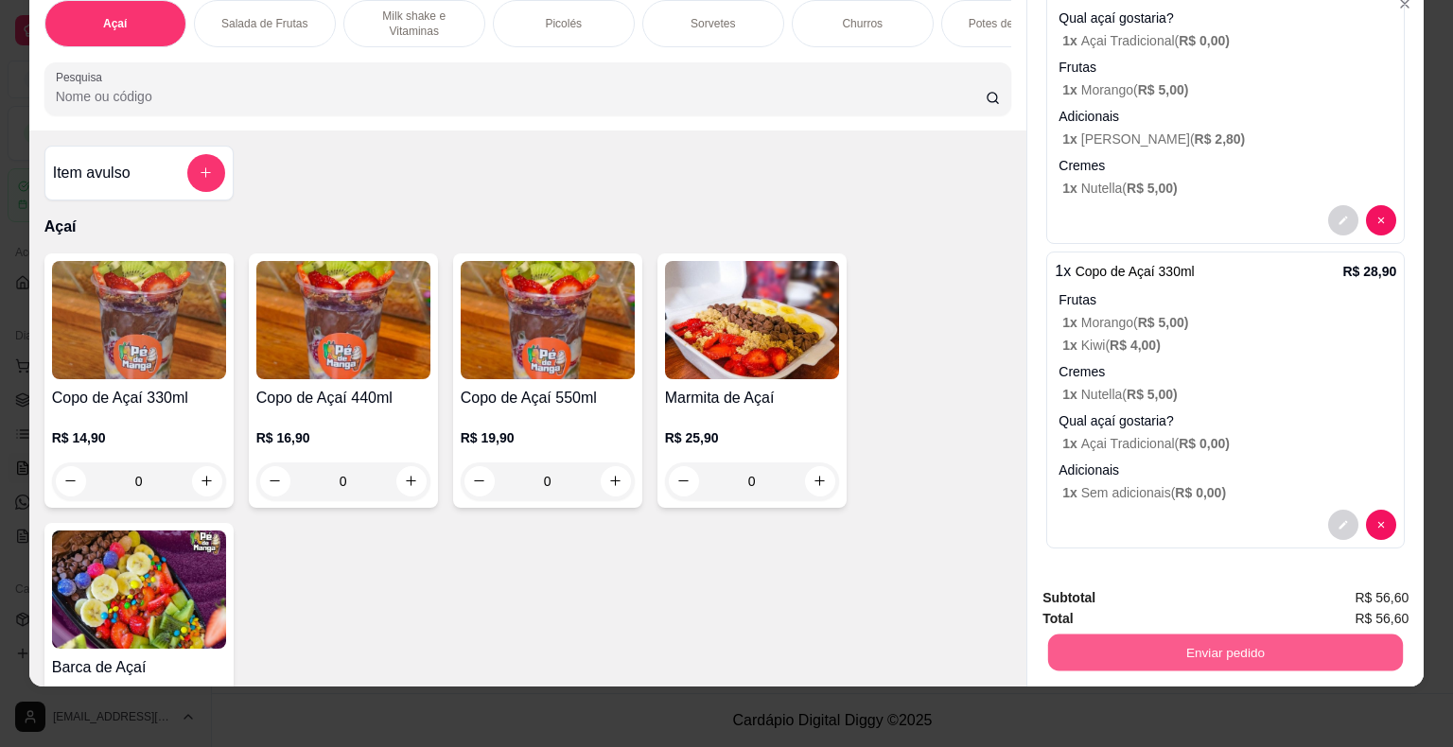
click at [1212, 641] on button "Enviar pedido" at bounding box center [1225, 653] width 355 height 37
click at [1207, 596] on button "Não registrar e enviar pedido" at bounding box center [1162, 592] width 197 height 36
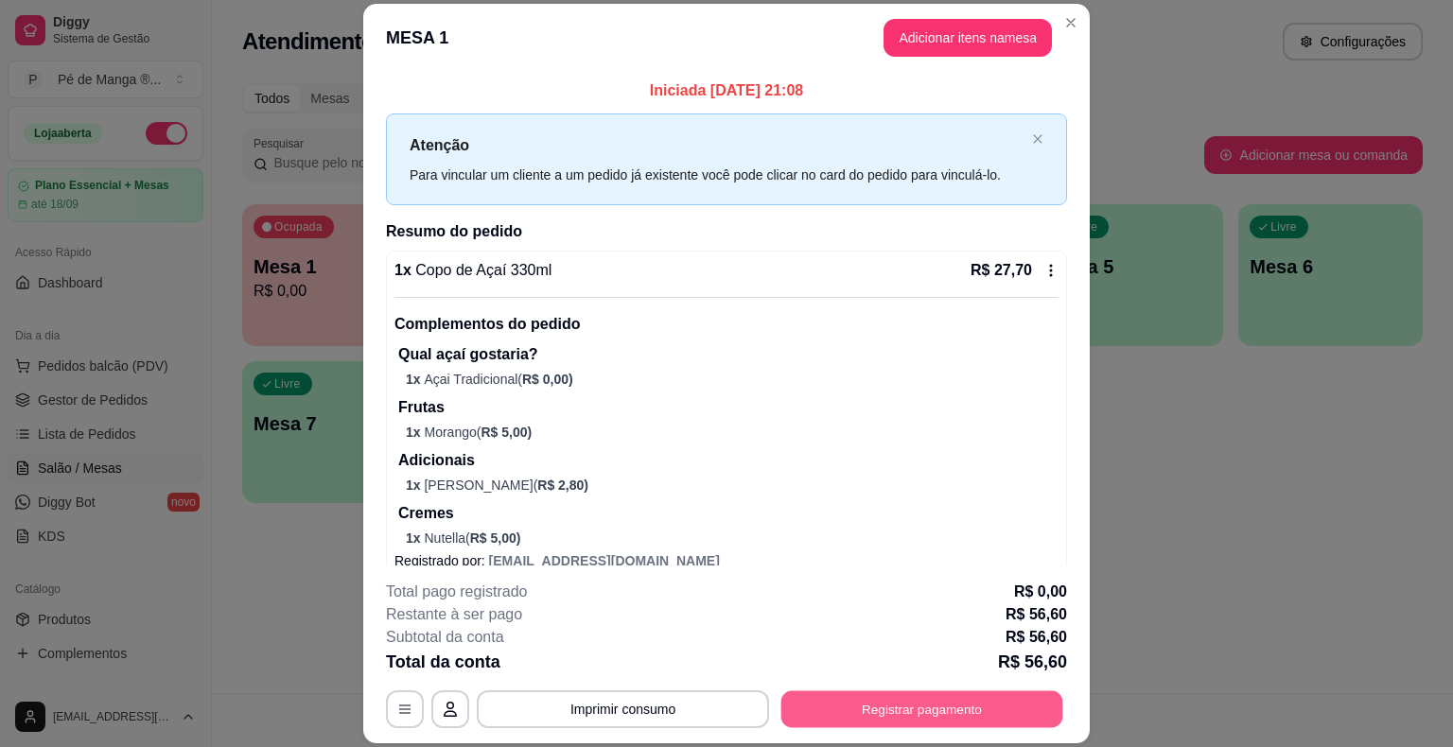
click at [843, 717] on button "Registrar pagamento" at bounding box center [922, 709] width 282 height 37
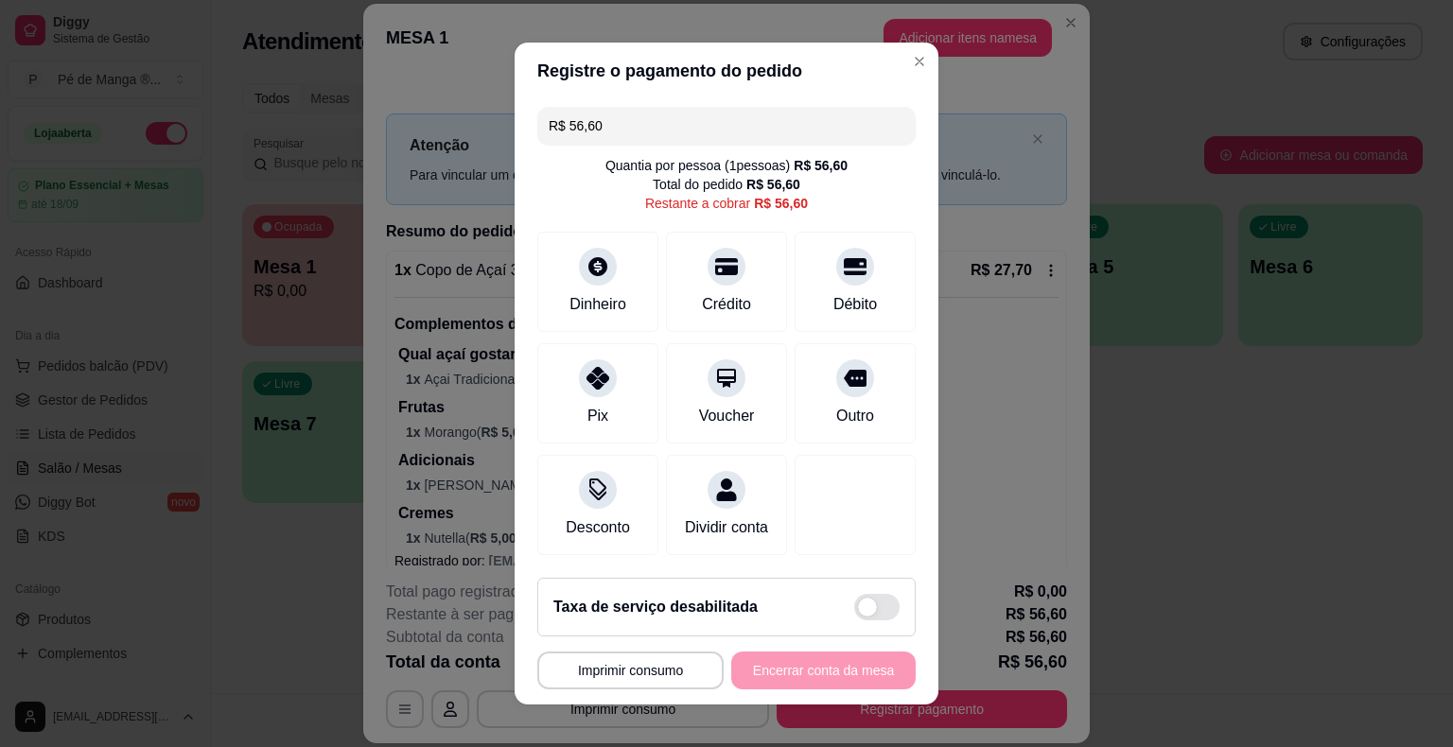
click at [896, 301] on div "R$ 56,60 Quantia por pessoa ( 1 pessoas) R$ 56,60 Total do pedido R$ 56,60 Rest…" at bounding box center [727, 330] width 424 height 463
click at [889, 305] on div "Débito" at bounding box center [855, 278] width 133 height 111
type input "R$ 0,00"
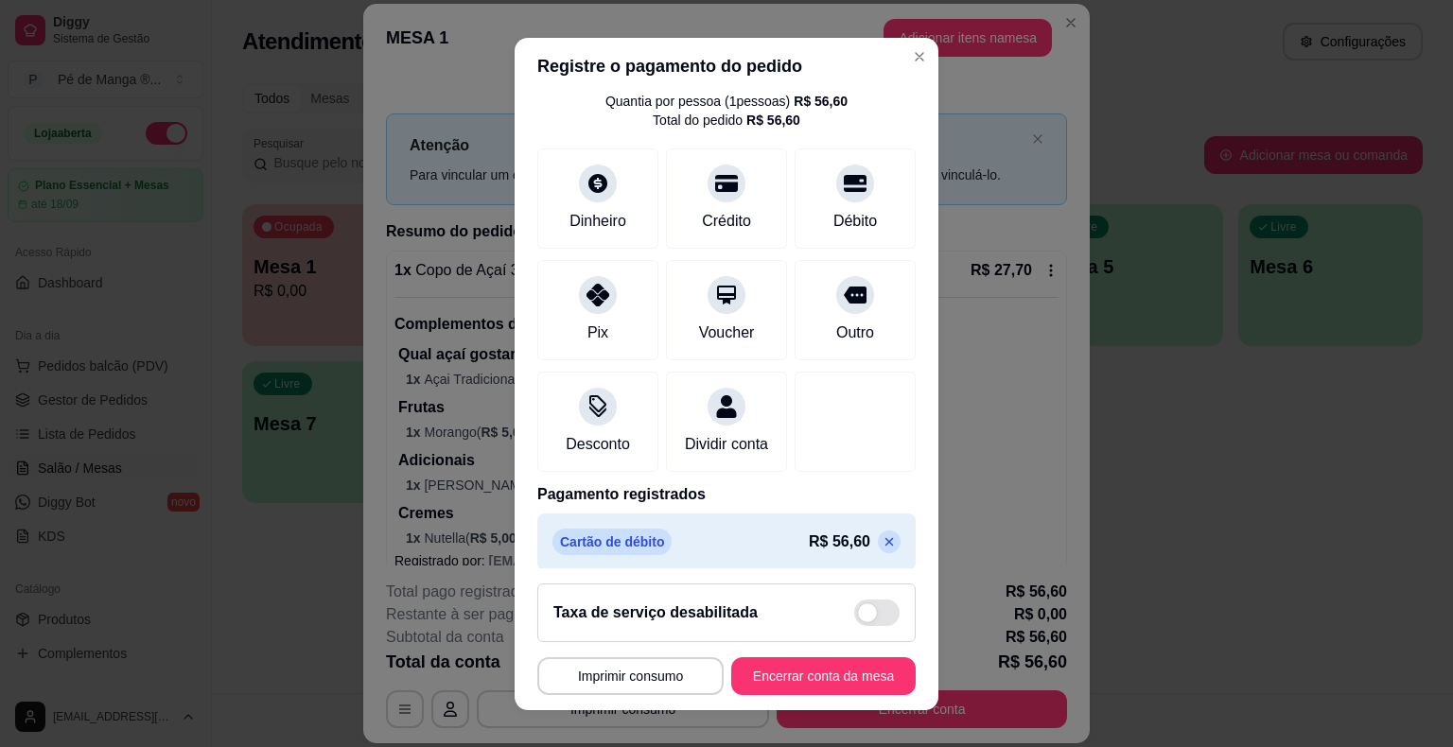
scroll to position [89, 0]
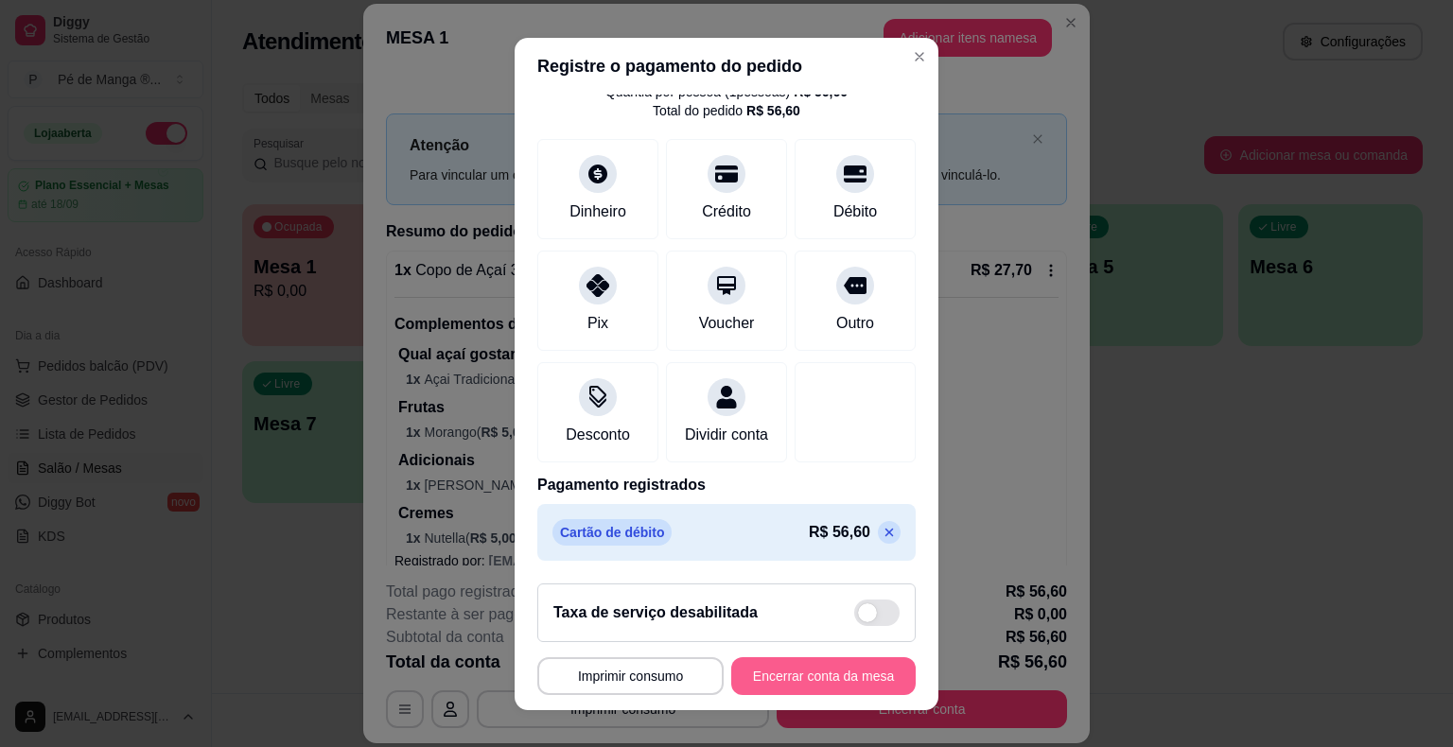
click at [810, 687] on button "Encerrar conta da mesa" at bounding box center [823, 676] width 184 height 38
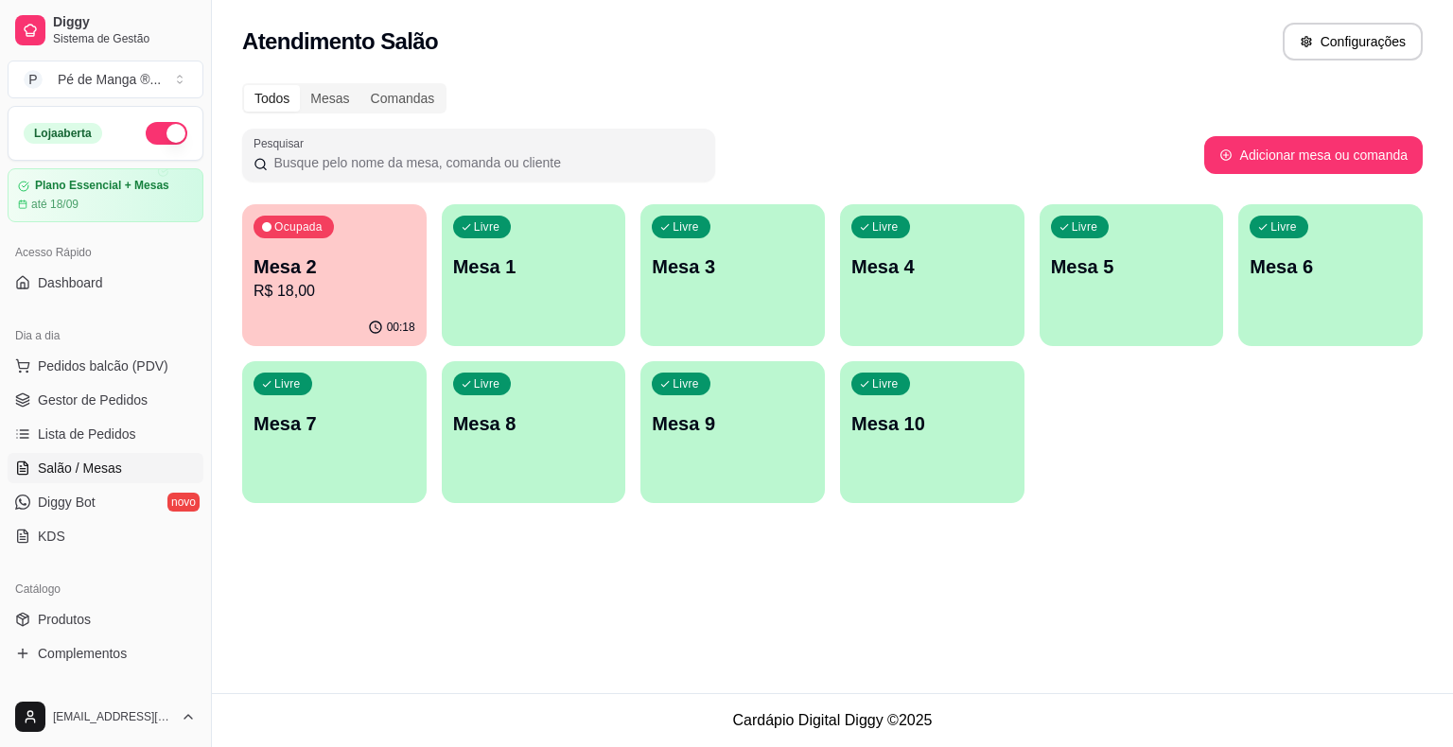
click at [364, 264] on p "Mesa 2" at bounding box center [334, 266] width 162 height 26
click at [364, 265] on p "Mesa 2" at bounding box center [334, 267] width 157 height 26
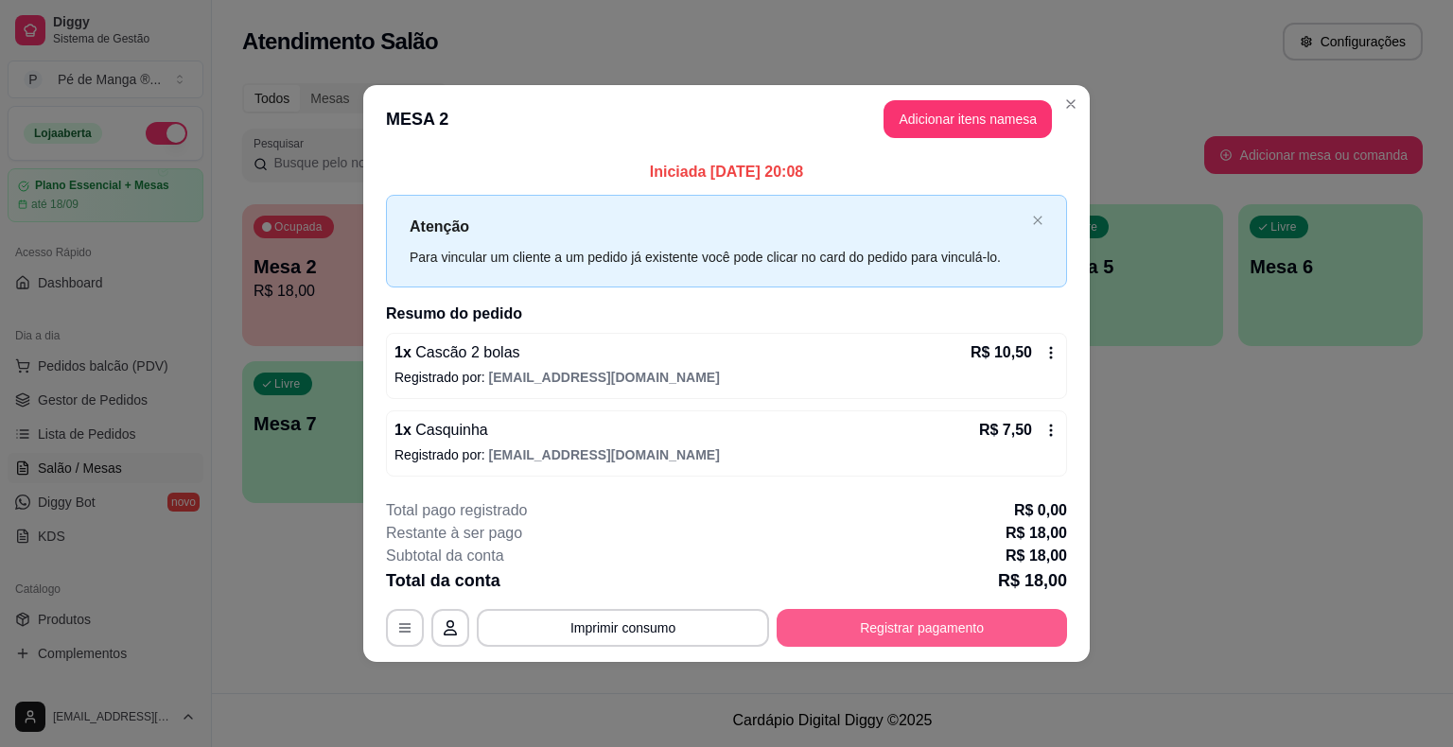
click at [868, 637] on button "Registrar pagamento" at bounding box center [921, 628] width 290 height 38
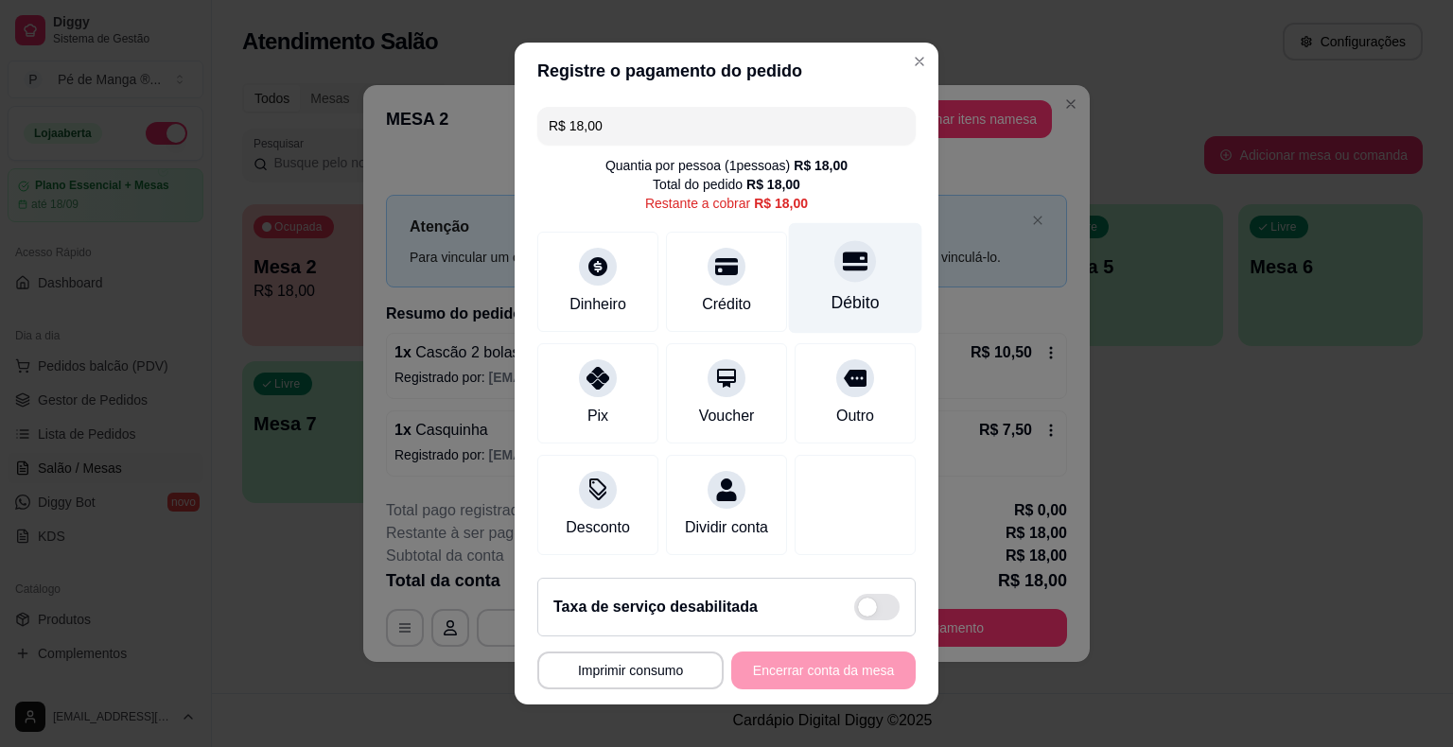
click at [840, 305] on div "Débito" at bounding box center [855, 302] width 48 height 25
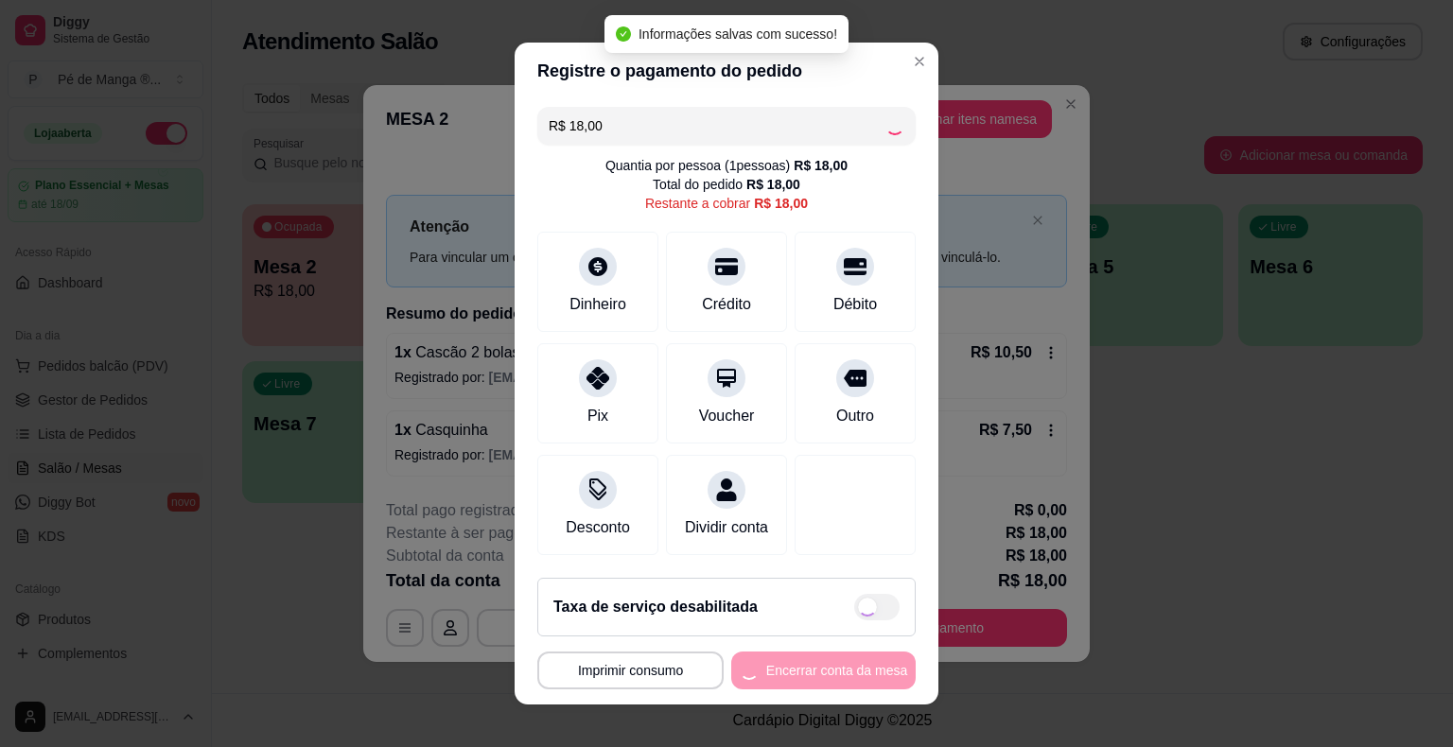
type input "R$ 0,00"
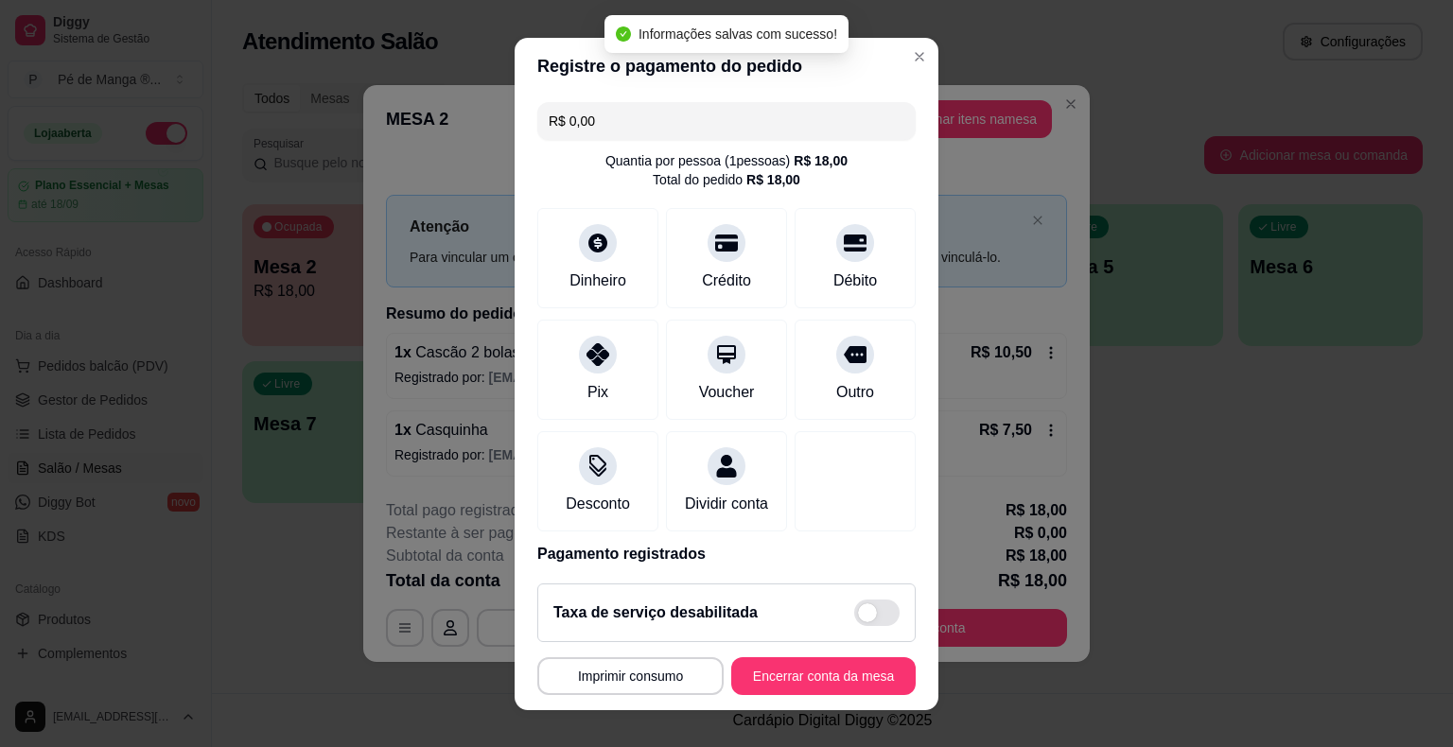
scroll to position [23, 0]
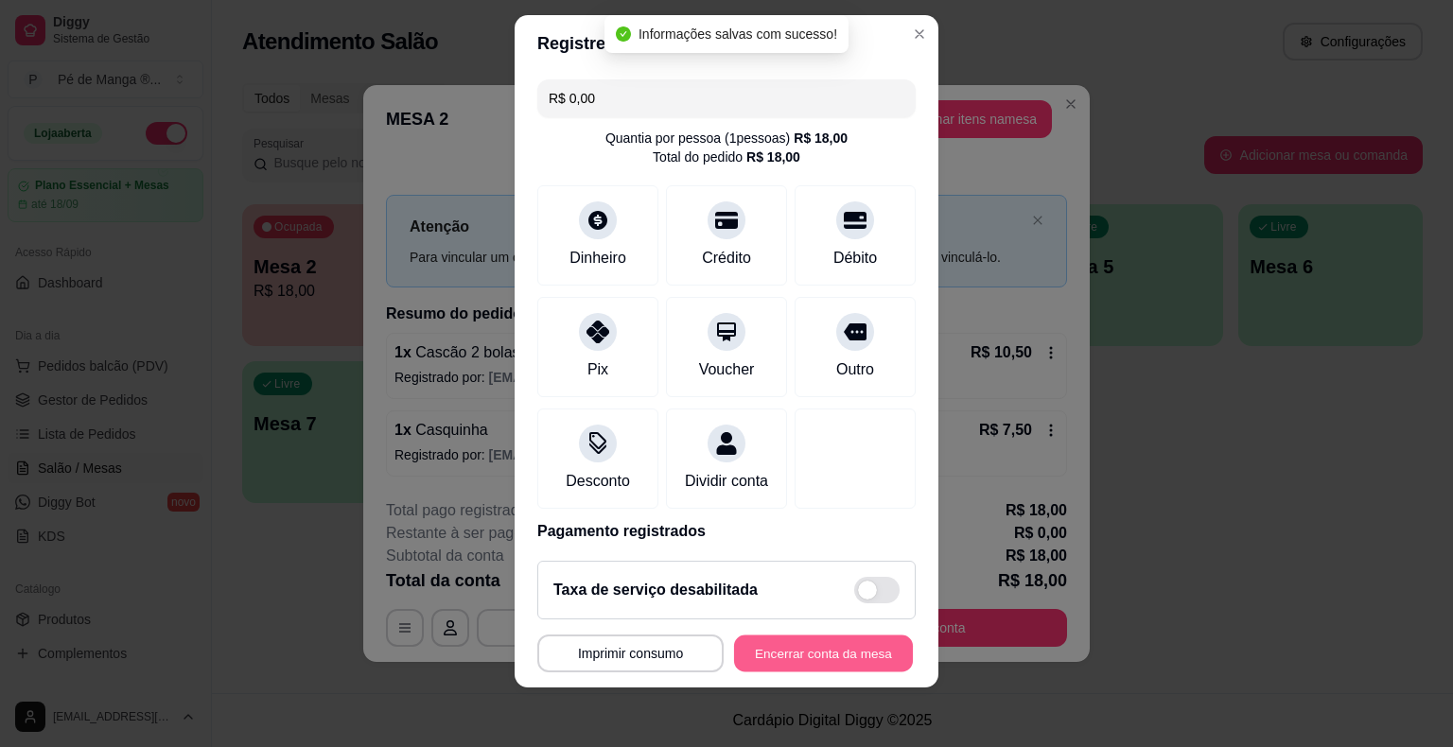
click at [829, 665] on button "Encerrar conta da mesa" at bounding box center [823, 653] width 179 height 37
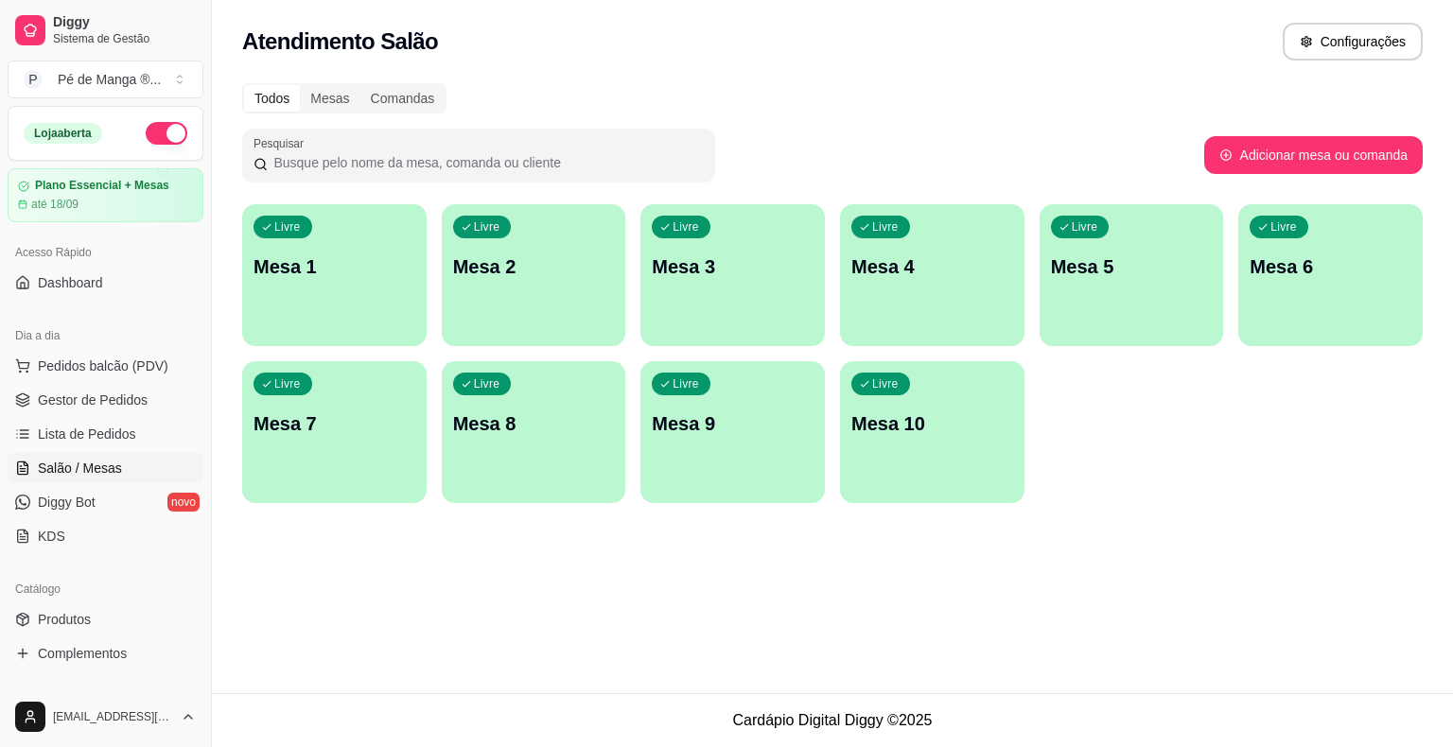
click at [303, 270] on p "Mesa 1" at bounding box center [334, 266] width 162 height 26
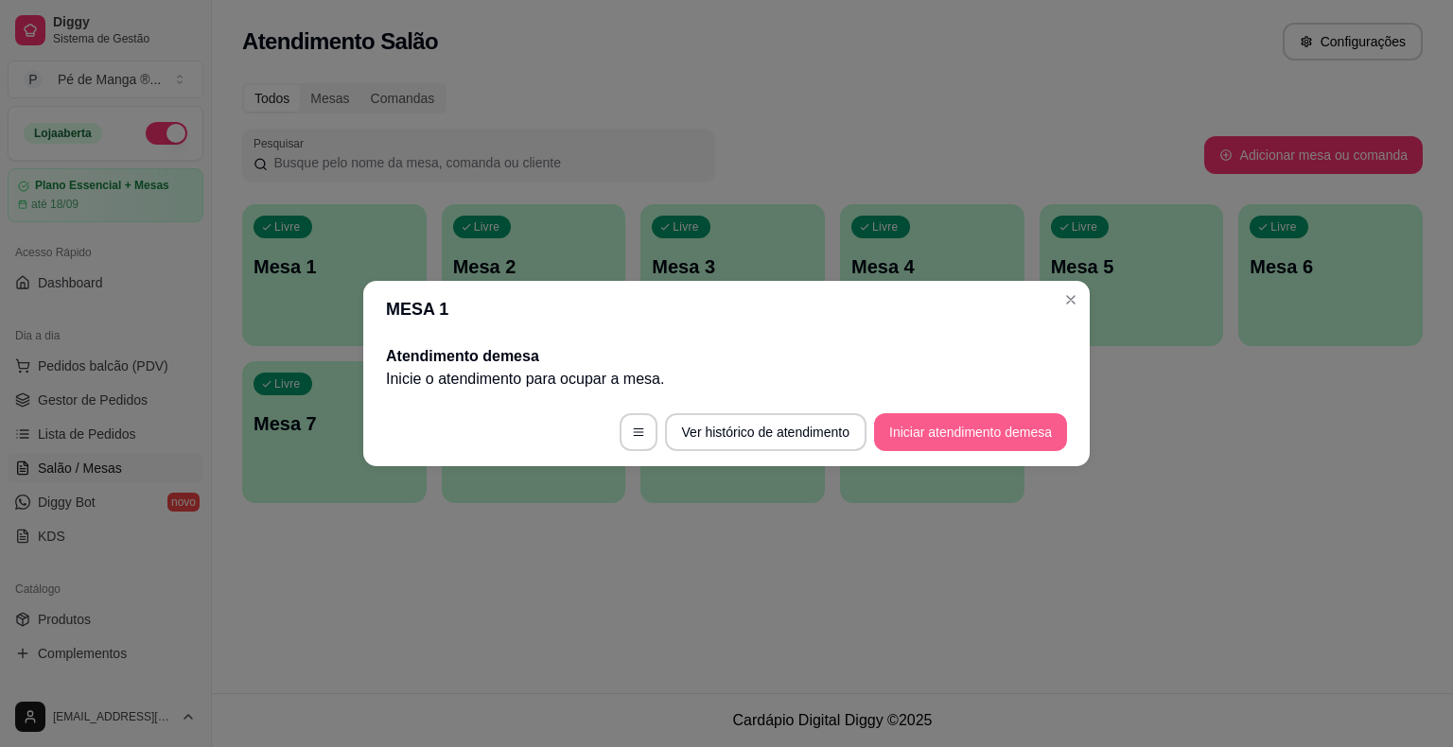
click at [973, 424] on button "Iniciar atendimento de mesa" at bounding box center [970, 432] width 193 height 38
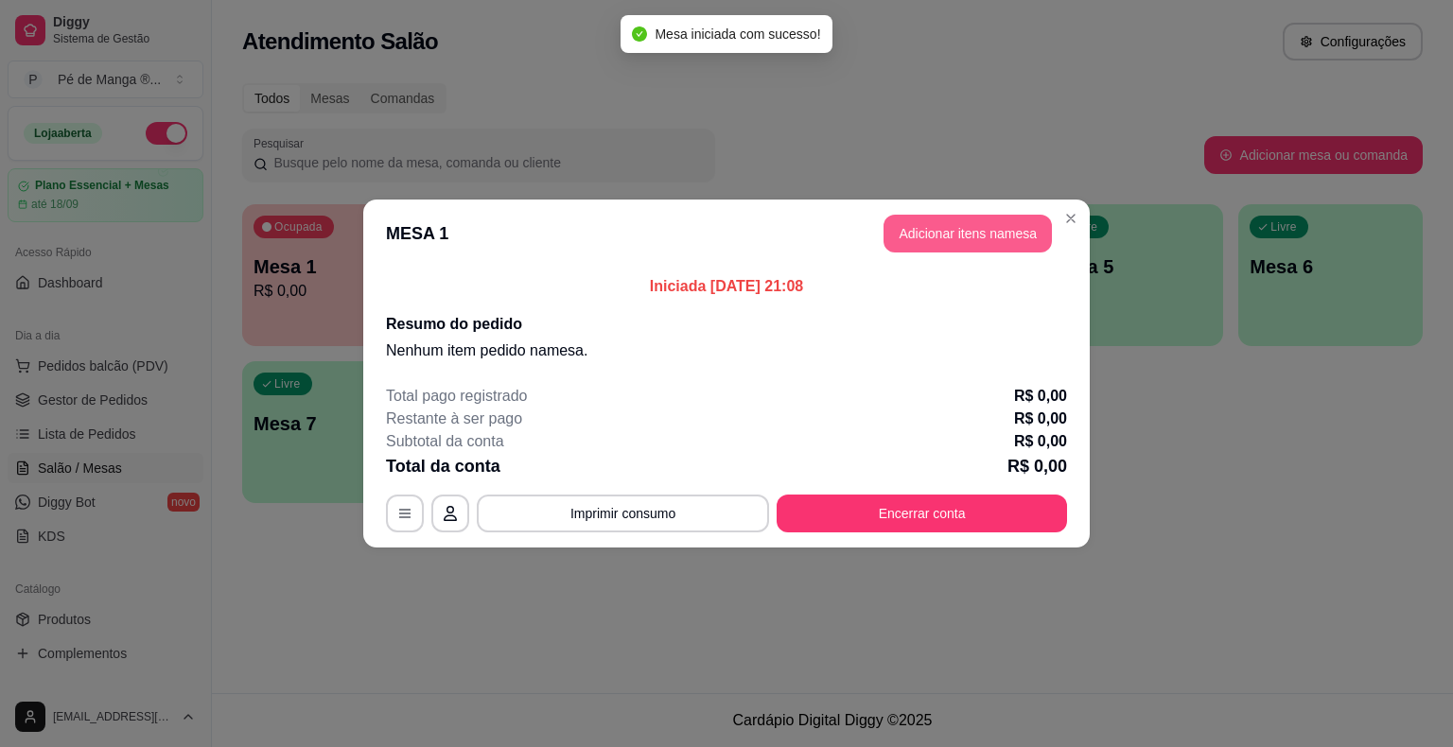
click at [996, 234] on button "Adicionar itens na mesa" at bounding box center [967, 234] width 168 height 38
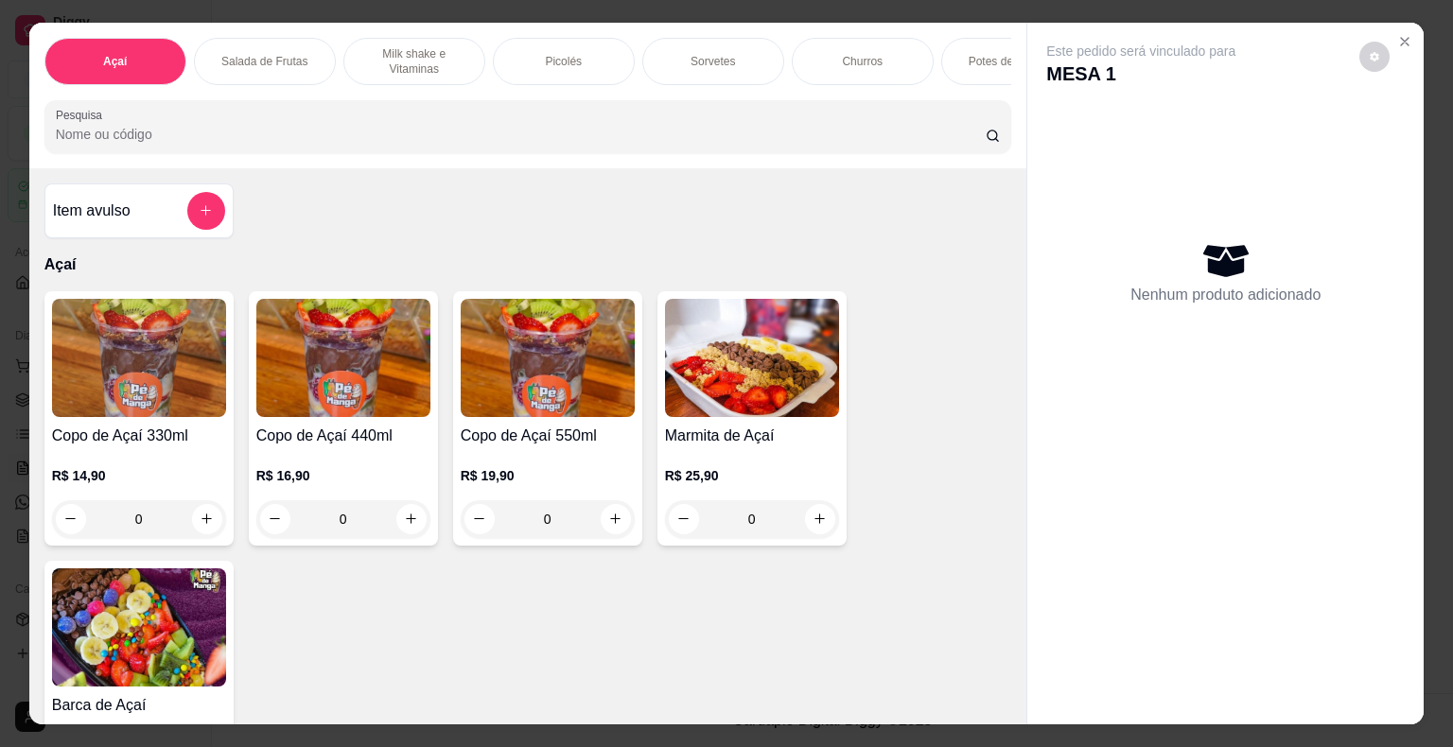
drag, startPoint x: 583, startPoint y: 40, endPoint x: 567, endPoint y: 44, distance: 15.6
click at [582, 43] on div "Picolés" at bounding box center [564, 61] width 142 height 47
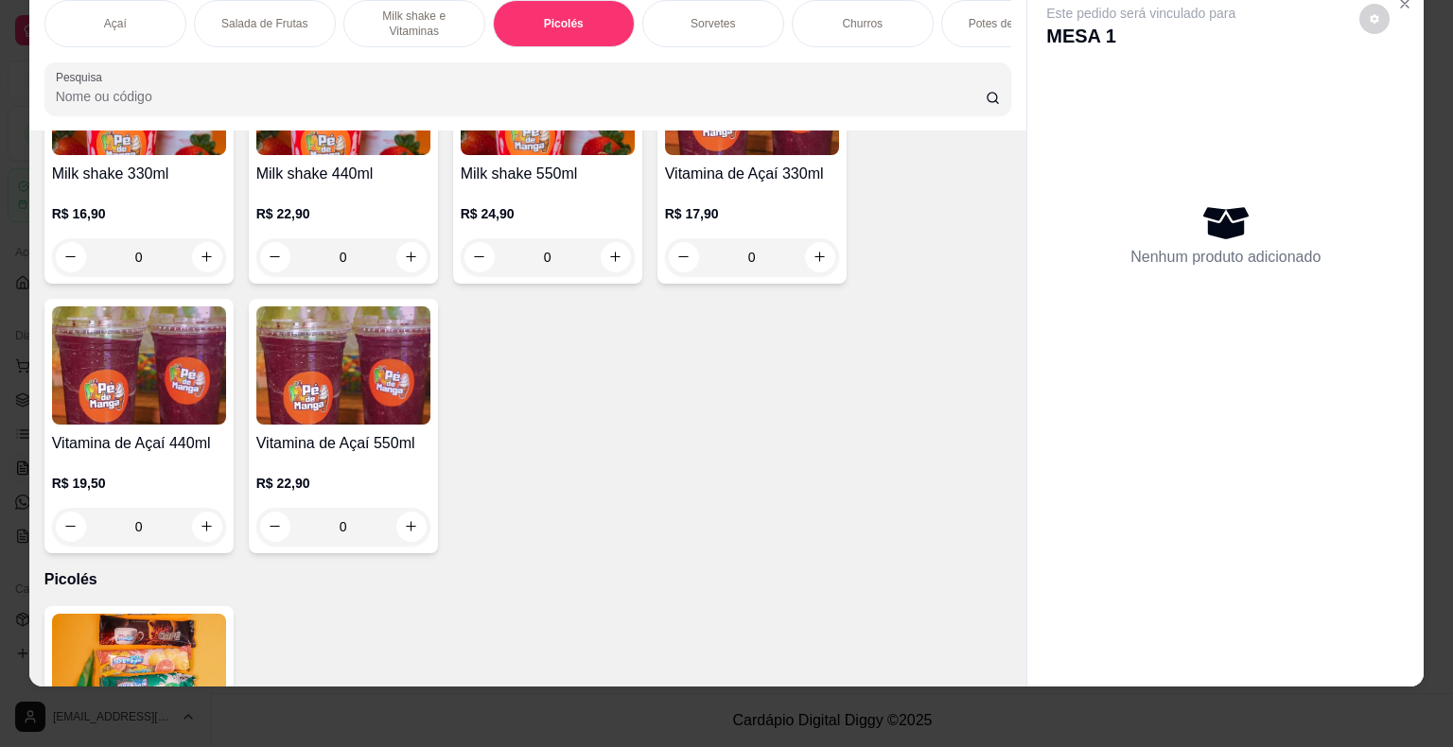
scroll to position [1451, 0]
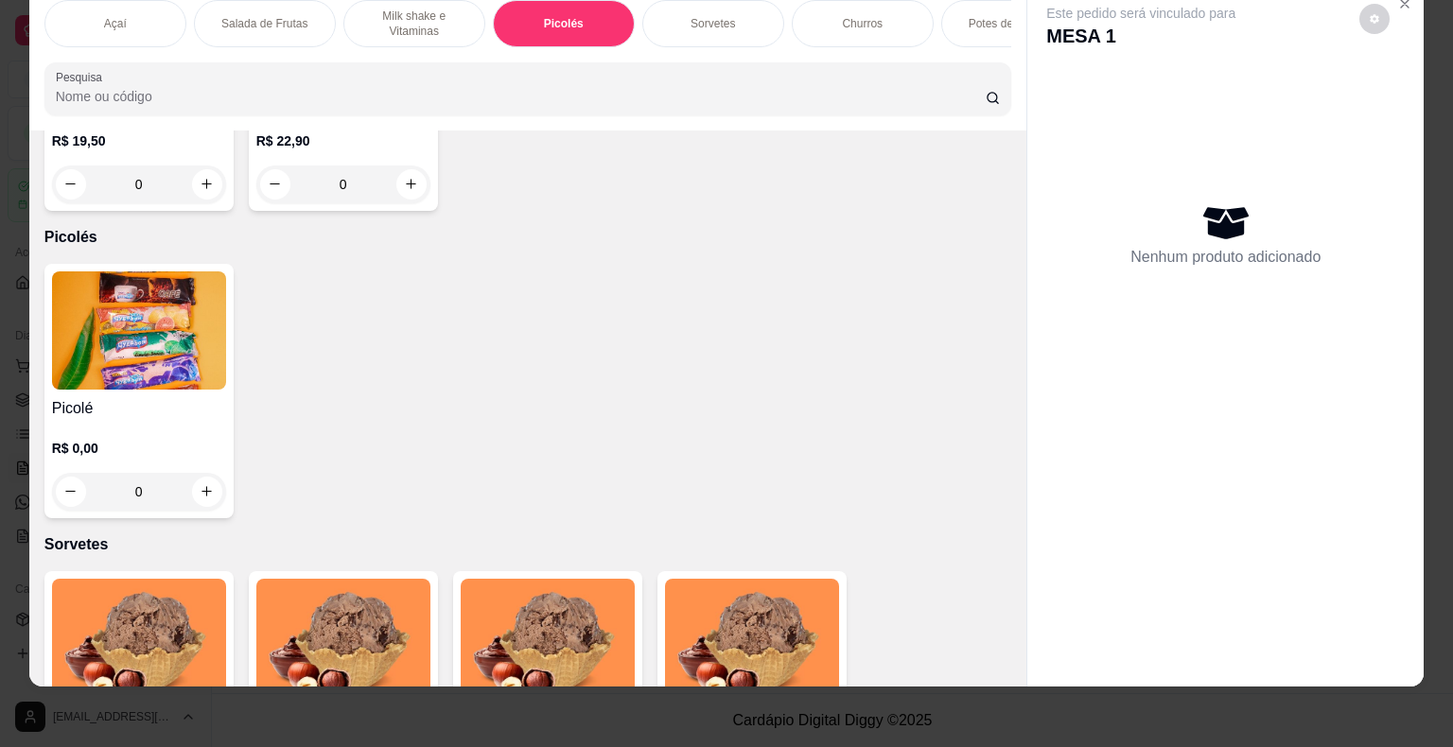
click at [147, 369] on img at bounding box center [139, 330] width 174 height 118
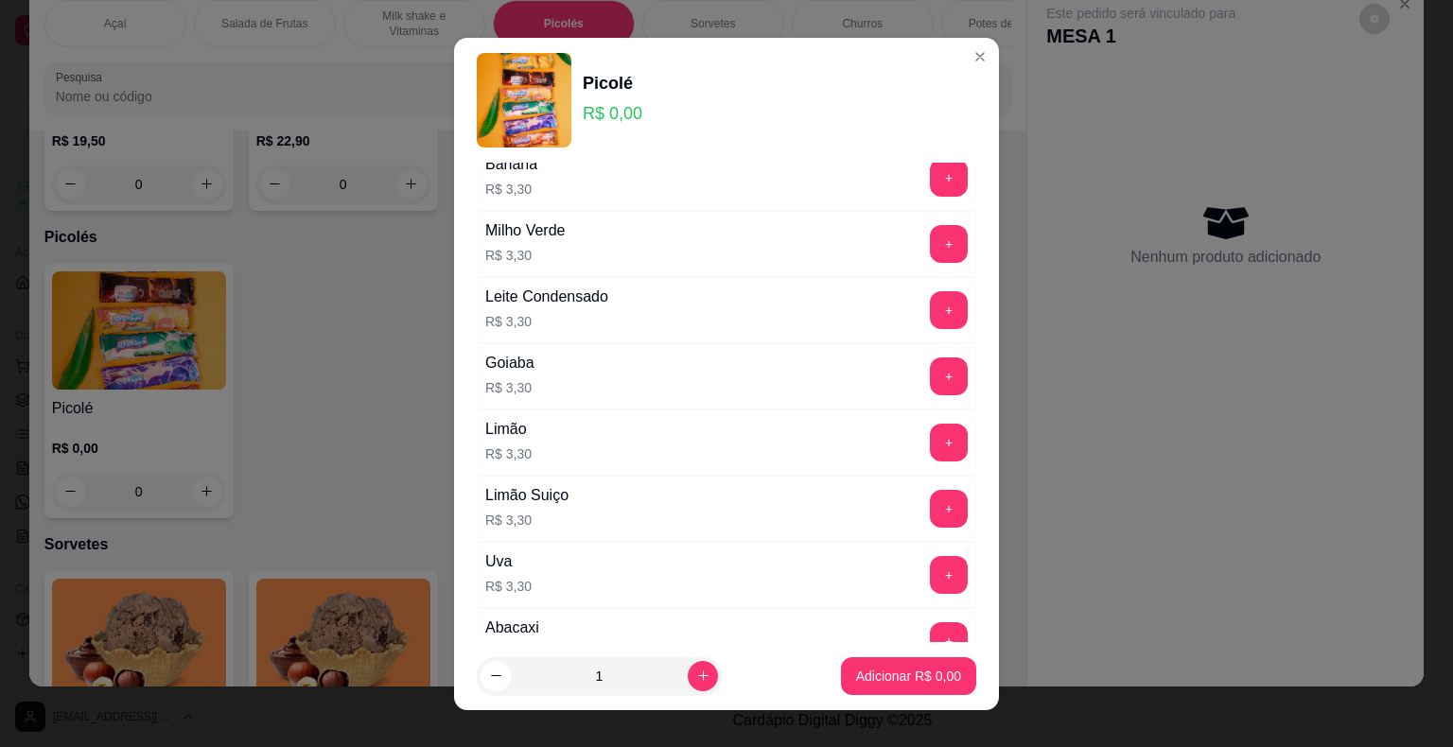
scroll to position [567, 0]
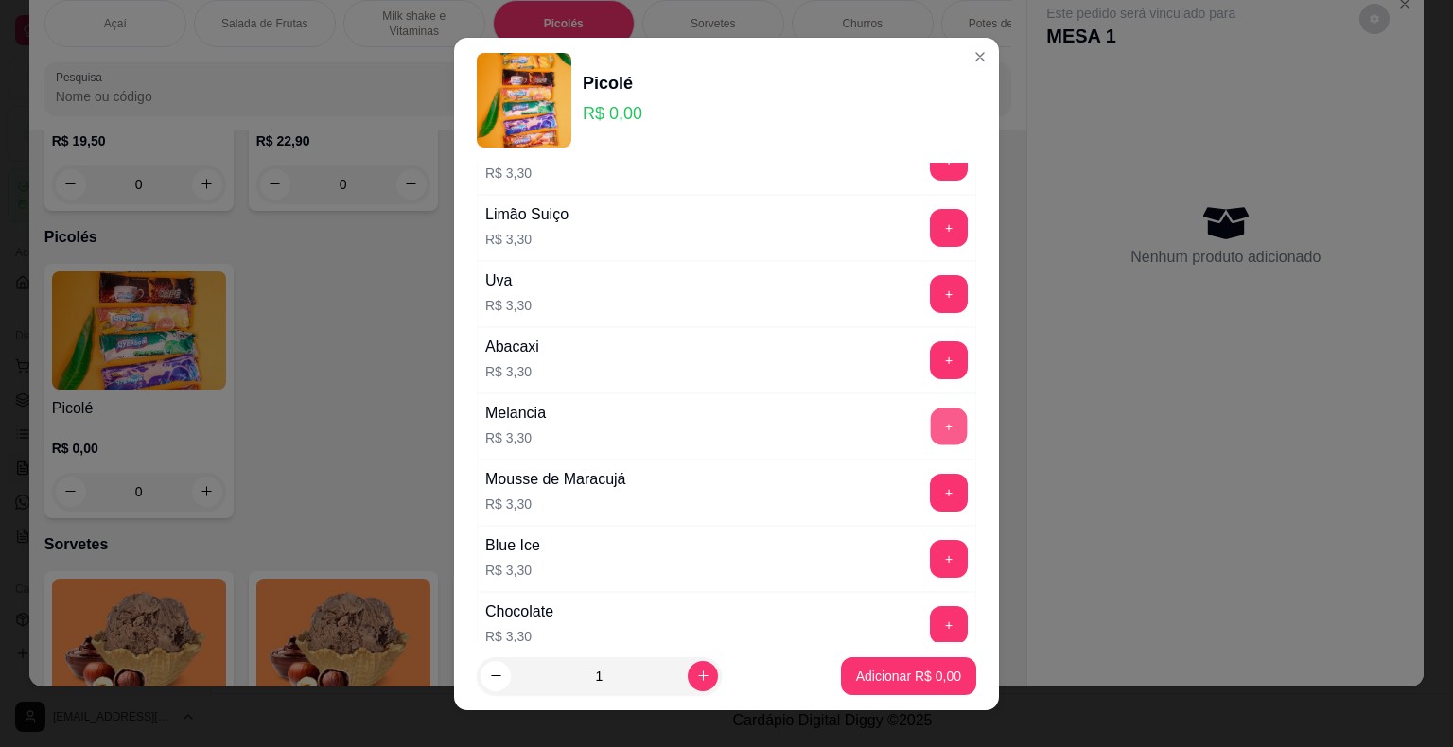
click at [931, 428] on button "+" at bounding box center [949, 426] width 37 height 37
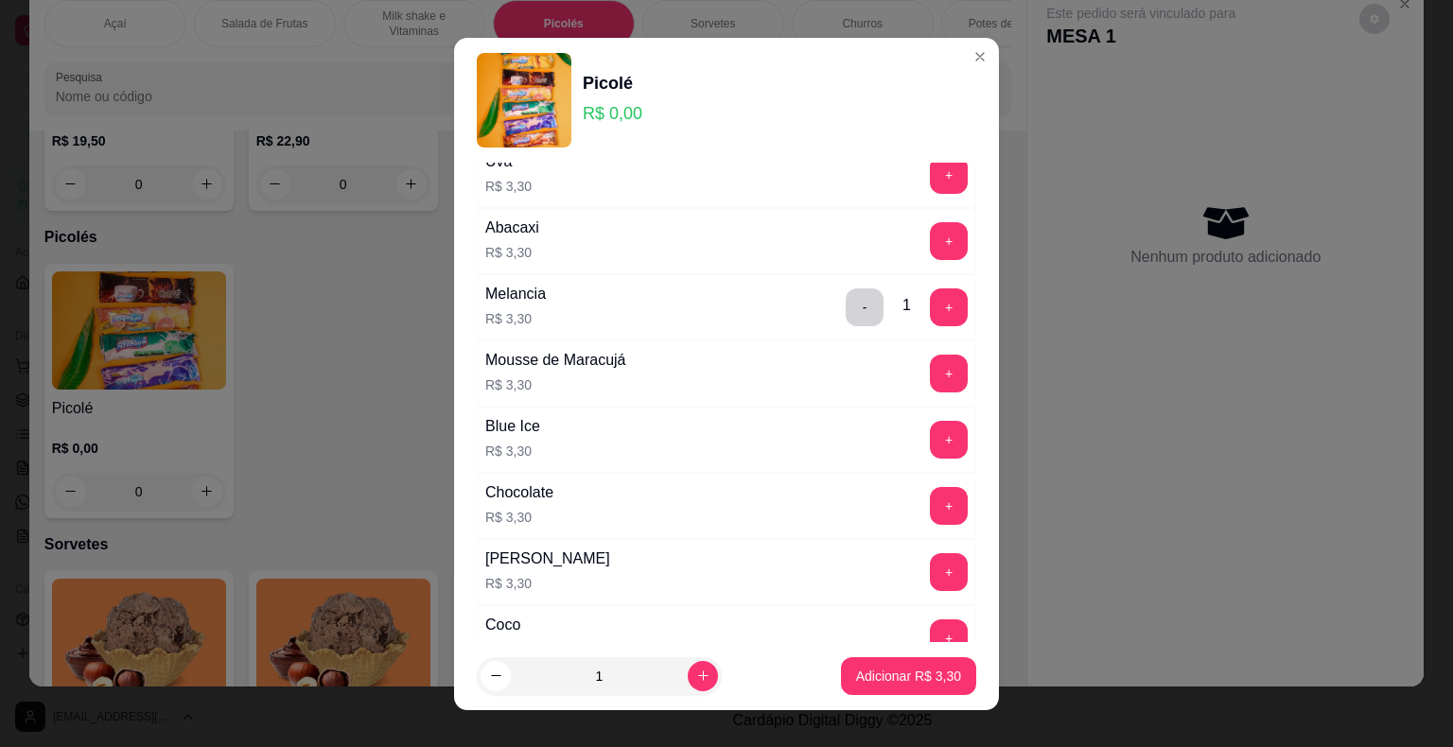
scroll to position [1230, 0]
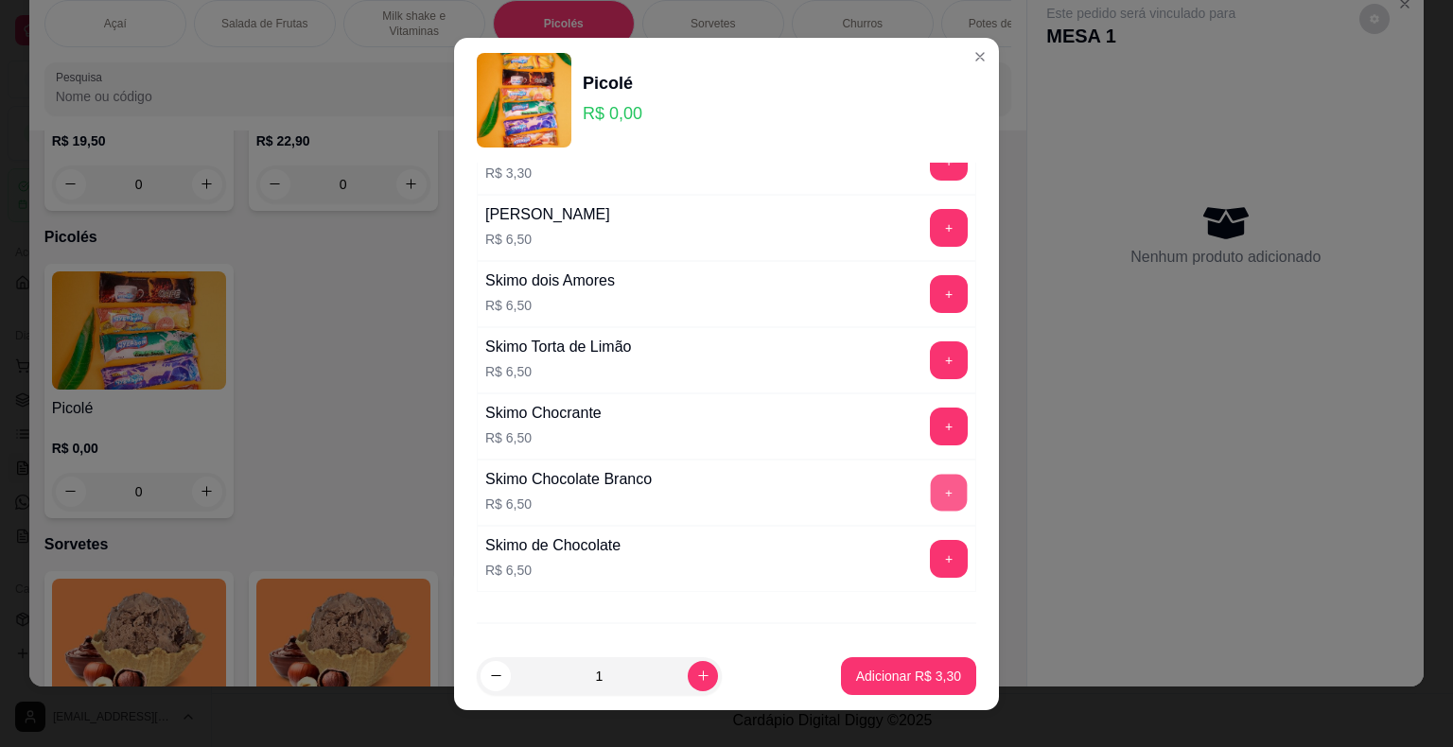
click at [931, 486] on button "+" at bounding box center [949, 492] width 37 height 37
click at [930, 486] on button "+" at bounding box center [949, 493] width 38 height 38
click at [891, 678] on p "Adicionar R$ 22,80" at bounding box center [904, 676] width 113 height 19
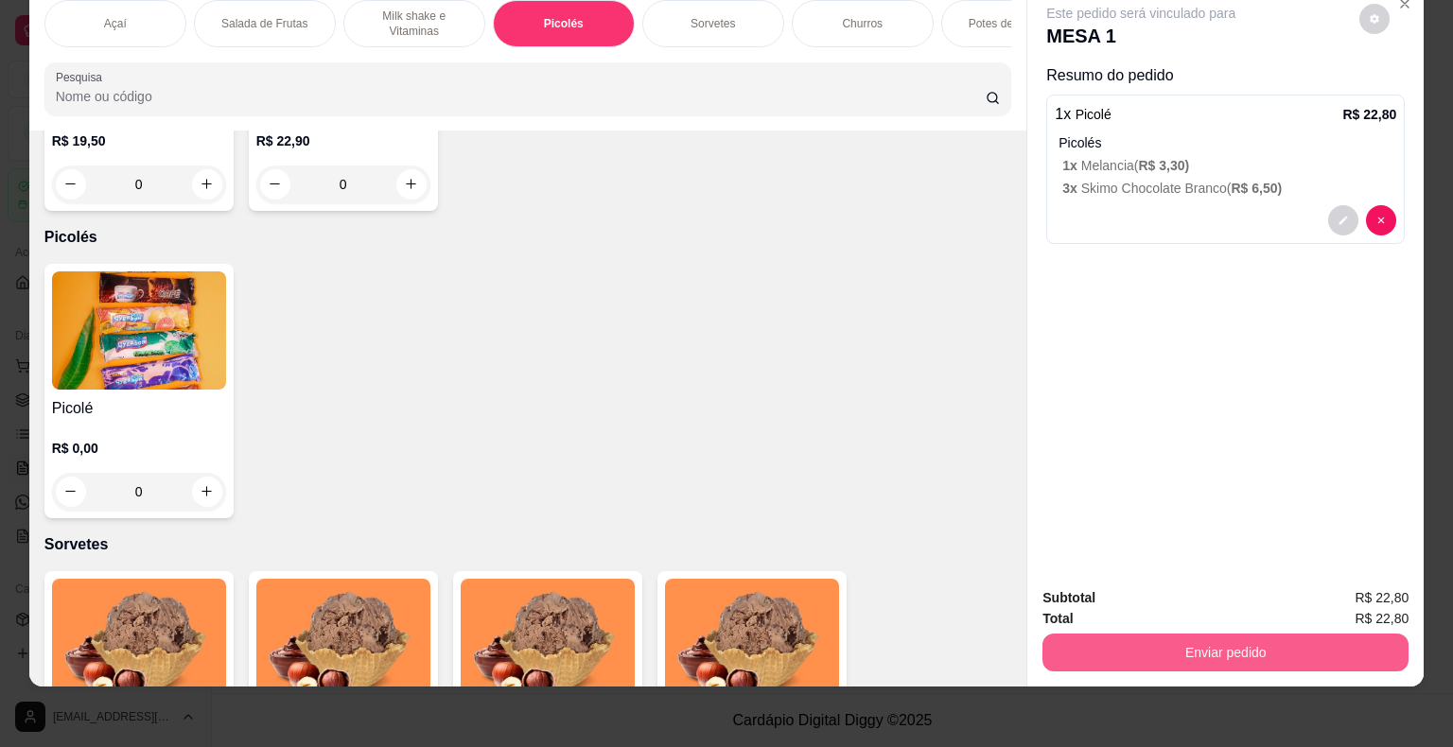
click at [1204, 643] on button "Enviar pedido" at bounding box center [1225, 653] width 366 height 38
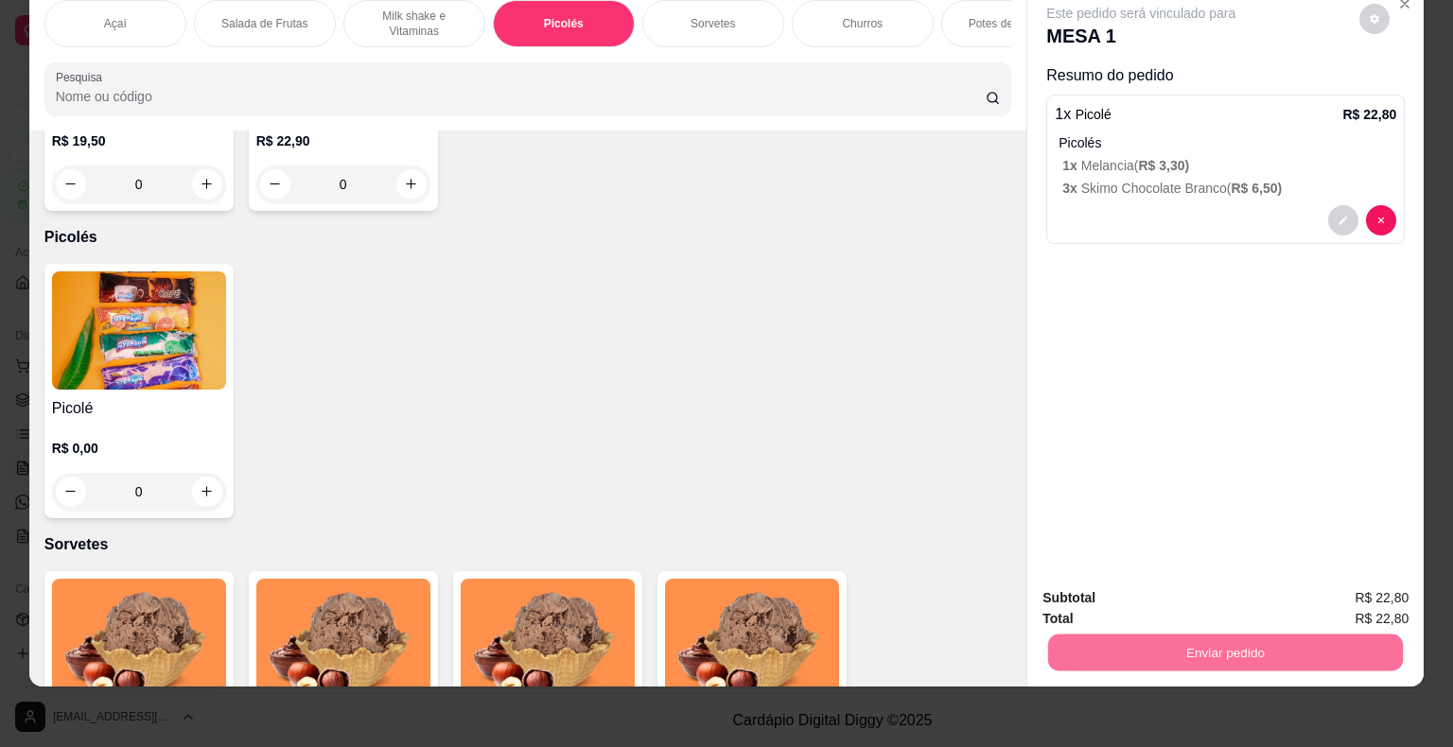
click at [1230, 591] on button "Não registrar e enviar pedido" at bounding box center [1162, 592] width 197 height 36
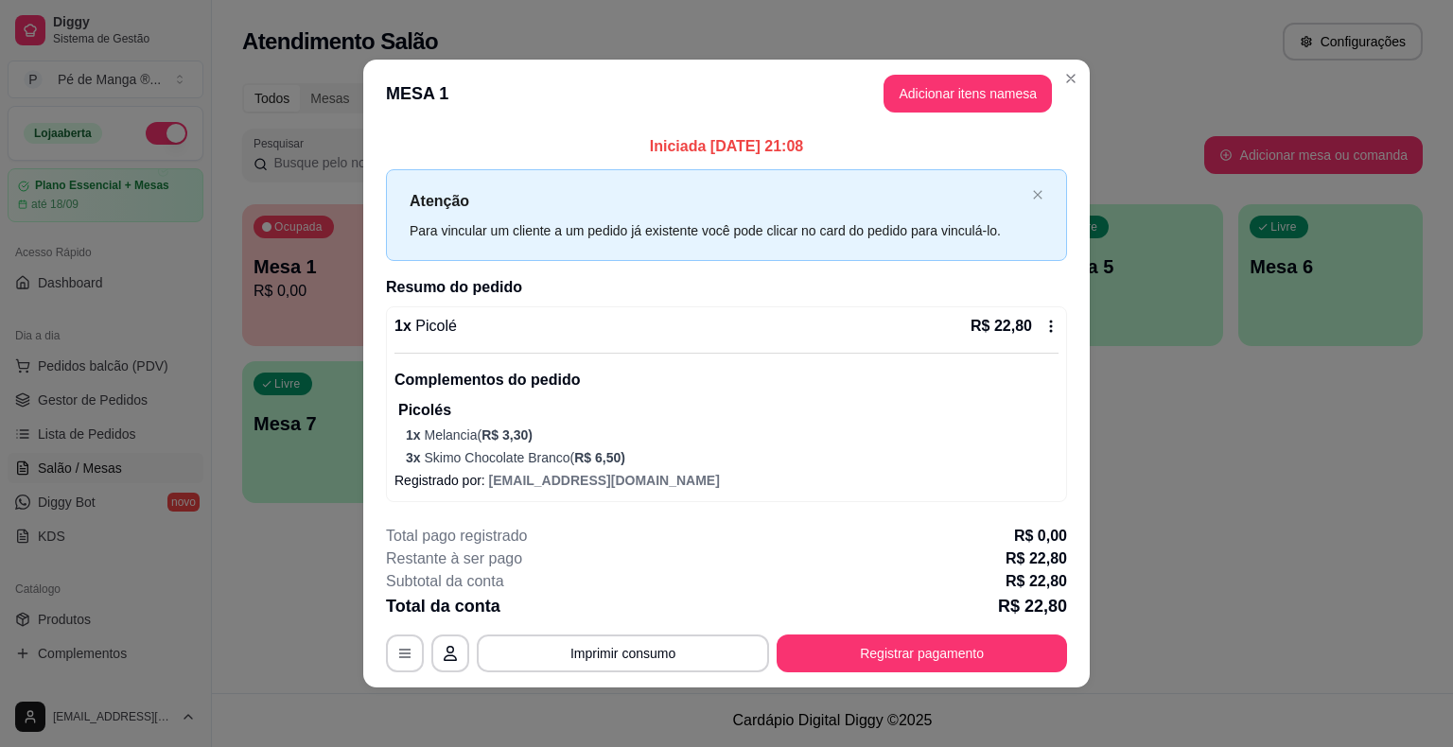
scroll to position [0, 0]
click at [851, 661] on button "Registrar pagamento" at bounding box center [921, 654] width 290 height 38
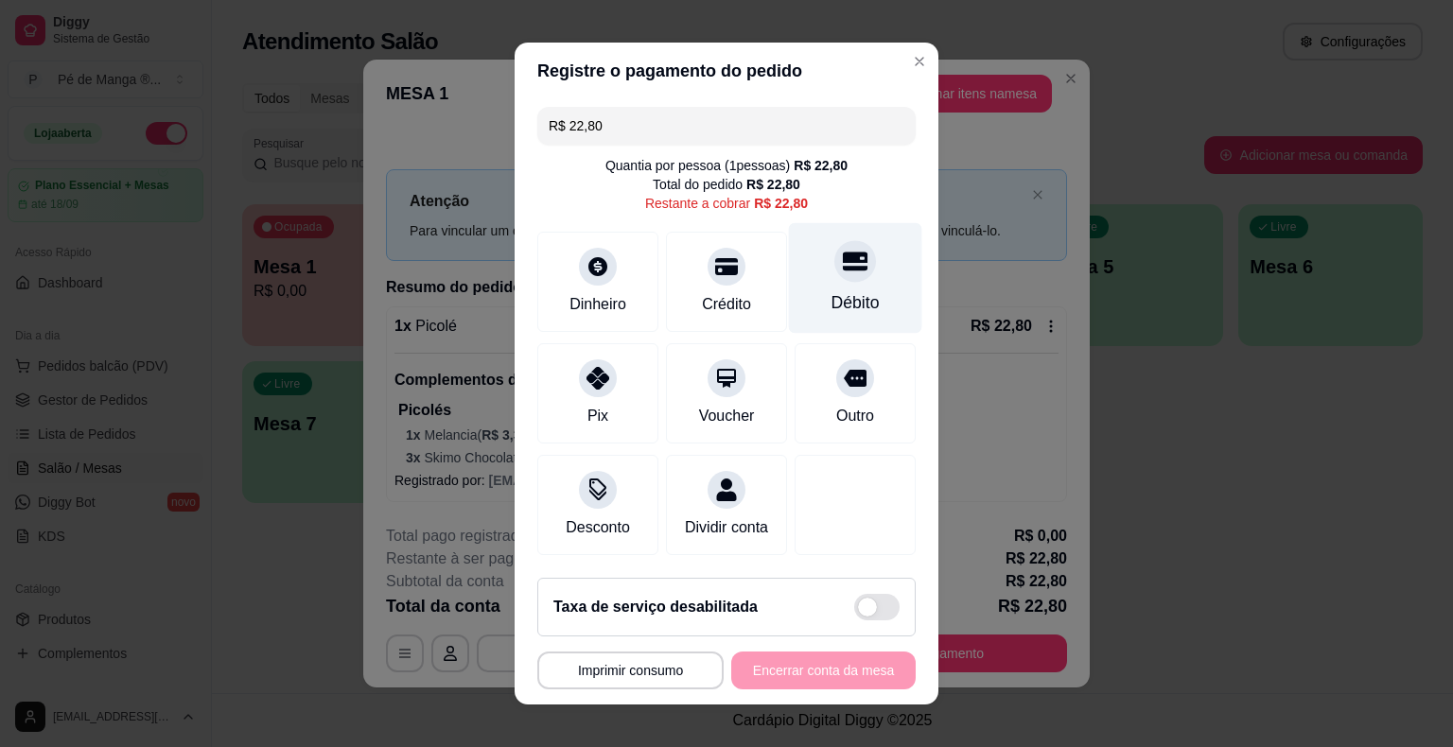
click at [840, 284] on div "Débito" at bounding box center [855, 278] width 133 height 111
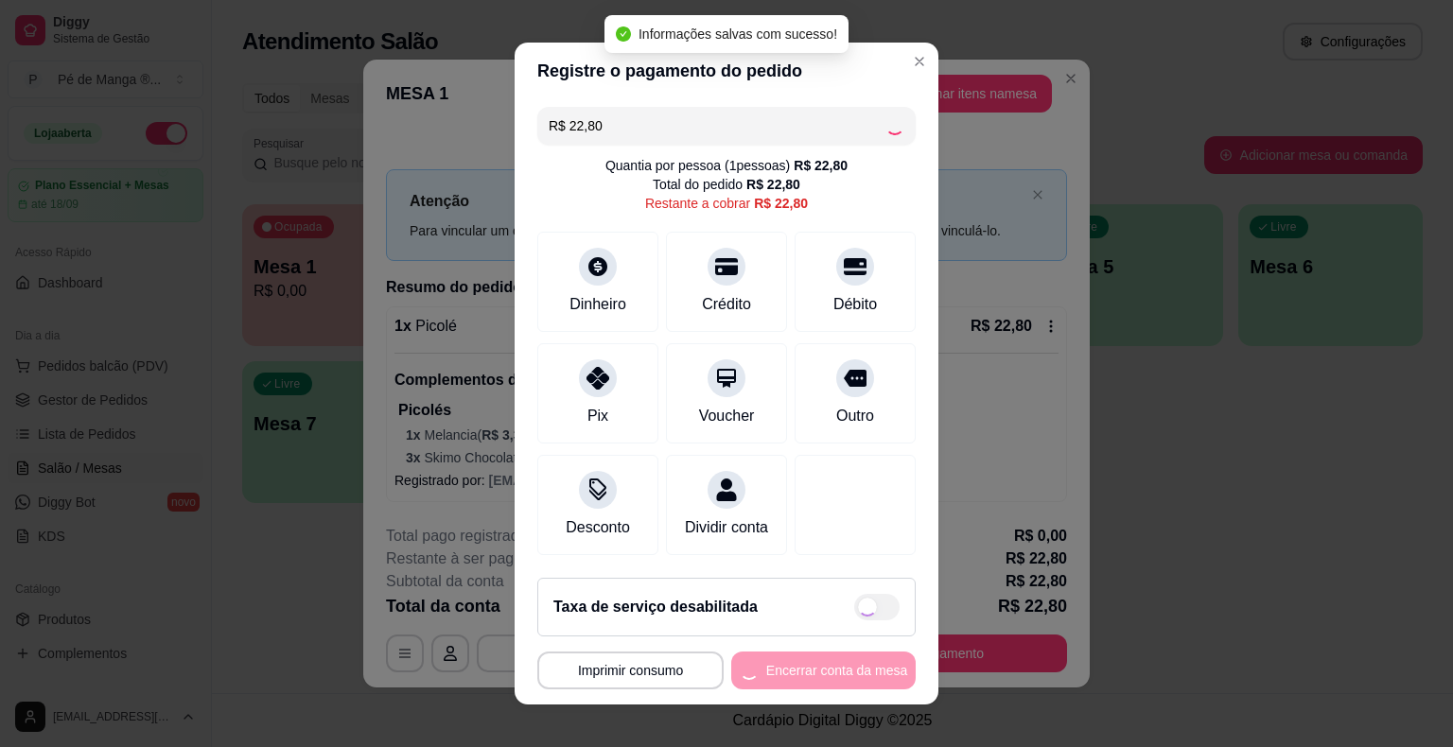
type input "R$ 0,00"
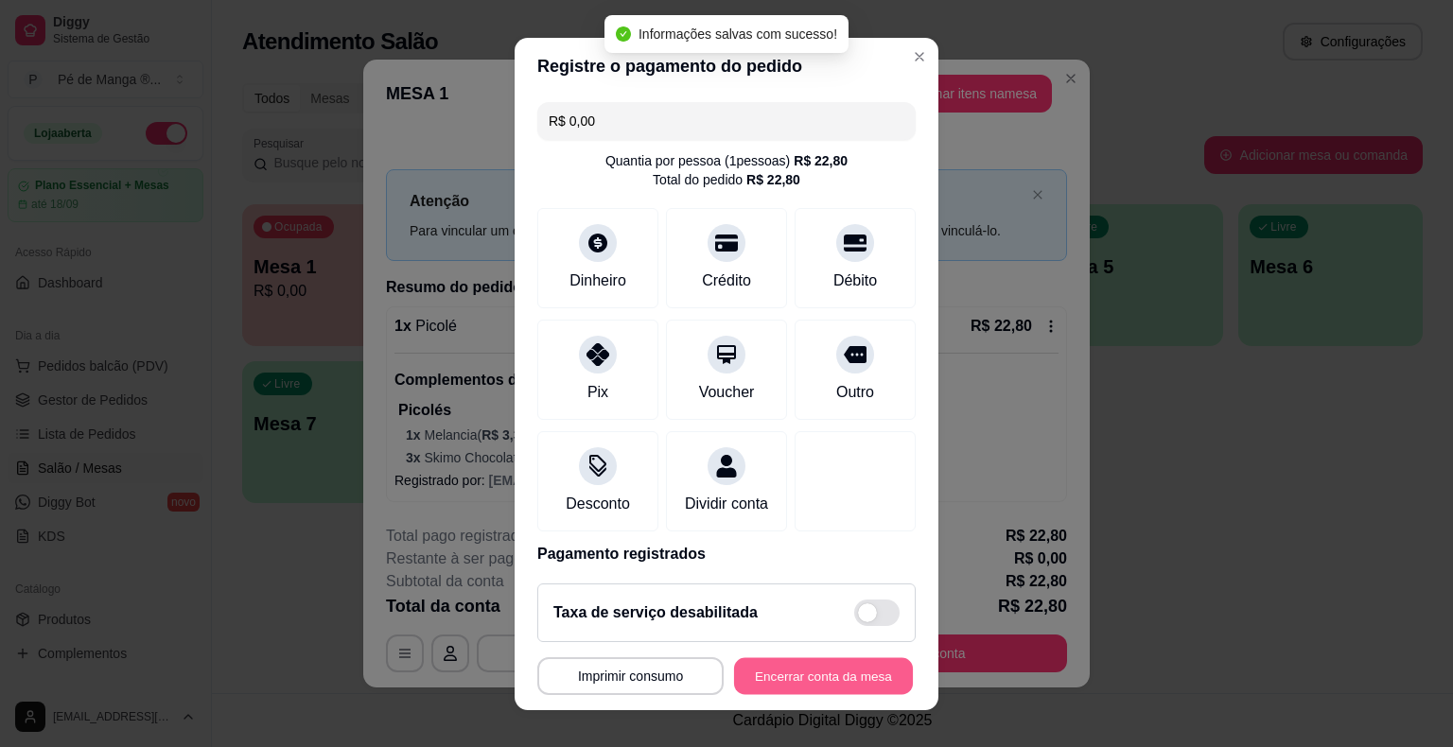
click at [811, 675] on button "Encerrar conta da mesa" at bounding box center [823, 675] width 179 height 37
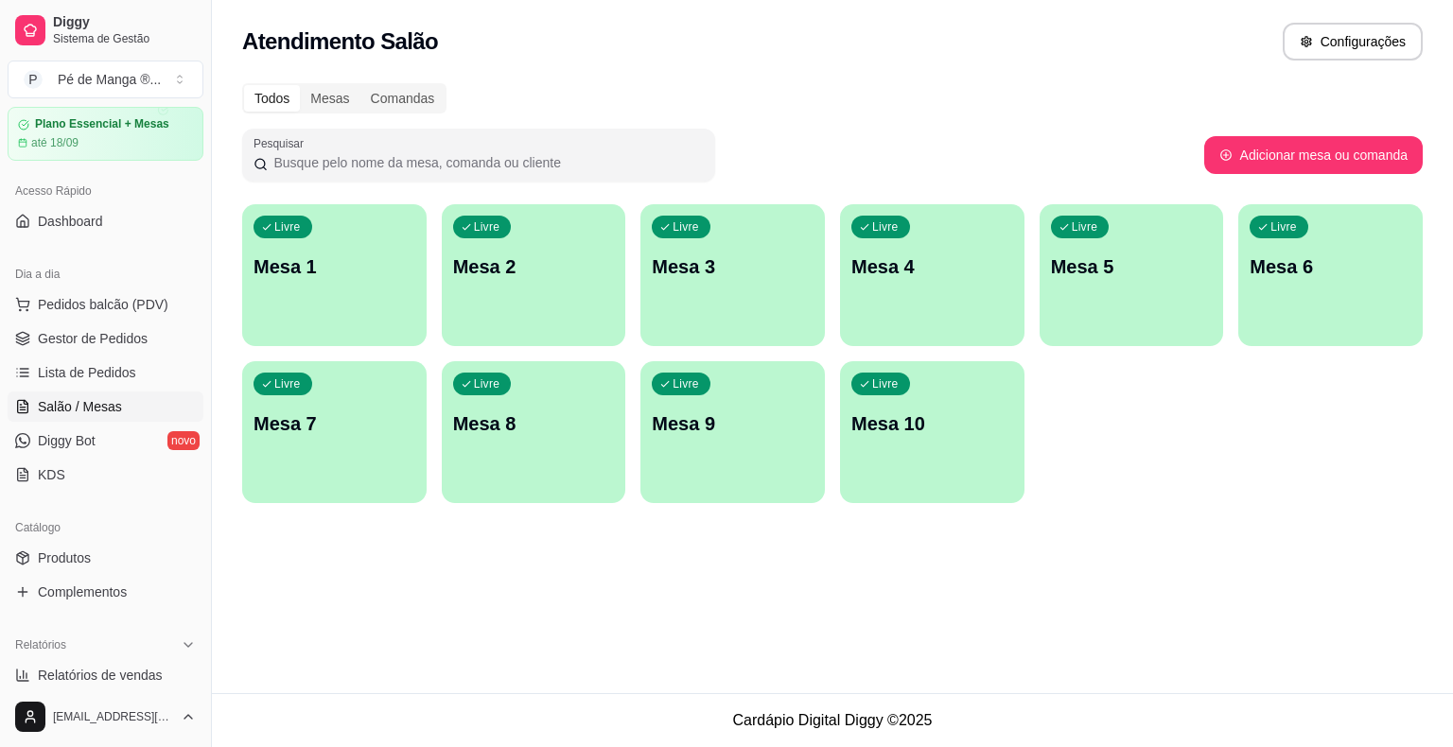
scroll to position [95, 0]
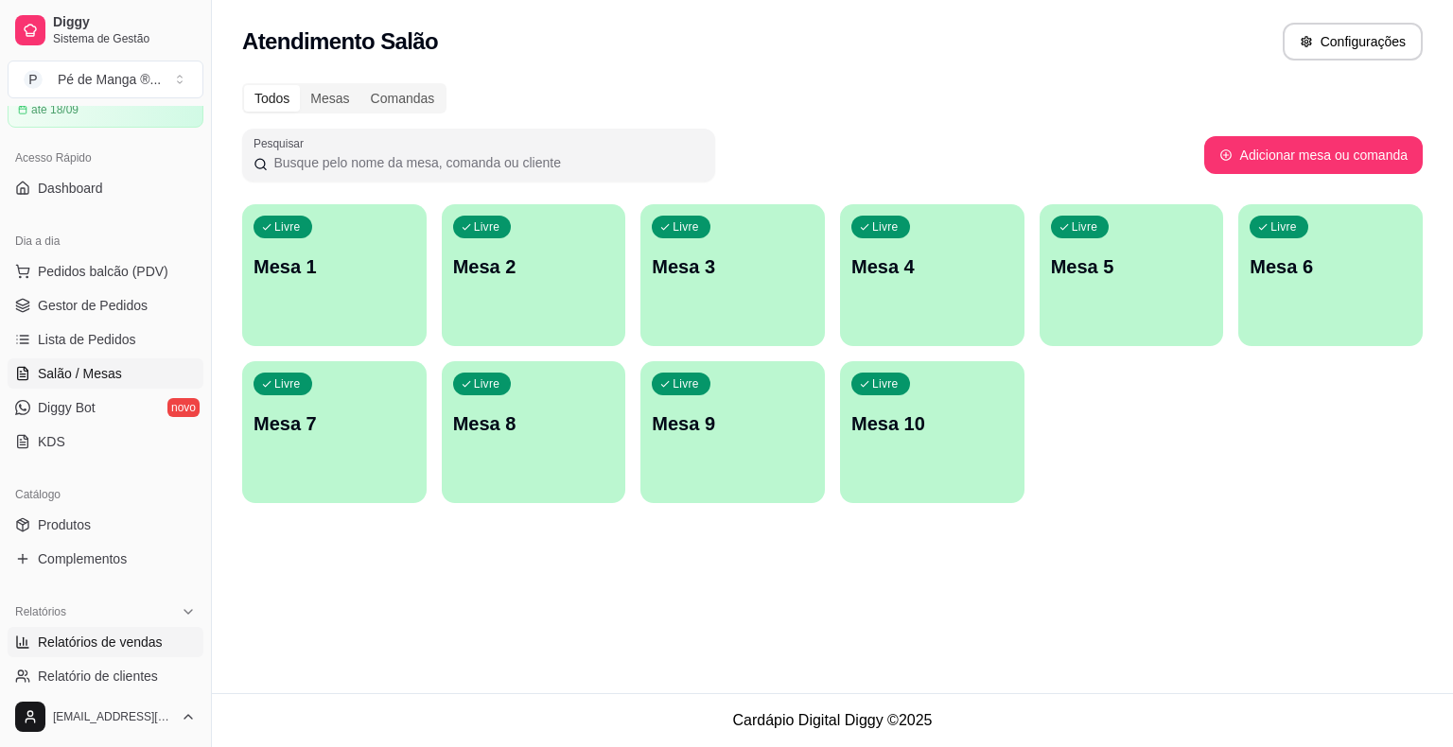
click at [156, 645] on span "Relatórios de vendas" at bounding box center [100, 642] width 125 height 19
select select "ALL"
select select "0"
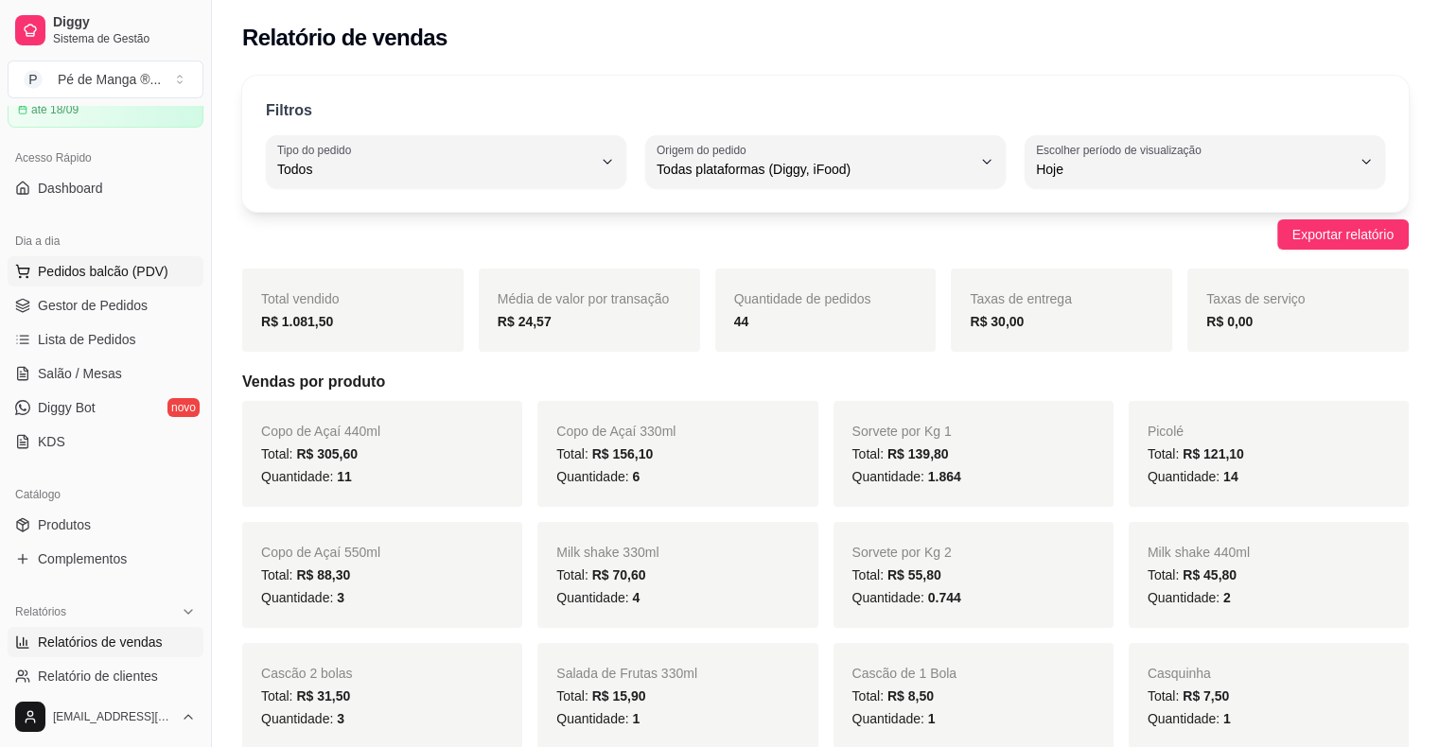
click at [138, 273] on span "Pedidos balcão (PDV)" at bounding box center [103, 271] width 131 height 19
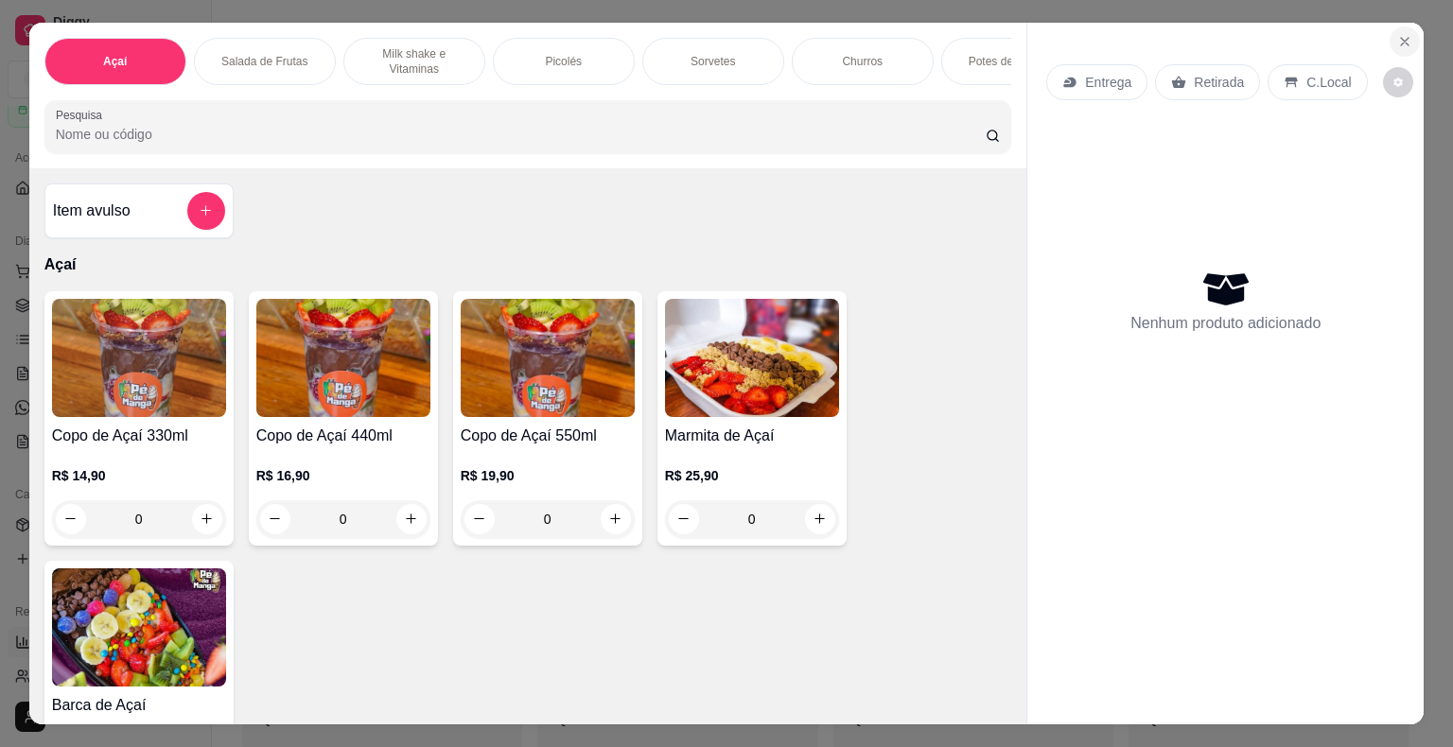
click at [1397, 34] on icon "Close" at bounding box center [1404, 41] width 15 height 15
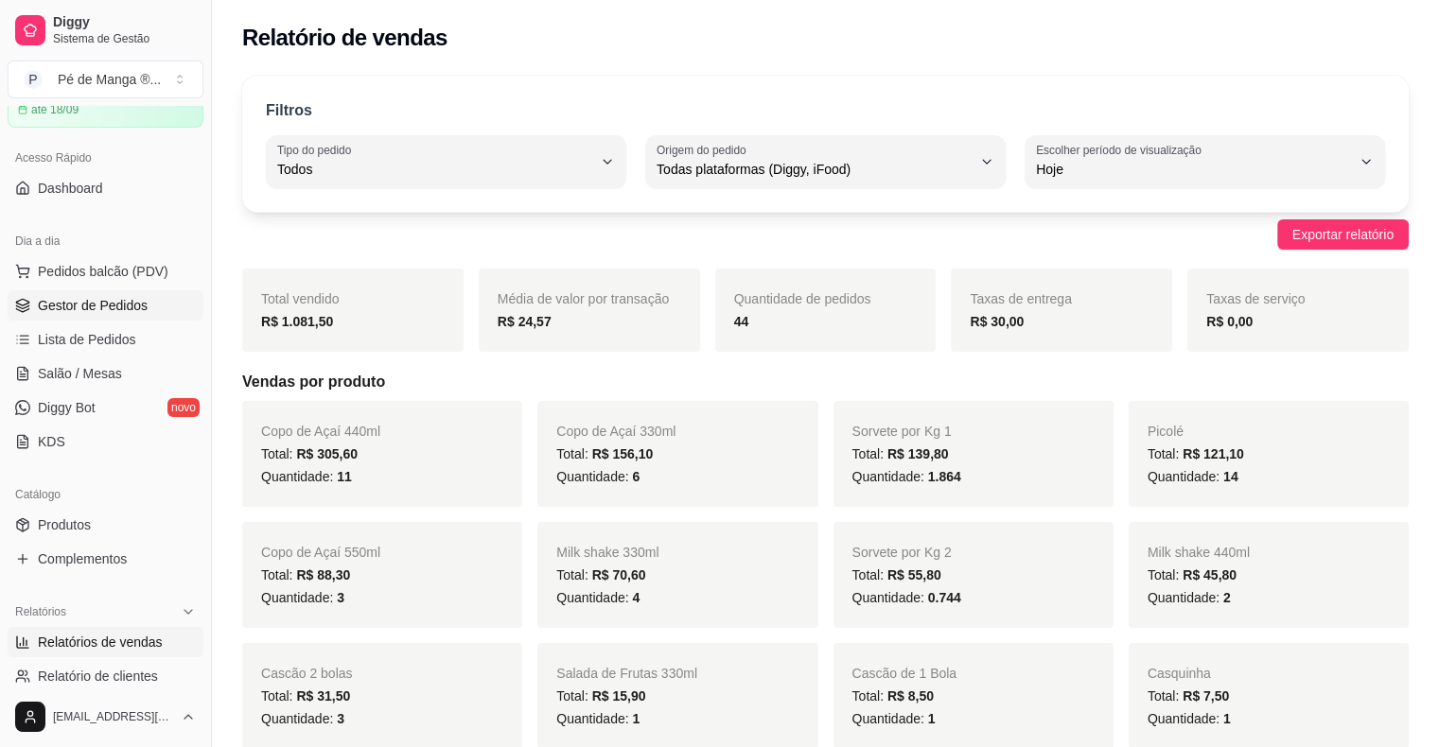
click at [114, 305] on span "Gestor de Pedidos" at bounding box center [93, 305] width 110 height 19
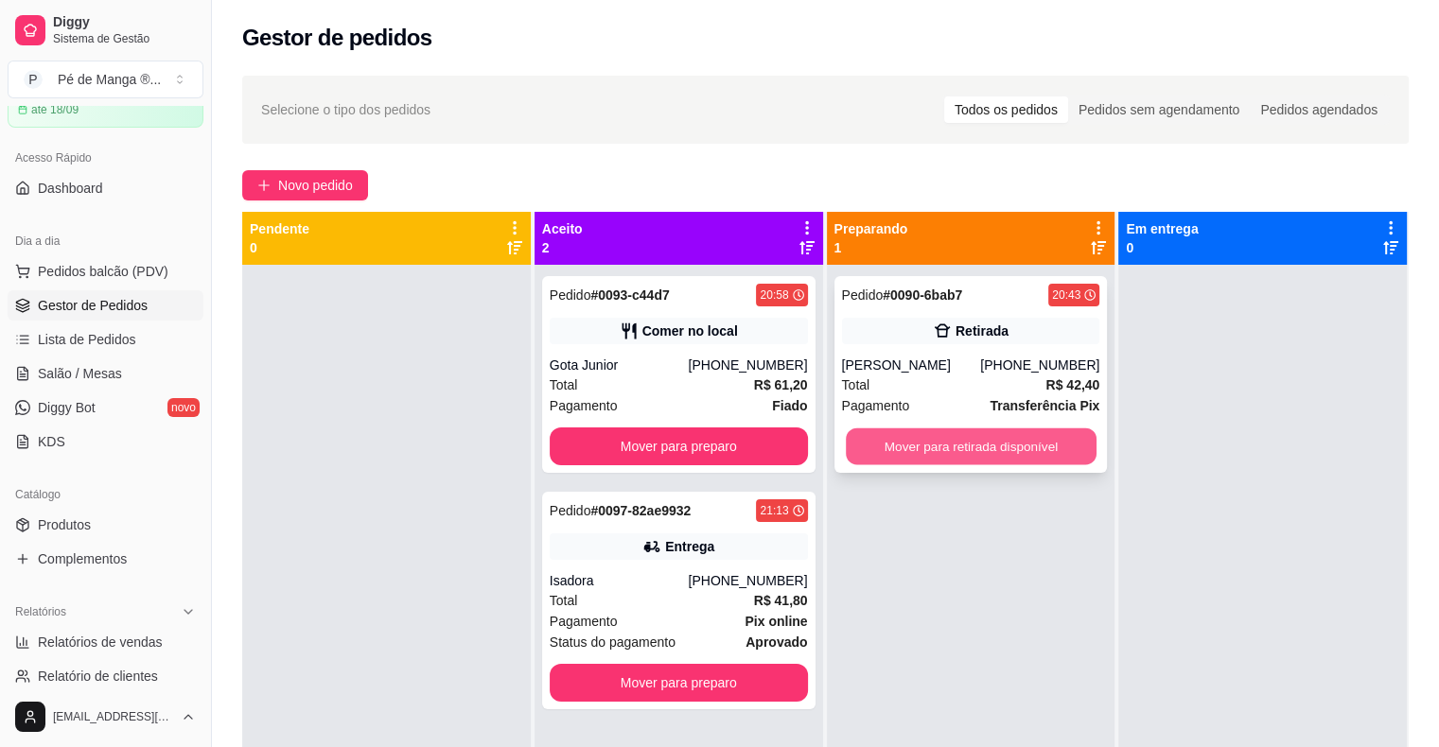
click at [916, 445] on button "Mover para retirada disponível" at bounding box center [971, 446] width 251 height 37
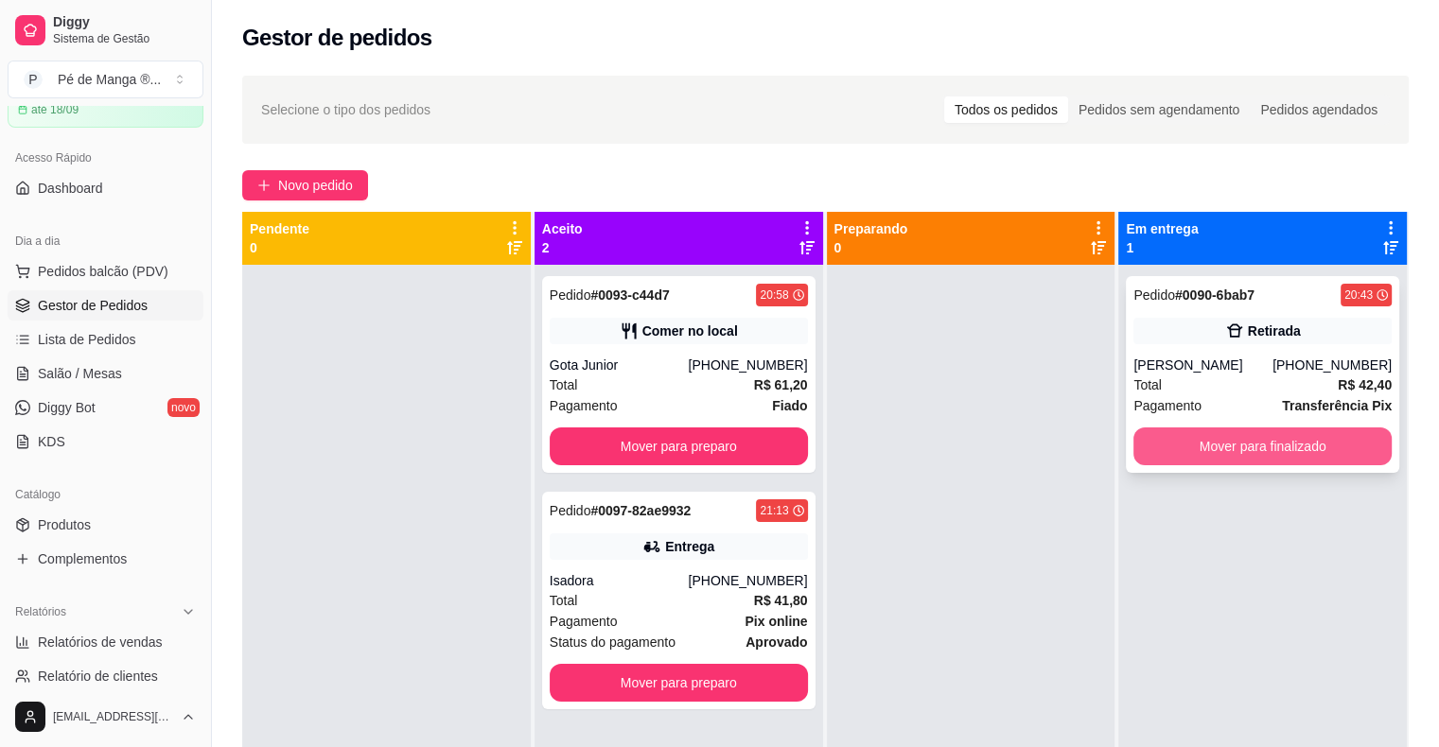
click at [1169, 447] on button "Mover para finalizado" at bounding box center [1262, 446] width 258 height 38
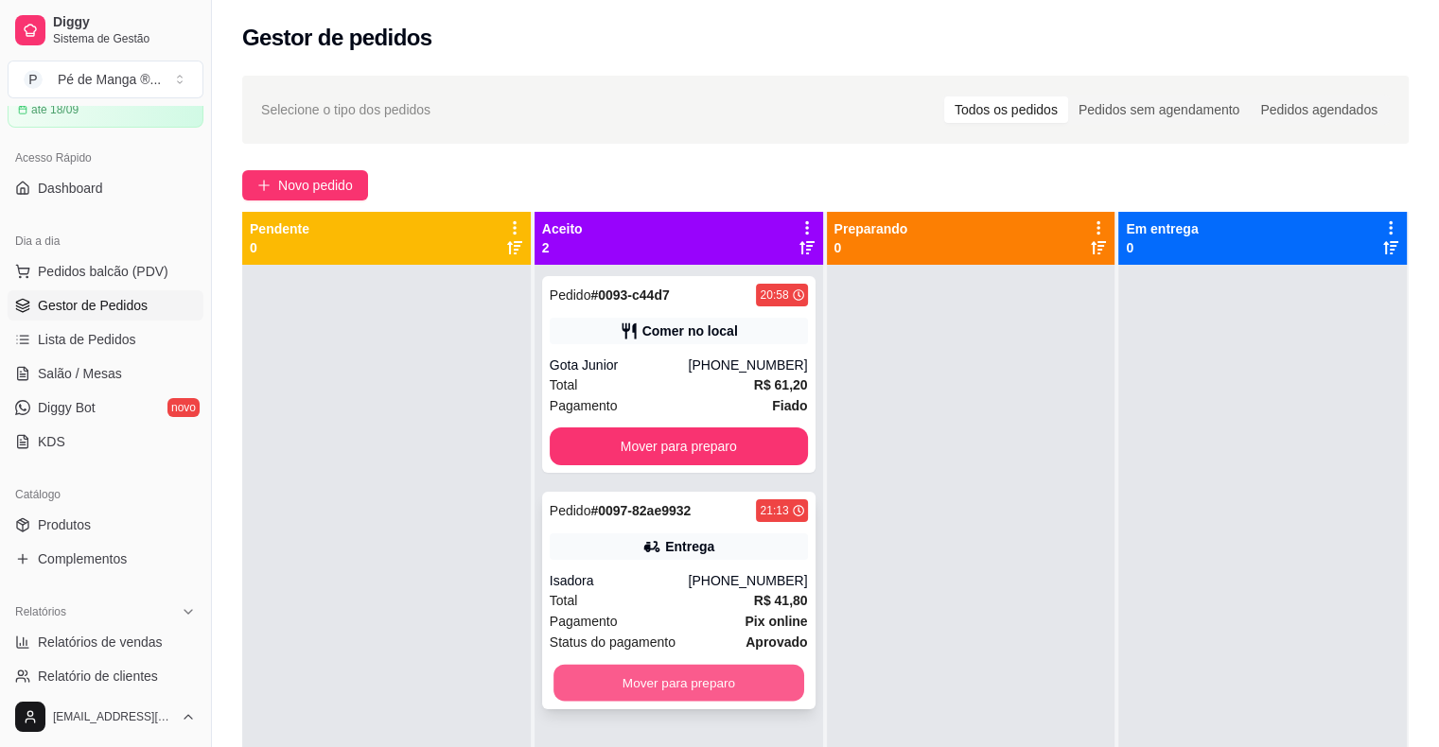
click at [753, 685] on button "Mover para preparo" at bounding box center [678, 683] width 251 height 37
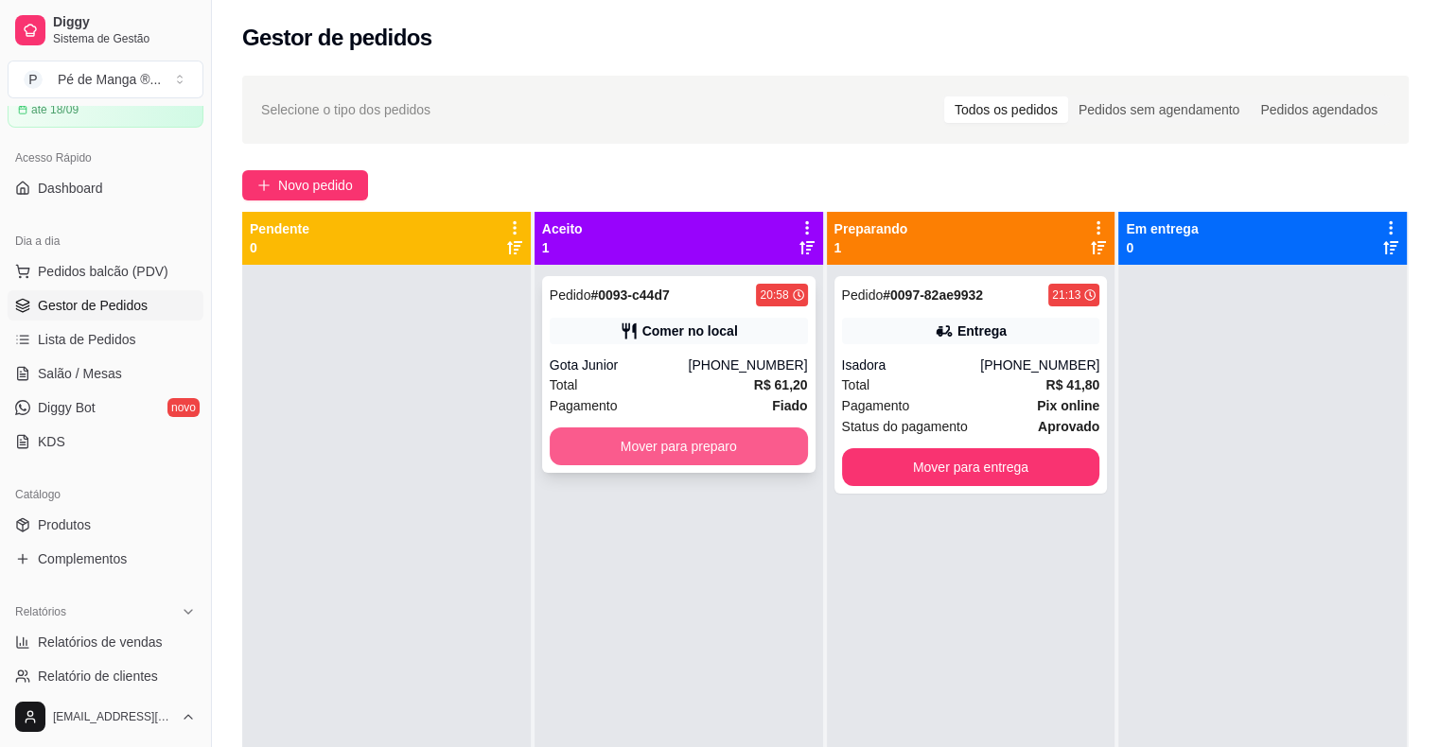
click at [692, 449] on button "Mover para preparo" at bounding box center [679, 446] width 258 height 38
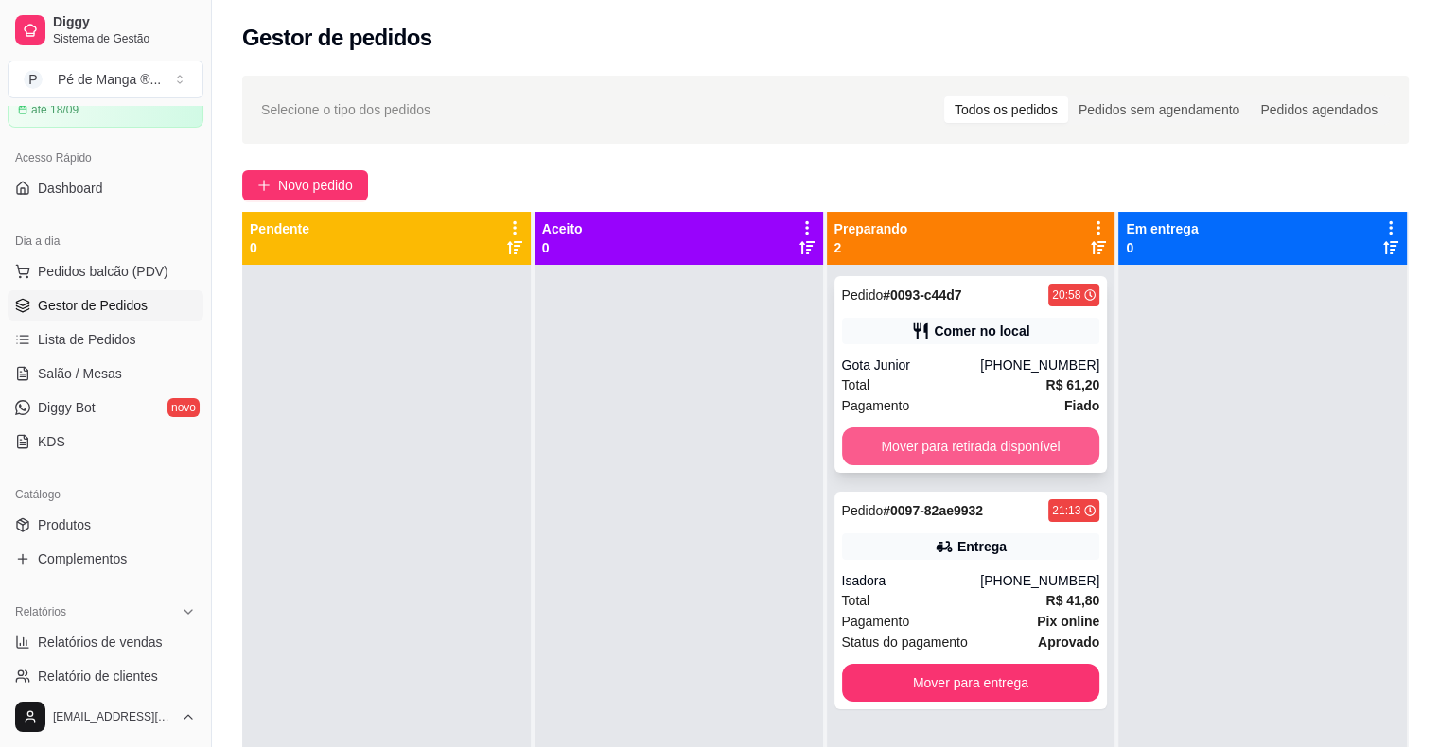
click at [1017, 439] on button "Mover para retirada disponível" at bounding box center [971, 446] width 258 height 38
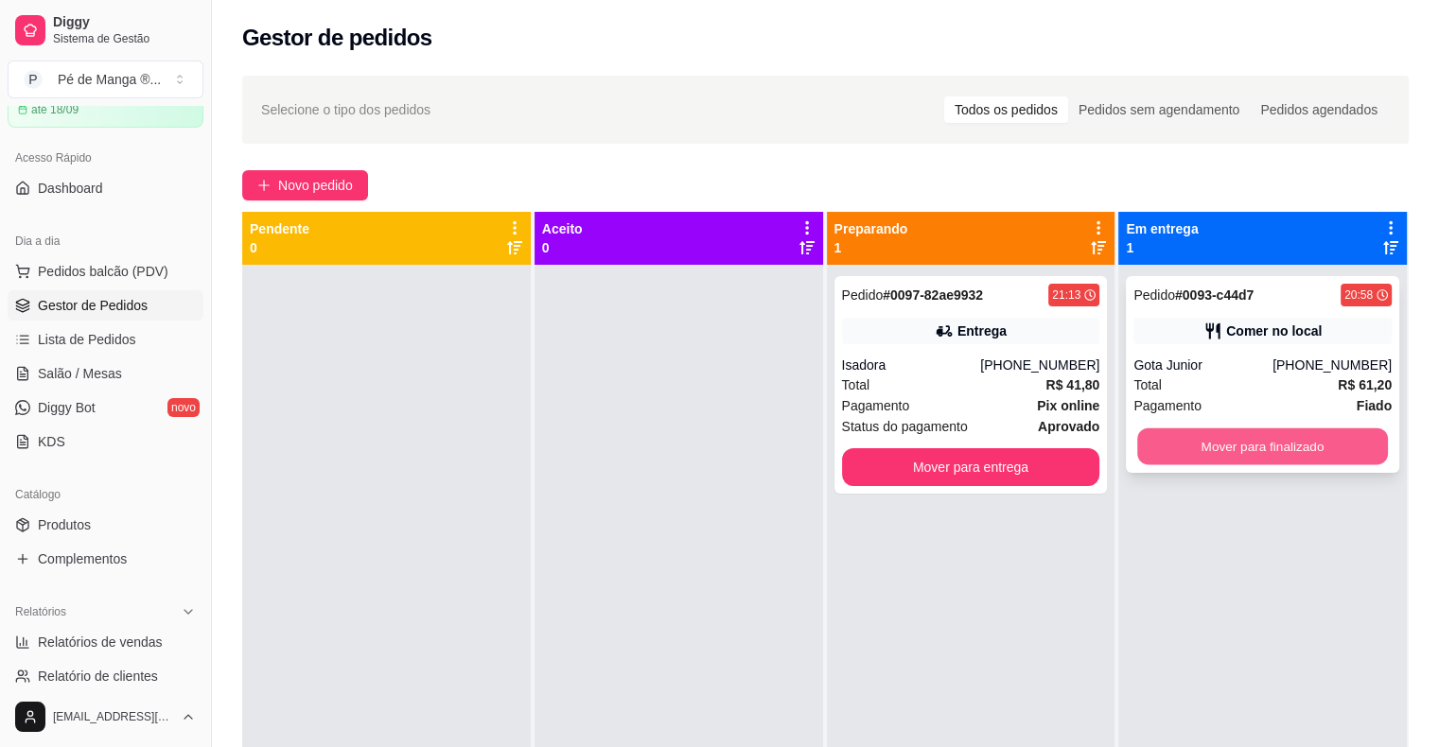
click at [1247, 445] on button "Mover para finalizado" at bounding box center [1262, 446] width 251 height 37
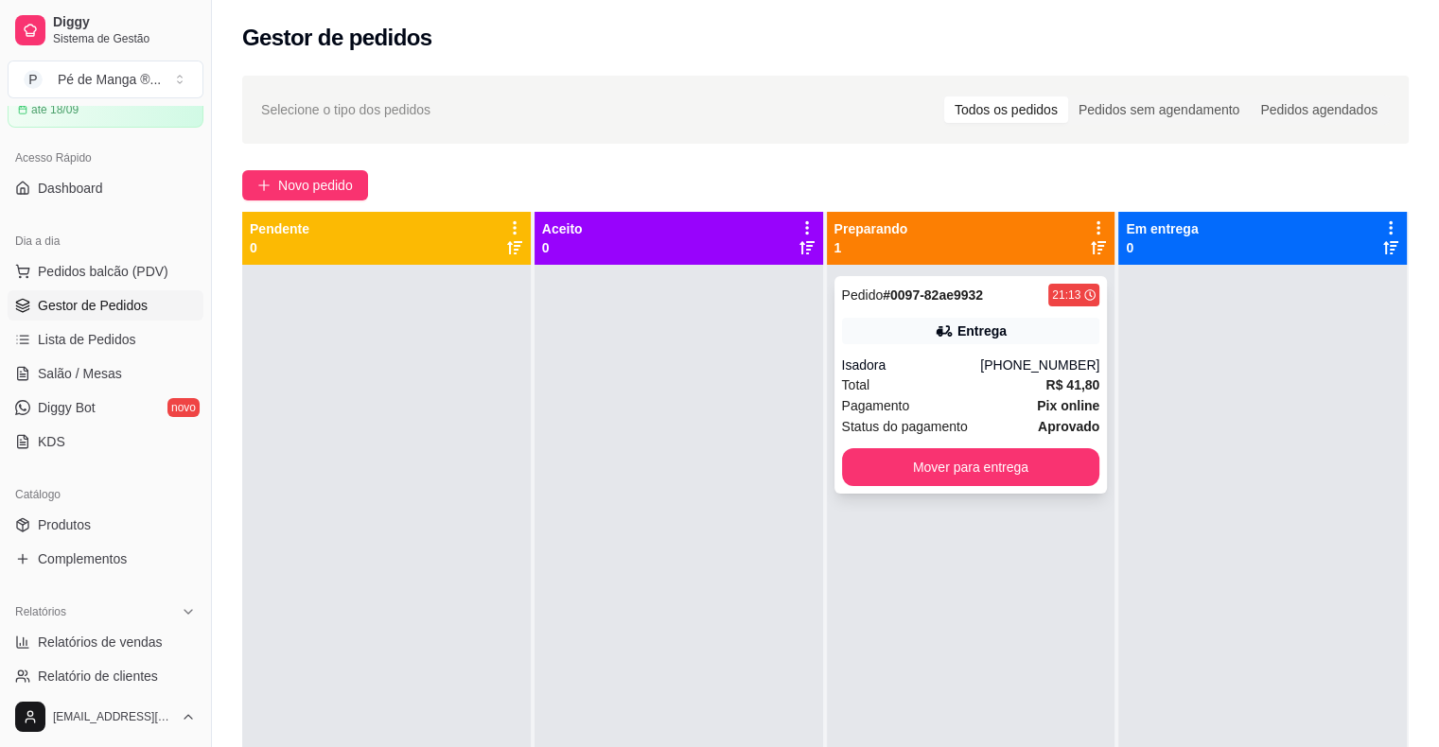
click at [975, 416] on div "Status do pagamento aprovado" at bounding box center [971, 426] width 258 height 21
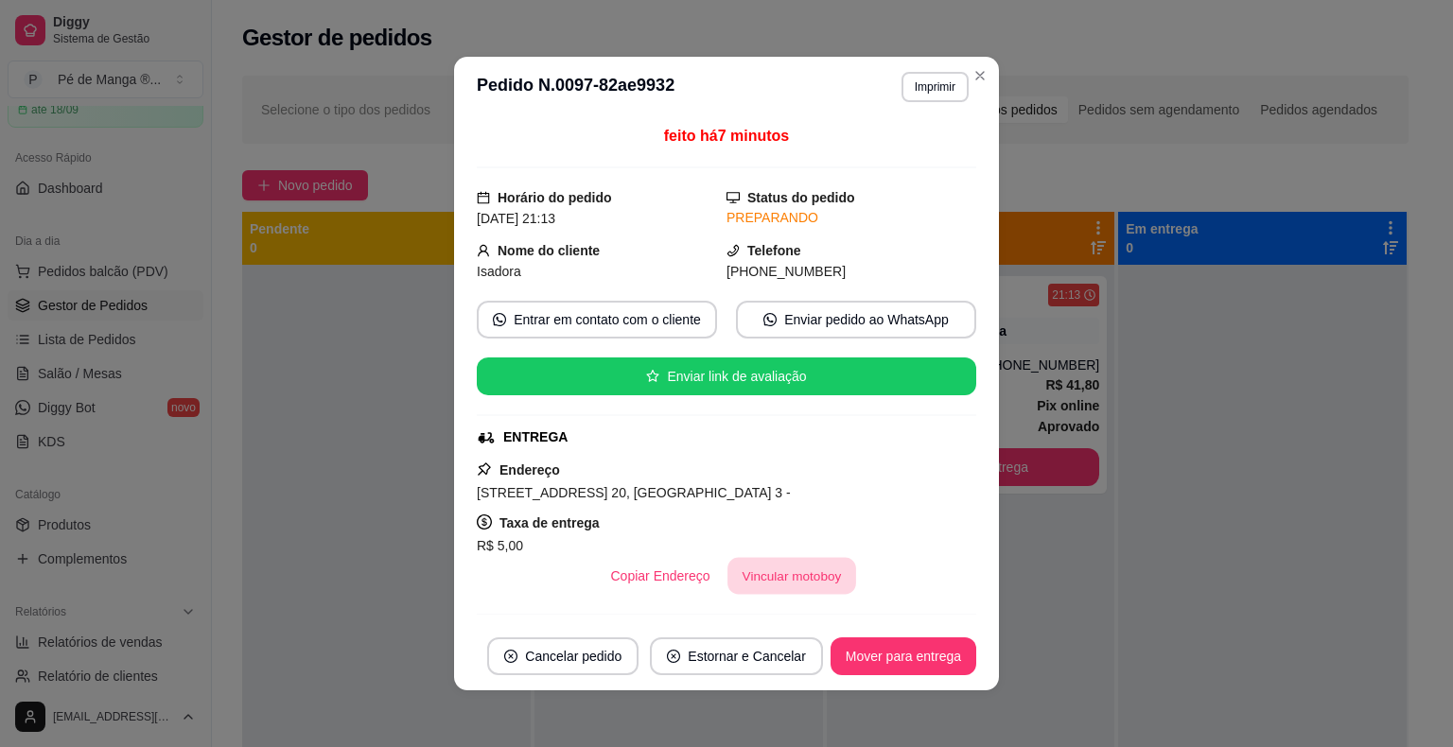
click at [810, 566] on button "Vincular motoboy" at bounding box center [791, 576] width 129 height 37
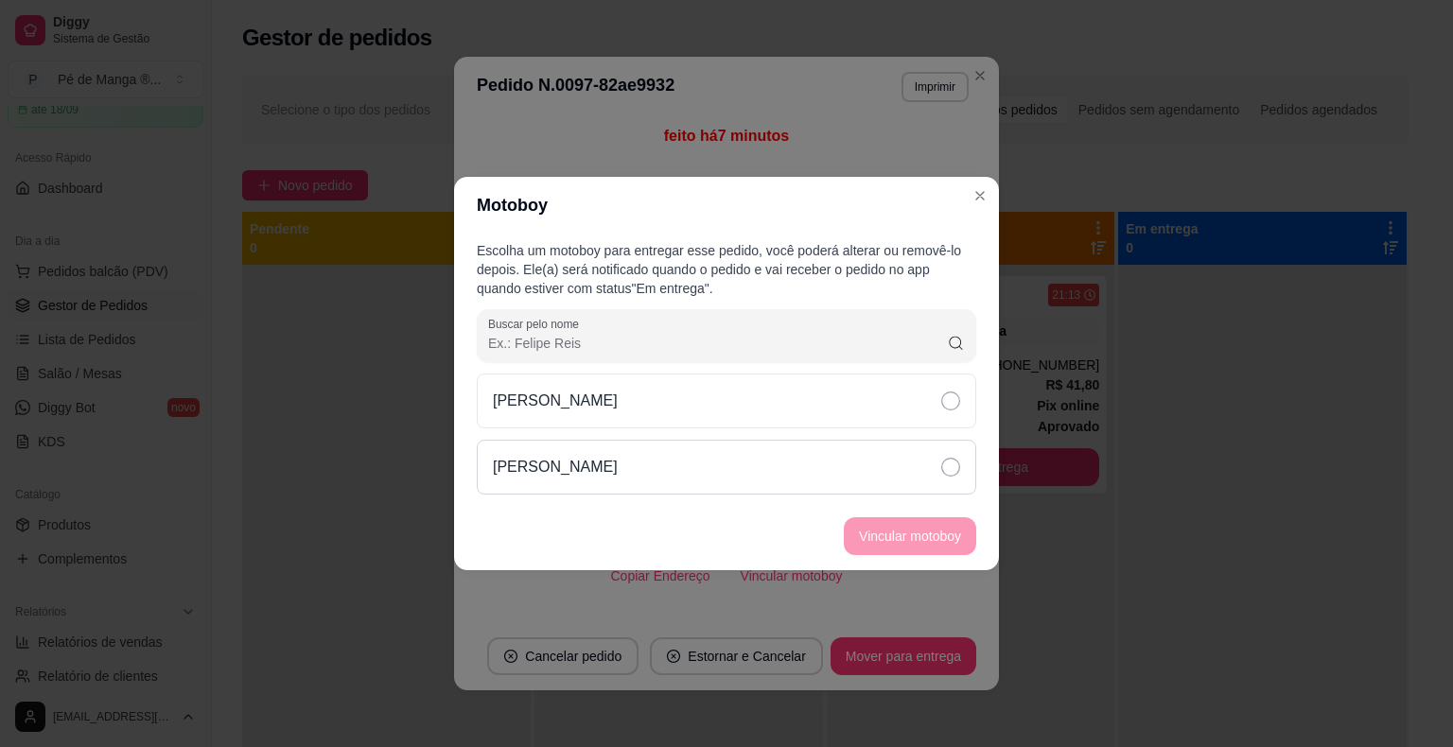
click at [901, 457] on div "[PERSON_NAME]" at bounding box center [726, 467] width 499 height 55
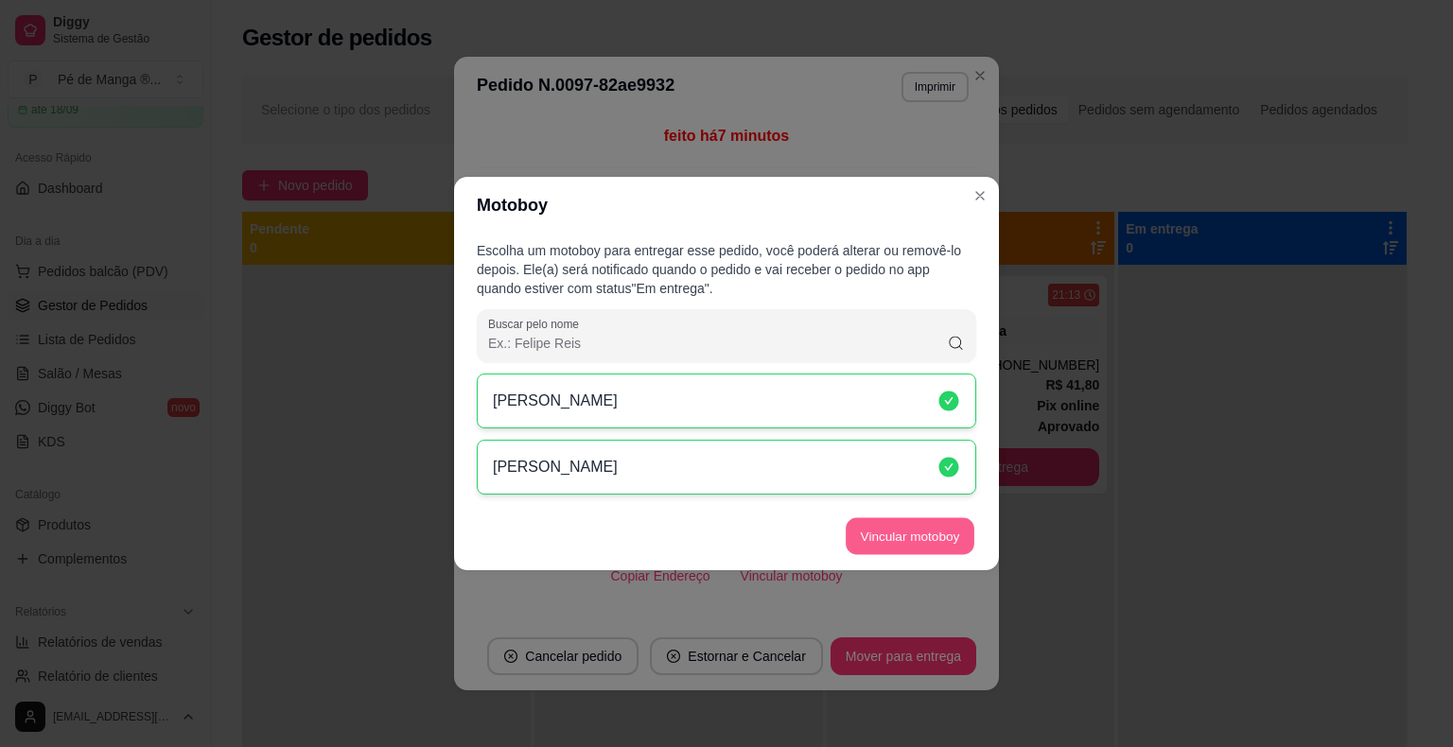
click at [933, 533] on button "Vincular motoboy" at bounding box center [910, 536] width 129 height 37
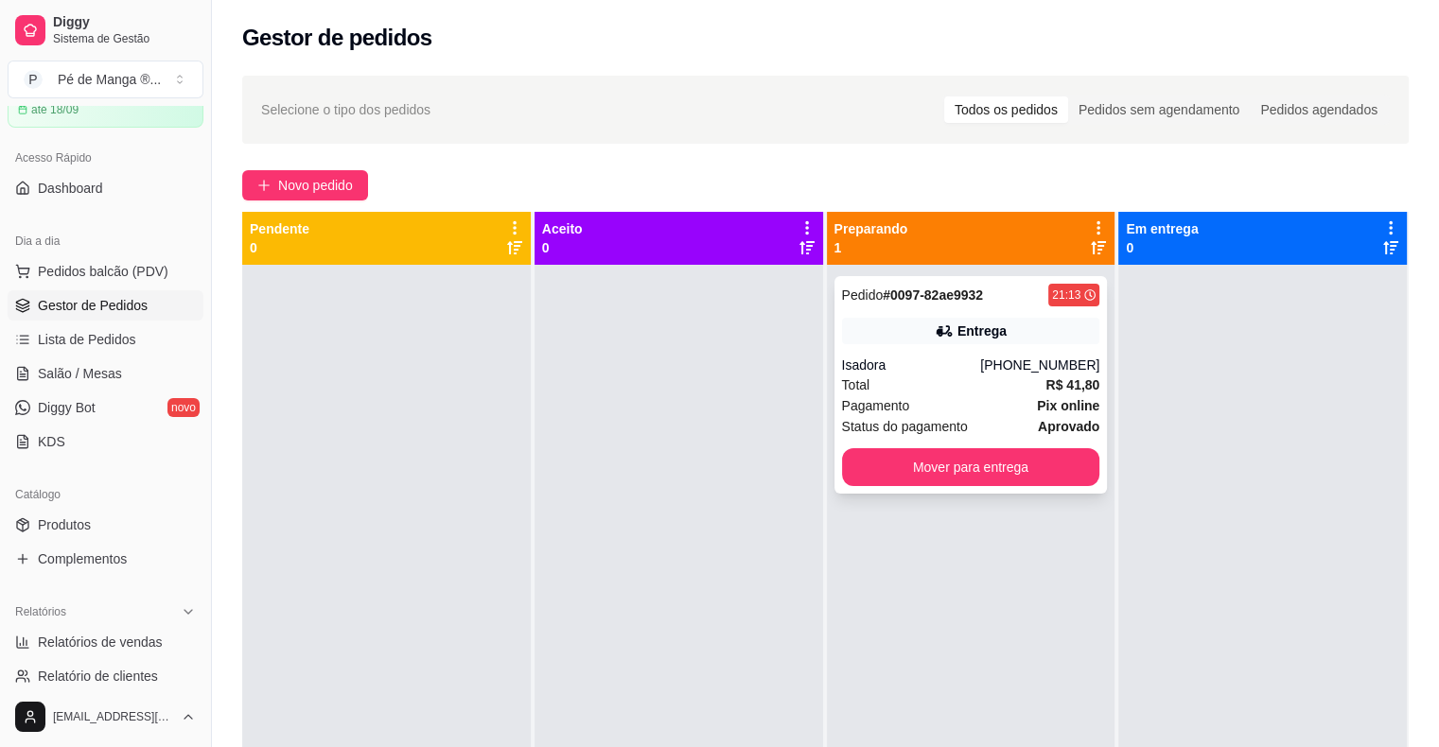
click at [1040, 398] on strong "Pix online" at bounding box center [1068, 405] width 62 height 15
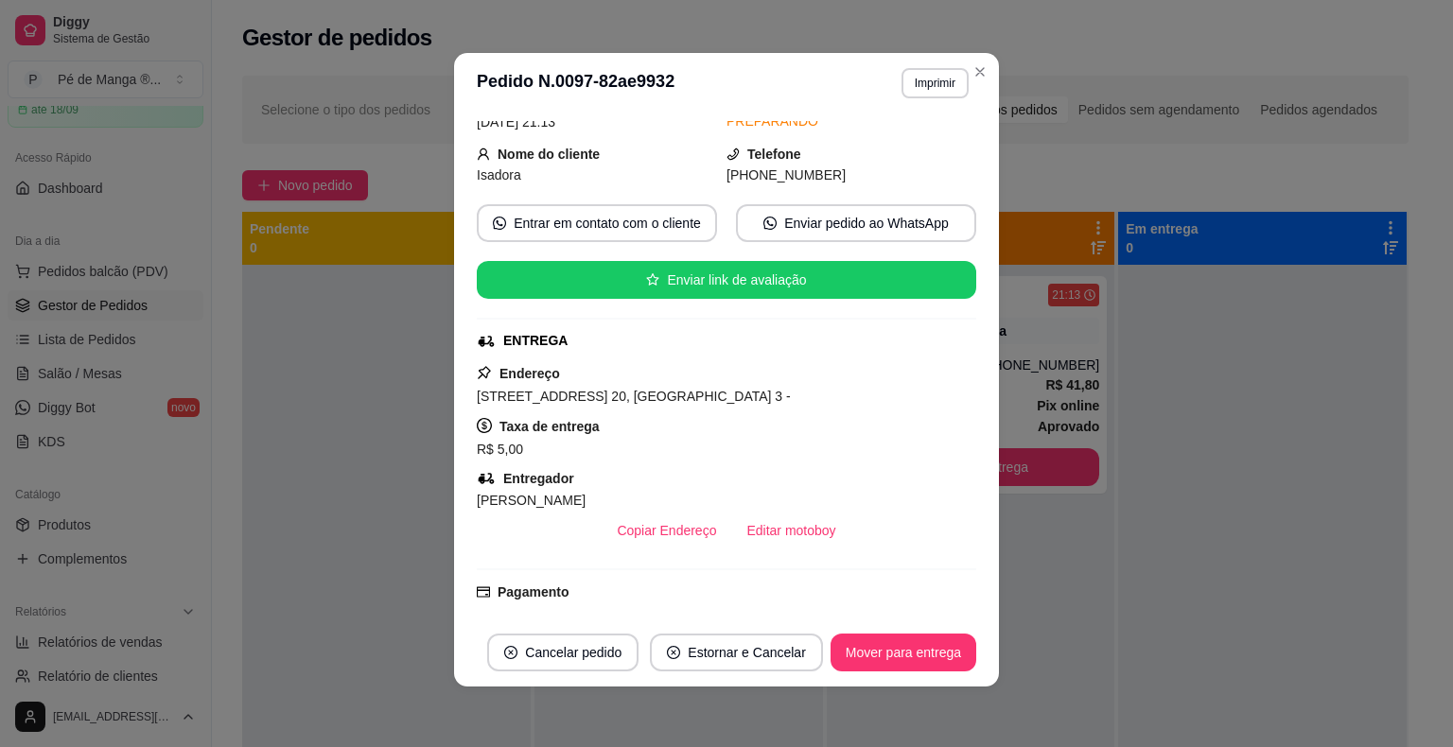
scroll to position [79, 0]
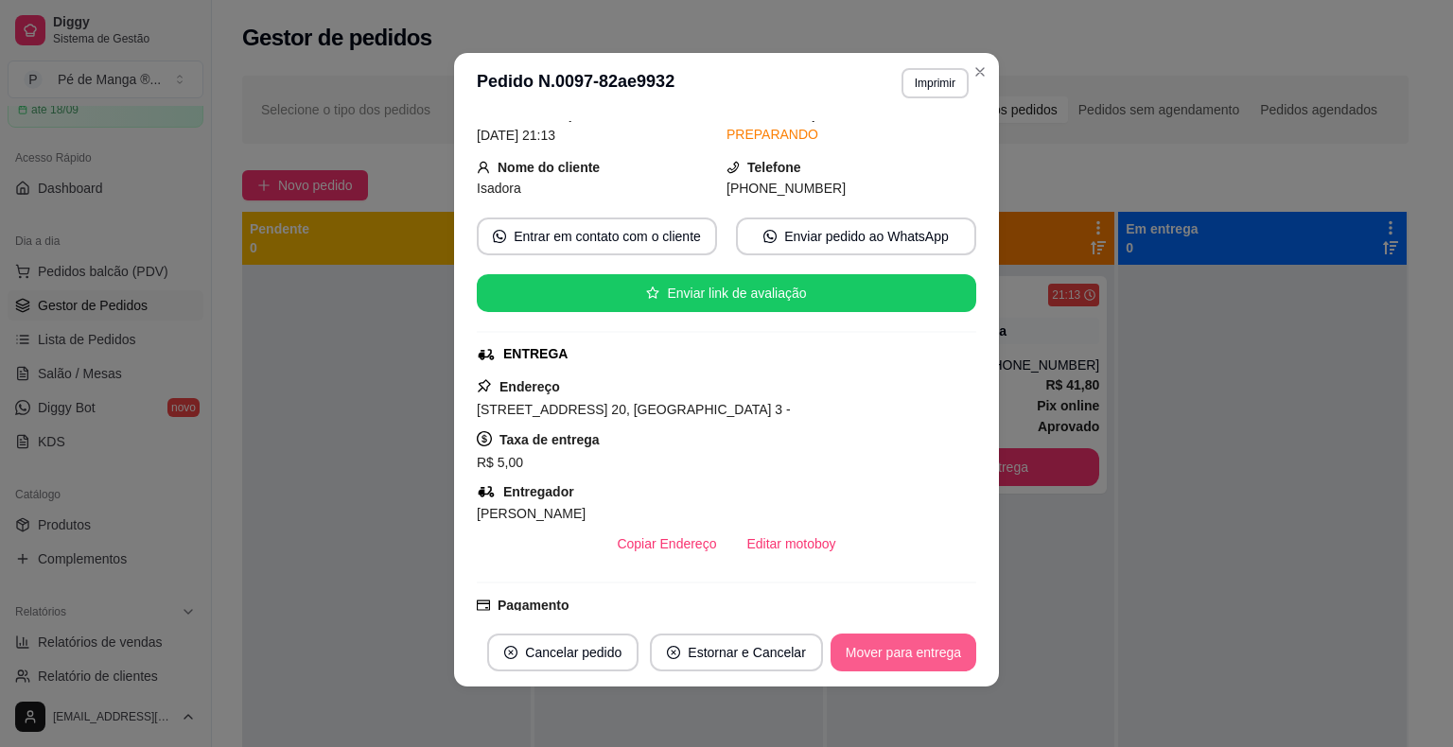
click at [853, 651] on button "Mover para entrega" at bounding box center [903, 653] width 146 height 38
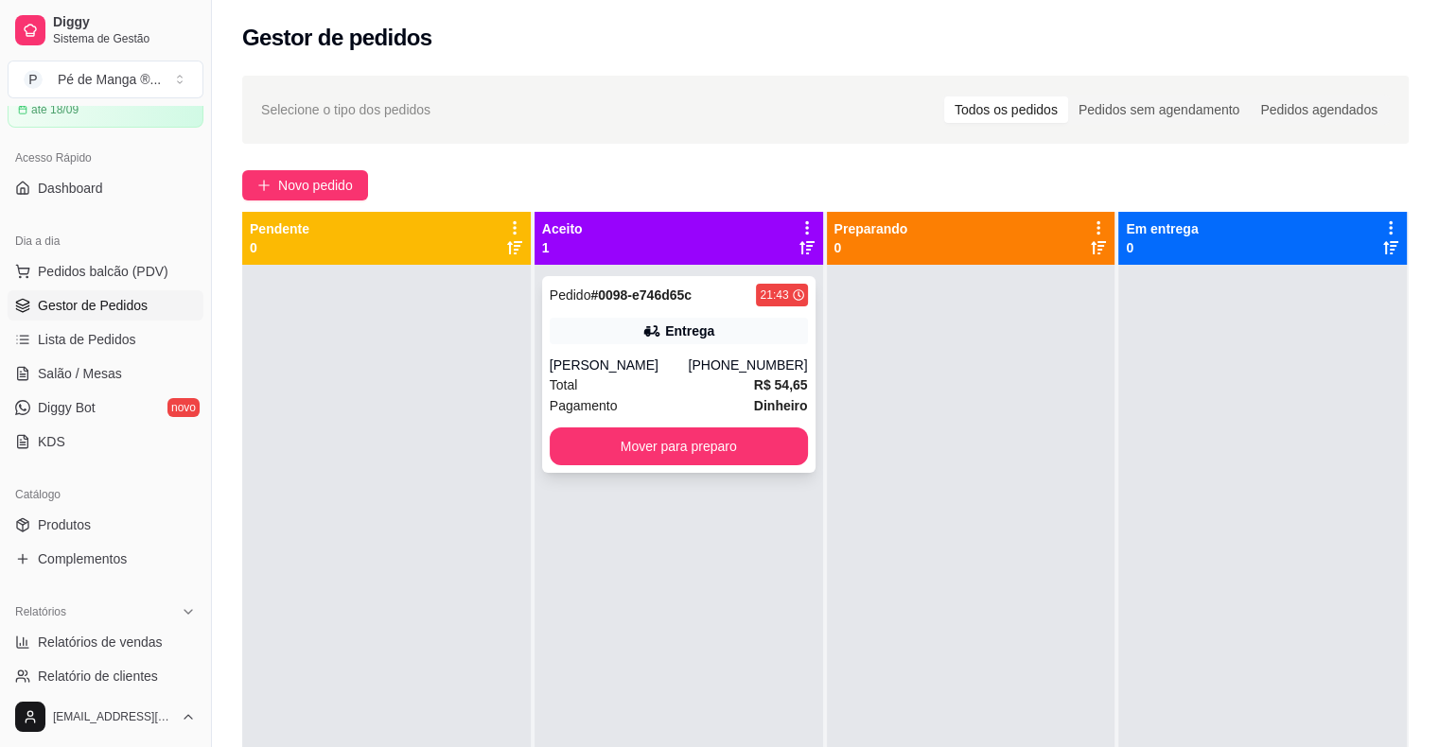
click at [760, 371] on div "(15) 99669-1881" at bounding box center [747, 365] width 119 height 19
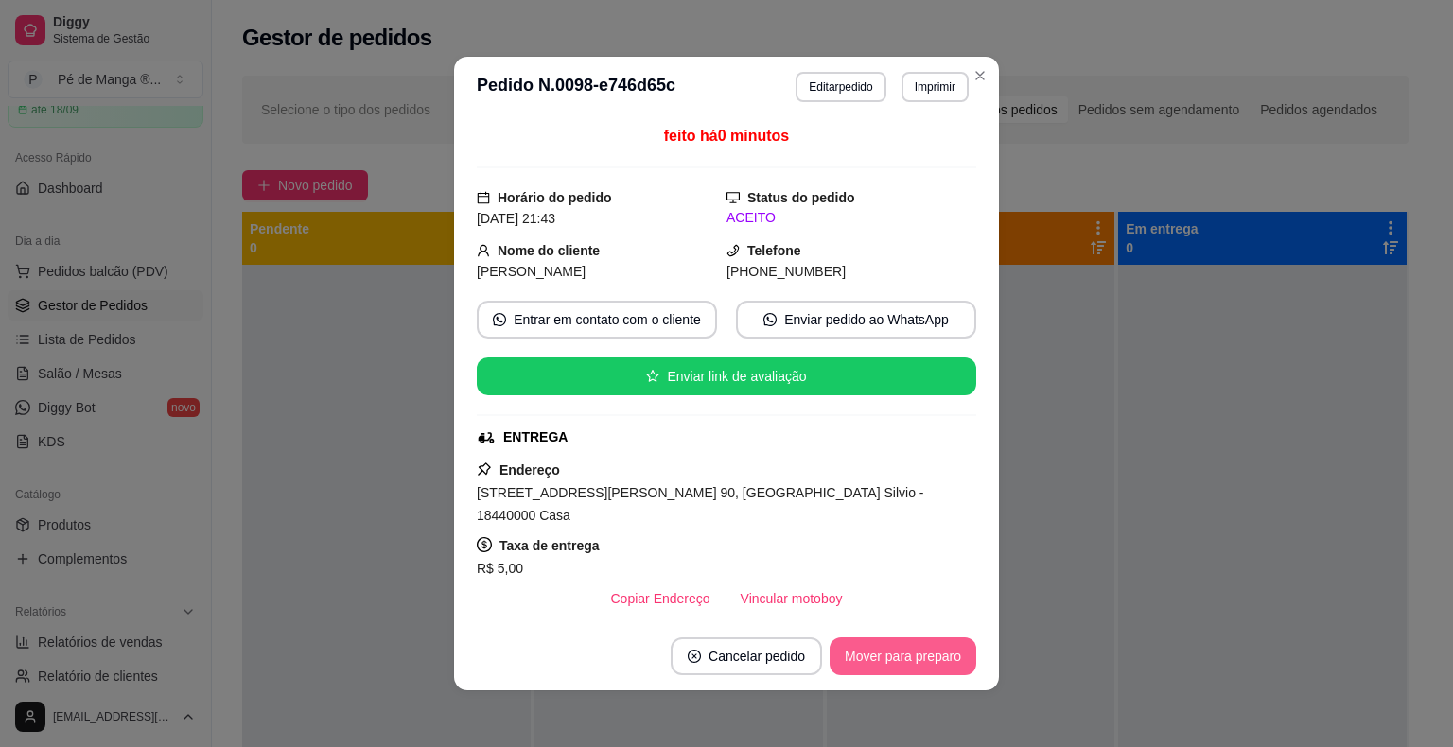
click at [874, 662] on button "Mover para preparo" at bounding box center [902, 656] width 147 height 38
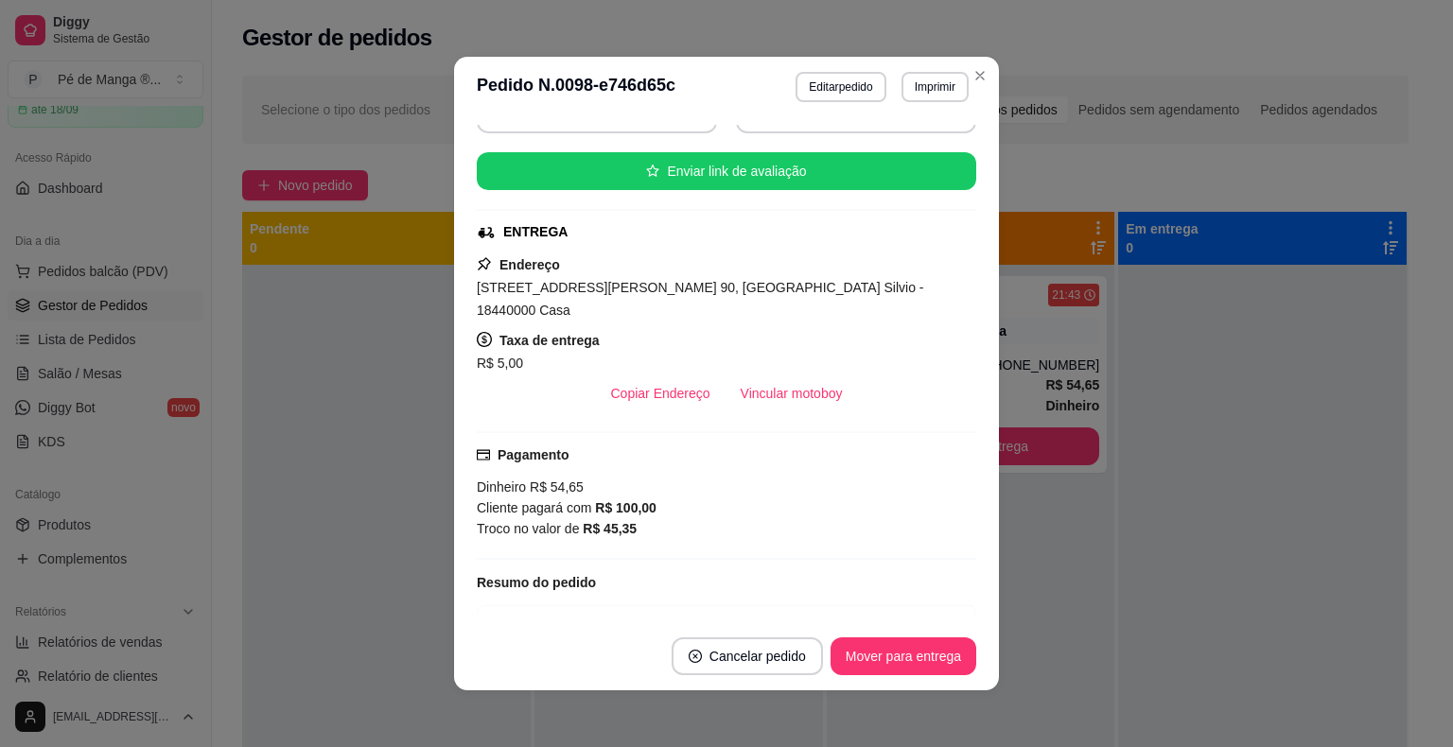
scroll to position [189, 0]
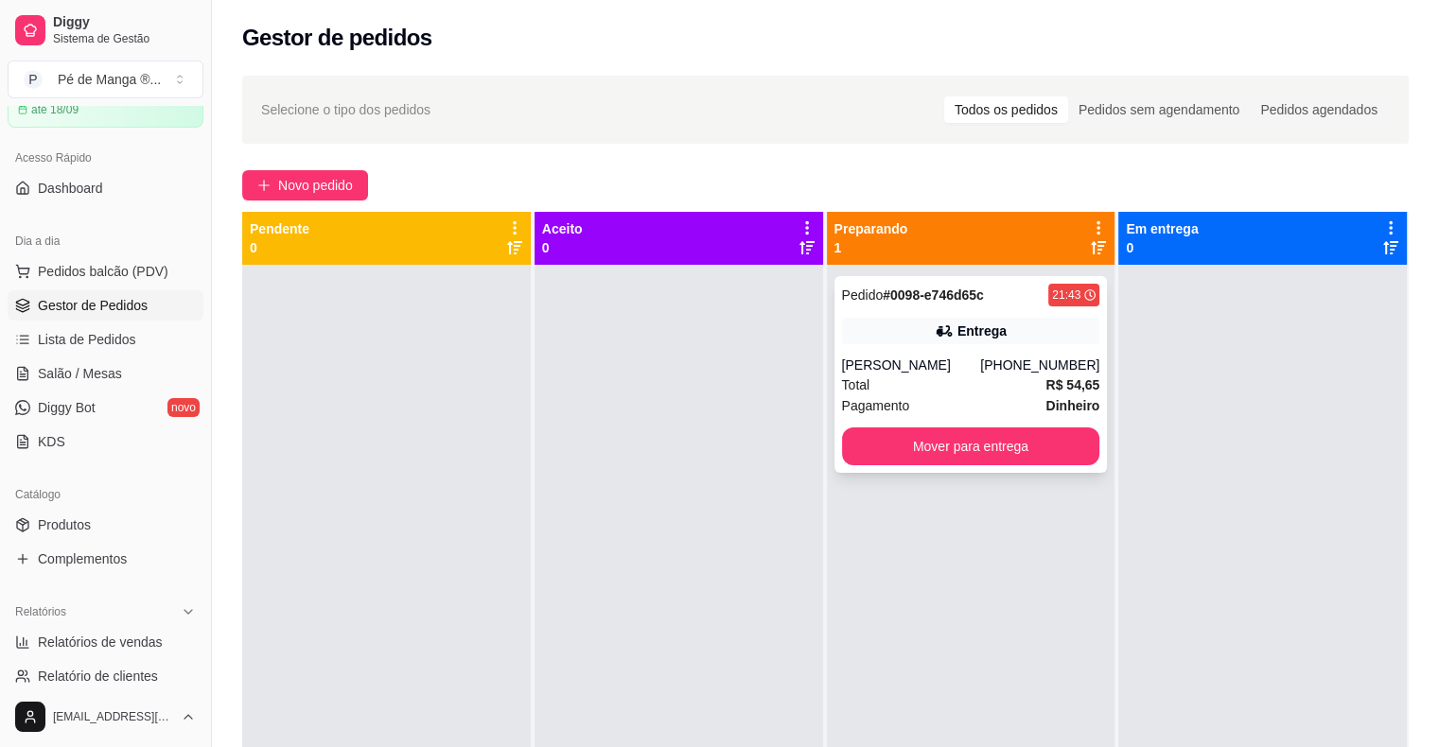
click at [1006, 375] on div "(15) 99669-1881" at bounding box center [1039, 365] width 119 height 19
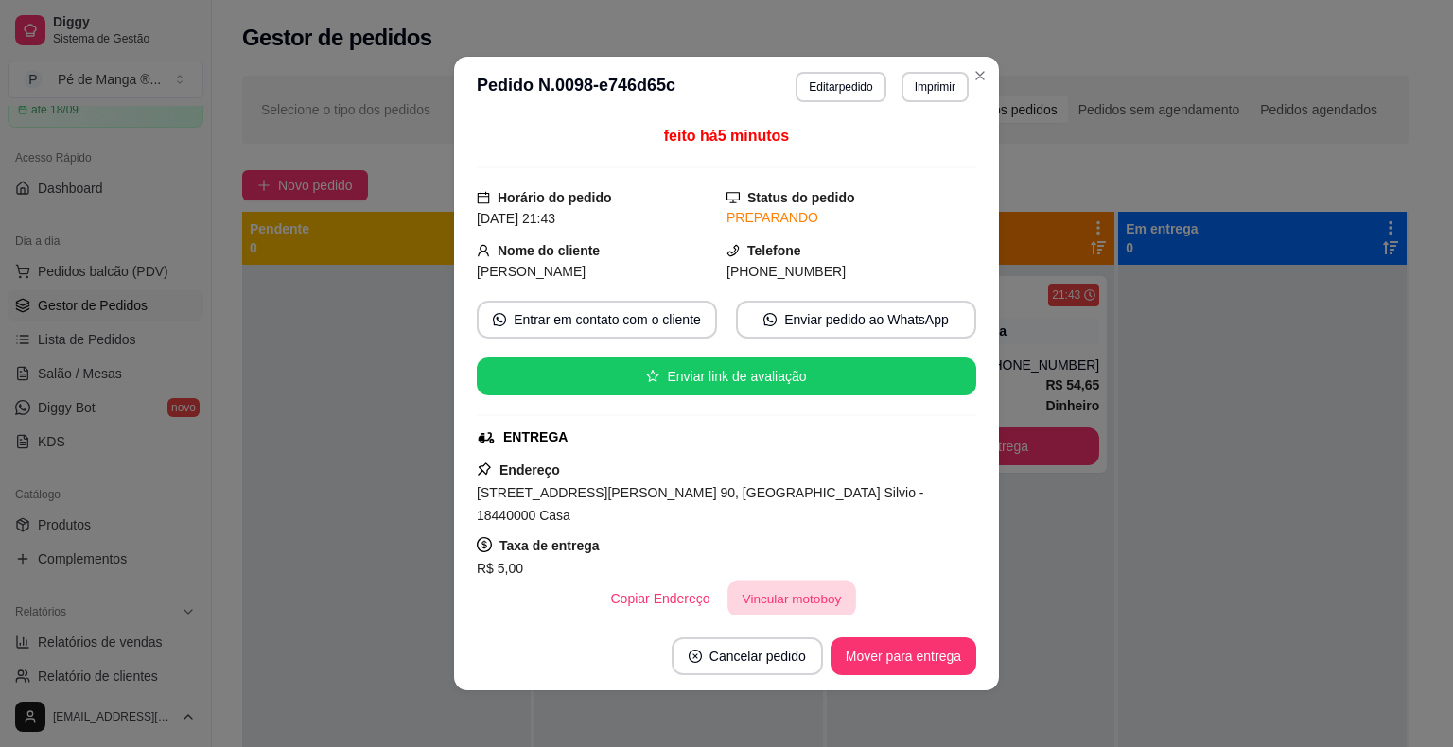
click at [750, 586] on button "Vincular motoboy" at bounding box center [791, 599] width 129 height 37
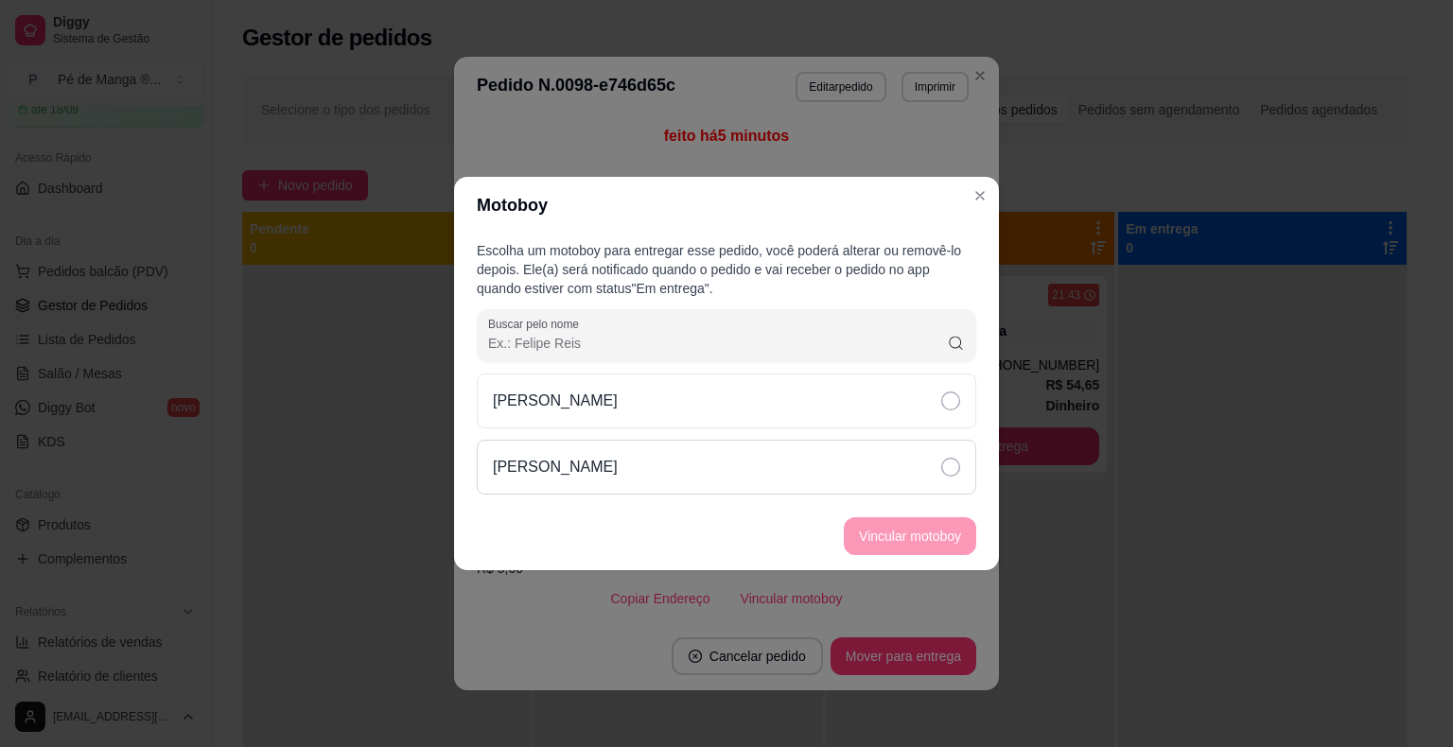
click at [938, 479] on div "[PERSON_NAME]" at bounding box center [726, 467] width 499 height 55
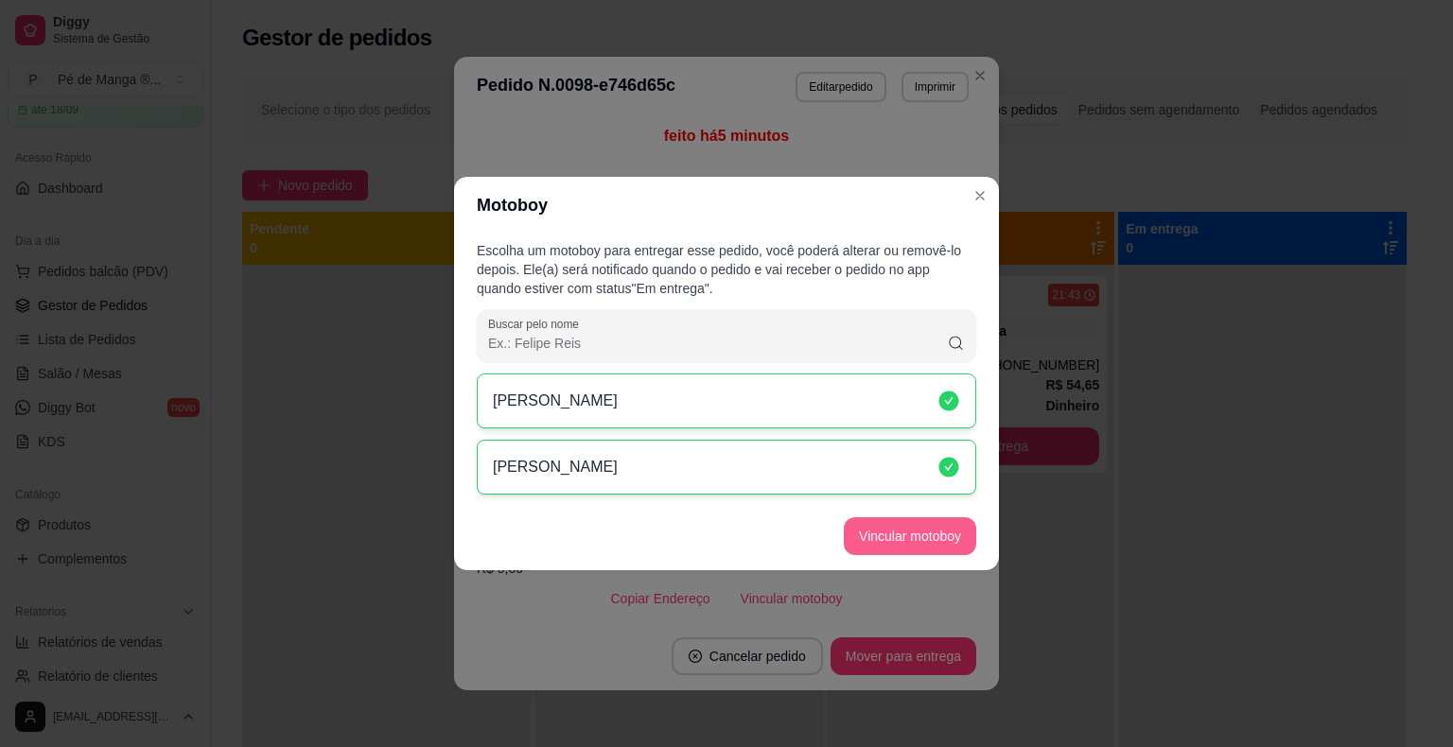
click at [923, 525] on button "Vincular motoboy" at bounding box center [910, 536] width 132 height 38
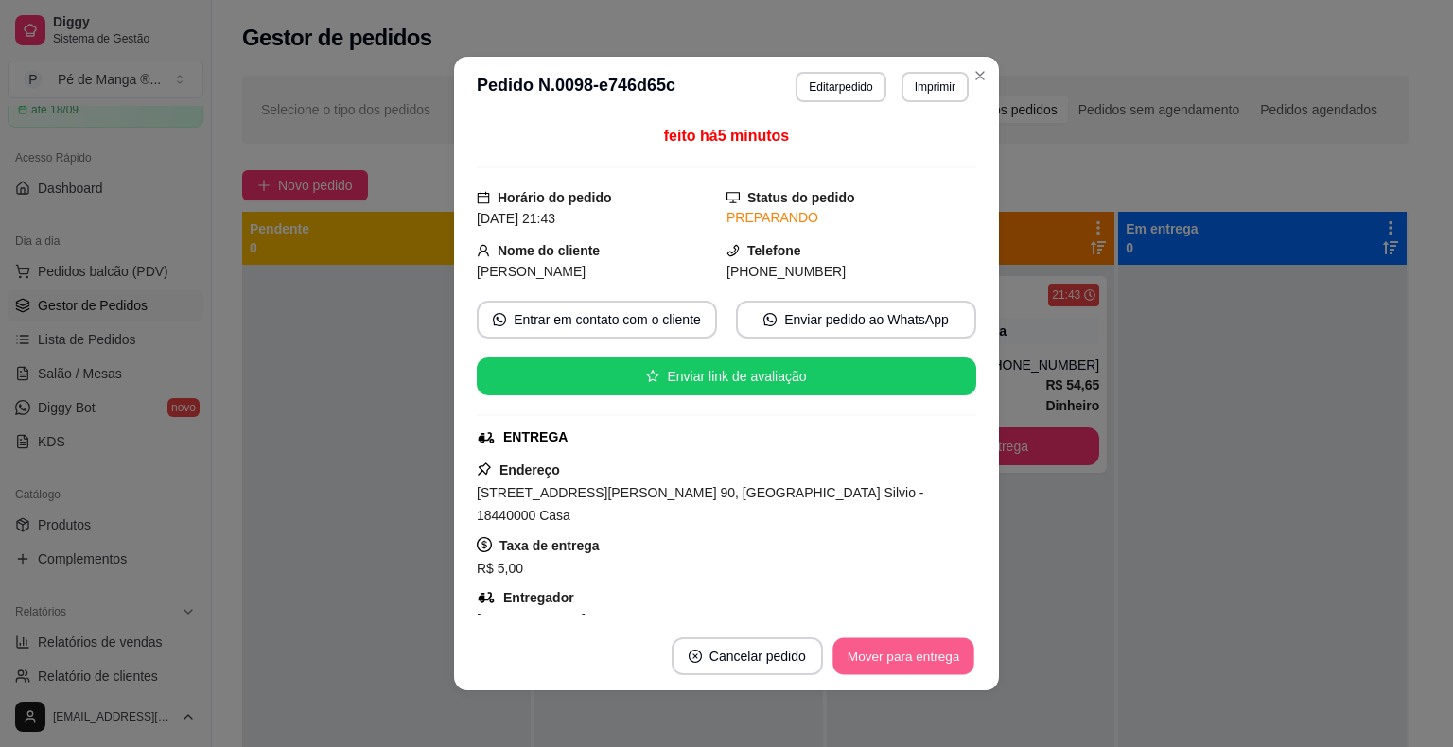
click at [894, 654] on button "Mover para entrega" at bounding box center [903, 656] width 142 height 37
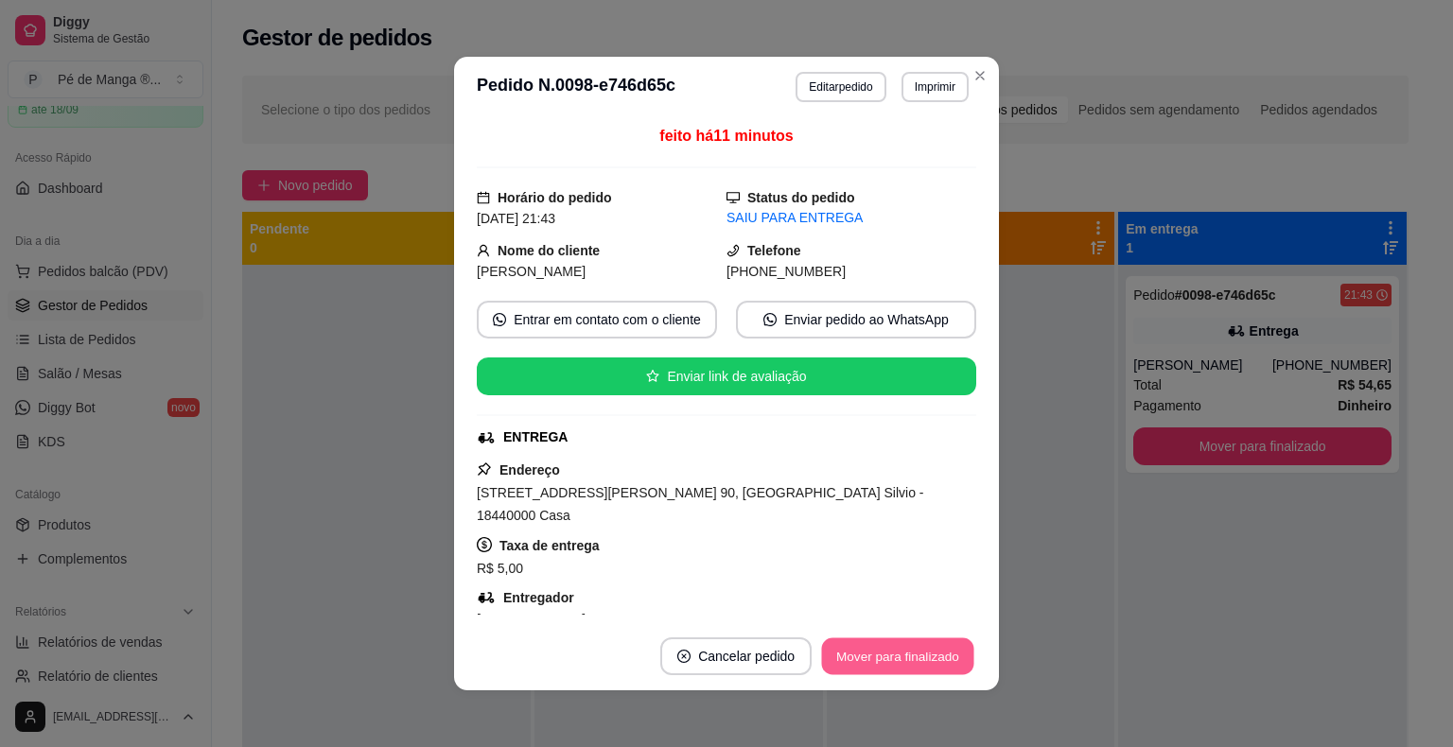
click at [935, 664] on button "Mover para finalizado" at bounding box center [898, 656] width 152 height 37
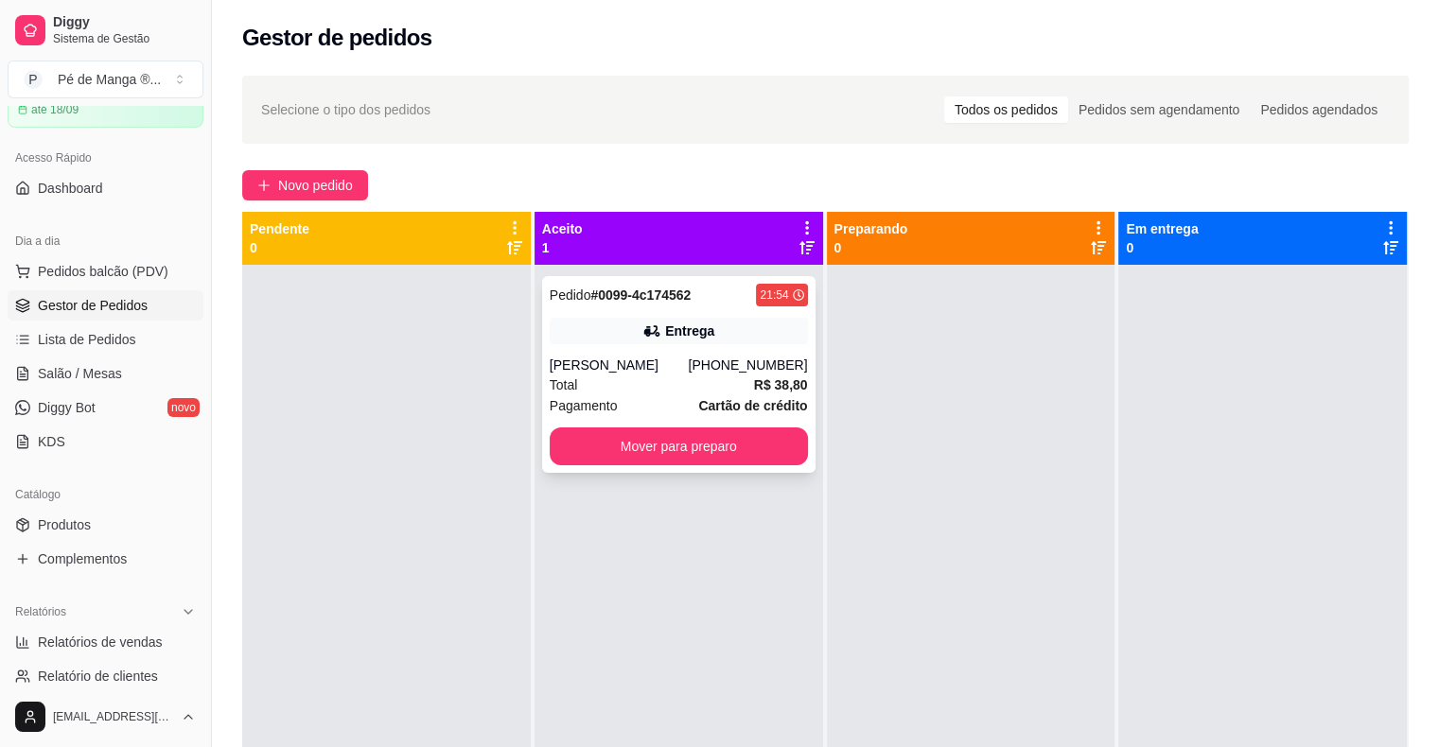
click at [739, 392] on div "Total R$ 38,80" at bounding box center [679, 385] width 258 height 21
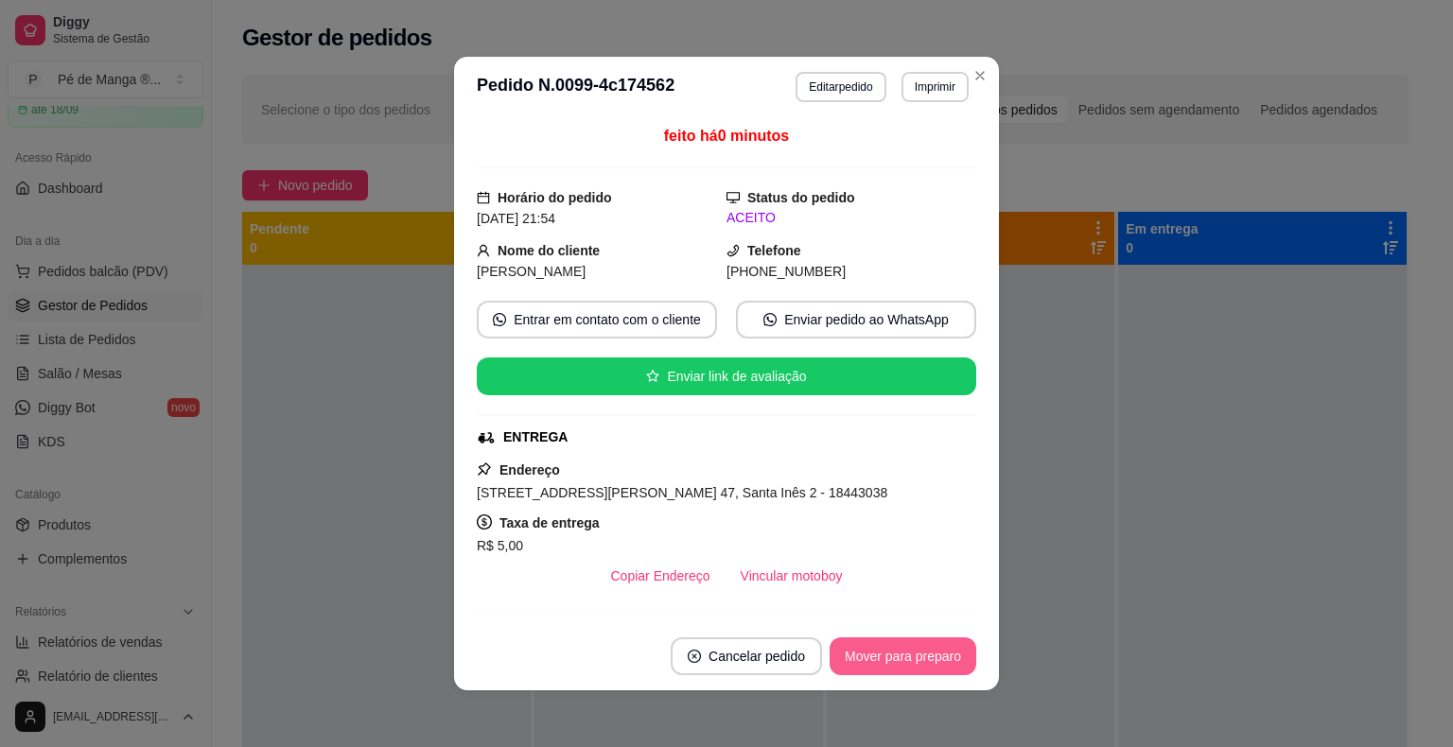
click at [843, 664] on button "Mover para preparo" at bounding box center [902, 656] width 147 height 38
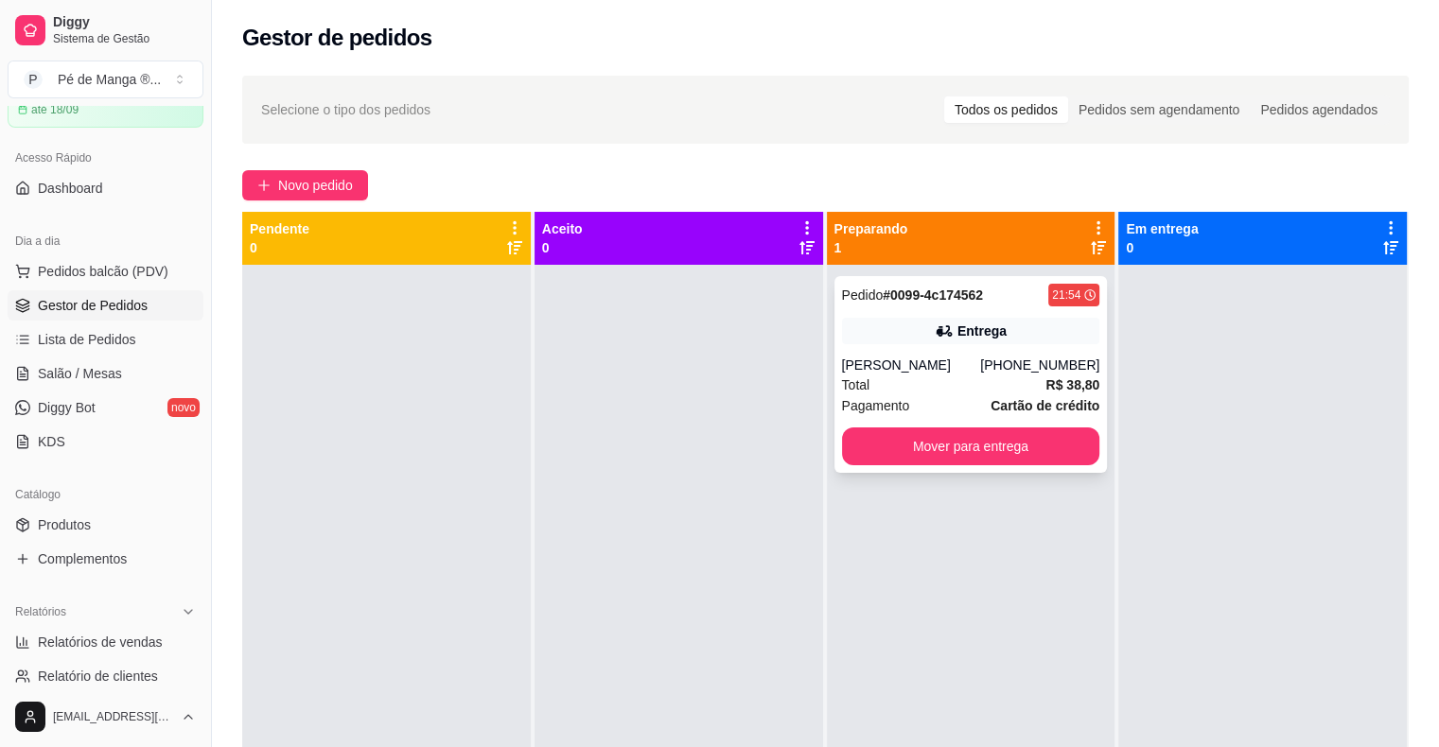
click at [995, 390] on div "Total R$ 38,80" at bounding box center [971, 385] width 258 height 21
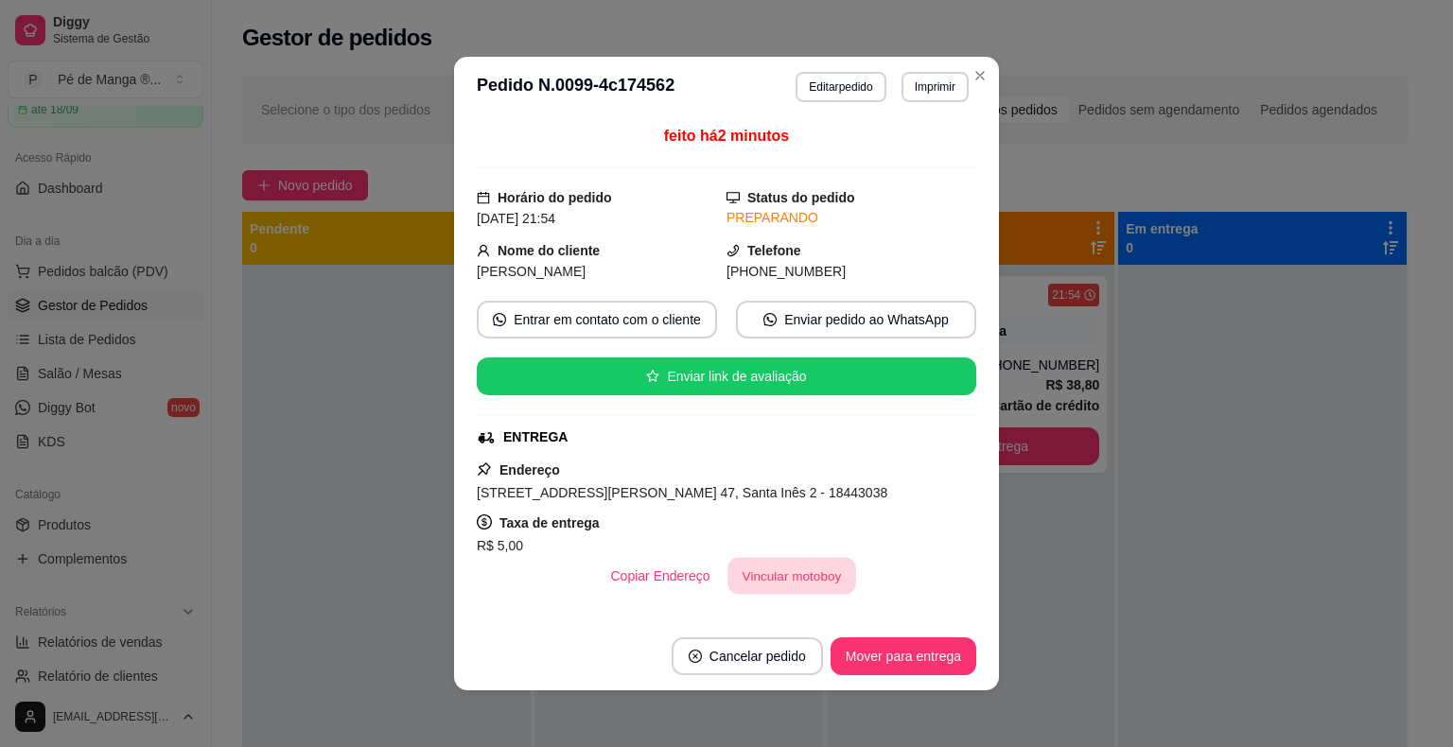
click at [794, 579] on button "Vincular motoboy" at bounding box center [791, 576] width 129 height 37
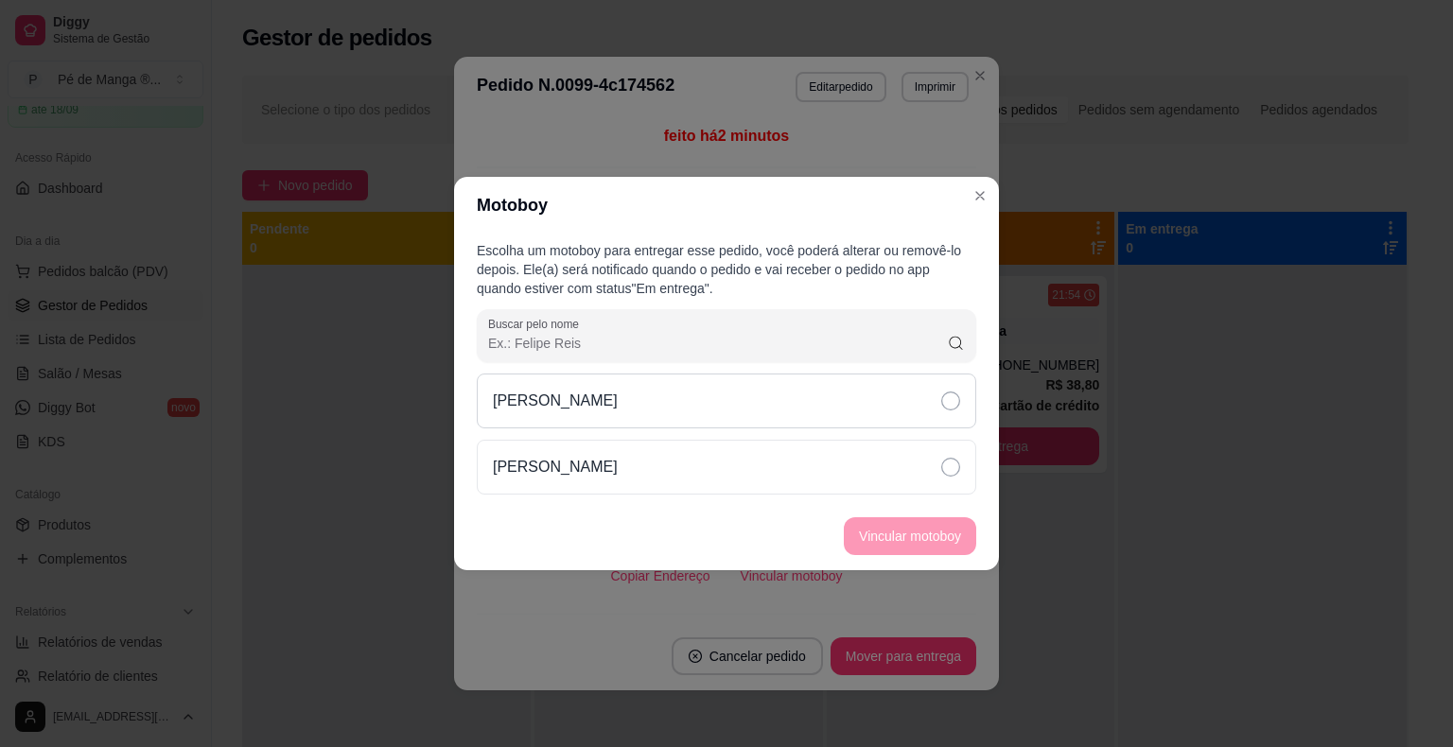
drag, startPoint x: 741, startPoint y: 389, endPoint x: 749, endPoint y: 400, distance: 13.6
click at [745, 391] on div "[PERSON_NAME]" at bounding box center [726, 401] width 499 height 55
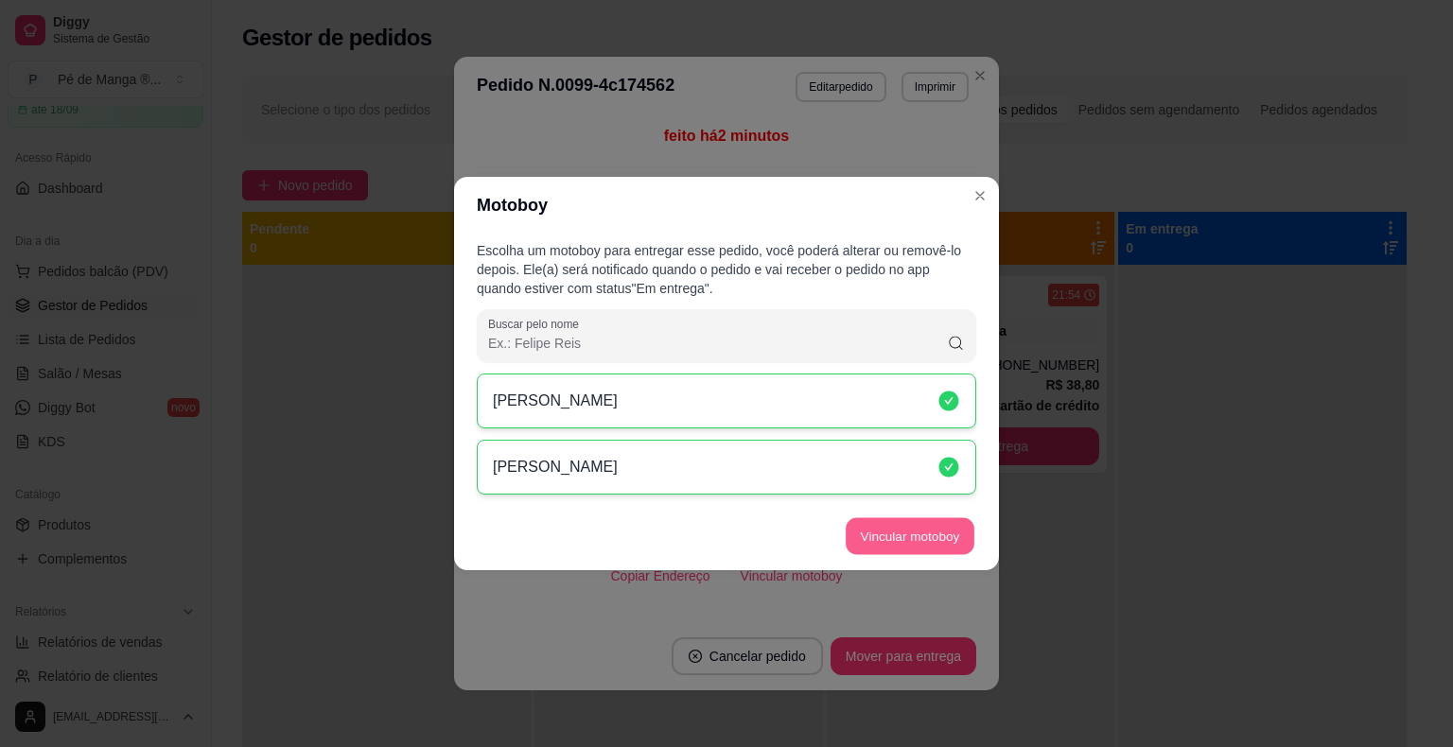
click at [906, 536] on button "Vincular motoboy" at bounding box center [910, 536] width 129 height 37
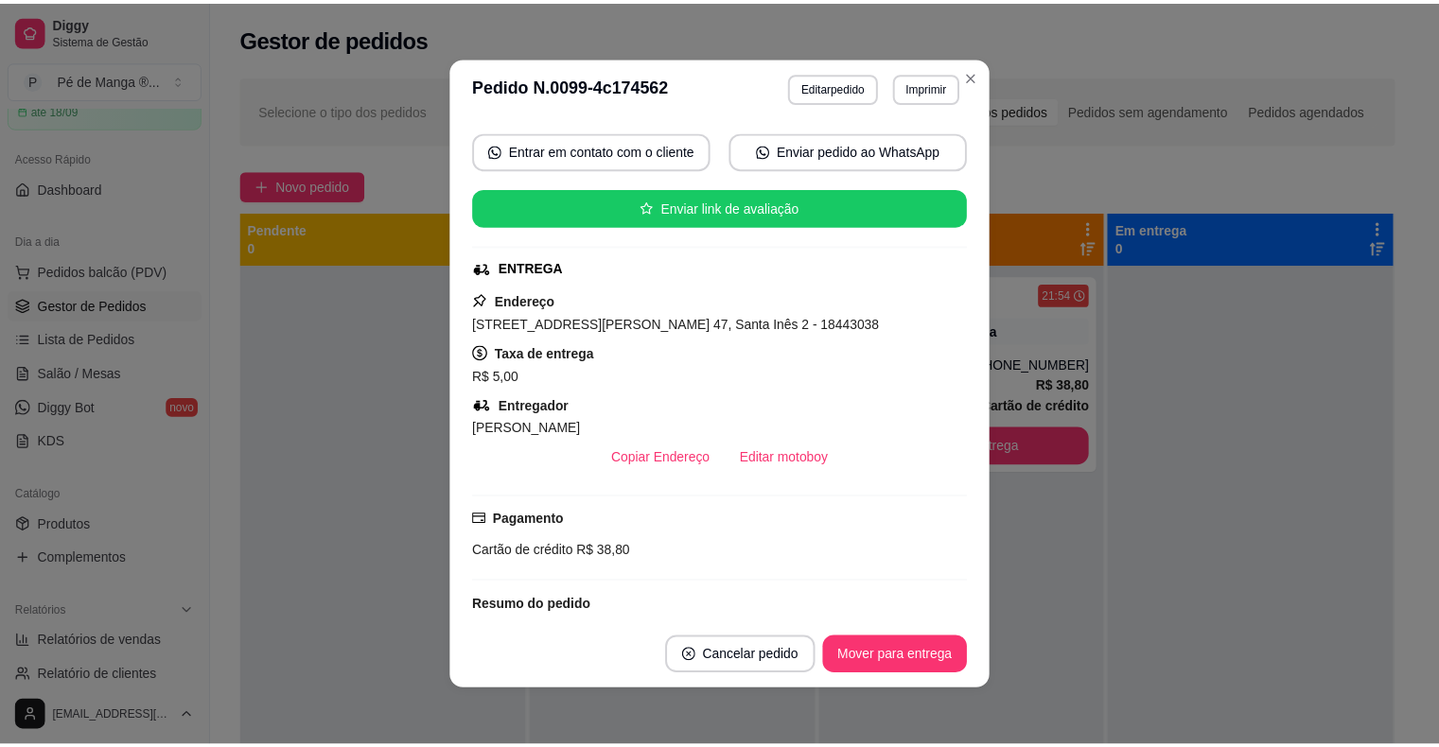
scroll to position [0, 0]
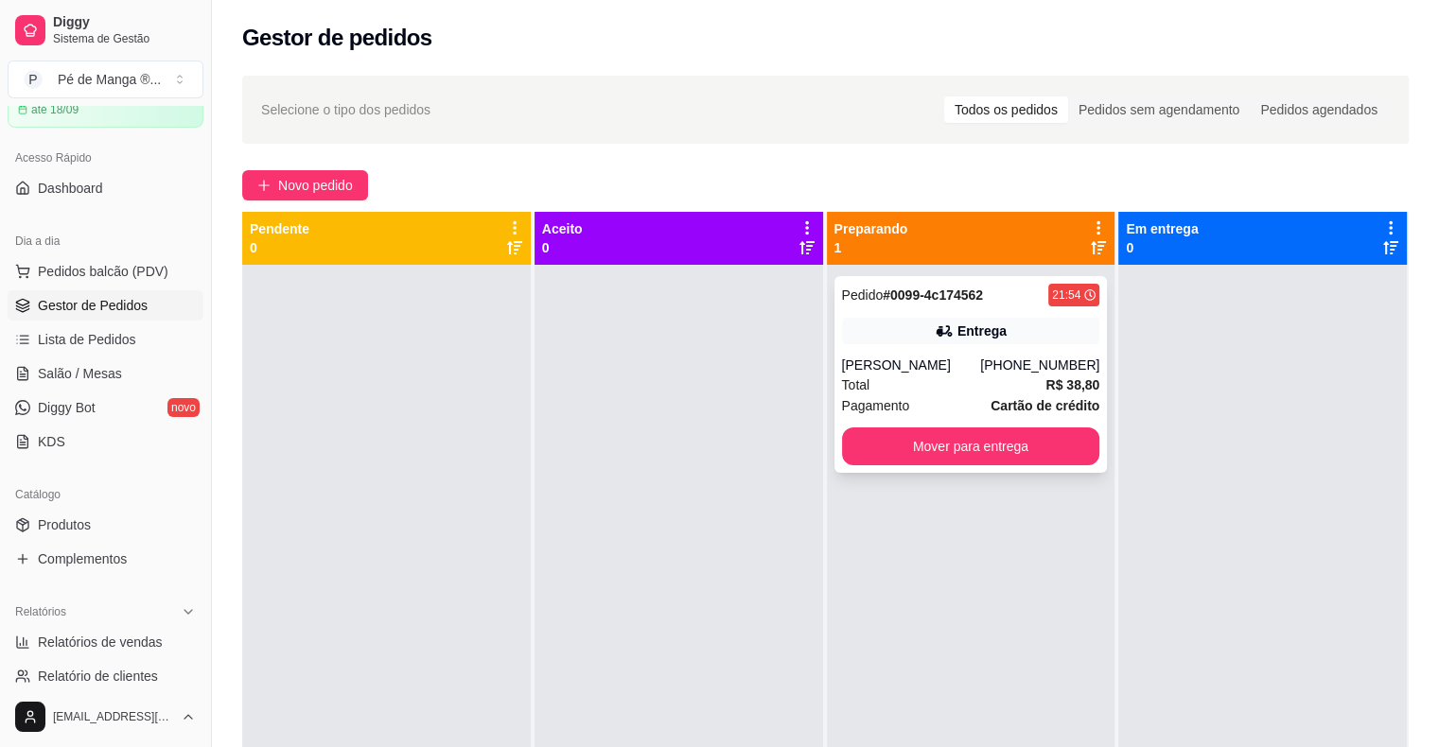
click at [1008, 362] on div "(15) 99615-5229" at bounding box center [1039, 365] width 119 height 19
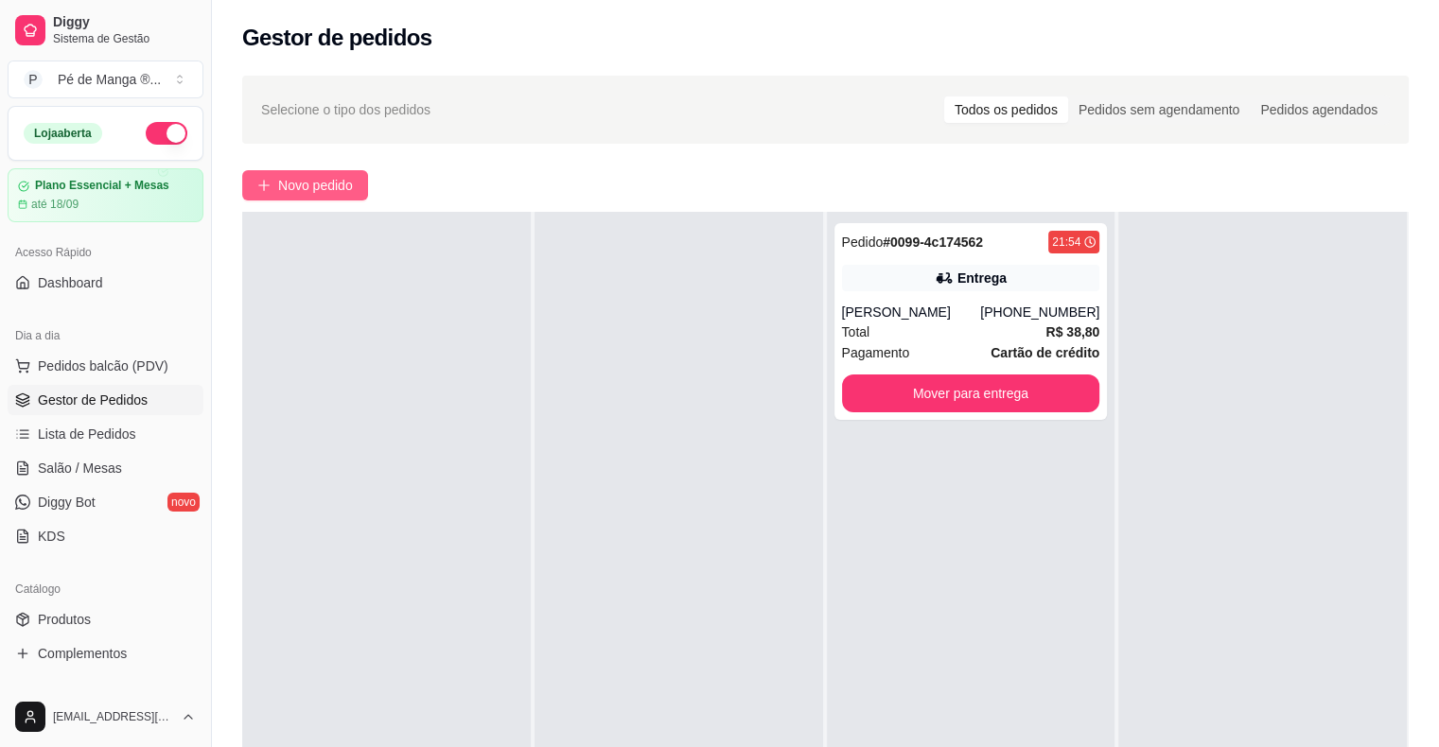
click at [313, 172] on button "Novo pedido" at bounding box center [305, 185] width 126 height 30
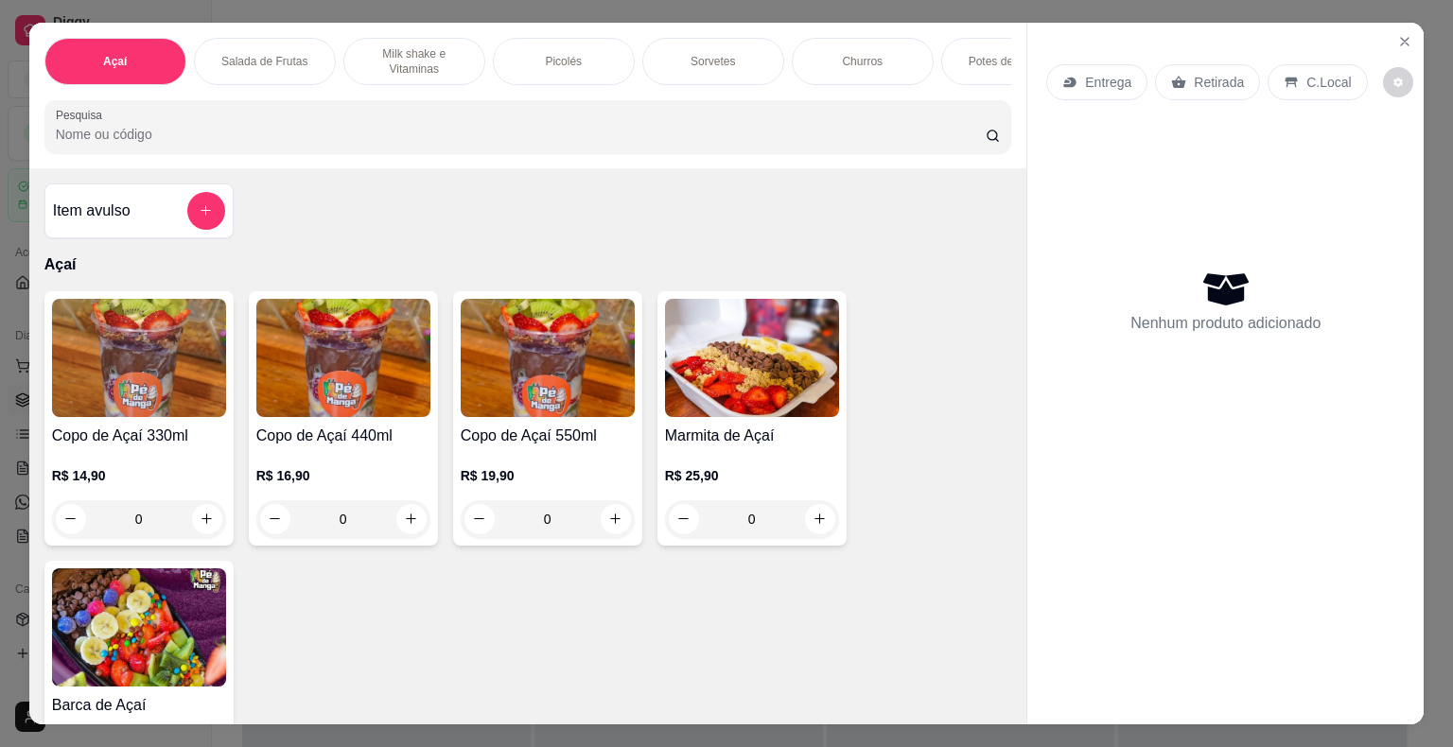
click at [174, 459] on div "R$ 14,90 0" at bounding box center [139, 492] width 174 height 91
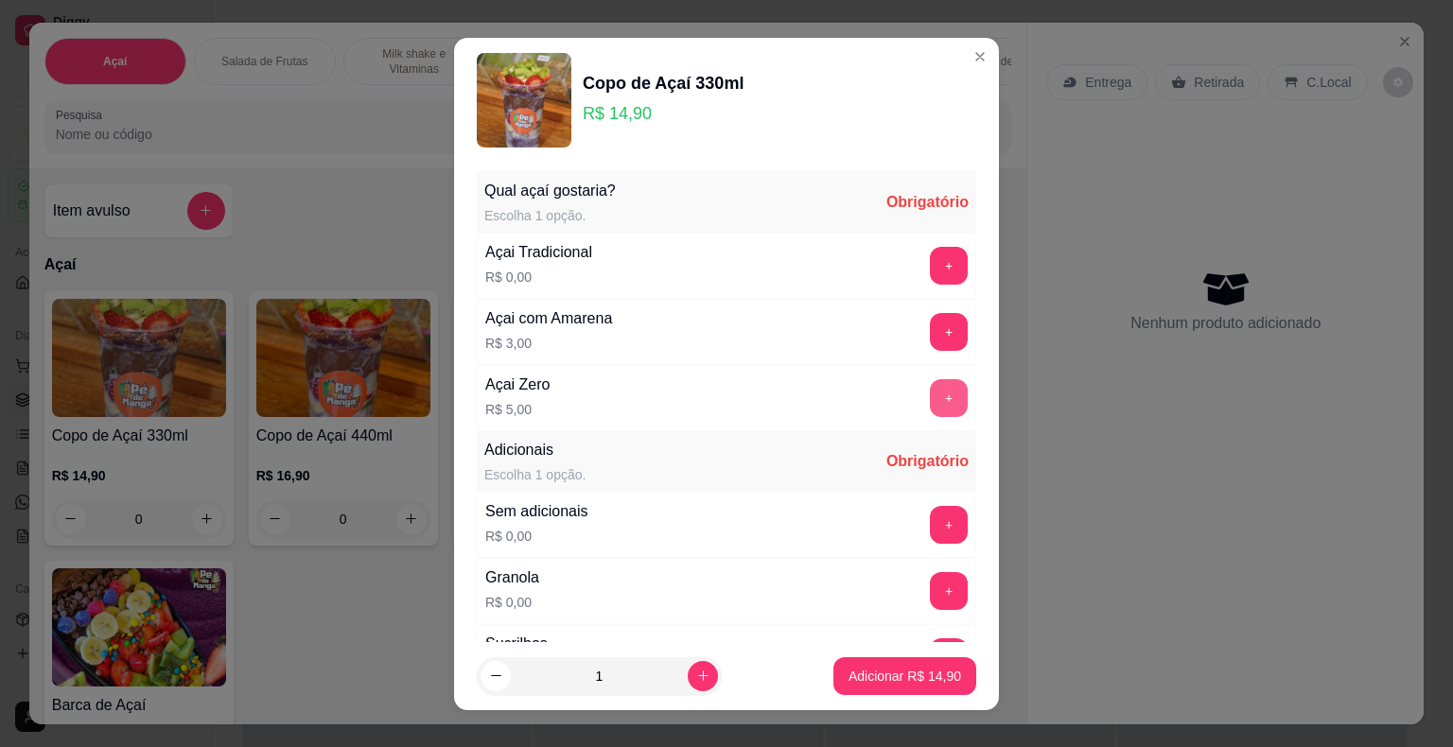
click at [930, 397] on button "+" at bounding box center [949, 398] width 38 height 38
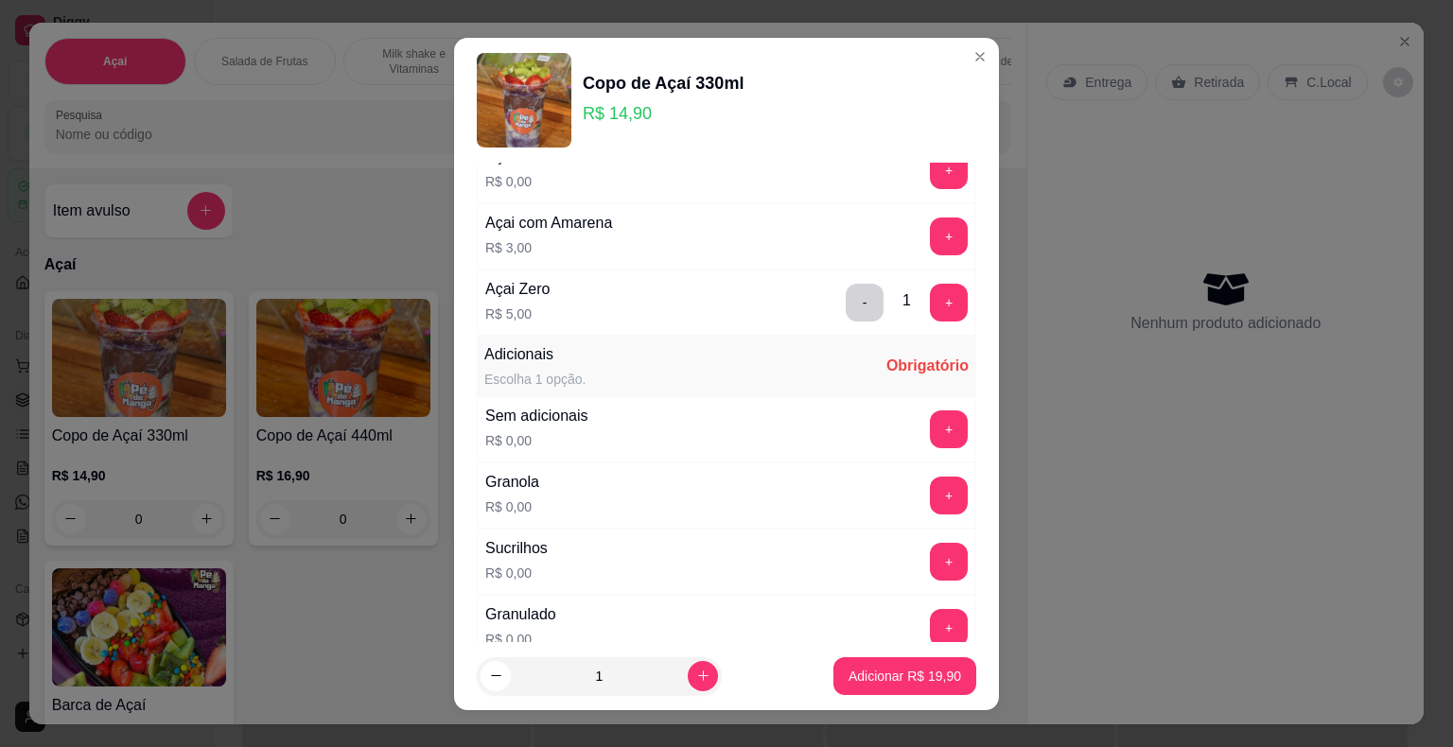
scroll to position [189, 0]
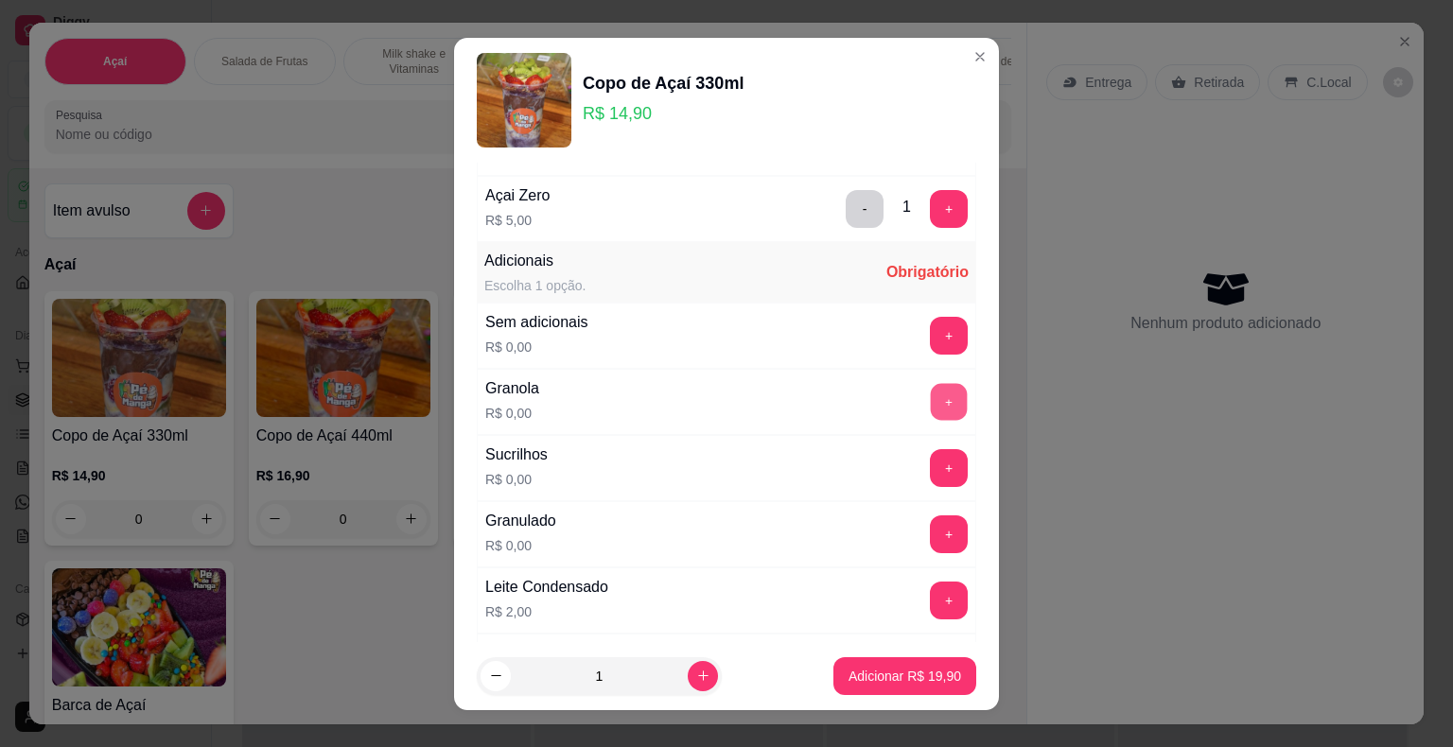
click at [931, 396] on button "+" at bounding box center [949, 401] width 37 height 37
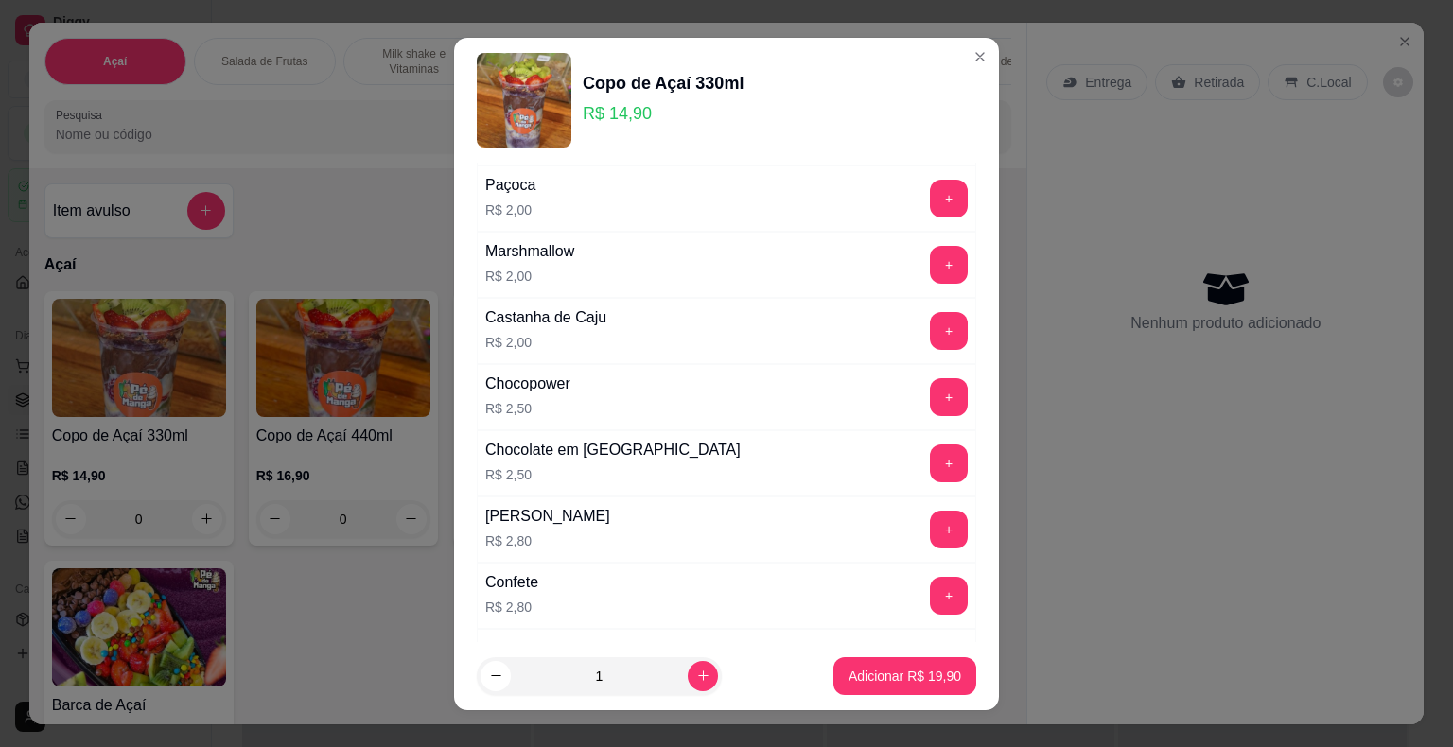
scroll to position [757, 0]
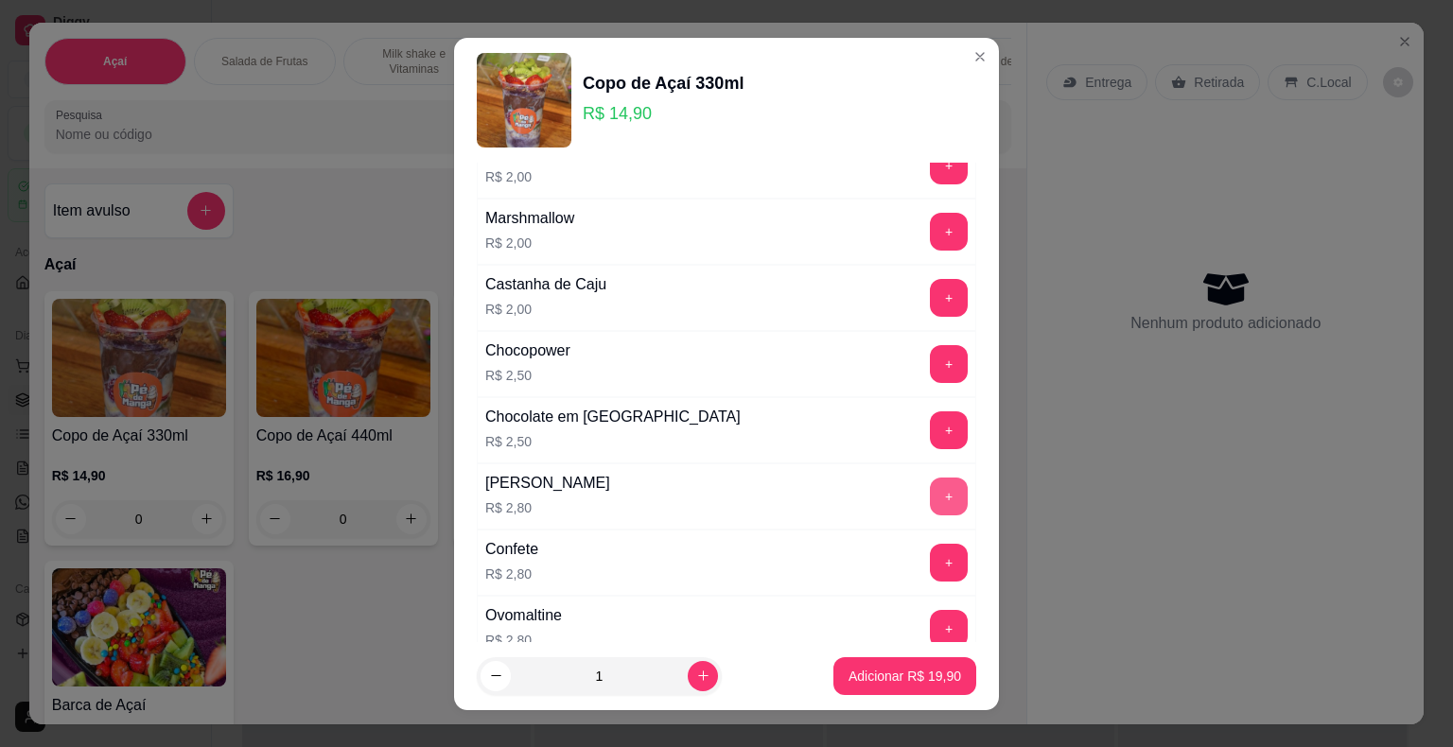
click at [930, 497] on button "+" at bounding box center [949, 497] width 38 height 38
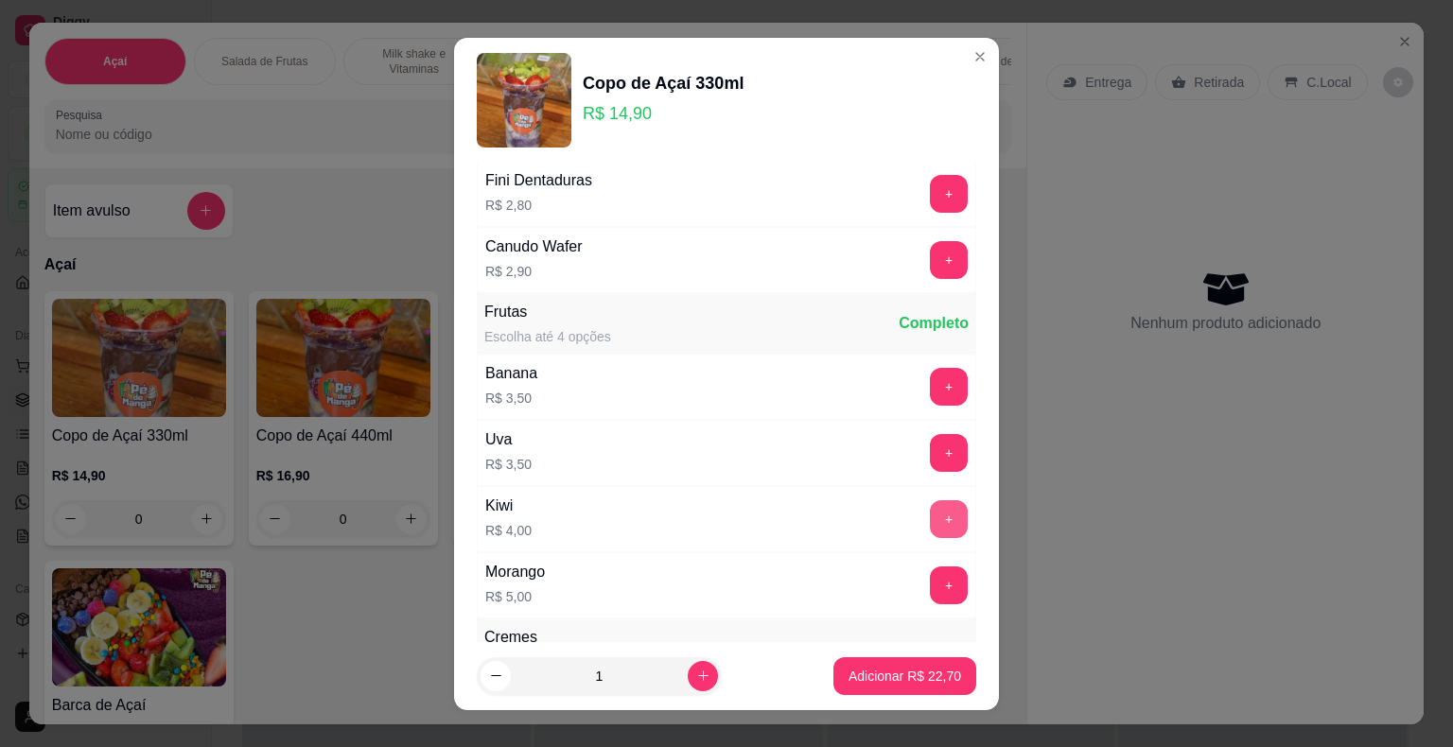
scroll to position [1419, 0]
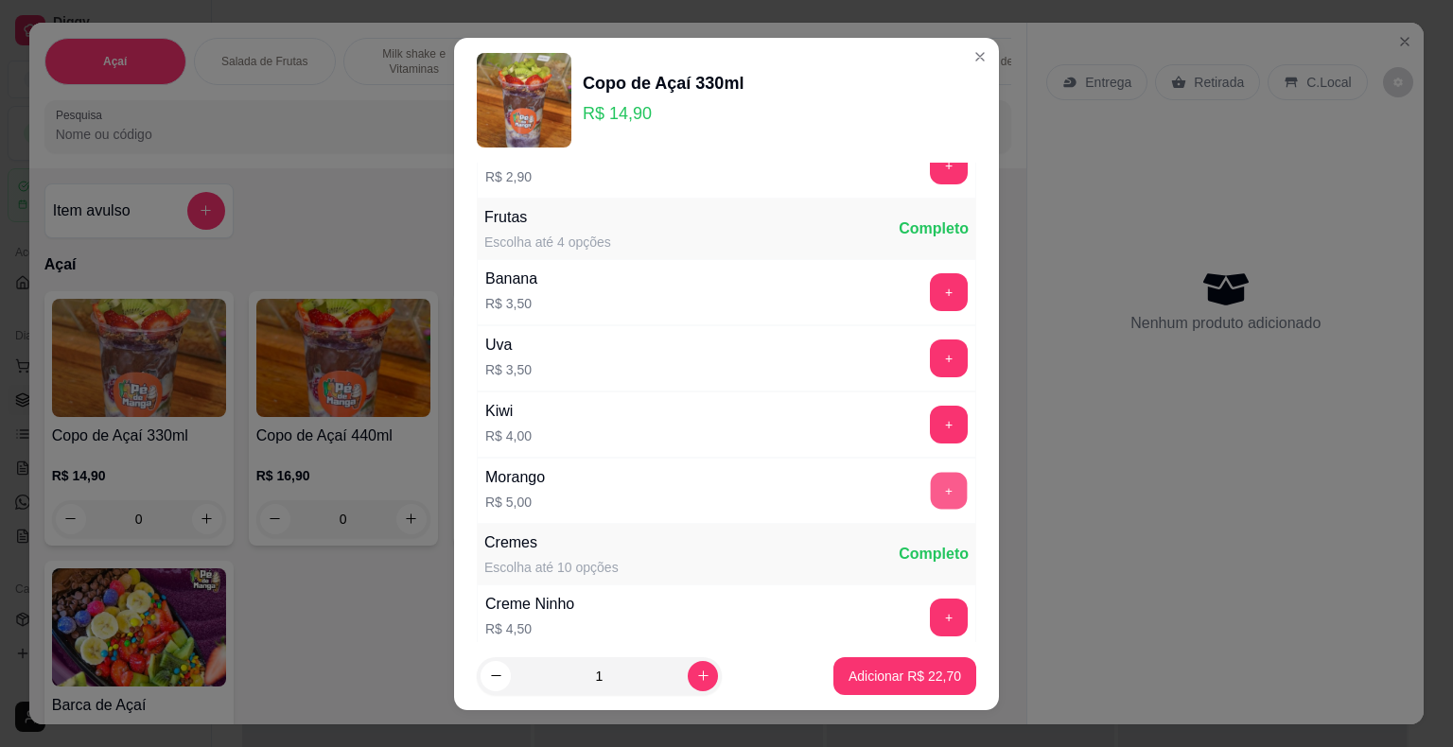
click at [931, 480] on button "+" at bounding box center [949, 490] width 37 height 37
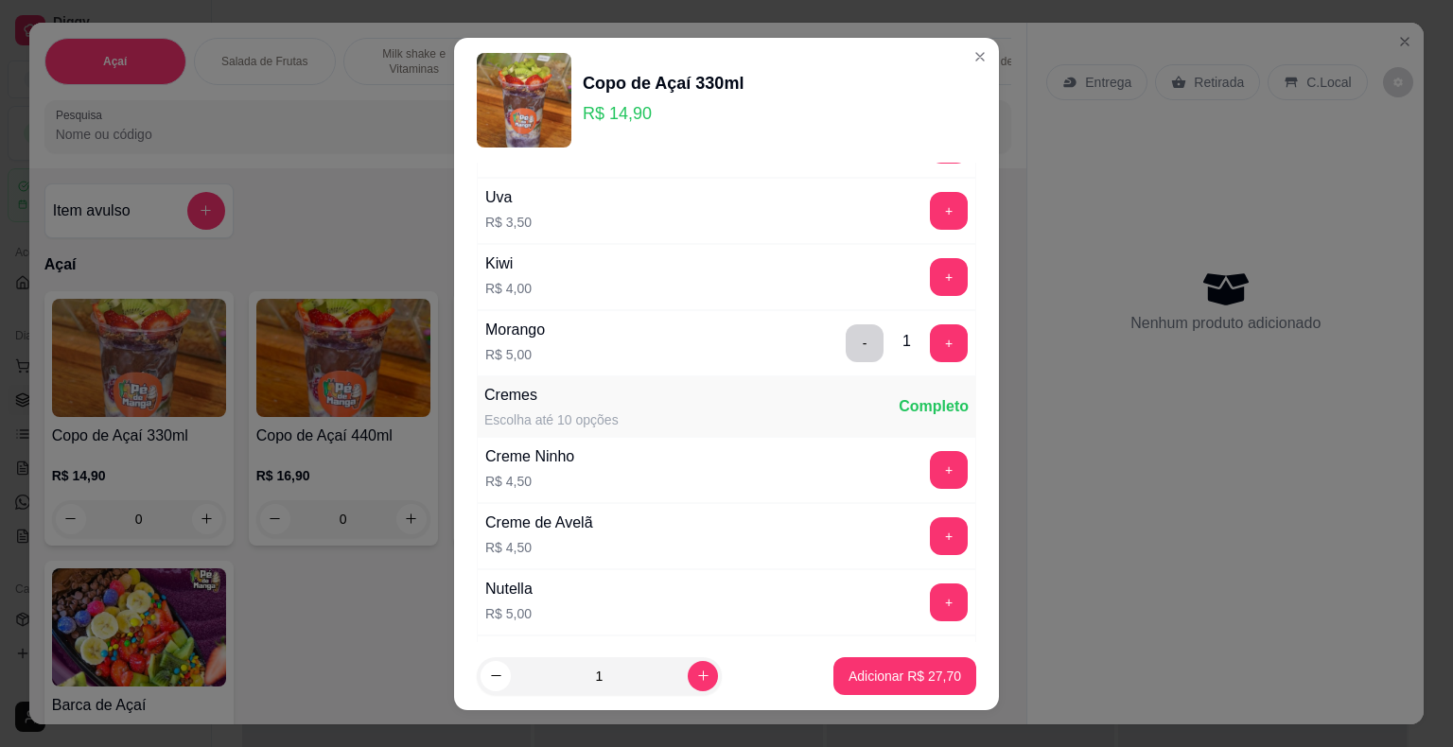
scroll to position [1608, 0]
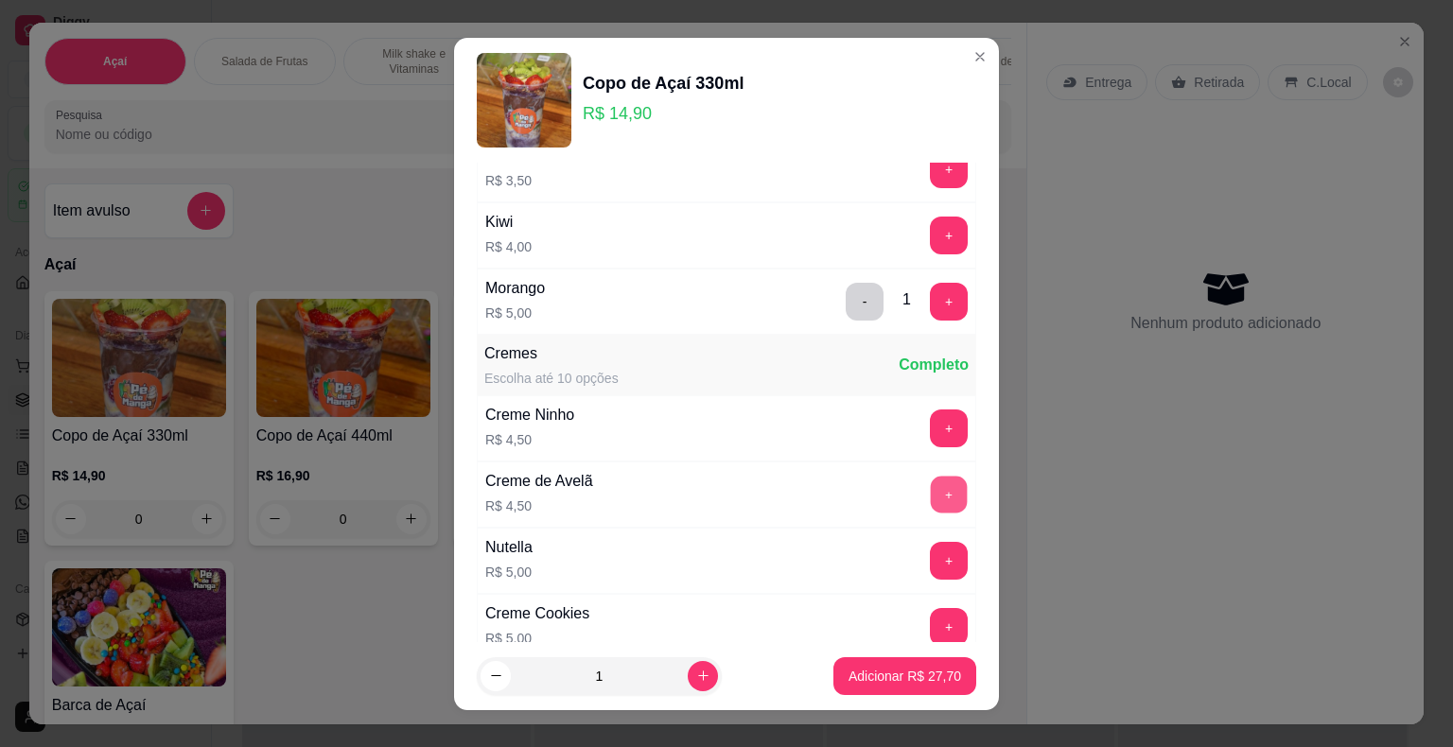
click at [931, 486] on button "+" at bounding box center [949, 494] width 37 height 37
click at [874, 674] on p "Adicionar R$ 32,20" at bounding box center [905, 676] width 110 height 18
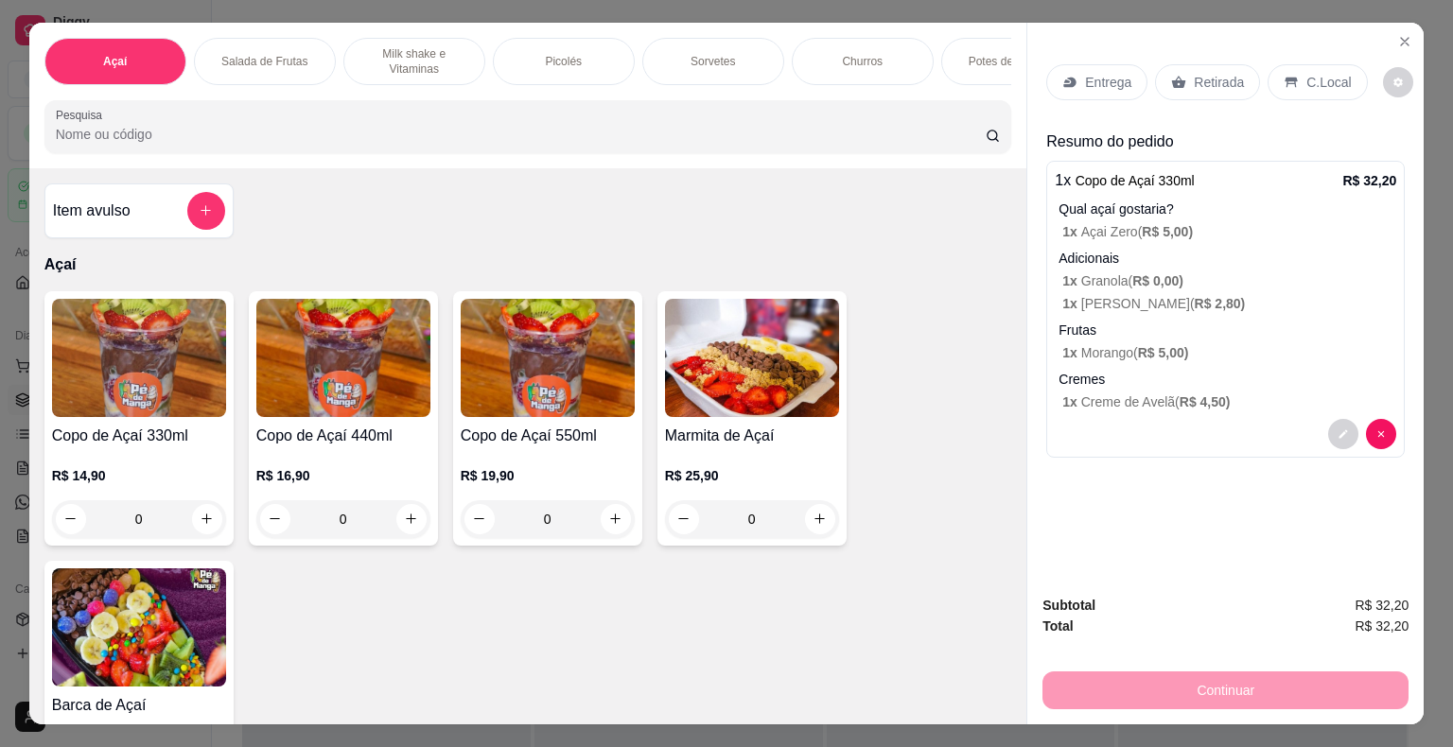
click at [358, 406] on img at bounding box center [343, 358] width 174 height 118
click at [405, 54] on p "Milk shake e Vitaminas" at bounding box center [414, 61] width 110 height 30
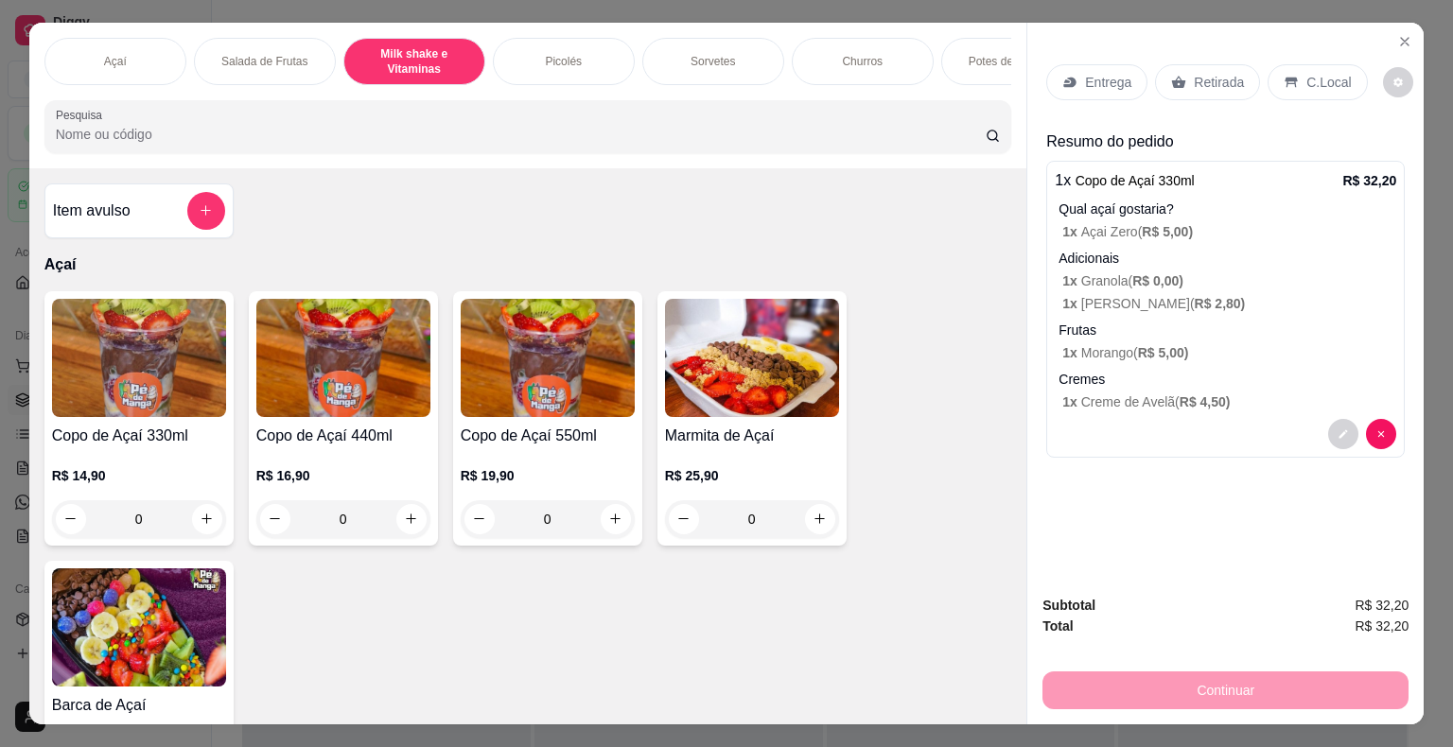
scroll to position [45, 0]
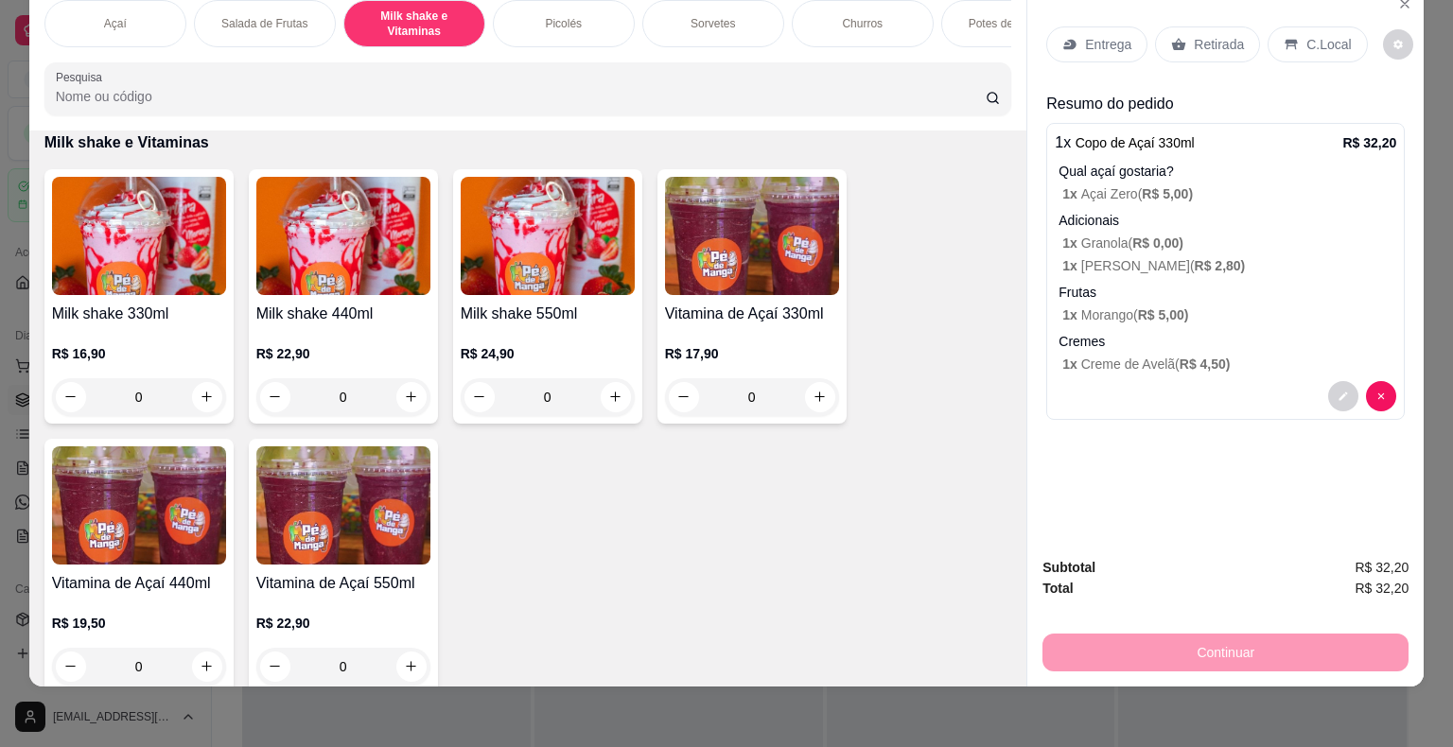
click at [365, 303] on h4 "Milk shake 440ml" at bounding box center [343, 314] width 174 height 23
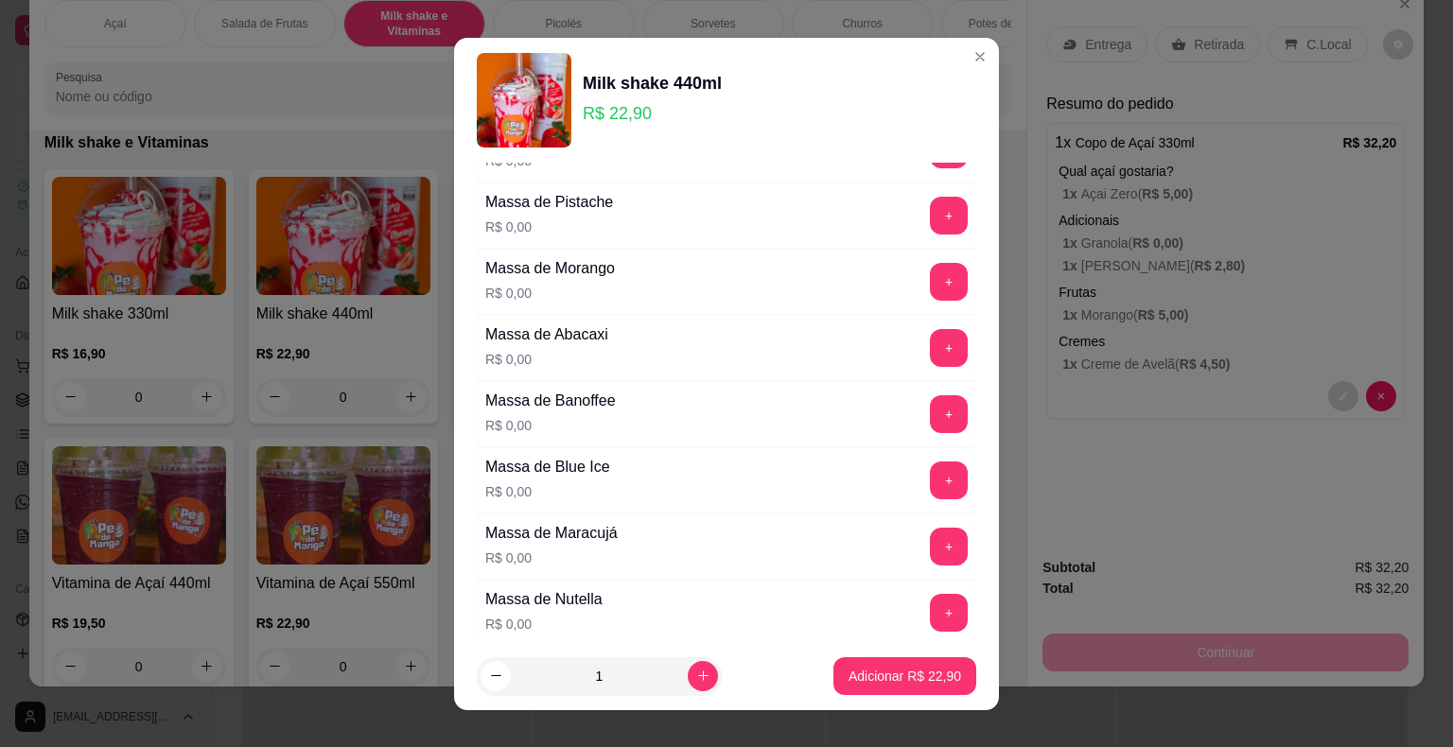
scroll to position [567, 0]
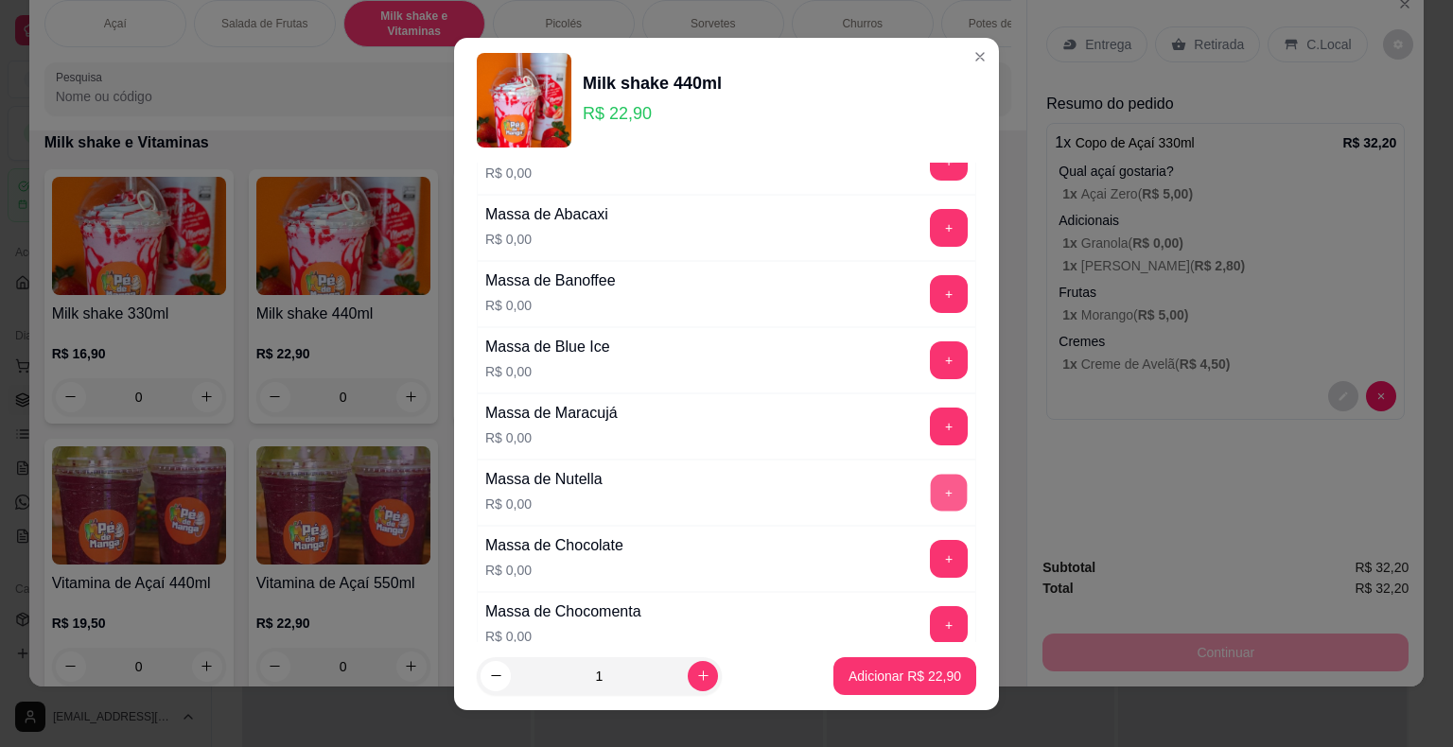
click at [931, 480] on button "+" at bounding box center [949, 492] width 37 height 37
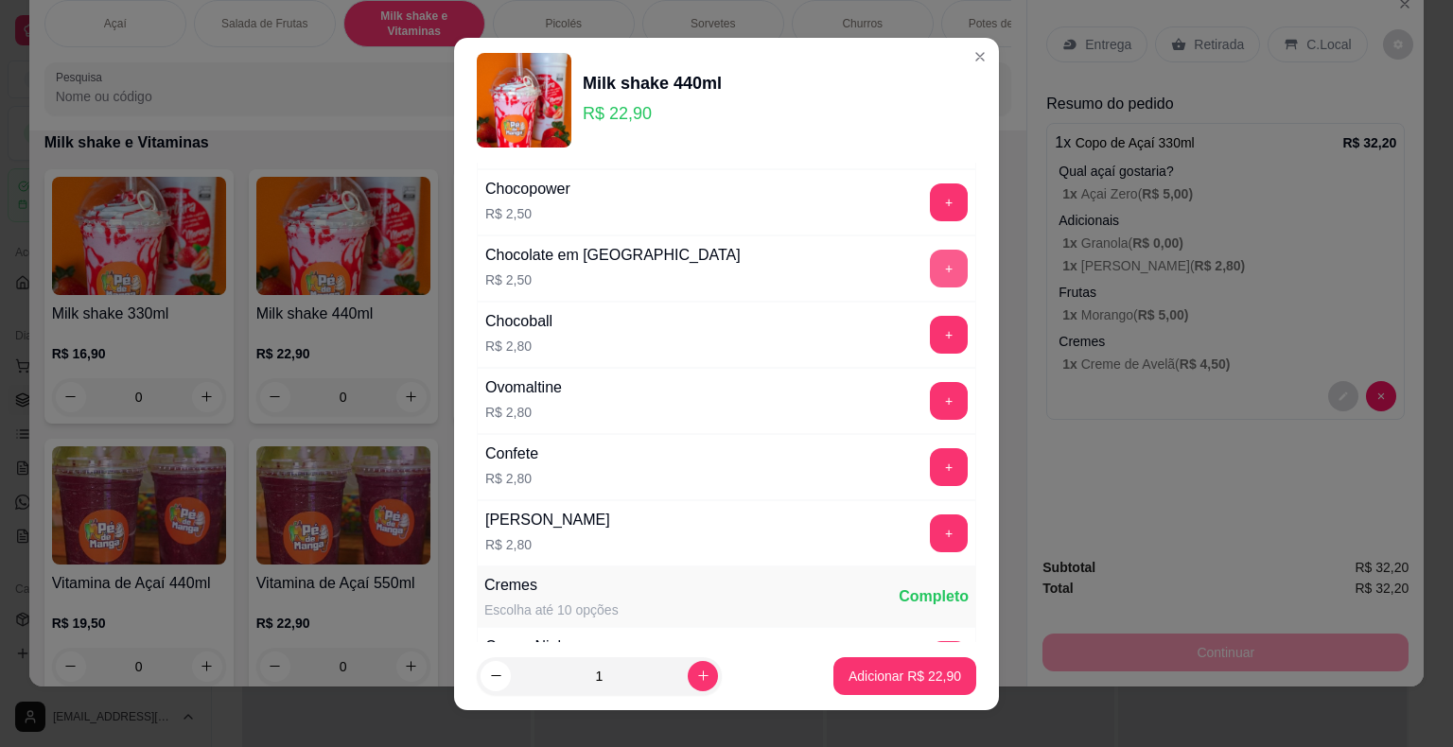
scroll to position [3027, 0]
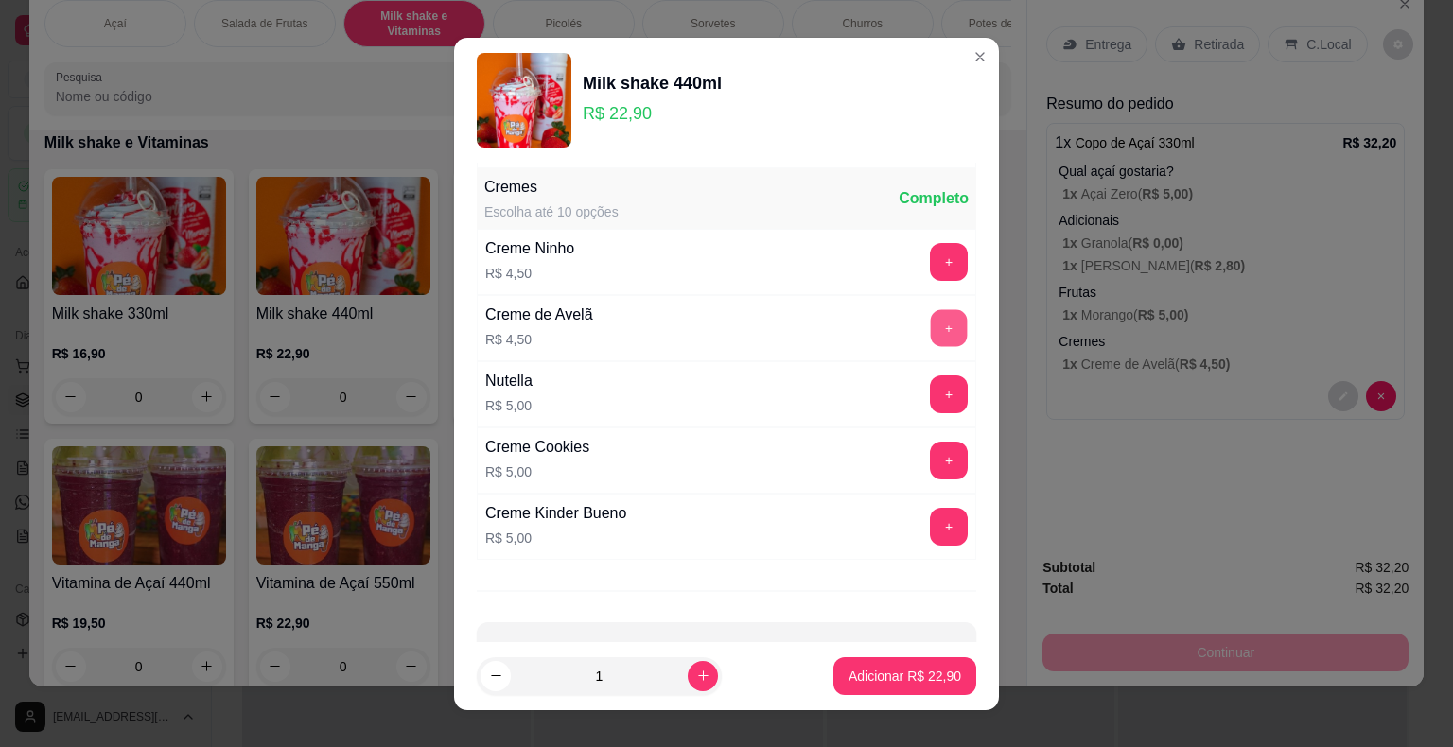
click at [931, 320] on button "+" at bounding box center [949, 327] width 37 height 37
click at [901, 684] on p "Adicionar R$ 27,40" at bounding box center [904, 676] width 113 height 19
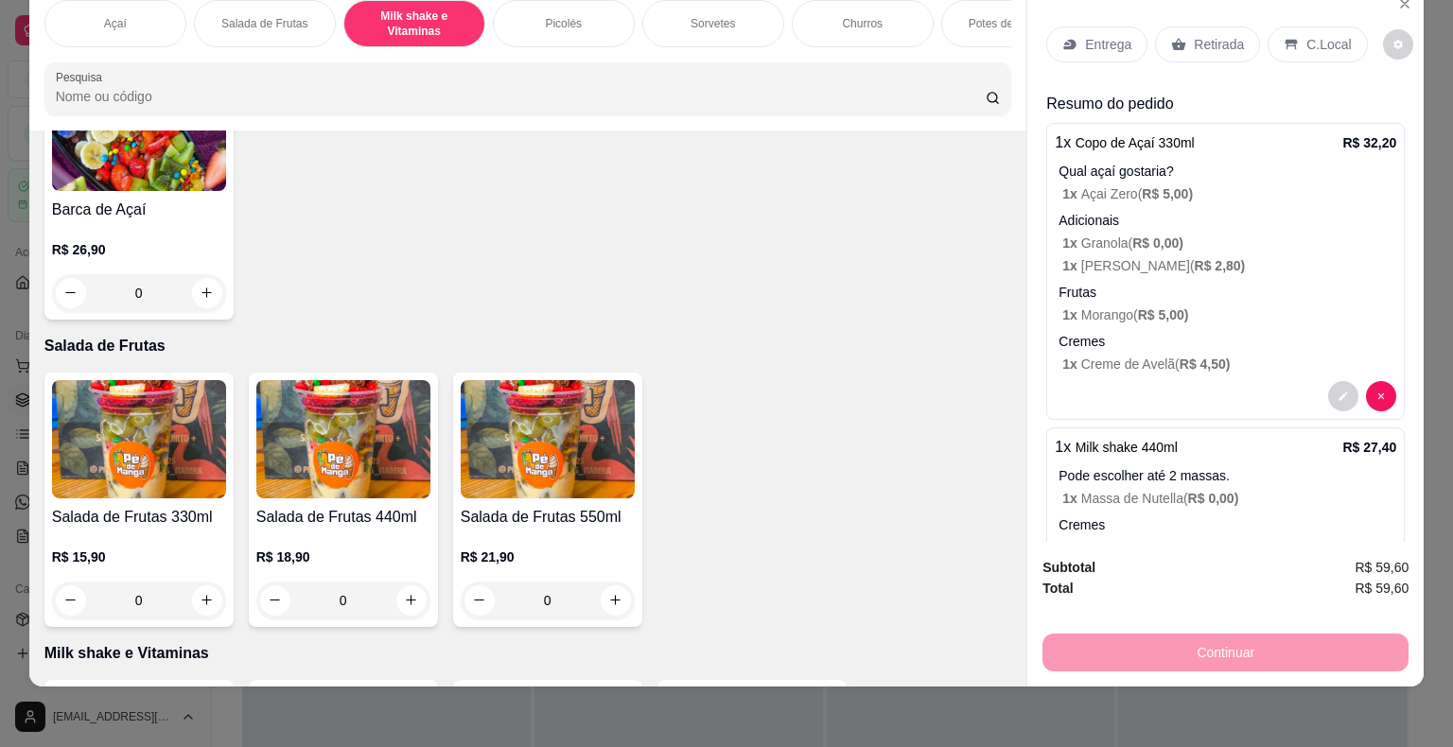
scroll to position [212, 0]
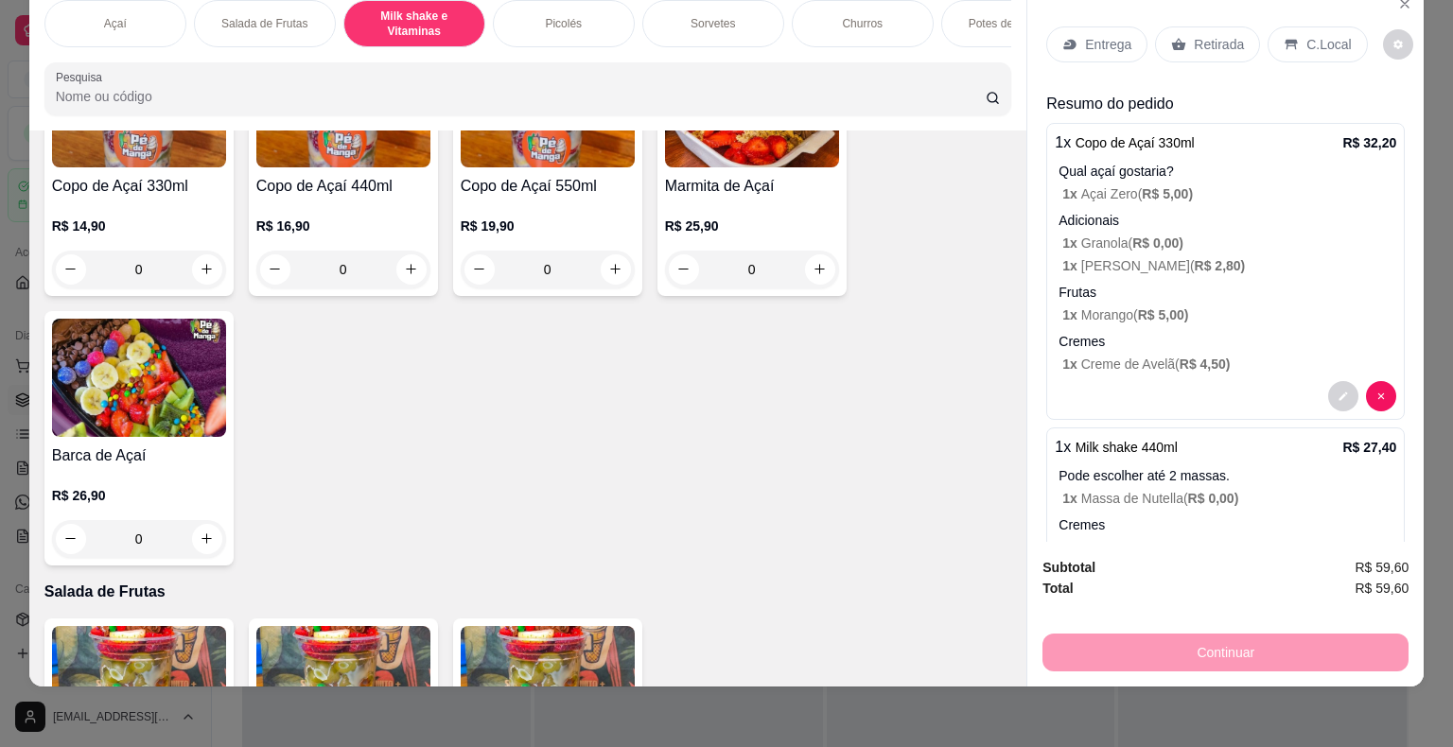
click at [1087, 35] on p "Entrega" at bounding box center [1108, 44] width 46 height 19
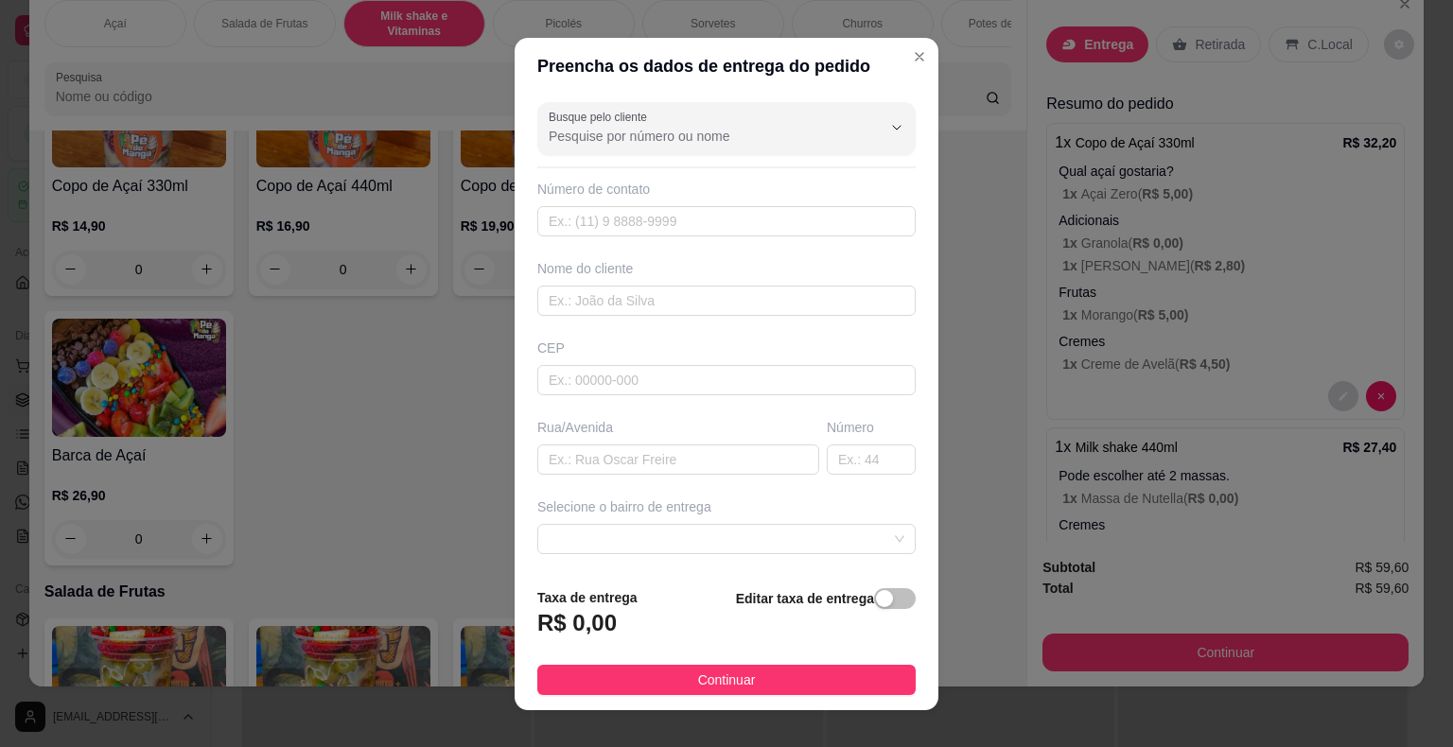
click at [757, 241] on div "Busque pelo cliente Número de contato Nome do cliente CEP Rua/Avenida Número Se…" at bounding box center [727, 334] width 424 height 478
click at [757, 234] on input "text" at bounding box center [726, 221] width 378 height 30
type input "(15) 99828-6683"
click at [810, 301] on input "text" at bounding box center [726, 301] width 378 height 30
click at [594, 300] on input "Neto ROcha" at bounding box center [726, 301] width 378 height 30
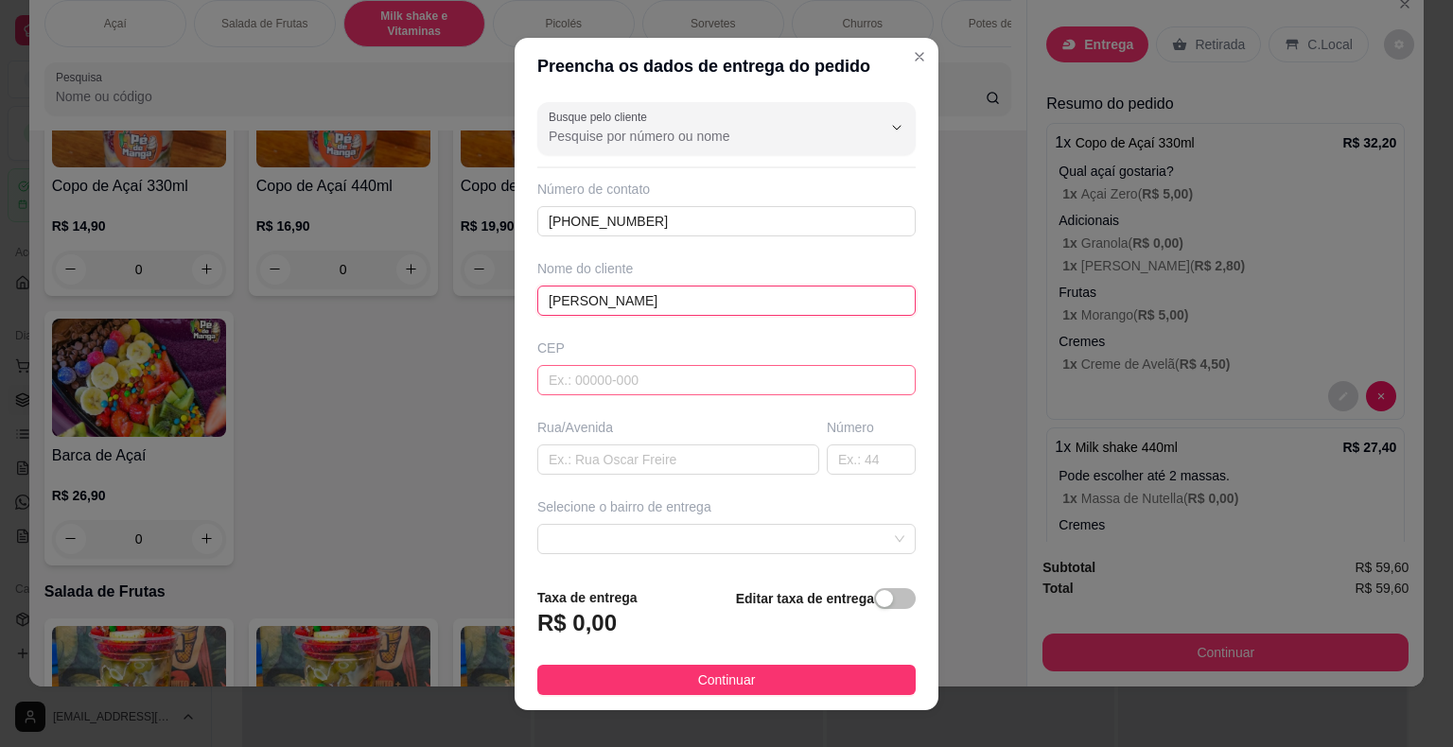
type input "Neto Rocha"
click at [602, 373] on input "text" at bounding box center [726, 380] width 378 height 30
type input "18440000"
click at [672, 458] on input "text" at bounding box center [678, 460] width 282 height 30
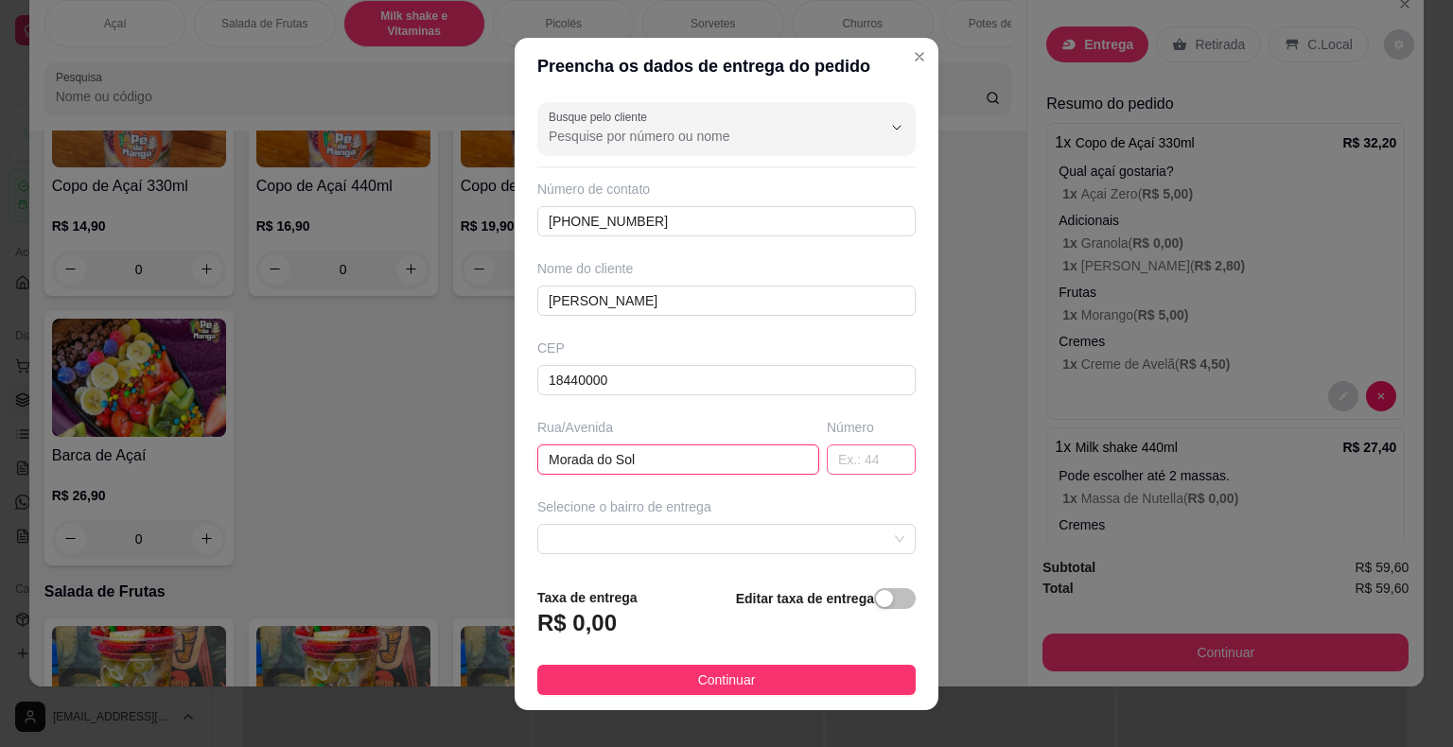
type input "Morada do Sol"
click at [846, 452] on input "text" at bounding box center [871, 460] width 89 height 30
type input "71"
drag, startPoint x: 617, startPoint y: 458, endPoint x: 499, endPoint y: 458, distance: 117.3
click at [501, 458] on div "Preencha os dados de entrega do pedido Busque pelo cliente Número de contato (1…" at bounding box center [726, 373] width 1453 height 747
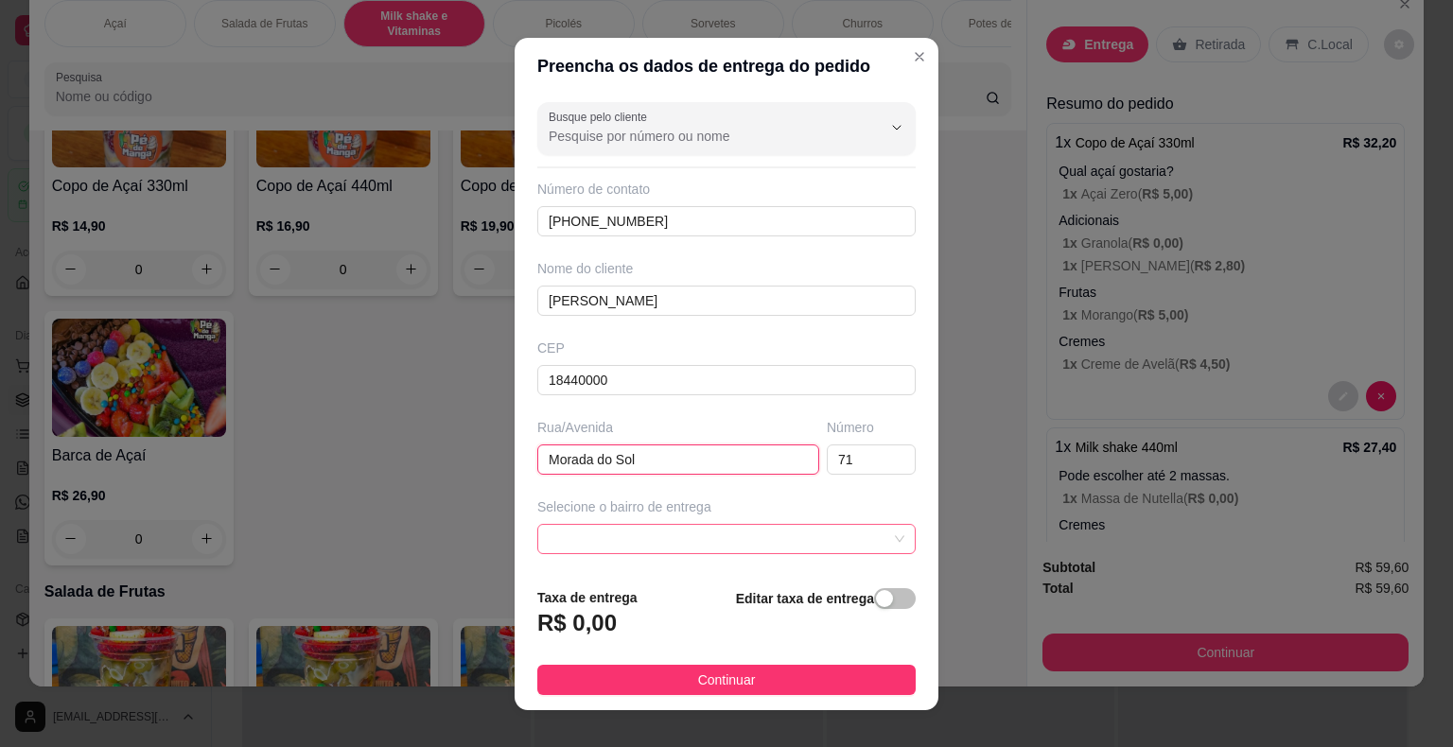
click at [663, 529] on span at bounding box center [727, 539] width 356 height 28
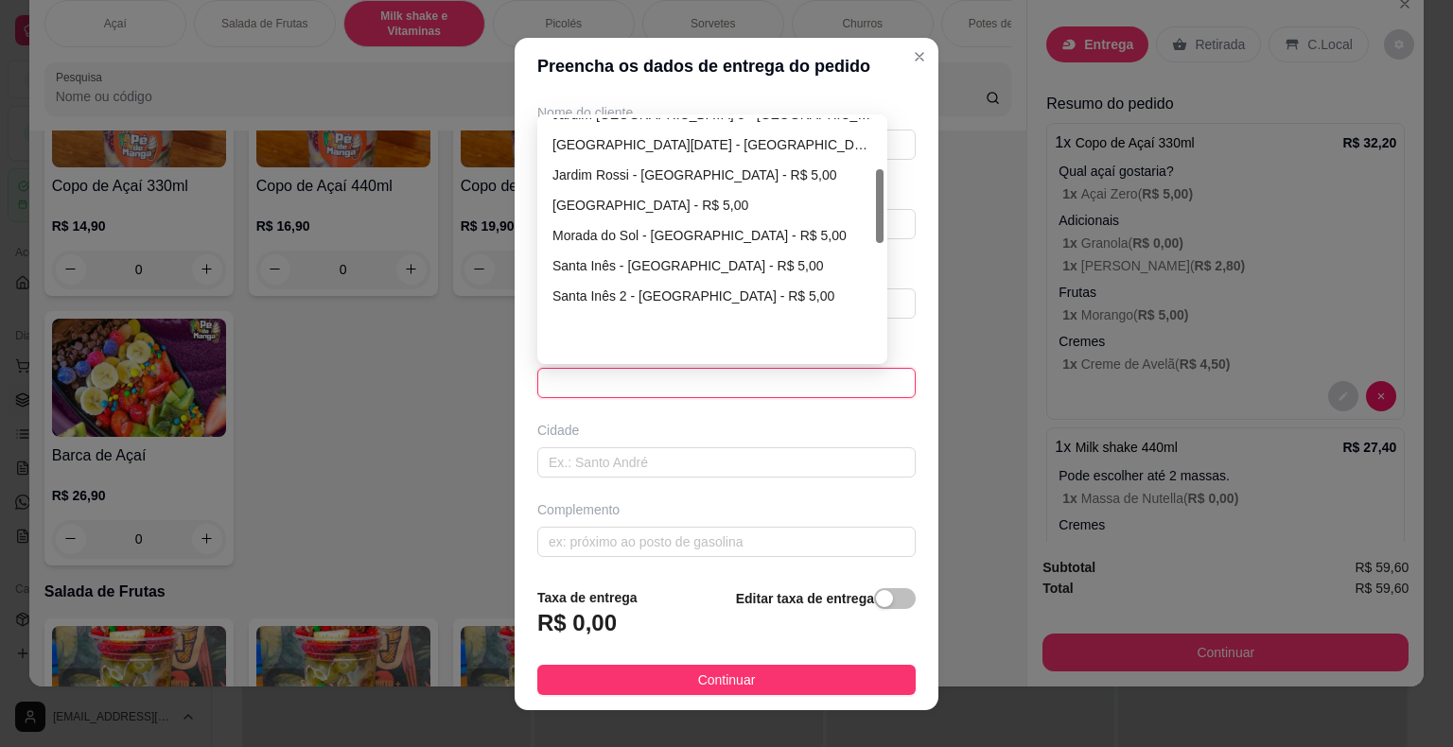
scroll to position [166, 0]
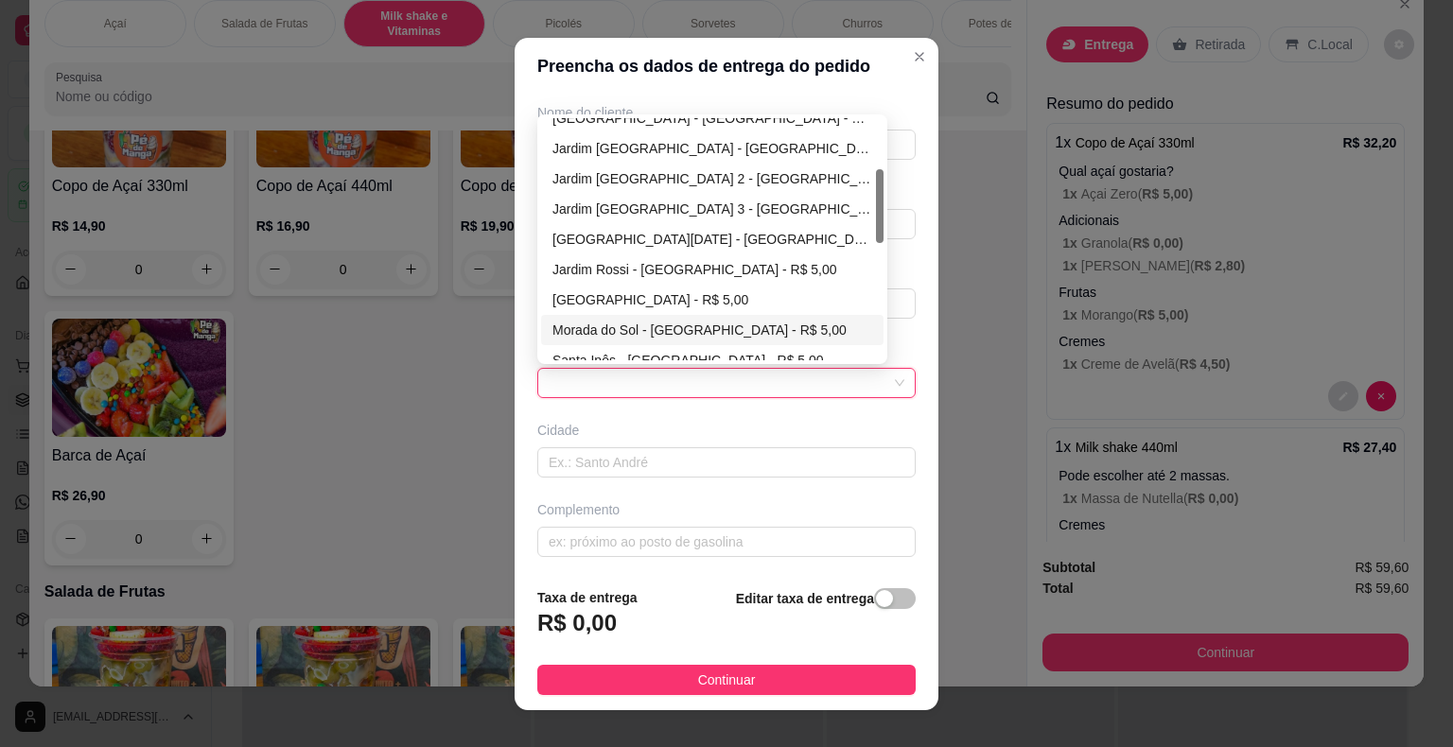
click at [720, 320] on div "Morada do Sol - Itaberá - R$ 5,00" at bounding box center [712, 330] width 320 height 21
type input "Itaberá"
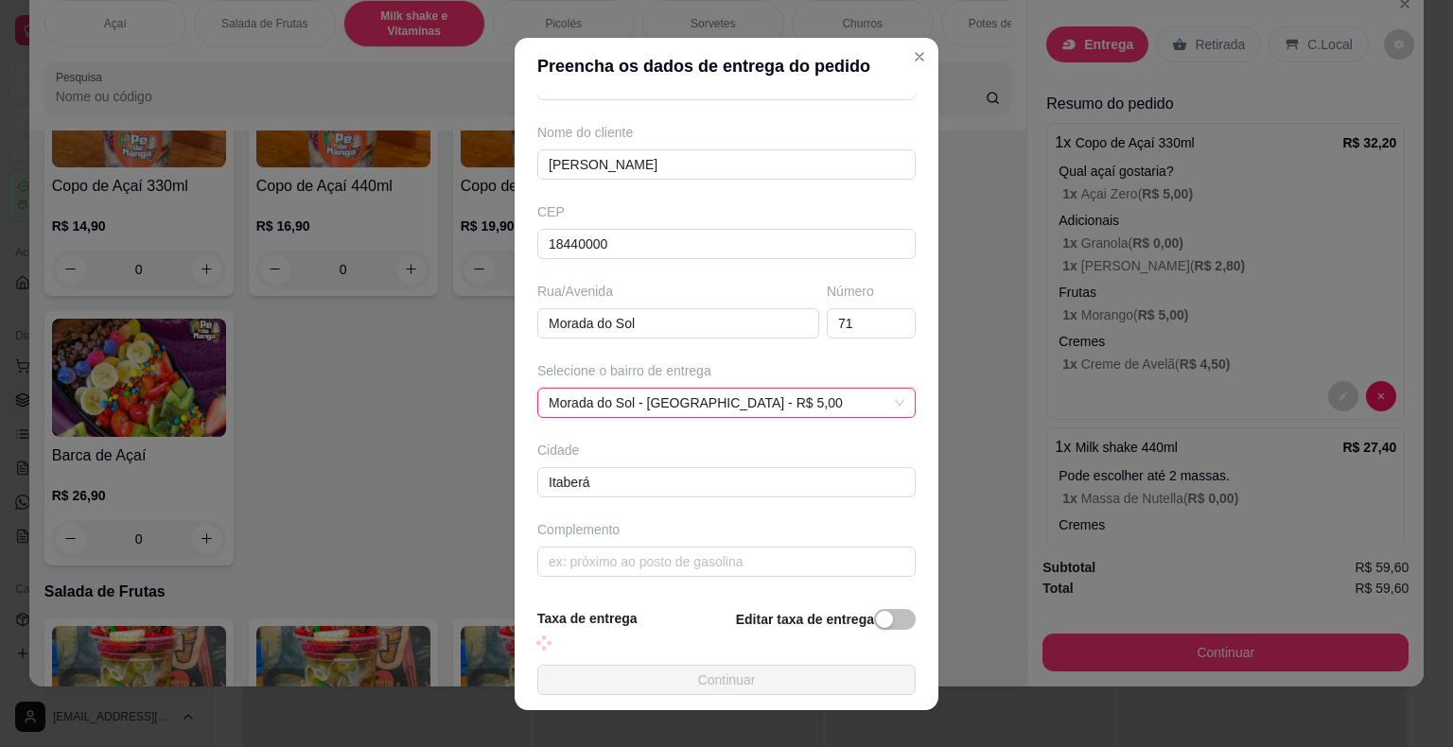
scroll to position [156, 0]
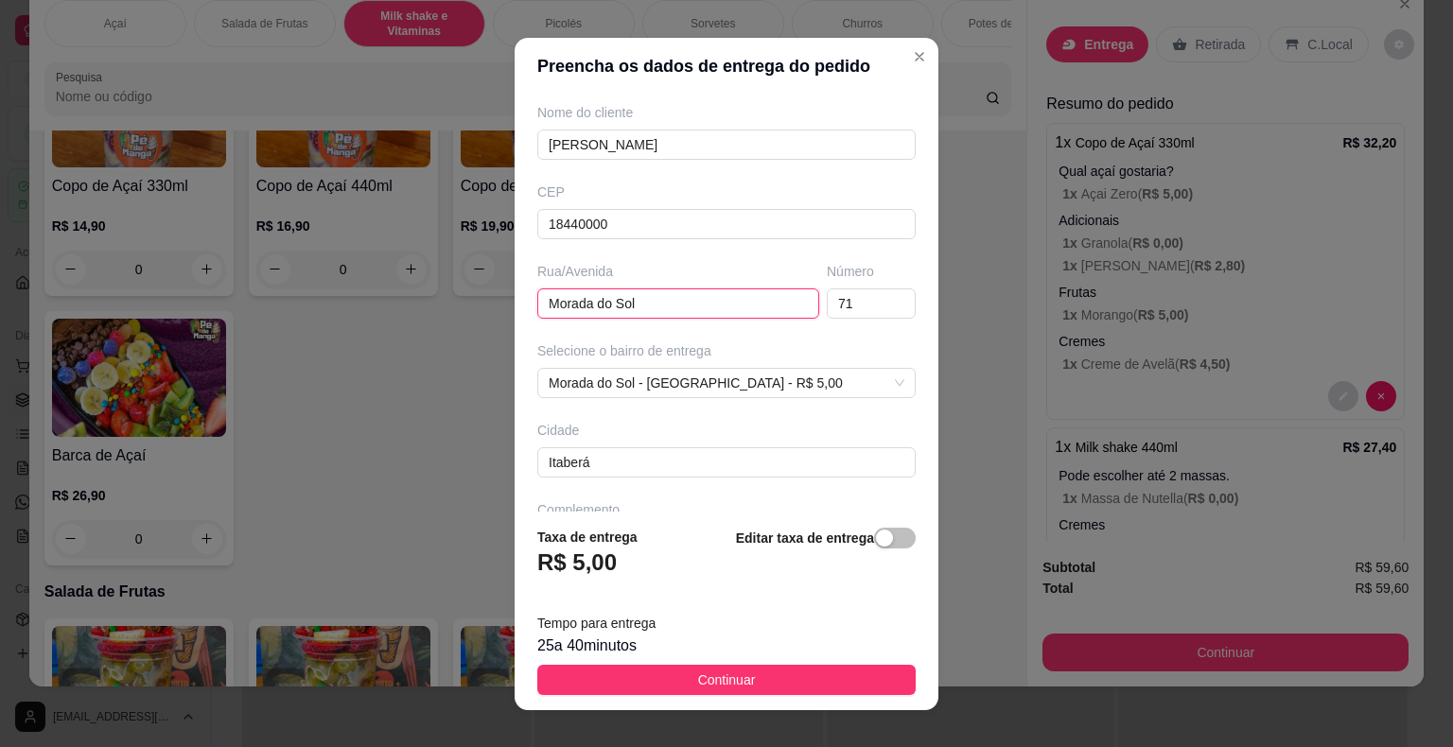
drag, startPoint x: 636, startPoint y: 297, endPoint x: 484, endPoint y: 308, distance: 151.8
click at [484, 308] on div "Preencha os dados de entrega do pedido Busque pelo cliente Número de contato (1…" at bounding box center [726, 373] width 1453 height 747
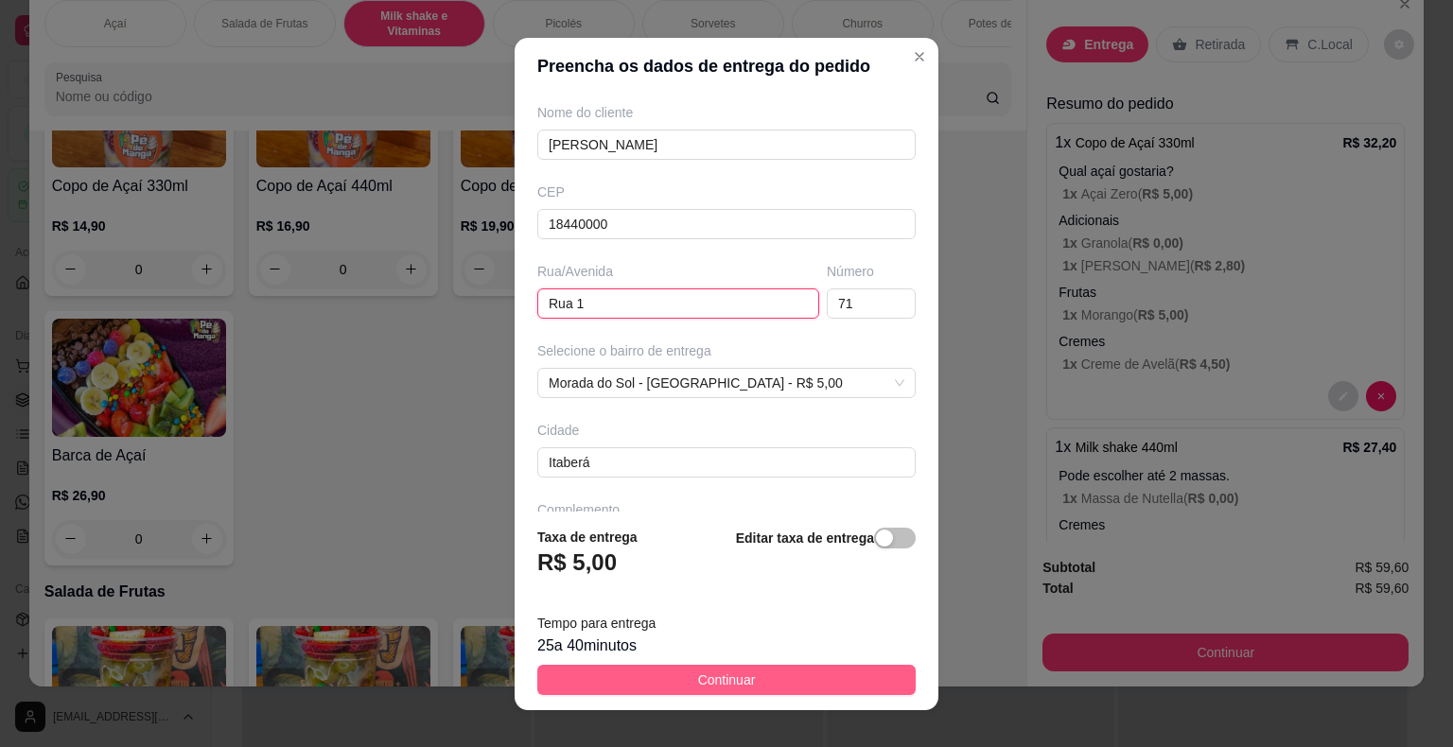
type input "Rua 1"
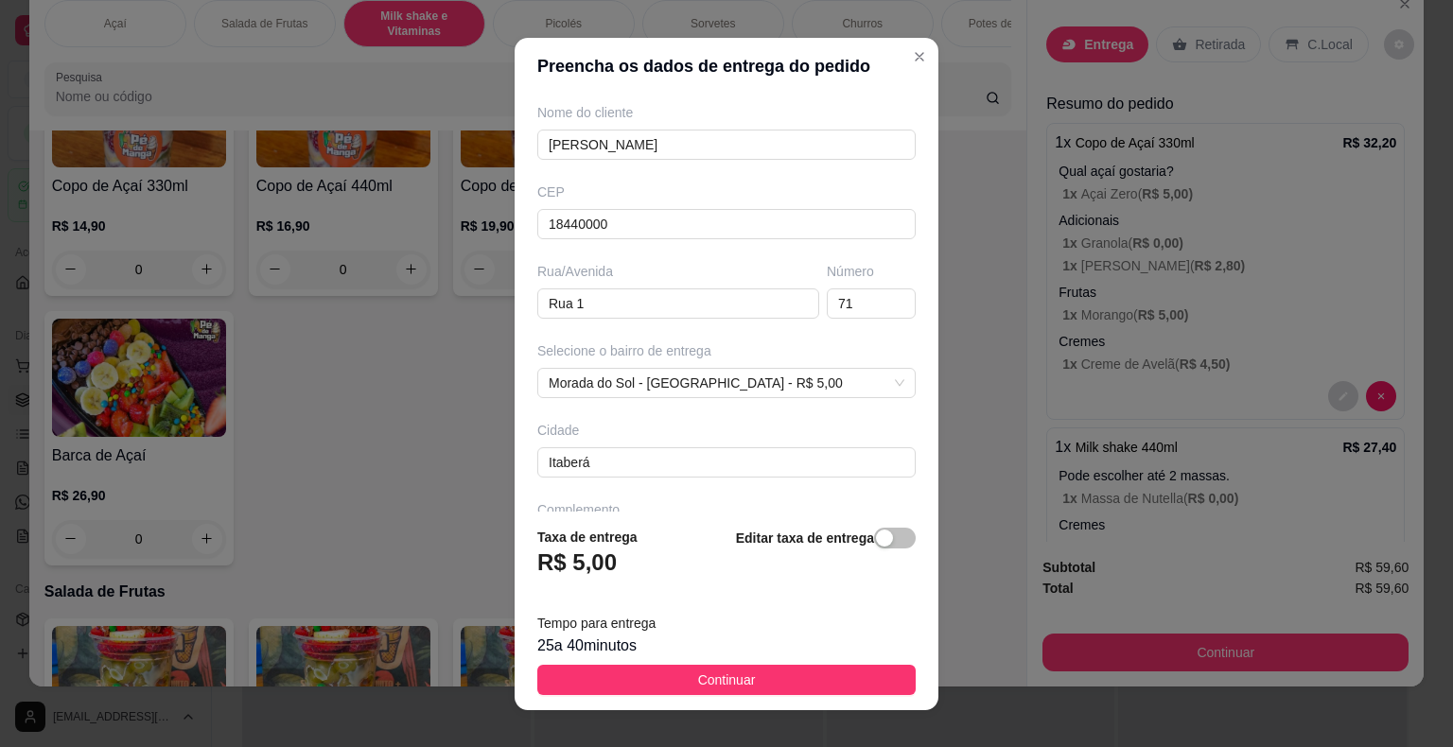
click at [783, 680] on button "Continuar" at bounding box center [726, 680] width 378 height 30
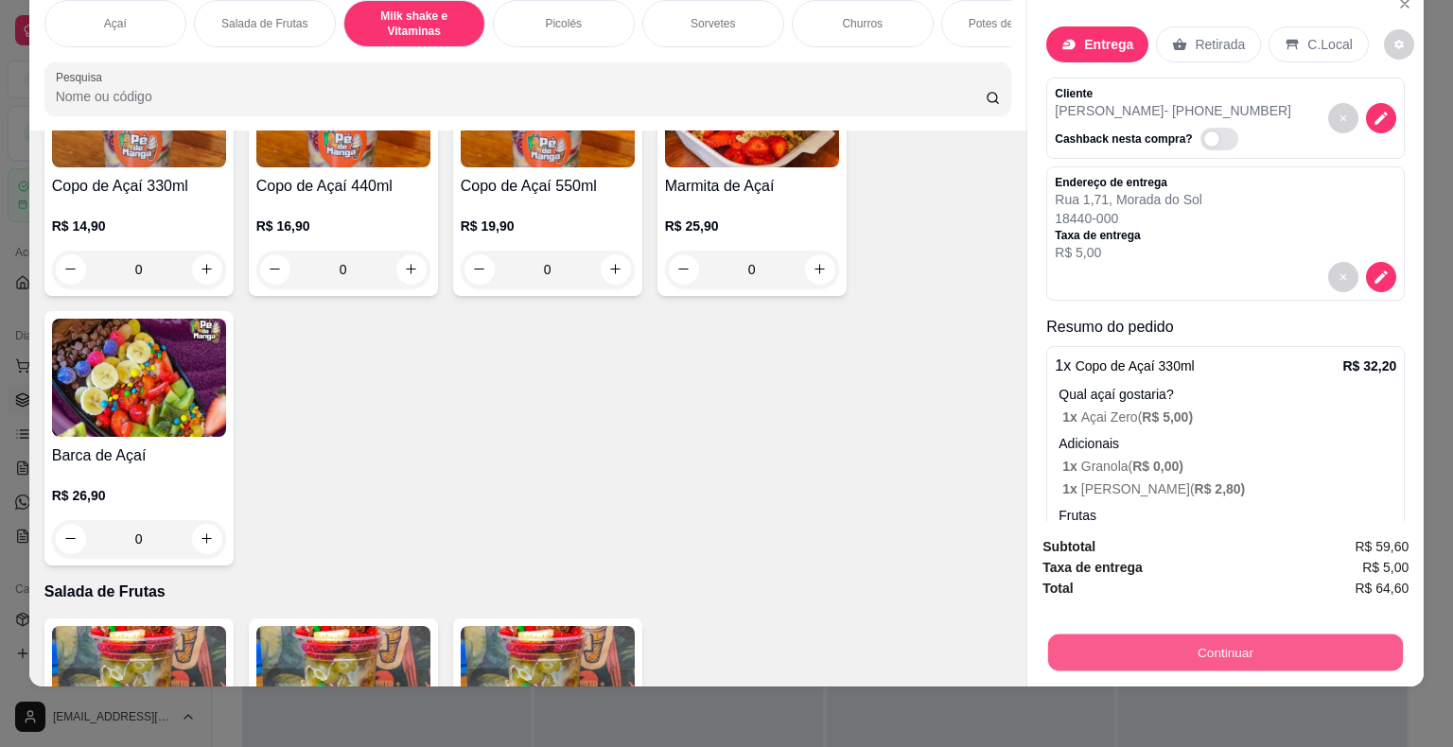
click at [1117, 636] on button "Continuar" at bounding box center [1225, 653] width 355 height 37
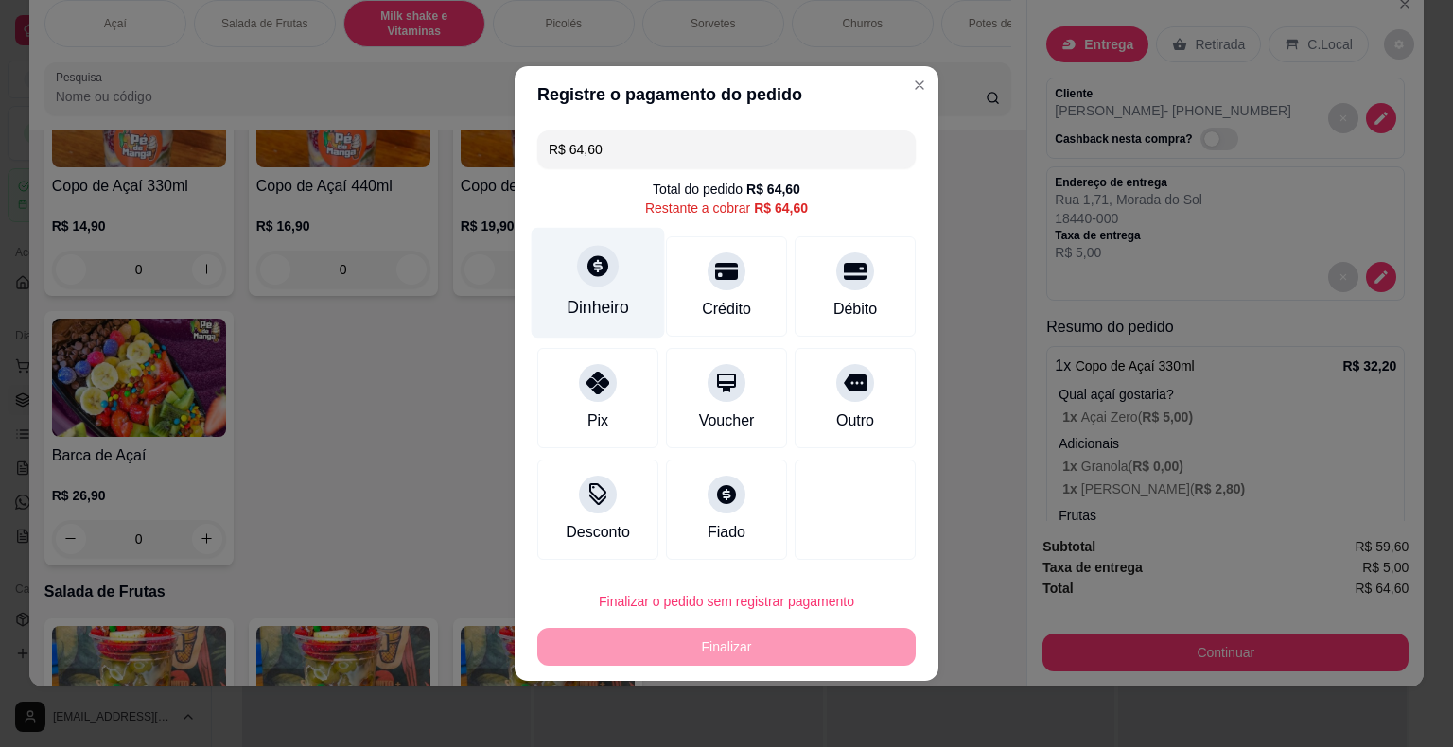
click at [626, 303] on div "Dinheiro" at bounding box center [598, 283] width 133 height 111
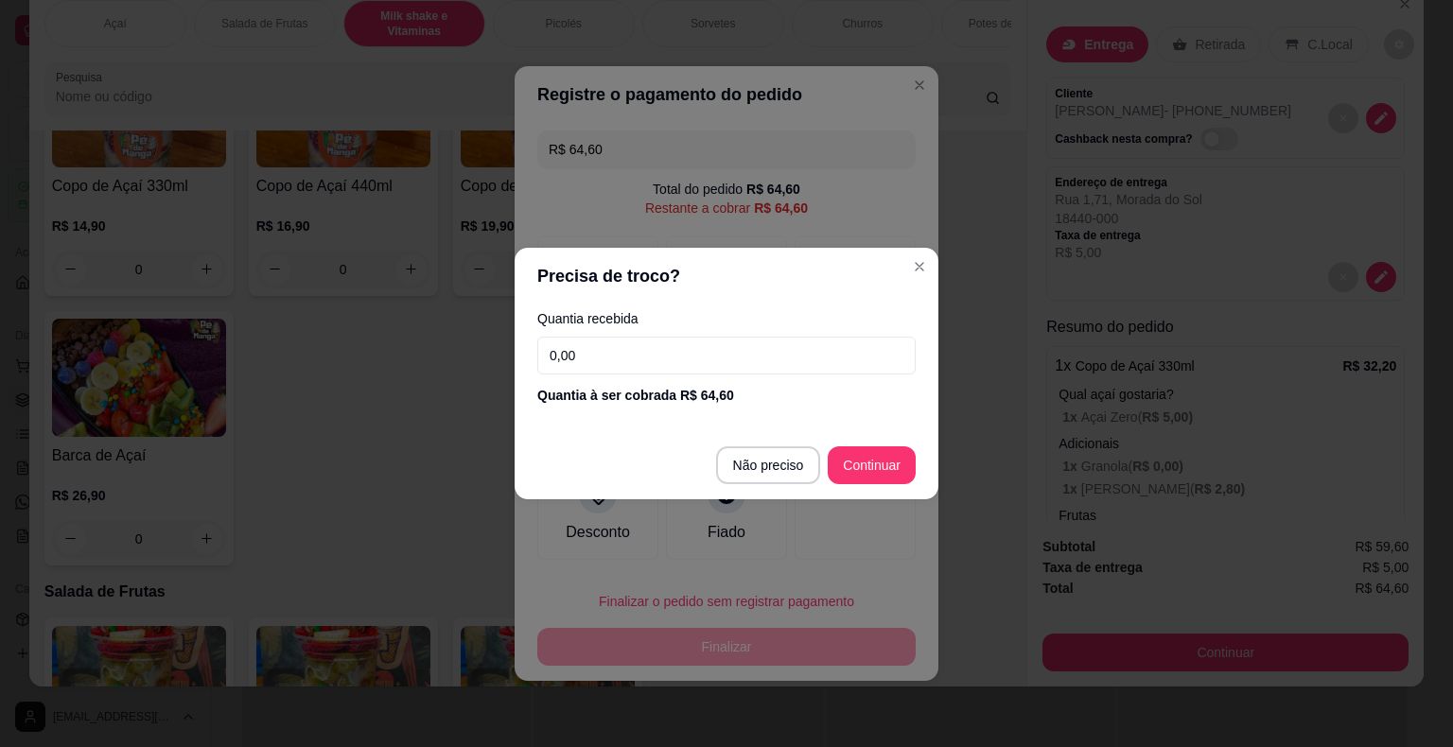
drag, startPoint x: 764, startPoint y: 361, endPoint x: 753, endPoint y: 369, distance: 13.6
click at [764, 369] on input "0,00" at bounding box center [726, 356] width 378 height 38
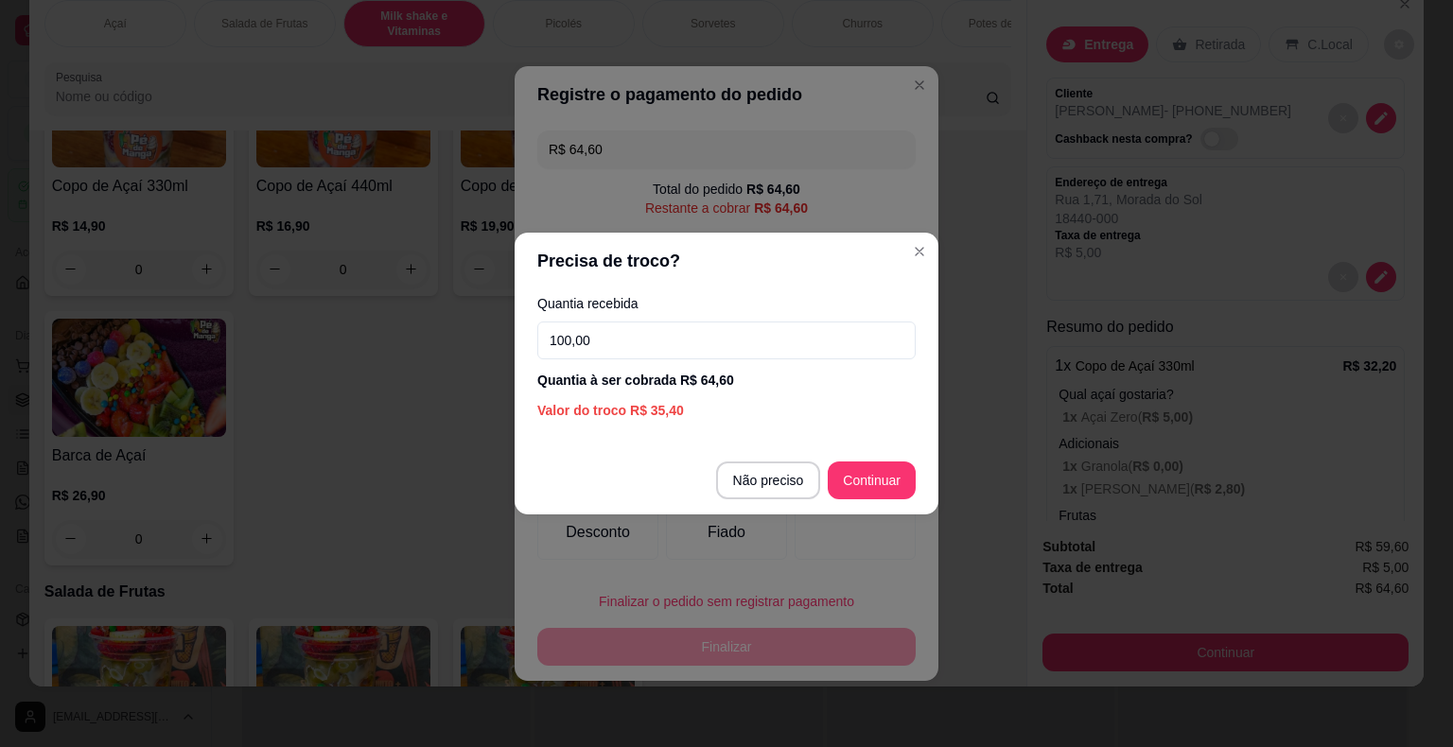
type input "100,00"
click at [862, 460] on footer "Não preciso Continuar" at bounding box center [727, 480] width 424 height 68
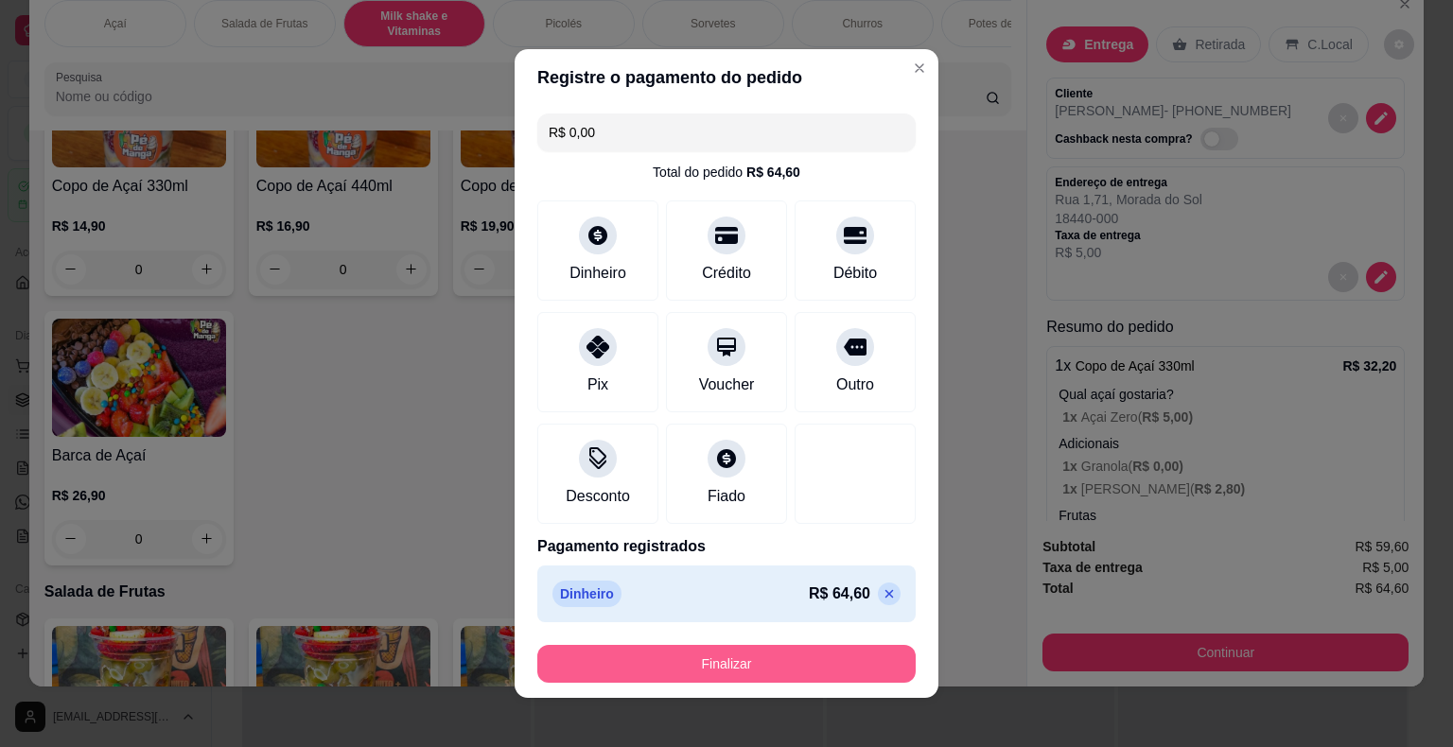
click at [757, 669] on button "Finalizar" at bounding box center [726, 664] width 378 height 38
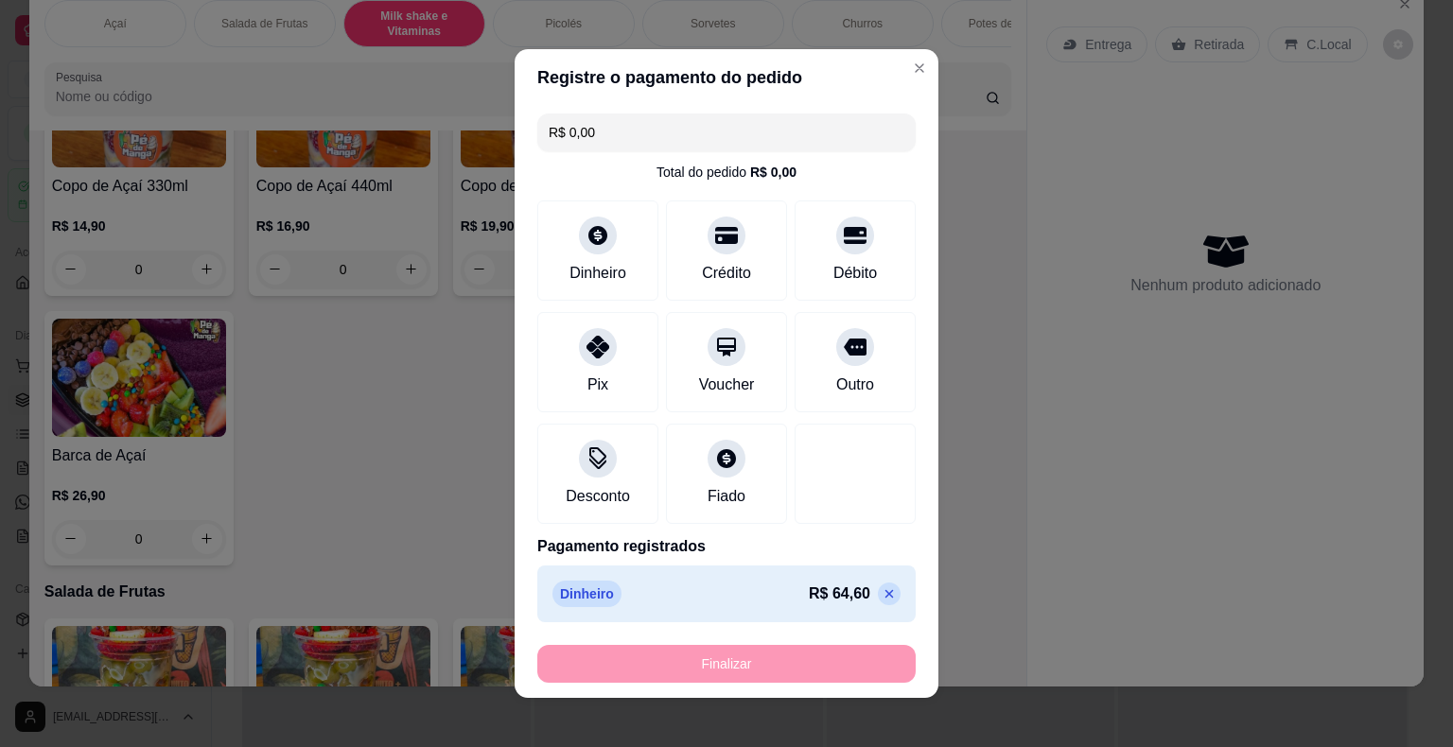
type input "-R$ 64,60"
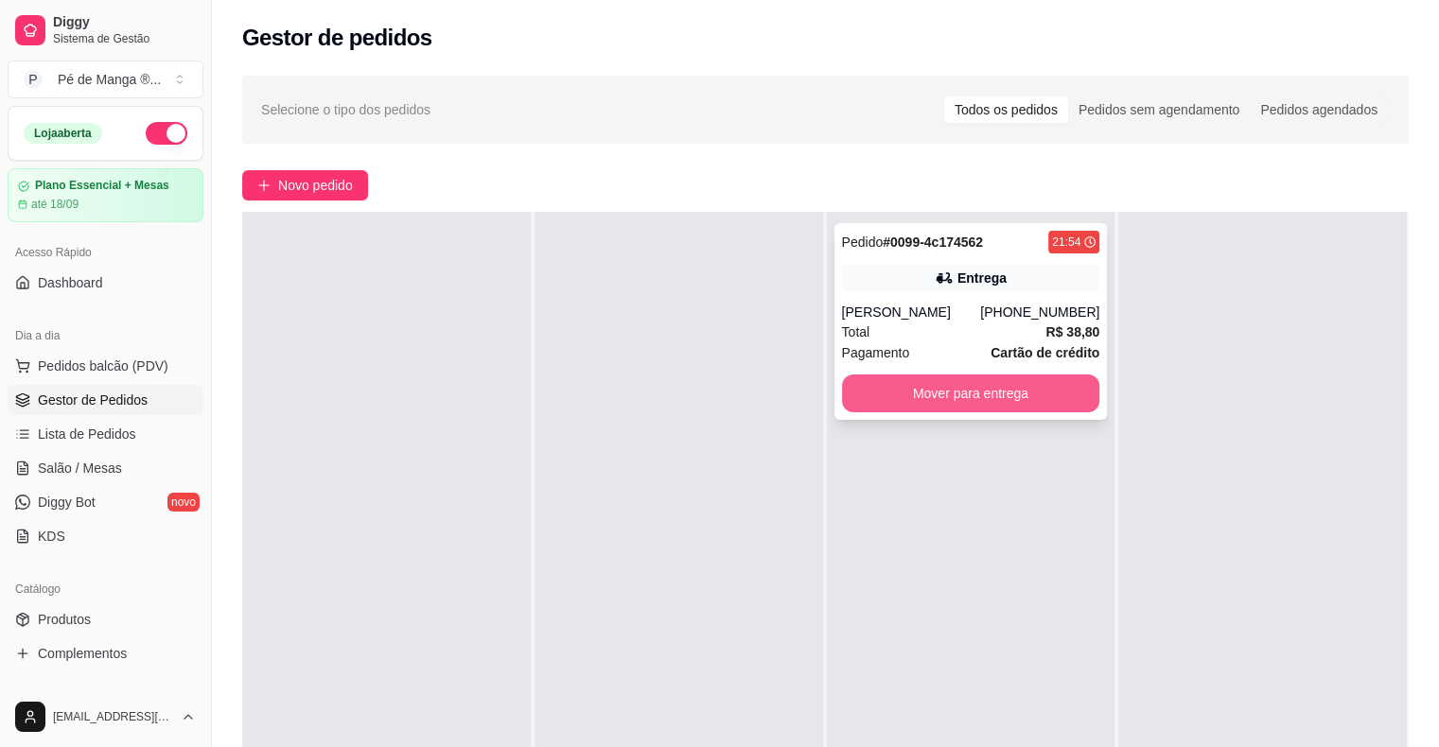
click at [943, 397] on button "Mover para entrega" at bounding box center [971, 394] width 258 height 38
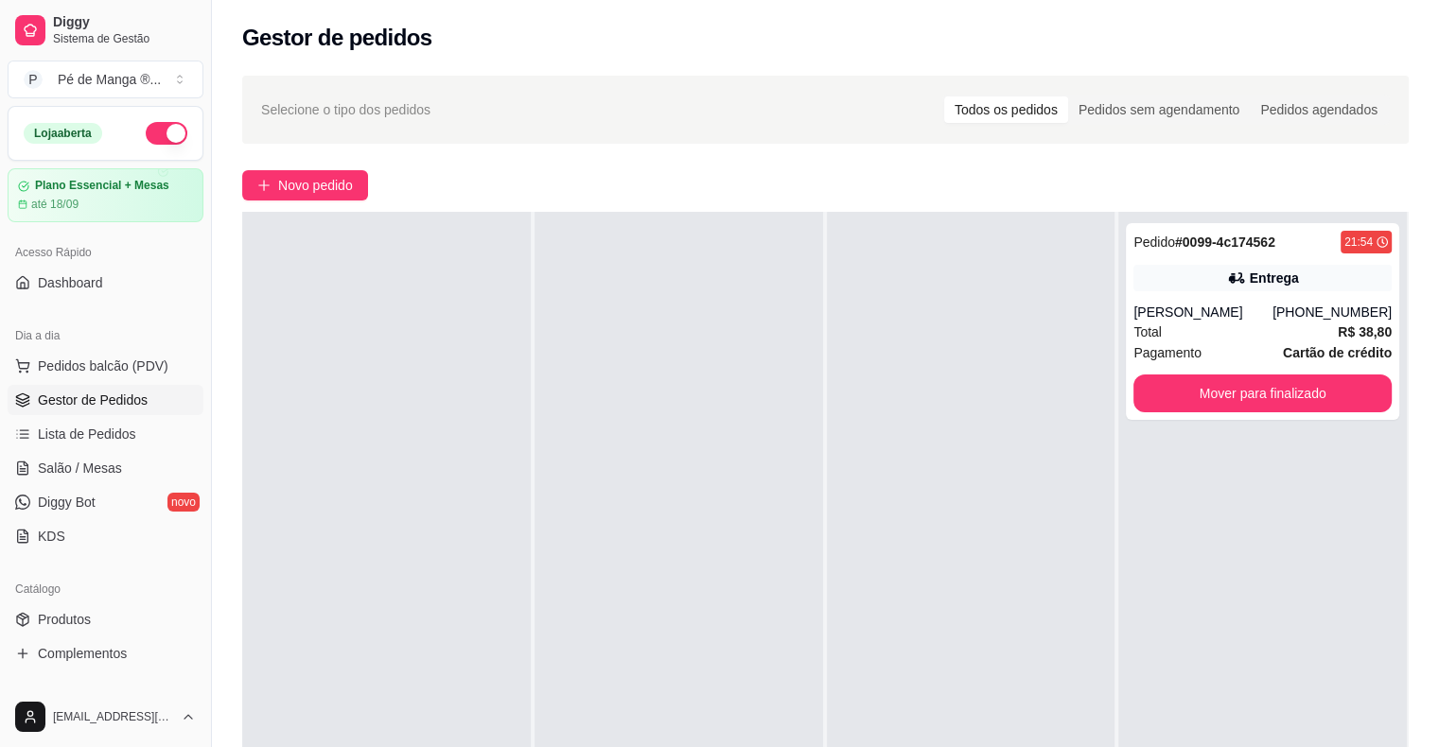
click at [106, 406] on span "Gestor de Pedidos" at bounding box center [93, 400] width 110 height 19
click at [117, 432] on span "Lista de Pedidos" at bounding box center [87, 434] width 98 height 19
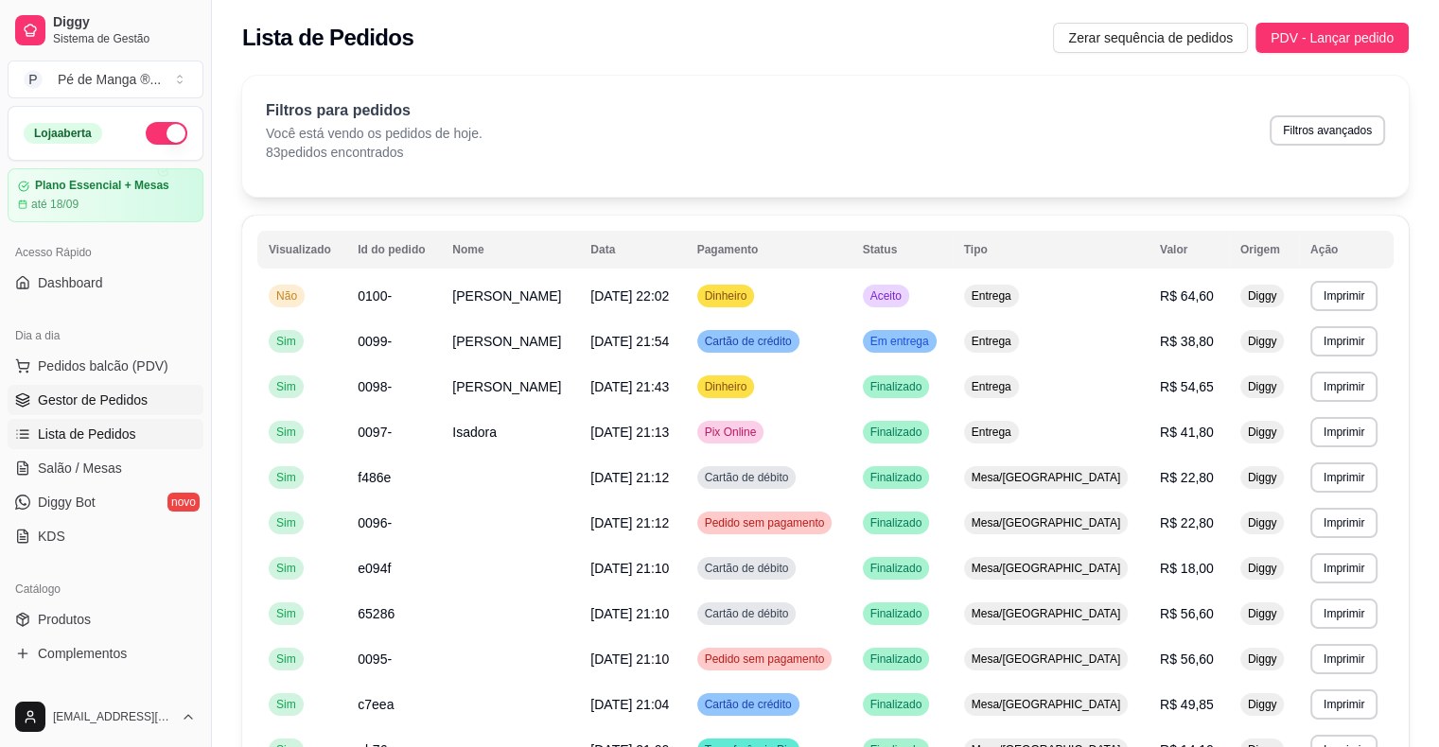
click at [121, 397] on span "Gestor de Pedidos" at bounding box center [93, 400] width 110 height 19
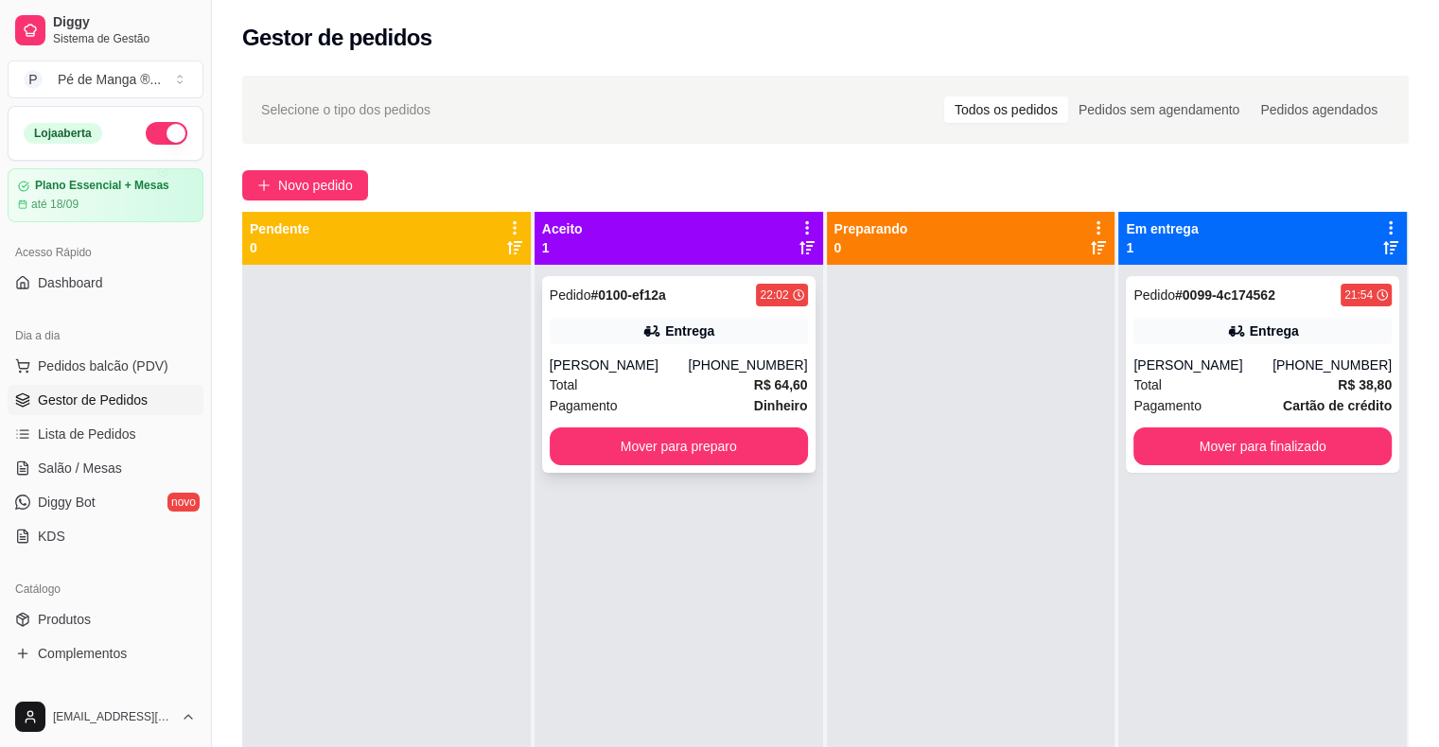
click at [772, 385] on strong "R$ 64,60" at bounding box center [781, 384] width 54 height 15
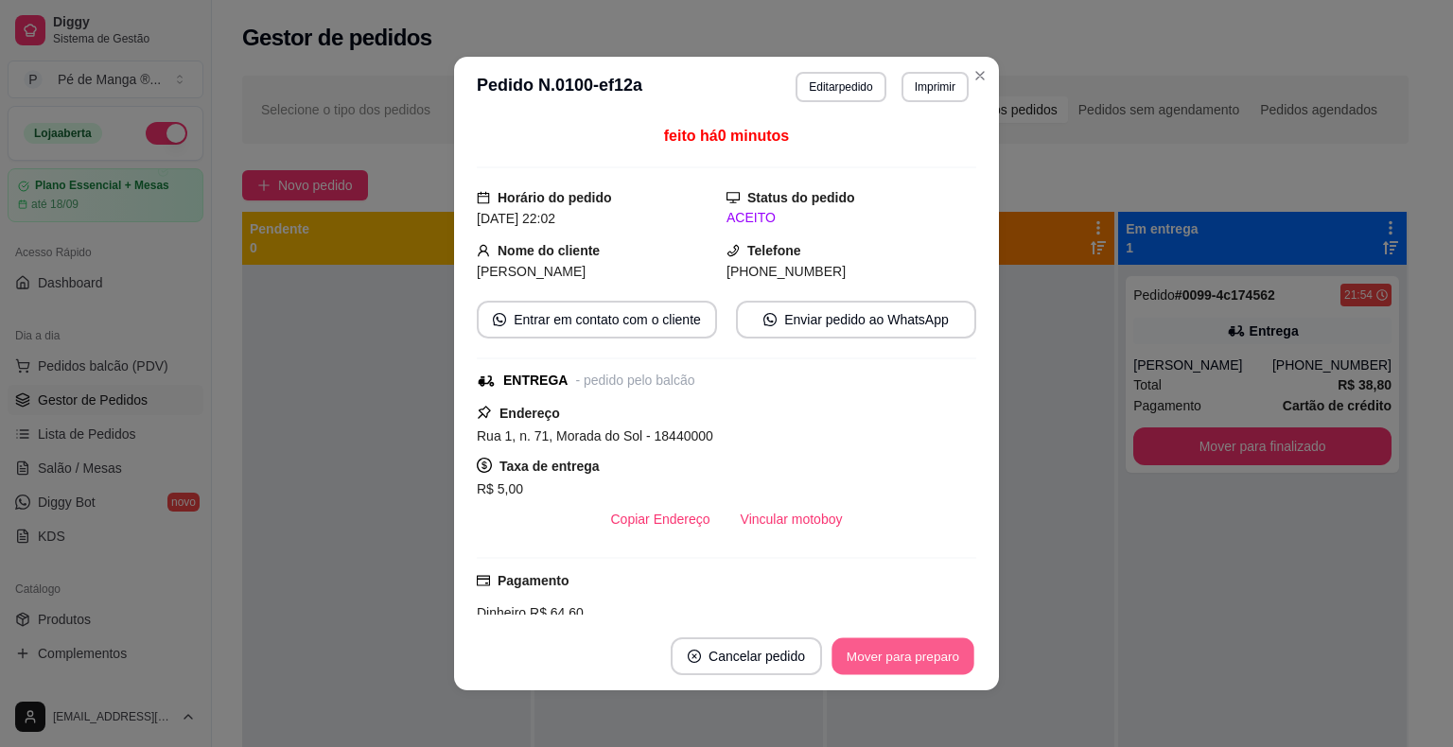
click at [866, 659] on button "Mover para preparo" at bounding box center [902, 656] width 142 height 37
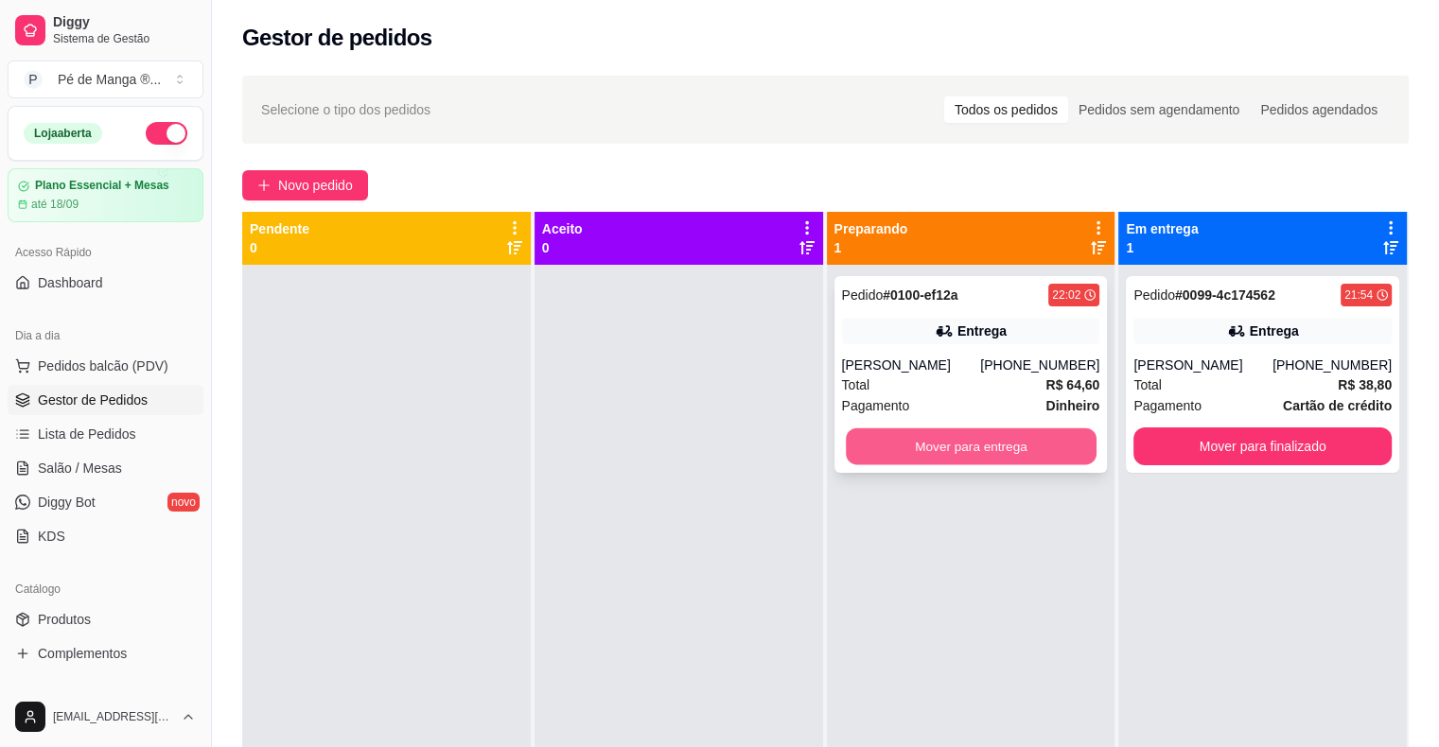
click at [1008, 444] on button "Mover para entrega" at bounding box center [971, 446] width 251 height 37
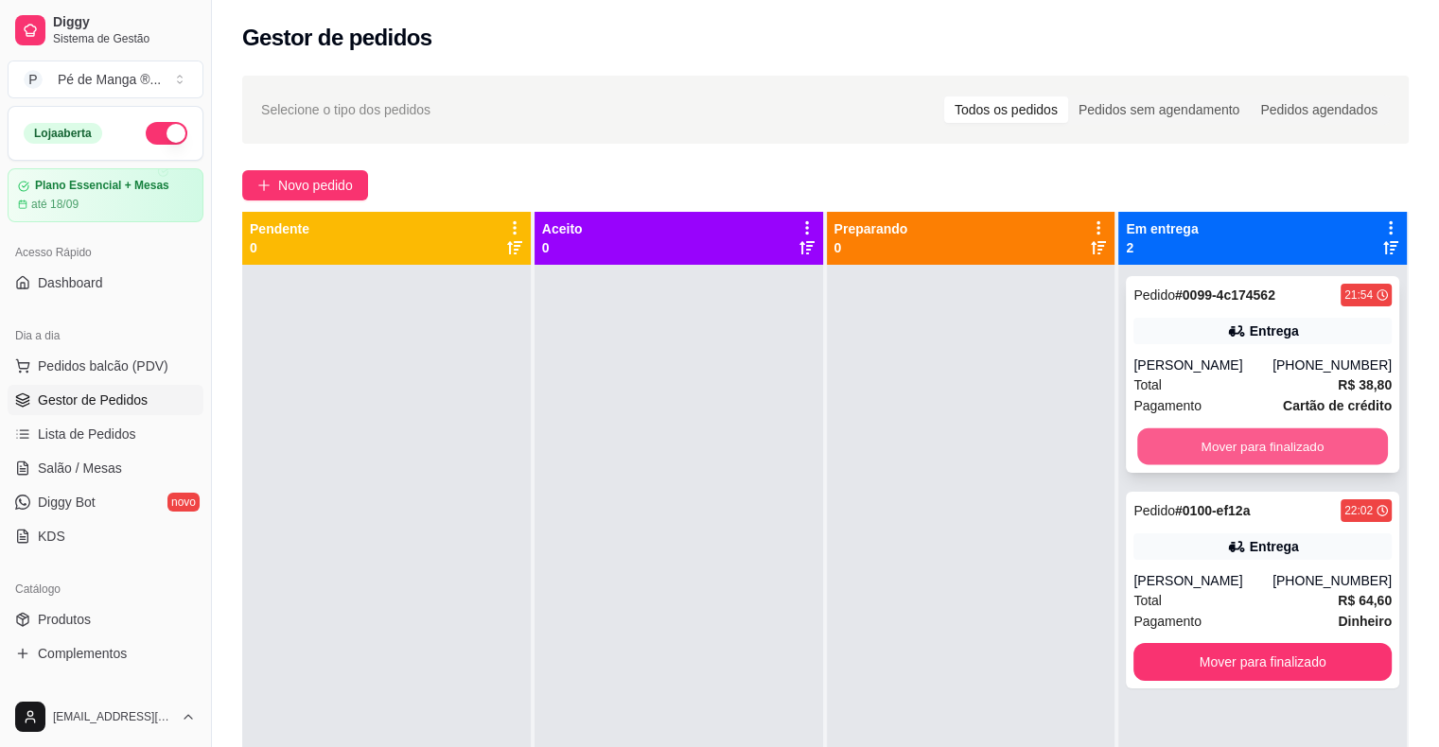
click at [1230, 460] on button "Mover para finalizado" at bounding box center [1262, 446] width 251 height 37
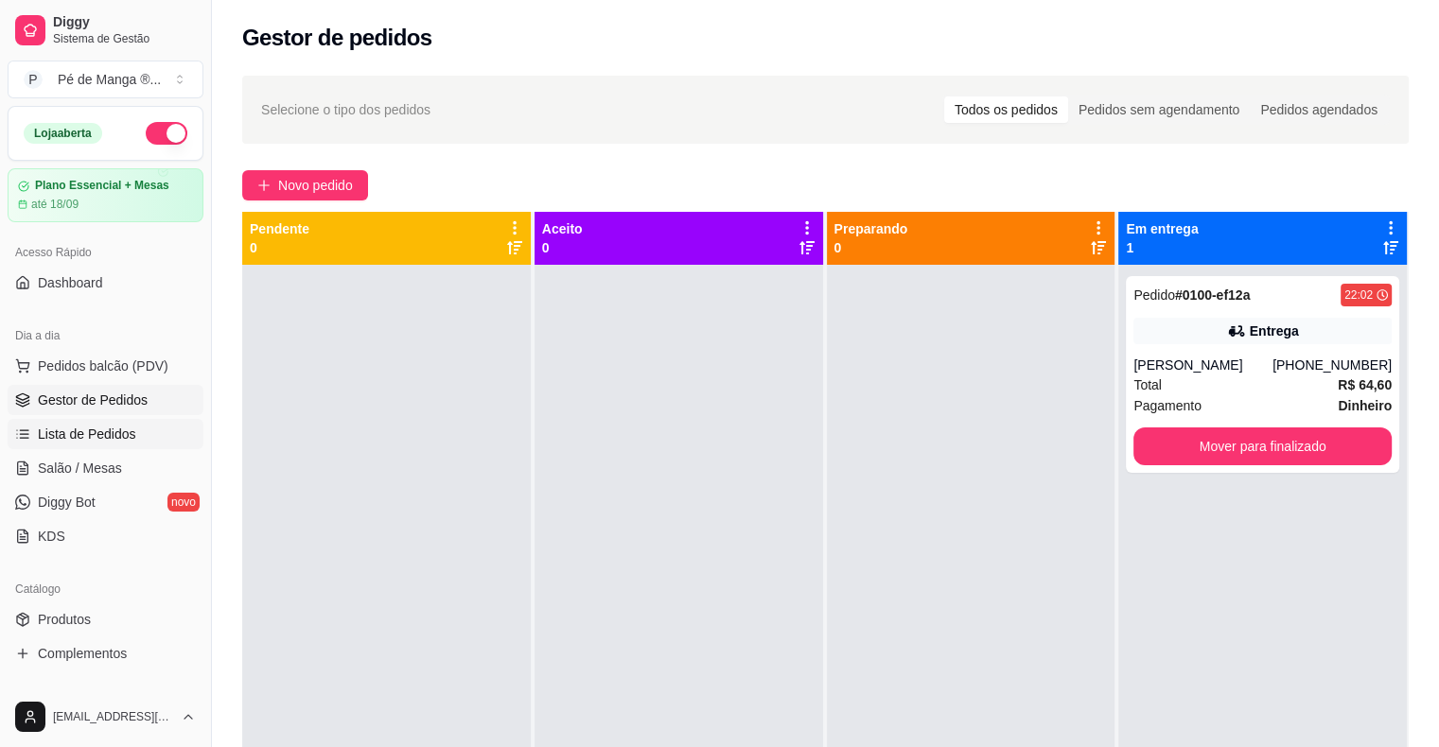
click at [74, 434] on span "Lista de Pedidos" at bounding box center [87, 434] width 98 height 19
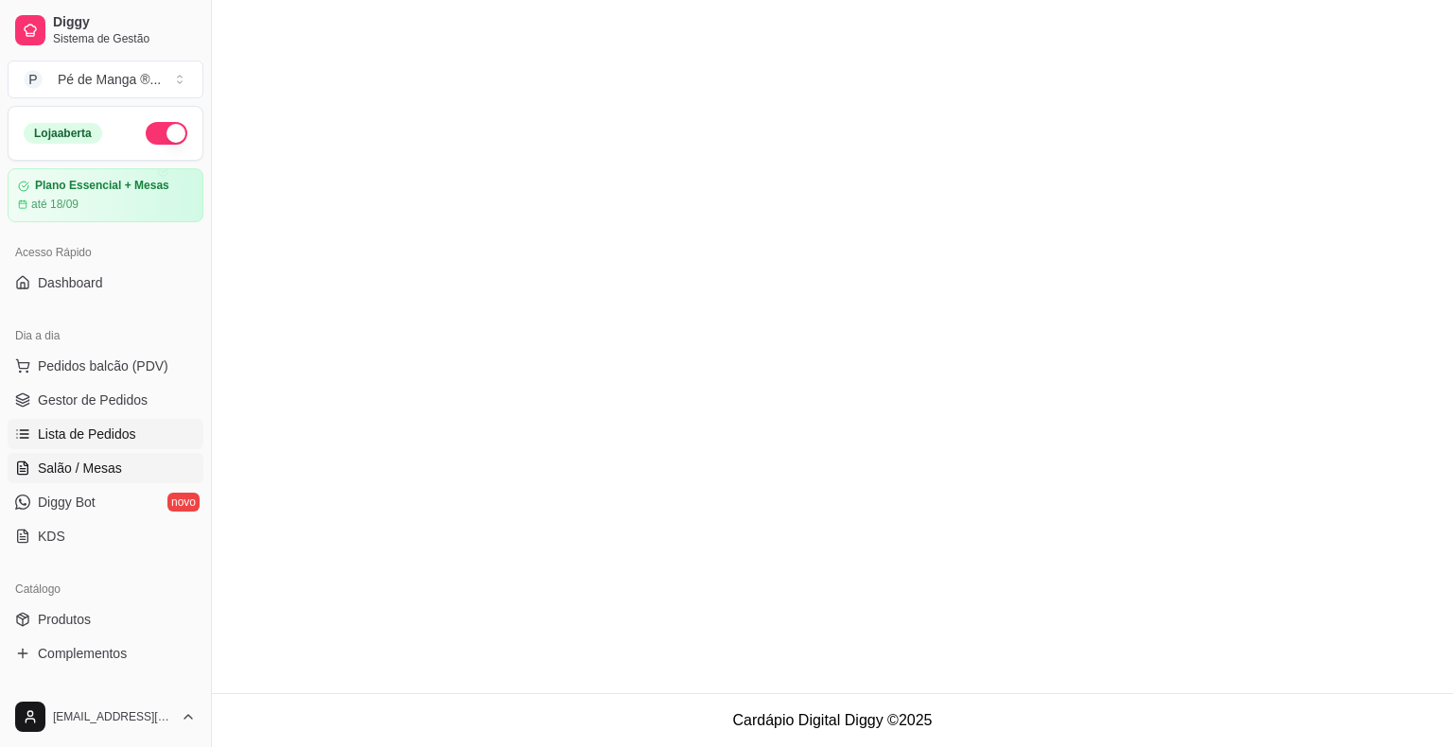
click at [145, 473] on link "Salão / Mesas" at bounding box center [106, 468] width 196 height 30
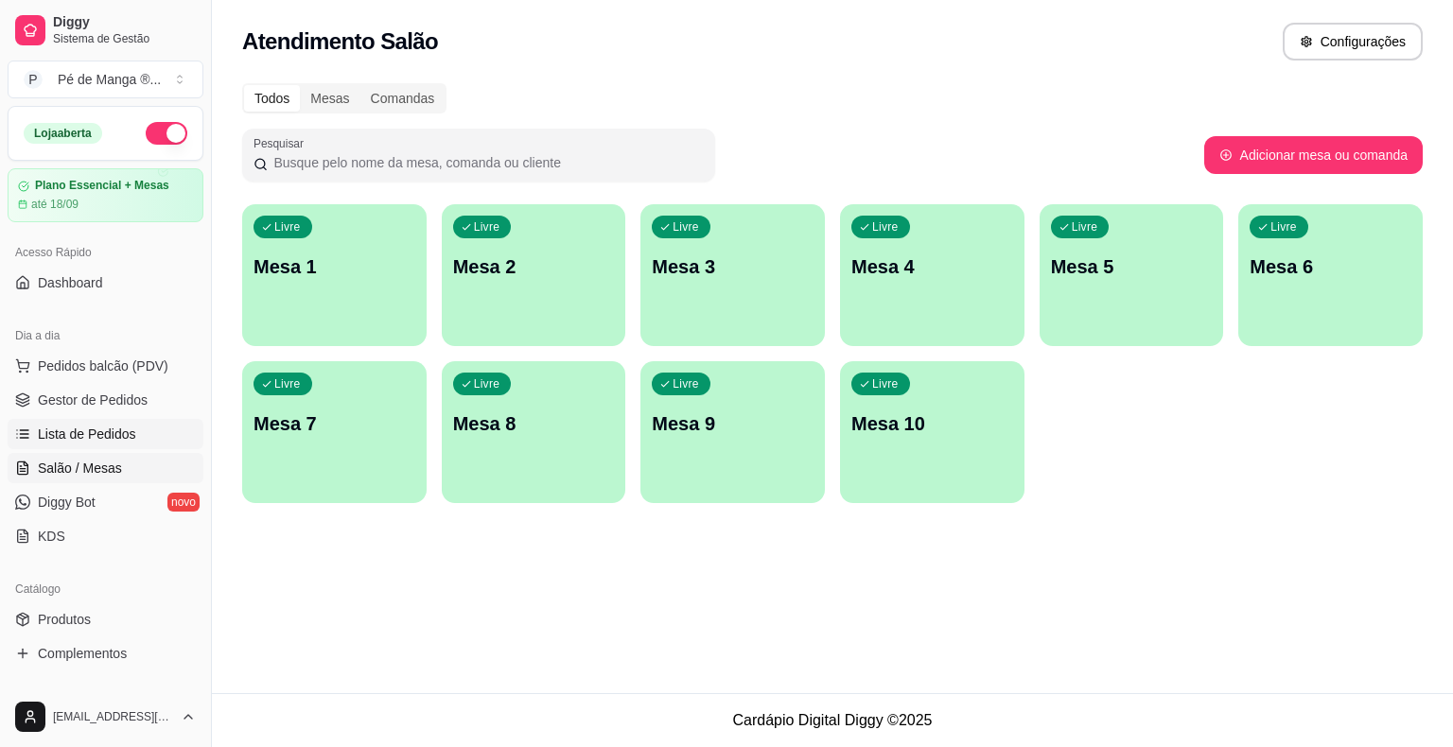
click at [155, 429] on link "Lista de Pedidos" at bounding box center [106, 434] width 196 height 30
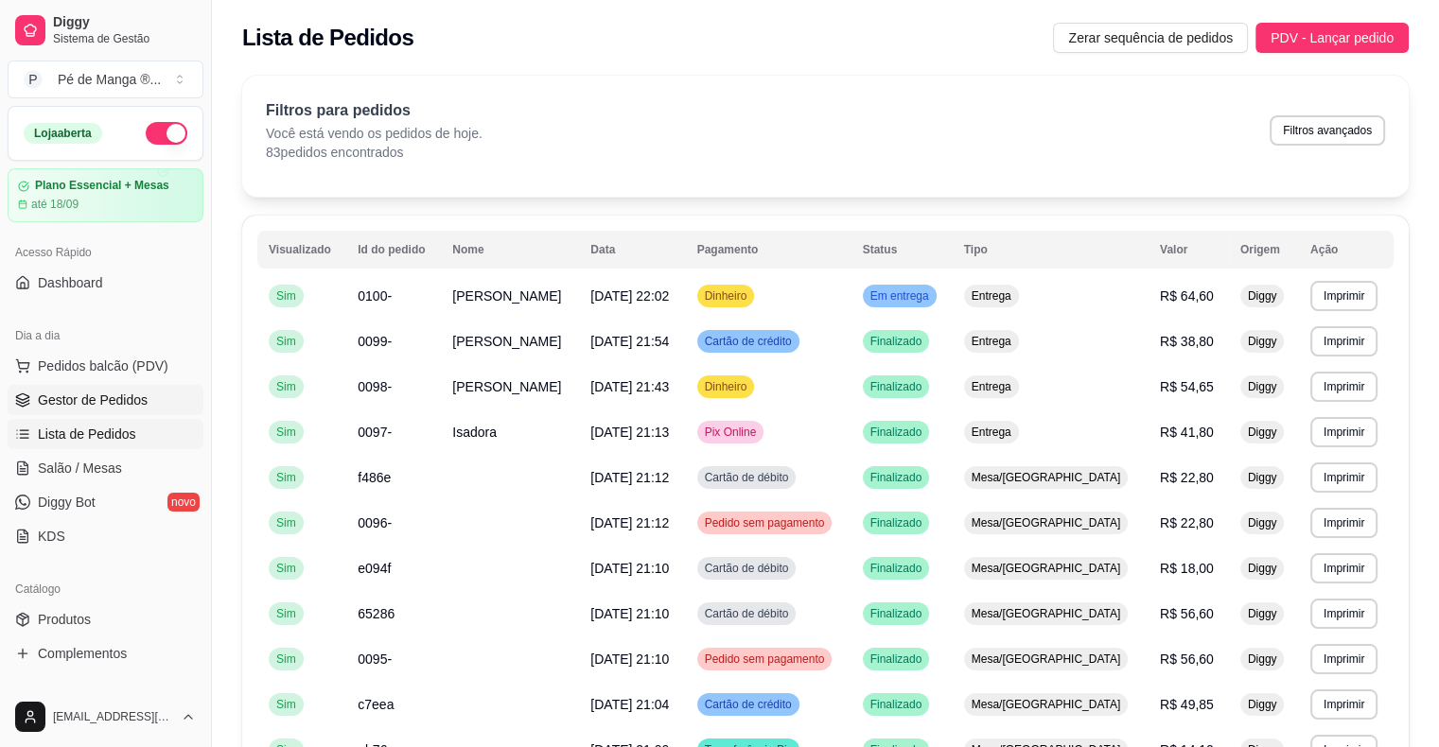
click at [170, 395] on link "Gestor de Pedidos" at bounding box center [106, 400] width 196 height 30
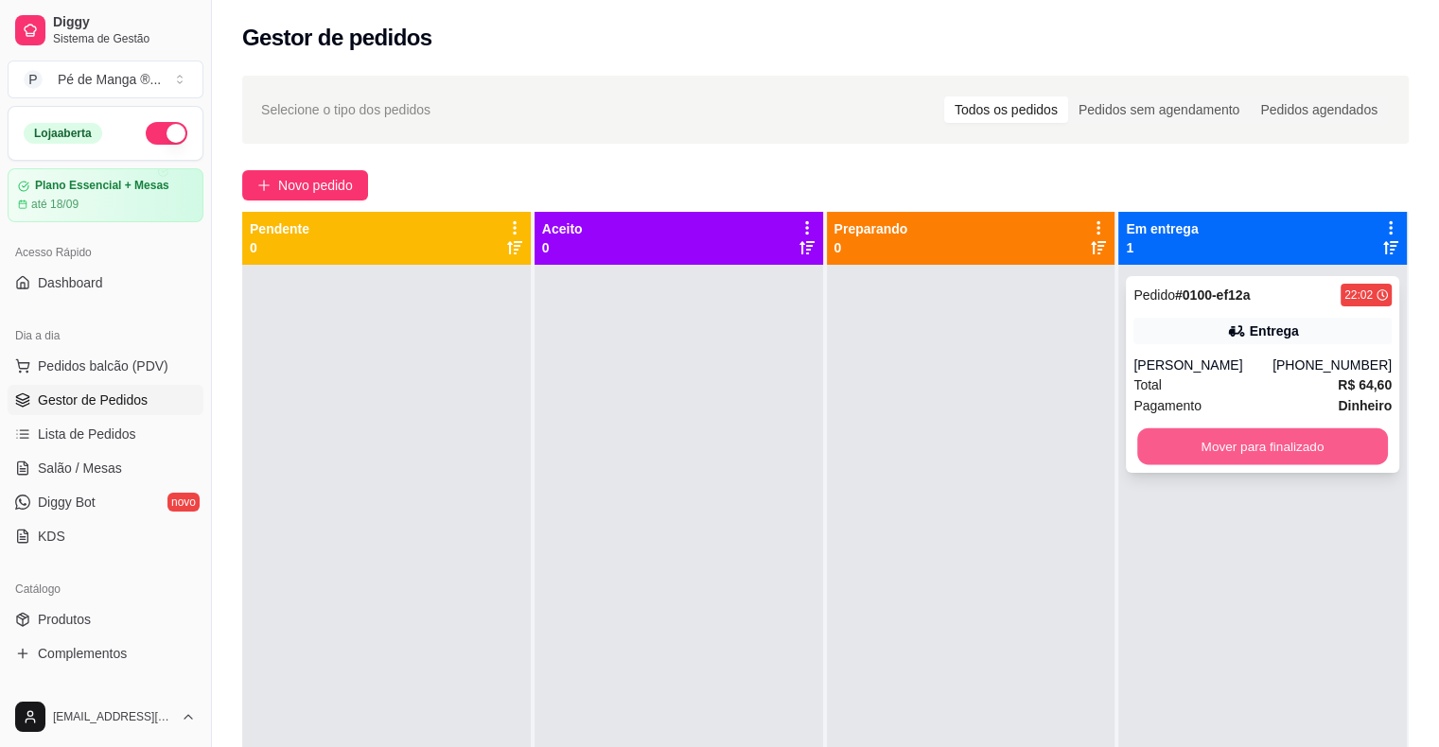
click at [1291, 456] on button "Mover para finalizado" at bounding box center [1262, 446] width 251 height 37
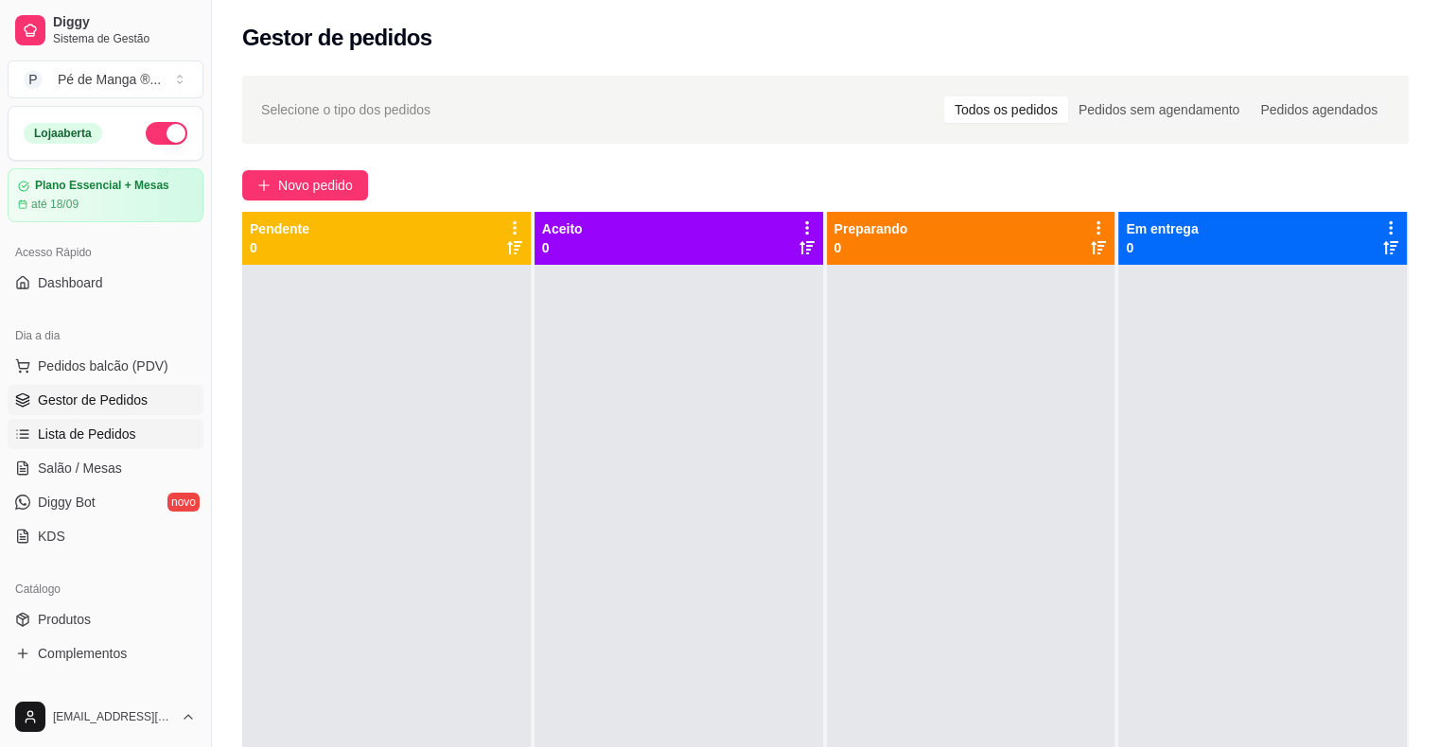
click at [92, 437] on span "Lista de Pedidos" at bounding box center [87, 434] width 98 height 19
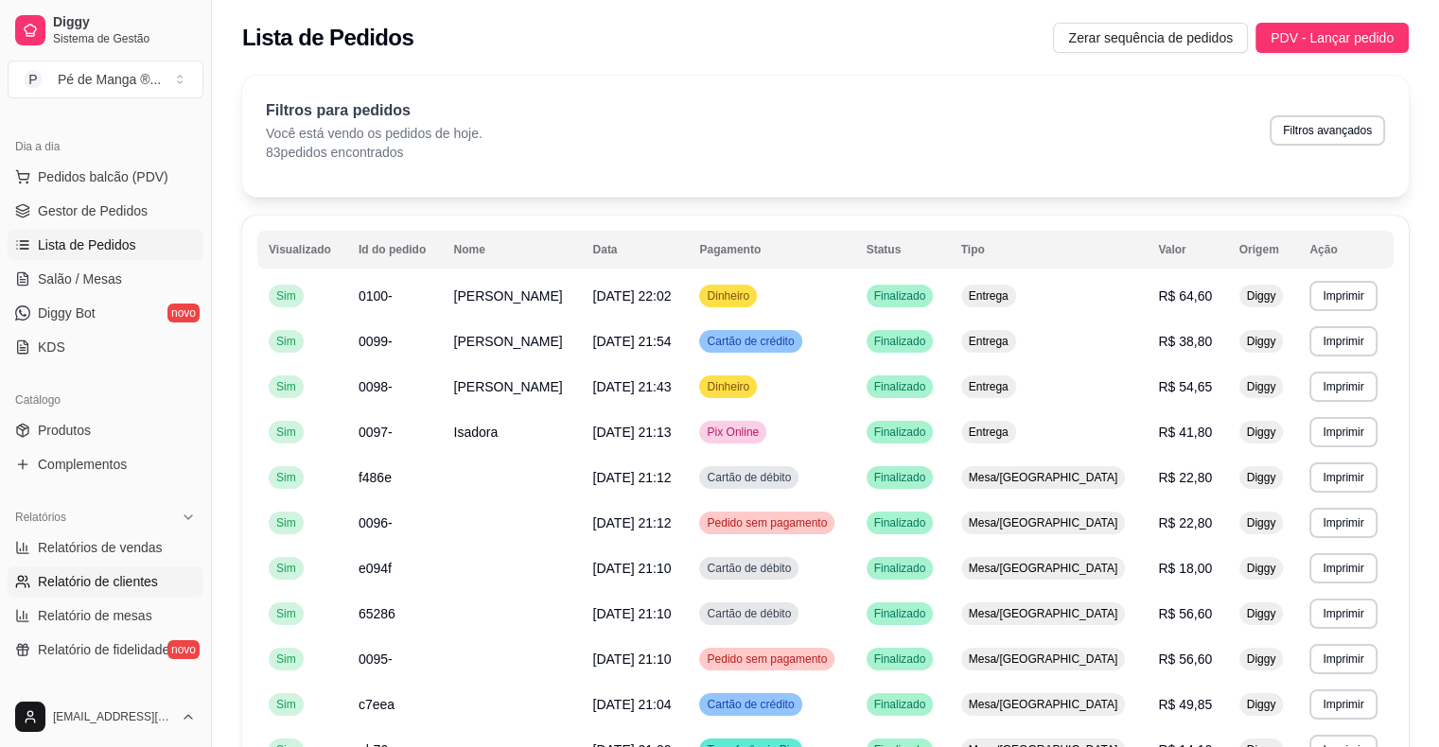
scroll to position [284, 0]
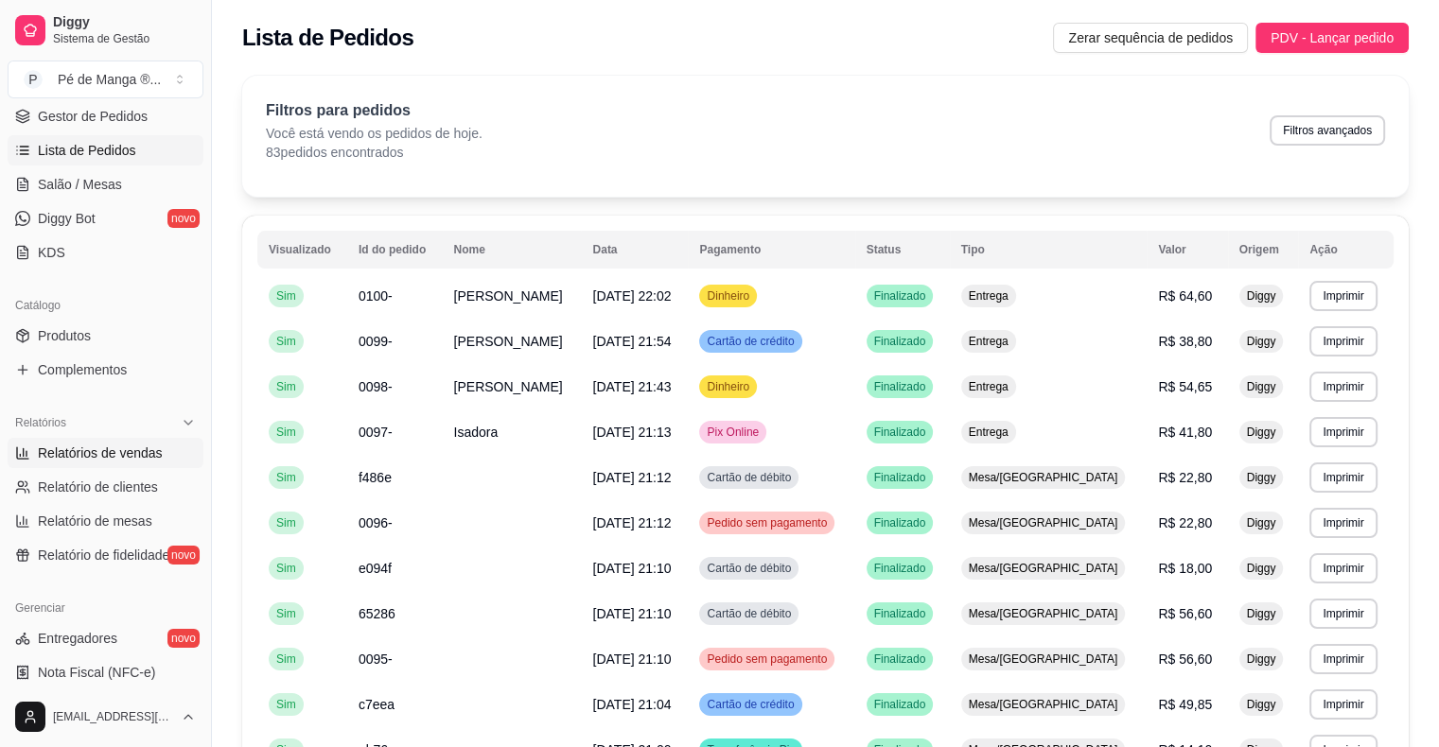
click at [120, 454] on span "Relatórios de vendas" at bounding box center [100, 453] width 125 height 19
select select "ALL"
select select "0"
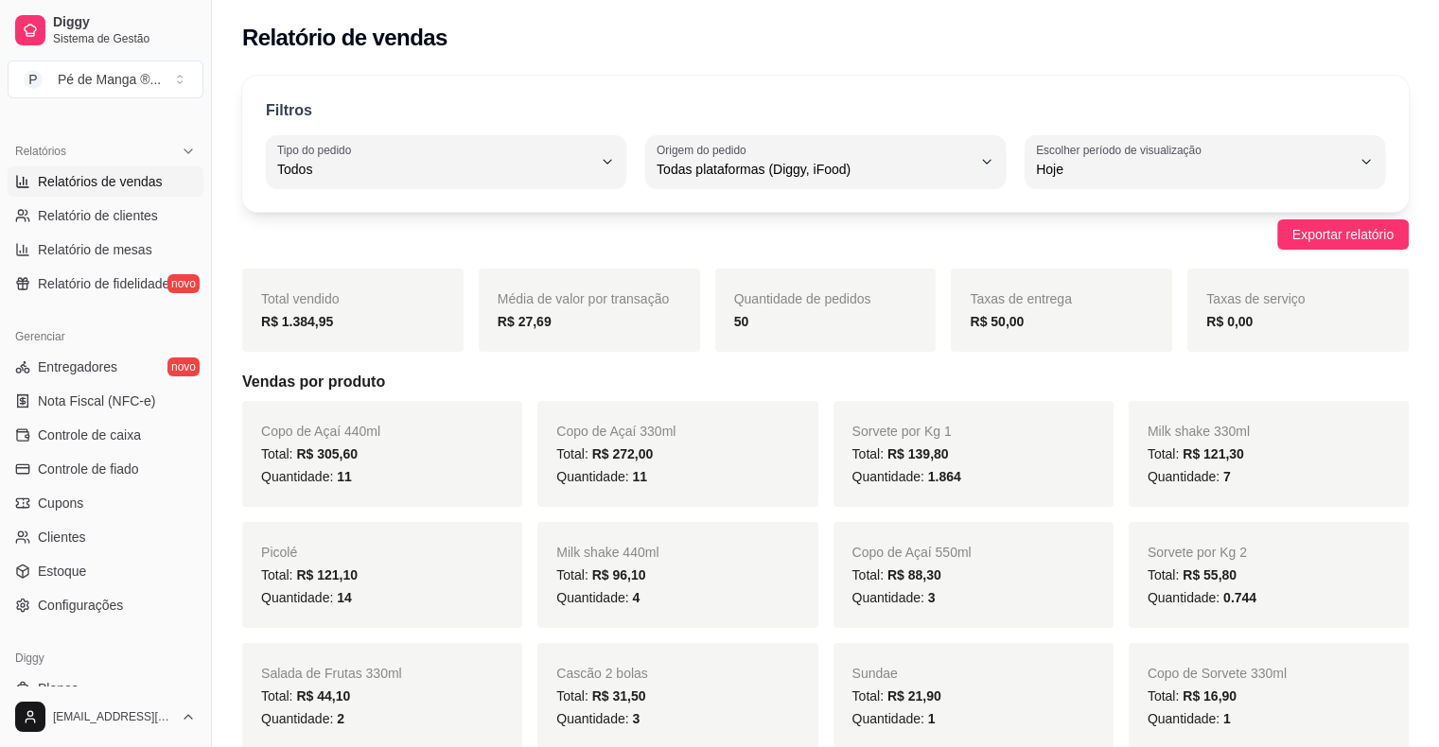
scroll to position [565, 0]
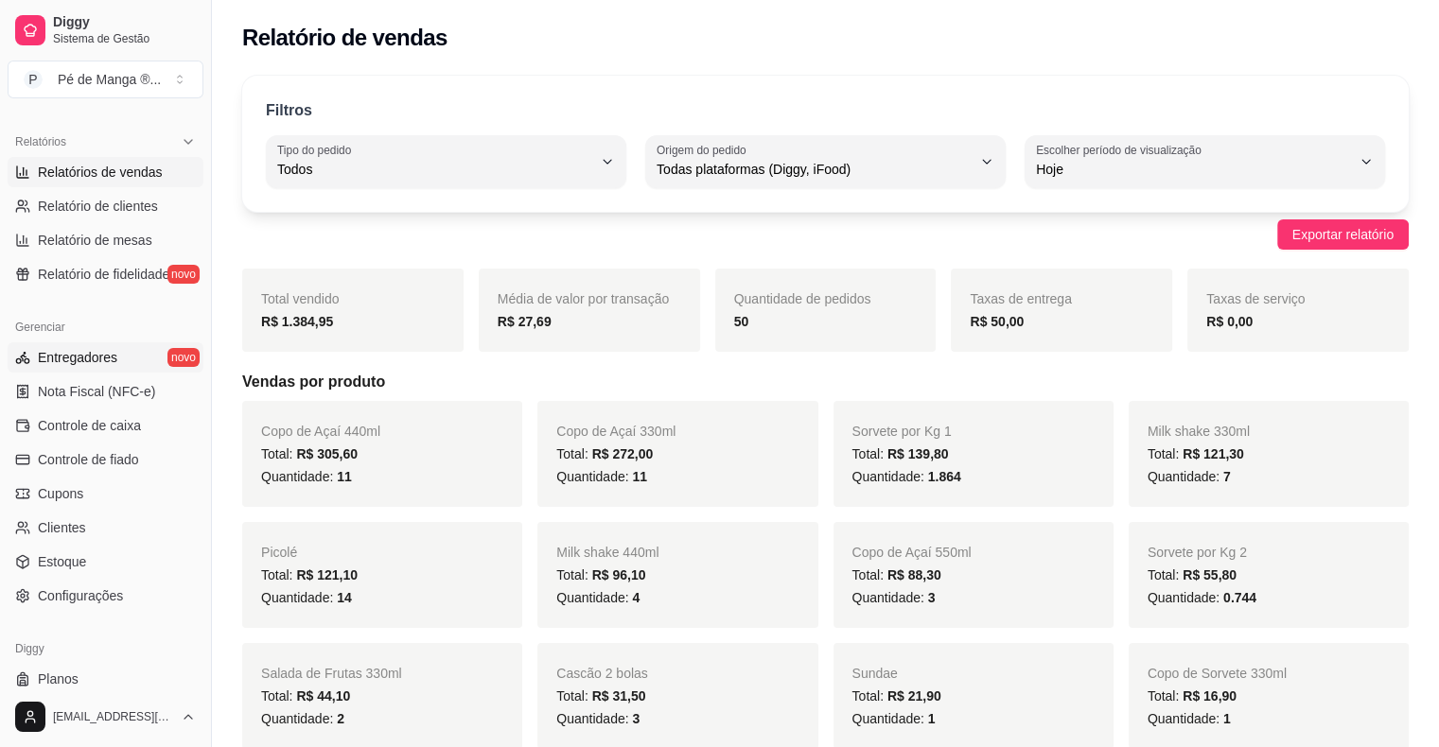
click at [129, 361] on link "Entregadores novo" at bounding box center [106, 357] width 196 height 30
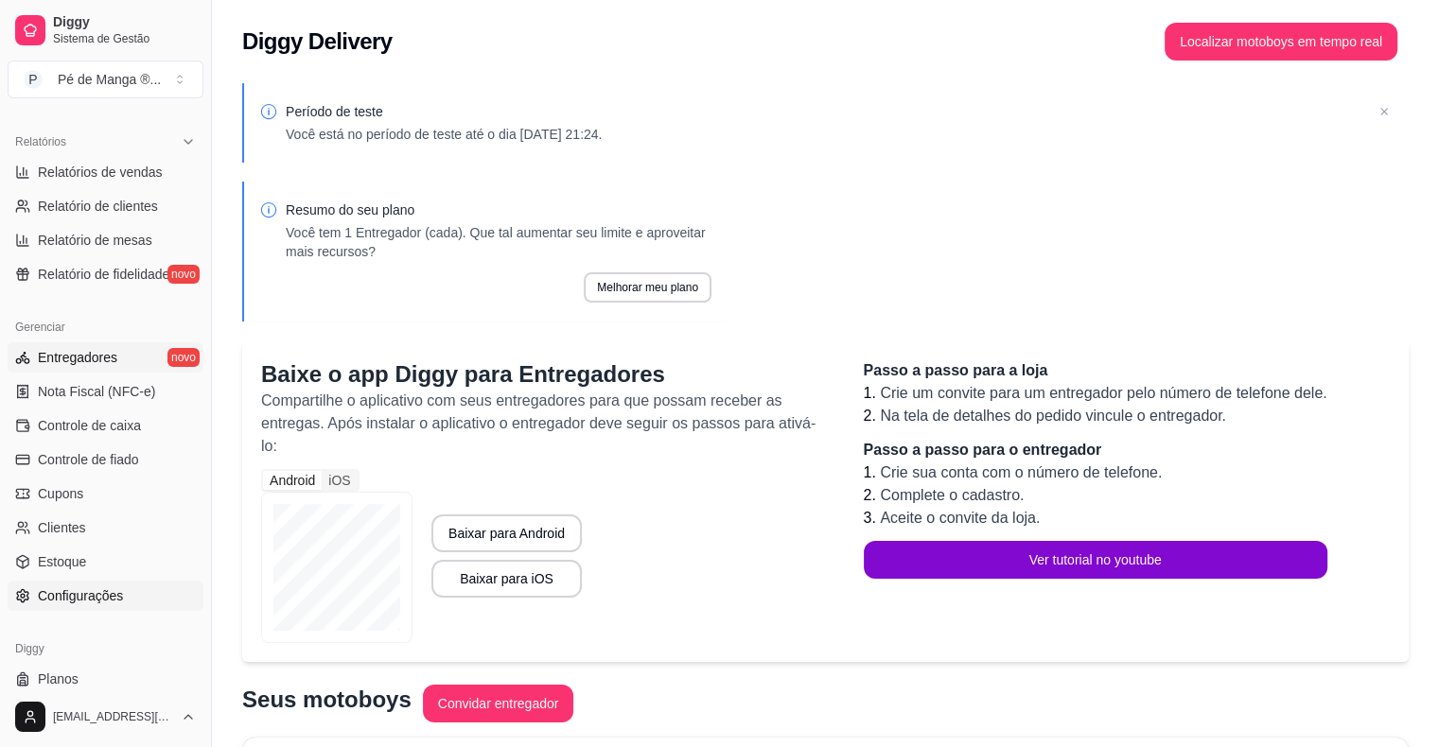
click at [159, 588] on link "Configurações" at bounding box center [106, 596] width 196 height 30
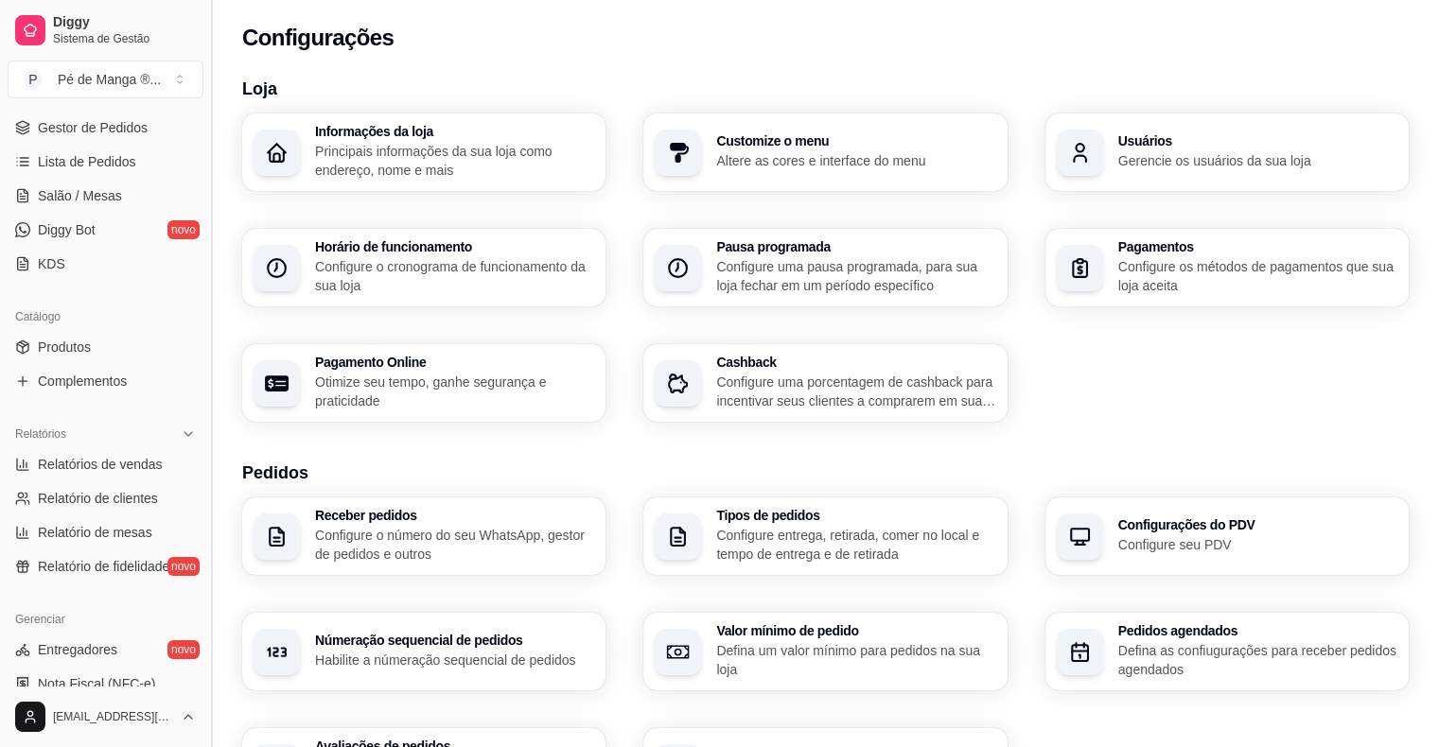
scroll to position [273, 0]
click at [114, 469] on span "Relatórios de vendas" at bounding box center [100, 463] width 125 height 19
select select "ALL"
select select "0"
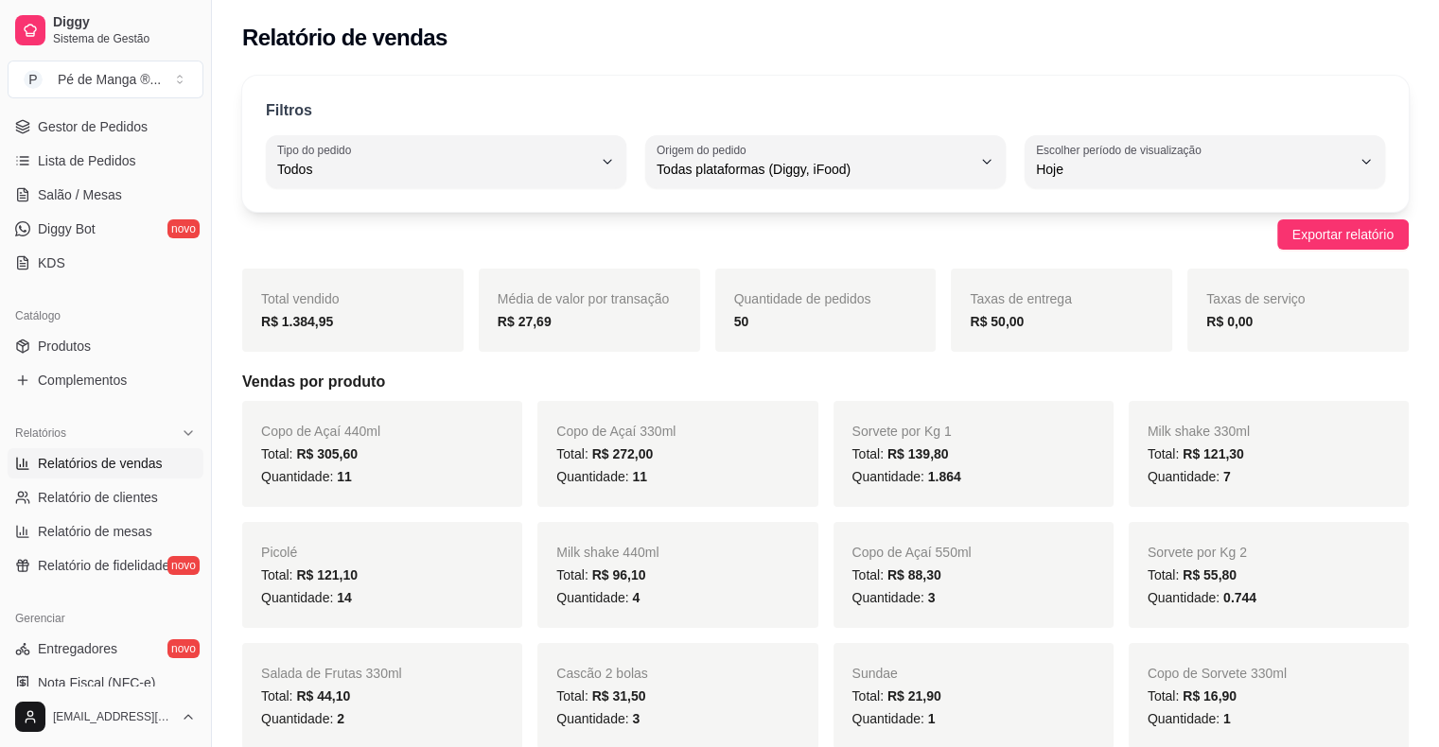
click at [133, 456] on span "Relatórios de vendas" at bounding box center [100, 463] width 125 height 19
click at [125, 123] on span "Gestor de Pedidos" at bounding box center [93, 126] width 110 height 19
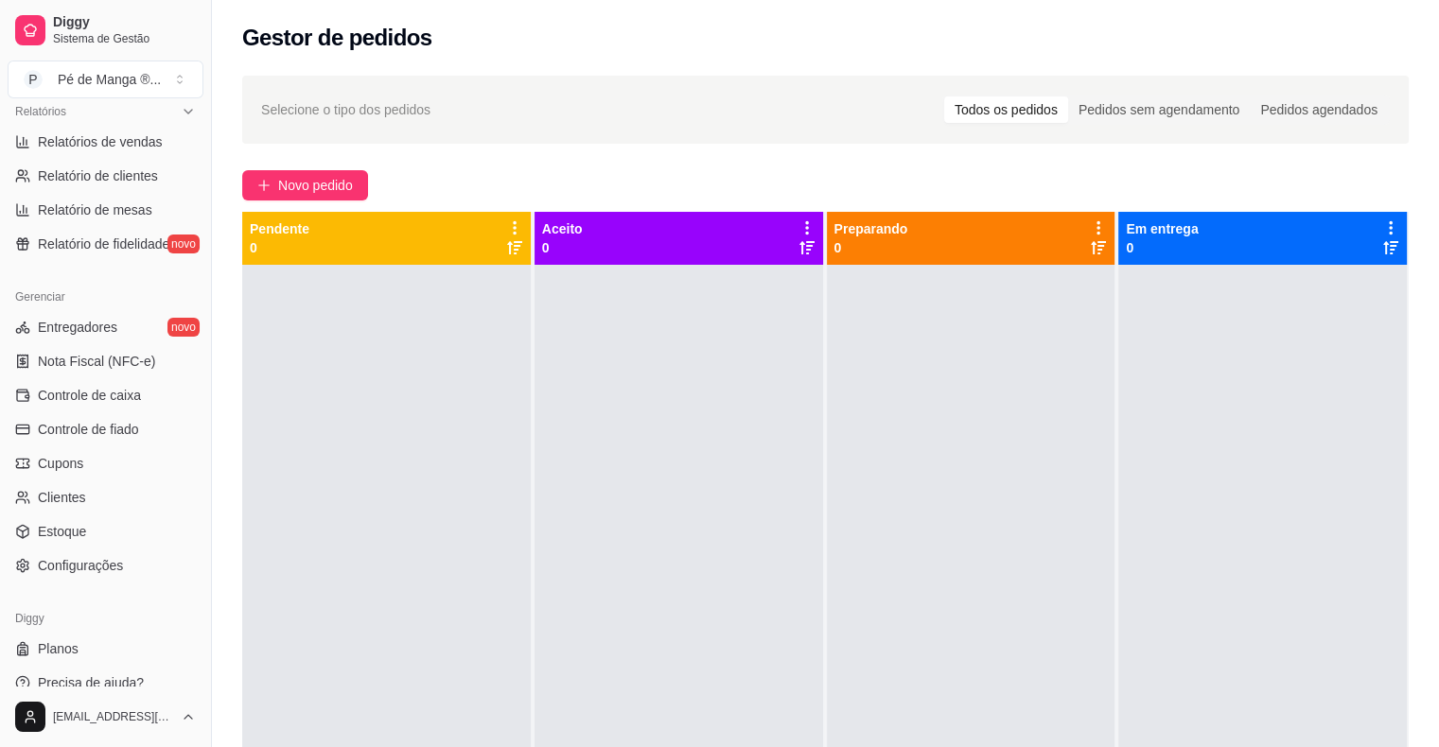
scroll to position [613, 0]
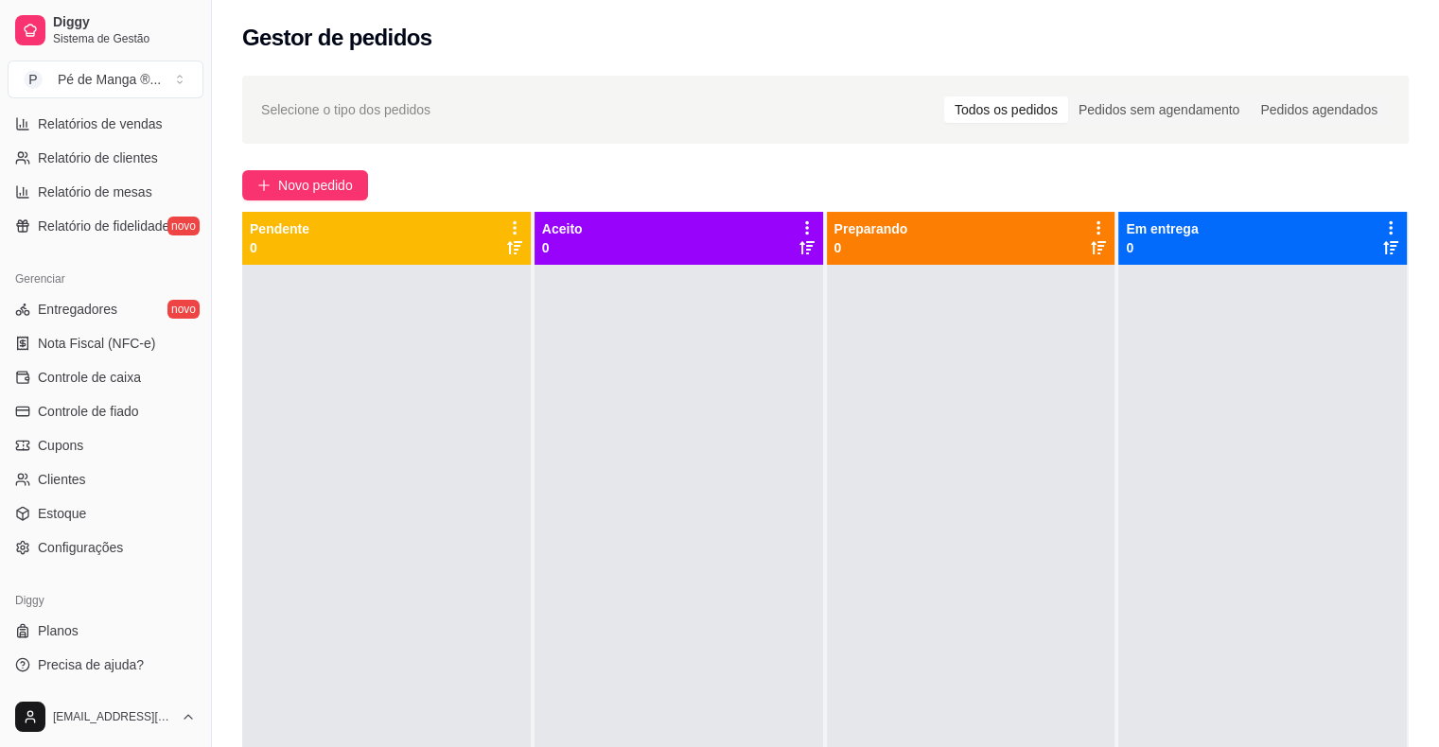
drag, startPoint x: 208, startPoint y: 584, endPoint x: 206, endPoint y: 618, distance: 33.2
click at [207, 618] on button "Toggle Sidebar" at bounding box center [210, 373] width 15 height 747
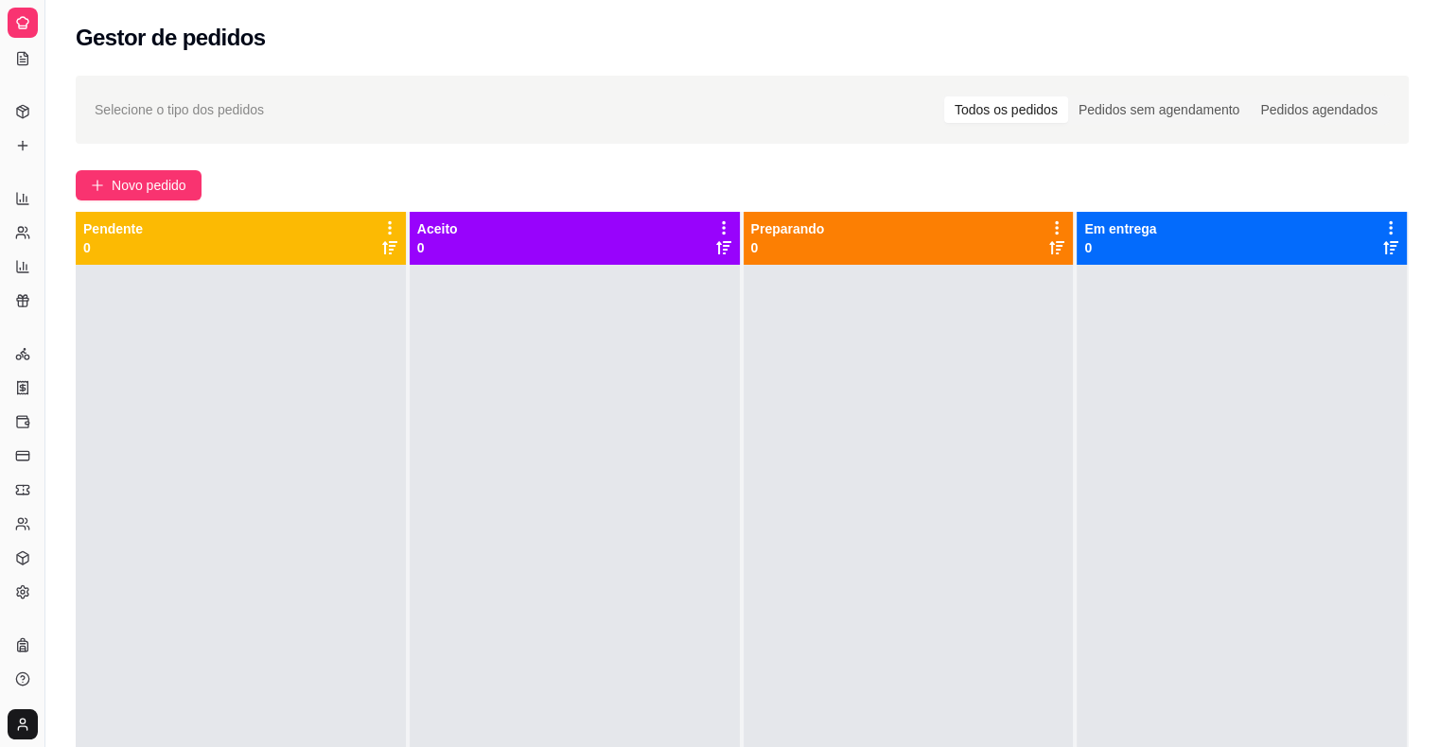
scroll to position [232, 0]
click at [45, 178] on button "Toggle Sidebar" at bounding box center [44, 373] width 15 height 747
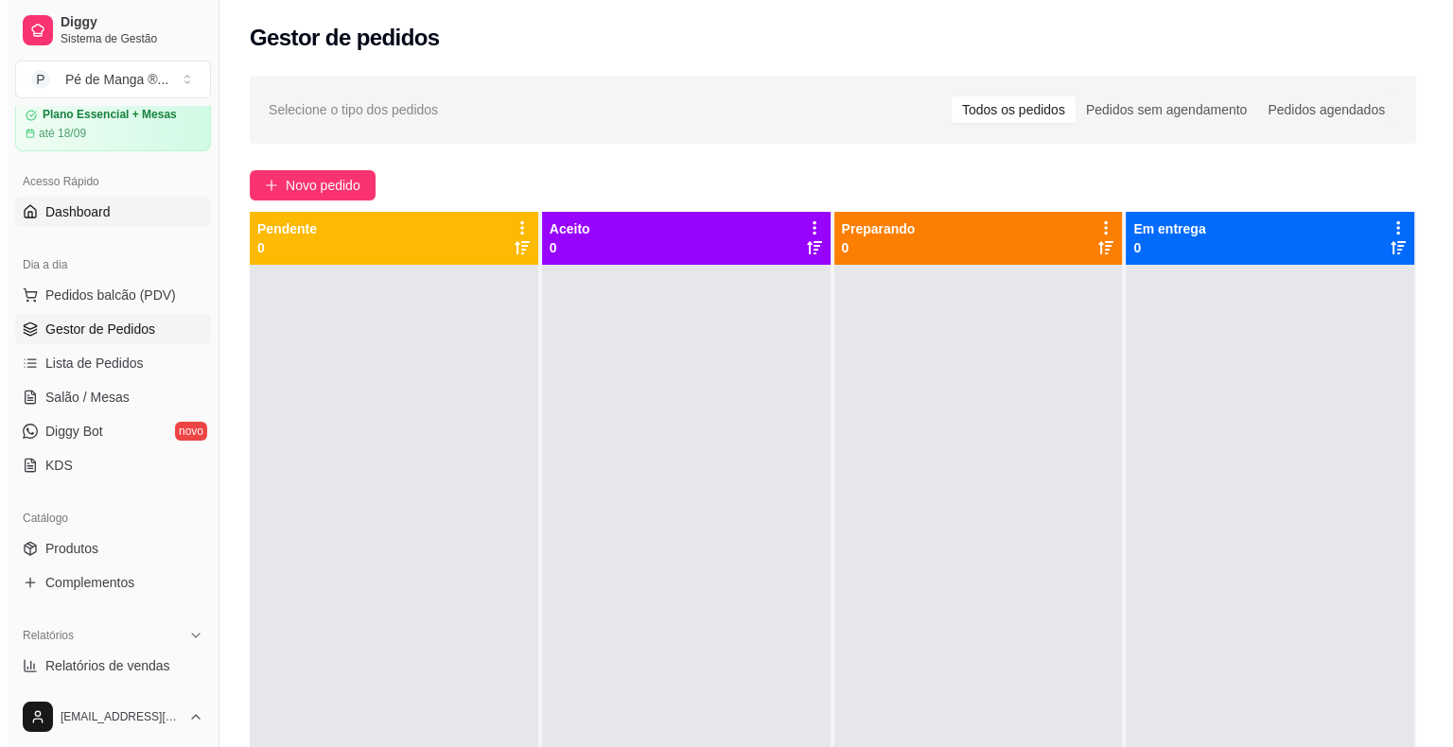
scroll to position [0, 0]
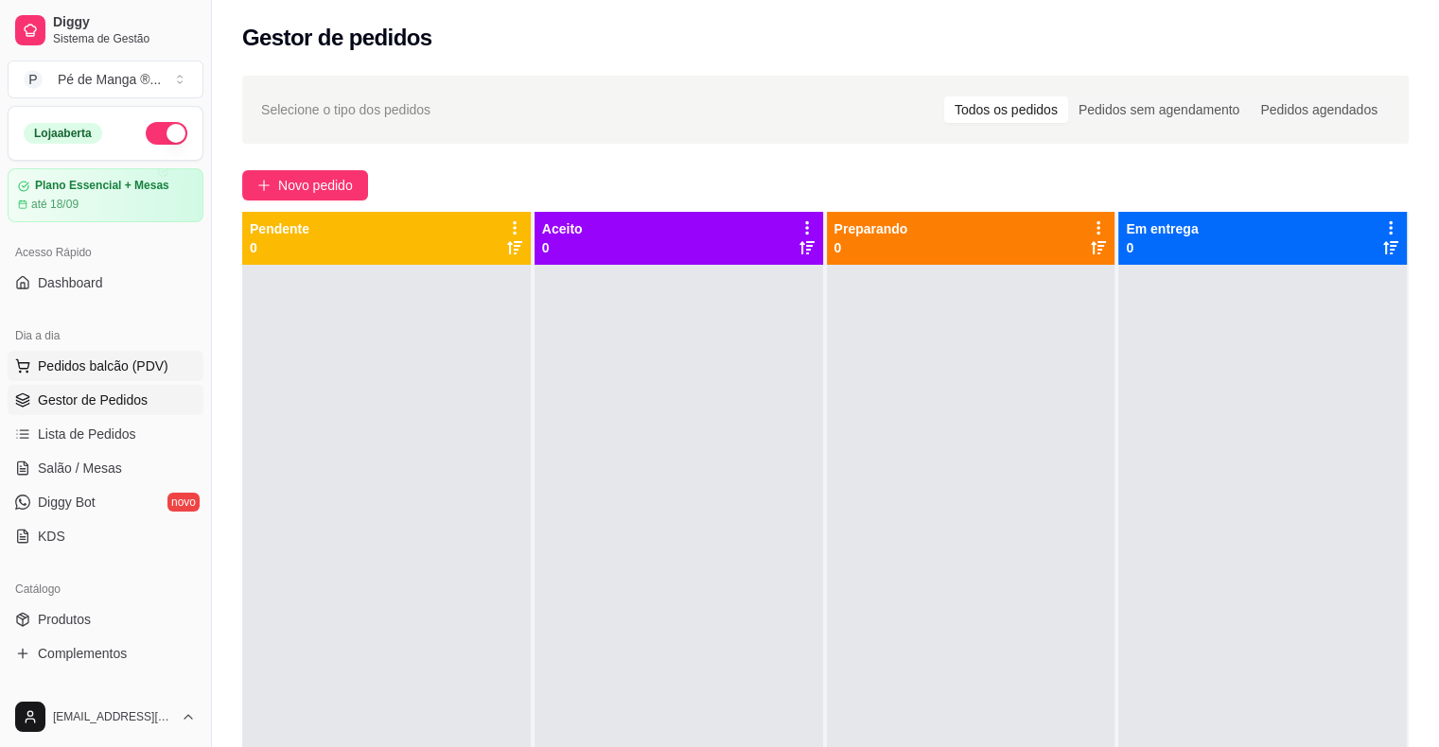
click at [107, 358] on span "Pedidos balcão (PDV)" at bounding box center [103, 366] width 131 height 19
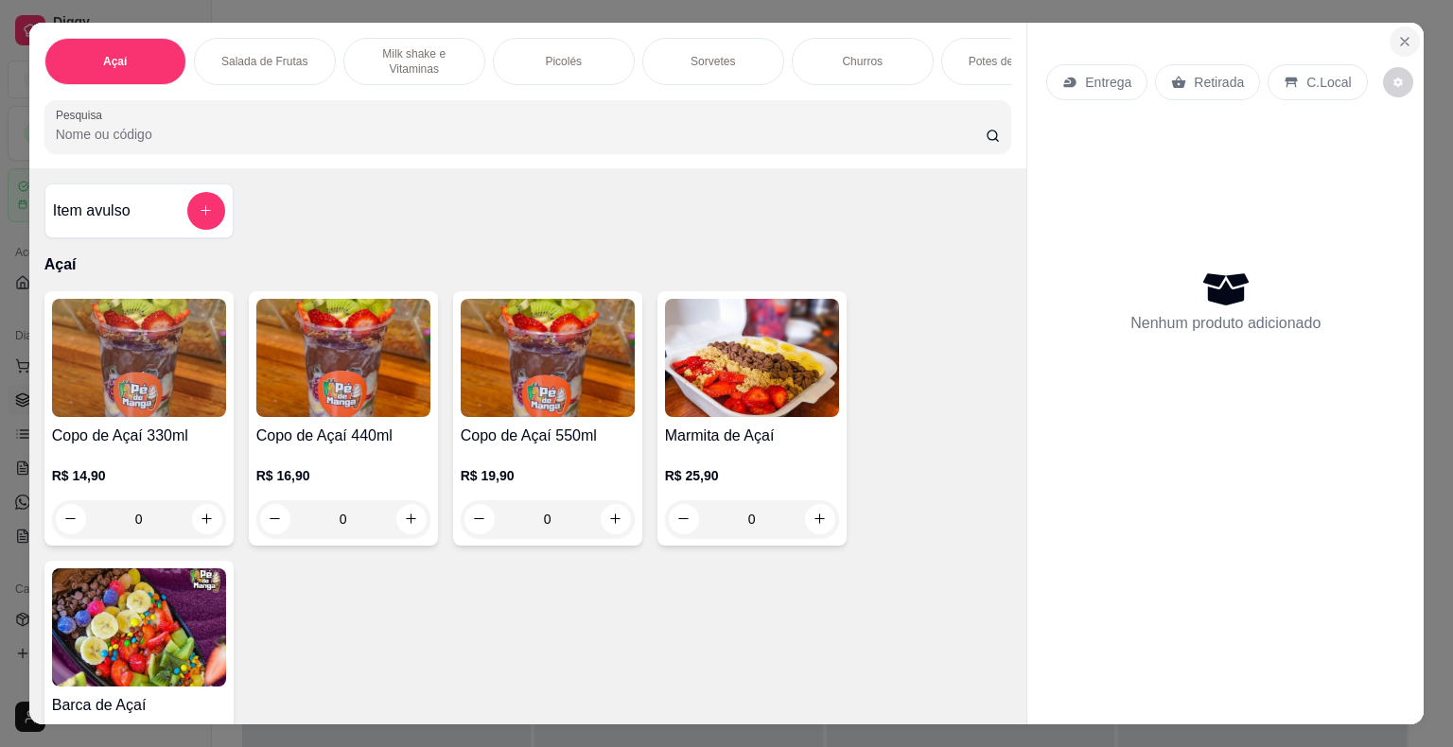
click at [1401, 38] on icon "Close" at bounding box center [1405, 42] width 8 height 8
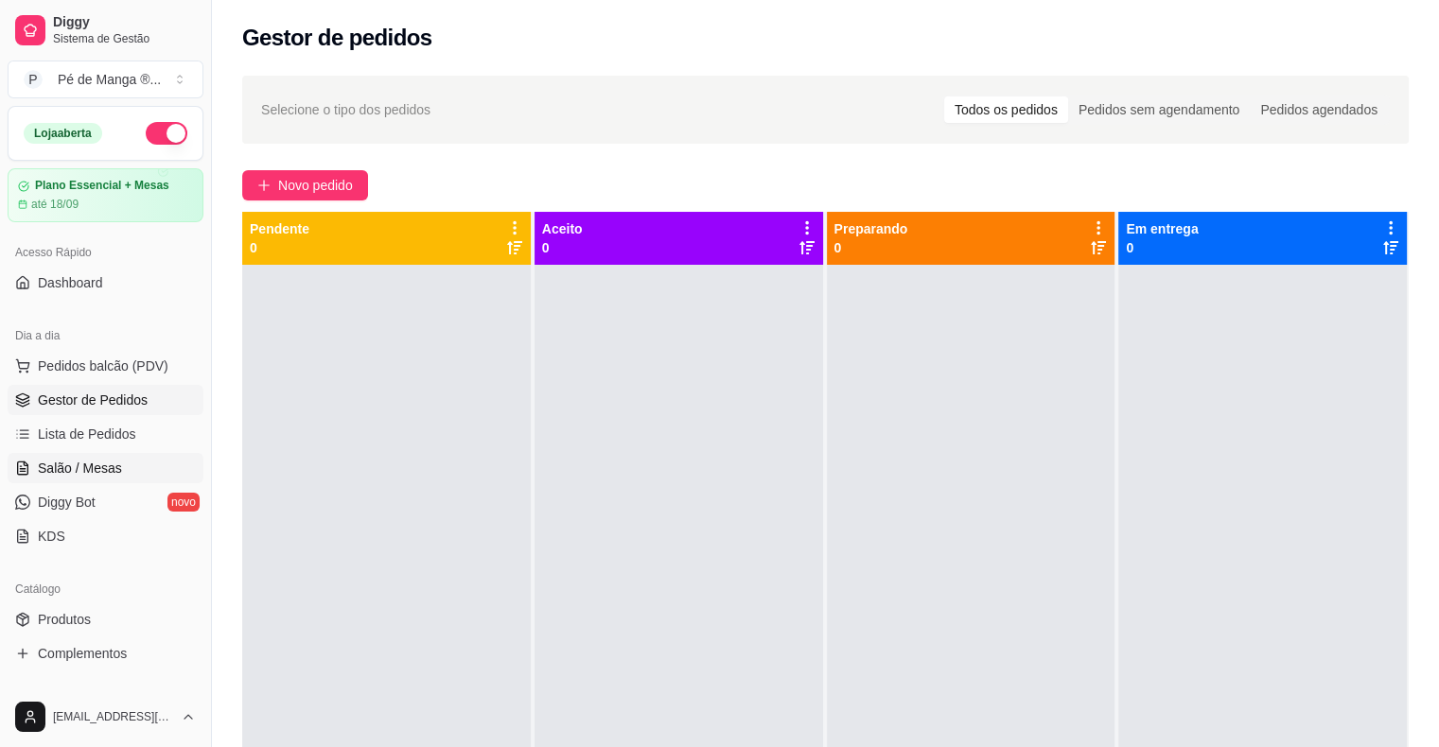
click at [83, 471] on span "Salão / Mesas" at bounding box center [80, 468] width 84 height 19
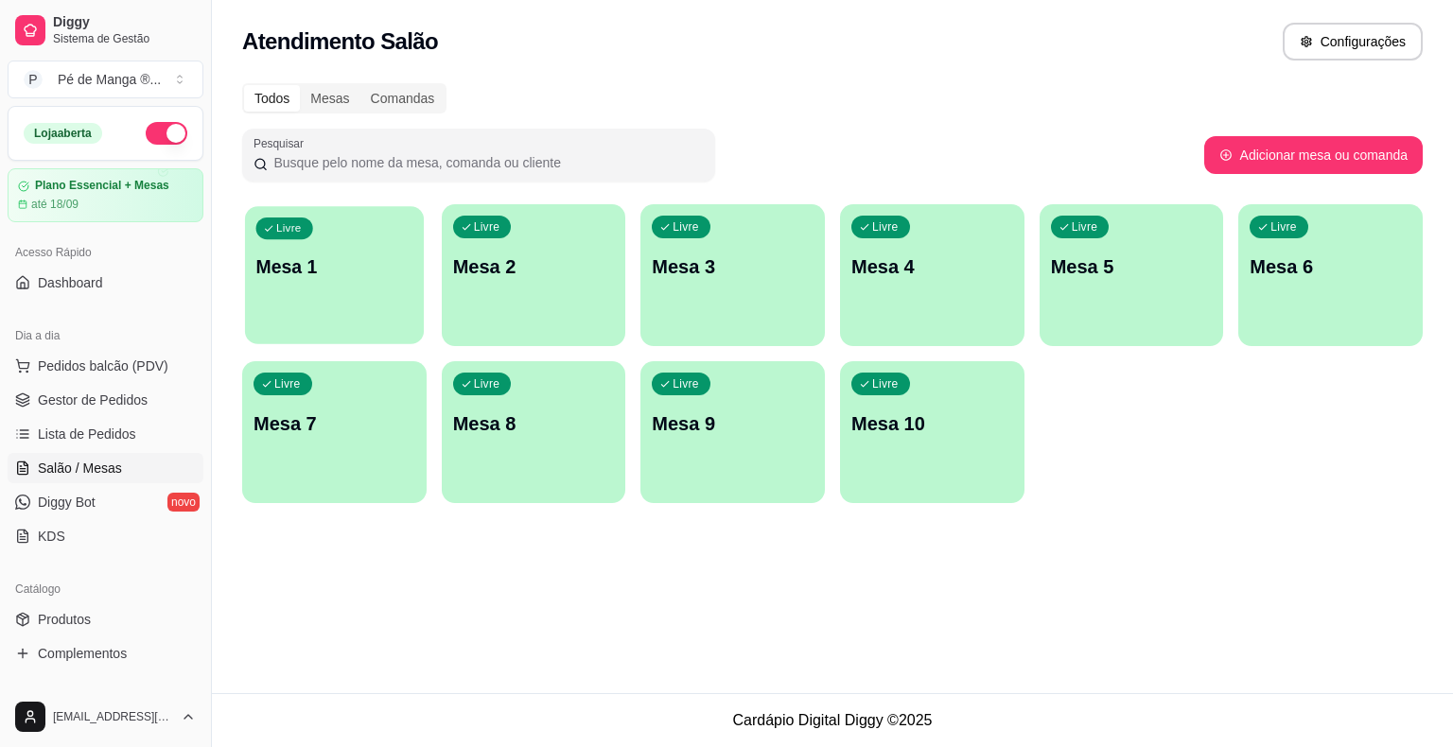
click at [384, 323] on div "button" at bounding box center [334, 333] width 179 height 22
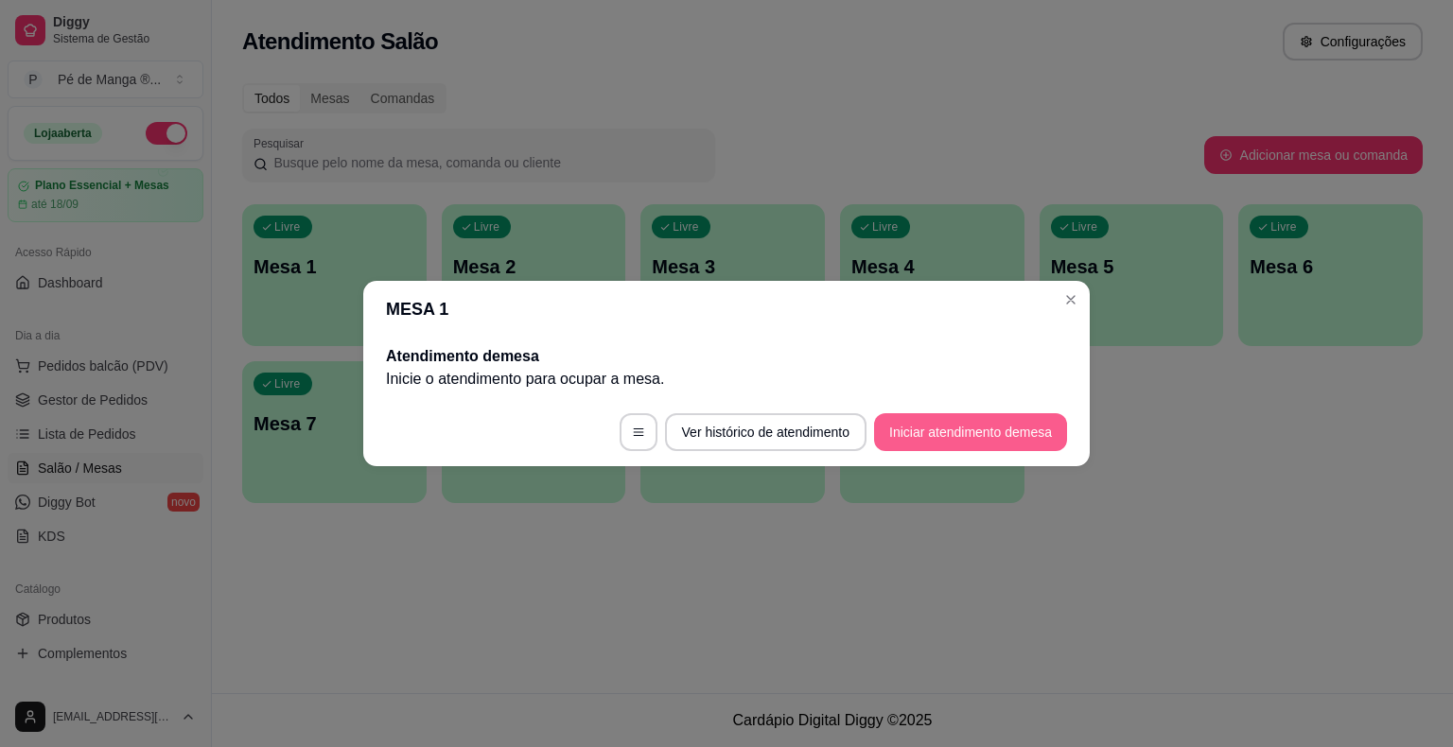
click at [1044, 425] on button "Iniciar atendimento de mesa" at bounding box center [970, 432] width 193 height 38
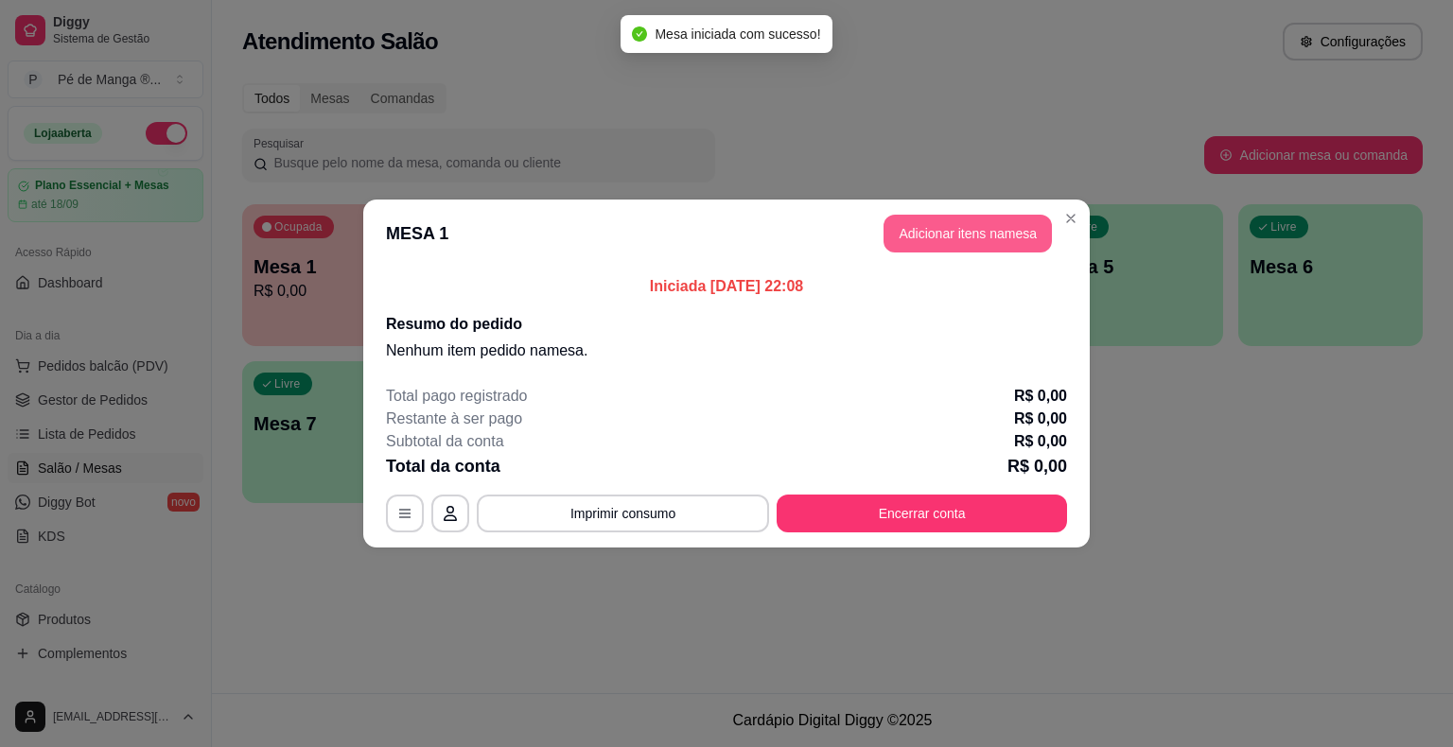
click at [974, 248] on button "Adicionar itens na mesa" at bounding box center [967, 234] width 168 height 38
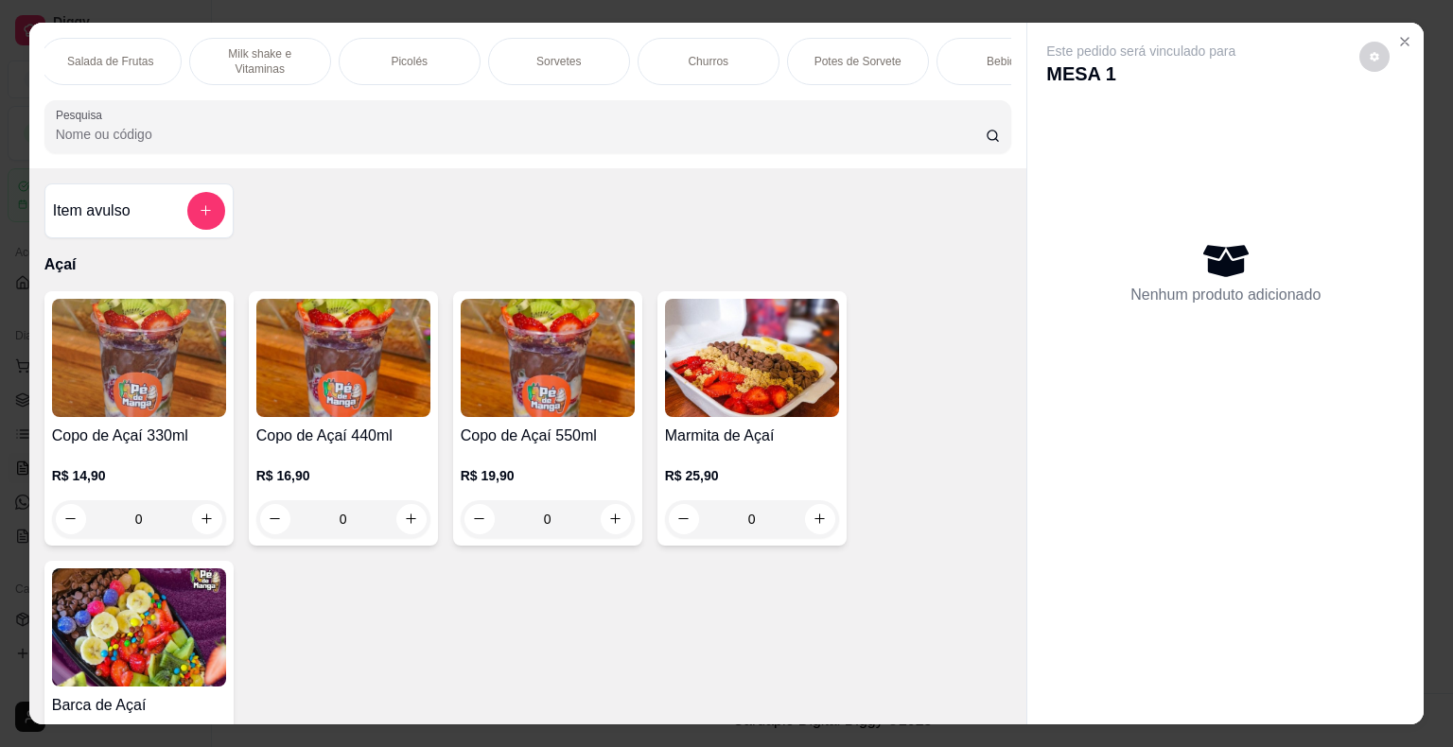
scroll to position [0, 219]
click at [770, 38] on div "Potes de Sorvete" at bounding box center [793, 61] width 142 height 47
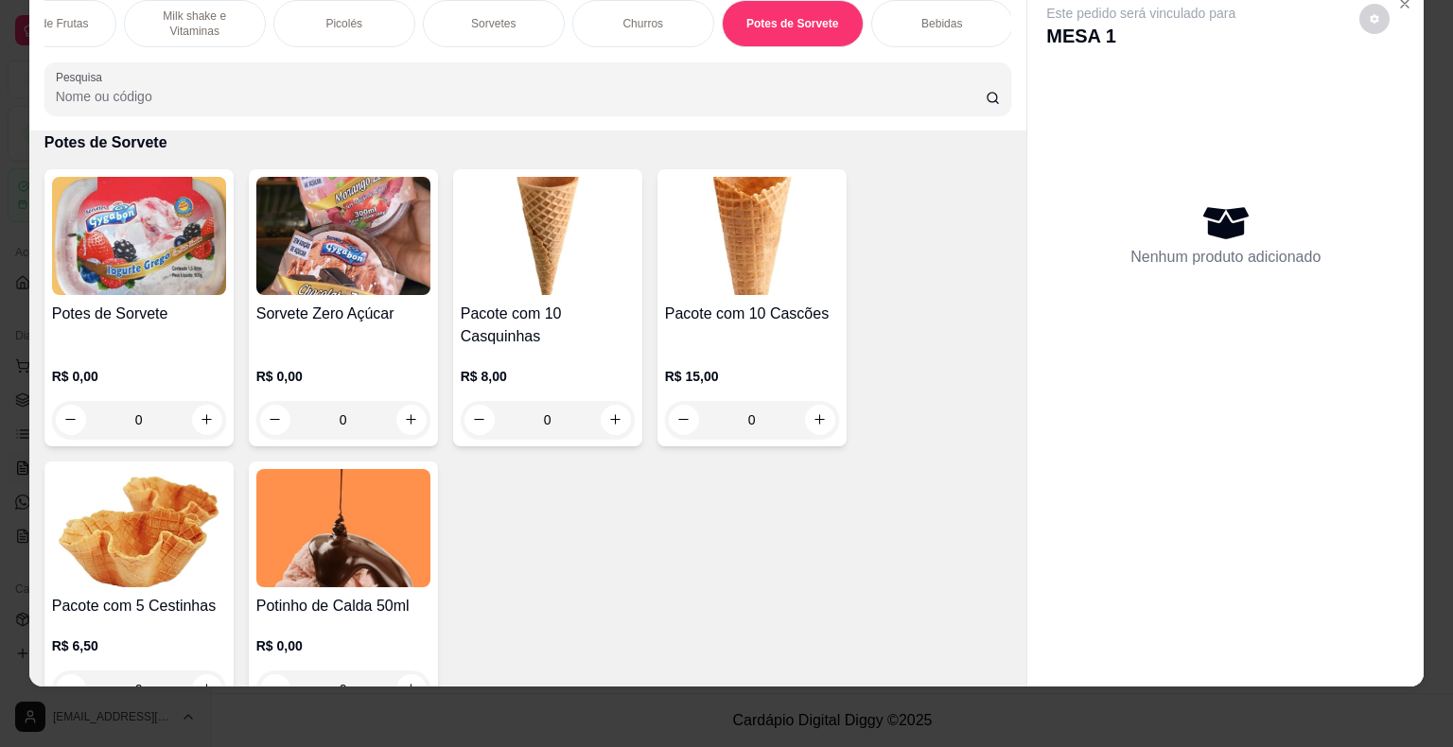
click at [129, 297] on div "Potes de Sorvete R$ 0,00 0" at bounding box center [138, 307] width 189 height 277
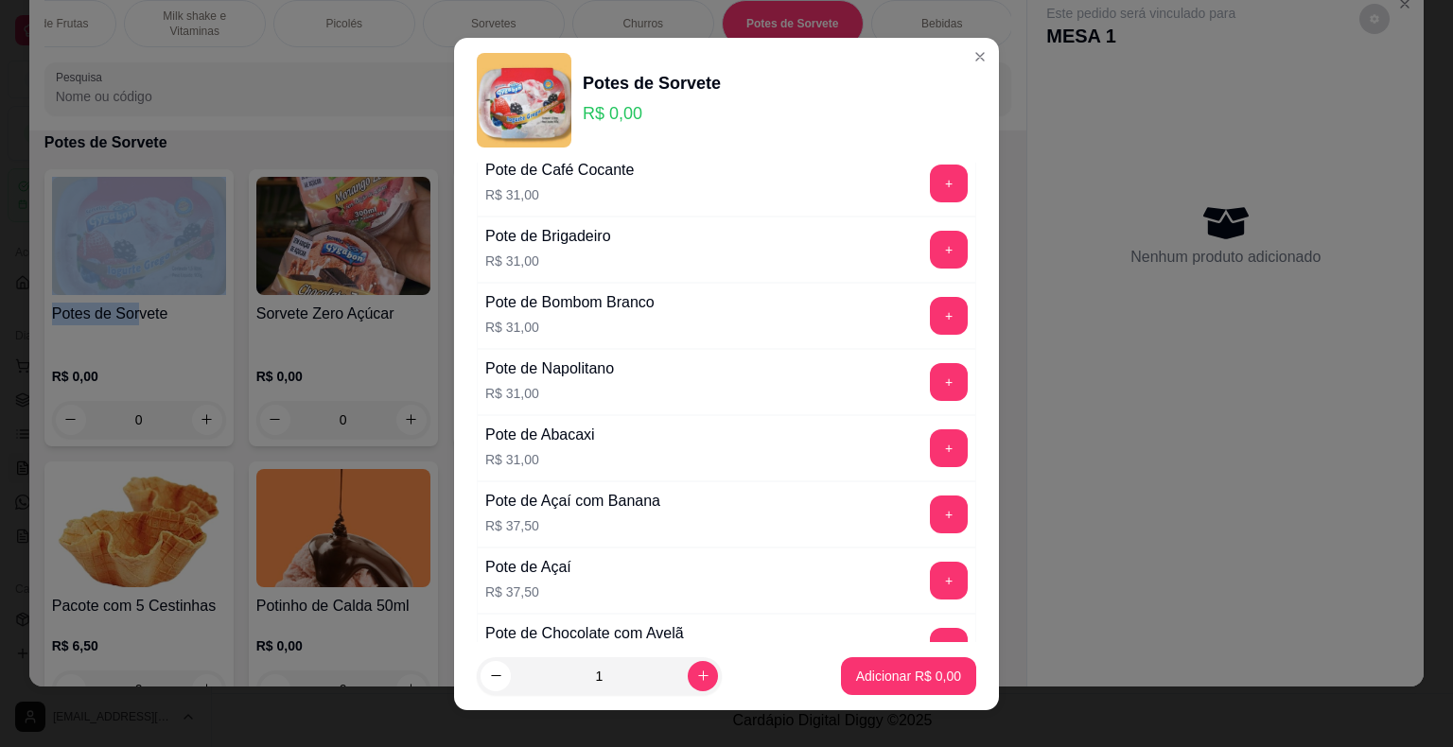
scroll to position [284, 0]
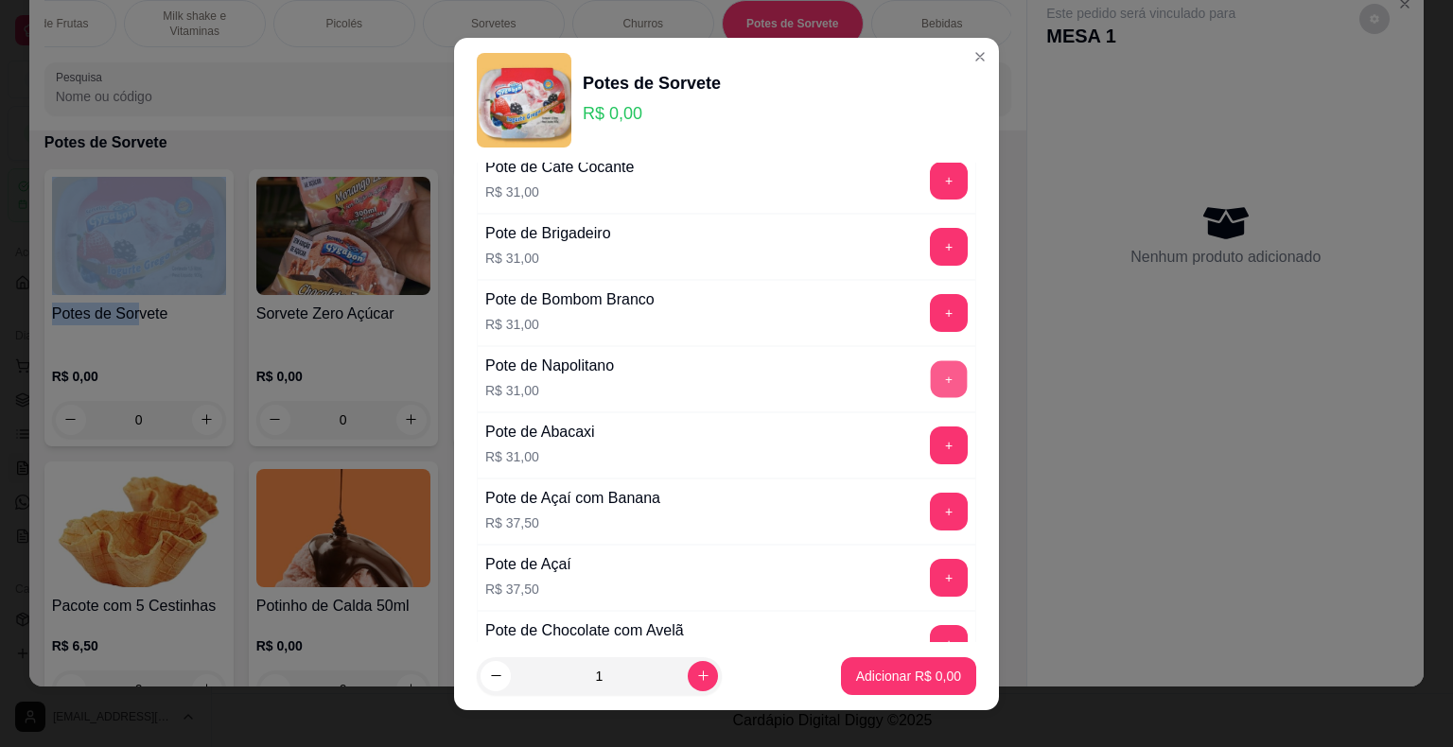
click at [931, 383] on button "+" at bounding box center [949, 378] width 37 height 37
click at [885, 691] on button "Adicionar R$ 31,00" at bounding box center [904, 676] width 143 height 38
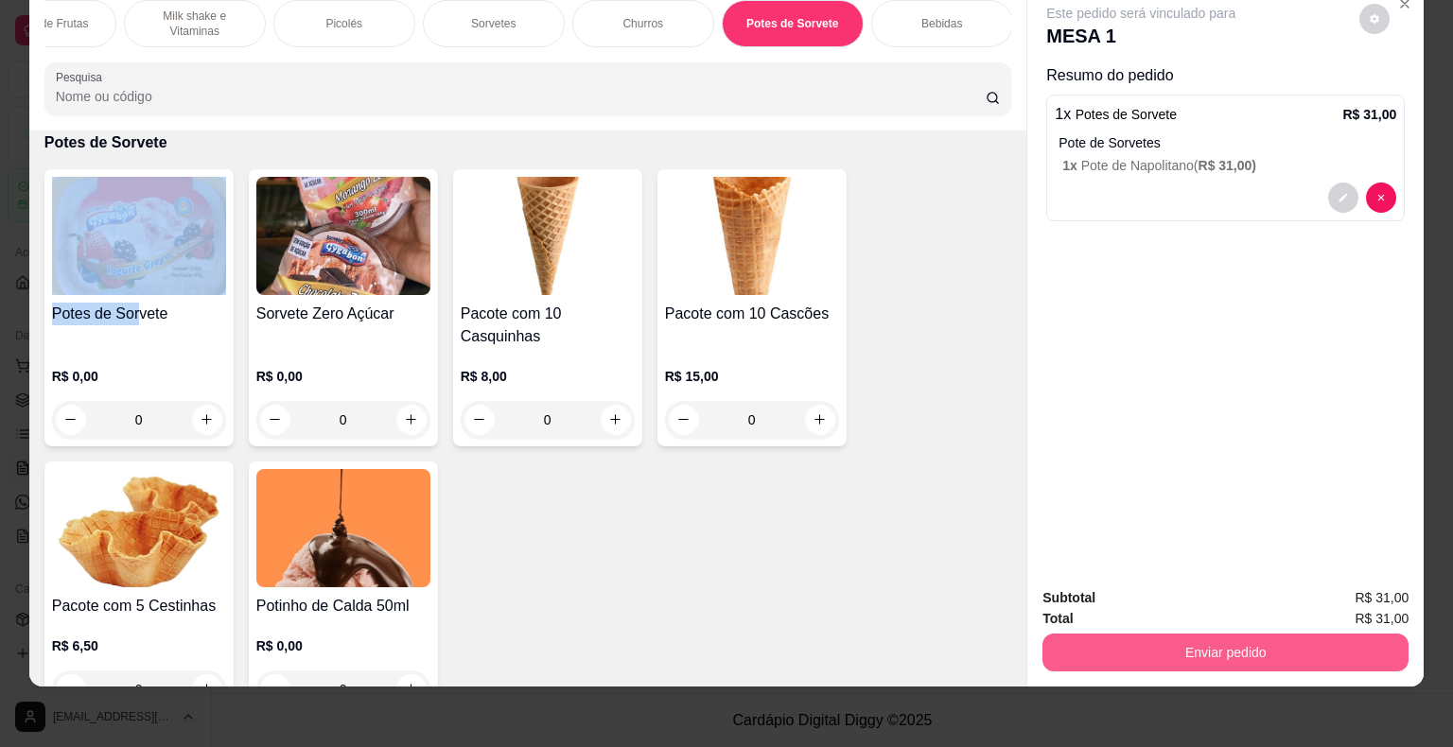
click at [1176, 648] on button "Enviar pedido" at bounding box center [1225, 653] width 366 height 38
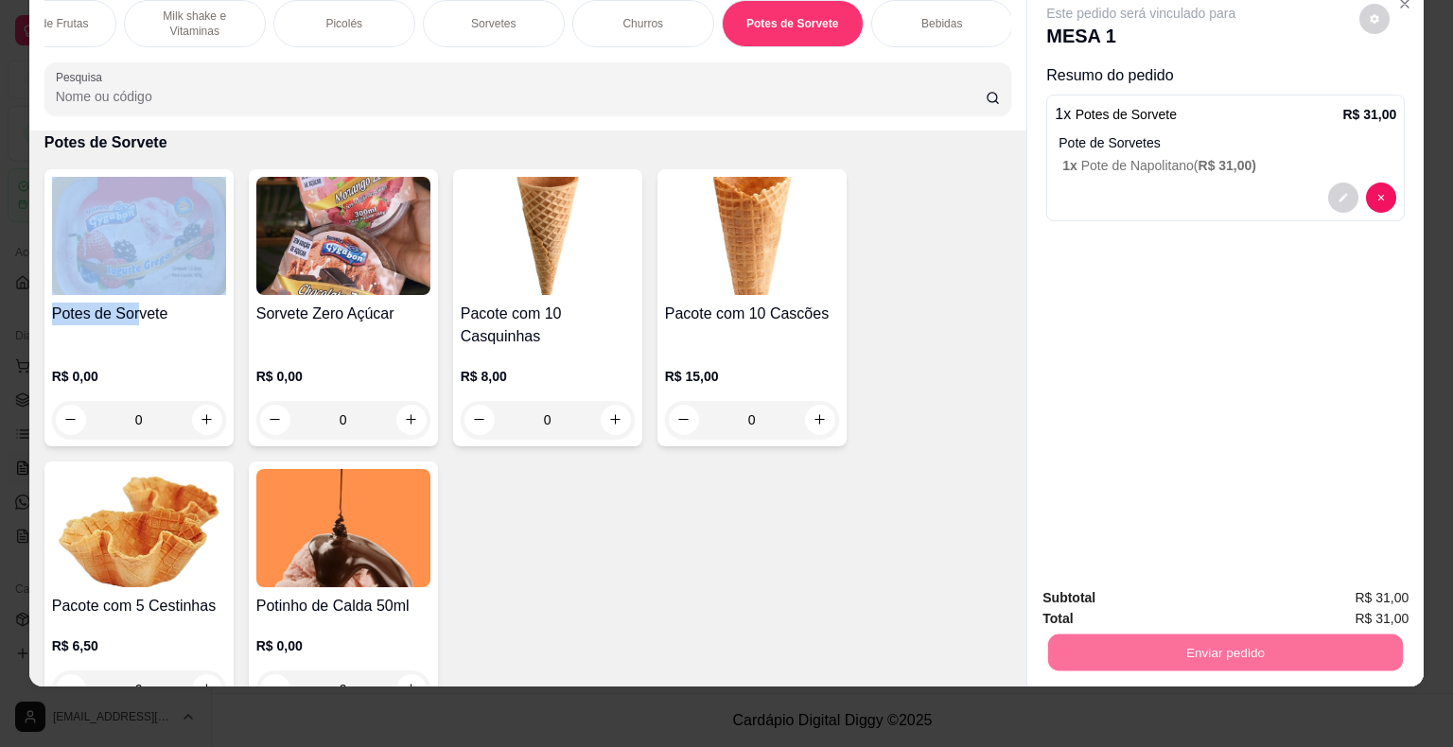
click at [1152, 590] on button "Não registrar e enviar pedido" at bounding box center [1162, 592] width 197 height 36
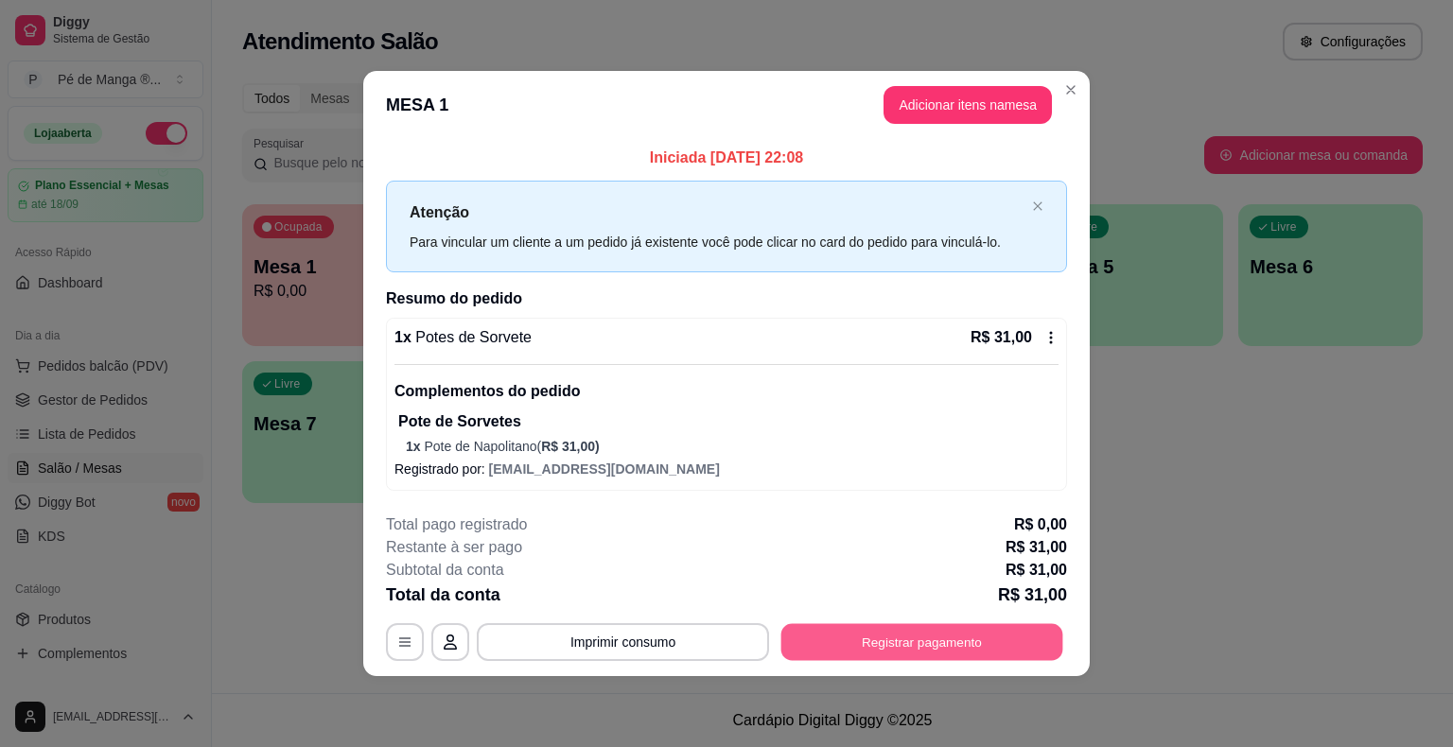
click at [870, 638] on button "Registrar pagamento" at bounding box center [922, 642] width 282 height 37
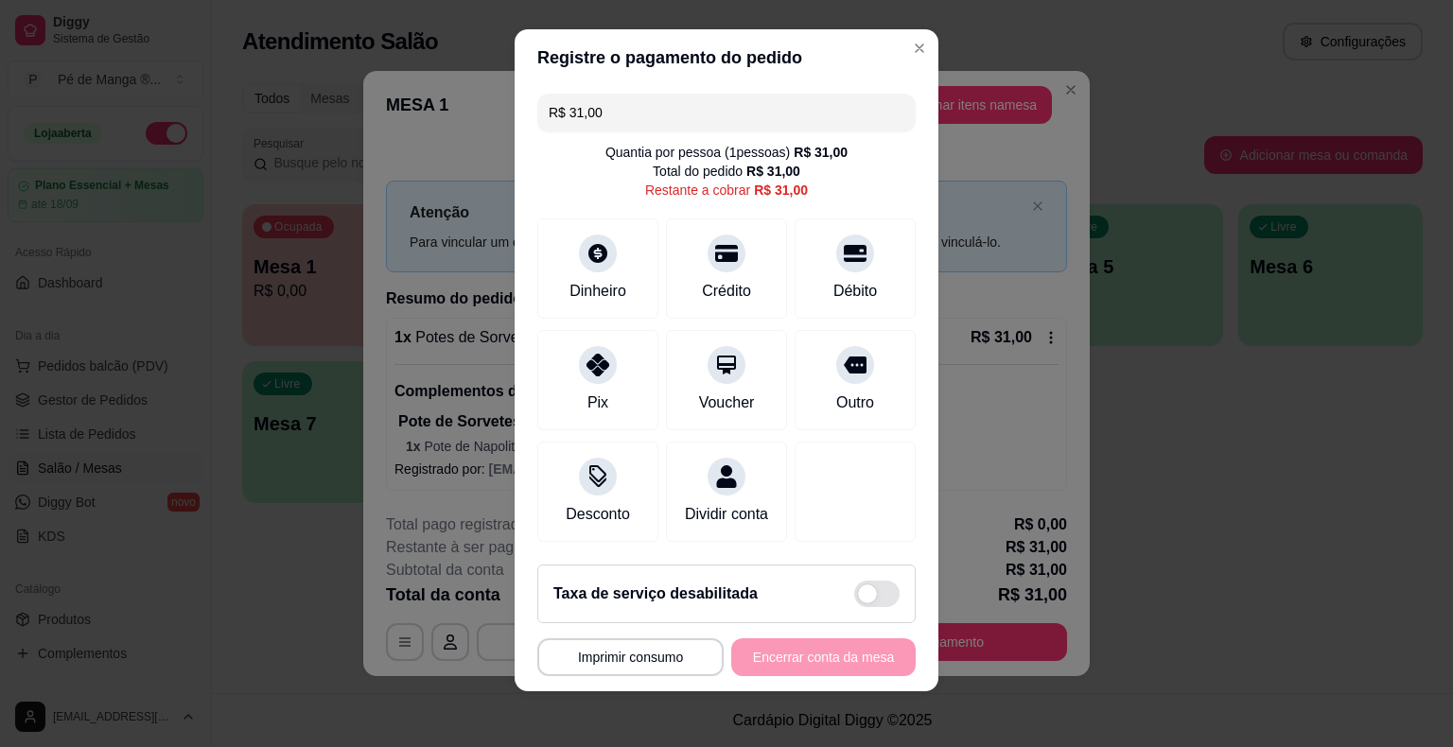
scroll to position [17, 0]
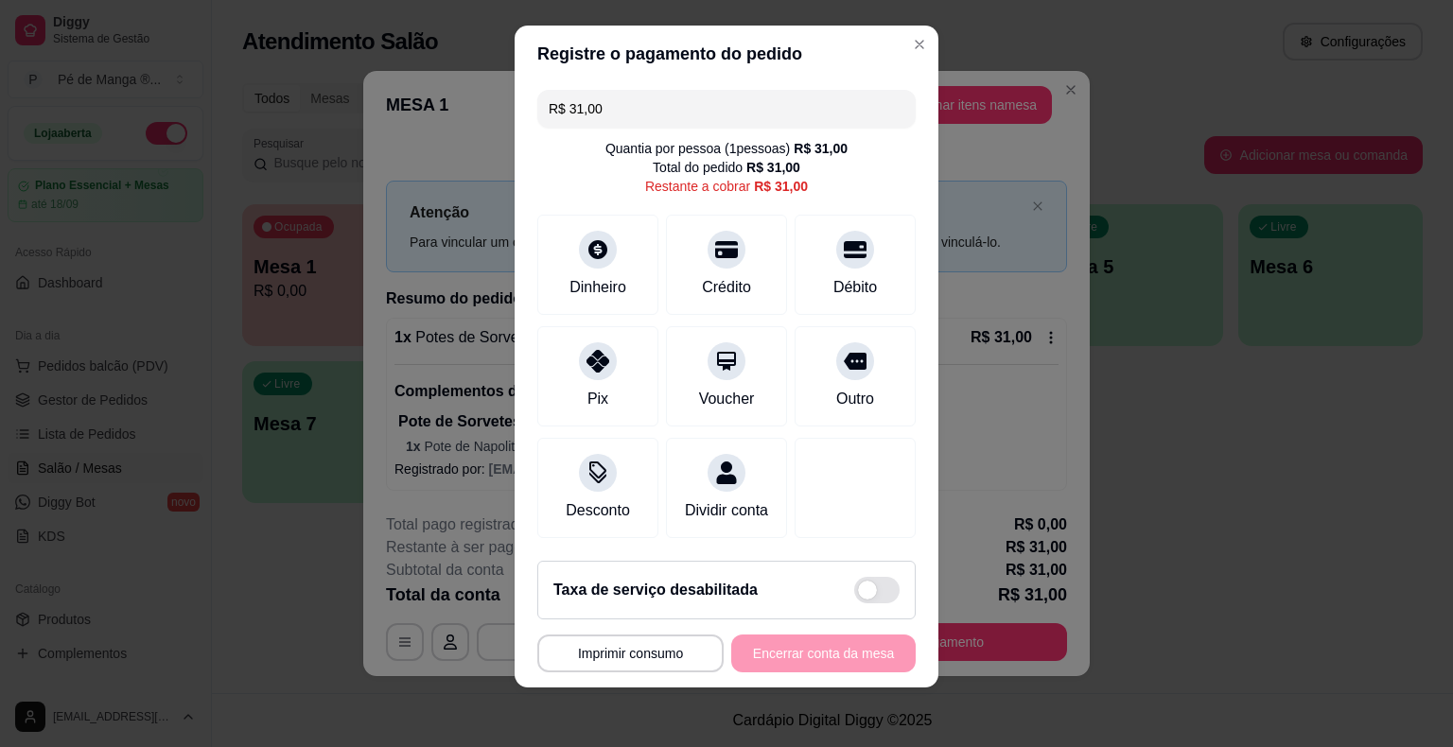
click at [786, 672] on footer "**********" at bounding box center [727, 617] width 424 height 142
click at [788, 660] on div "**********" at bounding box center [726, 654] width 378 height 38
click at [577, 364] on div at bounding box center [598, 356] width 42 height 42
type input "R$ 0,00"
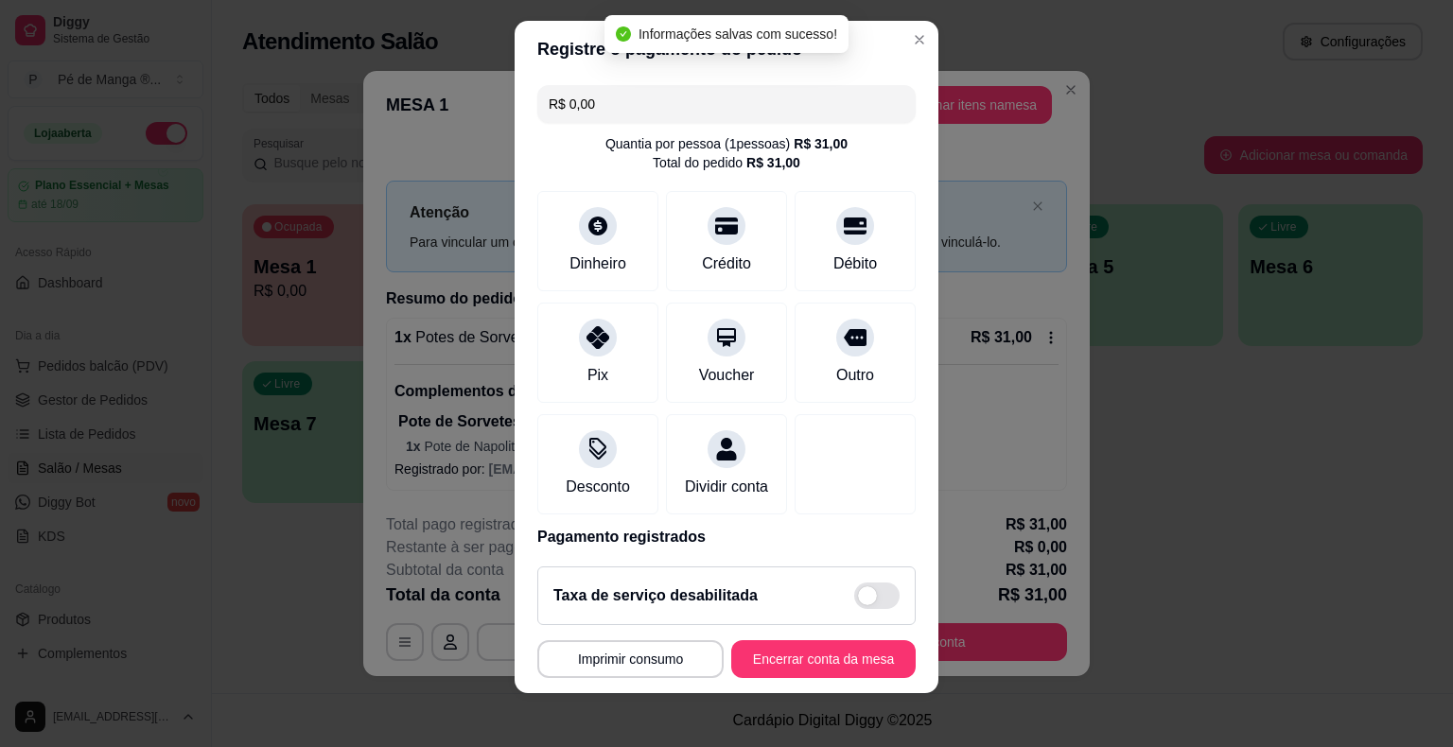
scroll to position [10, 0]
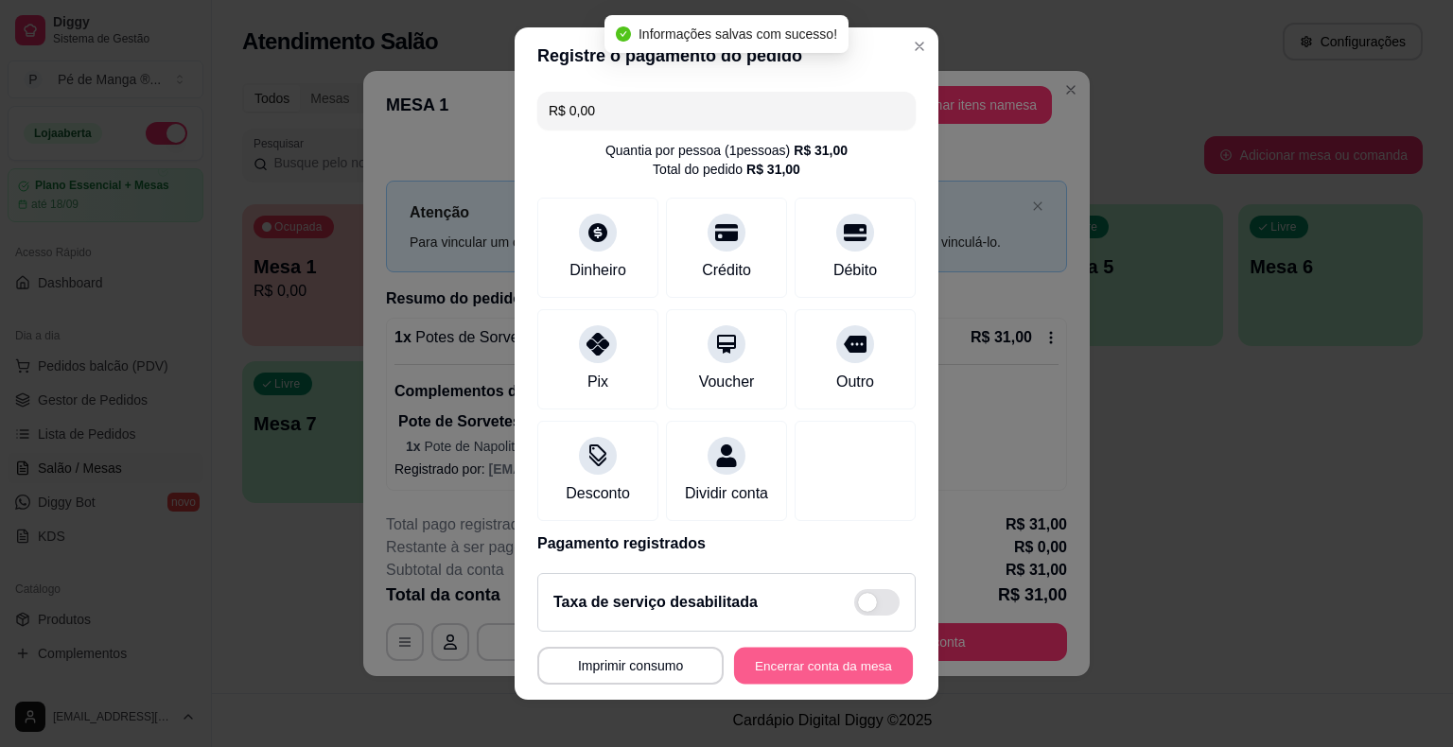
click at [806, 653] on button "Encerrar conta da mesa" at bounding box center [823, 665] width 179 height 37
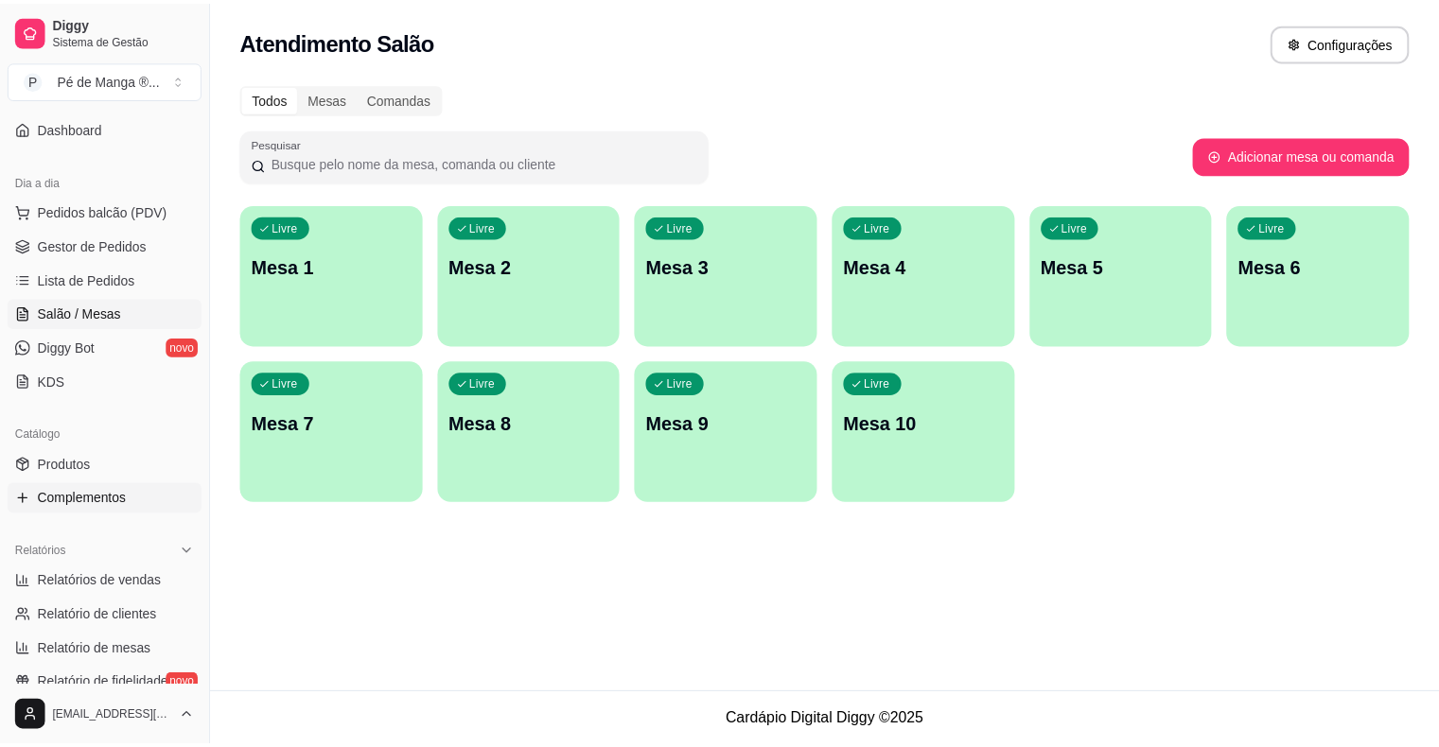
scroll to position [189, 0]
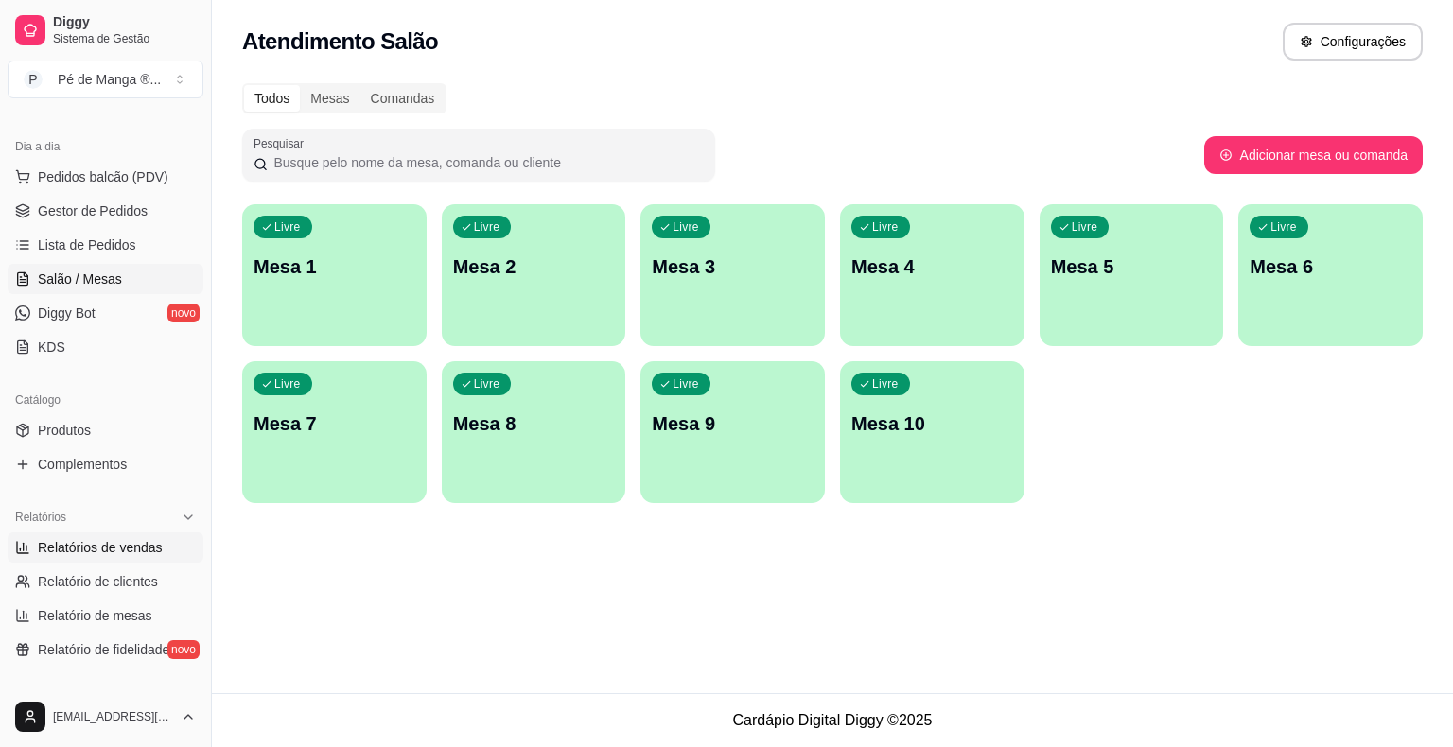
click at [157, 554] on span "Relatórios de vendas" at bounding box center [100, 547] width 125 height 19
select select "ALL"
select select "0"
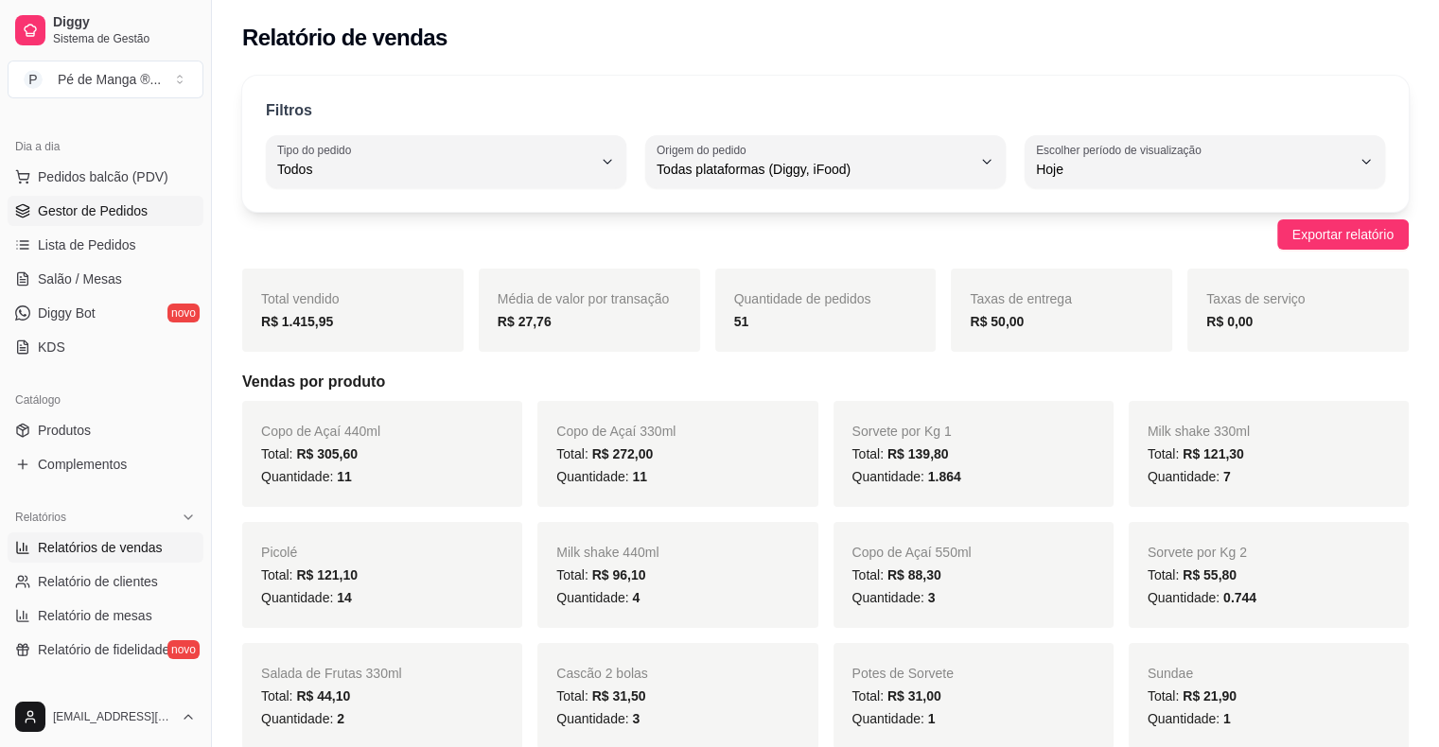
click at [98, 210] on span "Gestor de Pedidos" at bounding box center [93, 210] width 110 height 19
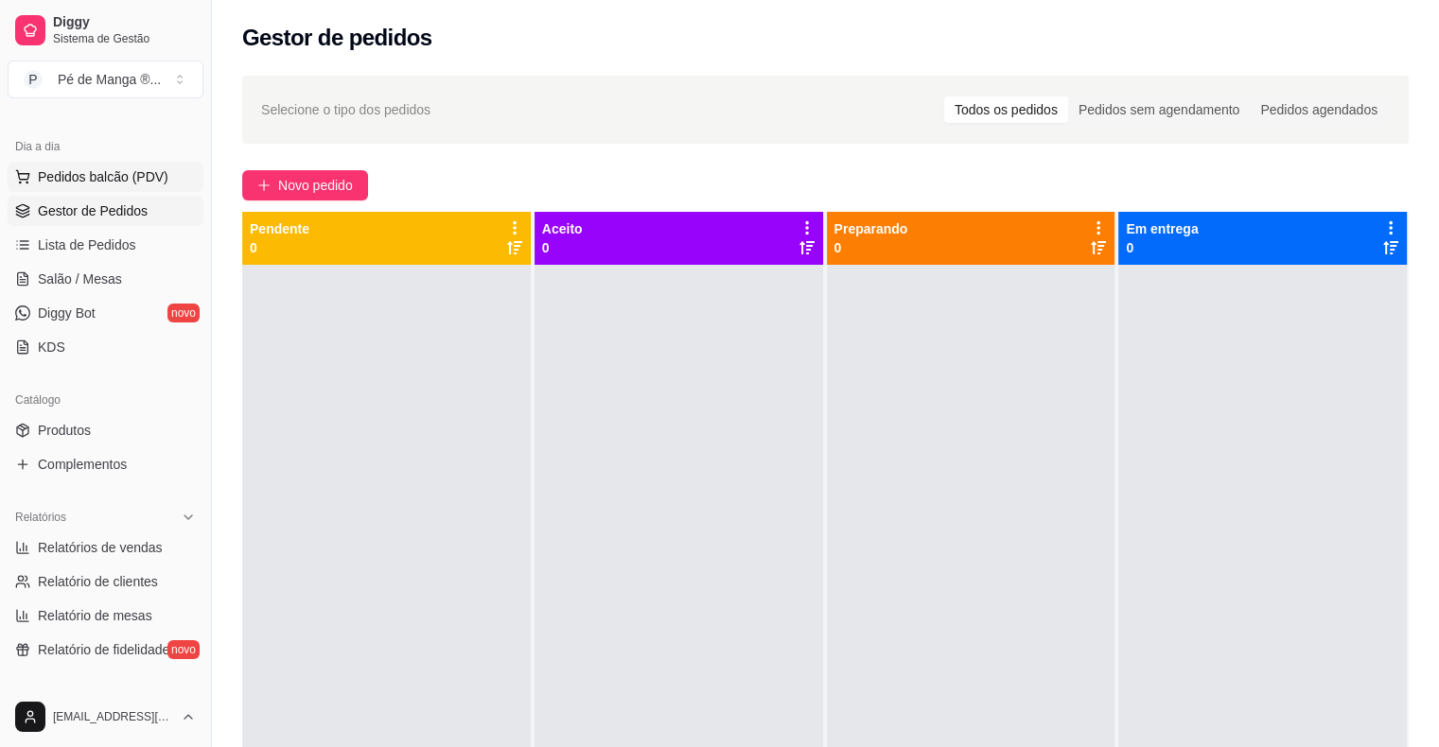
click at [127, 180] on span "Pedidos balcão (PDV)" at bounding box center [103, 176] width 131 height 19
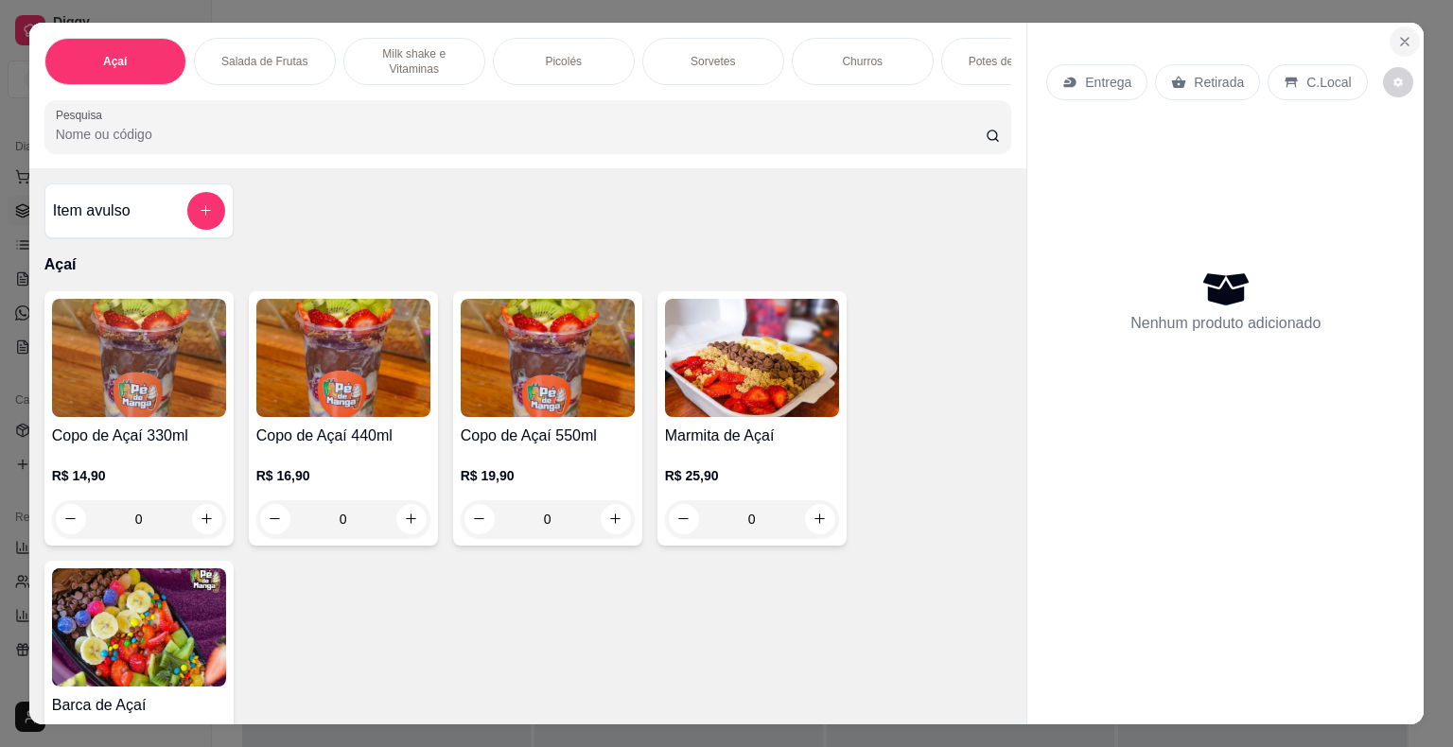
click at [1389, 29] on button "Close" at bounding box center [1404, 41] width 30 height 30
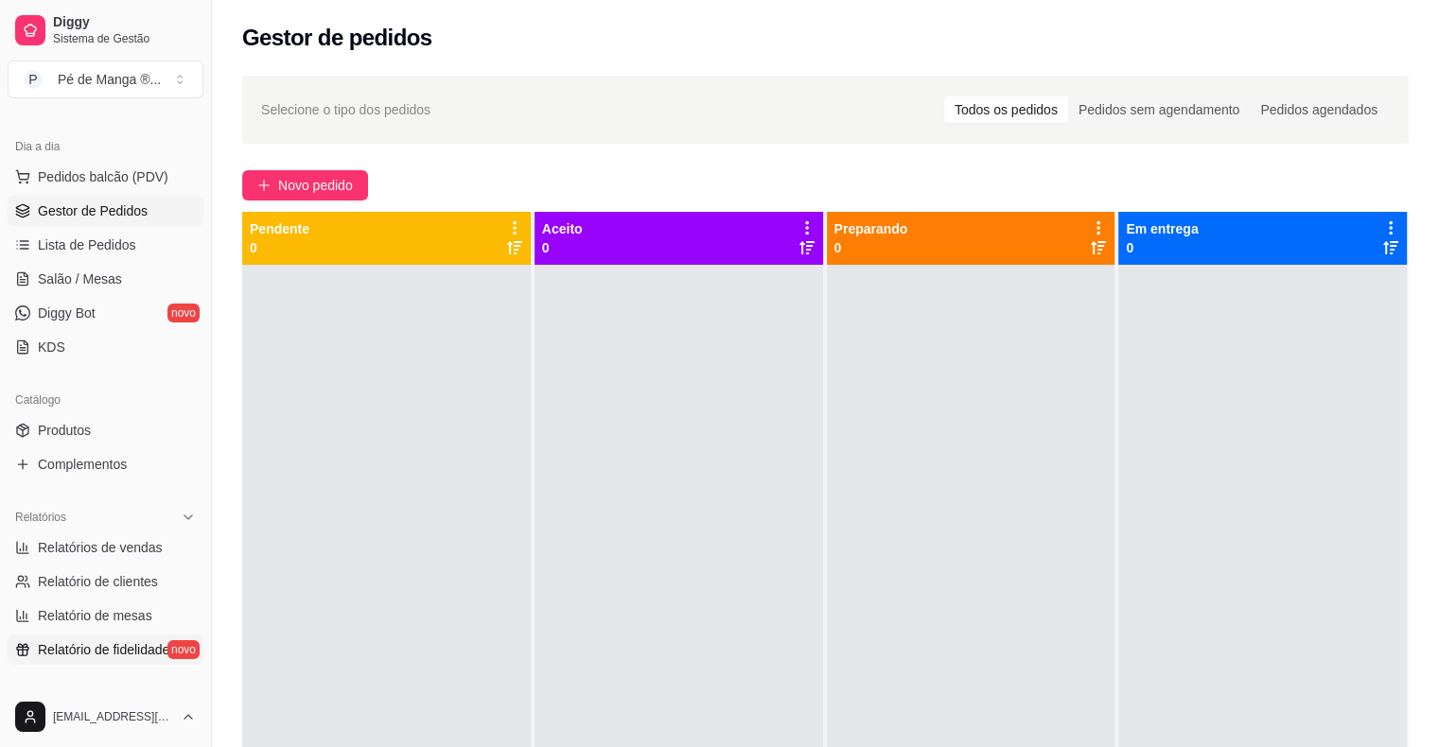
click at [145, 649] on span "Relatório de fidelidade" at bounding box center [103, 649] width 131 height 19
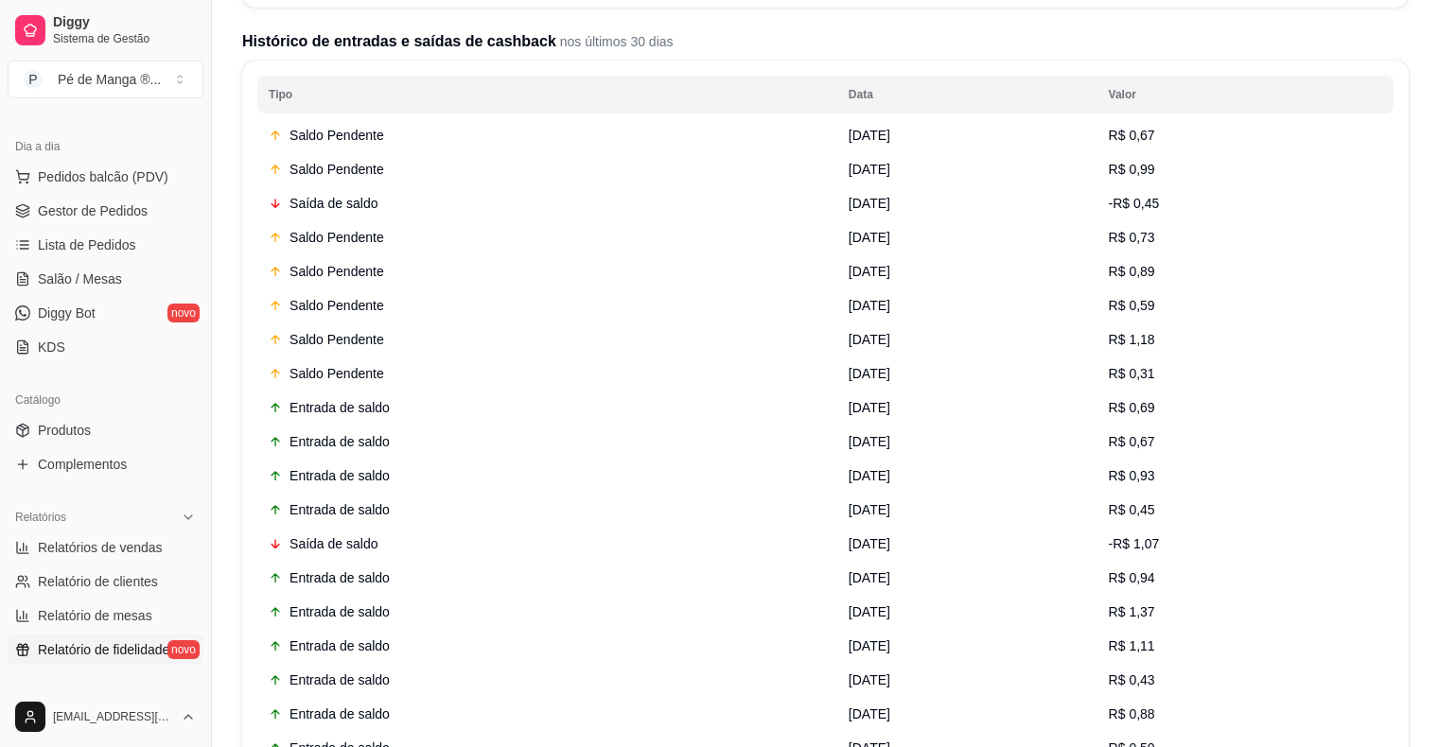
scroll to position [639, 0]
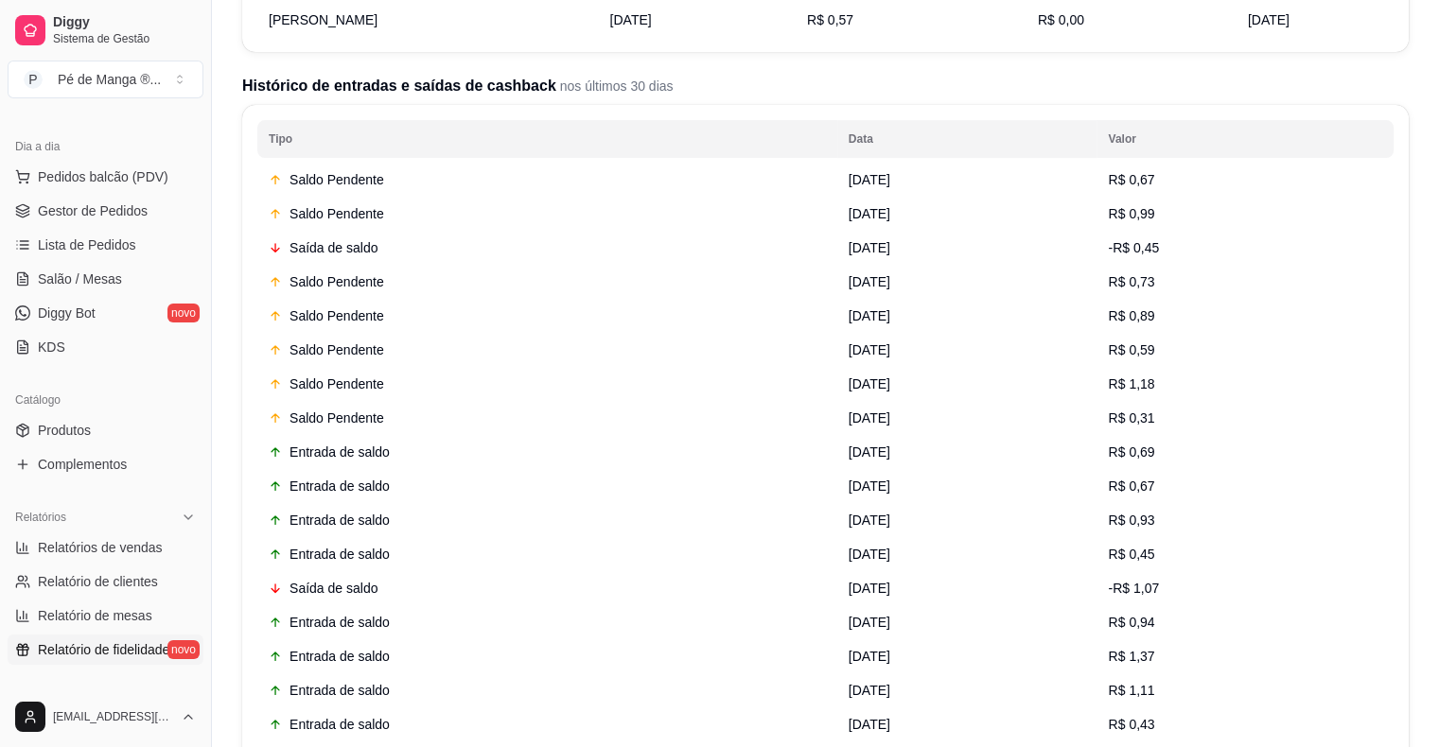
drag, startPoint x: 663, startPoint y: 567, endPoint x: 613, endPoint y: 599, distance: 59.6
click at [663, 567] on td "Entrada de saldo" at bounding box center [547, 554] width 580 height 34
click at [350, 586] on div "Saída de saldo" at bounding box center [547, 588] width 557 height 19
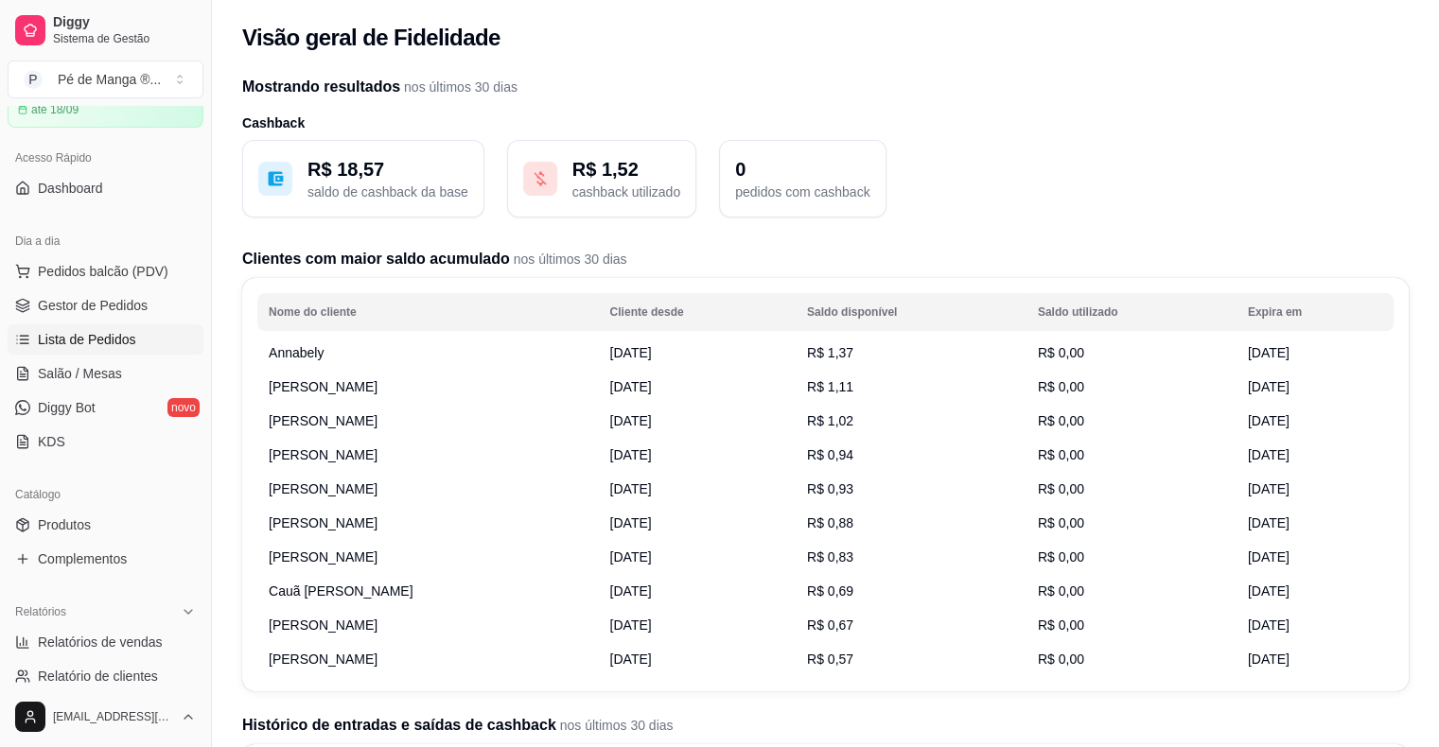
scroll to position [0, 0]
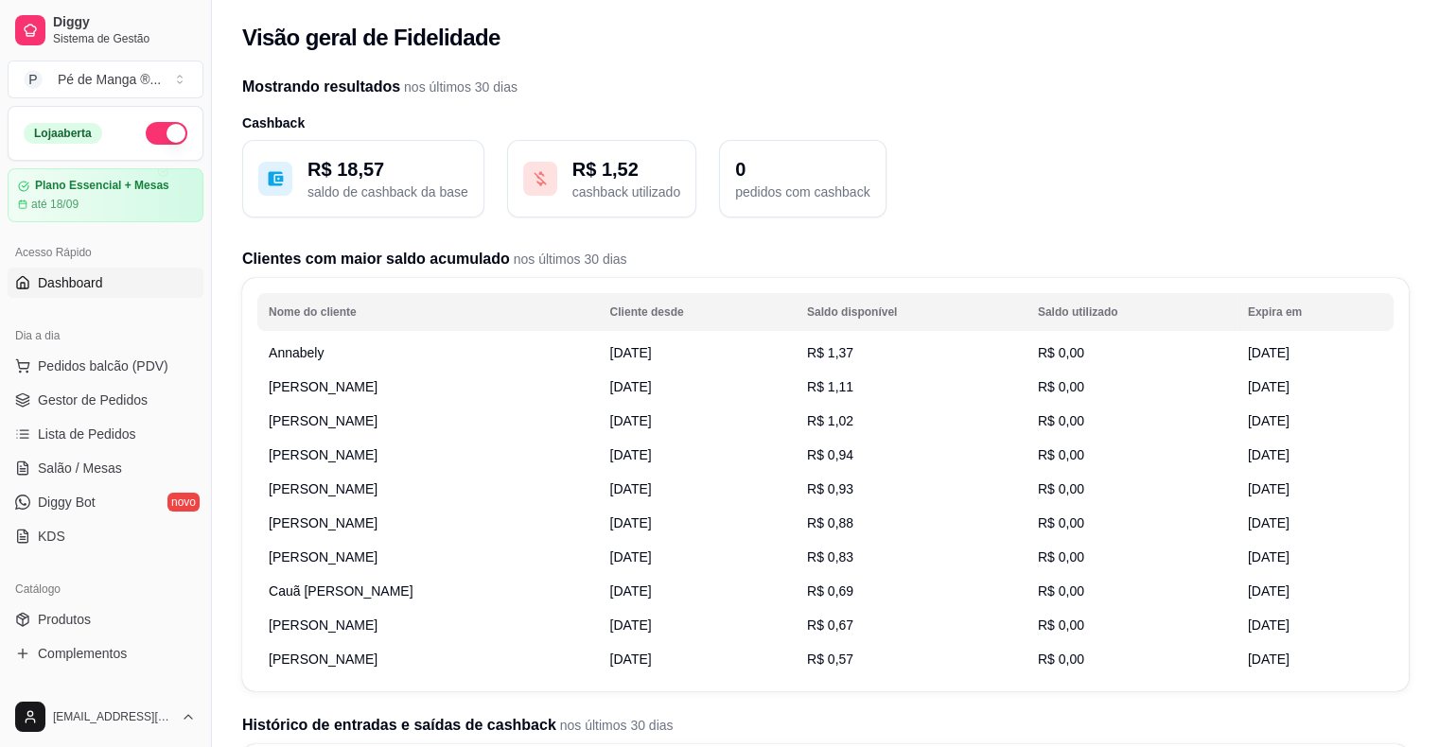
click at [115, 293] on link "Dashboard" at bounding box center [106, 283] width 196 height 30
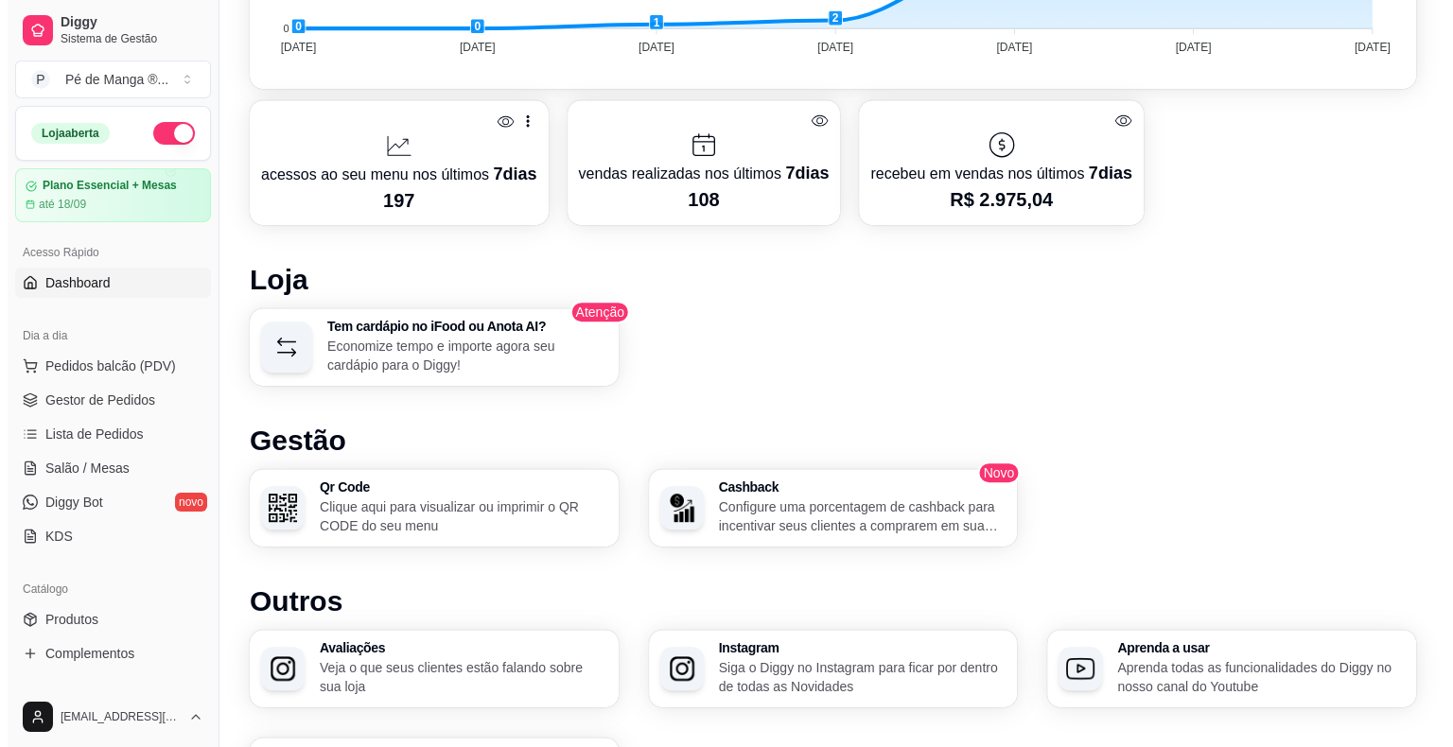
scroll to position [671, 0]
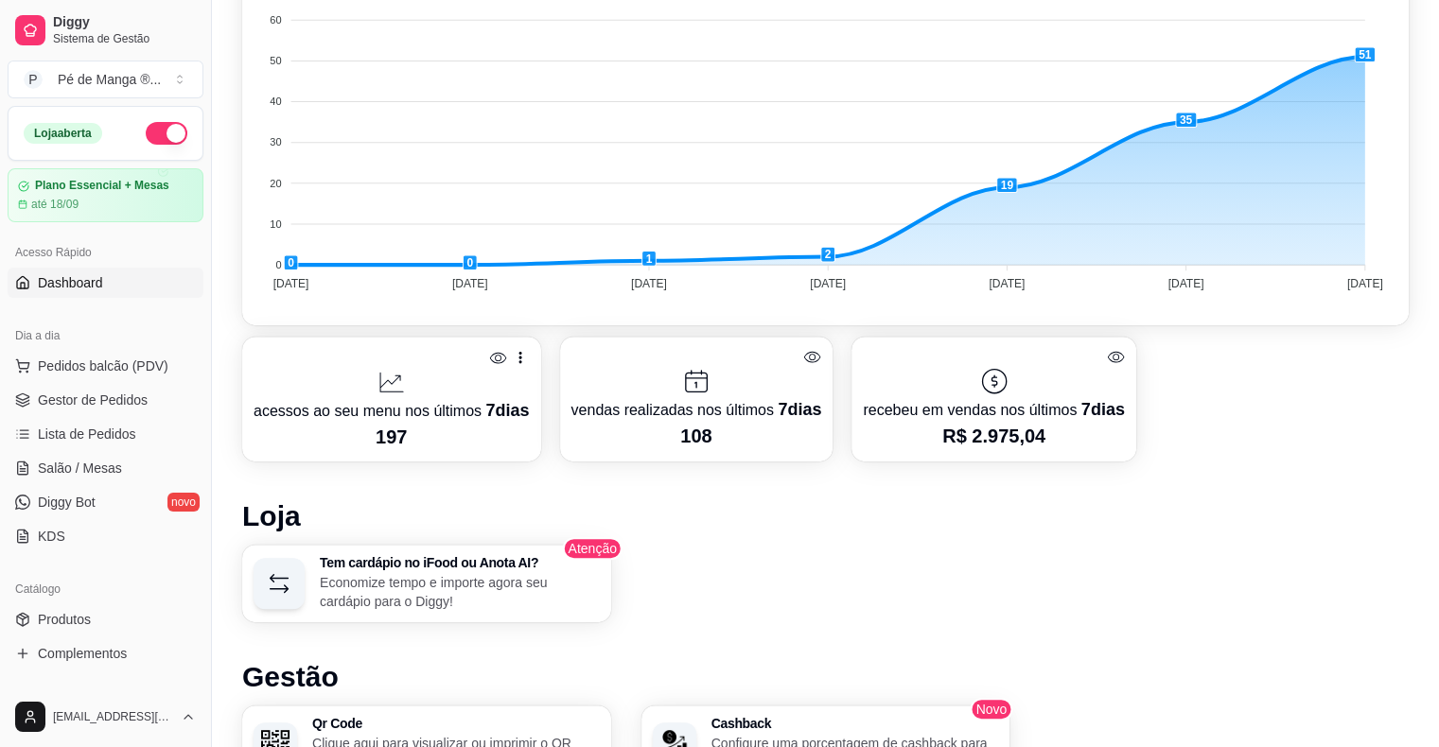
click at [493, 351] on icon at bounding box center [498, 358] width 18 height 18
click at [492, 354] on icon at bounding box center [497, 357] width 17 height 13
click at [526, 359] on div "acessos ao seu menu nos últimos 7 dias 197" at bounding box center [391, 399] width 299 height 125
click at [518, 354] on icon at bounding box center [519, 358] width 3 height 12
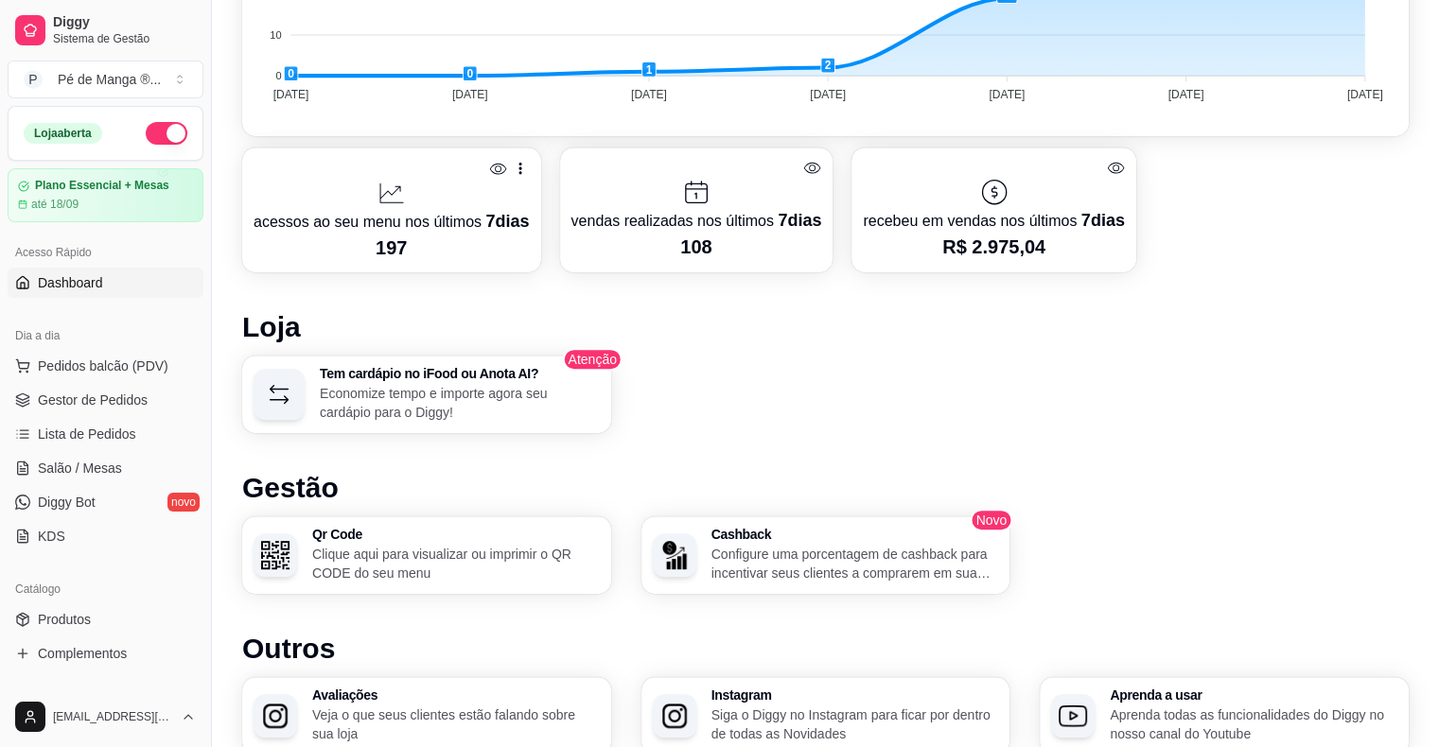
scroll to position [1049, 0]
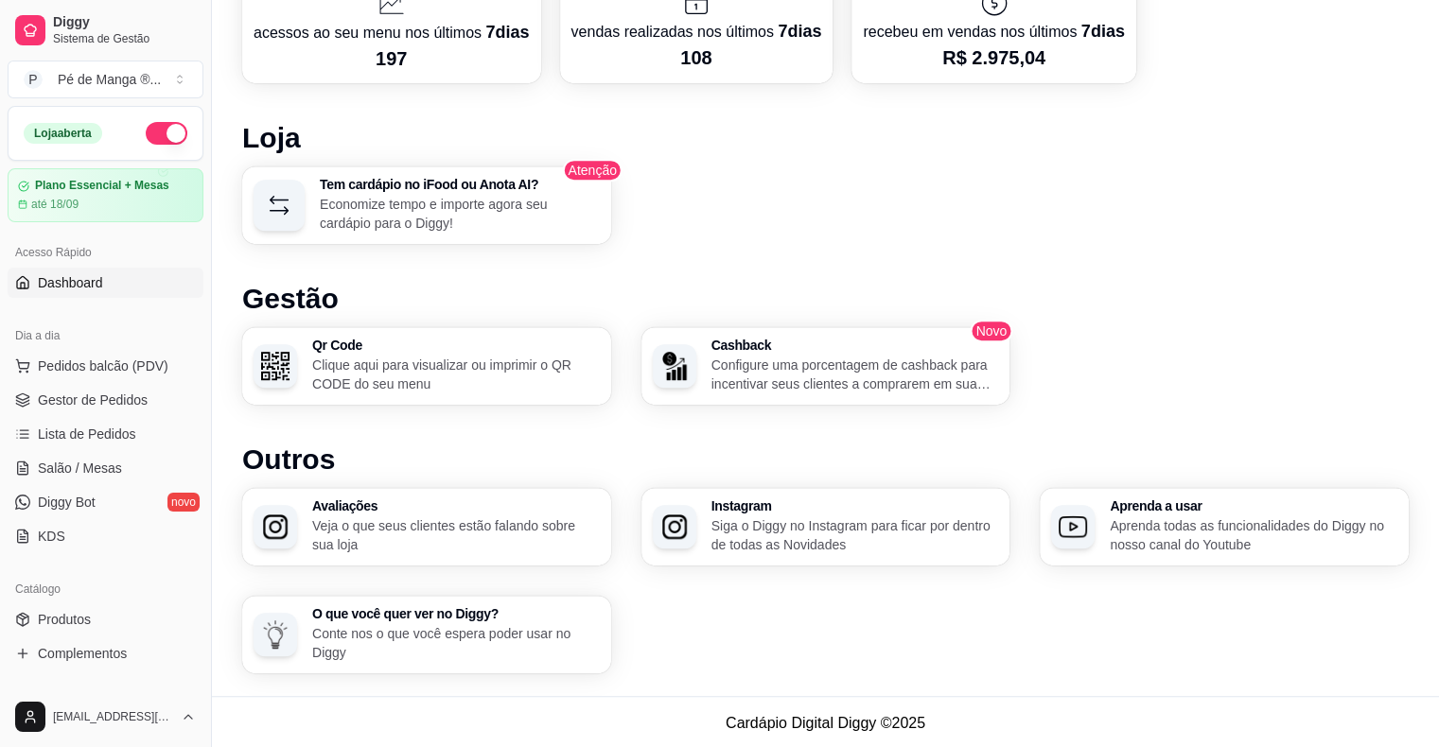
click at [535, 549] on p "Veja o que seus clientes estão falando sobre sua loja" at bounding box center [456, 535] width 288 height 38
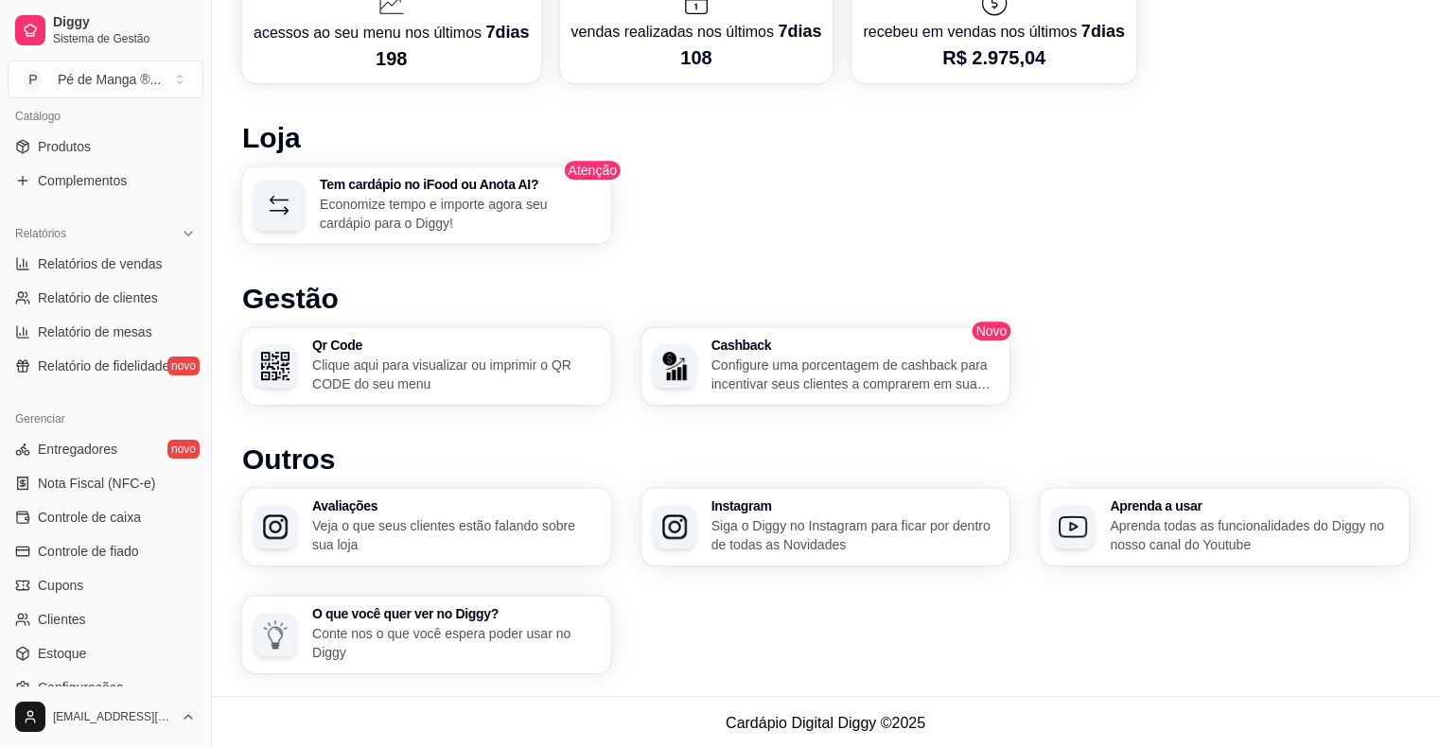
scroll to position [567, 0]
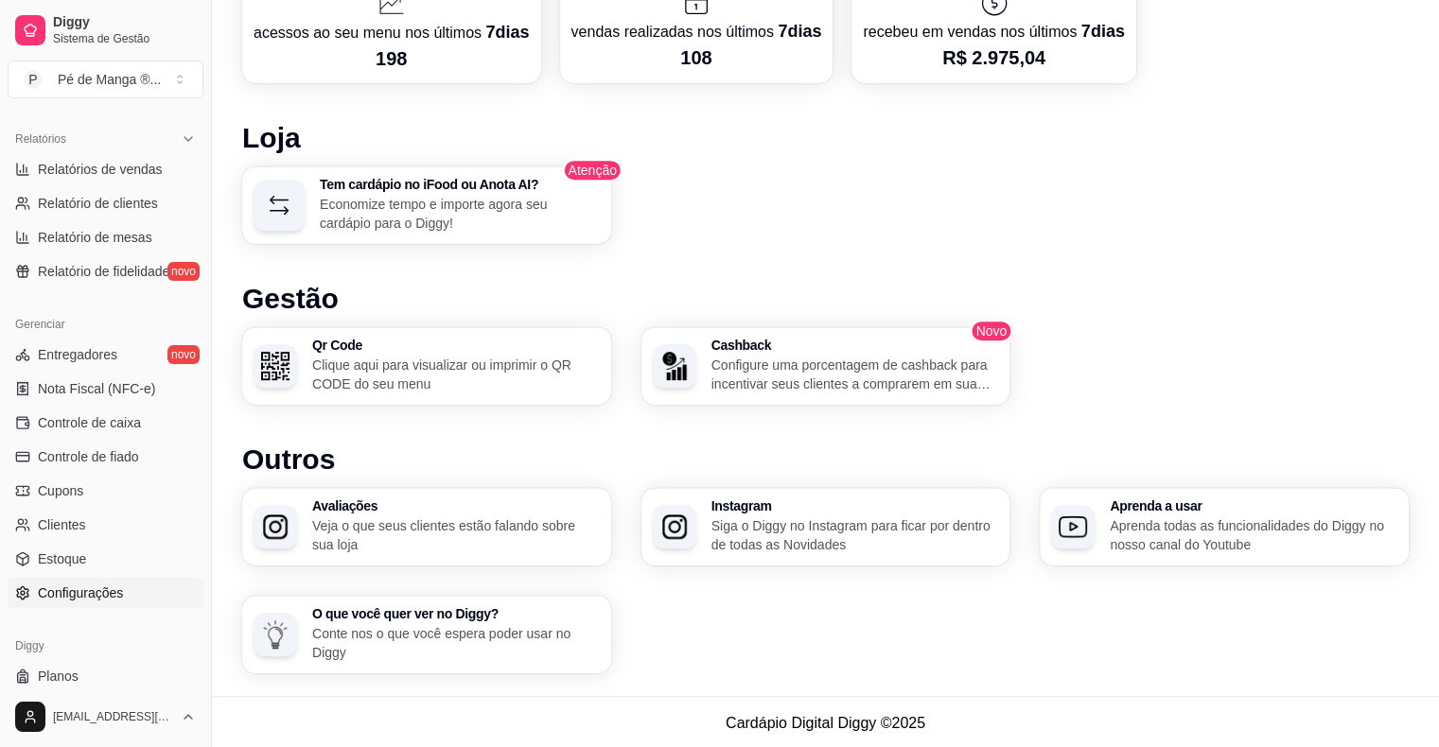
click at [159, 585] on link "Configurações" at bounding box center [106, 593] width 196 height 30
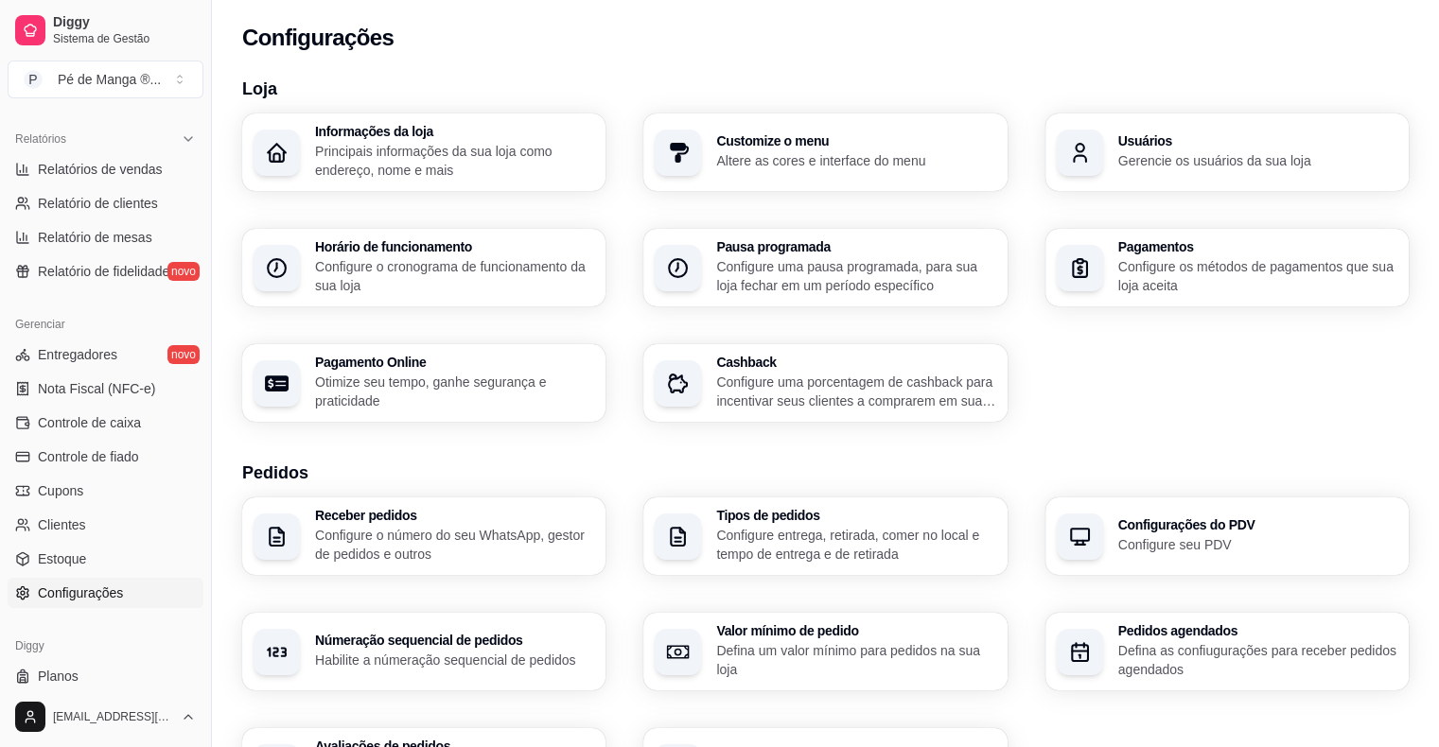
click at [380, 263] on p "Configure o cronograma de funcionamento da sua loja" at bounding box center [454, 276] width 279 height 38
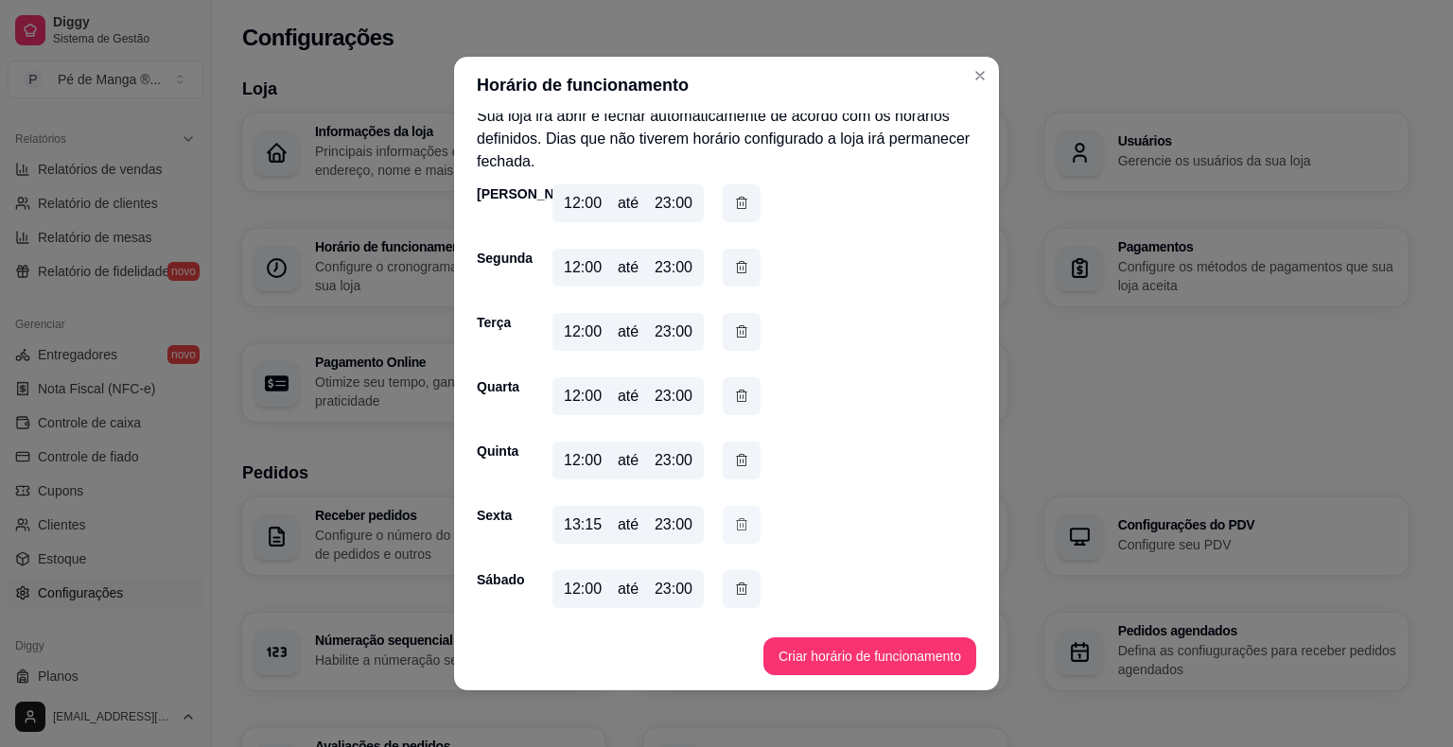
scroll to position [4, 0]
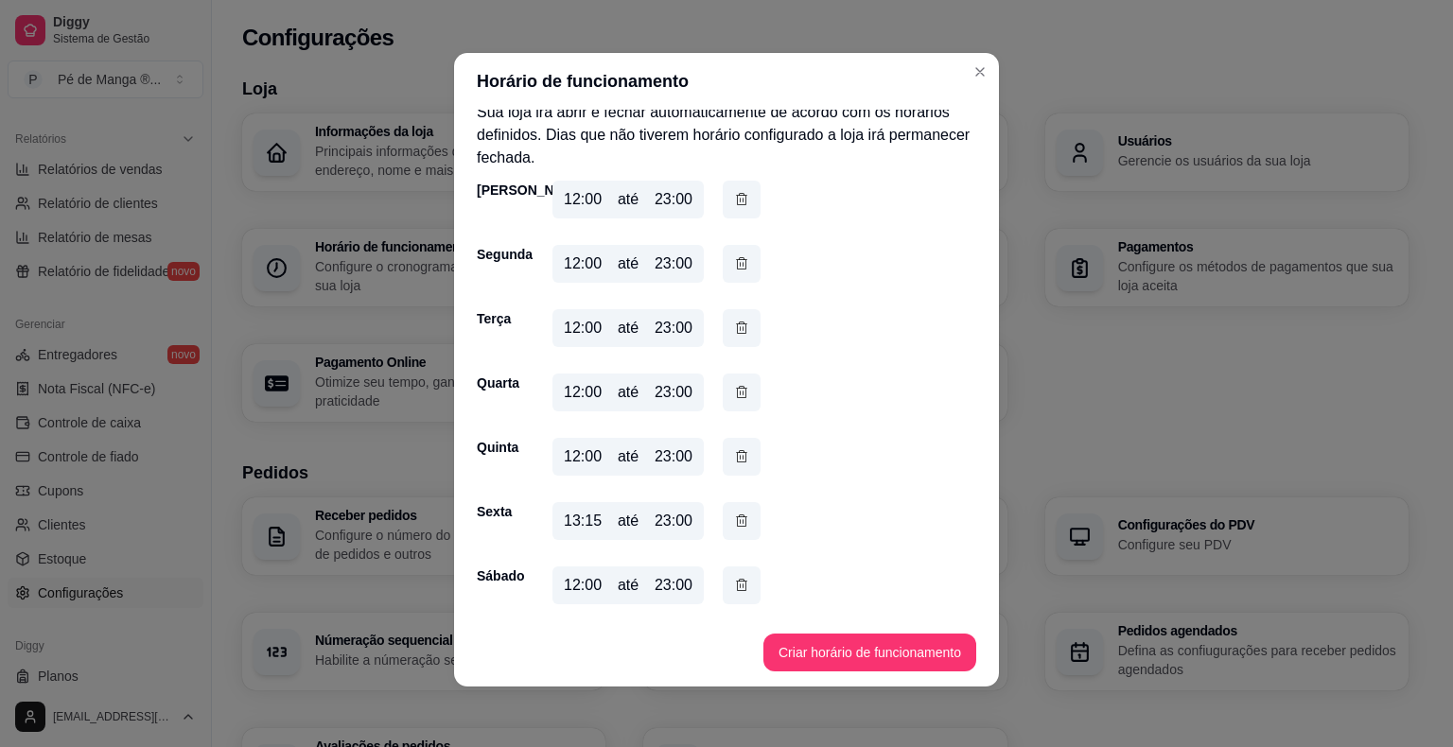
click at [643, 526] on div "13:15 até 23:00" at bounding box center [627, 521] width 151 height 38
click at [663, 520] on div "23:00" at bounding box center [673, 521] width 38 height 23
click at [647, 524] on div "13:15 até 23:00" at bounding box center [627, 521] width 151 height 38
click at [738, 523] on icon "button" at bounding box center [741, 521] width 15 height 20
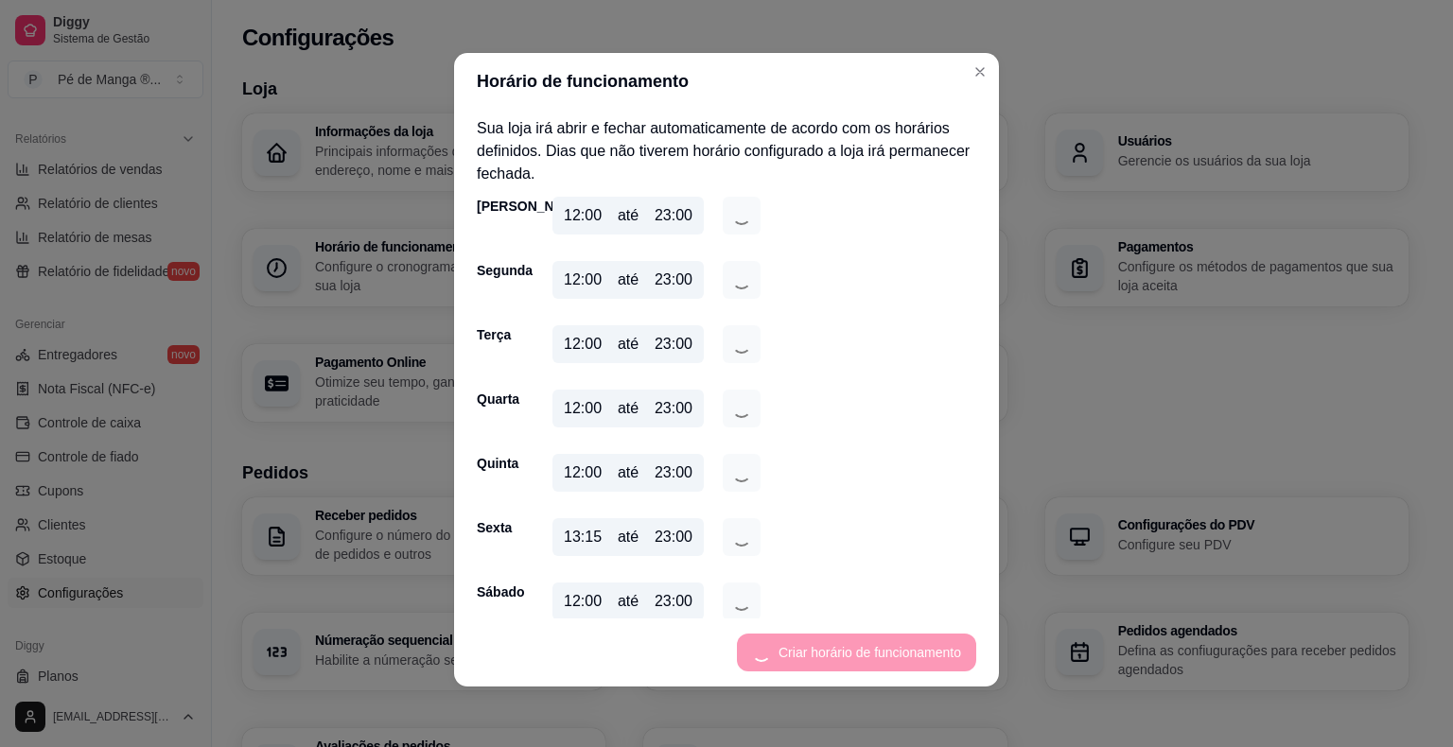
scroll to position [0, 0]
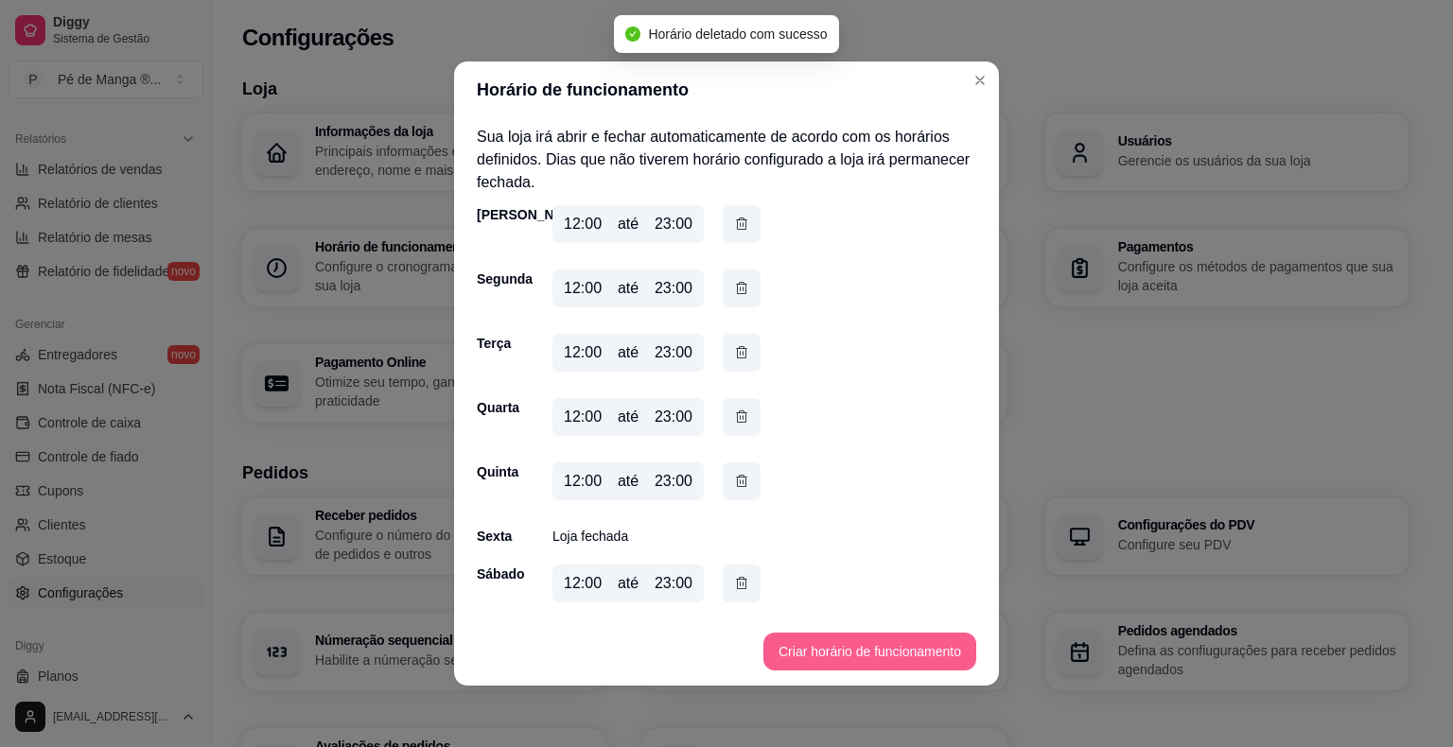
click at [821, 656] on button "Criar horário de funcionamento" at bounding box center [869, 652] width 213 height 38
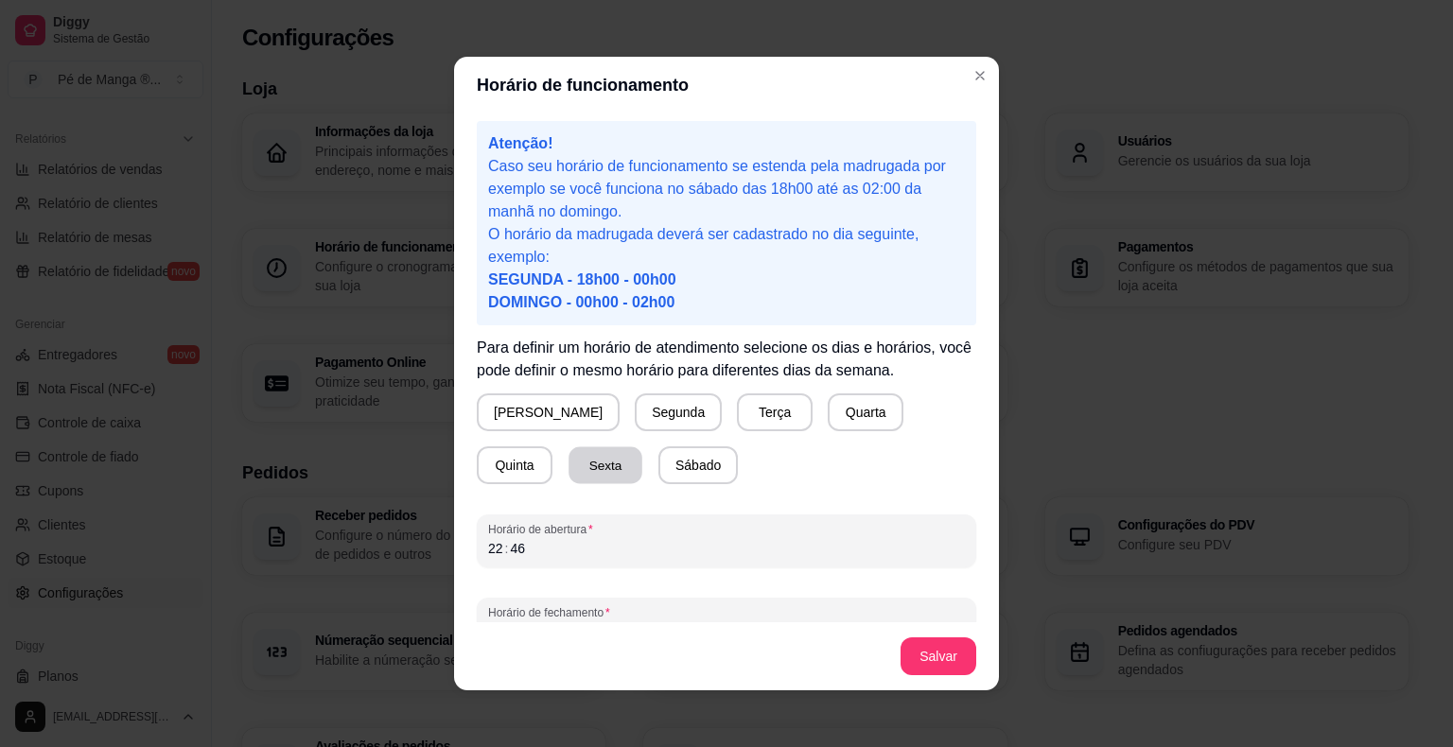
click at [568, 470] on button "Sexta" at bounding box center [605, 465] width 74 height 37
drag, startPoint x: 512, startPoint y: 547, endPoint x: 424, endPoint y: 573, distance: 91.9
click at [426, 573] on div "Horário de funcionamento Atenção! Caso seu horário de funcionamento se estenda …" at bounding box center [726, 373] width 1453 height 747
drag, startPoint x: 478, startPoint y: 552, endPoint x: 514, endPoint y: 549, distance: 36.1
click at [514, 549] on div "Horário de abertura 22 : 46" at bounding box center [726, 541] width 499 height 53
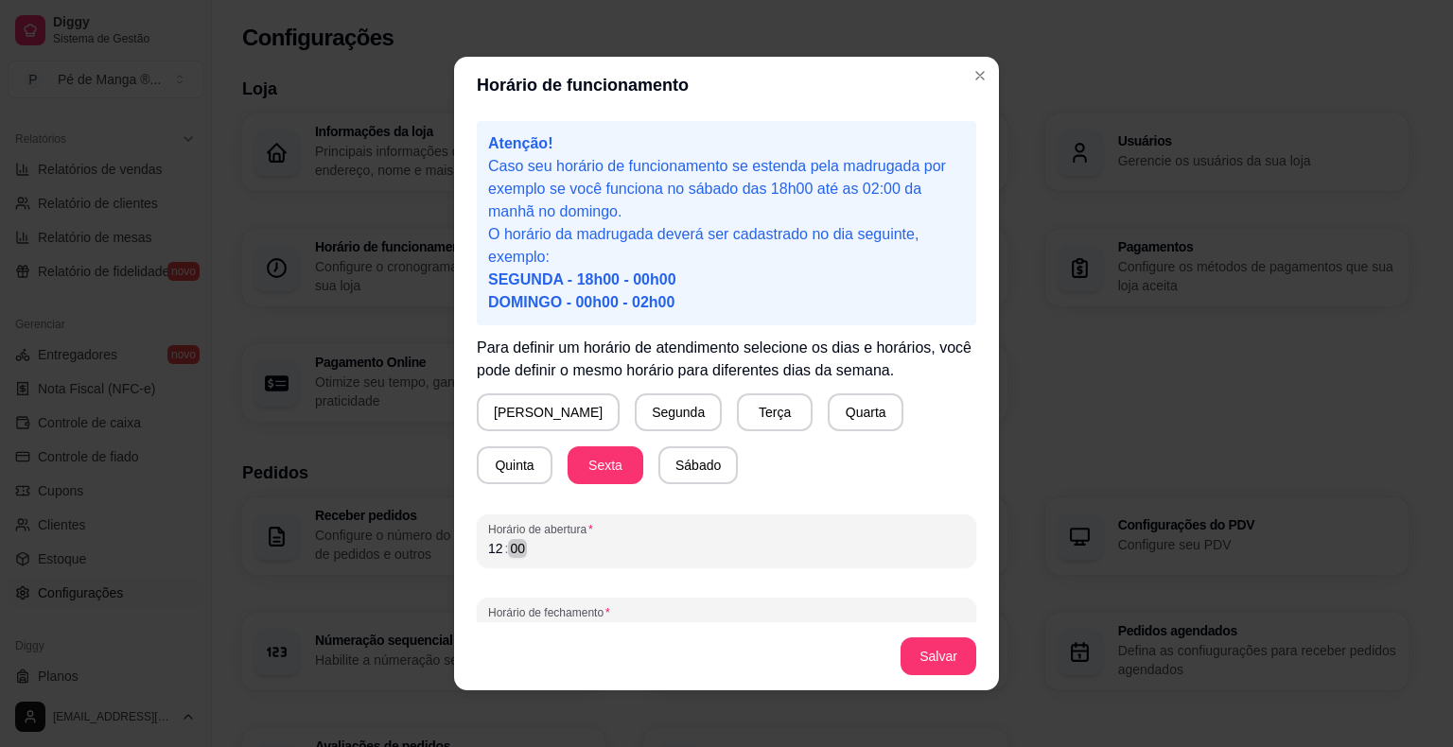
scroll to position [35, 0]
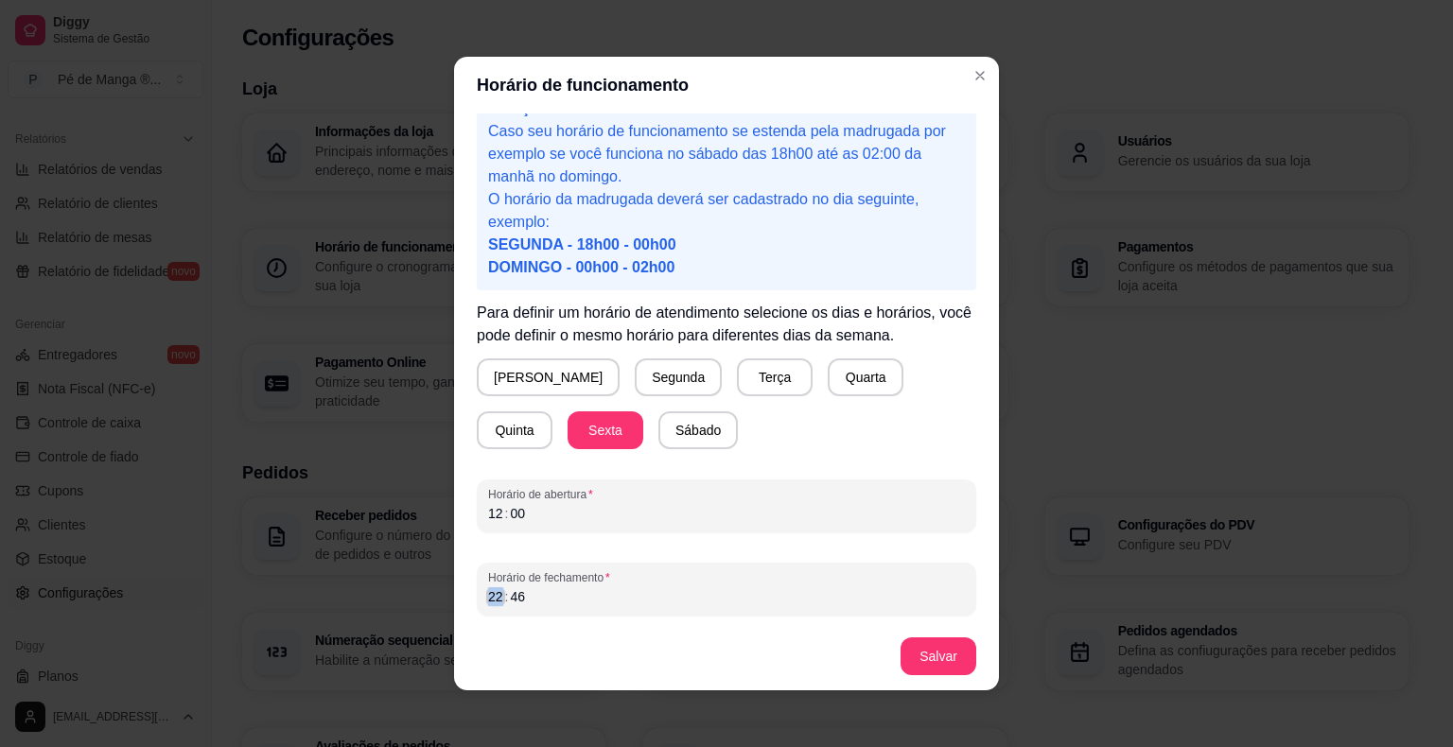
drag, startPoint x: 482, startPoint y: 600, endPoint x: 519, endPoint y: 593, distance: 37.5
click at [519, 593] on div "22 : 46" at bounding box center [726, 596] width 477 height 23
click at [928, 652] on button "Salvar" at bounding box center [938, 656] width 76 height 38
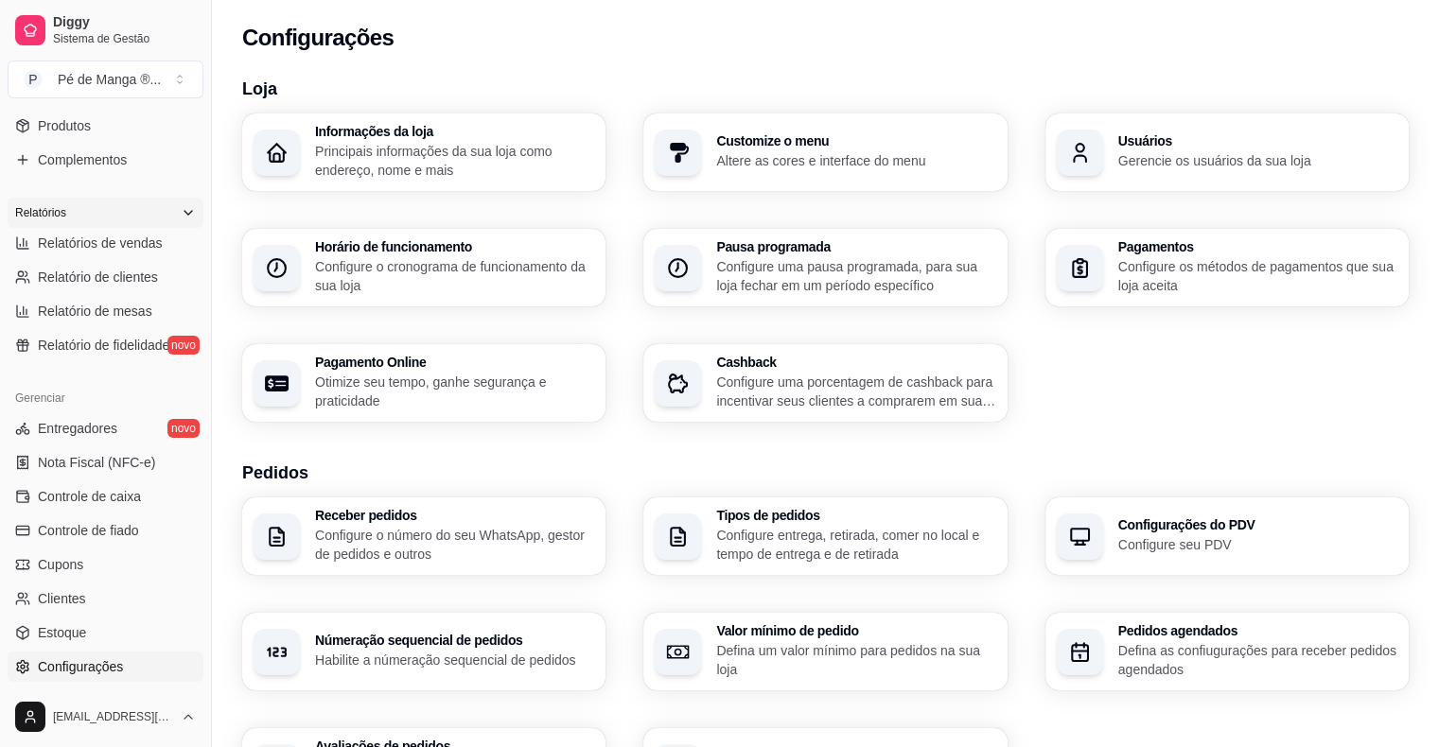
scroll to position [473, 0]
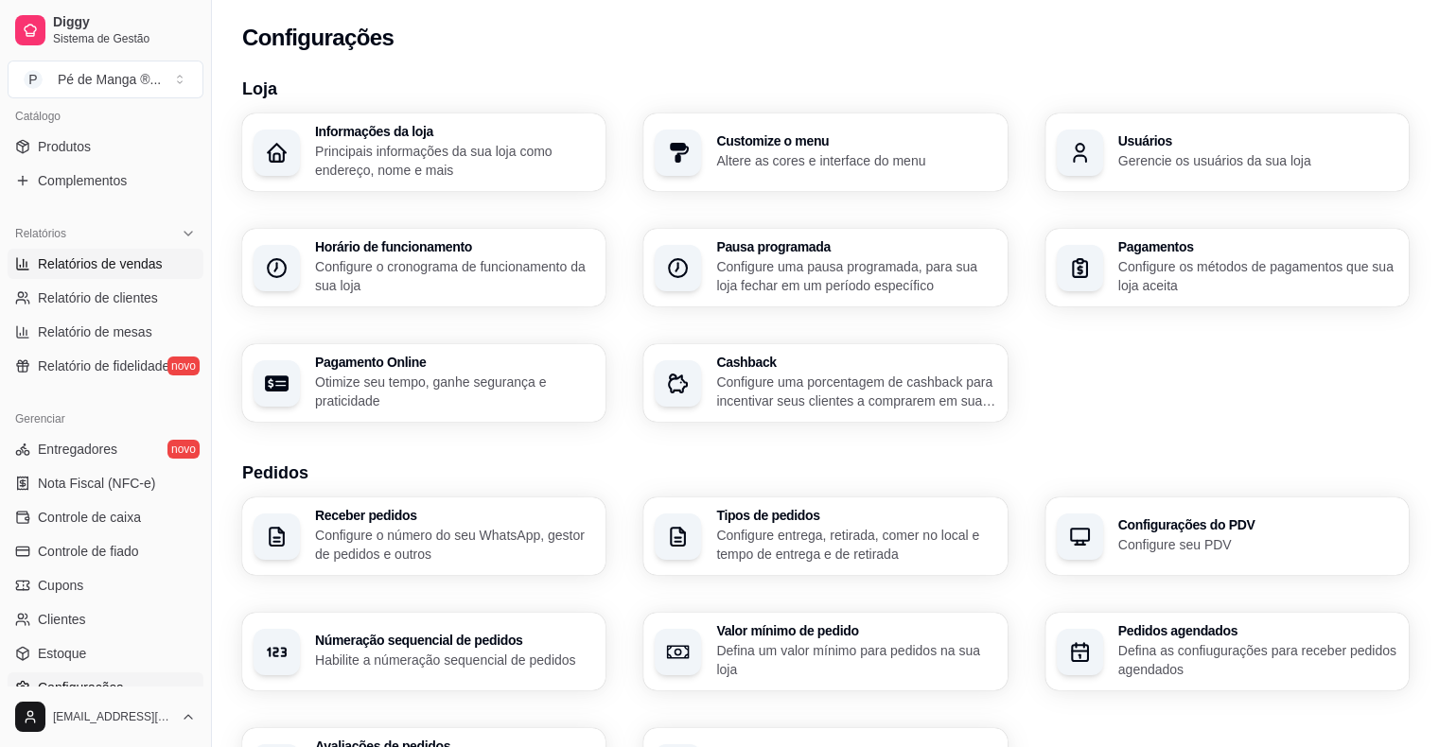
click at [131, 255] on span "Relatórios de vendas" at bounding box center [100, 263] width 125 height 19
select select "ALL"
select select "0"
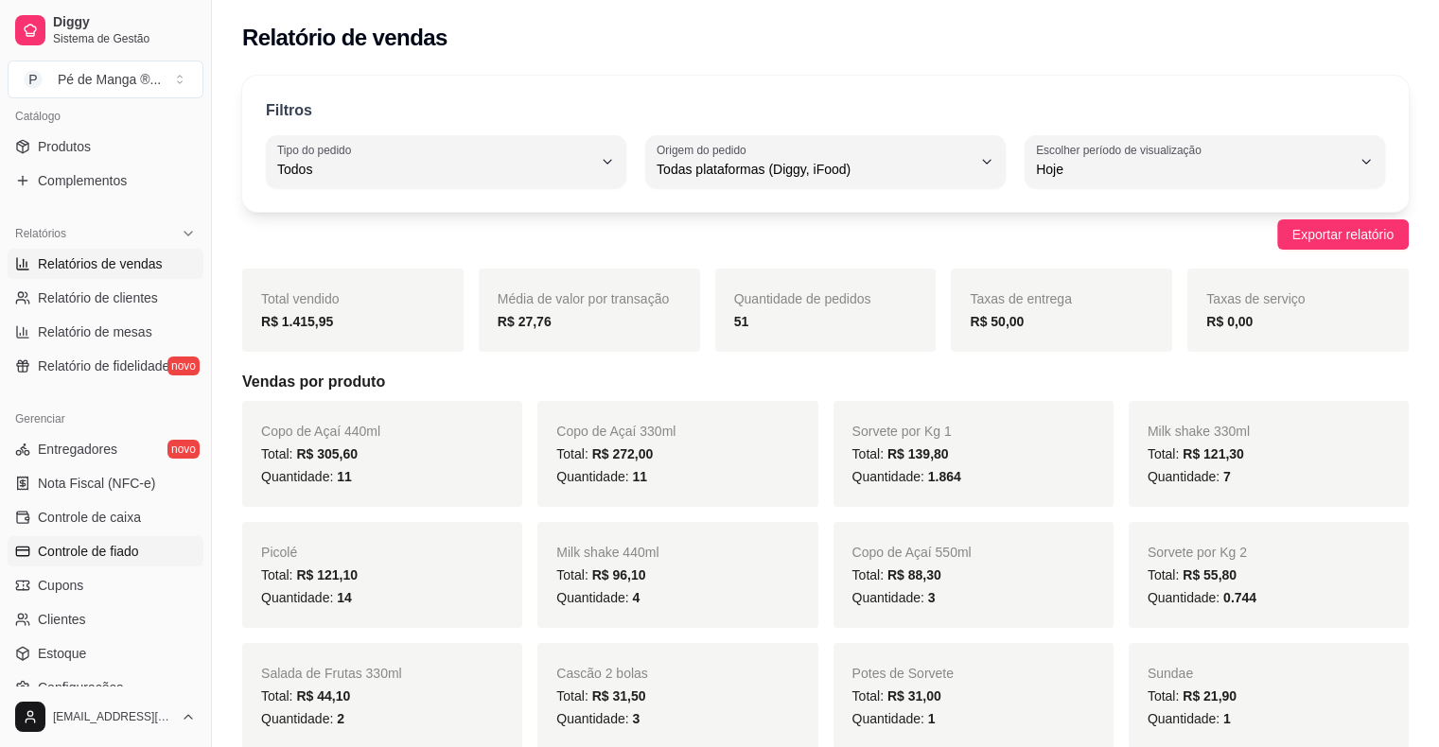
click at [174, 541] on link "Controle de fiado" at bounding box center [106, 551] width 196 height 30
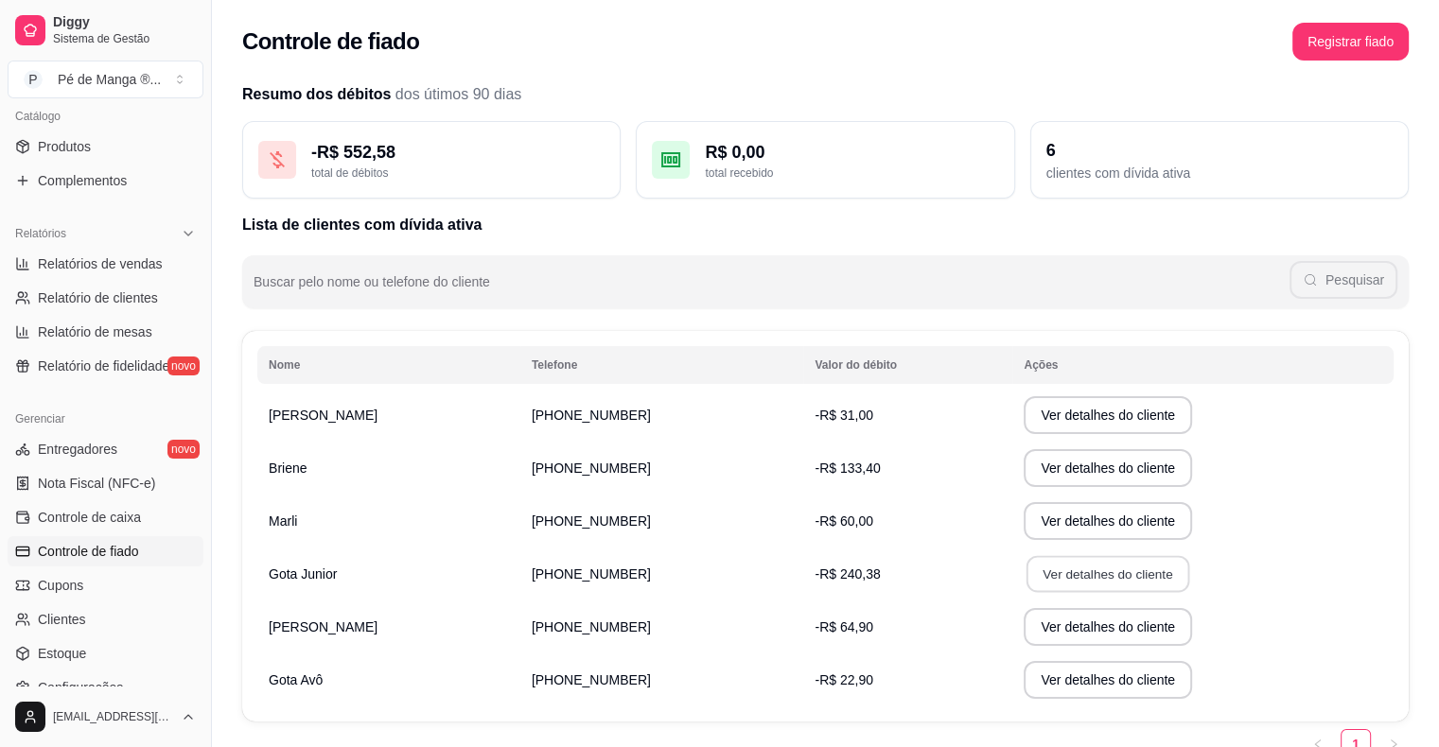
click at [1026, 580] on button "Ver detalhes do cliente" at bounding box center [1107, 574] width 163 height 37
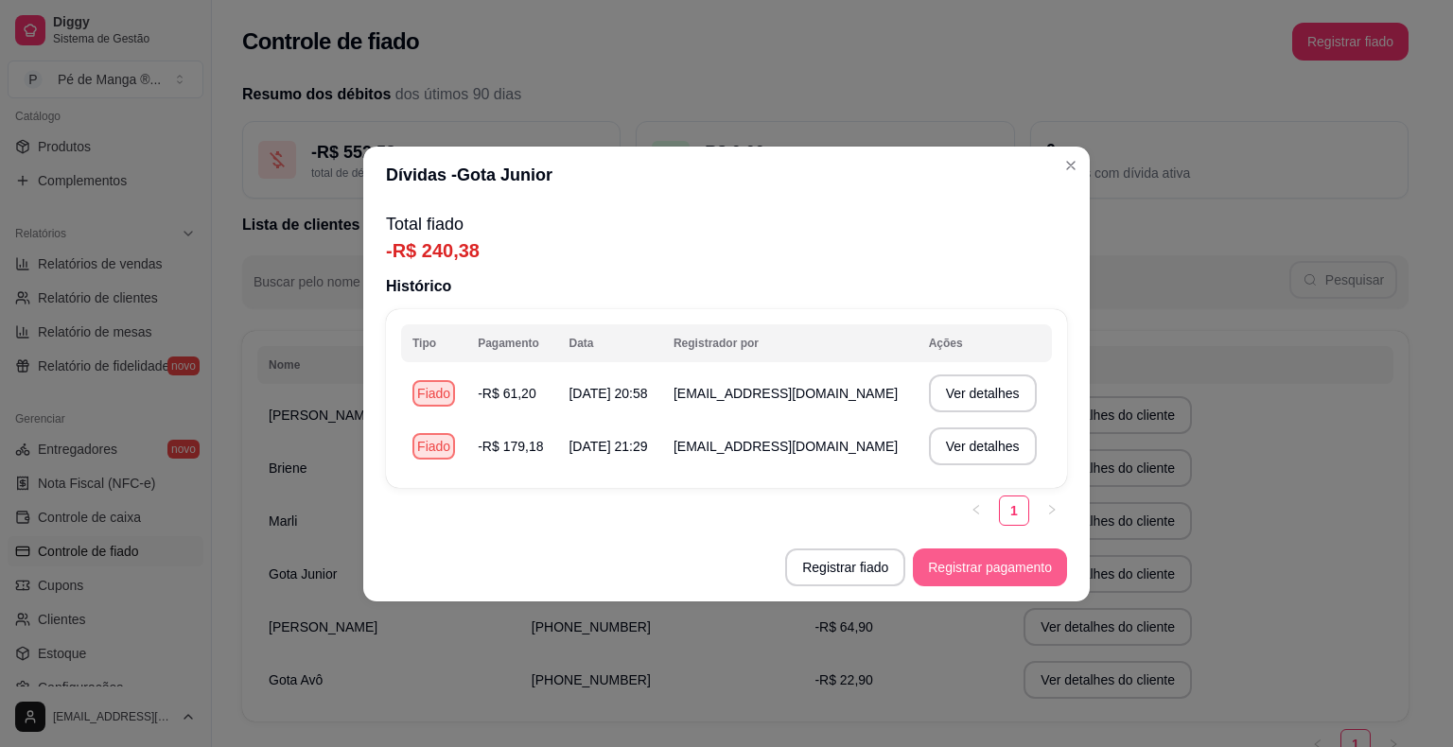
click at [982, 572] on button "Registrar pagamento" at bounding box center [990, 568] width 154 height 38
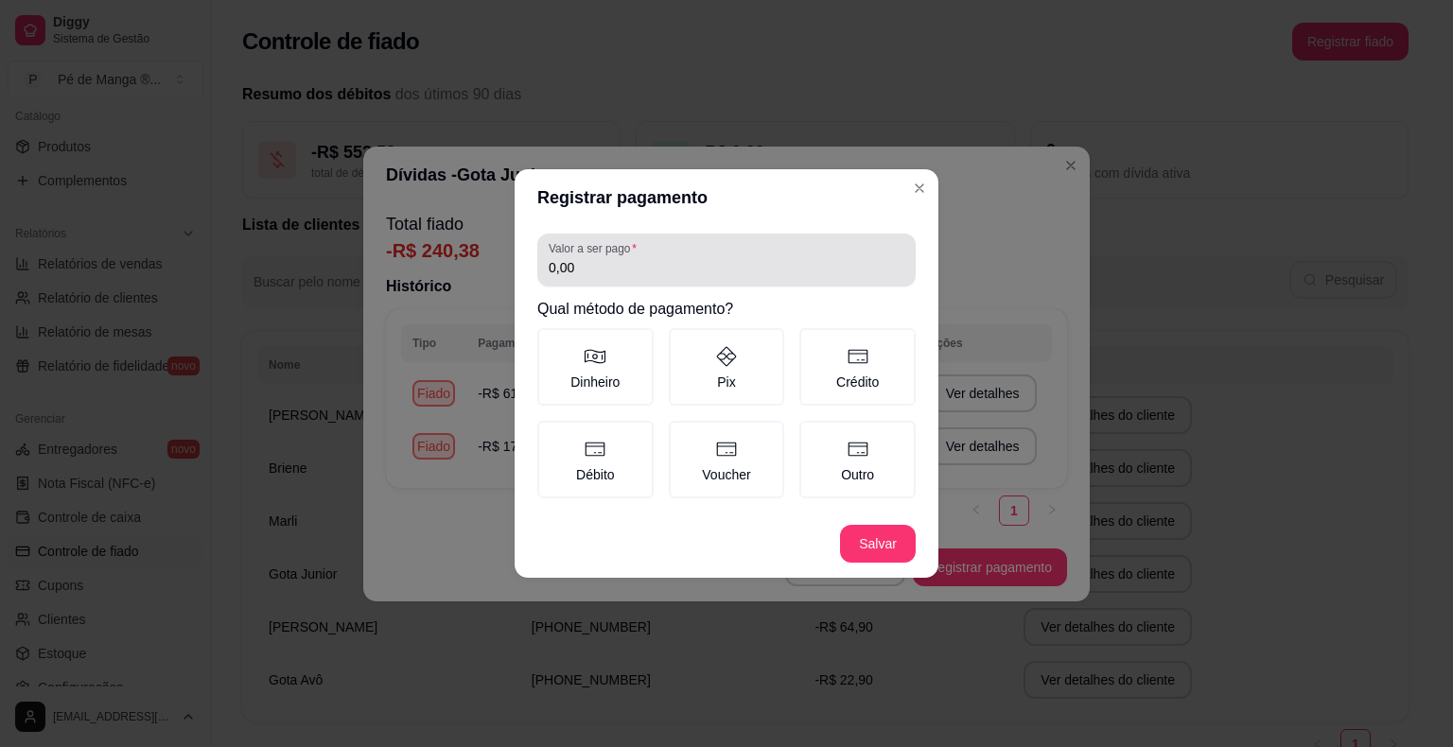
click at [617, 274] on input "0,00" at bounding box center [727, 267] width 356 height 19
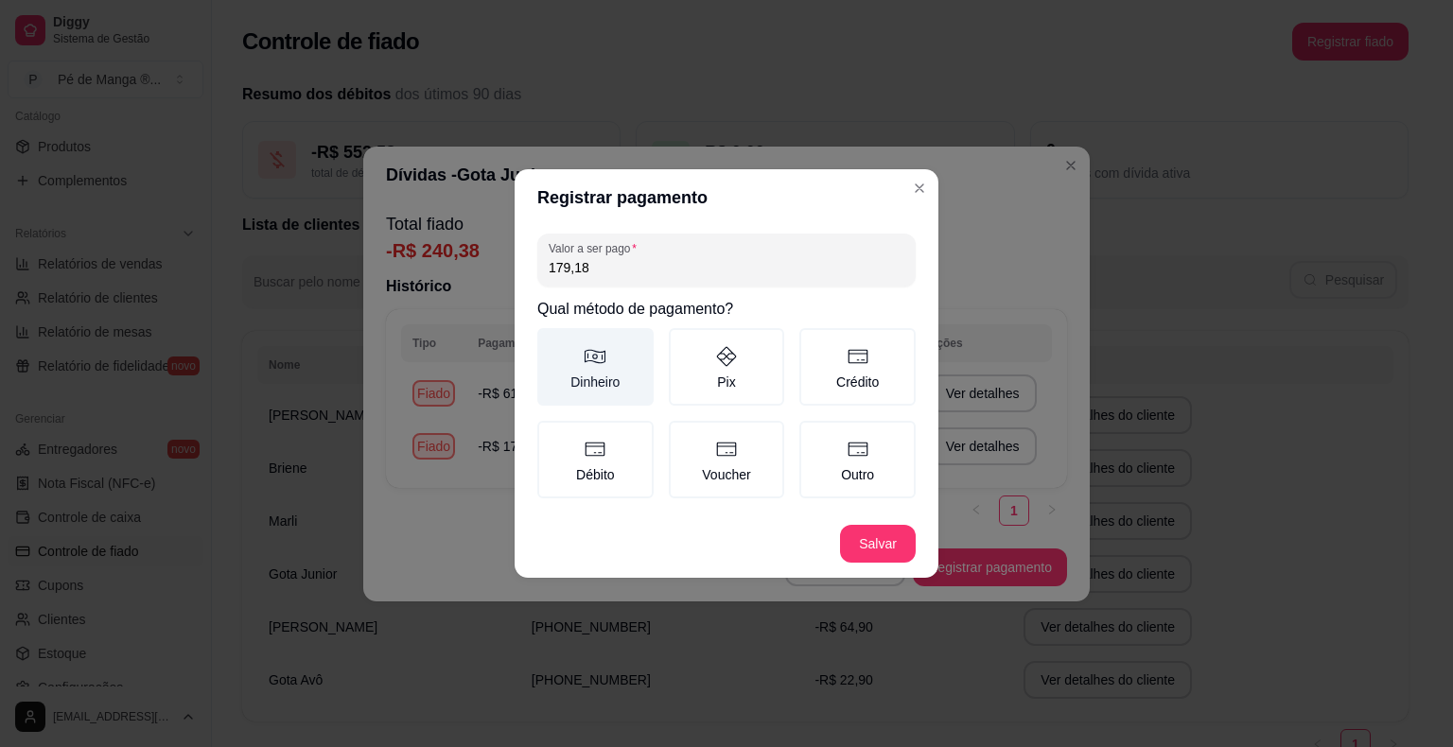
type input "179,18"
click at [589, 373] on label "Dinheiro" at bounding box center [595, 367] width 116 height 78
click at [551, 342] on button "Dinheiro" at bounding box center [543, 334] width 15 height 15
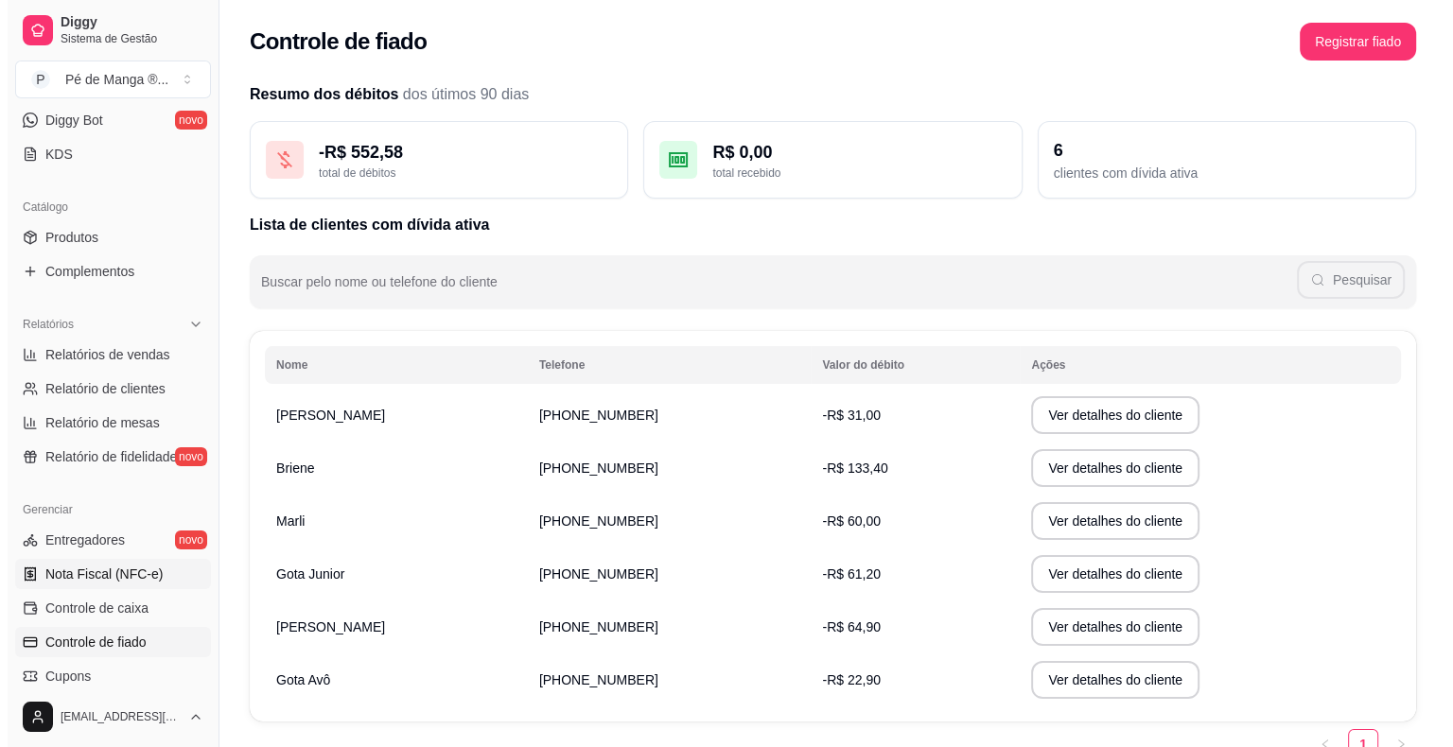
scroll to position [329, 0]
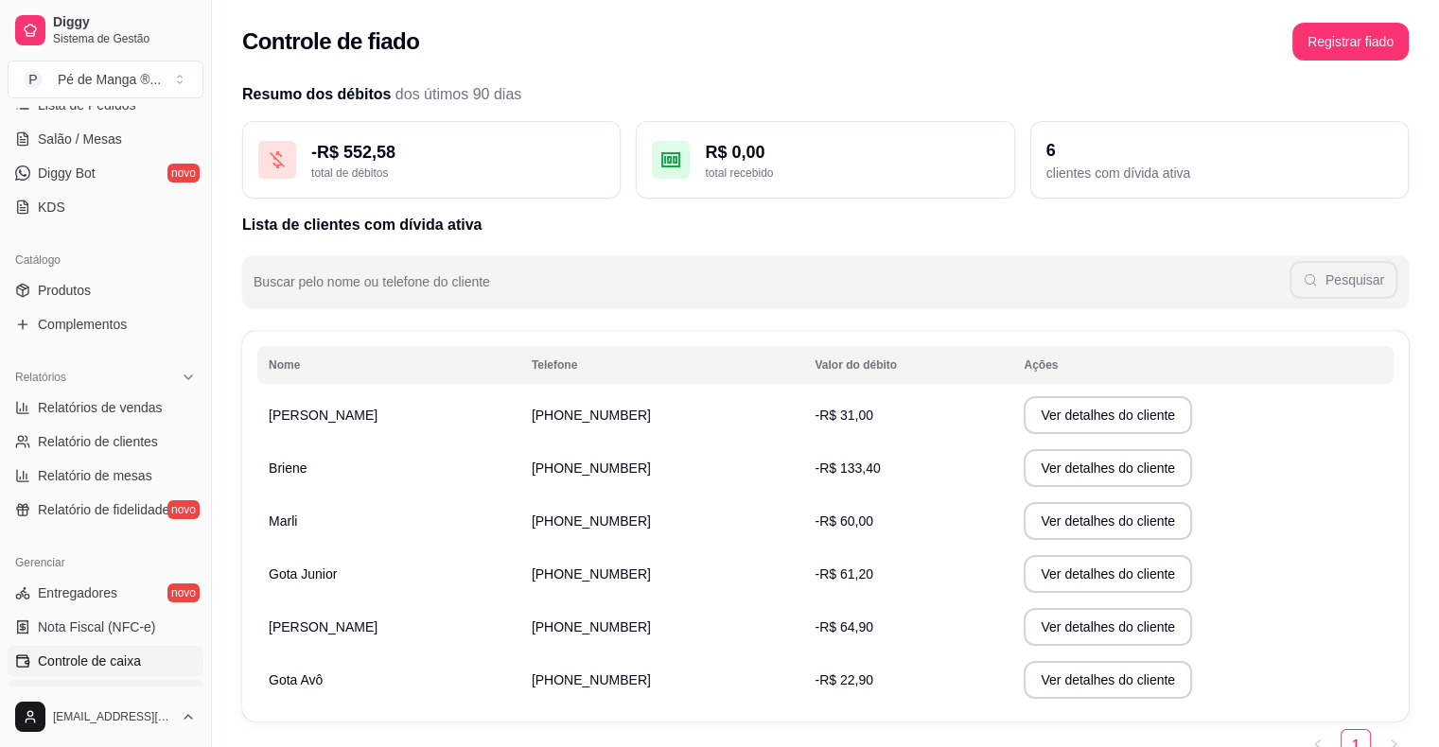
click at [118, 649] on link "Controle de caixa" at bounding box center [106, 661] width 196 height 30
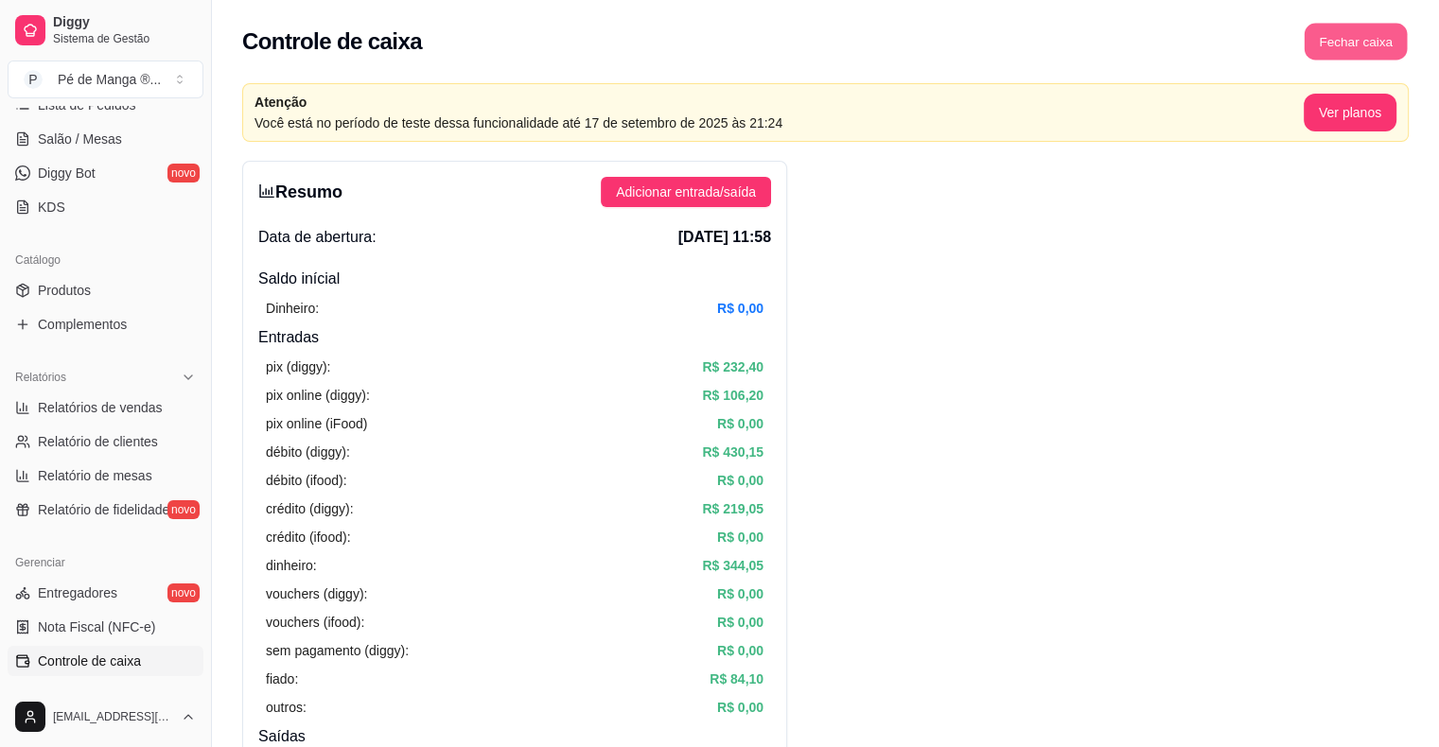
click at [1362, 40] on button "Fechar caixa" at bounding box center [1355, 42] width 103 height 37
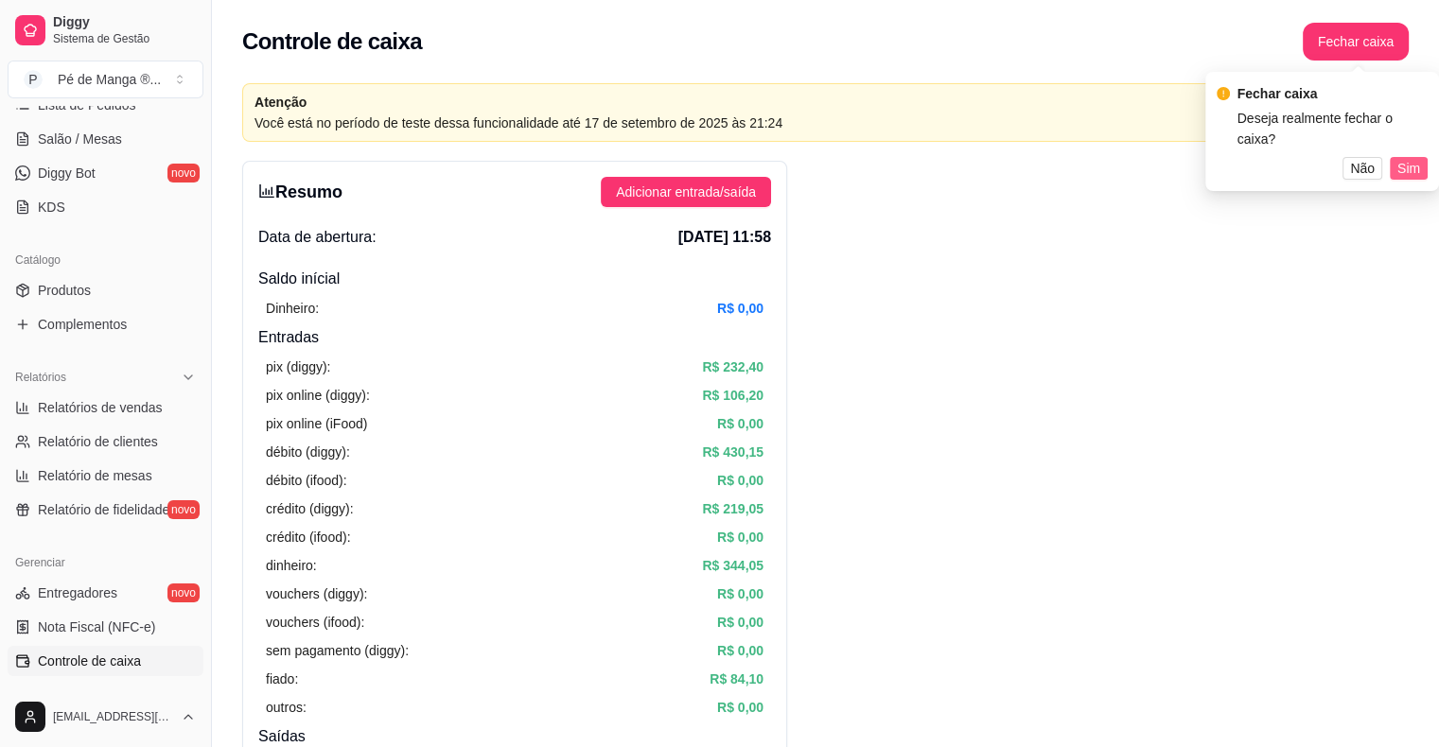
click at [1410, 161] on span "Sim" at bounding box center [1408, 168] width 23 height 21
